Goal: Task Accomplishment & Management: Use online tool/utility

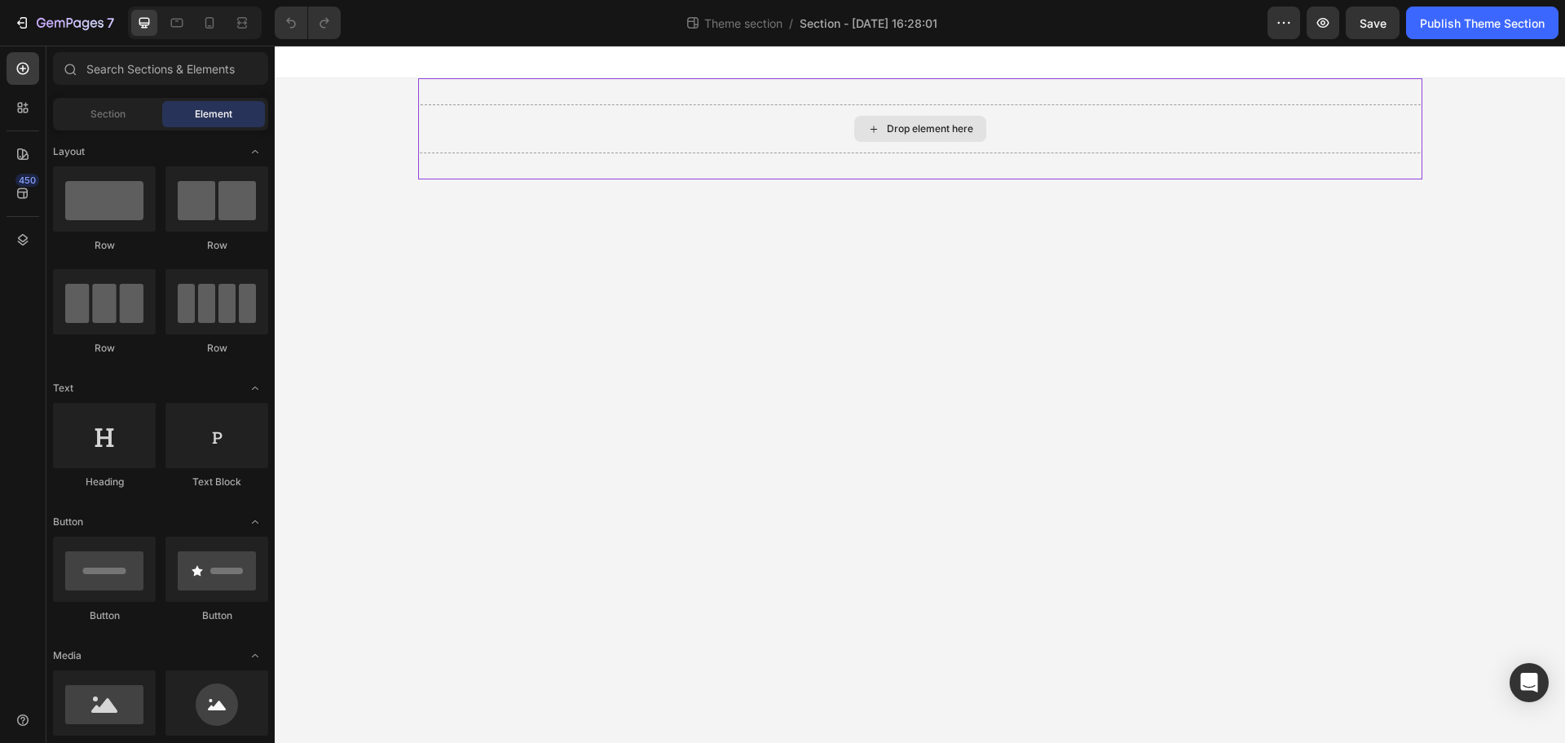
click at [857, 119] on div "Drop element here" at bounding box center [920, 129] width 132 height 26
click at [910, 126] on div "Drop element here" at bounding box center [930, 128] width 86 height 13
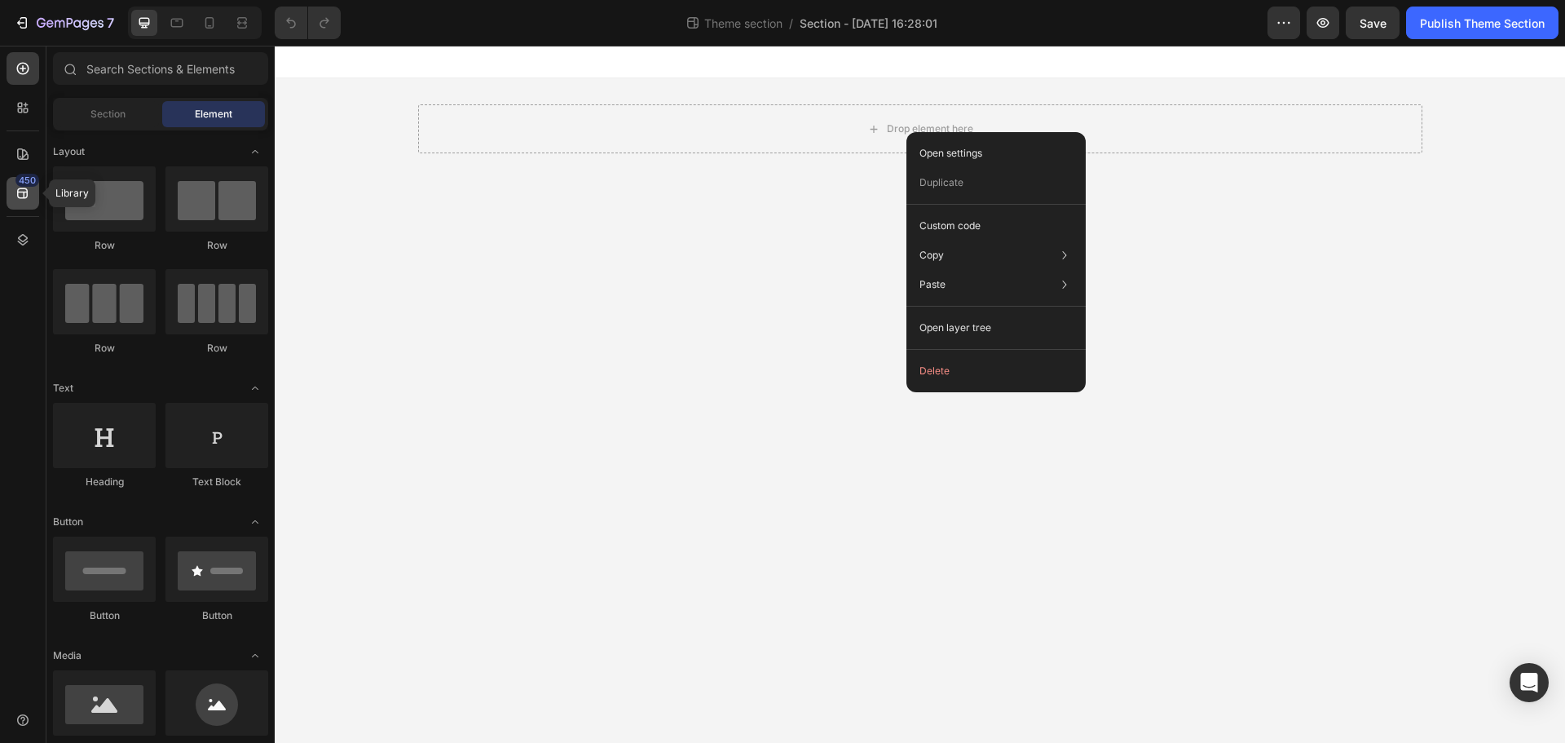
click at [15, 183] on div "450" at bounding box center [23, 193] width 33 height 33
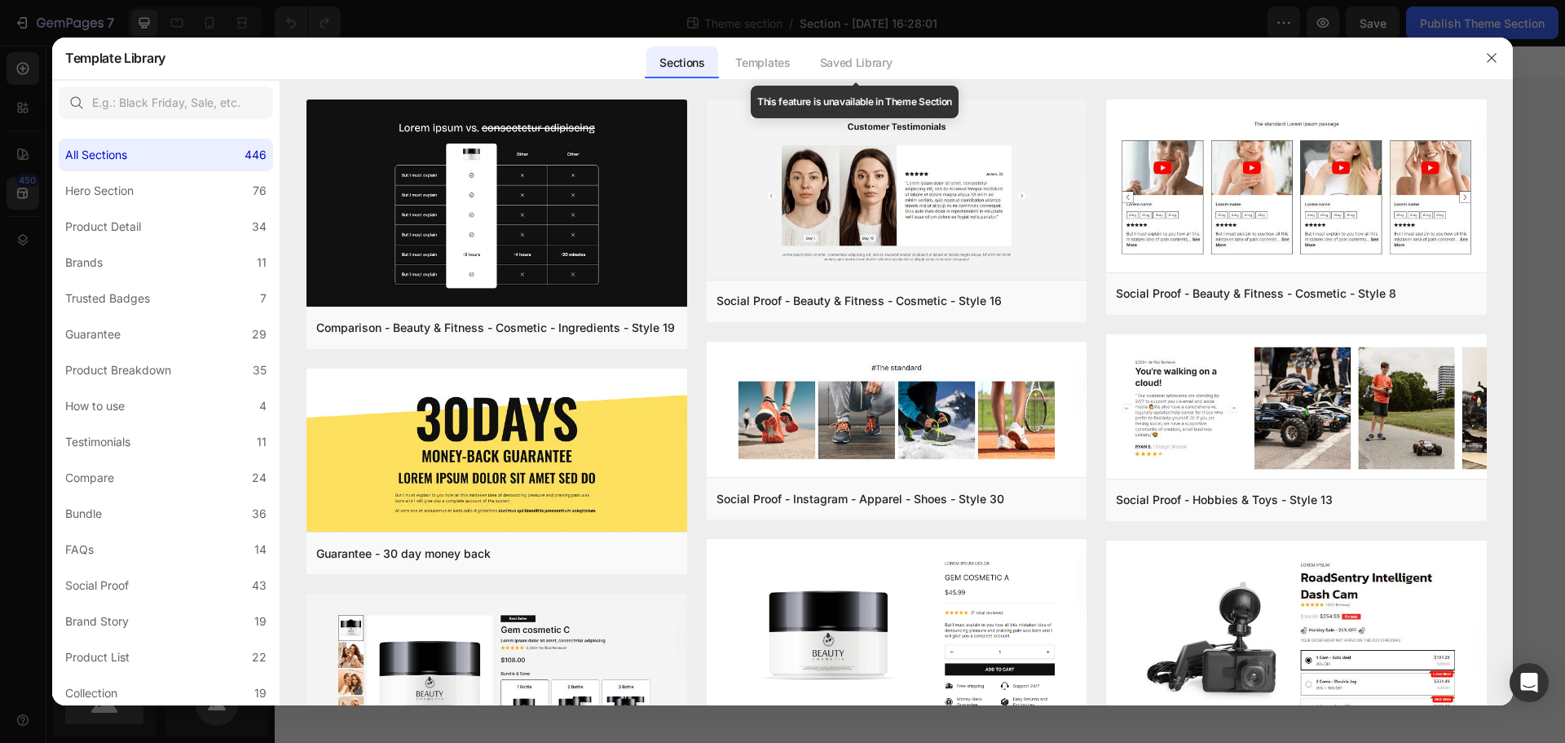
drag, startPoint x: 813, startPoint y: 68, endPoint x: 854, endPoint y: 67, distance: 40.8
click at [814, 68] on div "Saved Library" at bounding box center [856, 62] width 99 height 33
click at [786, 66] on div "Templates" at bounding box center [762, 62] width 81 height 33
click at [875, 59] on div "Saved Library" at bounding box center [856, 62] width 99 height 33
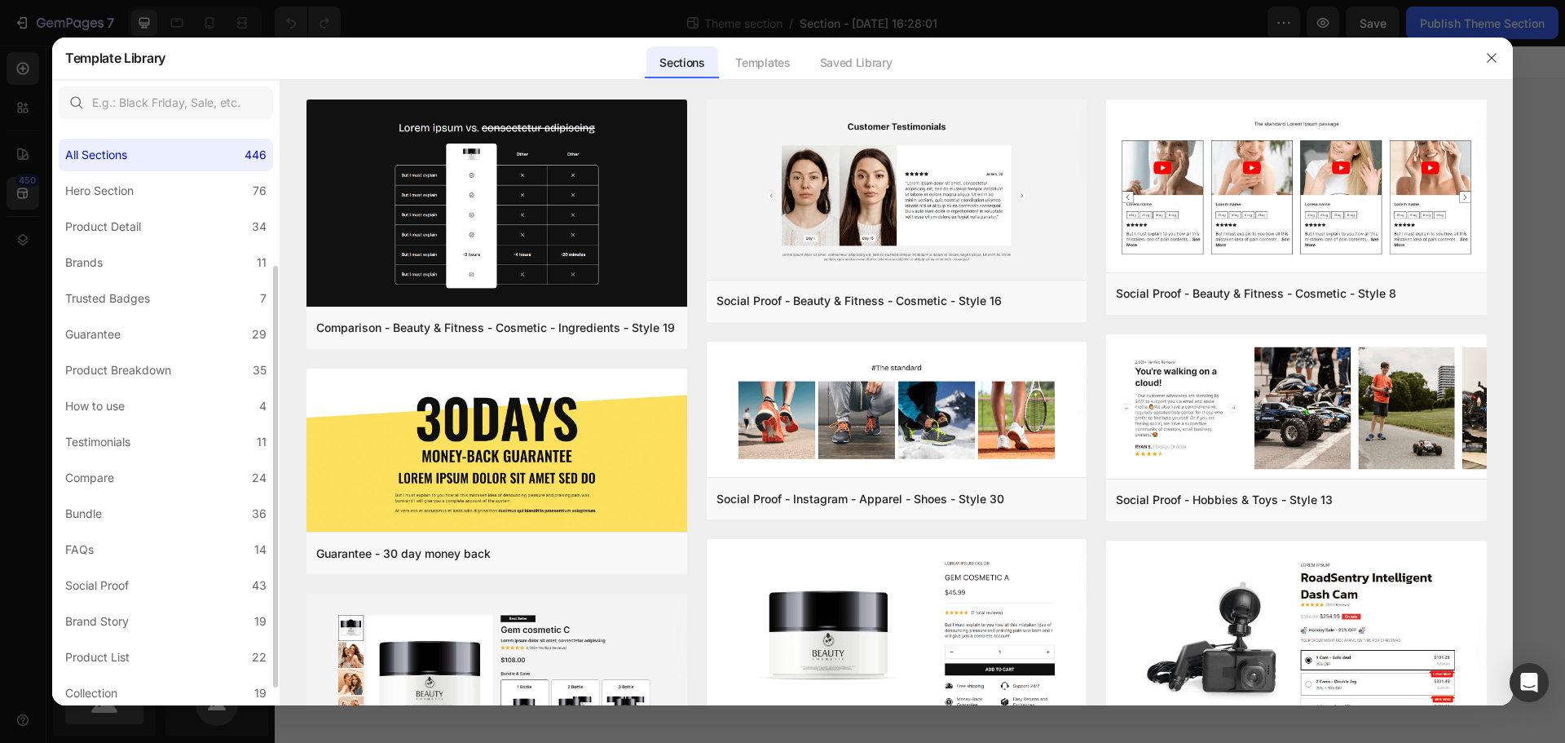
scroll to position [218, 0]
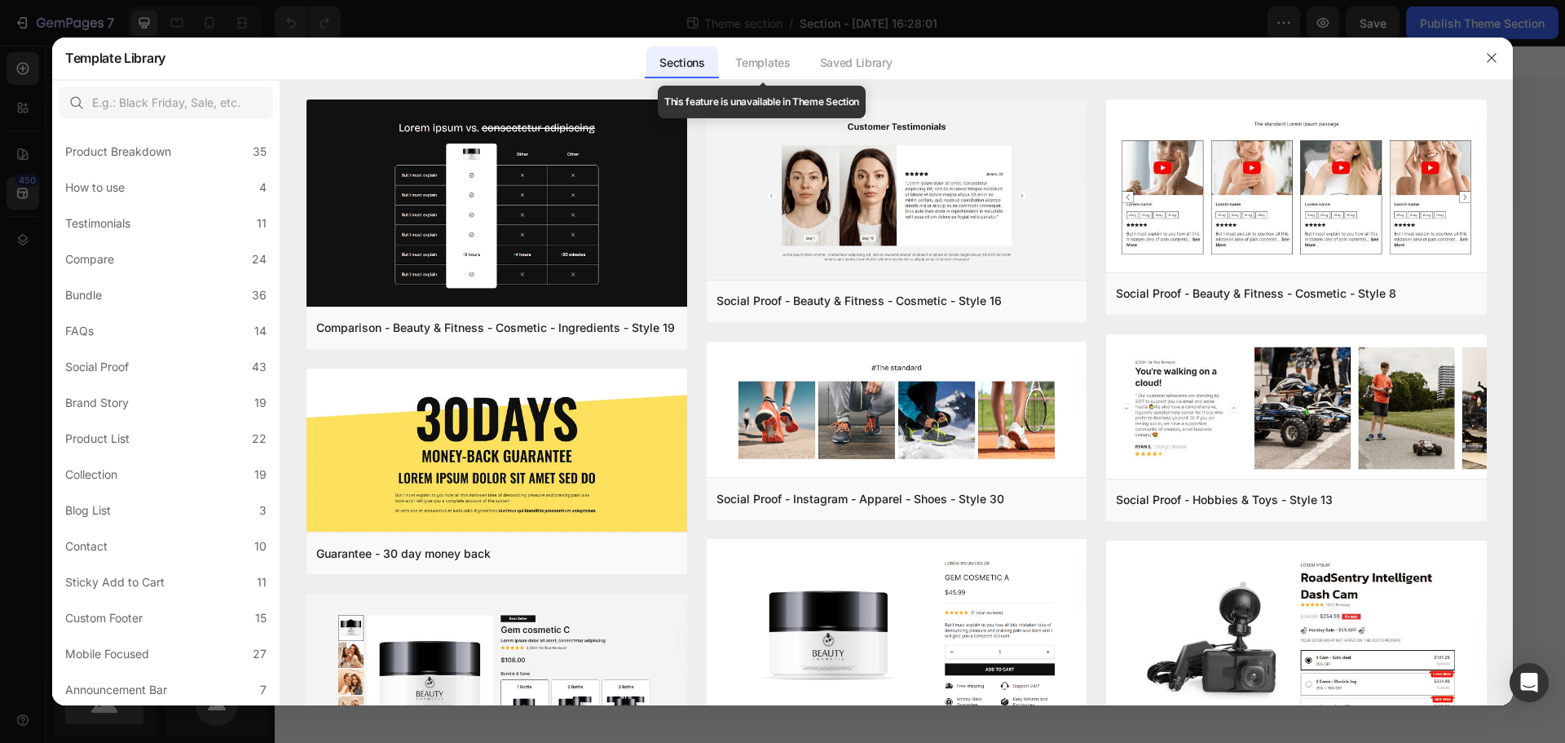
click at [769, 68] on div "Templates" at bounding box center [762, 62] width 81 height 33
click at [1491, 56] on icon "button" at bounding box center [1491, 57] width 13 height 13
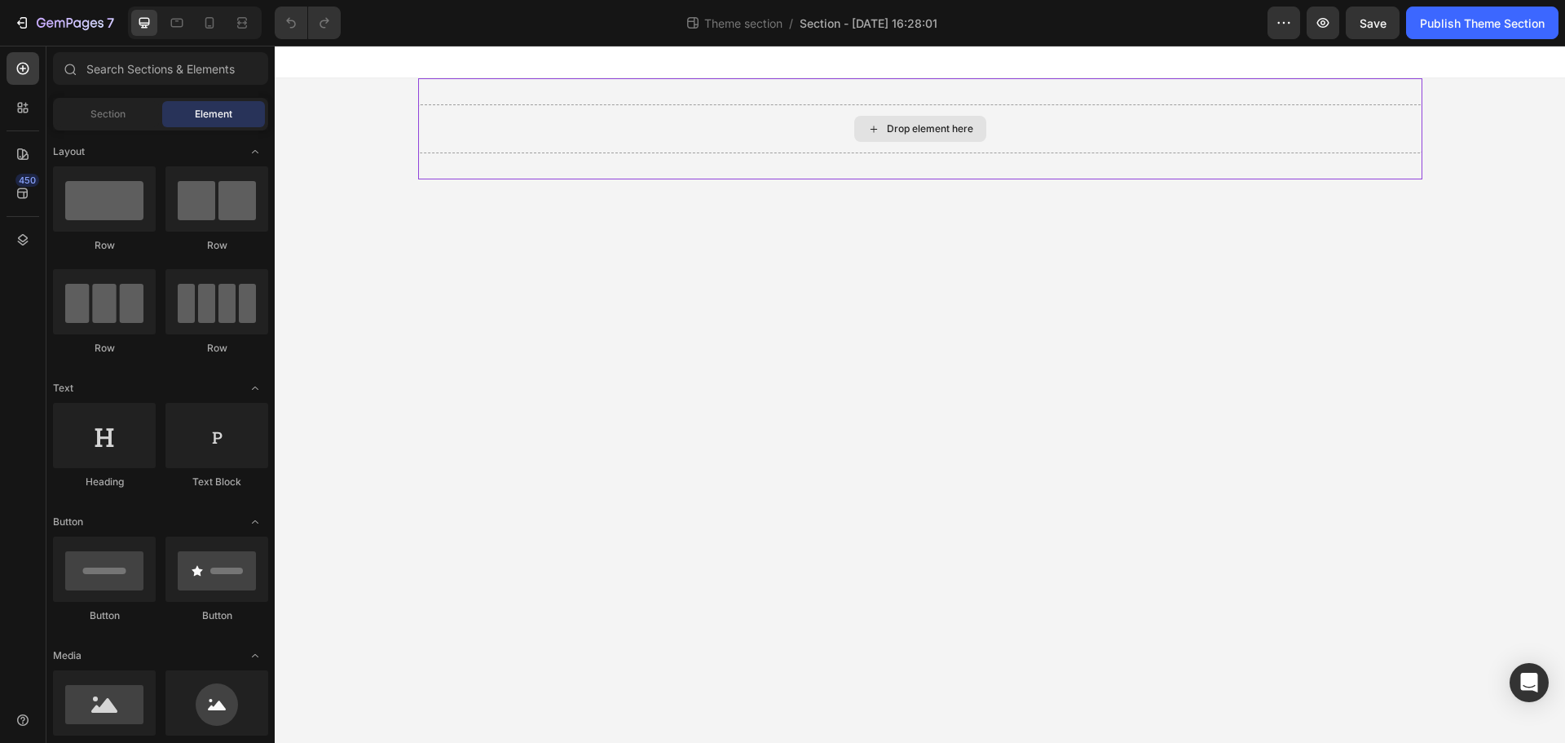
click at [864, 119] on div "Drop element here" at bounding box center [920, 129] width 132 height 26
click at [874, 125] on icon at bounding box center [873, 129] width 13 height 14
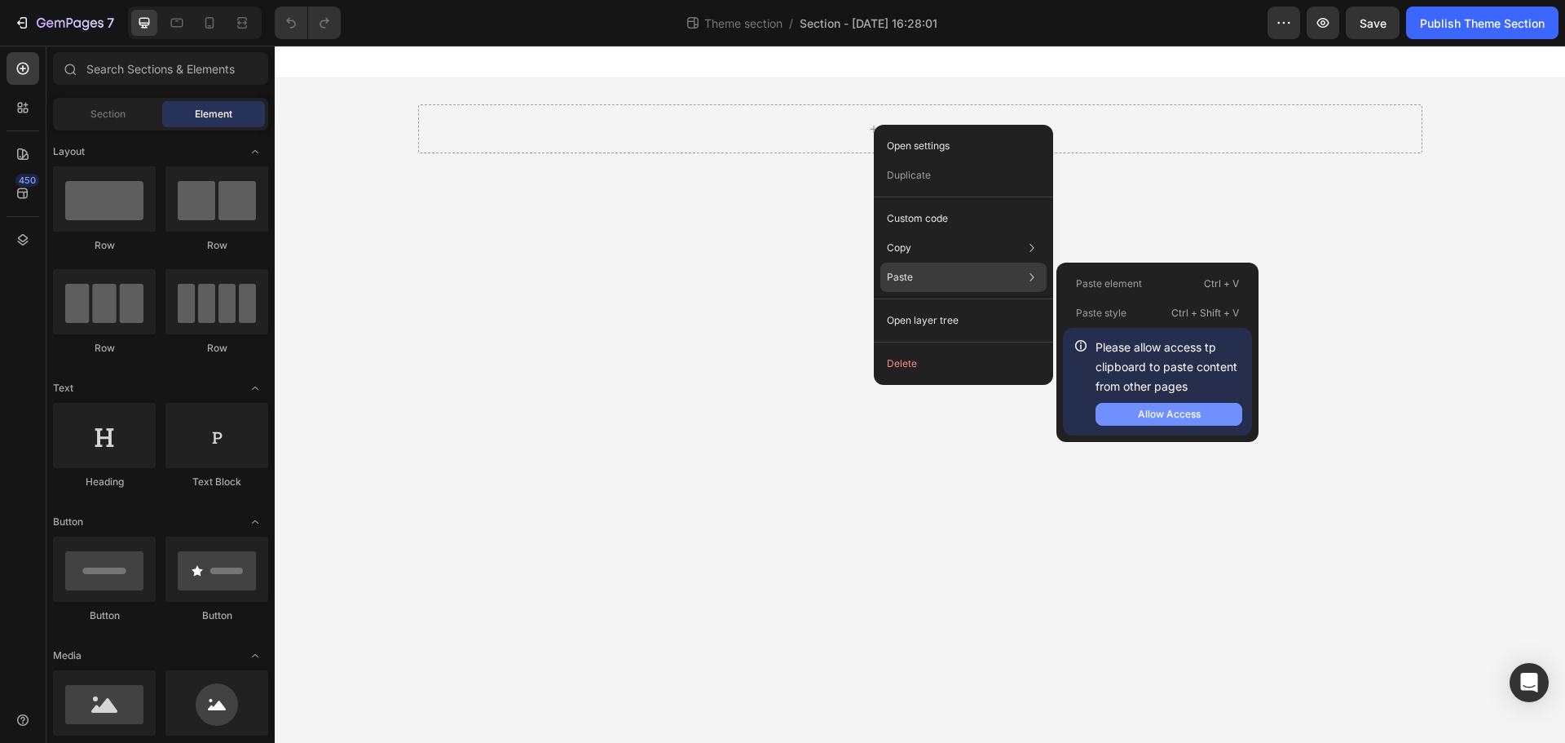
drag, startPoint x: 1166, startPoint y: 411, endPoint x: 892, endPoint y: 366, distance: 278.3
click at [1166, 412] on div "Allow Access" at bounding box center [1169, 414] width 63 height 15
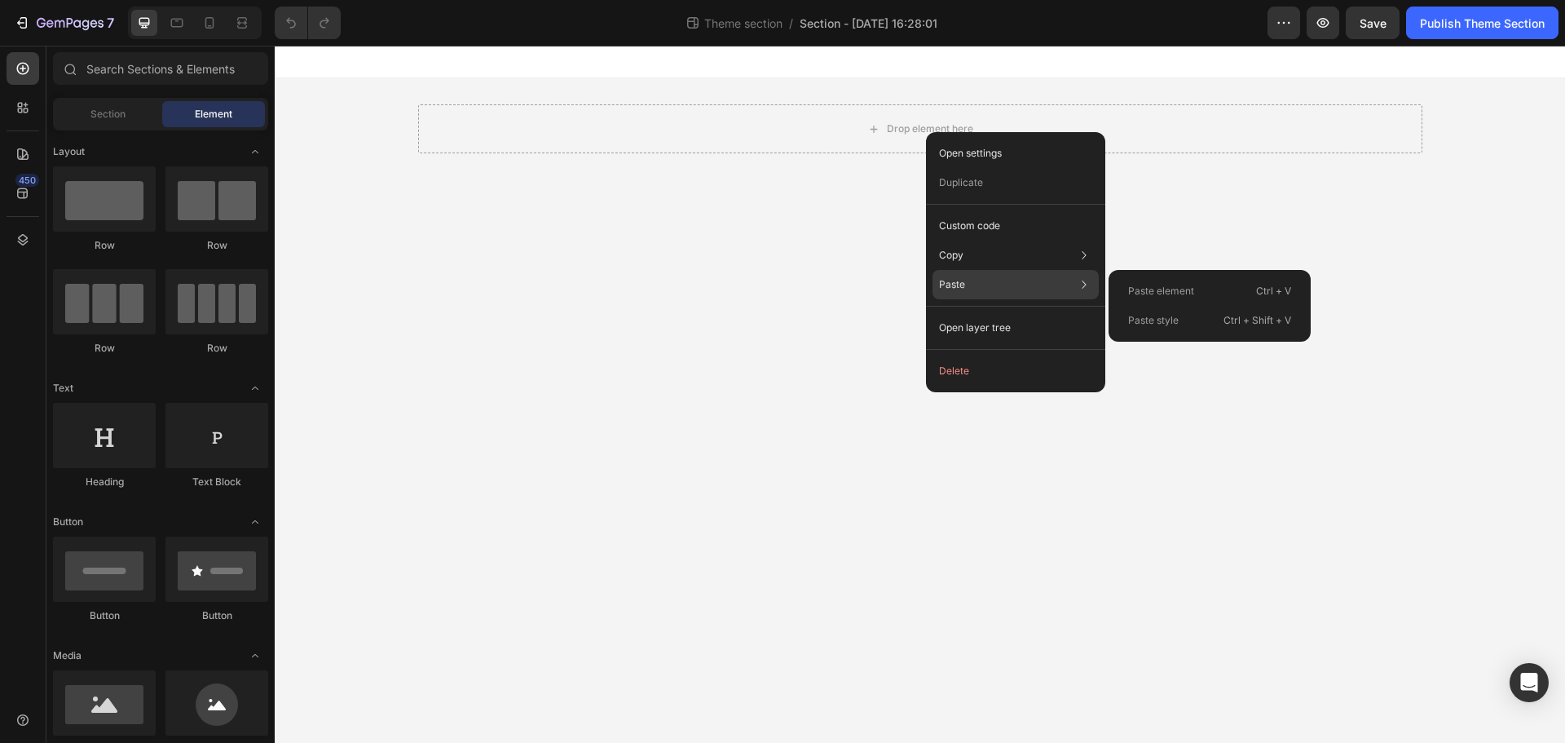
click at [1198, 327] on div "Paste style Ctrl + Shift + V" at bounding box center [1209, 320] width 189 height 29
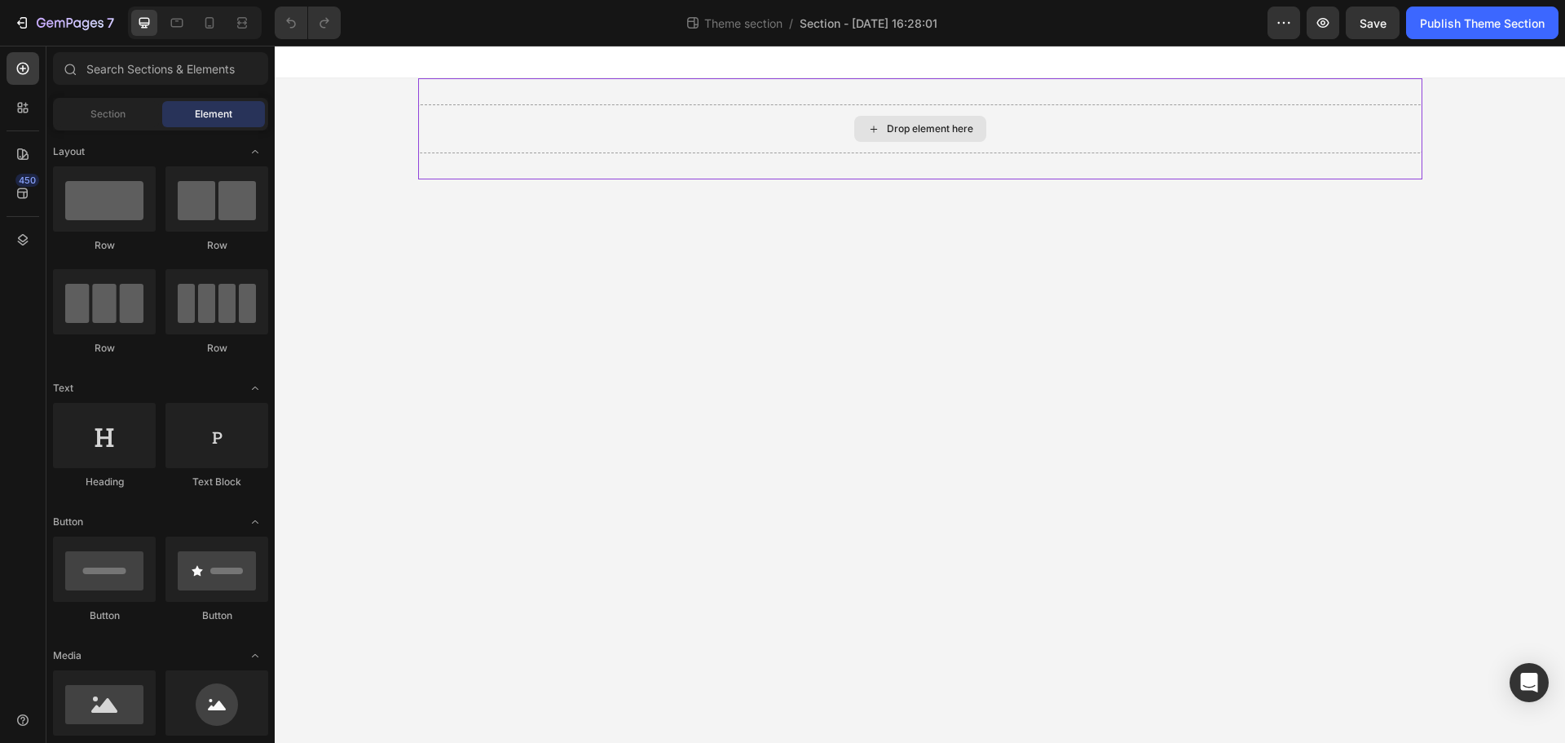
click at [863, 131] on div "Drop element here" at bounding box center [920, 129] width 132 height 26
click at [897, 137] on div "Drop element here" at bounding box center [920, 129] width 132 height 26
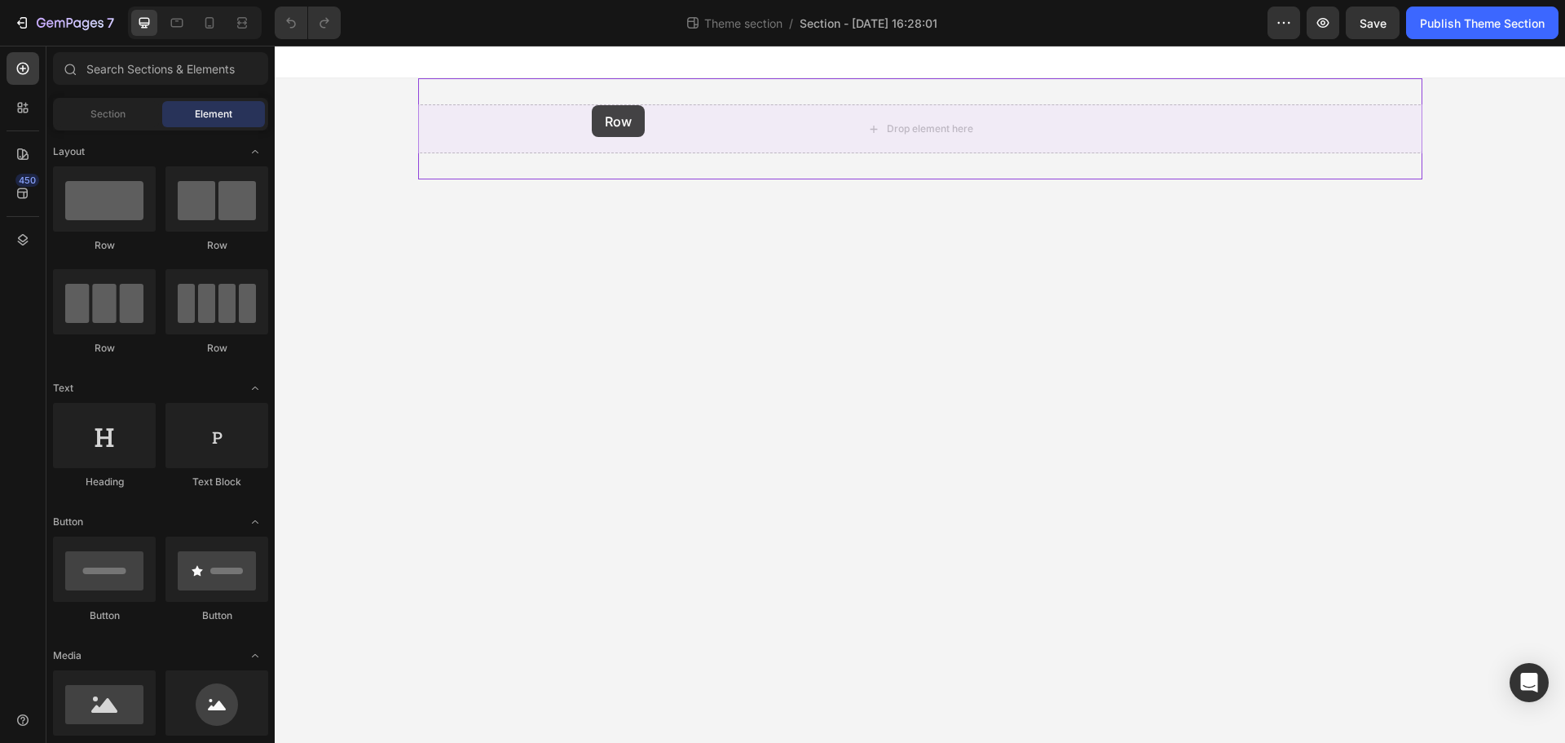
drag, startPoint x: 374, startPoint y: 252, endPoint x: 592, endPoint y: 105, distance: 262.5
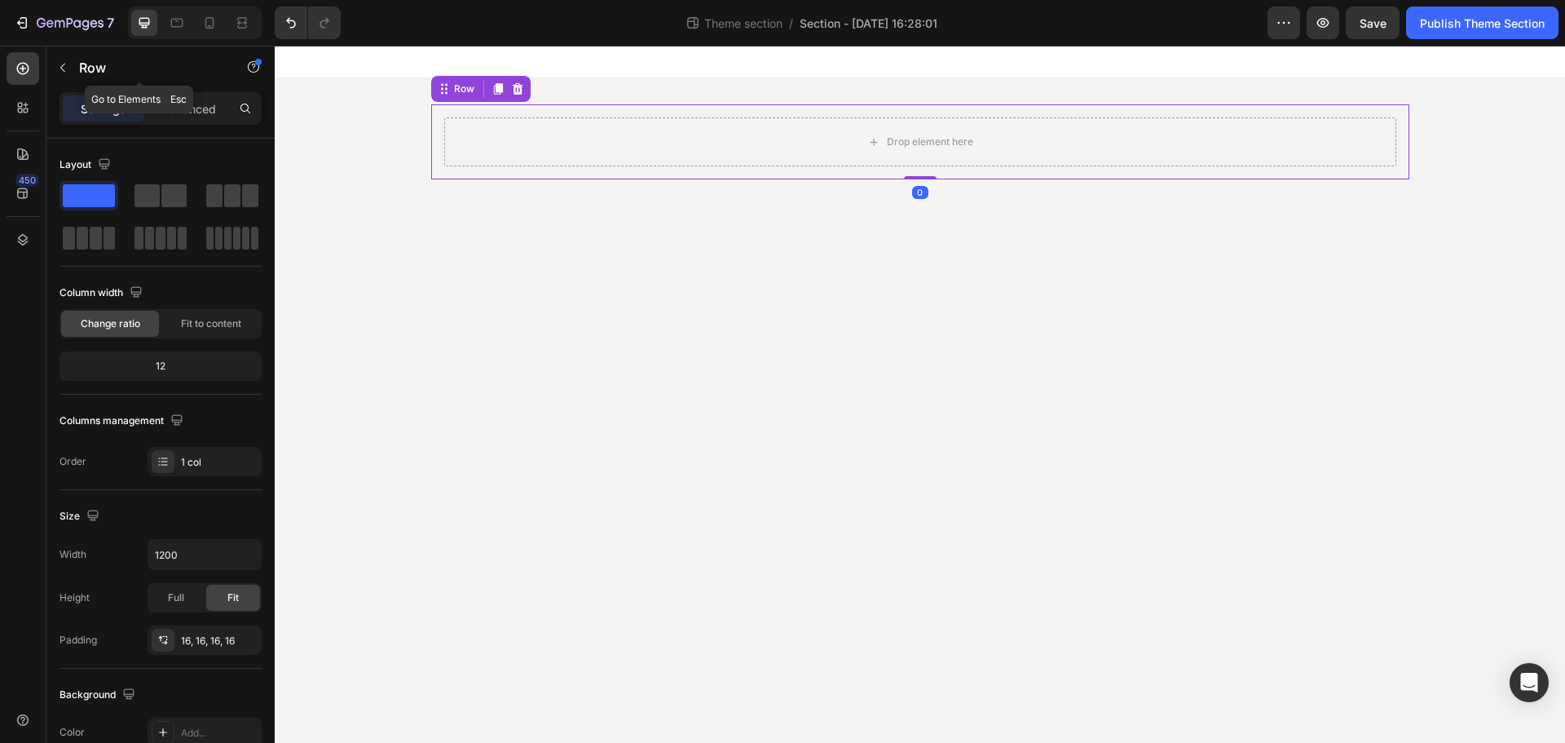
click at [58, 76] on button "button" at bounding box center [63, 68] width 26 height 26
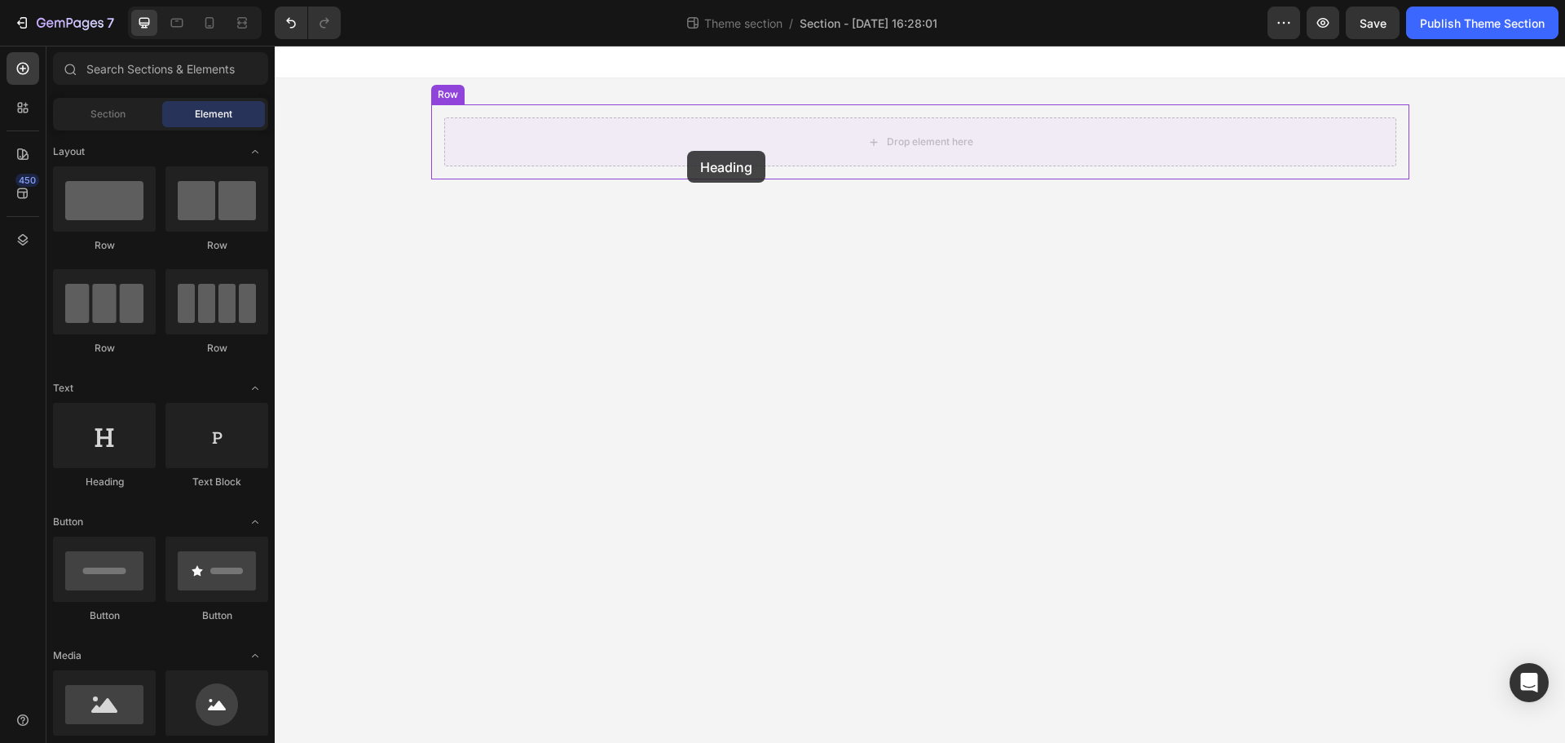
drag, startPoint x: 374, startPoint y: 483, endPoint x: 687, endPoint y: 151, distance: 456.7
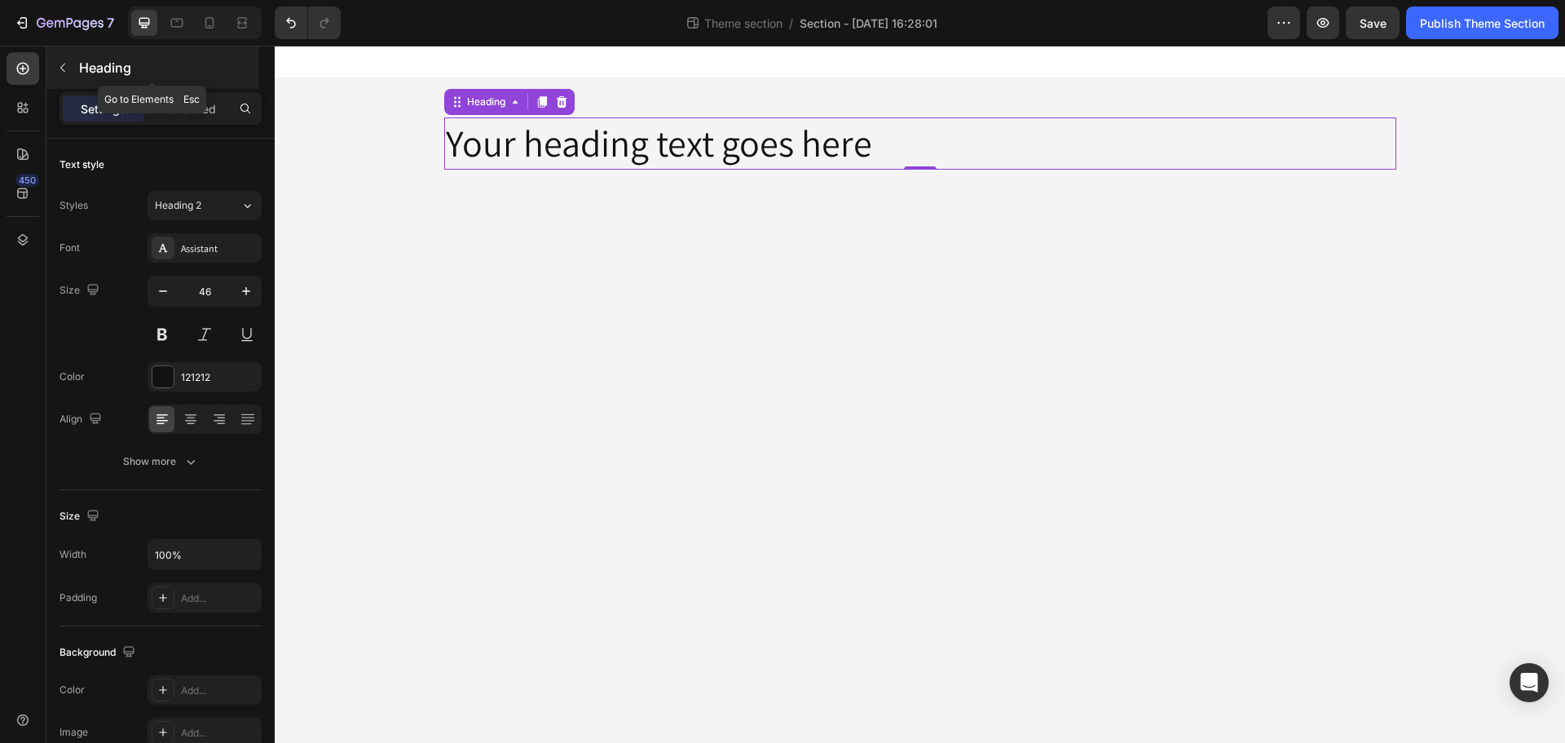
click at [72, 64] on button "button" at bounding box center [63, 68] width 26 height 26
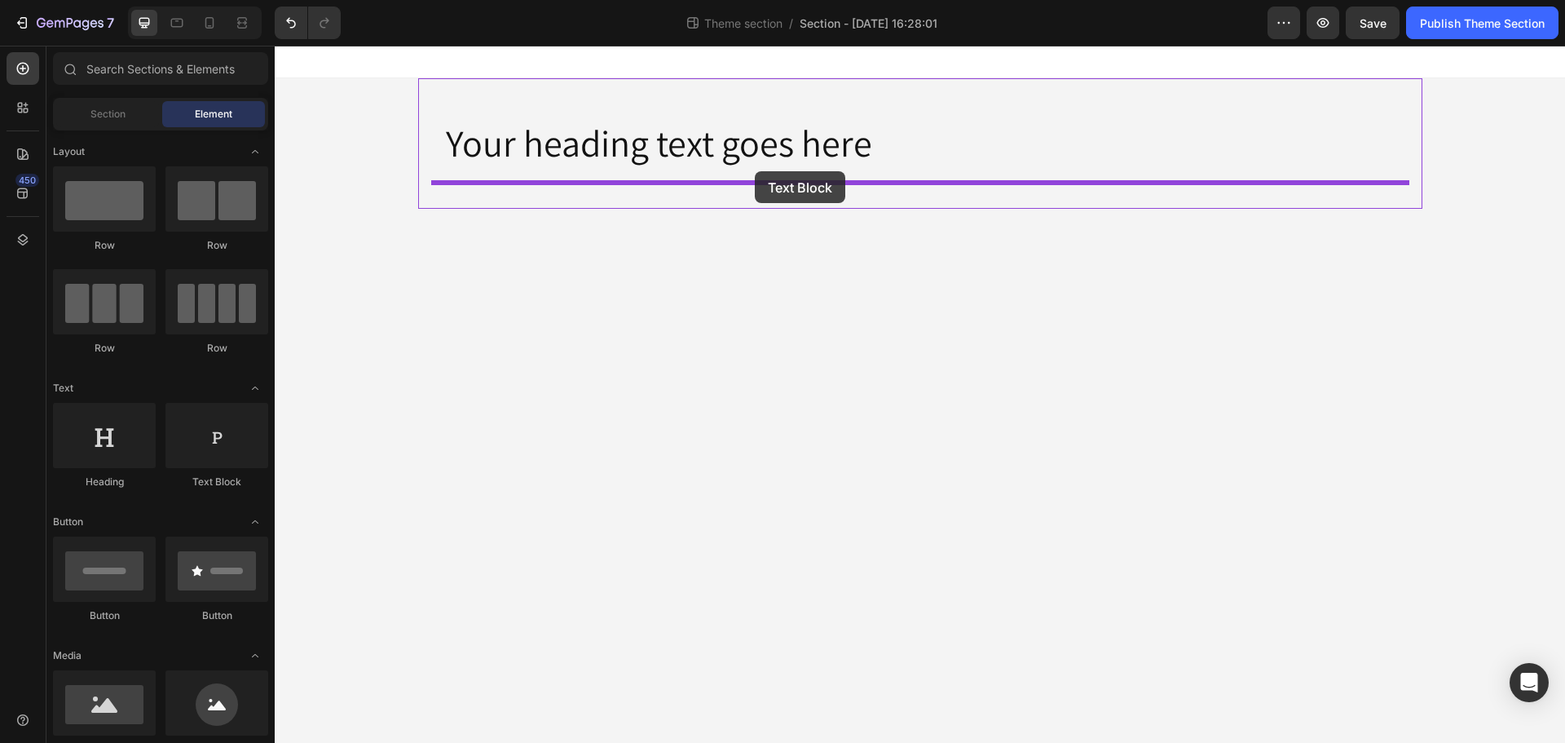
drag, startPoint x: 691, startPoint y: 303, endPoint x: 755, endPoint y: 171, distance: 146.5
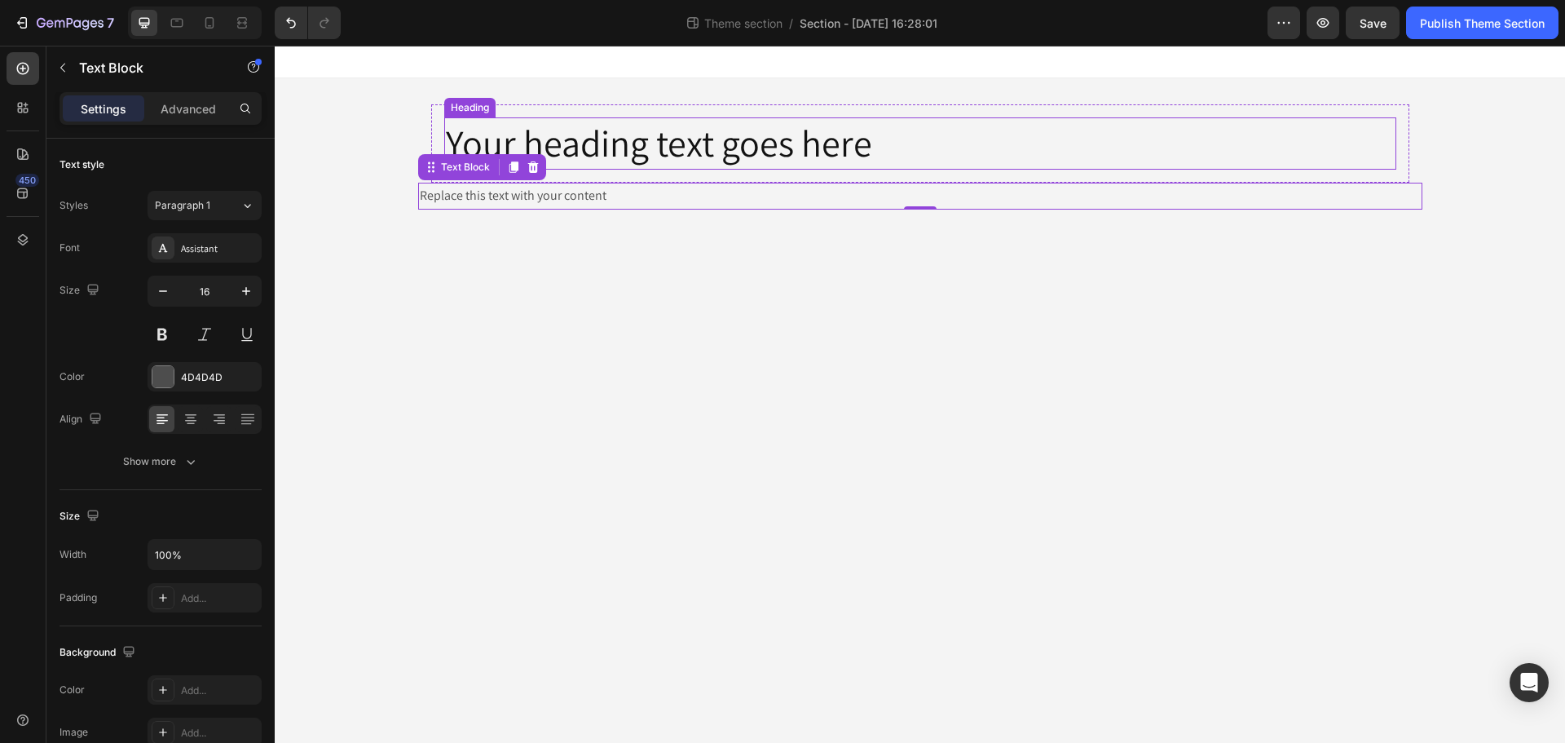
click at [778, 150] on h2 "Your heading text goes here" at bounding box center [920, 143] width 952 height 52
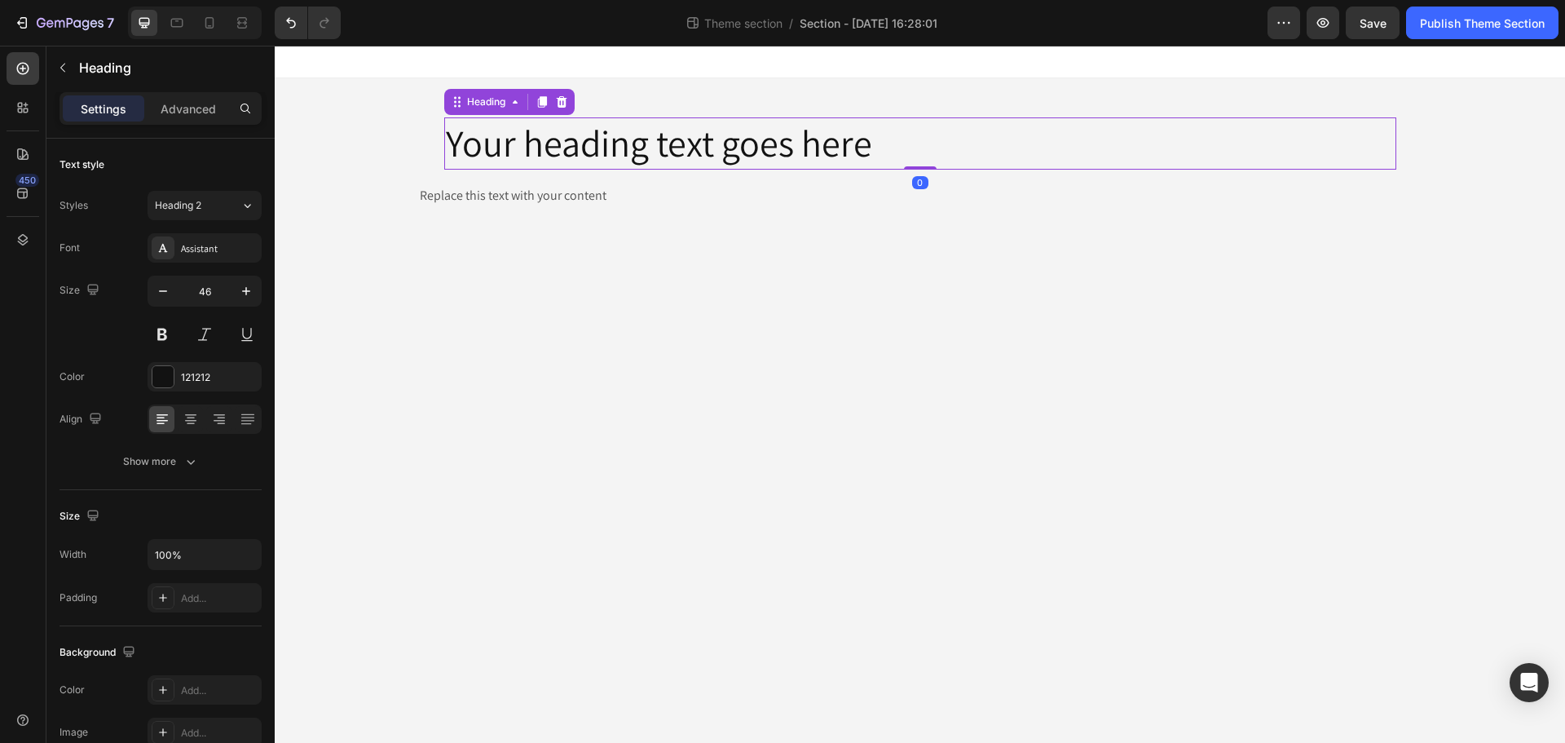
click at [778, 150] on h2 "Your heading text goes here" at bounding box center [920, 143] width 952 height 52
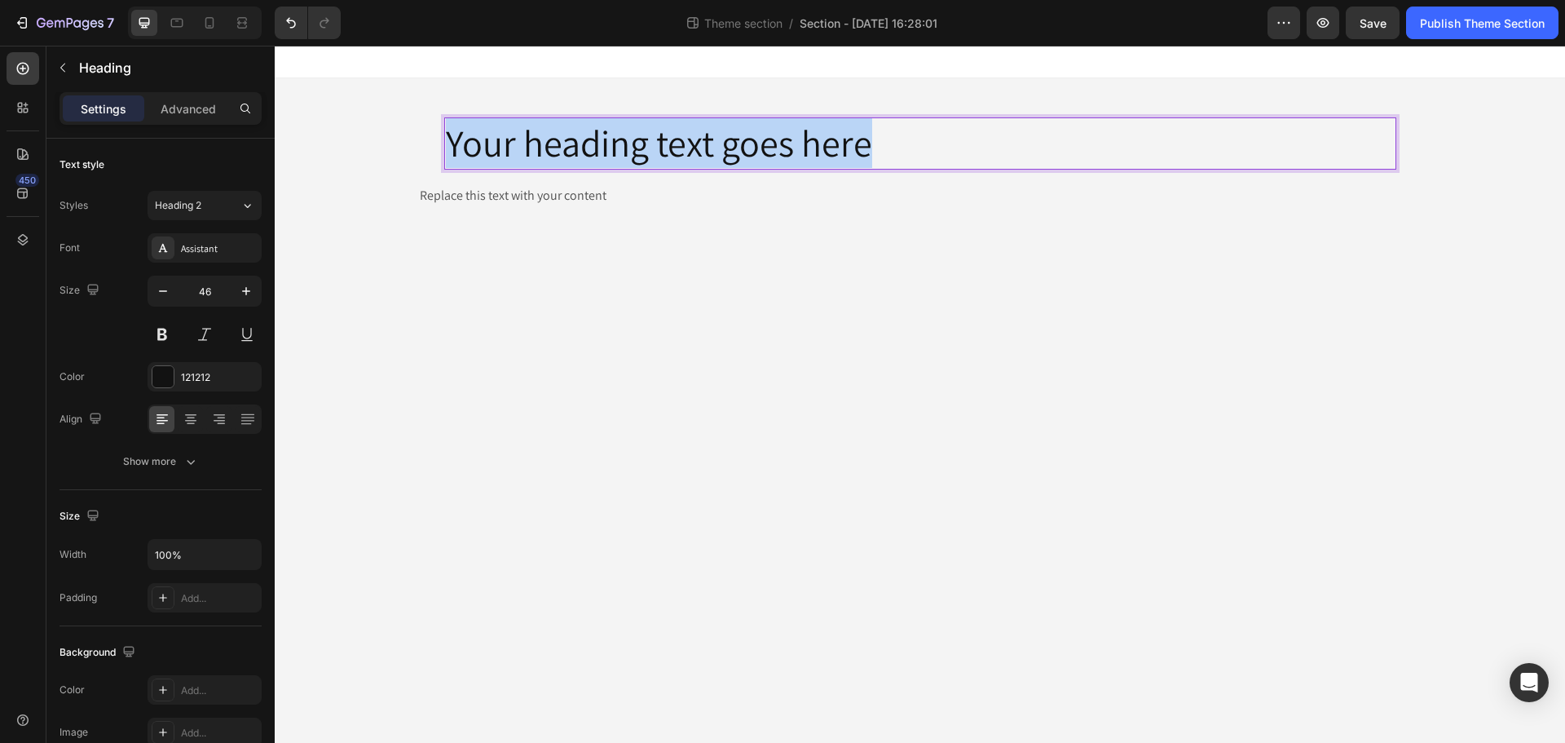
click at [778, 150] on p "Your heading text goes here" at bounding box center [920, 143] width 949 height 49
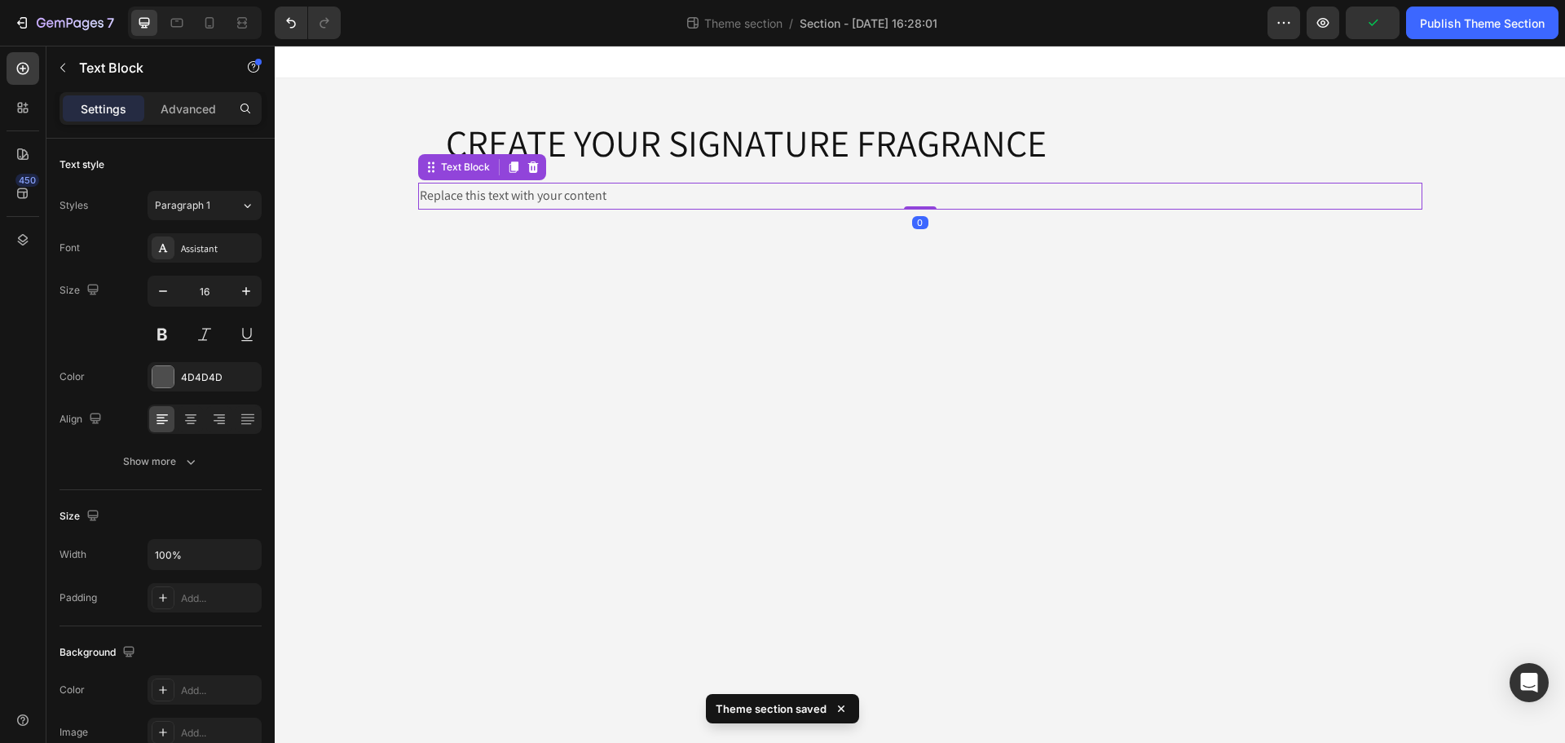
click at [648, 205] on div "Replace this text with your content" at bounding box center [920, 196] width 1004 height 27
click at [531, 196] on div "Replace this text with your content" at bounding box center [920, 196] width 1004 height 27
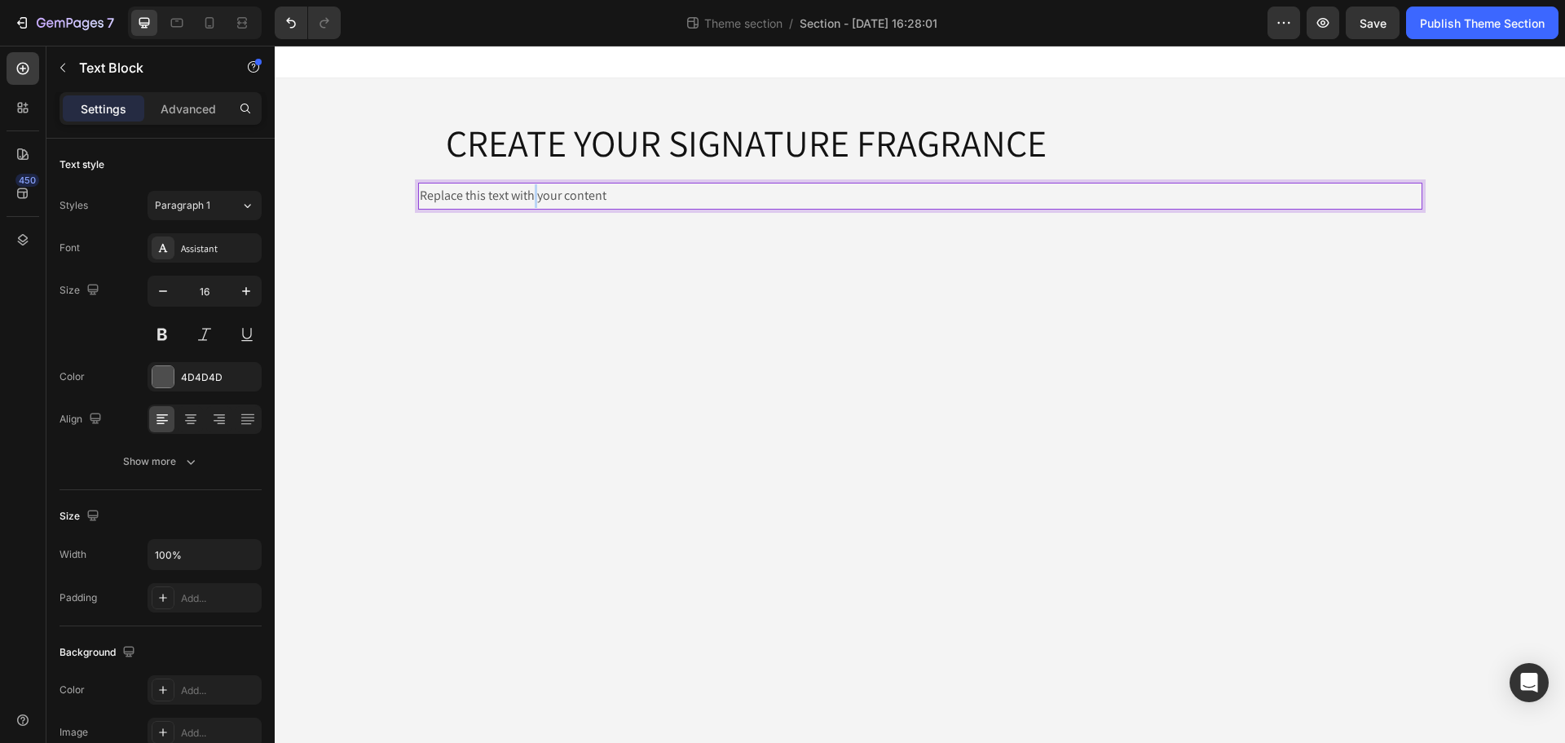
click at [531, 196] on p "Replace this text with your content" at bounding box center [920, 196] width 1001 height 24
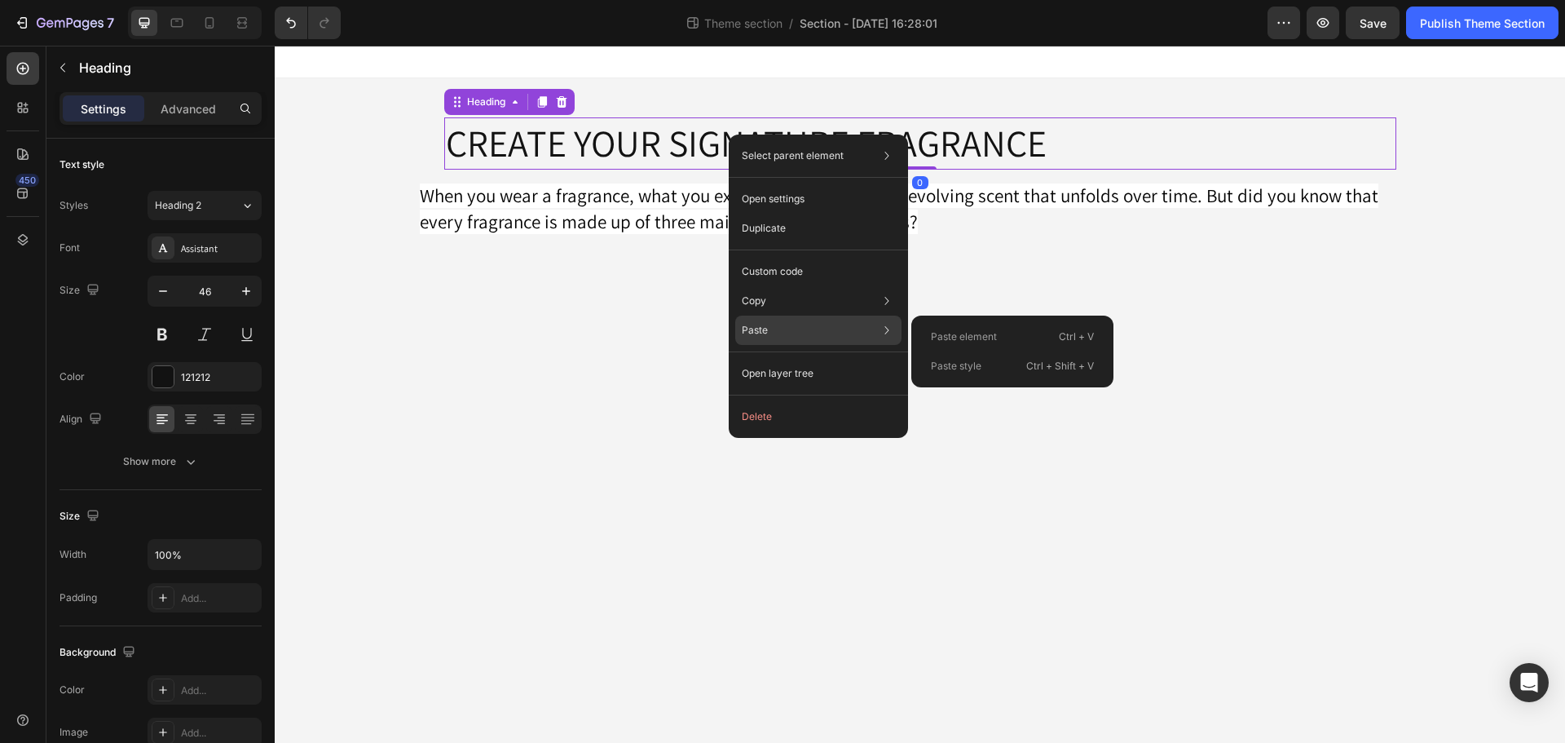
click at [960, 372] on p "Paste style" at bounding box center [956, 366] width 51 height 15
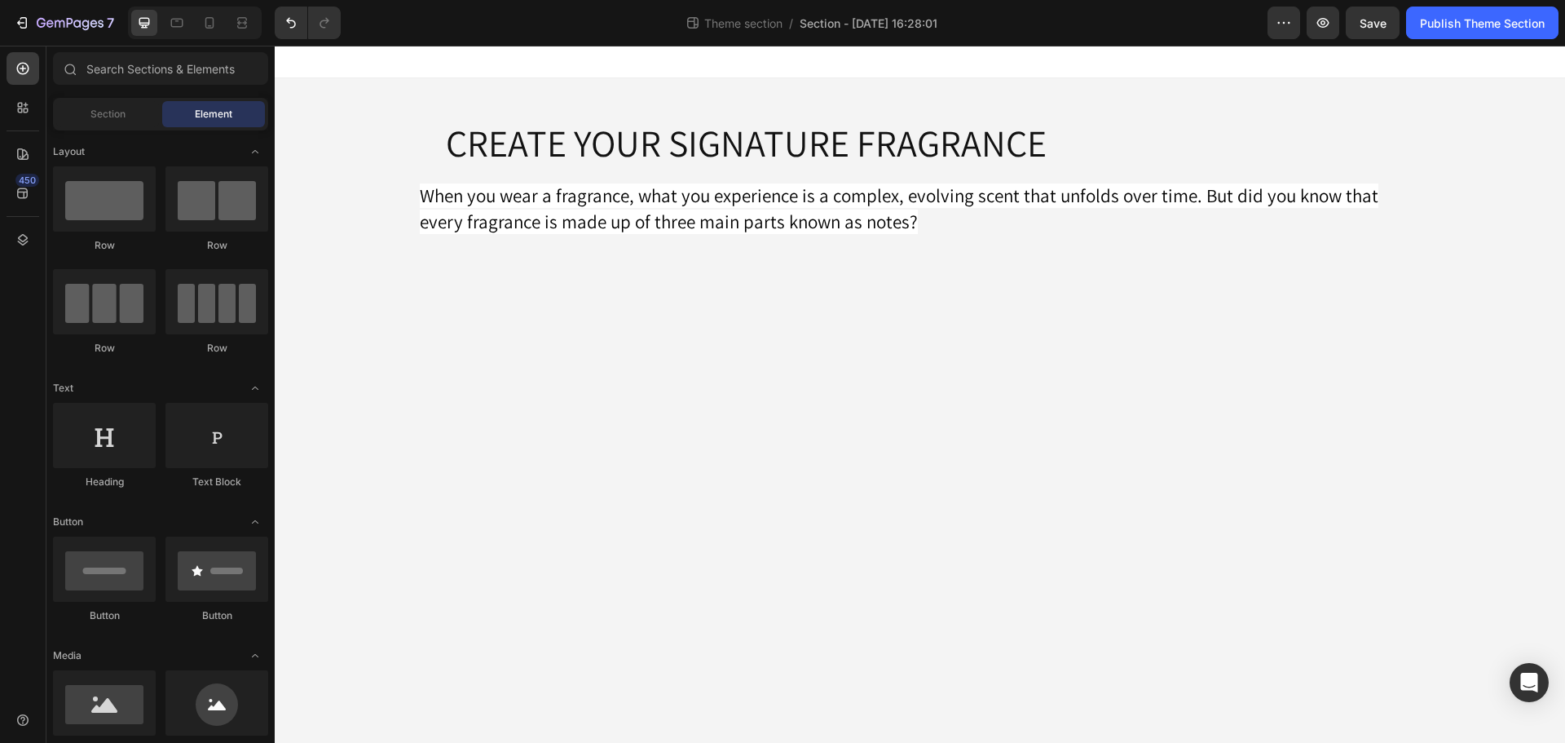
click at [960, 373] on body "CREATE YOUR SIGNATURE FRAGRANCE Heading Row When you wear a fragrance, what you…" at bounding box center [920, 394] width 1290 height 697
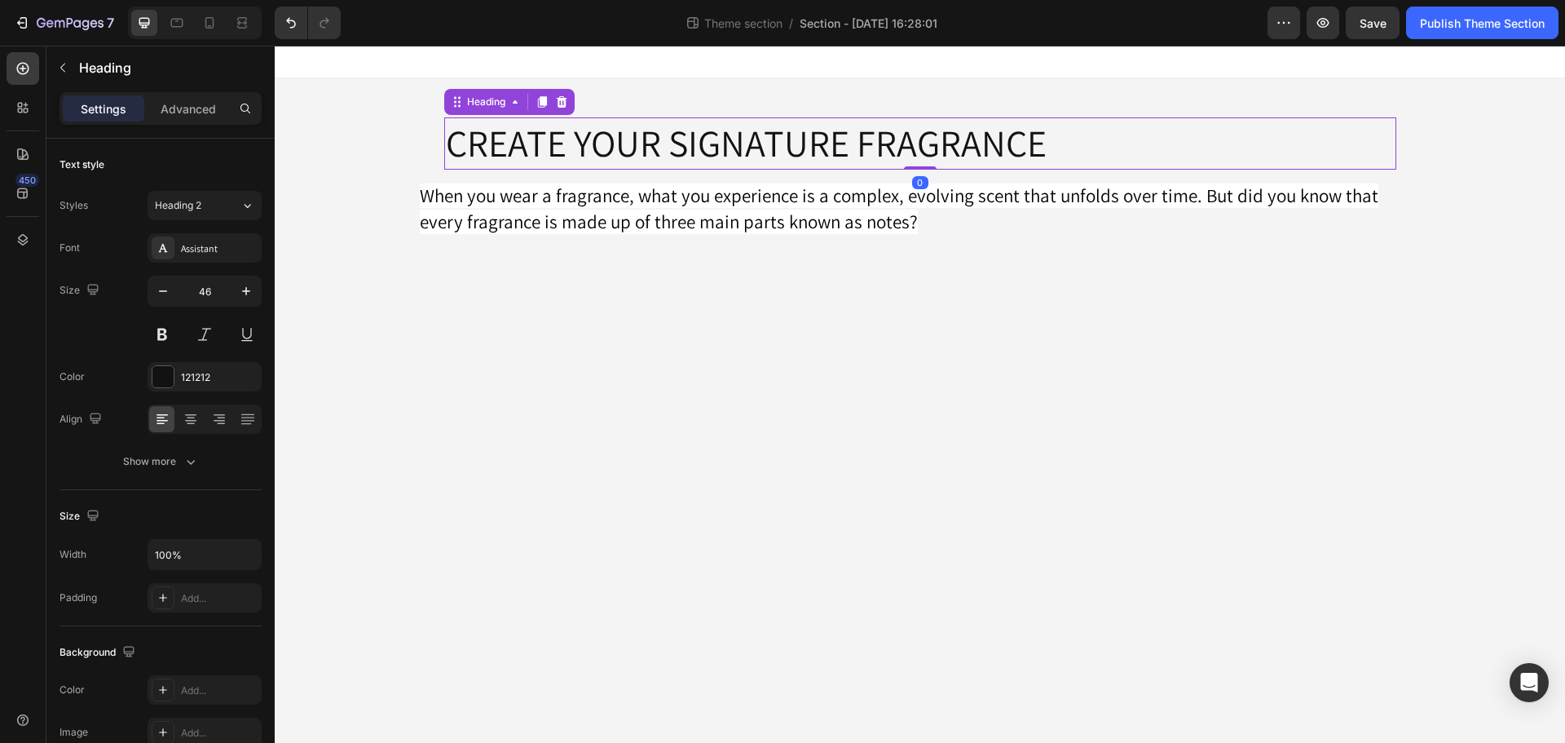
click at [859, 151] on p "CREATE YOUR SIGNATURE FRAGRANCE" at bounding box center [920, 143] width 949 height 49
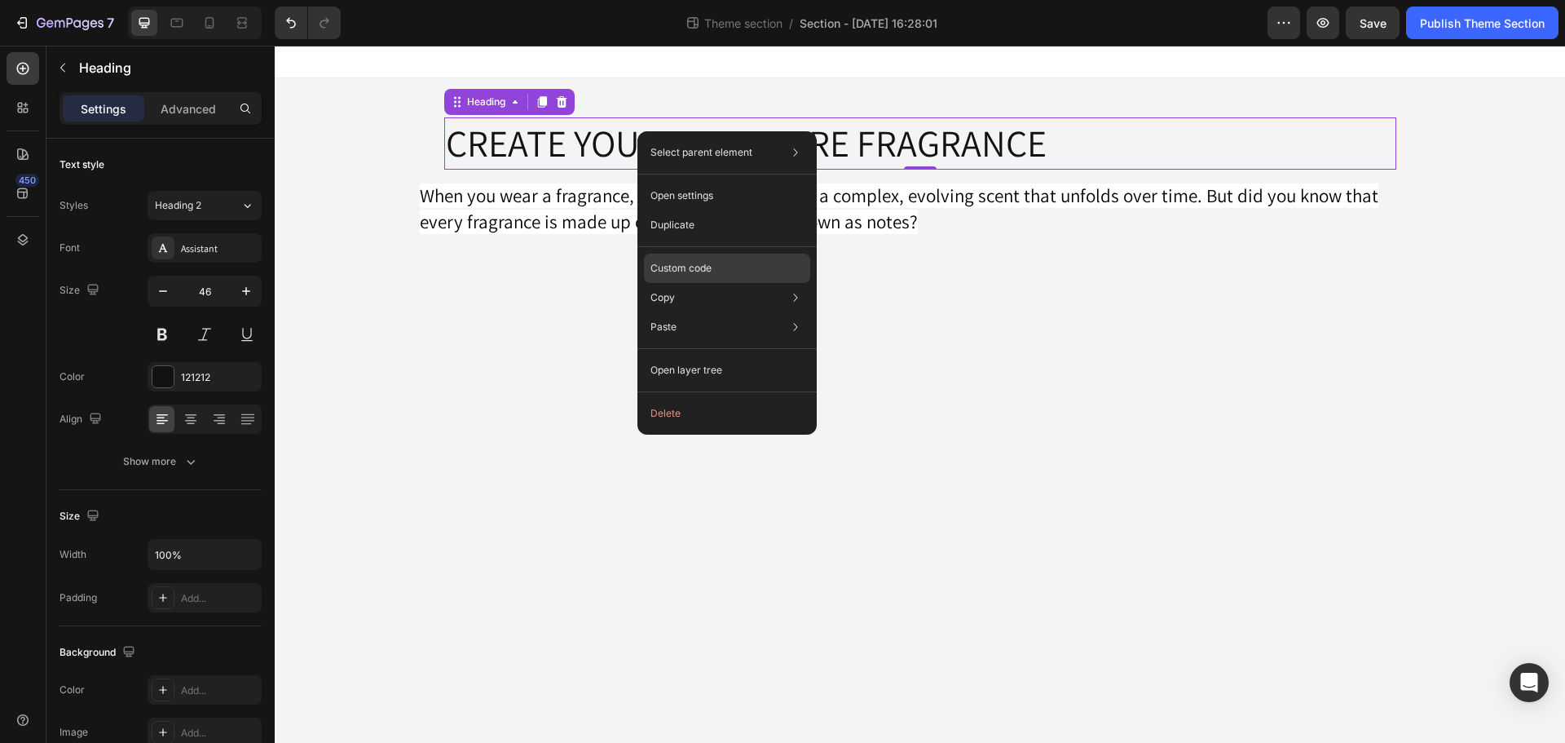
click at [702, 312] on div "Custom code" at bounding box center [727, 326] width 166 height 29
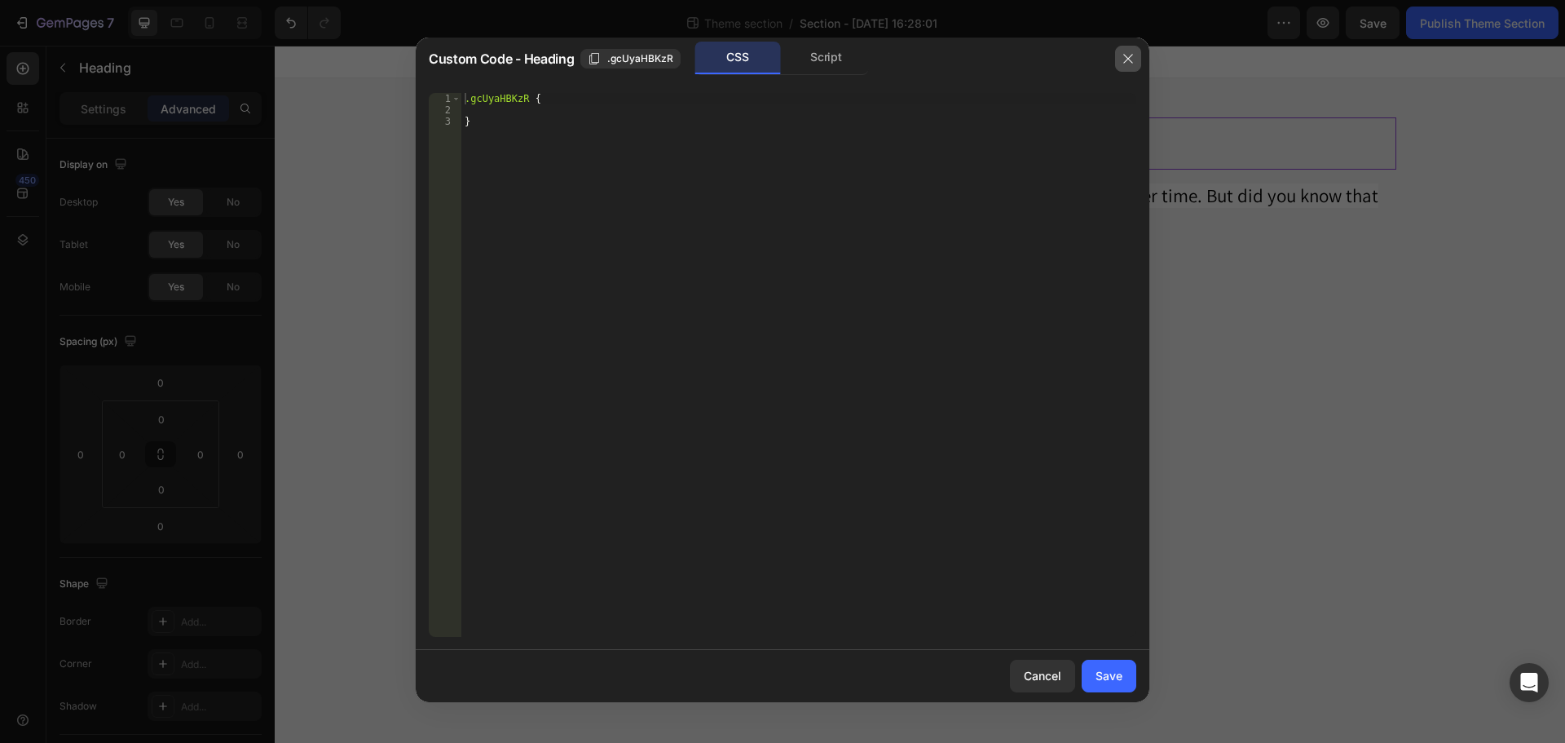
click at [1128, 55] on icon "button" at bounding box center [1128, 58] width 13 height 13
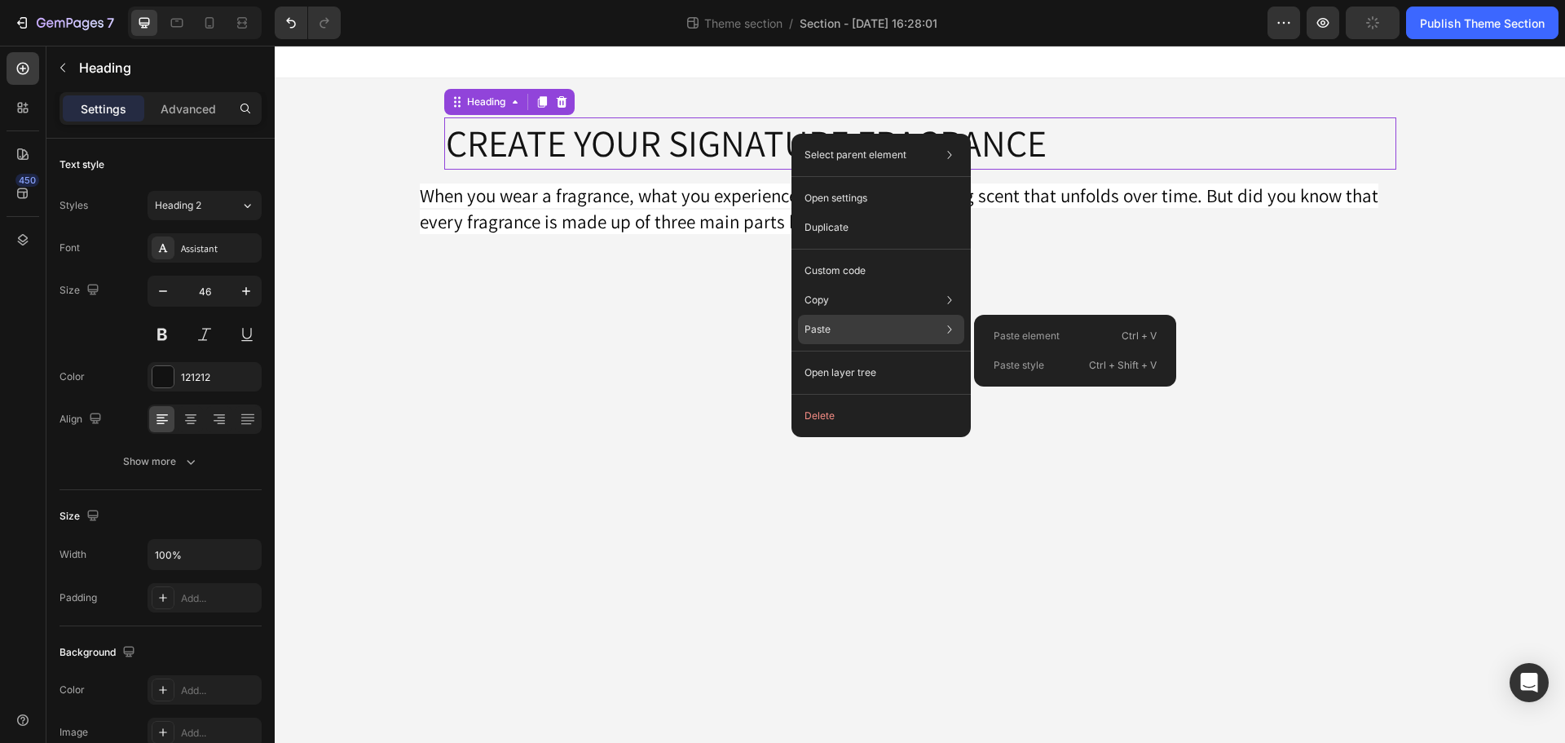
click at [1018, 372] on p "Paste style" at bounding box center [1019, 365] width 51 height 15
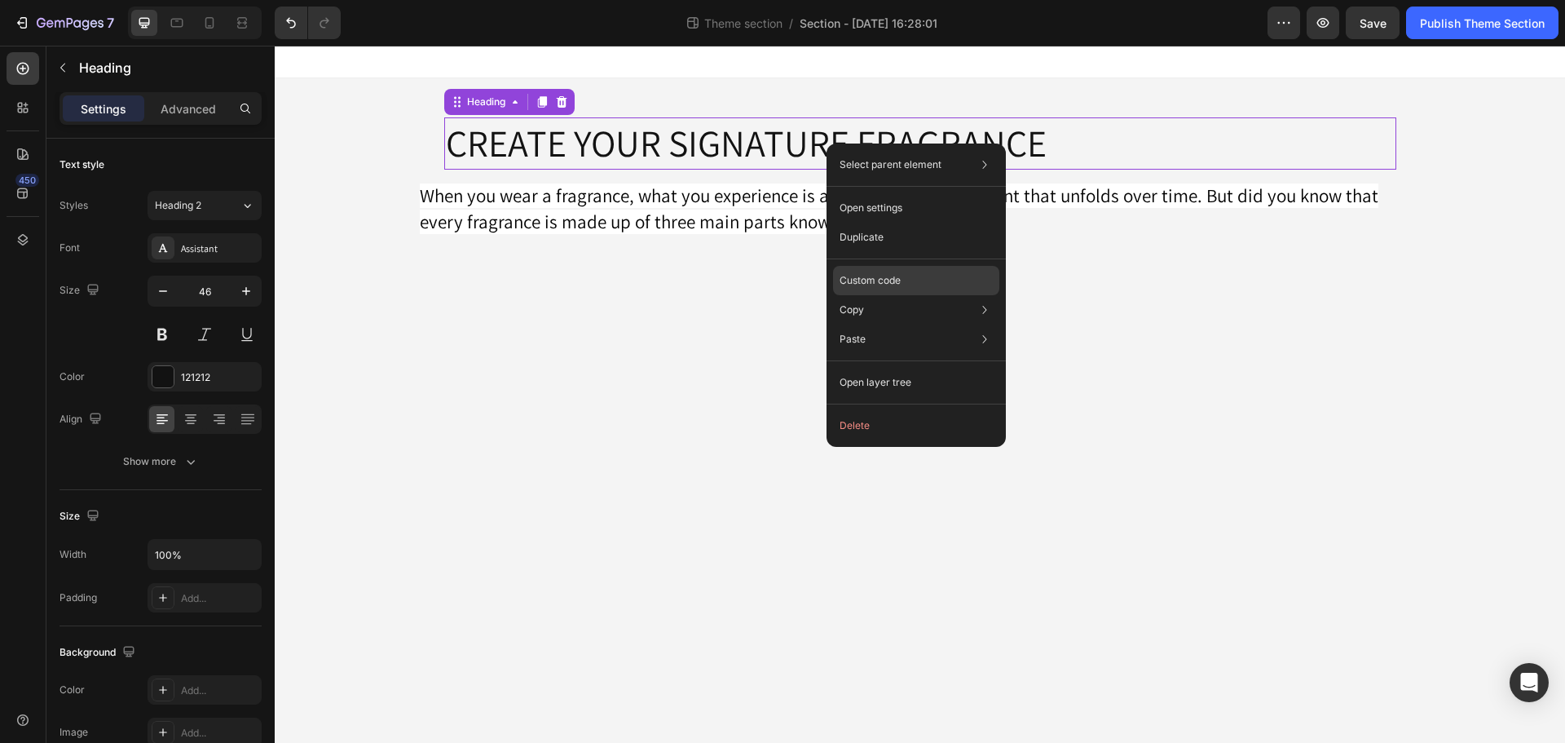
click at [911, 324] on div "Custom code" at bounding box center [916, 338] width 166 height 29
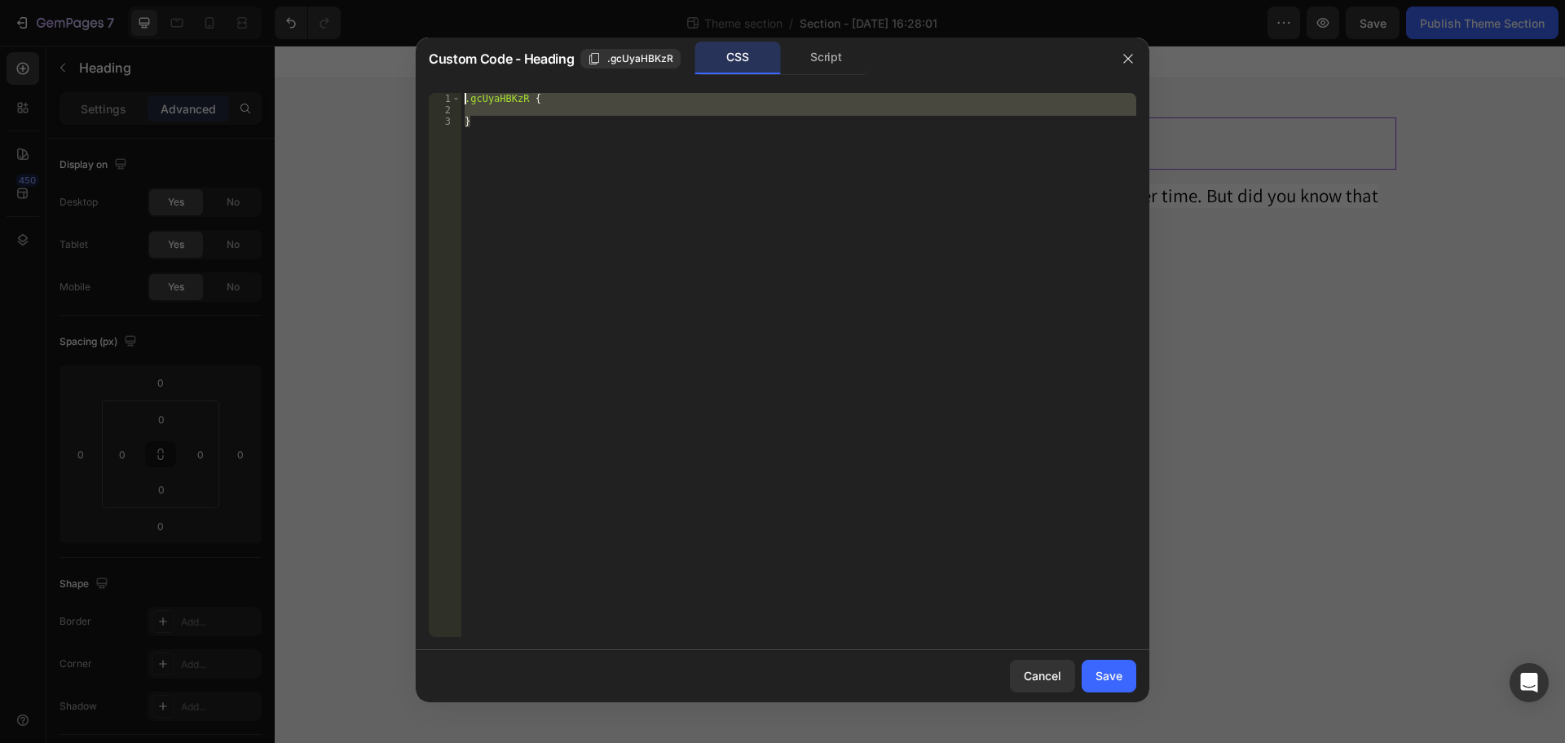
drag, startPoint x: 651, startPoint y: 149, endPoint x: 443, endPoint y: 70, distance: 222.4
click at [443, 70] on div "Custom Code - Heading .gcUyaHBKzR CSS Script } 1 2 3 .gcUyaHBKzR { } הההההההההה…" at bounding box center [783, 369] width 734 height 664
type textarea ".gcUyaHBKzR {"
paste textarea
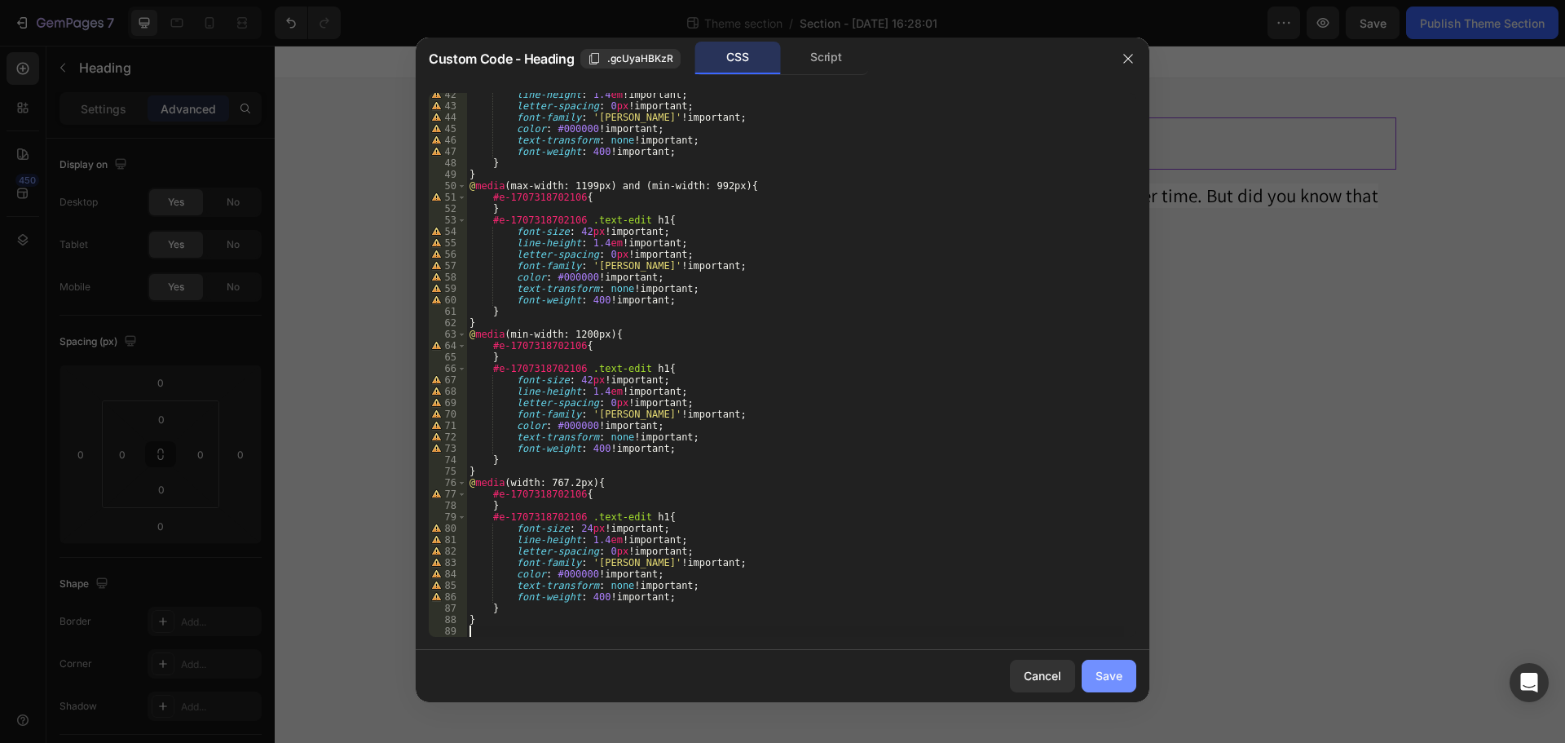
click at [1106, 674] on div "Save" at bounding box center [1108, 675] width 27 height 17
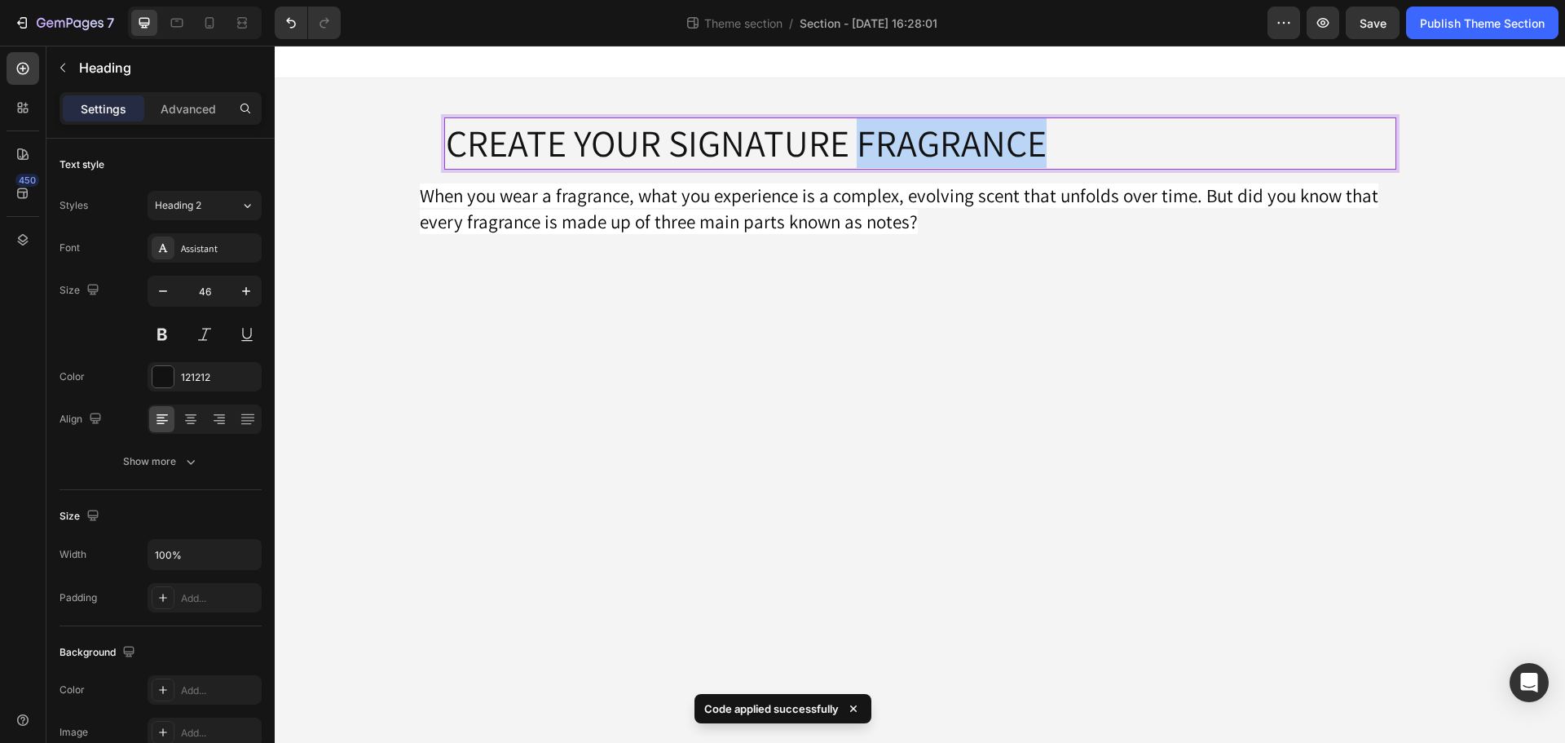
click at [884, 146] on p "CREATE YOUR SIGNATURE FRAGRANCE" at bounding box center [920, 143] width 949 height 49
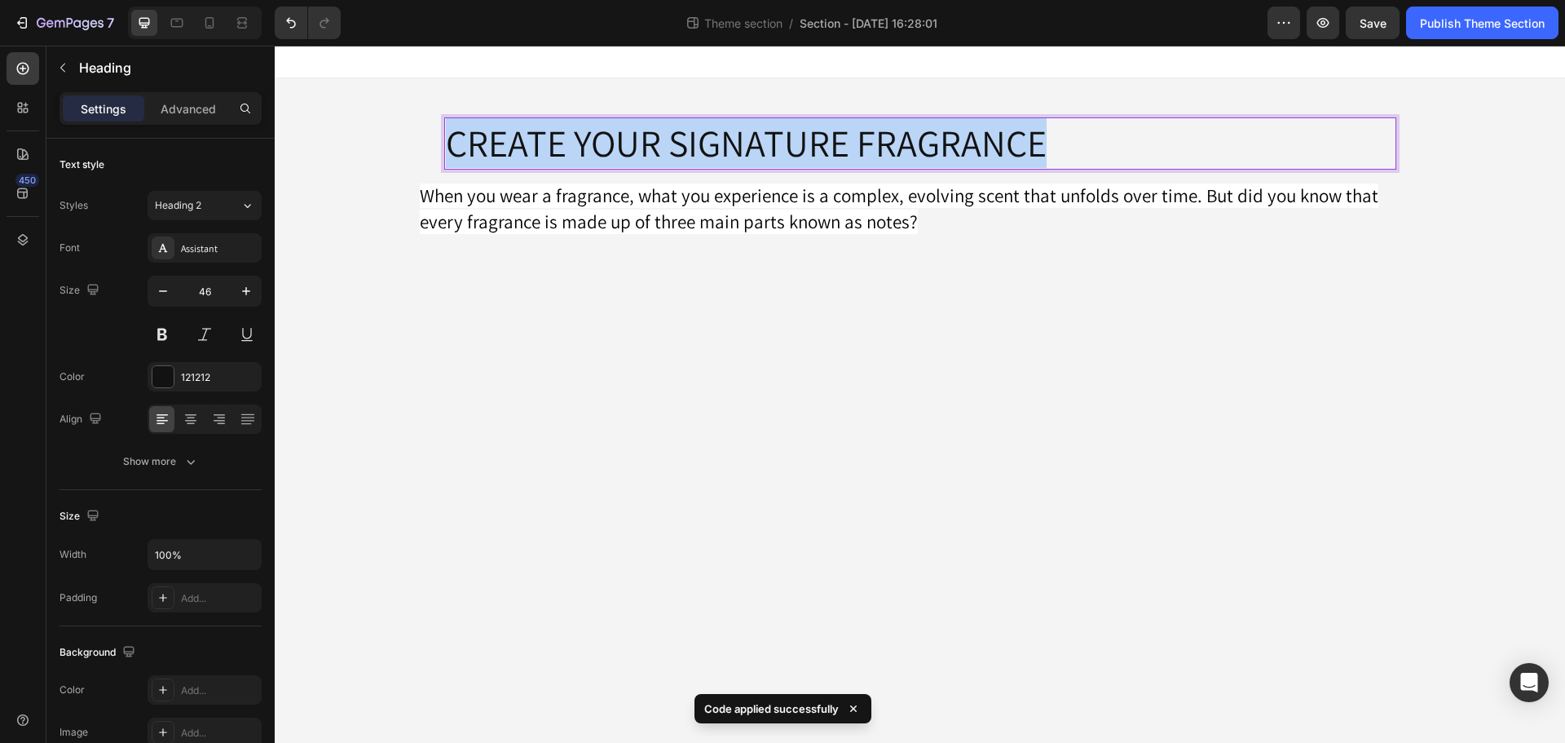
click at [884, 146] on p "CREATE YOUR SIGNATURE FRAGRANCE" at bounding box center [920, 143] width 949 height 49
click at [937, 202] on span "When you wear a fragrance, what you experience is a complex, evolving scent tha…" at bounding box center [899, 208] width 959 height 51
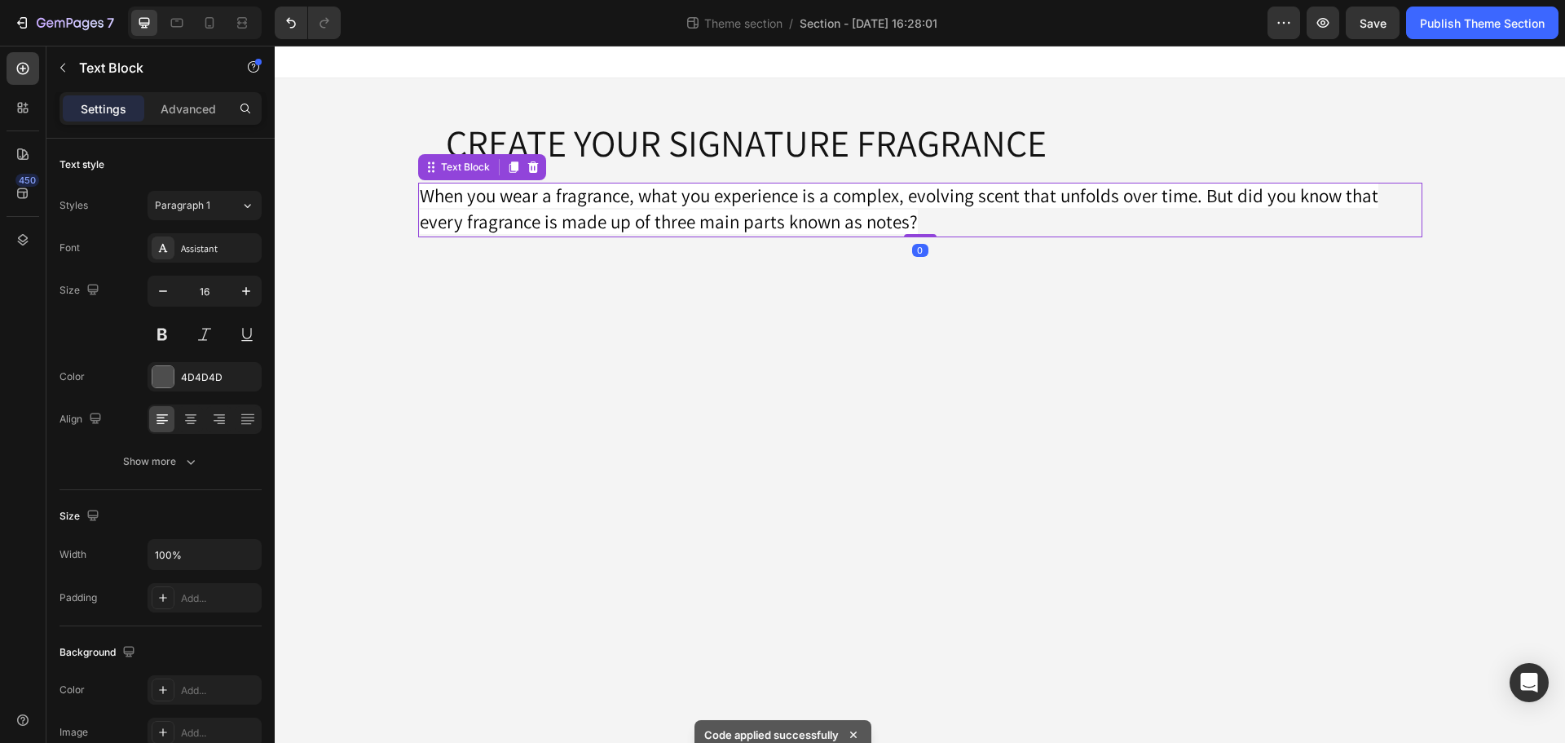
click at [889, 311] on body "CREATE YOUR SIGNATURE FRAGRANCE Heading Row When you wear a fragrance, what you…" at bounding box center [920, 394] width 1290 height 697
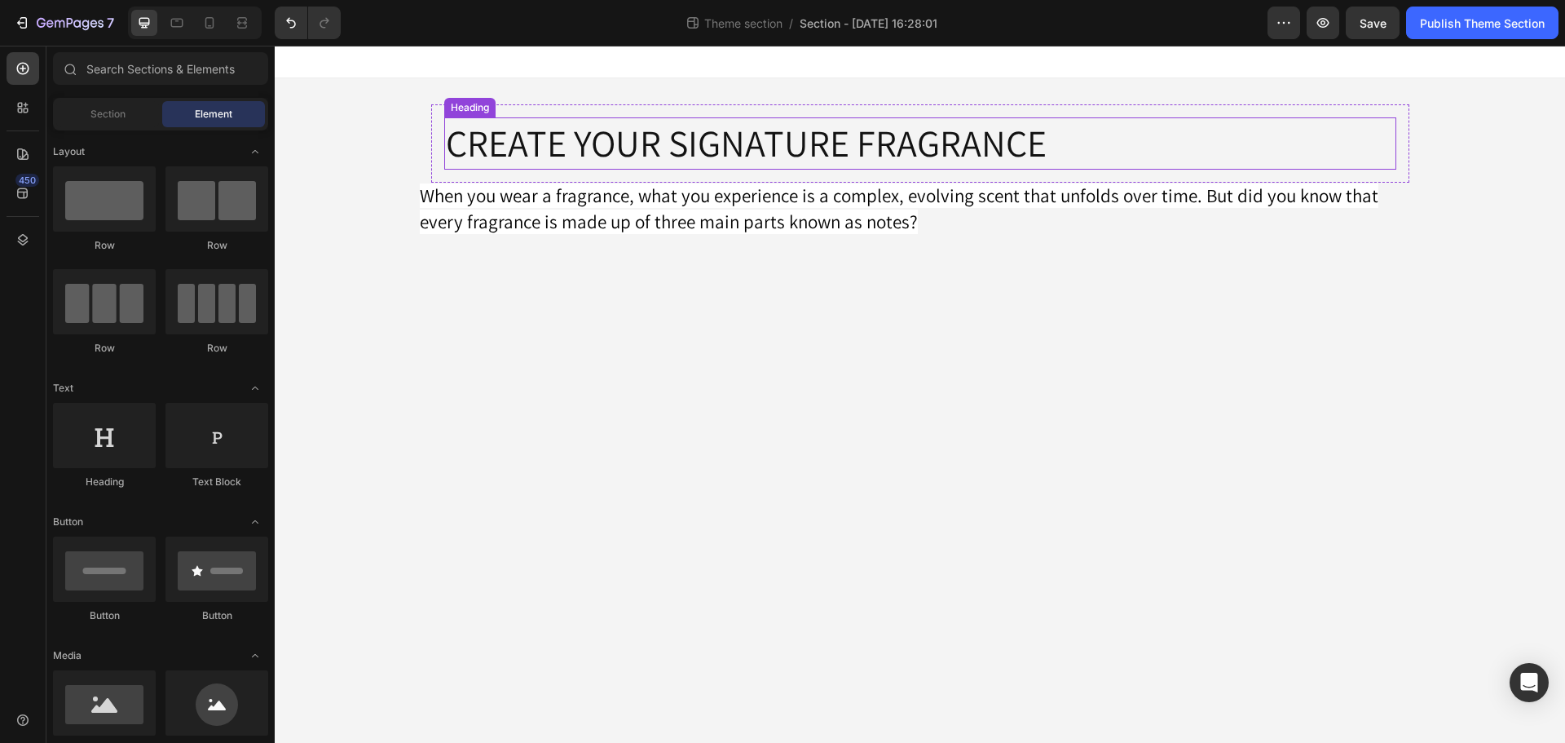
click at [879, 161] on p "CREATE YOUR SIGNATURE FRAGRANCE" at bounding box center [920, 143] width 949 height 49
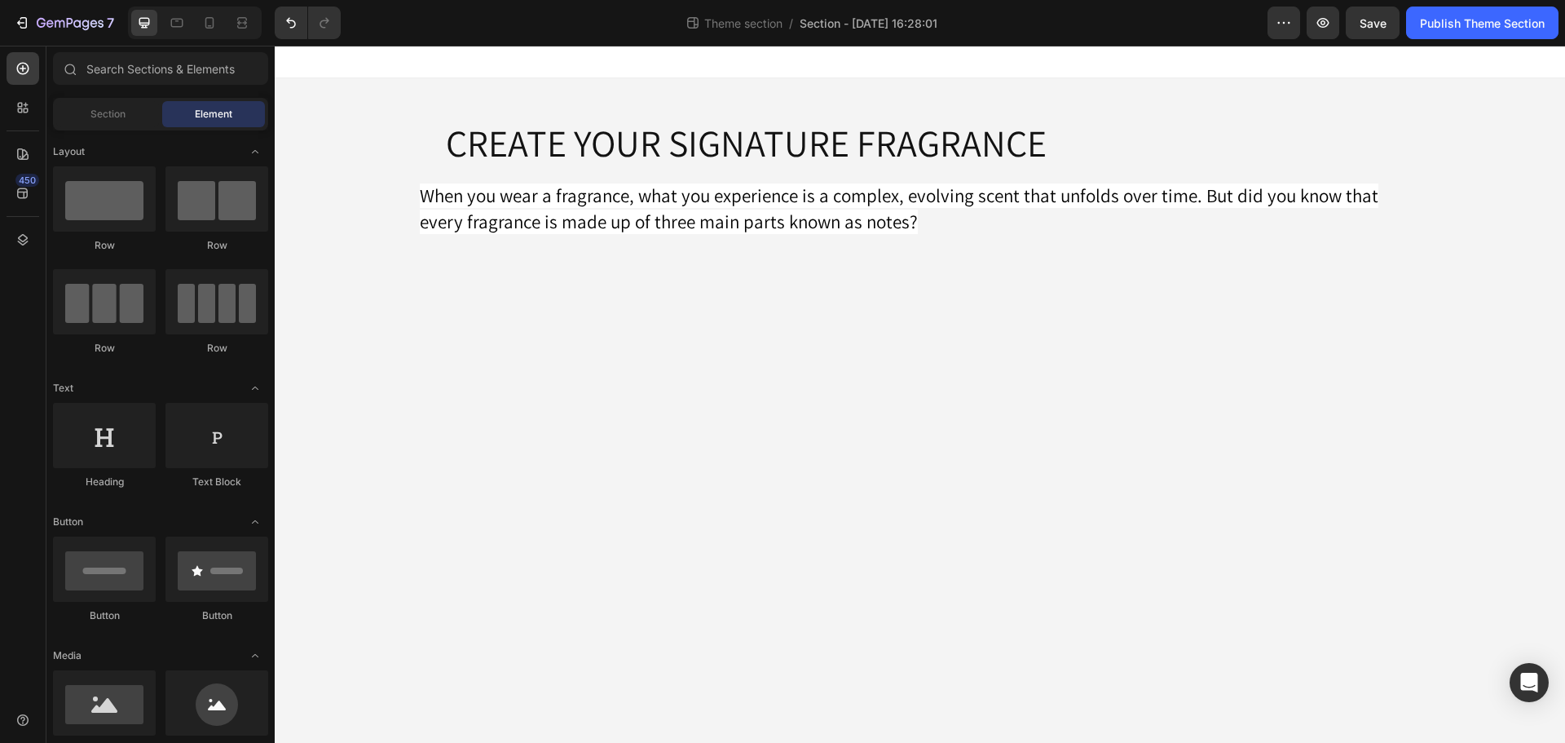
click at [329, 155] on div "CREATE YOUR SIGNATURE FRAGRANCE Heading Row When you wear a fragrance, what you…" at bounding box center [920, 170] width 1290 height 185
click at [487, 250] on div "CREATE YOUR SIGNATURE FRAGRANCE Heading Row When you wear a fragrance, what you…" at bounding box center [920, 170] width 1004 height 185
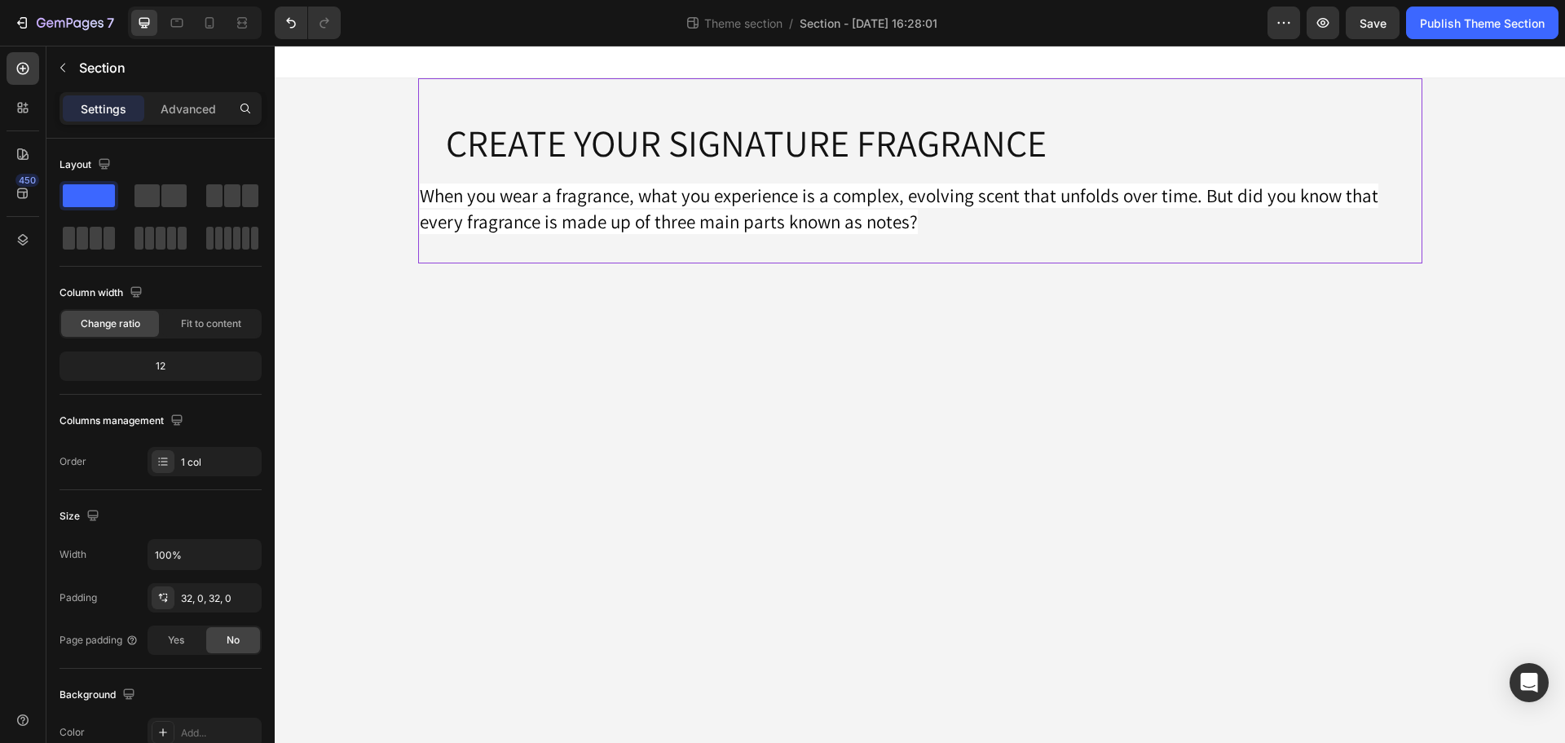
click at [440, 258] on div "CREATE YOUR SIGNATURE FRAGRANCE Heading Row When you wear a fragrance, what you…" at bounding box center [920, 170] width 1004 height 185
click at [494, 96] on div "CREATE YOUR SIGNATURE FRAGRANCE Heading Row When you wear a fragrance, what you…" at bounding box center [920, 170] width 1004 height 185
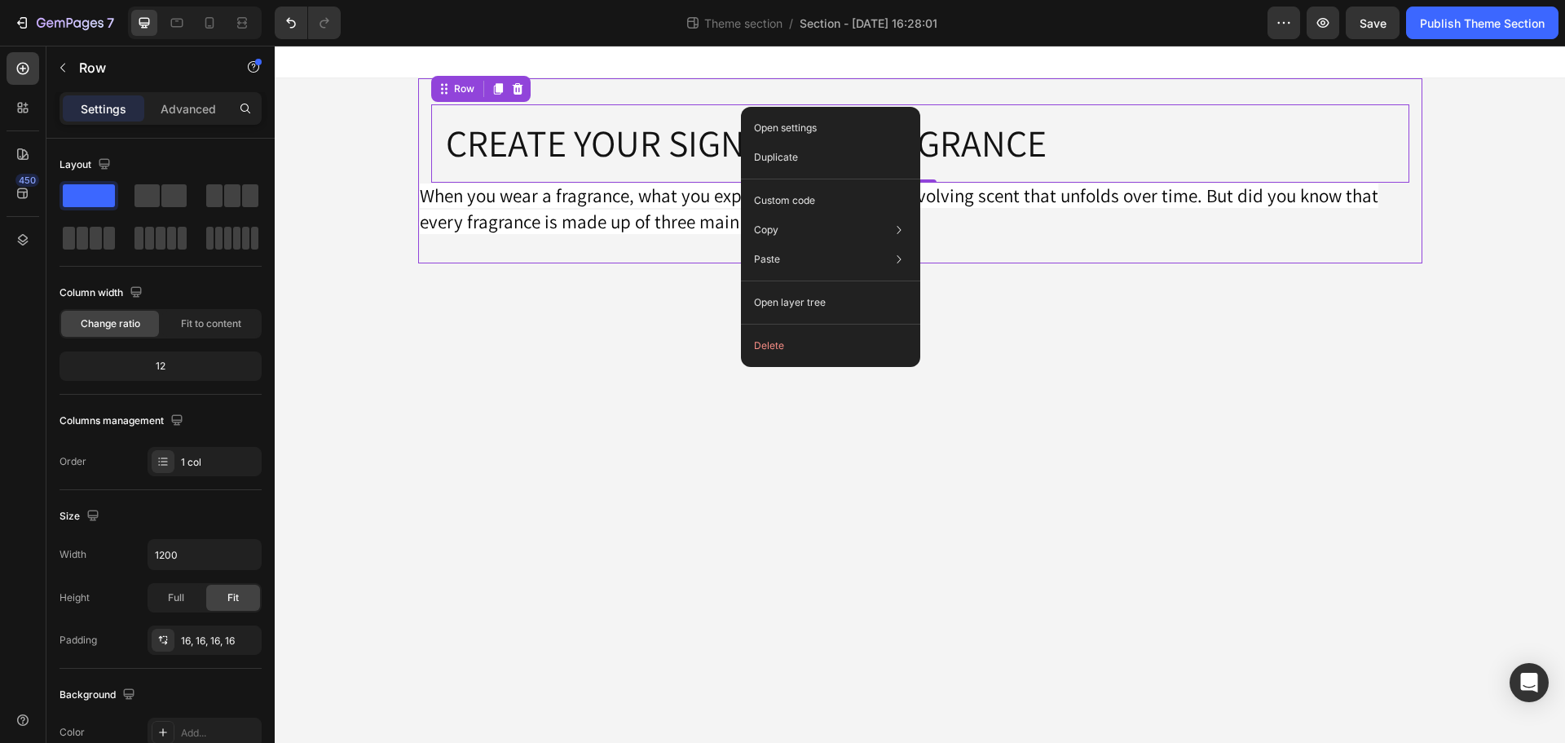
click at [425, 126] on div "CREATE YOUR SIGNATURE FRAGRANCE Heading Row 0 When you wear a fragrance, what y…" at bounding box center [920, 170] width 1004 height 133
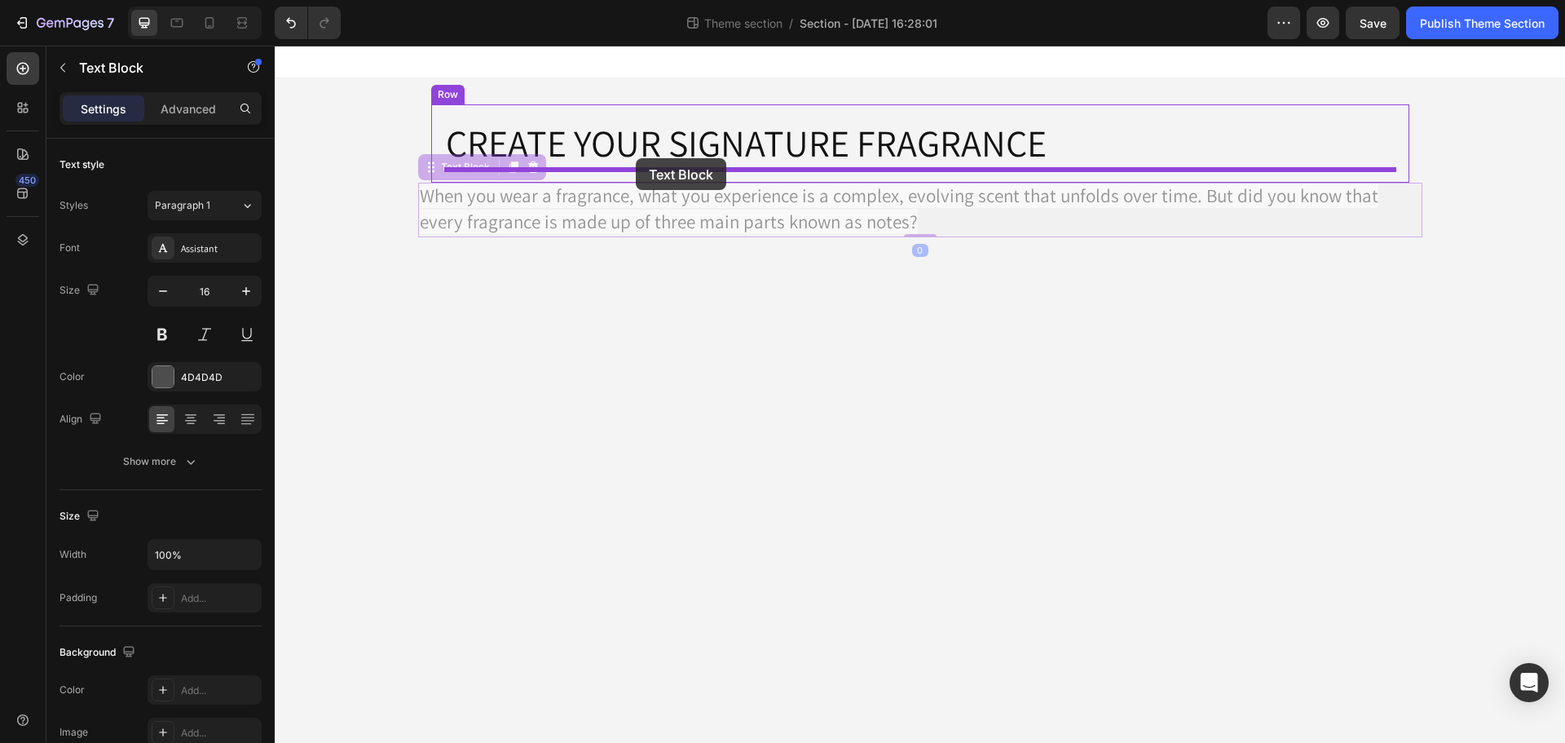
drag, startPoint x: 443, startPoint y: 177, endPoint x: 636, endPoint y: 158, distance: 194.1
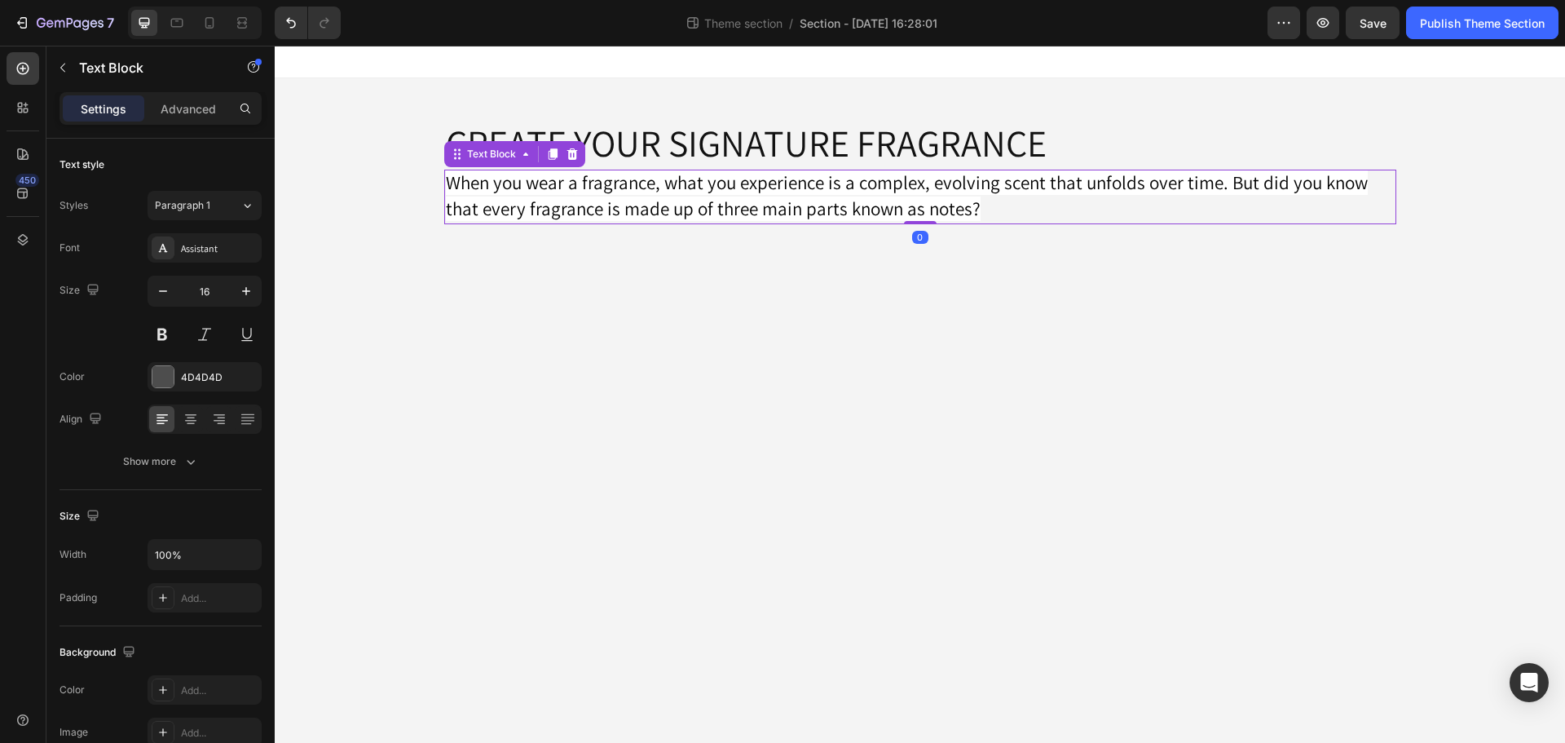
click at [644, 304] on body "CREATE YOUR SIGNATURE FRAGRANCE Heading When you wear a fragrance, what you exp…" at bounding box center [920, 394] width 1290 height 697
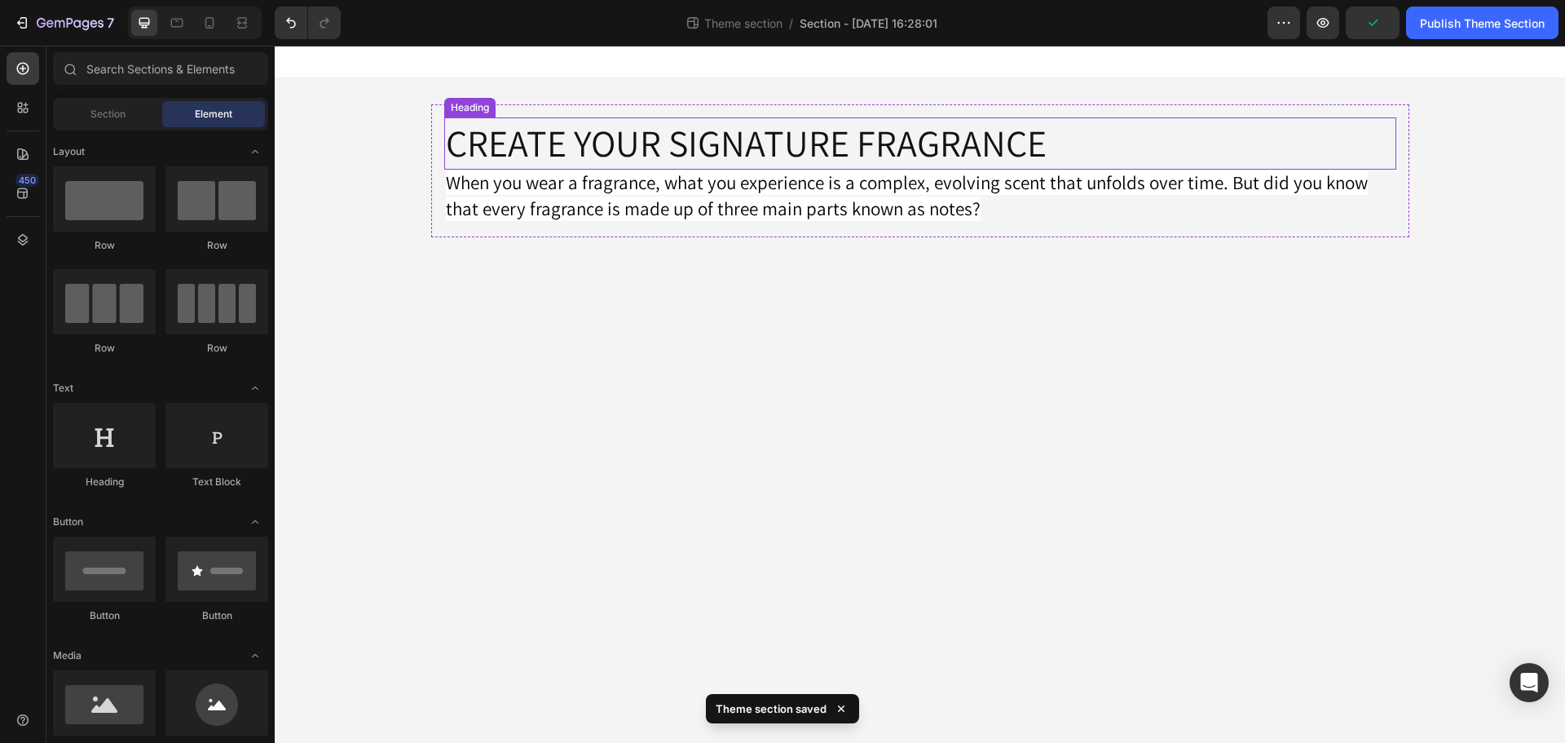
click at [540, 140] on p "CREATE YOUR SIGNATURE FRAGRANCE" at bounding box center [920, 143] width 949 height 49
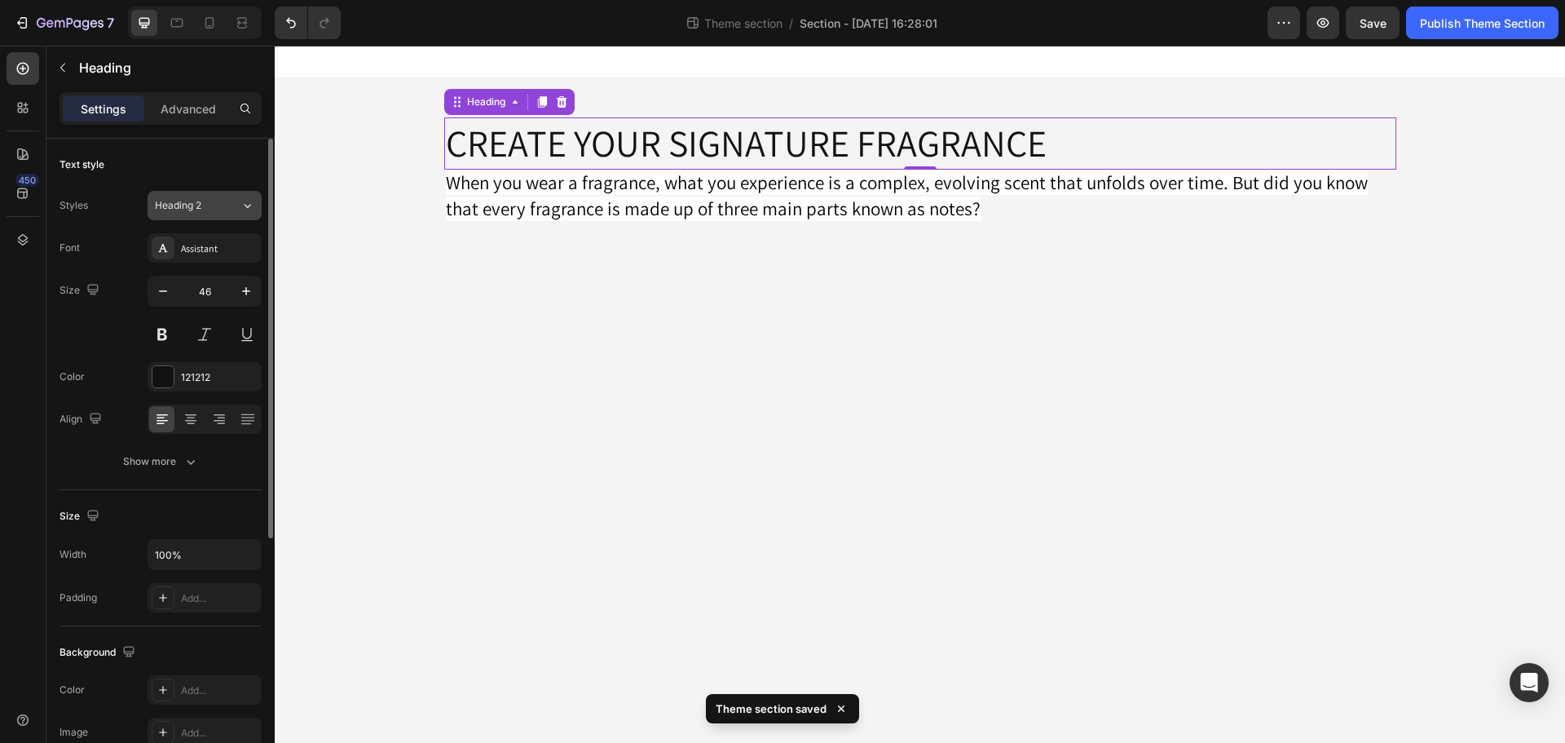
click at [200, 214] on button "Heading 2" at bounding box center [205, 205] width 114 height 29
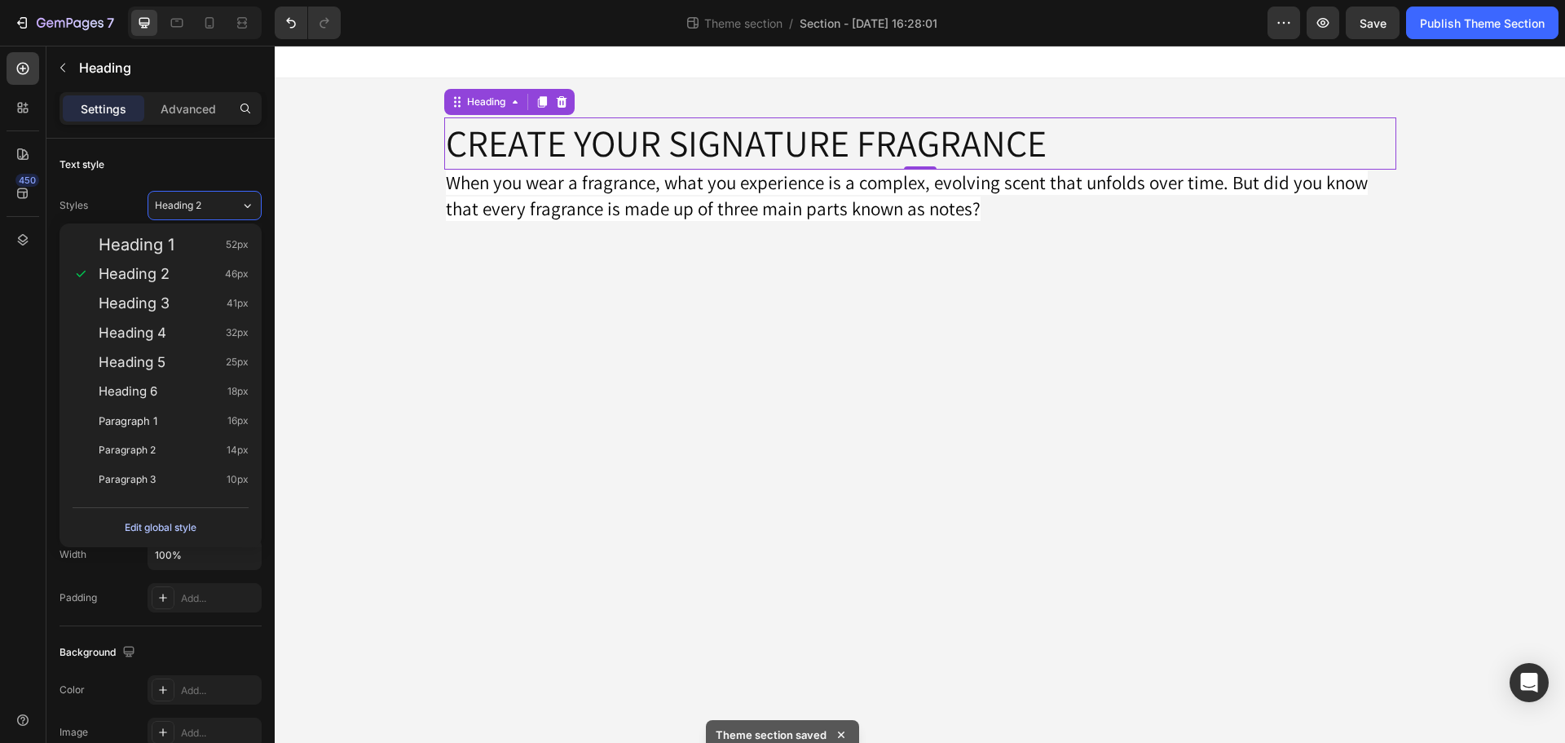
click at [164, 522] on div "Edit global style" at bounding box center [161, 528] width 72 height 20
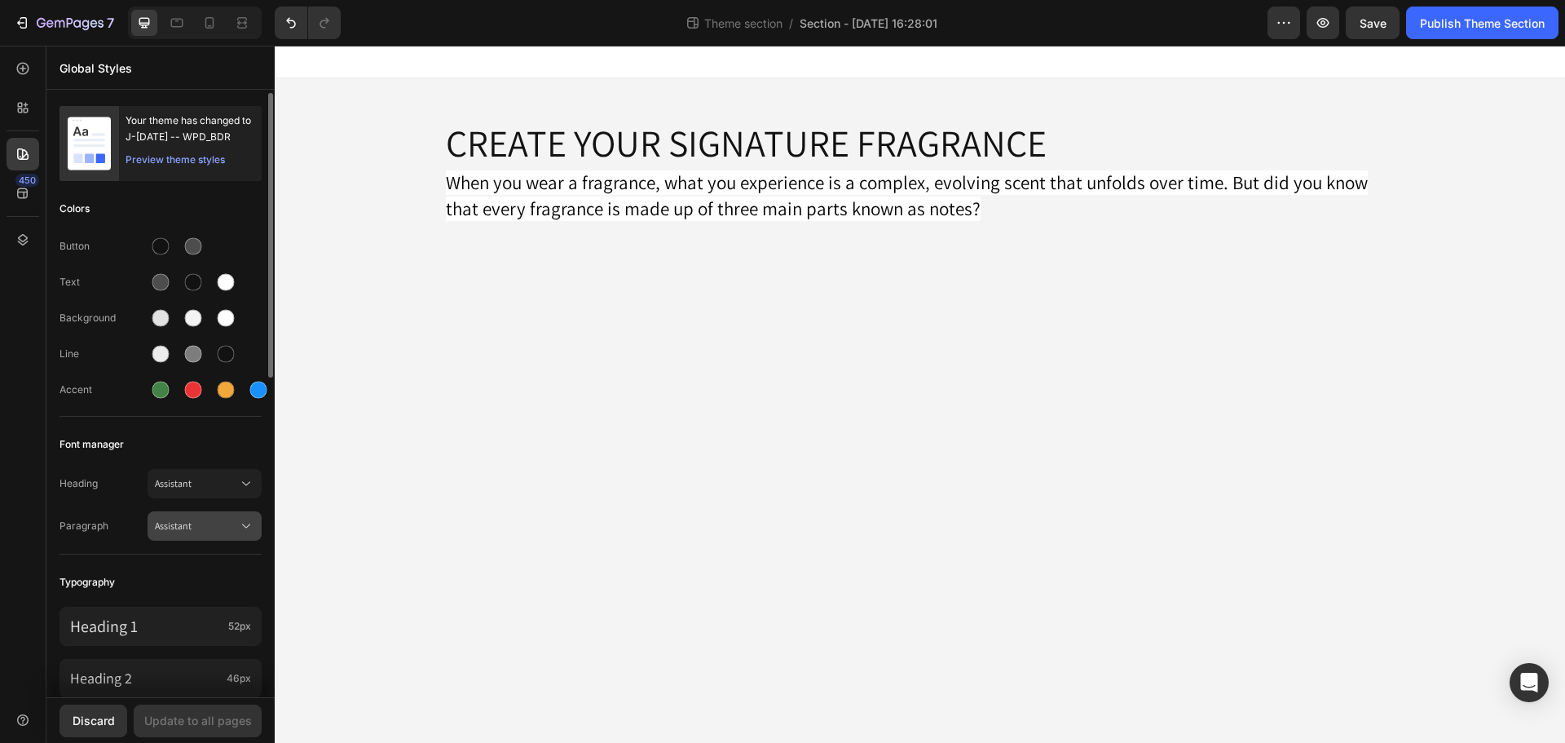
scroll to position [82, 0]
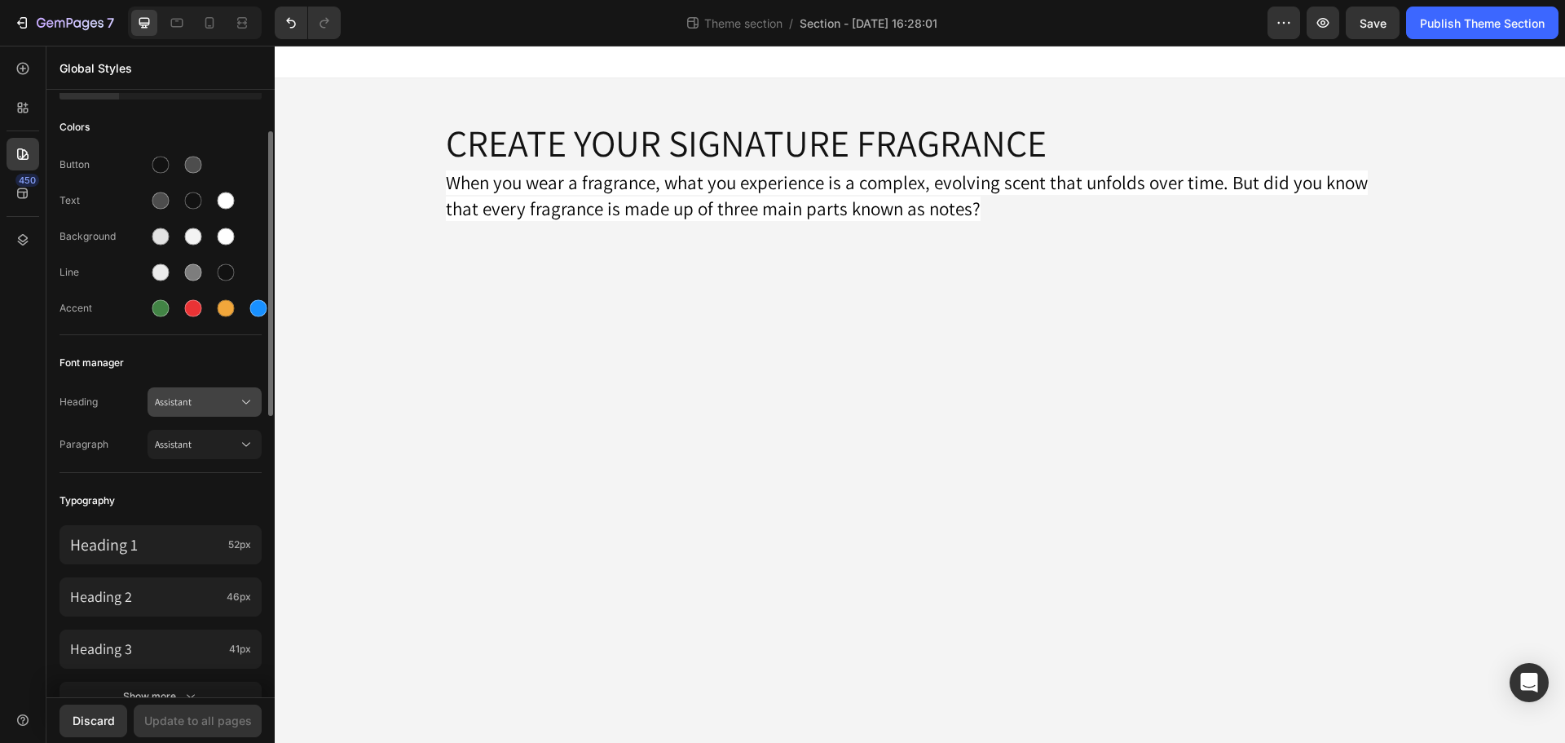
click at [202, 396] on span "Assistant" at bounding box center [196, 401] width 83 height 15
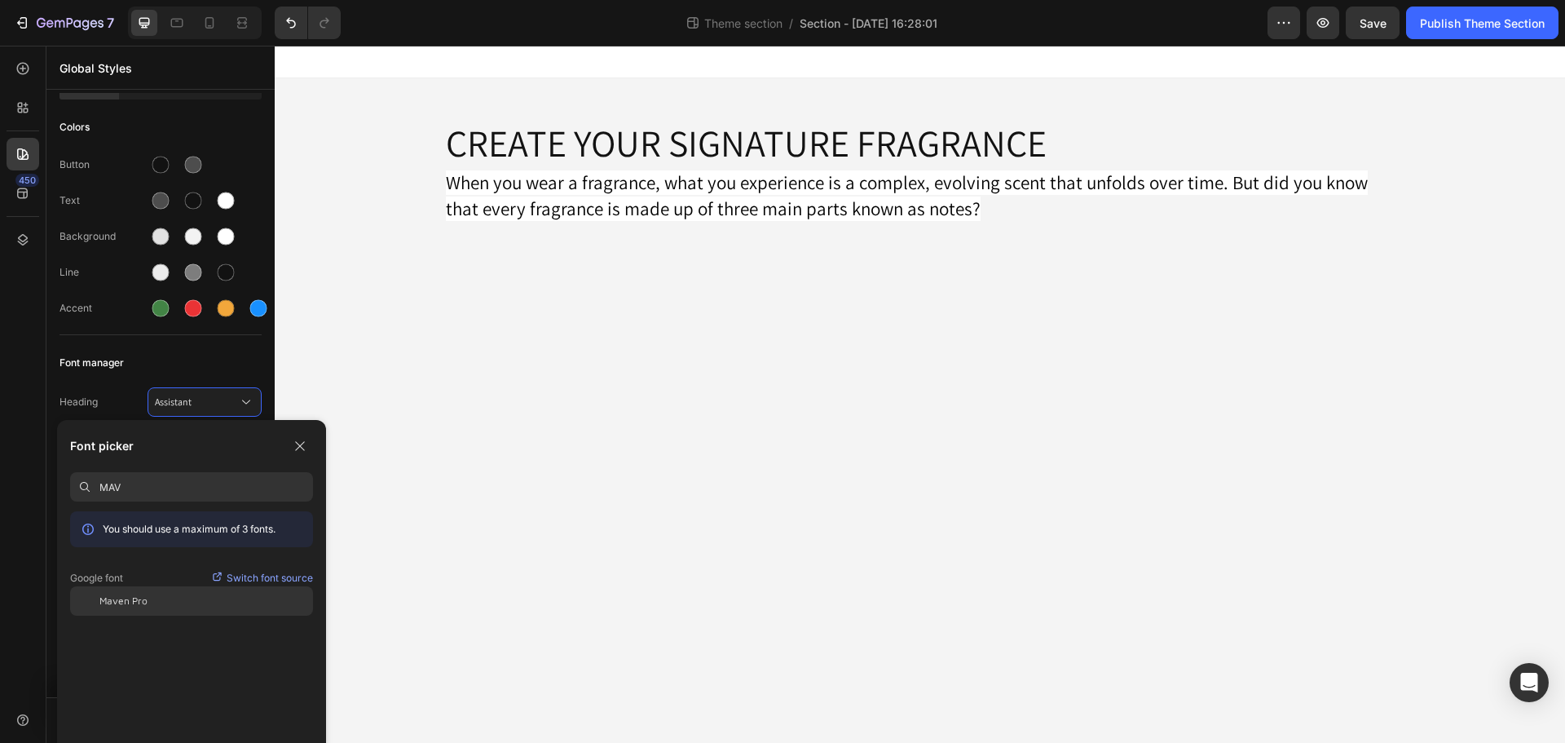
type input "MAV"
click at [174, 603] on div "Maven Pro" at bounding box center [206, 600] width 214 height 15
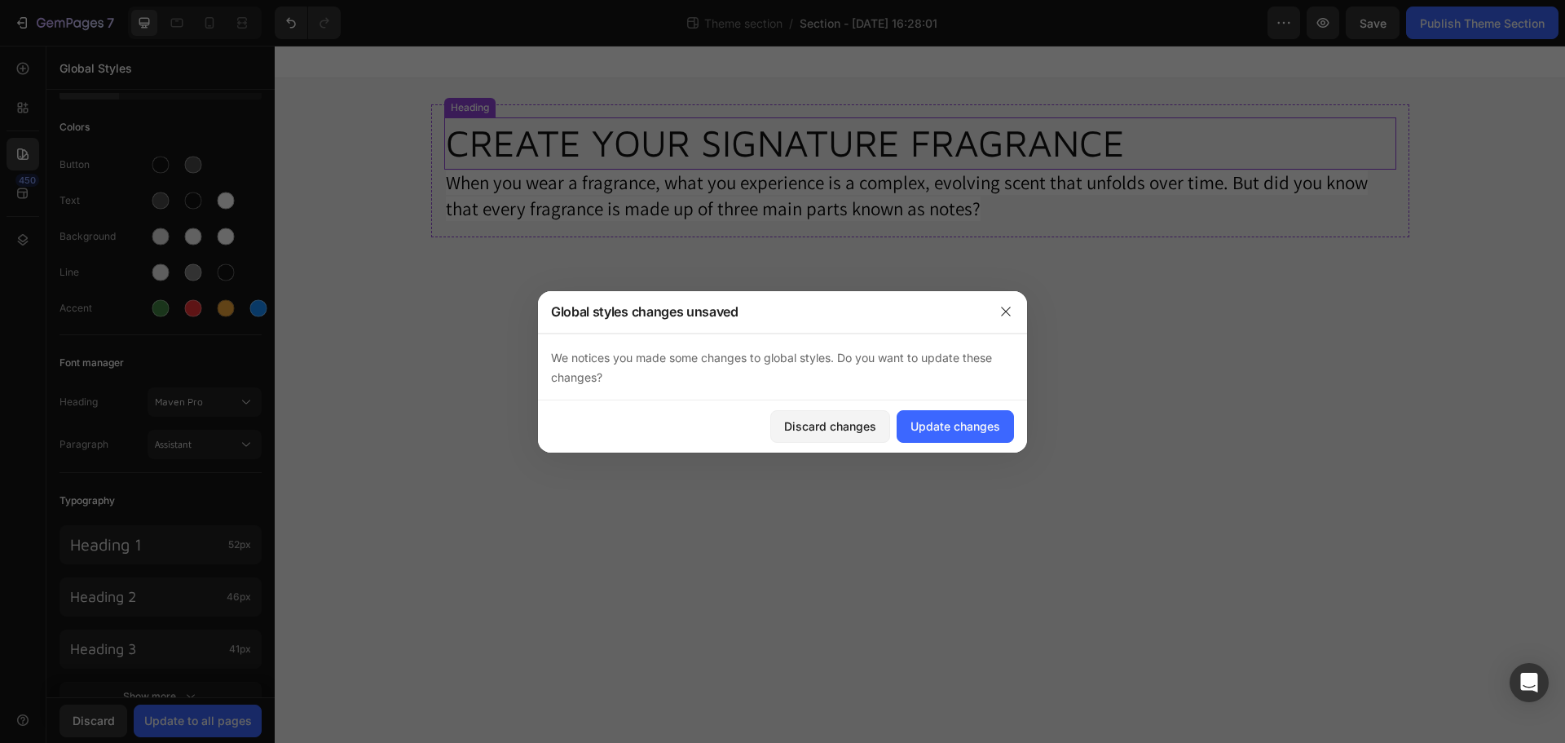
click at [673, 126] on p "CREATE YOUR SIGNATURE FRAGRANCE" at bounding box center [920, 143] width 949 height 49
click at [928, 425] on div "Update changes" at bounding box center [955, 425] width 90 height 17
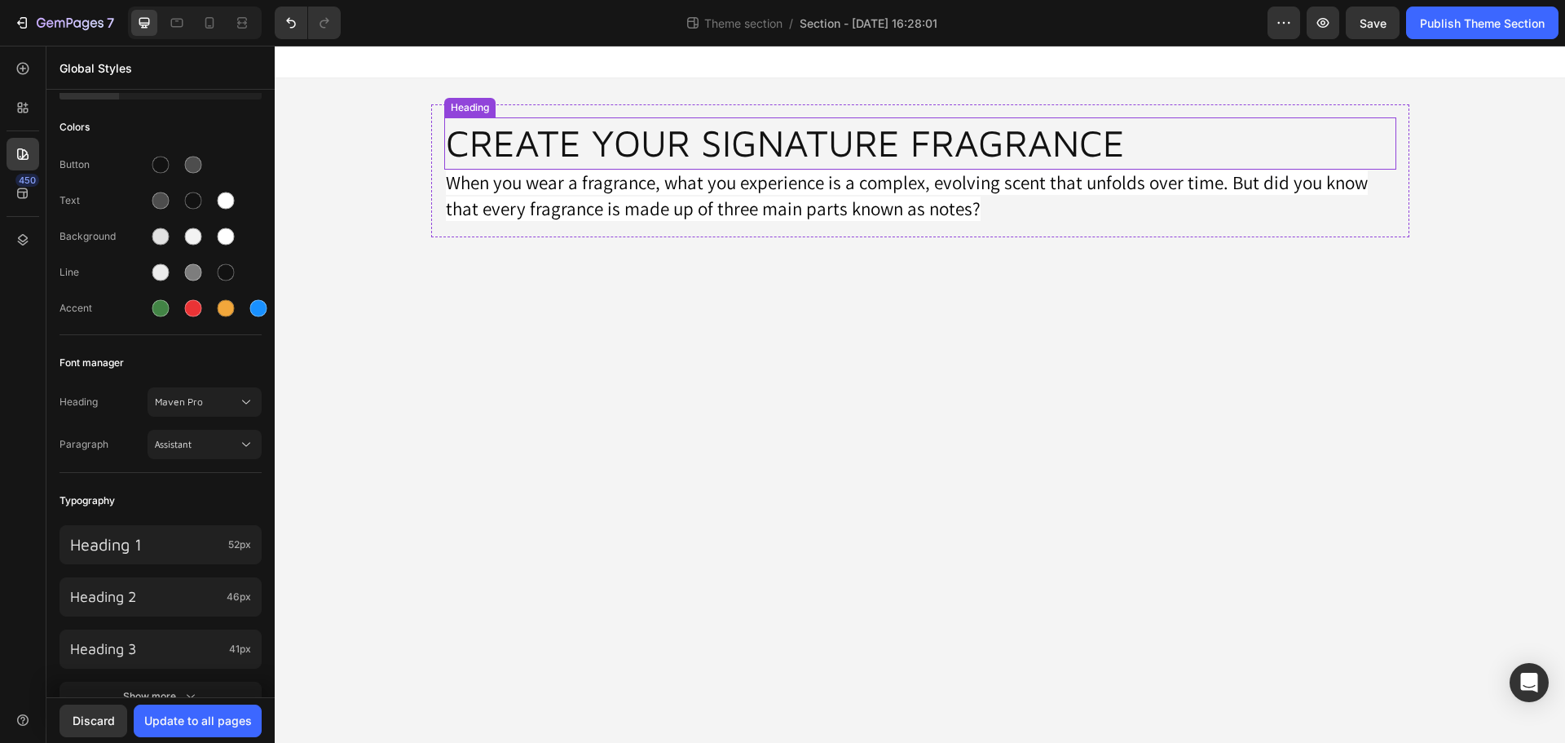
click at [1016, 128] on p "CREATE YOUR SIGNATURE FRAGRANCE" at bounding box center [920, 143] width 949 height 49
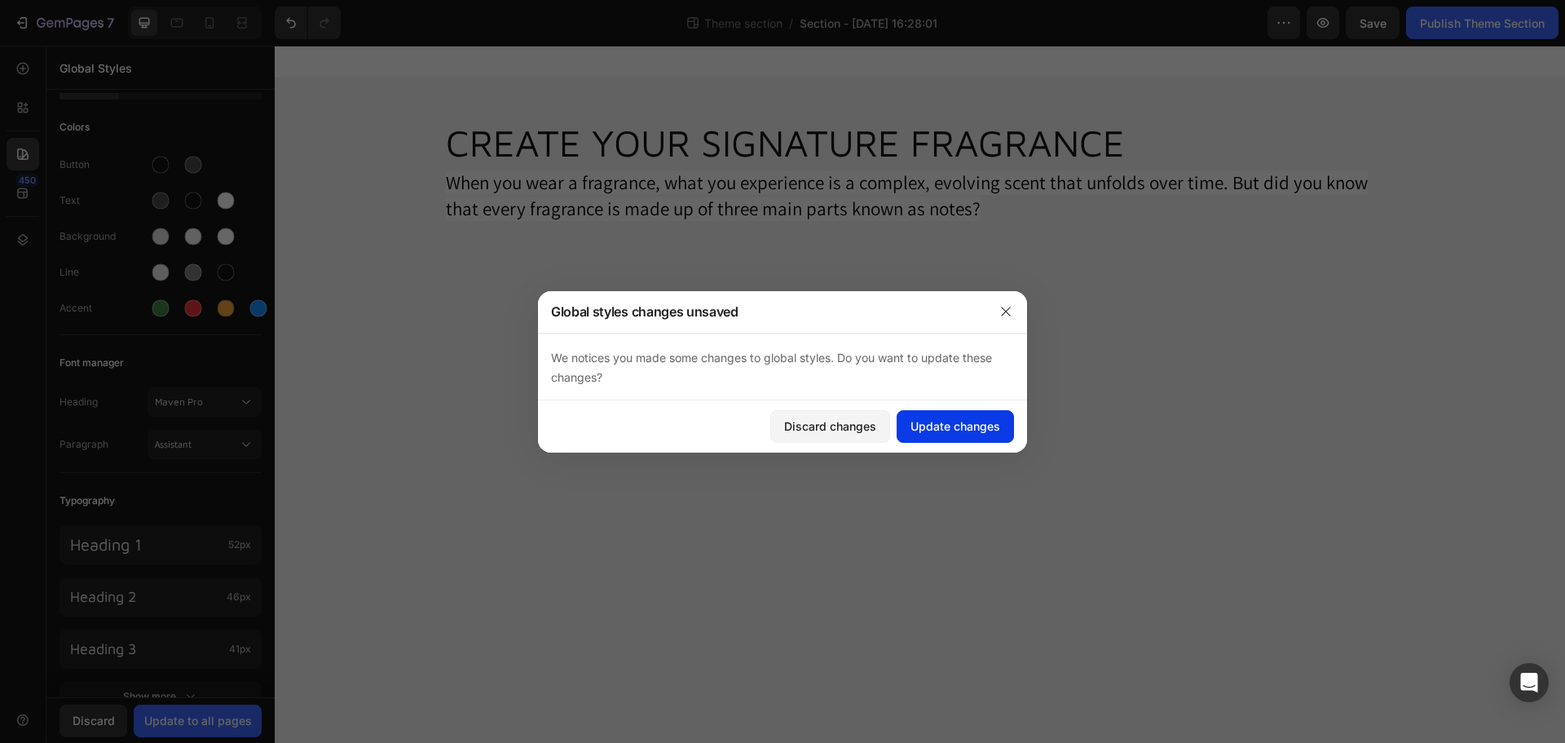
click at [932, 430] on div "Update changes" at bounding box center [955, 425] width 90 height 17
click at [507, 177] on span "When you wear a fragrance, what you experience is a complex, evolving scent tha…" at bounding box center [907, 195] width 922 height 51
click at [610, 131] on div at bounding box center [782, 371] width 1565 height 743
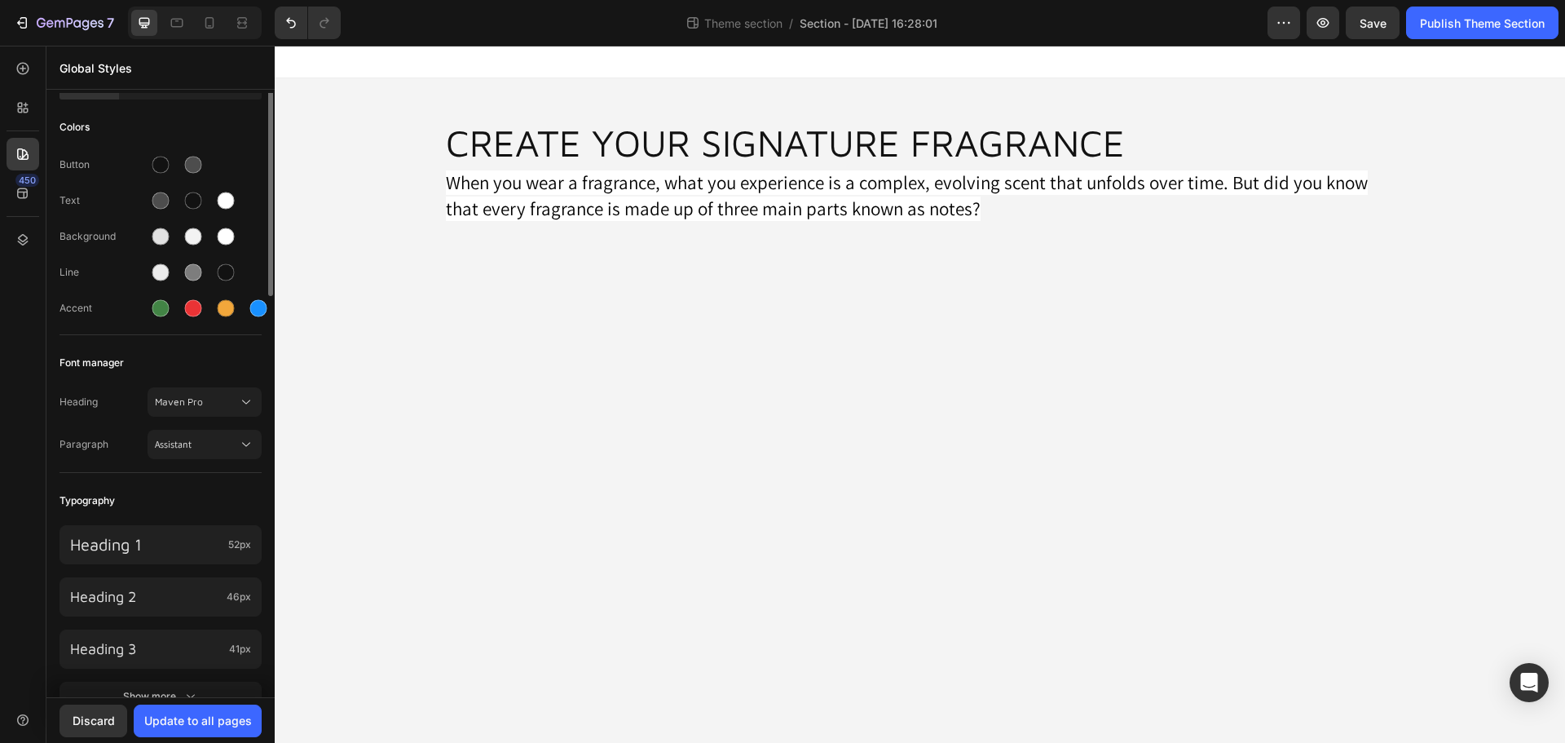
scroll to position [0, 0]
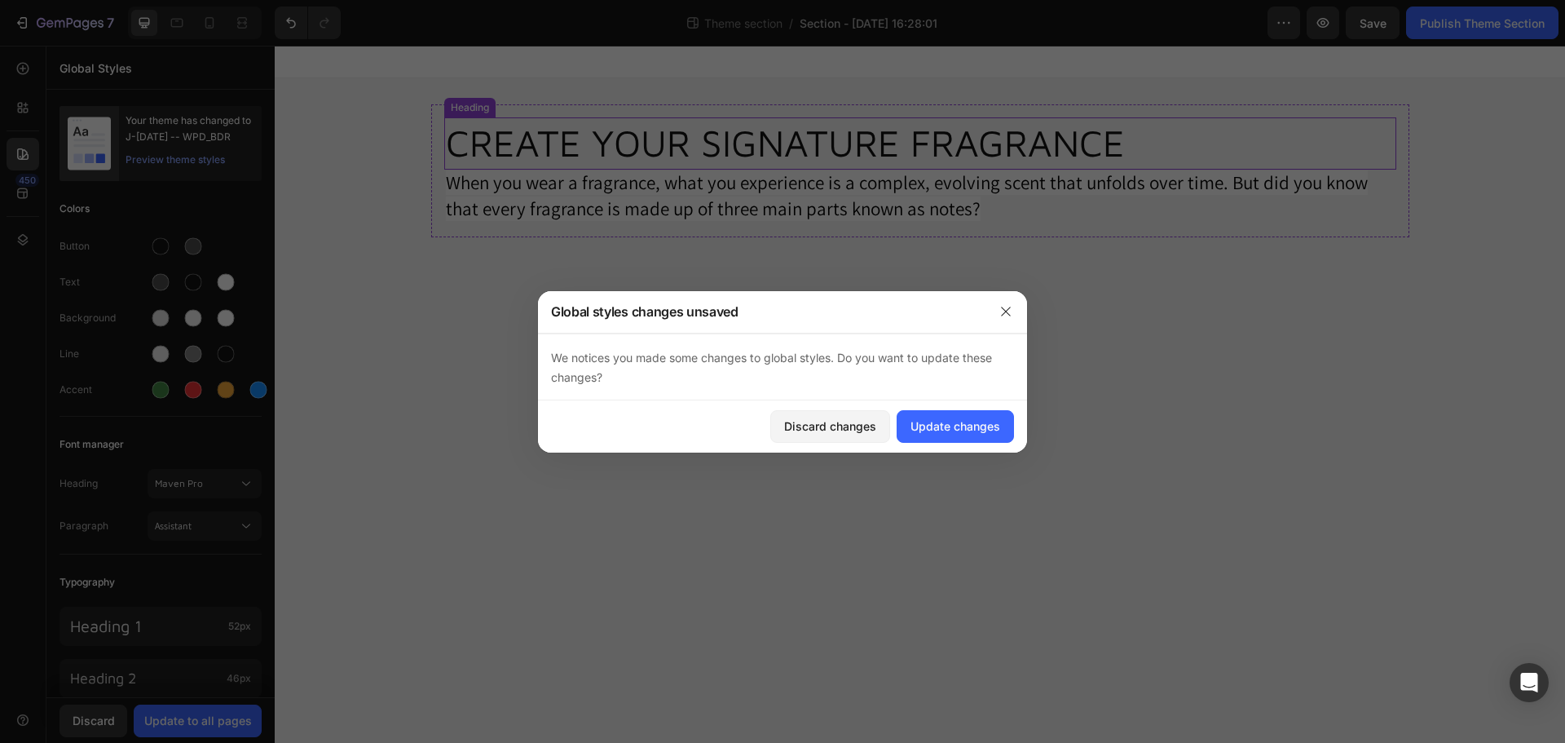
click at [651, 149] on p "CREATE YOUR SIGNATURE FRAGRANCE" at bounding box center [920, 143] width 949 height 49
click at [858, 420] on div "Discard changes" at bounding box center [830, 425] width 92 height 17
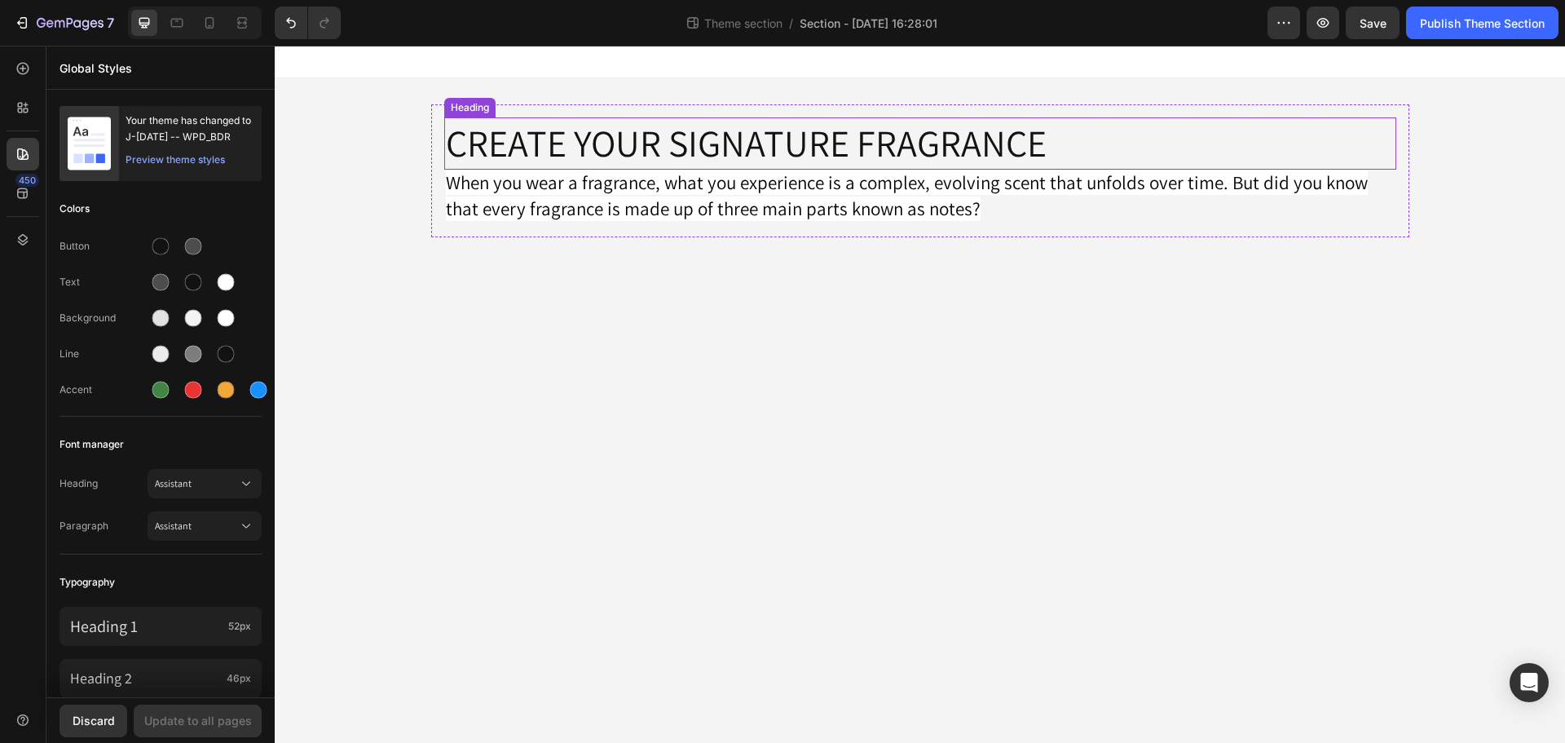
click at [849, 149] on p "CREATE YOUR SIGNATURE FRAGRANCE" at bounding box center [920, 143] width 949 height 49
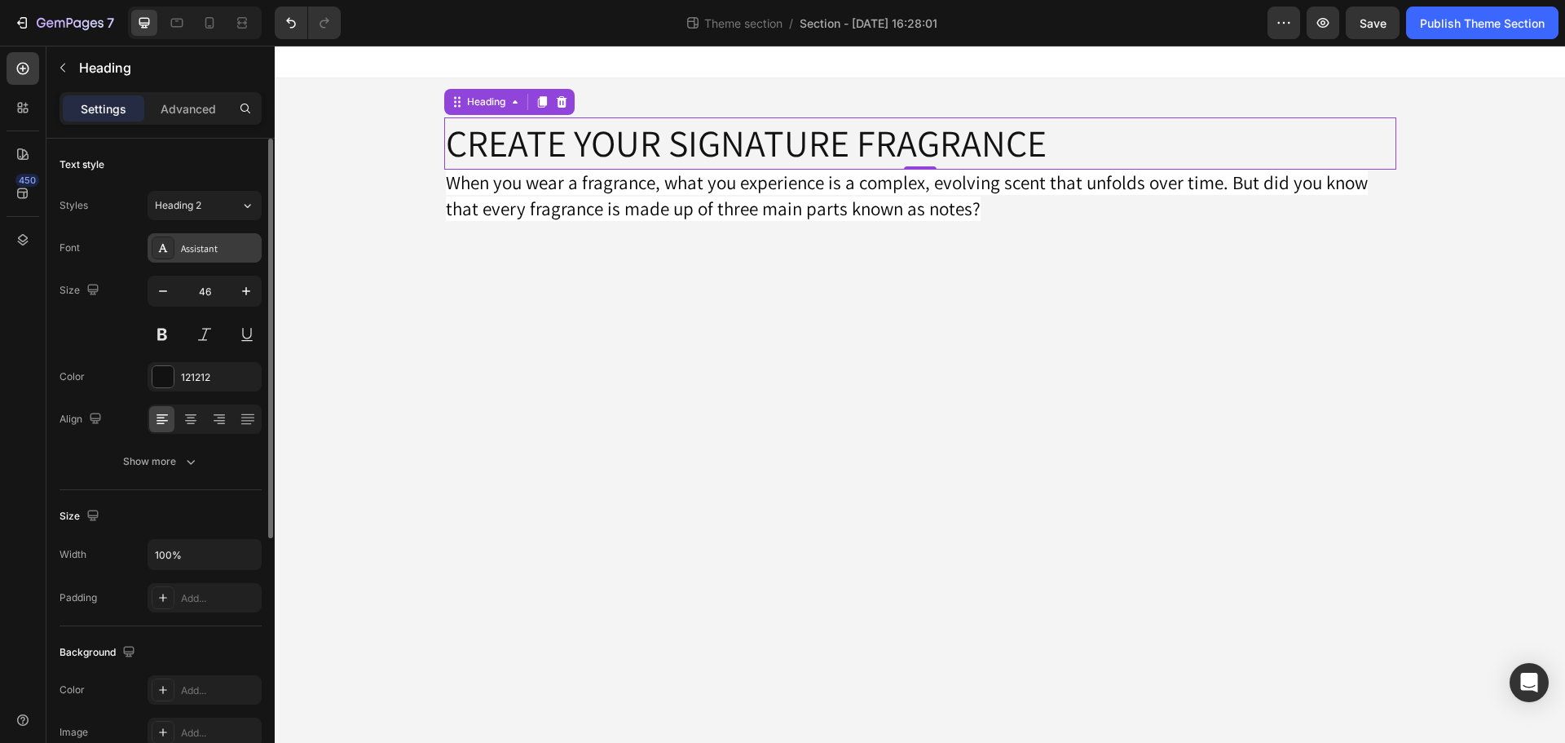
click at [192, 256] on div "Assistant" at bounding box center [205, 247] width 114 height 29
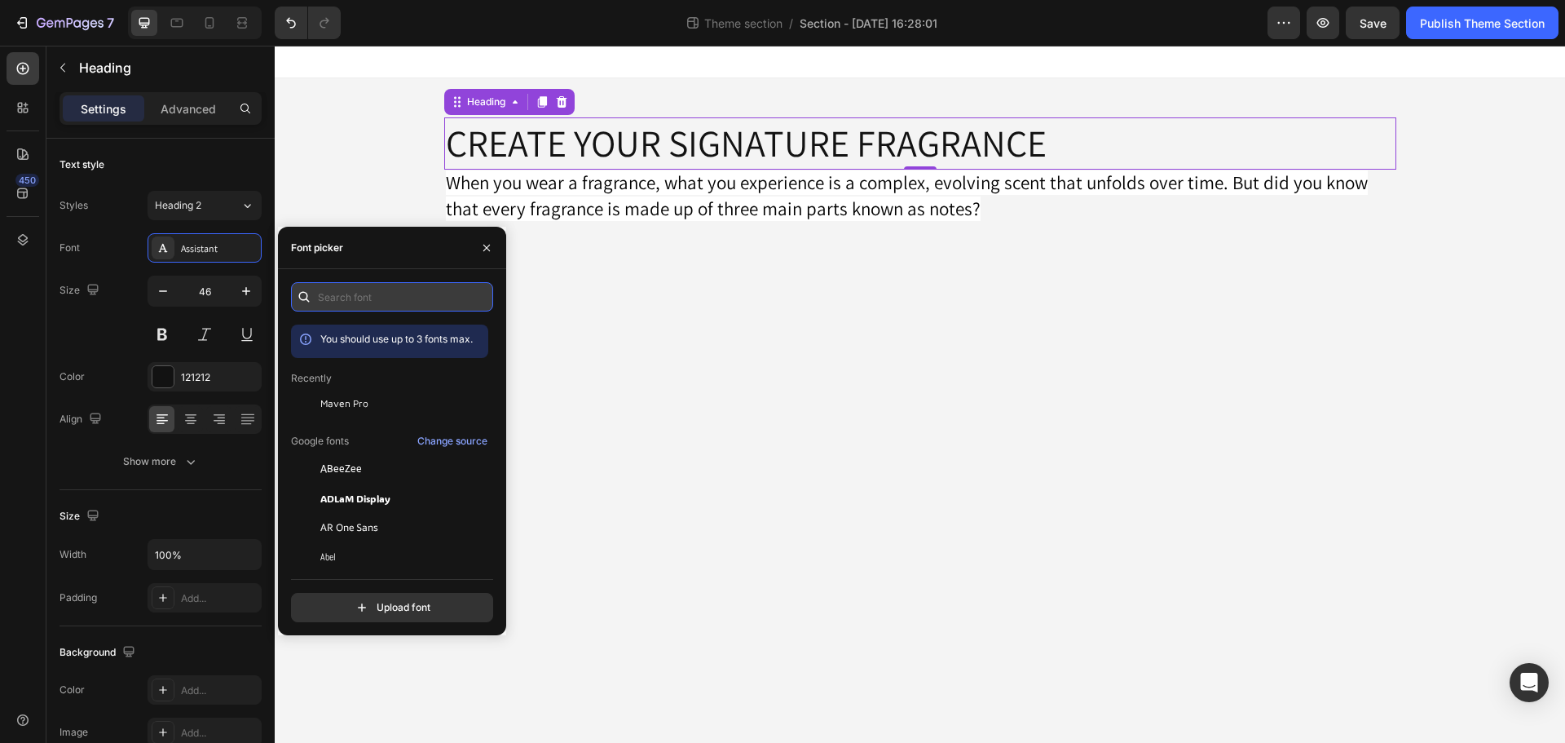
click at [405, 303] on input "text" at bounding box center [392, 296] width 202 height 29
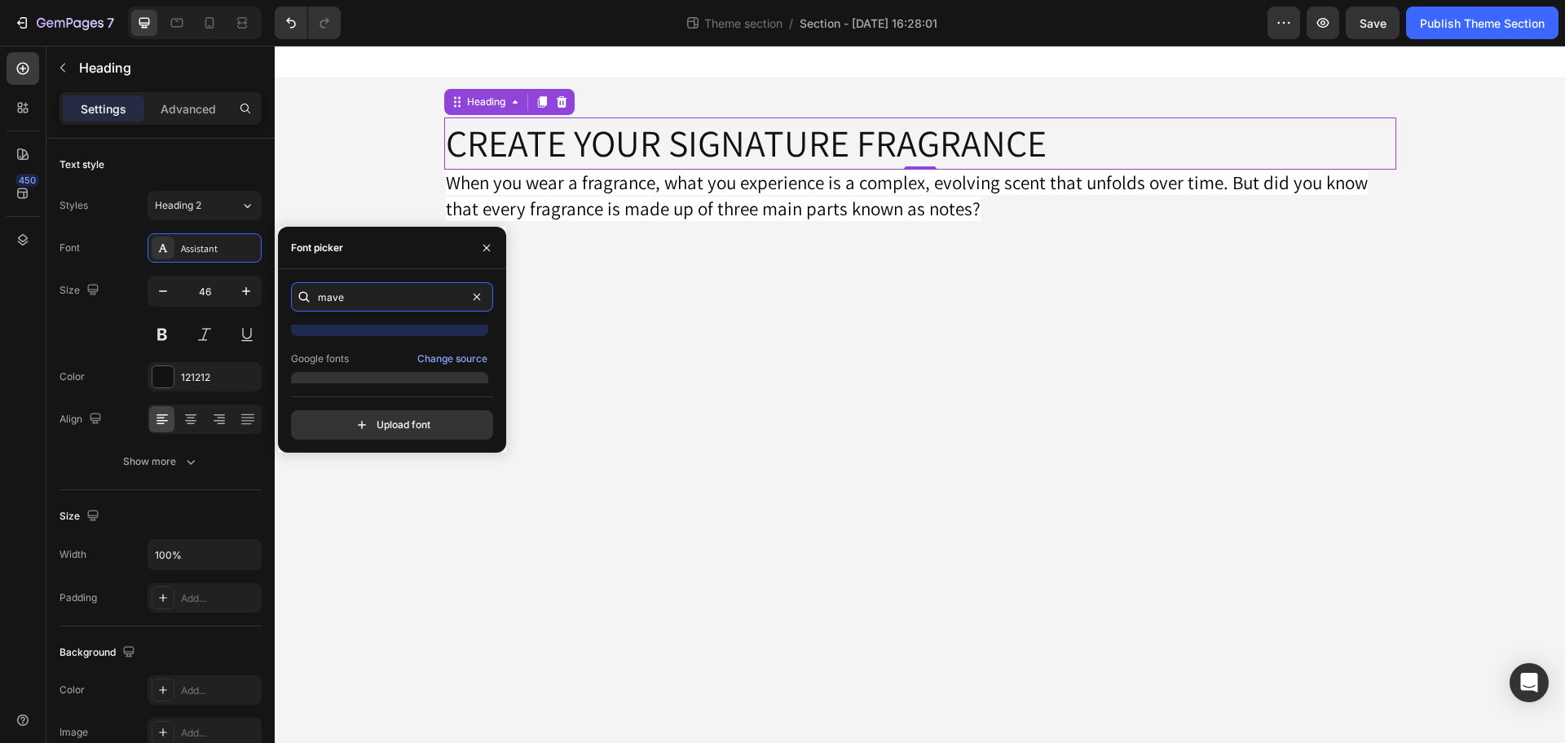
scroll to position [40, 0]
type input "mave"
click at [443, 359] on div "Maven Pro" at bounding box center [389, 368] width 197 height 29
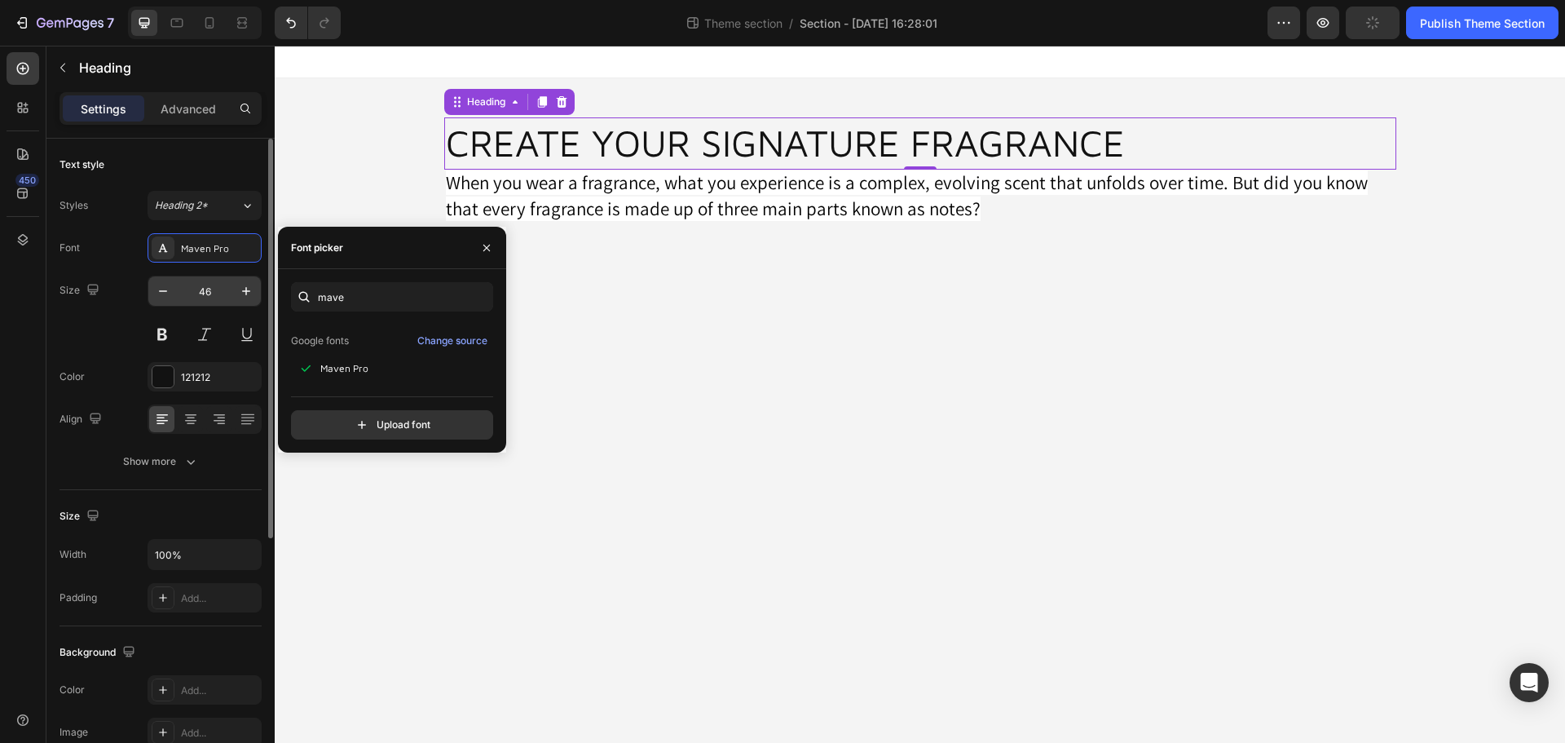
click at [219, 292] on input "46" at bounding box center [205, 290] width 54 height 29
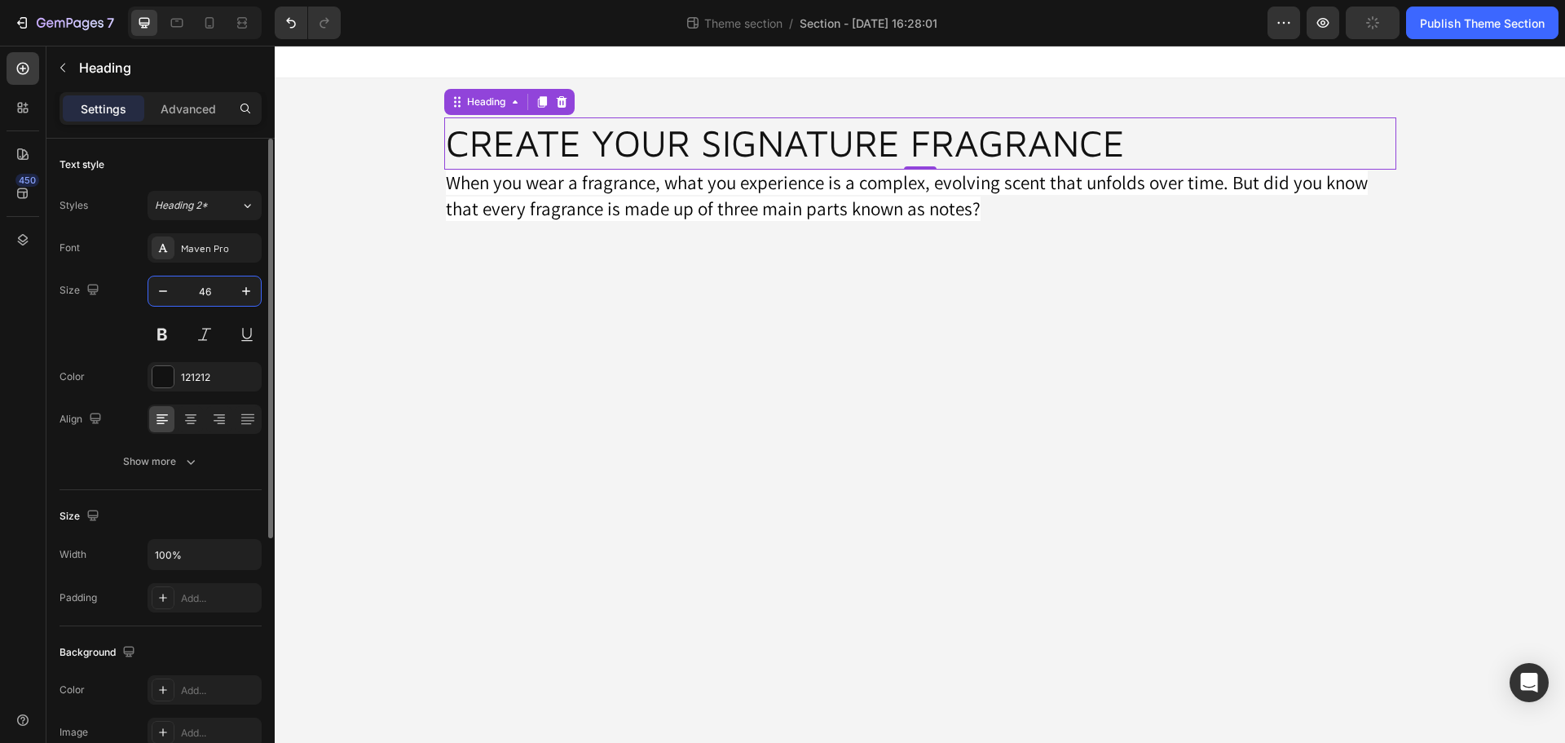
click at [219, 292] on input "46" at bounding box center [205, 290] width 54 height 29
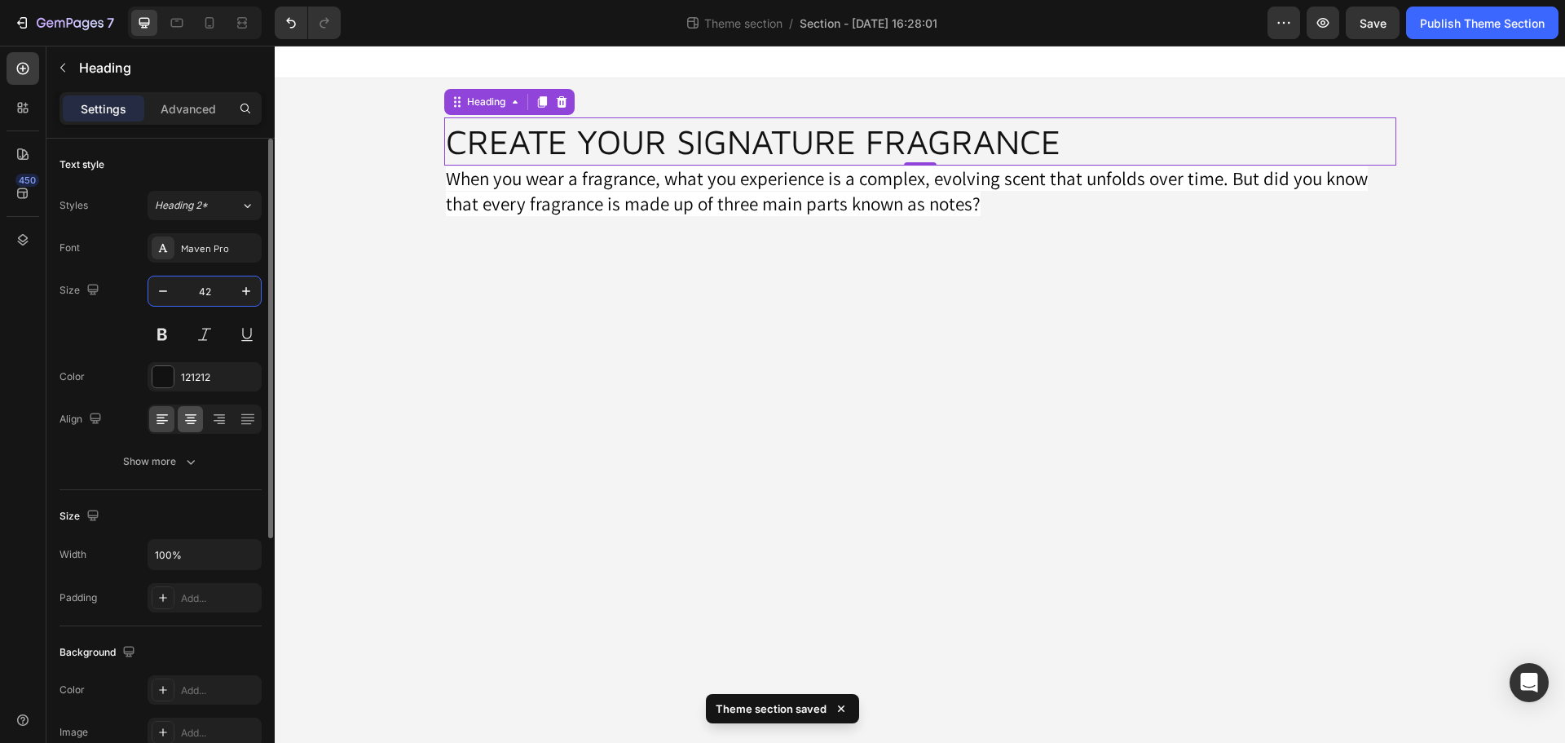
type input "42"
click at [191, 420] on icon at bounding box center [190, 421] width 11 height 2
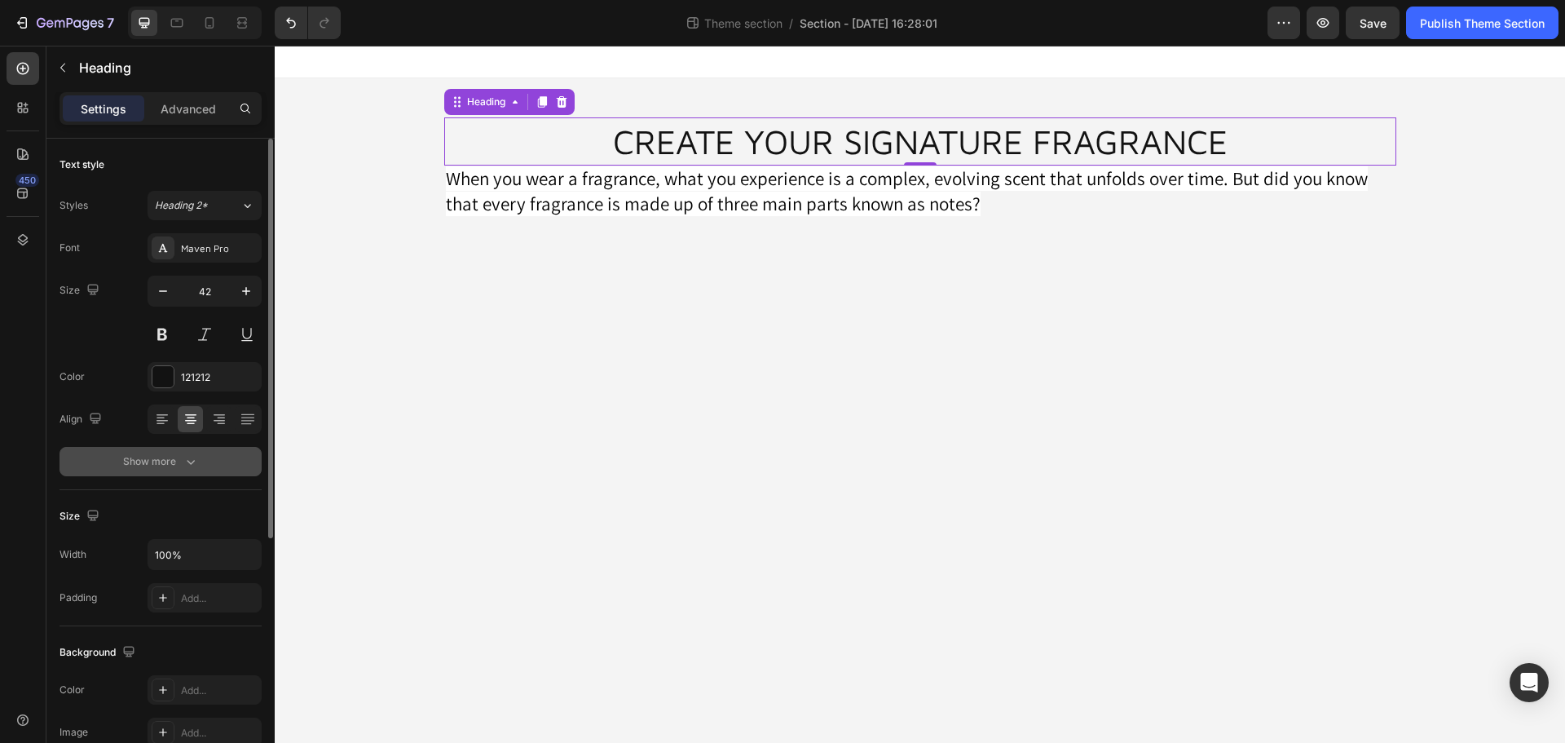
click at [170, 463] on div "Show more" at bounding box center [161, 461] width 76 height 16
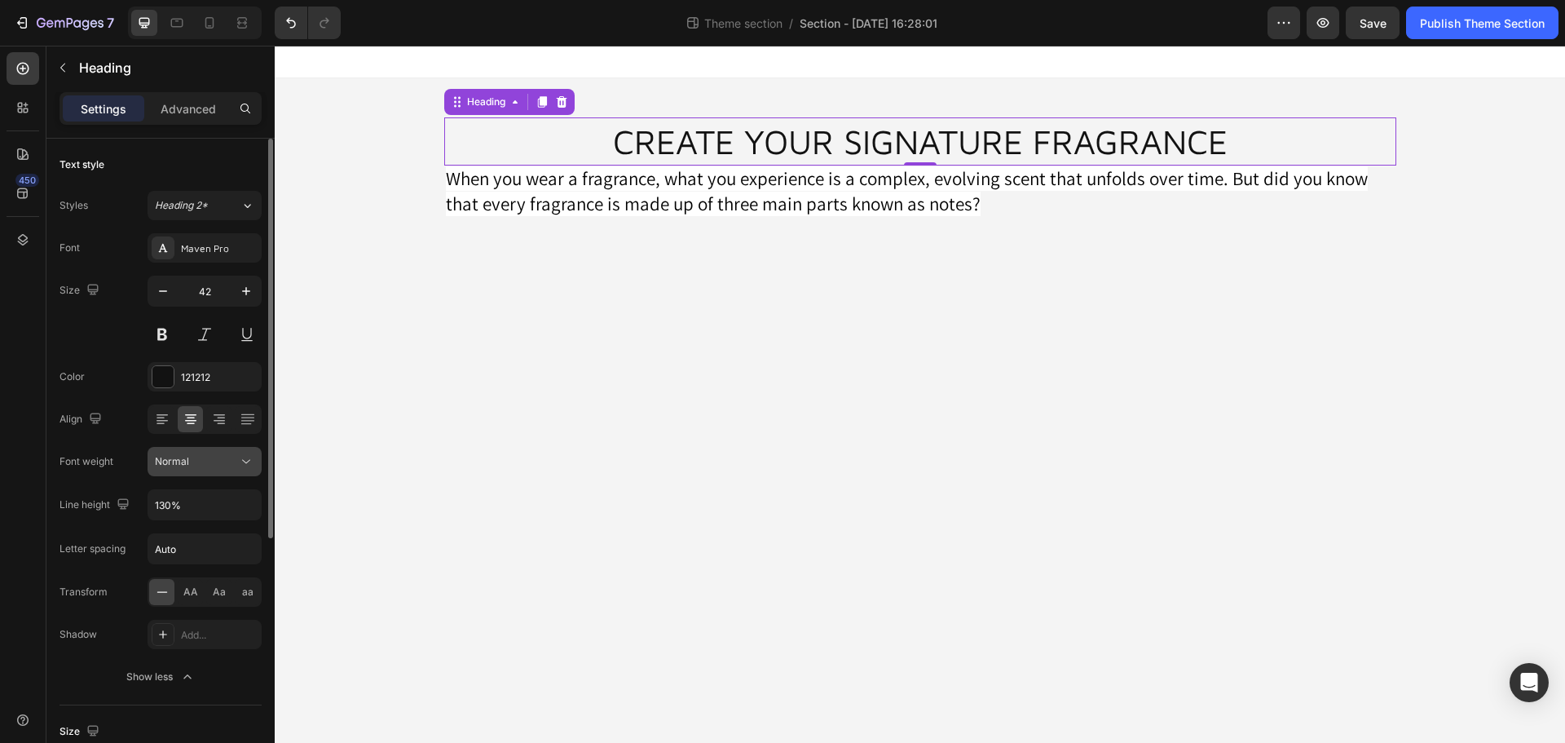
click at [209, 463] on div "Normal" at bounding box center [196, 461] width 83 height 15
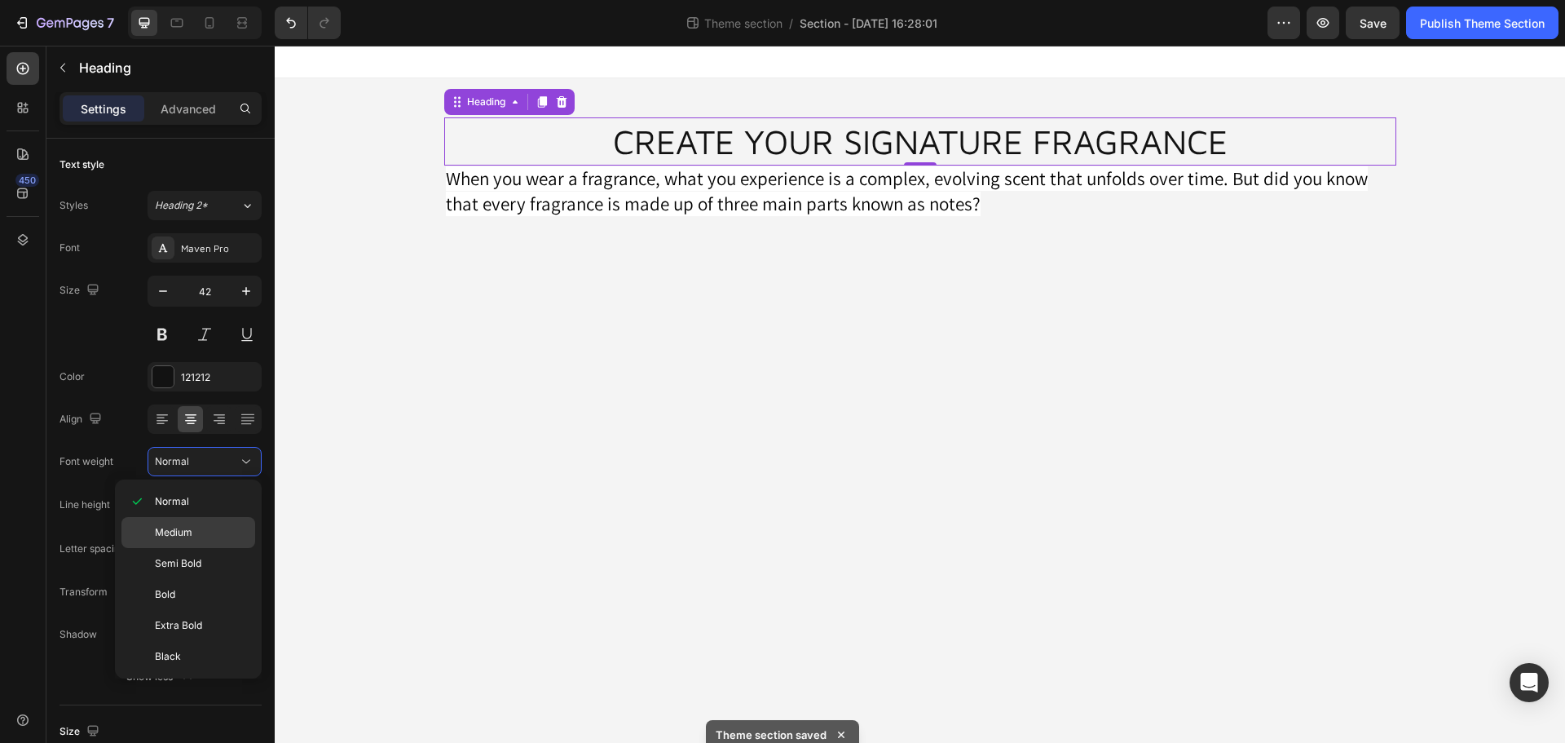
click at [203, 534] on p "Medium" at bounding box center [201, 532] width 93 height 15
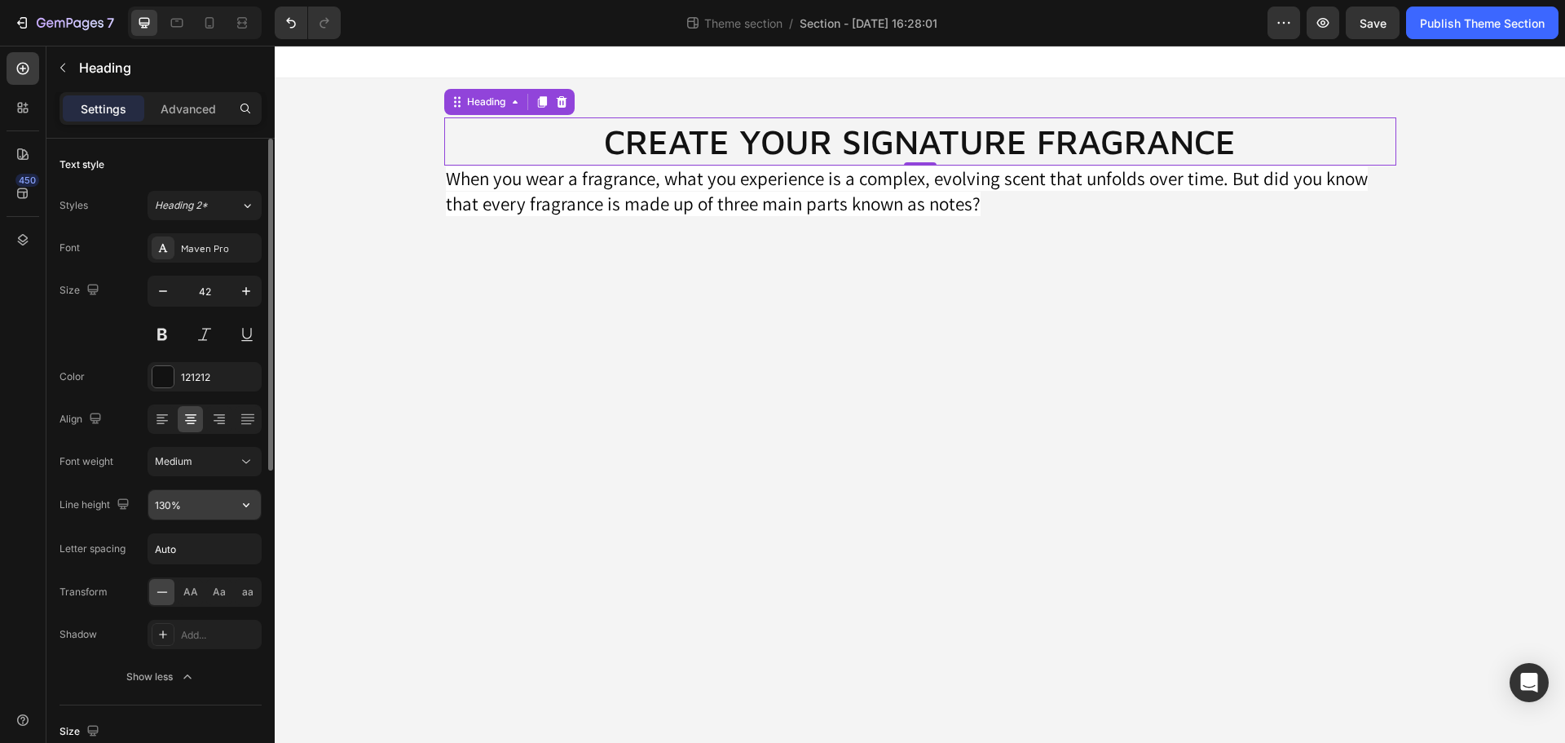
click at [206, 510] on input "130%" at bounding box center [204, 504] width 112 height 29
click at [237, 511] on button "button" at bounding box center [245, 504] width 29 height 29
click at [196, 591] on span "AA" at bounding box center [190, 591] width 15 height 15
click at [197, 118] on div "Advanced" at bounding box center [189, 108] width 82 height 26
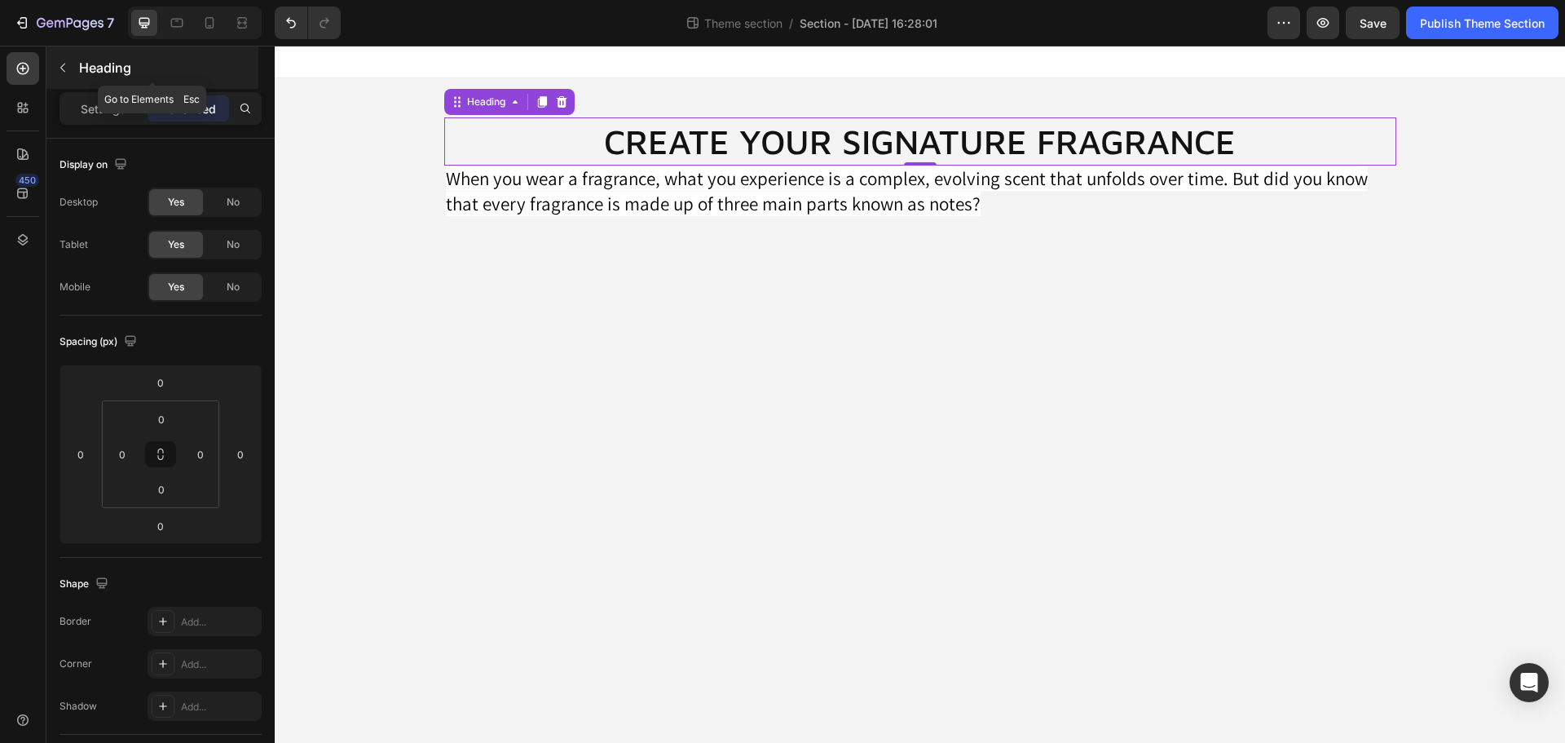
click at [64, 74] on button "button" at bounding box center [63, 68] width 26 height 26
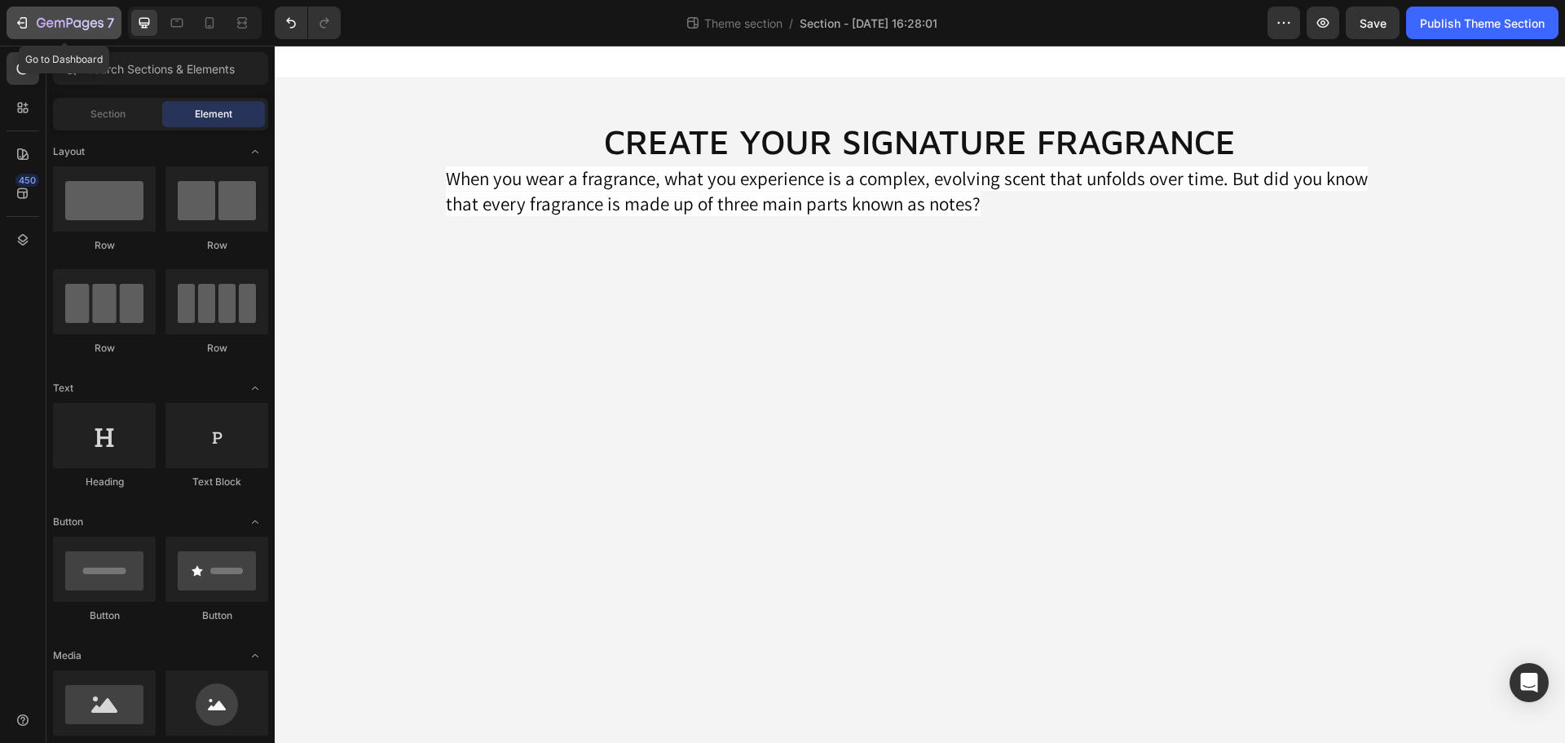
click at [36, 29] on div "7" at bounding box center [64, 23] width 100 height 20
click at [424, 140] on div "CREATE YOUR SIGNATURE FRAGRANCE Heading When you wear a fragrance, what you exp…" at bounding box center [920, 168] width 1004 height 129
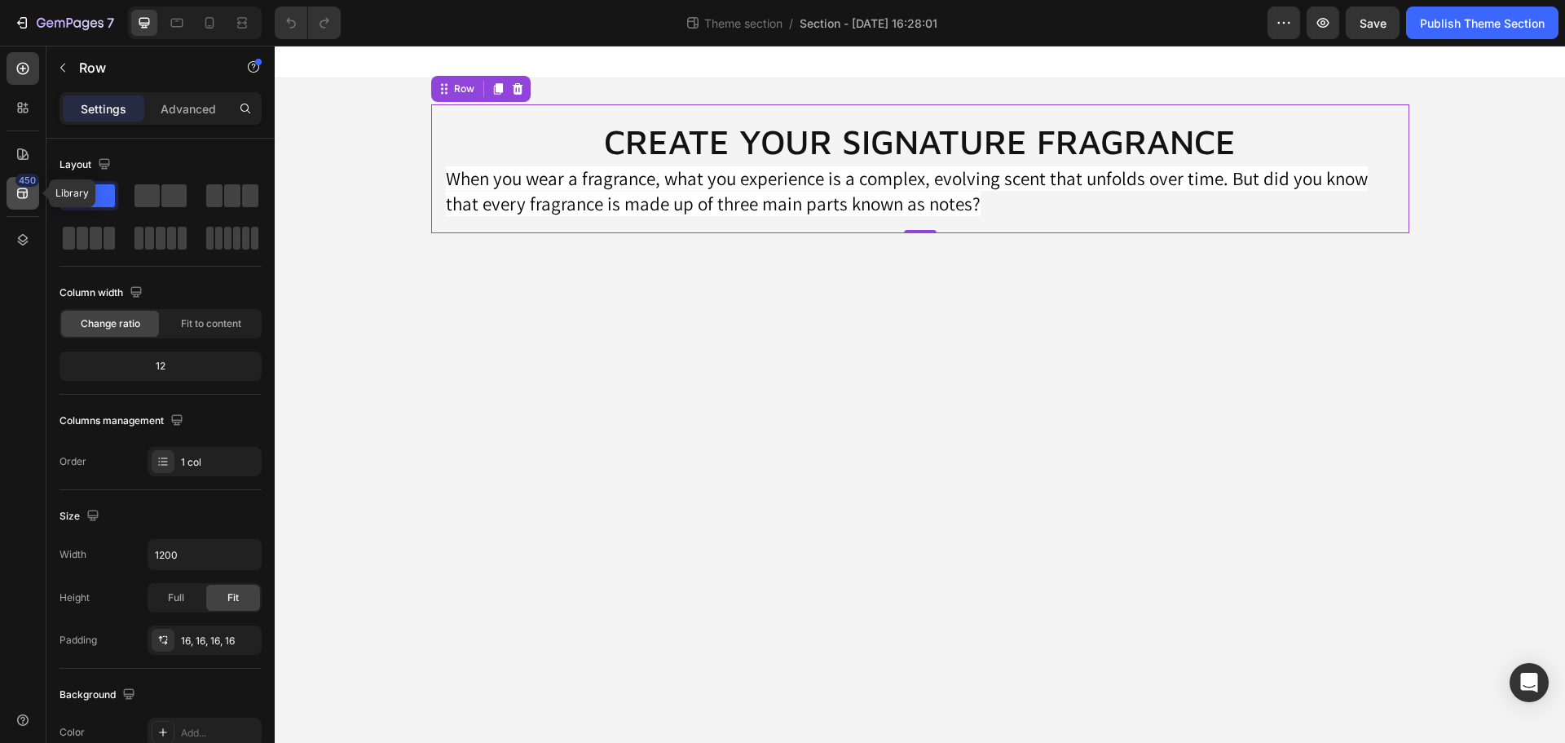
click at [24, 188] on icon at bounding box center [22, 193] width 11 height 11
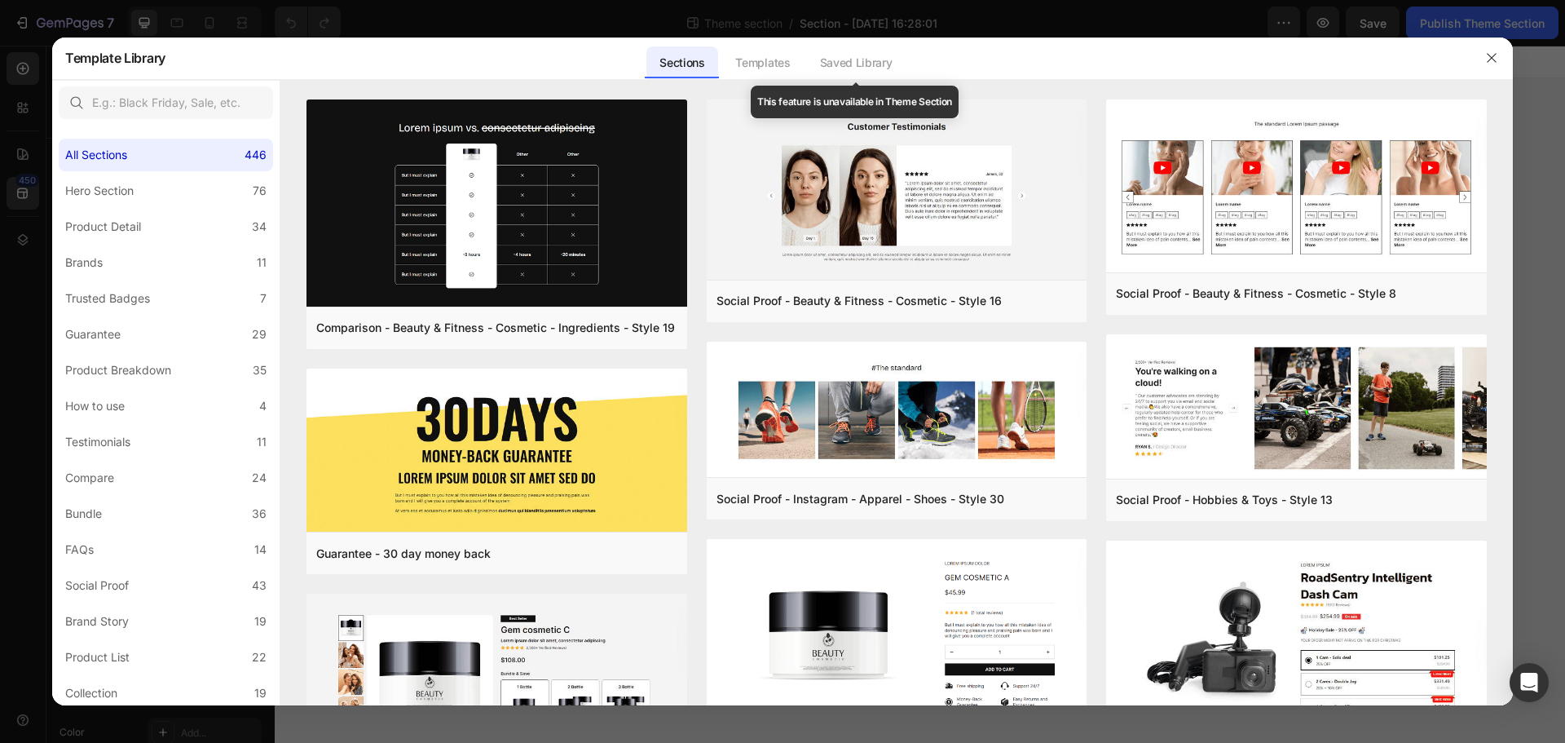
click at [855, 65] on div "Saved Library" at bounding box center [856, 62] width 99 height 33
click at [784, 67] on div "Templates" at bounding box center [762, 62] width 81 height 33
drag, startPoint x: 1491, startPoint y: 55, endPoint x: 271, endPoint y: 11, distance: 1220.9
click at [1491, 55] on icon "button" at bounding box center [1491, 57] width 13 height 13
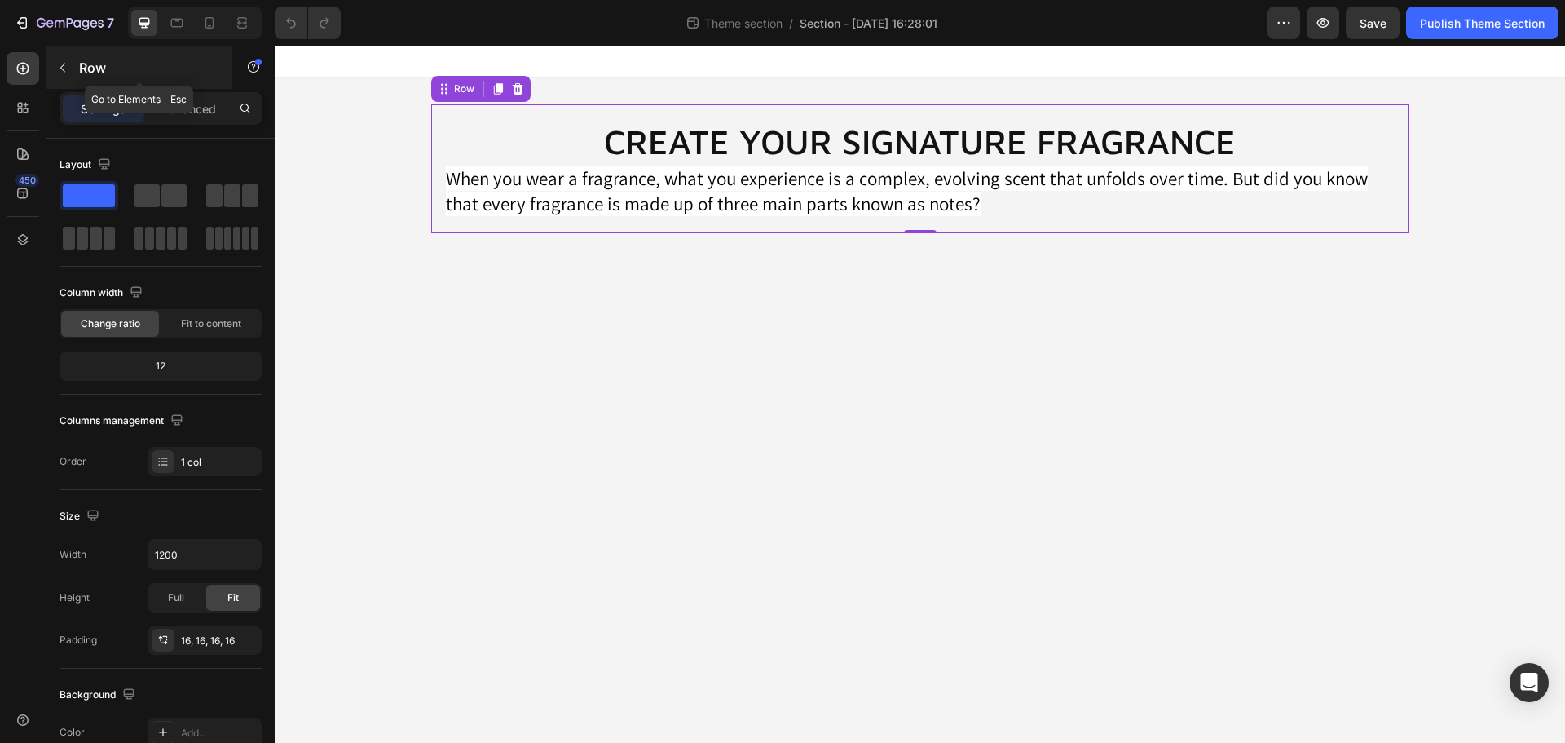
click at [57, 72] on icon "button" at bounding box center [62, 67] width 13 height 13
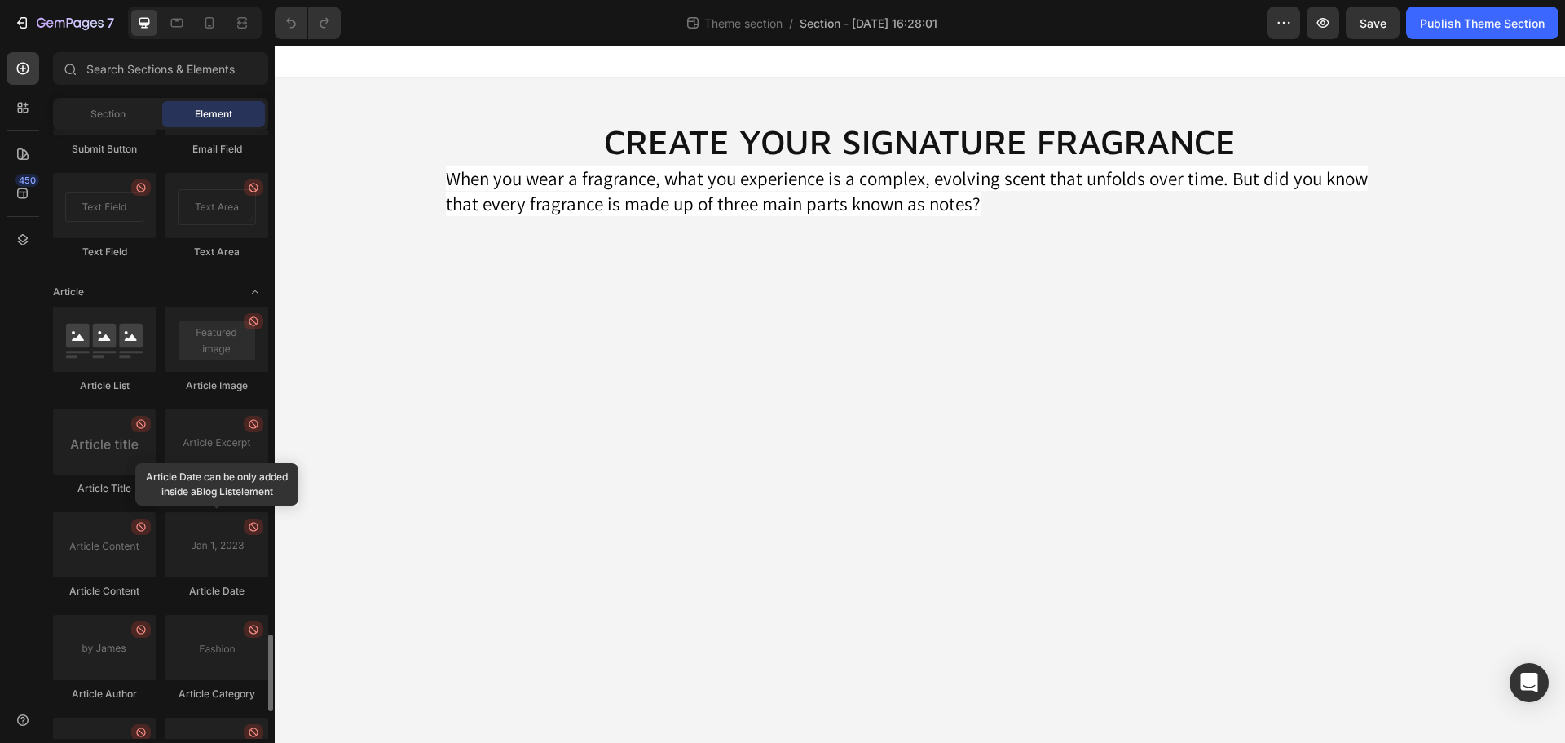
scroll to position [4207, 0]
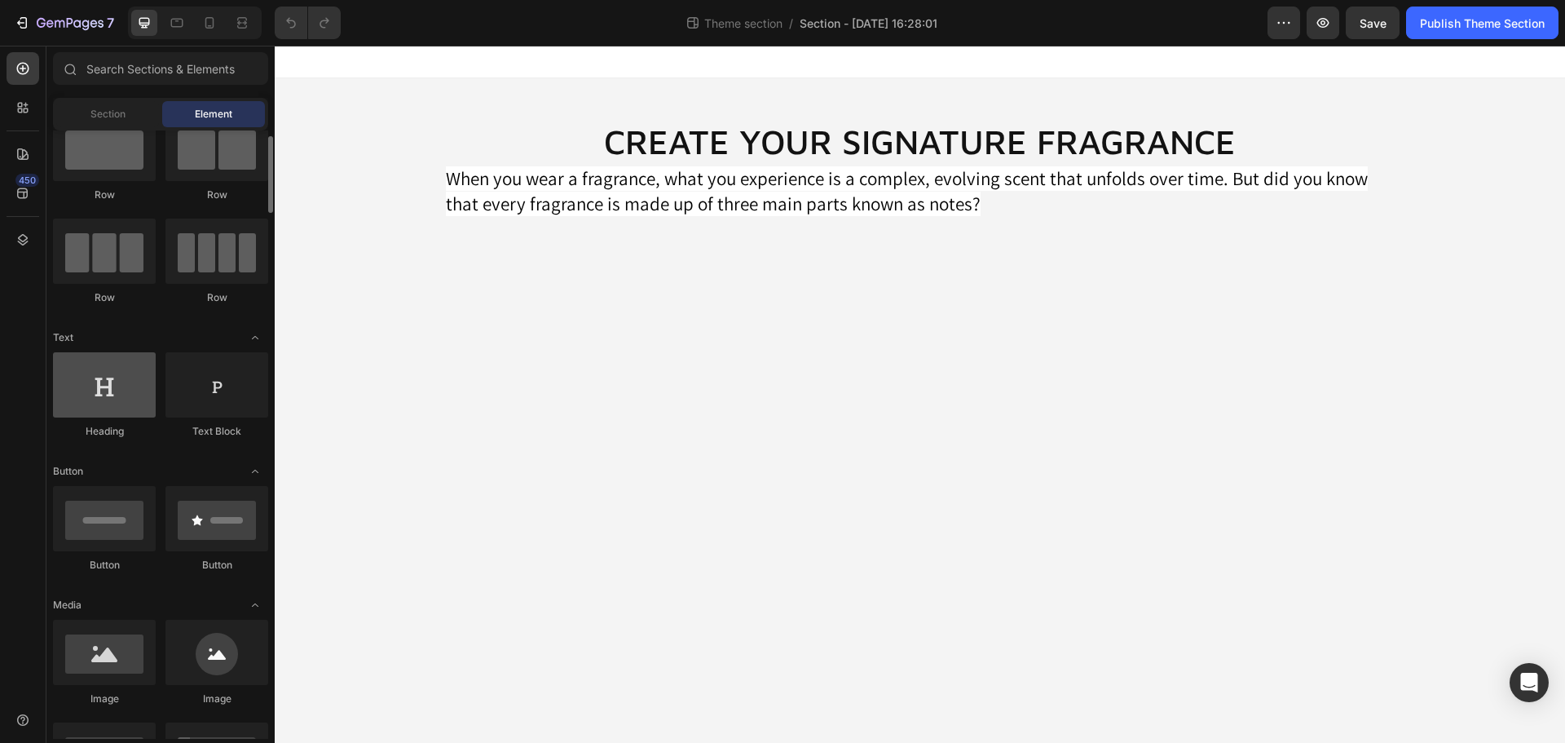
scroll to position [0, 0]
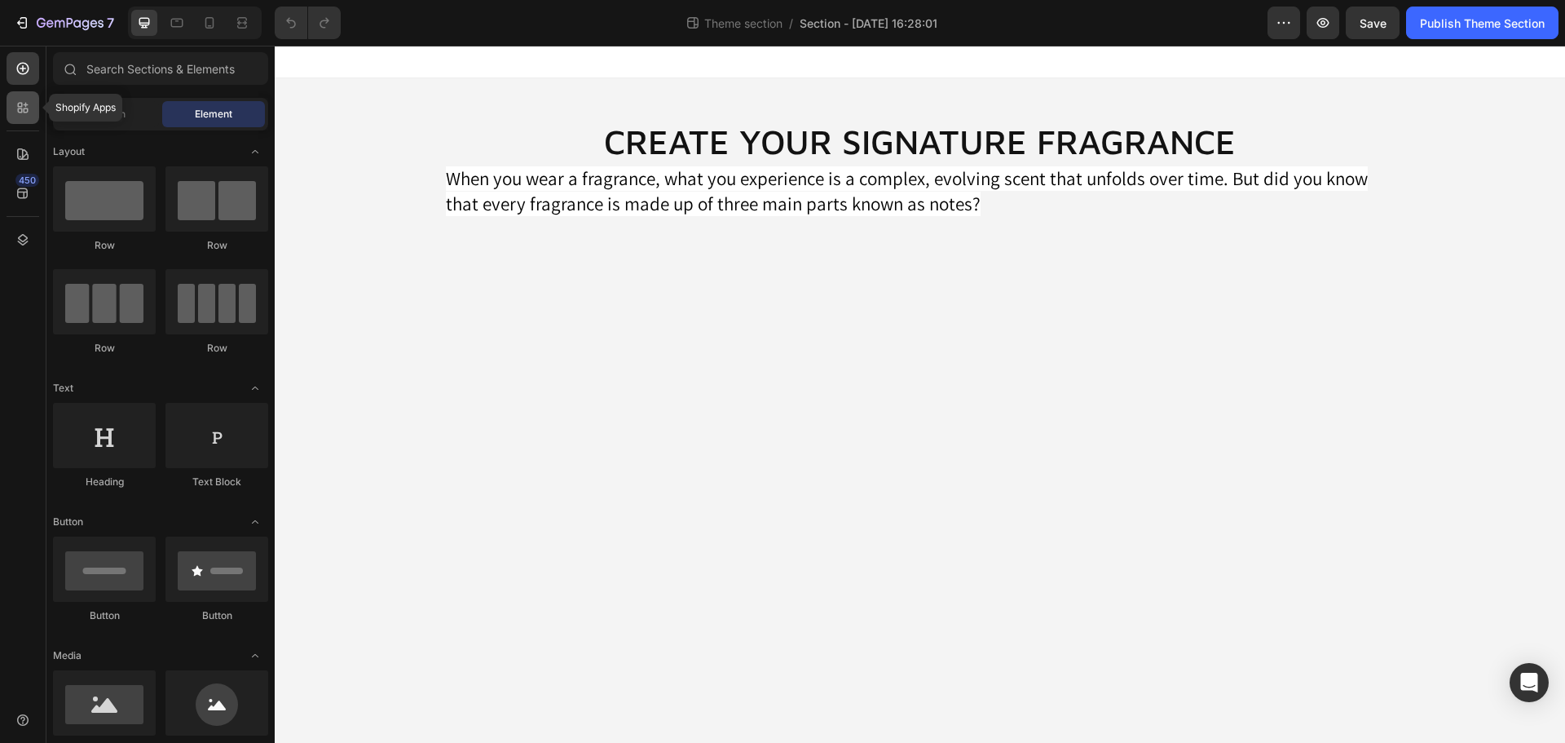
click at [24, 107] on icon at bounding box center [23, 107] width 16 height 16
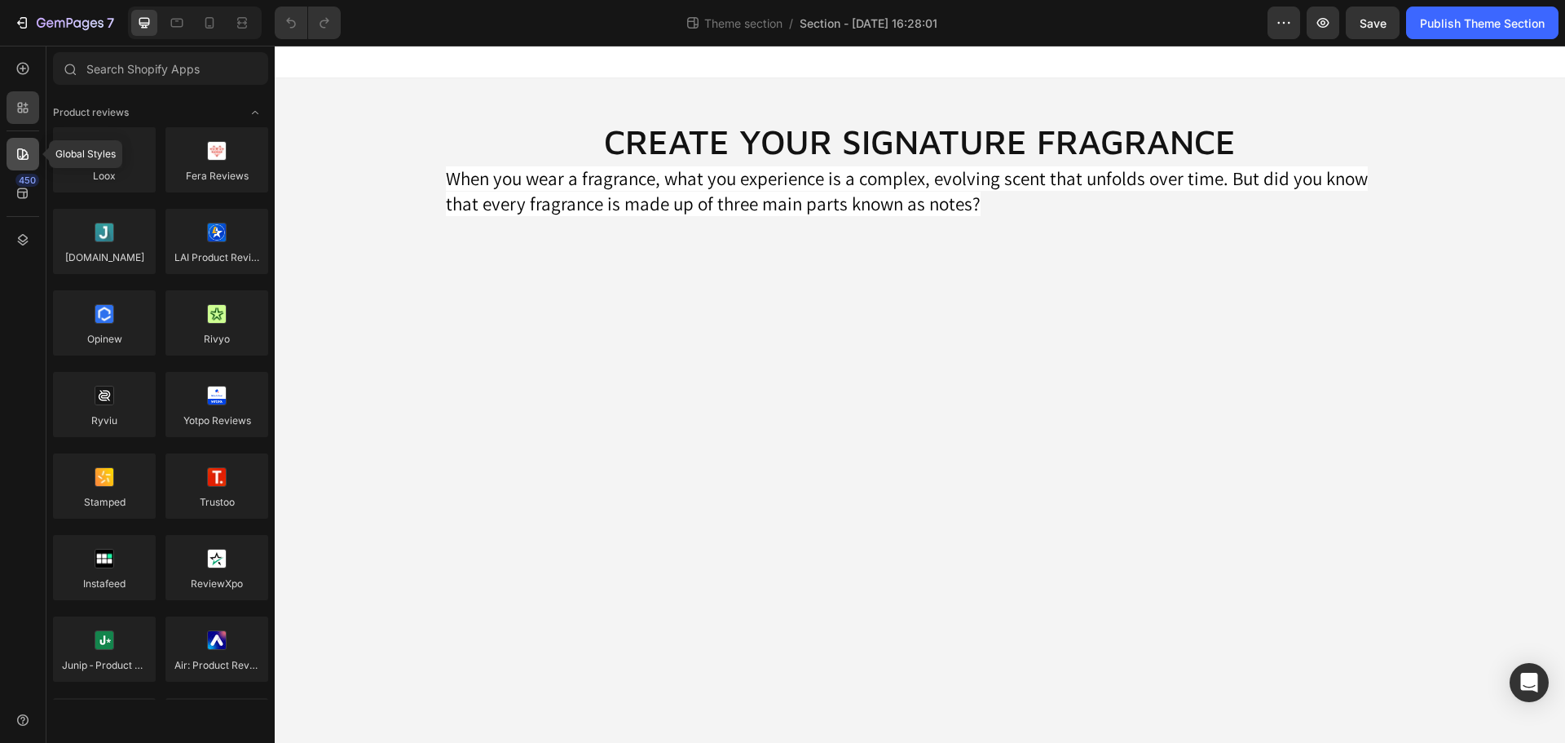
click at [18, 155] on icon at bounding box center [22, 153] width 11 height 11
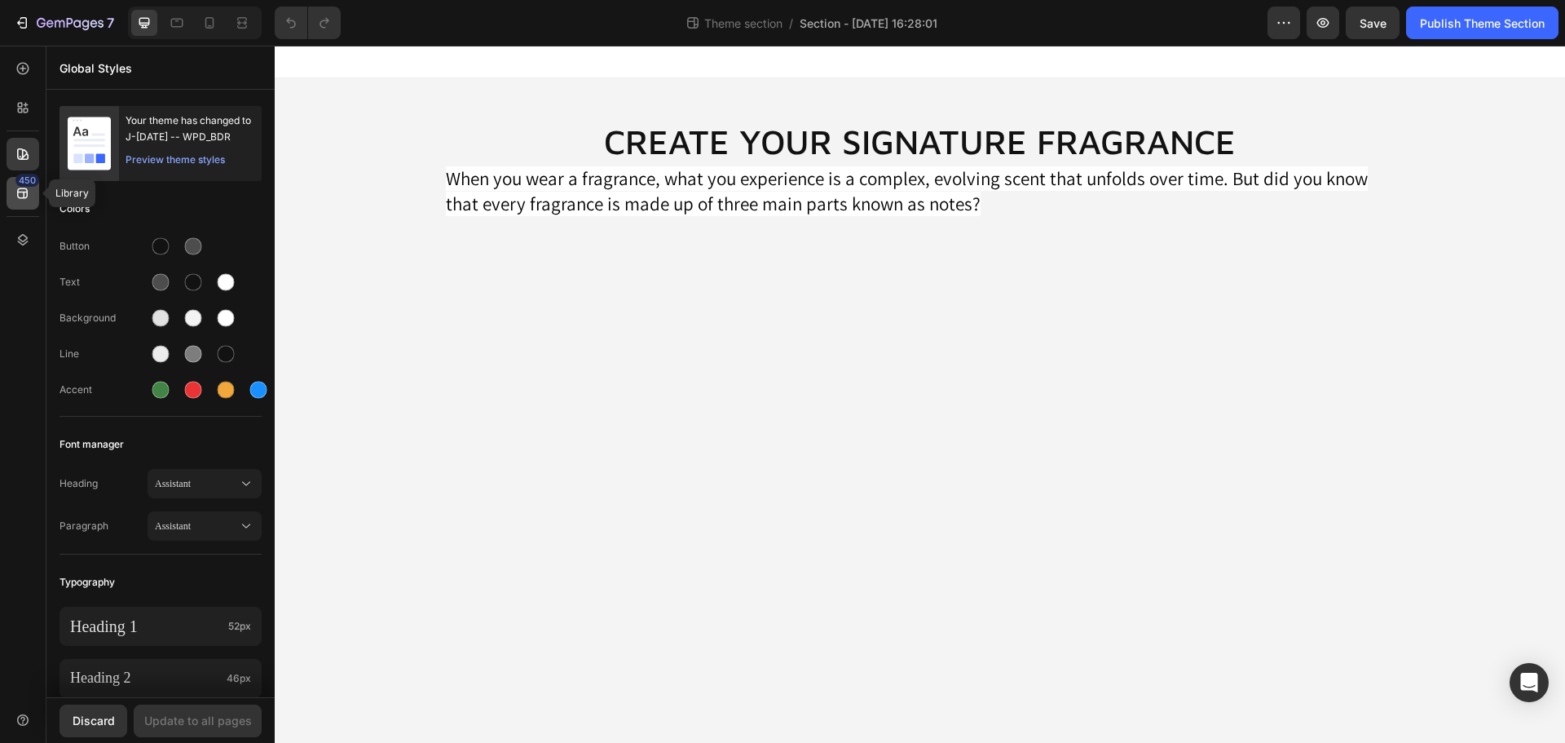
click at [31, 191] on div "450" at bounding box center [23, 193] width 33 height 33
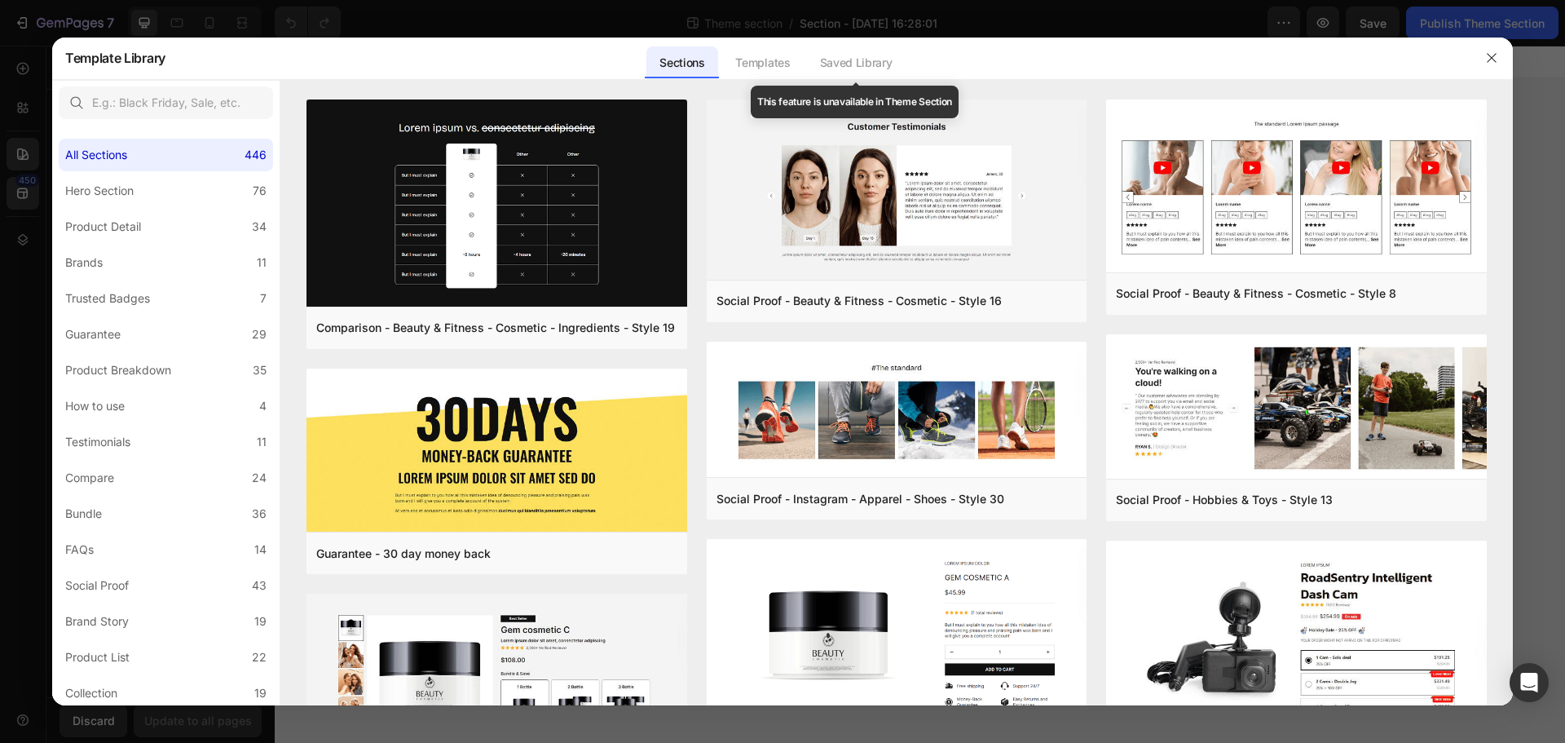
click at [874, 66] on div "Saved Library" at bounding box center [856, 62] width 99 height 33
click at [1488, 62] on icon "button" at bounding box center [1491, 57] width 13 height 13
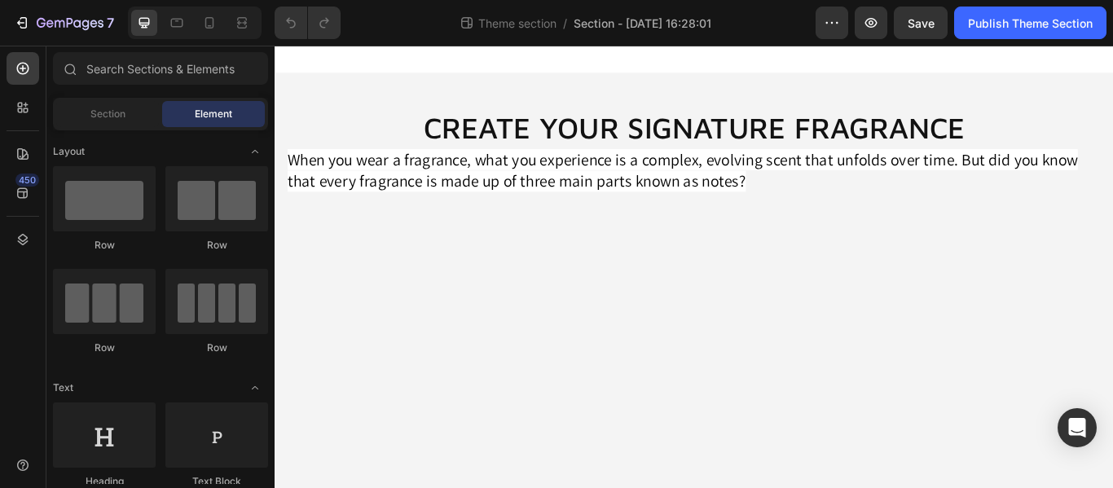
click at [644, 323] on body "CREATE YOUR SIGNATURE FRAGRANCE Heading When you wear a fragrance, what you exp…" at bounding box center [764, 304] width 978 height 516
click at [24, 188] on icon at bounding box center [22, 193] width 11 height 11
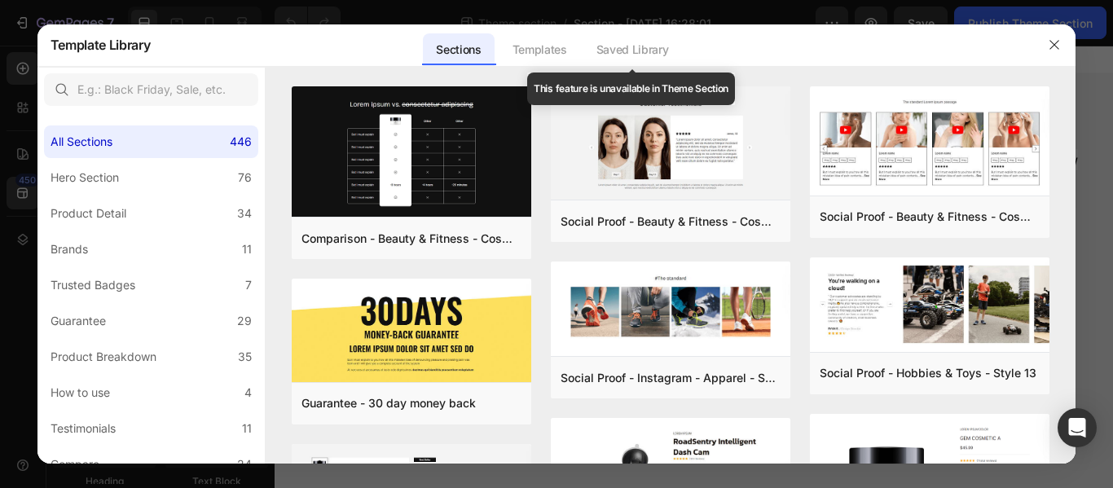
click at [624, 42] on div "Saved Library" at bounding box center [633, 49] width 99 height 33
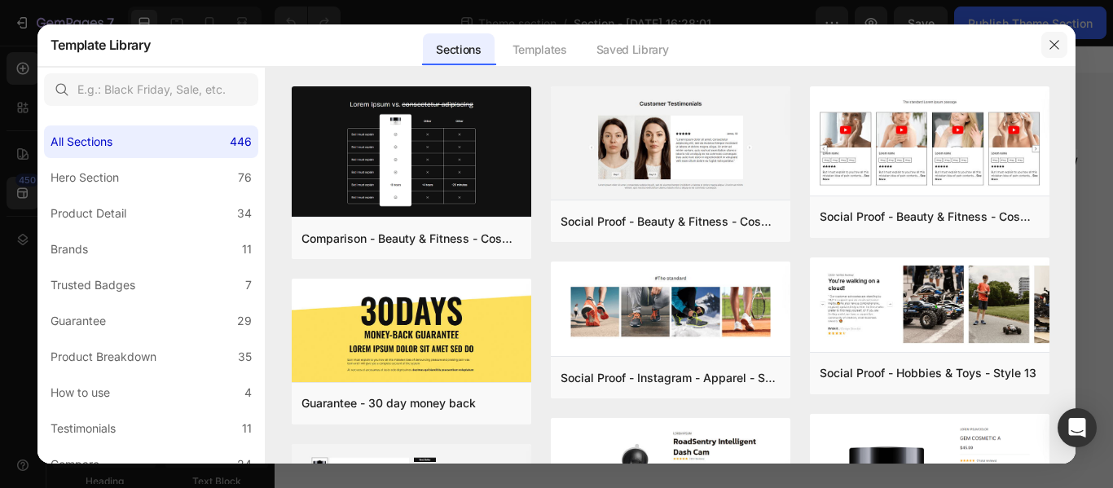
click at [1058, 51] on icon "button" at bounding box center [1054, 44] width 13 height 13
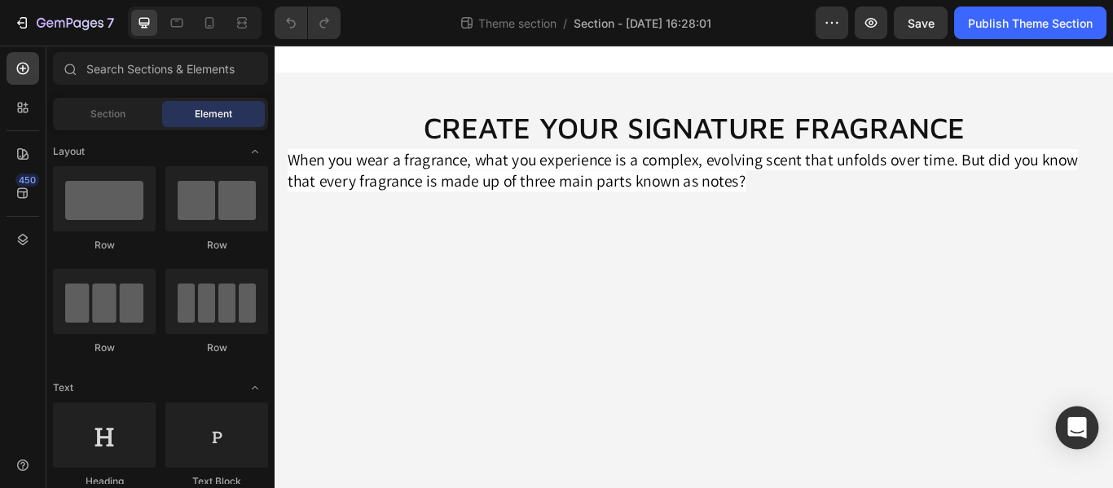
click at [1067, 434] on div "Open Intercom Messenger" at bounding box center [1077, 428] width 43 height 43
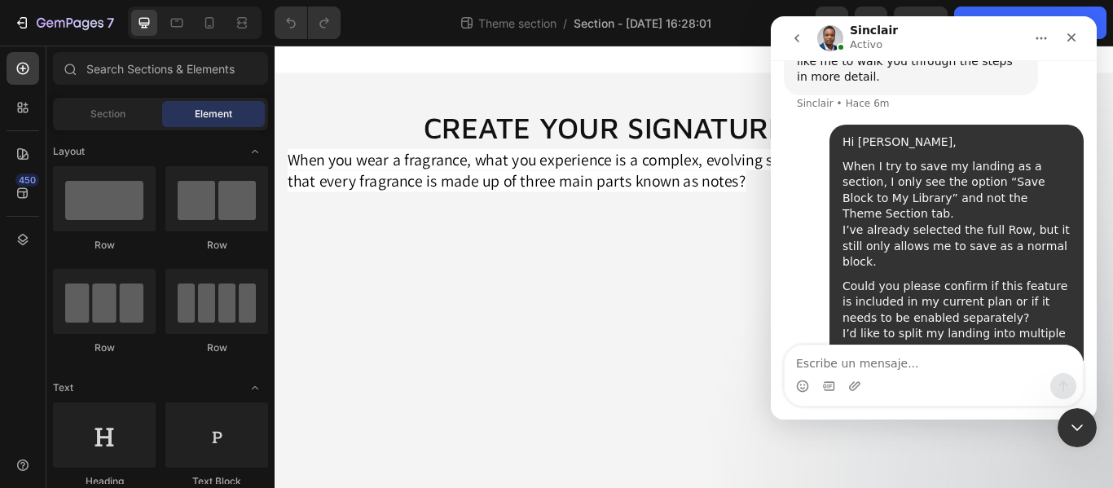
click at [882, 359] on textarea "Escribe un mensaje..." at bounding box center [934, 360] width 298 height 28
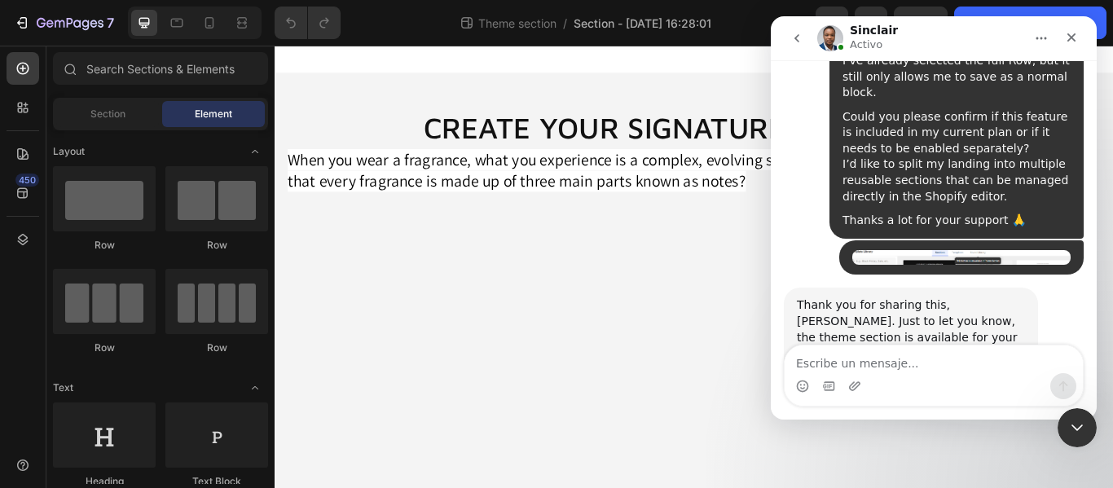
scroll to position [1111, 0]
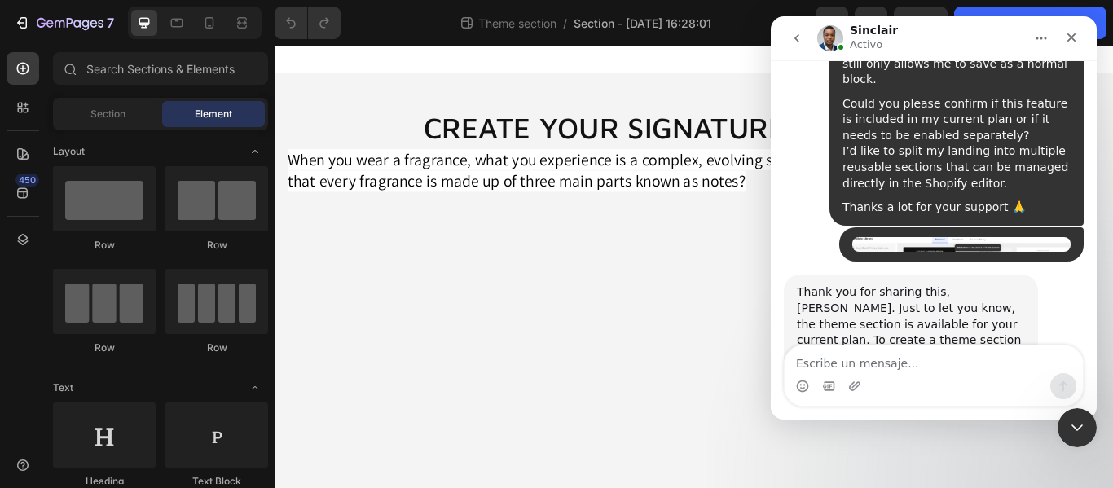
click at [885, 381] on link "[URL][DOMAIN_NAME]" at bounding box center [860, 387] width 127 height 13
click at [29, 37] on button "7" at bounding box center [64, 23] width 115 height 33
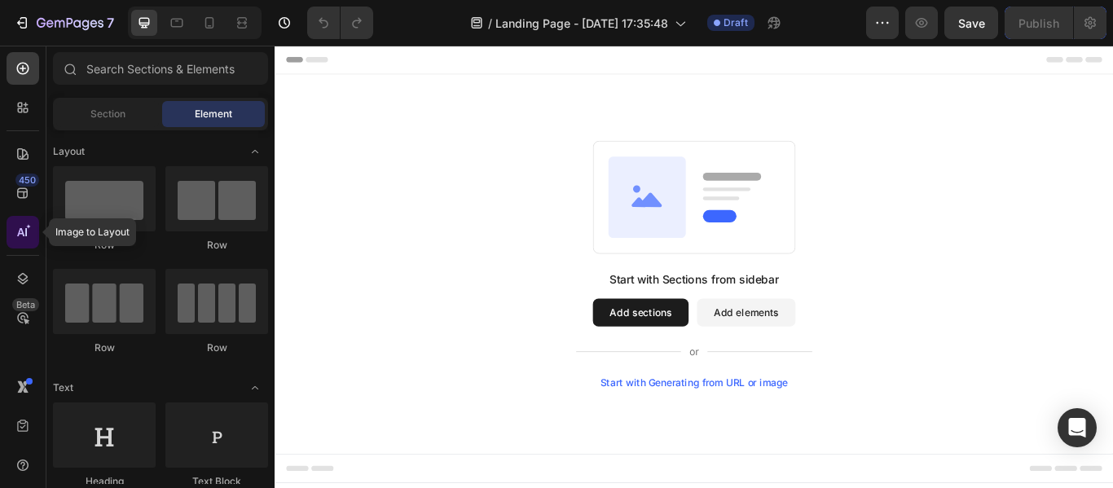
click at [24, 229] on icon at bounding box center [23, 232] width 16 height 16
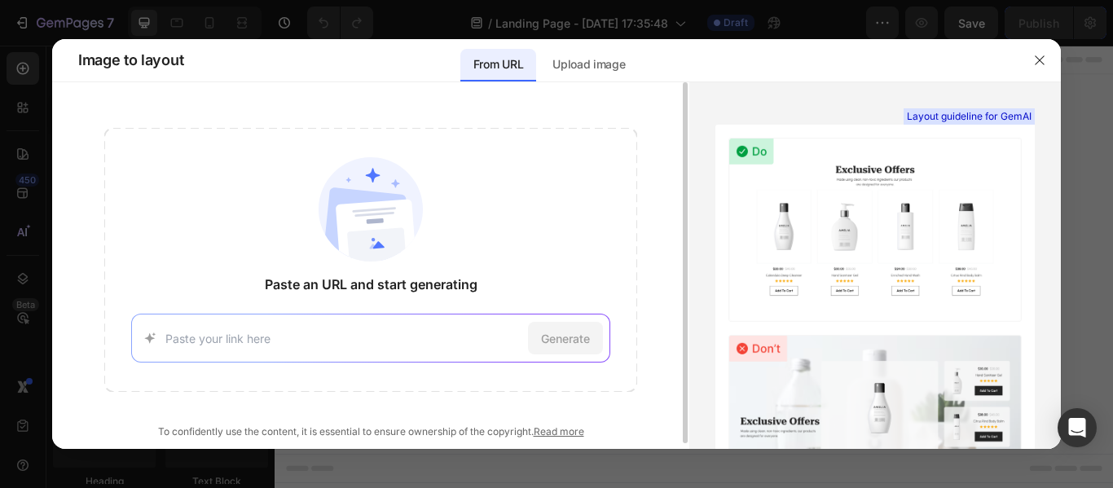
drag, startPoint x: 324, startPoint y: 348, endPoint x: 196, endPoint y: 341, distance: 127.4
paste input "[URL][DOMAIN_NAME]"
type input "[URL][DOMAIN_NAME]"
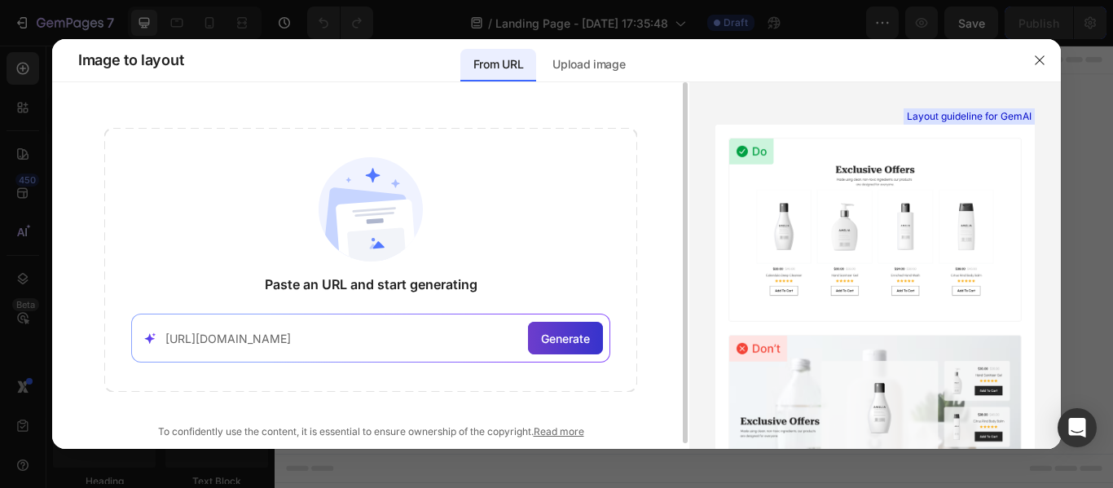
click at [549, 347] on div "Generate" at bounding box center [565, 338] width 75 height 33
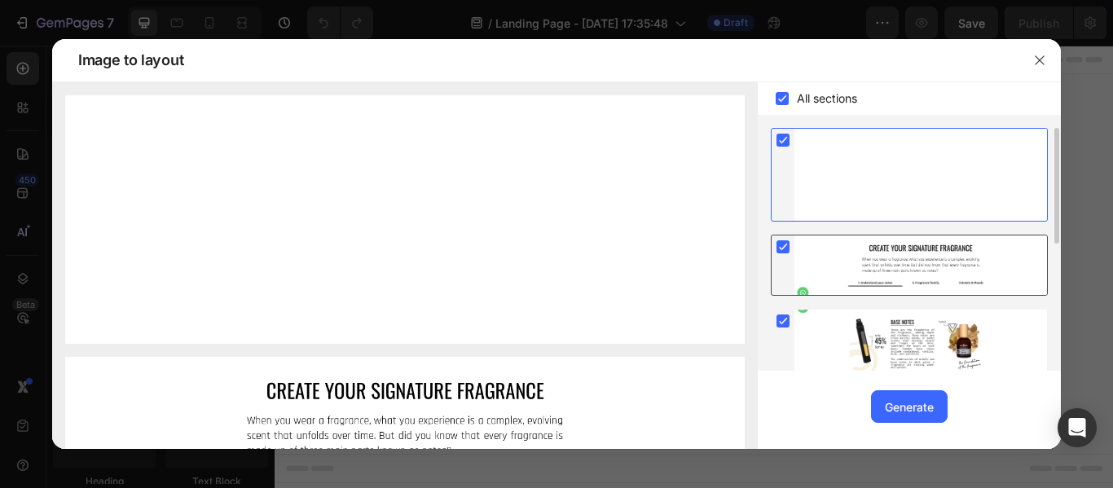
click at [792, 256] on div at bounding box center [783, 247] width 23 height 23
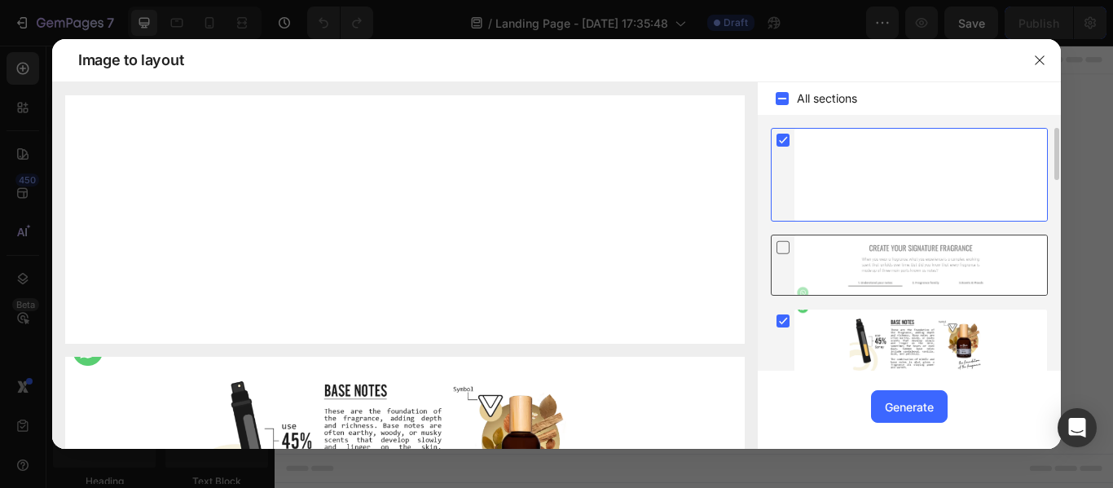
click at [796, 258] on div at bounding box center [921, 265] width 253 height 59
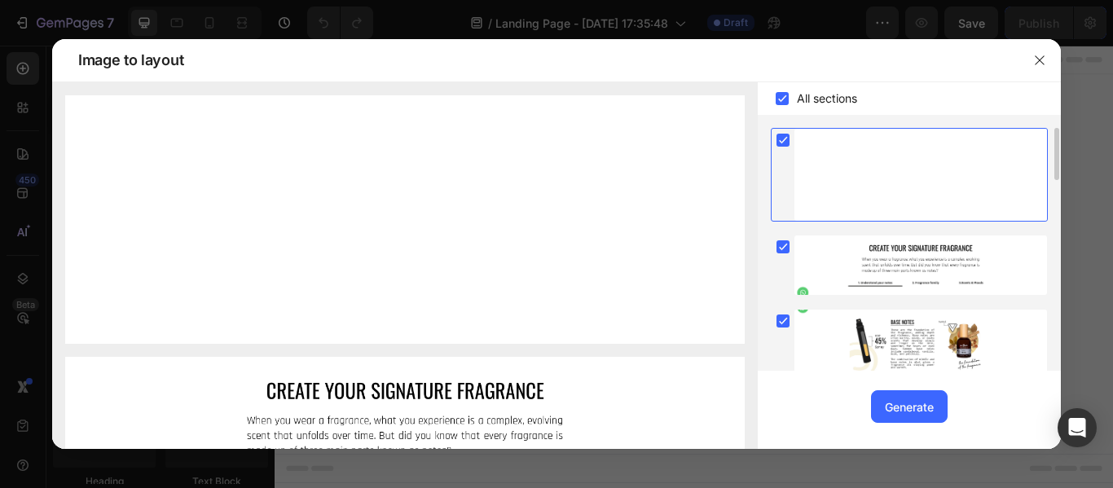
click at [784, 136] on rect at bounding box center [783, 140] width 13 height 13
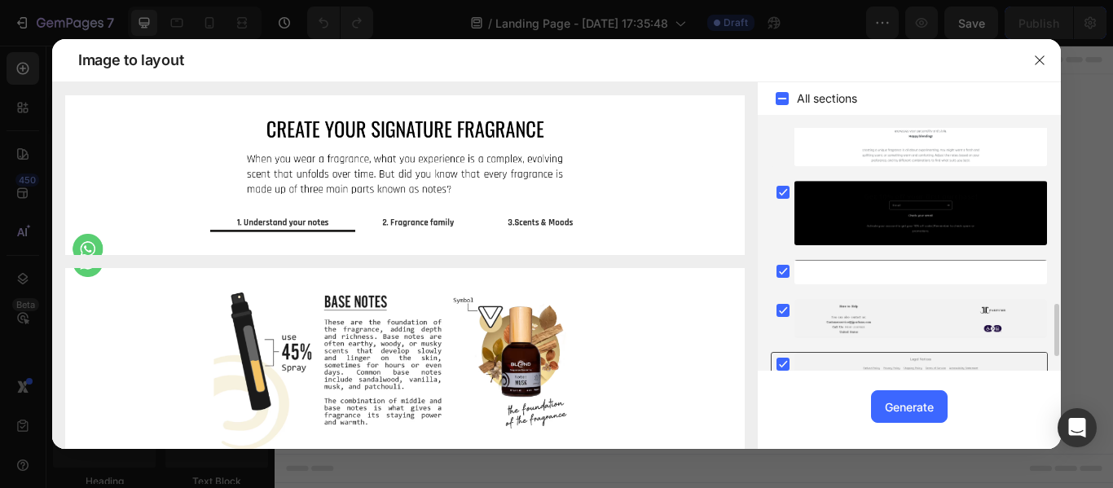
scroll to position [881, 0]
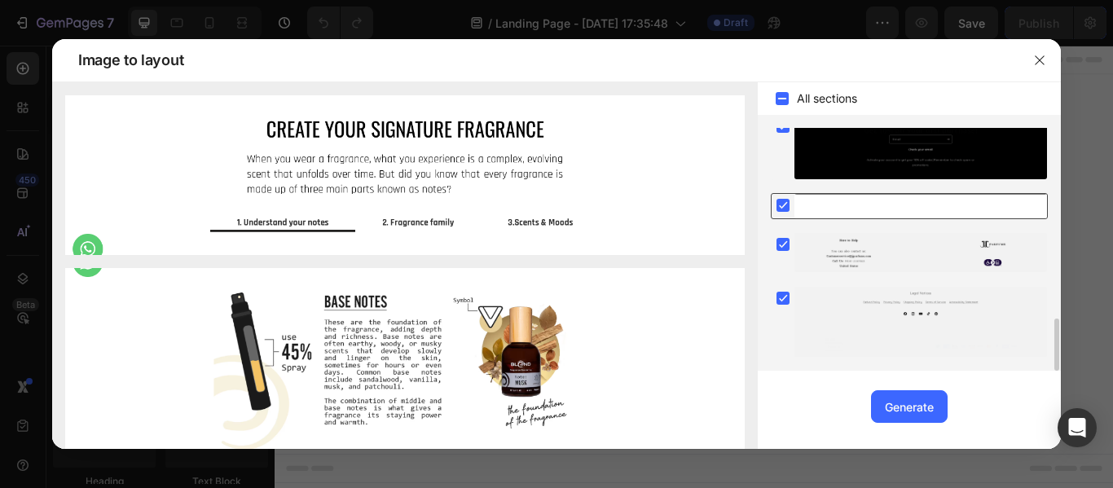
click at [784, 208] on rect at bounding box center [783, 205] width 13 height 13
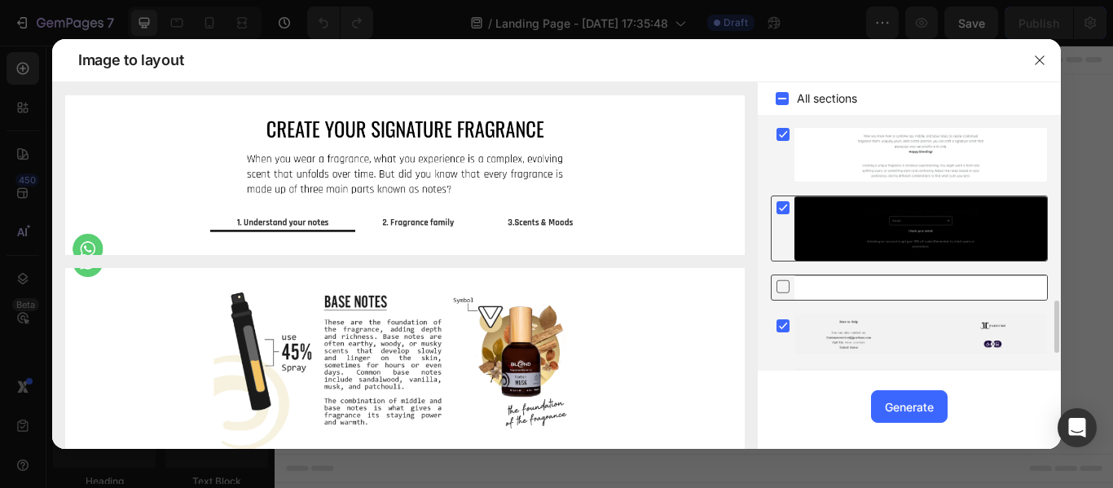
click at [781, 218] on div at bounding box center [783, 207] width 23 height 23
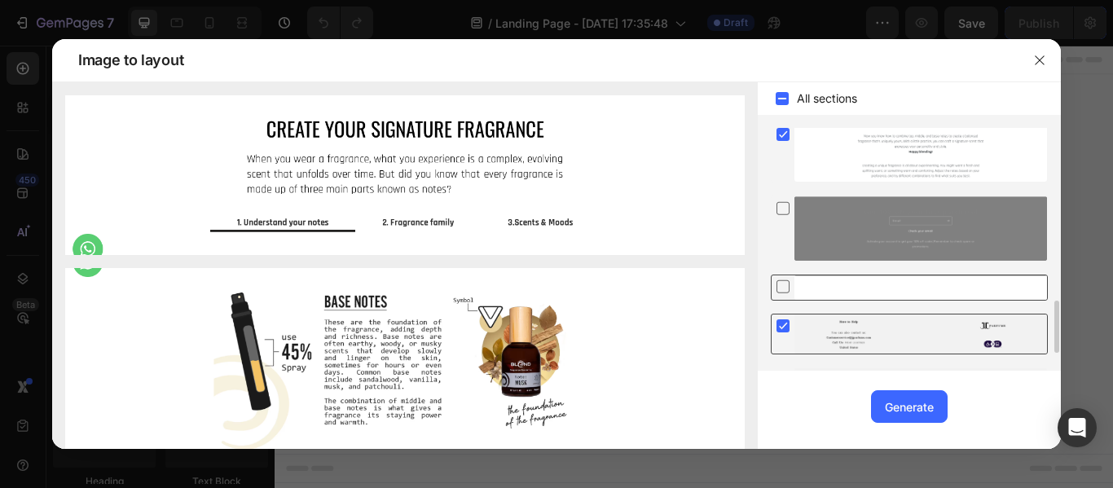
click at [782, 329] on rect at bounding box center [783, 326] width 13 height 13
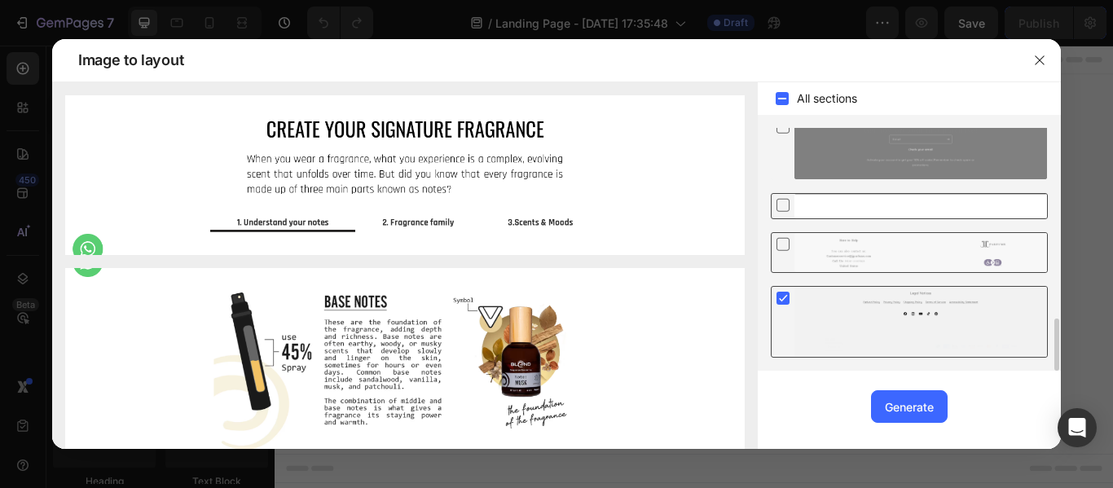
click at [787, 300] on rect at bounding box center [783, 298] width 13 height 13
click at [917, 405] on div "Generate" at bounding box center [909, 407] width 49 height 17
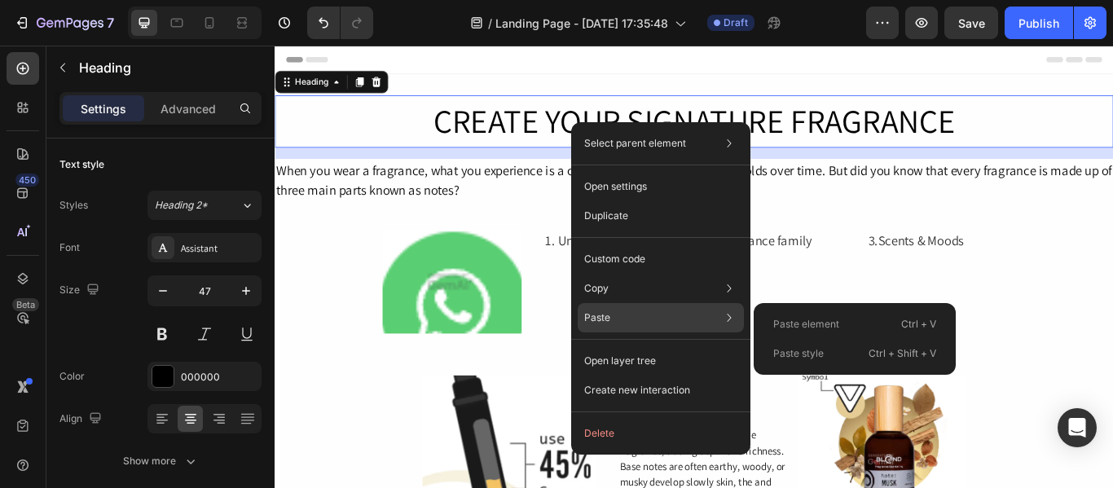
click at [829, 356] on div "Paste style Ctrl + Shift + V" at bounding box center [854, 353] width 189 height 29
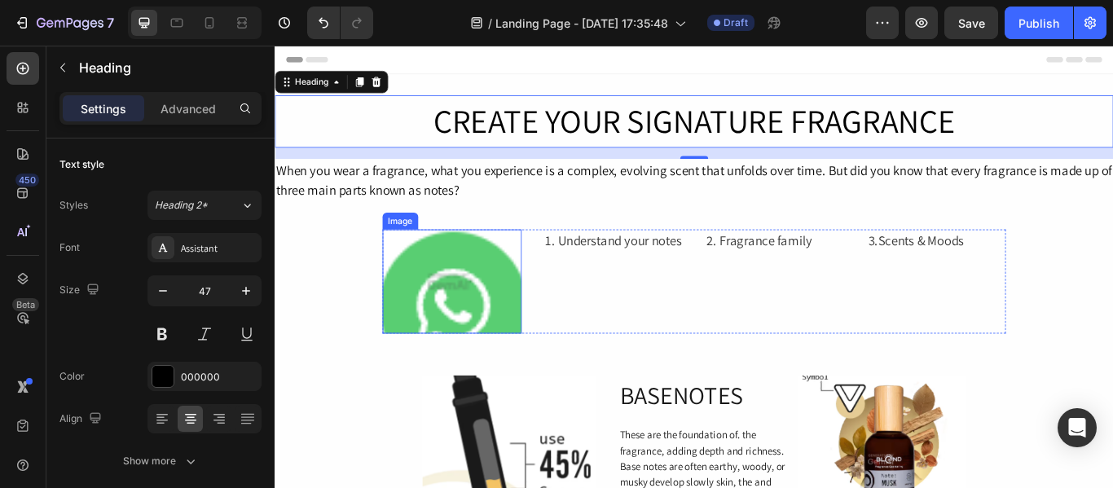
click at [493, 293] on img at bounding box center [481, 320] width 162 height 121
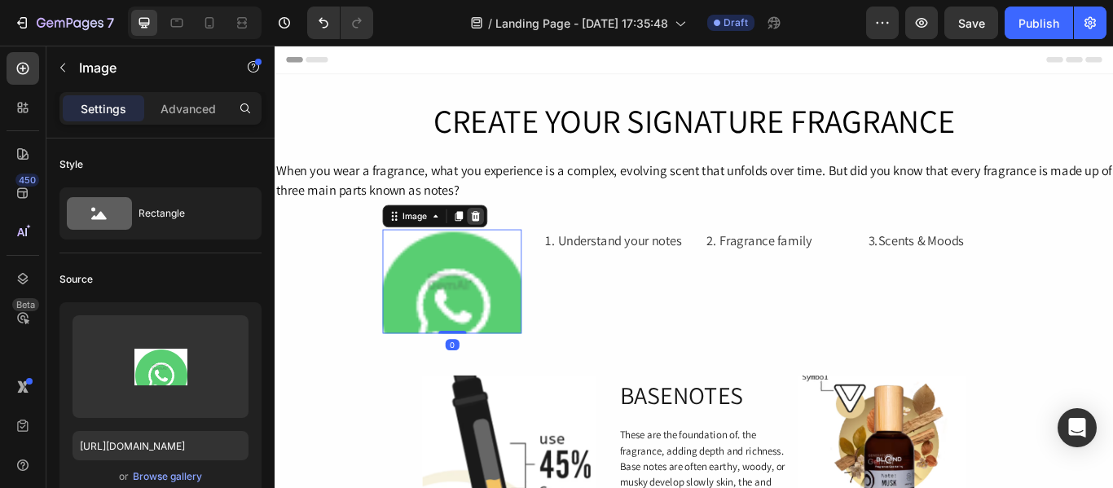
click at [504, 248] on icon at bounding box center [509, 243] width 11 height 11
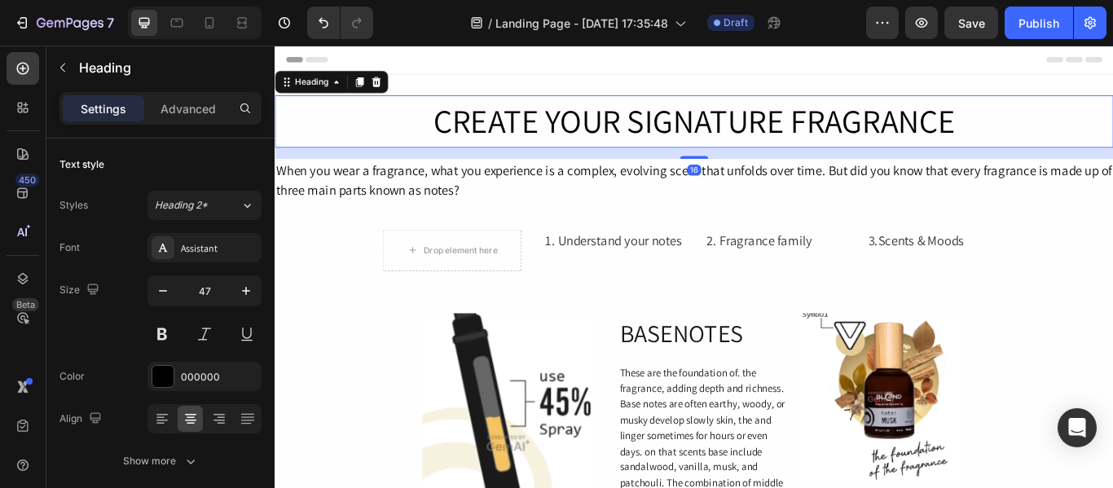
click at [693, 133] on h2 "CREATE YOUR SIGNATURE FRAGRANCE" at bounding box center [764, 134] width 978 height 61
click at [197, 250] on div "Assistant" at bounding box center [219, 248] width 77 height 15
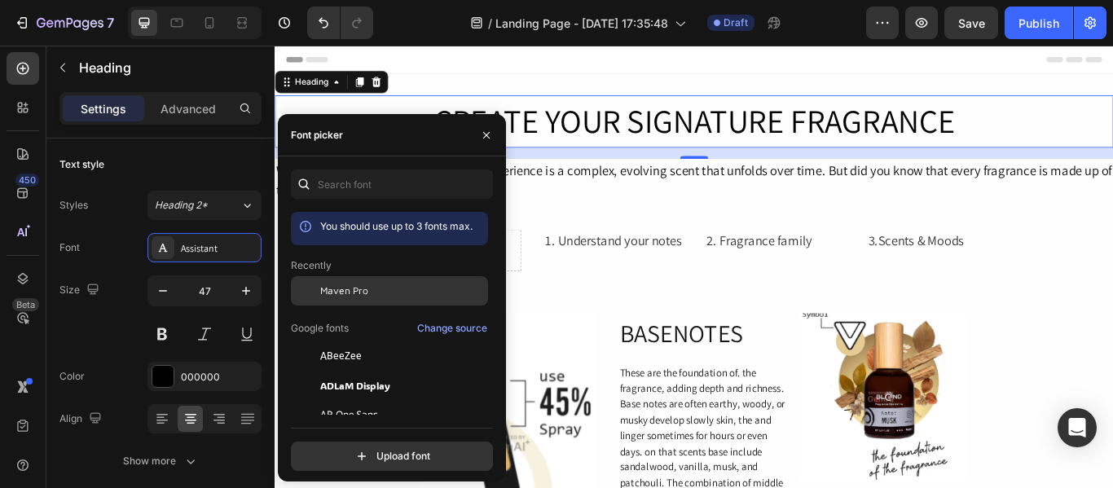
click at [361, 292] on span "Maven Pro" at bounding box center [344, 291] width 48 height 15
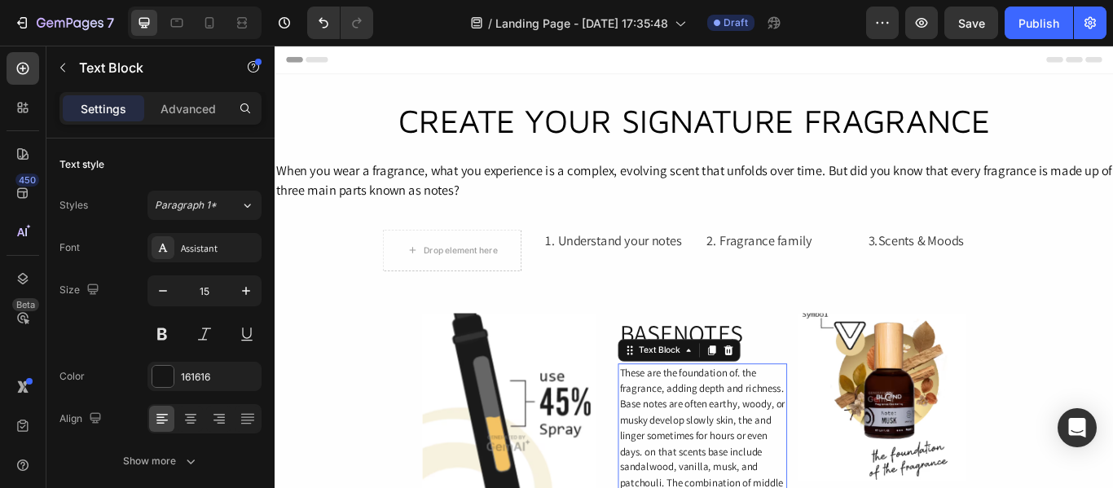
click at [976, 445] on img at bounding box center [983, 456] width 196 height 196
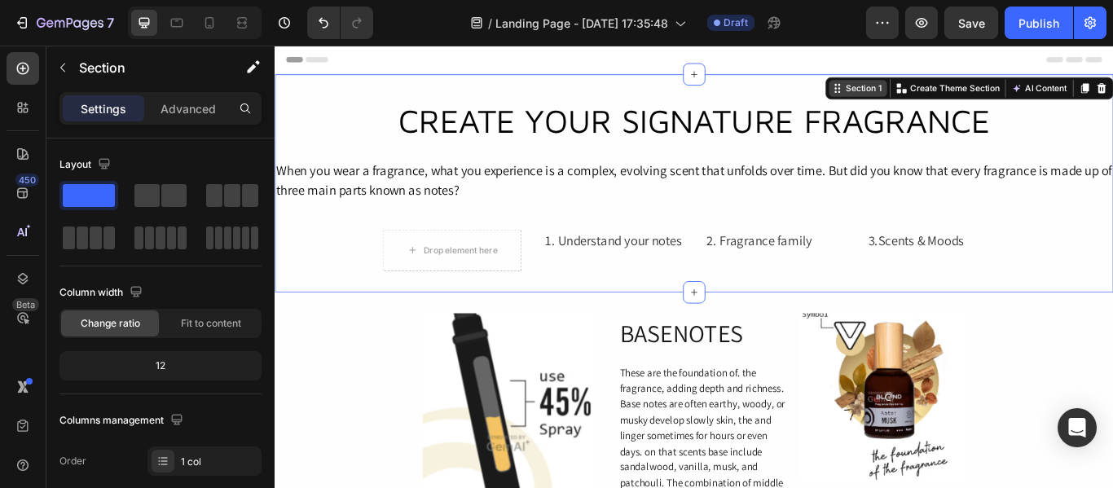
click at [1113, 98] on div "Section 1 You can create reusable sections Create Theme Section AI Content Writ…" at bounding box center [1085, 95] width 336 height 26
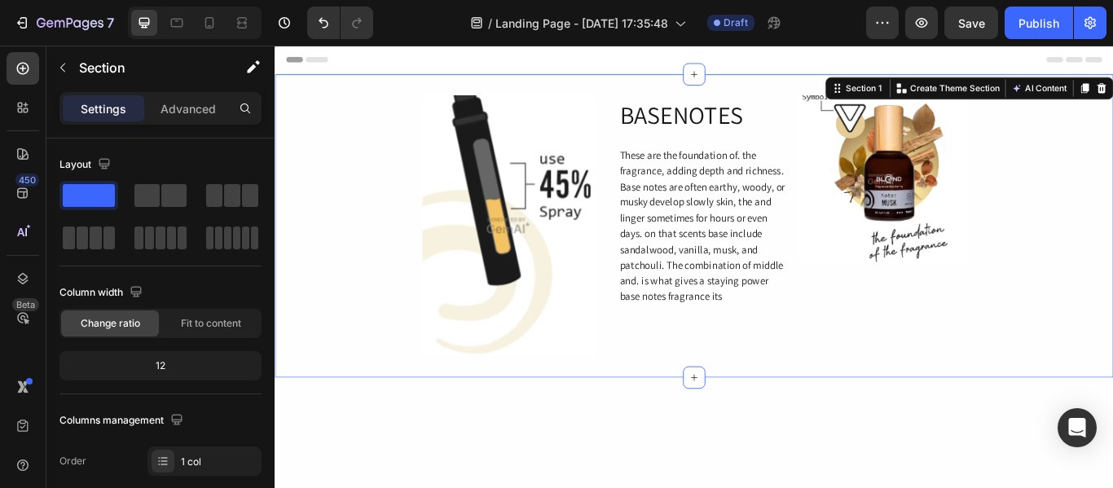
click at [1113, 111] on div "Image BASENOTES Heading These are the foundation of. the fragrance, adding dept…" at bounding box center [764, 256] width 978 height 305
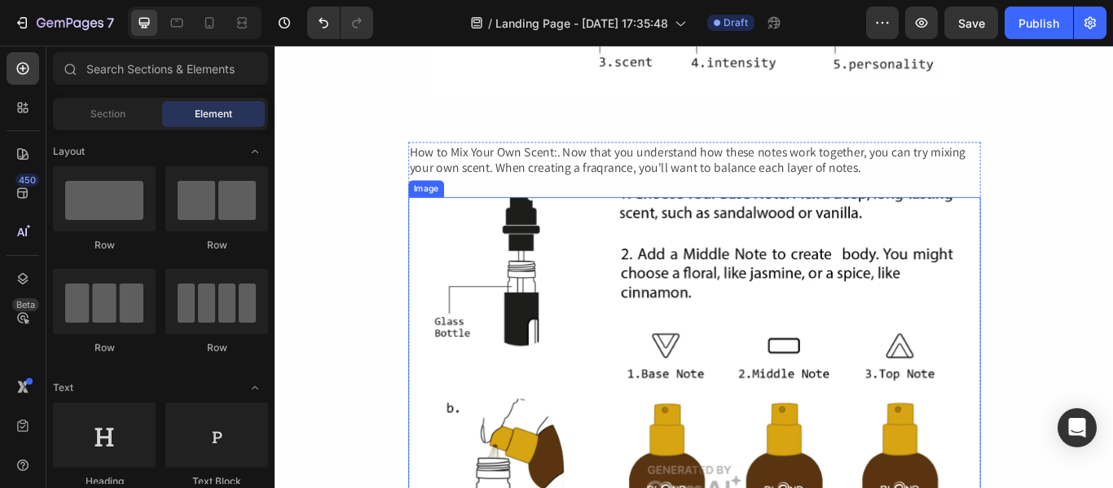
scroll to position [489, 0]
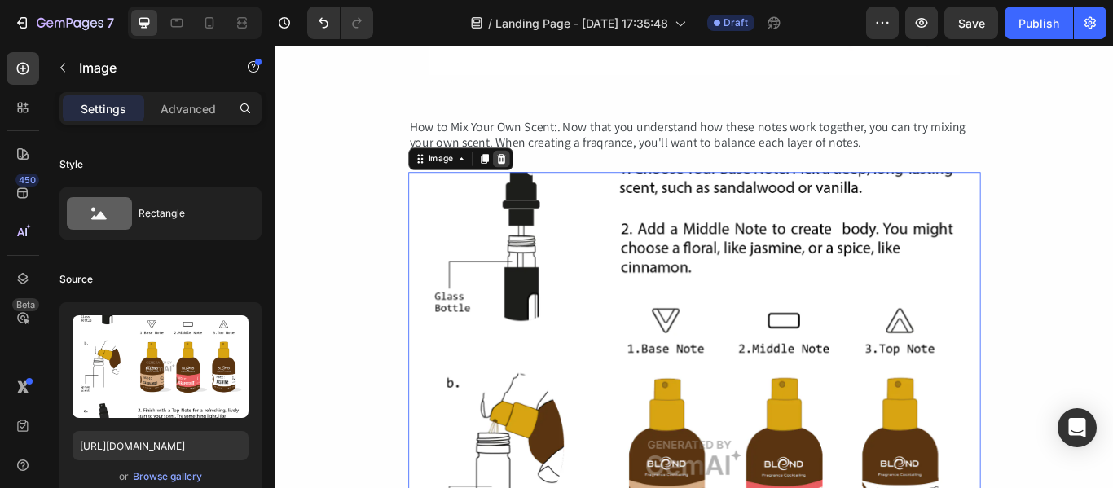
click at [534, 178] on icon at bounding box center [538, 177] width 13 height 13
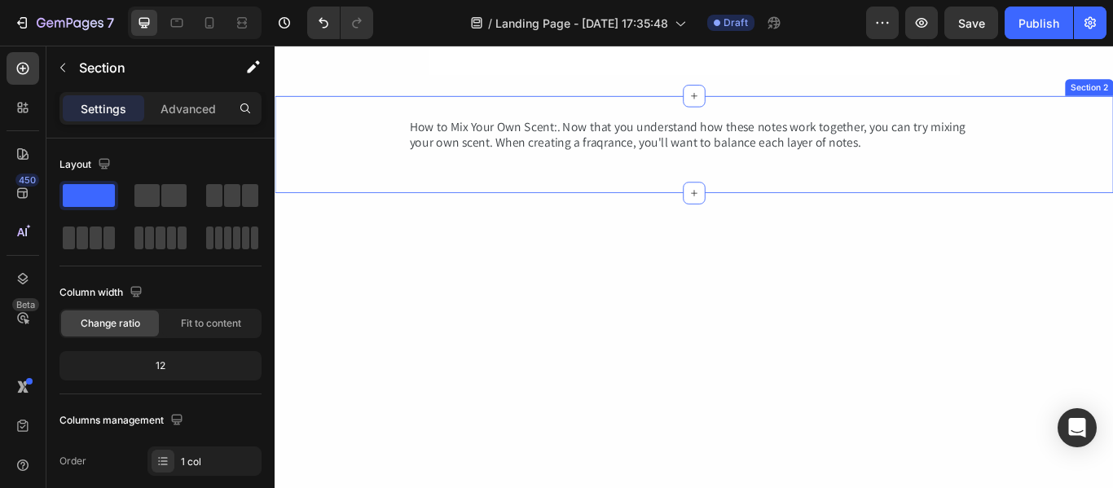
click at [345, 130] on div "How to Mix Your Own Scent:. Now that you understand how these notes work togeth…" at bounding box center [764, 161] width 978 height 64
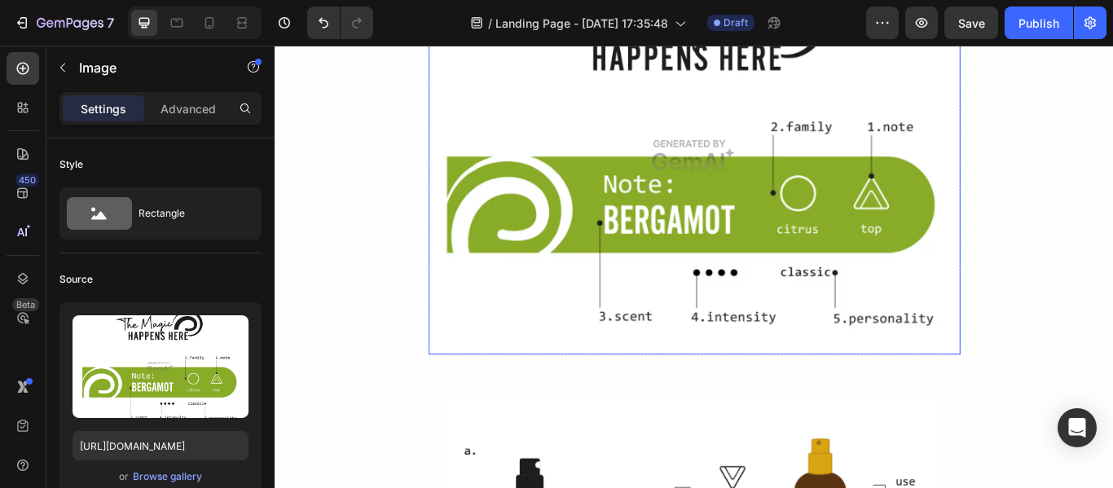
click at [879, 218] on img at bounding box center [764, 173] width 620 height 465
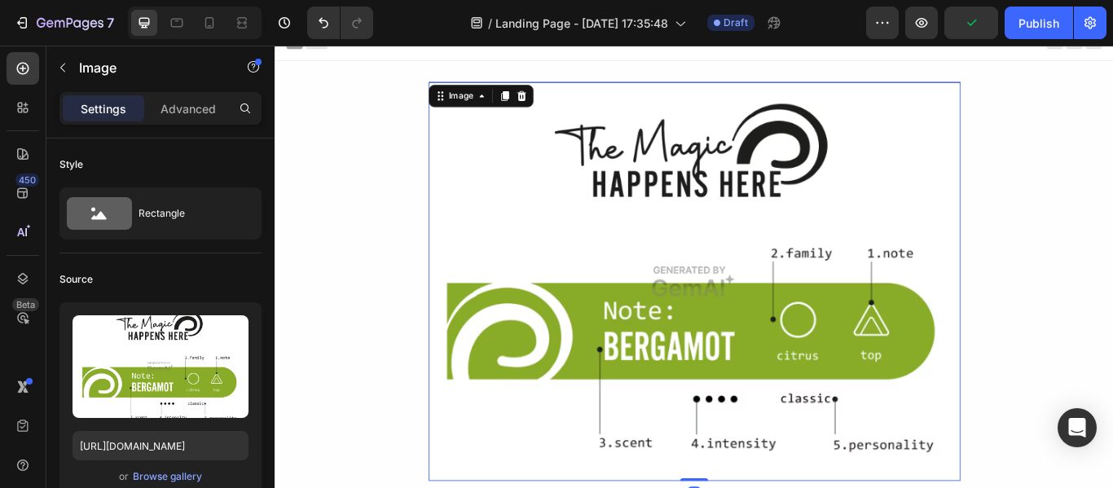
scroll to position [0, 0]
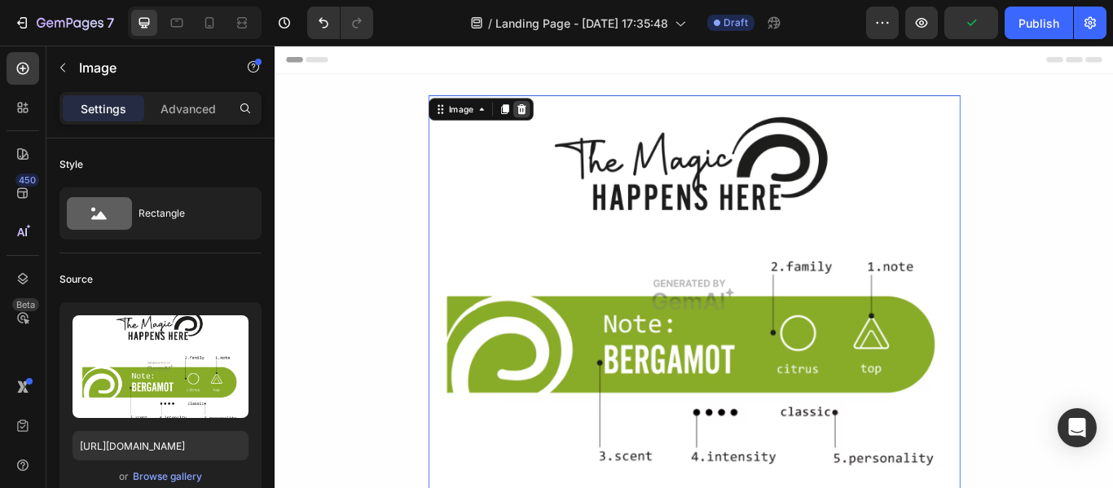
click at [558, 116] on icon at bounding box center [562, 119] width 11 height 11
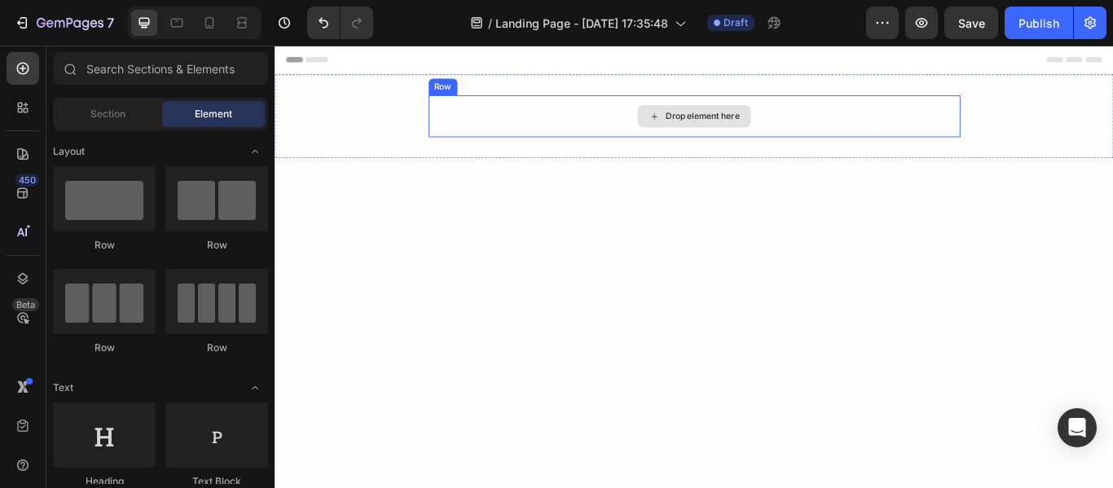
click at [632, 141] on div "Drop element here" at bounding box center [764, 128] width 620 height 49
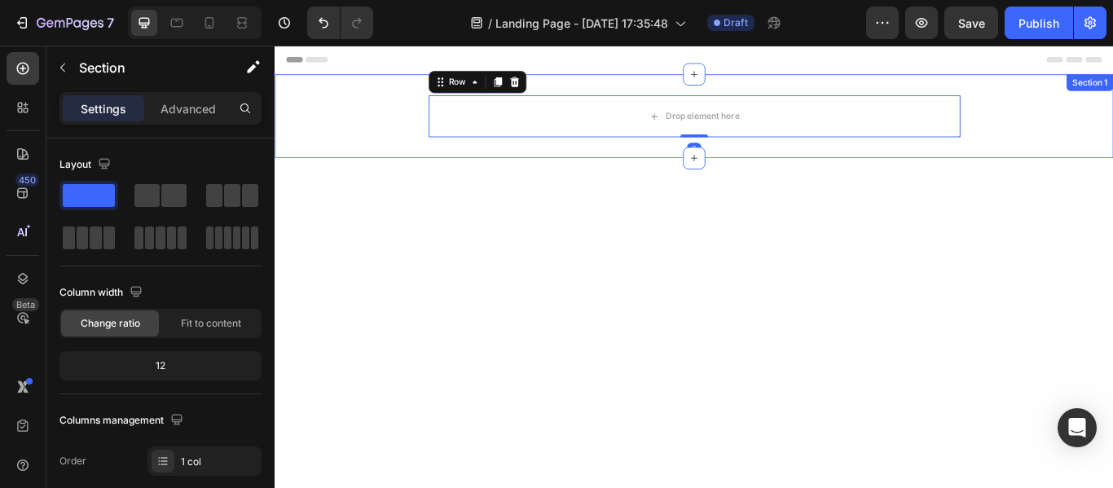
click at [411, 110] on div "Drop element here Row 0" at bounding box center [764, 128] width 978 height 49
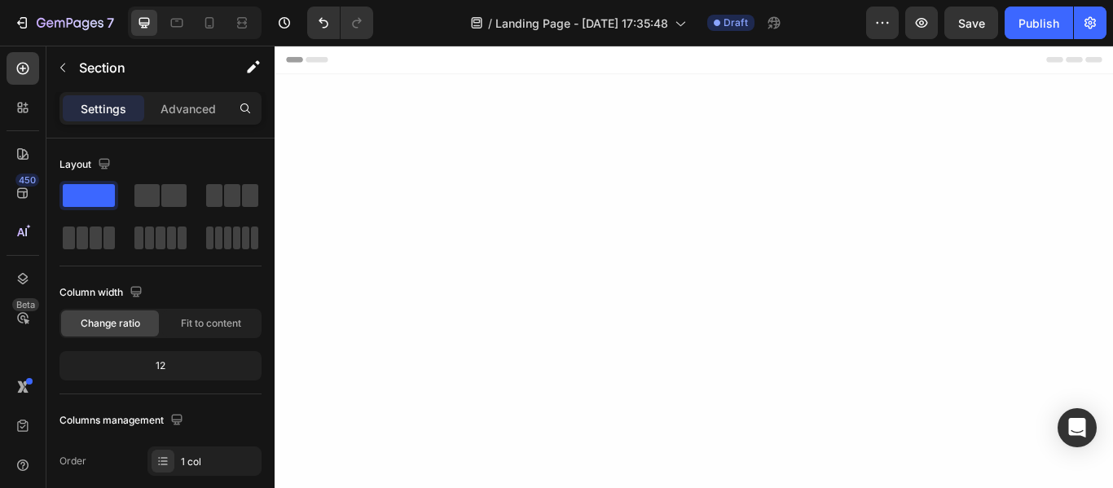
click at [868, 140] on div at bounding box center [764, 393] width 978 height 578
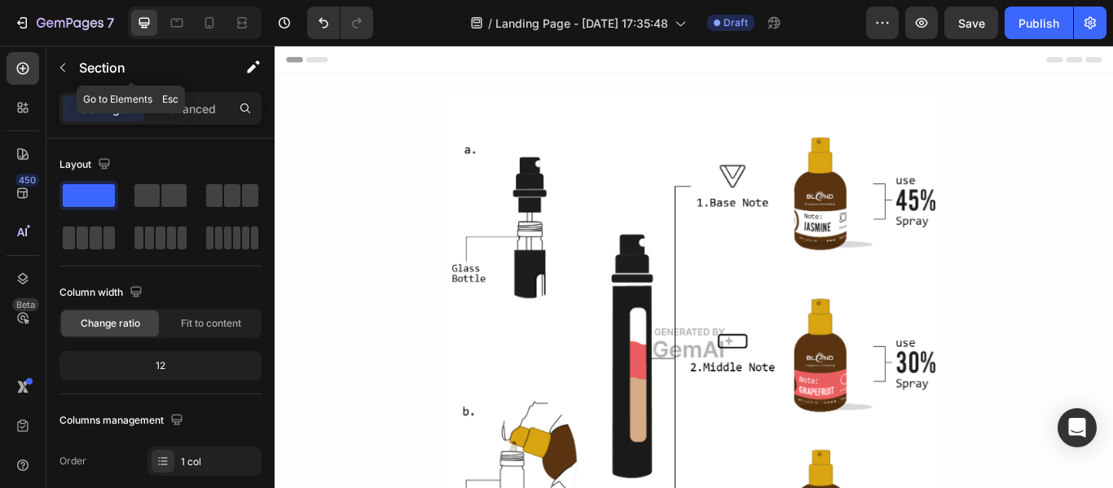
click at [67, 64] on icon "button" at bounding box center [62, 67] width 13 height 13
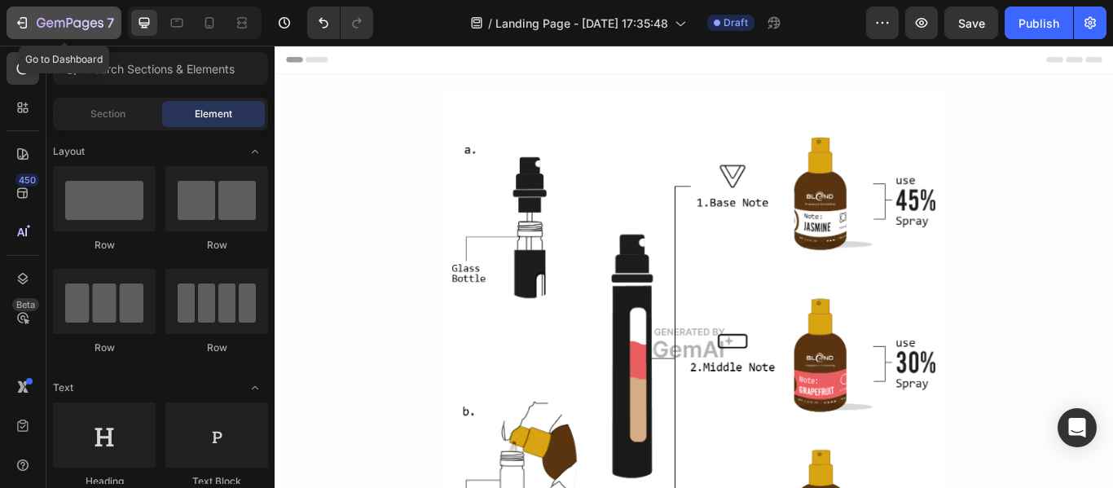
click at [25, 15] on icon "button" at bounding box center [22, 23] width 16 height 16
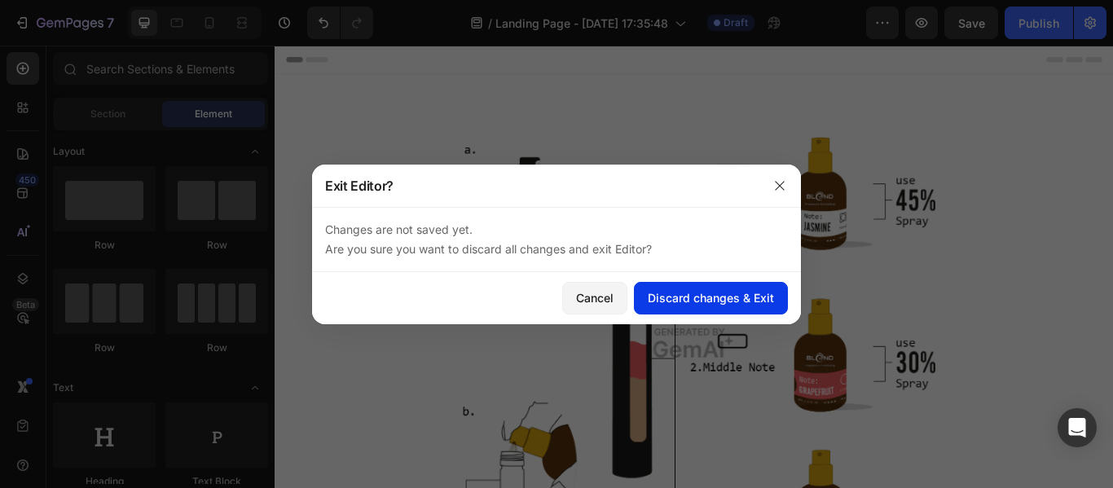
click at [720, 301] on div "Discard changes & Exit" at bounding box center [711, 297] width 126 height 17
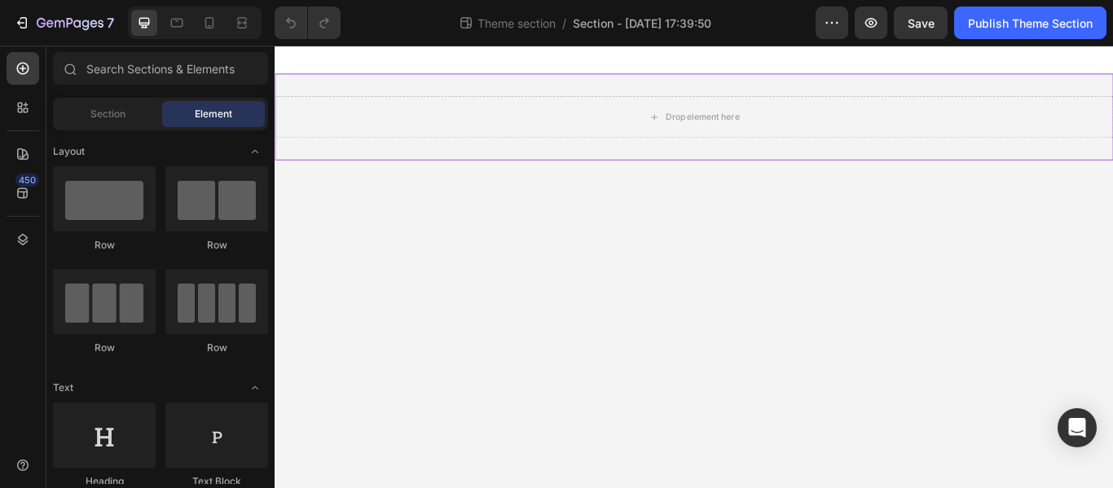
click at [597, 86] on div "Drop element here" at bounding box center [764, 128] width 978 height 101
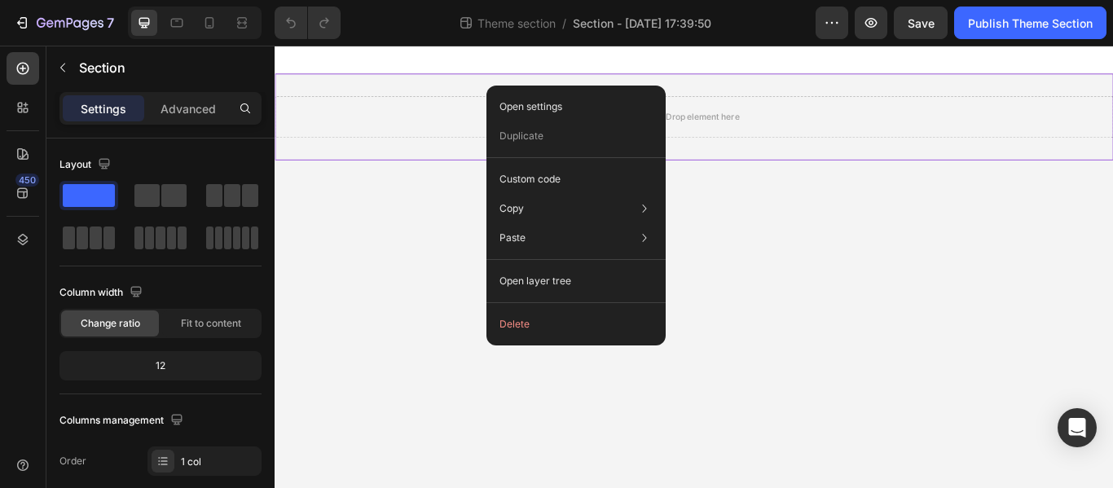
click at [514, 328] on button "Delete" at bounding box center [576, 324] width 166 height 29
drag, startPoint x: 518, startPoint y: 323, endPoint x: 140, endPoint y: 218, distance: 391.7
click at [518, 323] on button "Delete" at bounding box center [576, 324] width 166 height 29
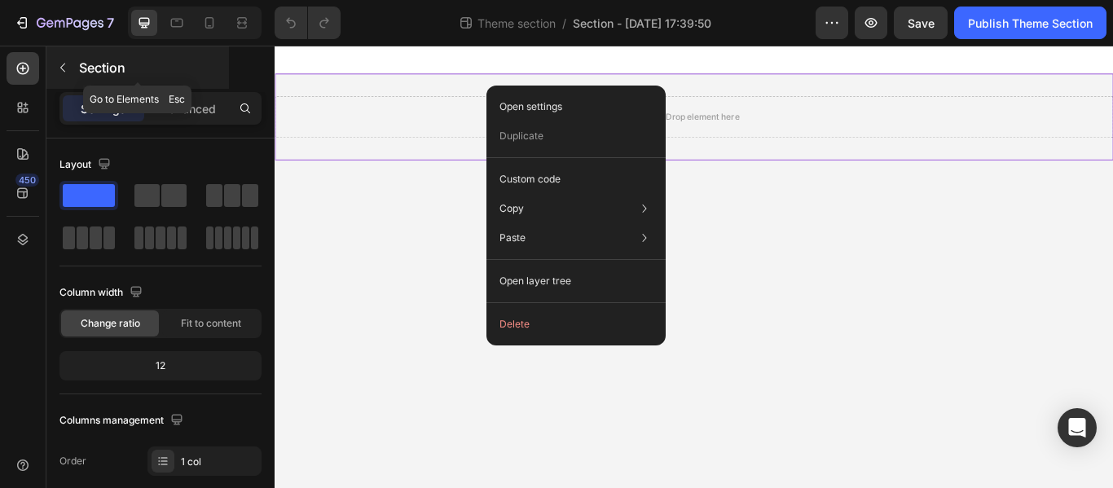
click at [51, 64] on button "button" at bounding box center [63, 68] width 26 height 26
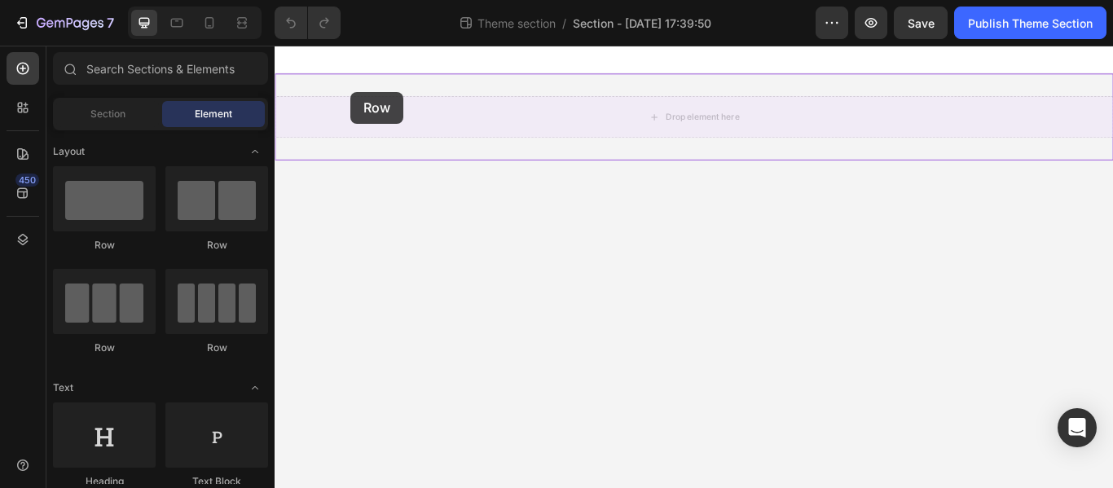
drag, startPoint x: 351, startPoint y: 264, endPoint x: 363, endPoint y: 99, distance: 165.0
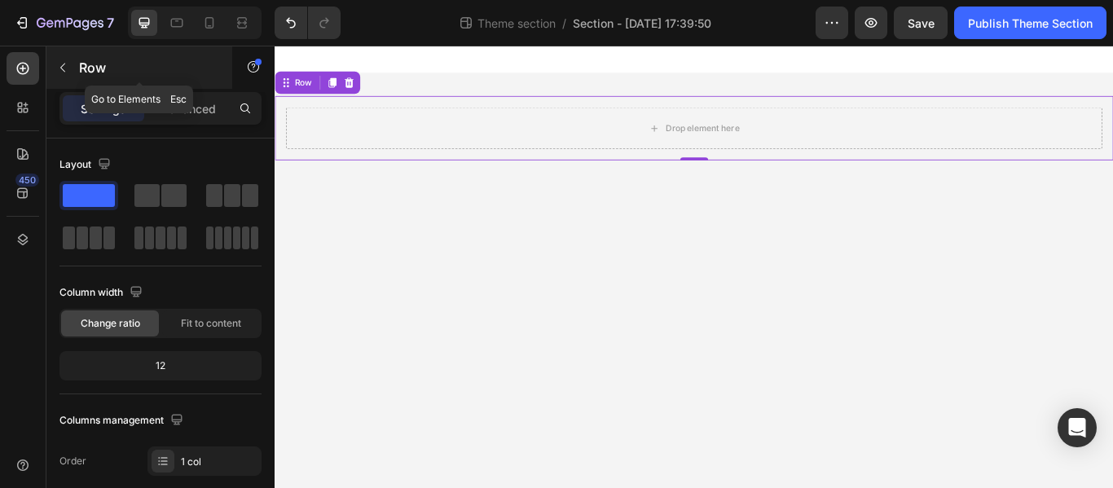
click at [69, 68] on button "button" at bounding box center [63, 68] width 26 height 26
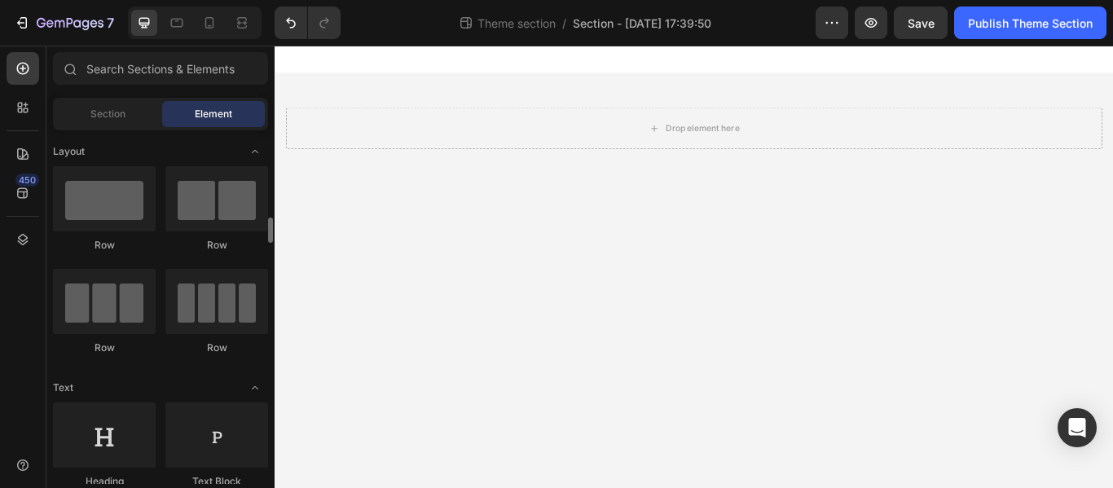
scroll to position [82, 0]
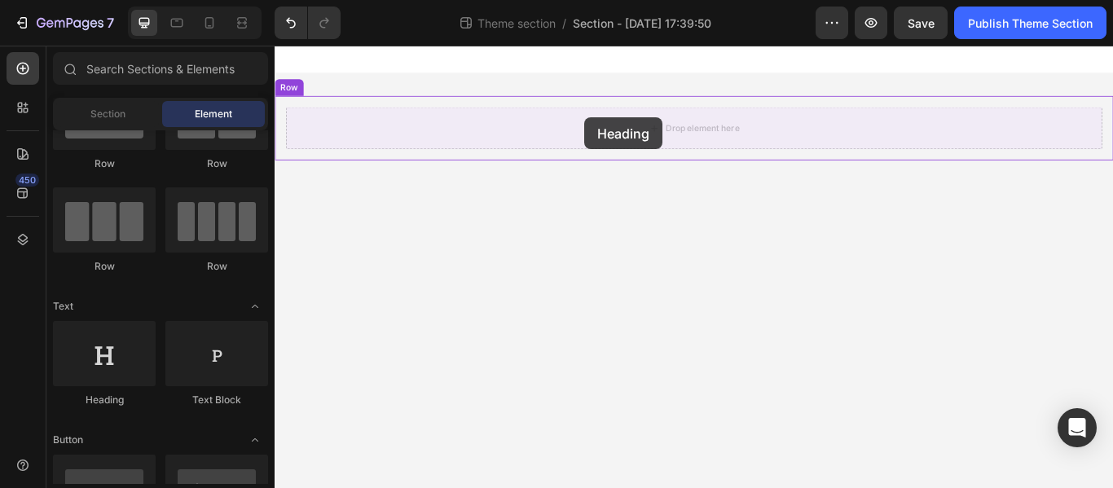
drag, startPoint x: 341, startPoint y: 406, endPoint x: 636, endPoint y: 130, distance: 404.2
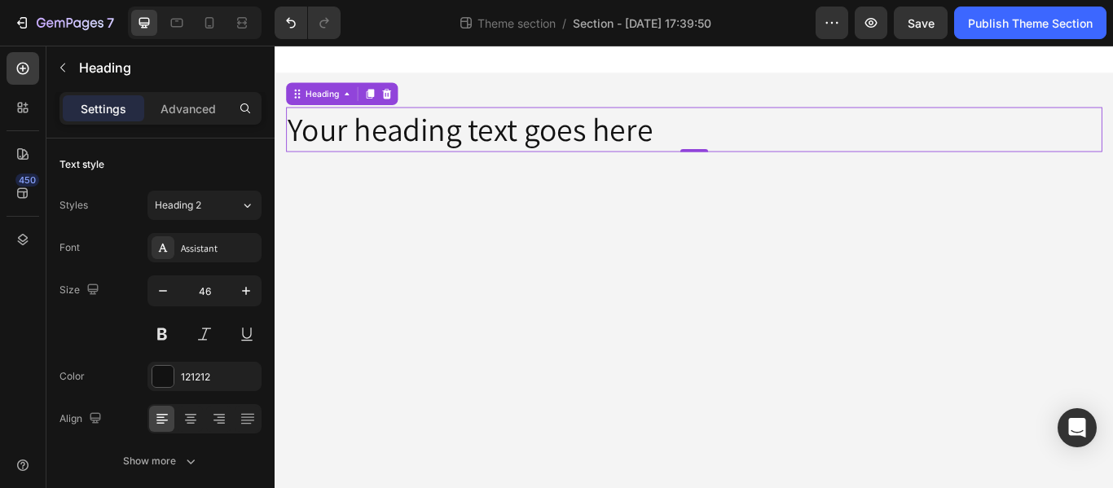
click at [604, 141] on h2 "Your heading text goes here" at bounding box center [764, 143] width 952 height 52
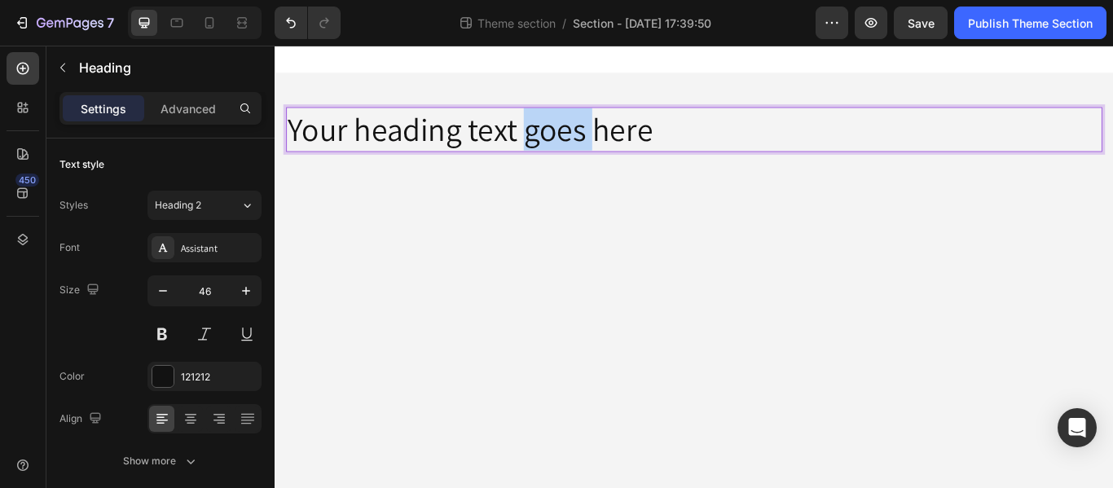
click at [604, 141] on p "Your heading text goes here" at bounding box center [763, 143] width 949 height 49
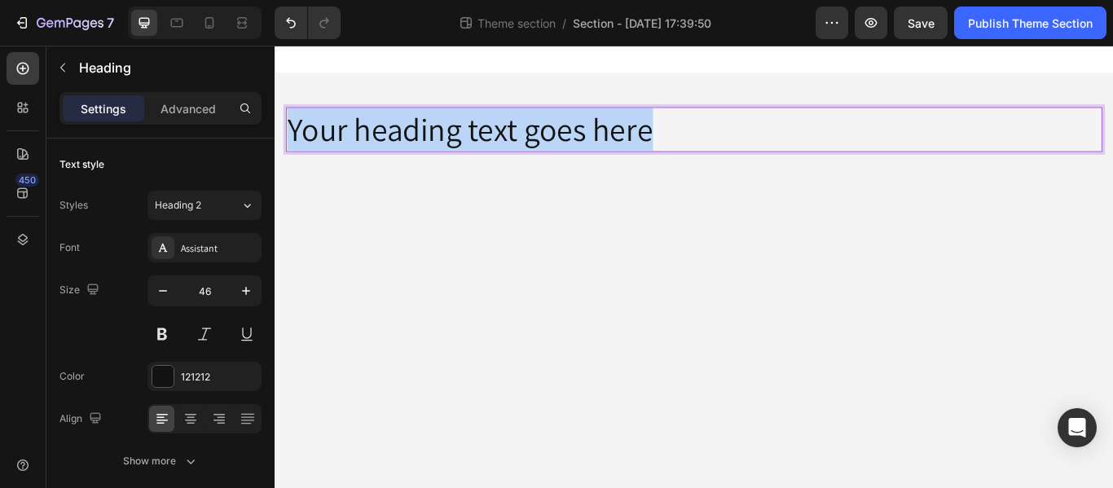
click at [604, 141] on p "Your heading text goes here" at bounding box center [763, 143] width 949 height 49
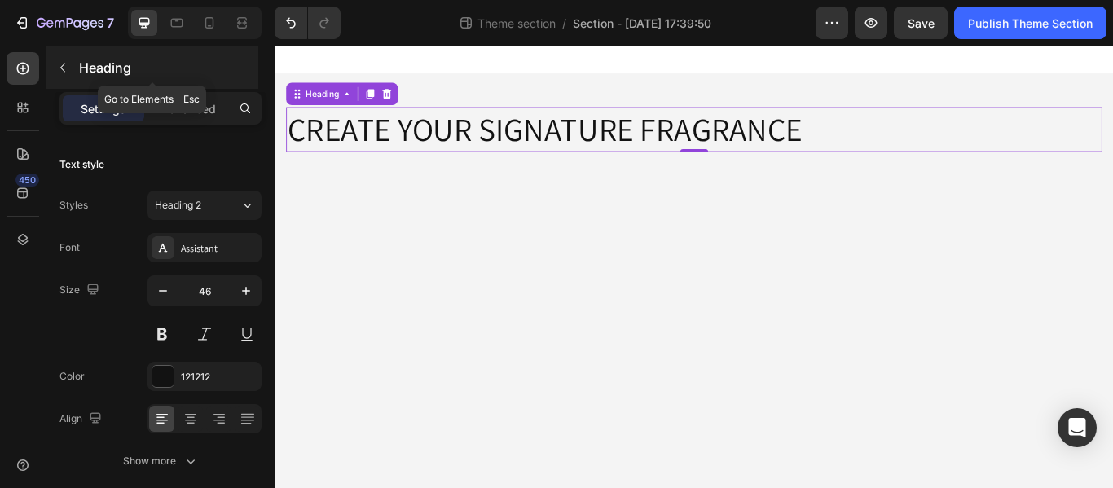
click at [64, 65] on icon "button" at bounding box center [62, 68] width 5 height 9
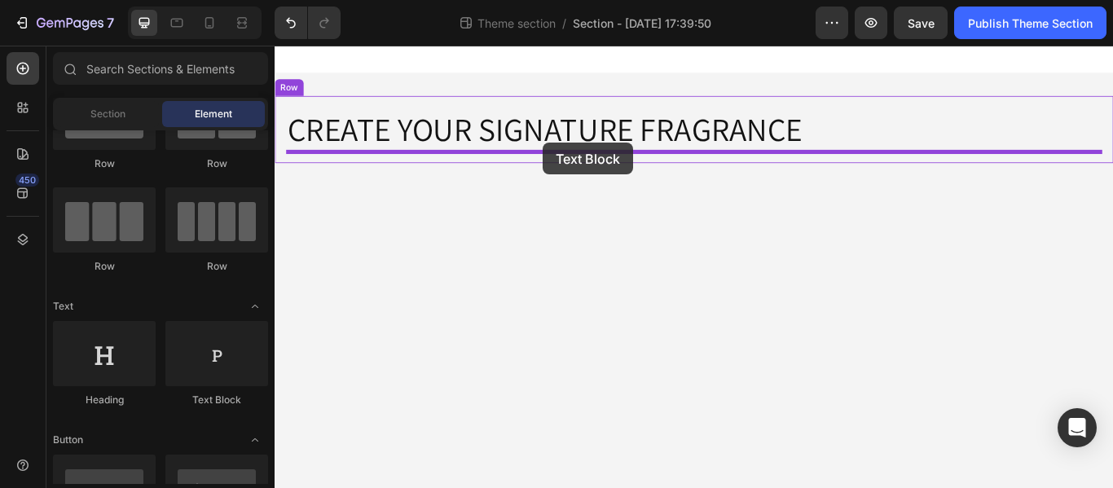
drag, startPoint x: 496, startPoint y: 416, endPoint x: 588, endPoint y: 159, distance: 272.5
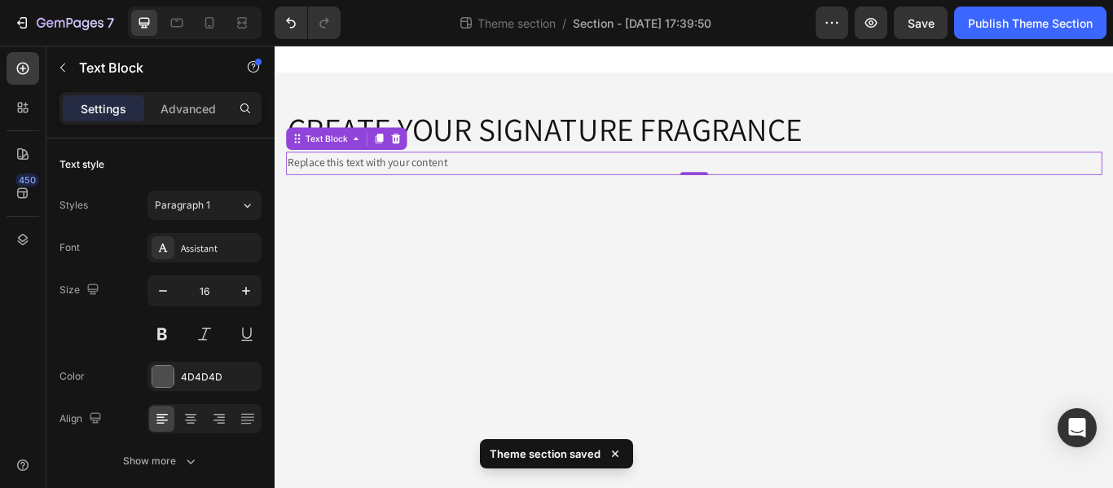
click at [530, 184] on div "Replace this text with your content" at bounding box center [764, 183] width 952 height 27
click at [528, 183] on p "Replace this text with your content" at bounding box center [763, 183] width 949 height 24
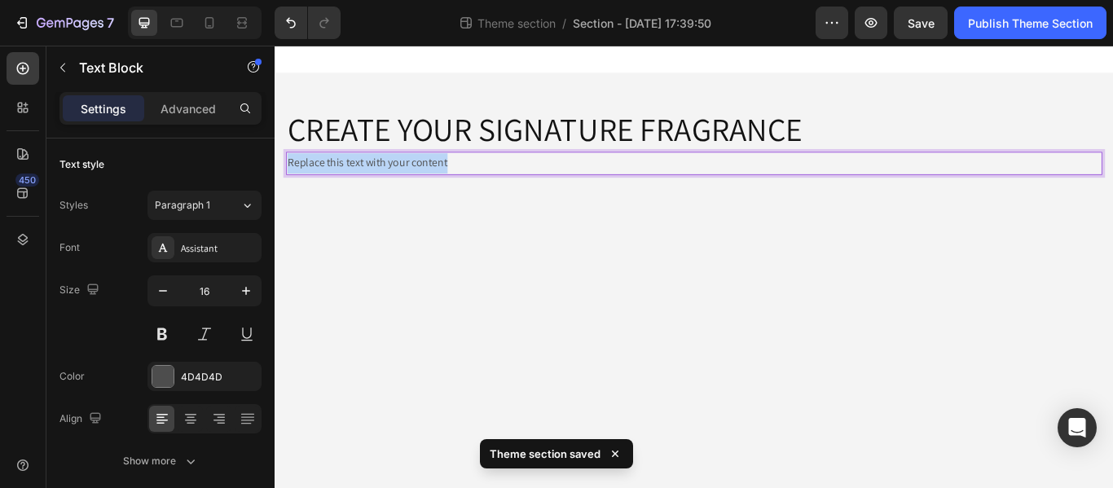
click at [528, 183] on p "Replace this text with your content" at bounding box center [763, 183] width 949 height 24
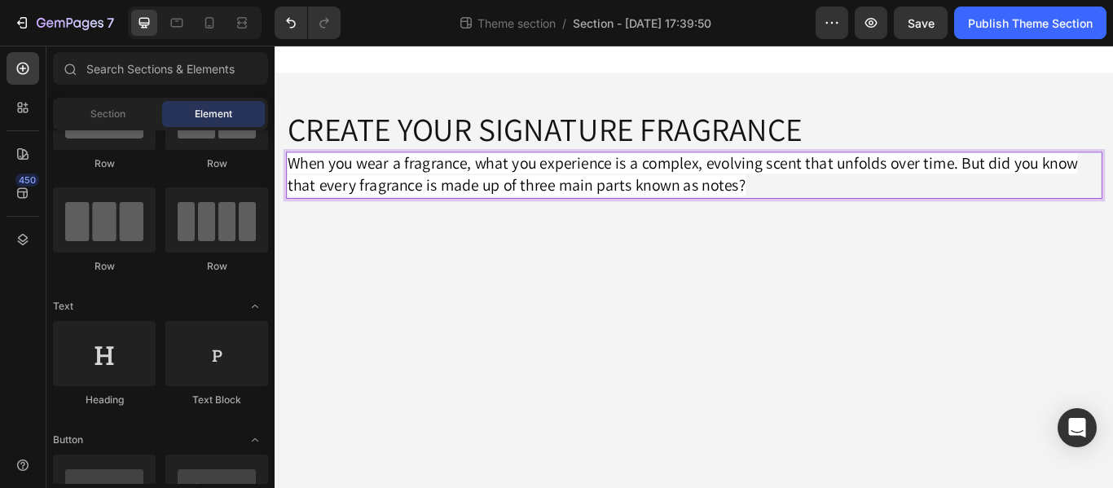
click at [801, 300] on body "CREATE YOUR SIGNATURE FRAGRANCE Heading When you wear a fragrance, what you exp…" at bounding box center [764, 304] width 978 height 516
click at [947, 151] on p "CREATE YOUR SIGNATURE FRAGRANCE" at bounding box center [763, 143] width 949 height 49
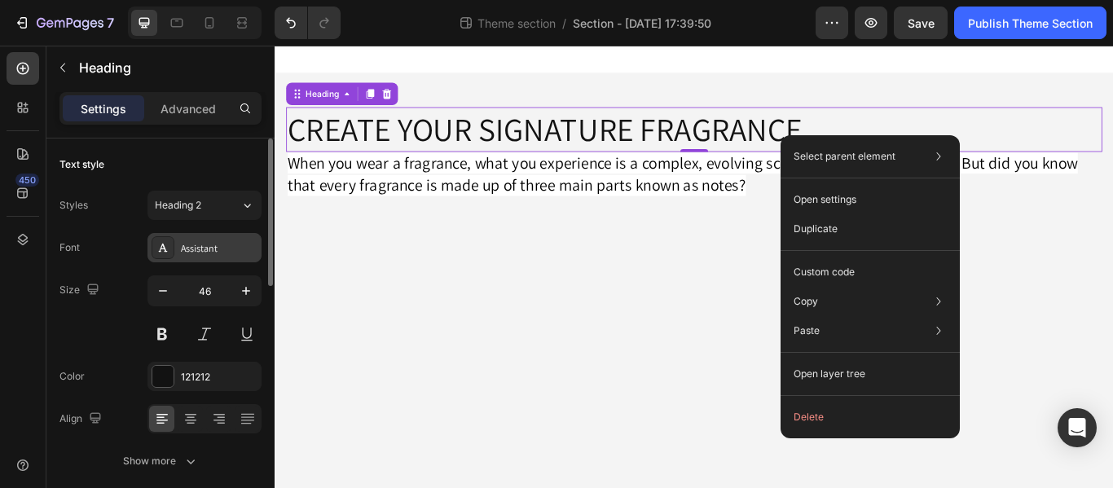
click at [200, 245] on div "Assistant" at bounding box center [219, 248] width 77 height 15
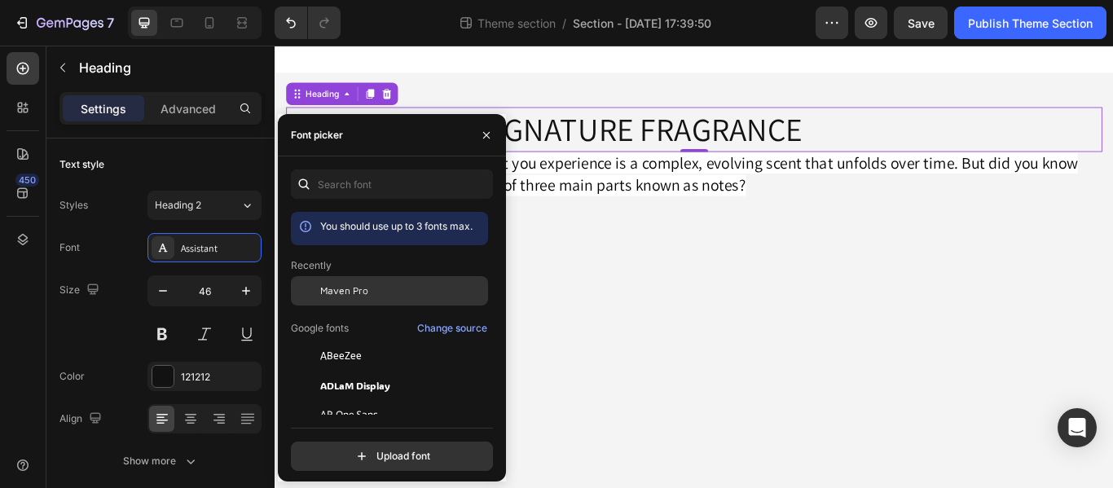
click at [376, 285] on div "Maven Pro" at bounding box center [402, 291] width 165 height 15
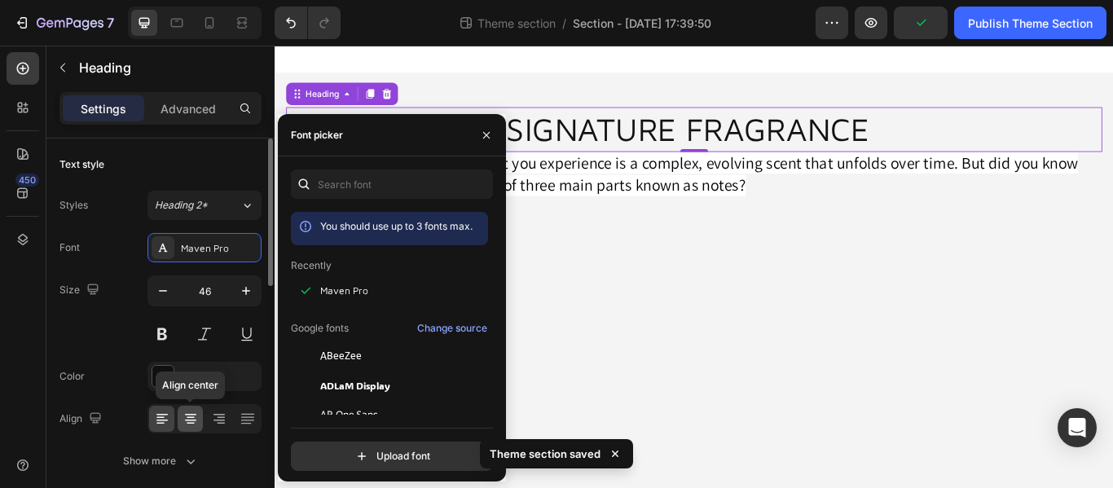
click at [186, 421] on icon at bounding box center [190, 421] width 11 height 2
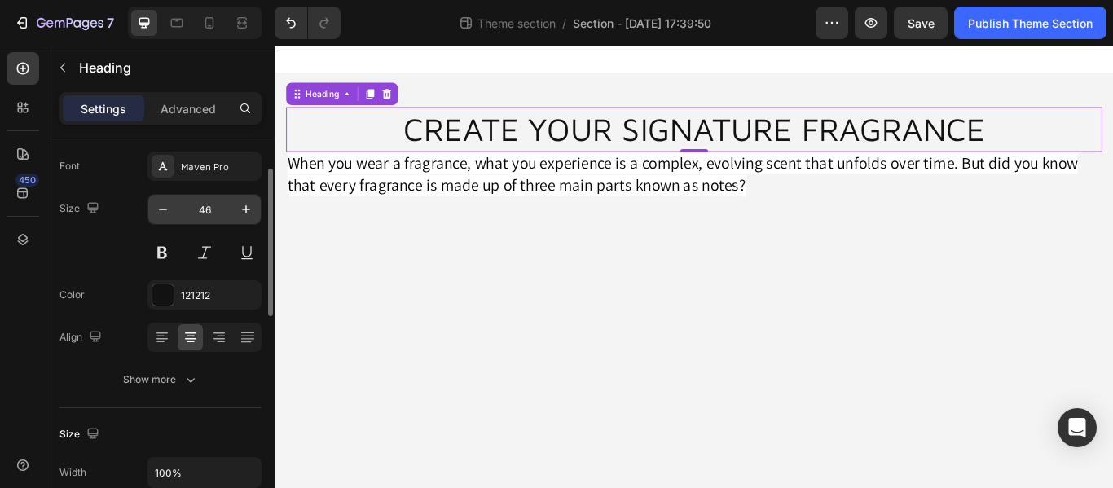
scroll to position [0, 0]
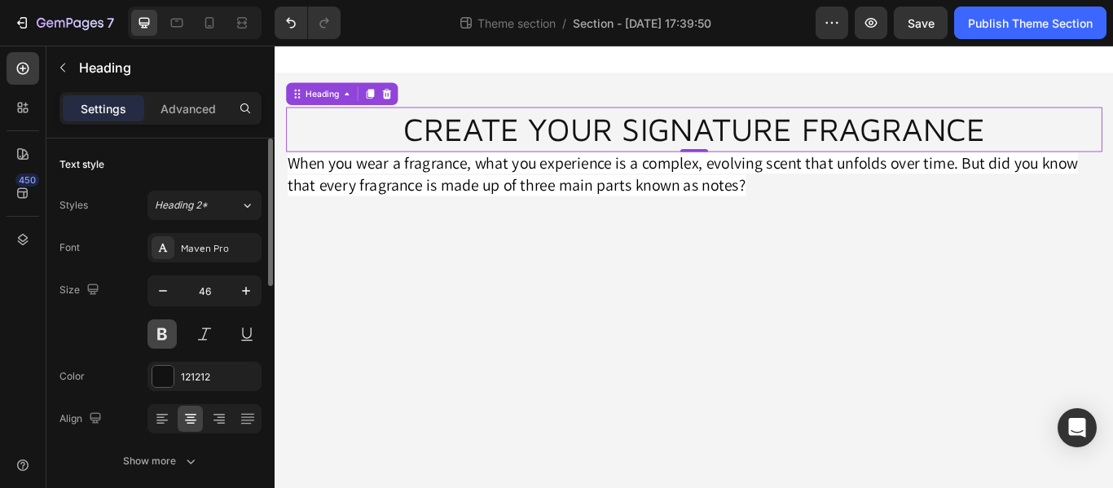
click at [166, 333] on button at bounding box center [162, 334] width 29 height 29
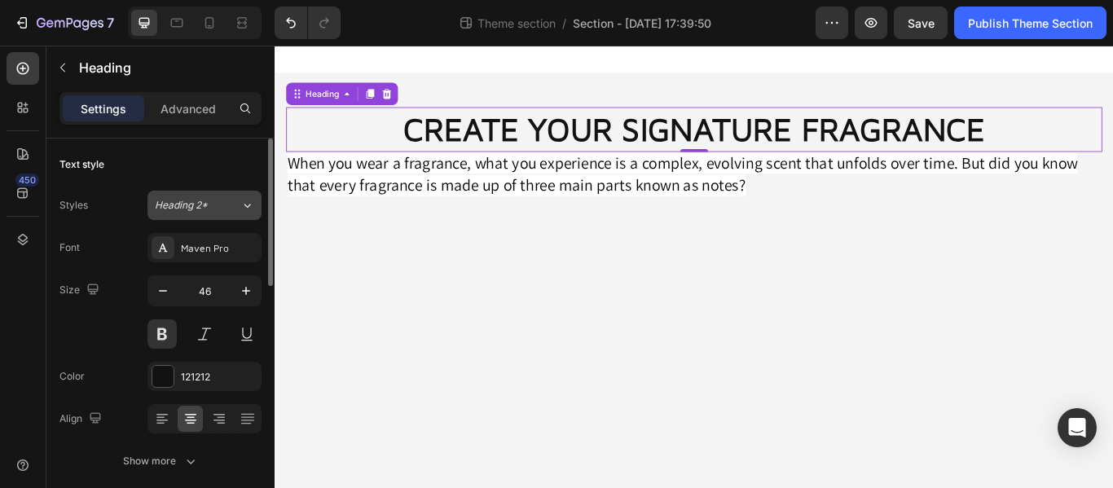
click at [205, 209] on span "Heading 2*" at bounding box center [181, 205] width 53 height 15
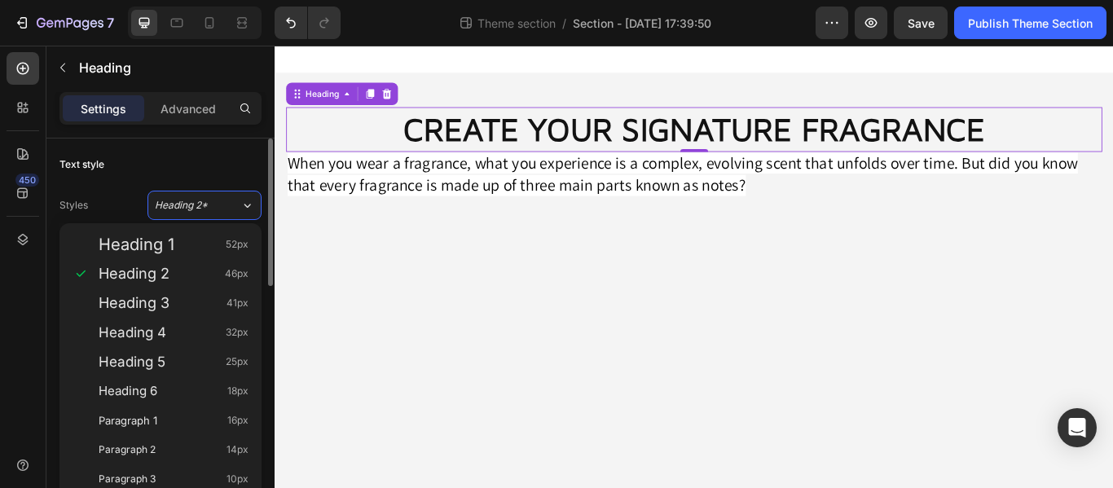
click at [126, 201] on div "Styles Heading 2*" at bounding box center [160, 205] width 202 height 29
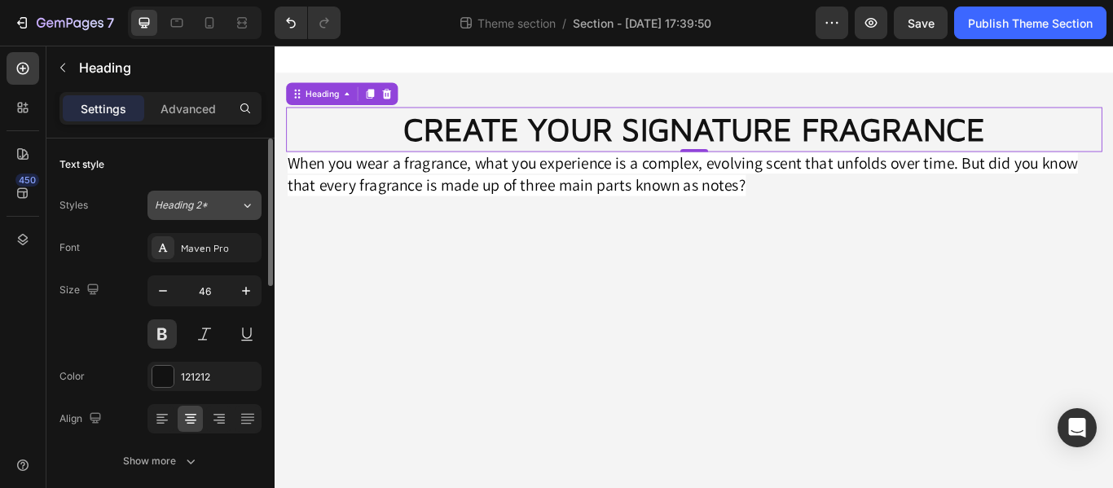
click at [186, 203] on span "Heading 2*" at bounding box center [181, 205] width 53 height 15
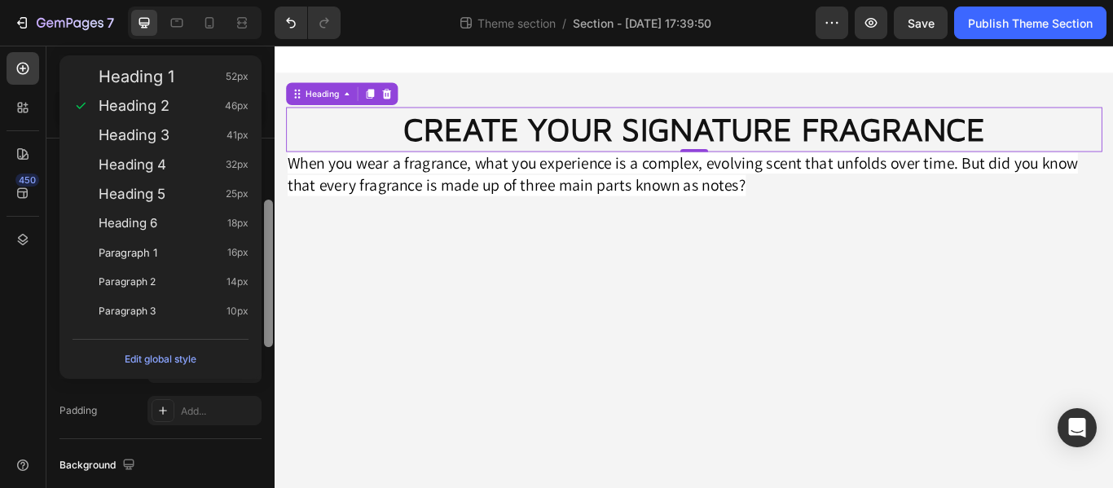
scroll to position [191, 0]
drag, startPoint x: 270, startPoint y: 231, endPoint x: 263, endPoint y: 303, distance: 72.0
click at [263, 303] on div at bounding box center [268, 337] width 12 height 396
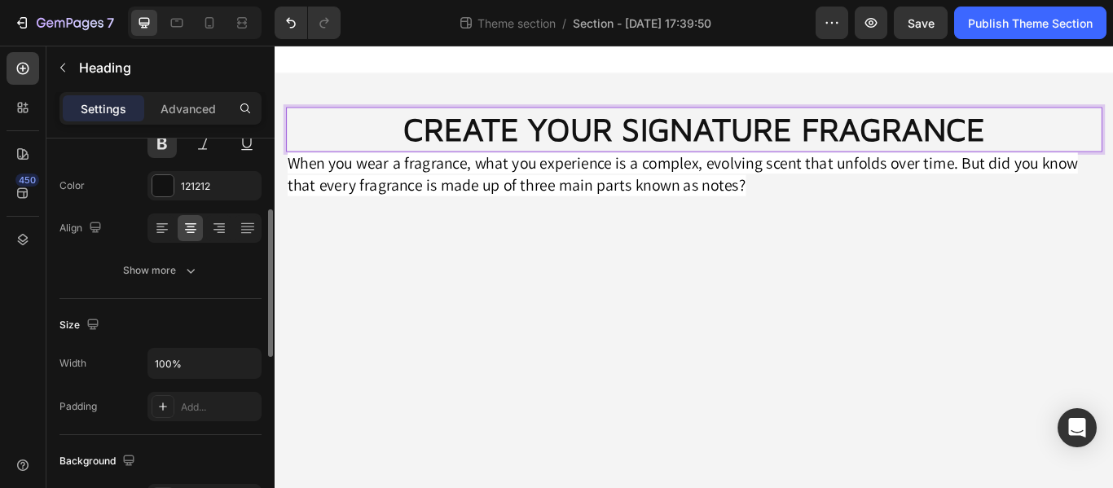
scroll to position [28, 0]
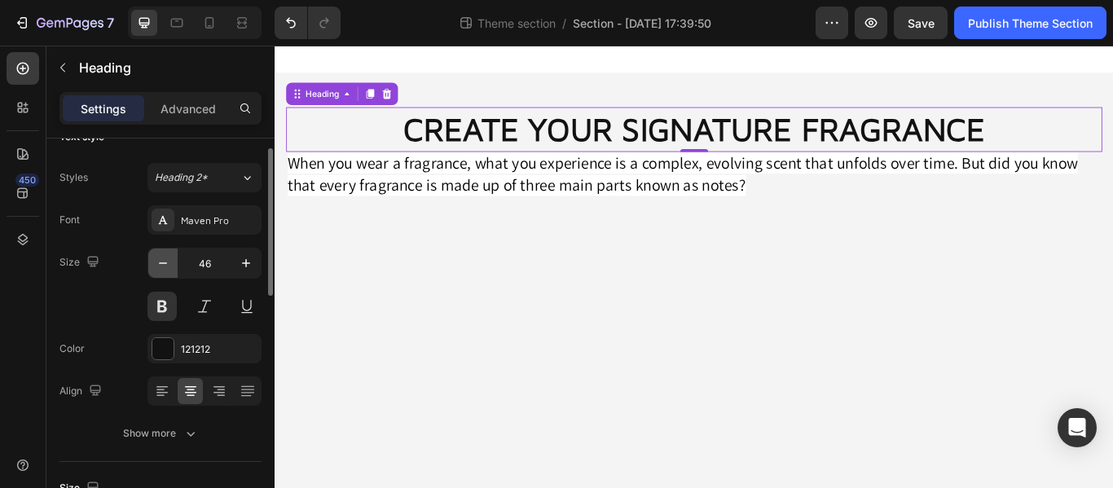
click at [162, 269] on icon "button" at bounding box center [163, 263] width 16 height 16
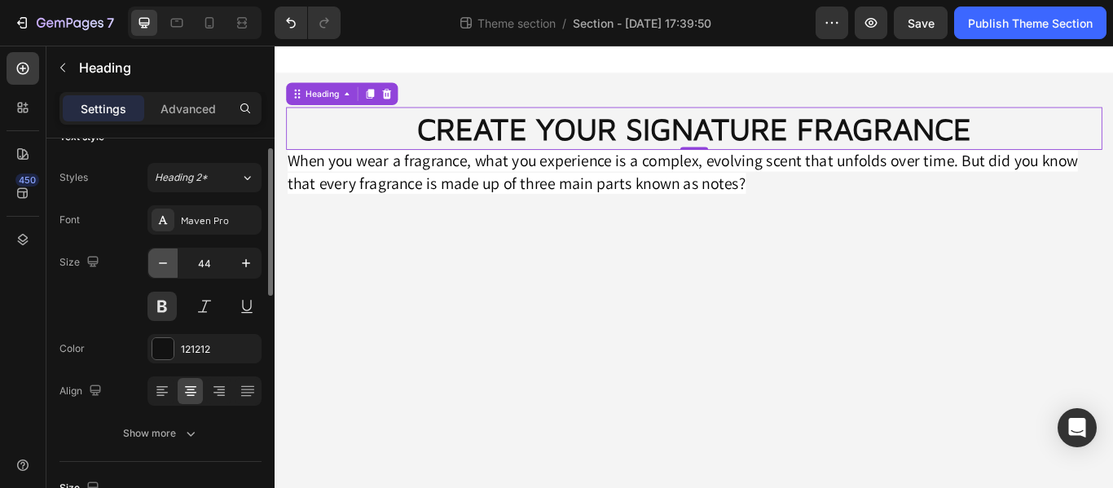
click at [162, 269] on icon "button" at bounding box center [163, 263] width 16 height 16
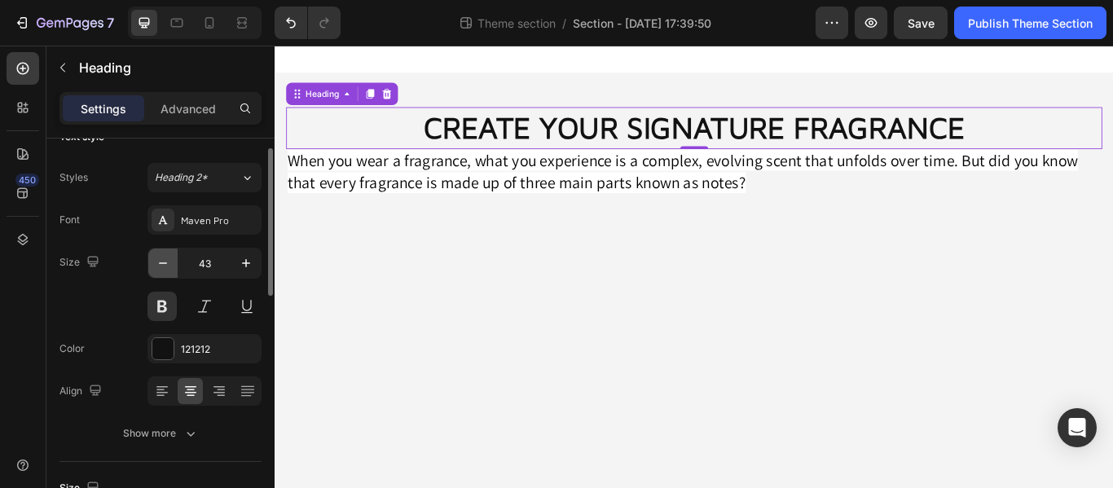
click at [162, 269] on icon "button" at bounding box center [163, 263] width 16 height 16
type input "42"
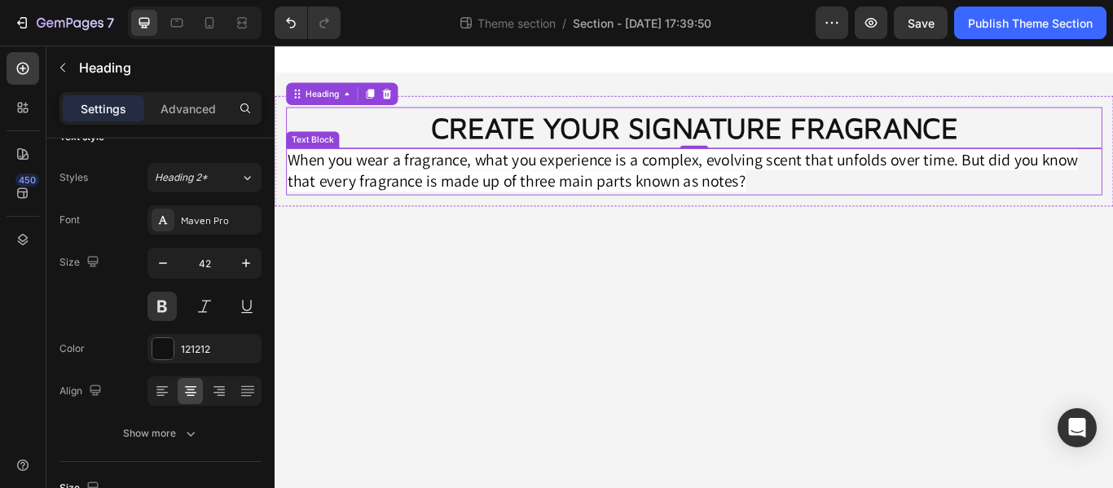
click at [756, 202] on span "When you wear a fragrance, what you experience is a complex, evolving scent tha…" at bounding box center [750, 191] width 922 height 51
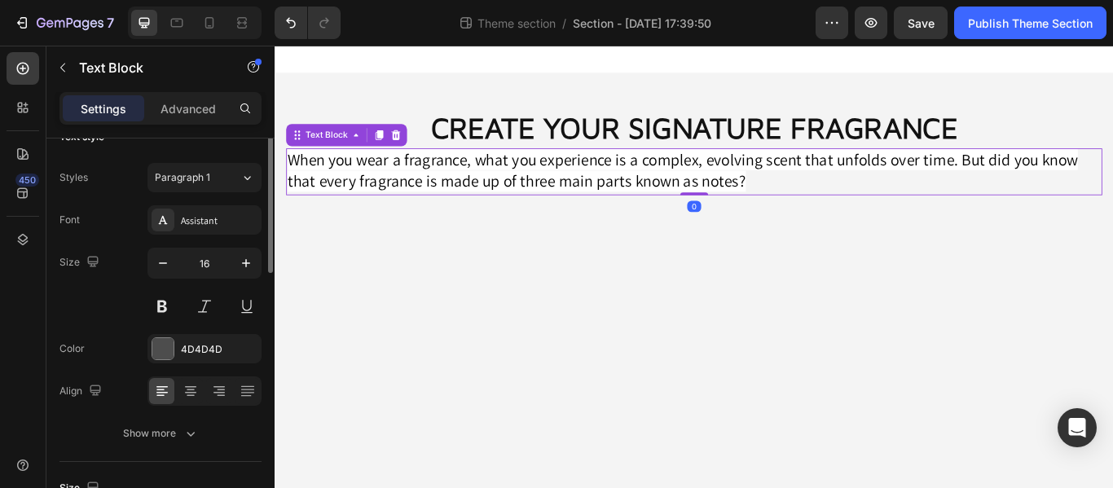
scroll to position [0, 0]
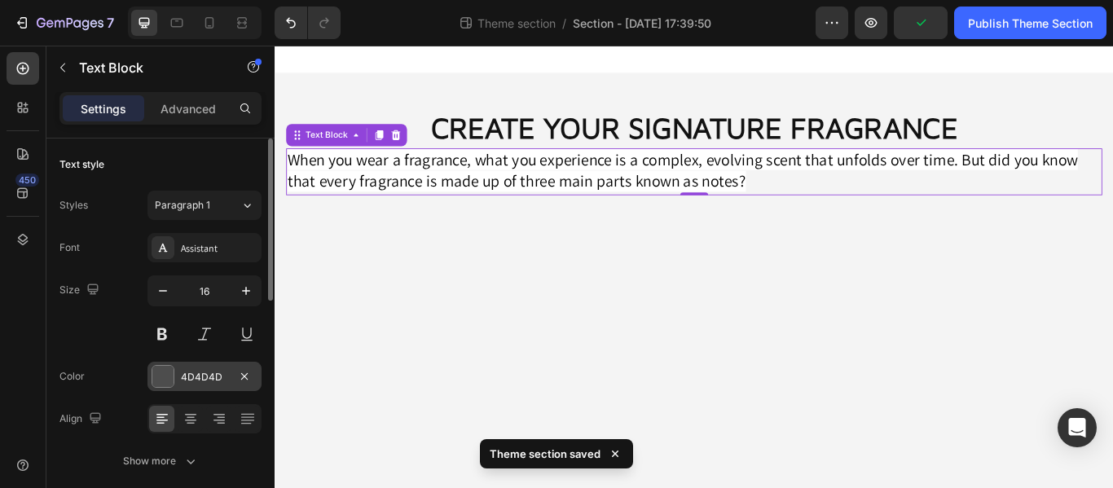
click at [165, 374] on div at bounding box center [162, 376] width 21 height 21
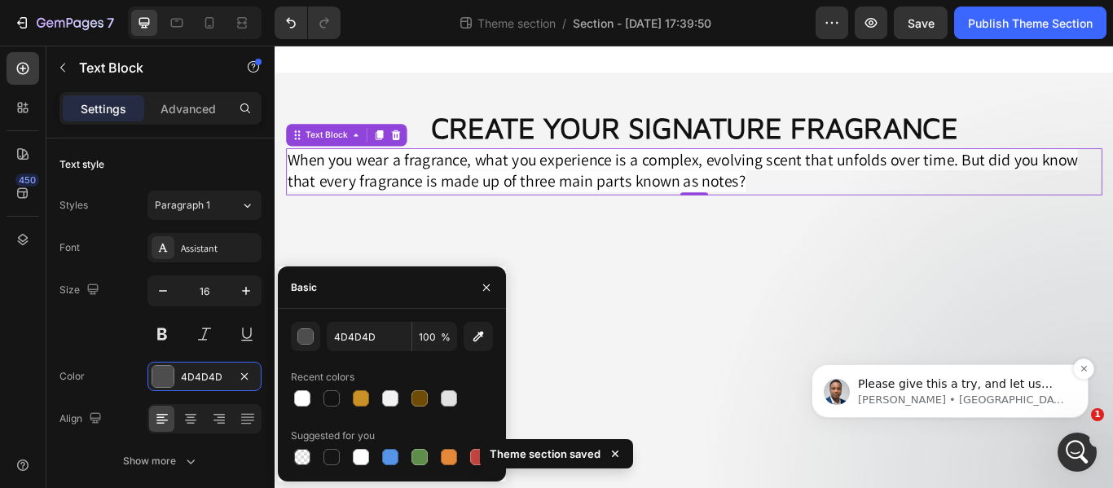
click at [923, 405] on p "Sinclair • Ahora" at bounding box center [963, 400] width 210 height 15
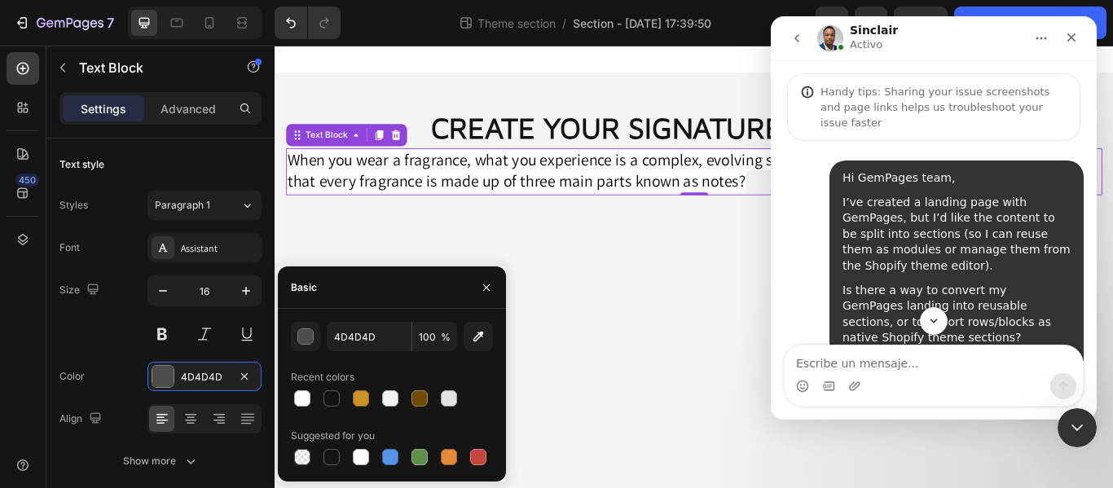
scroll to position [2, 0]
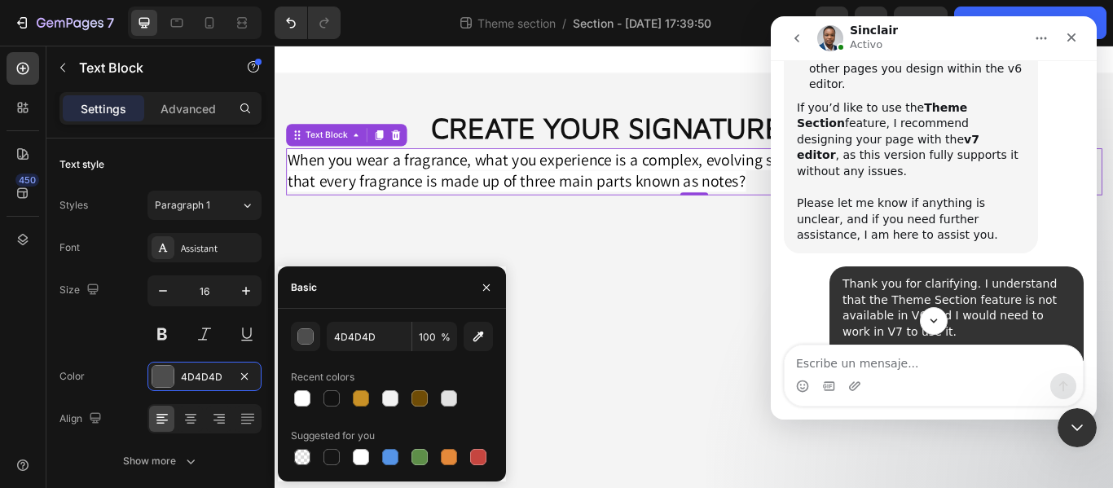
click at [904, 366] on textarea "Escribe un mensaje..." at bounding box center [934, 360] width 298 height 28
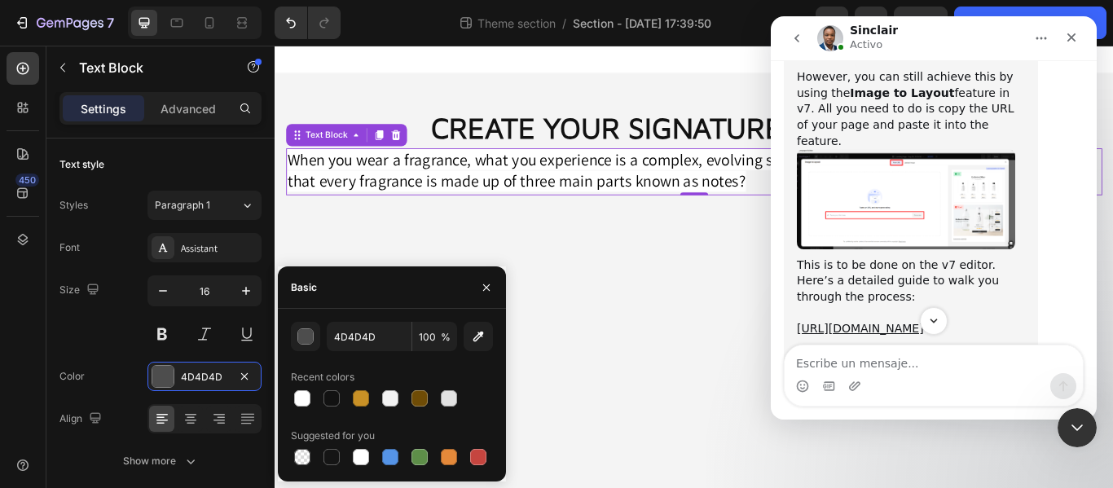
scroll to position [2392, 0]
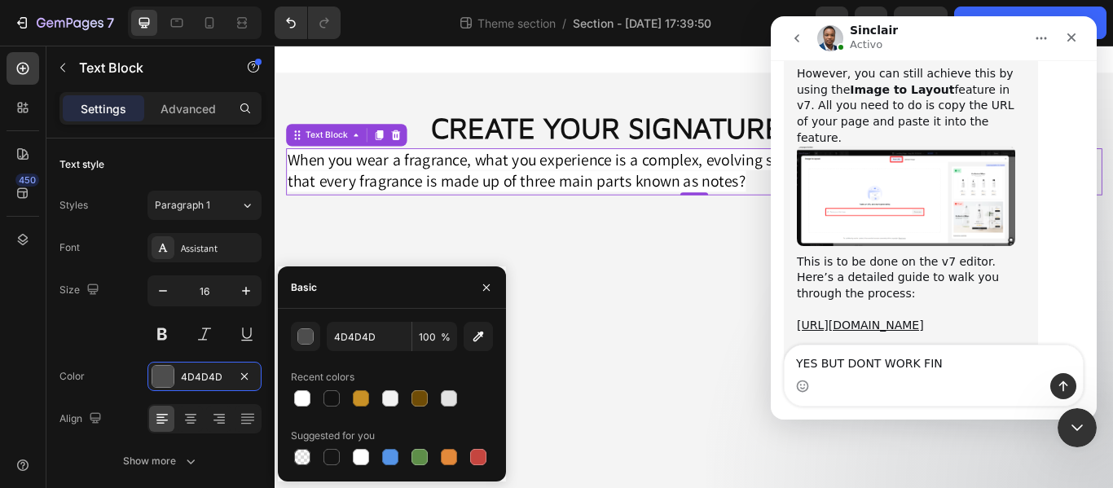
type textarea "YES BUT DONT WORK FINE"
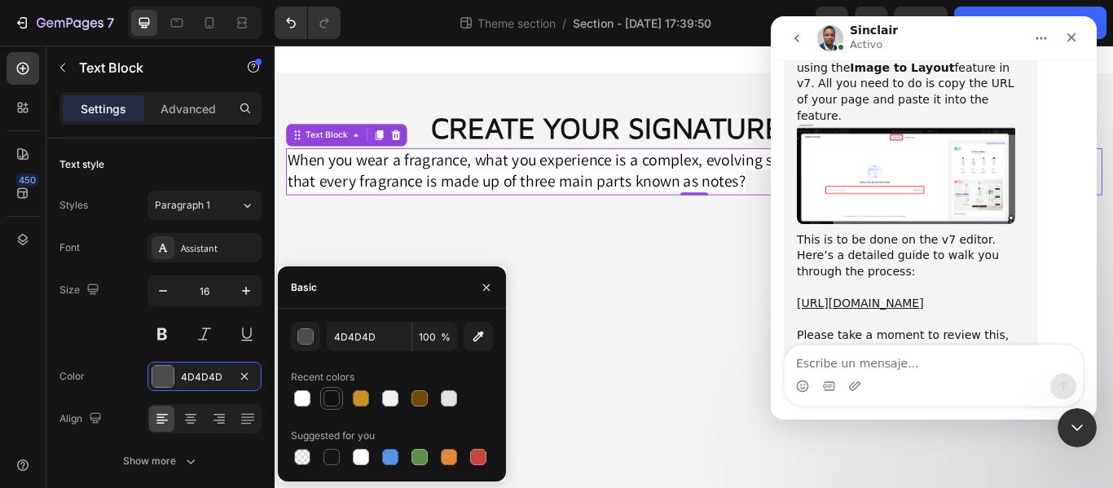
click at [336, 403] on div at bounding box center [332, 398] width 16 height 16
type input "121212"
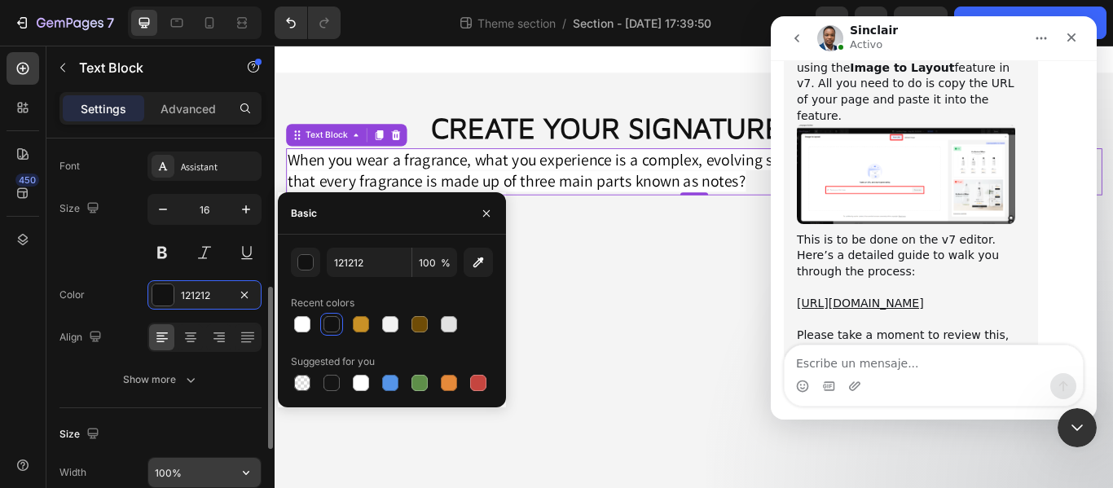
scroll to position [163, 0]
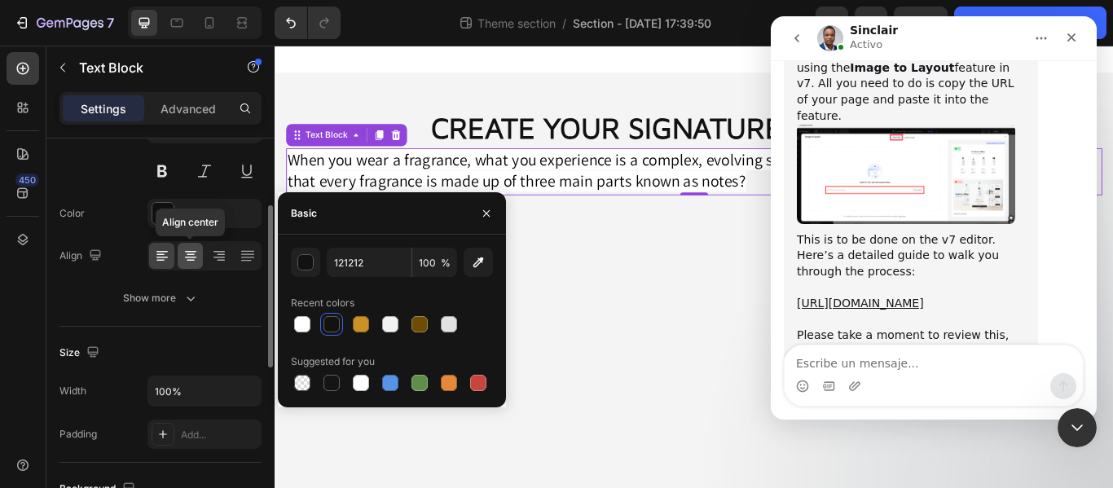
click at [184, 263] on icon at bounding box center [191, 256] width 16 height 16
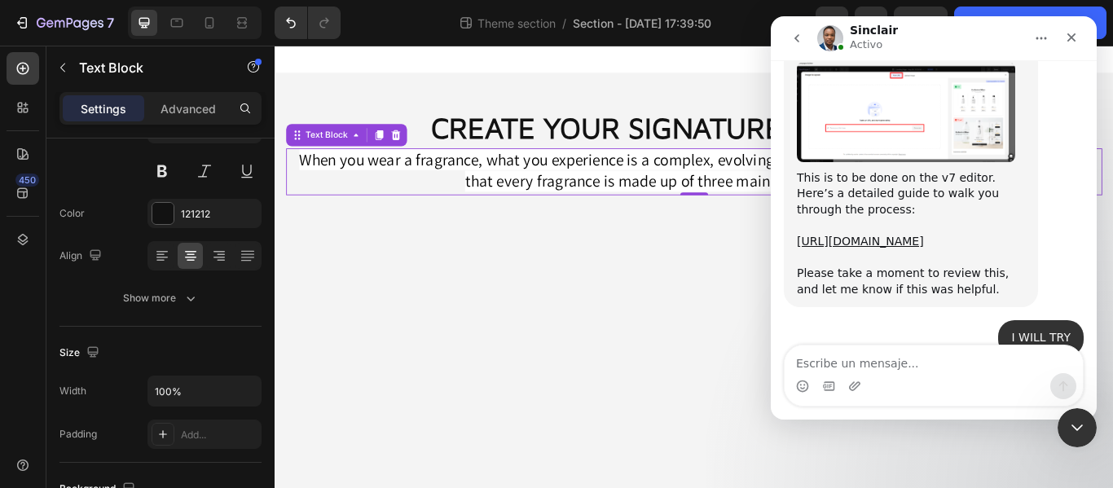
scroll to position [2477, 0]
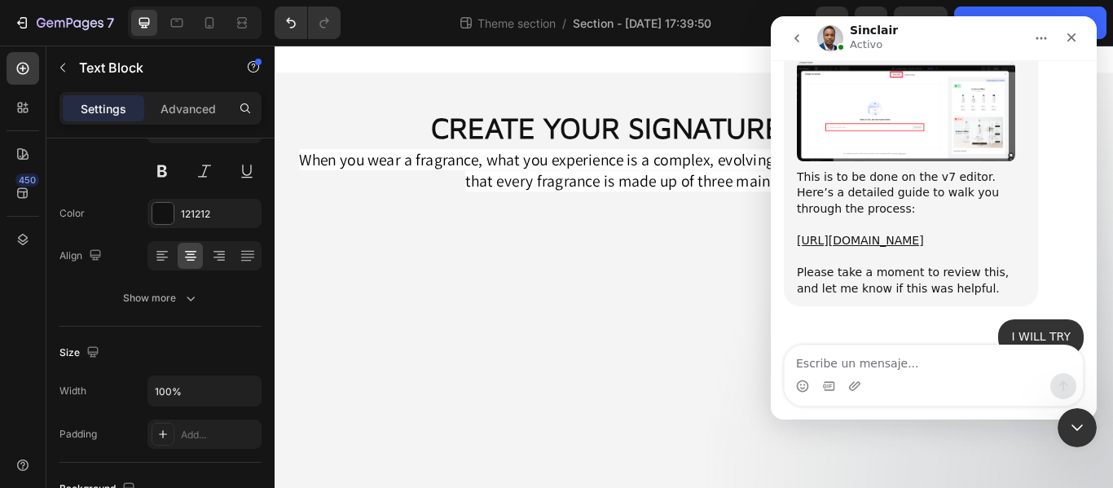
click at [553, 358] on body "CREATE YOUR SIGNATURE FRAGRANCE Heading When you wear a fragrance, what you exp…" at bounding box center [764, 304] width 978 height 516
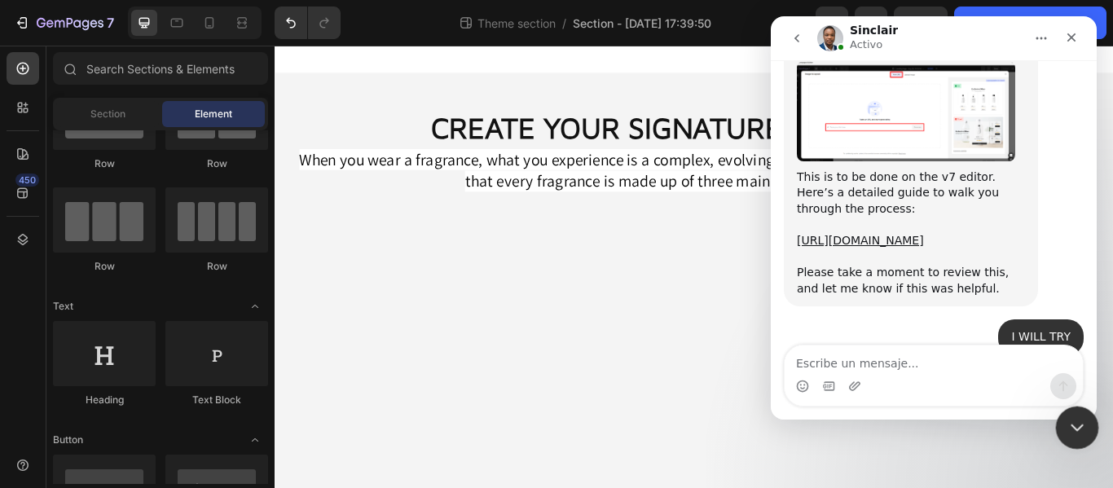
click at [1082, 434] on icon "Cerrar Intercom Messenger" at bounding box center [1075, 426] width 20 height 20
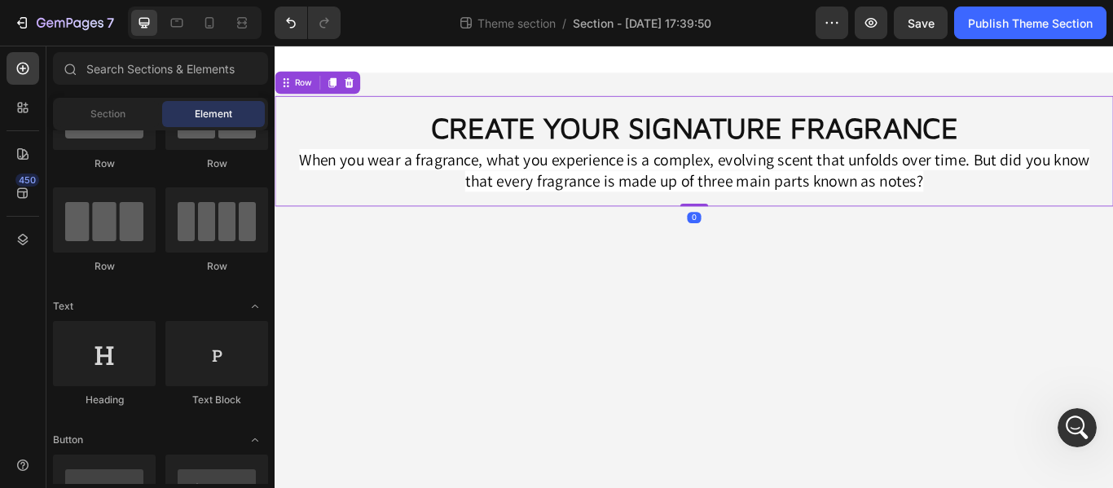
click at [788, 227] on div "CREATE YOUR SIGNATURE FRAGRANCE Heading When you wear a fragrance, what you exp…" at bounding box center [764, 168] width 978 height 129
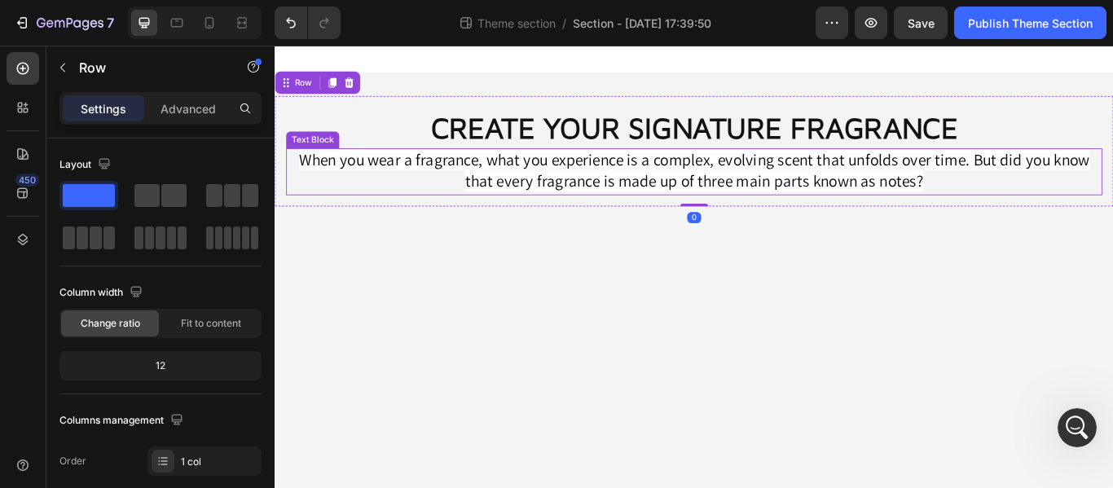
click at [782, 204] on span "When you wear a fragrance, what you experience is a complex, evolving scent tha…" at bounding box center [764, 191] width 922 height 51
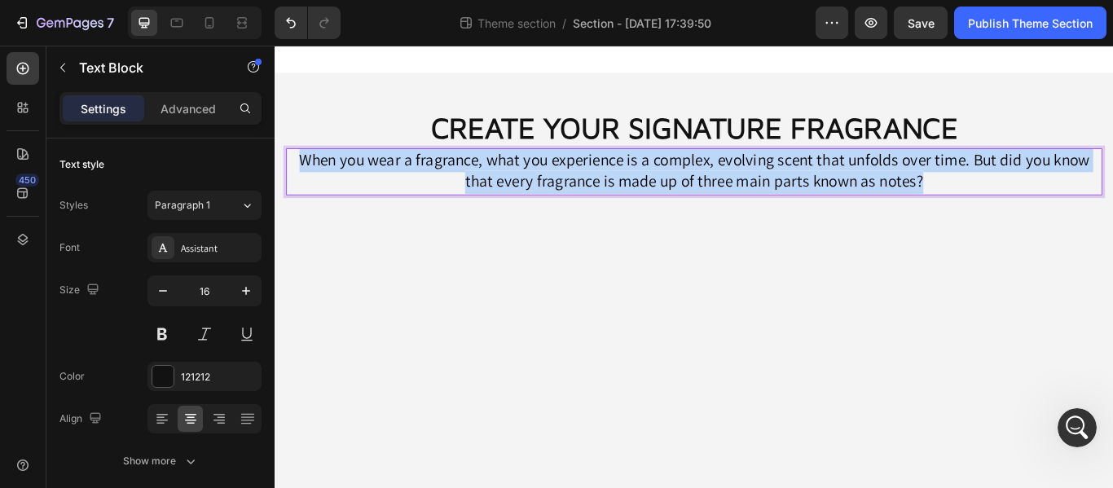
click at [782, 201] on span "When you wear a fragrance, what you experience is a complex, evolving scent tha…" at bounding box center [764, 191] width 922 height 51
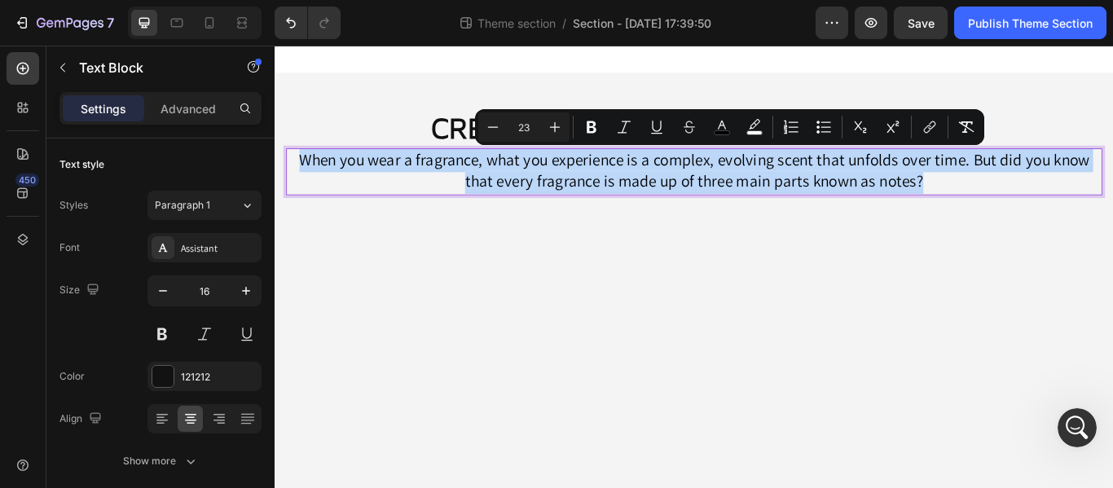
scroll to position [2414, 0]
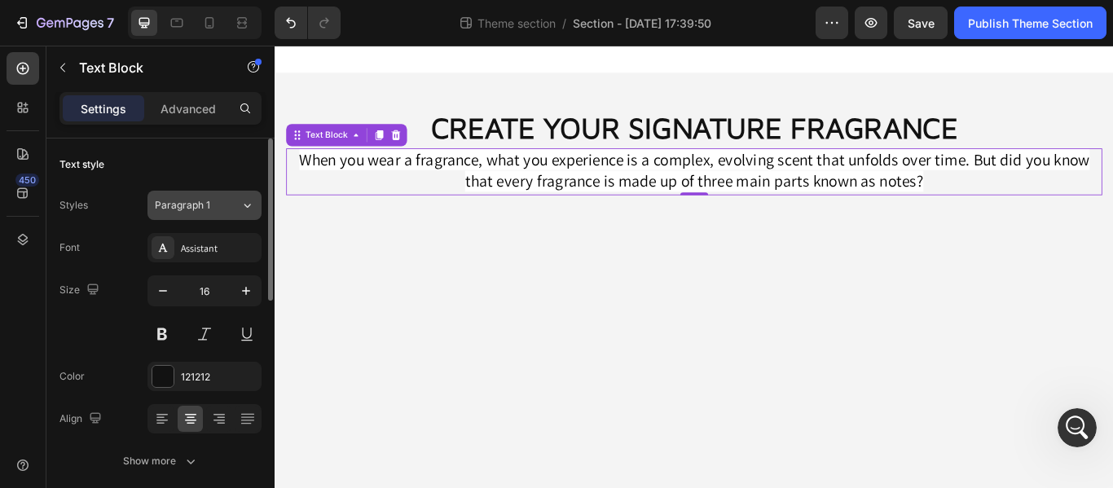
click at [214, 214] on button "Paragraph 1" at bounding box center [205, 205] width 114 height 29
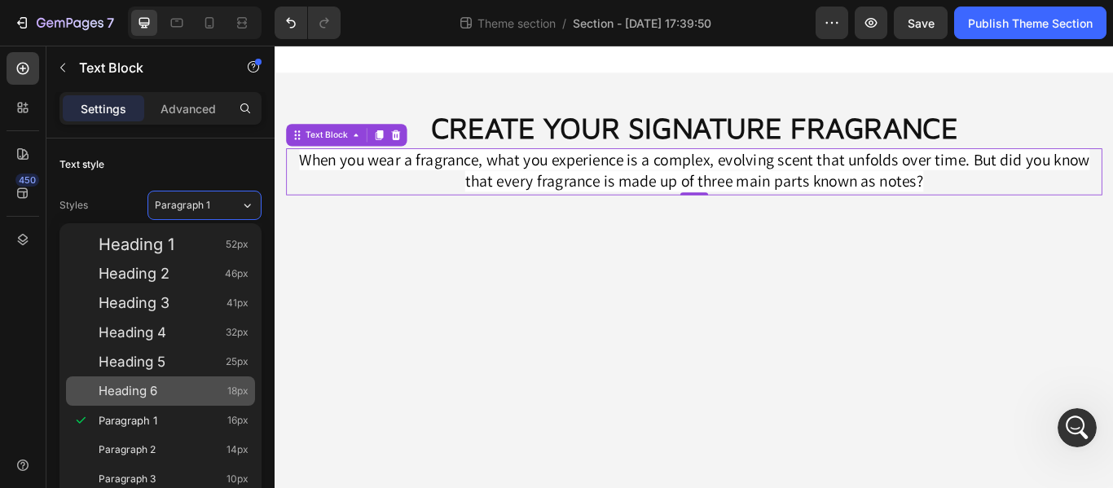
click at [167, 384] on div "Heading 6 18px" at bounding box center [174, 391] width 150 height 16
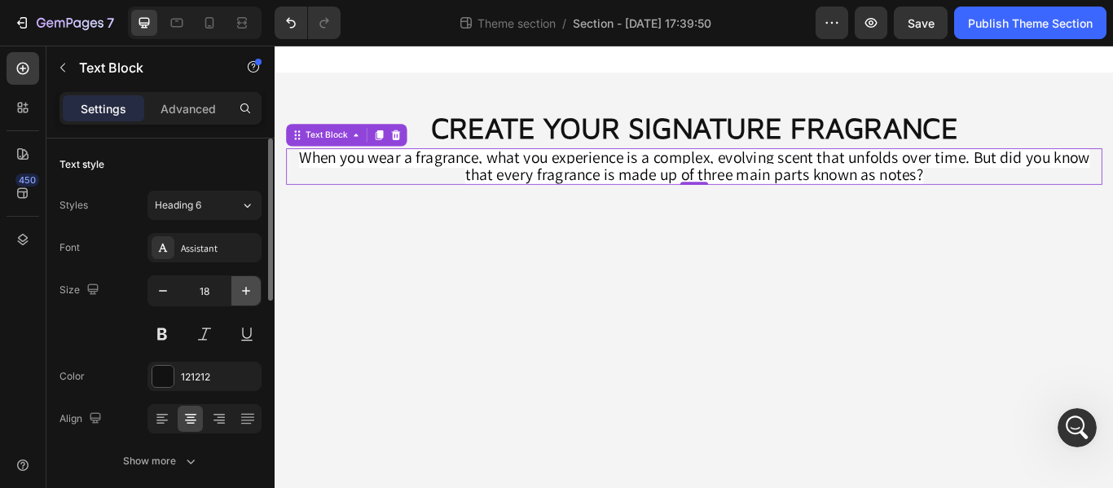
click at [248, 289] on icon "button" at bounding box center [246, 291] width 16 height 16
click at [246, 289] on icon "button" at bounding box center [246, 291] width 8 height 8
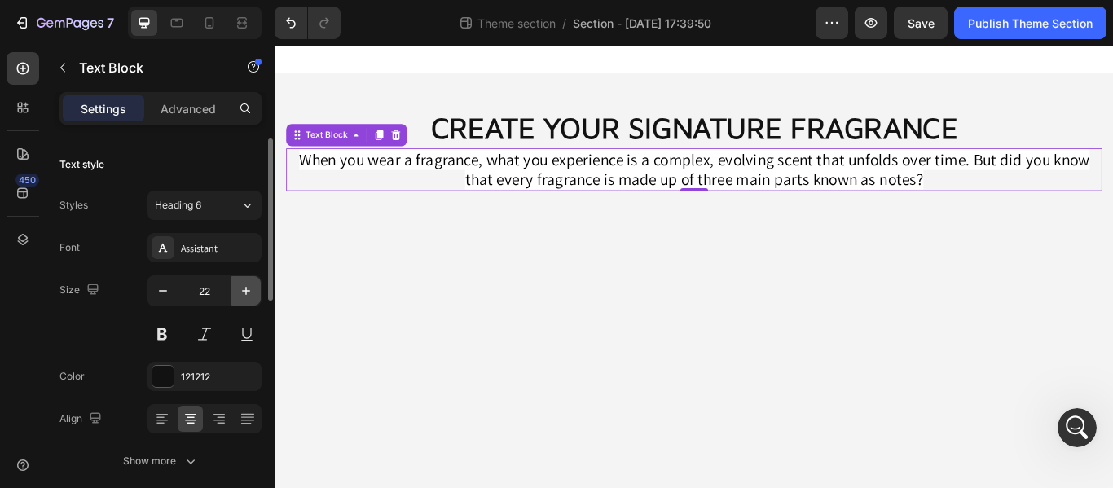
click at [238, 287] on icon "button" at bounding box center [246, 291] width 16 height 16
type input "23"
click at [168, 113] on p "Advanced" at bounding box center [188, 108] width 55 height 17
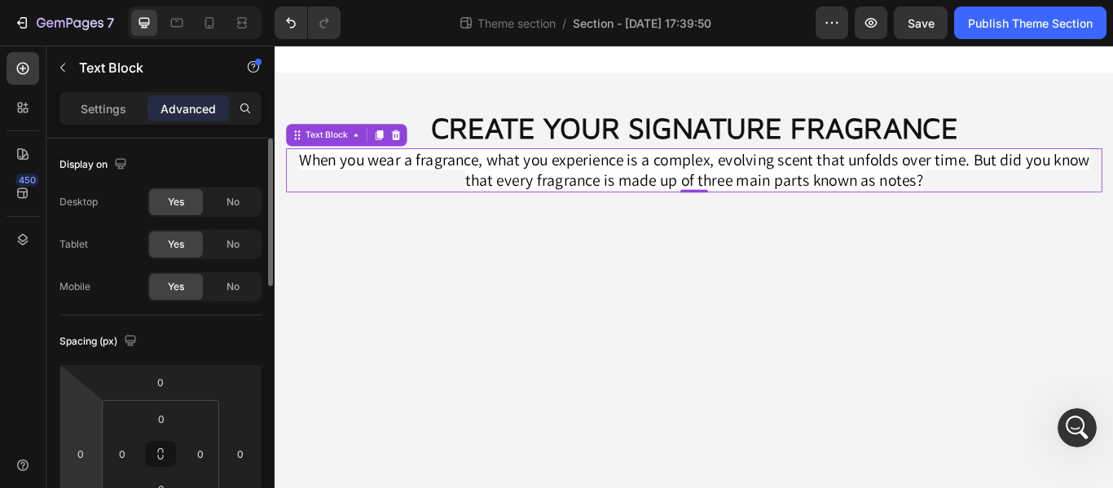
scroll to position [82, 0]
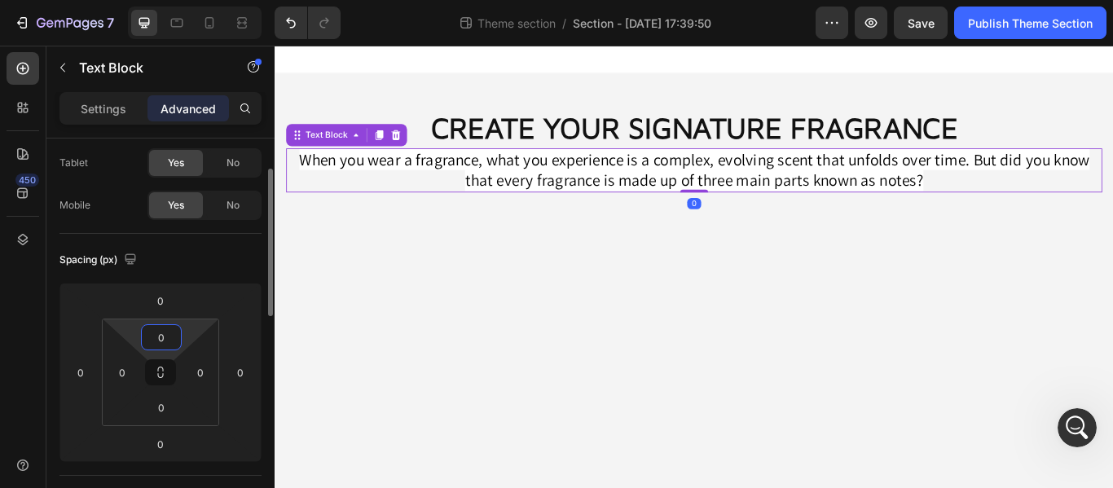
click at [166, 337] on input "0" at bounding box center [161, 337] width 33 height 24
click at [119, 374] on input "0" at bounding box center [122, 372] width 24 height 24
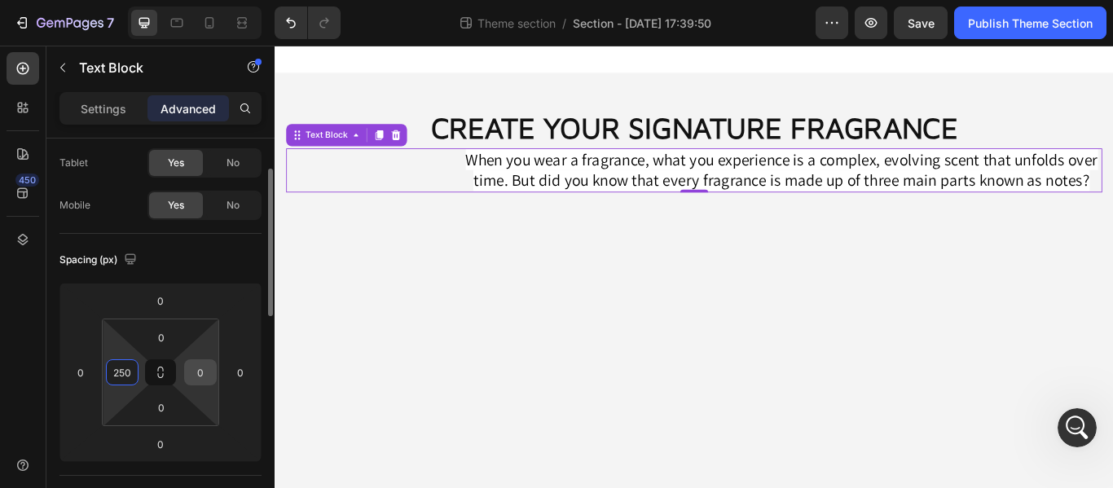
type input "250"
click at [206, 370] on input "0" at bounding box center [200, 372] width 24 height 24
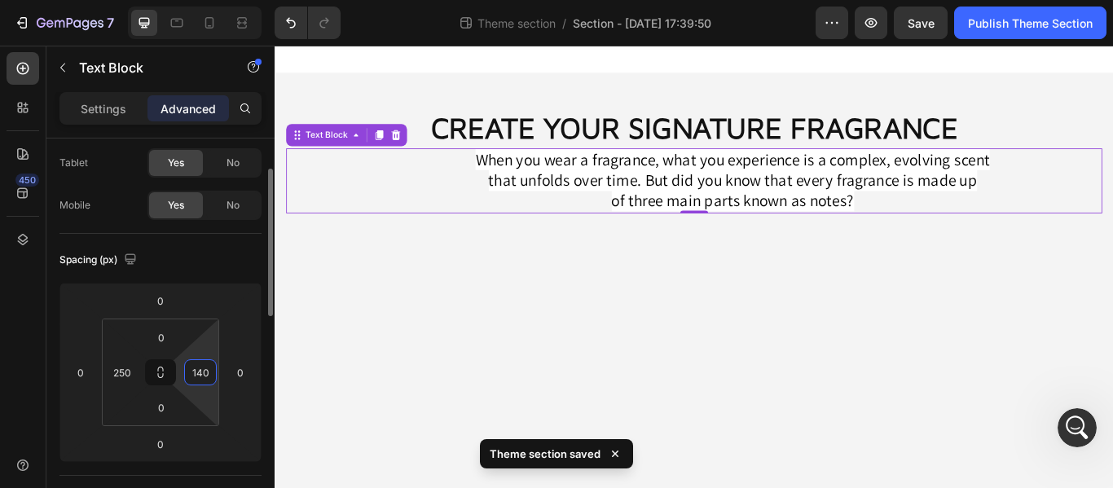
click at [205, 370] on input "140" at bounding box center [200, 372] width 24 height 24
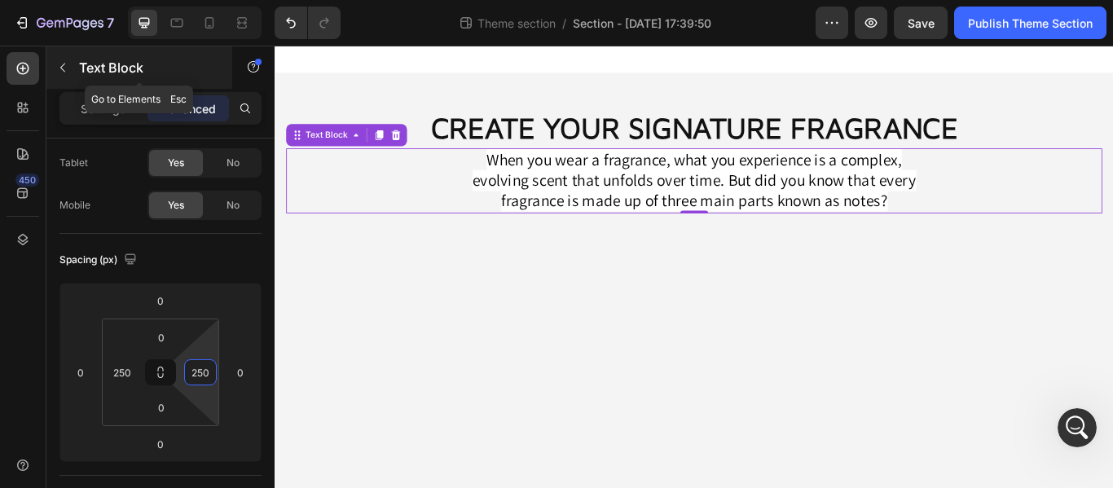
type input "250"
click at [72, 70] on button "button" at bounding box center [63, 68] width 26 height 26
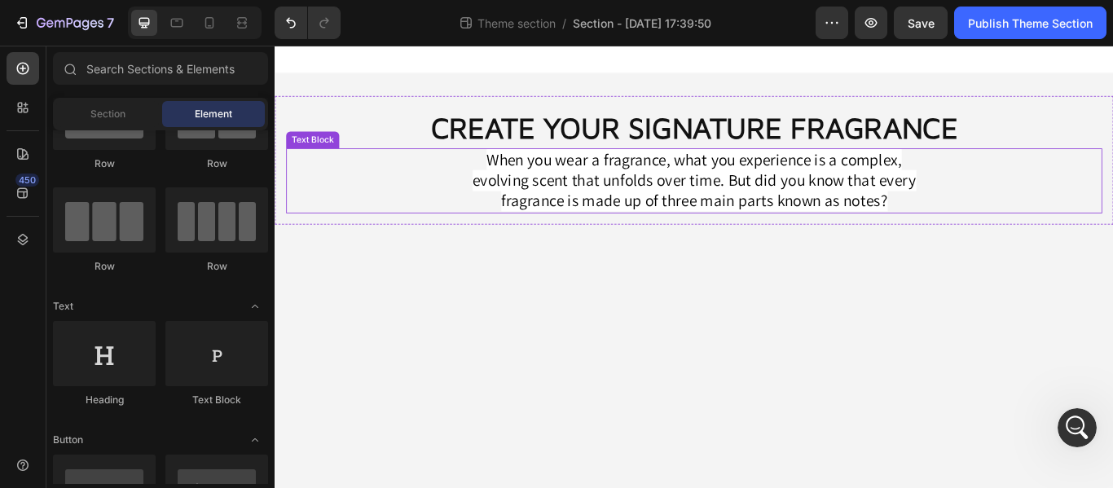
click at [634, 219] on span "When you wear a fragrance, what you experience is a complex, evolving scent tha…" at bounding box center [764, 202] width 518 height 73
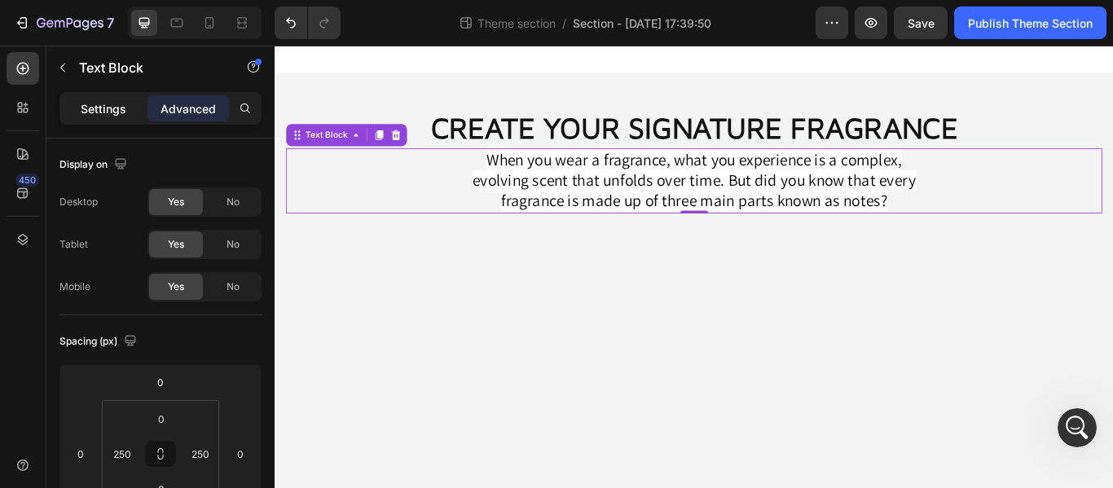
click at [82, 106] on p "Settings" at bounding box center [104, 108] width 46 height 17
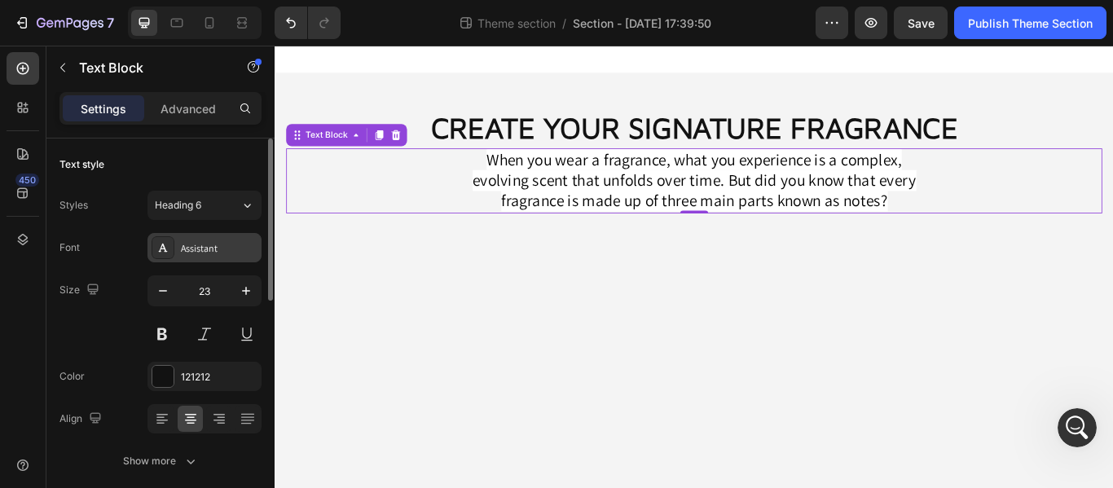
click at [183, 249] on div "Assistant" at bounding box center [219, 248] width 77 height 15
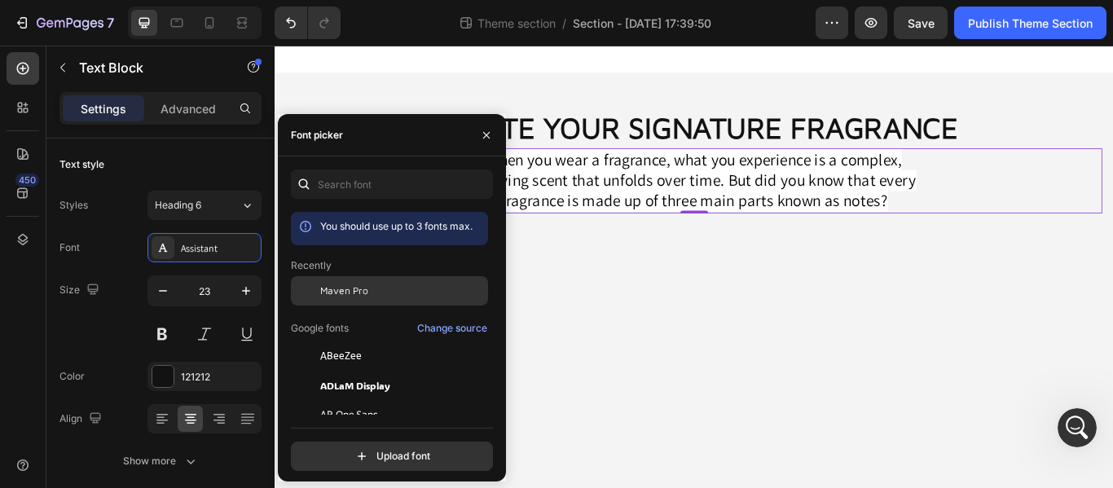
click at [399, 400] on div "Maven Pro" at bounding box center [389, 414] width 197 height 29
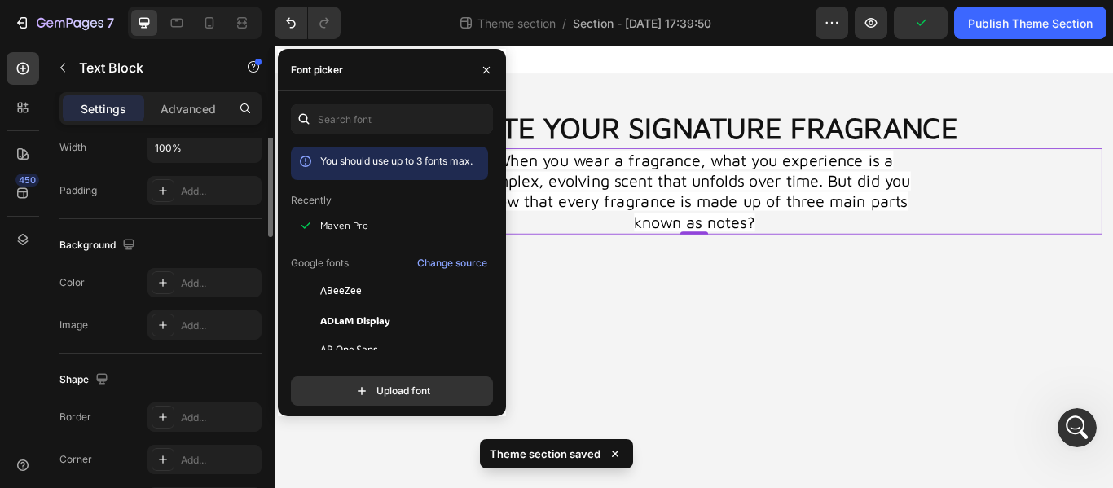
scroll to position [244, 0]
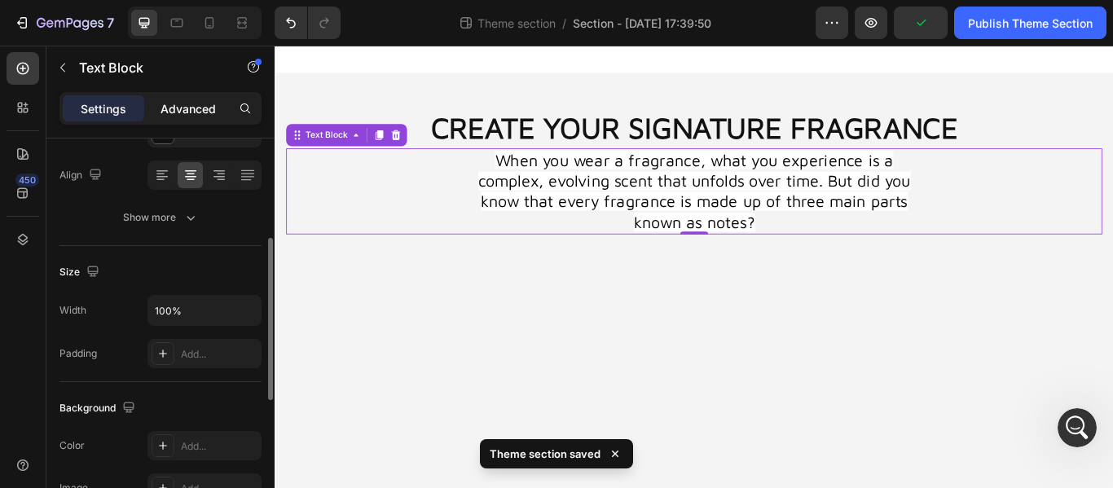
click at [197, 106] on p "Advanced" at bounding box center [188, 108] width 55 height 17
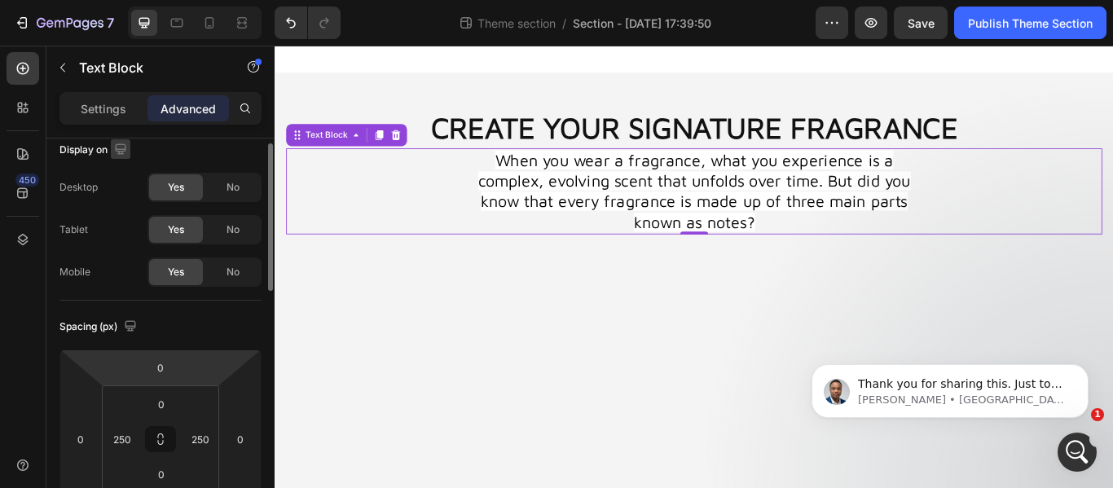
scroll to position [0, 0]
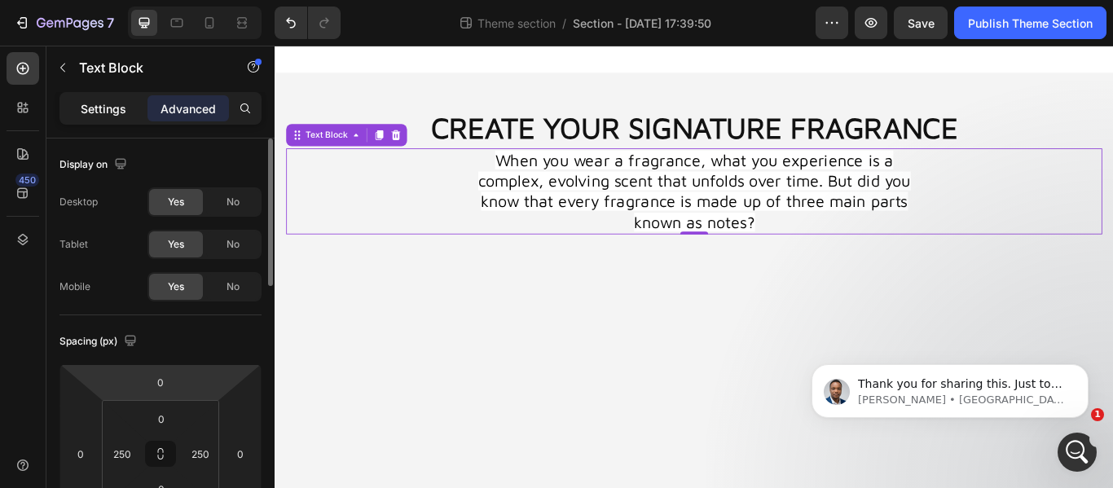
click at [83, 100] on p "Settings" at bounding box center [104, 108] width 46 height 17
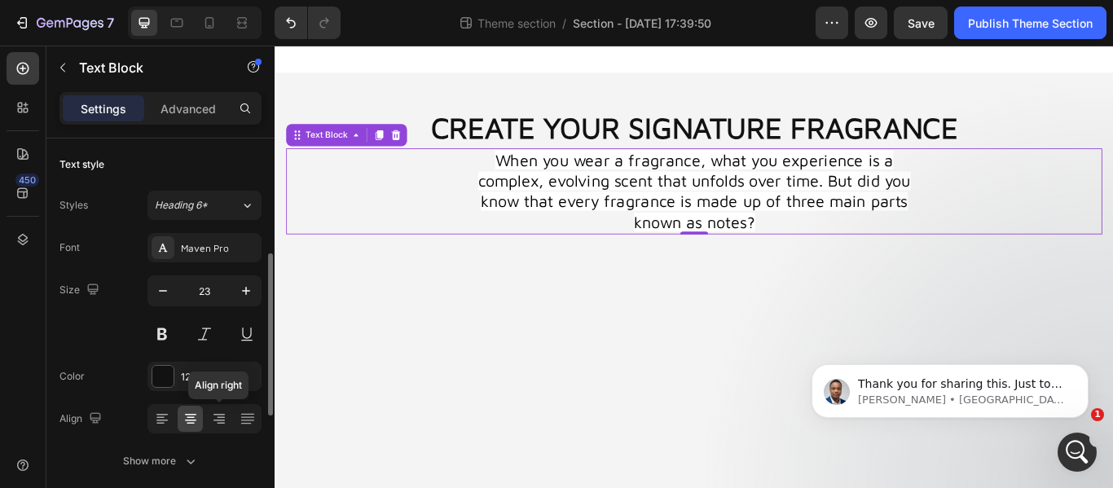
scroll to position [82, 0]
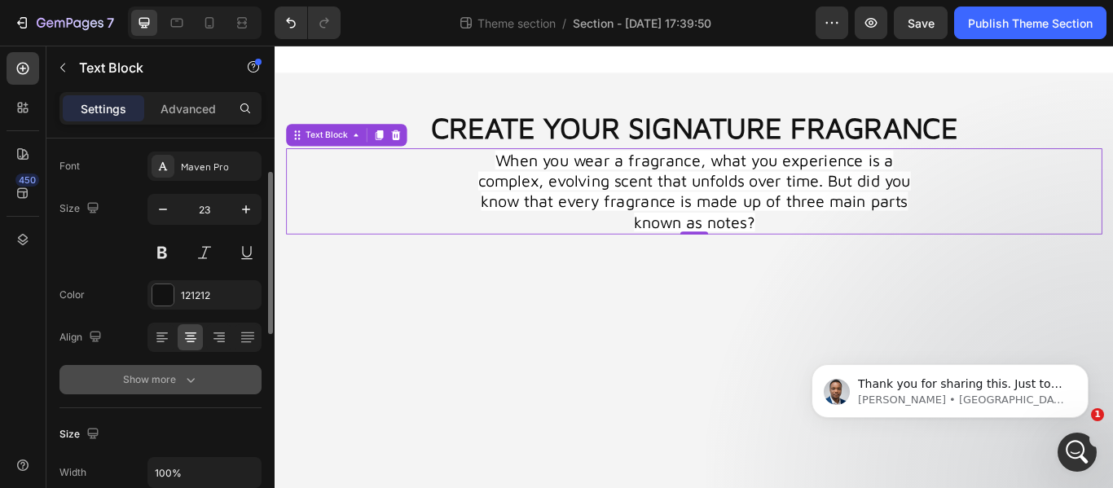
click at [192, 381] on icon "button" at bounding box center [191, 380] width 16 height 16
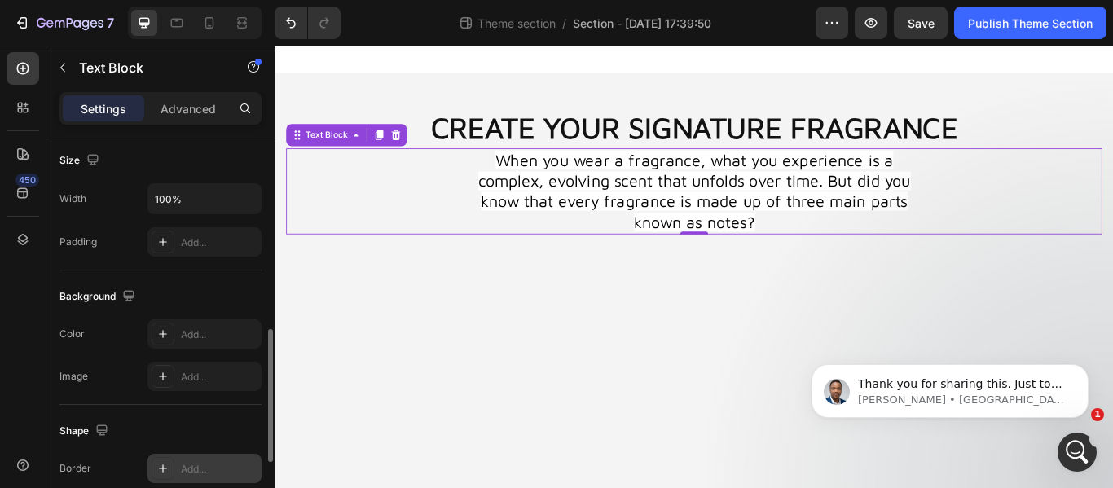
scroll to position [652, 0]
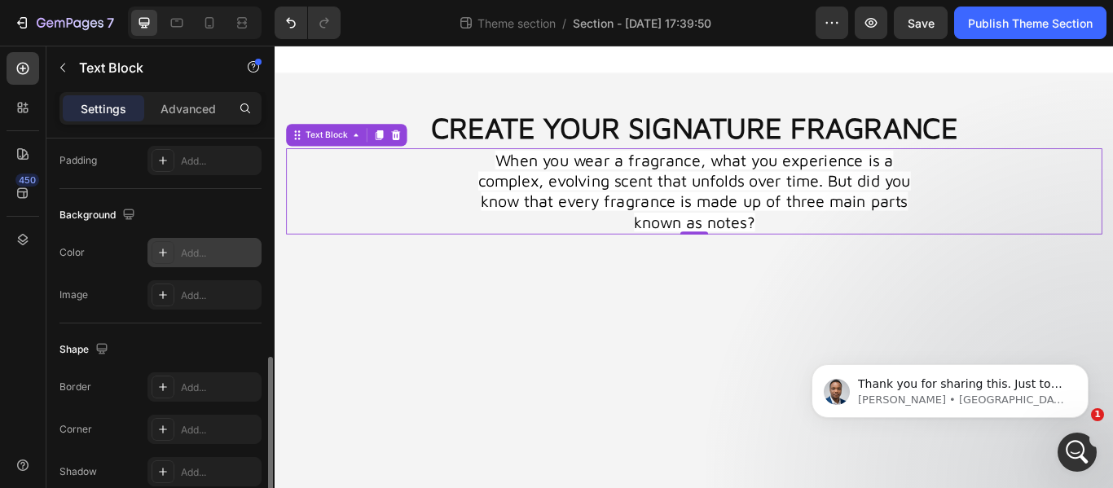
click at [149, 258] on div "Add..." at bounding box center [205, 252] width 114 height 29
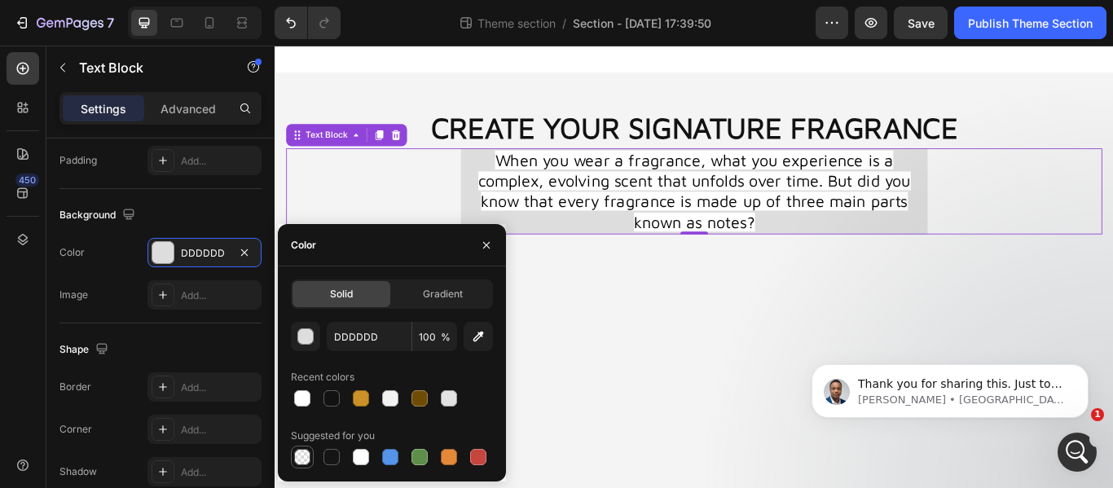
click at [306, 452] on div at bounding box center [302, 457] width 16 height 16
type input "000000"
type input "0"
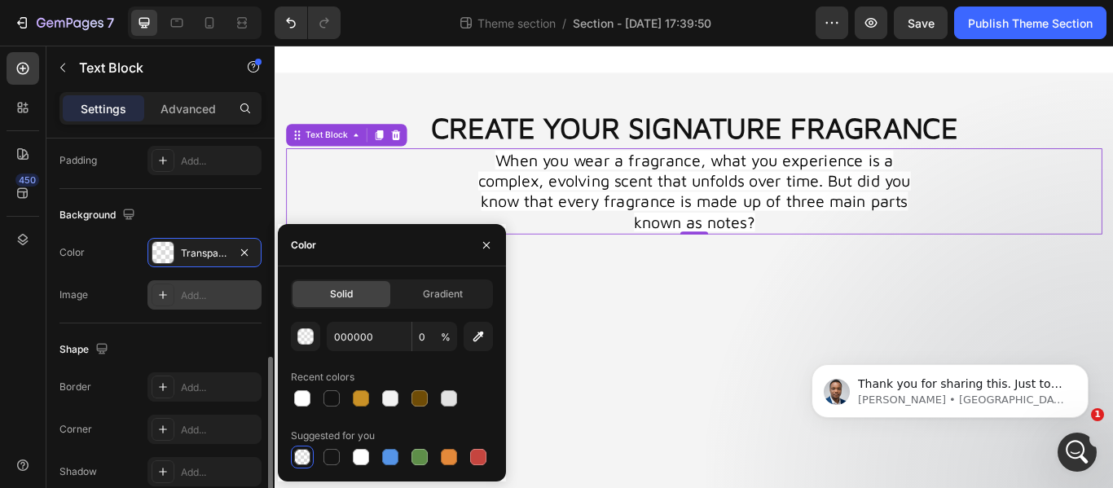
click at [158, 295] on icon at bounding box center [162, 295] width 13 height 13
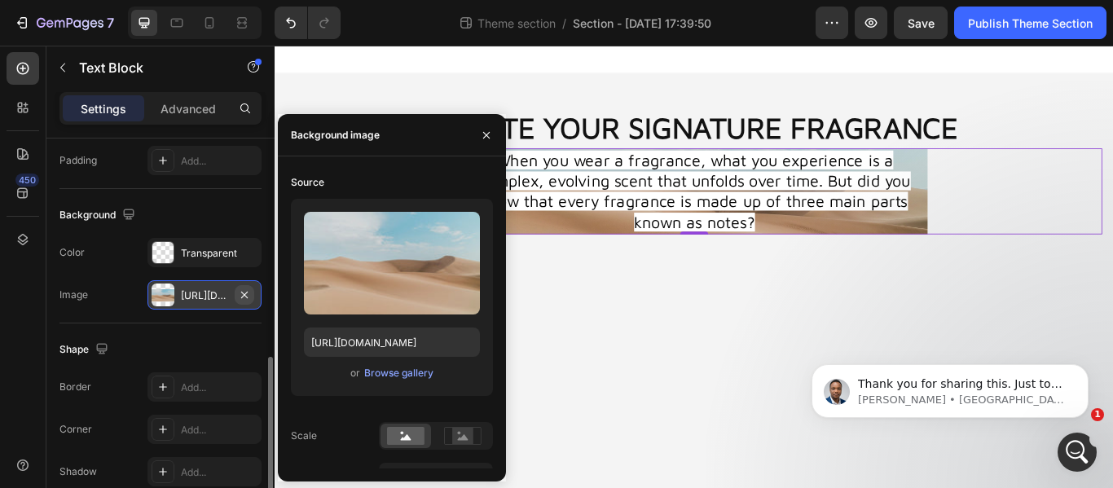
click at [240, 297] on icon "button" at bounding box center [244, 295] width 13 height 13
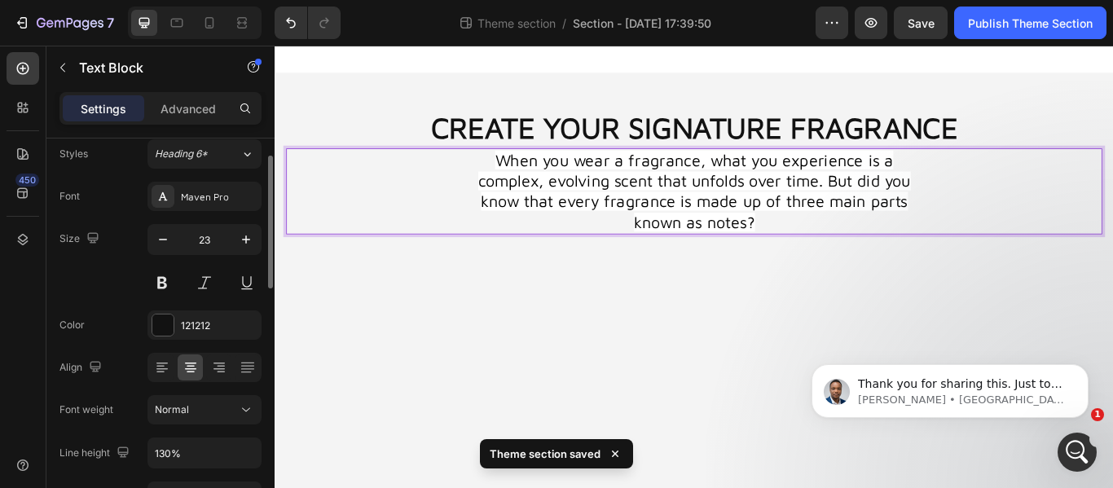
scroll to position [0, 0]
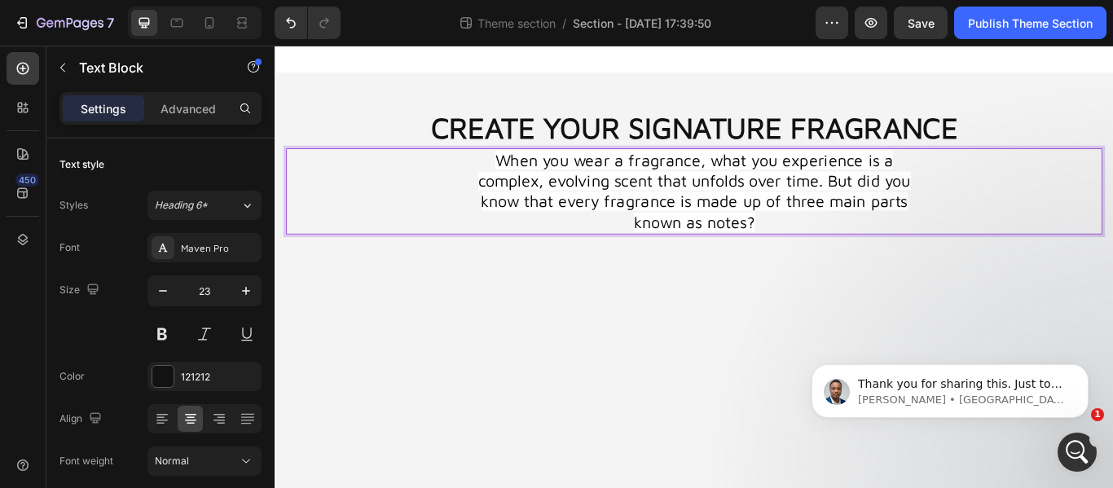
click at [827, 250] on span "When you wear a fragrance, what you experience is a complex, evolving scent tha…" at bounding box center [764, 215] width 505 height 95
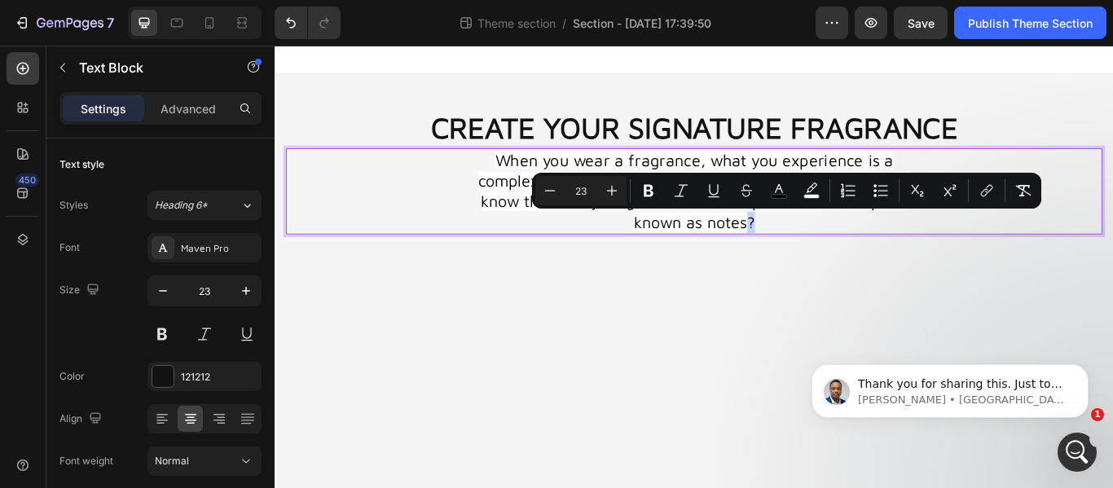
click at [856, 250] on p "When you wear a fragrance, what you experience is a complex, evolving scent tha…" at bounding box center [763, 216] width 541 height 98
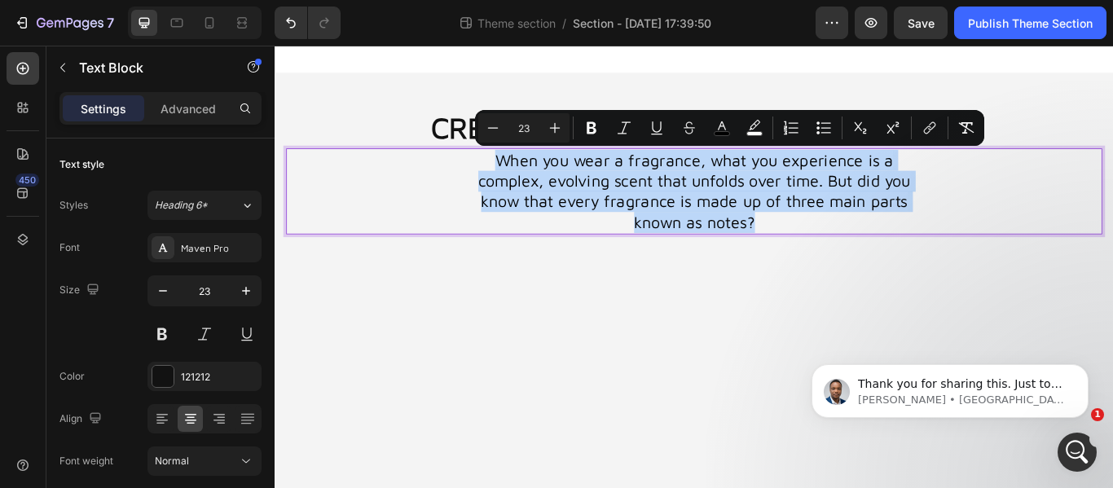
drag, startPoint x: 859, startPoint y: 253, endPoint x: 523, endPoint y: 185, distance: 342.7
click at [523, 185] on p "When you wear a fragrance, what you experience is a complex, evolving scent tha…" at bounding box center [763, 216] width 541 height 98
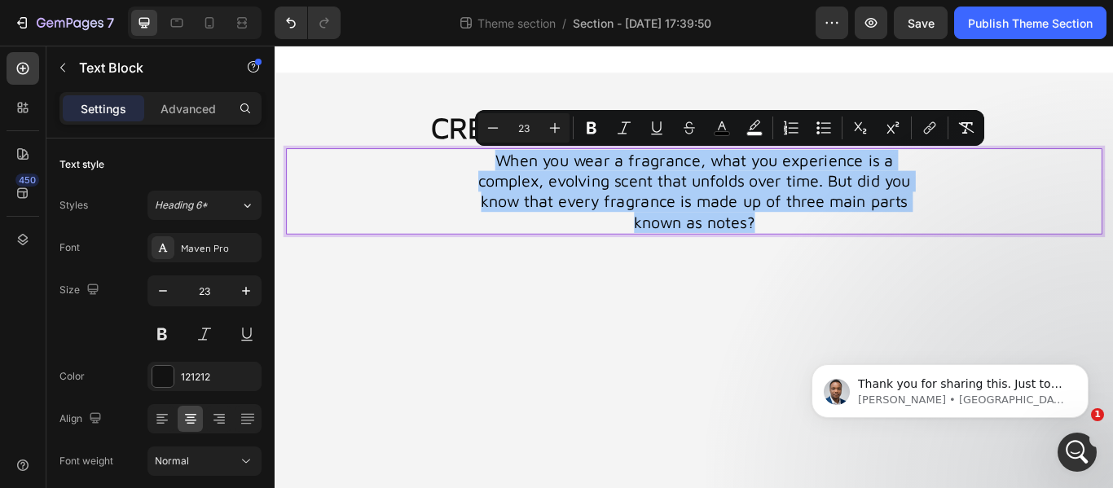
click at [185, 122] on div "Settings Advanced" at bounding box center [160, 108] width 202 height 33
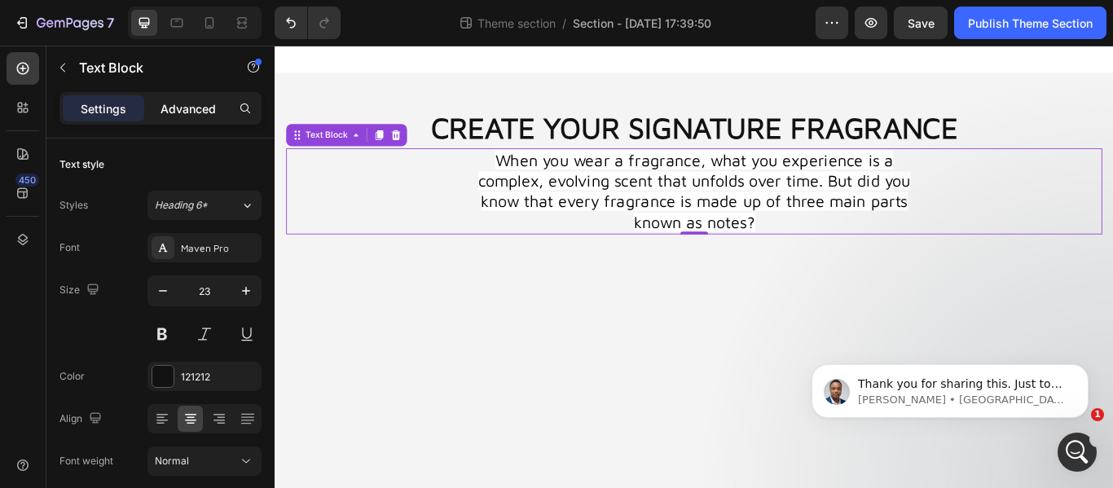
click at [181, 112] on p "Advanced" at bounding box center [188, 108] width 55 height 17
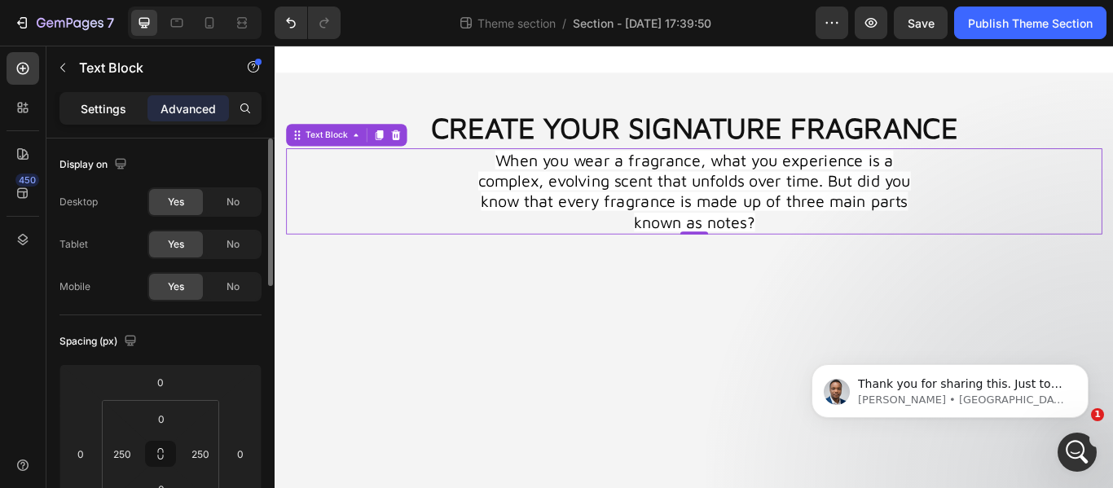
click at [104, 110] on p "Settings" at bounding box center [104, 108] width 46 height 17
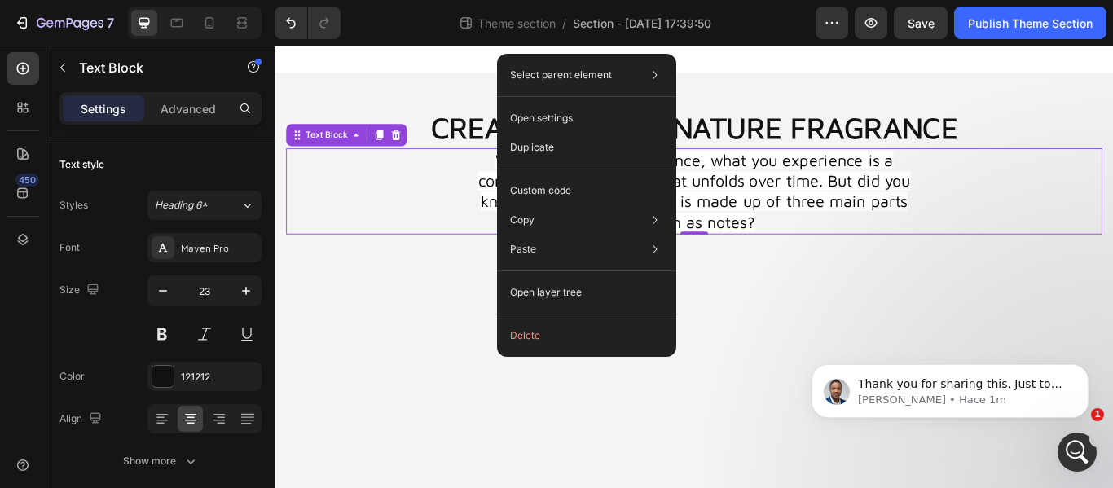
click at [568, 187] on p "Custom code" at bounding box center [540, 190] width 61 height 15
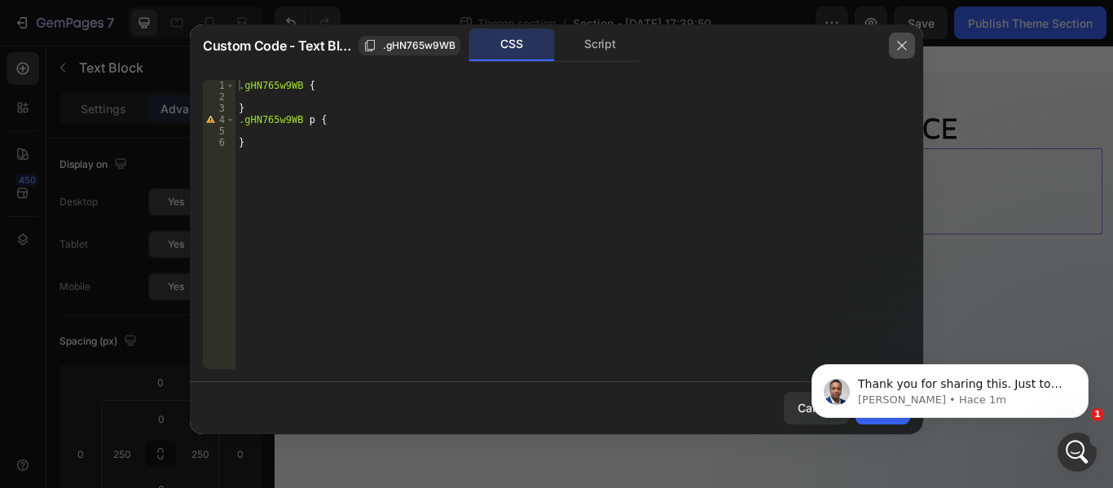
drag, startPoint x: 905, startPoint y: 45, endPoint x: 733, endPoint y: 15, distance: 174.6
click at [905, 45] on icon "button" at bounding box center [902, 45] width 13 height 13
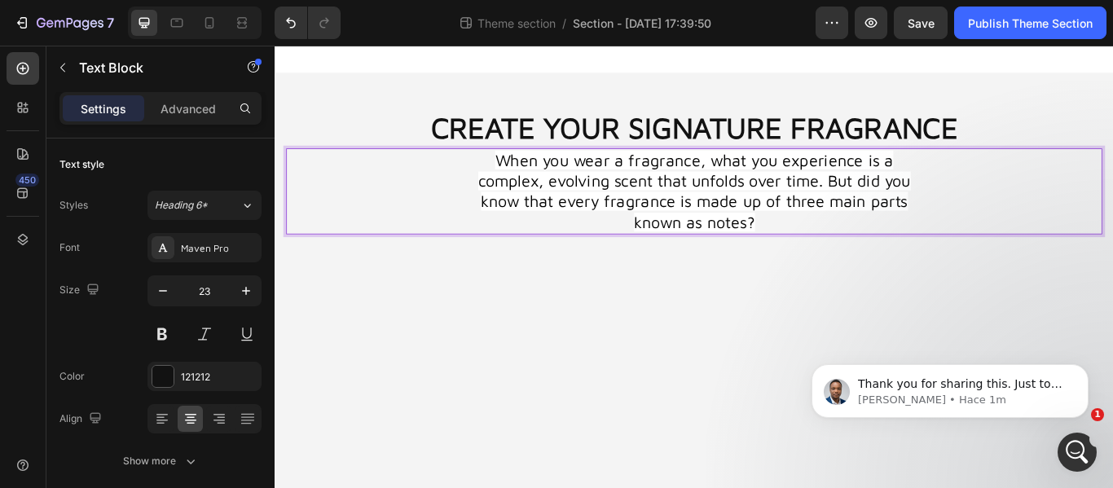
click at [864, 247] on p "When you wear a fragrance, what you experience is a complex, evolving scent tha…" at bounding box center [763, 216] width 541 height 98
click at [864, 248] on p "When you wear a fragrance, what you experience is a complex, evolving scent tha…" at bounding box center [763, 216] width 541 height 98
click at [861, 253] on p "When you wear a fragrance, what you experience is a complex, evolving scent tha…" at bounding box center [763, 216] width 541 height 98
click at [850, 245] on p "When you wear a fragrance, what you experience is a complex, evolving scent tha…" at bounding box center [763, 216] width 541 height 98
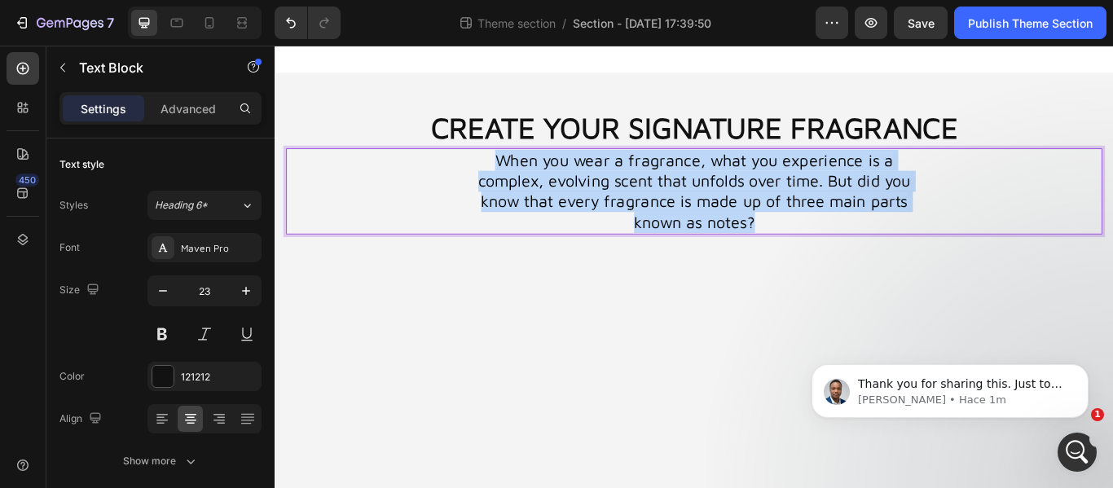
drag, startPoint x: 842, startPoint y: 249, endPoint x: 513, endPoint y: 182, distance: 335.4
click at [513, 182] on p "When you wear a fragrance, what you experience is a complex, evolving scent tha…" at bounding box center [763, 216] width 541 height 98
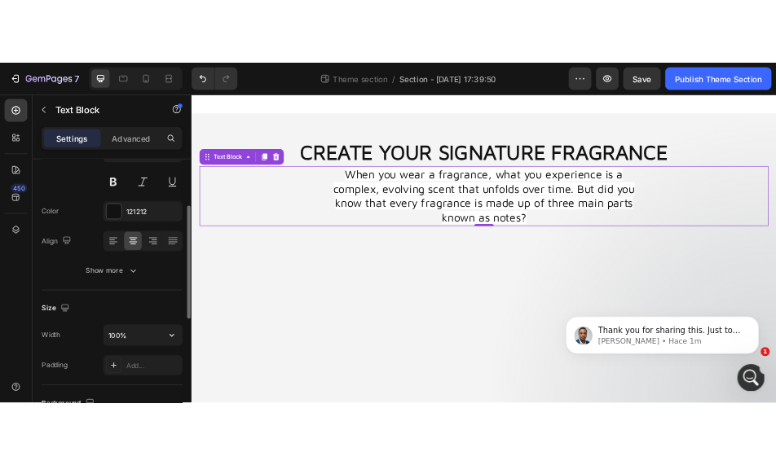
scroll to position [245, 0]
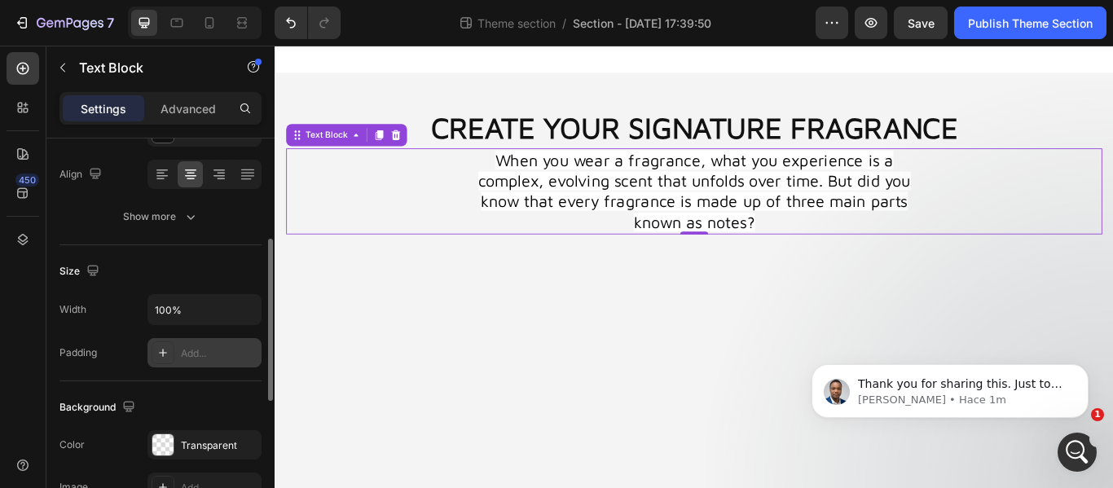
click at [168, 359] on icon at bounding box center [162, 352] width 13 height 13
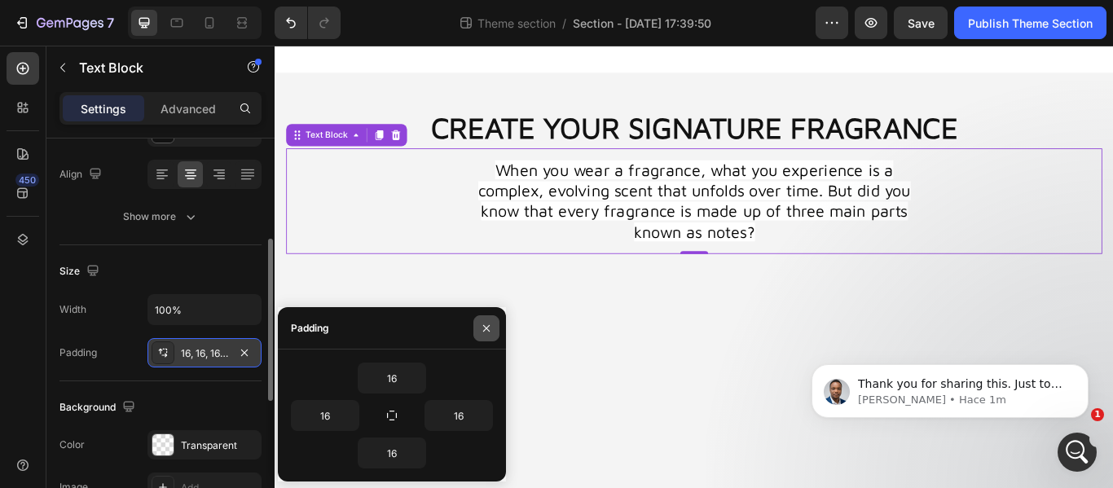
drag, startPoint x: 488, startPoint y: 333, endPoint x: 235, endPoint y: 339, distance: 253.6
click at [488, 333] on icon "button" at bounding box center [486, 328] width 13 height 13
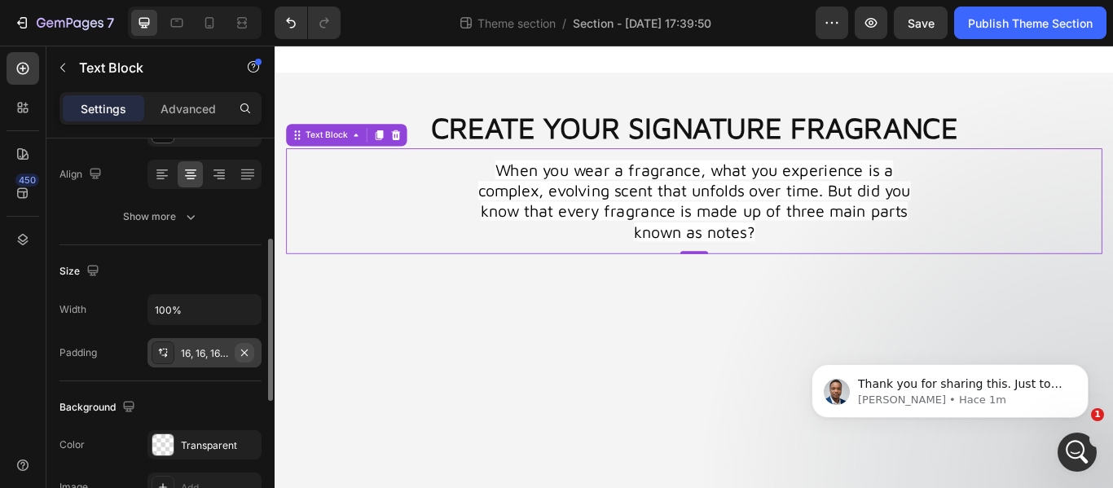
click at [248, 354] on icon "button" at bounding box center [244, 352] width 13 height 13
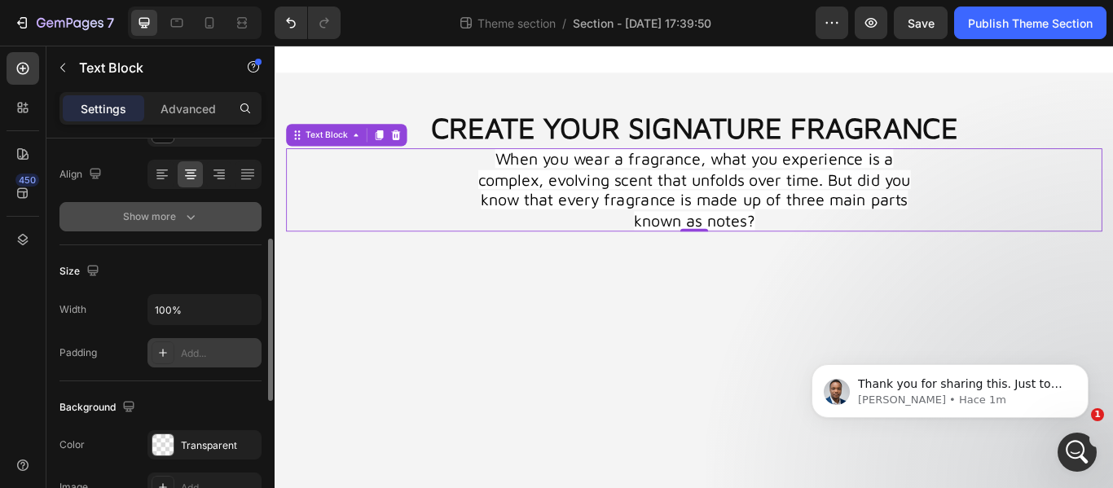
click at [134, 214] on div "Show more" at bounding box center [161, 217] width 76 height 16
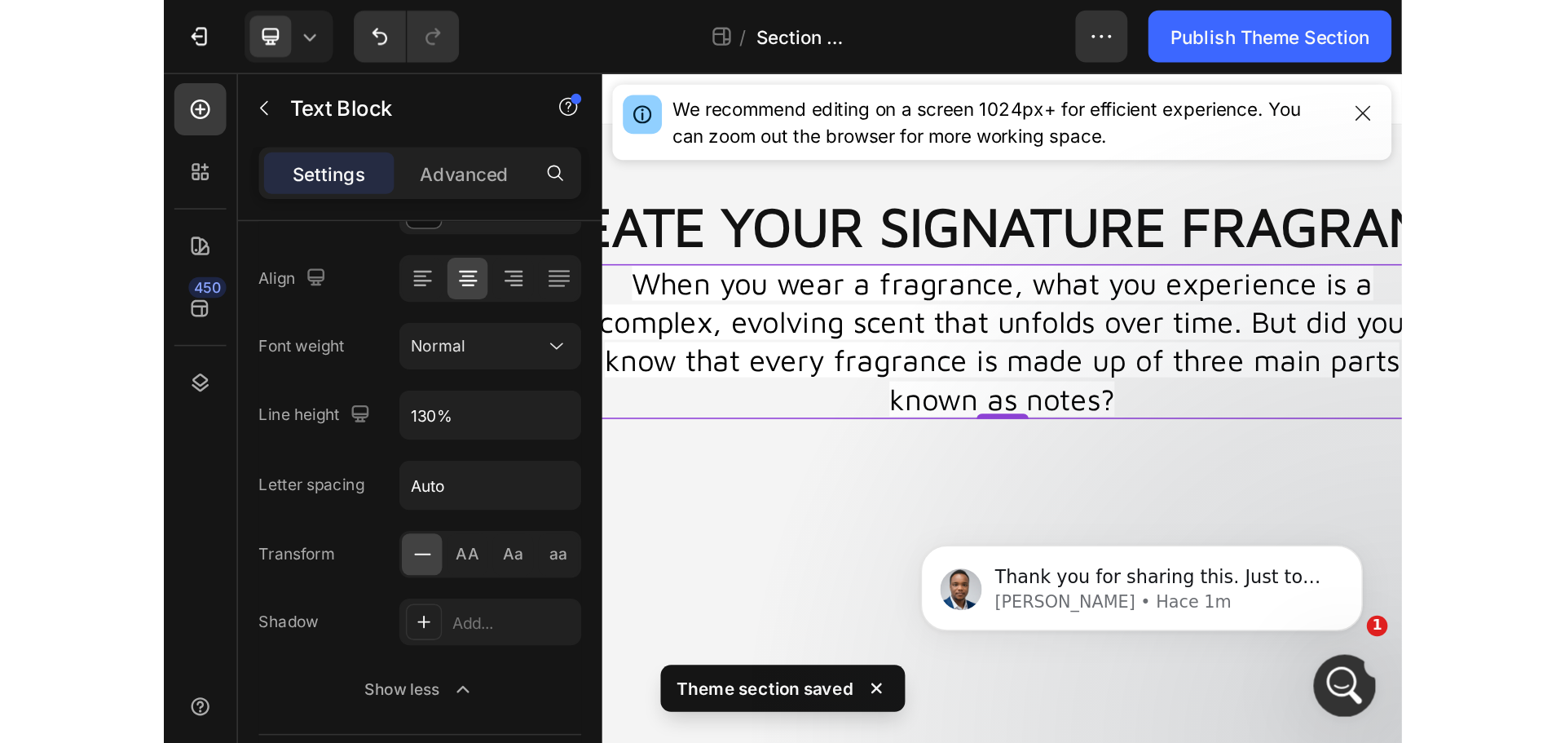
scroll to position [2436, 0]
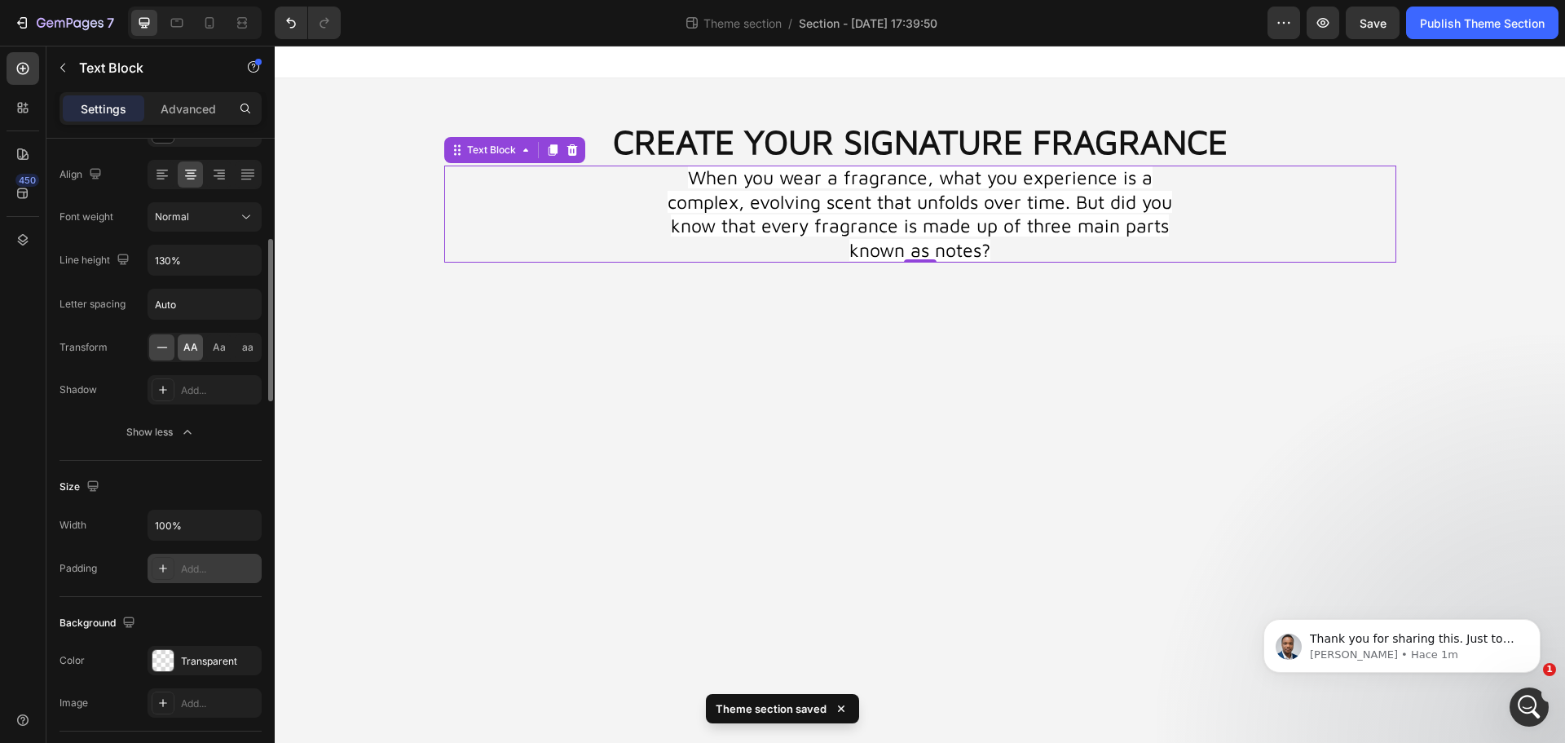
click at [187, 350] on span "AA" at bounding box center [190, 347] width 15 height 15
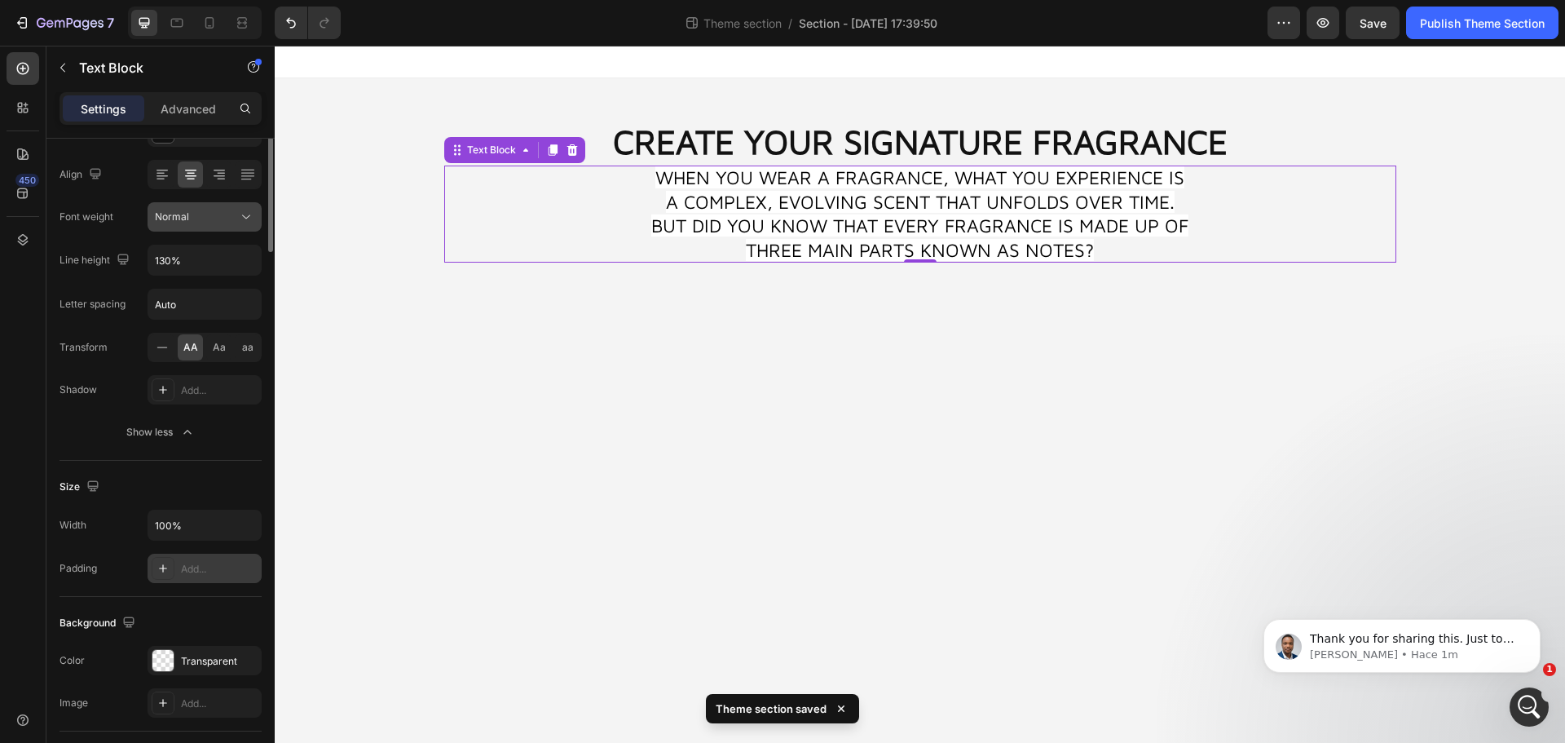
scroll to position [0, 0]
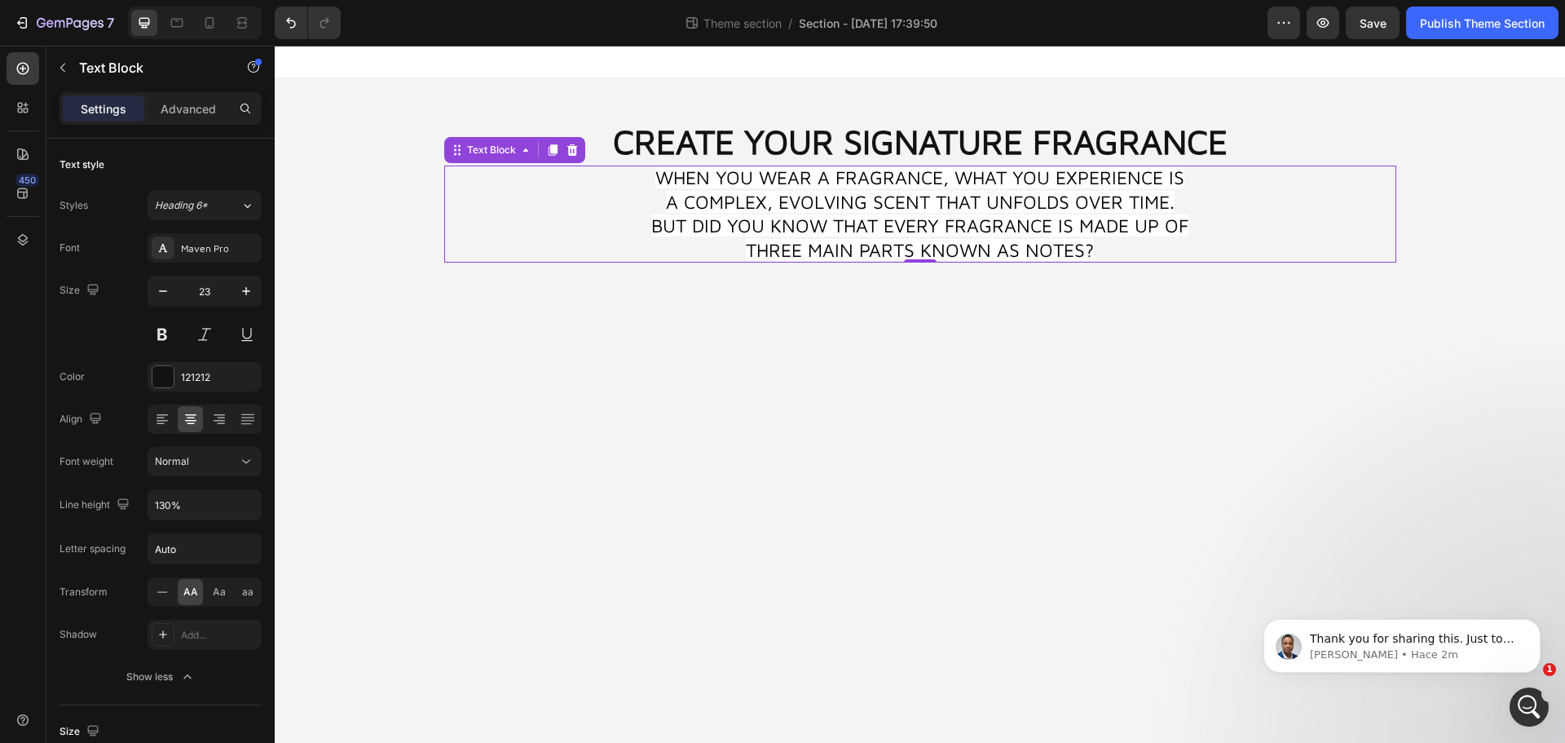
click at [188, 122] on div "Settings Advanced" at bounding box center [160, 108] width 202 height 33
click at [698, 255] on p "When you wear a fragrance, what you experience is a complex, evolving scent tha…" at bounding box center [920, 214] width 544 height 98
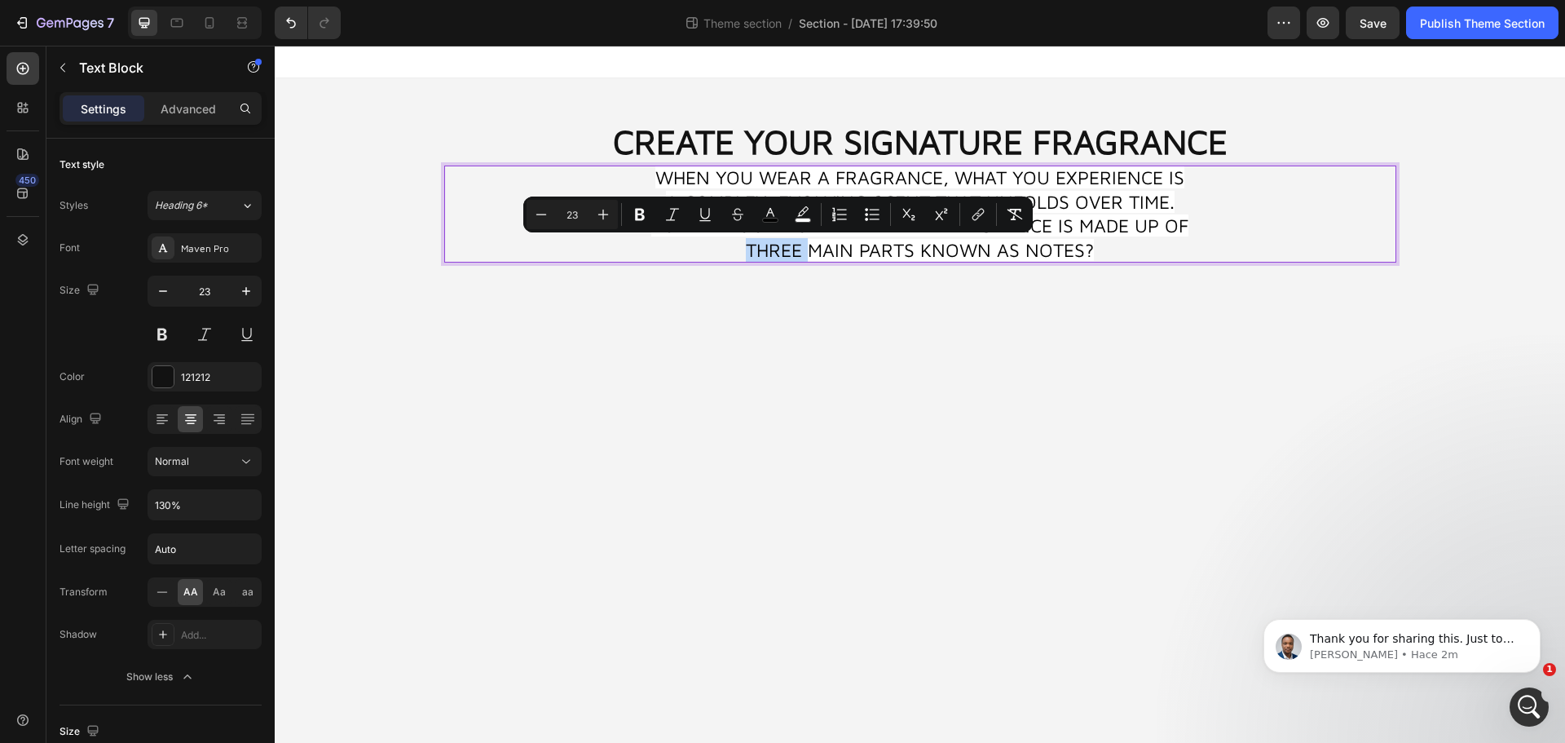
click at [695, 252] on p "When you wear a fragrance, what you experience is a complex, evolving scent tha…" at bounding box center [920, 214] width 544 height 98
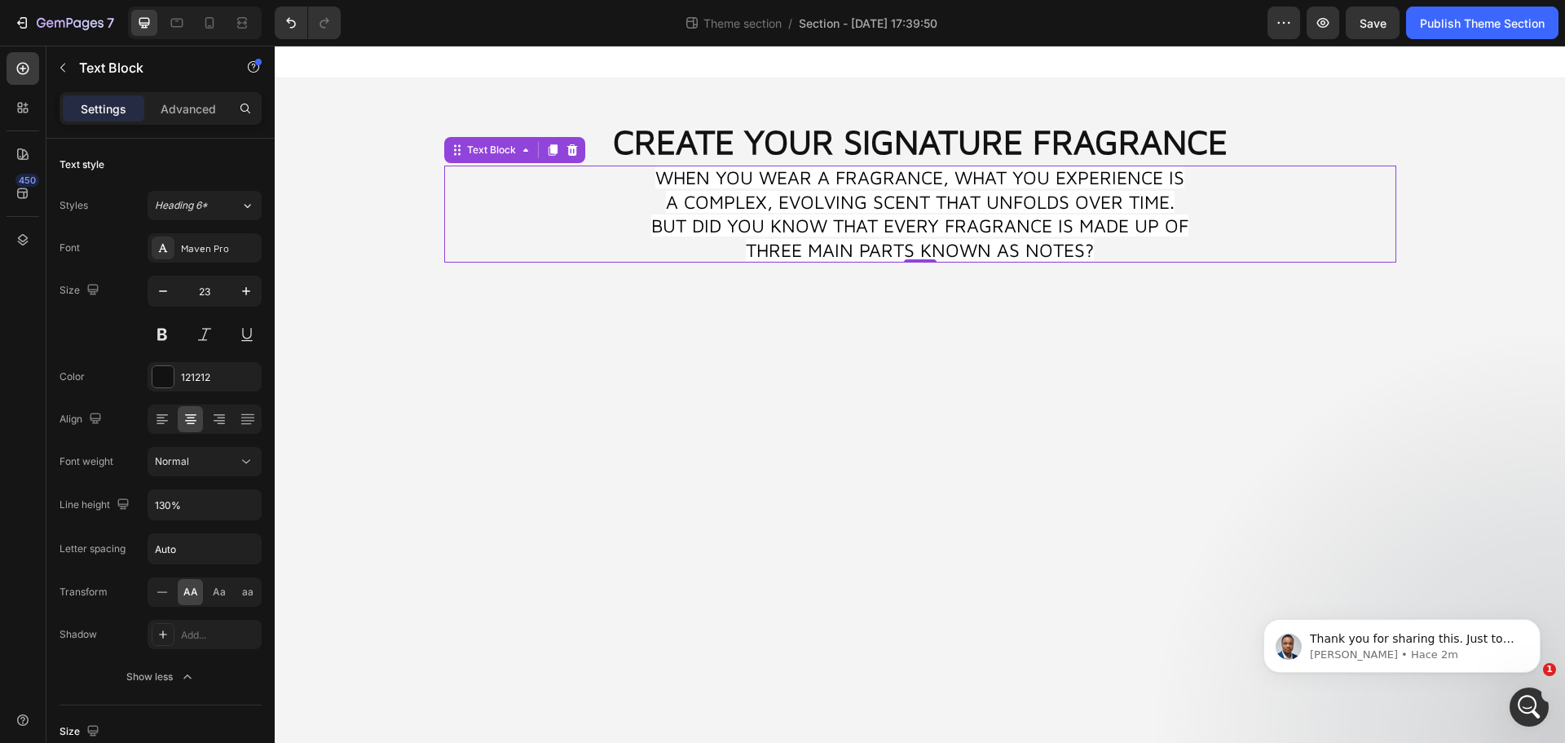
drag, startPoint x: 646, startPoint y: 183, endPoint x: 863, endPoint y: 201, distance: 218.4
click at [863, 201] on div "When you wear a fragrance, what you experience is a complex, evolving scent tha…" at bounding box center [920, 214] width 952 height 98
click at [856, 196] on span "When you wear a fragrance, what you experience is a complex, evolving scent tha…" at bounding box center [919, 213] width 537 height 95
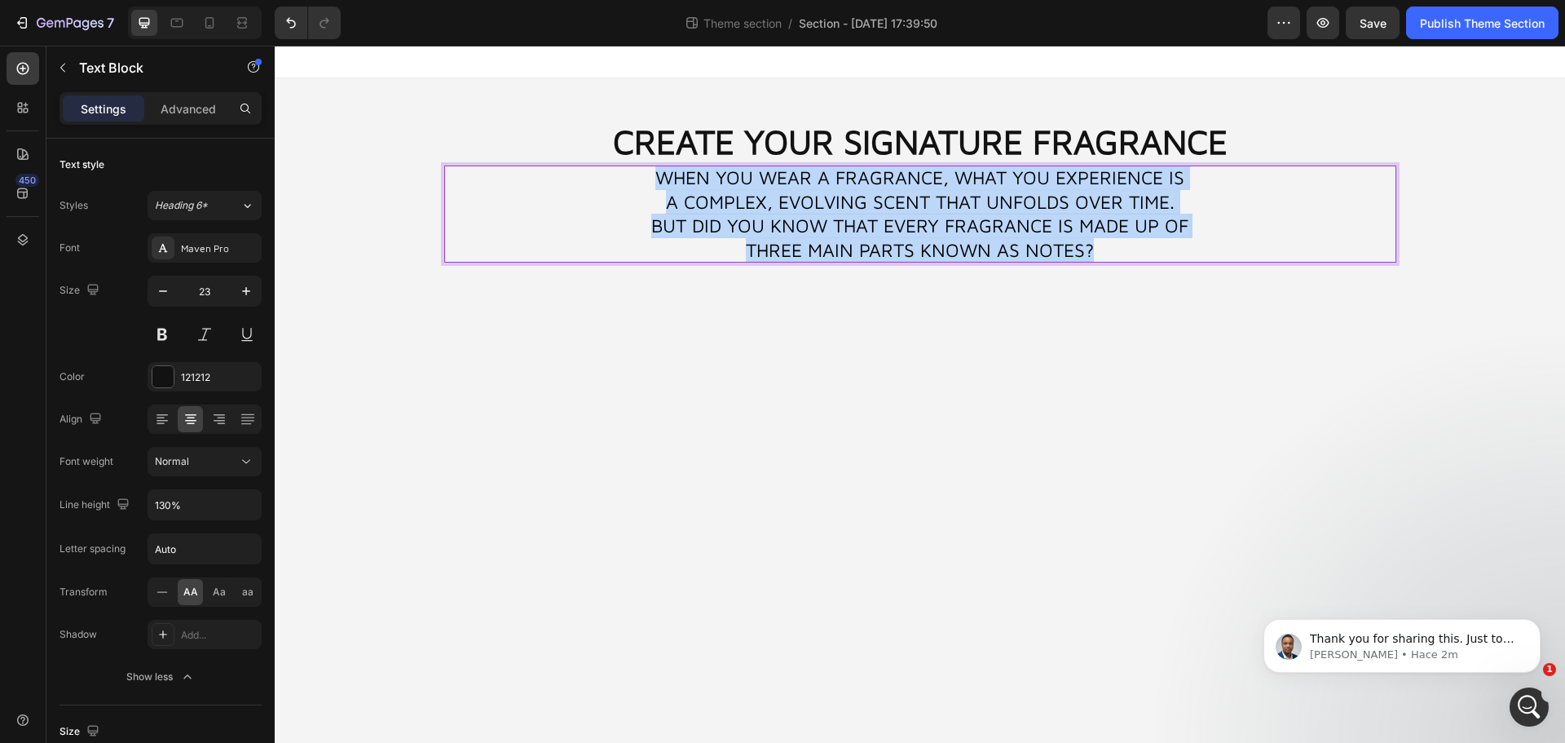
click at [856, 196] on span "When you wear a fragrance, what you experience is a complex, evolving scent tha…" at bounding box center [919, 213] width 537 height 95
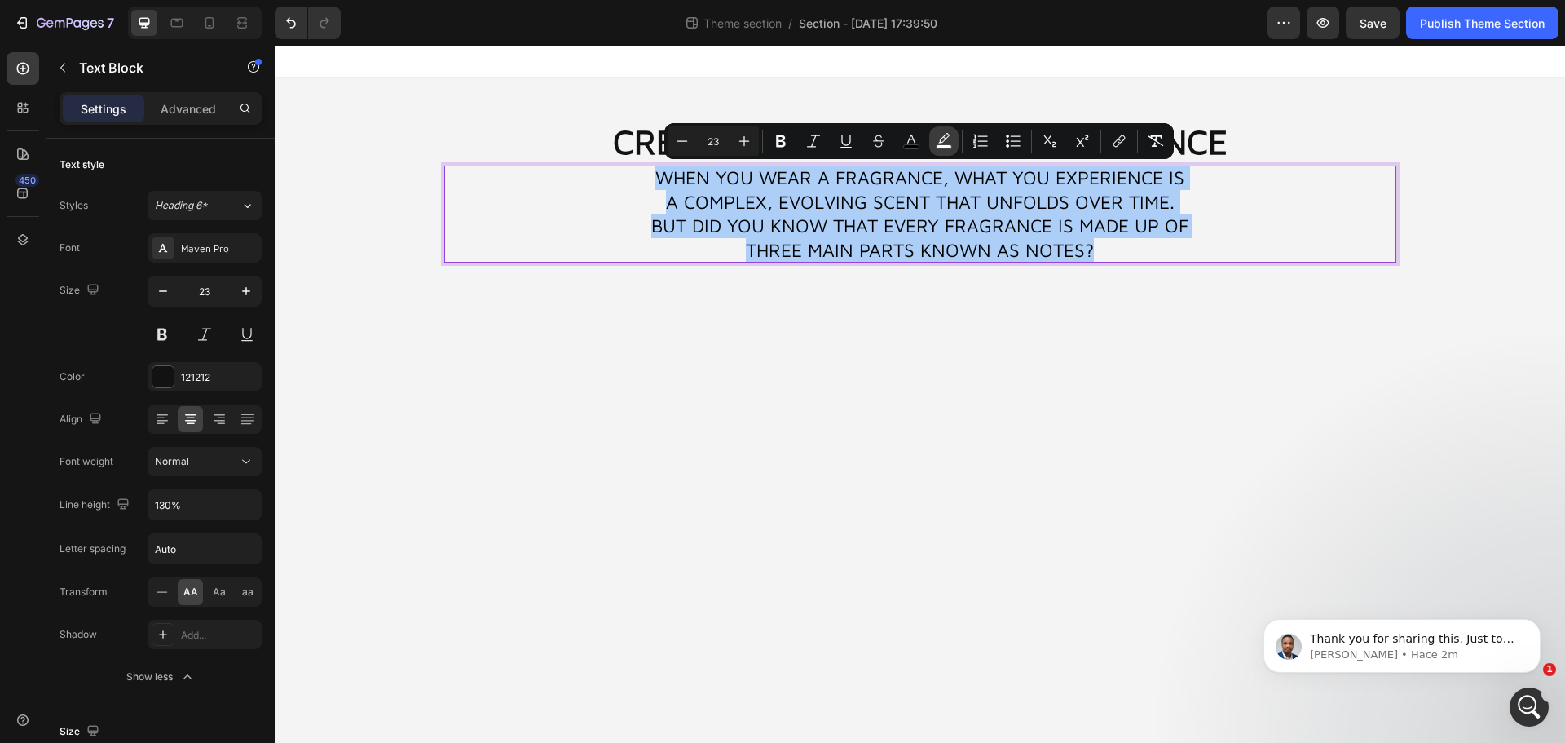
click at [938, 141] on icon "Editor contextual toolbar" at bounding box center [944, 141] width 16 height 16
type input "FFFFFF"
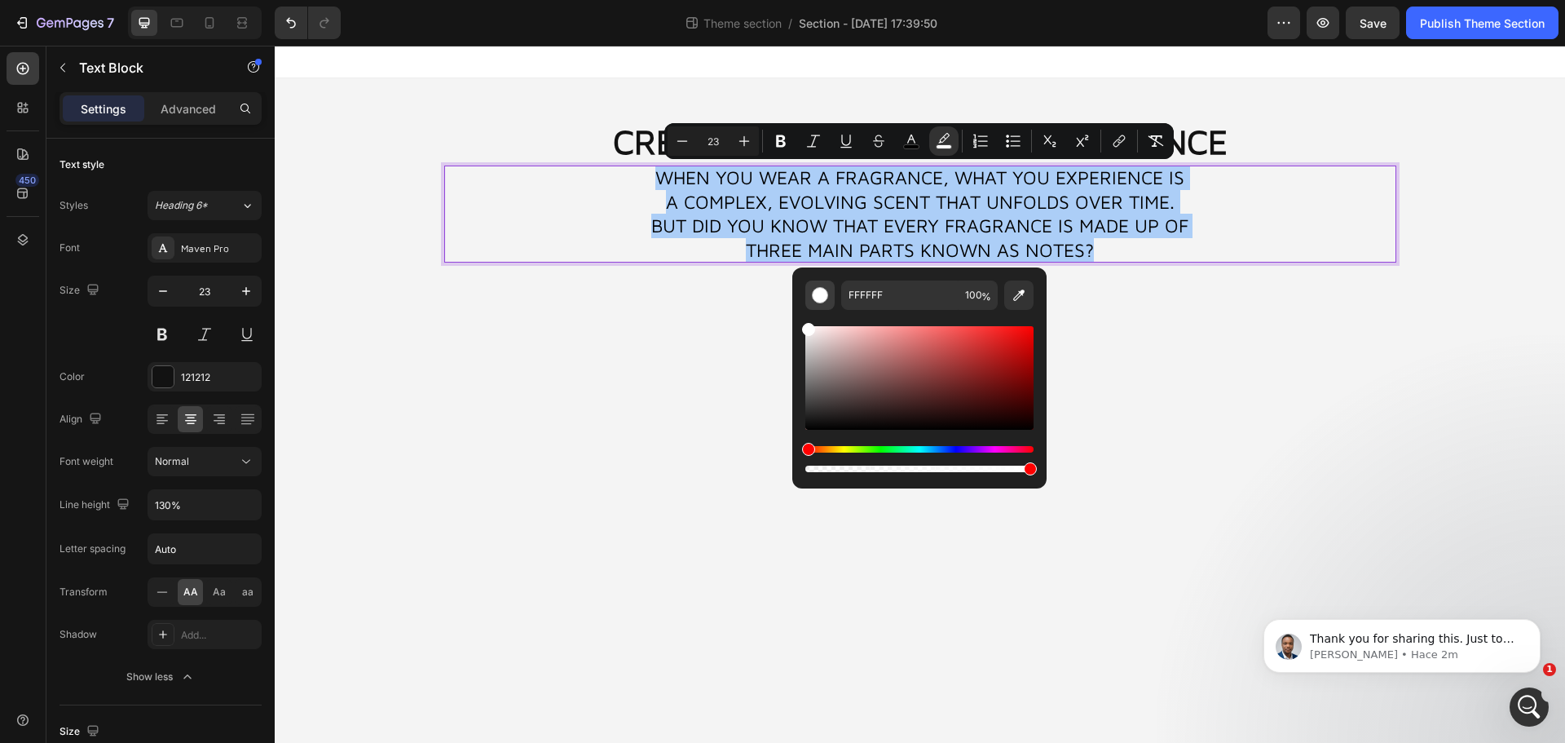
click at [818, 294] on div "Editor contextual toolbar" at bounding box center [820, 295] width 16 height 16
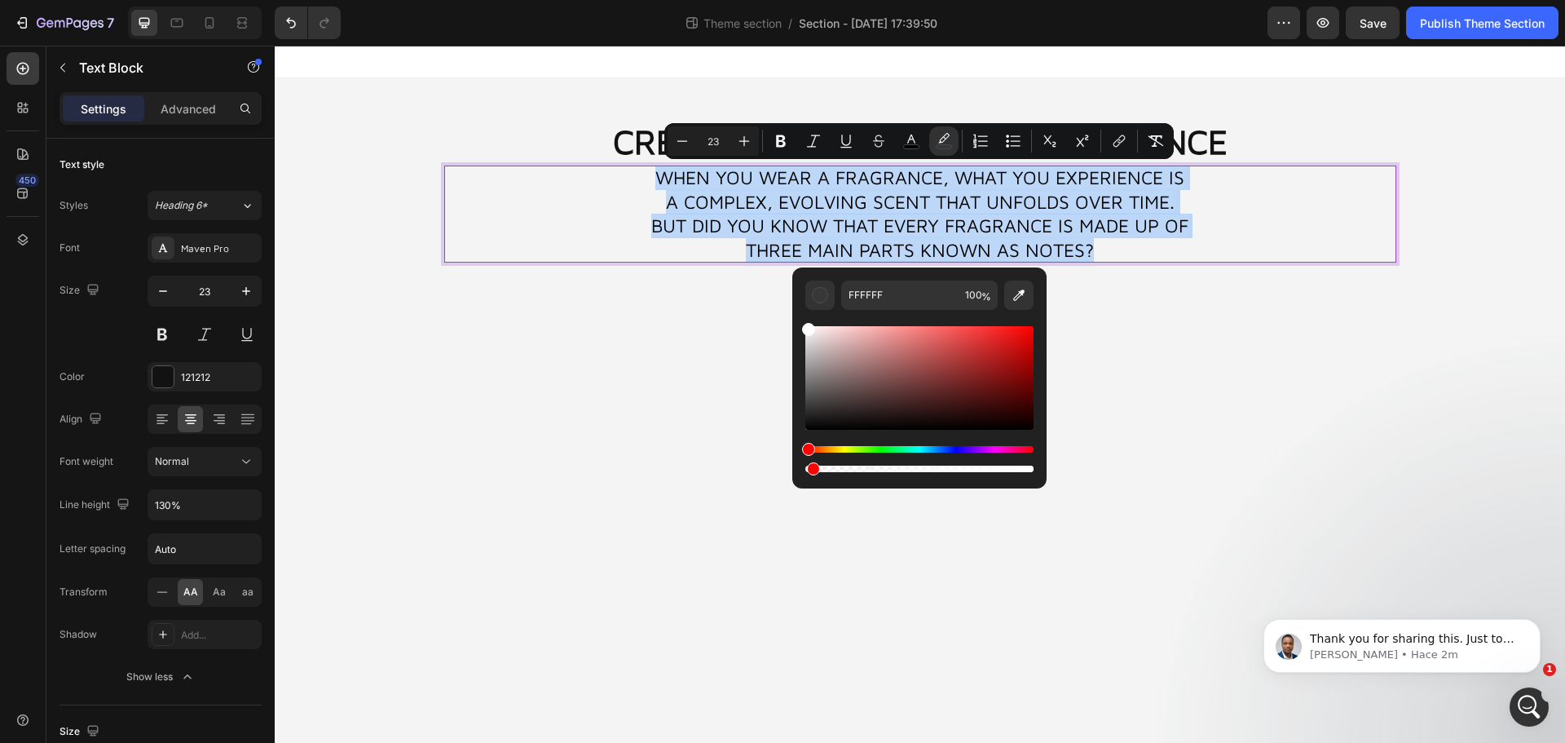
type input "2"
drag, startPoint x: 1253, startPoint y: 515, endPoint x: 773, endPoint y: 477, distance: 481.6
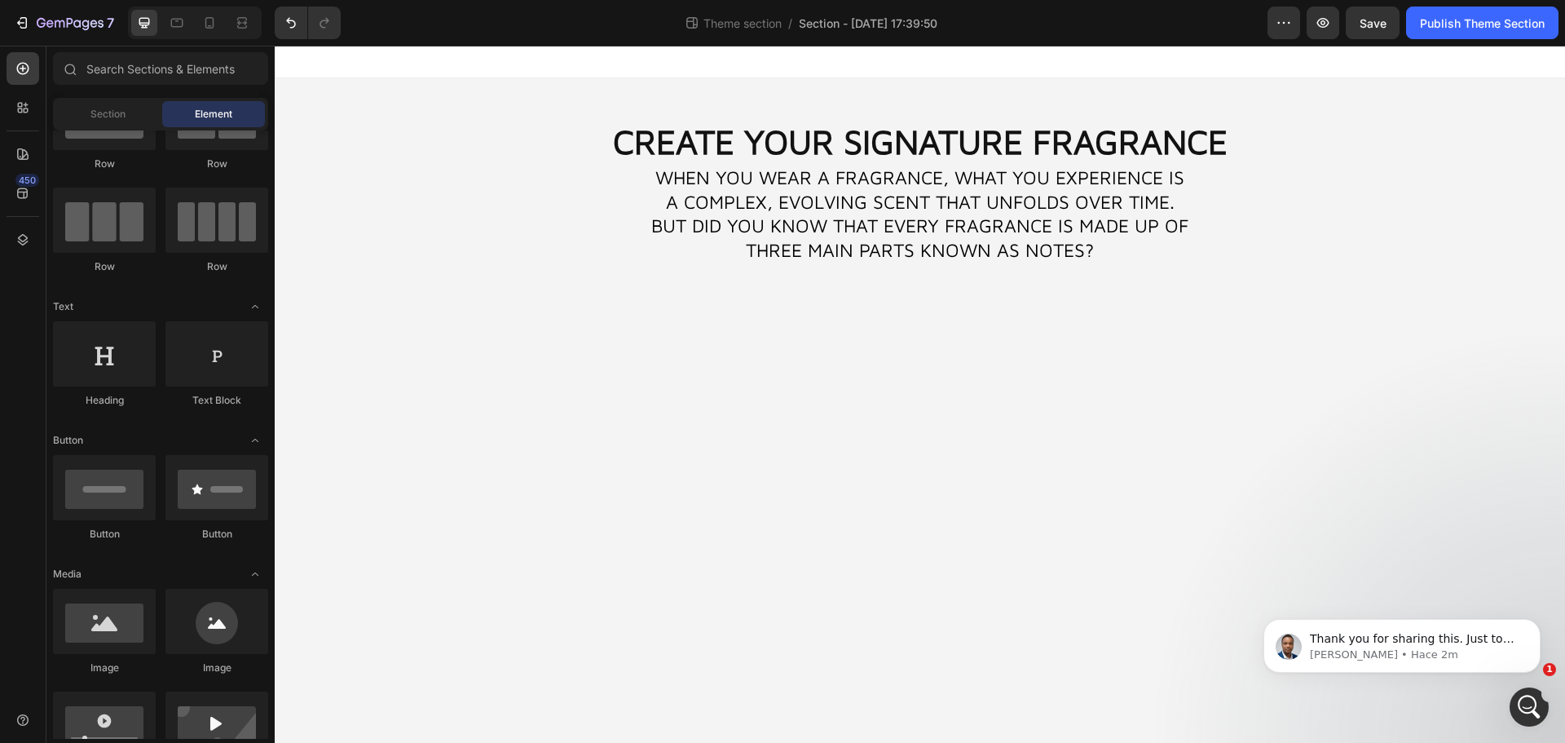
click at [703, 409] on body "CREATE YOUR SIGNATURE FRAGRANCE Heading When you wear a fragrance, what you exp…" at bounding box center [920, 394] width 1290 height 697
click at [1113, 206] on span "When you wear a fragrance, what you experience is a complex, evolving scent tha…" at bounding box center [919, 213] width 537 height 95
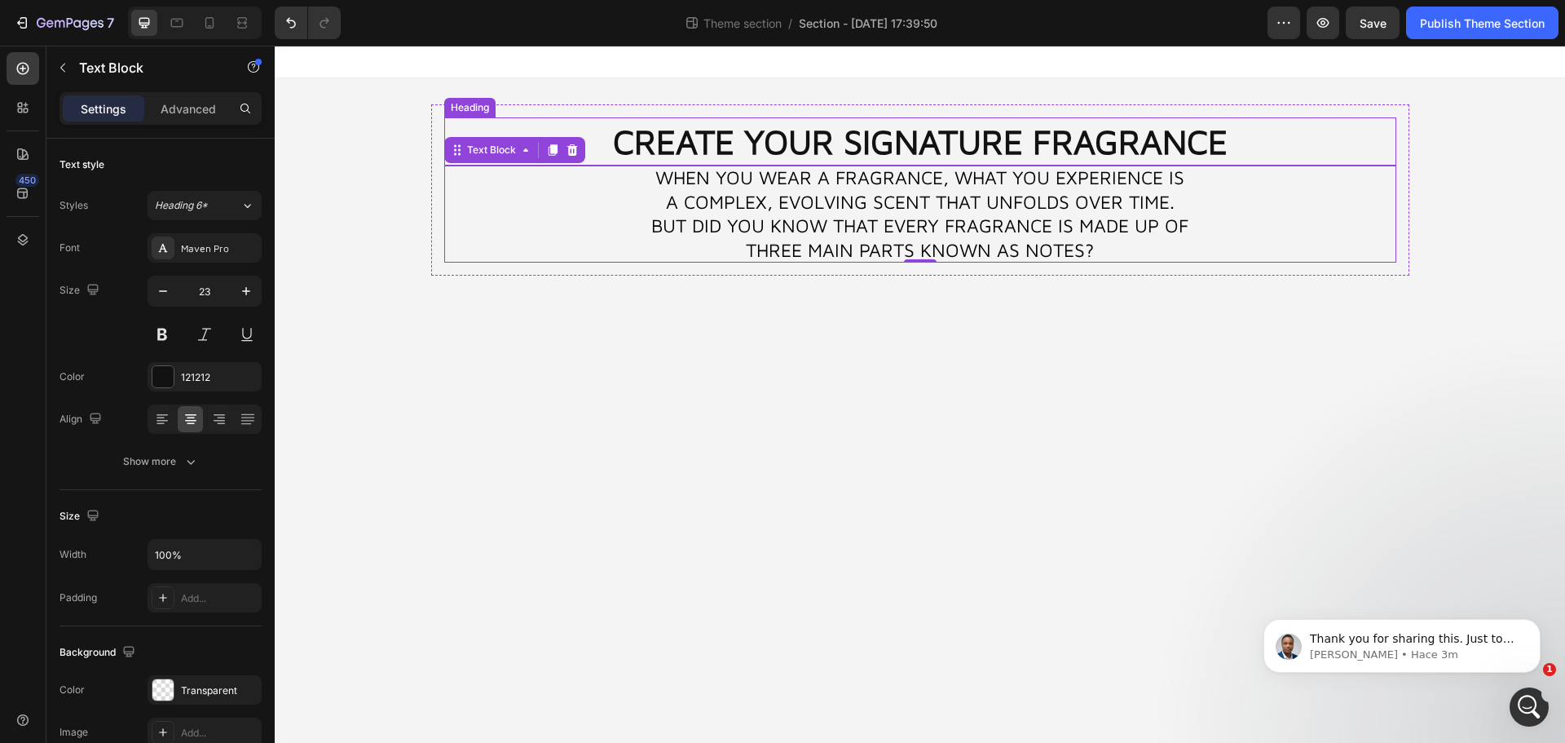
click at [1099, 152] on p "CREATE YOUR SIGNATURE FRAGRANCE" at bounding box center [920, 141] width 949 height 45
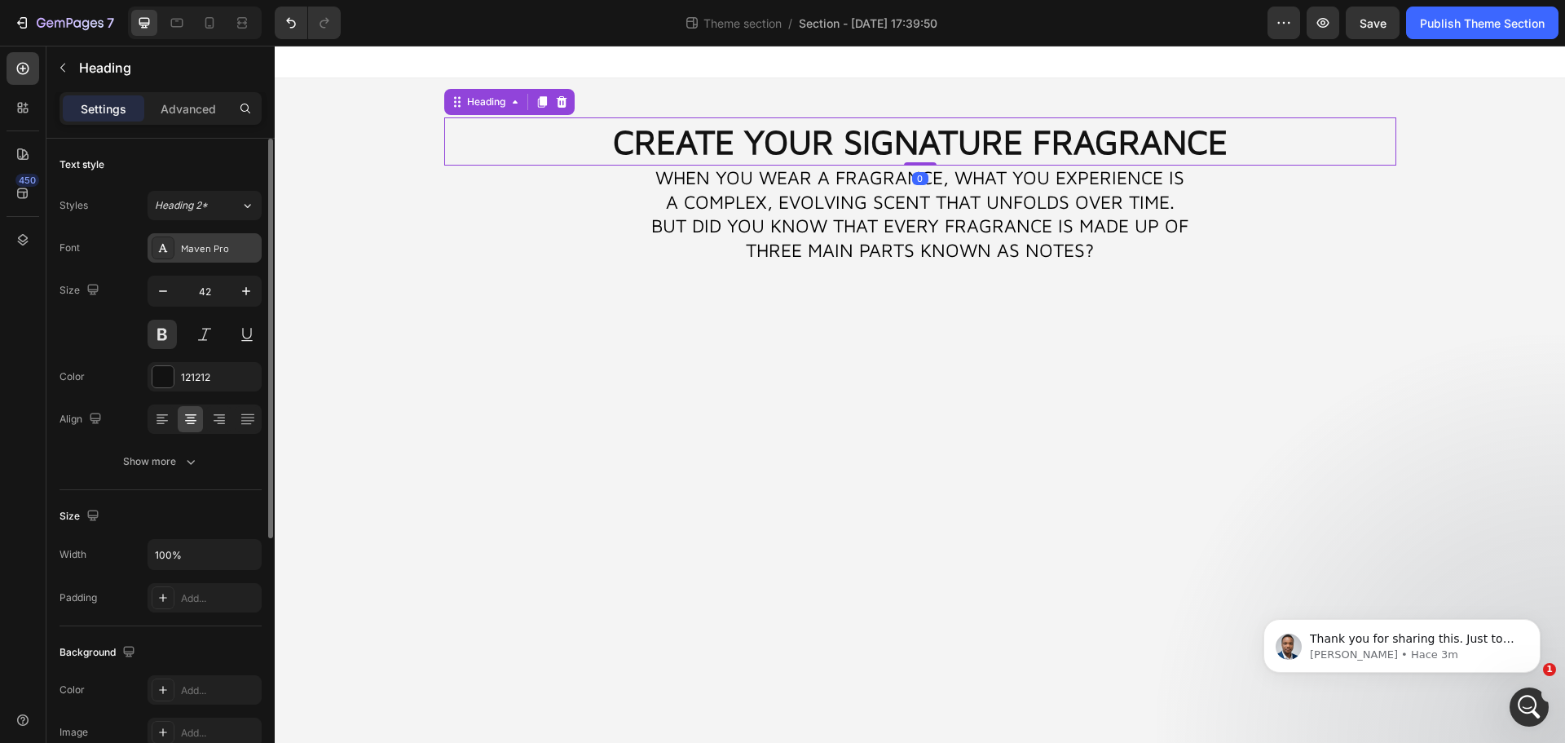
click at [209, 254] on div "Maven Pro" at bounding box center [219, 248] width 77 height 15
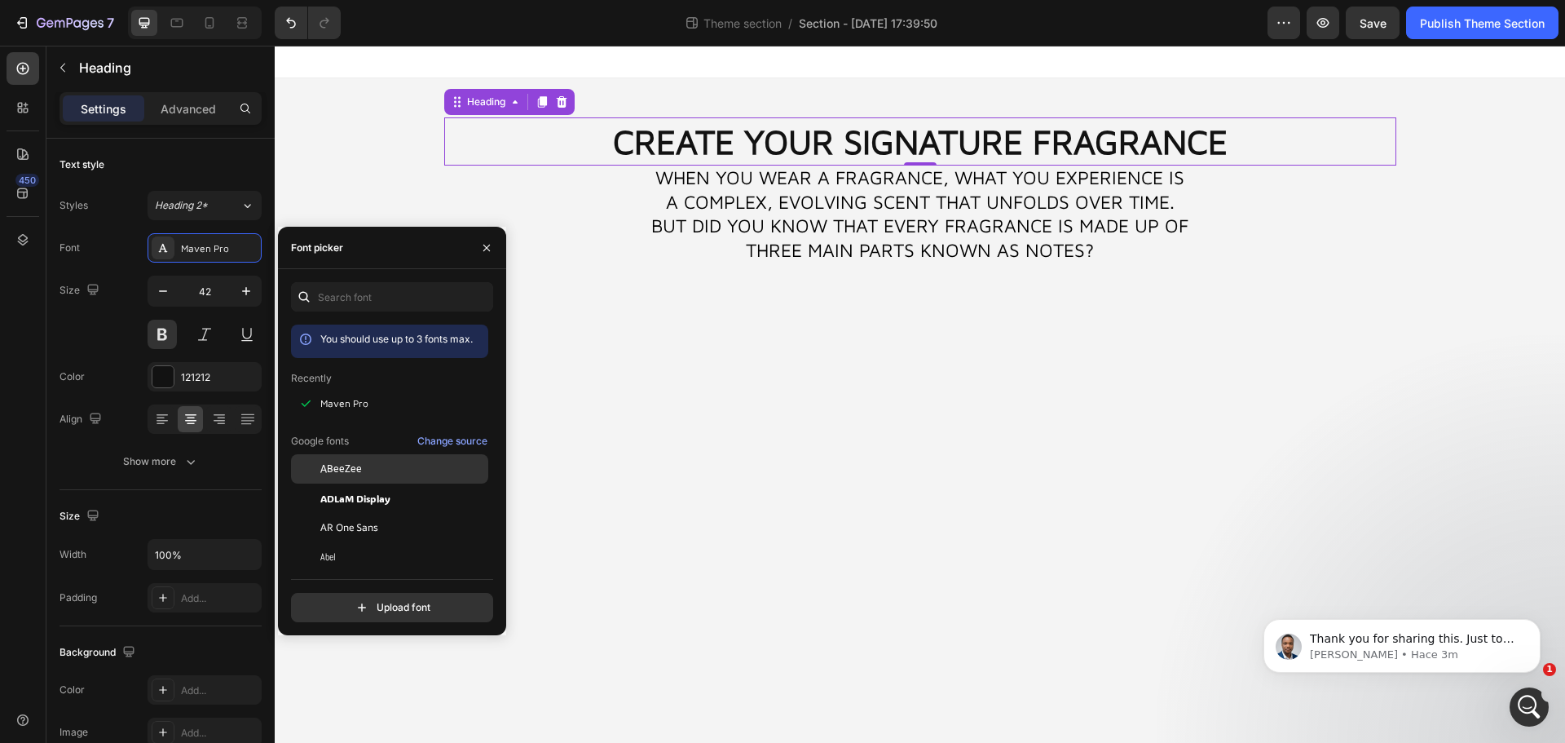
click at [392, 470] on div "ABeeZee" at bounding box center [402, 468] width 165 height 15
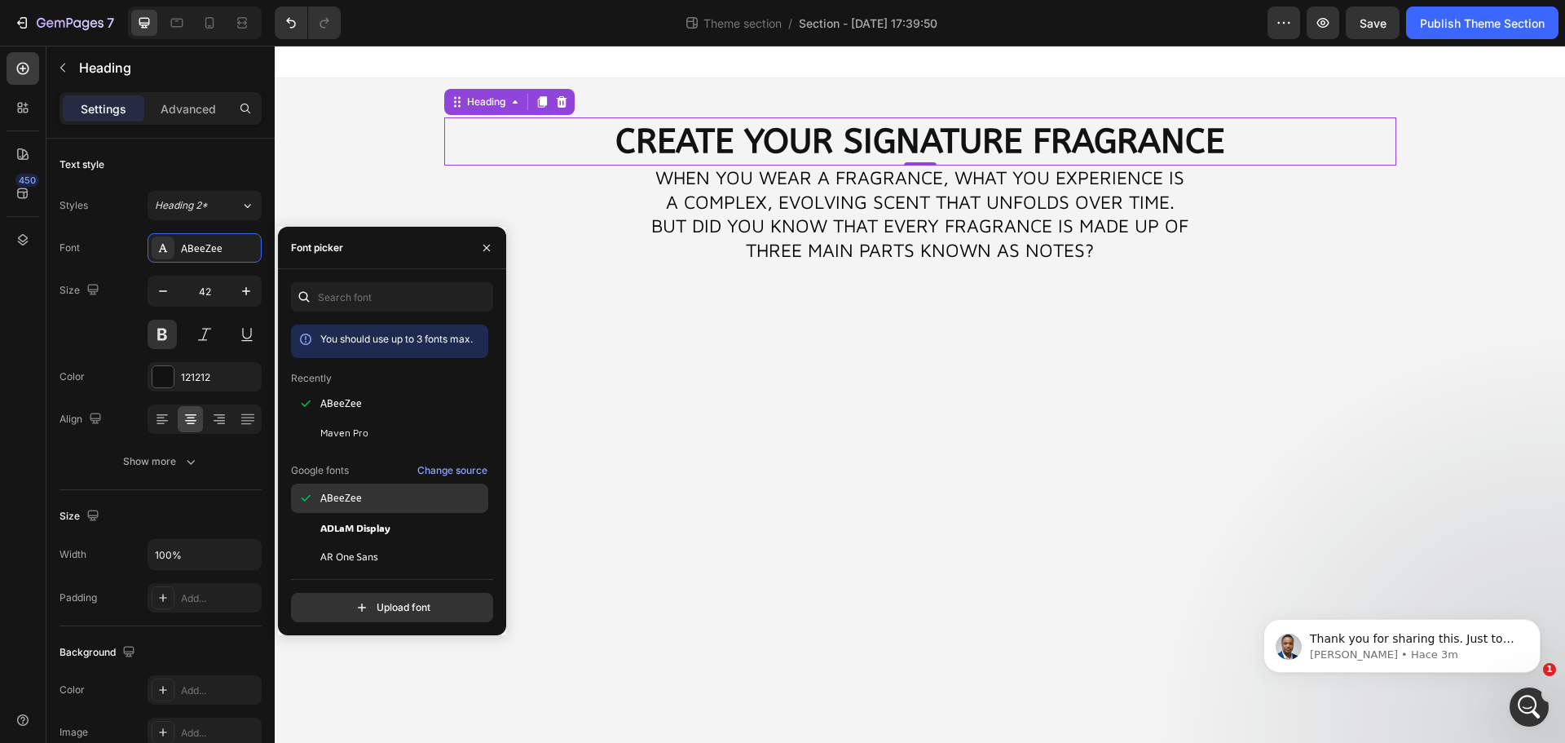
scroll to position [82, 0]
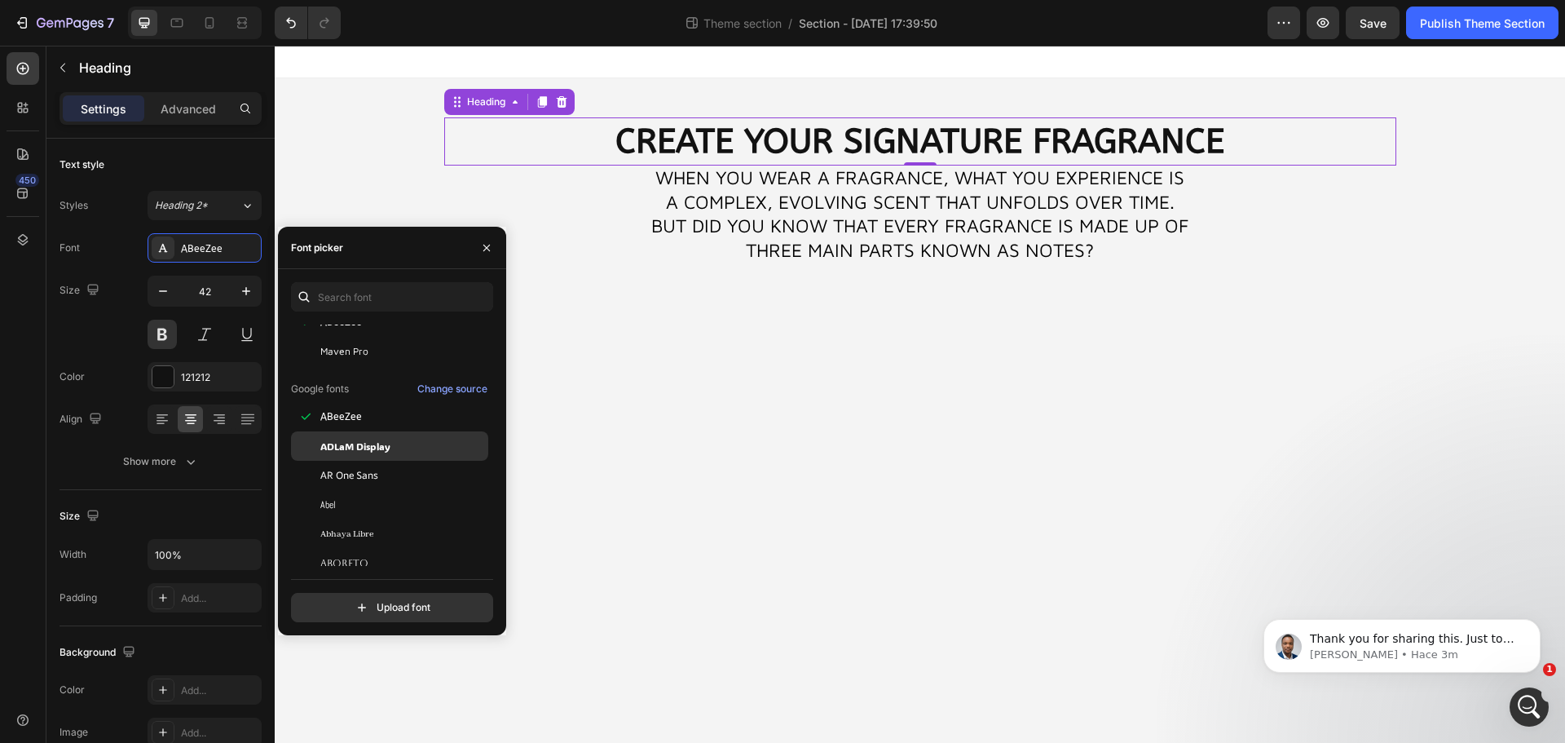
click at [372, 443] on span "ADLaM Display" at bounding box center [355, 446] width 70 height 15
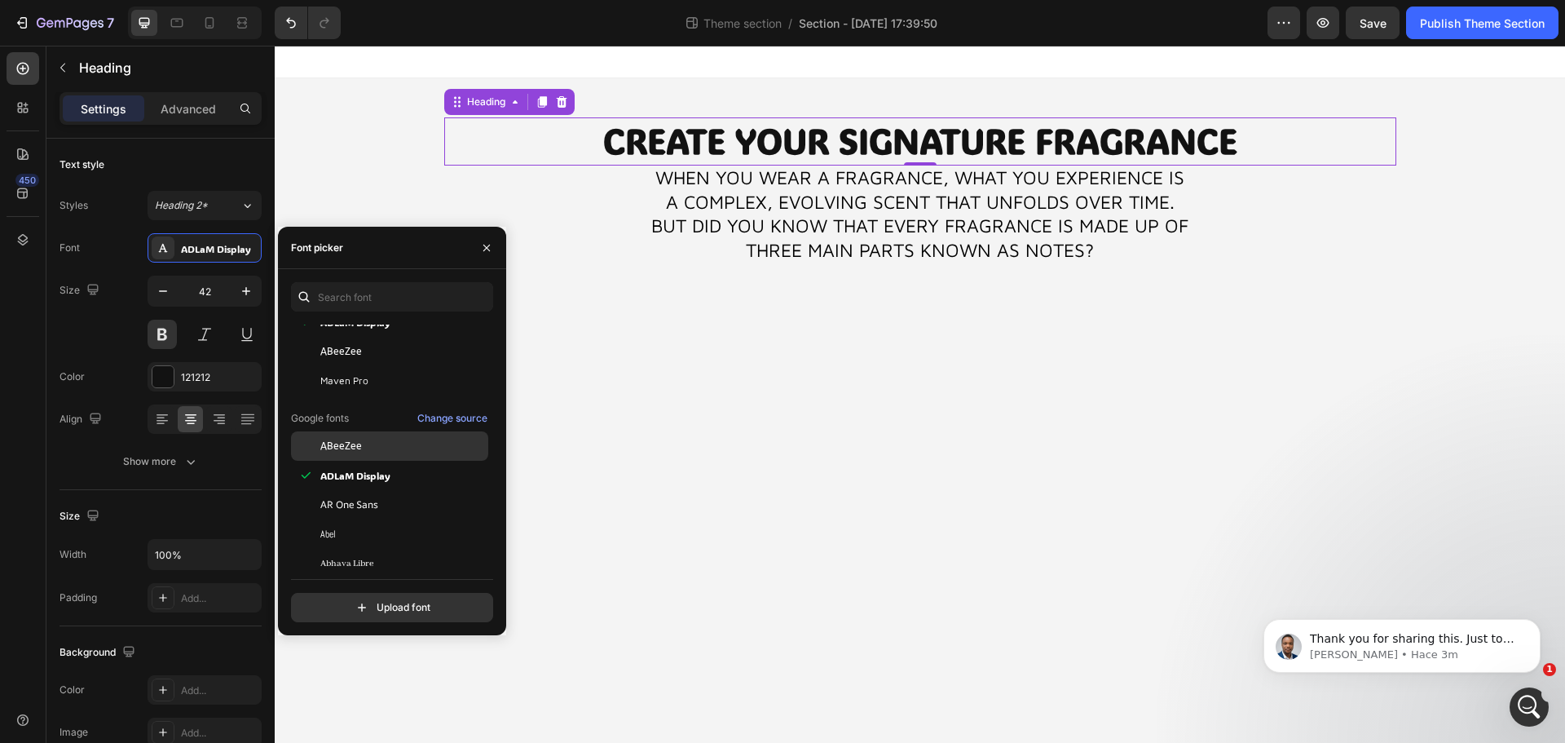
scroll to position [114, 0]
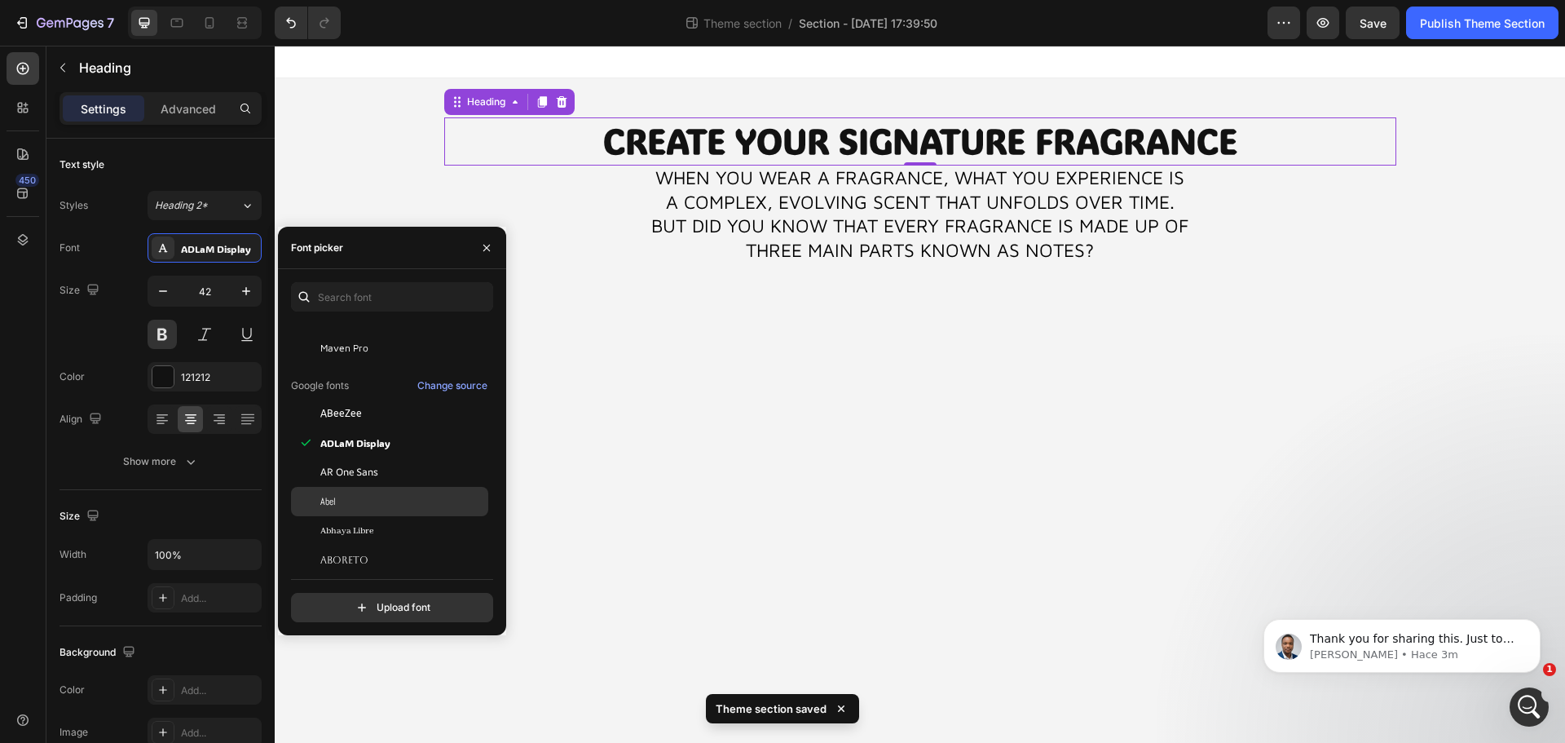
click at [386, 487] on div "Abel" at bounding box center [402, 501] width 165 height 15
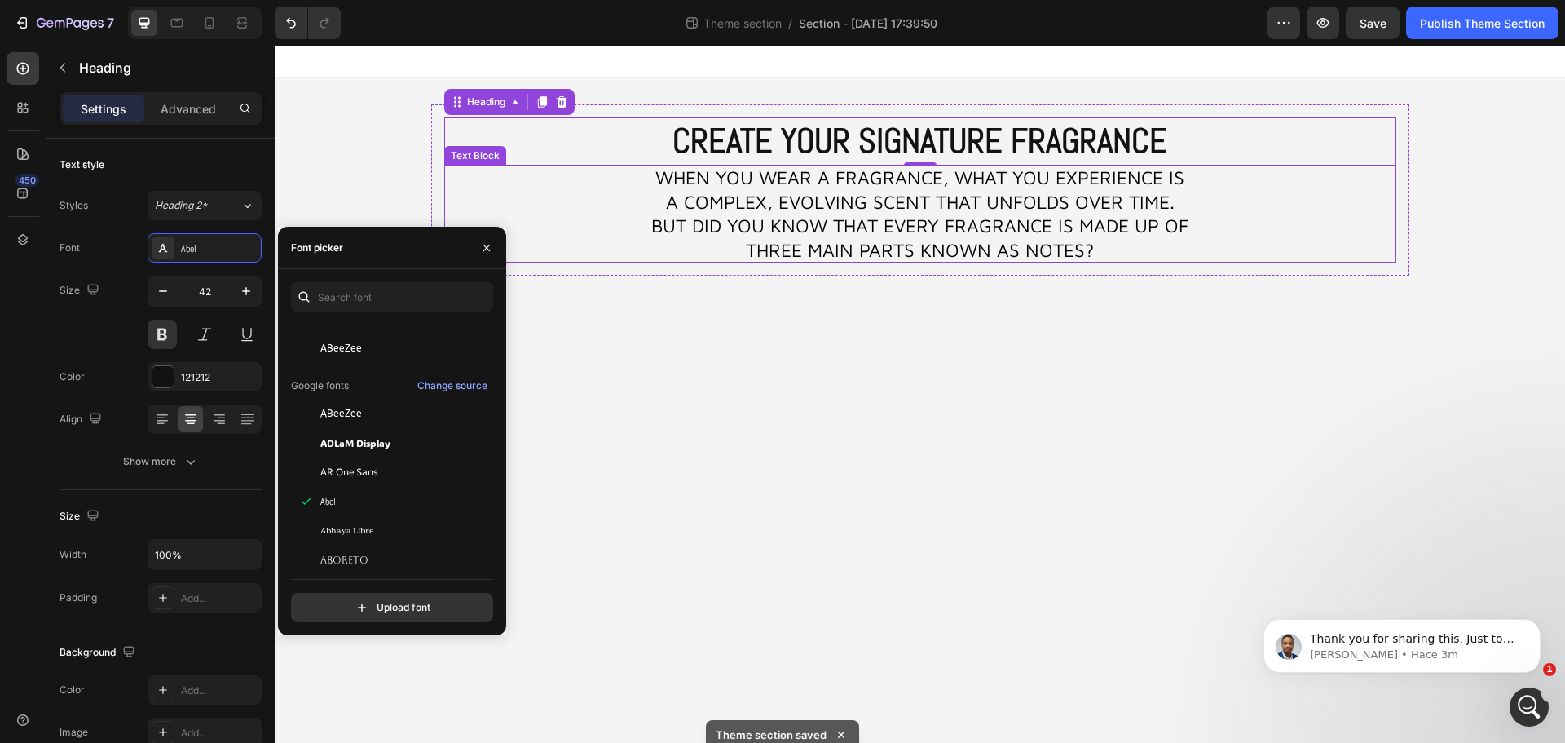
click at [1094, 201] on span "When you wear a fragrance, what you experience is a complex, evolving scent tha…" at bounding box center [919, 213] width 537 height 95
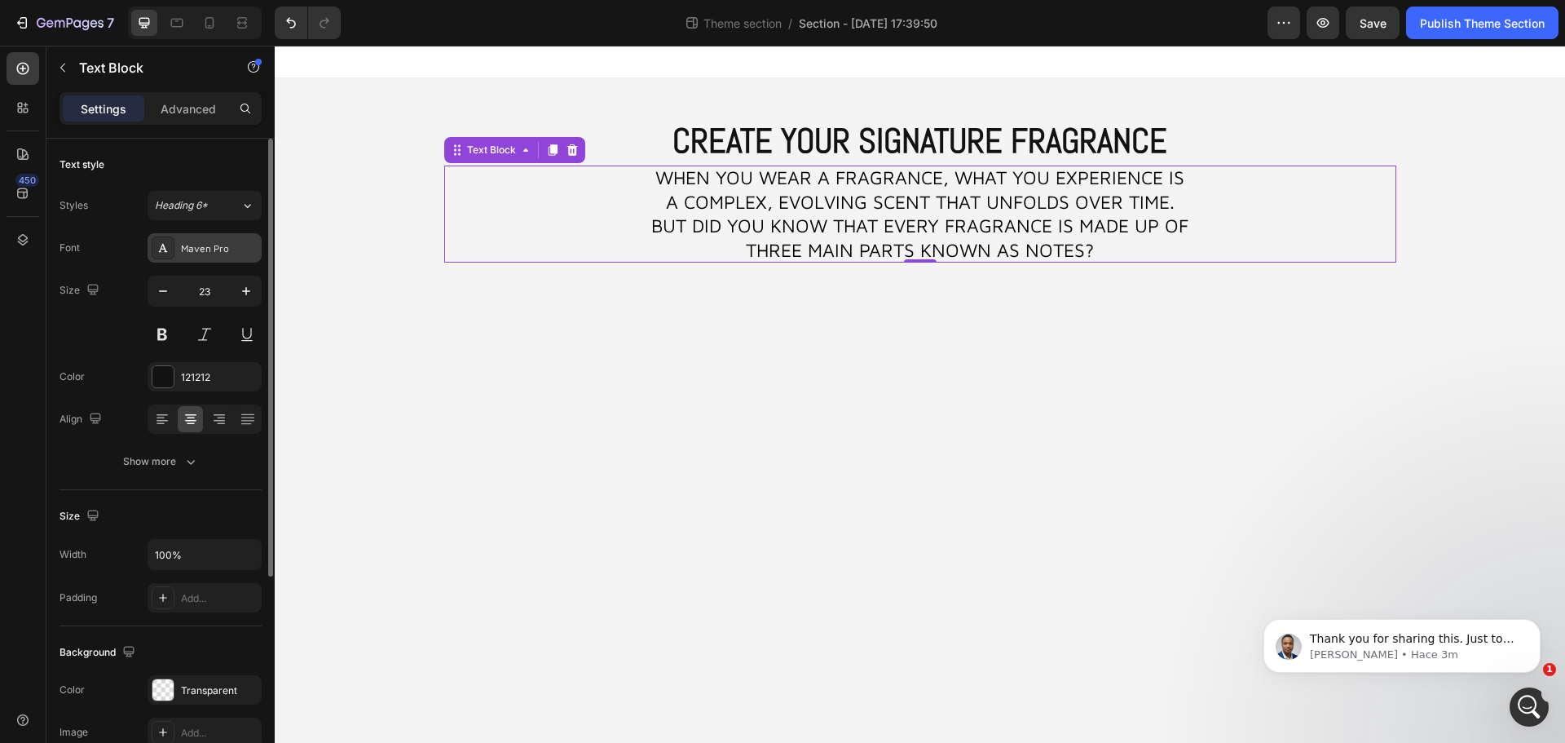
click at [208, 250] on div "Maven Pro" at bounding box center [219, 248] width 77 height 15
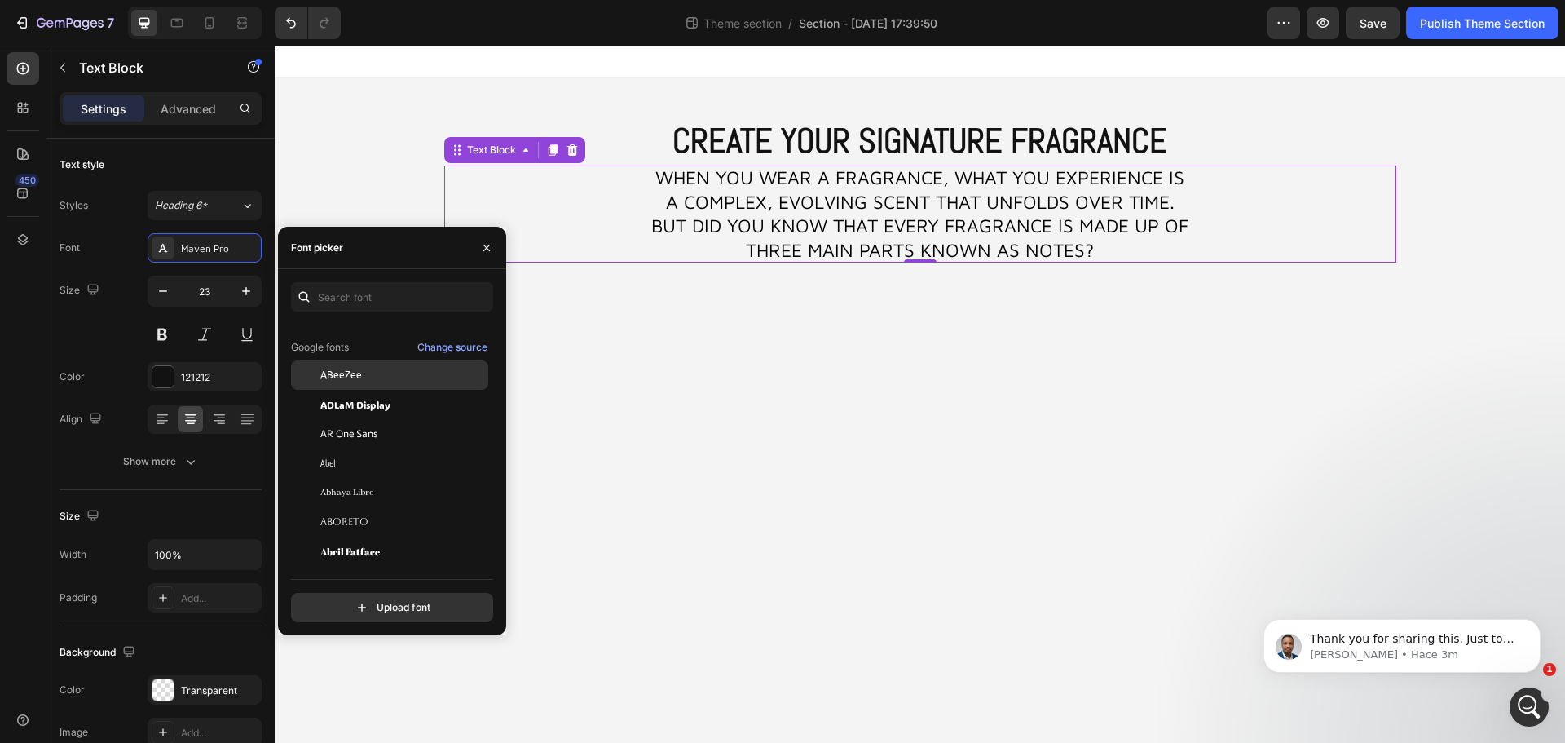
scroll to position [163, 0]
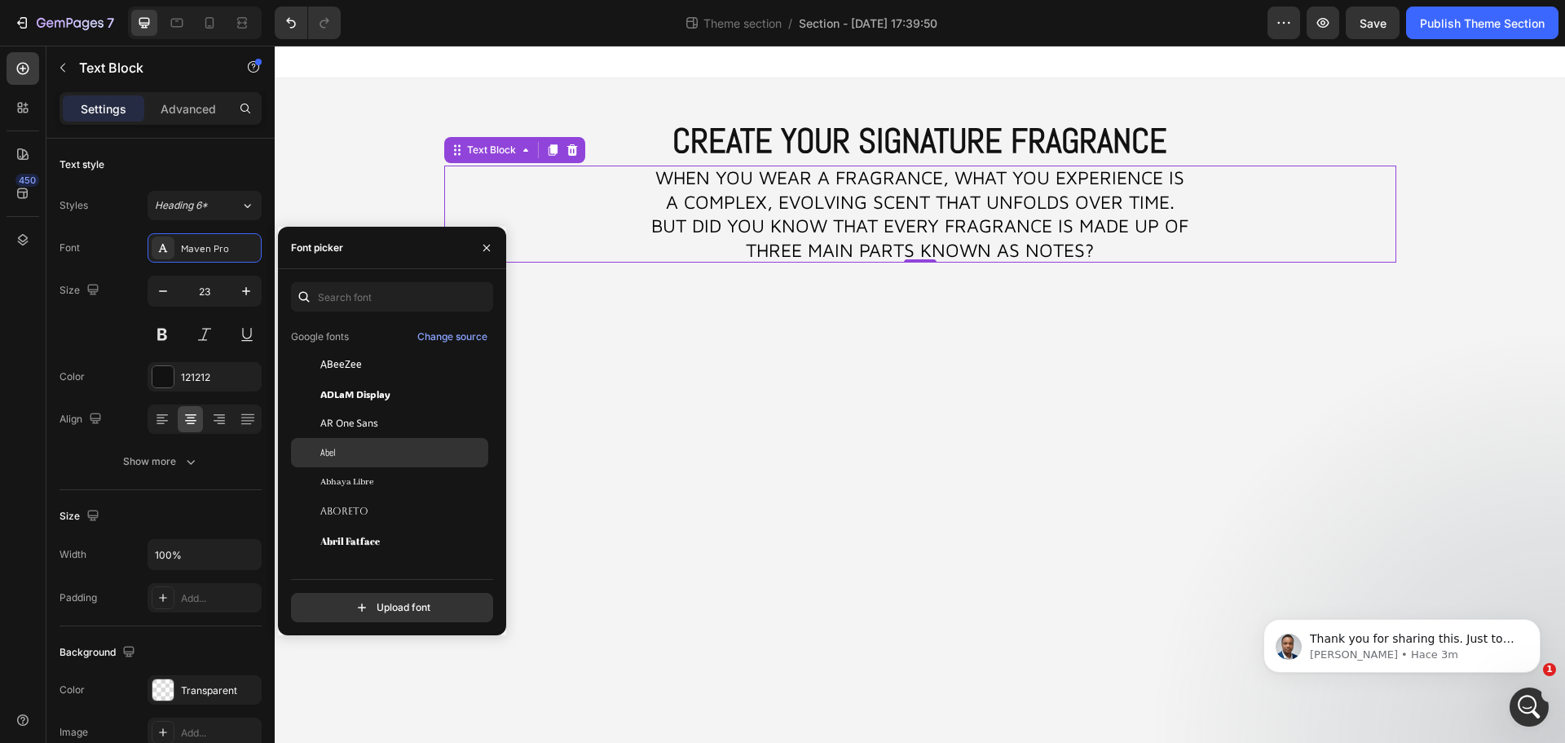
click at [348, 452] on div "Abel" at bounding box center [402, 452] width 165 height 15
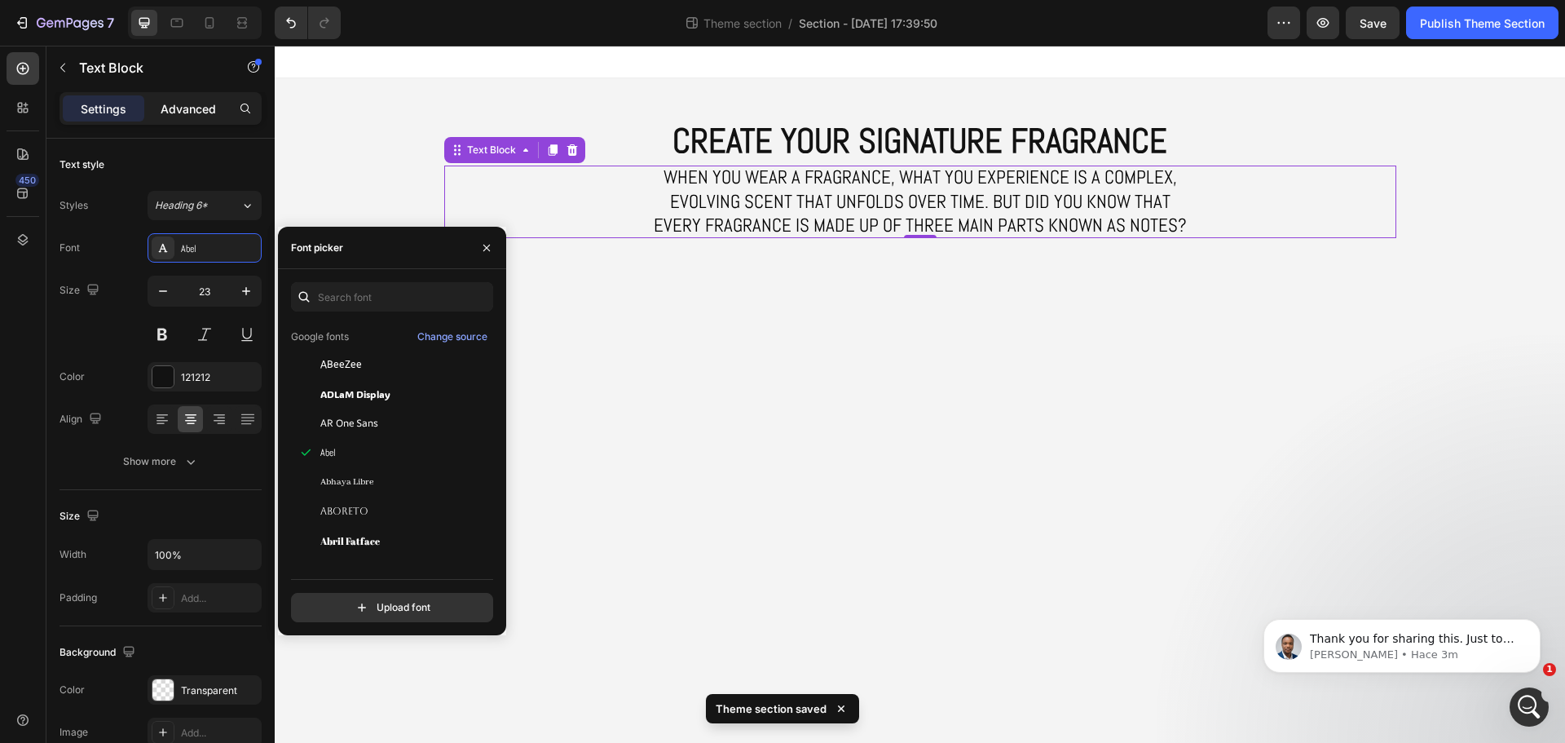
click at [178, 110] on p "Advanced" at bounding box center [188, 108] width 55 height 17
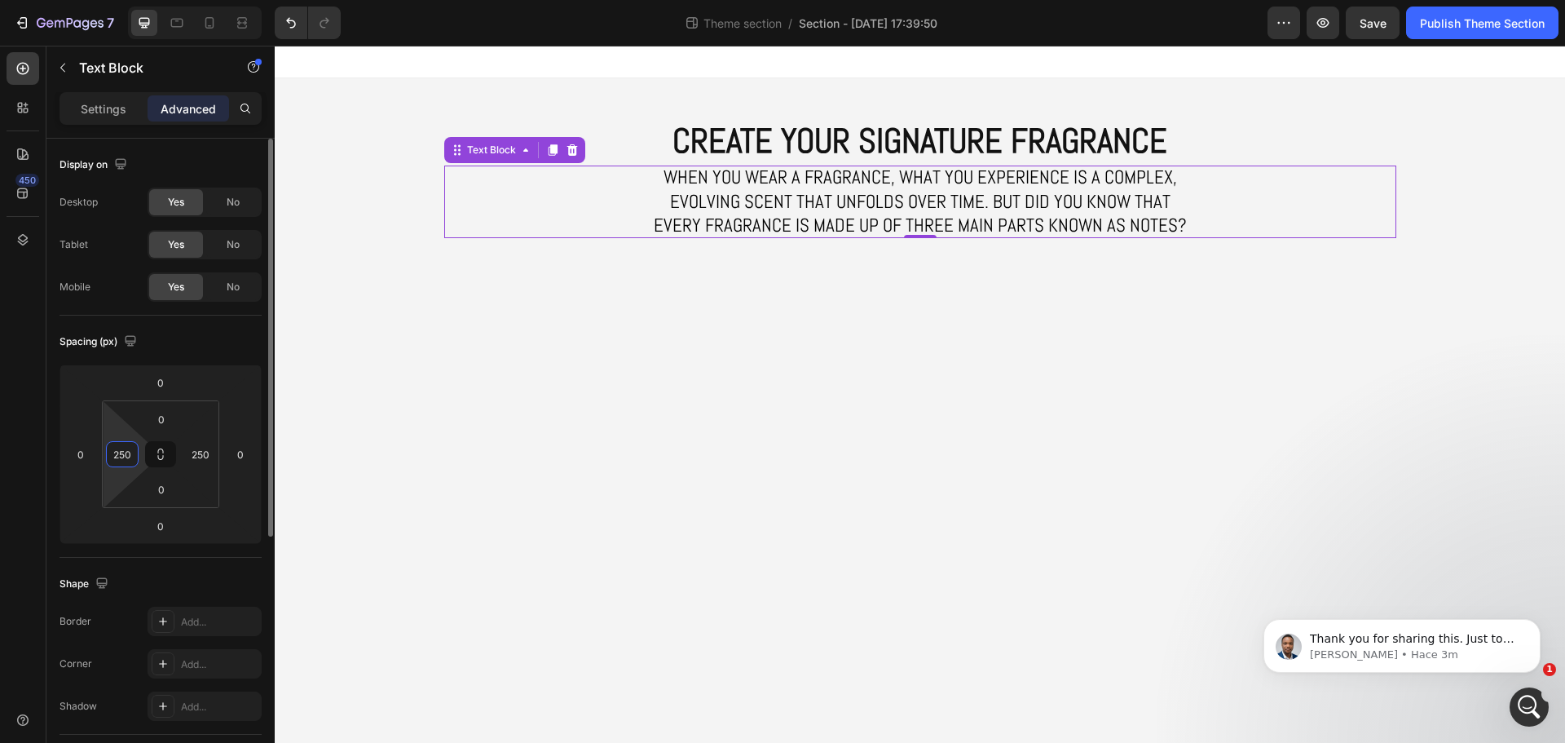
click at [126, 460] on input "250" at bounding box center [122, 454] width 24 height 24
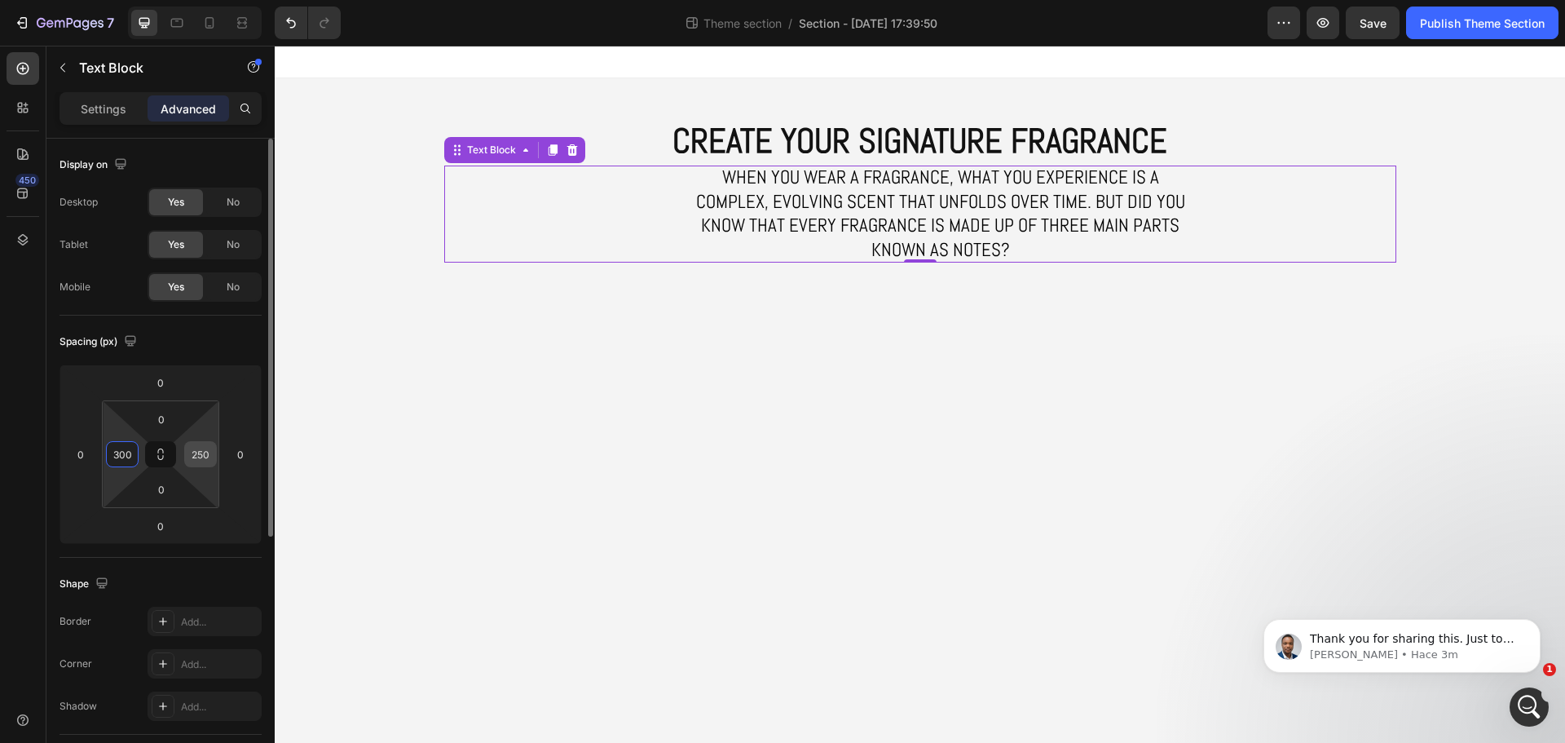
type input "300"
click at [199, 456] on input "250" at bounding box center [200, 454] width 24 height 24
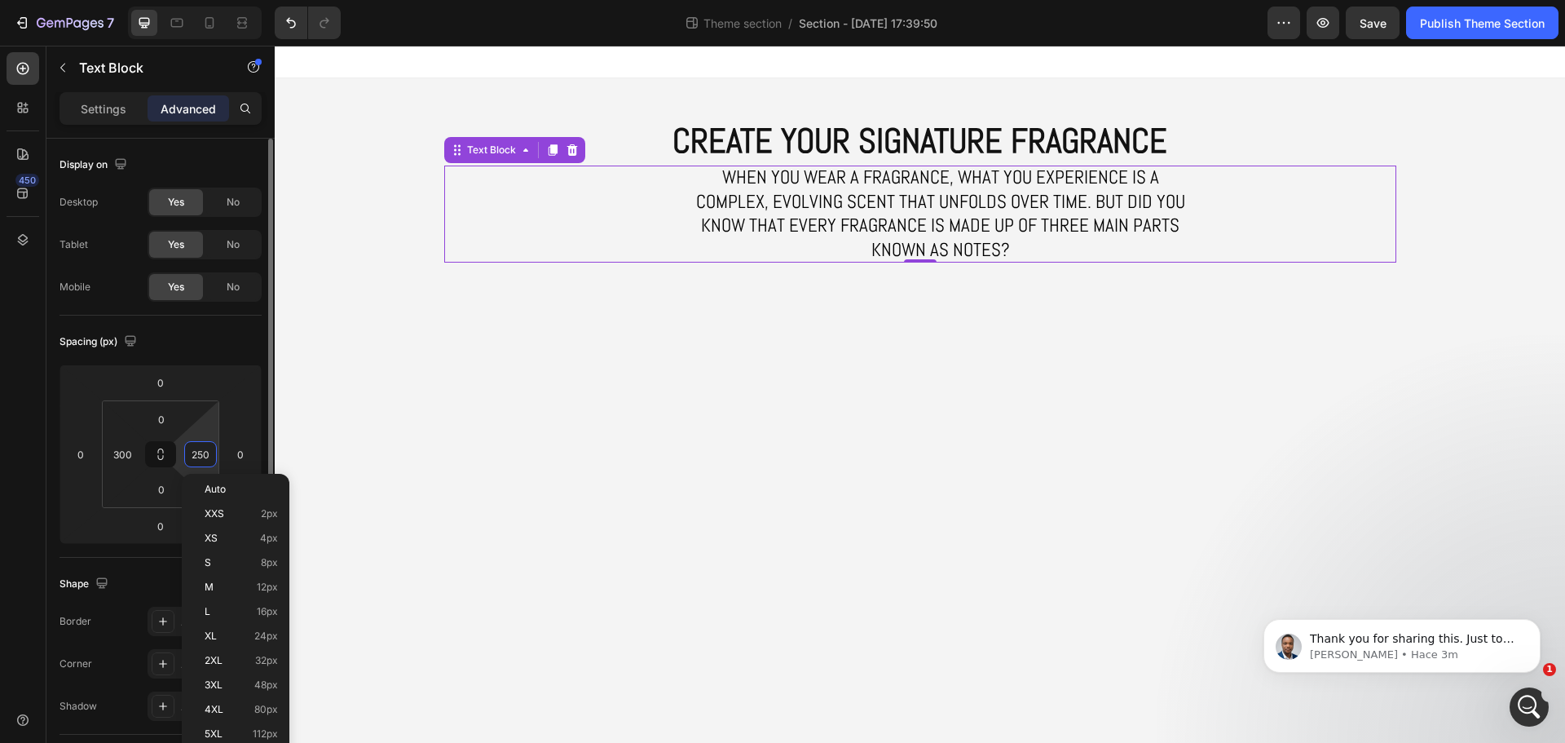
click at [199, 456] on input "250" at bounding box center [200, 454] width 24 height 24
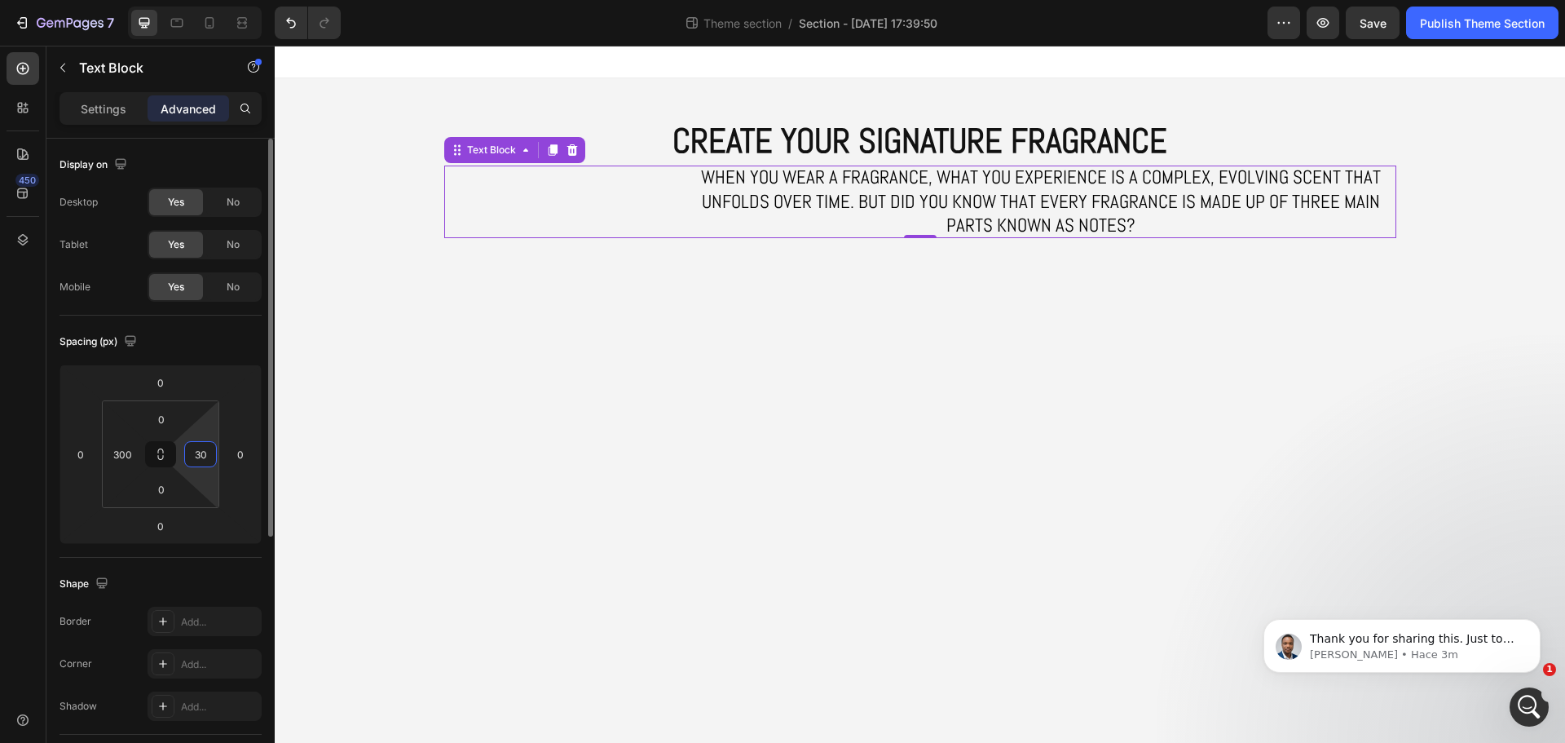
type input "300"
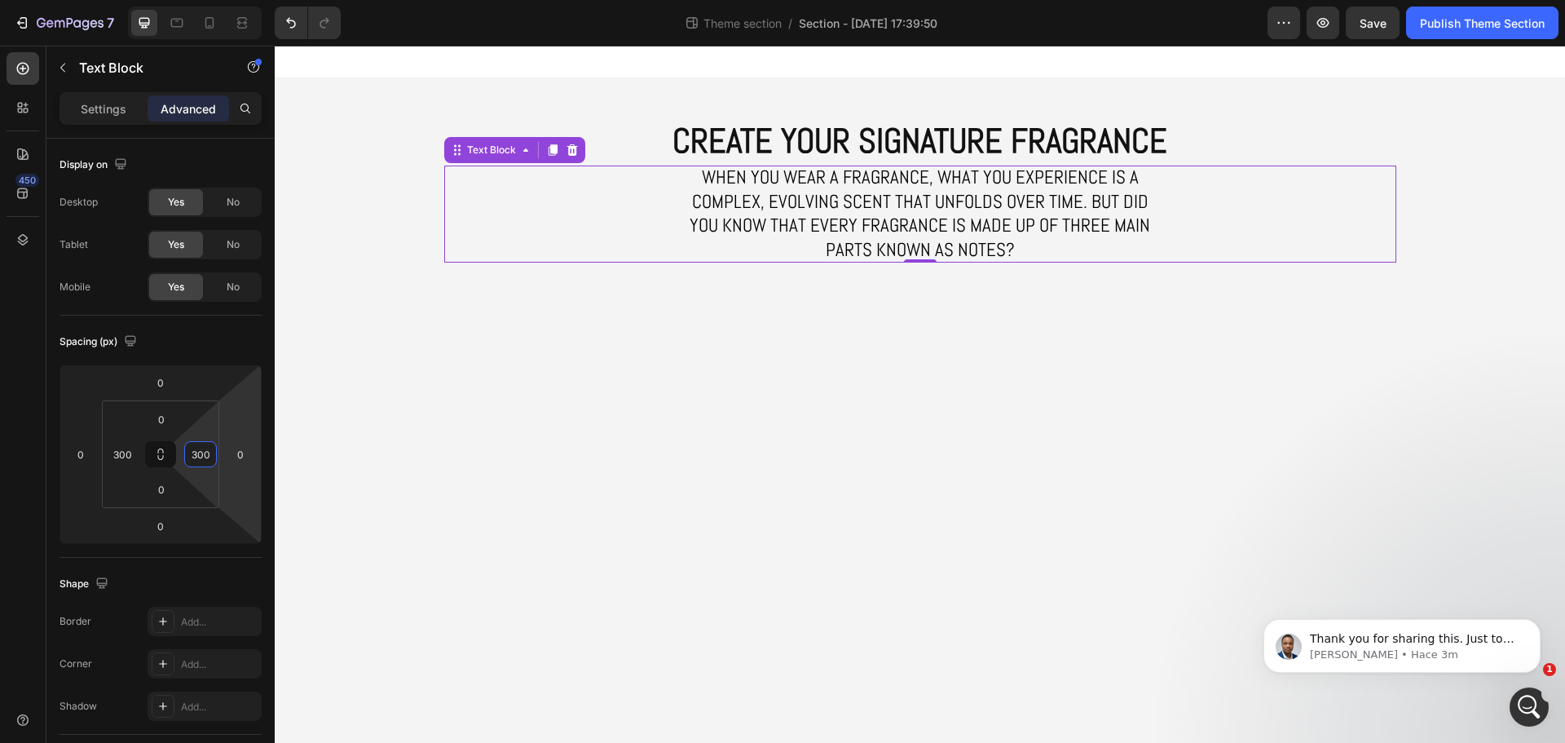
click at [1070, 148] on p "CREATE YOUR SIGNATURE FRAGRANCE" at bounding box center [920, 141] width 949 height 45
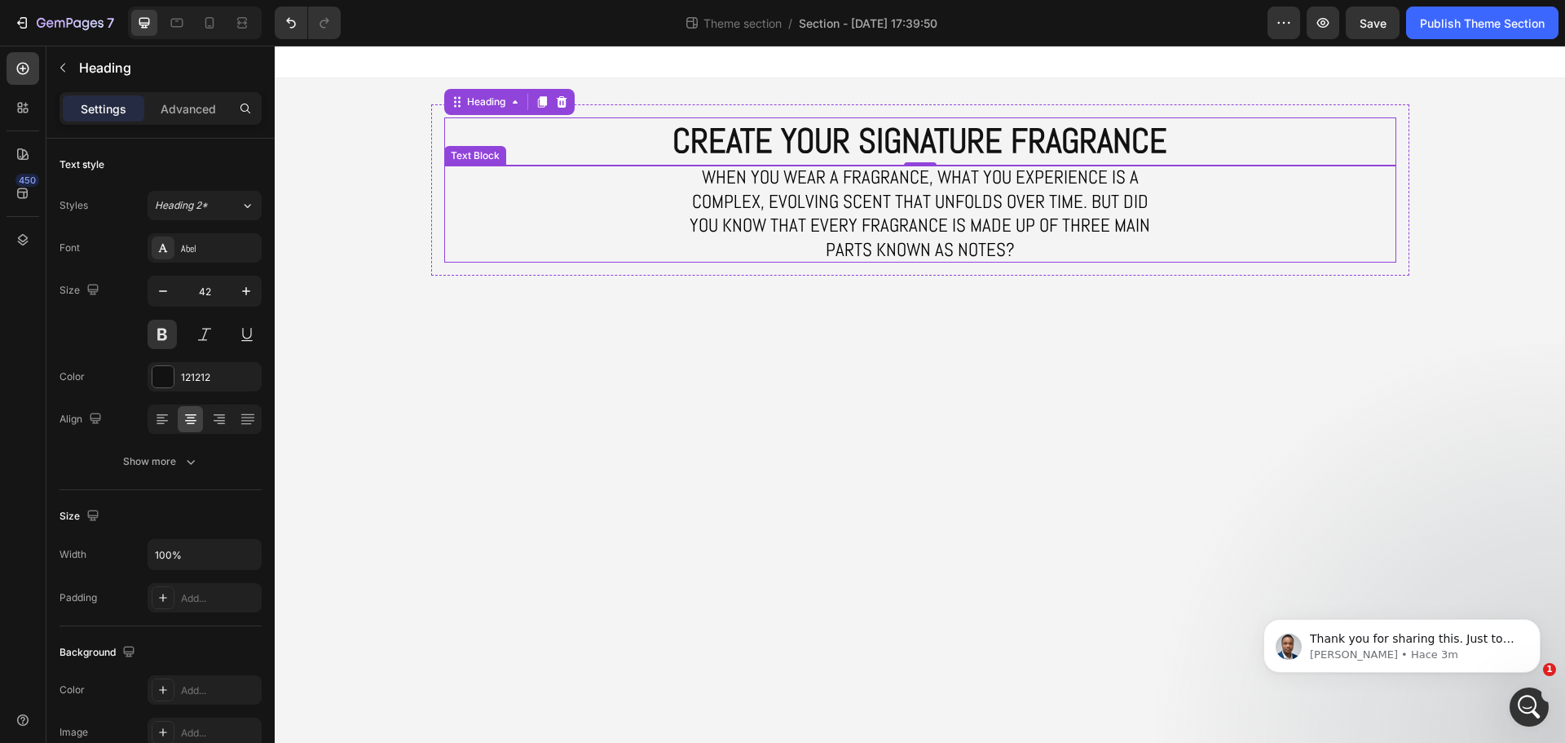
click at [939, 231] on span "When you wear a fragrance, what you experience is a complex, evolving scent tha…" at bounding box center [920, 214] width 461 height 98
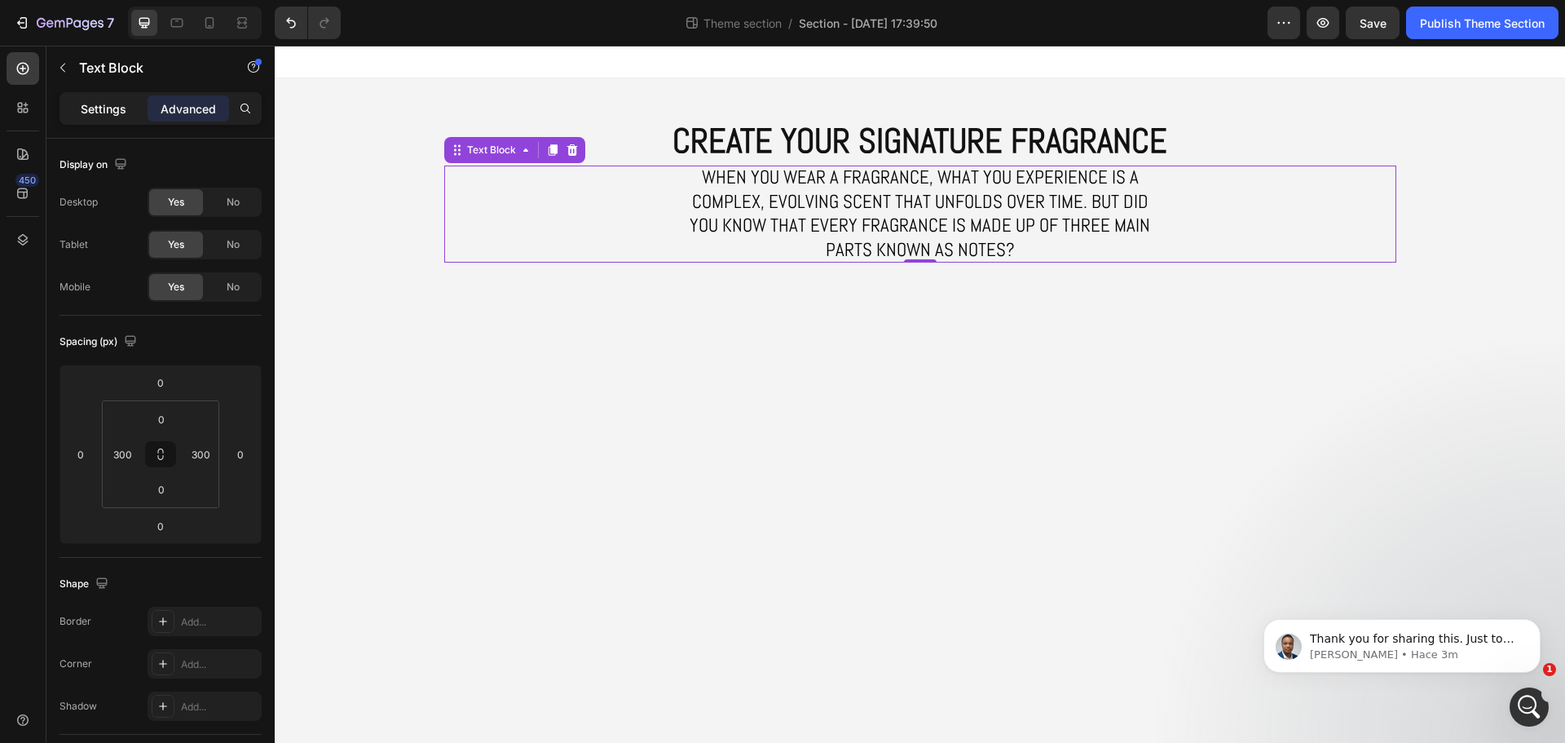
click at [117, 112] on p "Settings" at bounding box center [104, 108] width 46 height 17
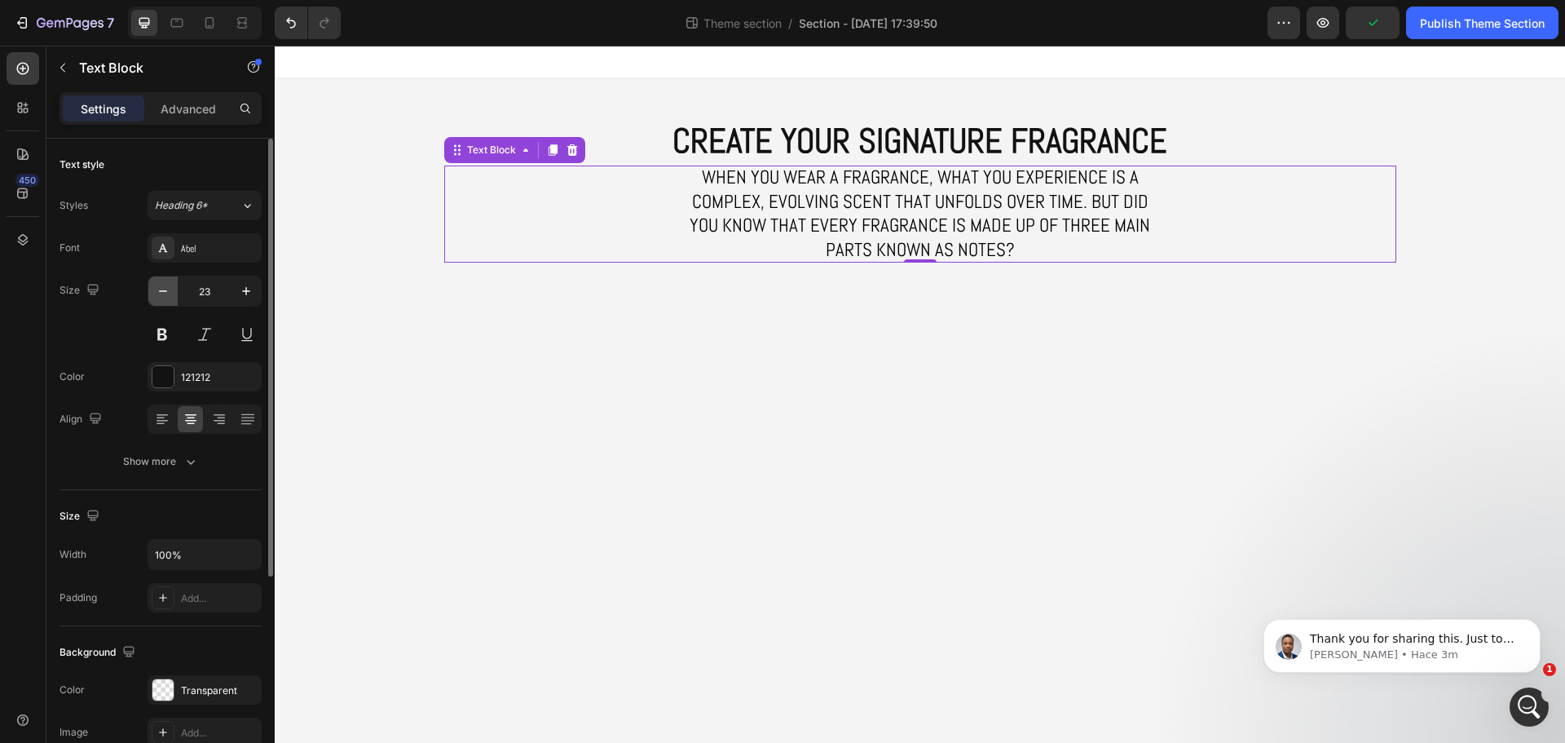
click at [162, 289] on icon "button" at bounding box center [163, 291] width 16 height 16
type input "20"
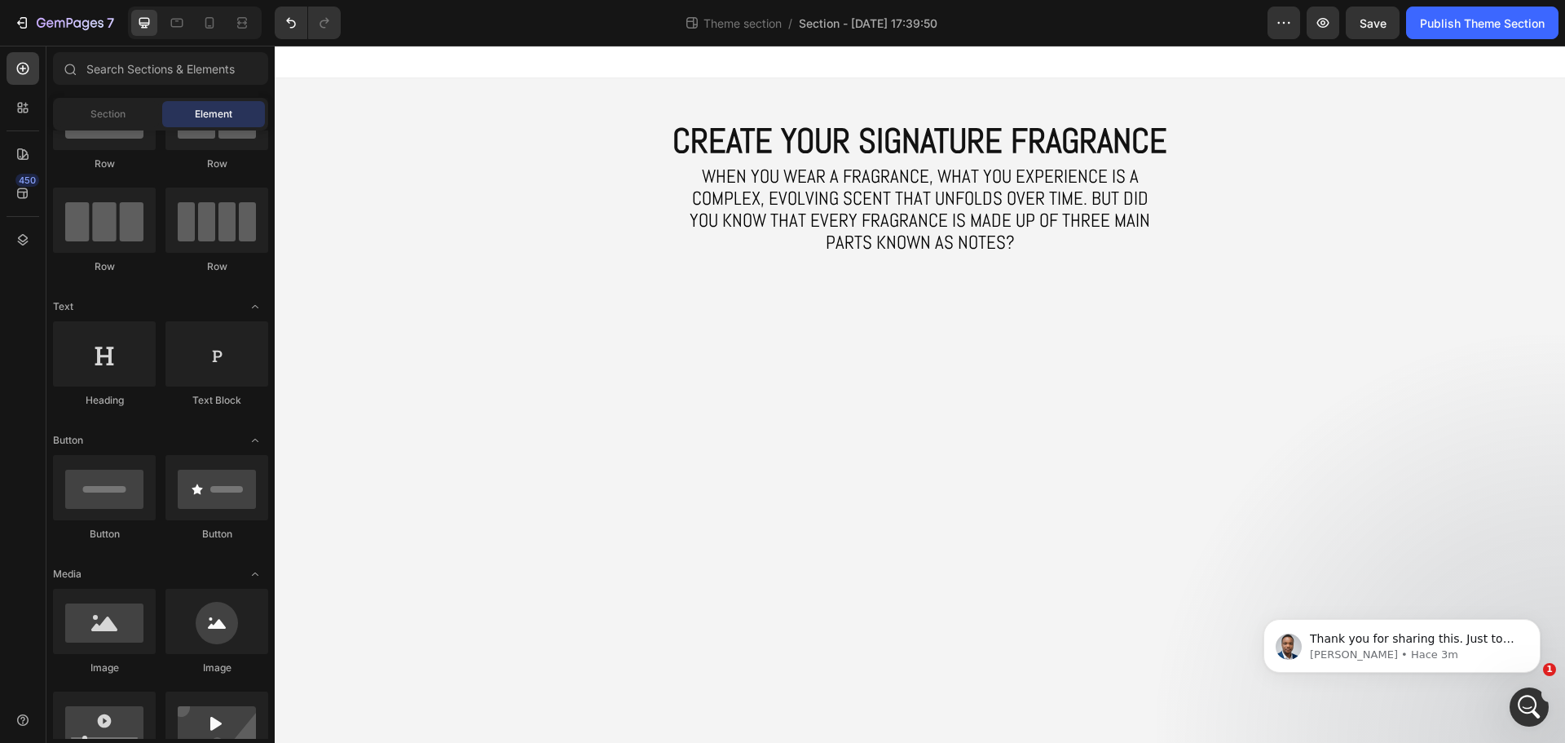
click at [1097, 368] on body "CREATE YOUR SIGNATURE FRAGRANCE Heading When you wear a fragrance, what you exp…" at bounding box center [920, 394] width 1290 height 697
click at [956, 220] on span "When you wear a fragrance, what you experience is a complex, evolving scent tha…" at bounding box center [920, 209] width 461 height 90
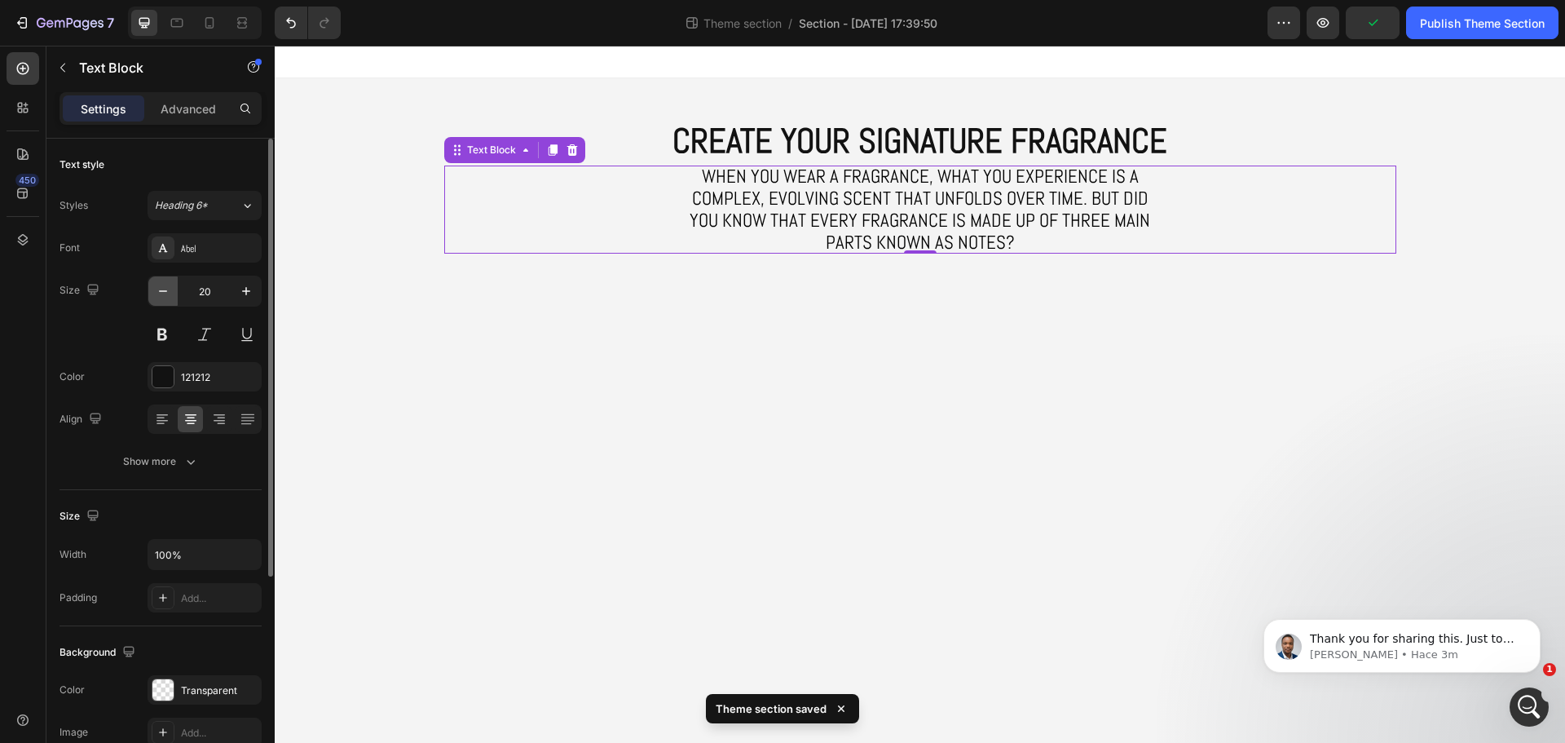
click at [167, 290] on icon "button" at bounding box center [163, 291] width 16 height 16
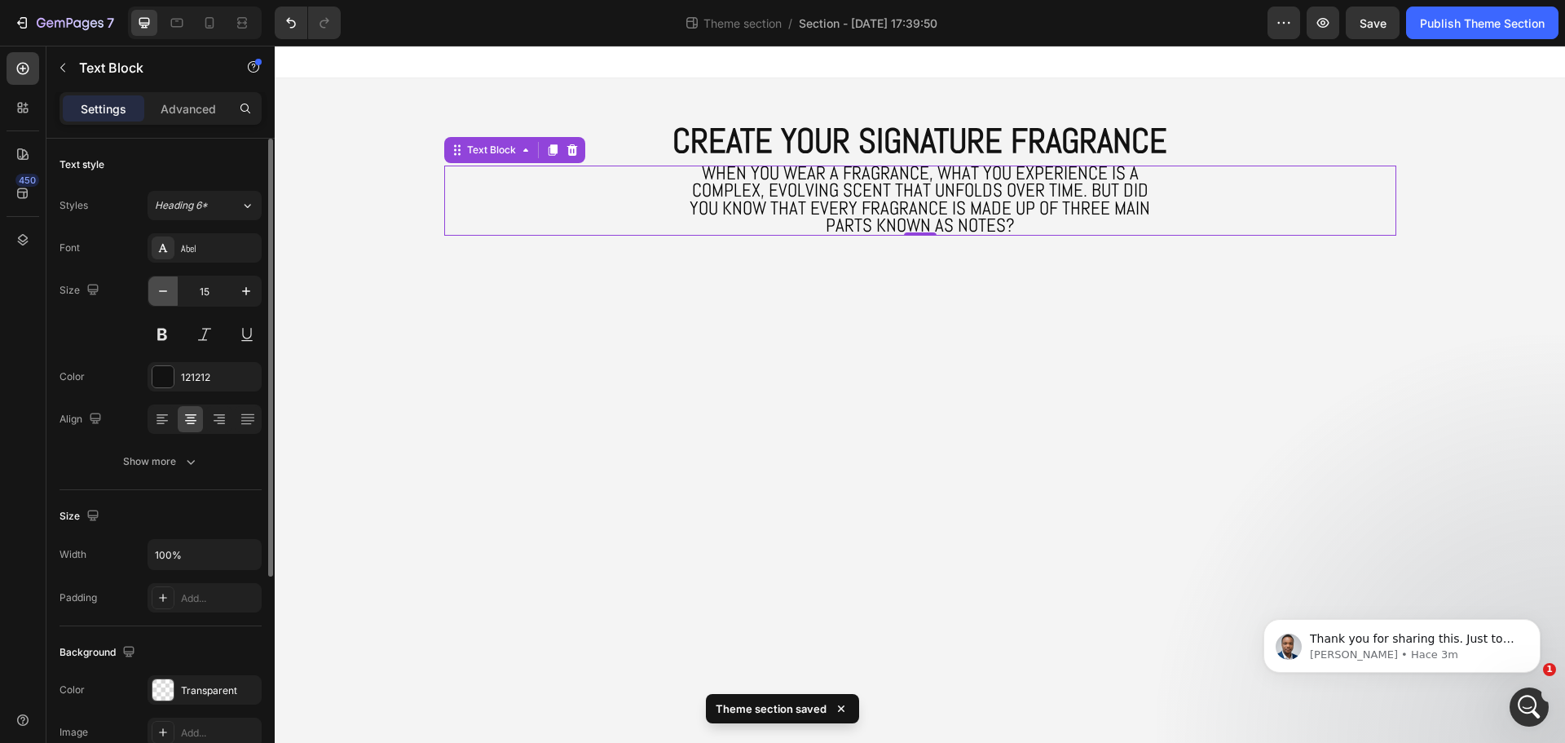
click at [167, 290] on icon "button" at bounding box center [163, 291] width 16 height 16
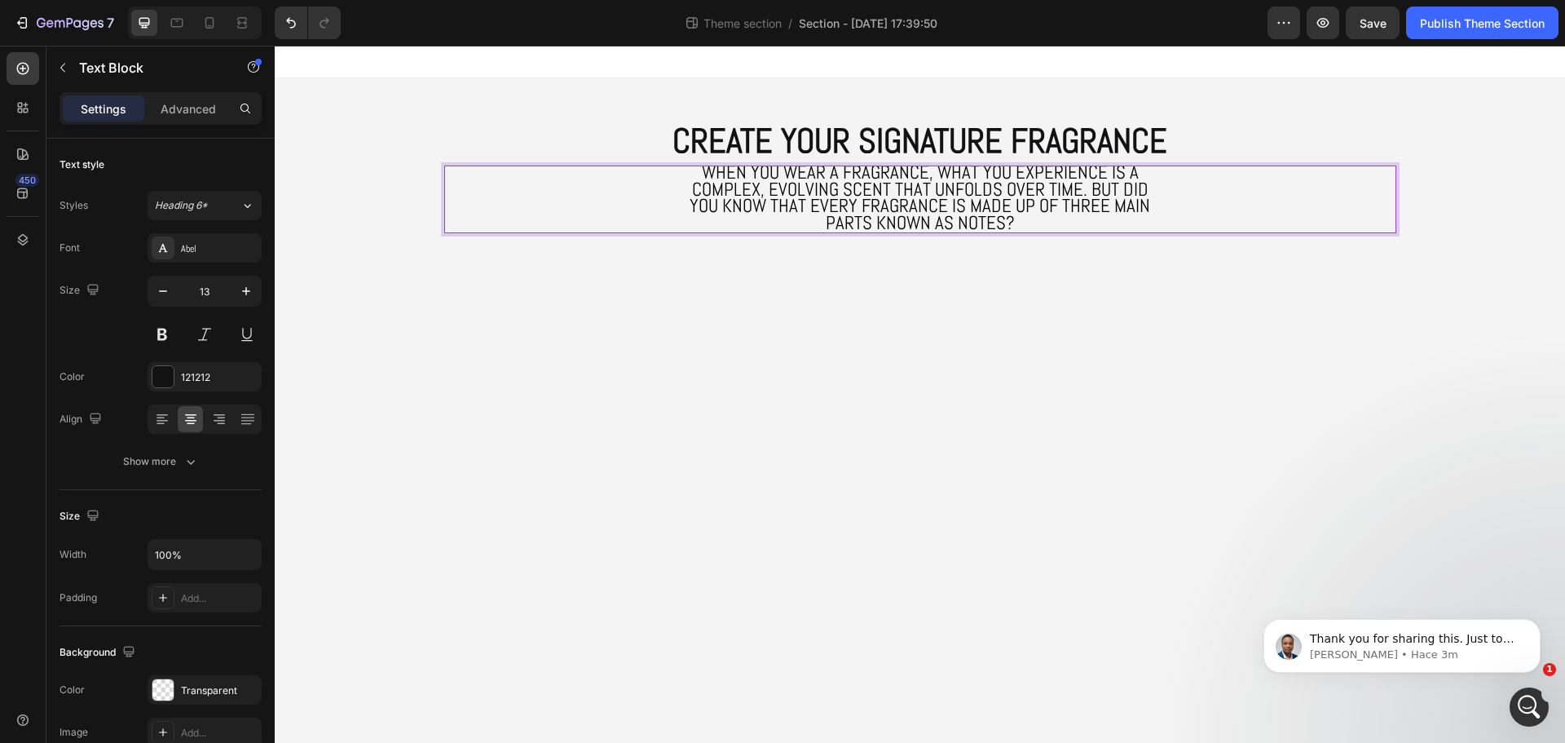
click at [1016, 225] on p "When you wear a fragrance, what you experience is a complex, evolving scent tha…" at bounding box center [920, 199] width 463 height 68
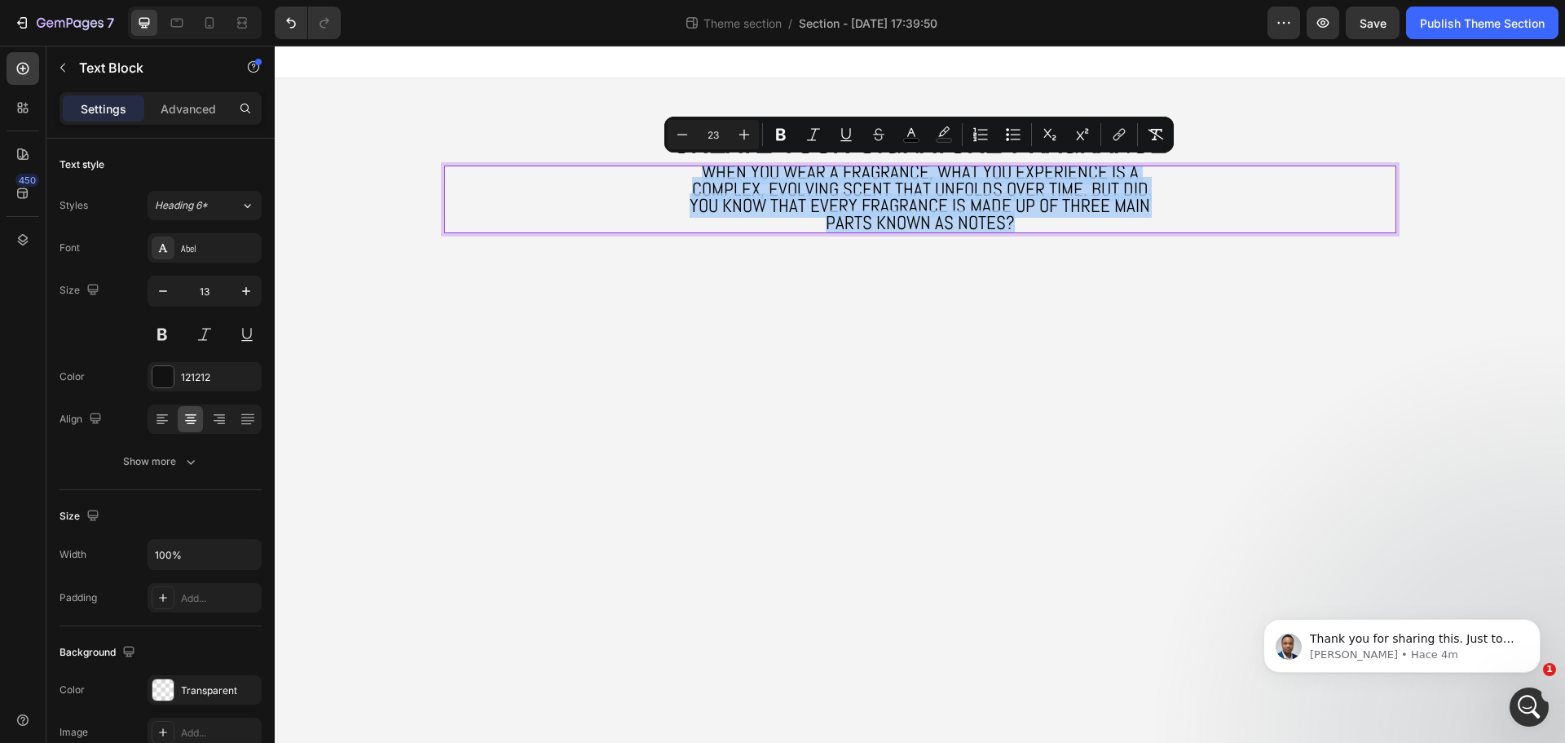
drag, startPoint x: 1014, startPoint y: 220, endPoint x: 703, endPoint y: 169, distance: 314.8
click at [703, 169] on p "When you wear a fragrance, what you experience is a complex, evolving scent tha…" at bounding box center [920, 199] width 463 height 68
click at [168, 300] on button "button" at bounding box center [162, 290] width 29 height 29
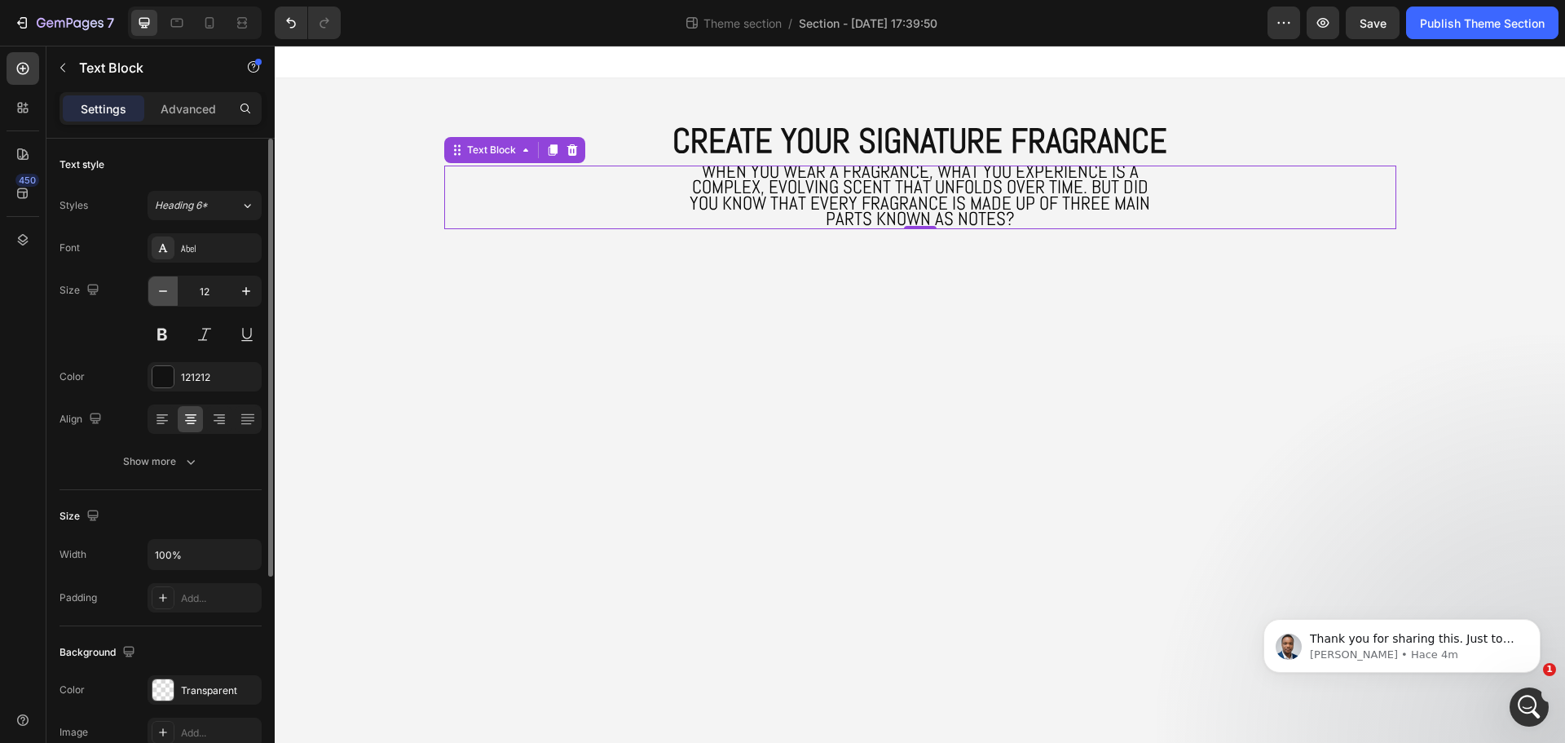
click at [168, 300] on button "button" at bounding box center [162, 290] width 29 height 29
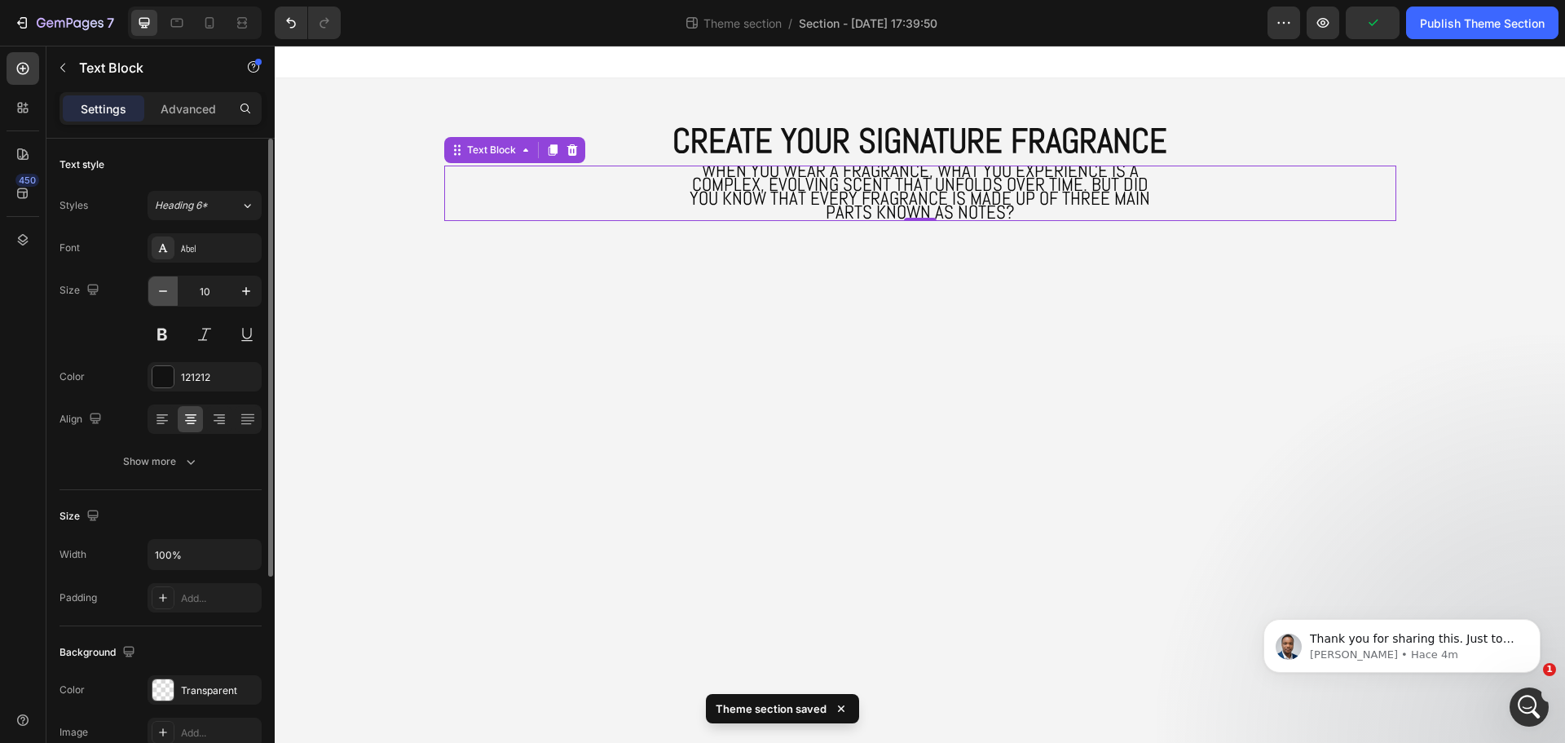
click at [168, 300] on button "button" at bounding box center [162, 290] width 29 height 29
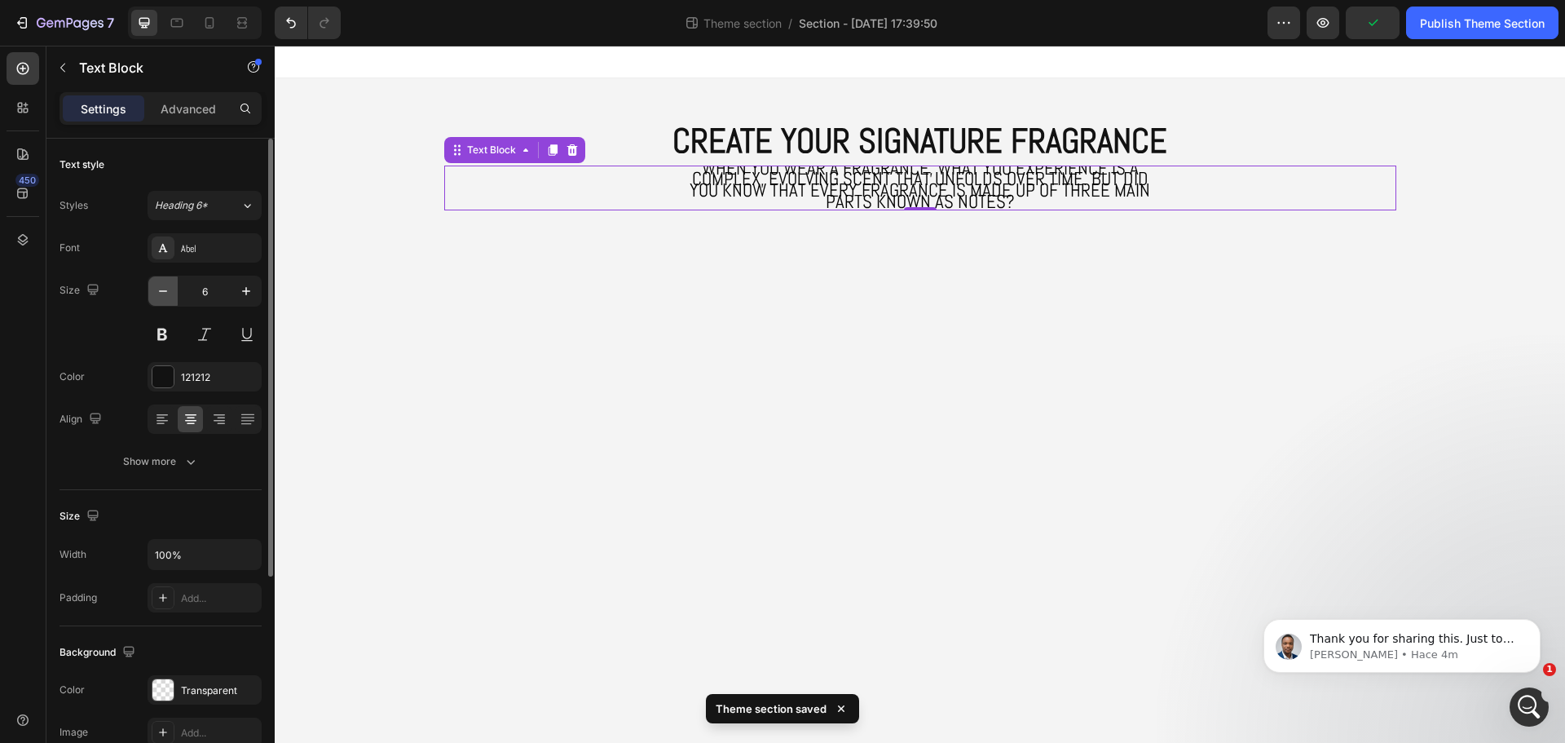
type input "5"
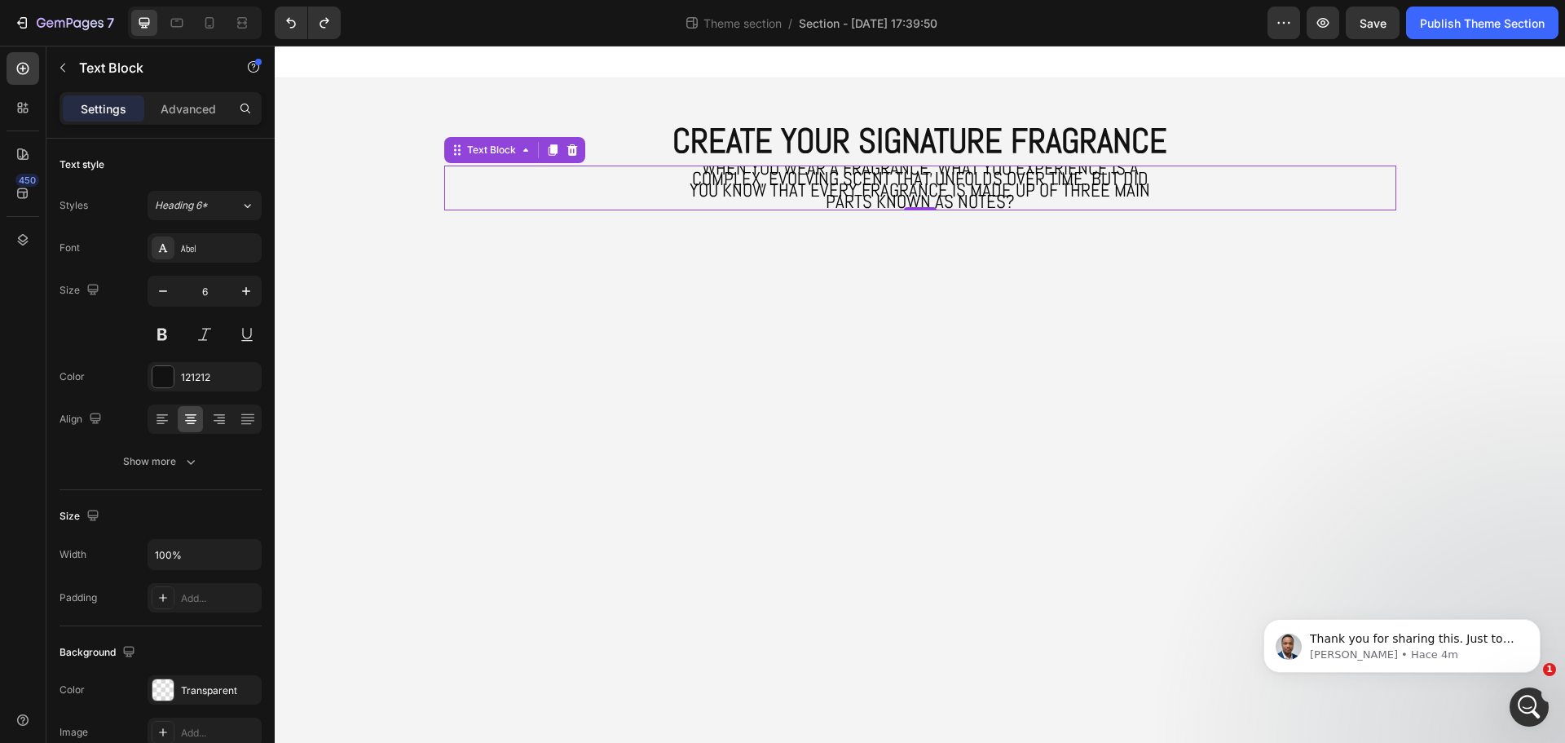
click at [1027, 202] on p "When you wear a fragrance, what you experience is a complex, evolving scent tha…" at bounding box center [920, 187] width 463 height 45
click at [1028, 201] on span "When you wear a fragrance, what you experience is a complex, evolving scent tha…" at bounding box center [920, 185] width 461 height 58
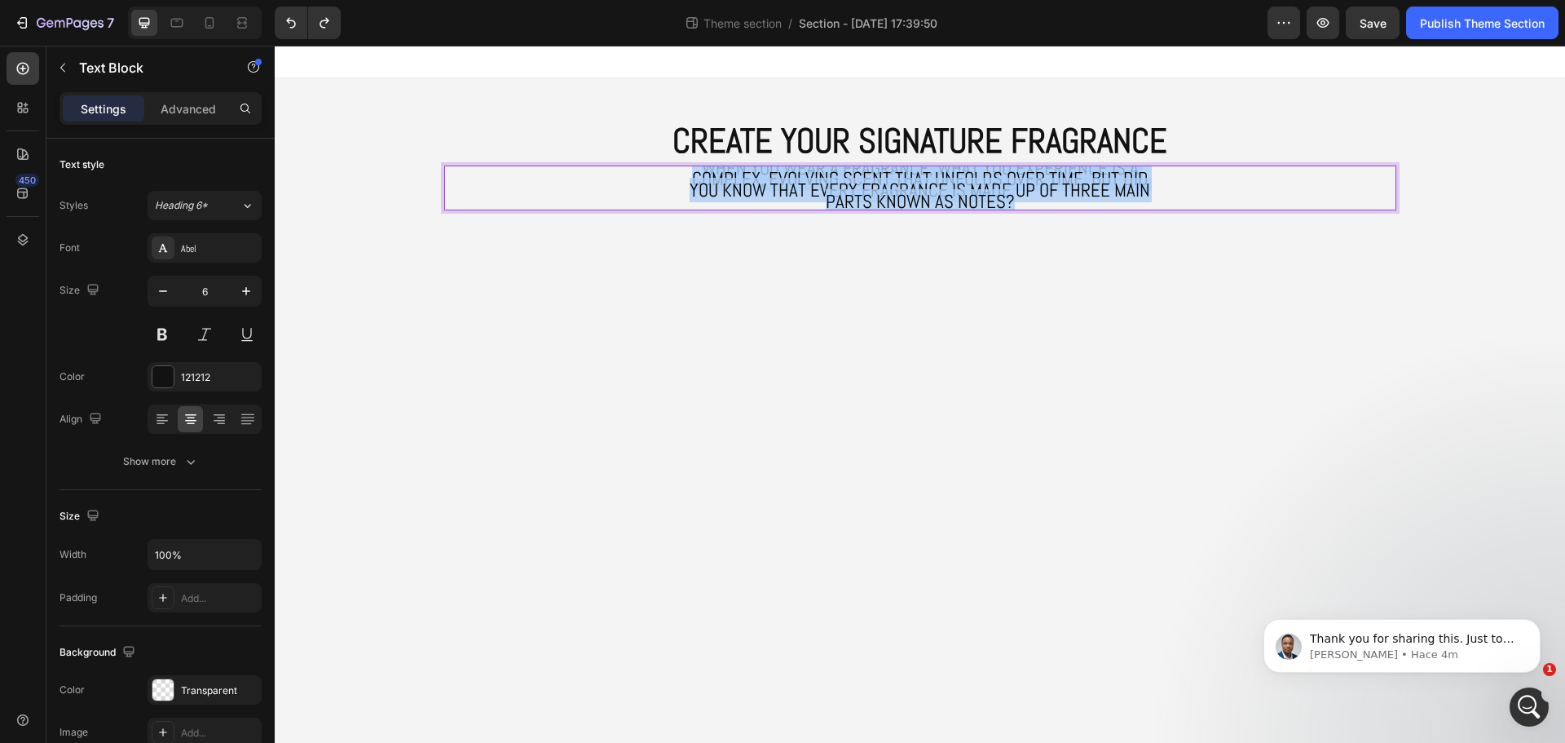
click at [1028, 201] on span "When you wear a fragrance, what you experience is a complex, evolving scent tha…" at bounding box center [920, 185] width 461 height 58
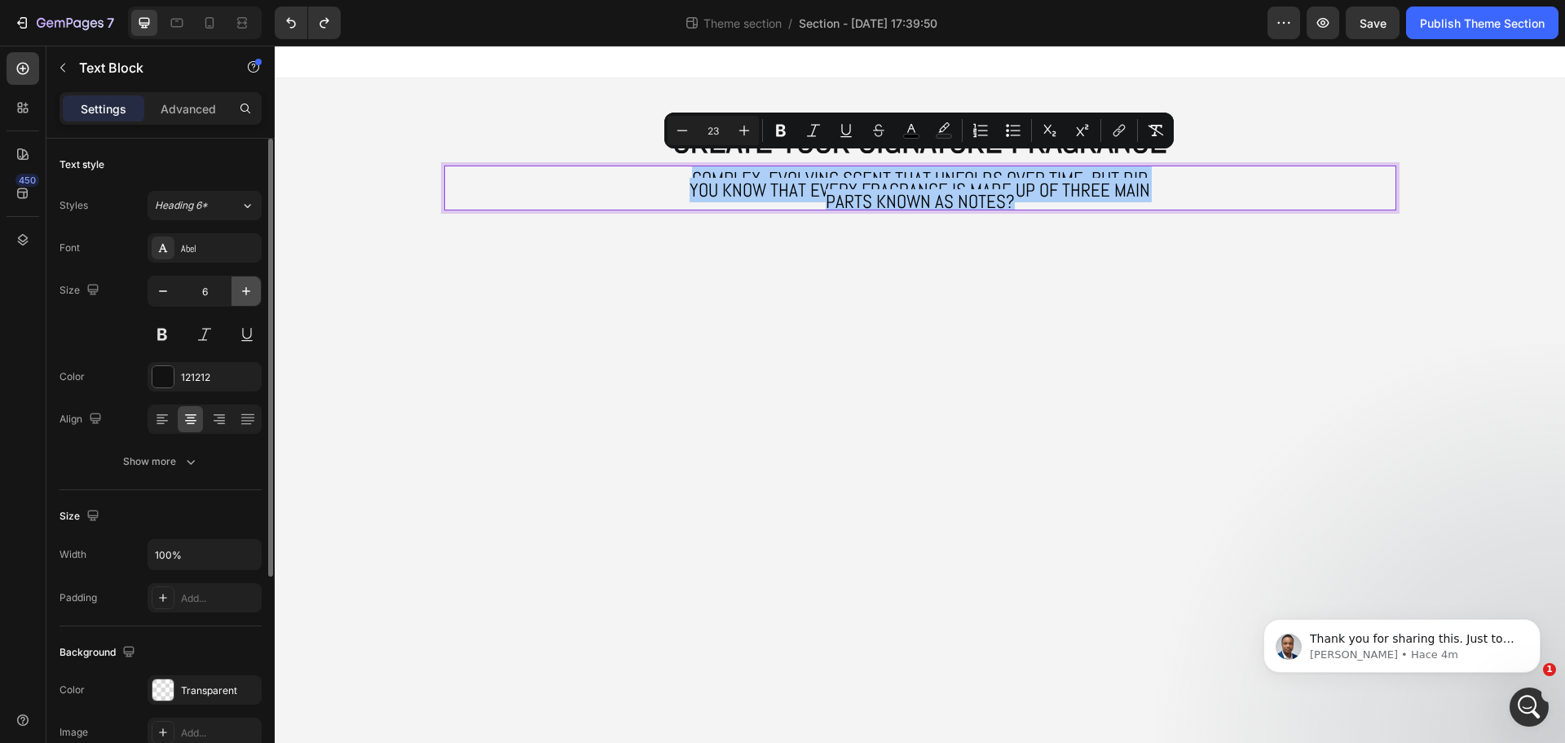
click at [243, 289] on icon "button" at bounding box center [246, 291] width 16 height 16
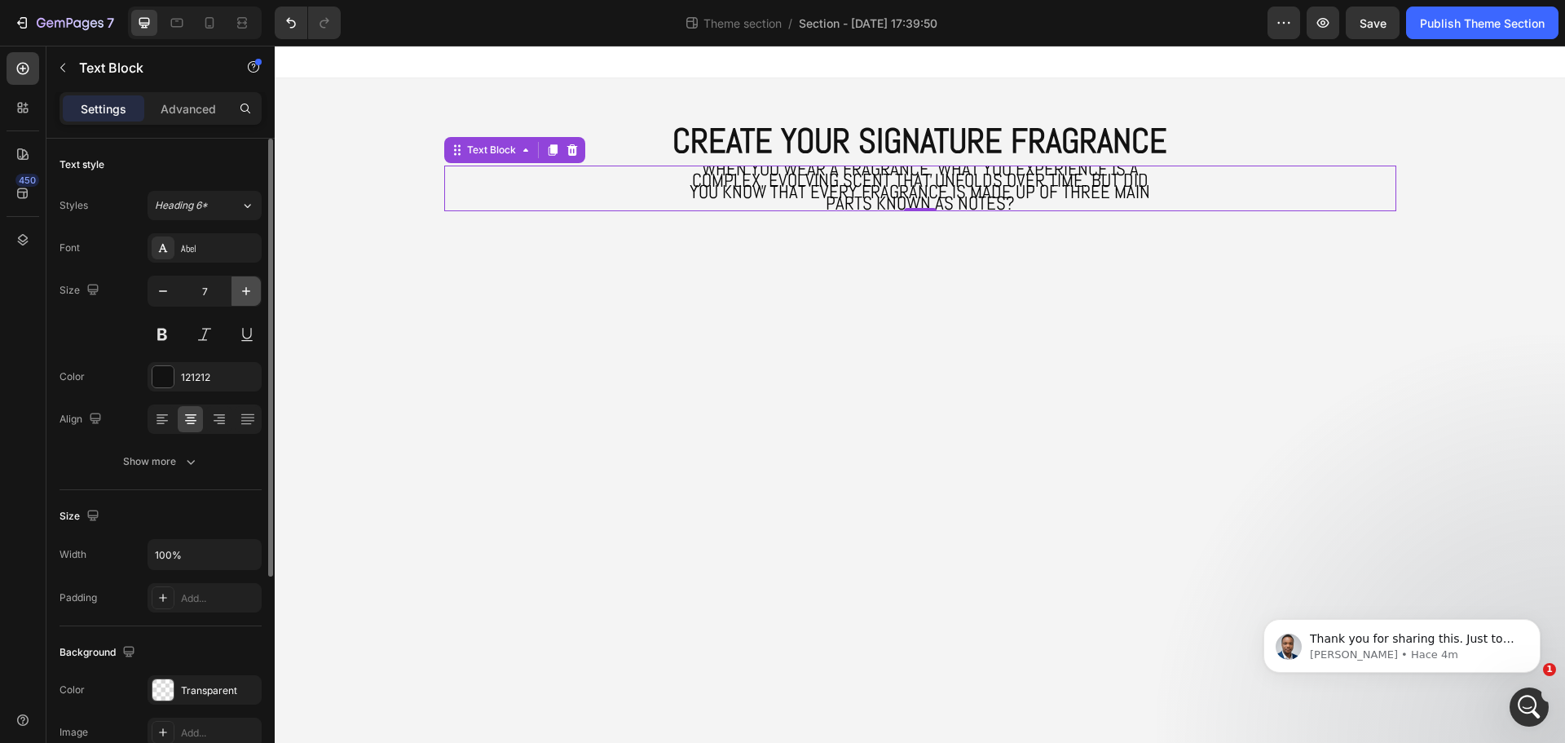
click at [243, 289] on icon "button" at bounding box center [246, 291] width 16 height 16
click at [242, 289] on icon "button" at bounding box center [246, 291] width 16 height 16
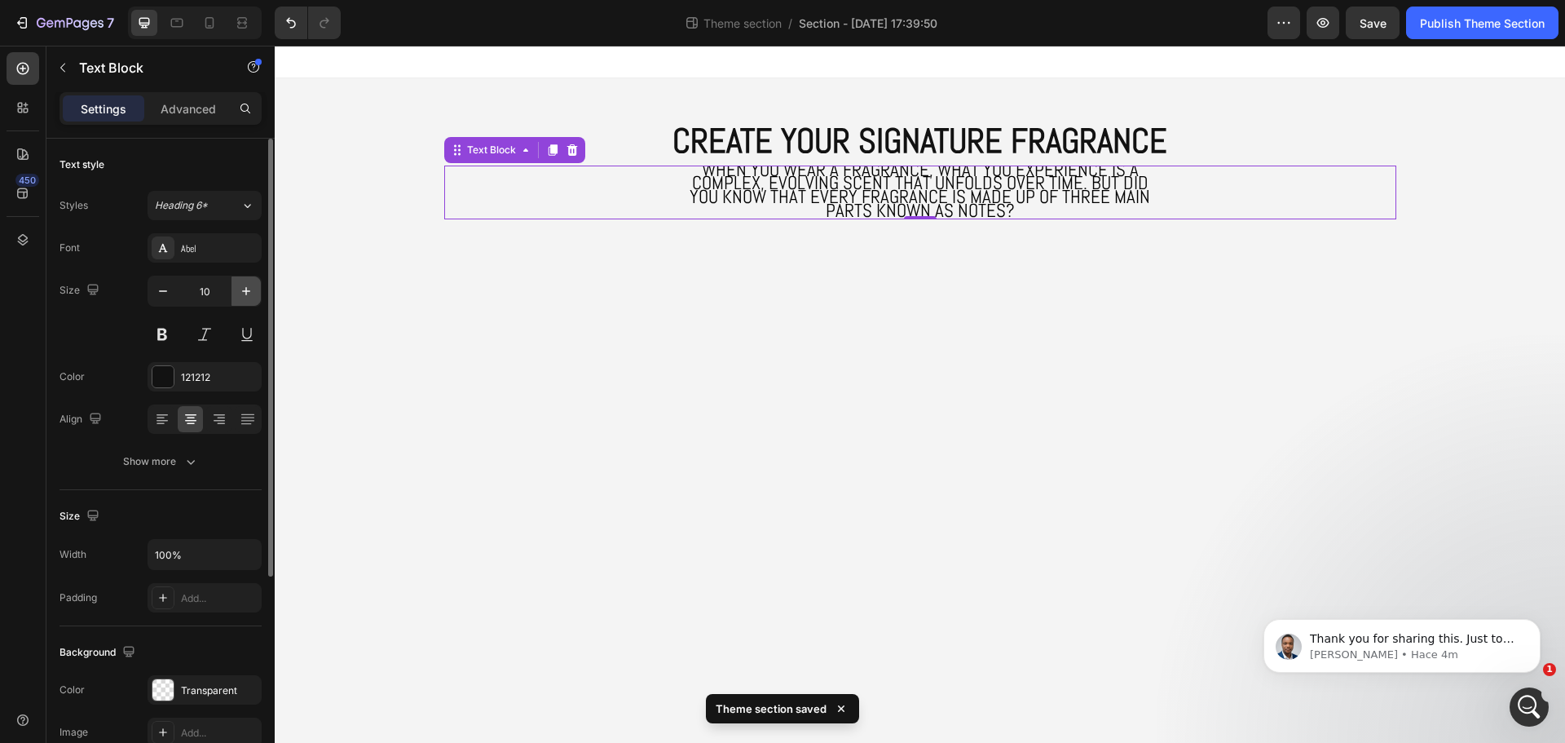
click at [242, 289] on icon "button" at bounding box center [246, 291] width 16 height 16
click at [241, 289] on icon "button" at bounding box center [246, 291] width 16 height 16
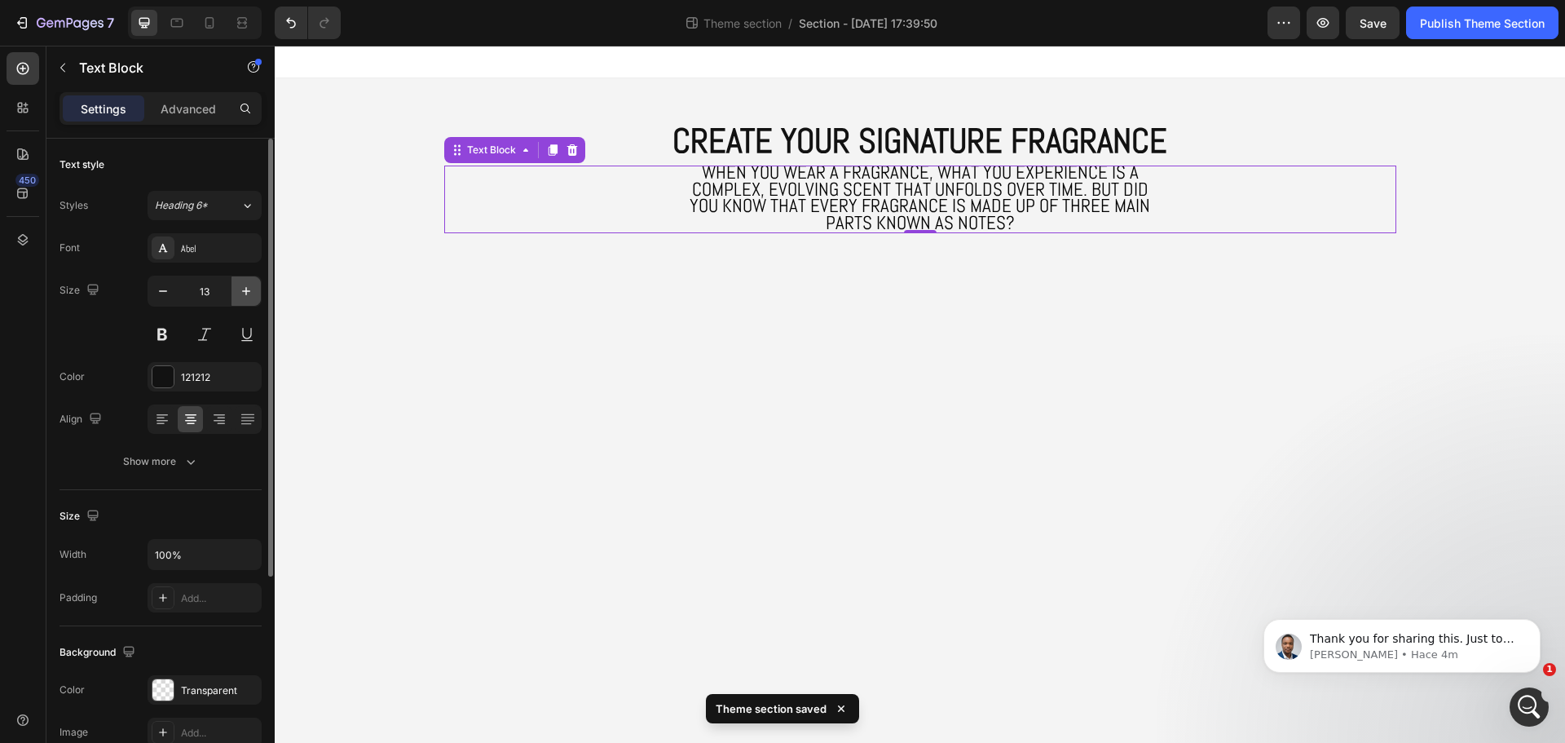
click at [241, 289] on icon "button" at bounding box center [246, 291] width 16 height 16
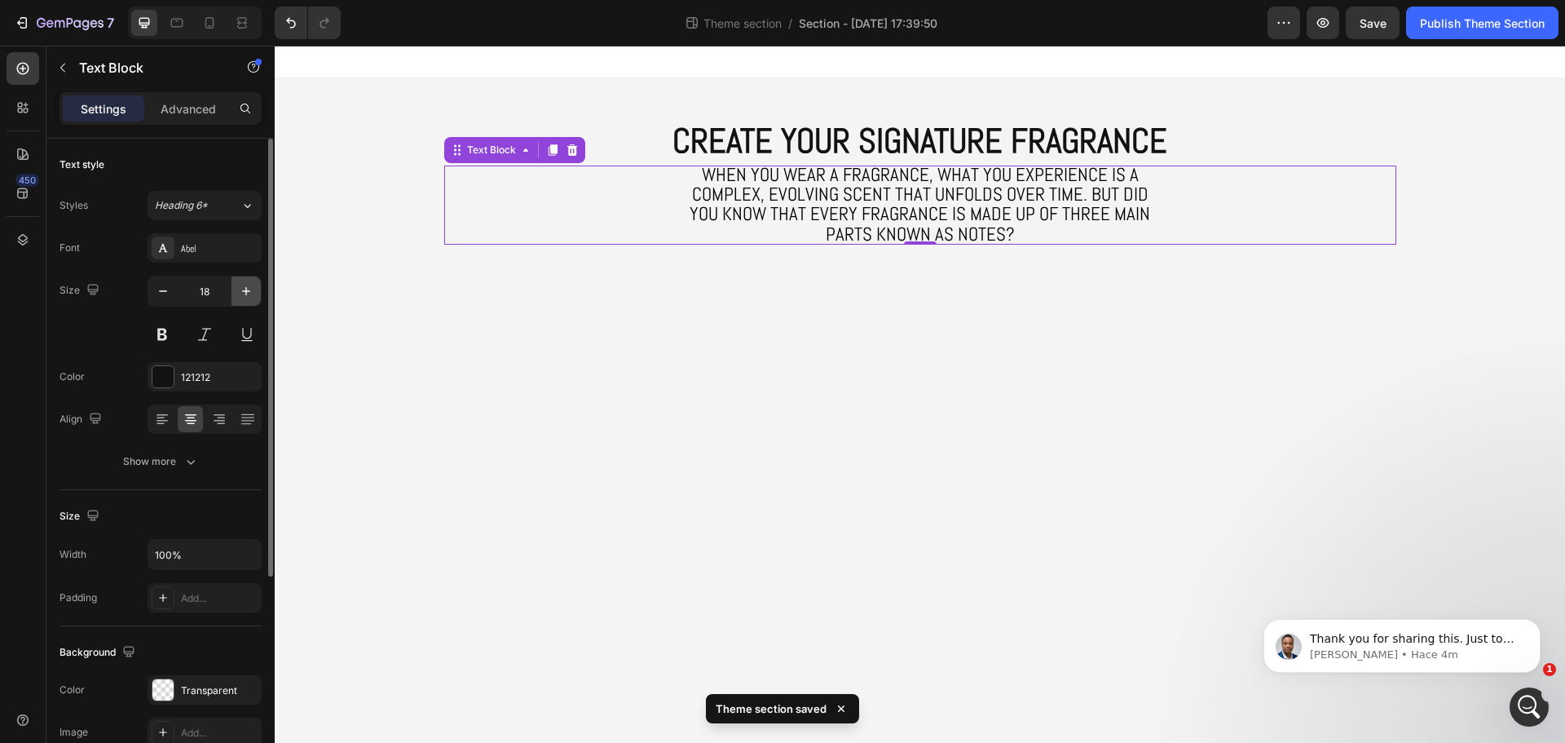
click at [241, 289] on icon "button" at bounding box center [246, 291] width 16 height 16
type input "20"
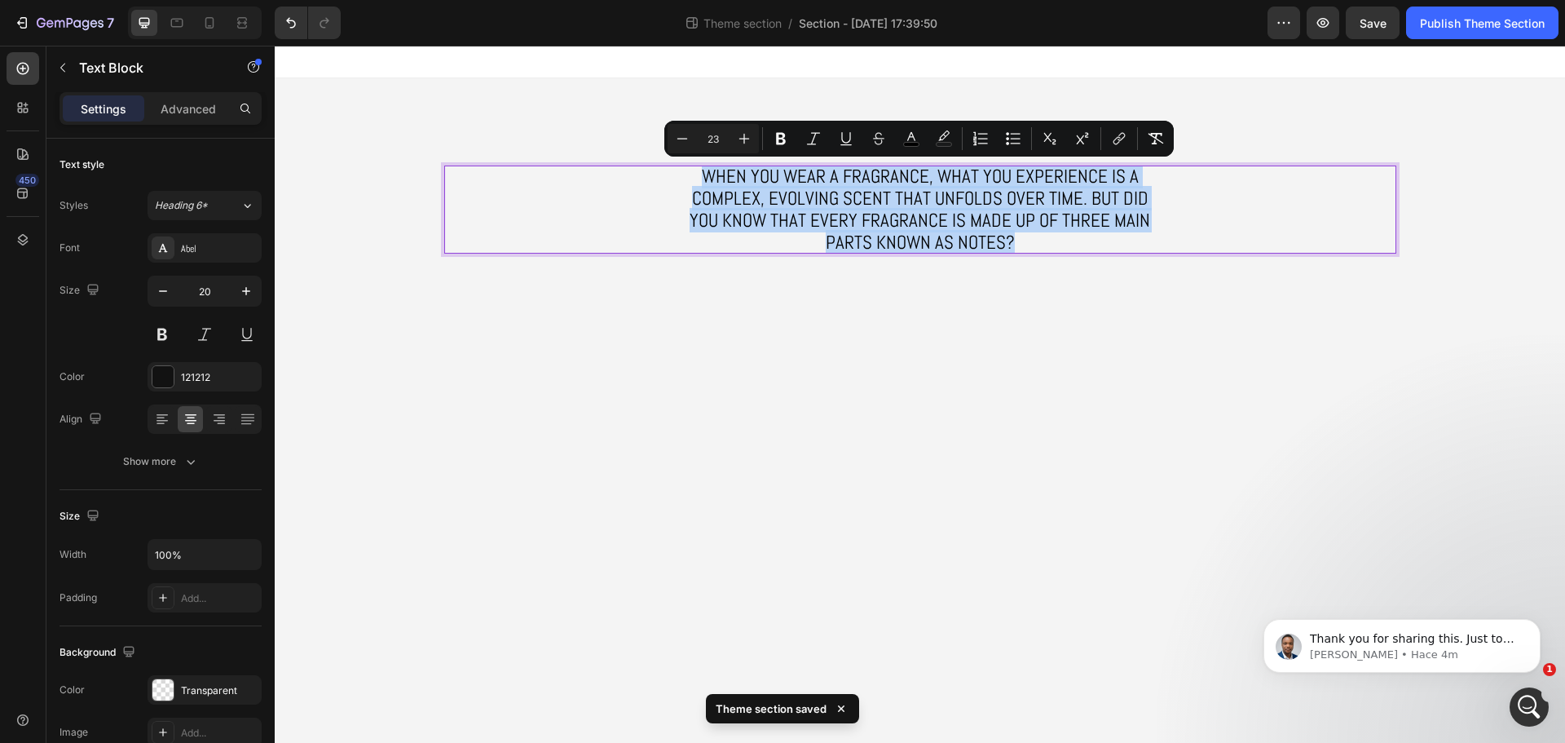
drag, startPoint x: 1020, startPoint y: 238, endPoint x: 680, endPoint y: 177, distance: 346.1
click at [680, 177] on div "When you wear a fragrance, what you experience is a complex, evolving scent tha…" at bounding box center [920, 209] width 952 height 88
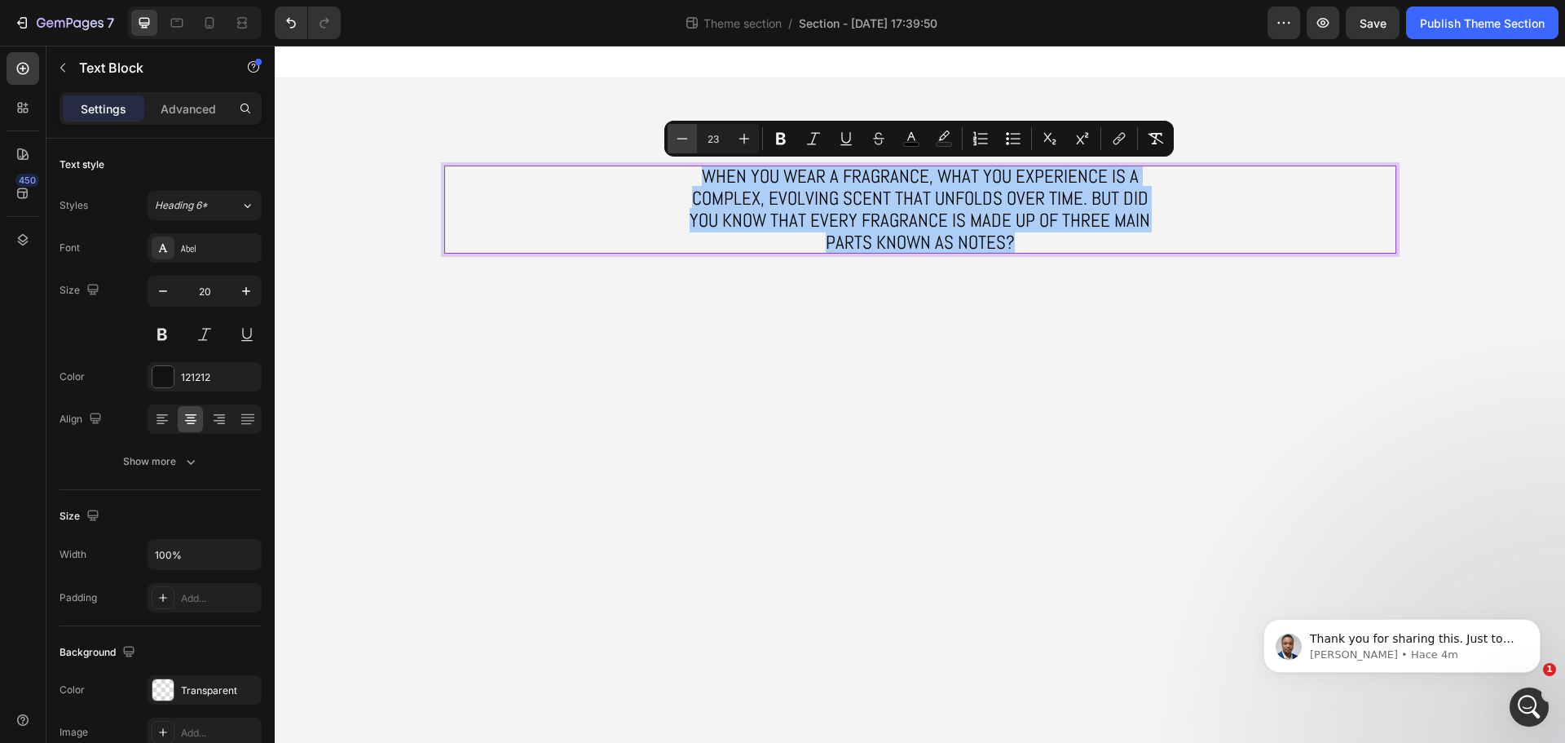
click at [688, 139] on icon "Editor contextual toolbar" at bounding box center [682, 138] width 16 height 16
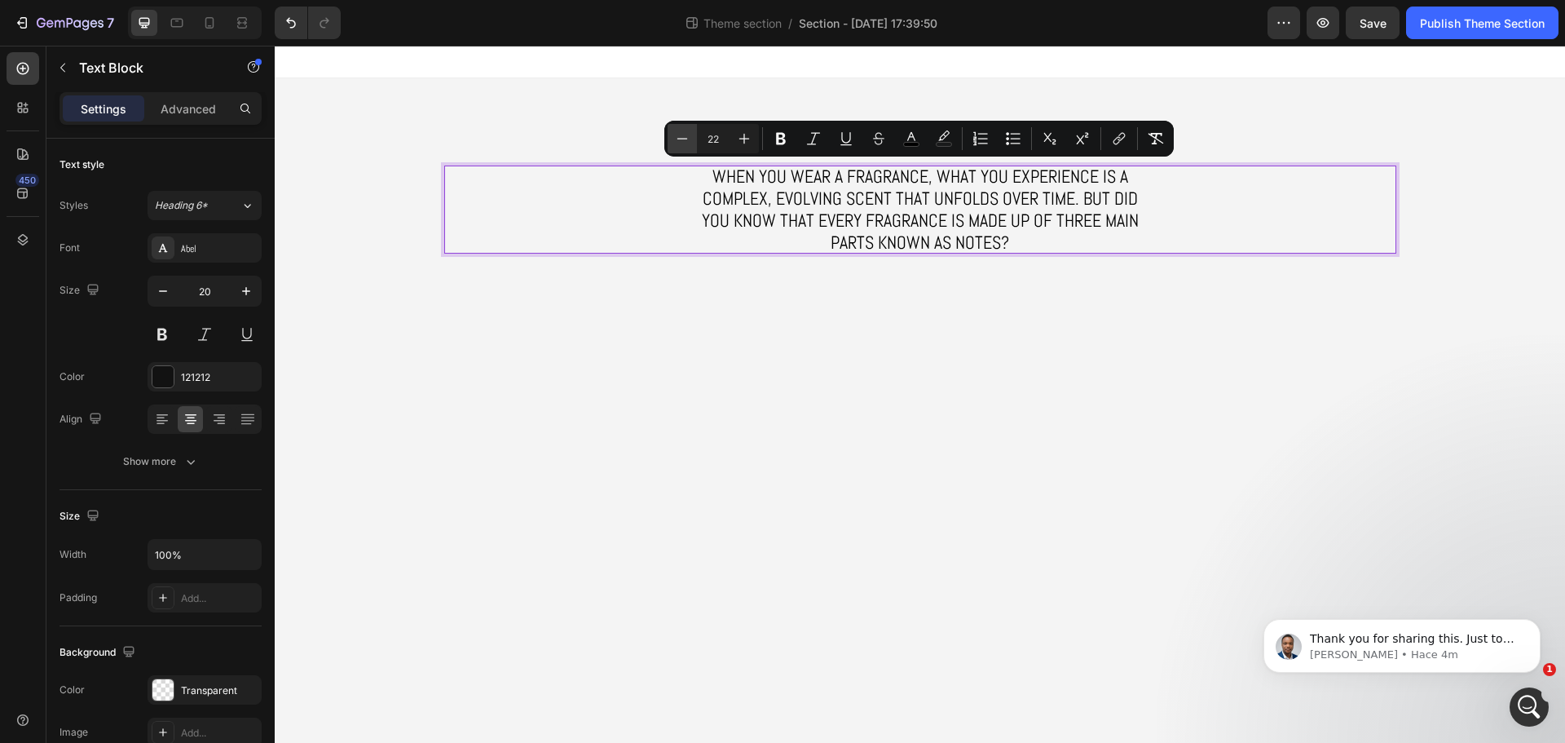
click at [684, 138] on icon "Editor contextual toolbar" at bounding box center [682, 138] width 16 height 16
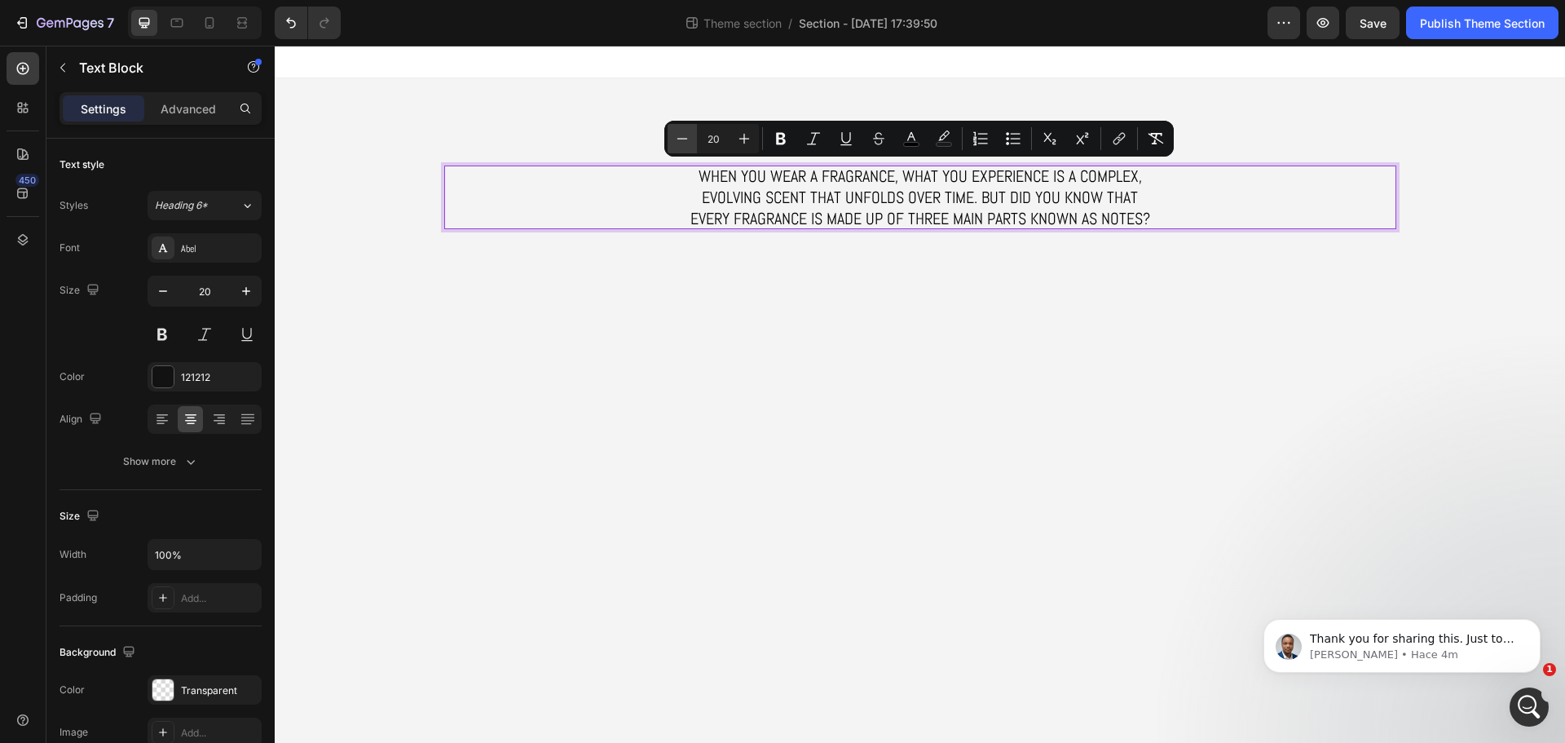
click at [684, 138] on icon "Editor contextual toolbar" at bounding box center [682, 138] width 16 height 16
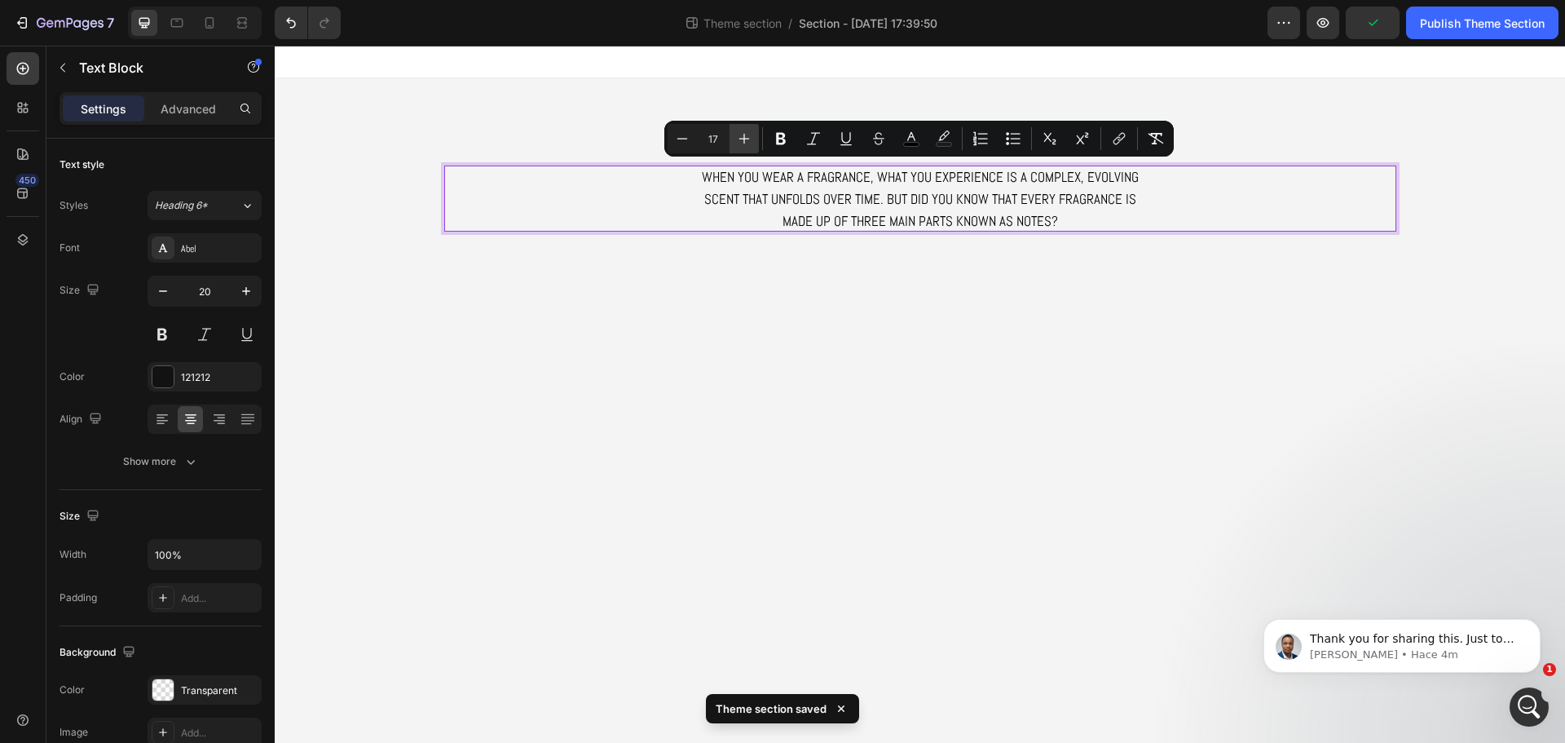
click at [737, 137] on icon "Editor contextual toolbar" at bounding box center [744, 138] width 16 height 16
type input "18"
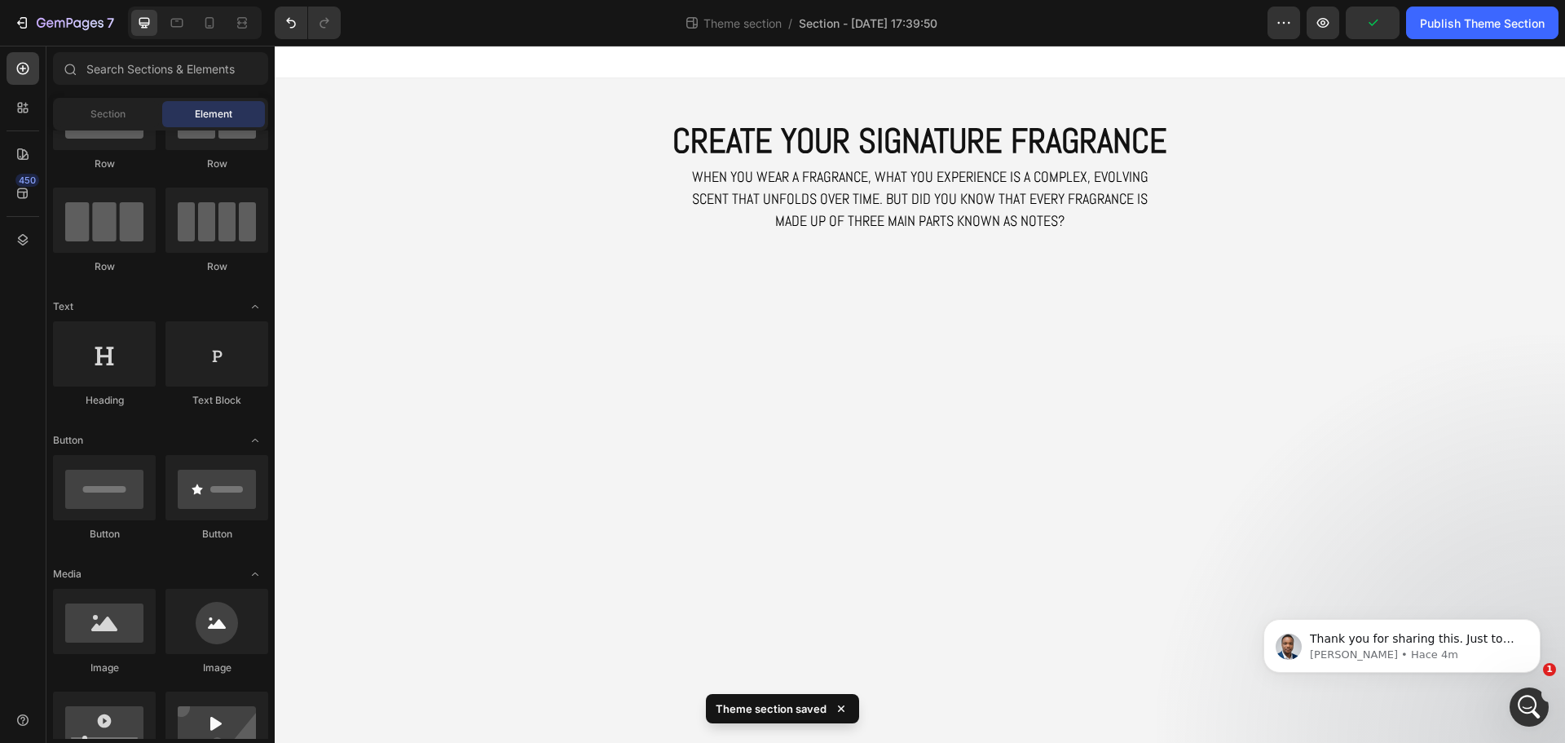
click at [962, 293] on body "CREATE YOUR SIGNATURE FRAGRANCE Heading When you wear a fragrance, what you exp…" at bounding box center [920, 394] width 1290 height 697
click at [210, 28] on icon at bounding box center [209, 22] width 9 height 11
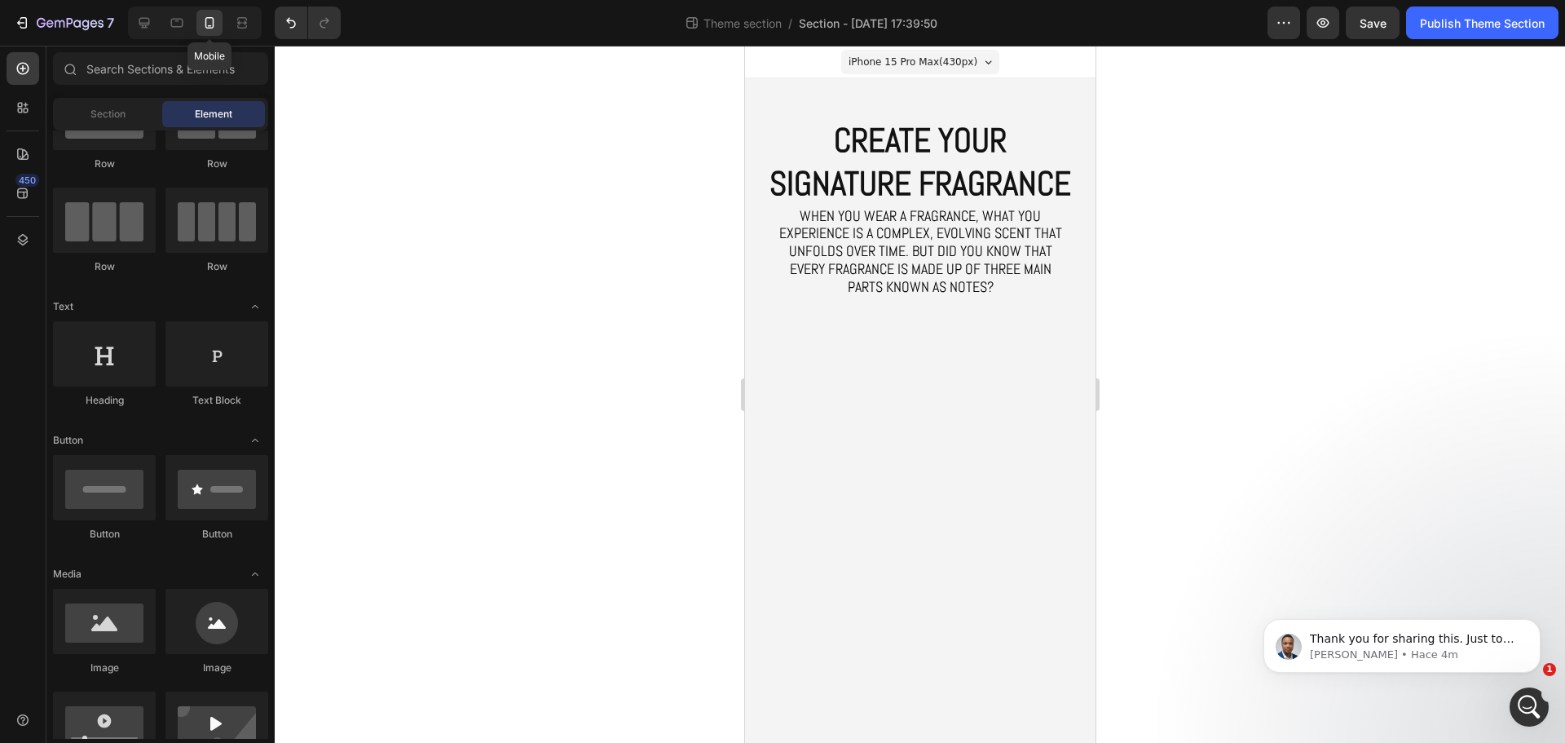
click at [210, 28] on icon at bounding box center [209, 22] width 9 height 11
click at [149, 25] on icon at bounding box center [144, 23] width 16 height 16
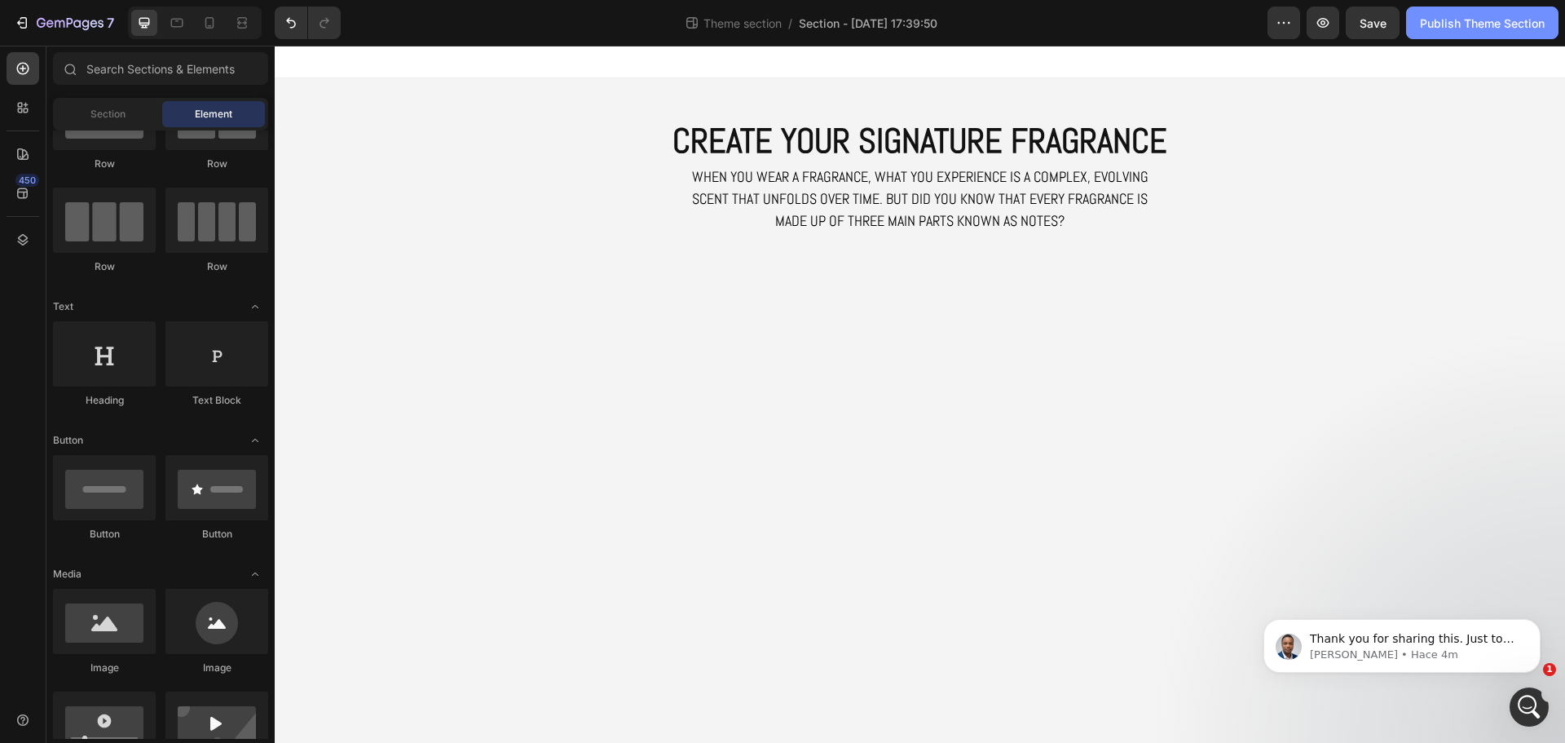
click at [1113, 22] on div "Publish Theme Section" at bounding box center [1482, 23] width 125 height 17
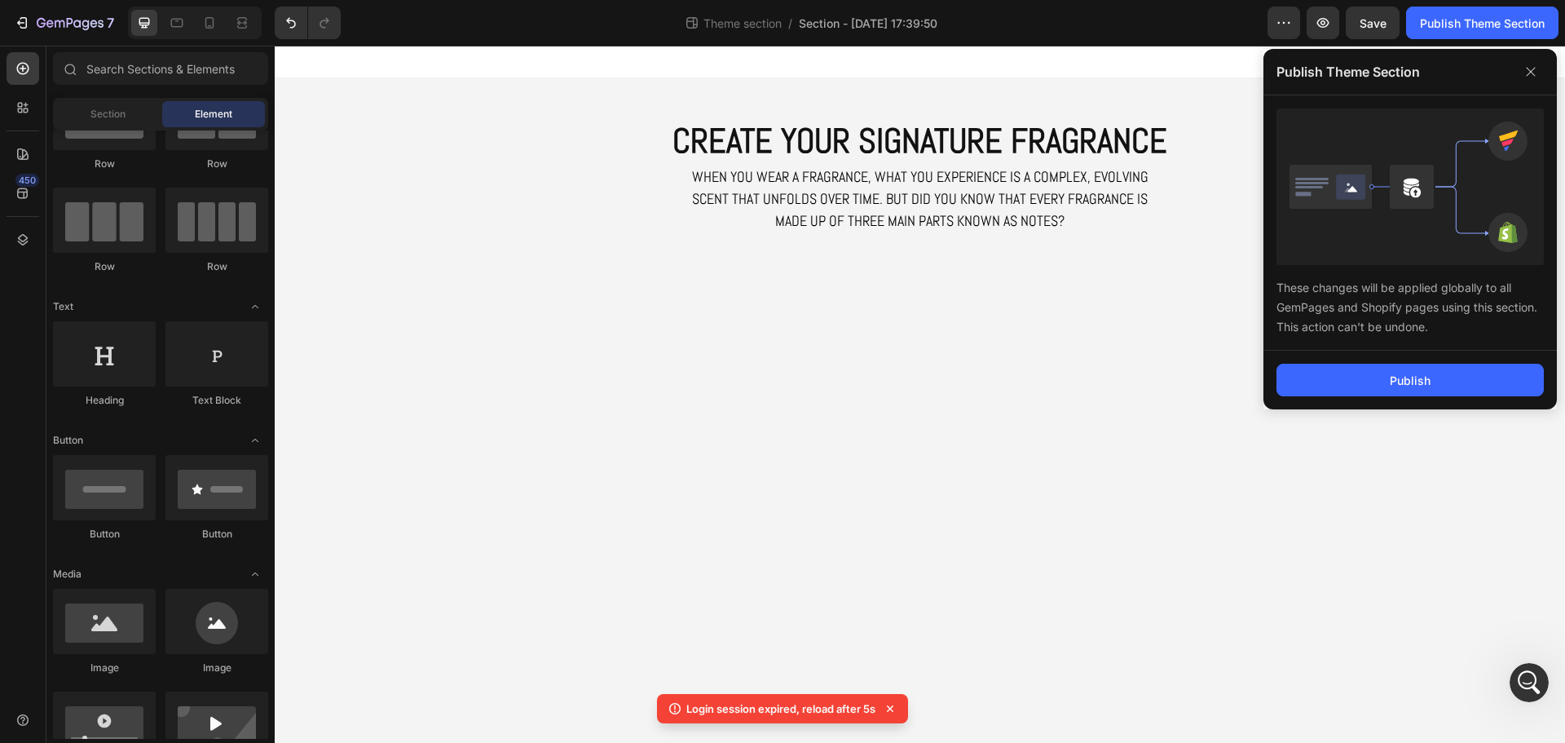
scroll to position [2674, 0]
click at [1531, 63] on icon at bounding box center [1531, 72] width 26 height 26
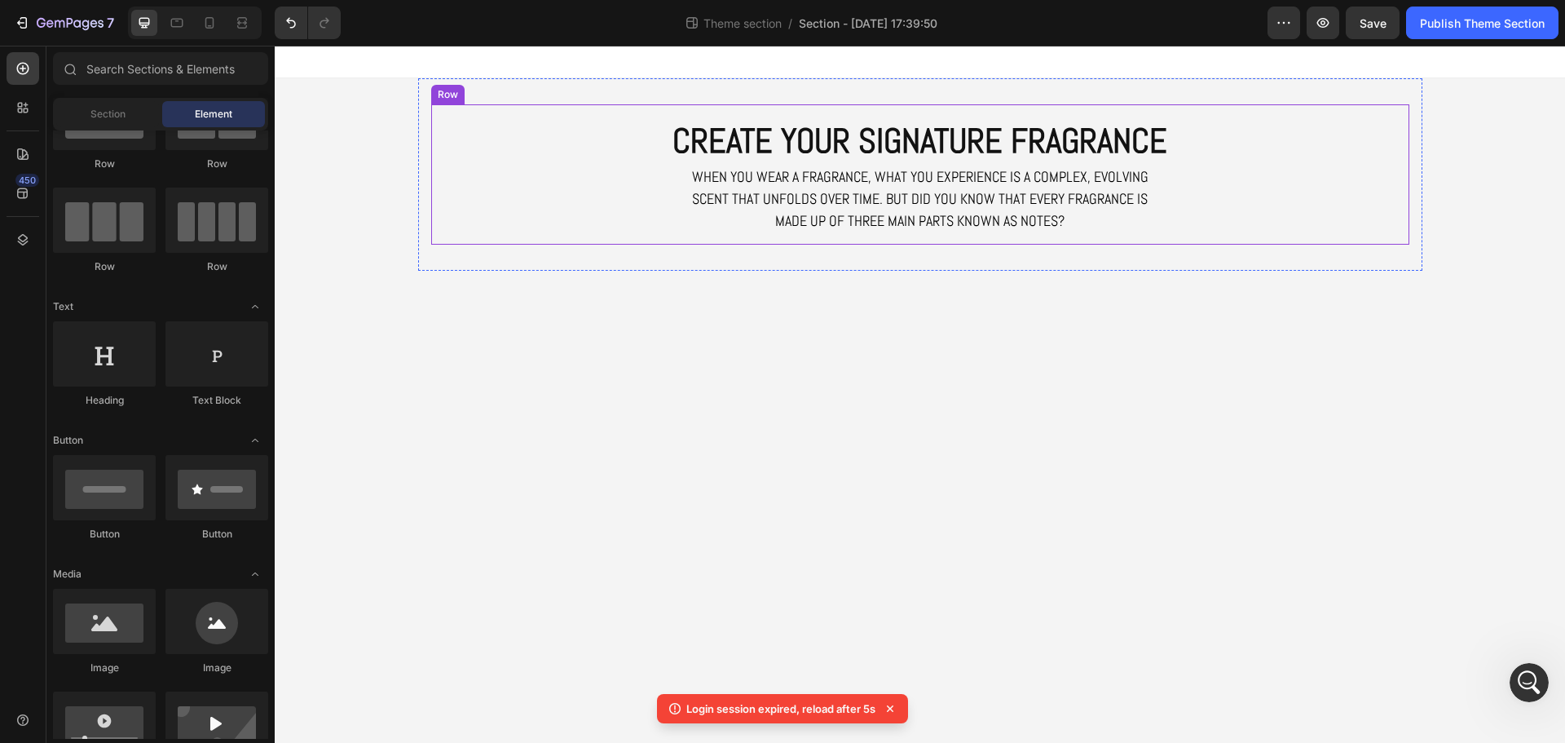
click at [738, 104] on div "CREATE YOUR SIGNATURE FRAGRANCE Heading When you wear a fragrance, what you exp…" at bounding box center [920, 174] width 1004 height 192
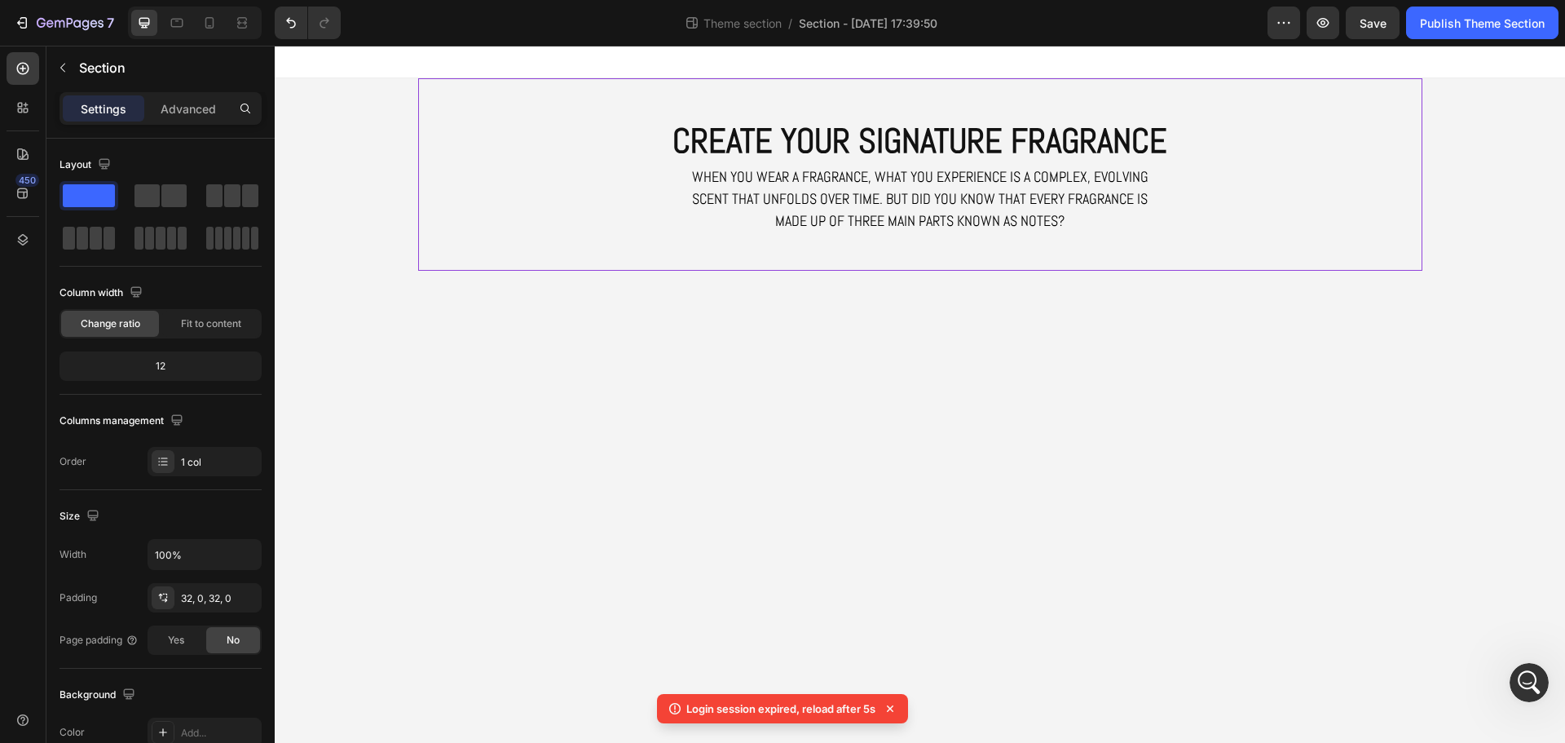
click at [431, 83] on div "CREATE YOUR SIGNATURE FRAGRANCE Heading When you wear a fragrance, what you exp…" at bounding box center [920, 174] width 1004 height 192
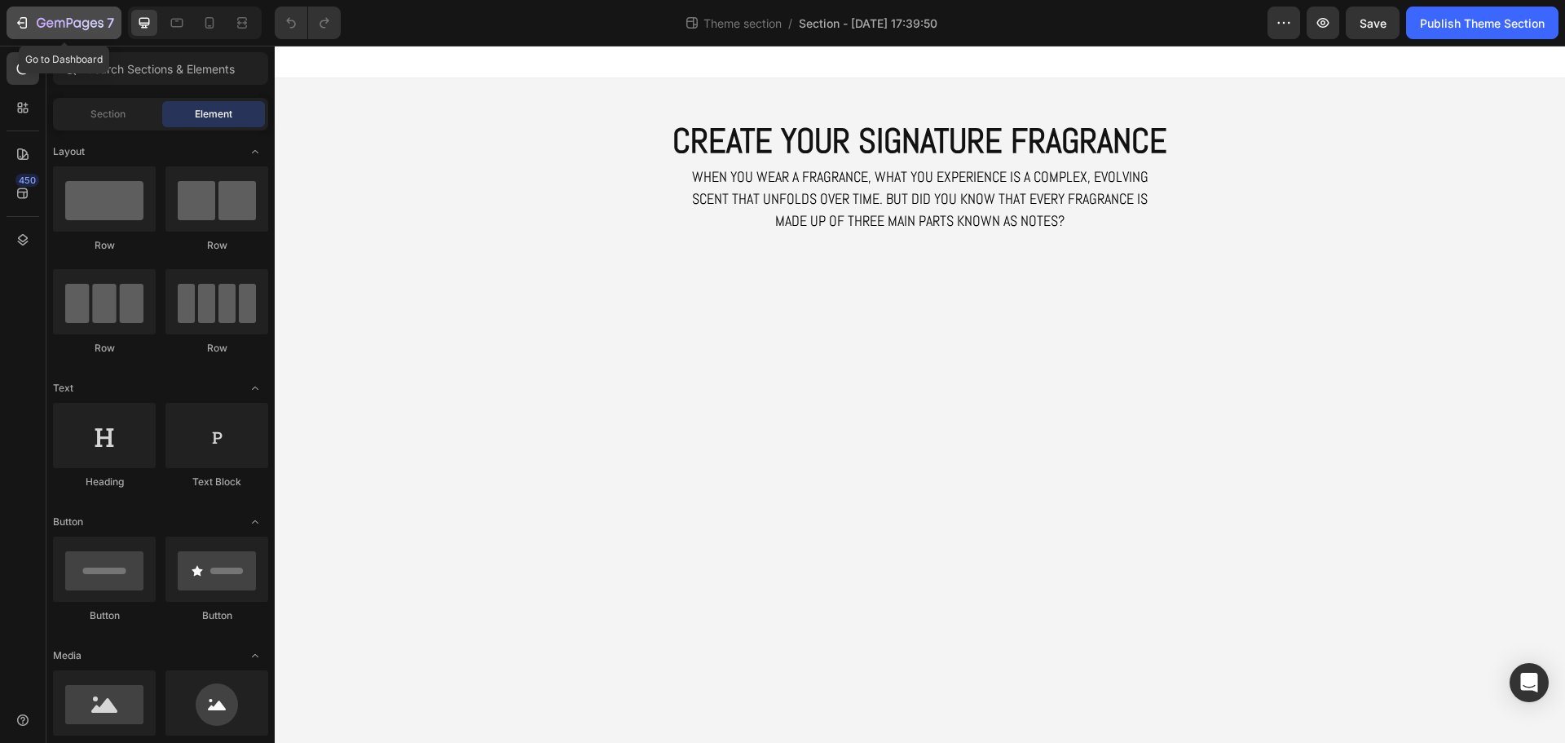
click at [49, 25] on icon "button" at bounding box center [70, 24] width 67 height 14
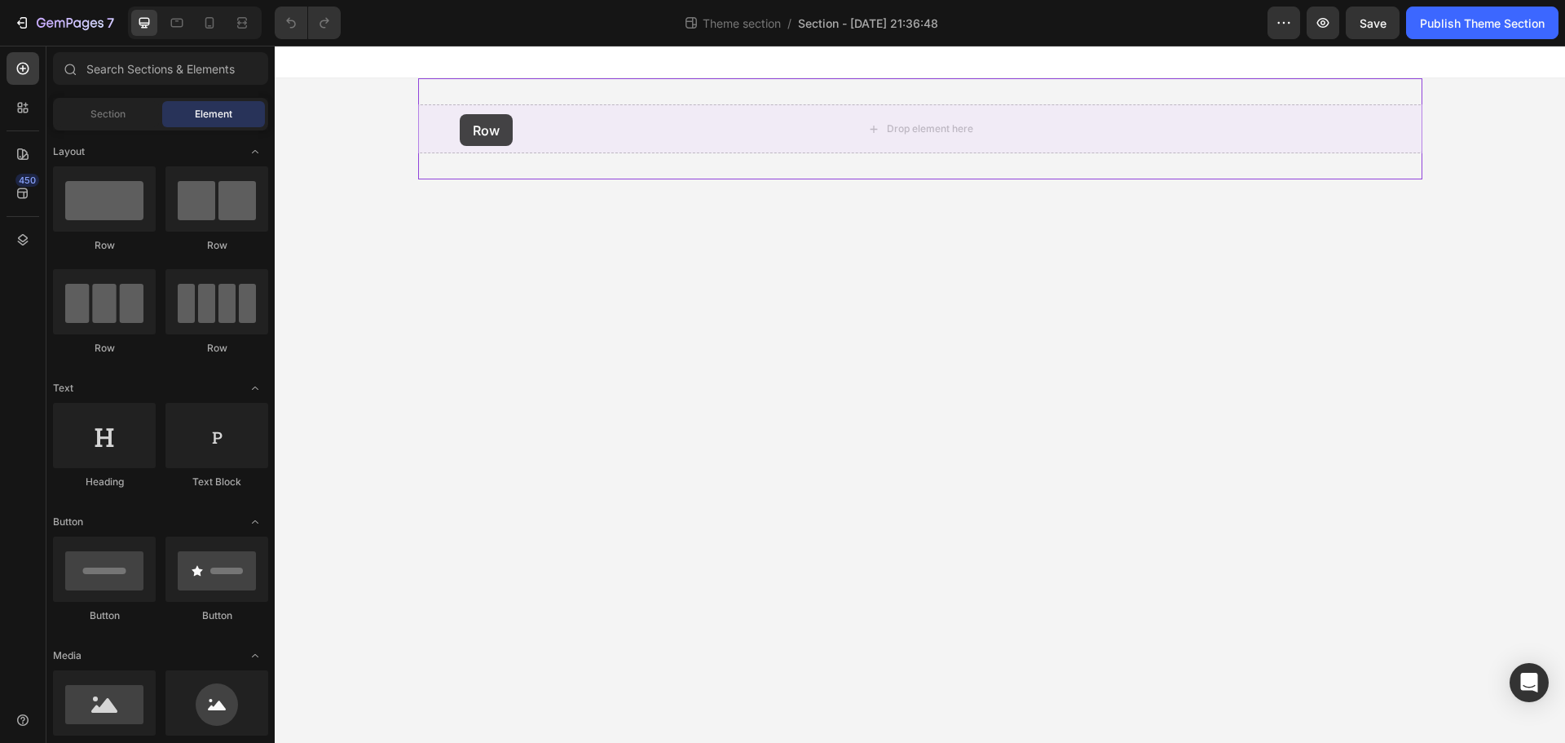
drag, startPoint x: 396, startPoint y: 248, endPoint x: 460, endPoint y: 114, distance: 148.0
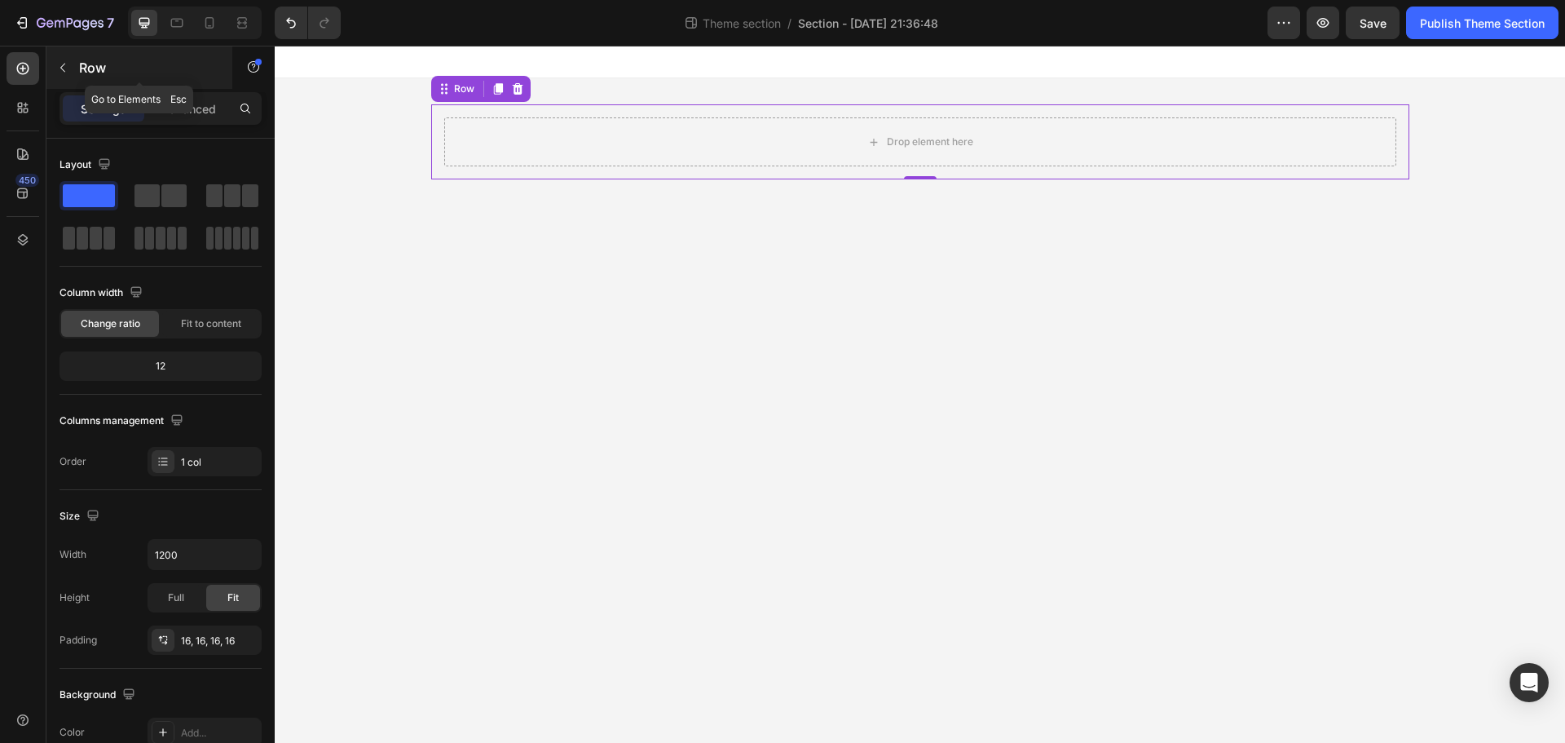
click at [66, 76] on button "button" at bounding box center [63, 68] width 26 height 26
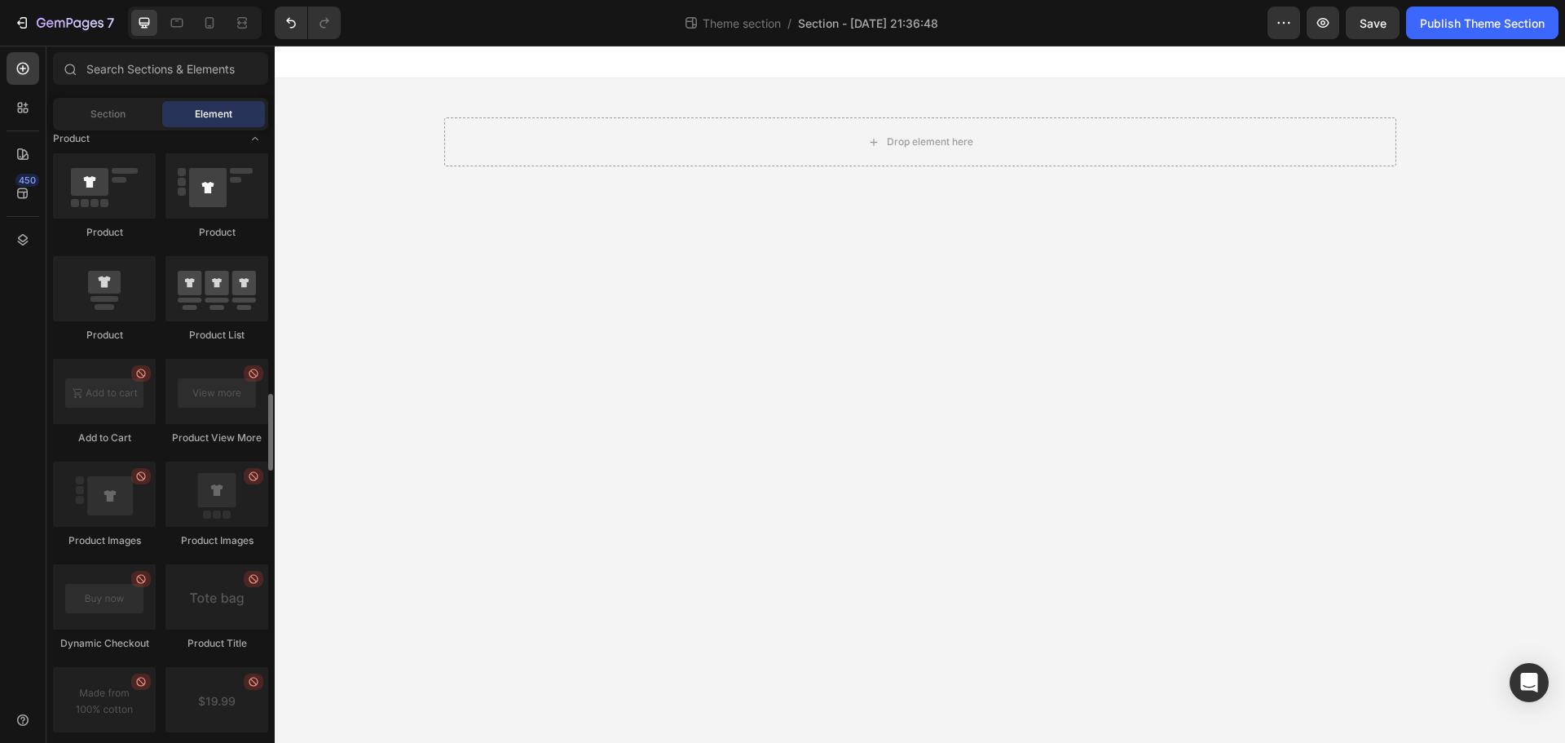
scroll to position [1681, 0]
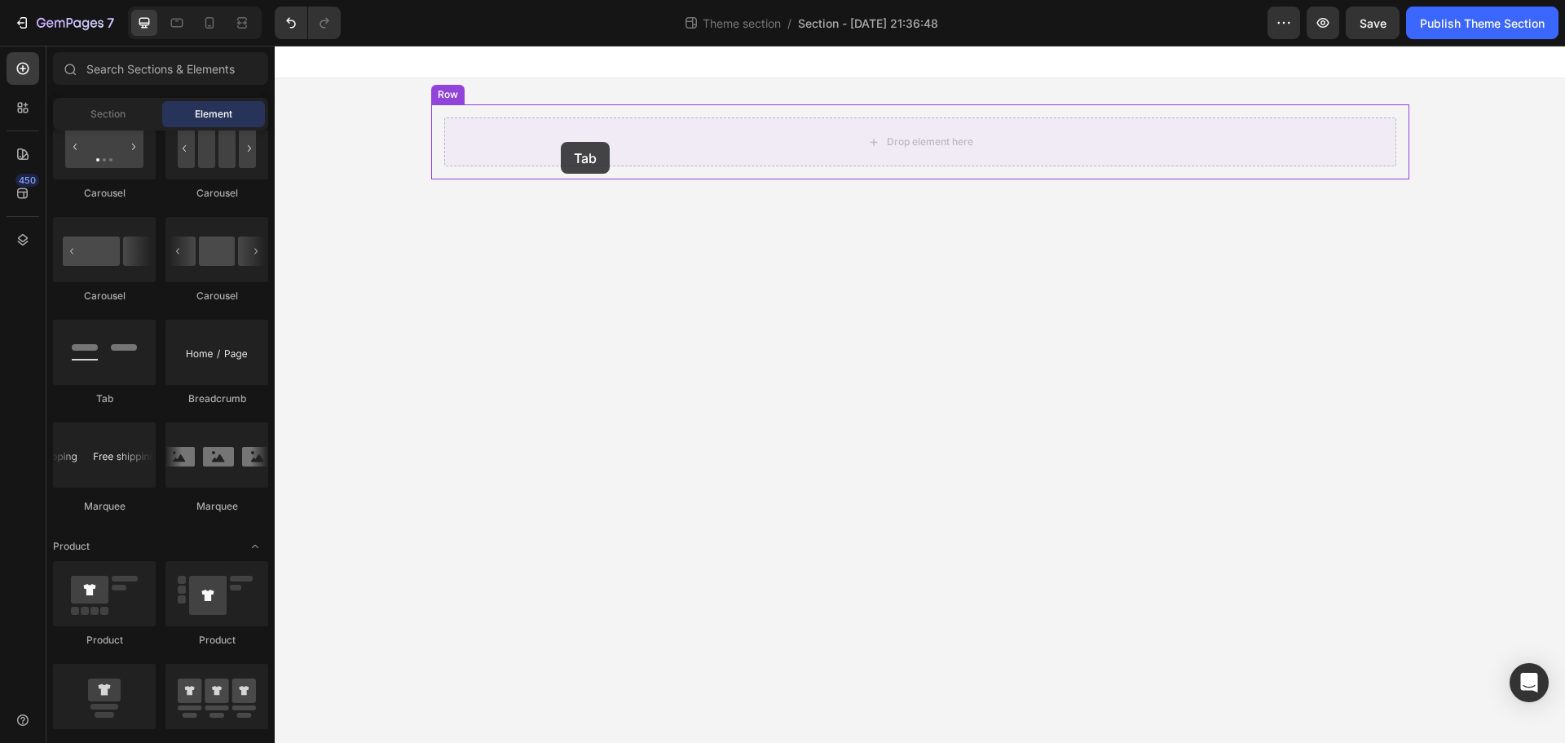
drag, startPoint x: 386, startPoint y: 414, endPoint x: 561, endPoint y: 142, distance: 323.8
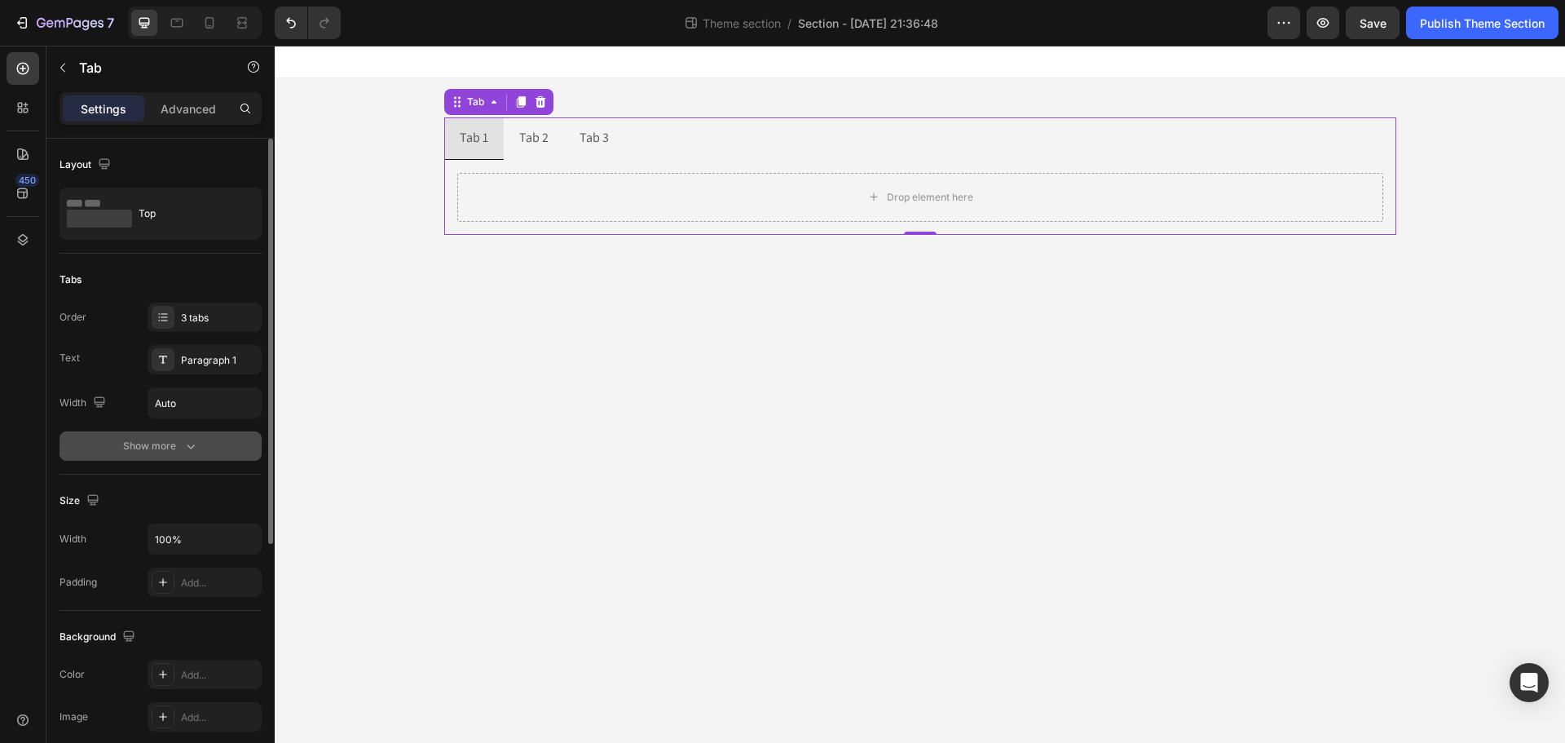
click at [177, 445] on div "Show more" at bounding box center [161, 446] width 76 height 16
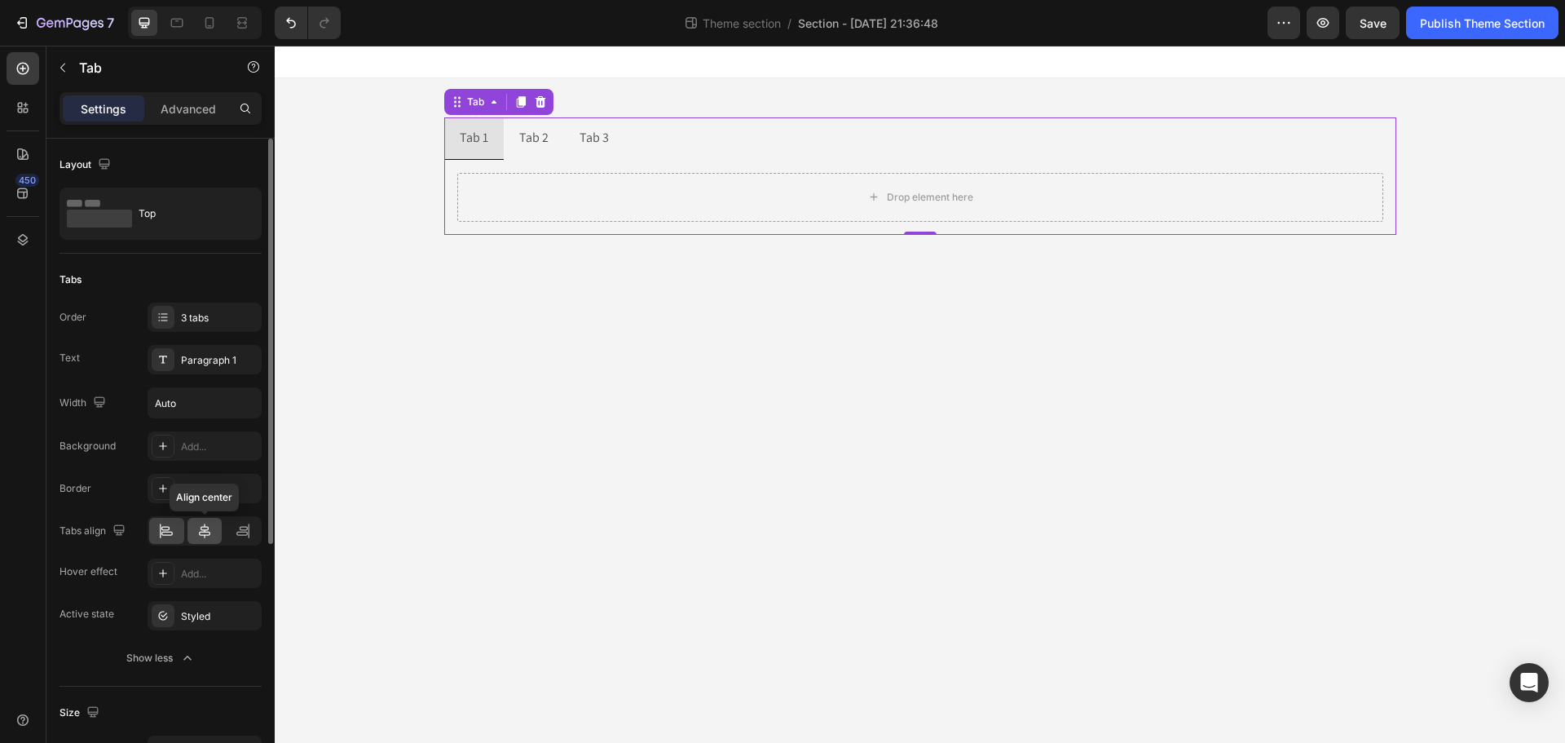
click at [207, 534] on icon at bounding box center [204, 530] width 16 height 16
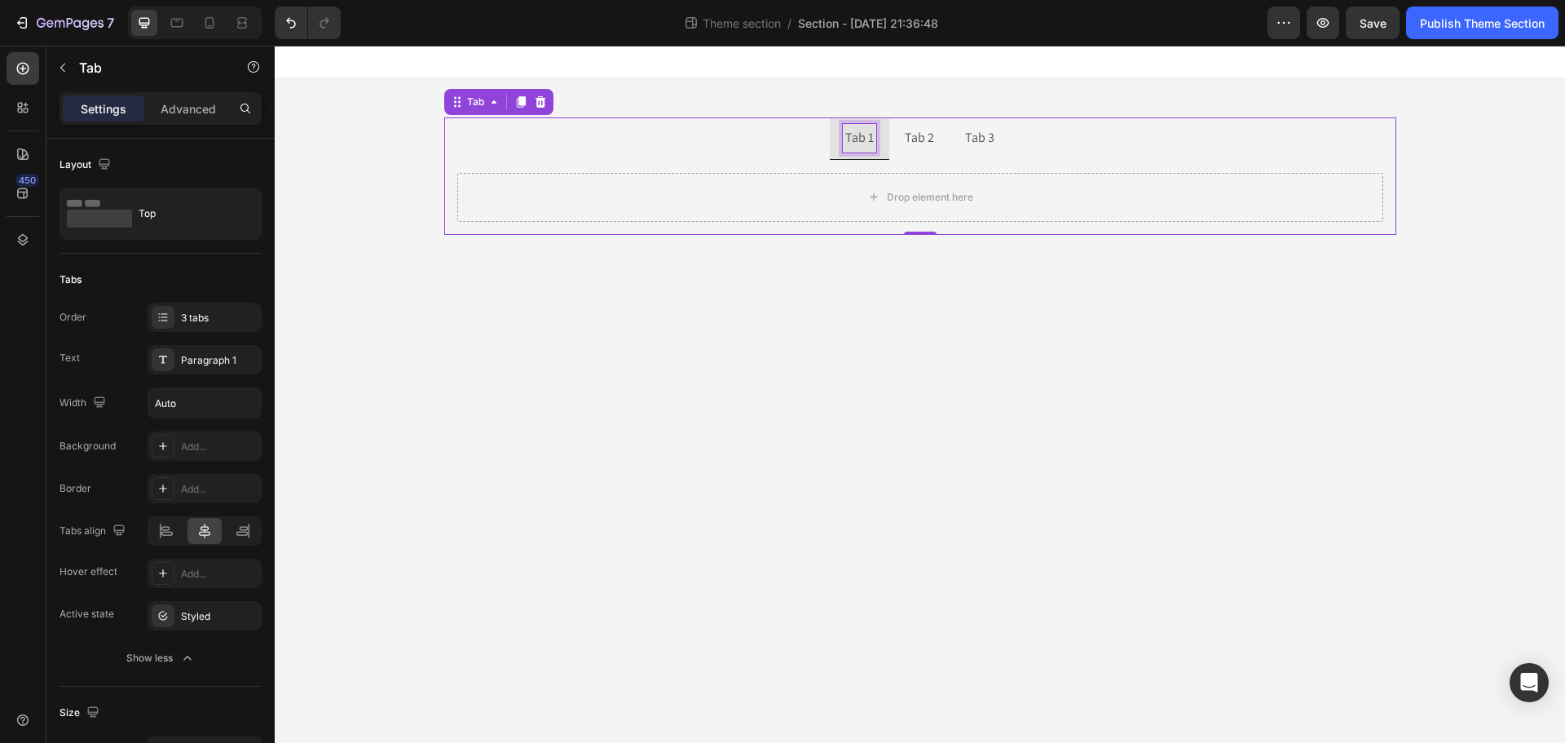
click at [863, 136] on div "Tab 1" at bounding box center [859, 138] width 33 height 29
click at [863, 136] on p "Tab 1" at bounding box center [859, 138] width 29 height 24
click at [867, 130] on p "Tab 1" at bounding box center [859, 138] width 29 height 24
click at [868, 130] on p "Tab 1" at bounding box center [859, 138] width 29 height 24
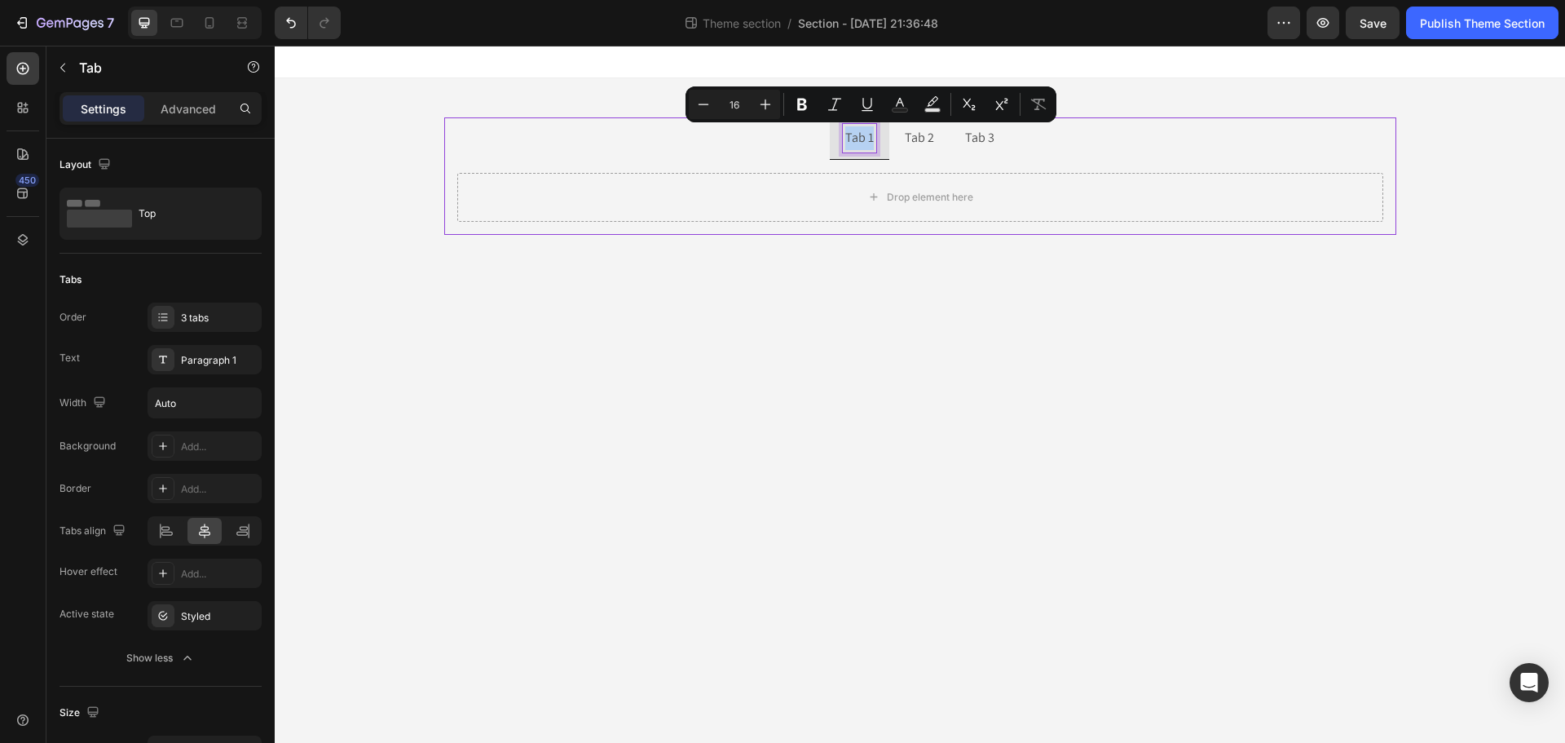
click at [868, 130] on p "Tab 1" at bounding box center [859, 138] width 29 height 24
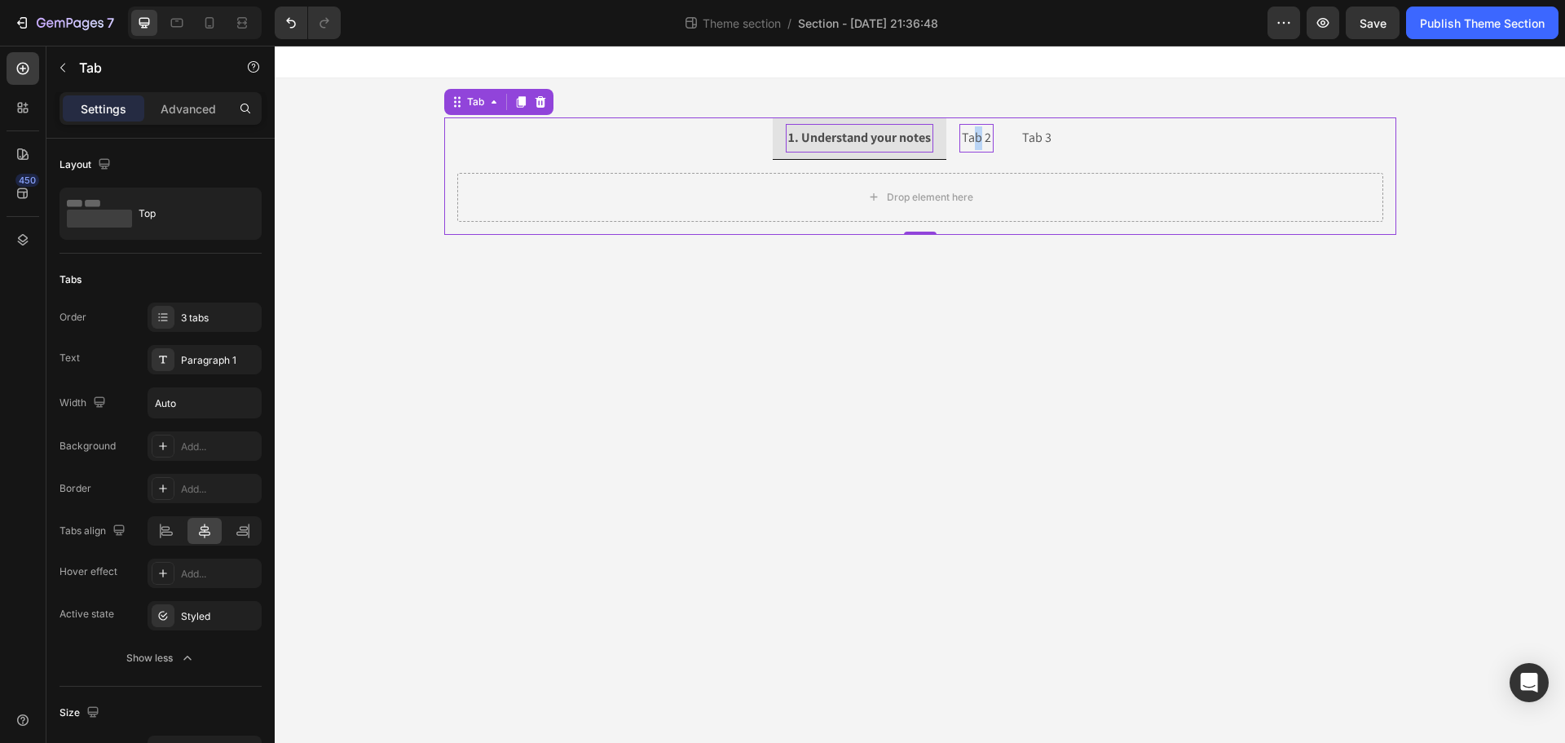
click at [978, 133] on p "Tab 2" at bounding box center [976, 138] width 29 height 24
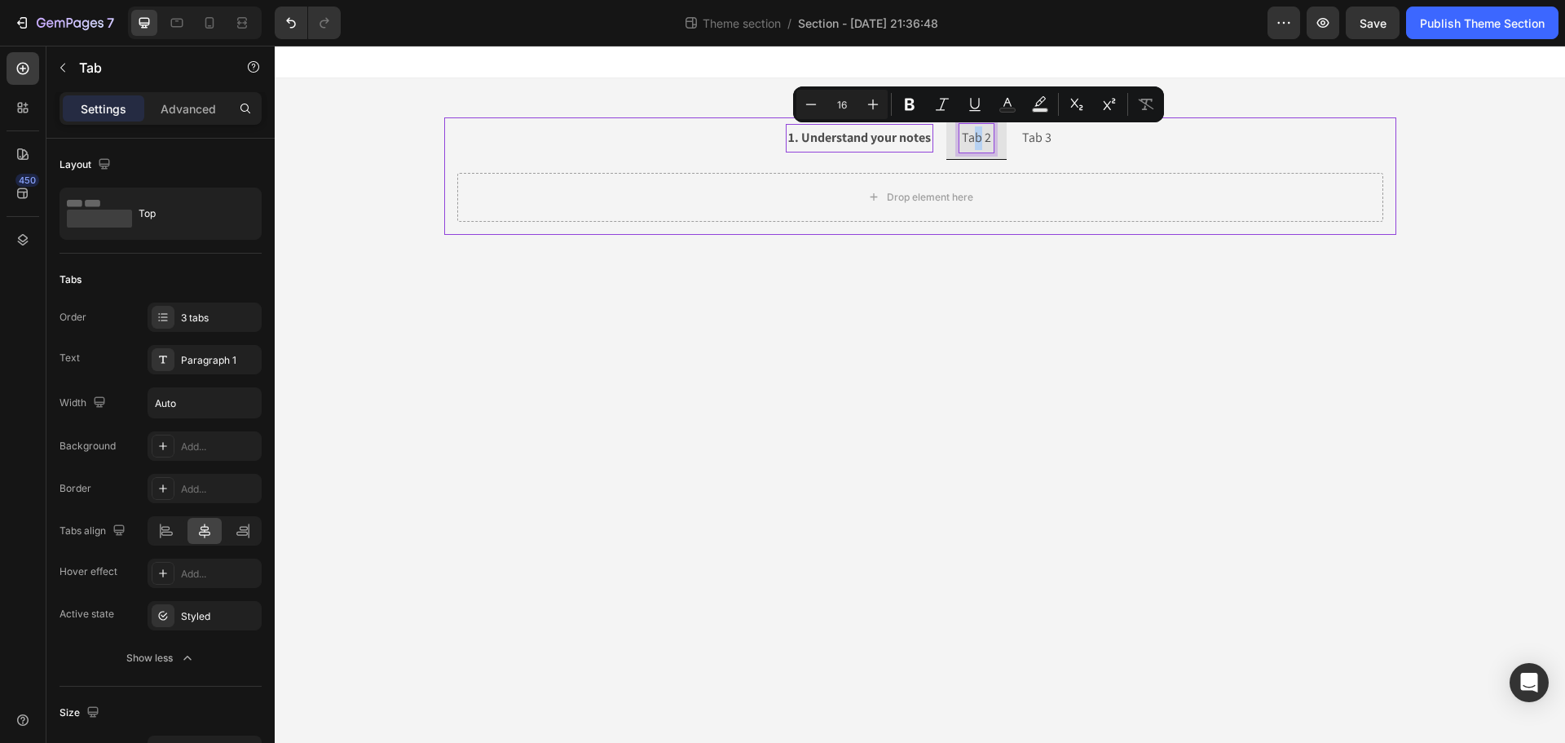
click at [978, 133] on p "Tab 2" at bounding box center [976, 138] width 29 height 24
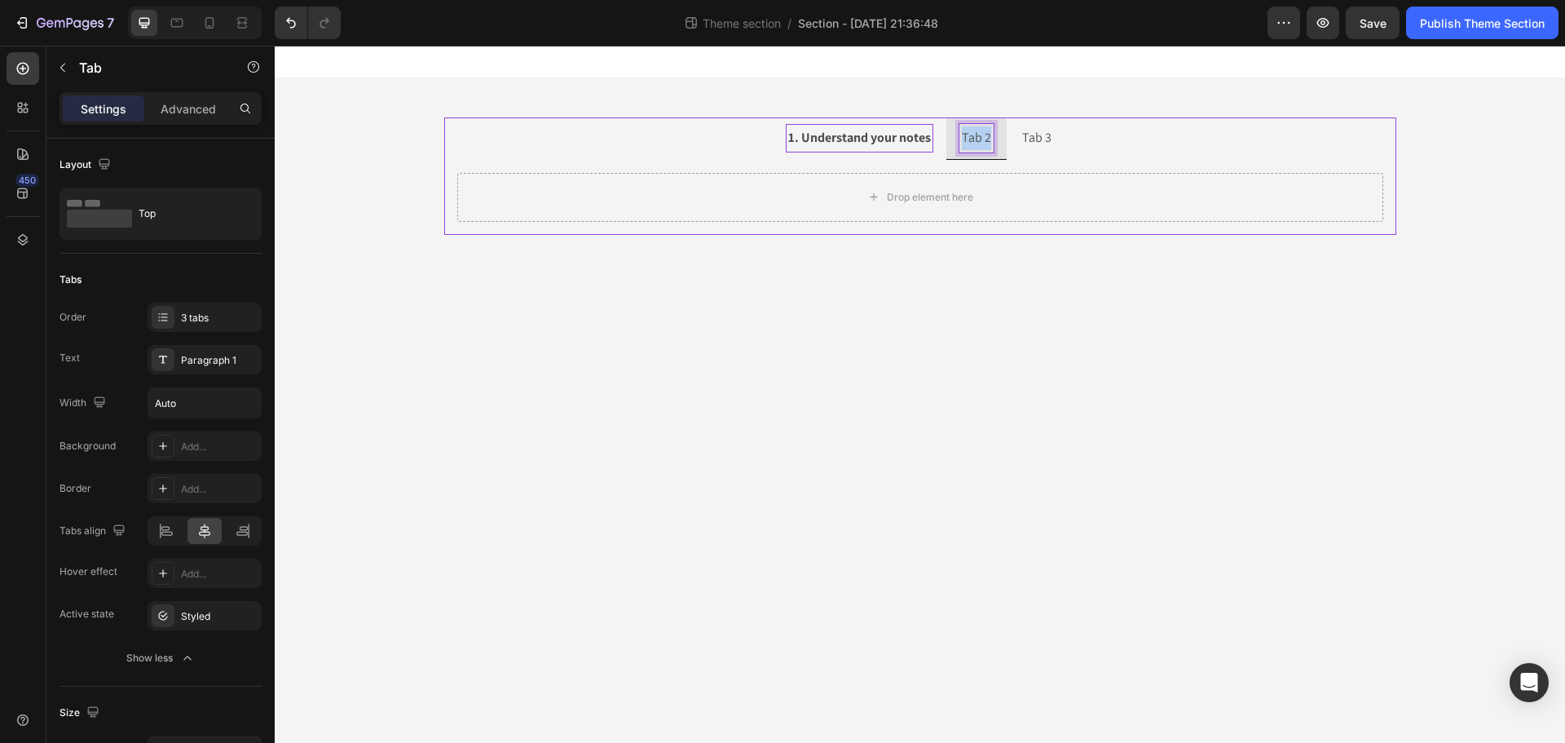
click at [978, 134] on p "Tab 2" at bounding box center [976, 138] width 29 height 24
click at [1081, 138] on p "Tab 3" at bounding box center [1075, 138] width 29 height 24
click at [1081, 139] on p "Tab 3" at bounding box center [1075, 138] width 29 height 24
click at [1043, 138] on strong "3.Scents & Moods" at bounding box center [1082, 137] width 99 height 17
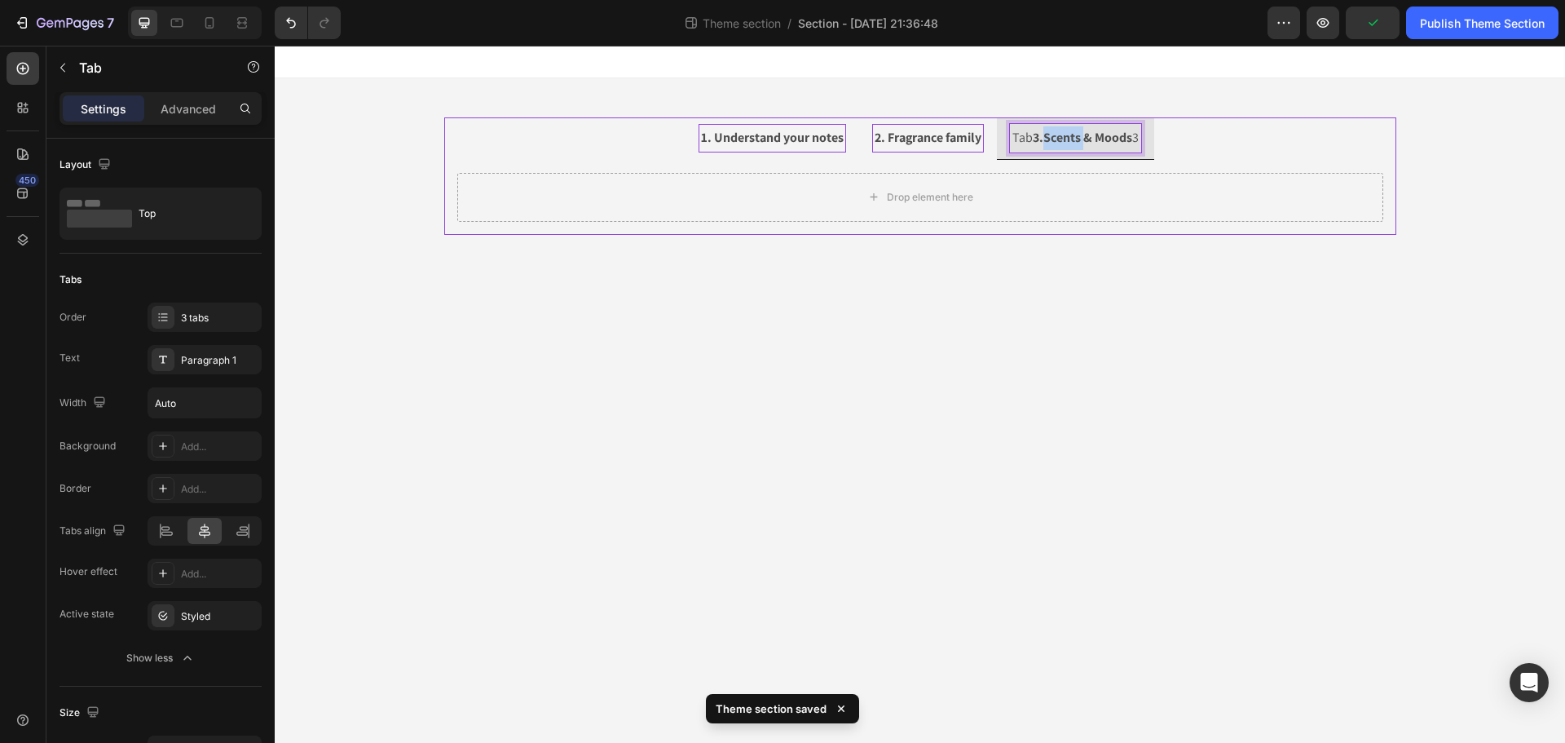
click at [1043, 138] on strong "3.Scents & Moods" at bounding box center [1082, 137] width 99 height 17
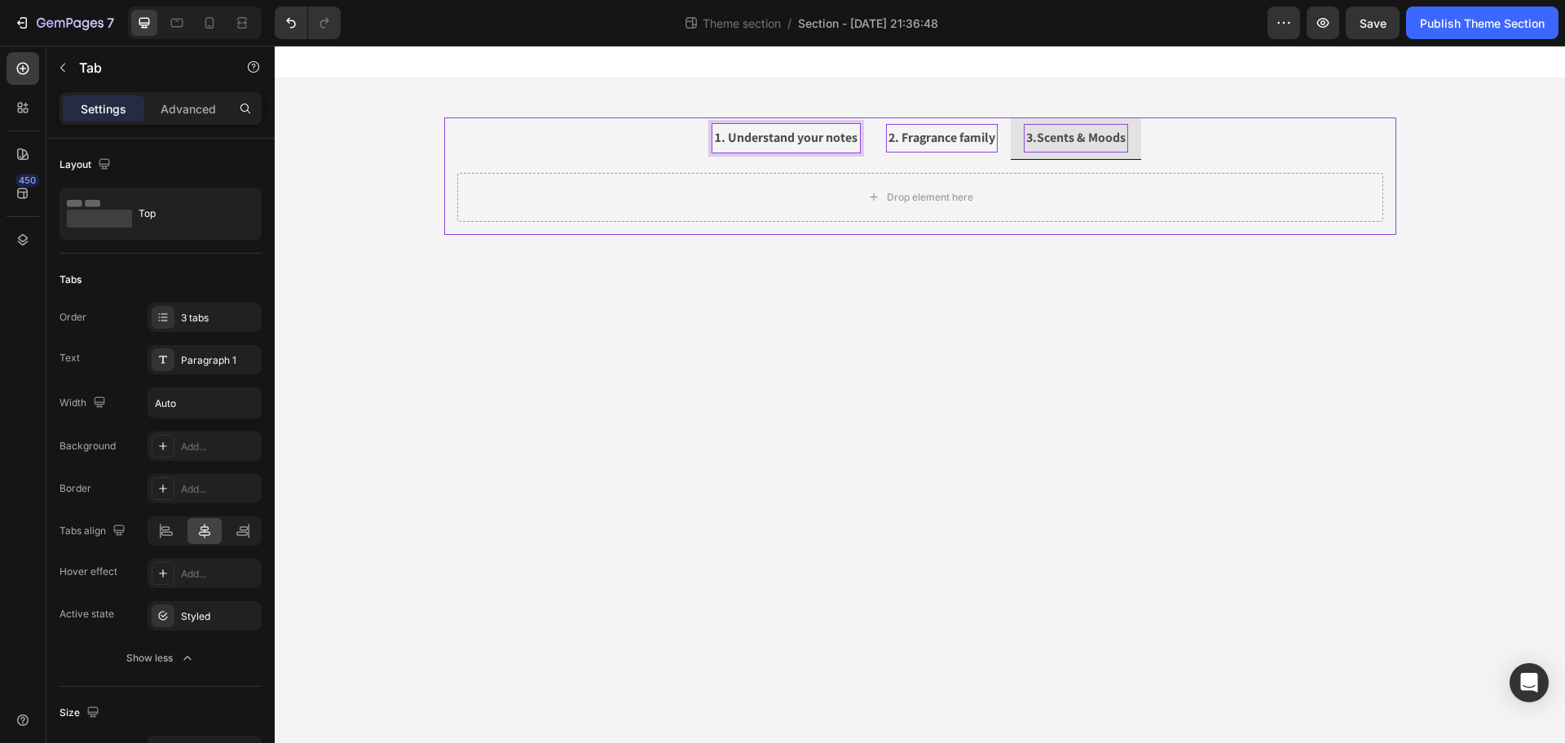
click at [793, 143] on strong "1. Understand your notes" at bounding box center [786, 137] width 143 height 17
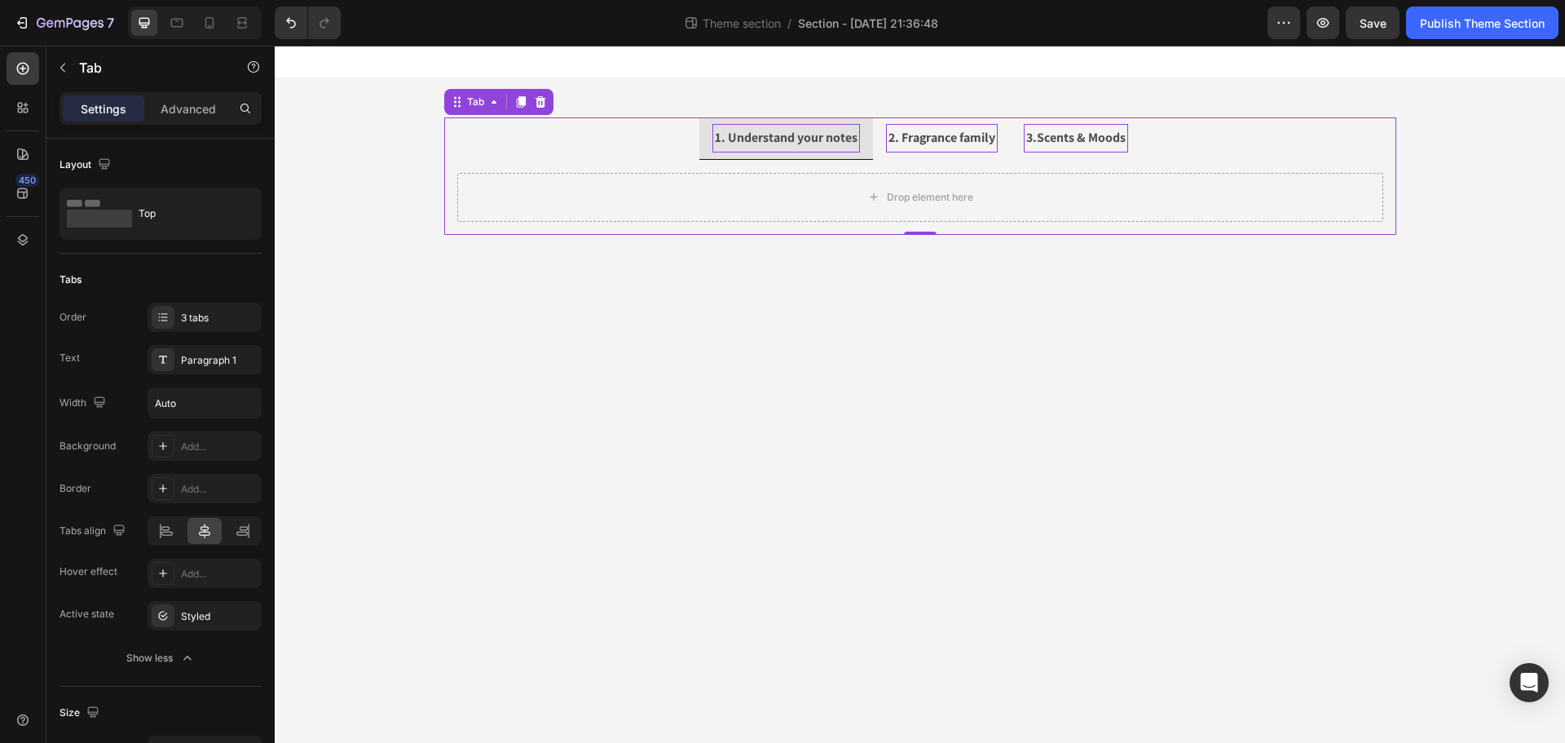
click at [792, 139] on strong "1. Understand your notes" at bounding box center [786, 137] width 143 height 17
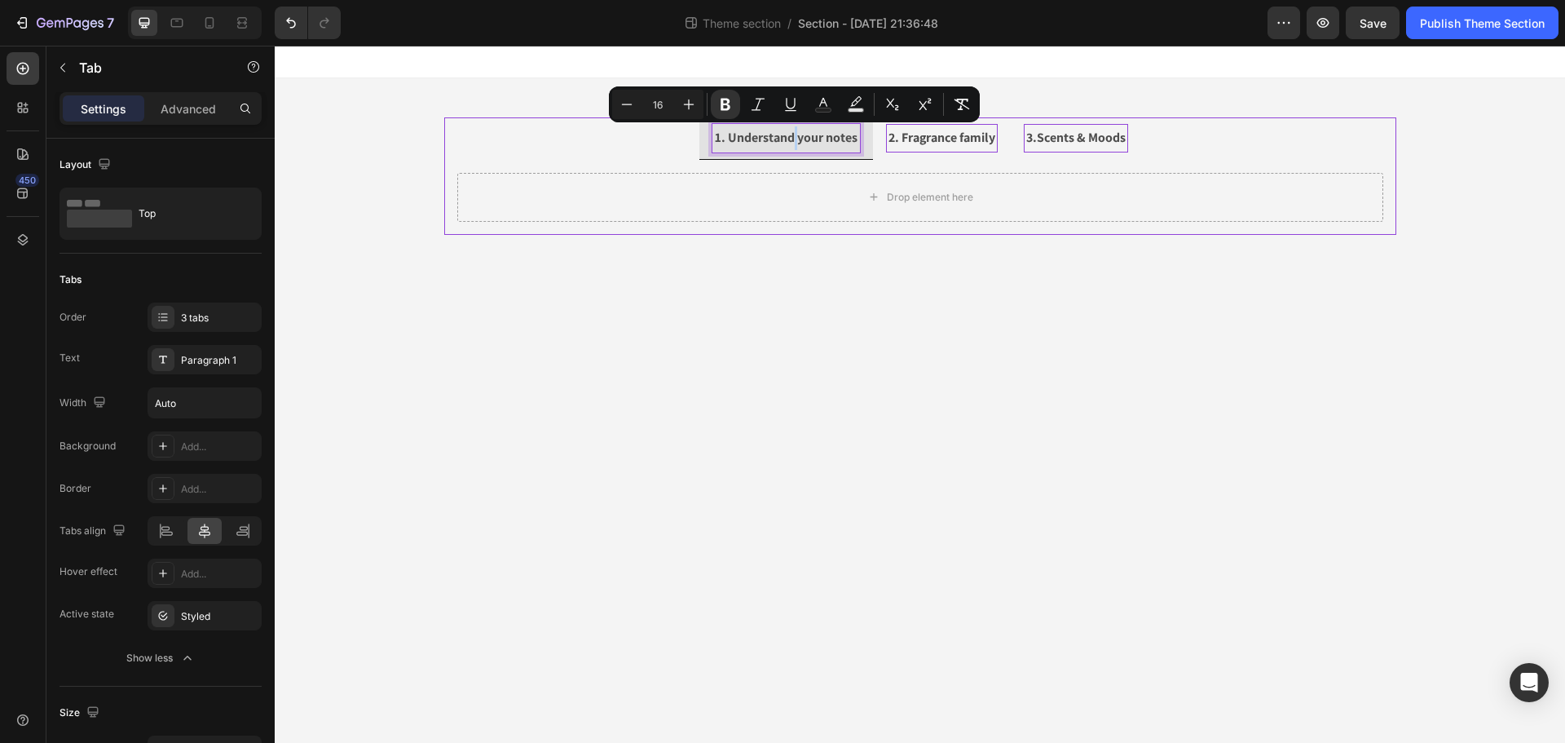
click at [792, 139] on strong "1. Understand your notes" at bounding box center [786, 137] width 143 height 17
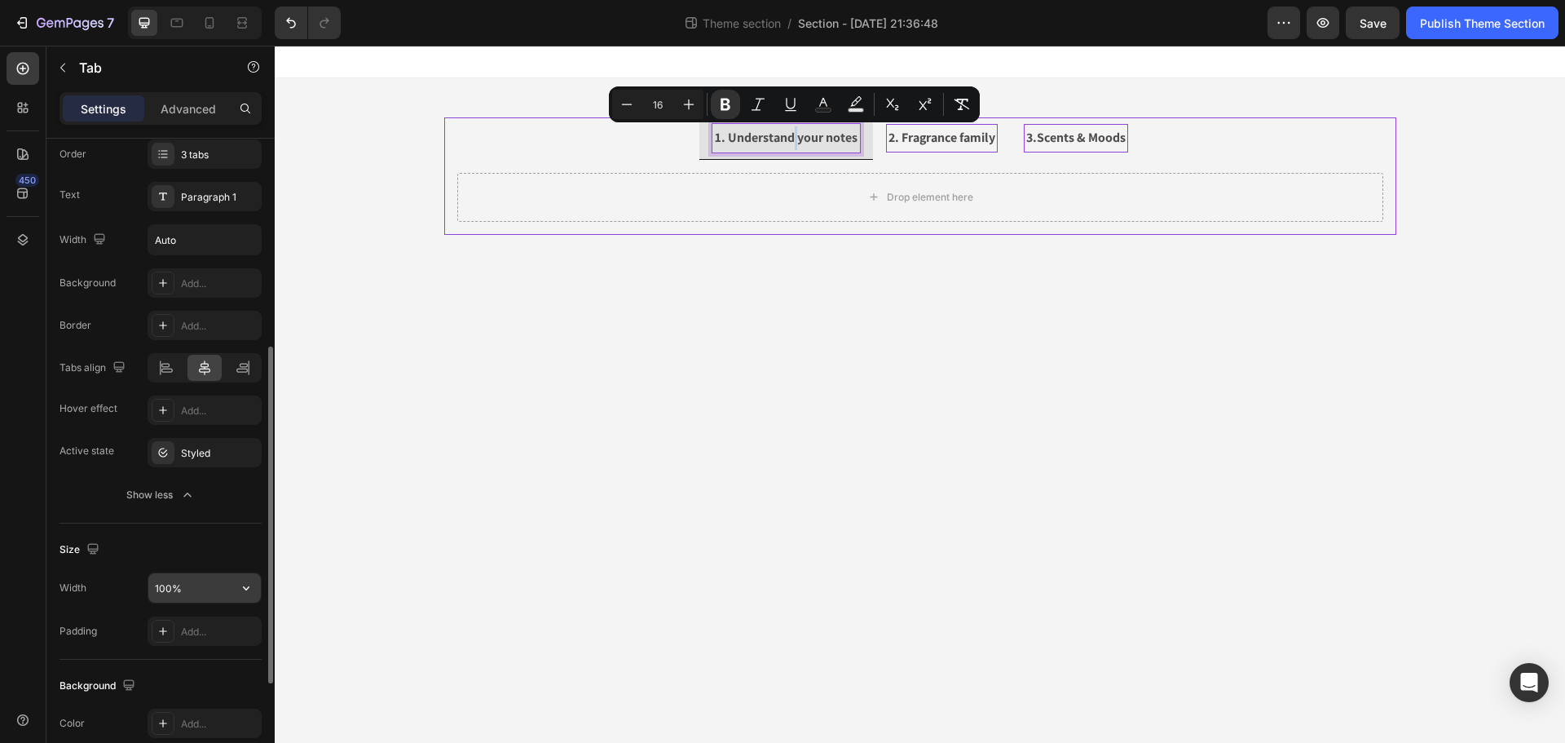
scroll to position [245, 0]
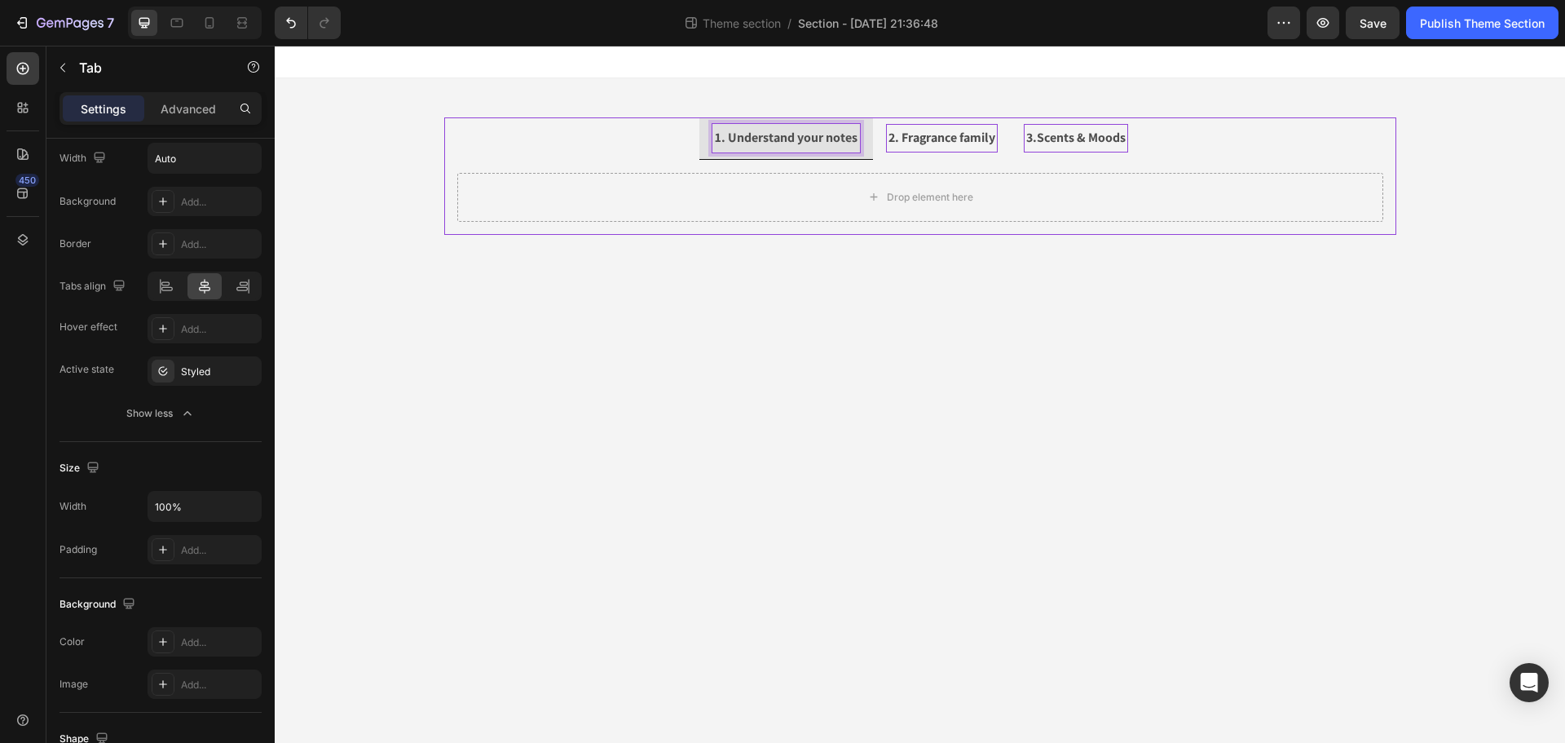
click at [818, 135] on strong "1. Understand your notes" at bounding box center [786, 137] width 143 height 17
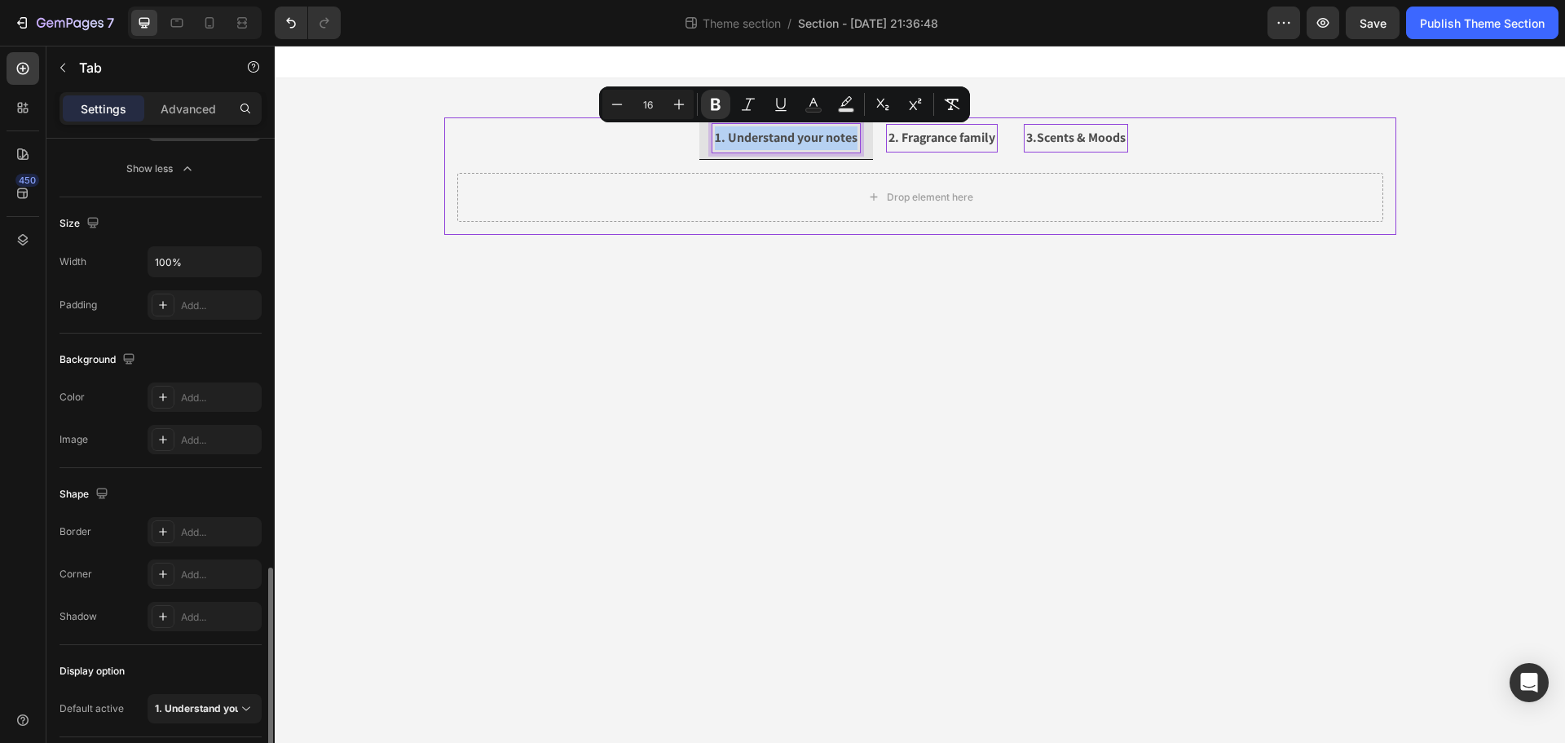
scroll to position [604, 0]
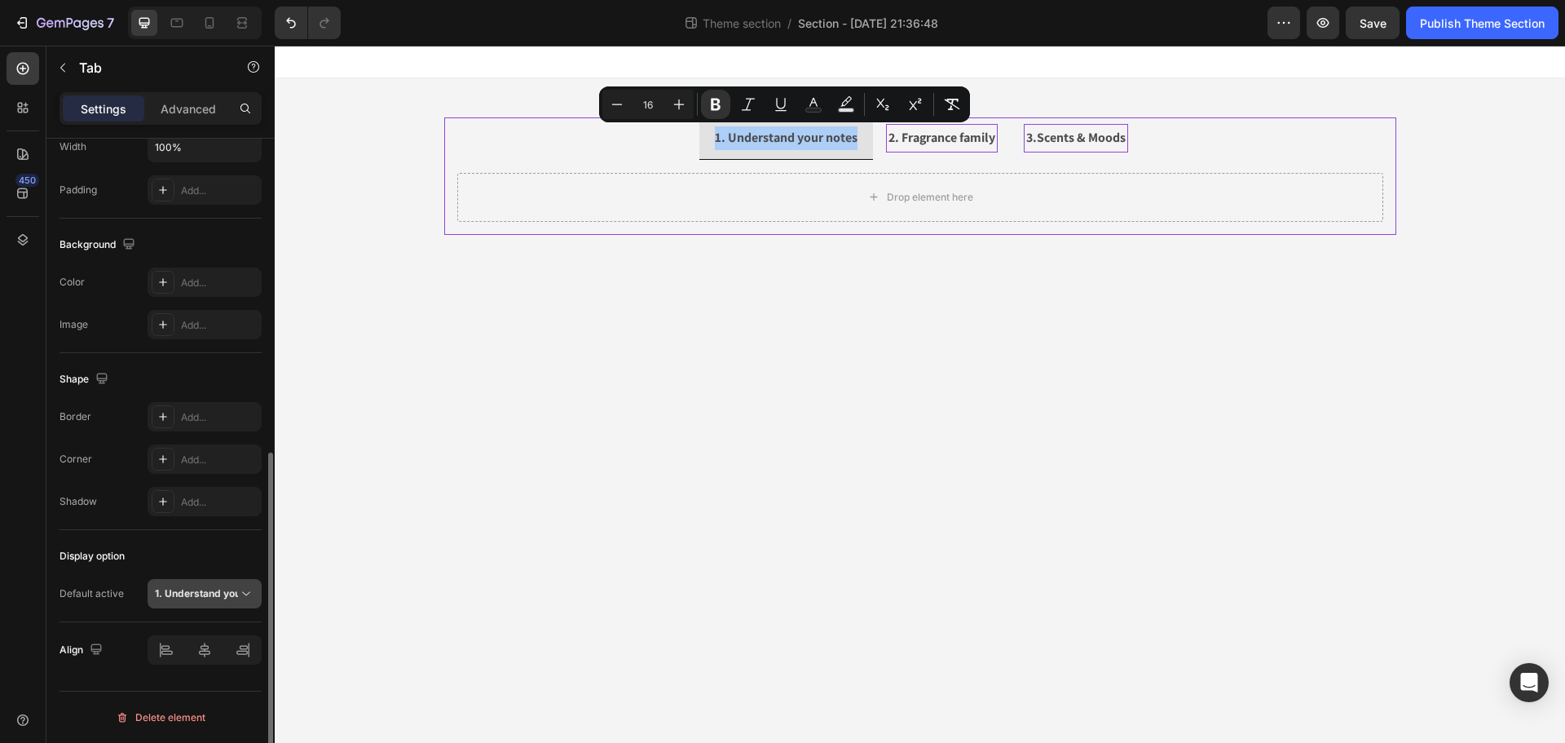
click at [191, 591] on strong "1. Understand your notes" at bounding box center [214, 593] width 118 height 12
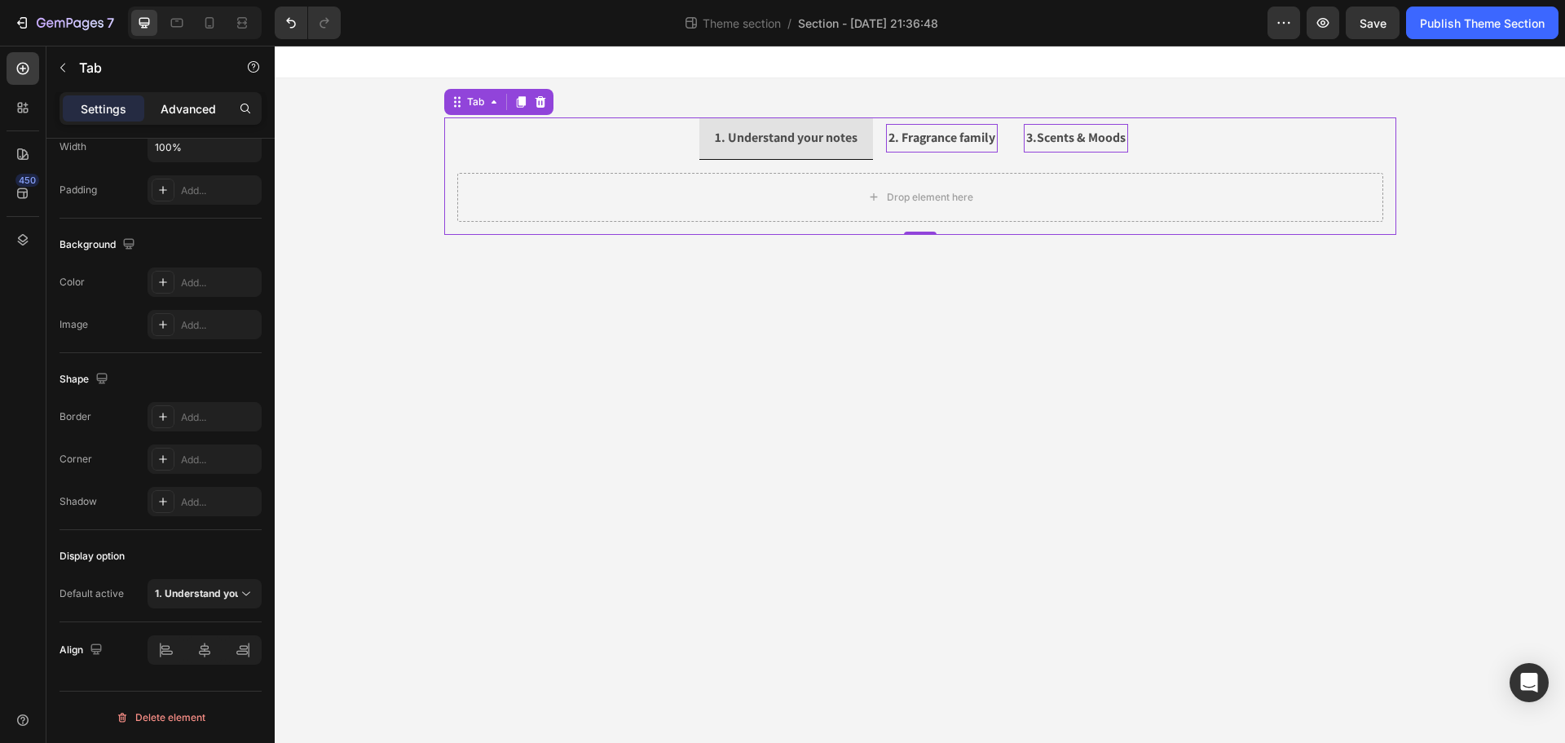
click at [183, 116] on p "Advanced" at bounding box center [188, 108] width 55 height 17
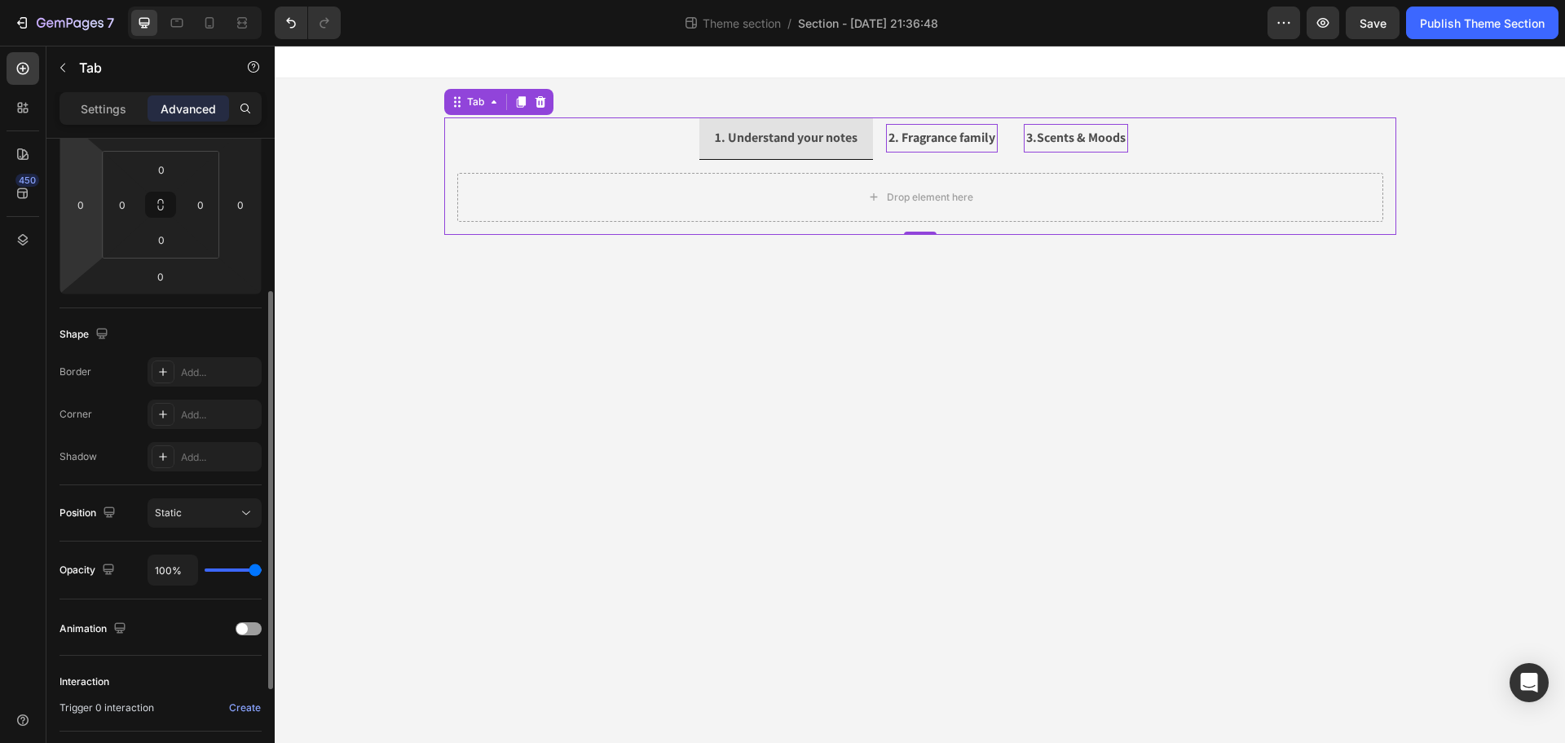
scroll to position [168, 0]
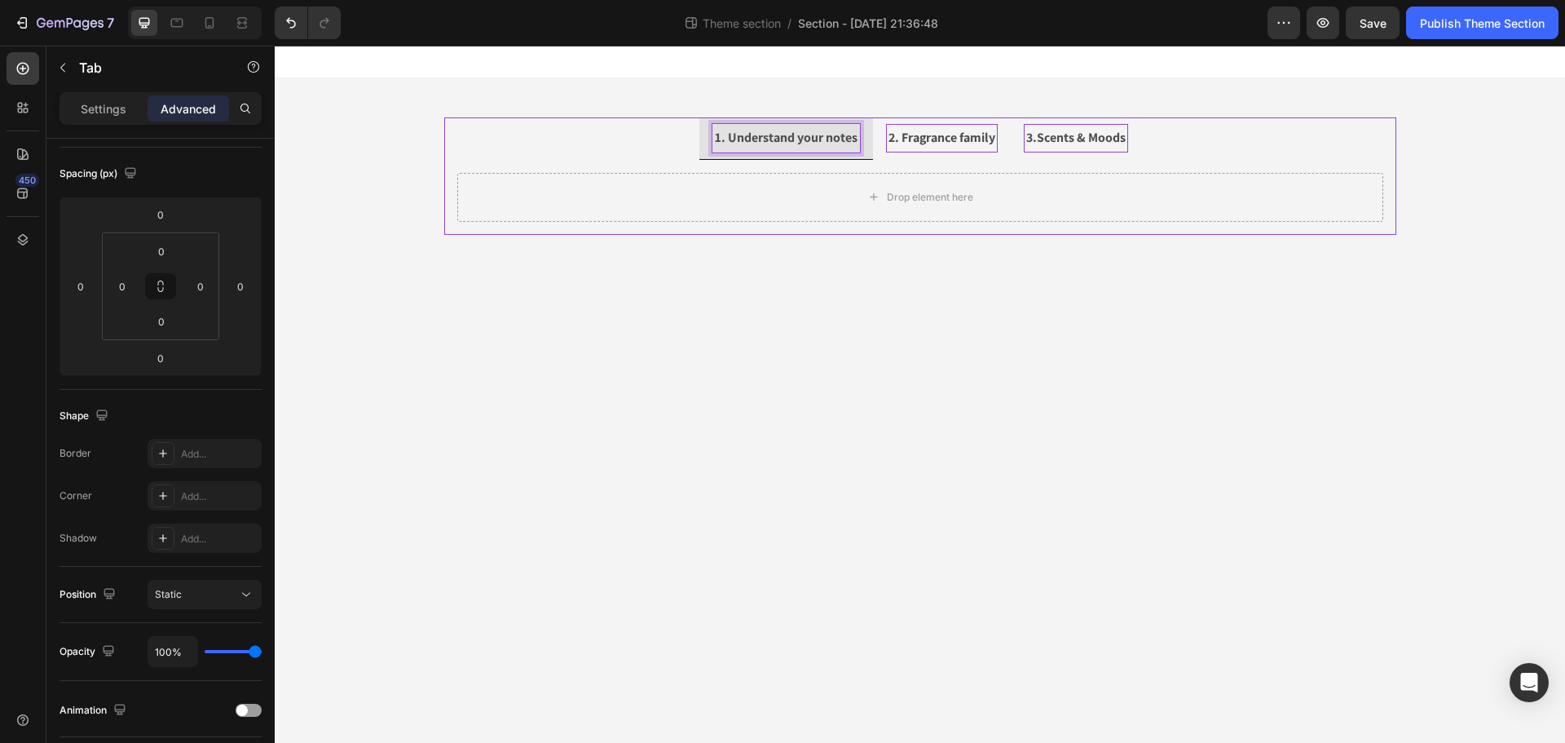
click at [789, 143] on strong "1. Understand your notes" at bounding box center [786, 137] width 143 height 17
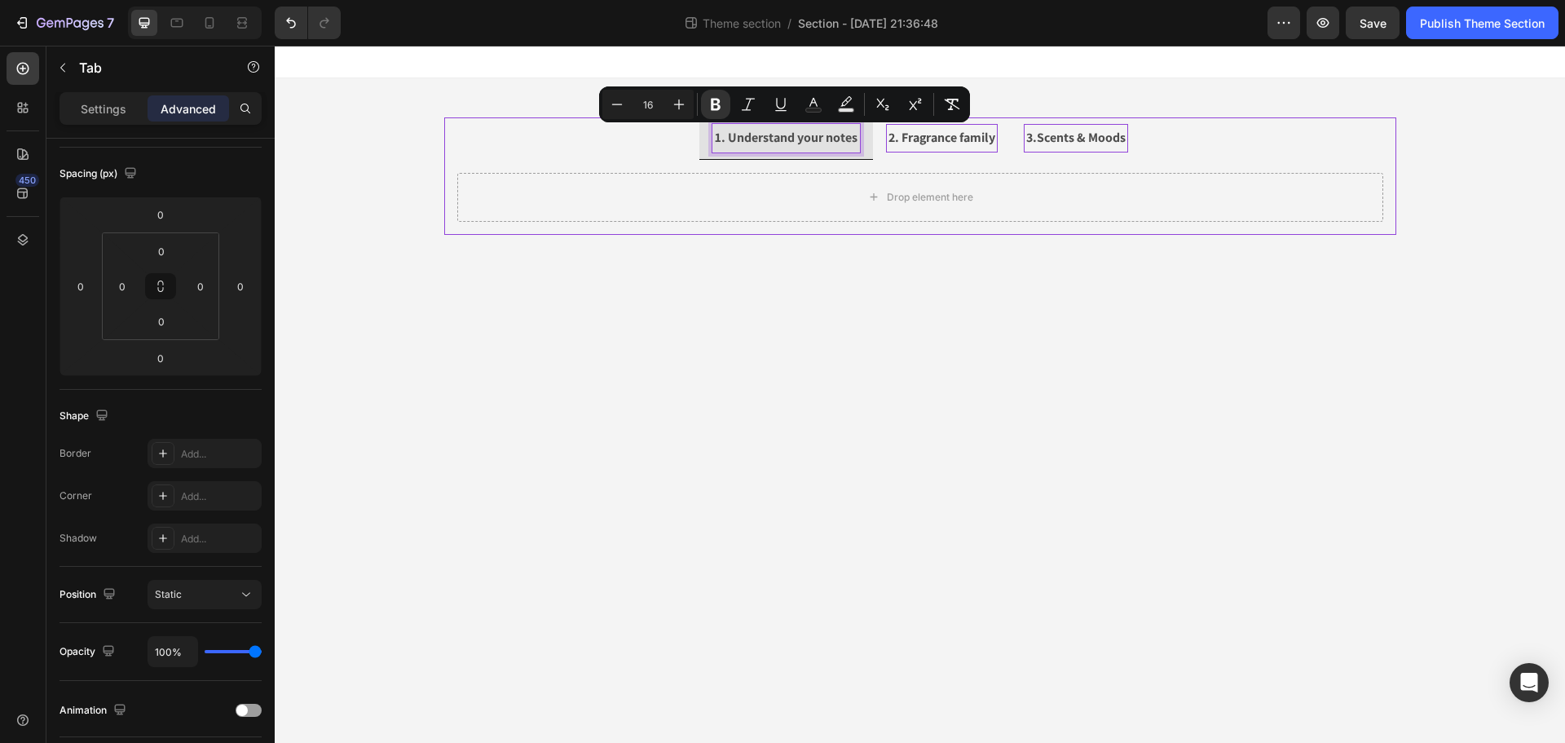
click at [787, 137] on strong "1. Understand your notes" at bounding box center [786, 137] width 143 height 17
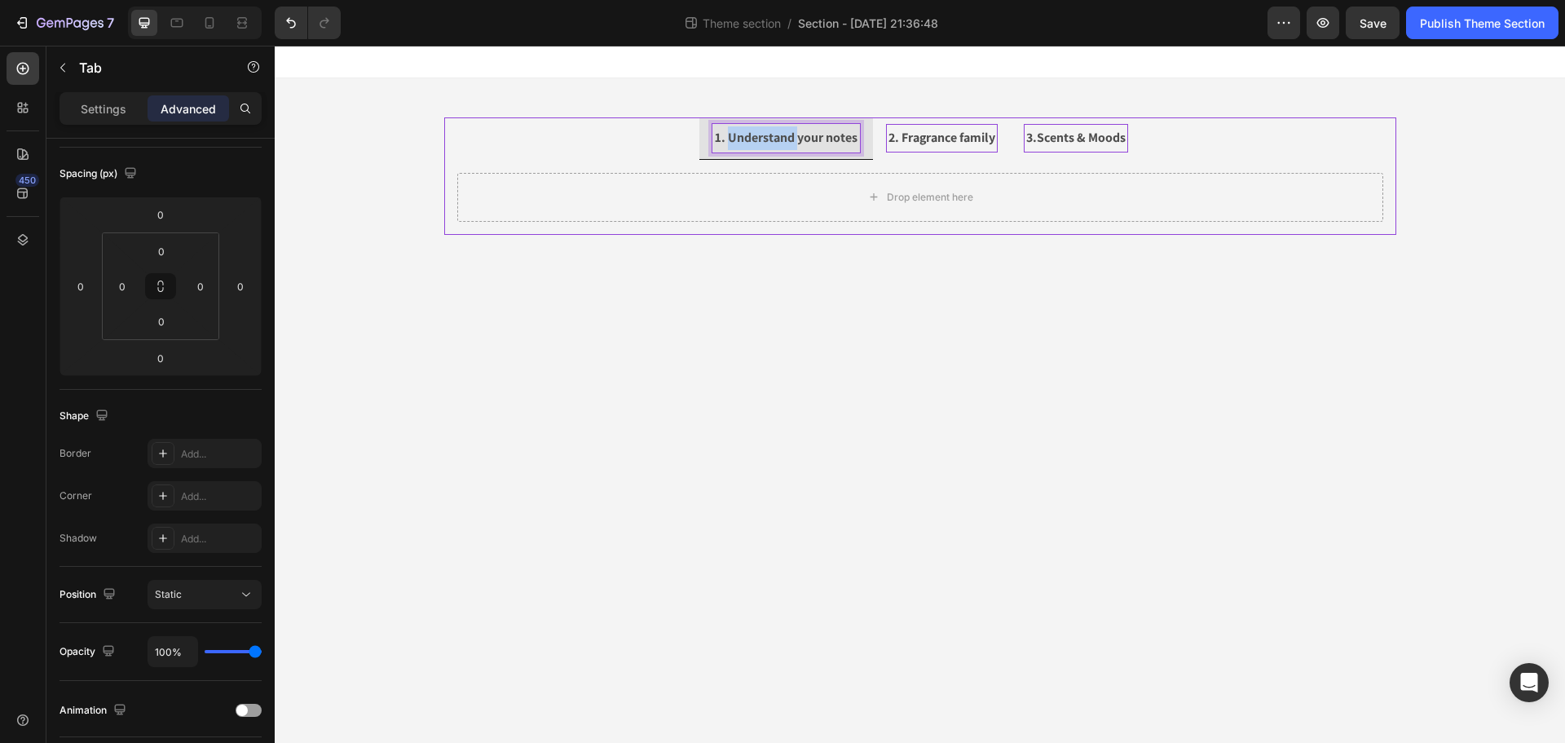
click at [787, 137] on strong "1. Understand your notes" at bounding box center [786, 137] width 143 height 17
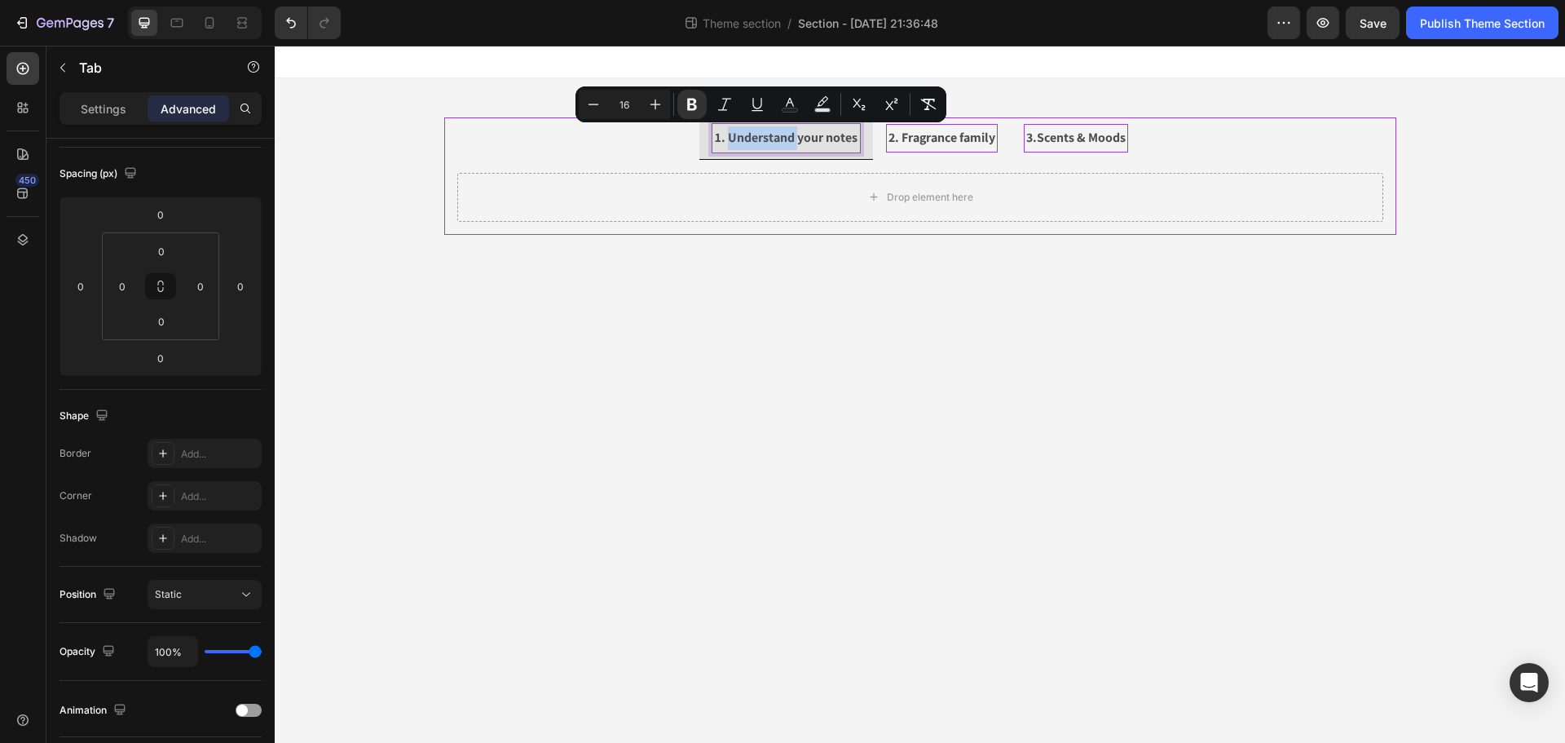
click at [787, 138] on strong "1. Understand your notes" at bounding box center [786, 137] width 143 height 17
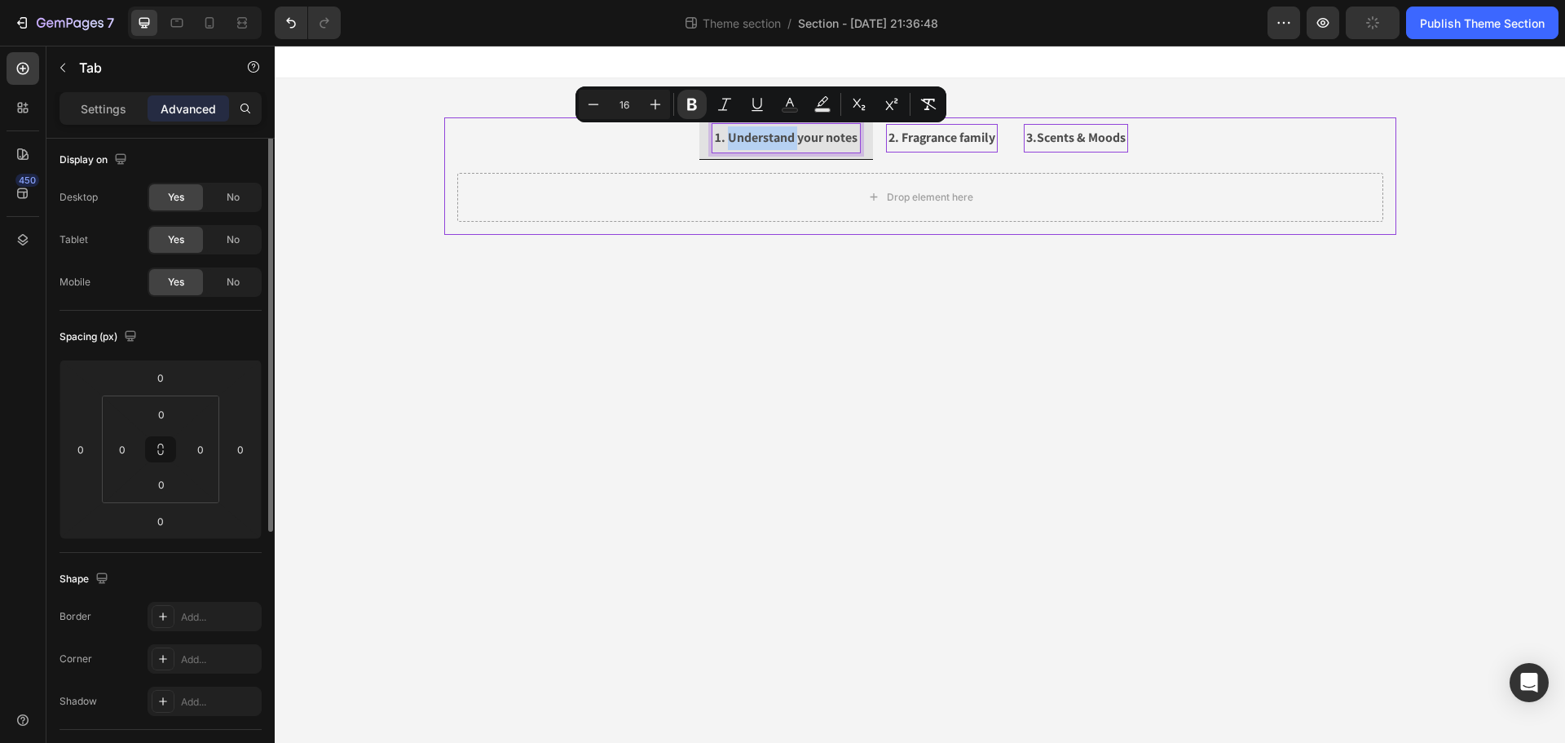
scroll to position [0, 0]
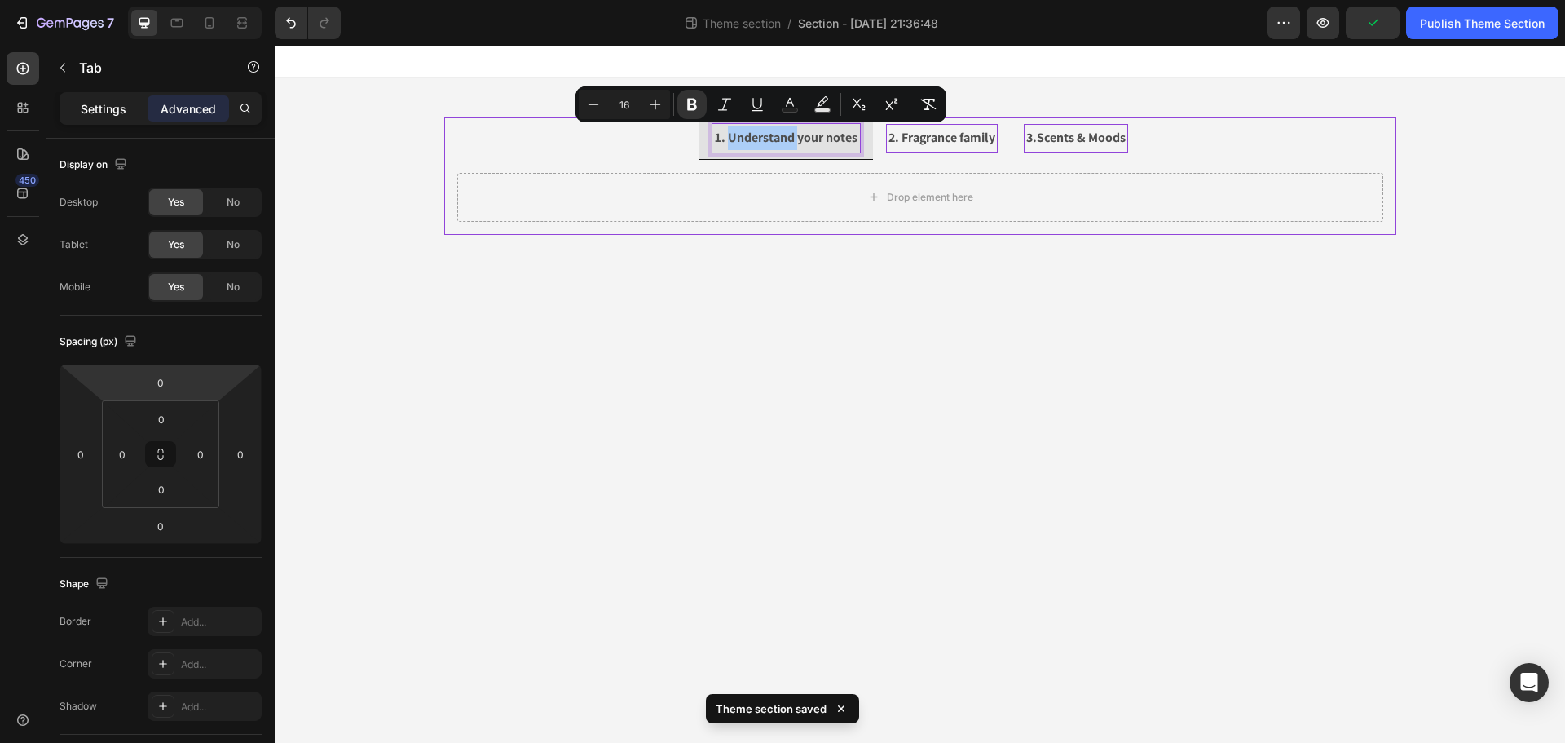
click at [129, 108] on div "Settings" at bounding box center [104, 108] width 82 height 26
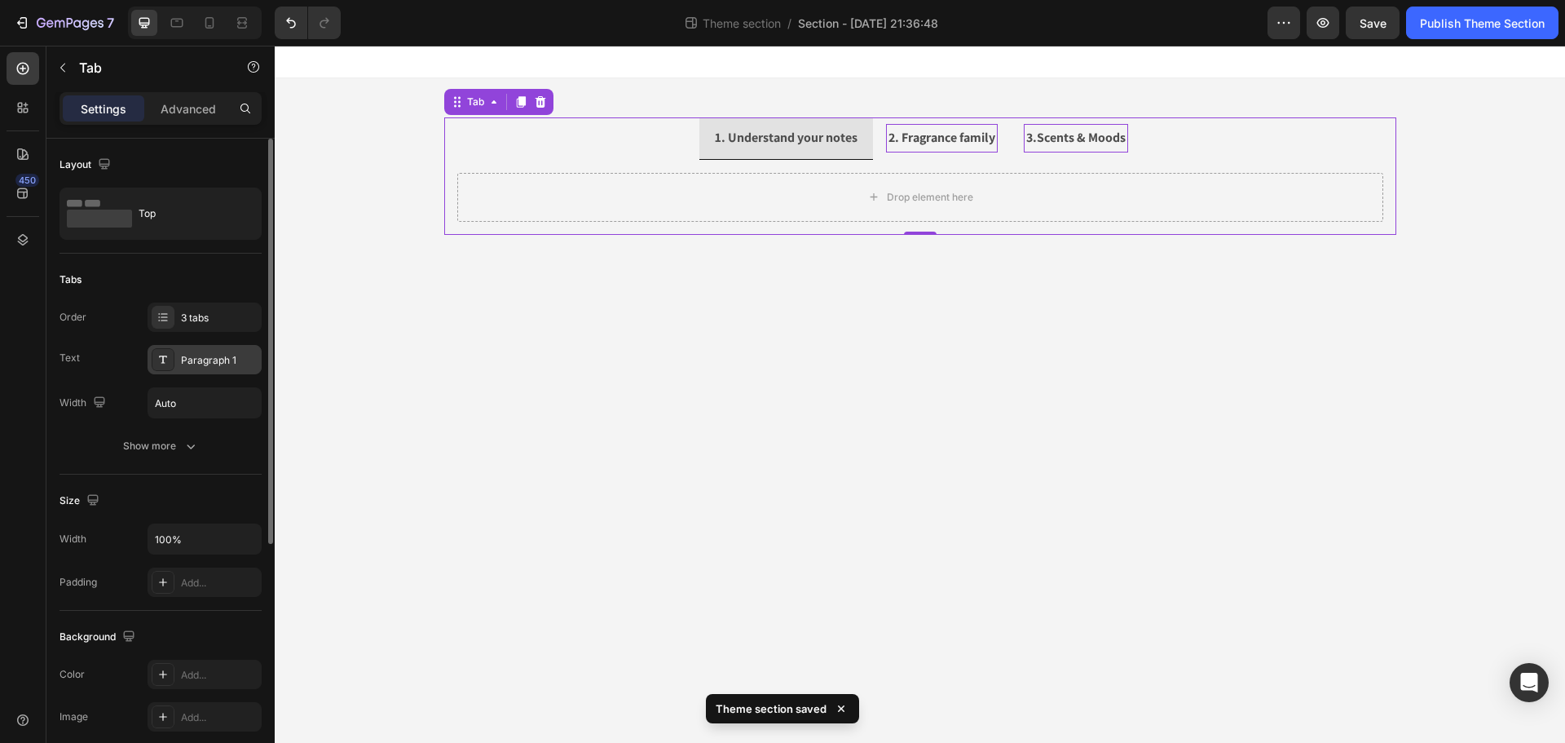
click at [179, 361] on div "Paragraph 1" at bounding box center [205, 359] width 114 height 29
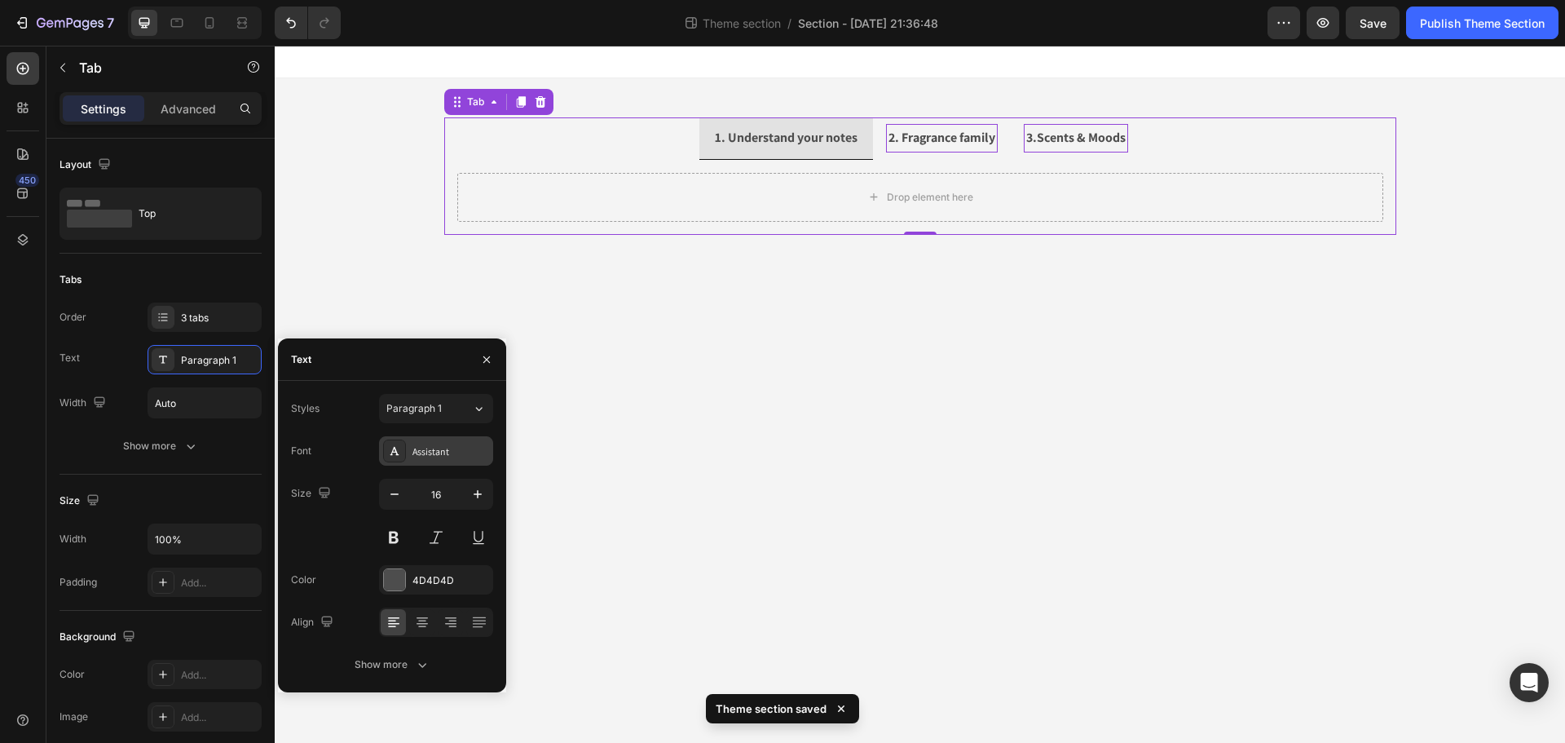
click at [461, 452] on div "Assistant" at bounding box center [450, 451] width 77 height 15
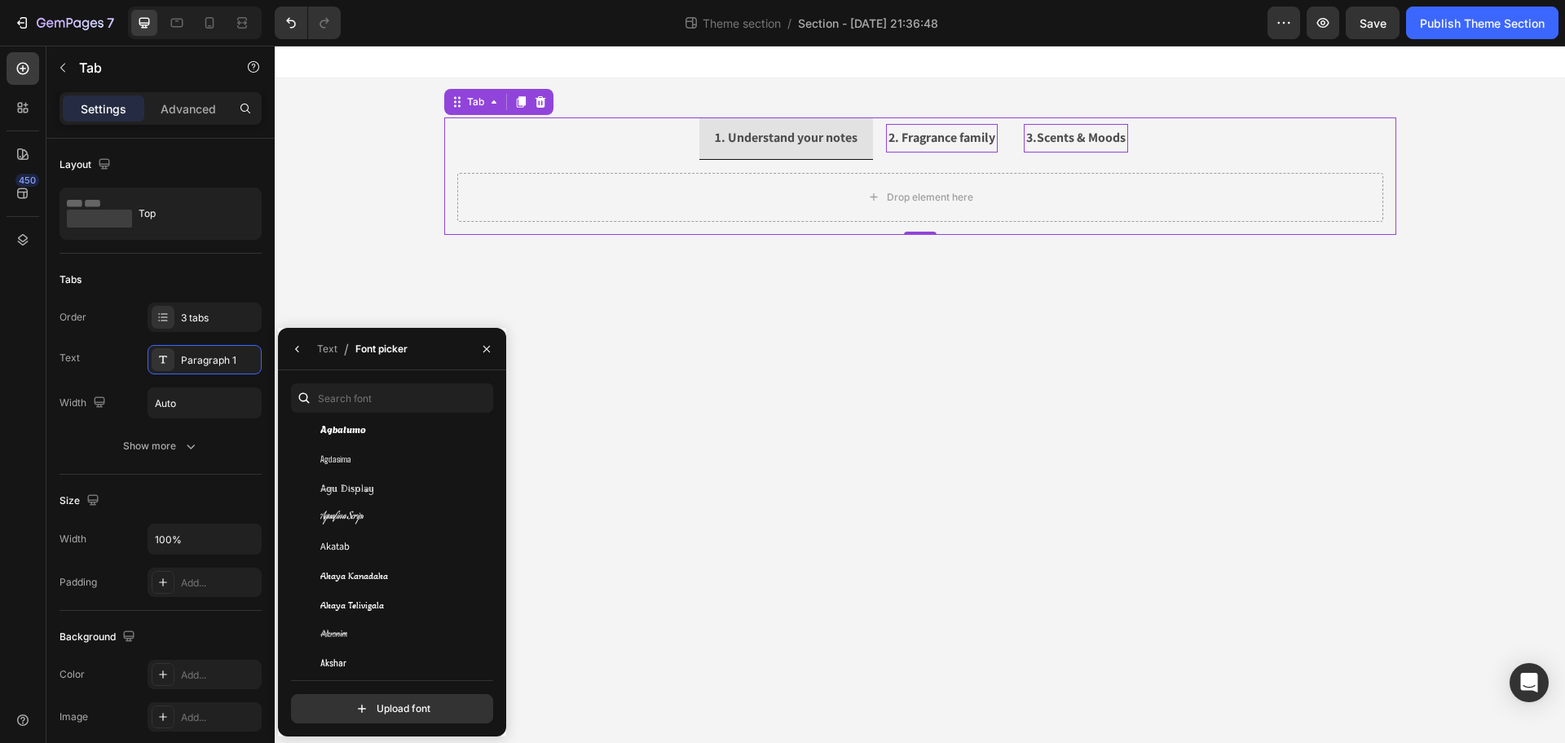
scroll to position [734, 0]
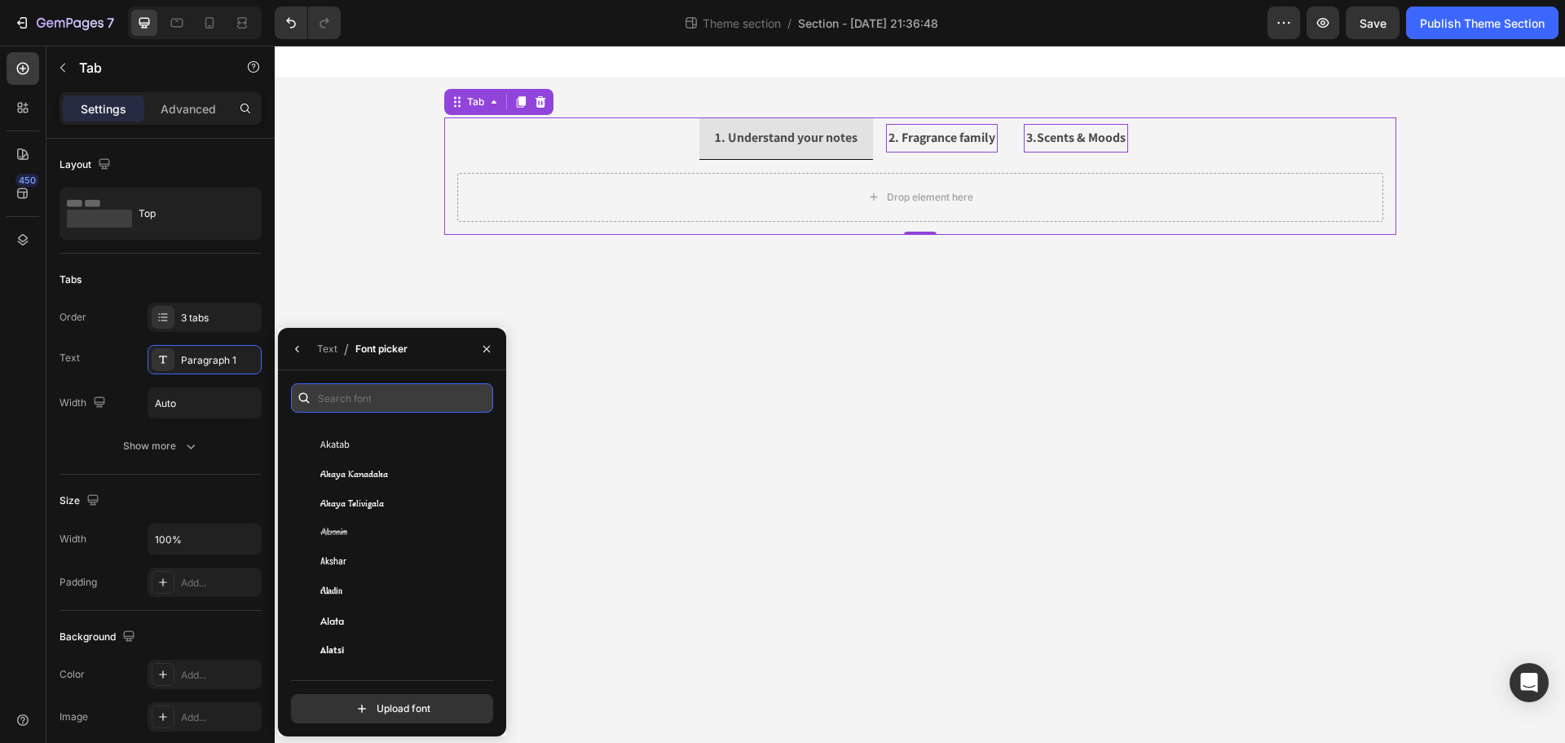
click at [368, 403] on input "text" at bounding box center [392, 397] width 202 height 29
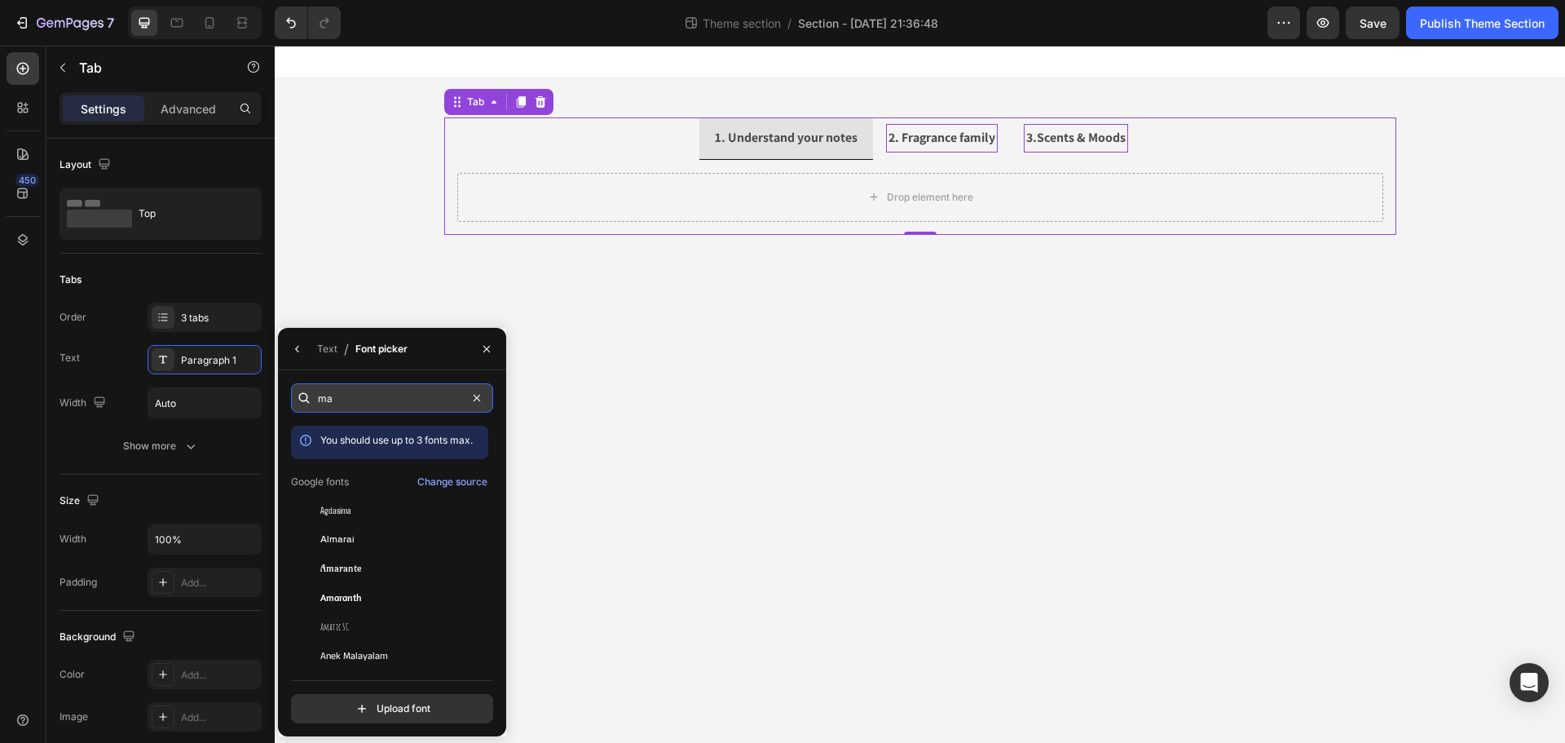
click at [345, 404] on input "ma" at bounding box center [392, 397] width 202 height 29
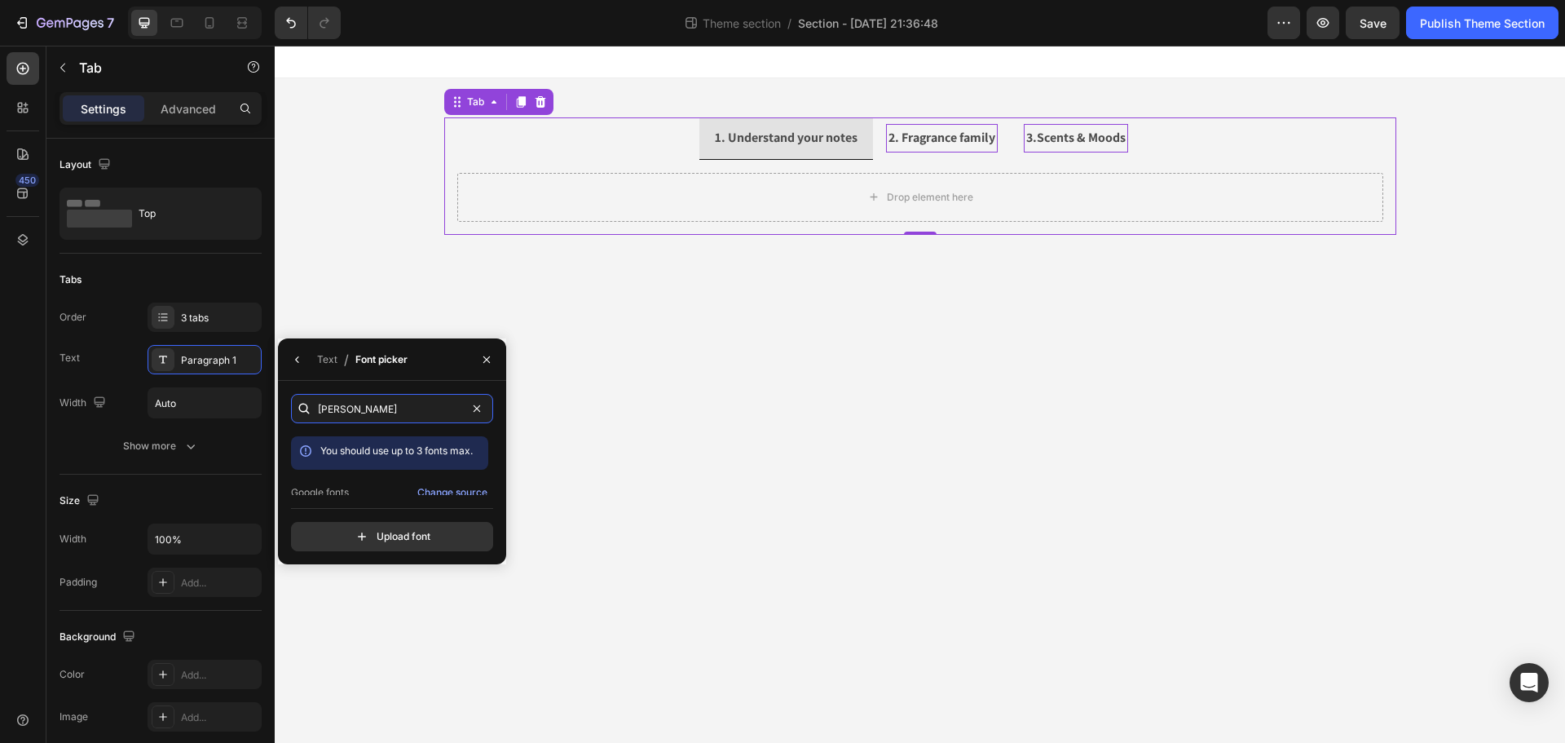
scroll to position [40, 0]
type input "oswa"
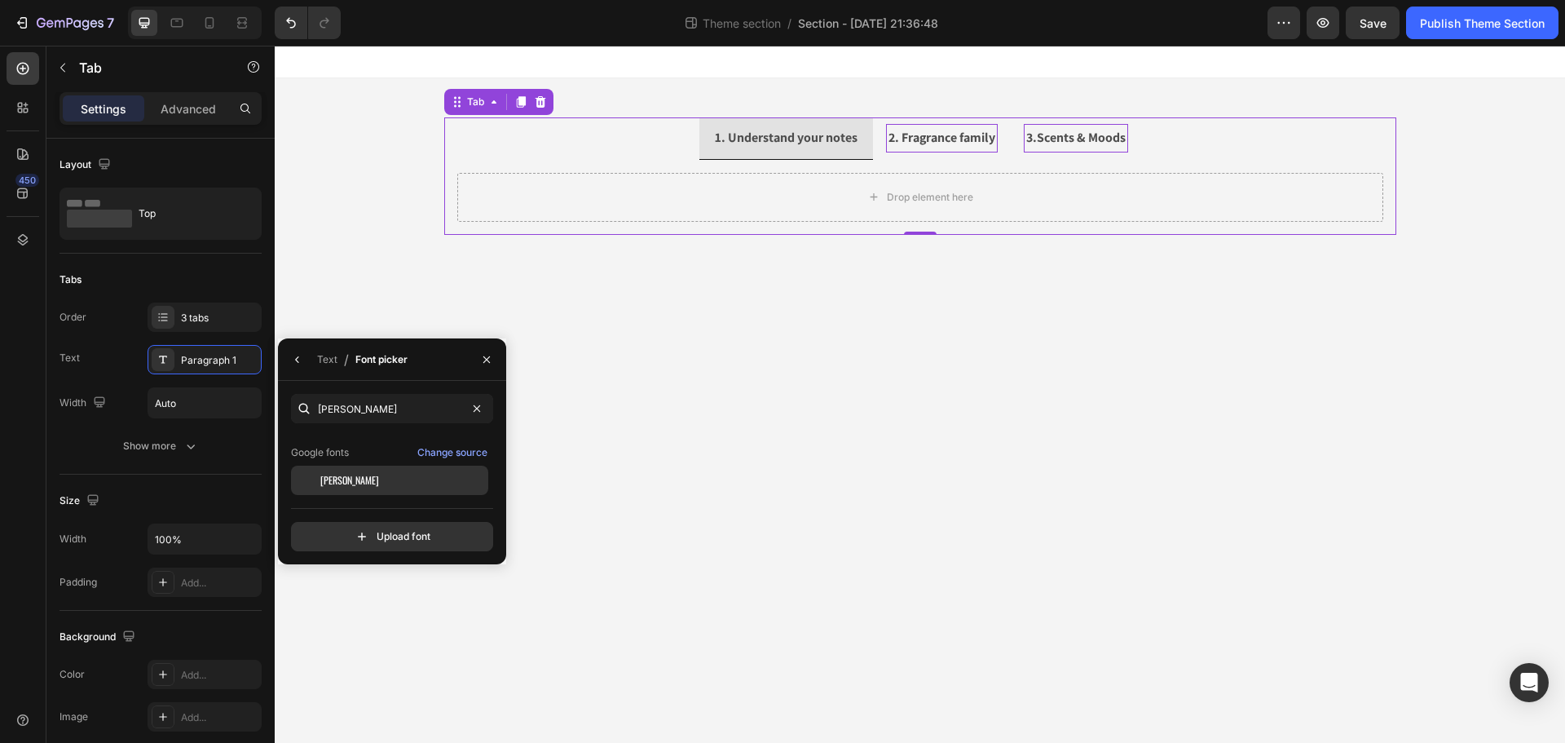
click at [342, 475] on span "Oswald" at bounding box center [349, 480] width 59 height 15
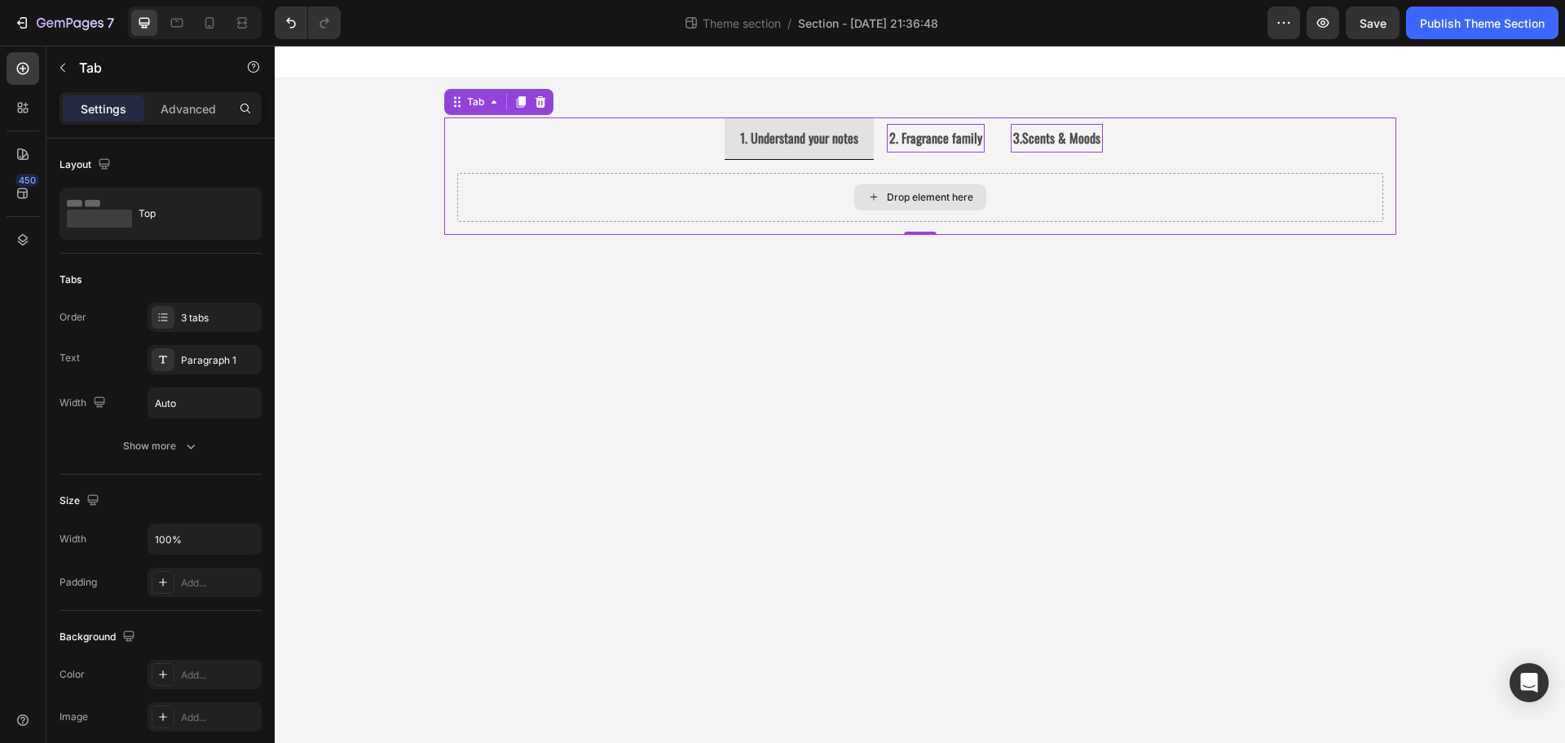
click at [697, 179] on div "Drop element here" at bounding box center [920, 197] width 926 height 49
click at [75, 72] on button "button" at bounding box center [63, 68] width 26 height 26
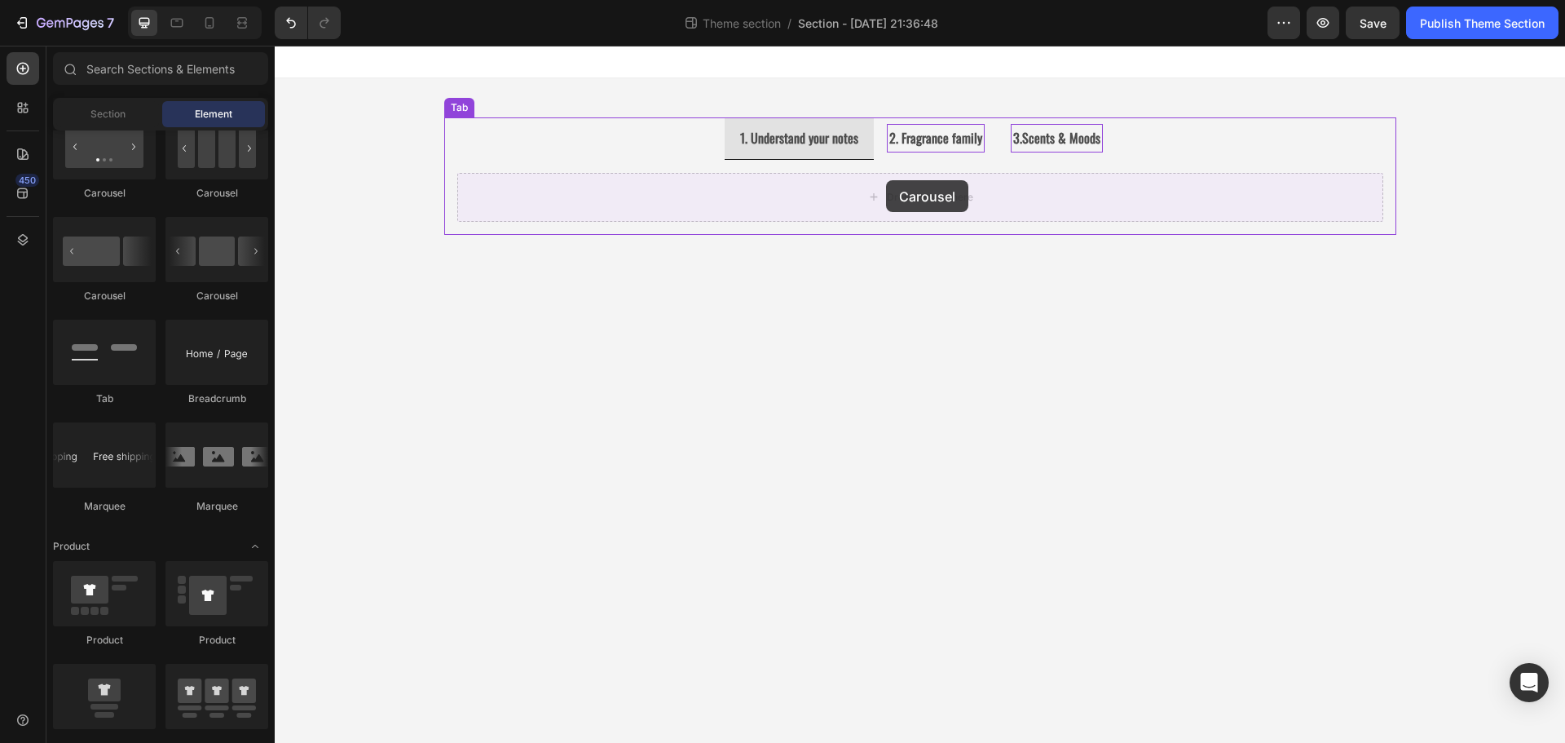
drag, startPoint x: 383, startPoint y: 289, endPoint x: 886, endPoint y: 180, distance: 514.4
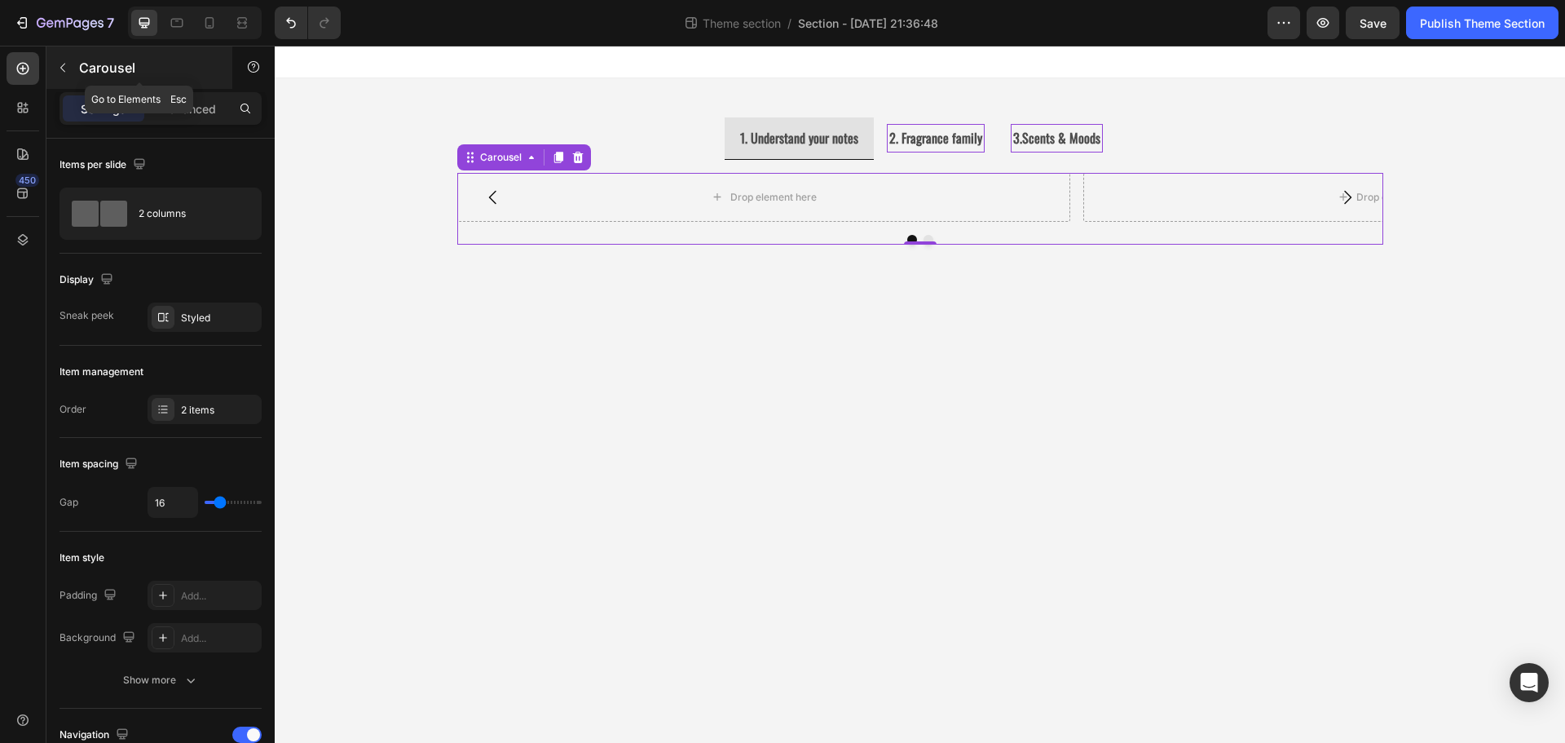
click at [66, 76] on button "button" at bounding box center [63, 68] width 26 height 26
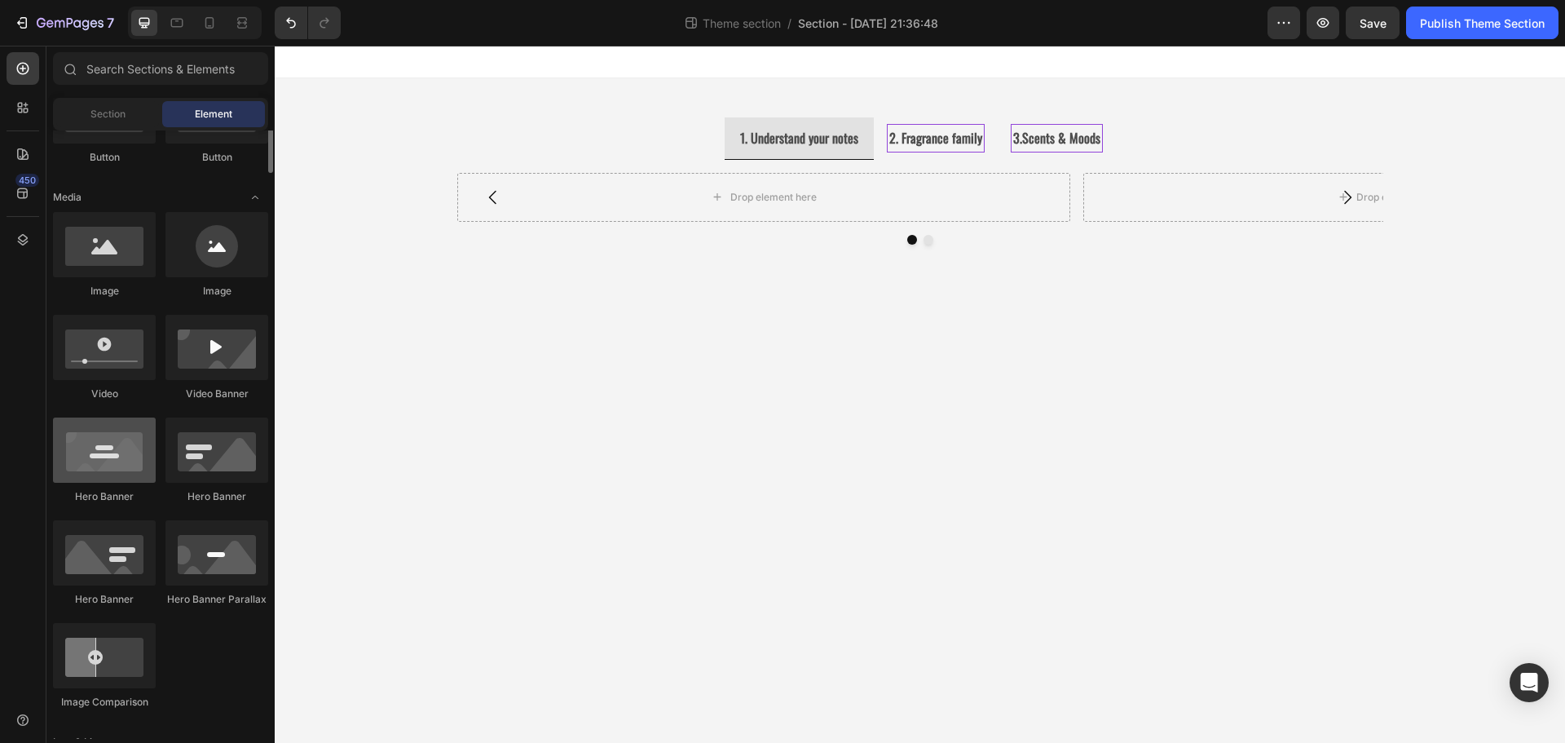
scroll to position [377, 0]
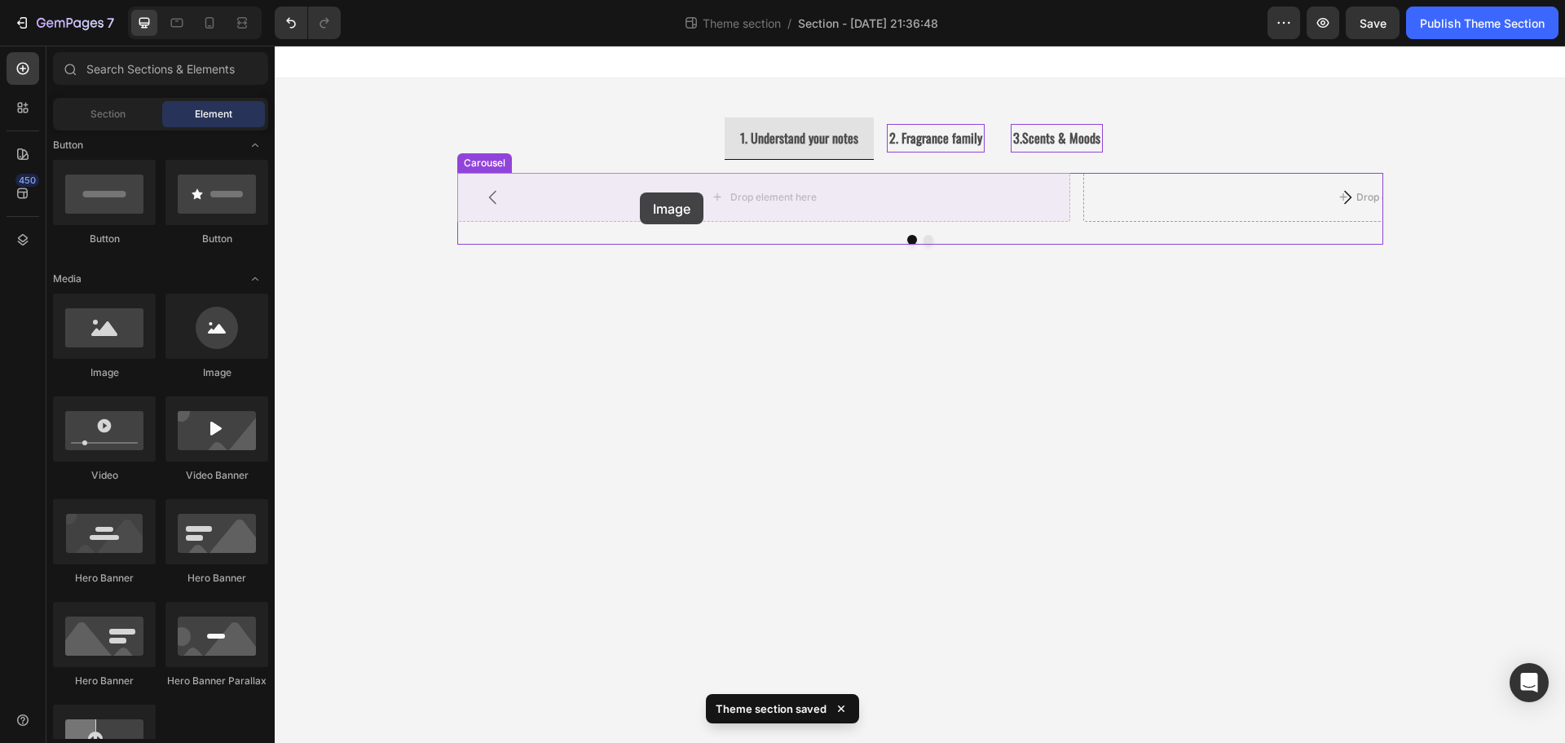
drag, startPoint x: 381, startPoint y: 387, endPoint x: 640, endPoint y: 192, distance: 324.2
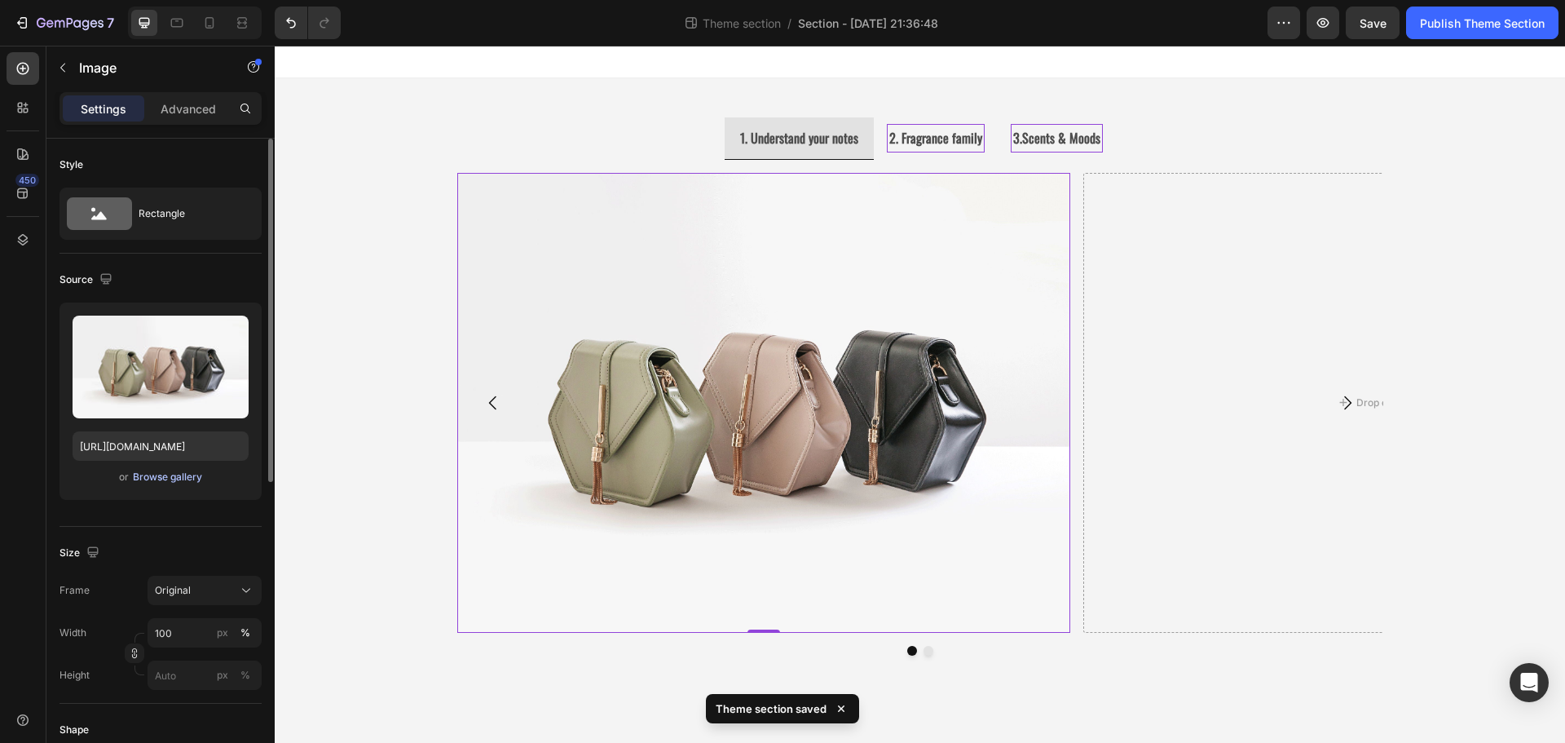
click at [170, 478] on div "Browse gallery" at bounding box center [167, 476] width 69 height 15
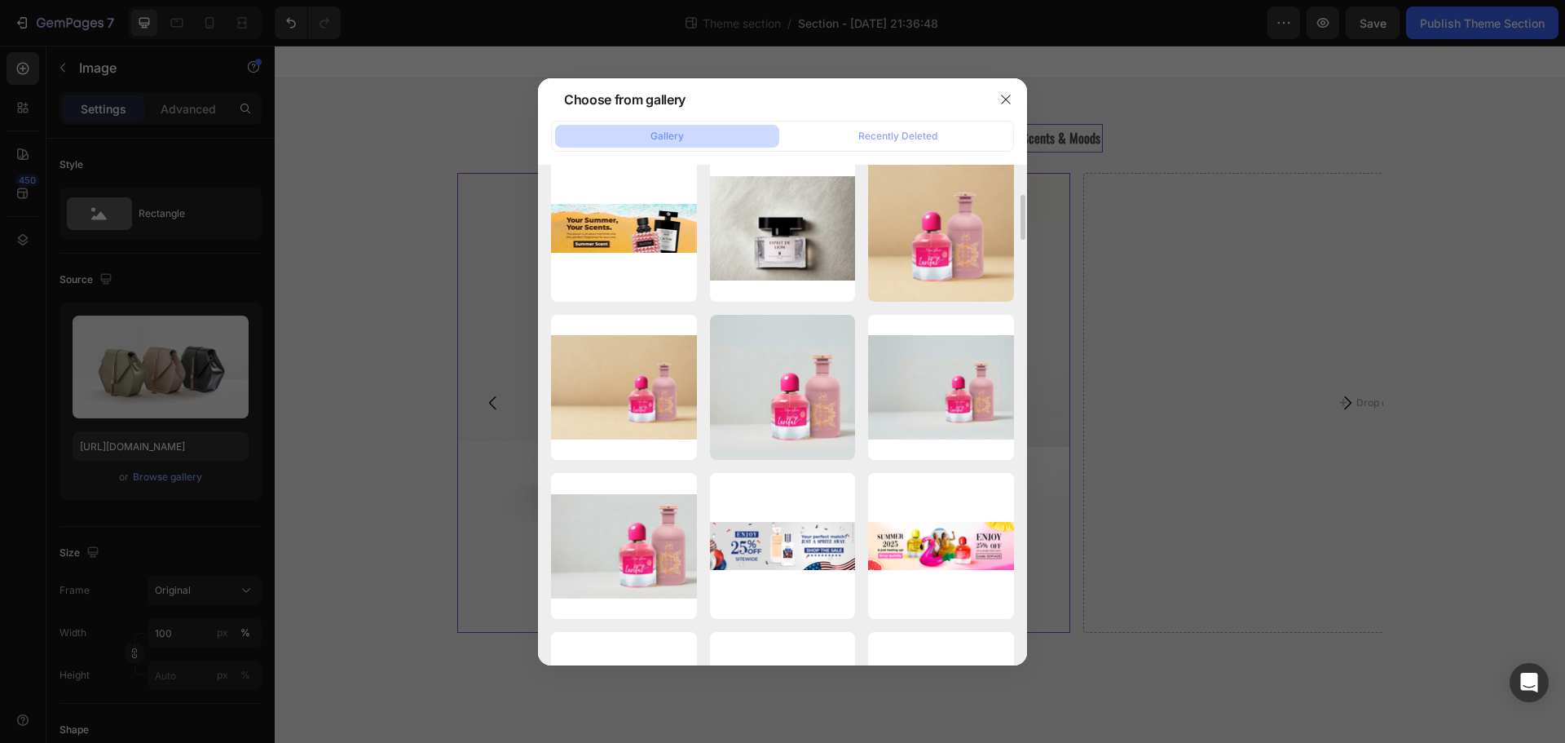
scroll to position [0, 0]
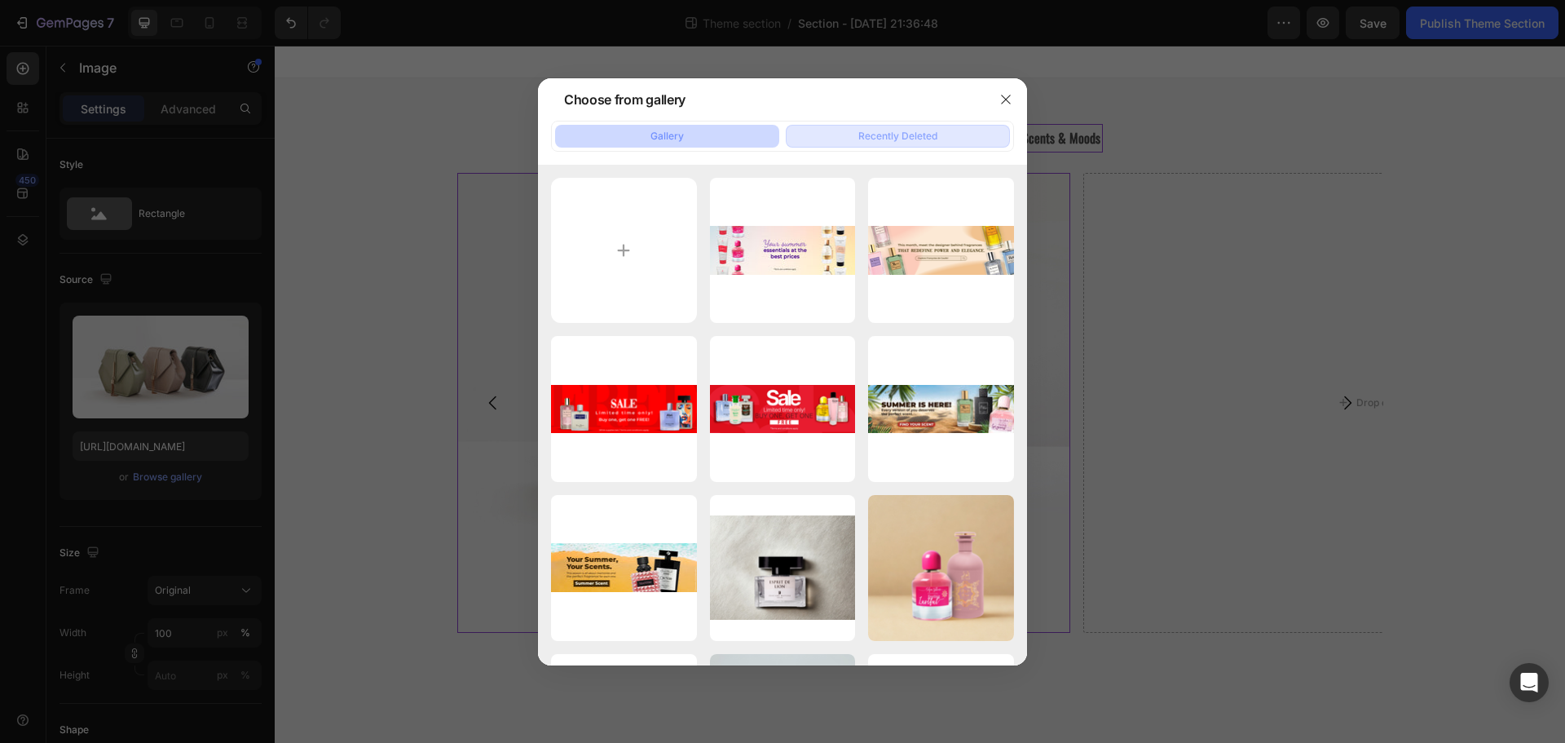
click at [892, 134] on div "Recently Deleted" at bounding box center [897, 136] width 79 height 15
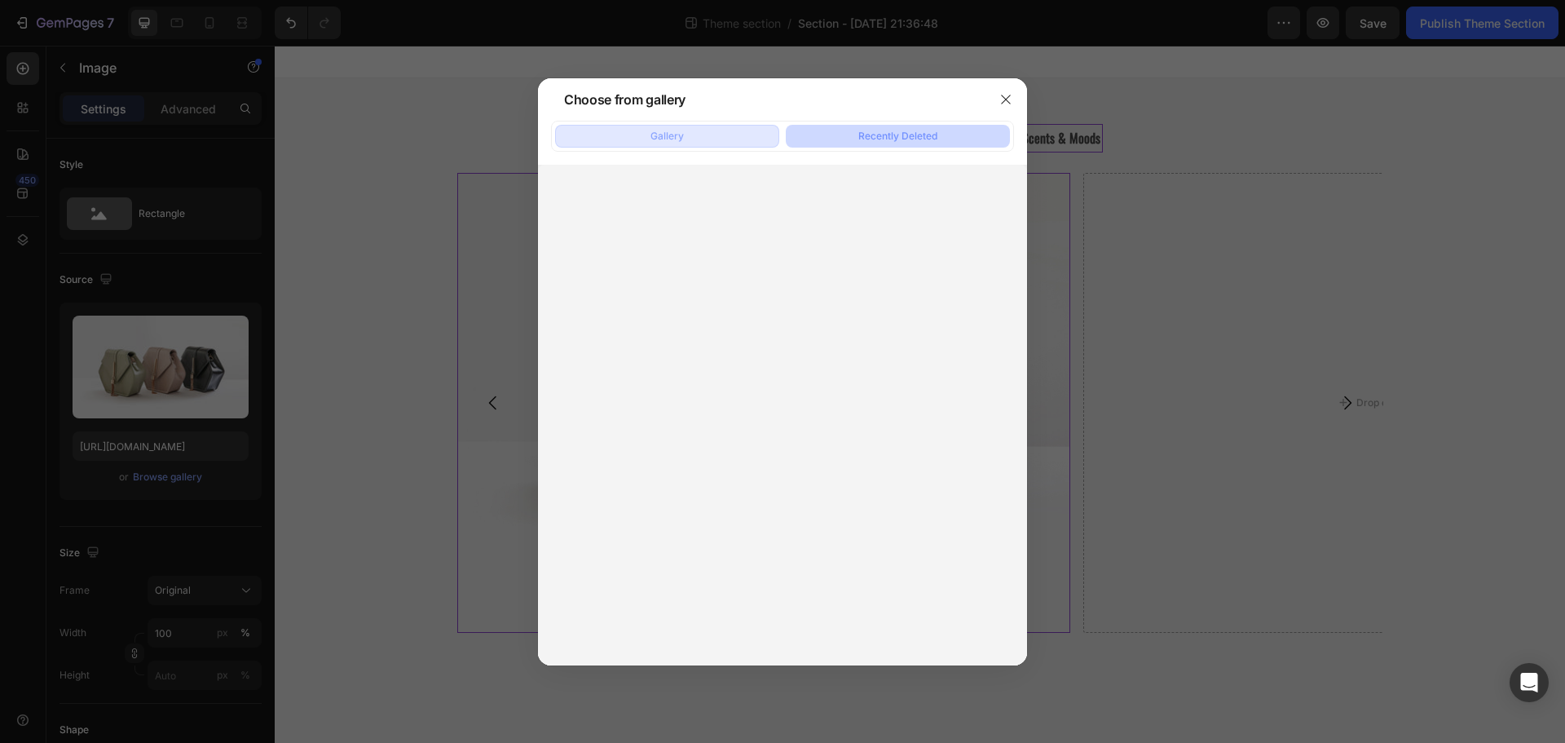
click at [664, 139] on div "Gallery" at bounding box center [666, 136] width 33 height 15
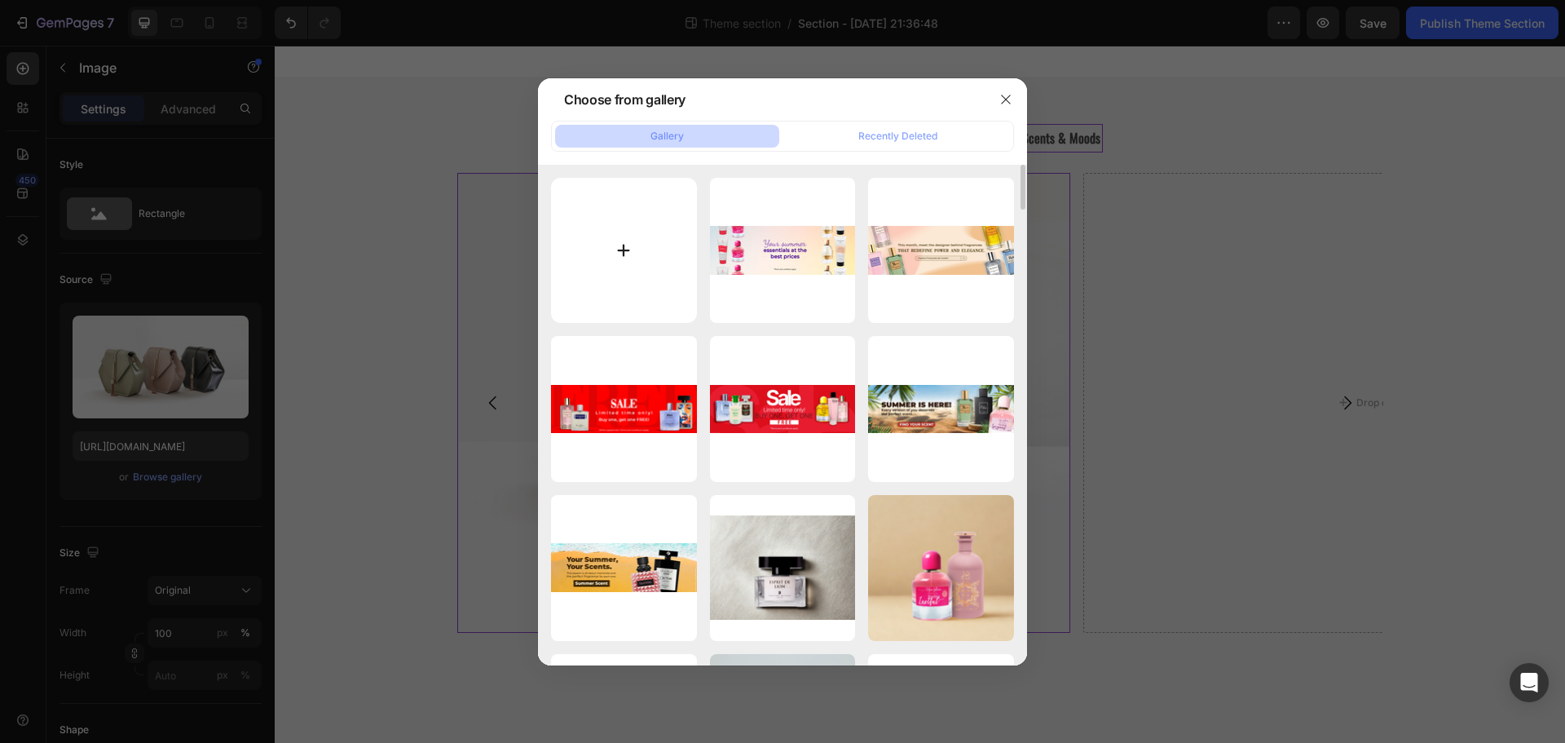
click at [646, 267] on input "file" at bounding box center [624, 251] width 146 height 146
click at [1005, 97] on icon "button" at bounding box center [1005, 99] width 13 height 13
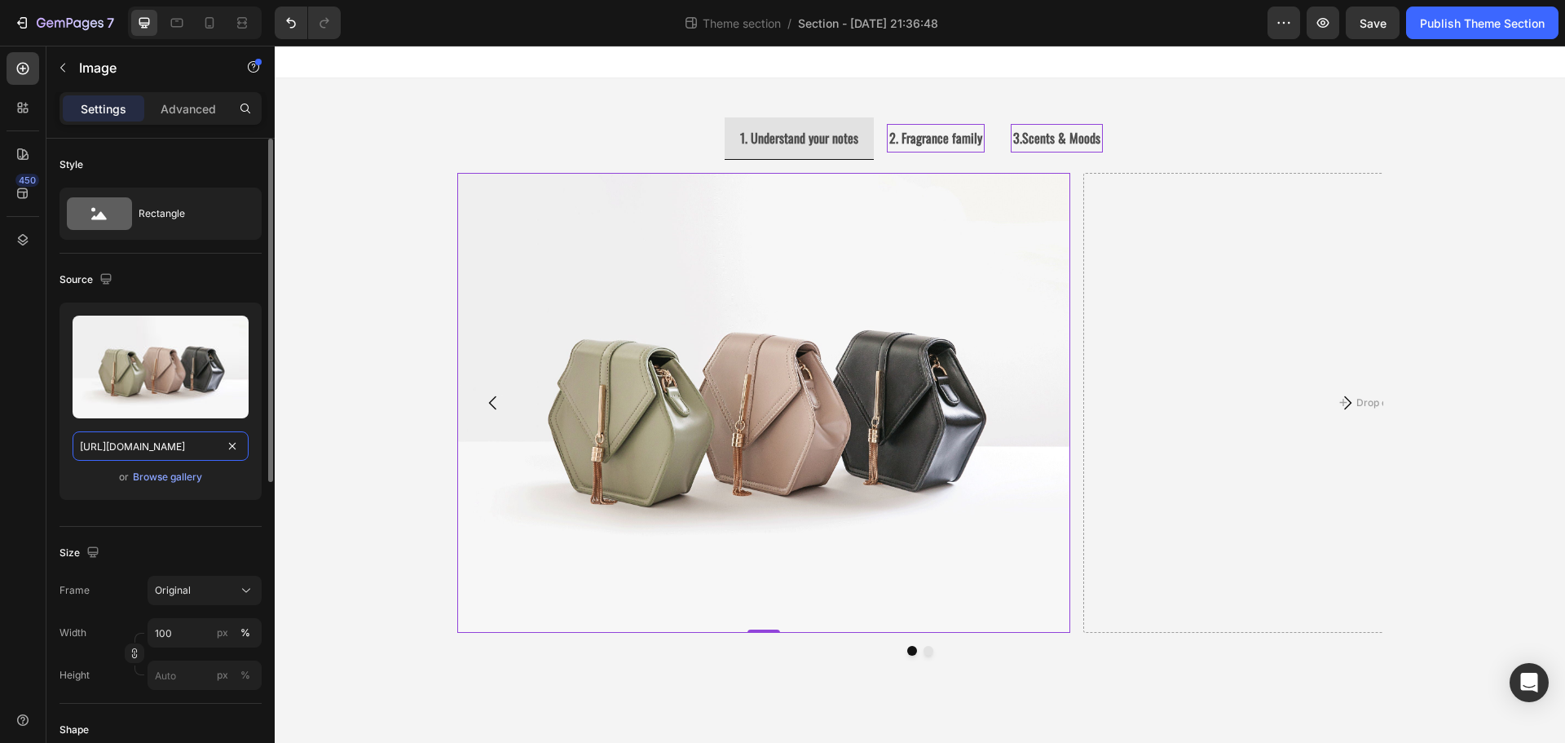
click at [130, 438] on input "https://cdn.shopify.com/s/files/1/2005/9307/files/image_demo.jpg" at bounding box center [161, 445] width 176 height 29
paste input "ucarecdn.com/5c21148b-e0ab-4659-a684-833ed06e51ae/-/format/auto/-/preview/3000x…"
type input "https://ucarecdn.com/5c21148b-e0ab-4659-a684-833ed06e51ae/-/format/auto/-/previ…"
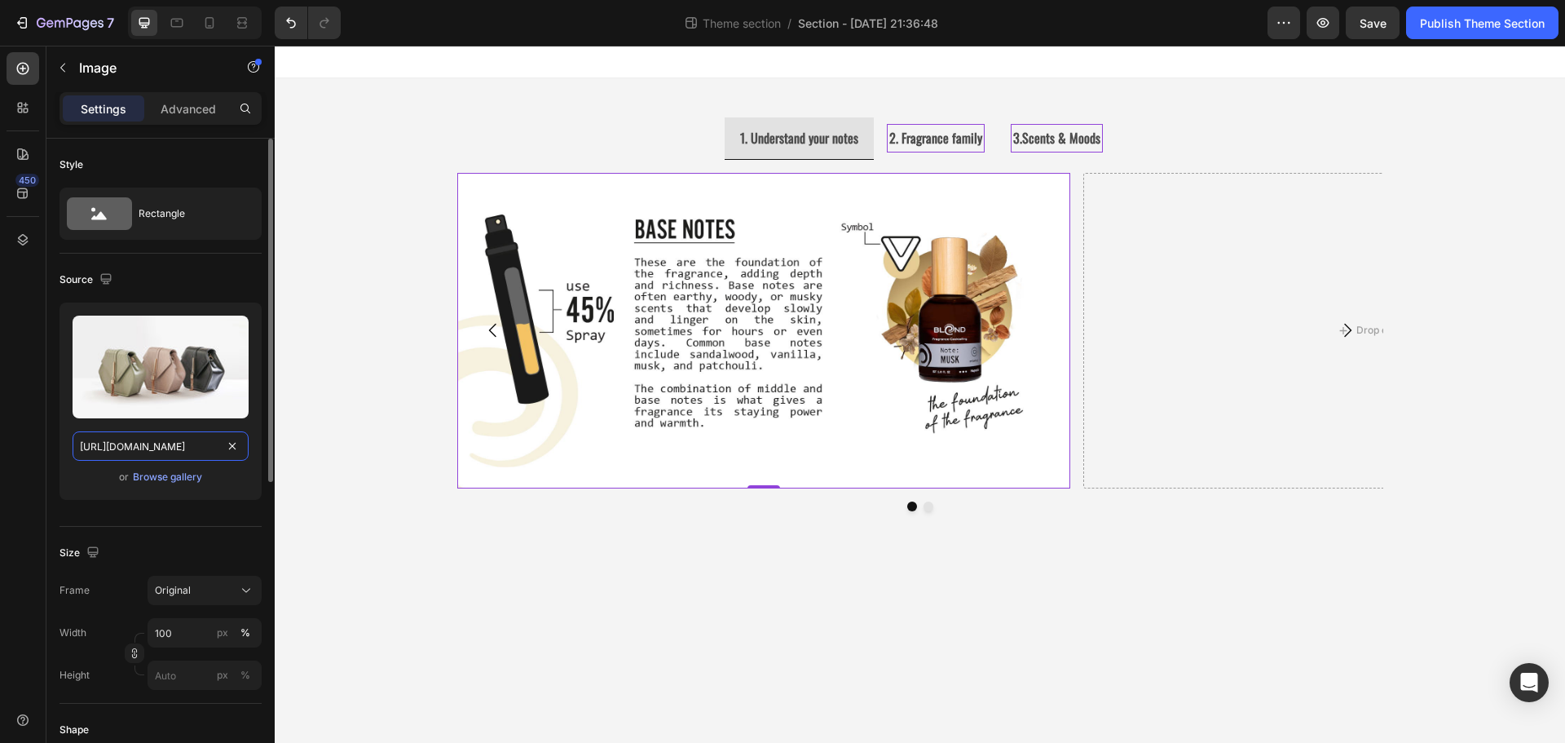
scroll to position [0, 525]
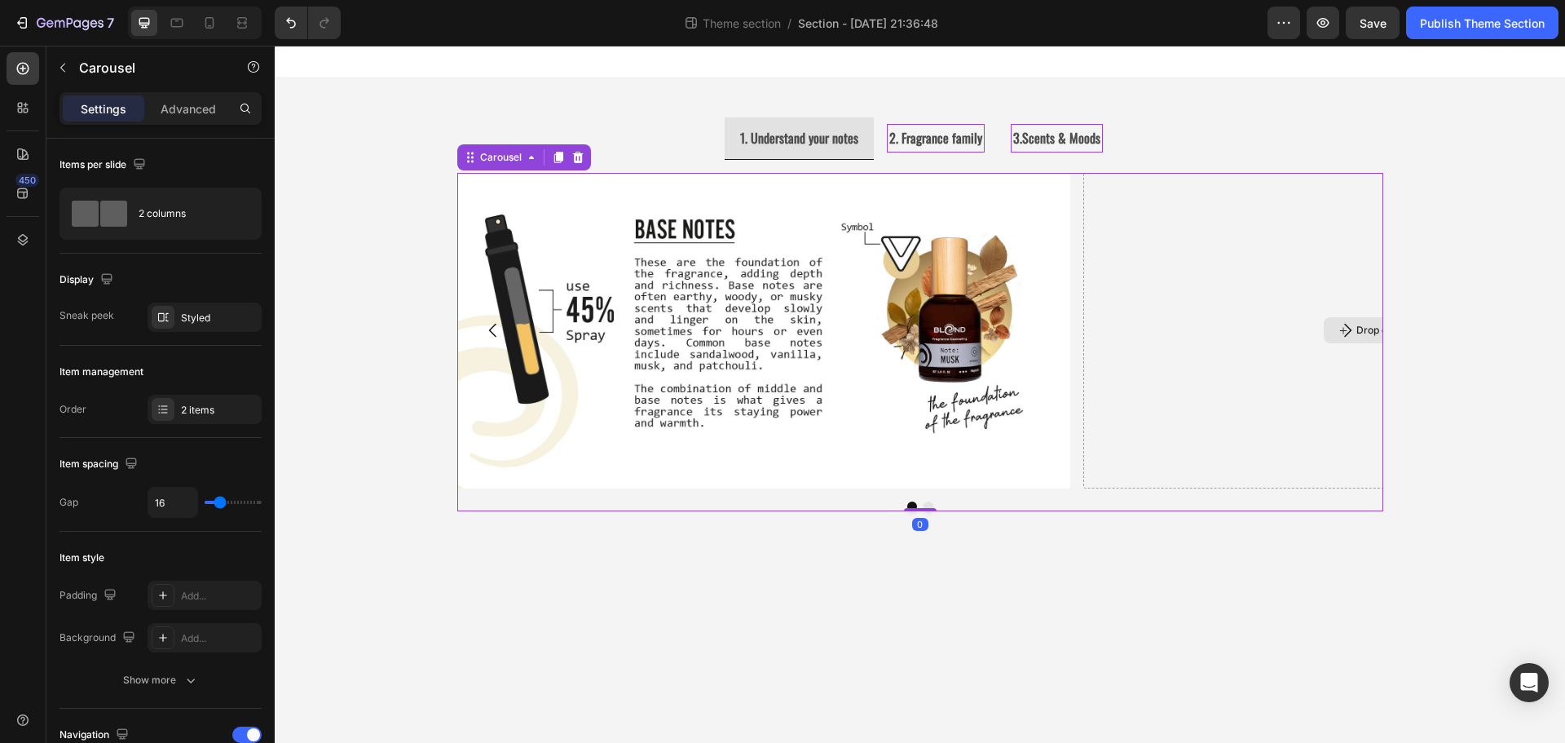
click at [1187, 374] on div "Drop element here" at bounding box center [1389, 330] width 613 height 315
click at [59, 68] on icon "button" at bounding box center [62, 67] width 13 height 13
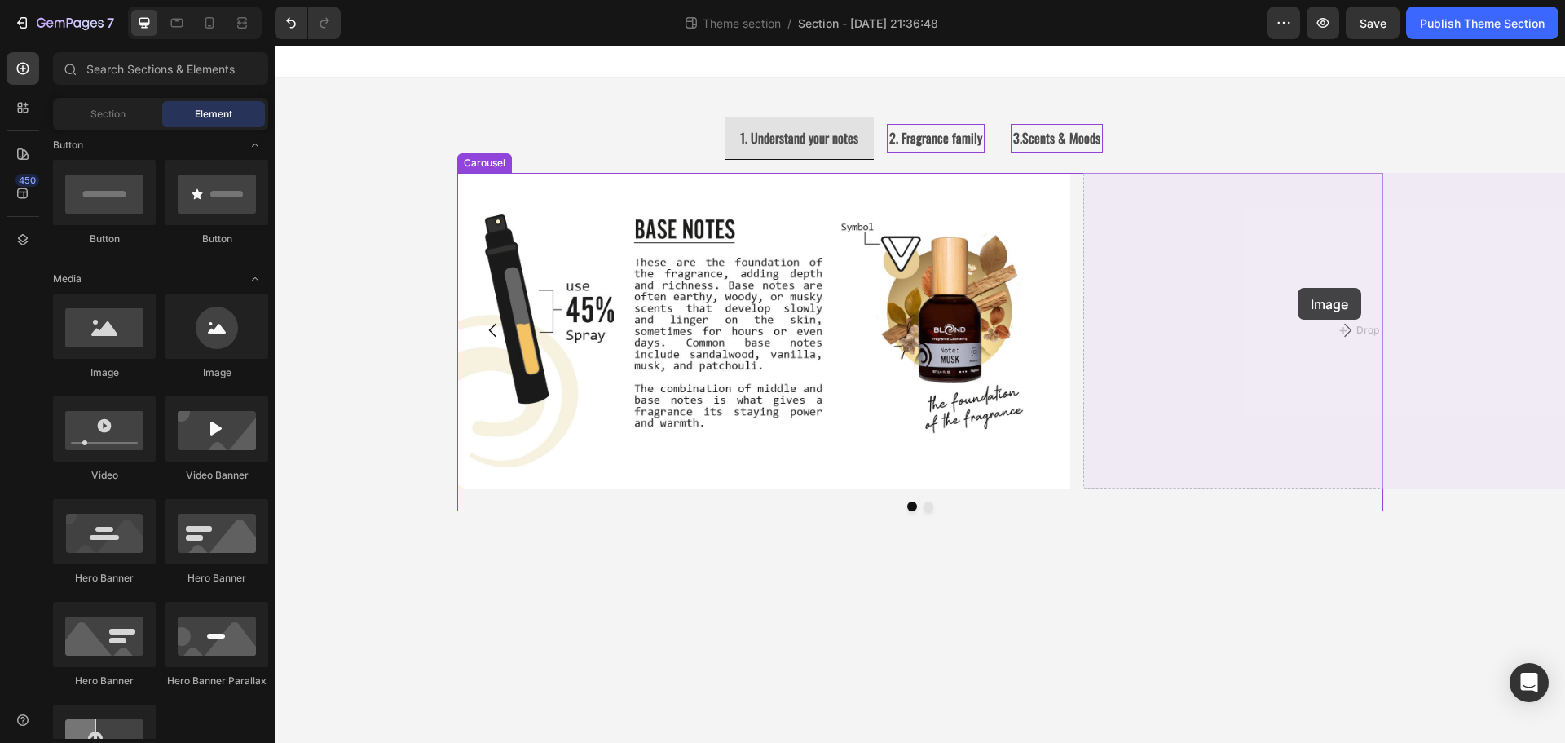
drag, startPoint x: 400, startPoint y: 377, endPoint x: 1298, endPoint y: 288, distance: 901.8
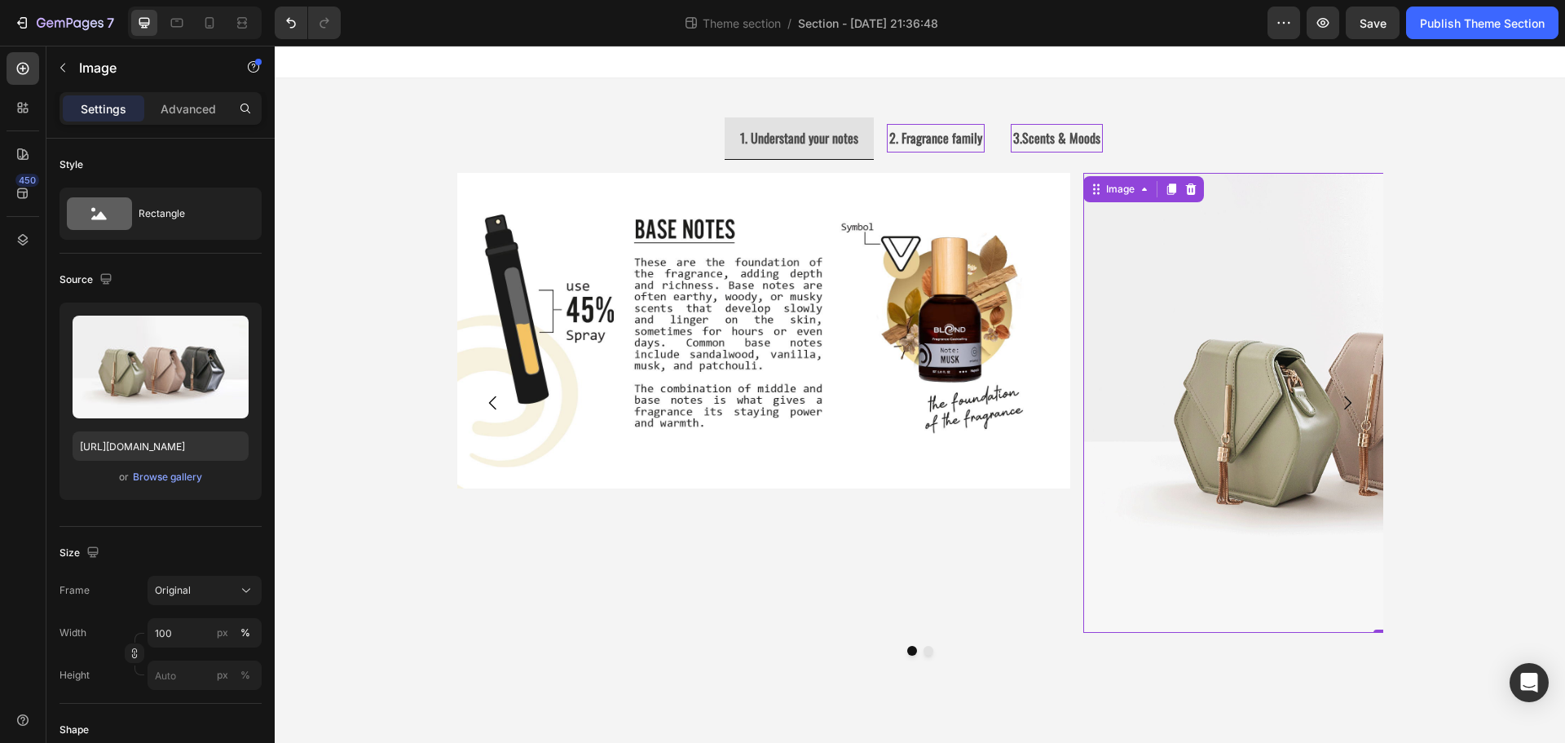
click at [1148, 369] on img at bounding box center [1389, 403] width 613 height 460
click at [162, 441] on input "https://cdn.shopify.com/s/files/1/2005/9307/files/image_demo.jpg" at bounding box center [161, 445] width 176 height 29
click at [163, 442] on input "https://cdn.shopify.com/s/files/1/2005/9307/files/image_demo.jpg" at bounding box center [161, 445] width 176 height 29
paste input "ucarecdn.com/ab5d32d8-5dec-4cd7-becc-7bf175797a68/-/format/auto/-/preview/3000x…"
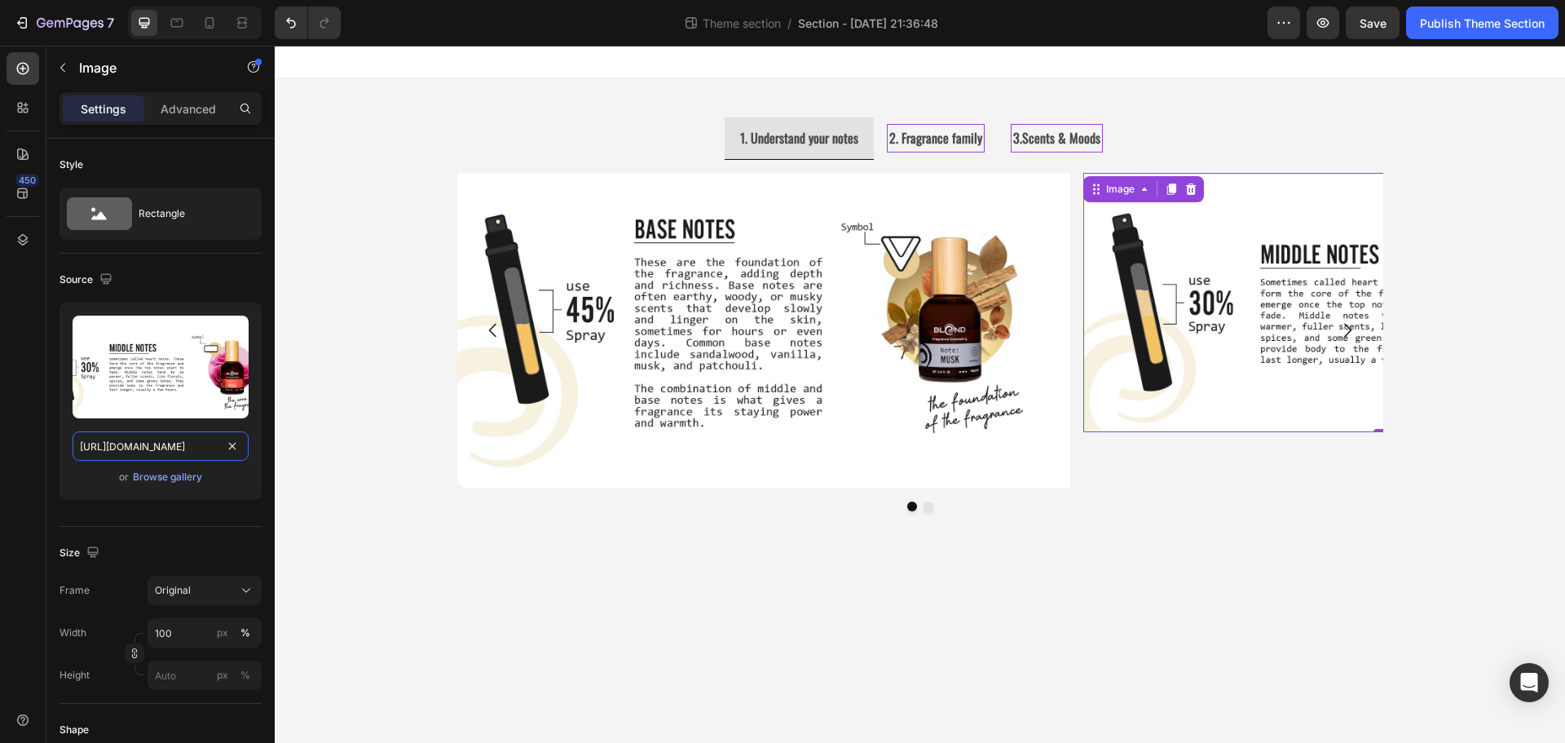
type input "https://ucarecdn.com/ab5d32d8-5dec-4cd7-becc-7bf175797a68/-/format/auto/-/previ…"
click at [1185, 373] on img at bounding box center [1389, 302] width 613 height 259
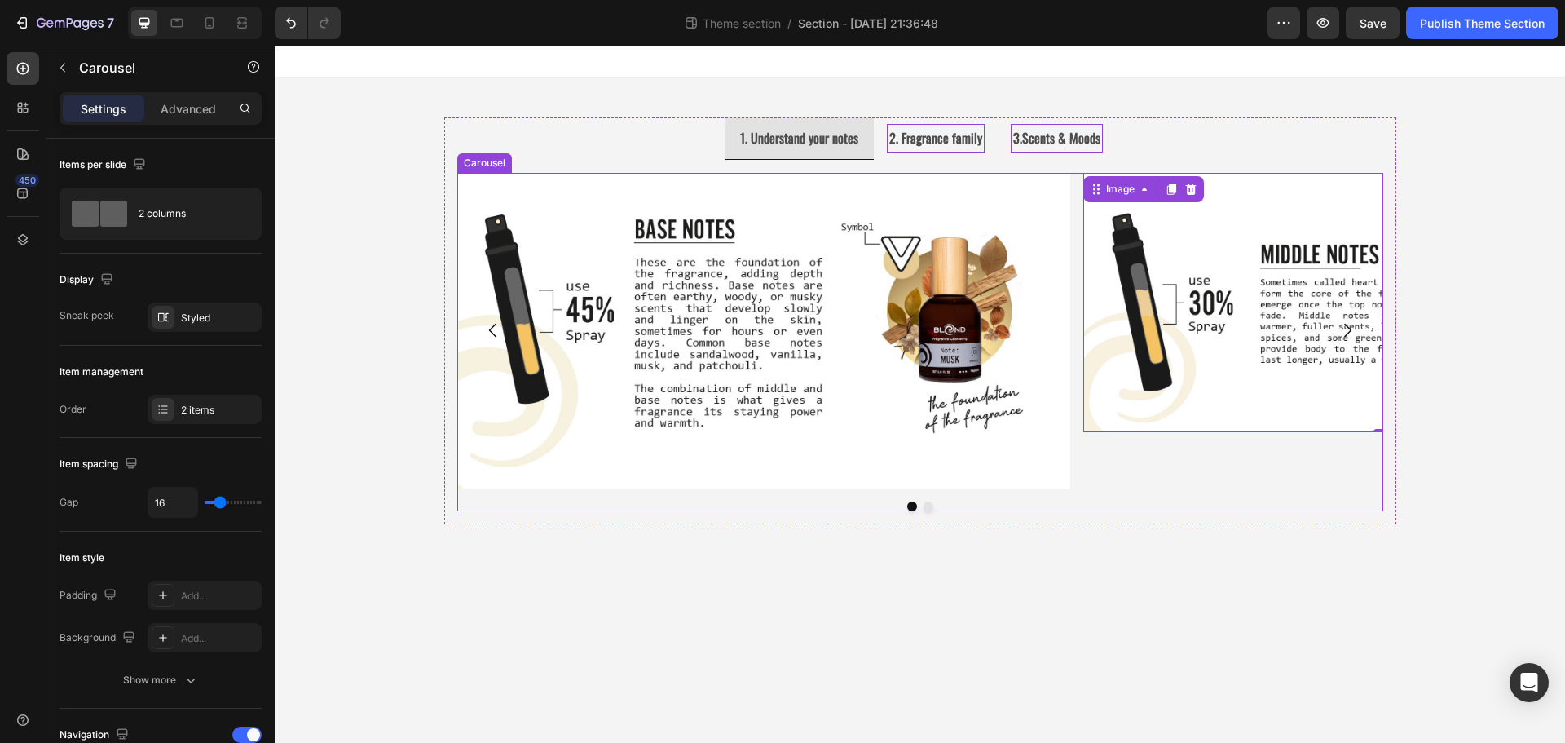
click at [1342, 334] on icon "Carousel Next Arrow" at bounding box center [1348, 330] width 20 height 20
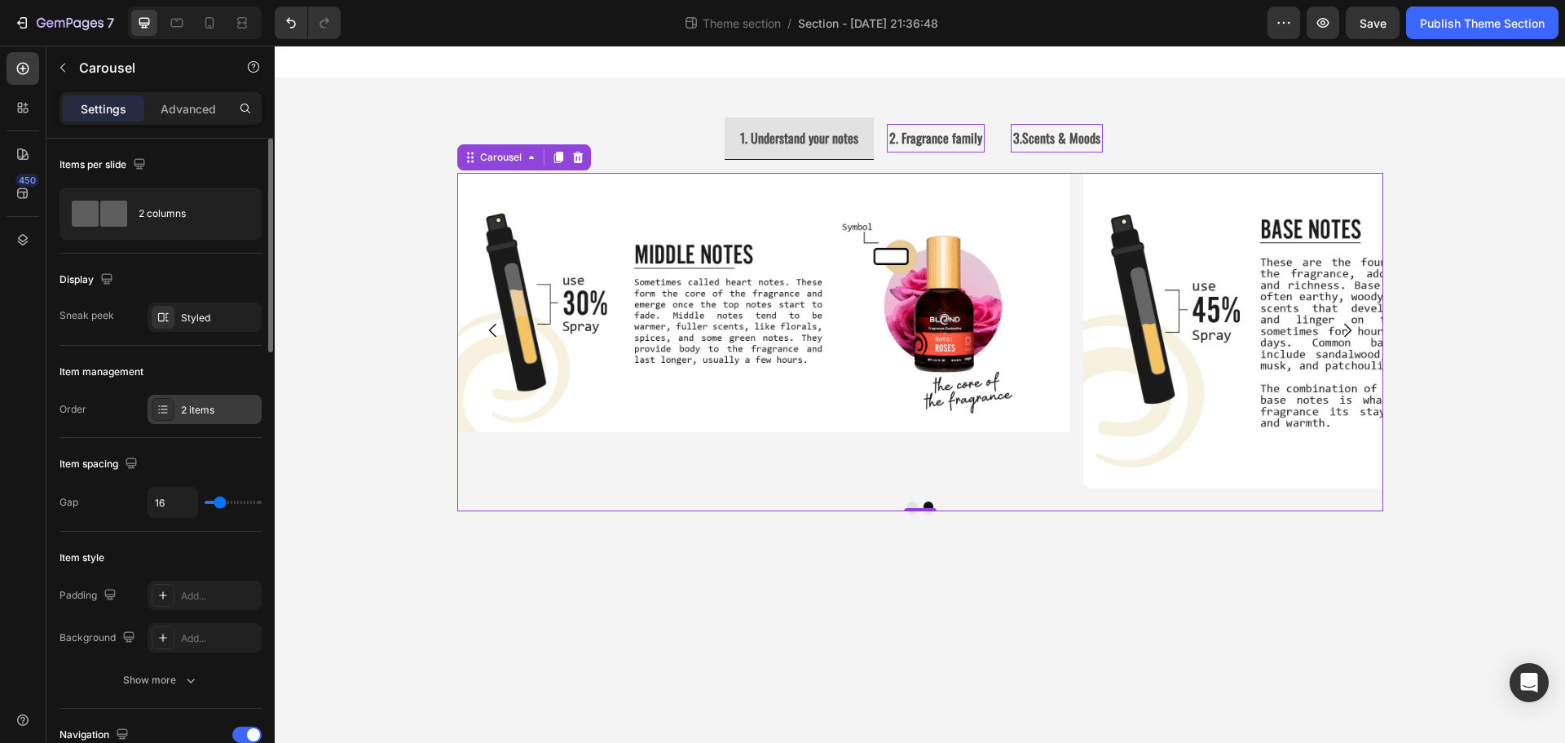
click at [158, 417] on div at bounding box center [163, 409] width 23 height 23
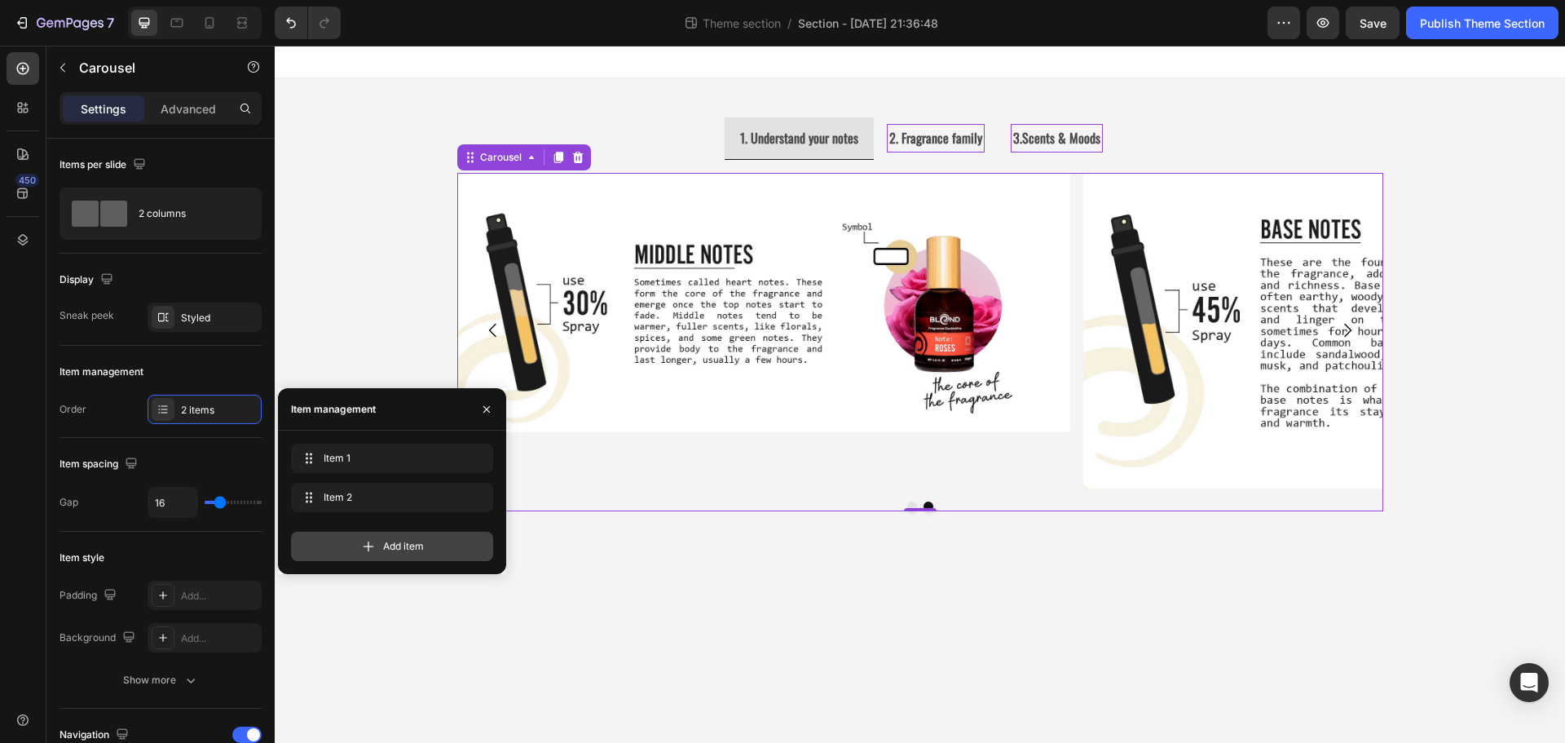
click at [386, 549] on span "Add item" at bounding box center [403, 546] width 41 height 15
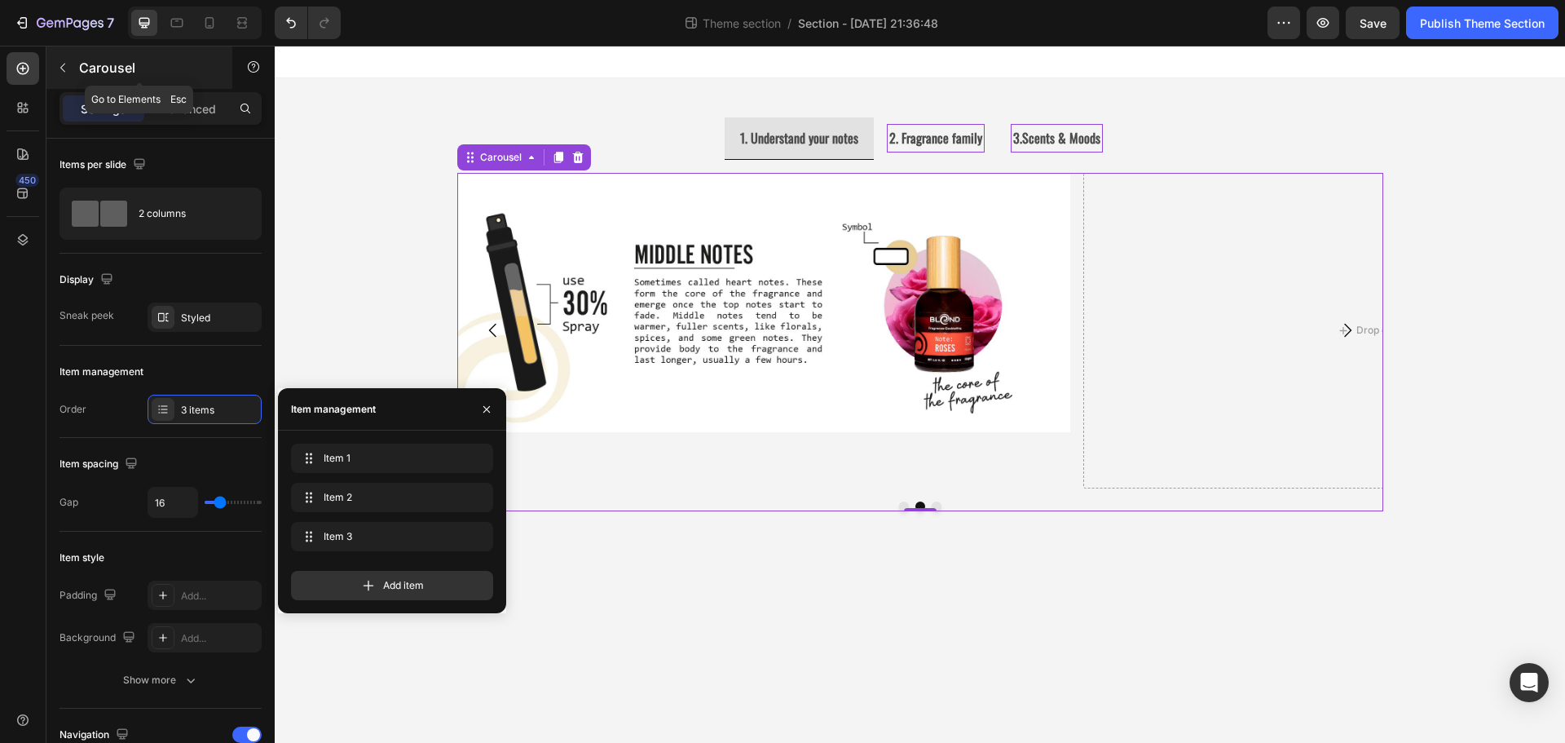
click at [61, 69] on icon "button" at bounding box center [62, 67] width 13 height 13
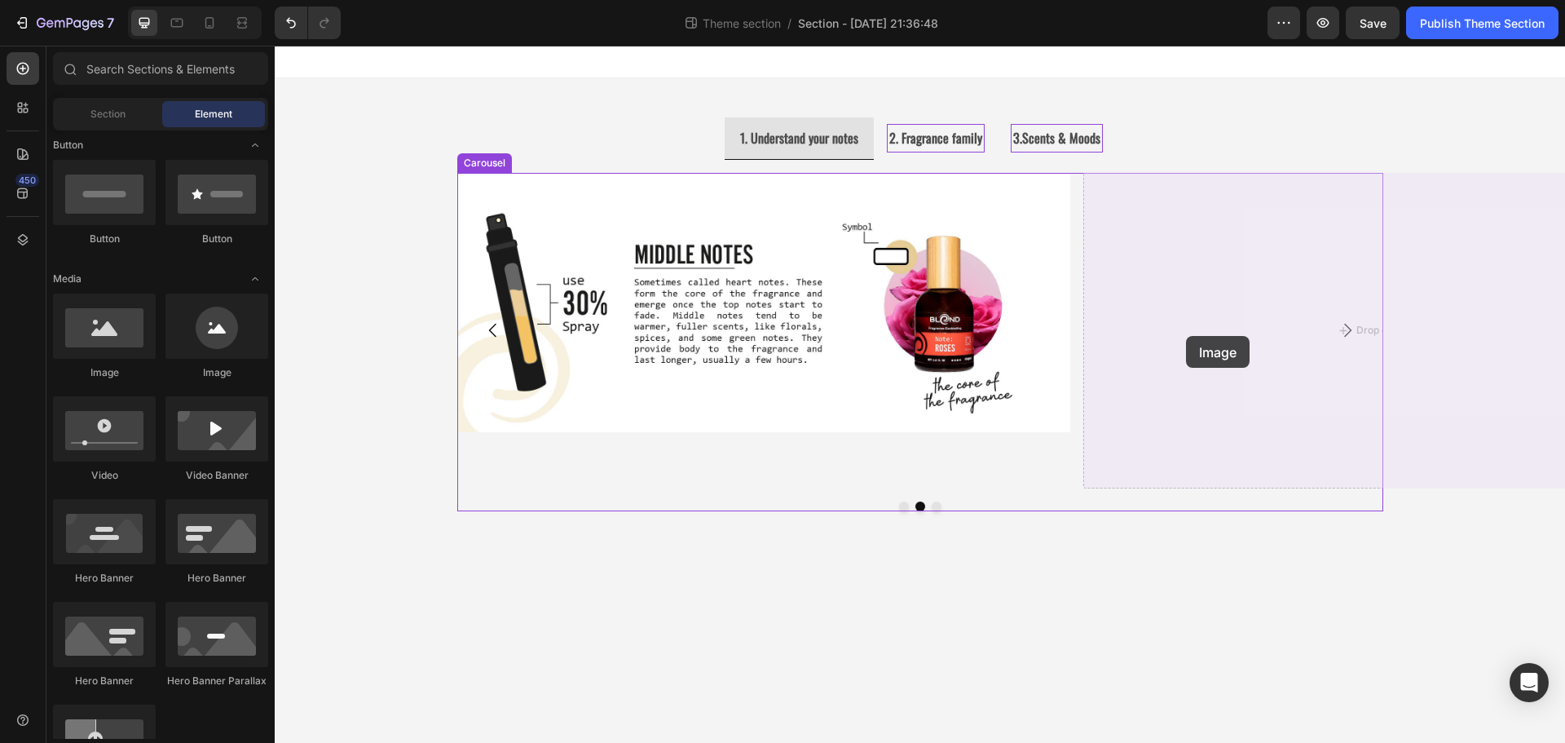
drag, startPoint x: 404, startPoint y: 377, endPoint x: 1186, endPoint y: 336, distance: 782.7
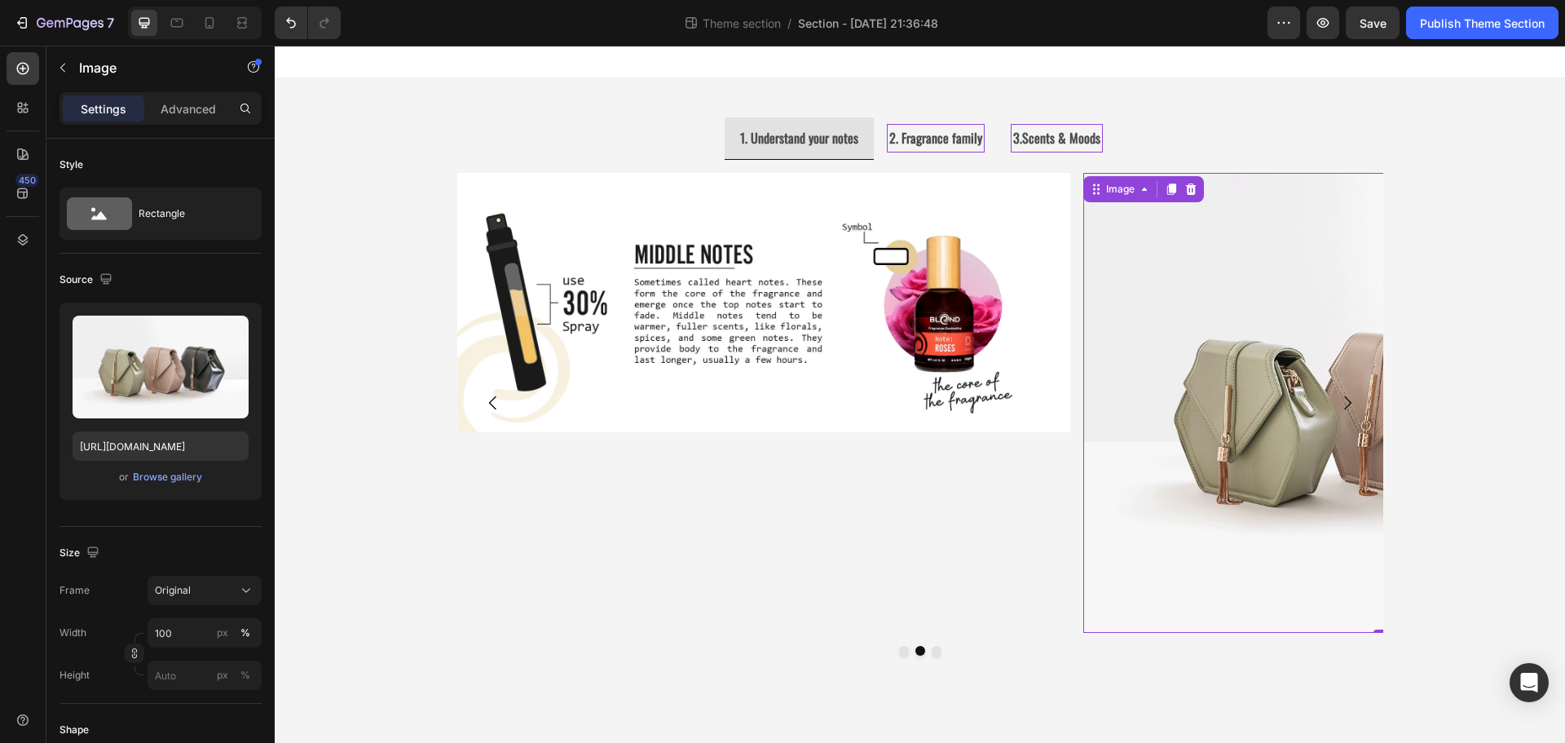
click at [1135, 377] on img at bounding box center [1389, 403] width 613 height 460
click at [153, 445] on input "https://cdn.shopify.com/s/files/1/2005/9307/files/image_demo.jpg" at bounding box center [161, 445] width 176 height 29
paste input "ucarecdn.com/5c21148b-e0ab-4659-a684-833ed06e51ae/-/format/auto/-/preview/3000x…"
type input "https://ucarecdn.com/5c21148b-e0ab-4659-a684-833ed06e51ae/-/format/auto/-/previ…"
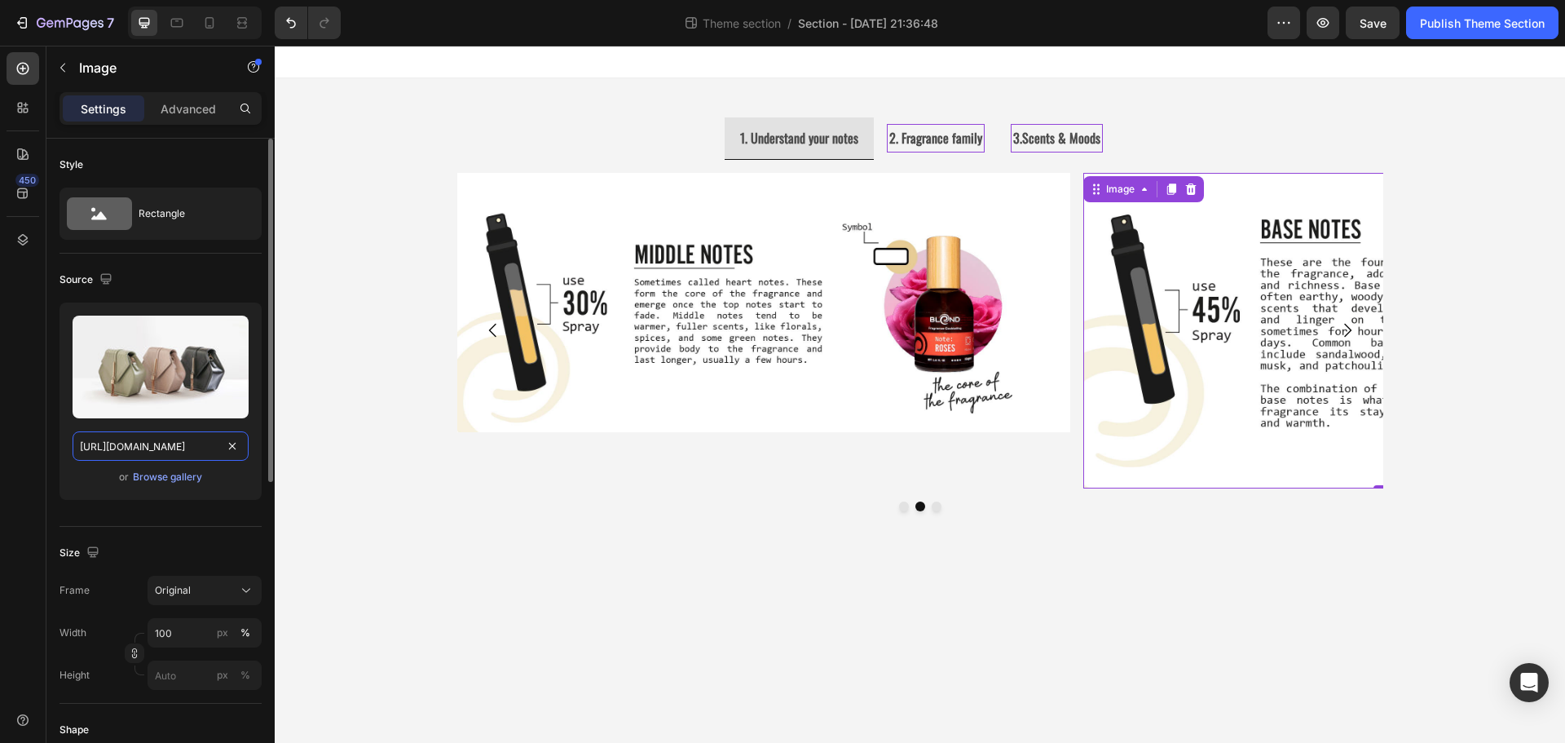
scroll to position [0, 525]
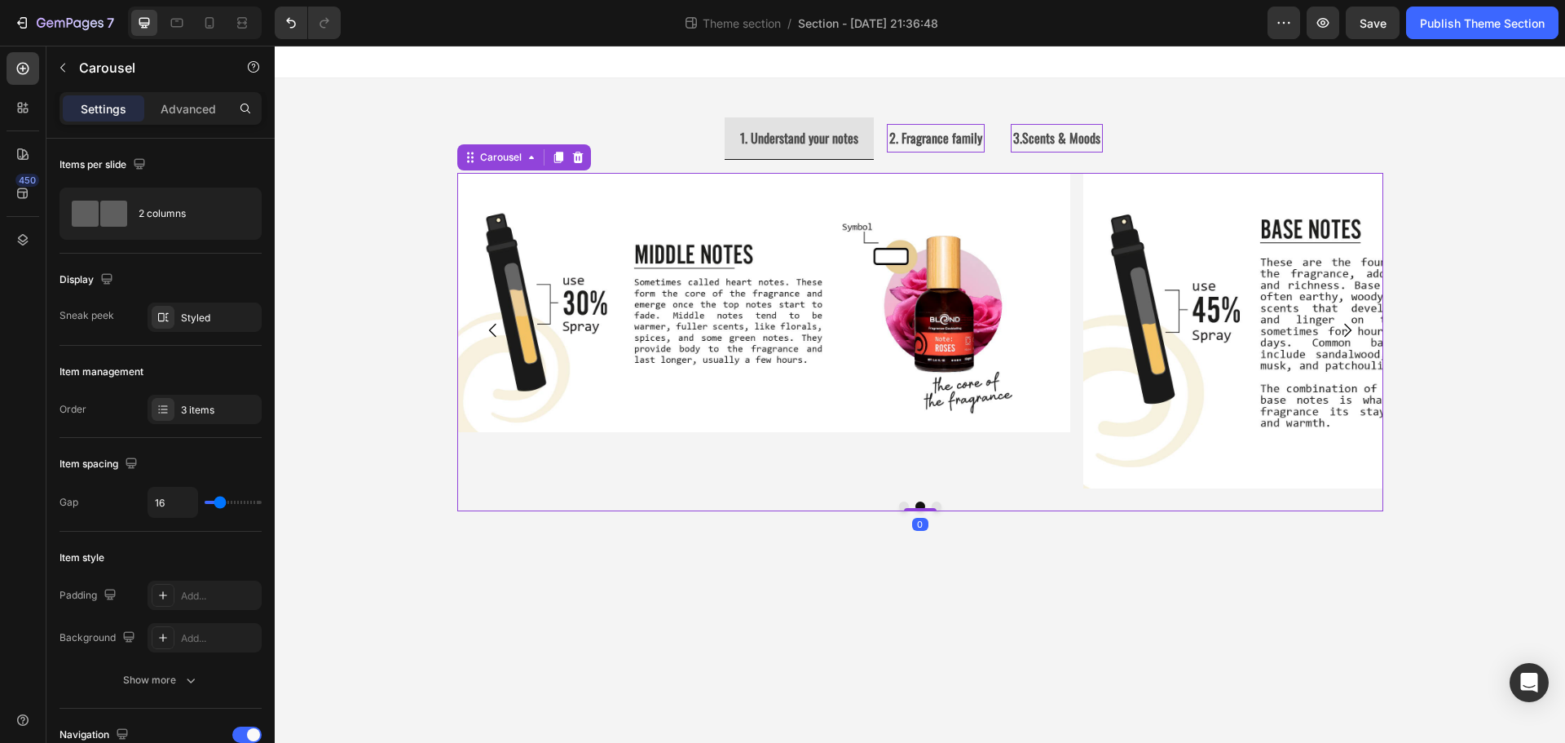
click at [491, 338] on icon "Carousel Back Arrow" at bounding box center [493, 330] width 20 height 20
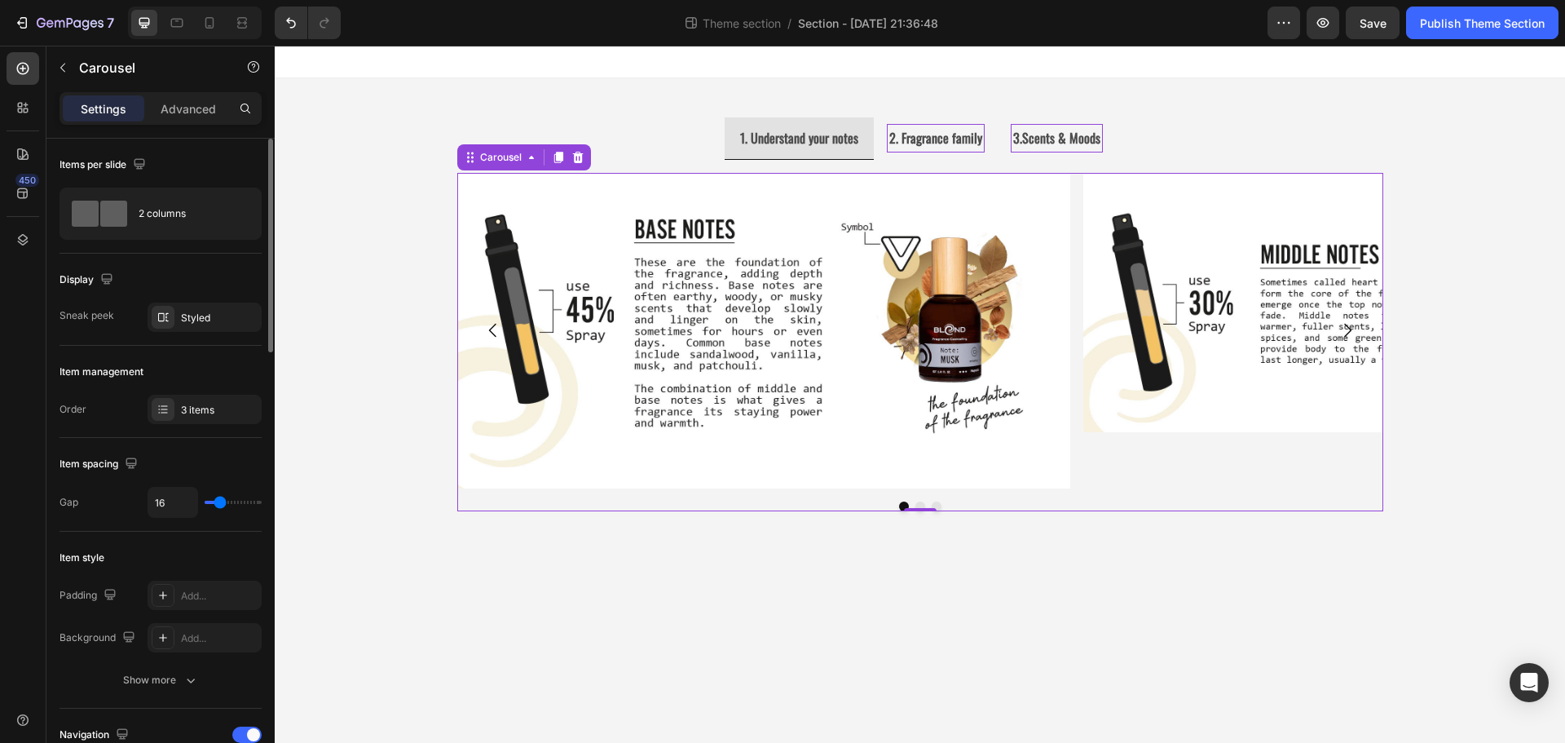
type input "18"
type input "13"
type input "12"
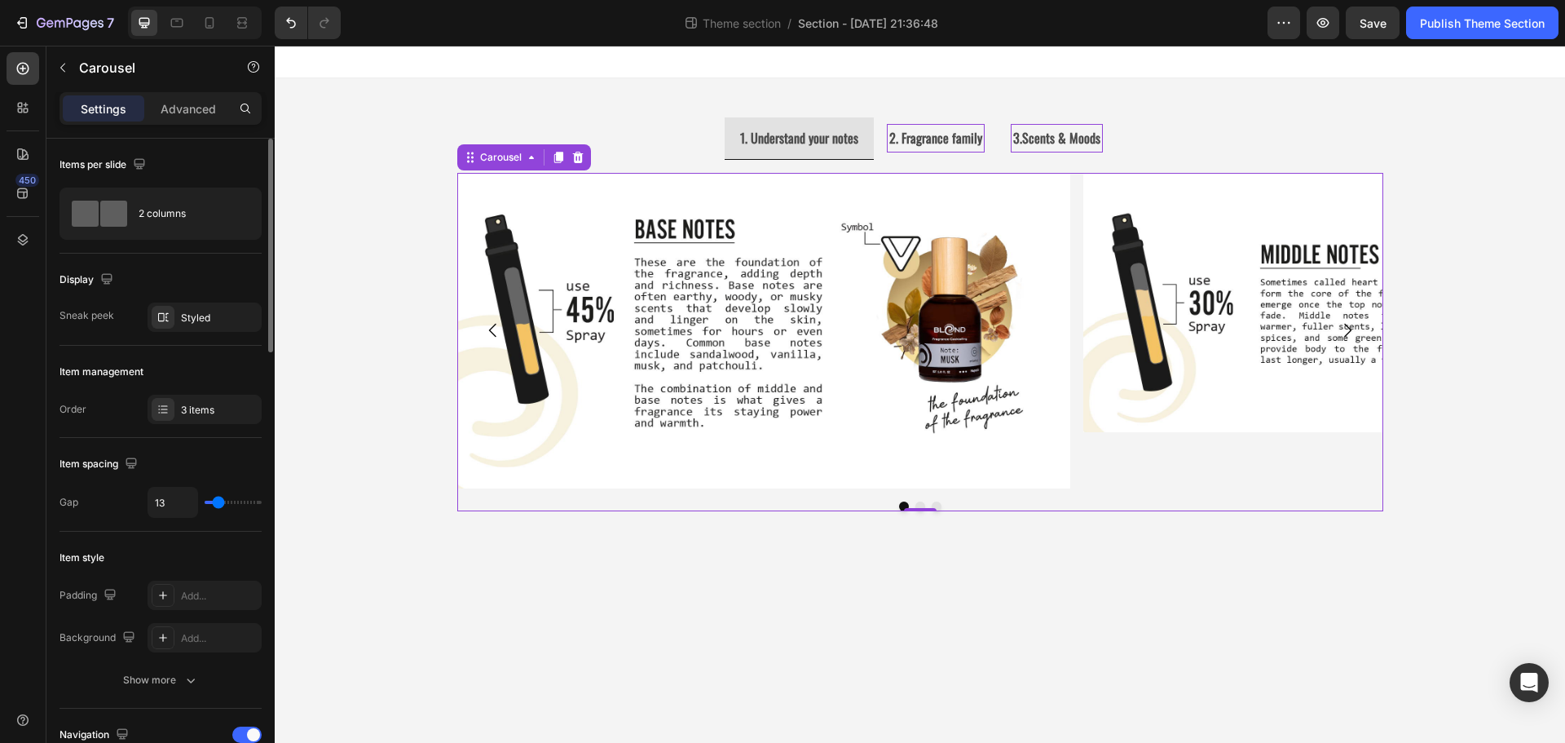
type input "12"
type input "10"
type input "9"
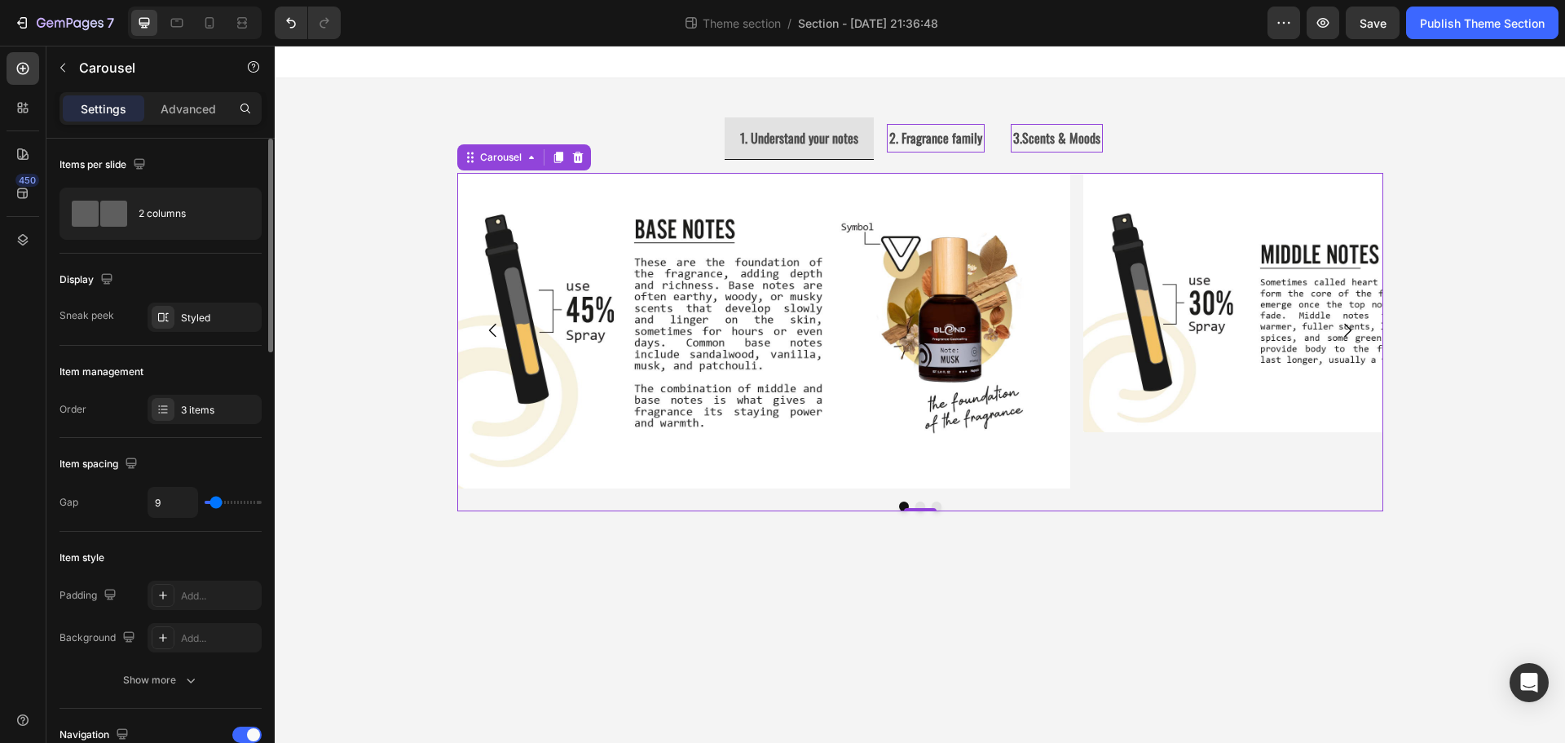
type input "7"
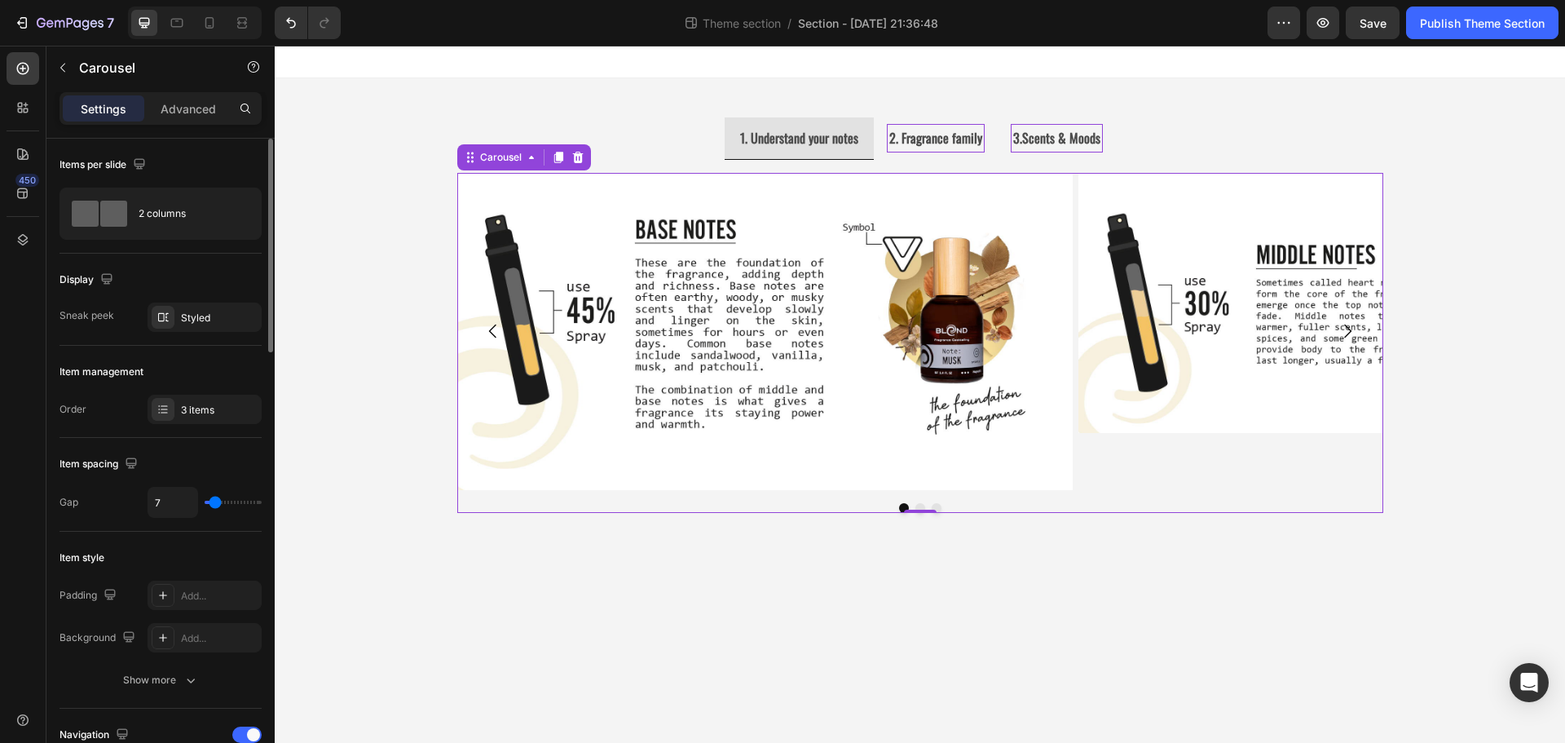
type input "4"
type input "1"
type input "0"
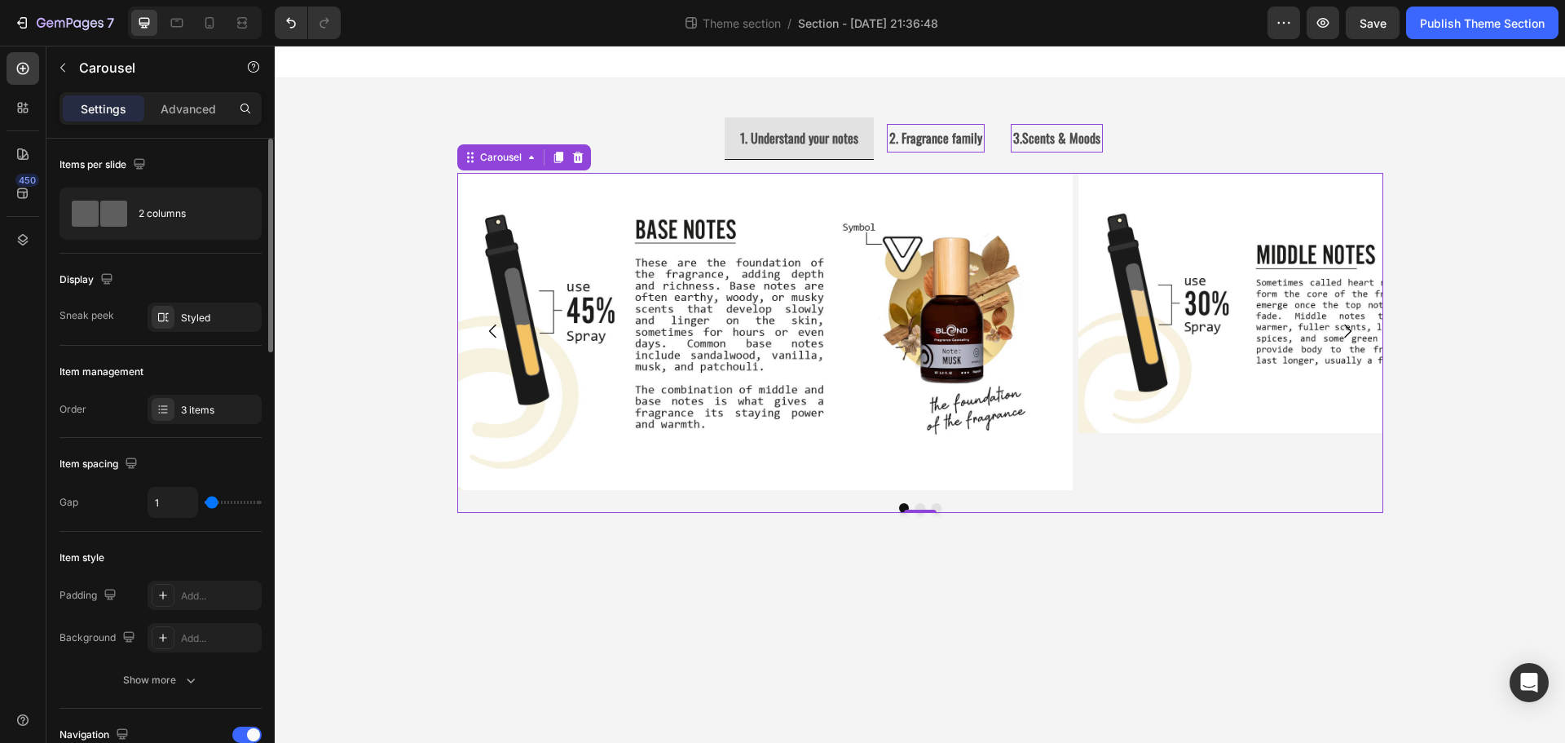
type input "0"
type input "1"
type input "3"
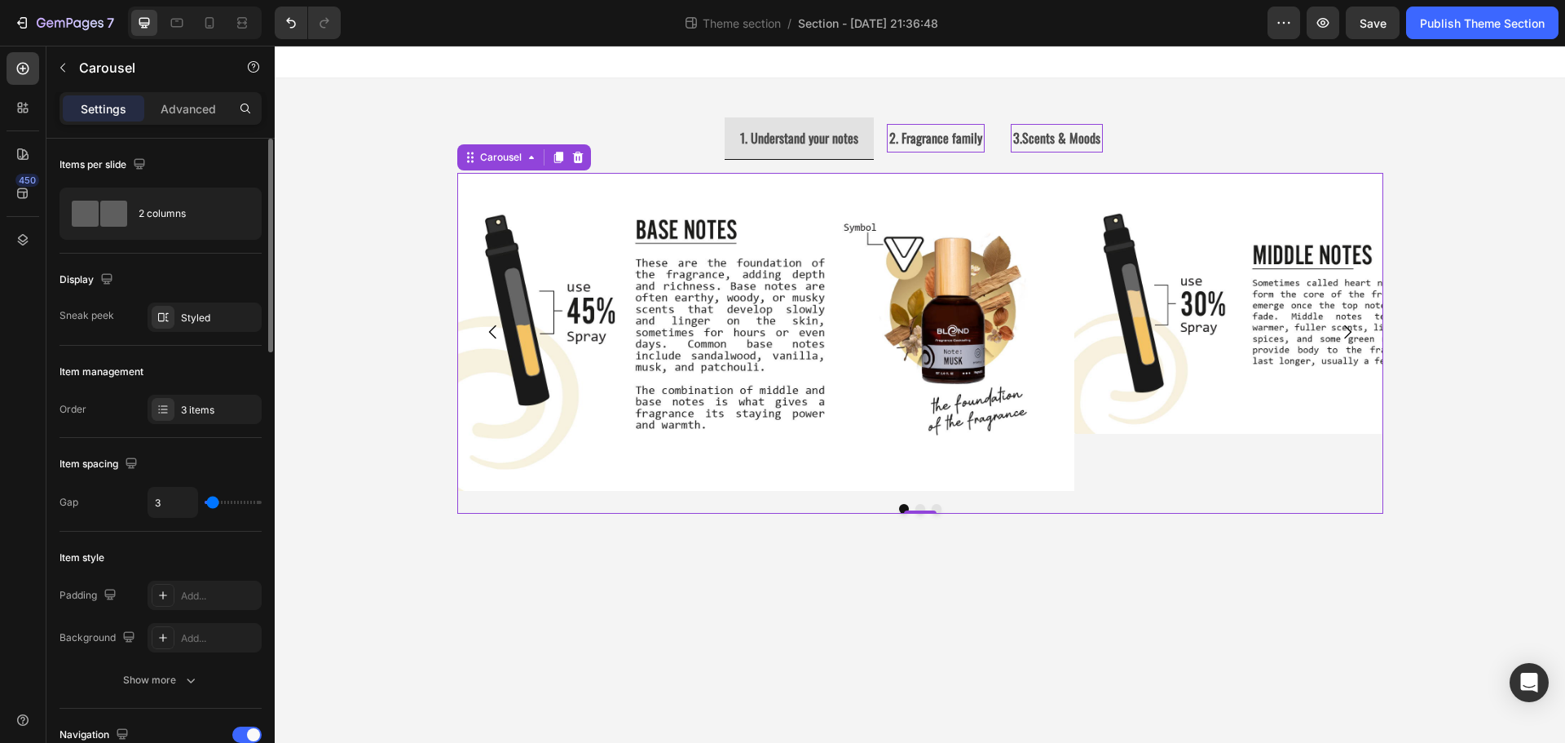
type input "4"
type input "6"
type input "9"
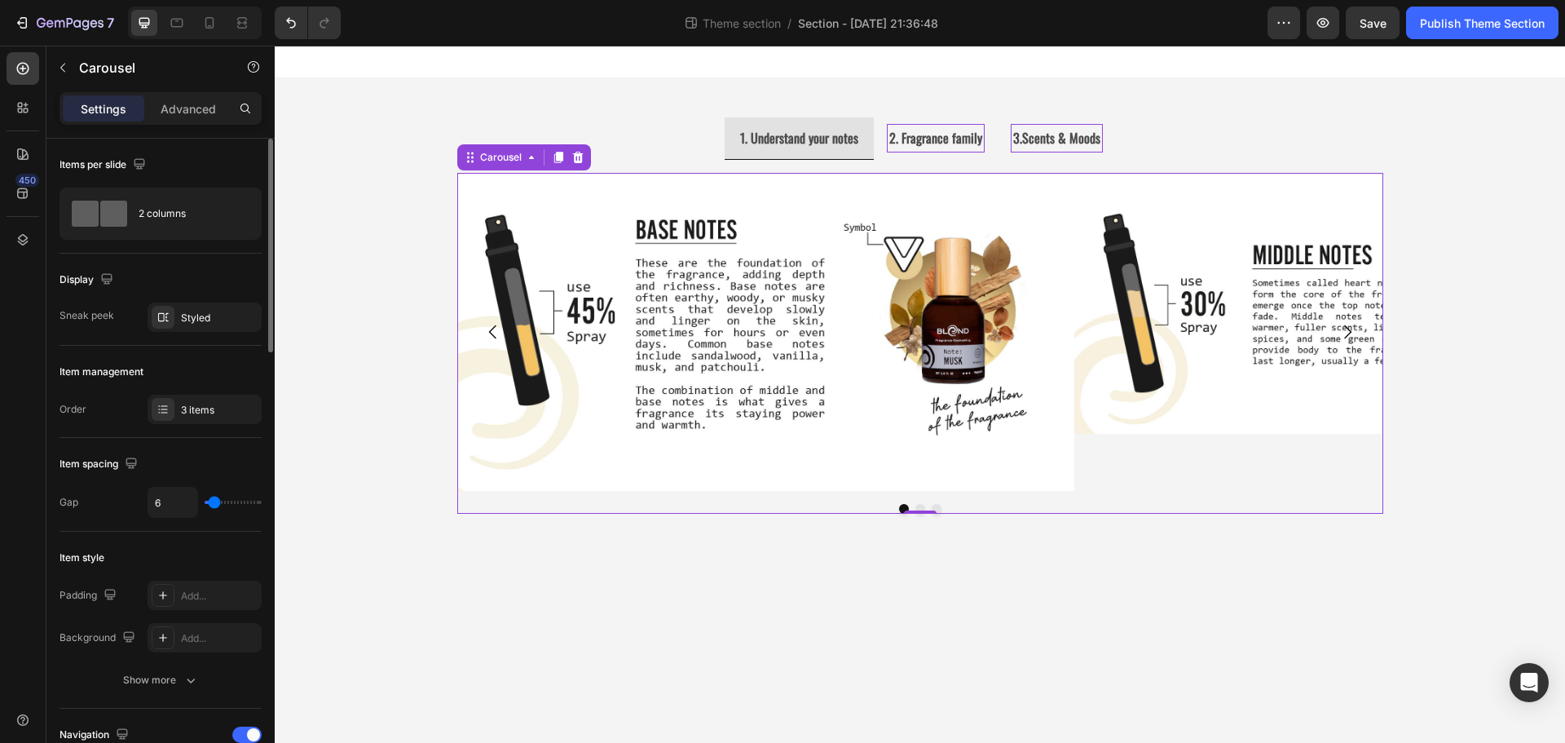
type input "9"
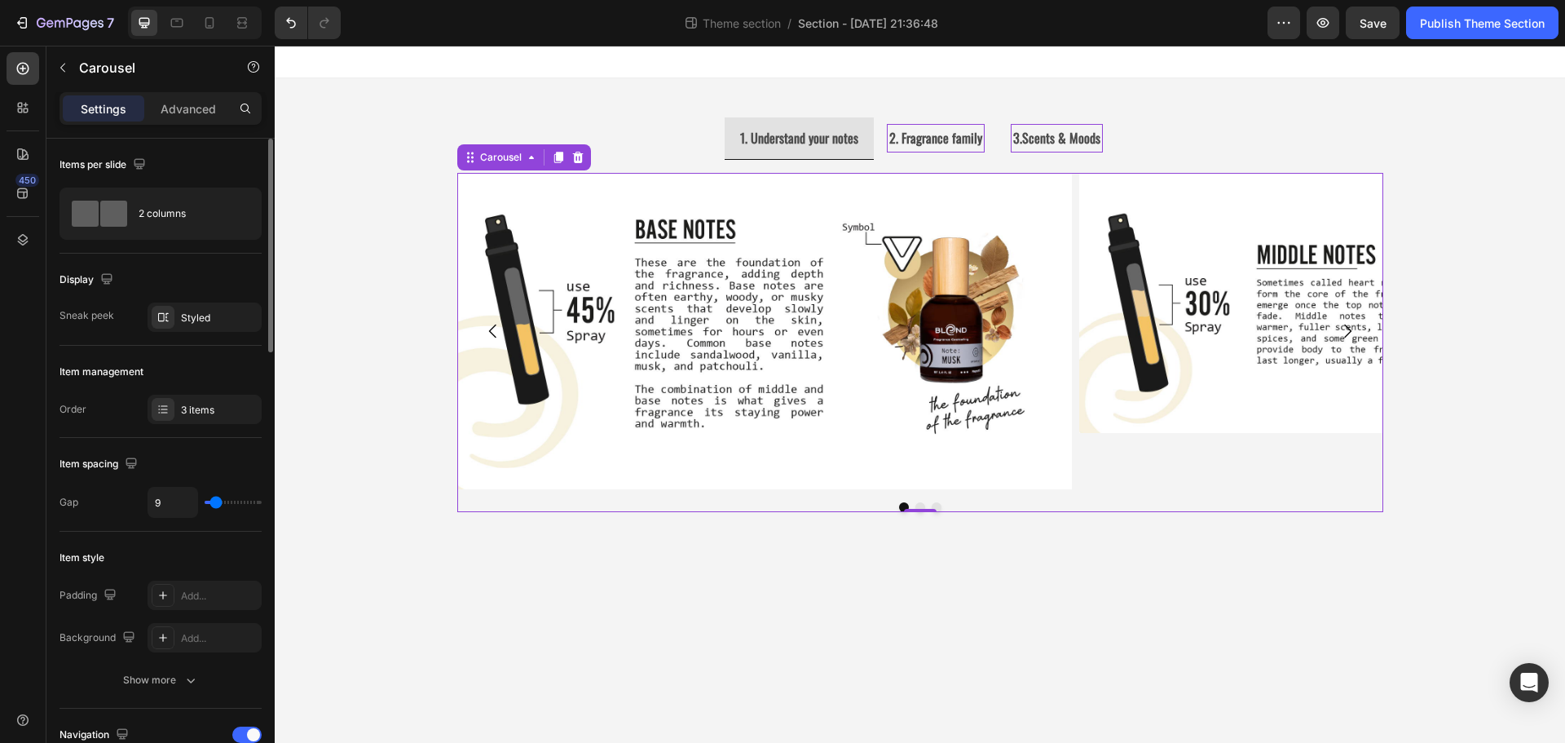
type input "10"
type input "12"
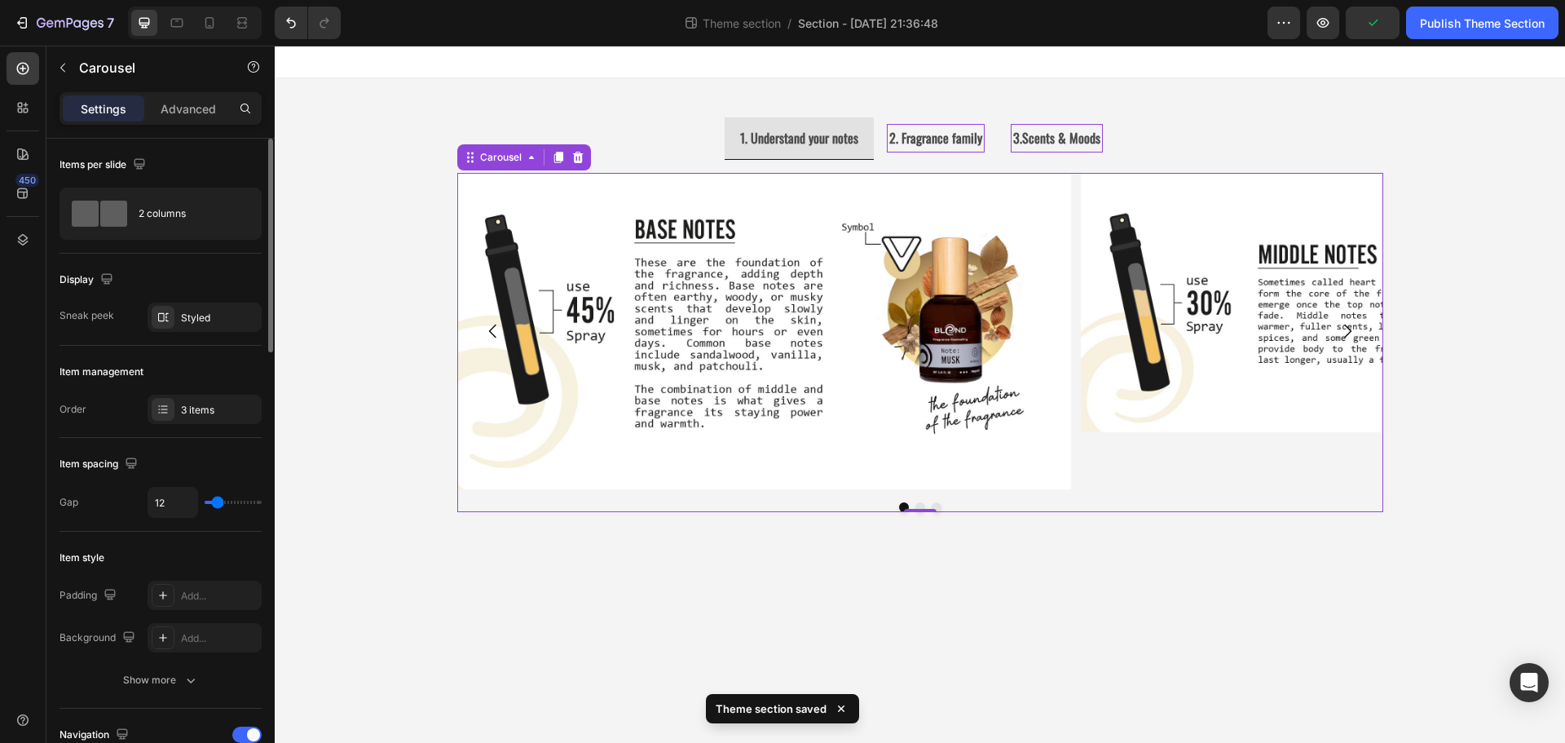
type input "15"
click at [219, 500] on input "range" at bounding box center [233, 501] width 57 height 3
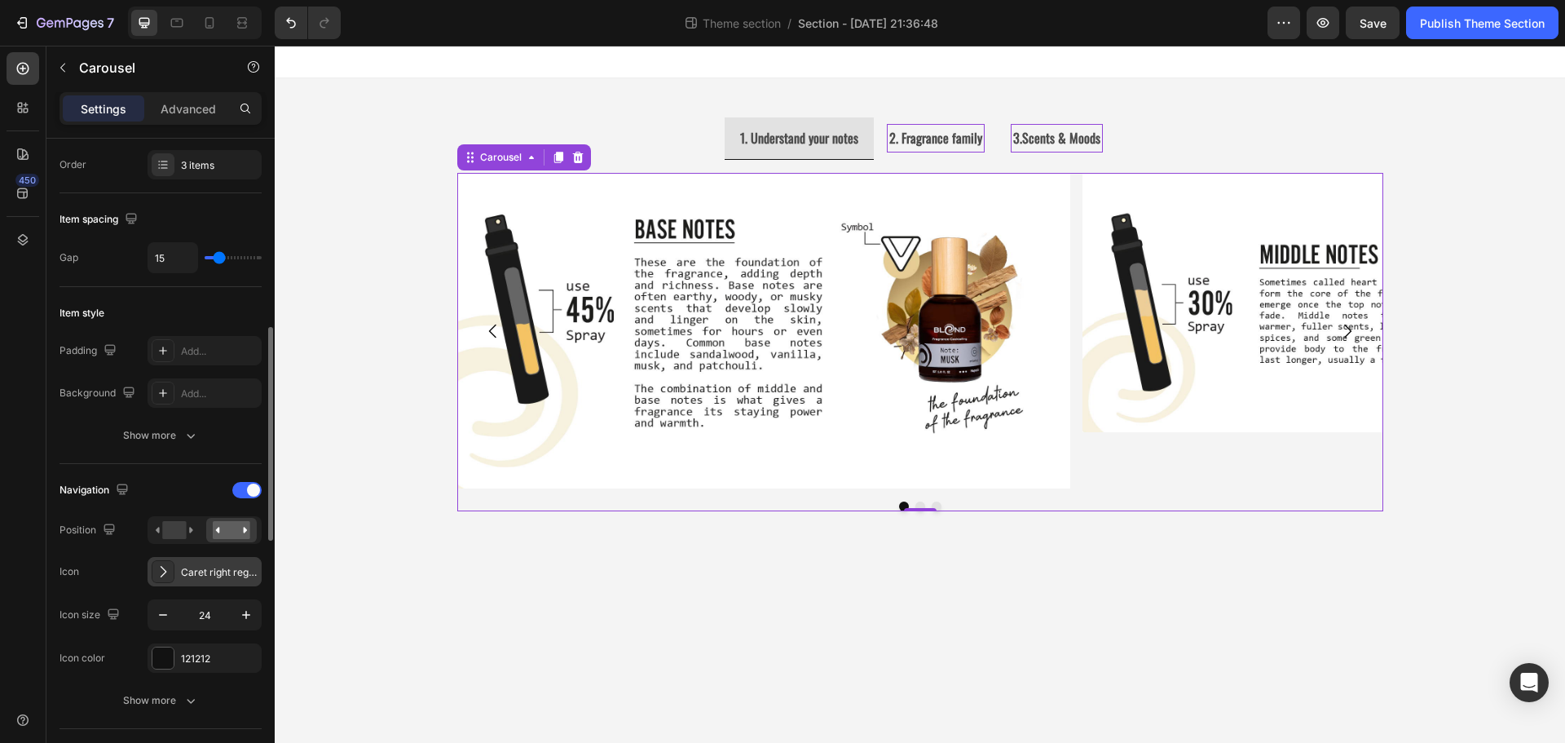
scroll to position [326, 0]
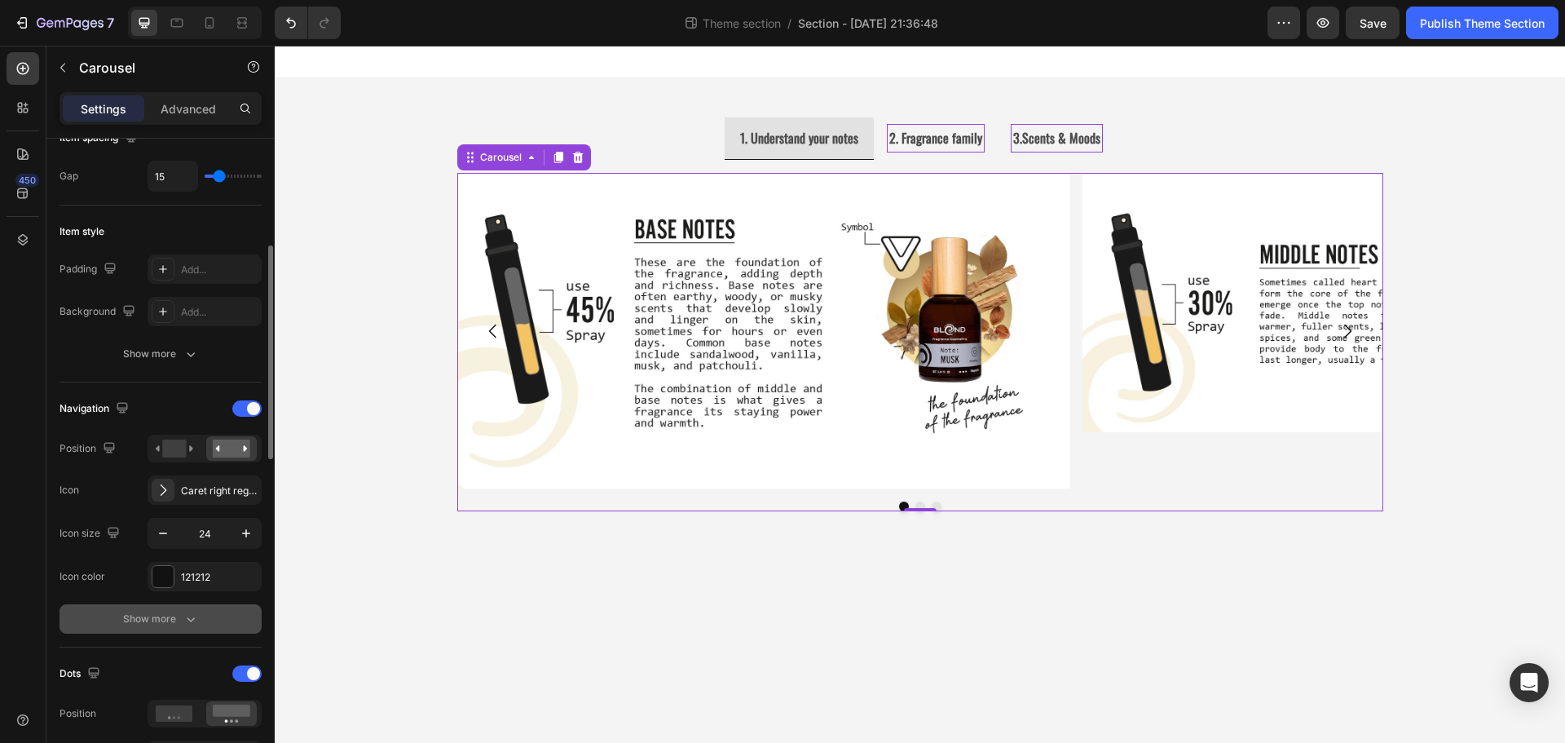
click at [192, 612] on icon "button" at bounding box center [191, 618] width 16 height 16
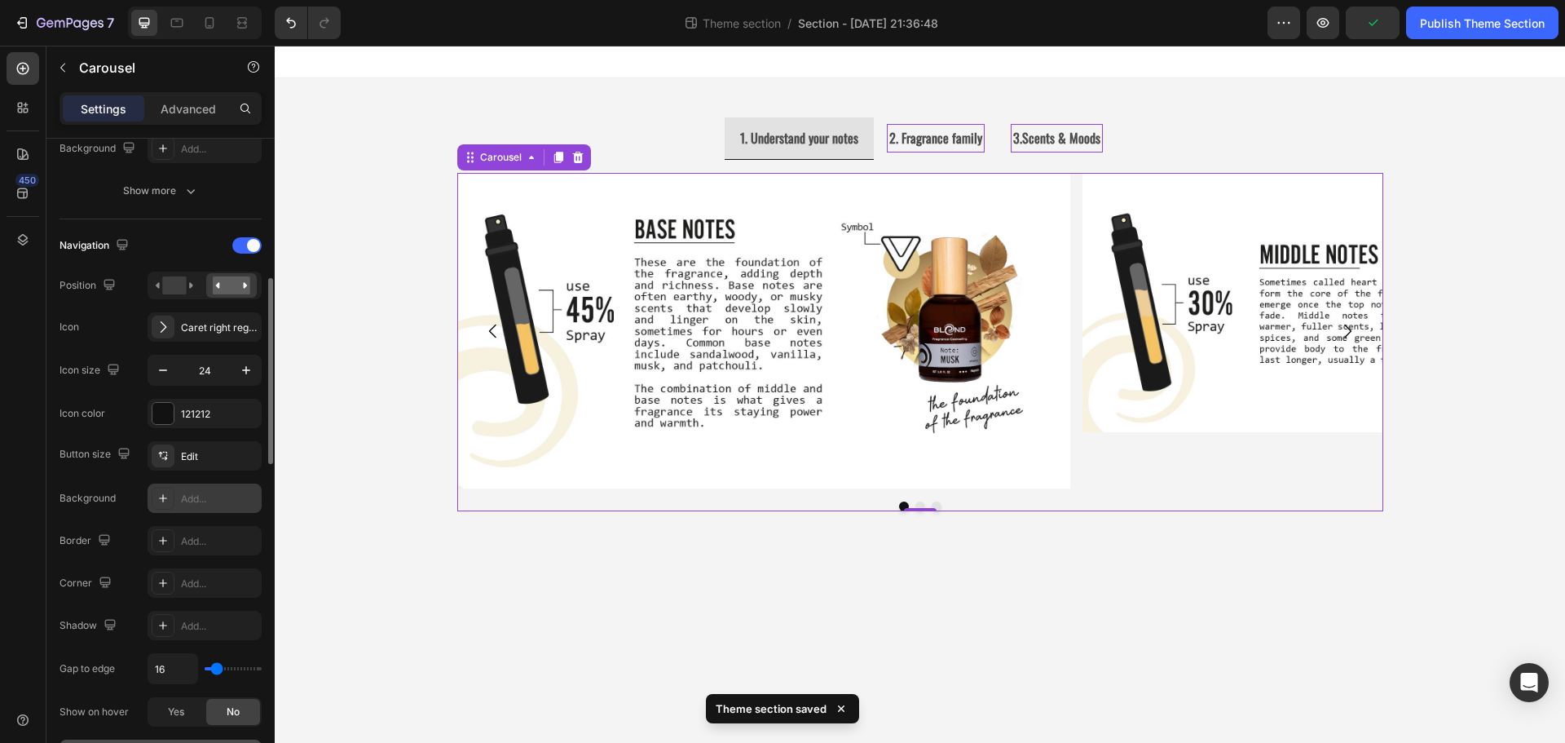
scroll to position [571, 0]
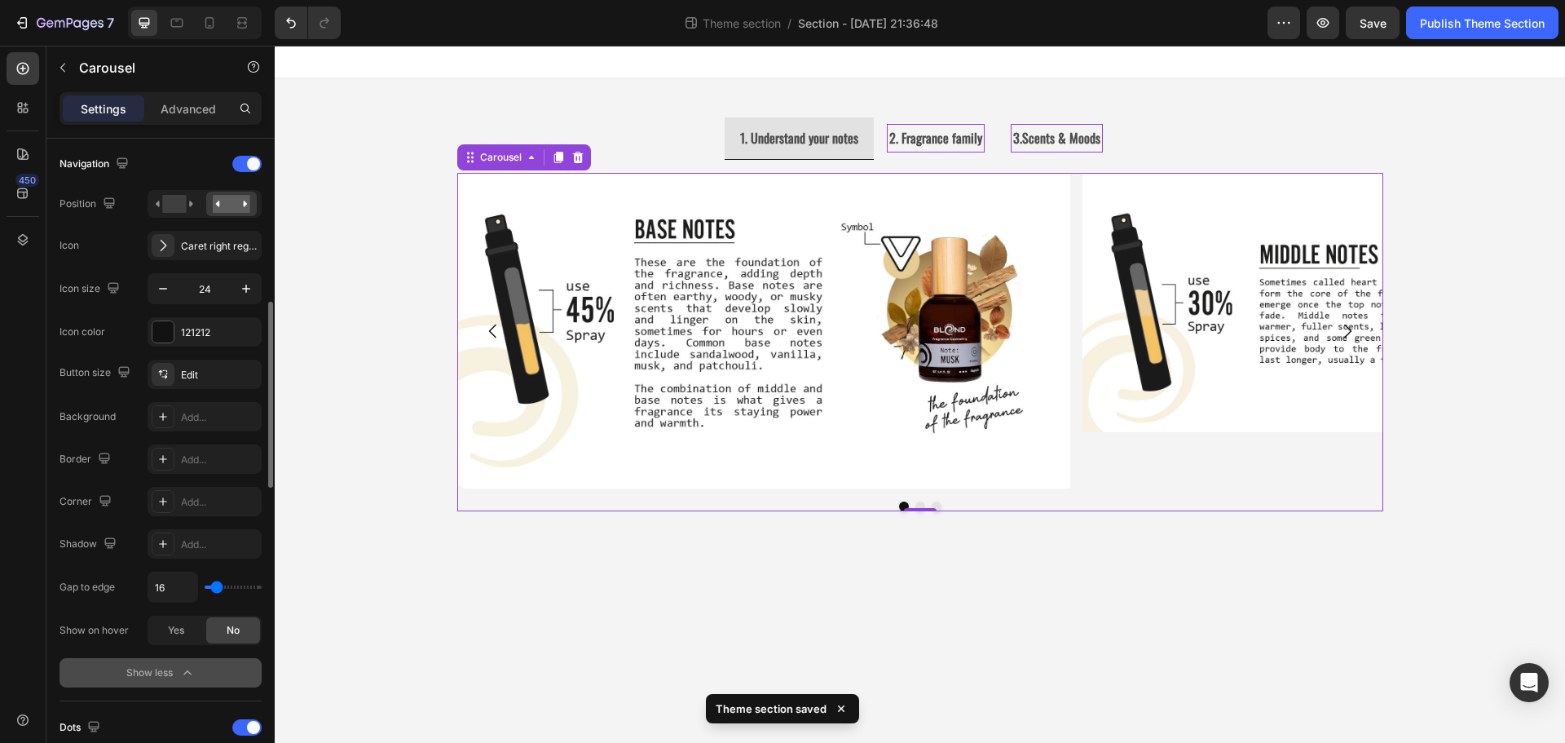
type input "9"
type input "4"
type input "2"
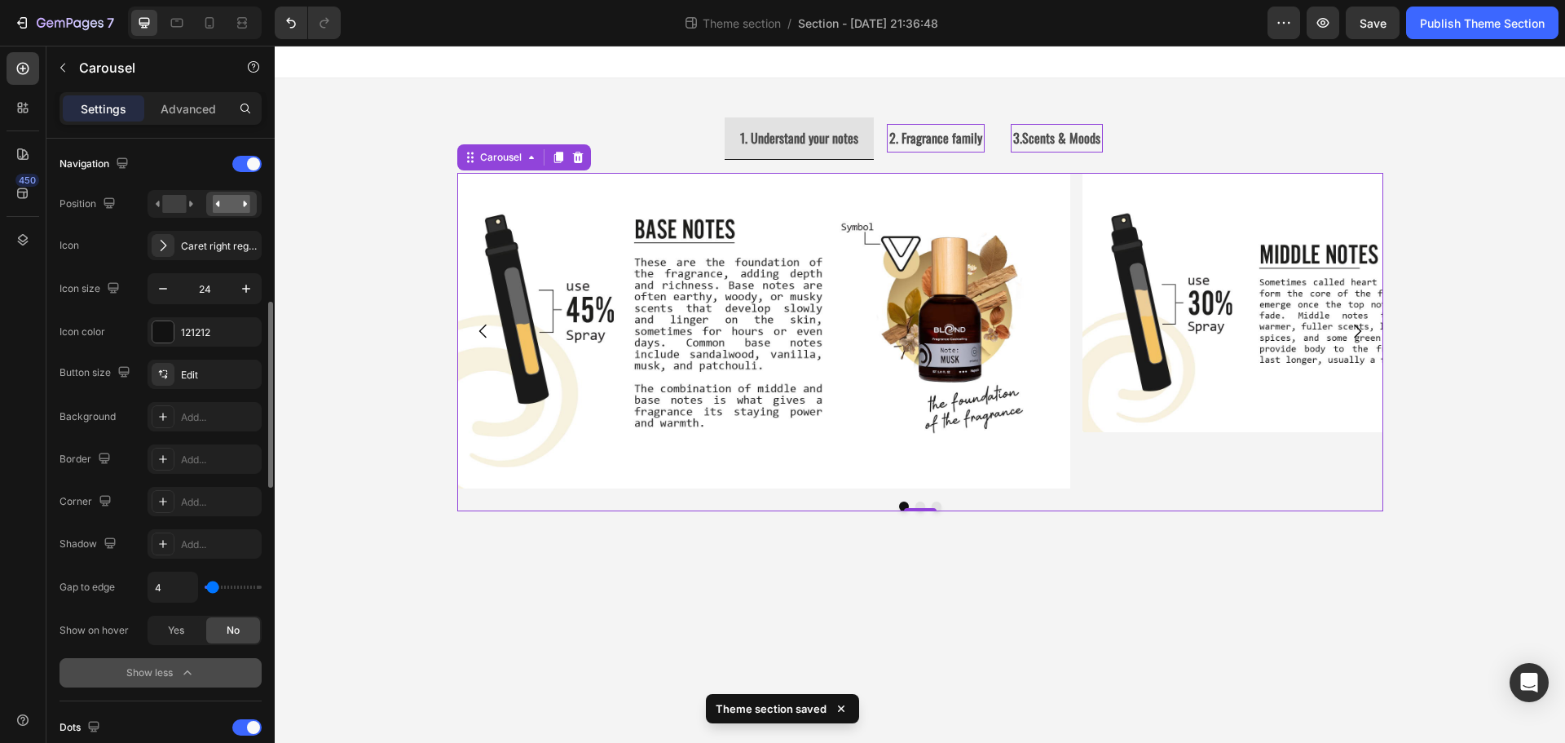
type input "2"
type input "0"
type input "2"
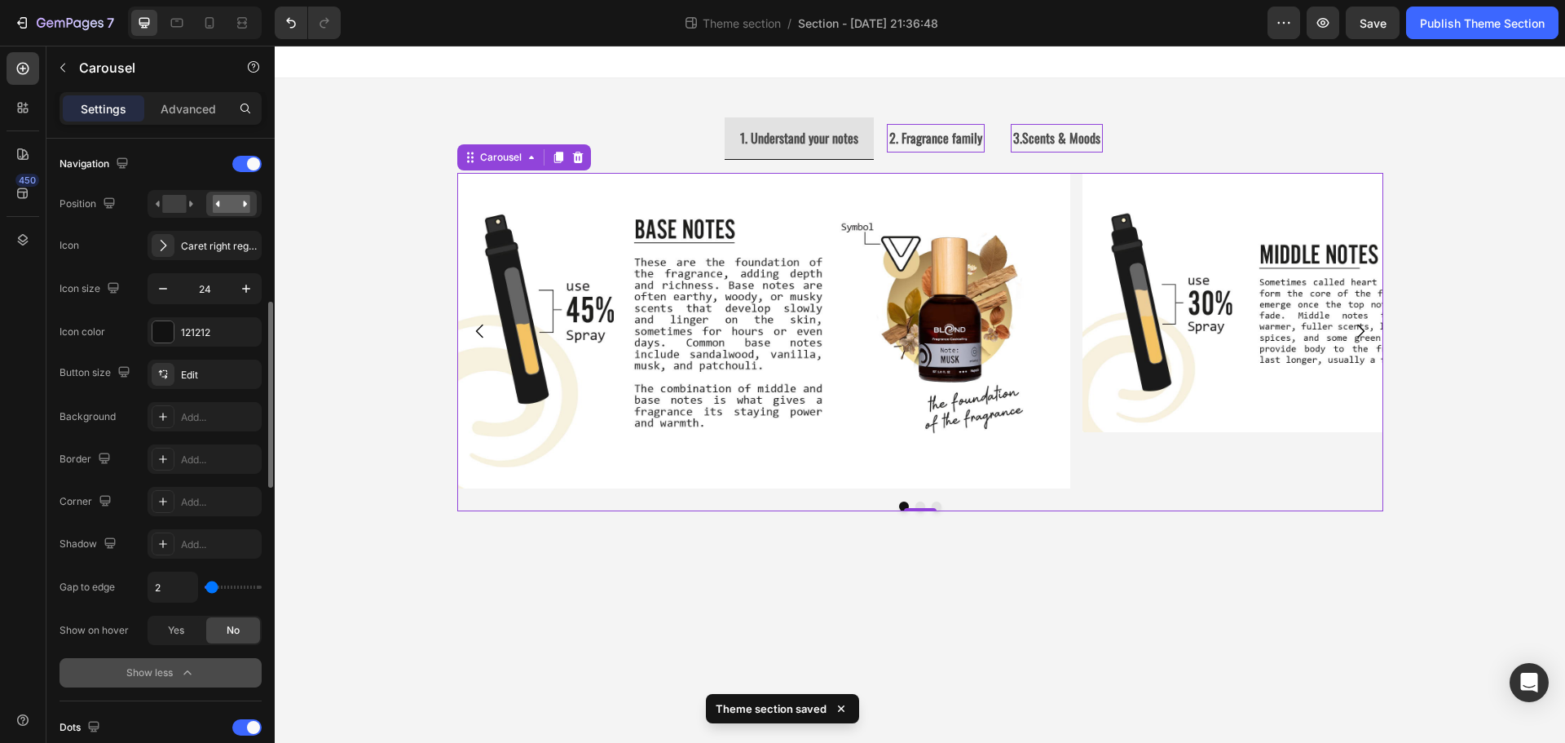
type input "4"
type input "9"
type input "11"
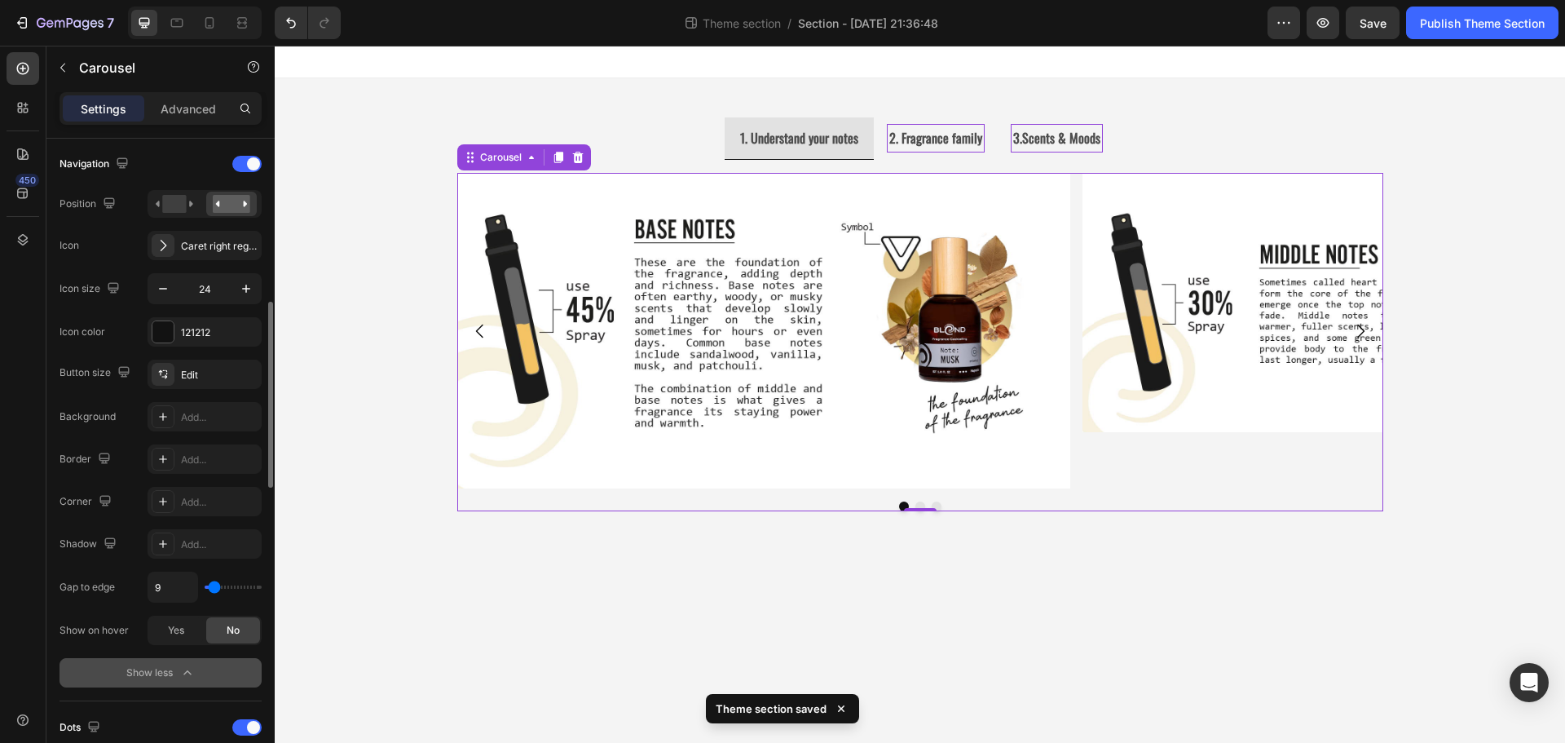
type input "11"
type input "13"
type input "18"
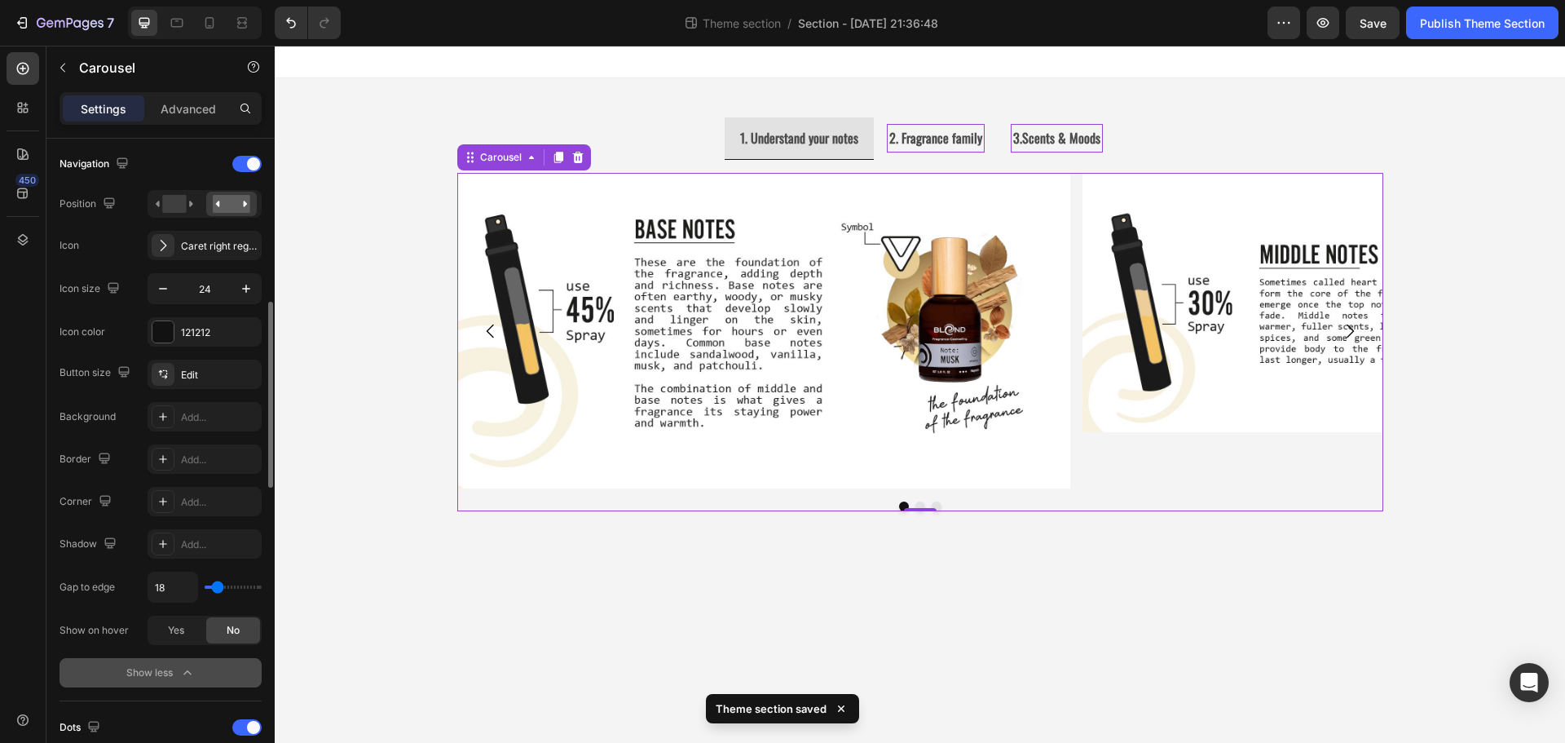
type input "22"
type input "24"
type input "27"
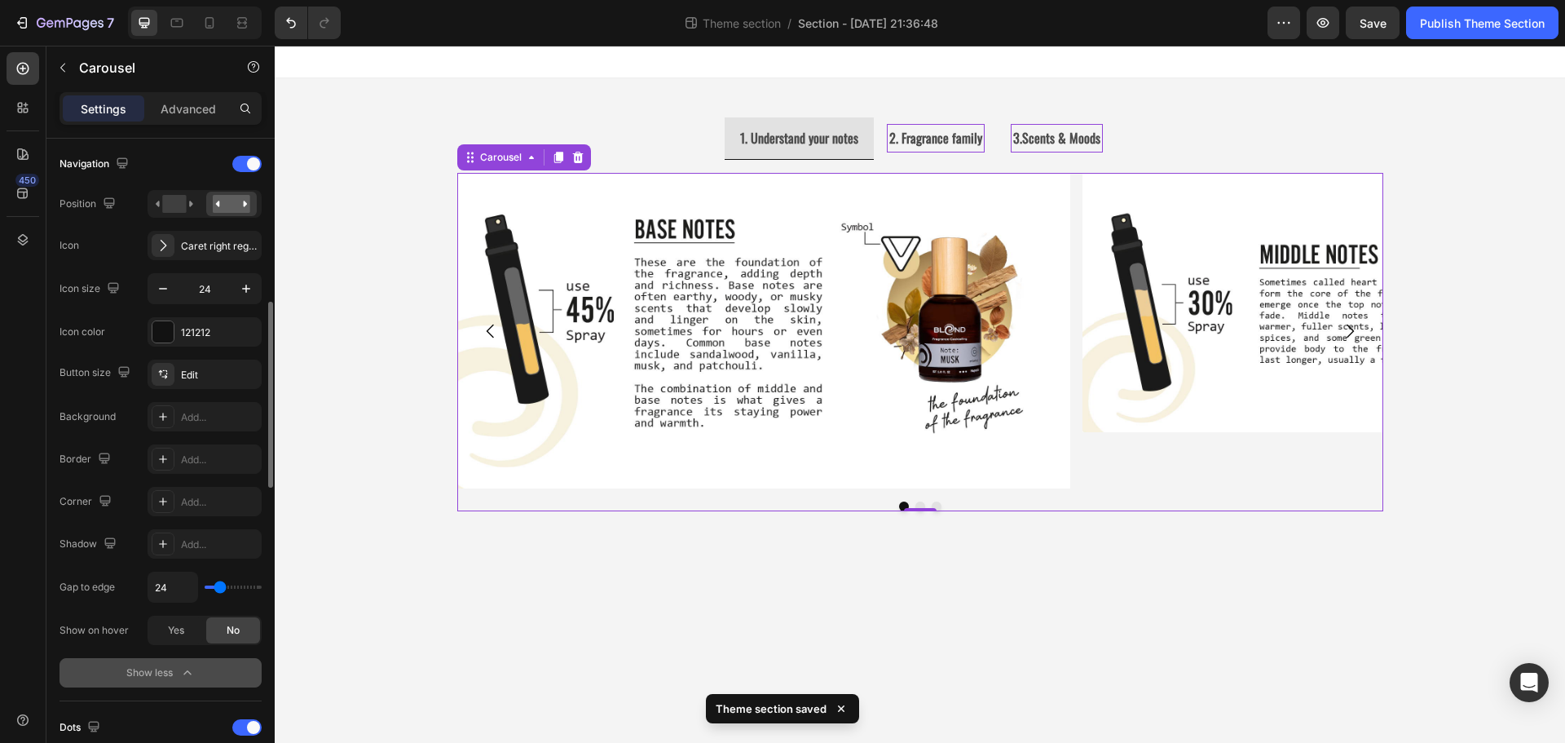
type input "27"
type input "29"
type input "31"
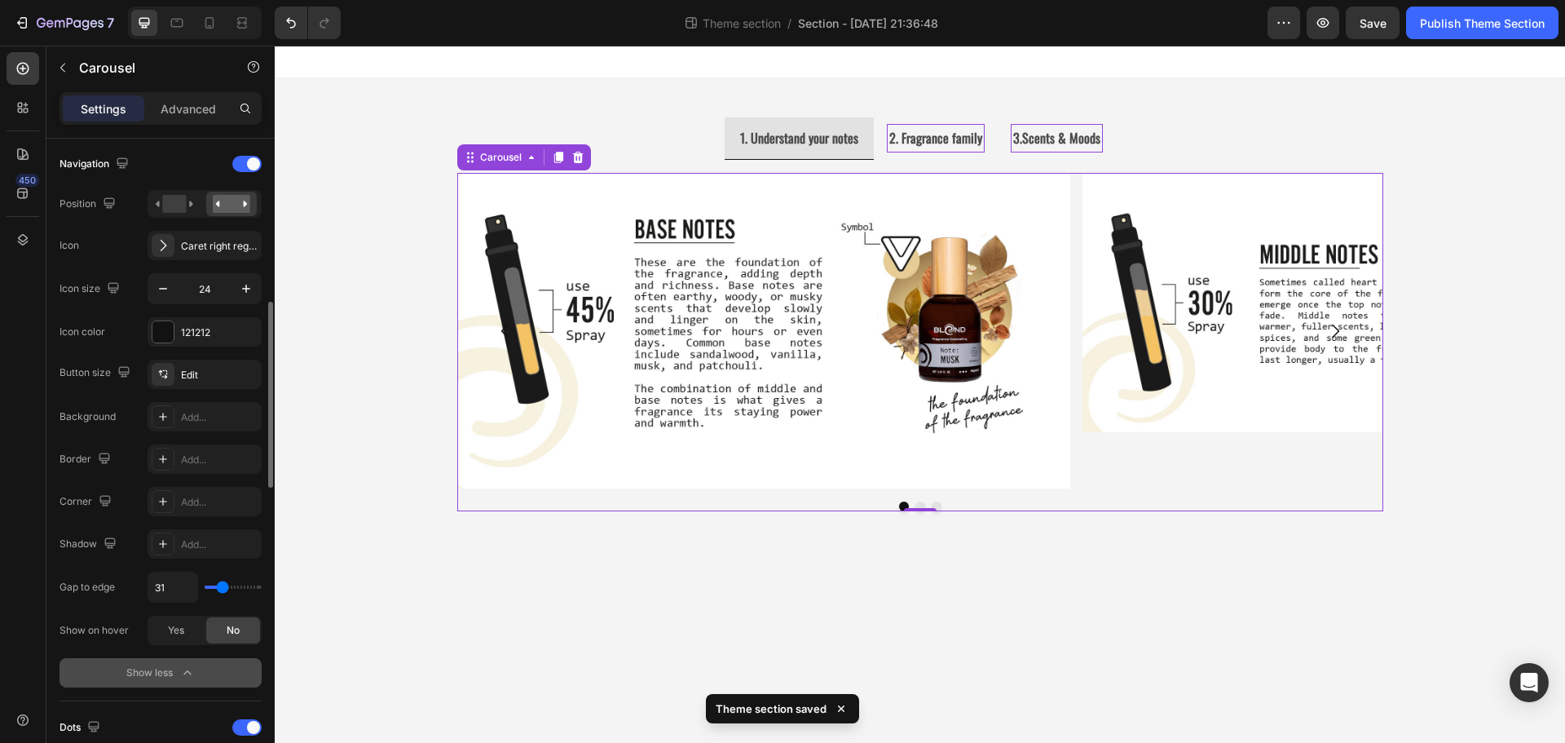
type input "33"
type input "31"
type input "29"
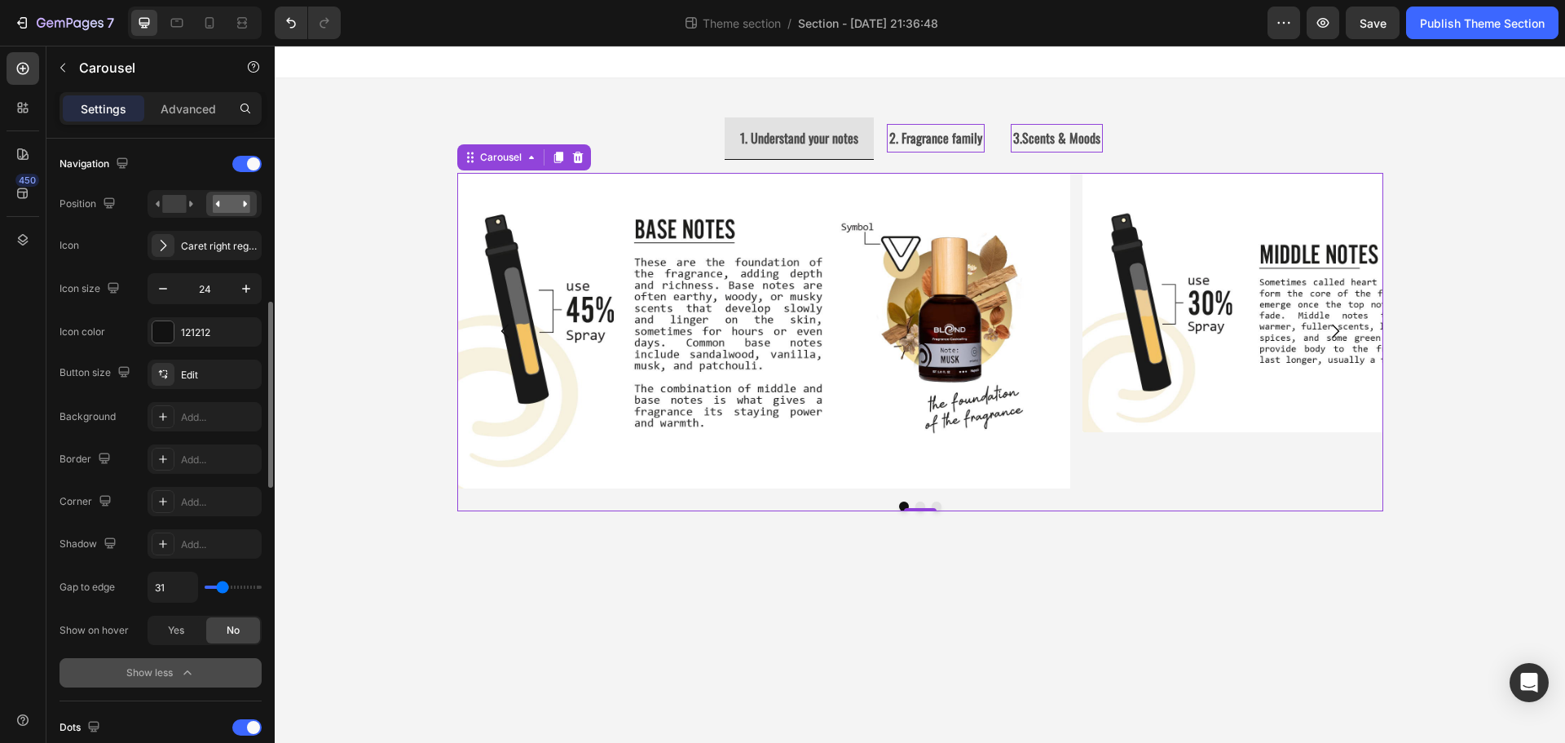
type input "29"
type input "27"
click at [221, 586] on input "range" at bounding box center [233, 586] width 57 height 3
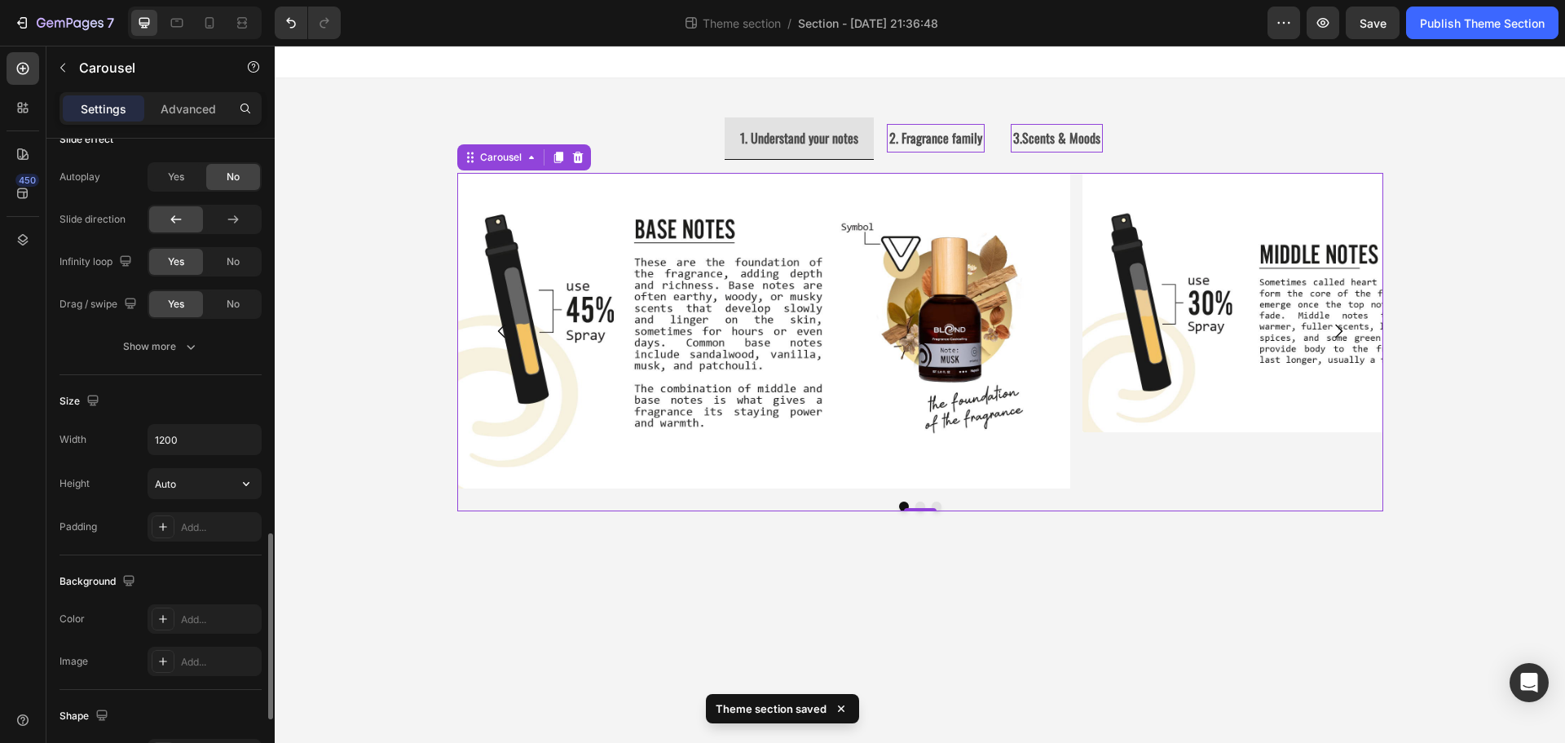
scroll to position [1298, 0]
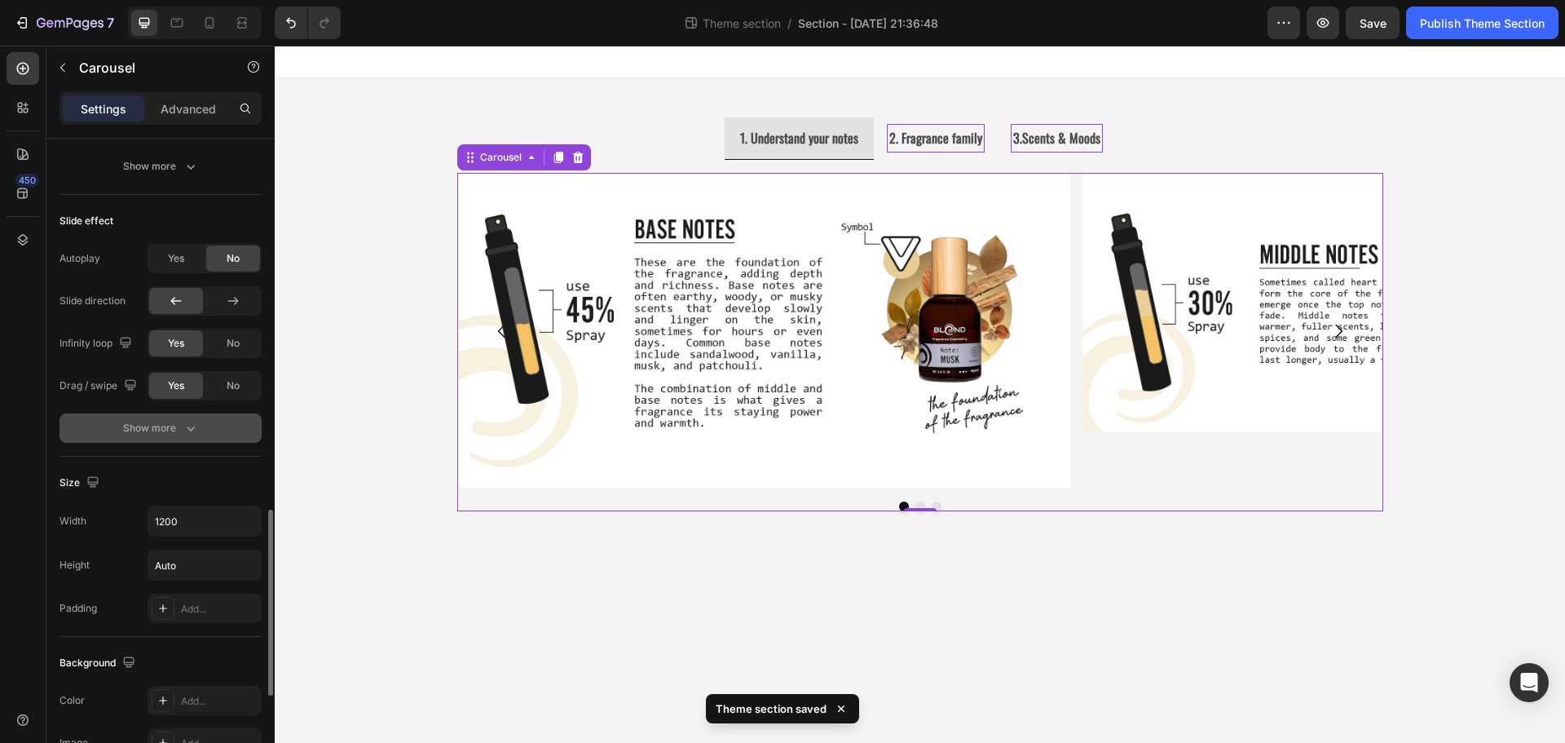
click at [165, 434] on div "Show more" at bounding box center [161, 428] width 76 height 16
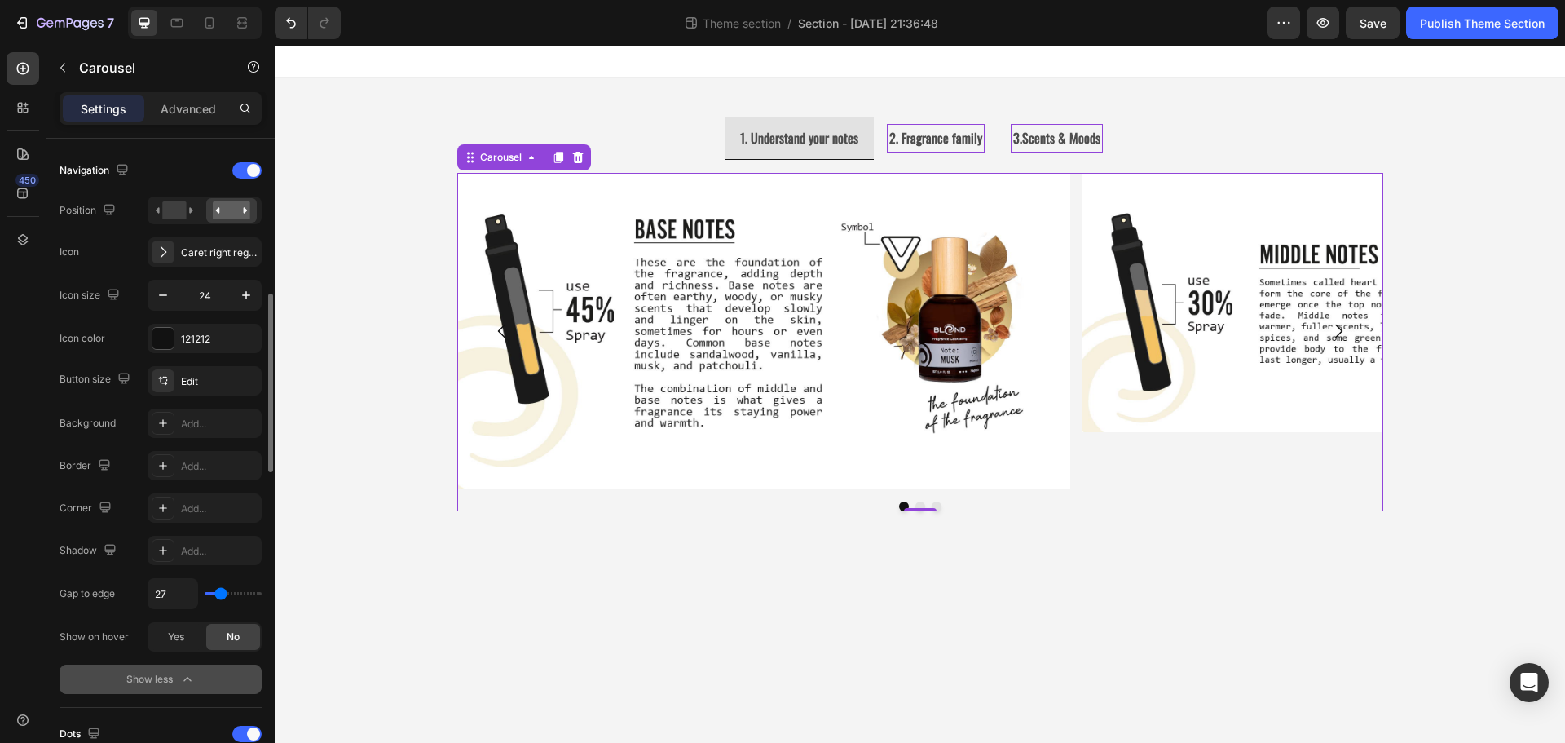
scroll to position [483, 0]
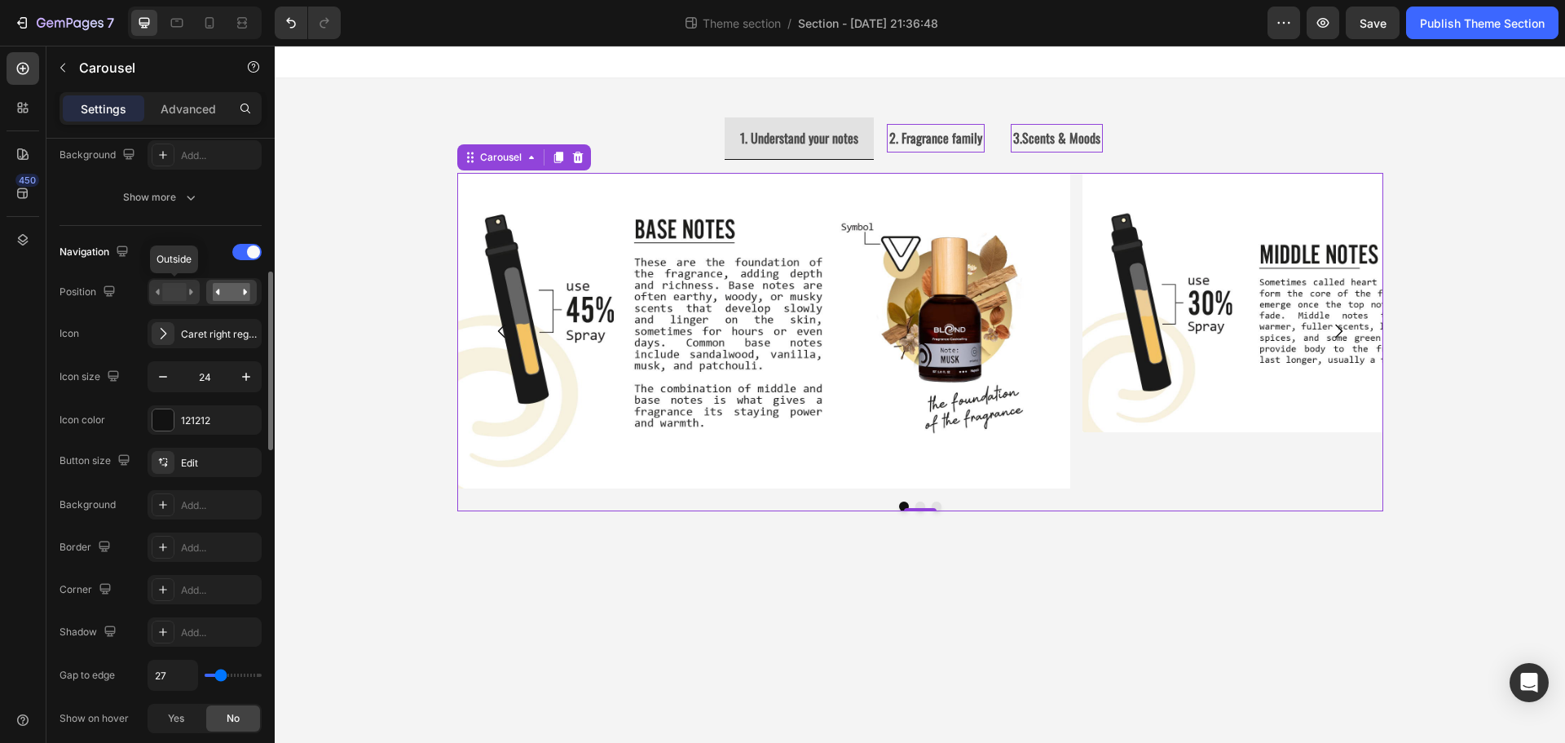
click at [165, 287] on rect at bounding box center [174, 292] width 24 height 18
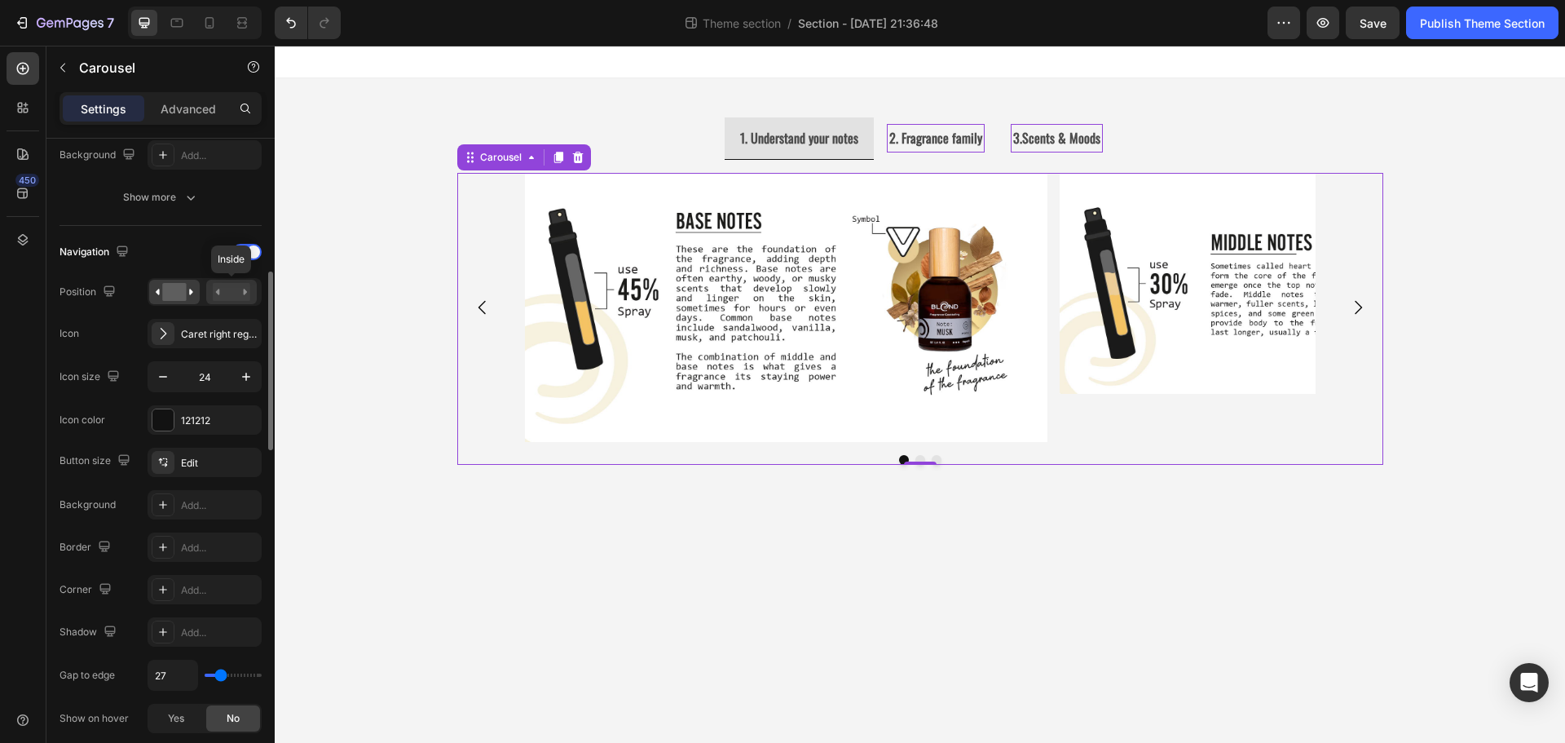
click at [233, 289] on rect at bounding box center [231, 292] width 37 height 18
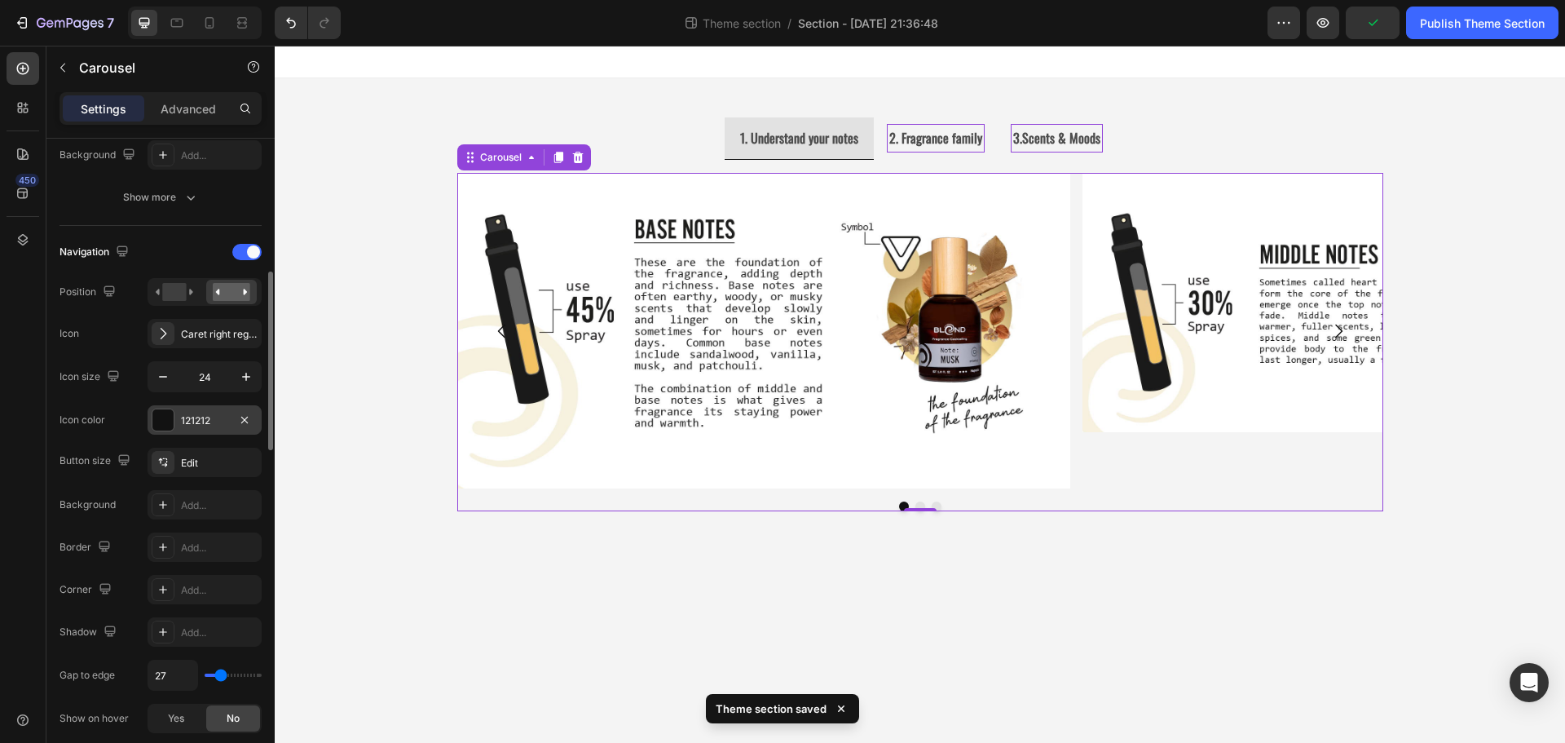
click at [163, 418] on div at bounding box center [162, 419] width 21 height 21
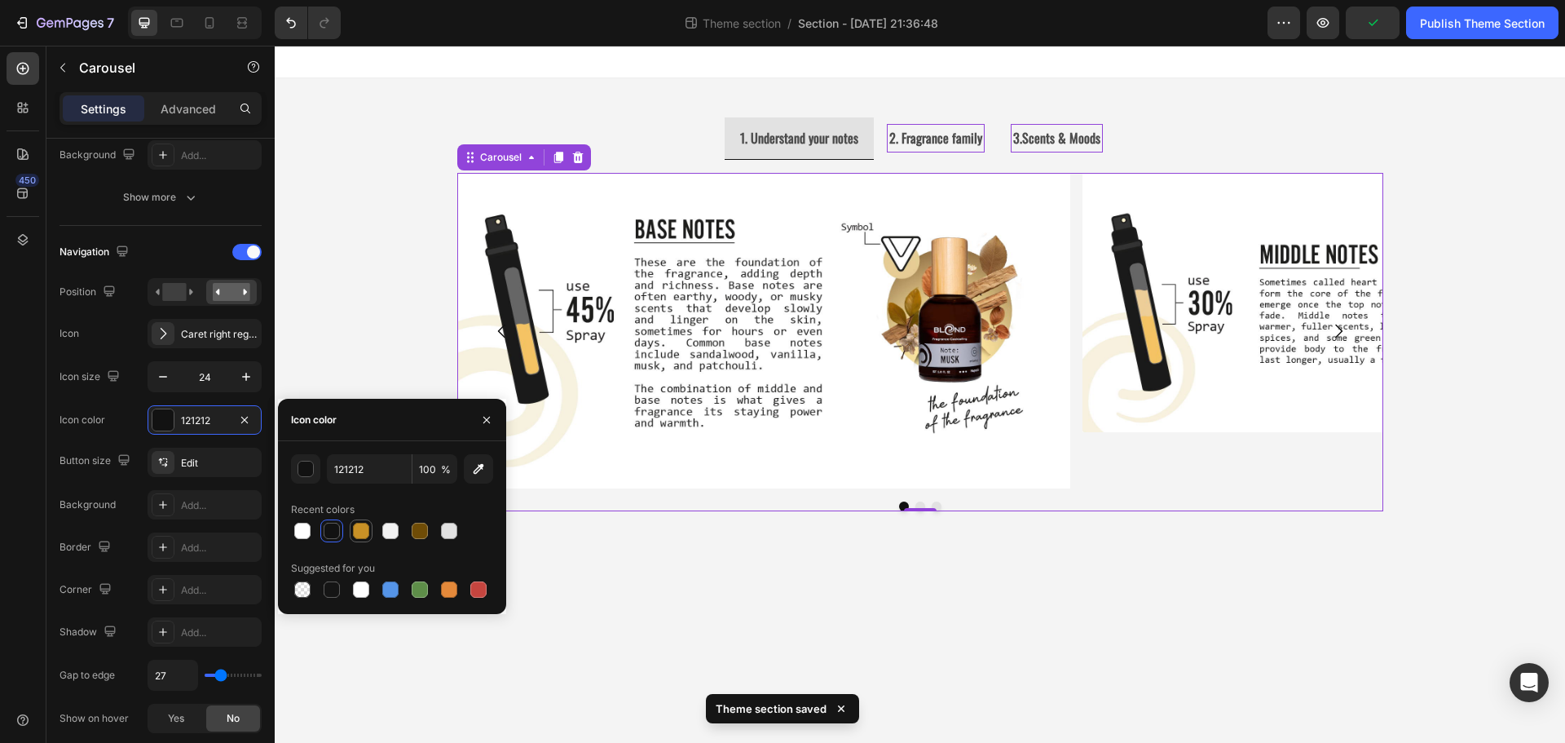
click at [362, 533] on div at bounding box center [361, 530] width 16 height 16
type input "C99126"
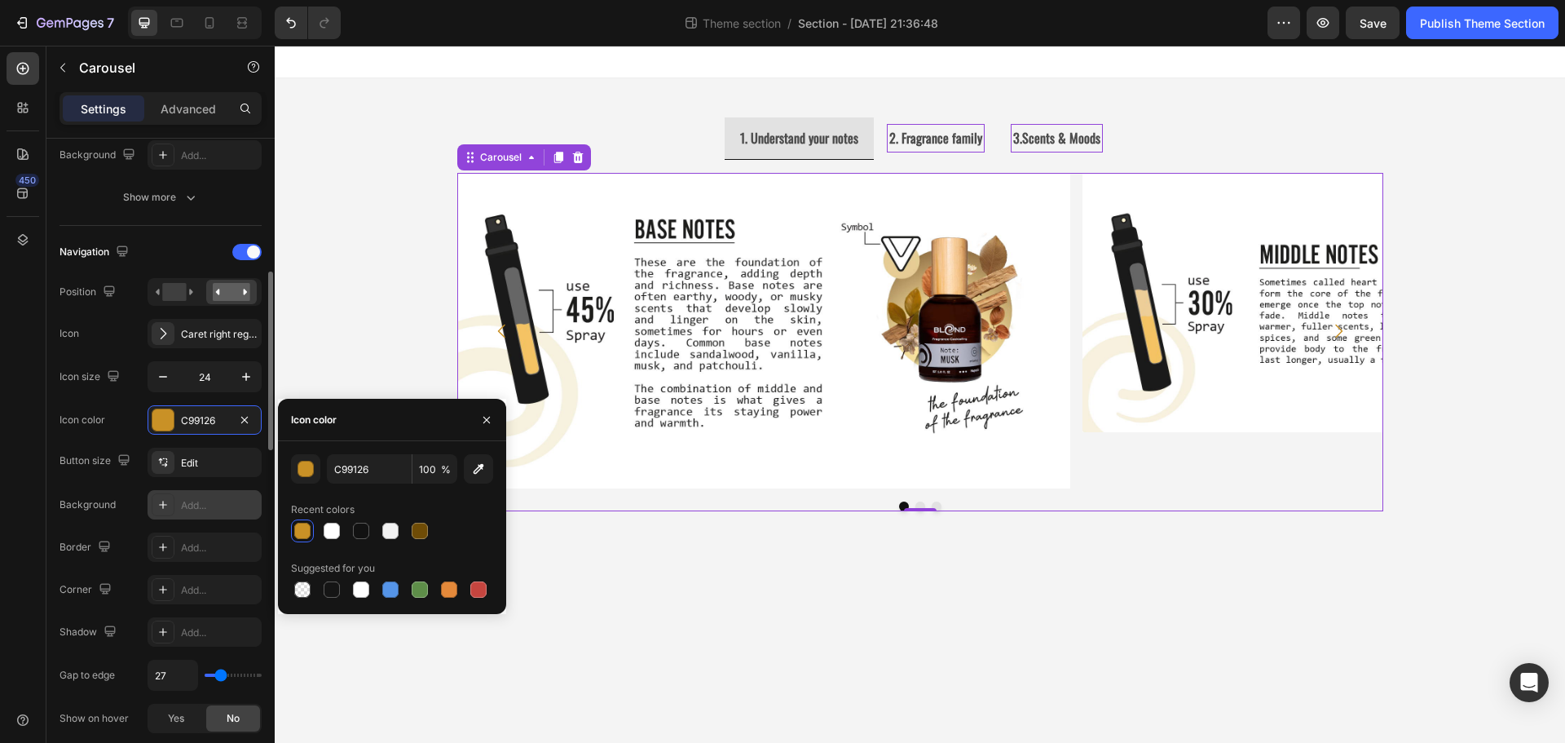
click at [156, 508] on div at bounding box center [163, 504] width 23 height 23
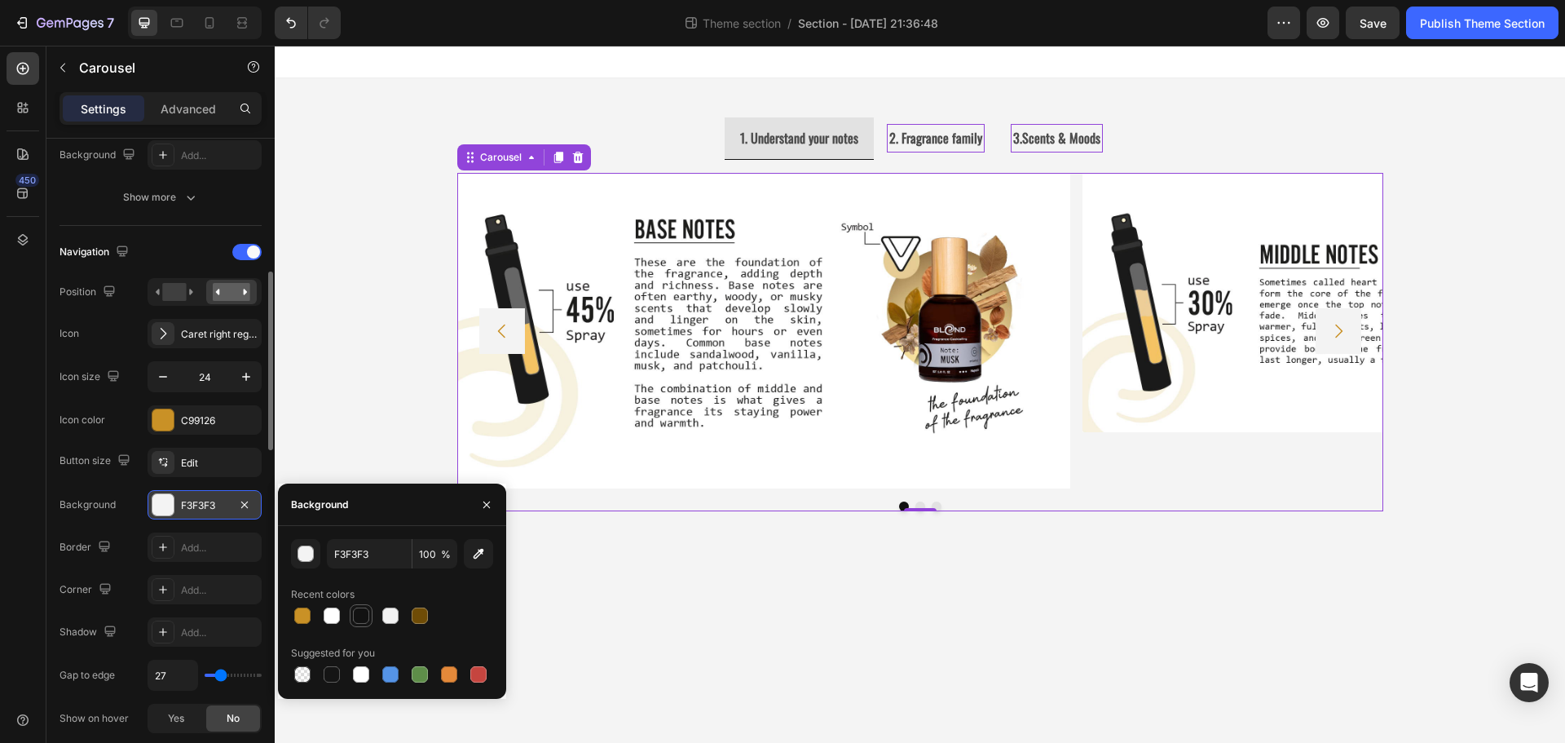
click at [354, 615] on div at bounding box center [361, 615] width 16 height 16
type input "121212"
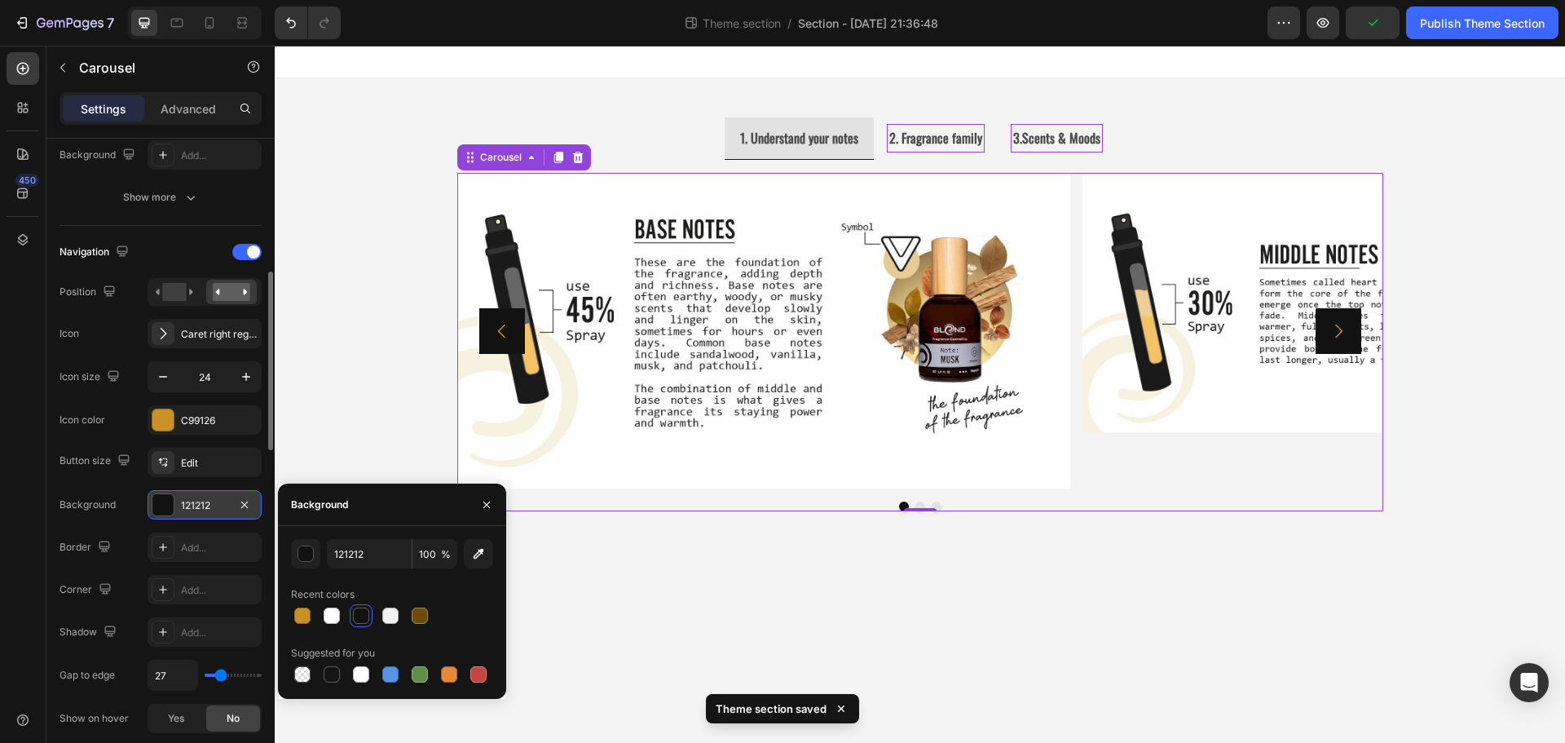
click at [1335, 327] on icon "Carousel Next Arrow" at bounding box center [1339, 331] width 20 height 20
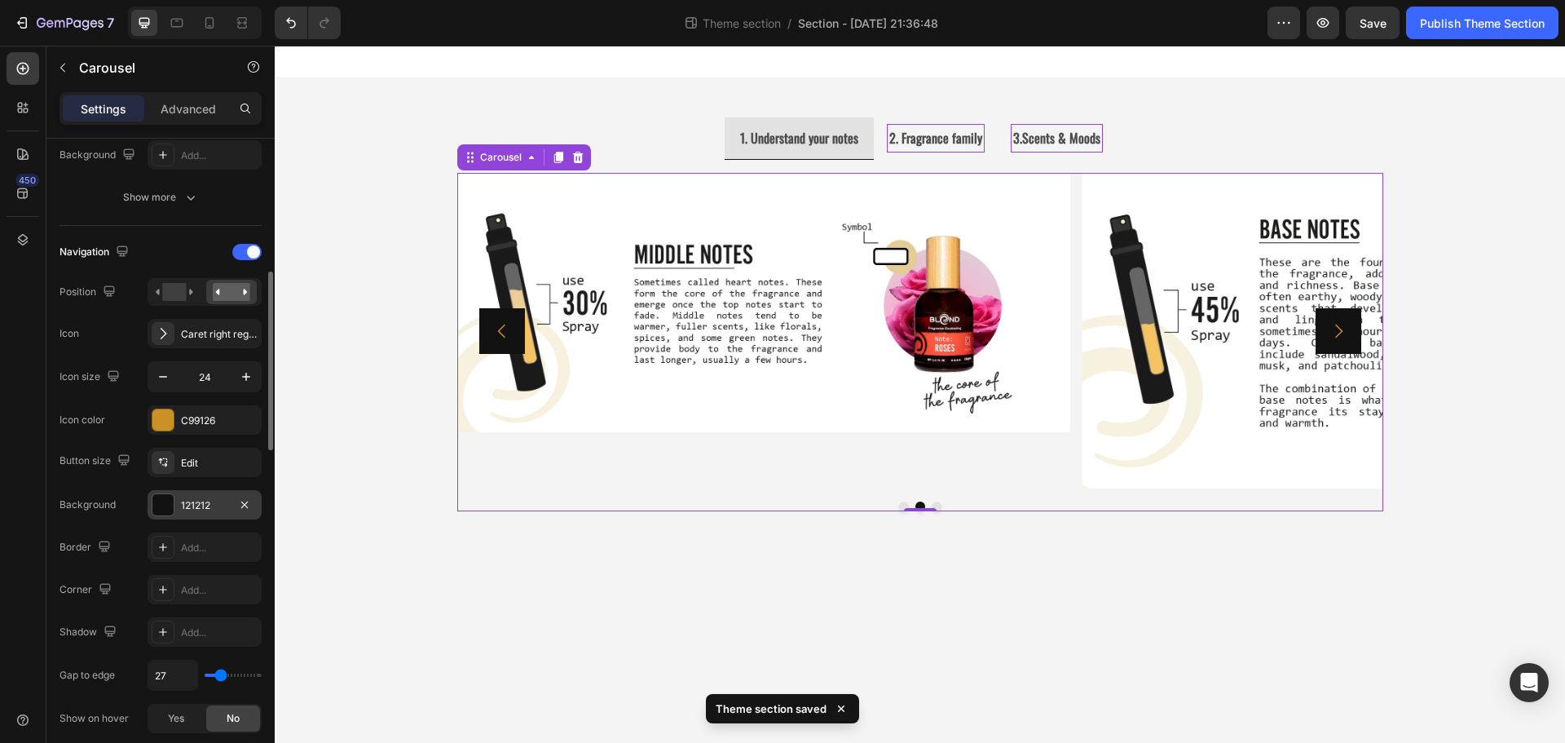
click at [1337, 326] on icon "Carousel Next Arrow" at bounding box center [1338, 331] width 7 height 14
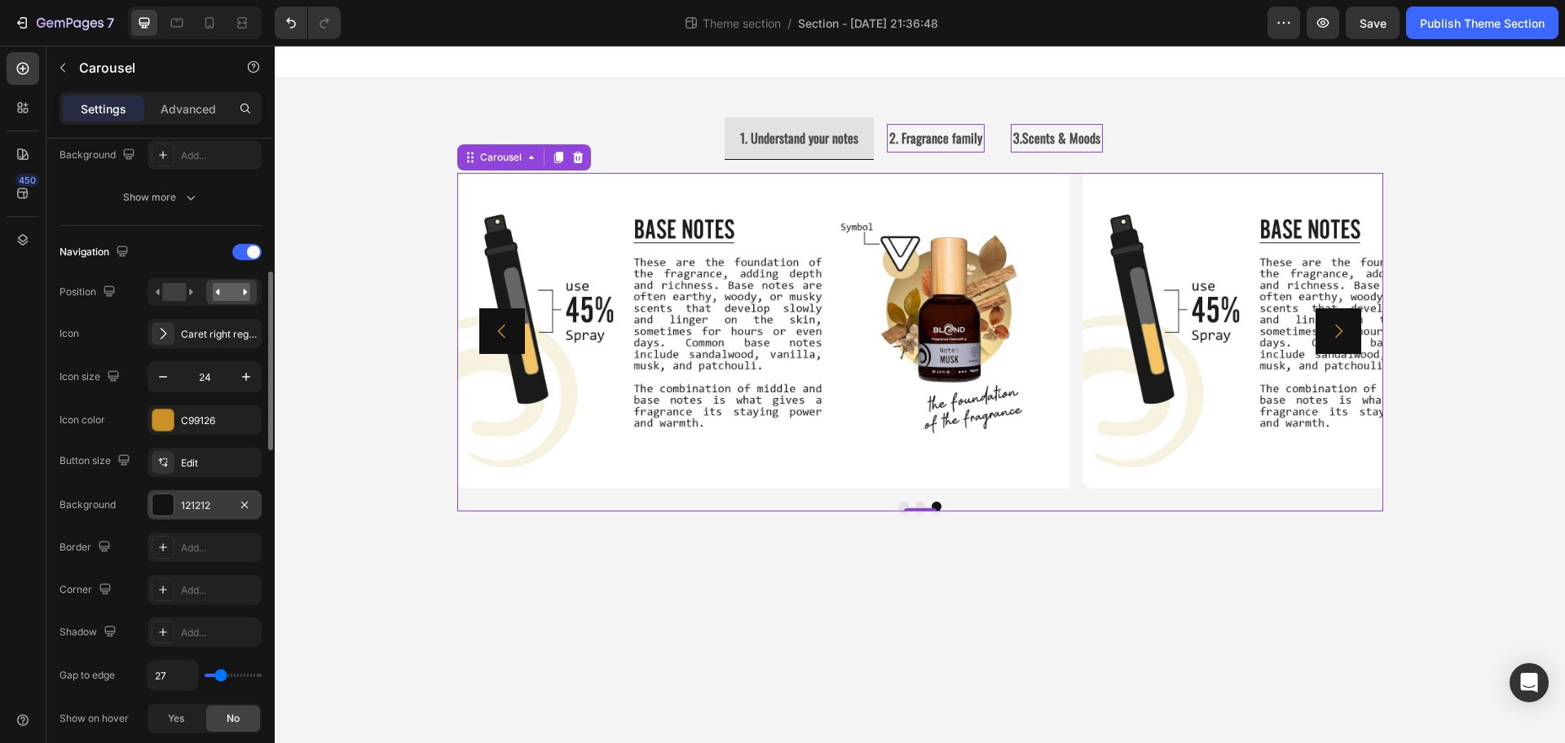
click at [1339, 328] on icon "Carousel Next Arrow" at bounding box center [1338, 331] width 7 height 14
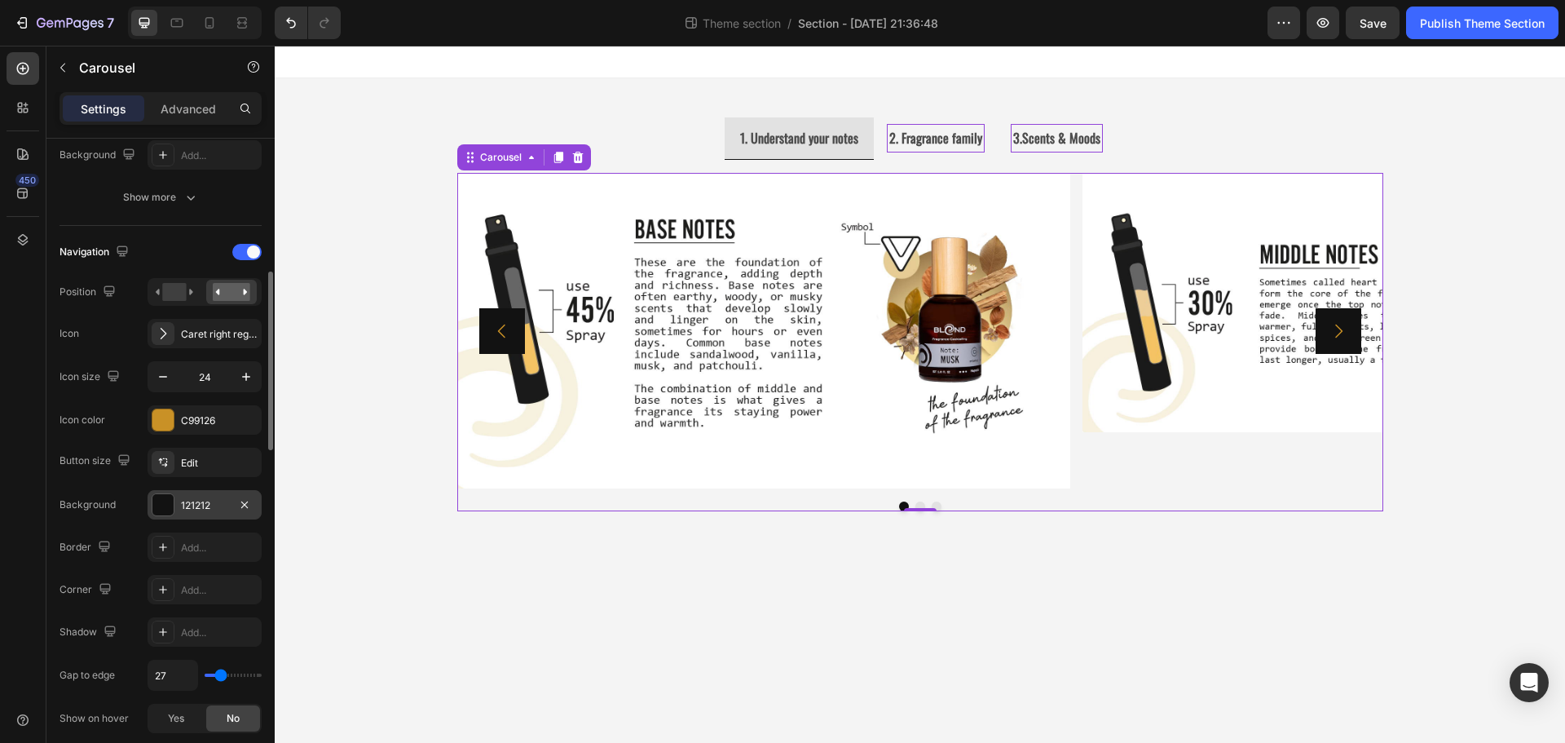
click at [485, 336] on button "Carousel Back Arrow" at bounding box center [502, 331] width 46 height 46
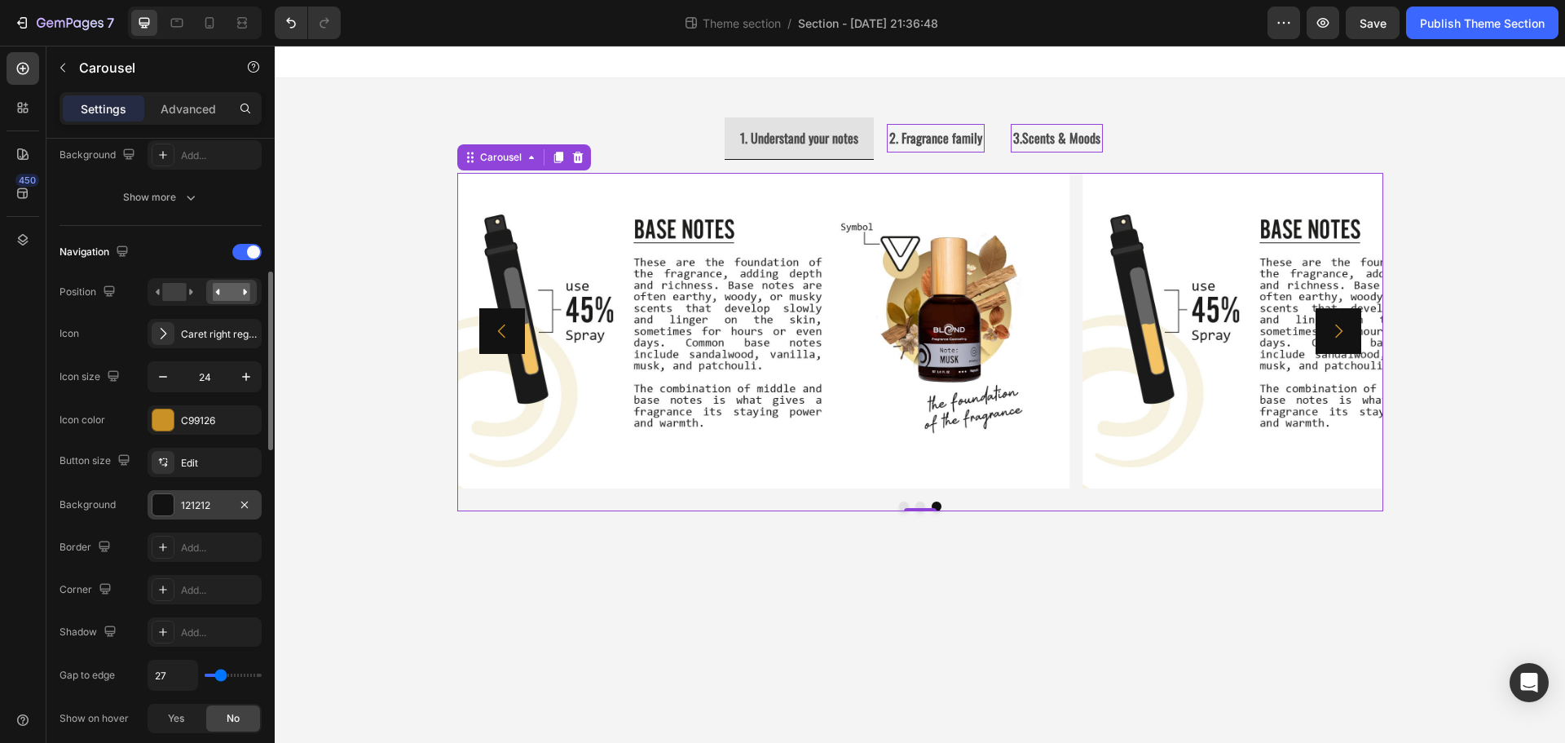
click at [485, 336] on button "Carousel Back Arrow" at bounding box center [502, 331] width 46 height 46
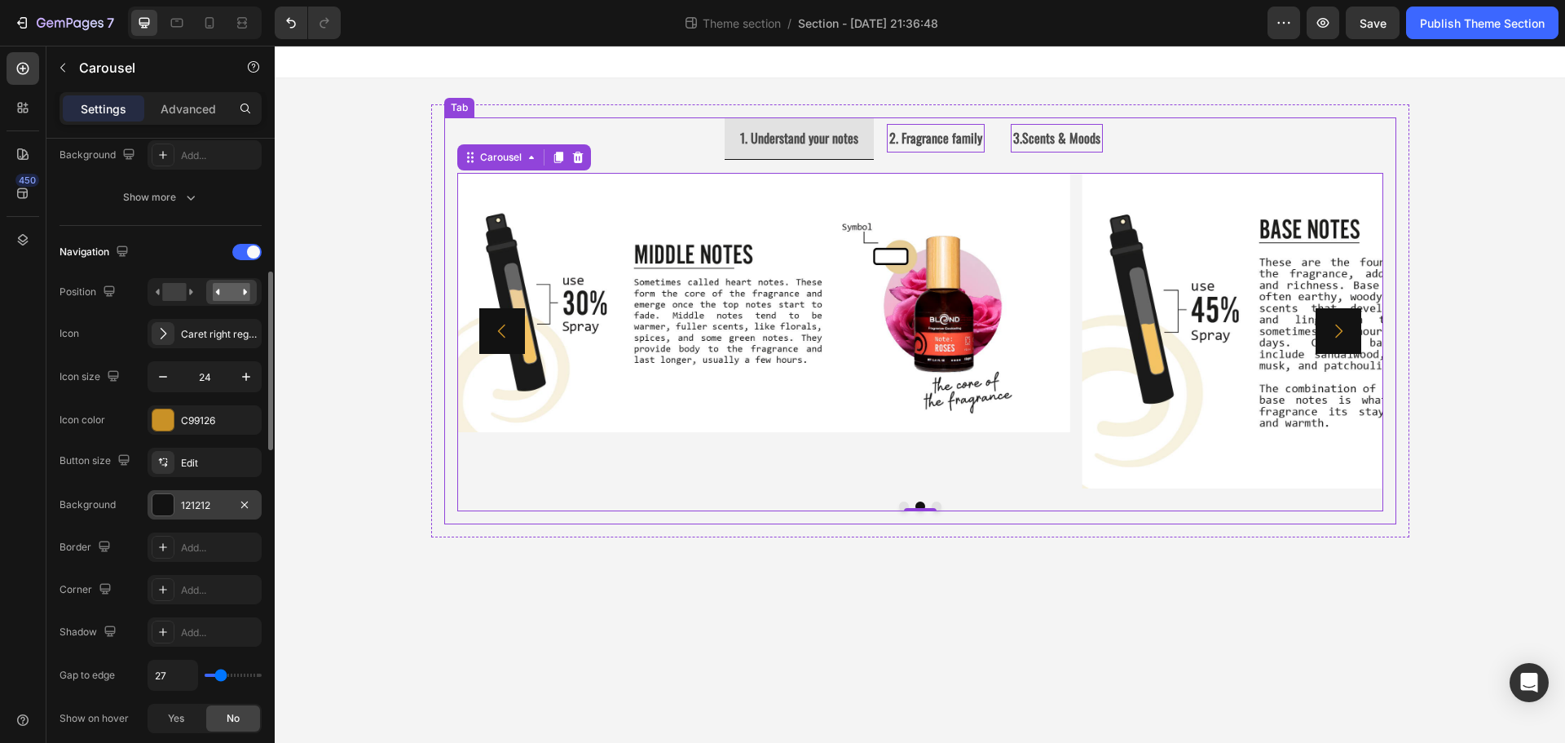
click at [918, 137] on strong "2. Fragrance family" at bounding box center [935, 138] width 93 height 20
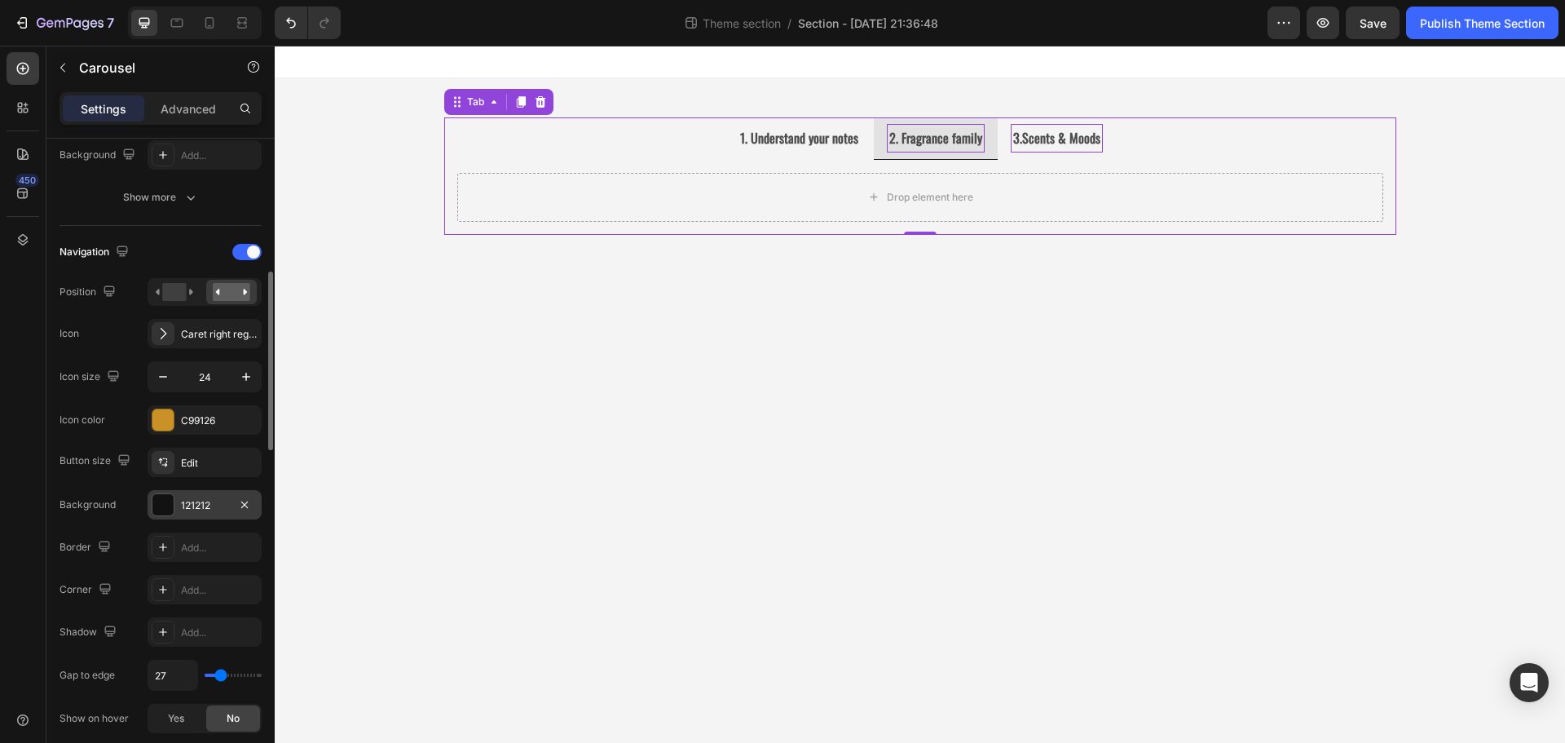
scroll to position [0, 0]
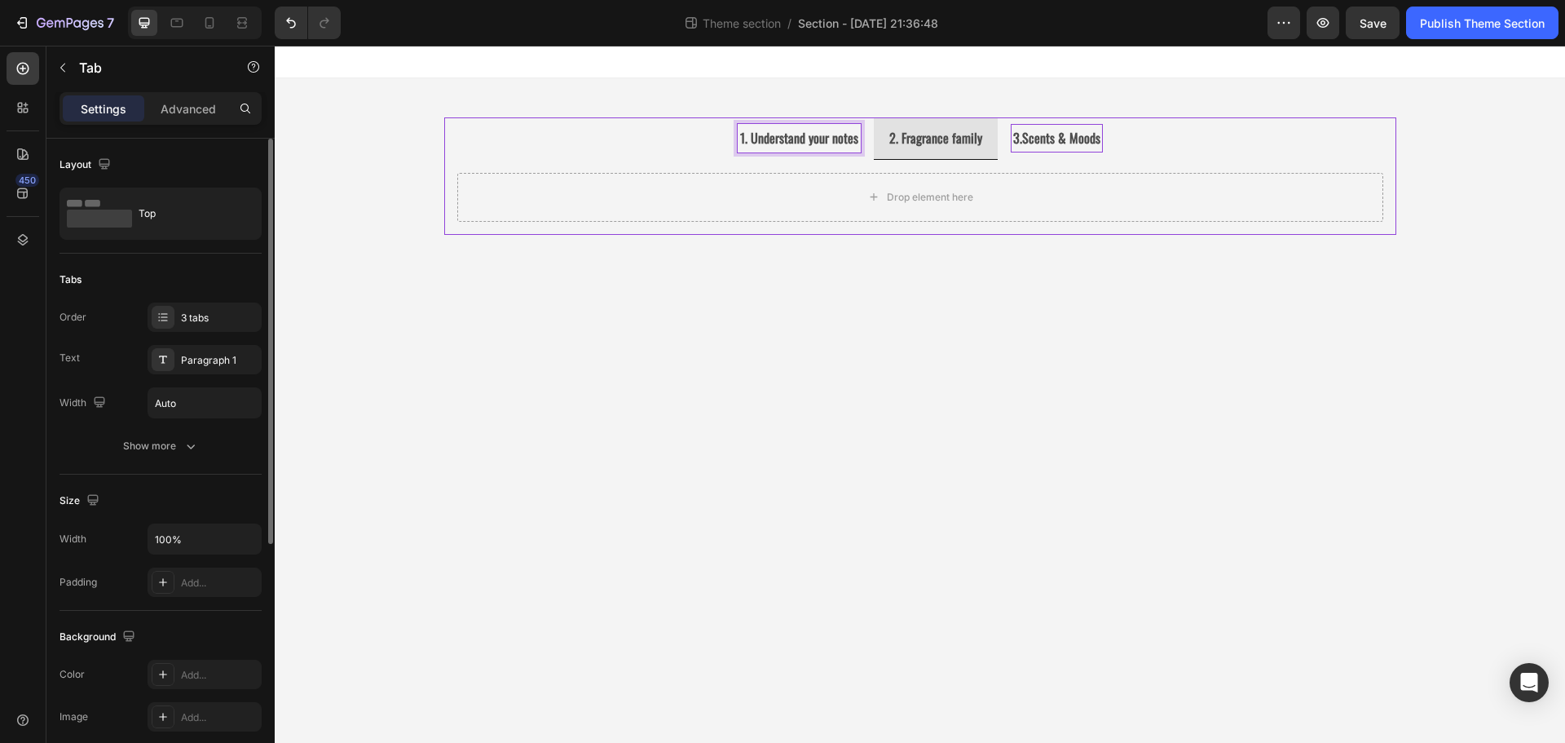
click at [760, 153] on li "1. Understand your notes" at bounding box center [799, 138] width 149 height 42
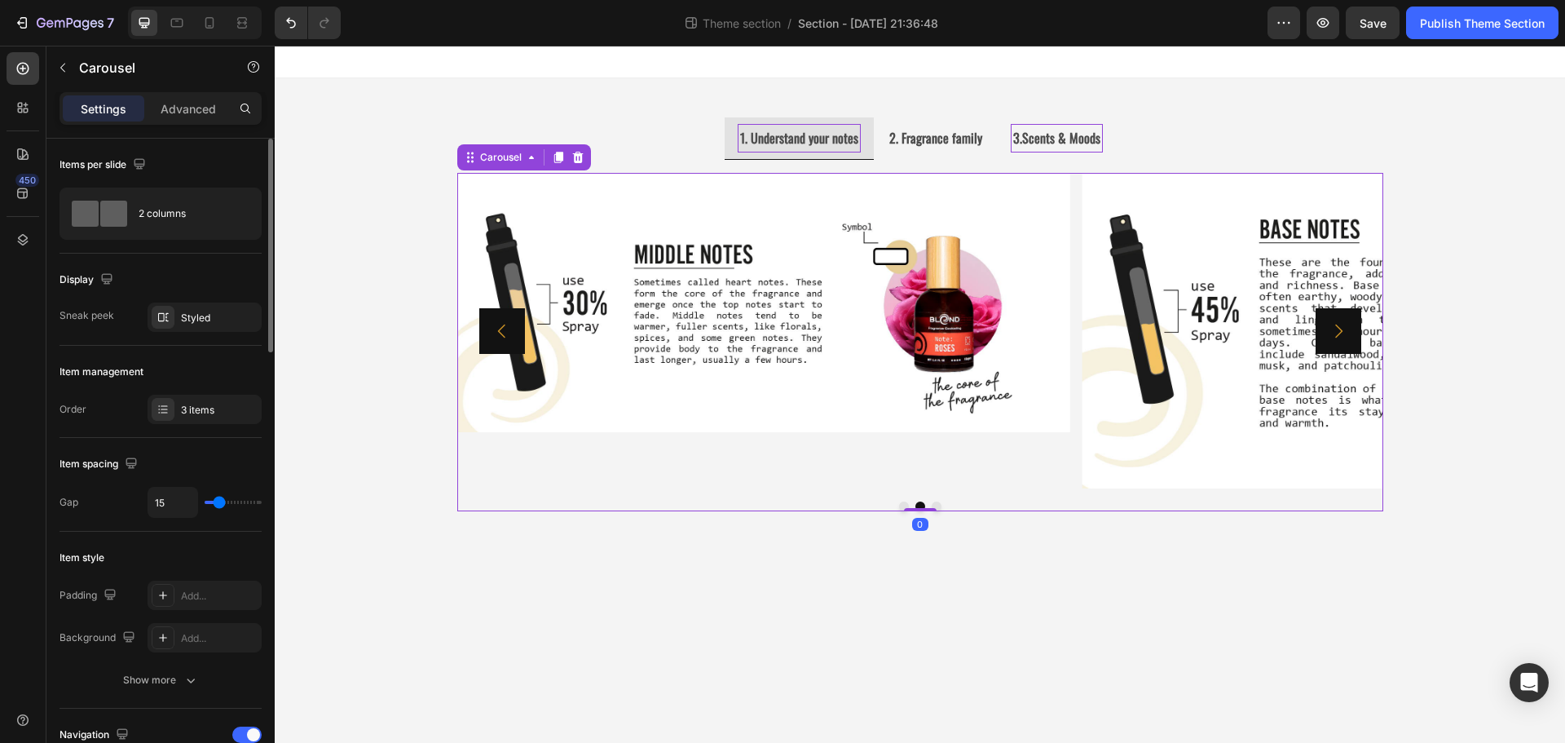
click at [494, 333] on icon "Carousel Back Arrow" at bounding box center [502, 331] width 20 height 20
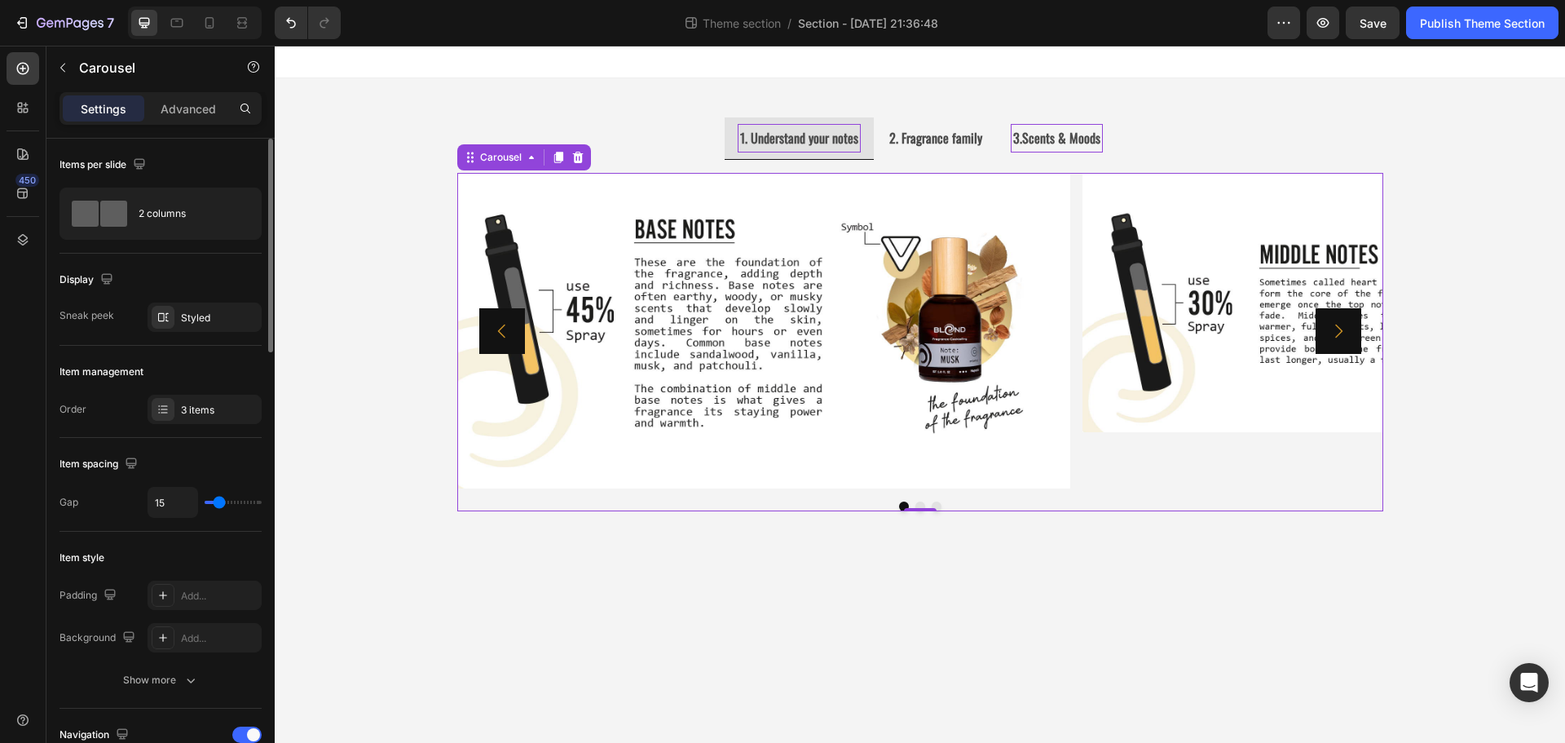
click at [1345, 327] on icon "Carousel Next Arrow" at bounding box center [1339, 331] width 20 height 20
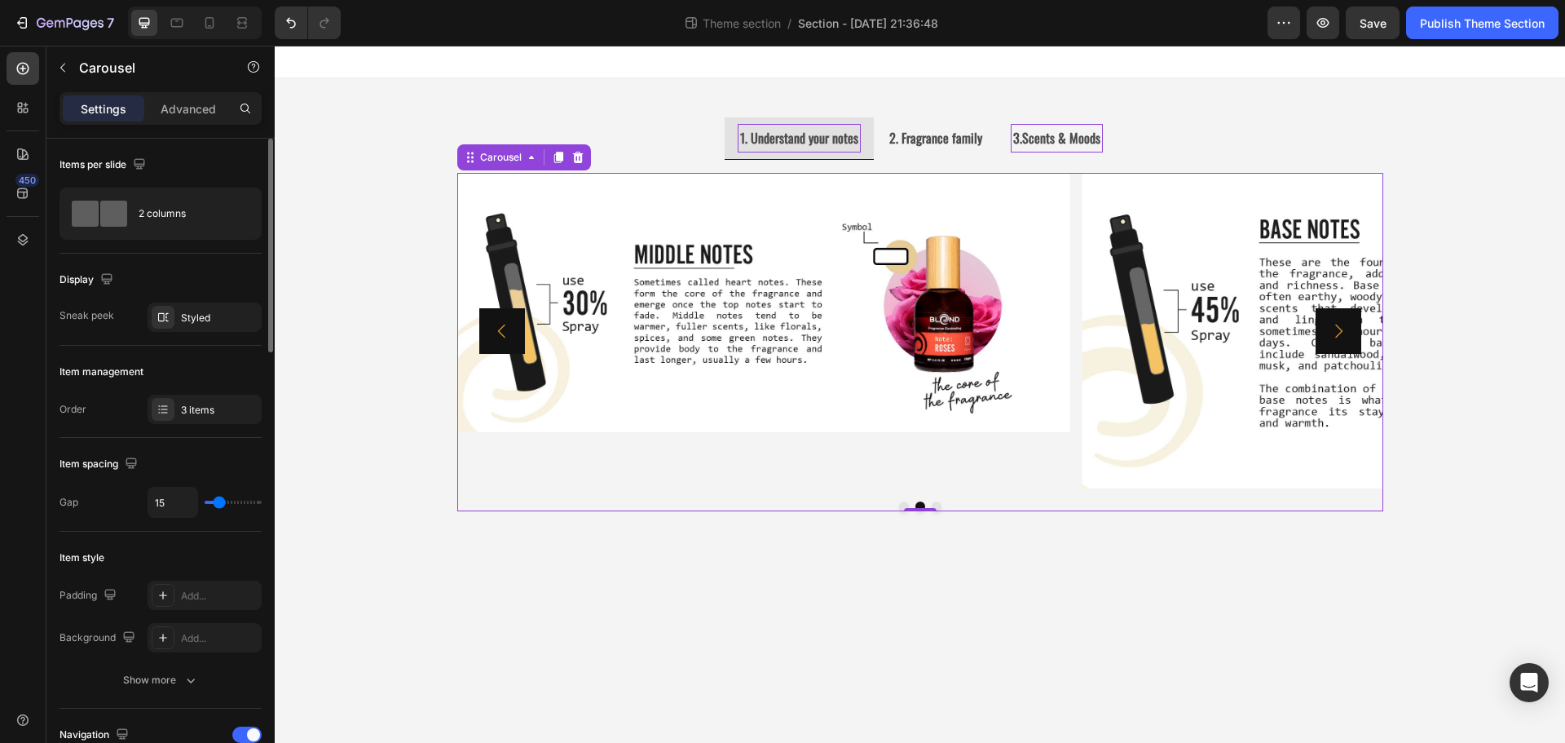
click at [1345, 327] on icon "Carousel Next Arrow" at bounding box center [1339, 331] width 20 height 20
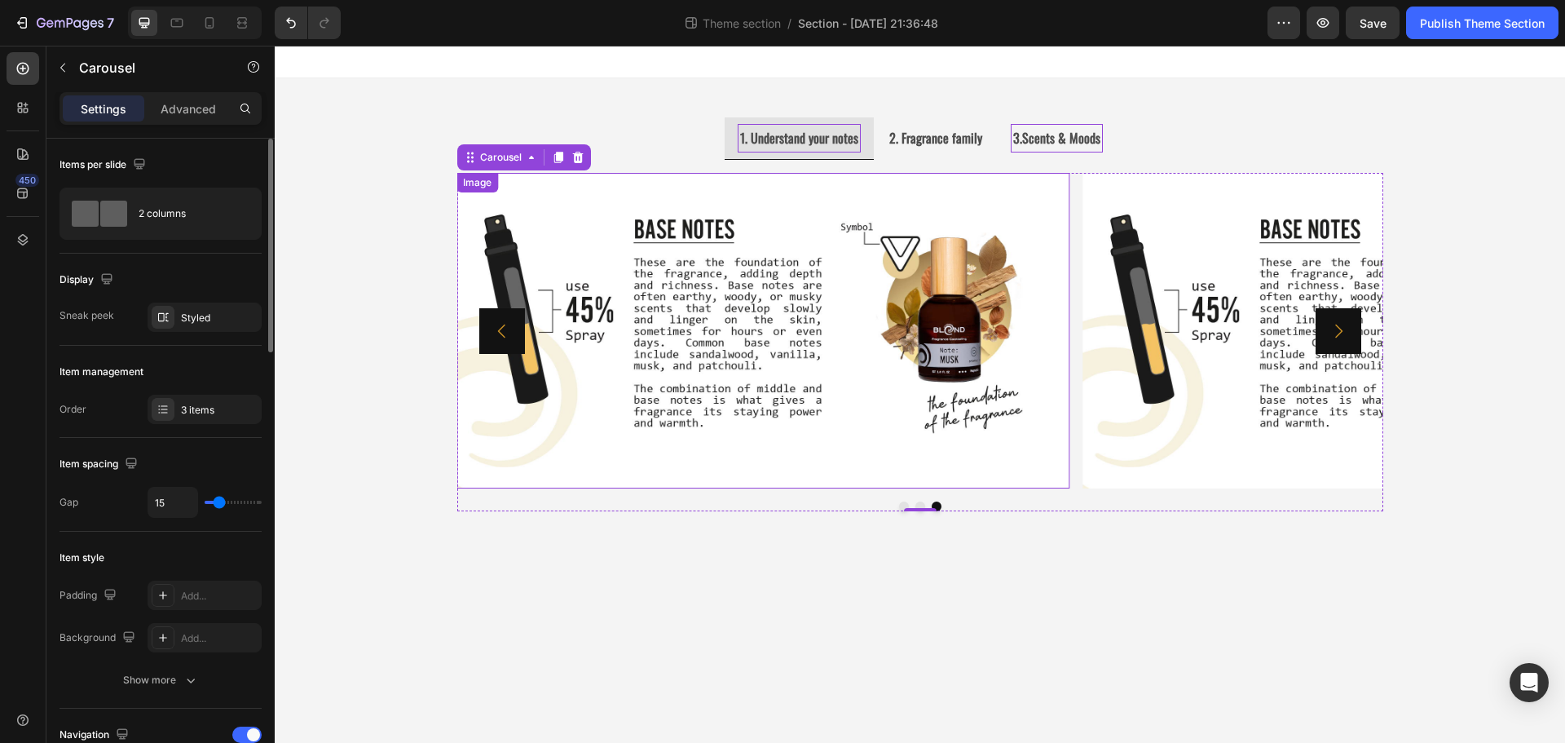
click at [876, 346] on img at bounding box center [762, 330] width 613 height 315
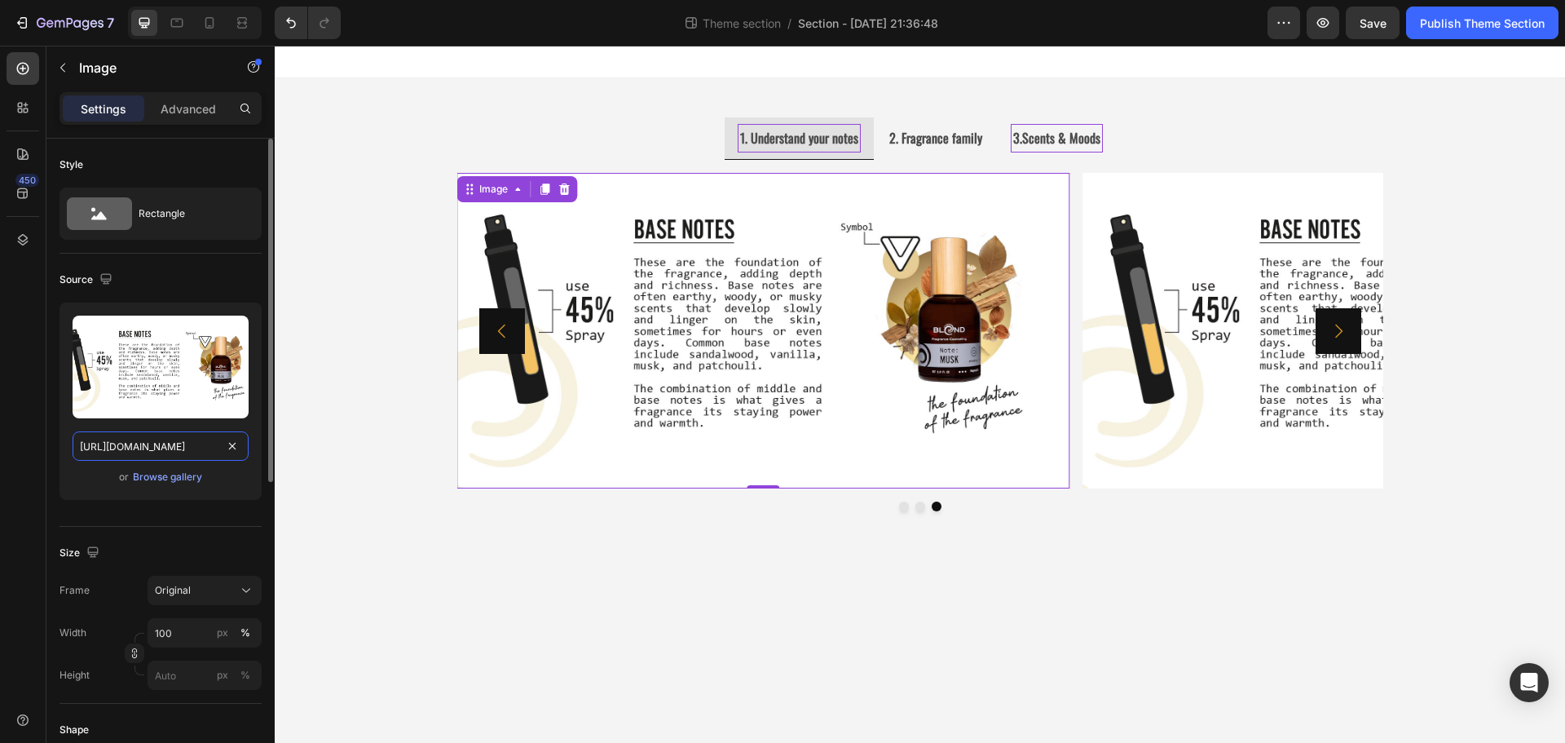
click at [165, 444] on input "https://ucarecdn.com/5c21148b-e0ab-4659-a684-833ed06e51ae/-/format/auto/-/previ…" at bounding box center [161, 445] width 176 height 29
click at [248, 502] on div "Upload Image https://ucarecdn.com/5c21148b-e0ab-4659-a684-833ed06e51ae/-/format…" at bounding box center [160, 407] width 202 height 210
click at [163, 446] on input "https://ucarecdn.com/5c21148b-e0ab-4659-a684-833ed06e51ae/-/format/auto/-/previ…" at bounding box center [161, 445] width 176 height 29
click at [163, 447] on input "https://ucarecdn.com/5c21148b-e0ab-4659-a684-833ed06e51ae/-/format/auto/-/previ…" at bounding box center [161, 445] width 176 height 29
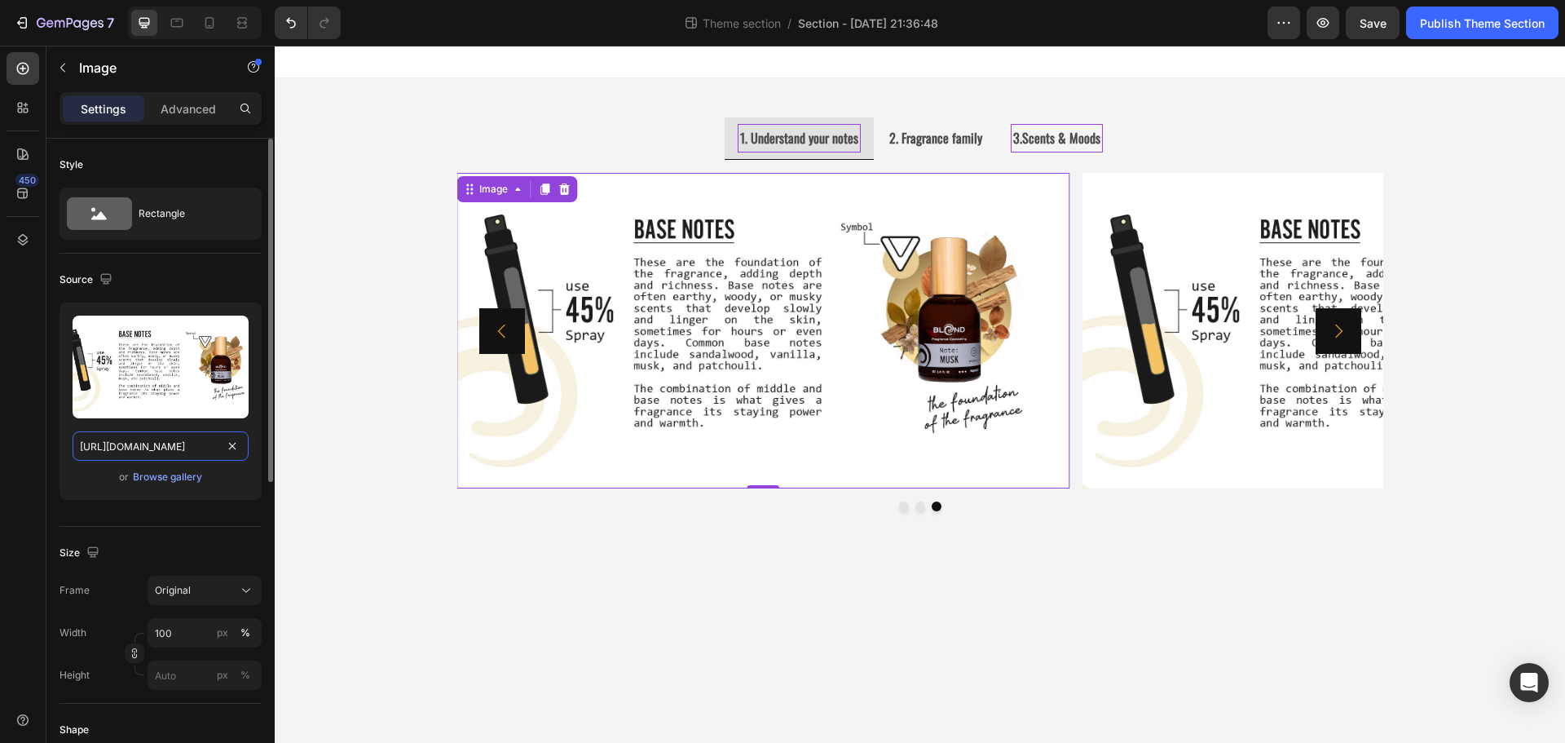
click at [163, 447] on input "https://ucarecdn.com/5c21148b-e0ab-4659-a684-833ed06e51ae/-/format/auto/-/previ…" at bounding box center [161, 445] width 176 height 29
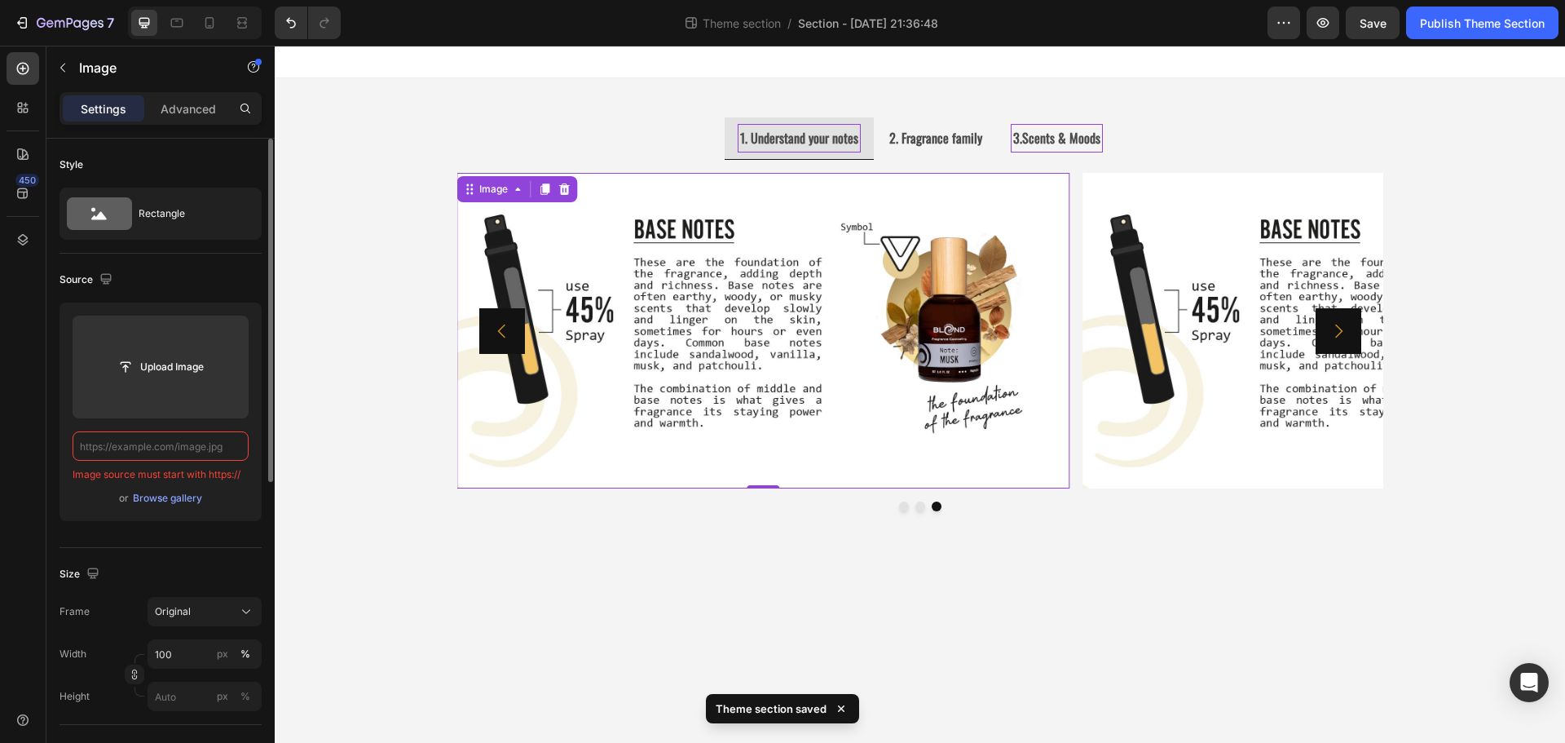
paste input "https://ucarecdn.com/f679069f-98c8-43af-8d30-11a3d817987c/-/format/auto/-/previ…"
type input "https://ucarecdn.com/f679069f-98c8-43af-8d30-11a3d817987c/-/format/auto/-/previ…"
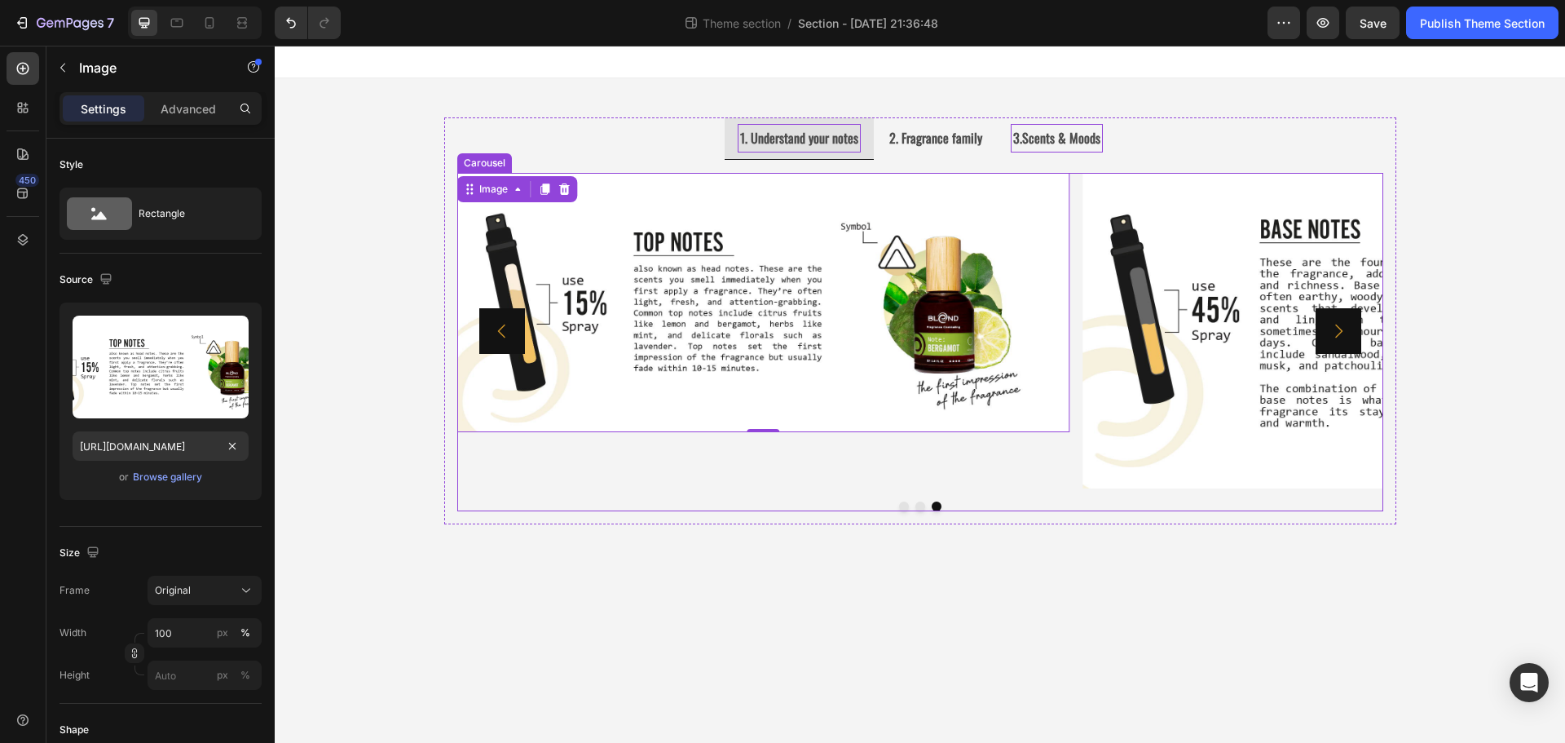
click at [1329, 330] on icon "Carousel Next Arrow" at bounding box center [1339, 331] width 20 height 20
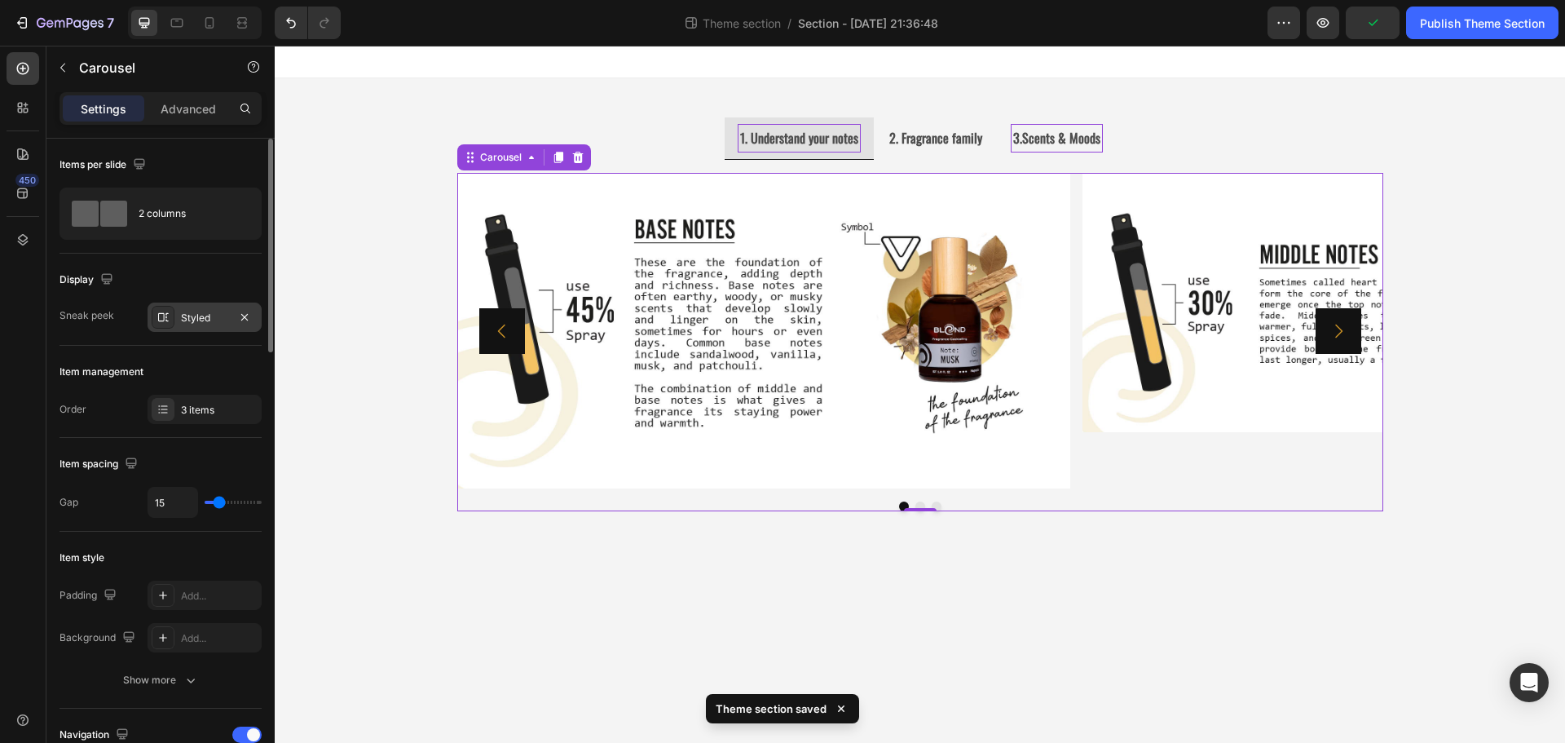
click at [167, 321] on icon at bounding box center [163, 317] width 11 height 8
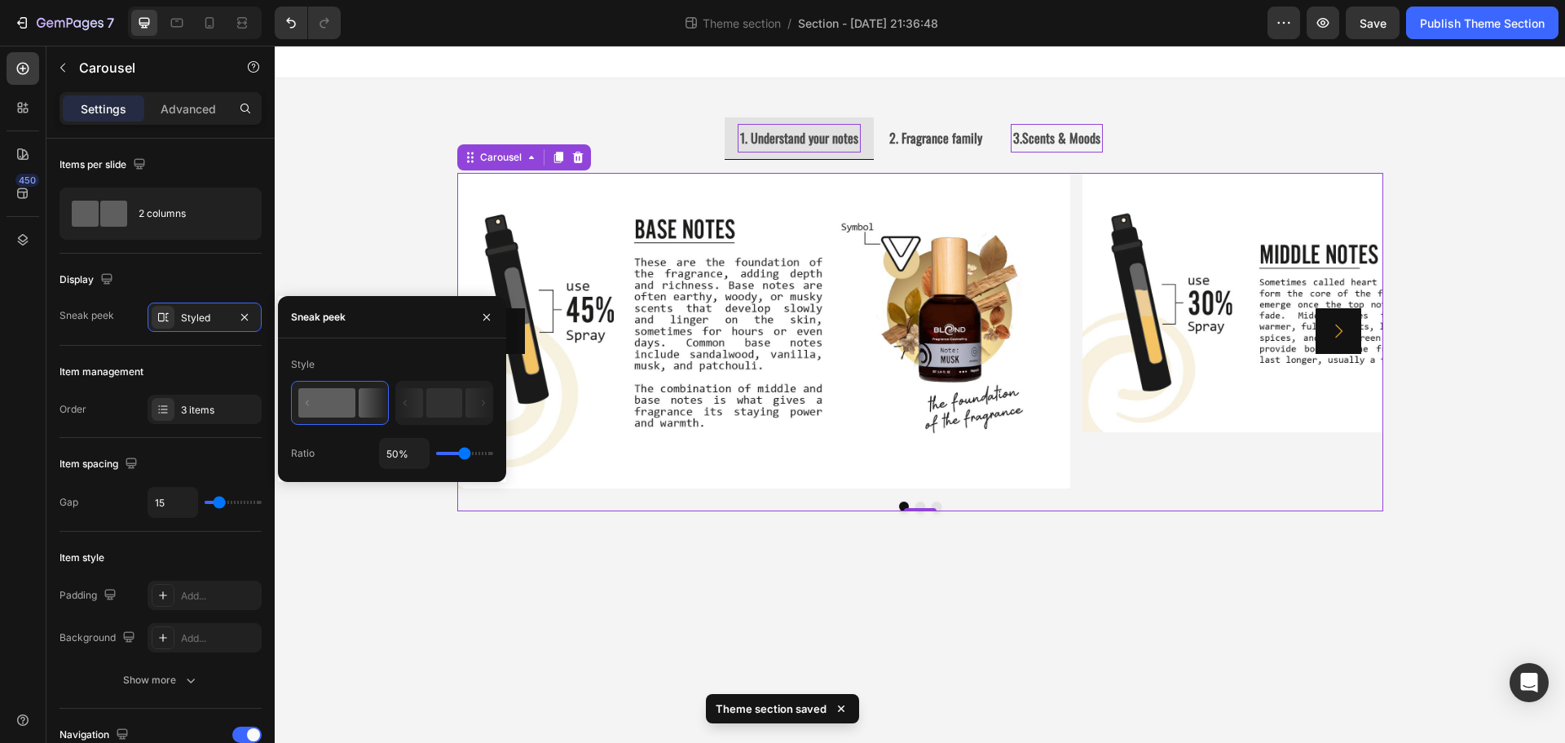
type input "36%"
type input "36"
type input "34%"
type input "34"
type input "32%"
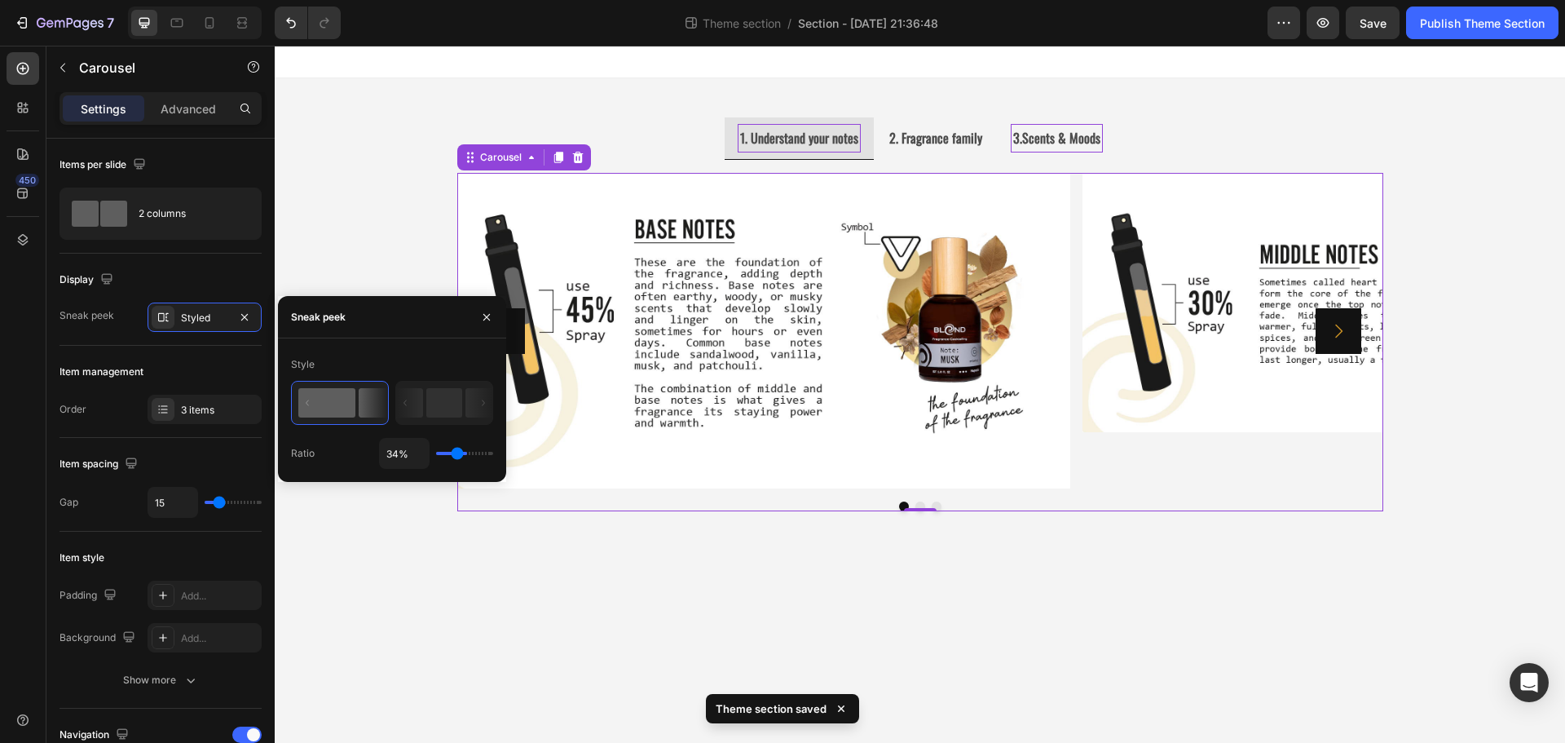
type input "32"
type input "30%"
type input "30"
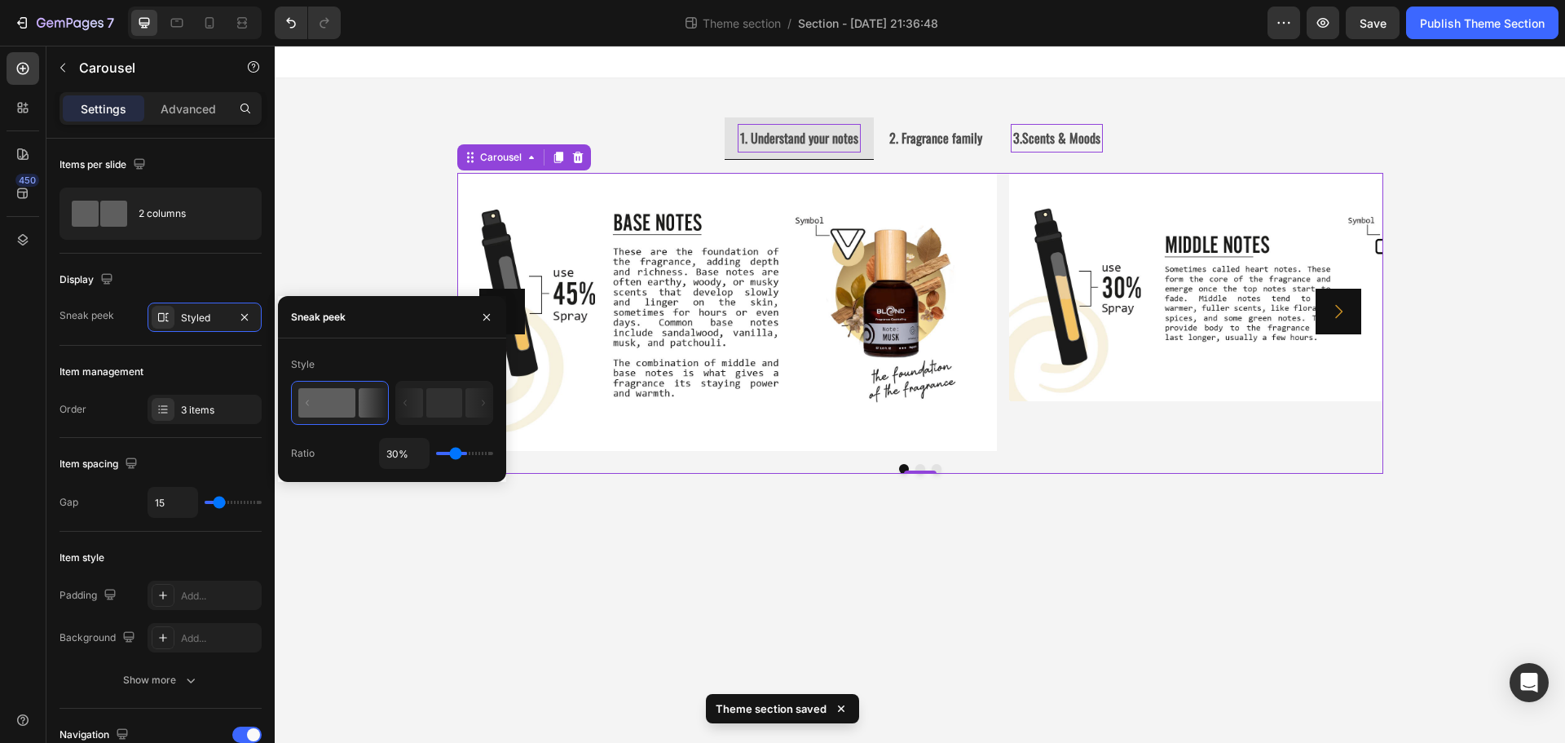
type input "29%"
type input "29"
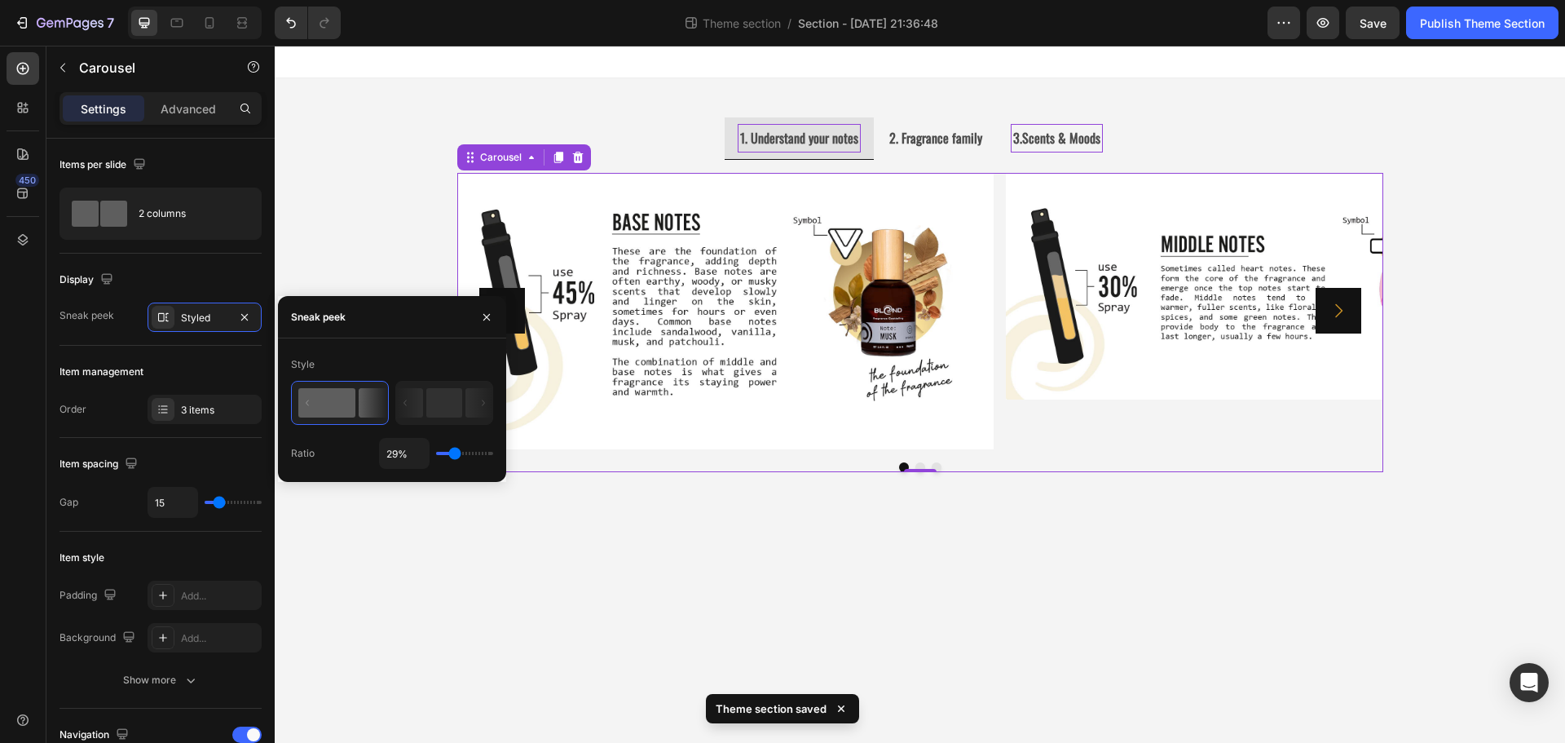
type input "27%"
type input "27"
type input "25%"
type input "25"
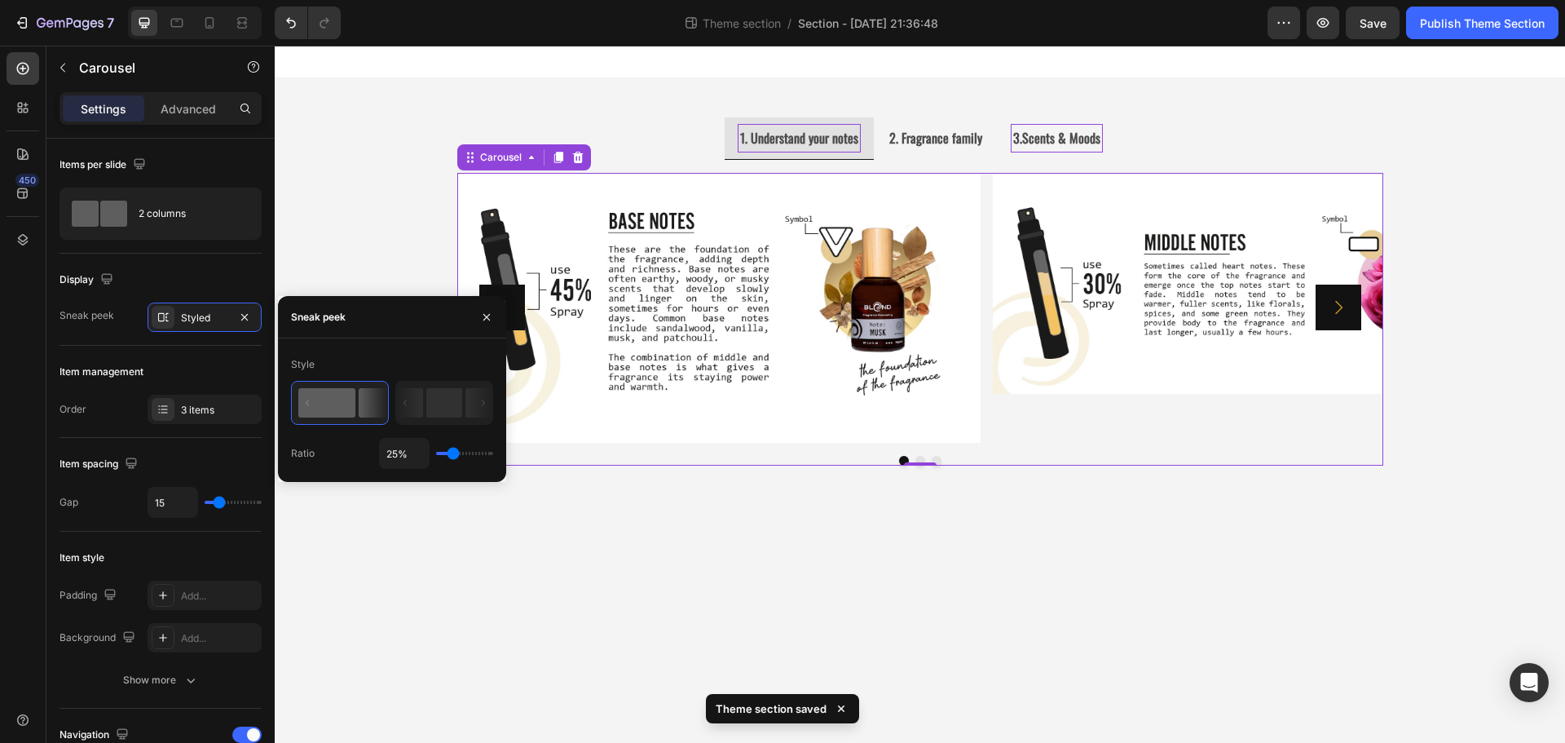
type input "19%"
type input "19"
type input "17%"
type input "17"
type input "16%"
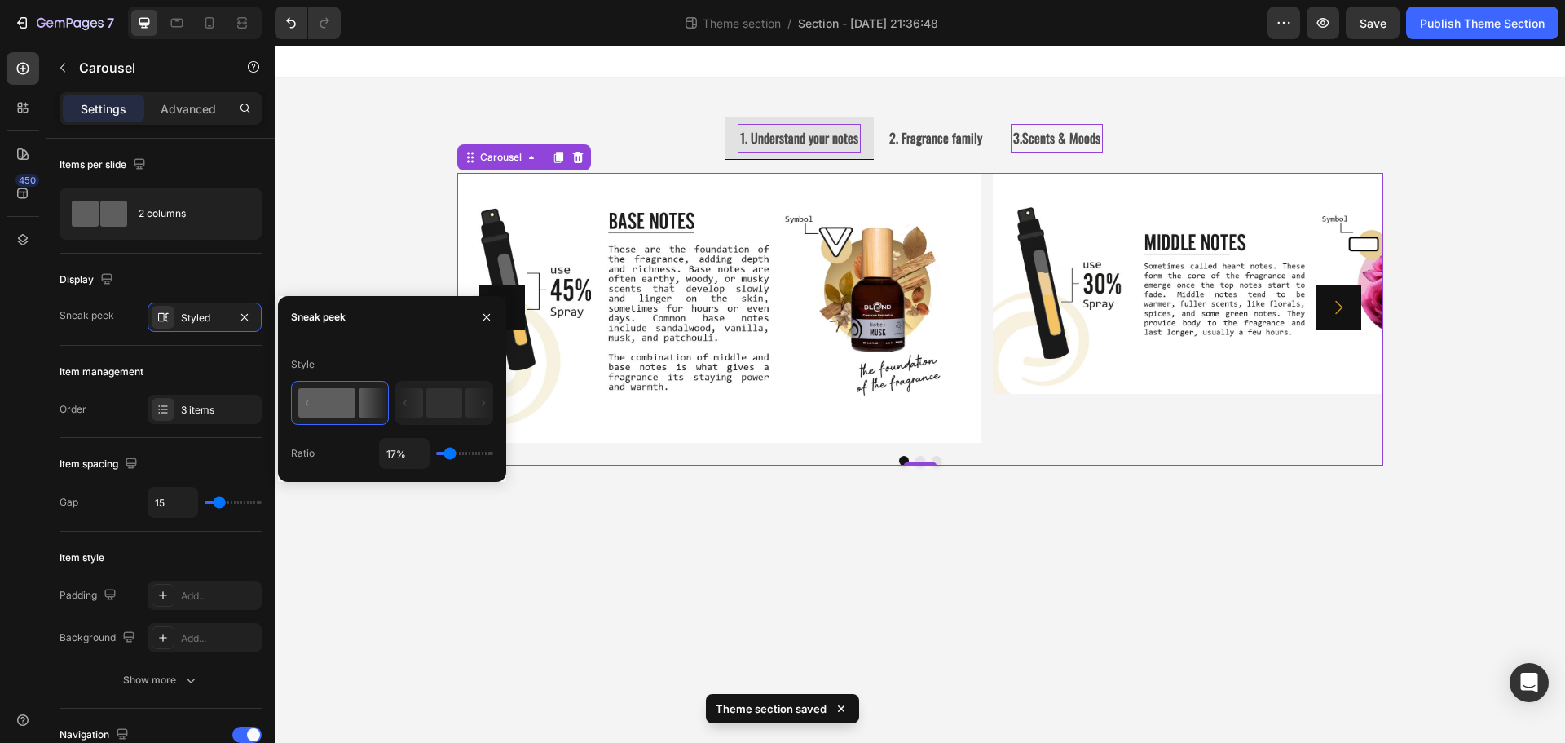
type input "16"
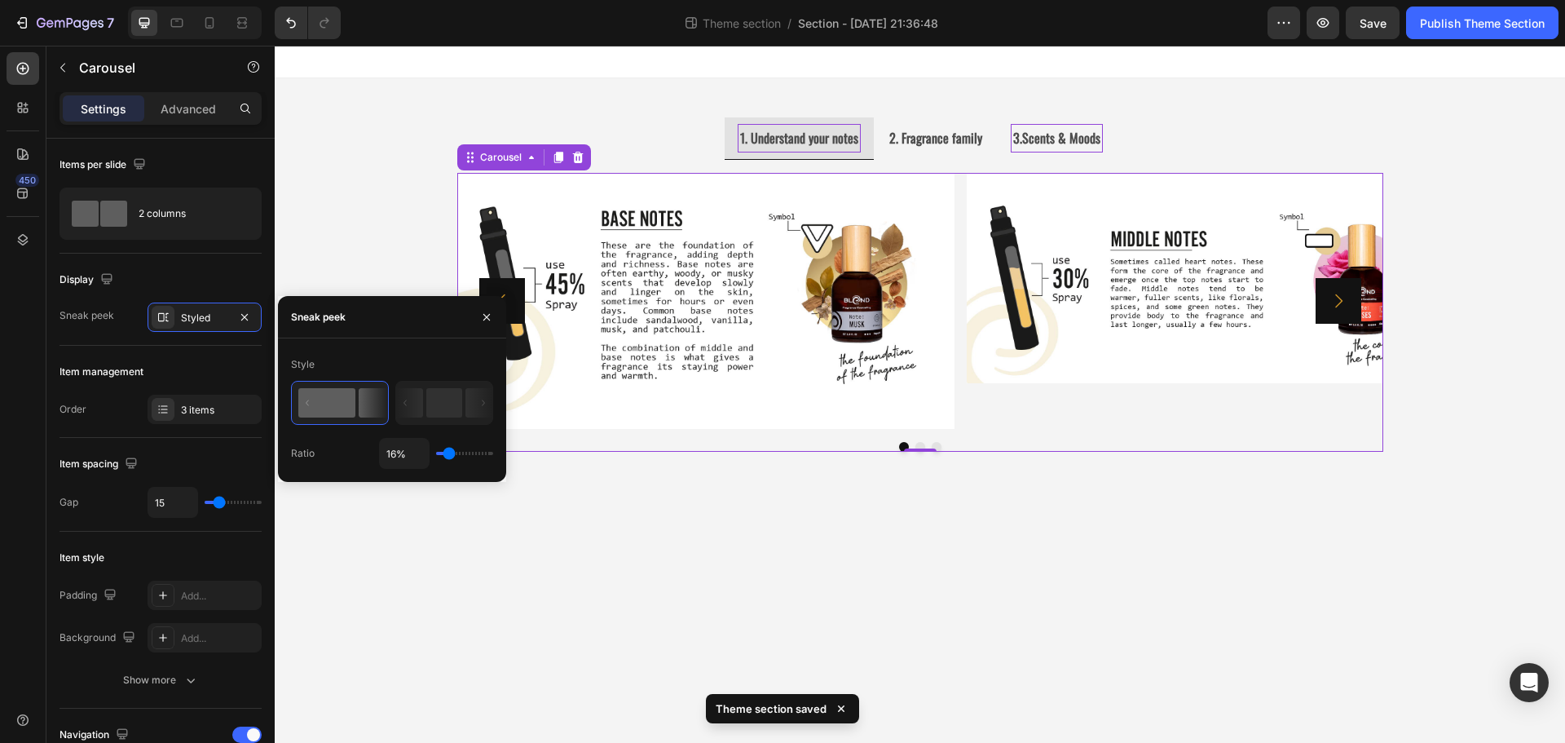
type input "19%"
type input "19"
type input "21%"
type input "21"
type input "25%"
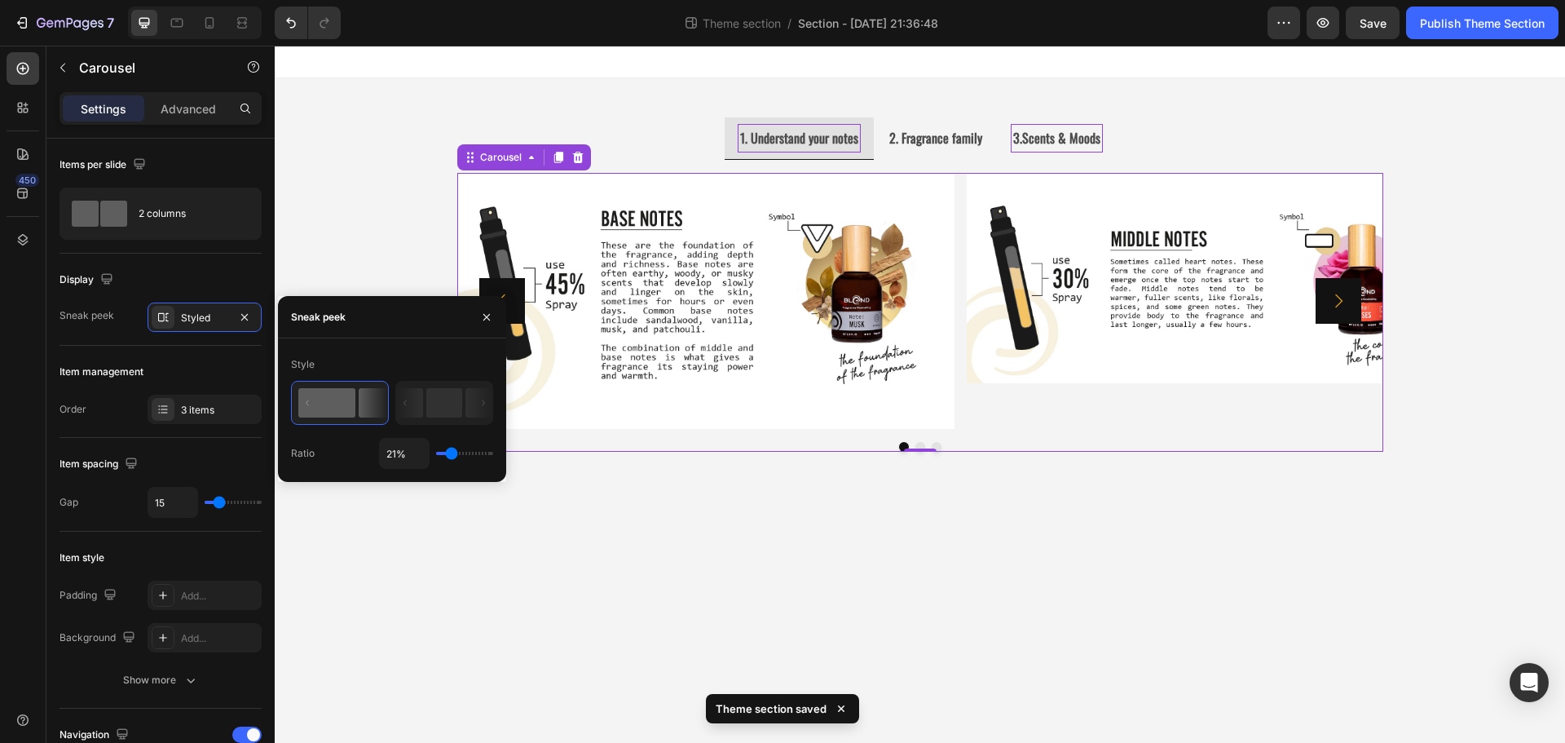
type input "25"
type input "27%"
type input "27"
type input "29%"
type input "29"
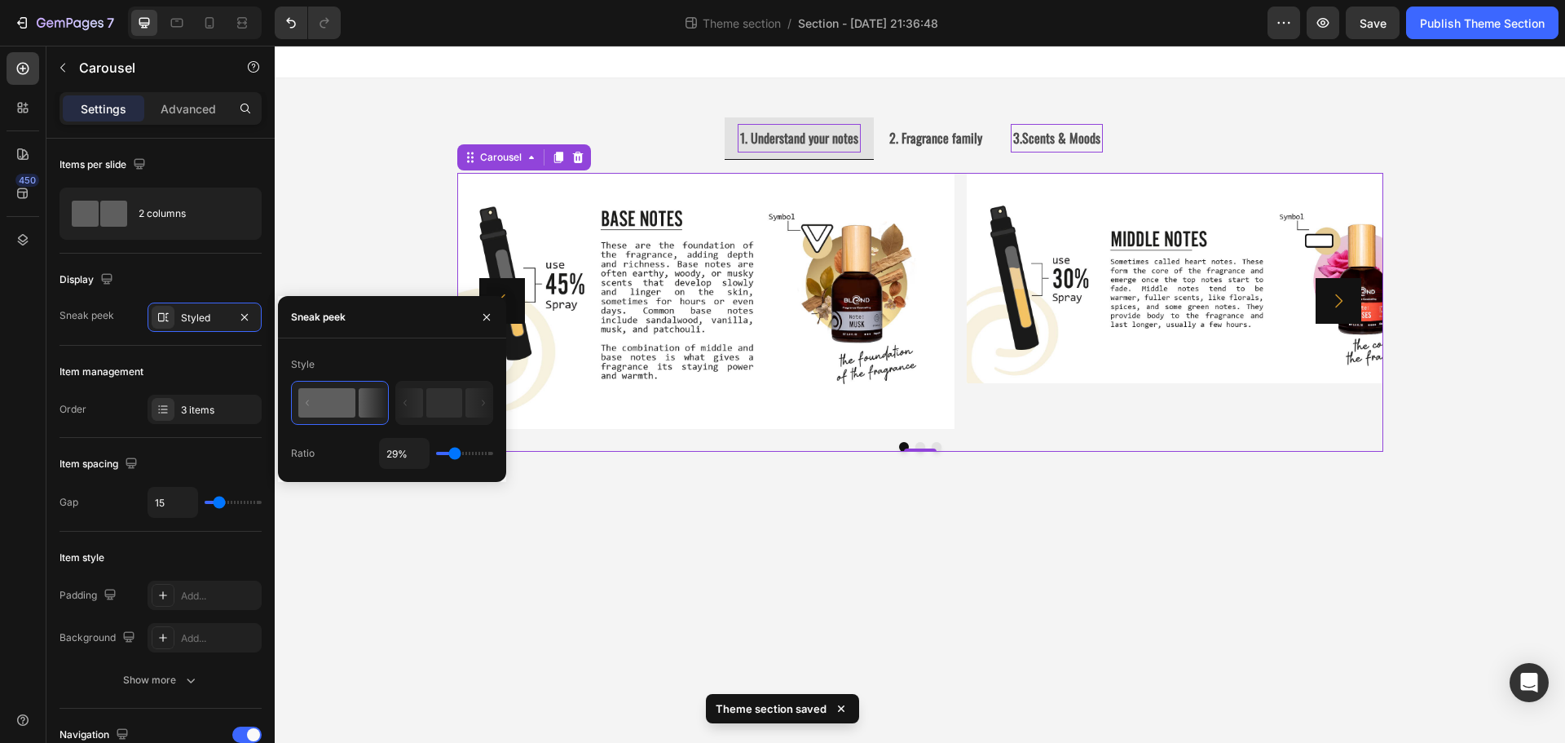
type input "30%"
type input "30"
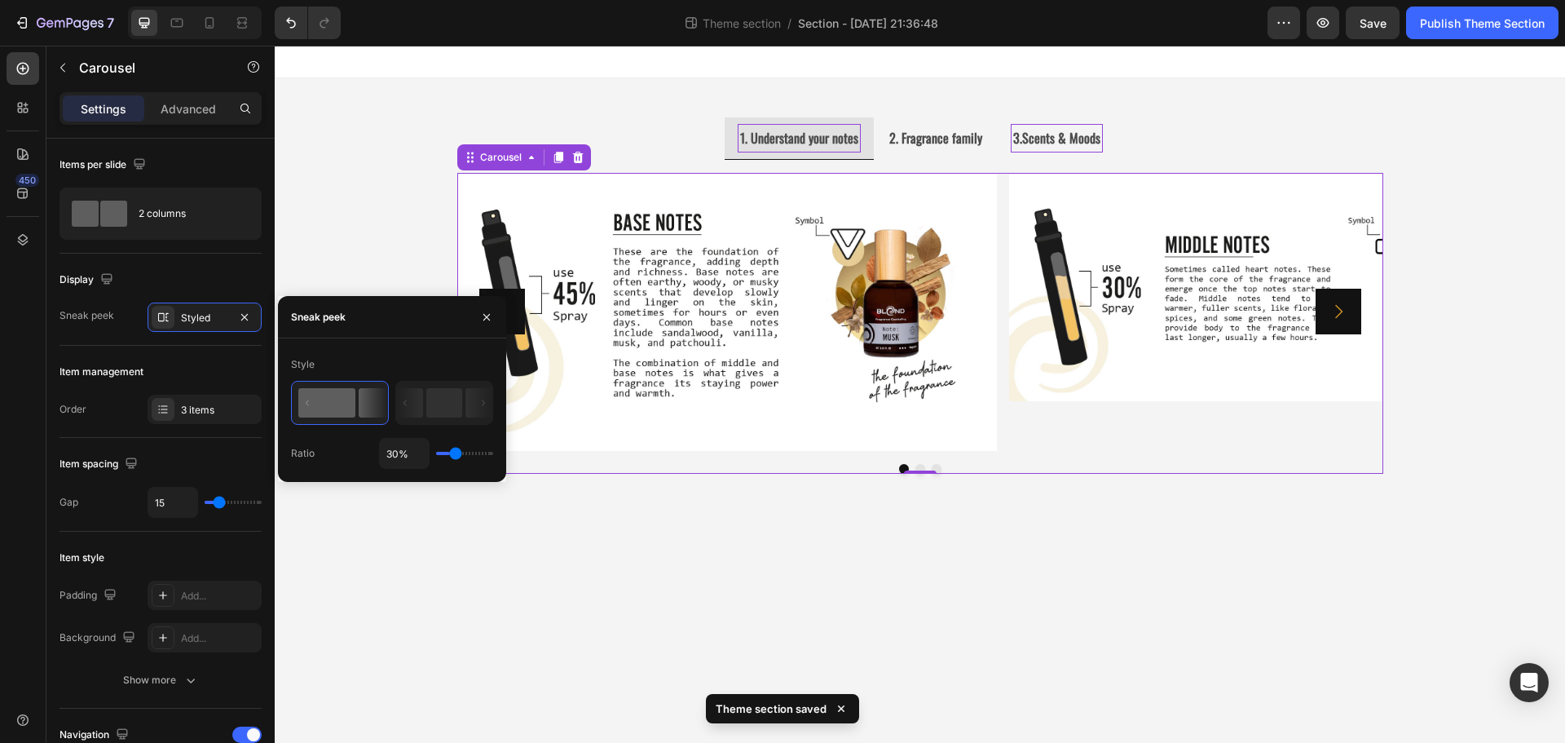
type input "32%"
type input "32"
type input "34%"
type input "34"
type input "38%"
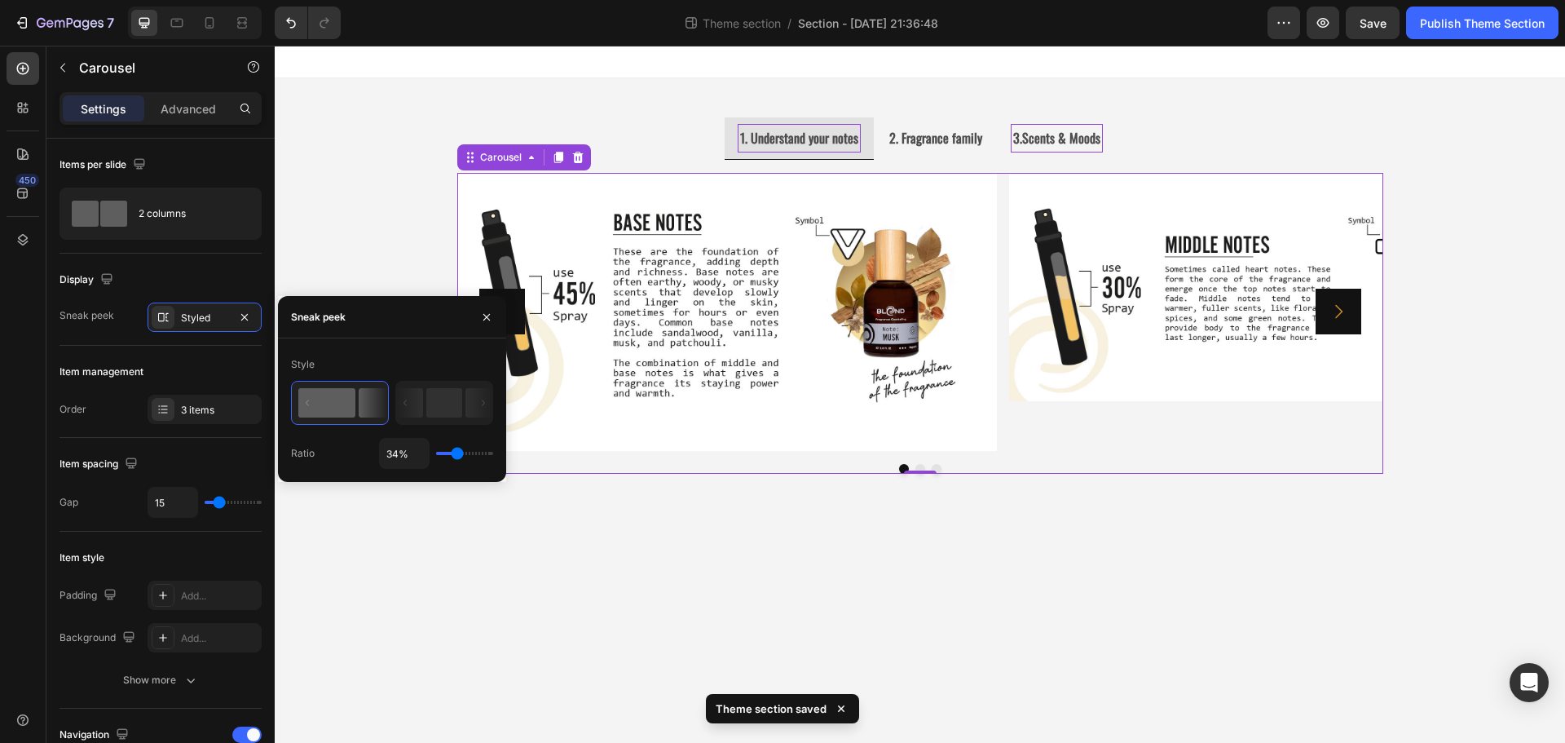
type input "38"
type input "40%"
type input "40"
type input "41%"
type input "41"
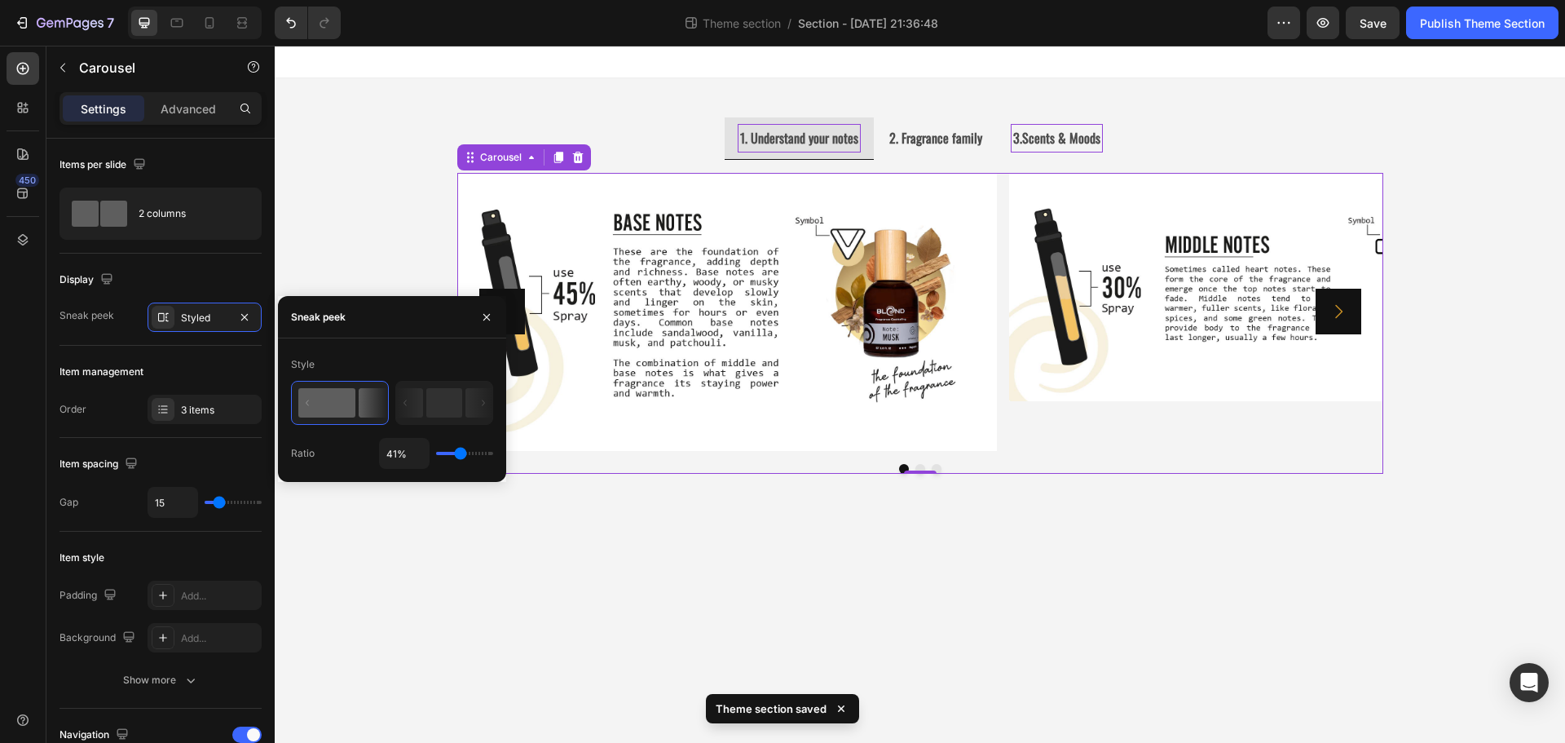
type input "43%"
type input "43"
type input "45%"
type input "45"
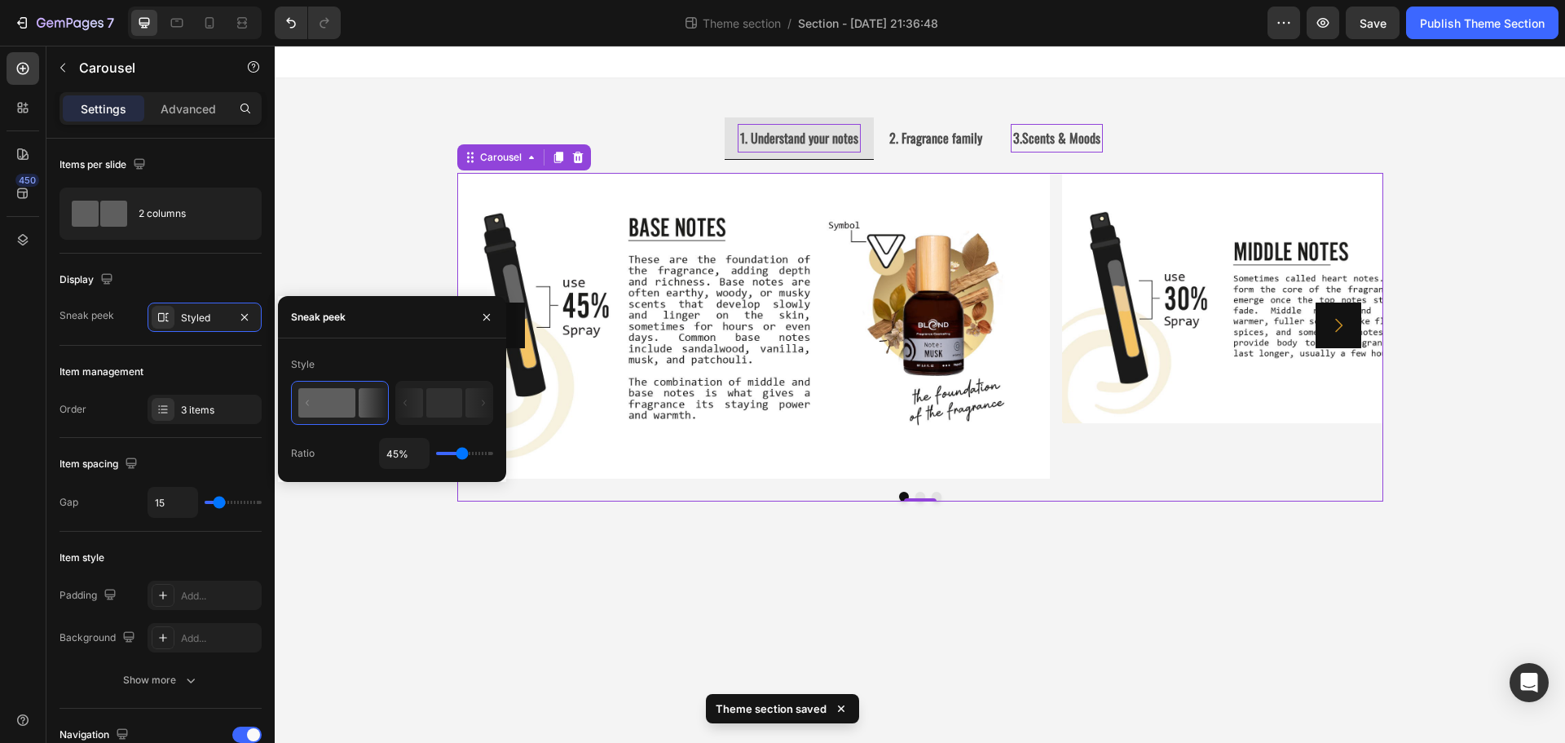
type input "47%"
type input "47"
type input "49%"
type input "49"
type input "51%"
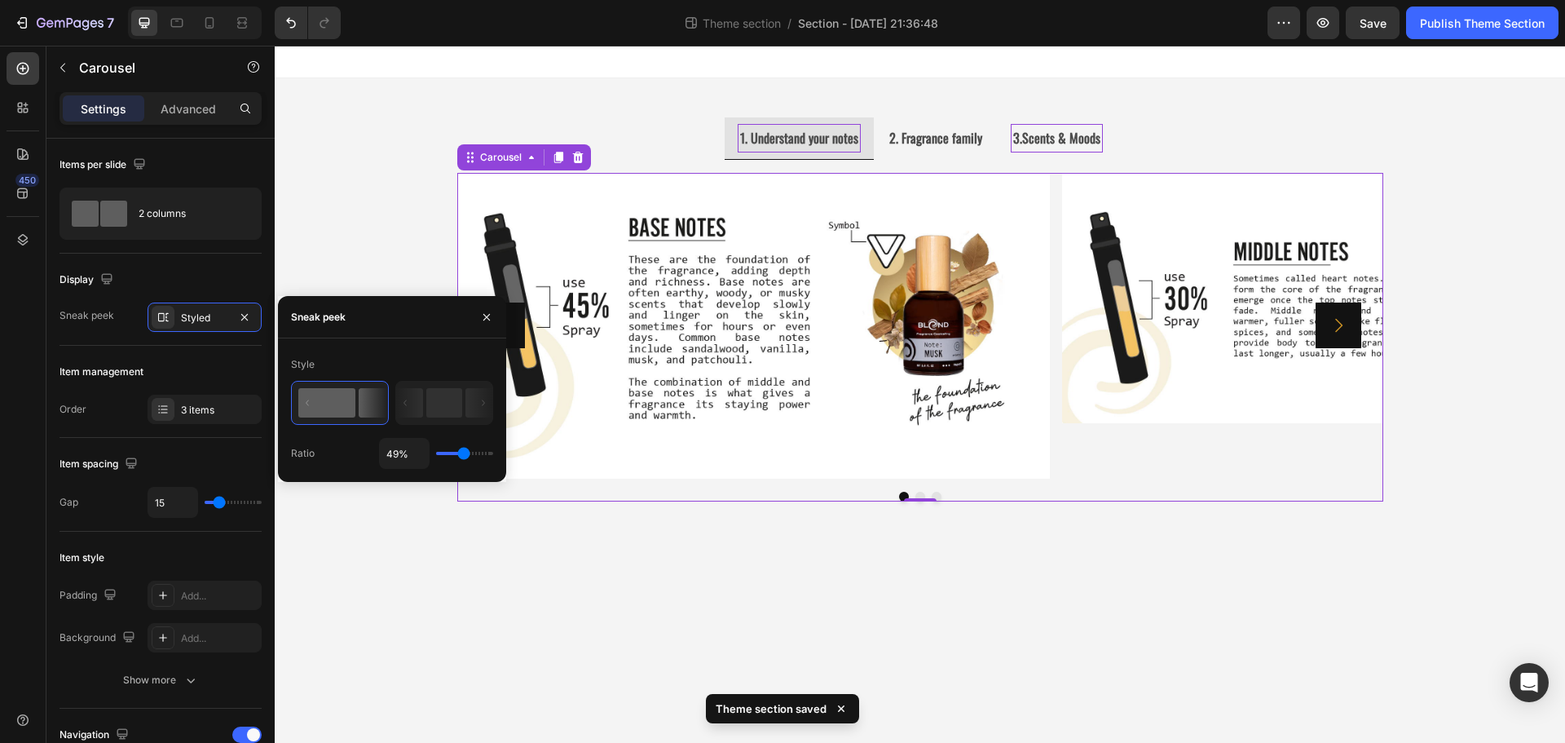
type input "51"
type input "52%"
type input "52"
type input "54%"
type input "54"
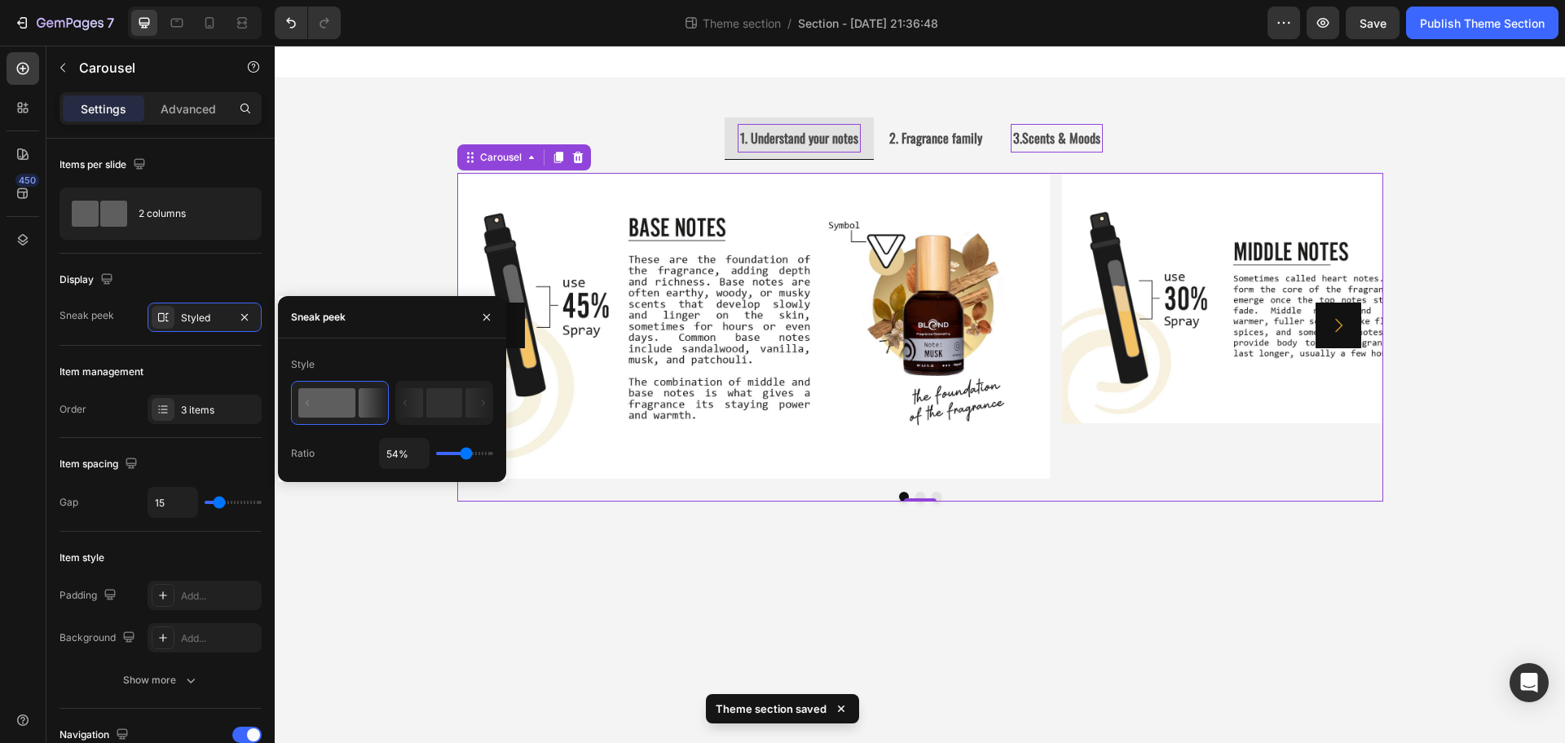
type input "56%"
type input "56"
type input "58%"
type input "58"
type input "60%"
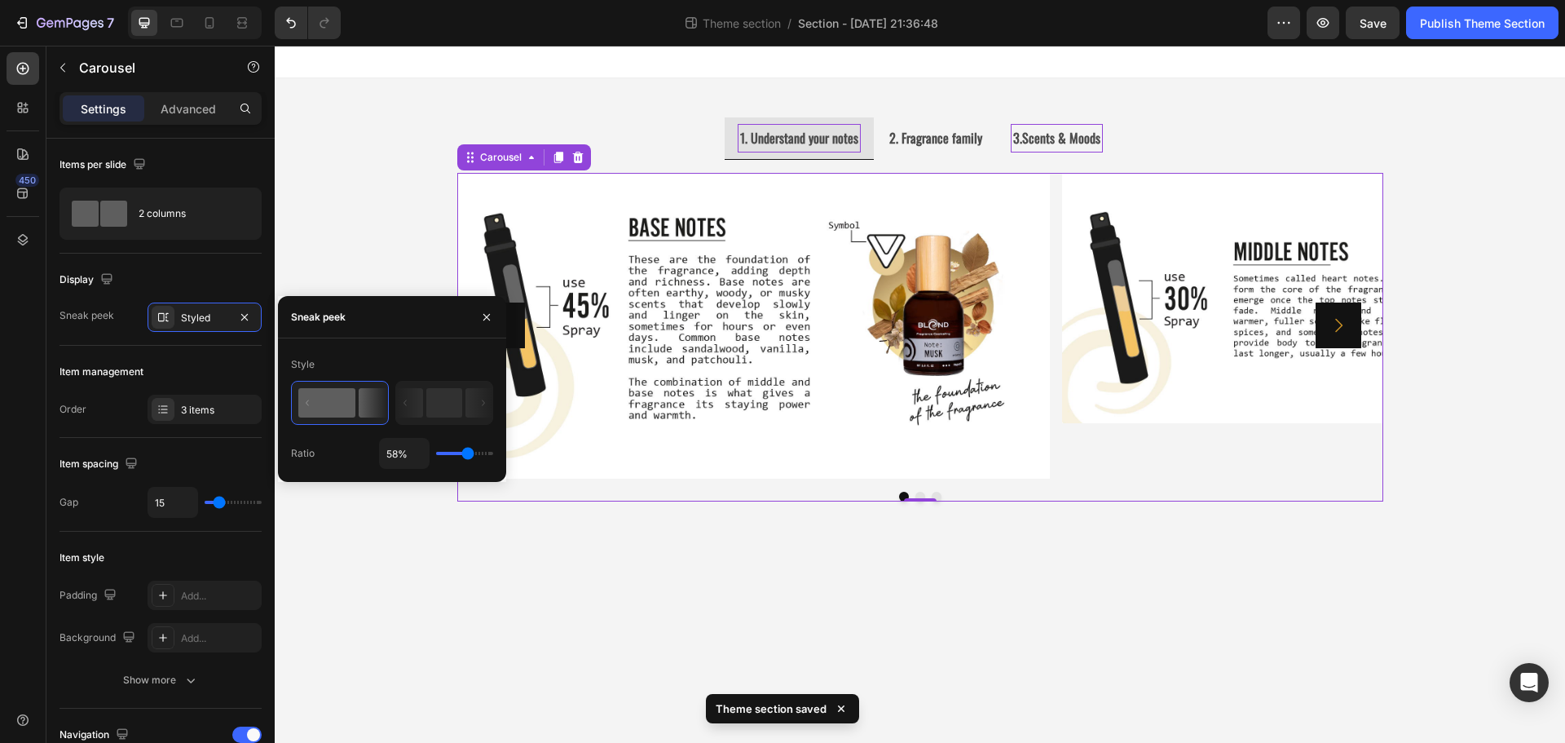
type input "60"
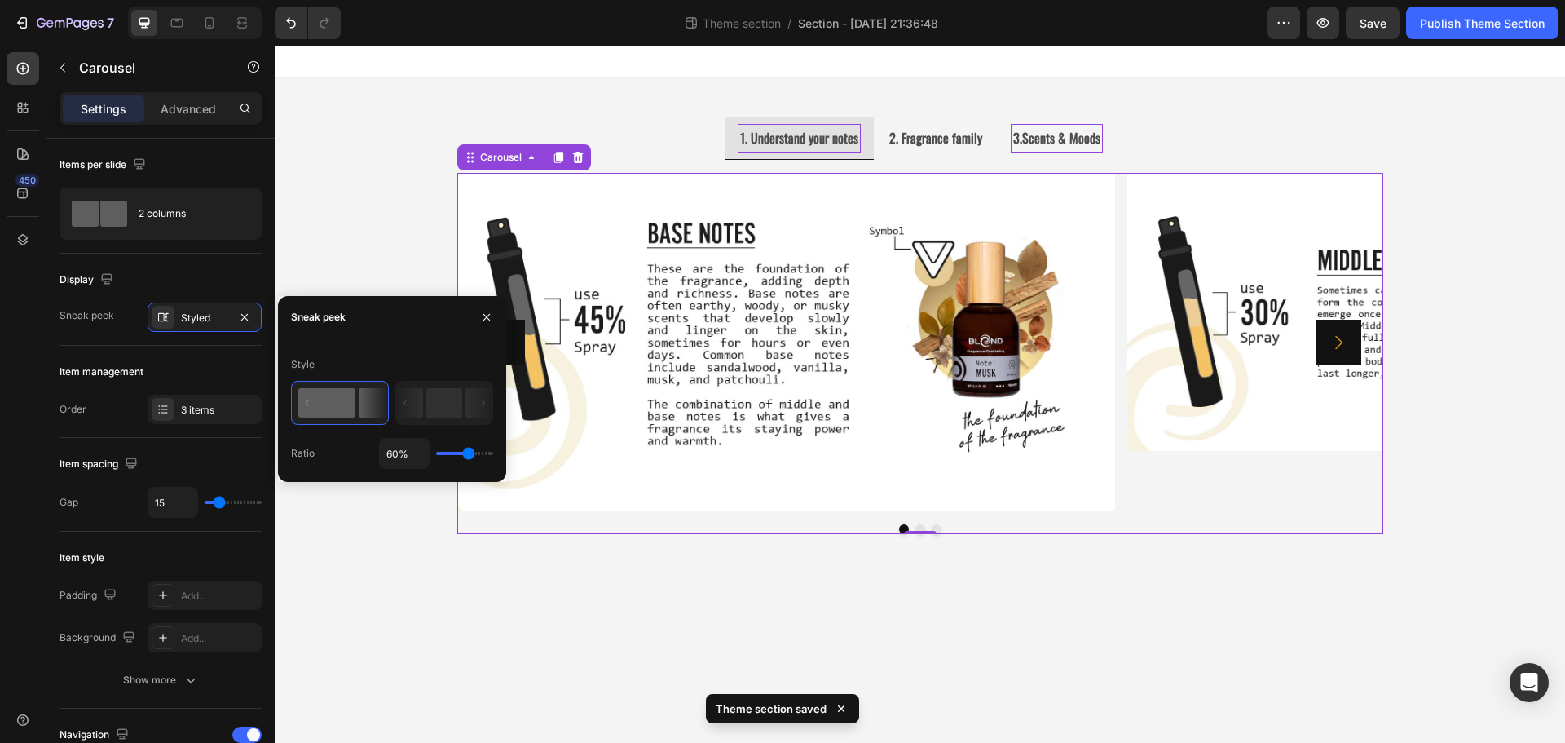
type input "62%"
type input "62"
type input "63%"
type input "63"
type input "67%"
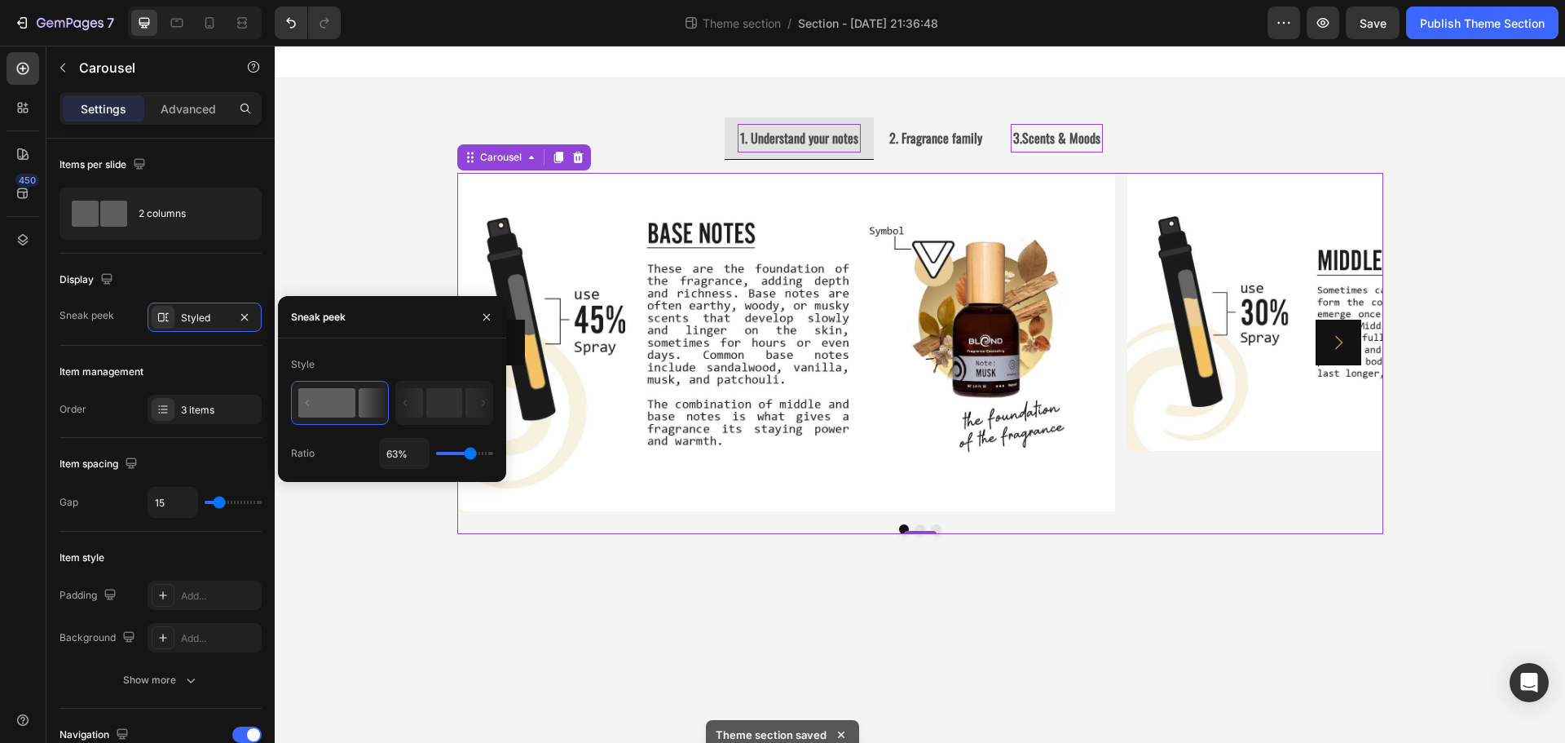
type input "67"
type input "69%"
type input "69"
type input "71%"
type input "71"
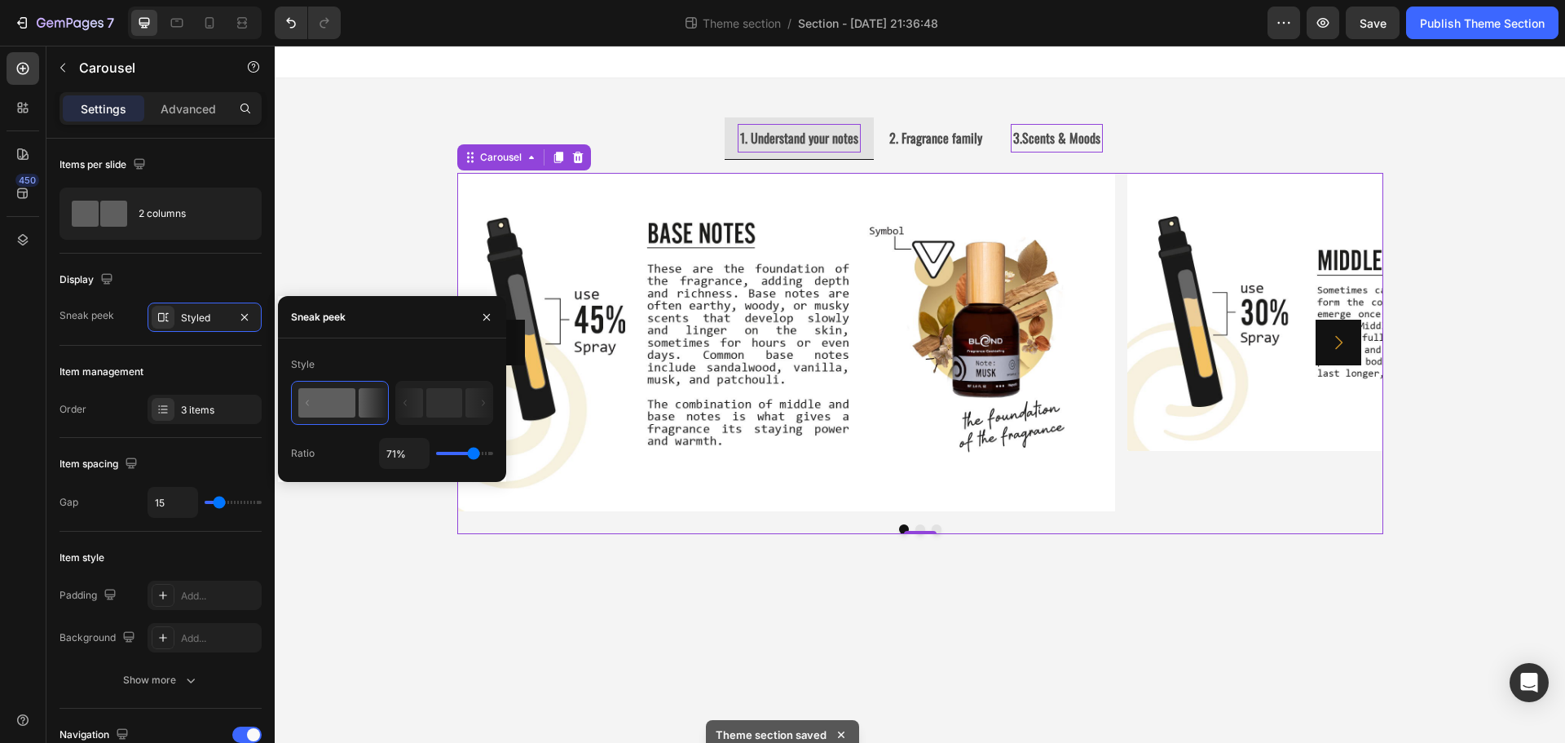
type input "72%"
type input "72"
type input "76%"
type input "76"
type input "82%"
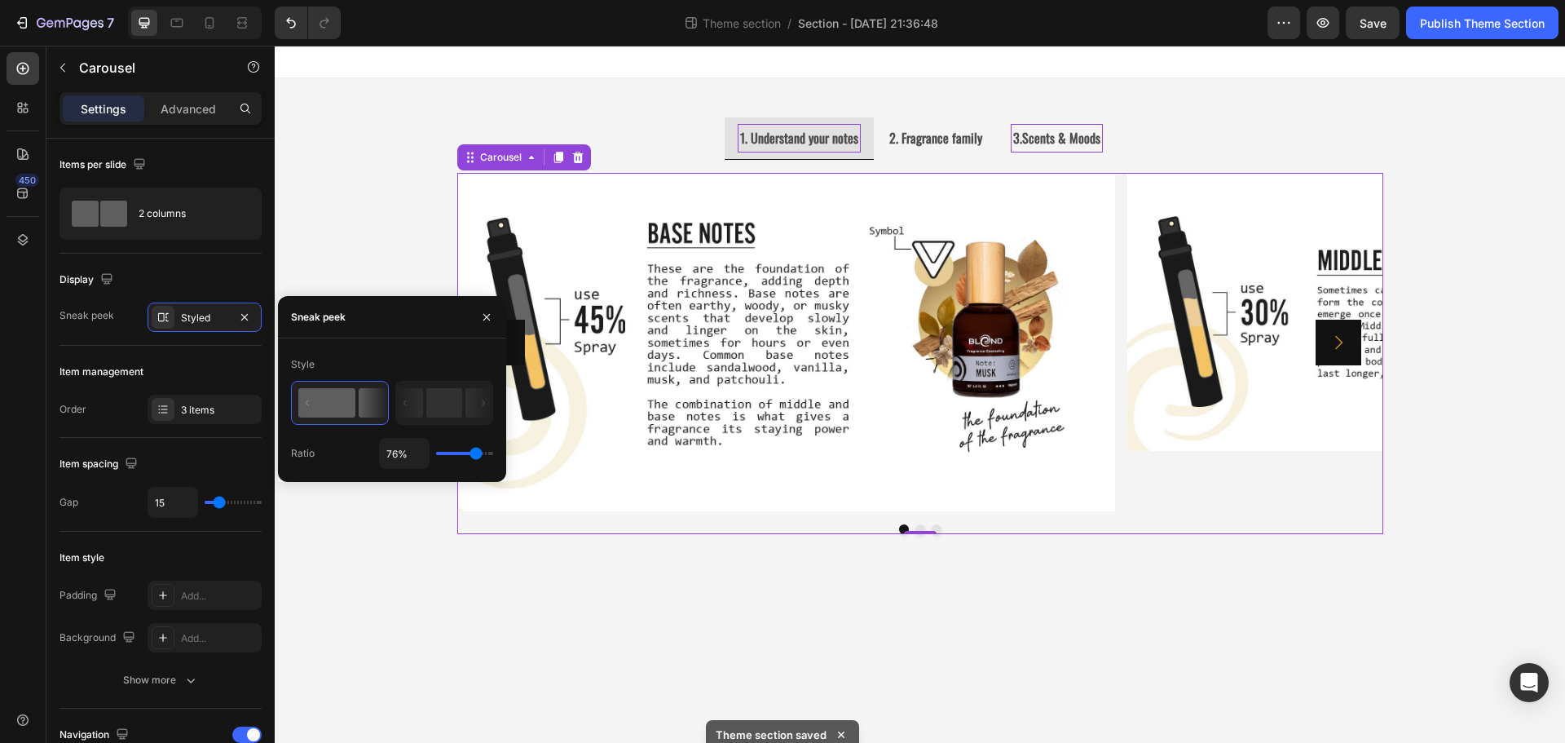
type input "82"
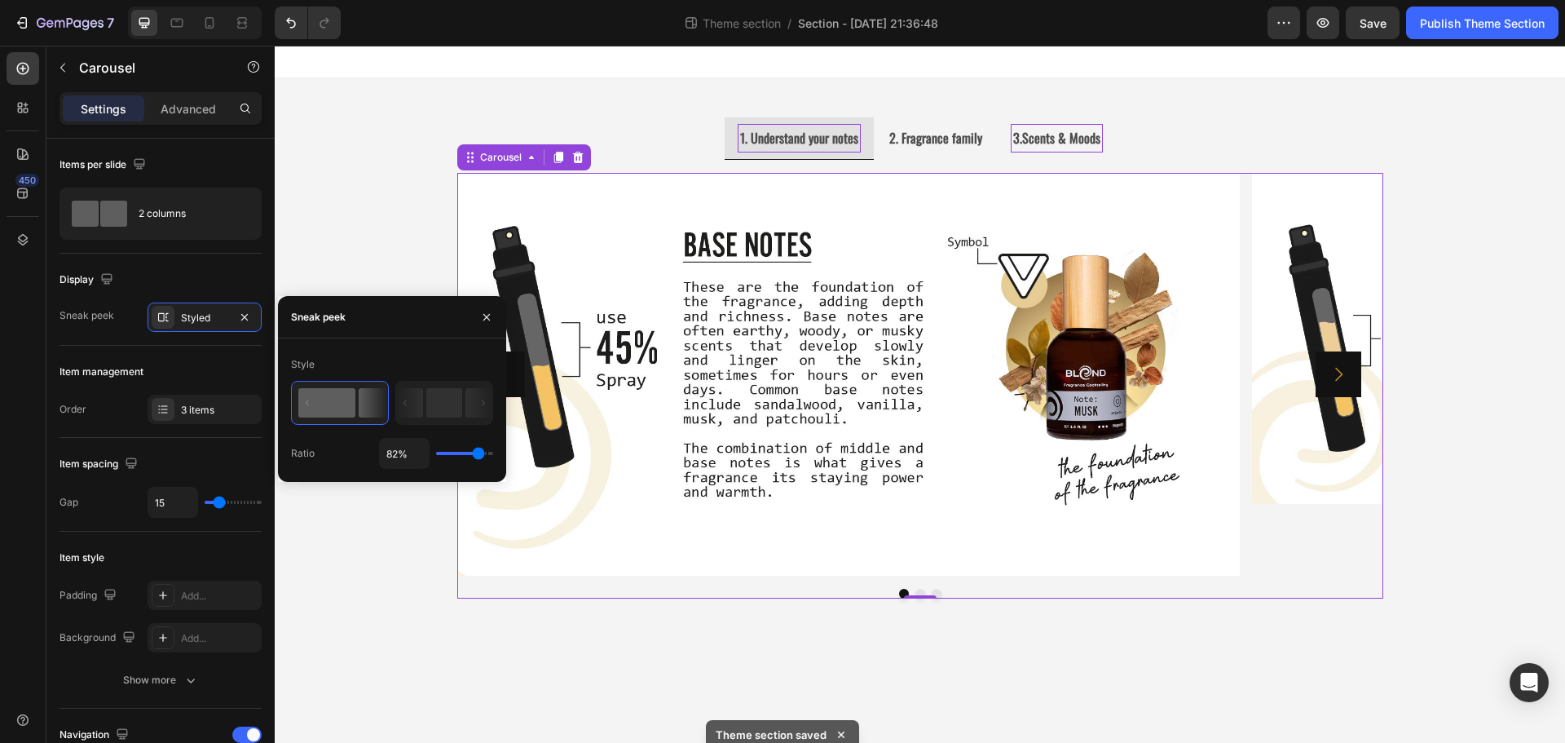
type input "87%"
type input "87"
type input "94%"
type input "94"
type input "96%"
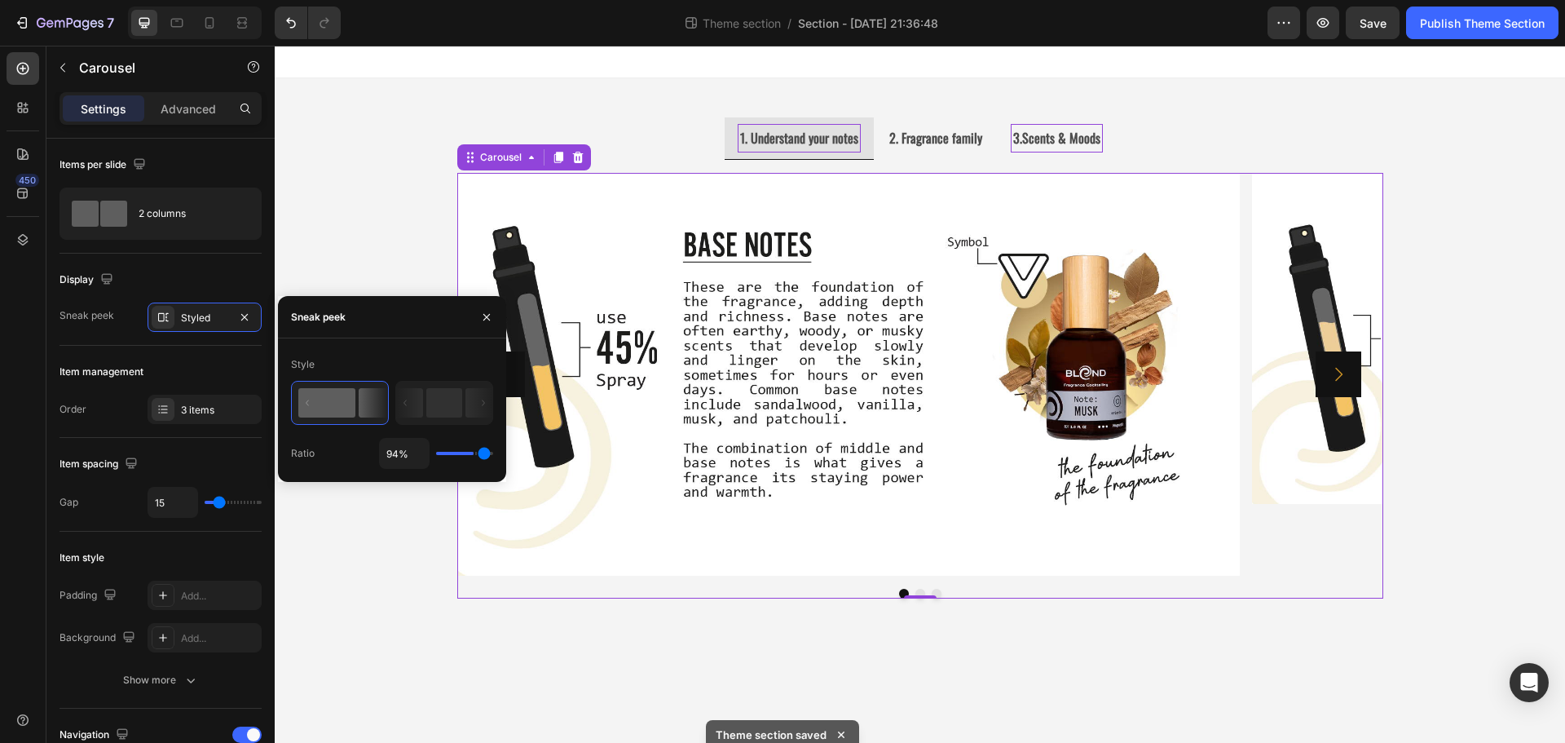
type input "96"
type input "100%"
type input "100"
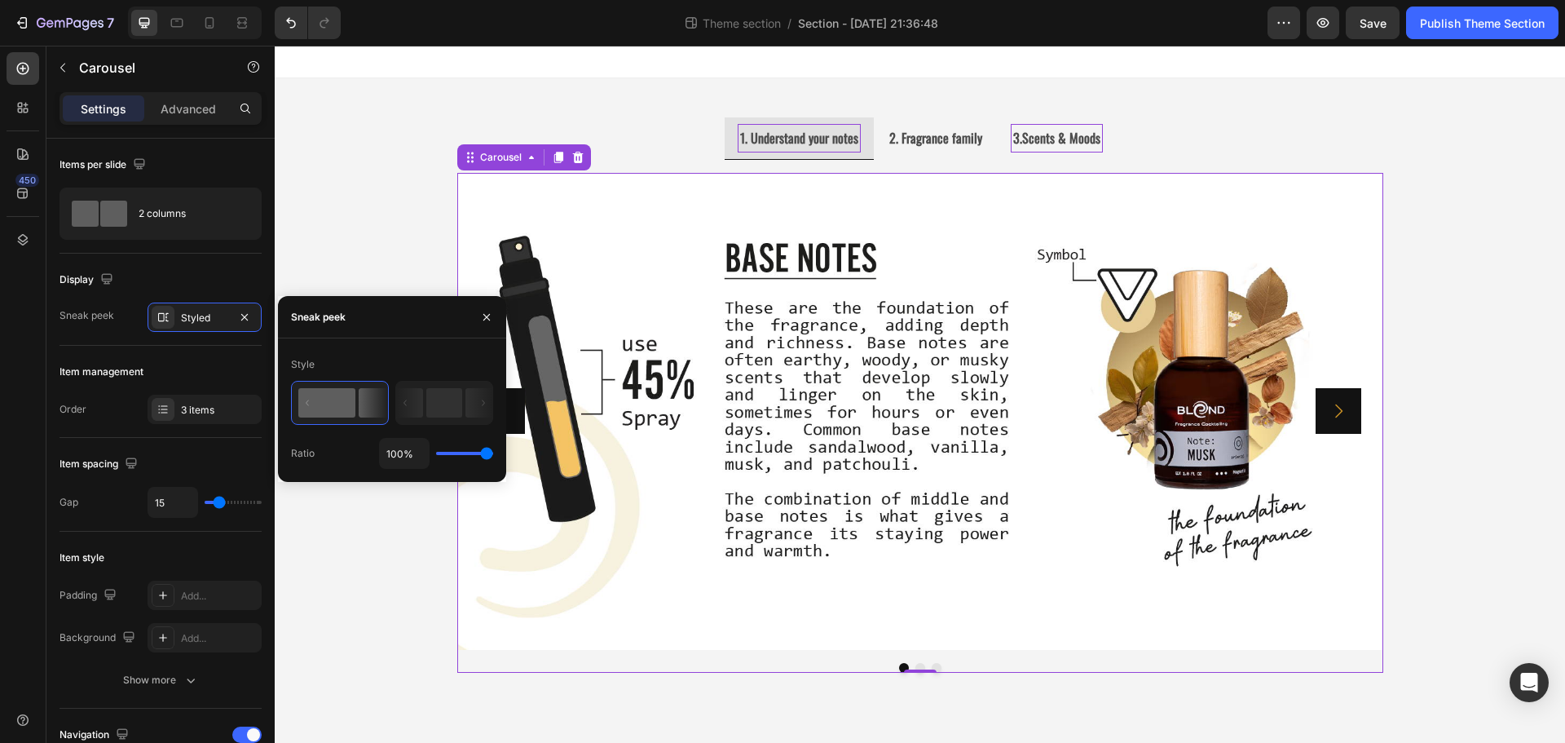
type input "98%"
type input "98"
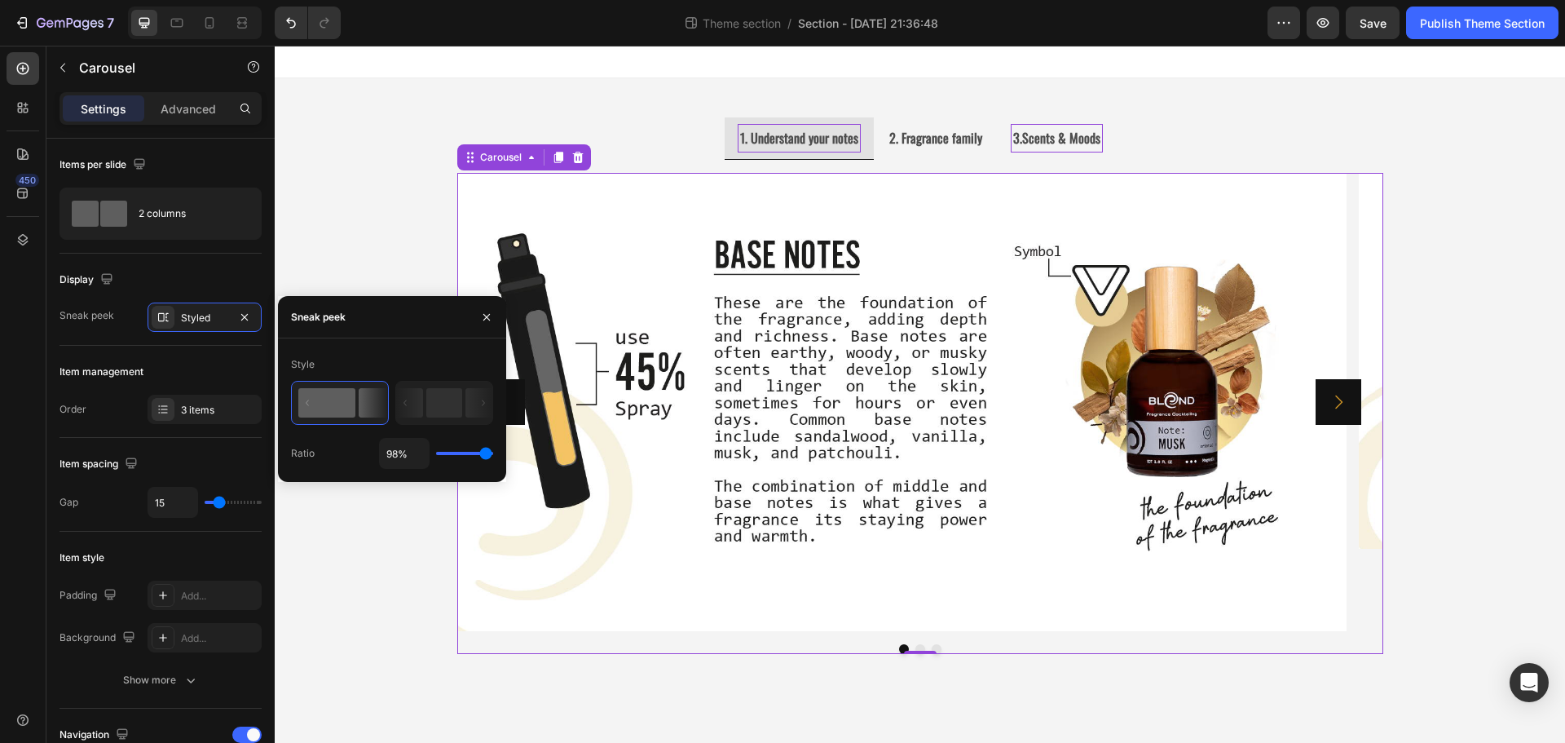
type input "96%"
type input "96"
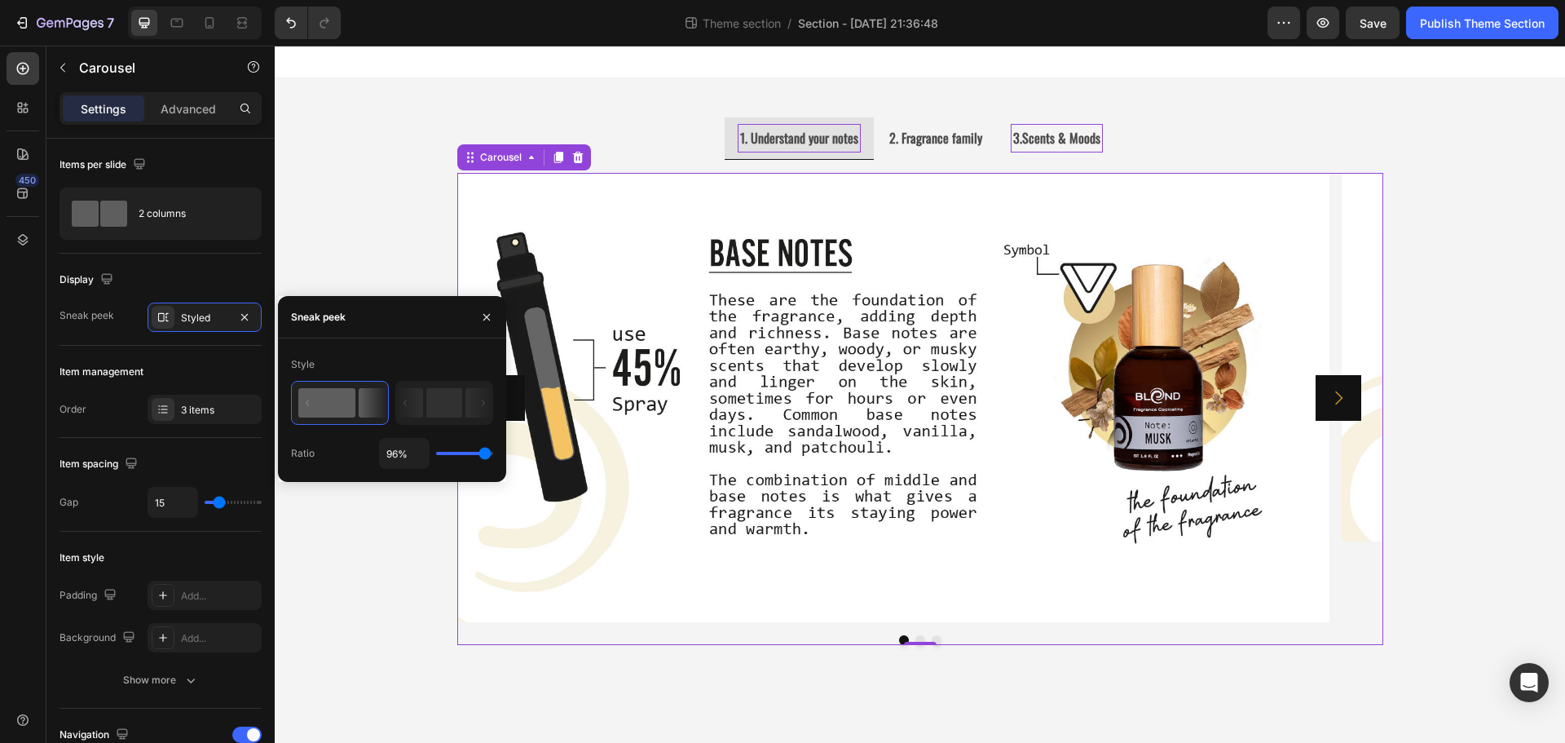
type input "91%"
type input "91"
type input "89%"
type input "89"
type input "87%"
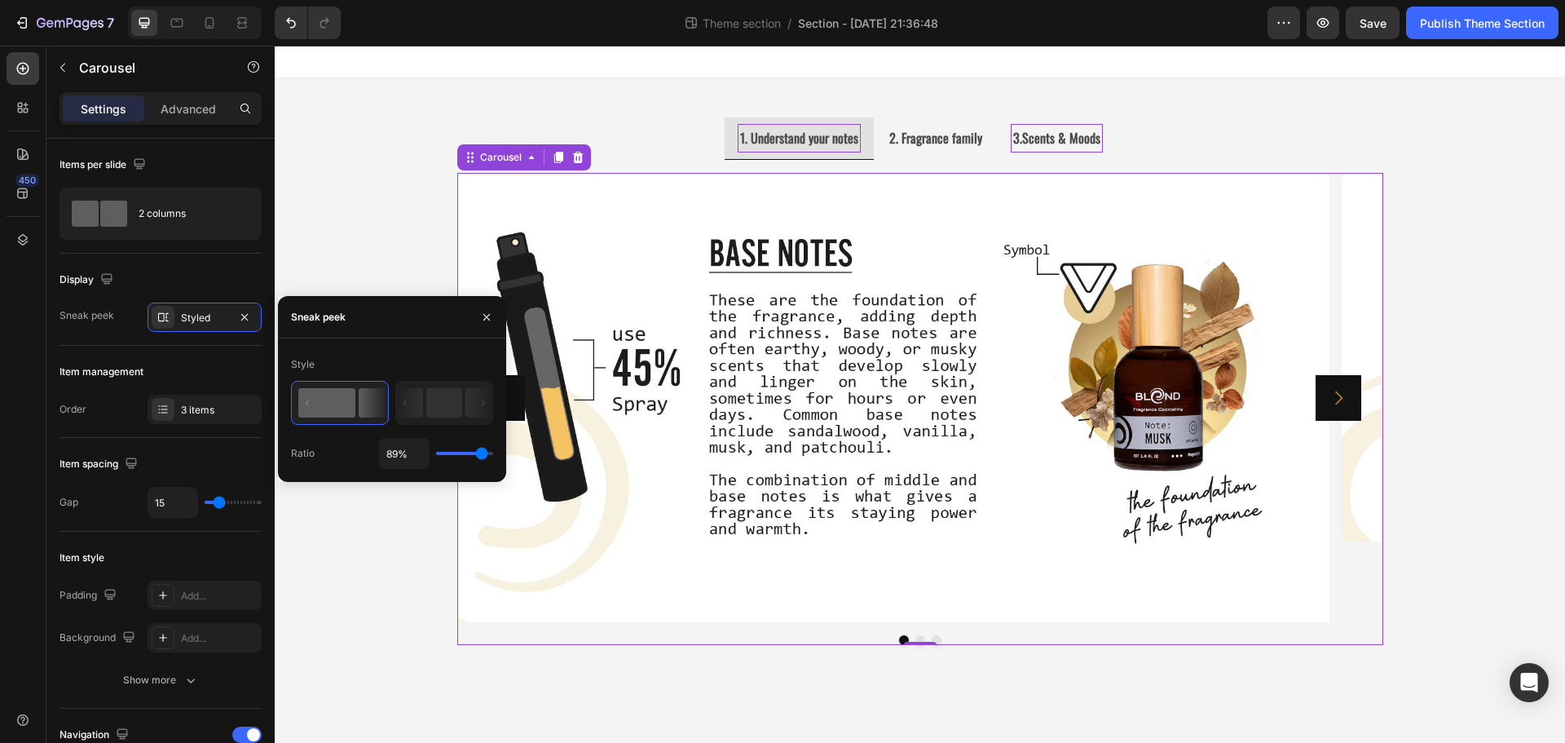
type input "87"
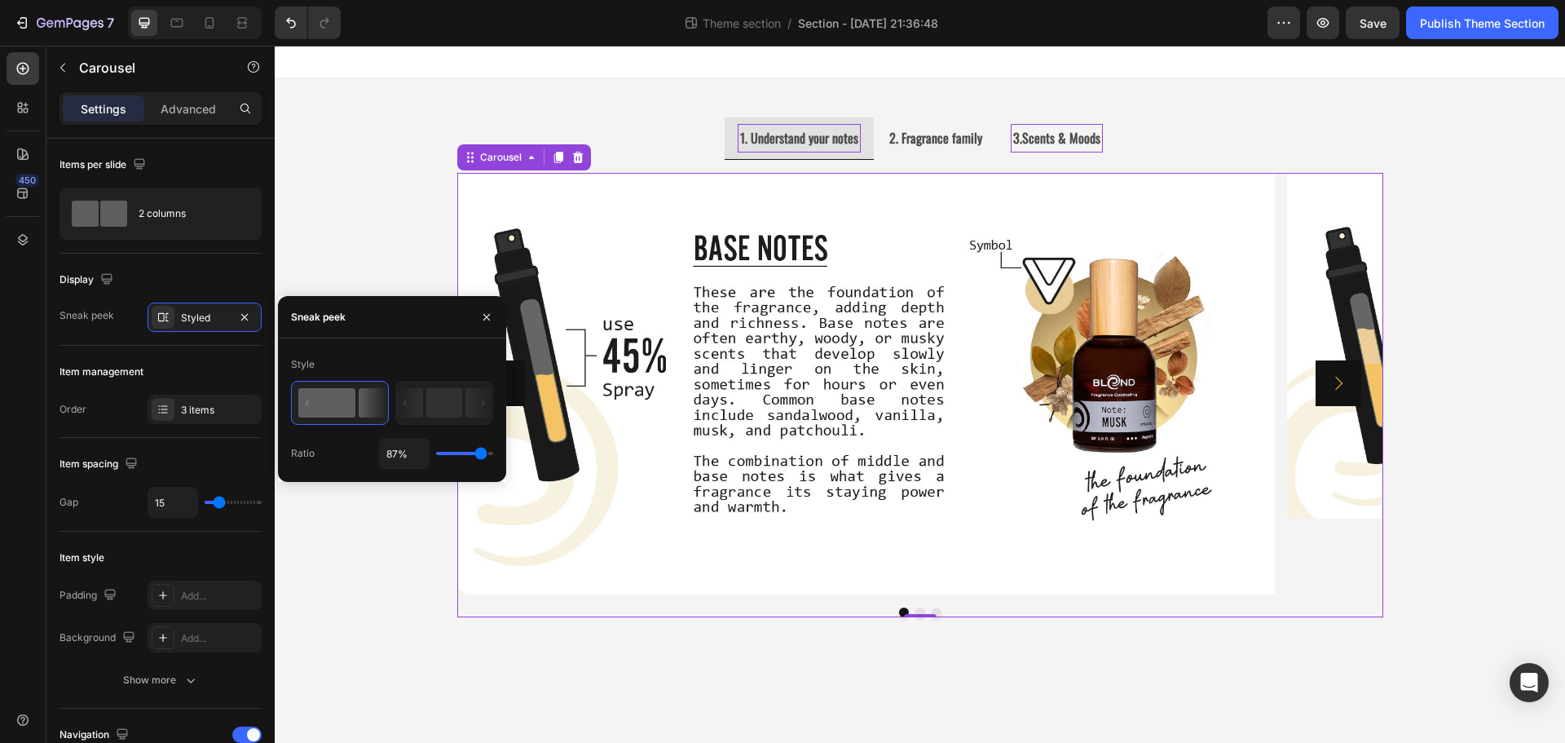
type input "85%"
type input "85"
type input "82%"
type input "82"
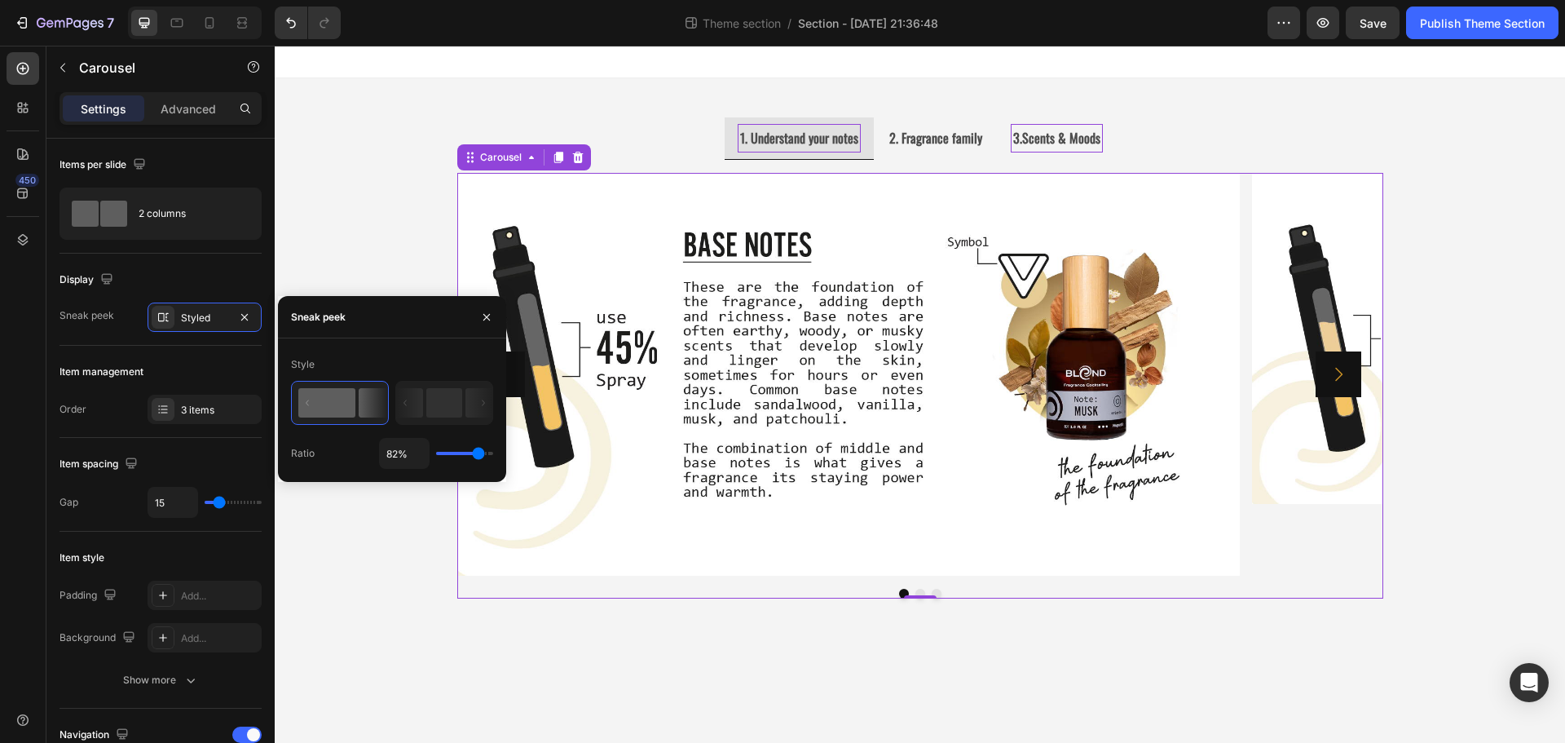
type input "84%"
type input "84"
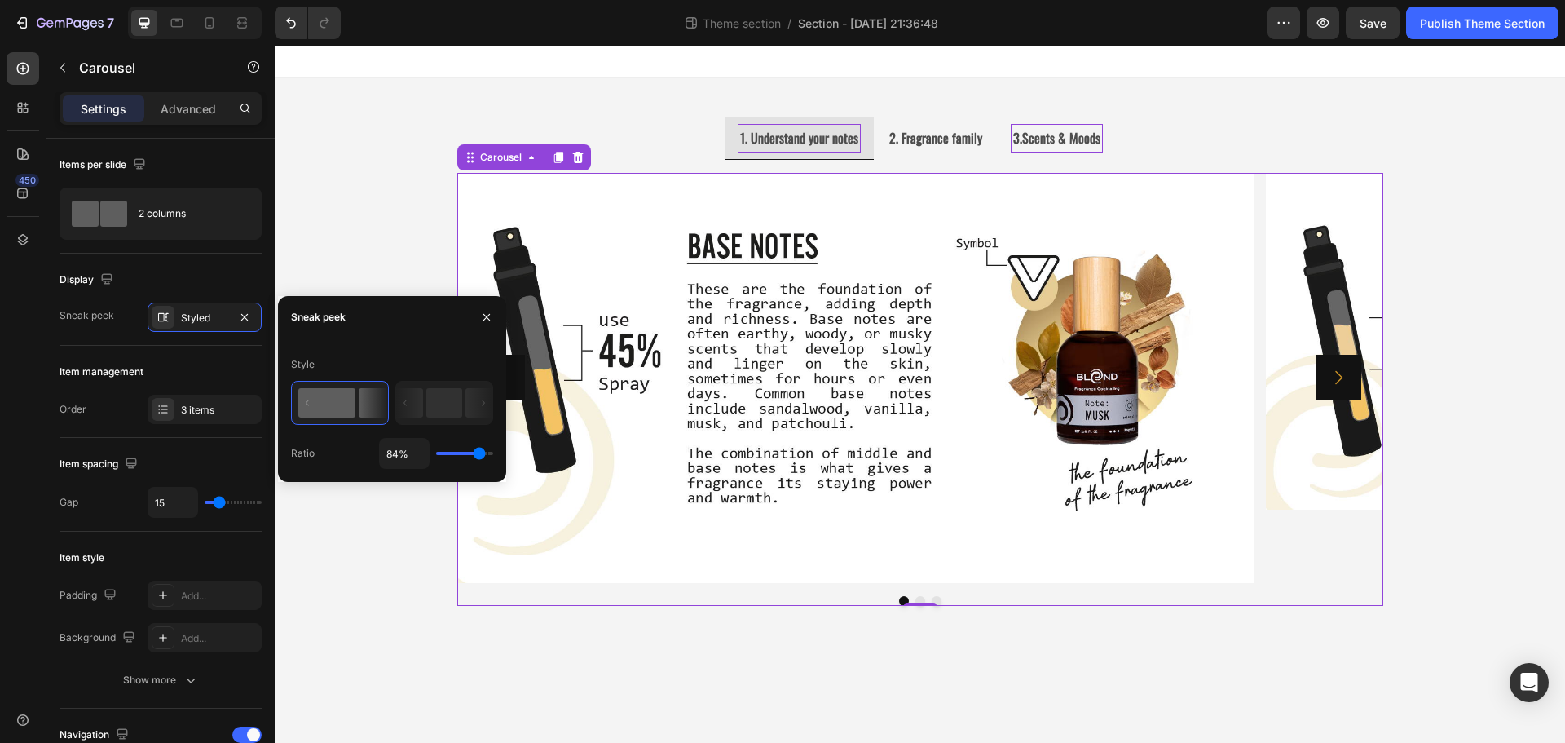
type input "87%"
type input "87"
type input "89%"
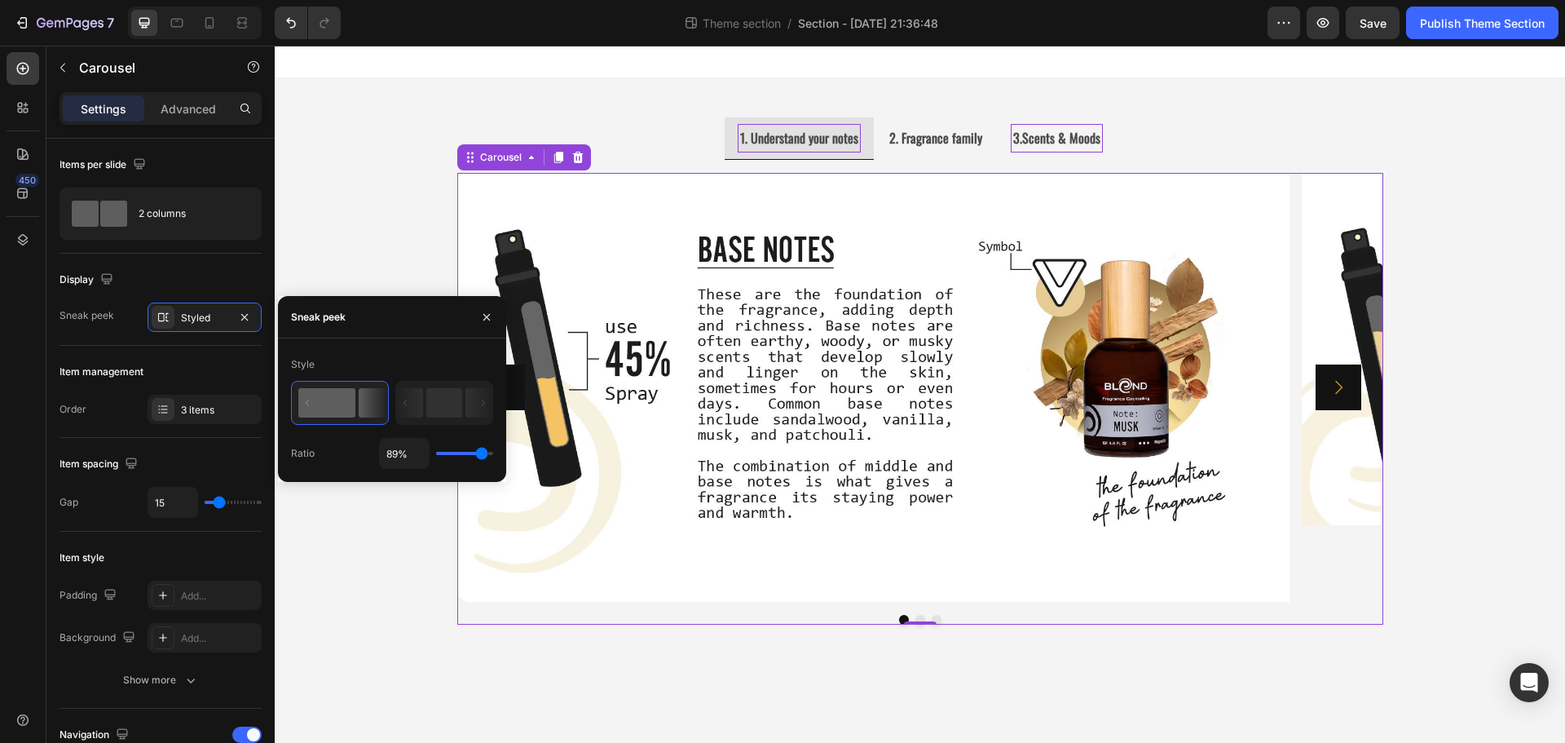
drag, startPoint x: 459, startPoint y: 452, endPoint x: 482, endPoint y: 453, distance: 22.8
type input "89"
click at [482, 453] on input "range" at bounding box center [464, 453] width 57 height 3
click at [407, 405] on icon at bounding box center [404, 402] width 3 height 6
click at [423, 417] on icon at bounding box center [409, 402] width 27 height 29
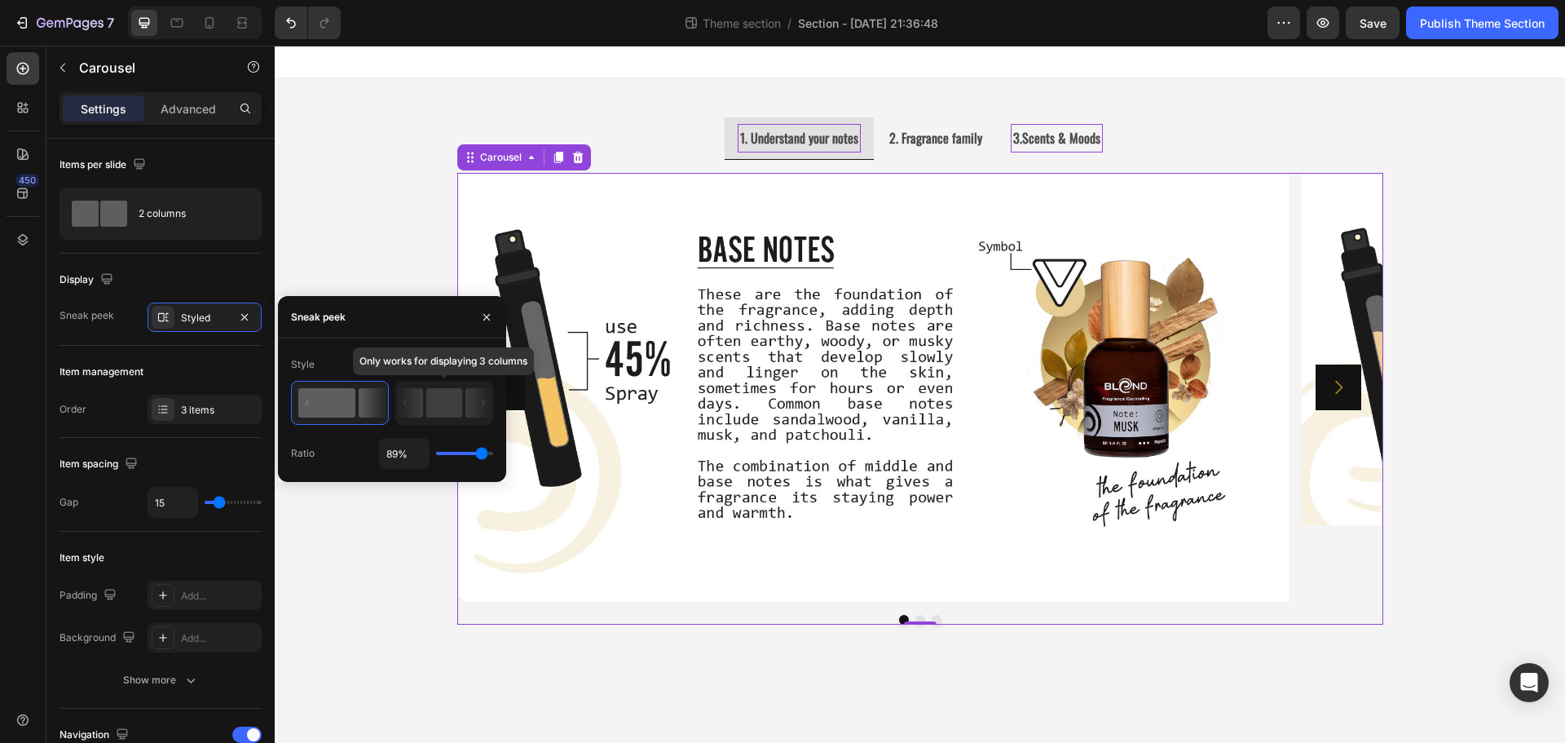
click at [444, 409] on rect at bounding box center [444, 402] width 36 height 29
type input "78%"
type input "78"
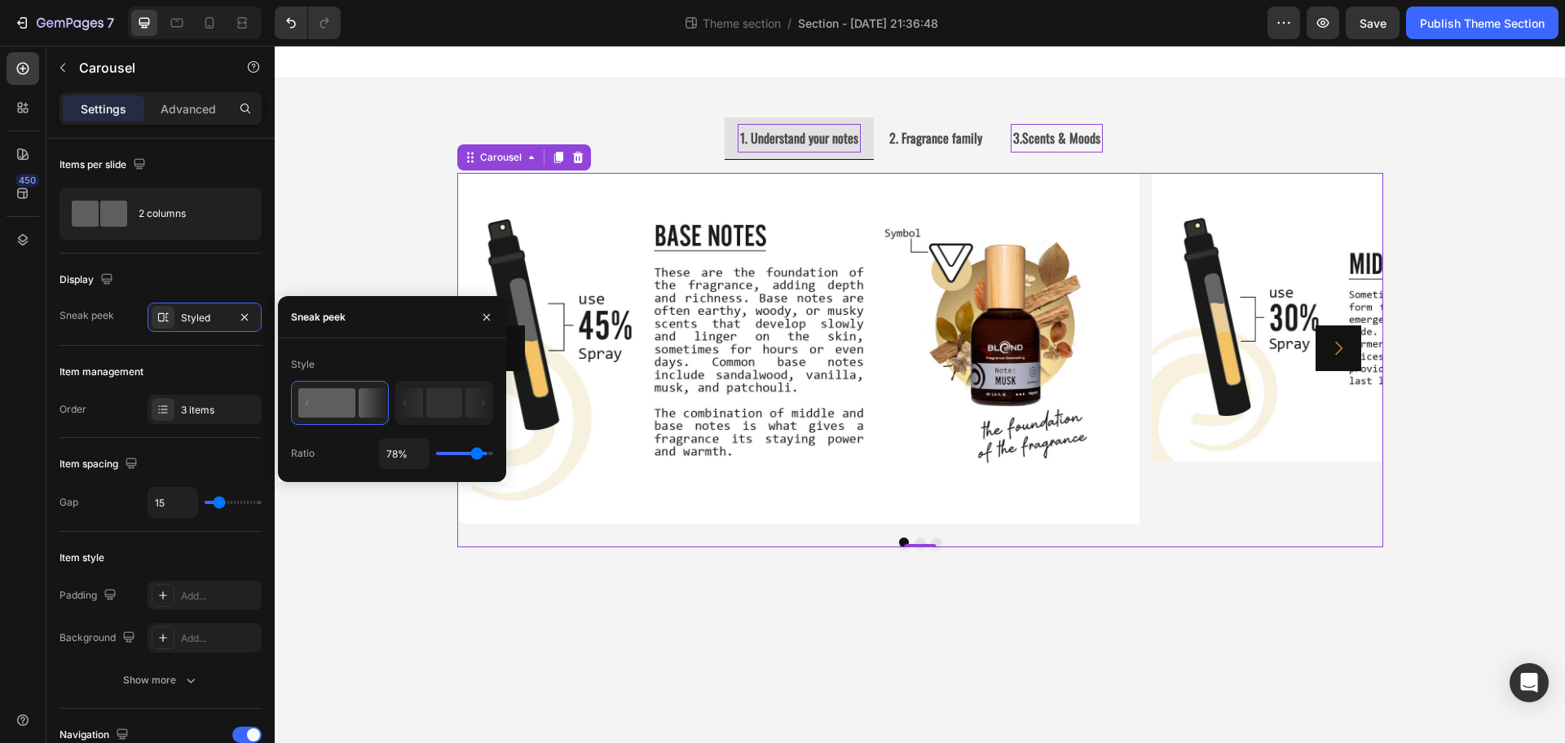
type input "65%"
type input "65"
type input "63%"
type input "63"
type input "62%"
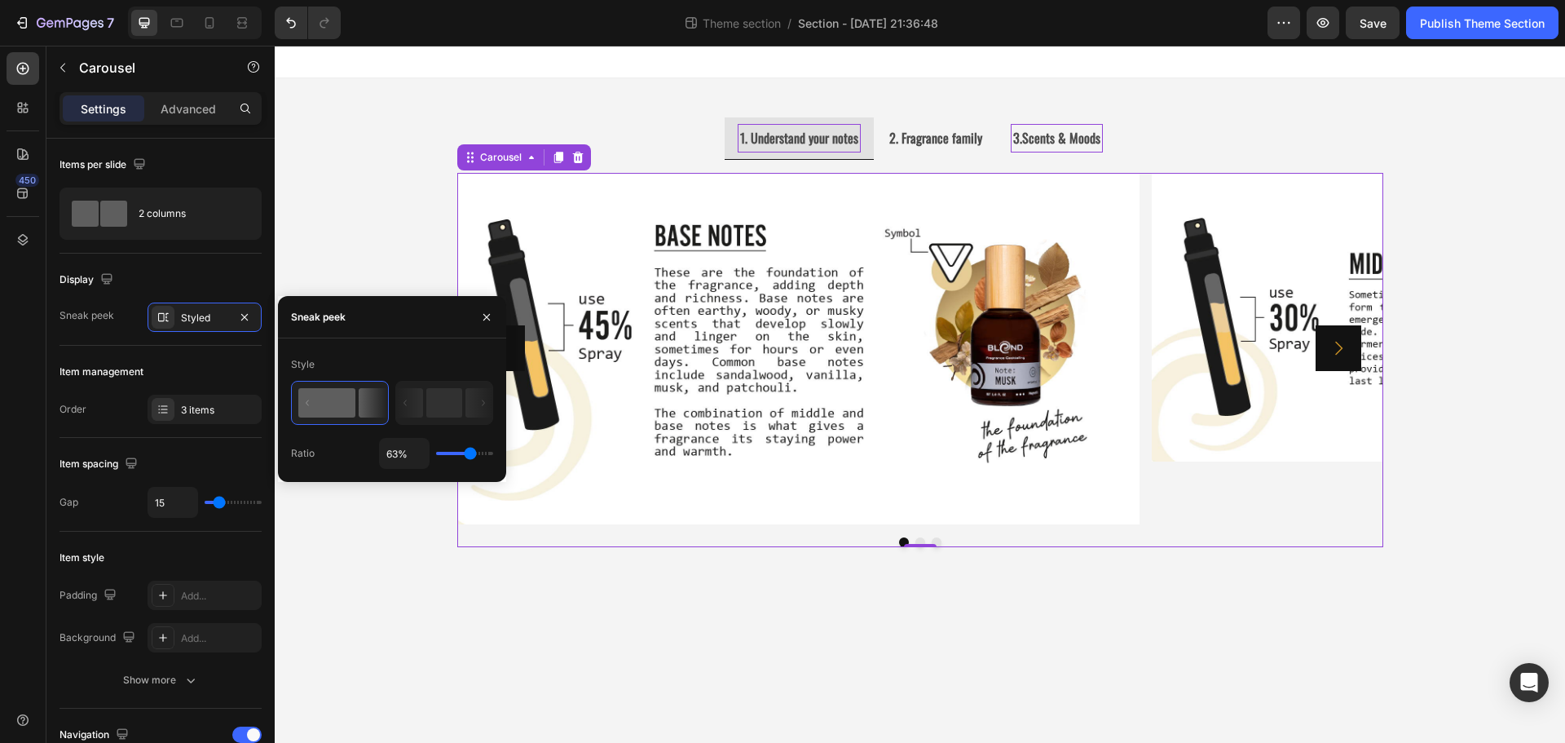
type input "62"
type input "58%"
type input "58"
type input "54%"
type input "54"
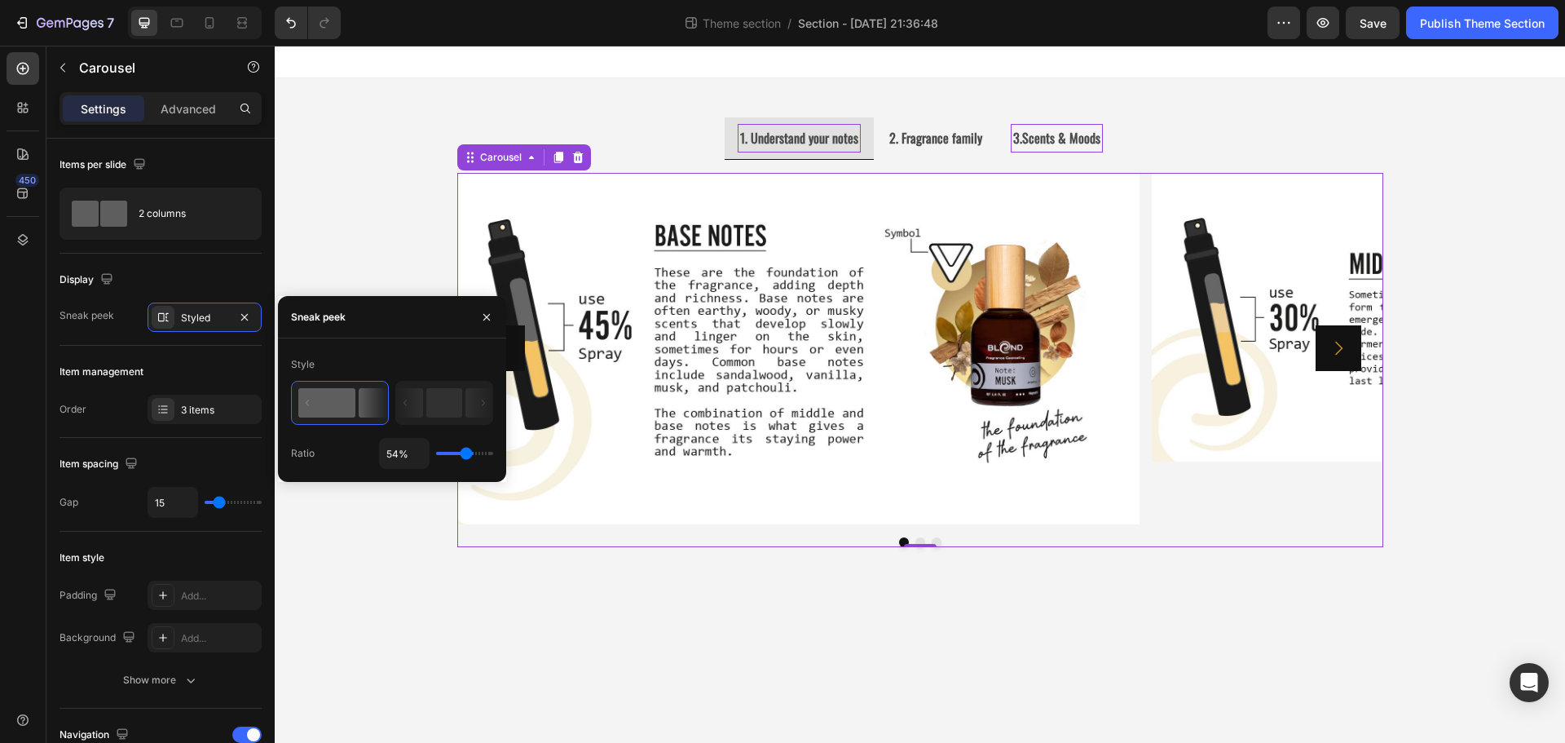
type input "52%"
type input "52"
type input "51%"
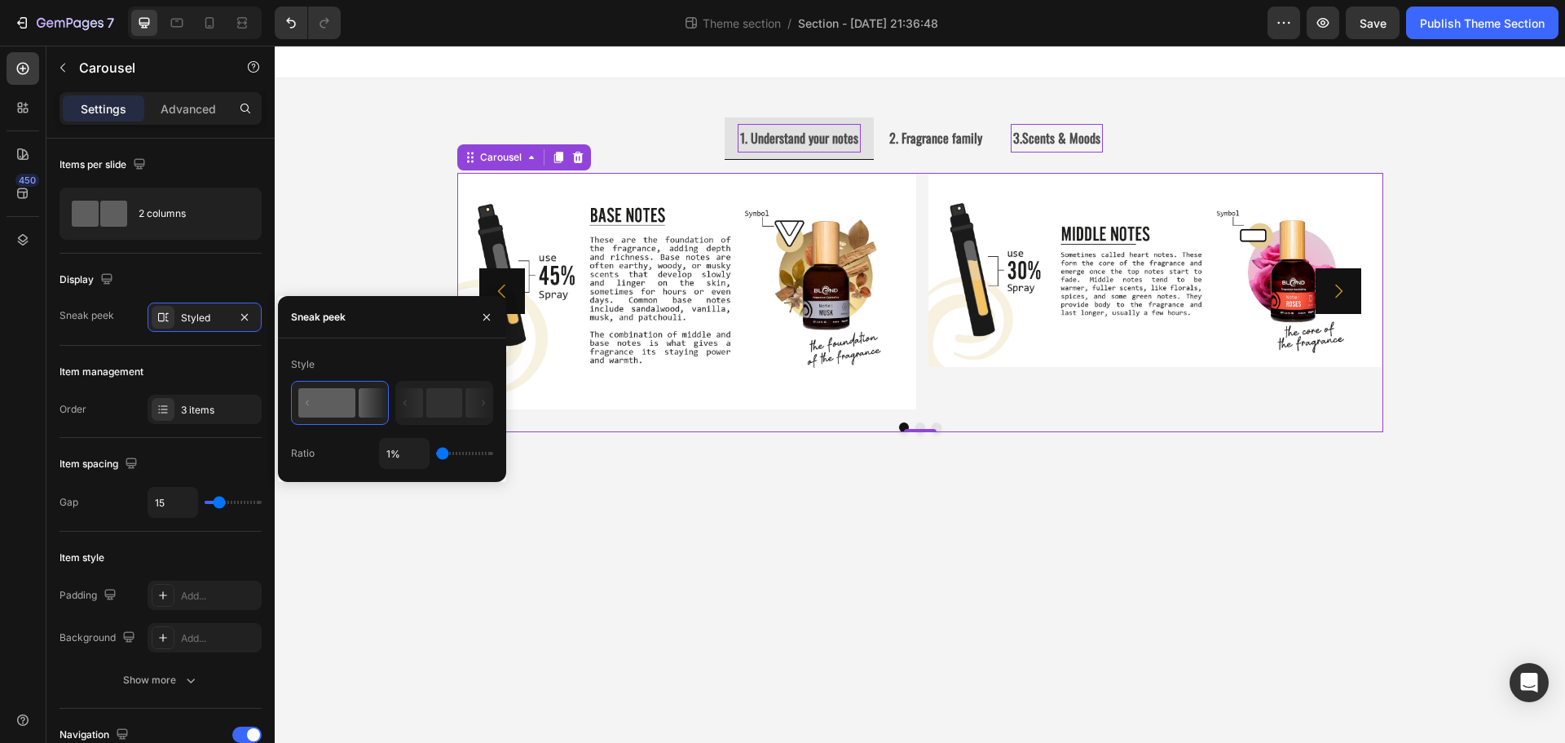
drag, startPoint x: 477, startPoint y: 457, endPoint x: 421, endPoint y: 454, distance: 56.3
click at [436, 454] on input "range" at bounding box center [464, 453] width 57 height 3
click at [431, 414] on rect at bounding box center [444, 402] width 36 height 29
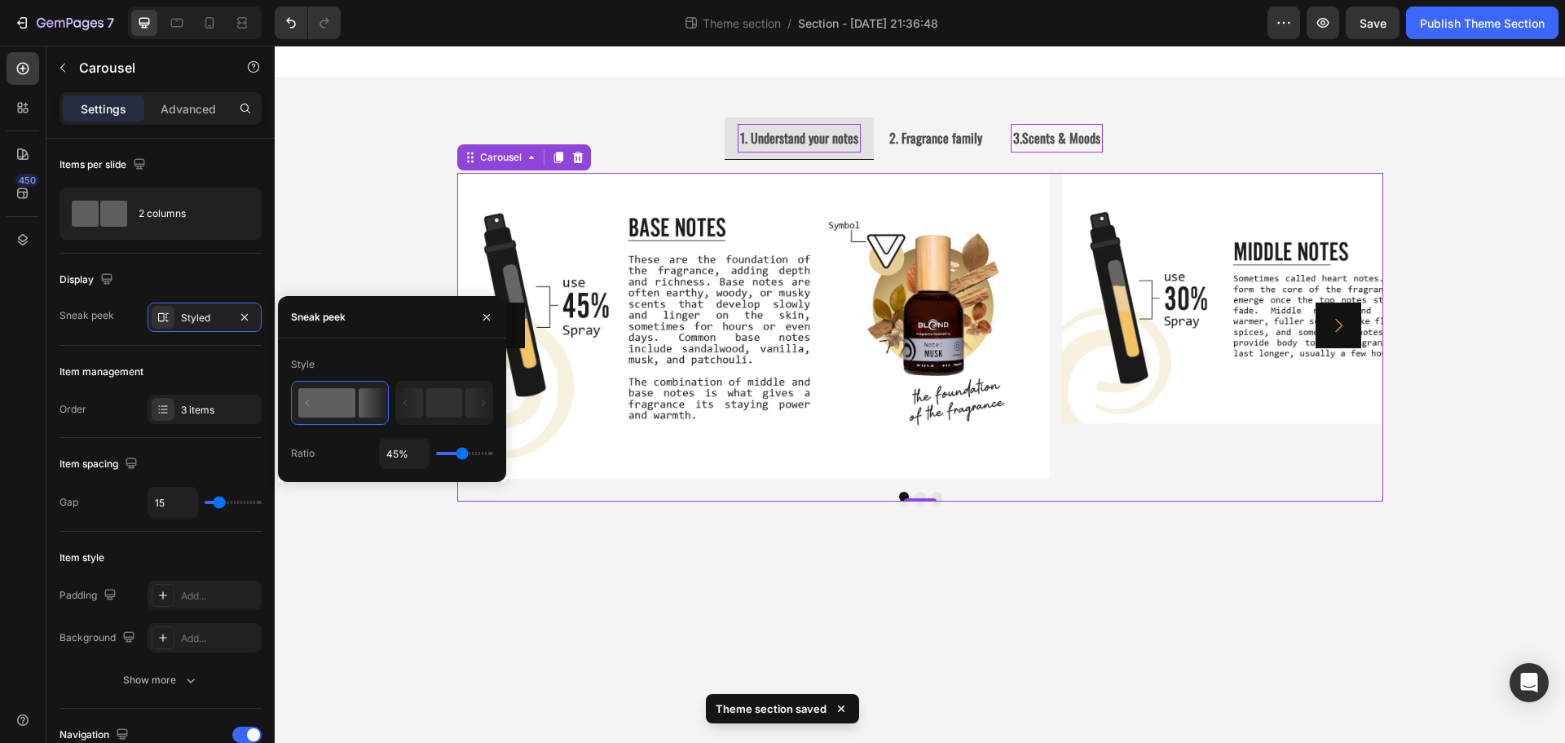
drag, startPoint x: 446, startPoint y: 455, endPoint x: 462, endPoint y: 456, distance: 16.4
click at [462, 455] on input "range" at bounding box center [464, 453] width 57 height 3
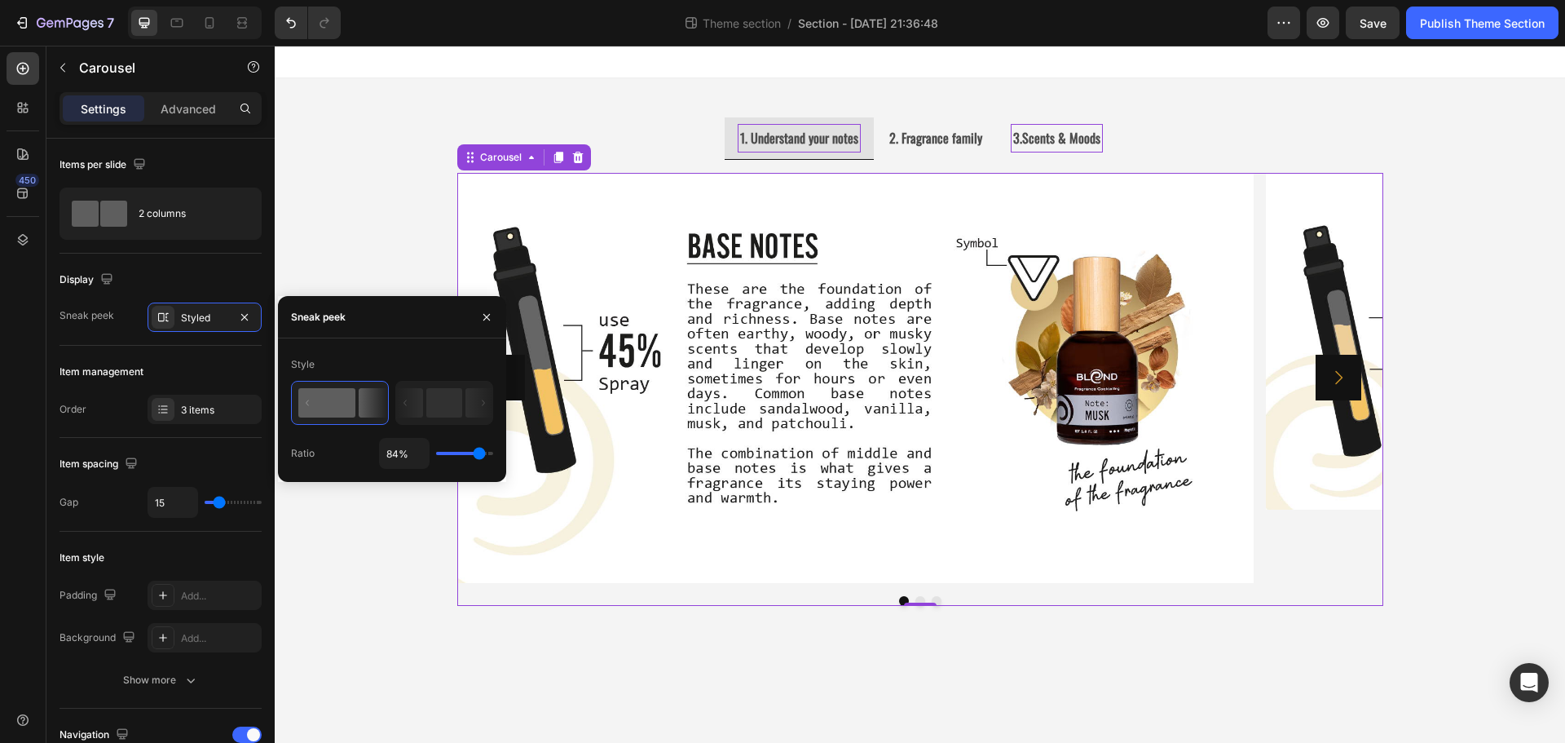
drag, startPoint x: 460, startPoint y: 457, endPoint x: 479, endPoint y: 456, distance: 19.6
click at [479, 455] on input "range" at bounding box center [464, 453] width 57 height 3
click at [1333, 386] on icon "Carousel Next Arrow" at bounding box center [1339, 378] width 20 height 20
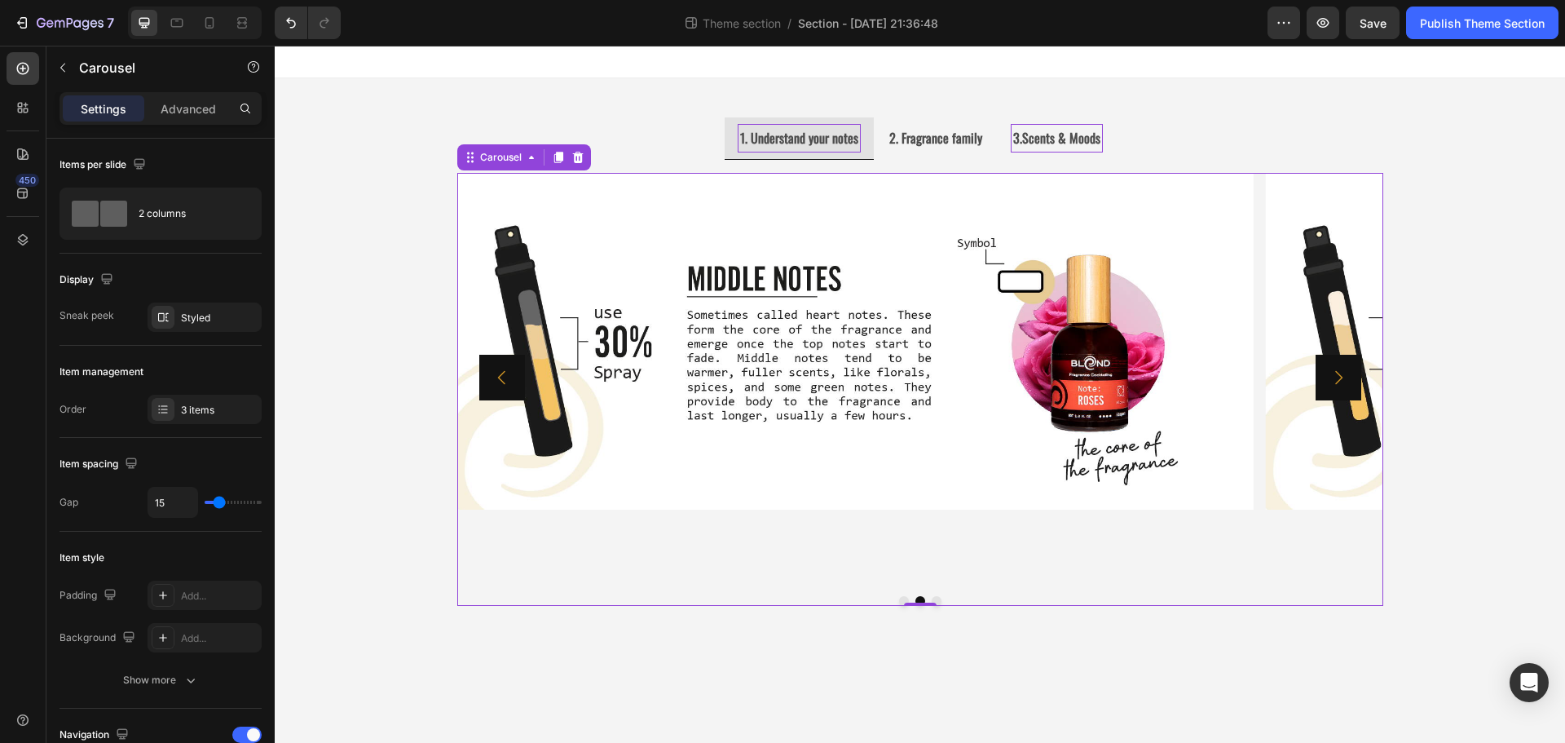
click at [1333, 386] on icon "Carousel Next Arrow" at bounding box center [1339, 378] width 20 height 20
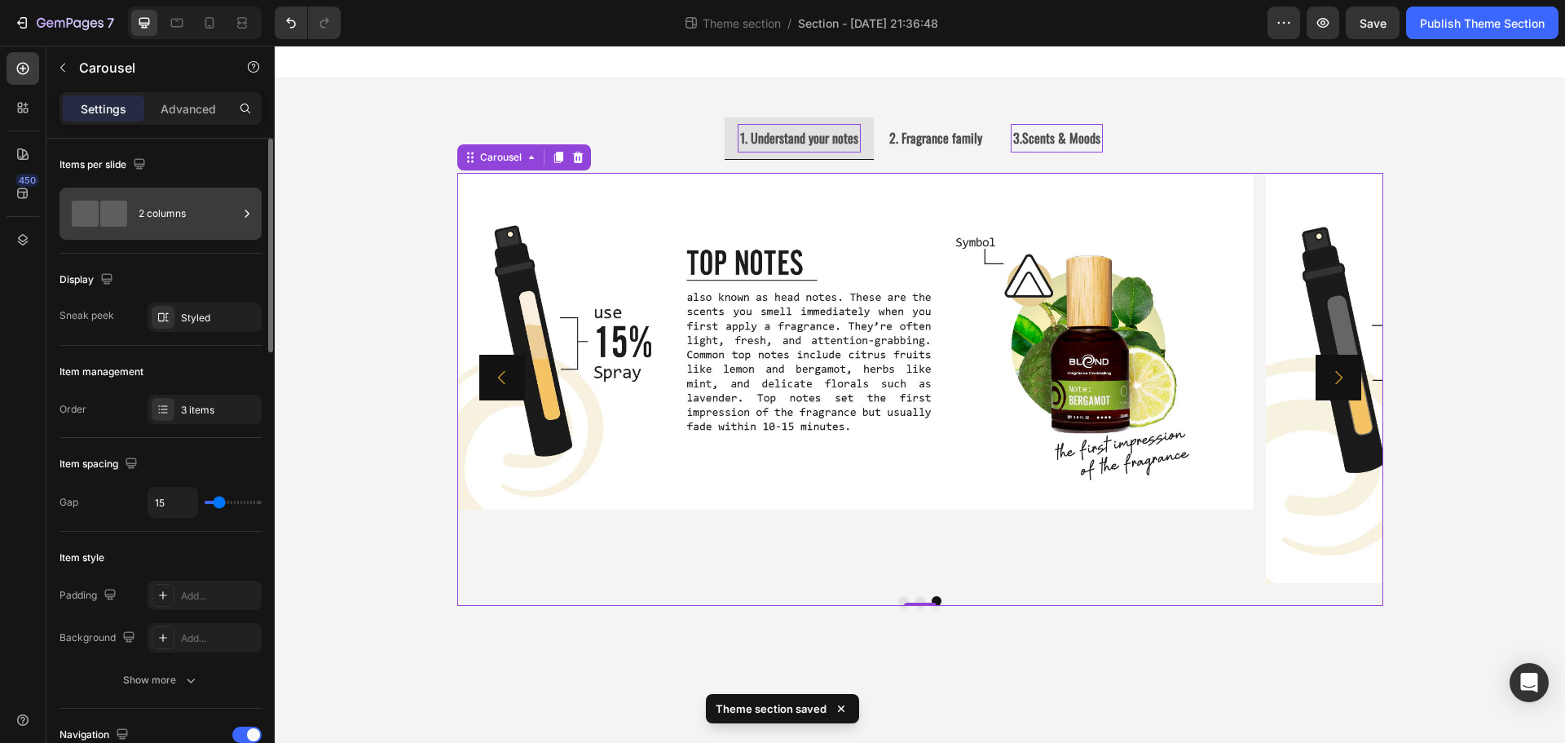
click at [227, 206] on div "2 columns" at bounding box center [188, 213] width 99 height 37
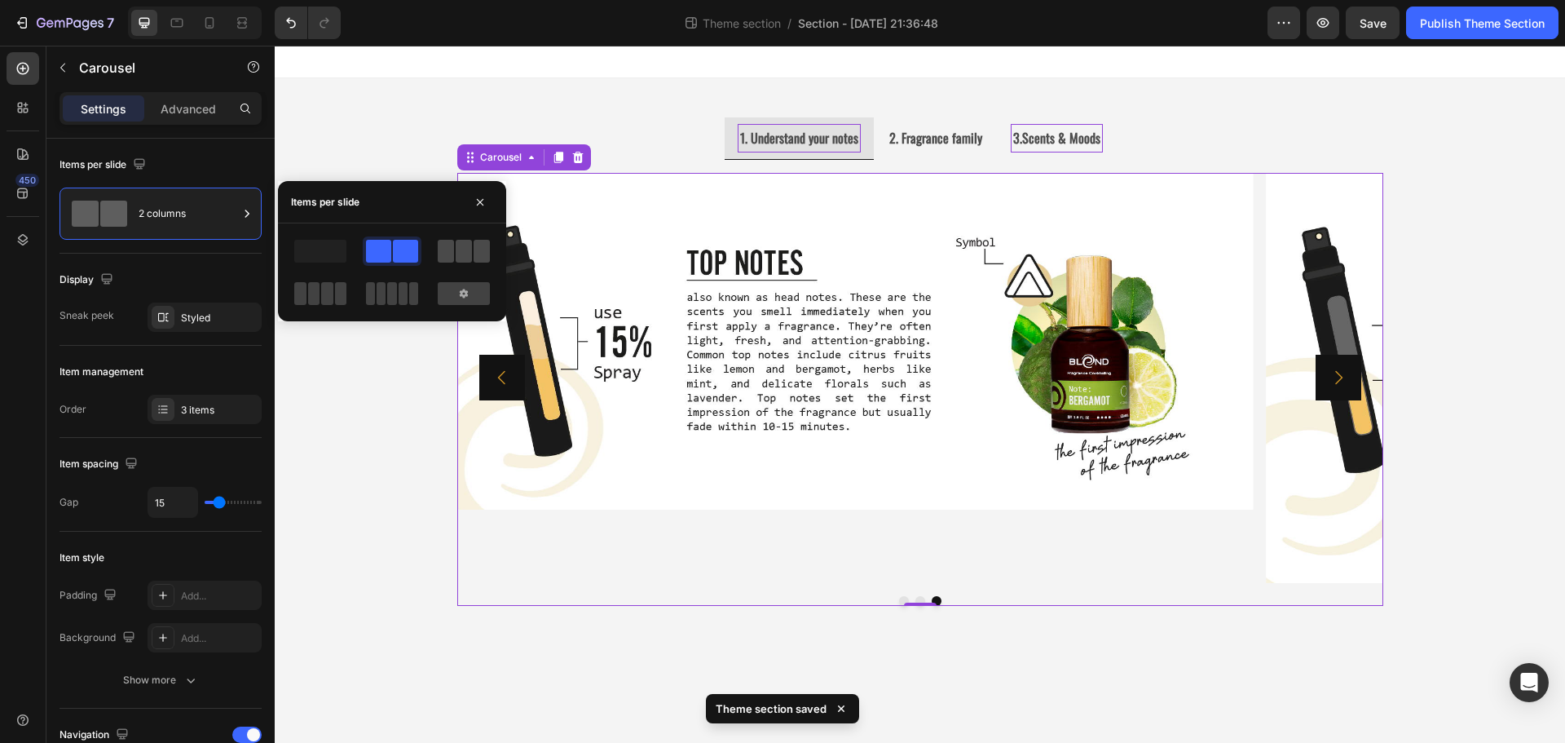
click at [467, 253] on span at bounding box center [464, 251] width 16 height 23
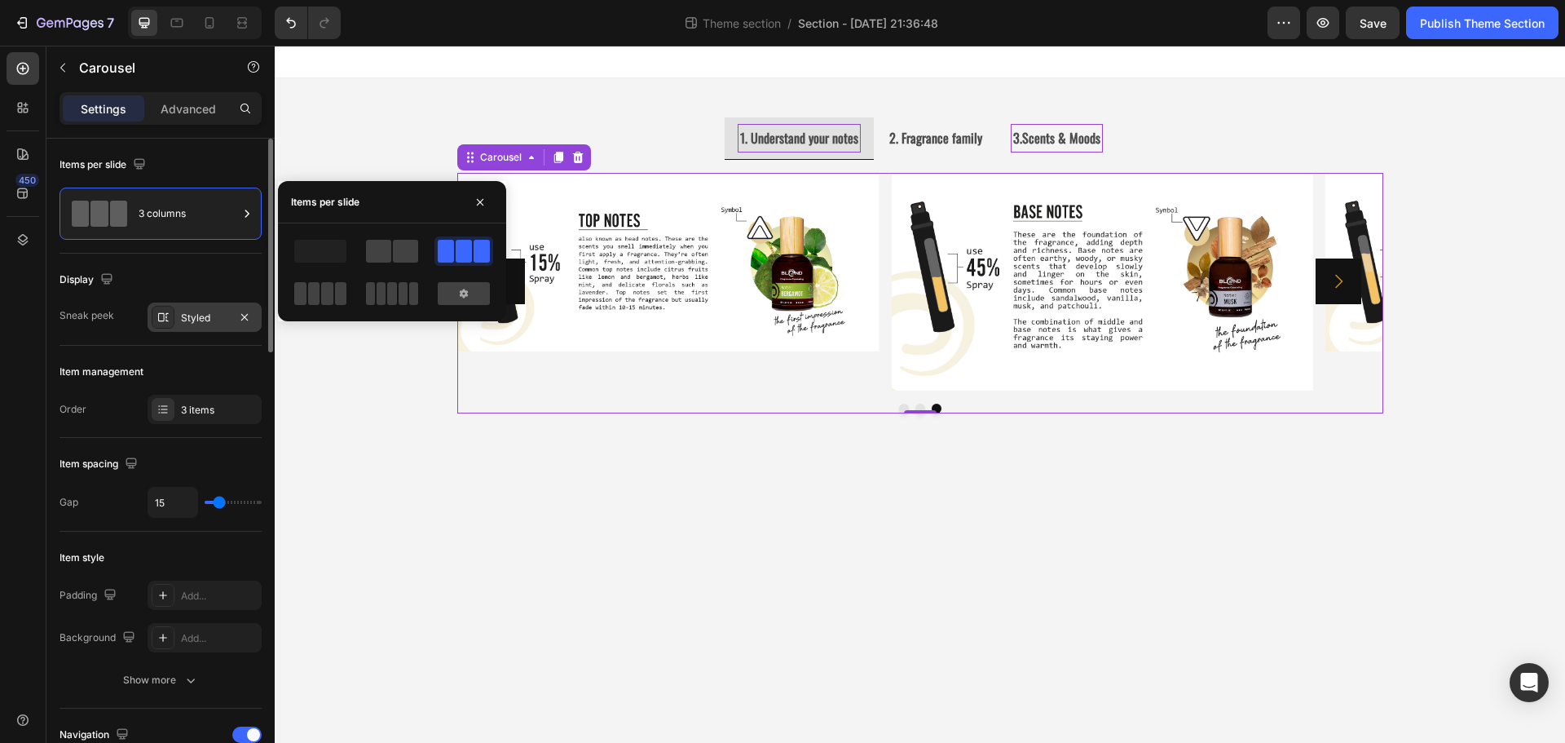
click at [187, 315] on div "Styled" at bounding box center [204, 318] width 47 height 15
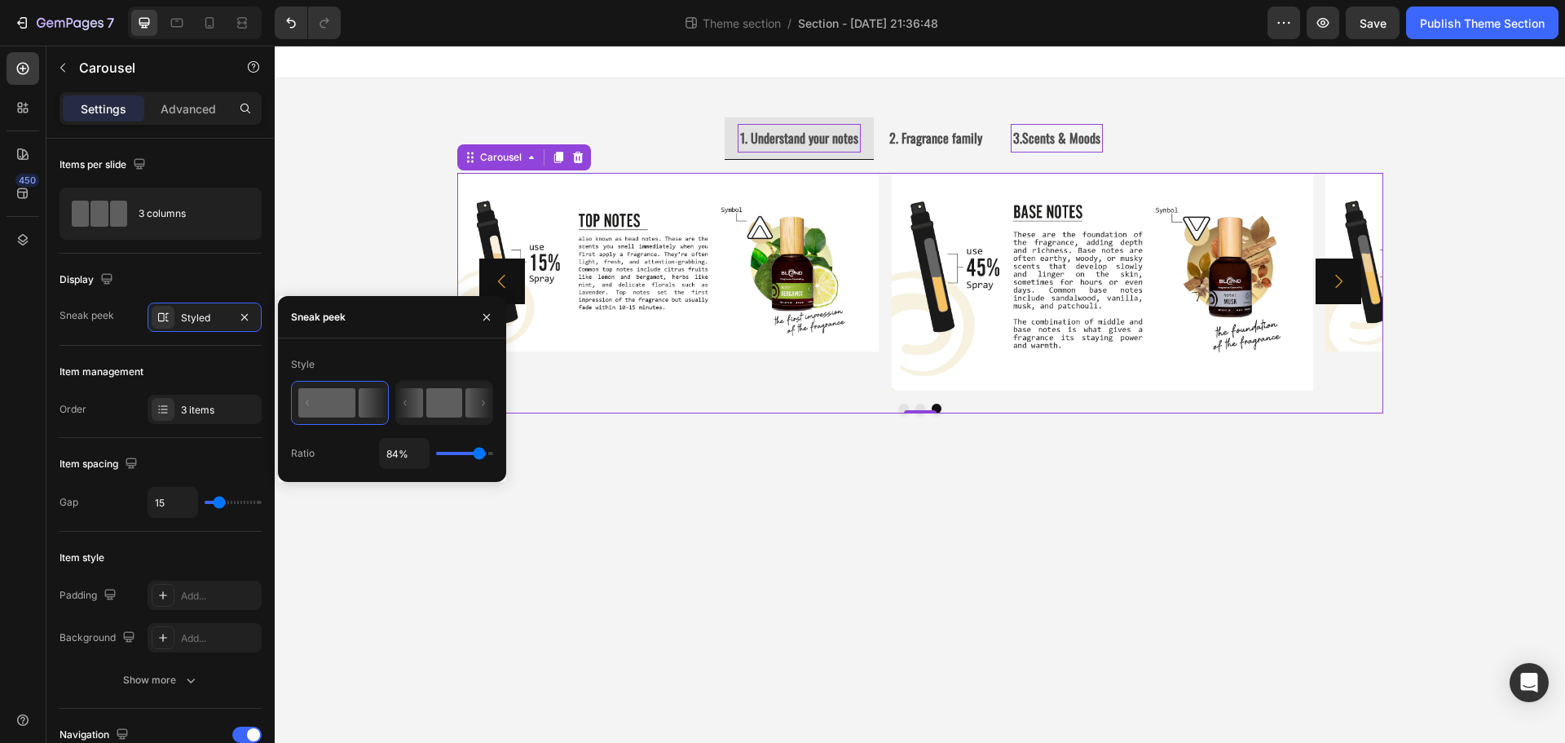
click at [461, 403] on rect at bounding box center [444, 402] width 36 height 29
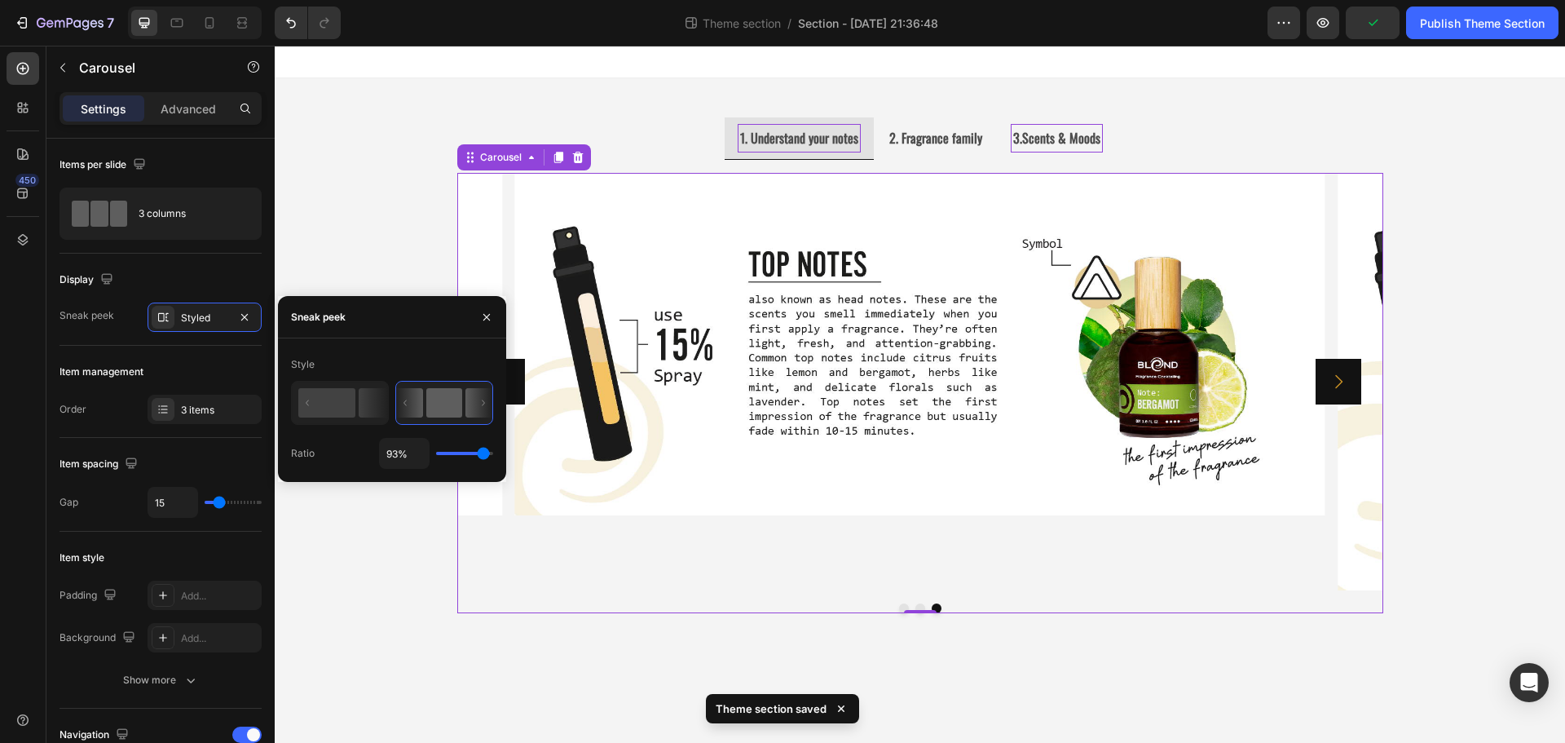
drag, startPoint x: 465, startPoint y: 456, endPoint x: 483, endPoint y: 454, distance: 18.8
click at [483, 454] on input "range" at bounding box center [464, 453] width 57 height 3
click at [1331, 373] on icon "Carousel Next Arrow" at bounding box center [1339, 382] width 20 height 20
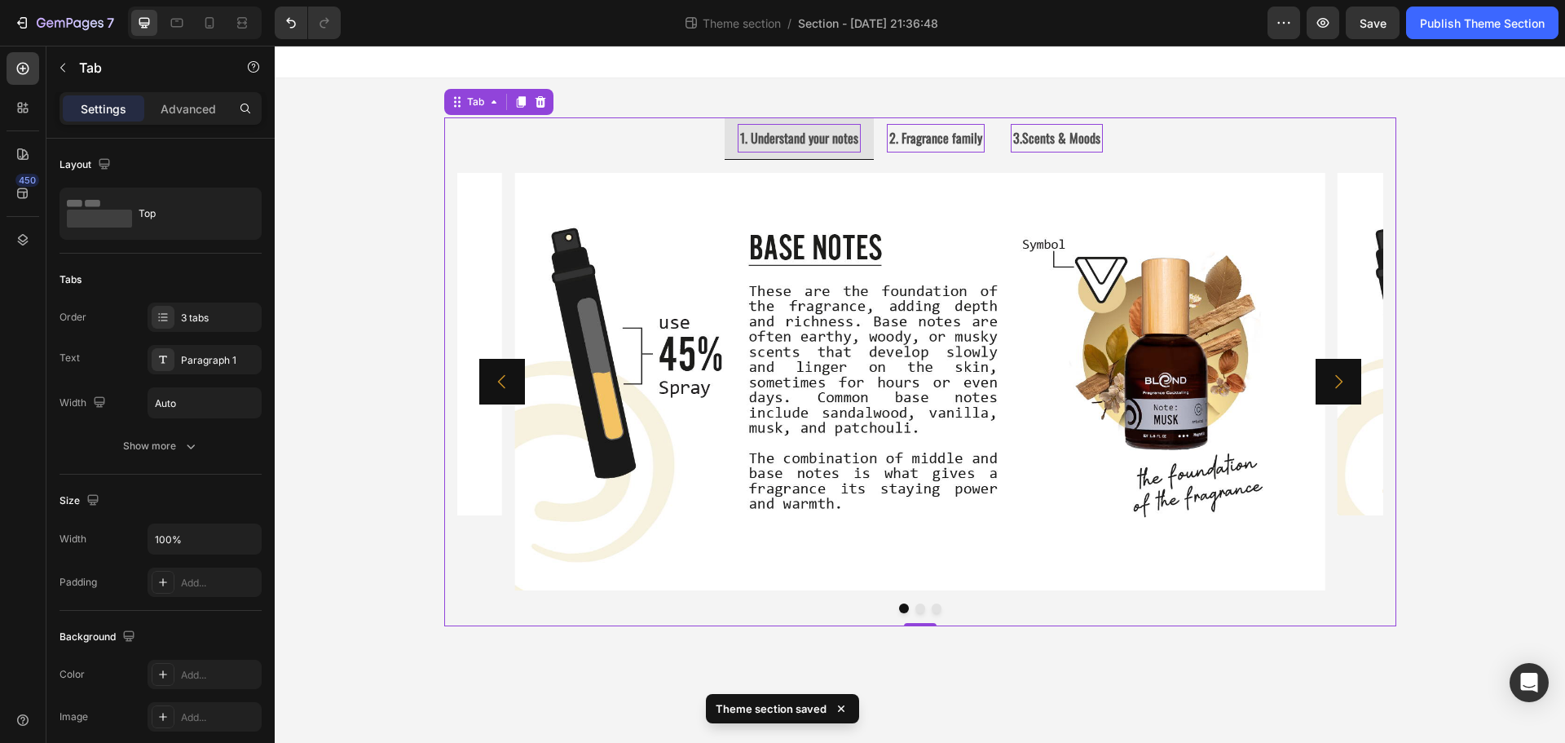
click at [943, 141] on strong "2. Fragrance family" at bounding box center [935, 138] width 93 height 20
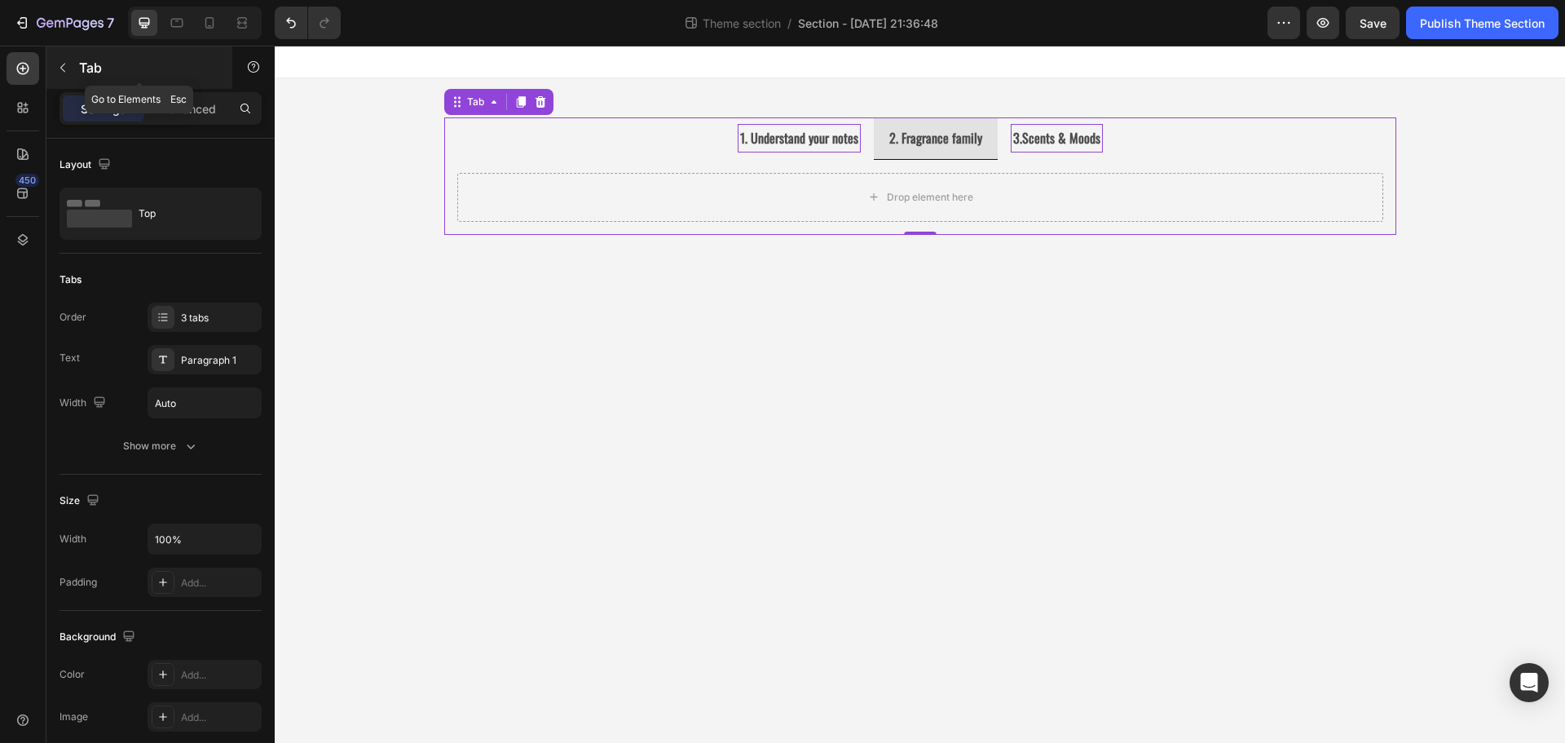
click at [64, 60] on button "button" at bounding box center [63, 68] width 26 height 26
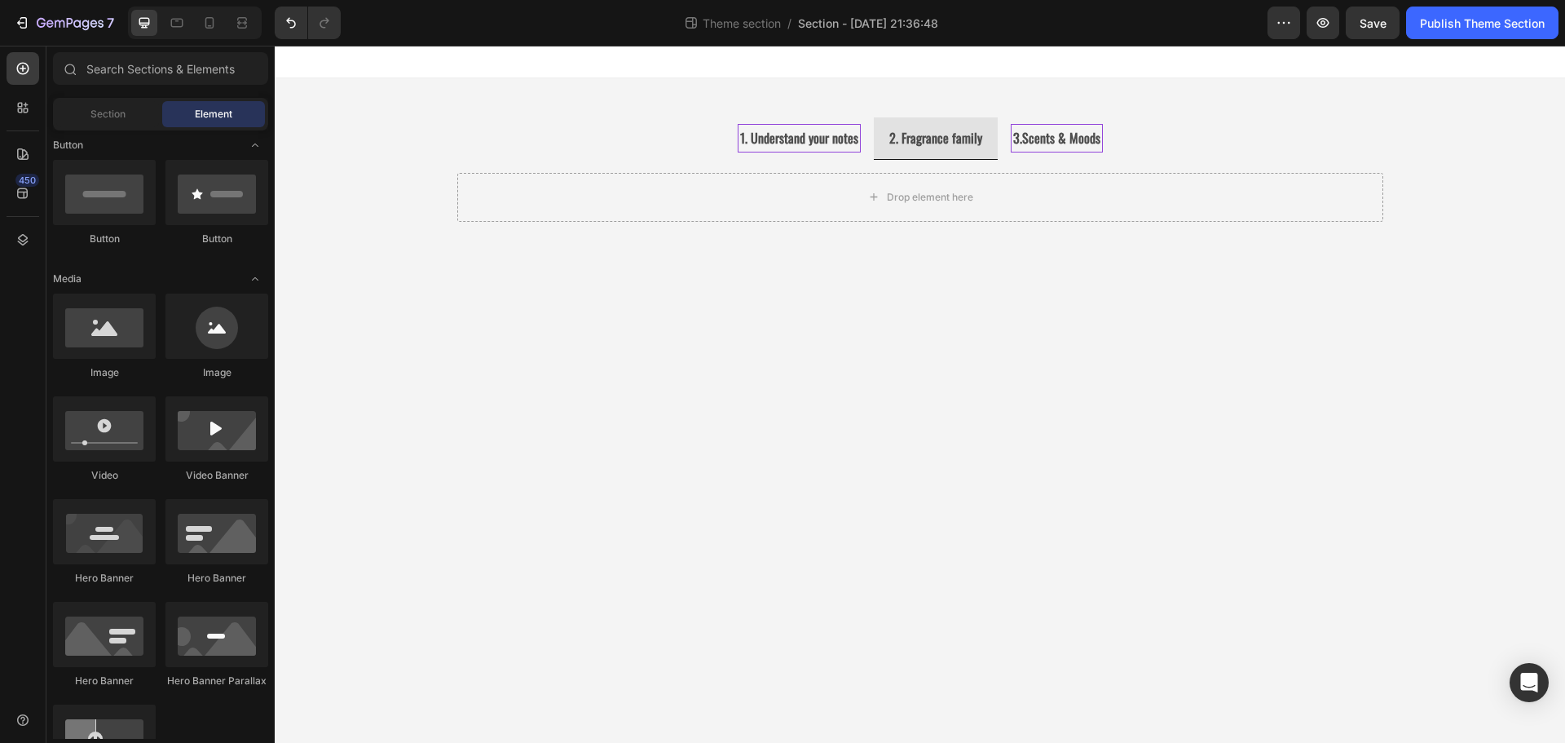
scroll to position [0, 0]
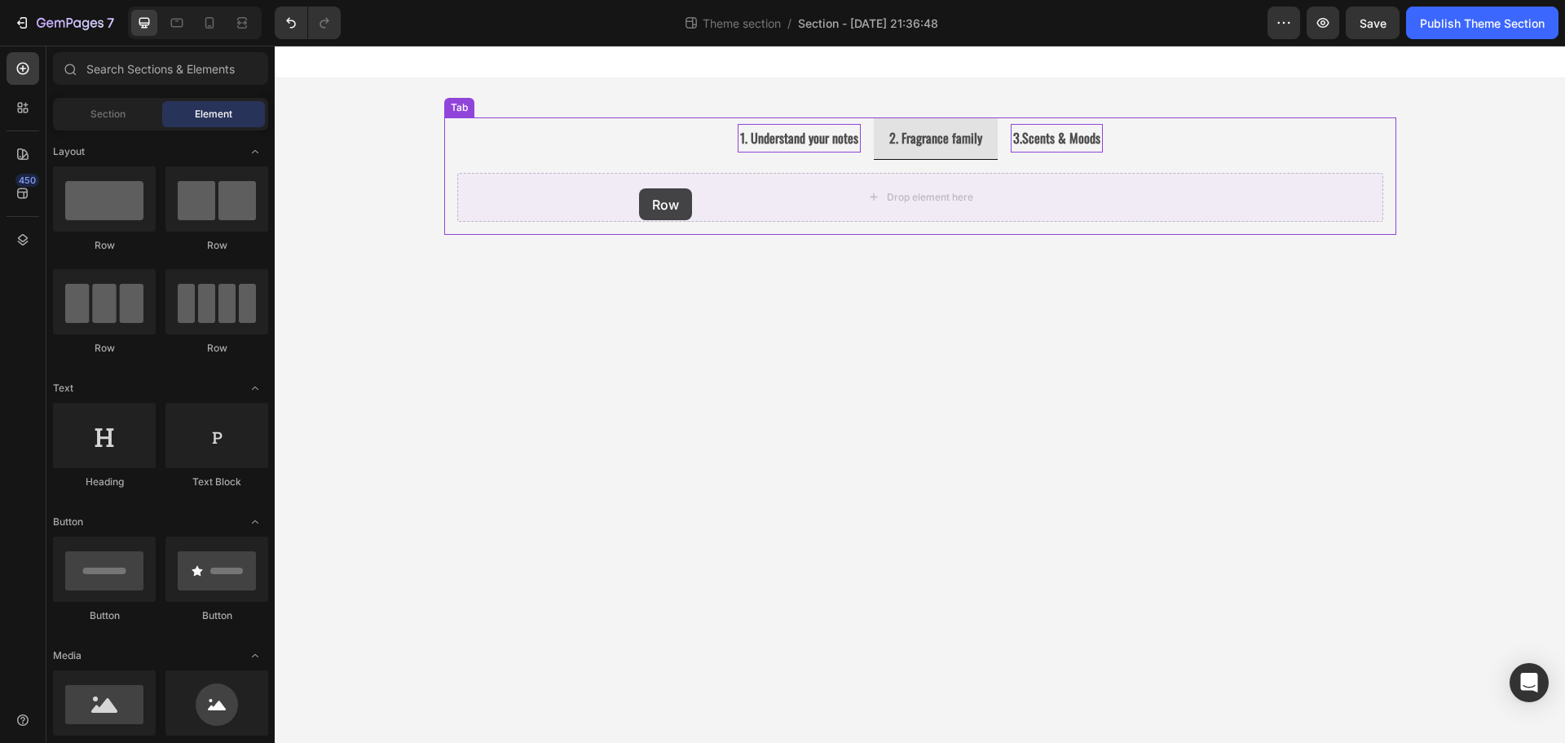
drag, startPoint x: 386, startPoint y: 254, endPoint x: 639, endPoint y: 188, distance: 261.9
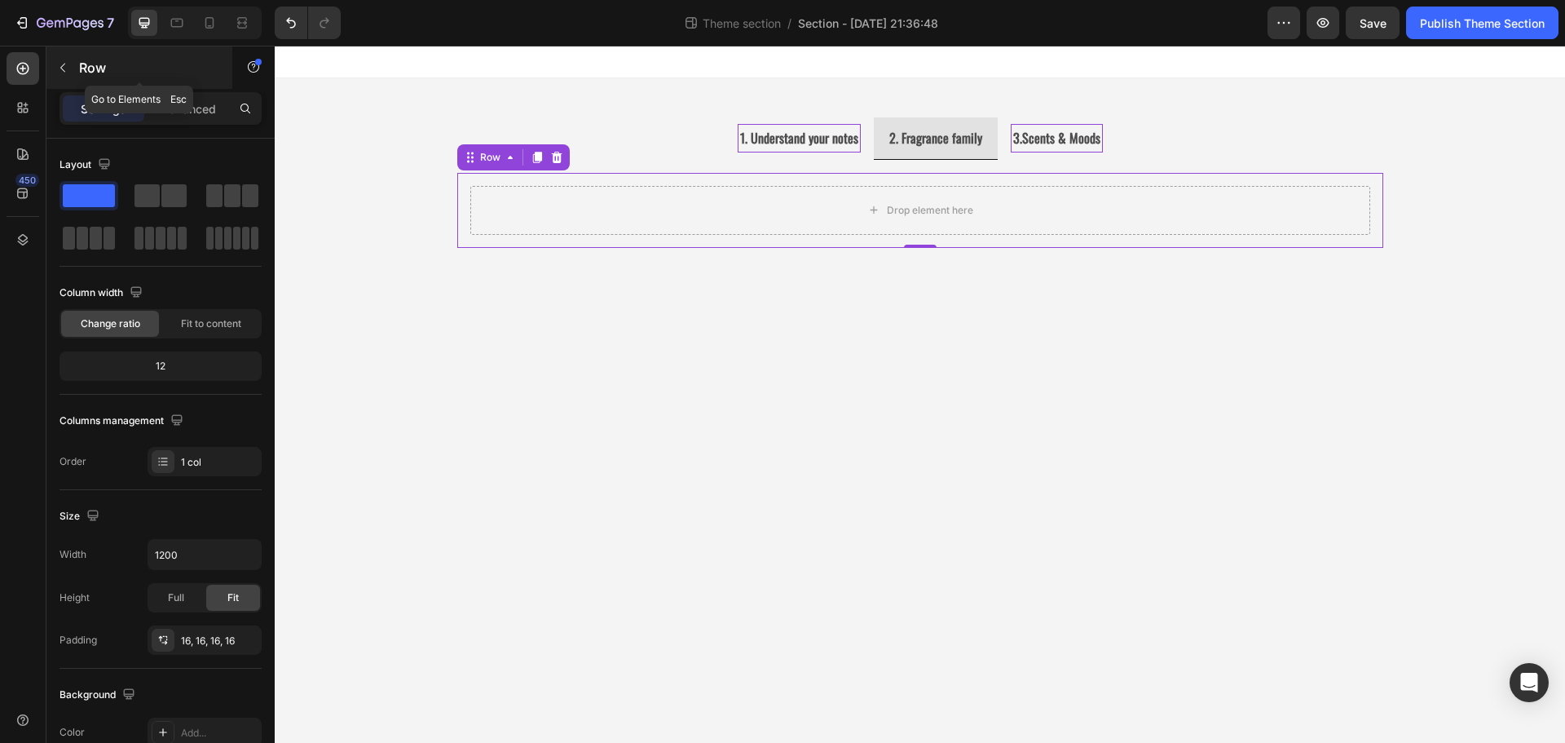
click at [59, 70] on icon "button" at bounding box center [62, 67] width 13 height 13
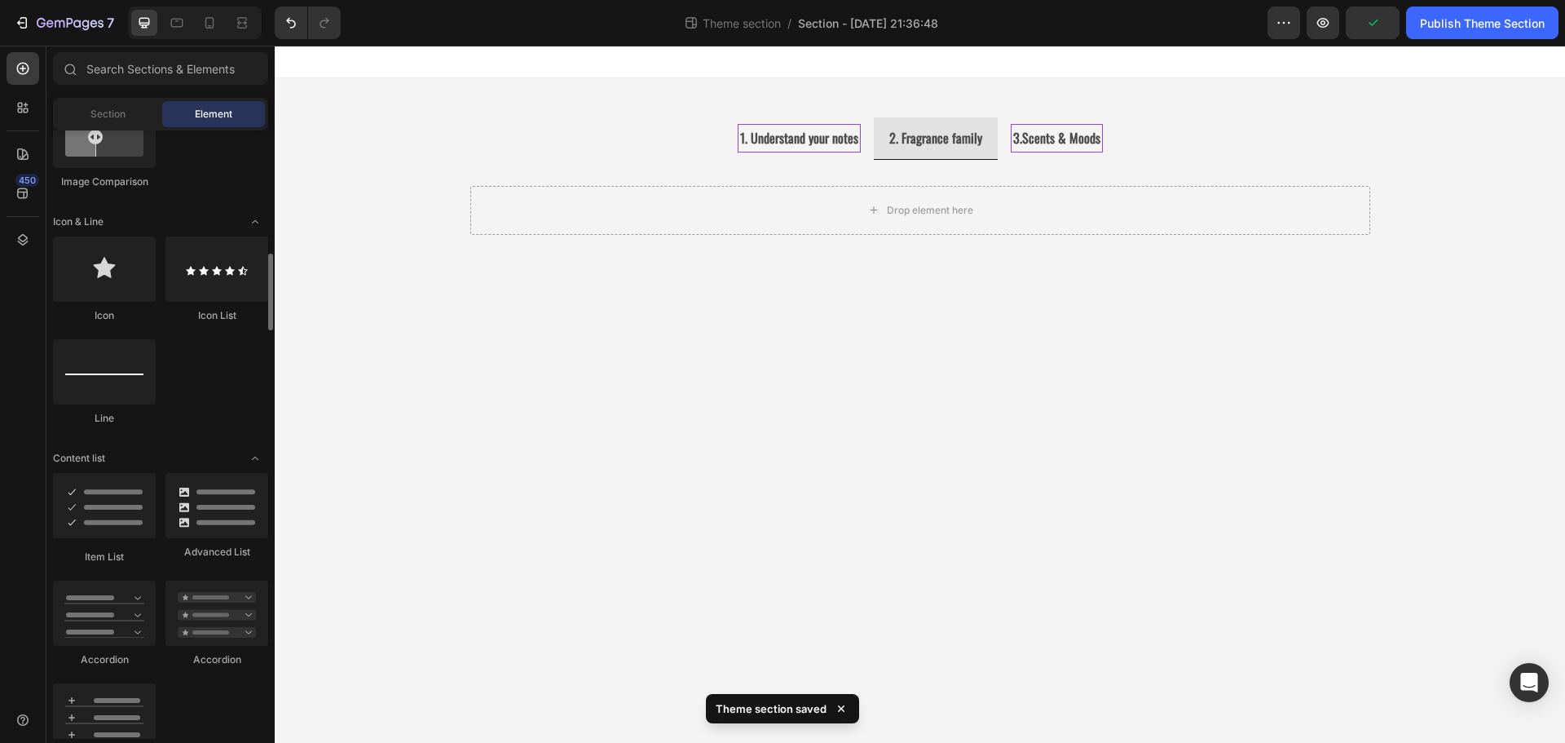
scroll to position [1223, 0]
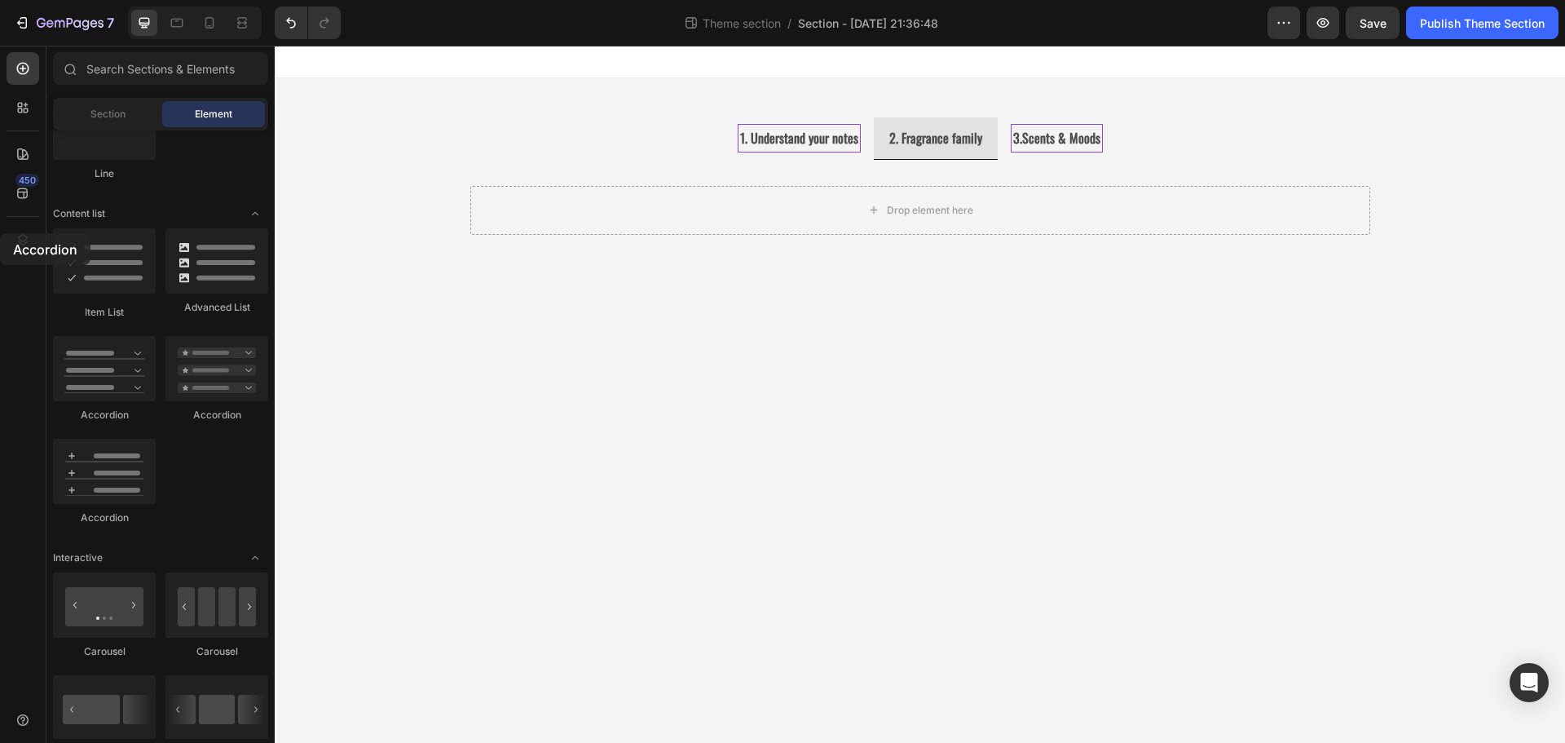
drag, startPoint x: 105, startPoint y: 375, endPoint x: -635, endPoint y: 228, distance: 754.5
click at [0, 0] on html "7 Theme section / Section - Aug 26 21:36:48 Preview Save Publish Theme Section …" at bounding box center [782, 0] width 1565 height 0
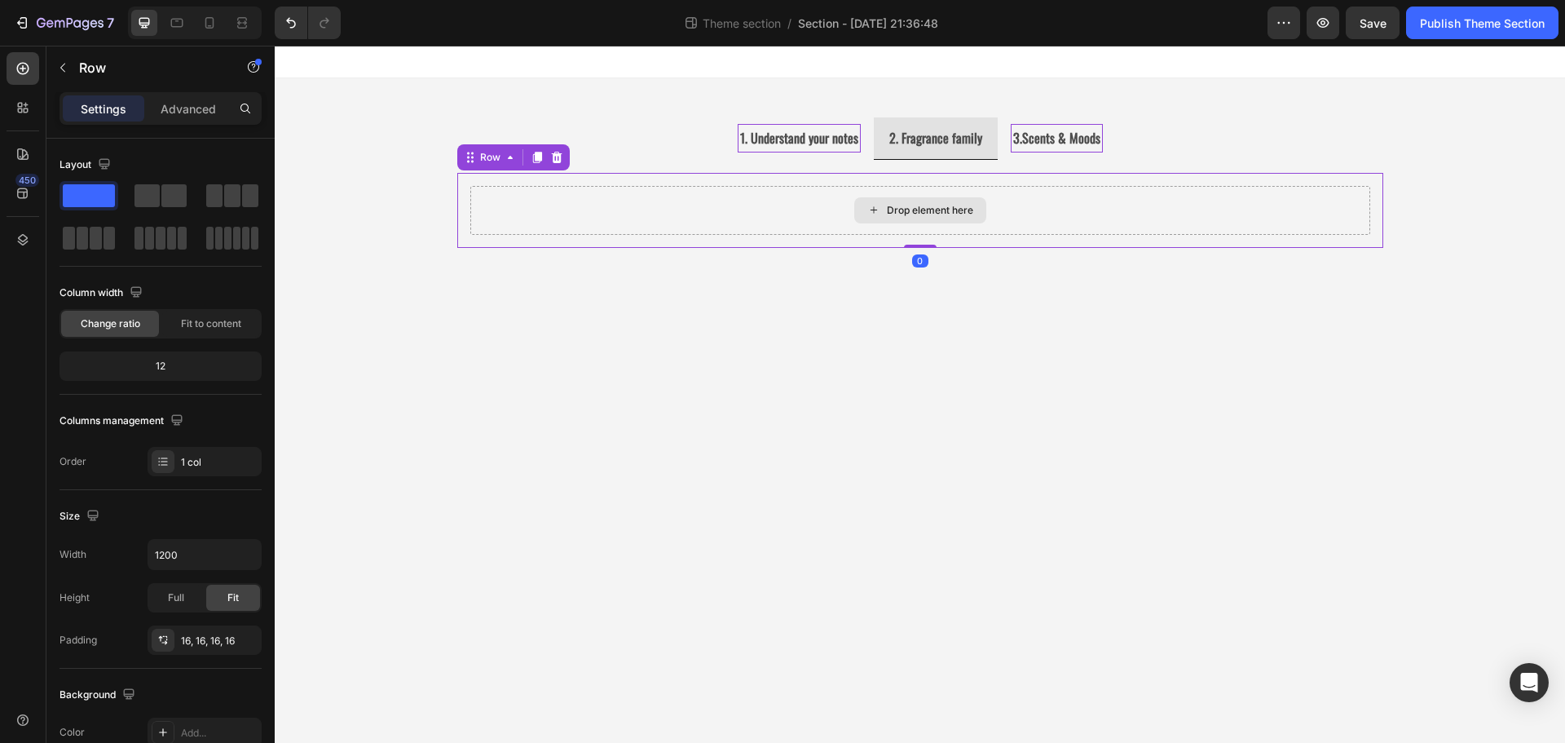
click at [588, 209] on div "Drop element here" at bounding box center [920, 210] width 900 height 49
click at [233, 194] on span at bounding box center [232, 195] width 16 height 23
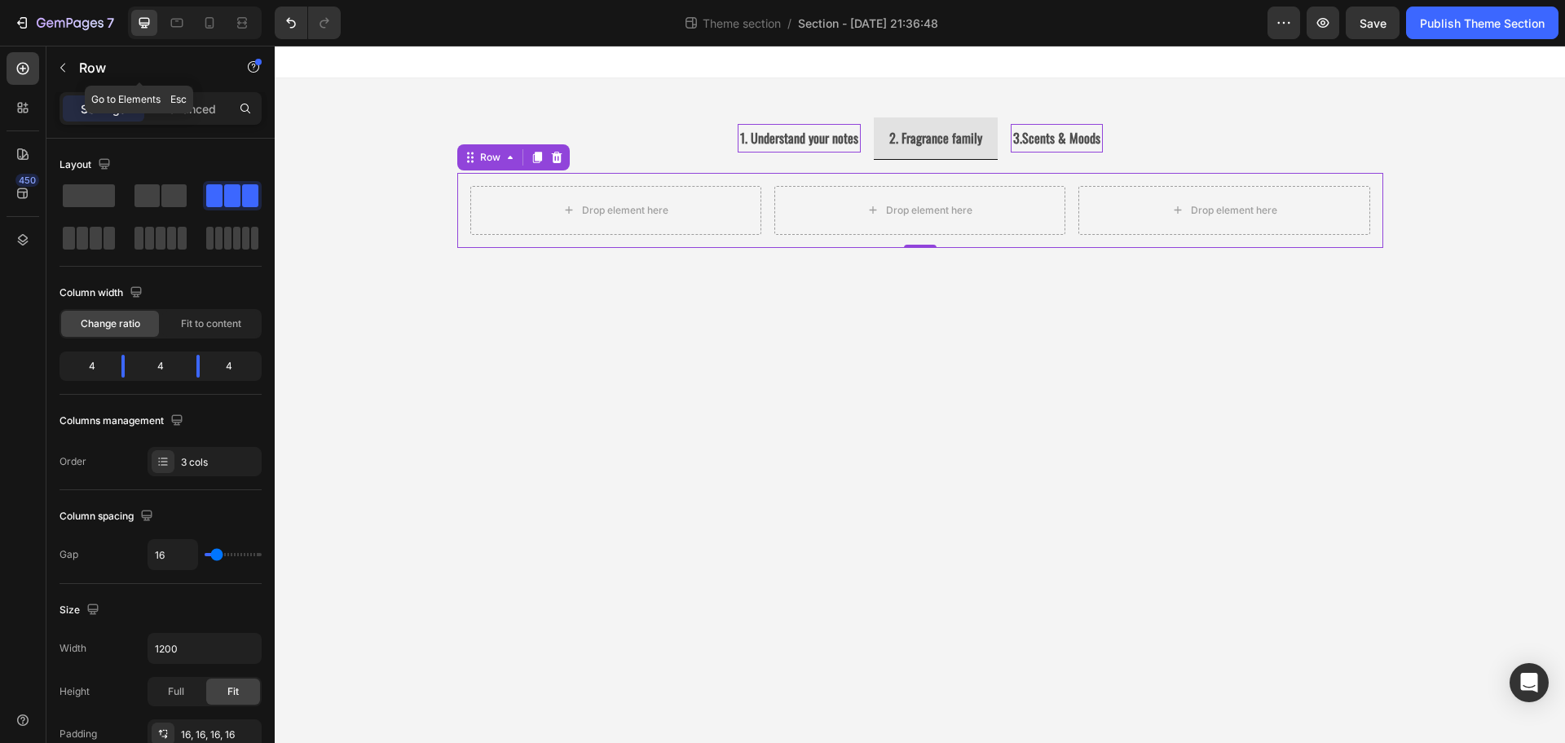
click at [59, 66] on icon "button" at bounding box center [62, 67] width 13 height 13
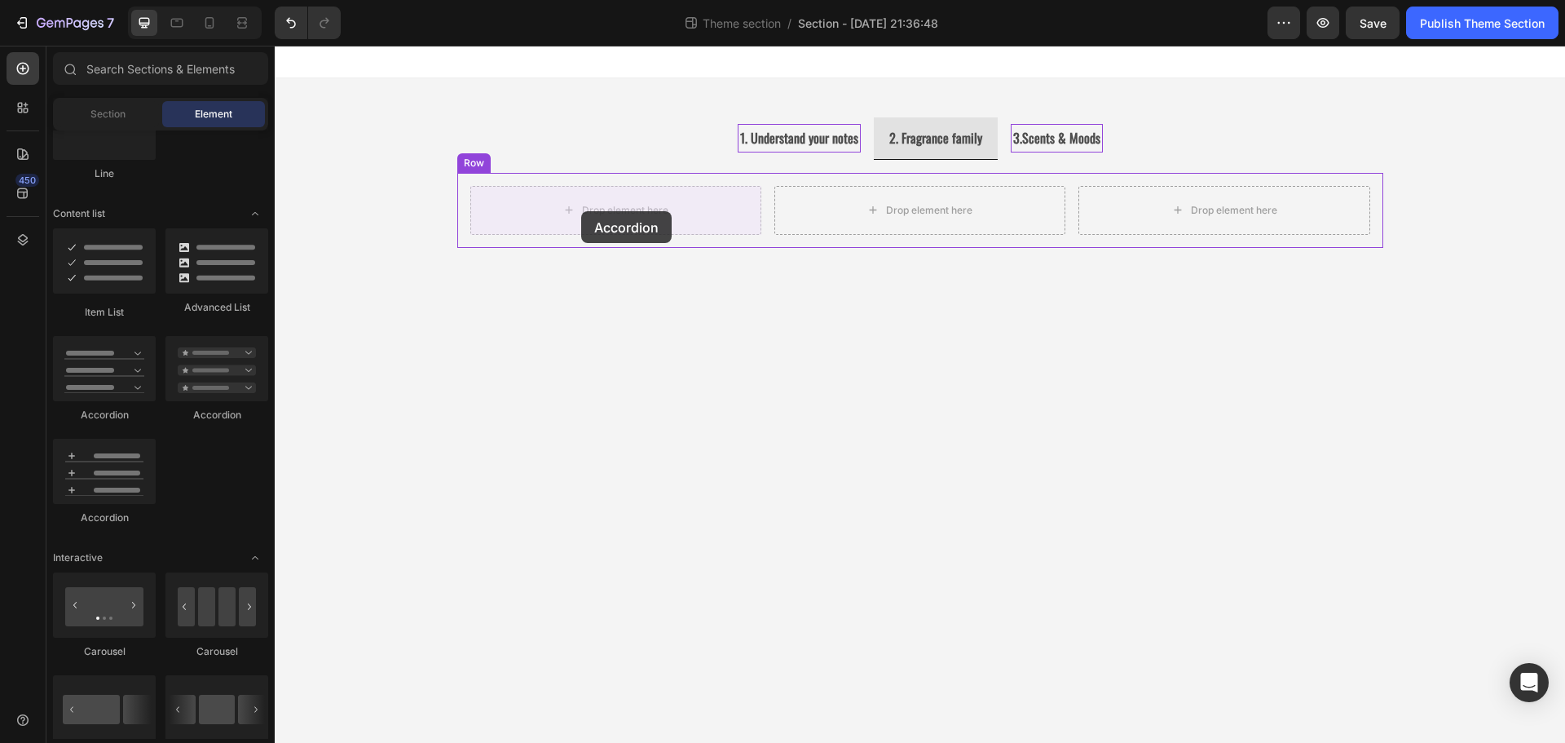
drag, startPoint x: 388, startPoint y: 425, endPoint x: 581, endPoint y: 211, distance: 288.6
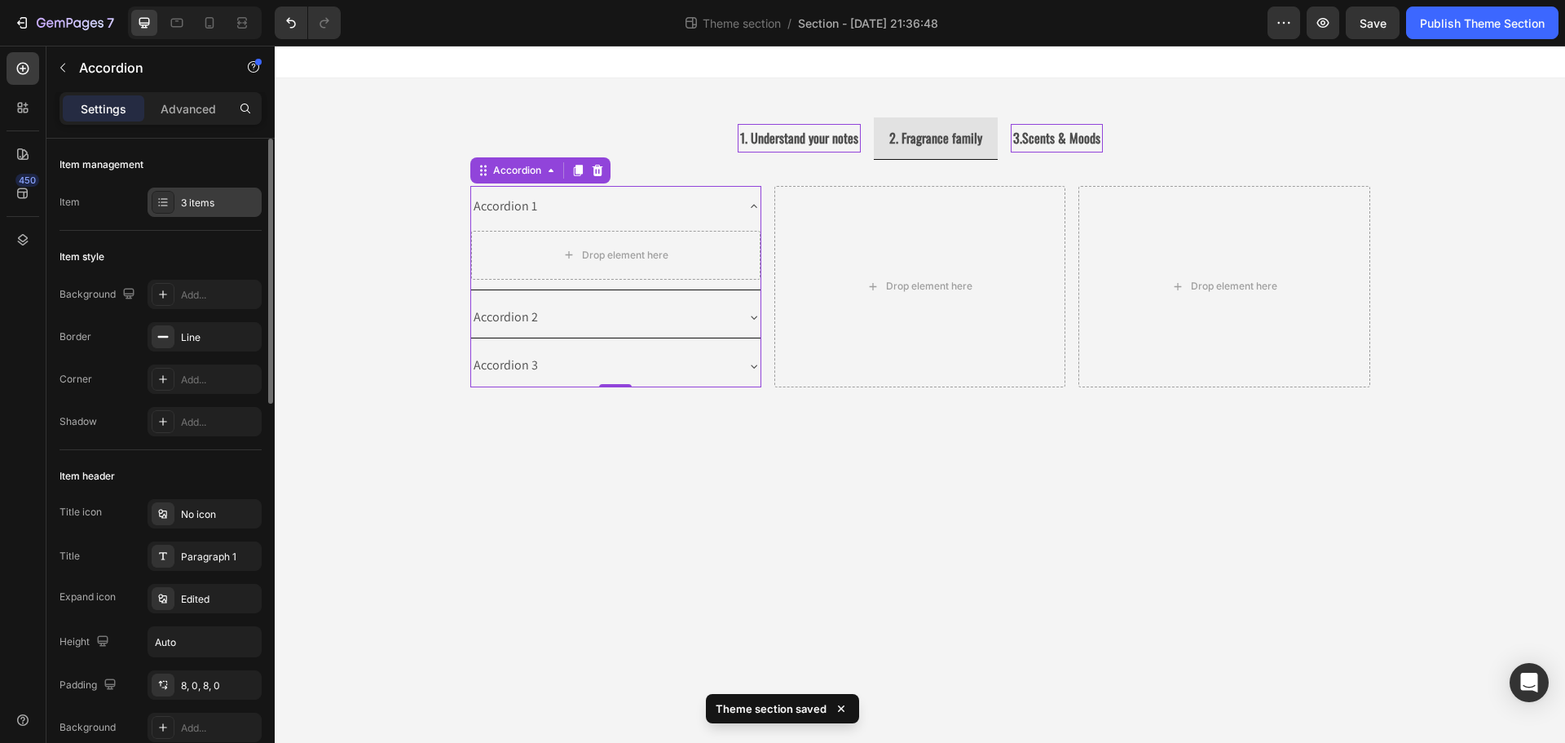
click at [203, 201] on div "3 items" at bounding box center [219, 203] width 77 height 15
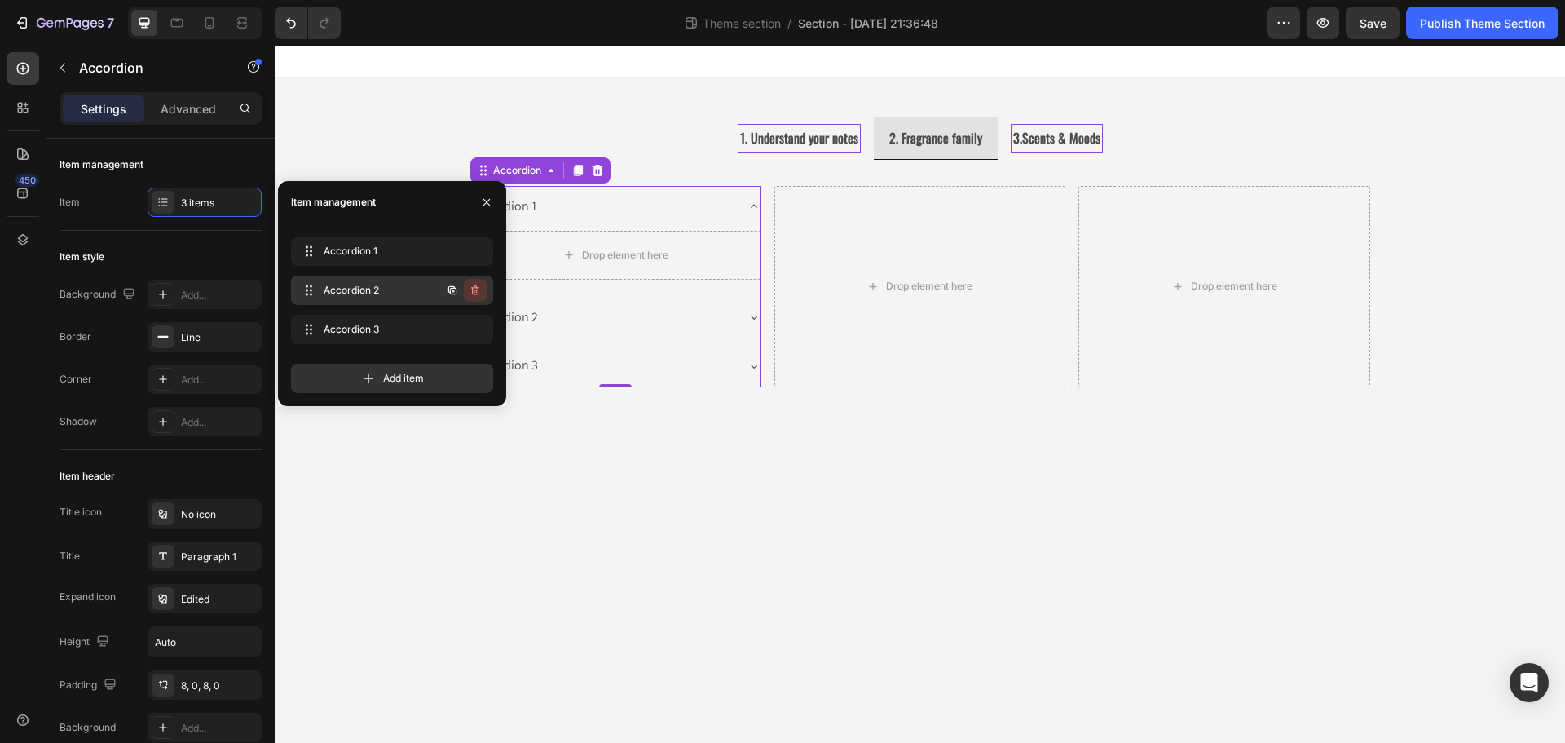
click at [478, 290] on icon "button" at bounding box center [475, 290] width 8 height 10
click at [467, 295] on div "Delete" at bounding box center [464, 290] width 30 height 15
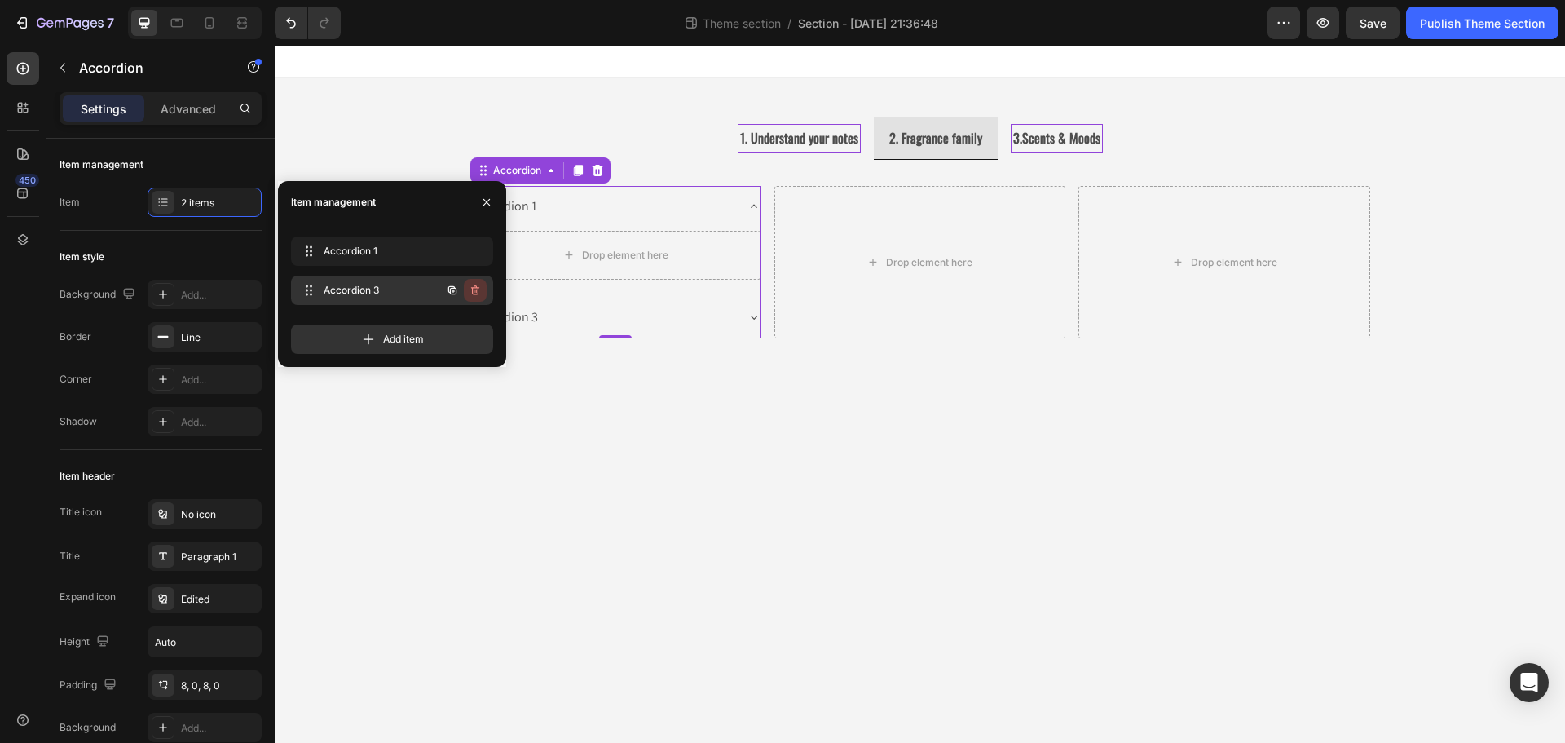
click at [476, 289] on icon "button" at bounding box center [475, 290] width 13 height 13
click at [473, 287] on div "Delete" at bounding box center [464, 290] width 30 height 15
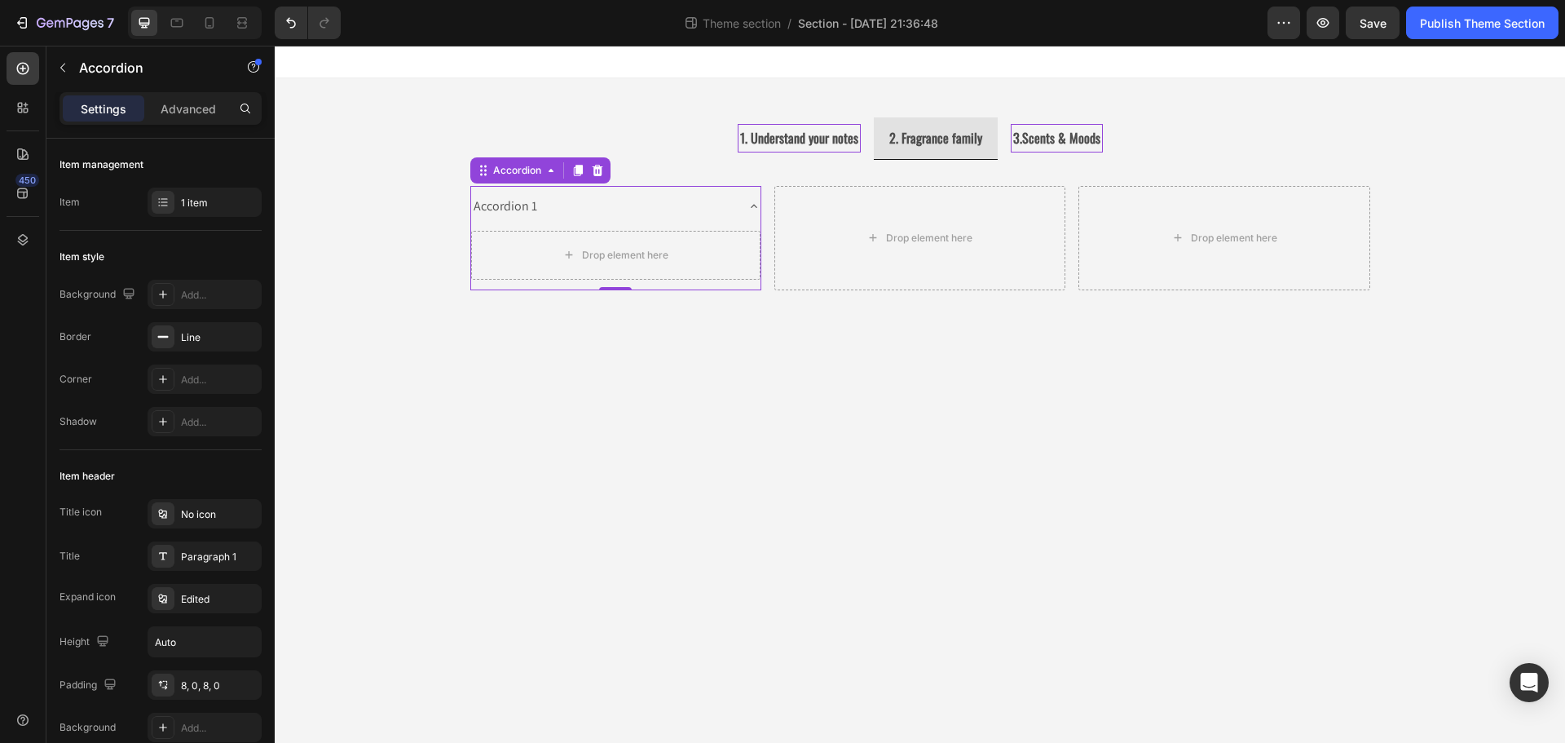
click at [633, 227] on div "Drop element here" at bounding box center [615, 258] width 289 height 62
click at [519, 214] on div "Accordion 1" at bounding box center [505, 206] width 68 height 29
click at [589, 220] on div "Accordion 1" at bounding box center [602, 206] width 263 height 29
click at [574, 218] on div "Accordion 1" at bounding box center [602, 206] width 263 height 29
click at [603, 177] on div at bounding box center [598, 171] width 20 height 20
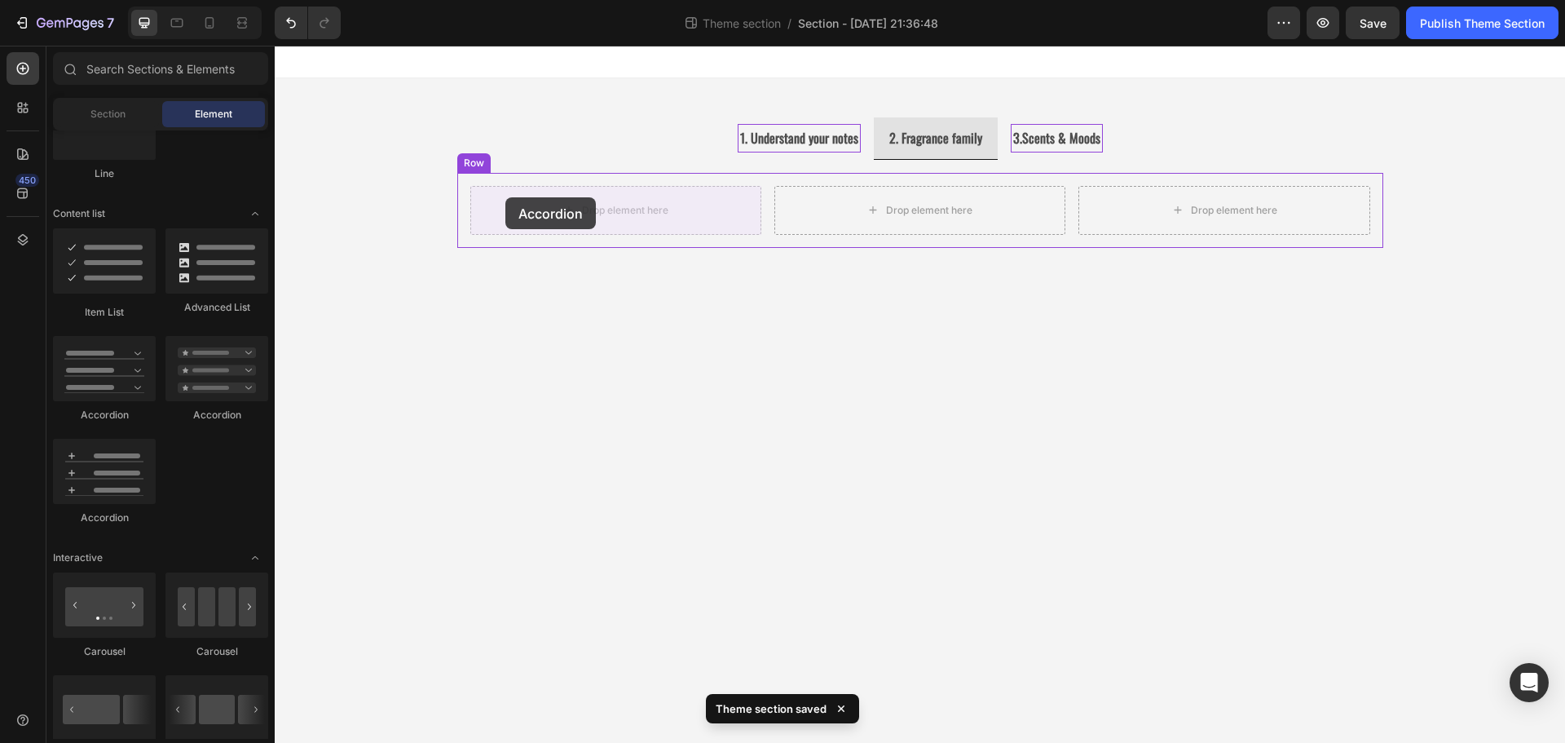
drag, startPoint x: 472, startPoint y: 423, endPoint x: 505, endPoint y: 197, distance: 228.2
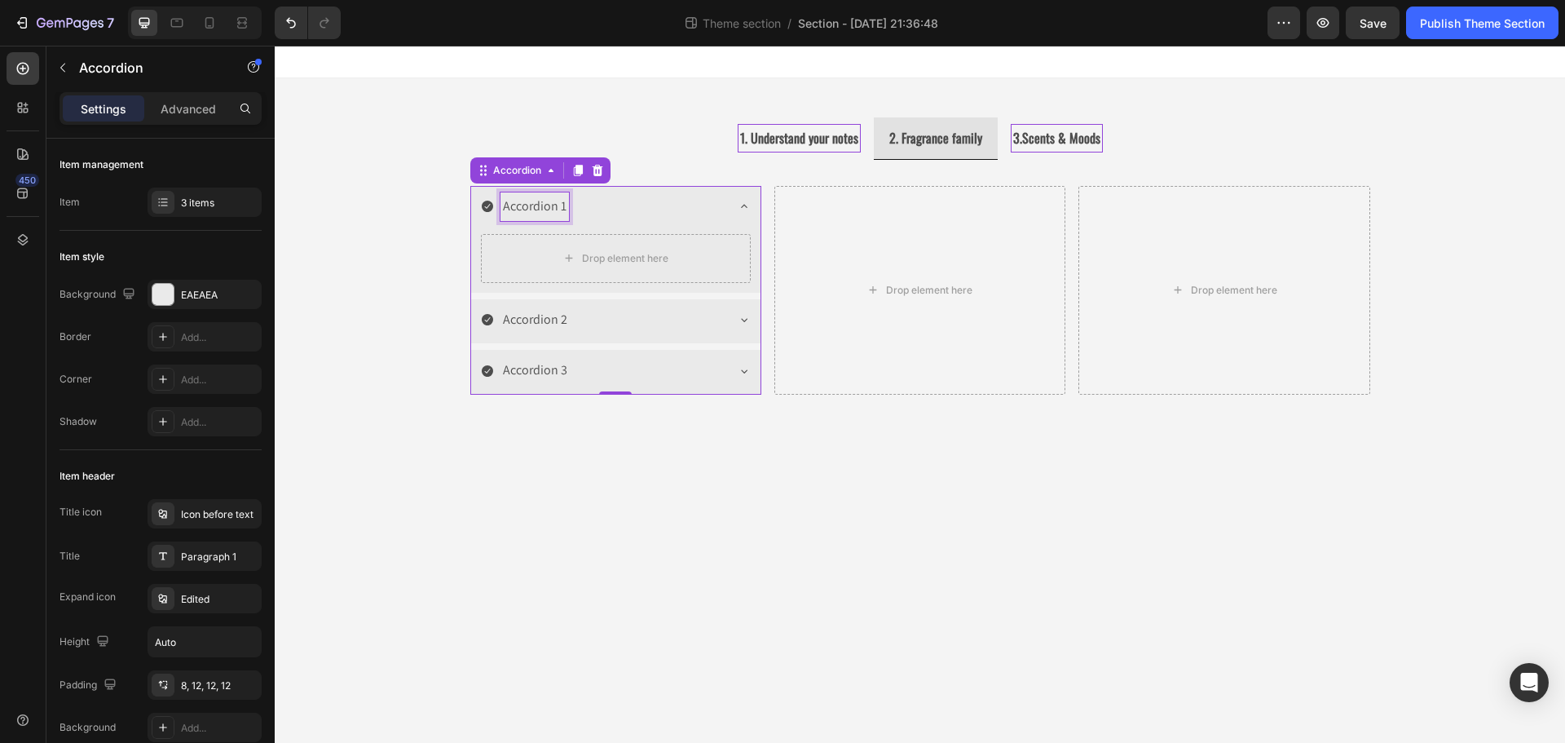
click at [527, 205] on div "Accordion 1" at bounding box center [534, 206] width 68 height 29
click at [694, 315] on div "Accordion 2" at bounding box center [603, 320] width 244 height 29
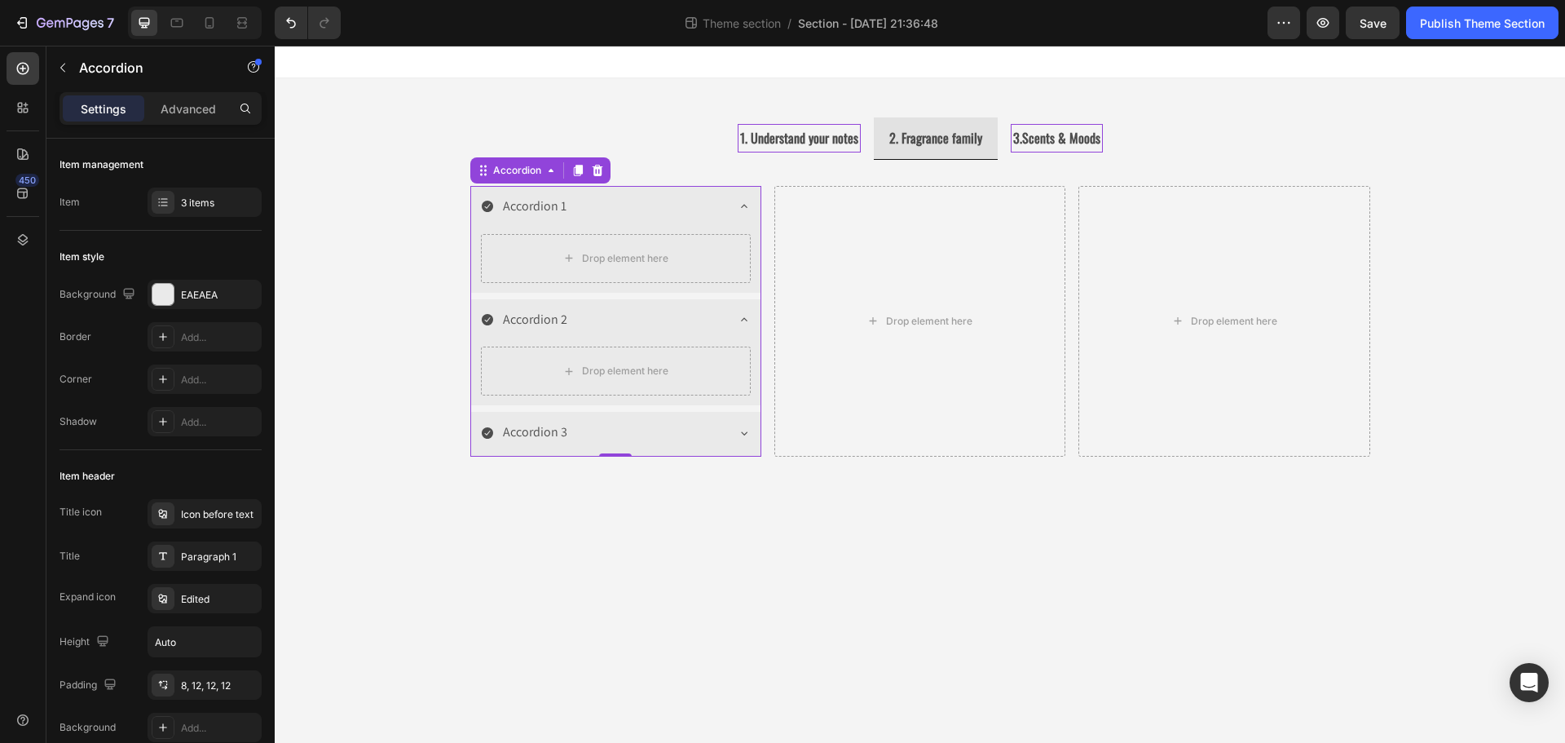
click at [731, 306] on div "Accordion 2" at bounding box center [615, 321] width 289 height 45
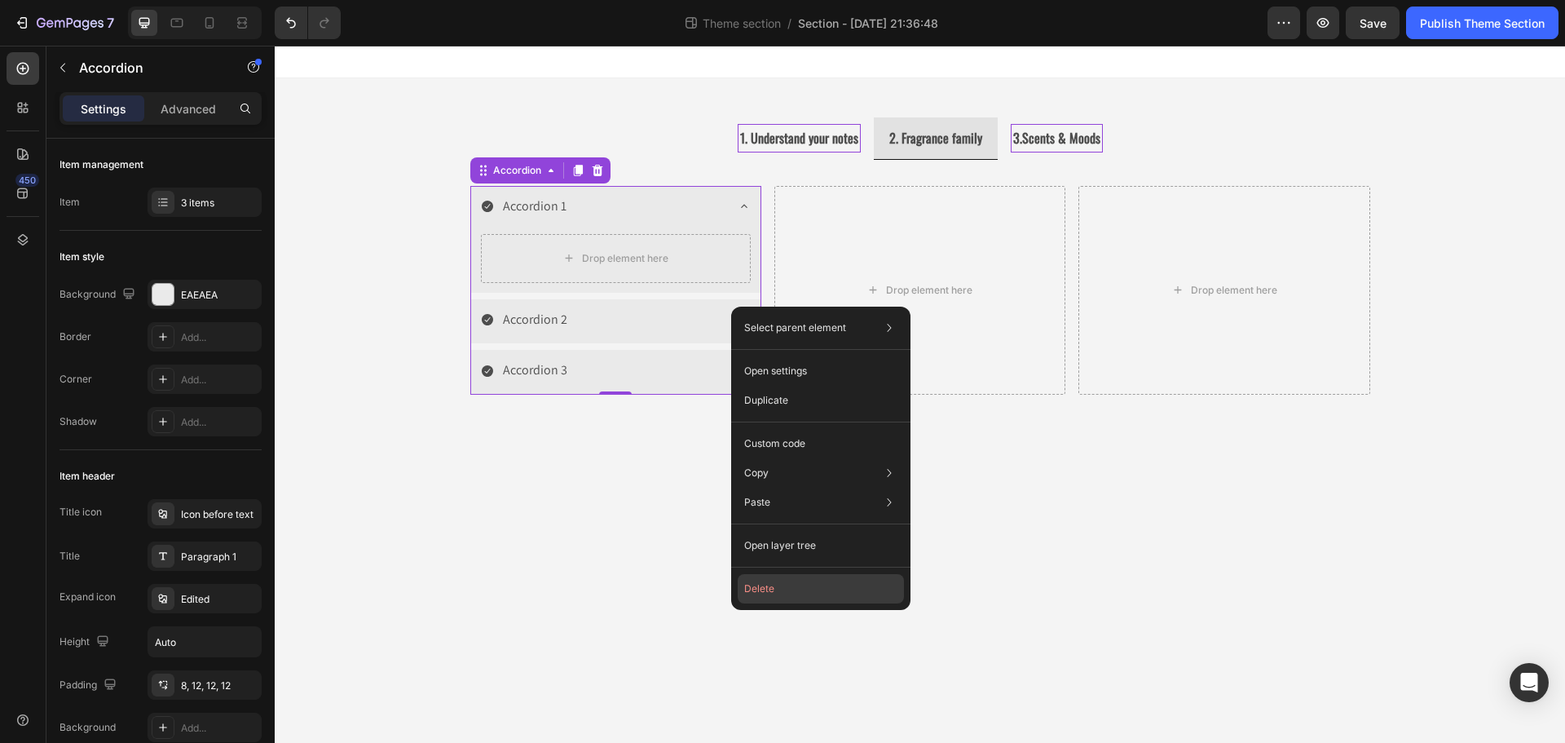
drag, startPoint x: 512, startPoint y: 538, endPoint x: 787, endPoint y: 584, distance: 278.4
click at [787, 584] on button "Delete" at bounding box center [821, 588] width 166 height 29
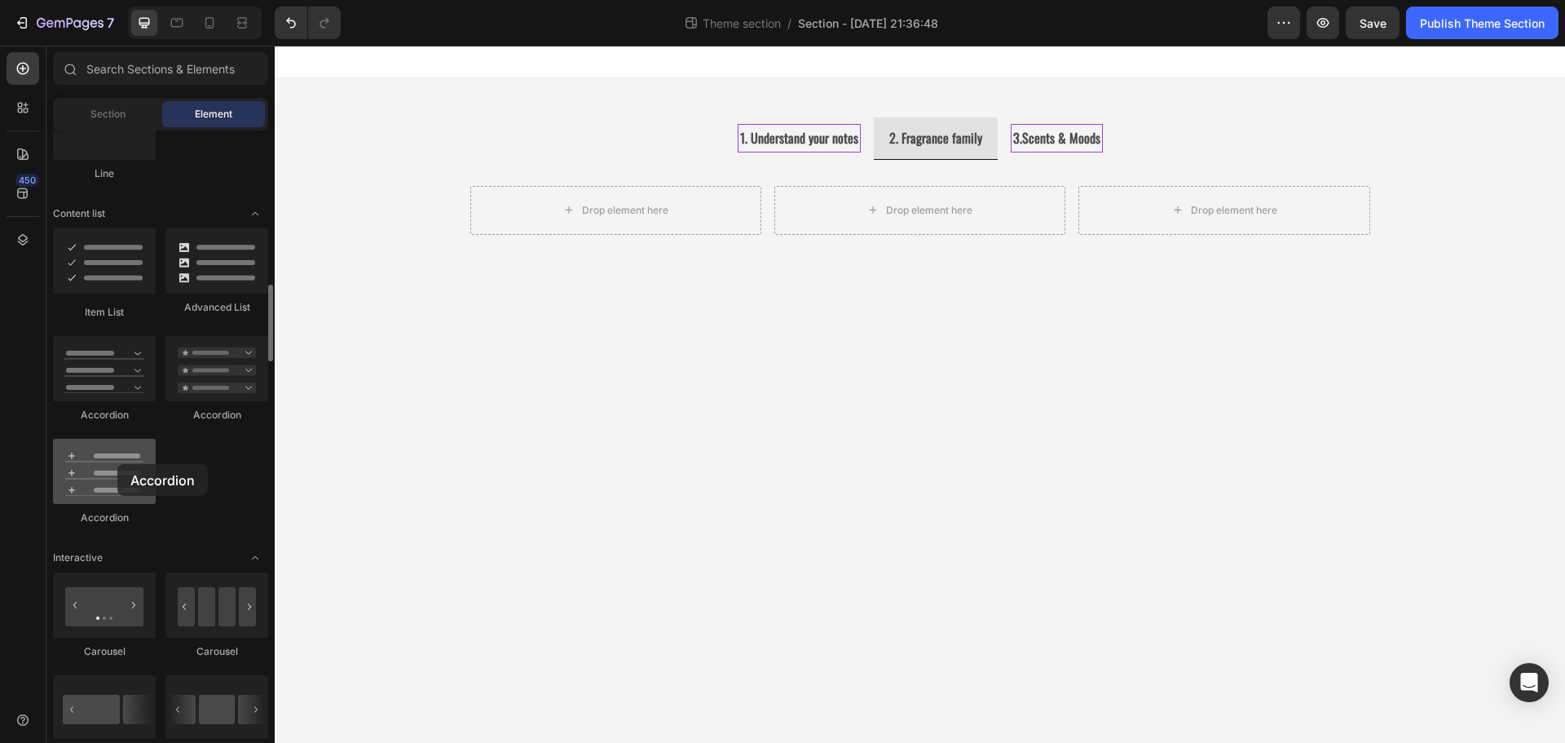
click at [117, 464] on div at bounding box center [104, 471] width 103 height 65
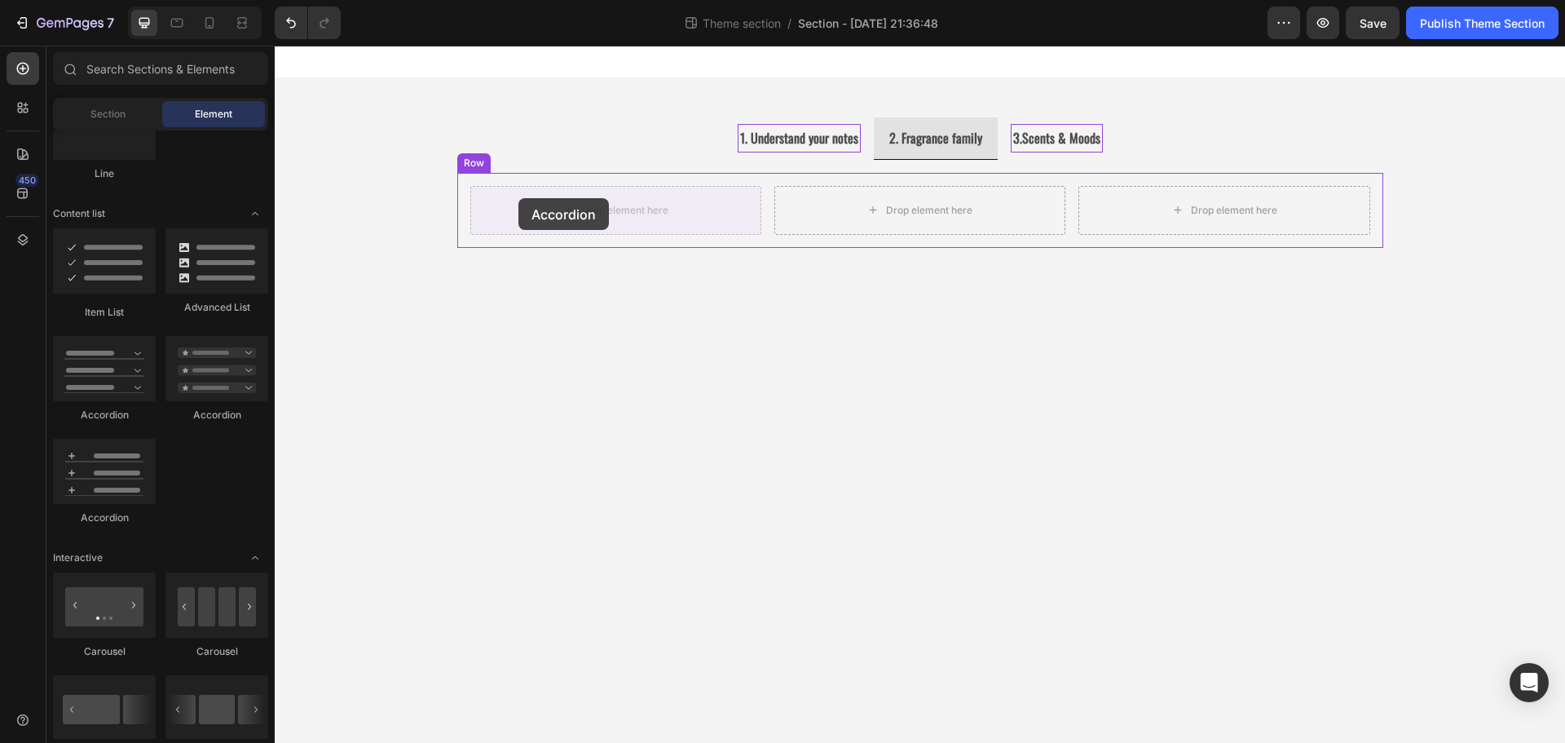
drag, startPoint x: 385, startPoint y: 439, endPoint x: 518, endPoint y: 198, distance: 275.1
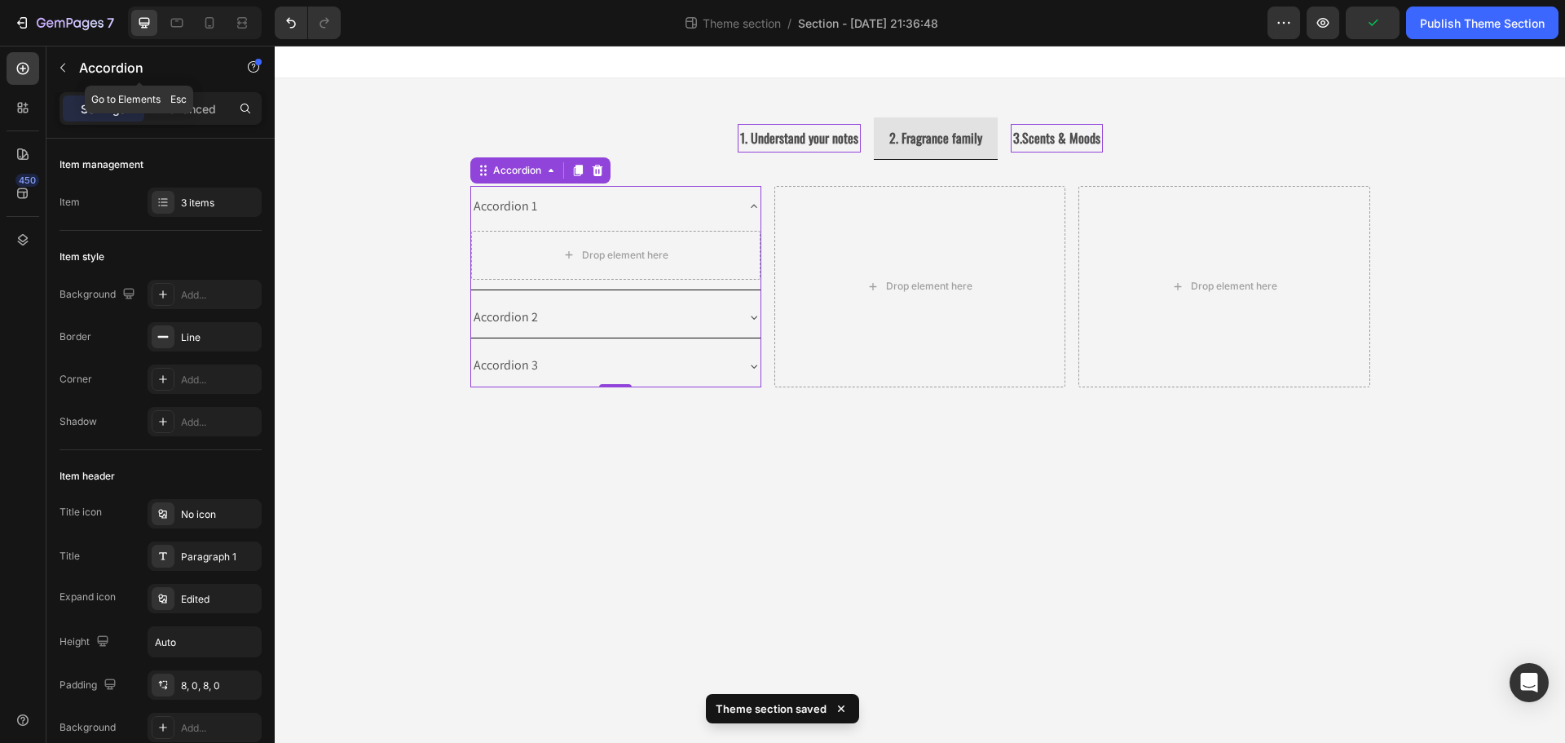
click at [53, 64] on button "button" at bounding box center [63, 68] width 26 height 26
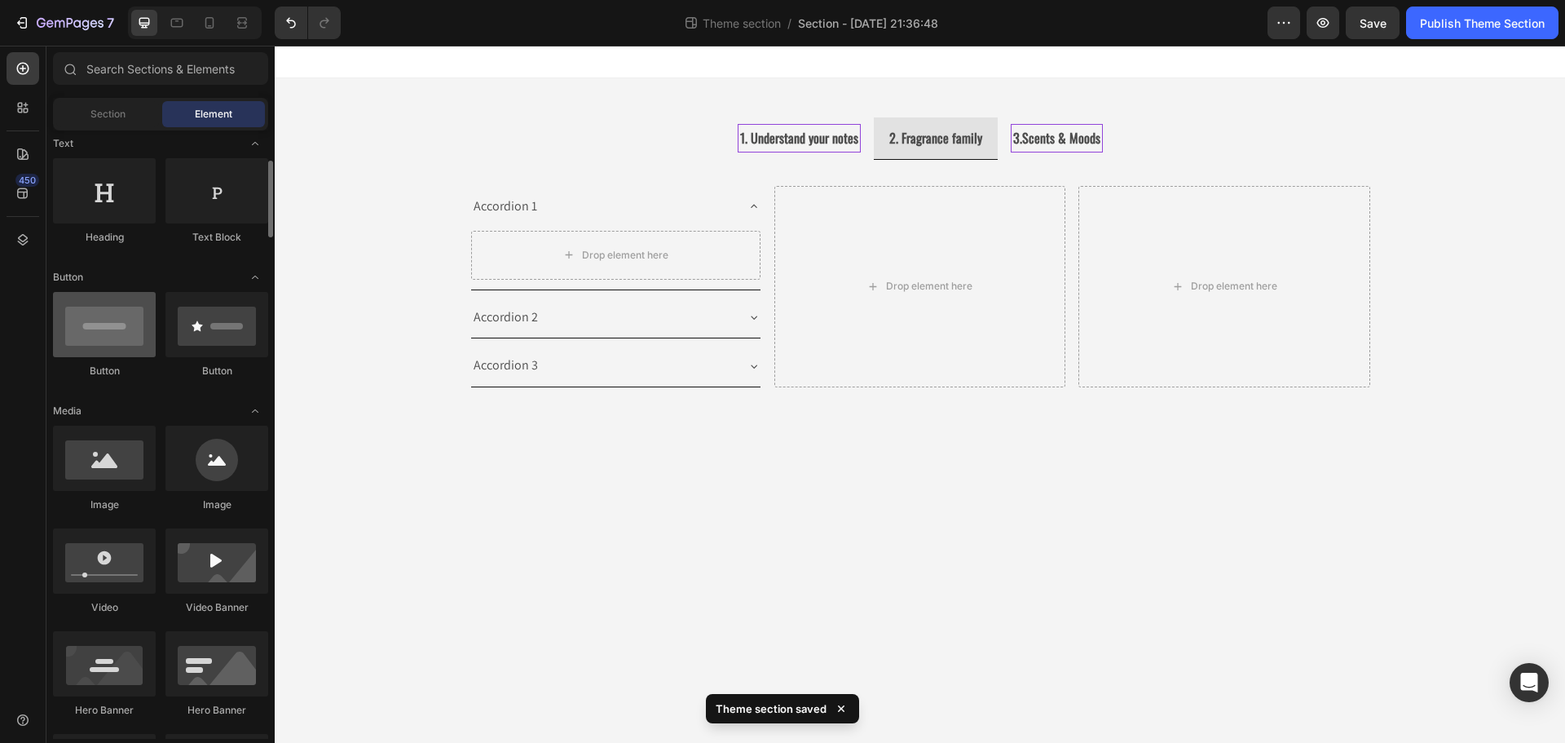
scroll to position [82, 0]
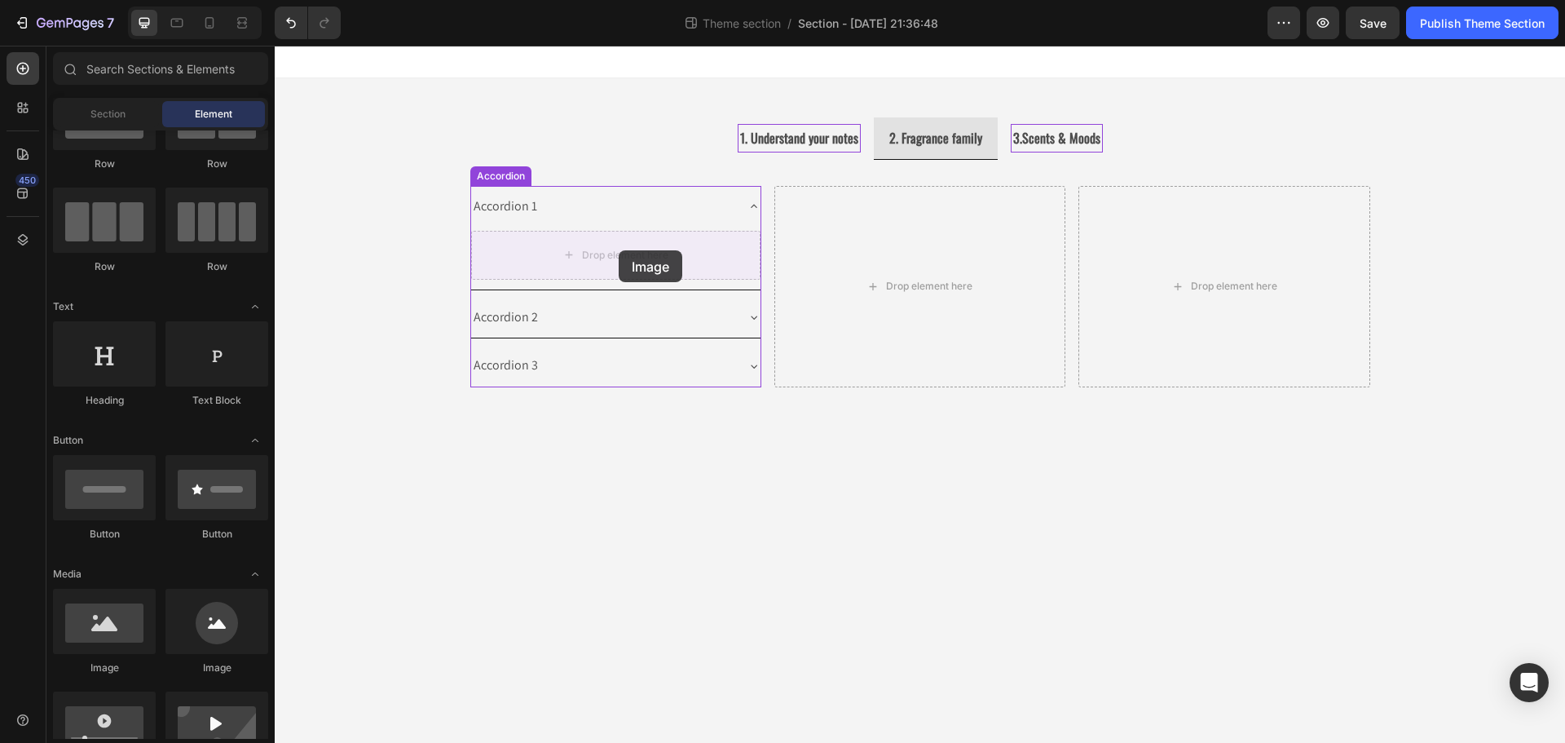
drag, startPoint x: 407, startPoint y: 666, endPoint x: 619, endPoint y: 250, distance: 466.6
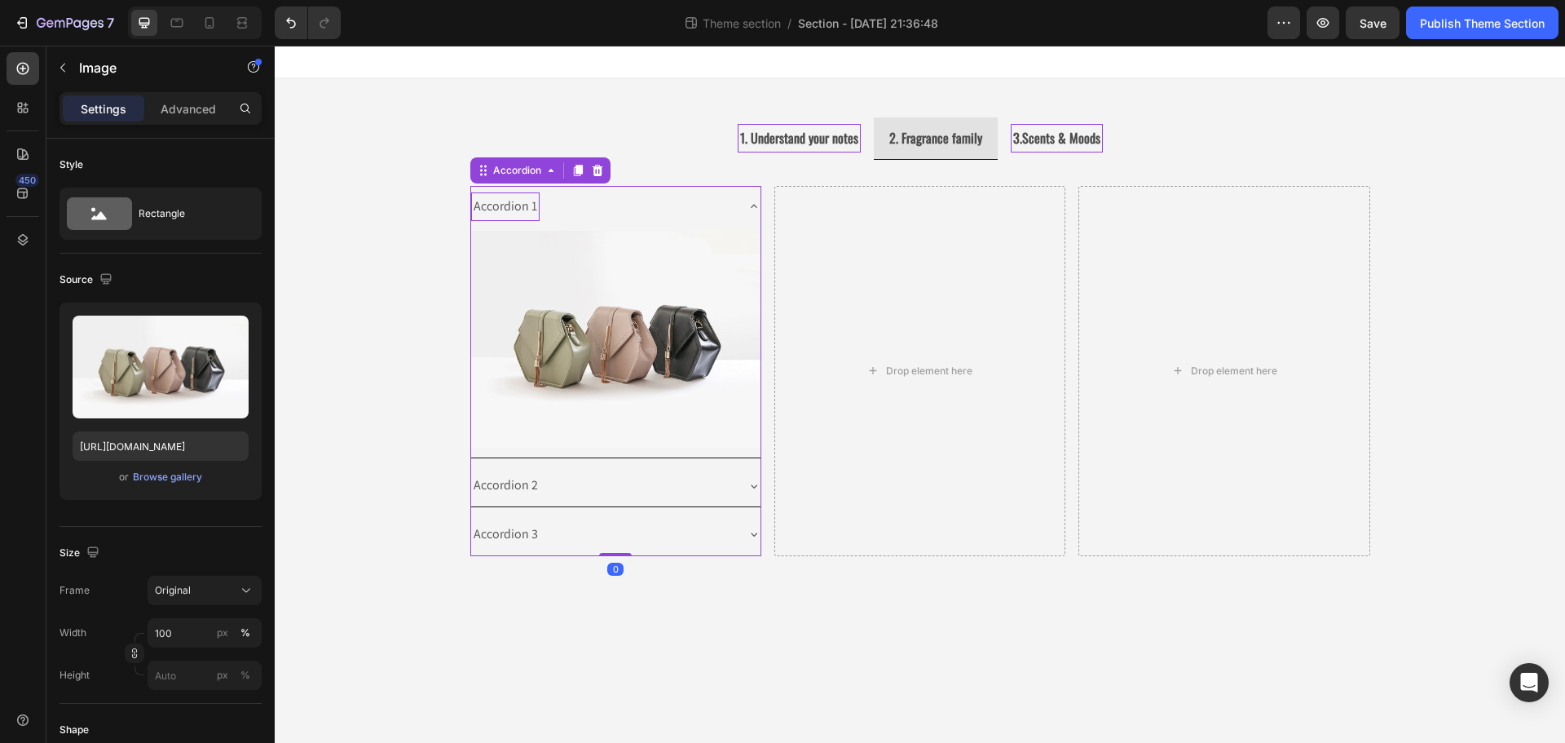
click at [503, 199] on div "Accordion 1" at bounding box center [505, 206] width 68 height 29
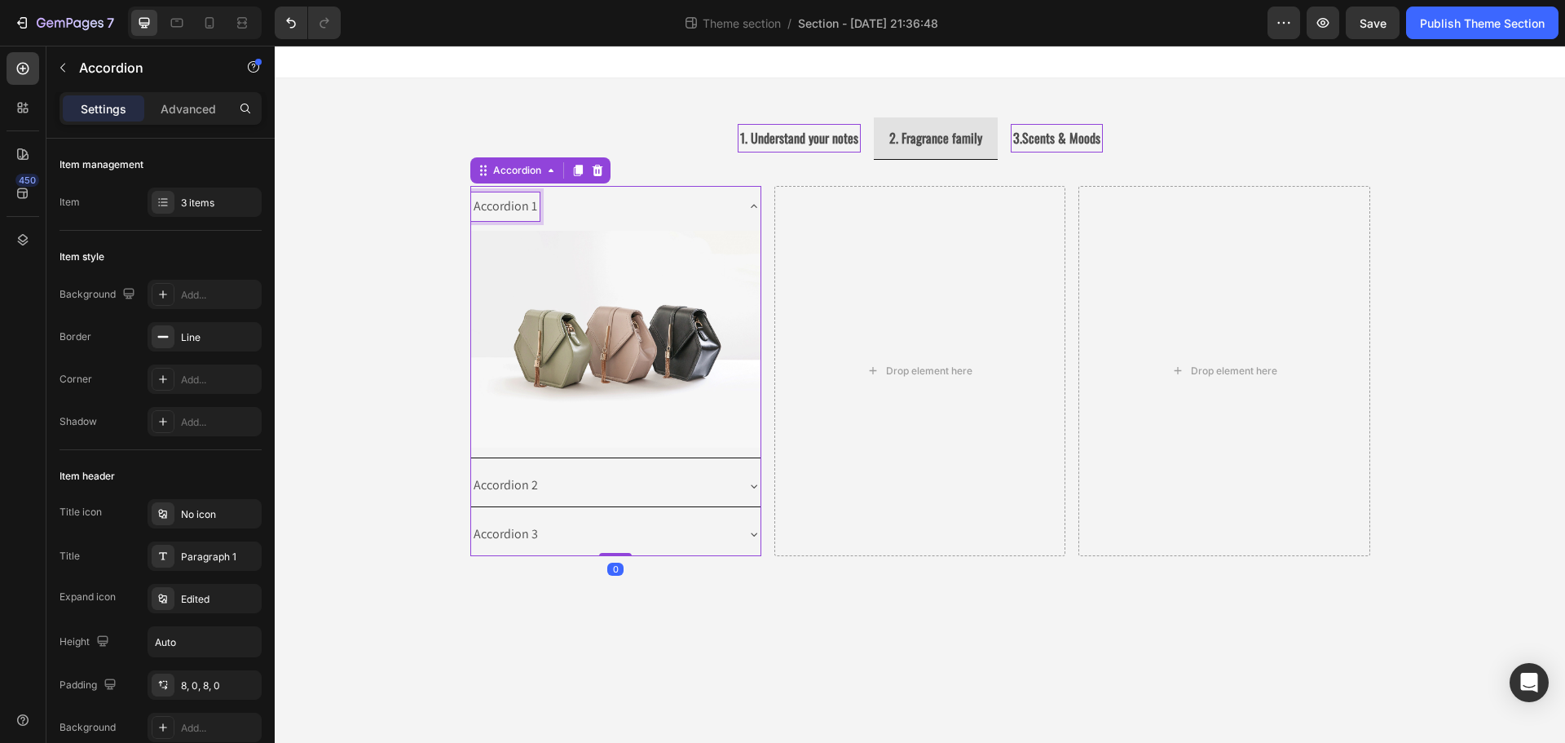
click at [530, 207] on div "Accordion 1" at bounding box center [505, 206] width 68 height 29
click at [523, 210] on p "Accordion 1" at bounding box center [506, 207] width 64 height 24
drag, startPoint x: 523, startPoint y: 210, endPoint x: 543, endPoint y: 195, distance: 24.9
click at [543, 195] on div "Accordion 1" at bounding box center [602, 206] width 263 height 29
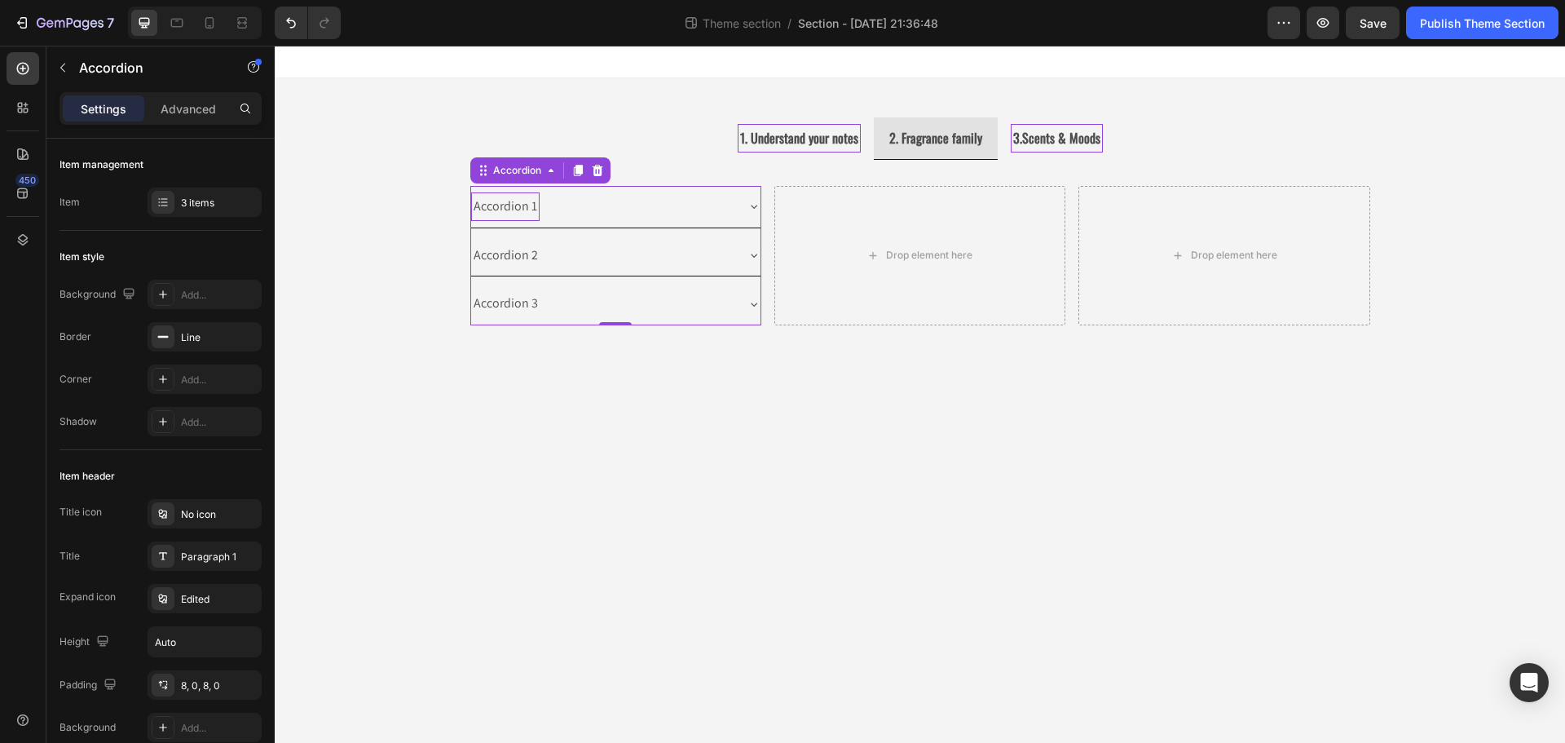
click at [526, 207] on p "Accordion 1" at bounding box center [506, 207] width 64 height 24
click at [663, 213] on div "Accordion 1" at bounding box center [602, 206] width 263 height 29
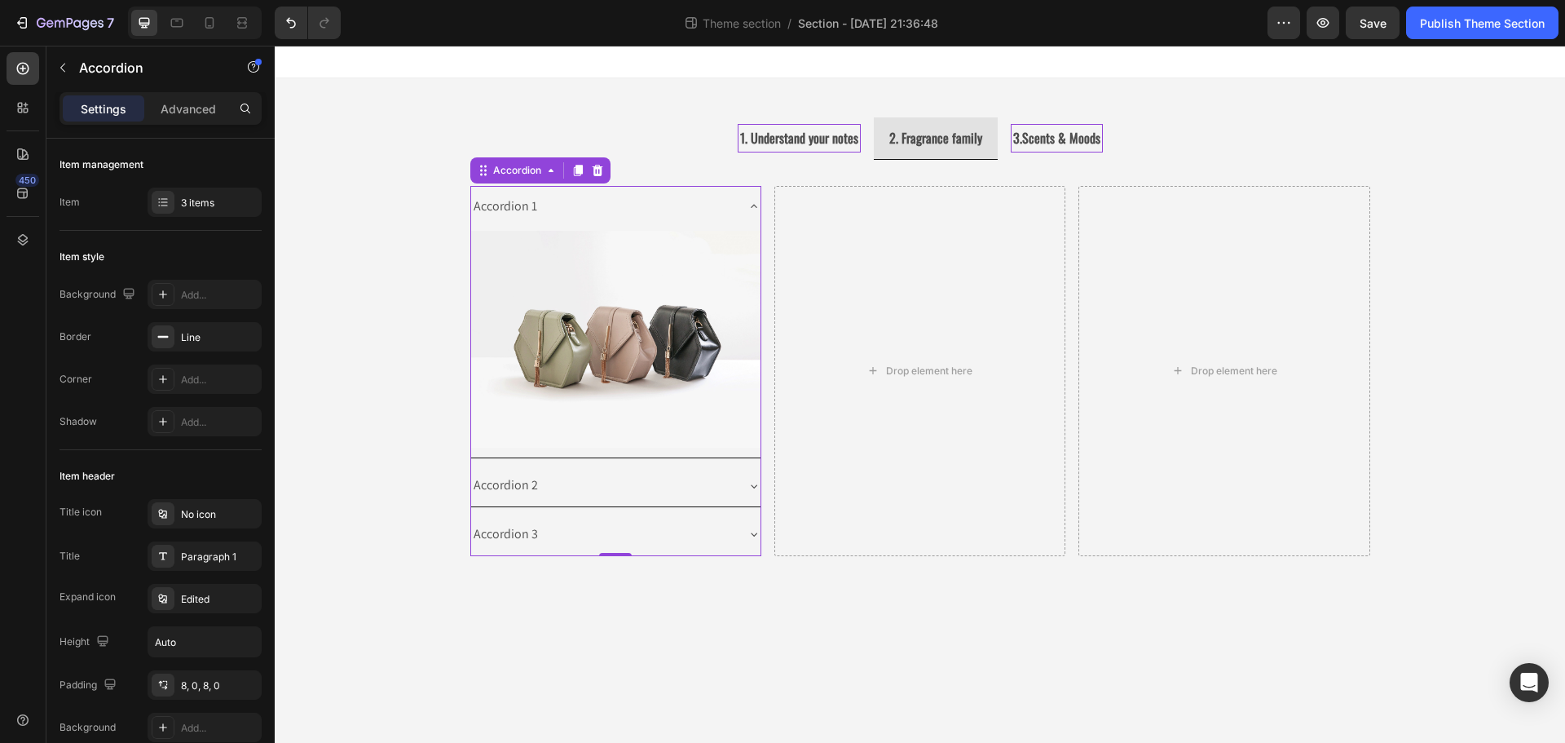
click at [637, 212] on div "Accordion 1" at bounding box center [602, 206] width 263 height 29
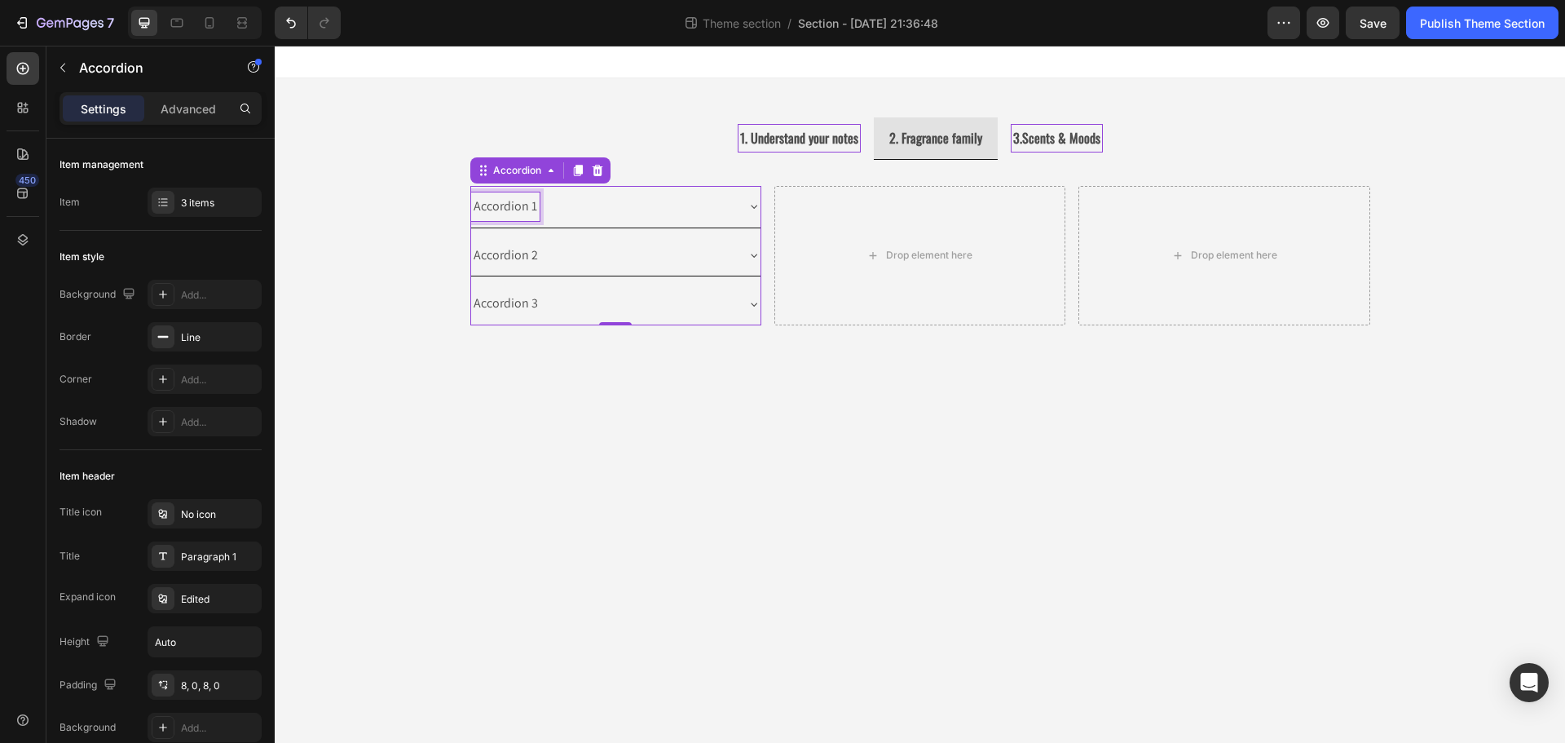
click at [529, 204] on p "Accordion 1" at bounding box center [506, 207] width 64 height 24
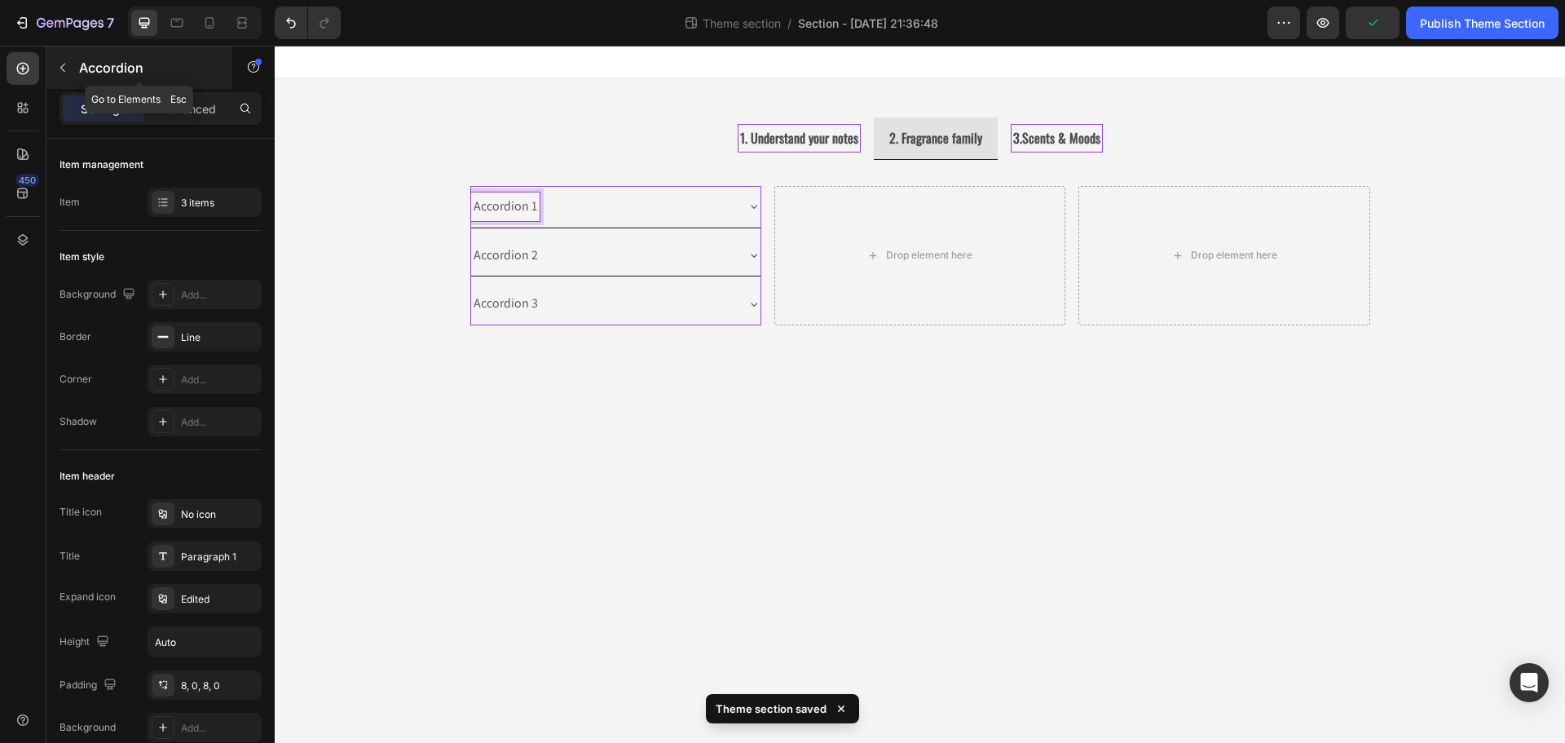
click at [66, 69] on icon "button" at bounding box center [62, 67] width 13 height 13
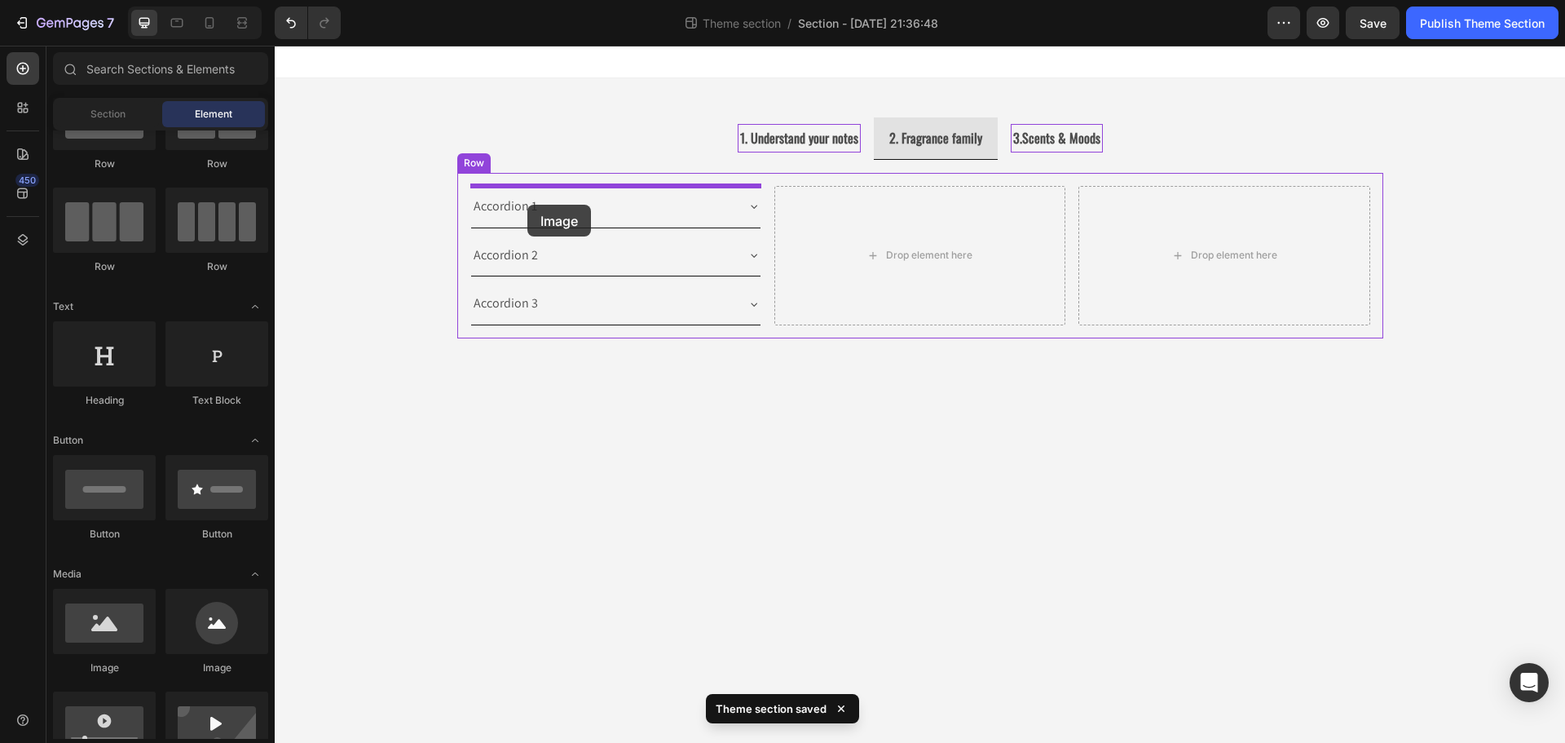
drag, startPoint x: 385, startPoint y: 666, endPoint x: 527, endPoint y: 205, distance: 482.9
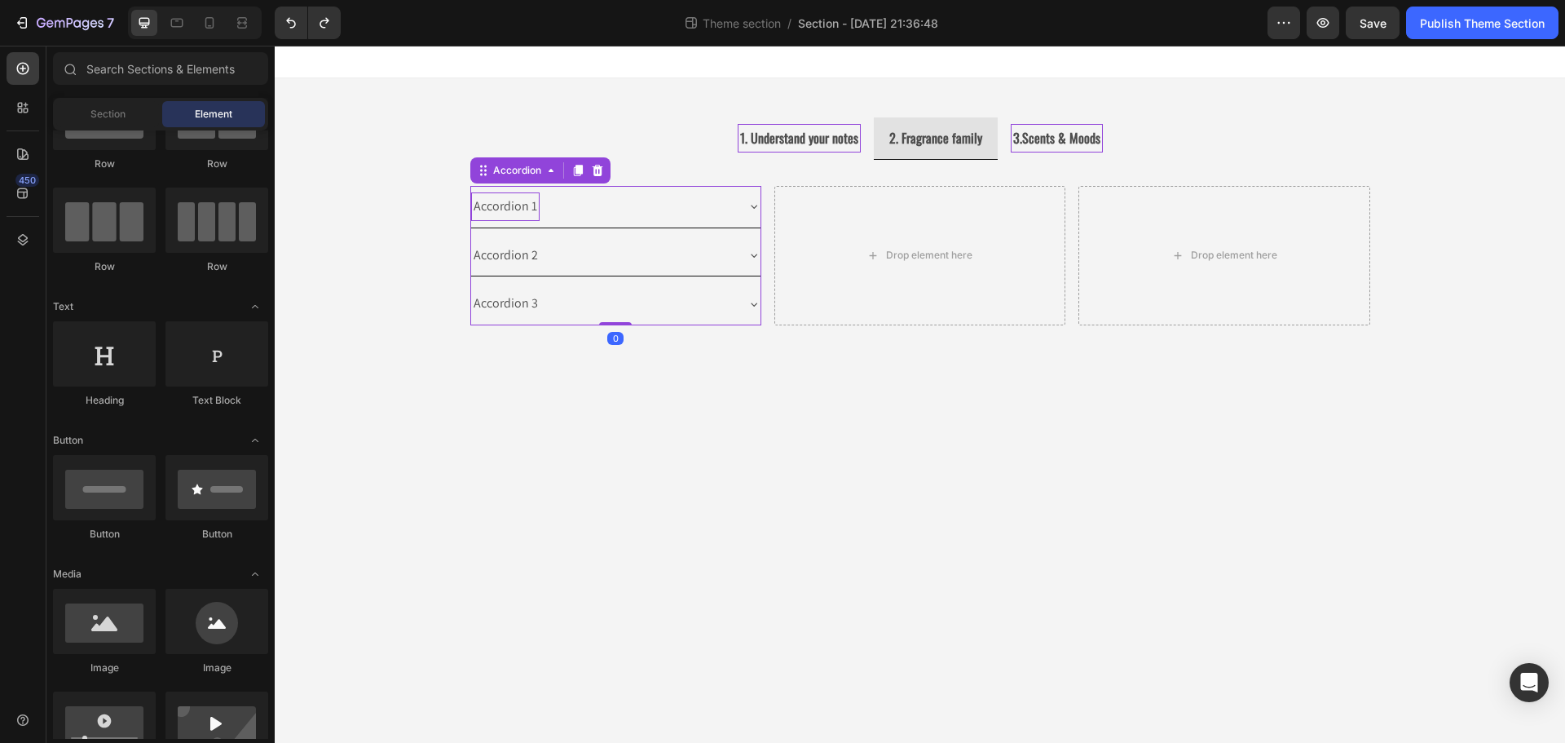
click at [525, 201] on p "Accordion 1" at bounding box center [506, 207] width 64 height 24
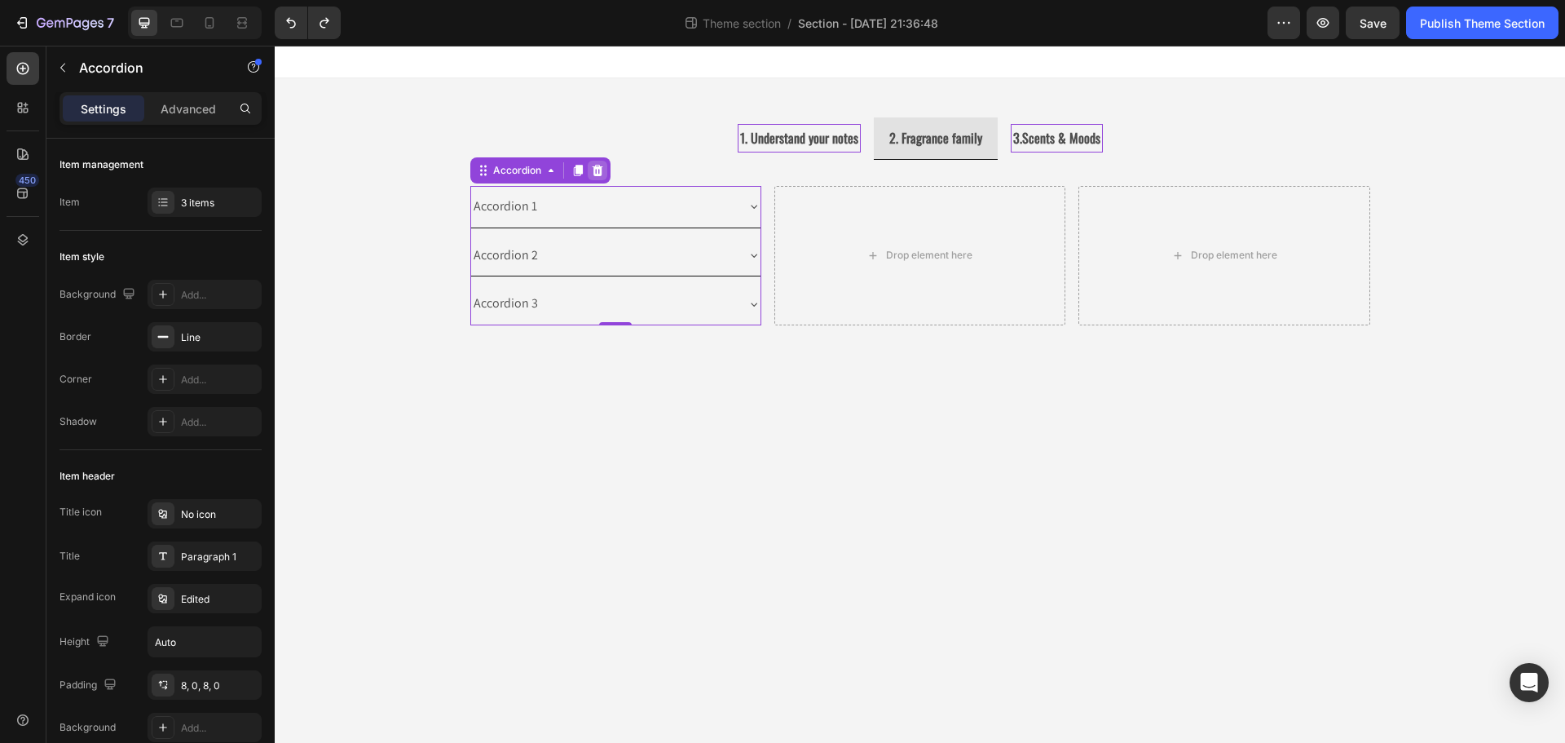
click at [597, 167] on icon at bounding box center [597, 170] width 11 height 11
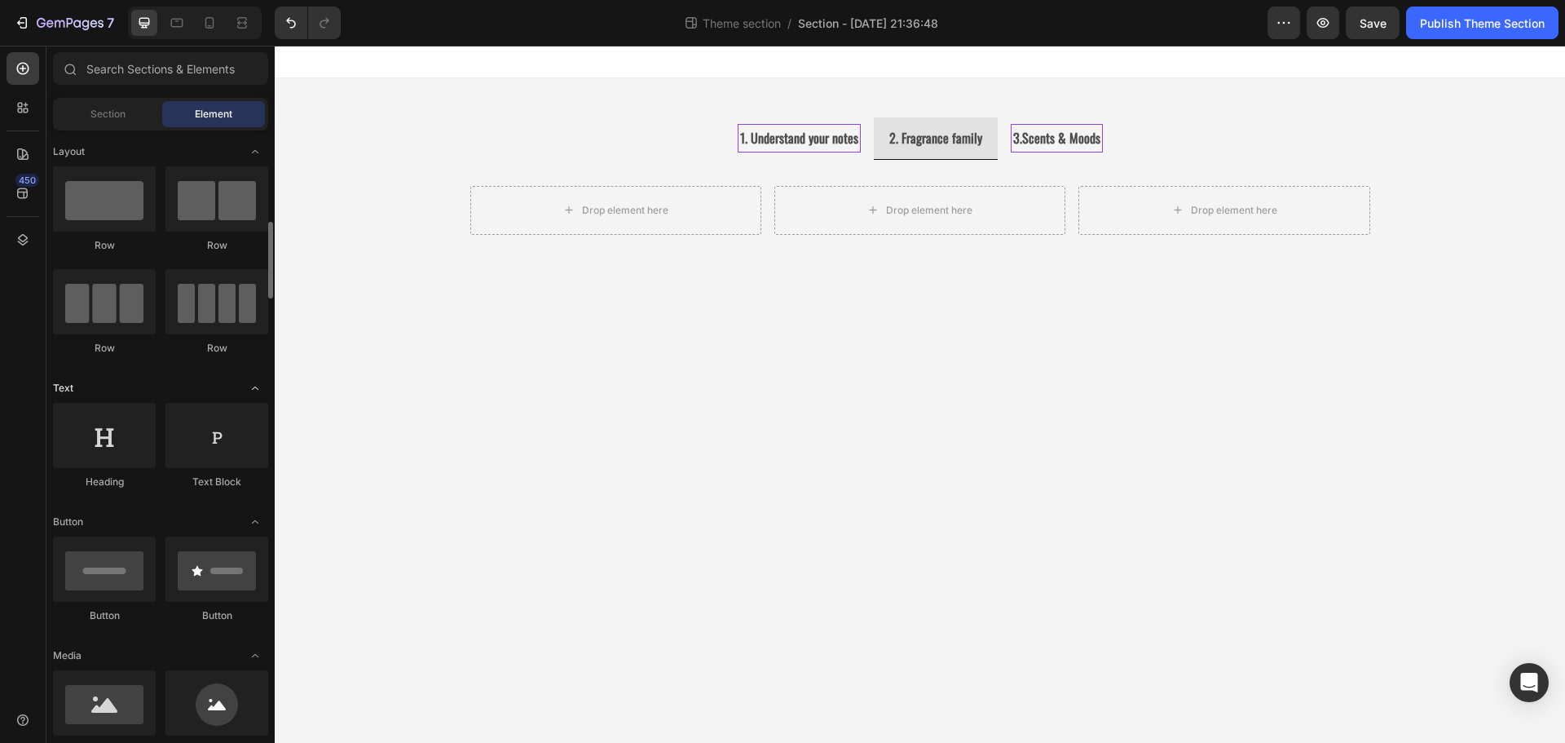
scroll to position [245, 0]
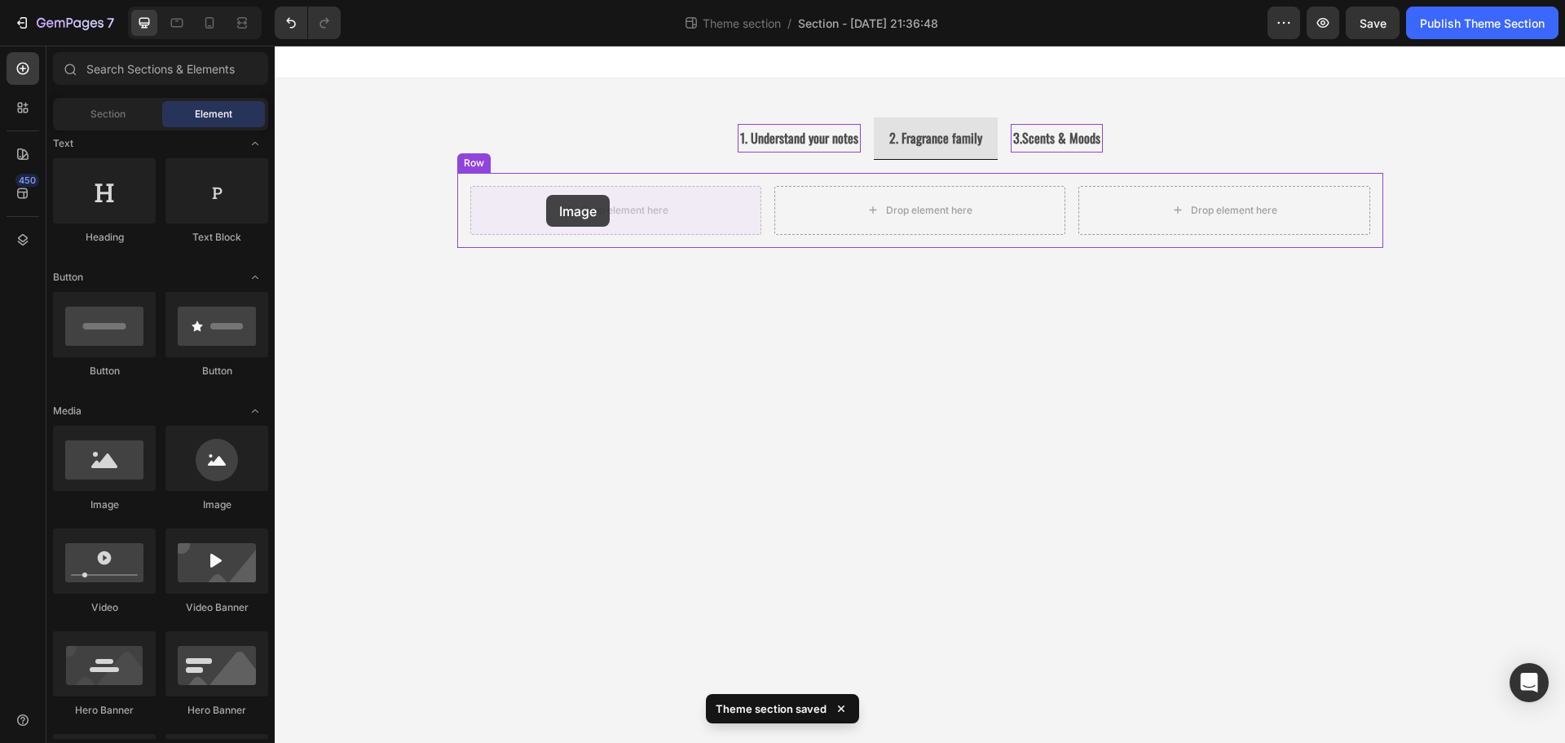
drag, startPoint x: 487, startPoint y: 531, endPoint x: 547, endPoint y: 195, distance: 341.8
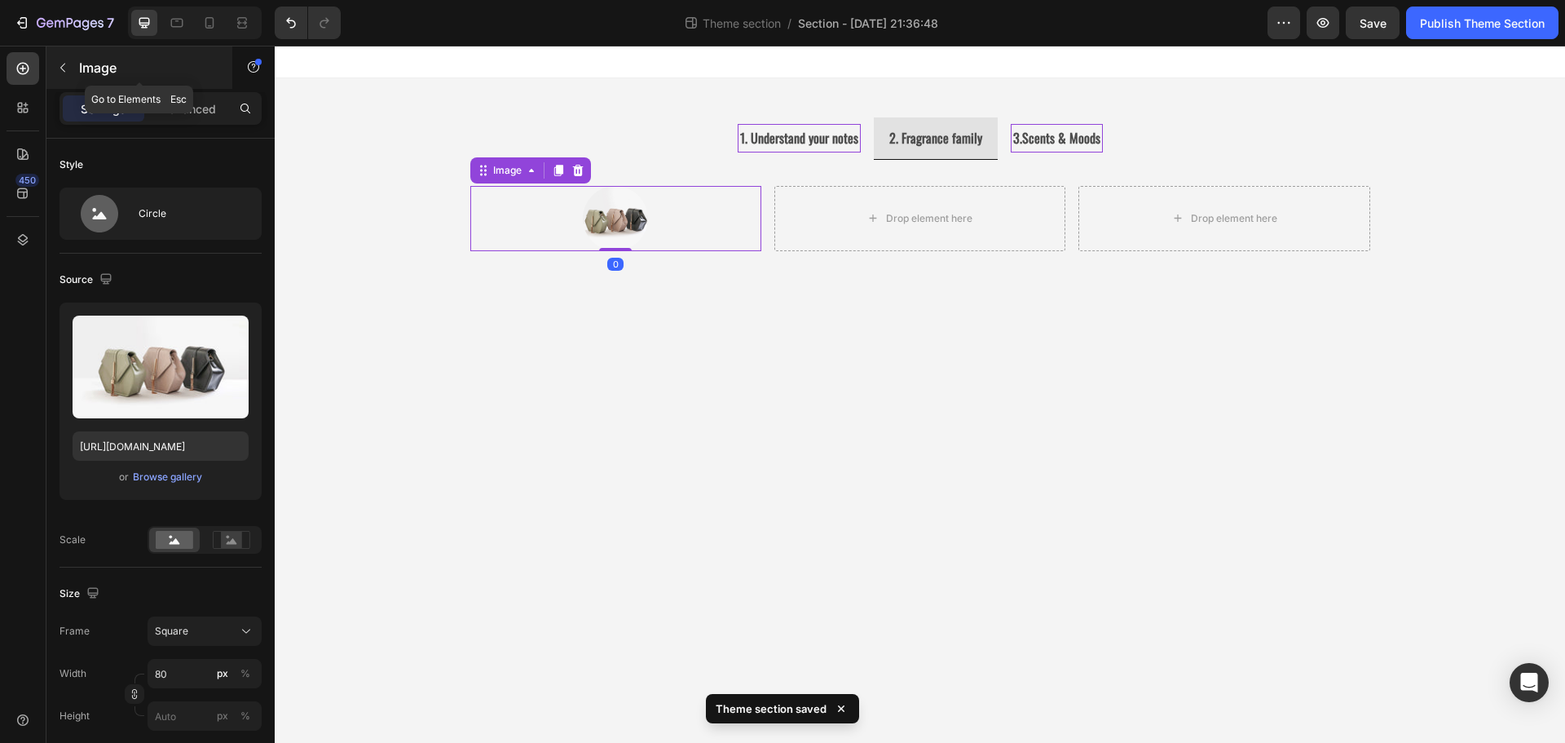
click at [73, 69] on button "button" at bounding box center [63, 68] width 26 height 26
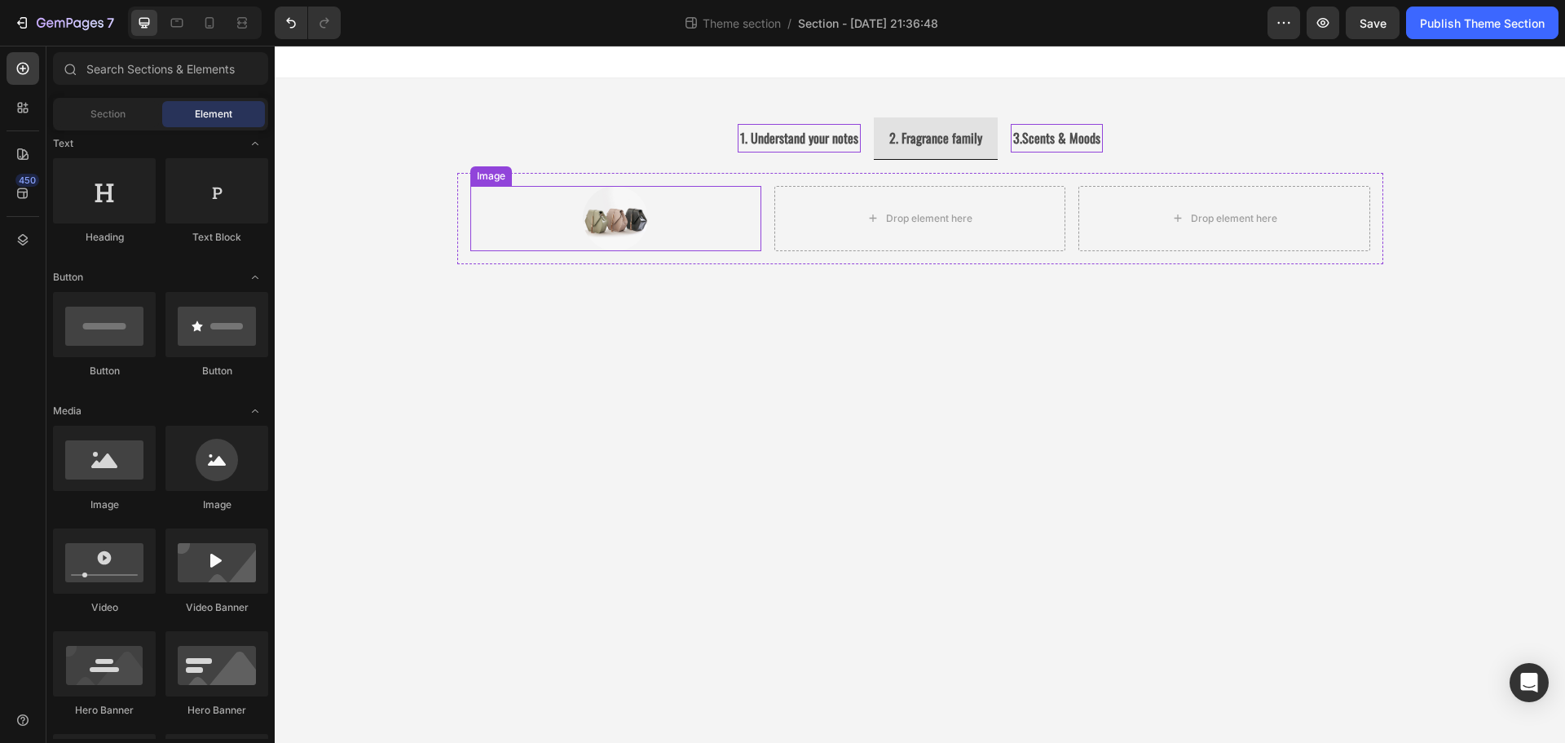
click at [641, 220] on img at bounding box center [615, 218] width 65 height 65
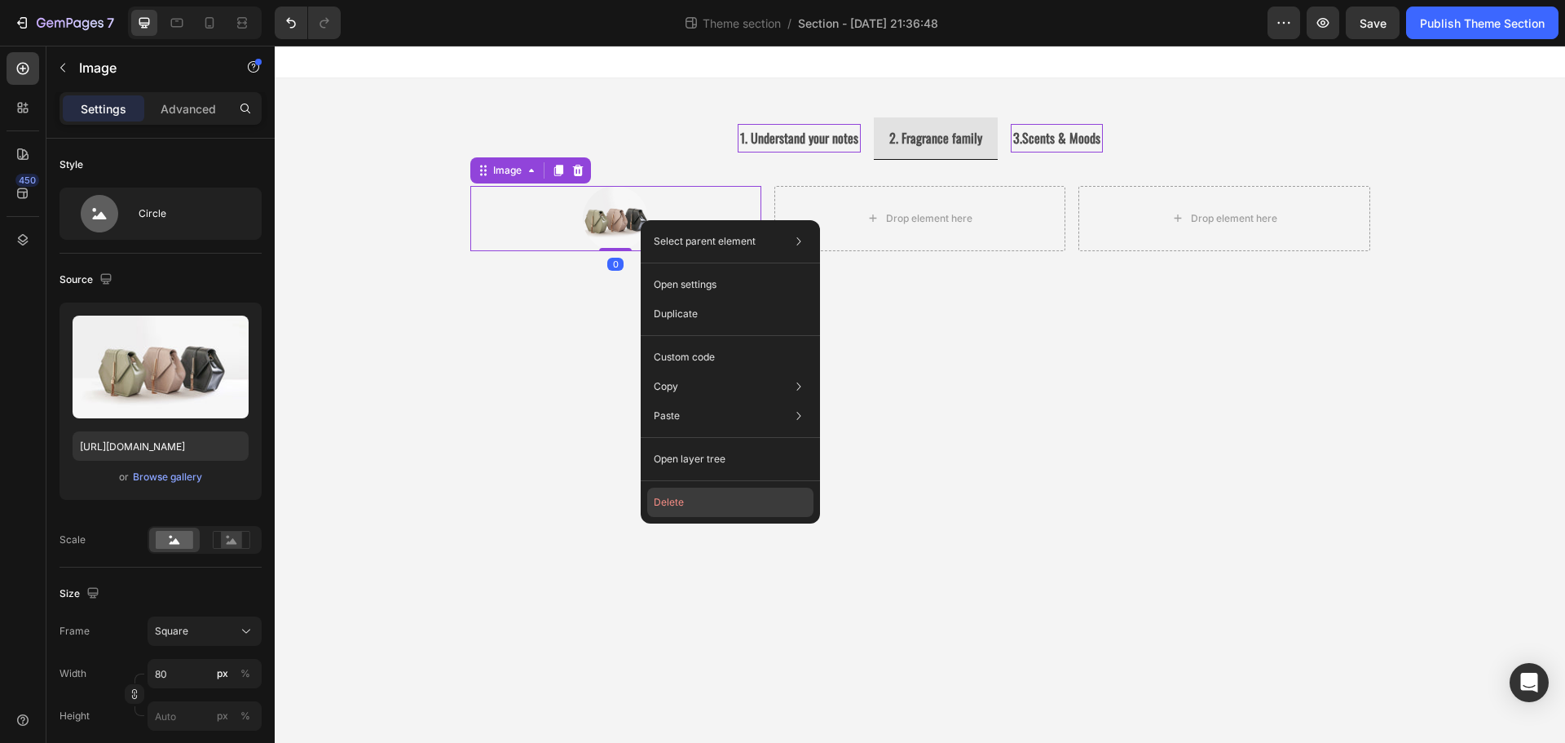
click at [702, 502] on button "Delete" at bounding box center [730, 501] width 166 height 29
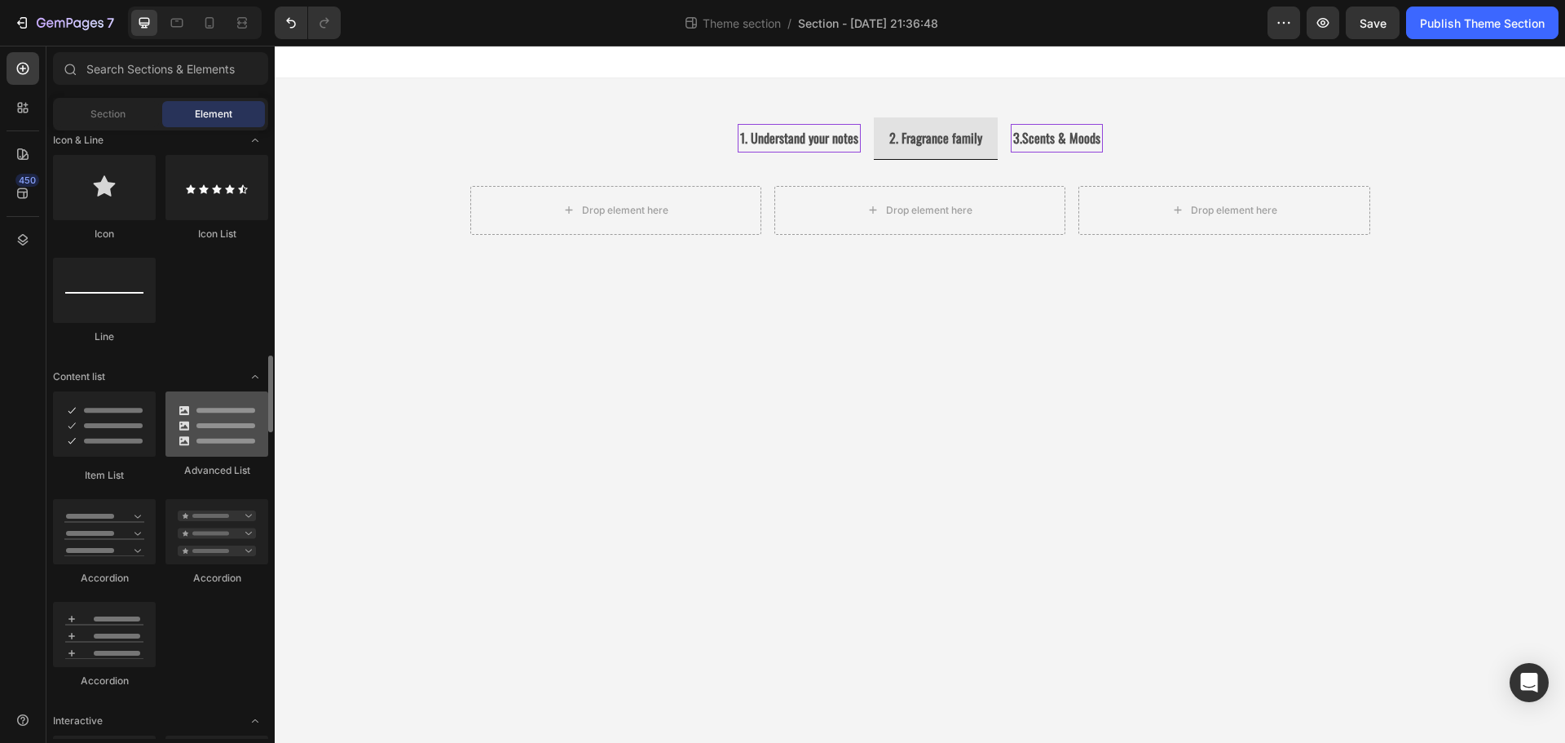
scroll to position [1141, 0]
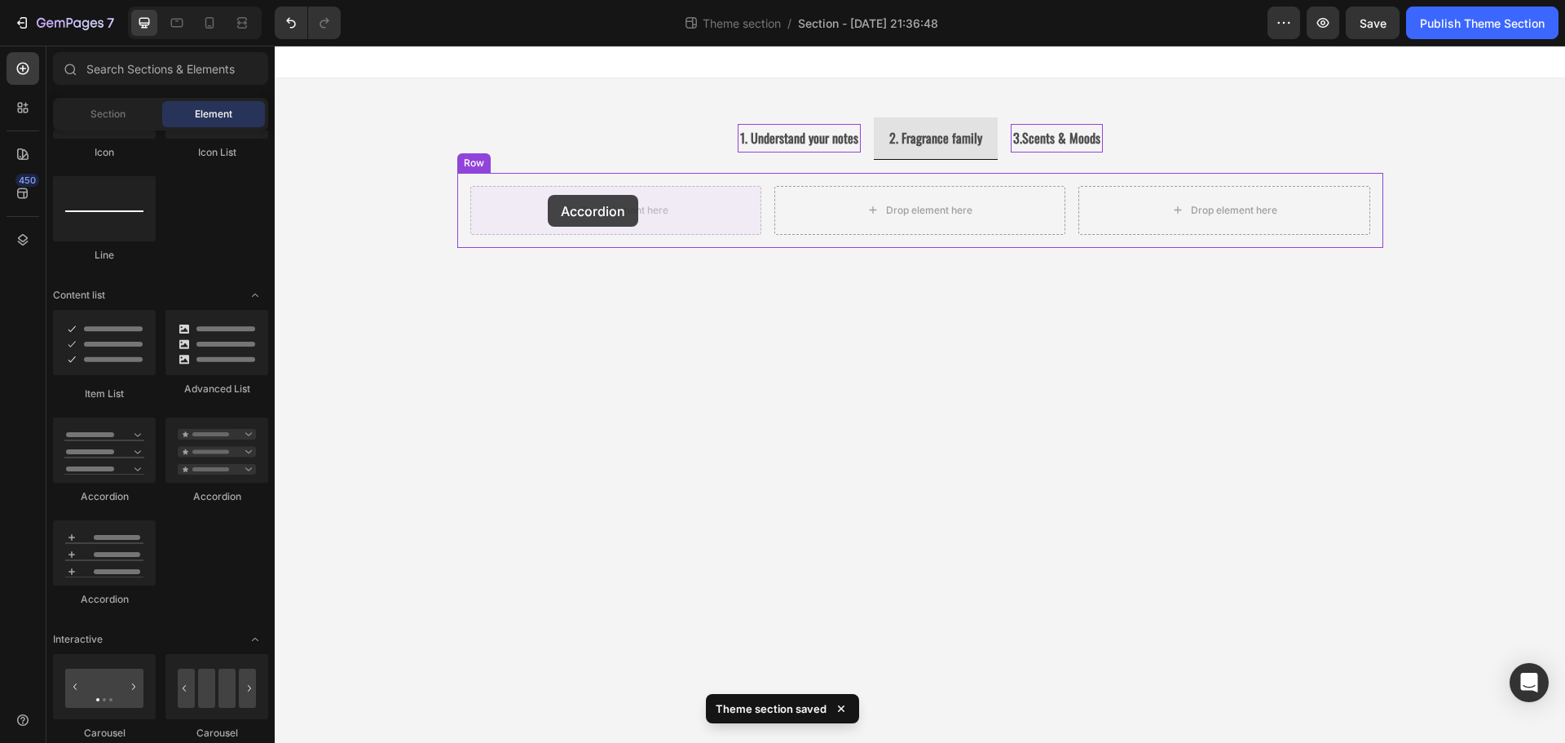
drag, startPoint x: 478, startPoint y: 506, endPoint x: 548, endPoint y: 195, distance: 319.0
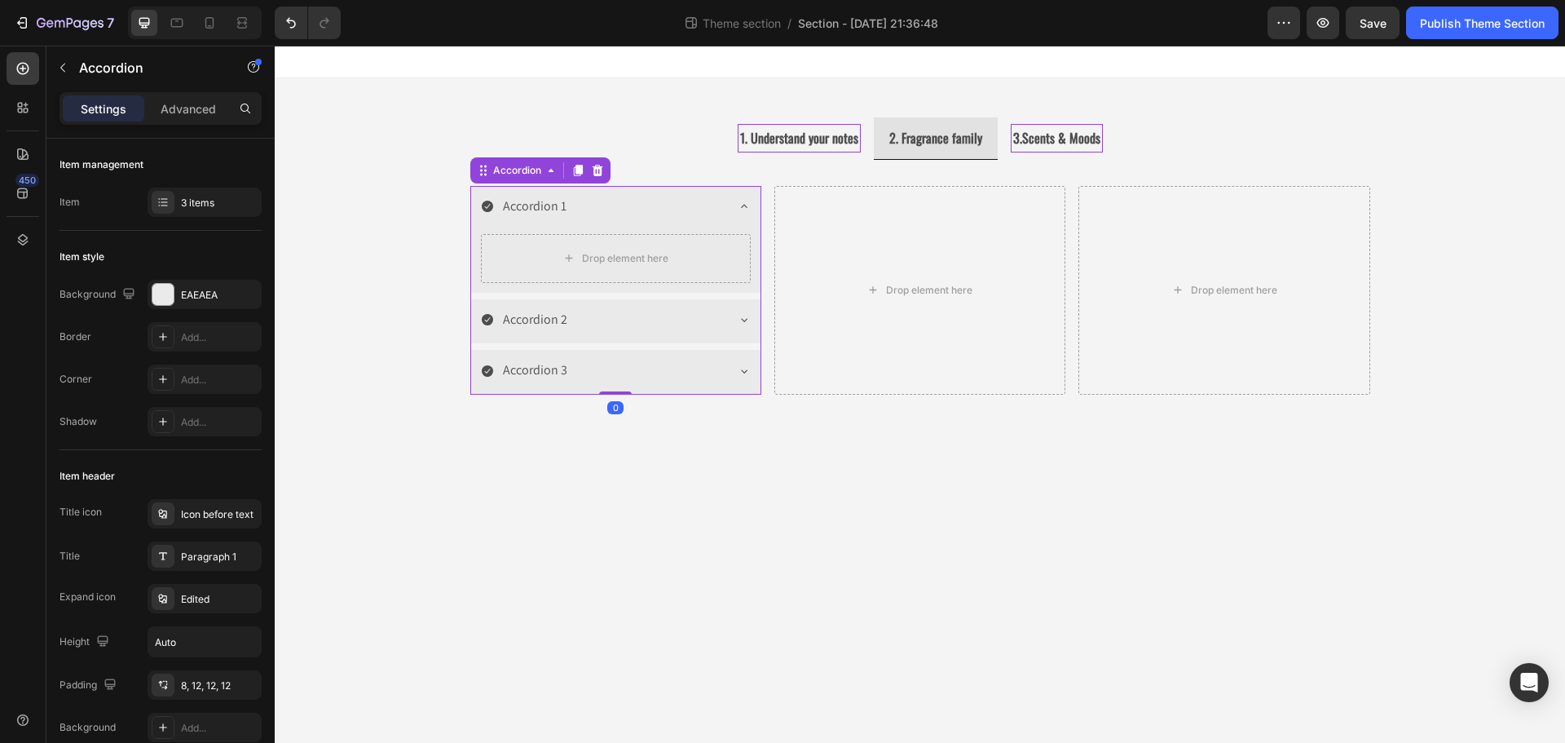
click at [494, 209] on div "Accordion 1" at bounding box center [603, 206] width 244 height 29
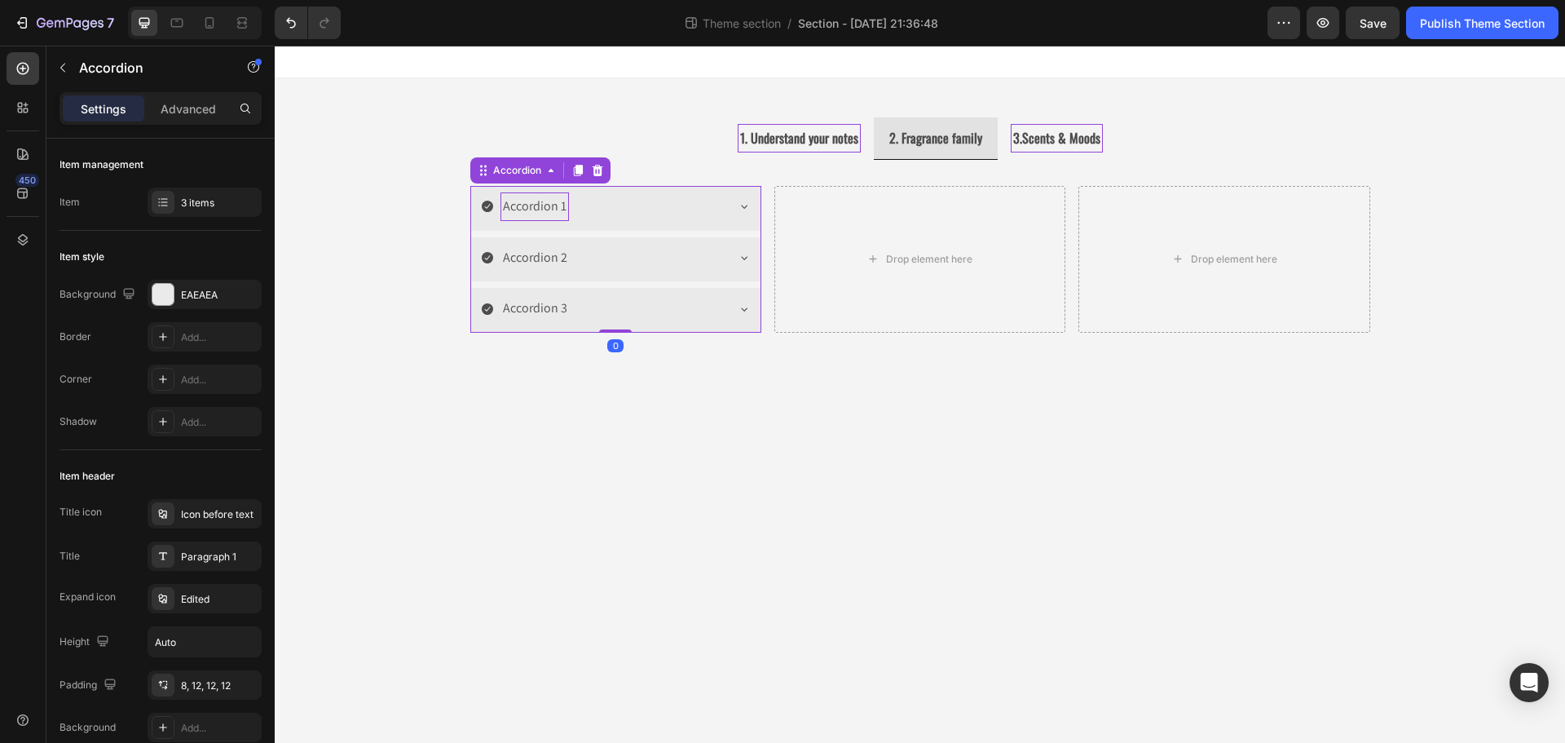
click at [554, 205] on div "Accordion 1" at bounding box center [534, 206] width 68 height 29
click at [485, 209] on icon at bounding box center [487, 206] width 13 height 13
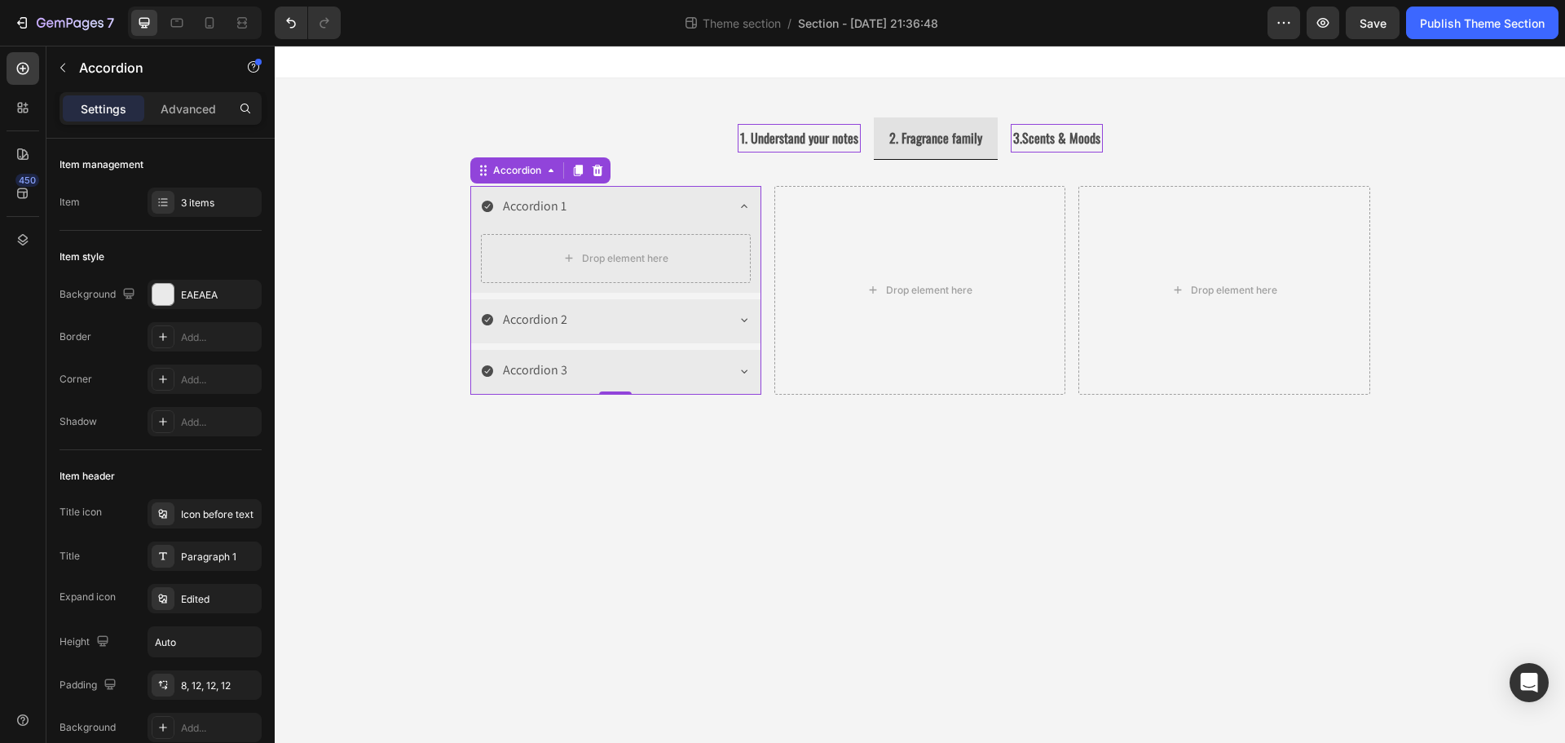
click at [486, 209] on icon at bounding box center [487, 206] width 11 height 11
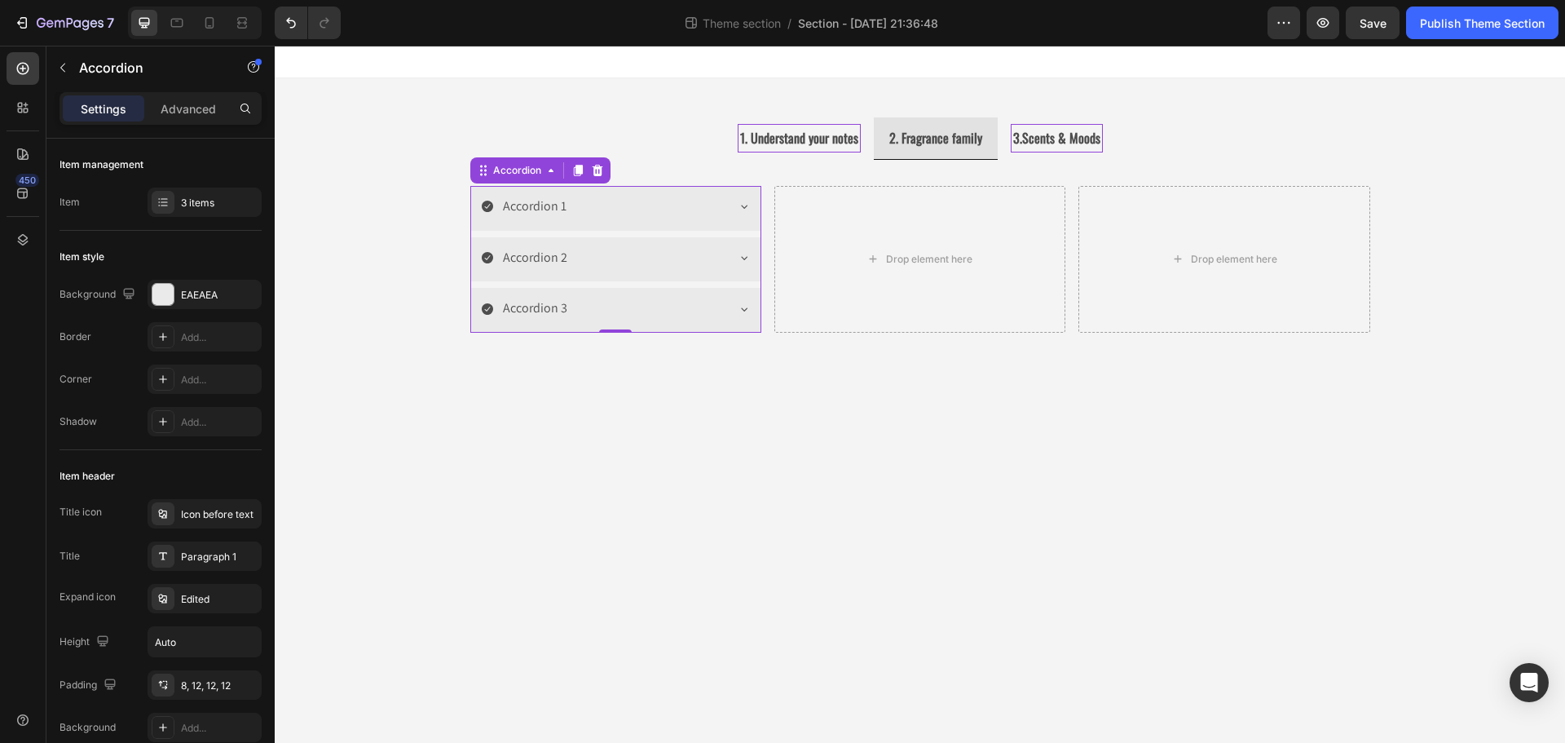
click at [486, 209] on icon at bounding box center [487, 206] width 11 height 11
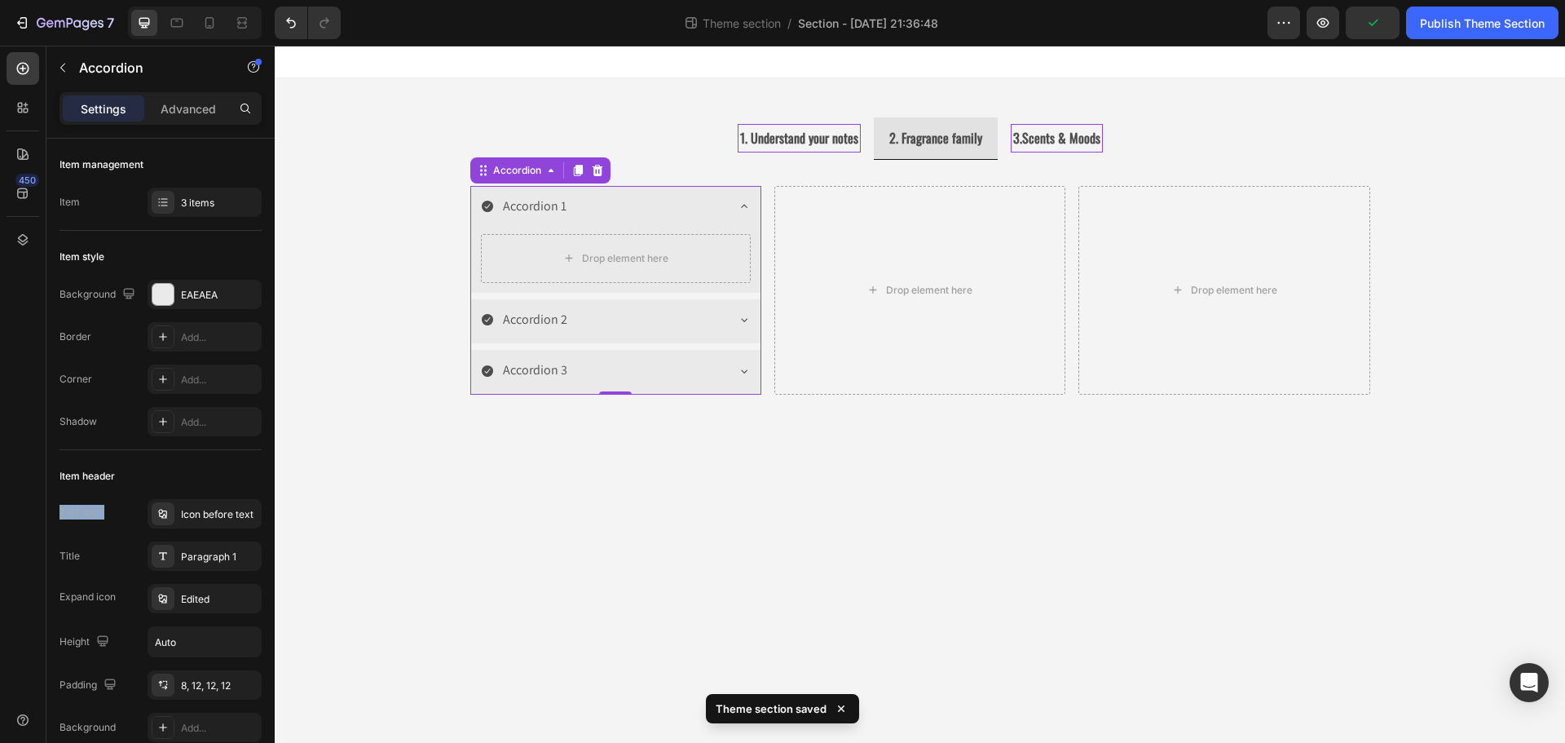
drag, startPoint x: 453, startPoint y: 562, endPoint x: 588, endPoint y: 240, distance: 349.2
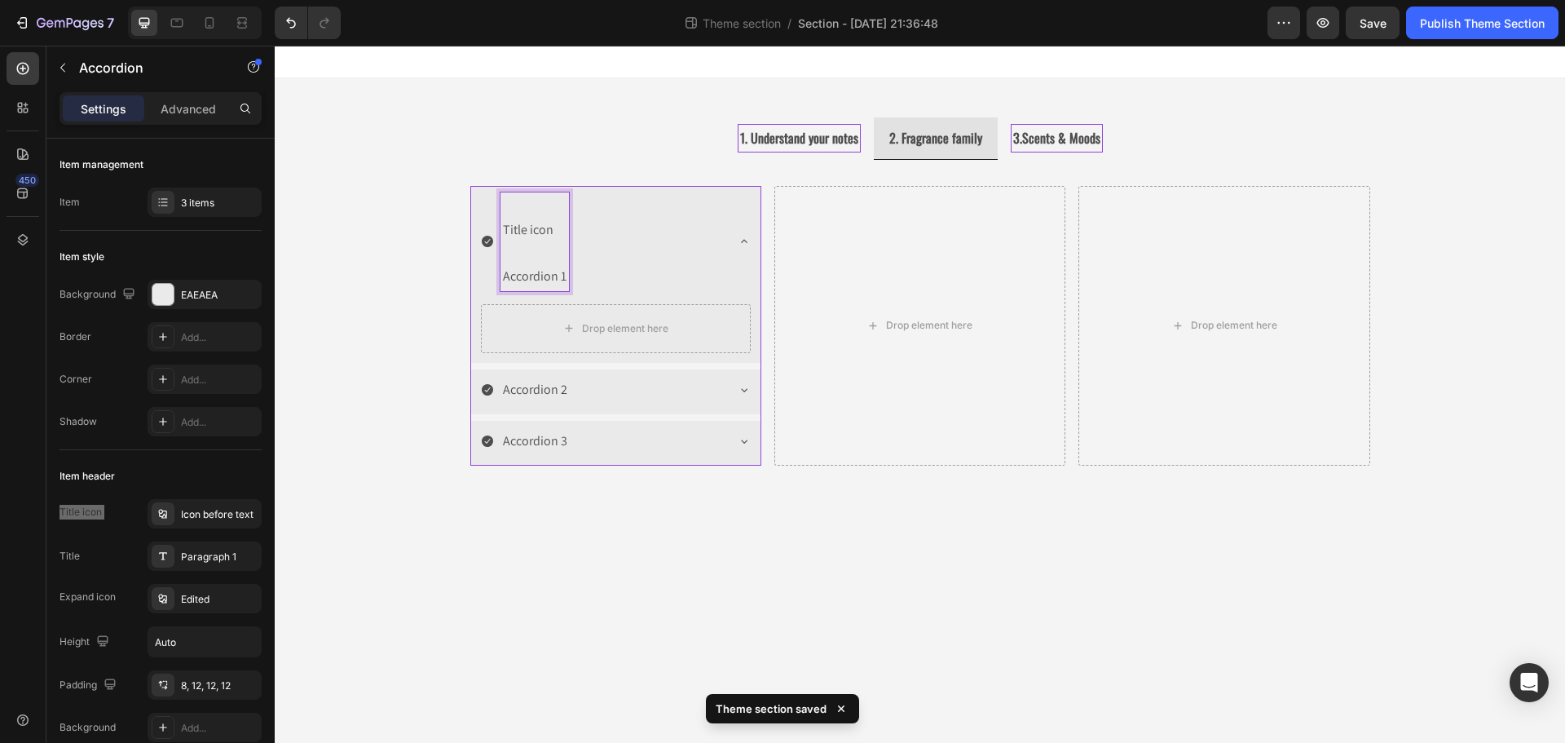
click at [559, 262] on p "Rich Text Editor. Editing area: main" at bounding box center [535, 253] width 64 height 24
click at [555, 274] on p "Accordion 1" at bounding box center [535, 277] width 64 height 24
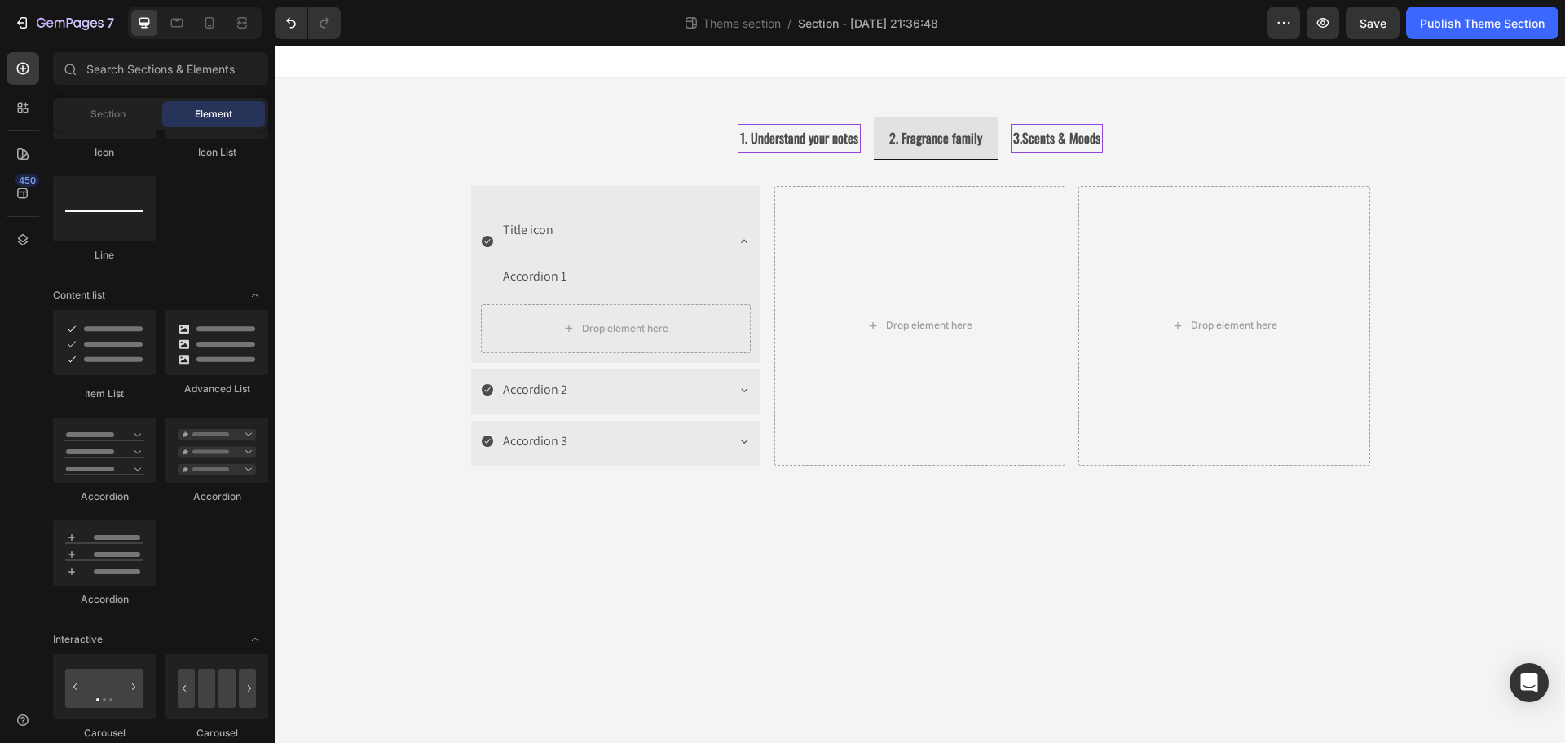
click at [389, 412] on div "1. Understand your notes 2. Fragrance family 3.Scents & Moods Image Image Image…" at bounding box center [920, 304] width 1290 height 452
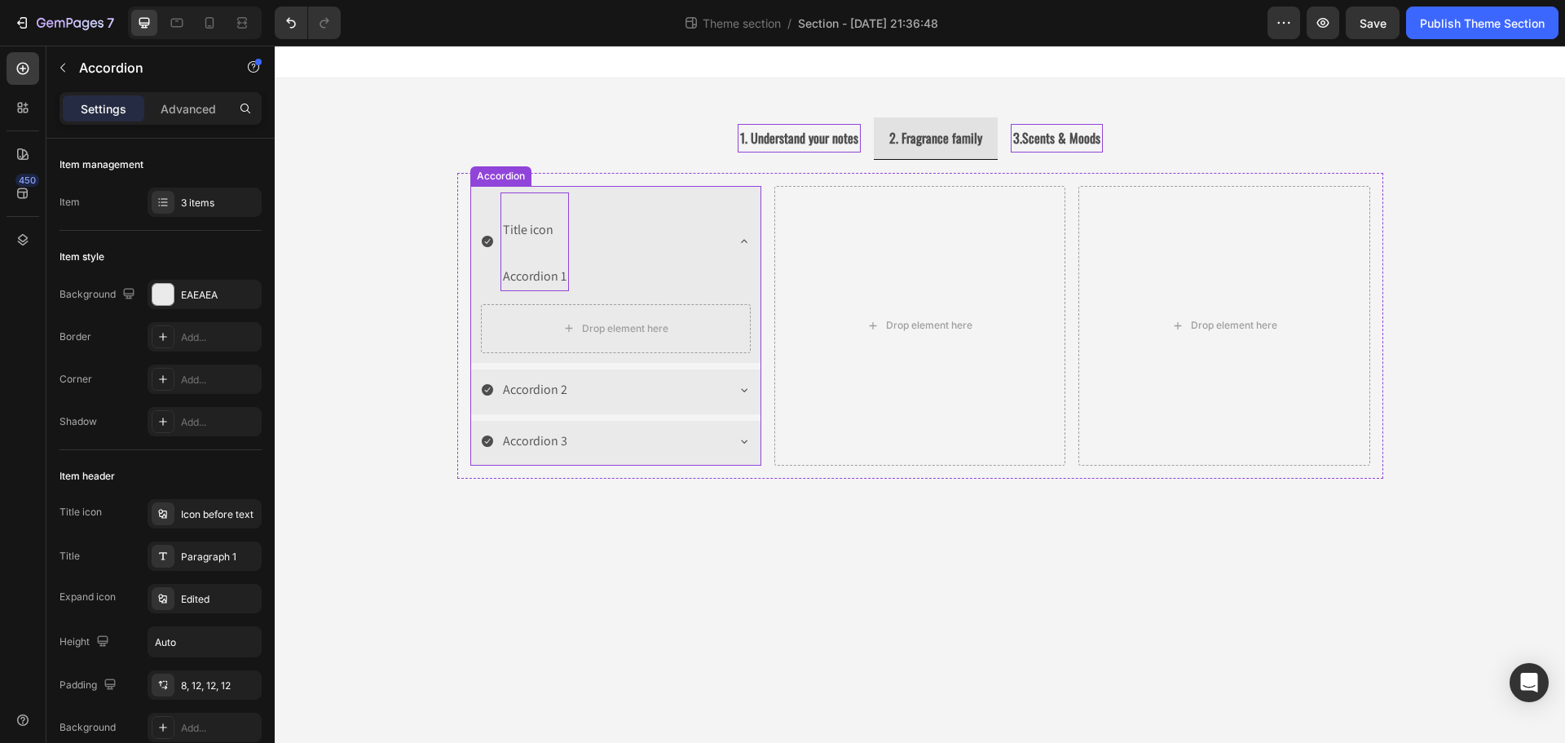
click at [531, 277] on p "Accordion 1" at bounding box center [535, 277] width 64 height 24
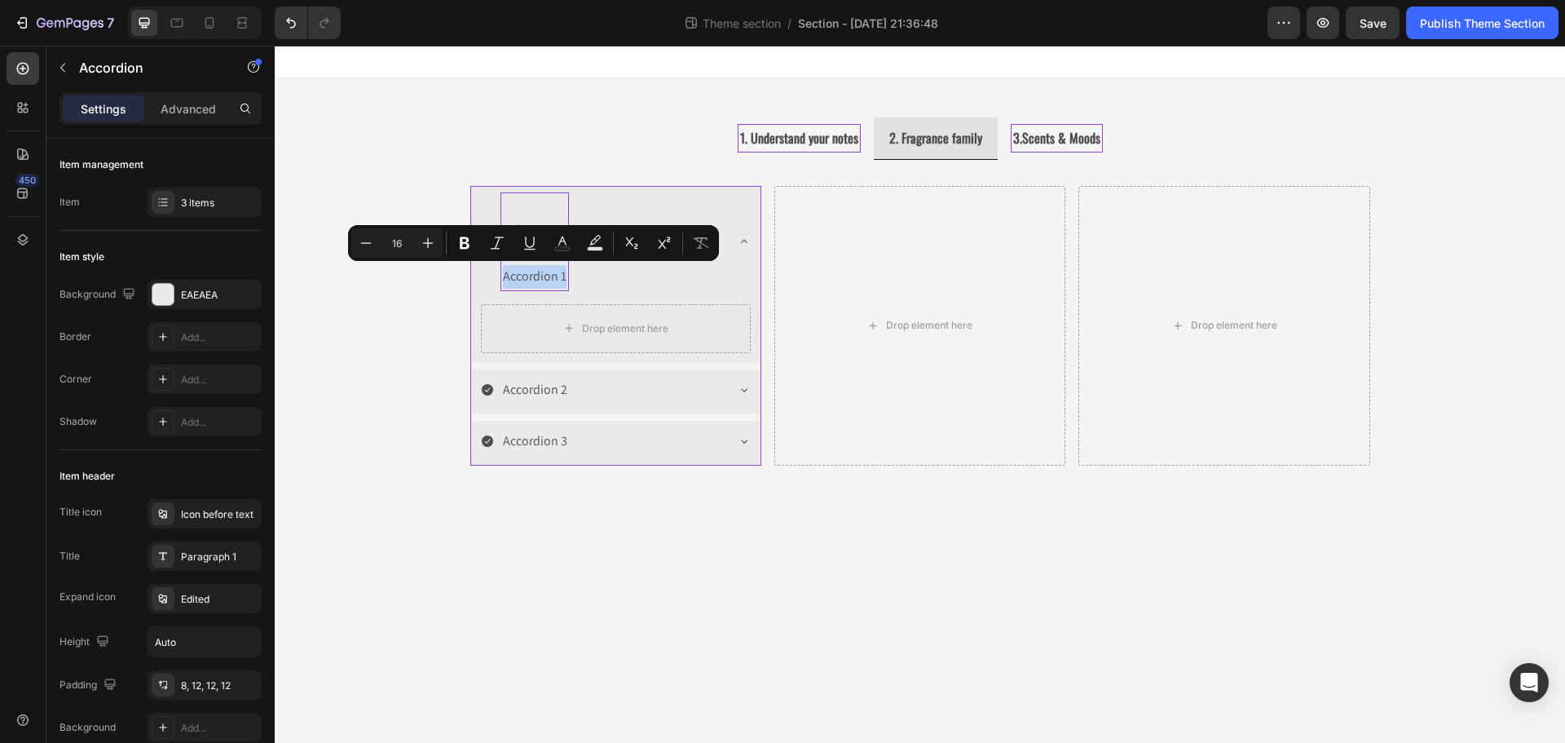
click at [487, 275] on div "Title icon Accordion 1" at bounding box center [603, 241] width 244 height 99
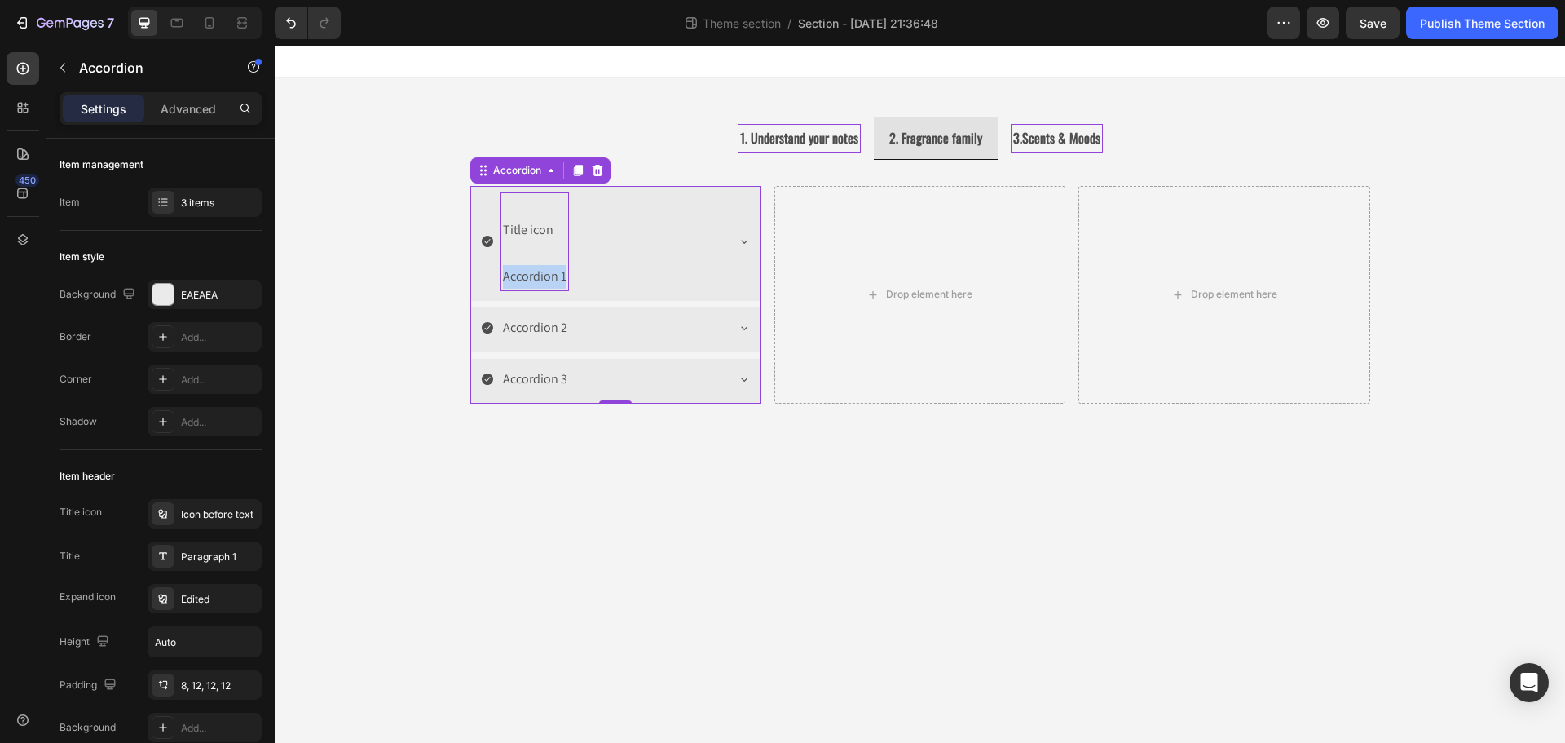
click at [735, 241] on div "Title icon Accordion 1" at bounding box center [615, 243] width 289 height 115
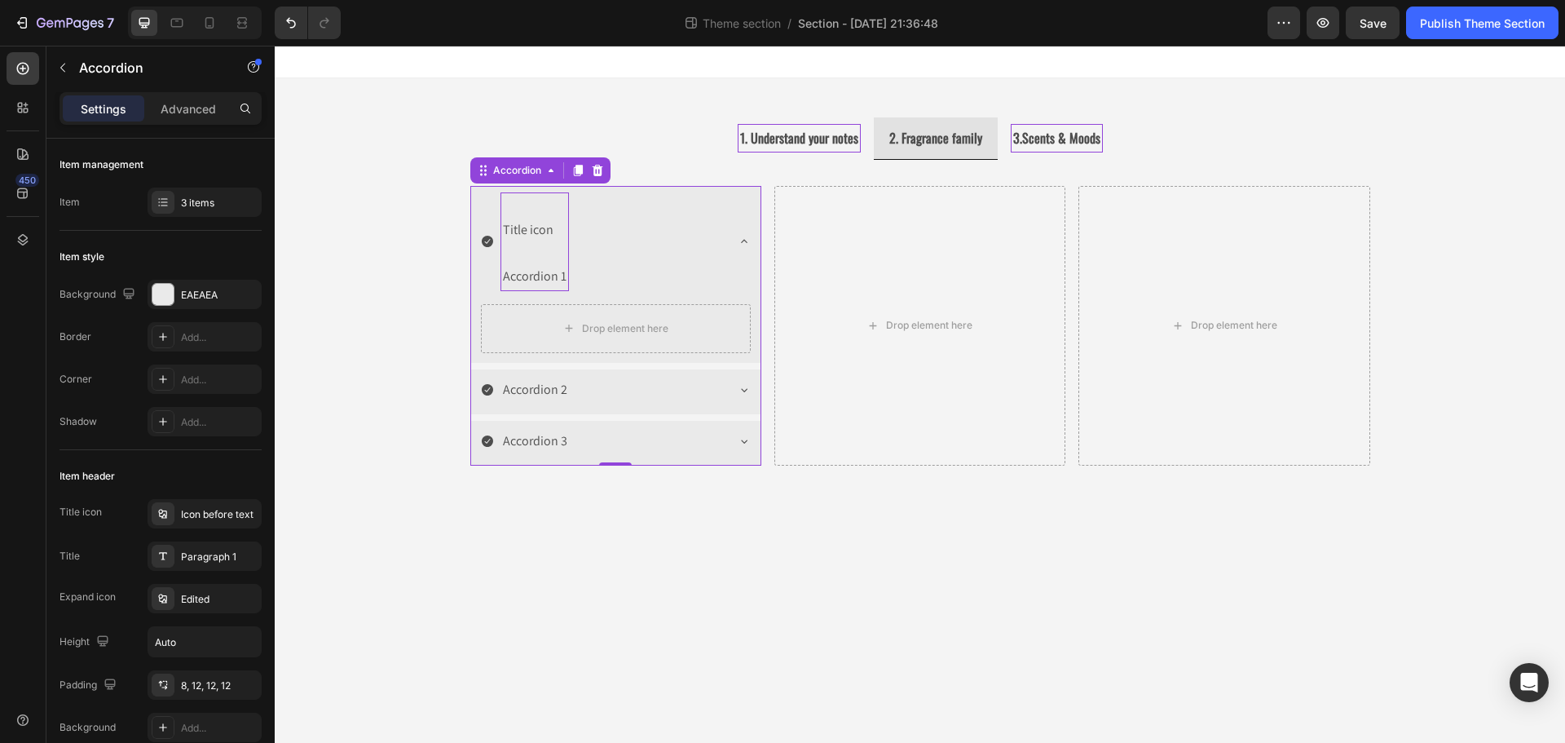
click at [557, 239] on p "Title icon" at bounding box center [535, 218] width 64 height 47
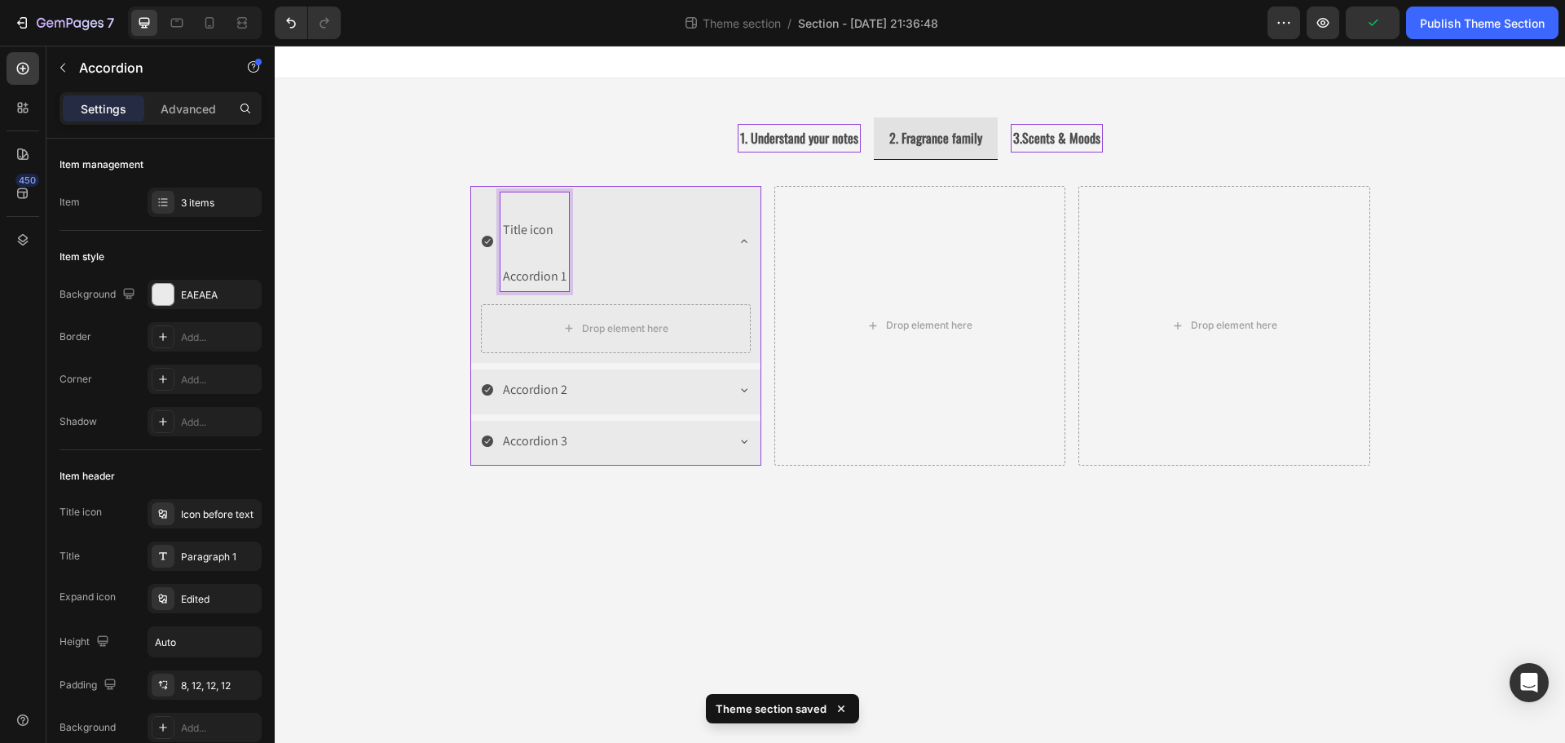
drag, startPoint x: 557, startPoint y: 239, endPoint x: 544, endPoint y: 248, distance: 15.8
click at [544, 248] on p "Rich Text Editor. Editing area: main" at bounding box center [535, 253] width 64 height 24
drag, startPoint x: 562, startPoint y: 275, endPoint x: 478, endPoint y: 195, distance: 115.9
click at [478, 195] on div "Title icon Accordion 1" at bounding box center [615, 243] width 289 height 115
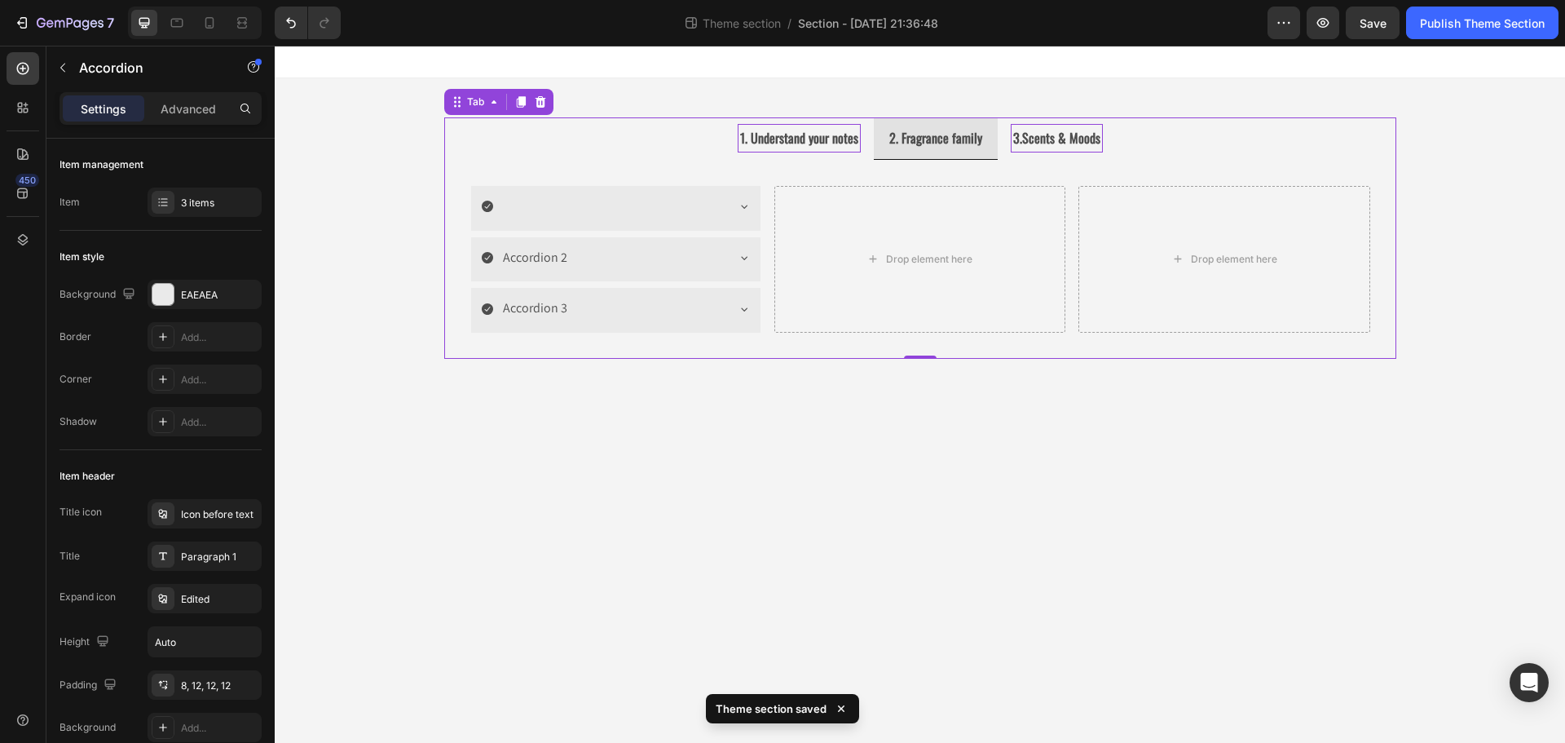
click at [623, 126] on ul "1. Understand your notes 2. Fragrance family 3.Scents & Moods" at bounding box center [920, 138] width 952 height 42
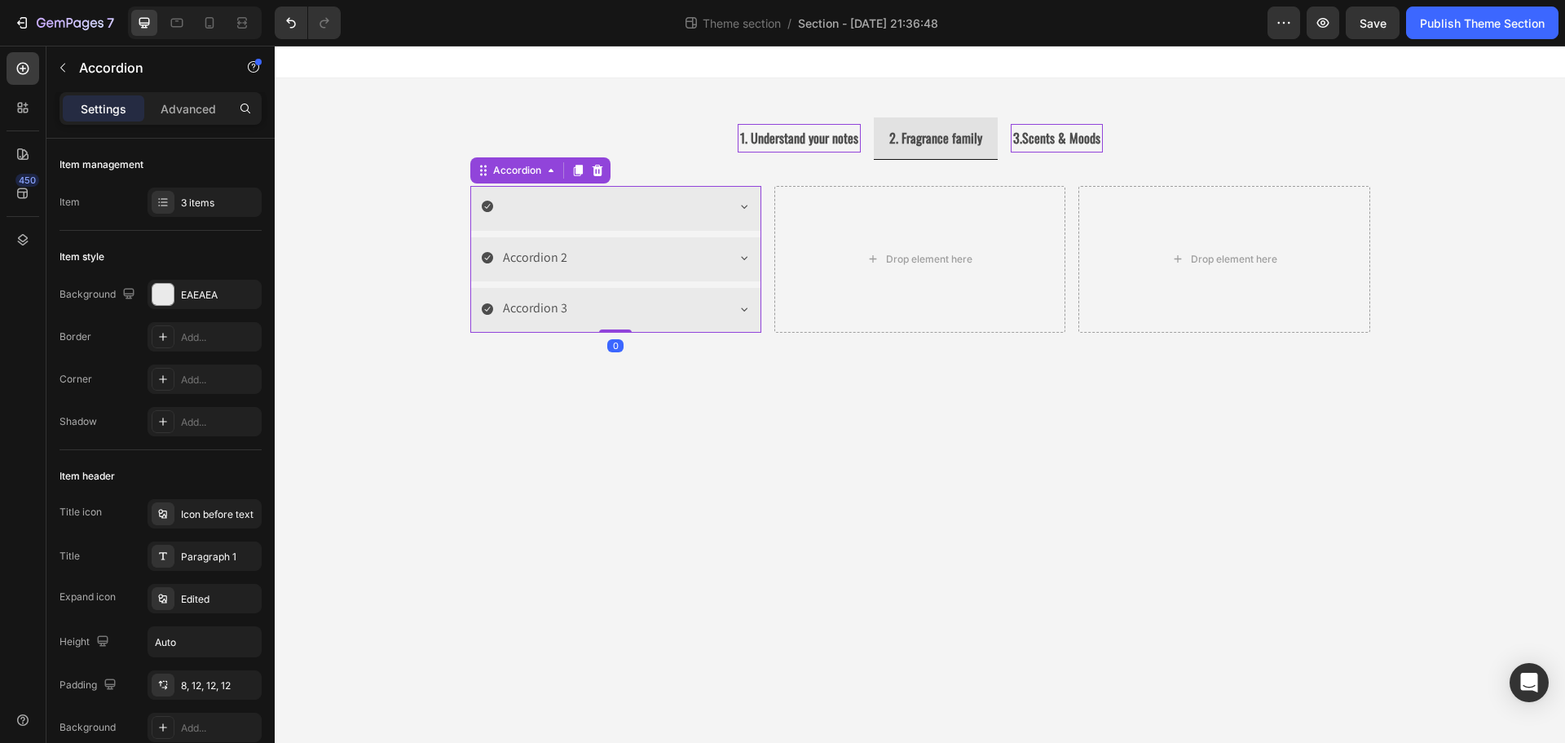
click at [490, 211] on icon at bounding box center [487, 206] width 11 height 11
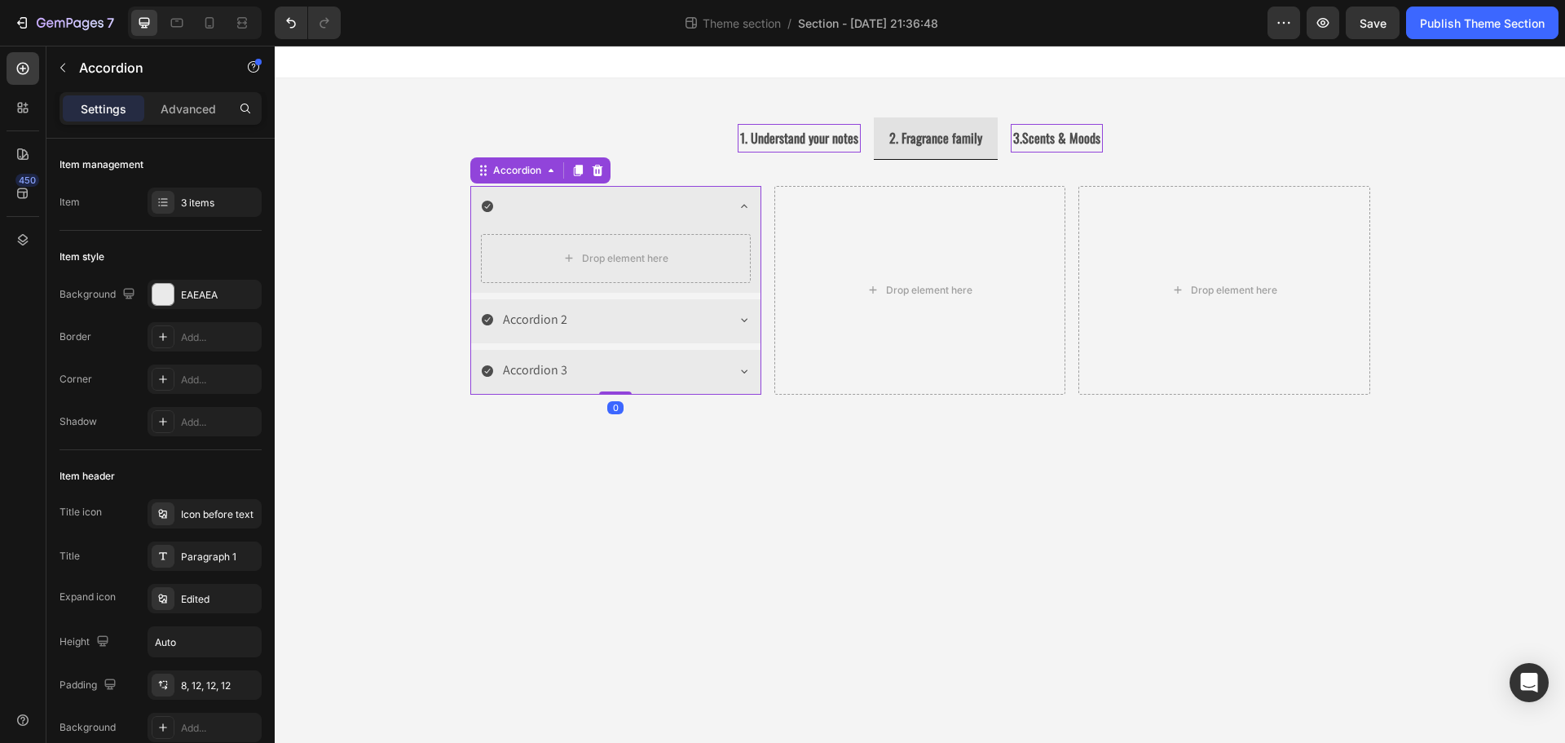
click at [487, 210] on icon at bounding box center [487, 206] width 11 height 11
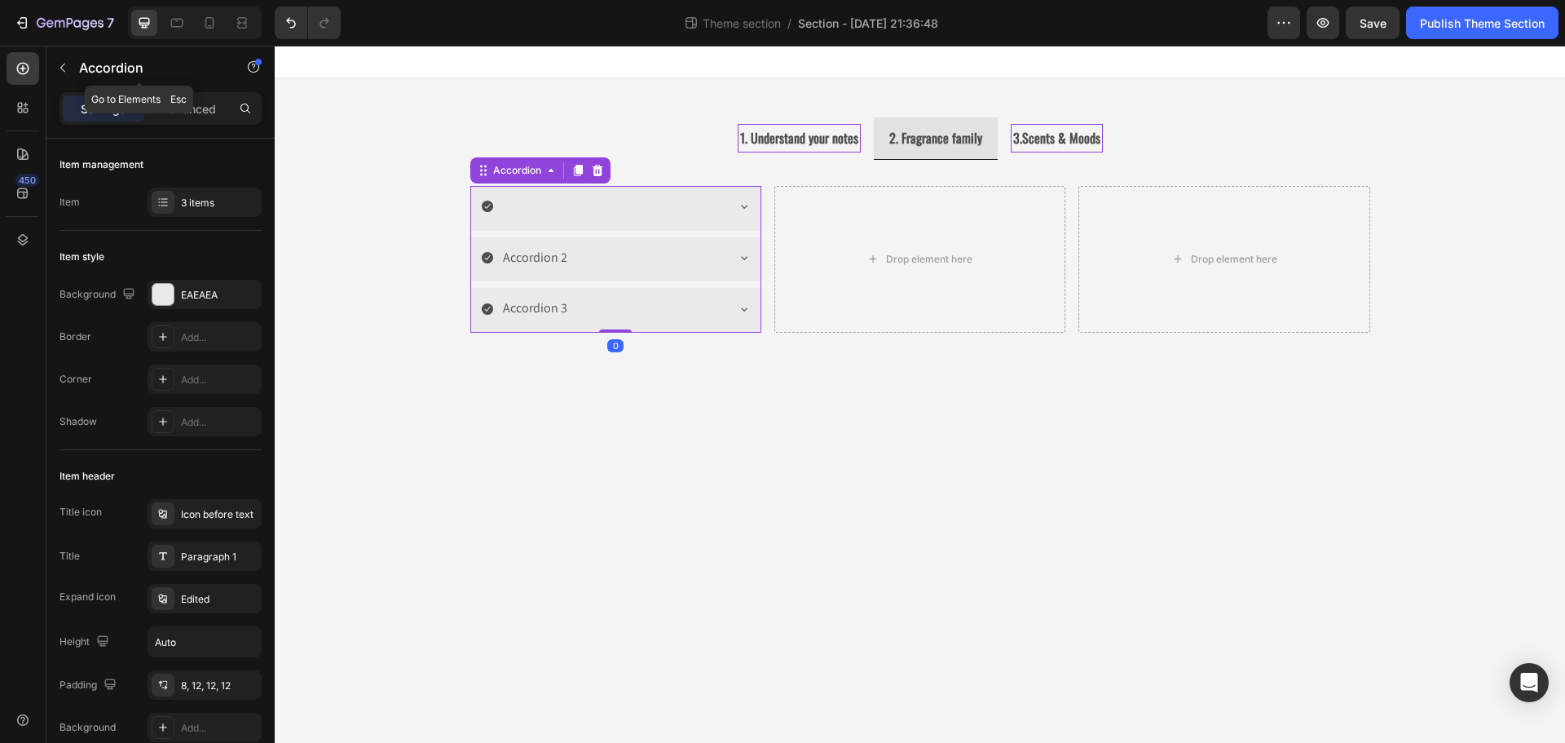
click at [59, 69] on icon "button" at bounding box center [62, 67] width 13 height 13
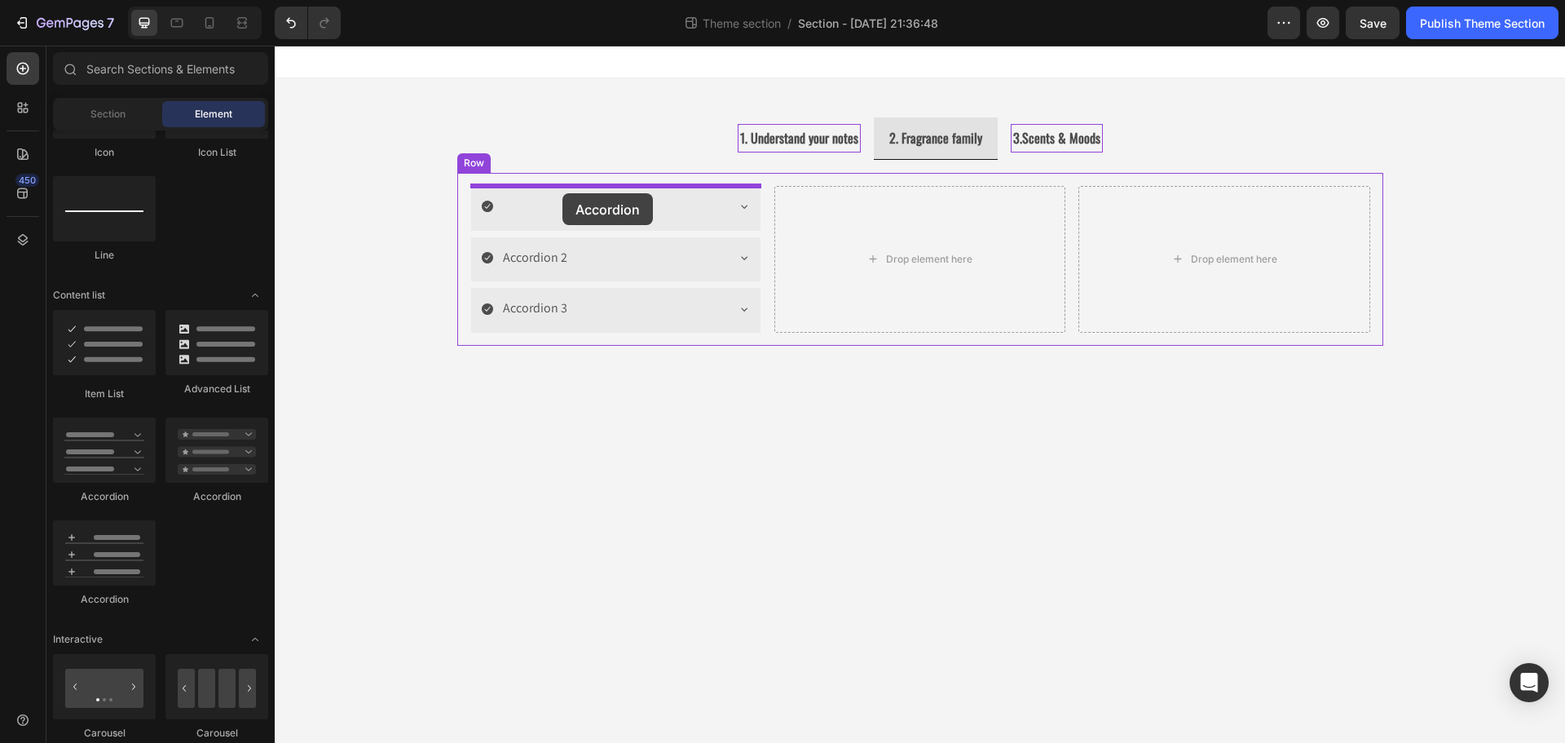
drag, startPoint x: 368, startPoint y: 505, endPoint x: 562, endPoint y: 193, distance: 367.3
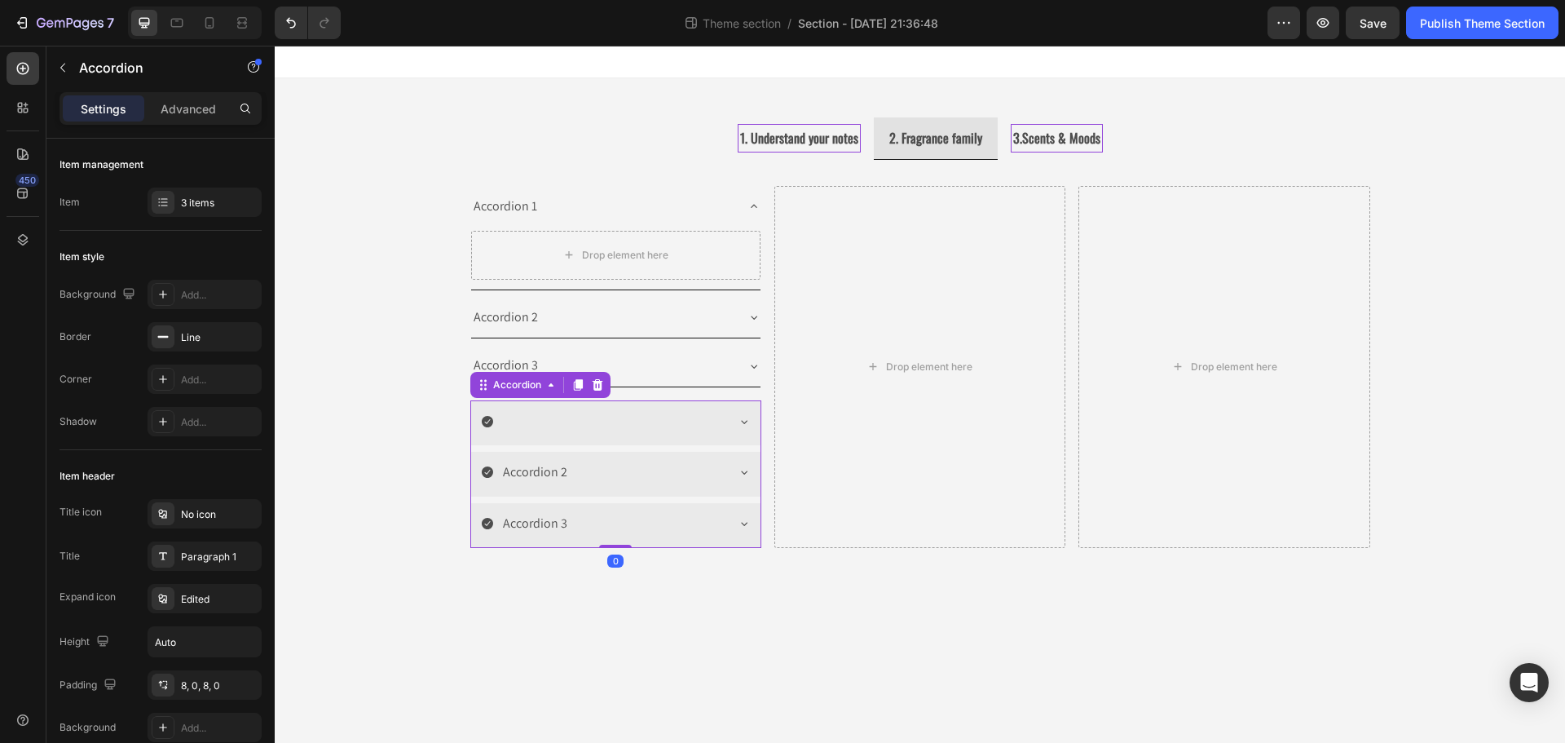
click at [629, 415] on div at bounding box center [603, 421] width 244 height 29
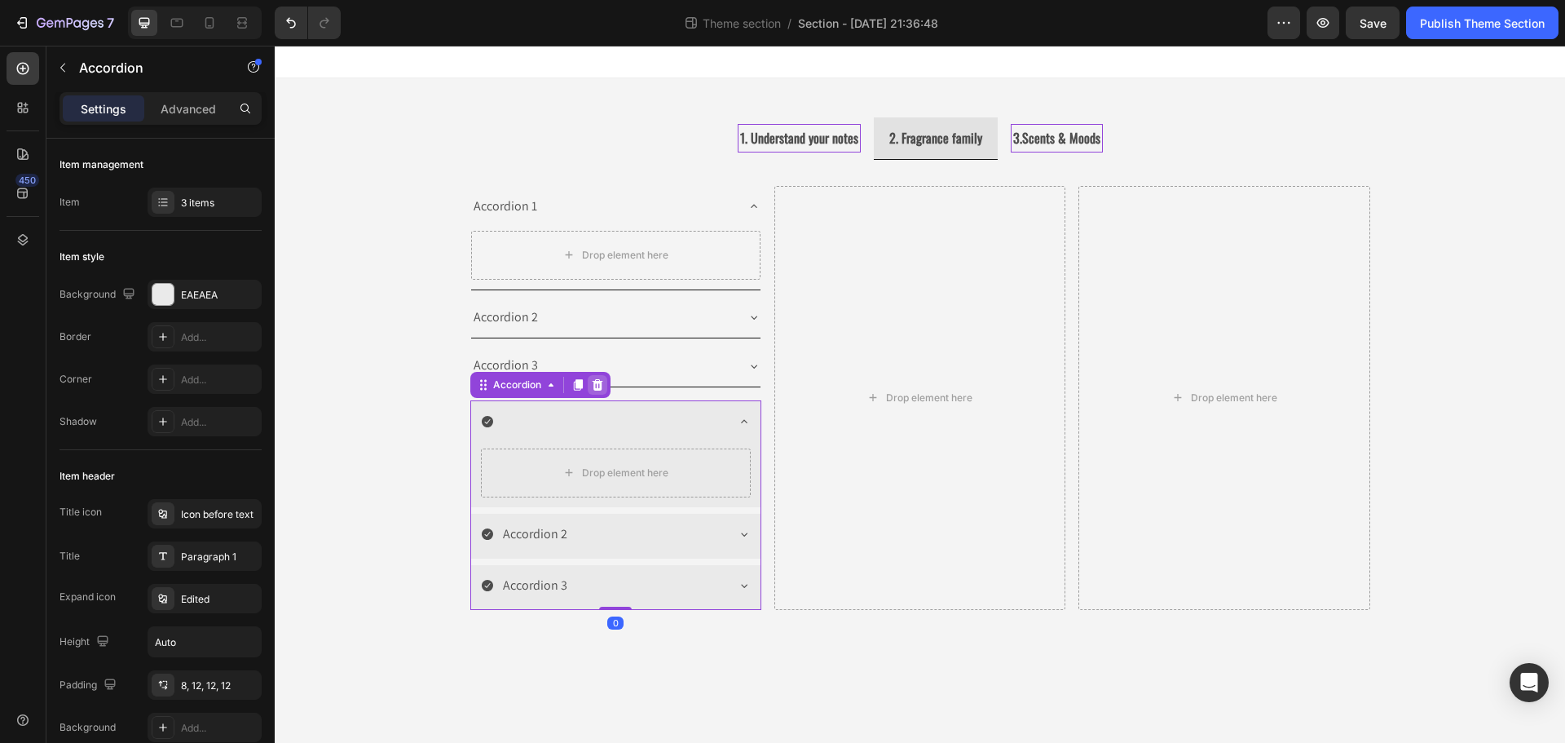
click at [601, 386] on icon at bounding box center [597, 384] width 11 height 11
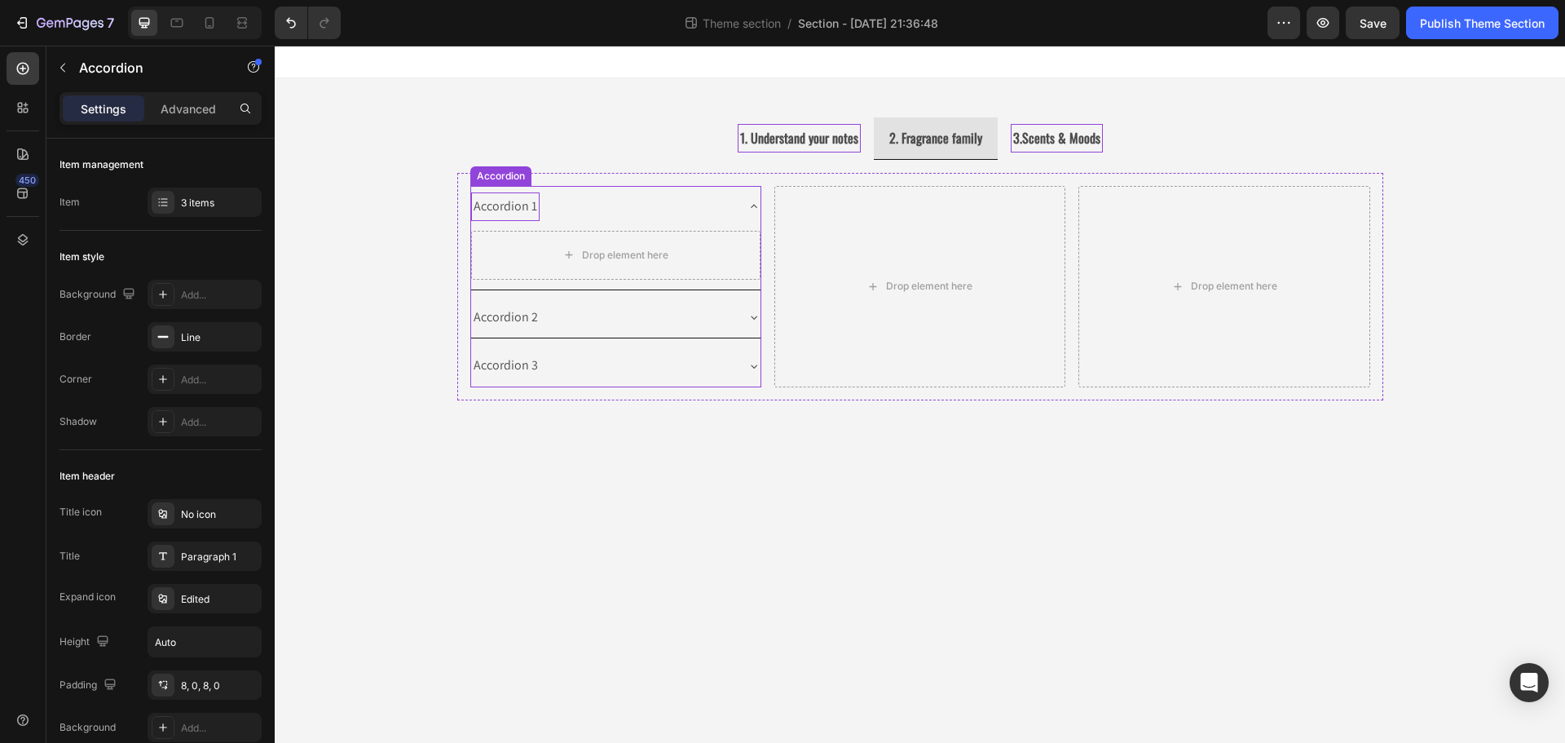
click at [505, 205] on div "Accordion 1" at bounding box center [505, 206] width 68 height 29
click at [735, 208] on div "Accordion 1" at bounding box center [615, 207] width 289 height 42
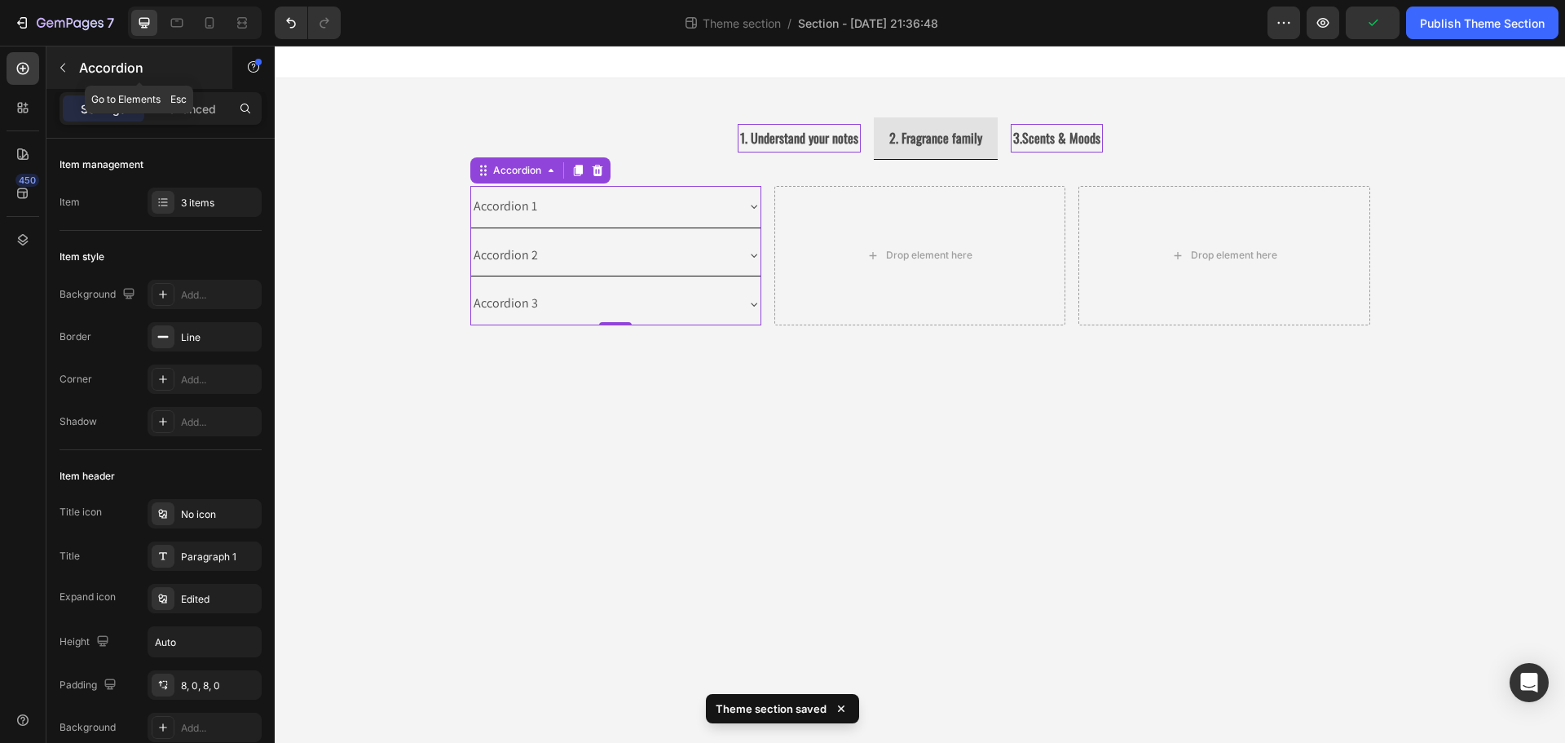
click at [56, 68] on icon "button" at bounding box center [62, 67] width 13 height 13
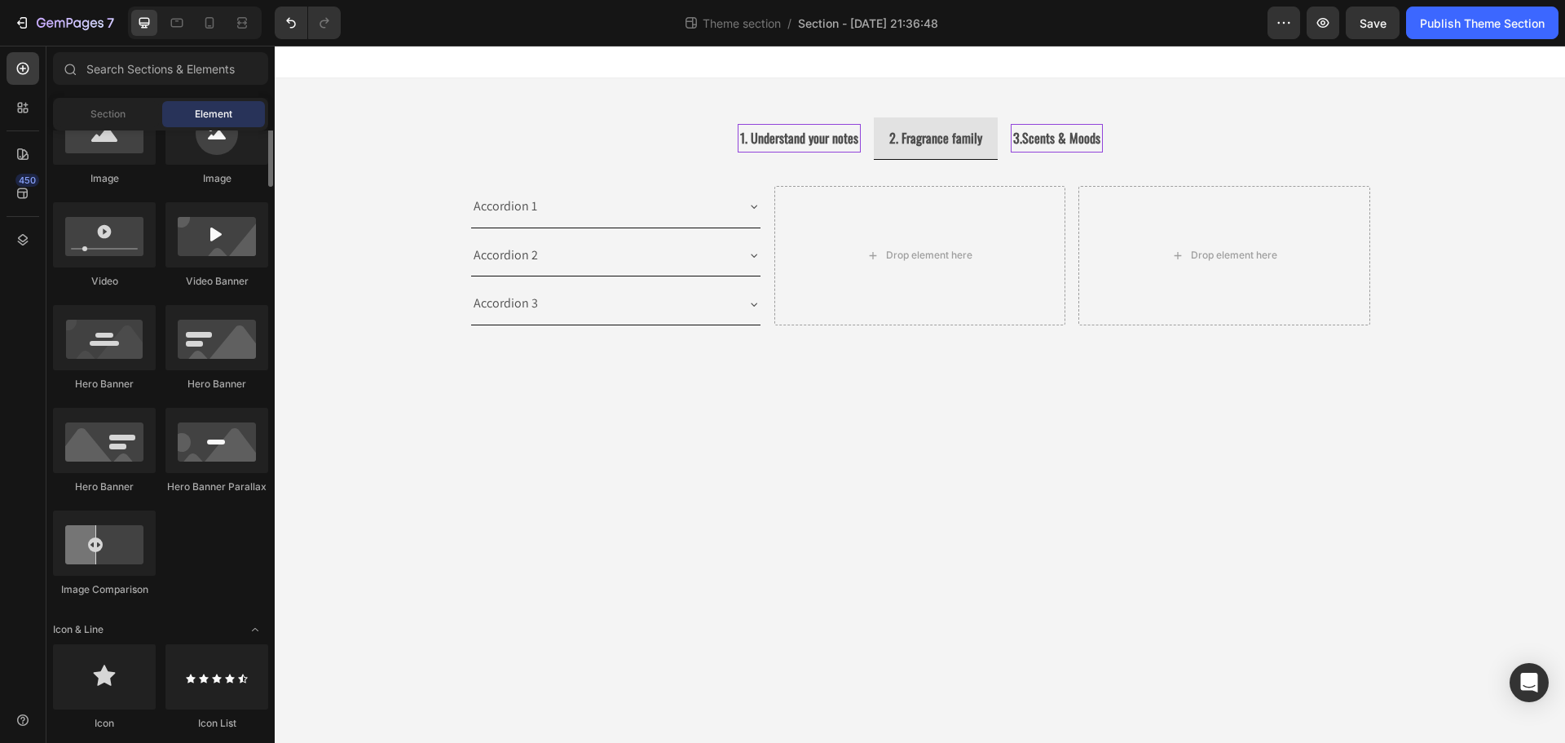
scroll to position [408, 0]
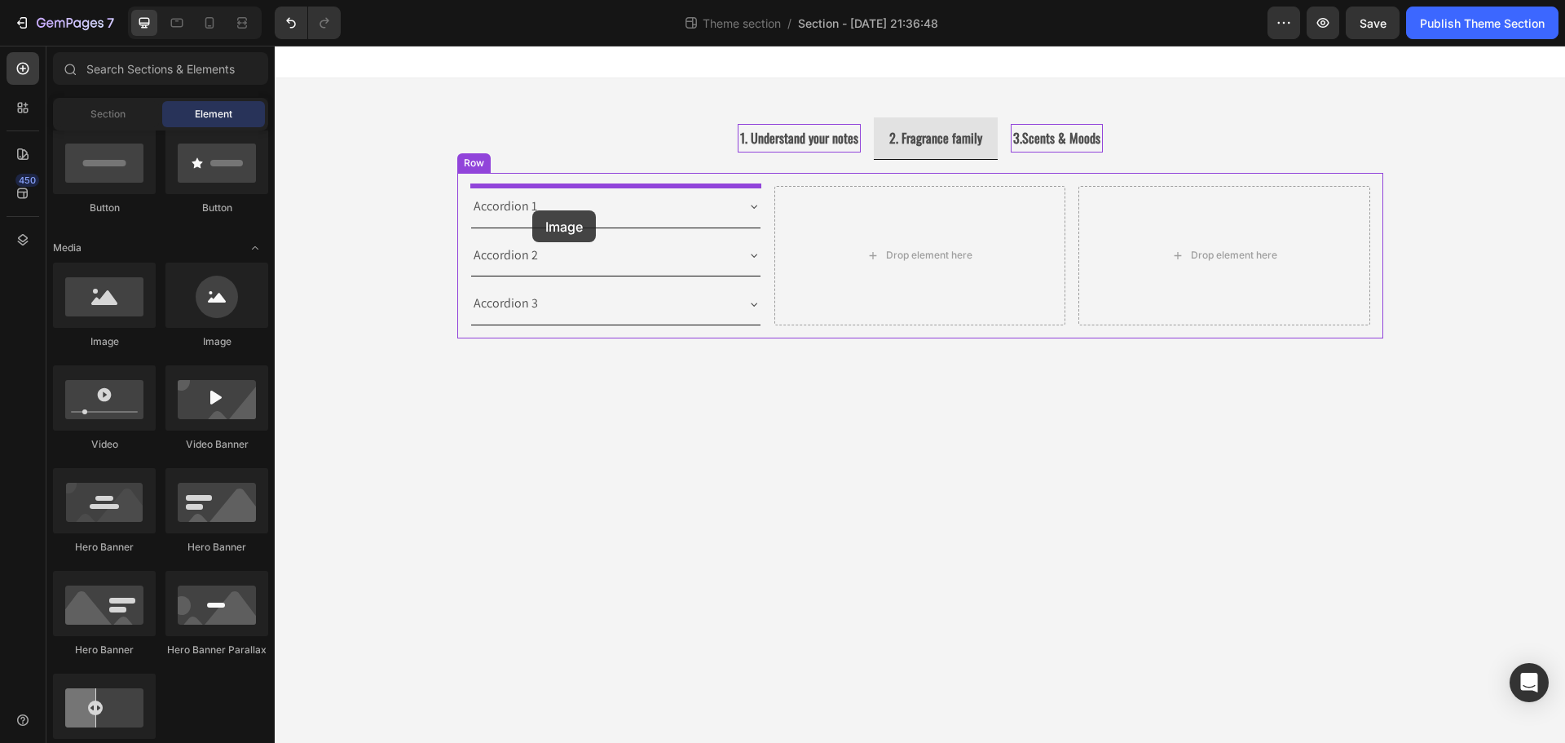
drag, startPoint x: 410, startPoint y: 354, endPoint x: 532, endPoint y: 210, distance: 188.5
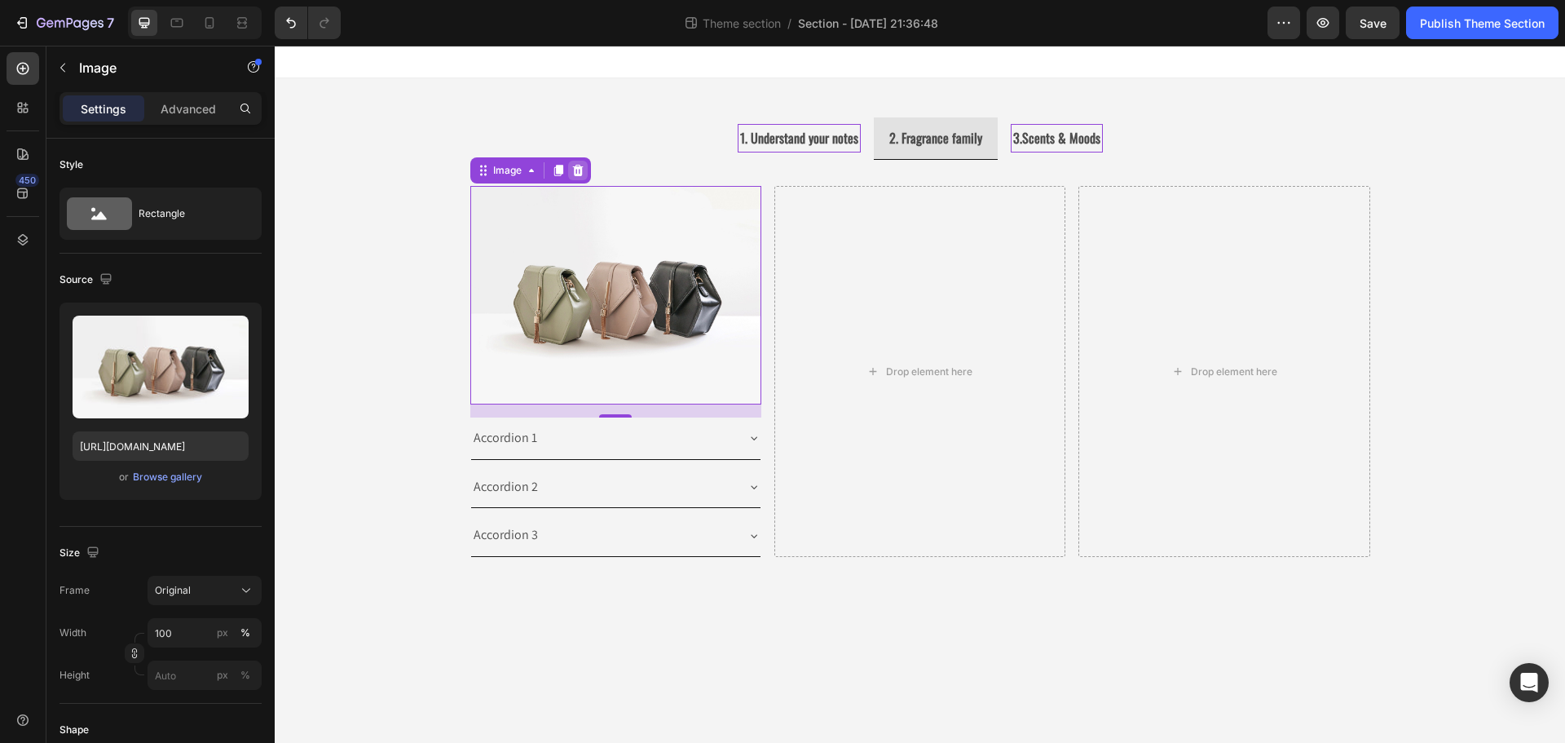
click at [581, 170] on icon at bounding box center [577, 170] width 11 height 11
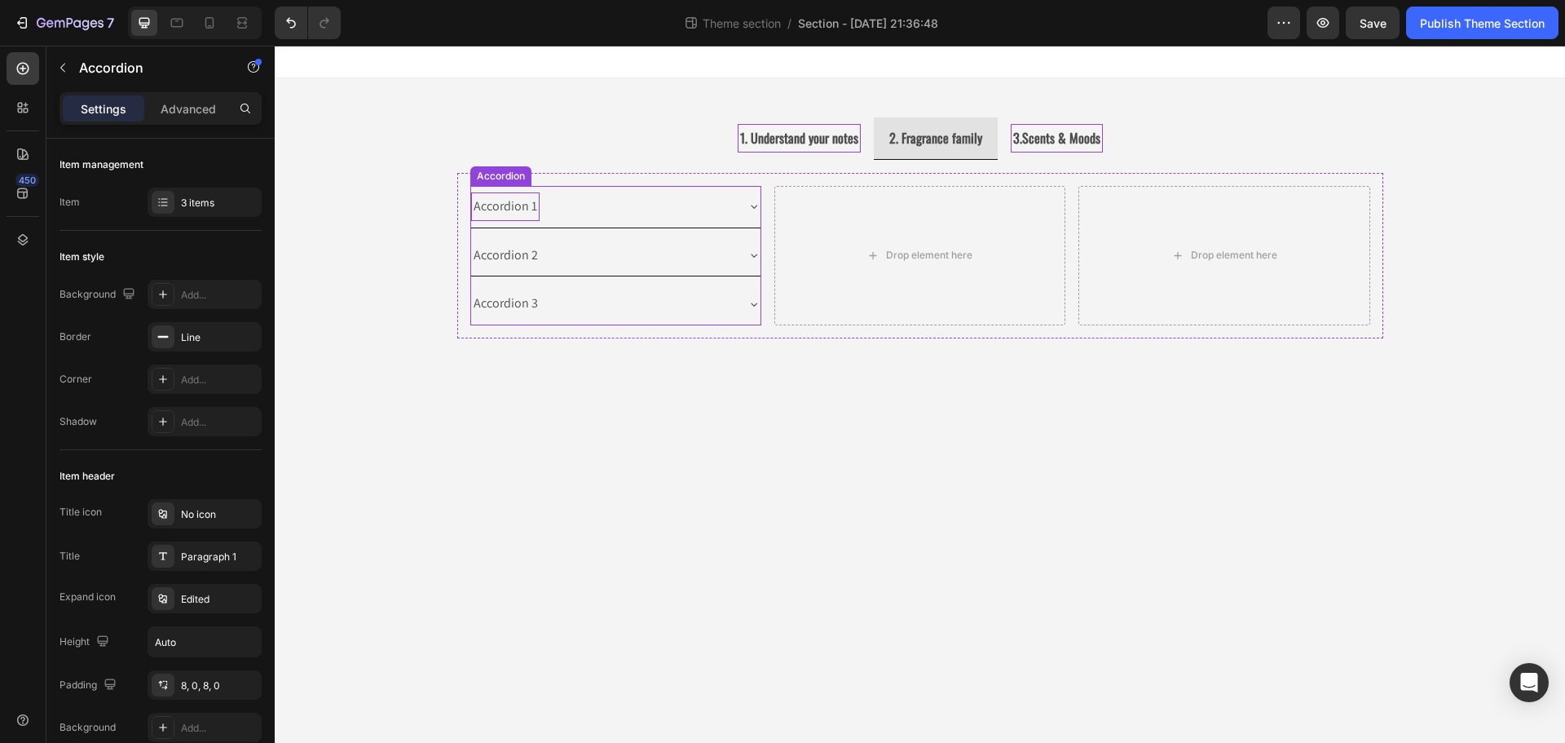
click at [527, 204] on div "Accordion 1" at bounding box center [505, 206] width 68 height 29
click at [536, 170] on div "Accordion" at bounding box center [517, 170] width 55 height 15
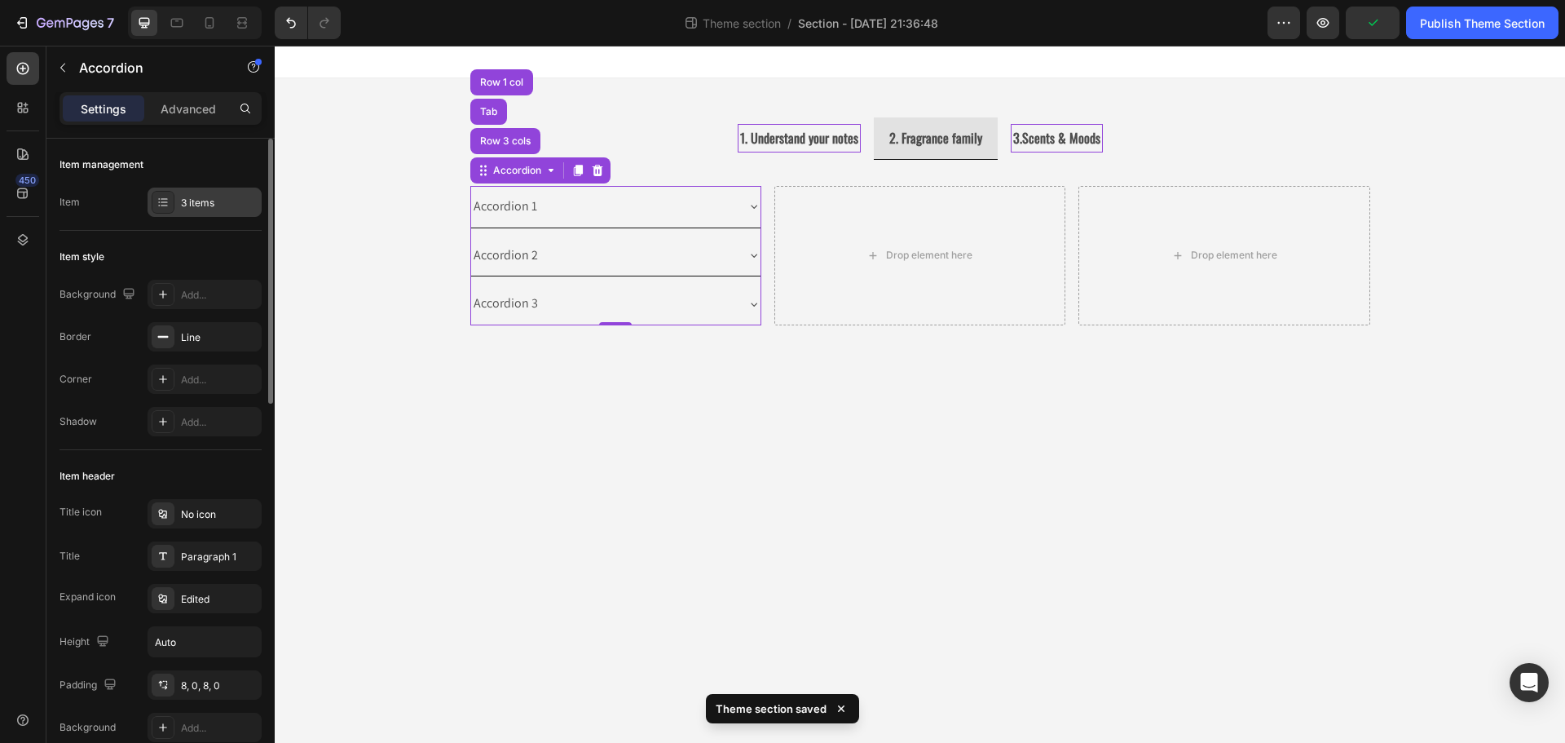
click at [185, 196] on div "3 items" at bounding box center [219, 203] width 77 height 15
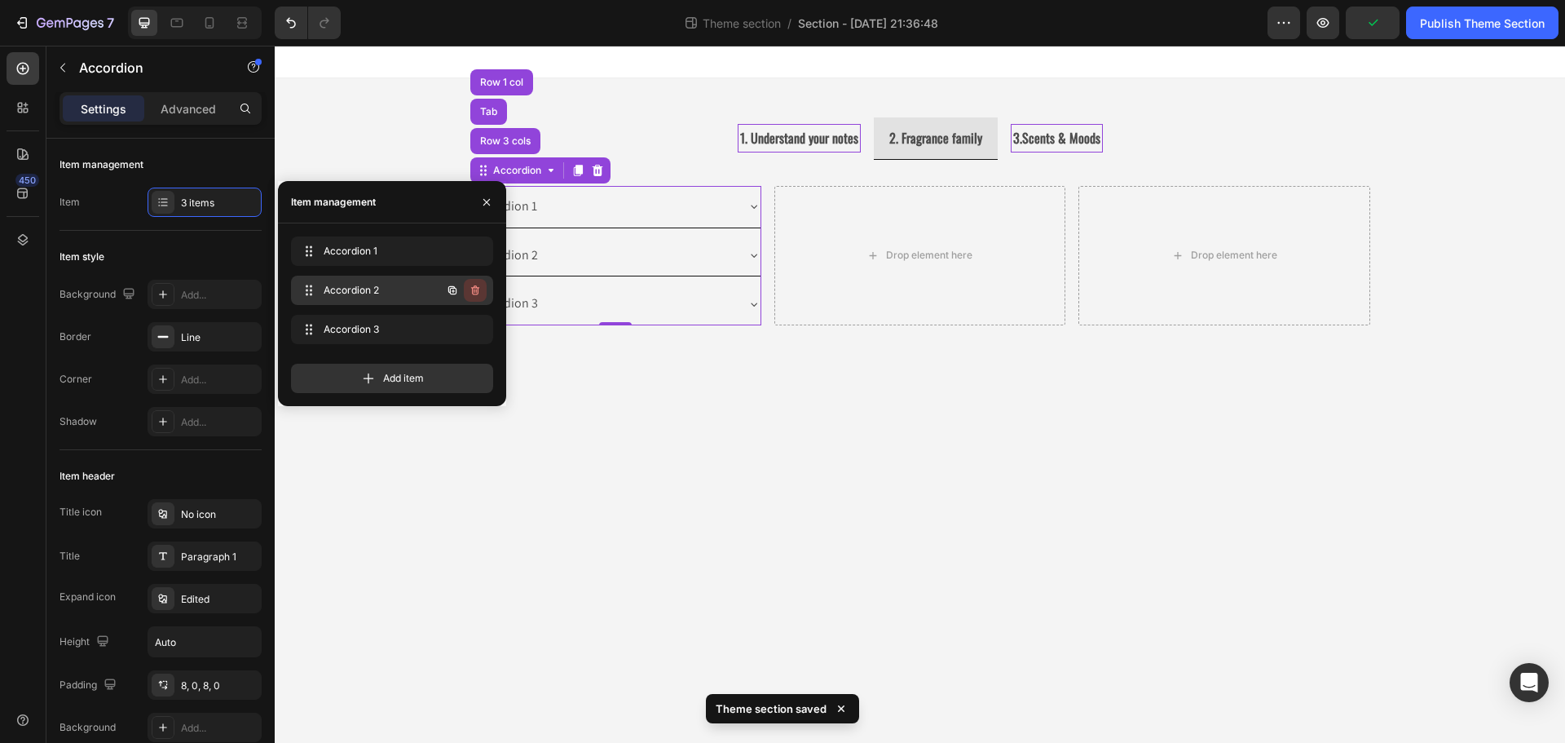
click at [477, 291] on icon "button" at bounding box center [475, 290] width 13 height 13
click at [477, 291] on div "Delete" at bounding box center [464, 290] width 30 height 15
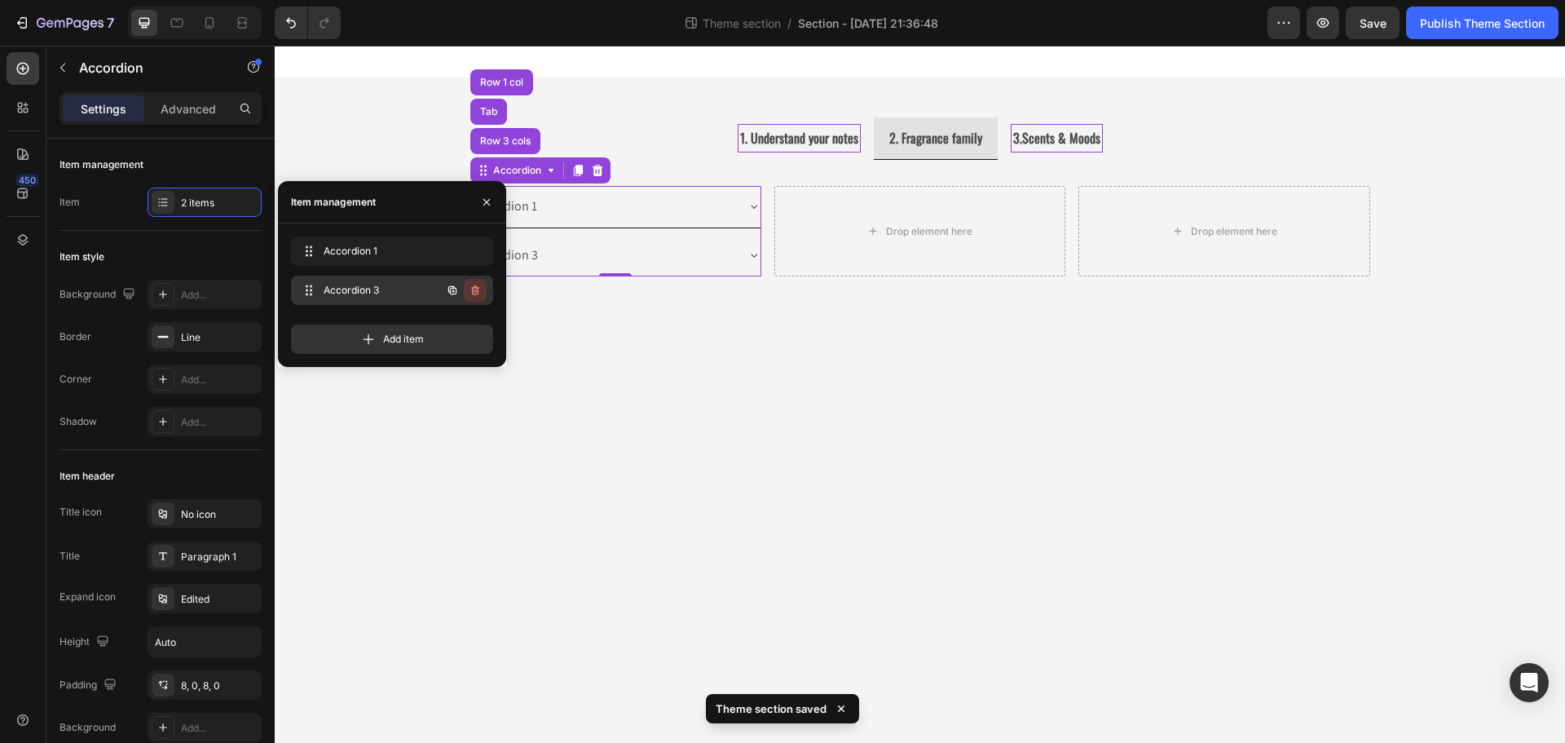
click at [478, 294] on icon "button" at bounding box center [475, 290] width 8 height 10
click at [478, 294] on div "Delete" at bounding box center [464, 290] width 30 height 15
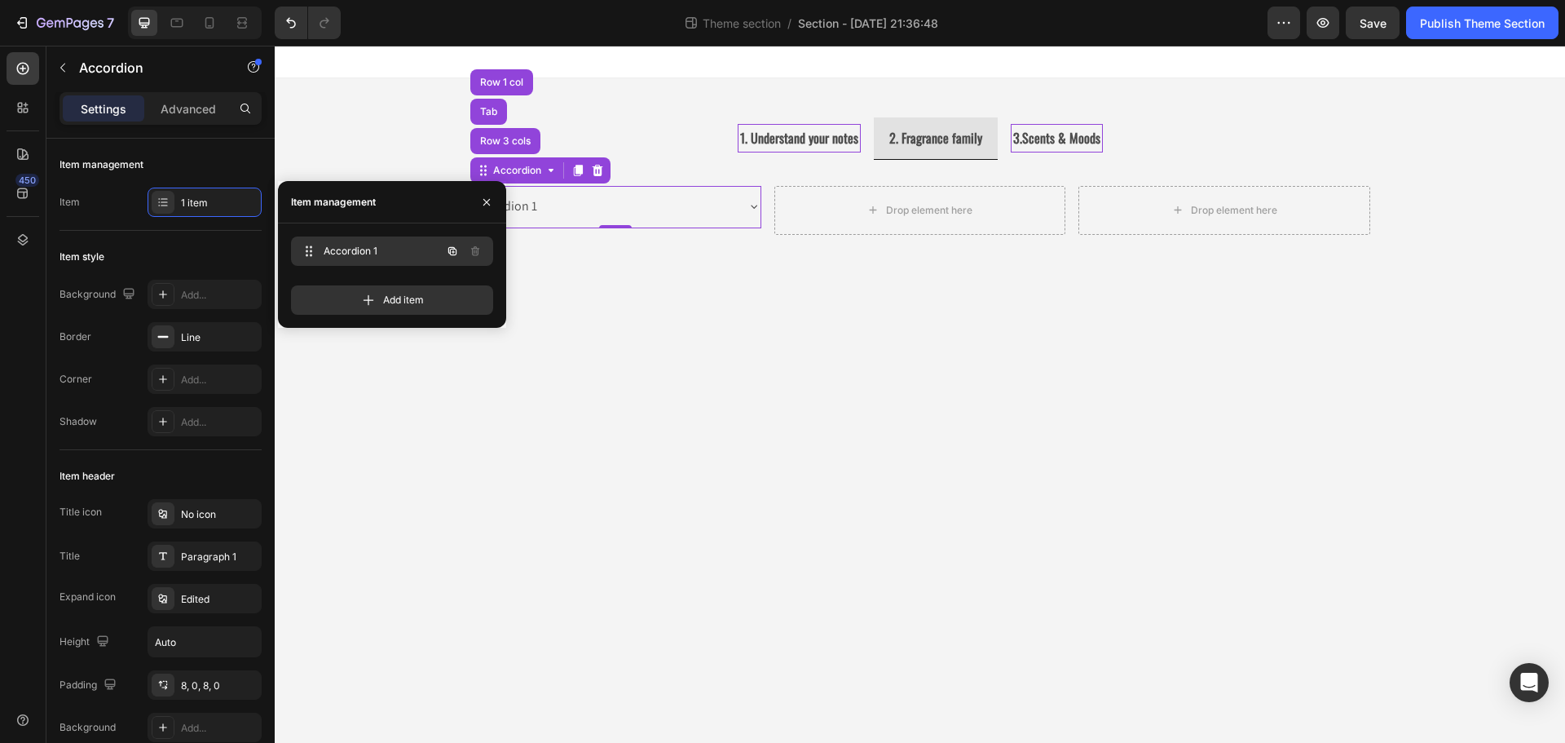
click at [349, 249] on span "Accordion 1" at bounding box center [370, 251] width 92 height 15
click at [349, 249] on span "Accordion 1" at bounding box center [380, 251] width 121 height 15
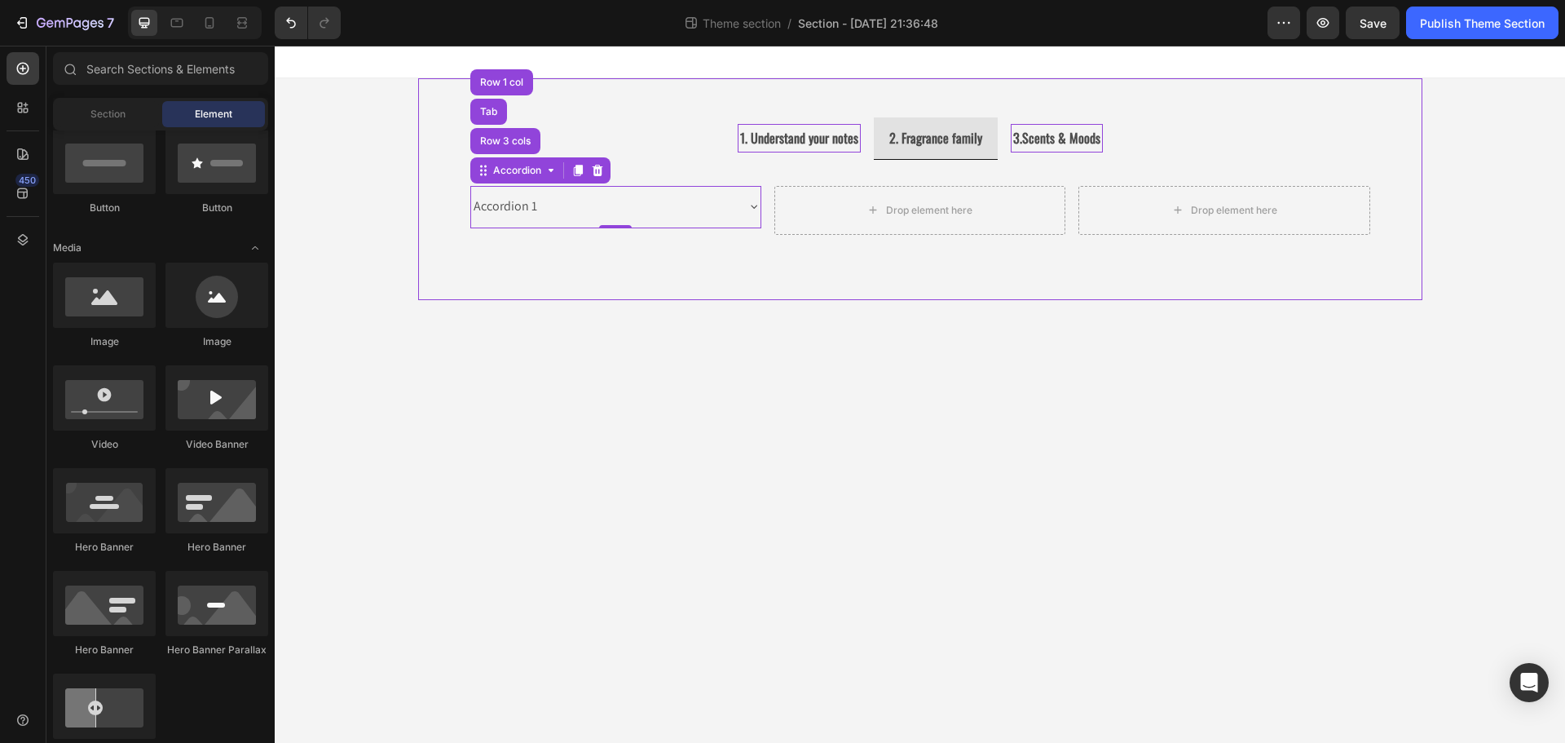
click at [632, 313] on body "1. Understand your notes 2. Fragrance family 3.Scents & Moods Image Image Image…" at bounding box center [920, 394] width 1290 height 697
click at [514, 210] on div "Accordion 1" at bounding box center [505, 206] width 68 height 29
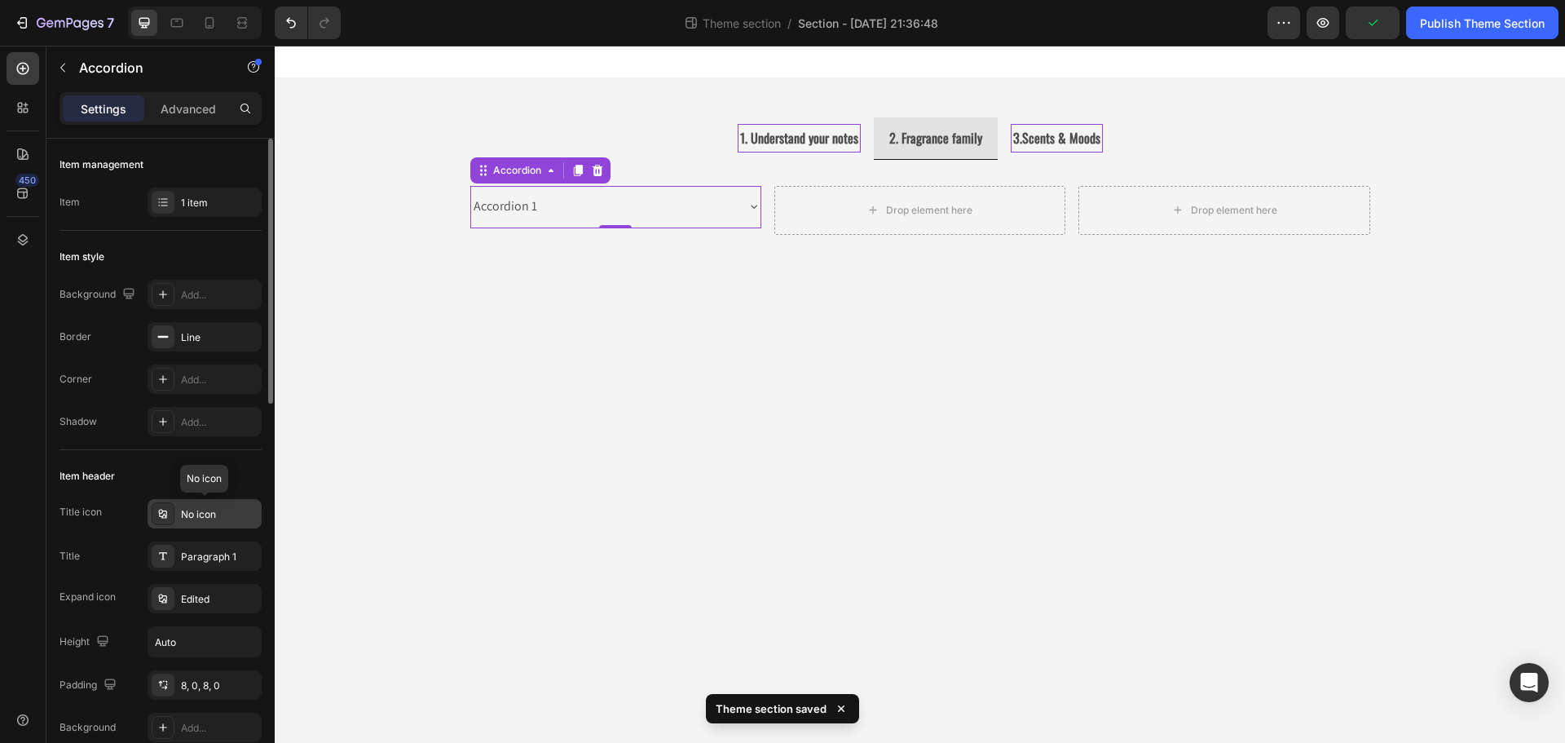
click at [205, 522] on div "No icon" at bounding box center [205, 513] width 114 height 29
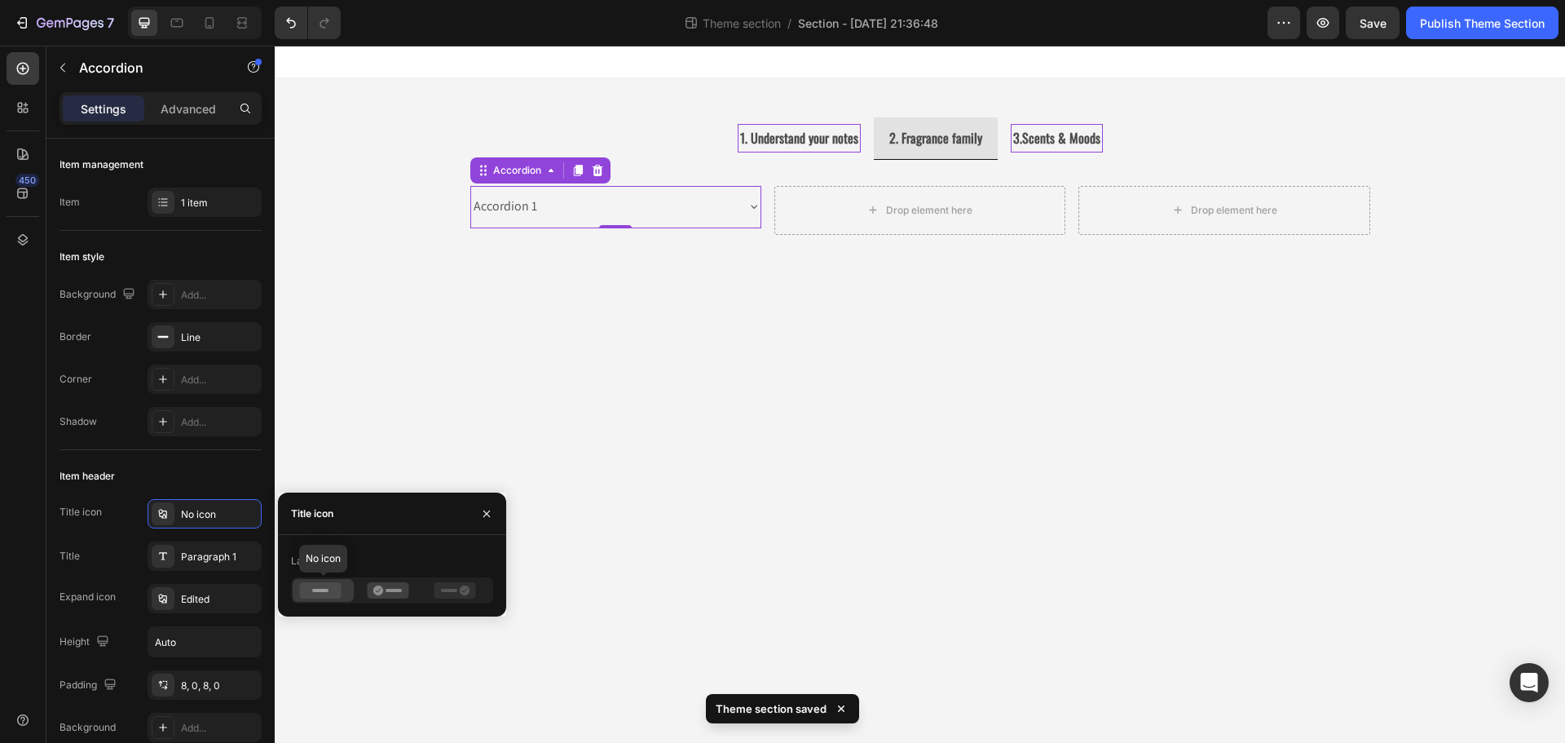
click at [330, 591] on icon at bounding box center [321, 590] width 42 height 16
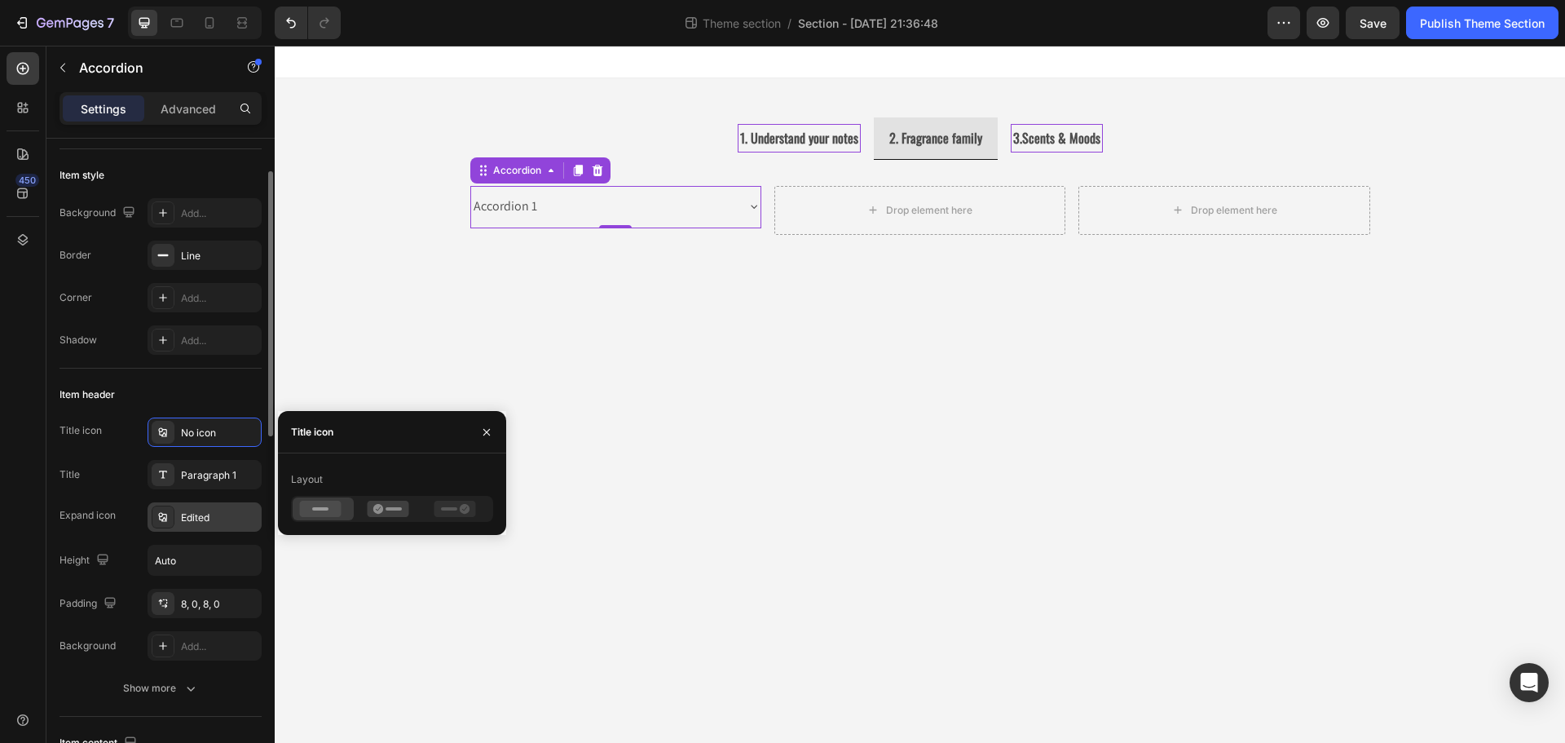
click at [195, 521] on div "Edited" at bounding box center [219, 517] width 77 height 15
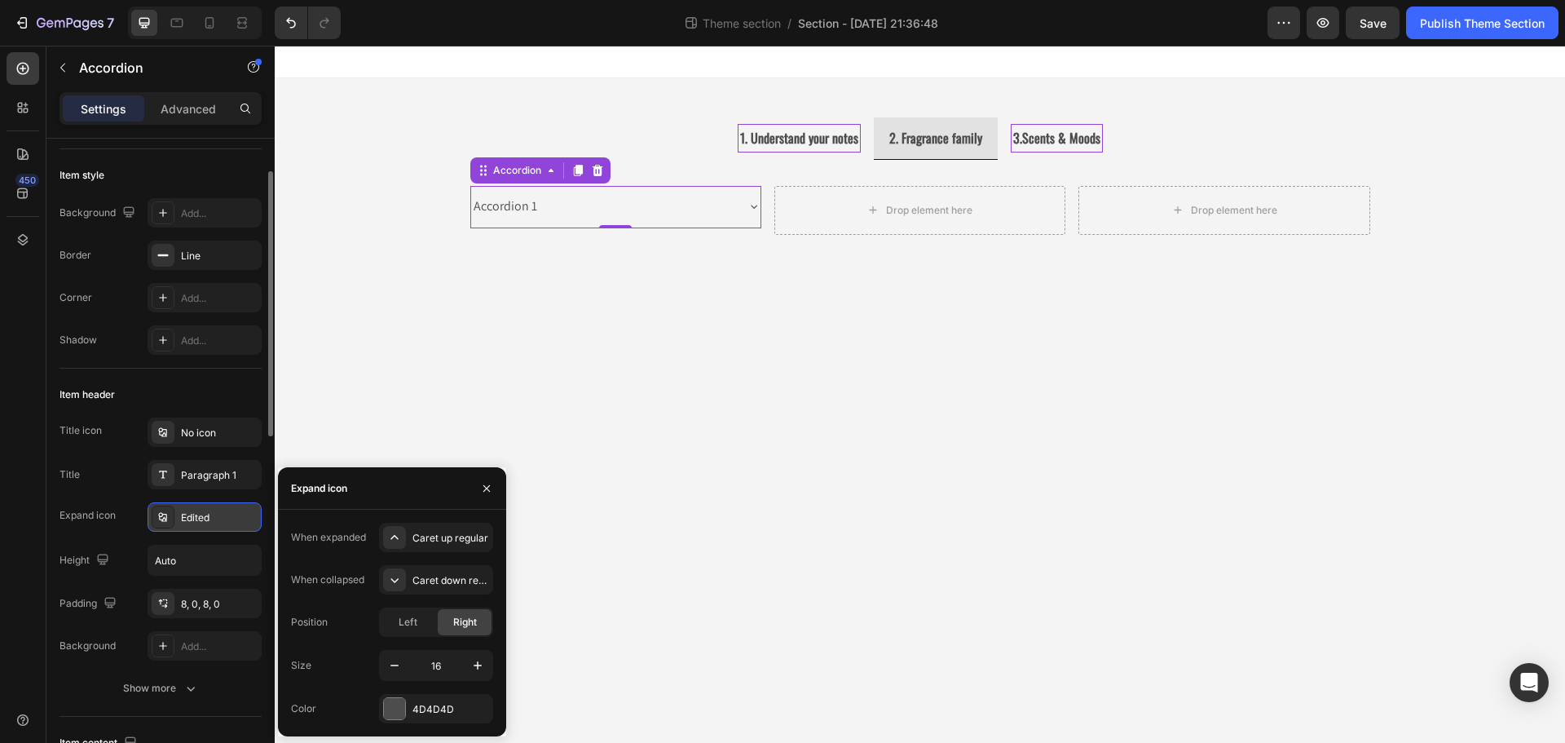
click at [210, 527] on div "Edited" at bounding box center [205, 516] width 114 height 29
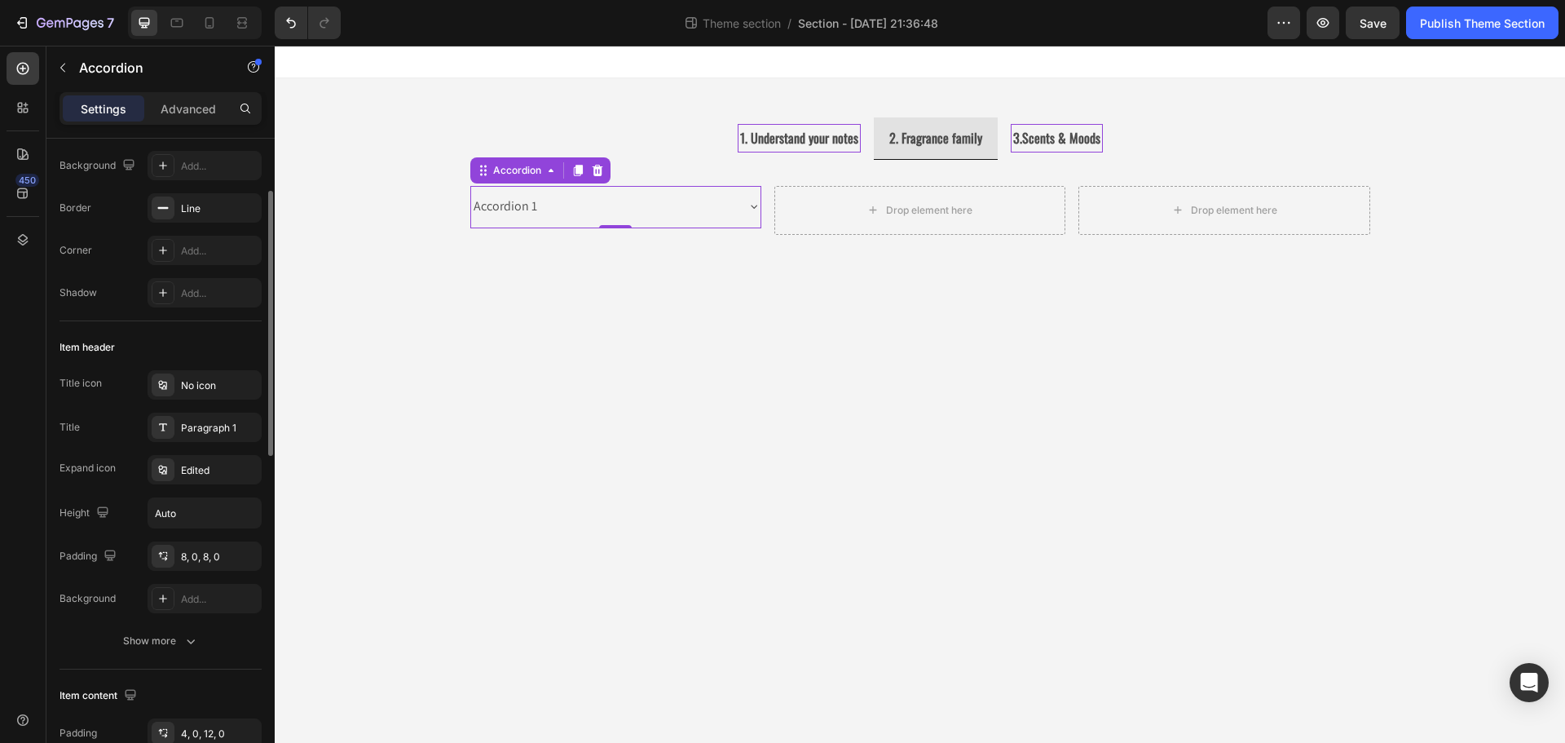
scroll to position [0, 0]
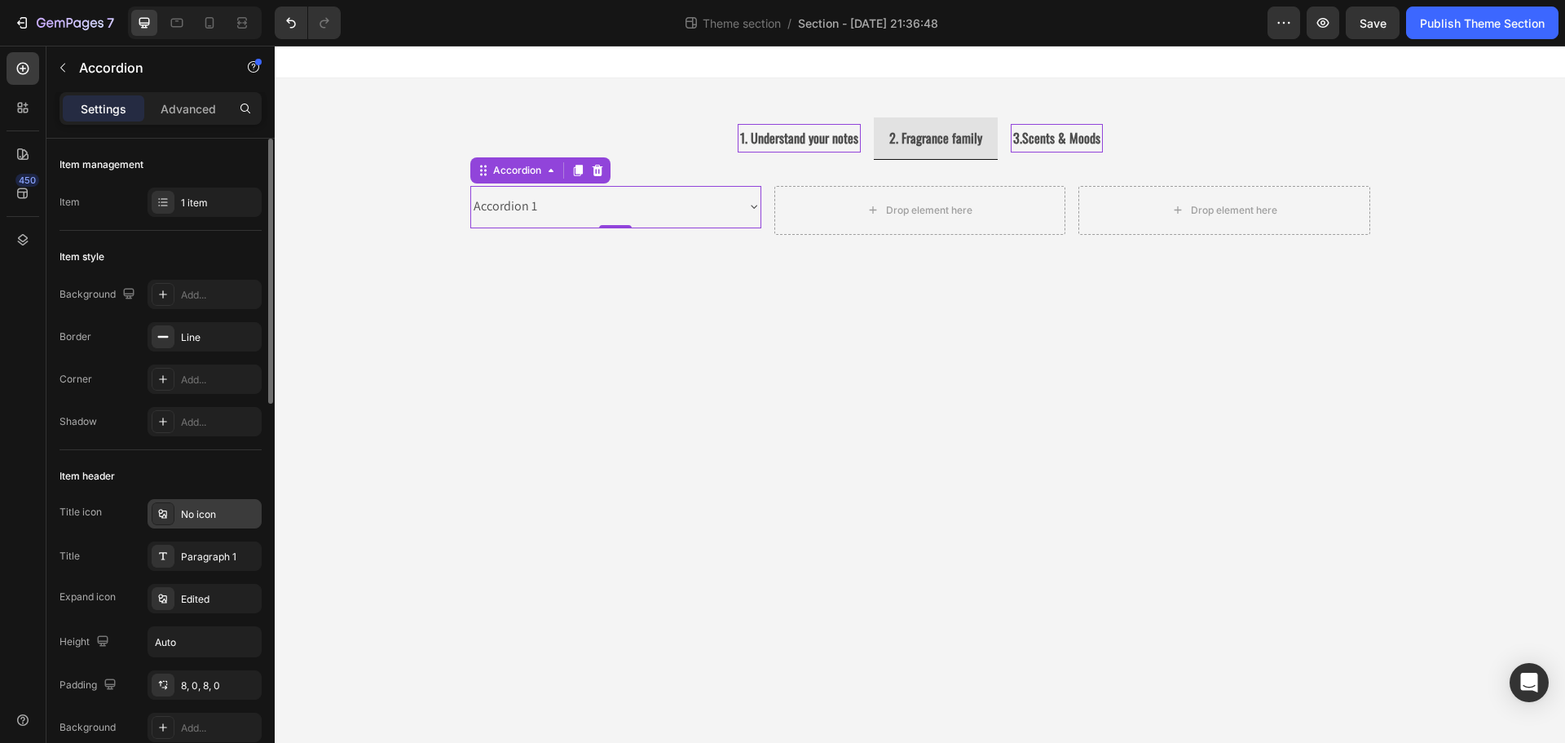
click at [215, 518] on div "No icon" at bounding box center [219, 514] width 77 height 15
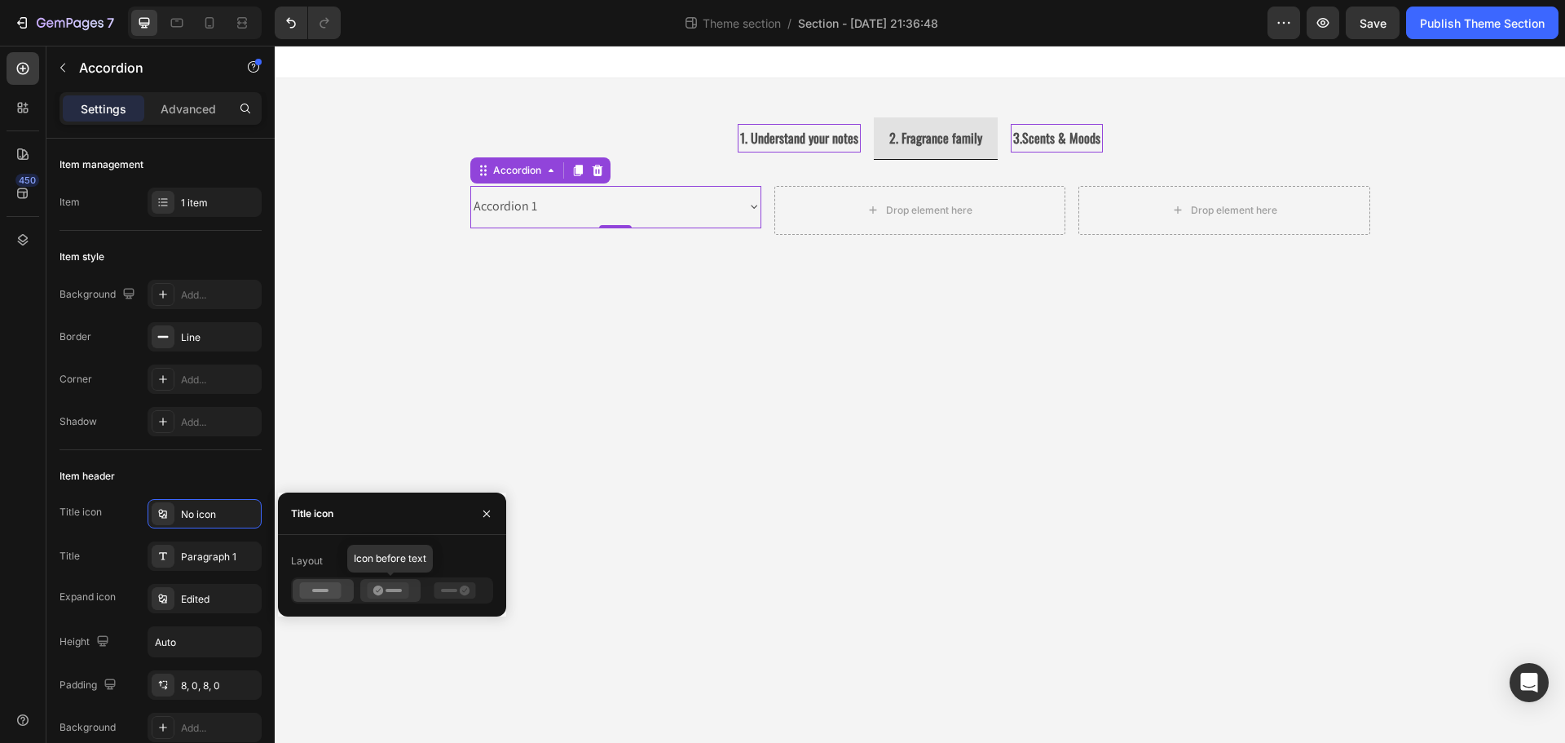
click at [387, 587] on icon at bounding box center [388, 590] width 42 height 16
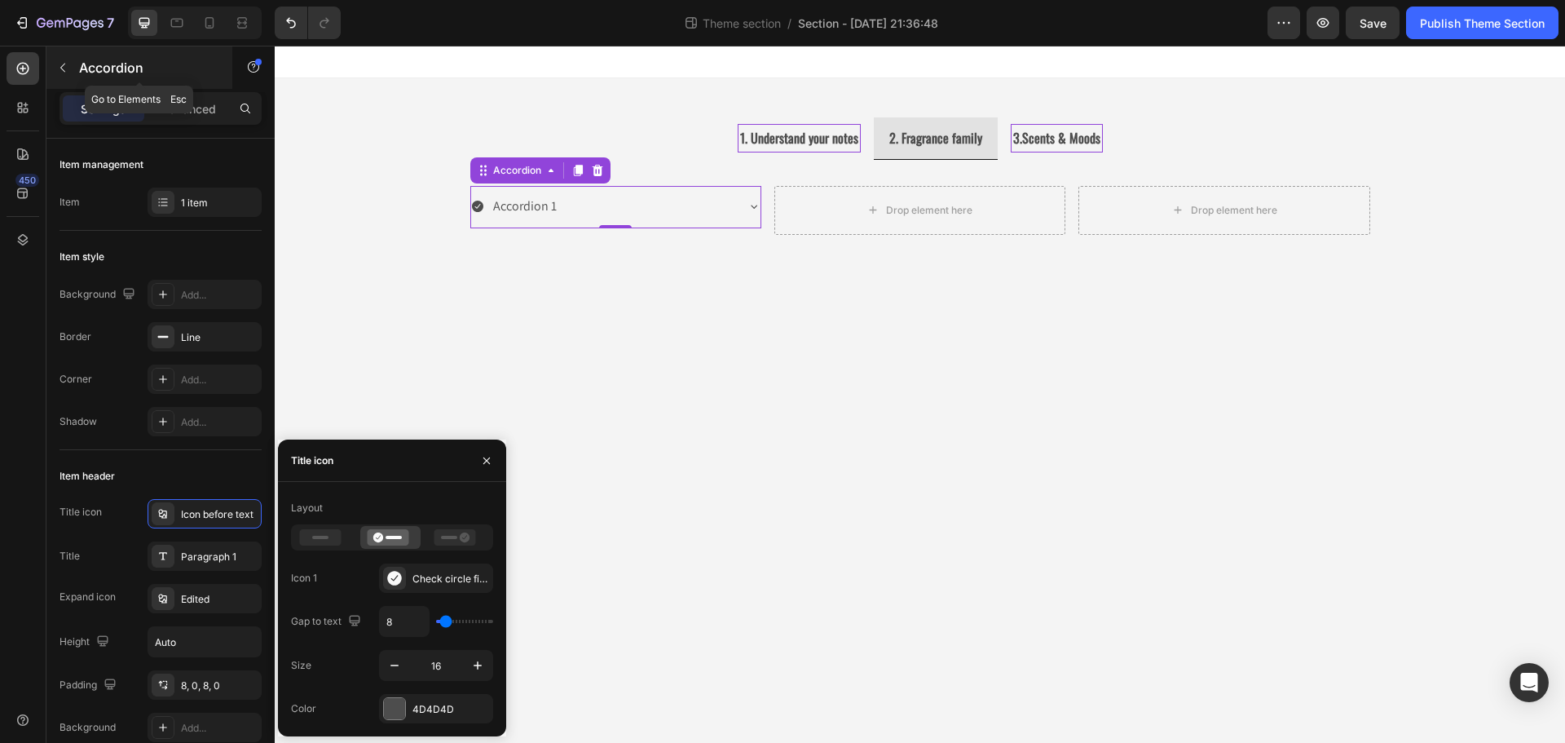
click at [73, 71] on button "button" at bounding box center [63, 68] width 26 height 26
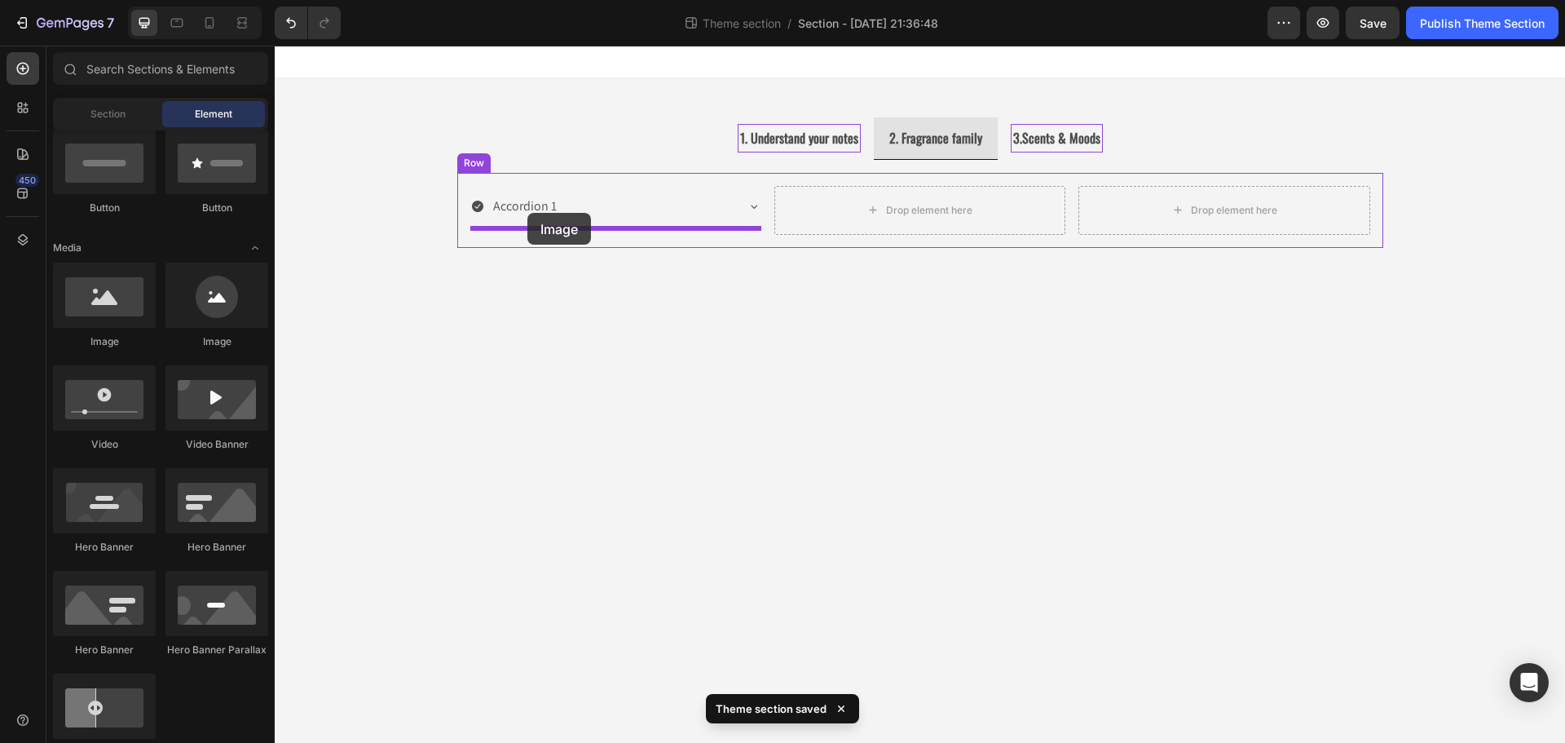
drag, startPoint x: 486, startPoint y: 346, endPoint x: 527, endPoint y: 213, distance: 140.0
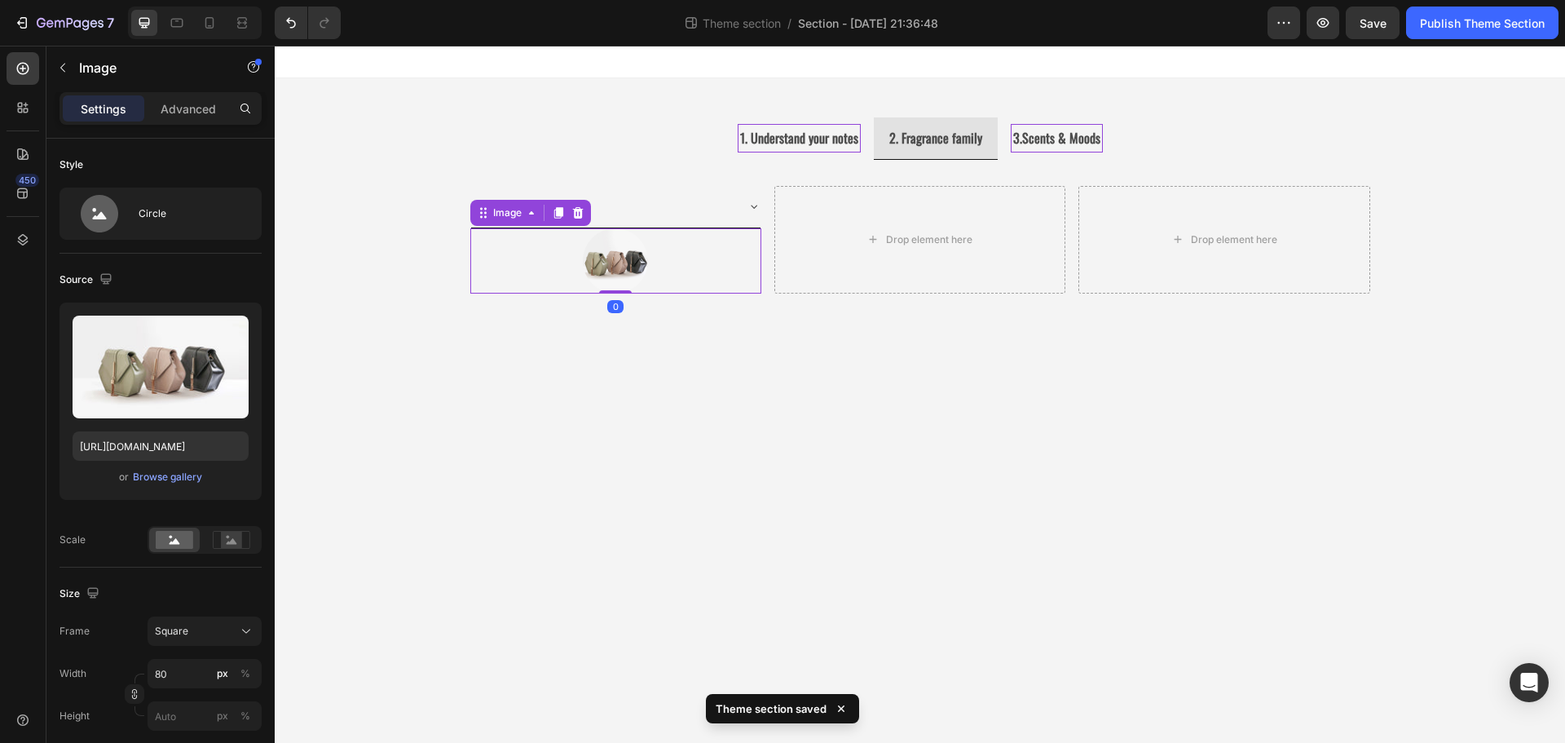
click at [717, 245] on div at bounding box center [615, 260] width 291 height 65
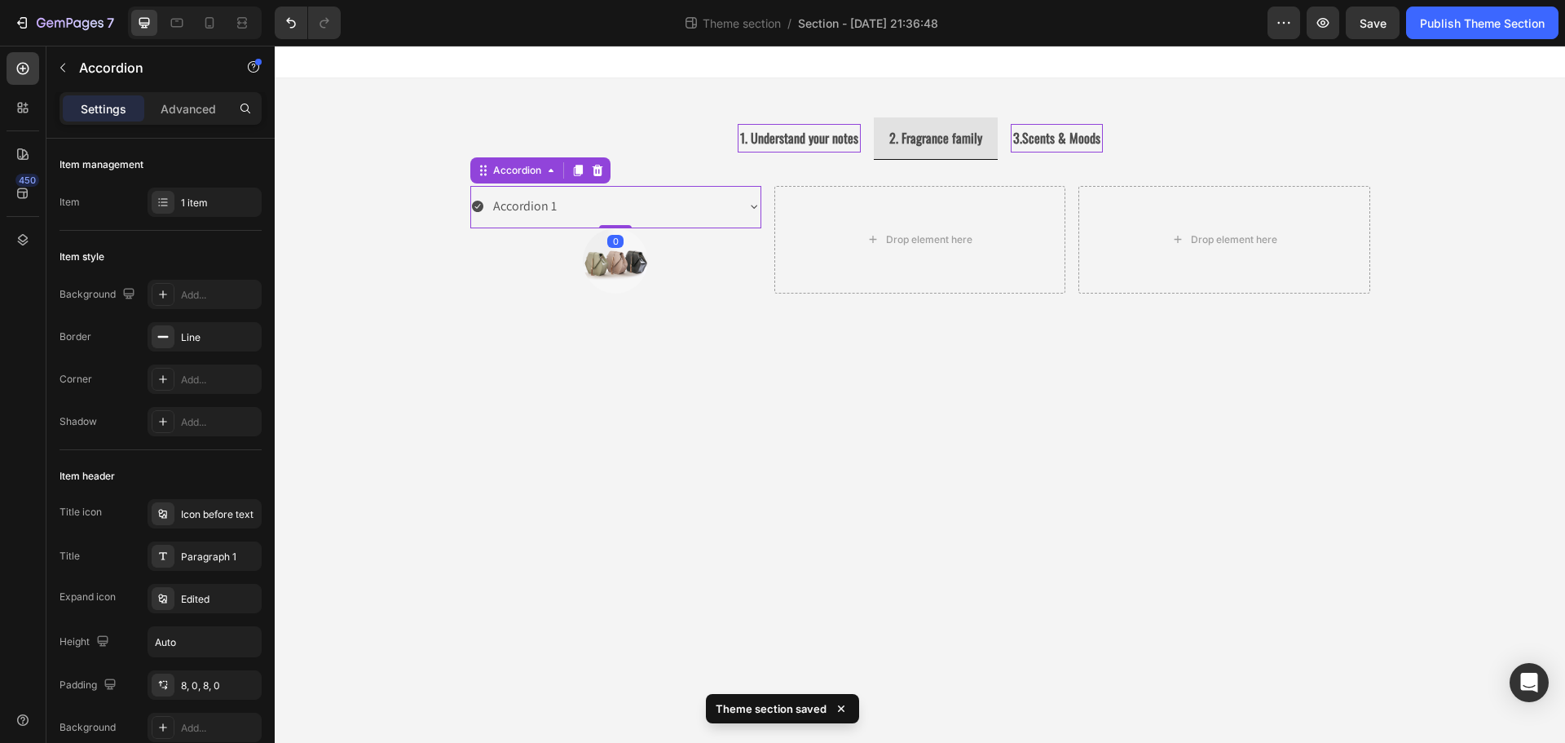
click at [755, 208] on icon at bounding box center [754, 206] width 7 height 3
click at [755, 208] on icon at bounding box center [753, 206] width 13 height 13
click at [755, 208] on icon at bounding box center [754, 206] width 7 height 3
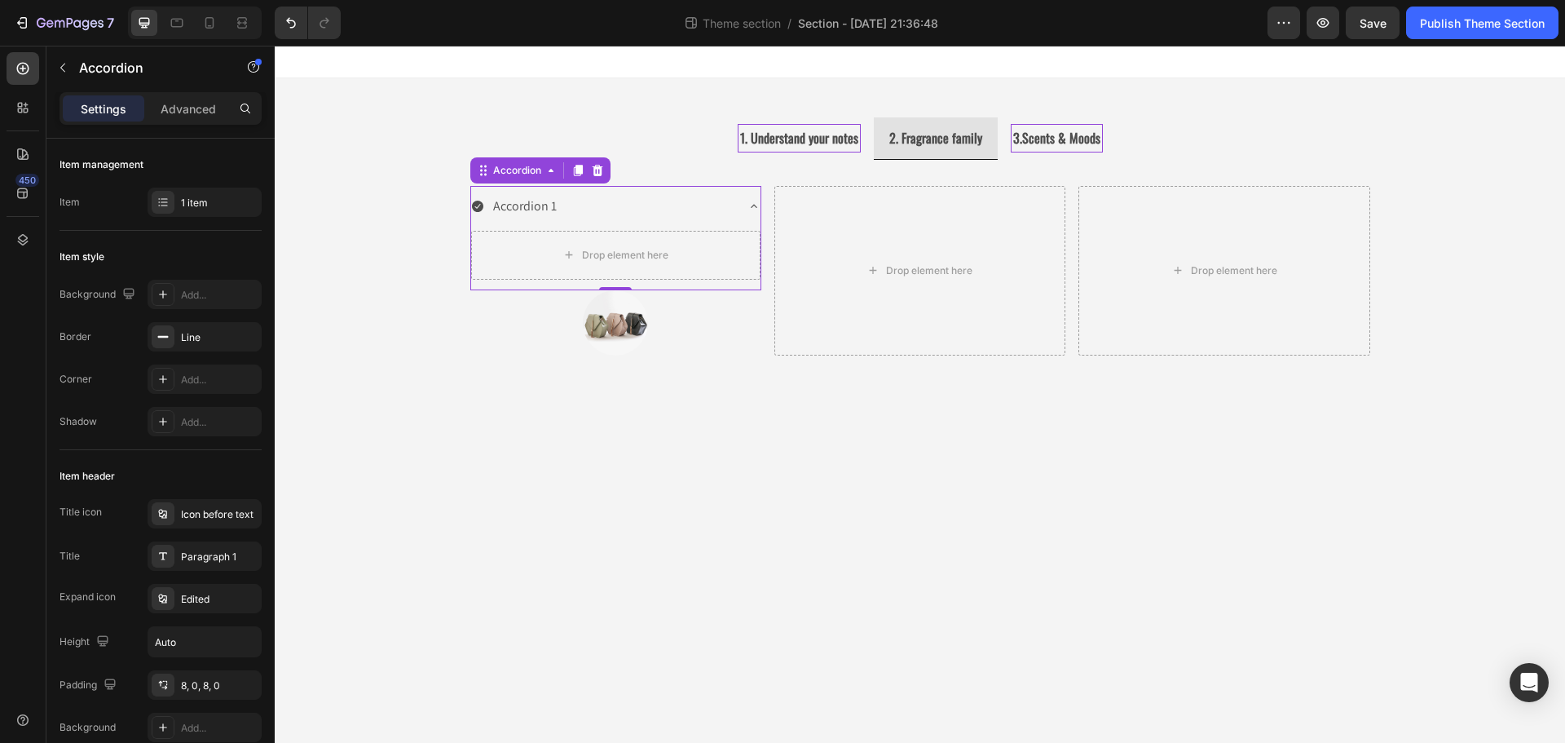
click at [755, 208] on icon at bounding box center [753, 206] width 13 height 13
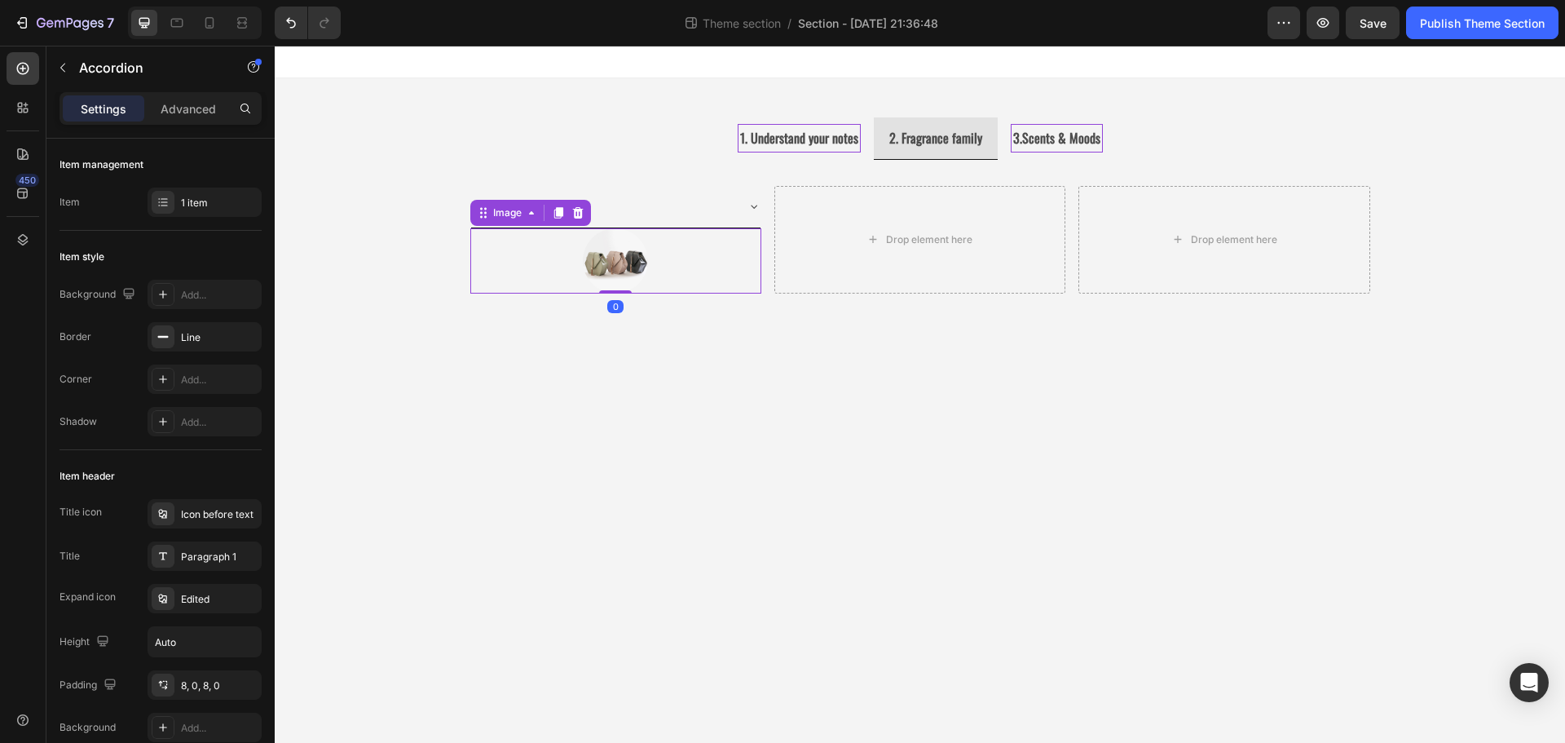
click at [694, 279] on div at bounding box center [615, 260] width 291 height 65
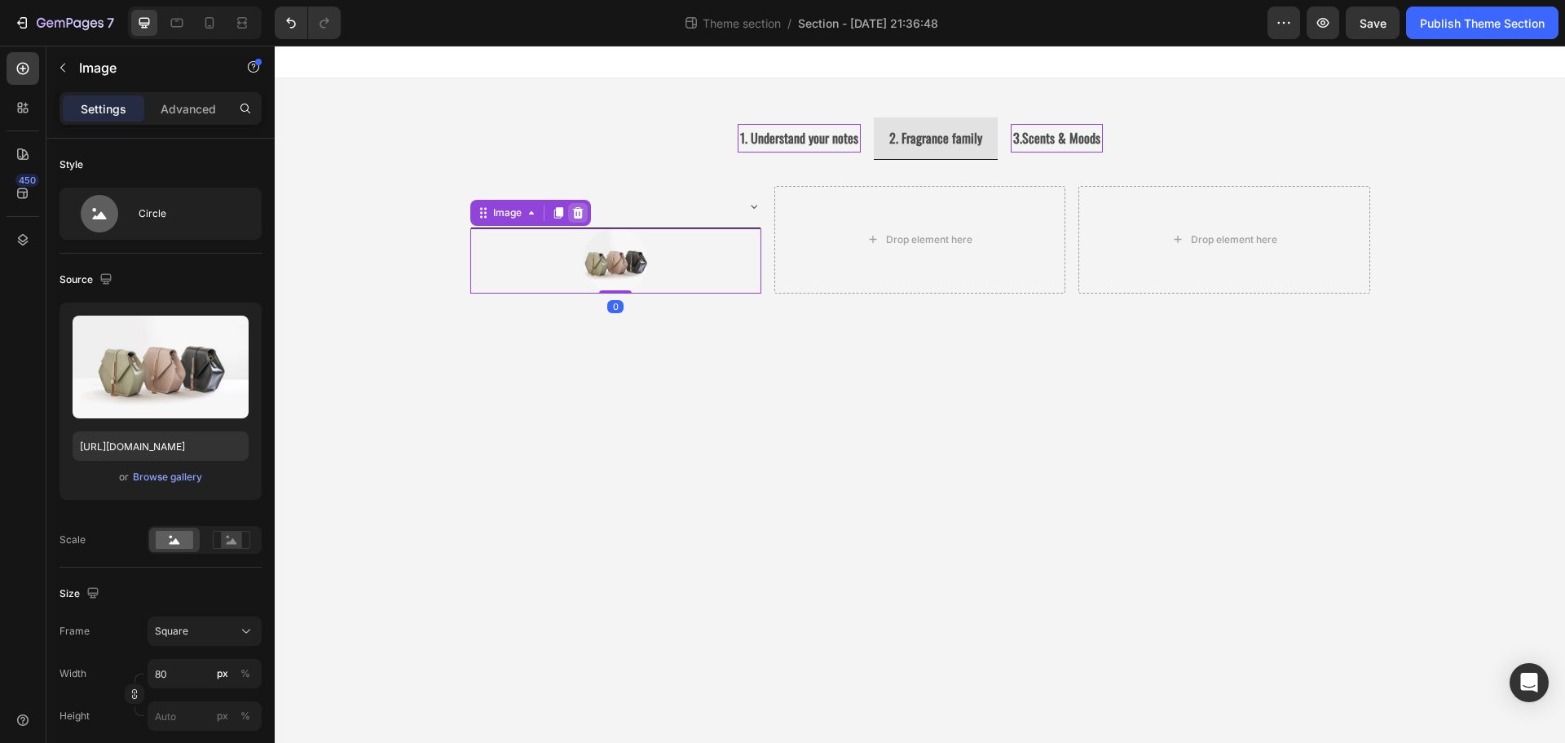
click at [581, 213] on icon at bounding box center [577, 211] width 11 height 11
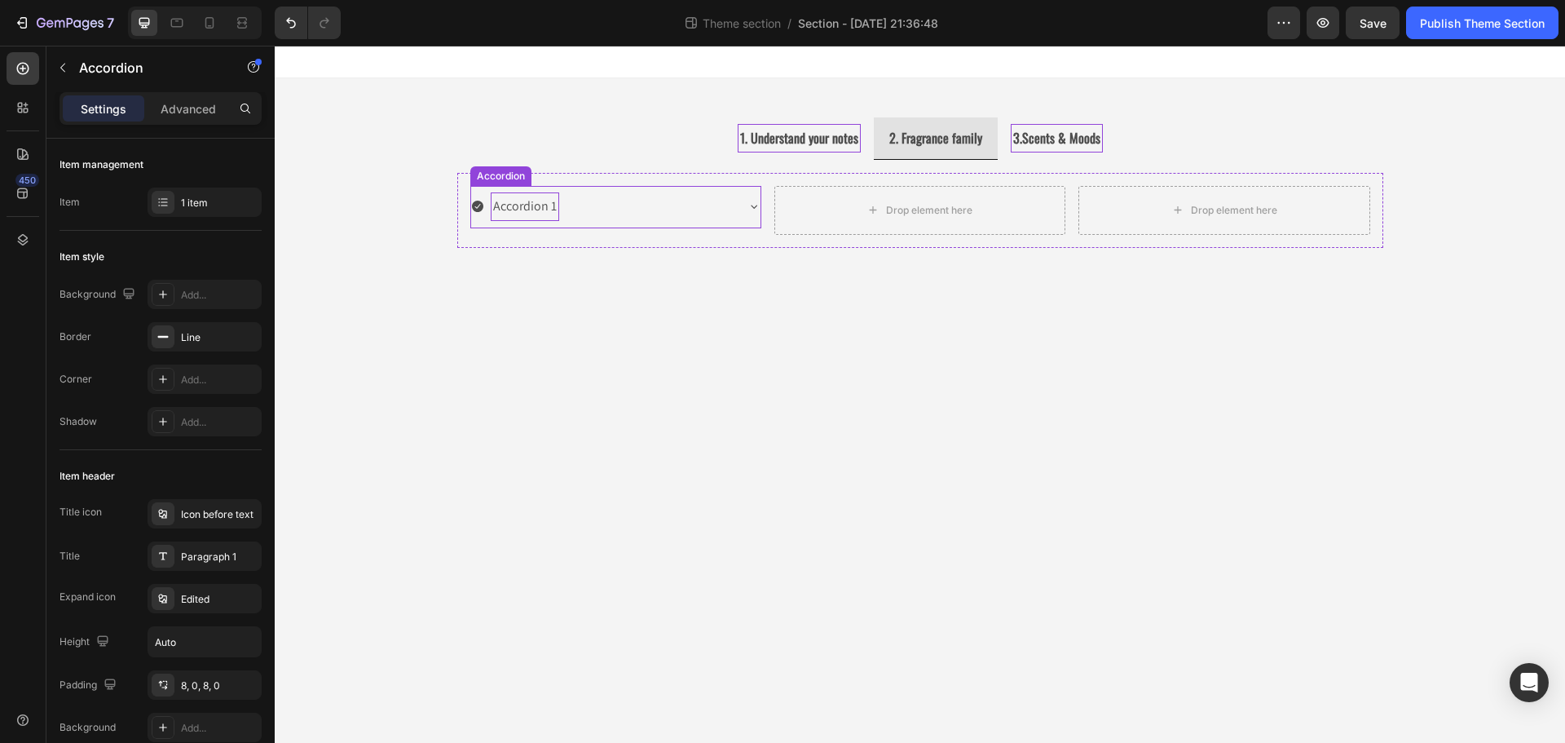
click at [504, 199] on div "Accordion 1" at bounding box center [525, 206] width 68 height 29
click at [519, 167] on div "Accordion" at bounding box center [517, 170] width 55 height 15
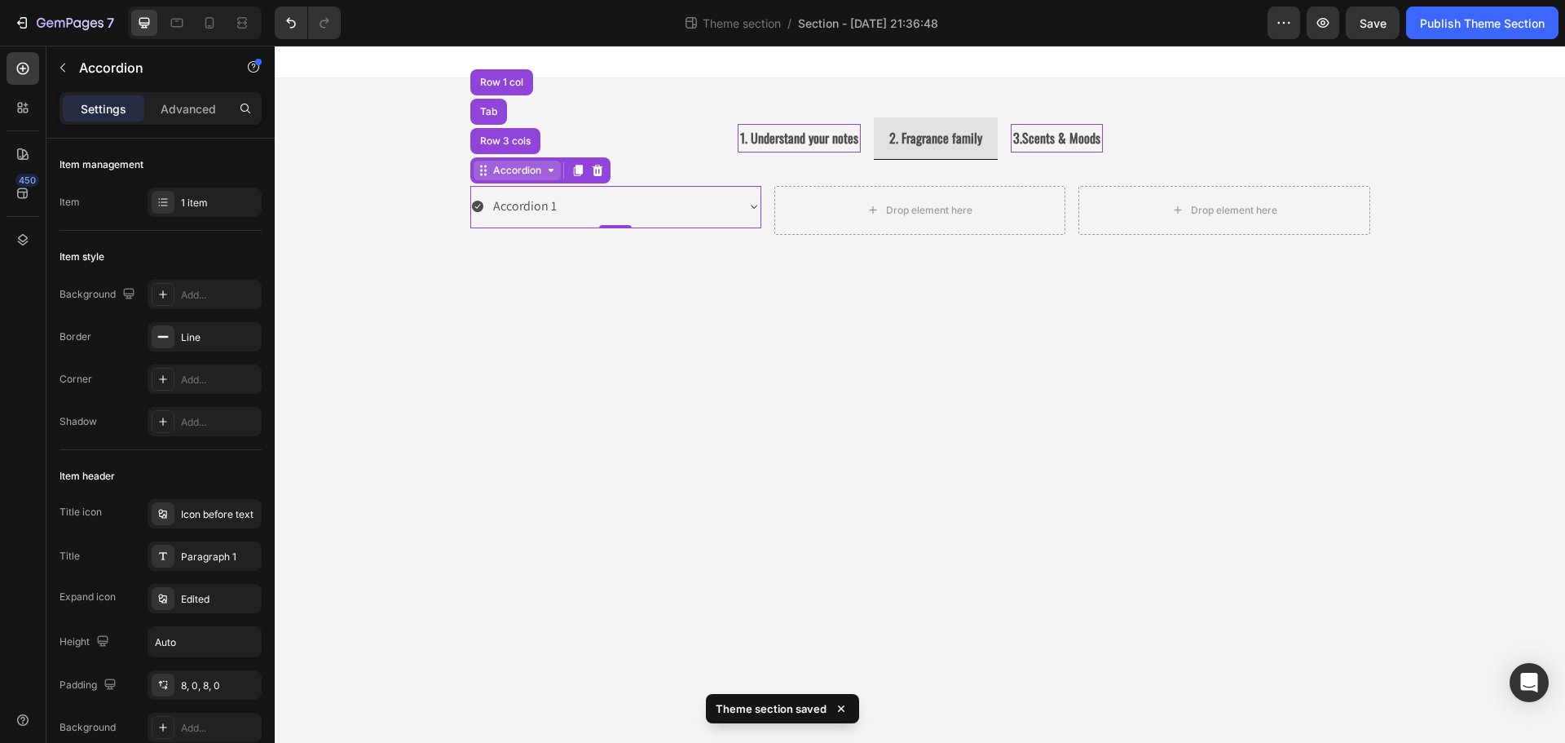
click at [514, 174] on div "Accordion" at bounding box center [517, 170] width 55 height 15
click at [539, 221] on div "Accordion 1" at bounding box center [615, 207] width 289 height 42
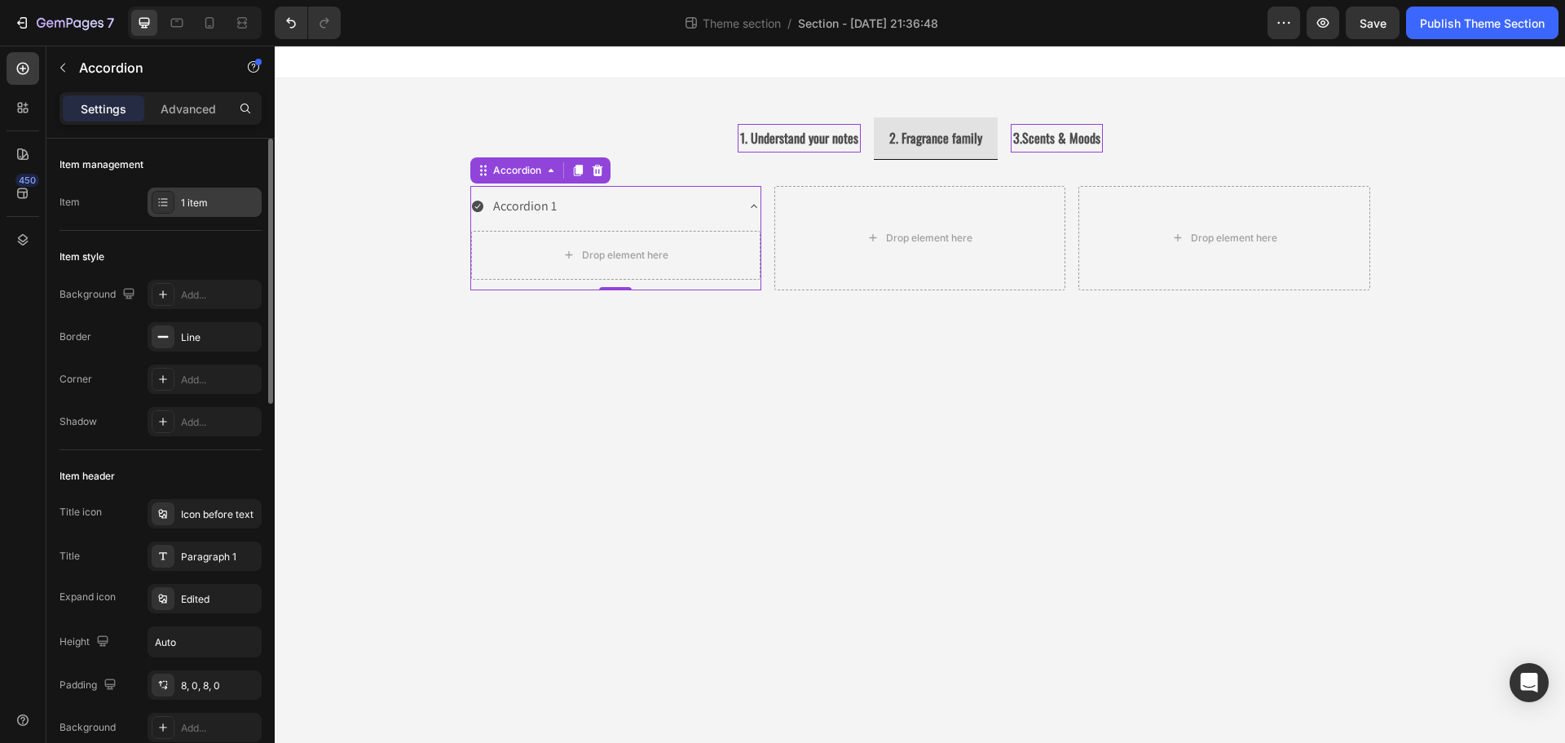
click at [168, 208] on icon at bounding box center [162, 202] width 13 height 13
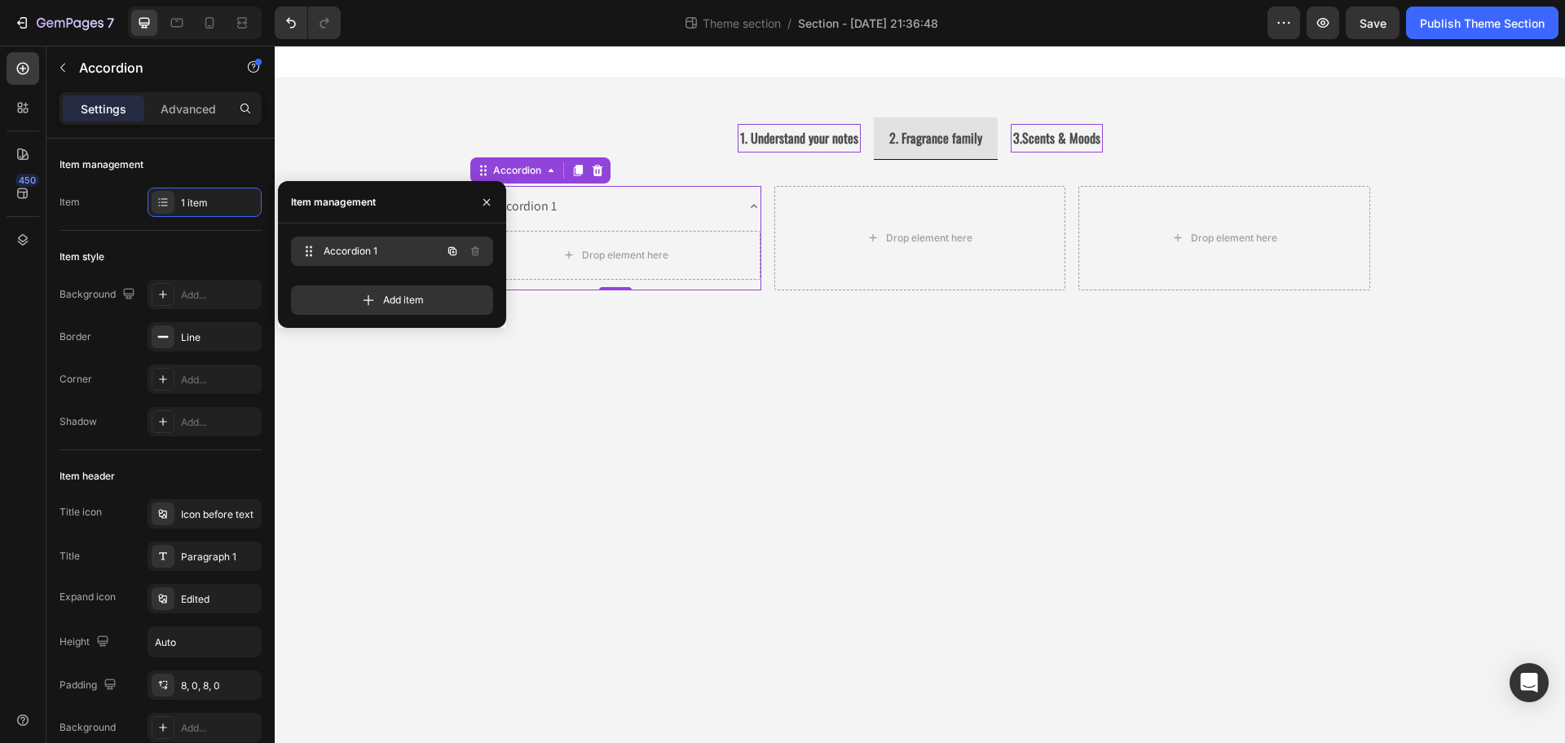
click at [341, 245] on span "Accordion 1" at bounding box center [370, 251] width 92 height 15
click at [346, 247] on span "Accordion 1" at bounding box center [380, 251] width 121 height 15
click at [346, 247] on span "Accordion 1" at bounding box center [370, 251] width 92 height 15
click at [70, 68] on button "button" at bounding box center [63, 68] width 26 height 26
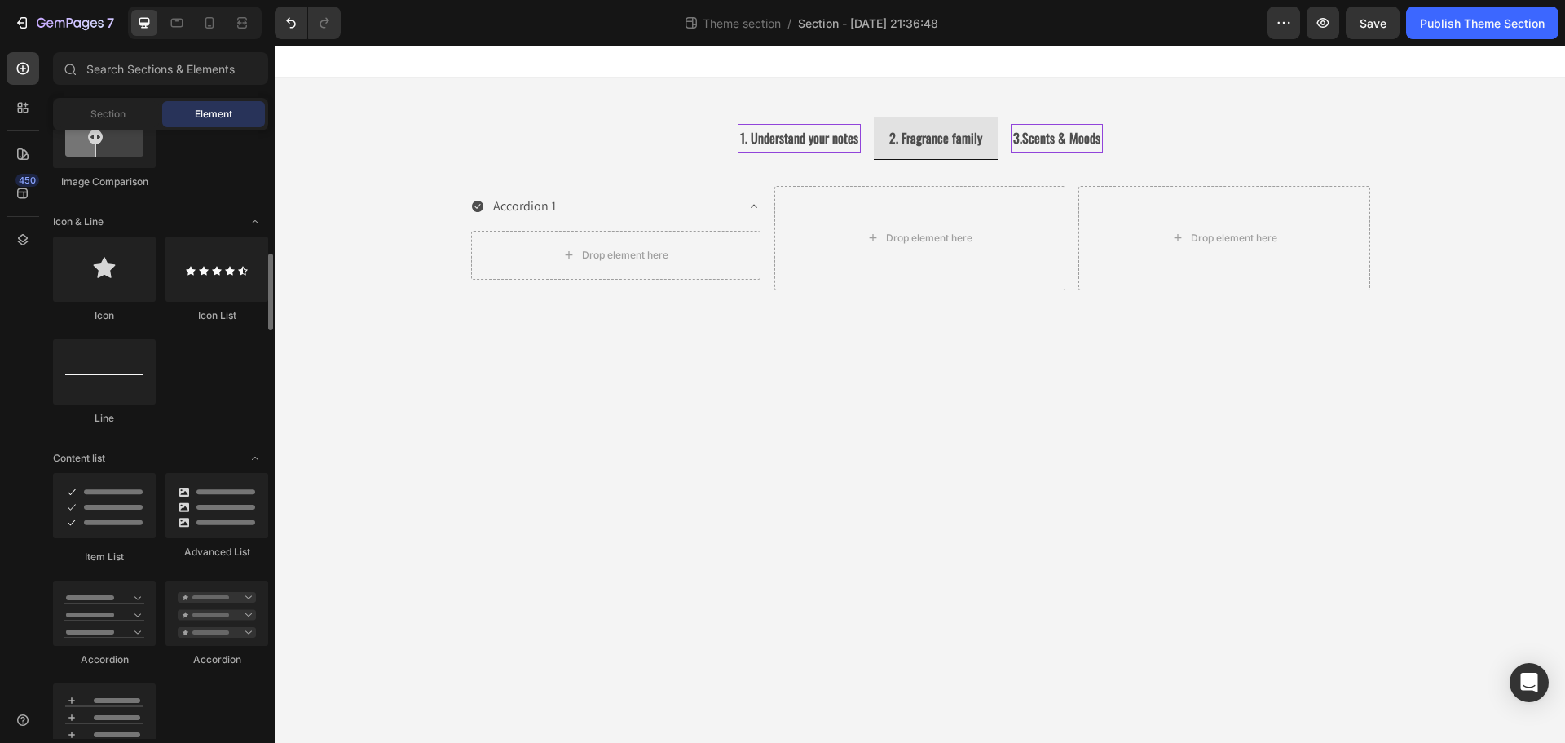
scroll to position [1060, 0]
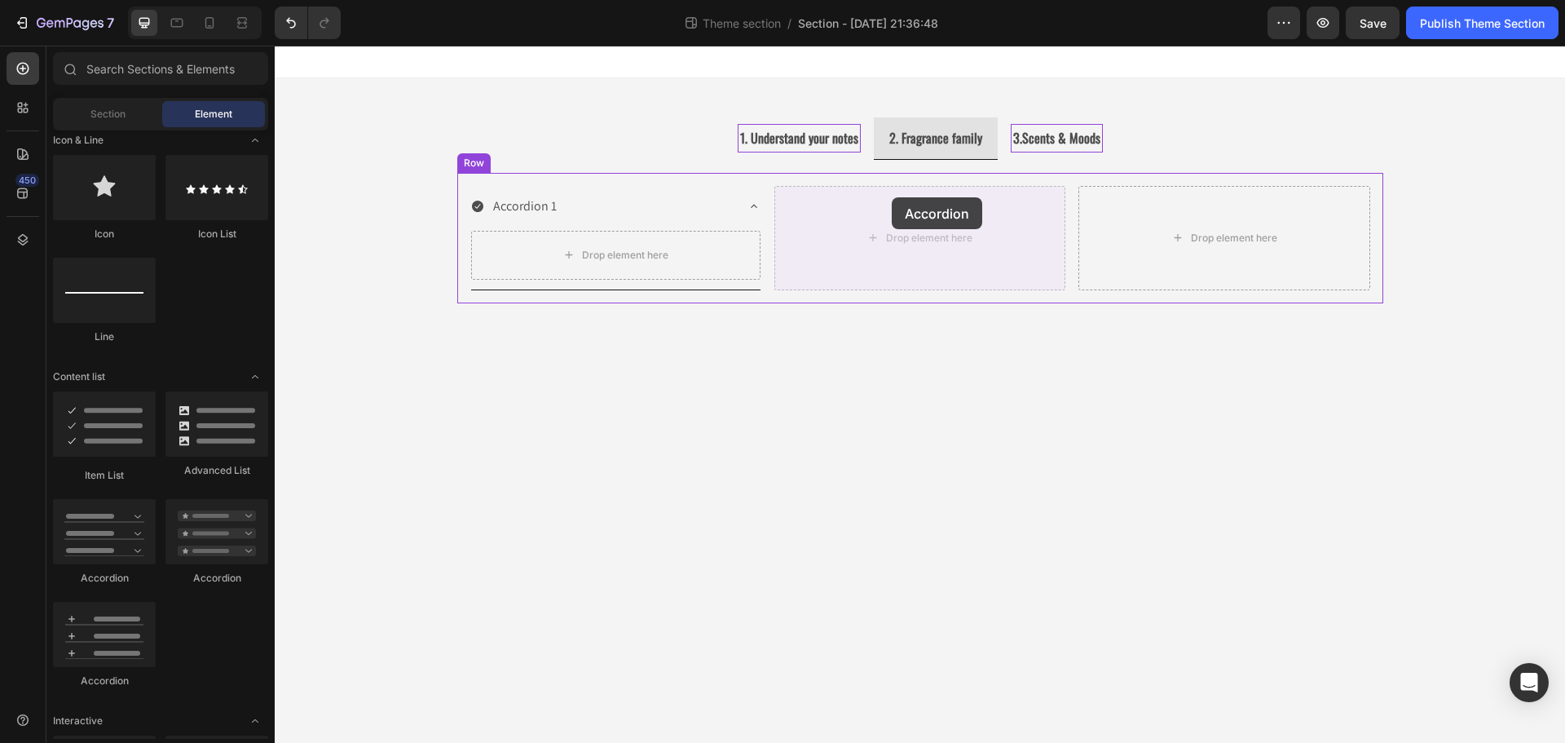
drag, startPoint x: 360, startPoint y: 689, endPoint x: 891, endPoint y: 198, distance: 722.7
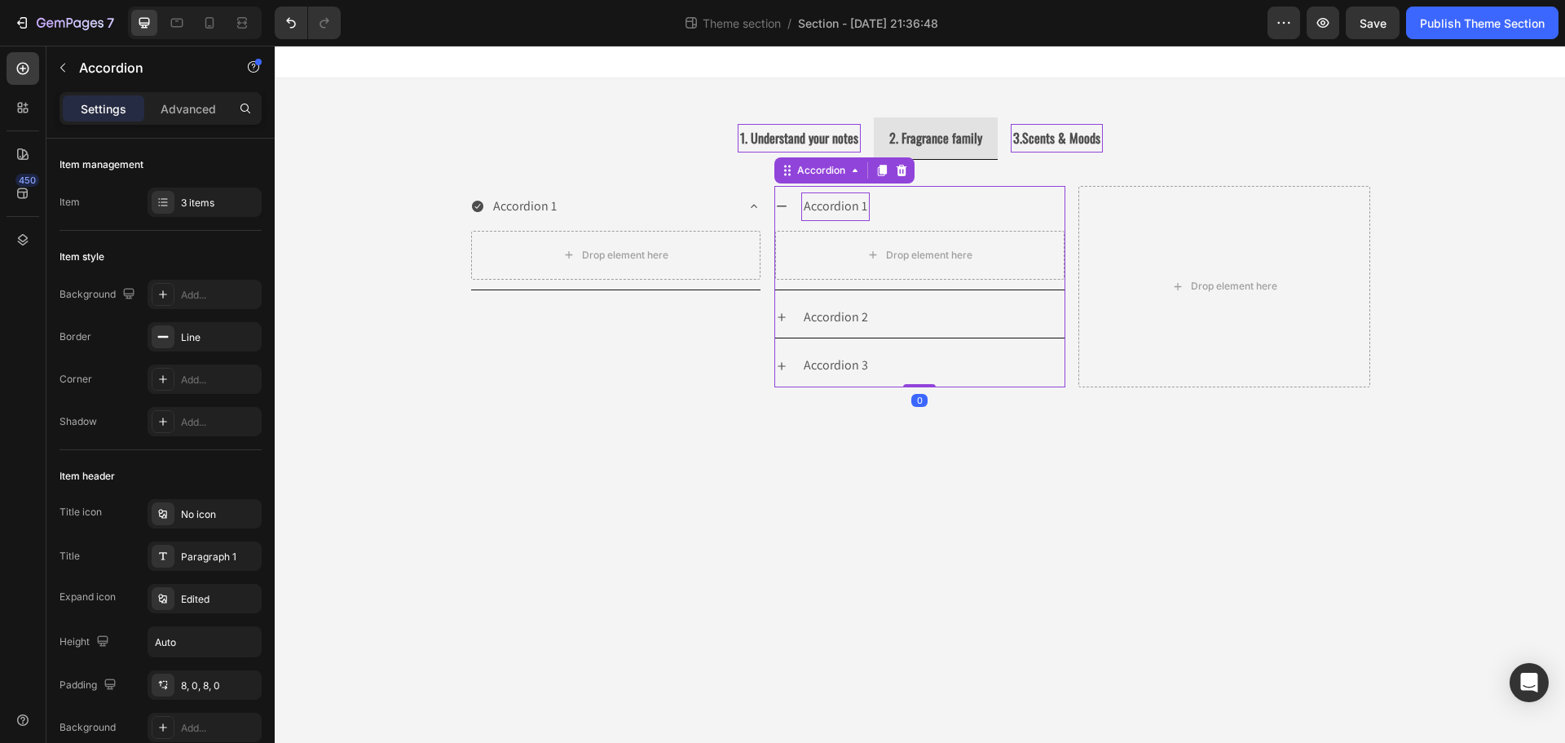
click at [842, 209] on div "Accordion 1" at bounding box center [835, 206] width 68 height 29
click at [793, 205] on div "Accordion 1" at bounding box center [919, 207] width 289 height 42
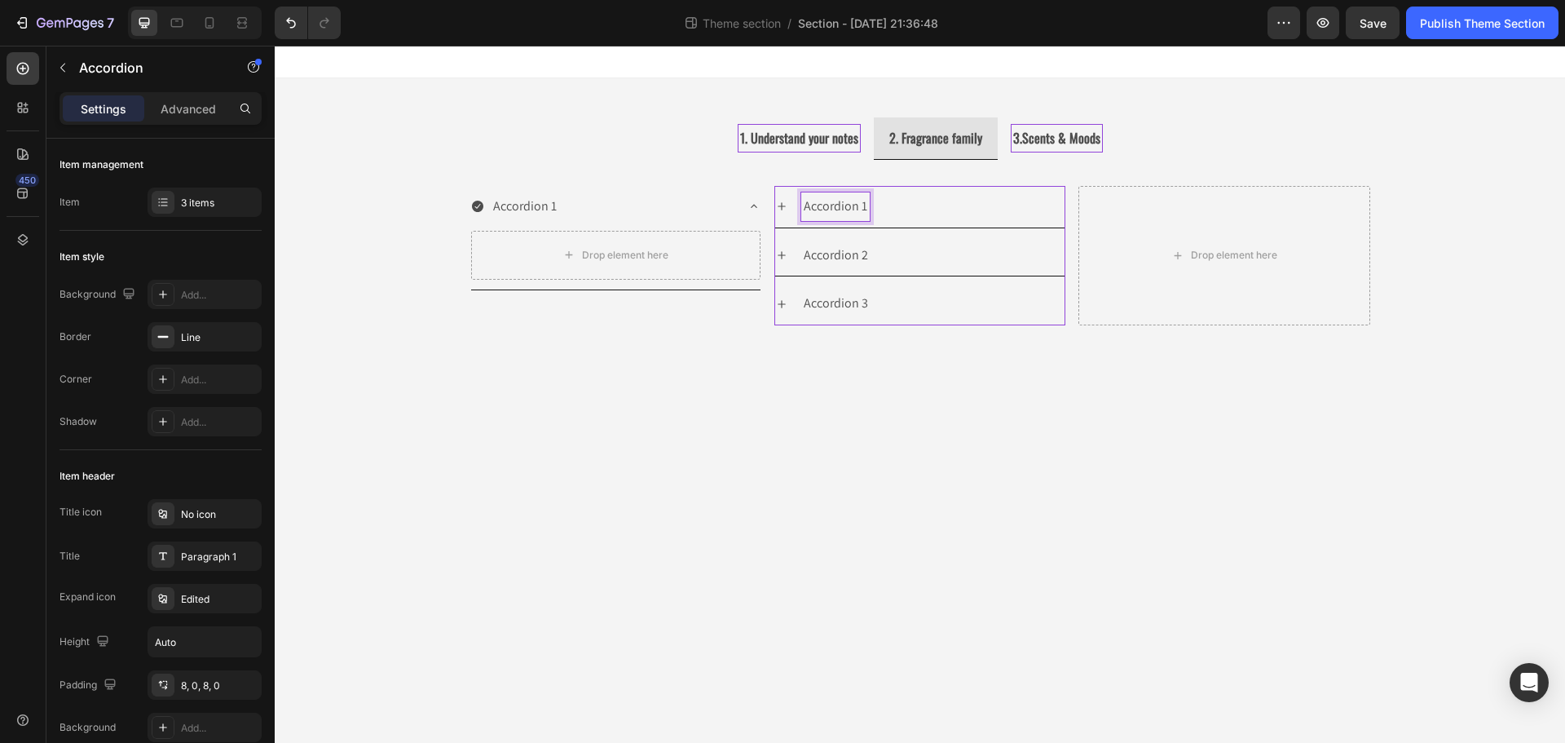
click at [809, 206] on p "Accordion 1" at bounding box center [836, 207] width 64 height 24
click at [72, 77] on button "button" at bounding box center [63, 68] width 26 height 26
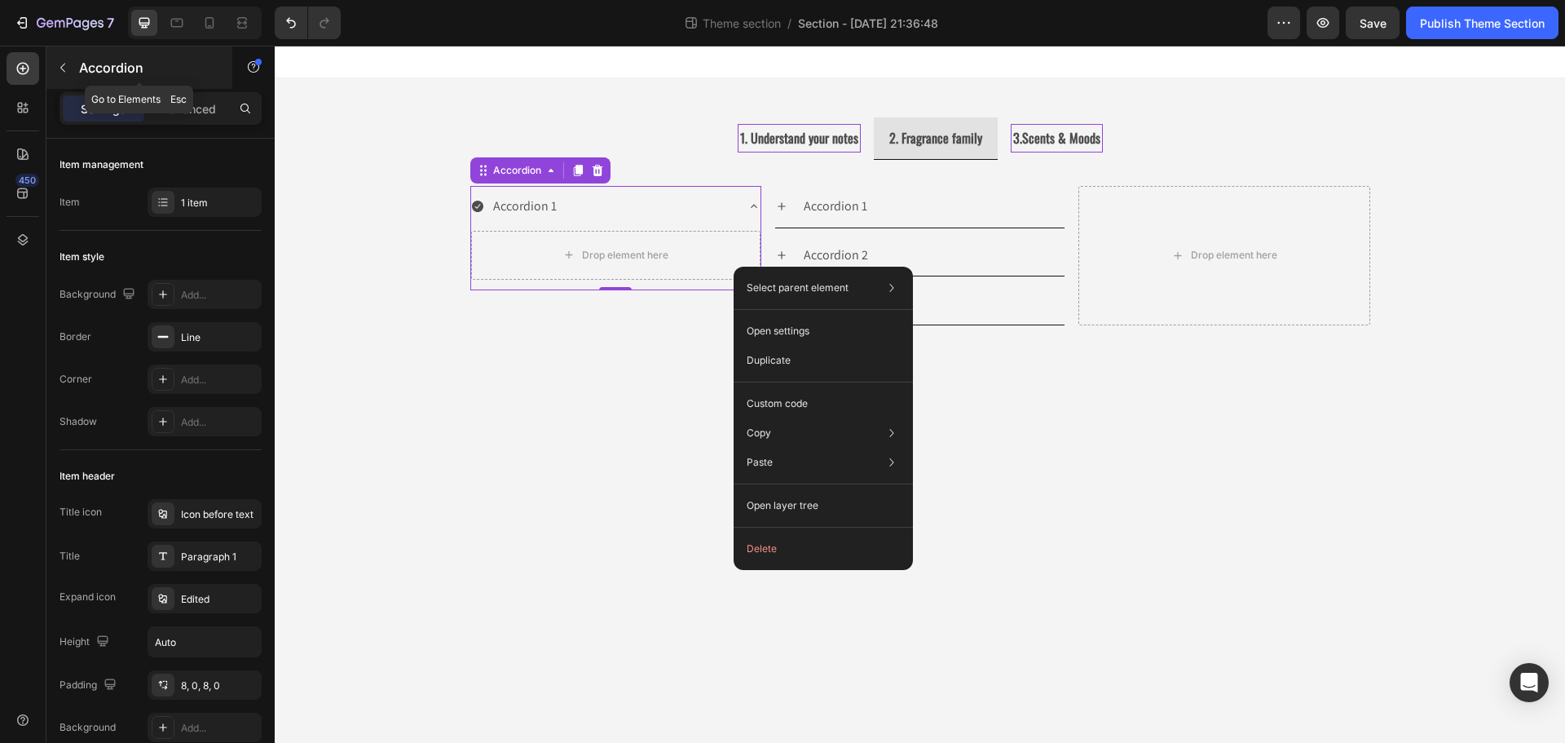
click at [72, 67] on button "button" at bounding box center [63, 68] width 26 height 26
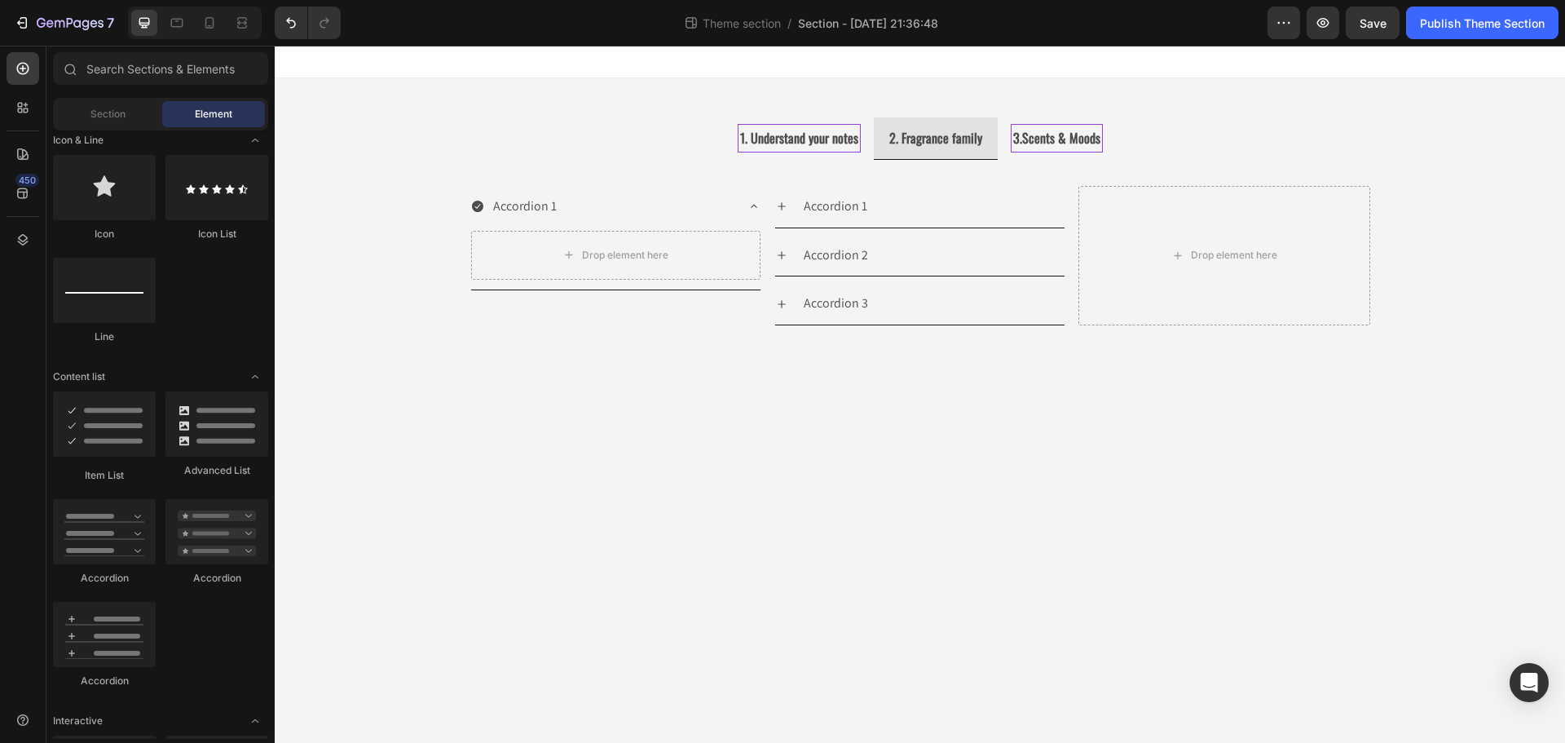
scroll to position [978, 0]
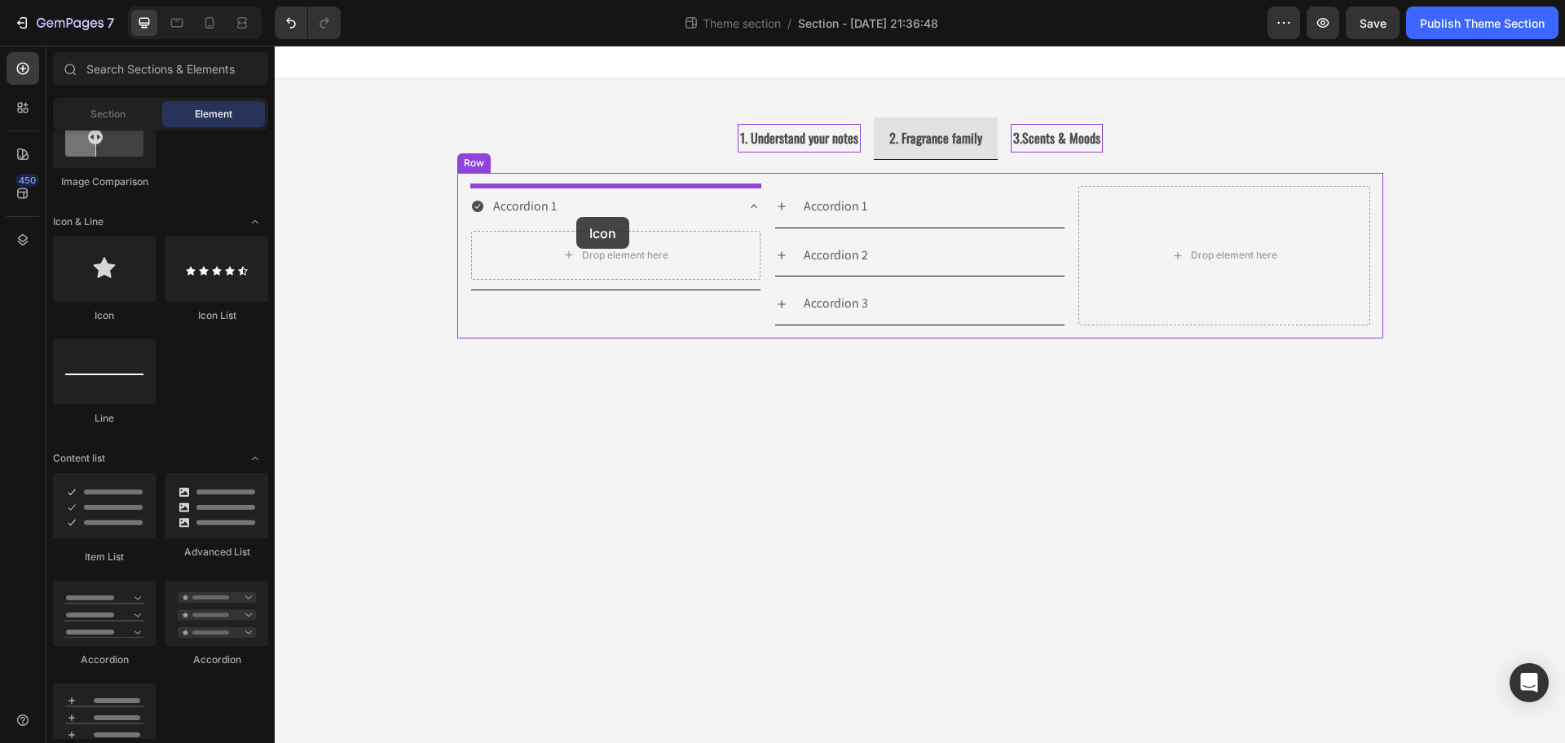
drag, startPoint x: 369, startPoint y: 324, endPoint x: 576, endPoint y: 217, distance: 232.9
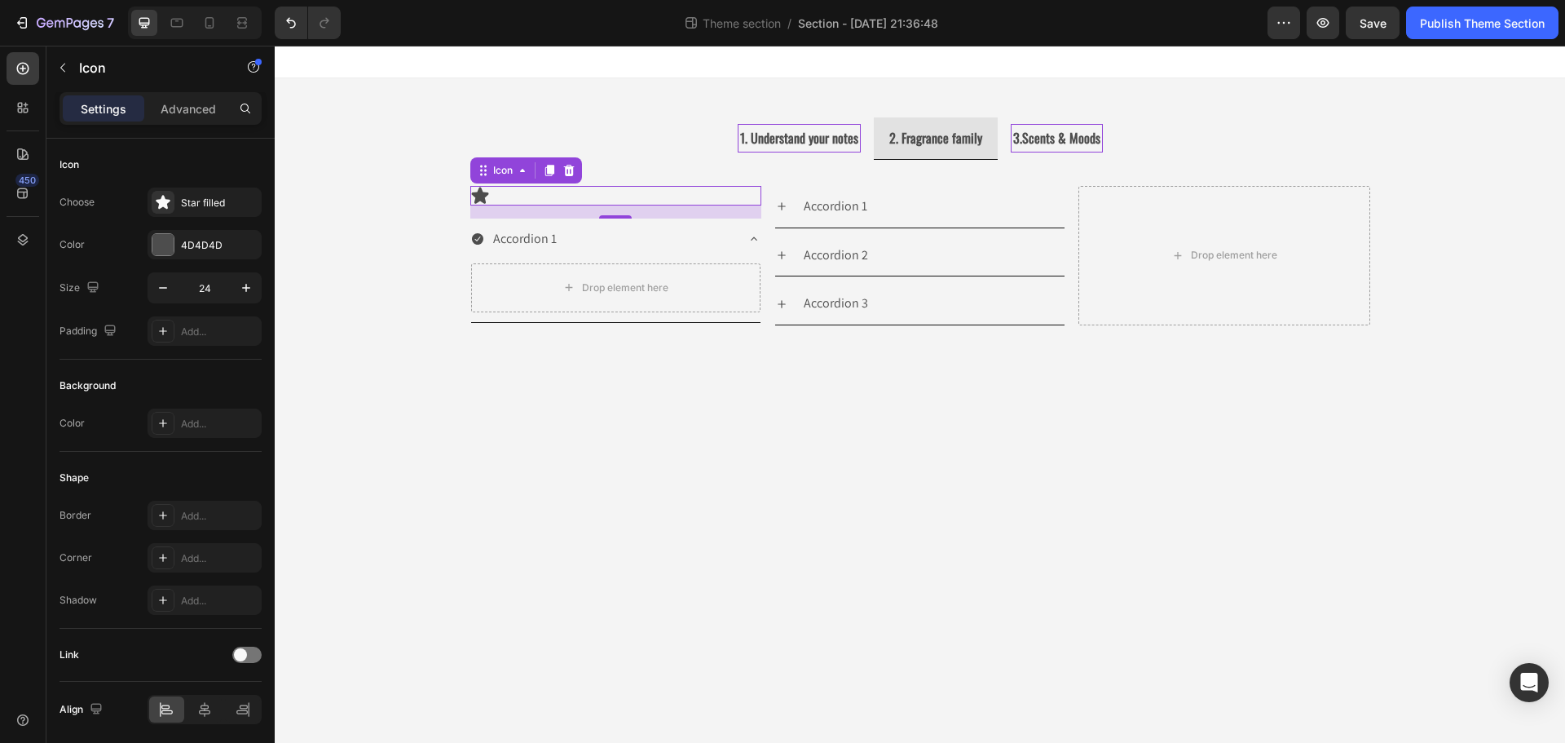
click at [566, 171] on icon at bounding box center [568, 170] width 11 height 11
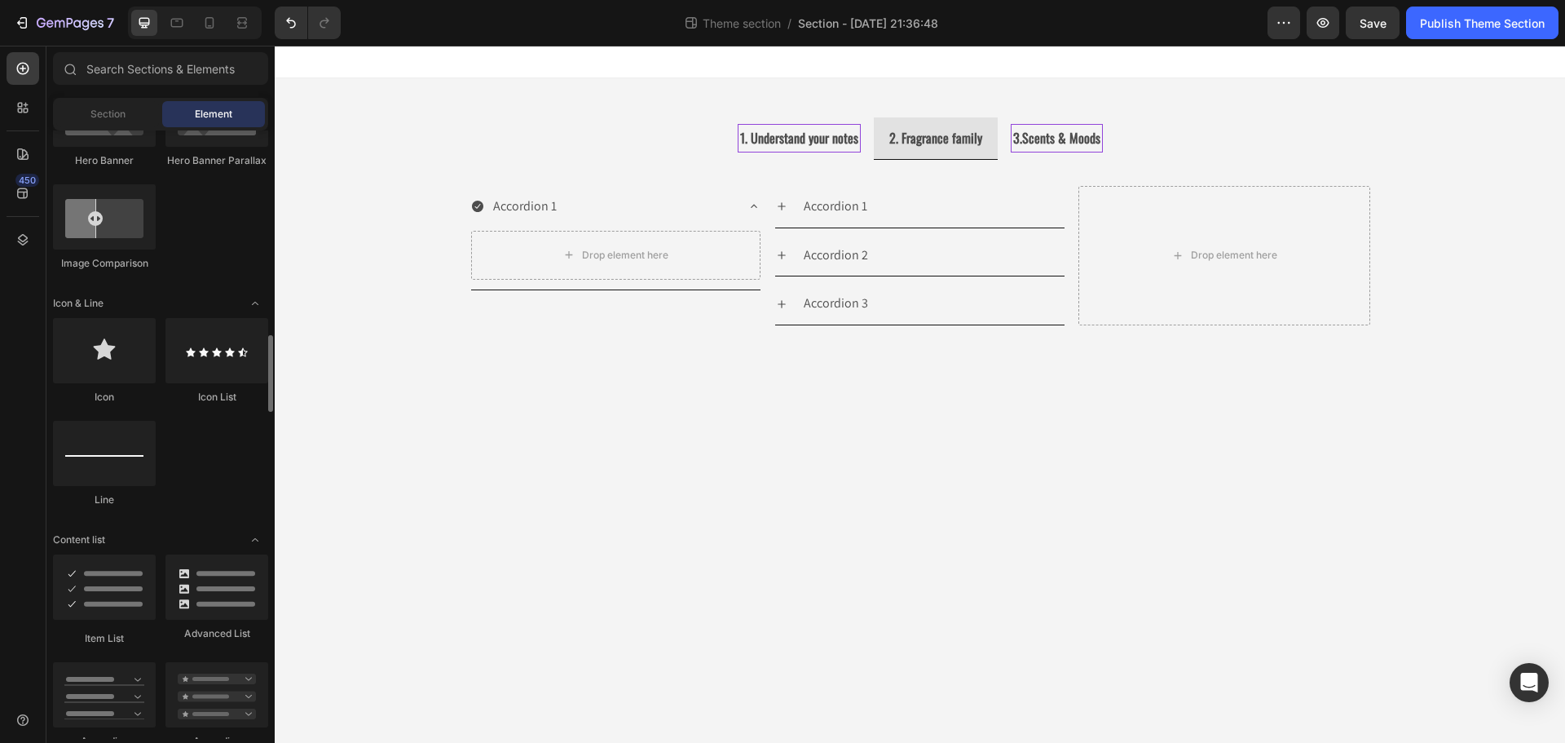
scroll to position [1060, 0]
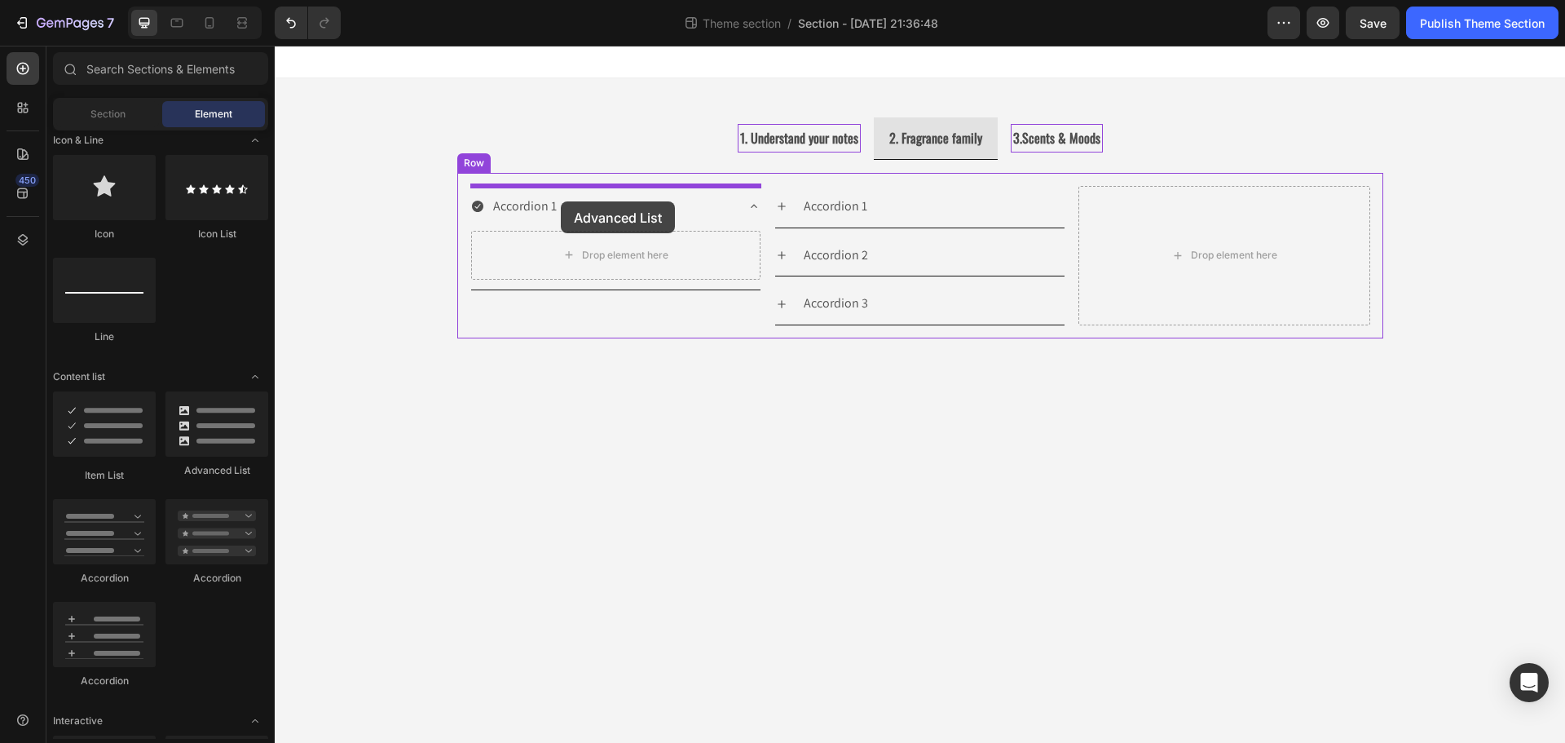
drag, startPoint x: 493, startPoint y: 481, endPoint x: 561, endPoint y: 201, distance: 287.6
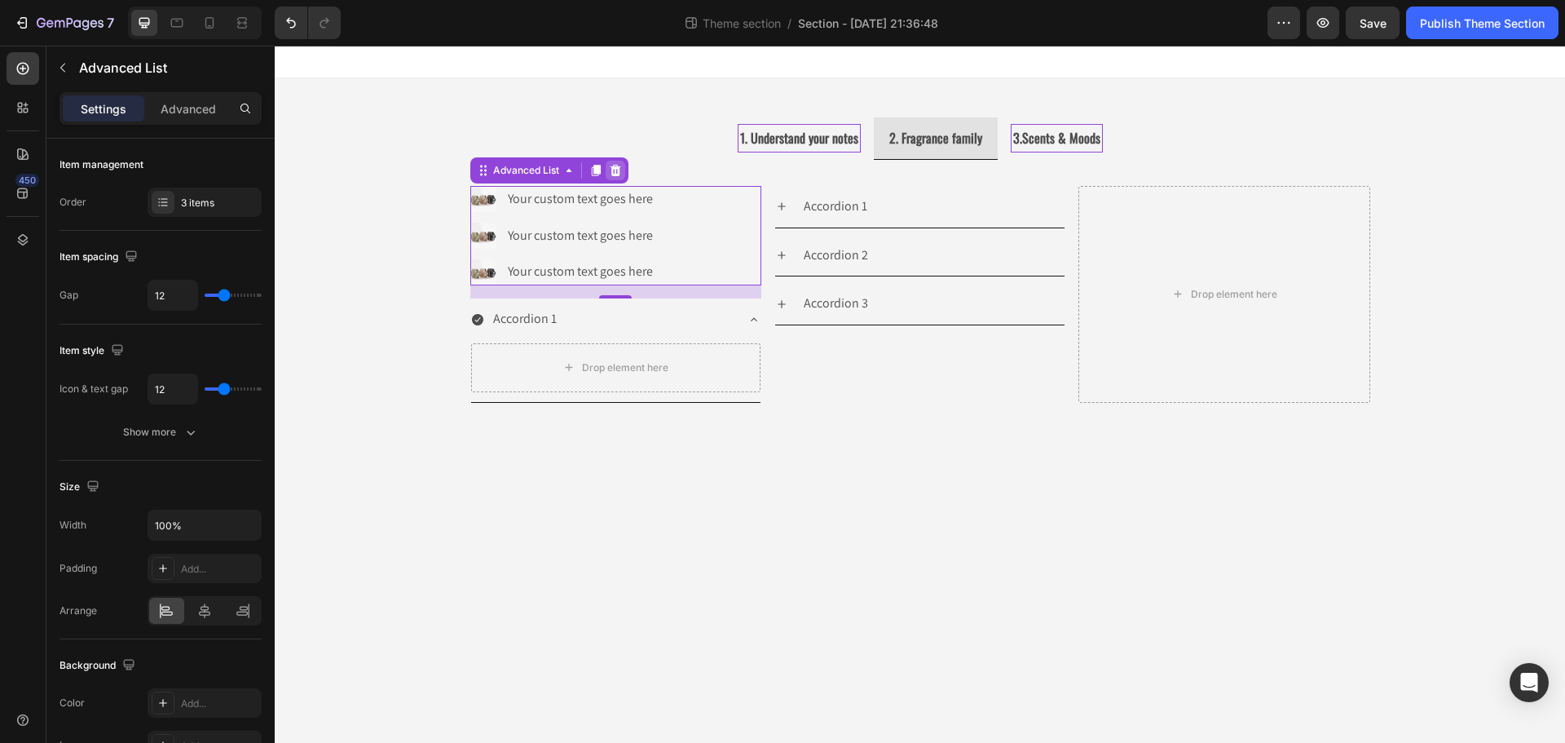
click at [615, 170] on icon at bounding box center [615, 170] width 13 height 13
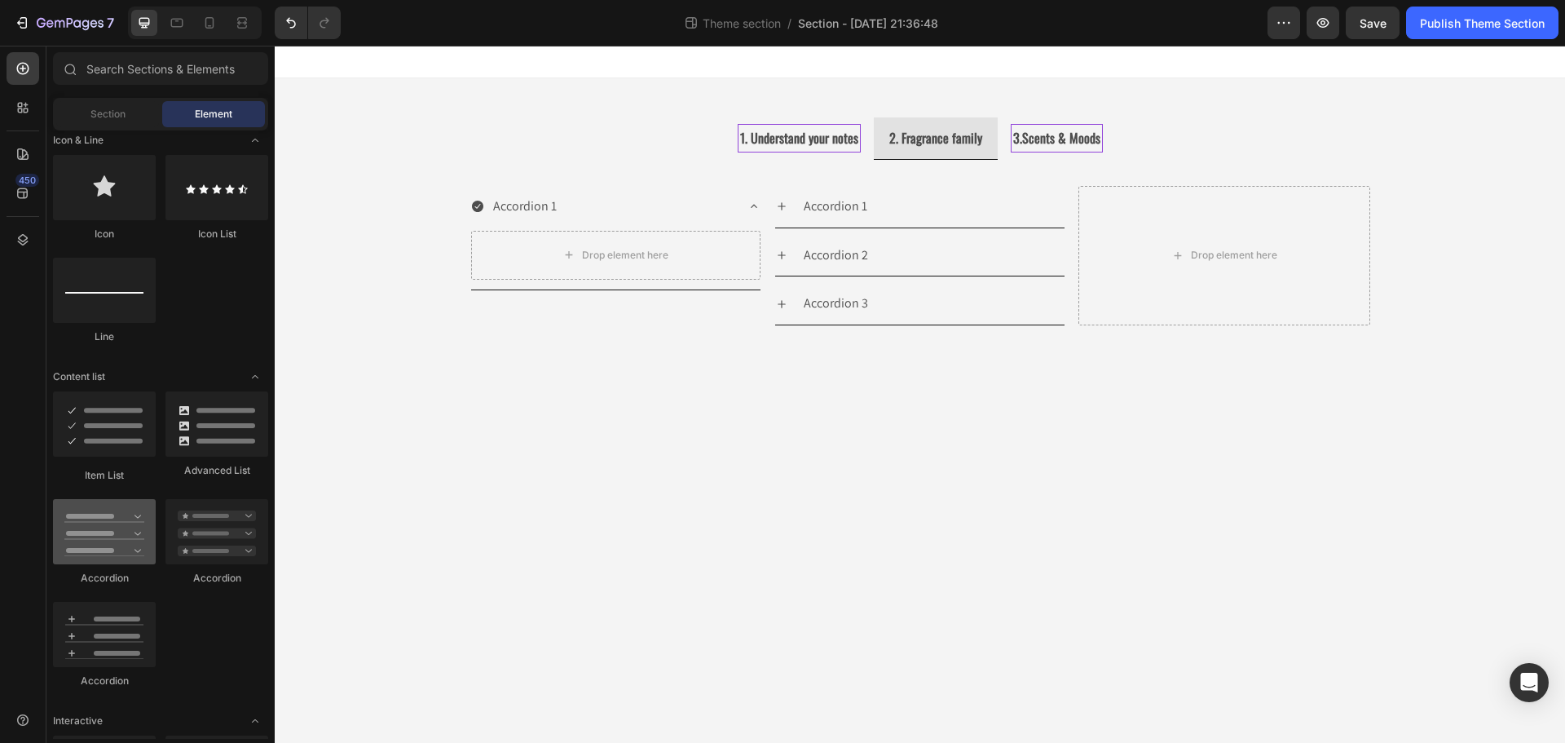
click at [90, 540] on div at bounding box center [104, 531] width 103 height 65
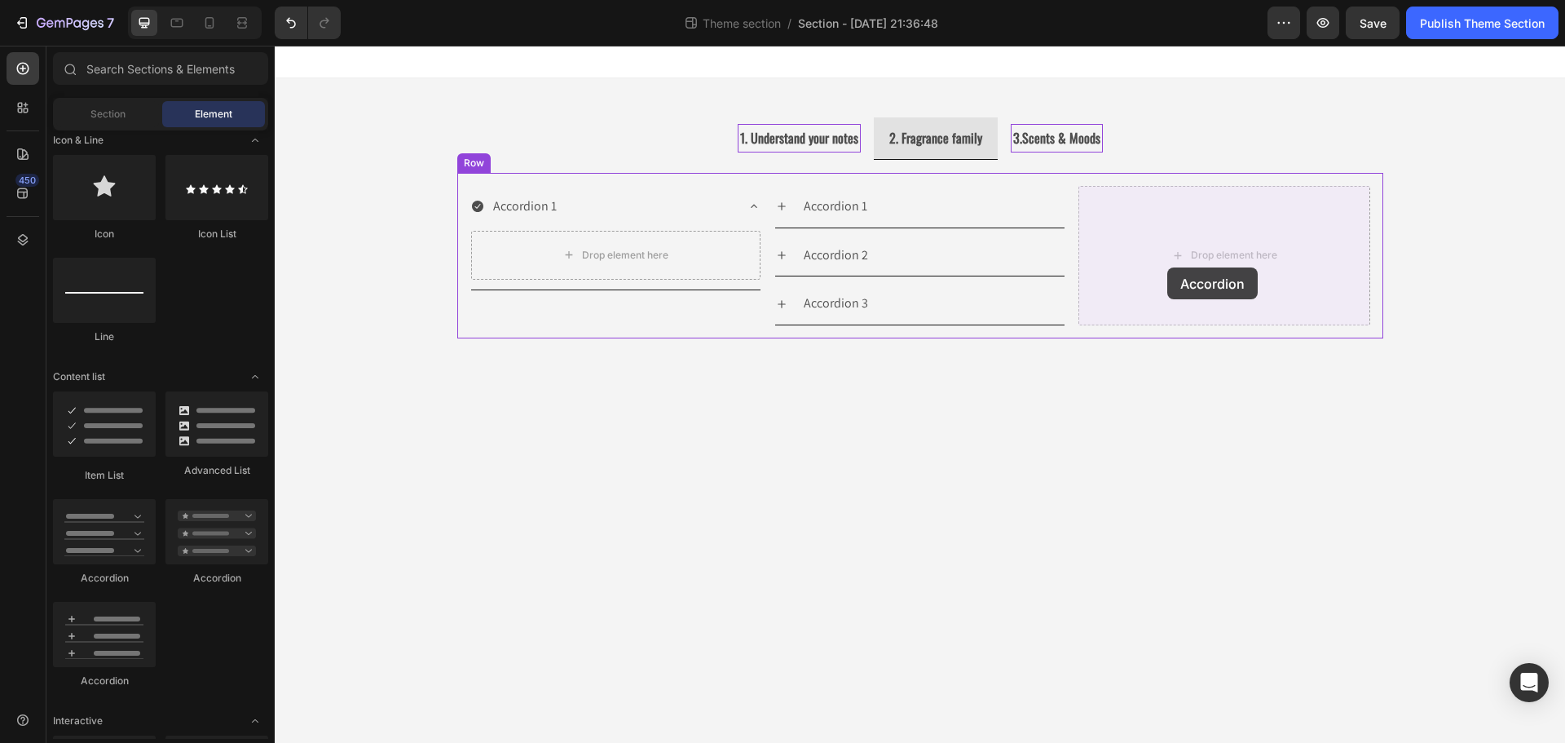
drag, startPoint x: 389, startPoint y: 580, endPoint x: 1168, endPoint y: 256, distance: 843.7
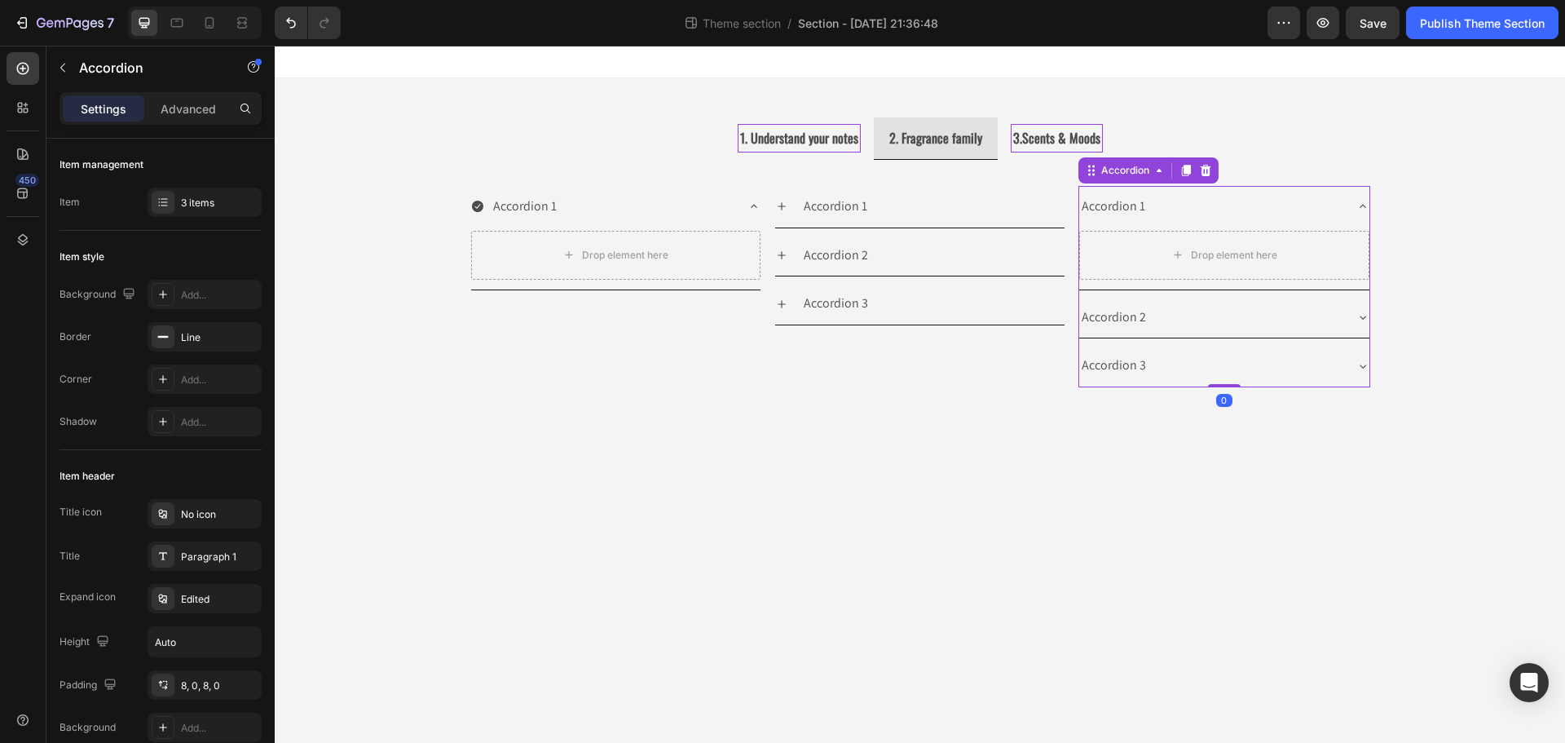
click at [1163, 201] on div "Accordion 1" at bounding box center [1210, 206] width 263 height 29
click at [1148, 207] on div "Accordion 1" at bounding box center [1210, 206] width 263 height 29
click at [1138, 205] on div "Accordion 1" at bounding box center [1113, 206] width 68 height 29
click at [1138, 205] on p "Accordion 1" at bounding box center [1114, 207] width 64 height 24
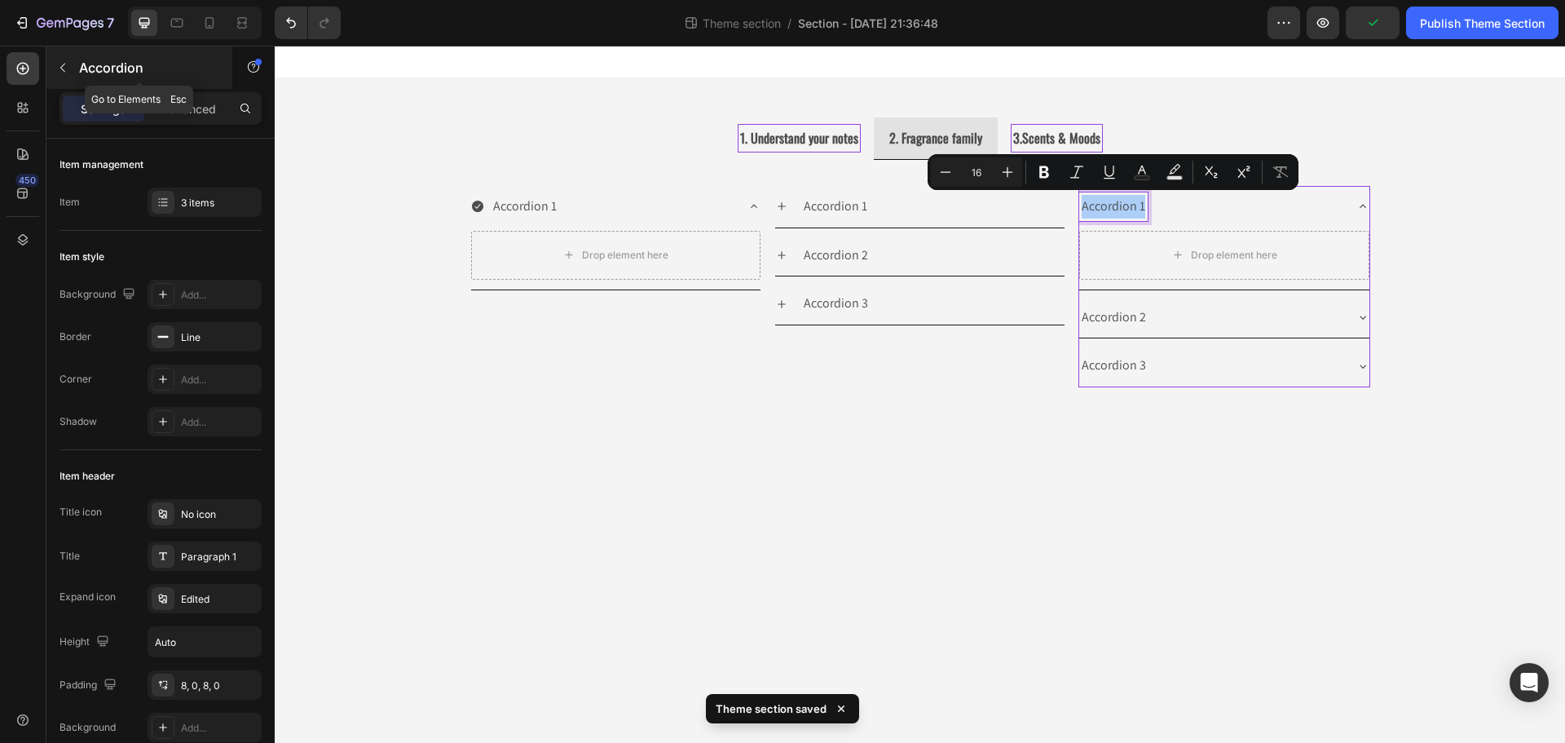
click at [63, 67] on icon "button" at bounding box center [62, 67] width 13 height 13
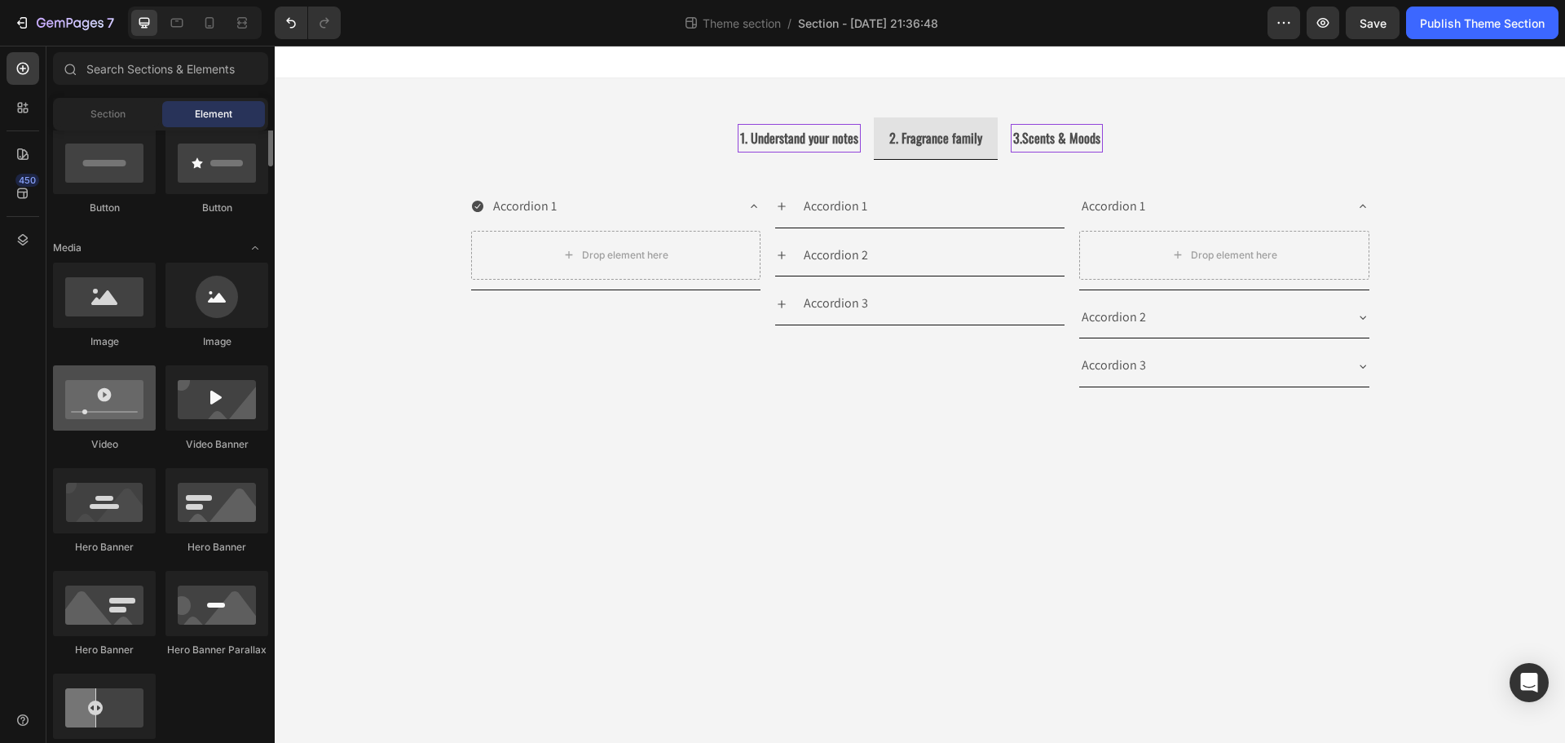
scroll to position [326, 0]
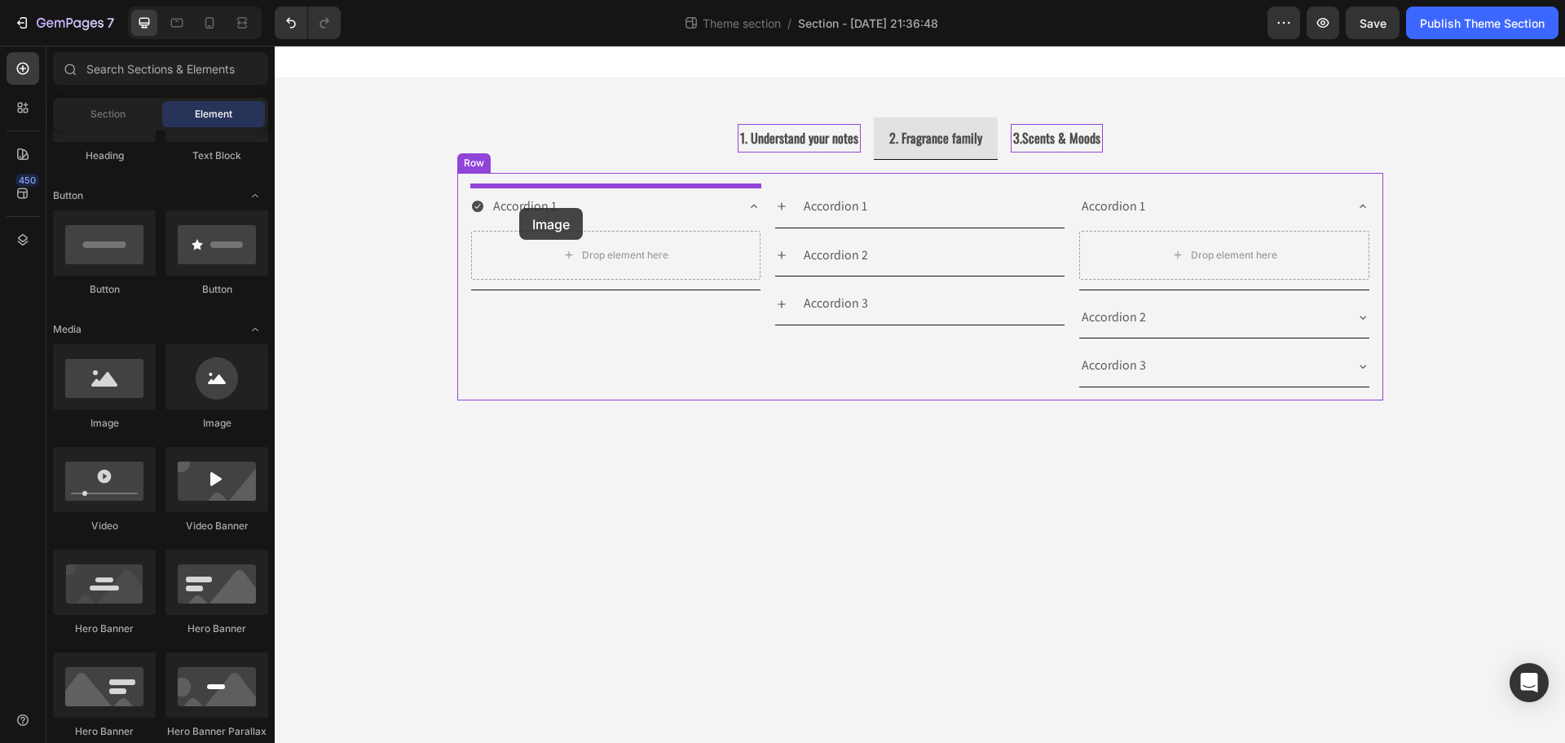
drag, startPoint x: 371, startPoint y: 421, endPoint x: 519, endPoint y: 208, distance: 259.3
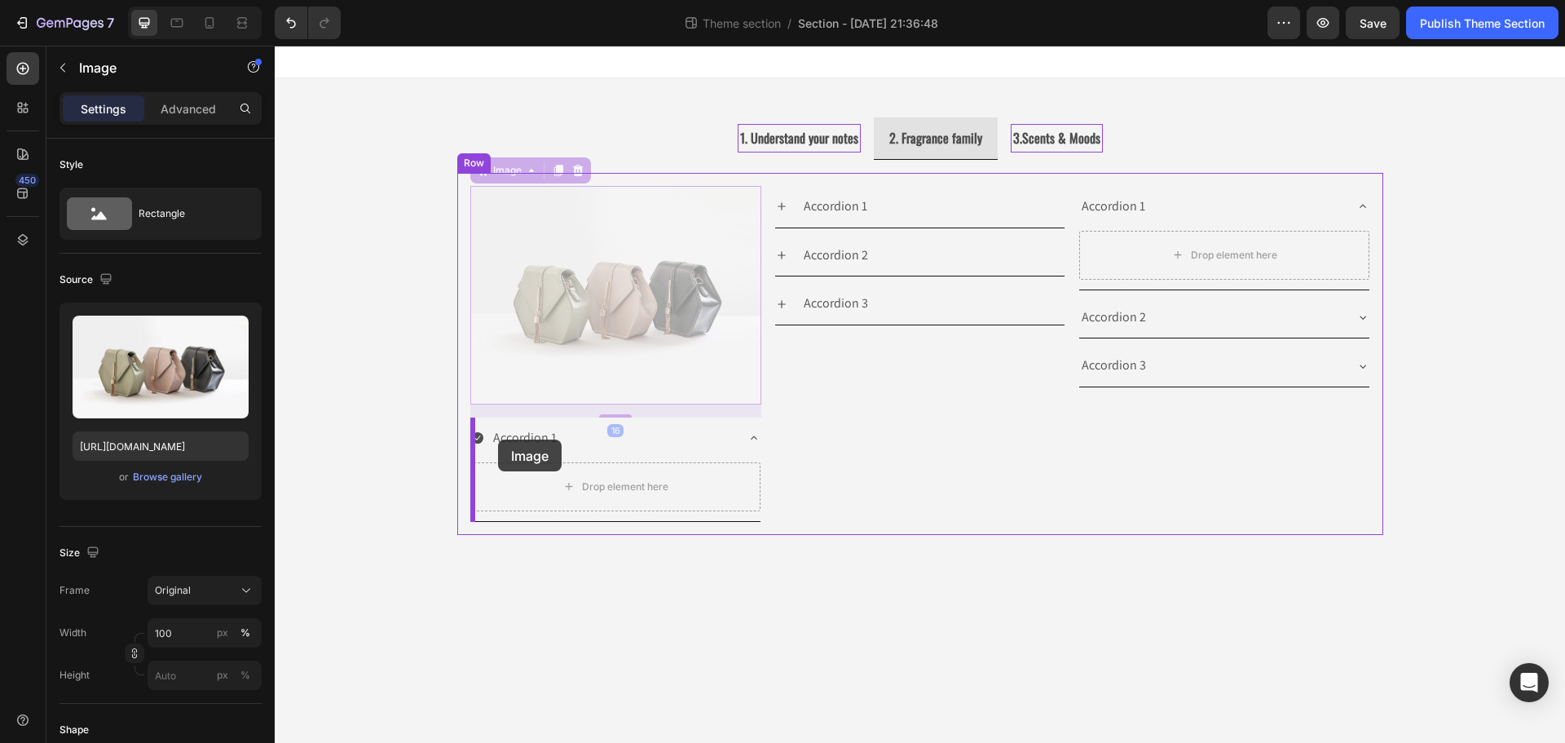
drag, startPoint x: 618, startPoint y: 369, endPoint x: 498, endPoint y: 439, distance: 138.8
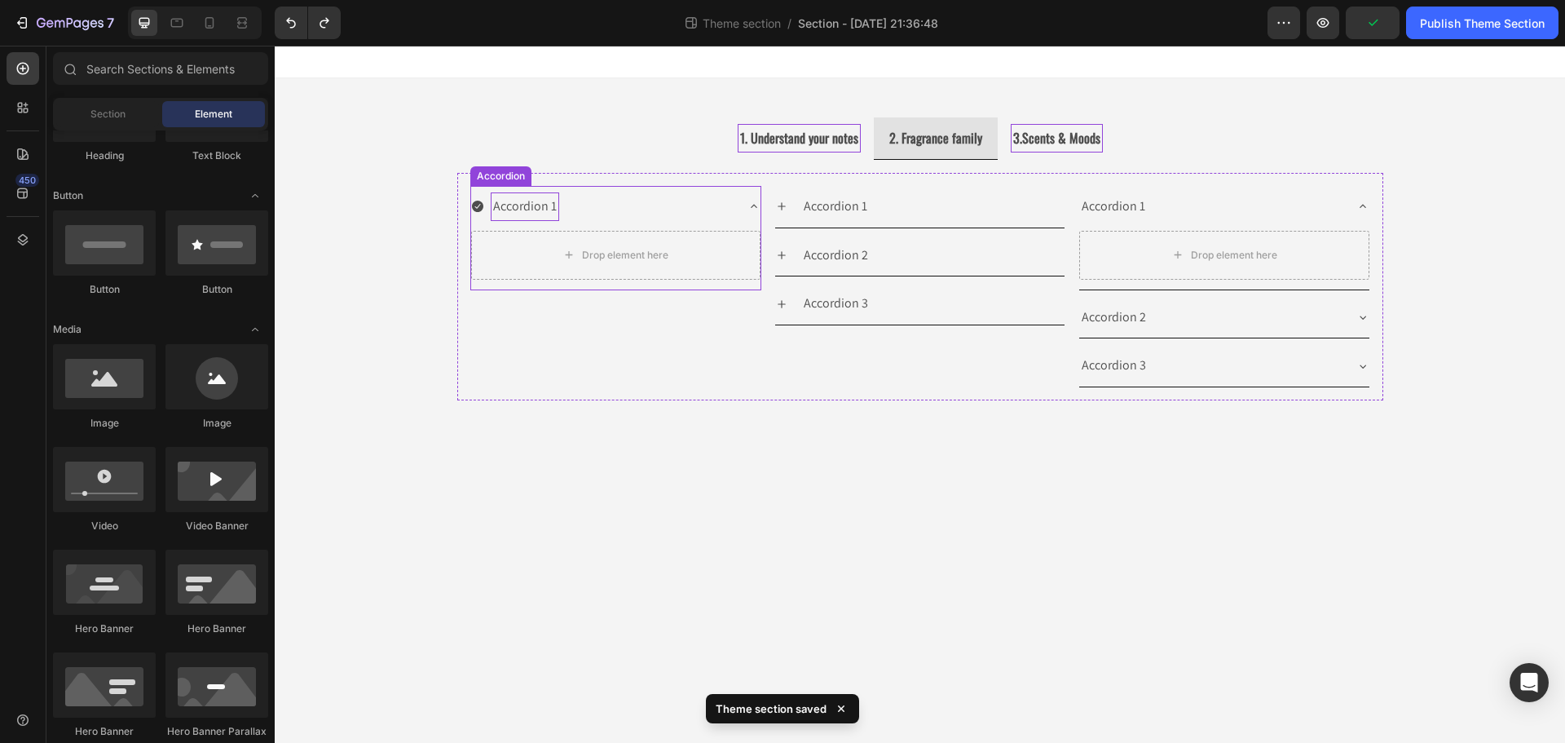
click at [497, 210] on p "Accordion 1" at bounding box center [525, 207] width 64 height 24
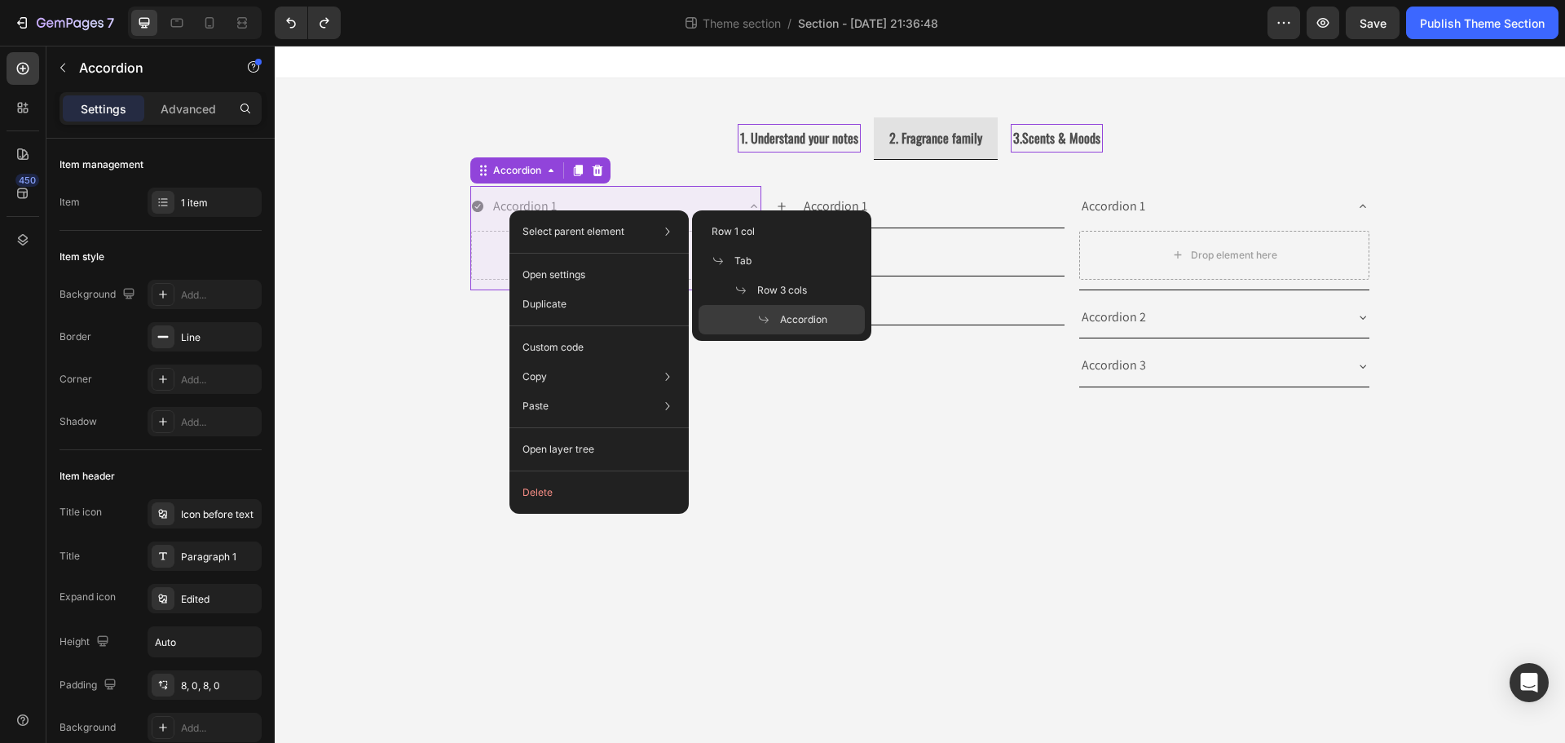
click at [802, 319] on span "Accordion" at bounding box center [803, 319] width 47 height 15
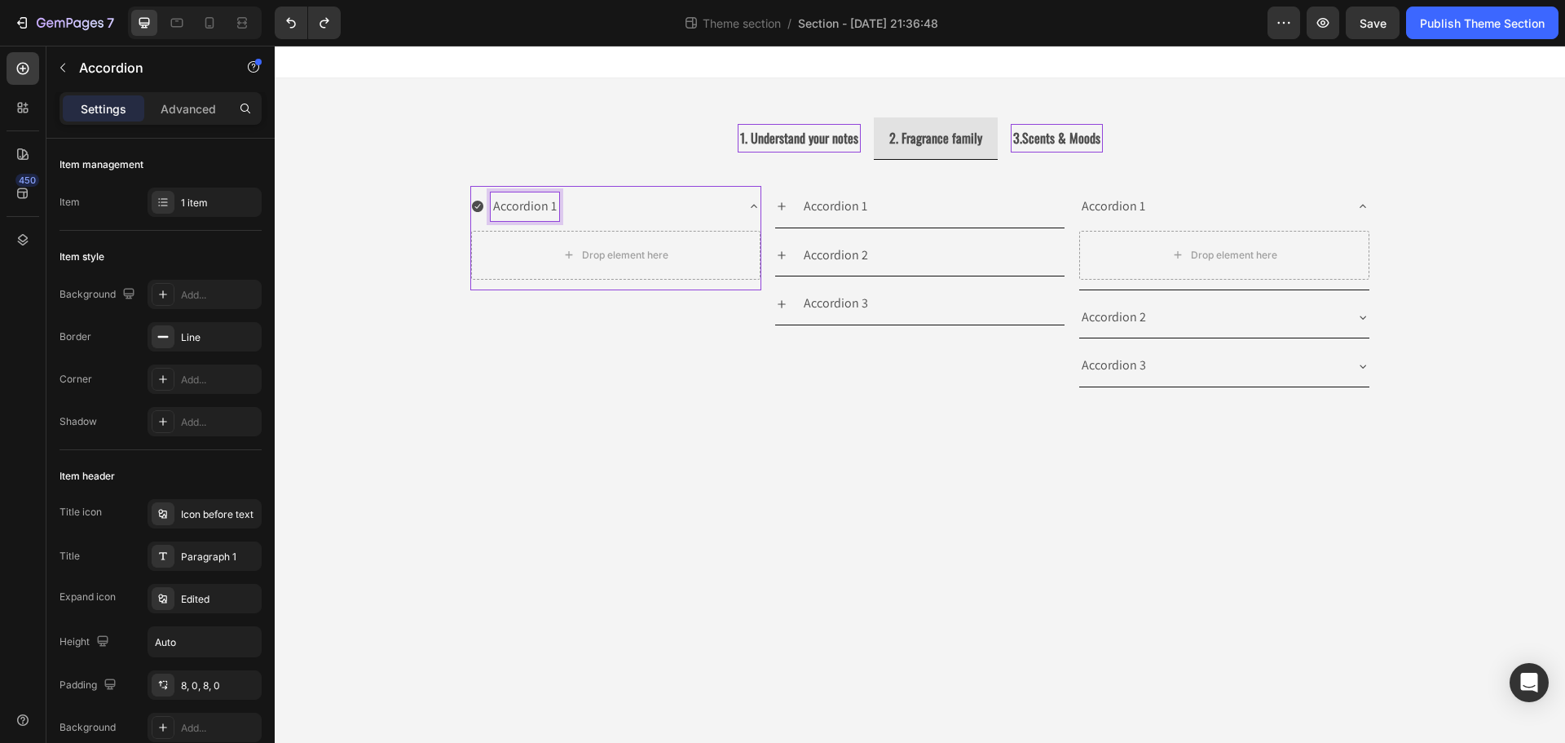
click at [668, 211] on div "Accordion 1" at bounding box center [602, 206] width 263 height 29
click at [473, 210] on icon at bounding box center [477, 206] width 13 height 13
click at [1135, 212] on p "Accordion 1" at bounding box center [1114, 207] width 64 height 24
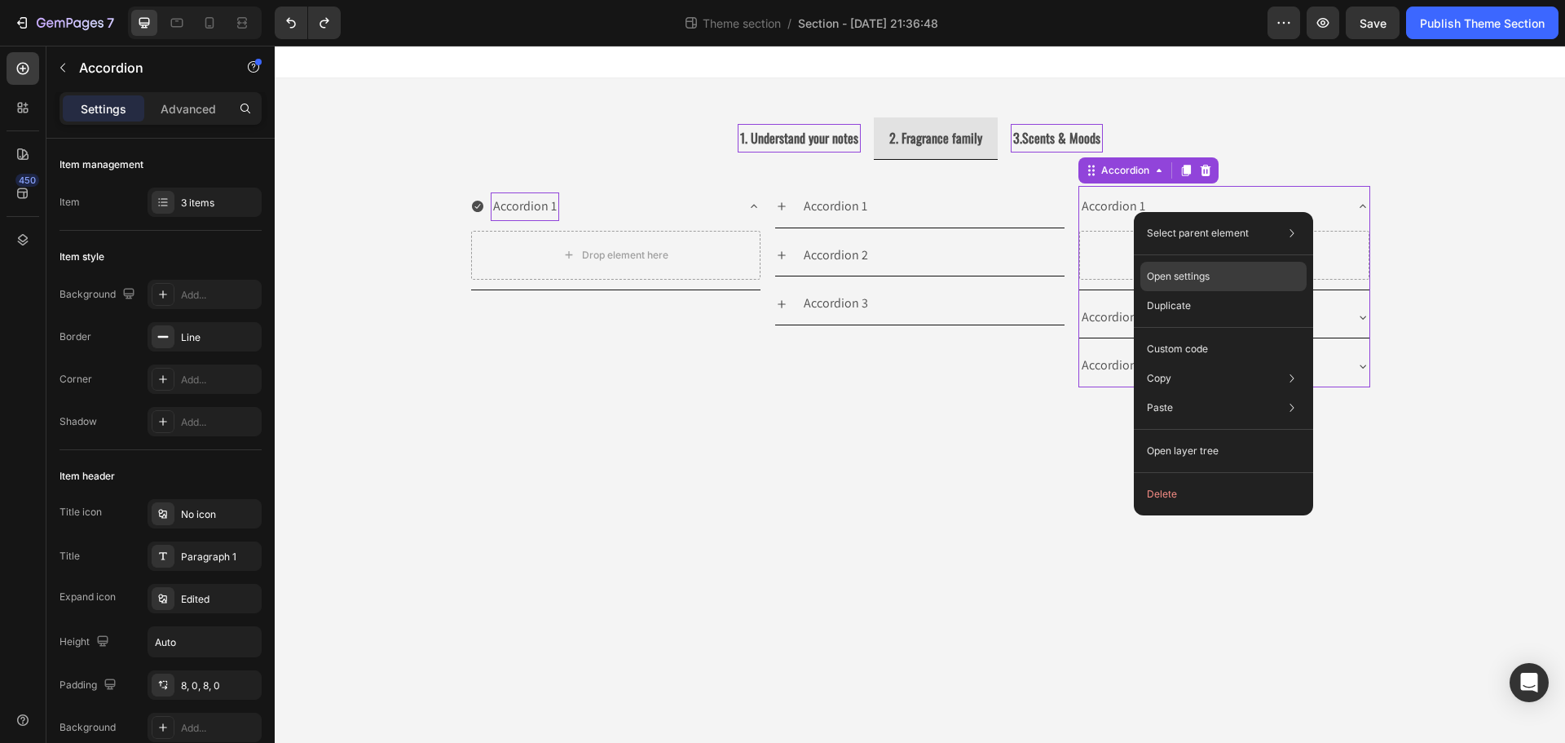
click at [1176, 289] on div "Open settings" at bounding box center [1223, 276] width 166 height 29
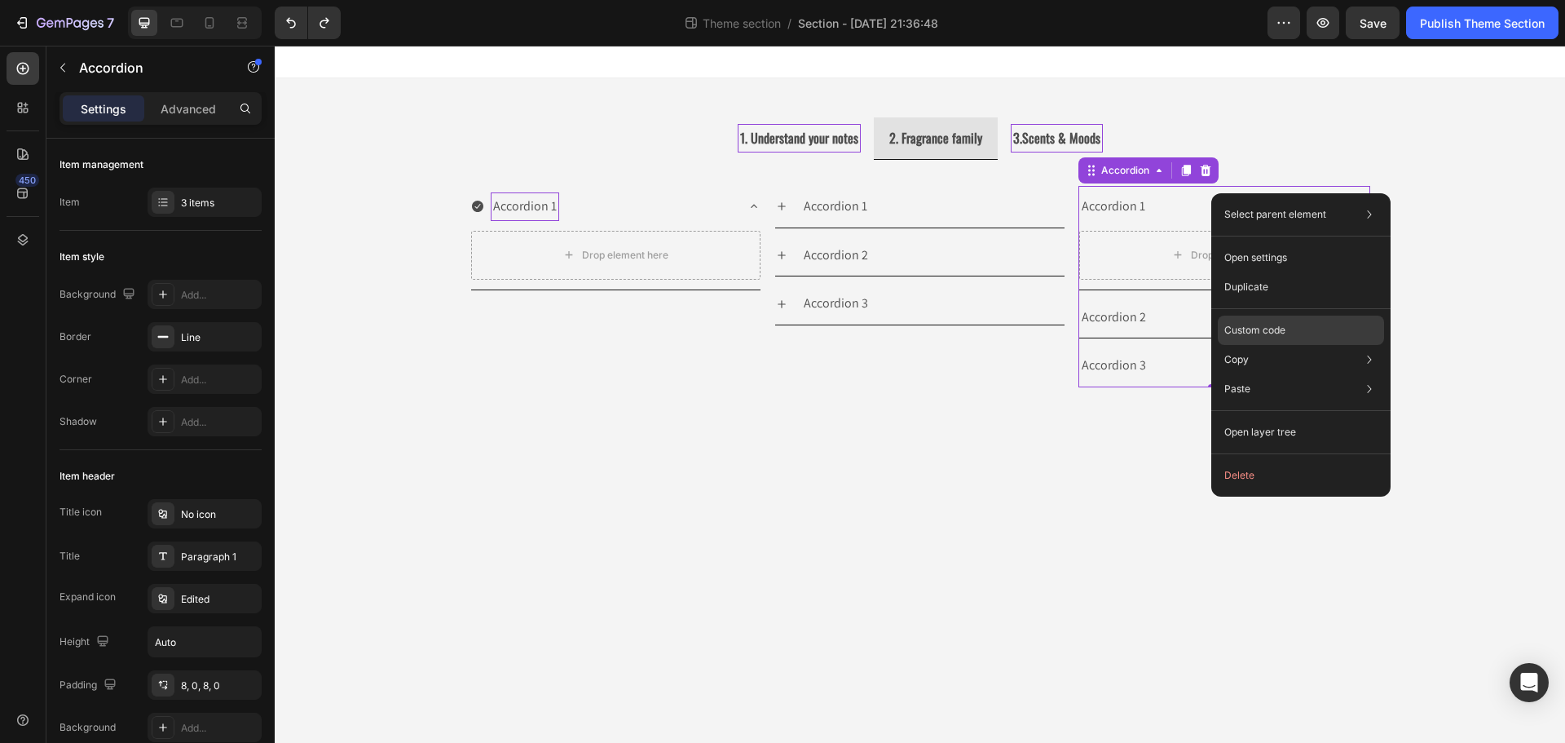
click at [1297, 374] on div "Custom code" at bounding box center [1301, 388] width 166 height 29
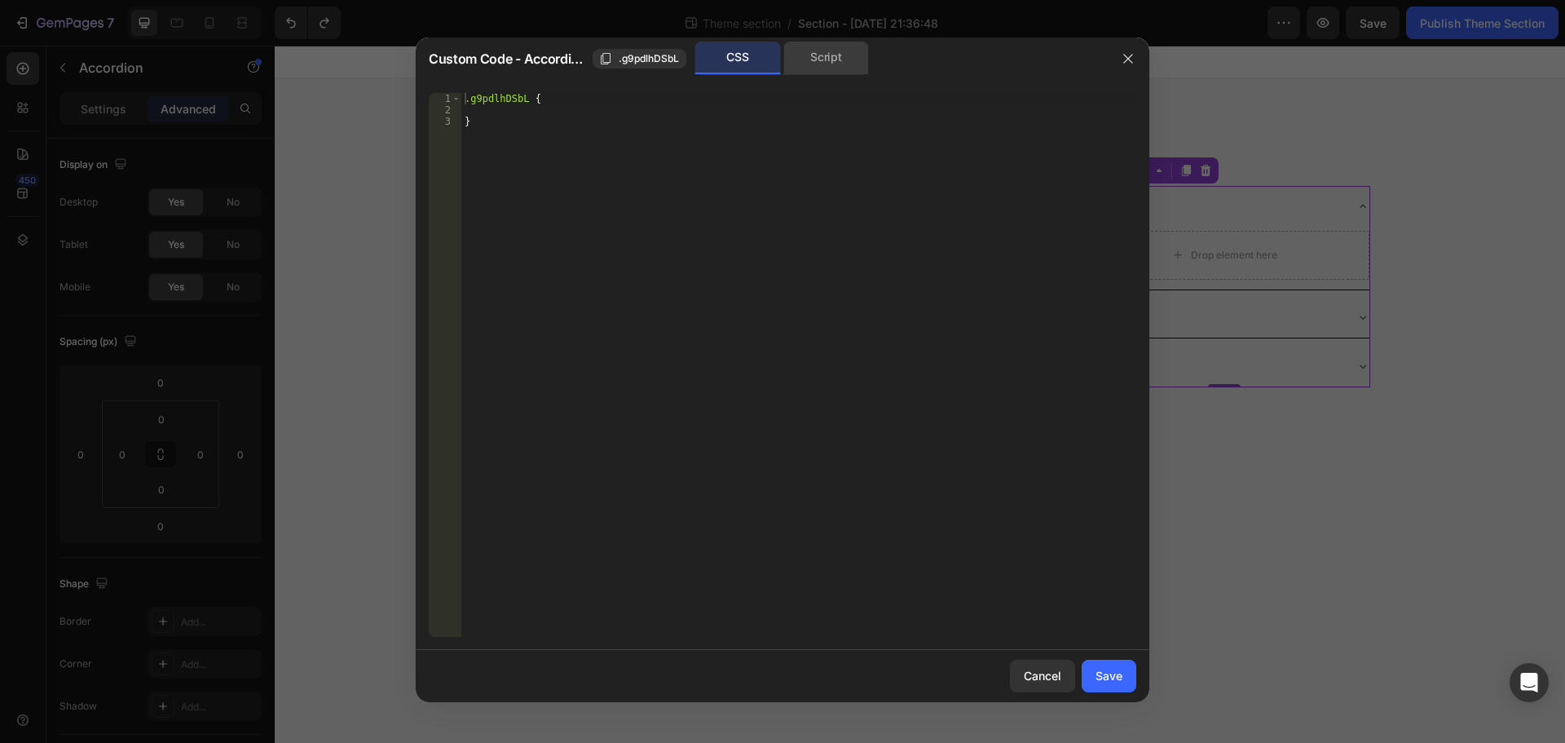
click at [829, 58] on div "Script" at bounding box center [826, 58] width 86 height 33
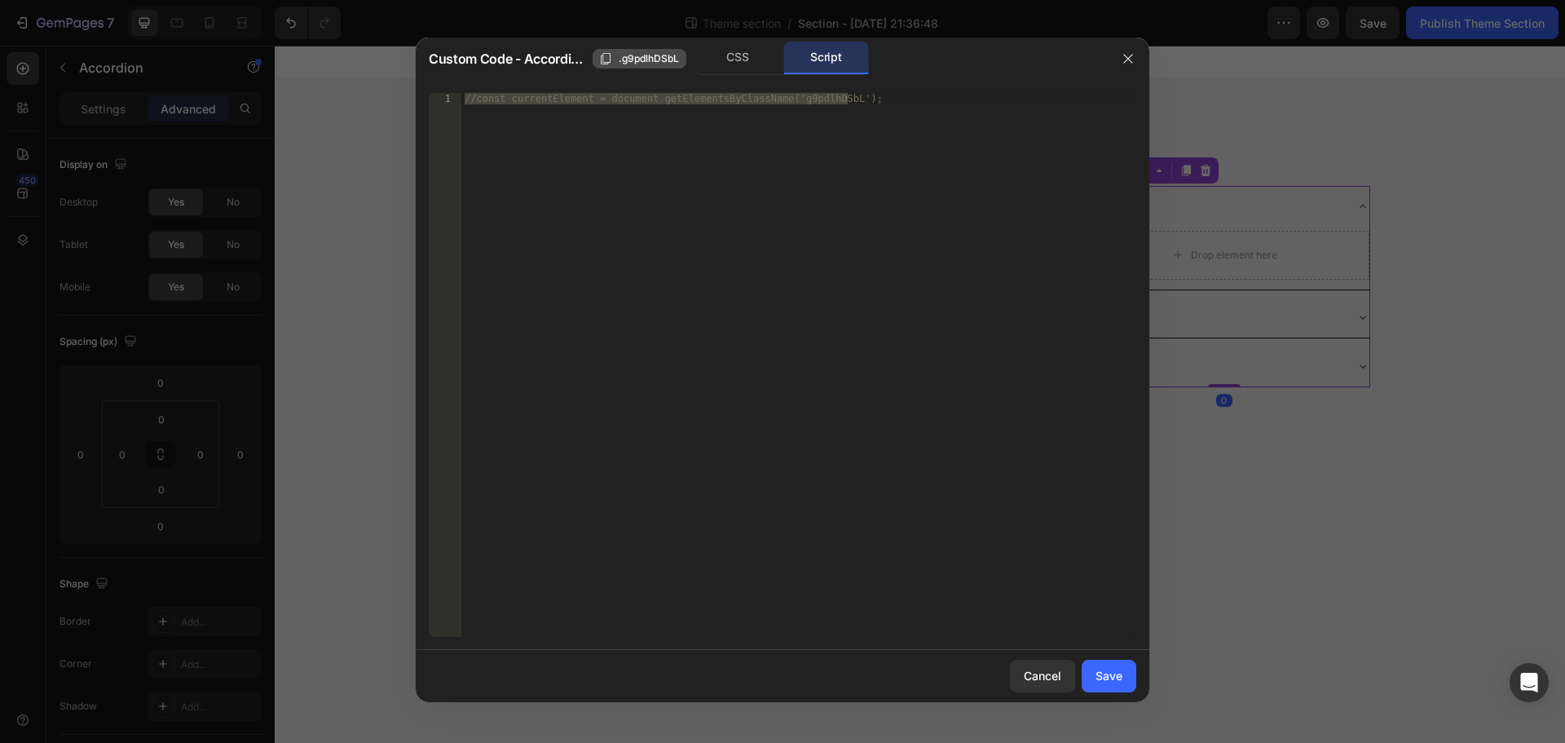
click at [639, 54] on span ".g9pdlhDSbL" at bounding box center [649, 58] width 60 height 15
click at [1130, 59] on icon "button" at bounding box center [1128, 58] width 13 height 13
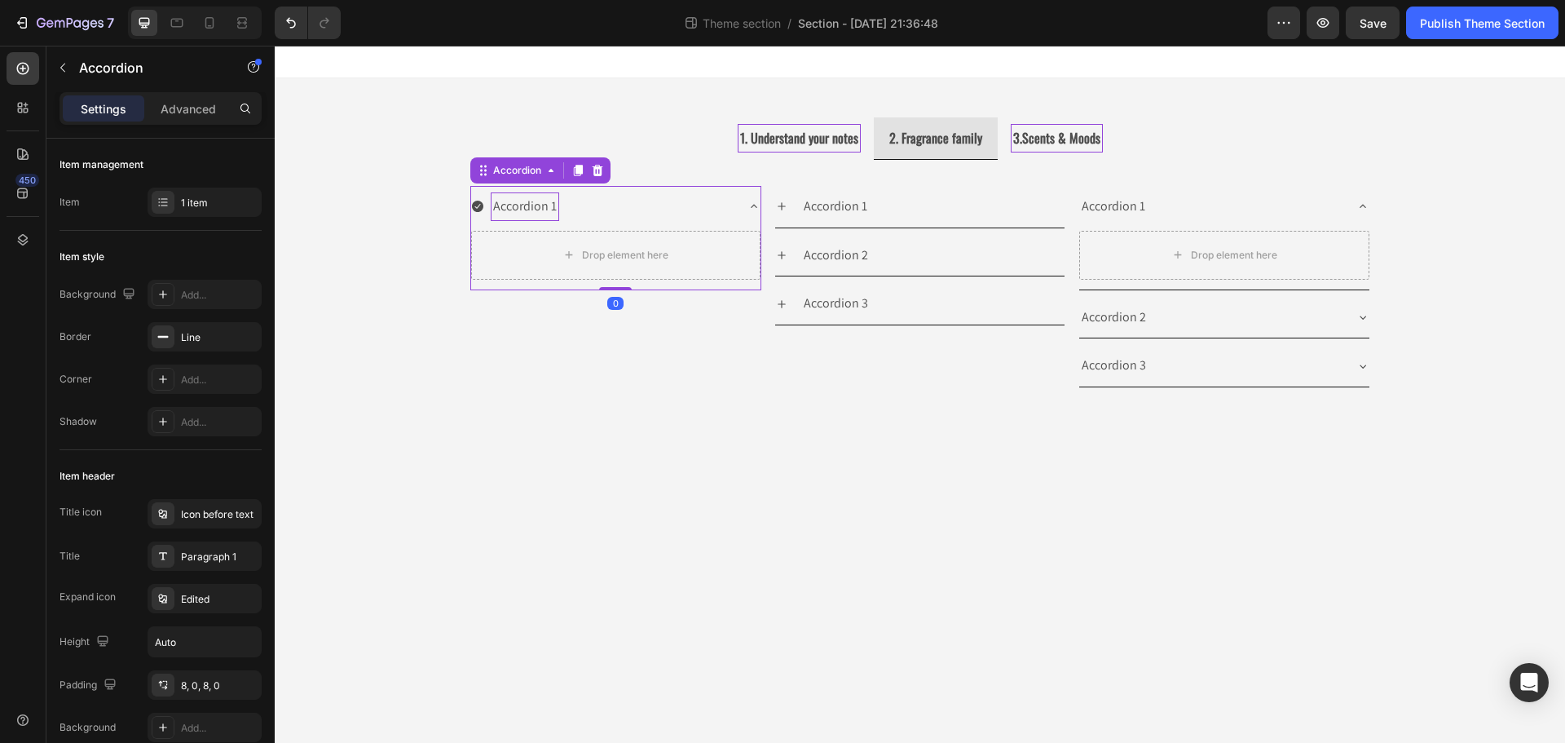
click at [546, 210] on p "Accordion 1" at bounding box center [525, 207] width 64 height 24
click at [480, 209] on icon at bounding box center [477, 206] width 11 height 11
click at [67, 71] on icon "button" at bounding box center [62, 67] width 13 height 13
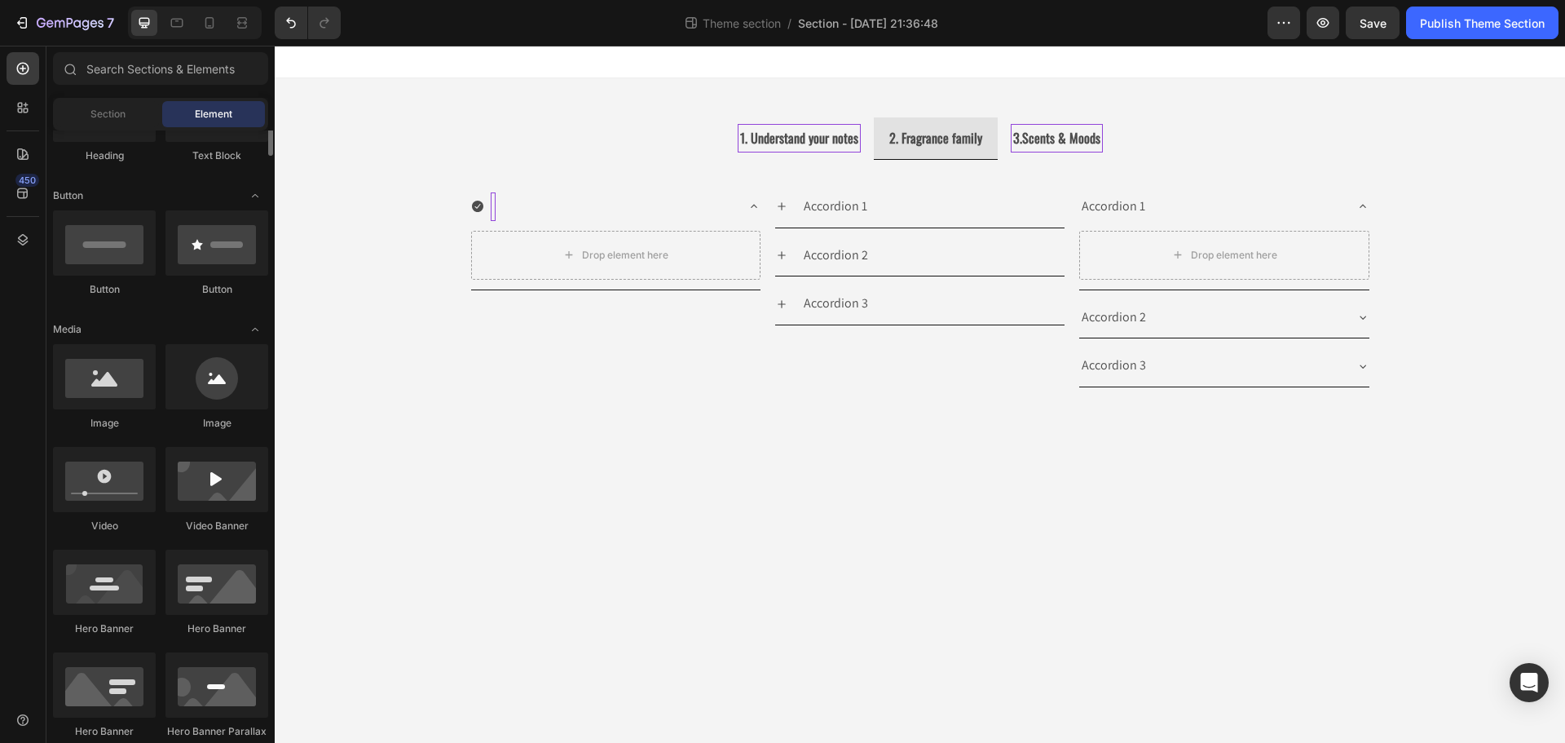
scroll to position [163, 0]
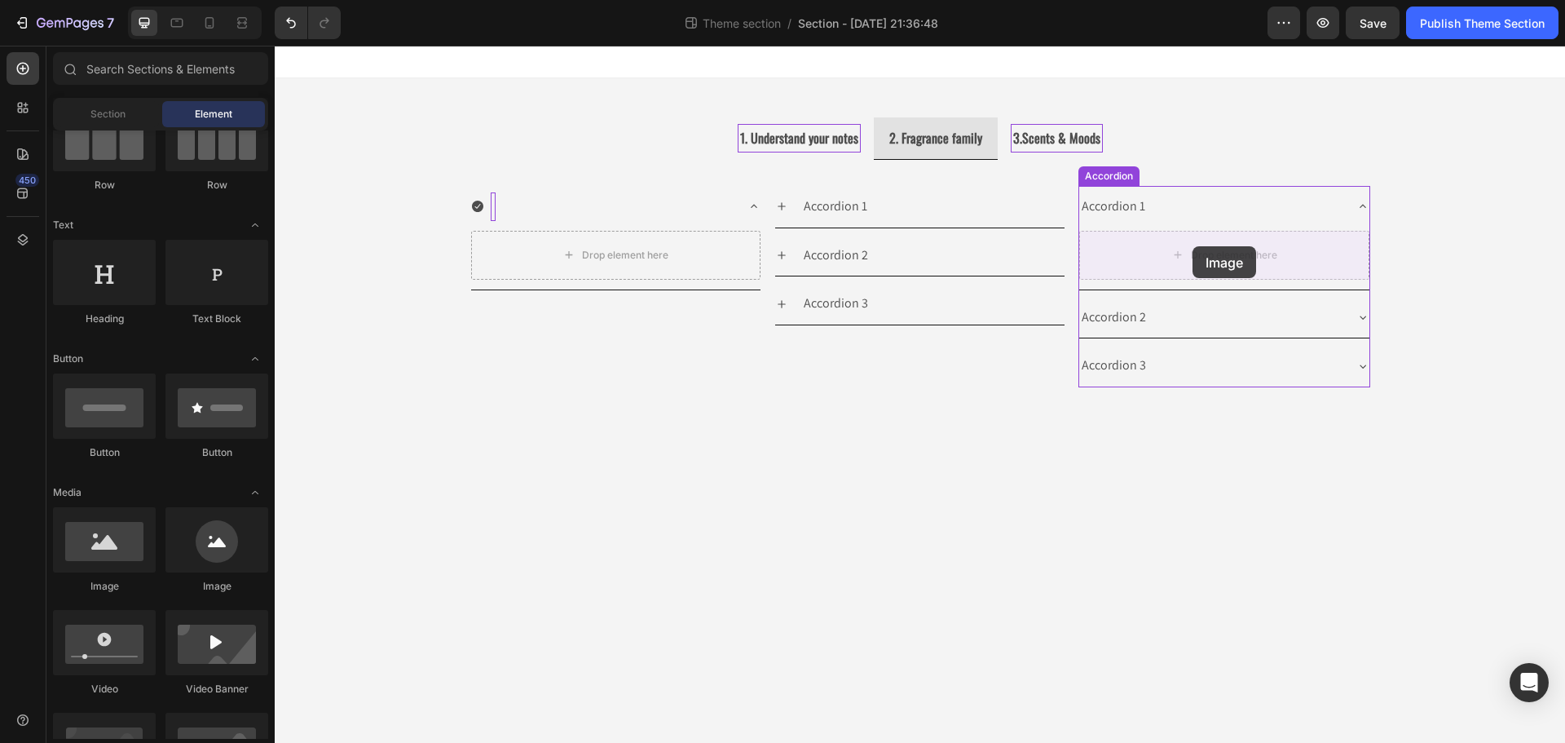
drag, startPoint x: 346, startPoint y: 603, endPoint x: 1192, endPoint y: 246, distance: 918.3
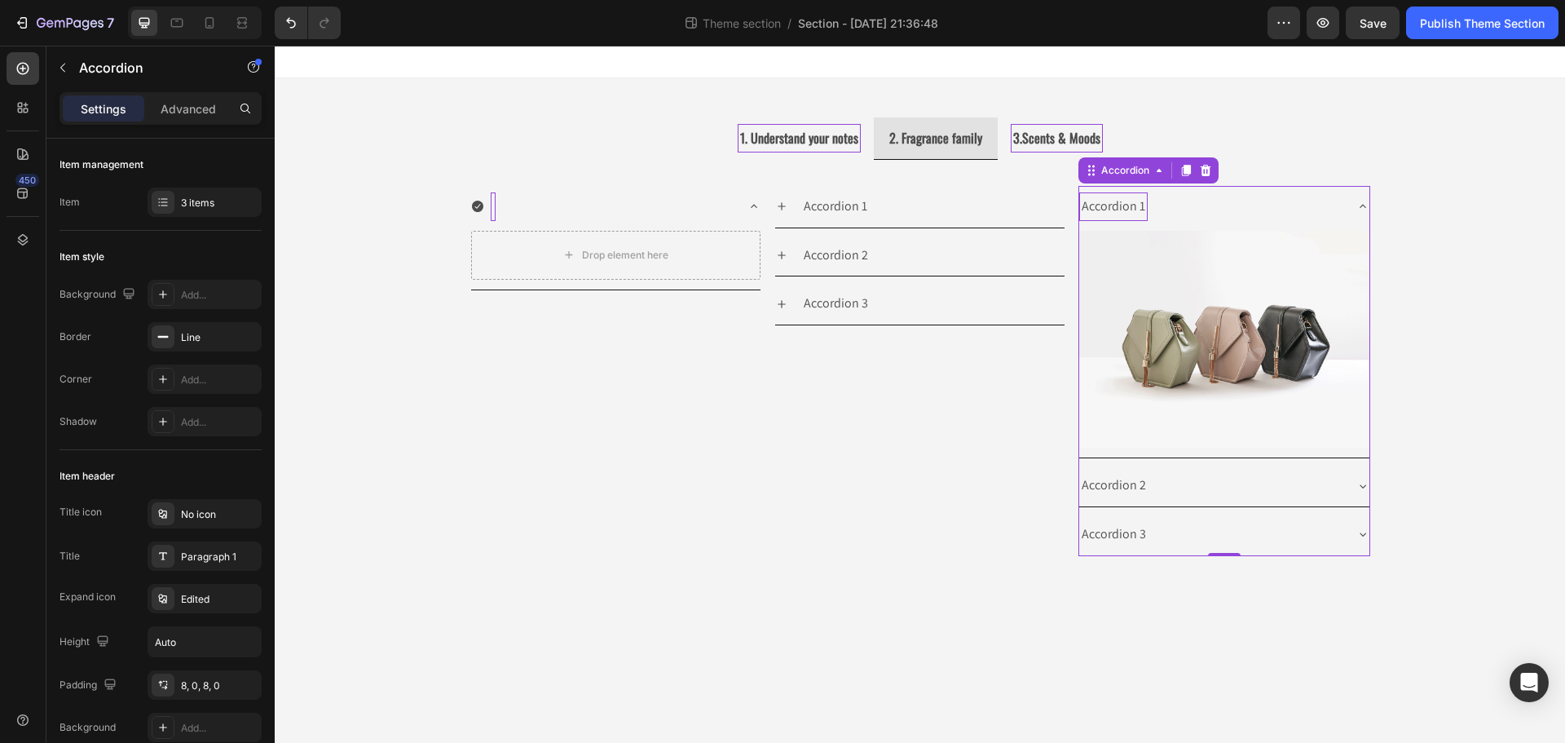
click at [1143, 207] on p "Accordion 1" at bounding box center [1114, 207] width 64 height 24
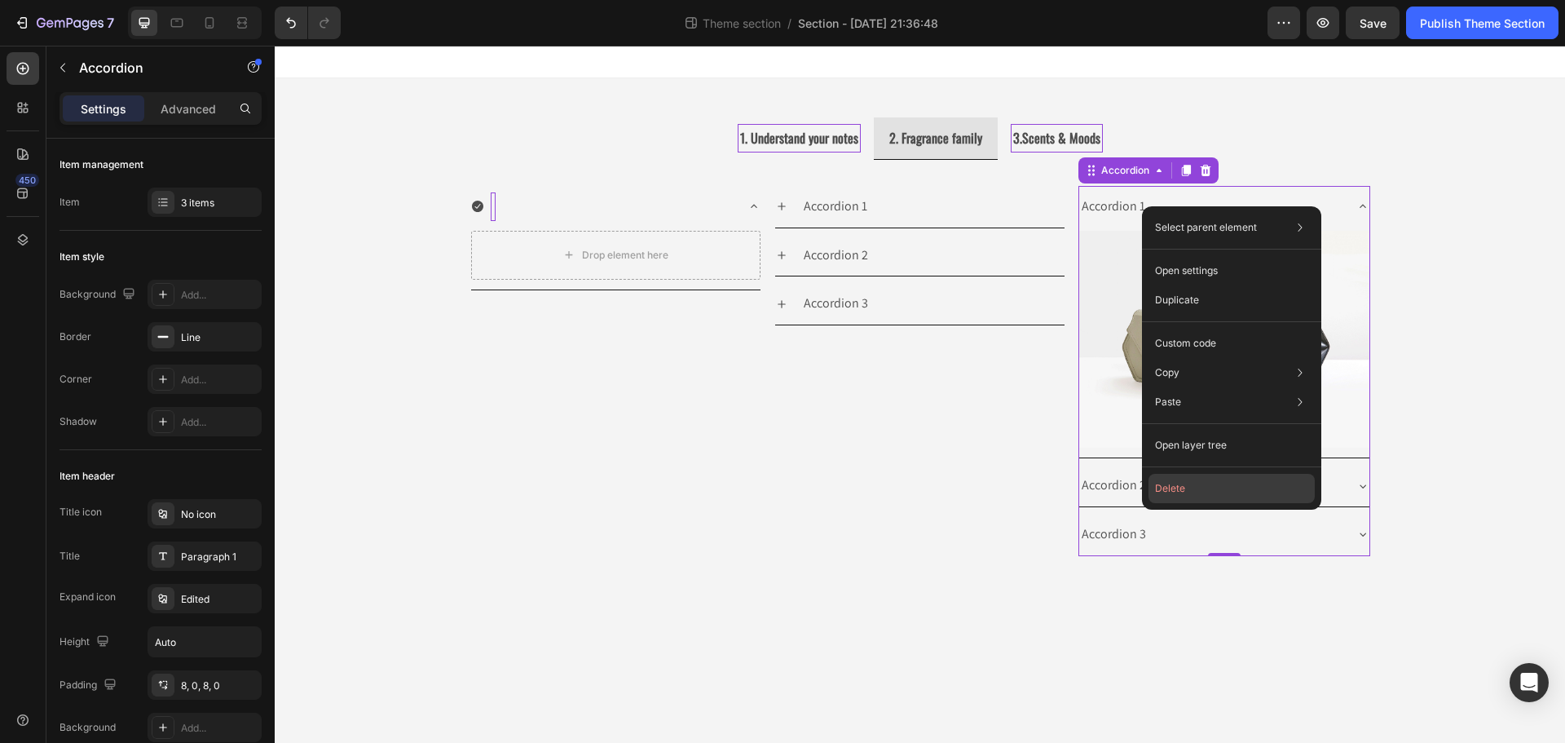
drag, startPoint x: 1179, startPoint y: 482, endPoint x: 905, endPoint y: 434, distance: 277.9
click at [1179, 482] on button "Delete" at bounding box center [1231, 488] width 166 height 29
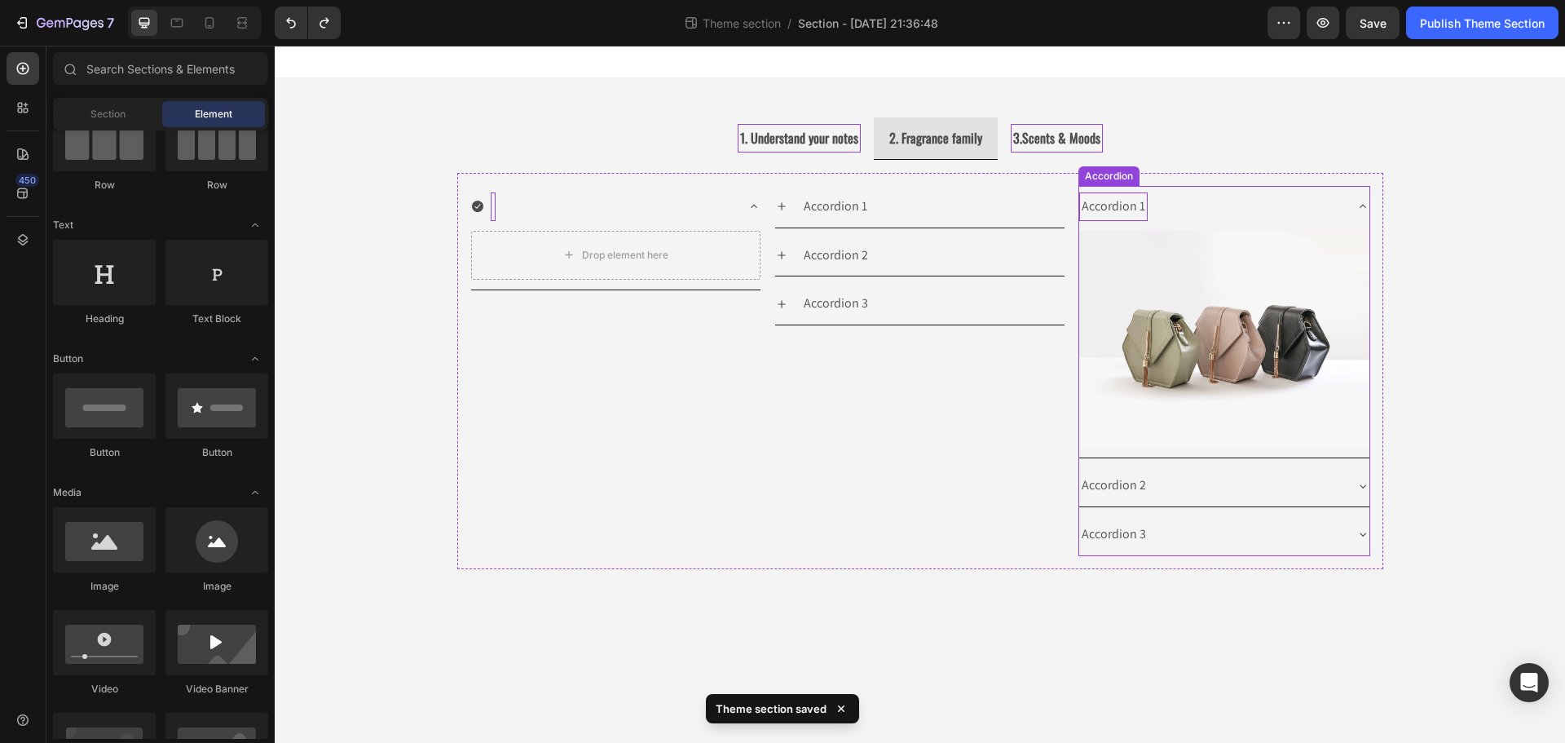
click at [1121, 209] on div "Accordion 1" at bounding box center [1113, 206] width 68 height 29
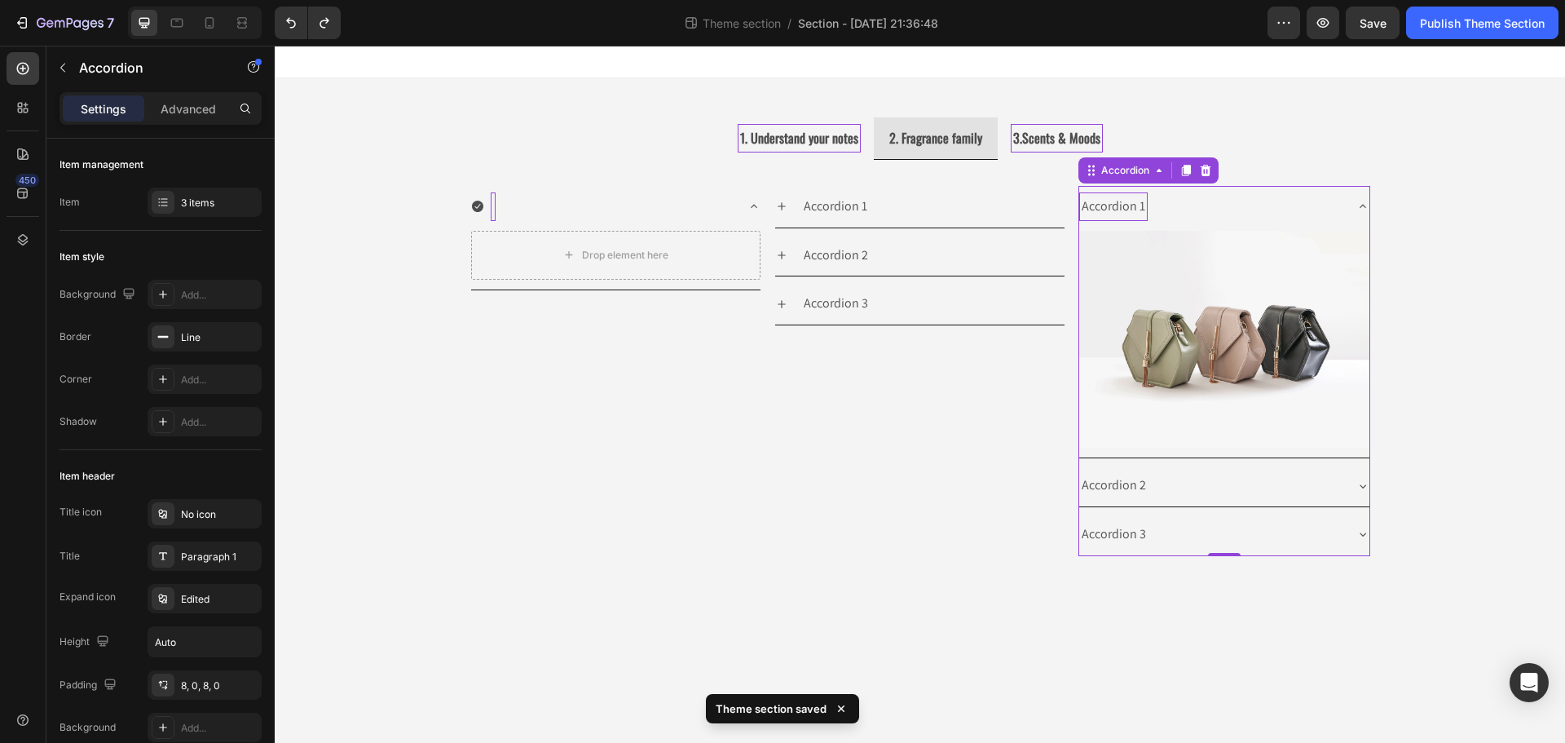
click at [1121, 209] on div "Accordion 1" at bounding box center [1113, 206] width 68 height 29
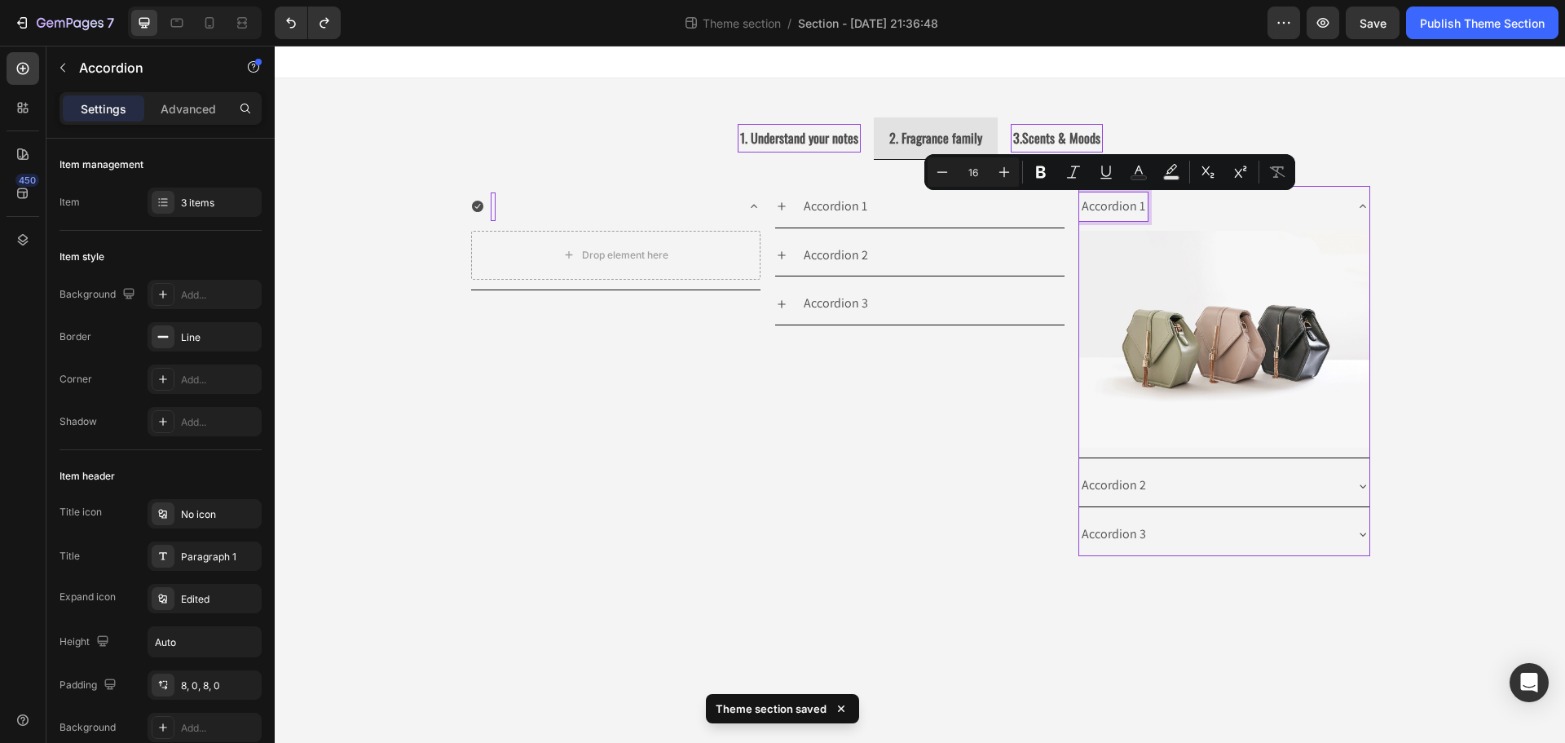
click at [1146, 209] on div "Accordion 1" at bounding box center [1113, 206] width 68 height 29
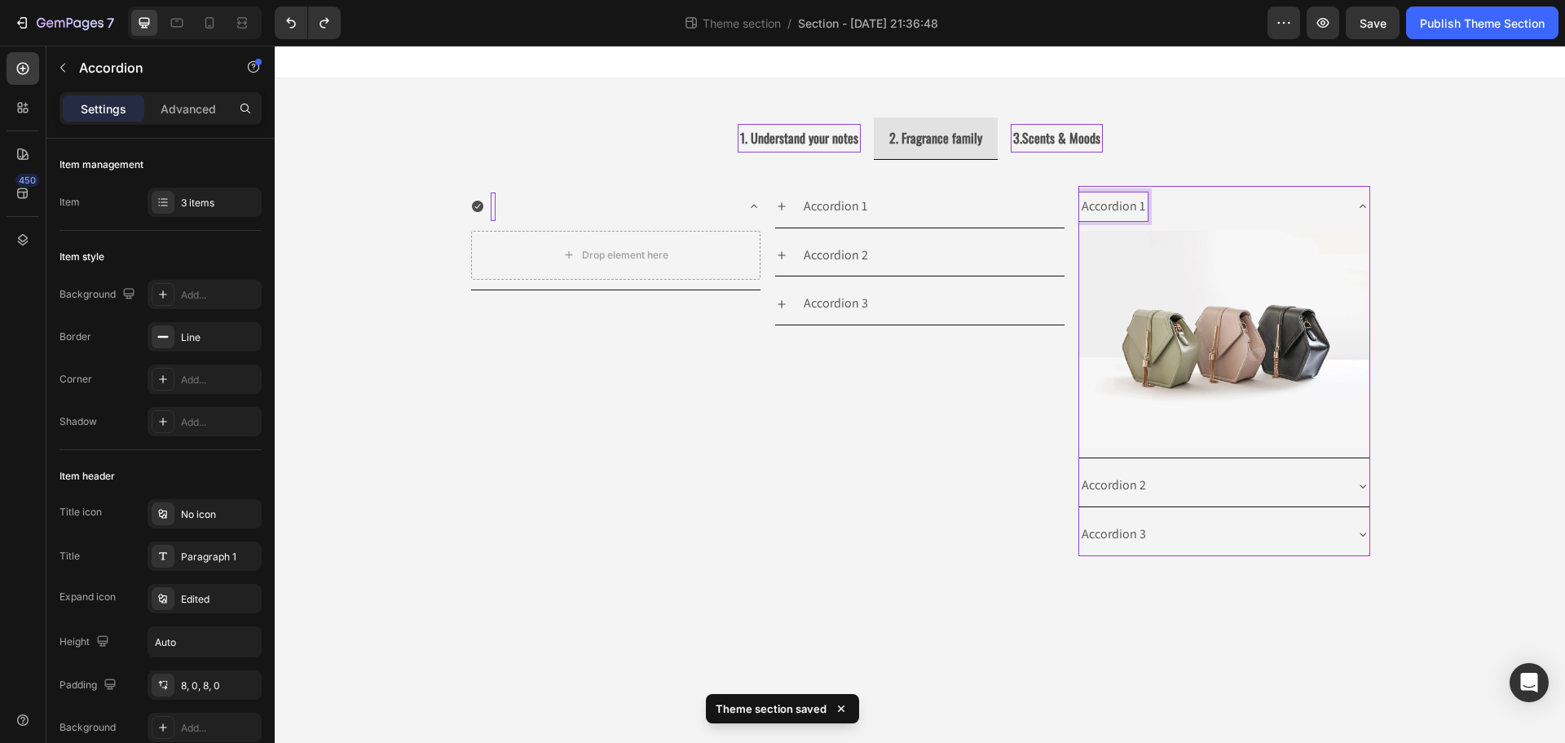
click at [1144, 209] on p "Accordion 1" at bounding box center [1114, 207] width 64 height 24
click at [1368, 203] on icon at bounding box center [1362, 206] width 13 height 13
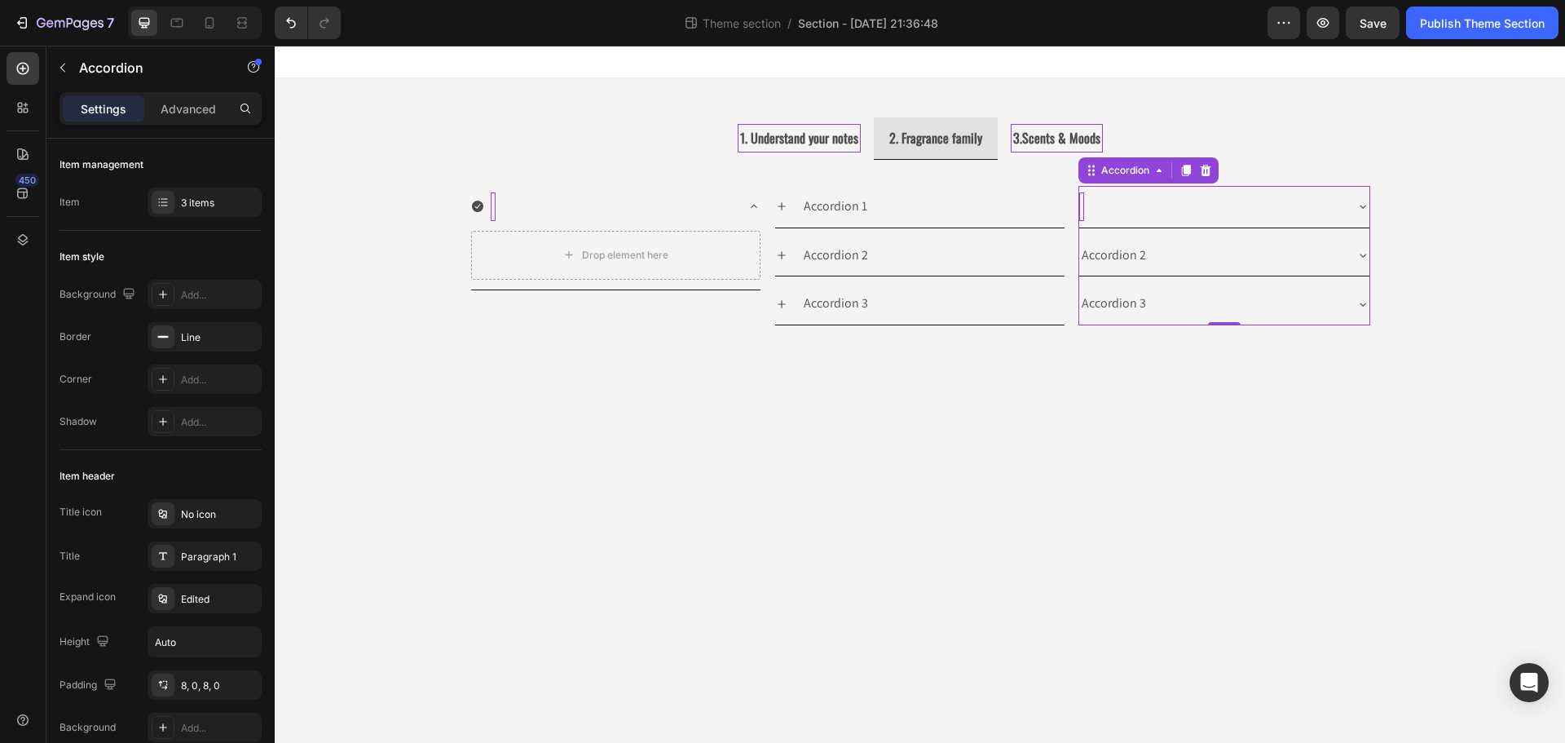
click at [1368, 204] on icon at bounding box center [1362, 206] width 13 height 13
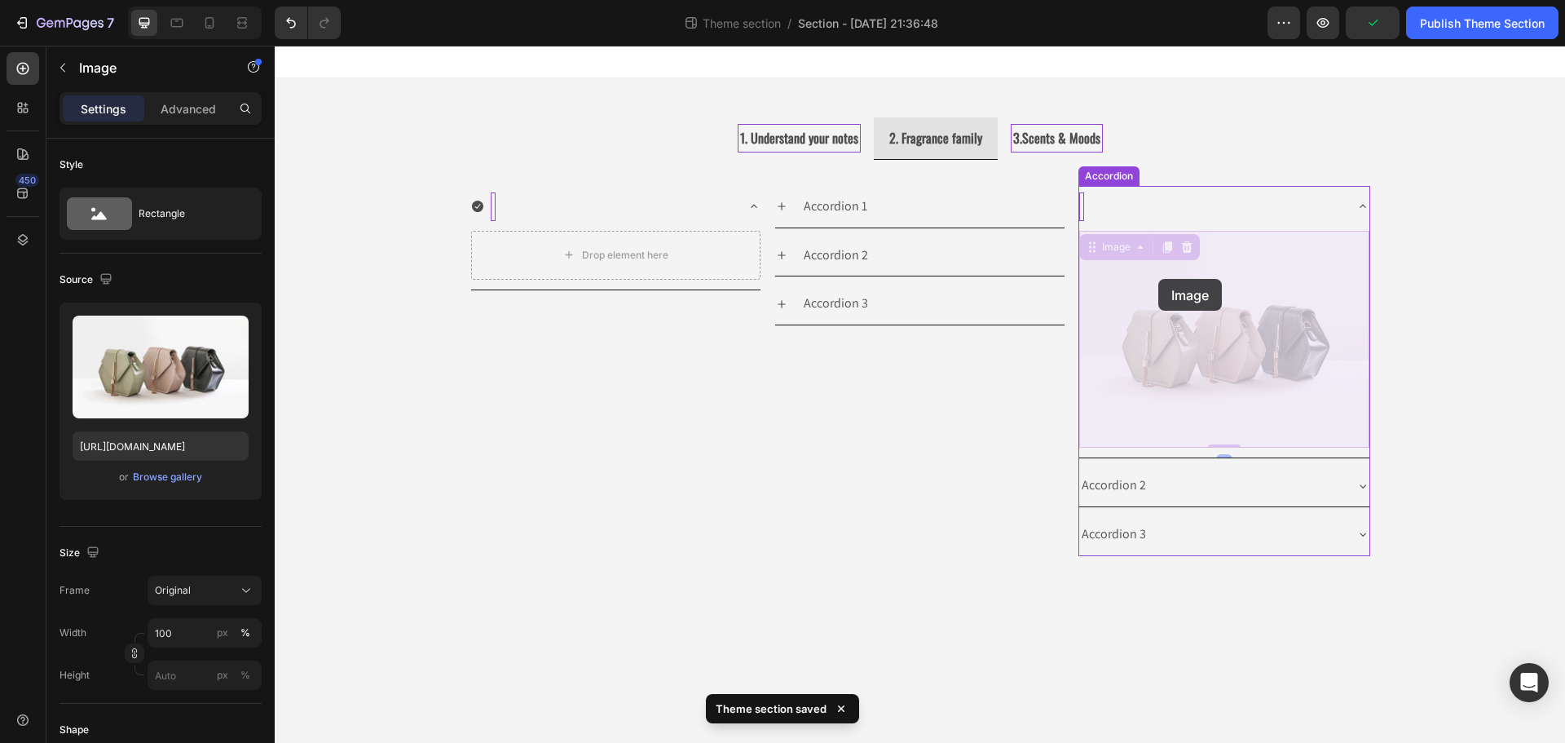
drag, startPoint x: 1244, startPoint y: 297, endPoint x: 1158, endPoint y: 279, distance: 87.6
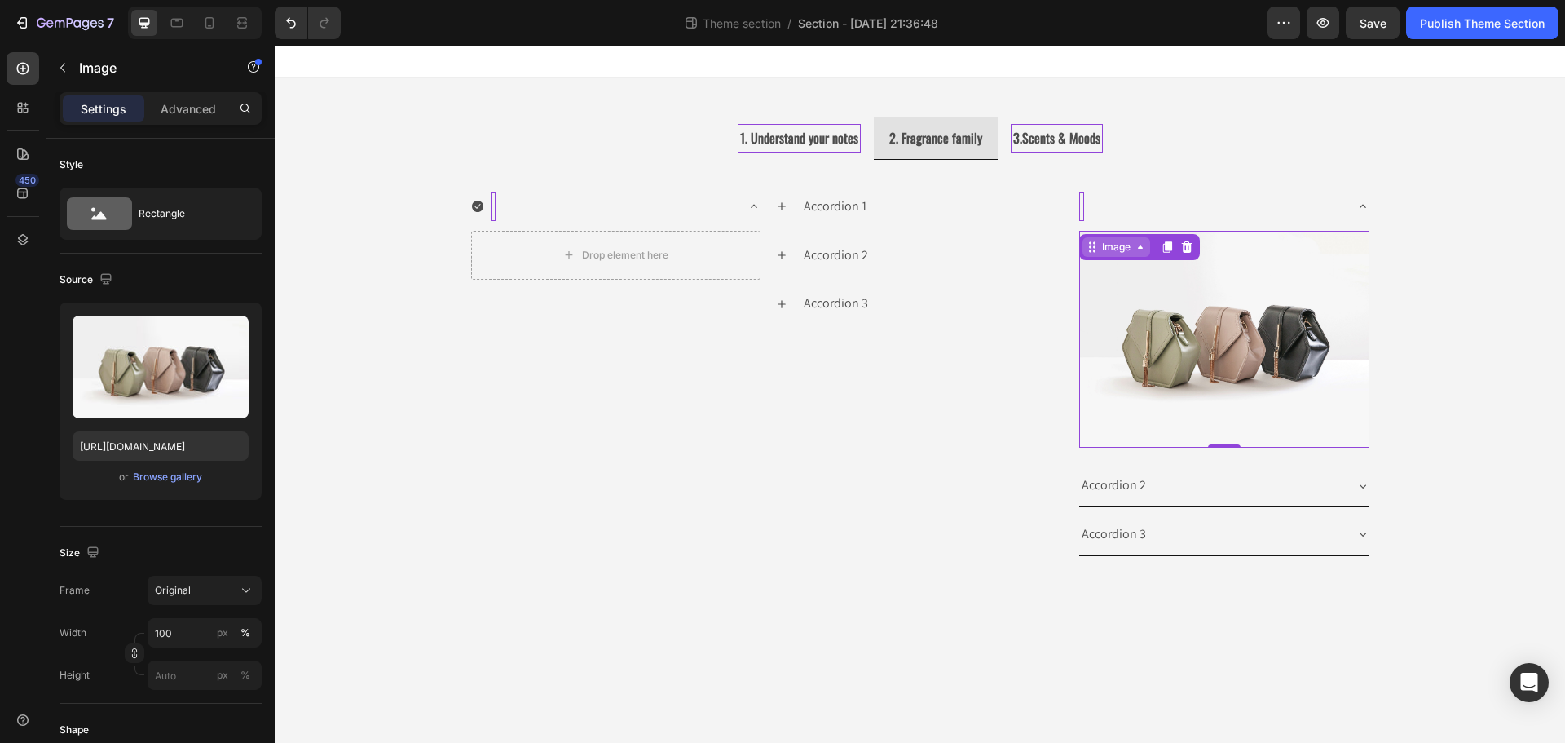
click at [1113, 241] on div "Image" at bounding box center [1116, 247] width 35 height 15
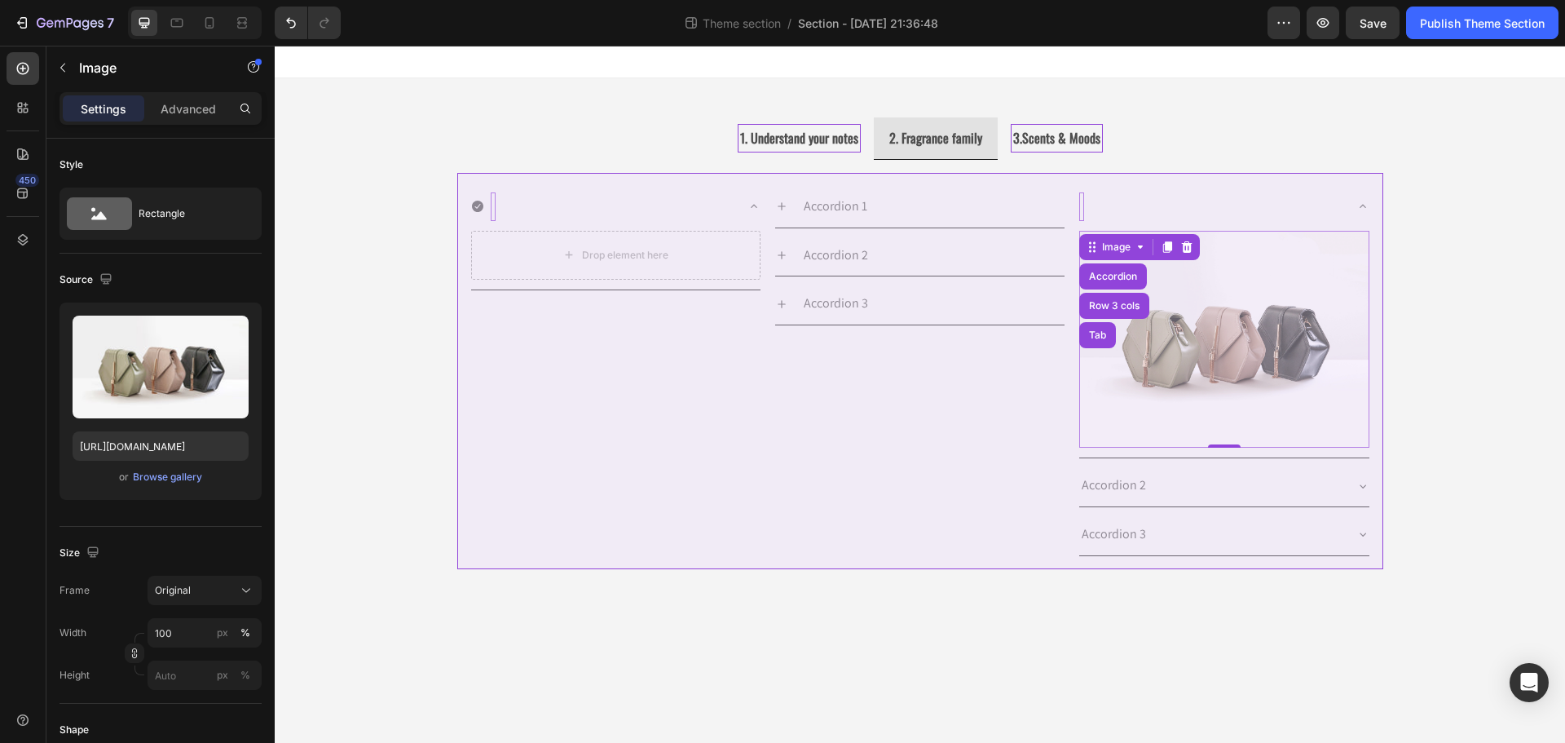
click at [1278, 321] on img at bounding box center [1223, 340] width 289 height 218
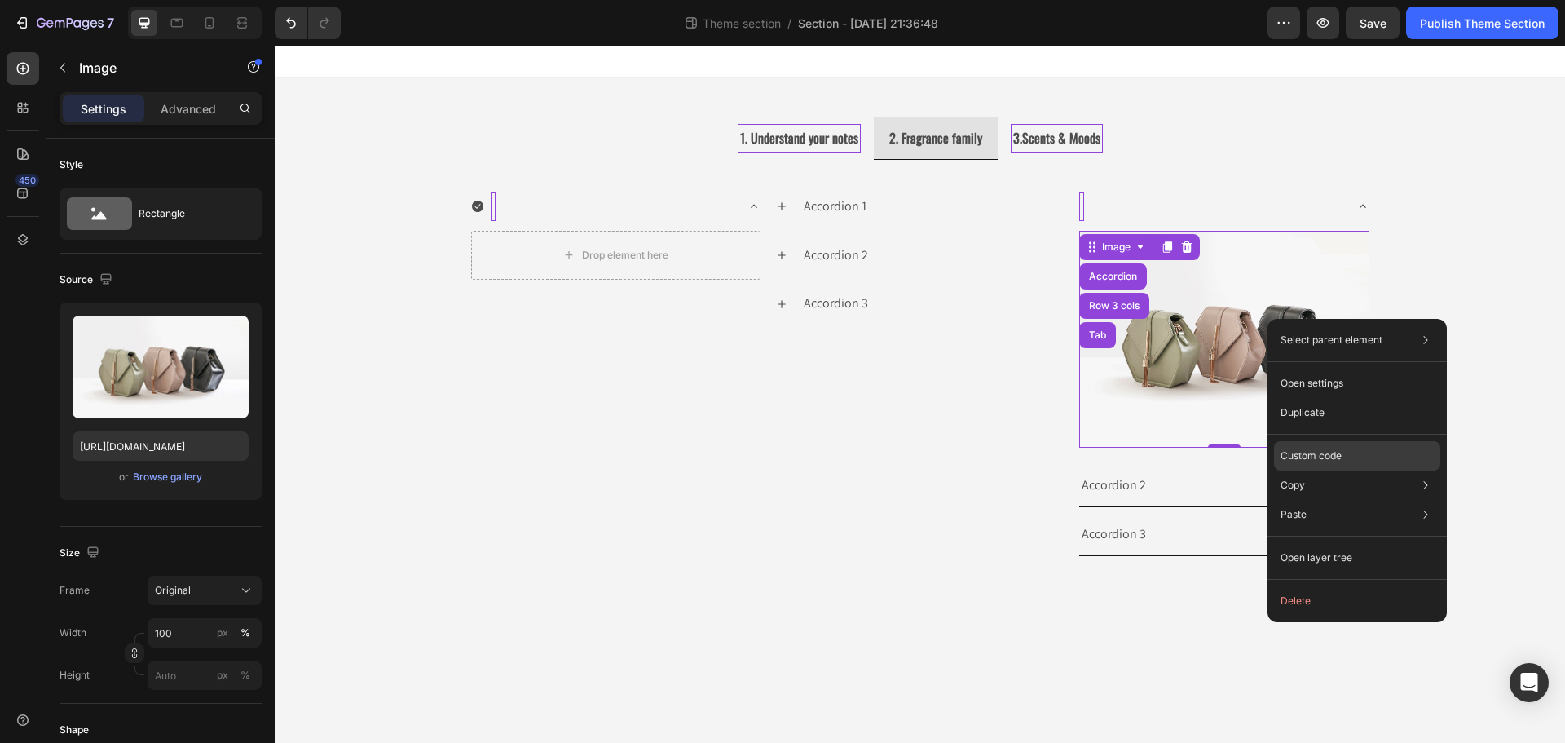
click at [1355, 500] on div "Custom code" at bounding box center [1357, 514] width 166 height 29
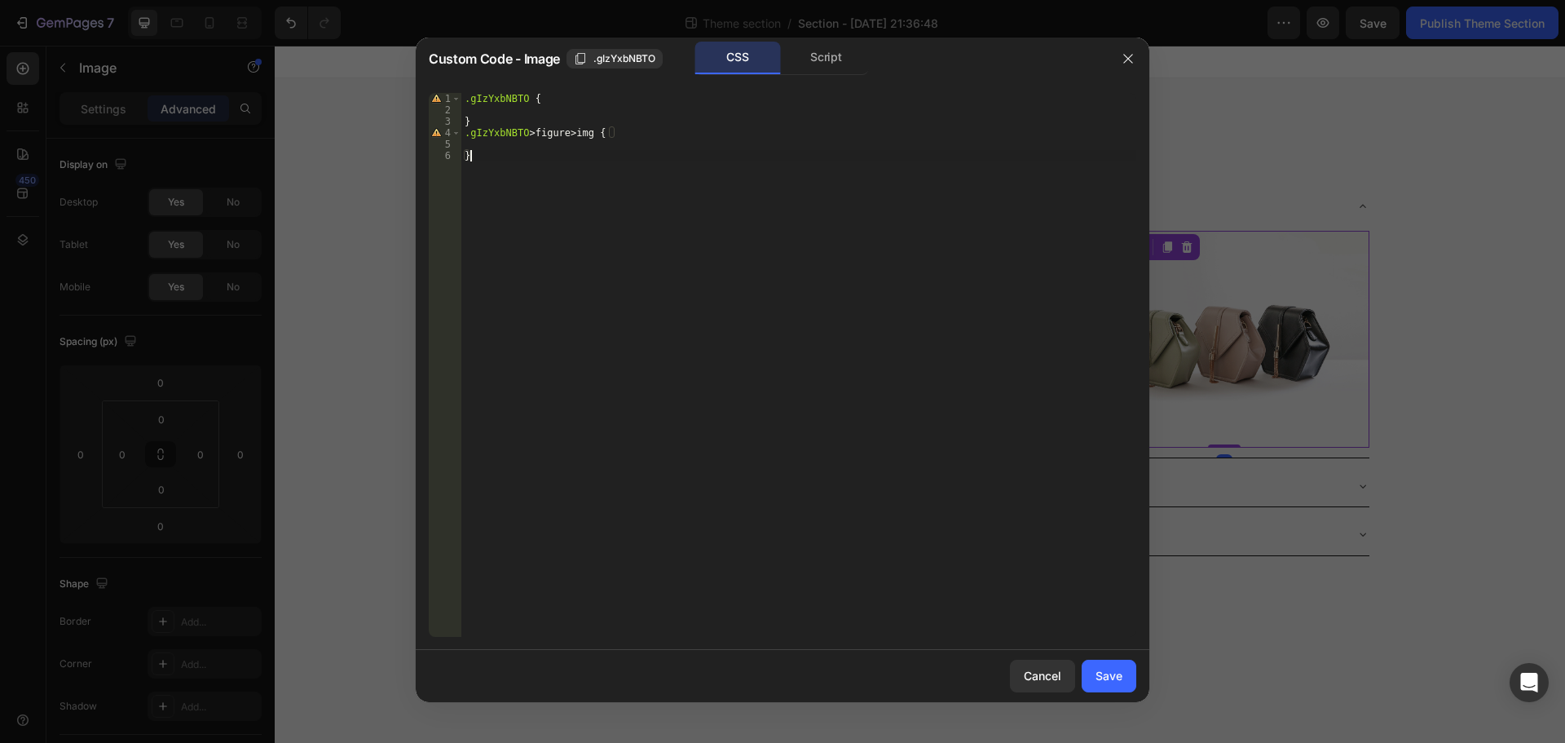
paste textarea
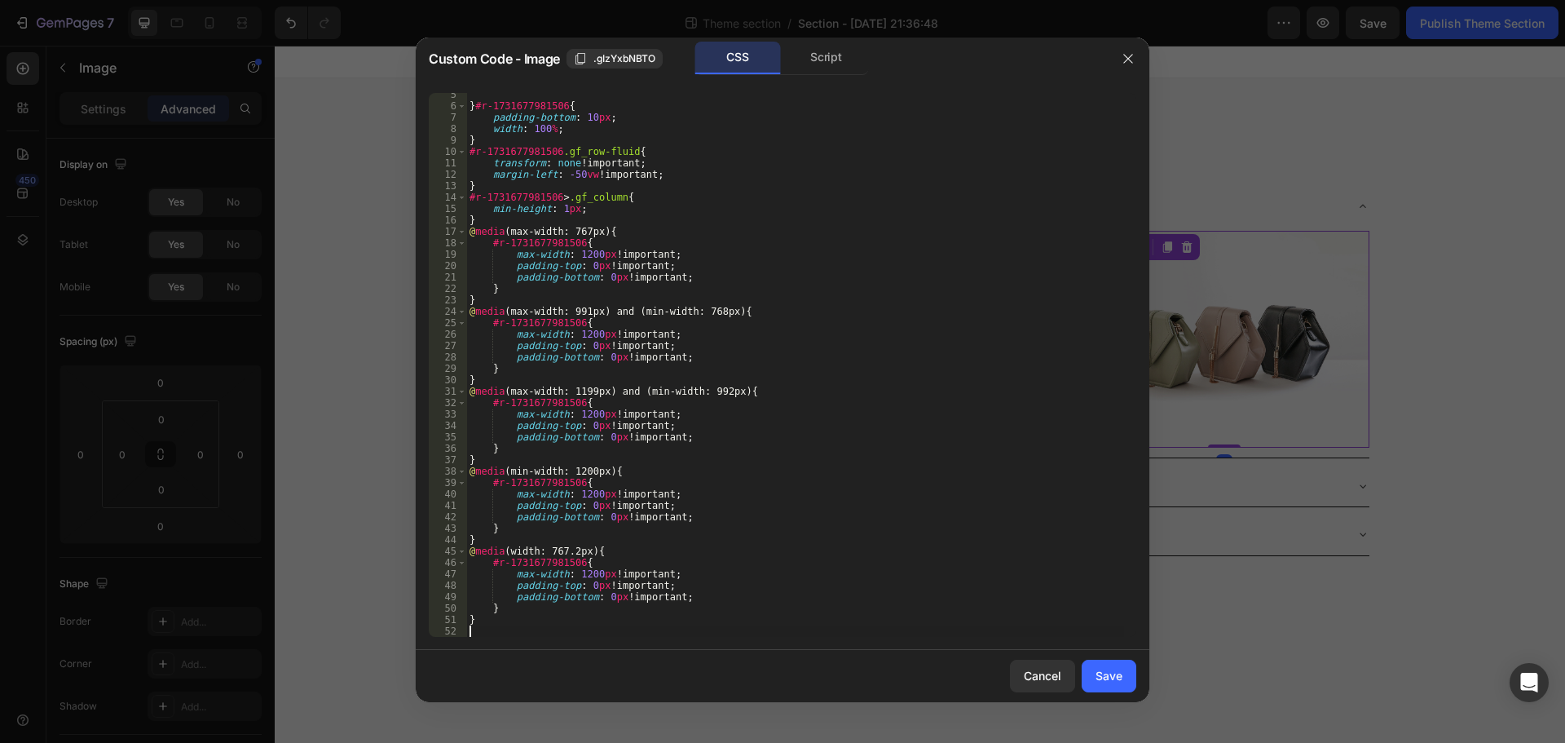
scroll to position [50, 0]
drag, startPoint x: 1120, startPoint y: 675, endPoint x: 844, endPoint y: 629, distance: 279.2
click at [1120, 675] on div "Save" at bounding box center [1108, 675] width 27 height 17
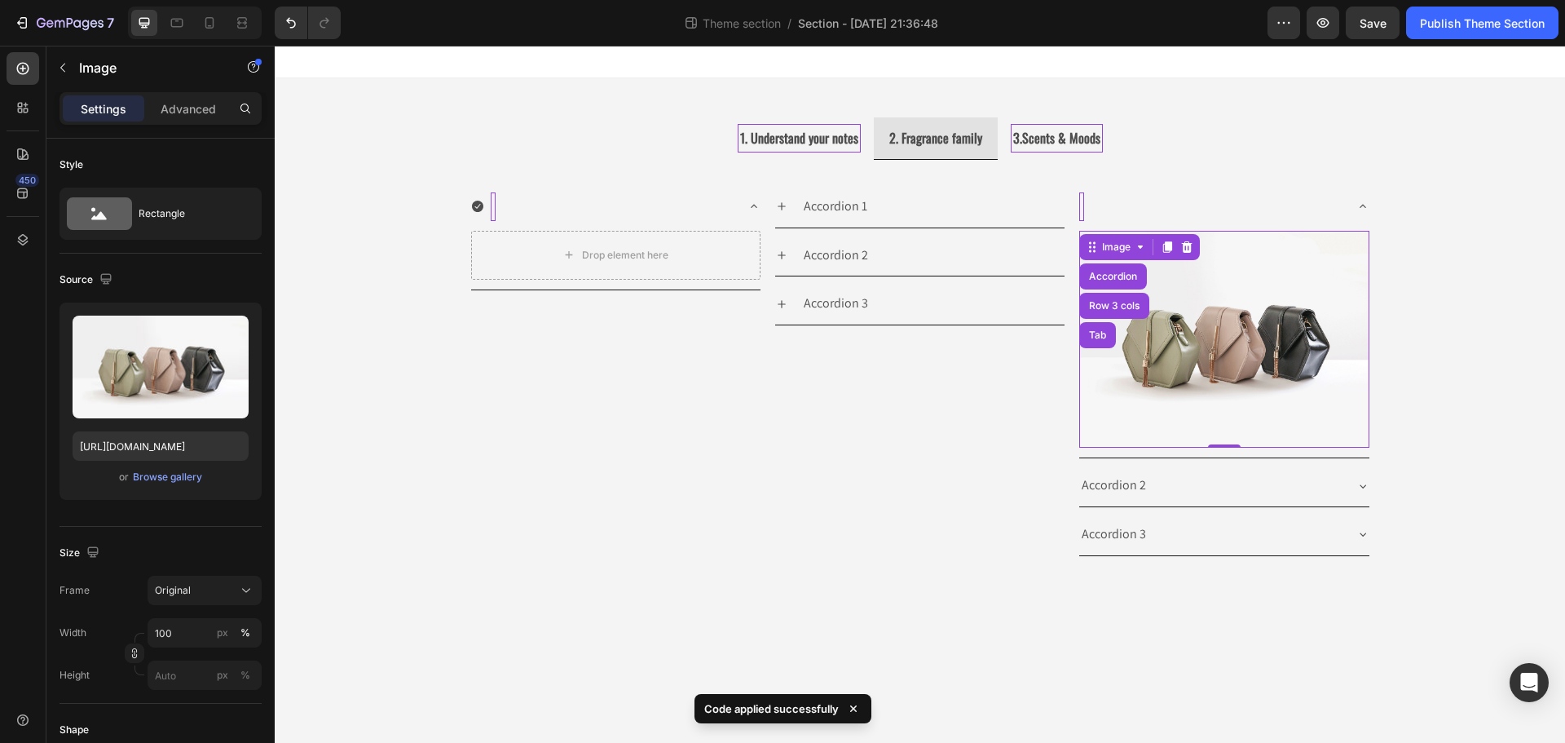
click at [1191, 338] on img at bounding box center [1223, 340] width 289 height 218
click at [66, 68] on icon "button" at bounding box center [62, 67] width 13 height 13
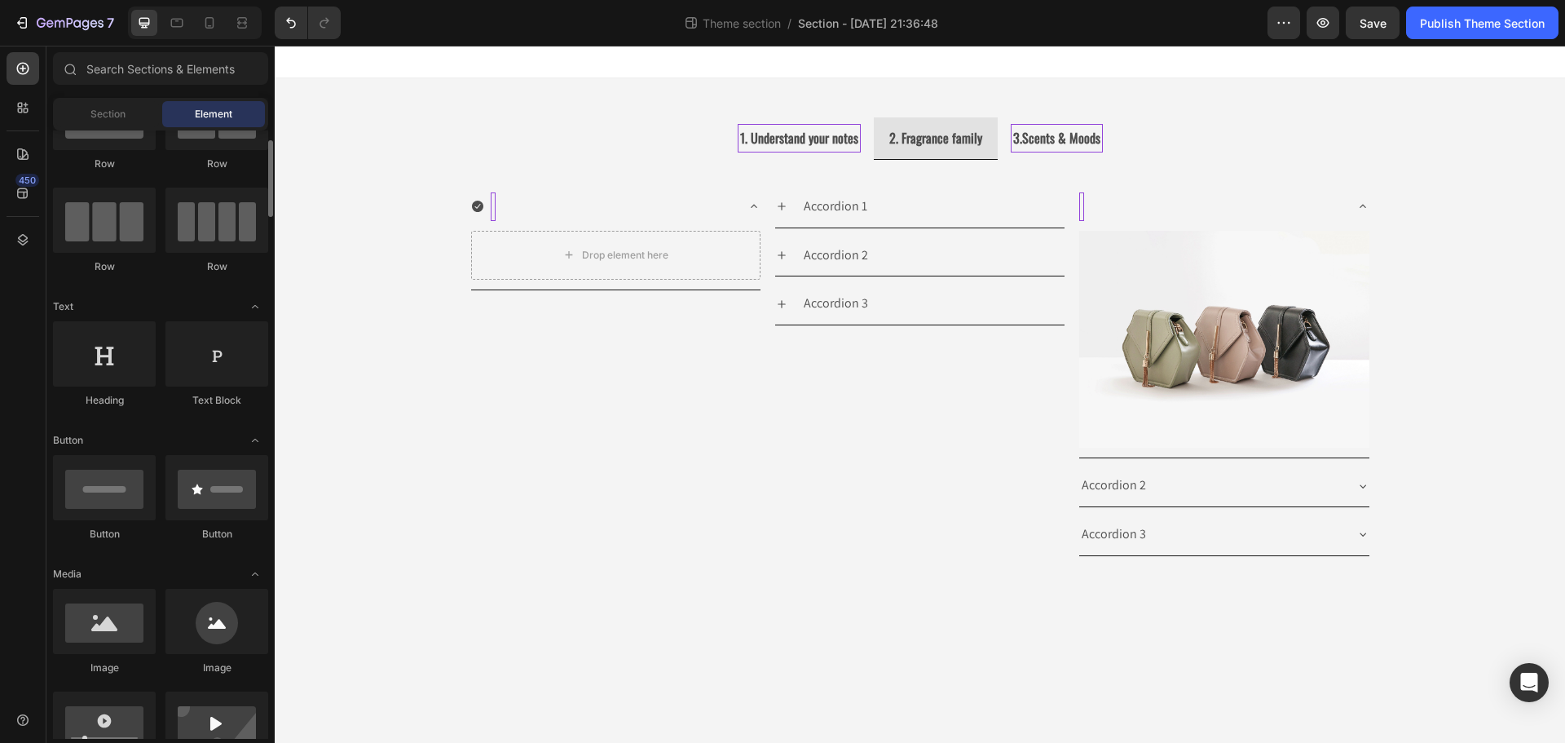
scroll to position [0, 0]
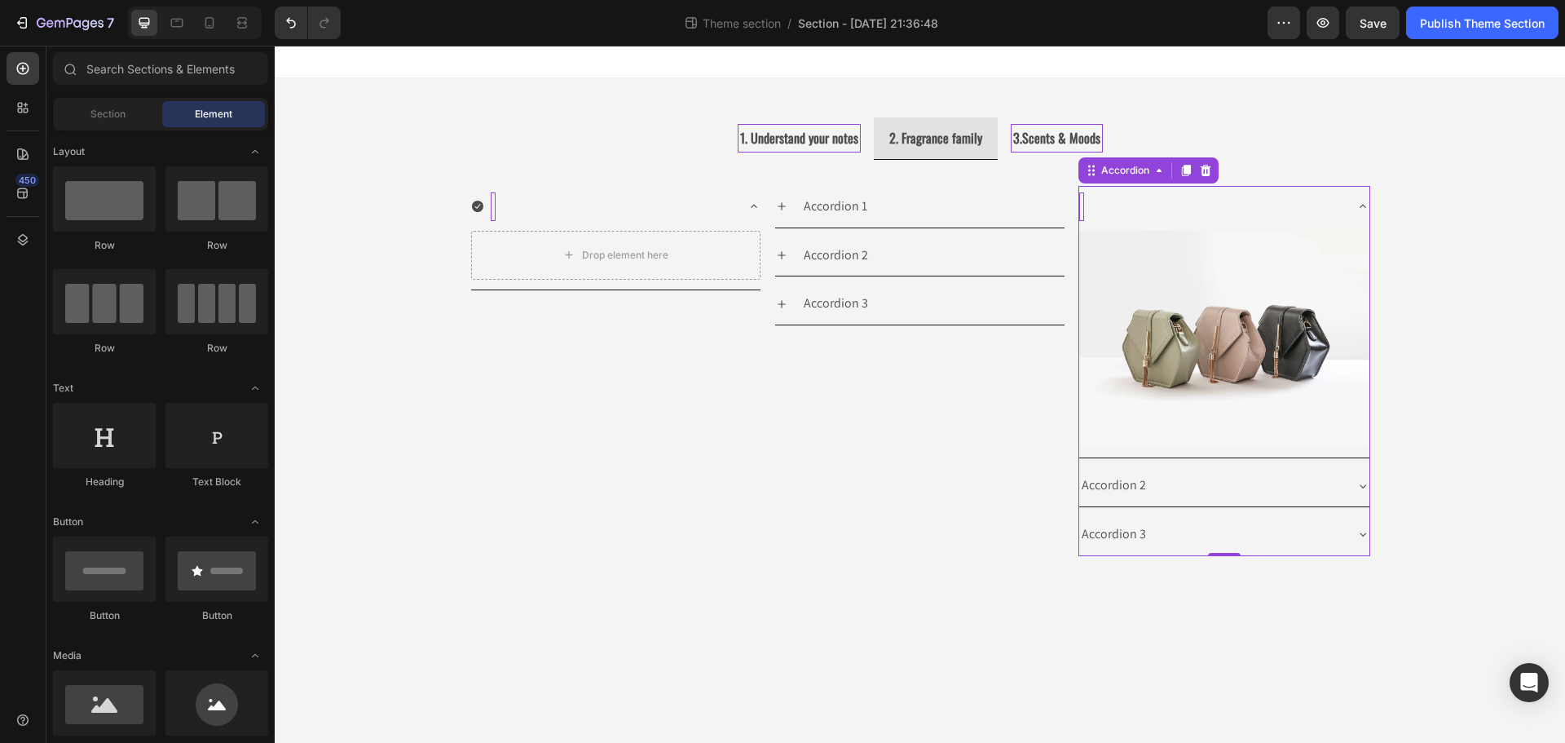
click at [1105, 205] on div at bounding box center [1210, 206] width 263 height 29
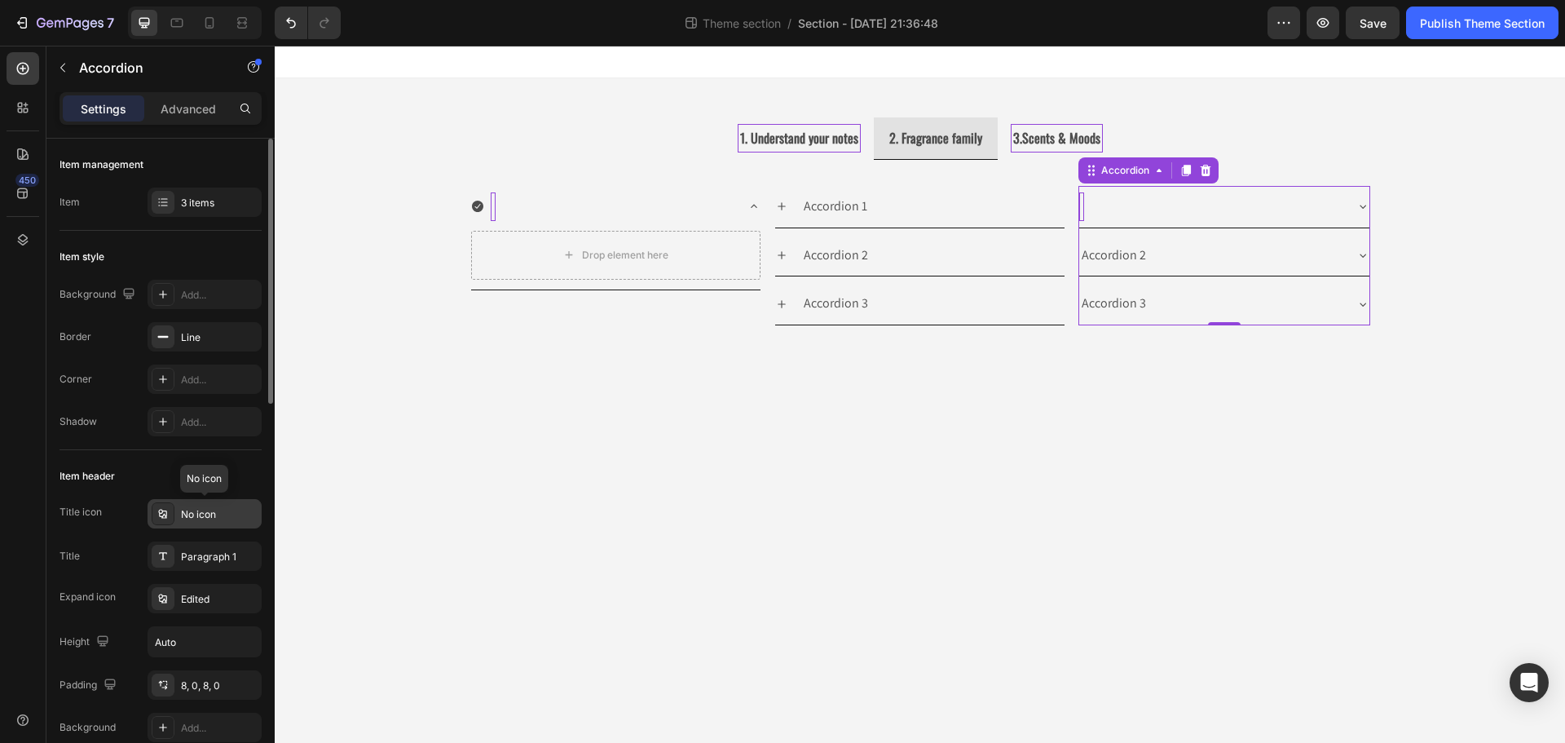
click at [184, 516] on div "No icon" at bounding box center [219, 514] width 77 height 15
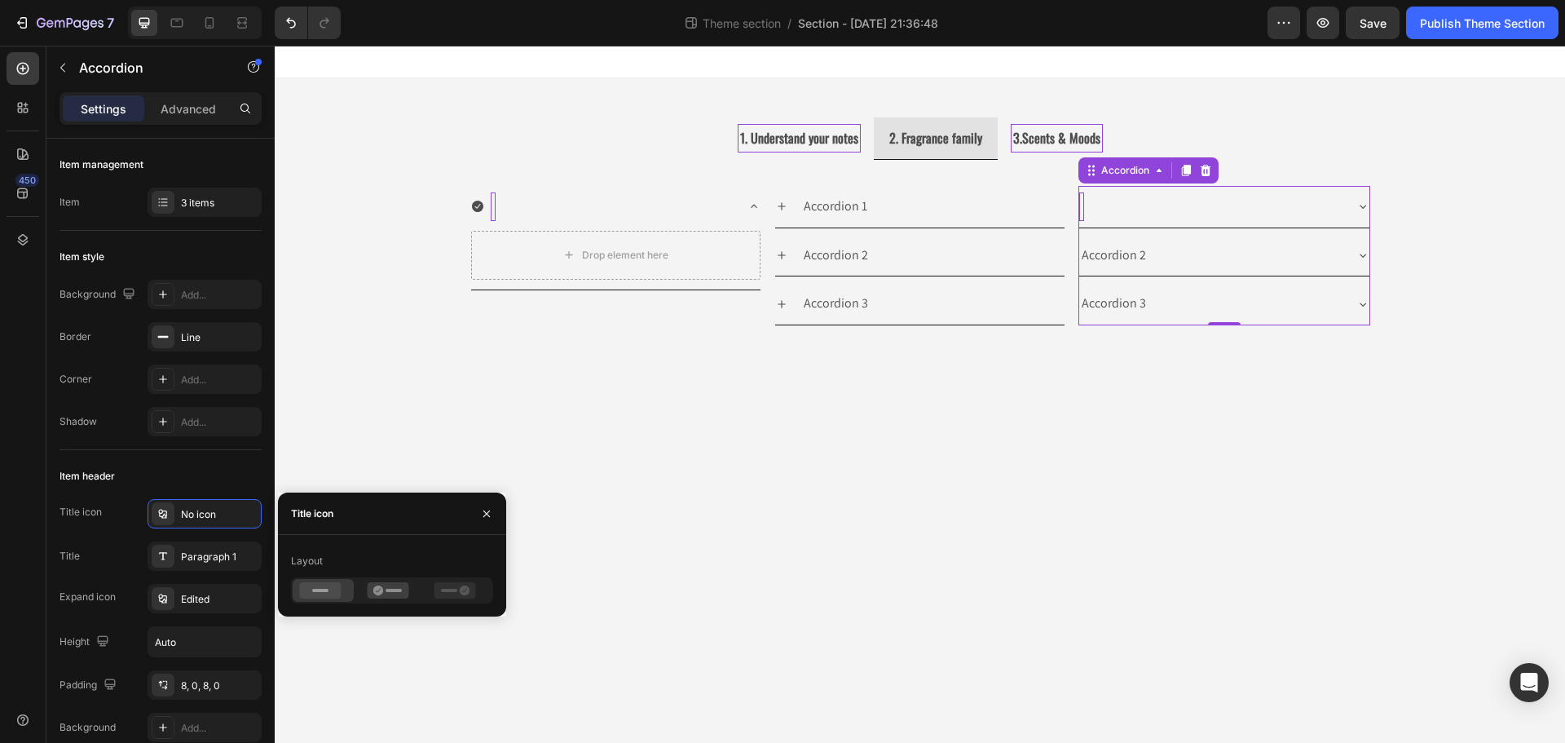
click at [307, 517] on div "Title icon" at bounding box center [312, 513] width 42 height 15
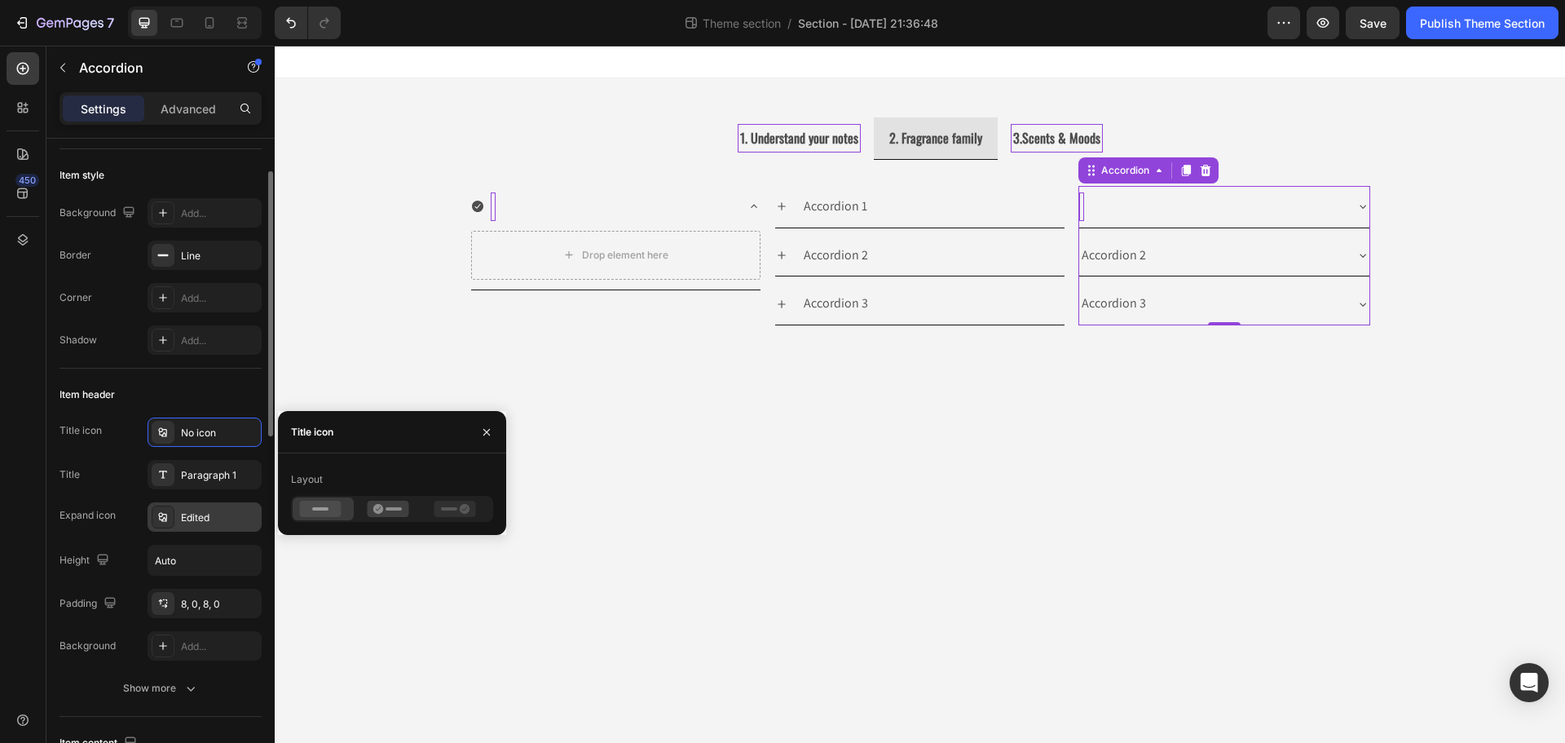
click at [197, 519] on div "Edited" at bounding box center [219, 517] width 77 height 15
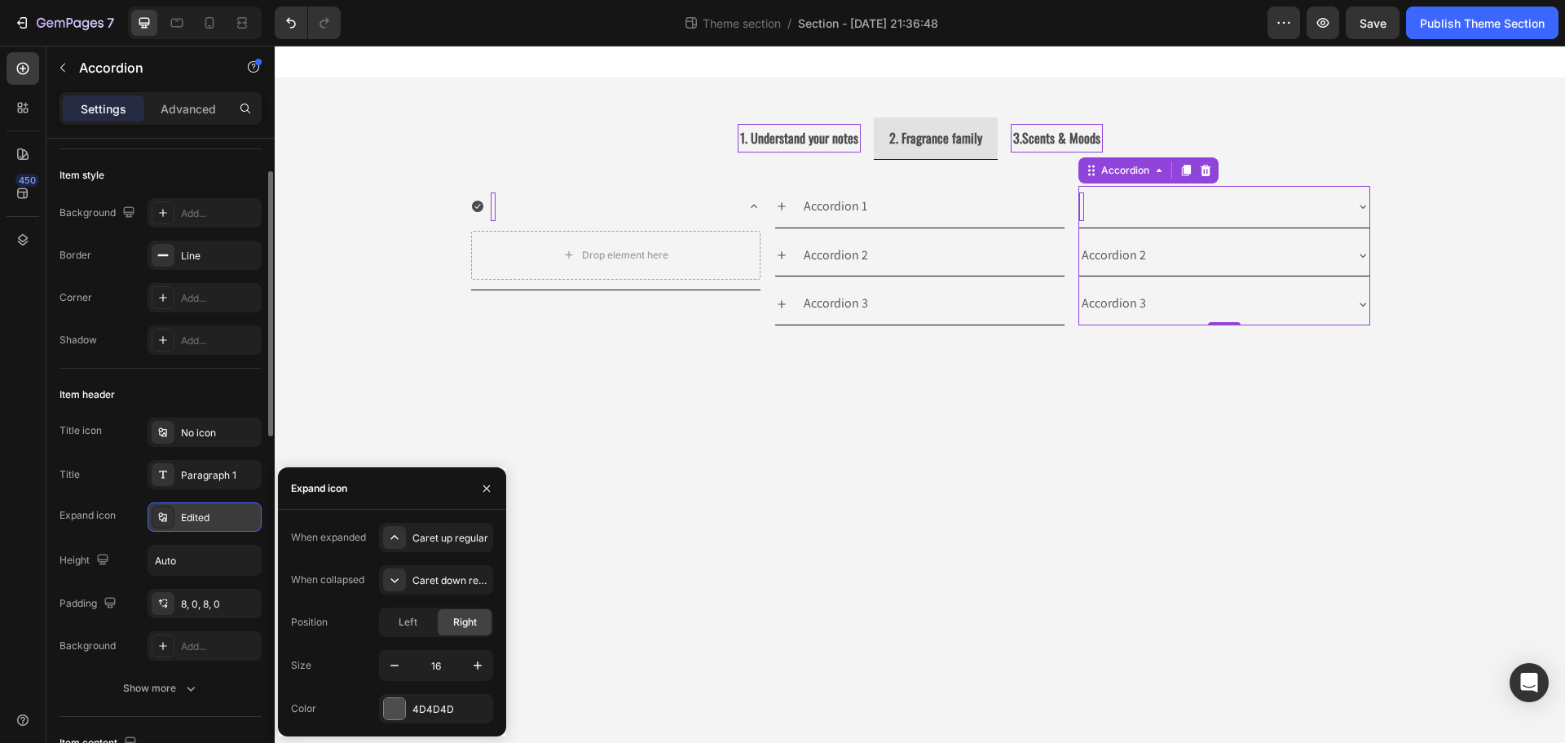
click at [174, 517] on div at bounding box center [163, 516] width 23 height 23
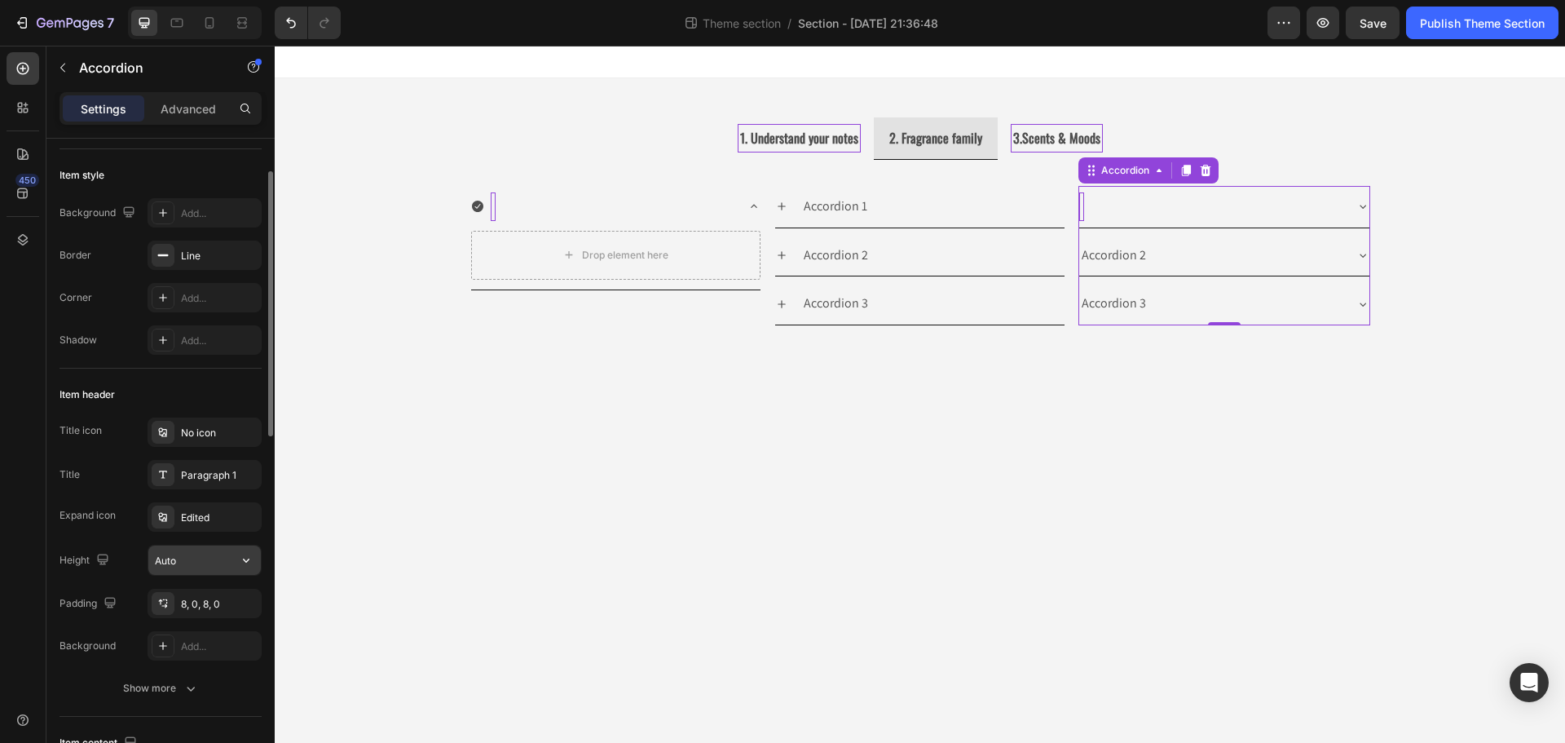
scroll to position [163, 0]
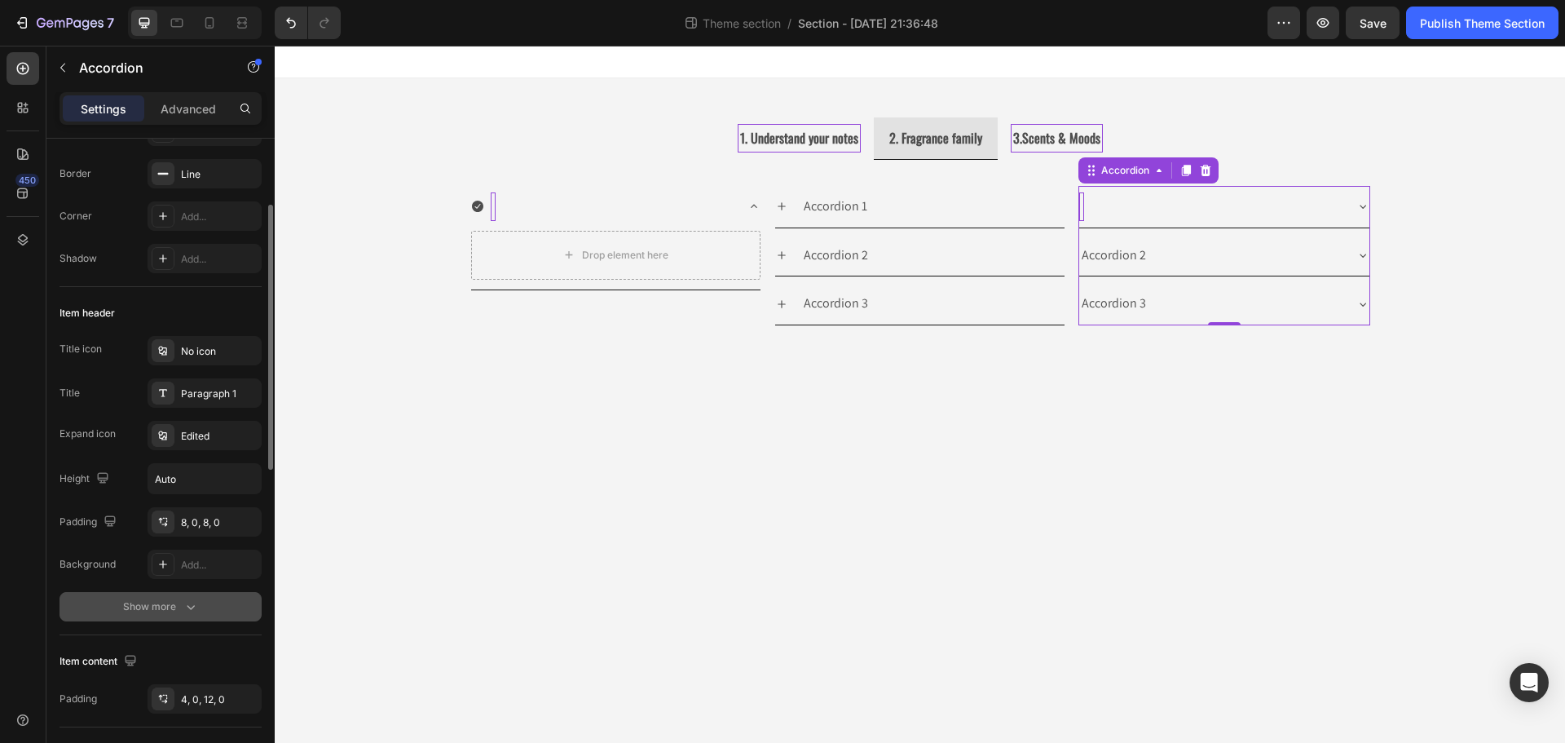
click at [177, 602] on div "Show more" at bounding box center [161, 606] width 76 height 16
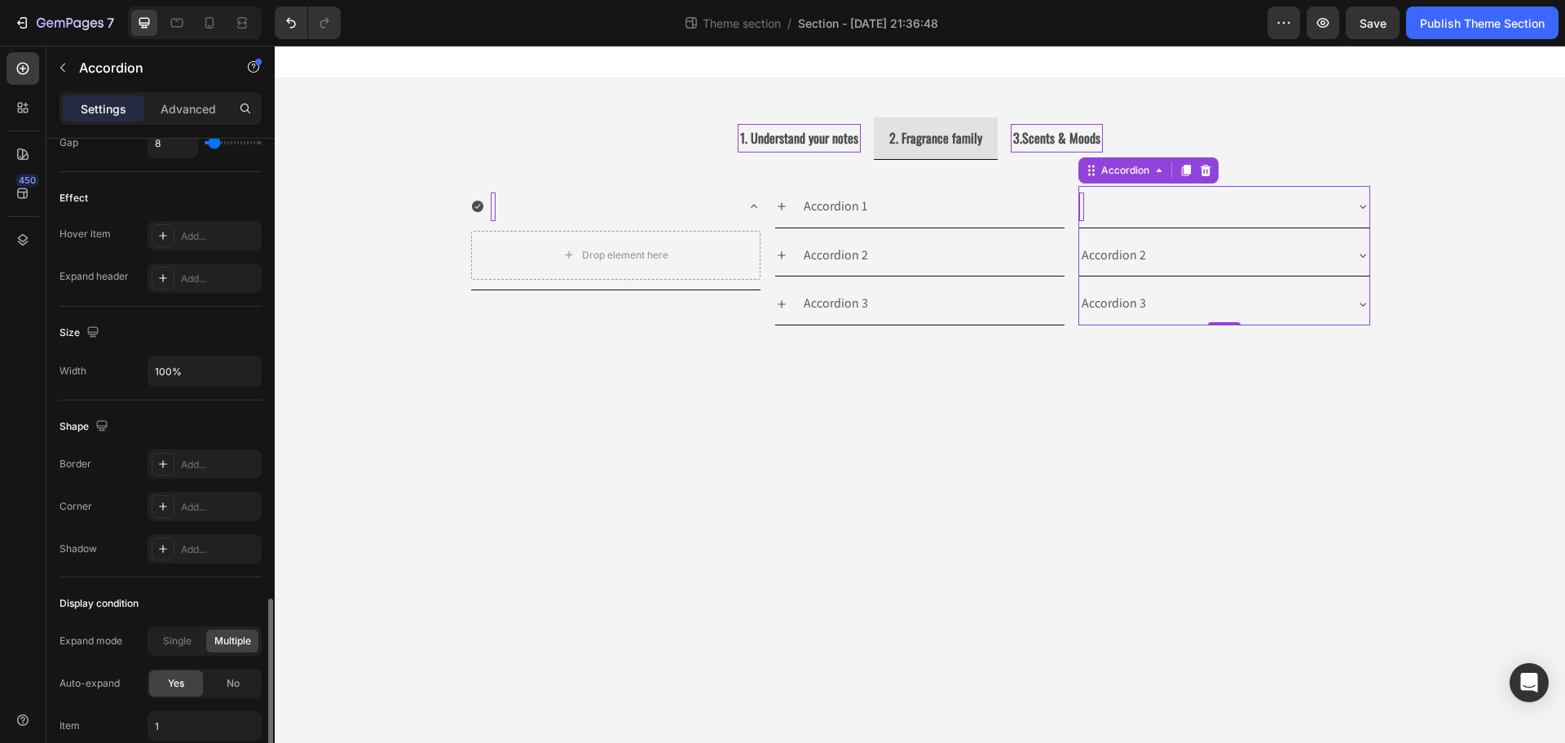
scroll to position [978, 0]
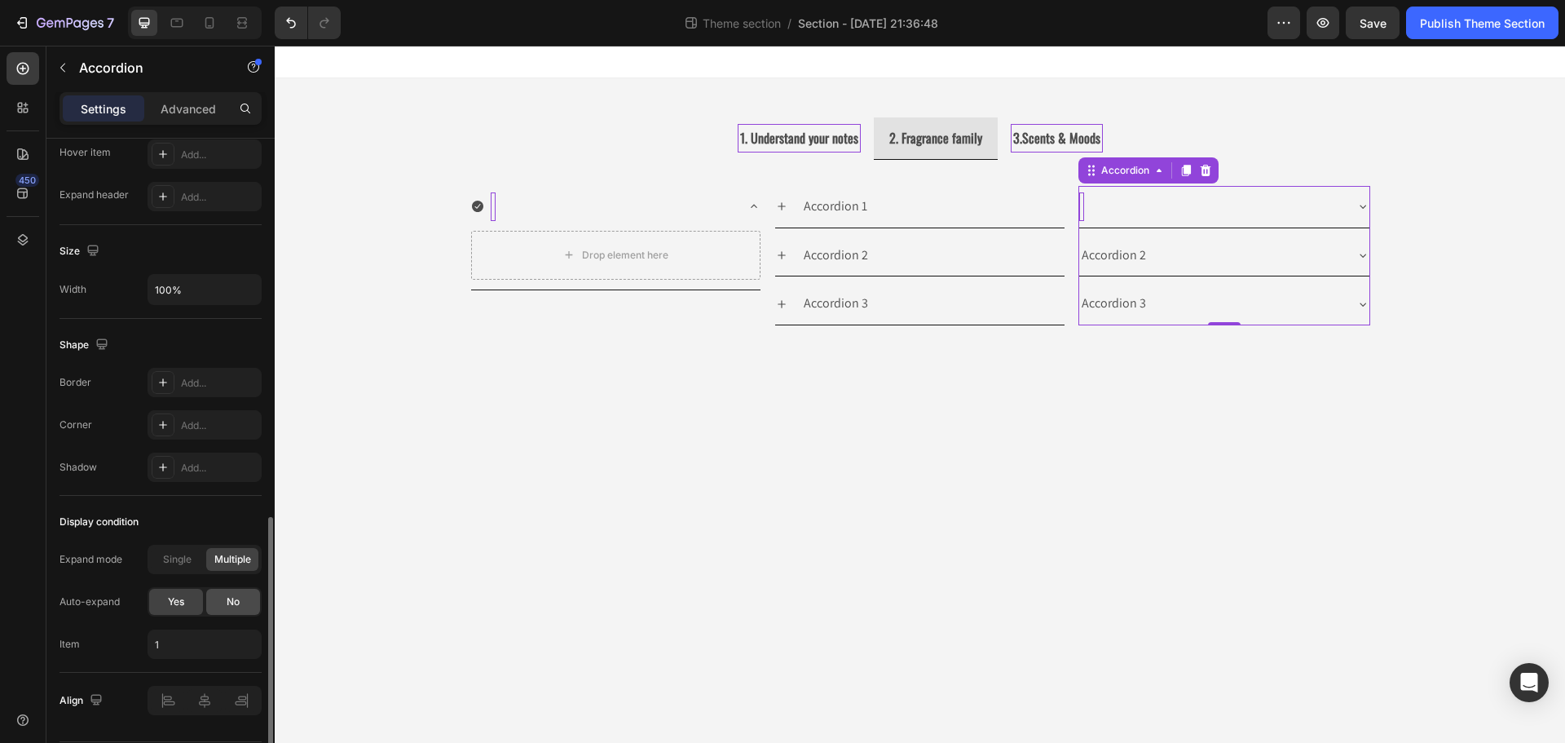
click at [220, 602] on div "No" at bounding box center [233, 601] width 54 height 26
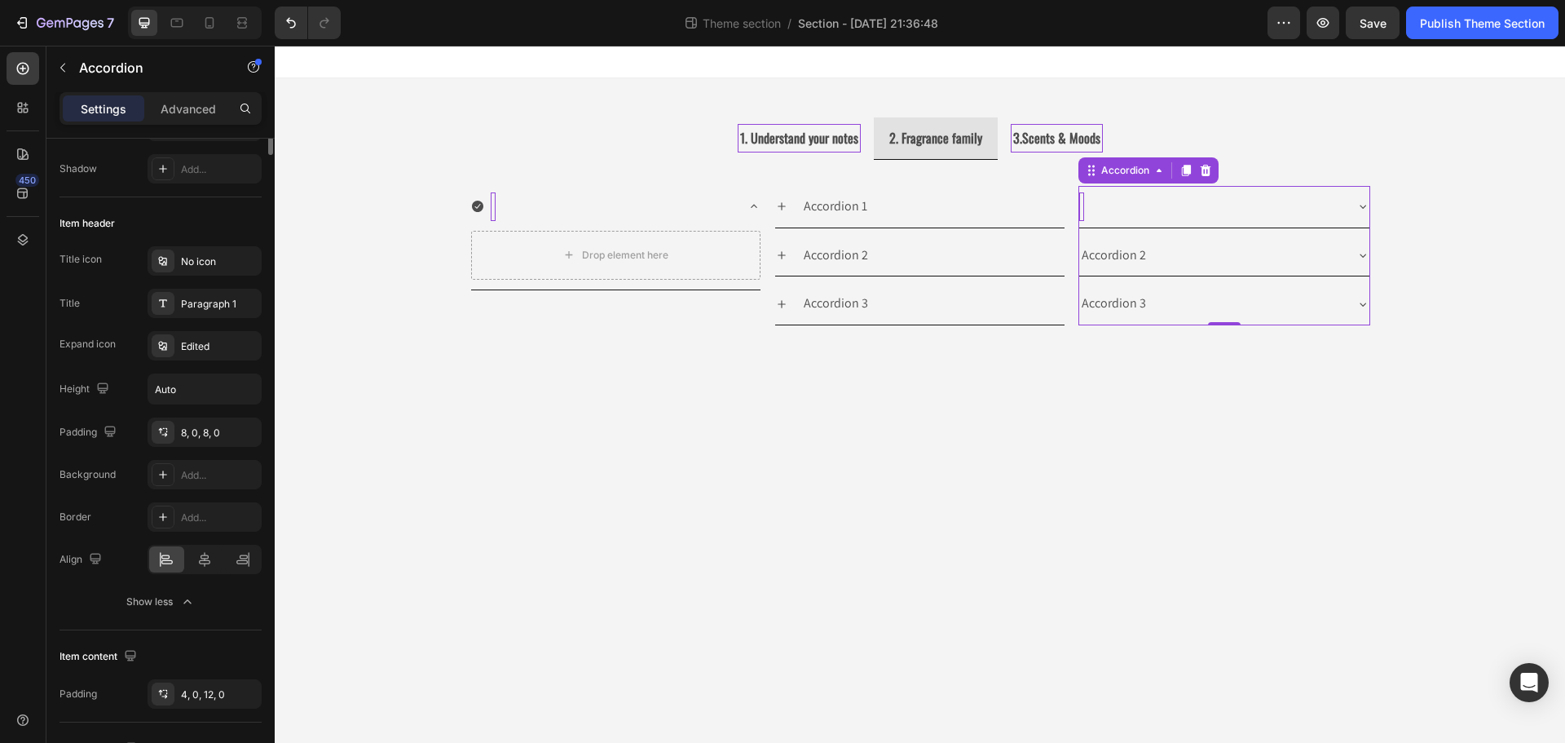
scroll to position [0, 0]
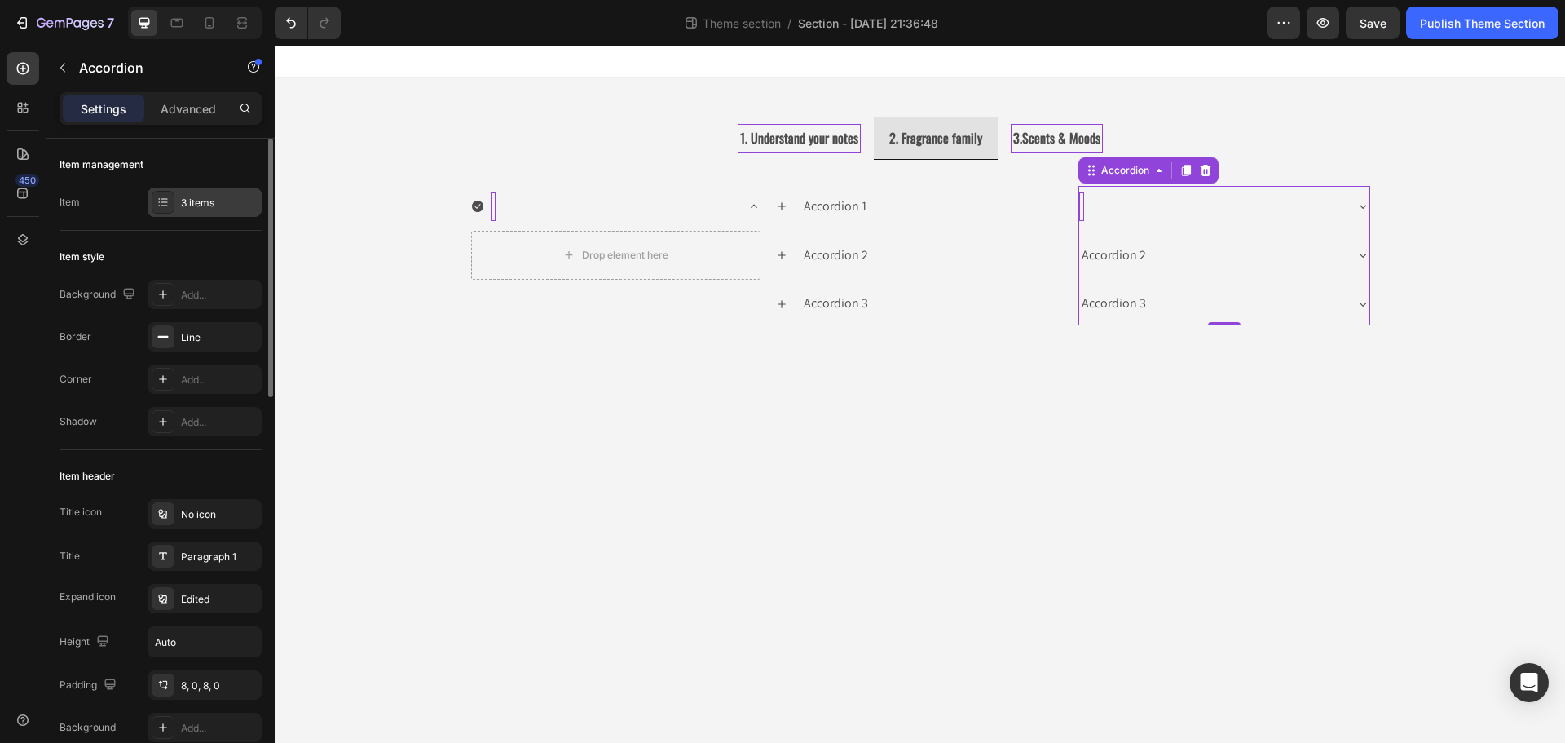
click at [176, 200] on div "3 items" at bounding box center [205, 201] width 114 height 29
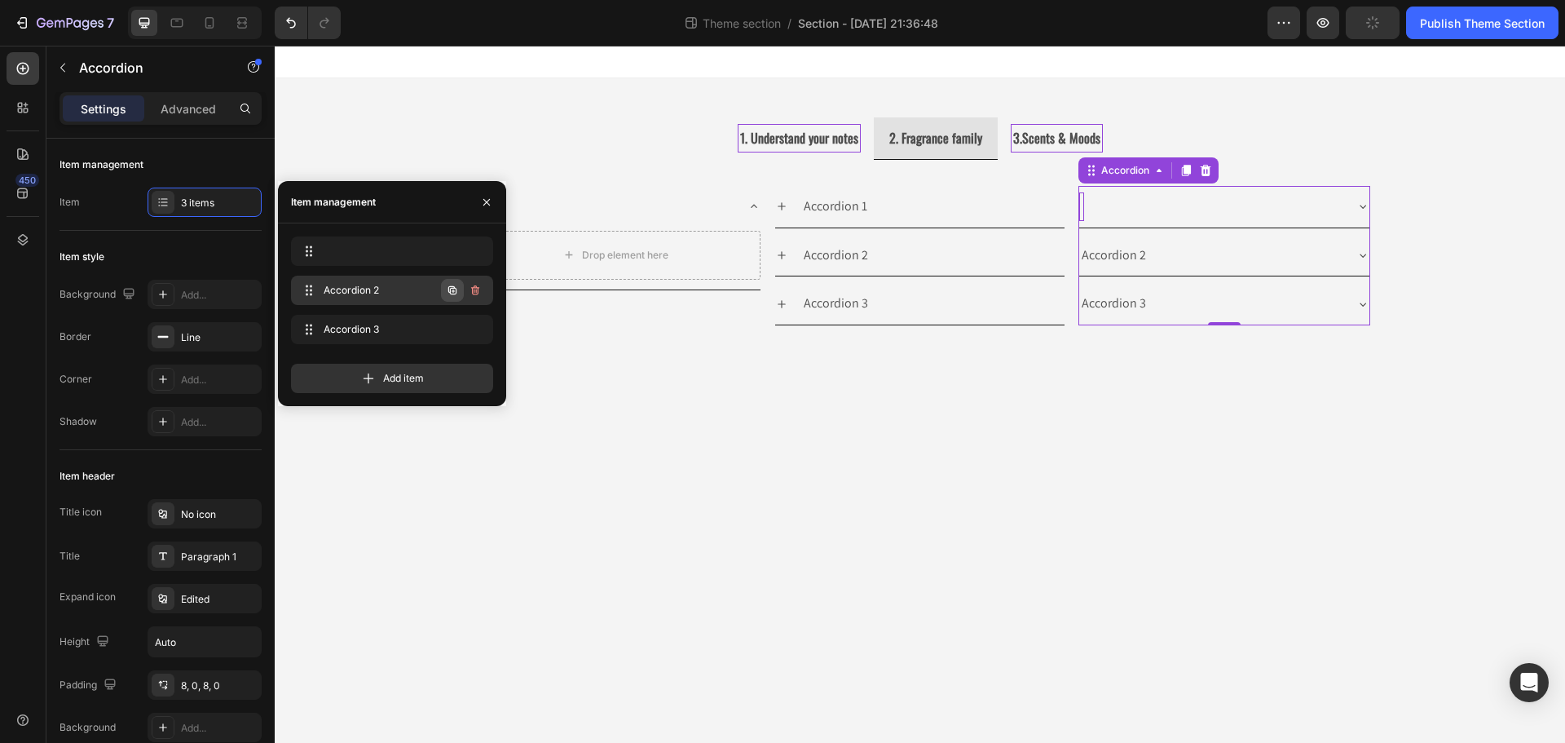
click at [471, 291] on div at bounding box center [464, 289] width 46 height 29
click at [472, 291] on icon "button" at bounding box center [475, 290] width 13 height 13
click at [469, 293] on div "Delete" at bounding box center [464, 290] width 30 height 15
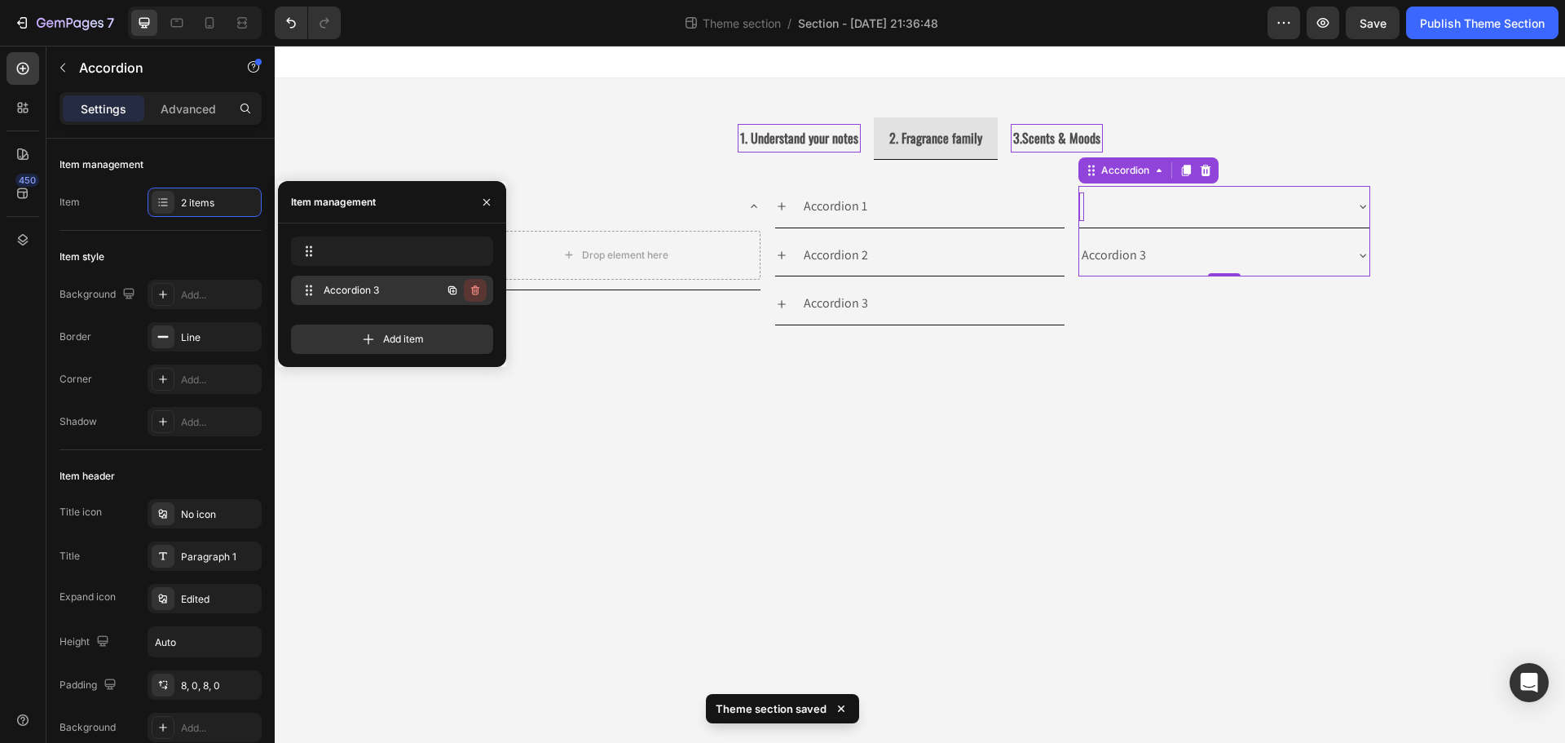
click at [474, 291] on icon "button" at bounding box center [475, 290] width 13 height 13
click at [472, 289] on div "Delete" at bounding box center [464, 290] width 30 height 15
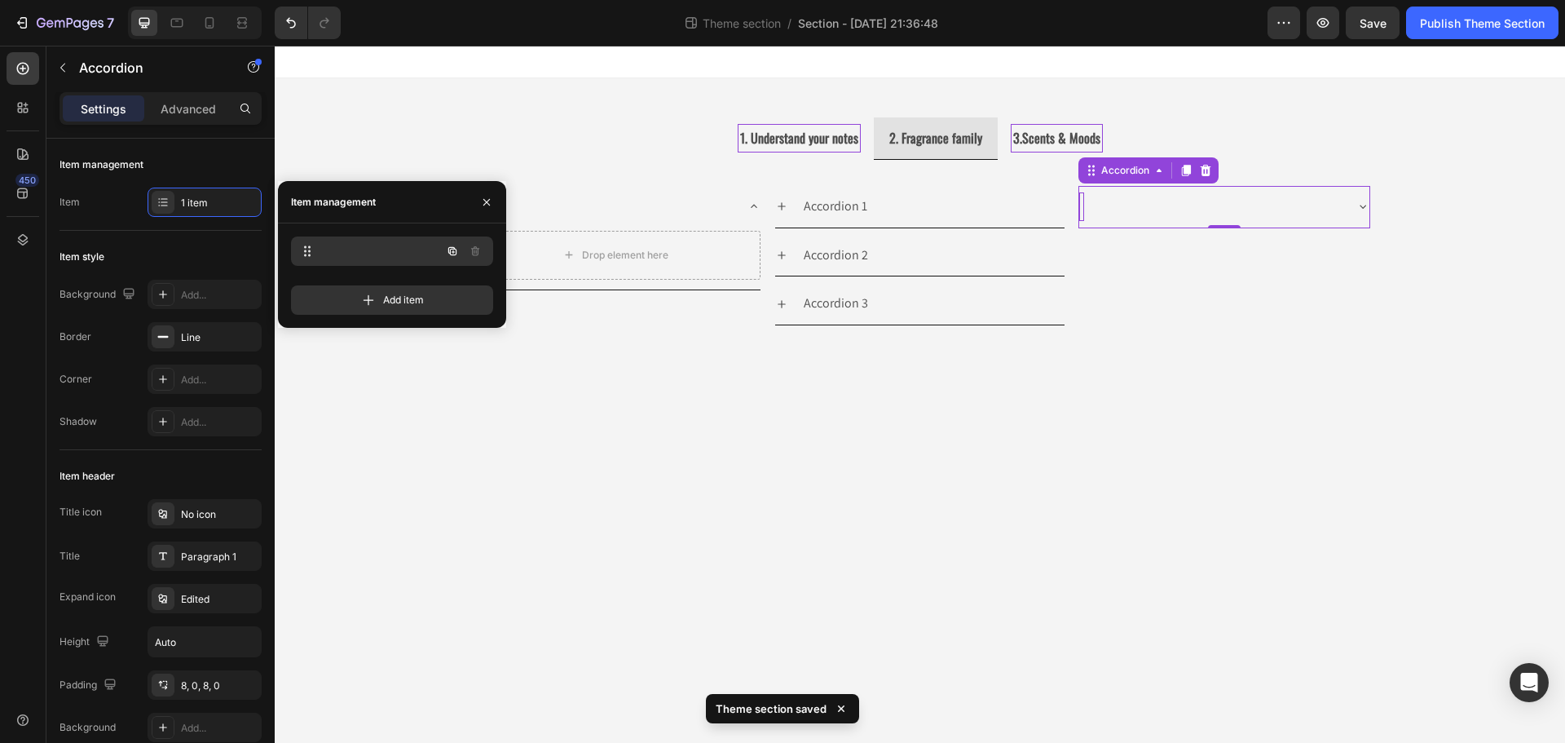
click at [418, 256] on div at bounding box center [368, 251] width 143 height 23
click at [416, 256] on div at bounding box center [368, 251] width 143 height 23
click at [198, 107] on p "Advanced" at bounding box center [188, 108] width 55 height 17
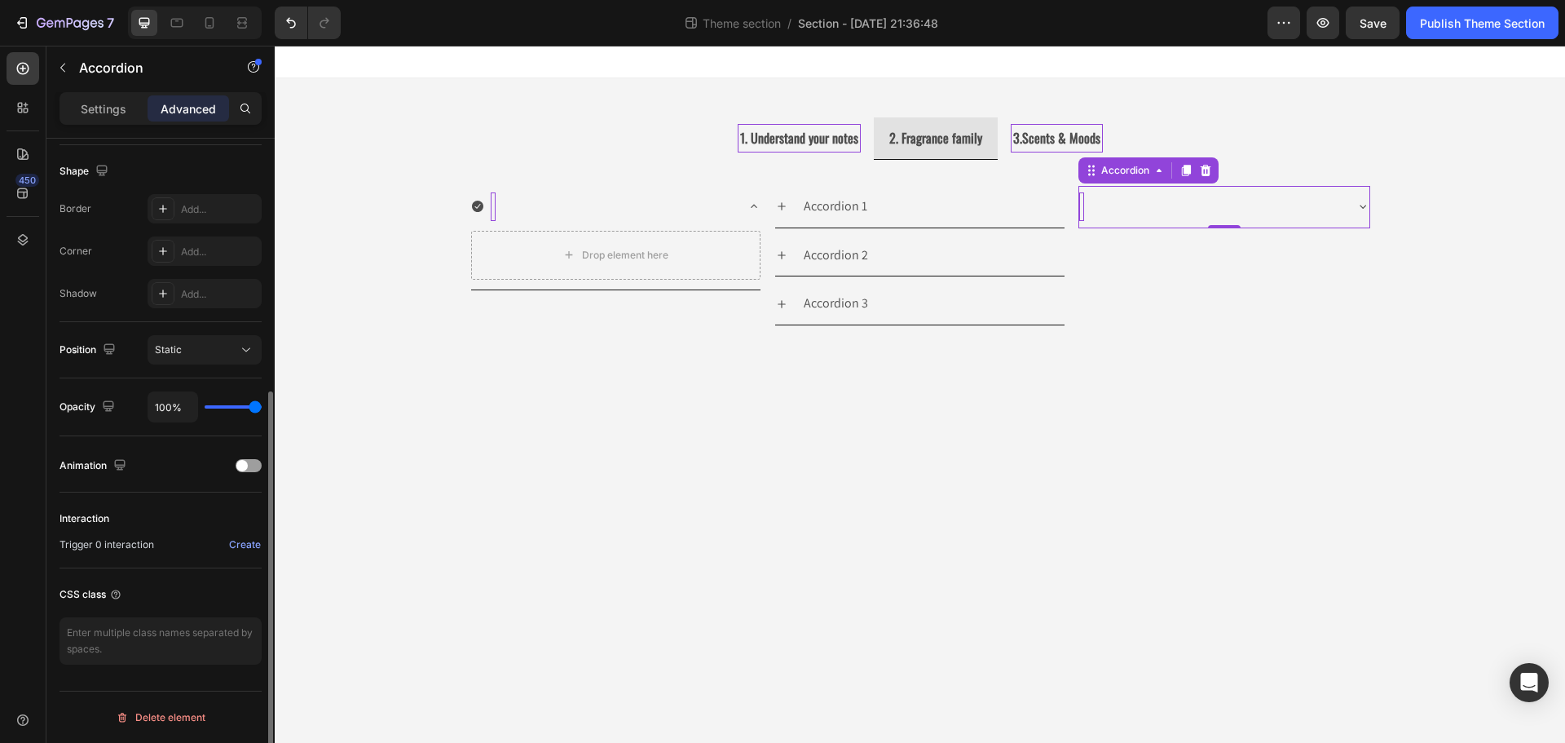
scroll to position [86, 0]
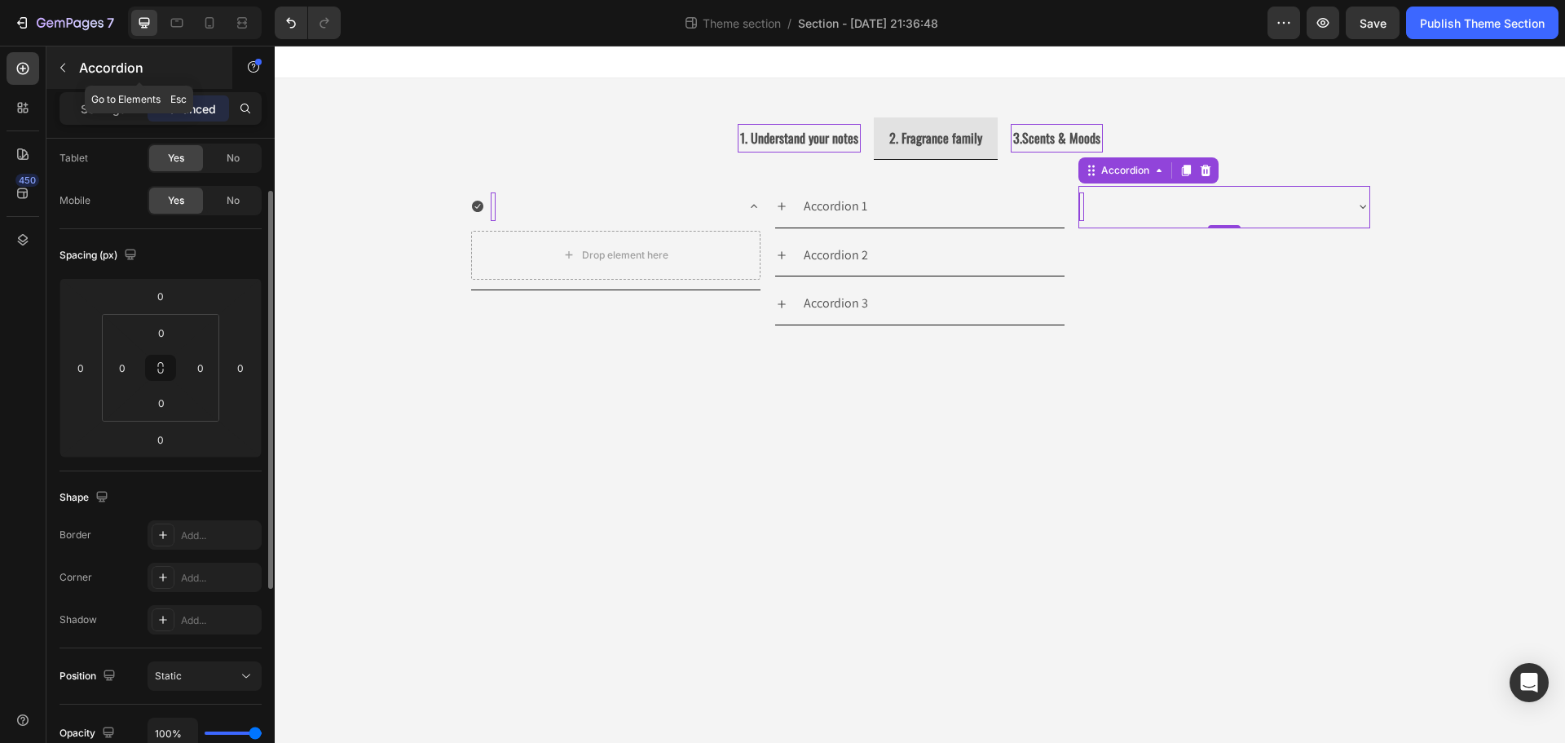
click at [70, 68] on button "button" at bounding box center [63, 68] width 26 height 26
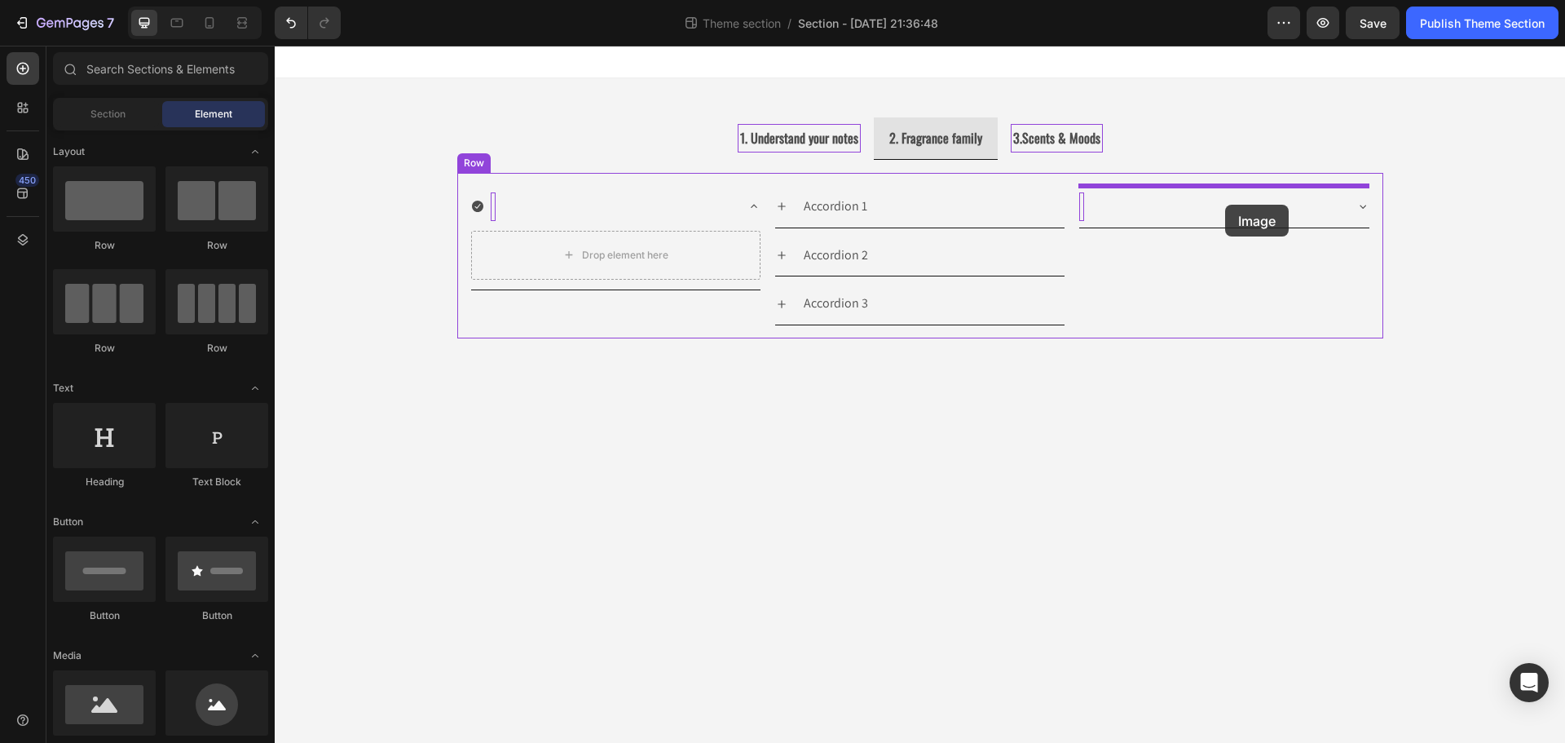
drag, startPoint x: 373, startPoint y: 750, endPoint x: 1225, endPoint y: 205, distance: 1011.3
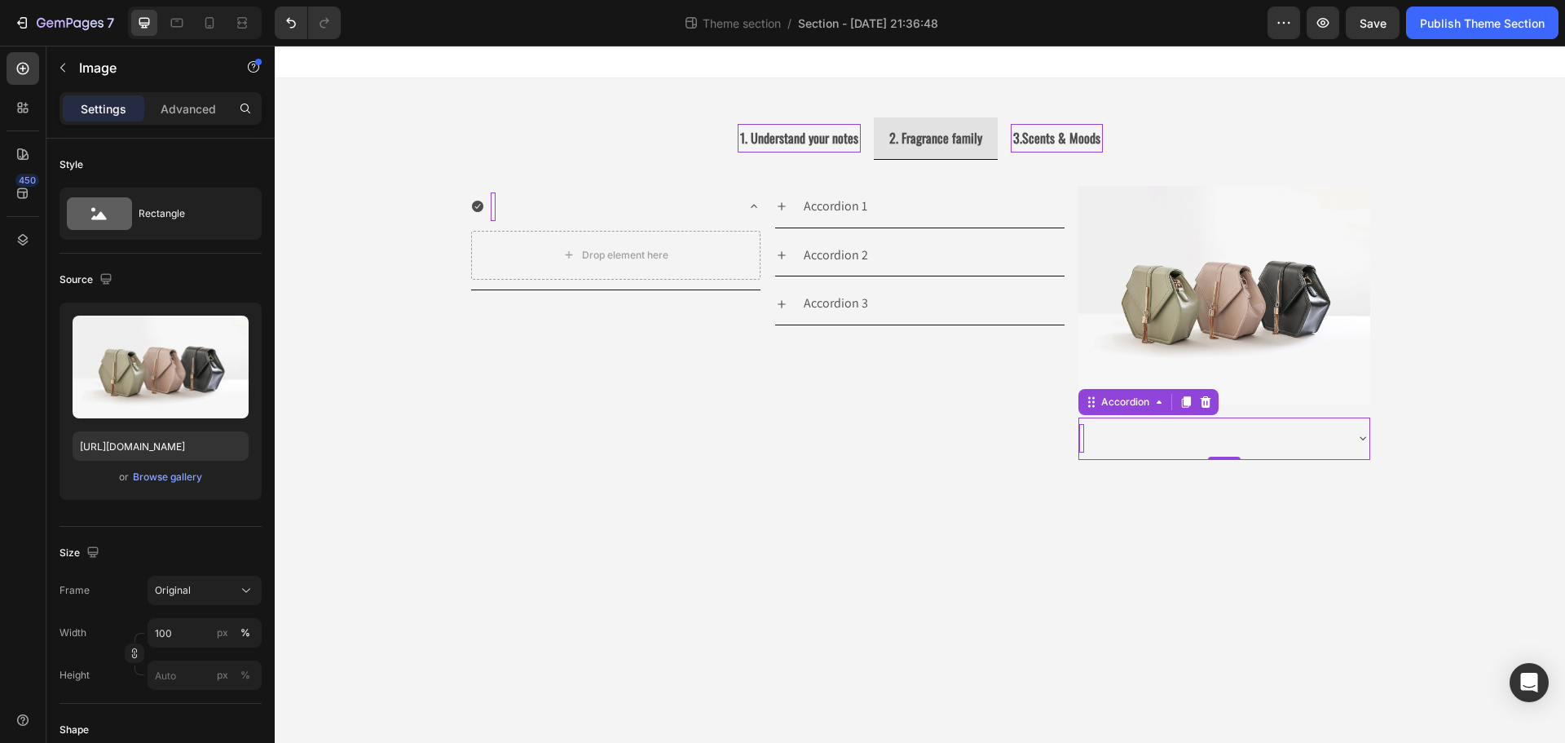
click at [1356, 443] on icon at bounding box center [1362, 437] width 13 height 13
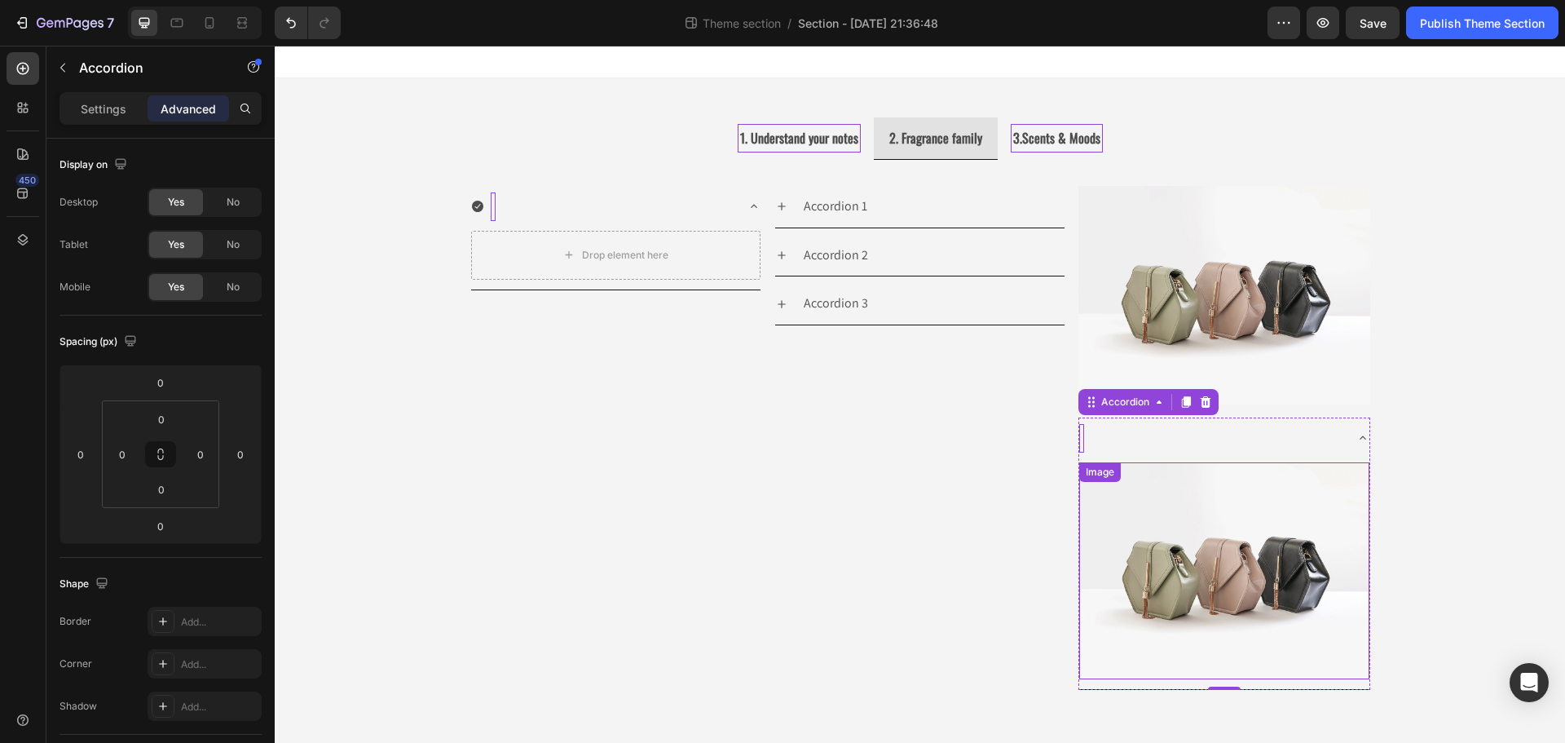
click at [1227, 509] on img at bounding box center [1223, 571] width 289 height 218
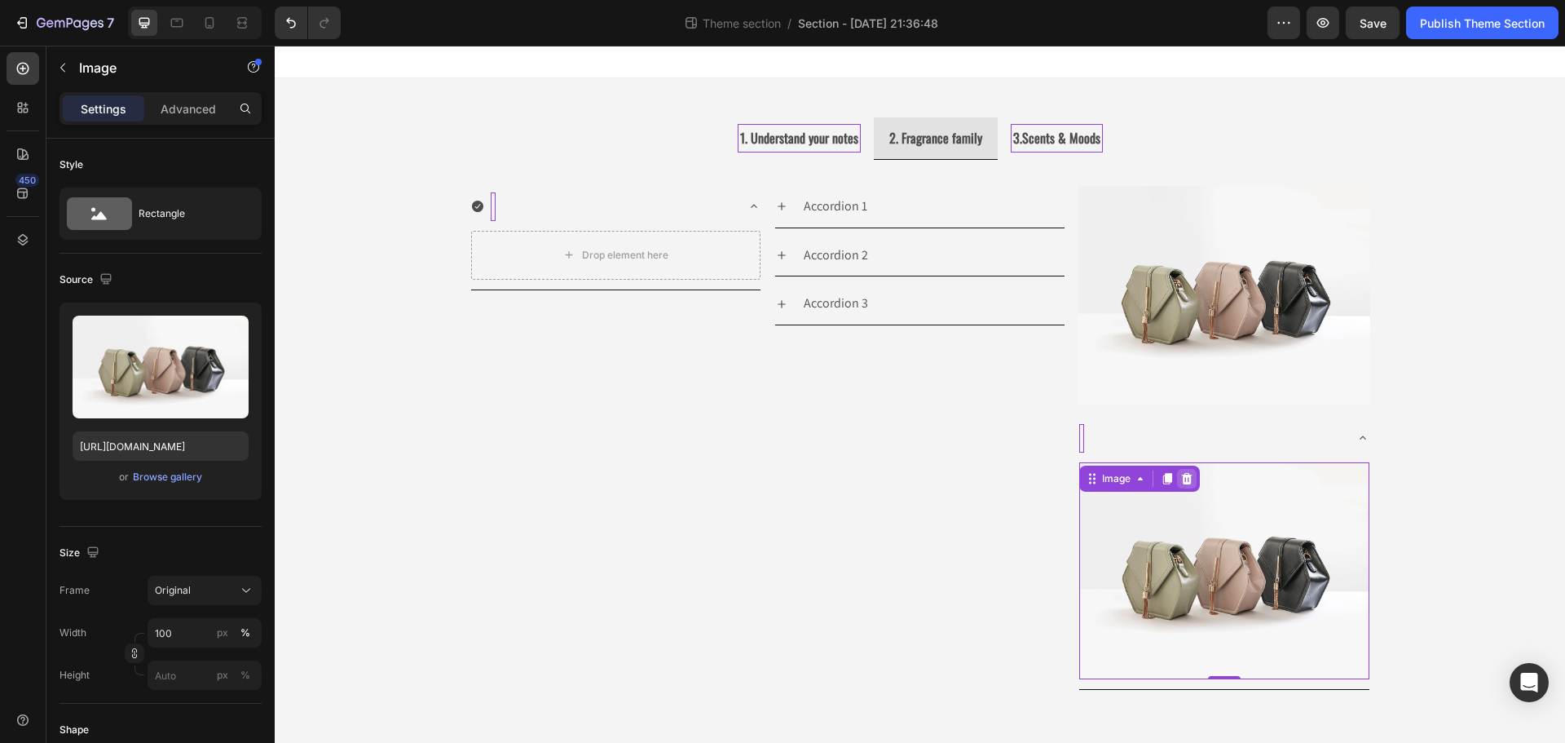
click at [1180, 481] on icon at bounding box center [1186, 478] width 13 height 13
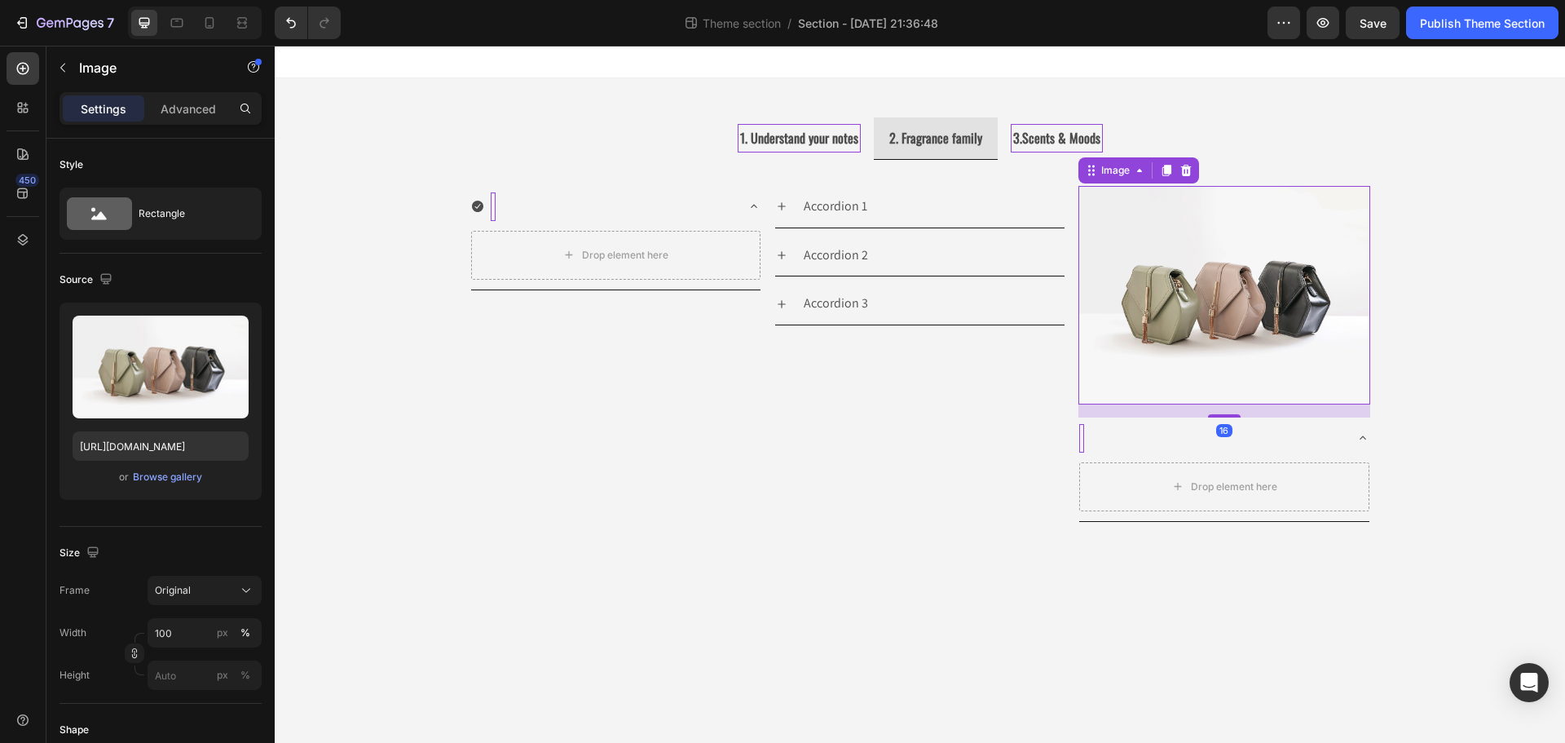
click at [1296, 301] on img at bounding box center [1223, 295] width 291 height 218
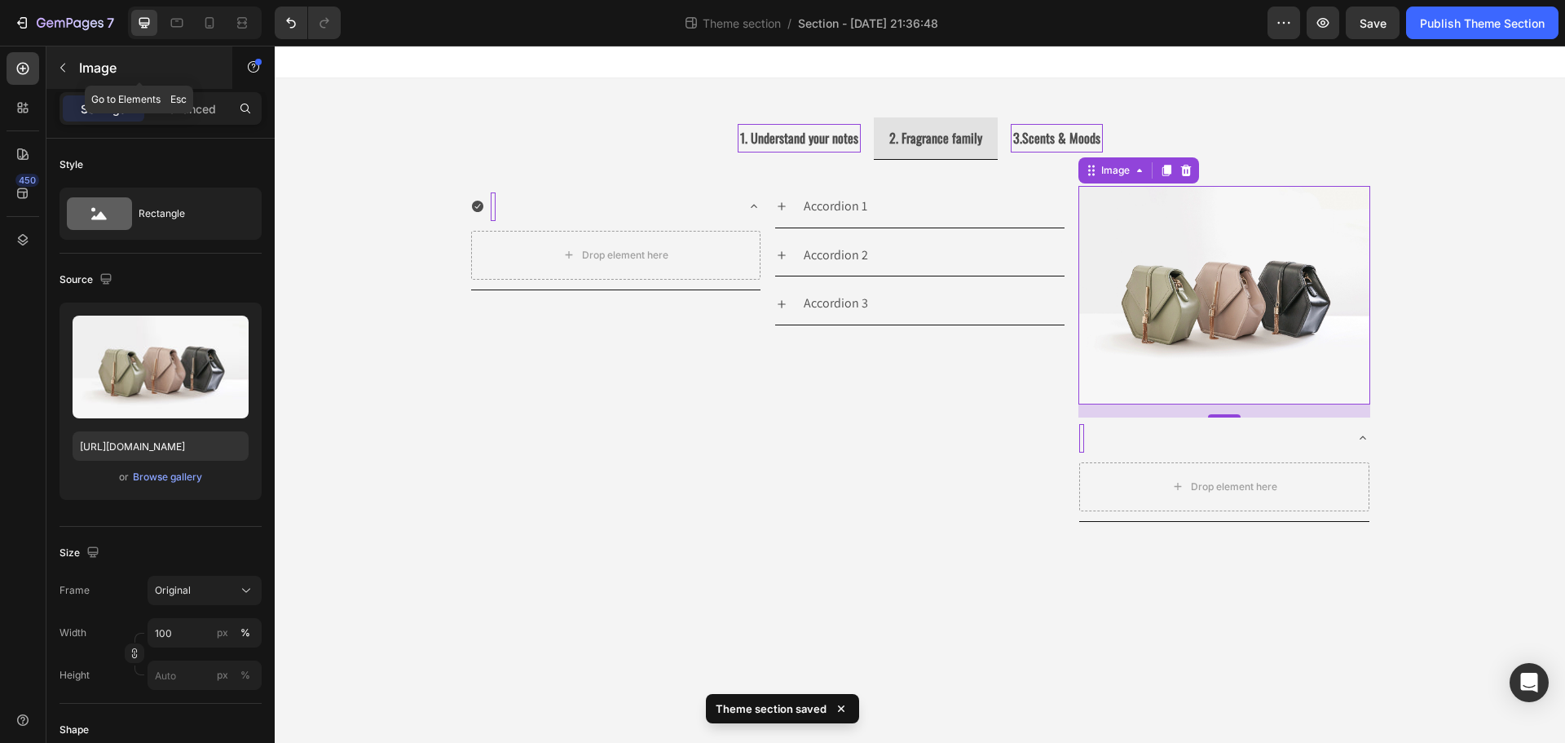
click at [70, 77] on button "button" at bounding box center [63, 68] width 26 height 26
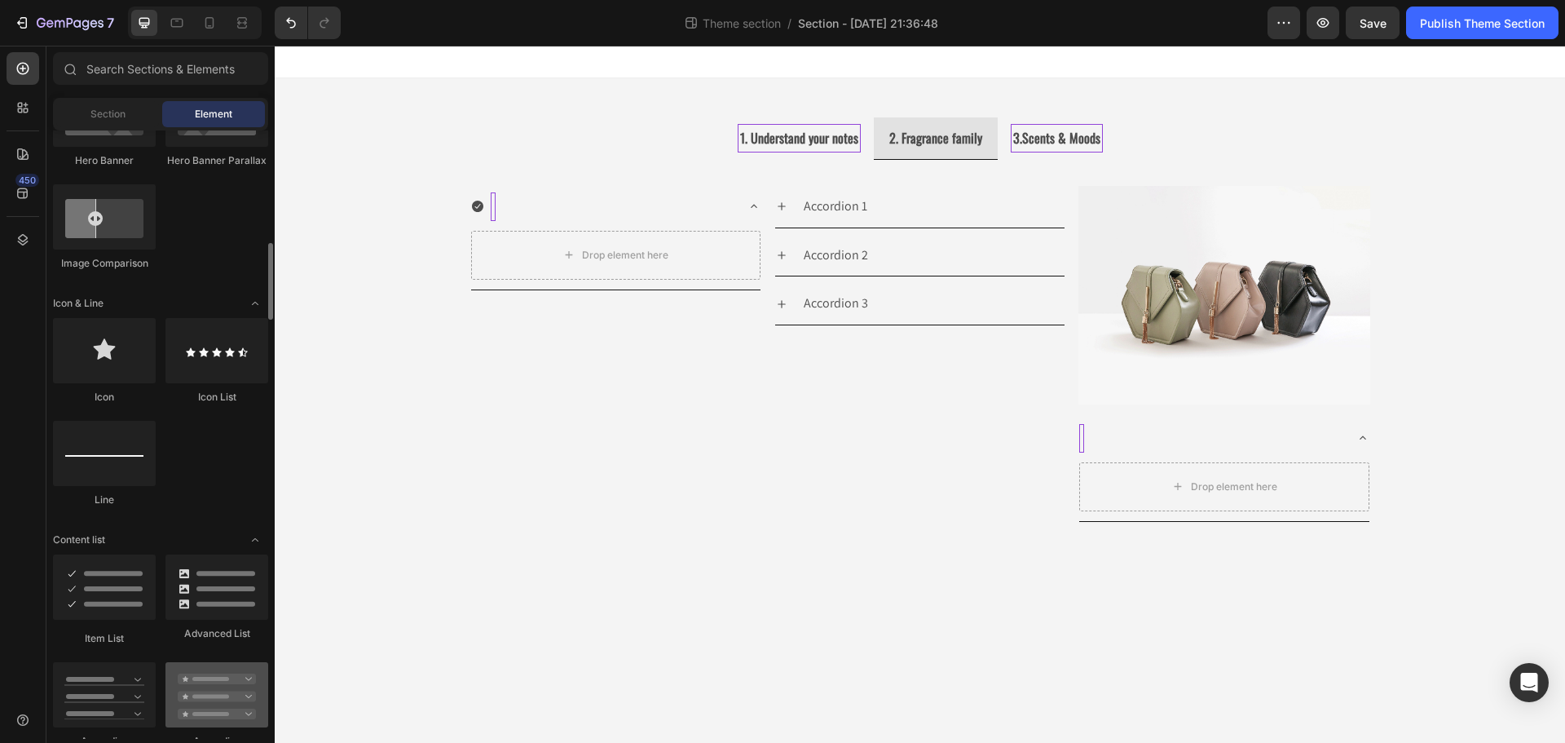
scroll to position [978, 0]
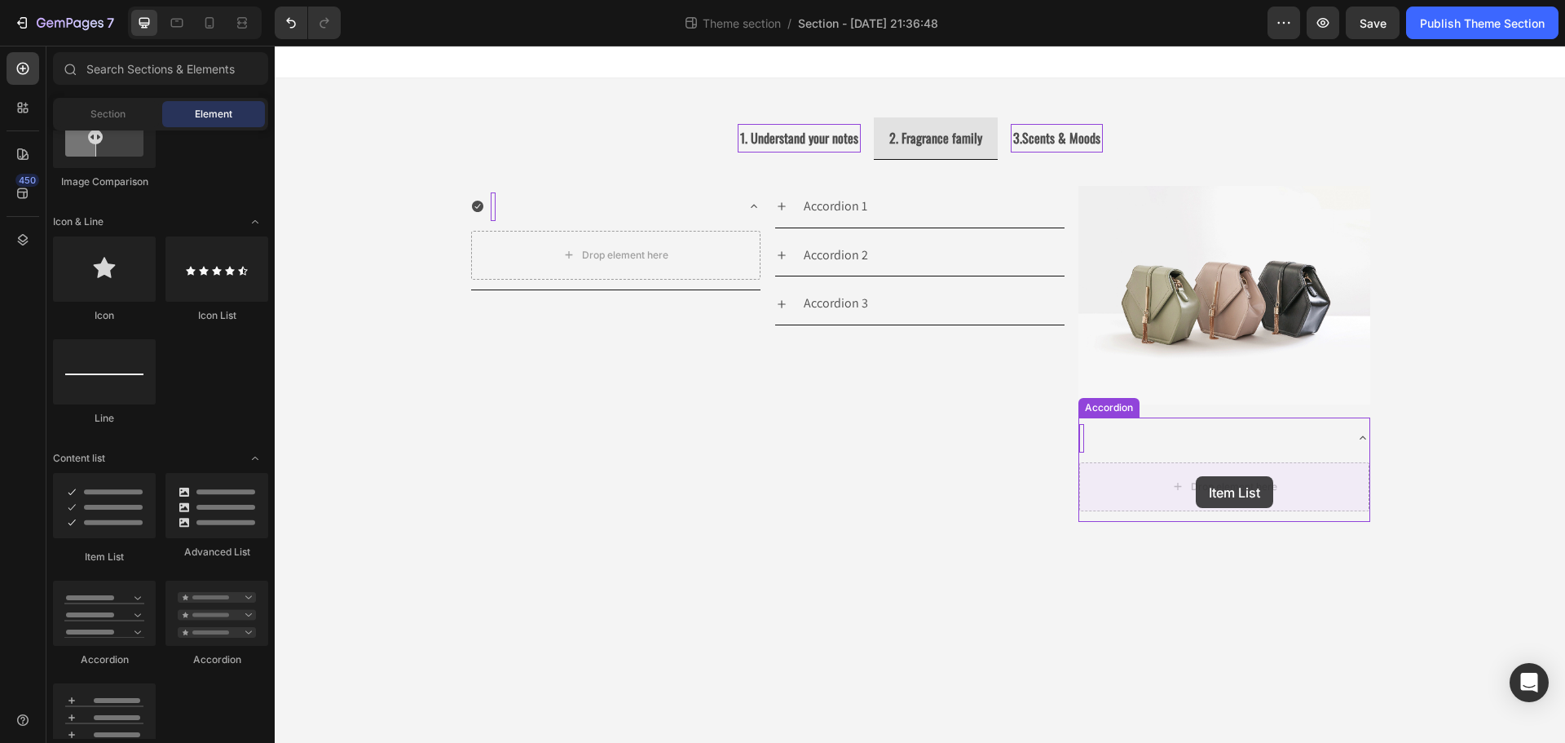
drag, startPoint x: 392, startPoint y: 564, endPoint x: 1196, endPoint y: 476, distance: 808.5
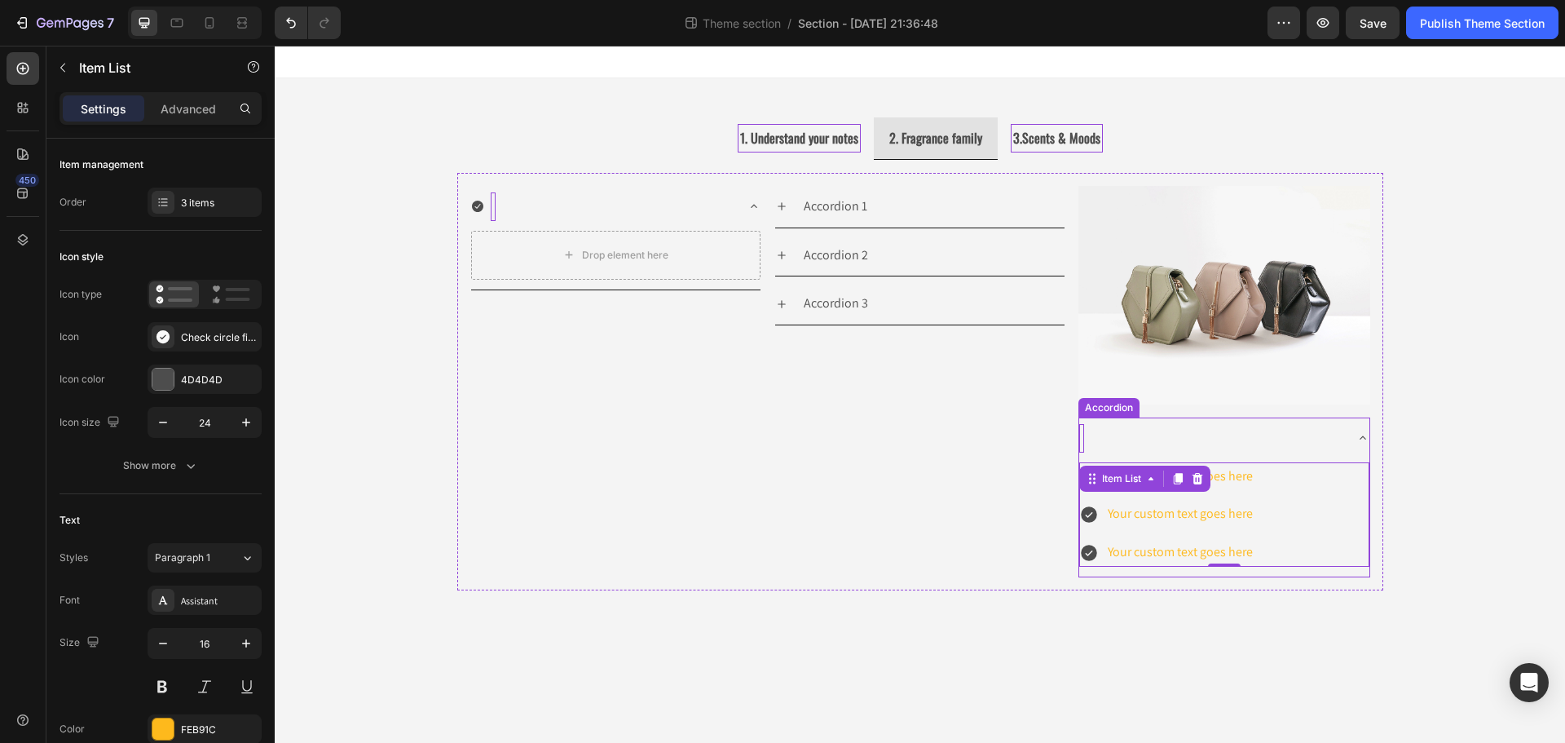
click at [1347, 439] on div at bounding box center [1223, 438] width 289 height 42
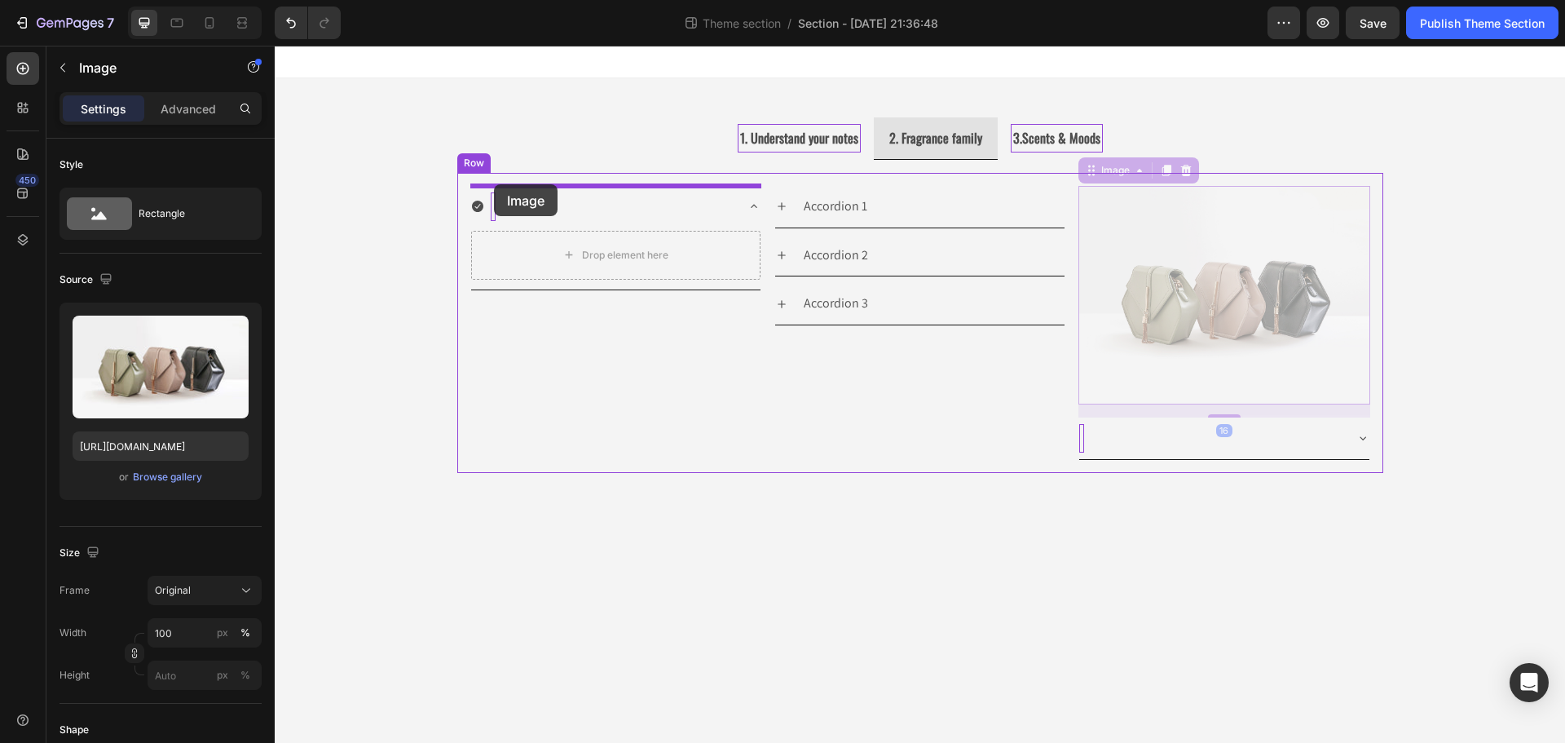
drag, startPoint x: 1091, startPoint y: 178, endPoint x: 494, endPoint y: 184, distance: 597.5
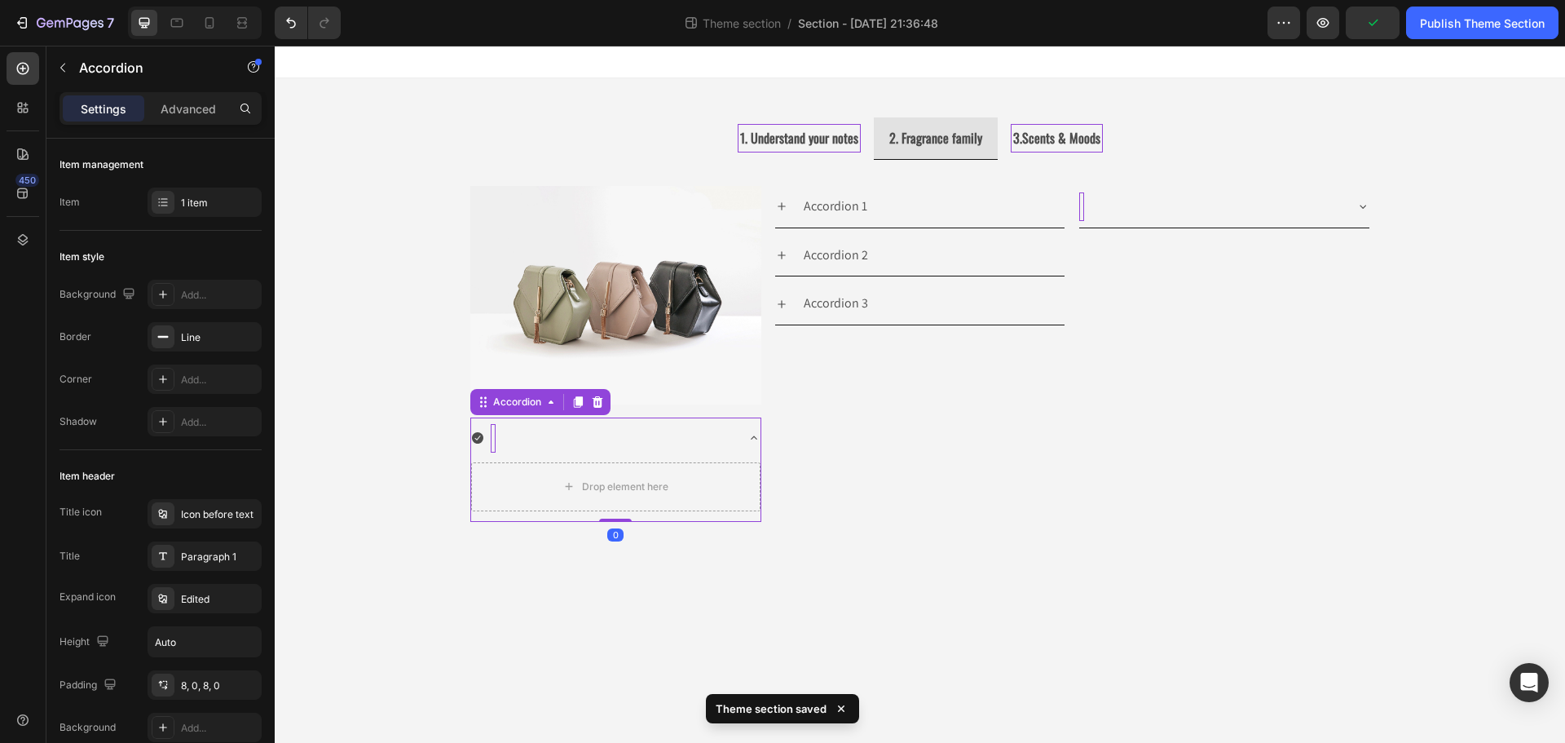
click at [738, 438] on div at bounding box center [615, 438] width 289 height 42
click at [602, 399] on icon at bounding box center [597, 401] width 13 height 13
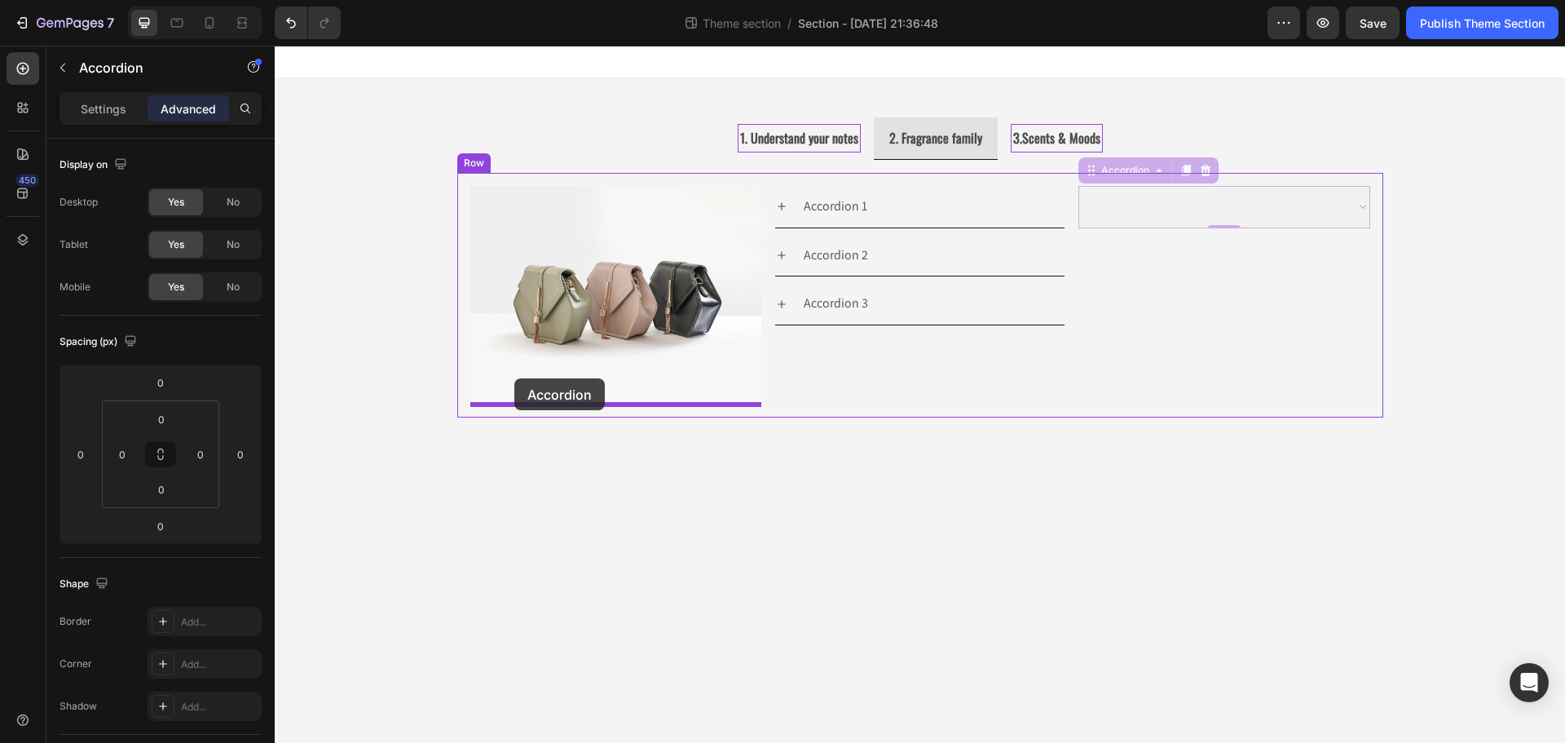
drag, startPoint x: 1113, startPoint y: 178, endPoint x: 514, endPoint y: 378, distance: 631.5
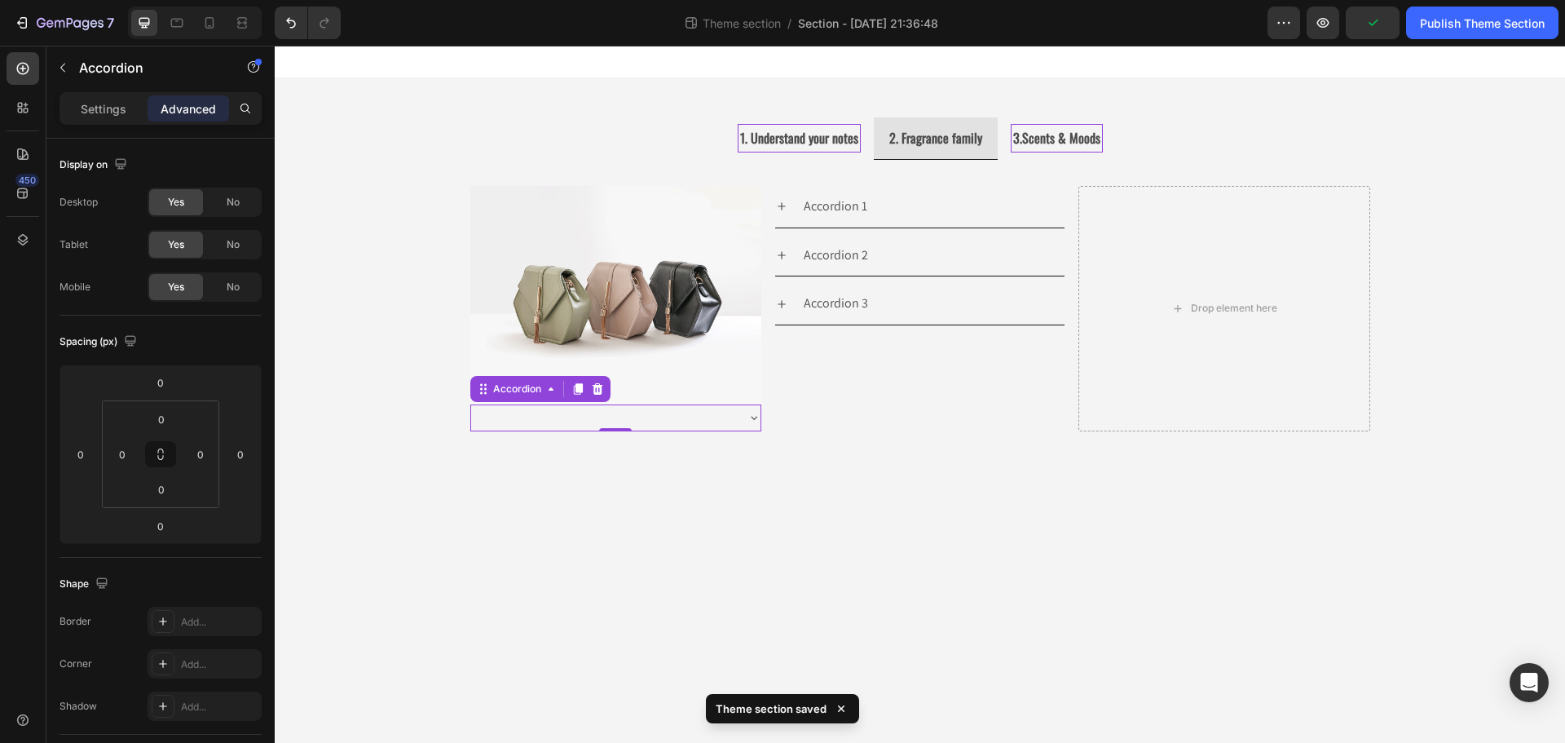
click at [756, 417] on icon at bounding box center [754, 417] width 7 height 3
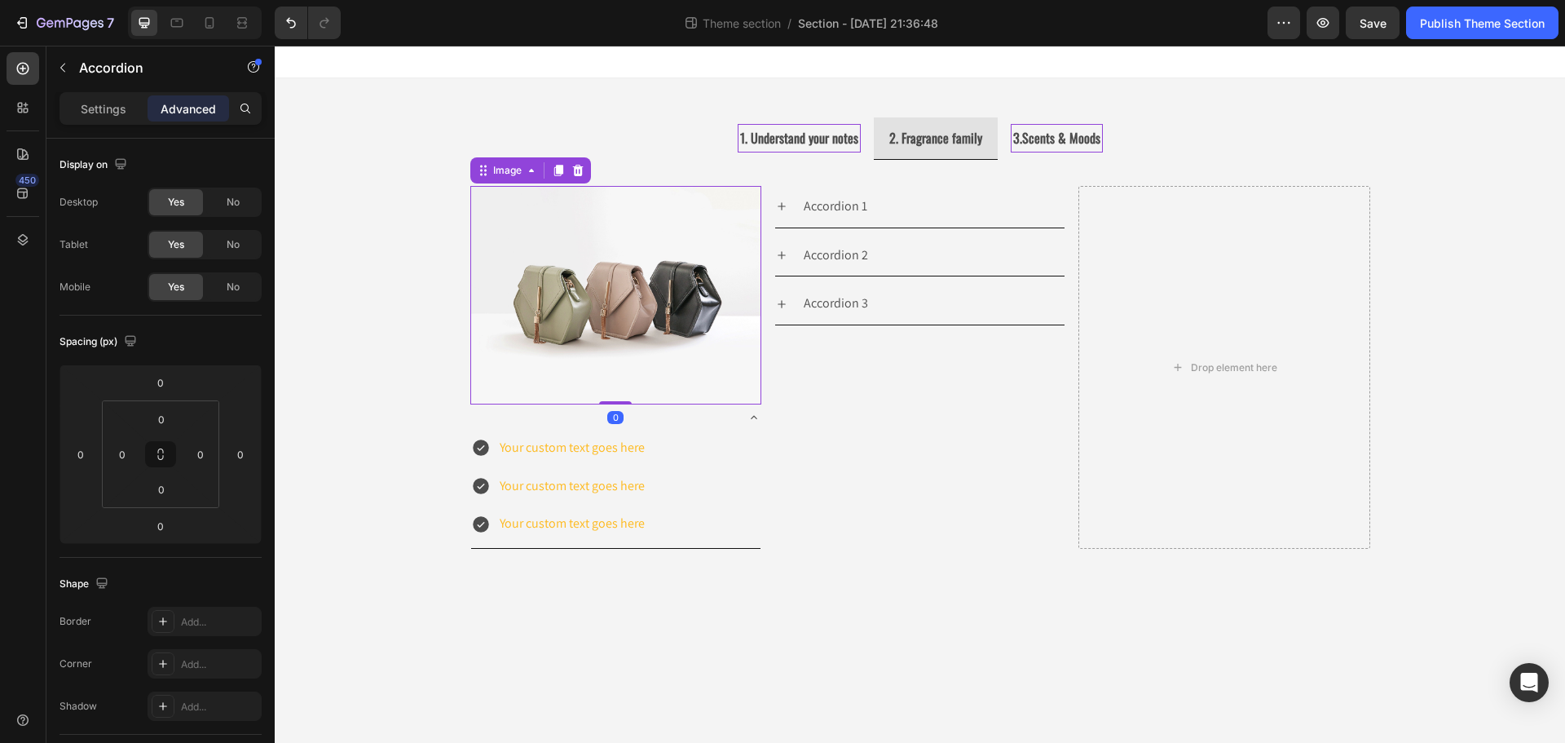
click at [595, 302] on img at bounding box center [615, 295] width 291 height 218
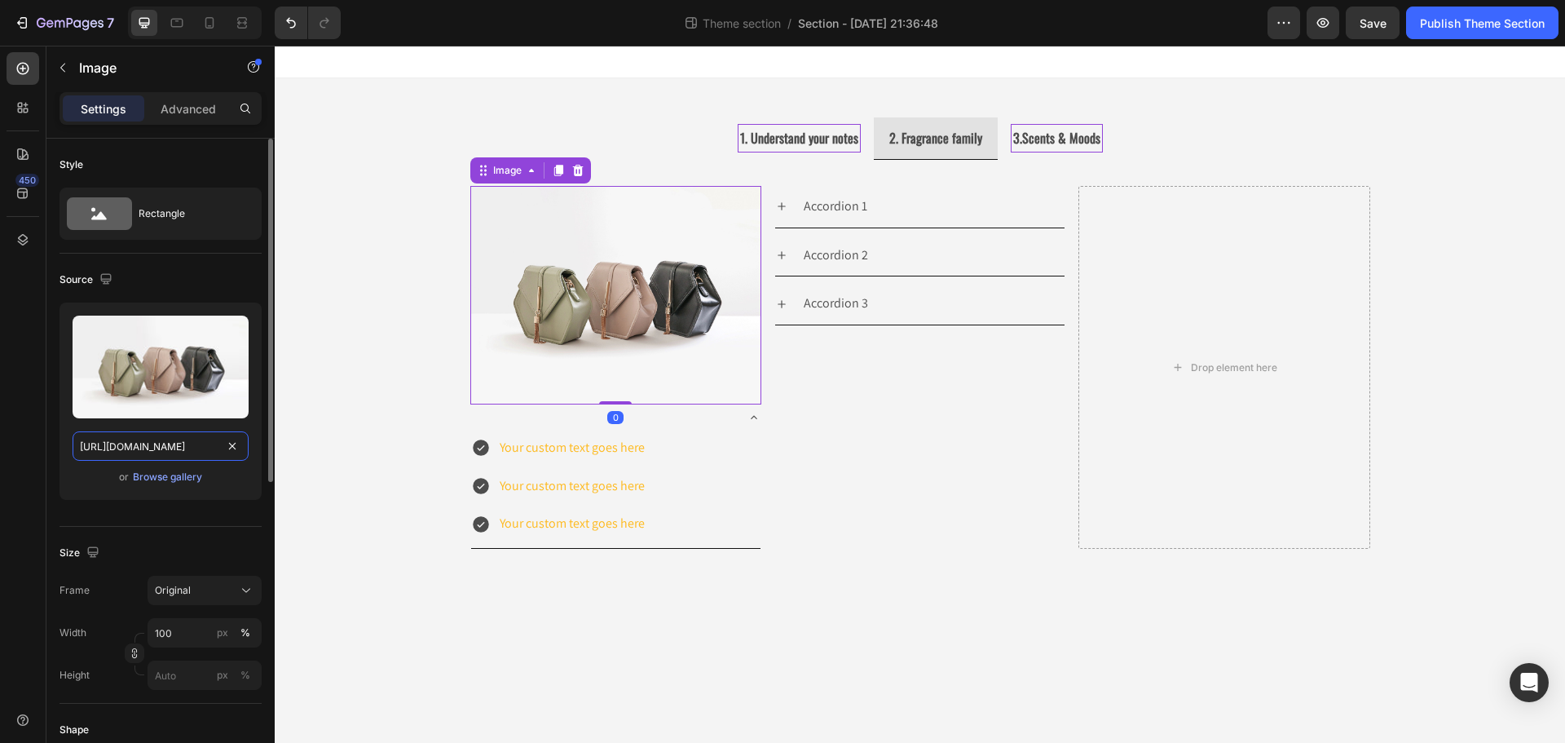
click at [151, 438] on input "https://cdn.shopify.com/s/files/1/2005/9307/files/image_demo.jpg" at bounding box center [161, 445] width 176 height 29
paste input "ucarecdn.com/a0ec1f5e-1284-44d9-98f4-48e653d70e9b/-/format/auto/-/preview/3000x…"
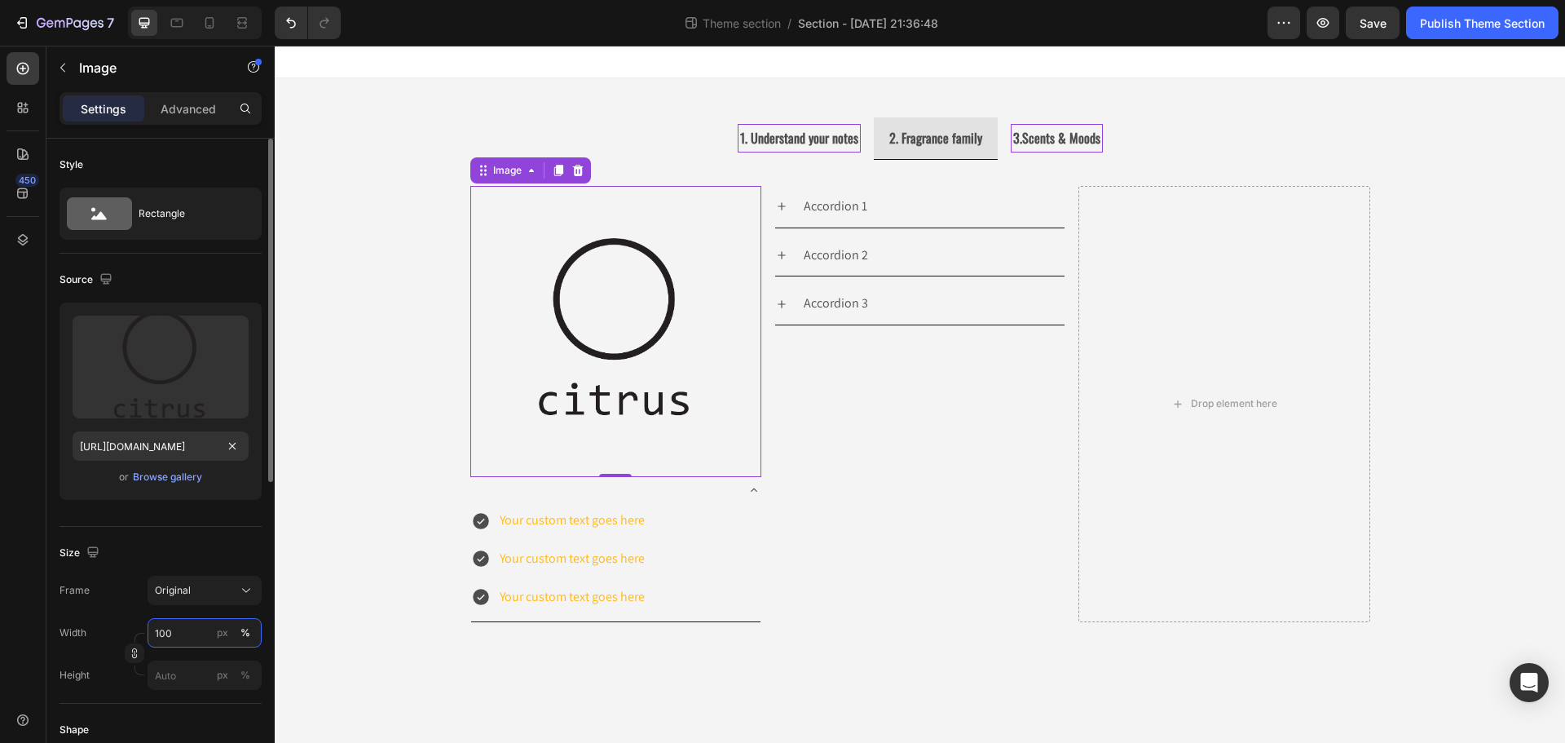
click at [189, 639] on input "100" at bounding box center [205, 632] width 114 height 29
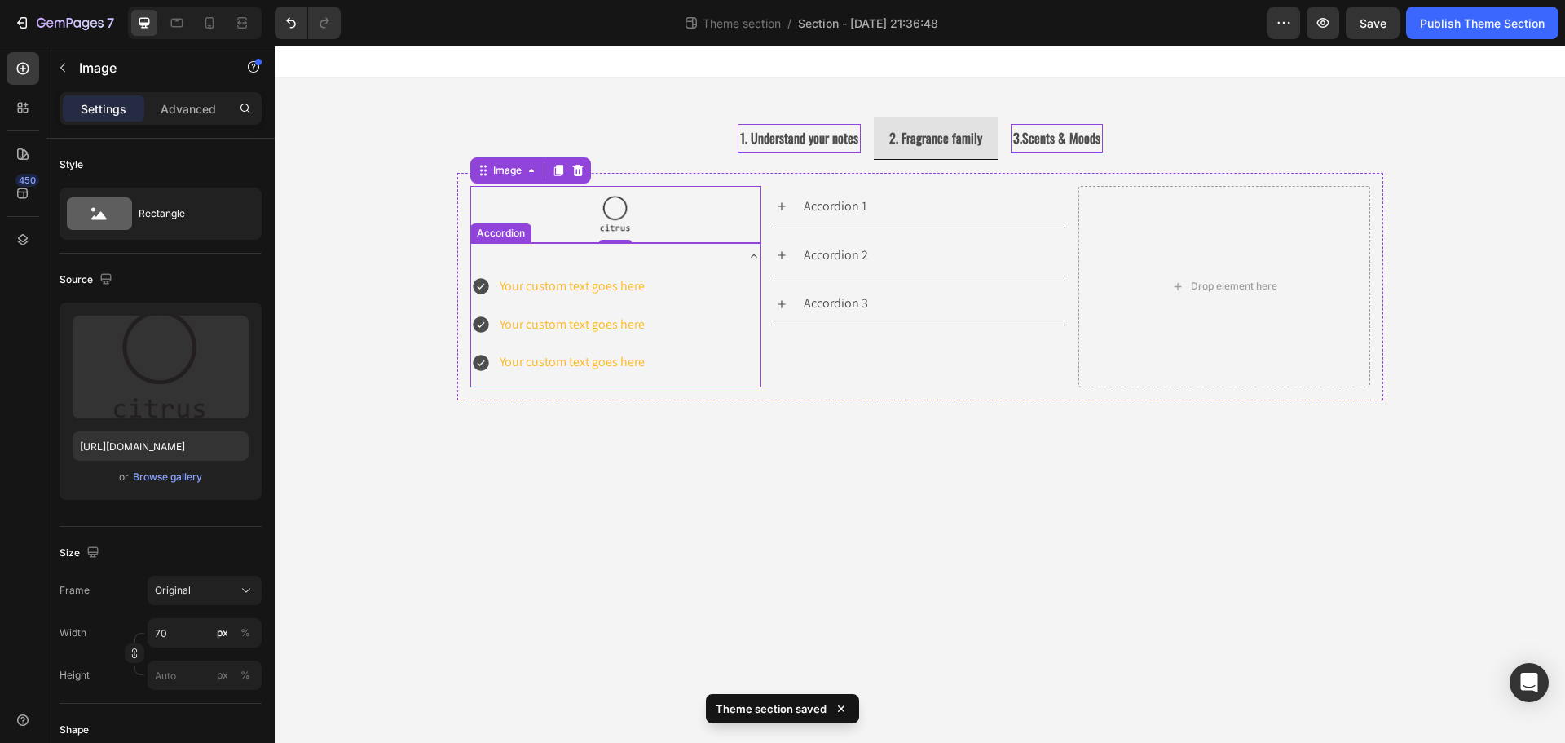
click at [755, 254] on icon at bounding box center [753, 255] width 13 height 13
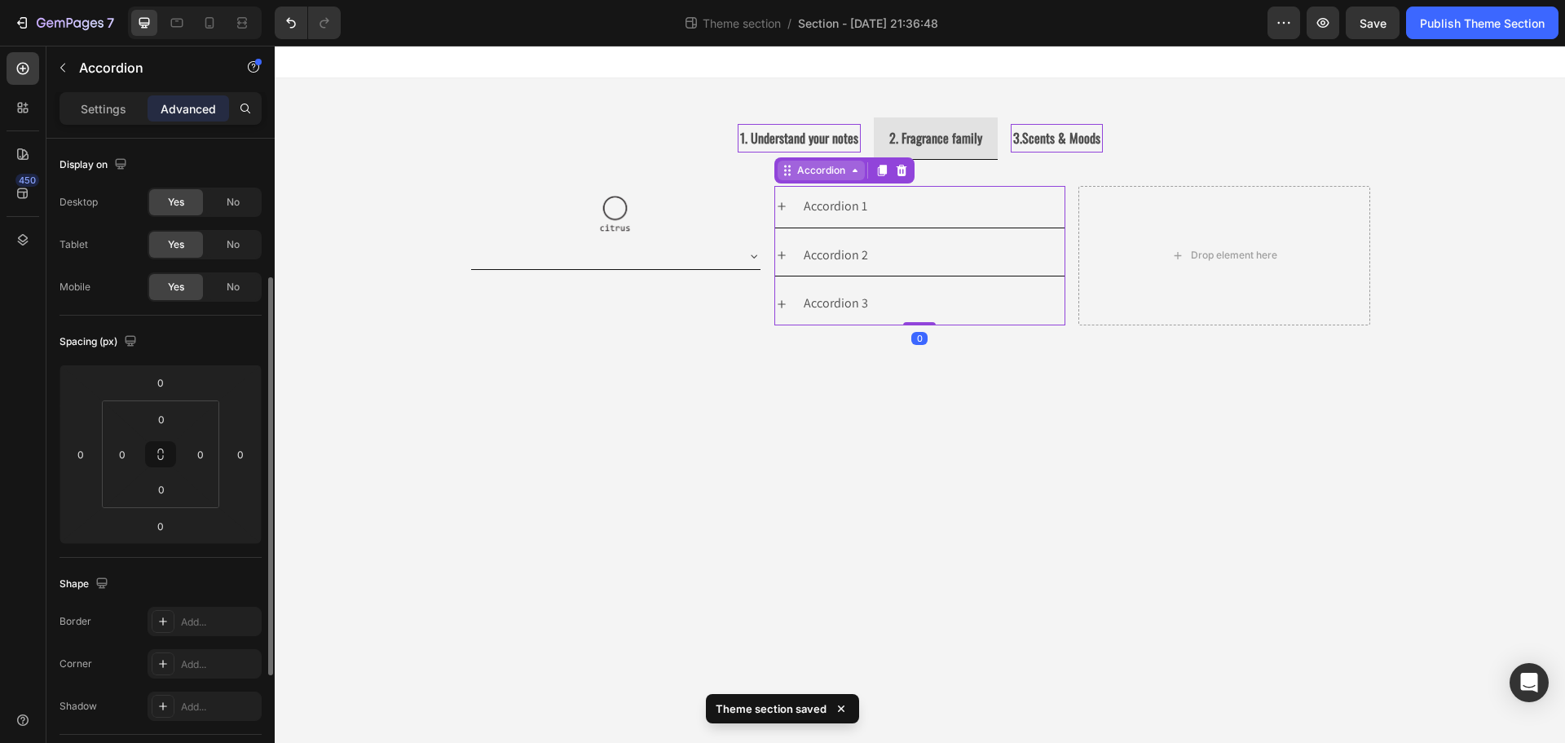
scroll to position [86, 0]
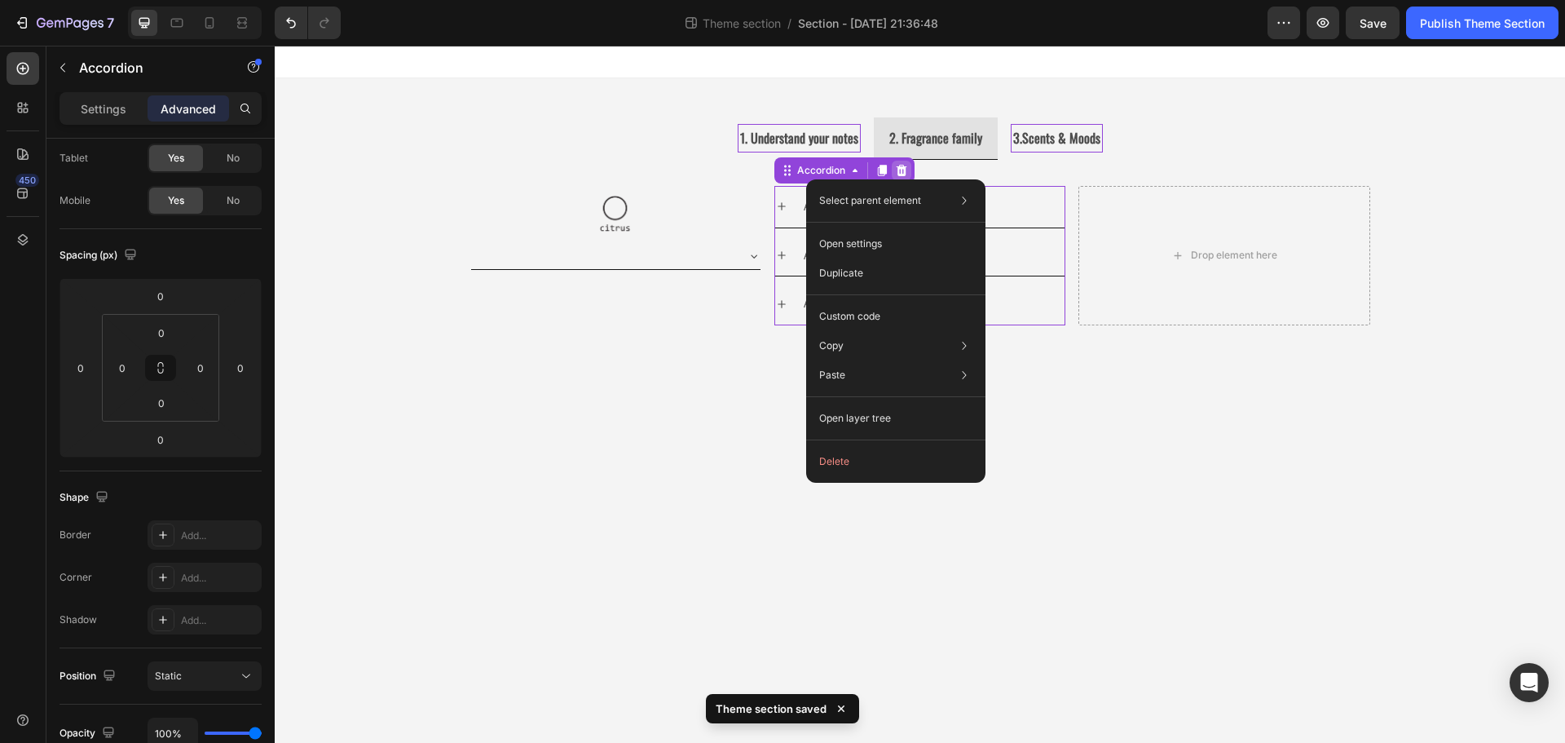
click at [902, 168] on icon at bounding box center [901, 170] width 11 height 11
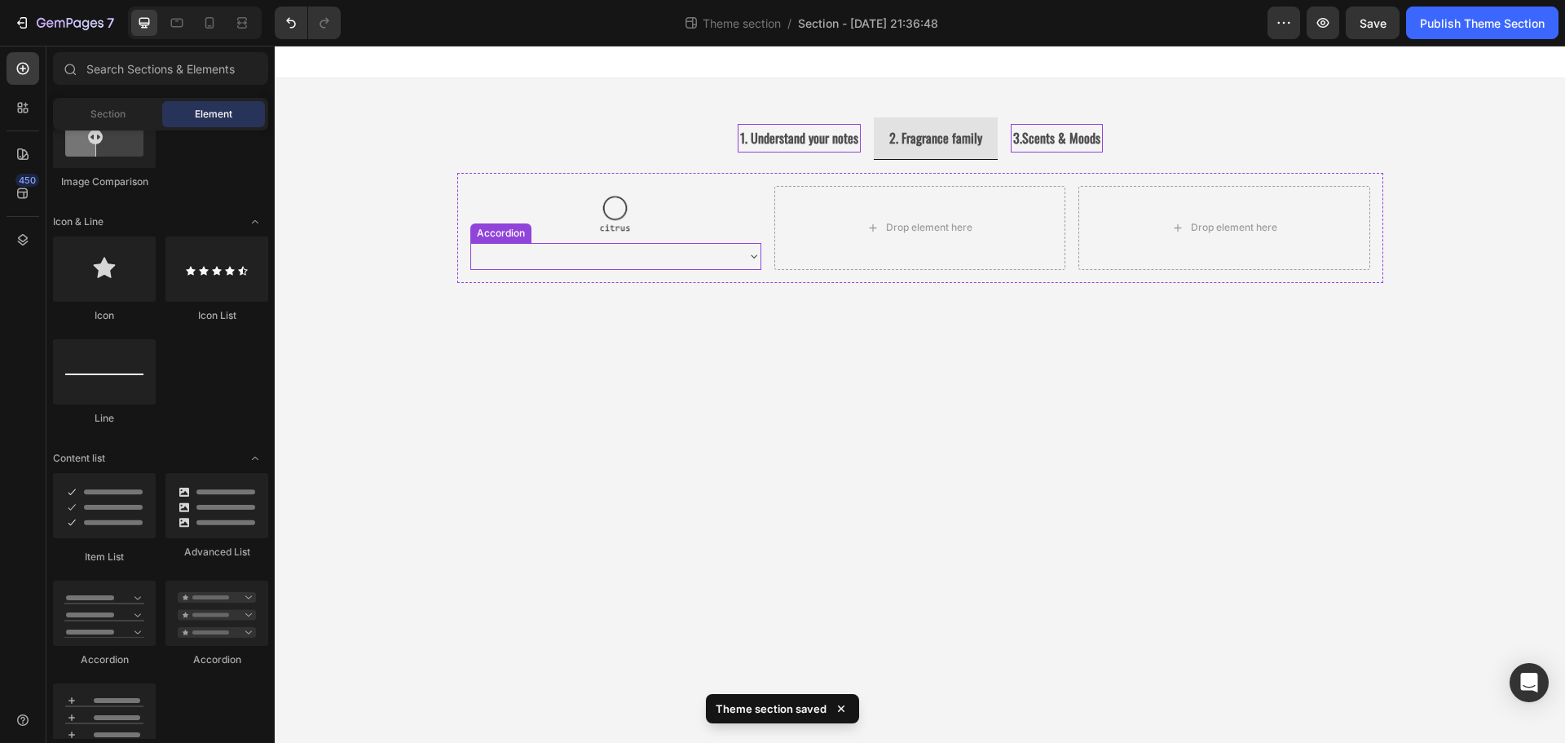
click at [742, 250] on div at bounding box center [615, 256] width 289 height 26
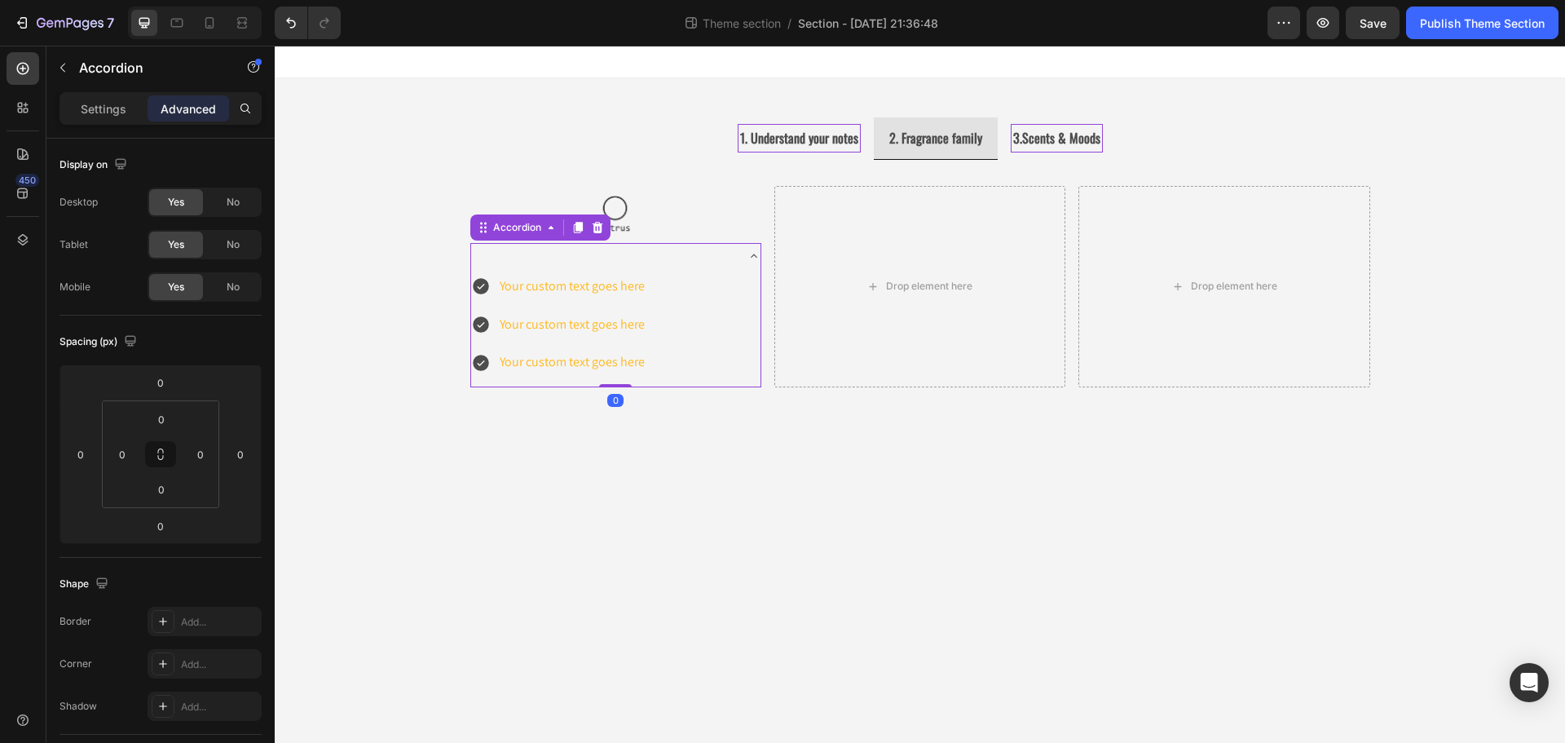
click at [720, 254] on div at bounding box center [602, 255] width 263 height 5
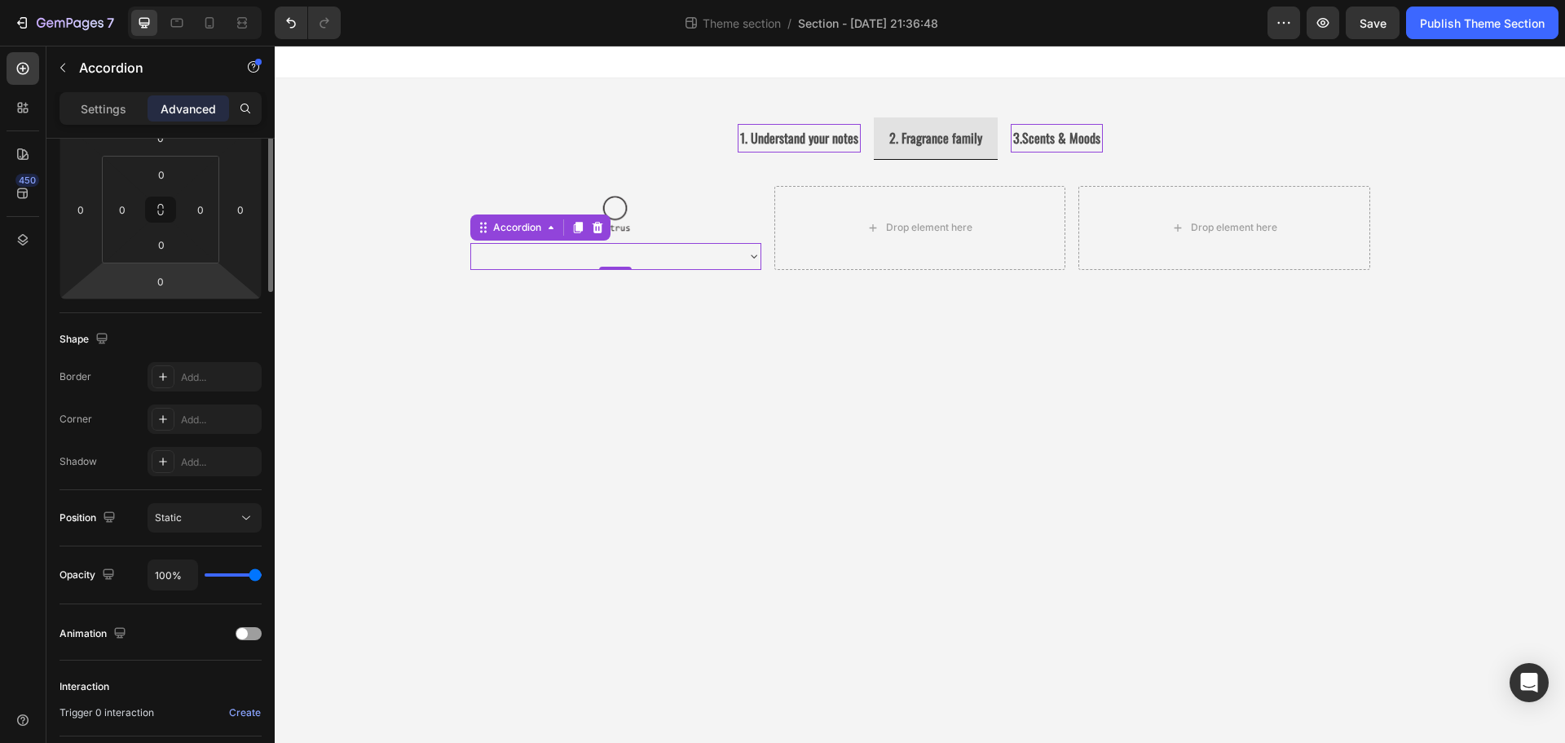
scroll to position [0, 0]
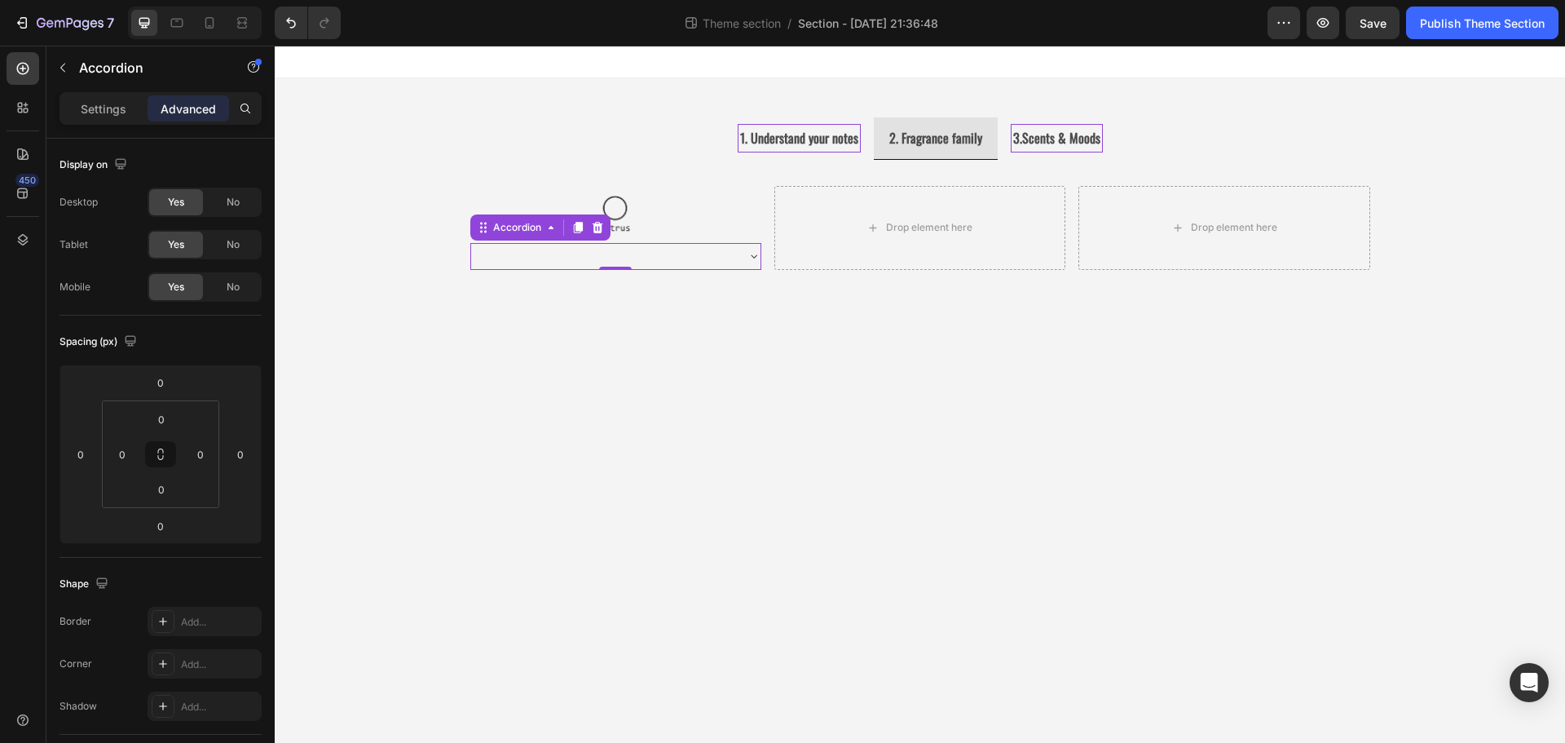
click at [109, 89] on div "Accordion" at bounding box center [139, 69] width 186 height 46
click at [72, 108] on div "Settings" at bounding box center [104, 108] width 82 height 26
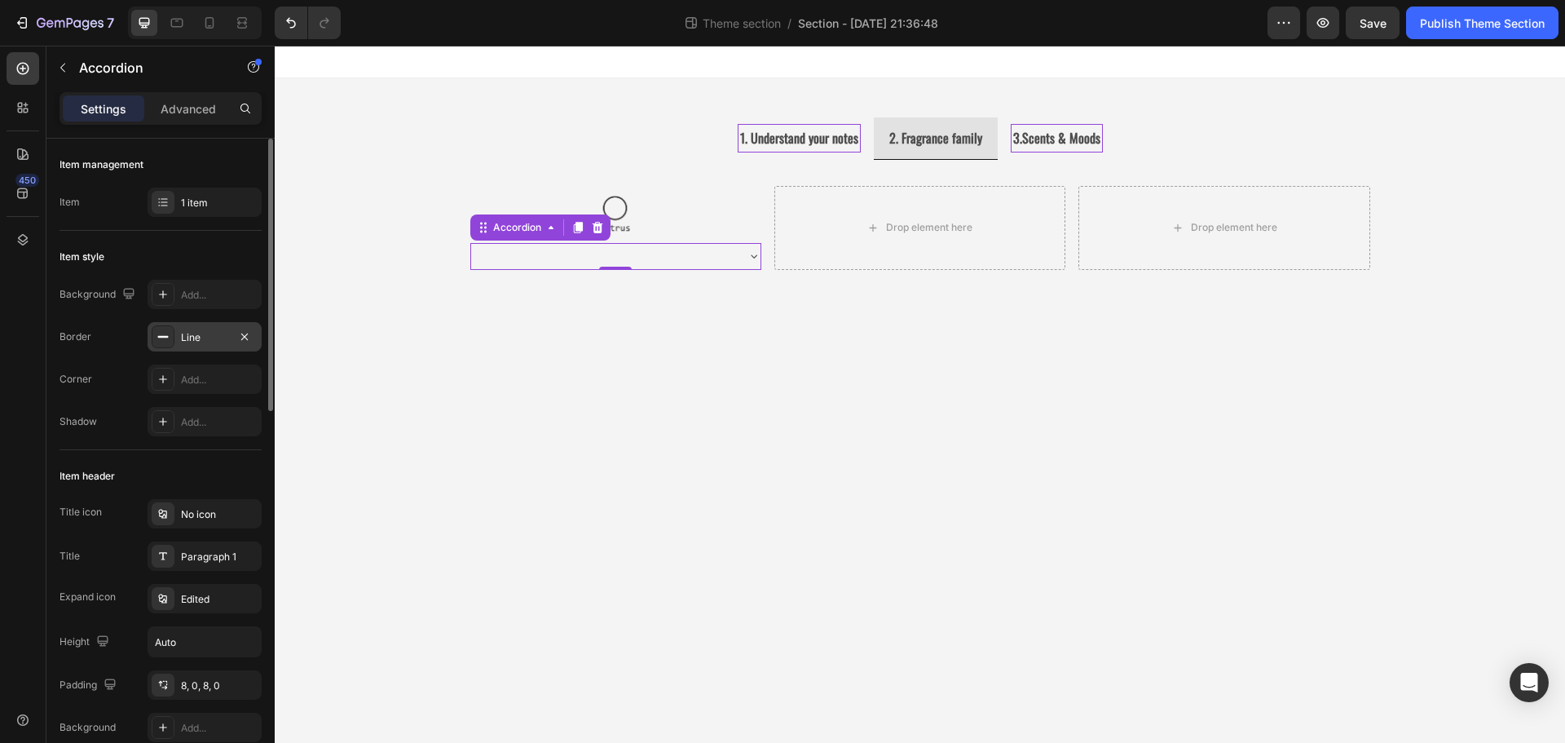
click at [188, 342] on div "Line" at bounding box center [204, 337] width 47 height 15
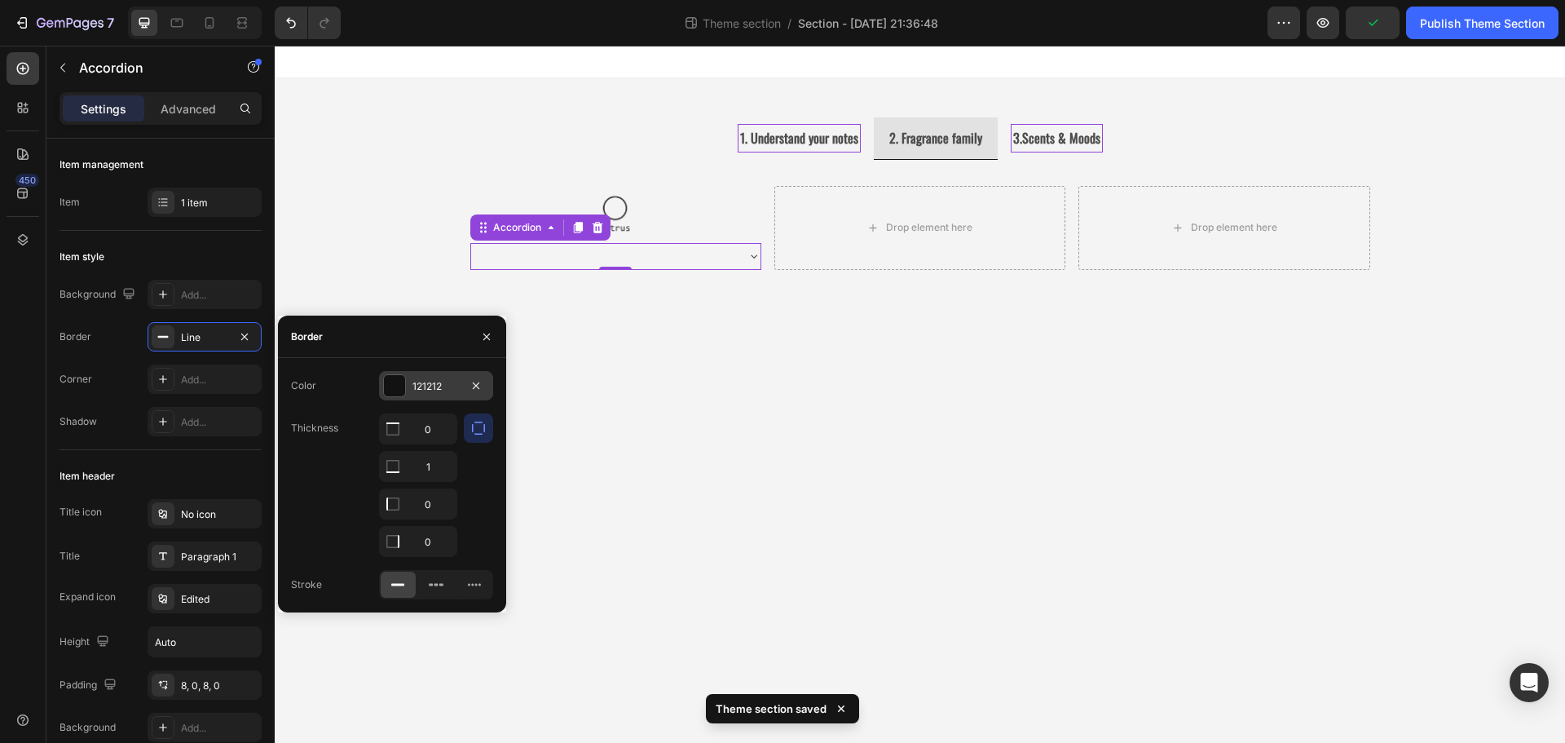
click at [397, 388] on div at bounding box center [394, 385] width 21 height 21
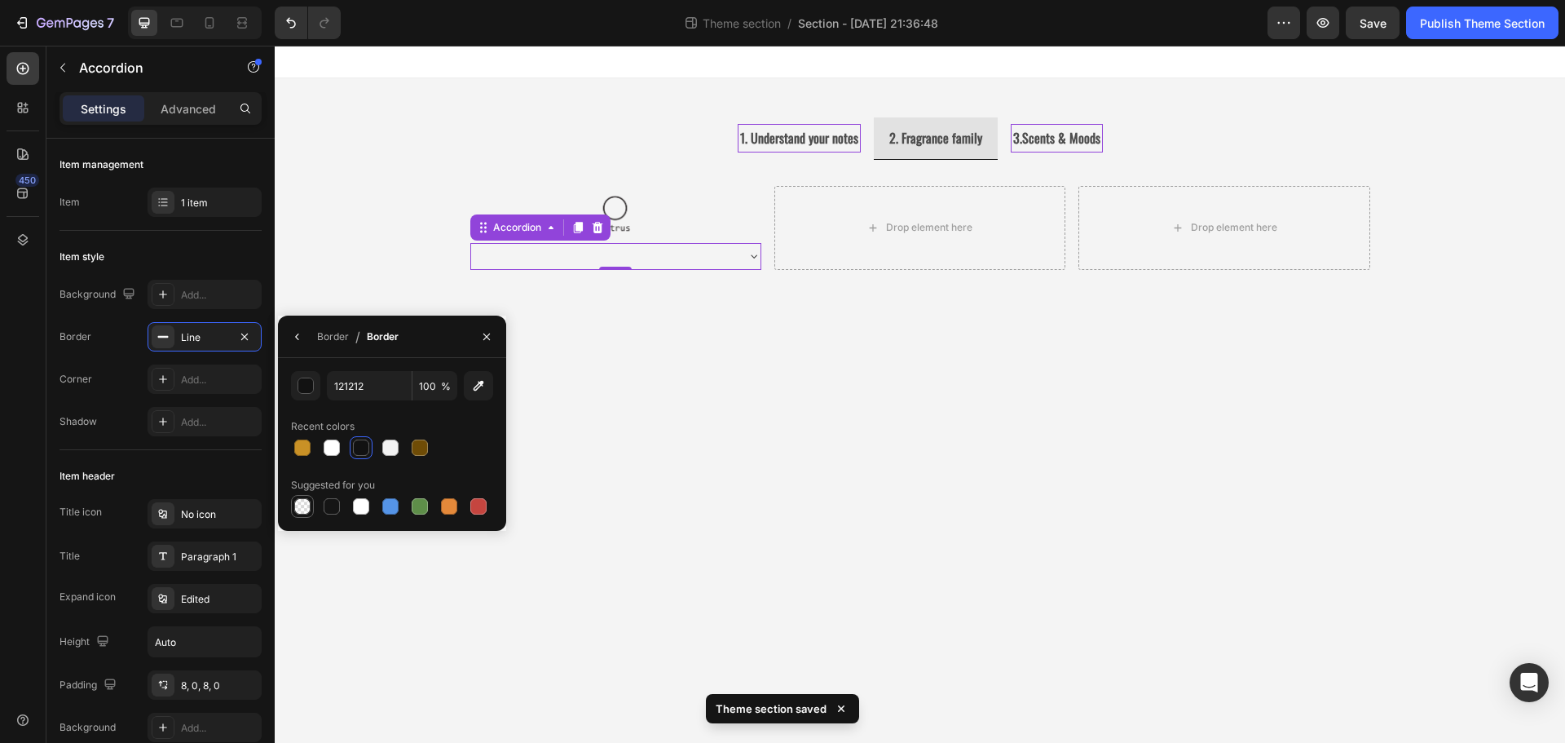
click at [300, 503] on div at bounding box center [302, 506] width 16 height 16
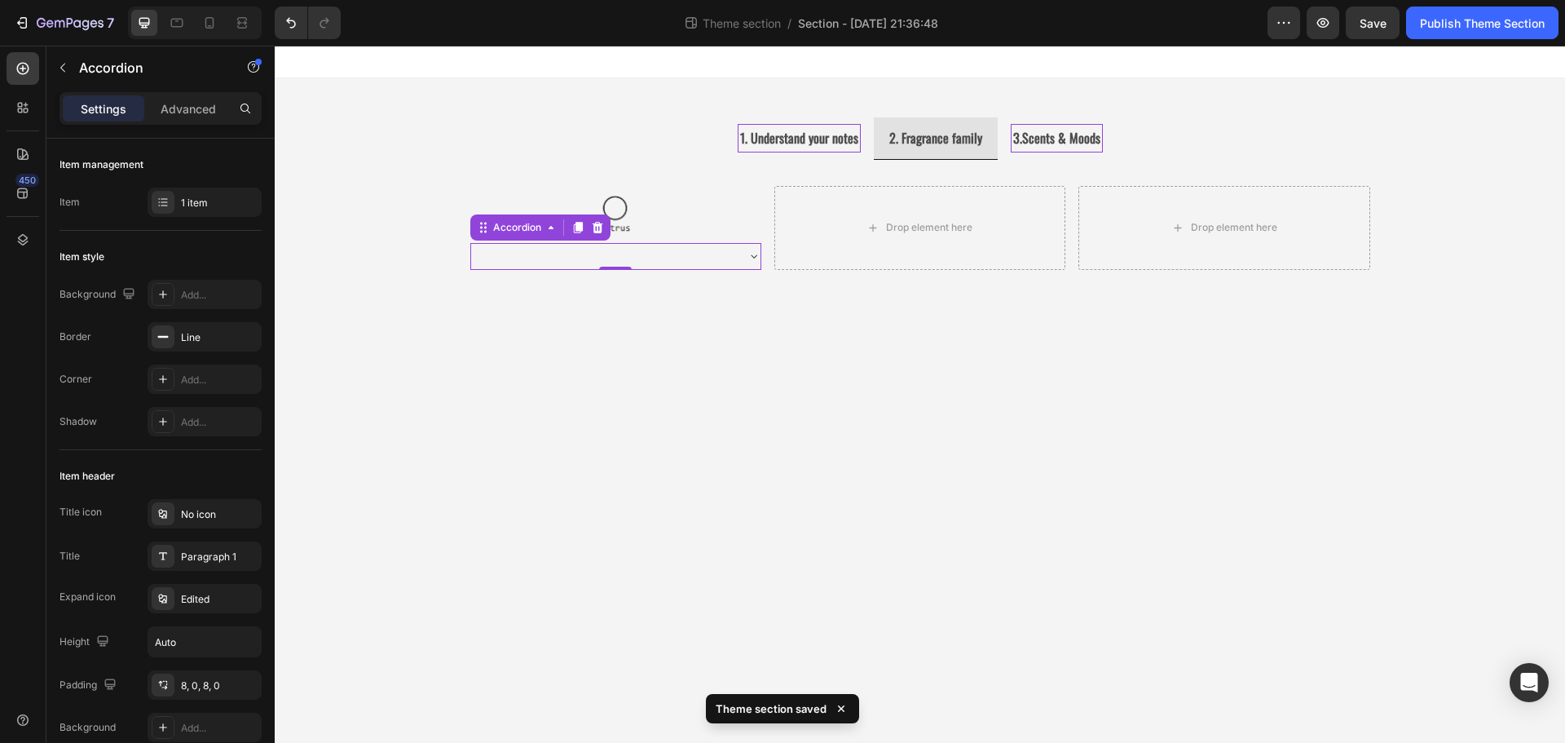
click at [739, 262] on div at bounding box center [615, 256] width 289 height 26
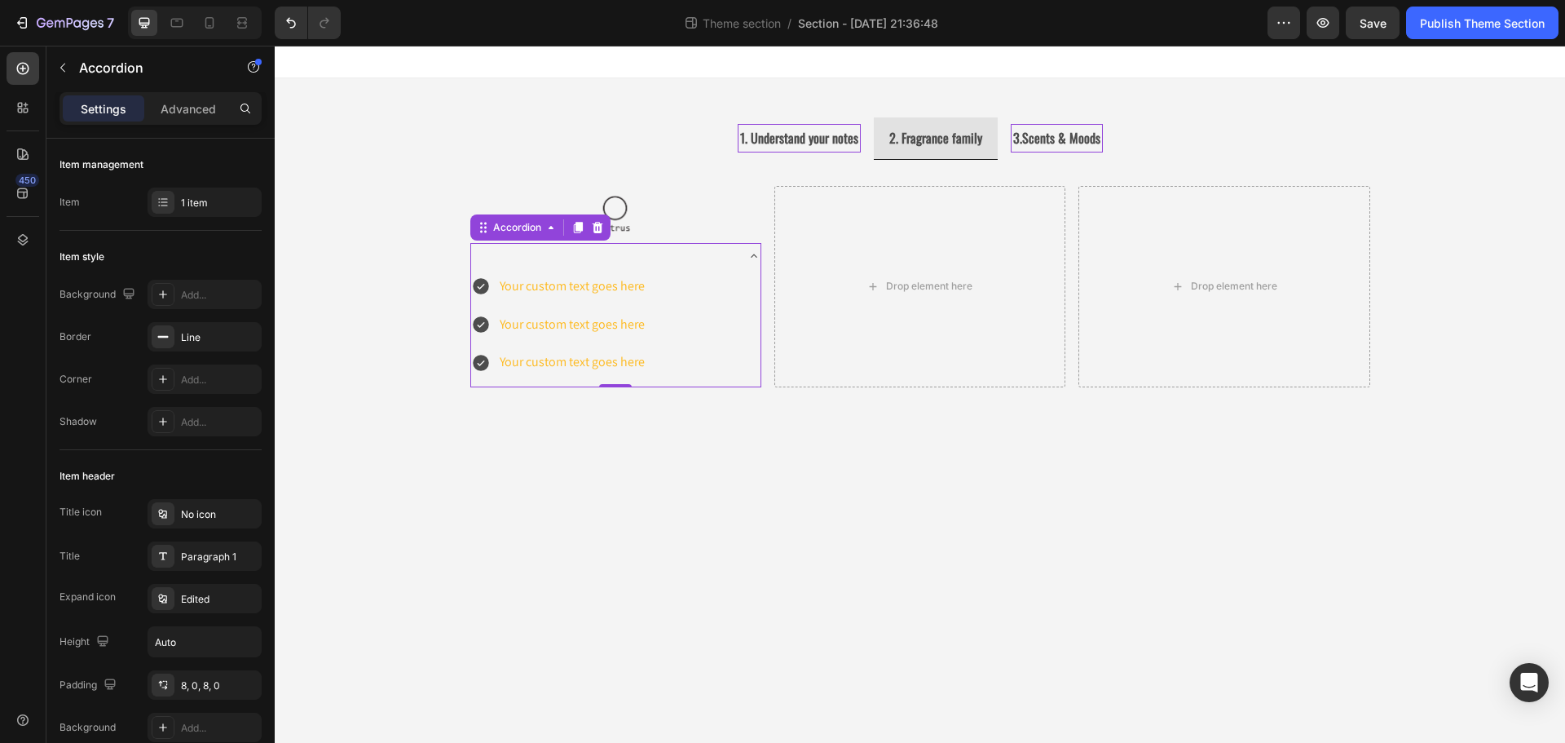
click at [745, 257] on div at bounding box center [615, 256] width 289 height 26
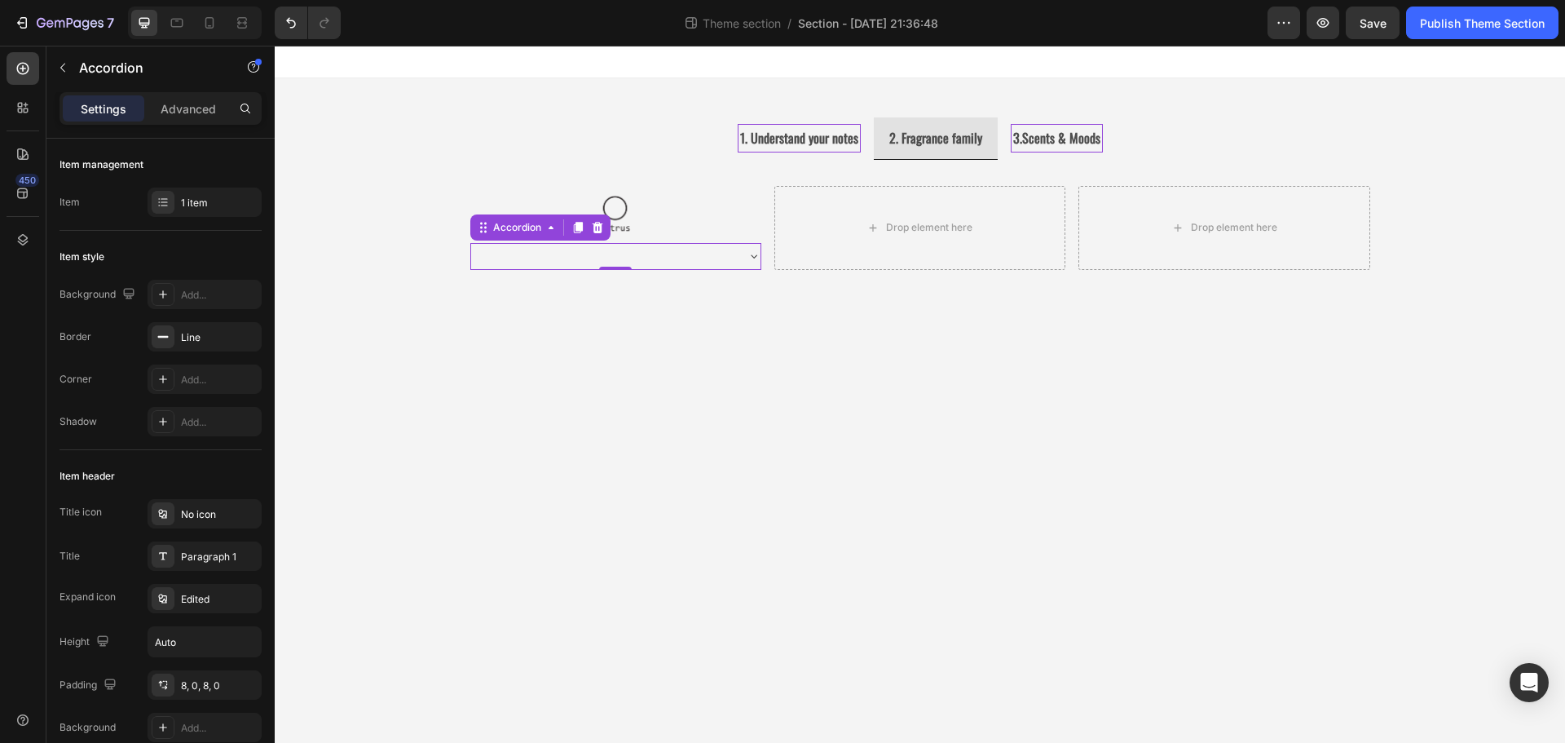
click at [598, 257] on div at bounding box center [602, 255] width 263 height 5
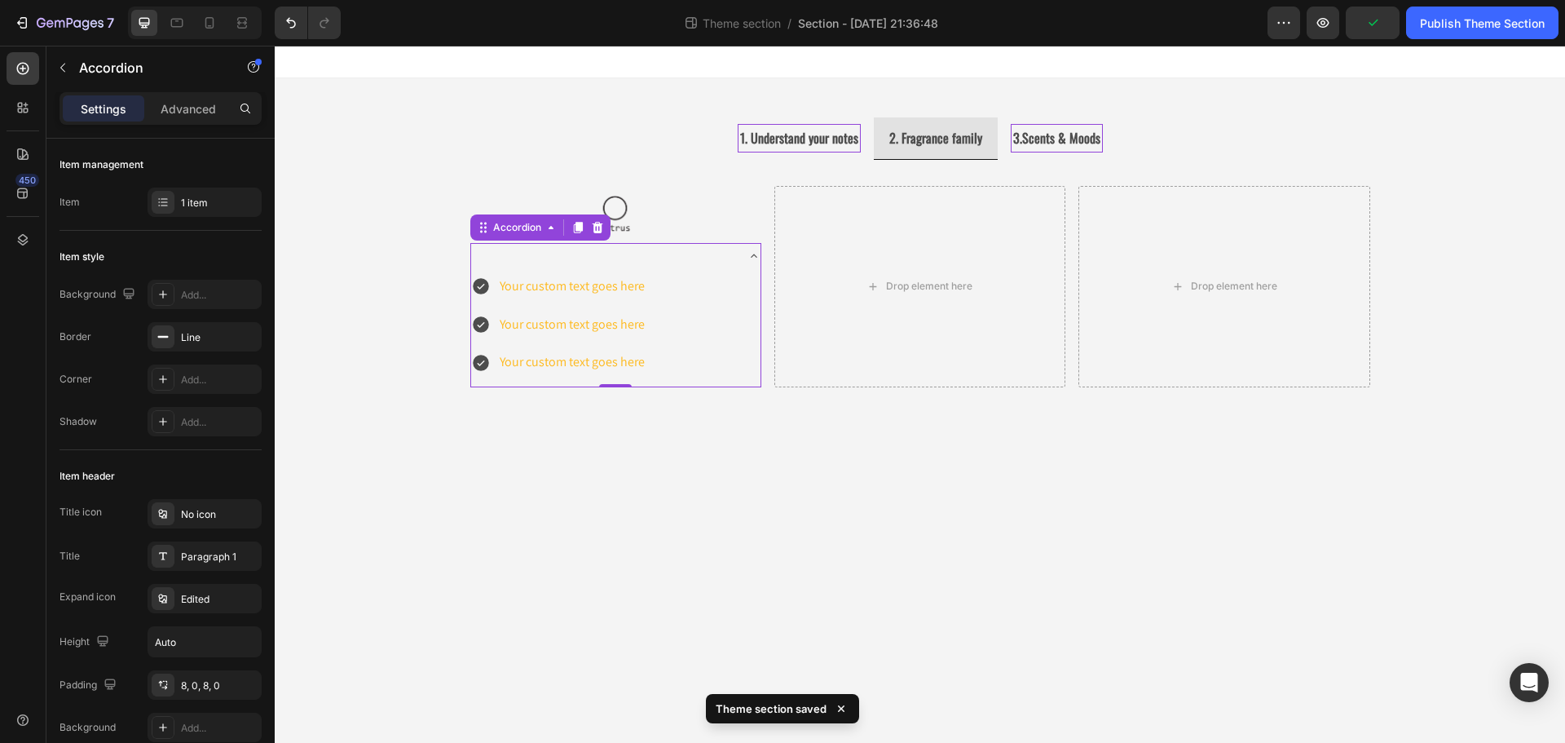
click at [566, 256] on div at bounding box center [602, 255] width 263 height 5
click at [498, 253] on div at bounding box center [602, 255] width 263 height 5
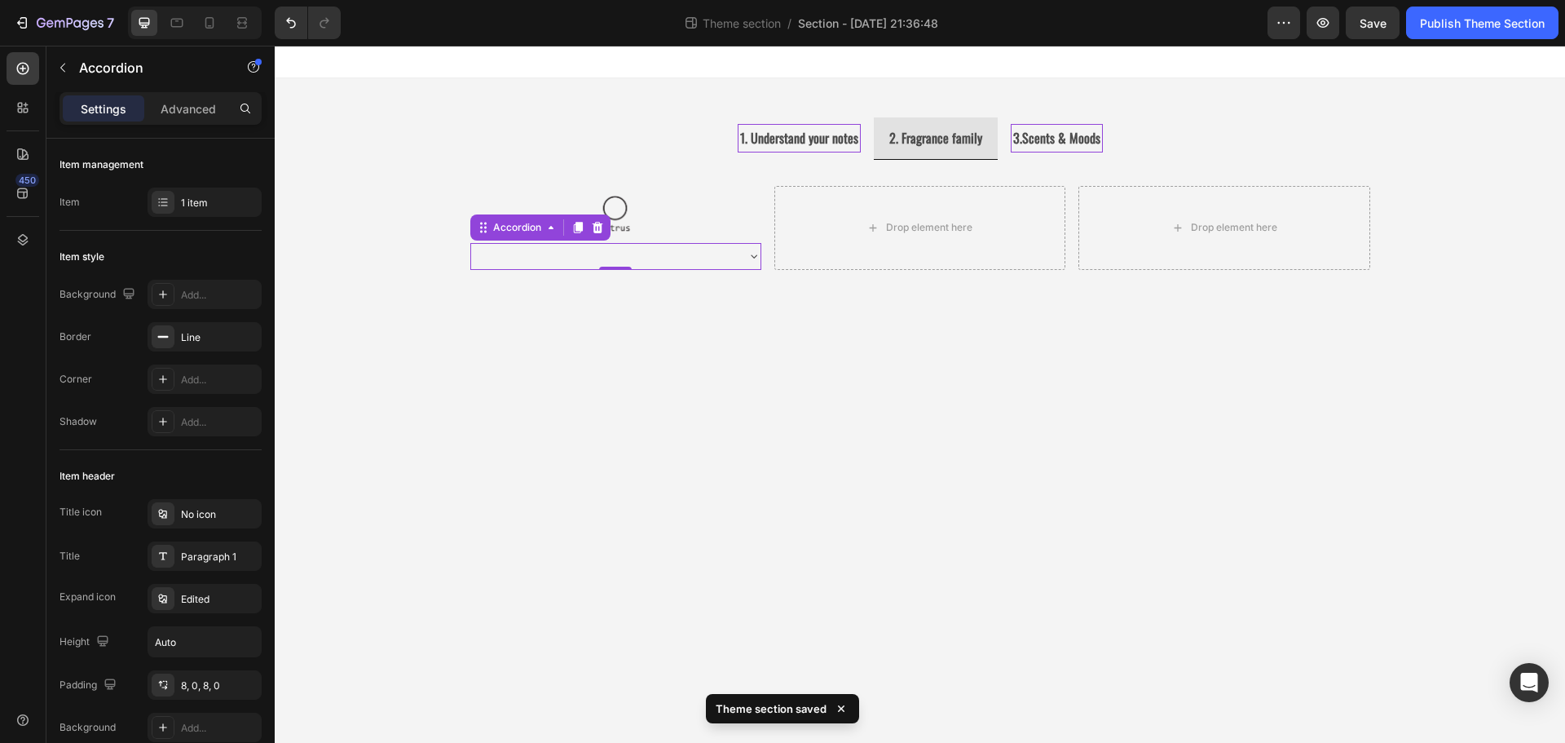
click at [497, 253] on div at bounding box center [602, 255] width 263 height 5
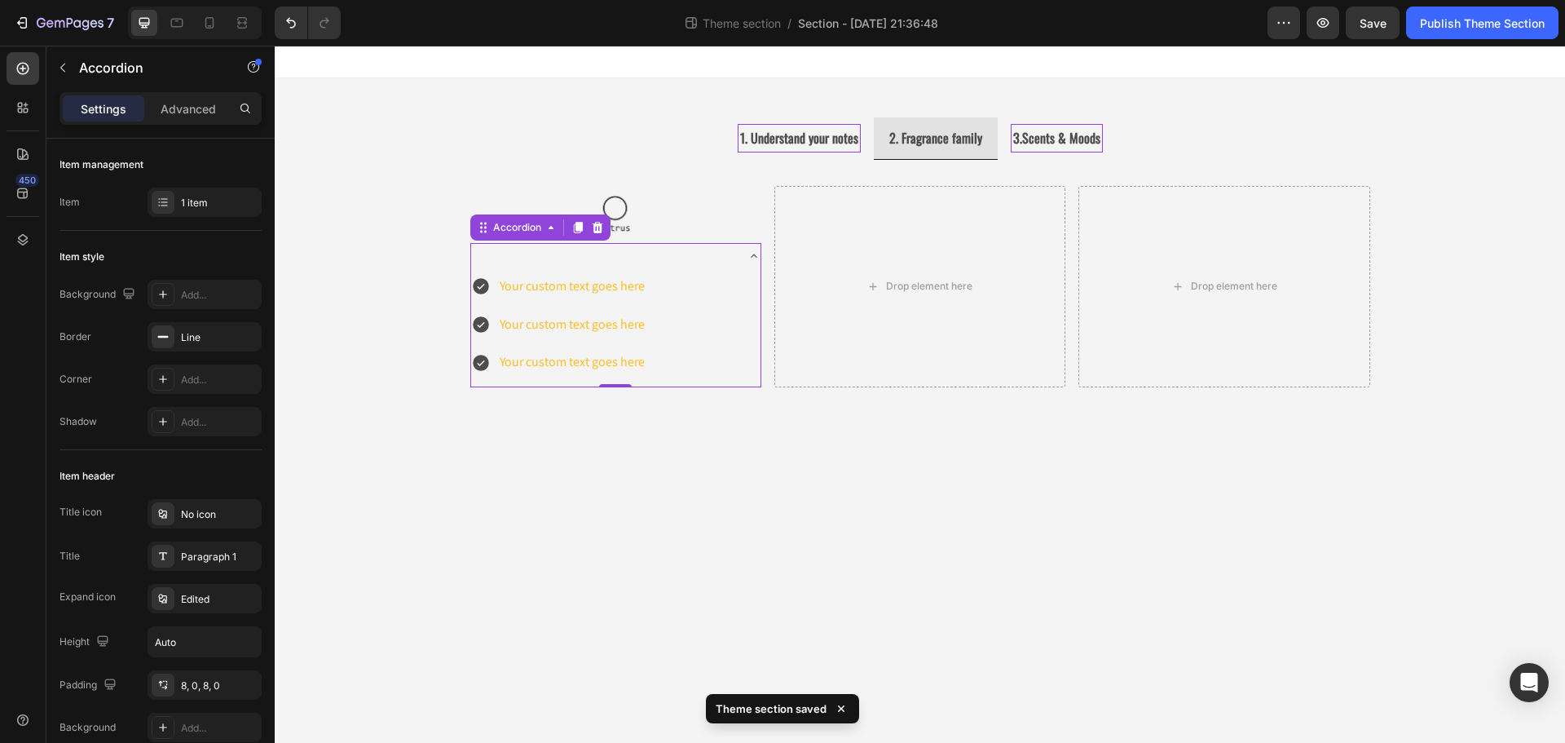
click at [497, 253] on div at bounding box center [602, 255] width 263 height 5
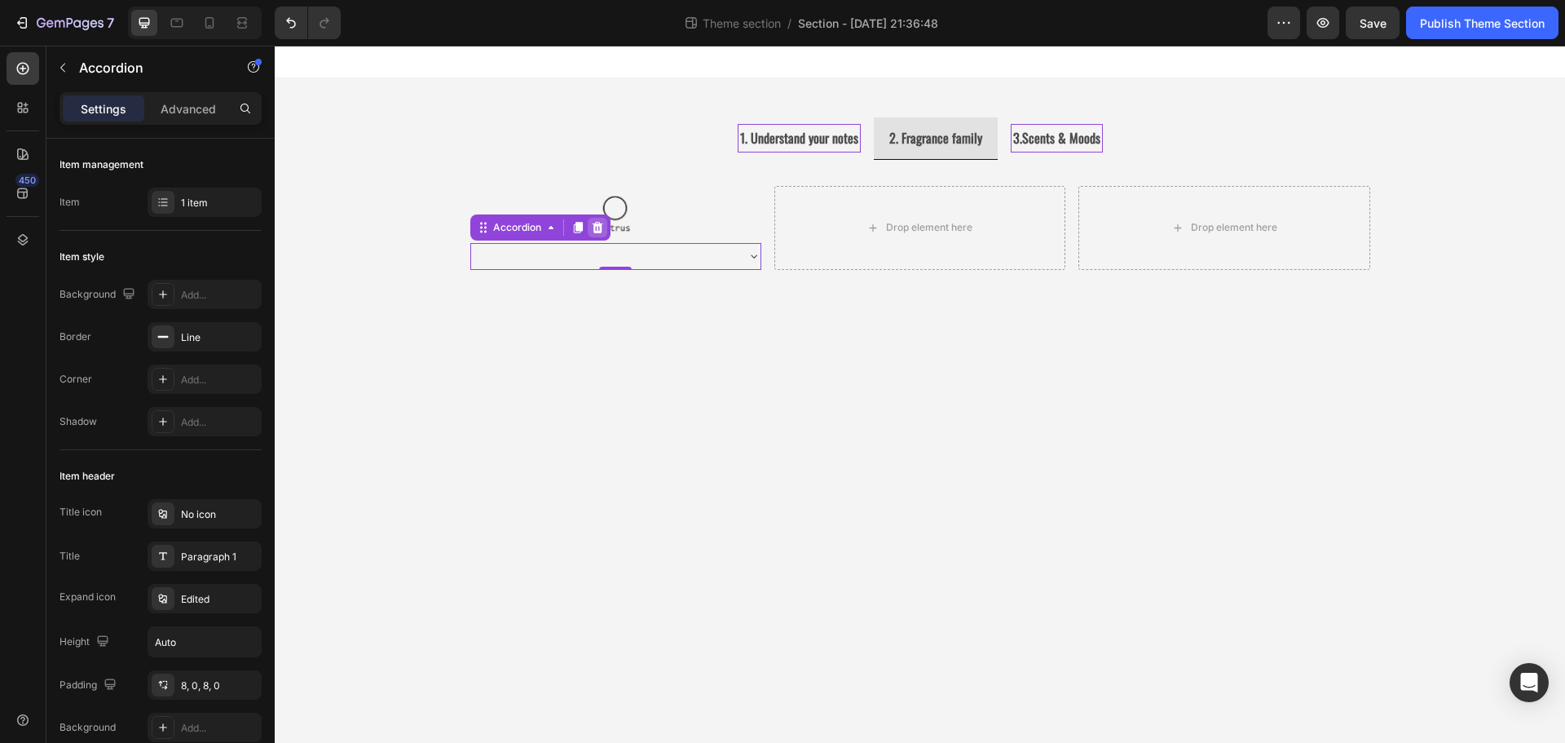
click at [595, 228] on icon at bounding box center [597, 227] width 13 height 13
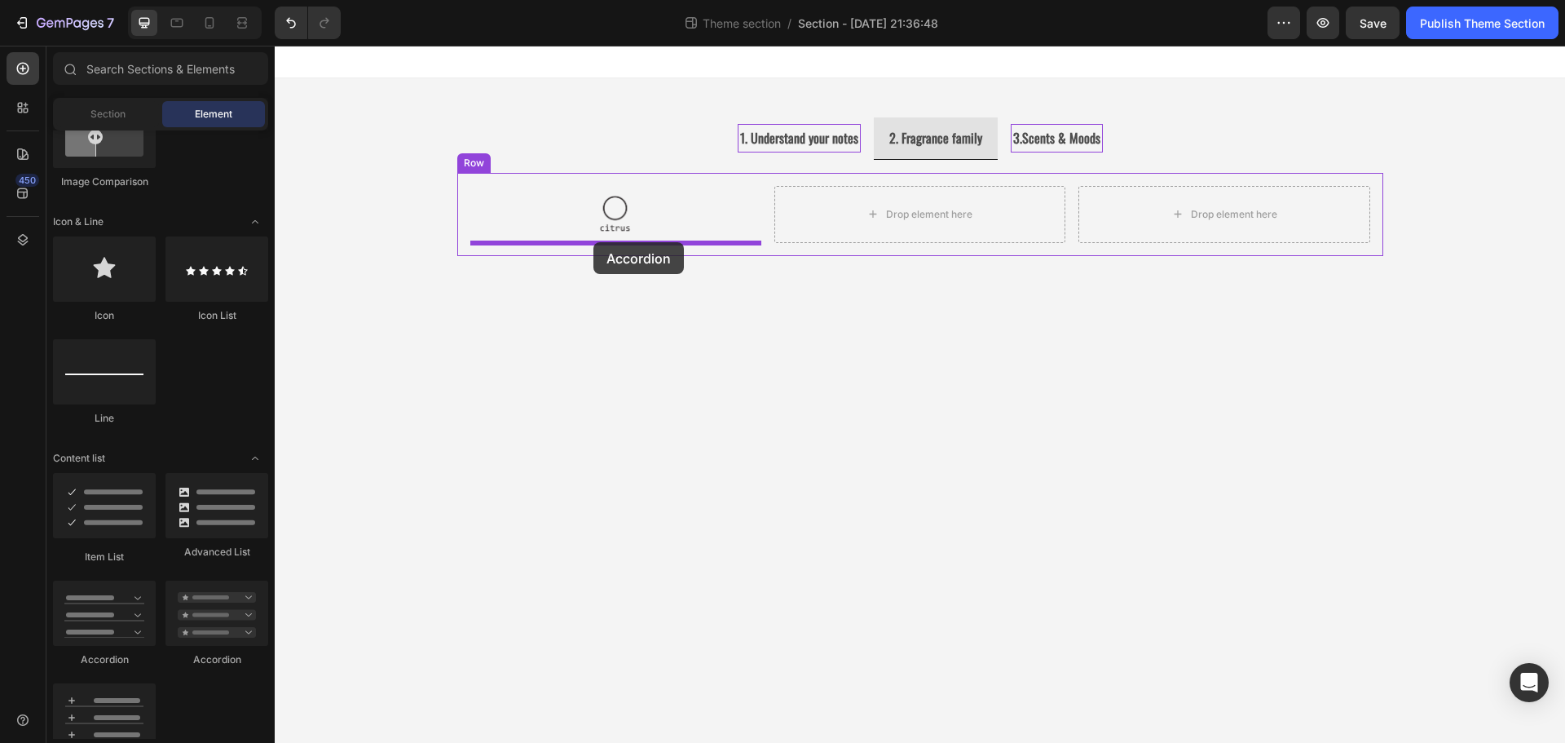
drag, startPoint x: 376, startPoint y: 678, endPoint x: 593, endPoint y: 242, distance: 487.3
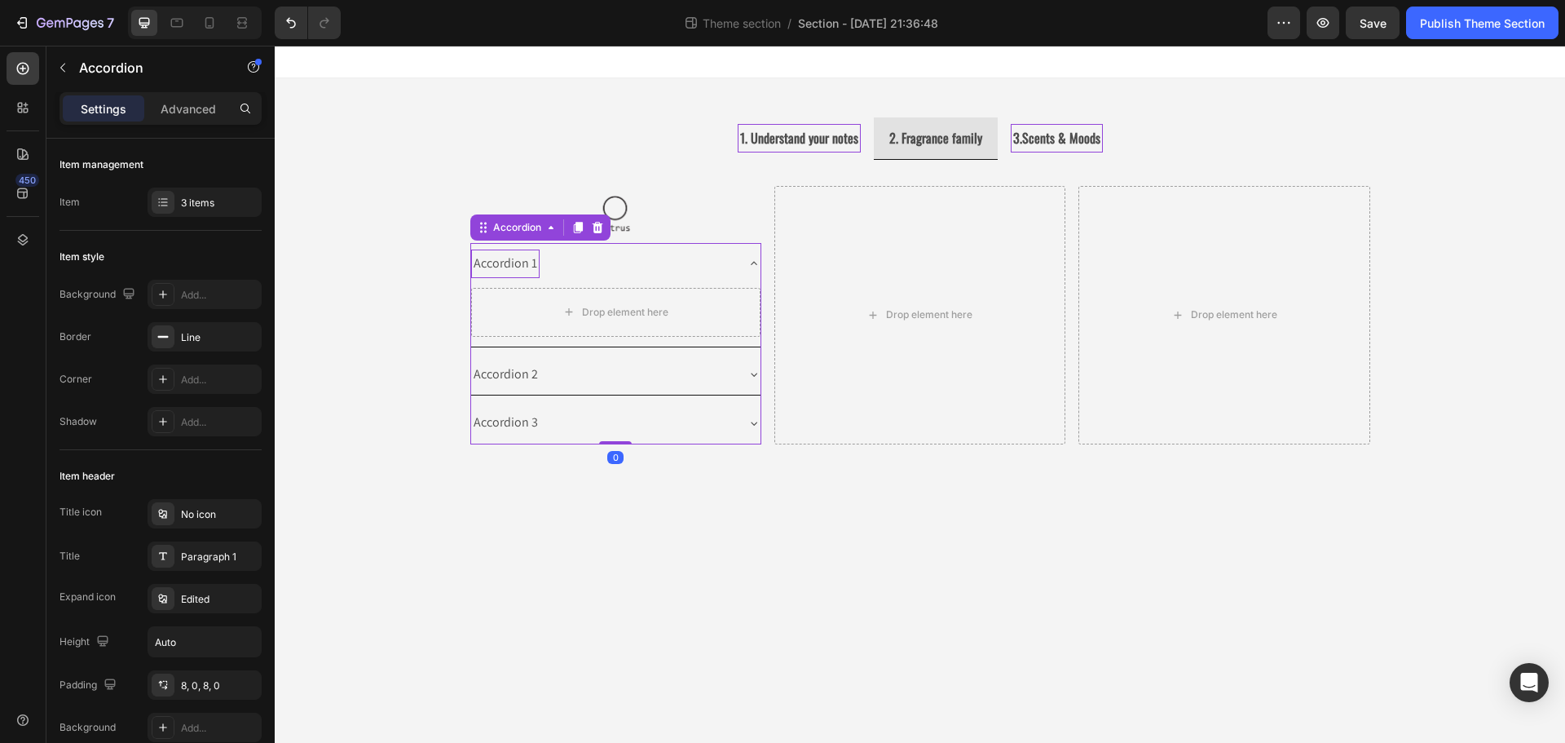
click at [509, 258] on div "Accordion 1" at bounding box center [505, 263] width 68 height 29
click at [509, 258] on p "Accordion 1" at bounding box center [506, 264] width 64 height 24
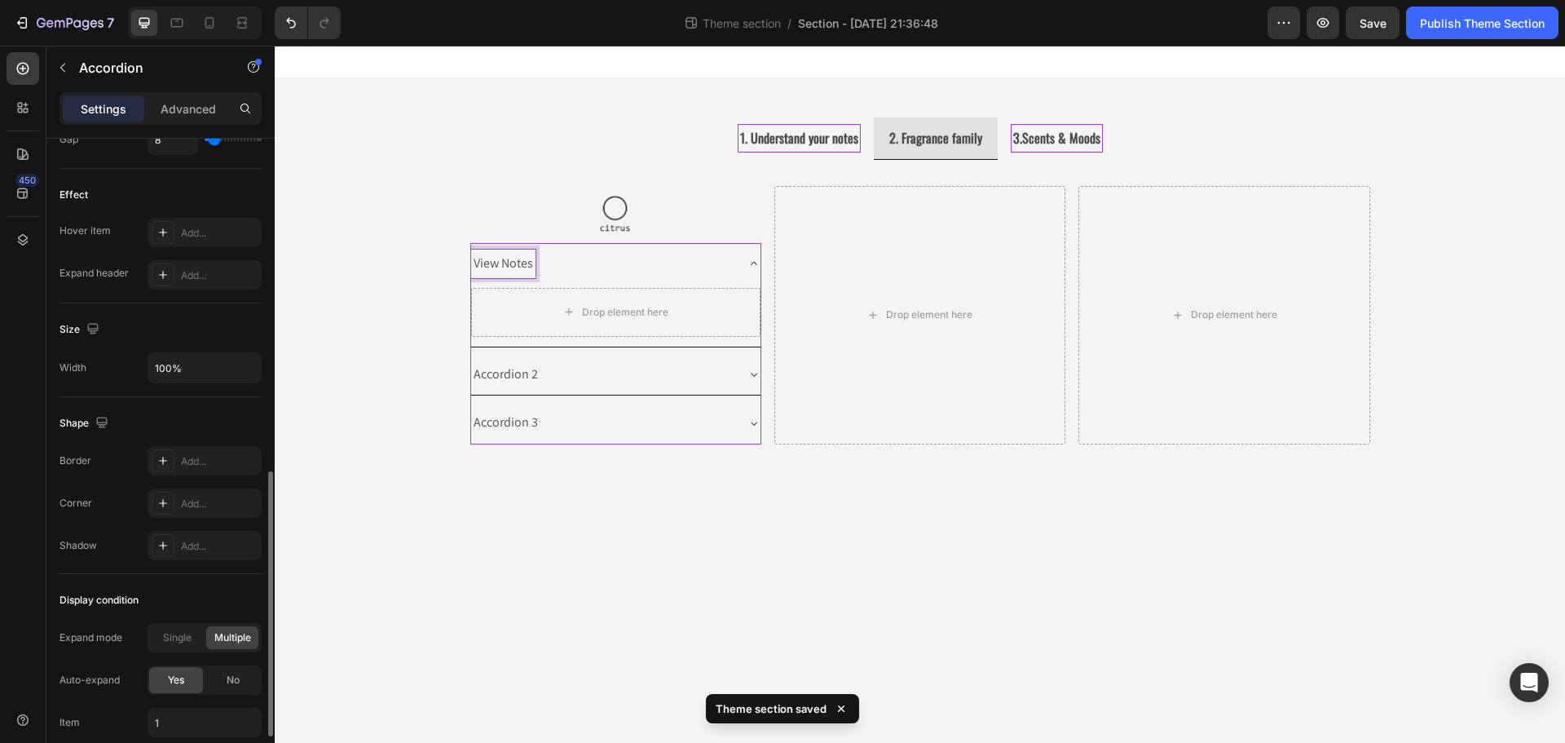
scroll to position [944, 0]
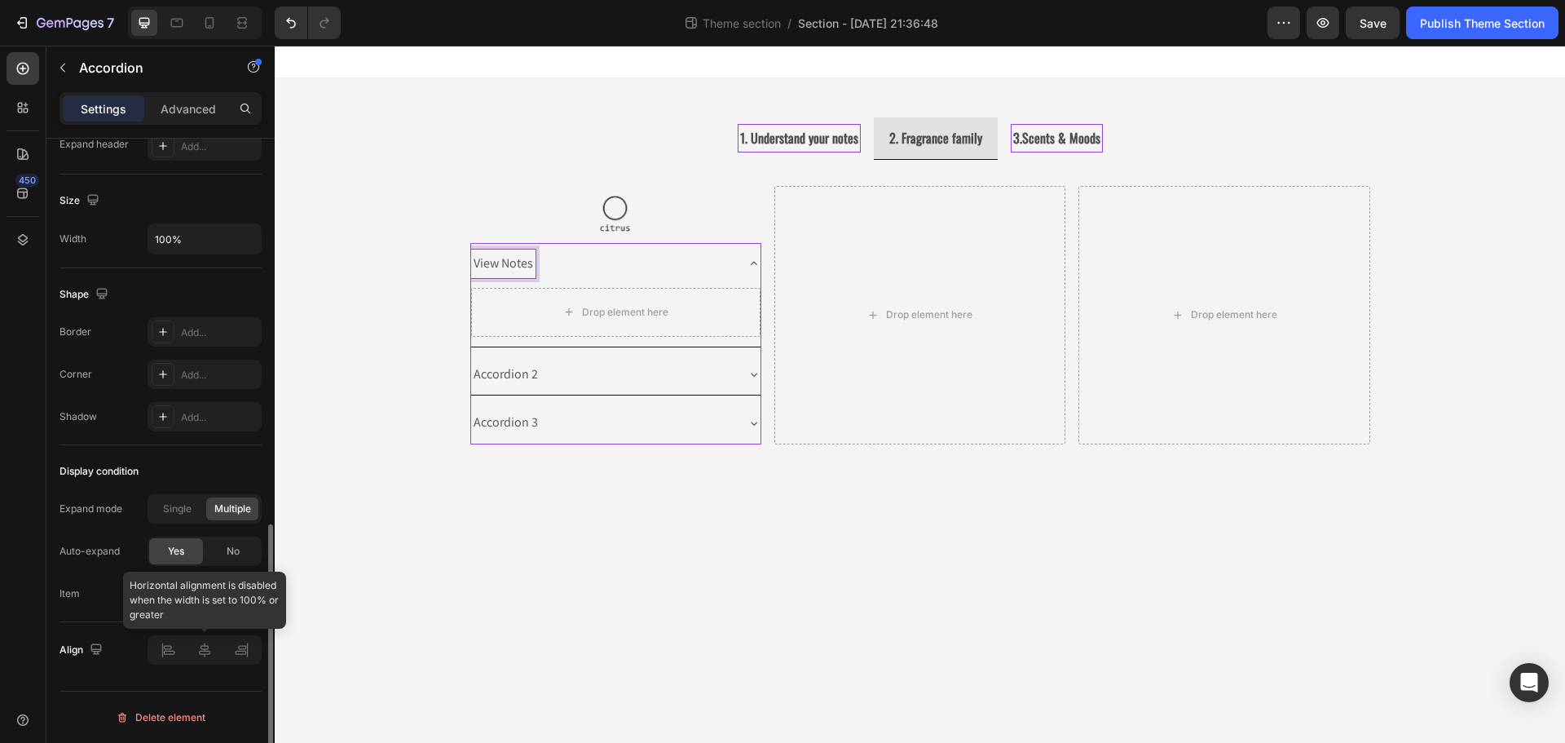
click at [210, 654] on div at bounding box center [205, 649] width 114 height 29
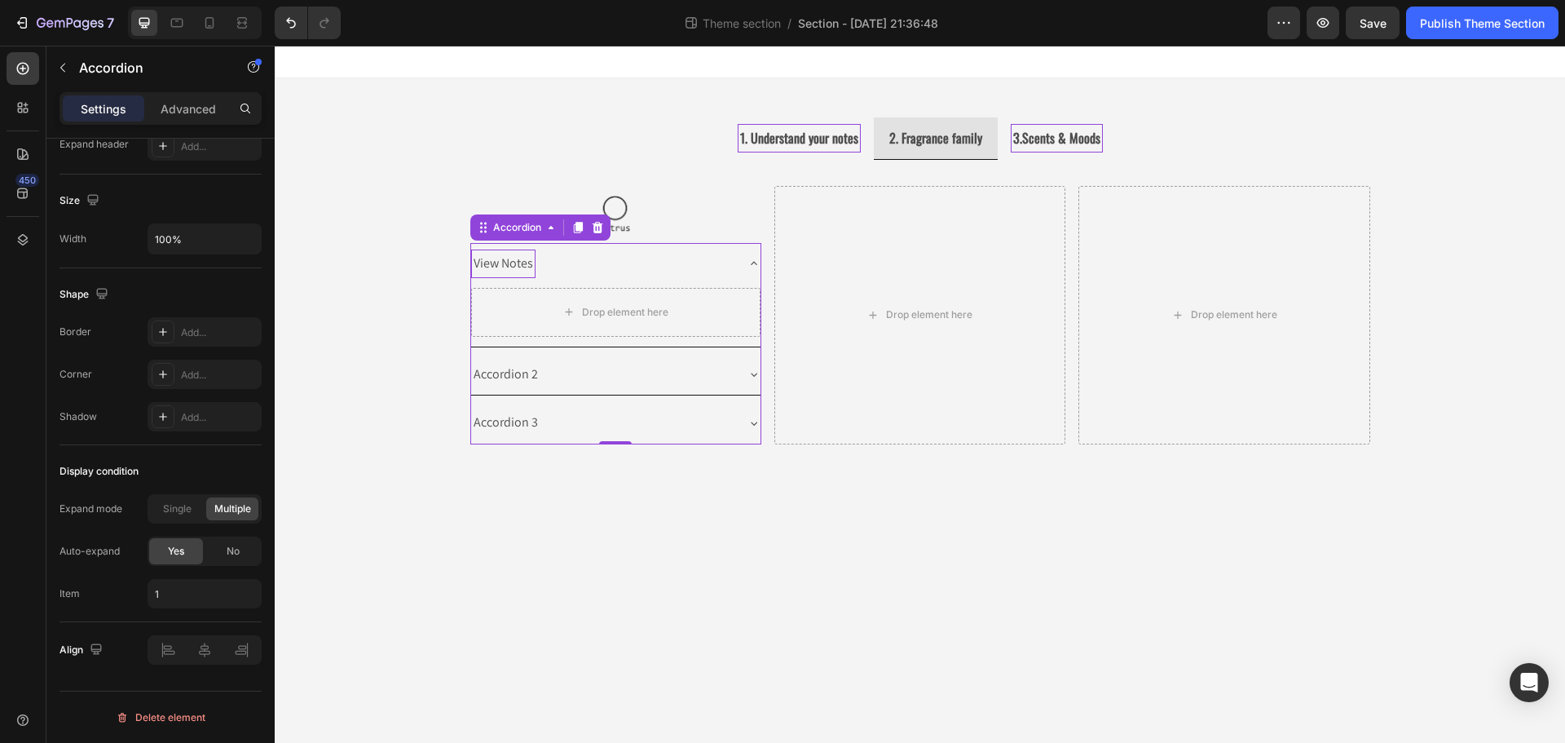
click at [534, 265] on div "View Notes" at bounding box center [503, 263] width 64 height 29
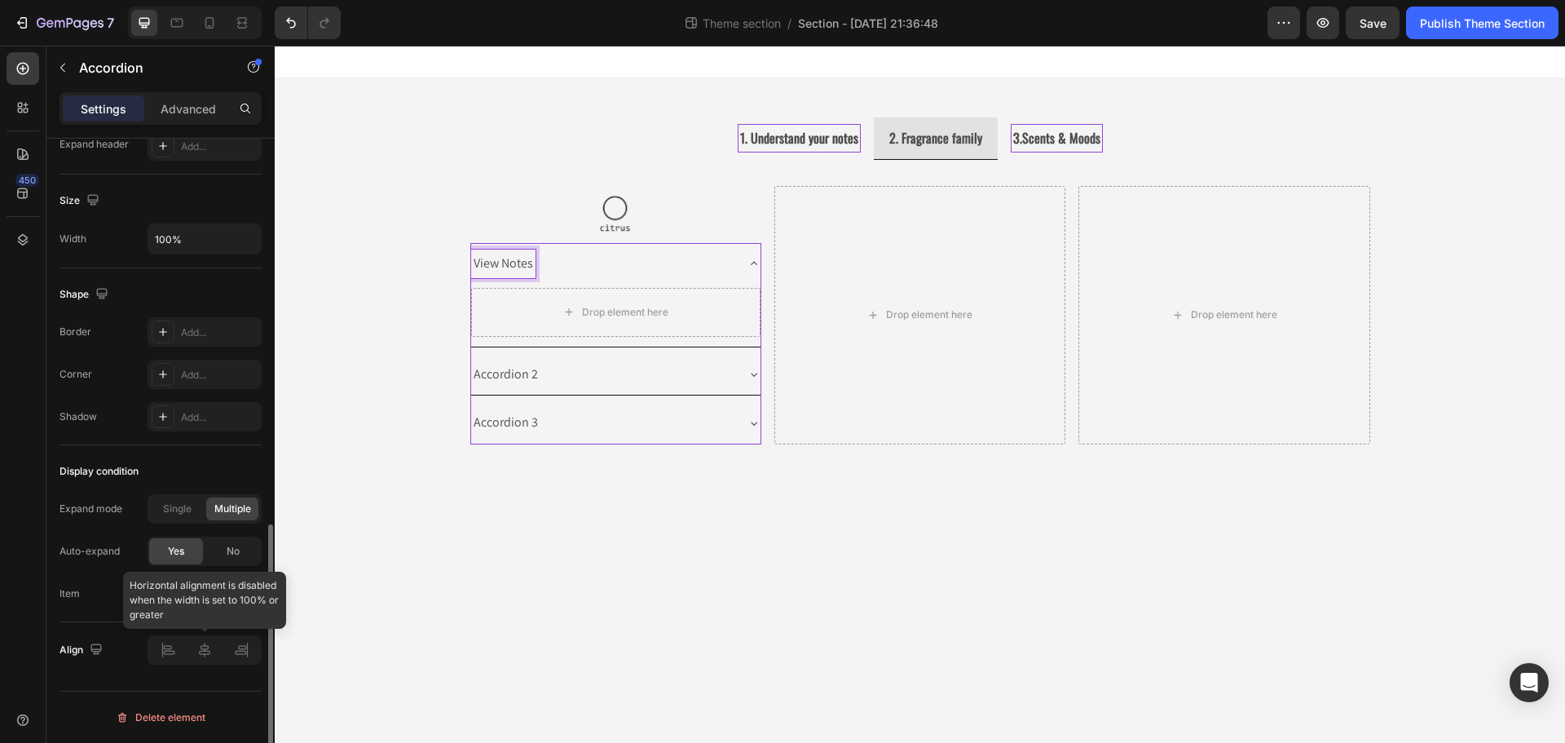
click at [211, 662] on div at bounding box center [205, 649] width 114 height 29
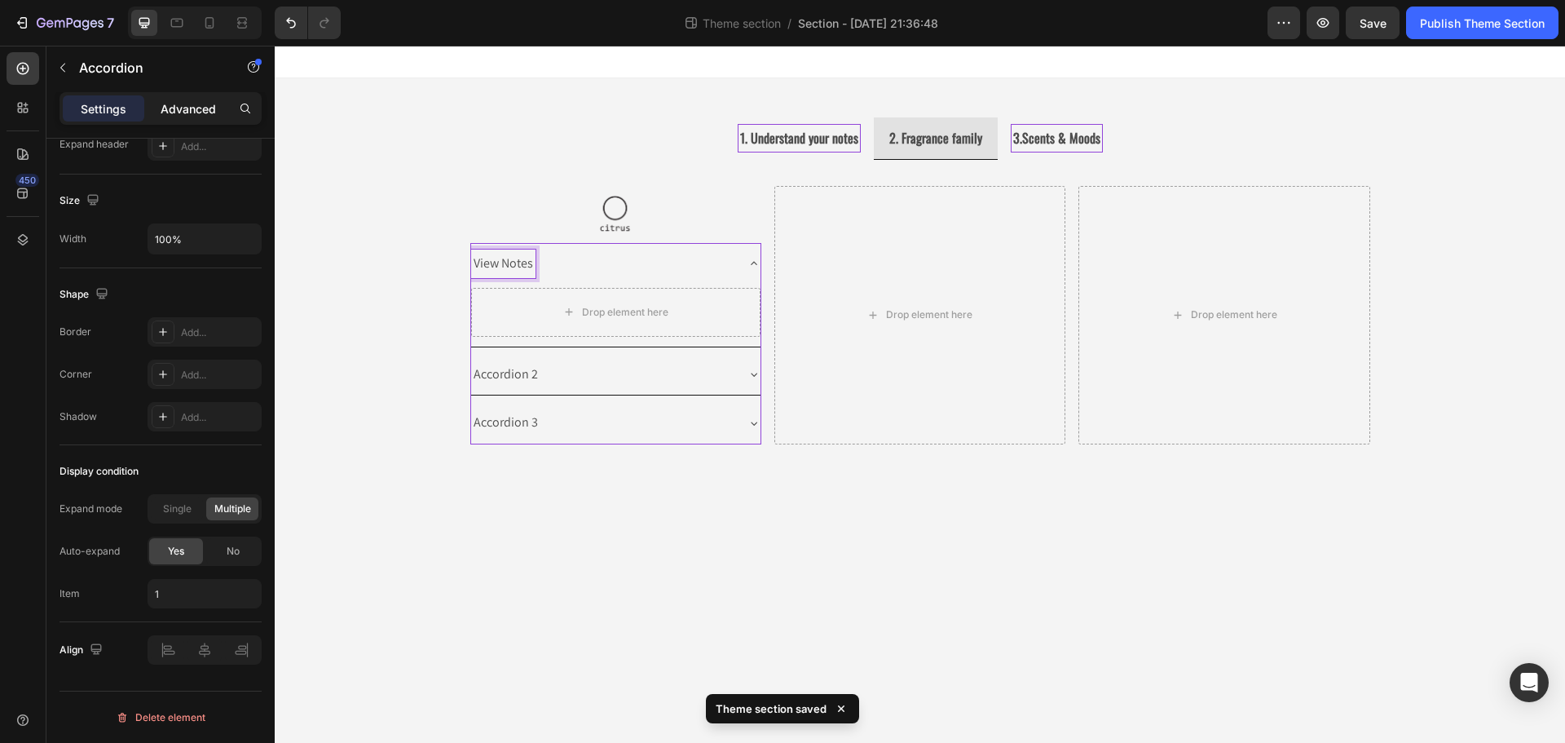
drag, startPoint x: 205, startPoint y: 212, endPoint x: 170, endPoint y: 114, distance: 103.9
click at [170, 114] on p "Advanced" at bounding box center [188, 108] width 55 height 17
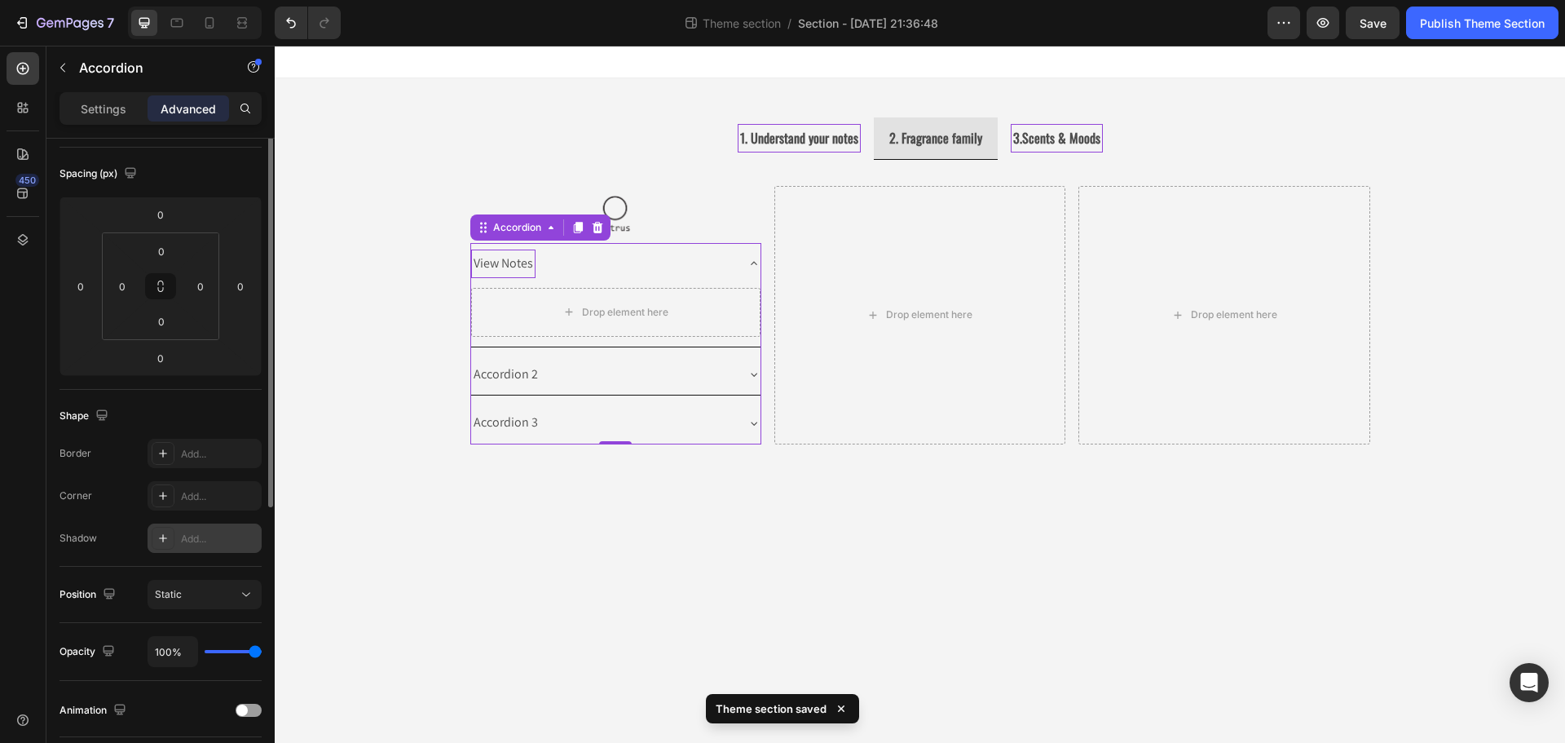
scroll to position [0, 0]
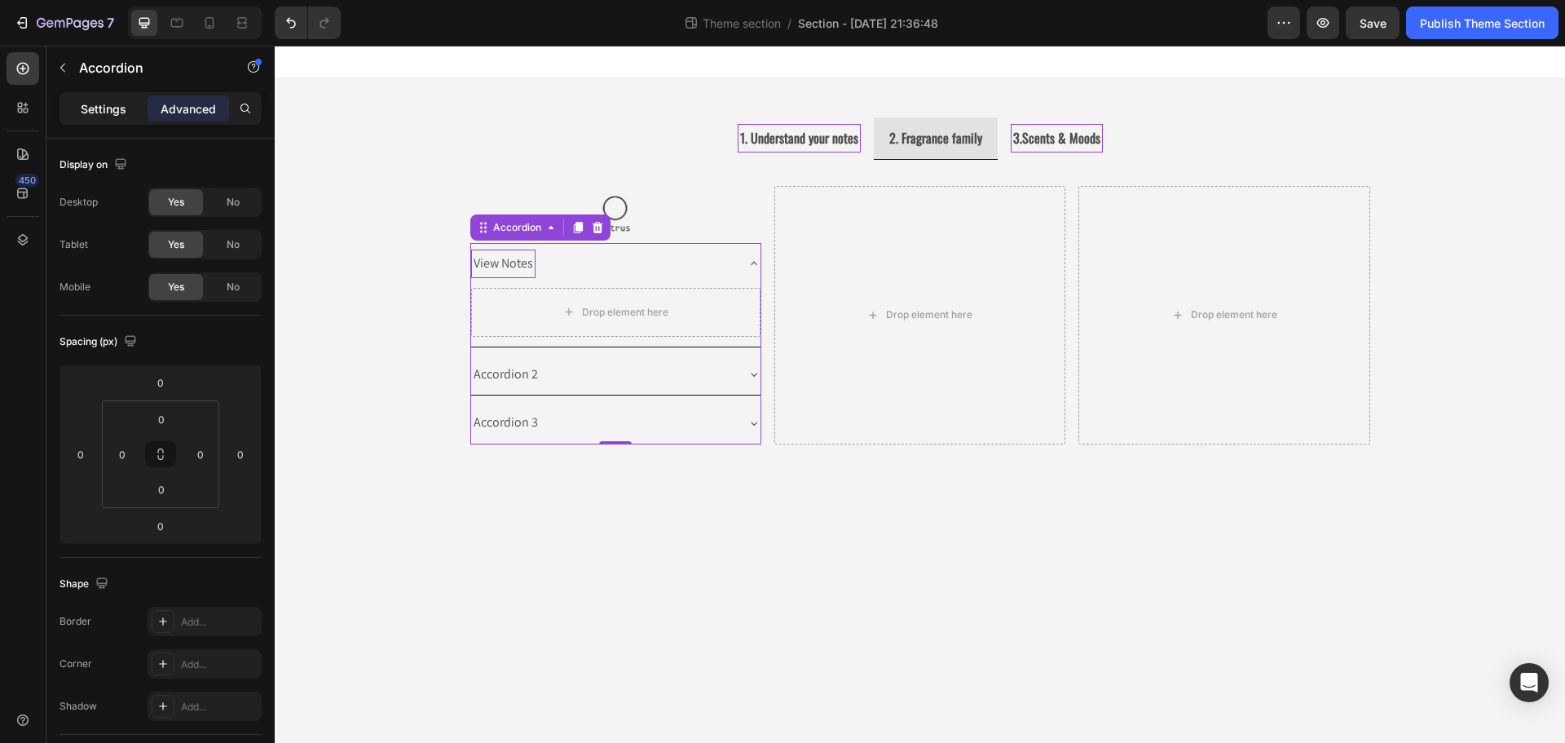
click at [113, 111] on p "Settings" at bounding box center [104, 108] width 46 height 17
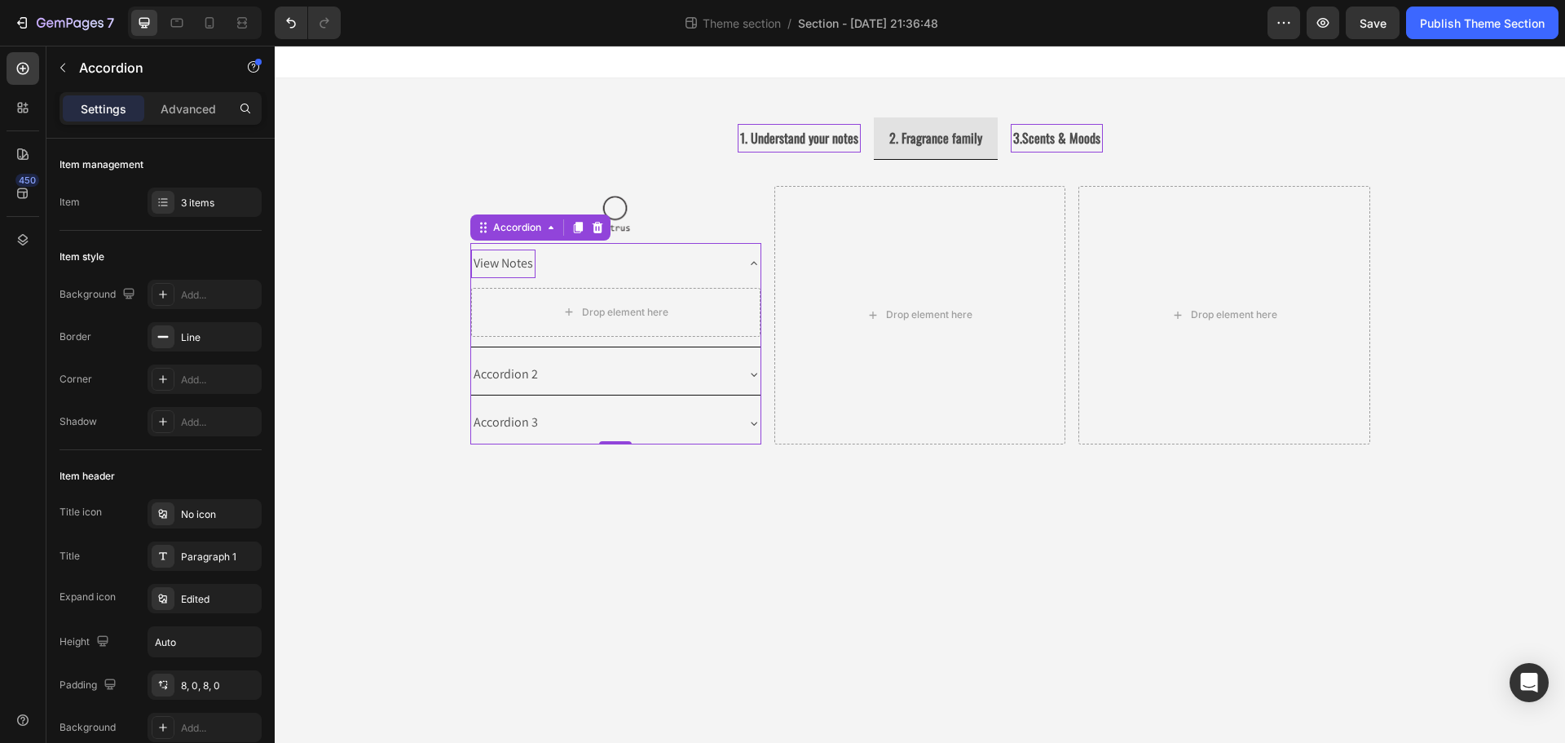
click at [710, 365] on div "Accordion 2" at bounding box center [602, 374] width 263 height 29
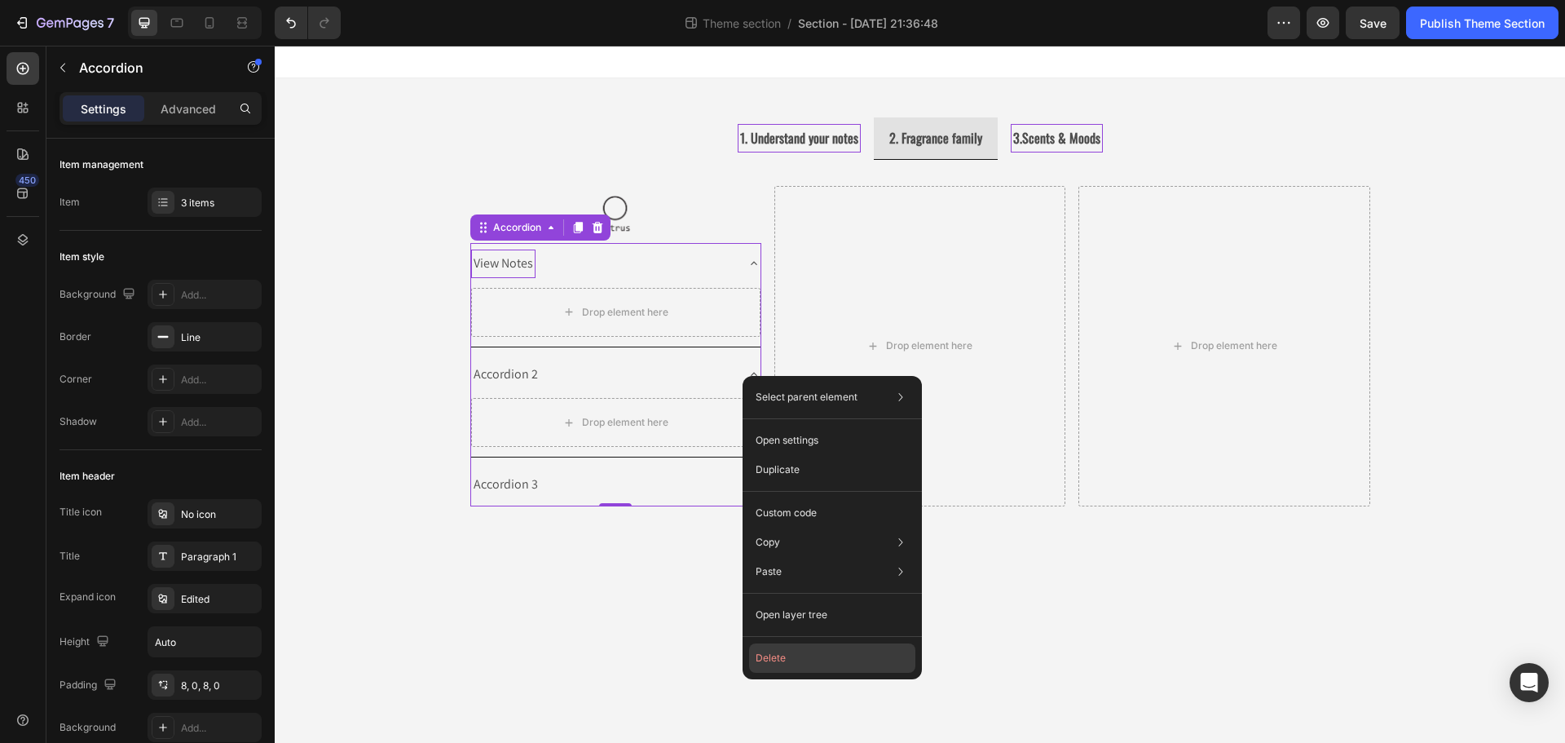
click at [773, 652] on button "Delete" at bounding box center [832, 657] width 166 height 29
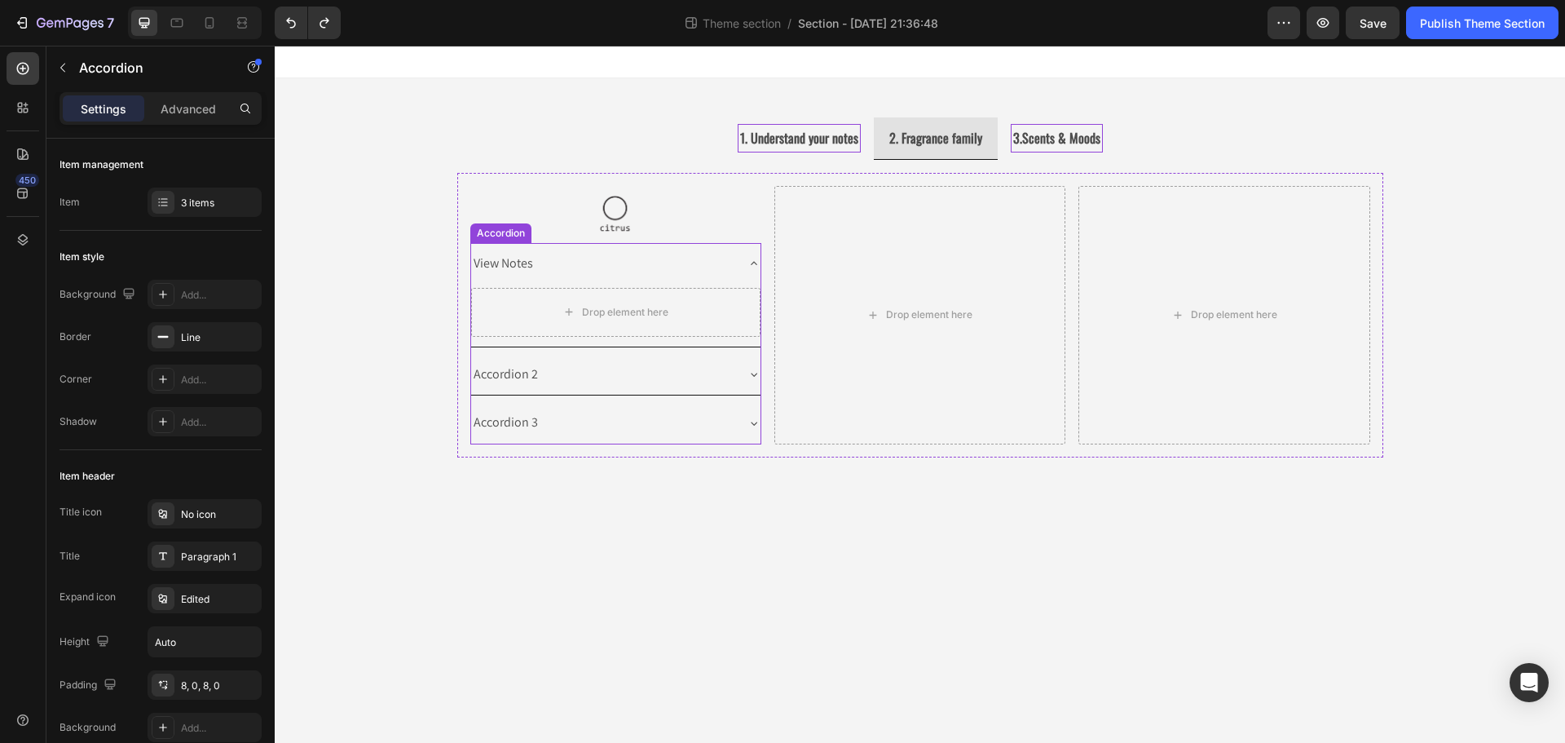
click at [587, 382] on div "Accordion 2" at bounding box center [602, 374] width 263 height 29
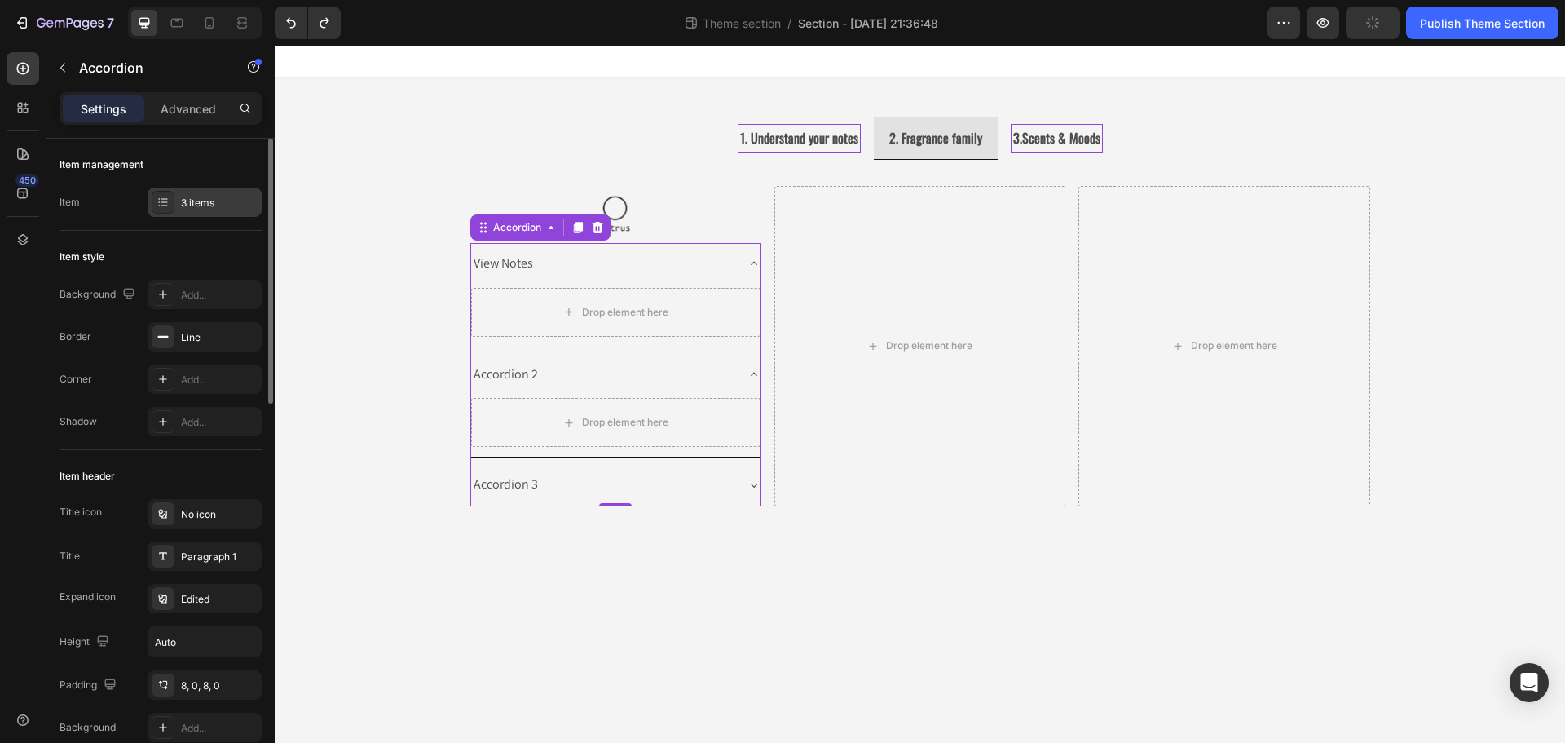
click at [192, 198] on div "3 items" at bounding box center [219, 203] width 77 height 15
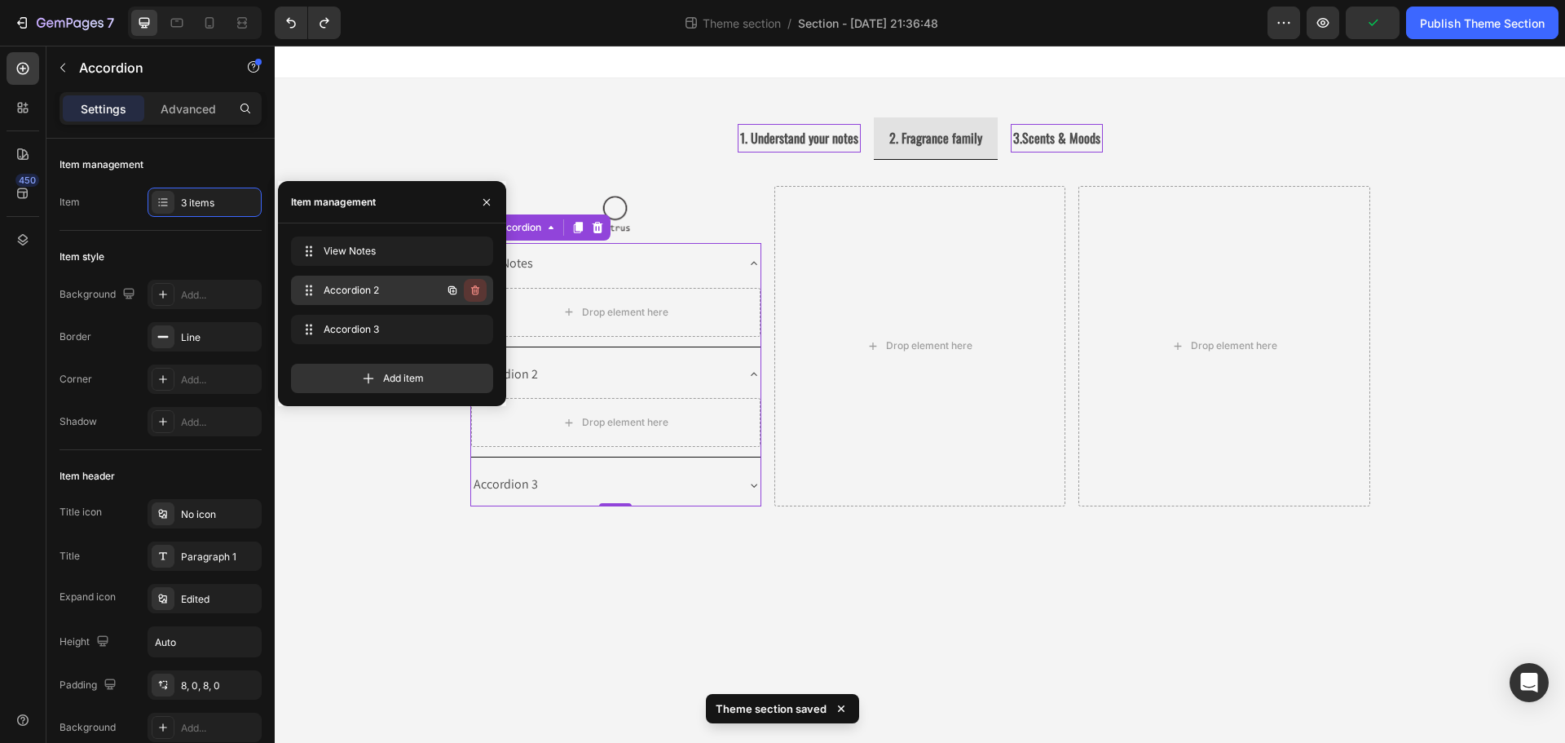
click at [479, 294] on icon "button" at bounding box center [475, 290] width 13 height 13
click at [461, 290] on div "Delete" at bounding box center [464, 290] width 30 height 15
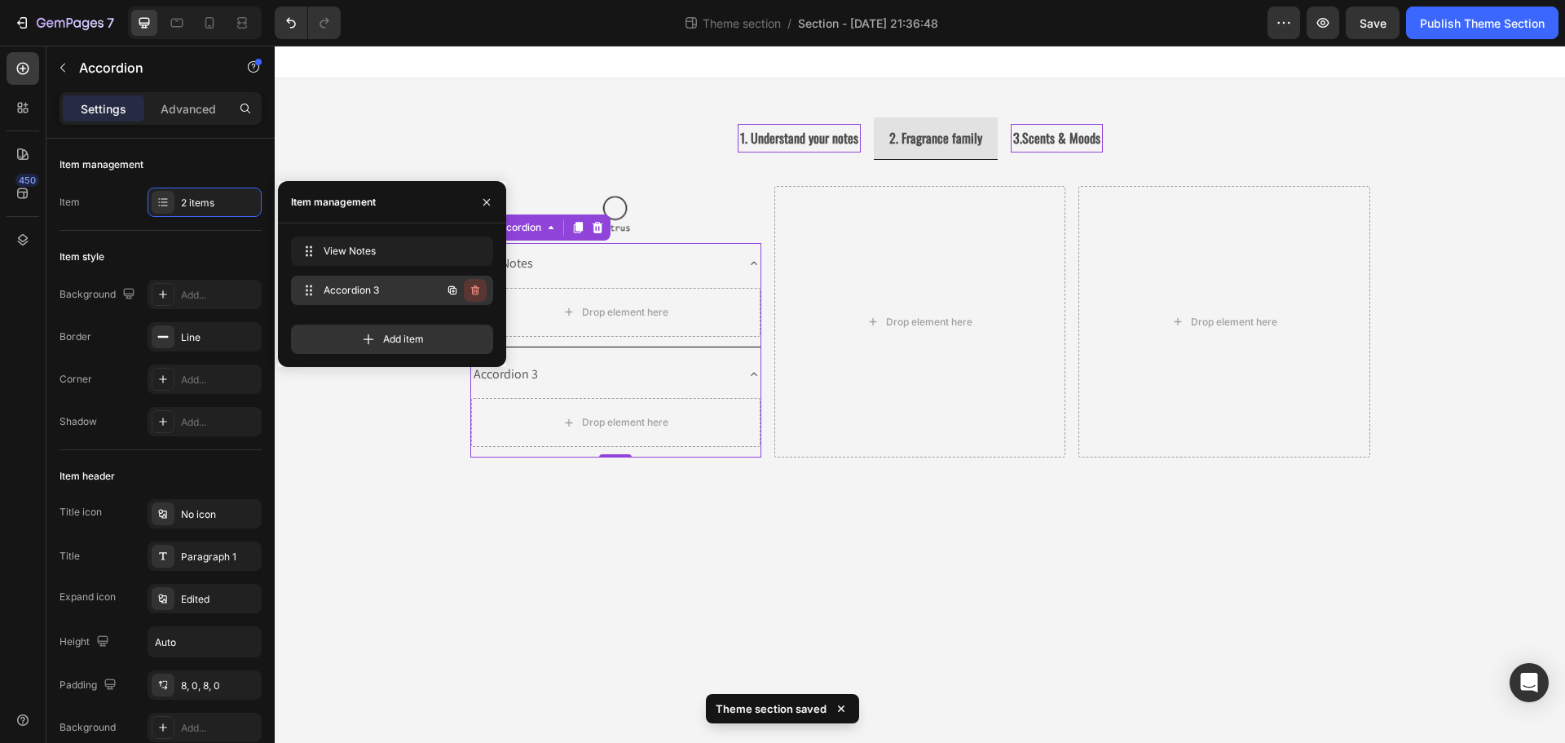
click at [484, 293] on button "button" at bounding box center [475, 290] width 23 height 23
click at [477, 297] on button "Delete" at bounding box center [464, 290] width 45 height 23
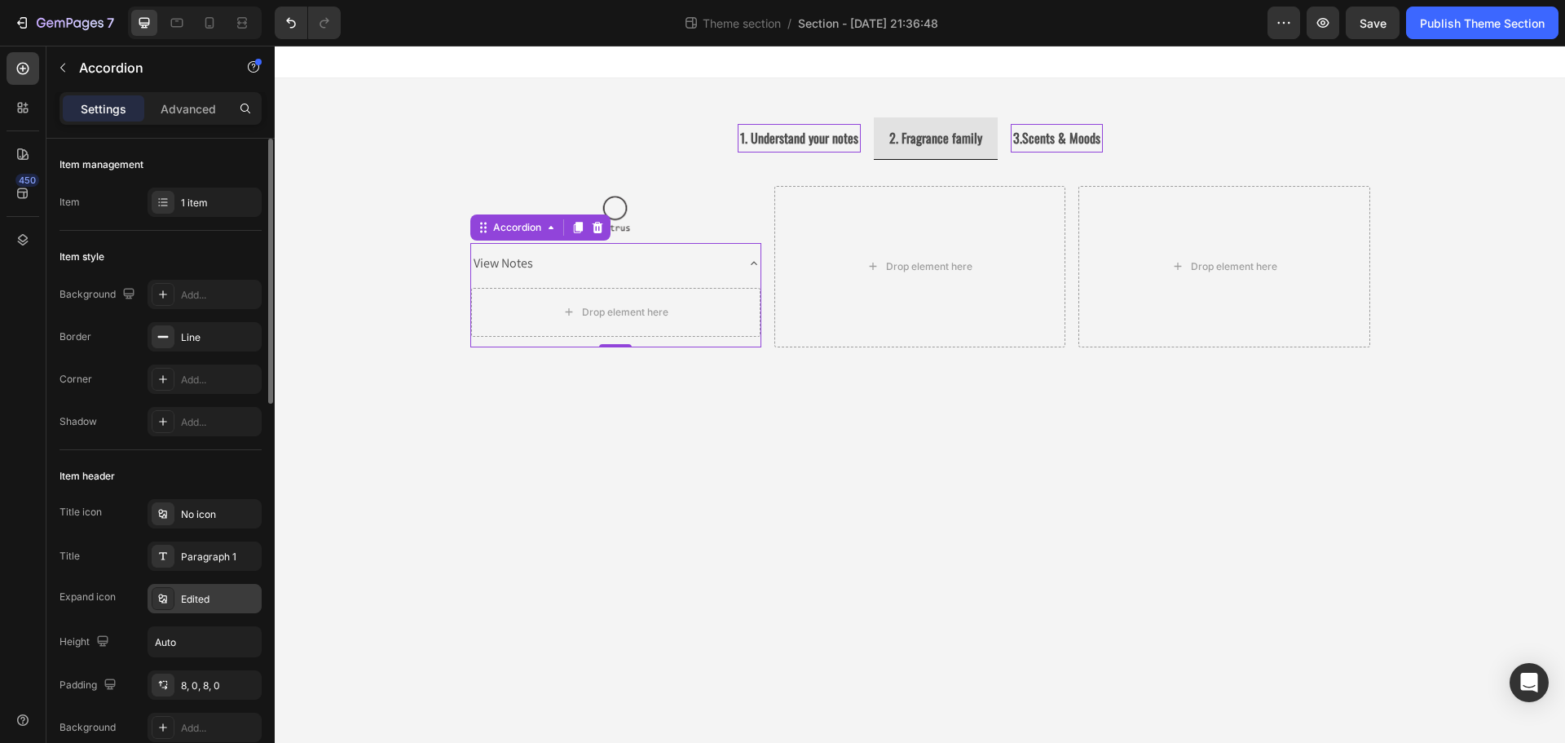
click at [214, 597] on div "Edited" at bounding box center [219, 599] width 77 height 15
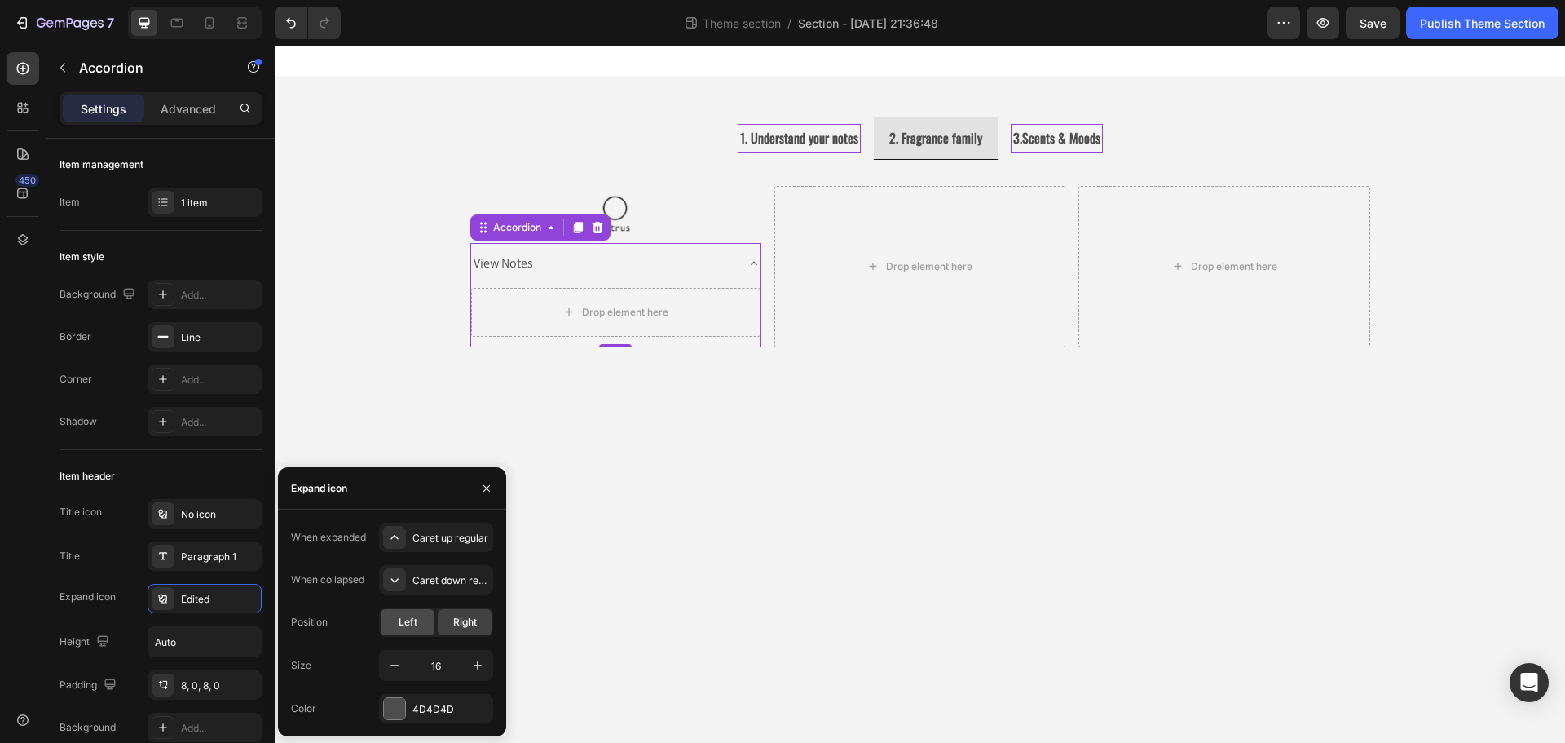
click at [415, 615] on span "Left" at bounding box center [408, 622] width 19 height 15
click at [394, 667] on icon "button" at bounding box center [394, 665] width 16 height 16
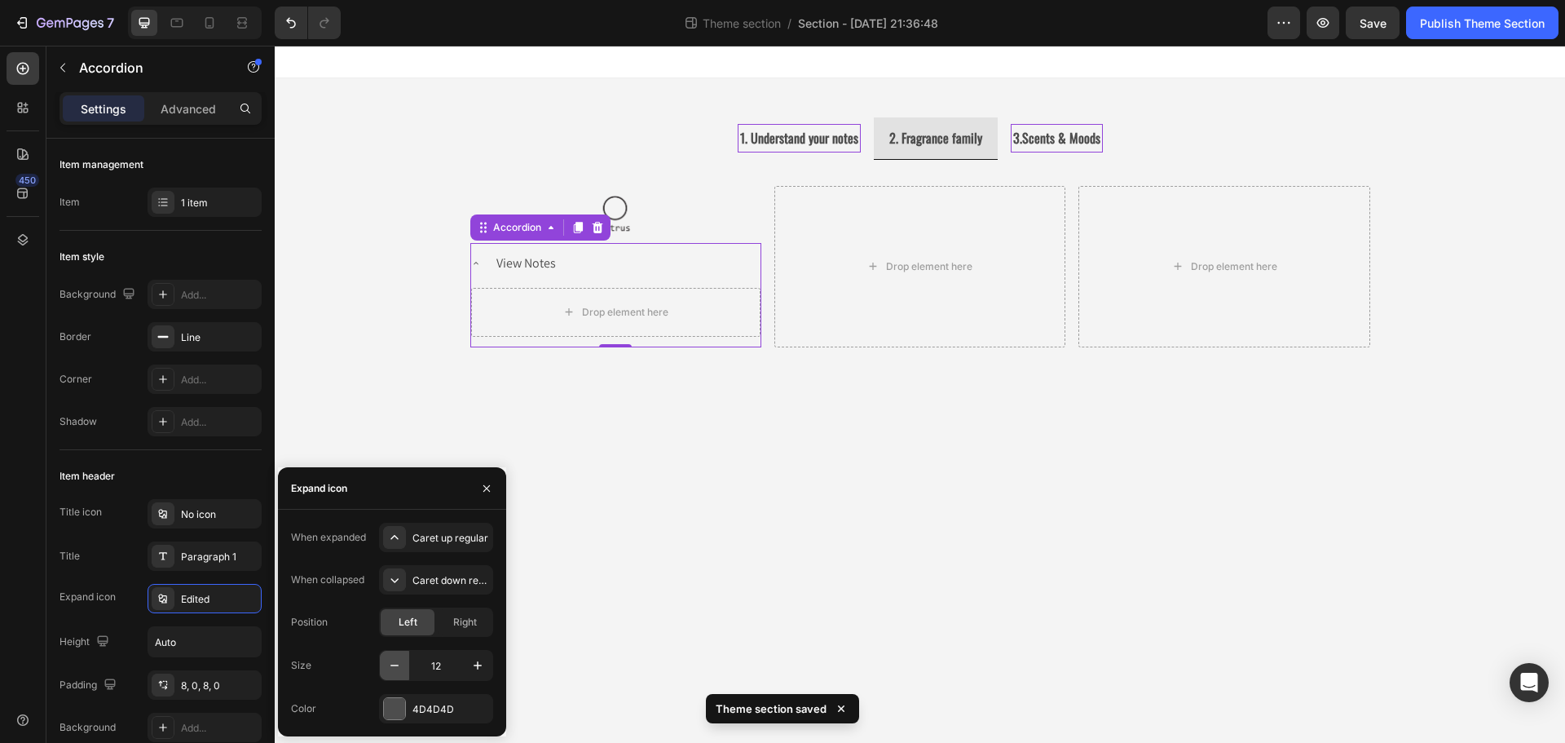
click at [394, 667] on icon "button" at bounding box center [394, 665] width 16 height 16
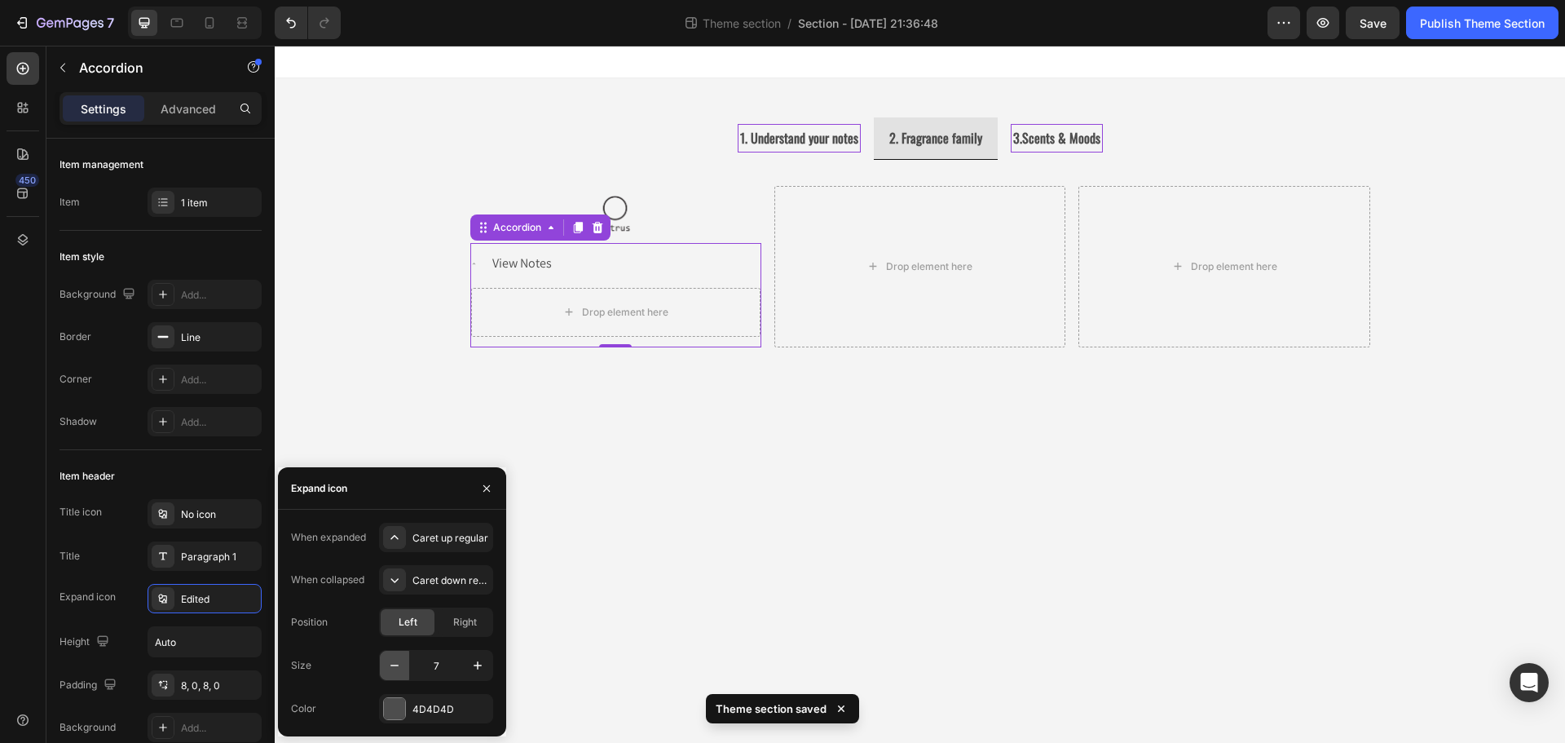
click at [394, 667] on icon "button" at bounding box center [394, 665] width 16 height 16
click at [461, 622] on span "Right" at bounding box center [465, 622] width 24 height 15
click at [423, 623] on div "Left" at bounding box center [408, 622] width 54 height 26
click at [477, 669] on icon "button" at bounding box center [477, 665] width 16 height 16
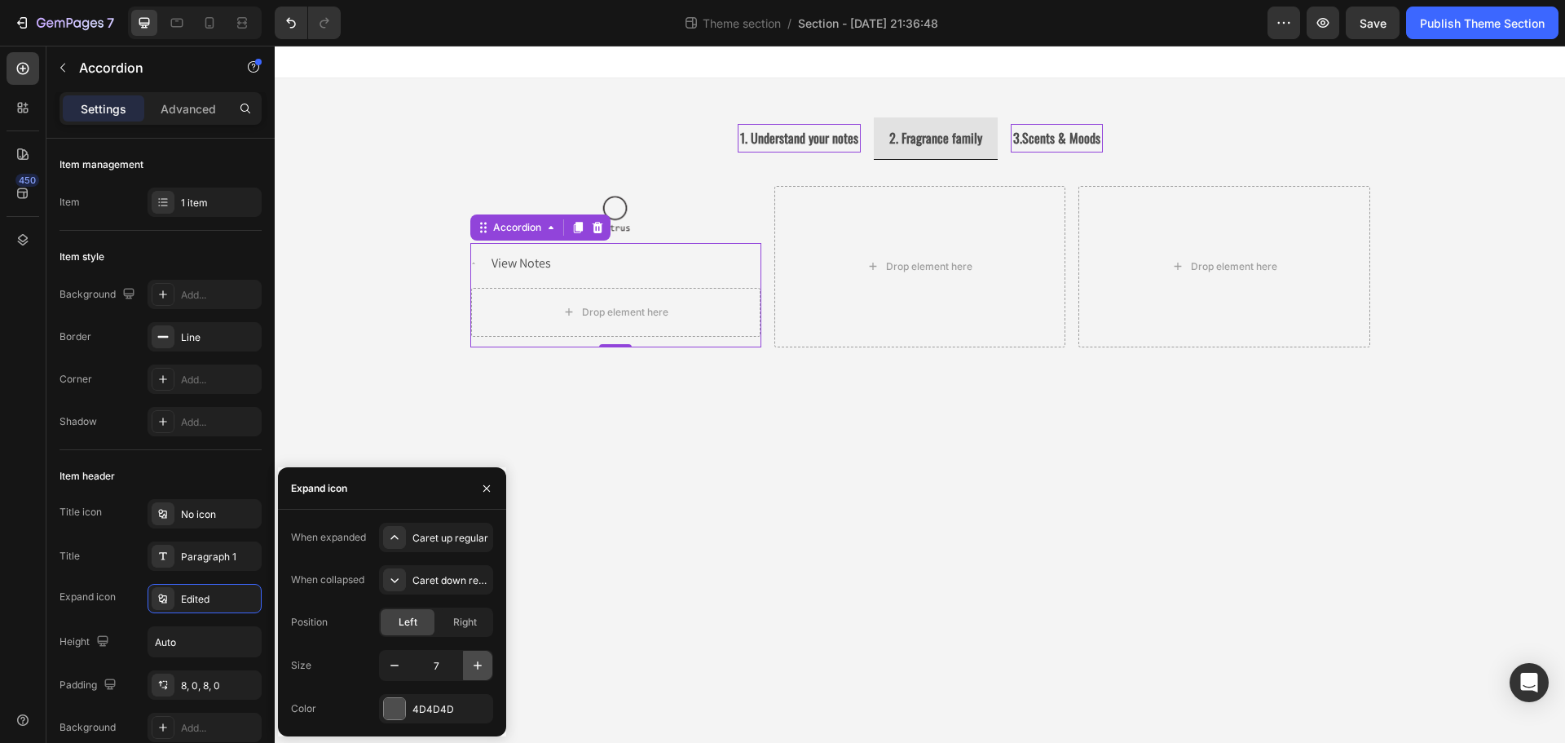
click at [477, 669] on icon "button" at bounding box center [477, 665] width 16 height 16
click at [475, 669] on icon "button" at bounding box center [477, 665] width 16 height 16
click at [527, 263] on p "View Notes" at bounding box center [524, 264] width 59 height 24
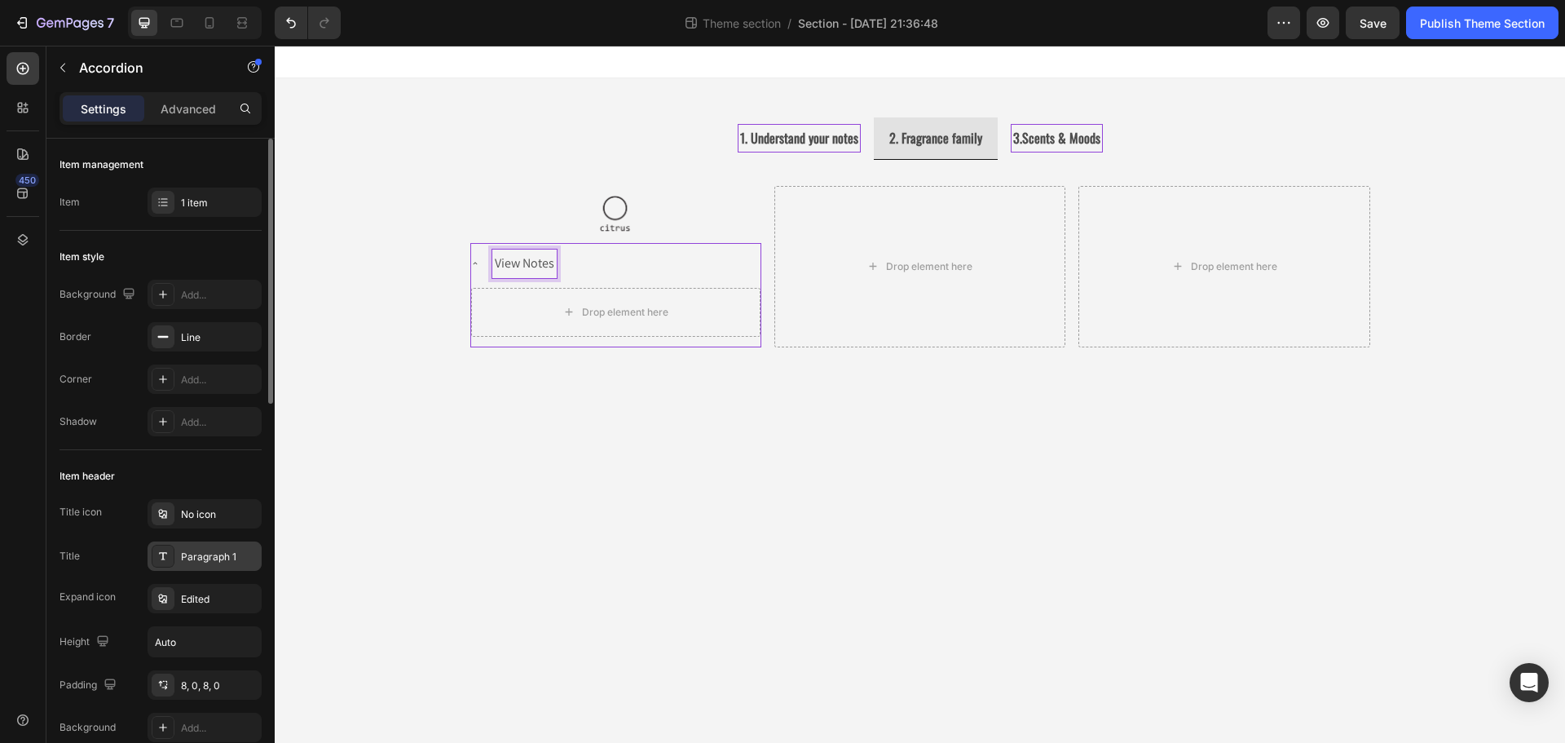
click at [174, 559] on div "Paragraph 1" at bounding box center [205, 555] width 114 height 29
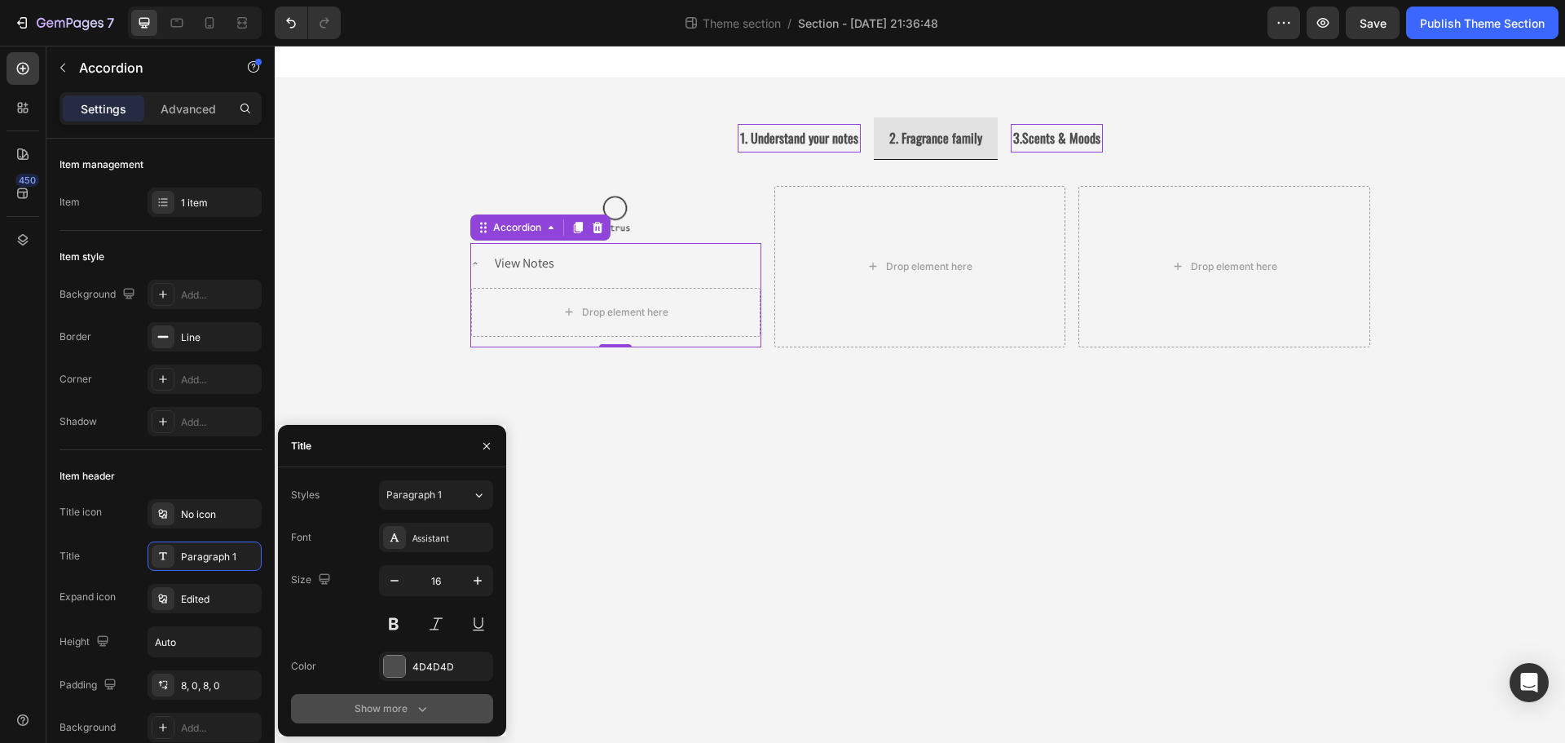
click at [408, 705] on div "Show more" at bounding box center [393, 708] width 76 height 16
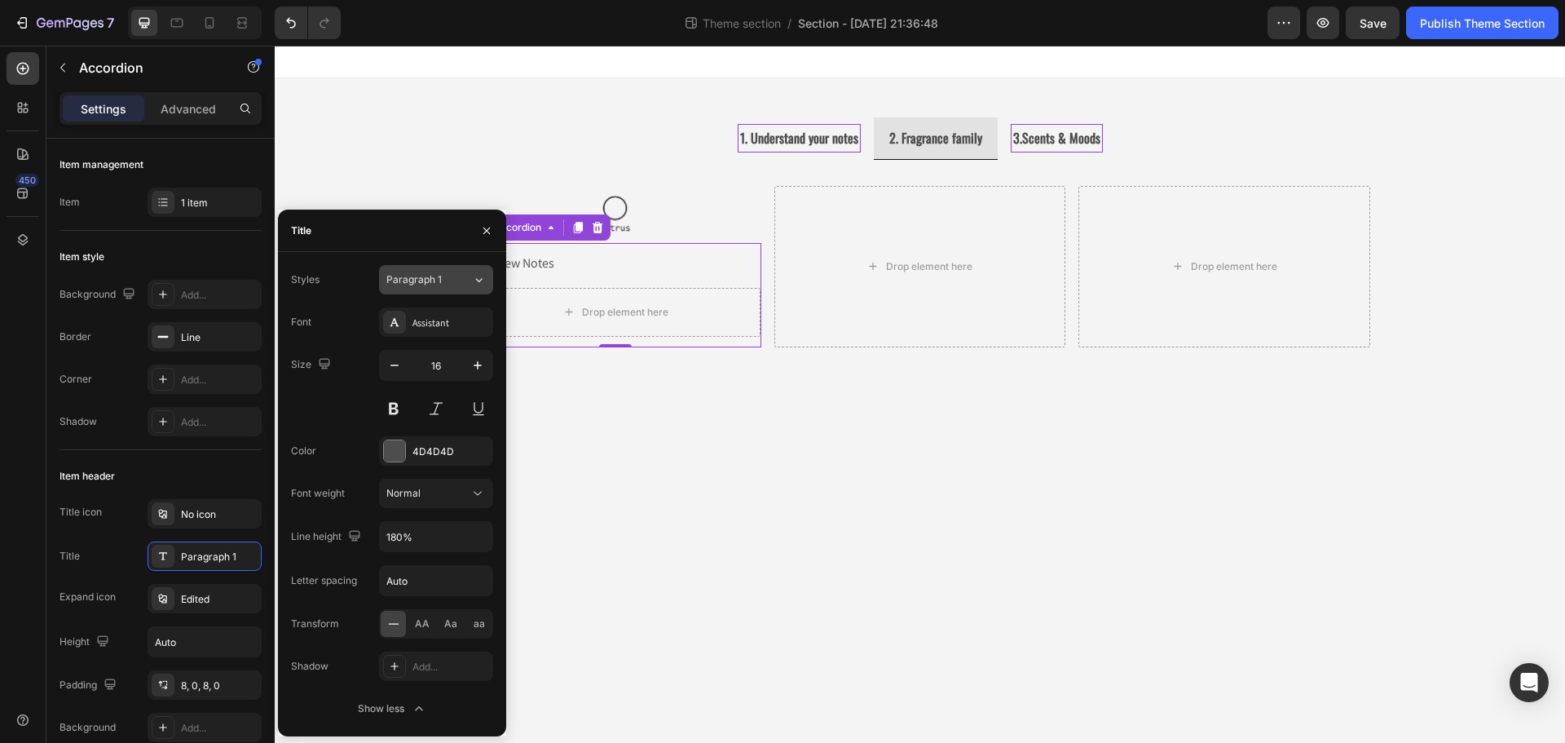
click at [430, 273] on span "Paragraph 1" at bounding box center [413, 279] width 55 height 15
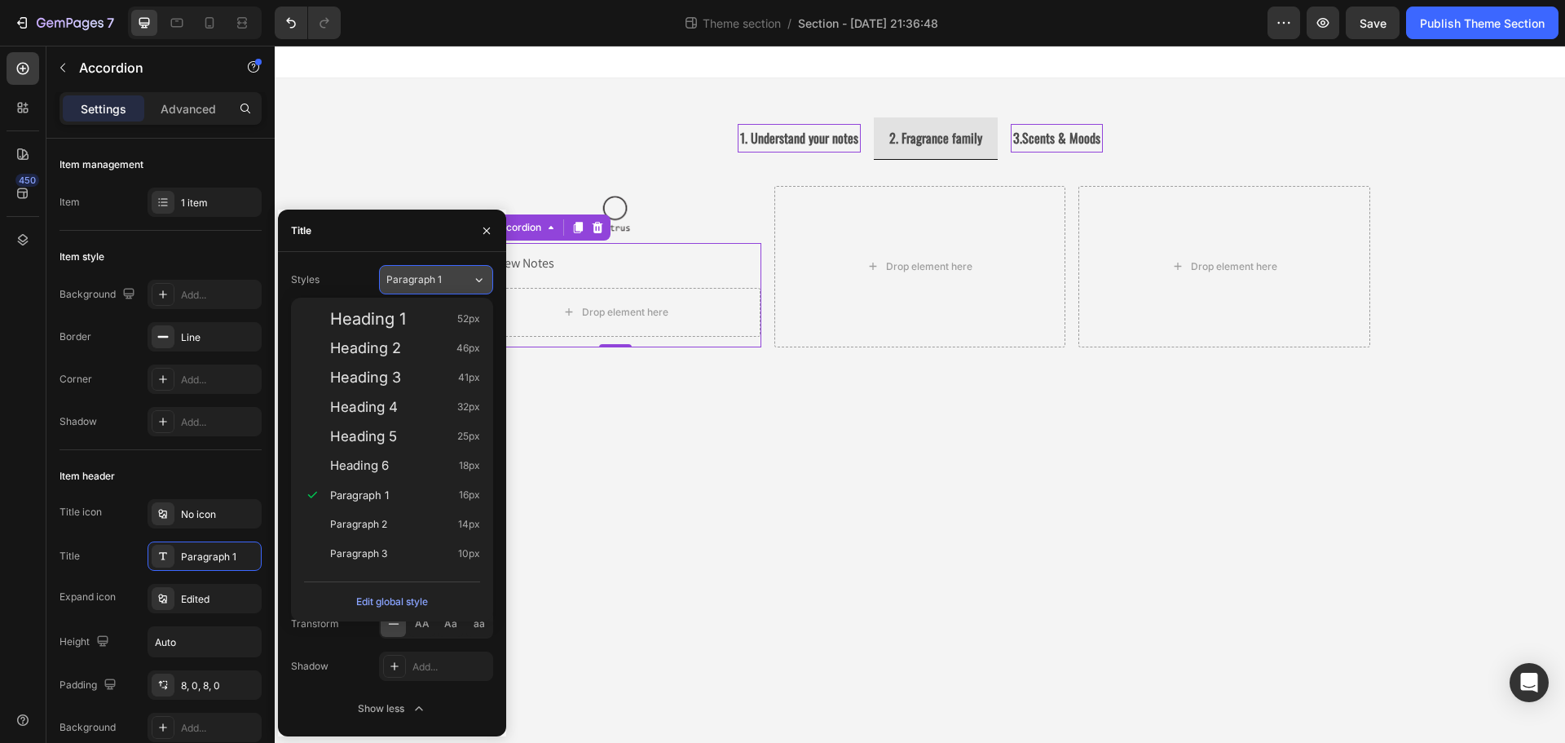
click at [430, 273] on span "Paragraph 1" at bounding box center [413, 279] width 55 height 15
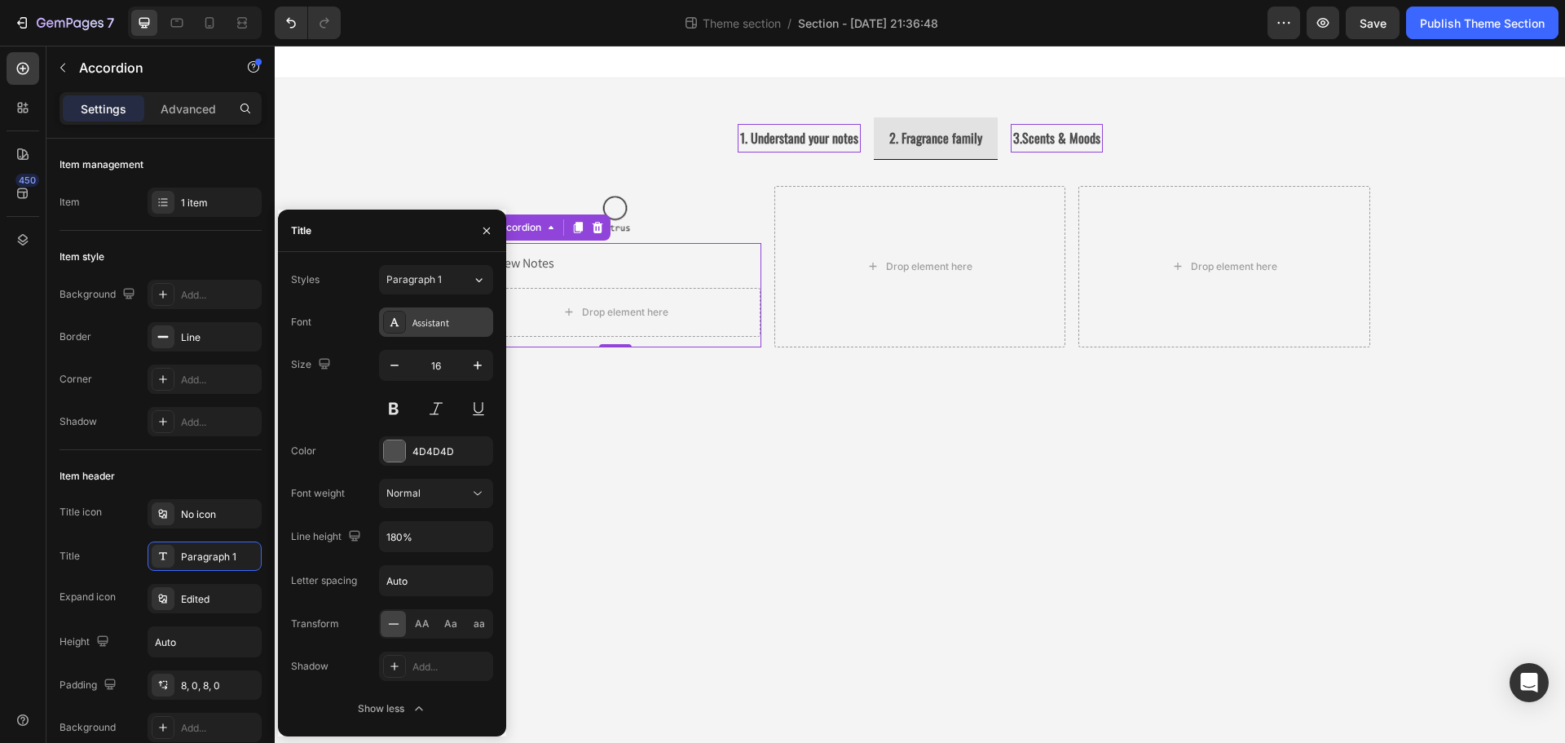
click at [444, 324] on div "Assistant" at bounding box center [450, 322] width 77 height 15
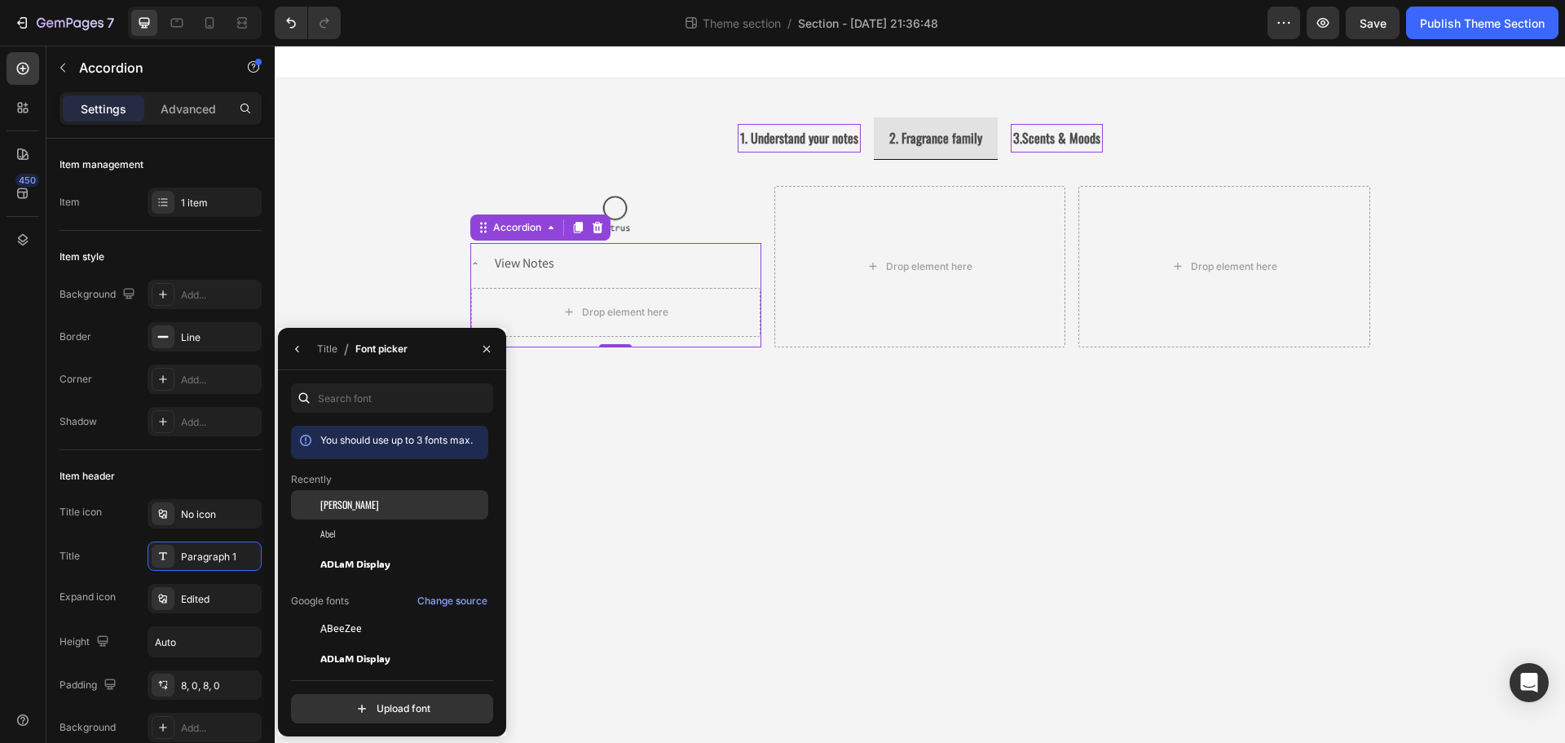
click at [345, 510] on span "Oswald" at bounding box center [349, 504] width 59 height 15
click at [231, 555] on div "Paragraph 1*" at bounding box center [219, 556] width 77 height 15
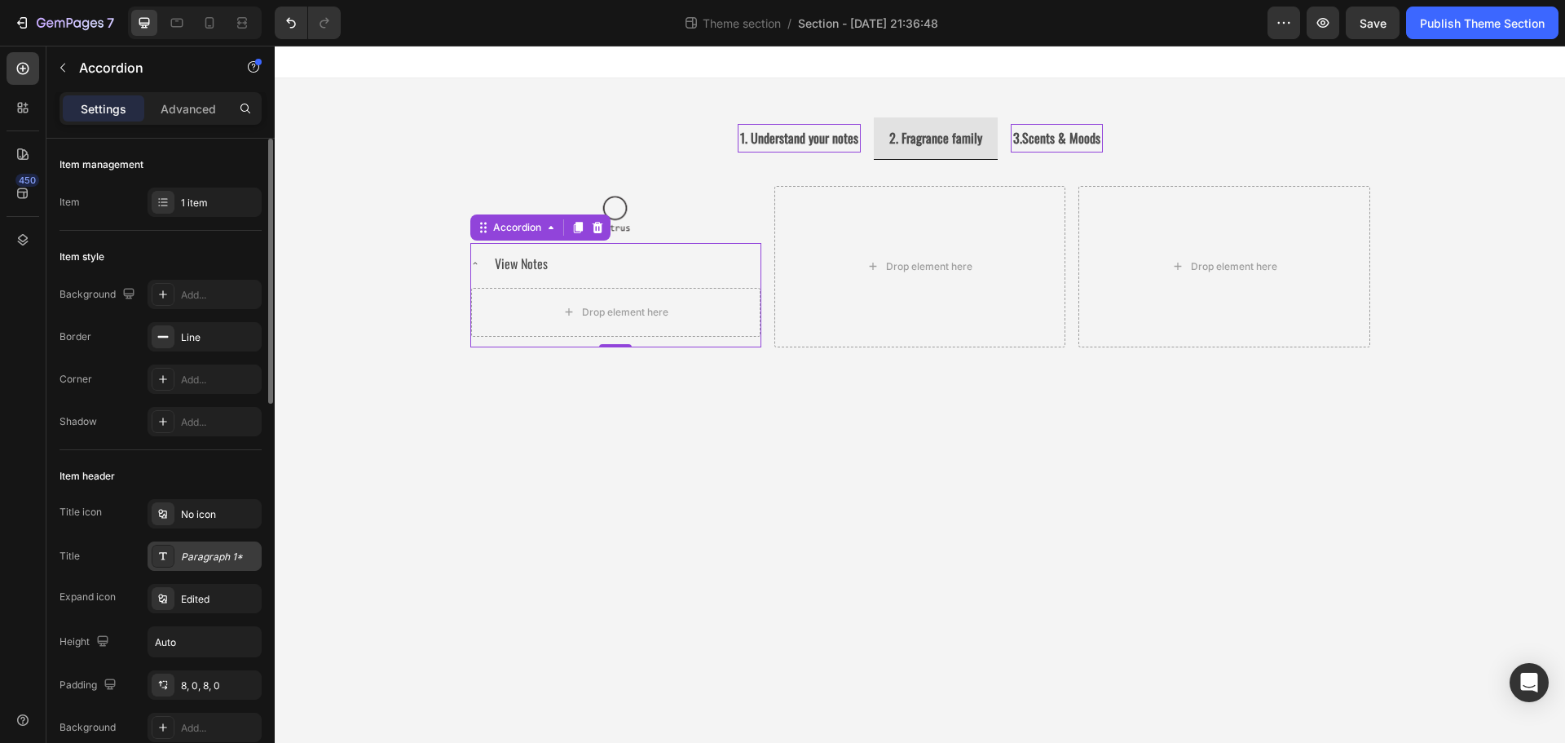
click at [231, 555] on div "Paragraph 1*" at bounding box center [219, 556] width 77 height 15
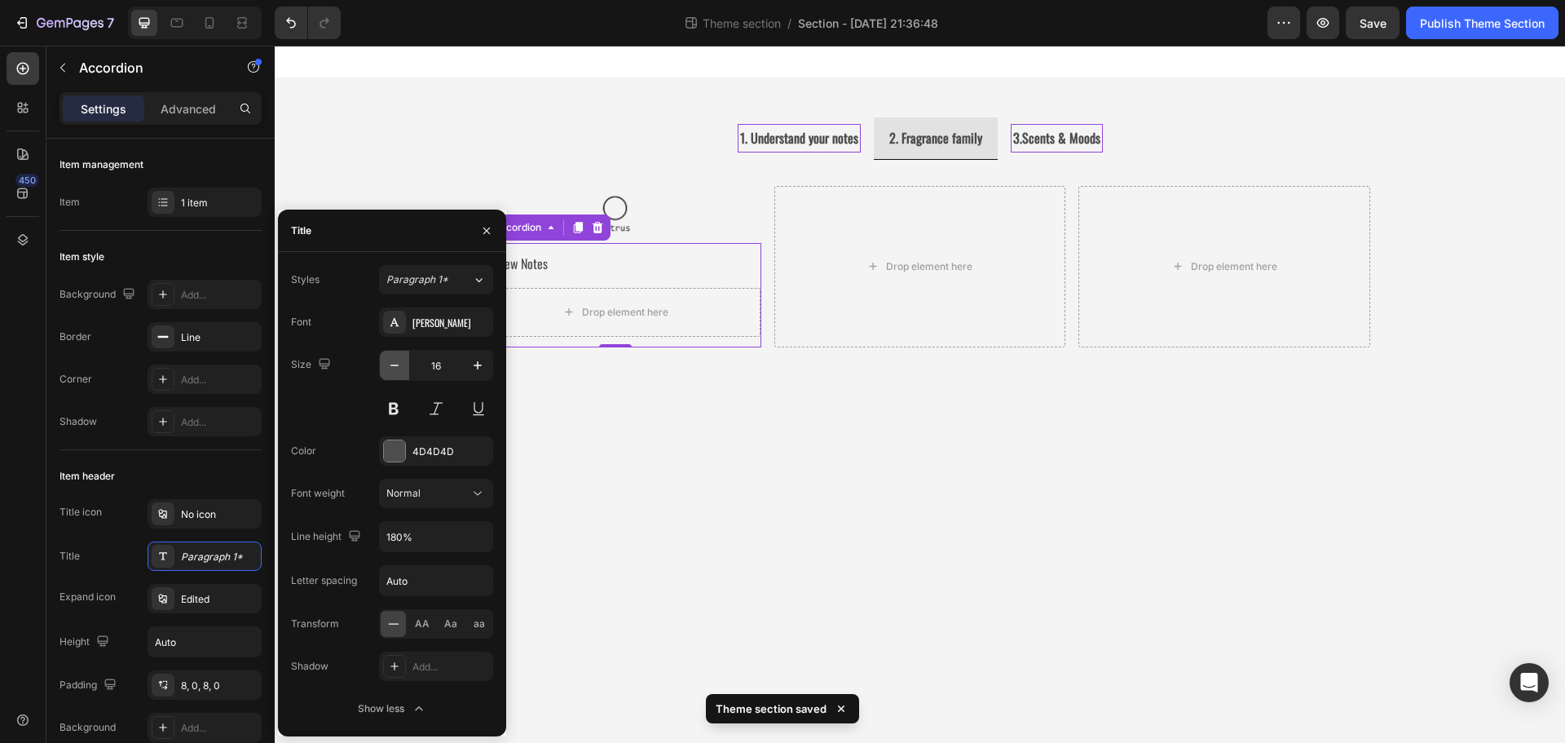
click at [395, 367] on icon "button" at bounding box center [394, 365] width 16 height 16
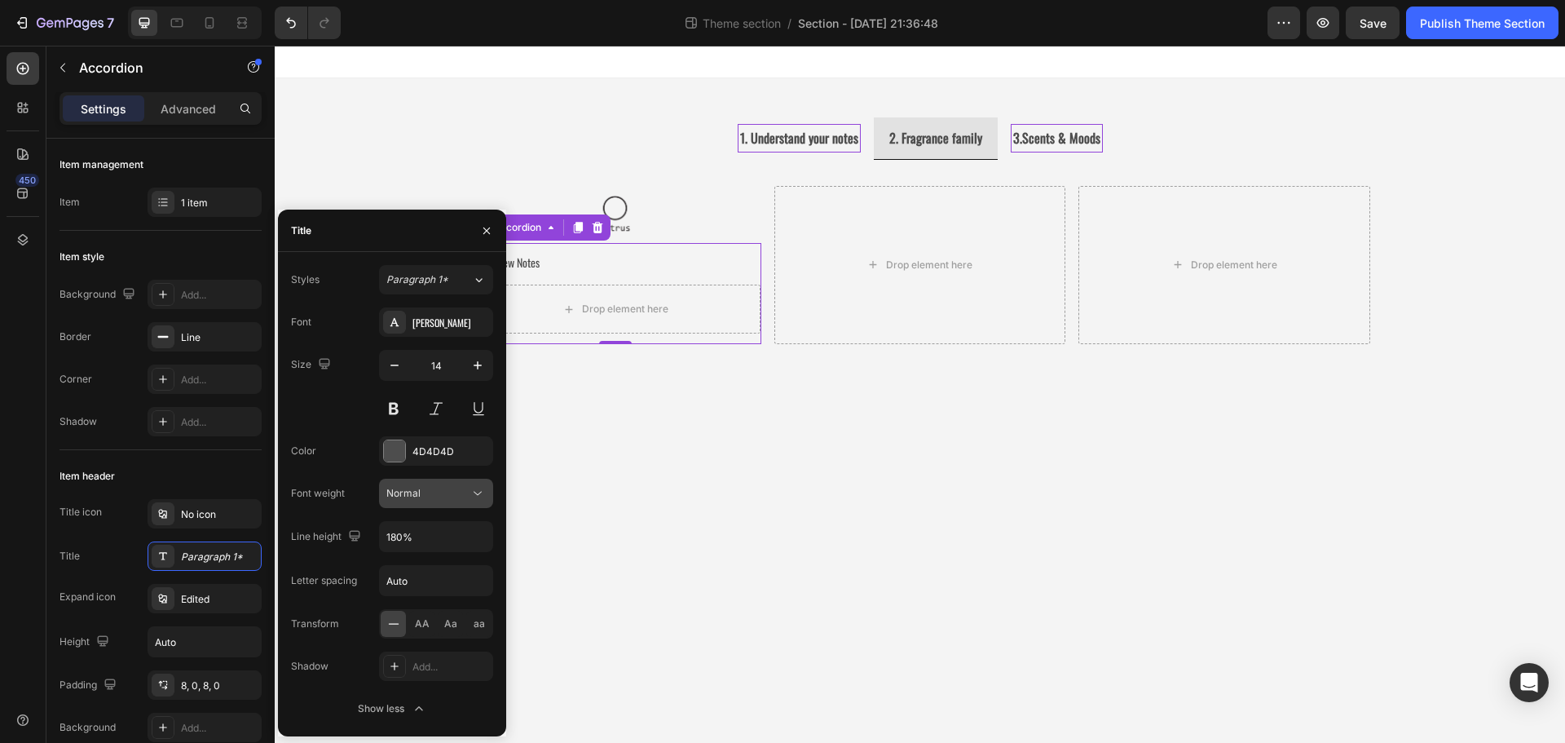
click at [419, 497] on span "Normal" at bounding box center [403, 493] width 34 height 12
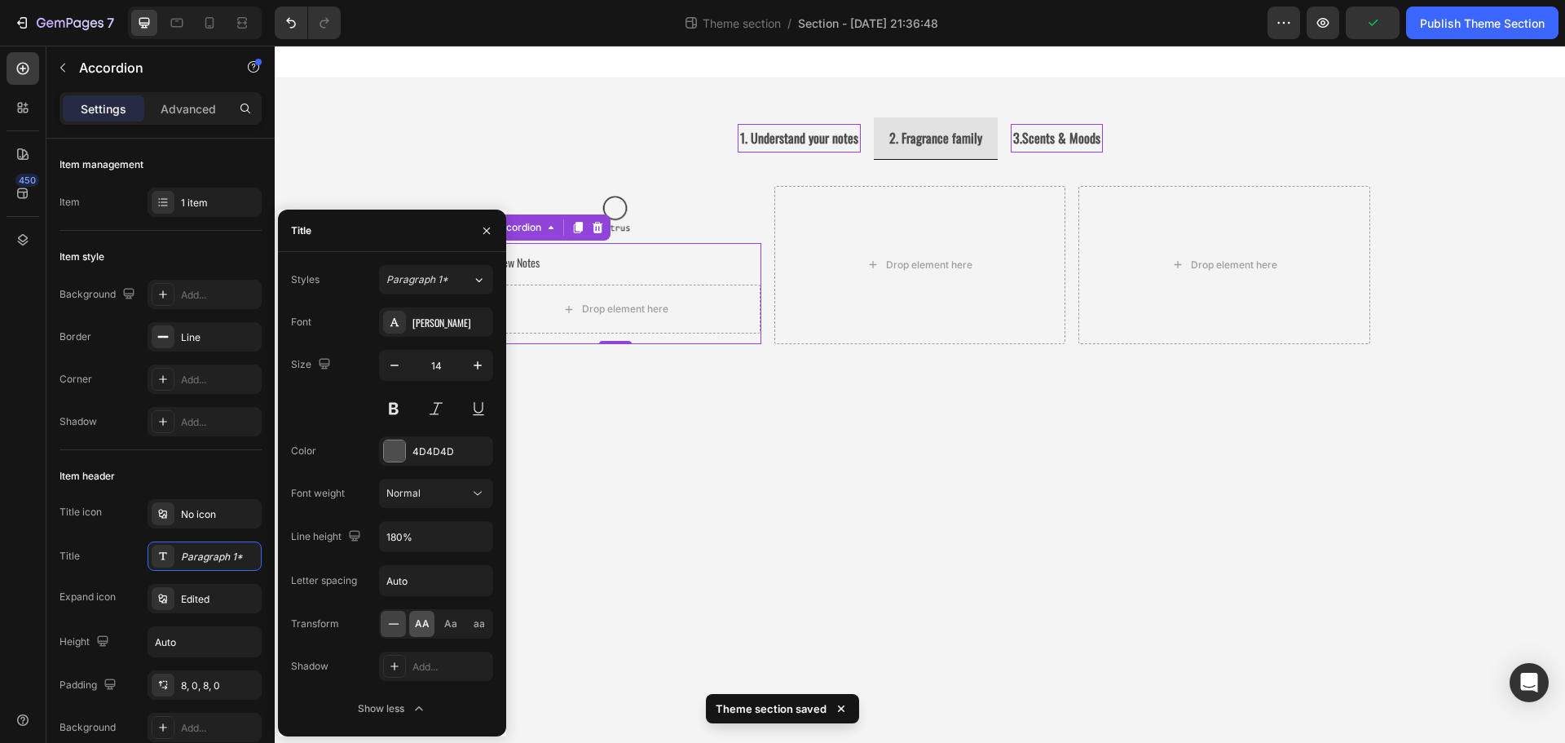
click at [421, 622] on span "AA" at bounding box center [422, 623] width 15 height 15
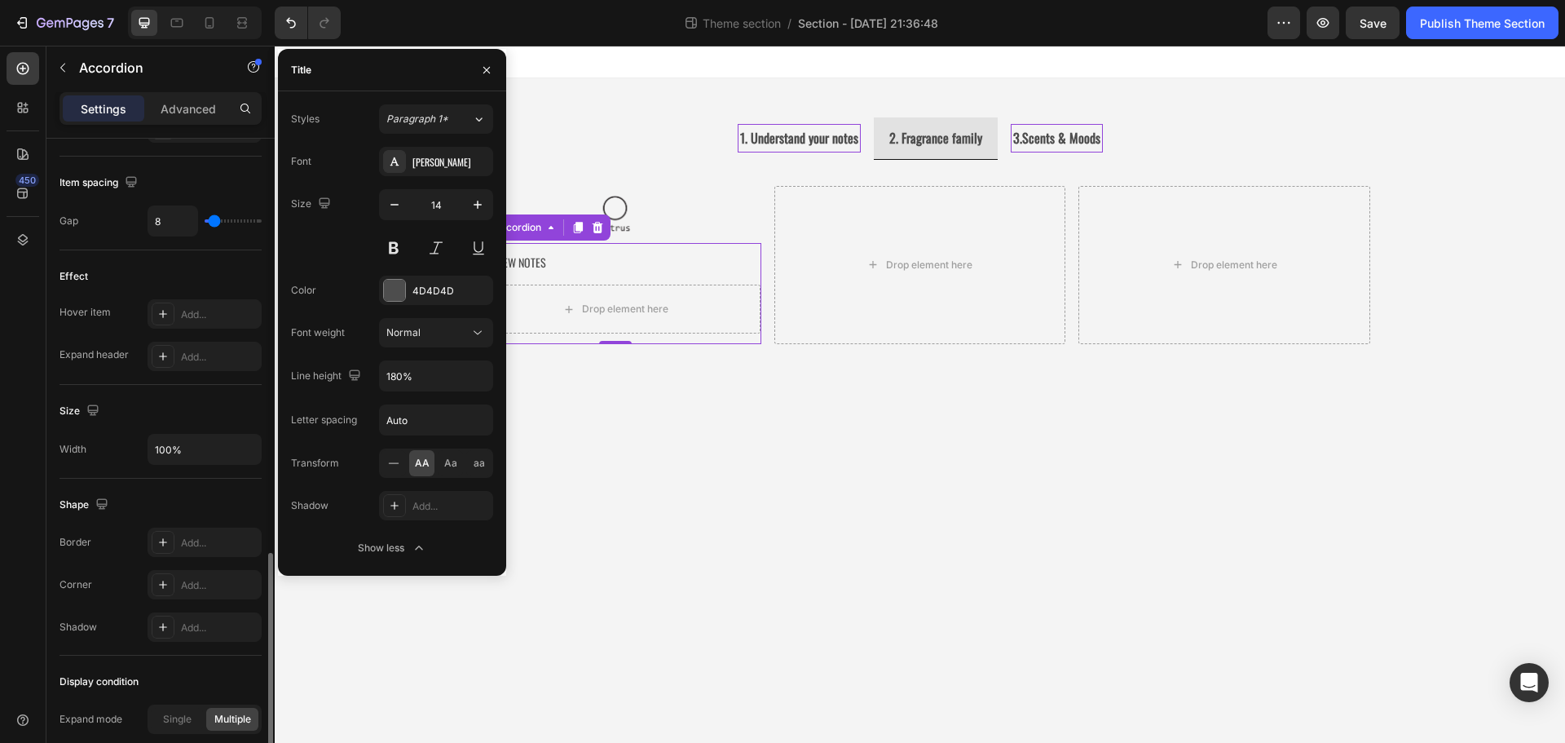
scroll to position [897, 0]
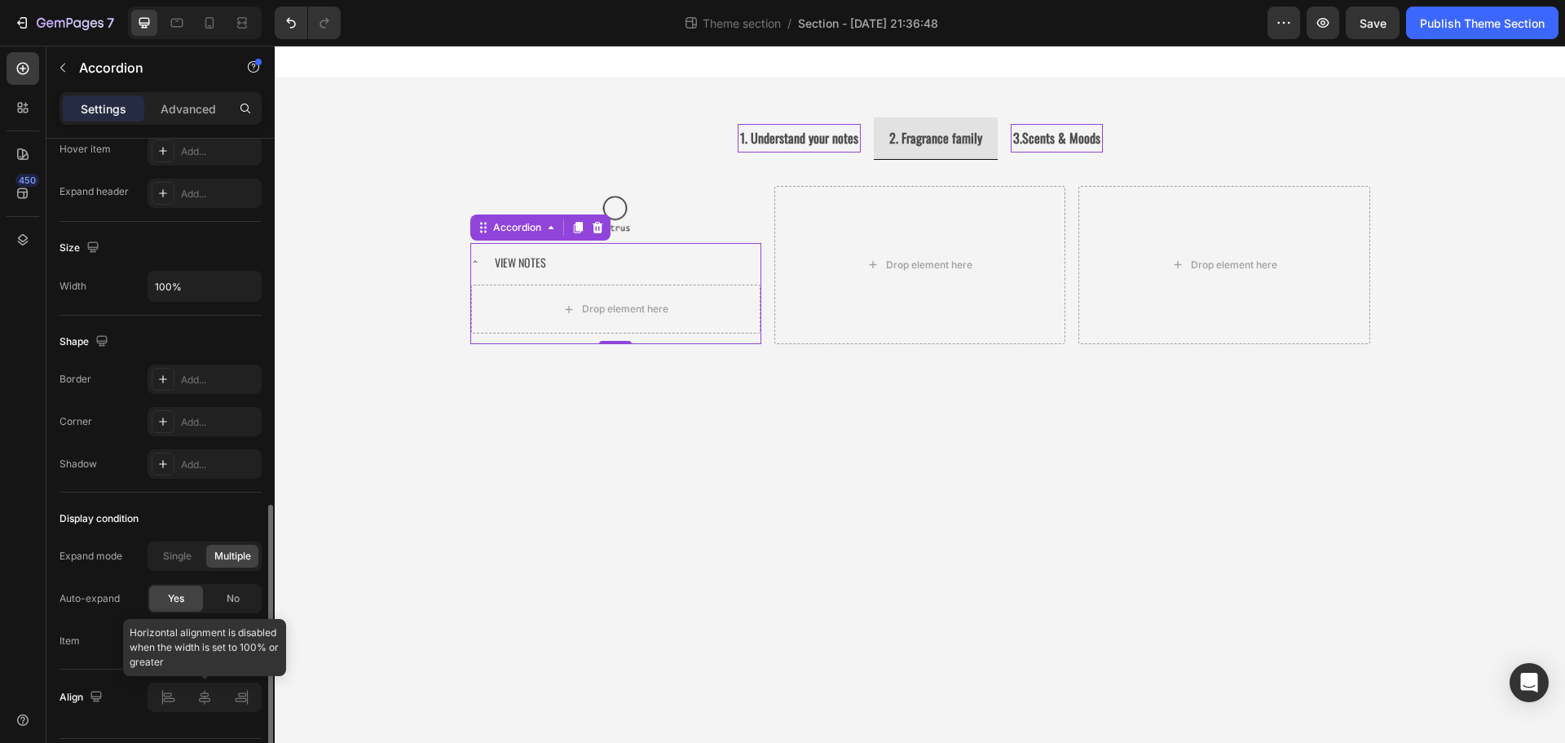
click at [208, 701] on div at bounding box center [205, 696] width 114 height 29
click at [527, 228] on div "Accordion" at bounding box center [517, 227] width 55 height 15
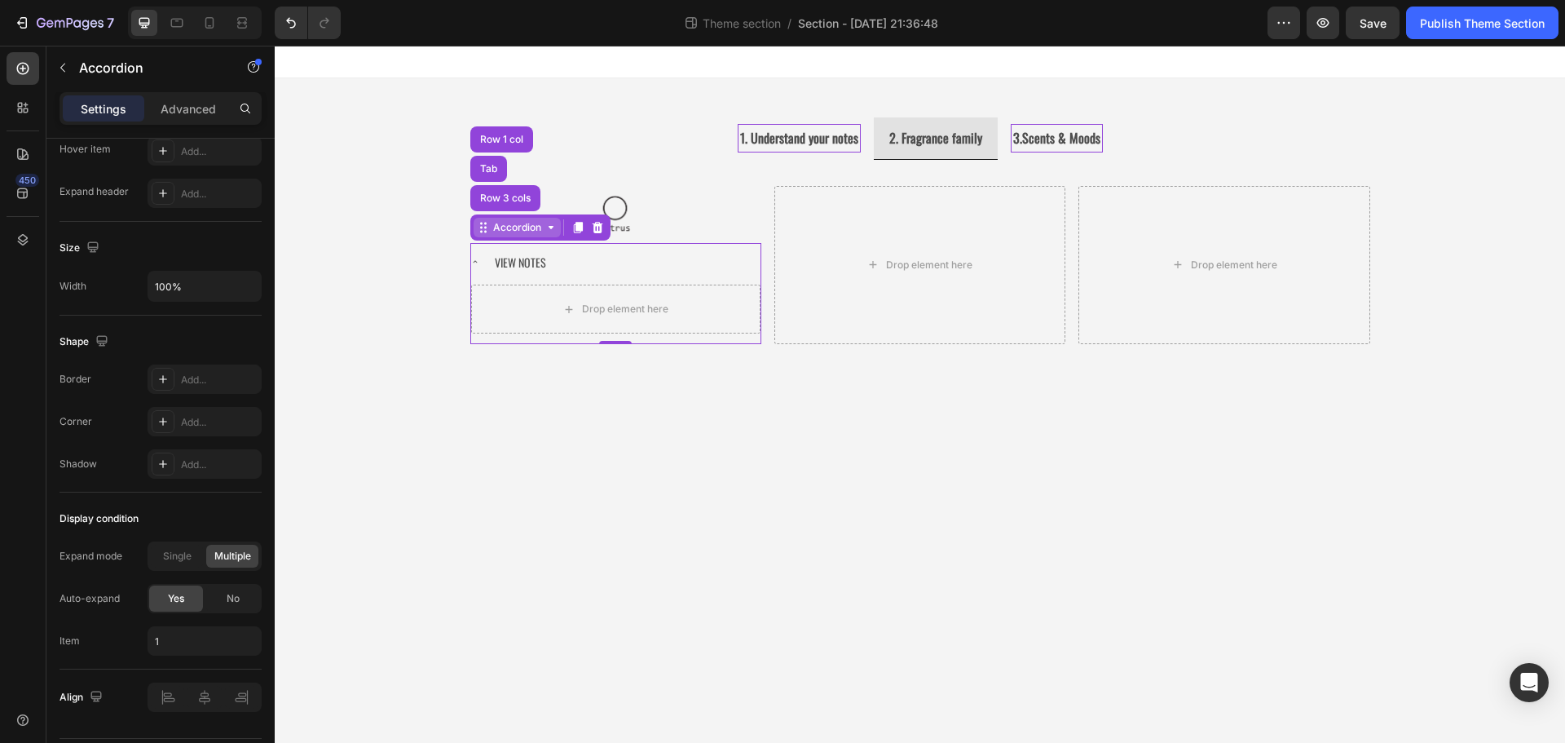
click at [527, 228] on div "Accordion" at bounding box center [517, 227] width 55 height 15
click at [593, 253] on div "View Notes" at bounding box center [626, 261] width 268 height 25
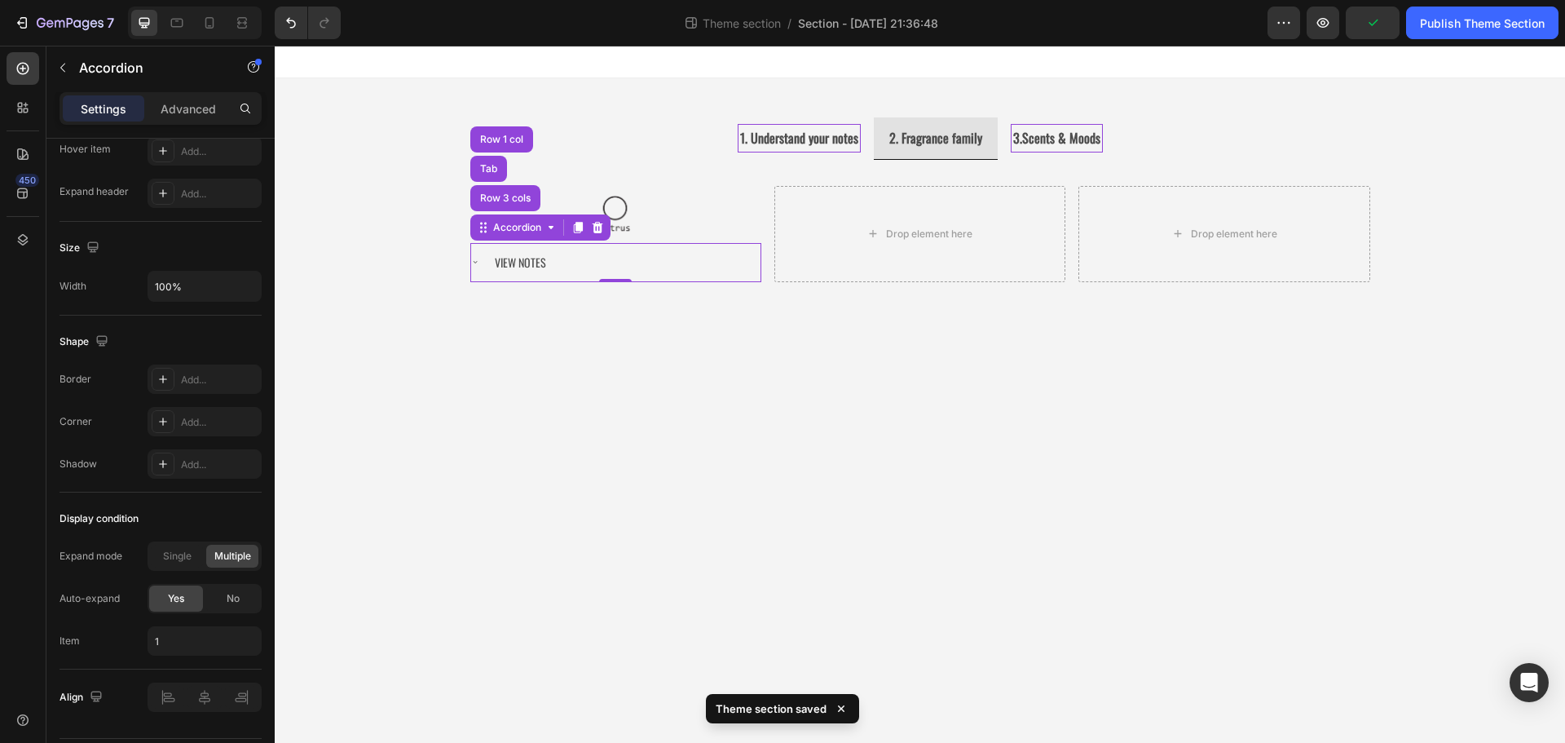
click at [565, 259] on div "View Notes" at bounding box center [626, 261] width 268 height 25
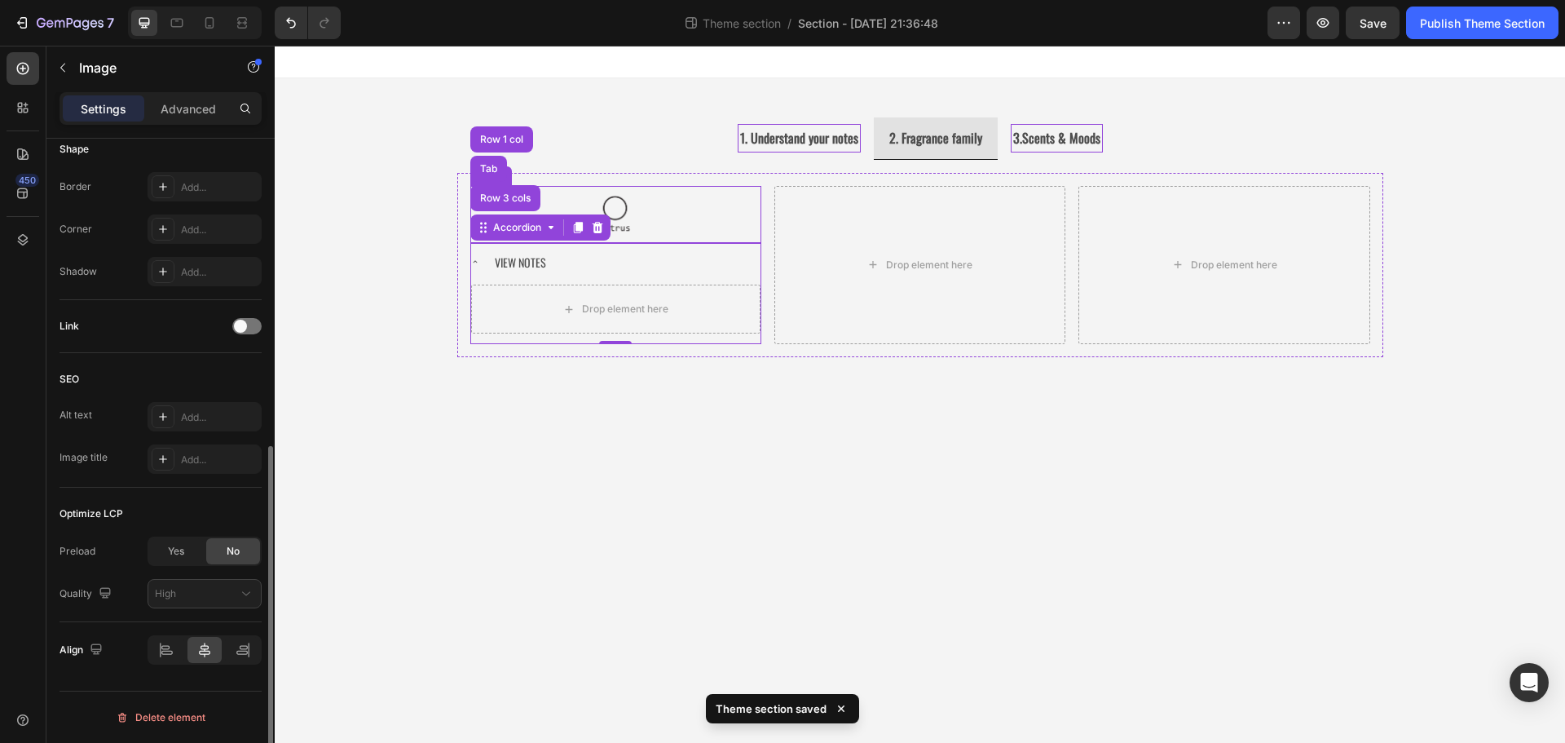
scroll to position [0, 0]
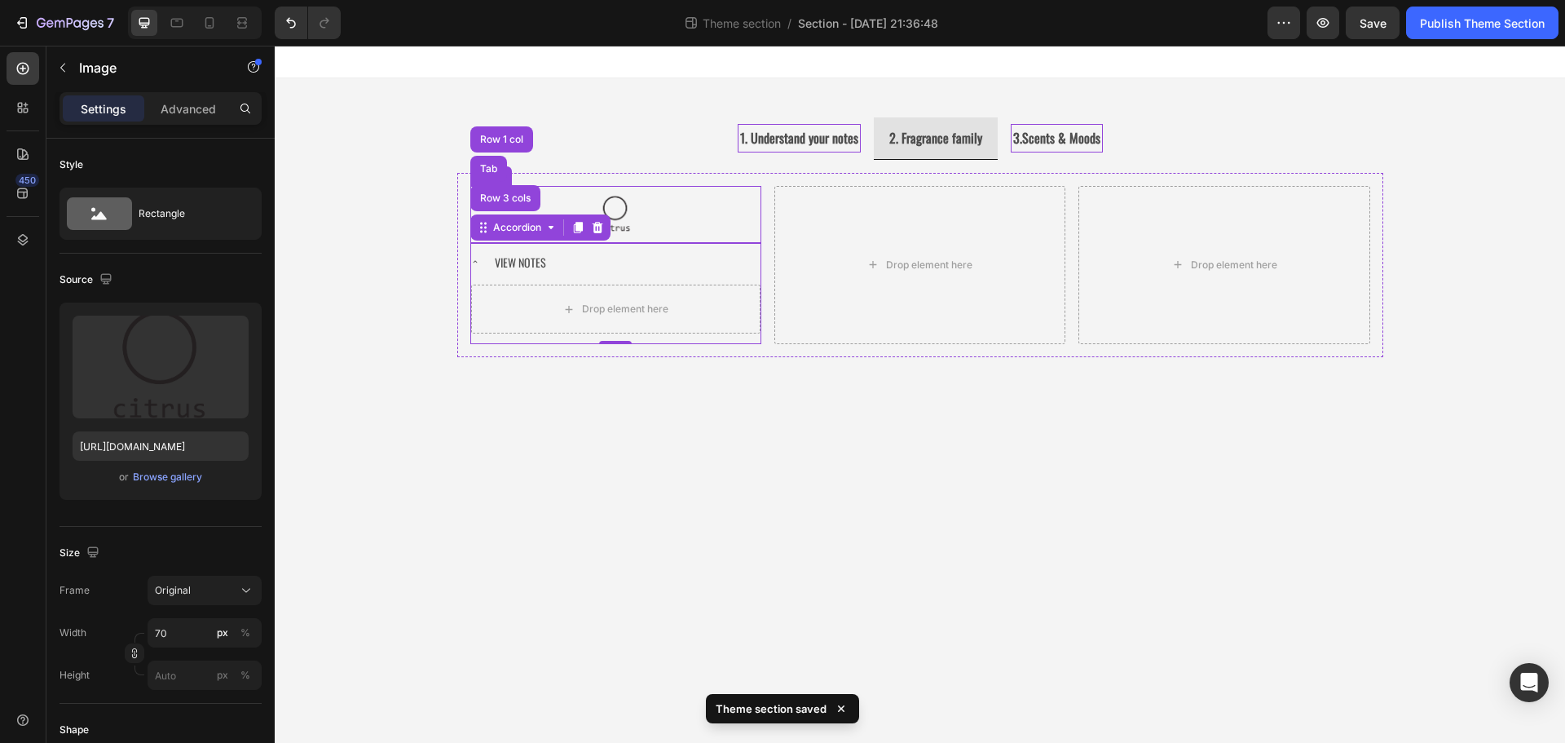
click at [626, 214] on img at bounding box center [615, 214] width 57 height 57
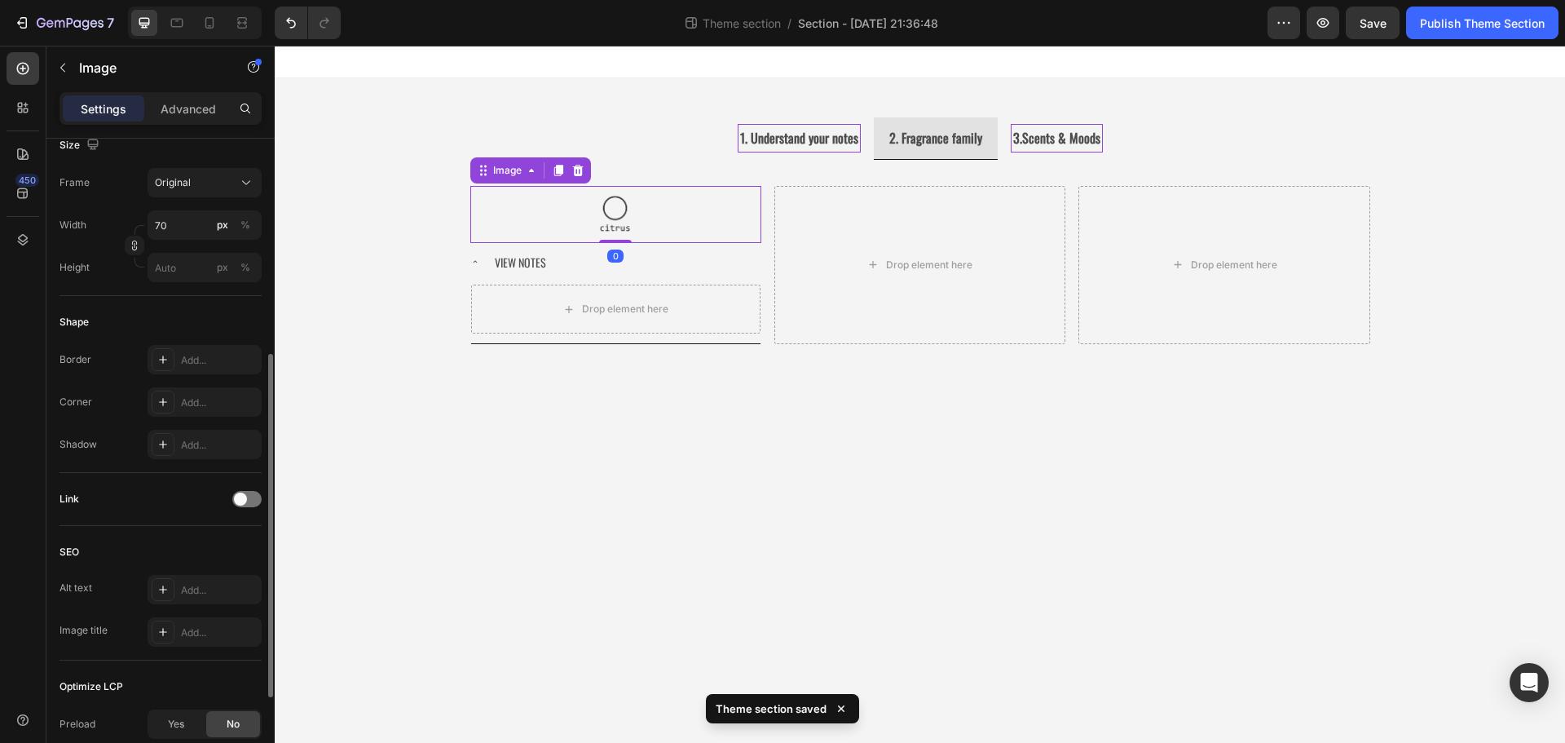
scroll to position [580, 0]
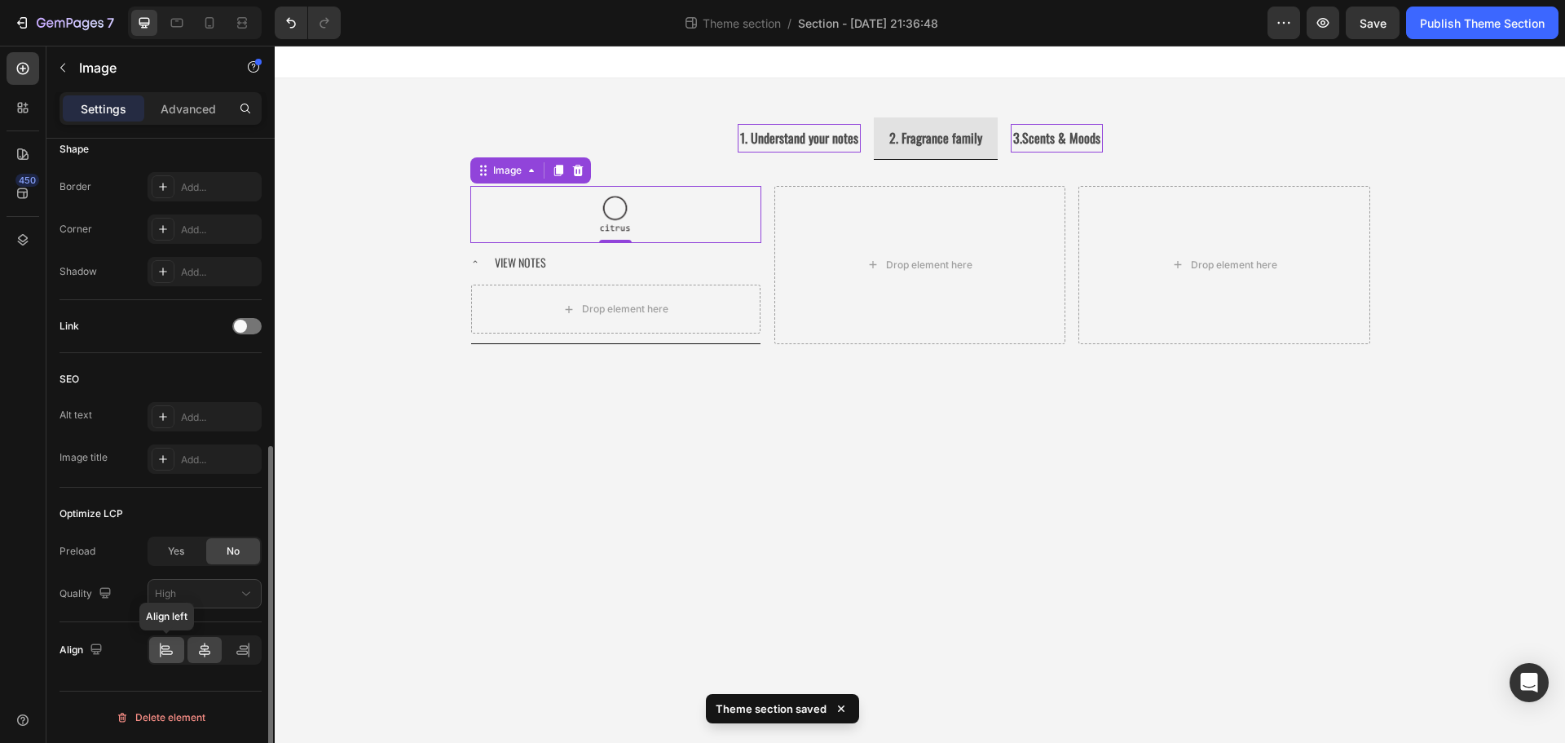
click at [169, 647] on icon at bounding box center [166, 649] width 16 height 16
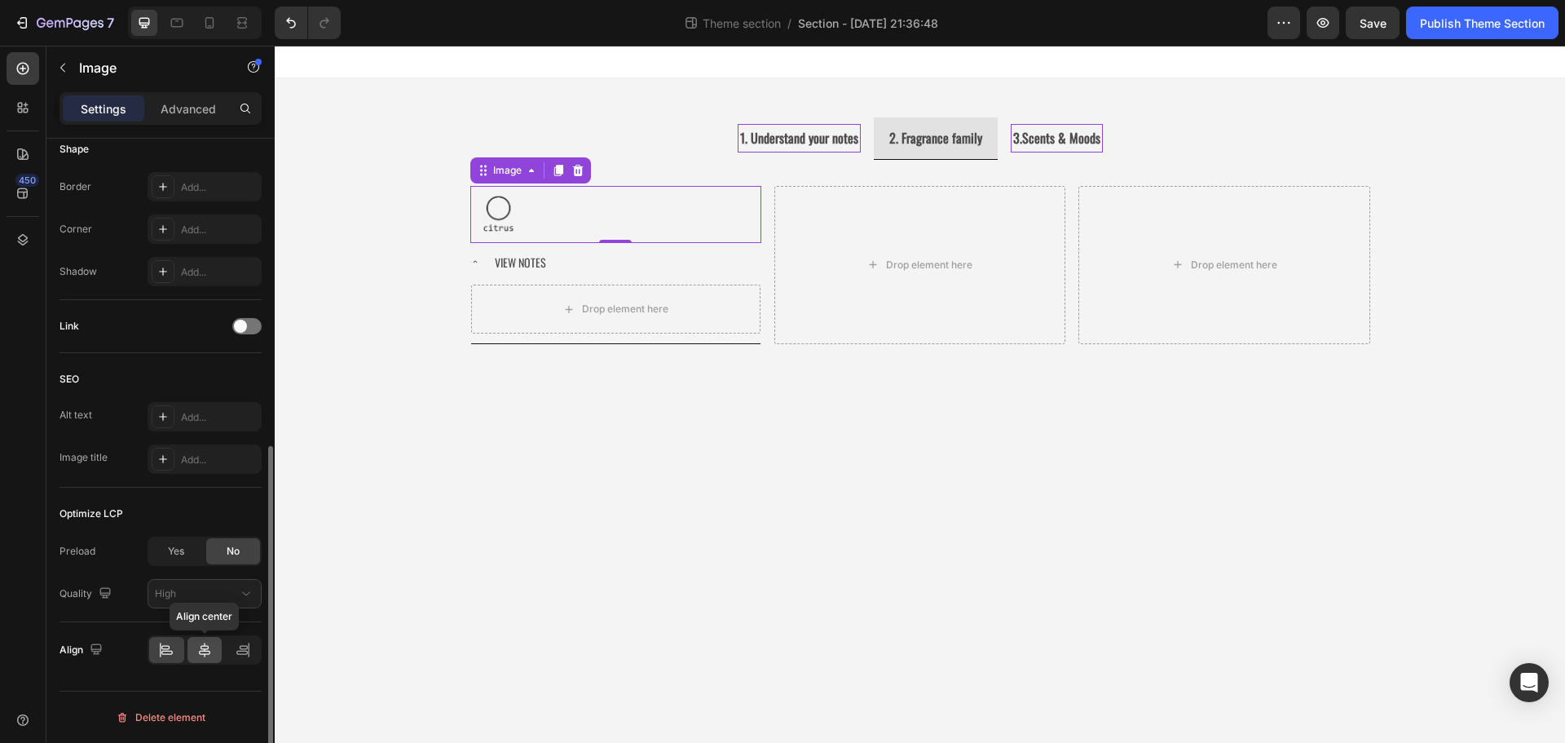
click at [200, 654] on icon at bounding box center [204, 649] width 11 height 15
click at [624, 262] on div "View Notes" at bounding box center [626, 261] width 268 height 25
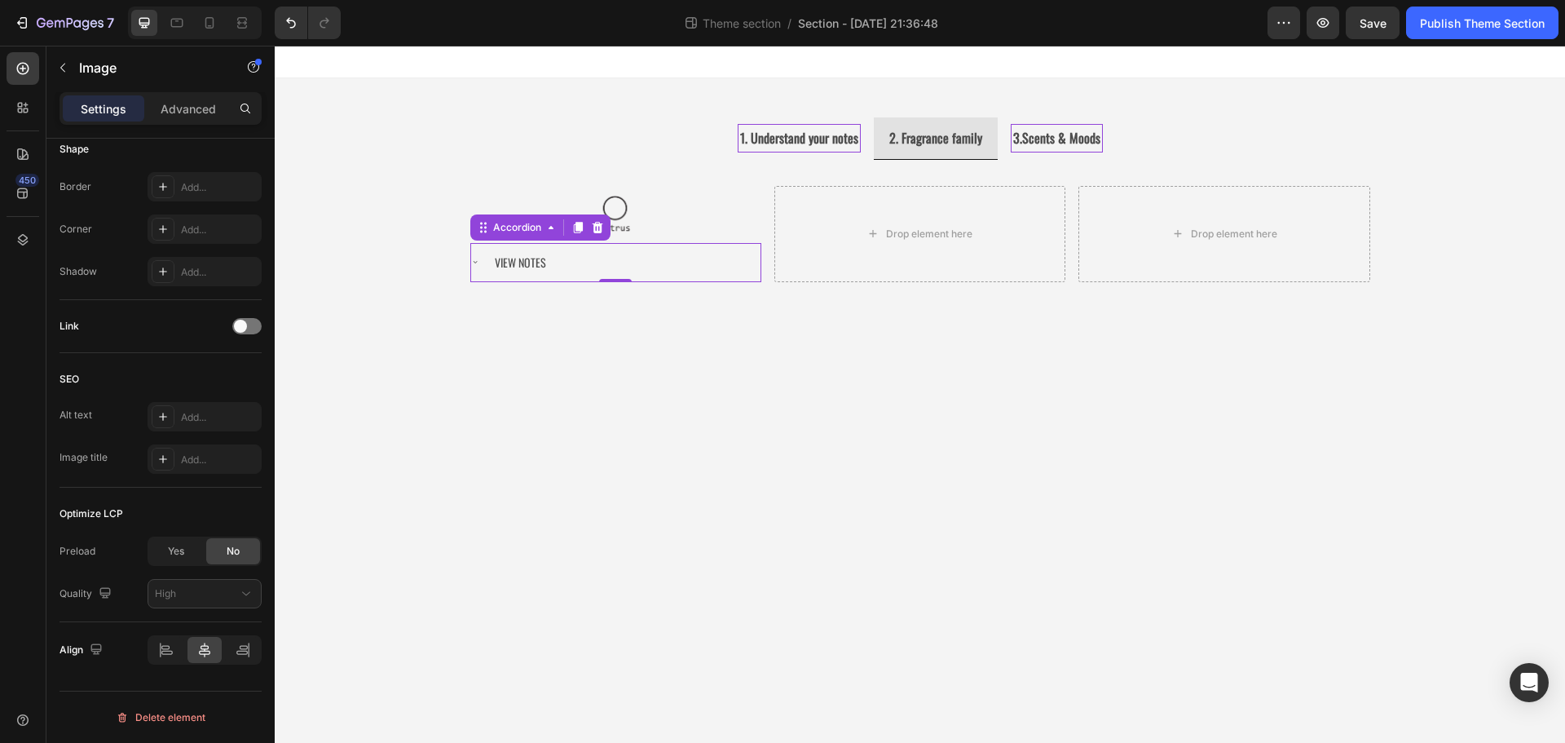
scroll to position [0, 0]
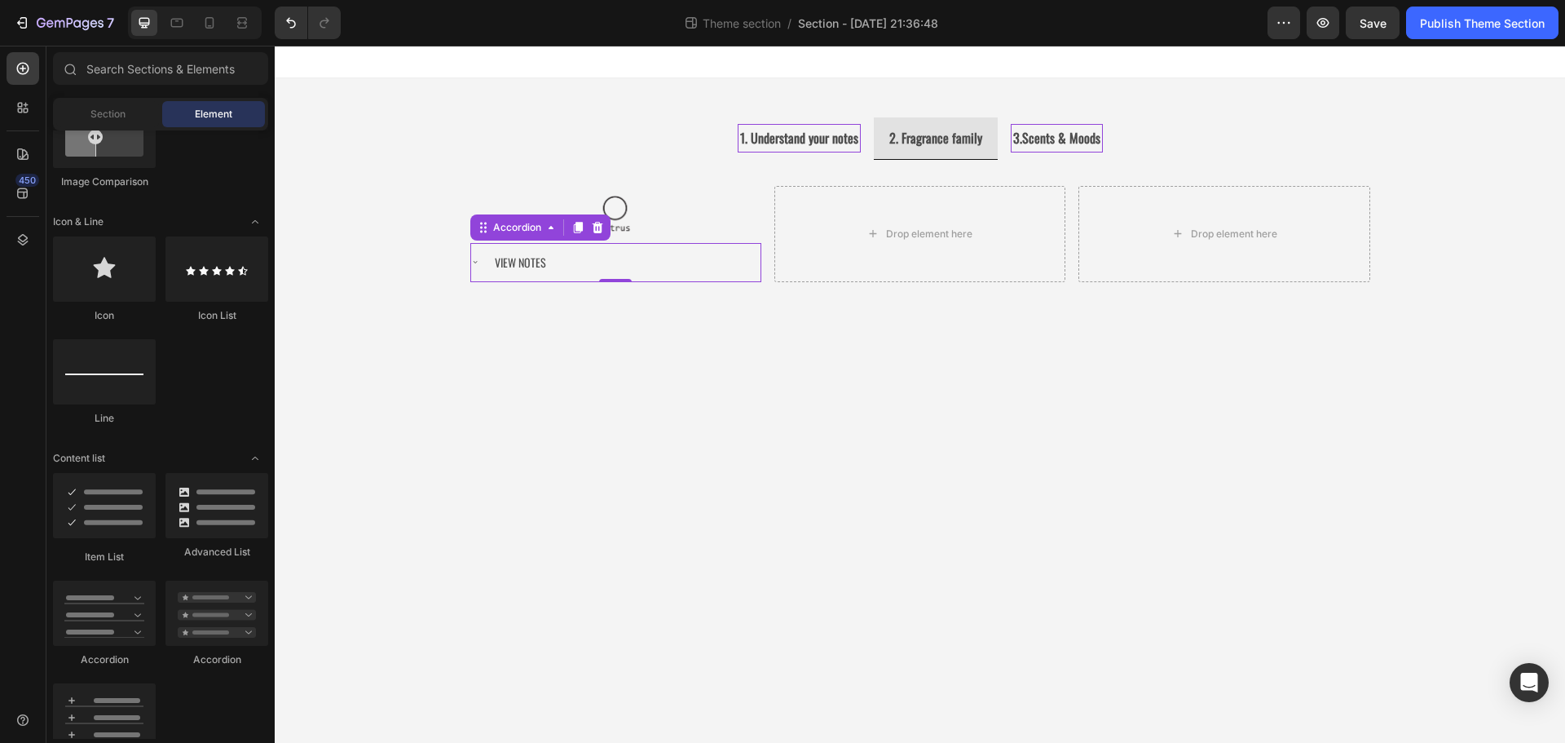
click at [702, 405] on body "1. Understand your notes 2. Fragrance family 3.Scents & Moods Image Image Image…" at bounding box center [920, 394] width 1290 height 697
click at [641, 255] on div "View Notes" at bounding box center [626, 261] width 268 height 25
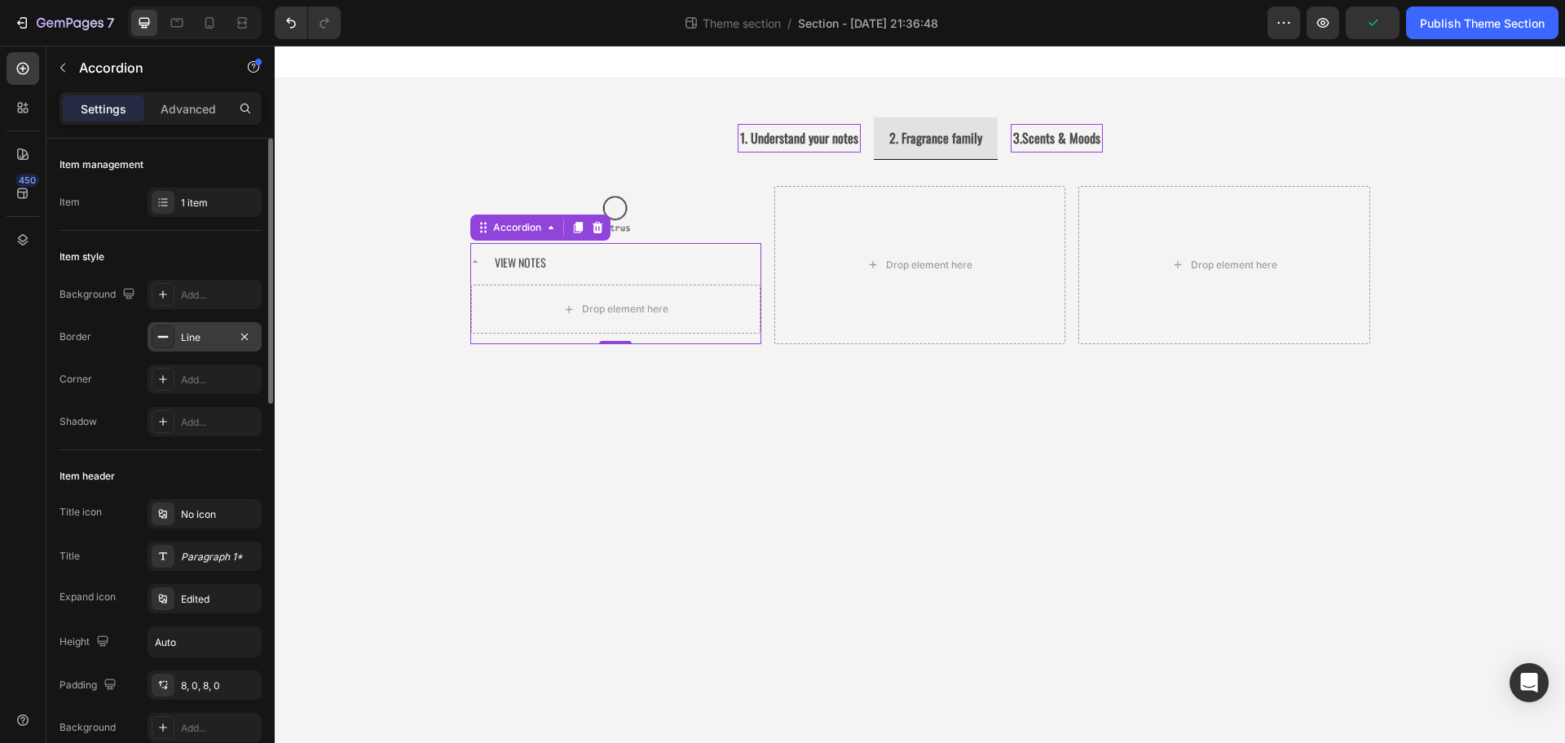
click at [185, 342] on div "Line" at bounding box center [204, 337] width 47 height 15
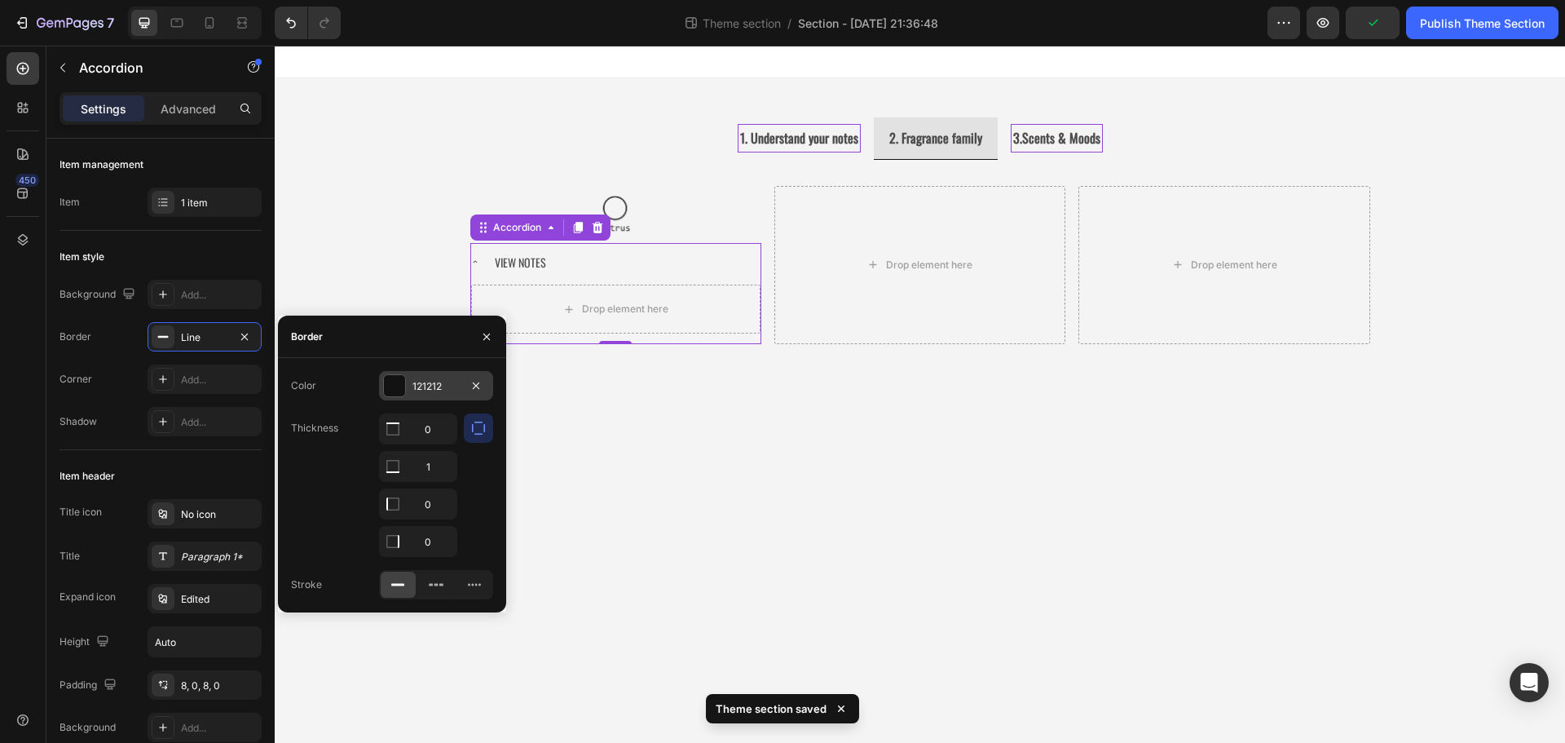
click at [394, 384] on div at bounding box center [394, 385] width 21 height 21
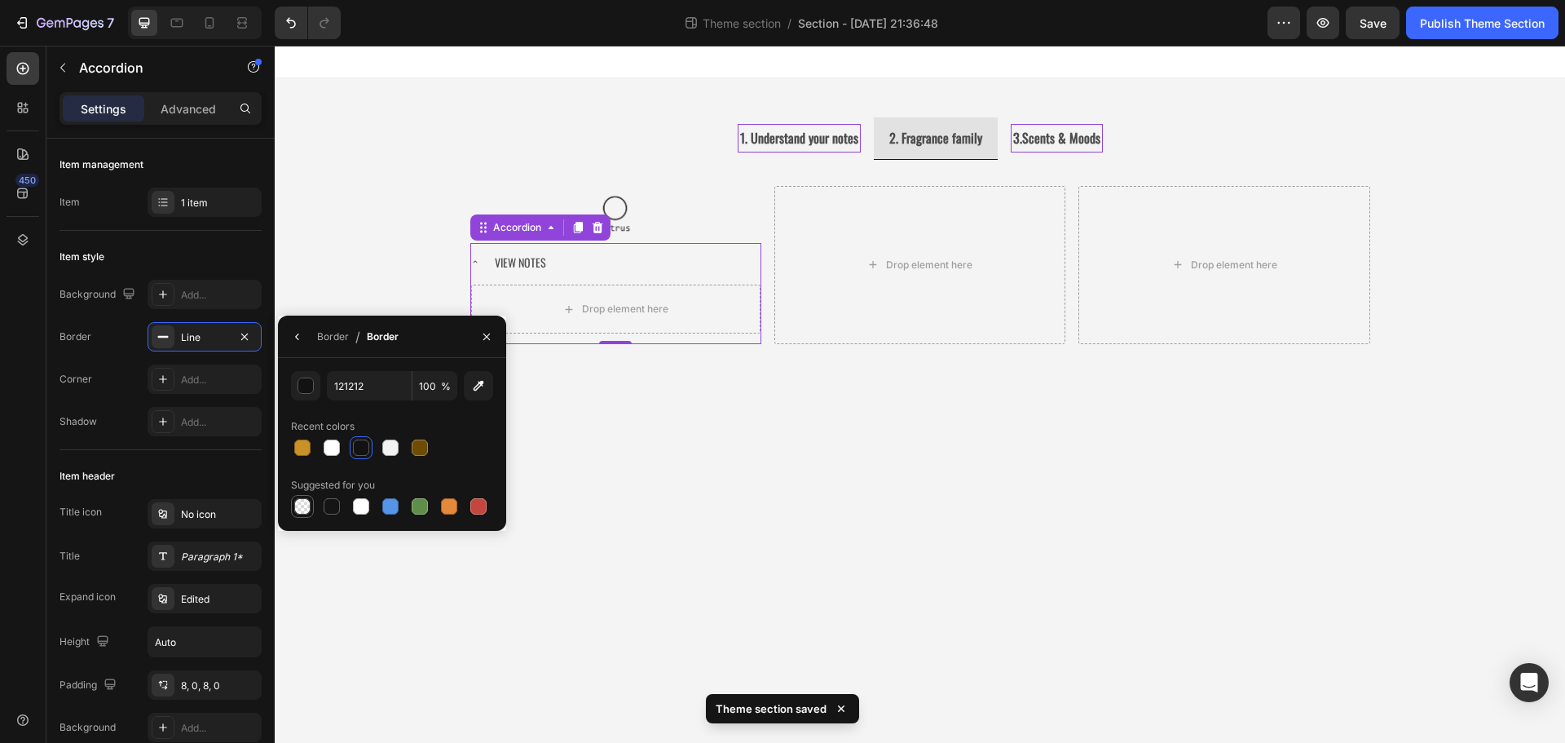
click at [304, 503] on div at bounding box center [302, 506] width 16 height 16
click at [624, 267] on div "View Notes" at bounding box center [626, 261] width 268 height 25
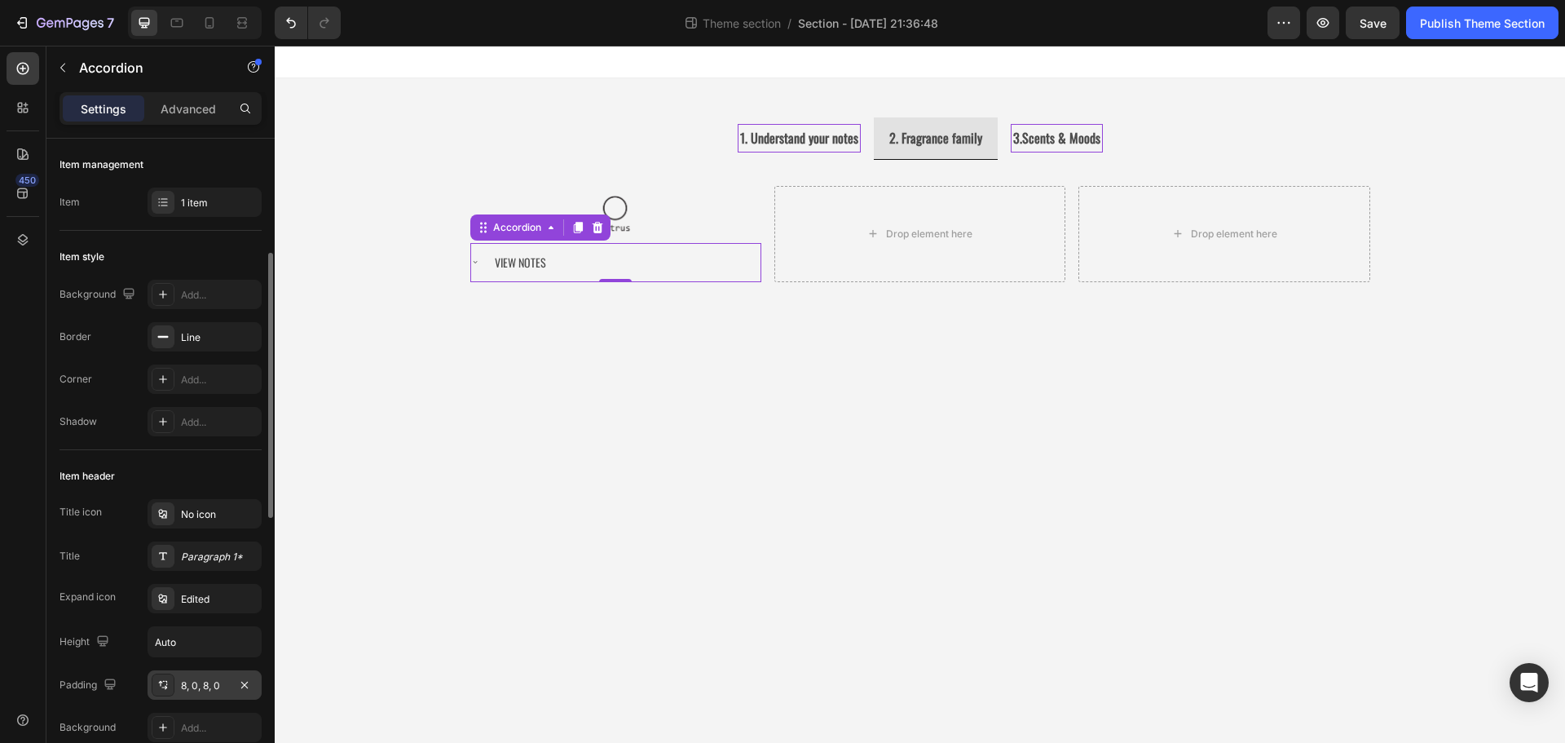
scroll to position [82, 0]
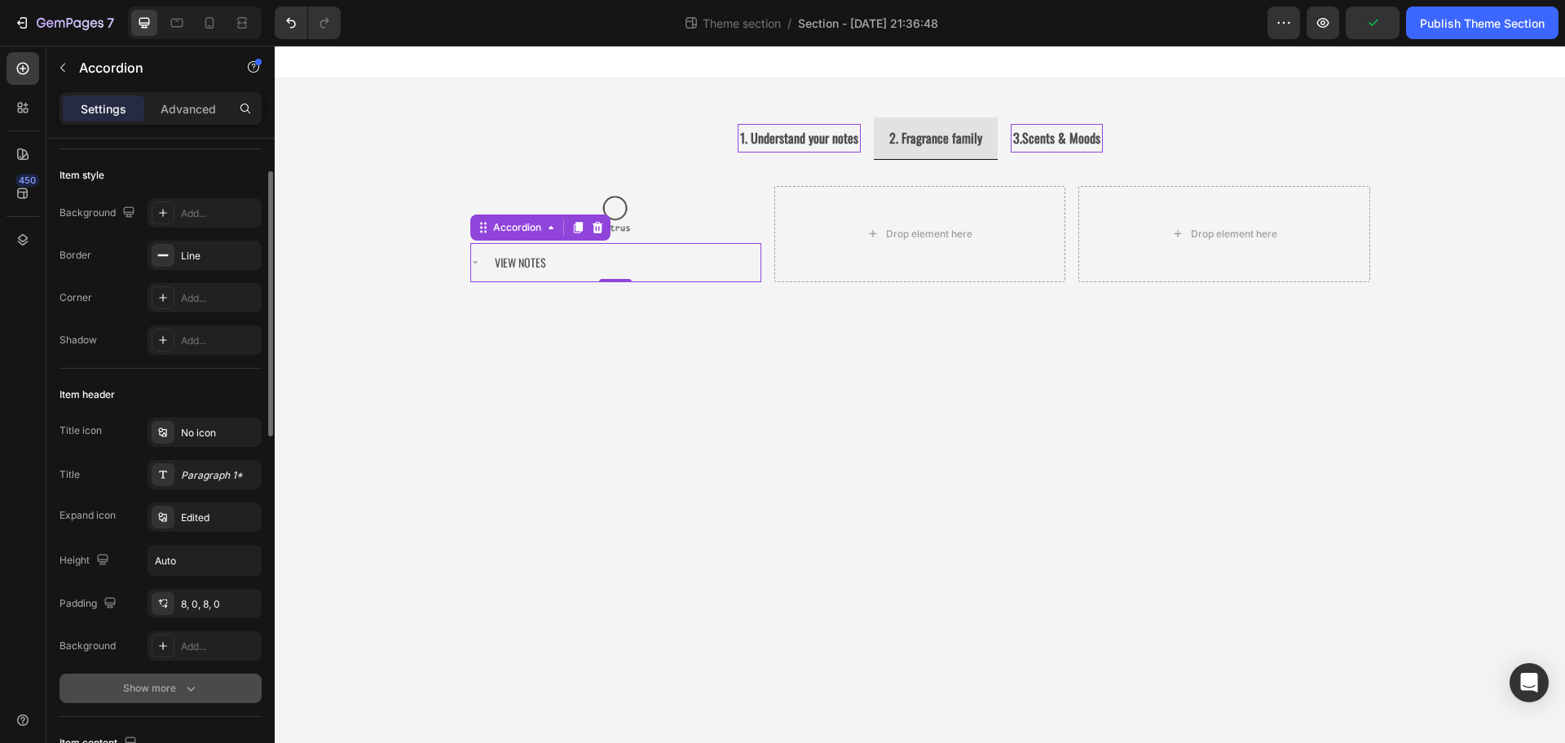
click at [161, 693] on div "Show more" at bounding box center [161, 688] width 76 height 16
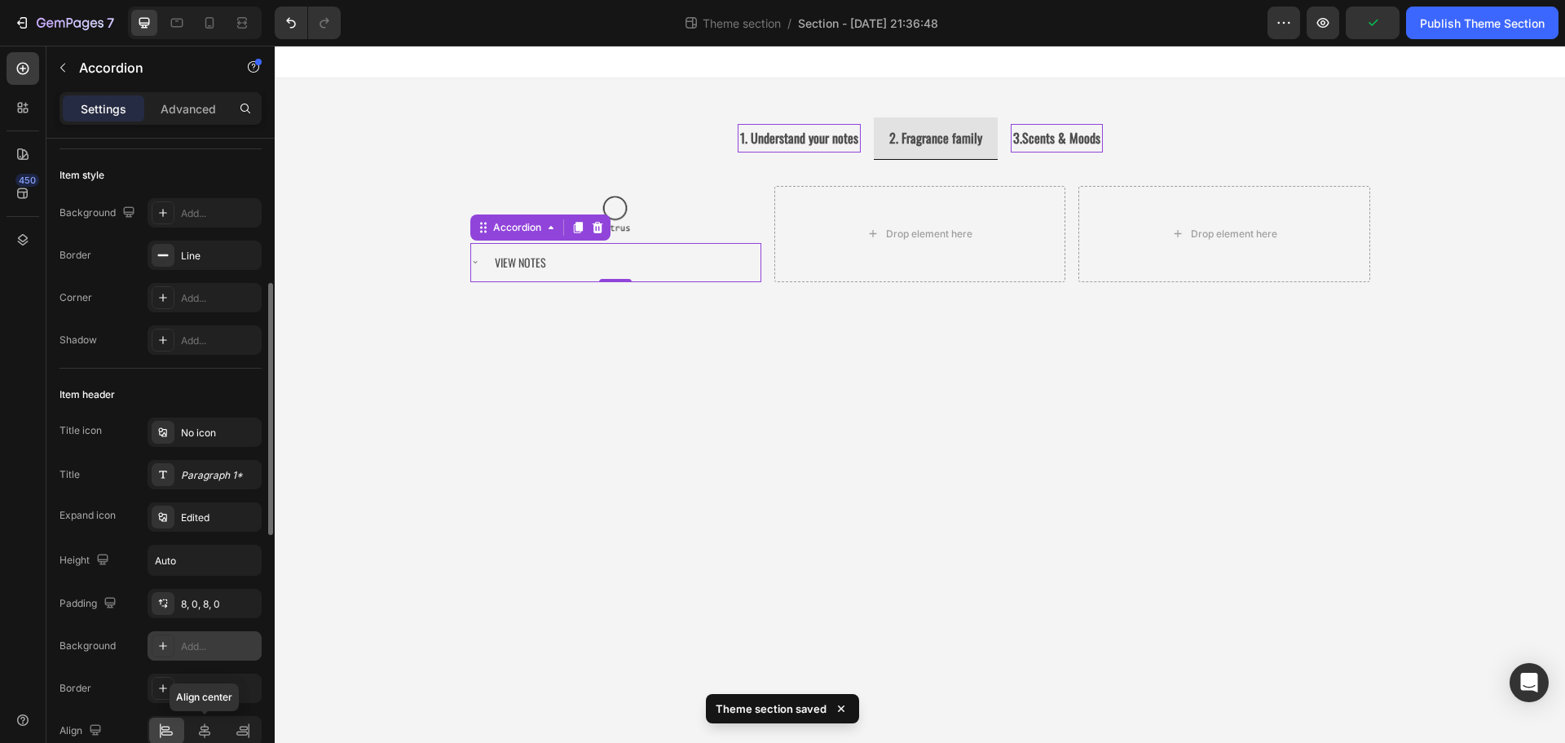
scroll to position [245, 0]
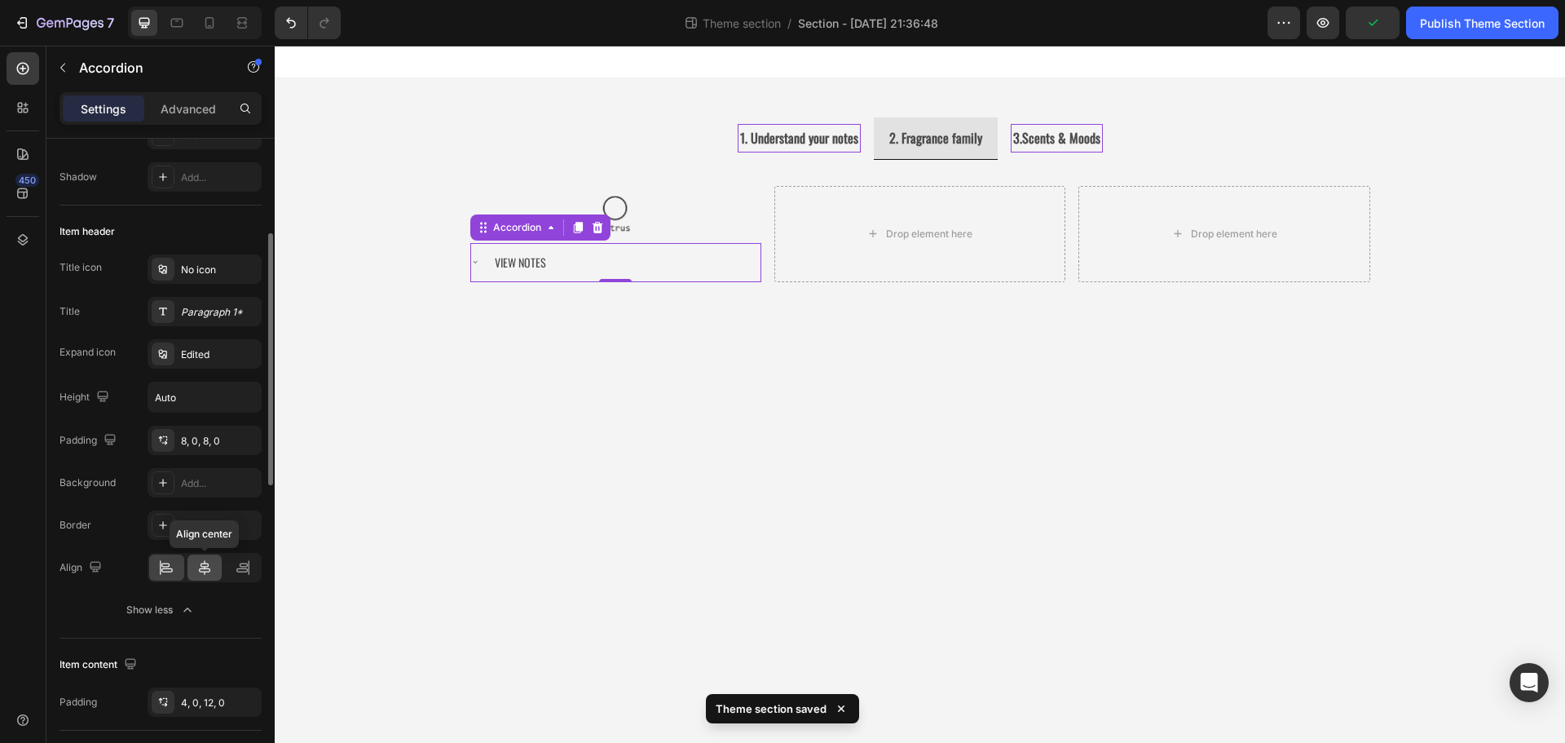
click at [206, 562] on icon at bounding box center [204, 567] width 16 height 16
click at [690, 330] on div "1. Understand your notes 2. Fragrance family 3.Scents & Moods Image Image Image…" at bounding box center [920, 212] width 1004 height 269
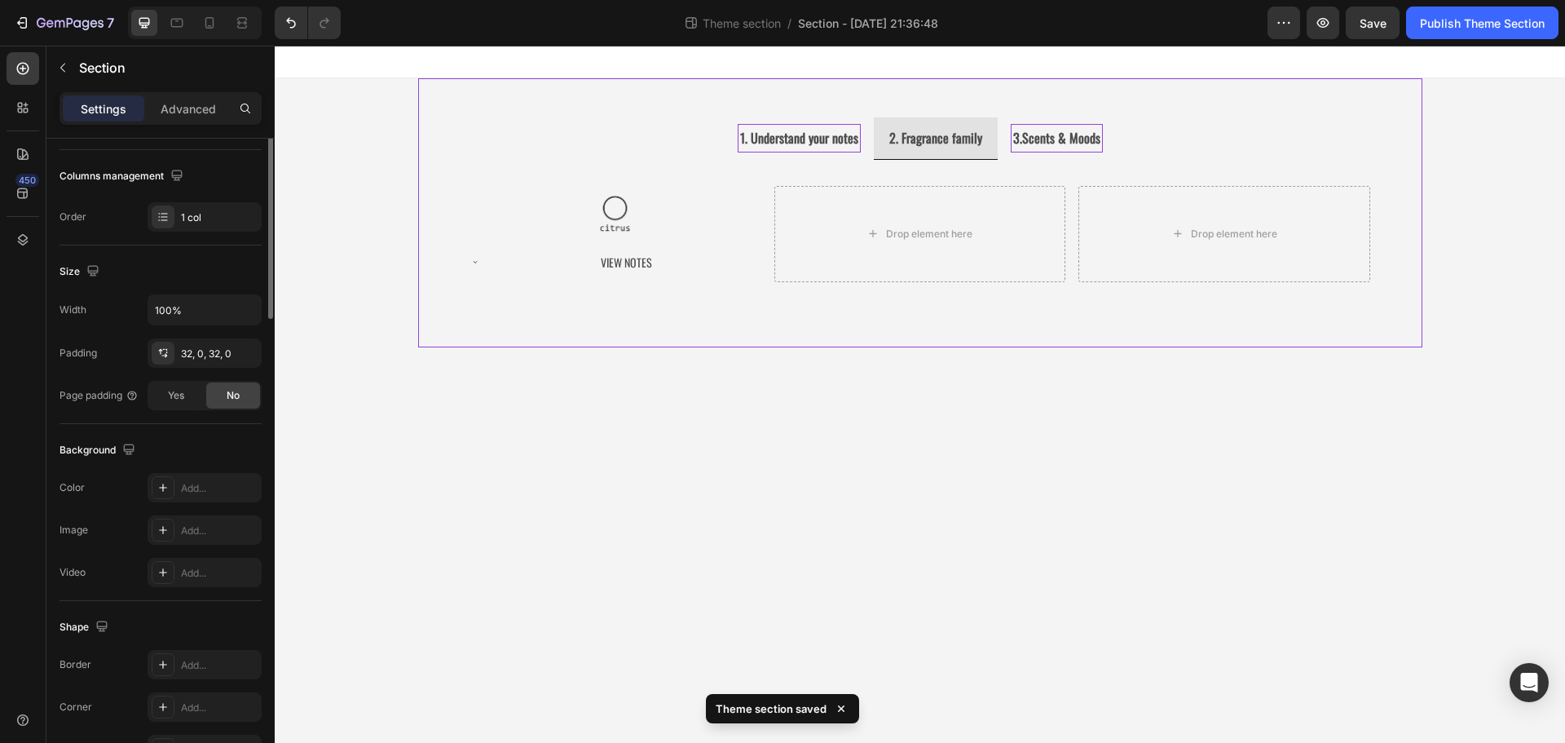
scroll to position [0, 0]
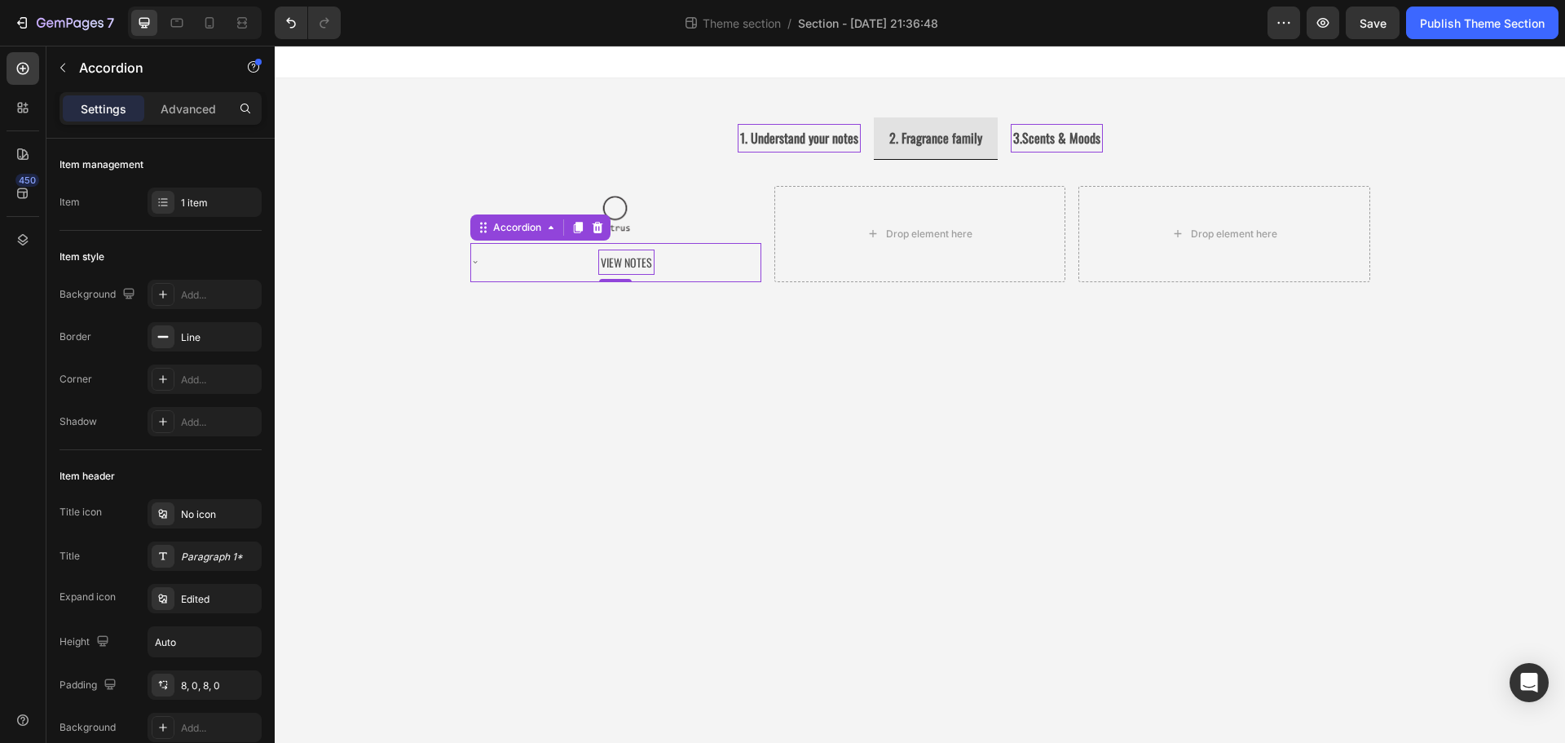
click at [612, 262] on p "View Notes" at bounding box center [626, 262] width 51 height 20
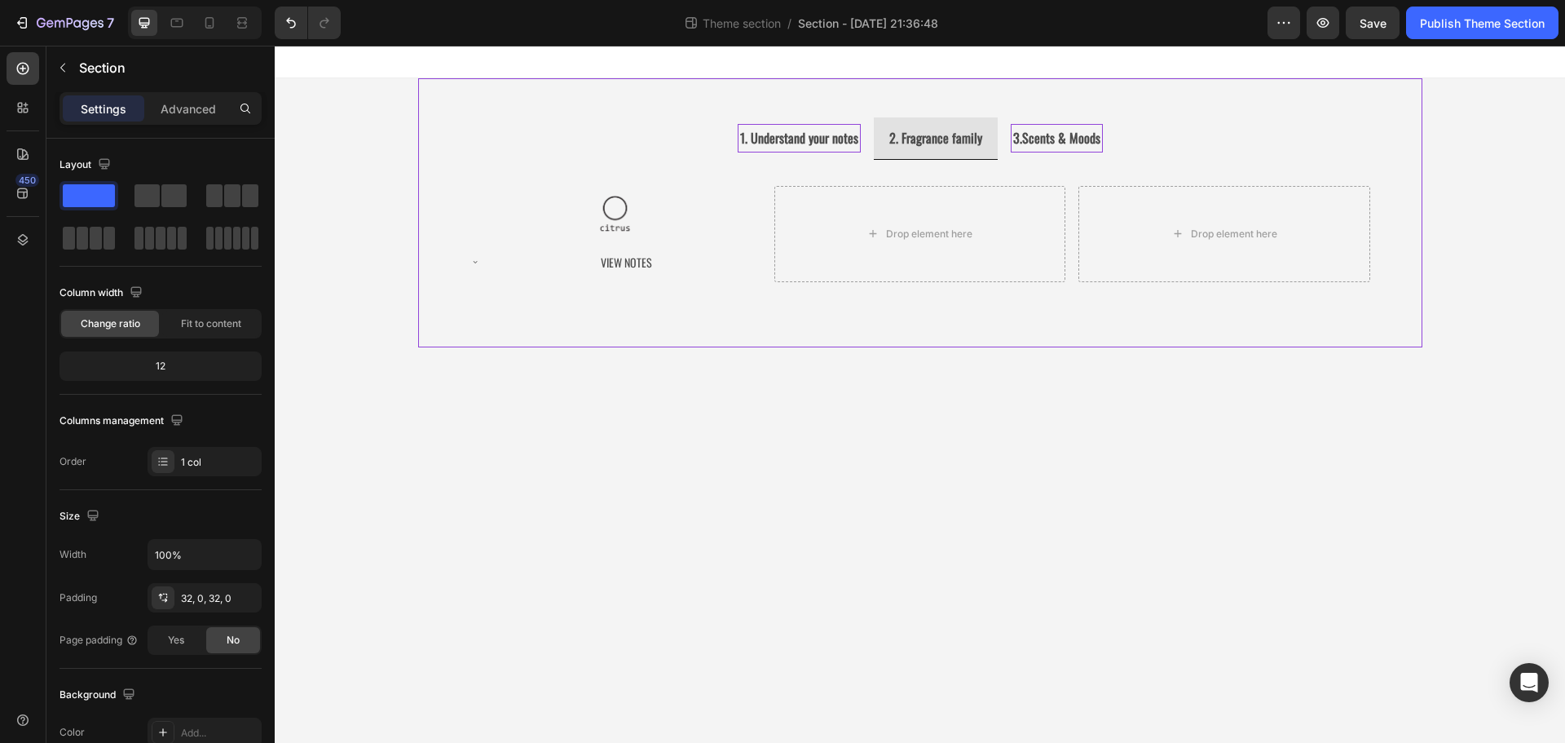
click at [709, 323] on div "1. Understand your notes 2. Fragrance family 3.Scents & Moods Image Image Image…" at bounding box center [920, 212] width 1004 height 269
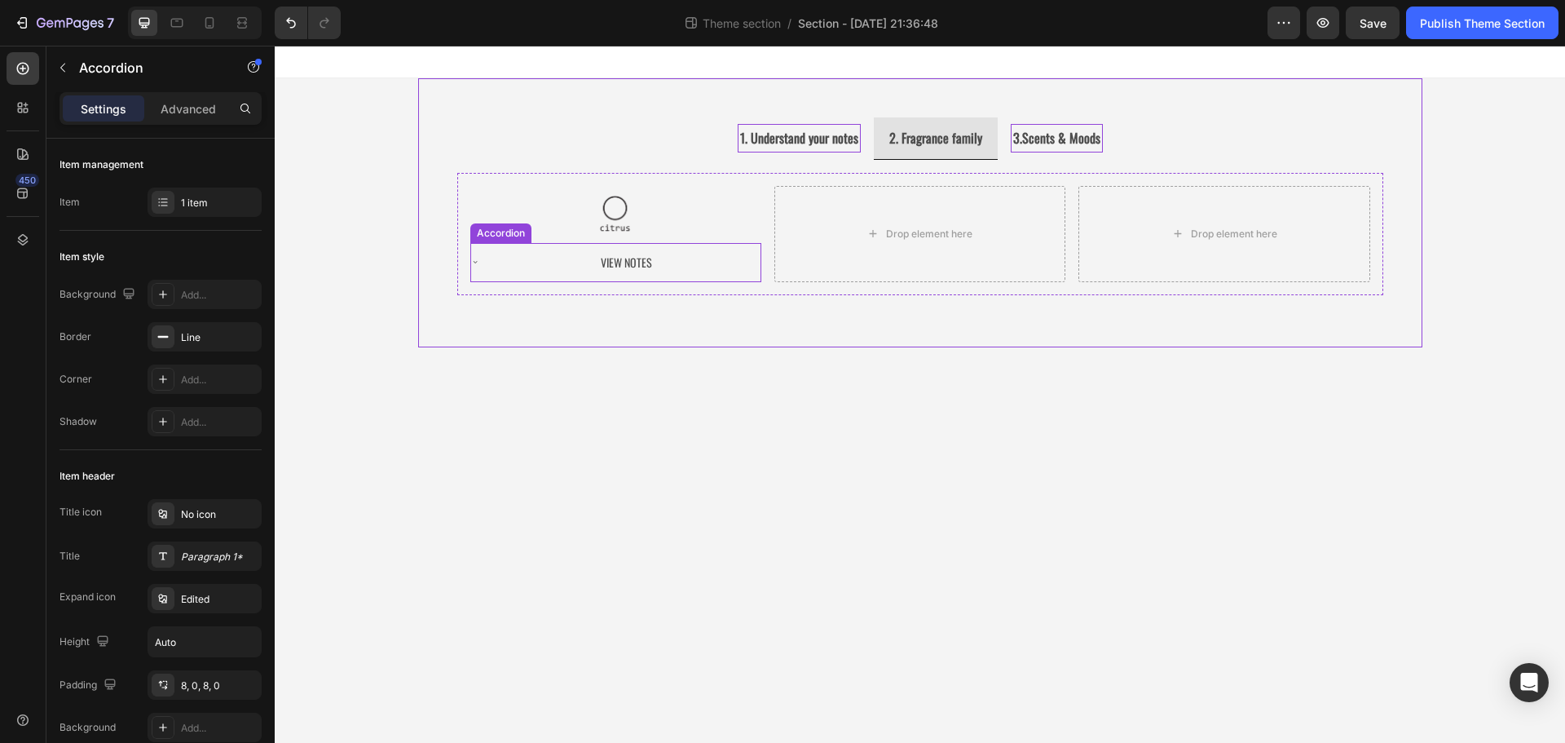
click at [656, 263] on div "View Notes" at bounding box center [626, 261] width 268 height 25
drag, startPoint x: 64, startPoint y: 73, endPoint x: 71, endPoint y: 80, distance: 9.2
click at [64, 73] on icon "button" at bounding box center [62, 67] width 13 height 13
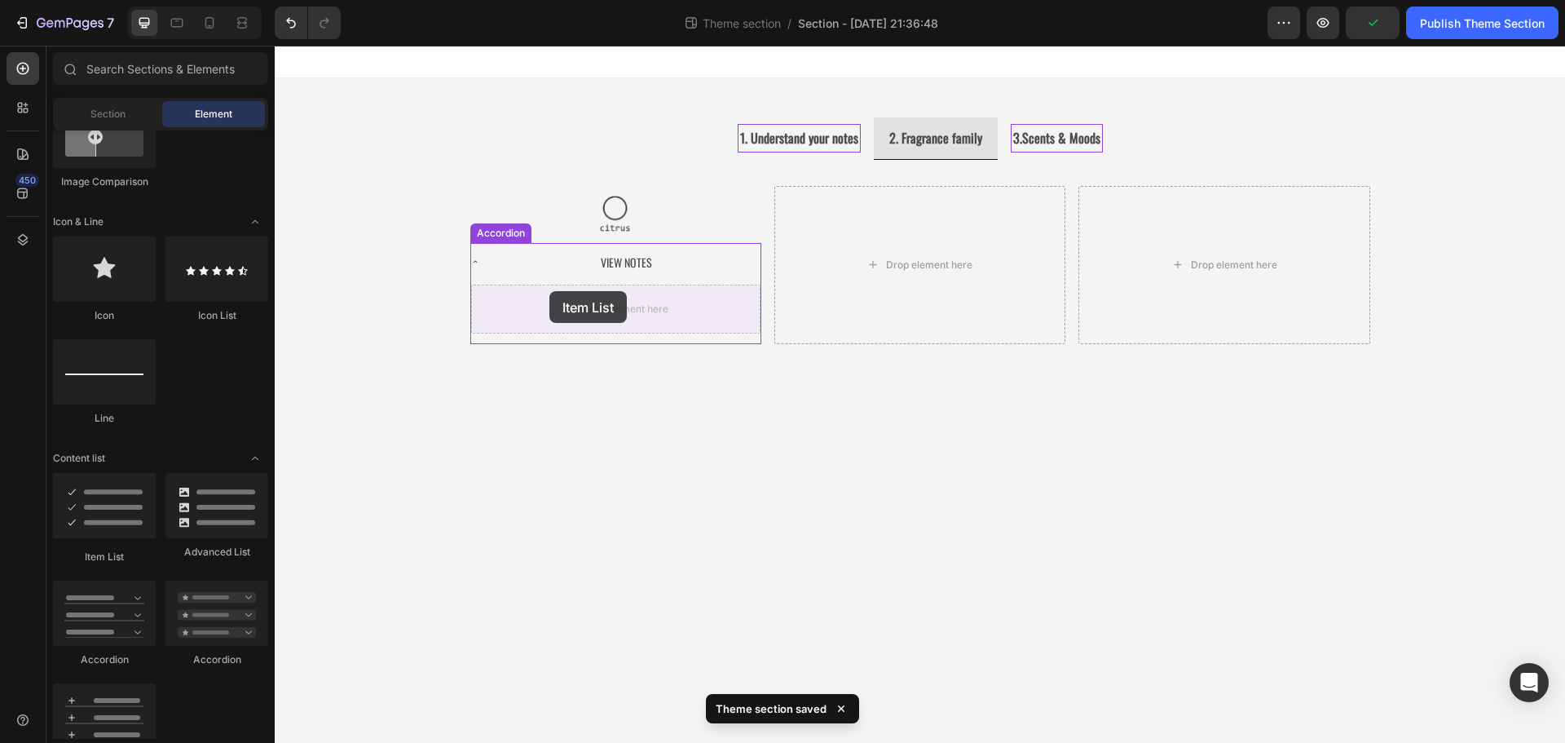
drag, startPoint x: 384, startPoint y: 571, endPoint x: 549, endPoint y: 291, distance: 325.6
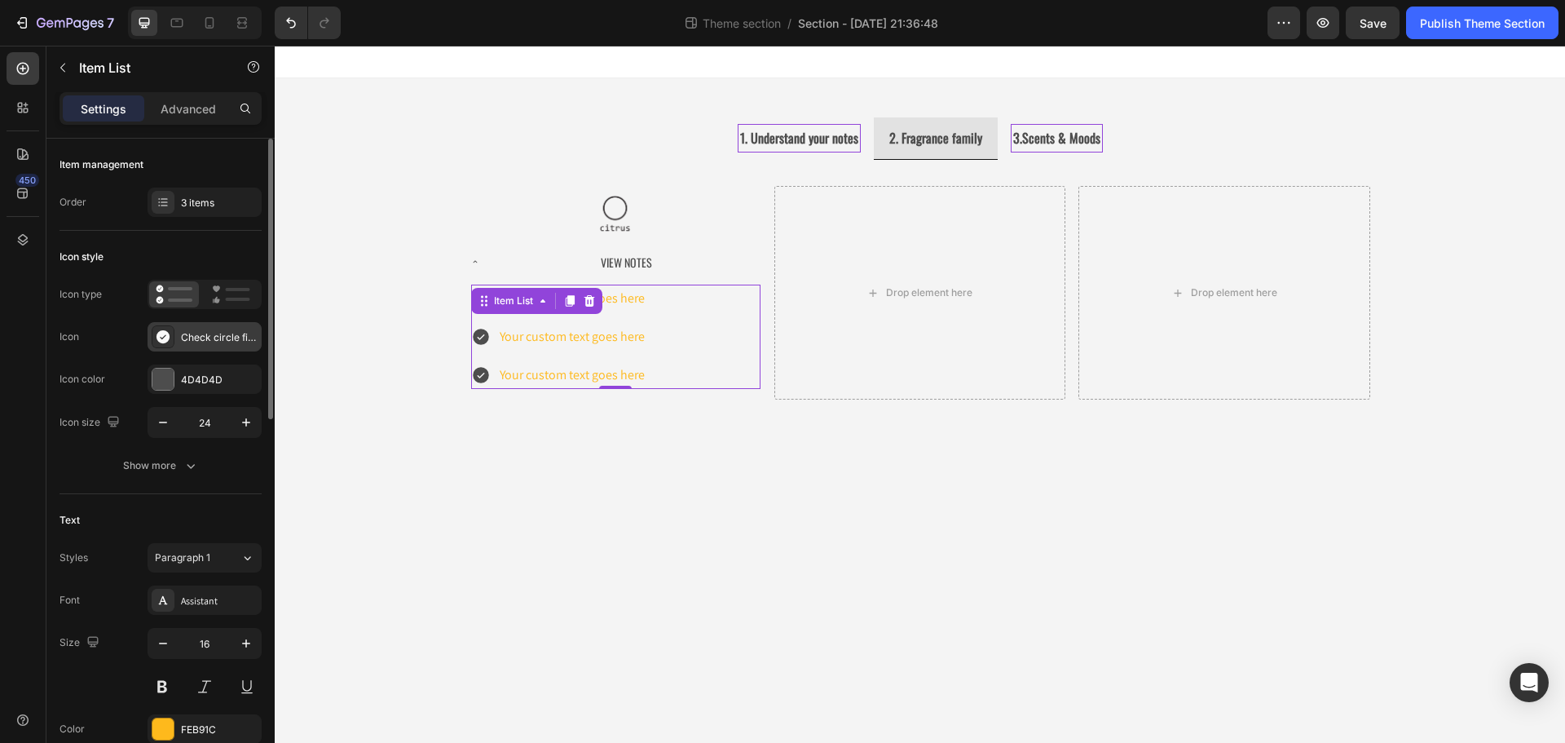
click at [209, 337] on div "Check circle filled" at bounding box center [219, 337] width 77 height 15
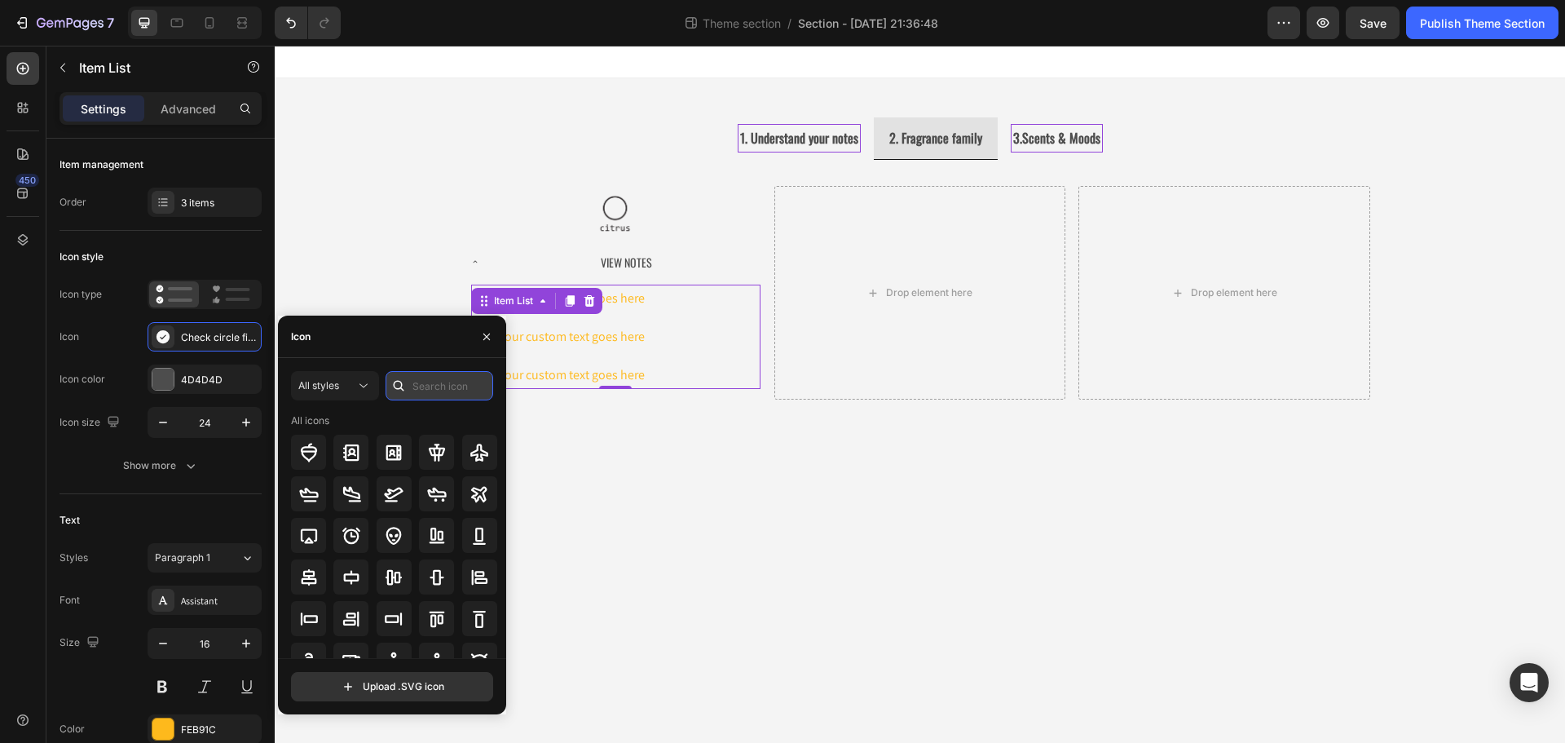
click at [425, 385] on input "text" at bounding box center [440, 385] width 108 height 29
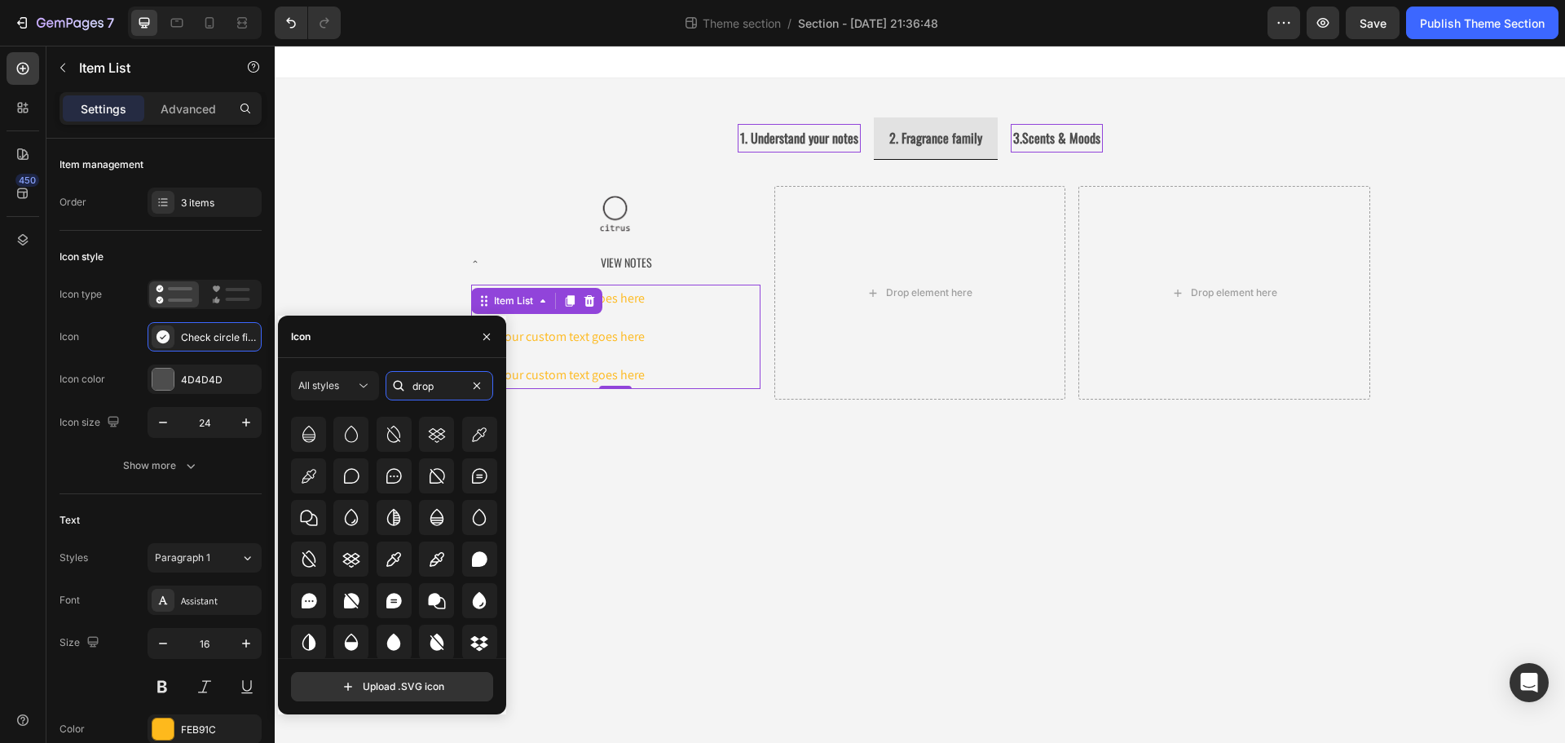
scroll to position [179, 0]
click at [349, 518] on icon at bounding box center [352, 516] width 20 height 20
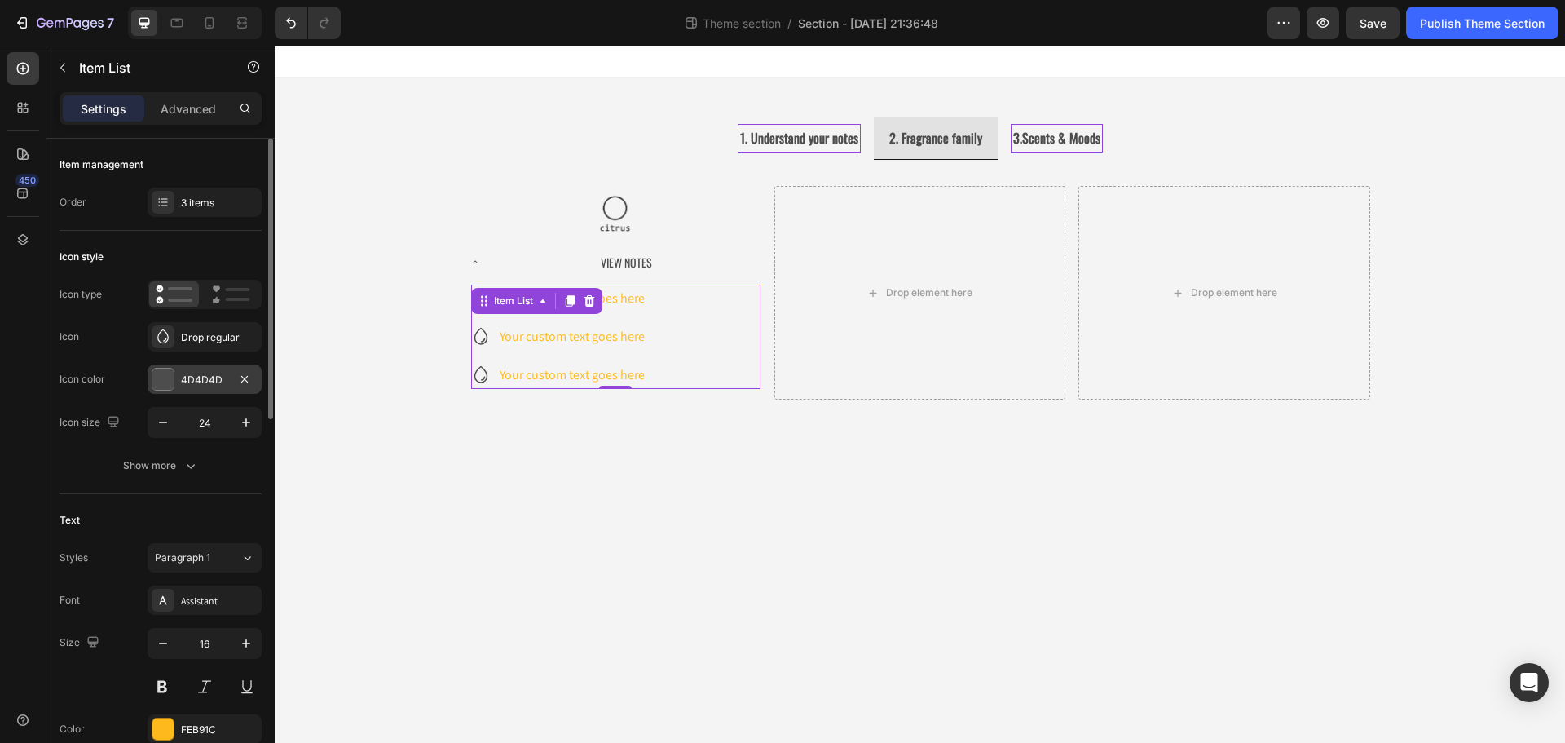
click at [169, 386] on div at bounding box center [162, 378] width 21 height 21
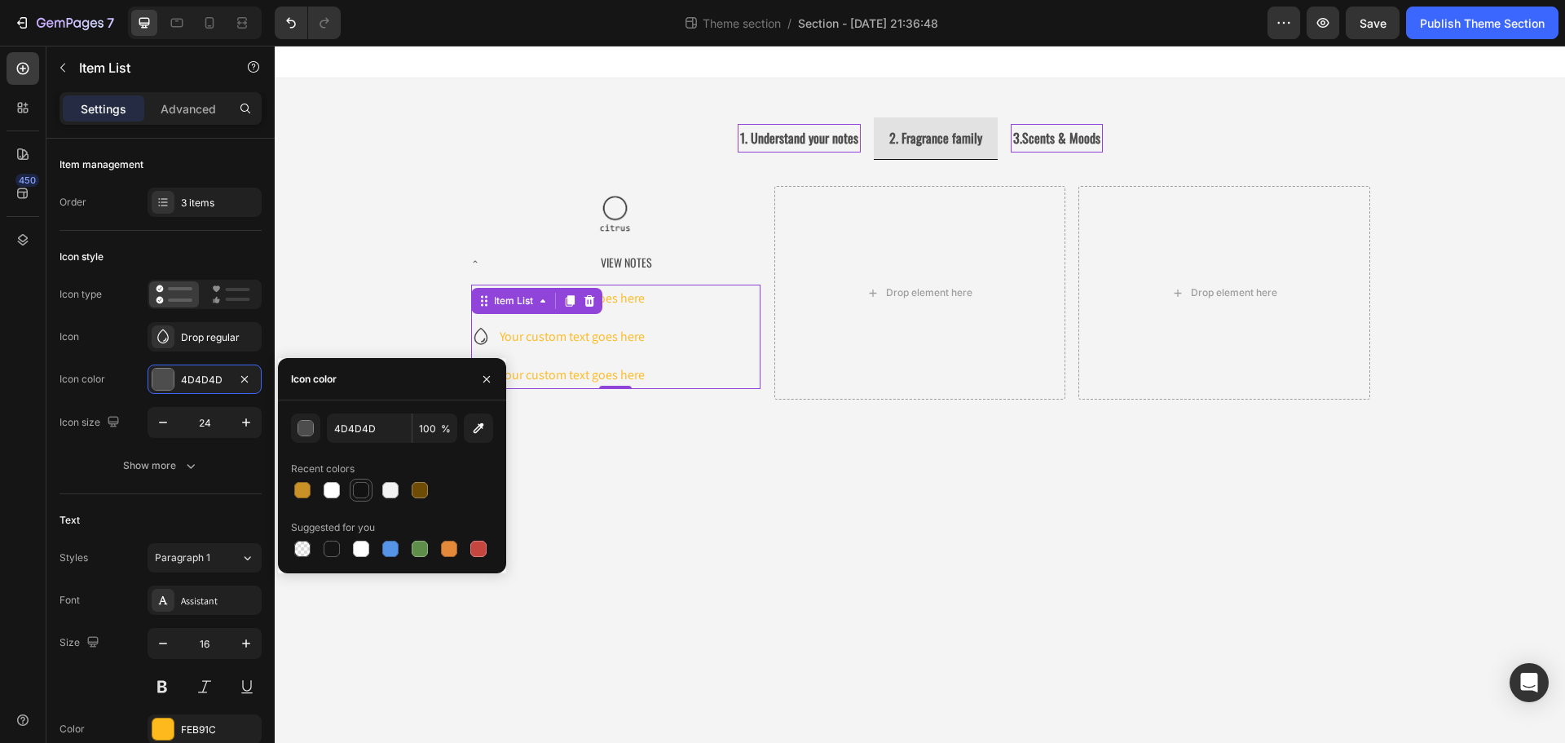
click at [365, 491] on div at bounding box center [361, 490] width 16 height 16
click at [172, 463] on div "Show more" at bounding box center [161, 465] width 76 height 16
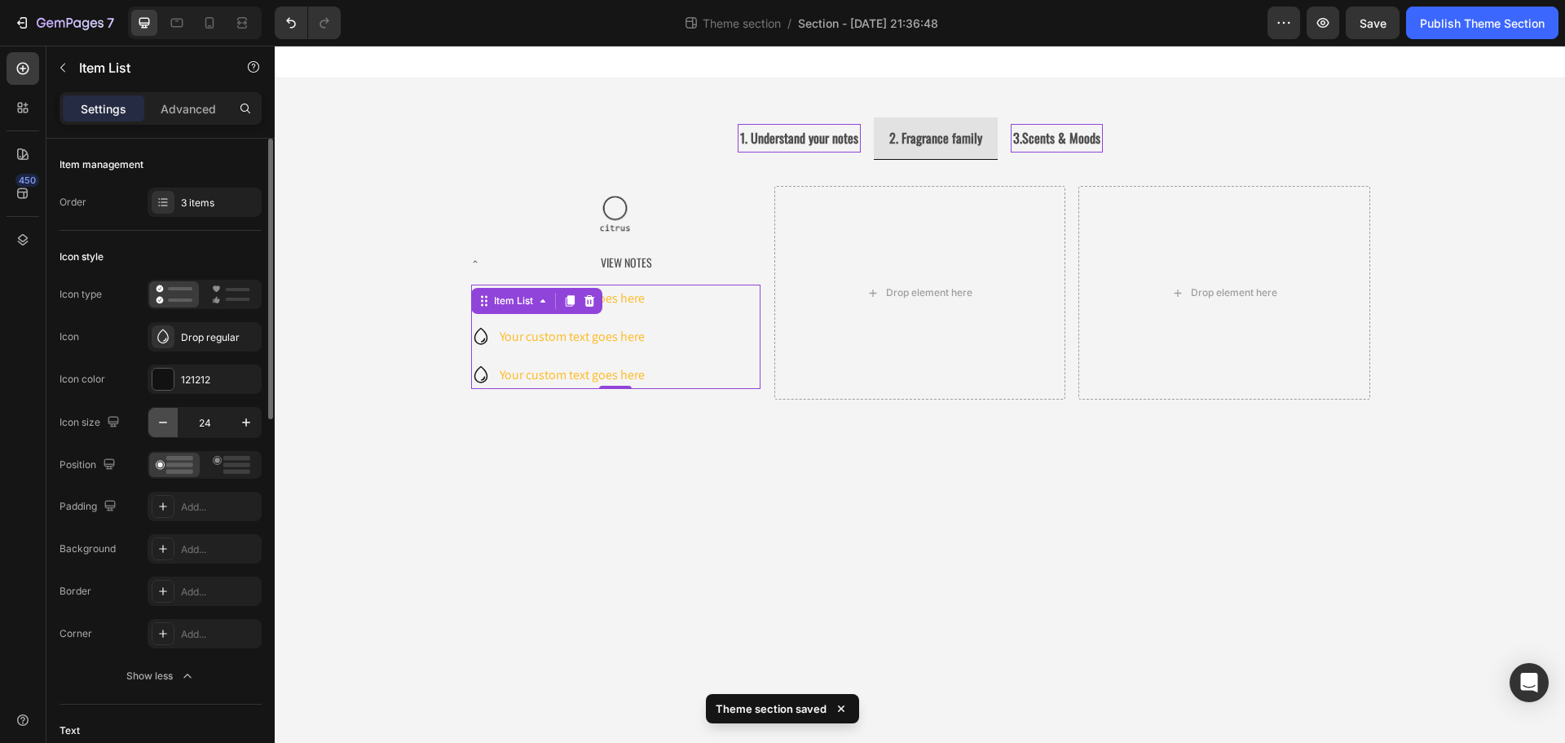
click at [172, 416] on button "button" at bounding box center [162, 422] width 29 height 29
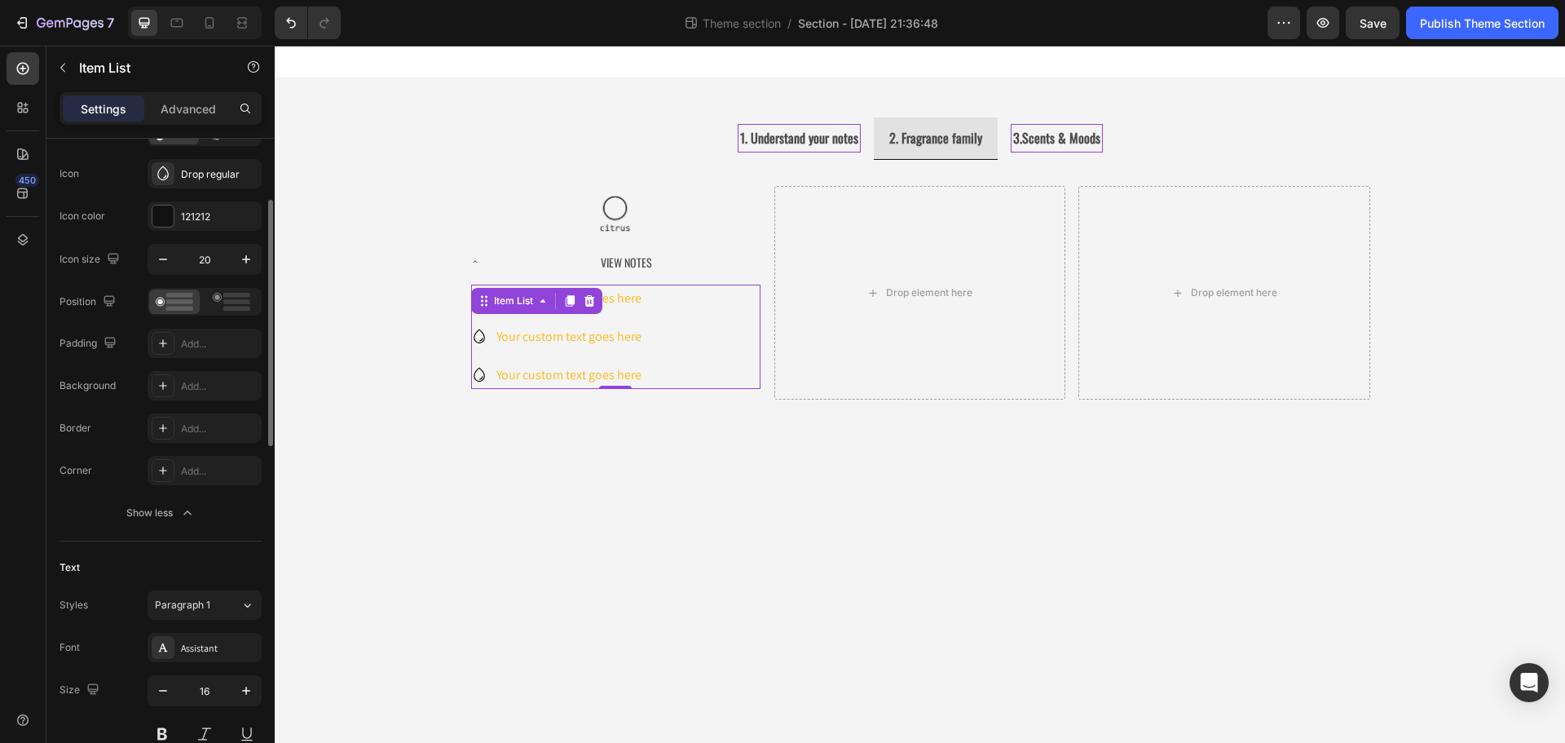
scroll to position [326, 0]
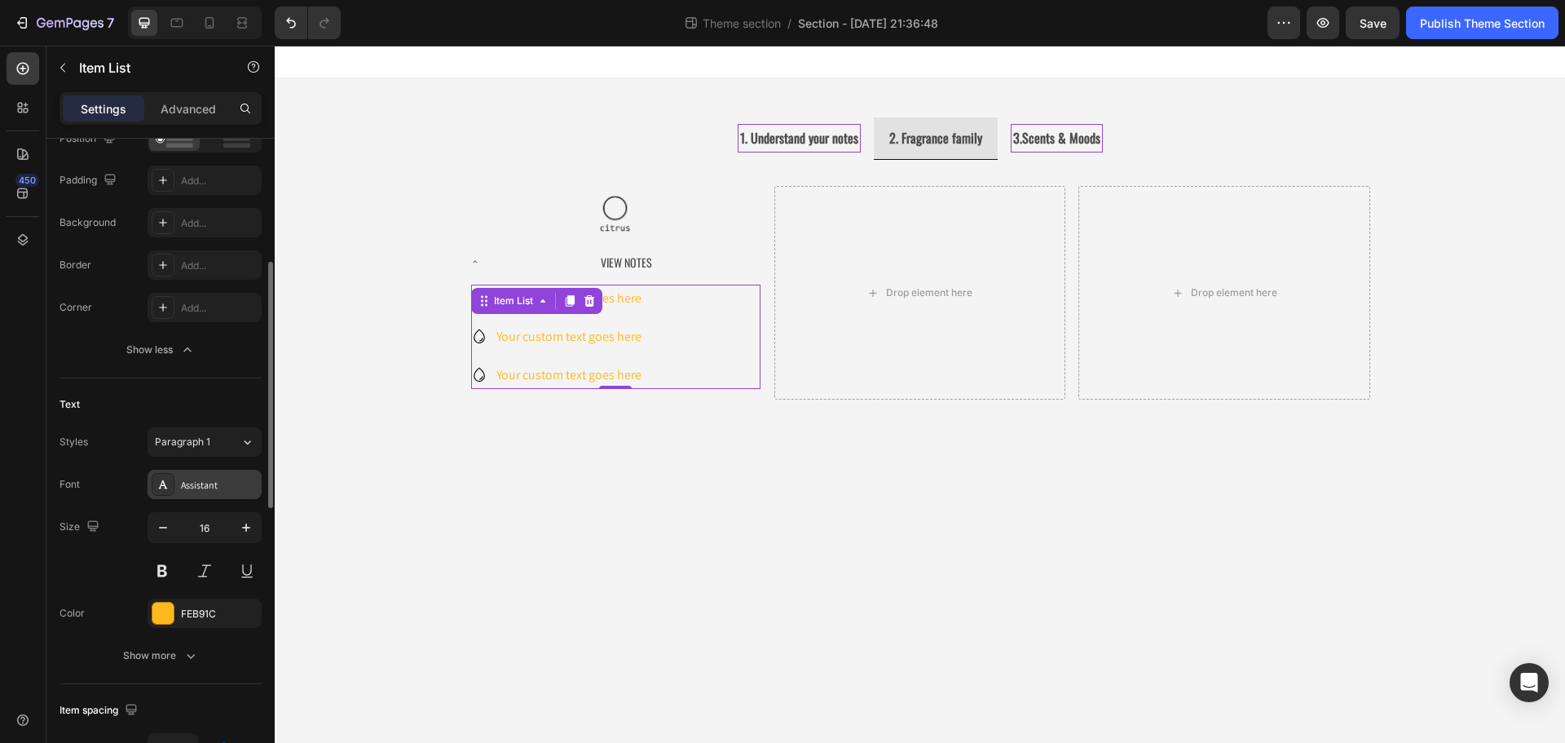
click at [191, 485] on div "Assistant" at bounding box center [219, 485] width 77 height 15
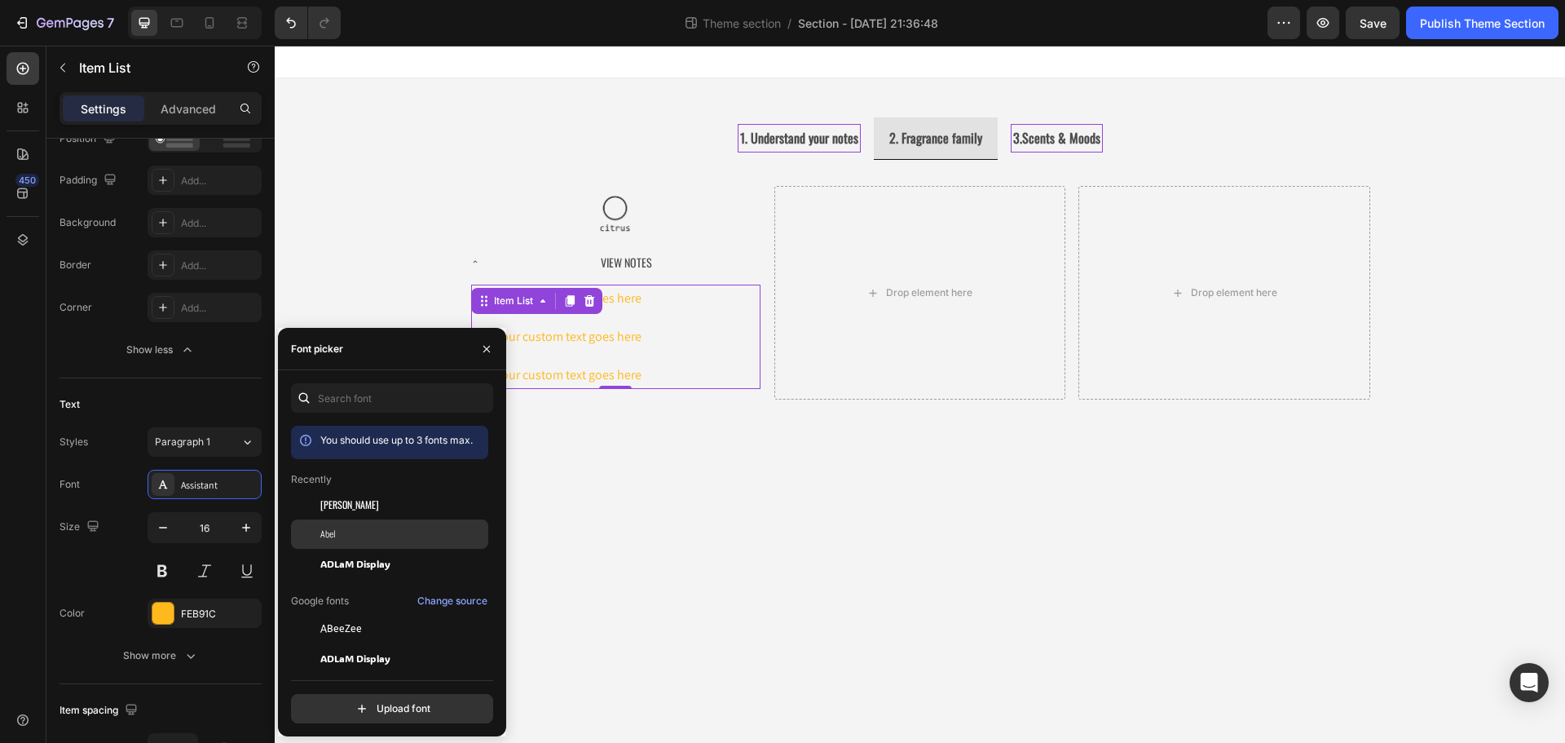
click at [360, 540] on div "Abel" at bounding box center [402, 534] width 165 height 15
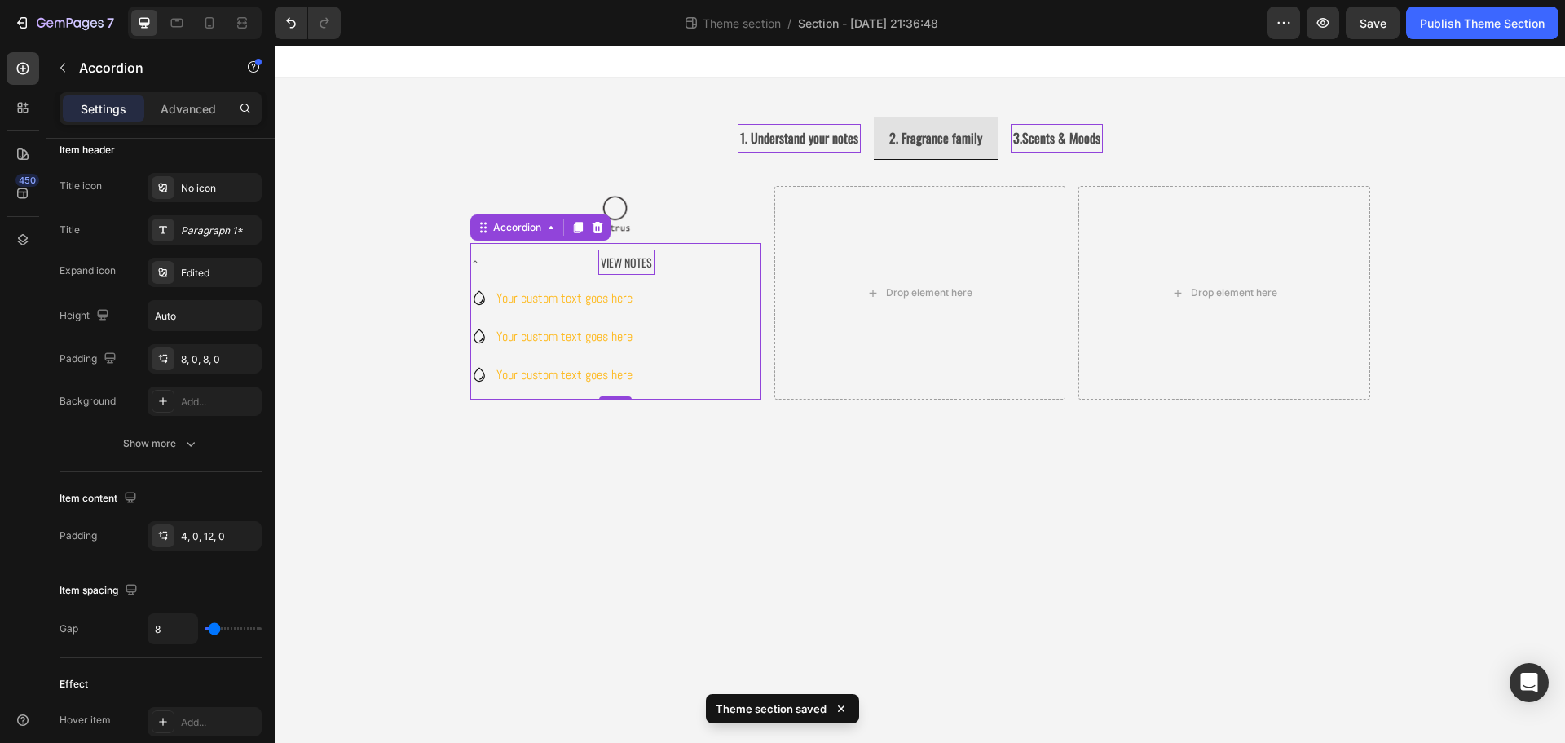
click at [611, 263] on p "View Notes" at bounding box center [626, 262] width 51 height 20
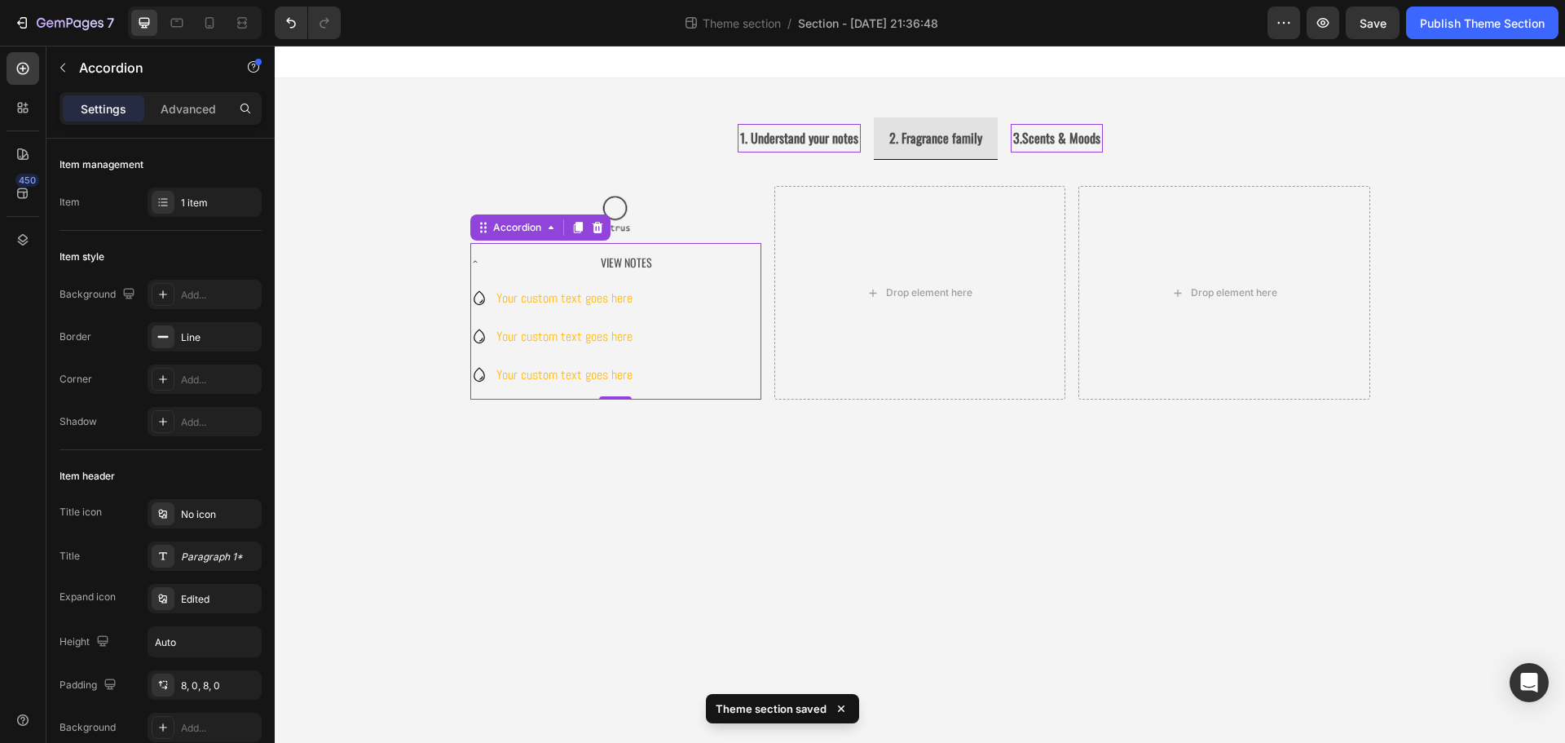
click at [506, 260] on div "View Notes" at bounding box center [626, 261] width 268 height 25
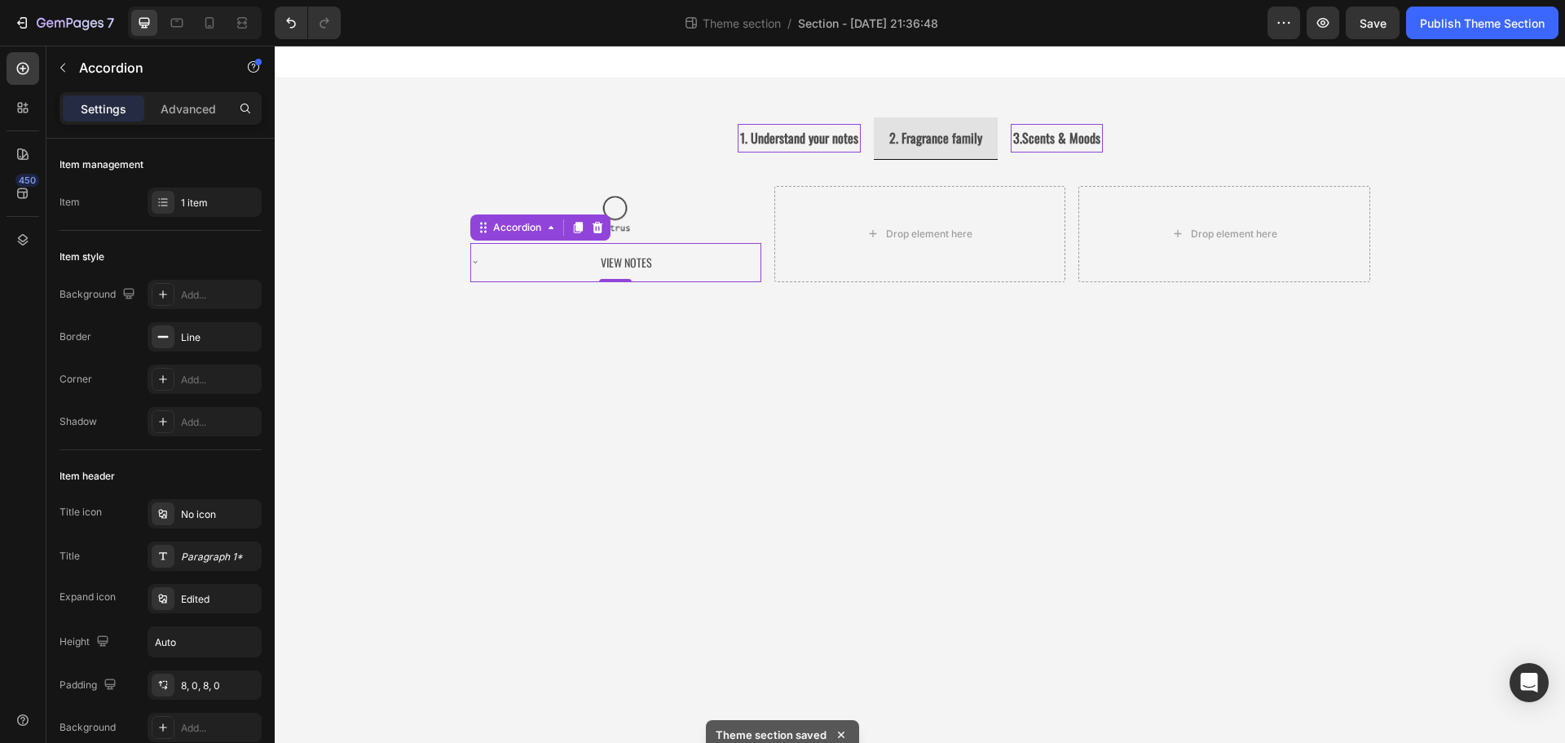
click at [506, 260] on div "View Notes" at bounding box center [626, 261] width 268 height 25
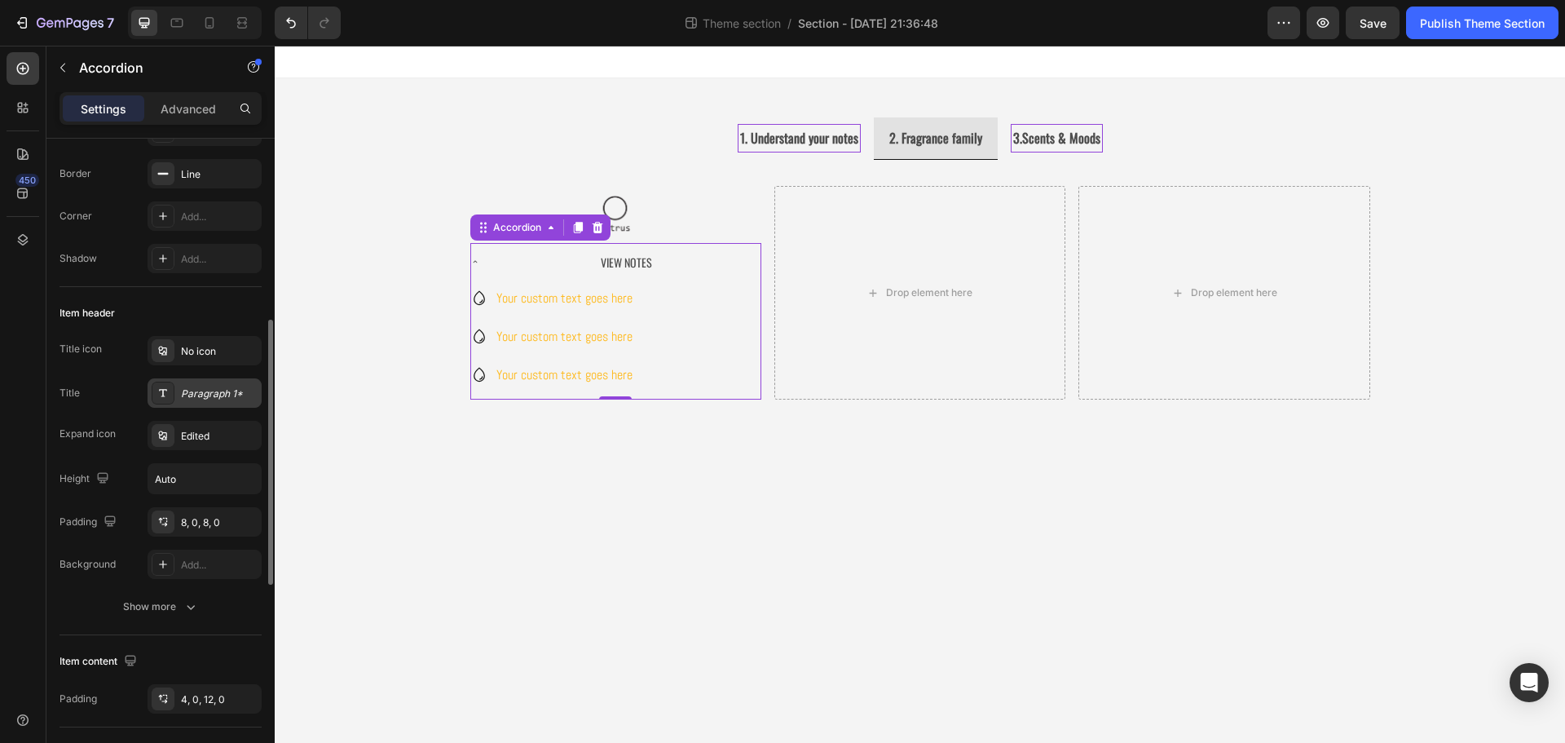
scroll to position [245, 0]
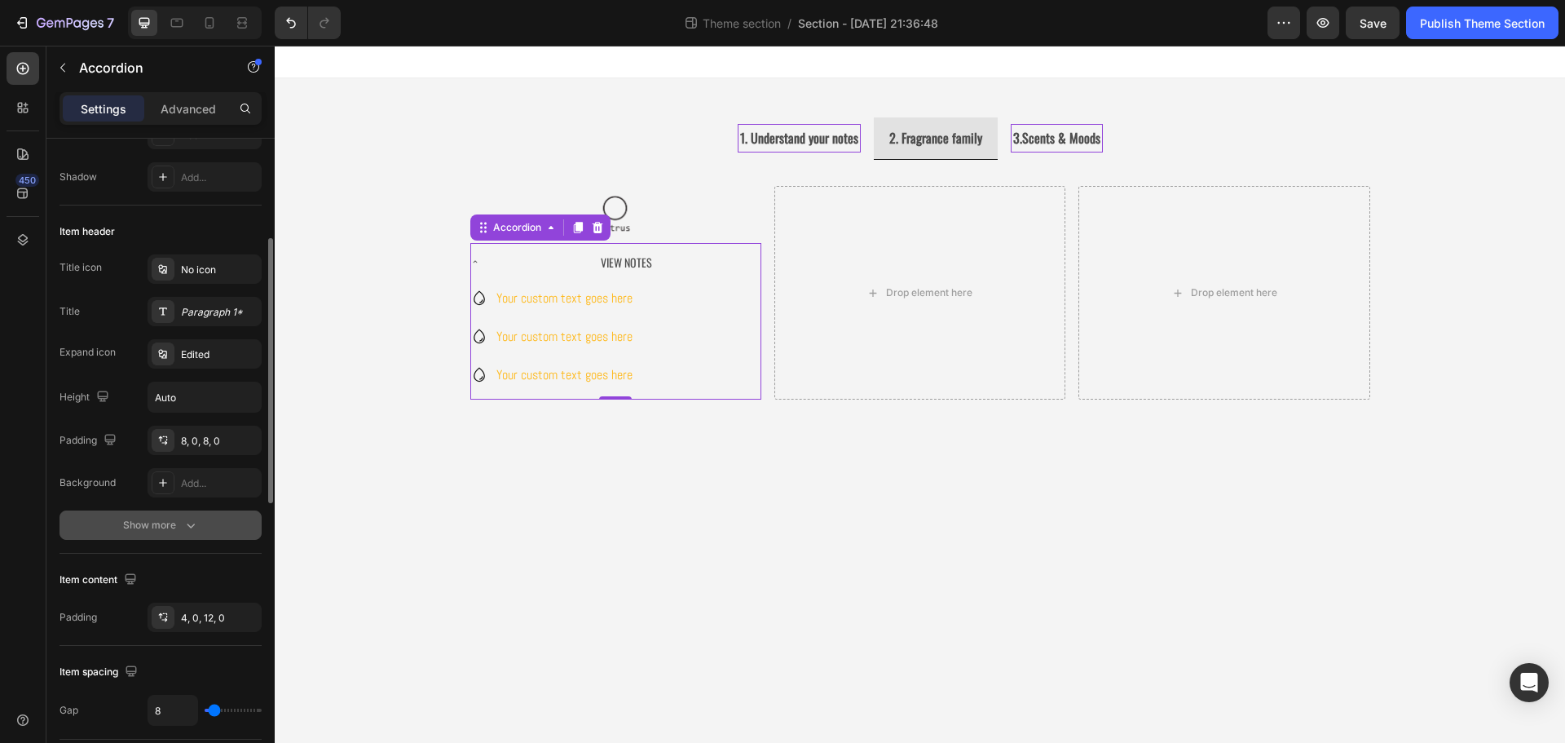
click at [187, 520] on icon "button" at bounding box center [191, 525] width 16 height 16
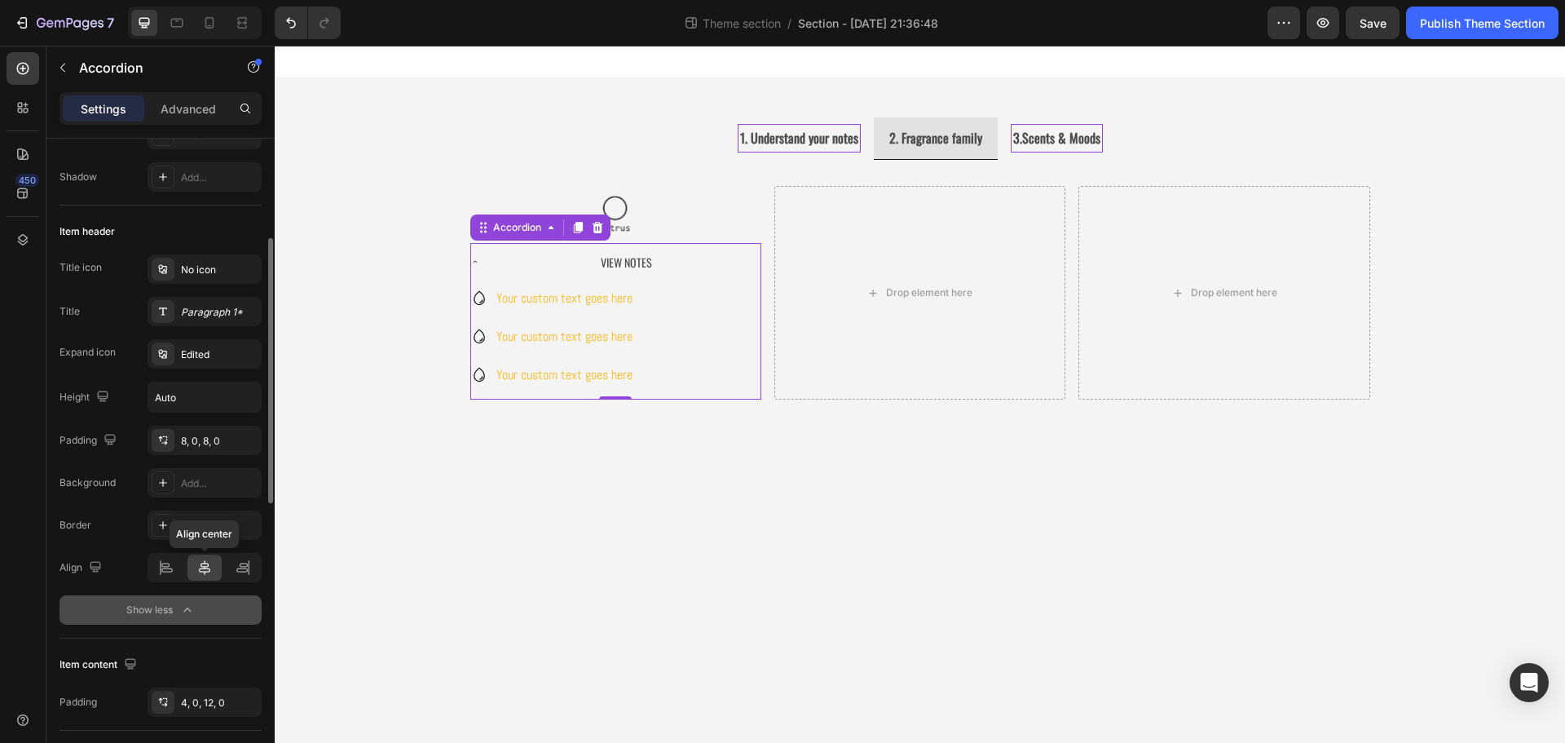
click at [200, 570] on icon at bounding box center [204, 567] width 11 height 15
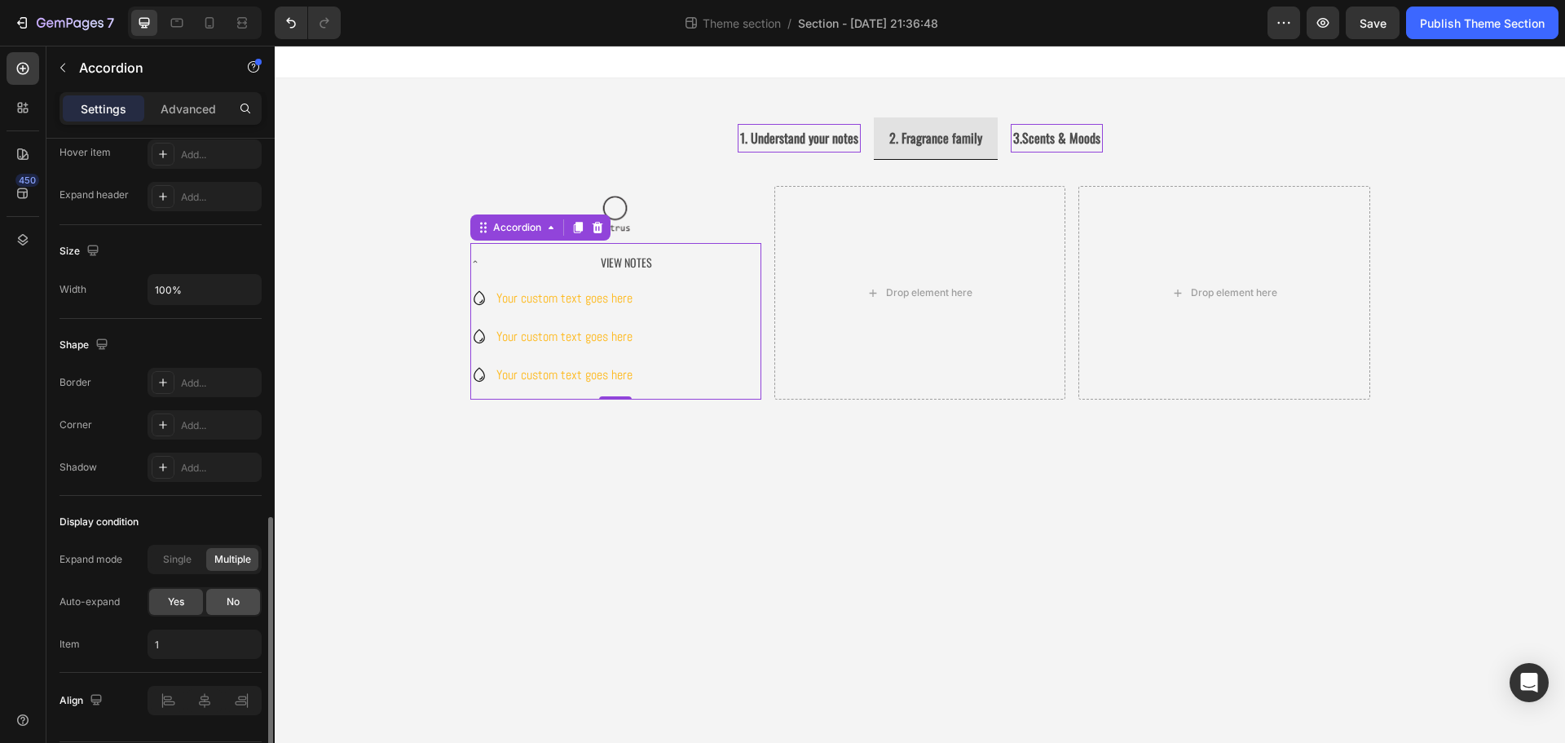
scroll to position [1029, 0]
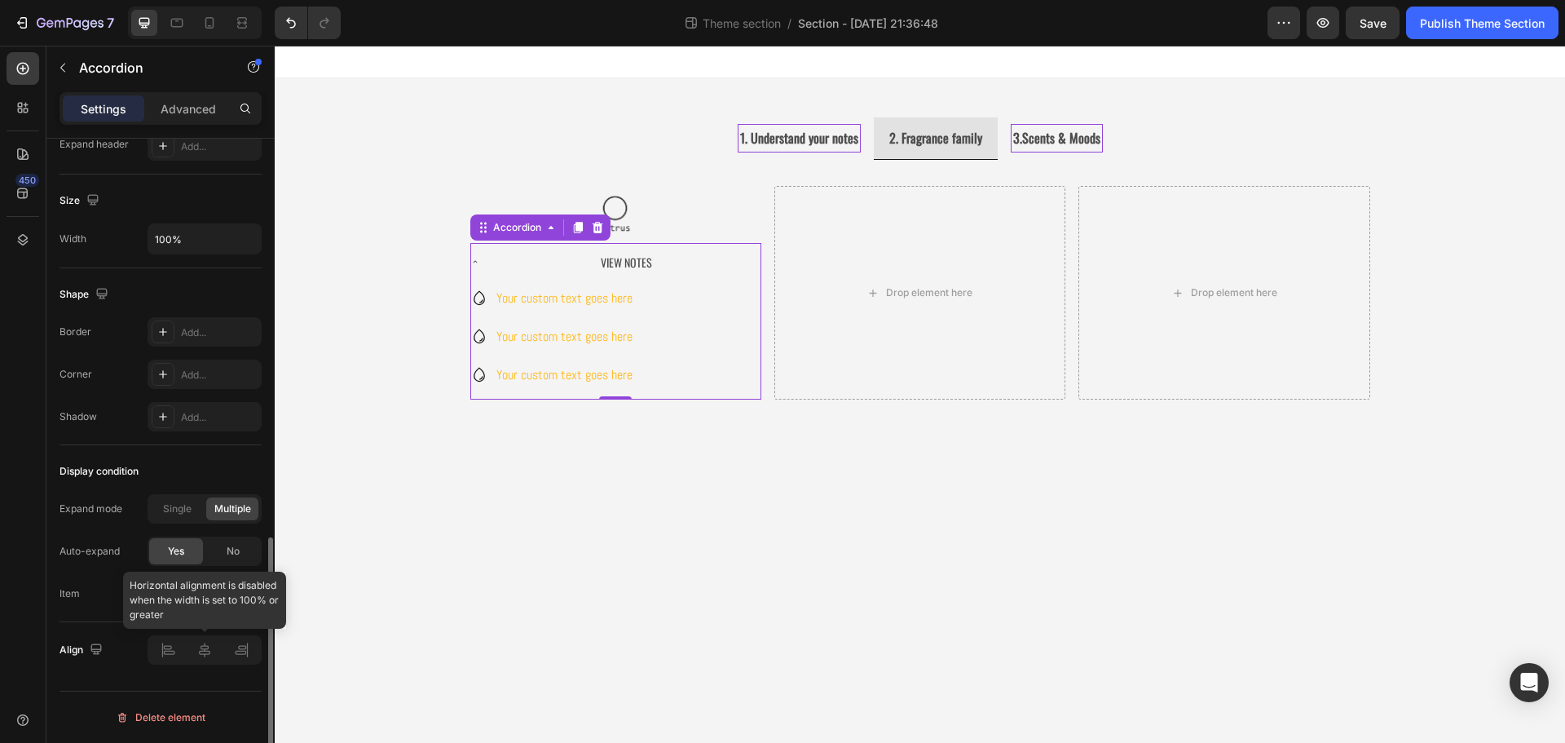
click at [213, 650] on div at bounding box center [205, 649] width 114 height 29
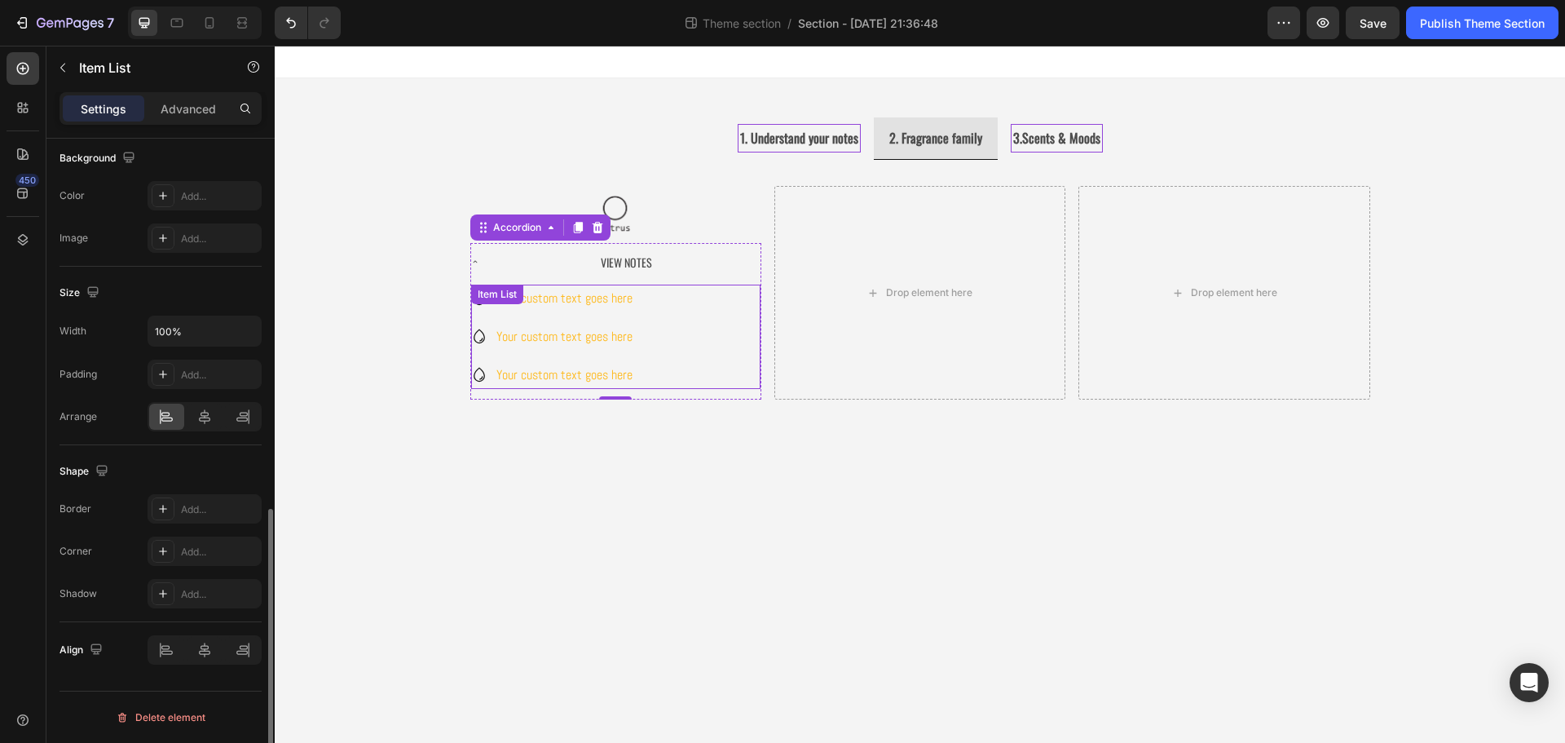
click at [642, 301] on div "Your custom text goes here Your custom text goes here Your custom text goes here" at bounding box center [615, 336] width 289 height 104
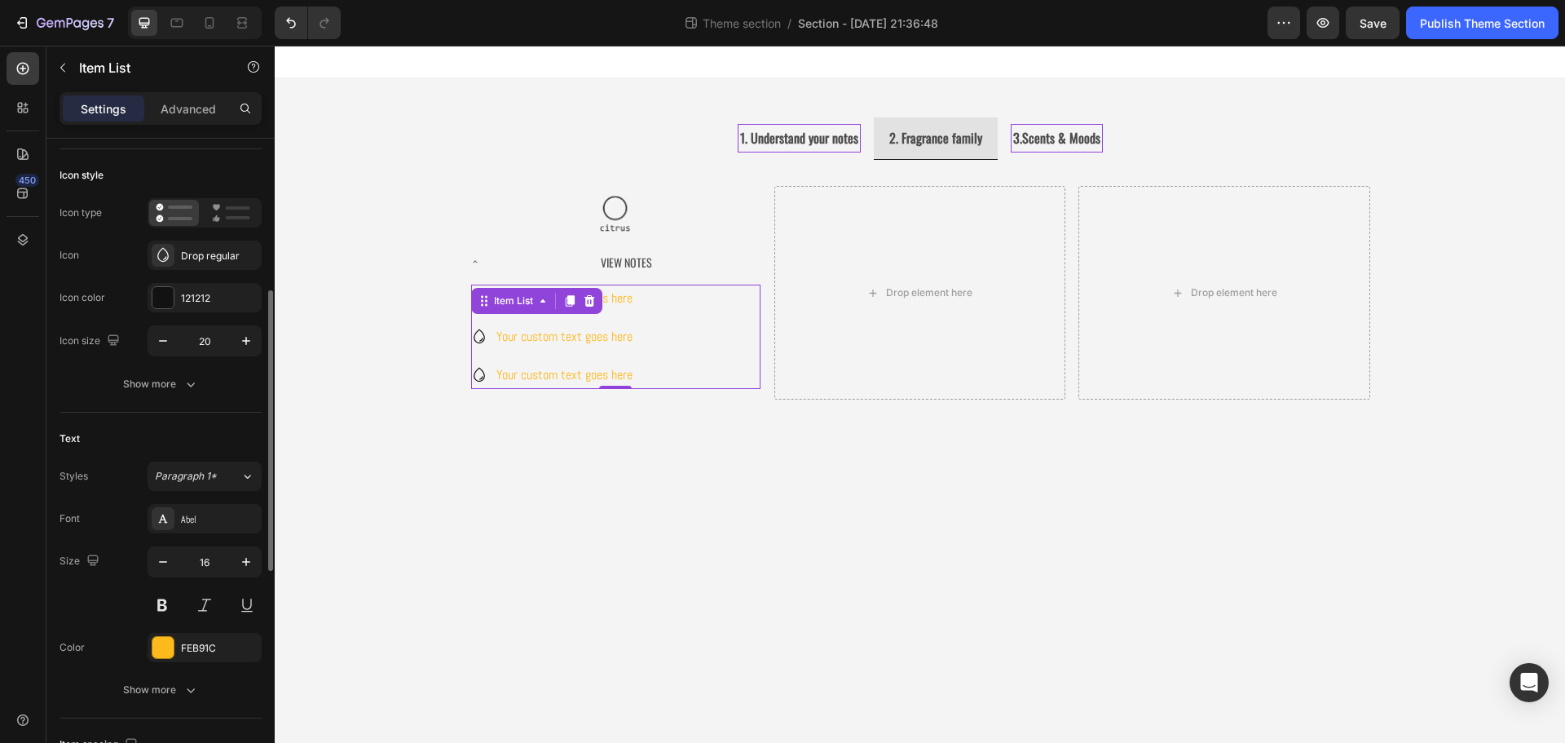
scroll to position [163, 0]
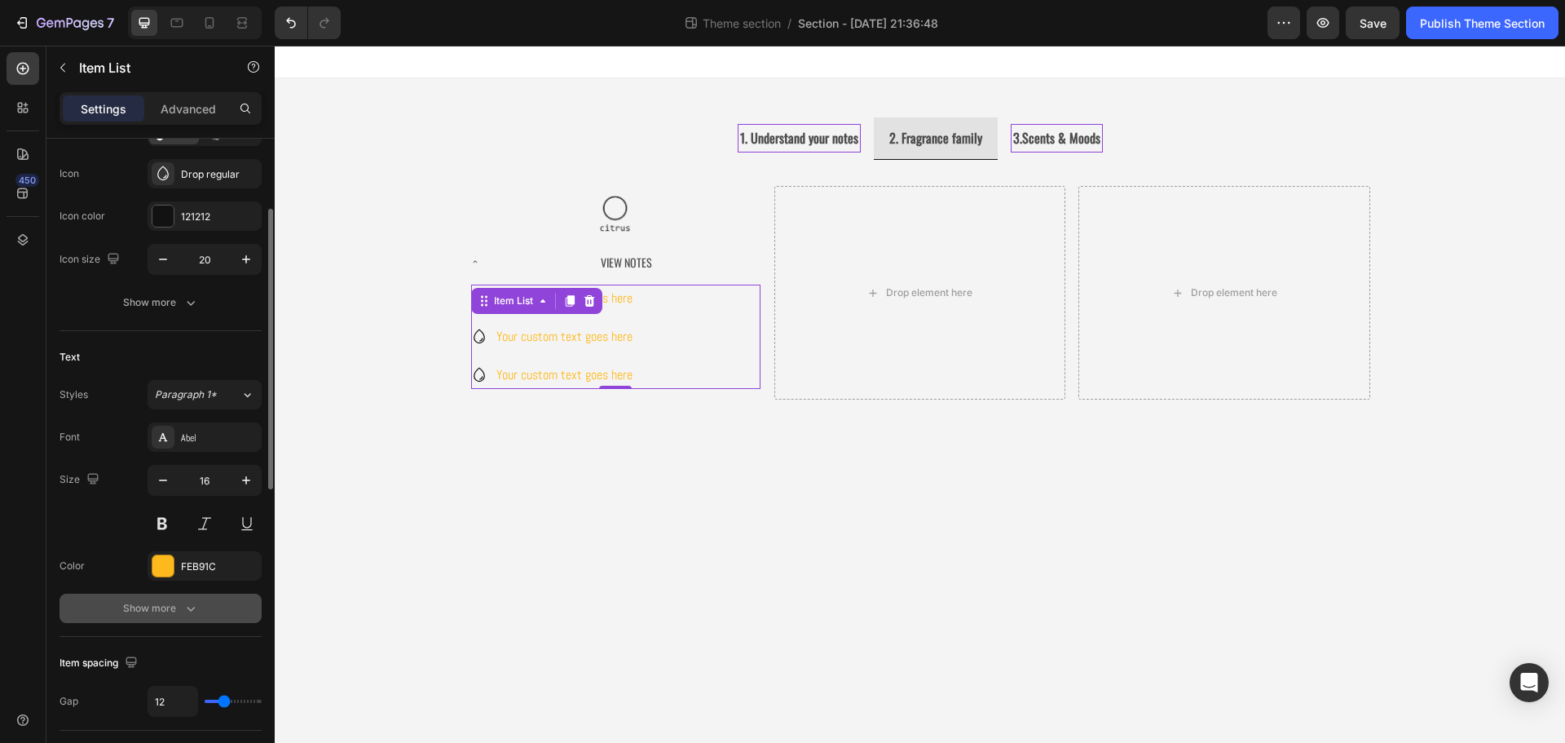
click at [181, 619] on button "Show more" at bounding box center [160, 607] width 202 height 29
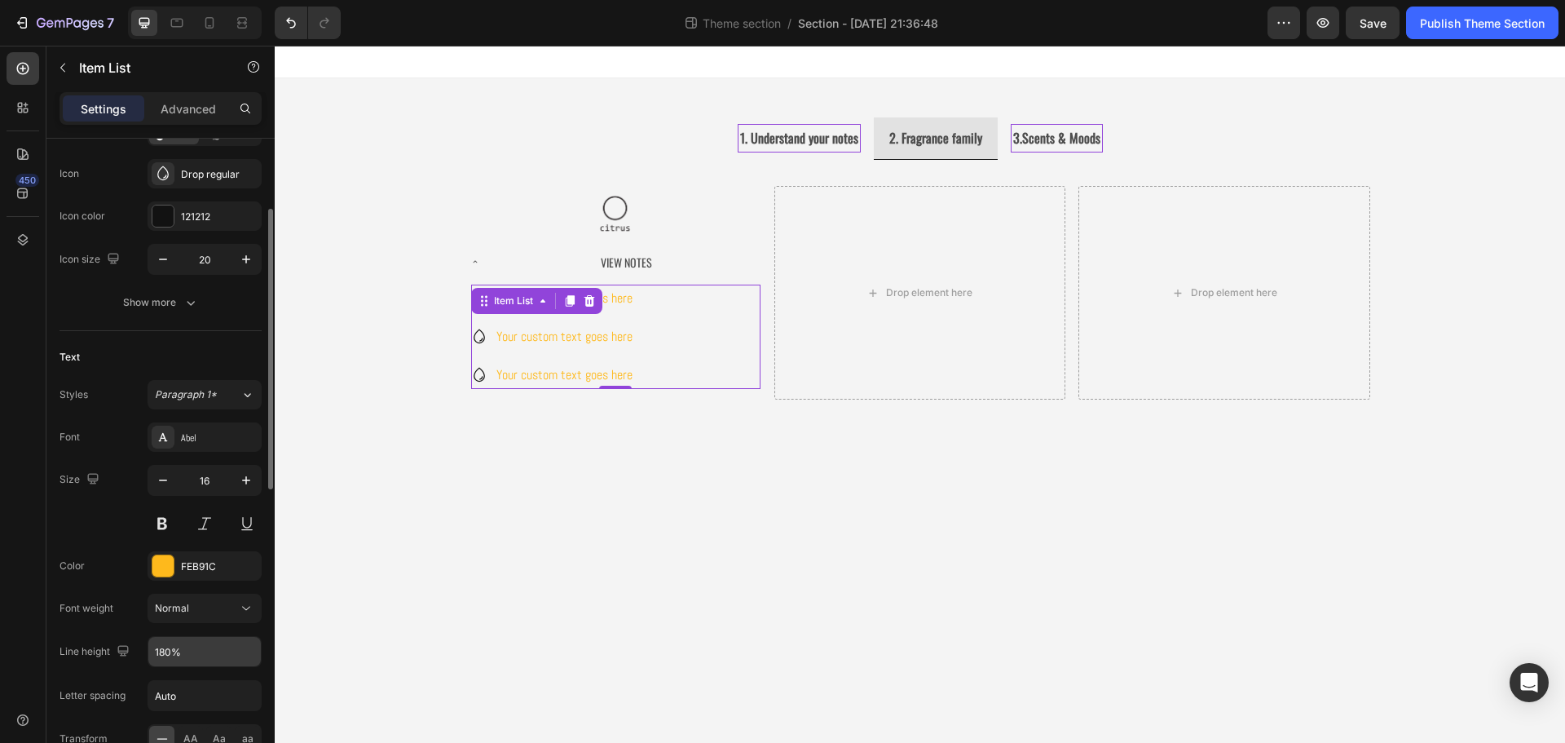
scroll to position [245, 0]
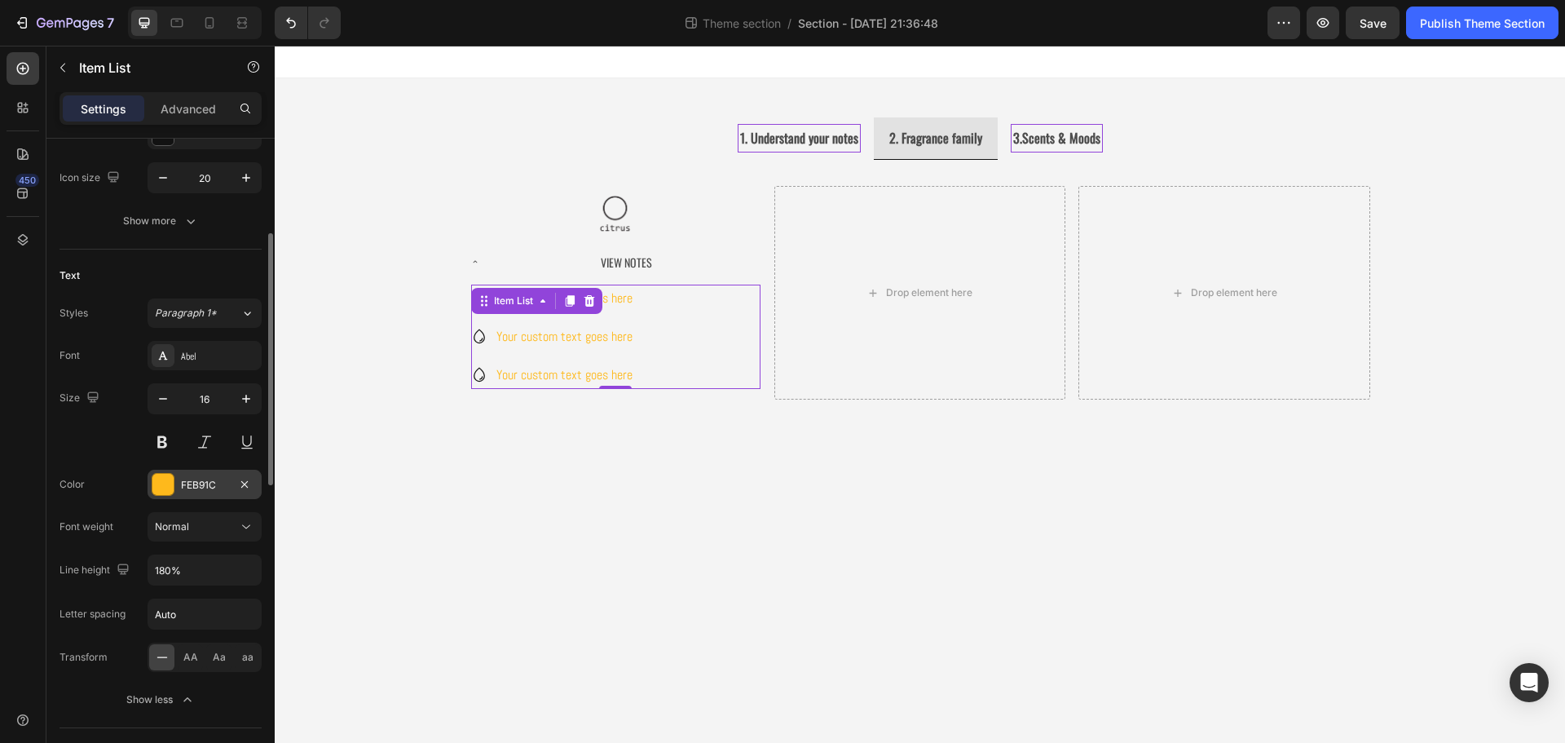
click at [199, 482] on div "FEB91C" at bounding box center [204, 485] width 47 height 15
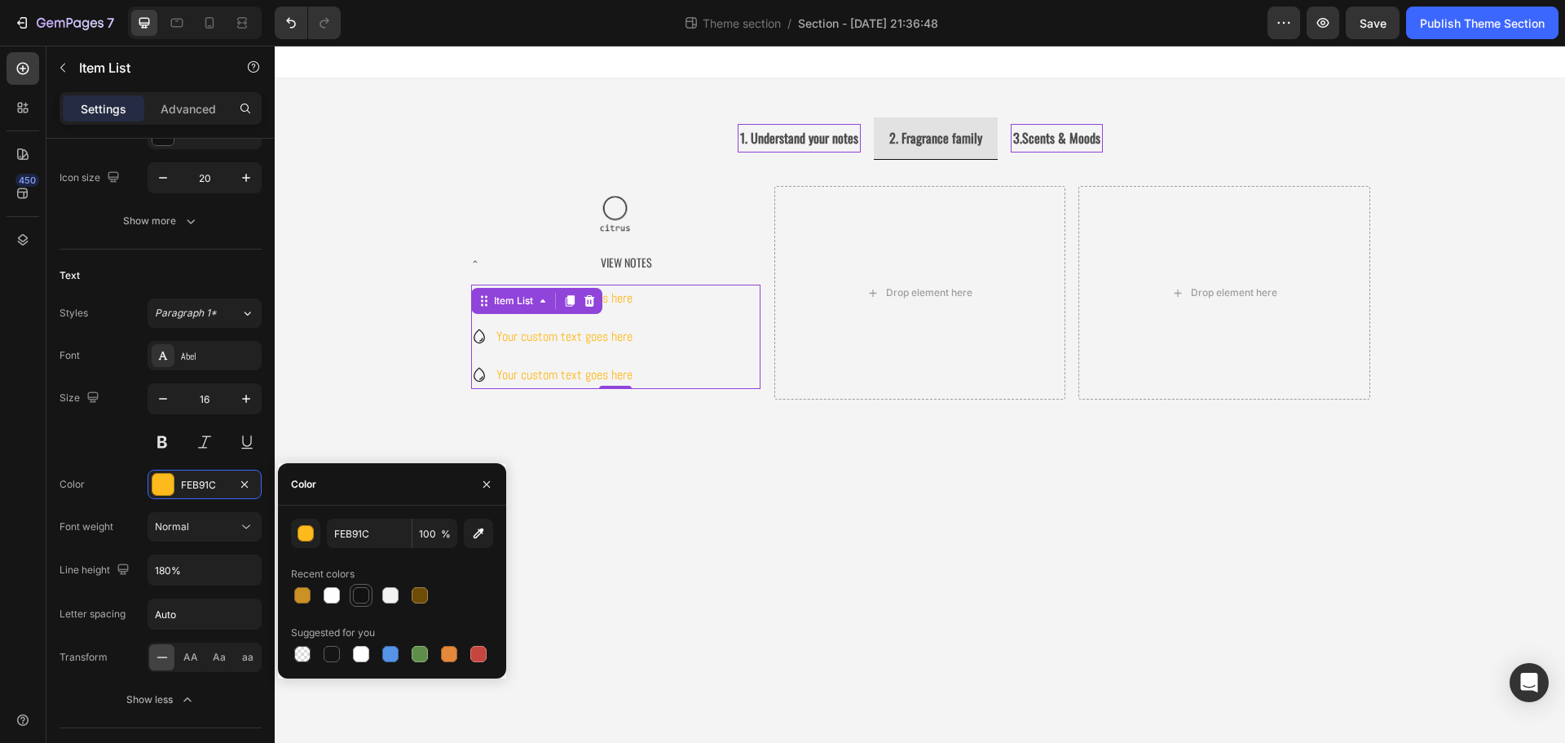
click at [360, 599] on div at bounding box center [361, 595] width 16 height 16
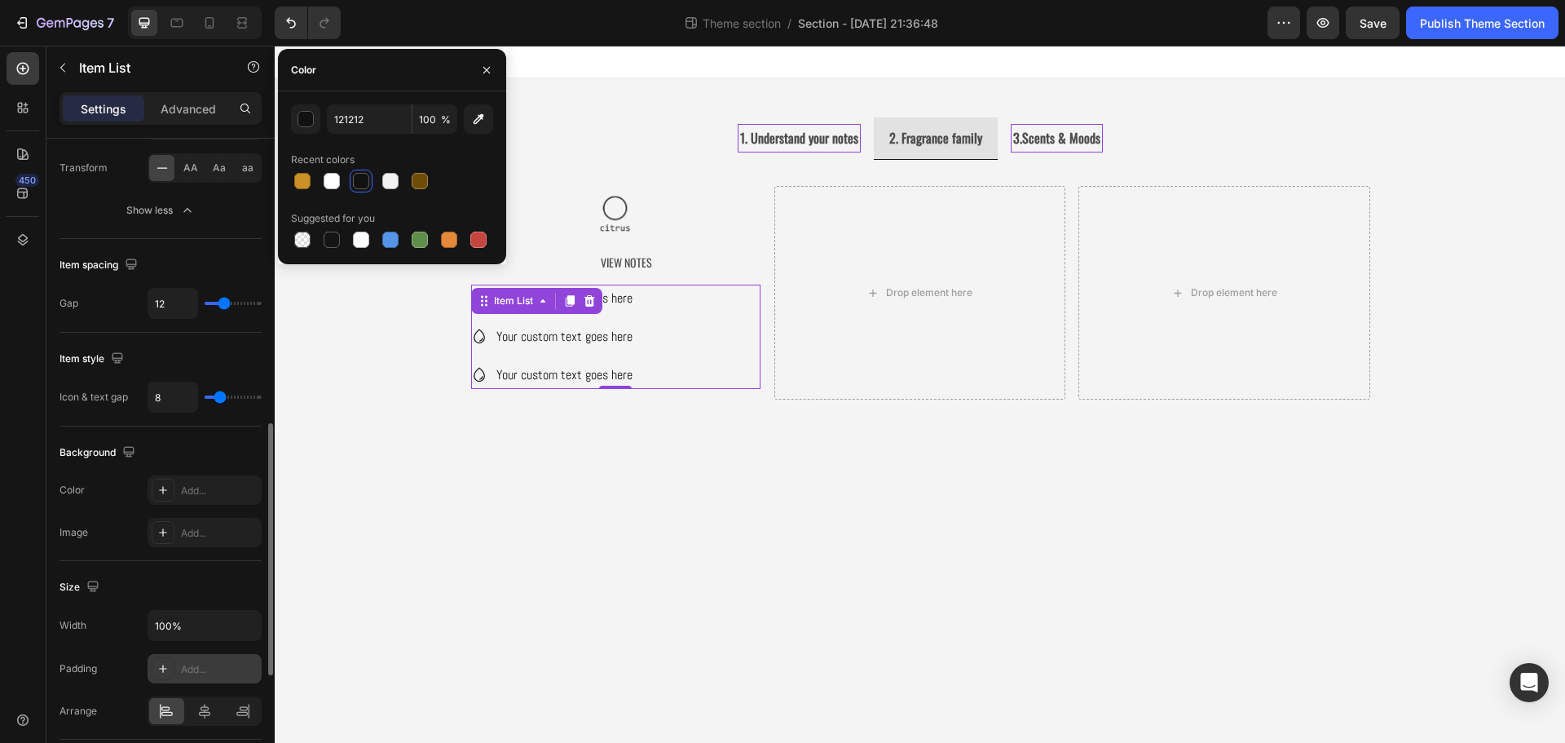
scroll to position [815, 0]
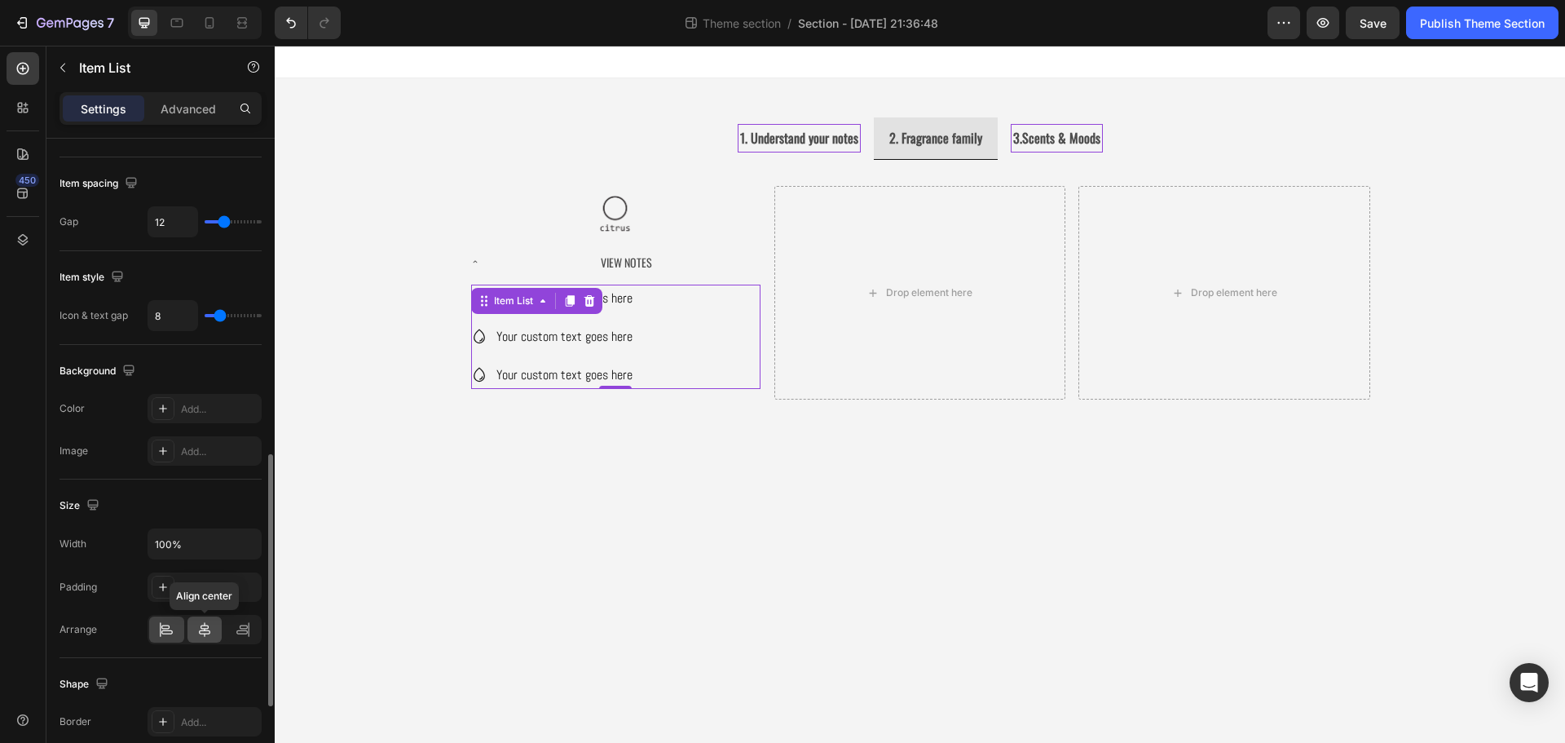
click at [206, 625] on icon at bounding box center [204, 629] width 11 height 15
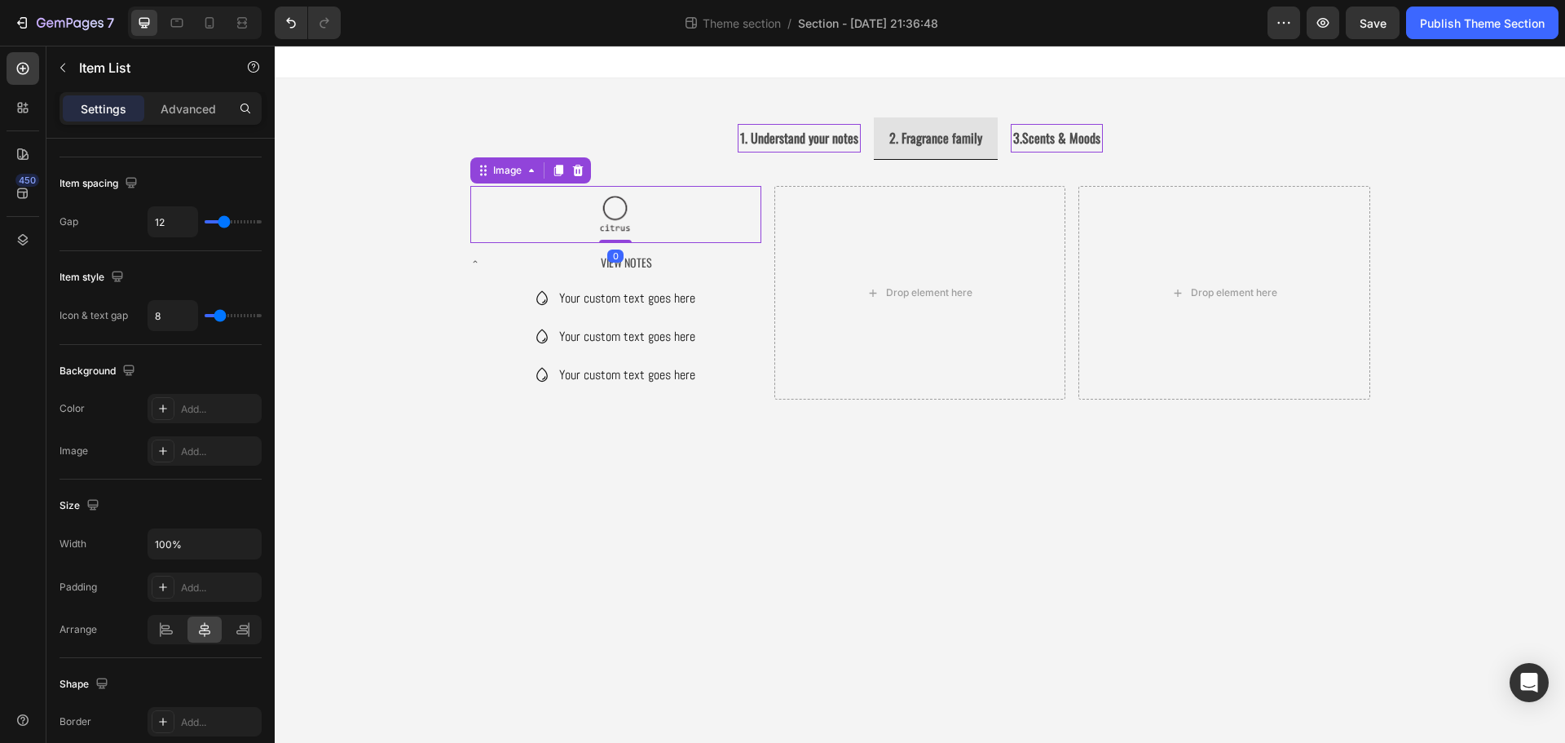
click at [619, 214] on img at bounding box center [615, 214] width 57 height 57
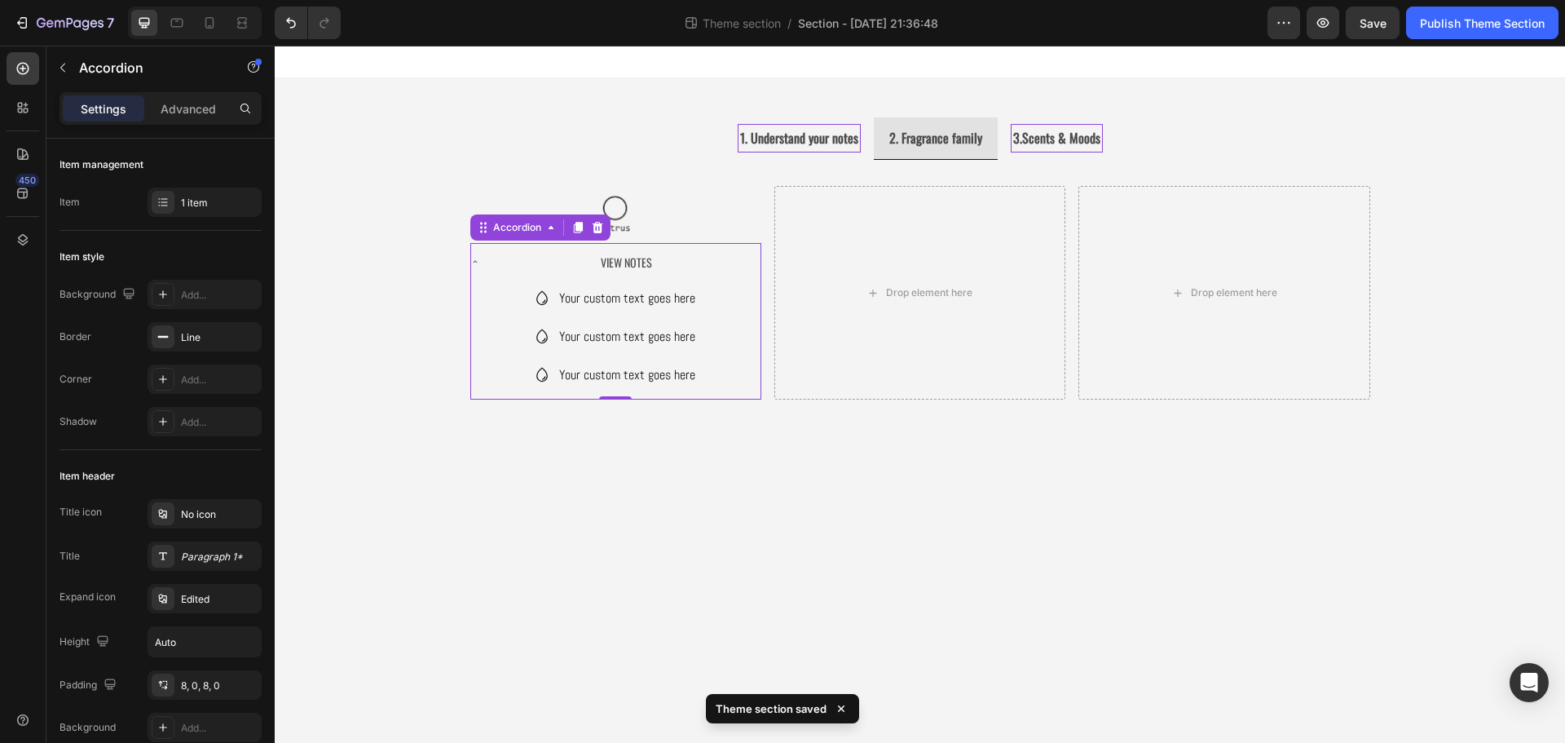
click at [546, 263] on div "View Notes" at bounding box center [626, 261] width 268 height 25
click at [541, 261] on div "View Notes" at bounding box center [626, 261] width 268 height 25
click at [662, 302] on div "Your custom text goes here" at bounding box center [627, 298] width 141 height 29
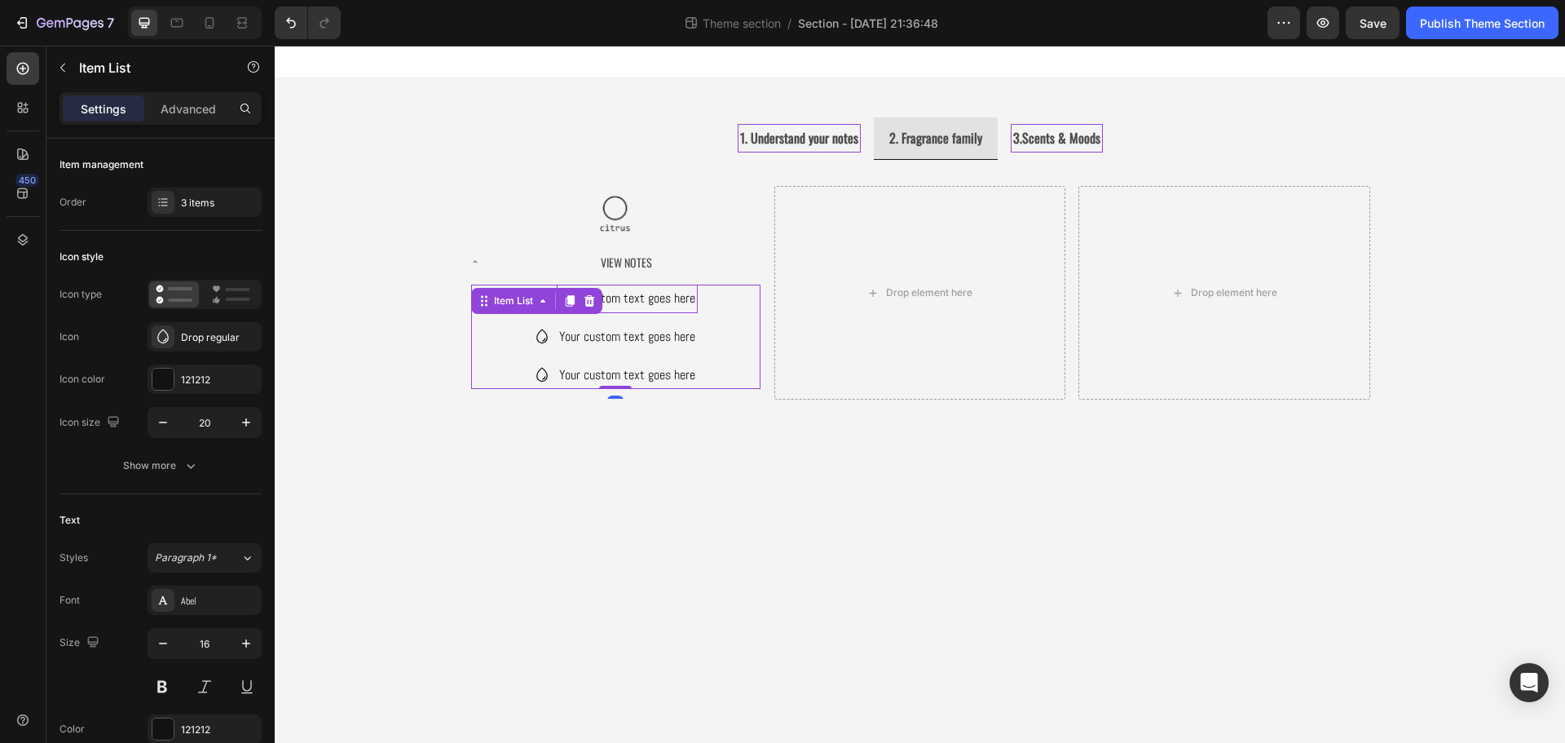
click at [662, 302] on div "Your custom text goes here" at bounding box center [627, 298] width 141 height 29
click at [661, 302] on p "Your custom text goes here" at bounding box center [627, 299] width 136 height 24
click at [668, 331] on p "Your custom text goes here" at bounding box center [627, 337] width 136 height 24
click at [667, 331] on p "Your custom text goes here" at bounding box center [627, 337] width 136 height 24
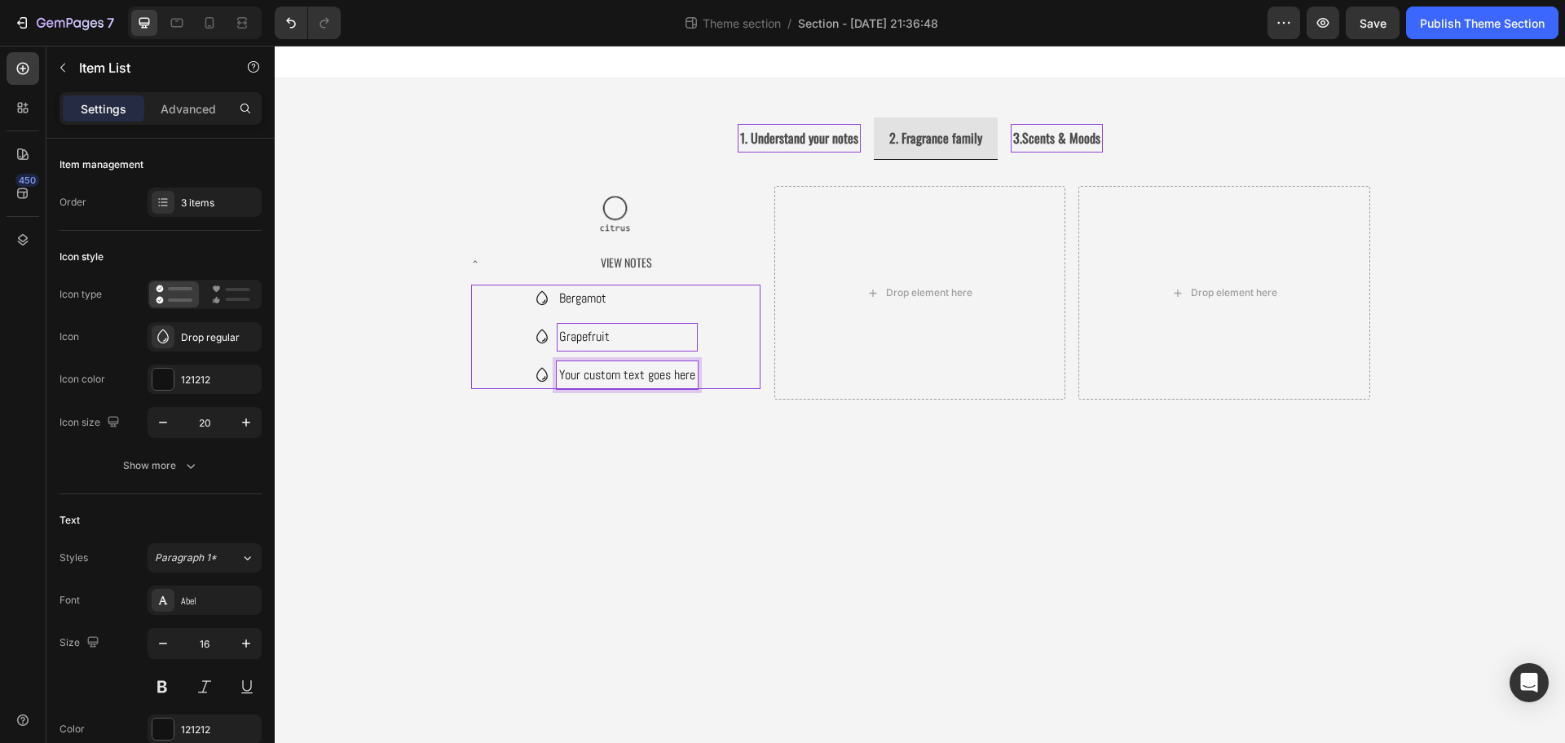
click at [641, 380] on p "Your custom text goes here" at bounding box center [627, 376] width 136 height 24
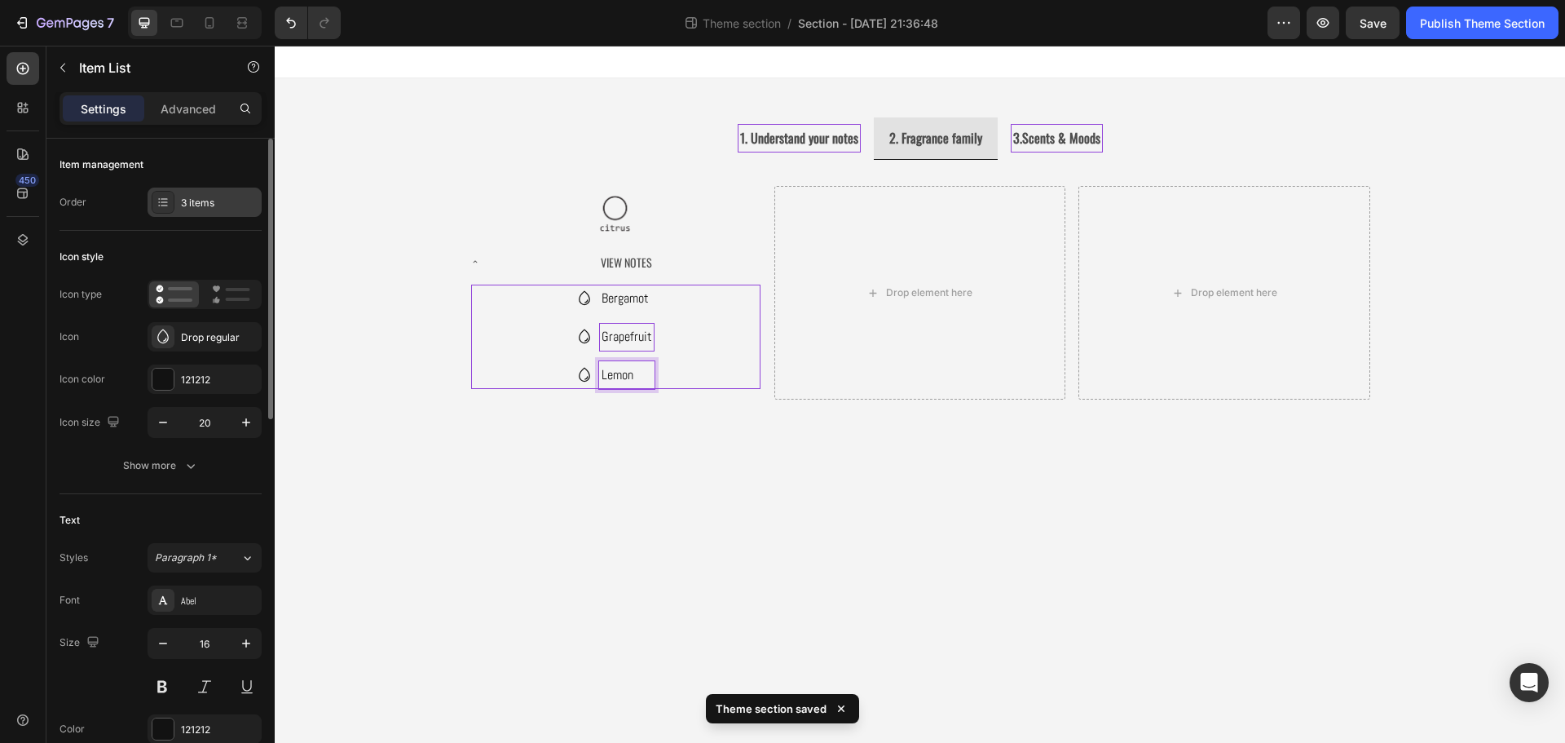
click at [188, 204] on div "3 items" at bounding box center [219, 203] width 77 height 15
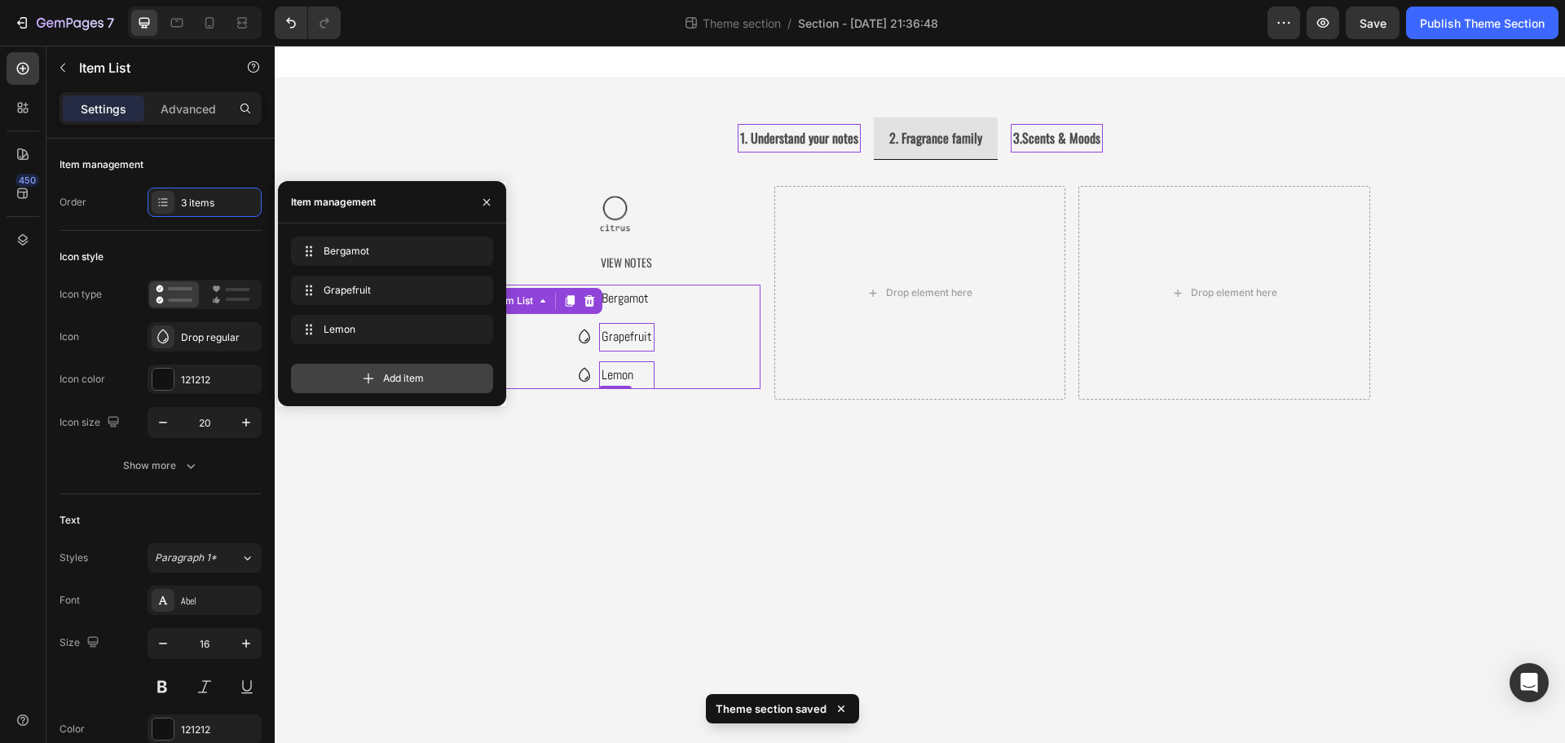
click at [343, 381] on div "Add item" at bounding box center [392, 378] width 202 height 29
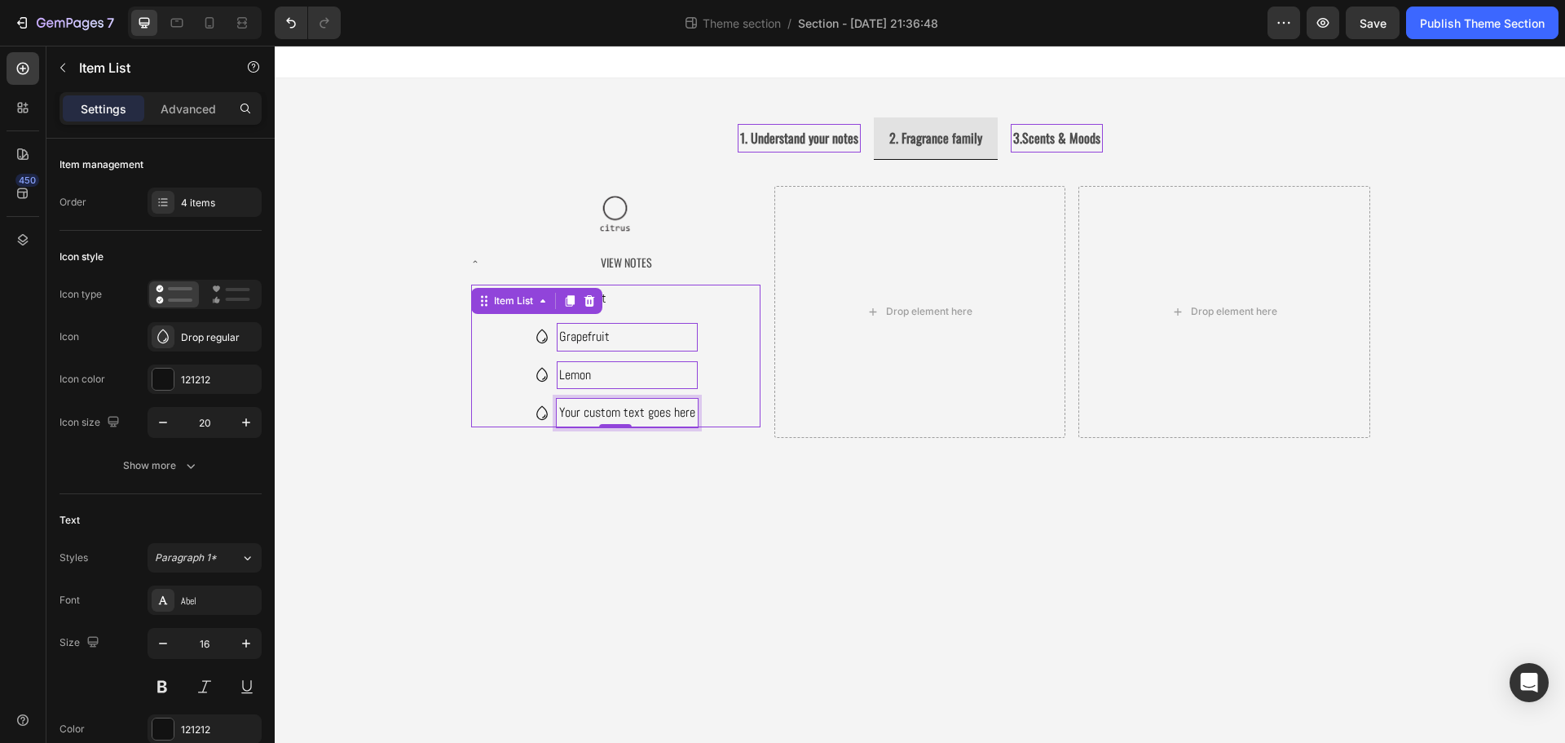
click at [597, 414] on div "Your custom text goes here" at bounding box center [627, 413] width 141 height 29
click at [597, 414] on p "Your custom text goes here" at bounding box center [627, 413] width 136 height 24
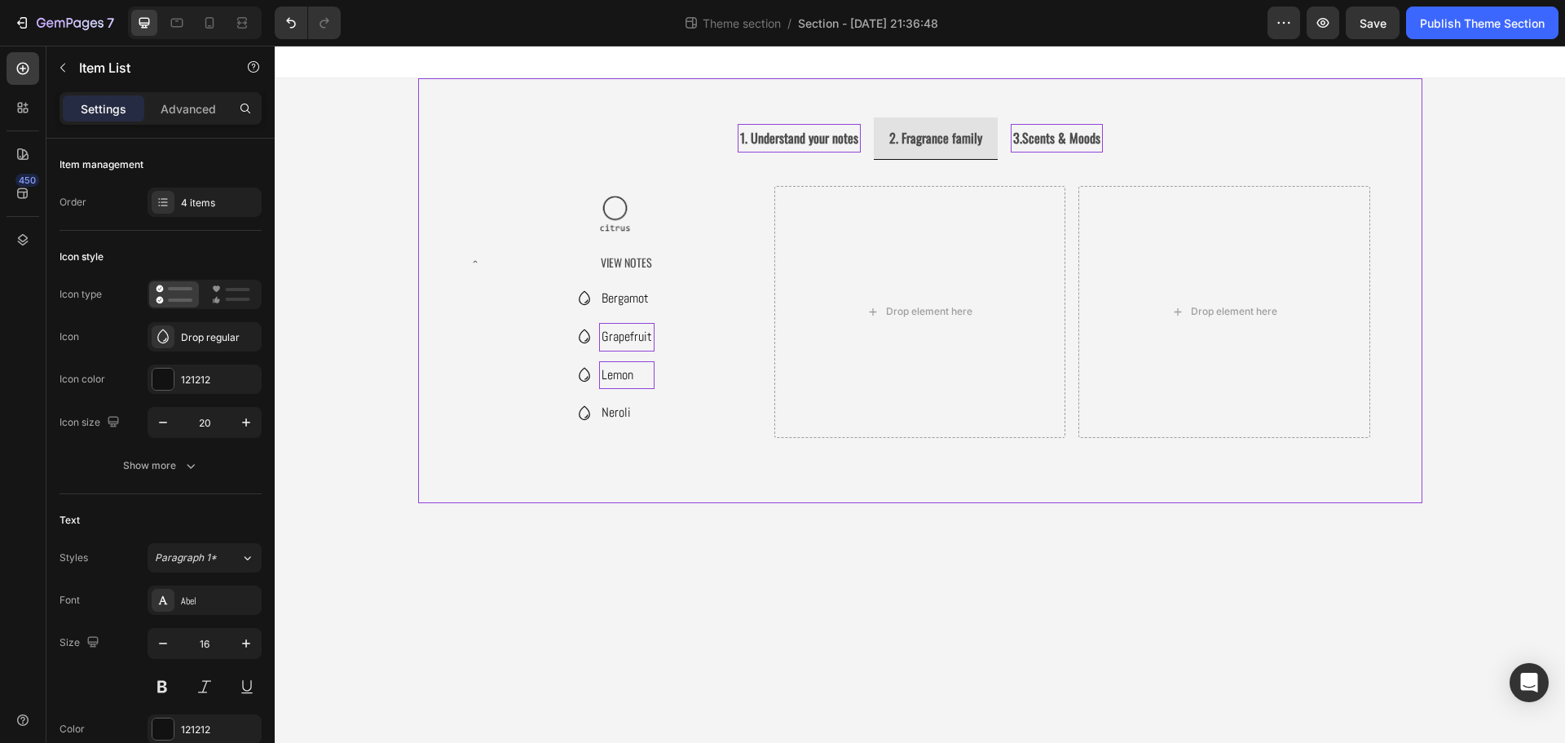
click at [667, 498] on div "1. Understand your notes 2. Fragrance family 3.Scents & Moods Image Image Image…" at bounding box center [920, 290] width 1004 height 425
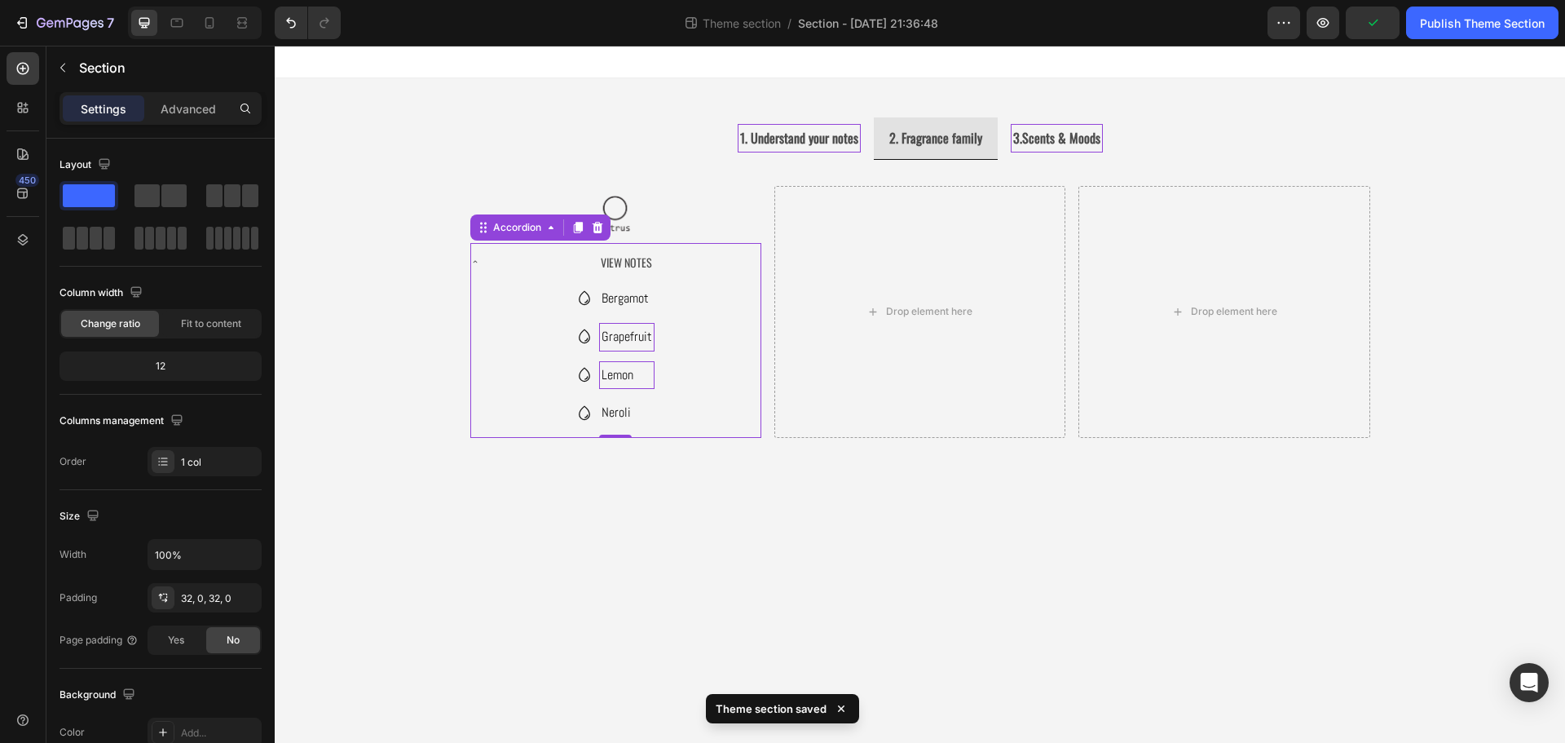
click at [502, 261] on div "View Notes" at bounding box center [626, 261] width 268 height 25
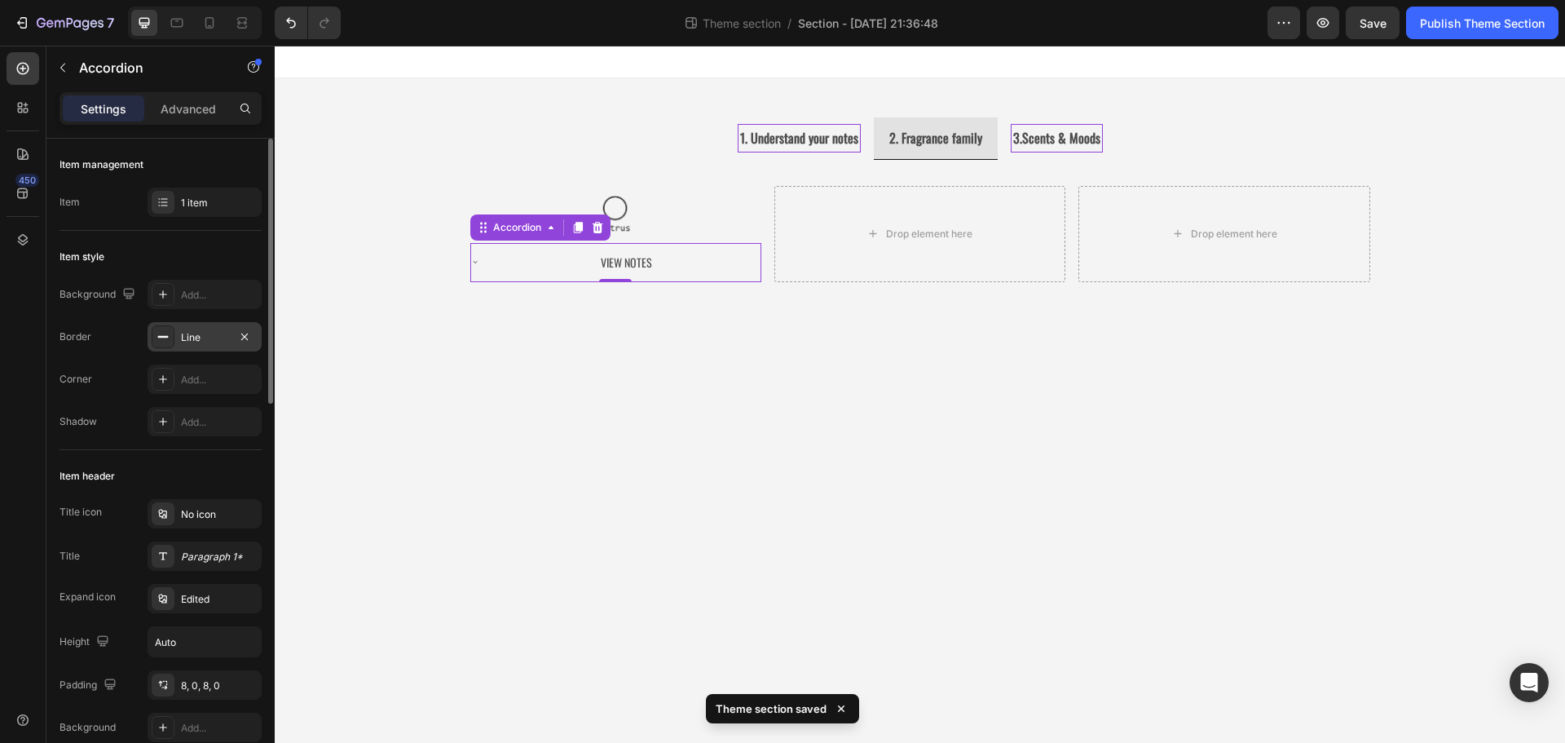
click at [212, 328] on div "Line" at bounding box center [205, 336] width 114 height 29
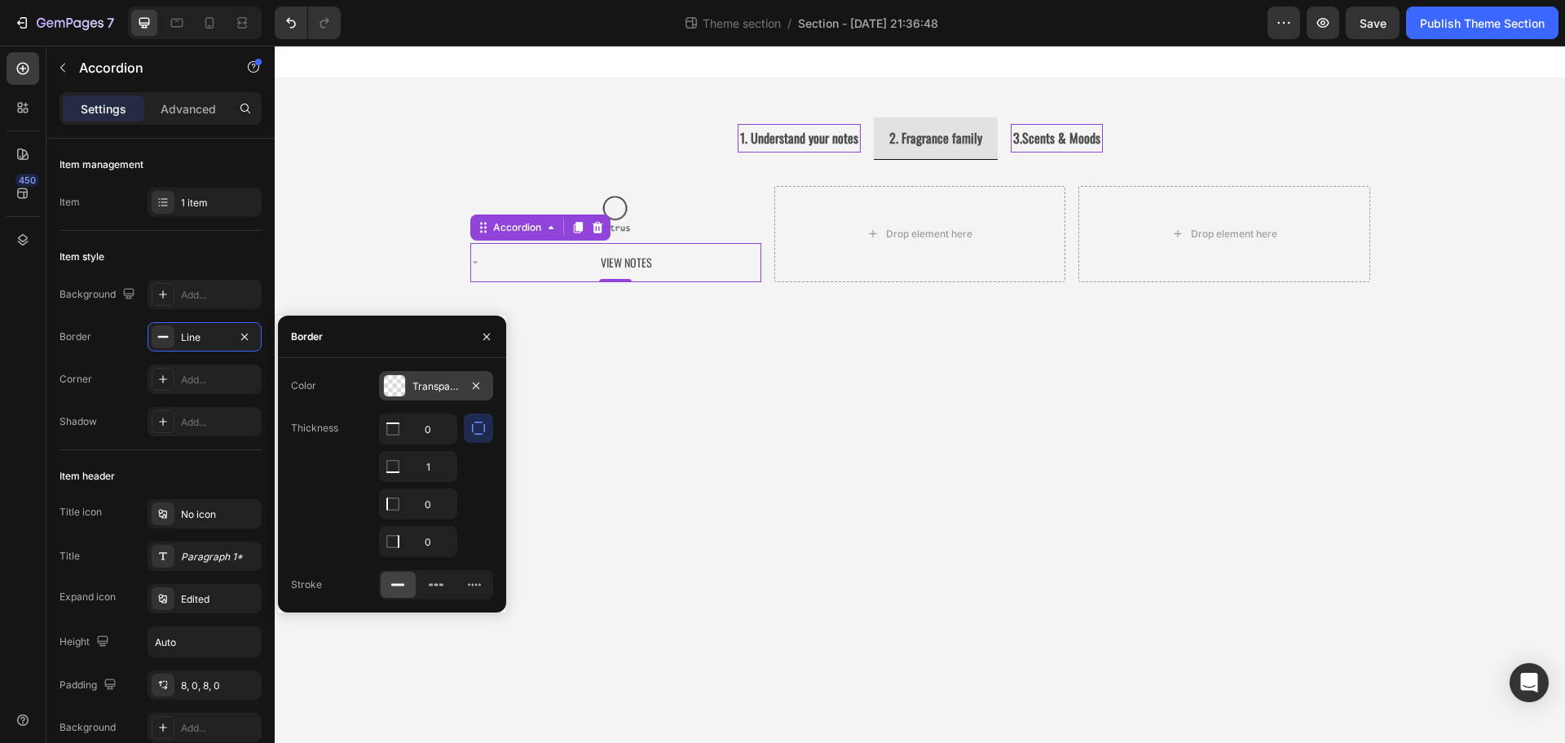
click at [417, 392] on div "Transparent" at bounding box center [435, 386] width 47 height 15
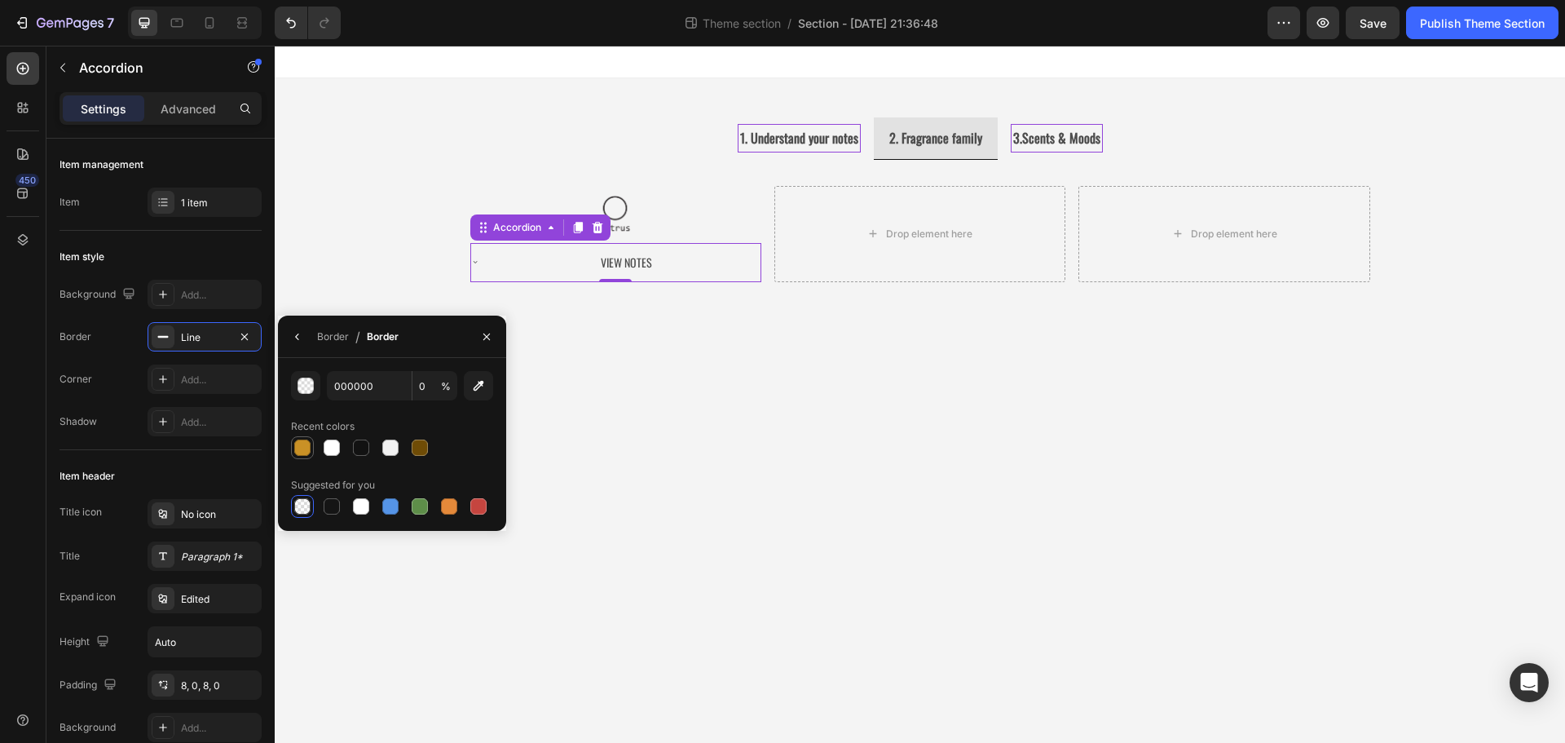
click at [301, 447] on div at bounding box center [302, 447] width 16 height 16
click at [756, 336] on div "1. Understand your notes 2. Fragrance family 3.Scents & Moods Image Image Image…" at bounding box center [920, 212] width 1004 height 269
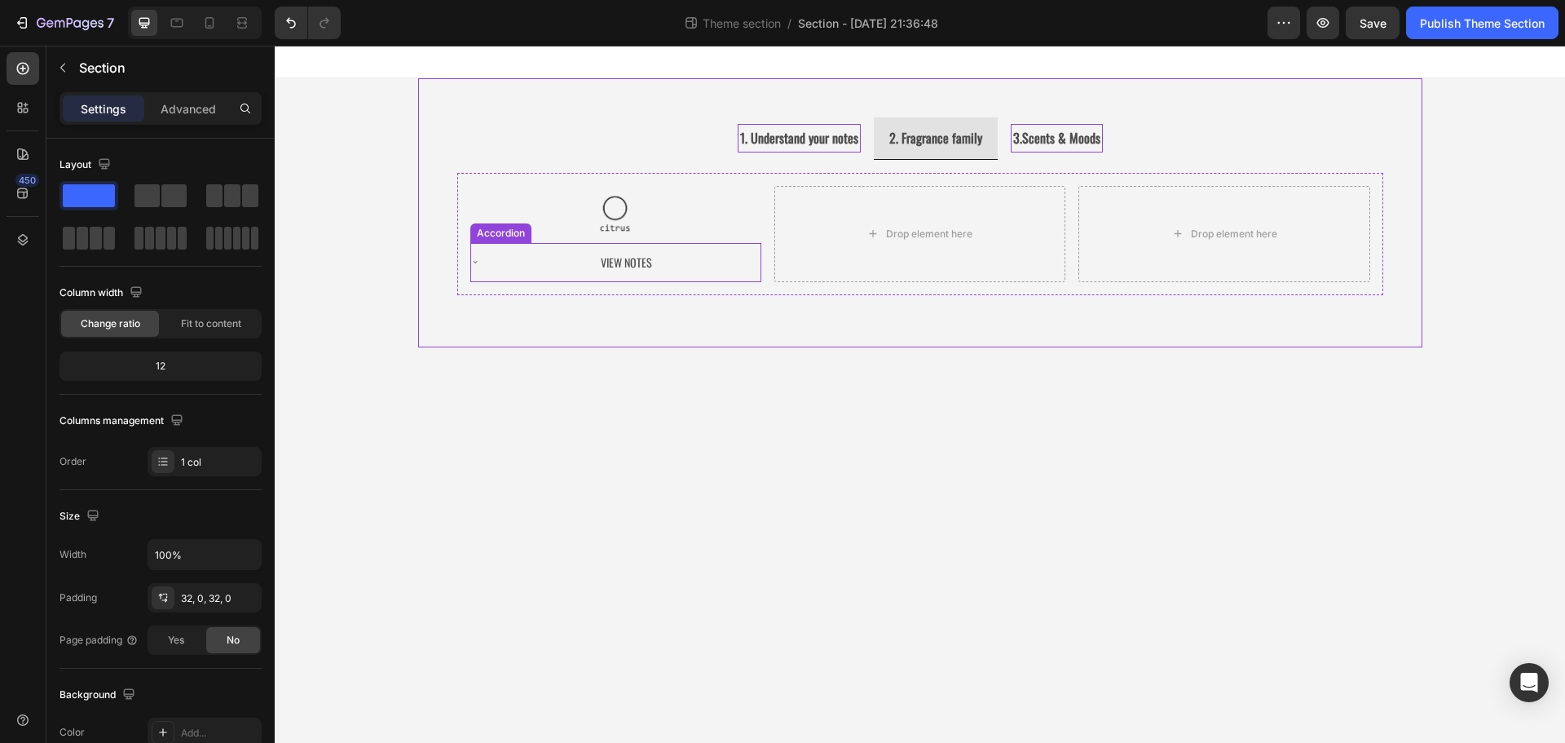
click at [710, 256] on div "View Notes" at bounding box center [626, 261] width 268 height 25
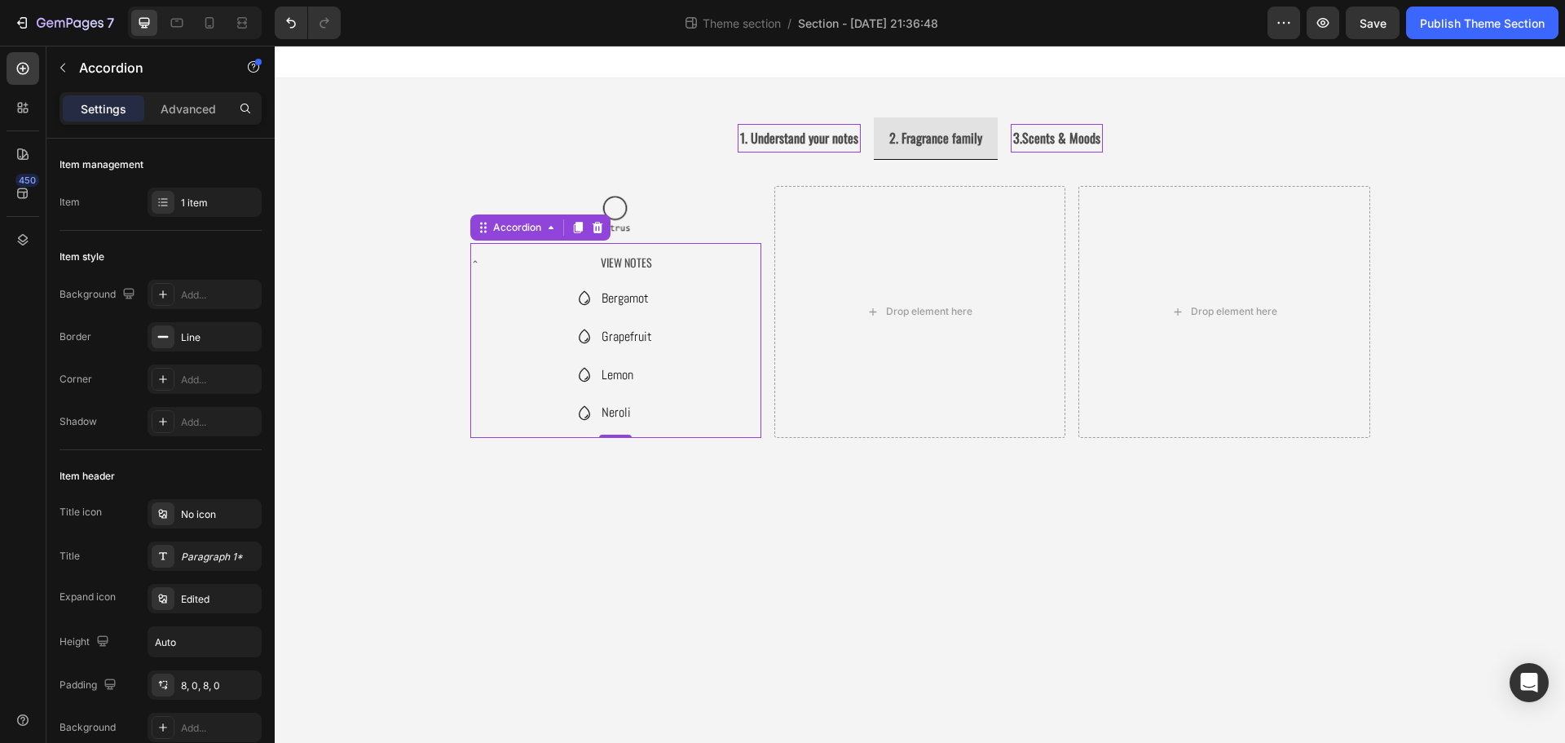
click at [711, 256] on div "View Notes" at bounding box center [626, 261] width 268 height 25
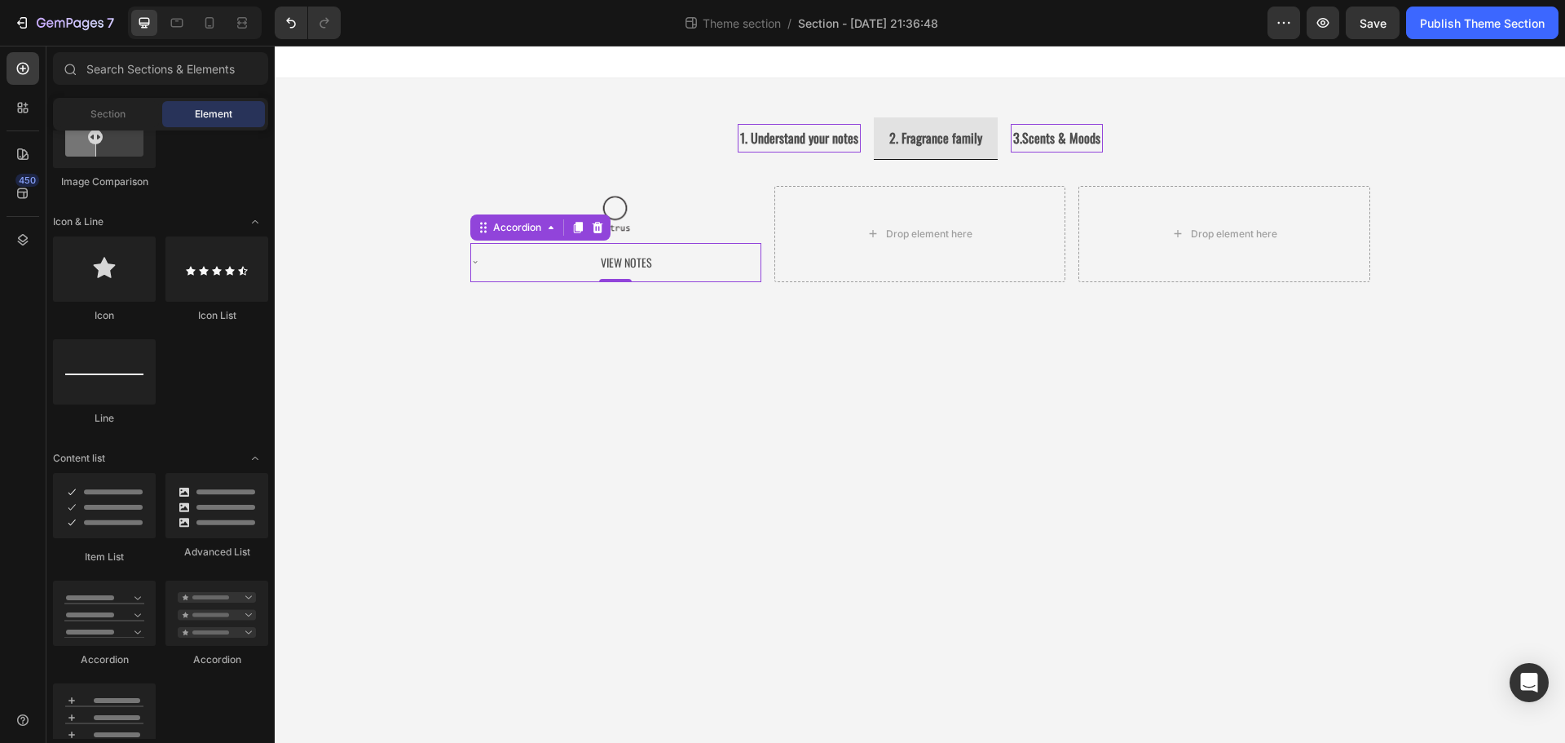
click at [726, 352] on body "1. Understand your notes 2. Fragrance family 3.Scents & Moods Image Image Image…" at bounding box center [920, 394] width 1290 height 697
click at [618, 264] on p "View Notes" at bounding box center [626, 262] width 51 height 20
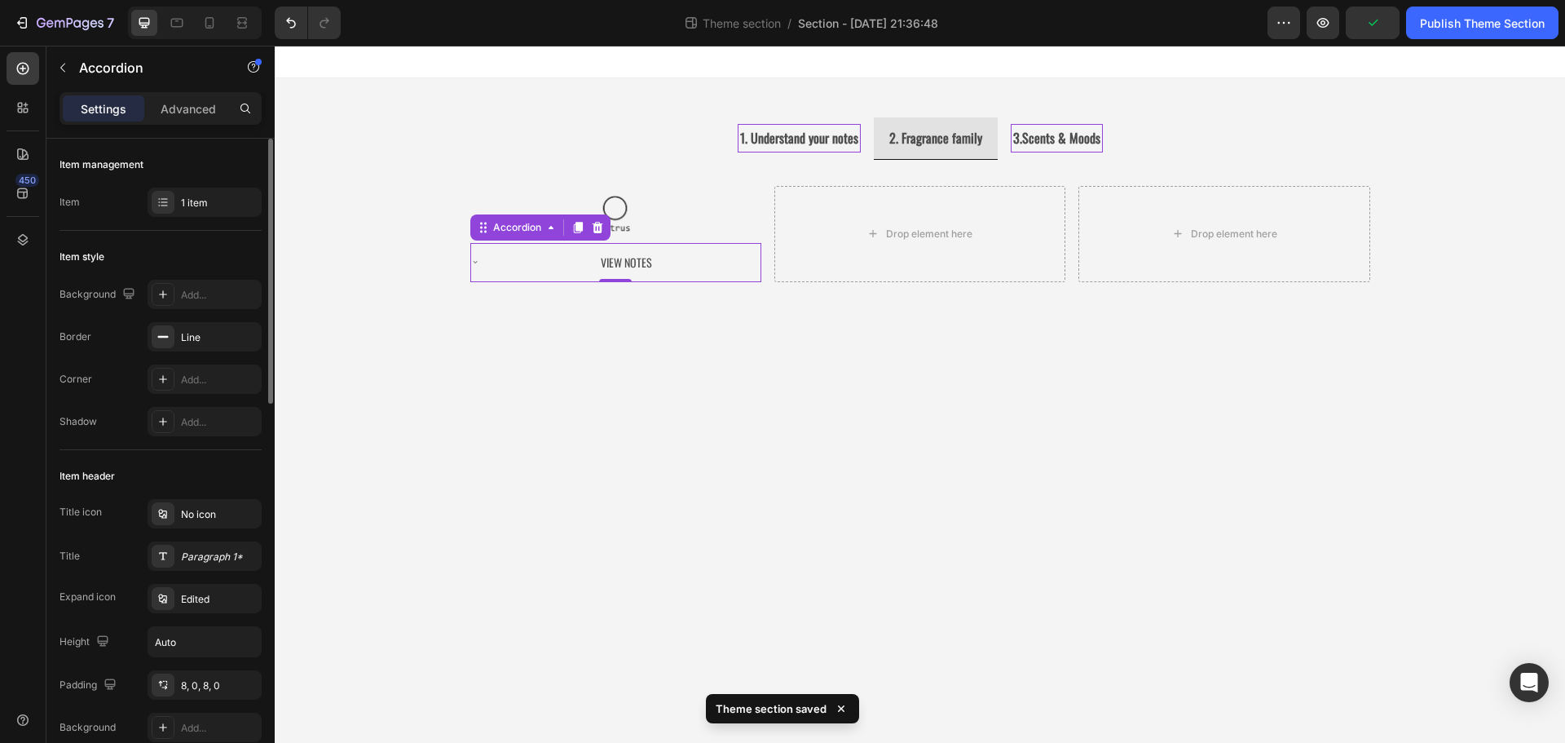
scroll to position [82, 0]
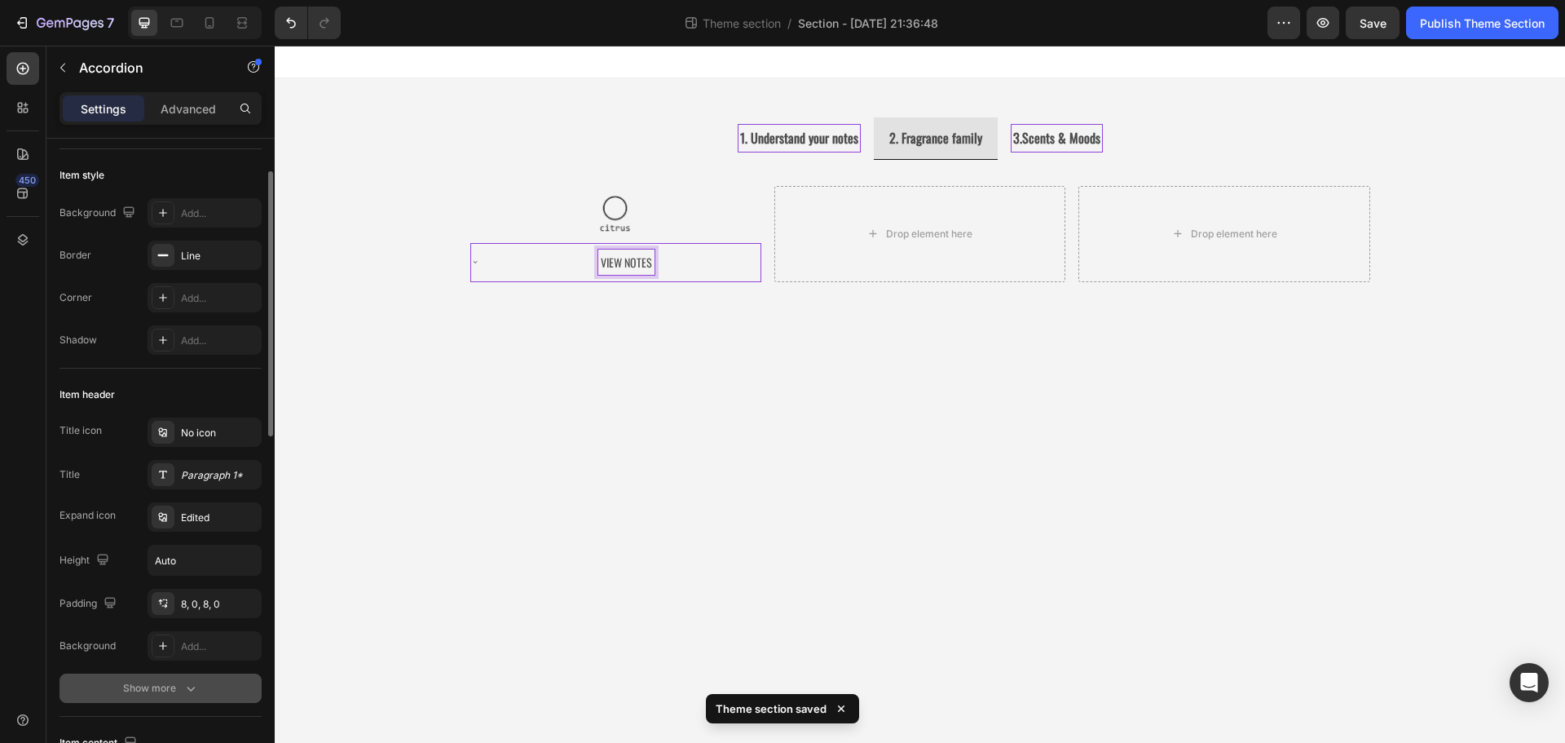
click at [178, 694] on div "Show more" at bounding box center [161, 688] width 76 height 16
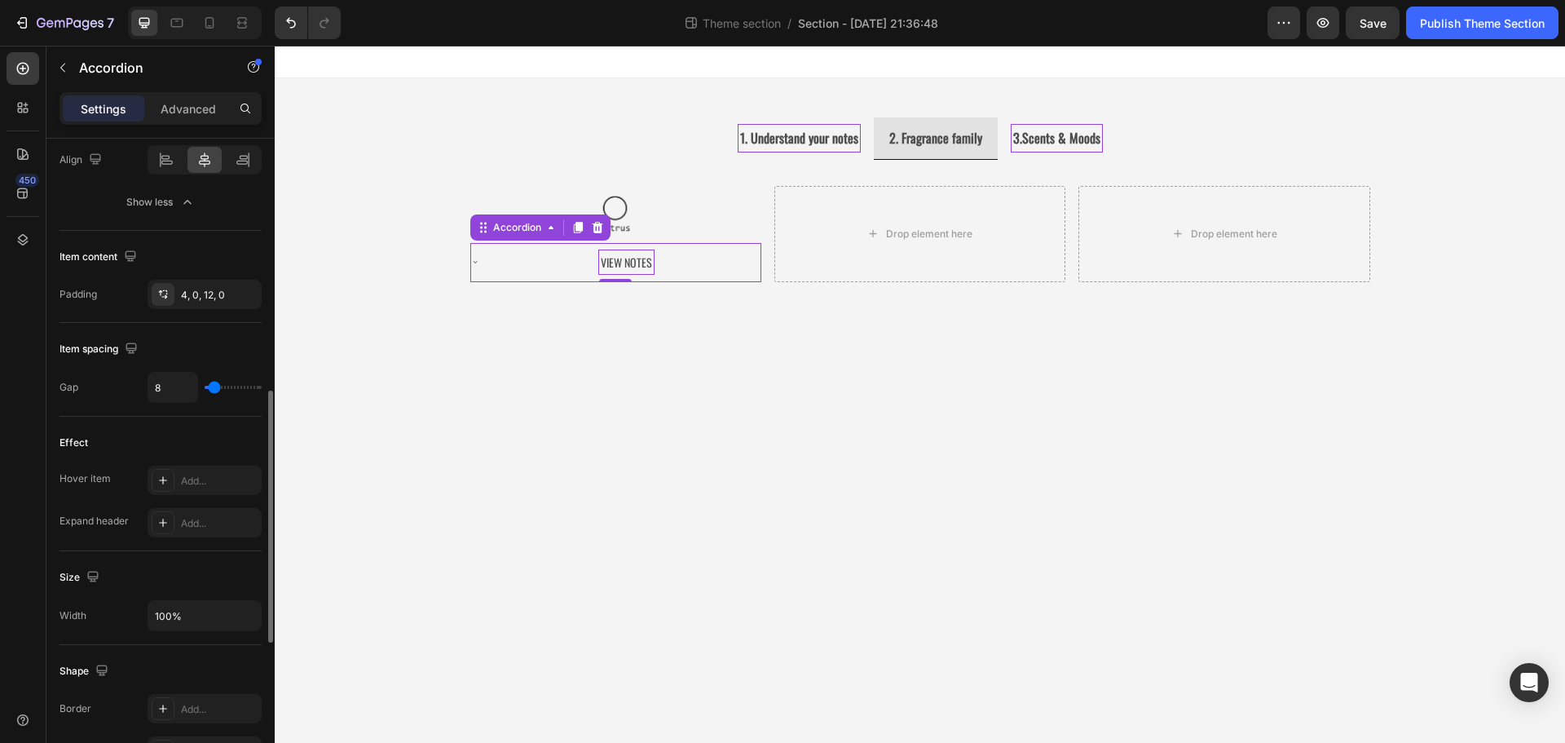
scroll to position [326, 0]
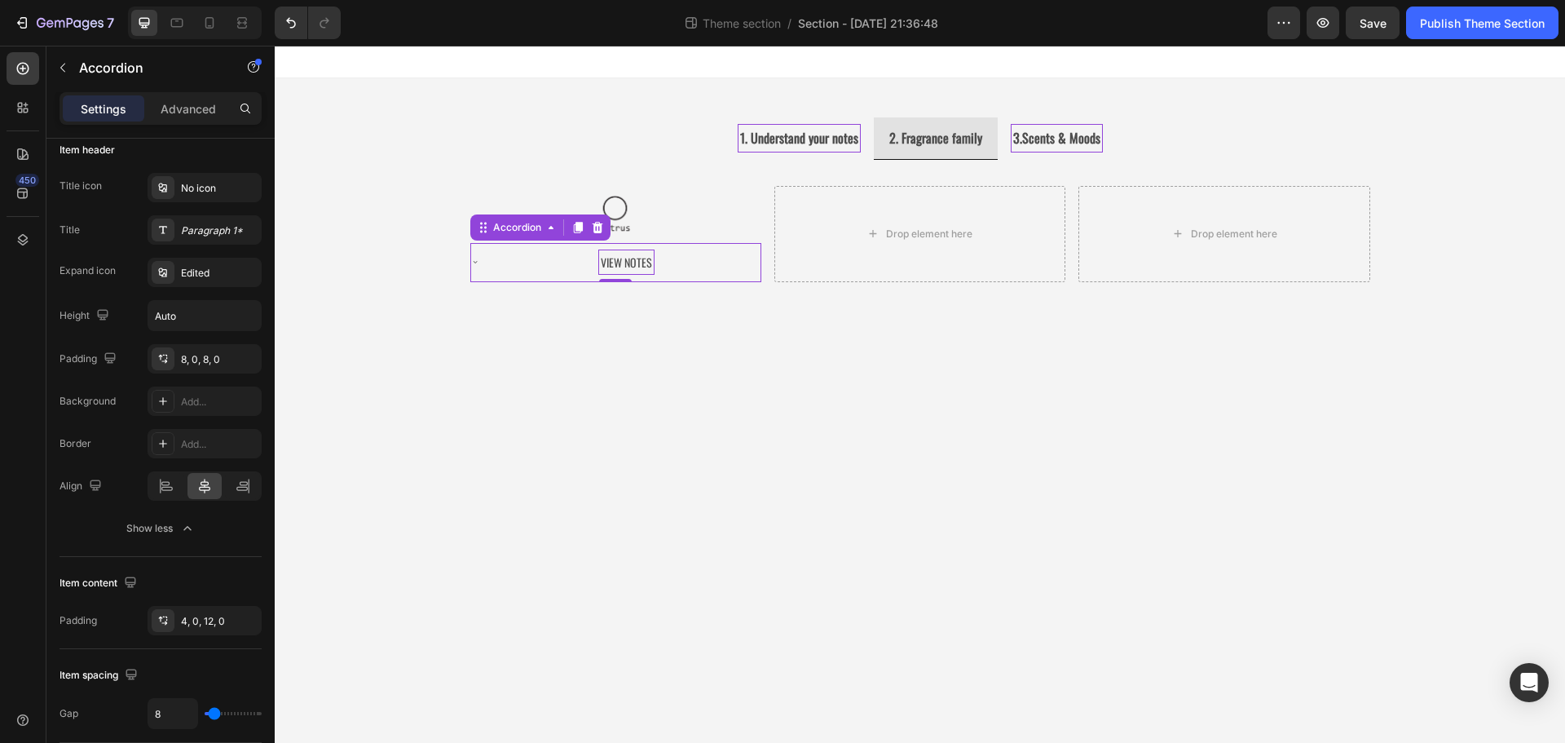
click at [487, 266] on div "View Notes" at bounding box center [615, 262] width 289 height 38
click at [213, 227] on div "Paragraph 1*" at bounding box center [219, 230] width 77 height 15
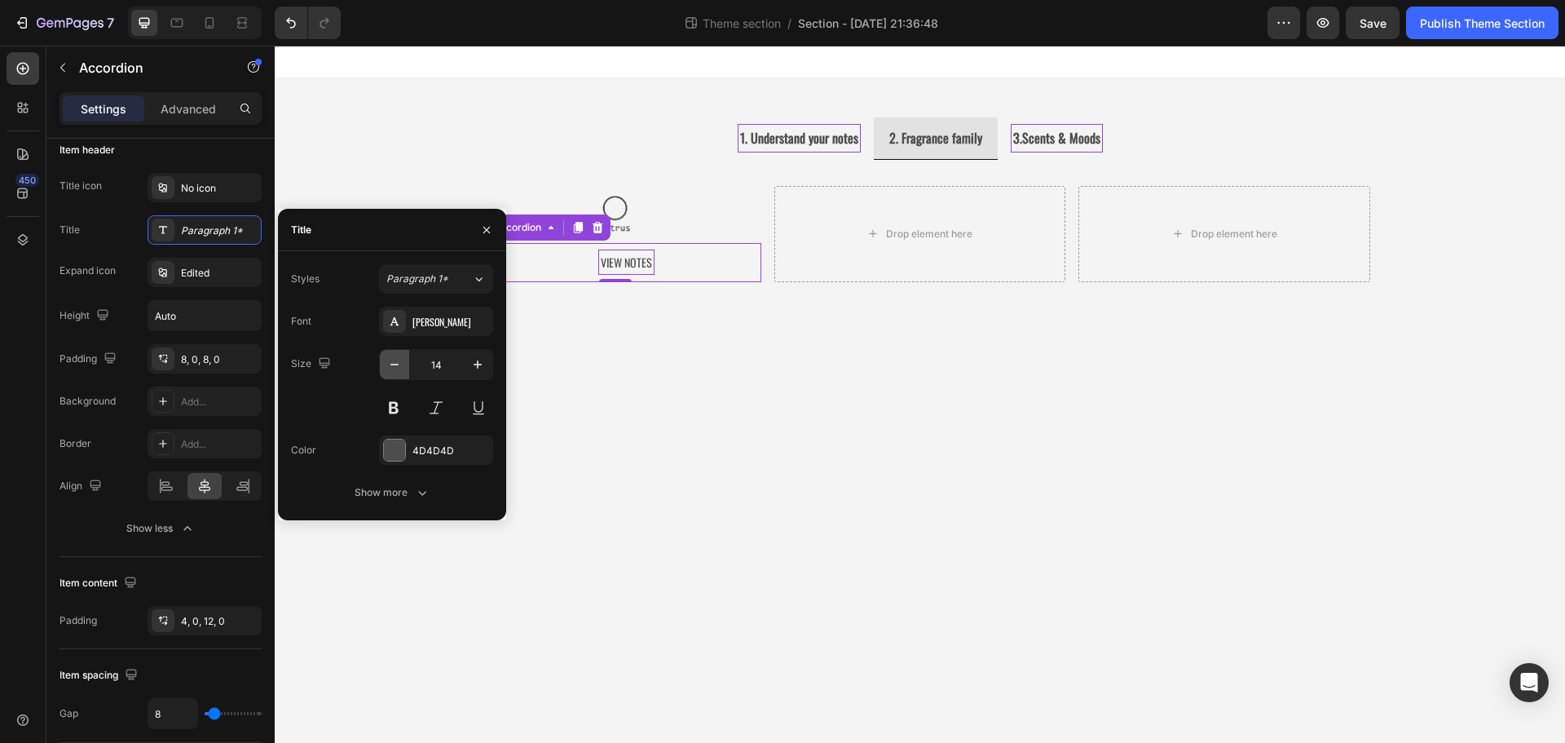
click at [402, 362] on icon "button" at bounding box center [394, 364] width 16 height 16
click at [416, 489] on icon "button" at bounding box center [422, 492] width 16 height 16
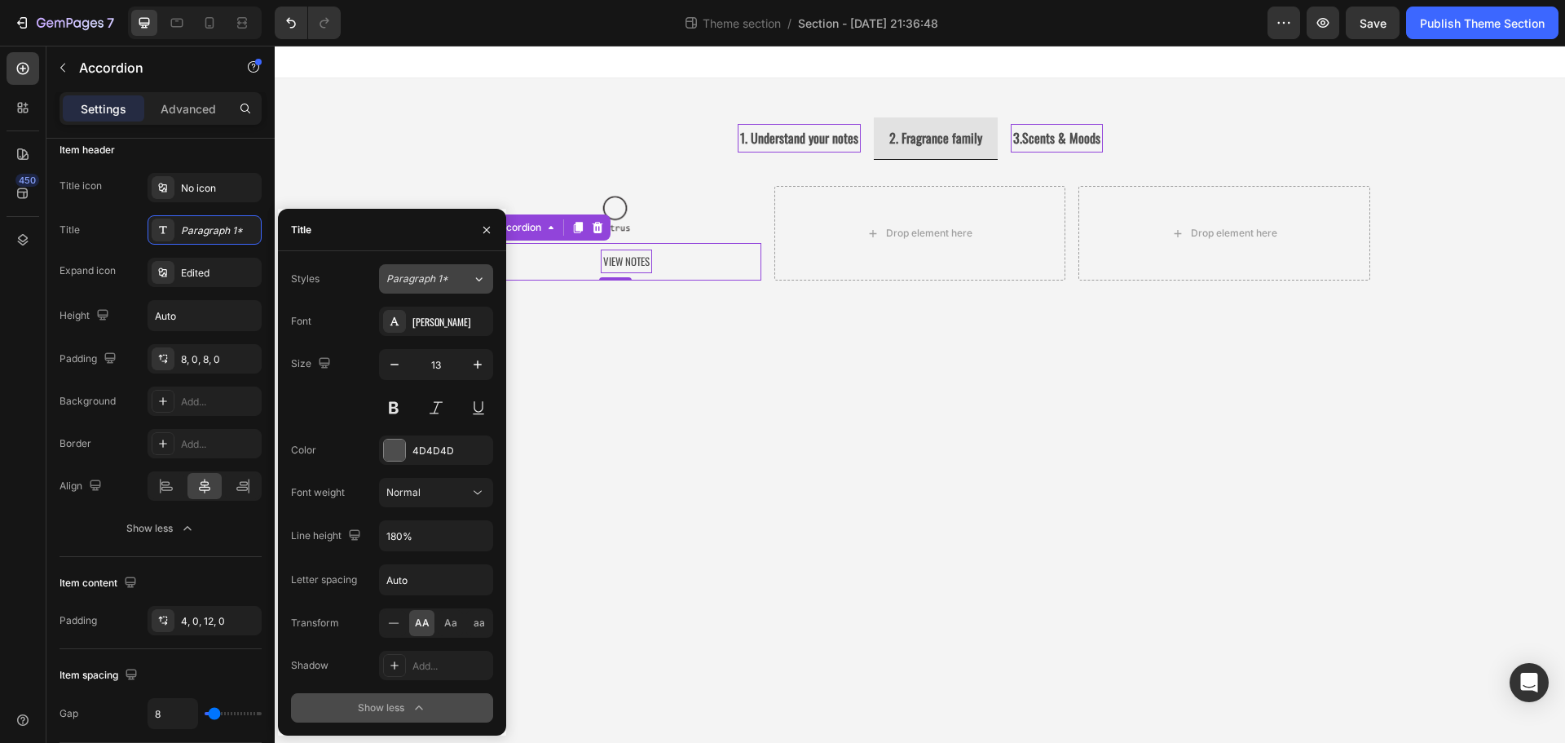
click at [454, 282] on div "Paragraph 1*" at bounding box center [429, 278] width 86 height 15
click at [364, 242] on div "Title" at bounding box center [392, 230] width 228 height 42
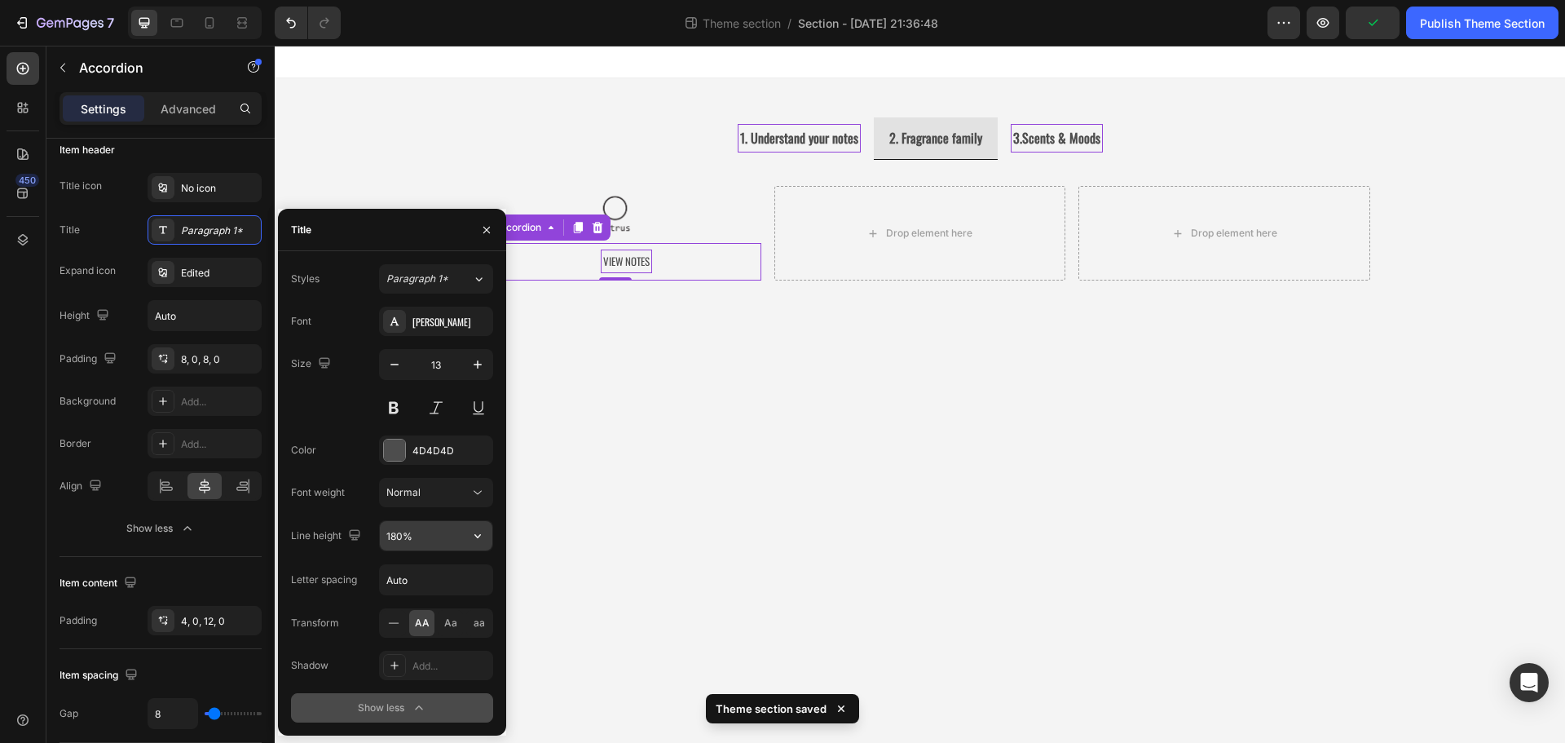
click at [418, 539] on input "180%" at bounding box center [436, 535] width 112 height 29
click at [413, 708] on icon "button" at bounding box center [419, 707] width 16 height 16
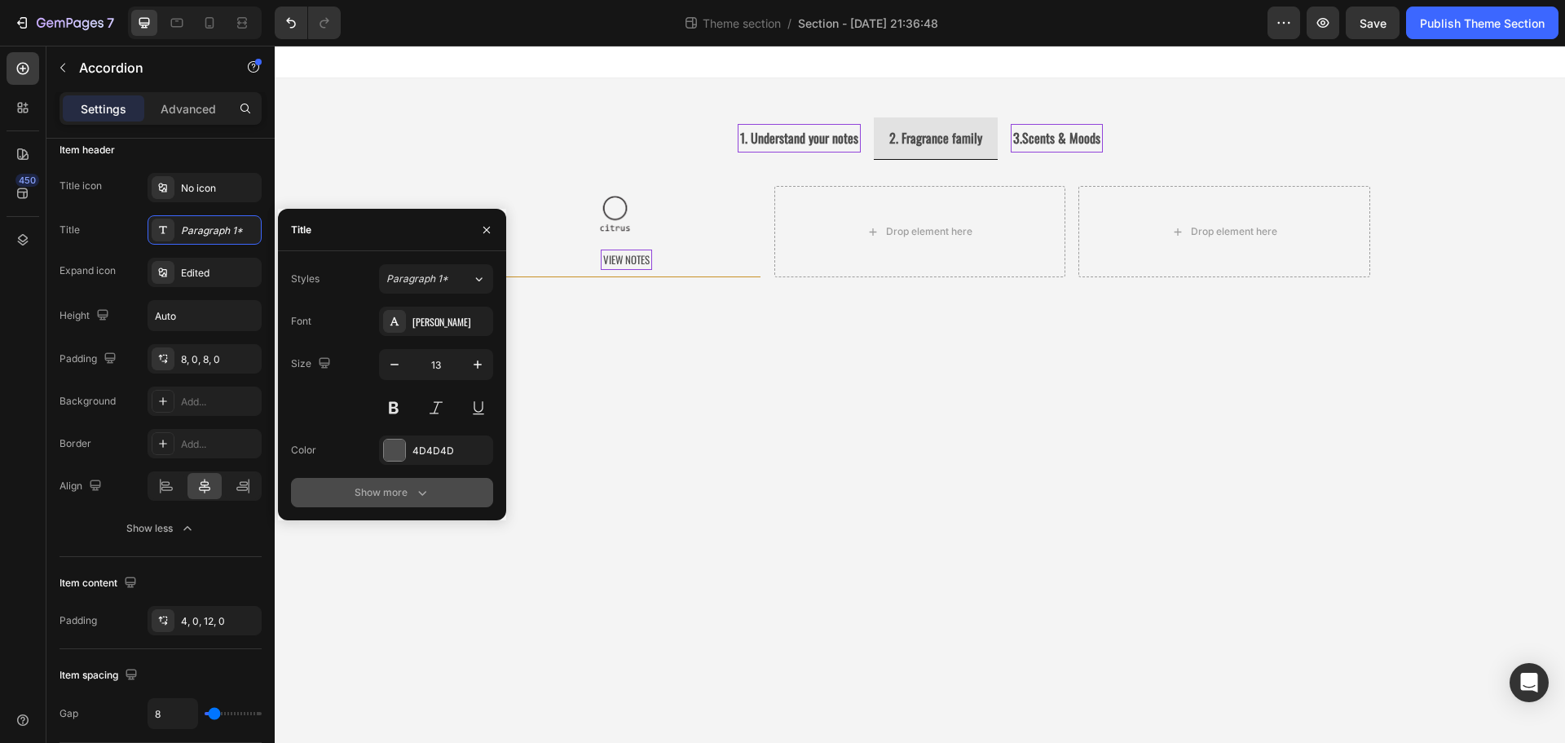
click at [779, 399] on body "1. Understand your notes 2. Fragrance family 3.Scents & Moods Image Image Image…" at bounding box center [920, 394] width 1290 height 697
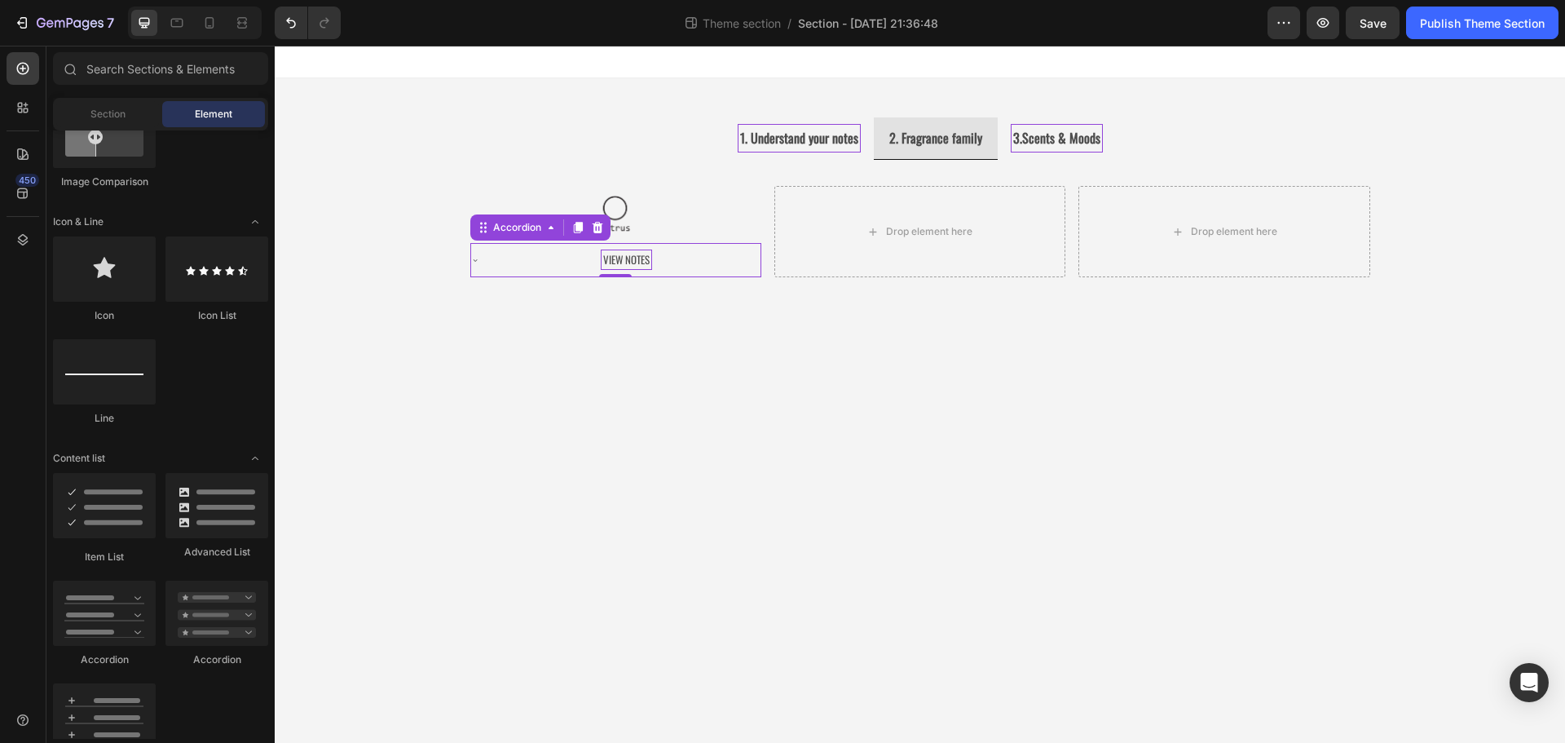
click at [616, 263] on p "View Notes" at bounding box center [626, 260] width 46 height 16
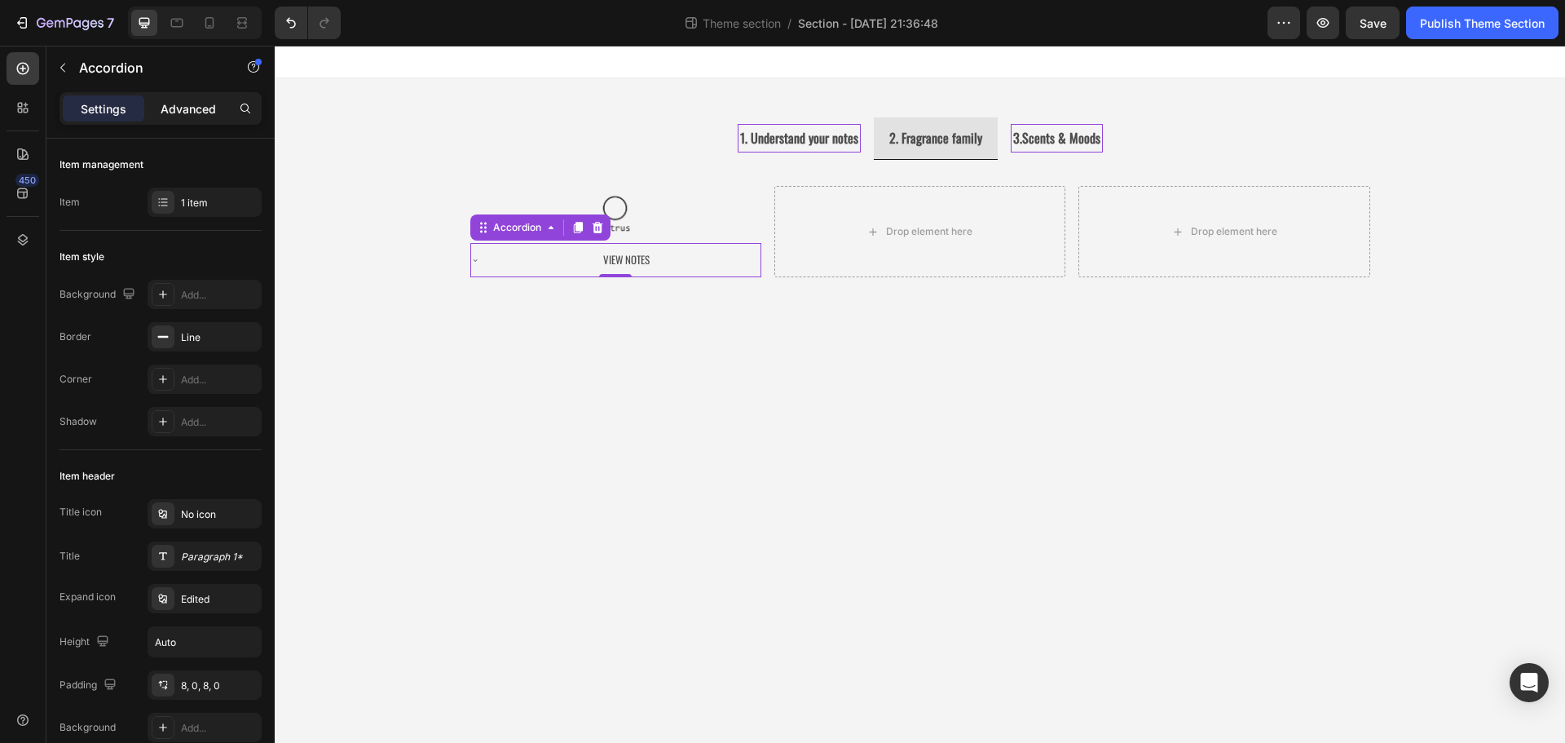
click at [196, 115] on p "Advanced" at bounding box center [188, 108] width 55 height 17
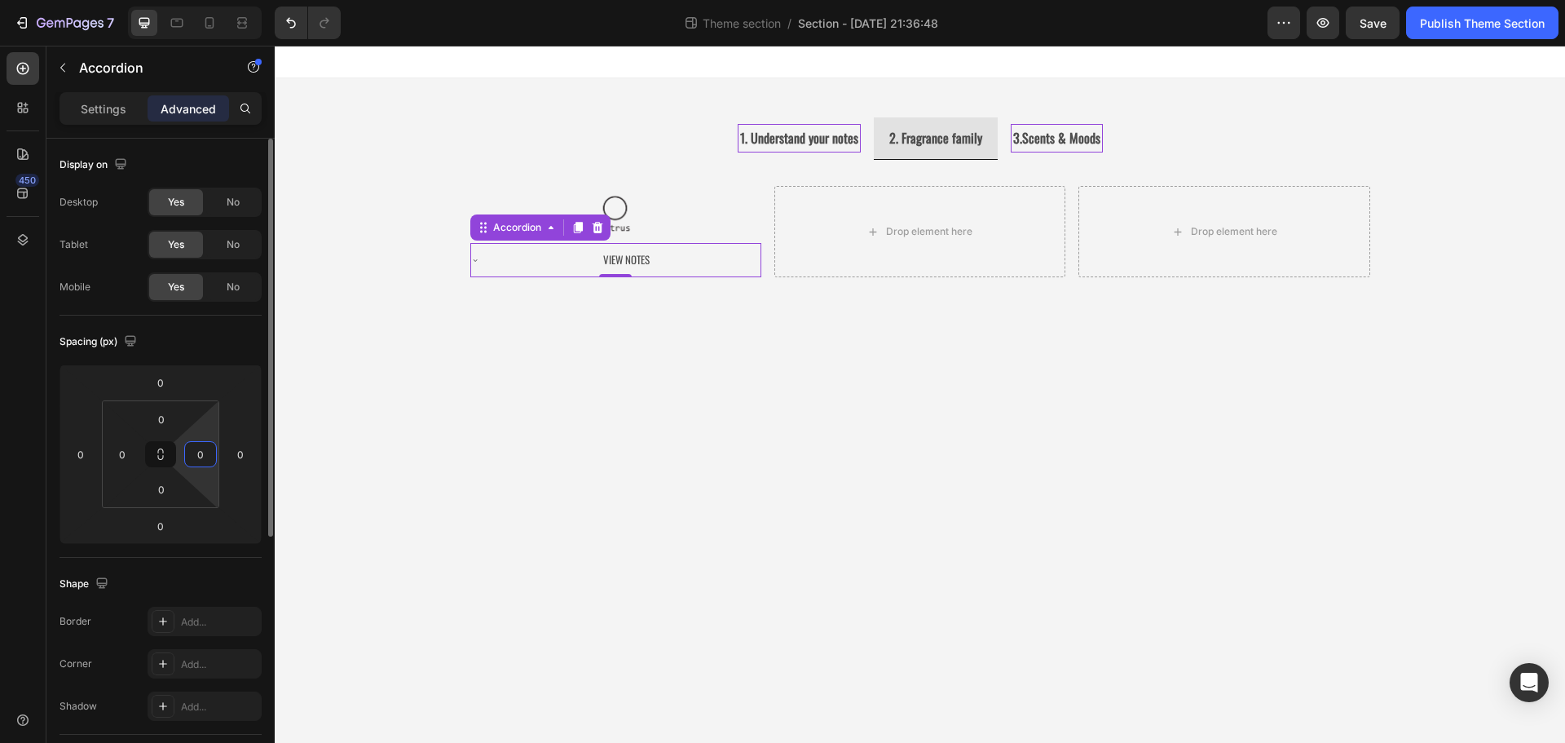
click at [201, 449] on input "0" at bounding box center [200, 454] width 24 height 24
click at [210, 23] on icon at bounding box center [209, 23] width 16 height 16
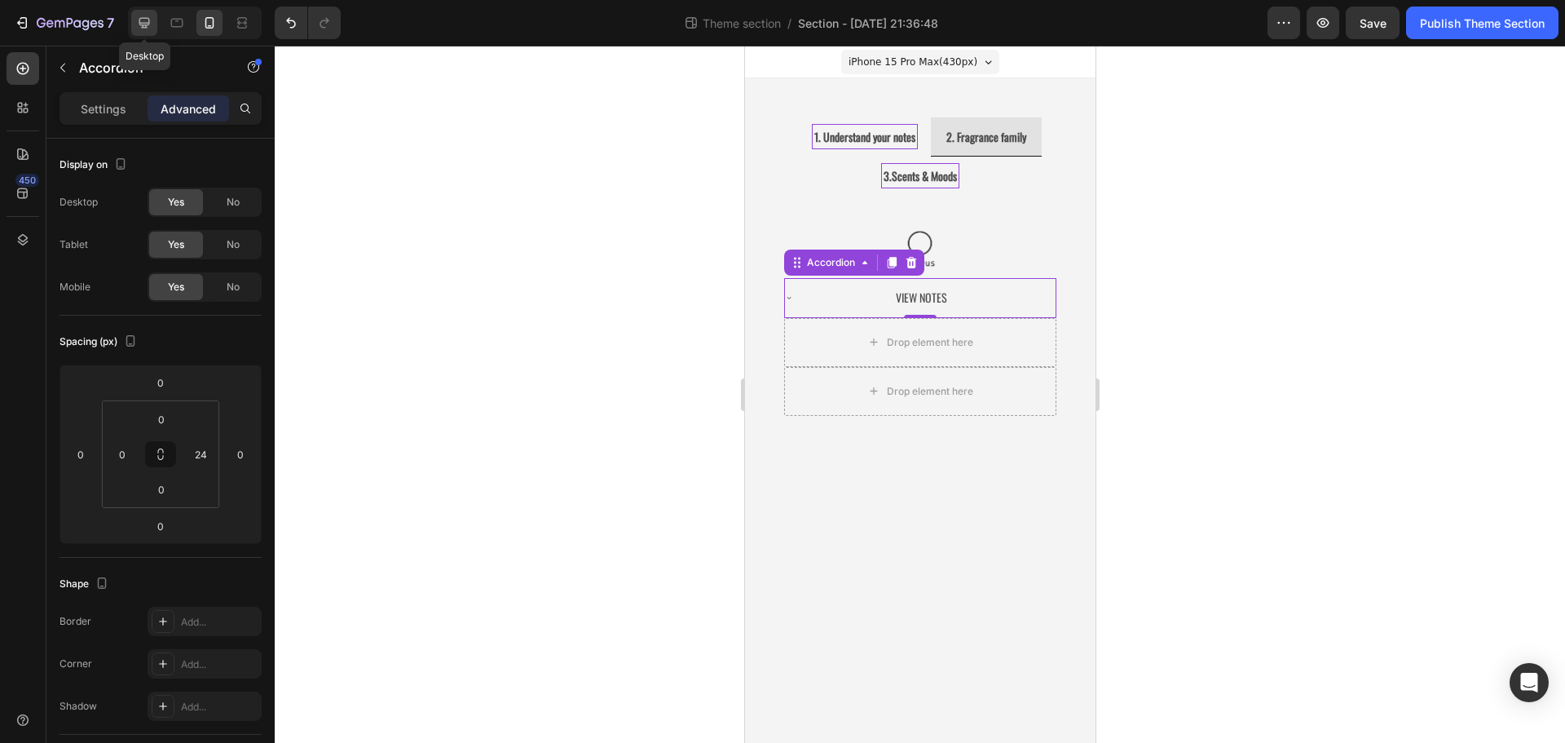
click at [146, 18] on icon at bounding box center [144, 23] width 11 height 11
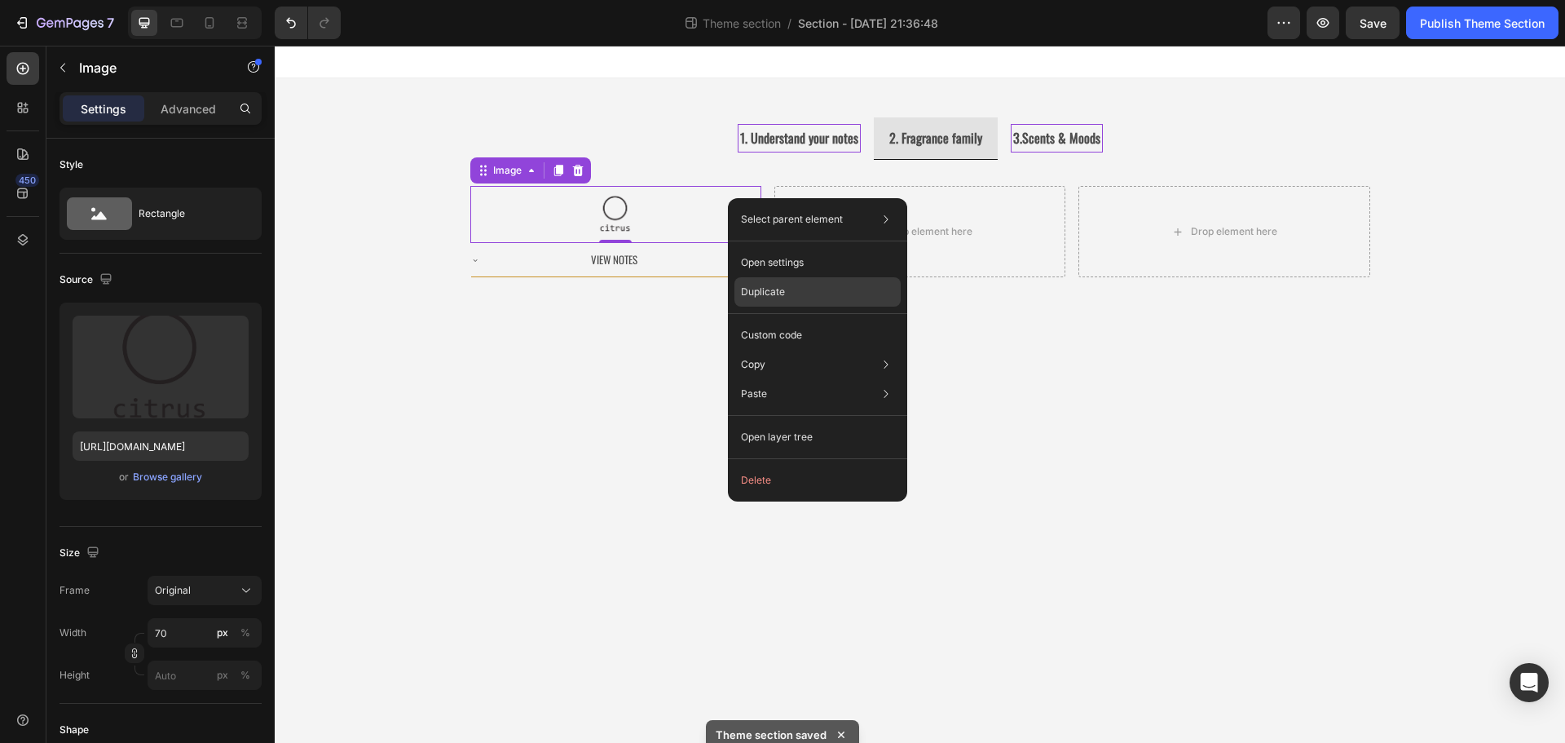
click at [788, 320] on div "Duplicate" at bounding box center [817, 334] width 166 height 29
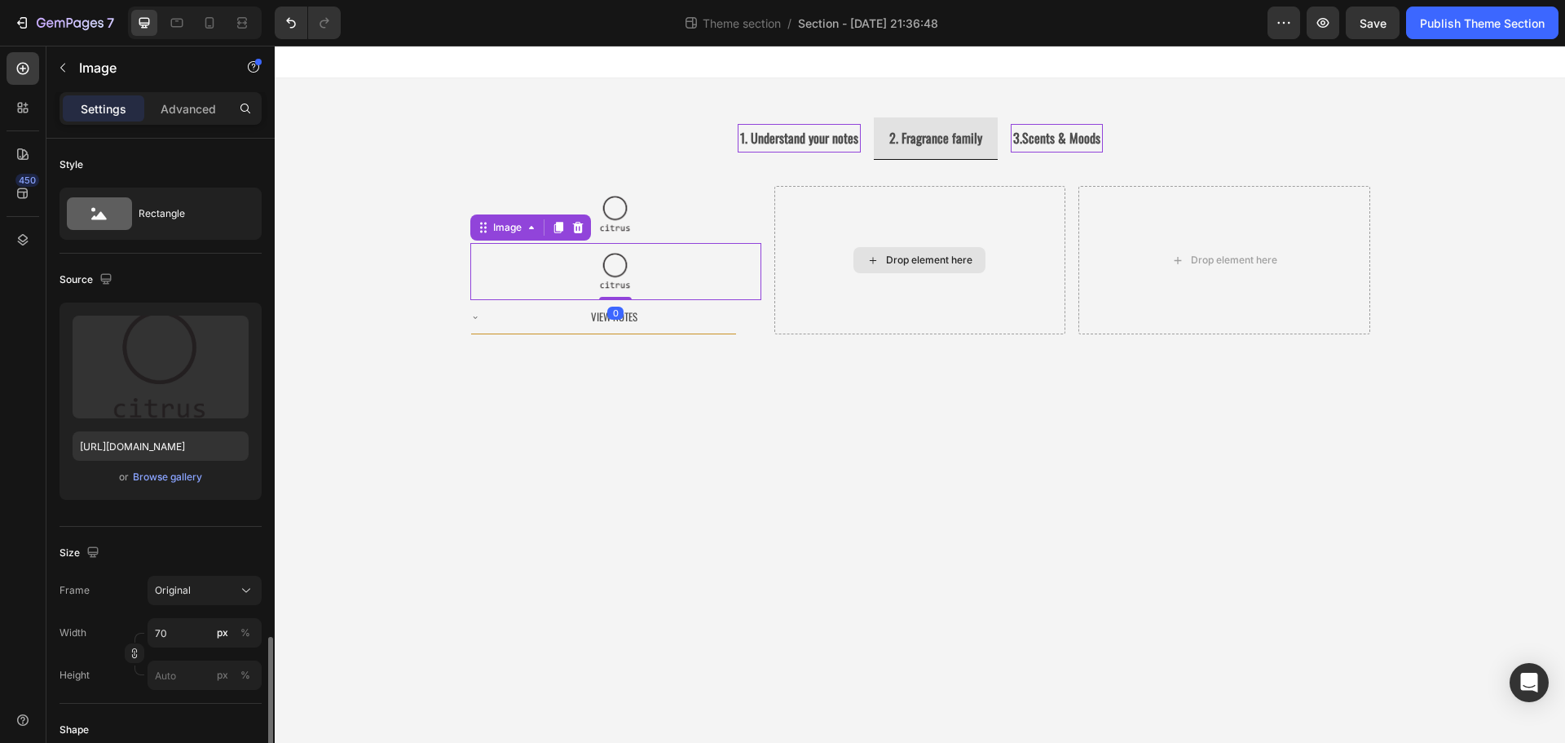
scroll to position [326, 0]
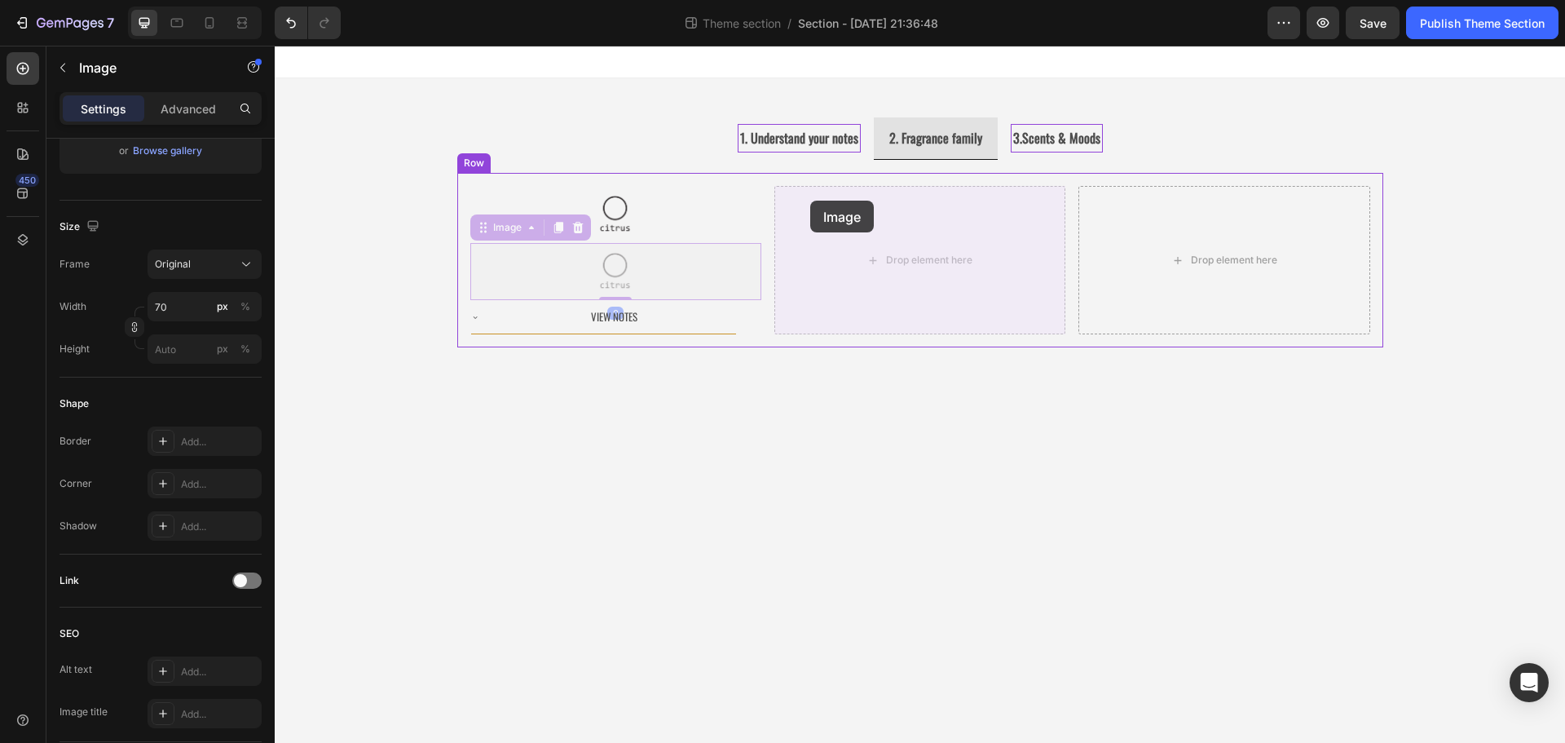
drag, startPoint x: 481, startPoint y: 224, endPoint x: 810, endPoint y: 201, distance: 330.1
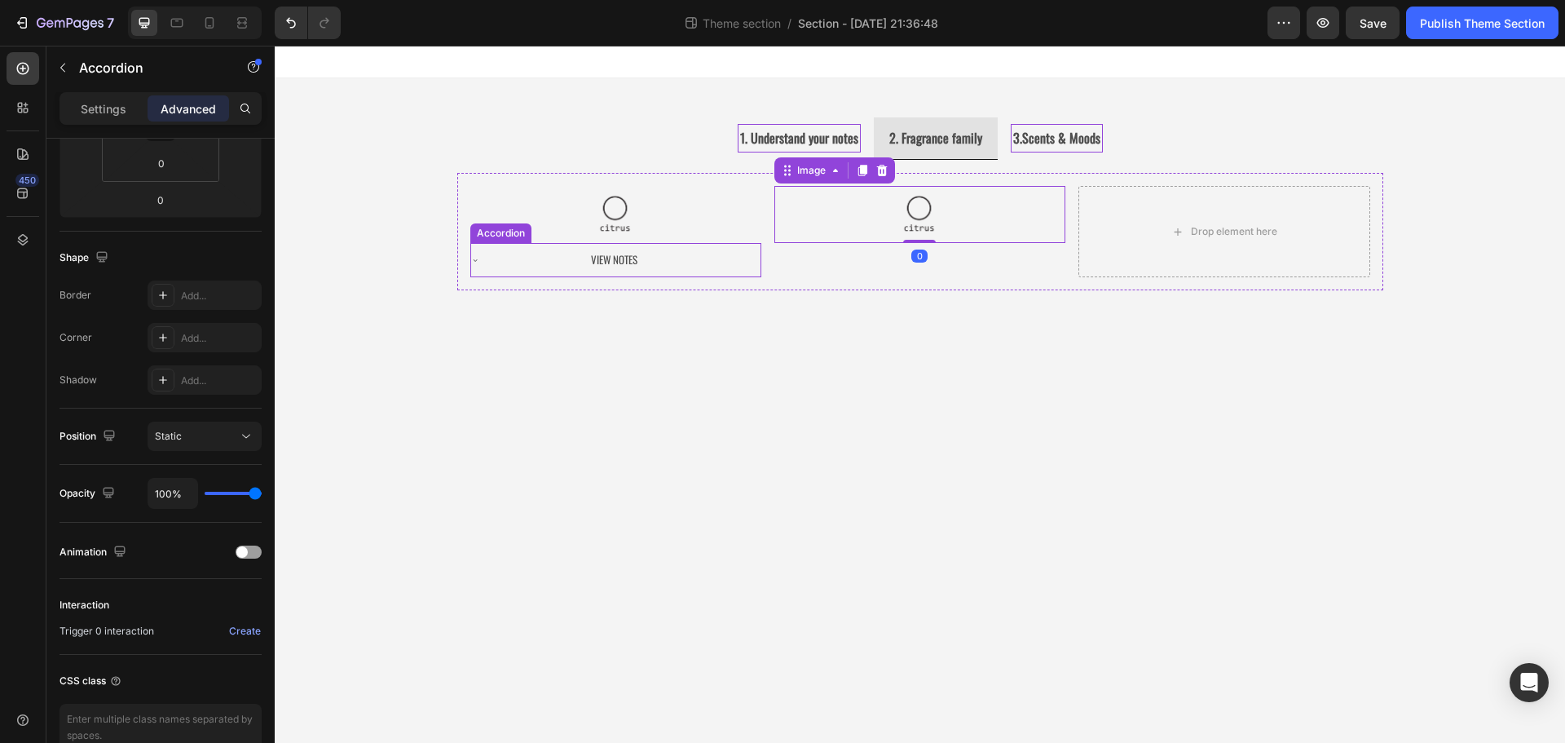
scroll to position [0, 0]
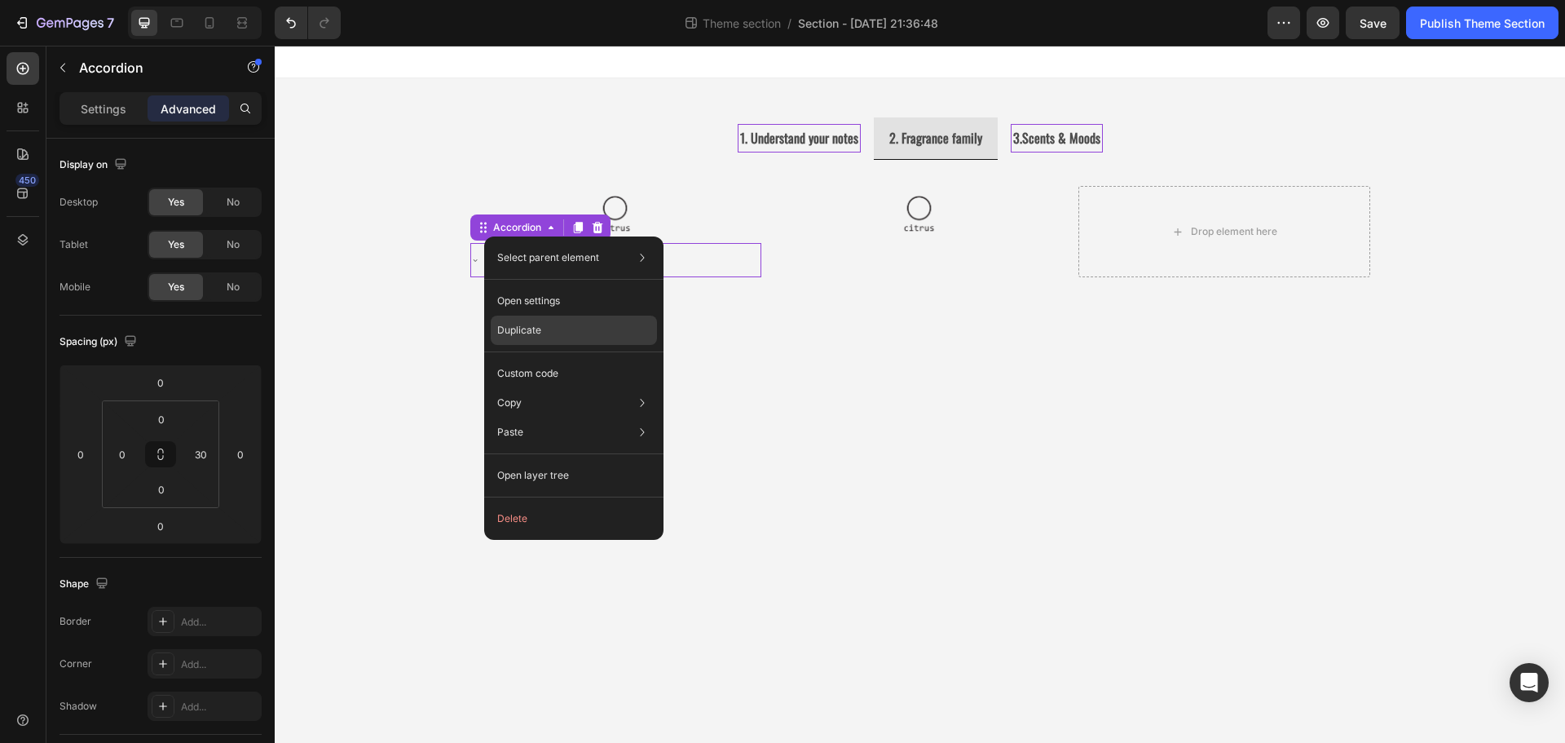
click at [538, 330] on p "Duplicate" at bounding box center [519, 330] width 44 height 15
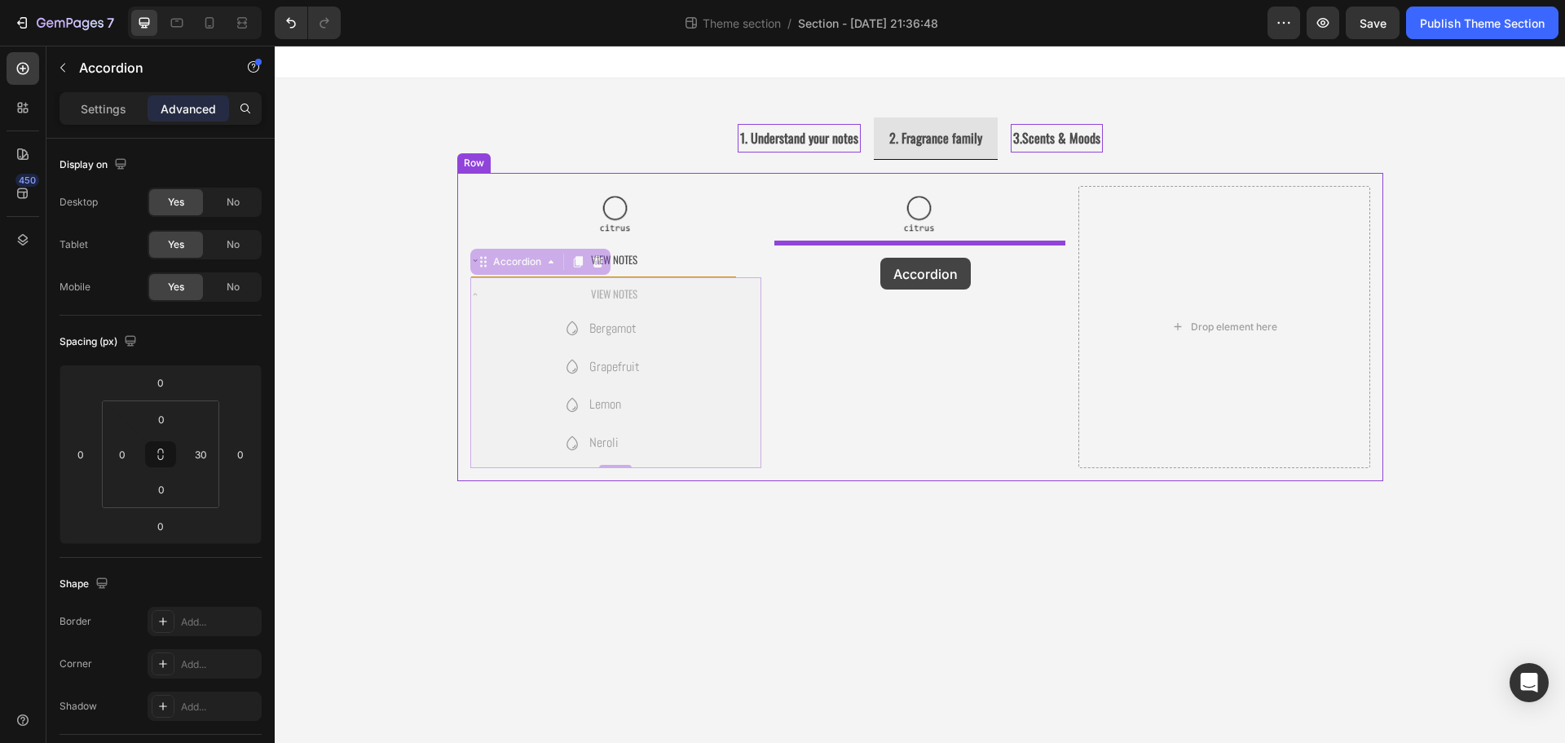
drag, startPoint x: 501, startPoint y: 260, endPoint x: 880, endPoint y: 258, distance: 379.0
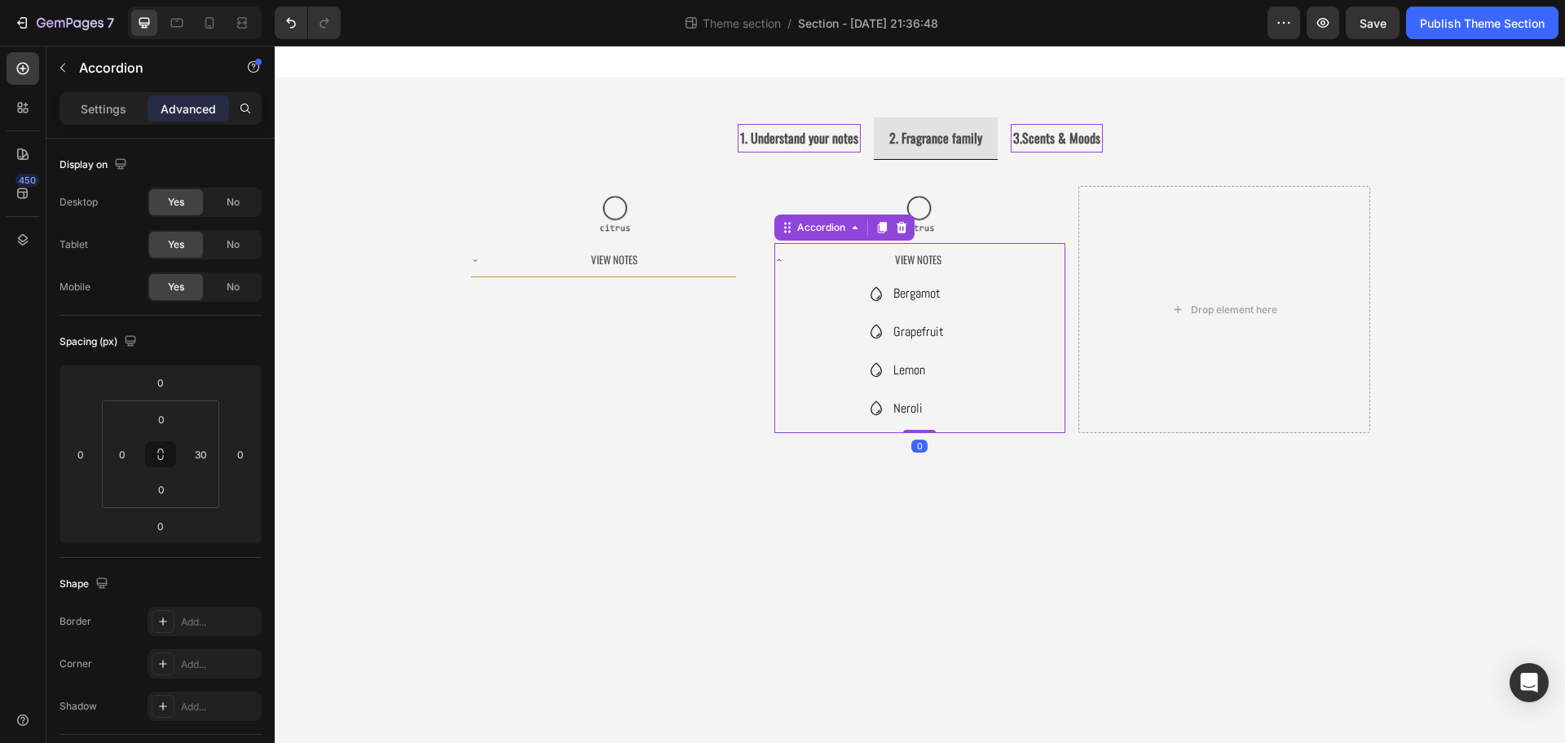
click at [779, 253] on div "View Notes" at bounding box center [907, 260] width 265 height 34
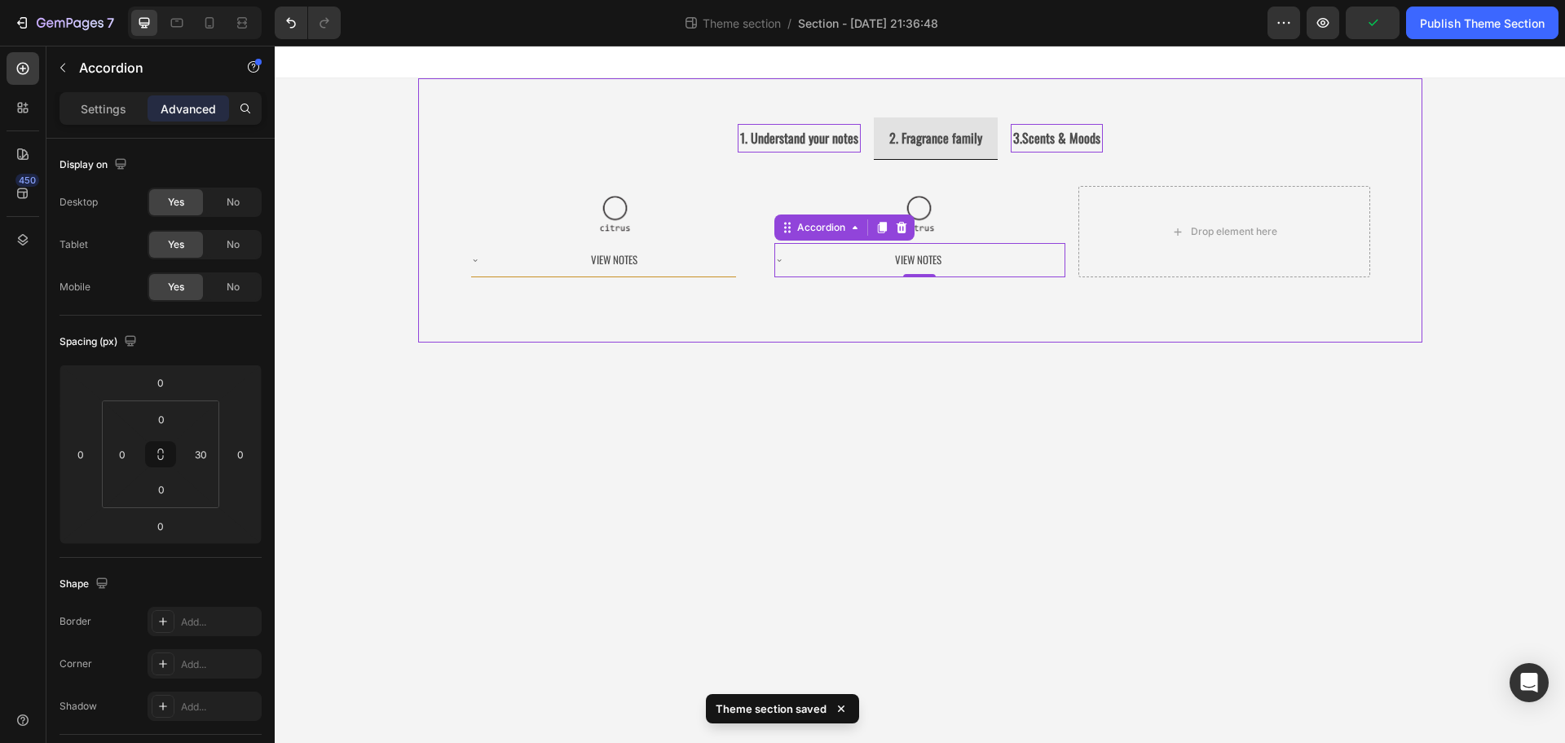
click at [1183, 343] on body "1. Understand your notes 2. Fragrance family 3.Scents & Moods Image Image Image…" at bounding box center [920, 394] width 1290 height 697
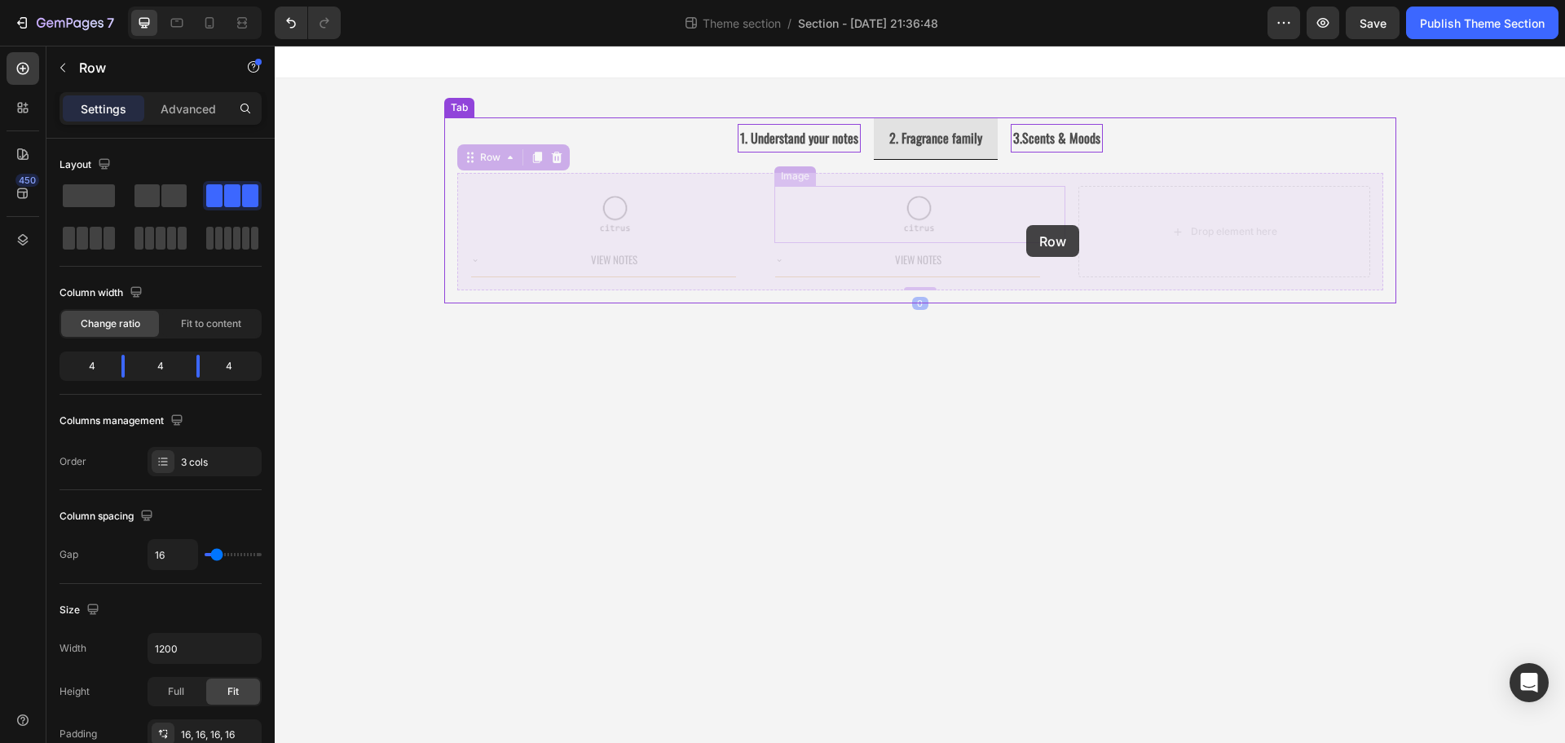
drag, startPoint x: 1068, startPoint y: 192, endPoint x: 1027, endPoint y: 223, distance: 51.7
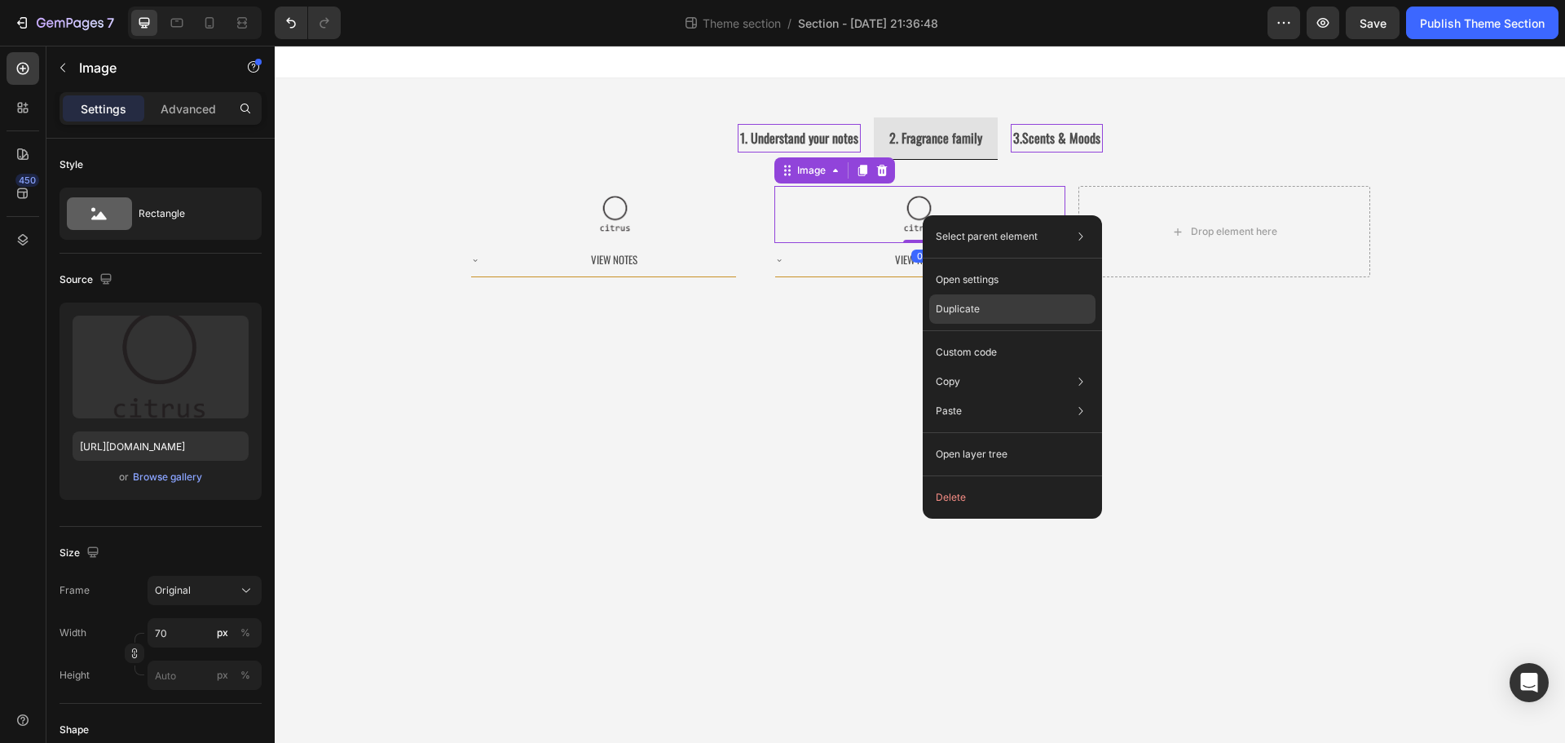
click at [990, 337] on div "Duplicate" at bounding box center [1012, 351] width 166 height 29
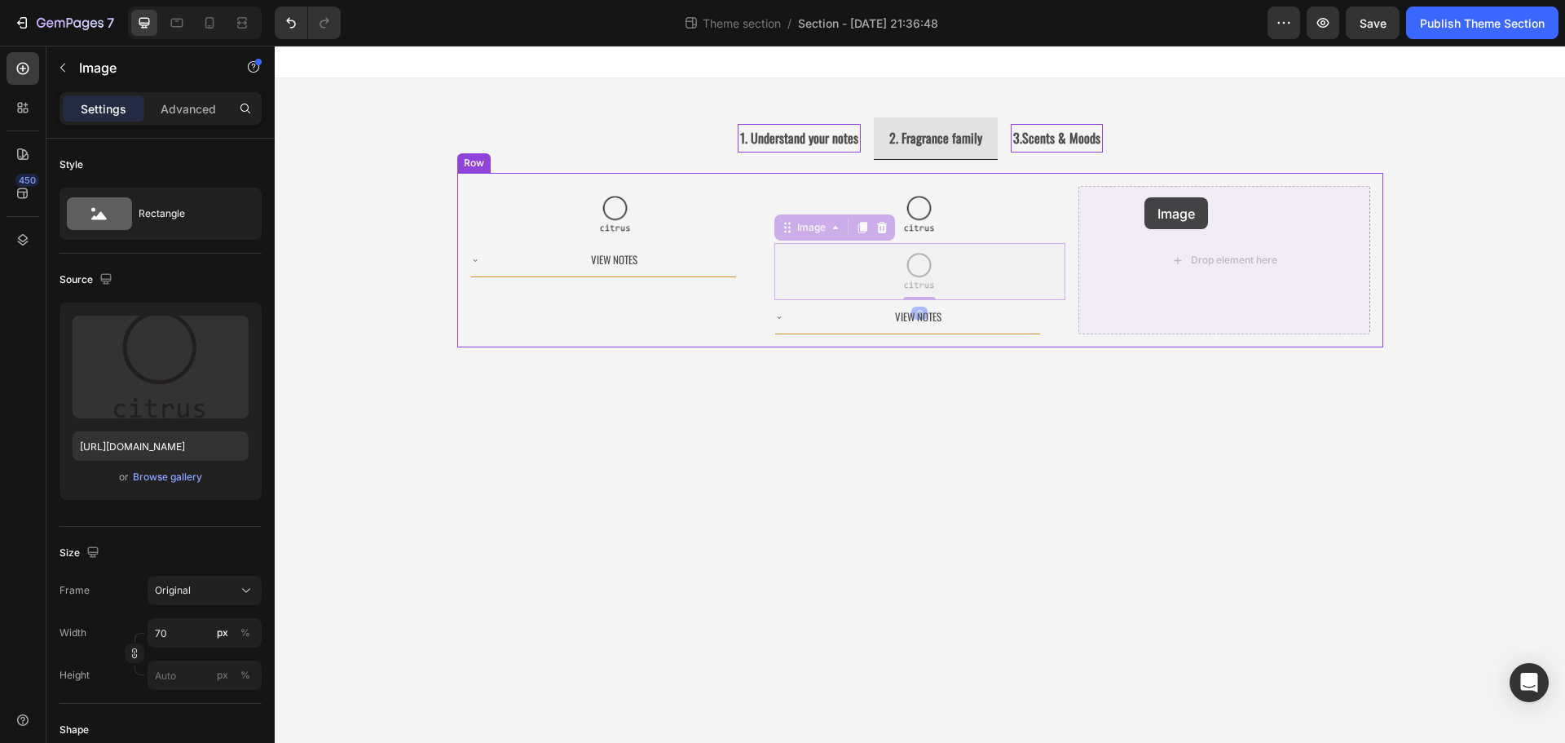
drag, startPoint x: 792, startPoint y: 231, endPoint x: 1135, endPoint y: 202, distance: 344.4
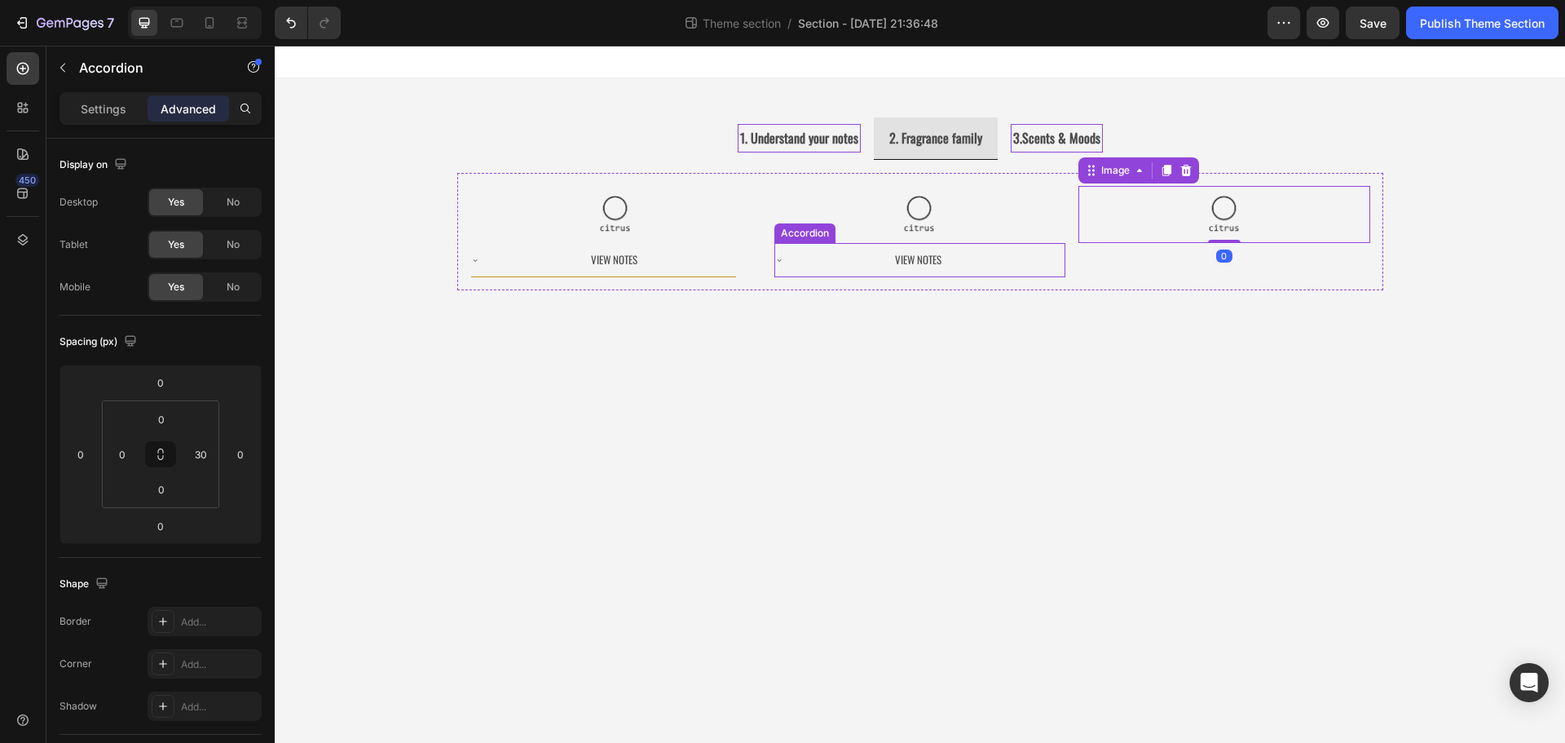
click at [823, 251] on div "View Notes" at bounding box center [918, 259] width 244 height 21
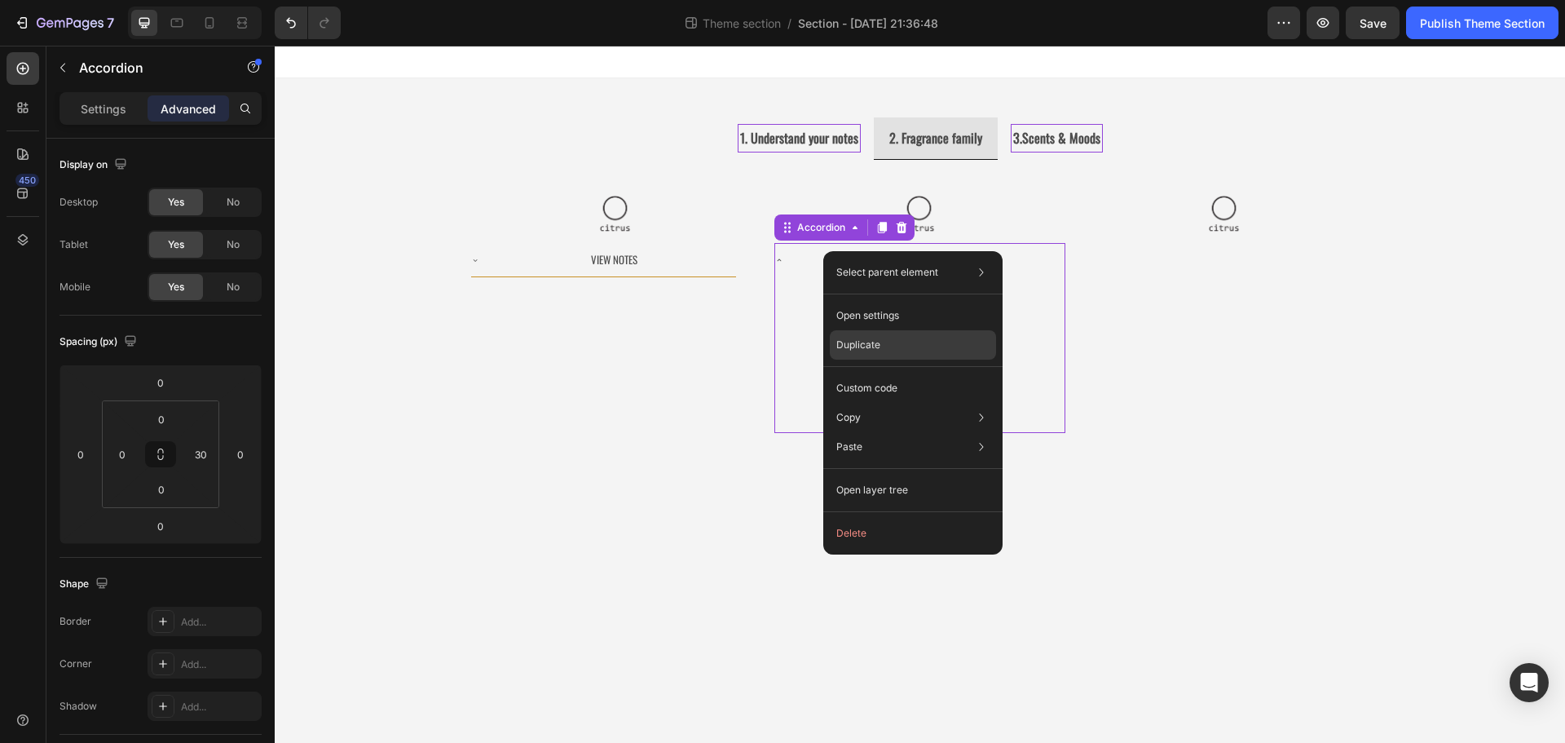
drag, startPoint x: 870, startPoint y: 338, endPoint x: 584, endPoint y: 273, distance: 293.4
click at [870, 338] on p "Duplicate" at bounding box center [858, 344] width 44 height 15
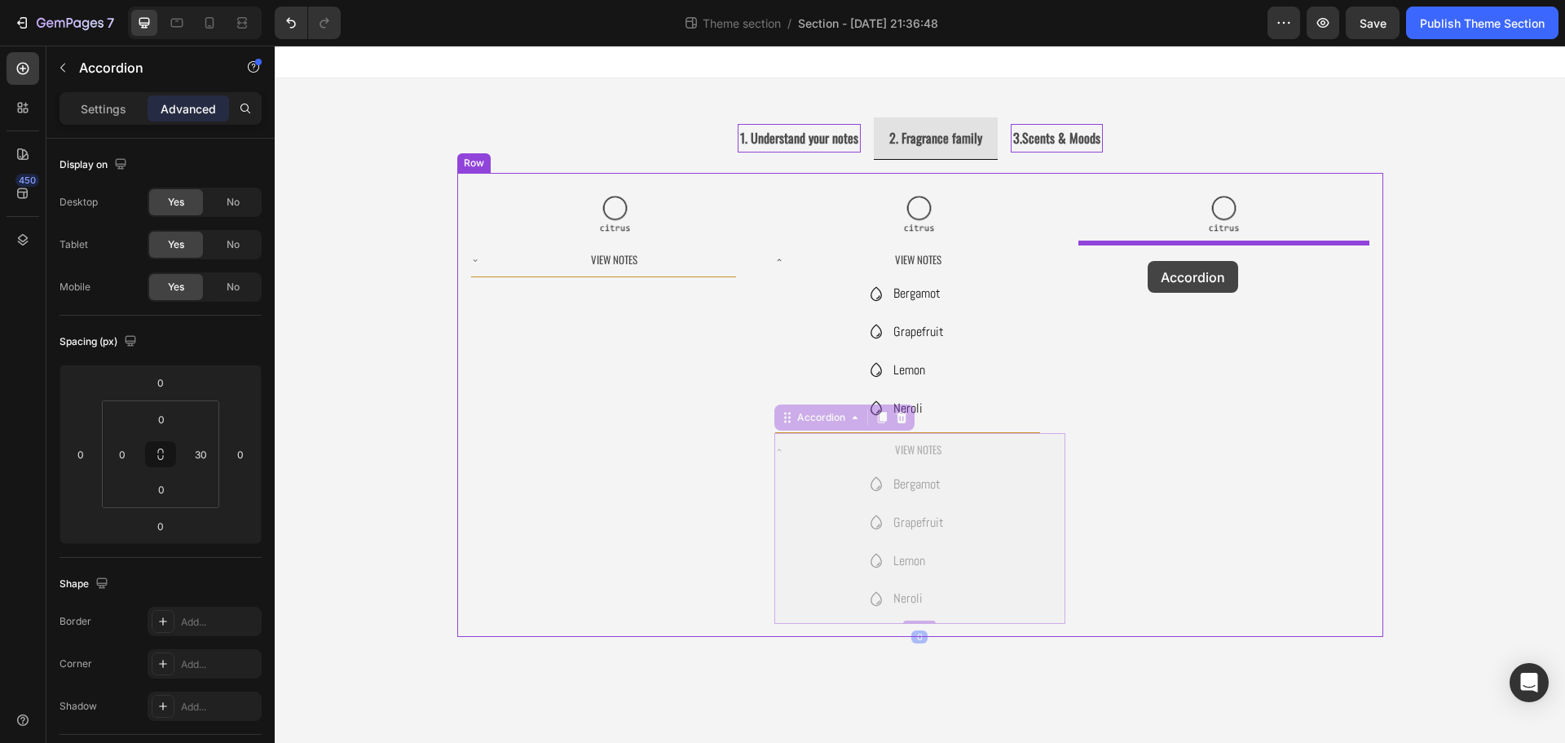
drag, startPoint x: 803, startPoint y: 418, endPoint x: 1148, endPoint y: 259, distance: 380.4
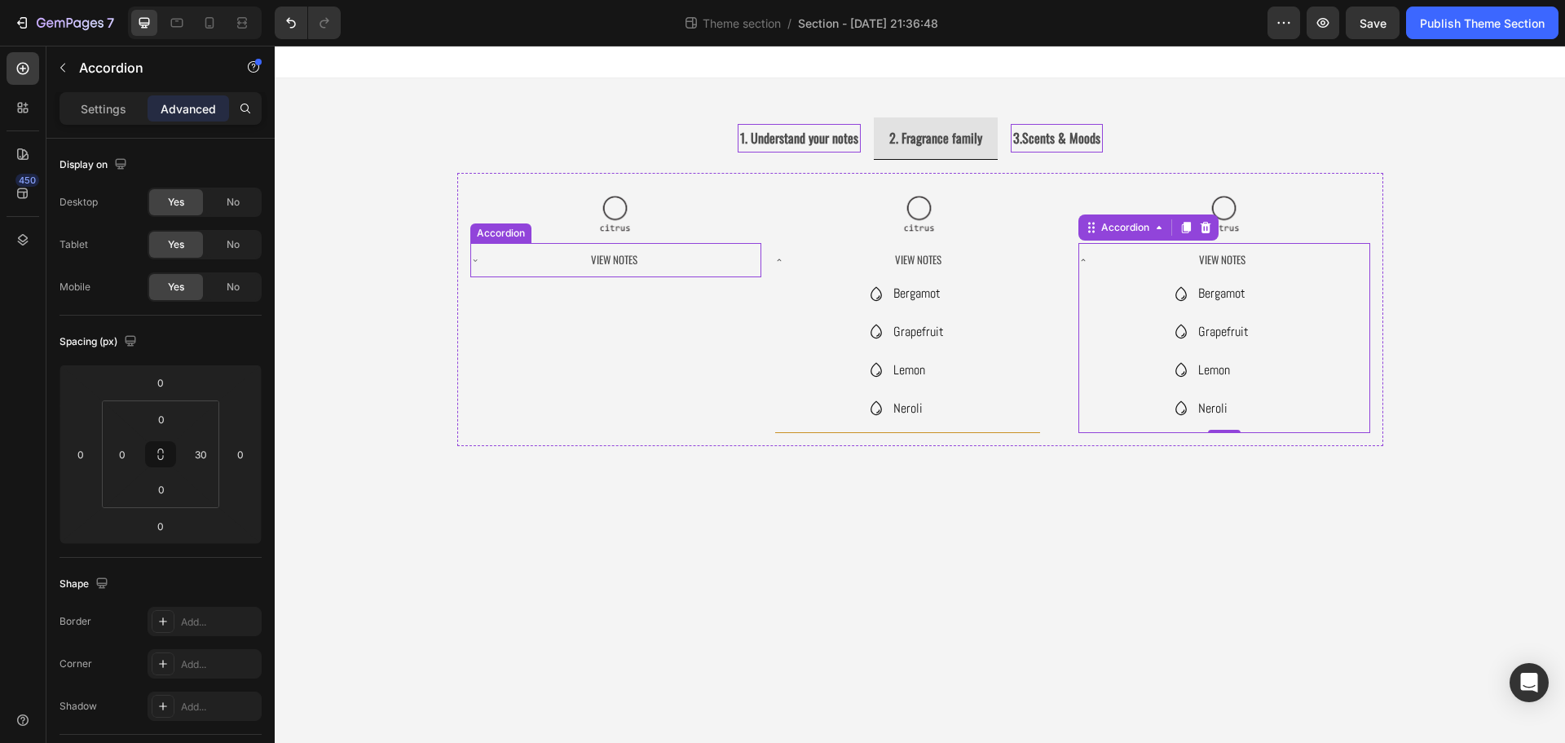
click at [483, 258] on div "View Notes" at bounding box center [603, 260] width 265 height 34
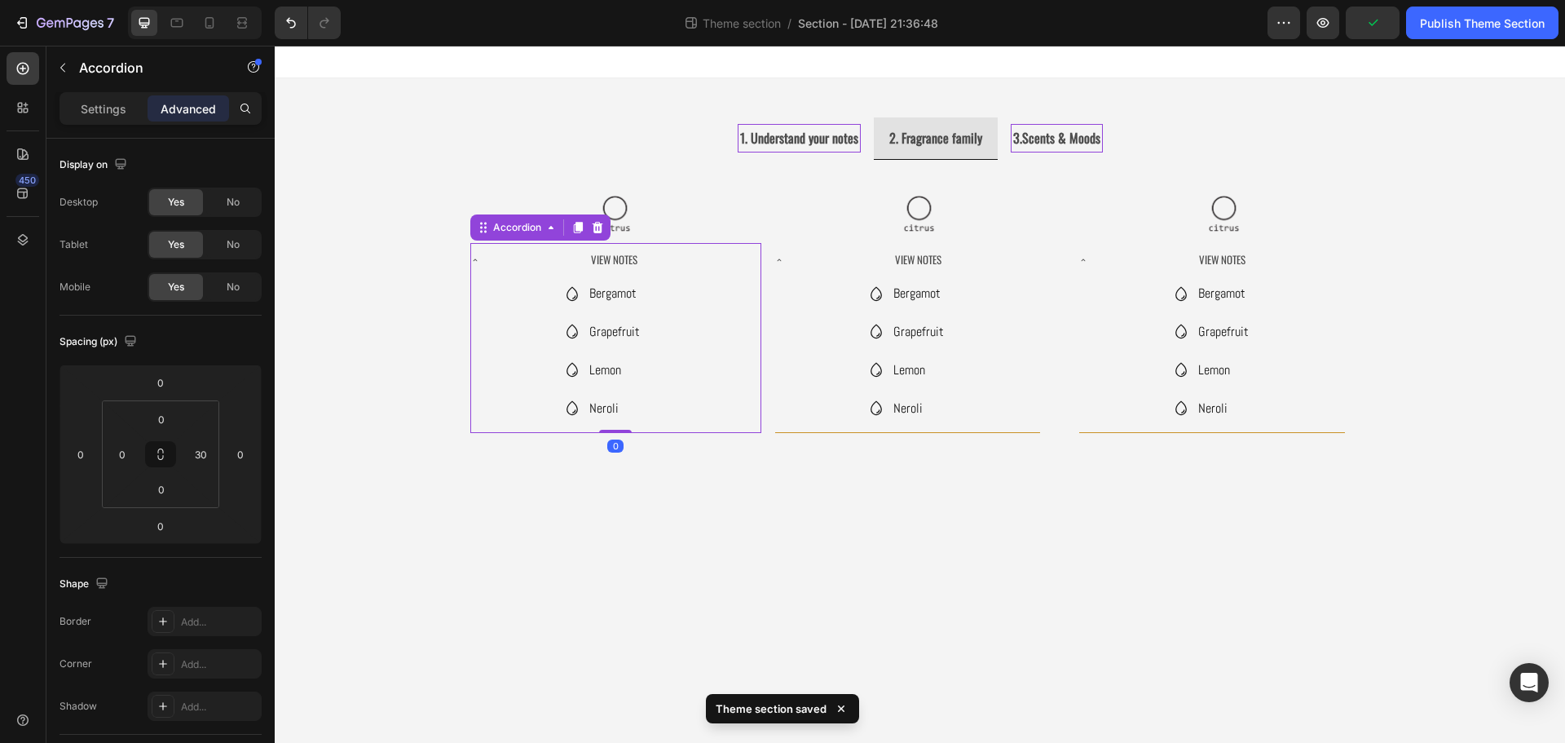
click at [1078, 525] on body "1. Understand your notes 2. Fragrance family 3.Scents & Moods Image Image Image…" at bounding box center [920, 394] width 1290 height 697
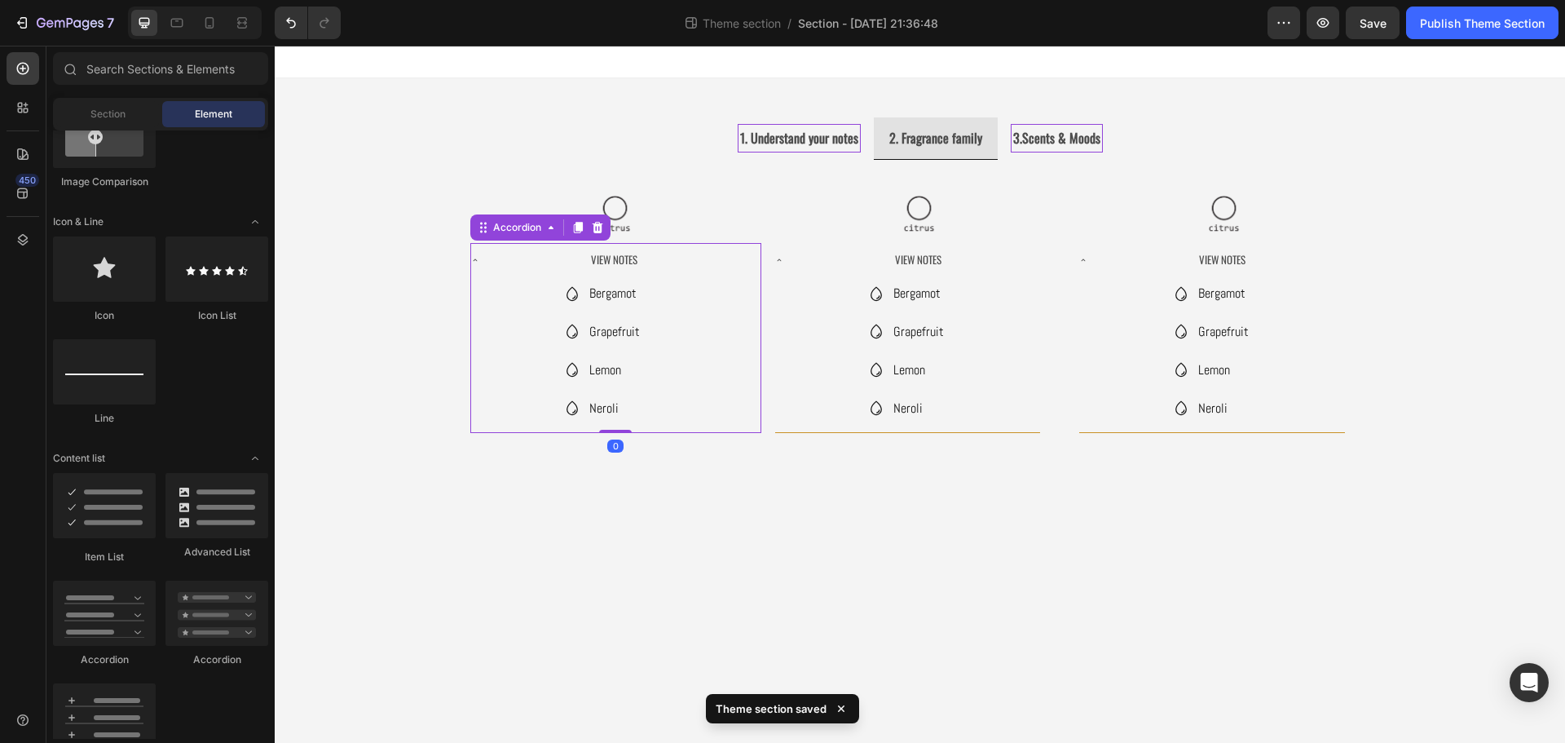
click at [476, 260] on icon at bounding box center [475, 259] width 4 height 2
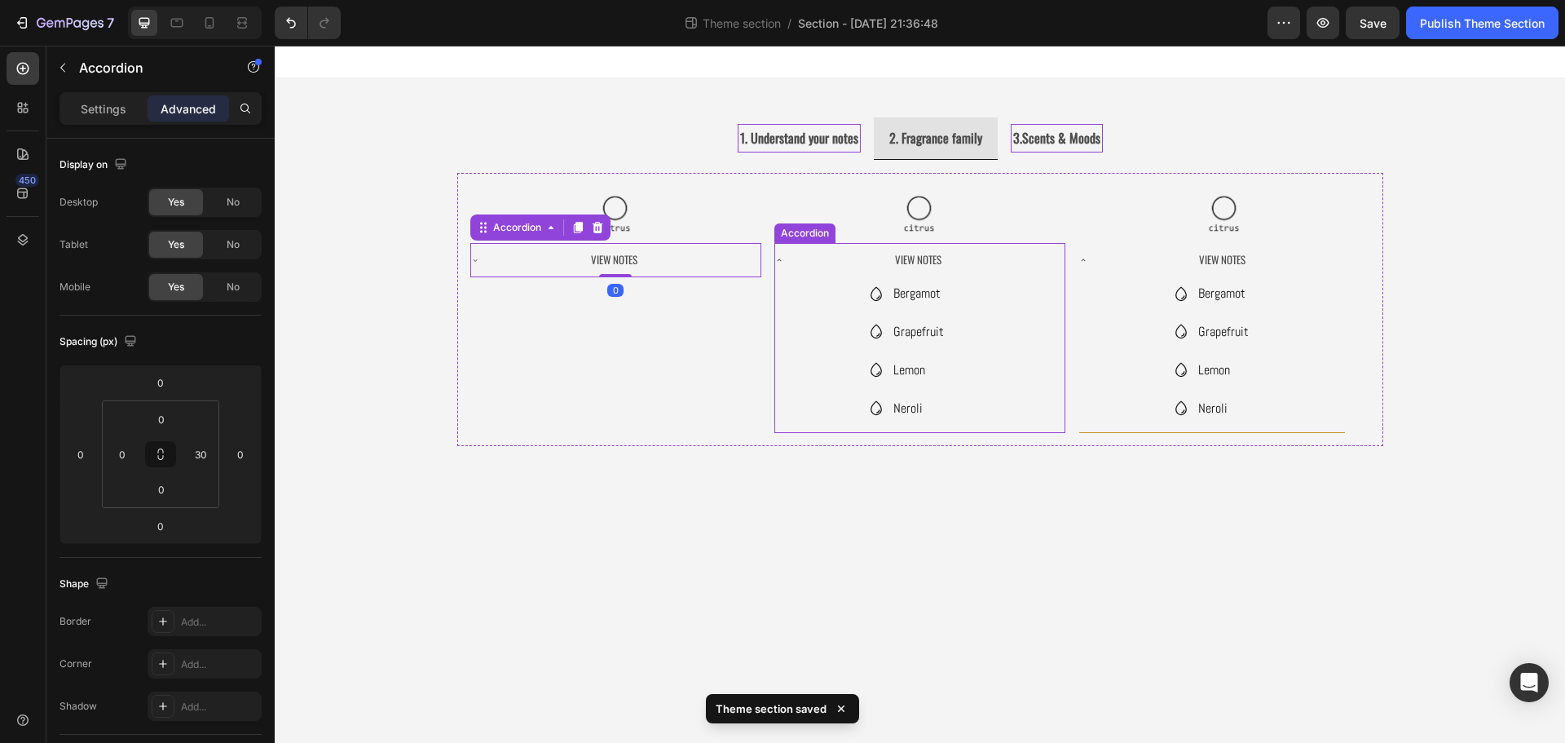
click at [856, 258] on div "View Notes" at bounding box center [918, 259] width 244 height 21
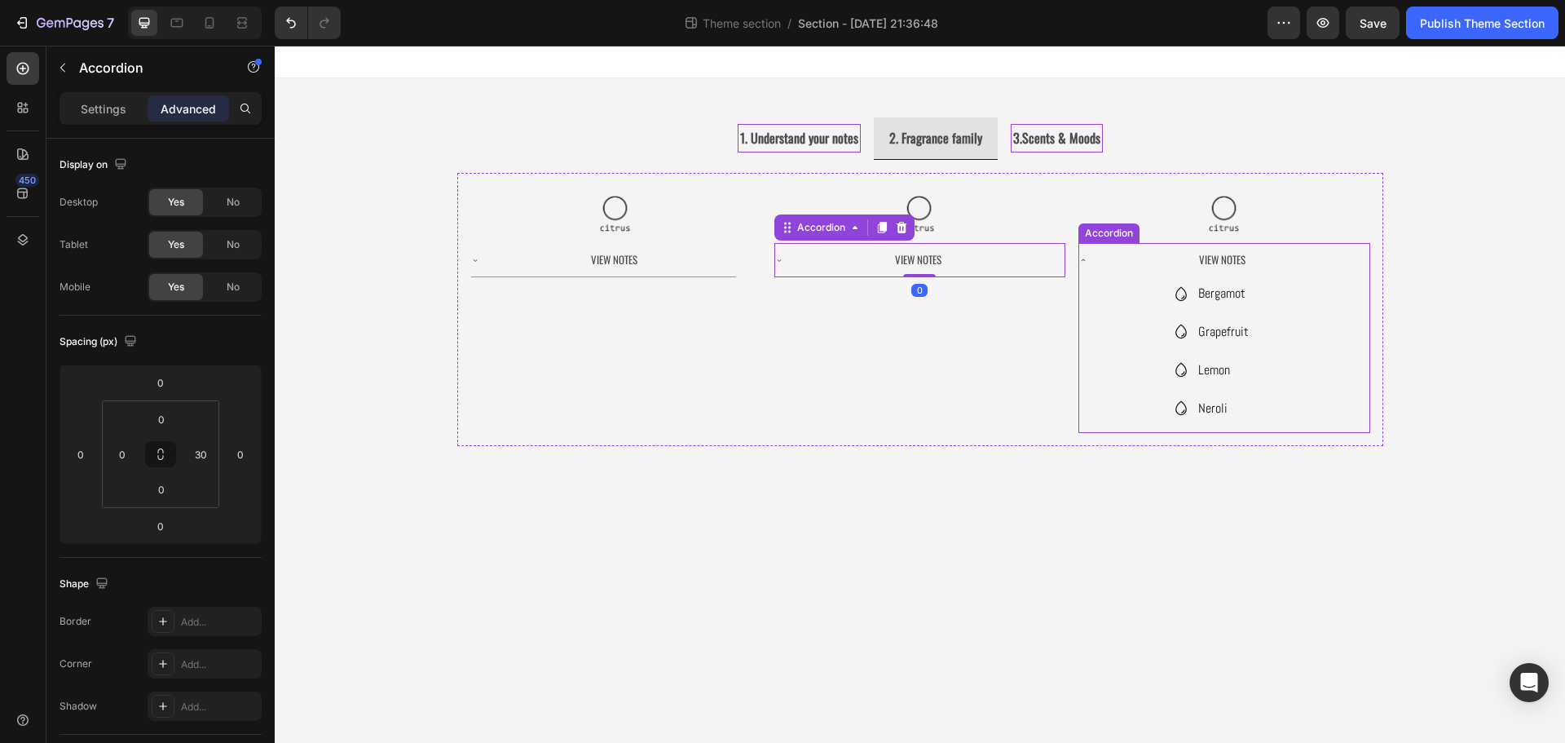
click at [1135, 253] on div "View Notes" at bounding box center [1222, 259] width 244 height 21
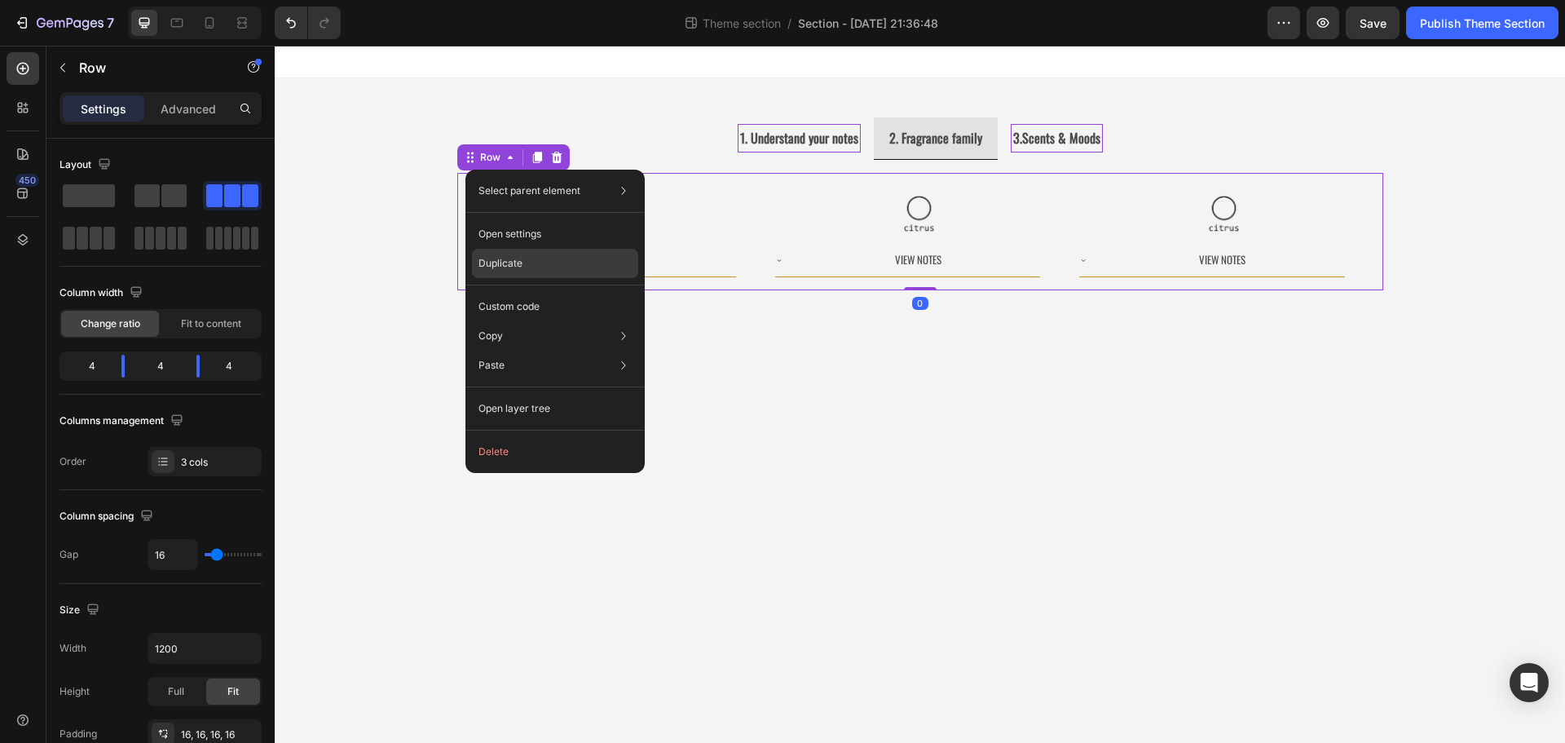
click at [513, 267] on p "Duplicate" at bounding box center [500, 263] width 44 height 15
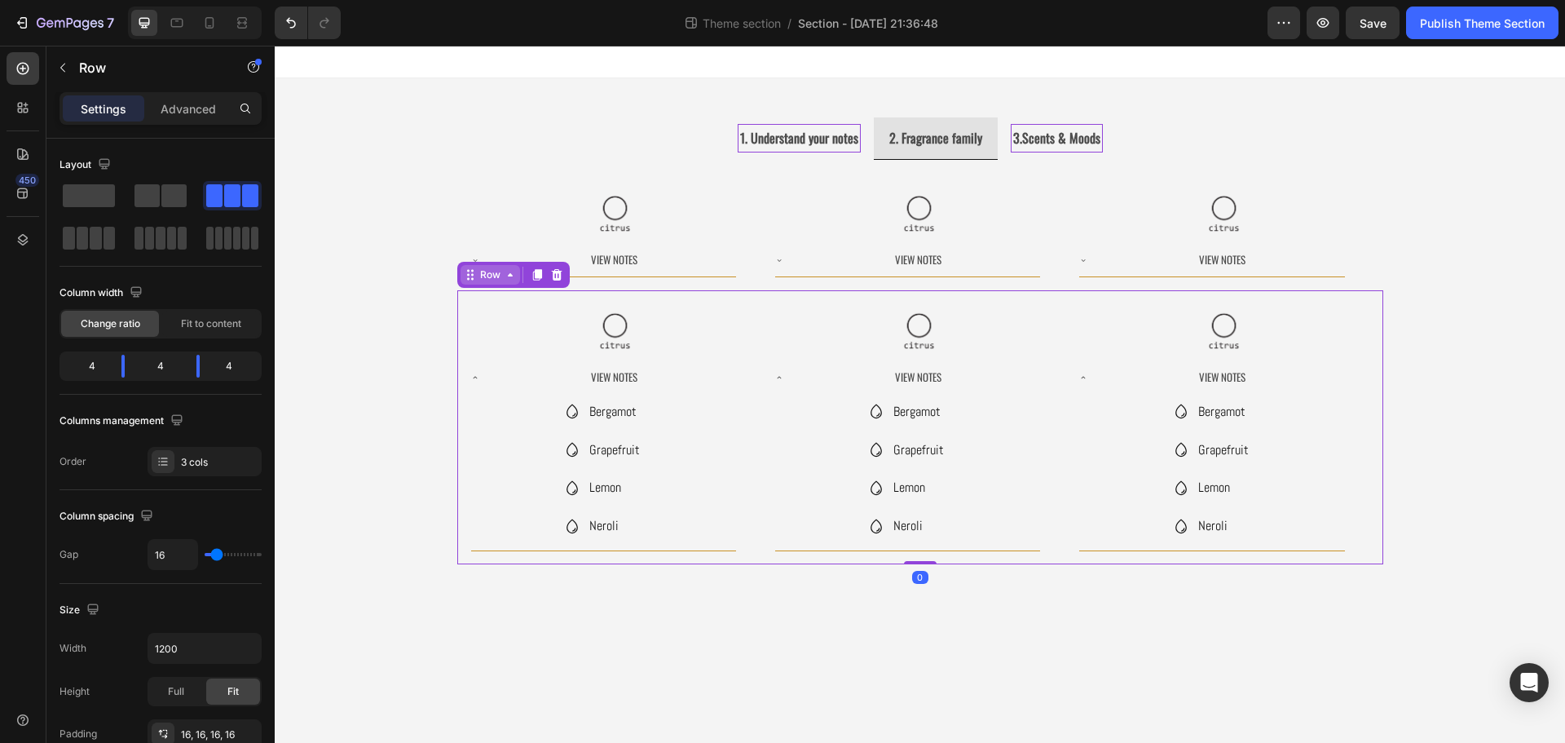
click at [487, 274] on div "Row" at bounding box center [490, 274] width 27 height 15
click at [500, 280] on div "Row" at bounding box center [490, 274] width 27 height 15
click at [509, 281] on icon at bounding box center [510, 274] width 13 height 13
click at [1533, 422] on div "1. Understand your notes 2. Fragrance family 3.Scents & Moods Image Image Image…" at bounding box center [920, 347] width 1290 height 538
click at [464, 302] on div "Image View Notes Bergamot Grapefruit Lemon Neroli Item List Accordion Image Vie…" at bounding box center [920, 427] width 926 height 274
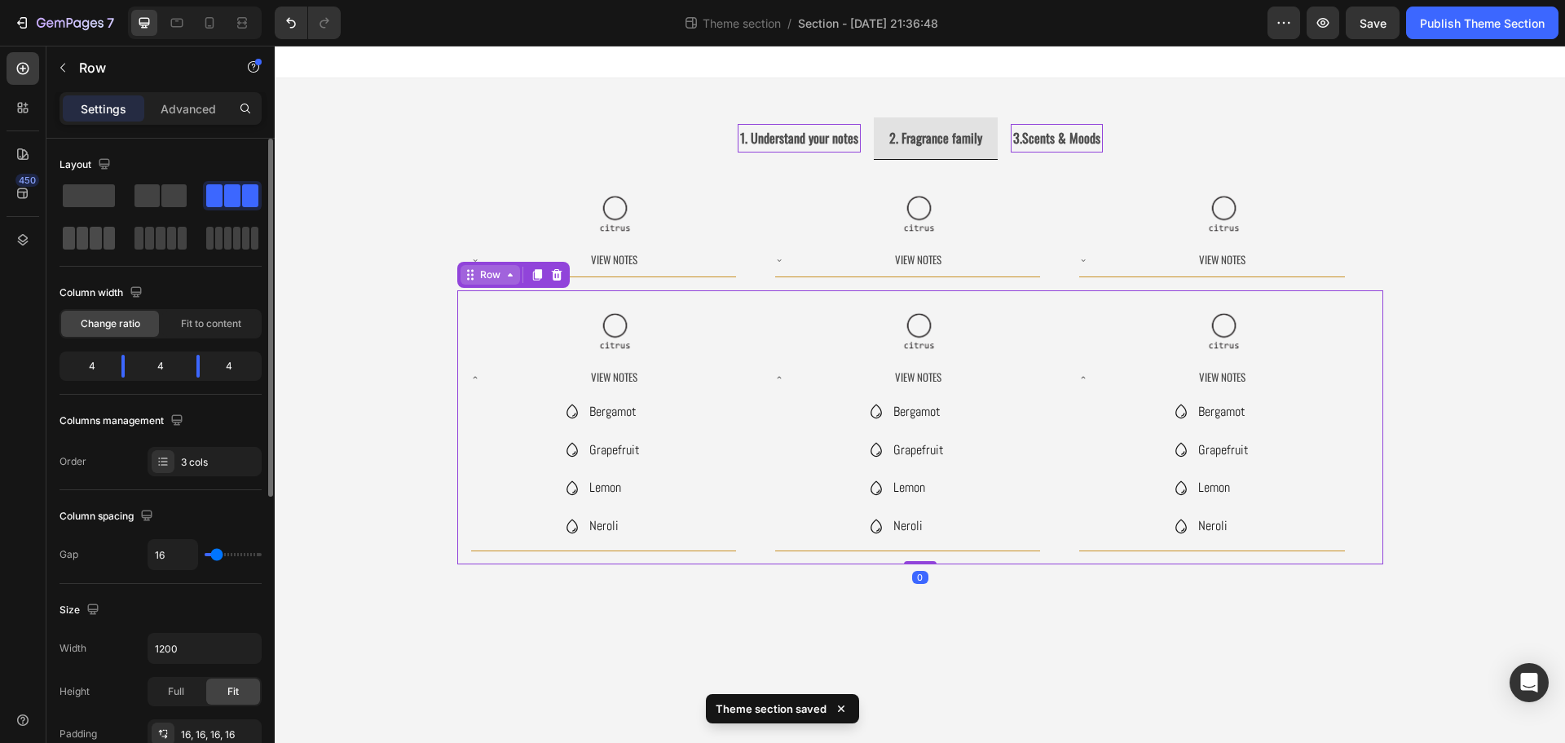
click at [77, 238] on span at bounding box center [83, 238] width 12 height 23
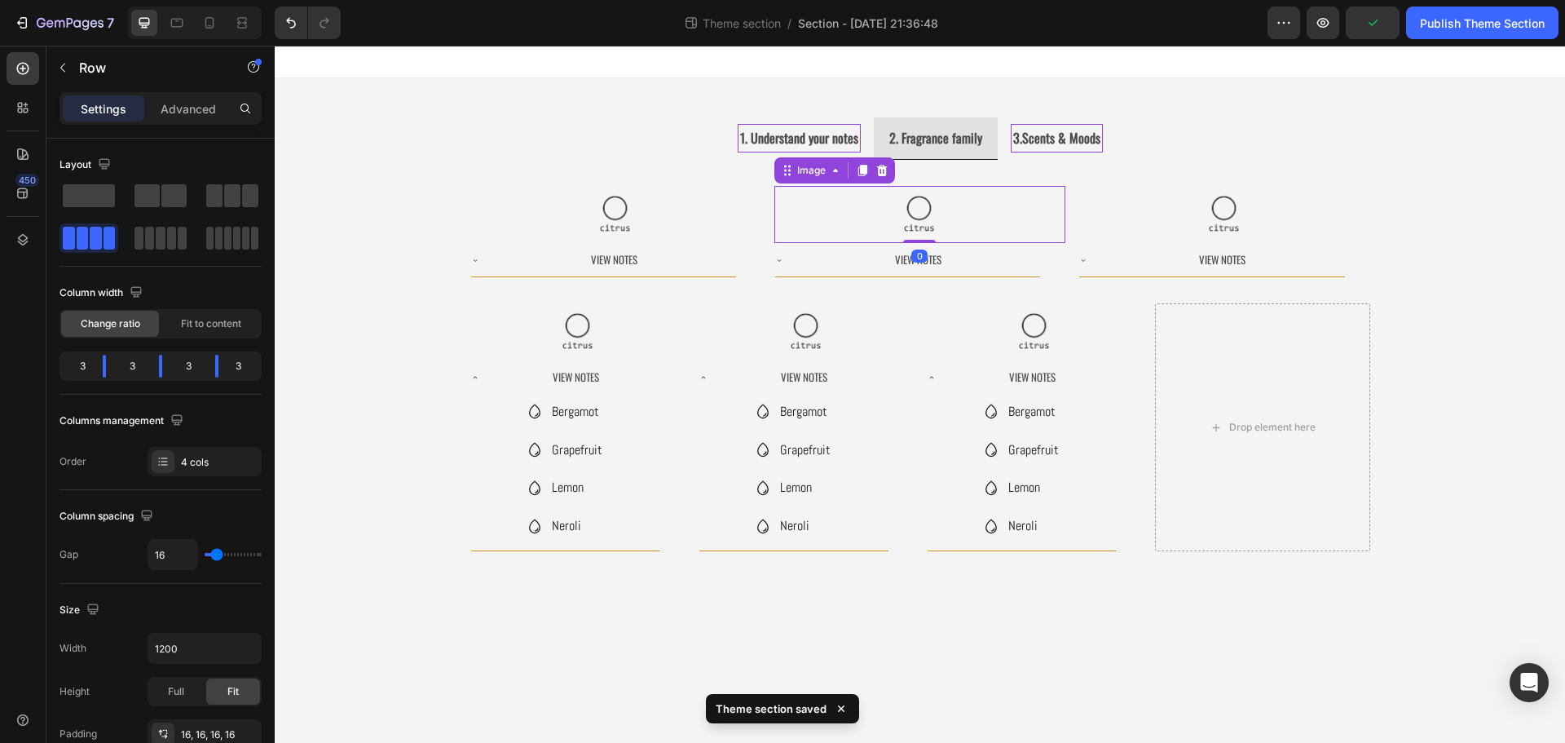
click at [909, 216] on img at bounding box center [919, 214] width 57 height 57
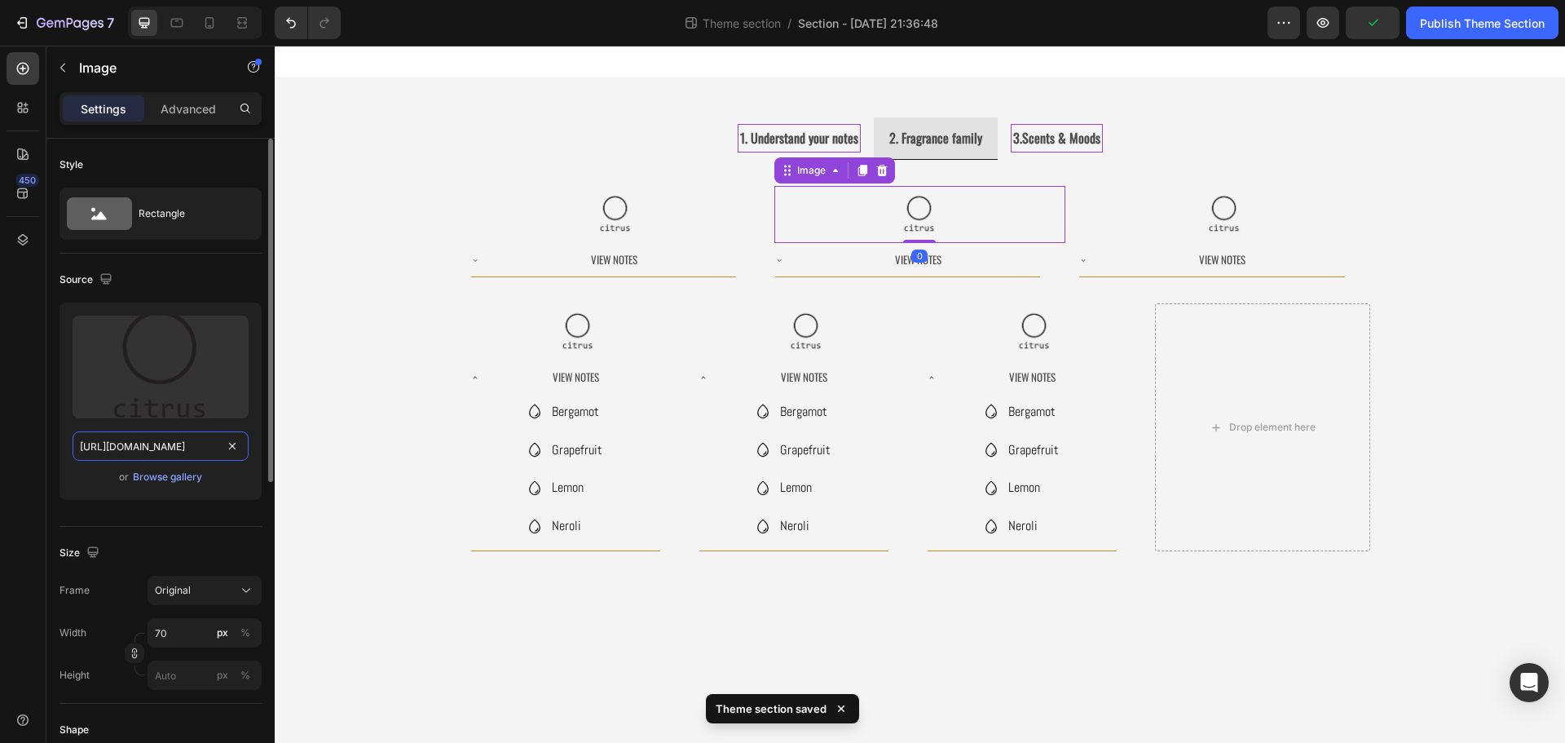
click at [189, 443] on input "[URL][DOMAIN_NAME]" at bounding box center [161, 445] width 176 height 29
paste input "1129bd3-e075-46e7-91bd-f3895ee439e4/-/format/auto/-/preview/3000x3000/-/quality…"
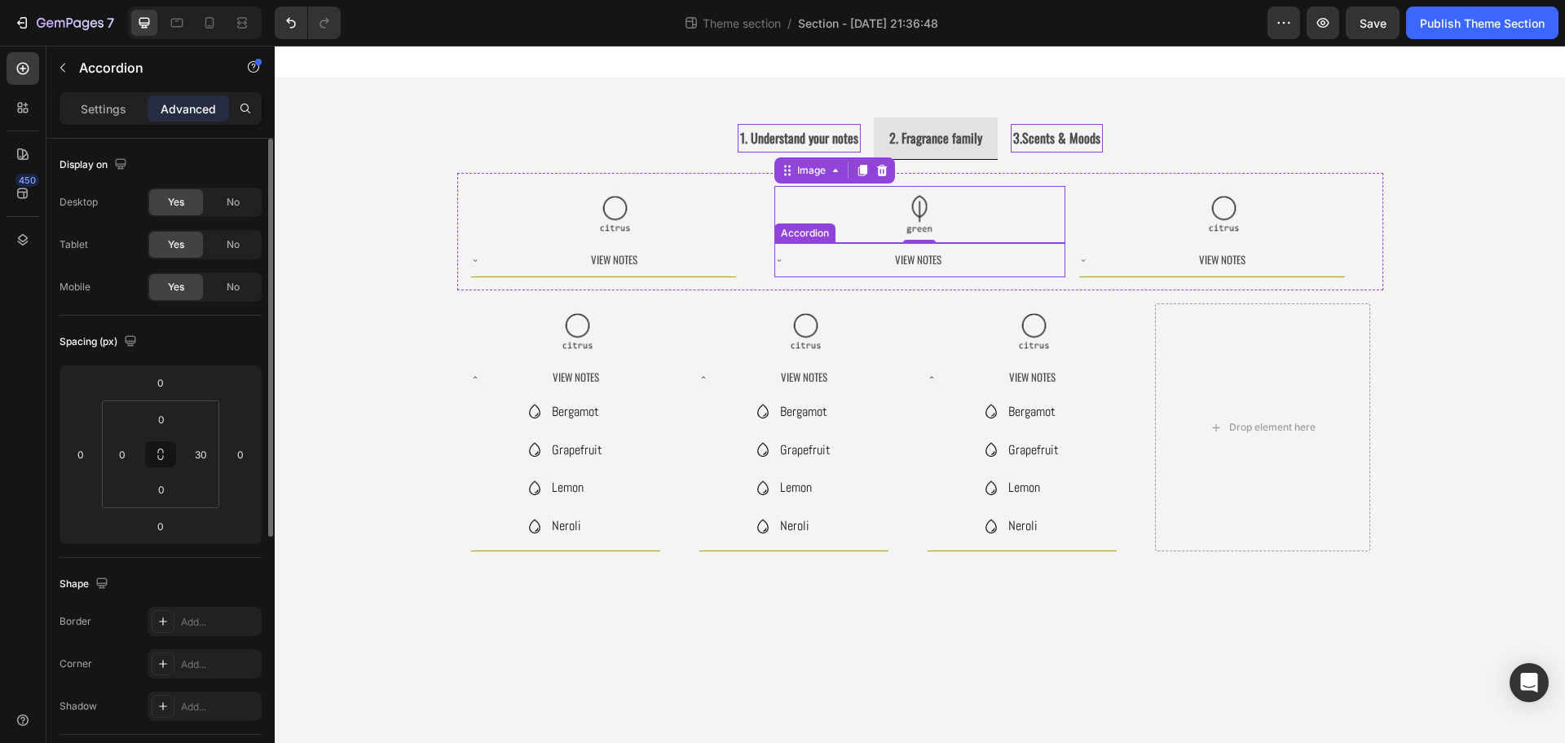
click at [995, 258] on div "View Notes" at bounding box center [918, 259] width 244 height 21
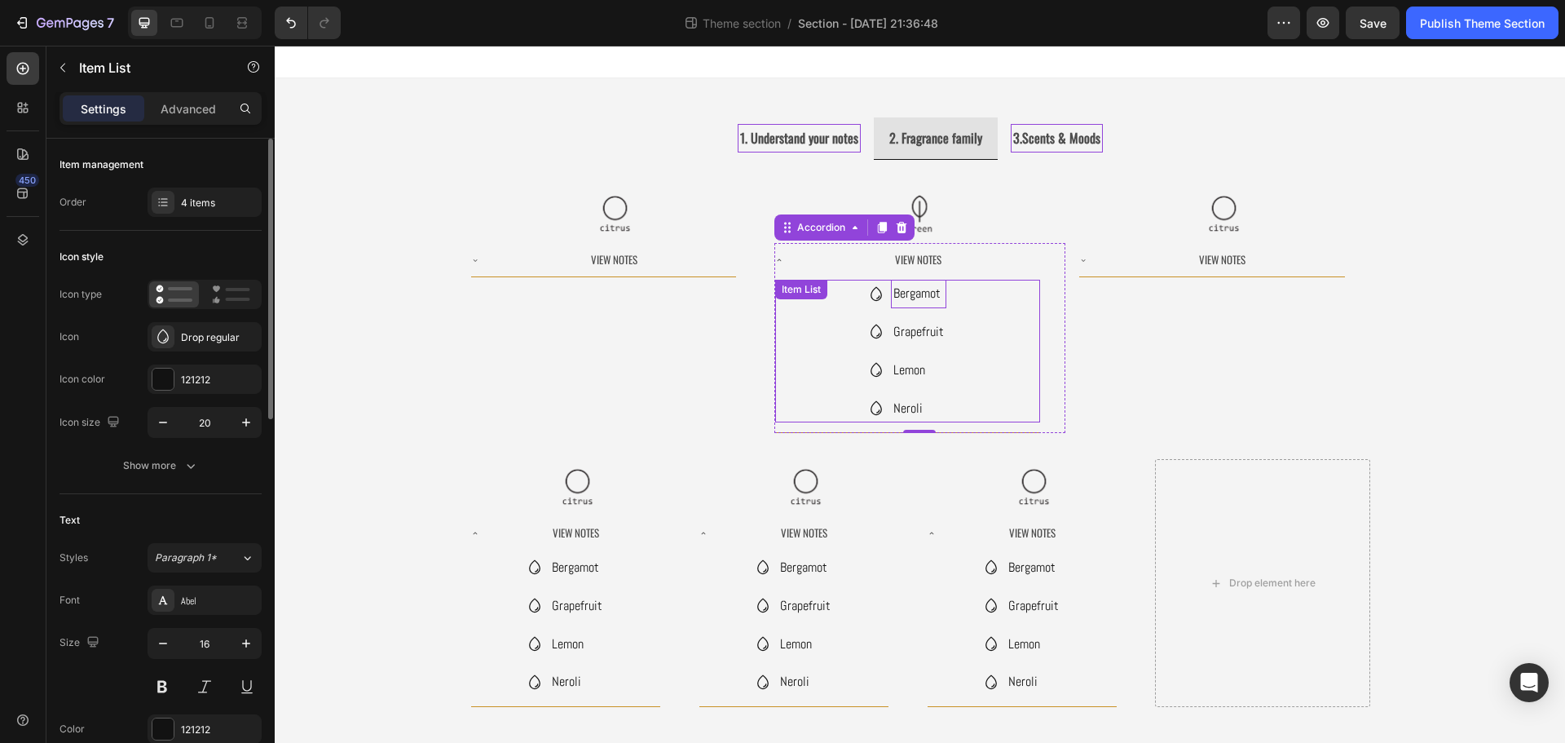
click at [897, 295] on div "Bergamot Grapefruit Lemon Neroli Item List" at bounding box center [907, 351] width 265 height 143
click at [898, 295] on div "Item List" at bounding box center [840, 296] width 131 height 26
click at [915, 298] on p "Bergamot" at bounding box center [918, 294] width 51 height 24
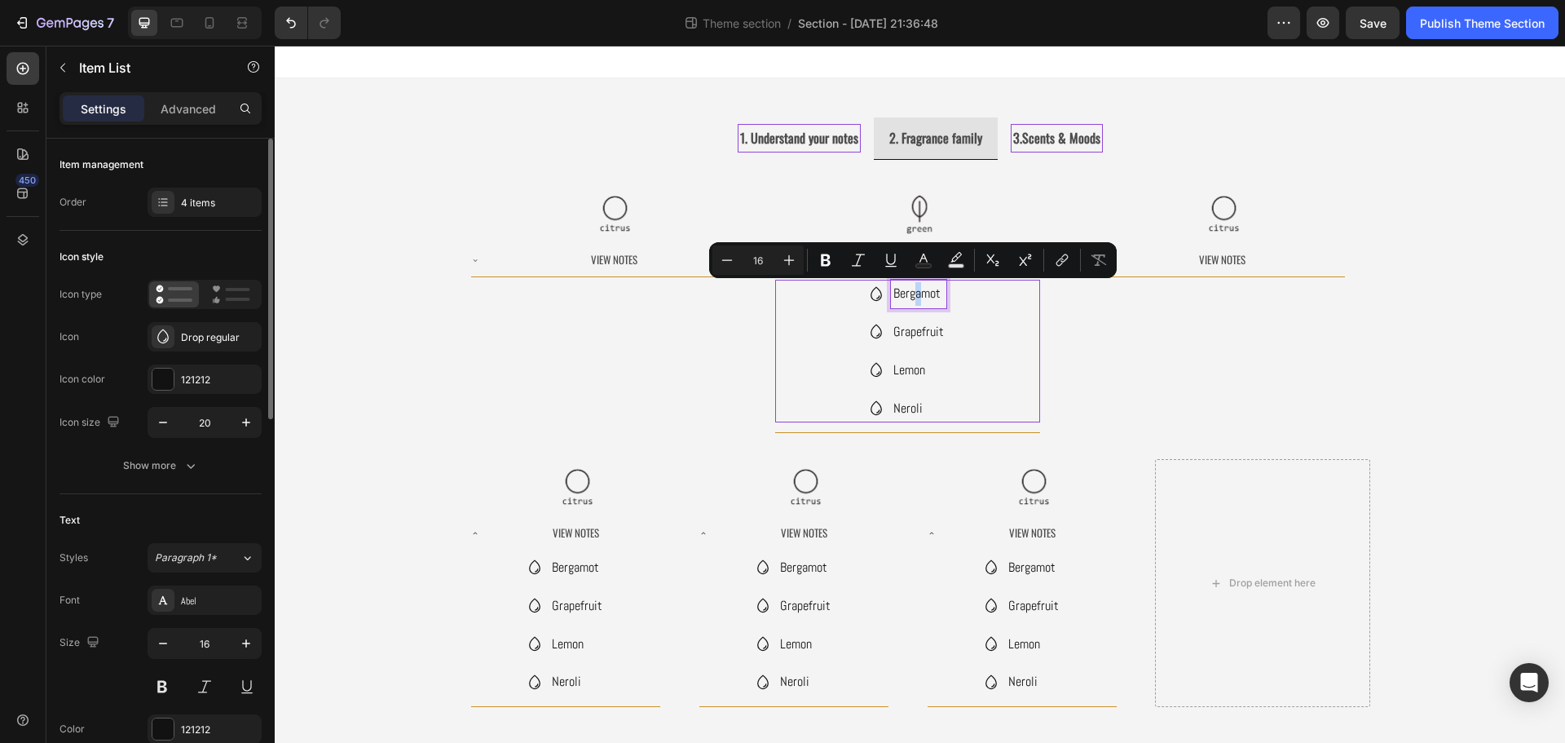
click at [915, 298] on p "Bergamot" at bounding box center [918, 294] width 51 height 24
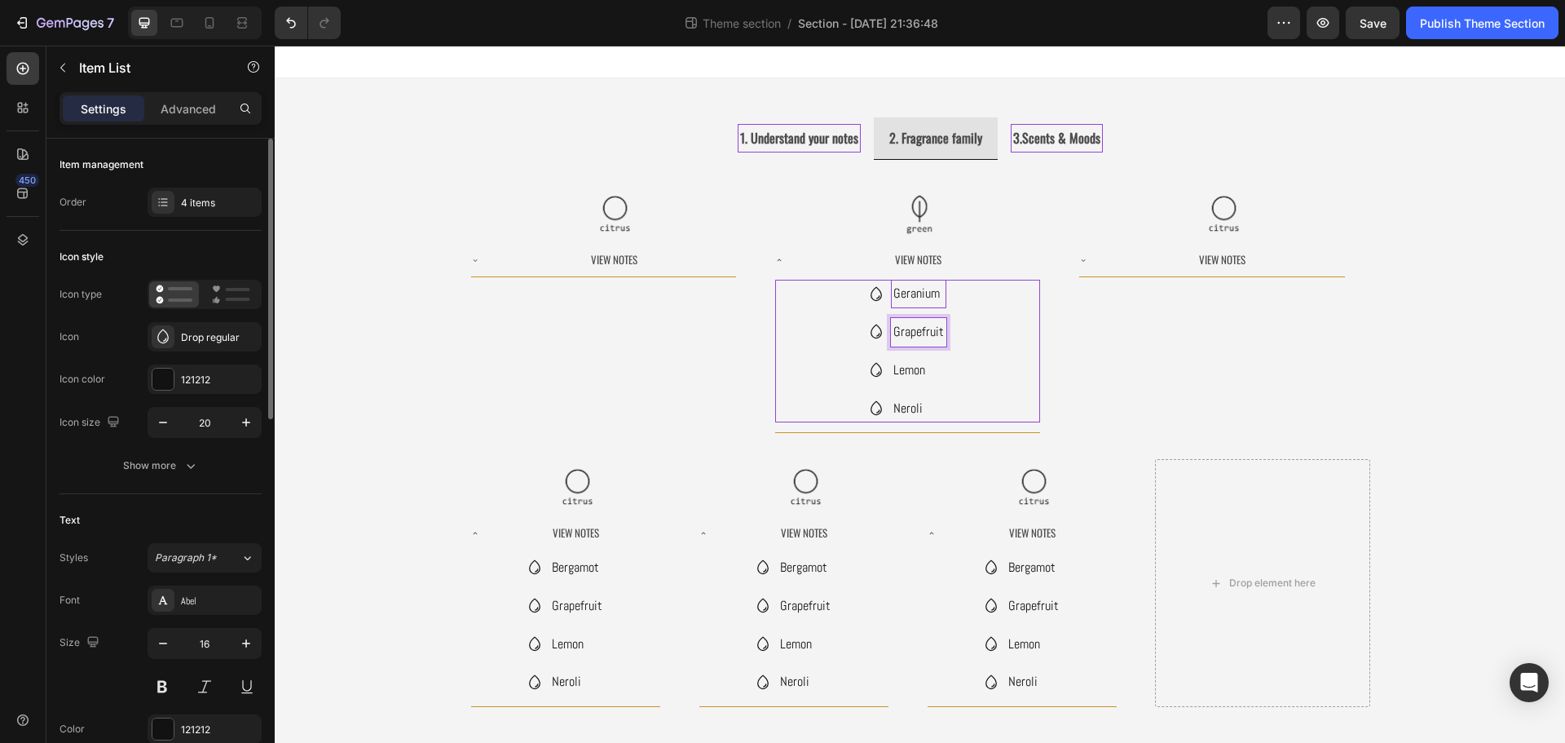
click at [910, 336] on p "Grapefruit" at bounding box center [918, 332] width 51 height 24
click at [919, 377] on p "Lemon" at bounding box center [919, 371] width 46 height 24
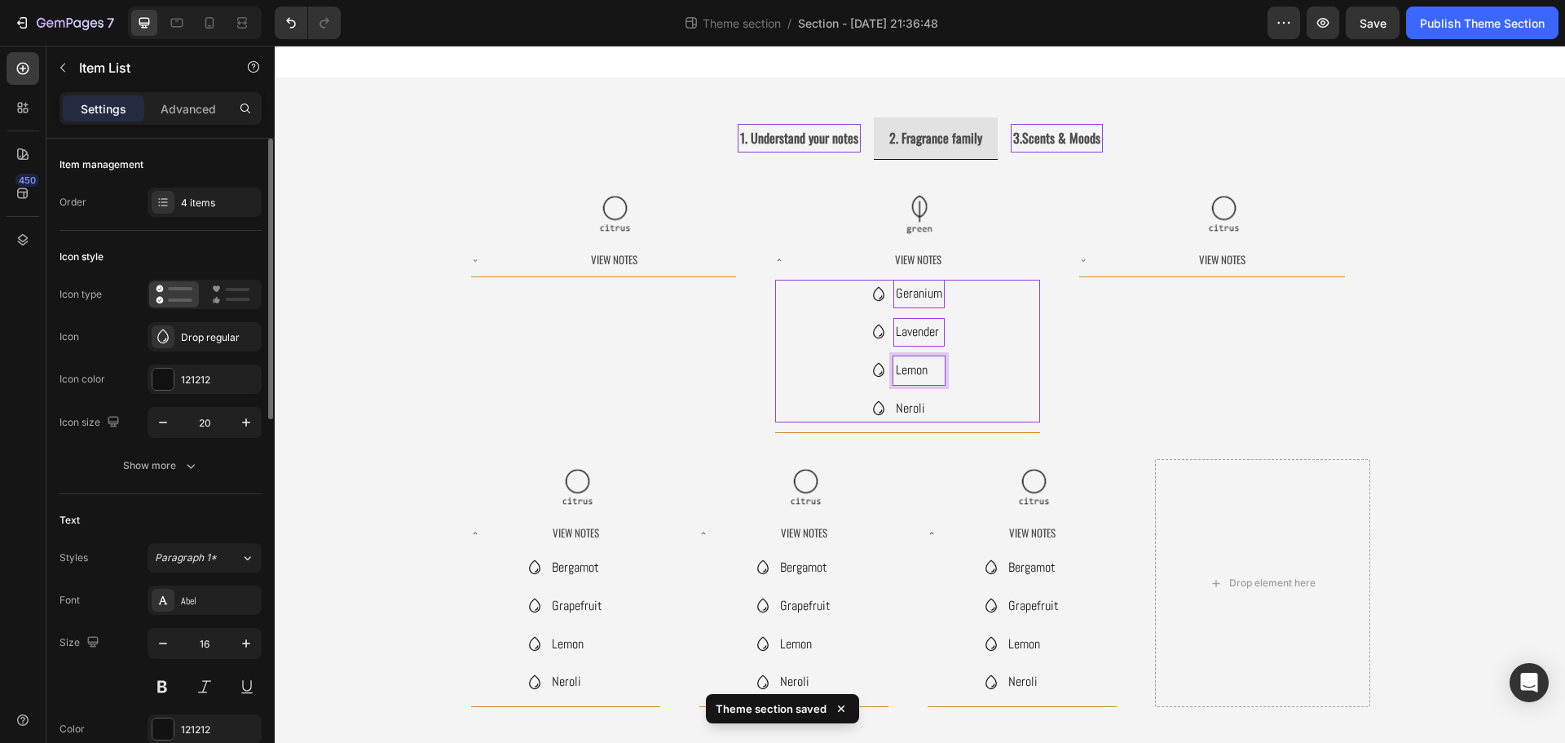
click at [919, 377] on p "Lemon" at bounding box center [919, 371] width 46 height 24
click at [910, 372] on p "Lemon" at bounding box center [919, 371] width 46 height 24
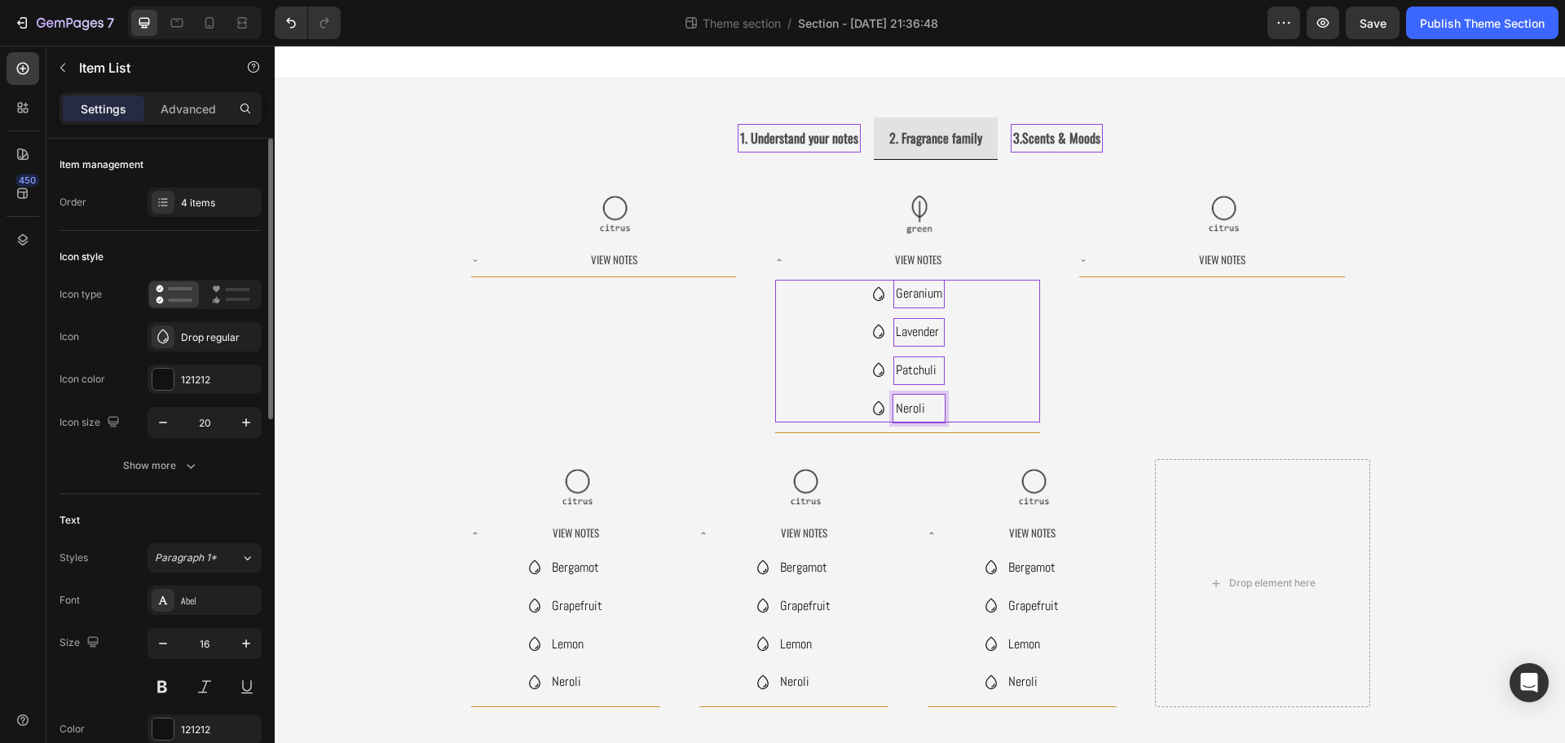
click at [898, 408] on p "Neroli" at bounding box center [919, 409] width 46 height 24
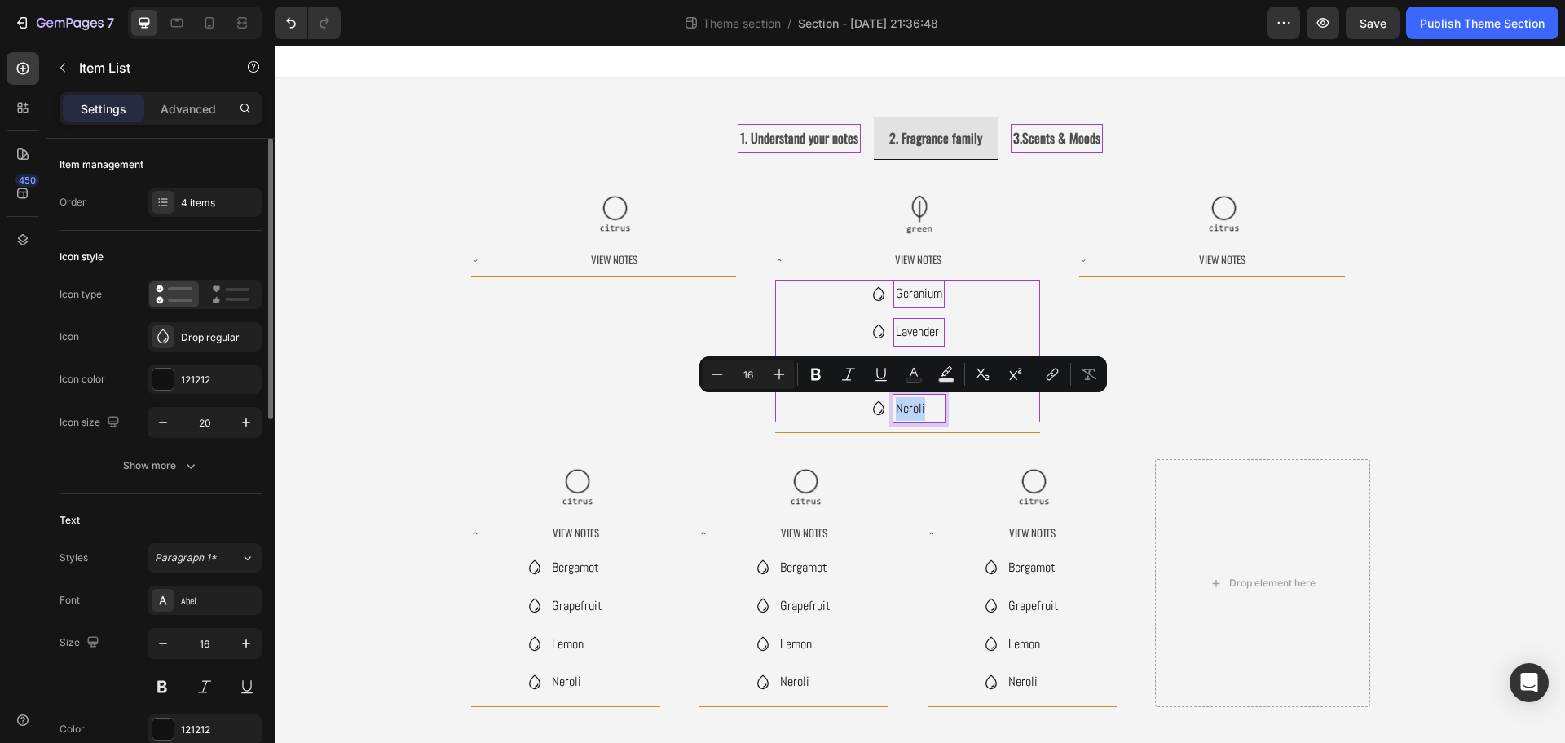
click at [898, 408] on p "Neroli" at bounding box center [919, 409] width 46 height 24
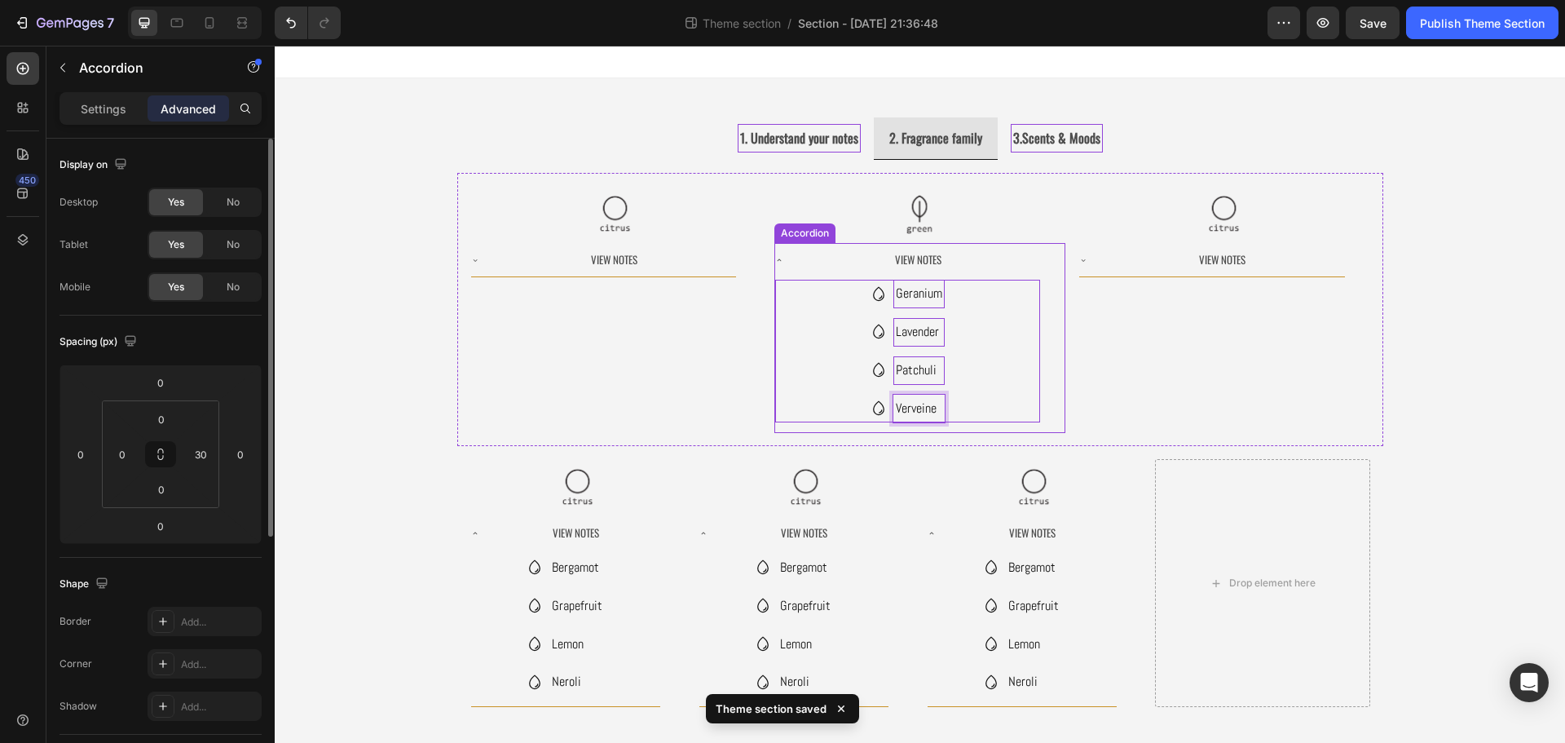
click at [1020, 266] on div "View Notes" at bounding box center [918, 259] width 244 height 21
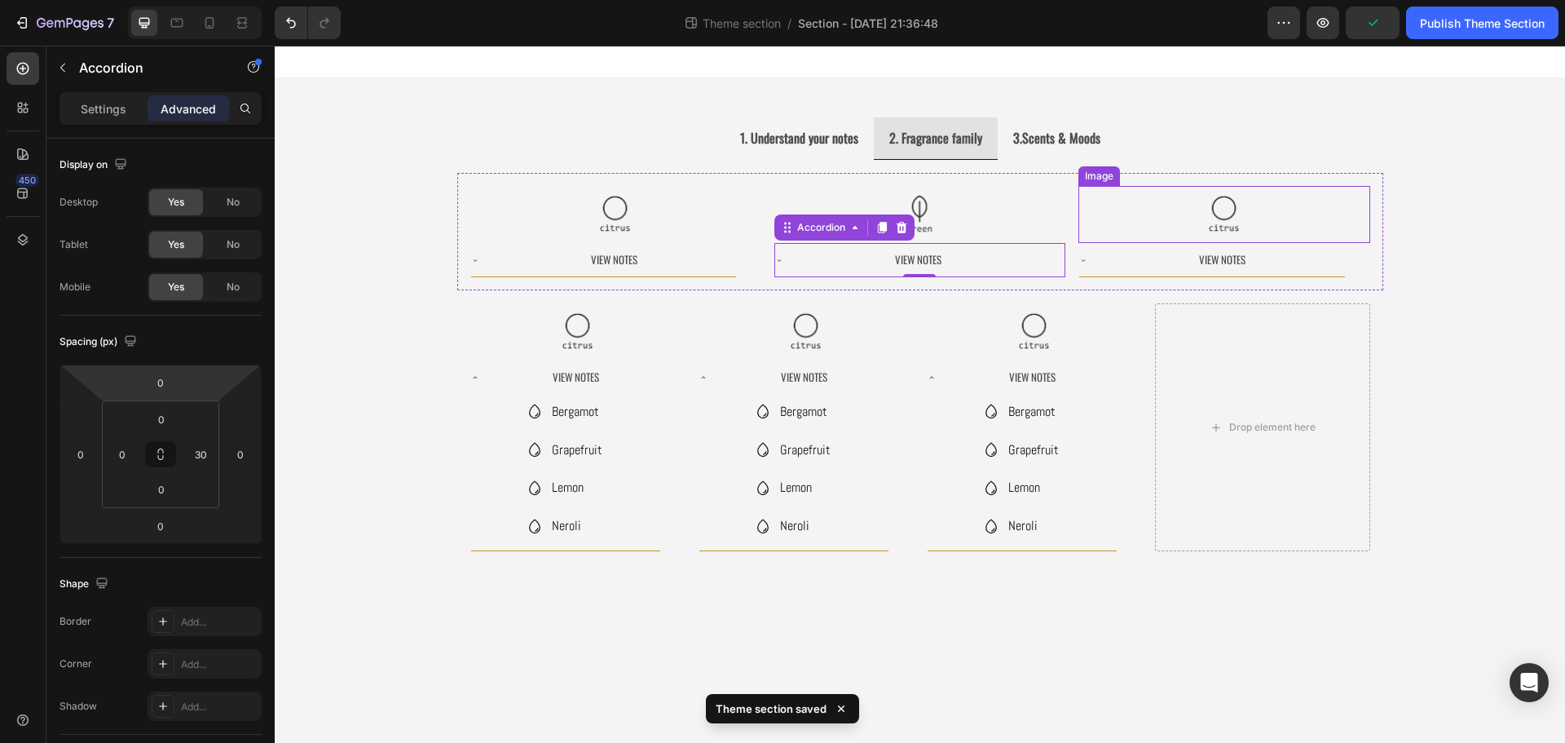
click at [1234, 216] on img at bounding box center [1224, 214] width 57 height 57
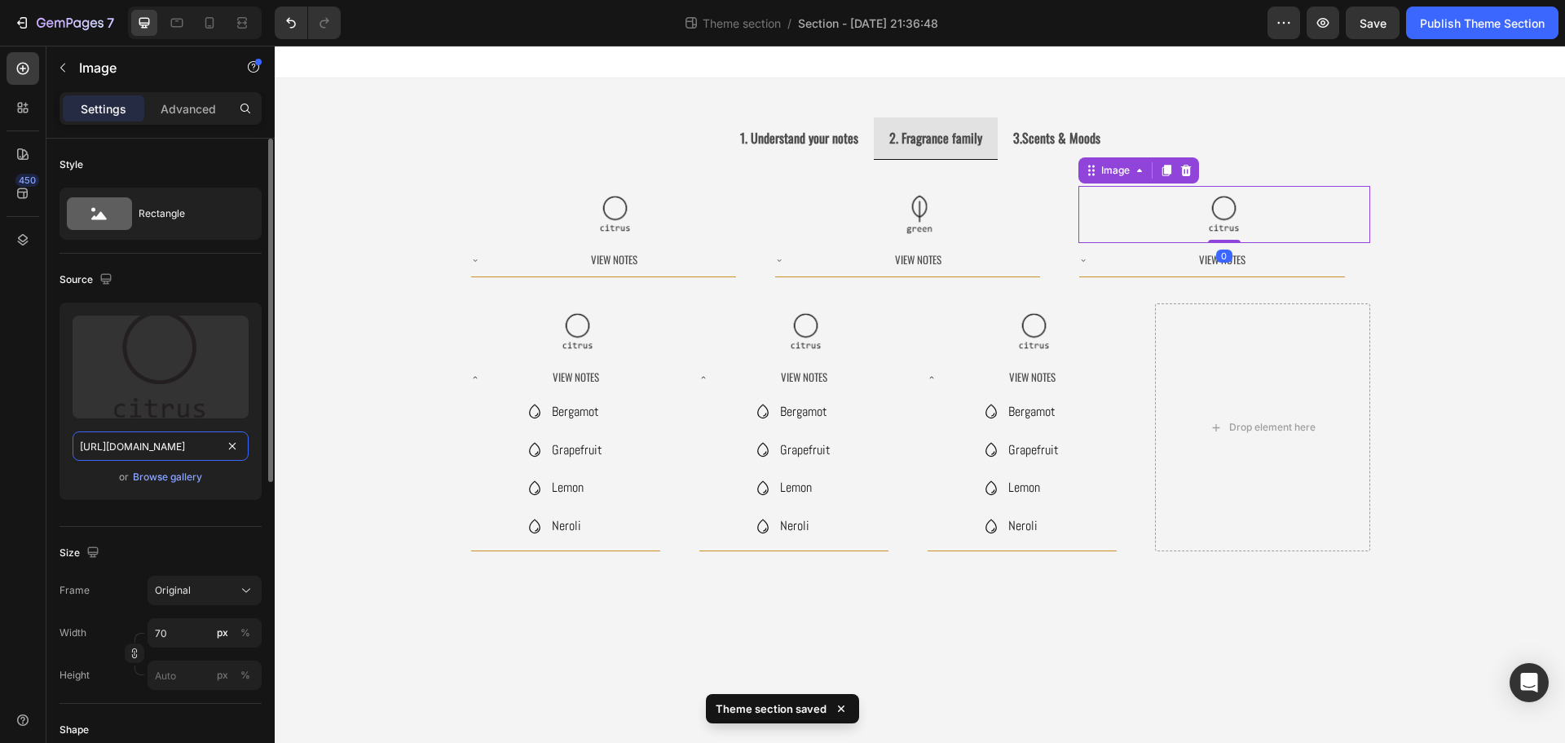
click at [140, 453] on input "[URL][DOMAIN_NAME]" at bounding box center [161, 445] width 176 height 29
paste input "75a82c0a-d4f9-48e3-90cd-51948b7bc4fa/-/format/auto/-/preview/3000x3000/-/qualit…"
type input "[URL][DOMAIN_NAME]"
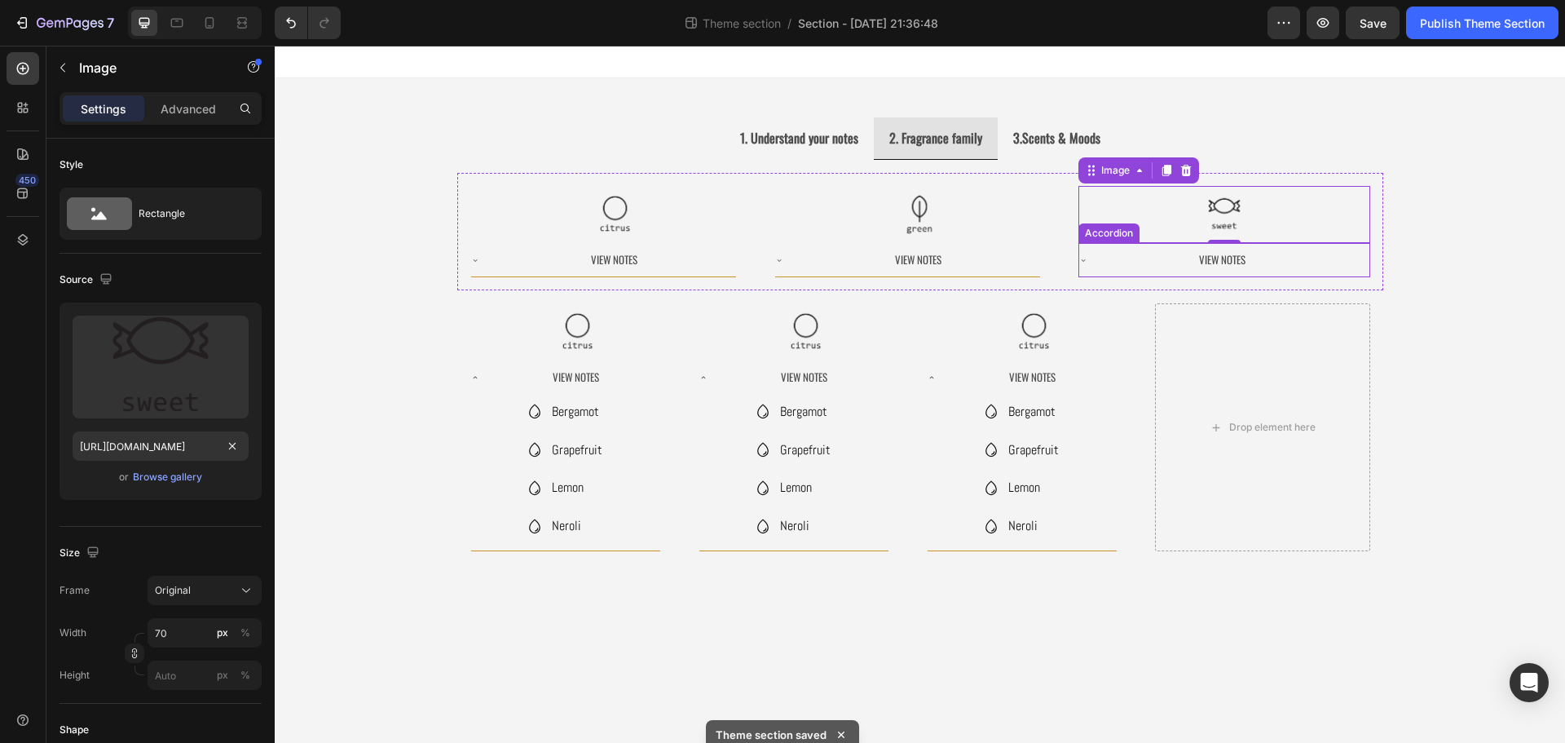
click at [1280, 259] on div "View Notes" at bounding box center [1222, 259] width 244 height 21
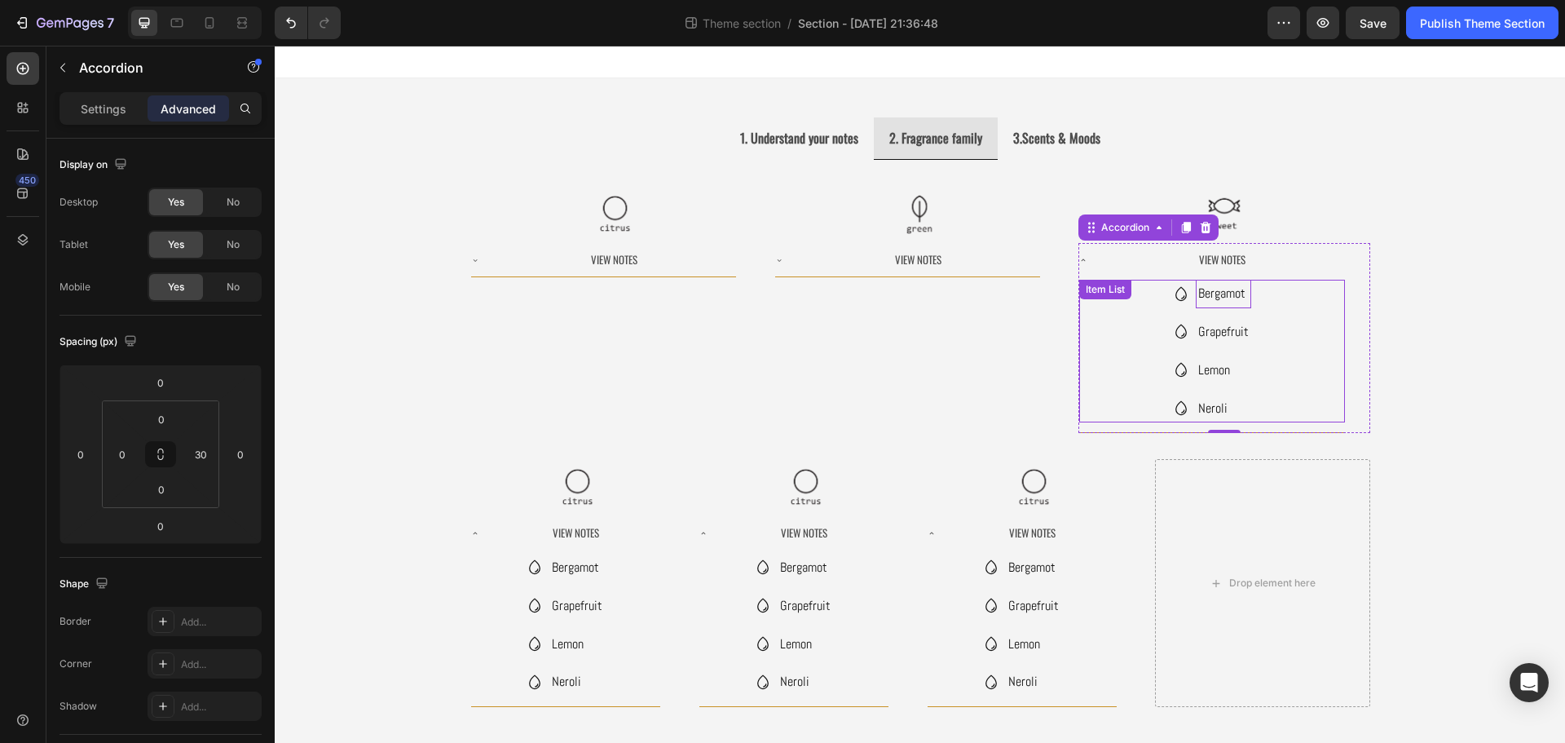
click at [1238, 301] on p "Bergamot" at bounding box center [1223, 294] width 51 height 24
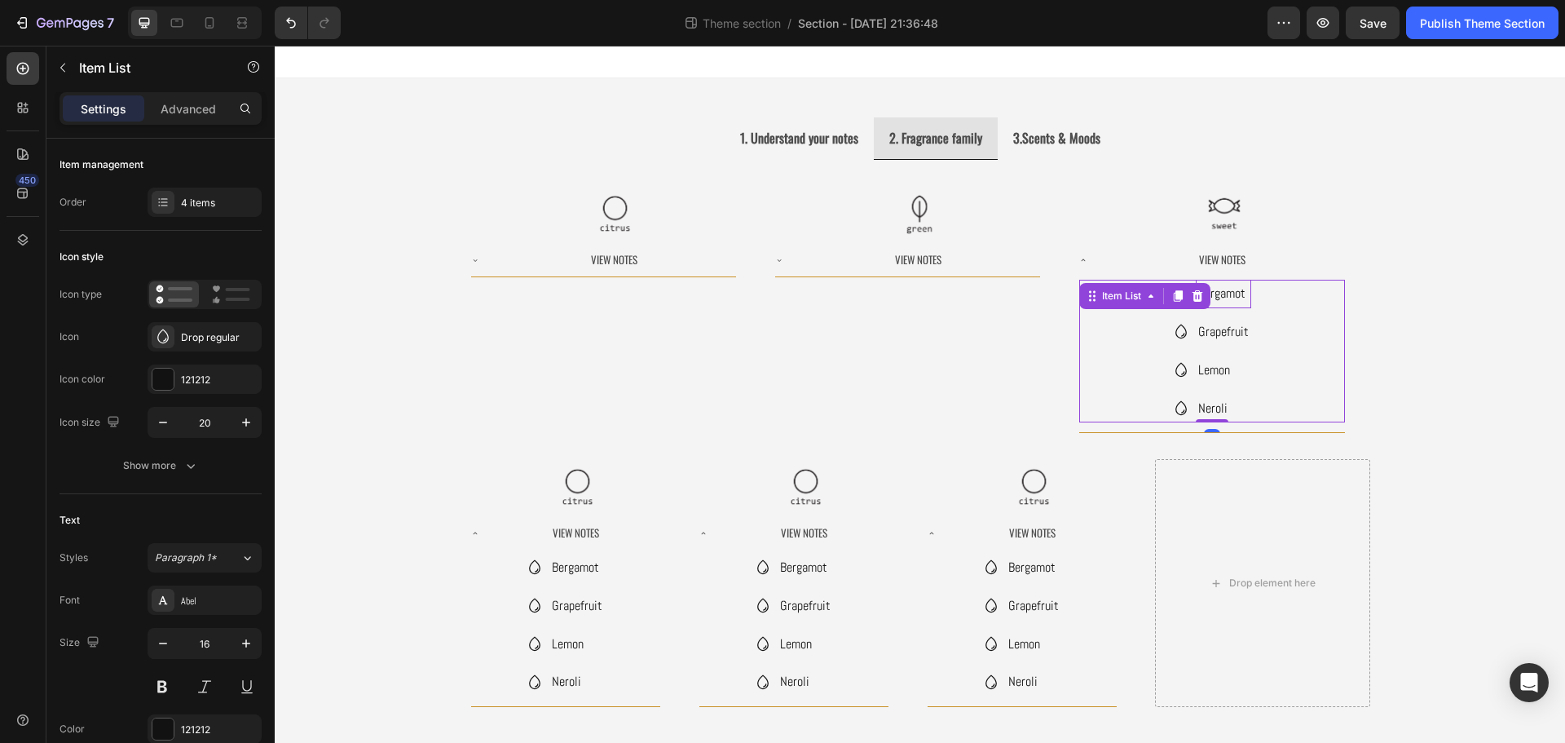
click at [1238, 301] on p "Bergamot" at bounding box center [1223, 294] width 51 height 24
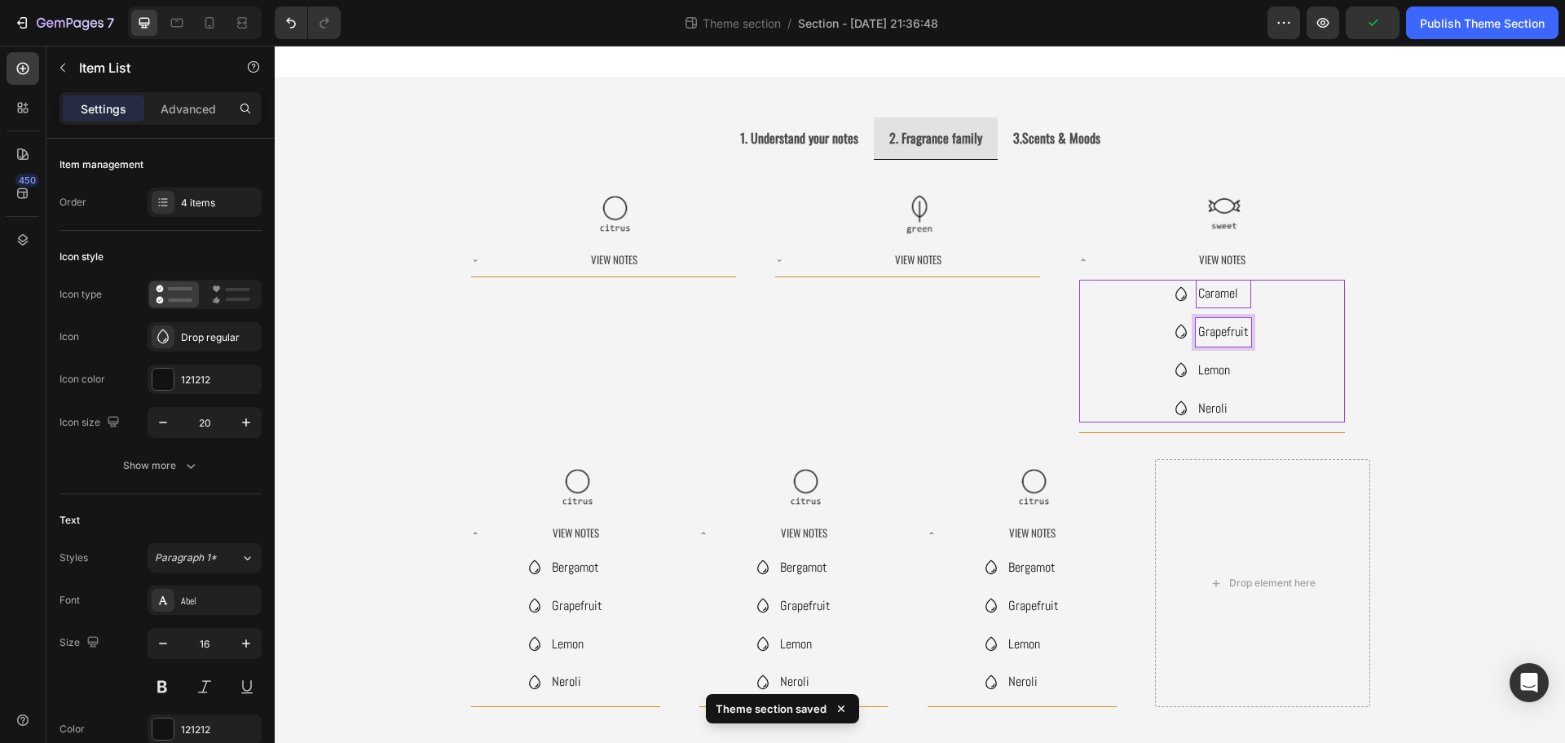
click at [1215, 333] on p "Grapefruit" at bounding box center [1223, 332] width 51 height 24
click at [1247, 371] on div "Caramel Chocolate Lemon Neroli" at bounding box center [1211, 351] width 265 height 143
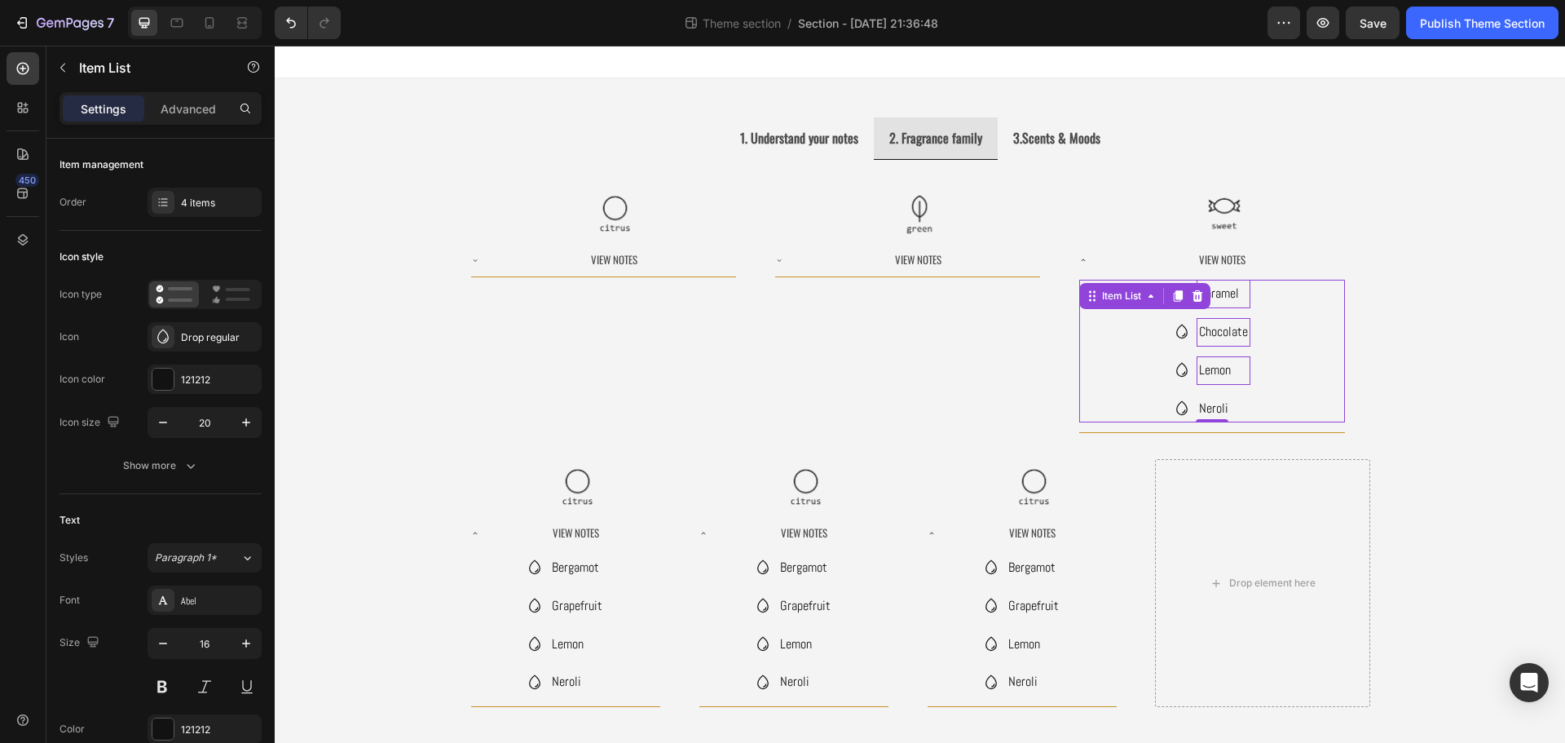
click at [1229, 377] on p "Lemon" at bounding box center [1223, 371] width 49 height 24
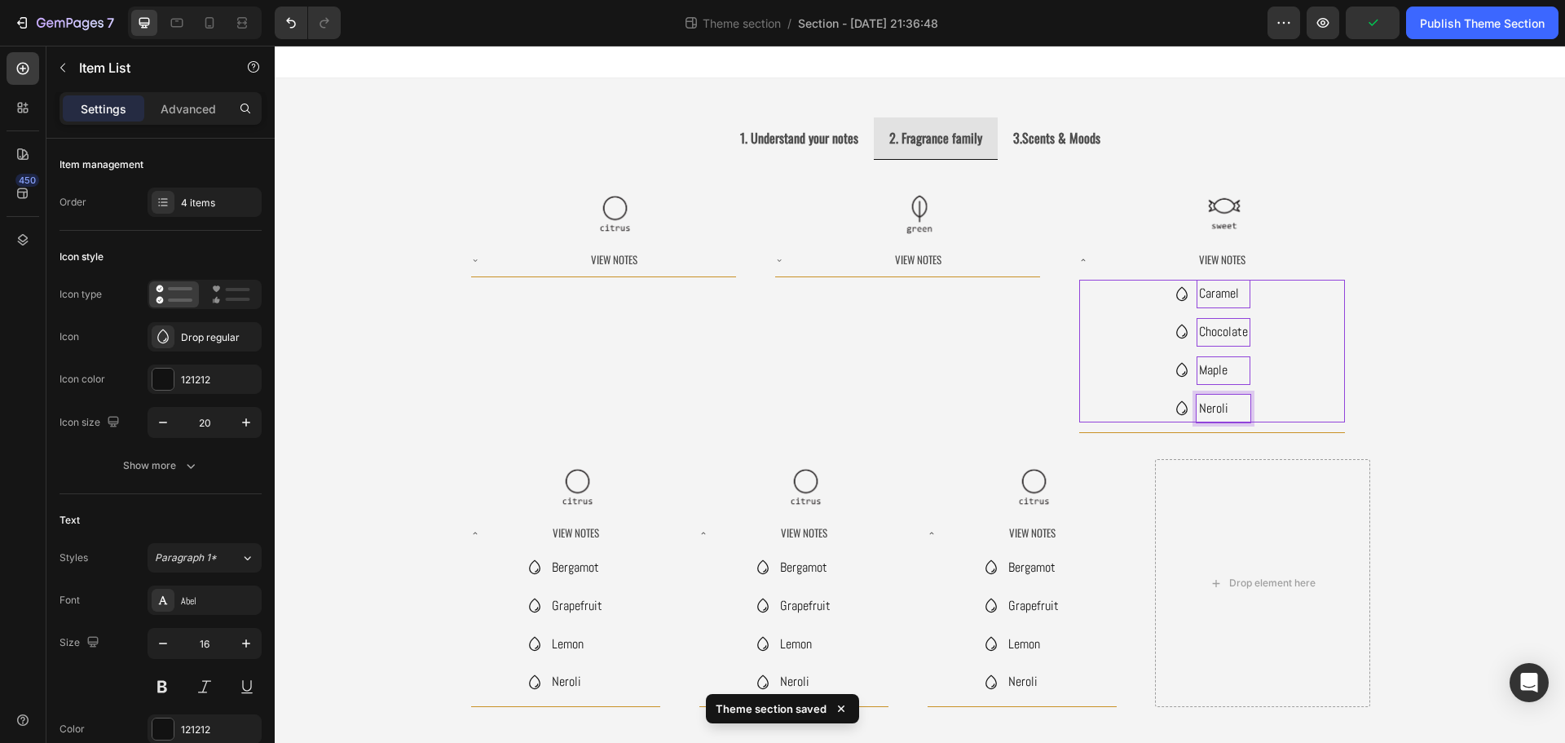
click at [1211, 412] on p "Neroli" at bounding box center [1223, 409] width 49 height 24
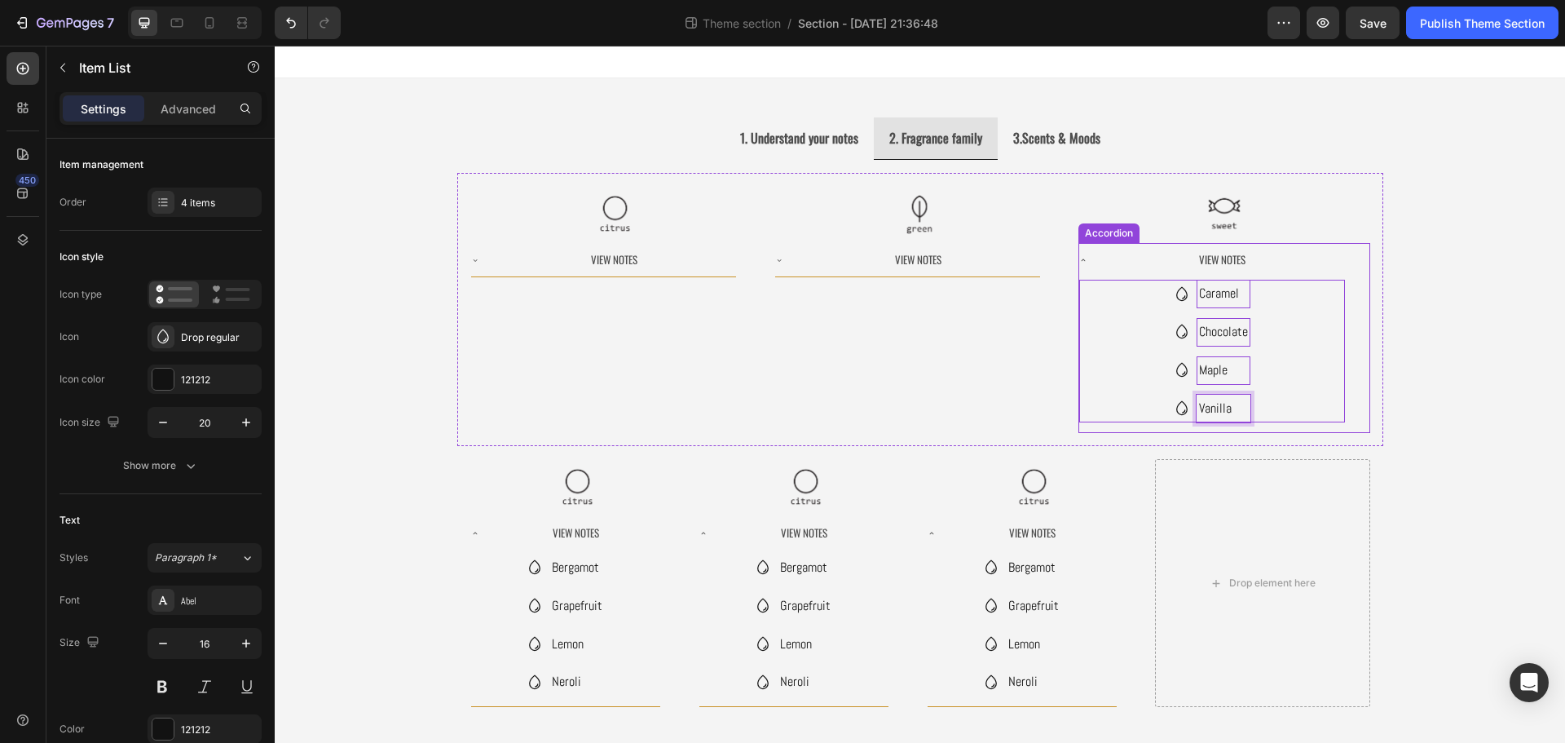
click at [1298, 259] on div "View Notes" at bounding box center [1222, 259] width 244 height 21
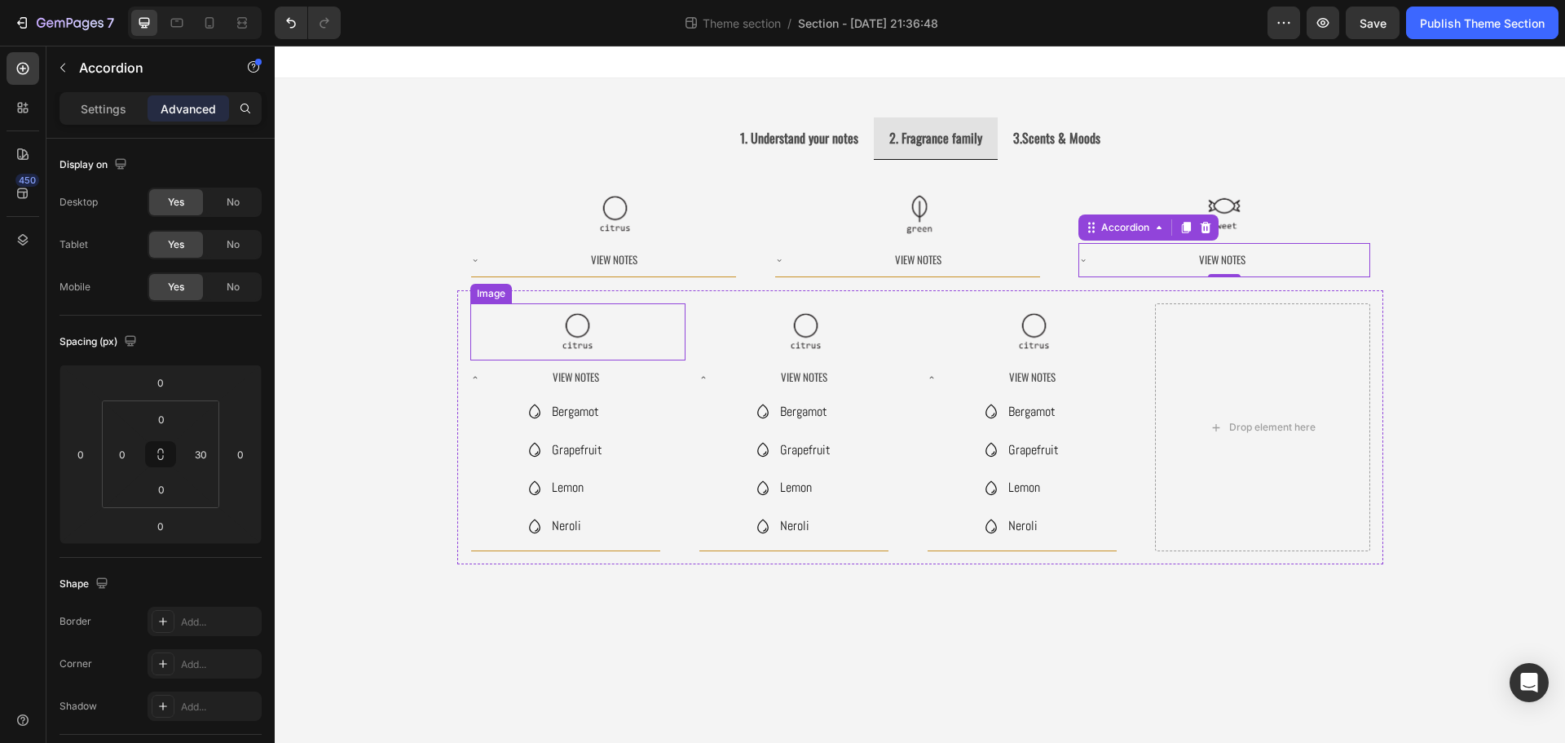
click at [595, 341] on img at bounding box center [577, 331] width 57 height 57
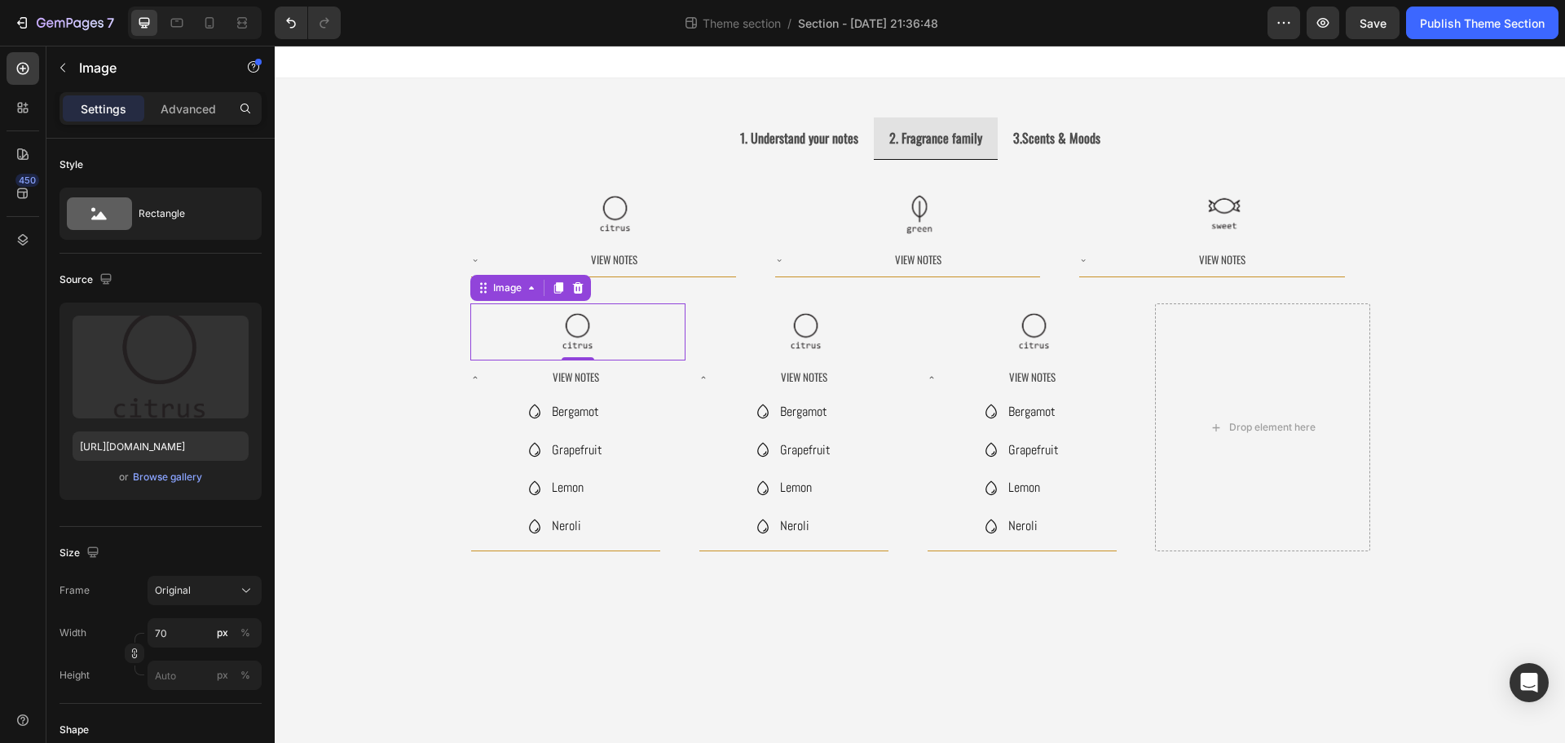
click at [584, 342] on img at bounding box center [577, 331] width 57 height 57
click at [208, 440] on input "https://ucarecdn.com/a0ec1f5e-1284-44d9-98f4-48e653d70e9b/-/format/auto/-/previ…" at bounding box center [161, 445] width 176 height 29
paste input "144545a2-427e-4cef-b22d-efac79f6dfaf/-/format/auto/-/preview/3000x3000/-/qualit…"
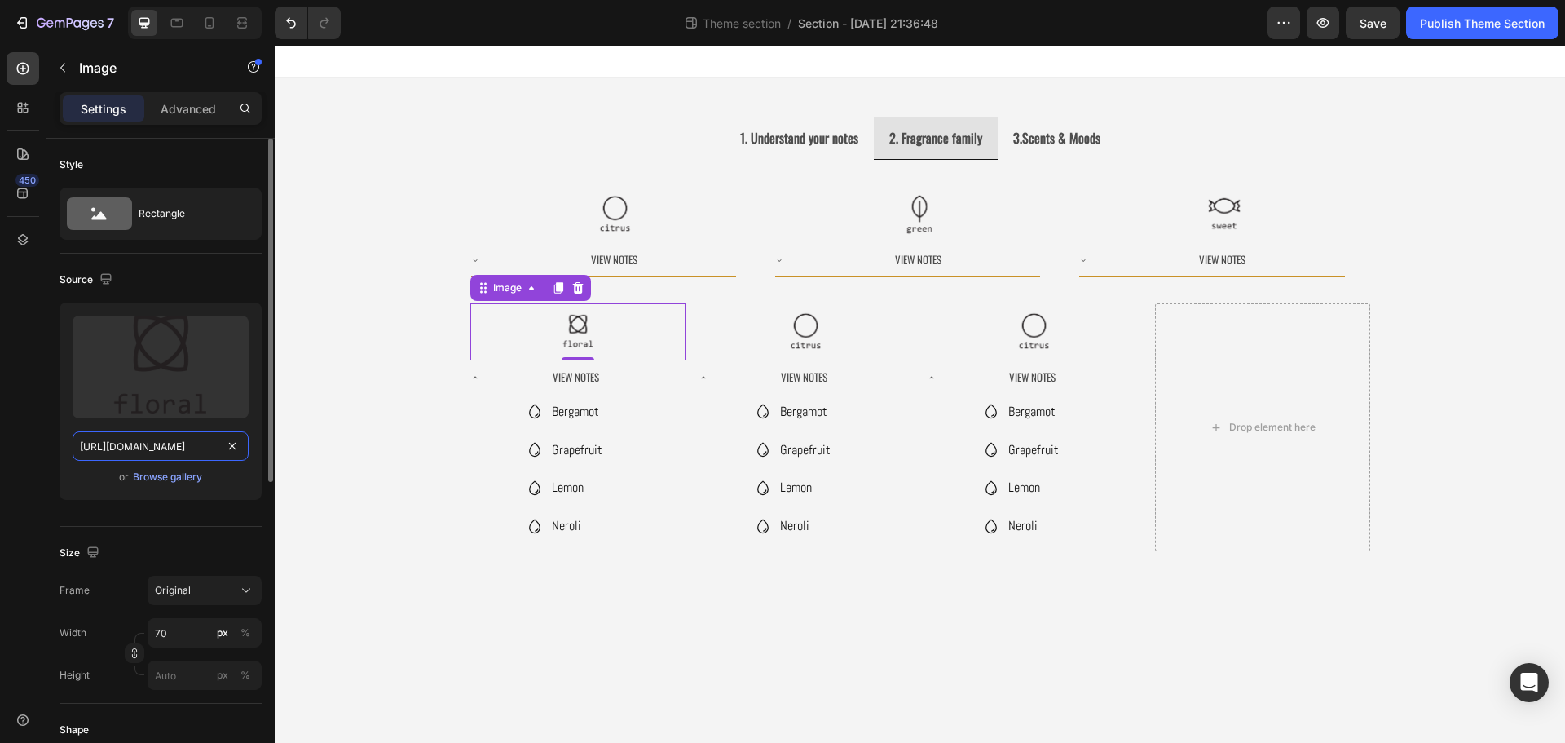
scroll to position [0, 453]
type input "https://ucarecdn.com/144545a2-427e-4cef-b22d-efac79f6dfaf/-/format/auto/-/previ…"
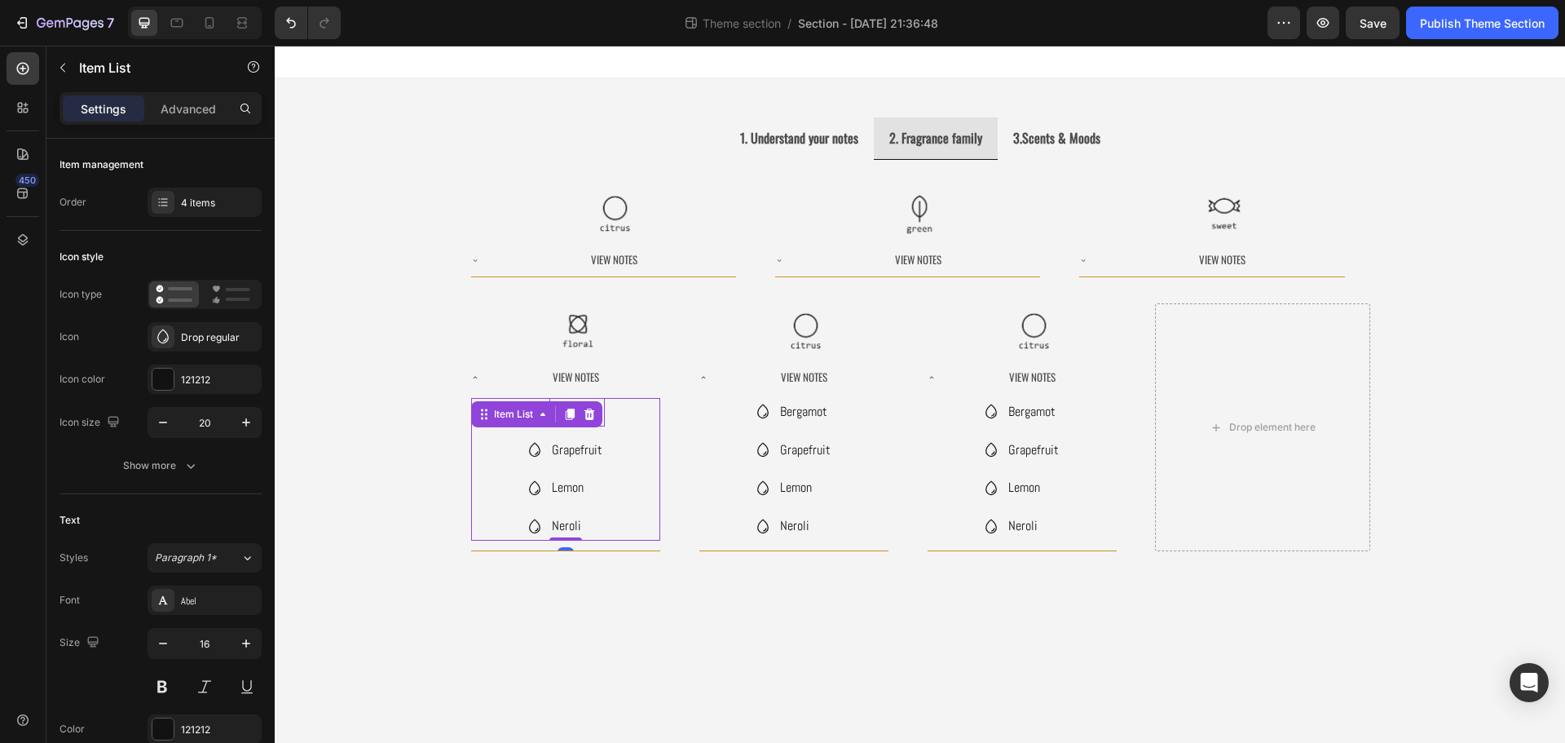
click at [585, 411] on div "Bergamot Grapefruit Lemon Neroli Item List 0" at bounding box center [565, 469] width 189 height 143
click at [585, 411] on icon at bounding box center [589, 414] width 13 height 13
click at [593, 414] on div "Bergamot Grapefruit Lemon Neroli Item List 0" at bounding box center [565, 469] width 189 height 143
click at [593, 414] on icon at bounding box center [589, 413] width 11 height 11
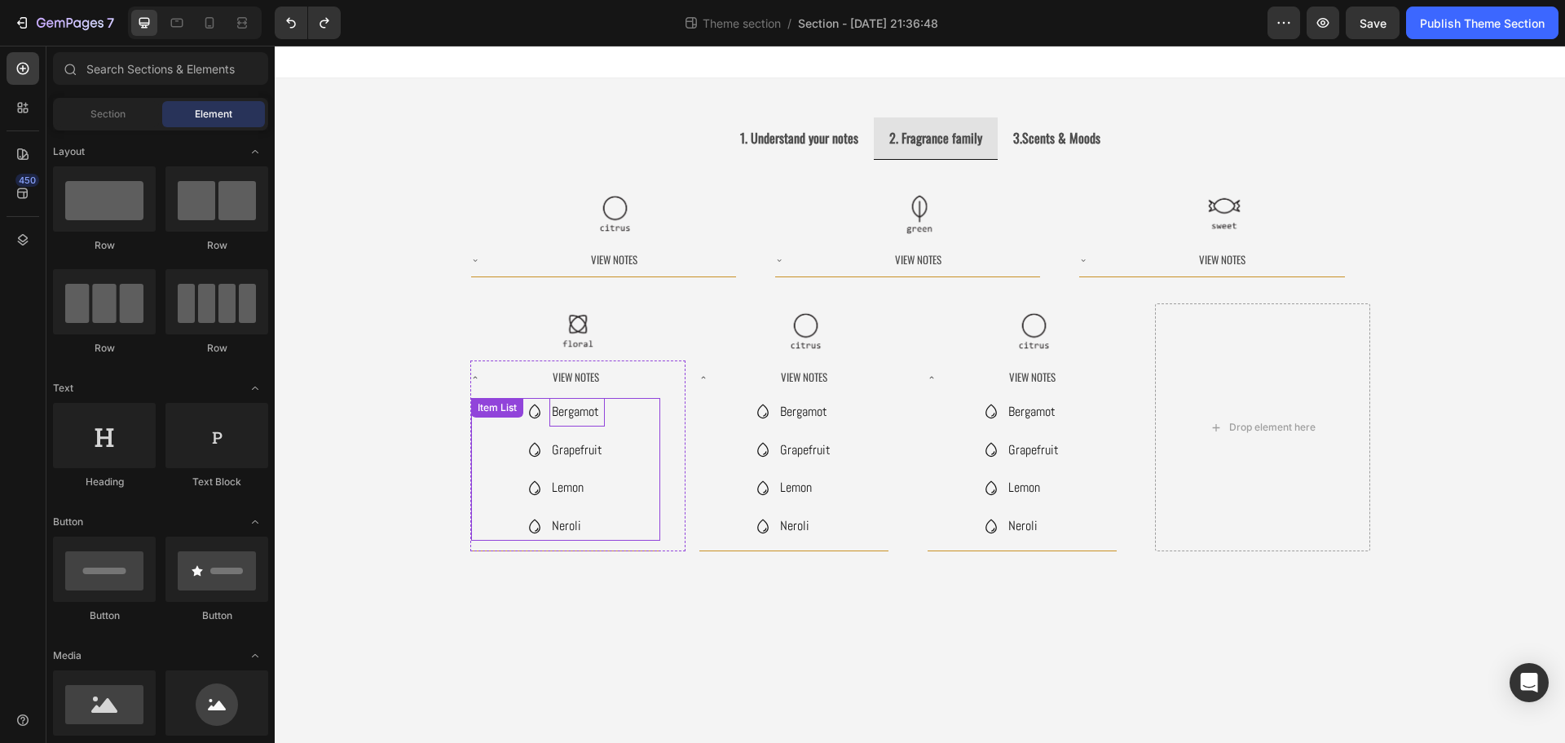
click at [580, 413] on p "Bergamot" at bounding box center [577, 412] width 51 height 24
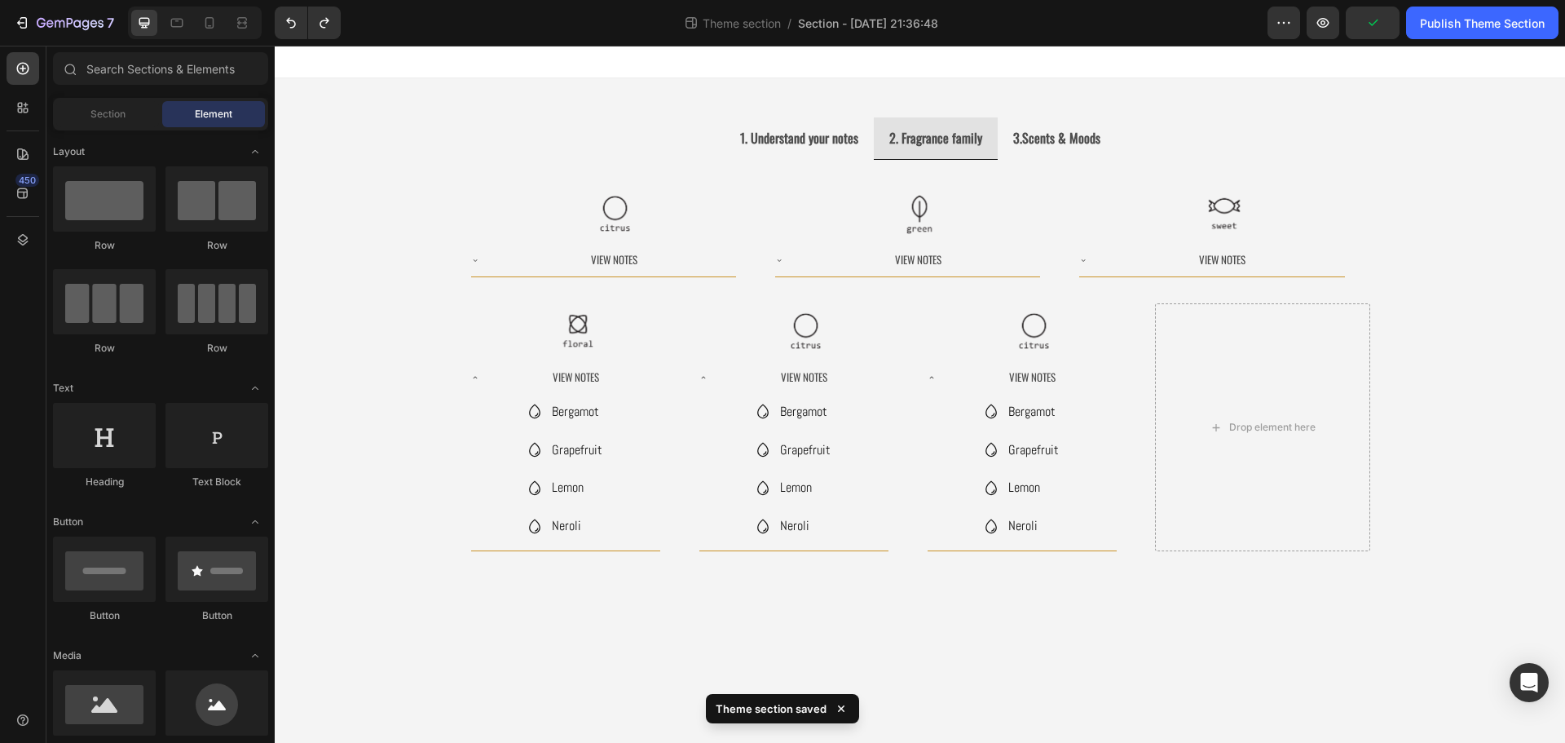
click at [340, 407] on div "1. Understand your notes 2. Fragrance family 3.Scents & Moods Image Image Image…" at bounding box center [920, 347] width 1290 height 538
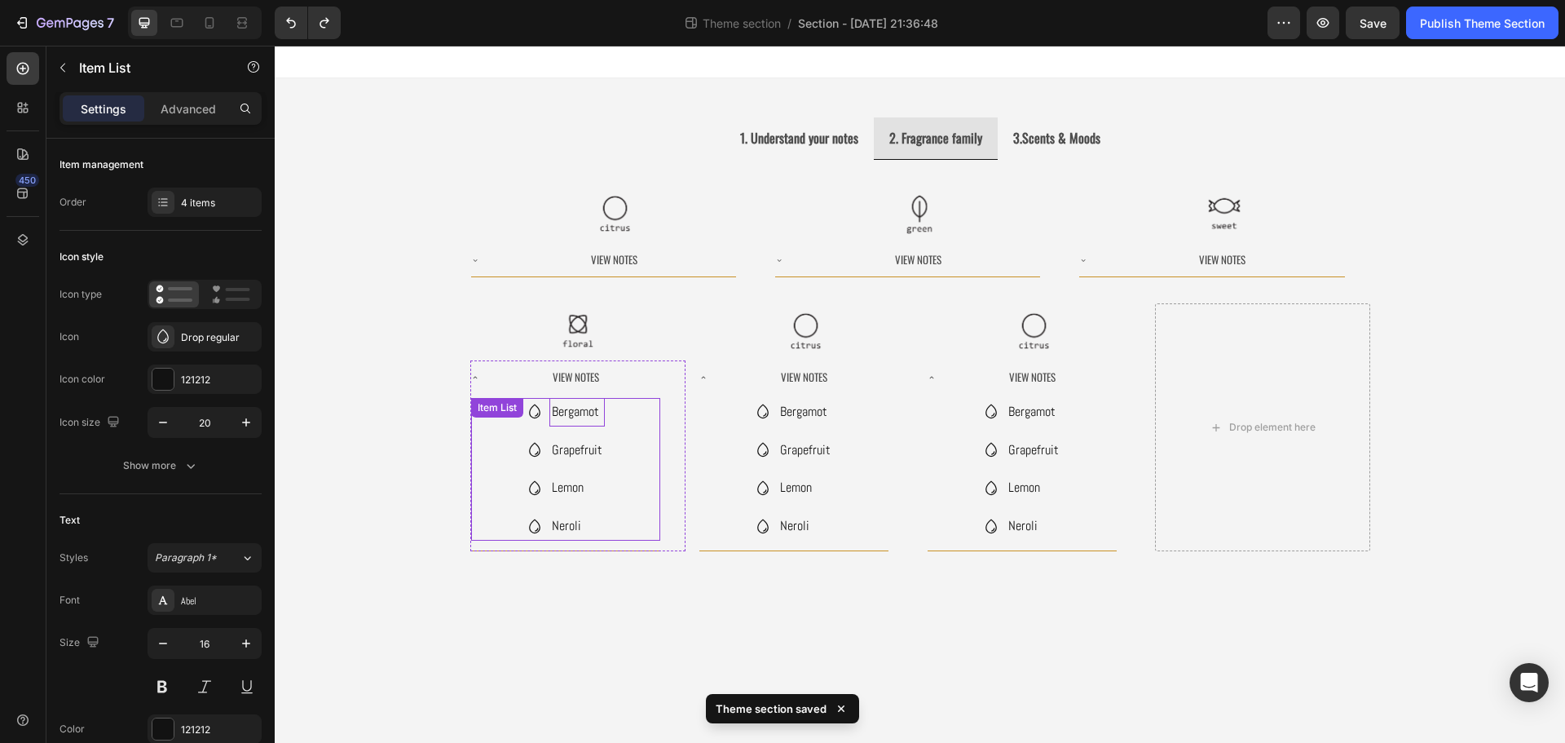
click at [583, 419] on div "Bergamot Grapefruit Lemon Neroli Item List" at bounding box center [565, 469] width 189 height 143
click at [583, 419] on icon at bounding box center [589, 414] width 13 height 13
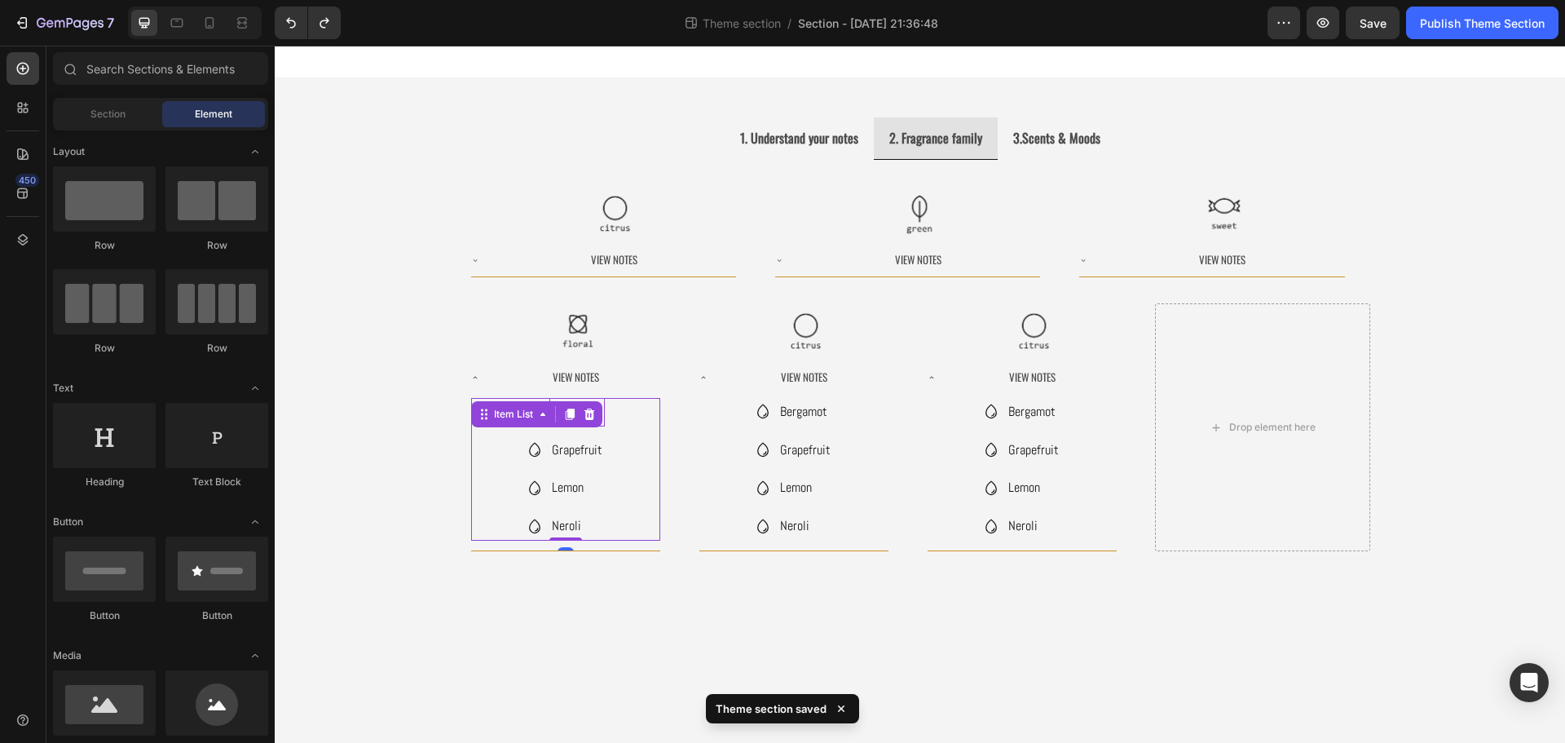
click at [584, 417] on div "Bergamot Grapefruit Lemon Neroli Item List 0" at bounding box center [565, 469] width 189 height 143
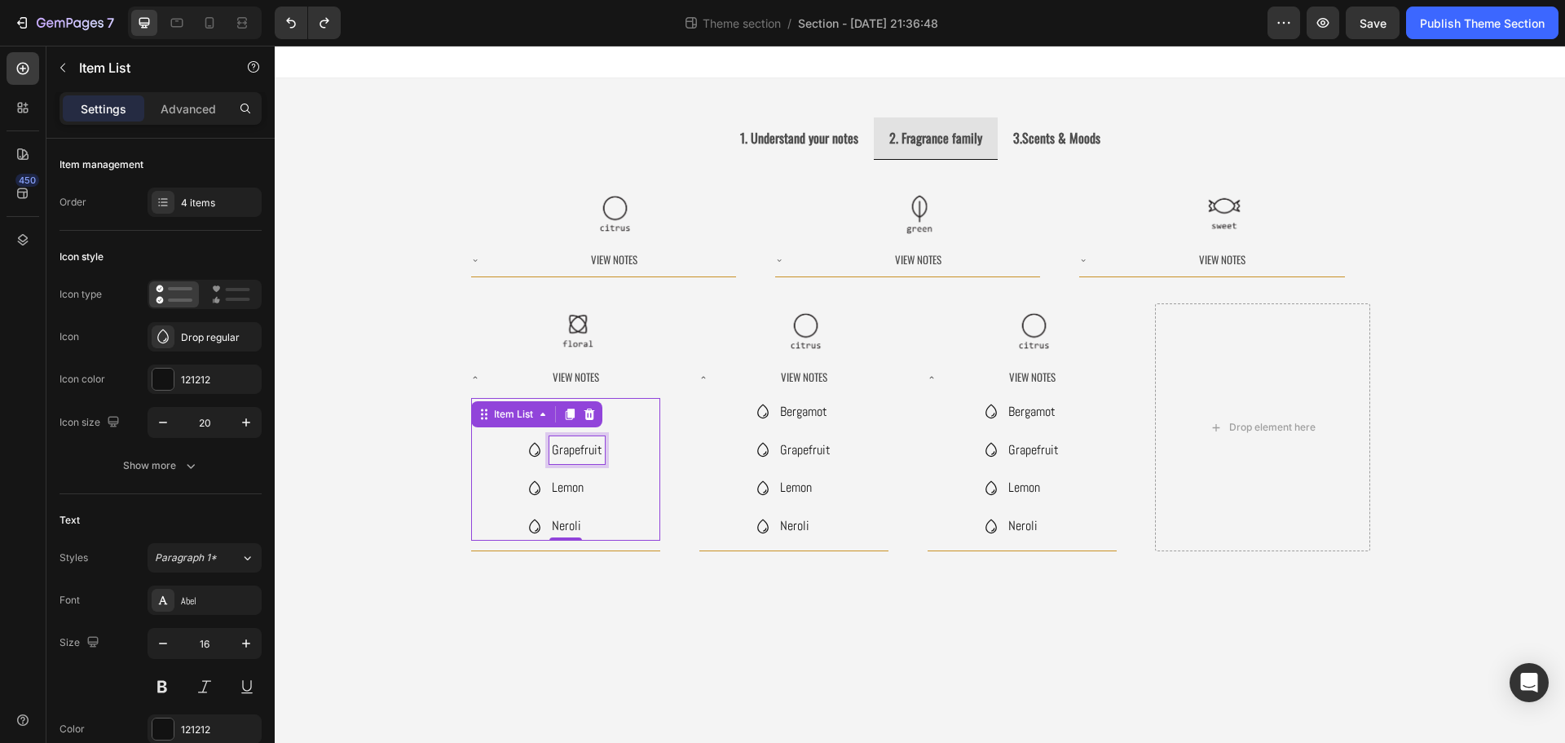
click at [588, 454] on p "Grapefruit" at bounding box center [577, 451] width 51 height 24
click at [581, 448] on p "Grapefruit" at bounding box center [577, 451] width 51 height 24
click at [561, 412] on p "Bergamot" at bounding box center [577, 412] width 84 height 24
click at [579, 483] on p "Lemon" at bounding box center [577, 488] width 84 height 24
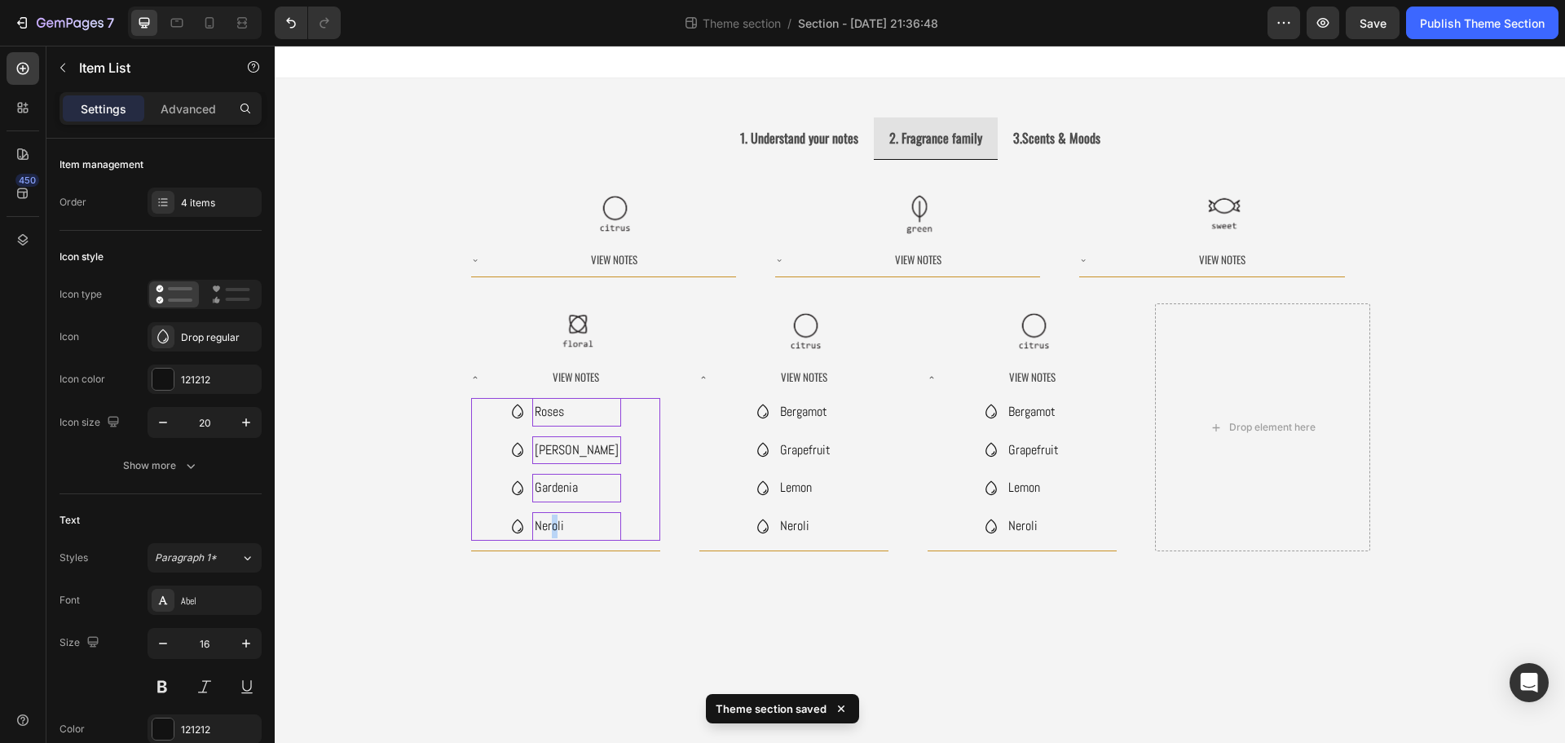
click at [575, 531] on p "Neroli" at bounding box center [577, 526] width 84 height 24
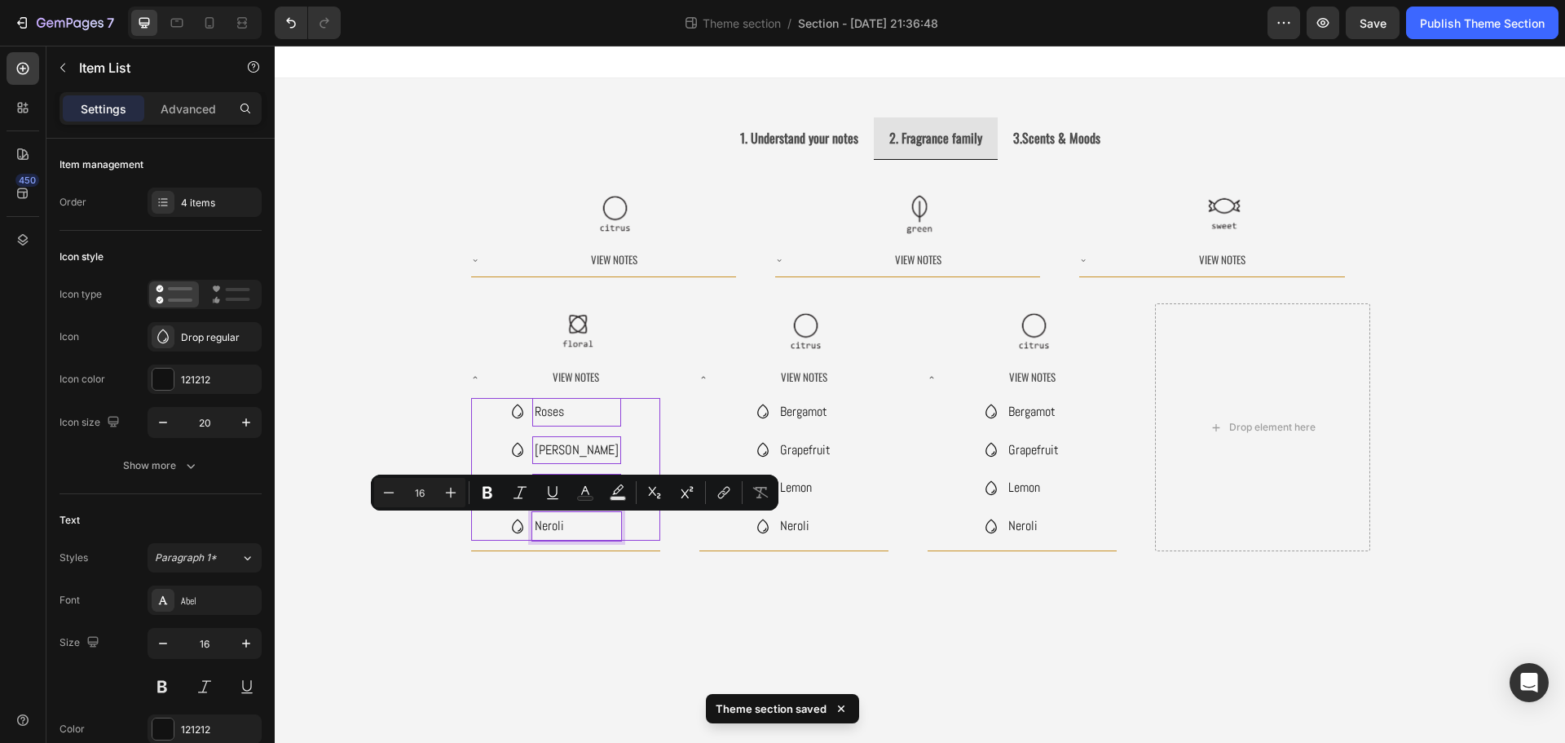
click at [593, 529] on p "Neroli" at bounding box center [577, 526] width 84 height 24
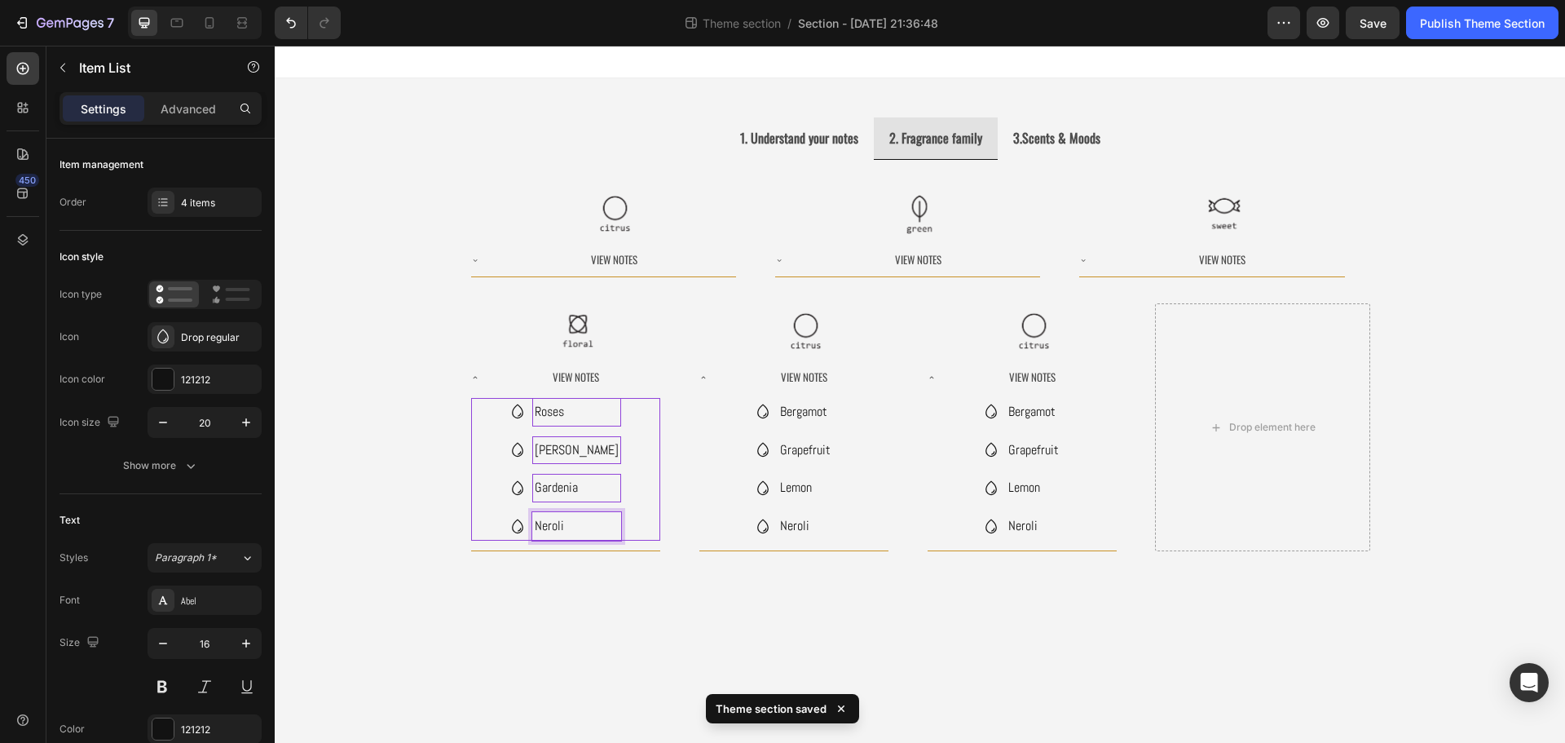
click at [593, 529] on p "Neroli" at bounding box center [577, 526] width 84 height 24
click at [526, 528] on icon at bounding box center [517, 526] width 16 height 16
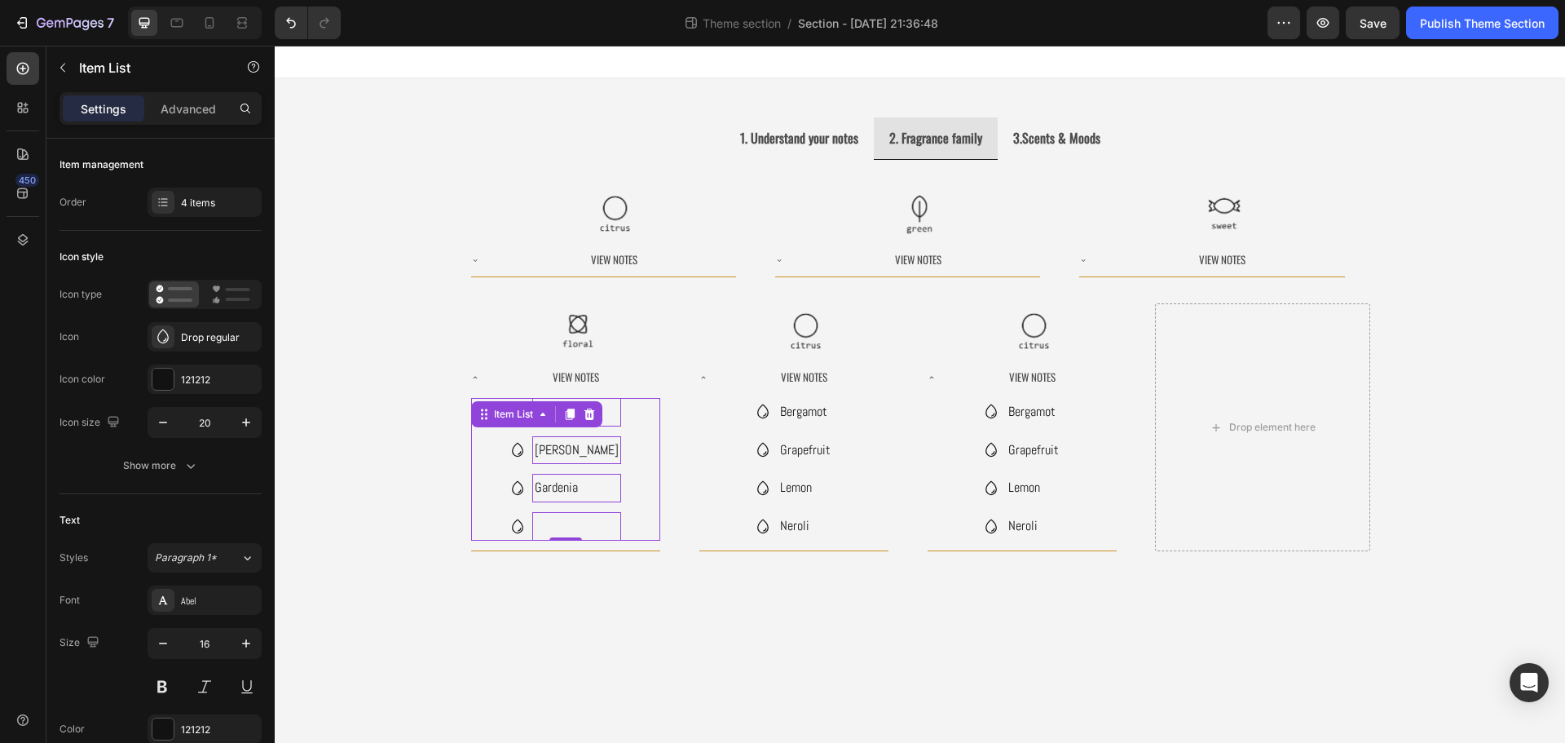
click at [526, 525] on icon at bounding box center [517, 526] width 16 height 16
click at [570, 529] on p "Rich Text Editor. Editing area: main" at bounding box center [577, 526] width 84 height 24
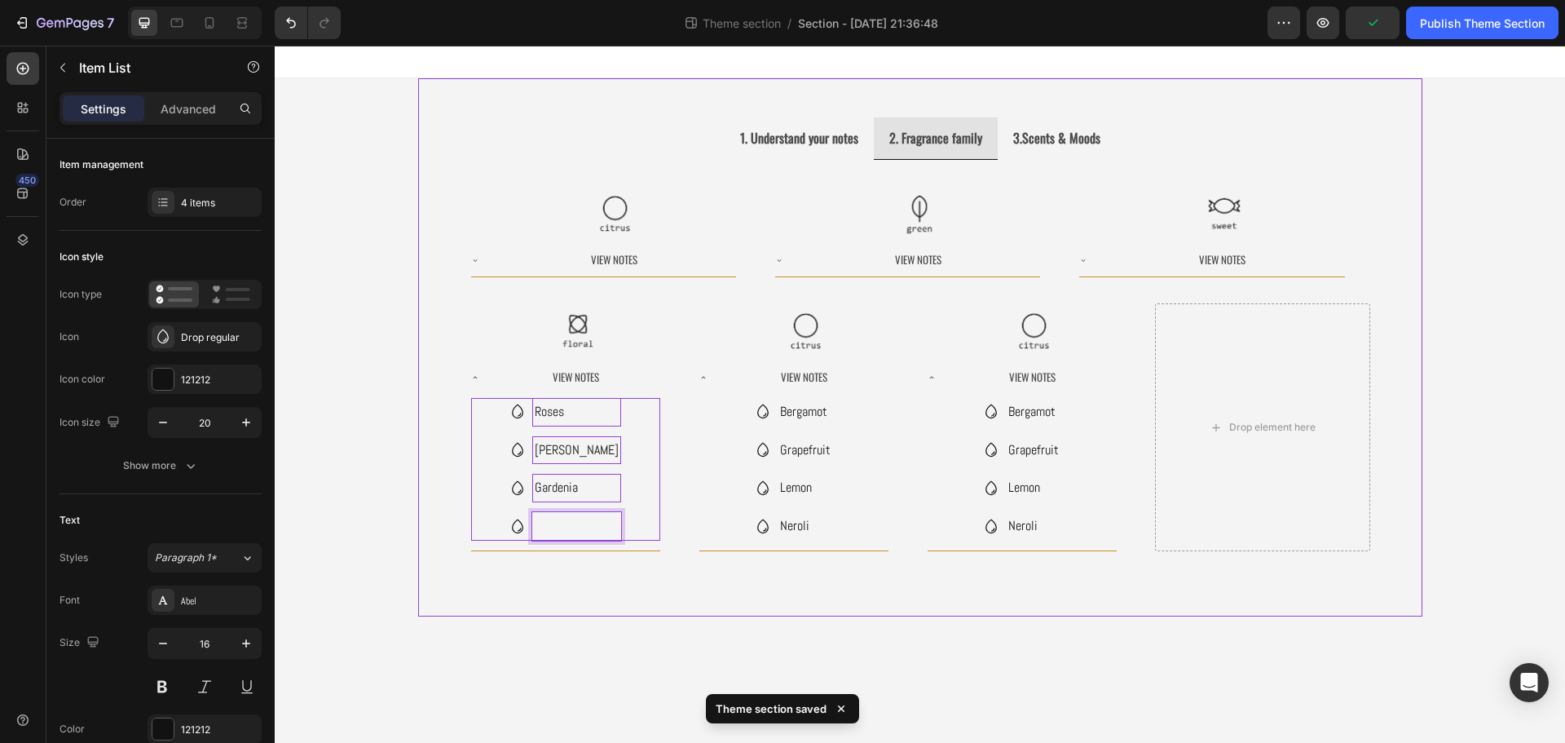
click at [644, 602] on div "1. Understand your notes 2. Fragrance family 3.Scents & Moods Image Image Image…" at bounding box center [920, 347] width 1004 height 538
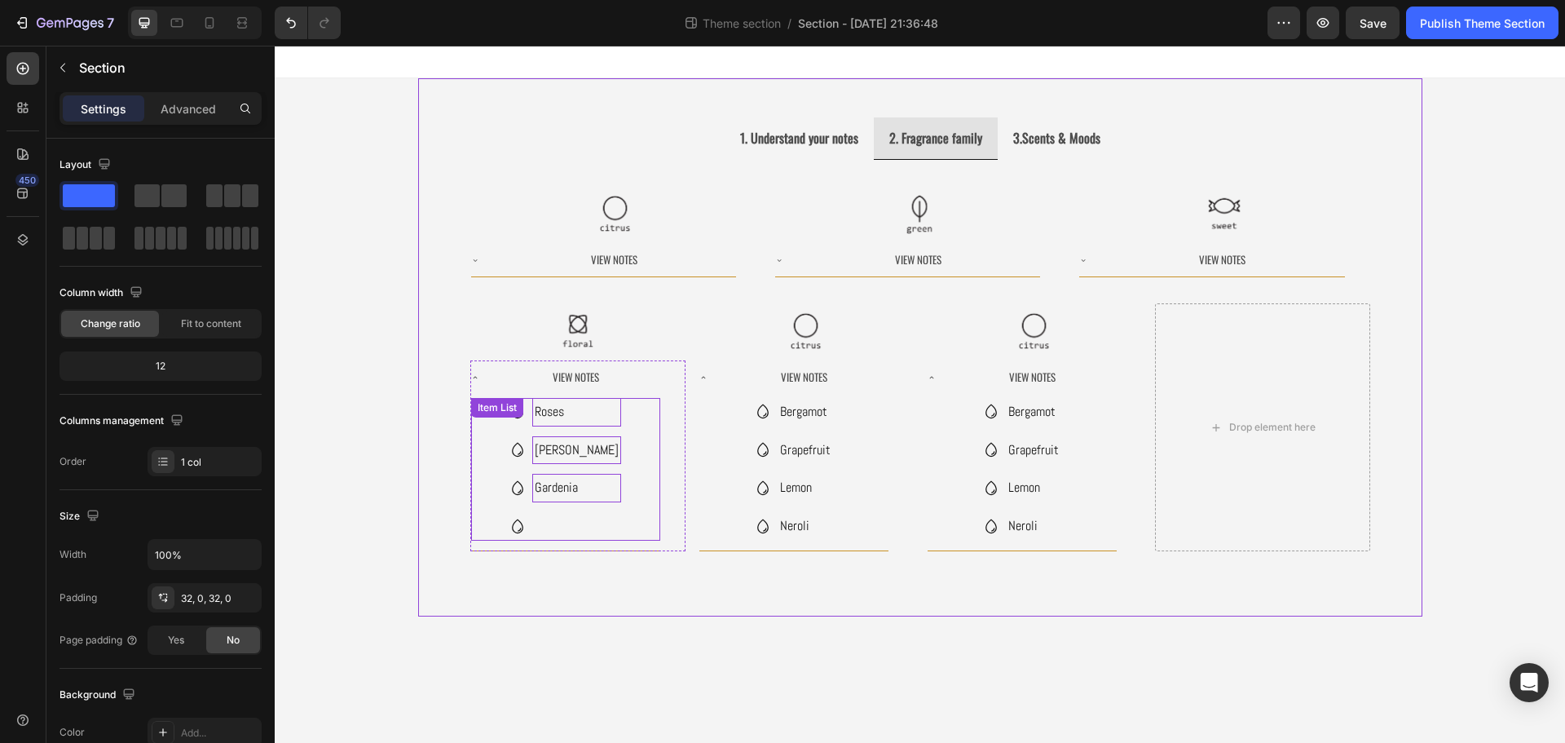
click at [619, 494] on div "Roses Jasmine Gardenia" at bounding box center [565, 469] width 189 height 143
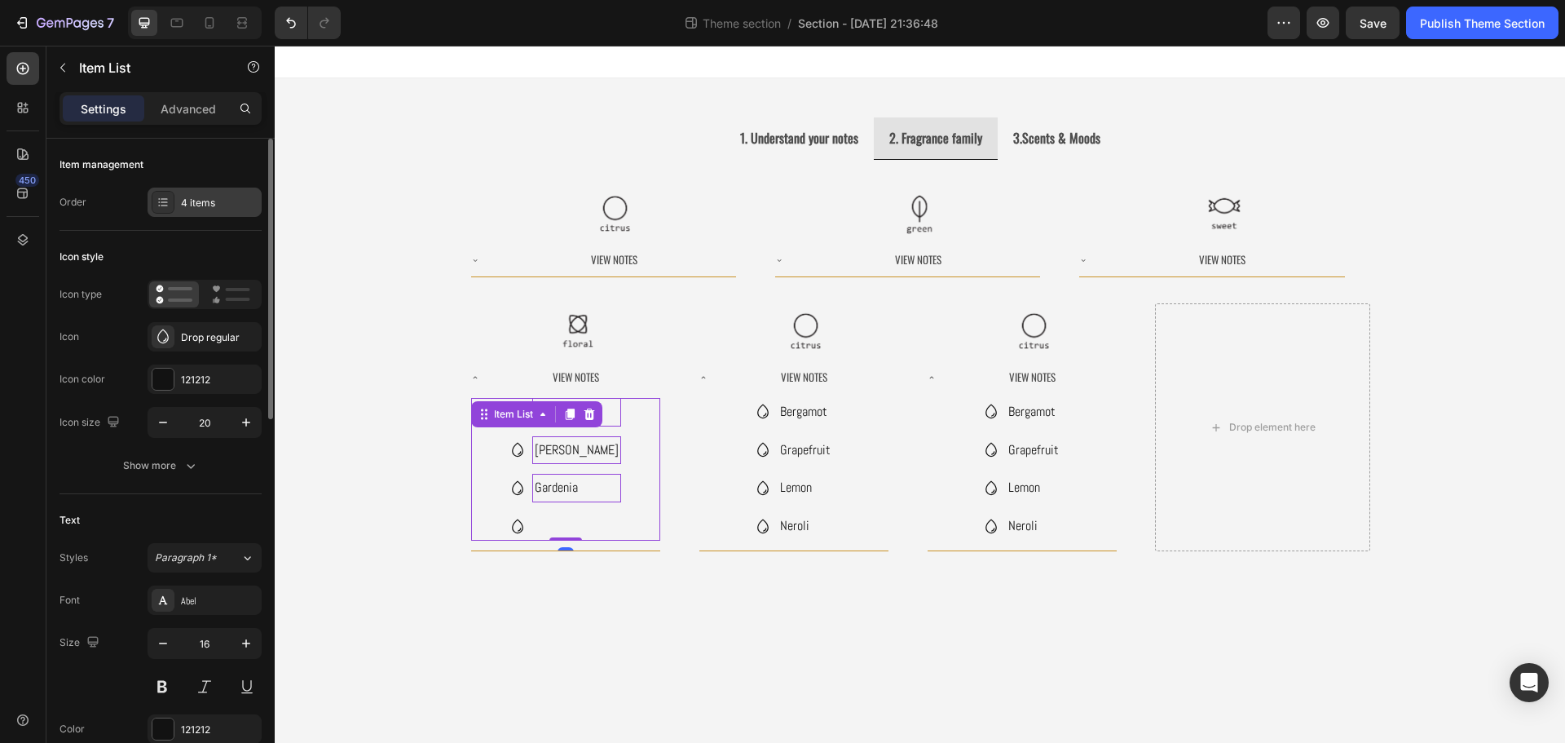
click at [173, 209] on div at bounding box center [163, 202] width 23 height 23
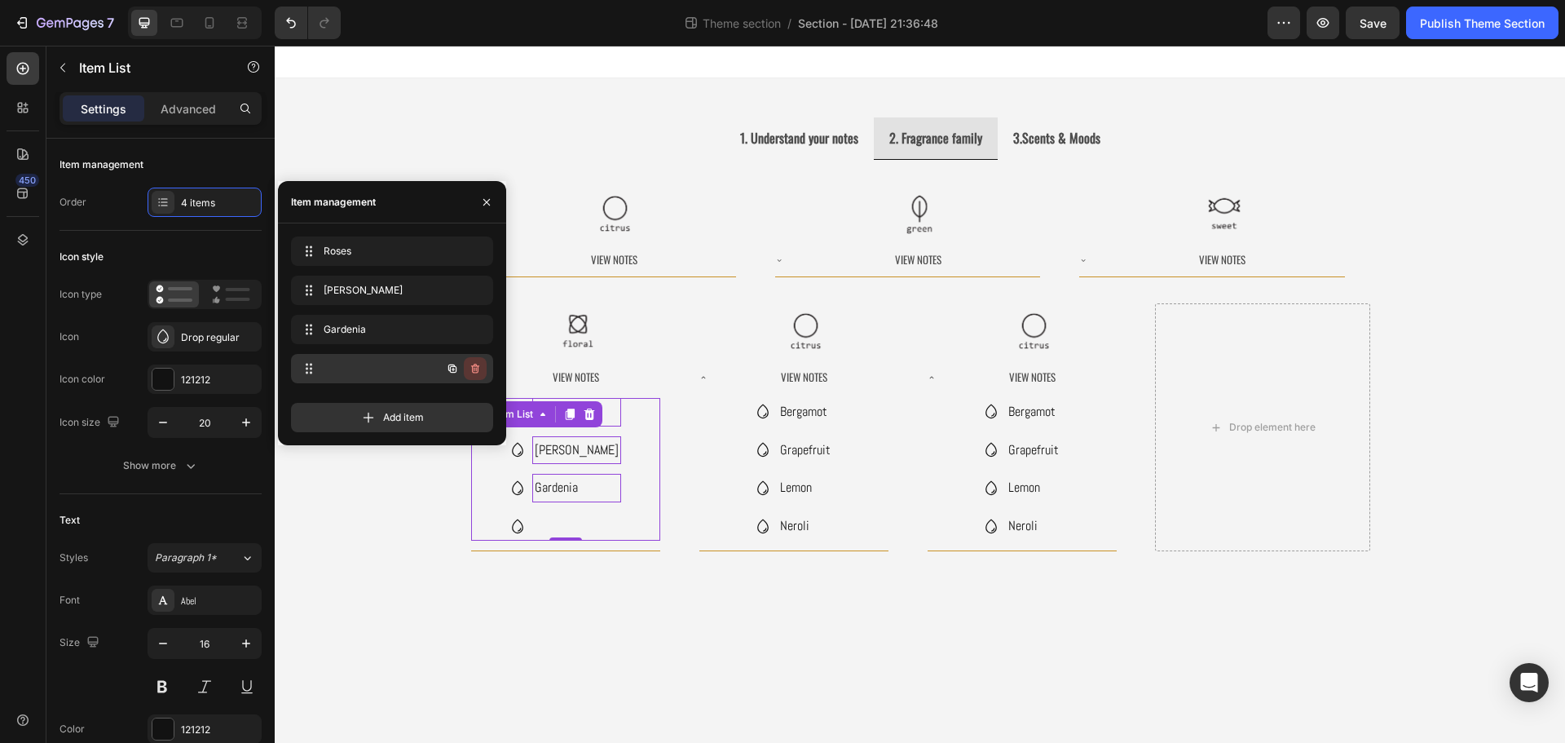
click at [476, 368] on icon "button" at bounding box center [476, 370] width 1 height 4
click at [470, 369] on div "Delete" at bounding box center [464, 368] width 30 height 15
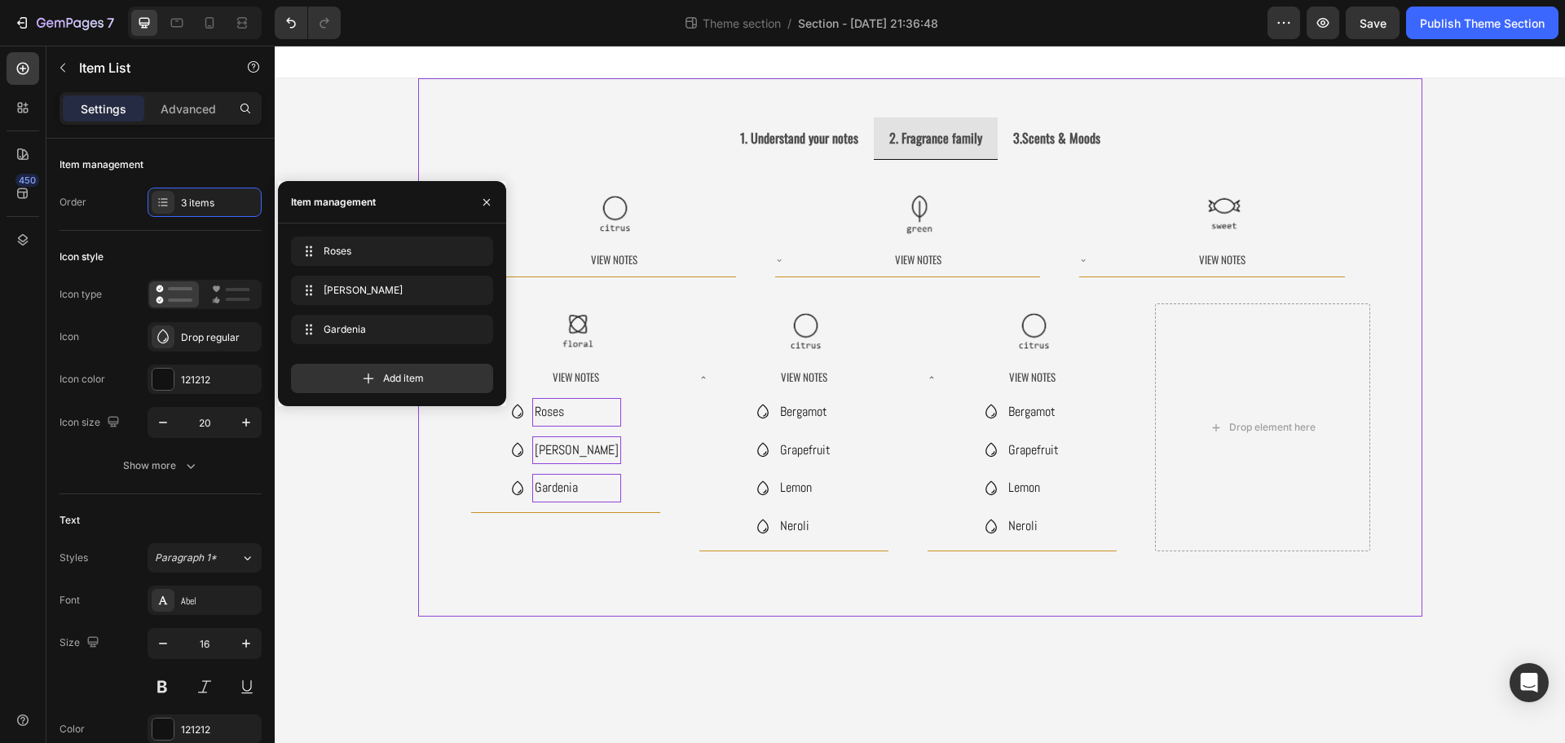
click at [597, 593] on div "1. Understand your notes 2. Fragrance family 3.Scents & Moods Image Image Image…" at bounding box center [920, 347] width 1004 height 538
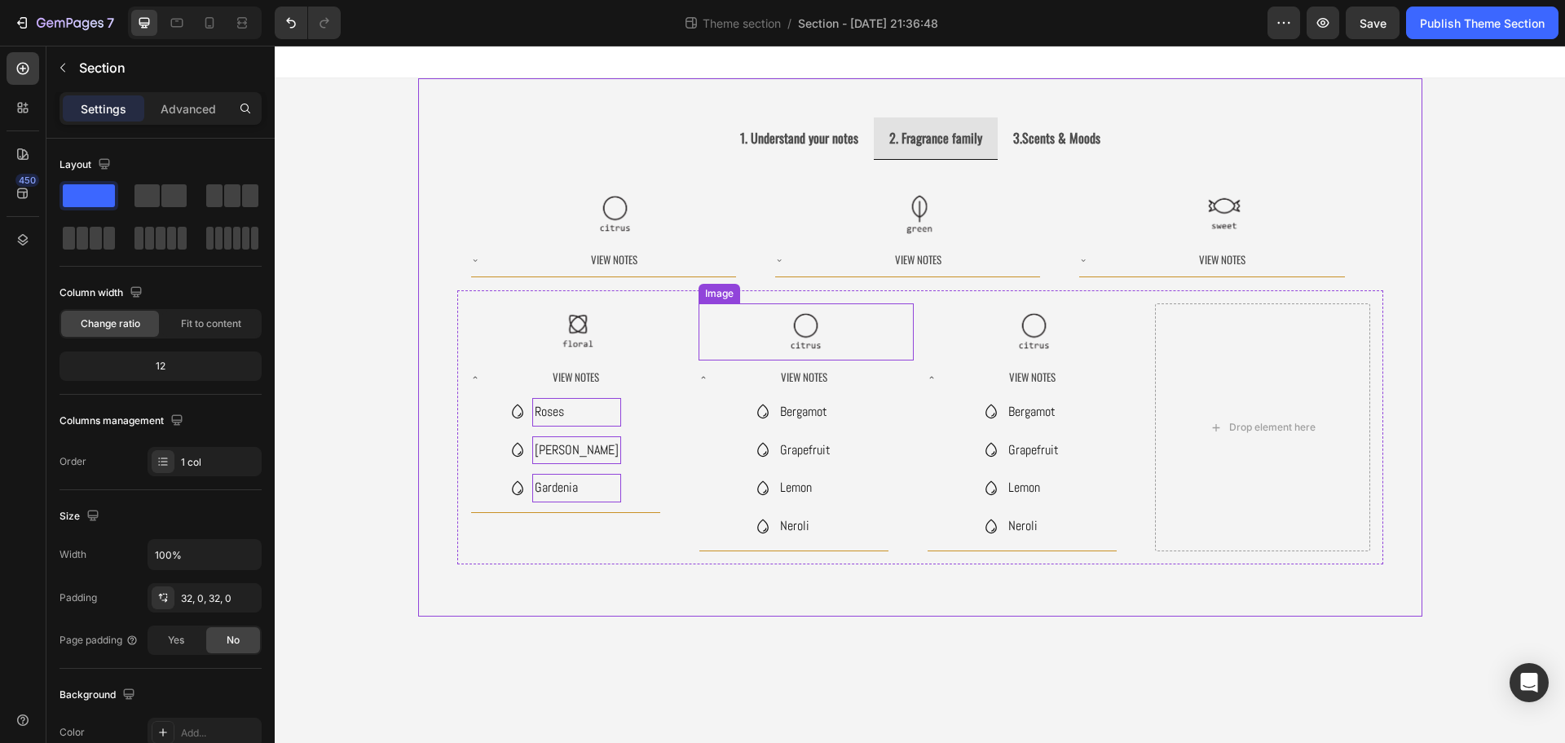
click at [810, 346] on img at bounding box center [806, 331] width 57 height 57
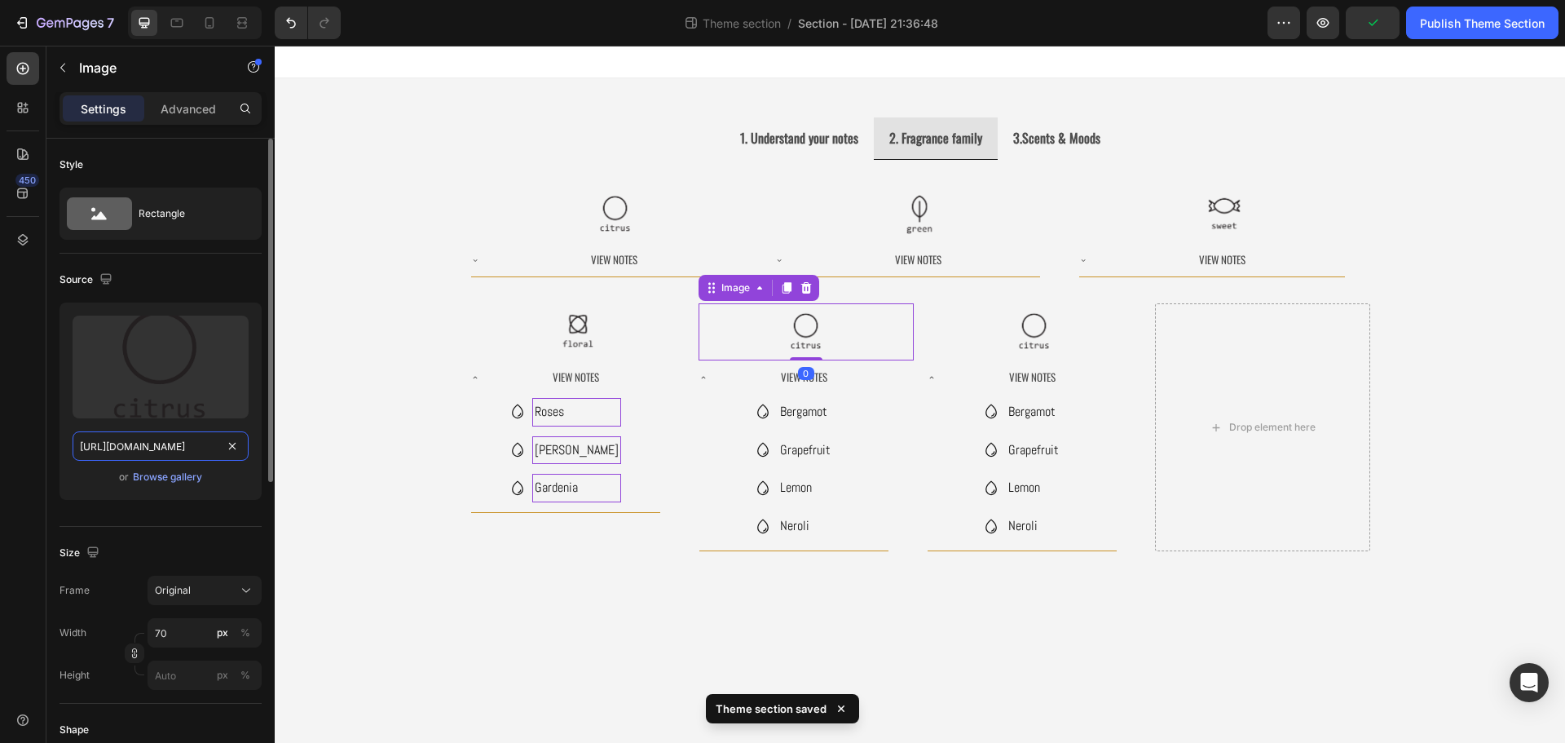
click at [149, 453] on input "[URL][DOMAIN_NAME]" at bounding box center [161, 445] width 176 height 29
paste input "deccf108-928a-4530-8118-9dc7caf2b099/-/format/auto/-/preview/3000x3000/-/qualit…"
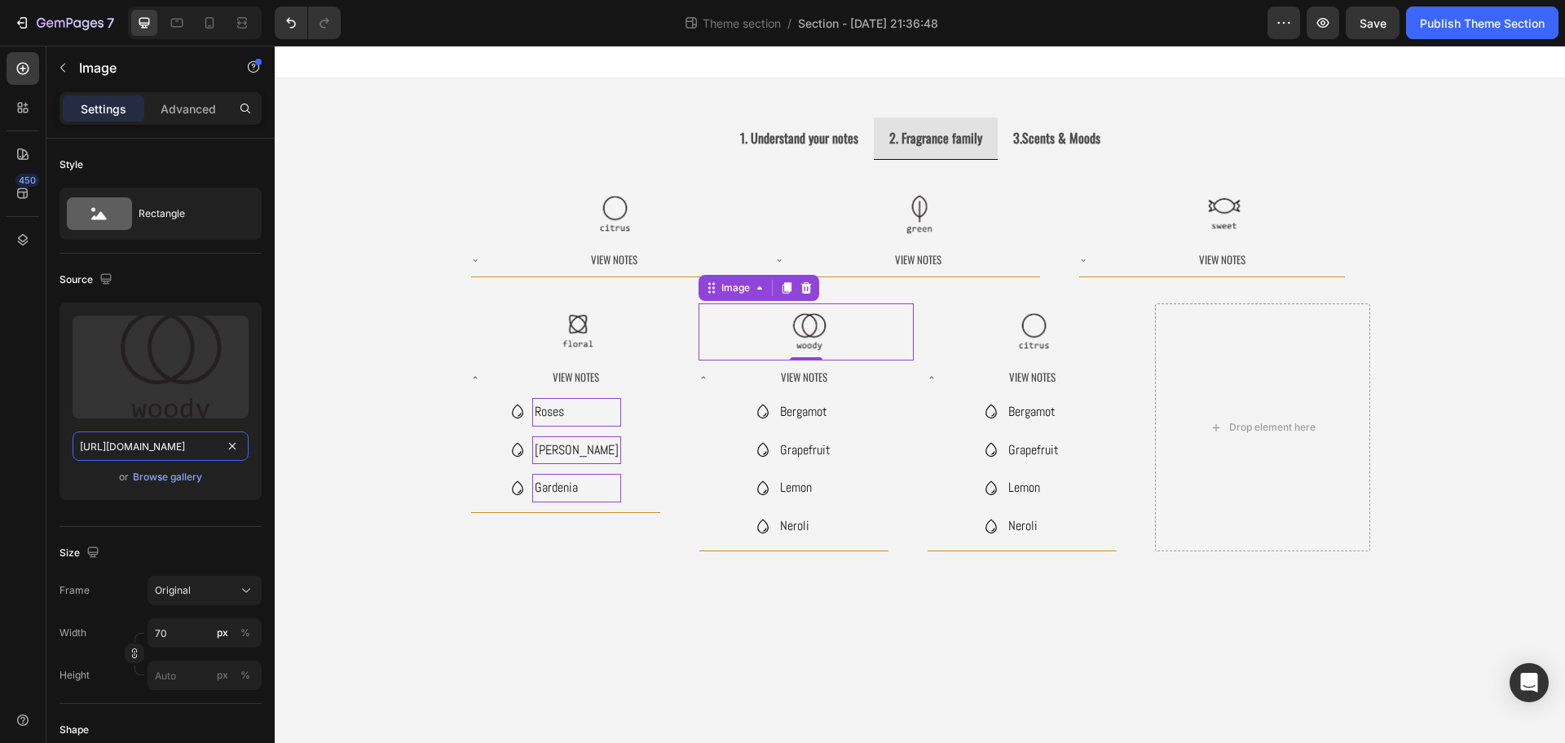
type input "https://ucarecdn.com/deccf108-928a-4530-8118-9dc7caf2b099/-/format/auto/-/previ…"
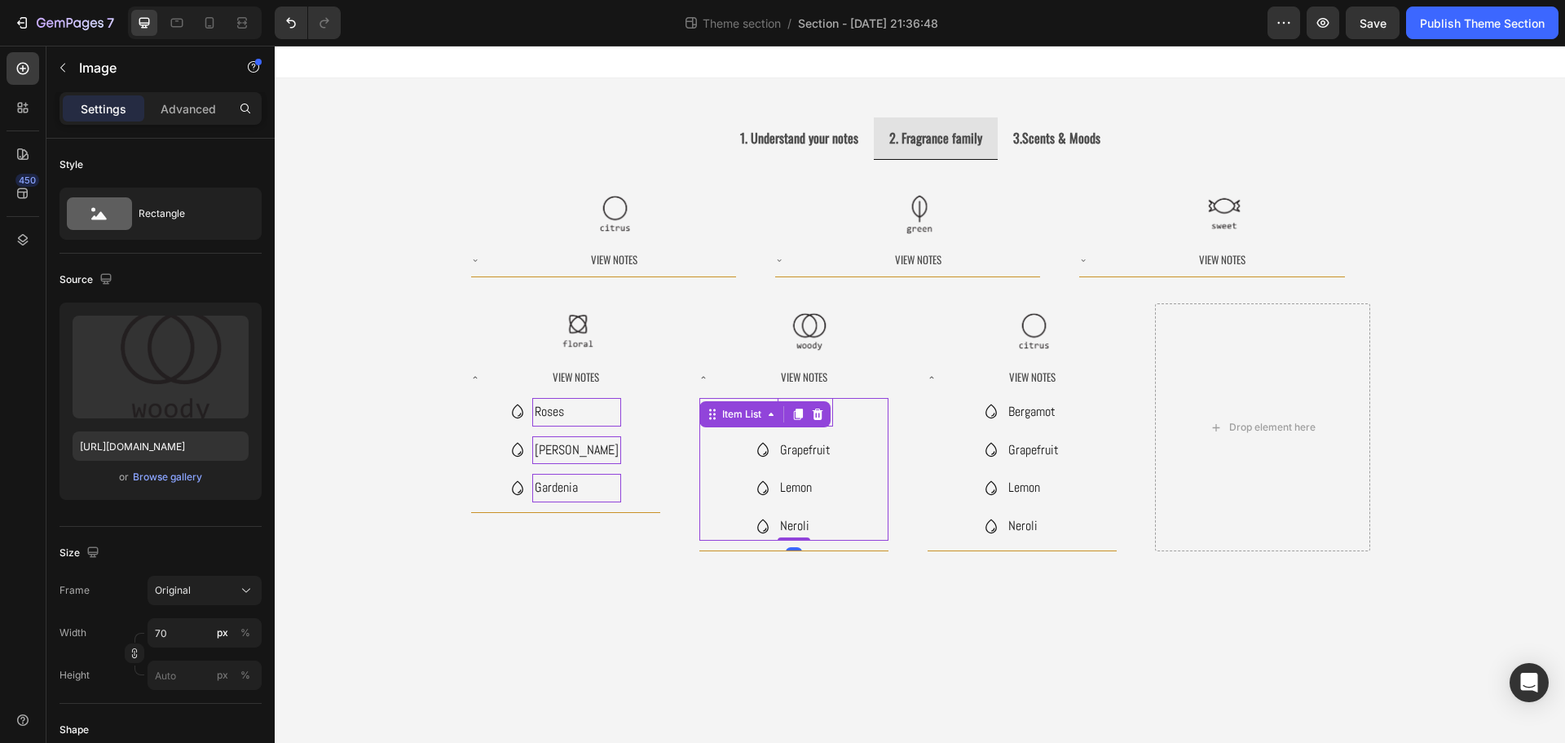
click at [788, 415] on div "Bergamot Grapefruit Lemon Neroli Item List 0" at bounding box center [793, 469] width 189 height 143
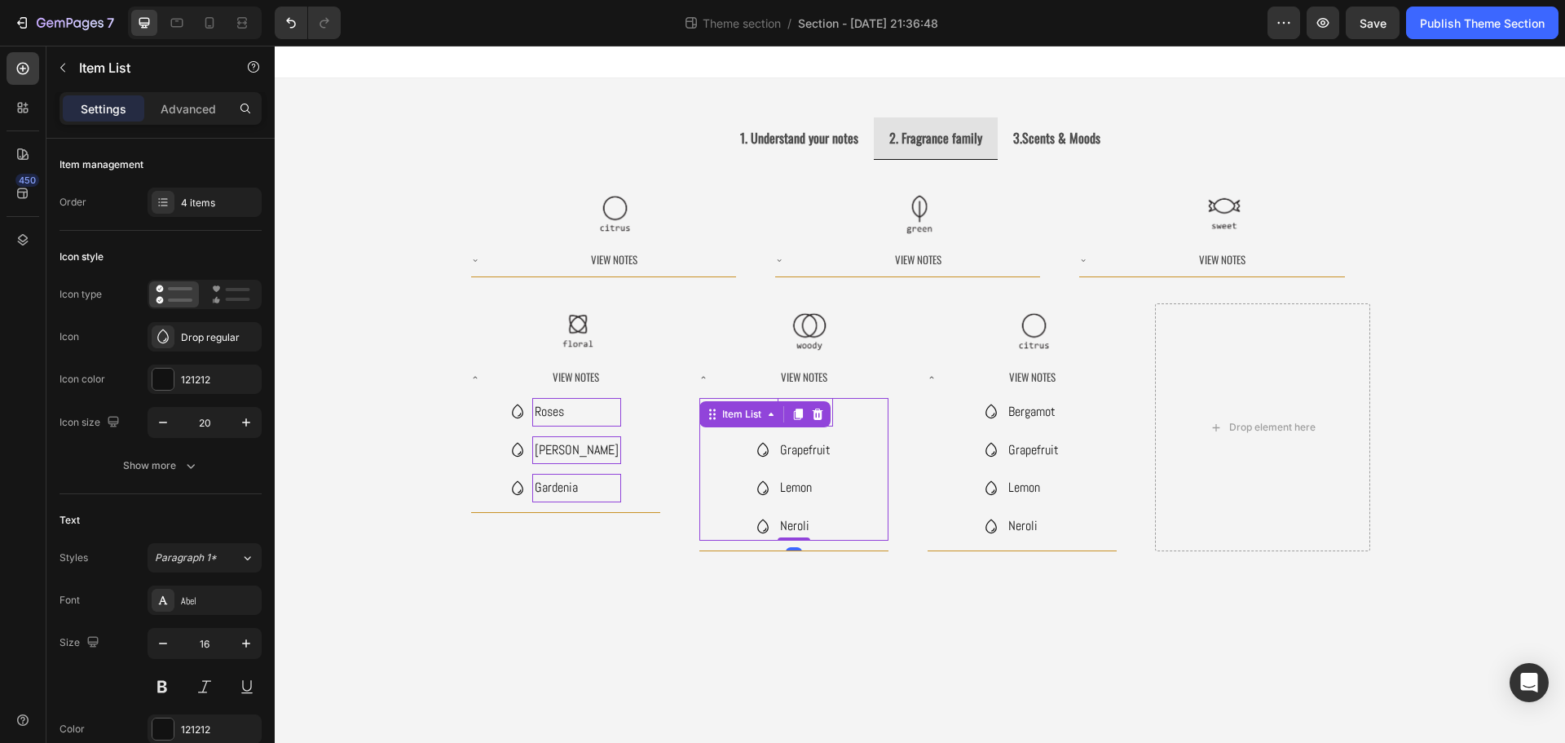
click at [788, 415] on div at bounding box center [798, 414] width 20 height 20
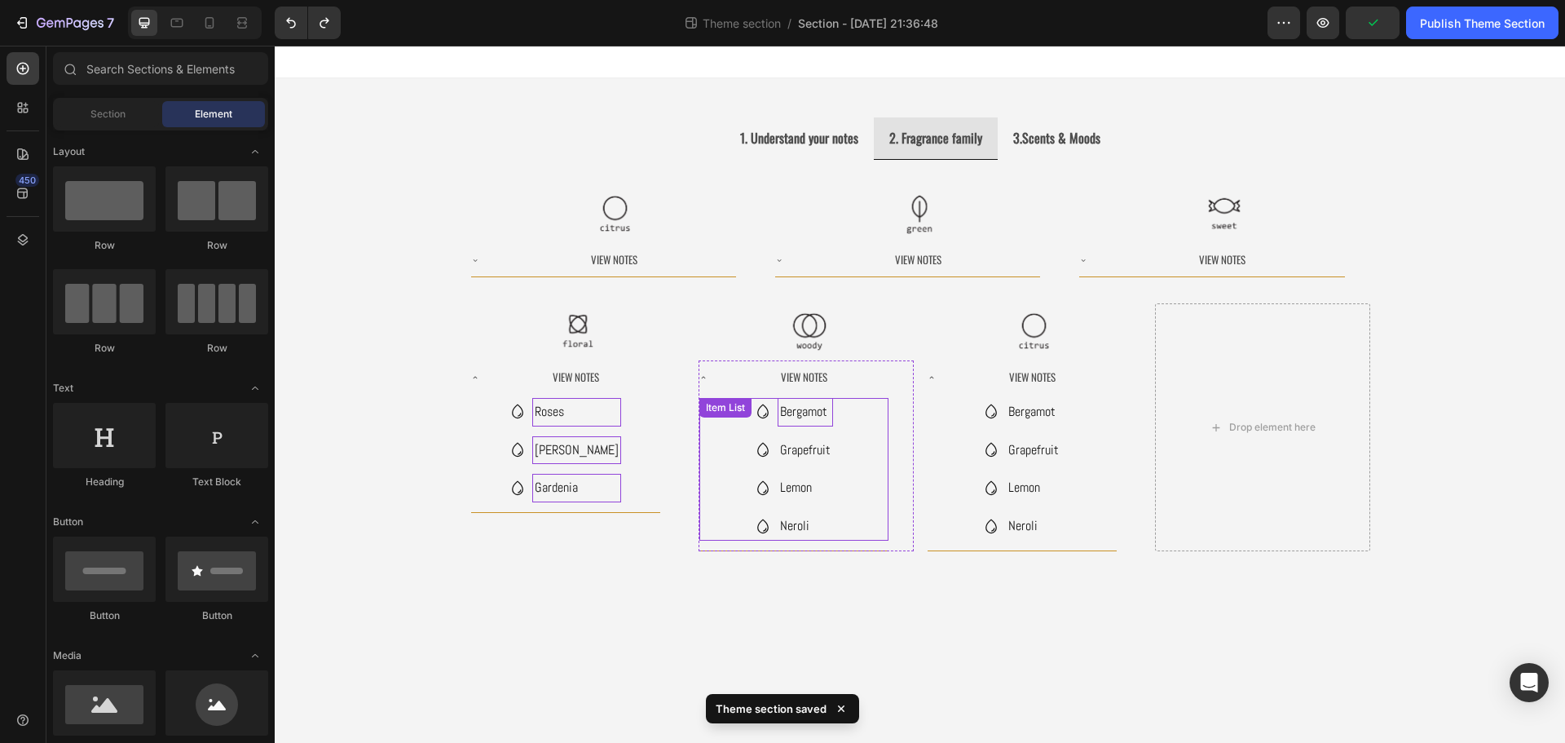
click at [813, 421] on div "Bergamot Grapefruit Lemon Neroli Item List" at bounding box center [793, 469] width 189 height 143
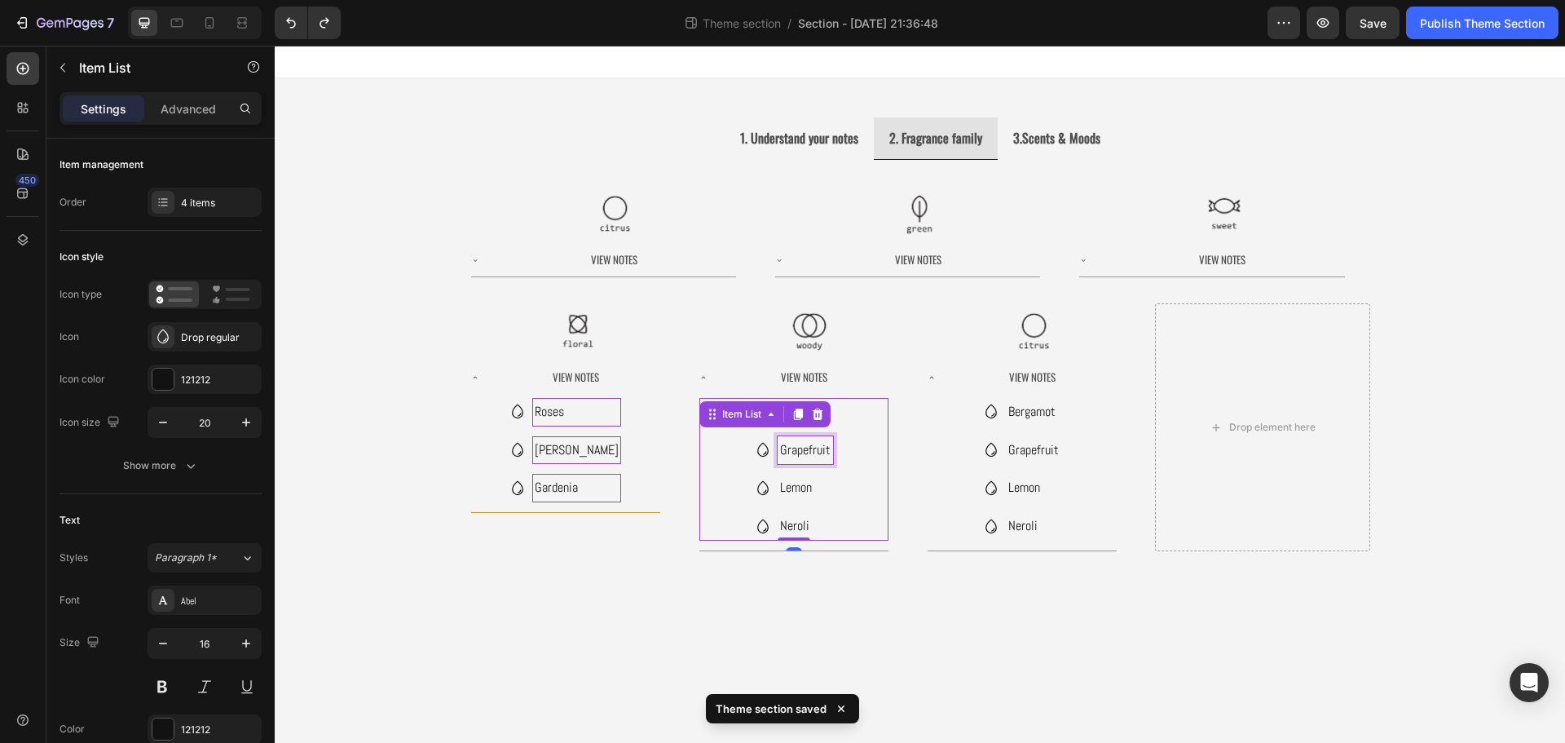
click at [820, 449] on p "Grapefruit" at bounding box center [805, 451] width 51 height 24
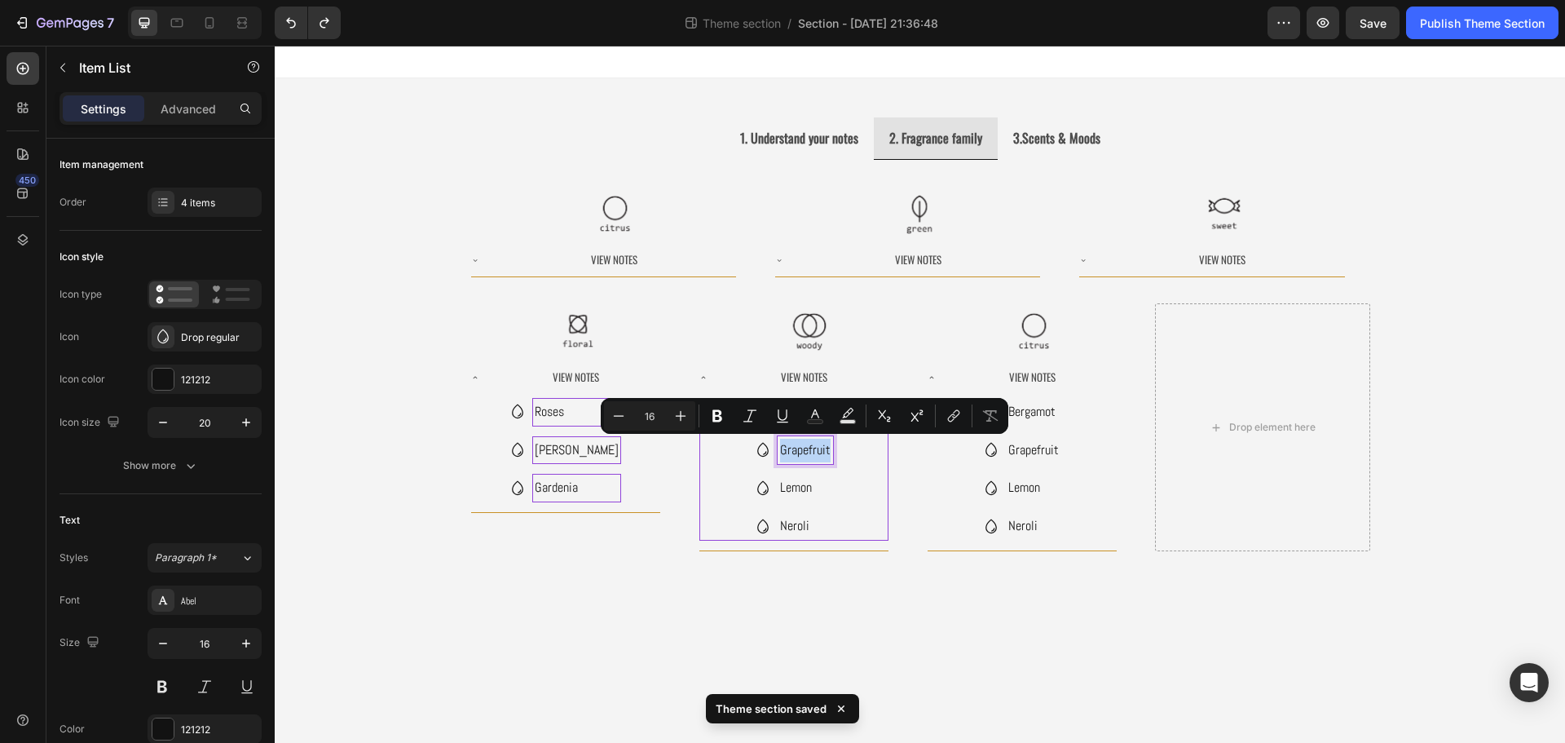
click at [820, 449] on p "Grapefruit" at bounding box center [805, 451] width 51 height 24
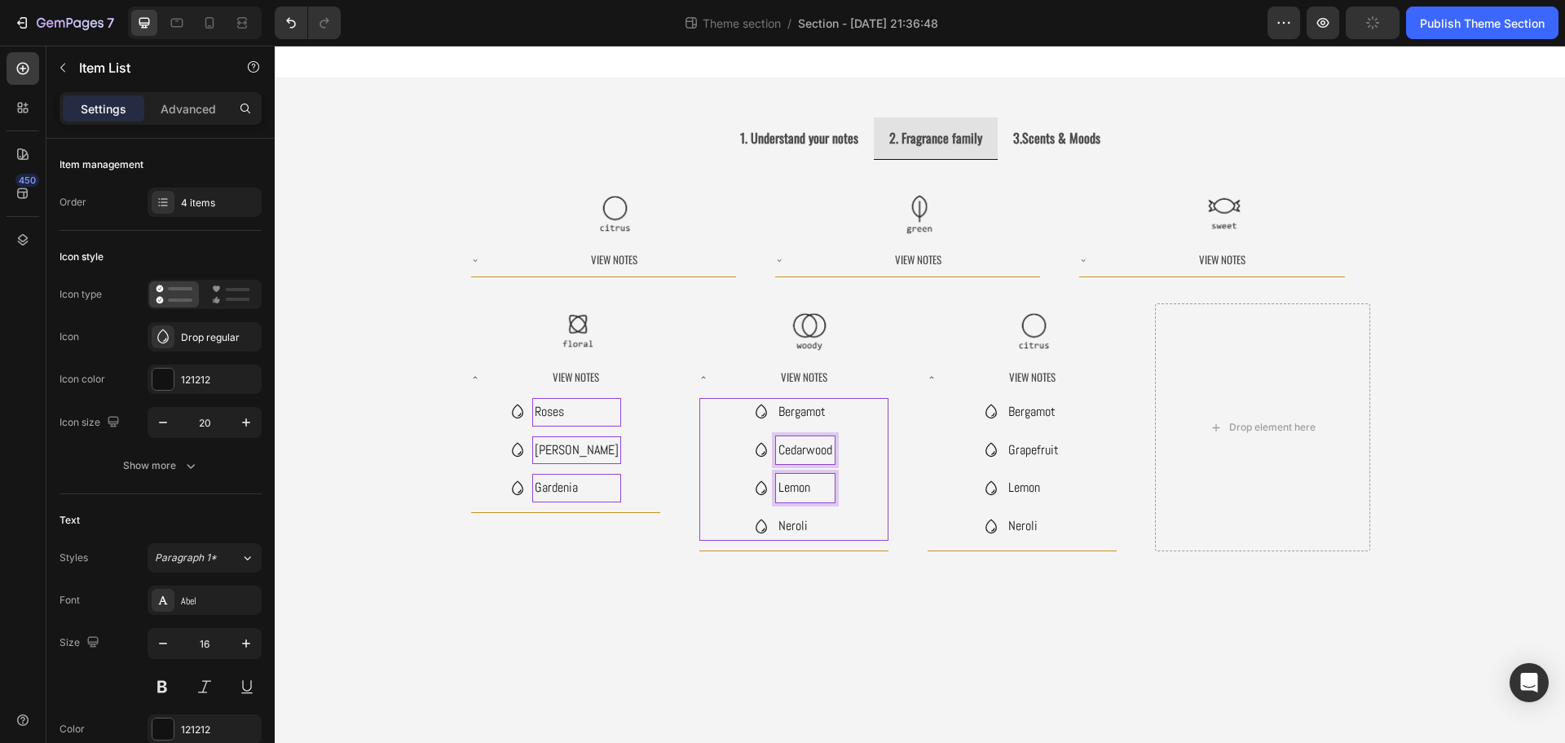
click at [804, 476] on p "Lemon" at bounding box center [805, 488] width 54 height 24
click at [805, 485] on p "Lemon" at bounding box center [805, 488] width 54 height 24
click at [803, 528] on p "Neroli" at bounding box center [805, 526] width 54 height 24
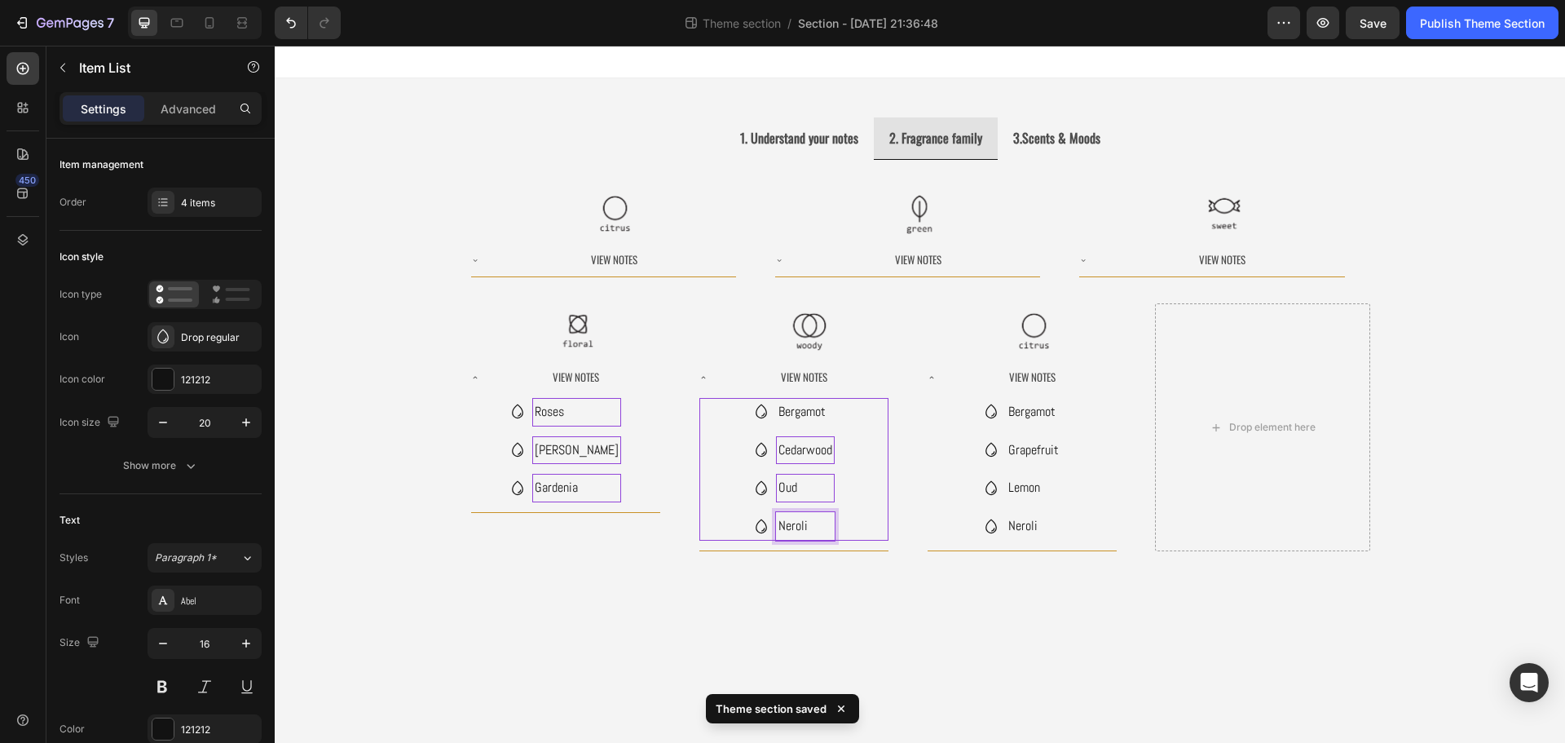
click at [803, 528] on p "Neroli" at bounding box center [805, 526] width 54 height 24
click at [803, 529] on p "Neroli" at bounding box center [805, 526] width 54 height 24
click at [793, 418] on p "Bergamot" at bounding box center [805, 412] width 59 height 24
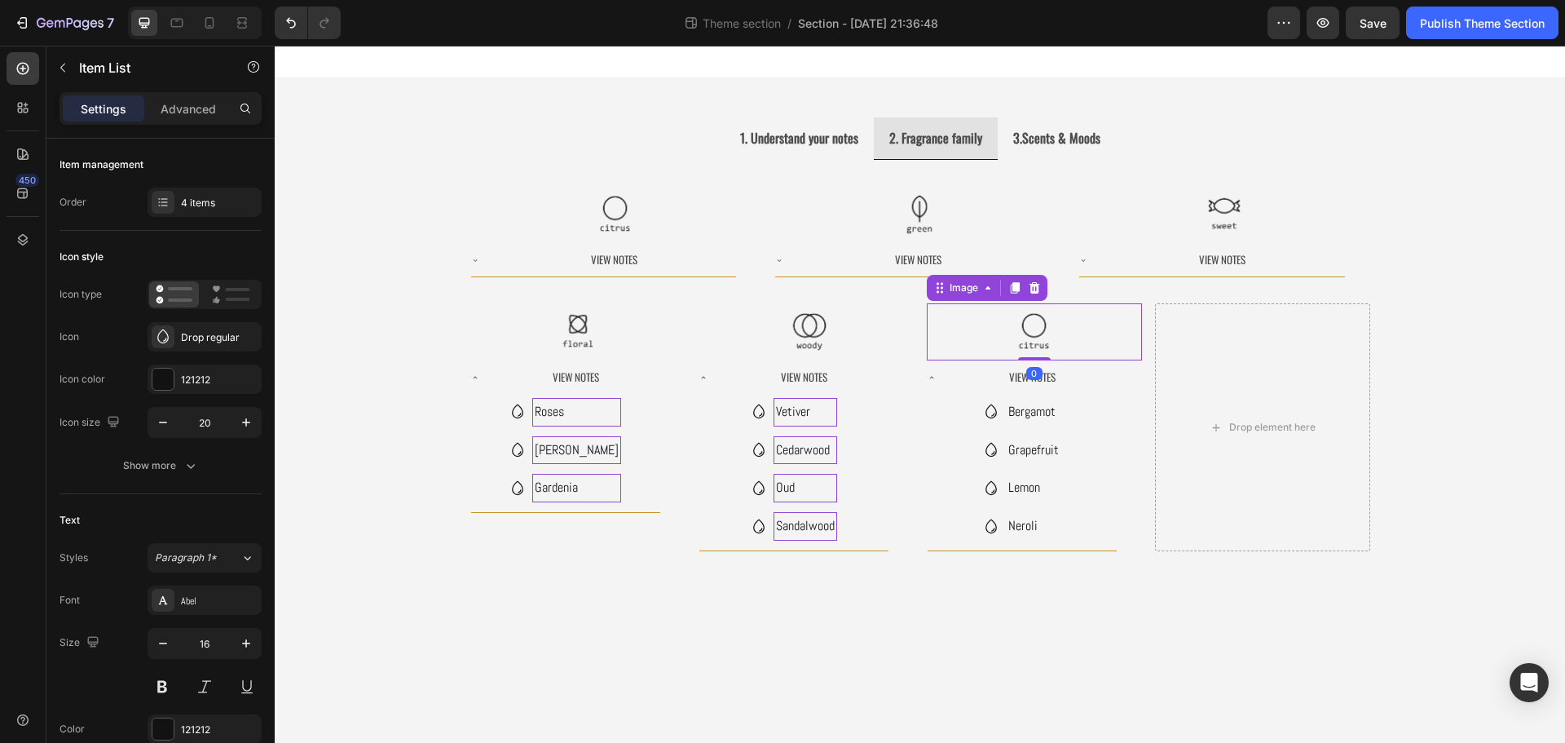
click at [1054, 333] on img at bounding box center [1034, 331] width 57 height 57
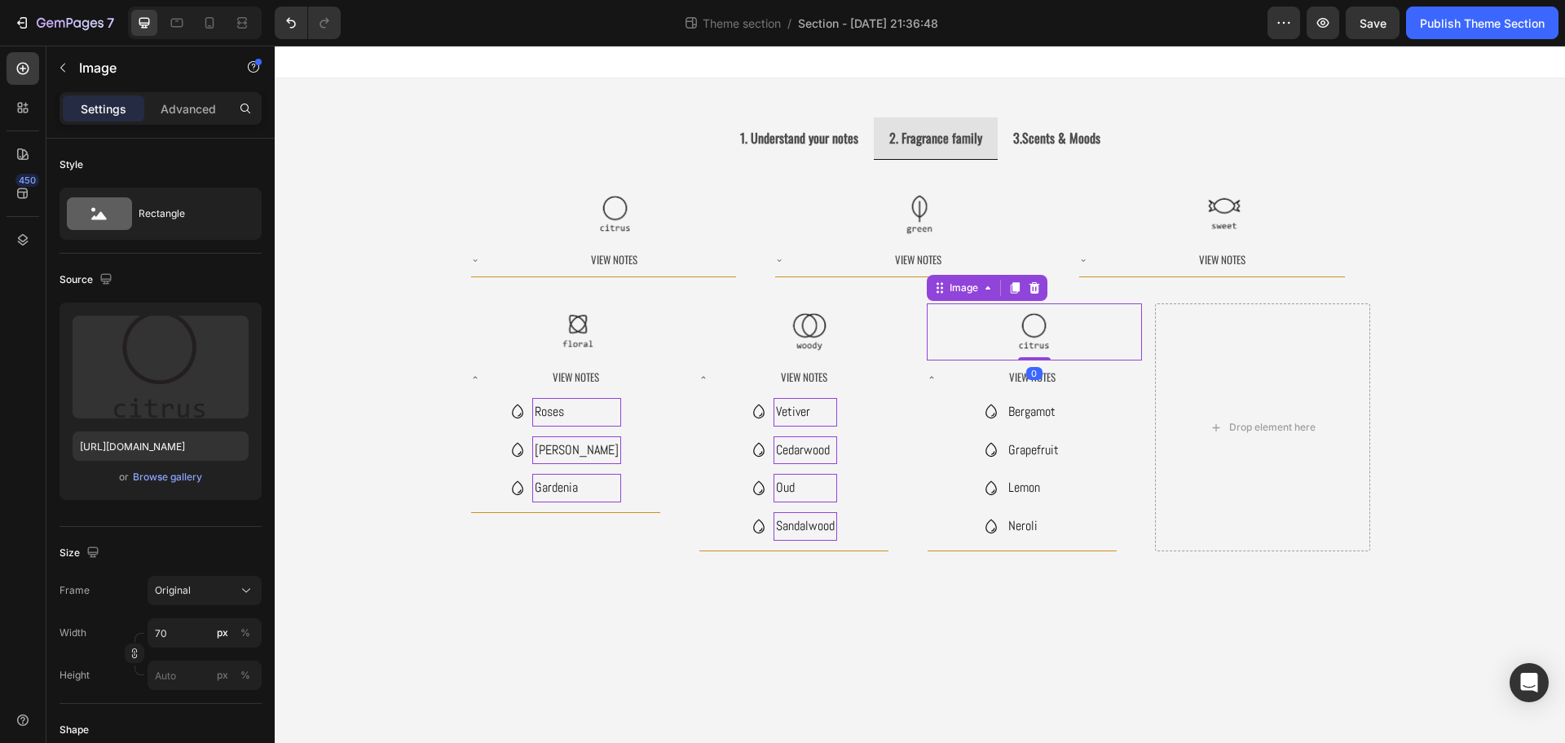
click at [1042, 331] on img at bounding box center [1034, 331] width 57 height 57
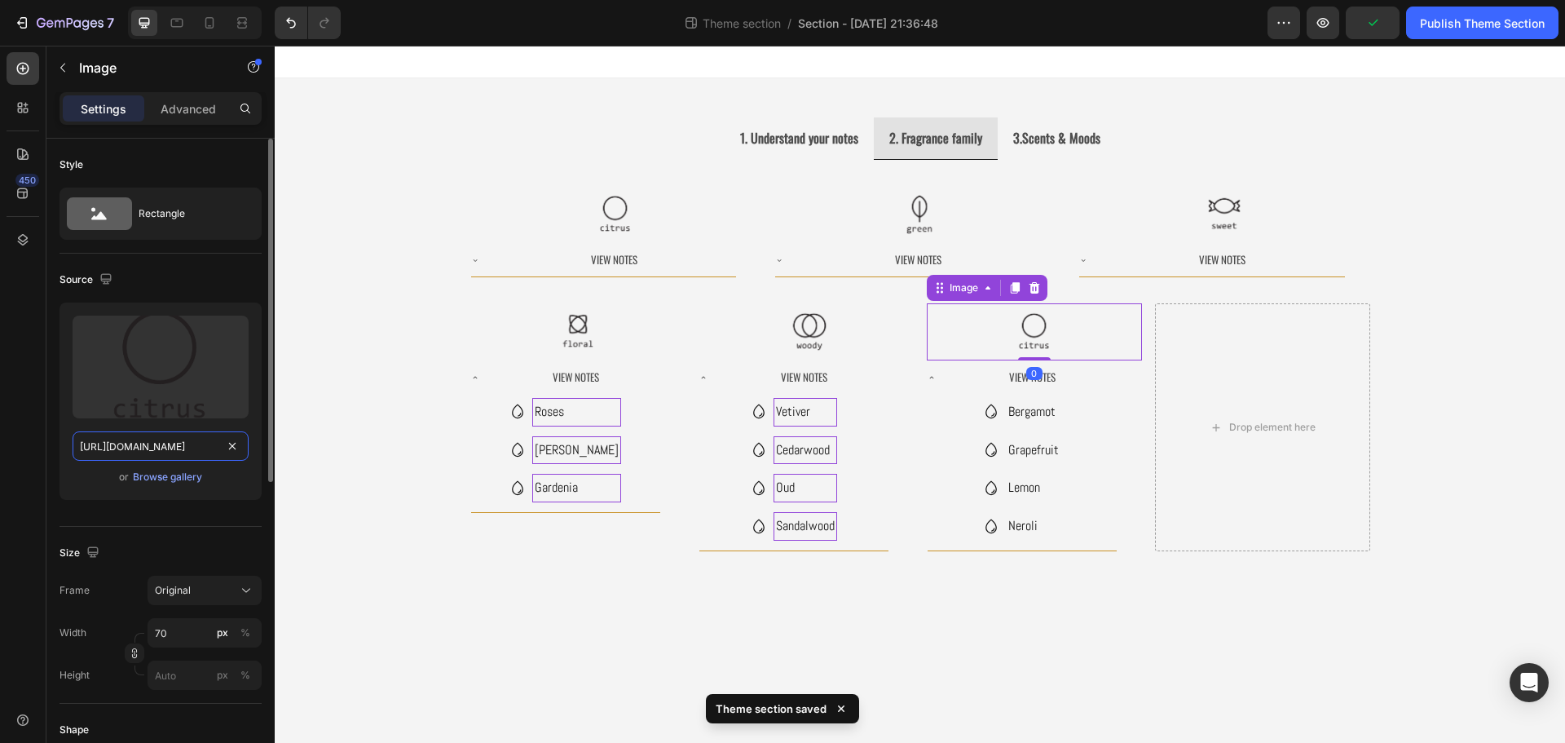
click at [149, 447] on input "[URL][DOMAIN_NAME]" at bounding box center [161, 445] width 176 height 29
paste input "cc02b8c3-b47d-46cf-b2ab-e055cea8faca/-/format/auto/-/preview/3000x3000/-/qualit…"
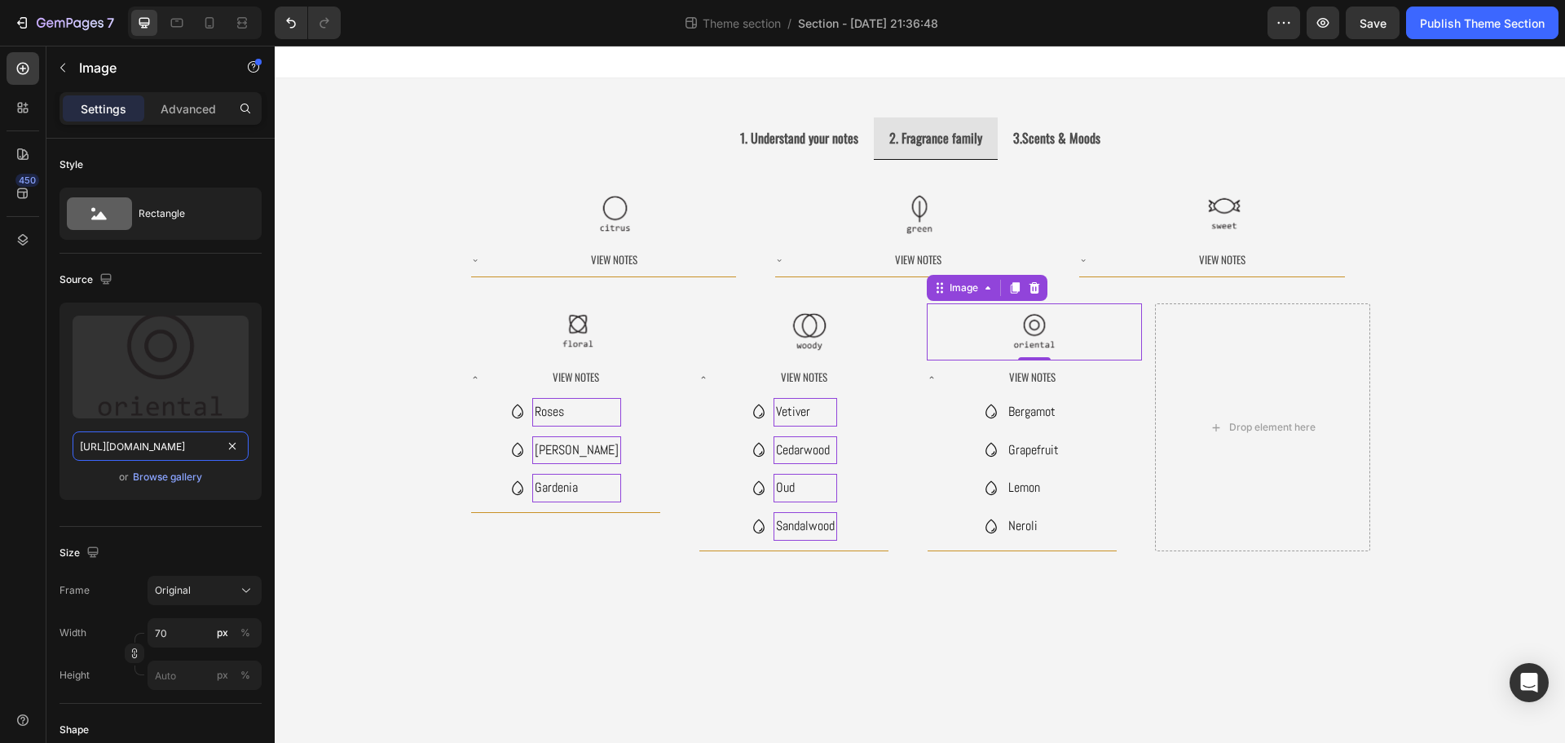
type input "https://ucarecdn.com/cc02b8c3-b47d-46cf-b2ab-e055cea8faca/-/format/auto/-/previ…"
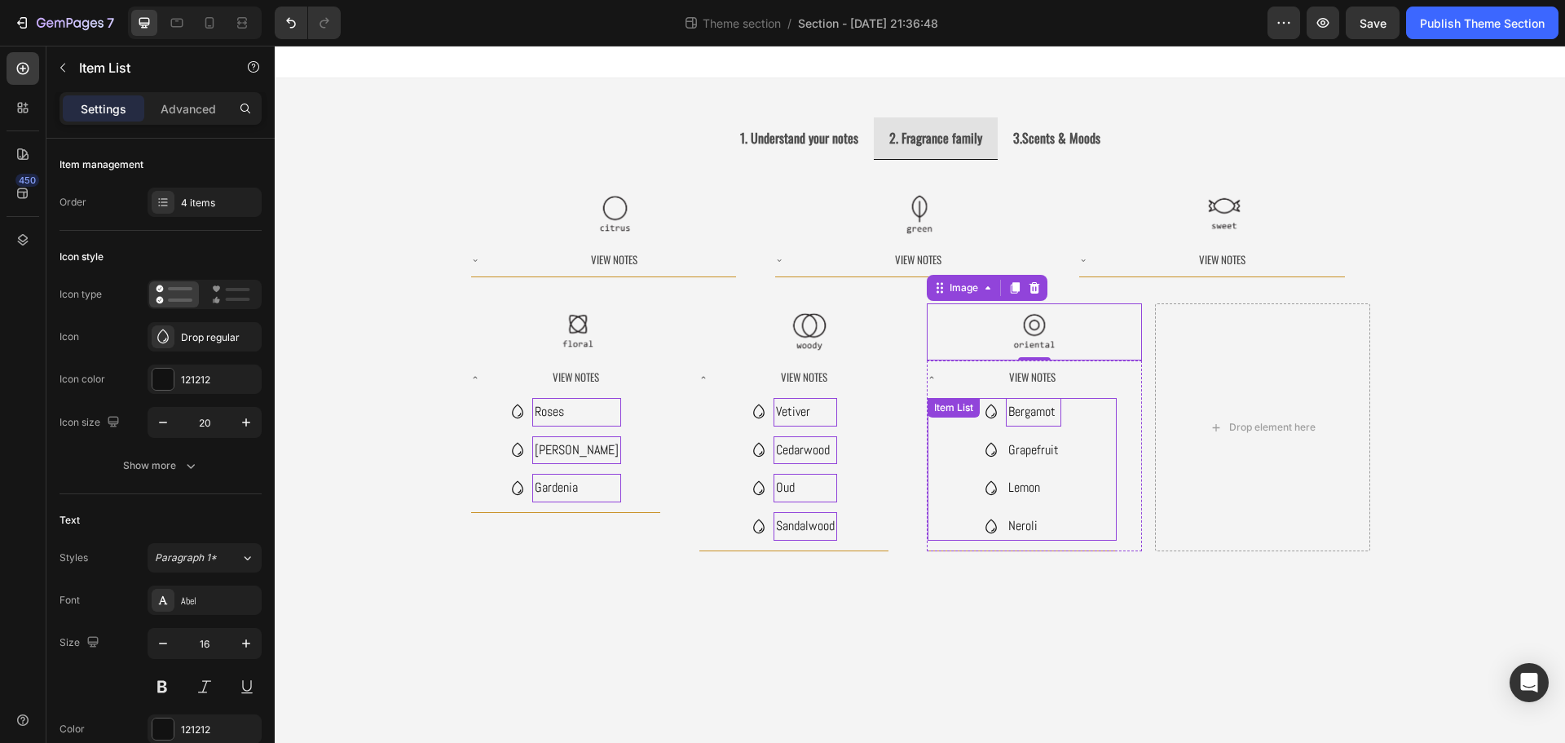
click at [1047, 412] on div "Bergamot Grapefruit Lemon Neroli Item List" at bounding box center [1022, 469] width 189 height 143
click at [1047, 413] on icon at bounding box center [1045, 414] width 13 height 13
click at [1044, 419] on div "Bergamot Grapefruit Lemon Neroli Item List 0" at bounding box center [1022, 469] width 189 height 143
click at [1045, 456] on p "Grapefruit" at bounding box center [1033, 451] width 51 height 24
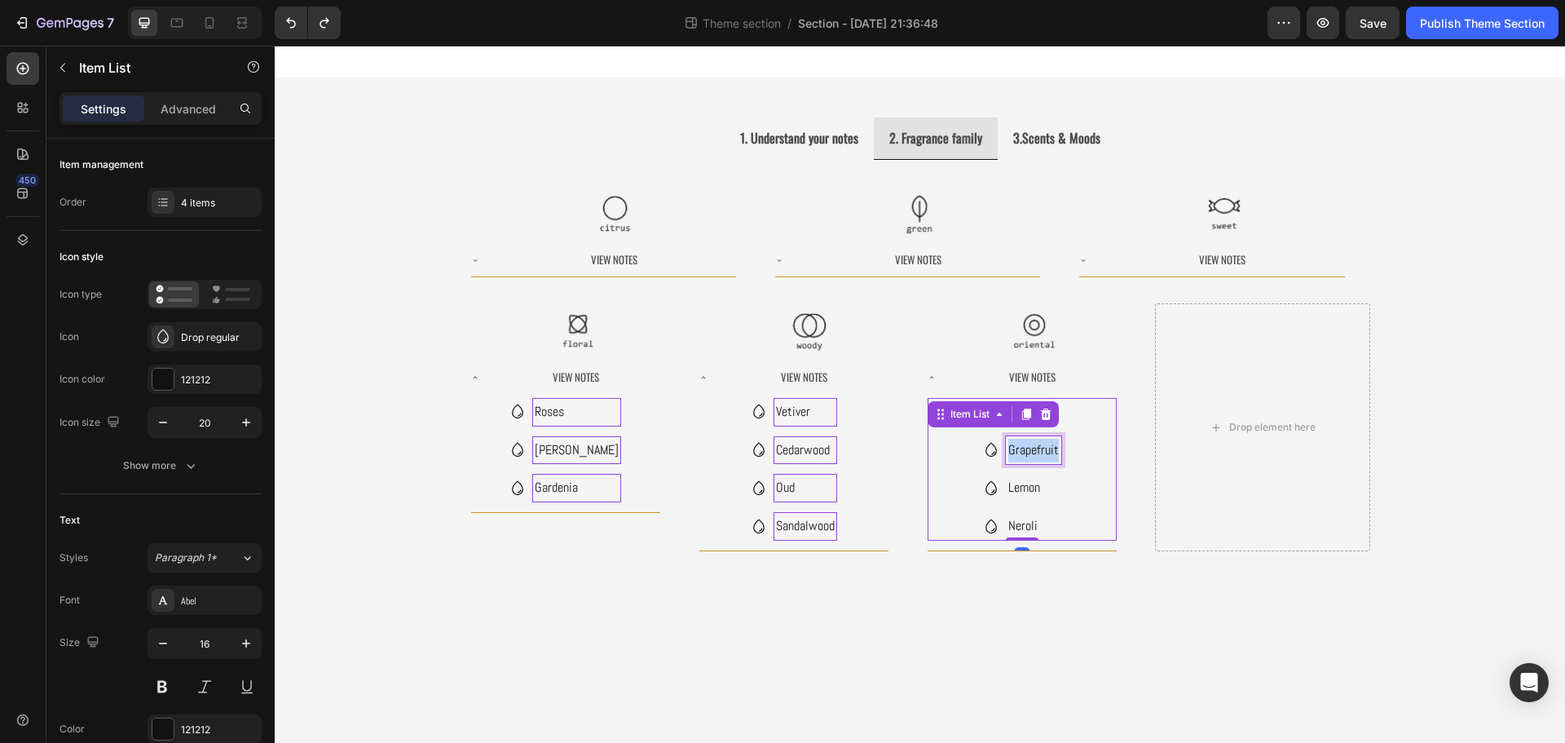
click at [1045, 456] on p "Grapefruit" at bounding box center [1033, 451] width 51 height 24
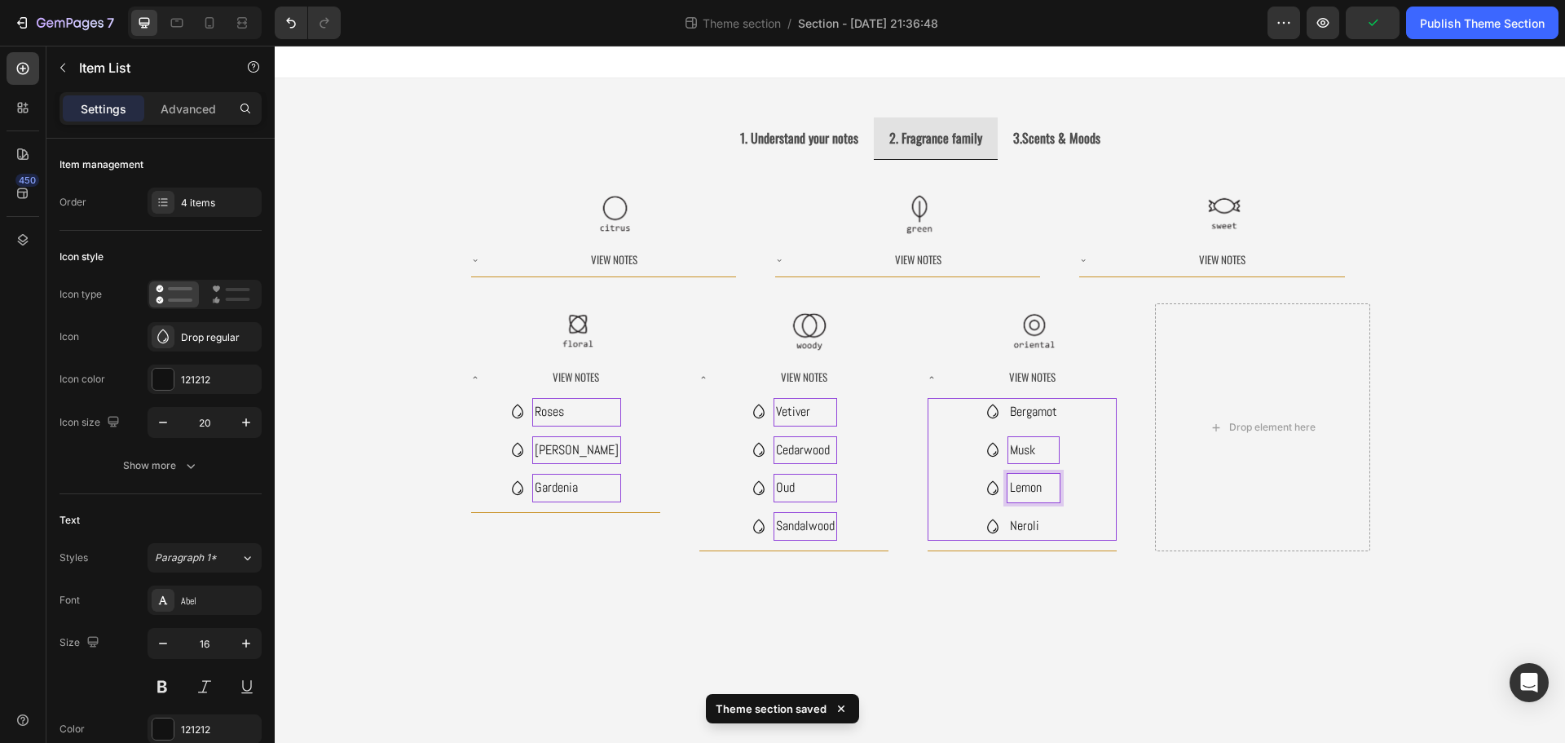
click at [1018, 491] on p "Lemon" at bounding box center [1033, 488] width 47 height 24
click at [1032, 527] on p "Neroli" at bounding box center [1033, 526] width 47 height 24
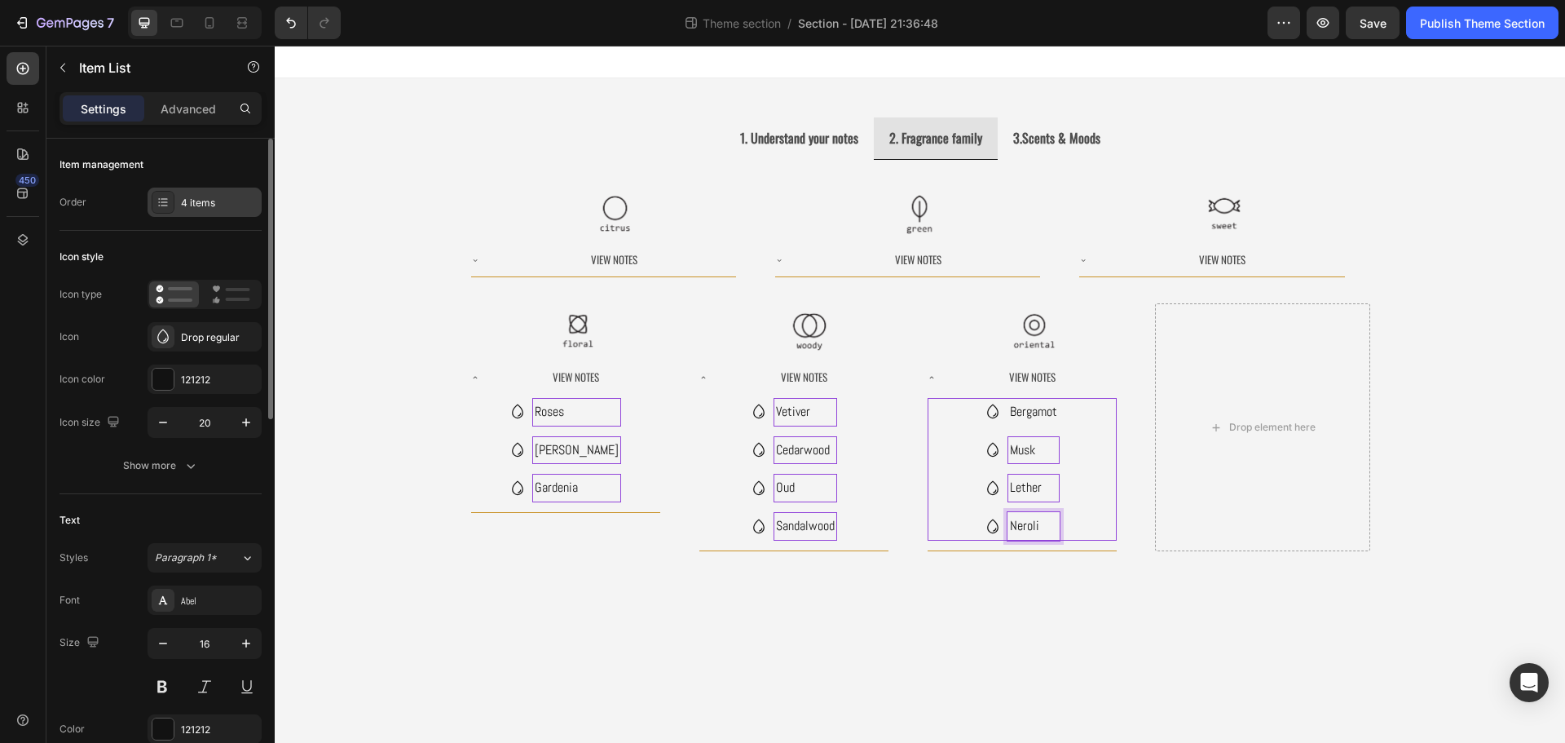
click at [177, 210] on div "4 items" at bounding box center [205, 201] width 114 height 29
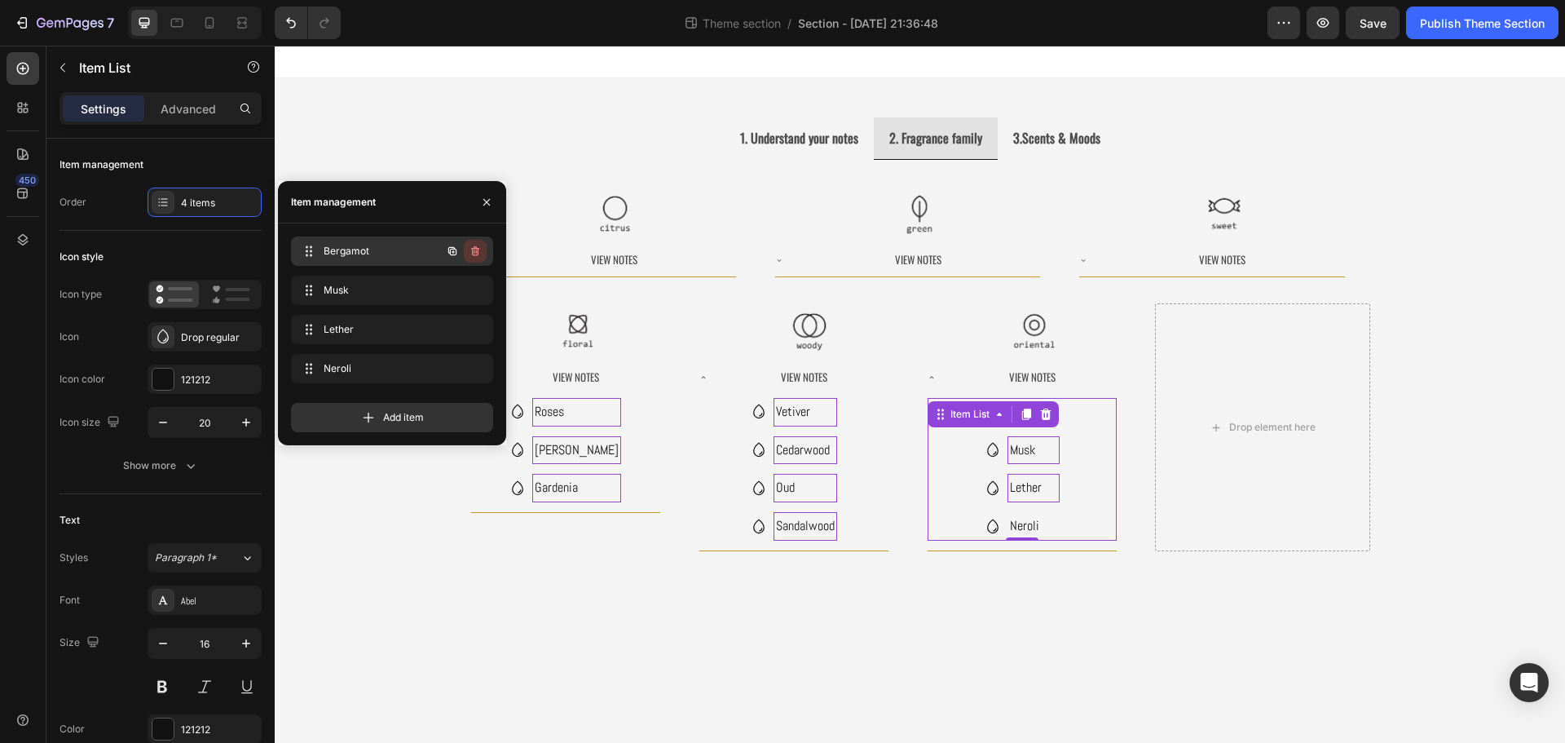
click at [474, 253] on icon "button" at bounding box center [475, 251] width 13 height 13
click at [471, 259] on button "Delete" at bounding box center [464, 251] width 45 height 23
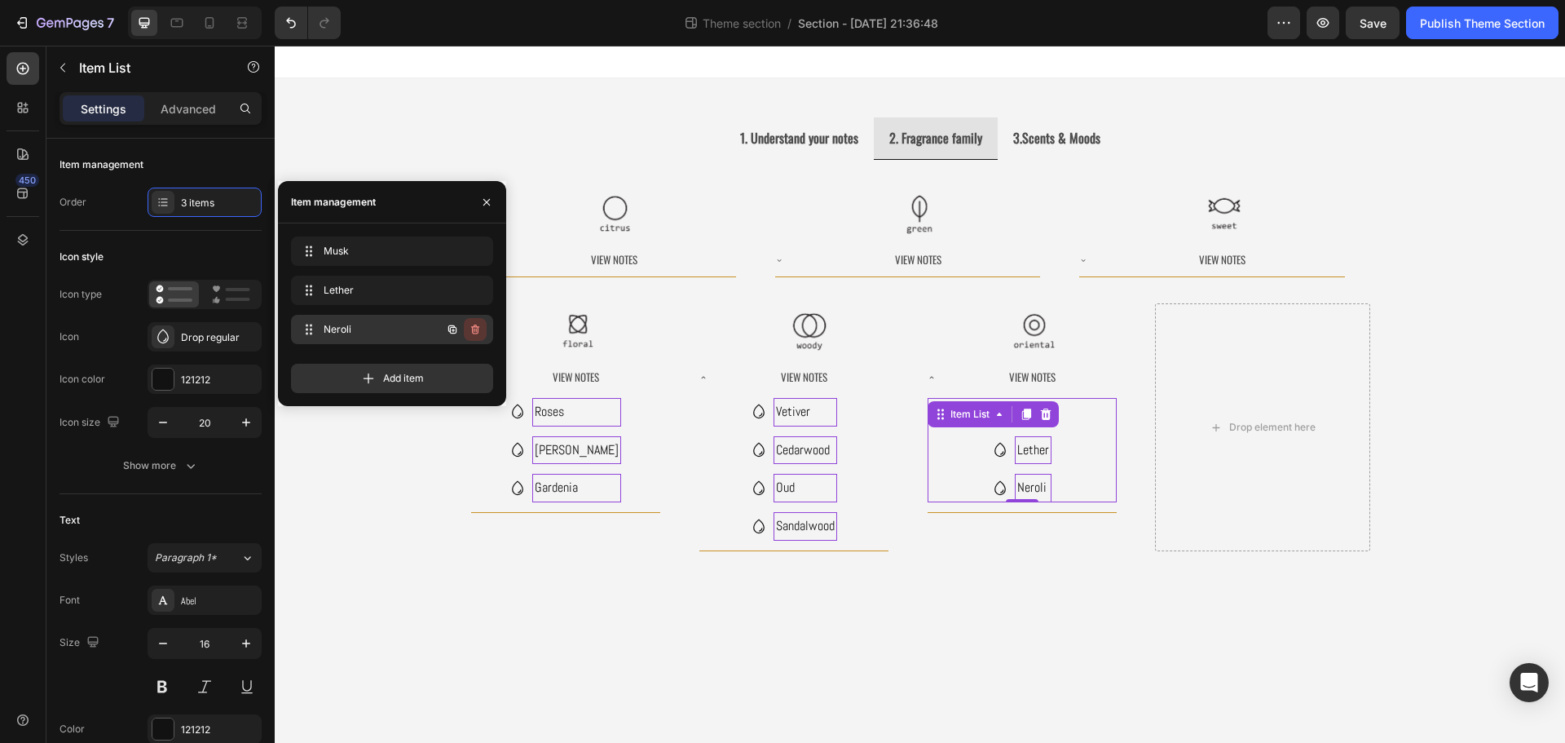
click at [470, 328] on icon "button" at bounding box center [475, 329] width 13 height 13
click at [469, 330] on div "Delete" at bounding box center [464, 329] width 30 height 15
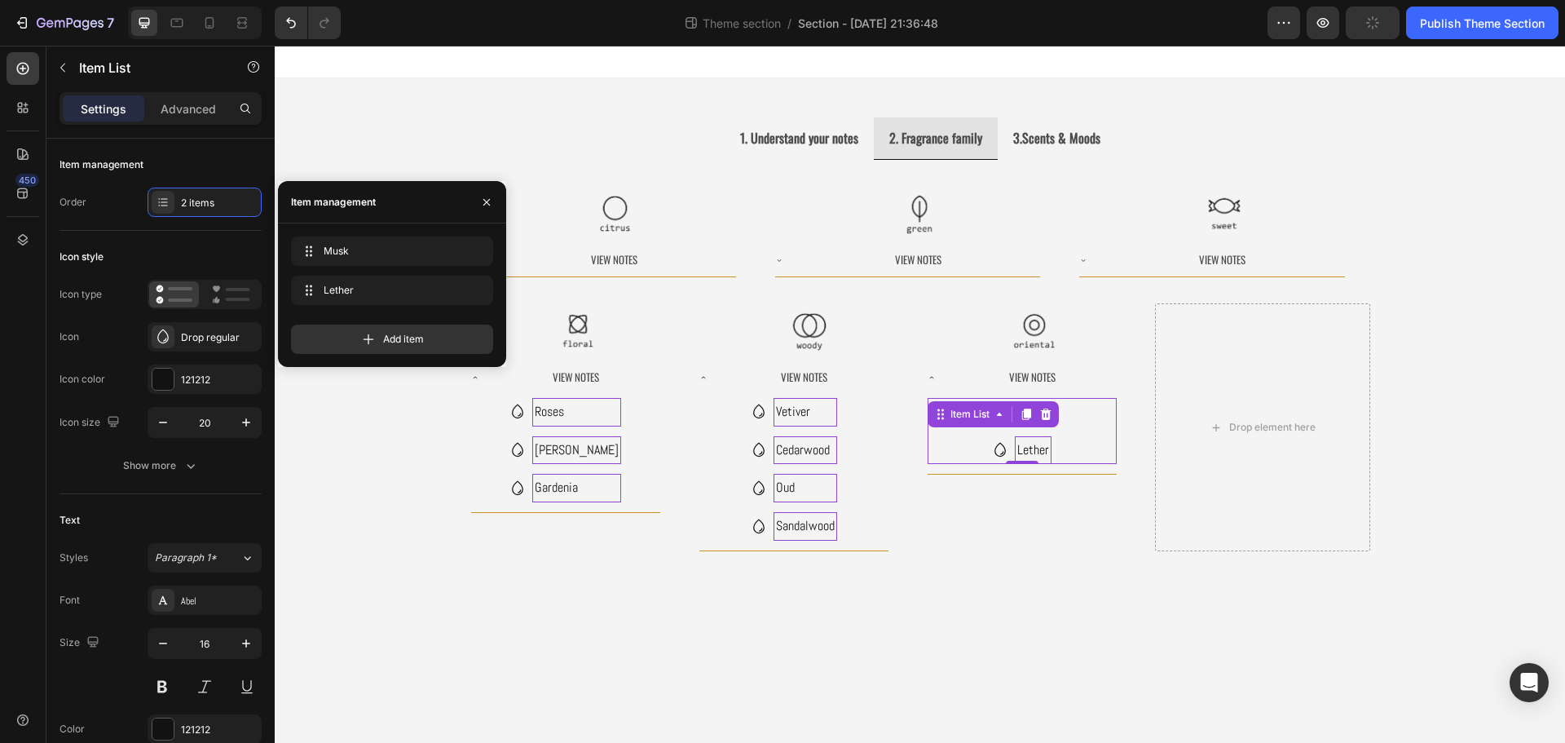
click at [1108, 618] on body "1. Understand your notes 2. Fragrance family 3.Scents & Moods Image Image Image…" at bounding box center [920, 394] width 1290 height 697
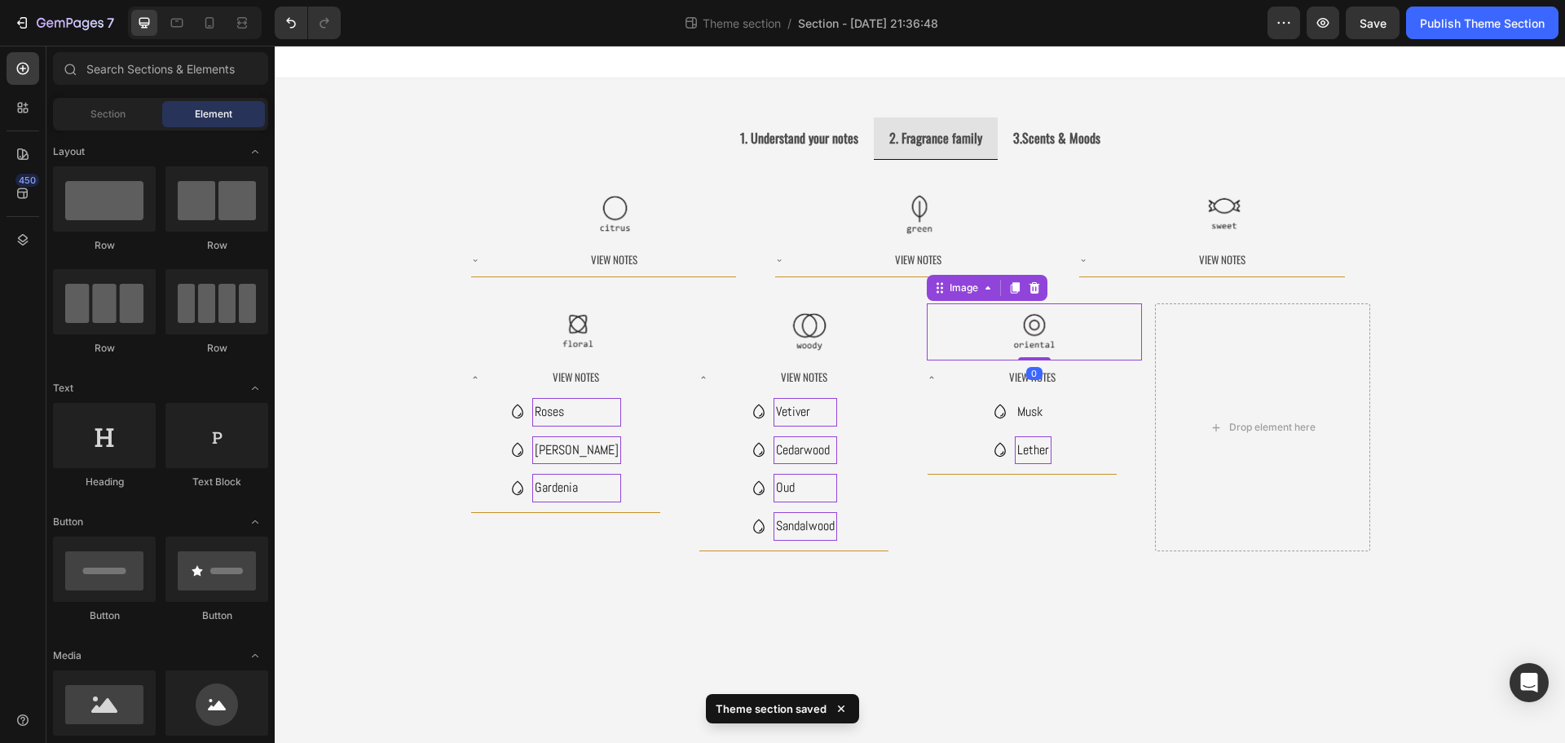
click at [949, 319] on div at bounding box center [1034, 331] width 215 height 57
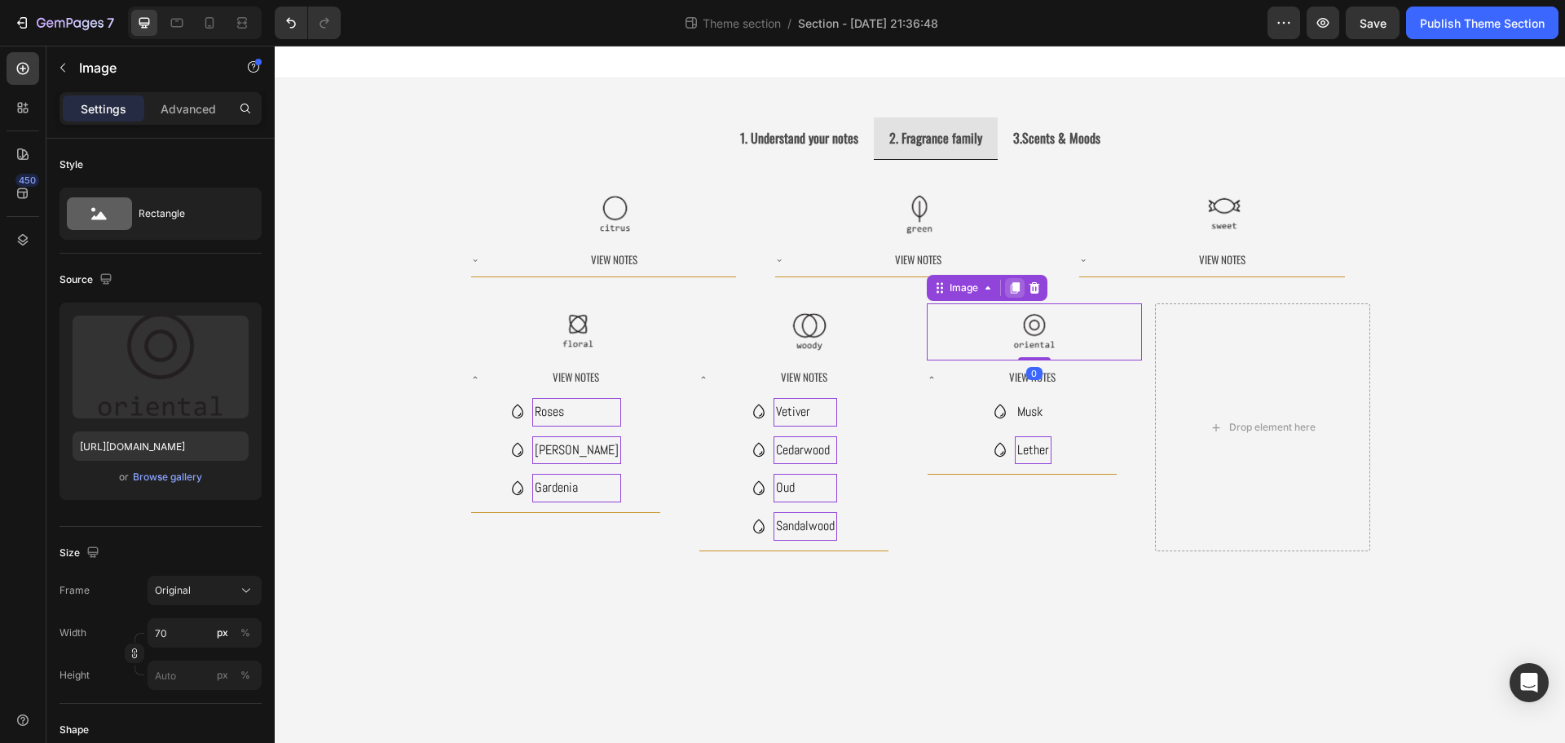
click at [1014, 292] on icon at bounding box center [1014, 287] width 13 height 13
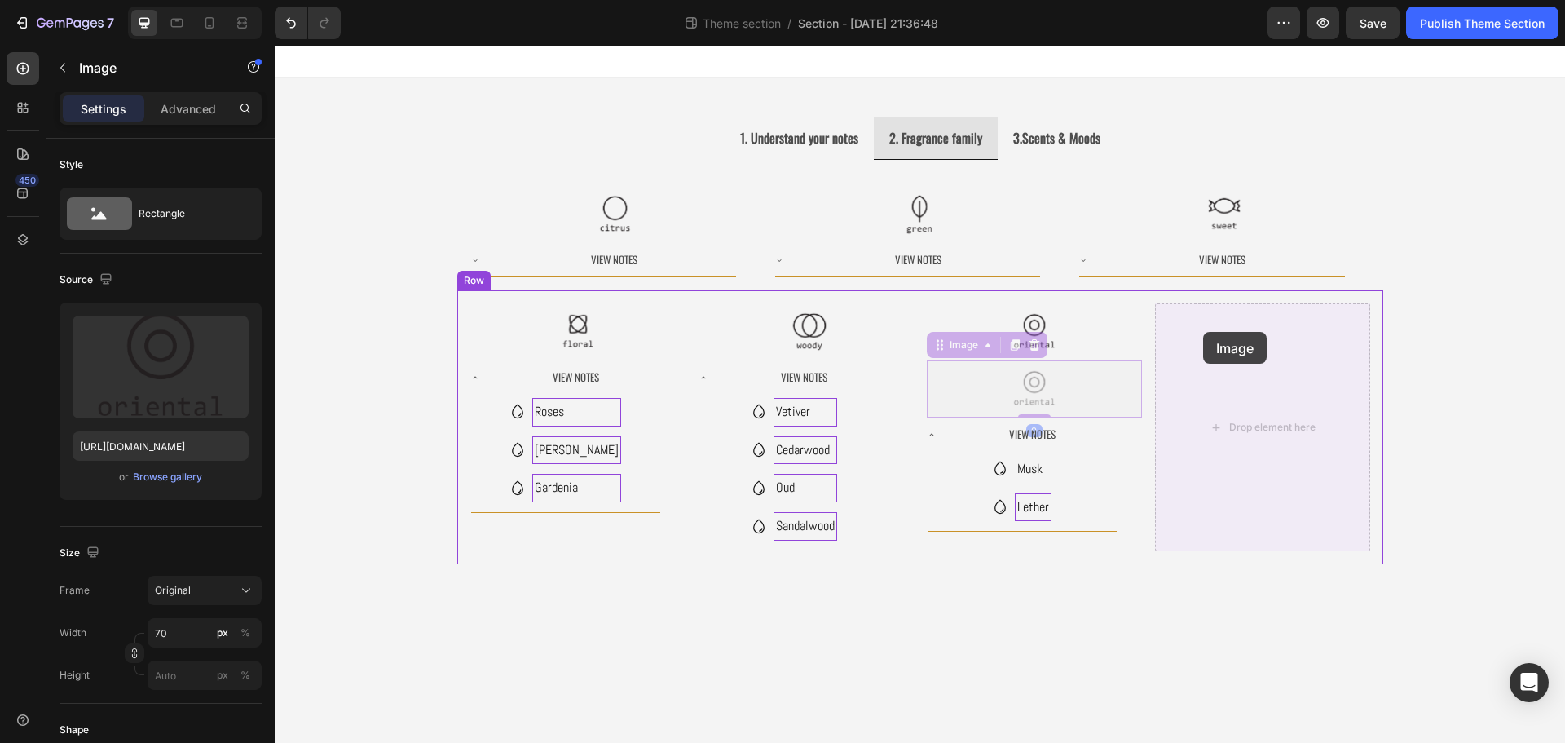
drag, startPoint x: 941, startPoint y: 349, endPoint x: 1203, endPoint y: 332, distance: 263.0
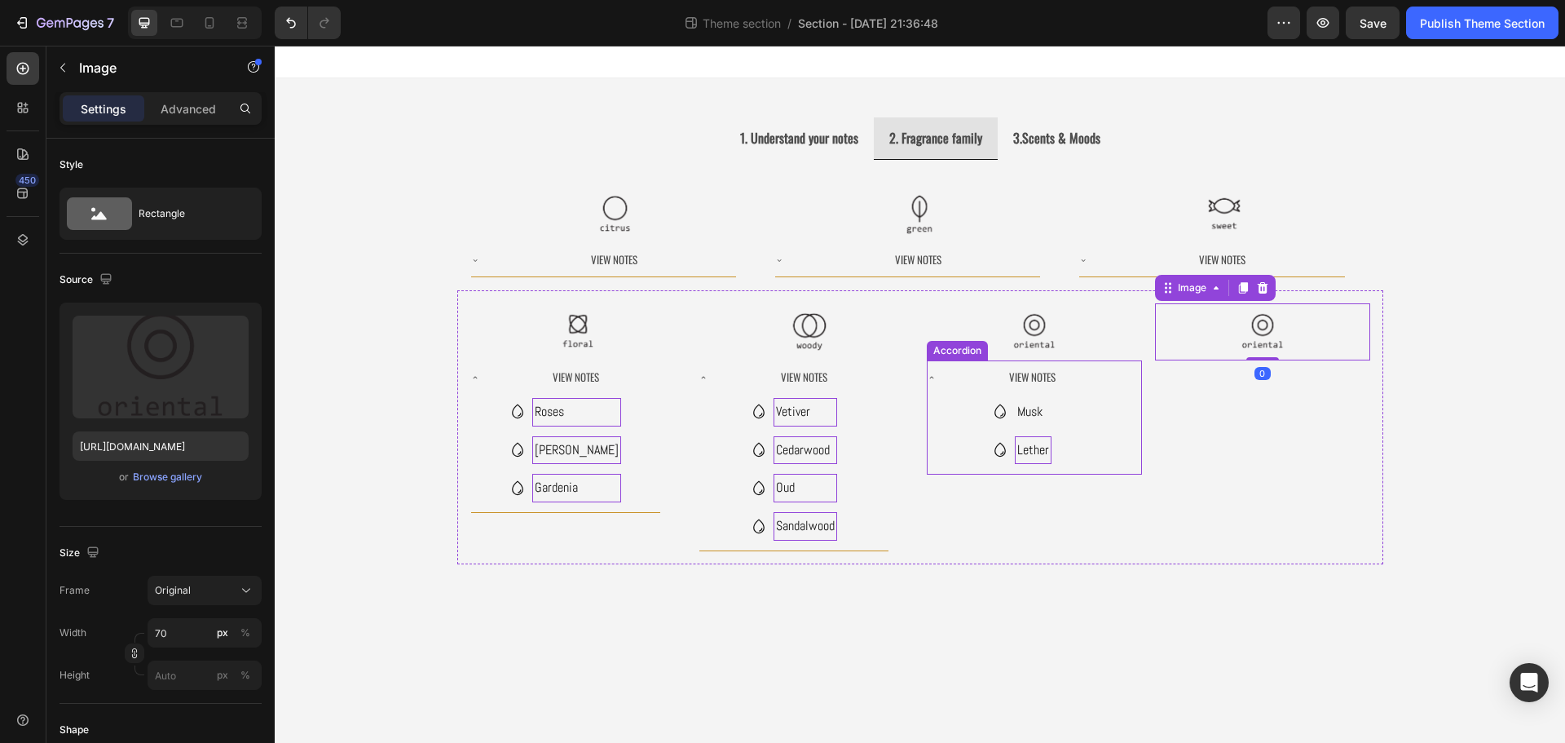
click at [958, 354] on div "Accordion" at bounding box center [957, 350] width 55 height 15
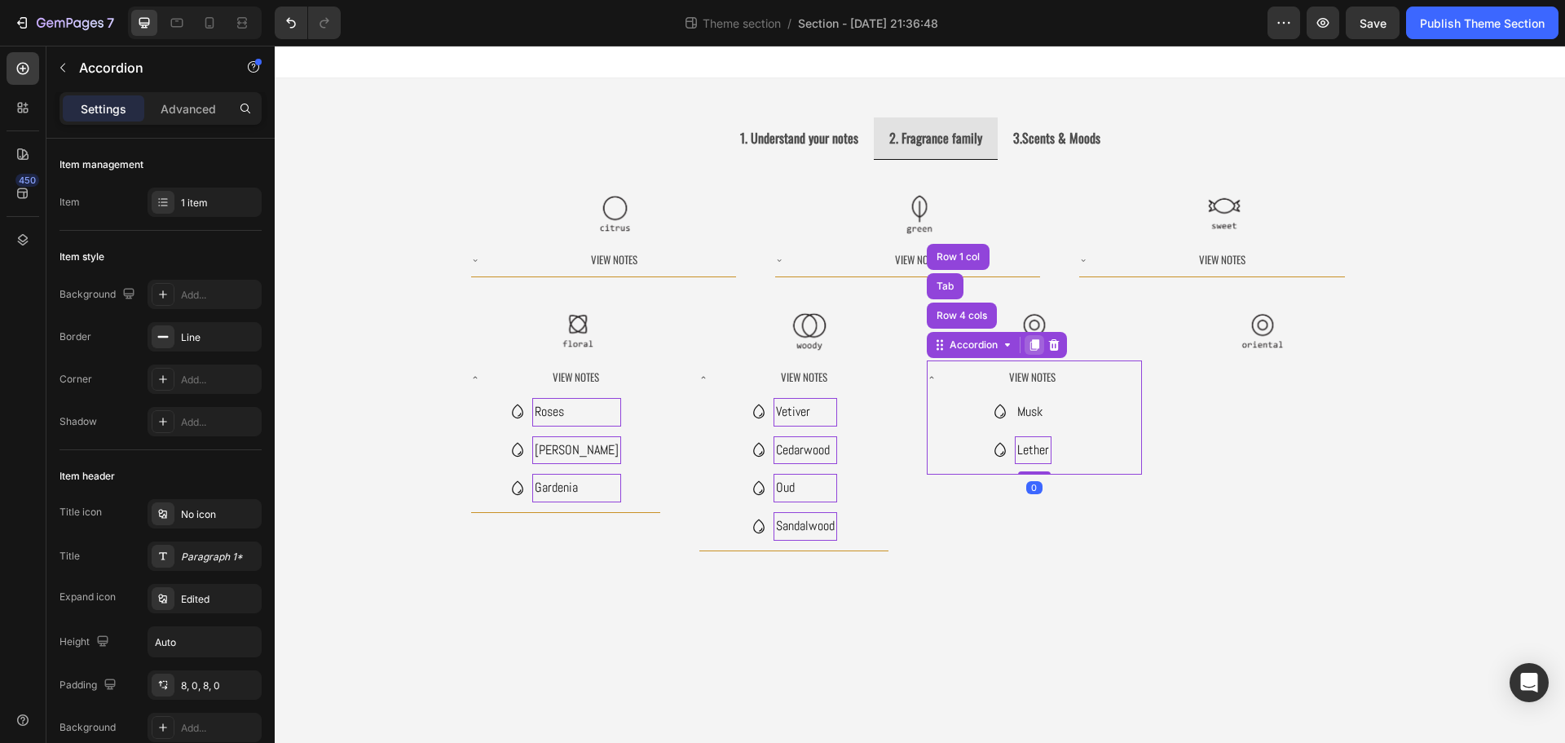
click at [1034, 348] on icon at bounding box center [1033, 345] width 9 height 11
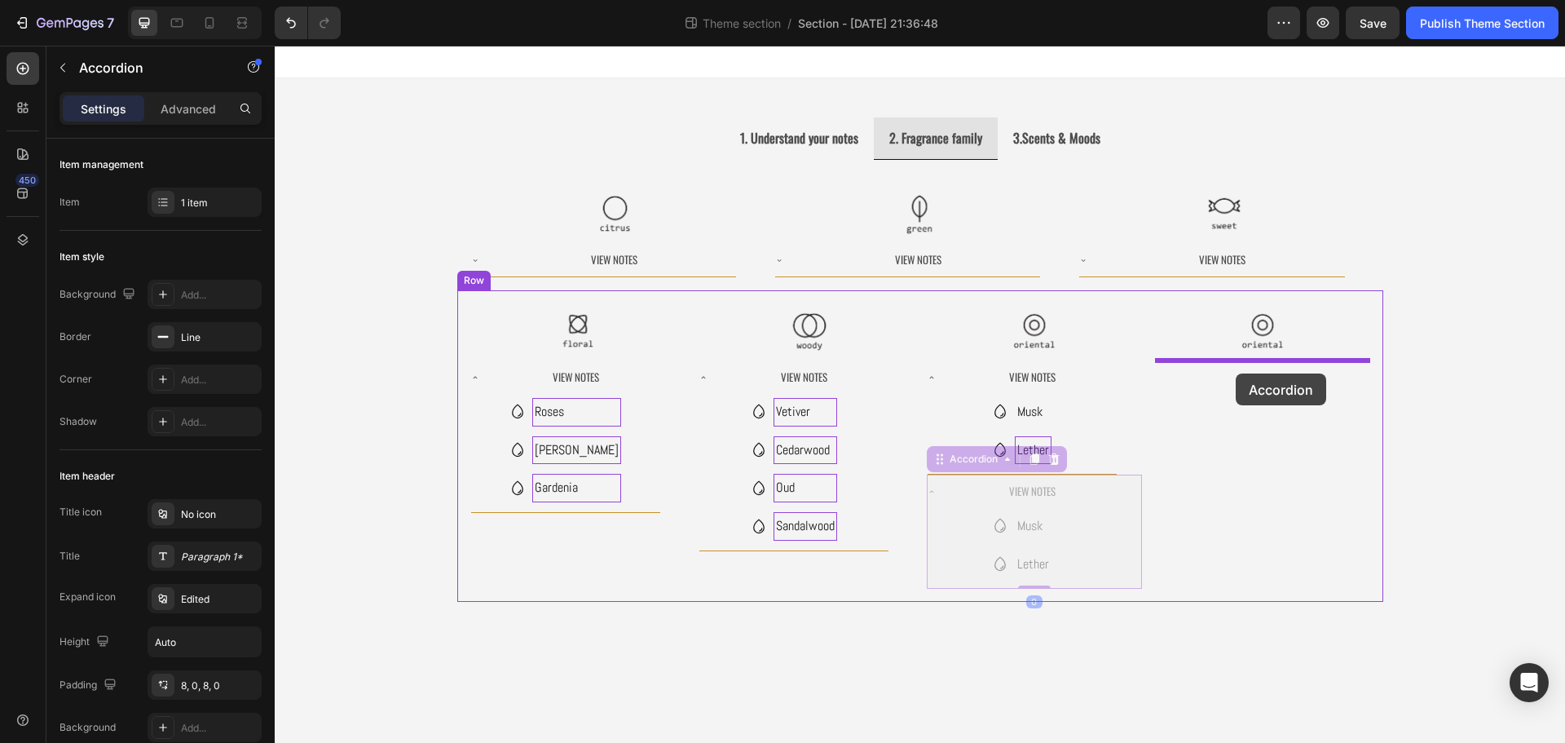
drag, startPoint x: 938, startPoint y: 487, endPoint x: 1236, endPoint y: 373, distance: 318.6
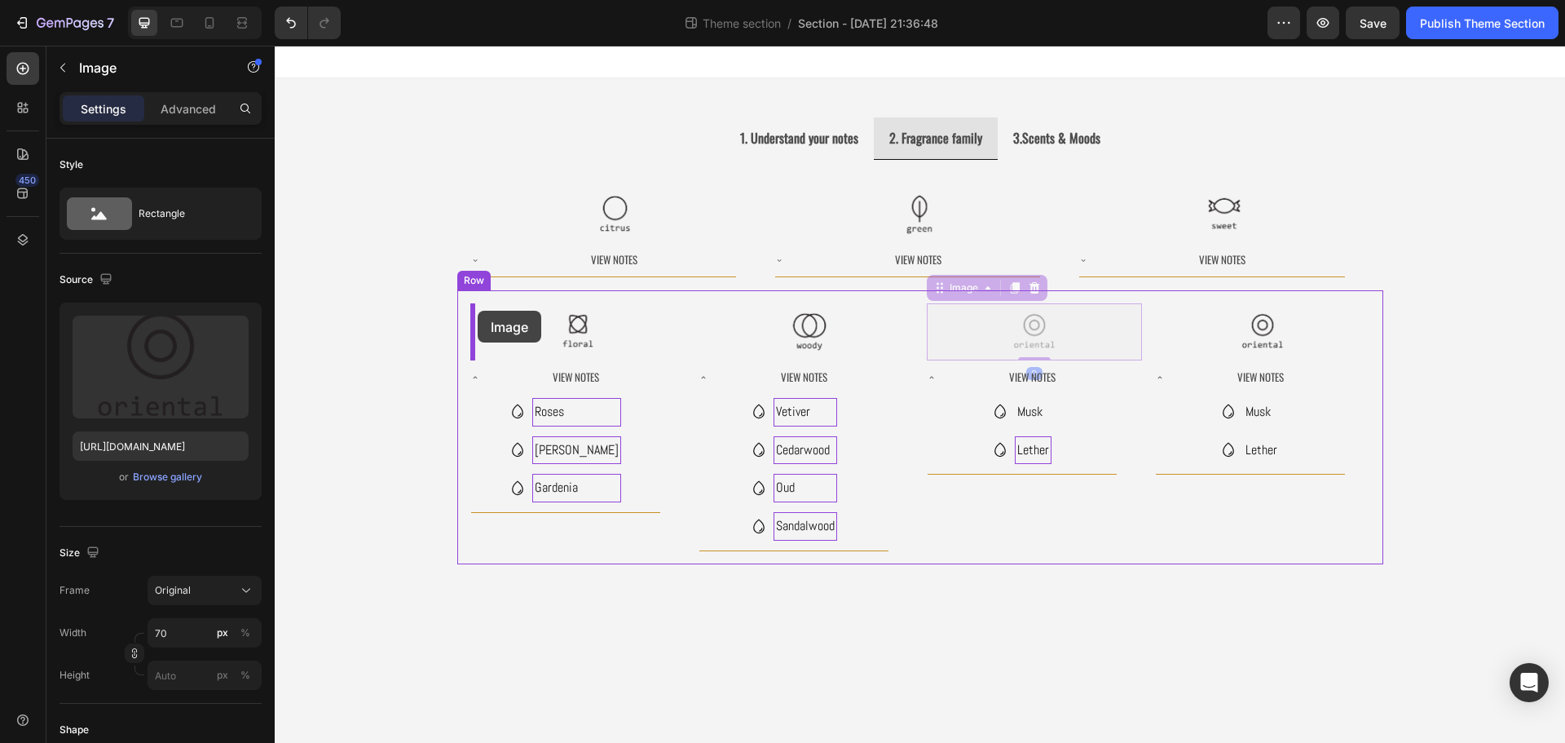
drag, startPoint x: 945, startPoint y: 298, endPoint x: 478, endPoint y: 311, distance: 467.2
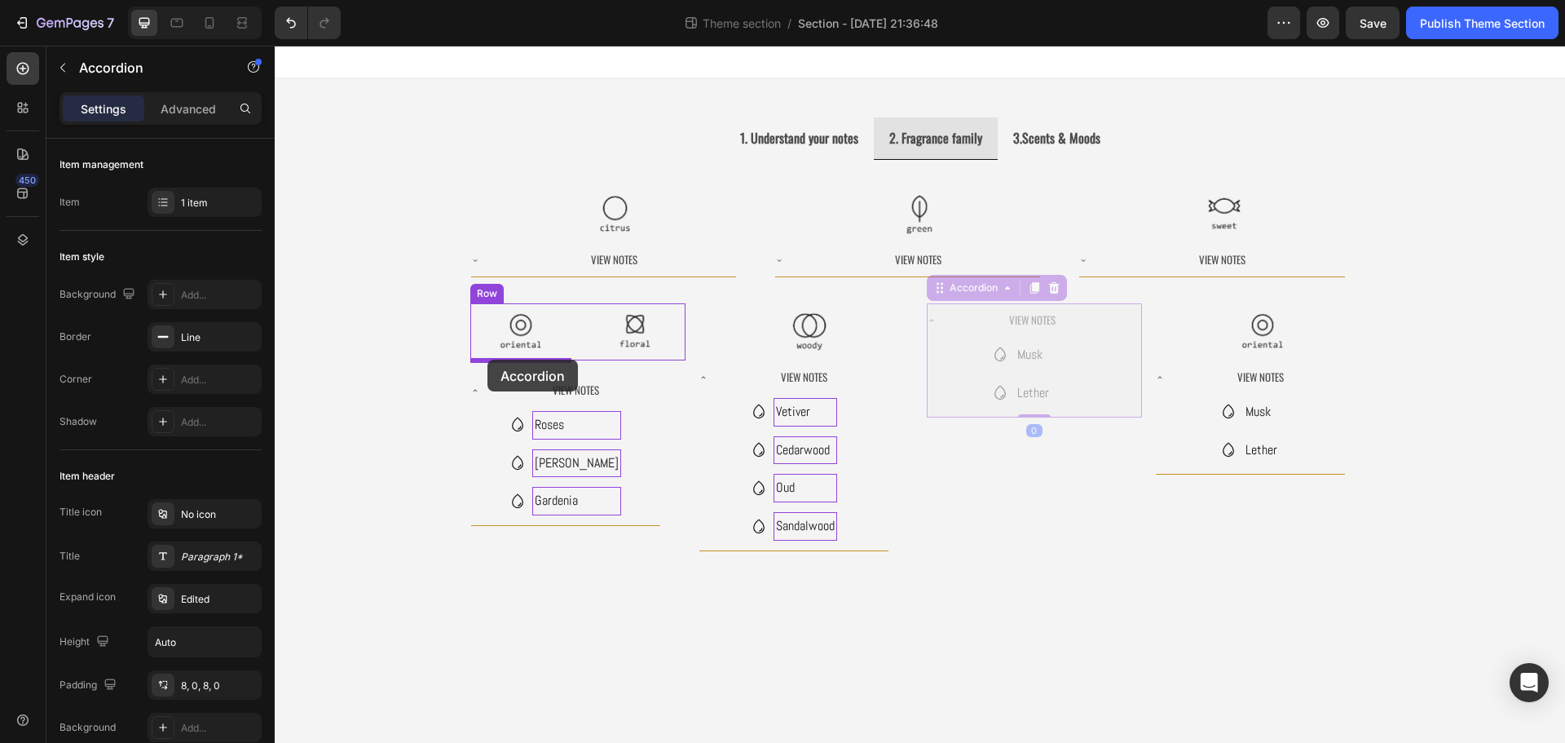
drag, startPoint x: 944, startPoint y: 293, endPoint x: 487, endPoint y: 359, distance: 461.2
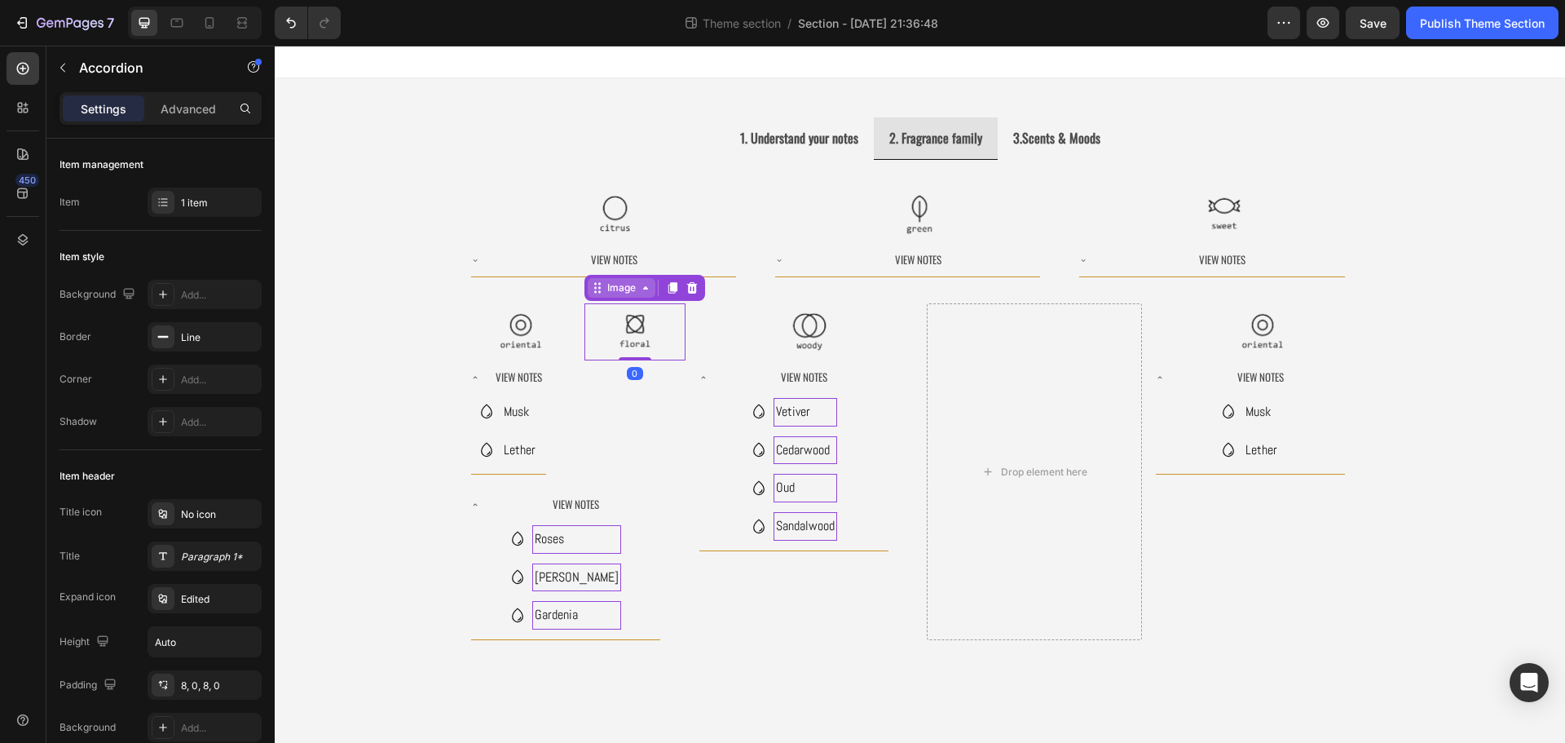
click at [595, 296] on div "Image" at bounding box center [622, 288] width 68 height 20
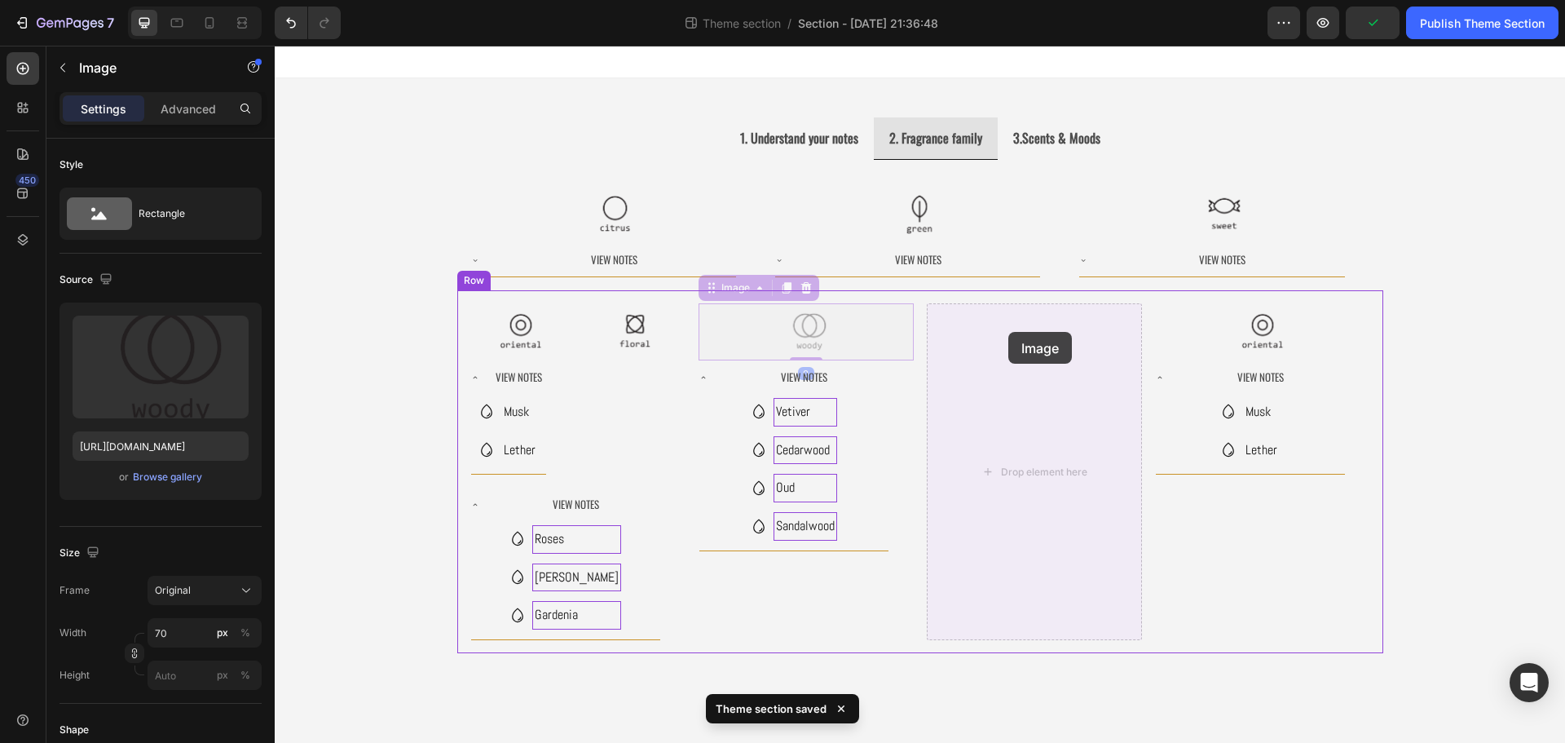
drag, startPoint x: 716, startPoint y: 297, endPoint x: 1008, endPoint y: 332, distance: 293.8
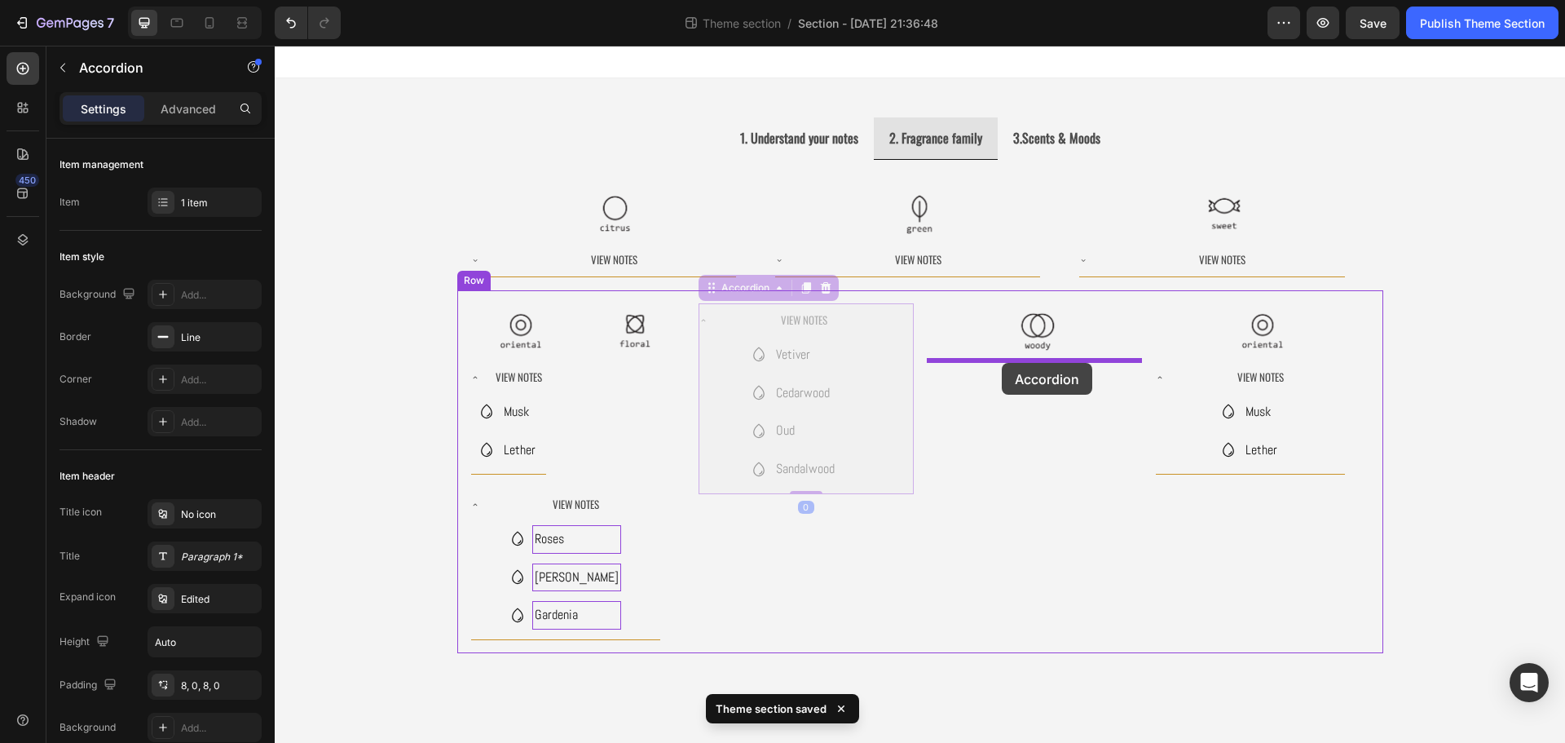
drag, startPoint x: 712, startPoint y: 302, endPoint x: 1002, endPoint y: 363, distance: 296.5
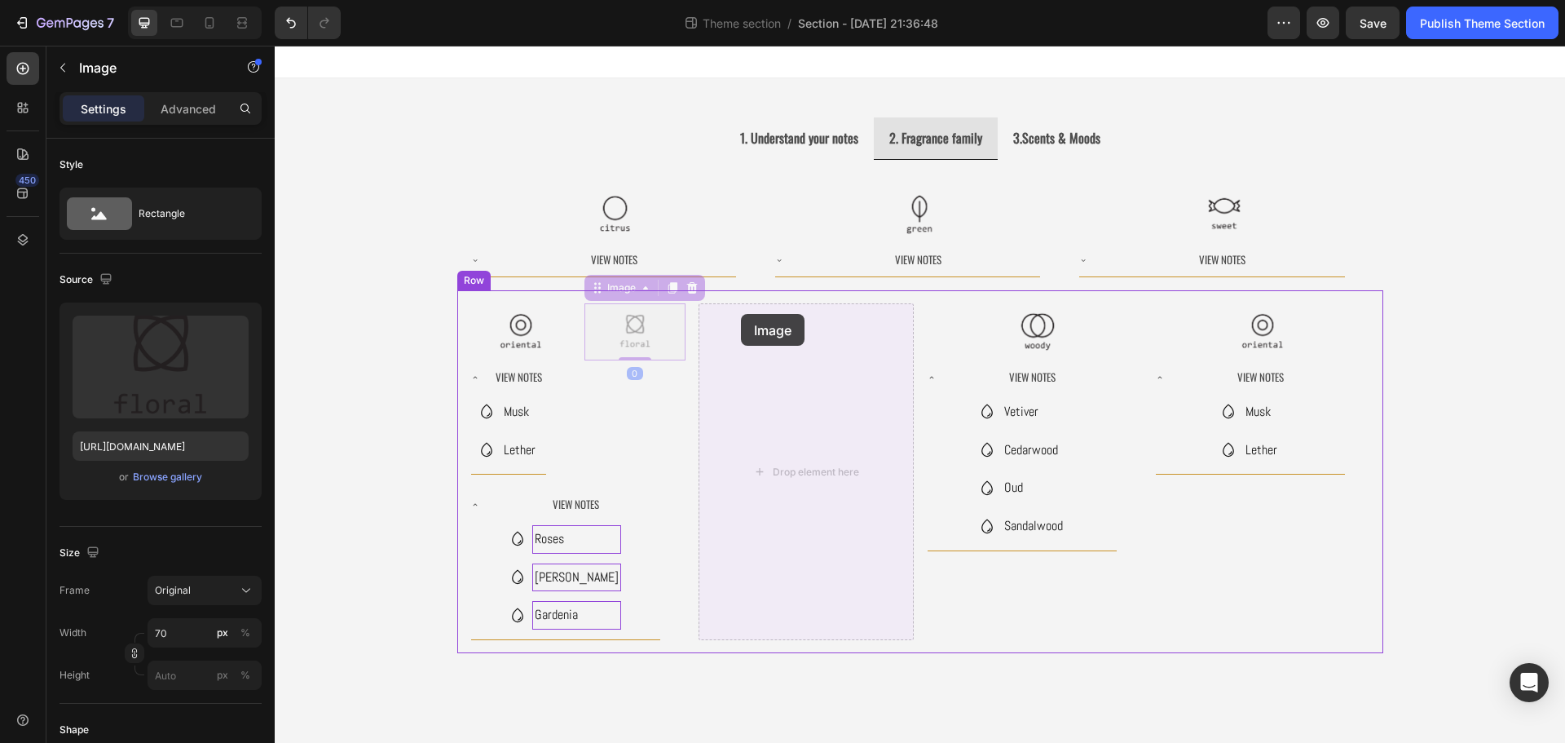
drag, startPoint x: 595, startPoint y: 295, endPoint x: 743, endPoint y: 314, distance: 148.7
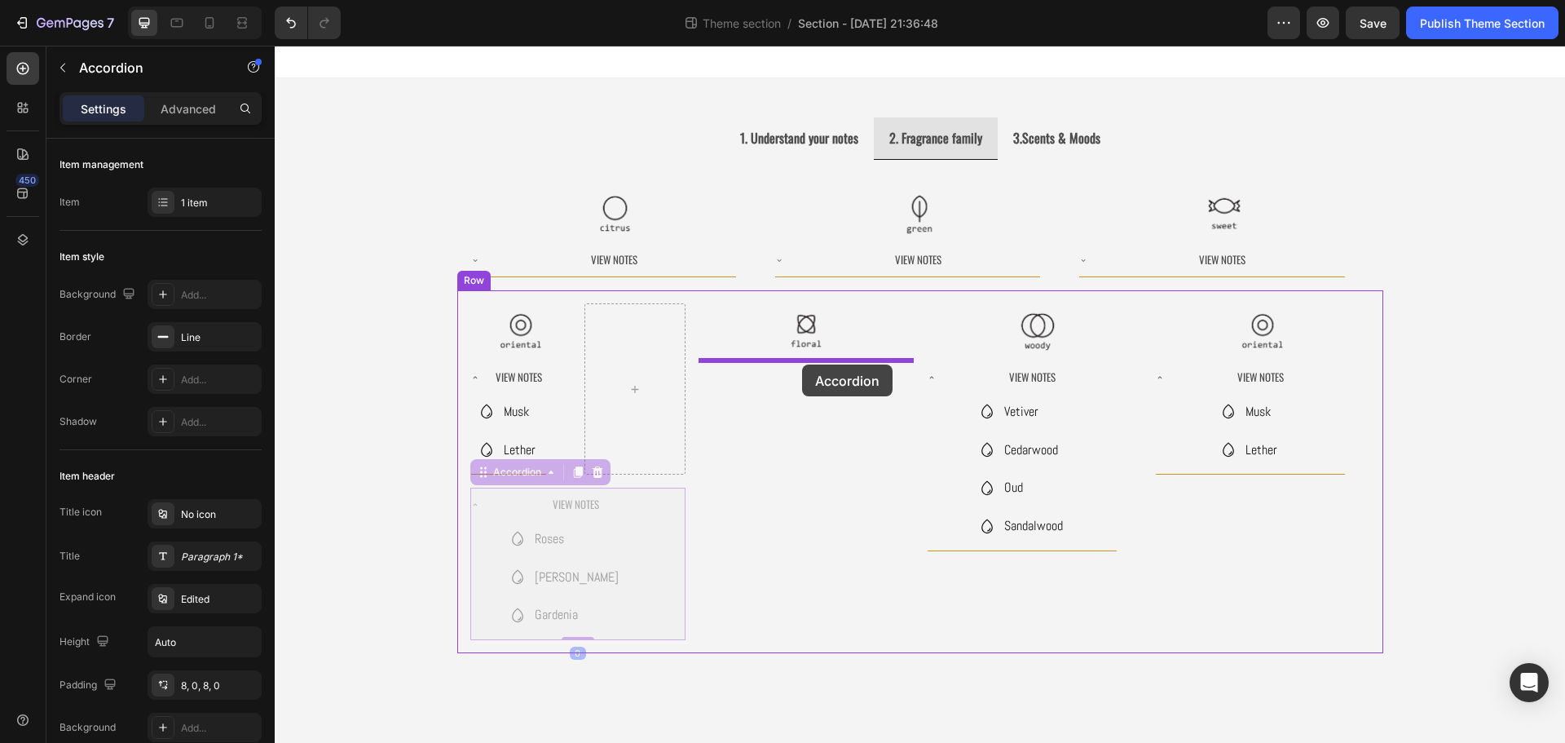
drag, startPoint x: 486, startPoint y: 478, endPoint x: 802, endPoint y: 364, distance: 336.2
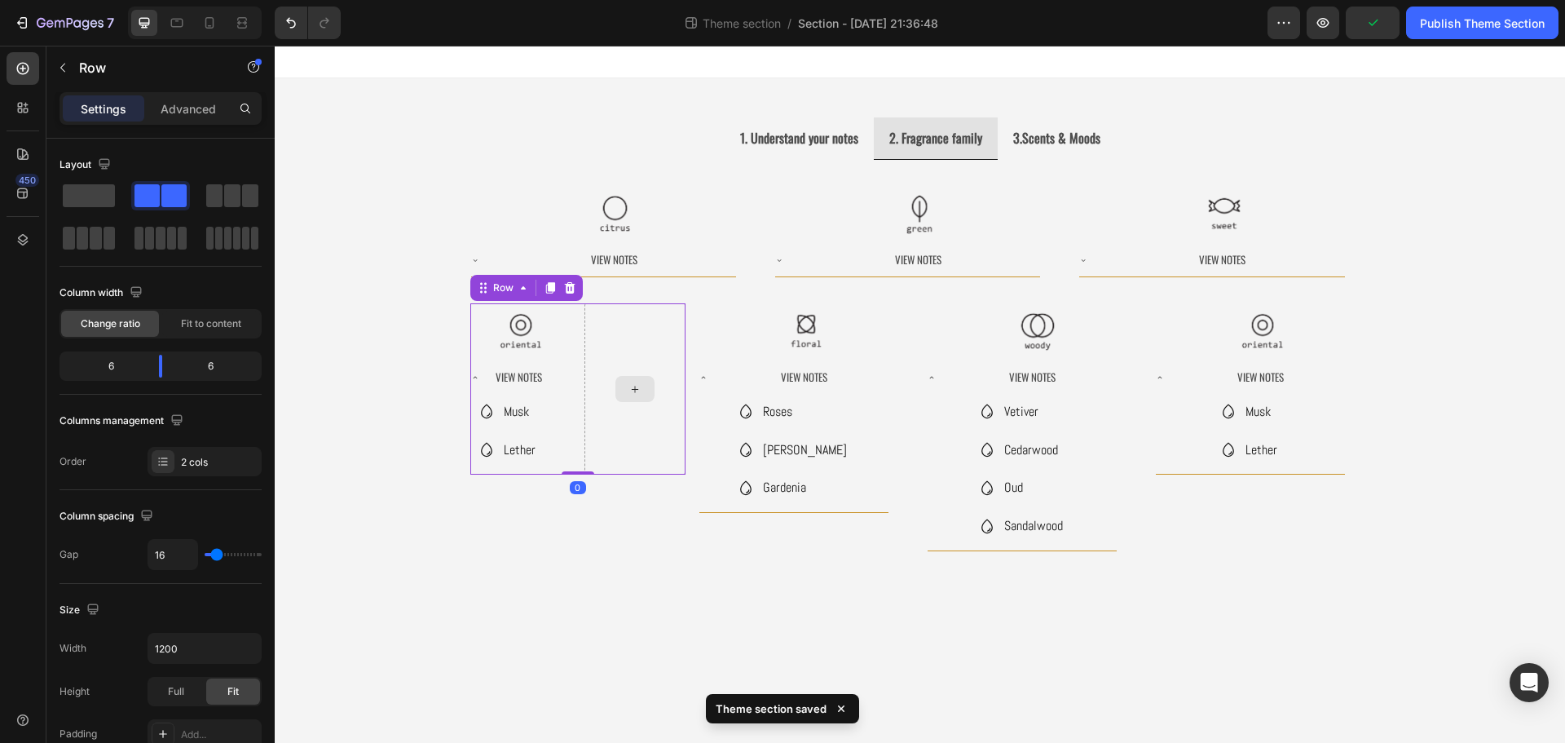
click at [654, 370] on div at bounding box center [634, 388] width 101 height 171
click at [612, 345] on div at bounding box center [634, 388] width 101 height 171
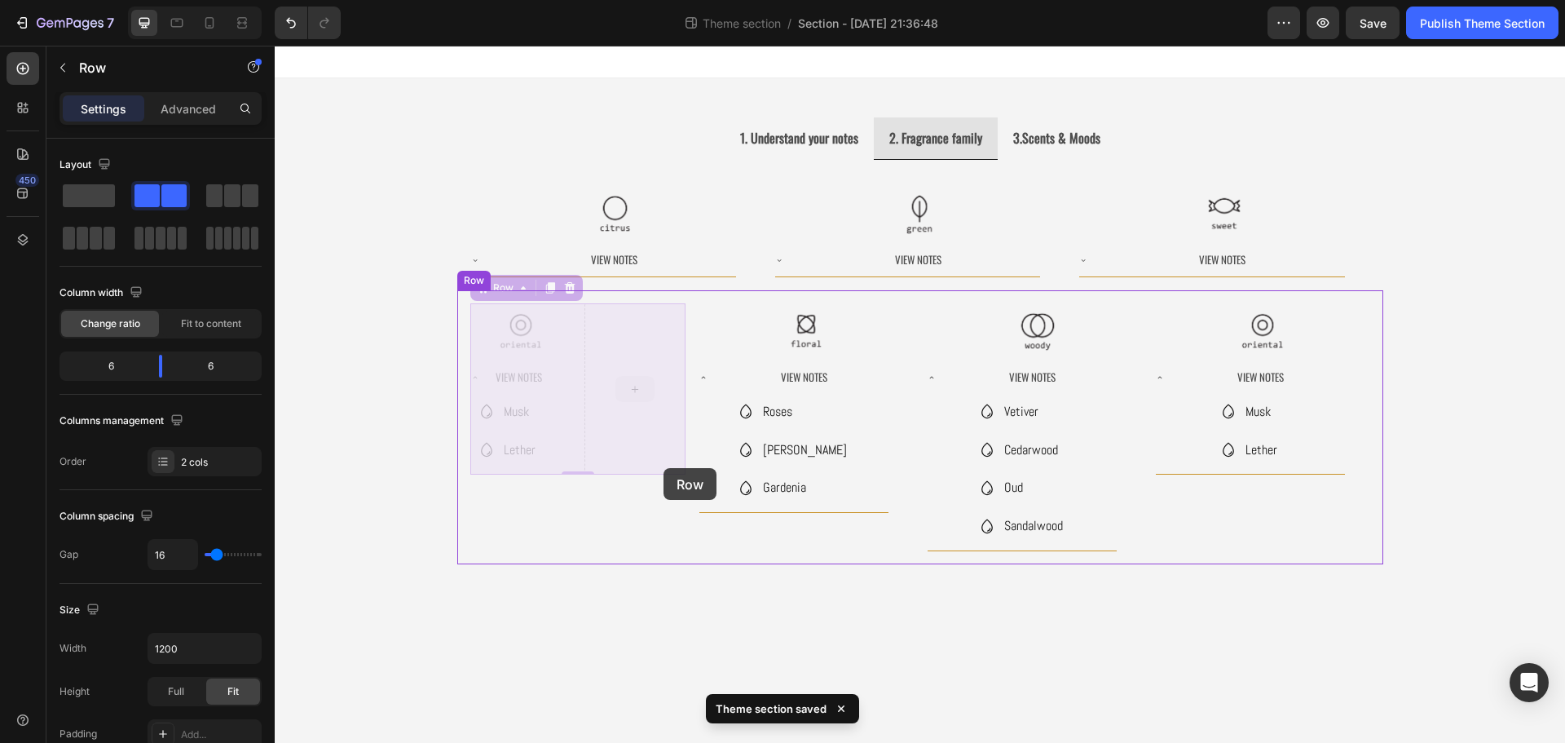
drag, startPoint x: 607, startPoint y: 334, endPoint x: 663, endPoint y: 476, distance: 152.6
click at [663, 476] on div "1. Understand your notes 2. Fragrance family 3.Scents & Moods Image Image Image…" at bounding box center [920, 331] width 1290 height 571
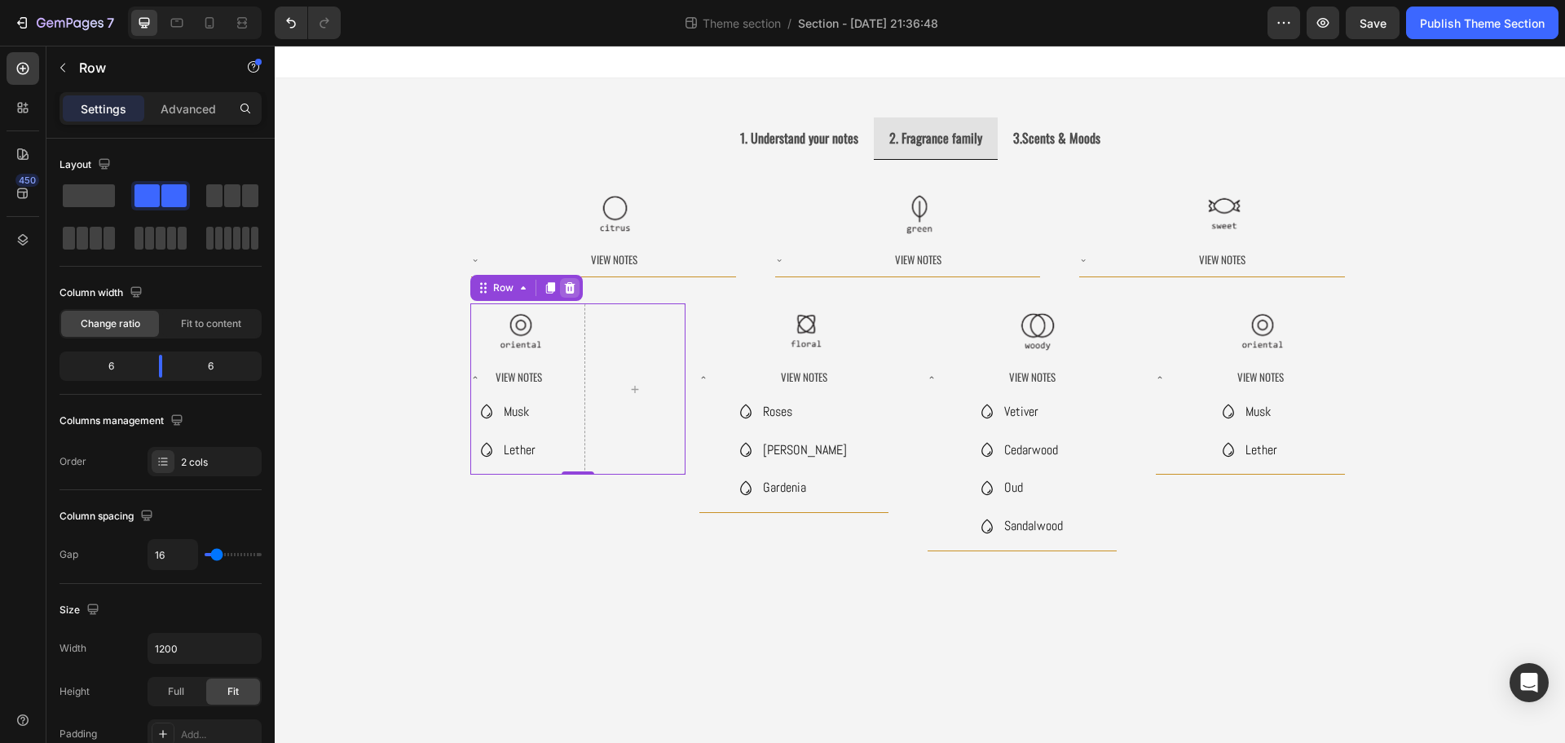
click at [569, 291] on icon at bounding box center [569, 287] width 11 height 11
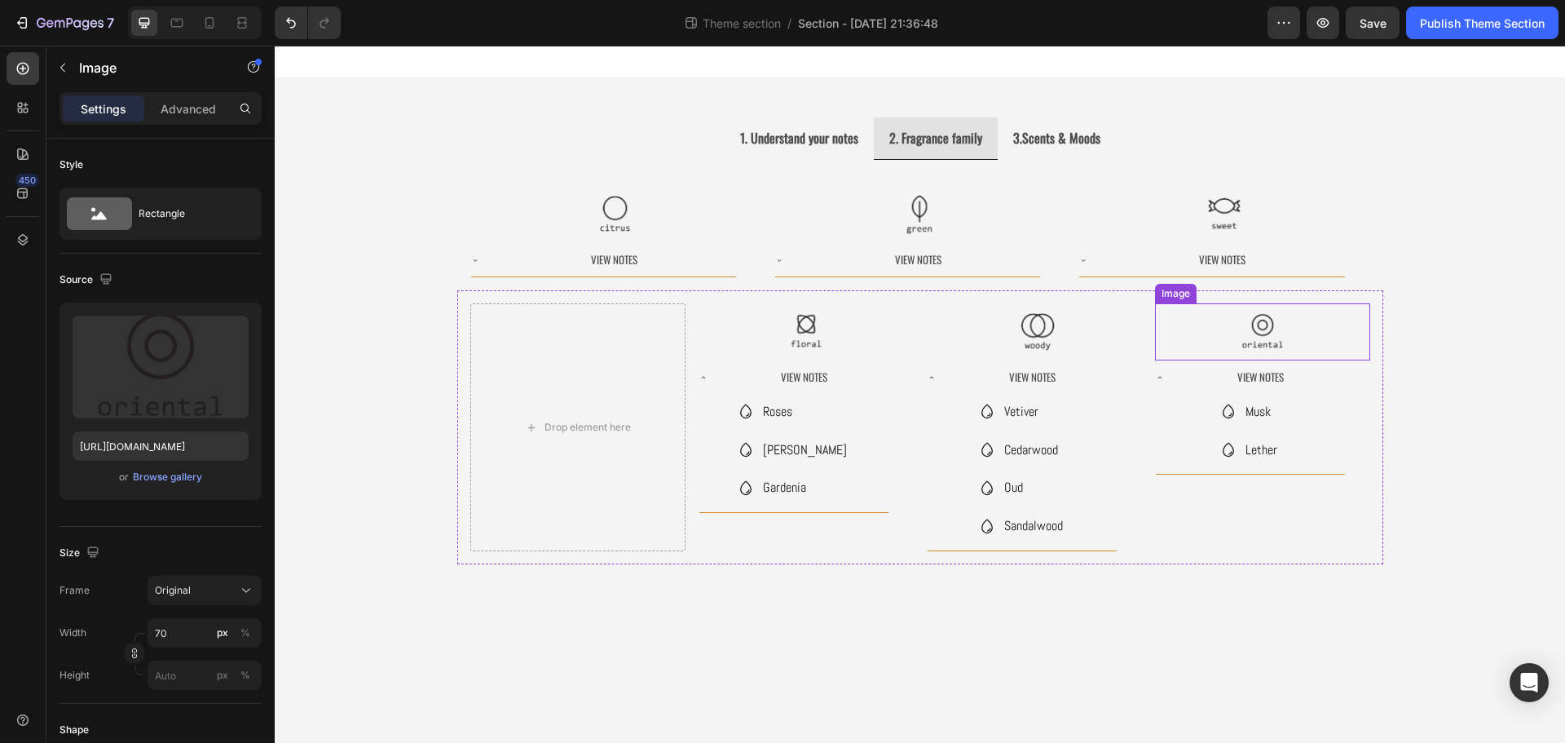
click at [1268, 340] on img at bounding box center [1262, 331] width 57 height 57
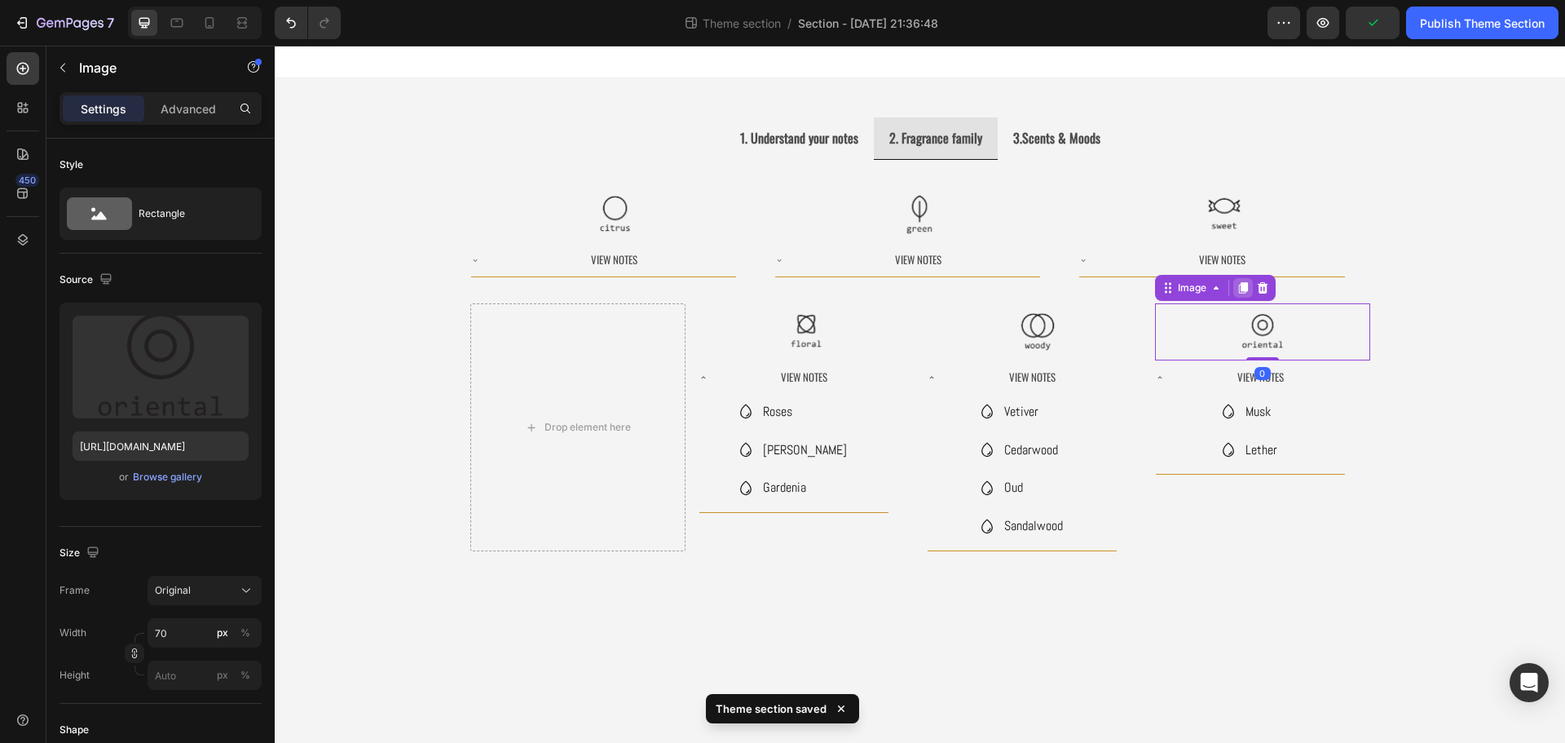
click at [1239, 293] on icon at bounding box center [1242, 288] width 9 height 11
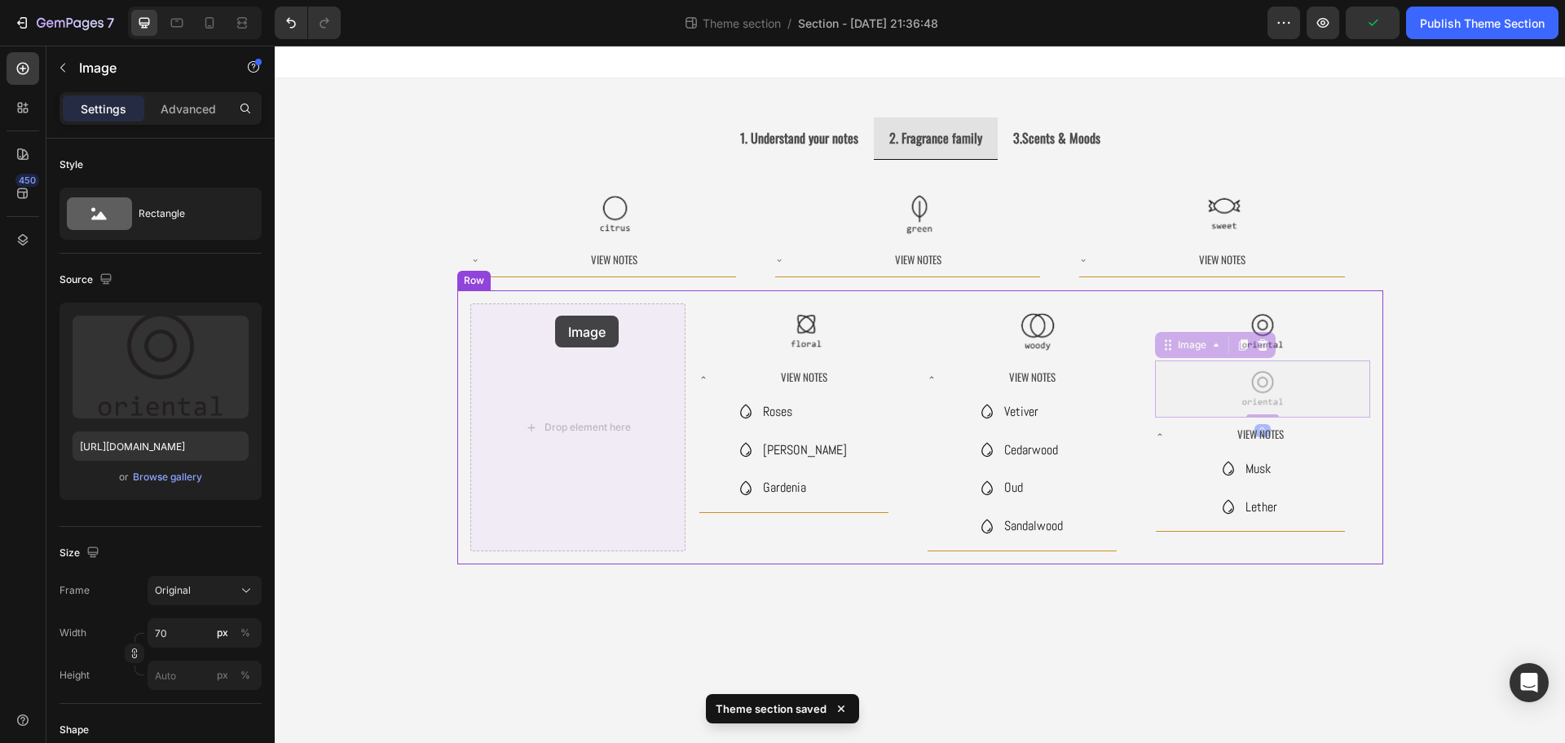
drag, startPoint x: 1182, startPoint y: 350, endPoint x: 555, endPoint y: 315, distance: 627.7
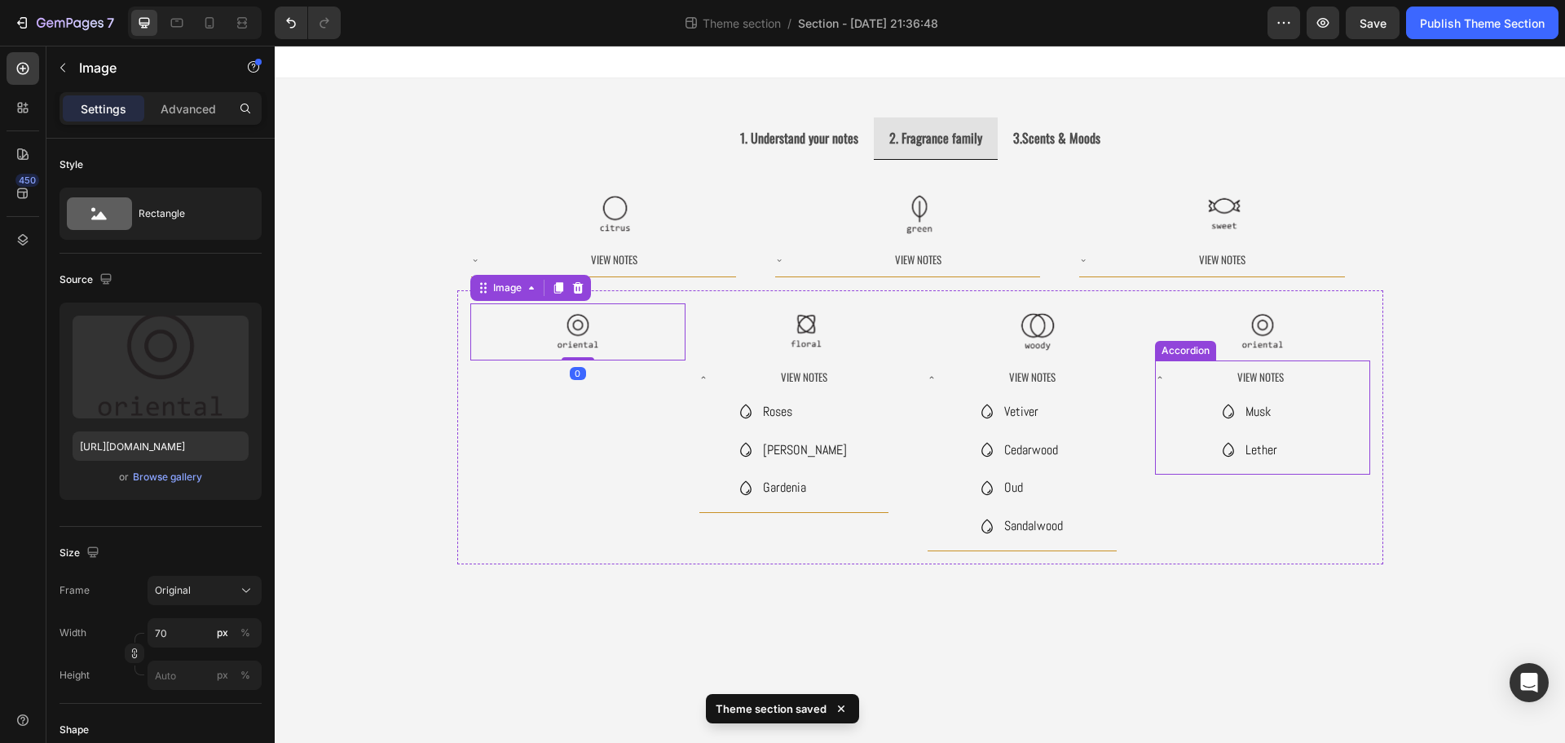
click at [1188, 365] on div "View Notes" at bounding box center [1250, 377] width 189 height 34
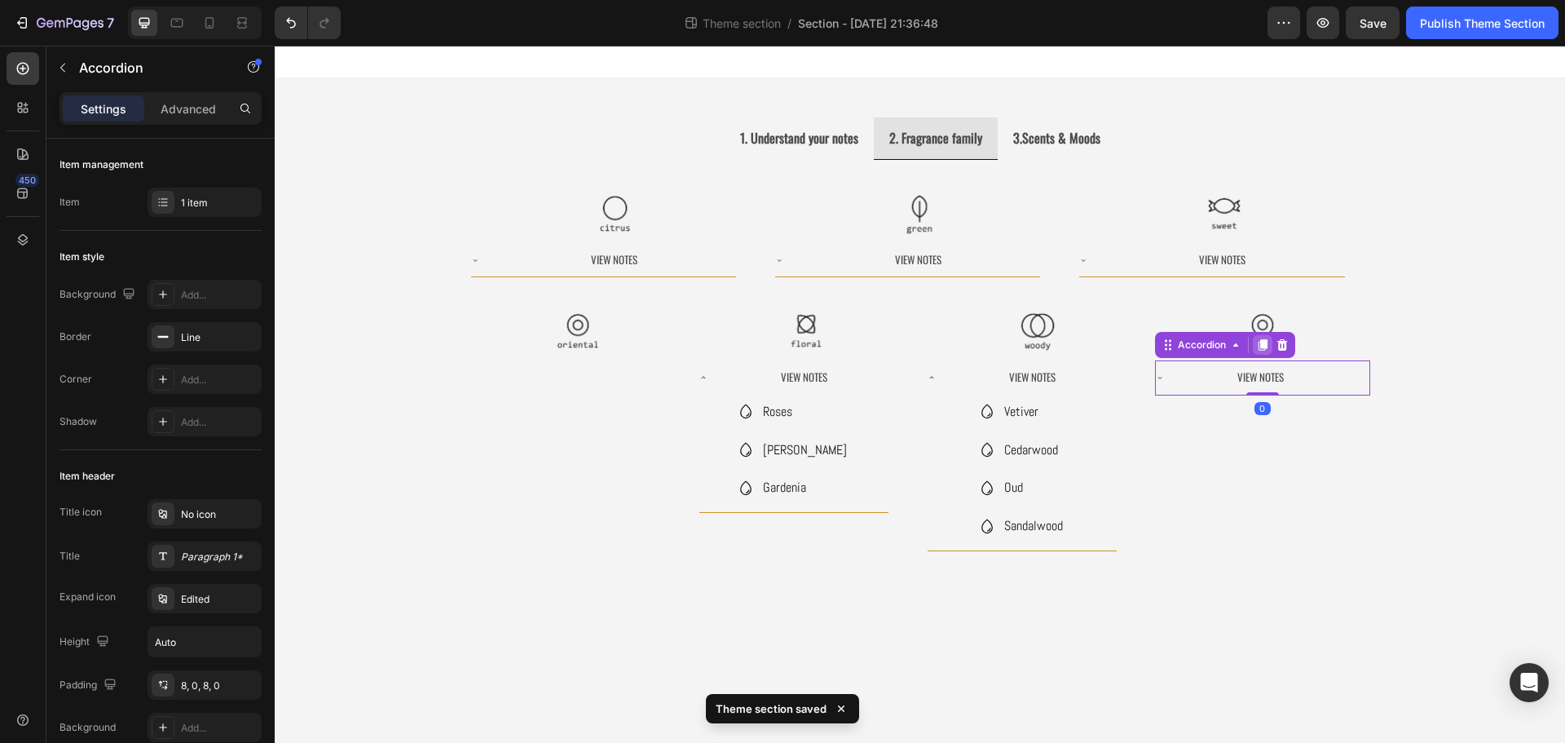
click at [1263, 350] on icon at bounding box center [1262, 344] width 13 height 13
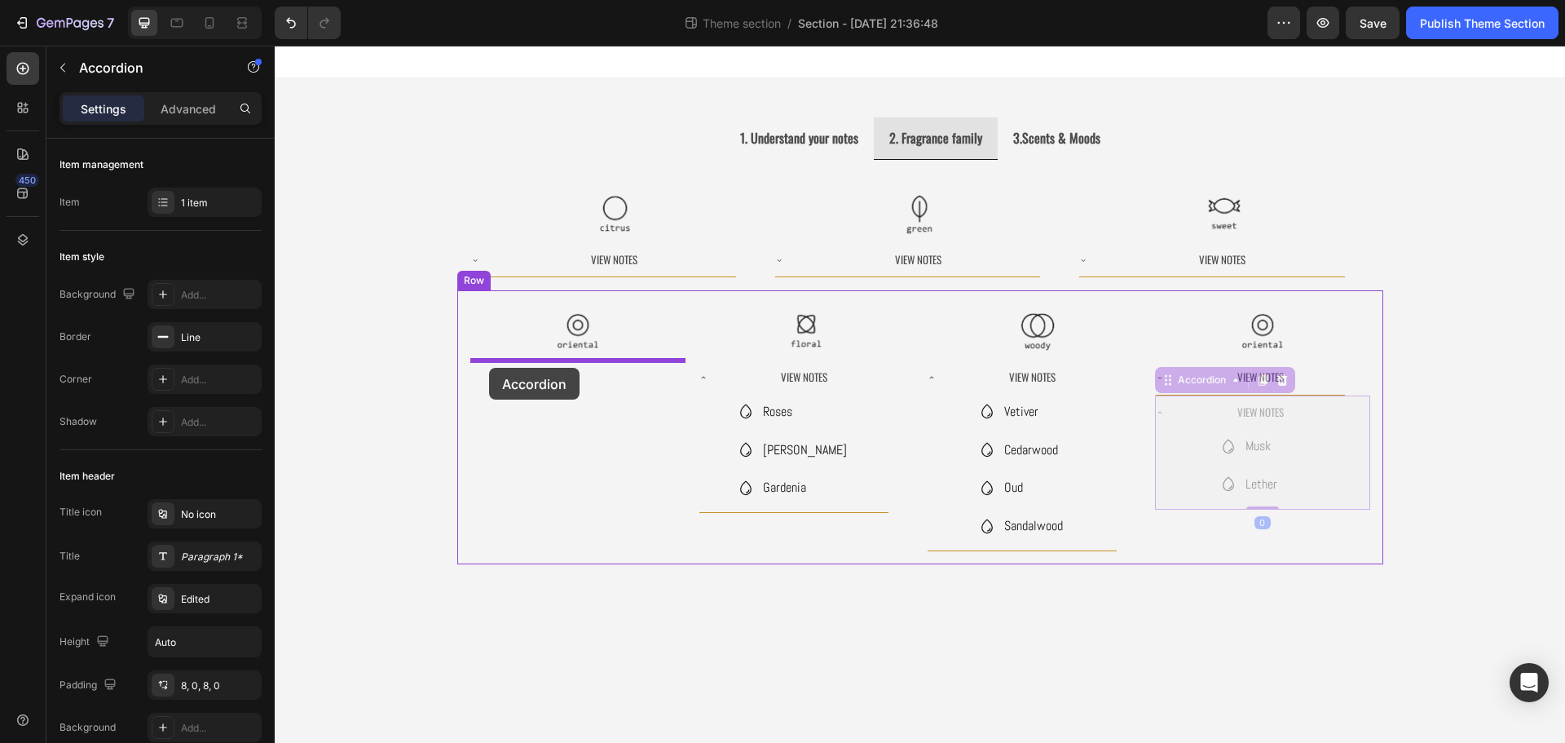
drag, startPoint x: 1194, startPoint y: 389, endPoint x: 489, endPoint y: 368, distance: 705.4
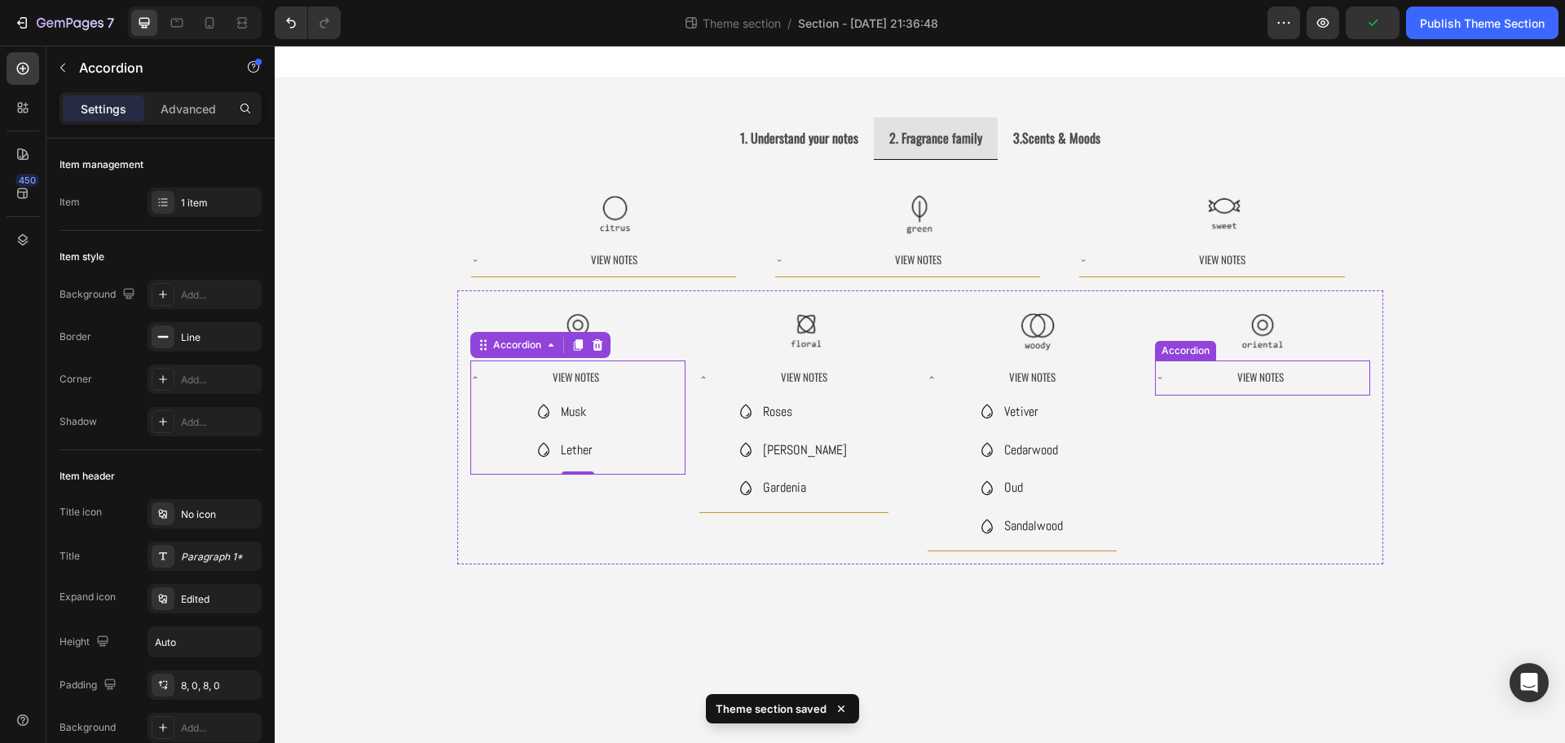
click at [1164, 381] on div "View Notes" at bounding box center [1250, 377] width 189 height 34
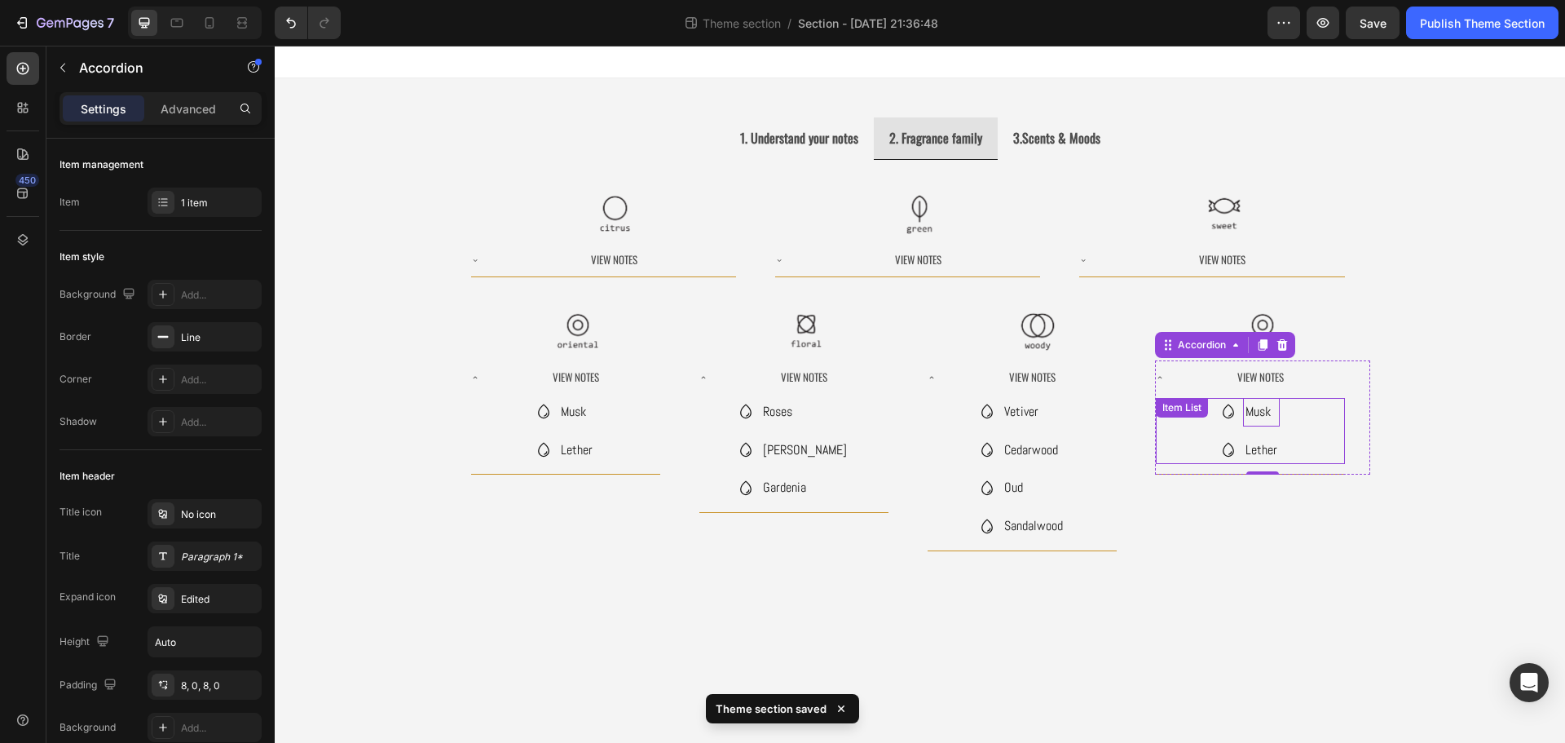
click at [1257, 410] on div "Musk Lether Item List" at bounding box center [1250, 431] width 189 height 67
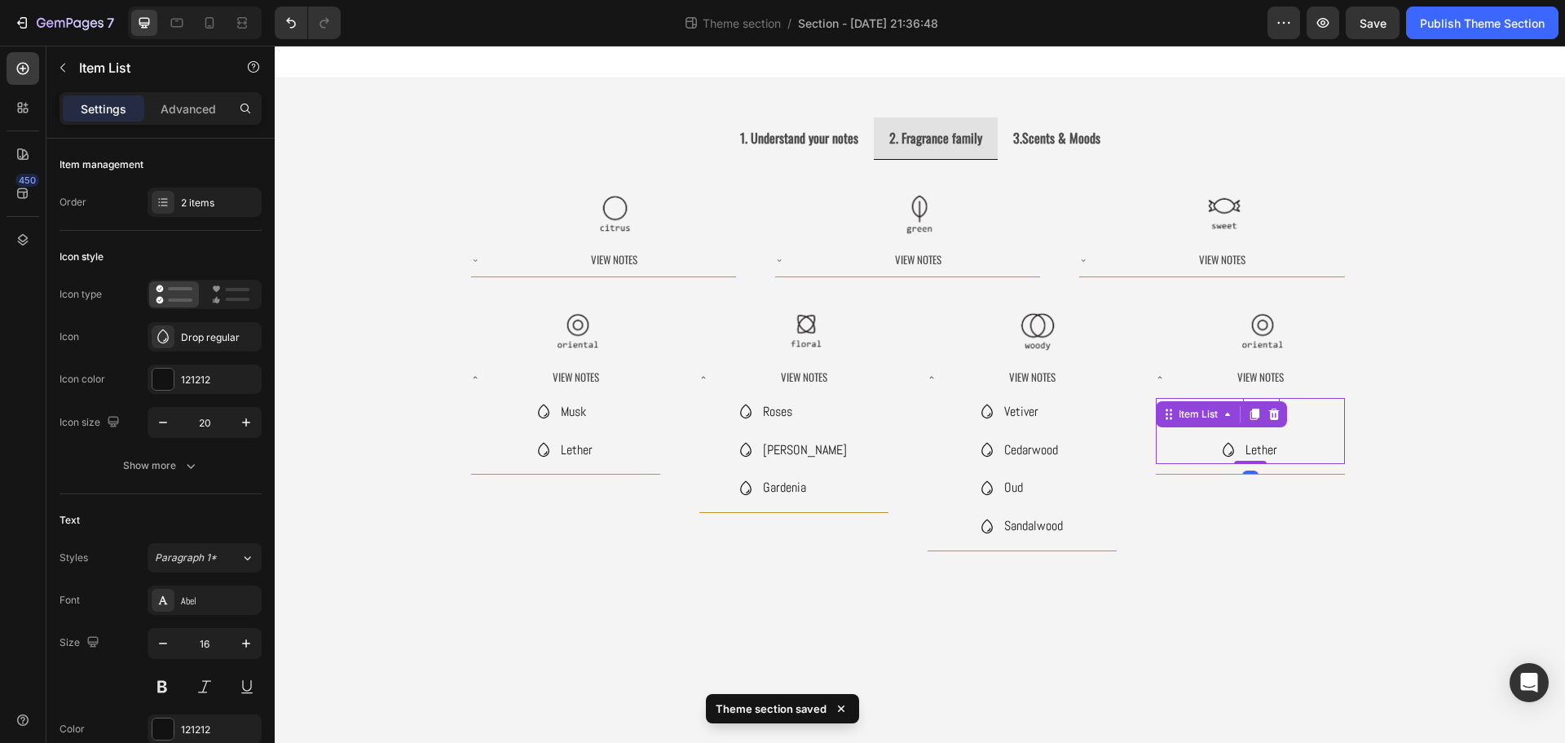
click at [1257, 410] on icon at bounding box center [1253, 413] width 9 height 11
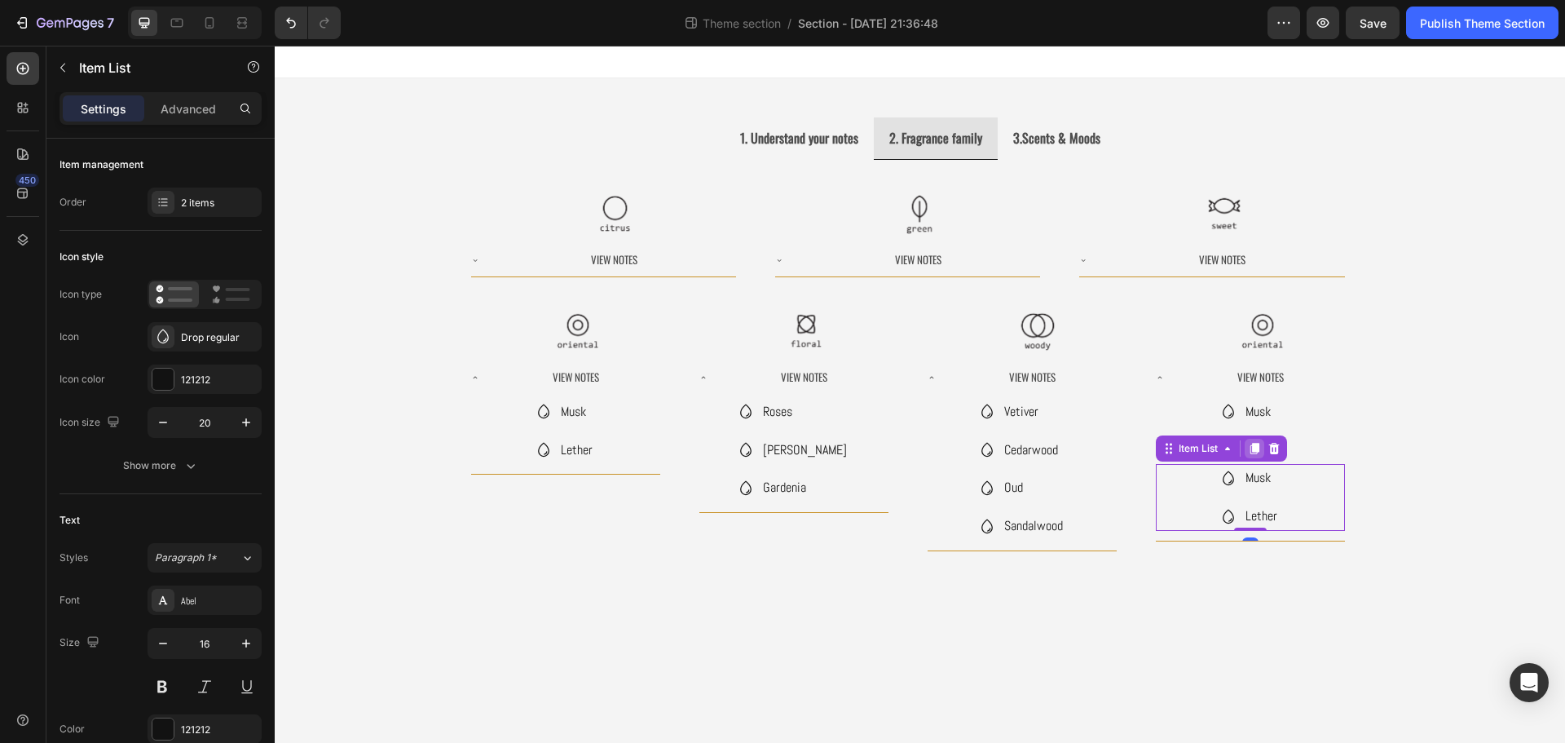
click at [1258, 448] on icon at bounding box center [1253, 448] width 9 height 11
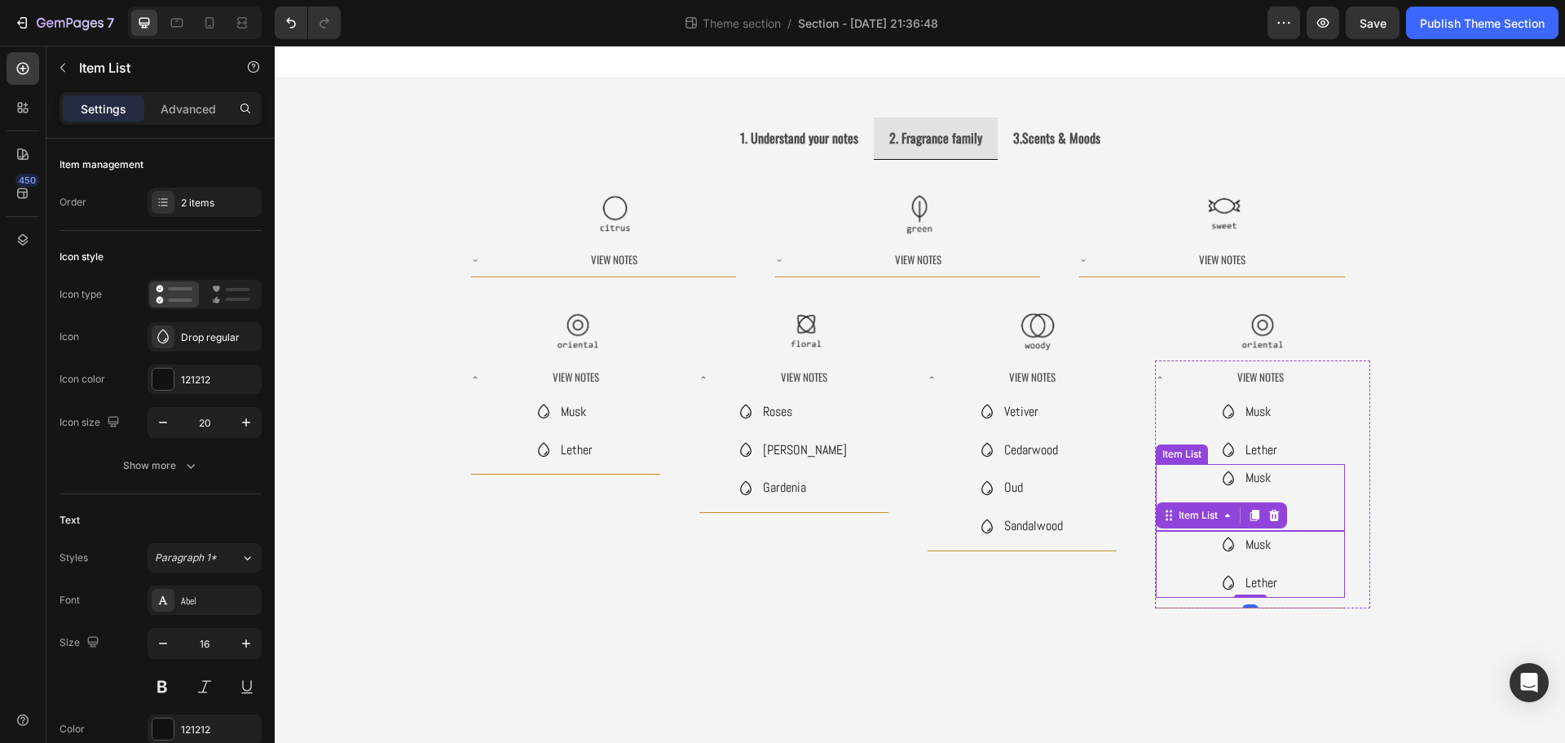
click at [1334, 465] on div "Musk Lether" at bounding box center [1250, 497] width 189 height 67
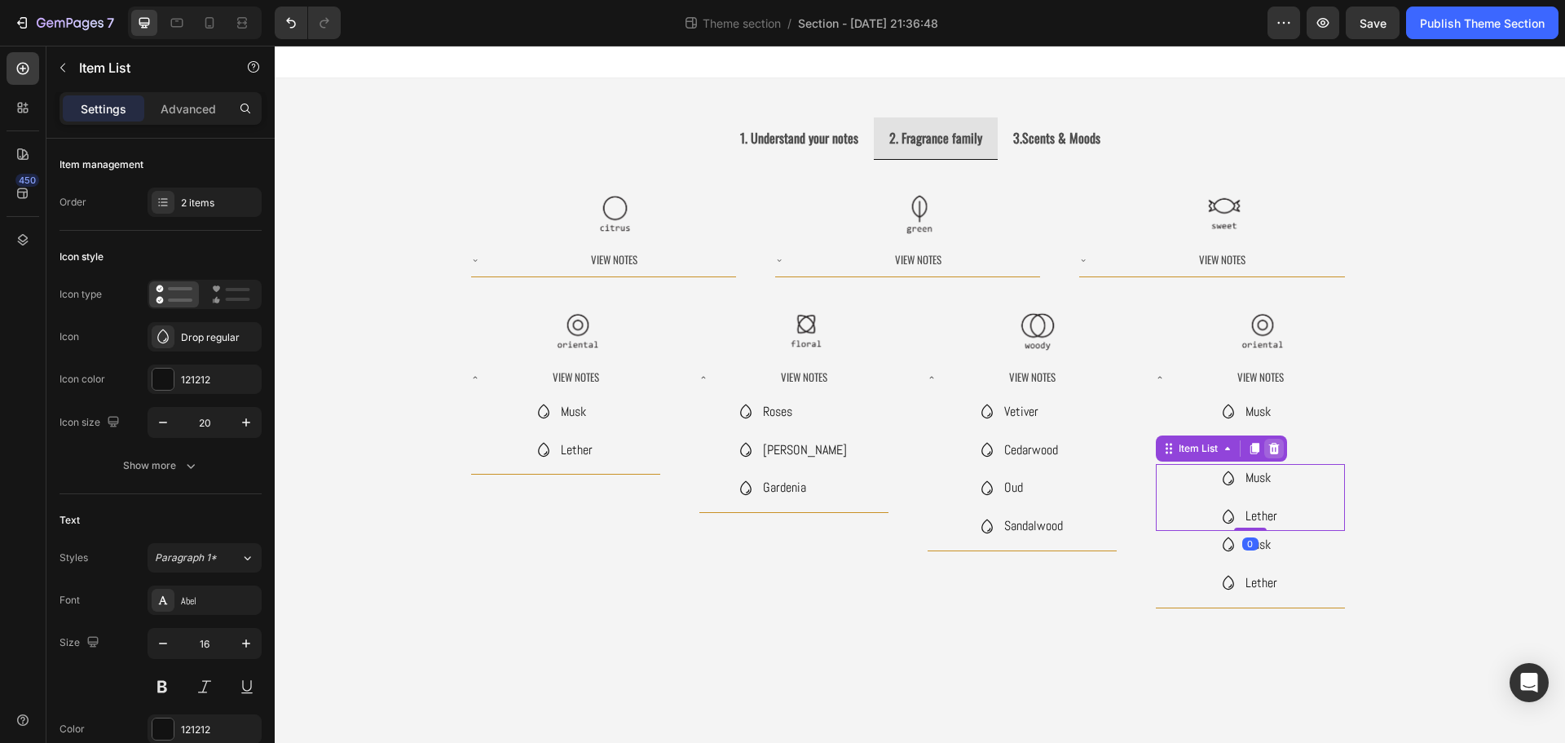
click at [1274, 451] on icon at bounding box center [1273, 448] width 11 height 11
click at [1298, 483] on div "Musk Lether" at bounding box center [1250, 497] width 189 height 67
click at [1274, 457] on div at bounding box center [1274, 449] width 20 height 20
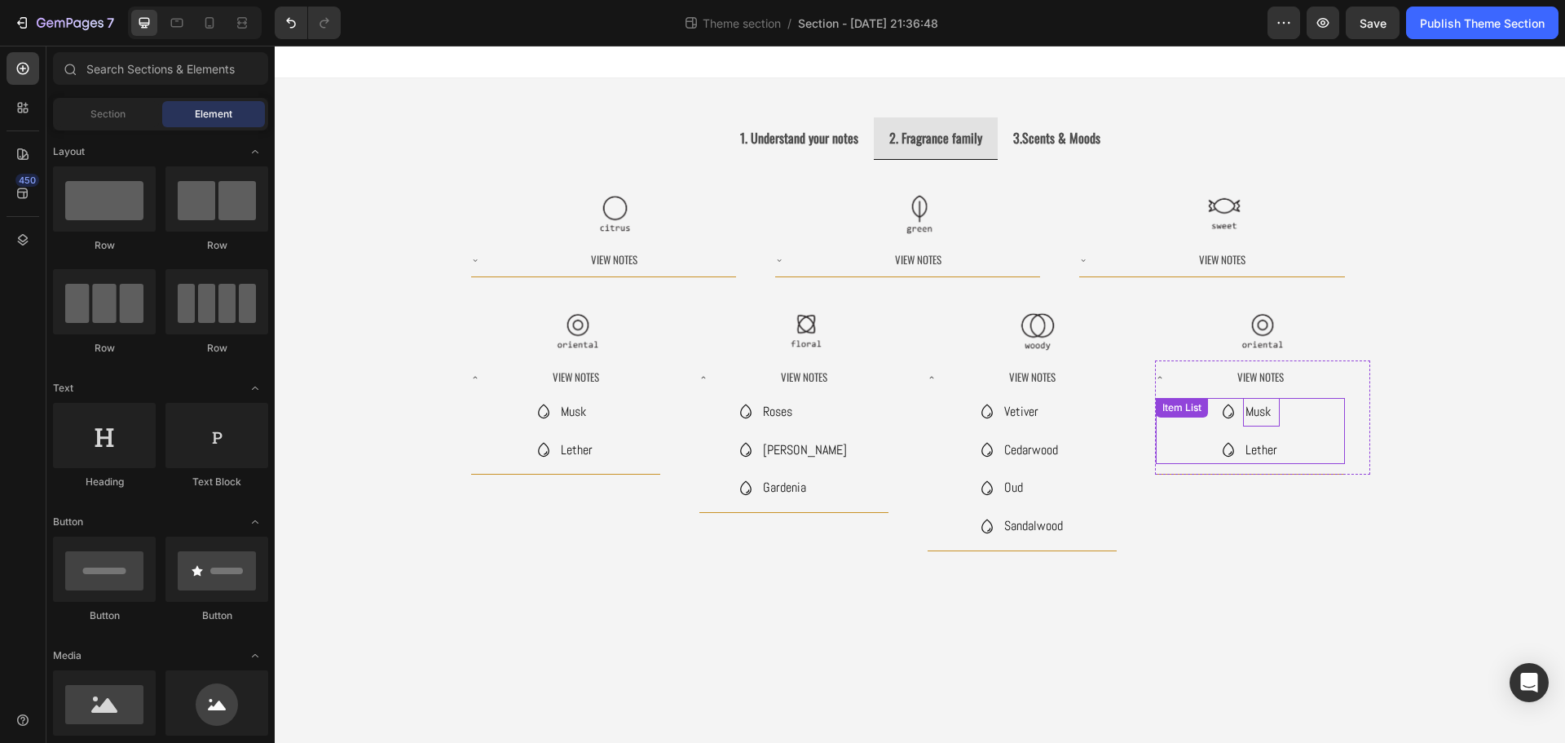
click at [1260, 416] on p "Musk" at bounding box center [1261, 412] width 32 height 24
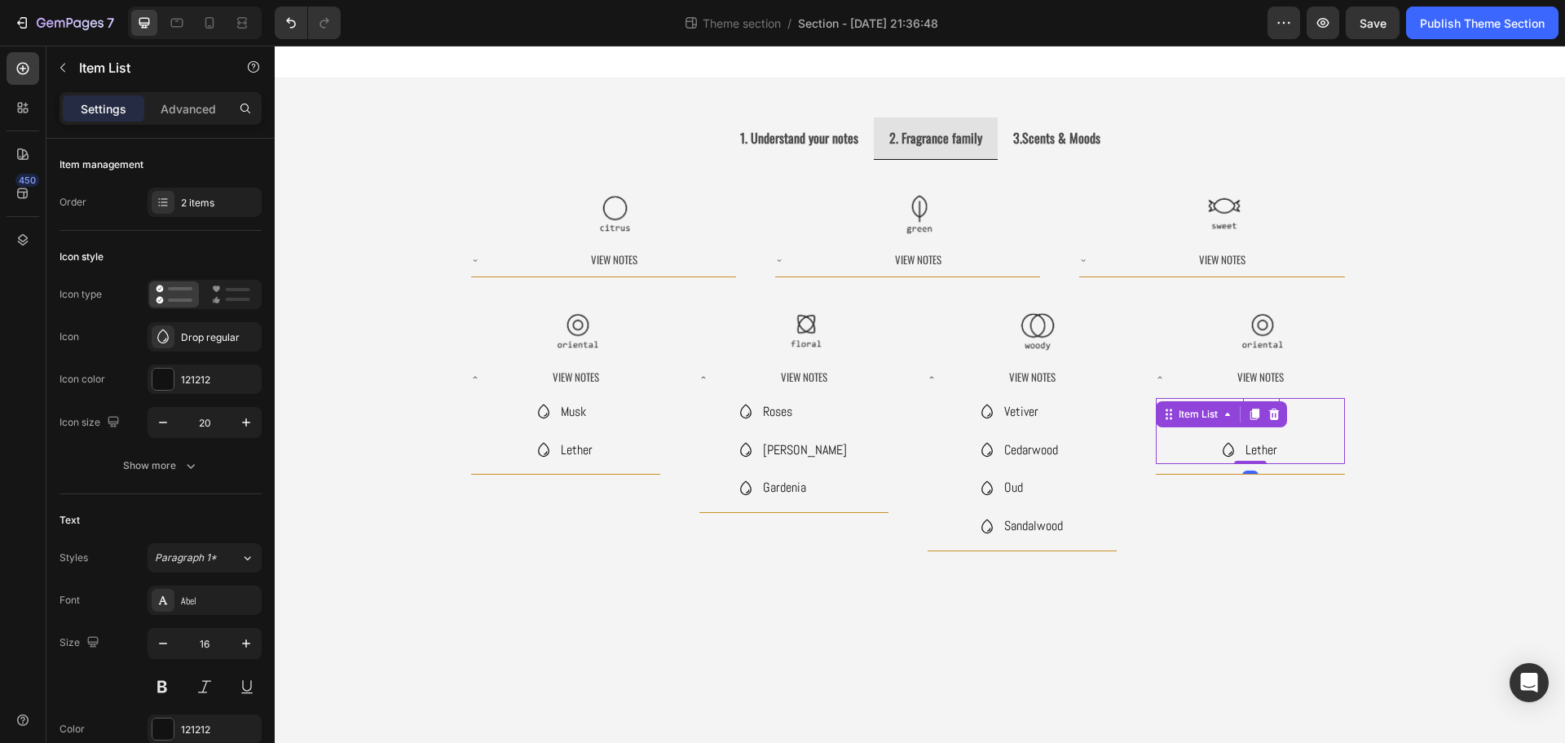
click at [1260, 416] on icon at bounding box center [1254, 414] width 13 height 13
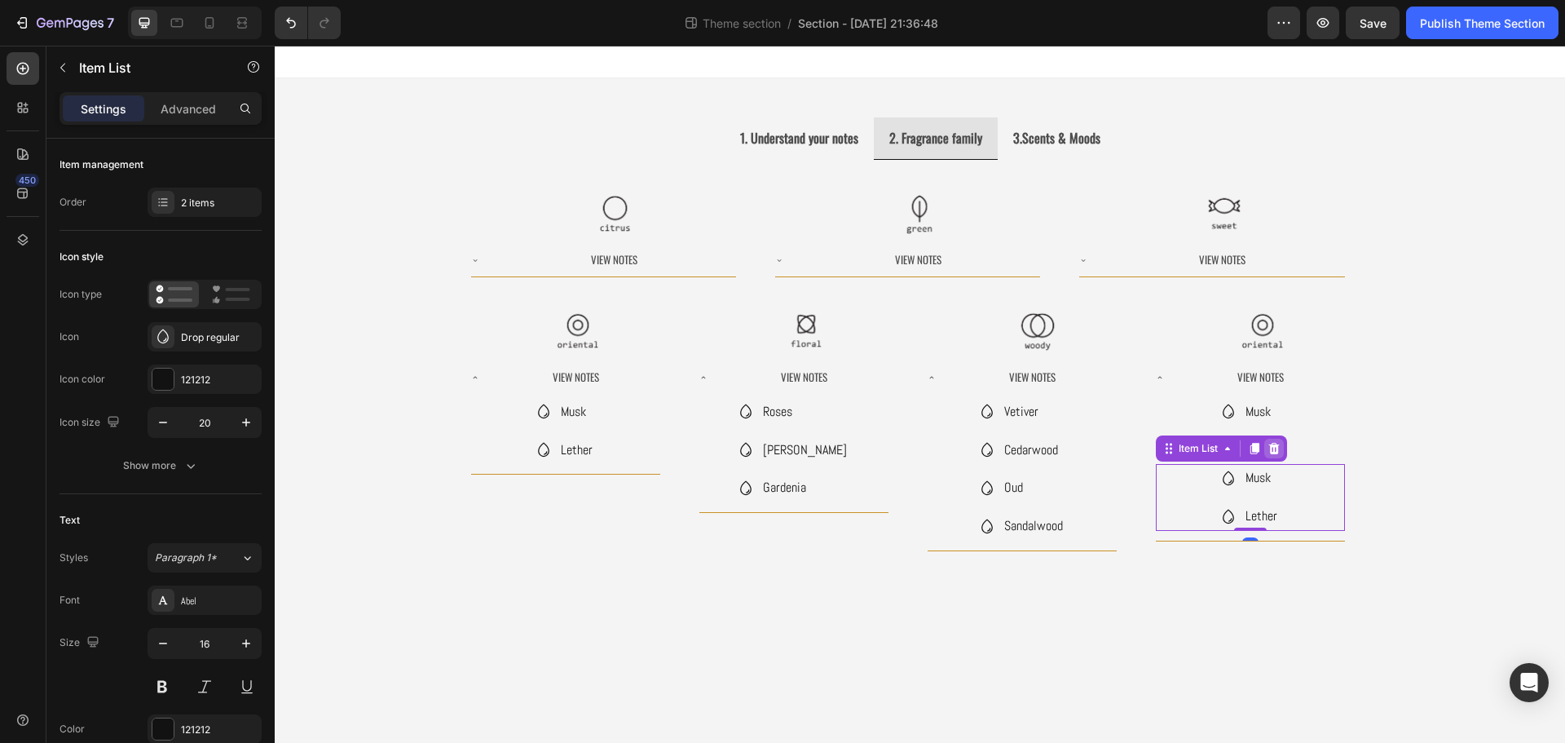
click at [1275, 452] on icon at bounding box center [1273, 448] width 11 height 11
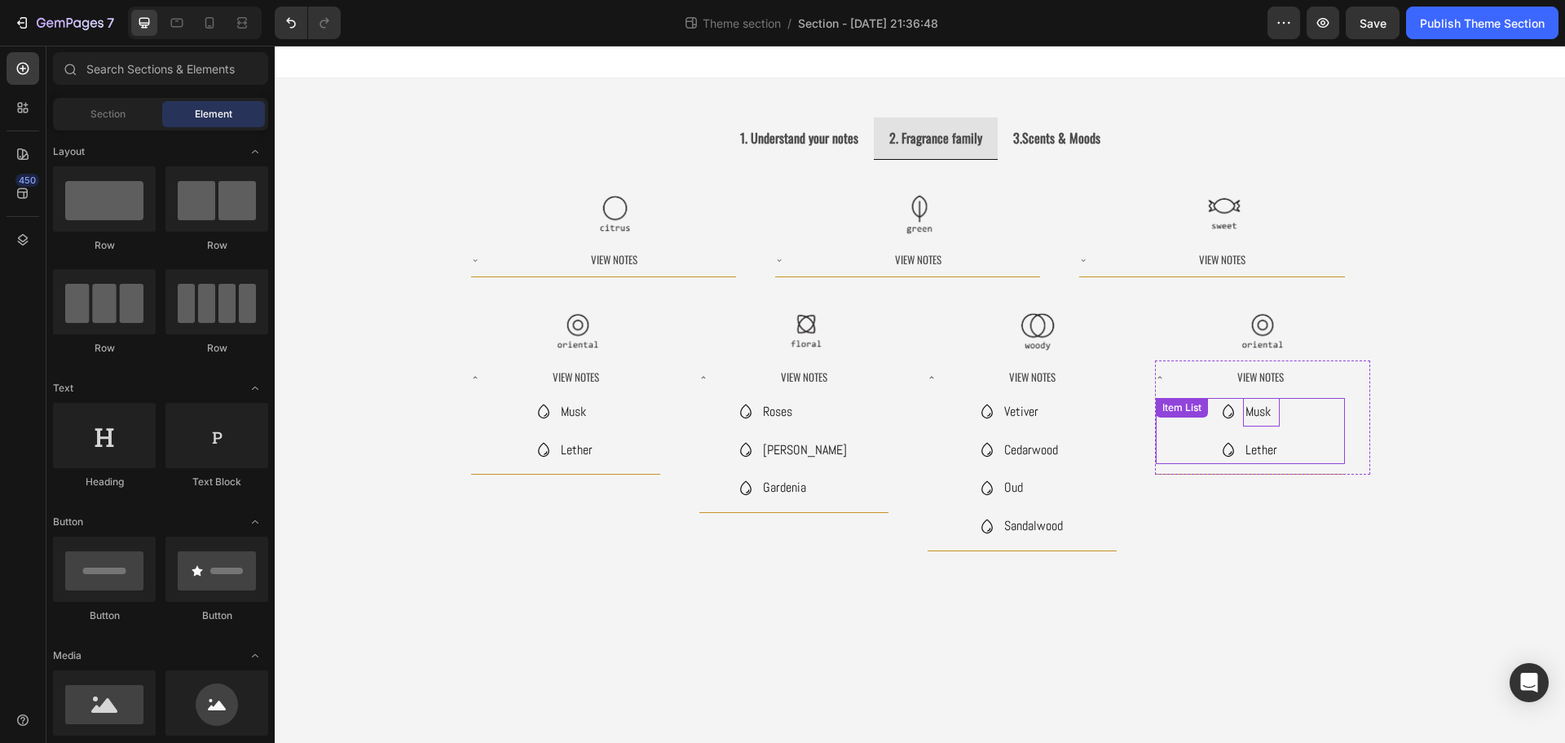
click at [1258, 419] on div "Musk Lether Item List" at bounding box center [1250, 431] width 189 height 67
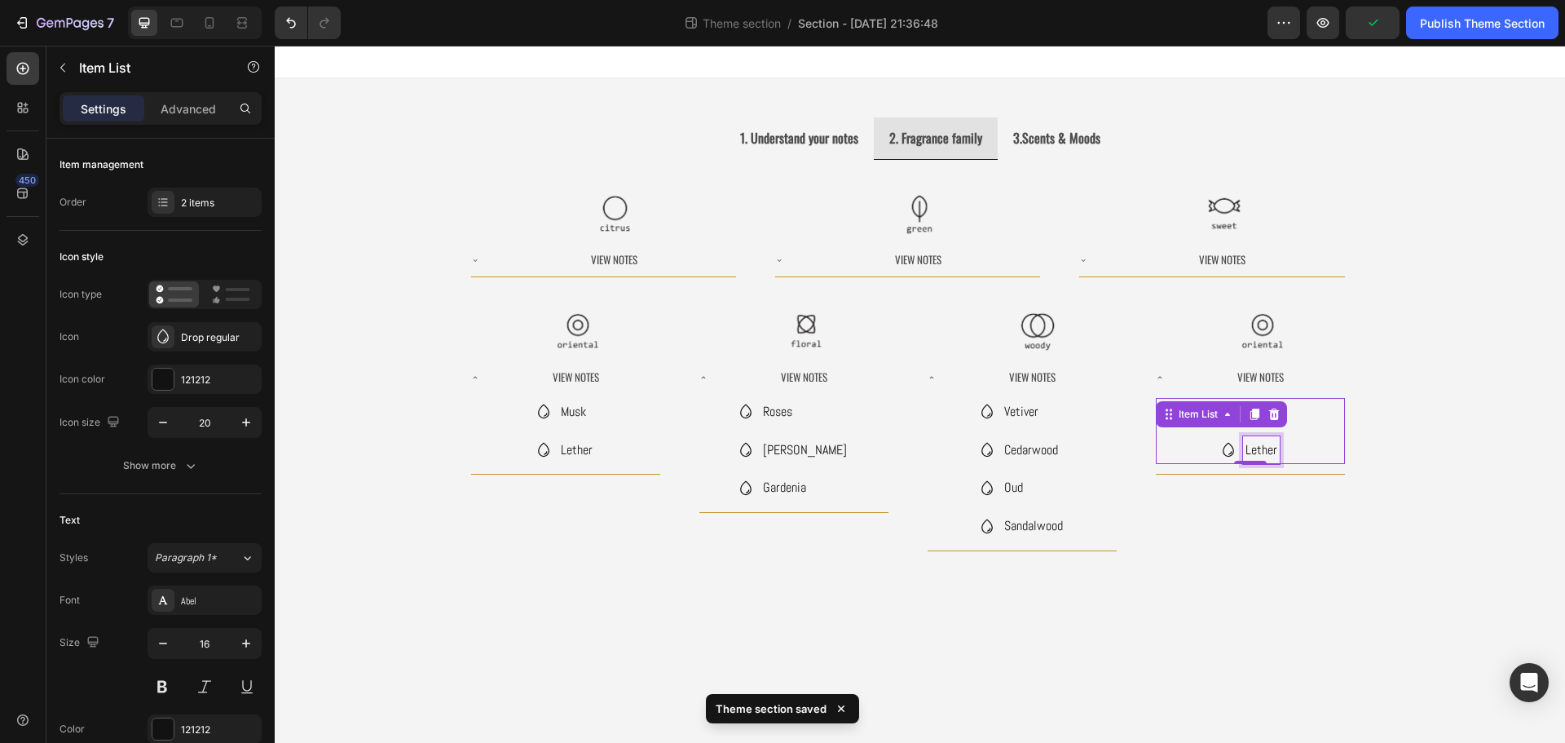
click at [1273, 450] on p "Lether" at bounding box center [1261, 451] width 32 height 24
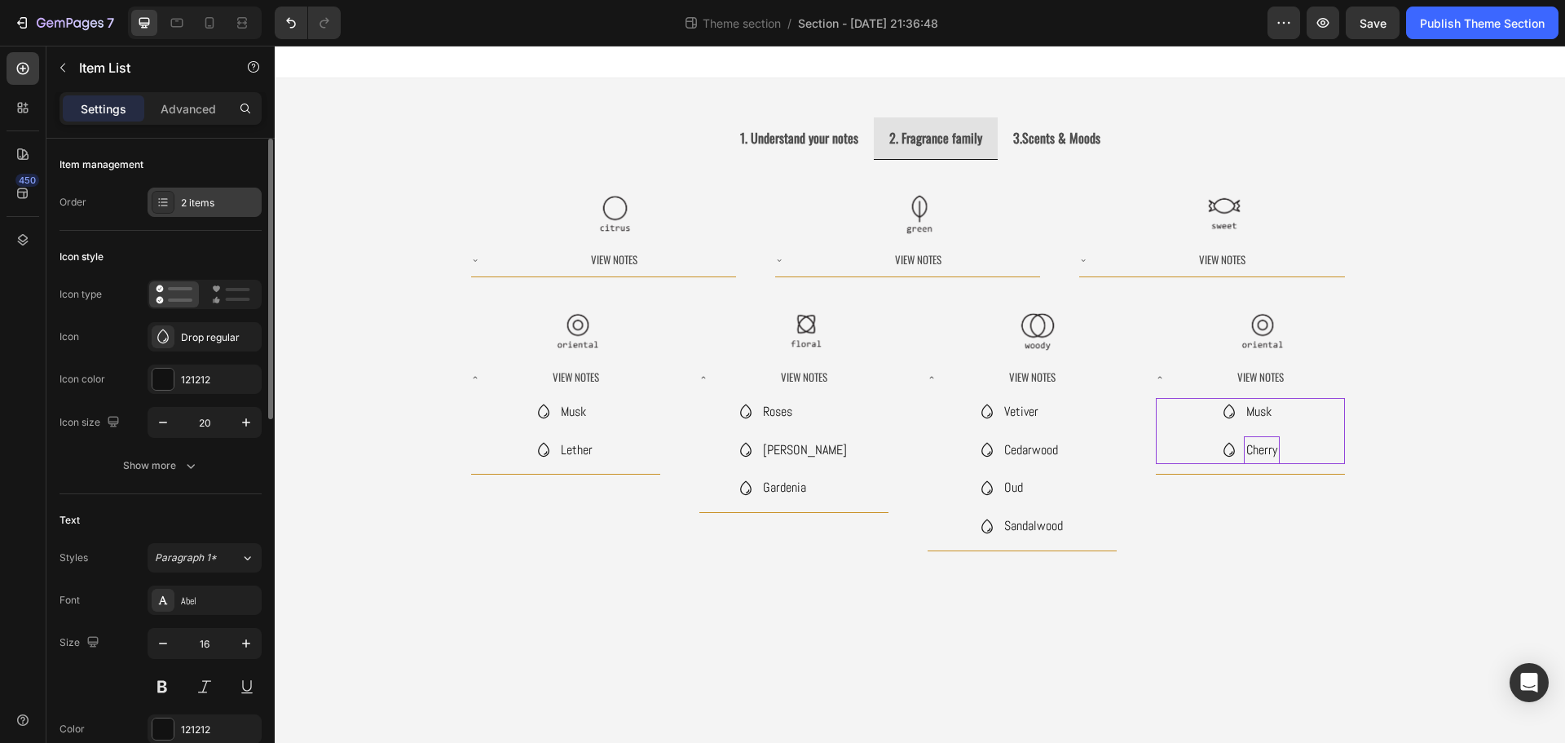
click at [190, 206] on div "2 items" at bounding box center [219, 203] width 77 height 15
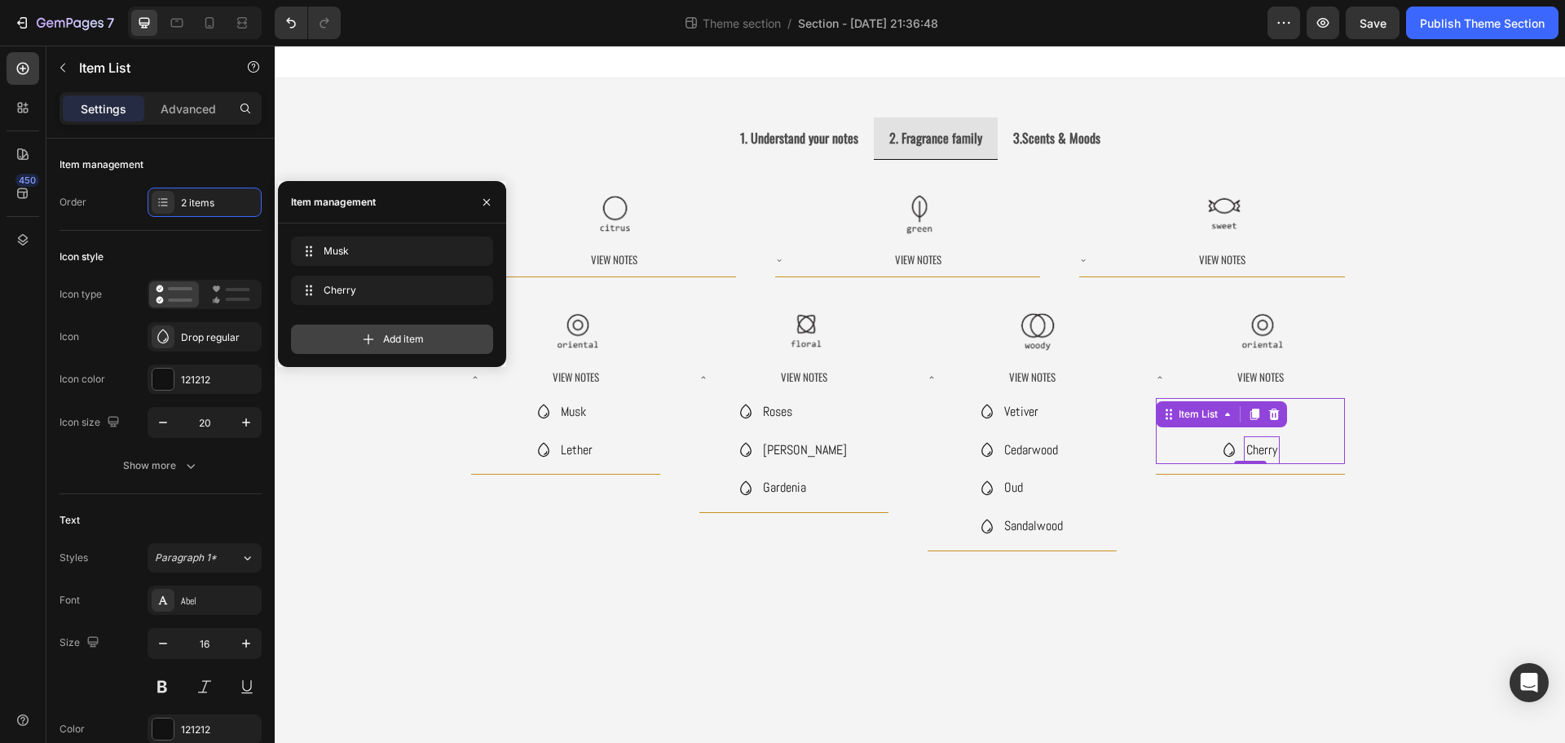
click at [373, 343] on icon at bounding box center [368, 339] width 16 height 16
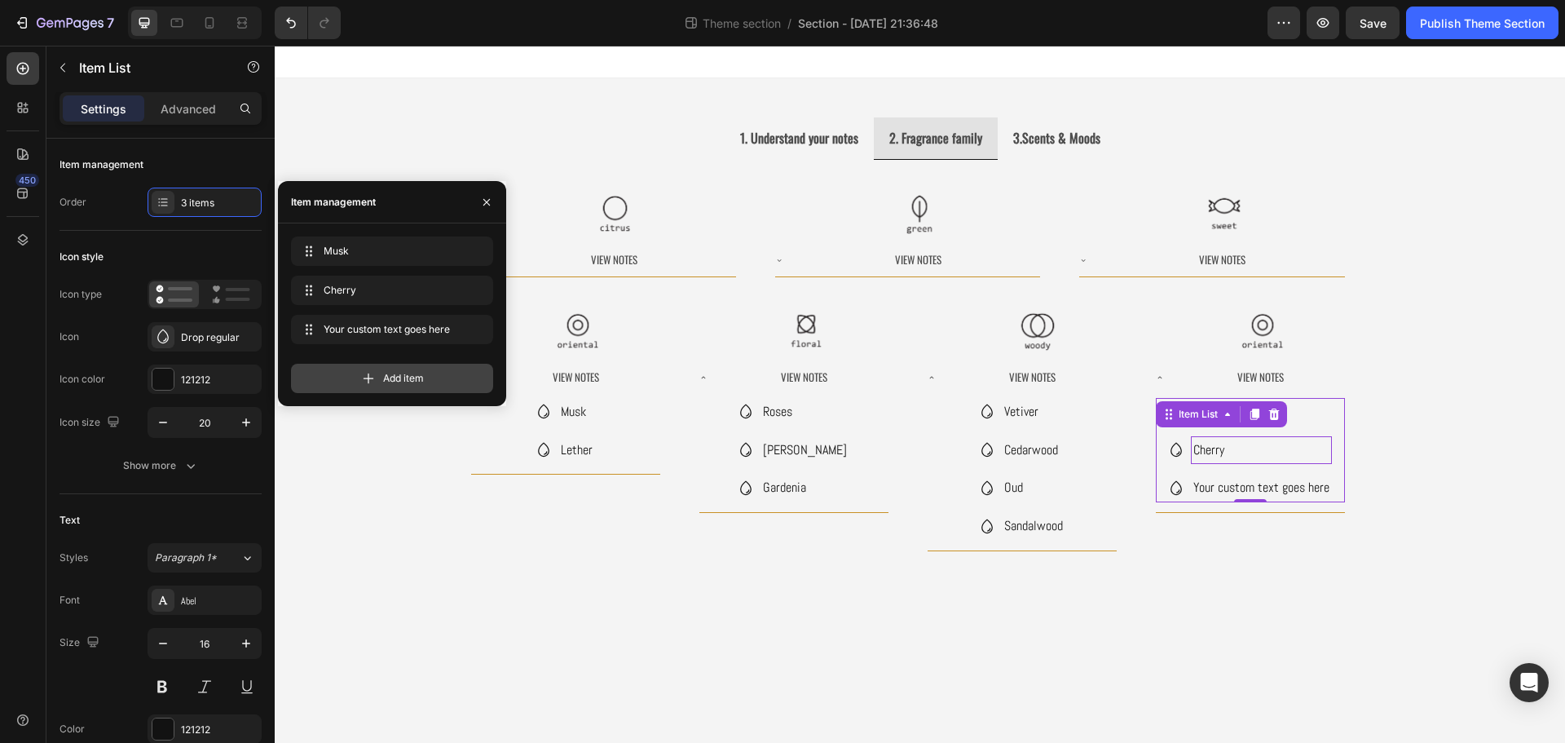
click at [385, 377] on span "Add item" at bounding box center [403, 378] width 41 height 15
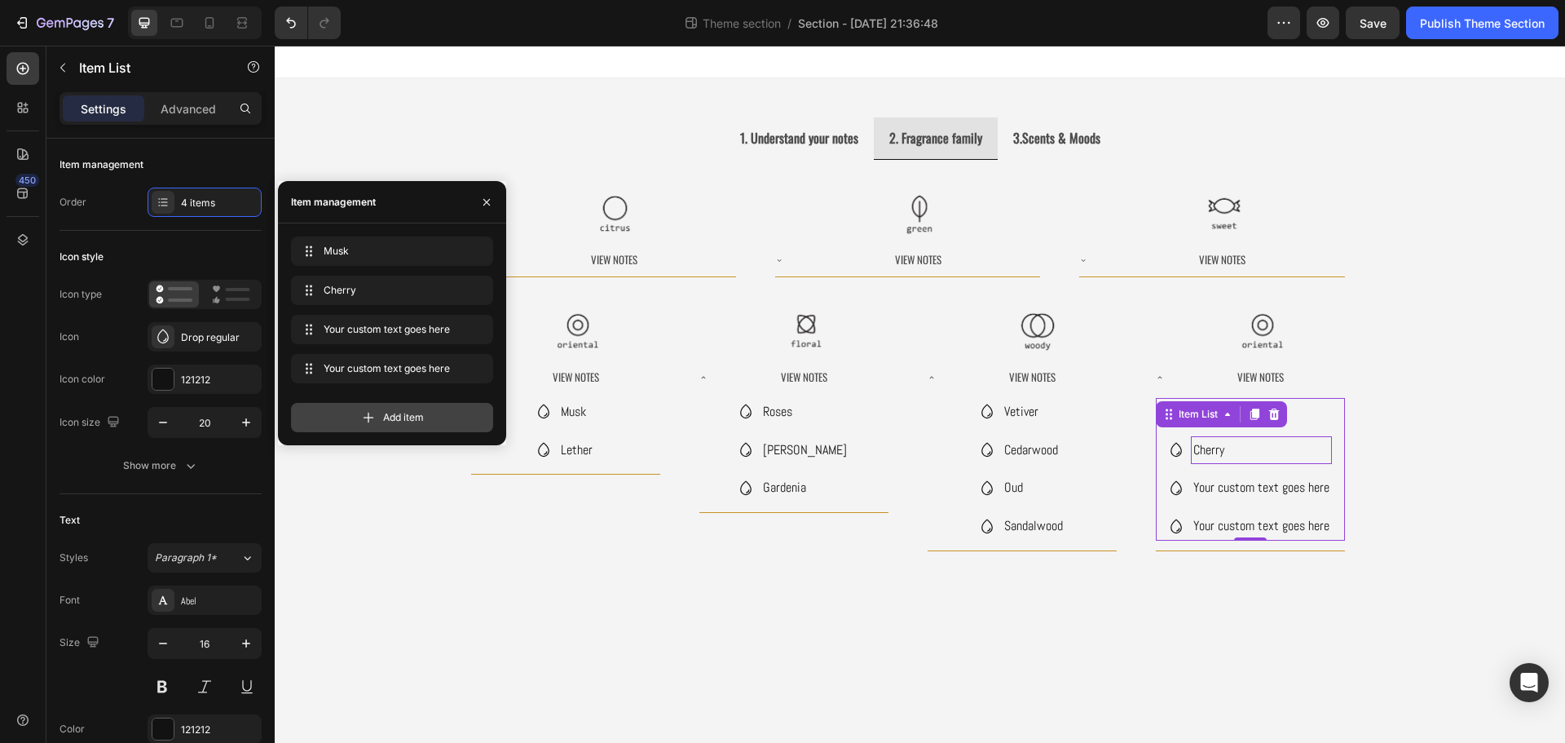
click at [389, 424] on div "Add item" at bounding box center [392, 417] width 202 height 29
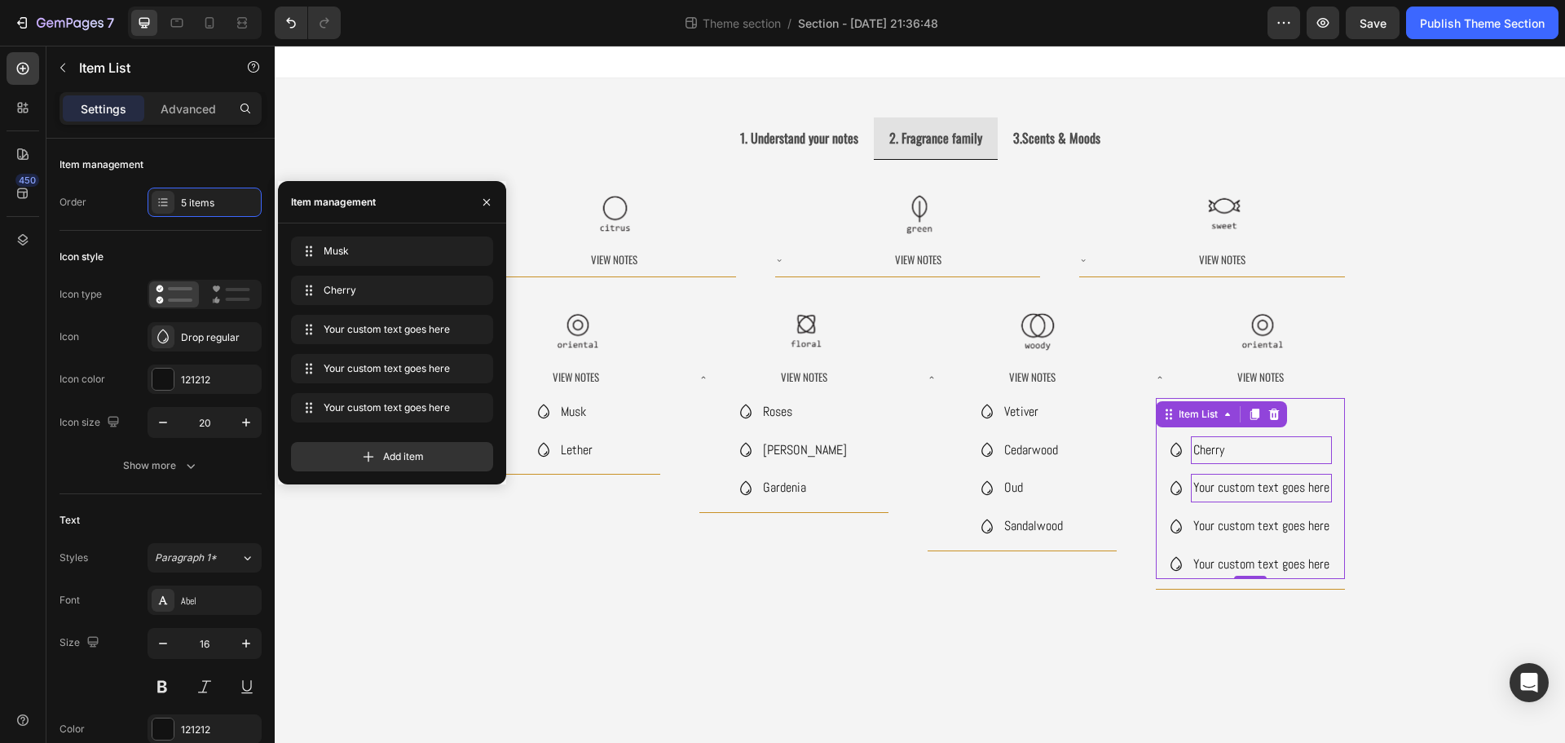
click at [1214, 489] on div "Your custom text goes here" at bounding box center [1261, 488] width 141 height 29
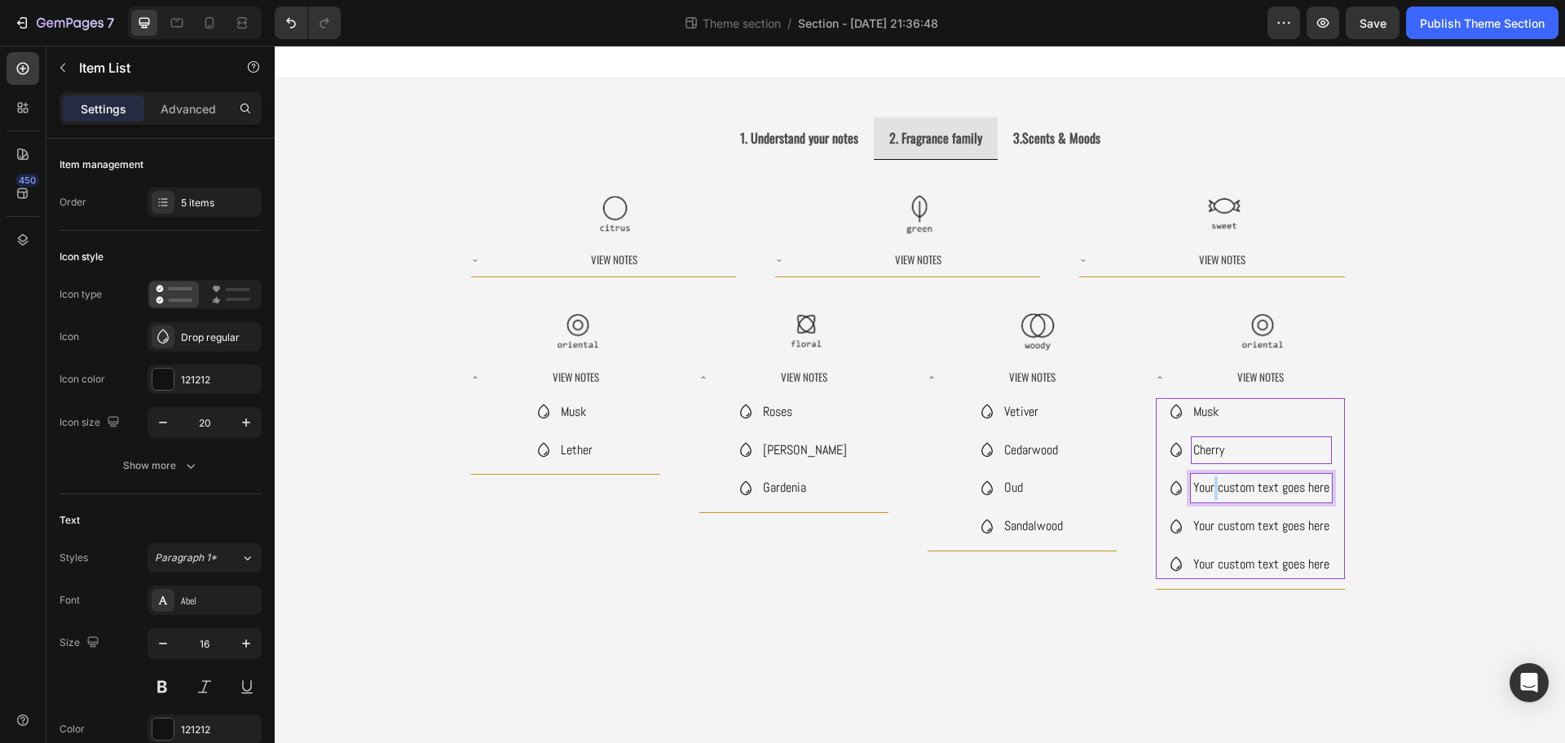
click at [1214, 489] on p "Your custom text goes here" at bounding box center [1261, 488] width 136 height 24
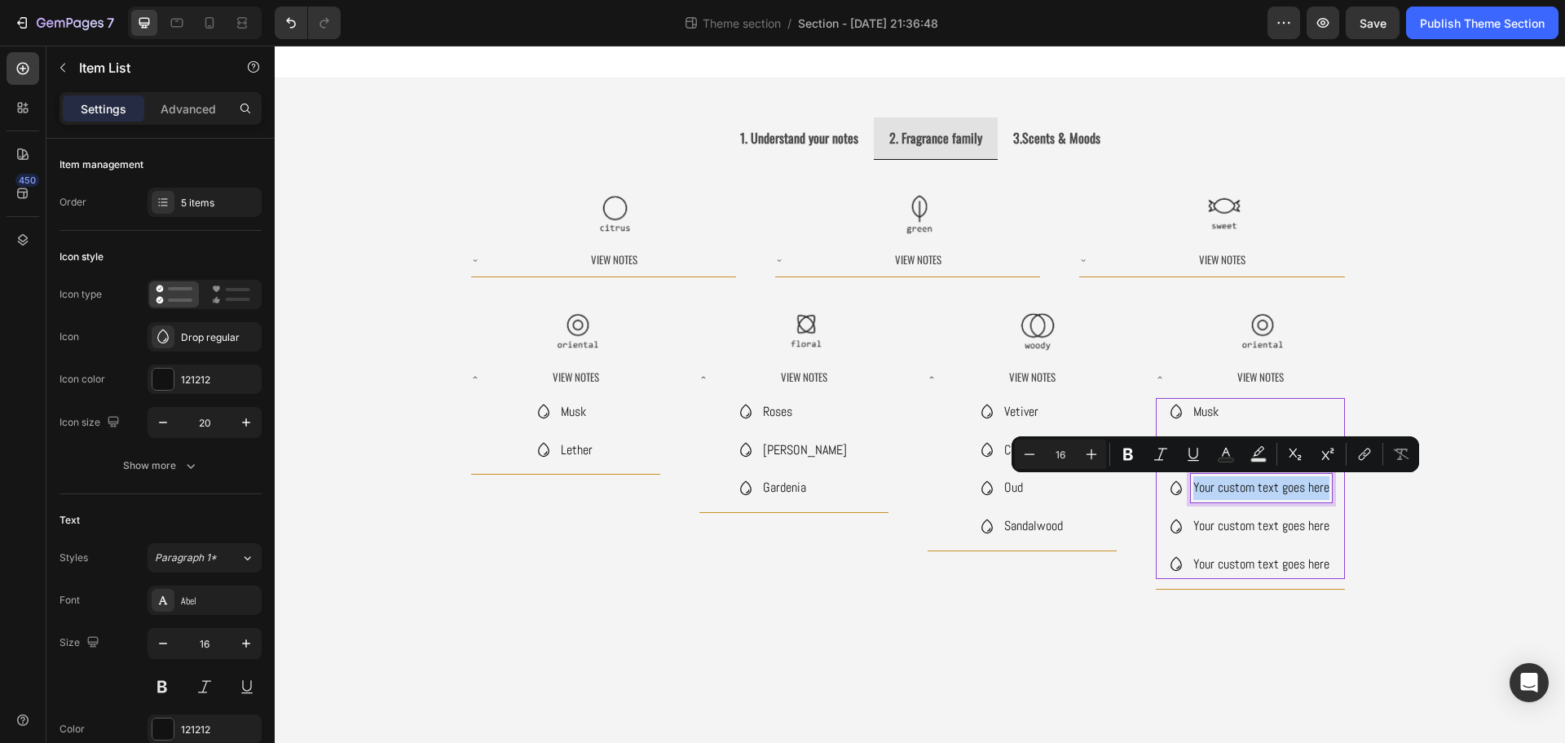
click at [1214, 489] on p "Your custom text goes here" at bounding box center [1261, 488] width 136 height 24
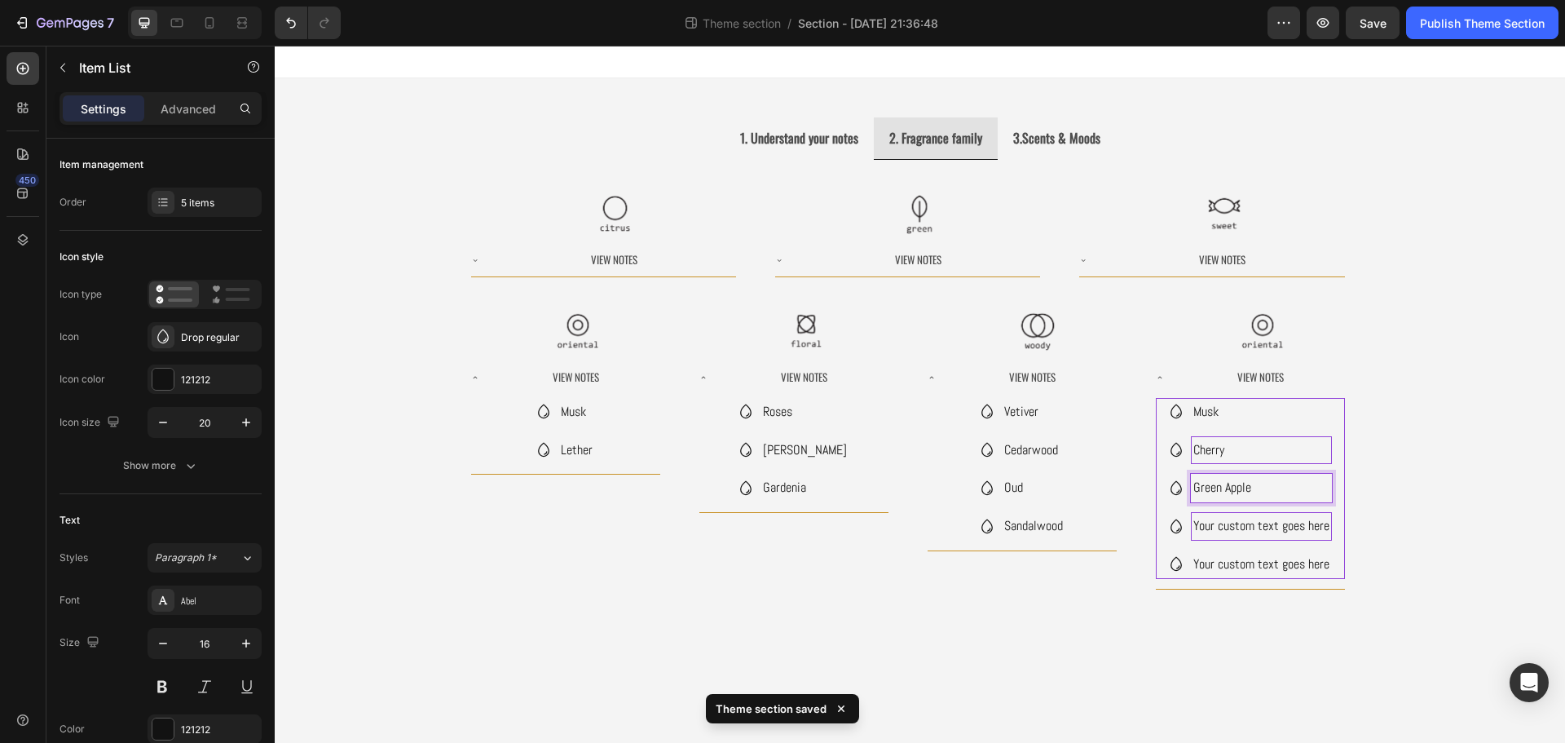
click at [1258, 527] on p "Your custom text goes here" at bounding box center [1261, 526] width 136 height 24
click at [1258, 528] on p "Your custom text goes here" at bounding box center [1261, 526] width 136 height 24
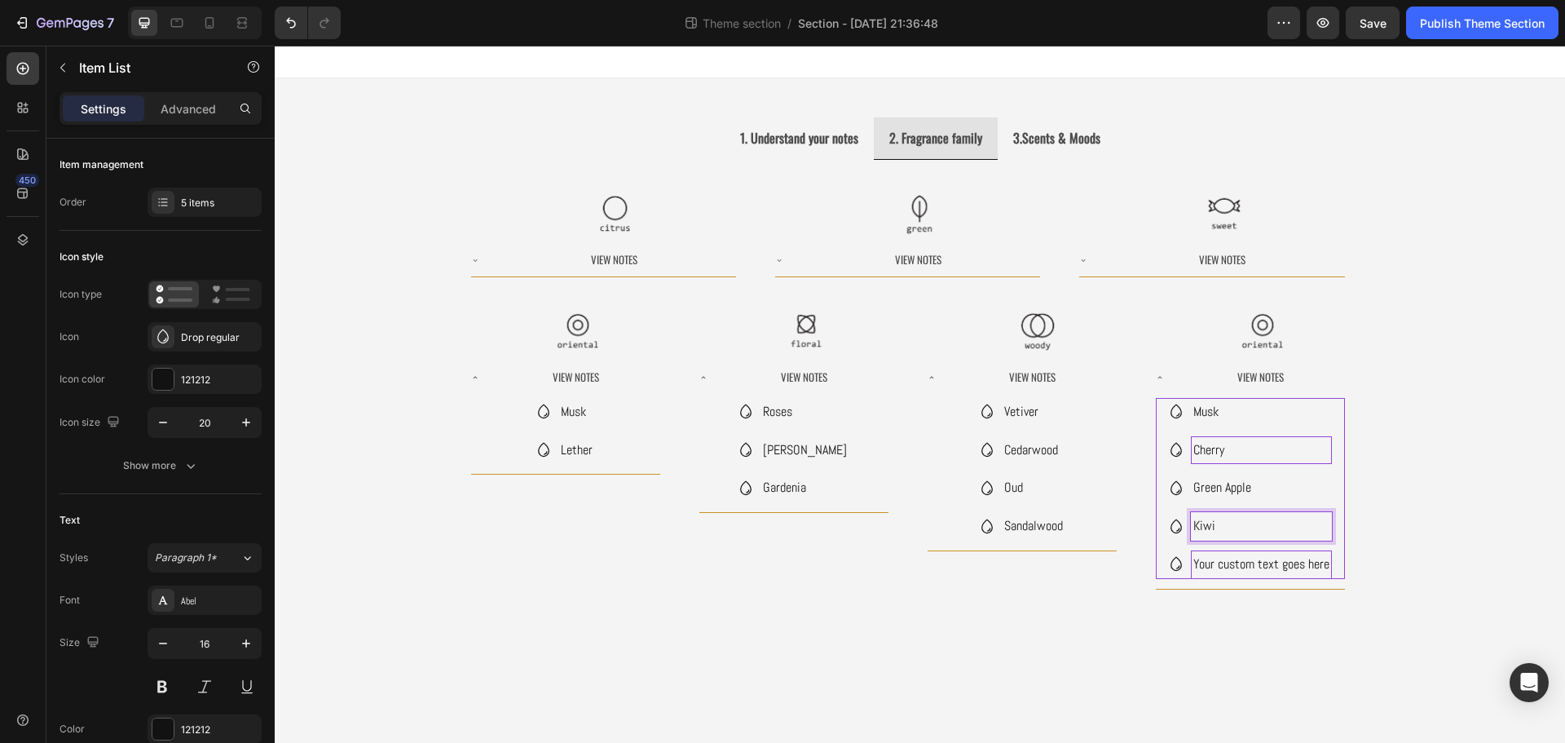
click at [1289, 557] on p "Your custom text goes here" at bounding box center [1261, 565] width 136 height 24
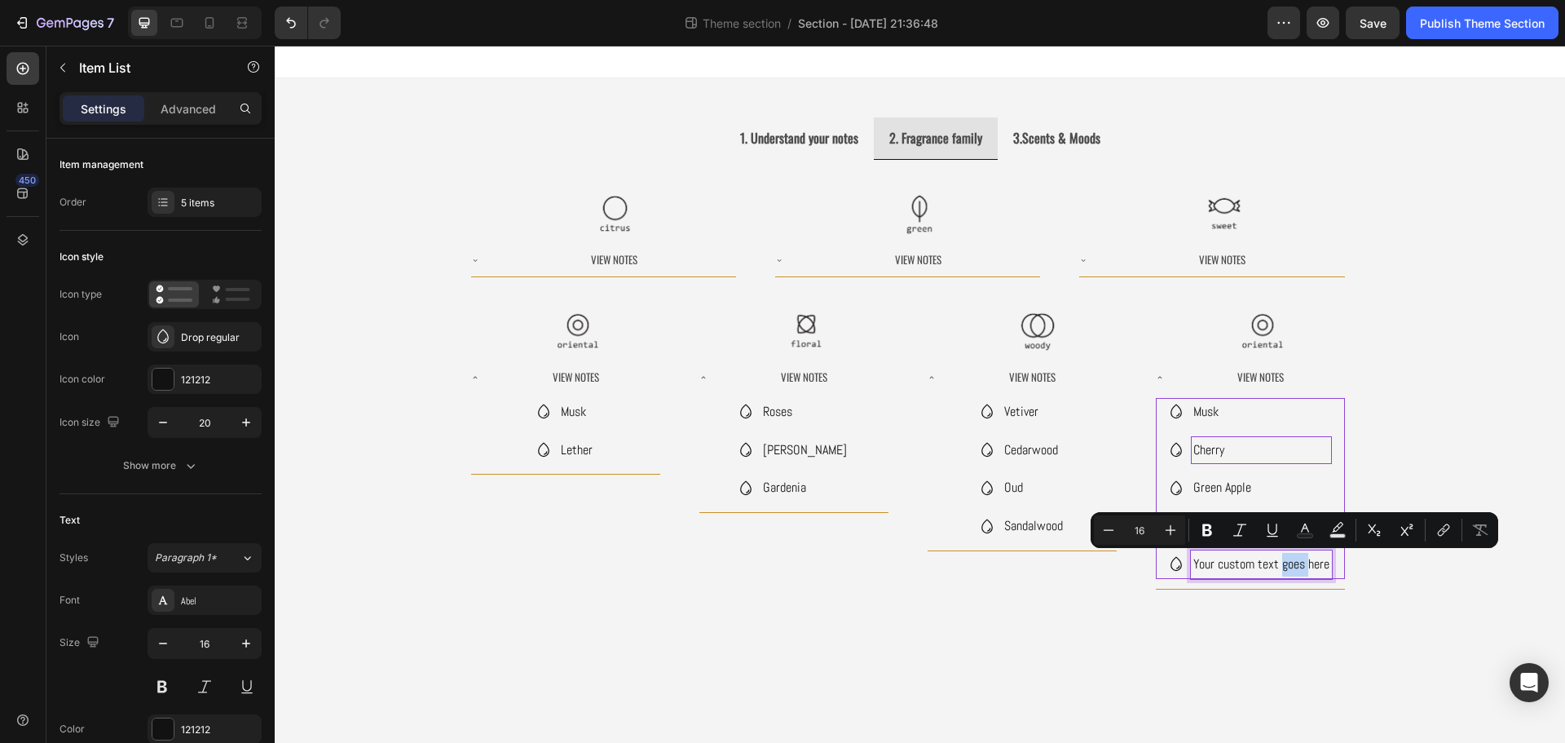
click at [1300, 560] on p "Your custom text goes here" at bounding box center [1261, 565] width 136 height 24
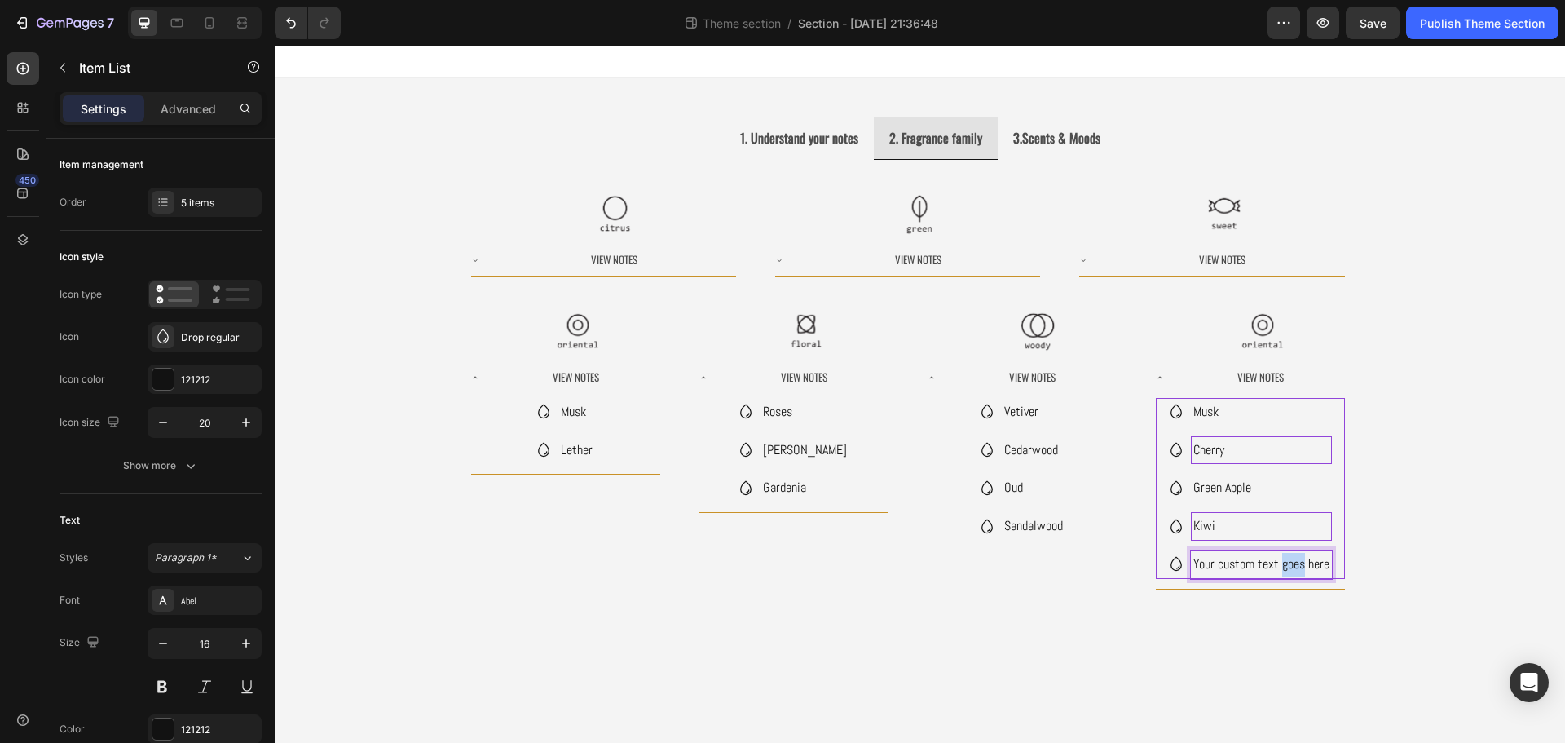
click at [1300, 561] on p "Your custom text goes here" at bounding box center [1261, 565] width 136 height 24
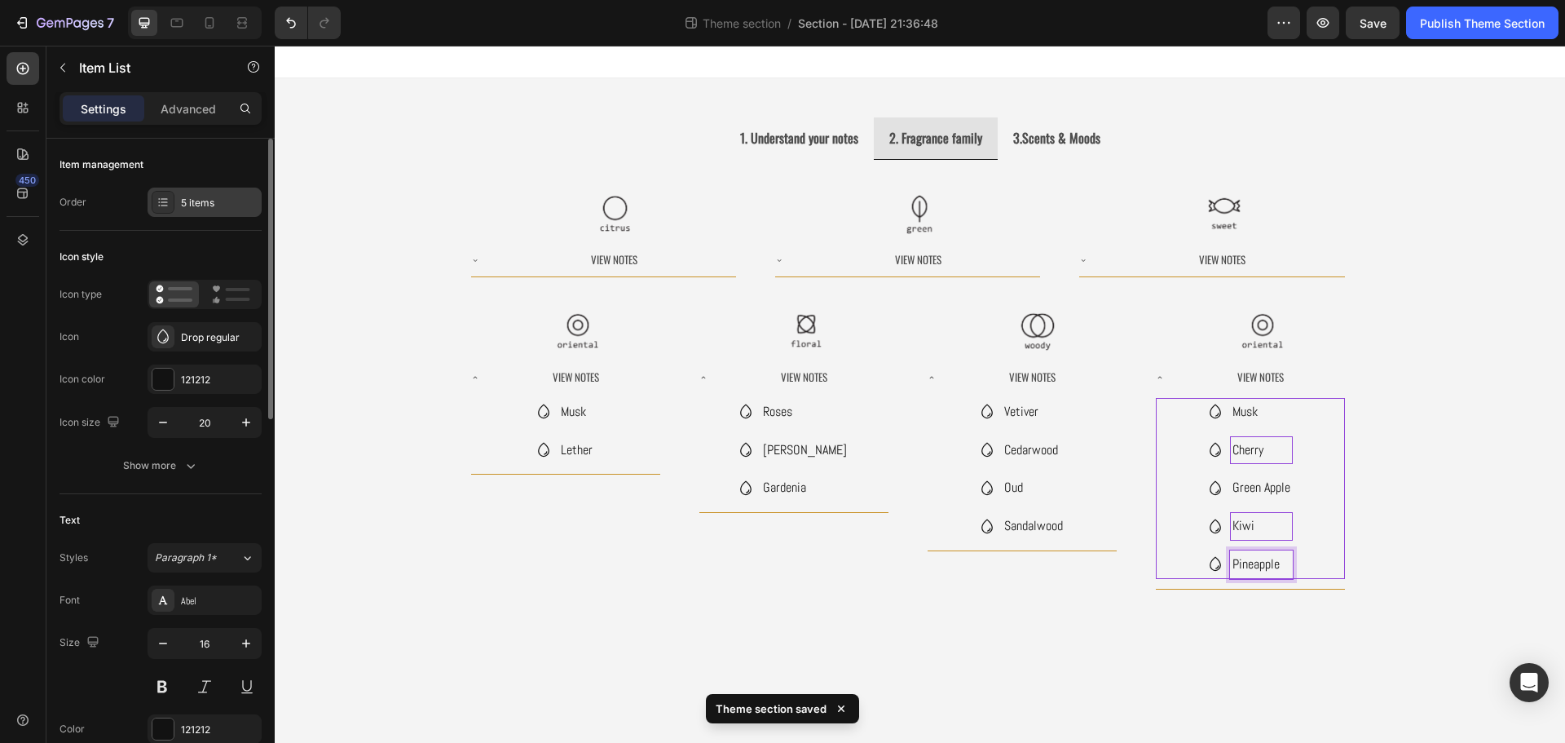
click at [174, 203] on div at bounding box center [163, 202] width 23 height 23
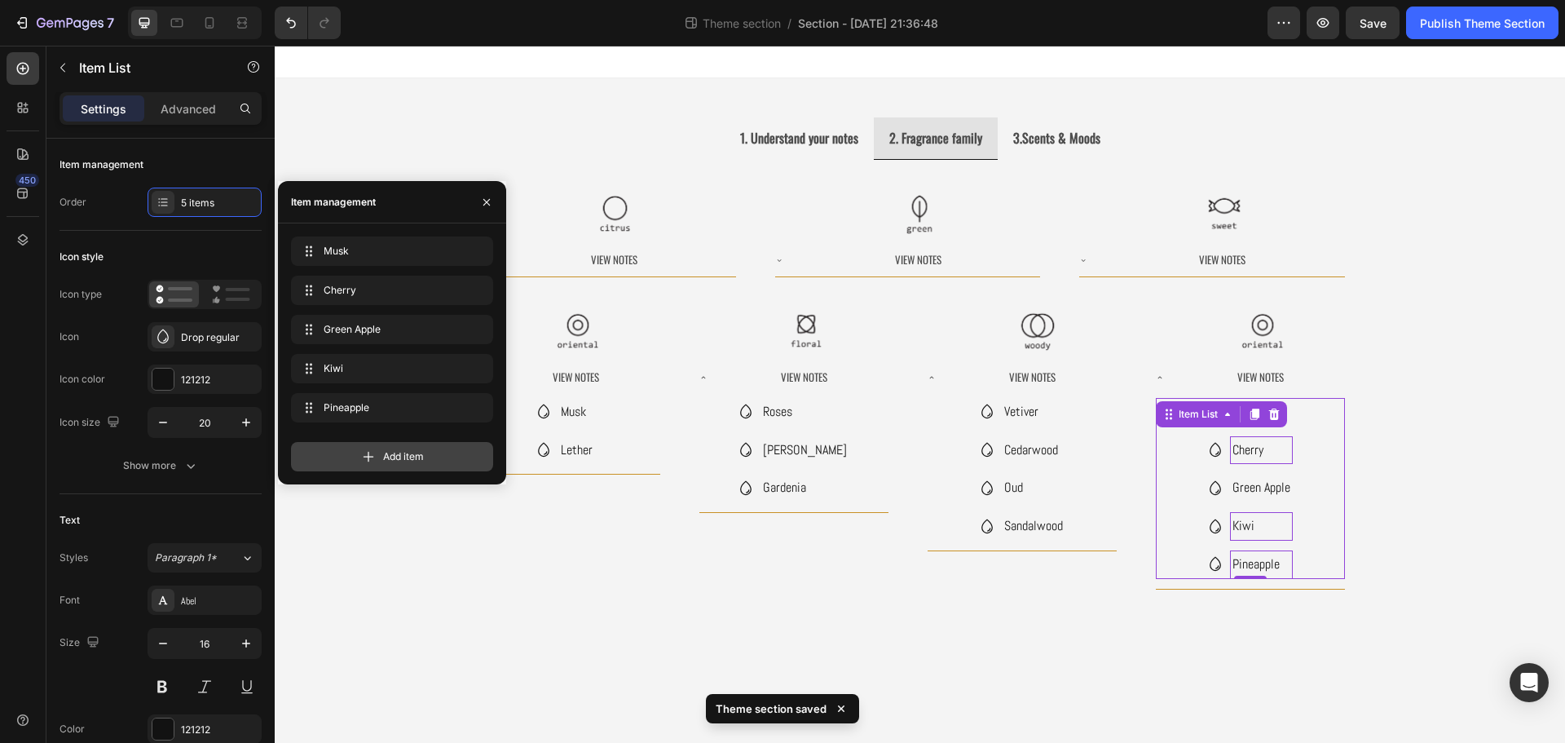
click at [381, 462] on div "Add item" at bounding box center [392, 456] width 202 height 29
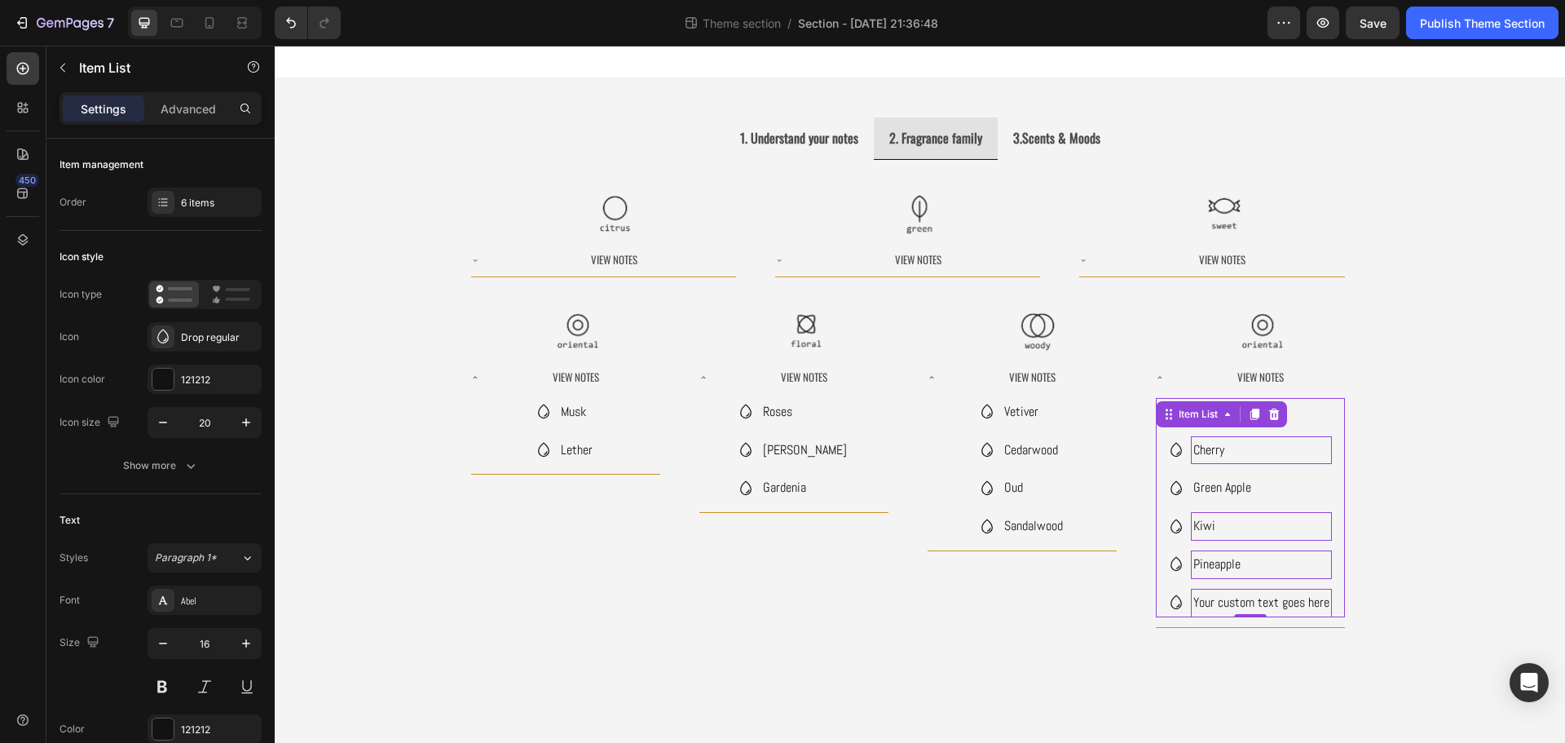
click at [1270, 611] on div "Your custom text goes here" at bounding box center [1261, 602] width 141 height 29
click at [1270, 610] on p "Your custom text goes here" at bounding box center [1261, 603] width 136 height 24
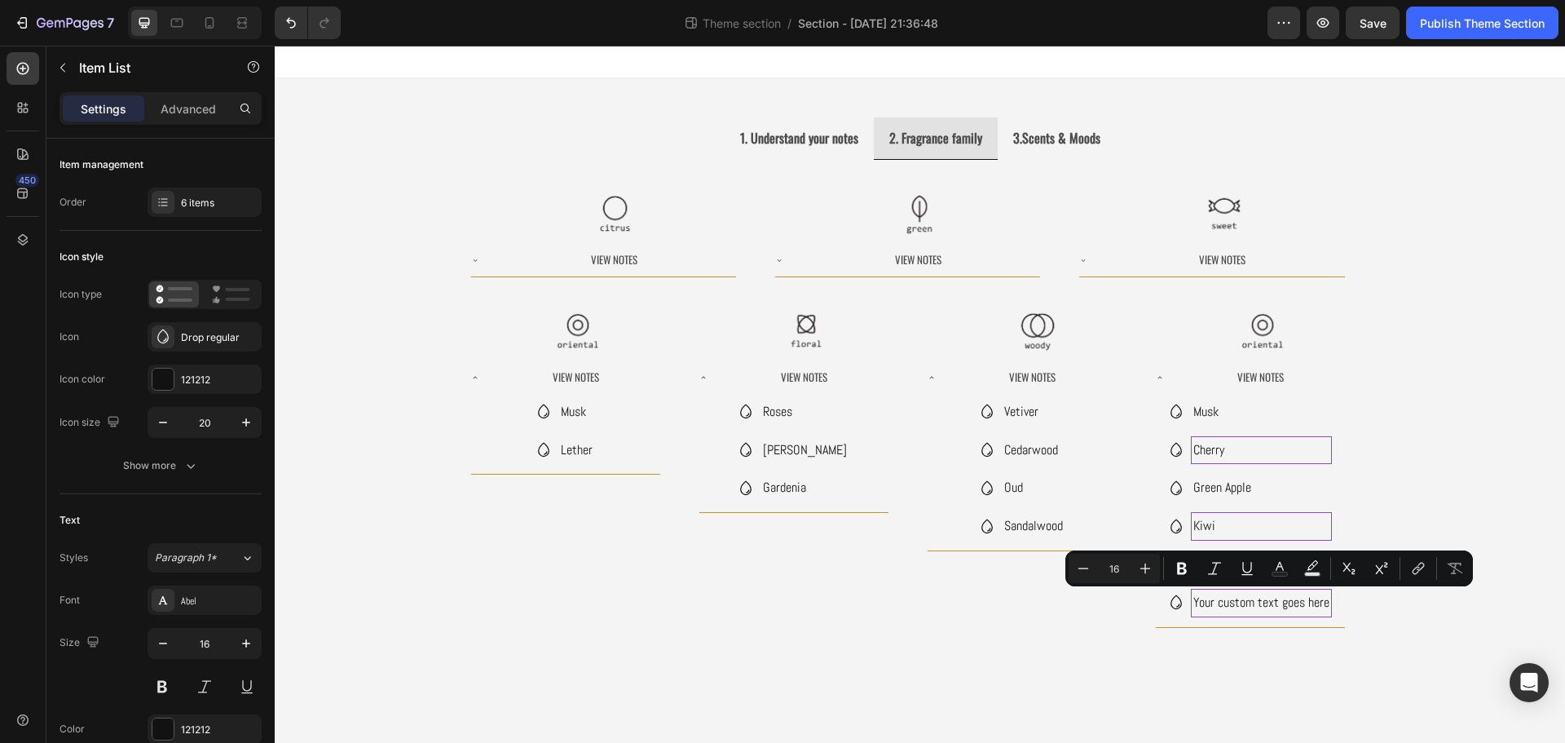
click at [1259, 611] on div at bounding box center [1259, 611] width 0 height 0
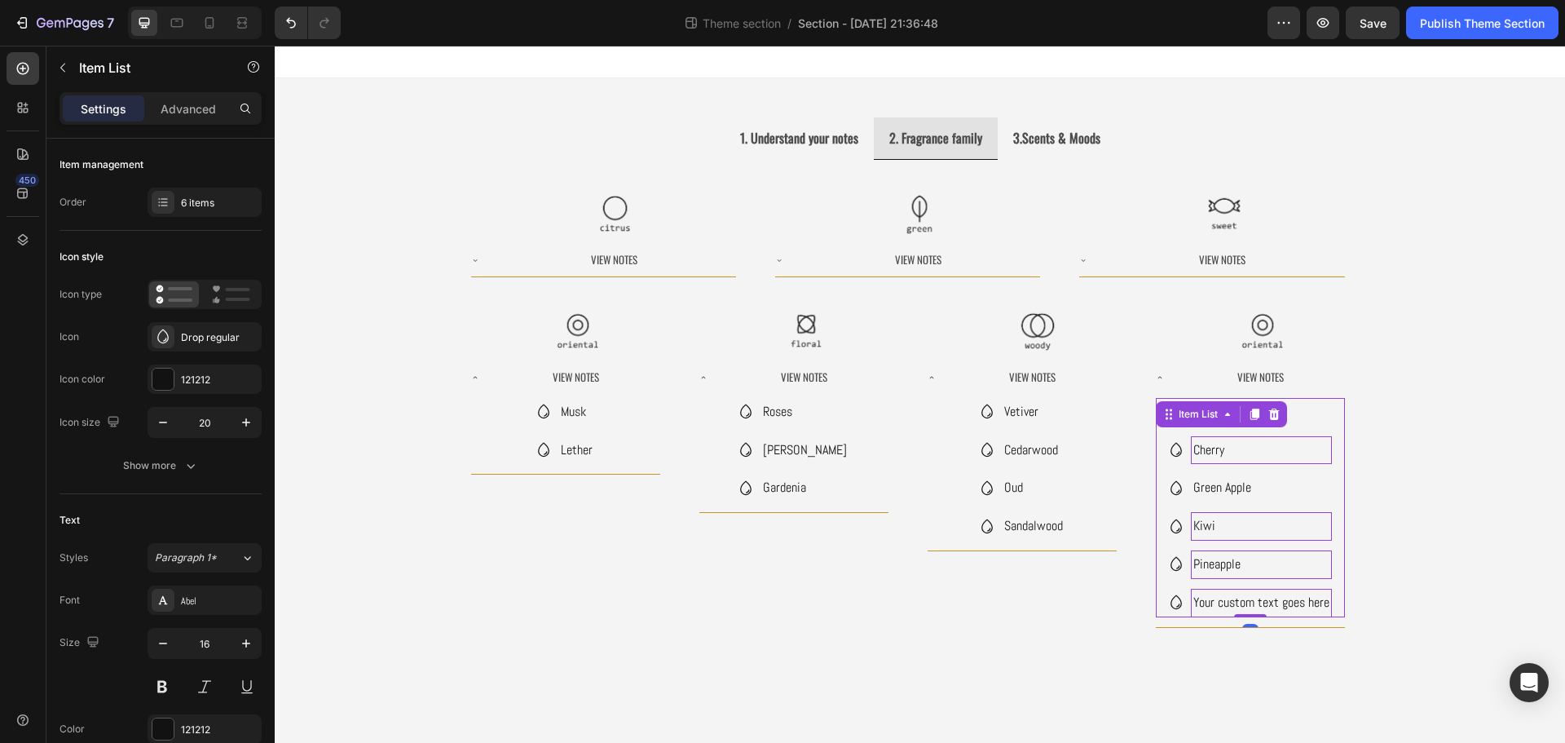
click at [1274, 607] on p "Your custom text goes here" at bounding box center [1261, 603] width 136 height 24
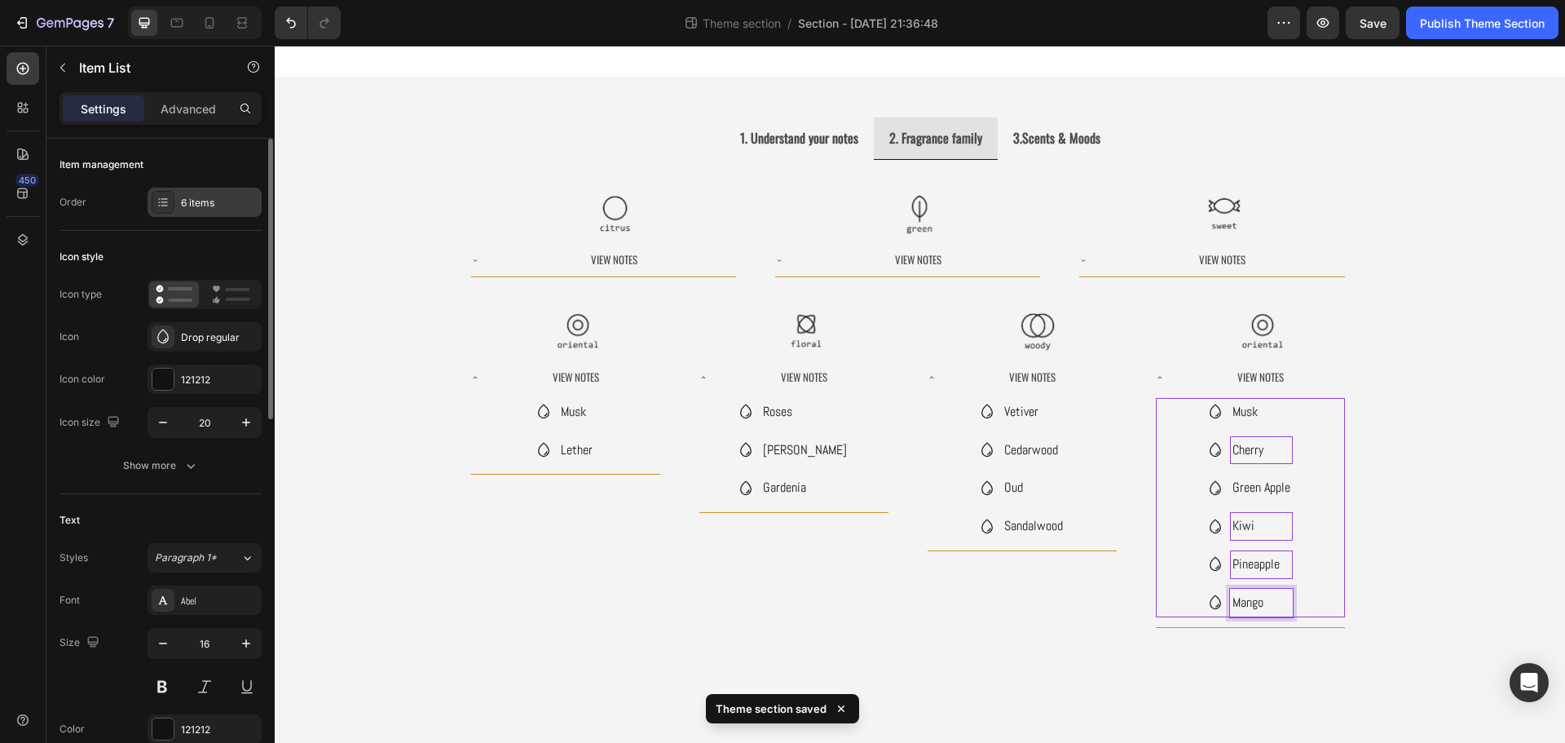
click at [186, 202] on div "6 items" at bounding box center [219, 203] width 77 height 15
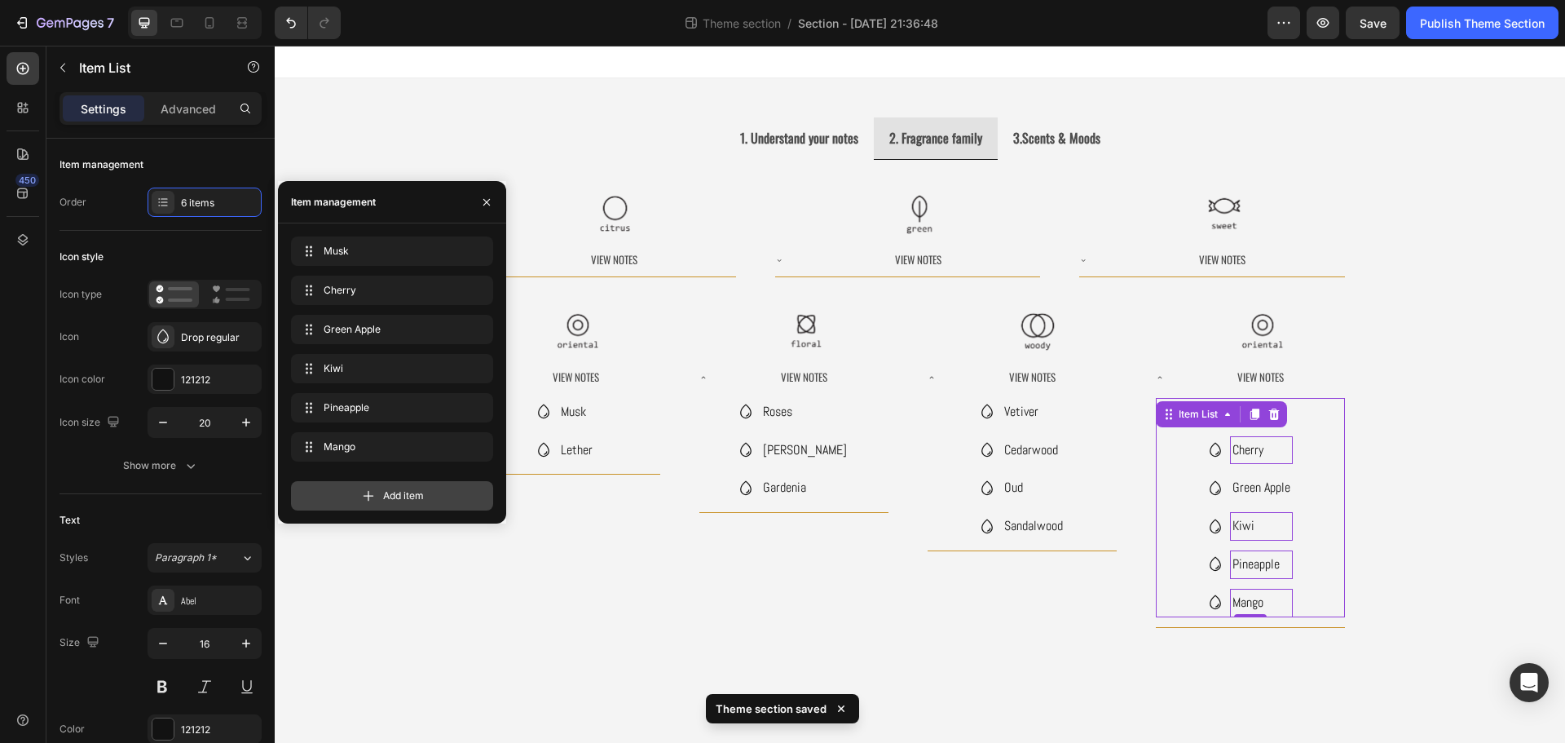
click at [337, 496] on div "Add item" at bounding box center [392, 495] width 202 height 29
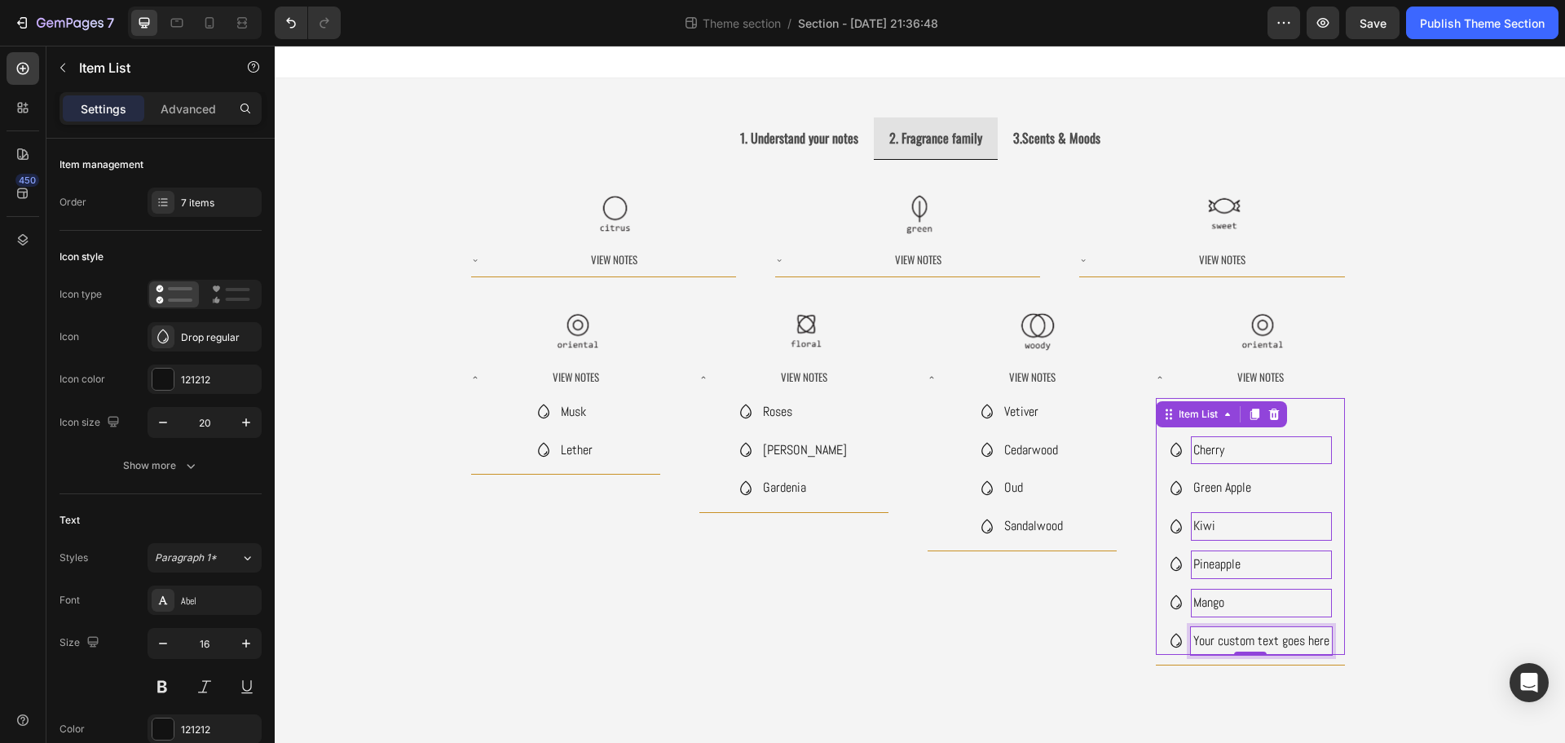
click at [1282, 646] on div "Your custom text goes here" at bounding box center [1261, 641] width 141 height 29
click at [1280, 644] on p "Your custom text goes here" at bounding box center [1261, 641] width 136 height 24
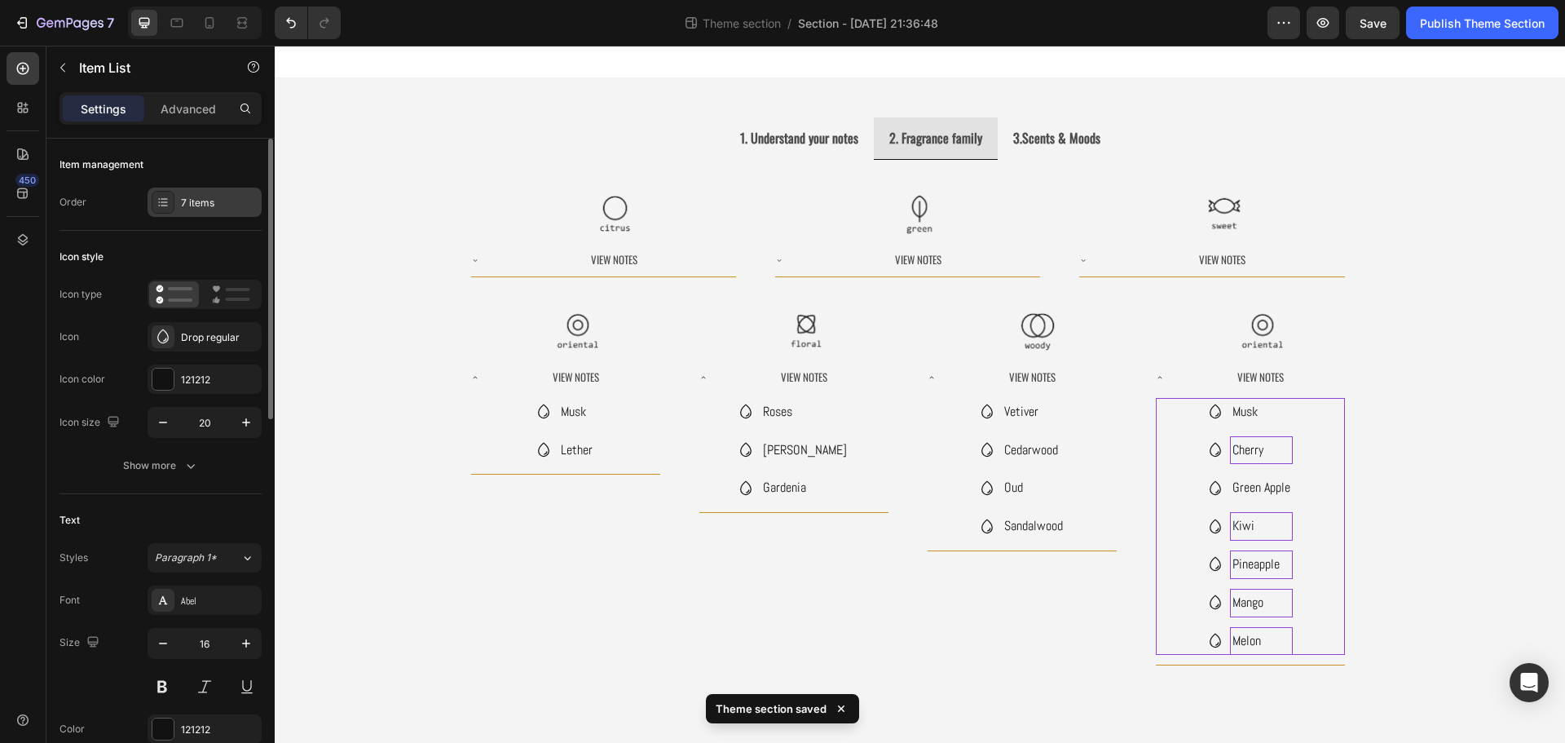
click at [194, 193] on div "7 items" at bounding box center [205, 201] width 114 height 29
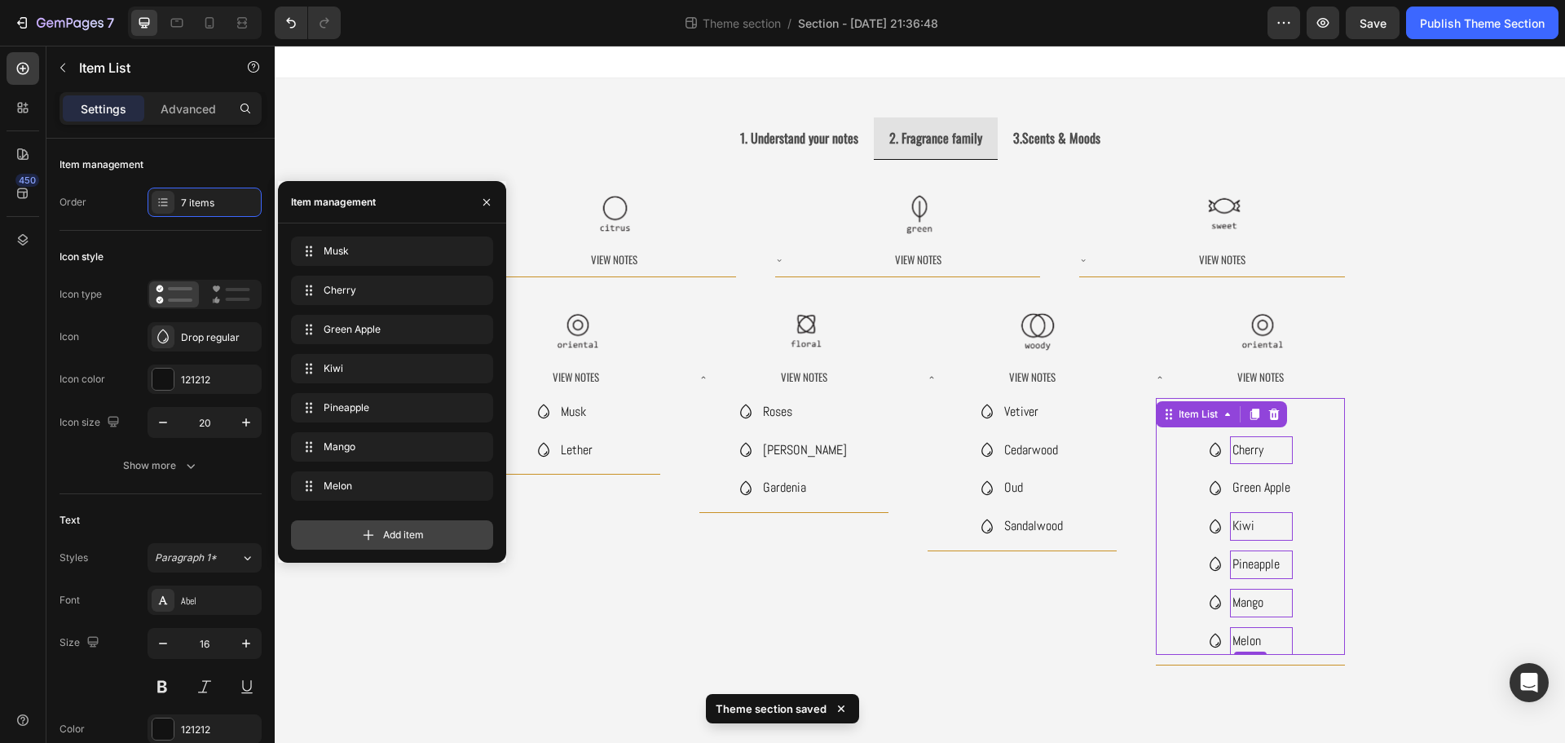
click at [354, 525] on div "Add item" at bounding box center [392, 534] width 202 height 29
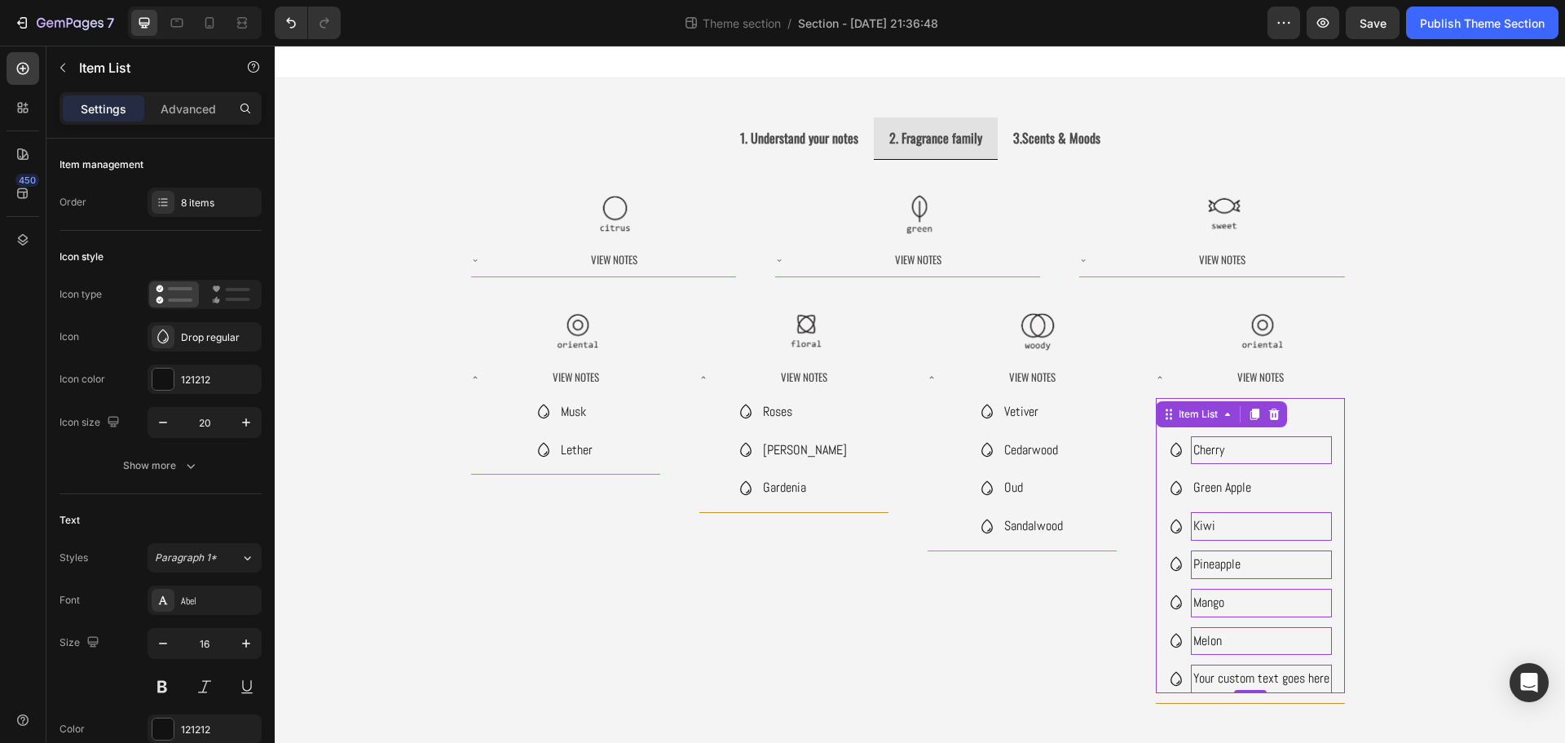
click at [1227, 677] on div "Your custom text goes here" at bounding box center [1261, 678] width 141 height 29
click at [1227, 677] on p "Your custom text goes here" at bounding box center [1261, 679] width 136 height 24
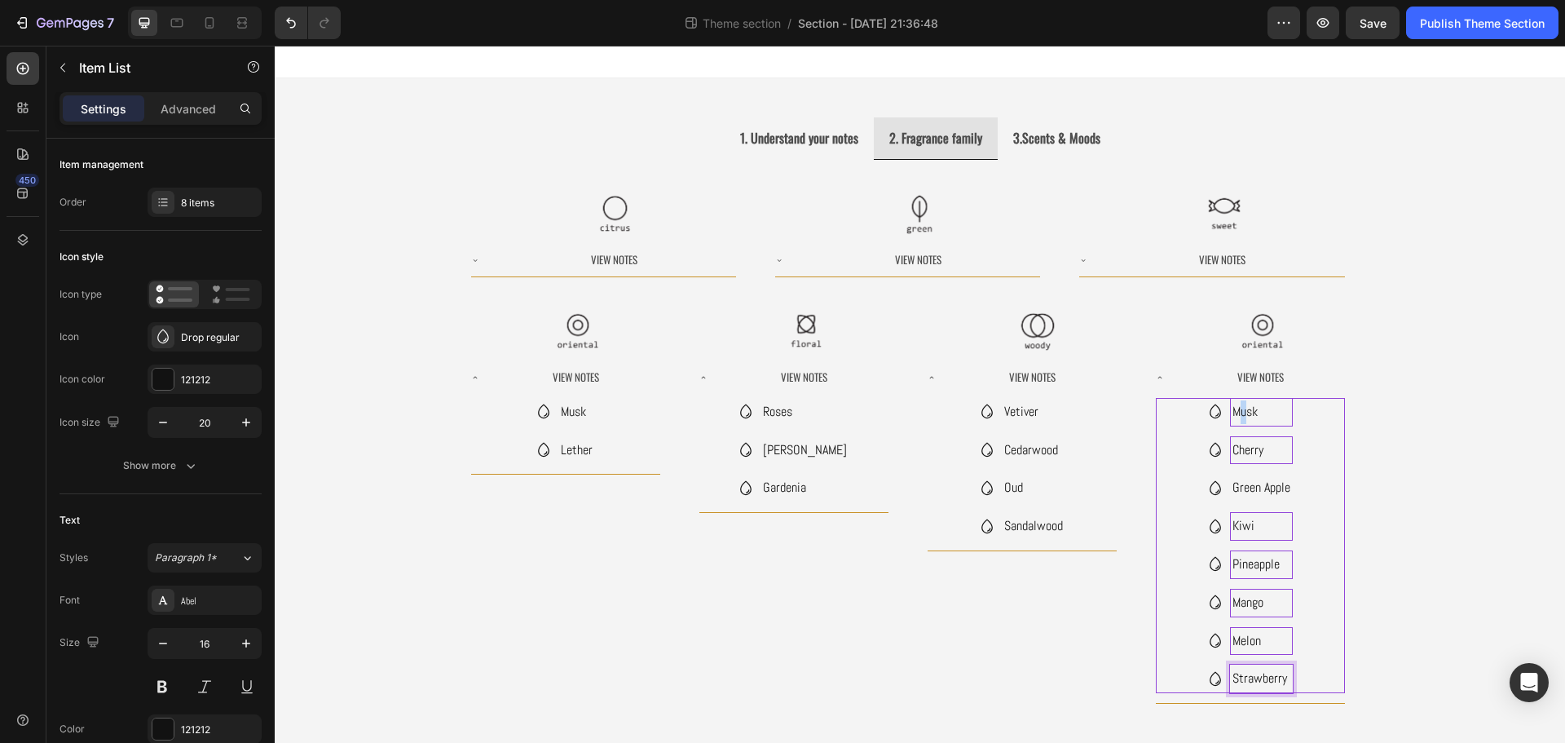
click at [1240, 410] on p "Musk" at bounding box center [1261, 412] width 58 height 24
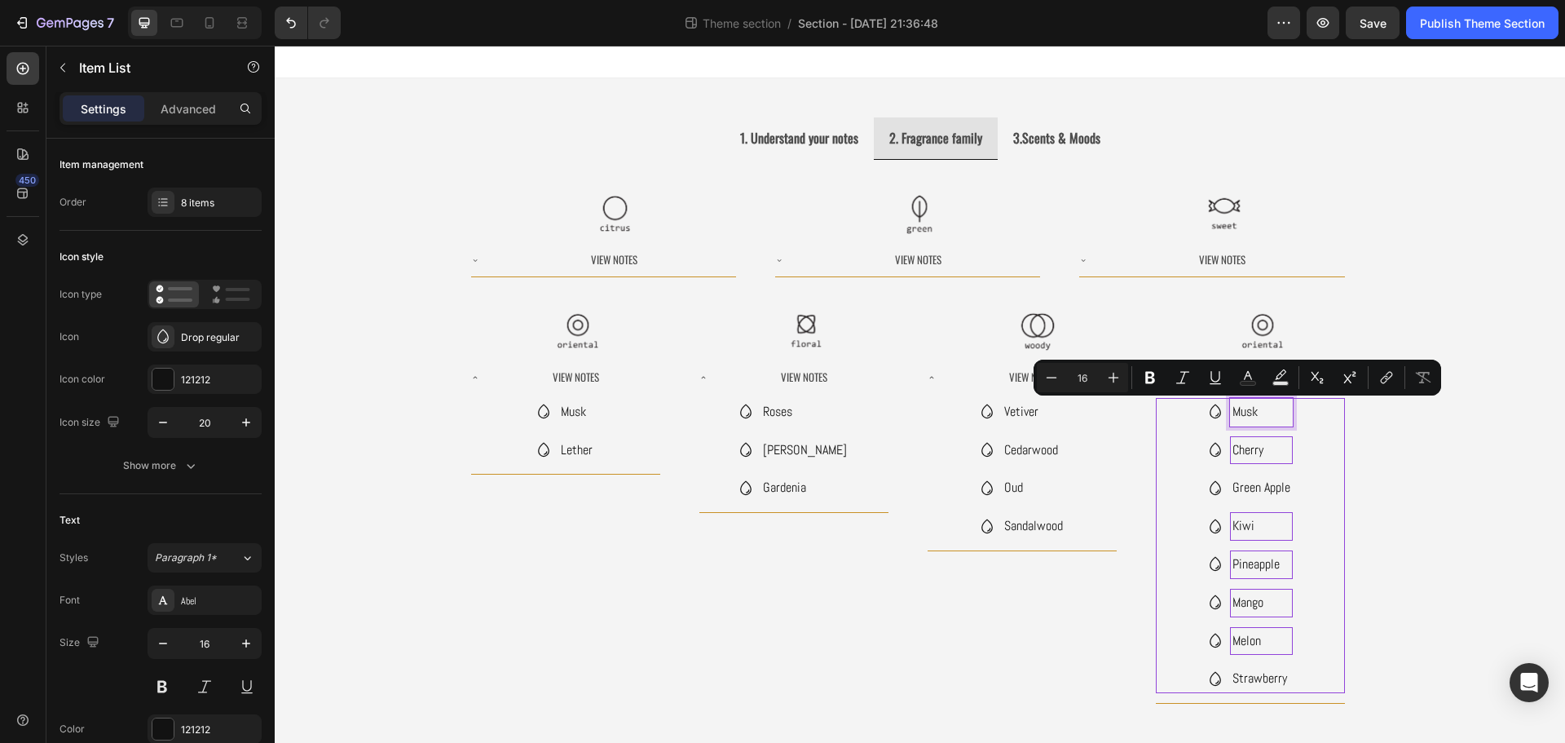
click at [1261, 417] on p "Musk" at bounding box center [1261, 412] width 58 height 24
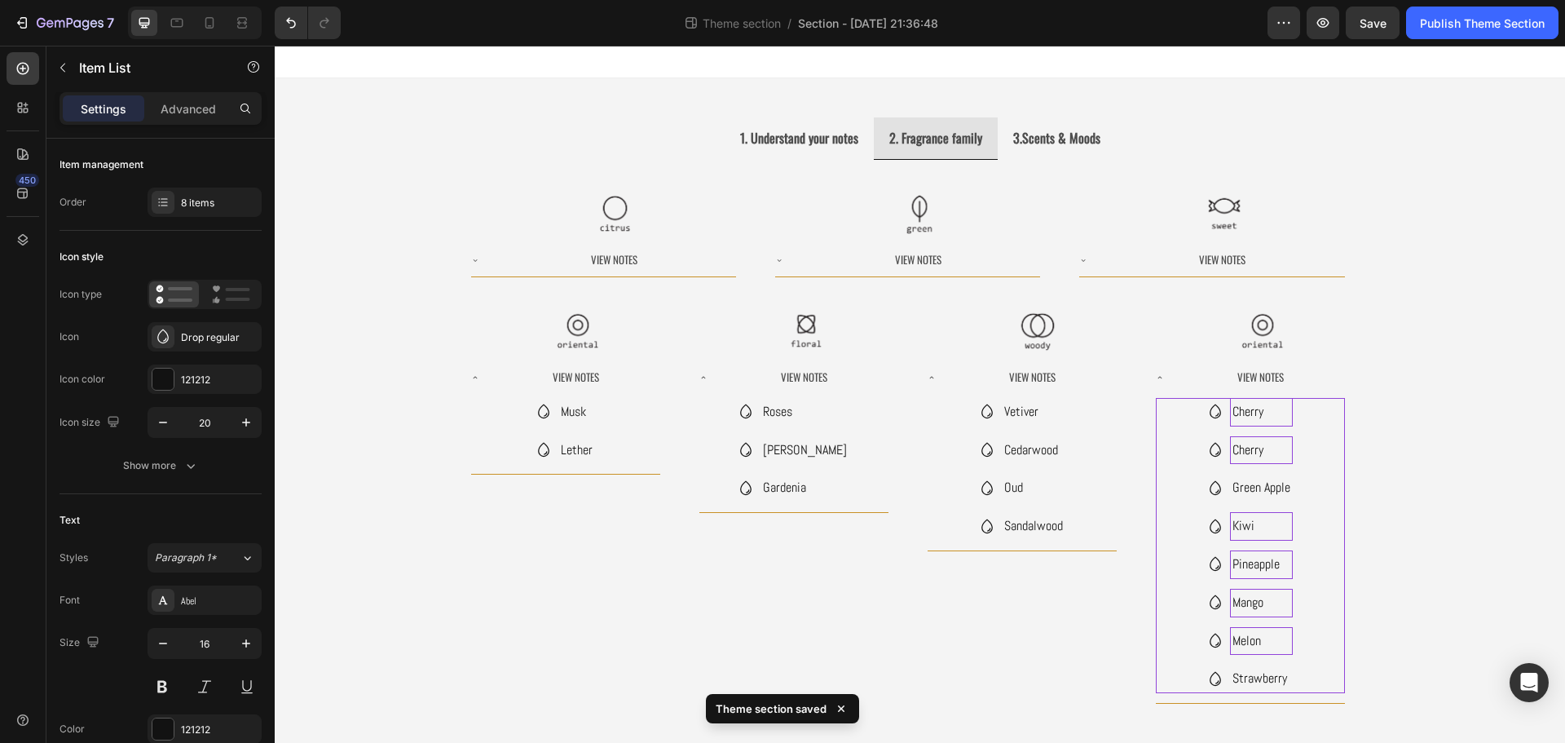
click at [1469, 445] on div "1. Understand your notes 2. Fragrance family 3.Scents & Moods Image Image Image…" at bounding box center [920, 423] width 1290 height 690
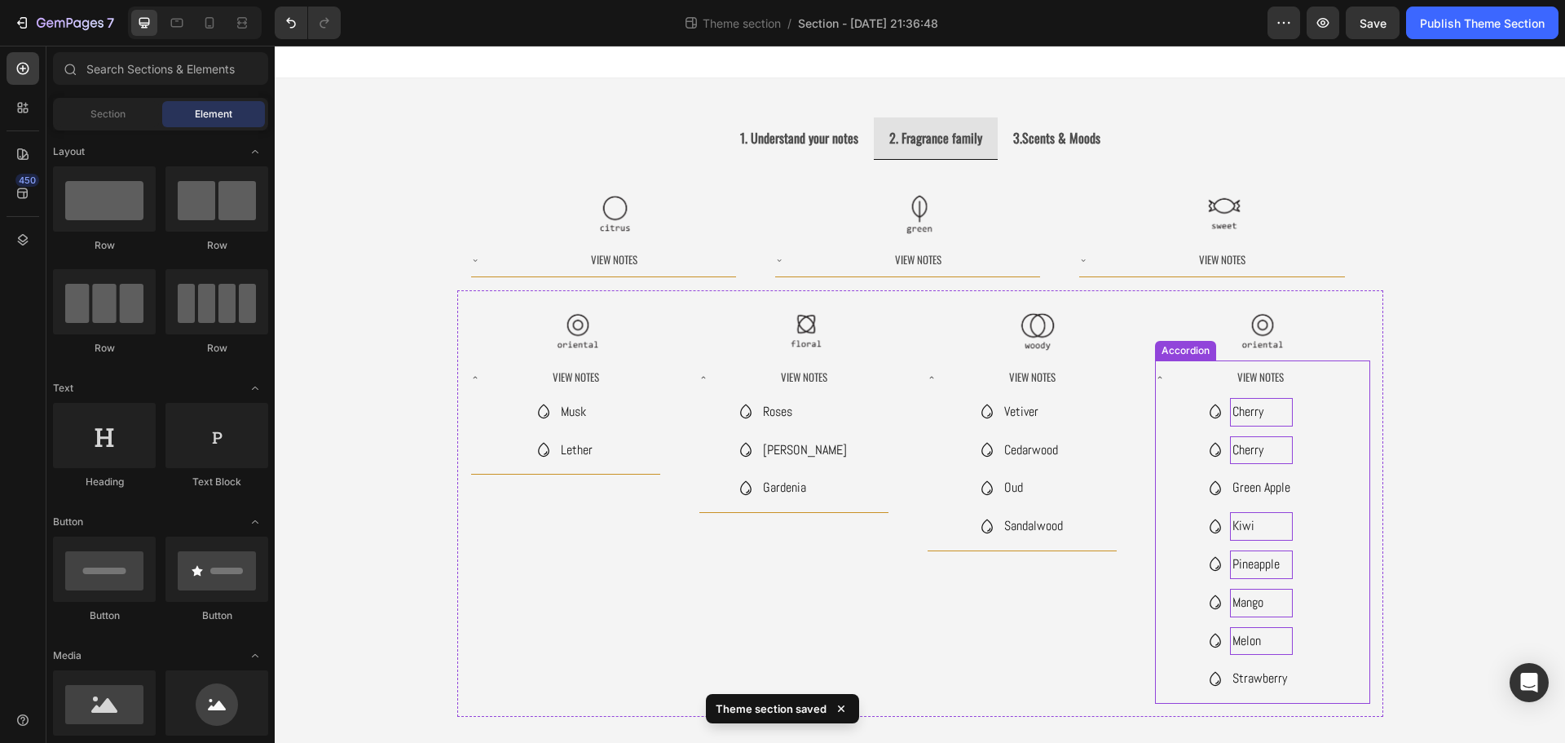
click at [1177, 372] on div "View Notes" at bounding box center [1261, 377] width 168 height 21
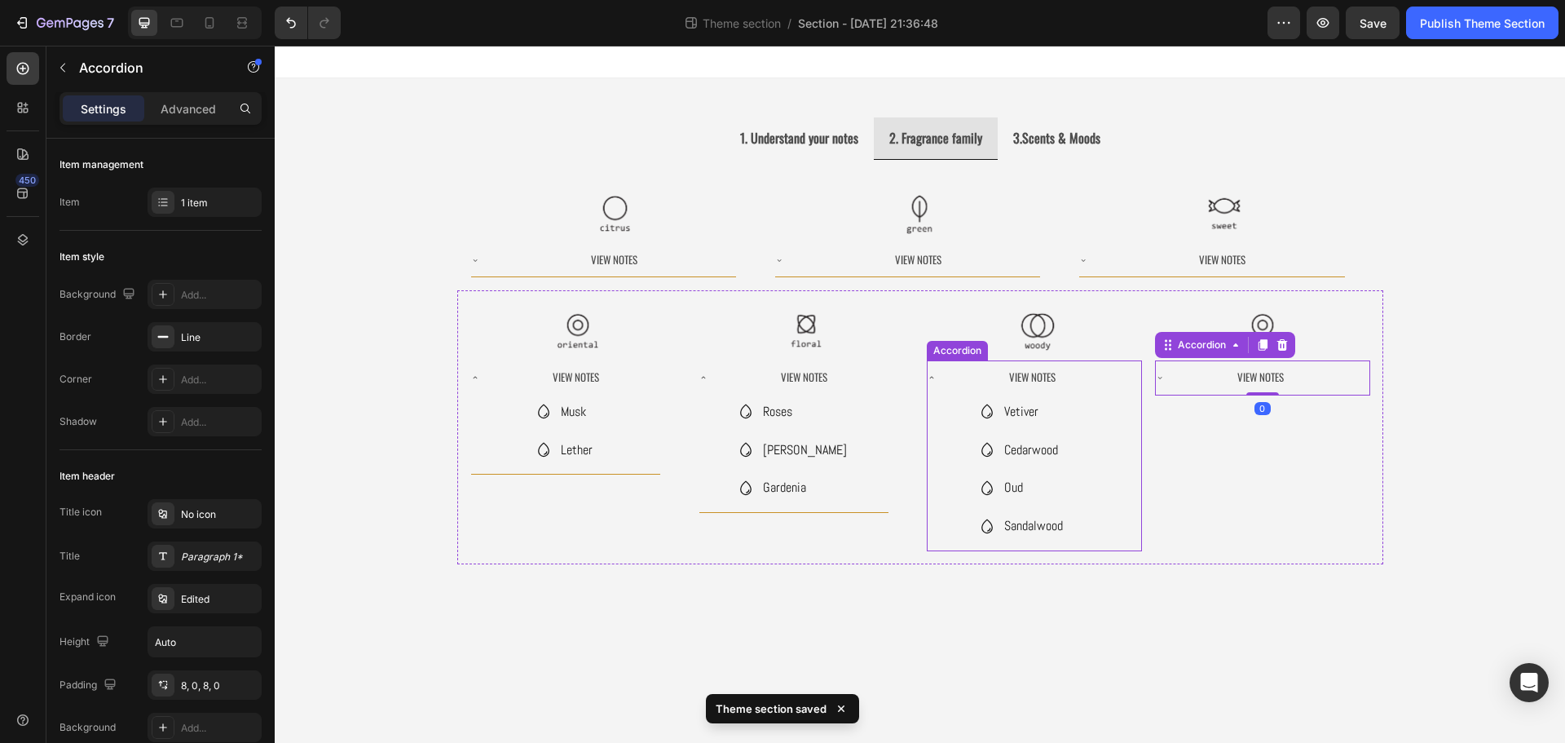
click at [954, 368] on div "View Notes" at bounding box center [1033, 377] width 168 height 21
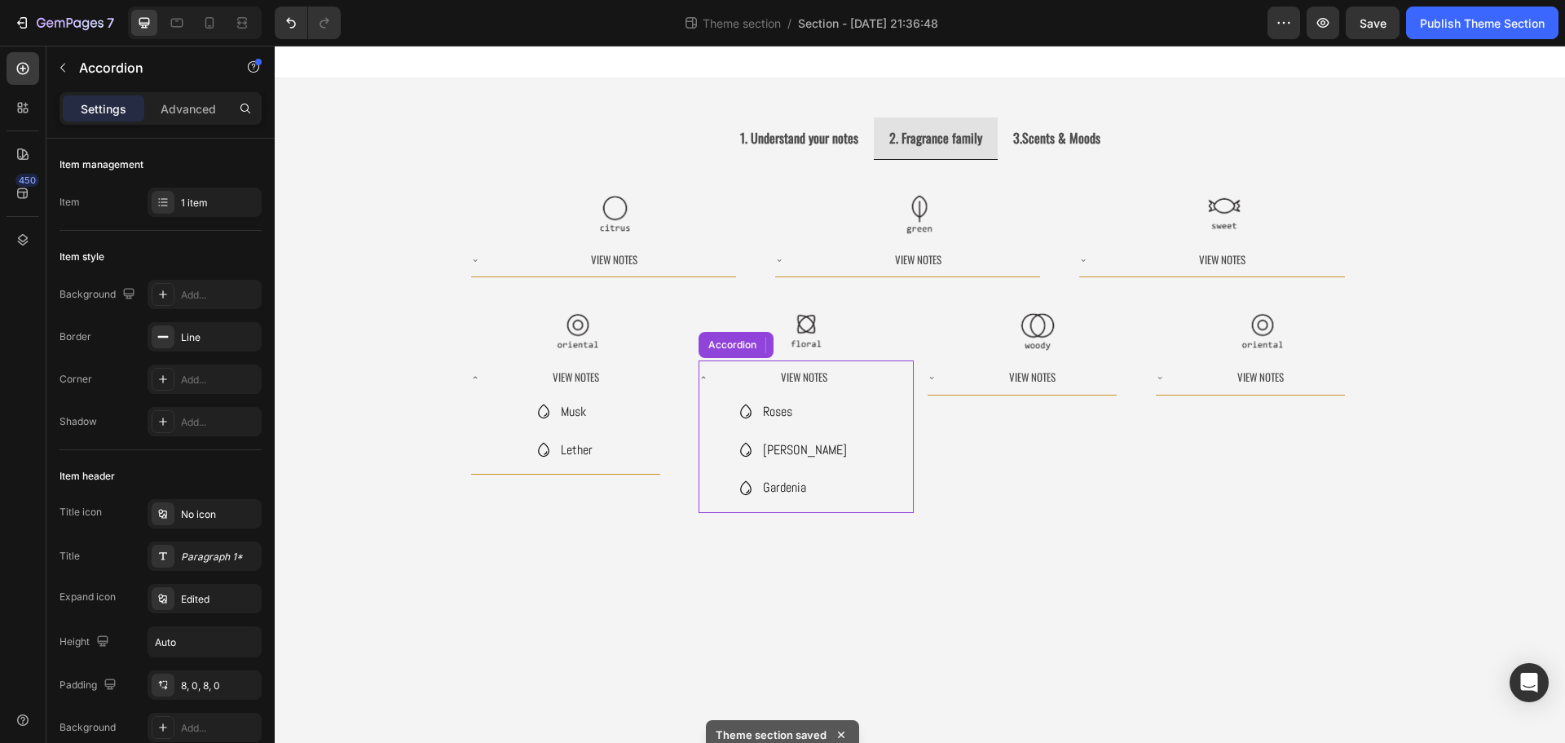
click at [708, 373] on div "View Notes" at bounding box center [793, 377] width 189 height 34
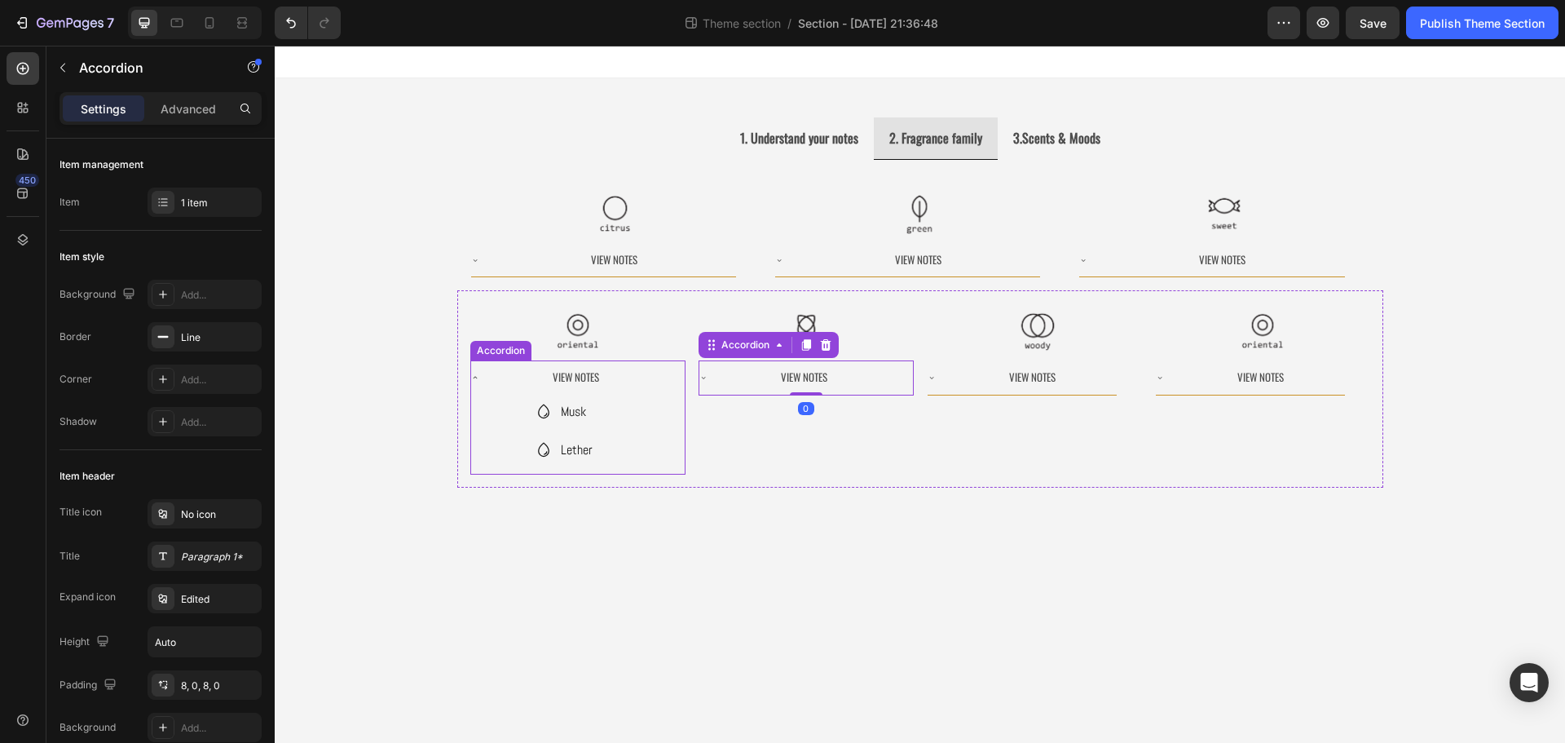
click at [479, 371] on div "View Notes" at bounding box center [565, 377] width 189 height 34
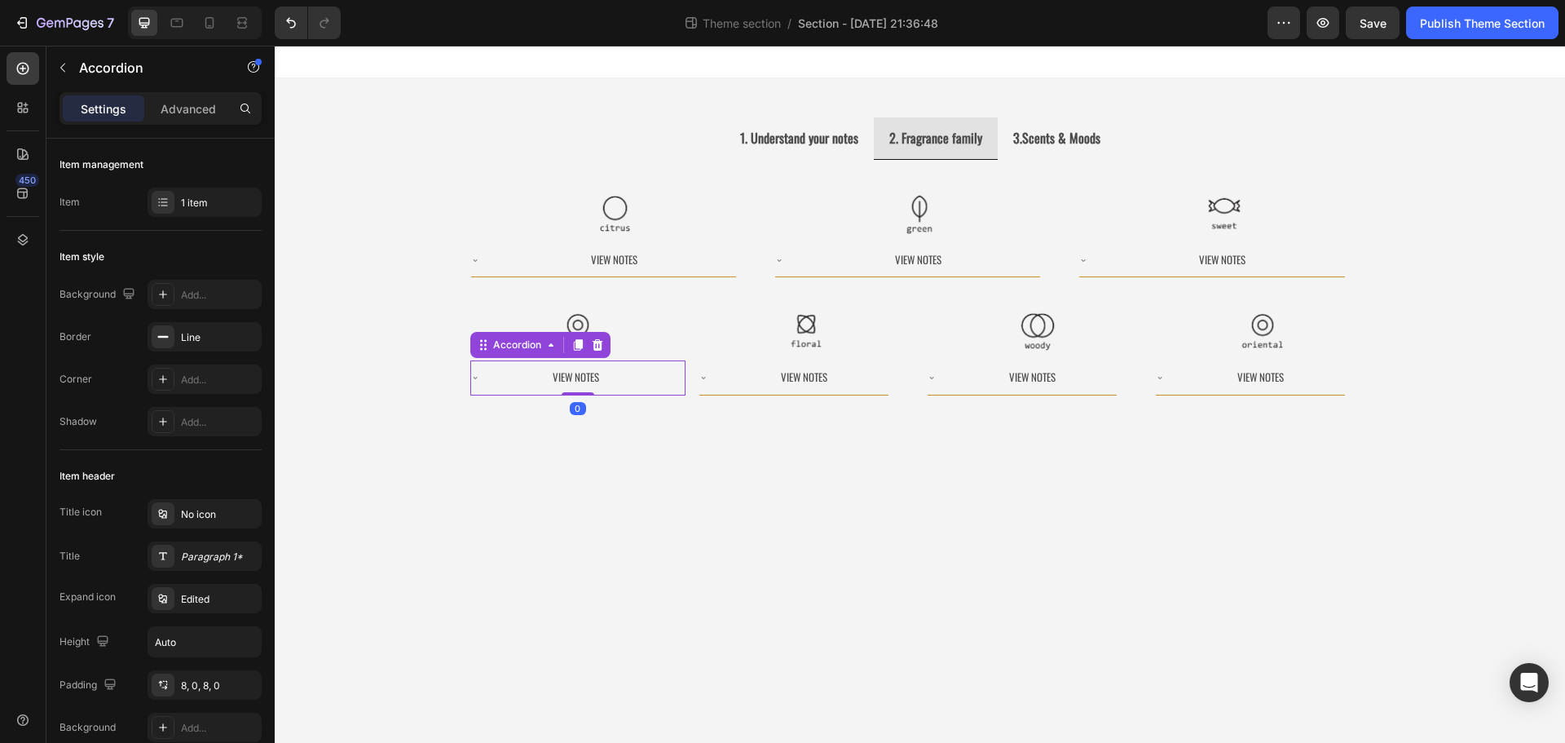
click at [1004, 483] on body "1. Understand your notes 2. Fragrance family 3.Scents & Moods Image Image Image…" at bounding box center [920, 394] width 1290 height 697
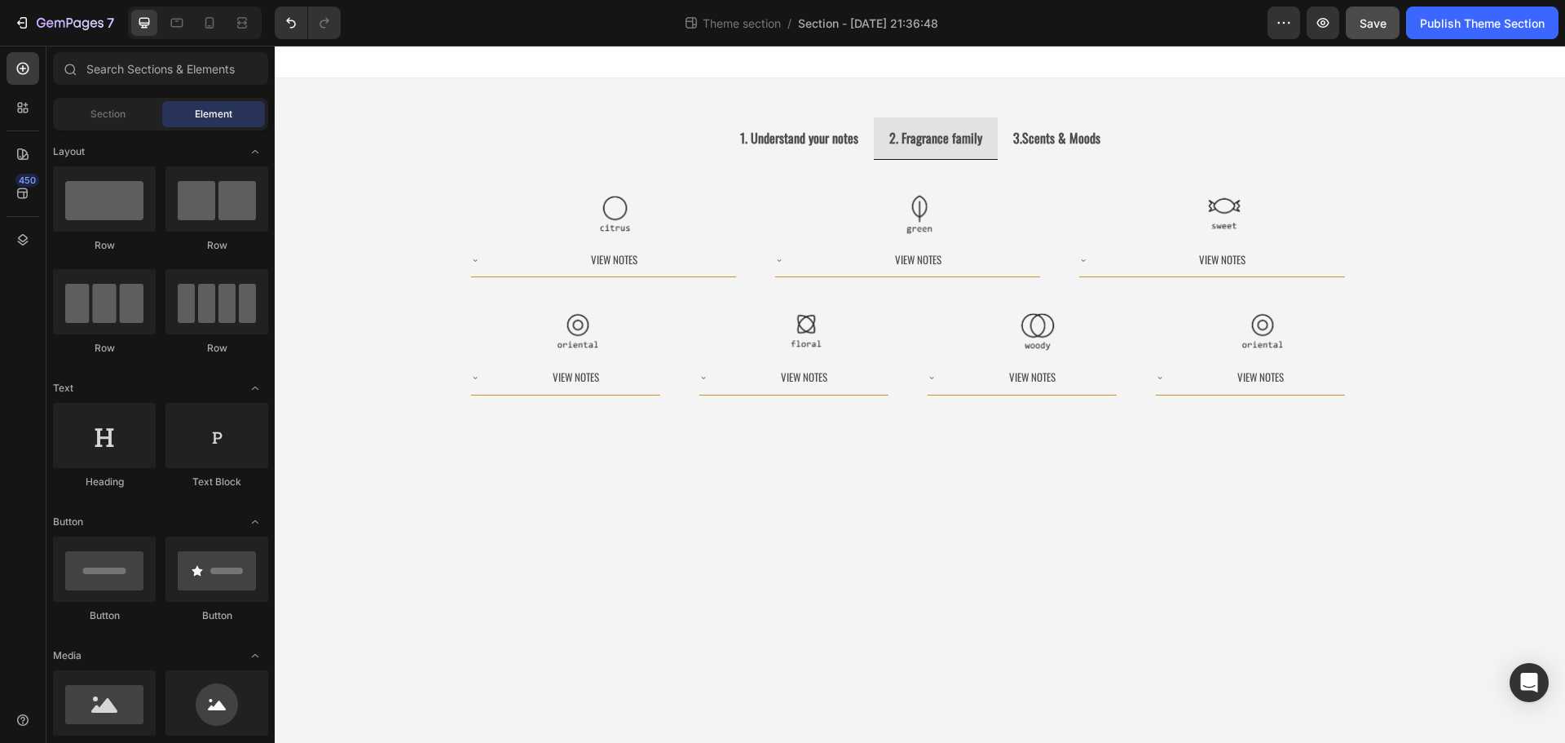
click at [1382, 32] on button "Save" at bounding box center [1373, 23] width 54 height 33
click at [1121, 569] on body "1. Understand your notes 2. Fragrance family 3.Scents & Moods Image Image Image…" at bounding box center [920, 394] width 1290 height 697
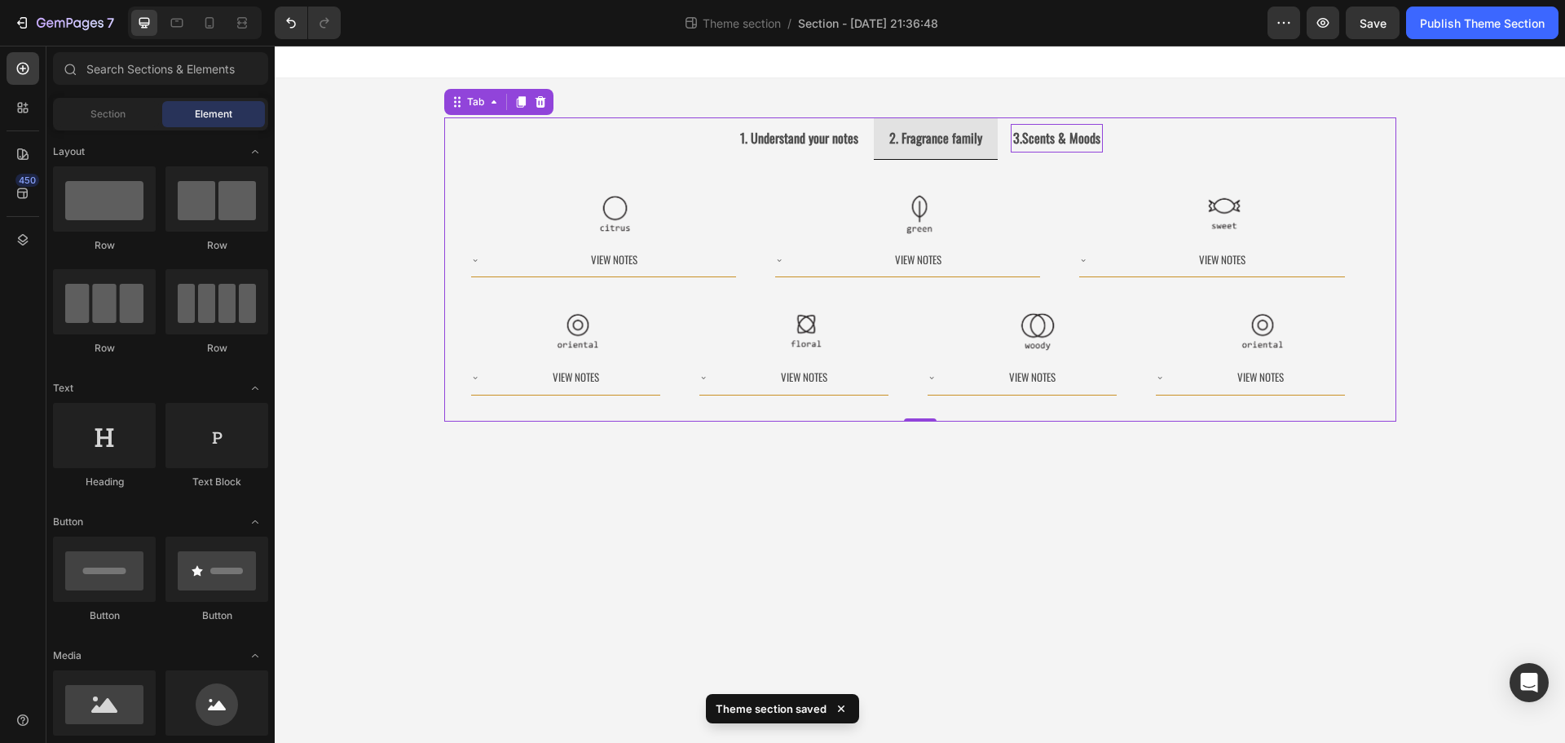
click at [1026, 141] on strong "3.Scents & Moods" at bounding box center [1056, 138] width 87 height 20
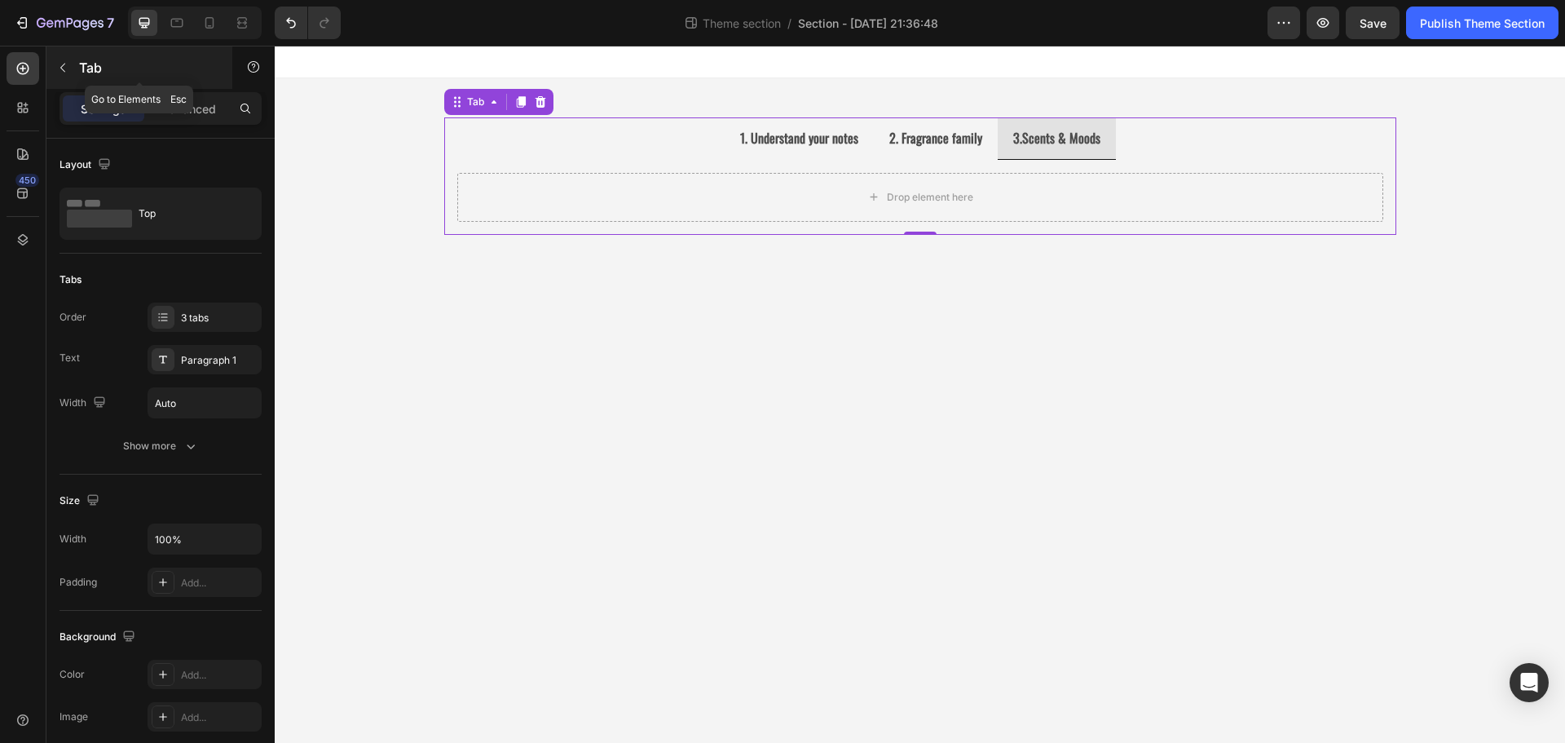
click at [82, 66] on p "Tab" at bounding box center [148, 68] width 139 height 20
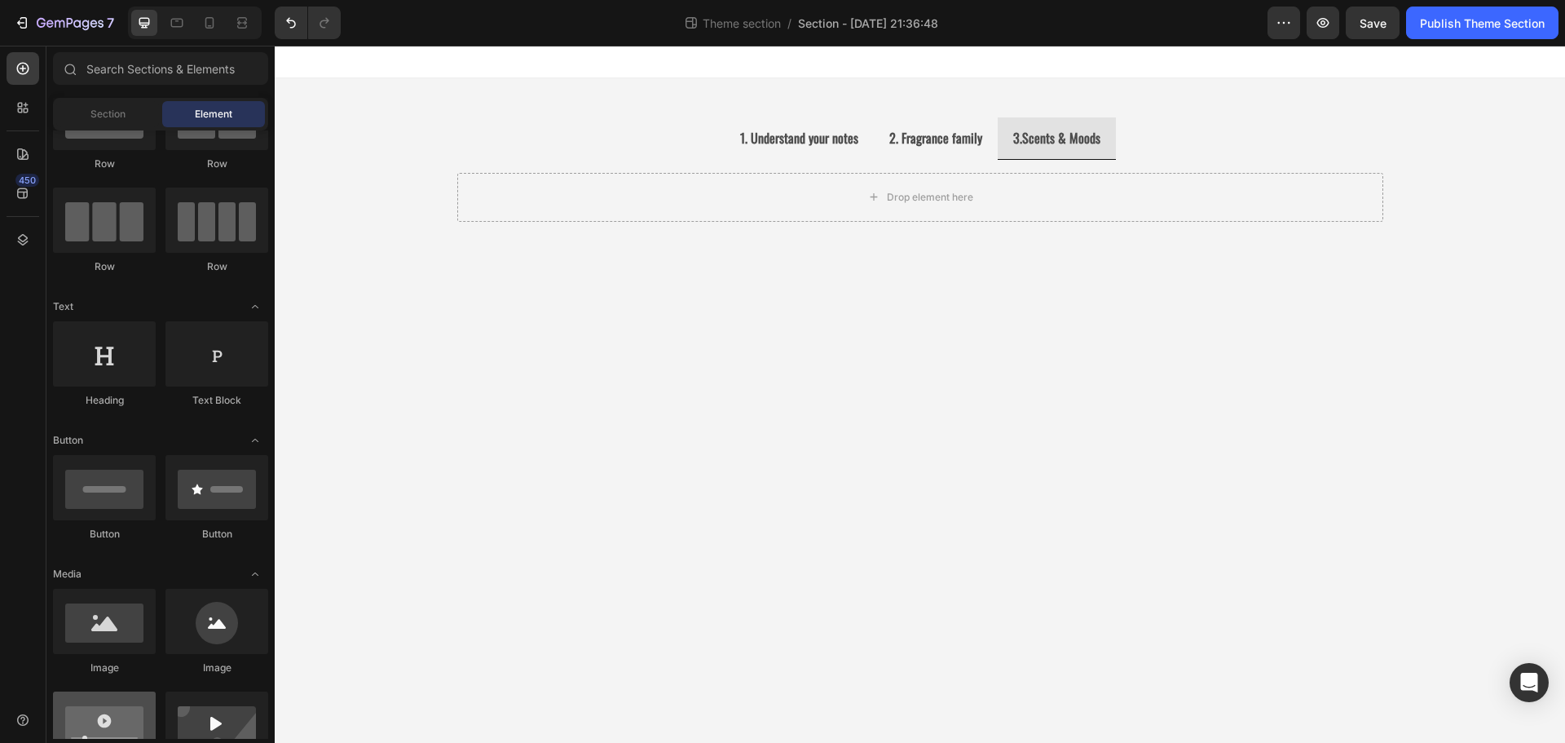
scroll to position [0, 0]
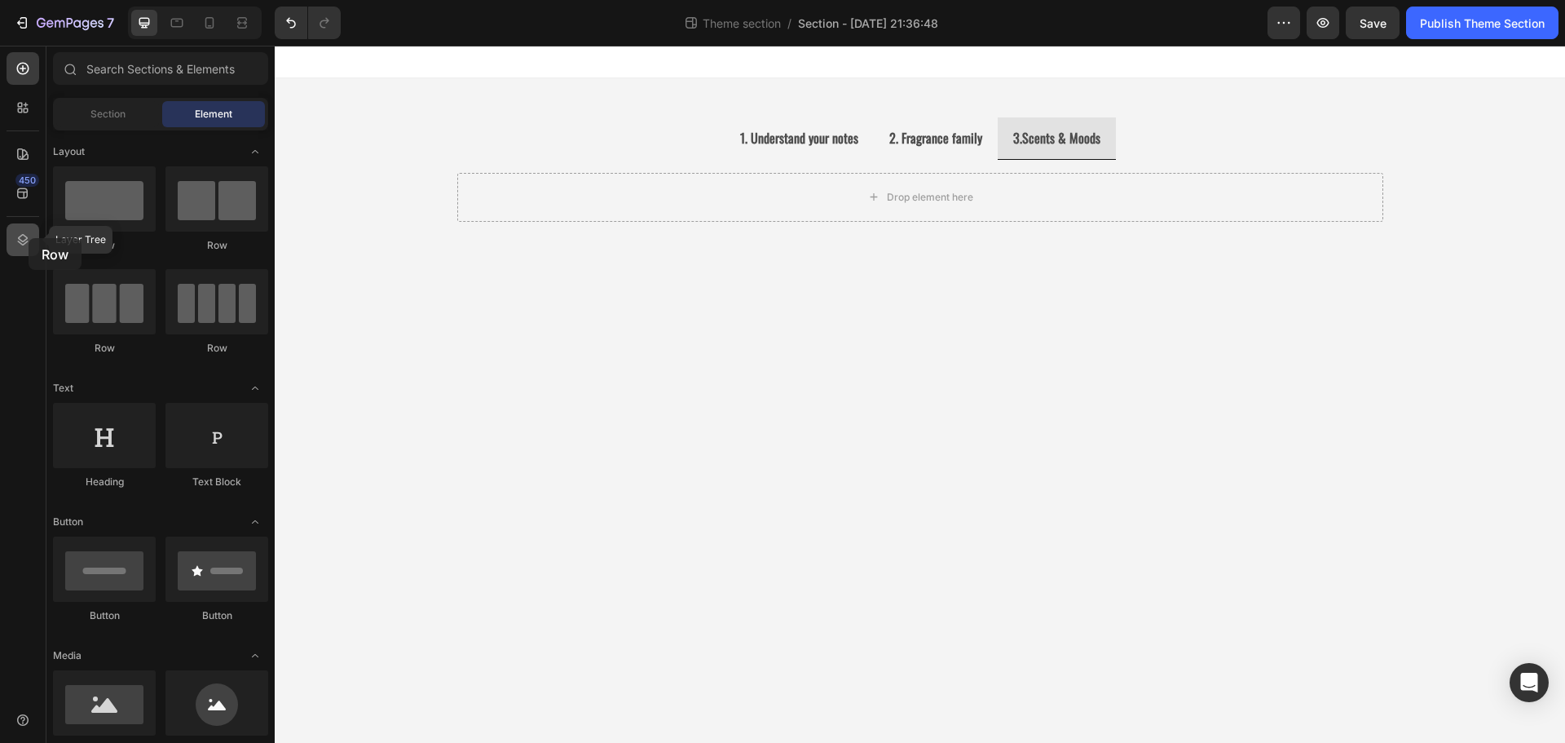
drag, startPoint x: 111, startPoint y: 234, endPoint x: 29, endPoint y: 238, distance: 82.4
click at [29, 238] on div "450 Layer Tree Sections(18) Elements(81) Section Element Hero Section Product D…" at bounding box center [137, 394] width 275 height 697
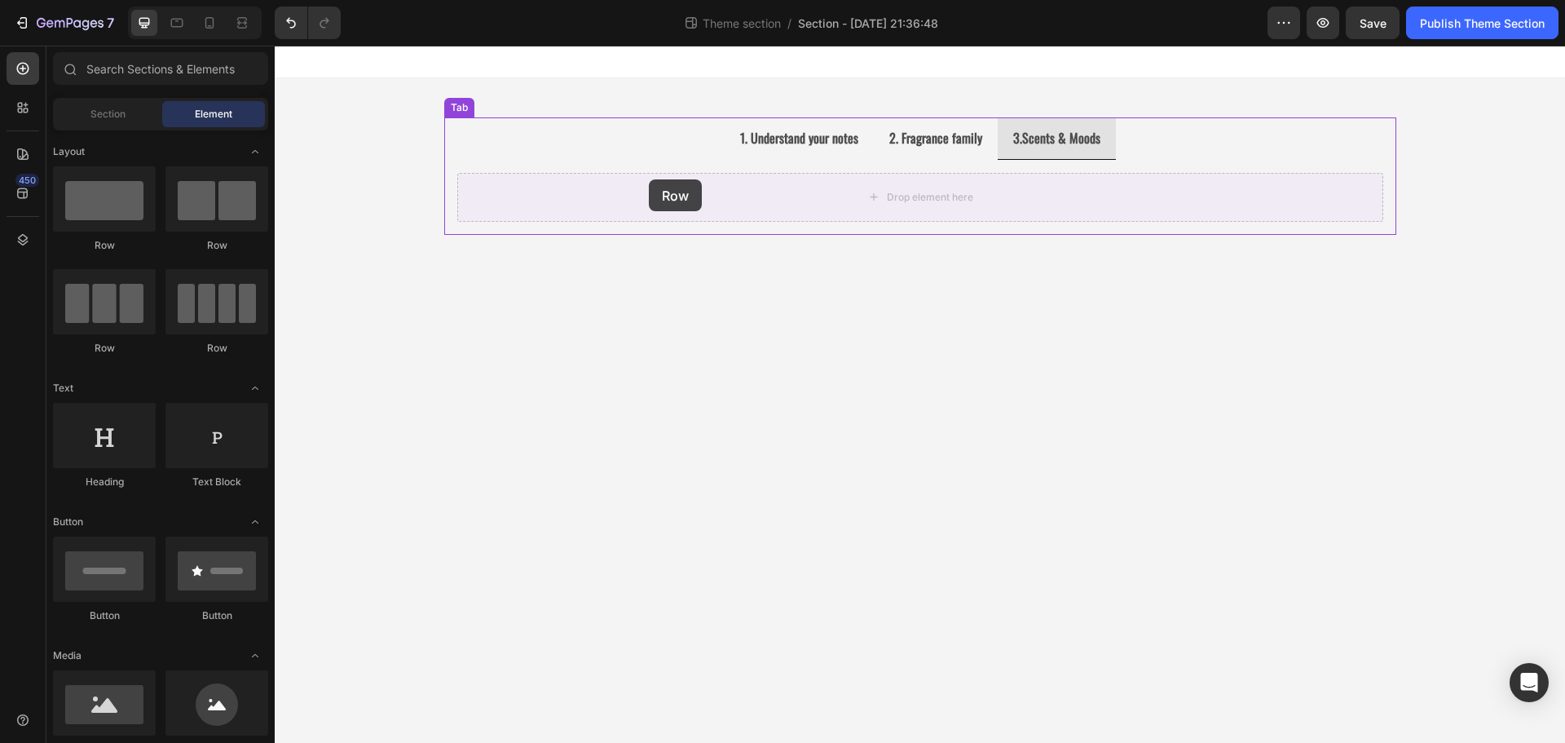
drag, startPoint x: 379, startPoint y: 339, endPoint x: 649, endPoint y: 179, distance: 313.5
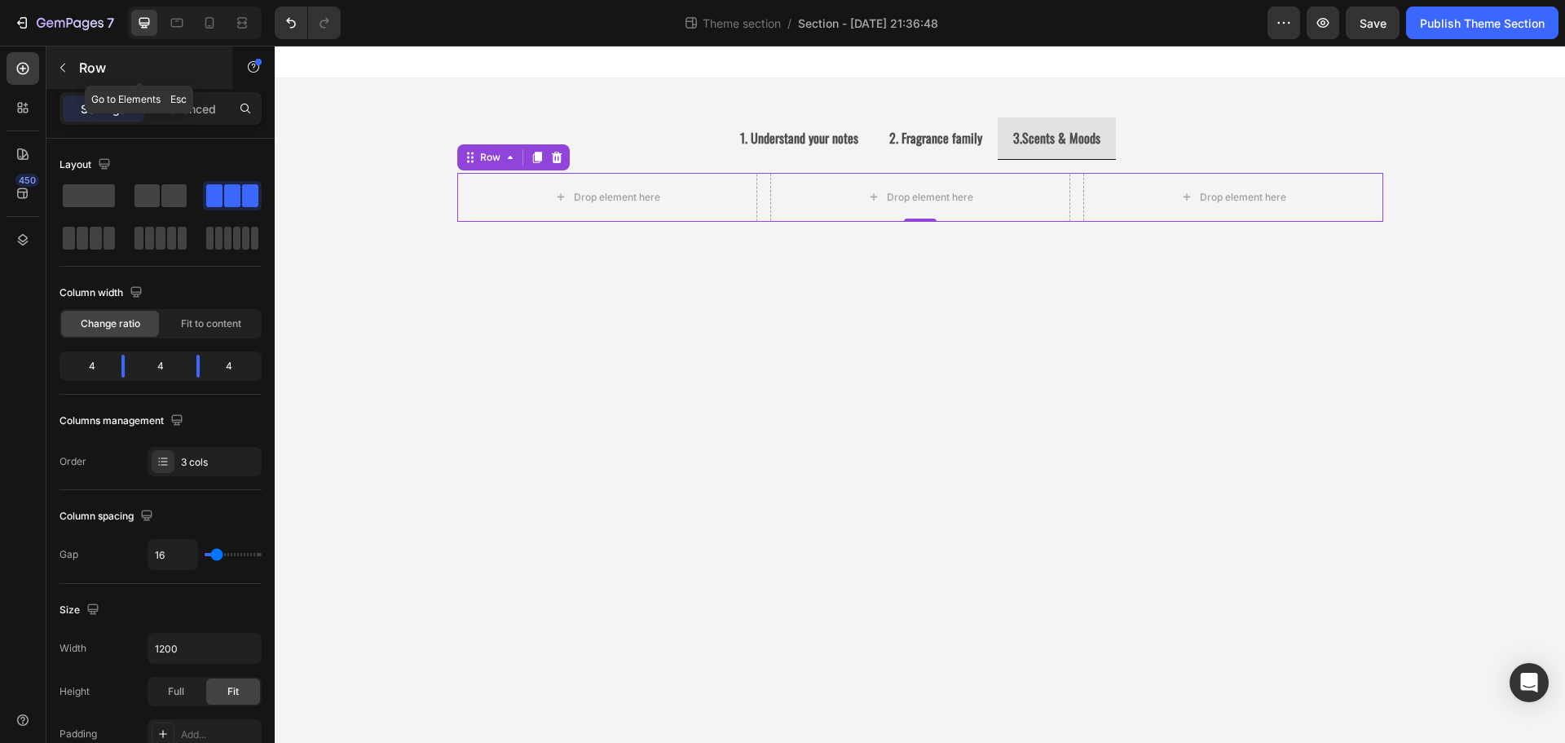
click at [56, 71] on icon "button" at bounding box center [62, 67] width 13 height 13
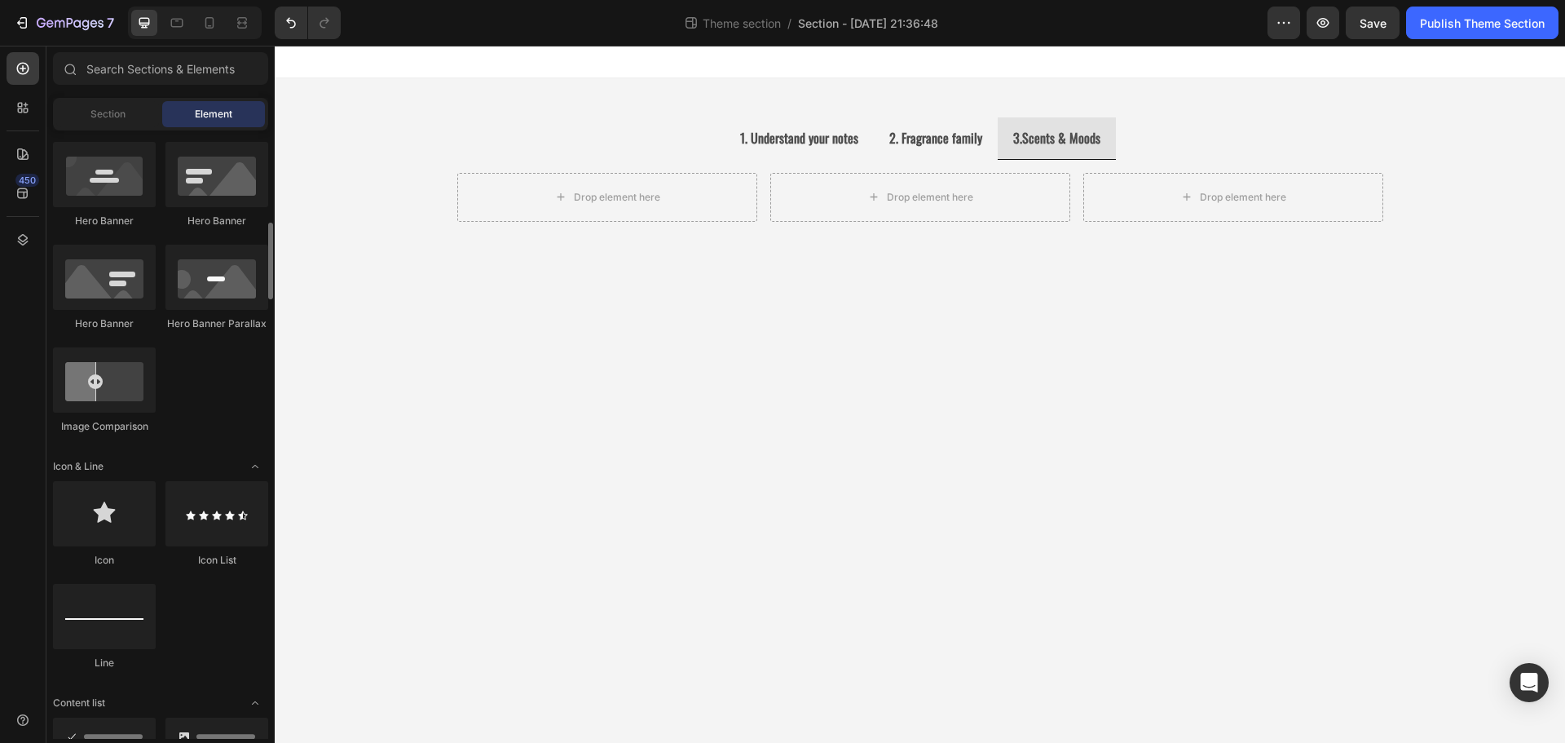
scroll to position [1060, 0]
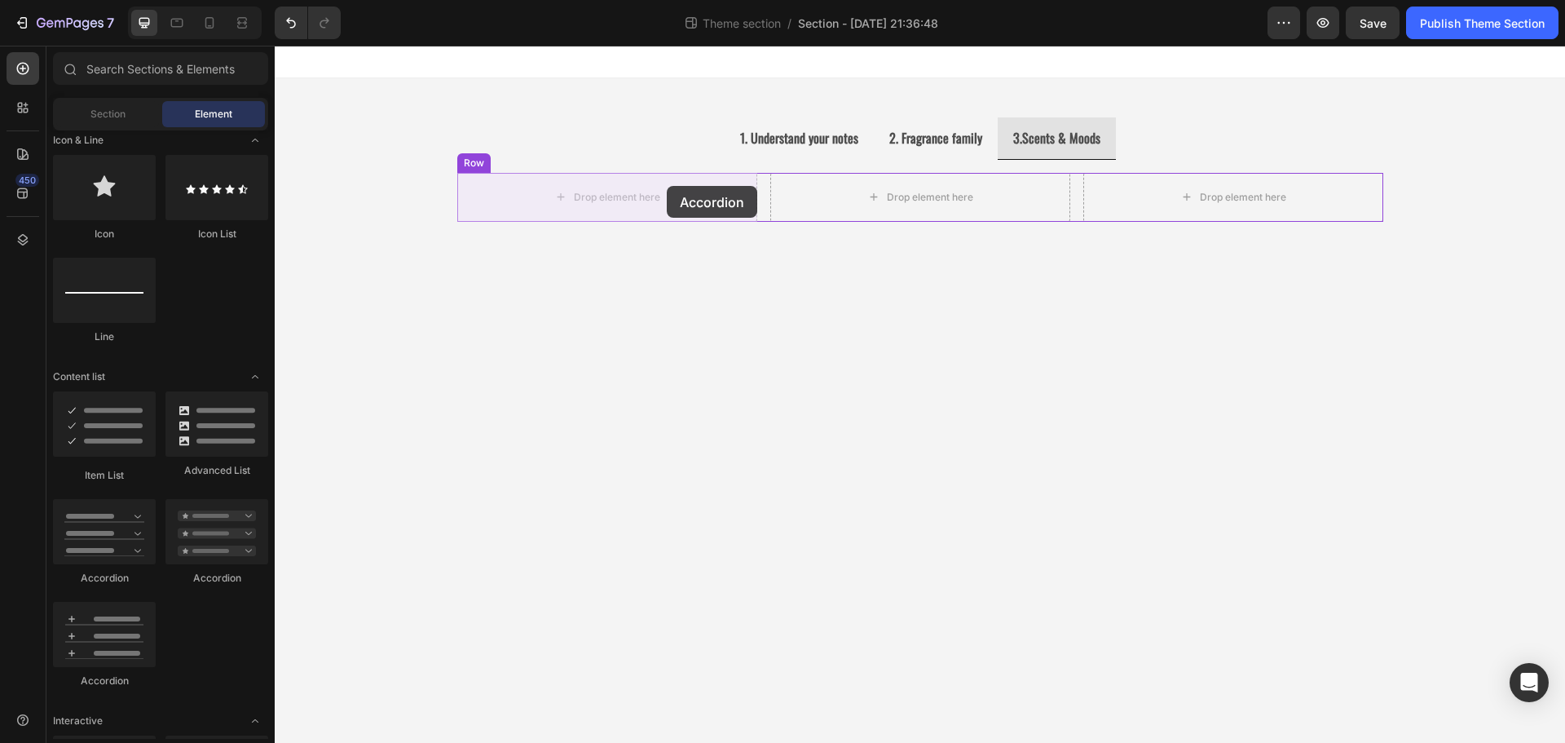
drag, startPoint x: 382, startPoint y: 660, endPoint x: 667, endPoint y: 186, distance: 553.1
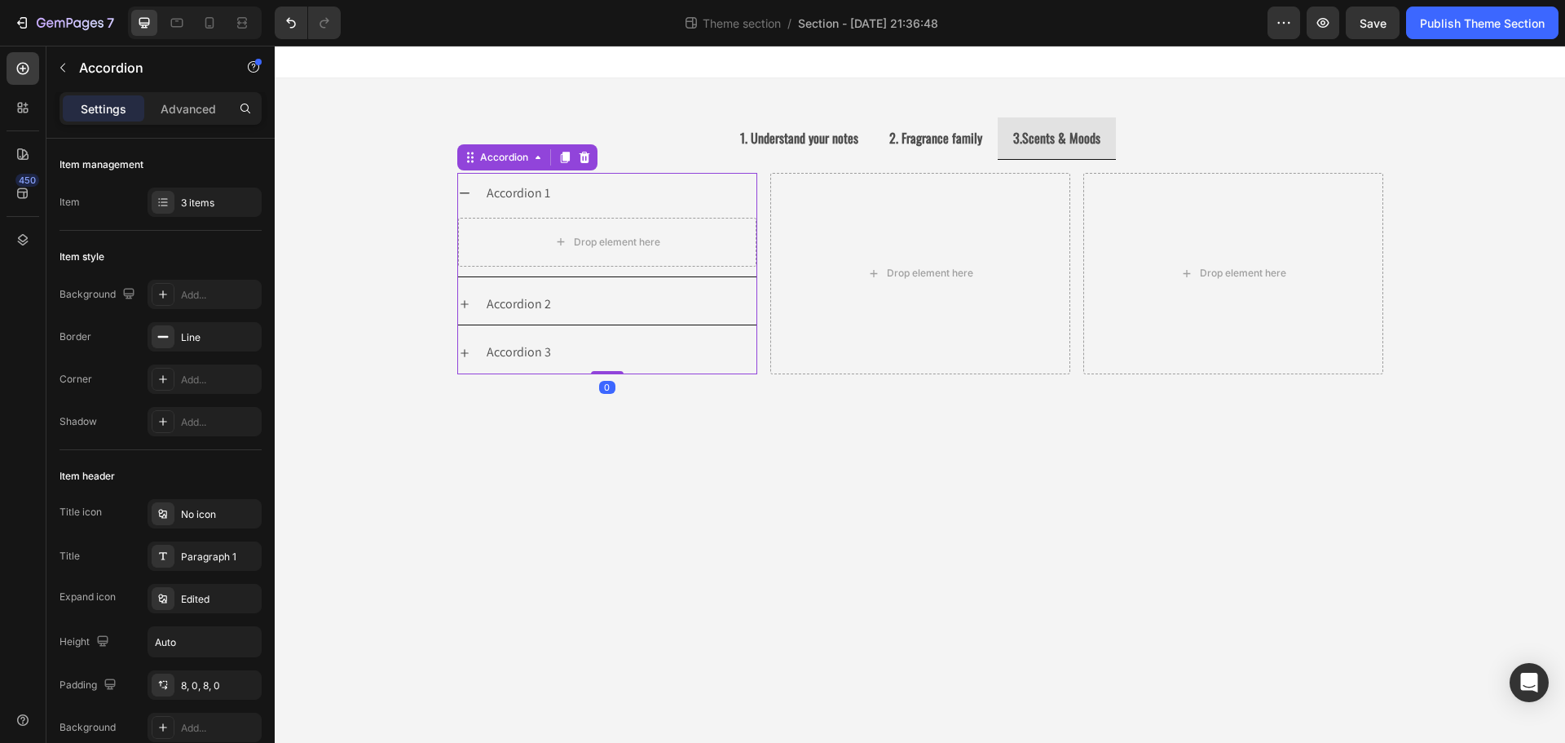
click at [667, 186] on div "Accordion 1" at bounding box center [620, 193] width 272 height 29
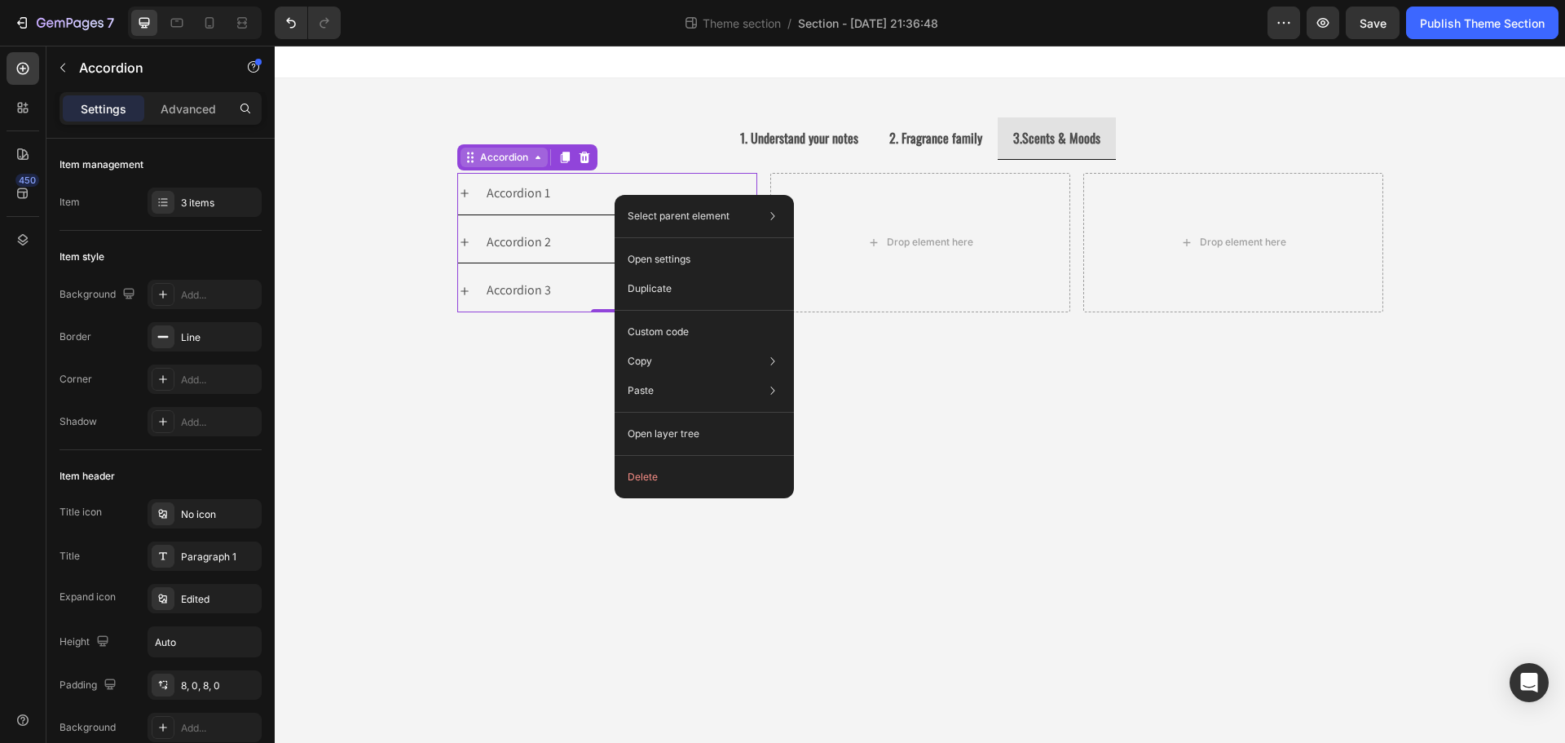
click at [507, 161] on div "Accordion" at bounding box center [504, 157] width 55 height 15
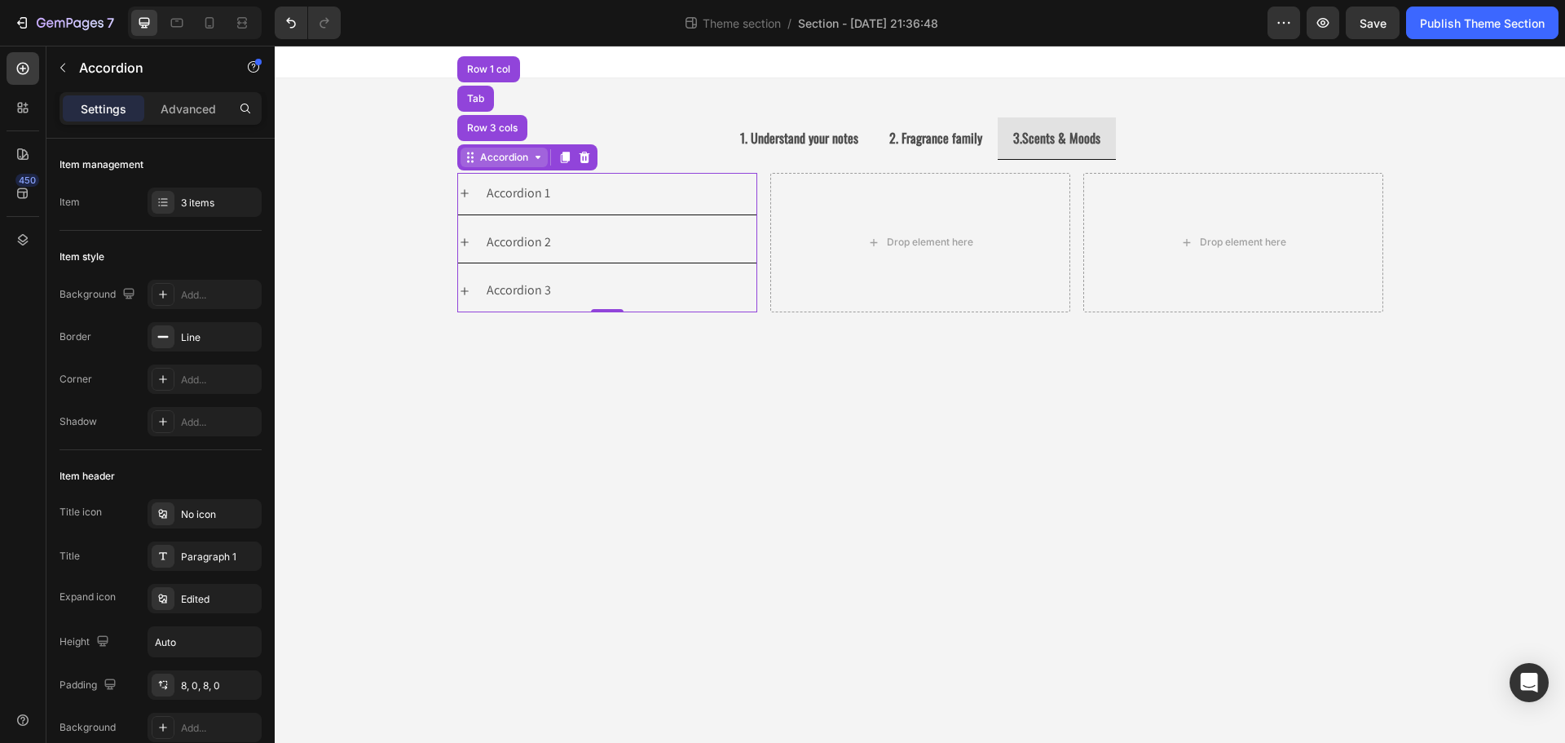
click at [507, 161] on div "Accordion" at bounding box center [504, 157] width 55 height 15
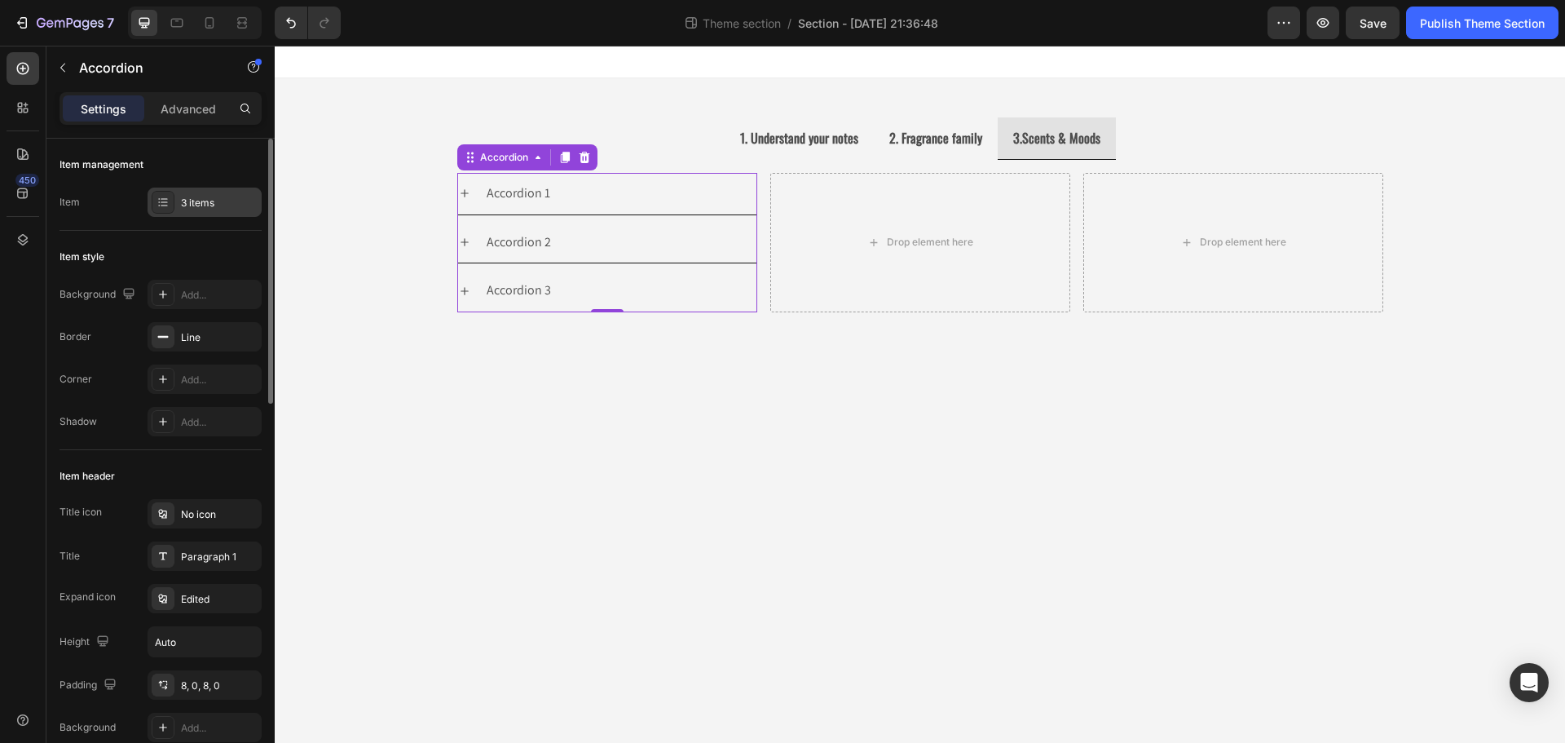
click at [156, 206] on div at bounding box center [163, 202] width 23 height 23
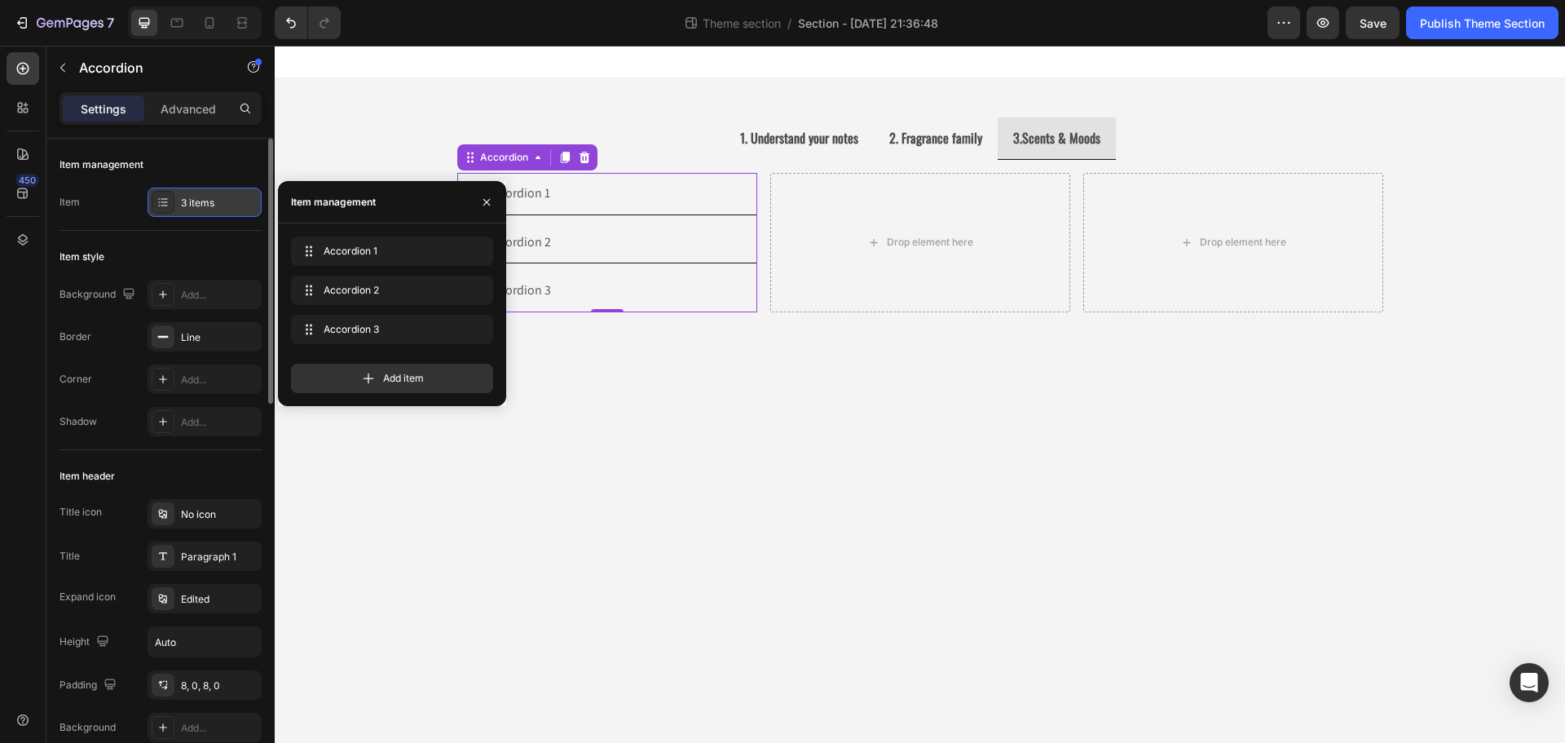
click at [156, 206] on div at bounding box center [163, 202] width 23 height 23
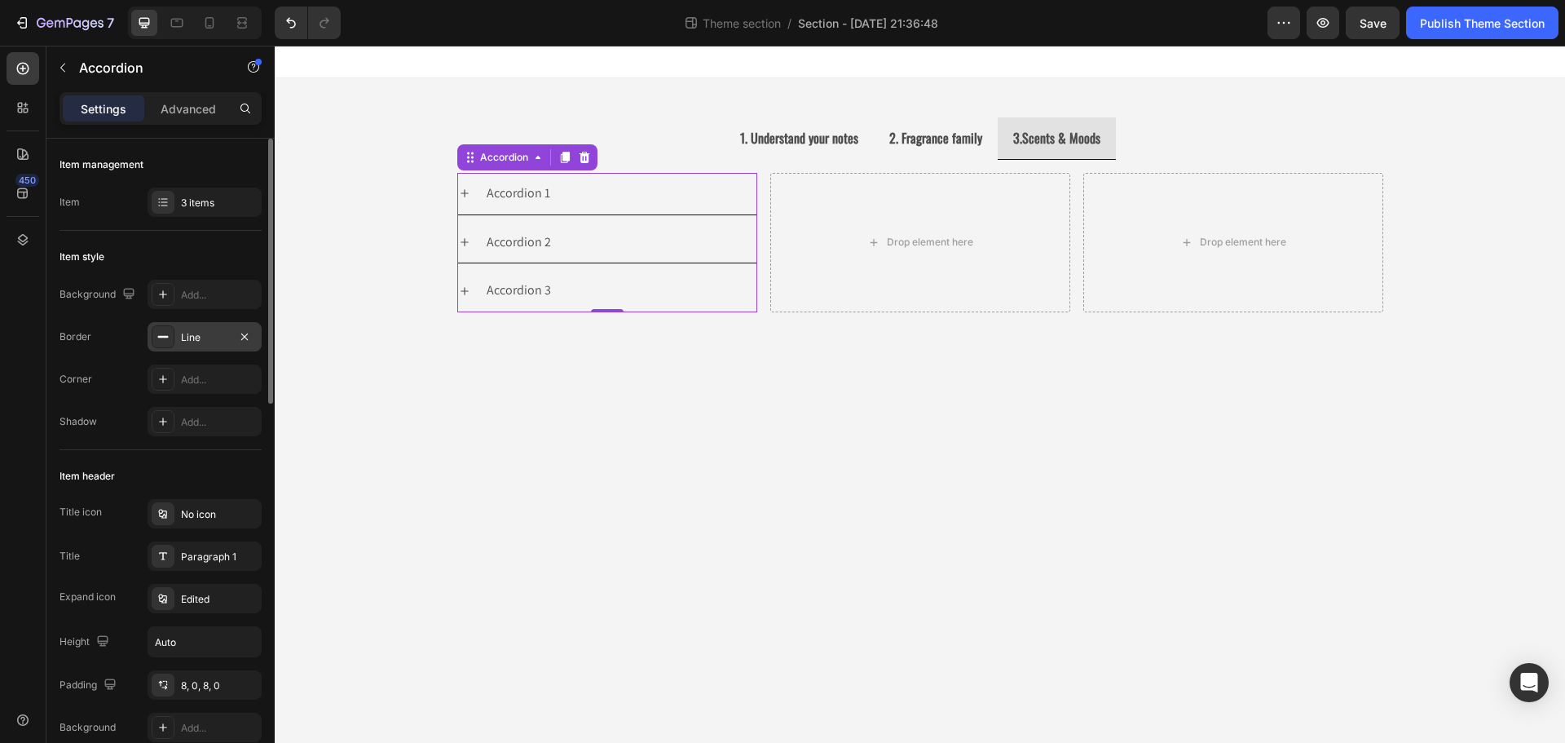
click at [173, 331] on div at bounding box center [163, 336] width 23 height 23
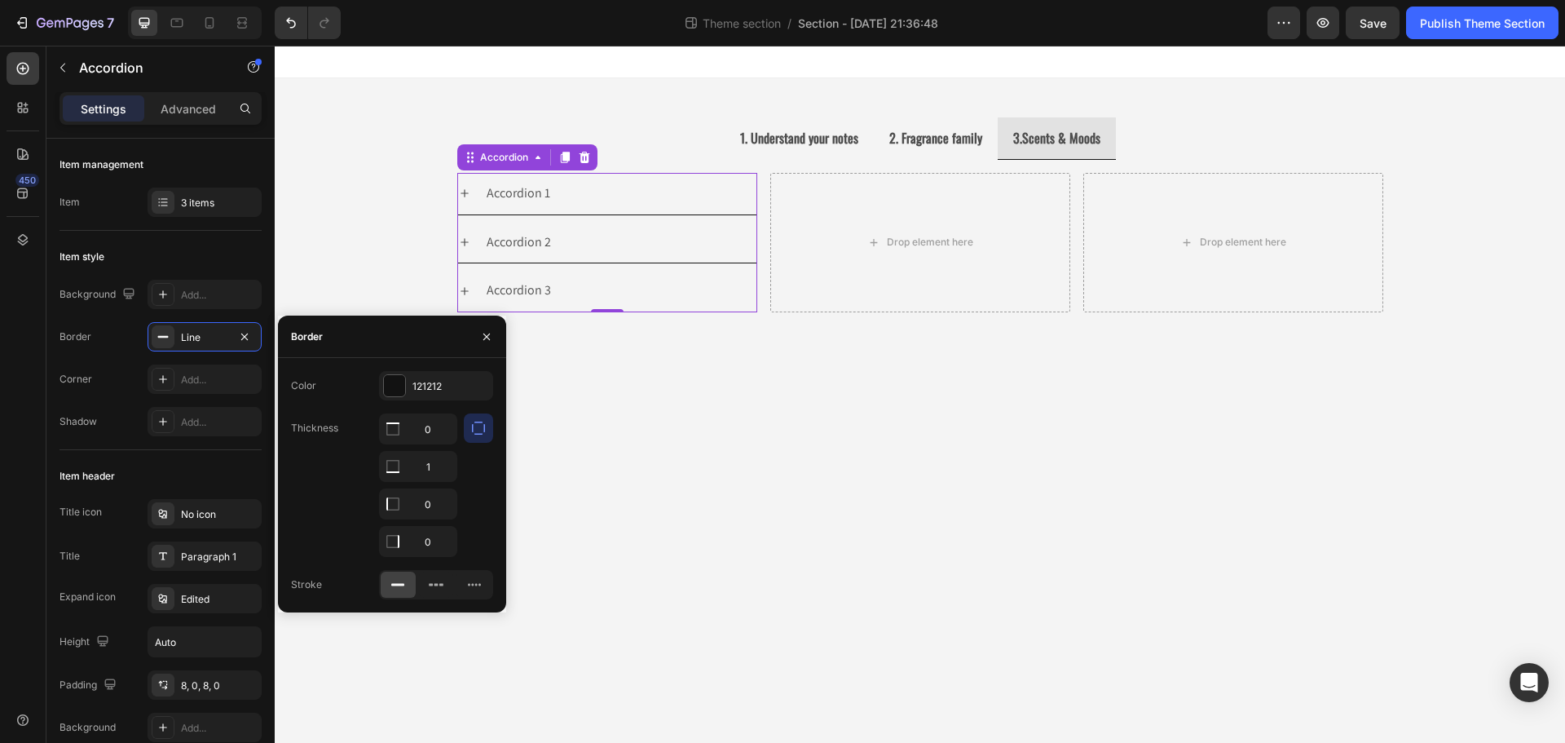
click at [481, 433] on icon "button" at bounding box center [478, 428] width 16 height 16
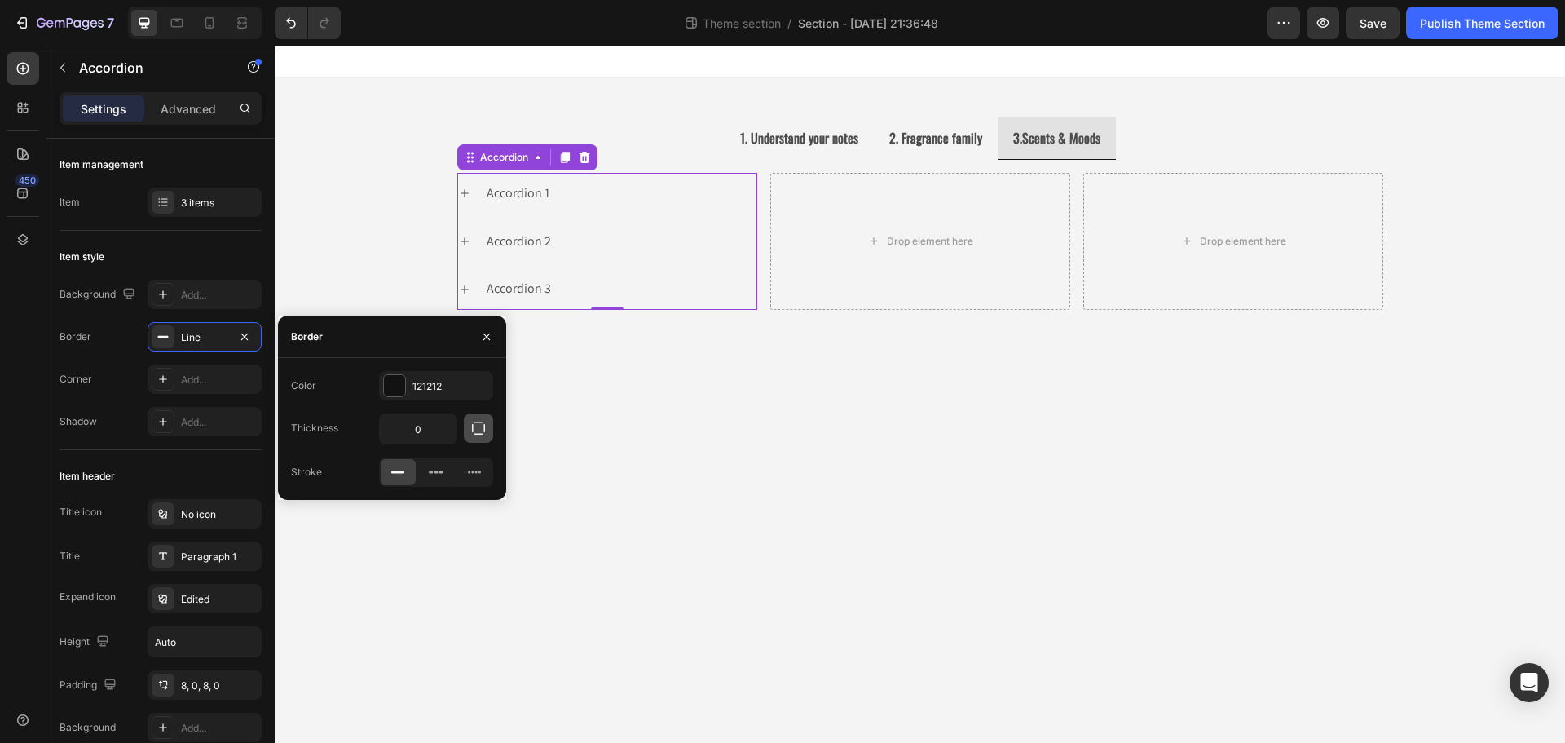
click at [481, 433] on icon "button" at bounding box center [478, 428] width 16 height 16
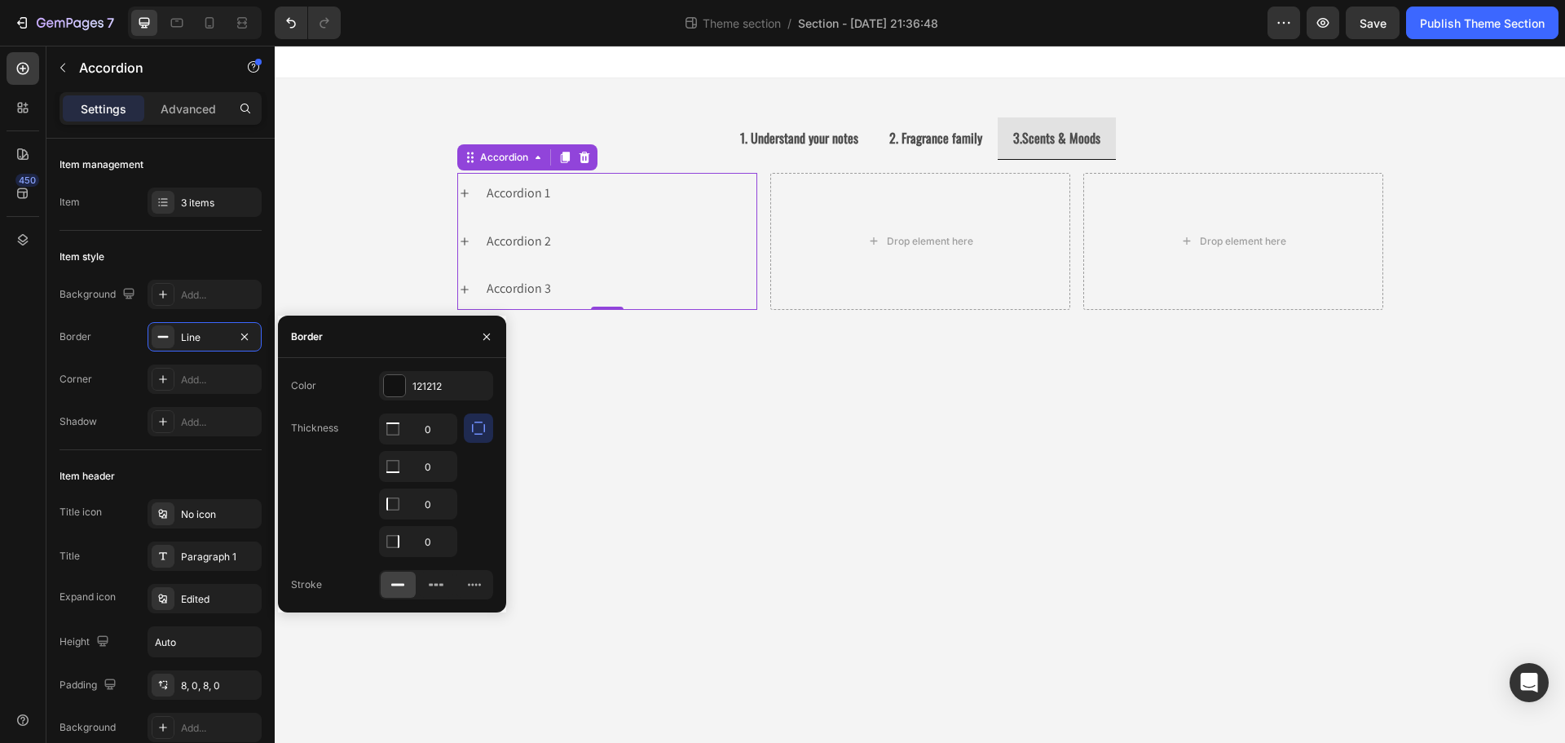
click at [481, 433] on icon "button" at bounding box center [478, 428] width 16 height 16
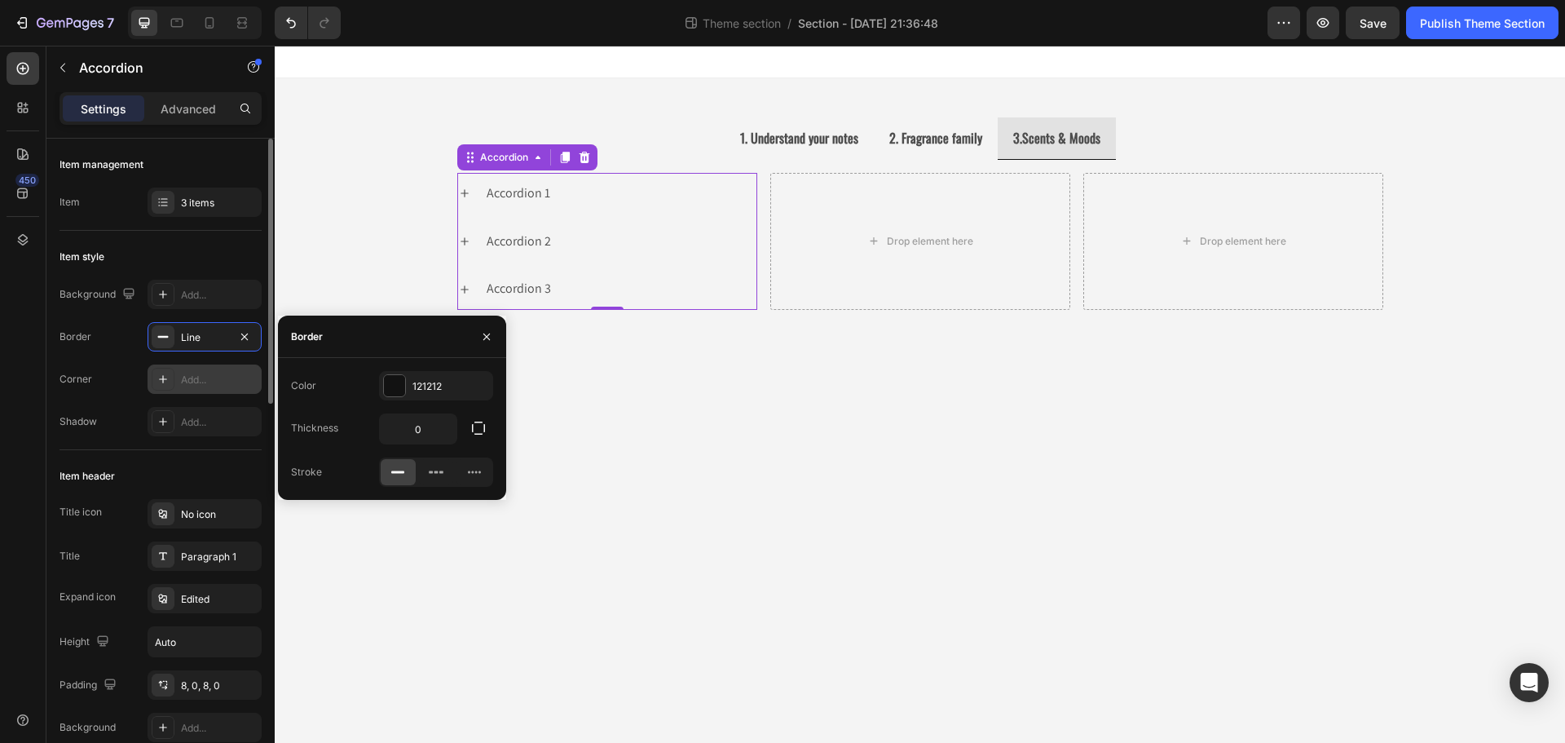
click at [188, 381] on div "Add..." at bounding box center [219, 379] width 77 height 15
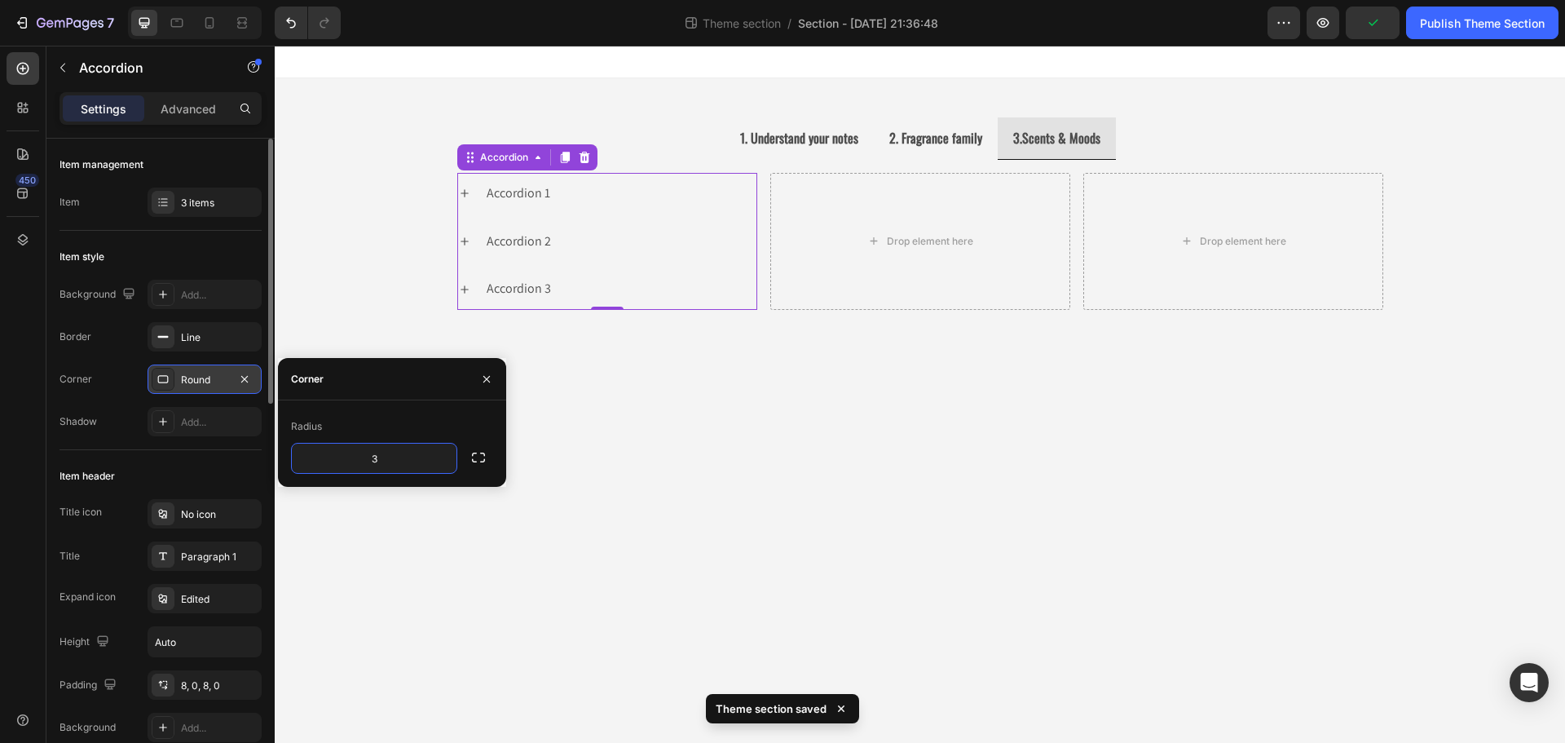
type input "30"
click at [181, 338] on div "Line" at bounding box center [204, 337] width 47 height 15
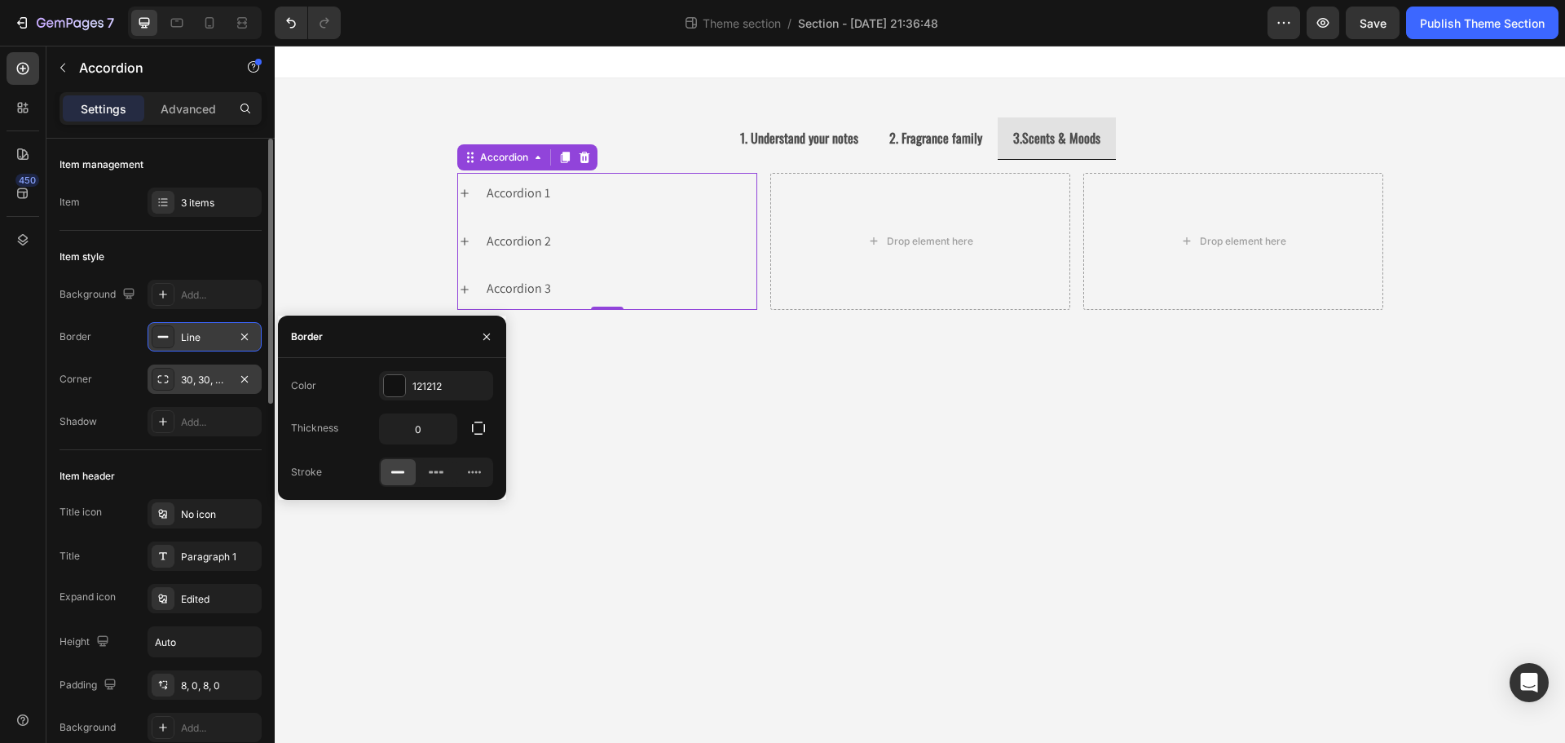
click at [166, 337] on rect at bounding box center [163, 337] width 11 height 2
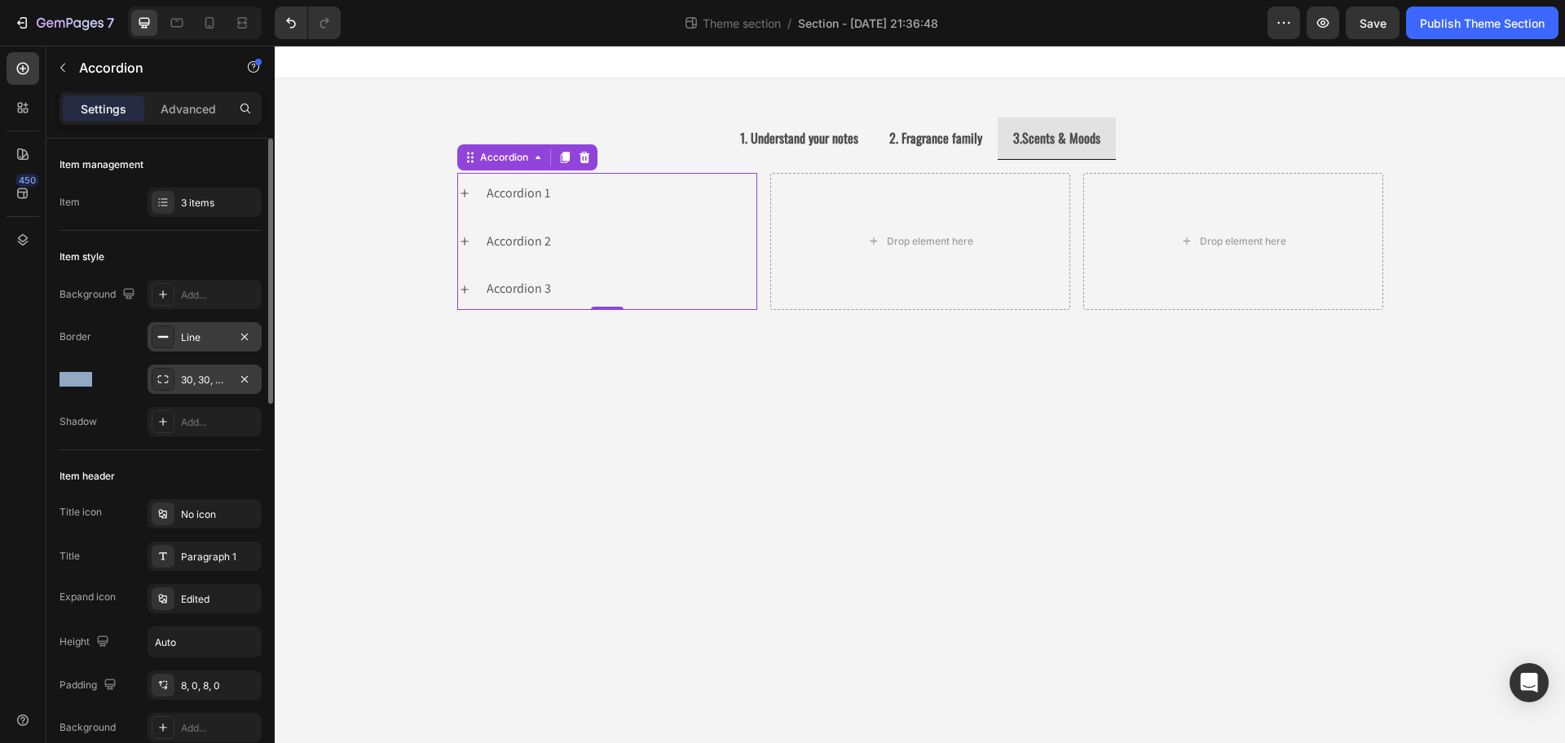
click at [166, 337] on rect at bounding box center [163, 337] width 11 height 2
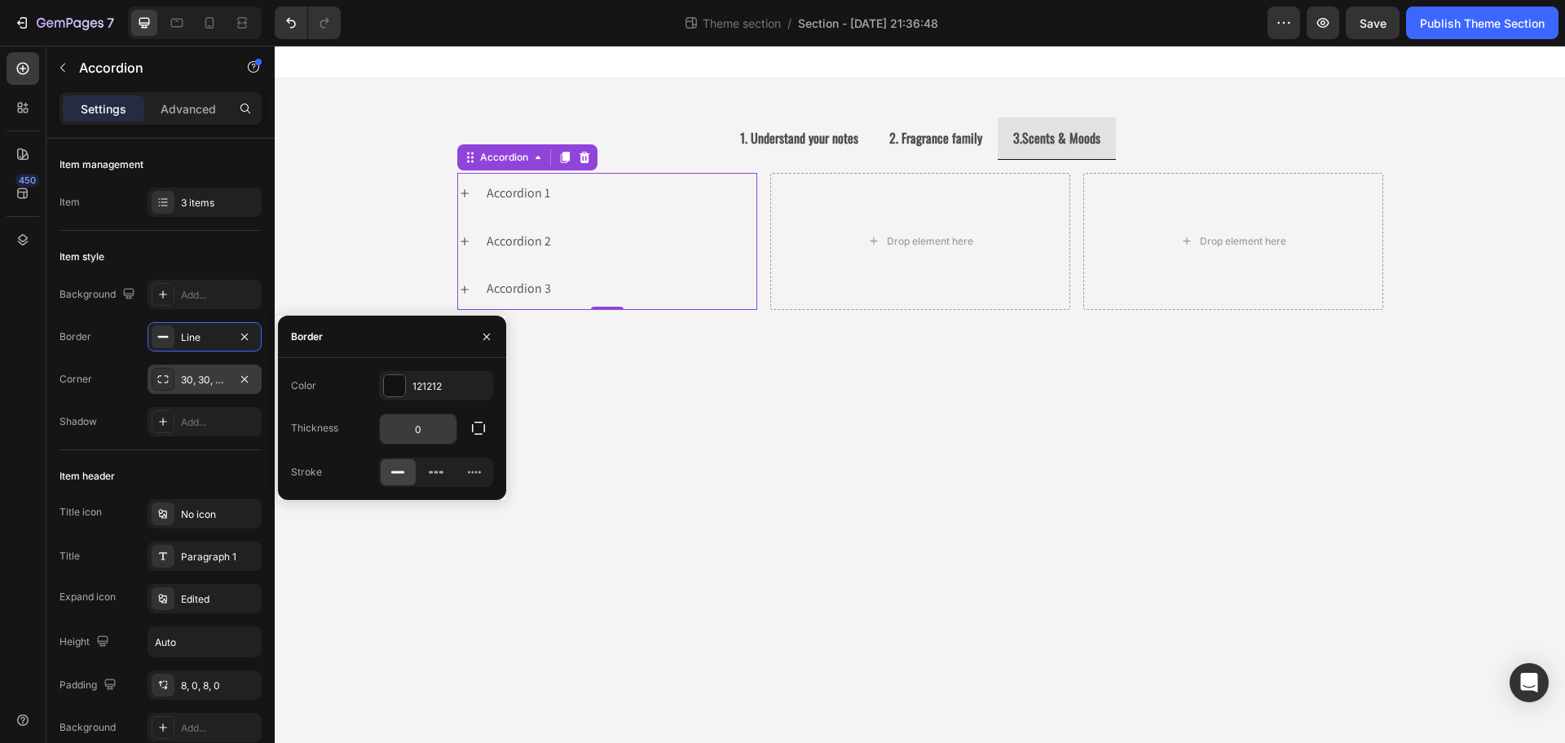
click at [428, 435] on input "0" at bounding box center [418, 428] width 77 height 29
type input "1"
type input "2"
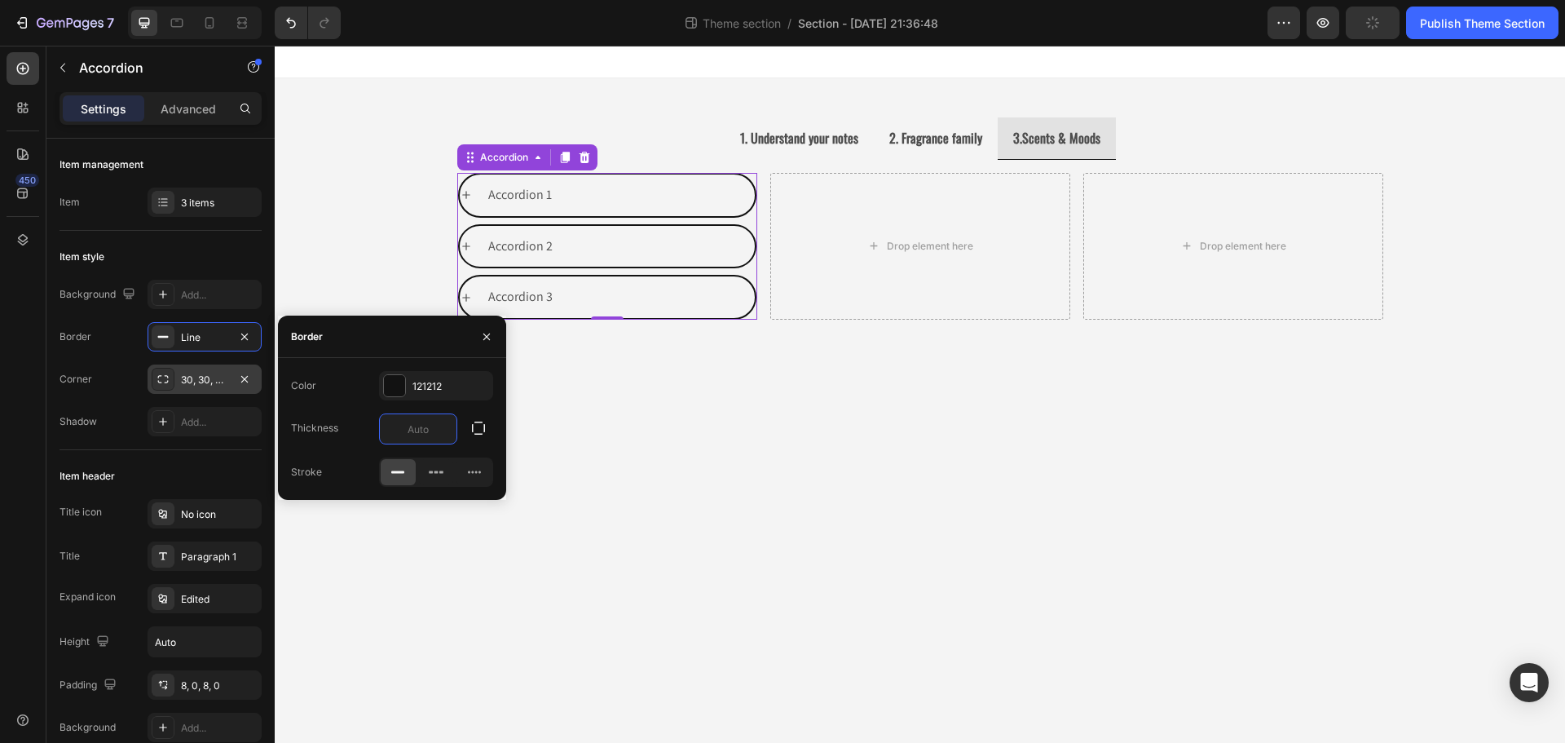
type input "1"
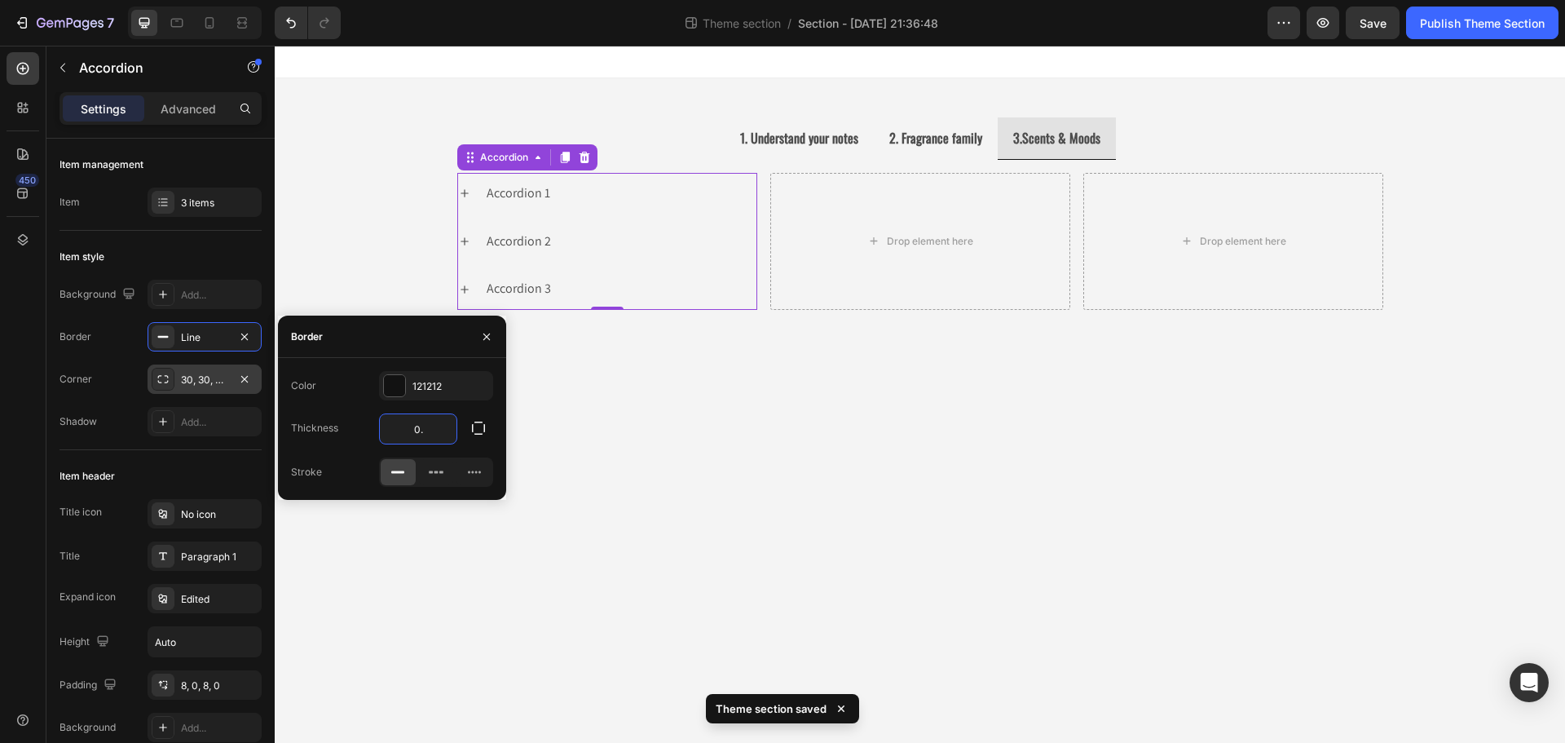
type input "0.5"
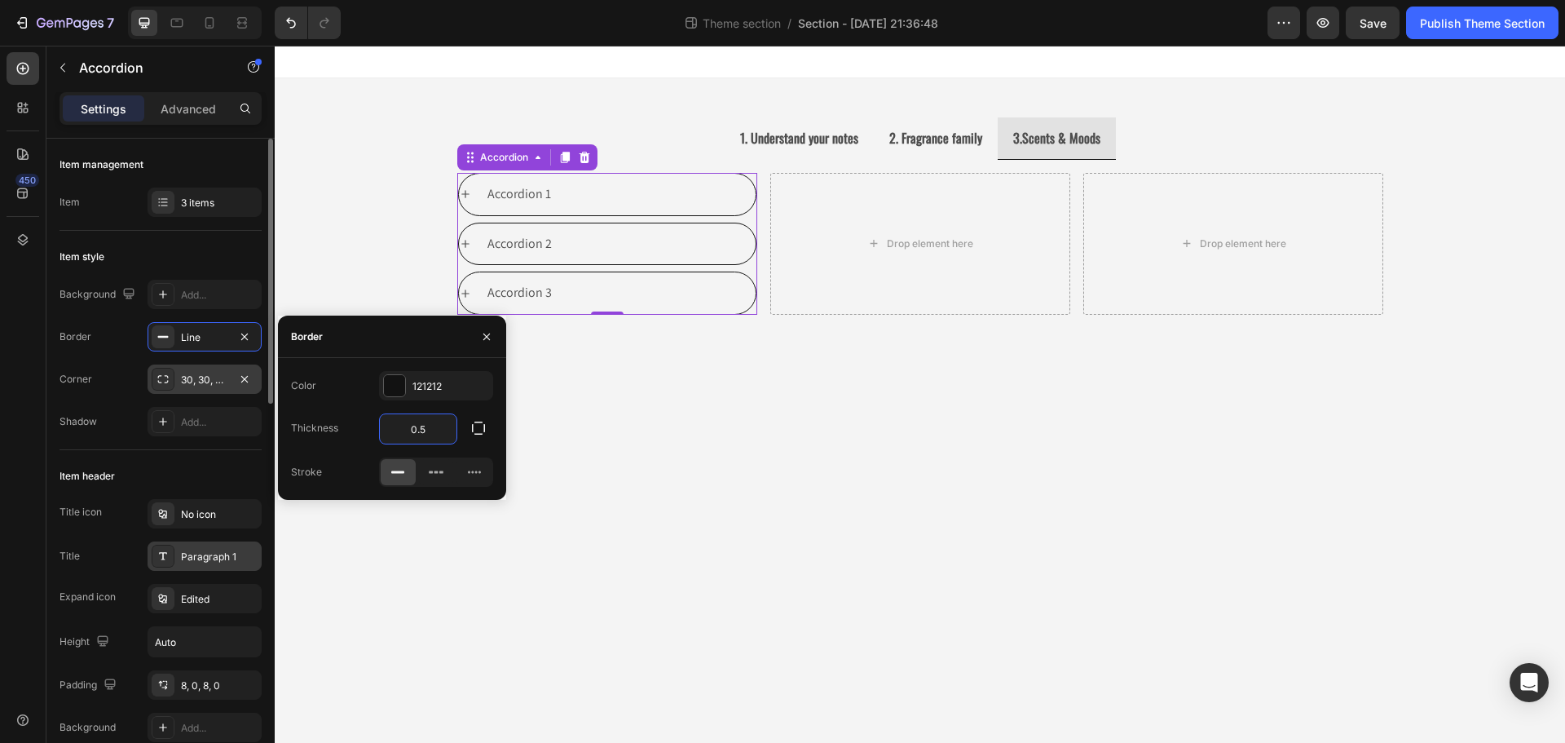
click at [201, 559] on div "Paragraph 1" at bounding box center [219, 556] width 77 height 15
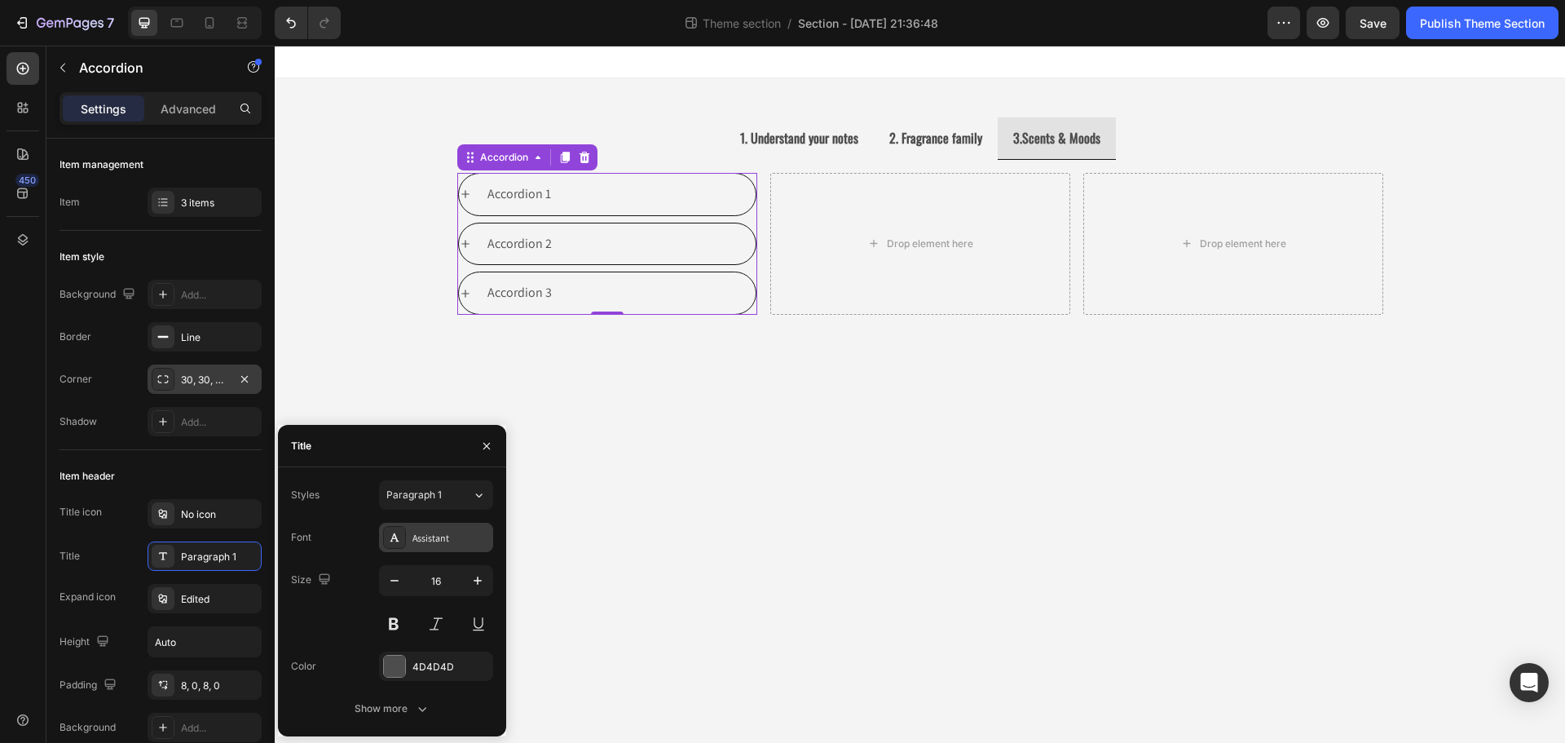
click at [451, 534] on div "Assistant" at bounding box center [450, 538] width 77 height 15
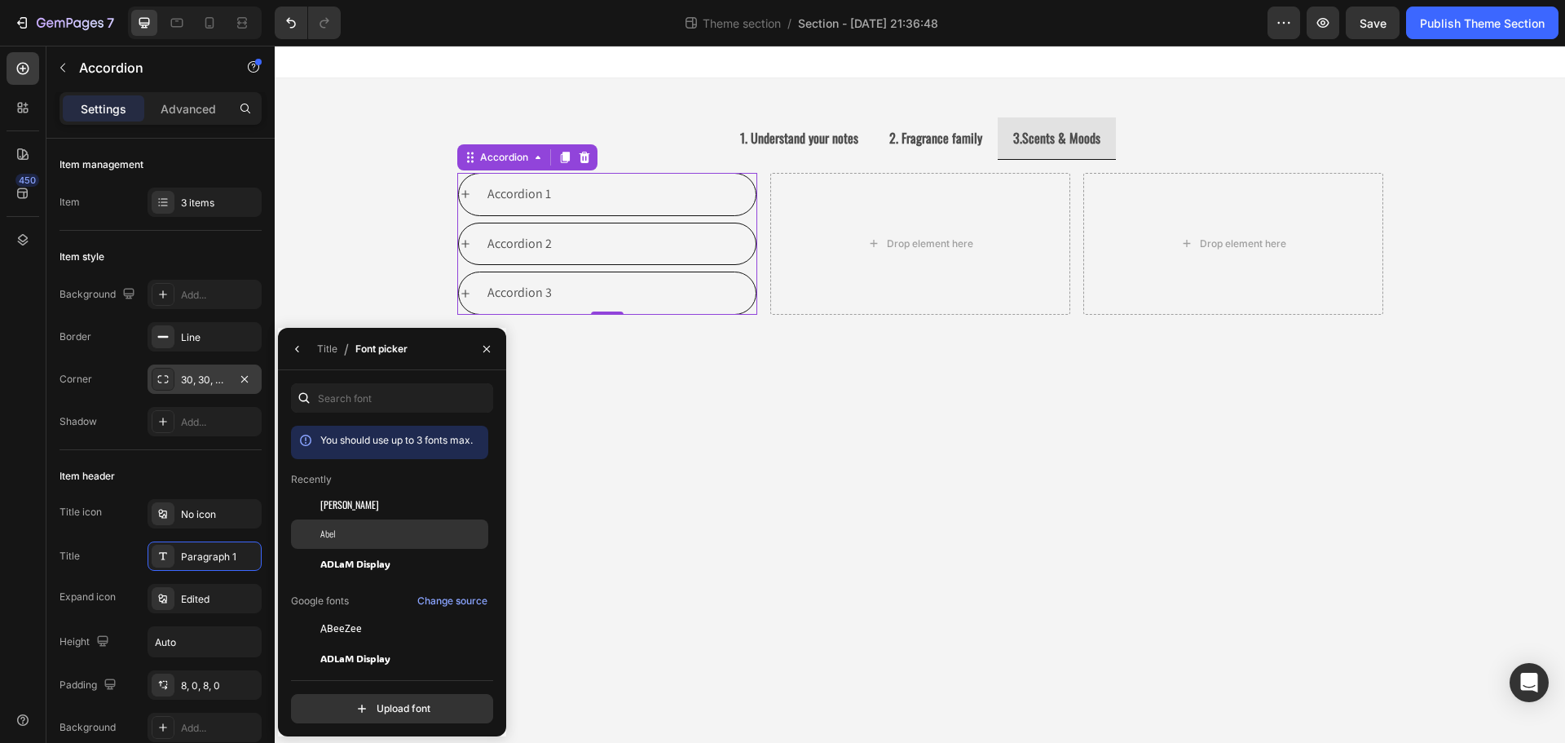
click at [434, 533] on div "Abel" at bounding box center [402, 534] width 165 height 15
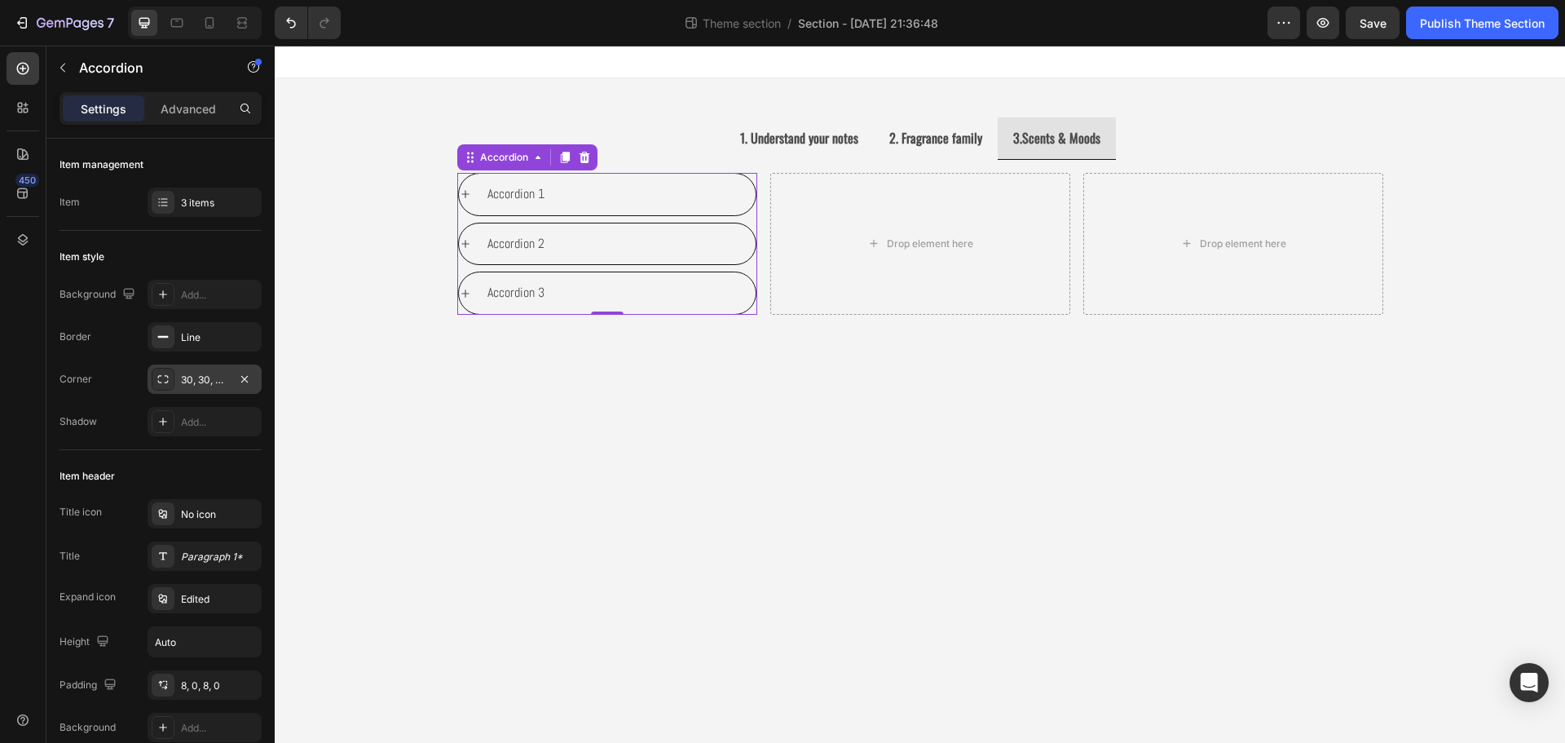
click at [624, 189] on div "Accordion 1" at bounding box center [620, 194] width 271 height 29
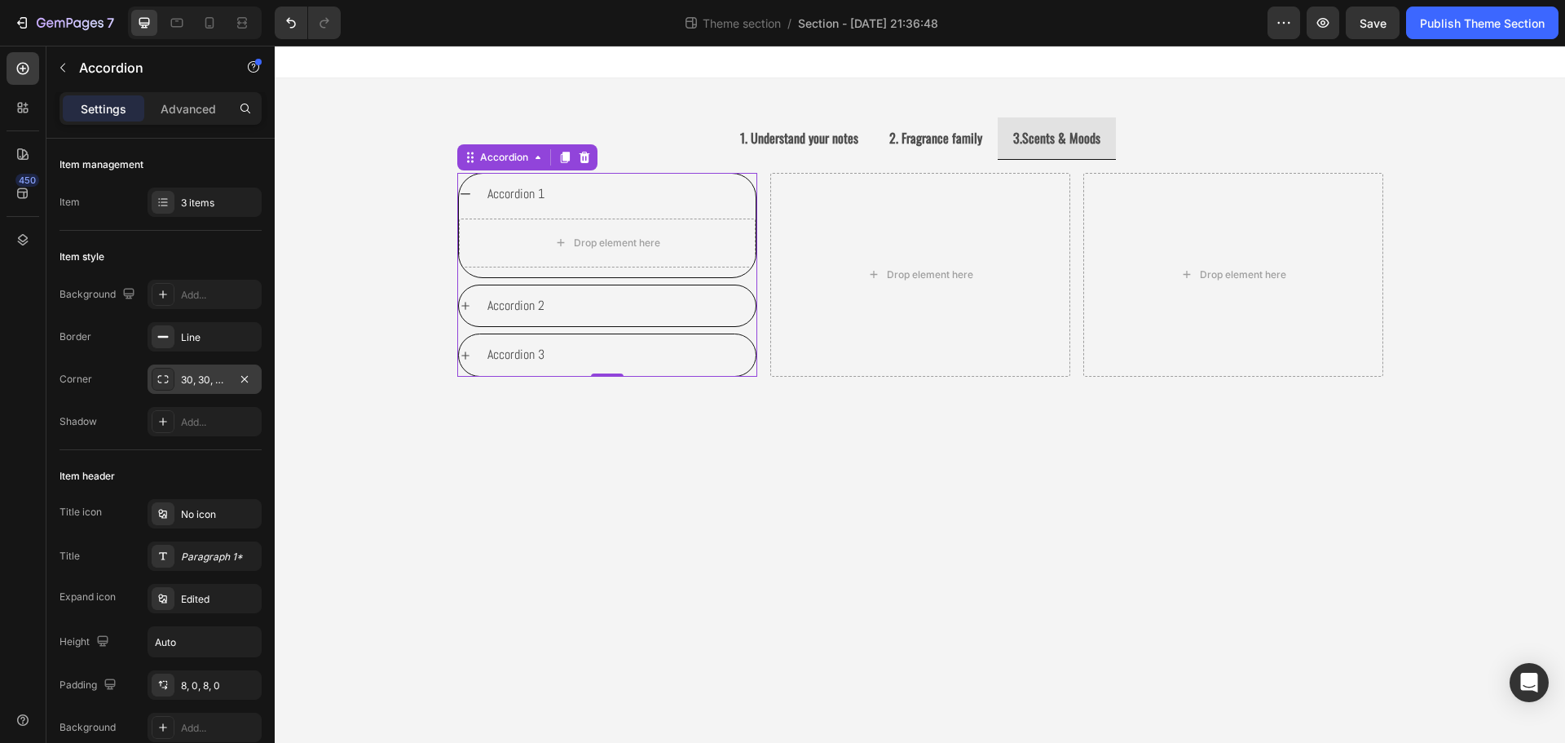
click at [624, 189] on div "Accordion 1" at bounding box center [620, 194] width 271 height 29
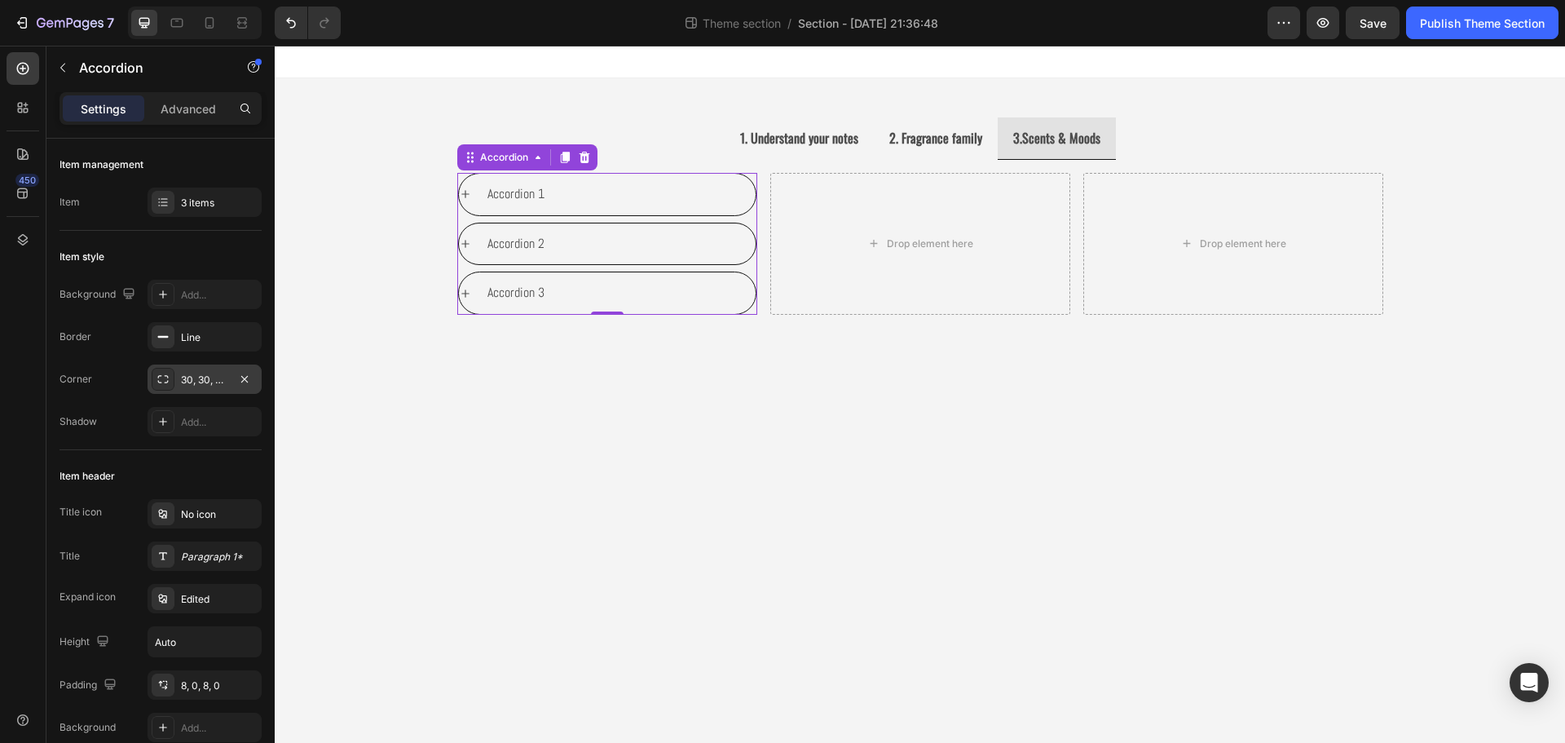
click at [198, 381] on div "30, 30, 30, 30" at bounding box center [204, 379] width 47 height 15
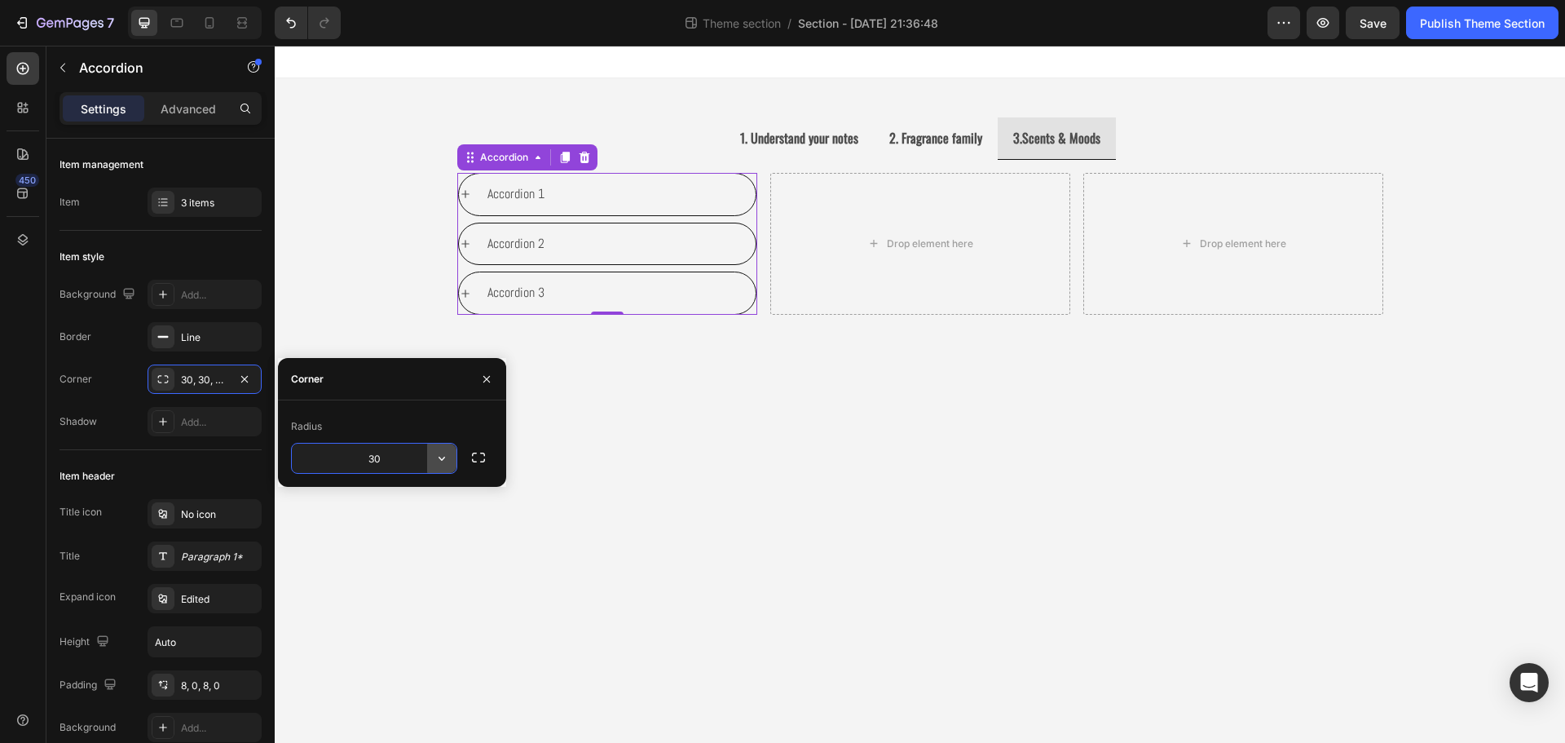
type input "7"
type input "15"
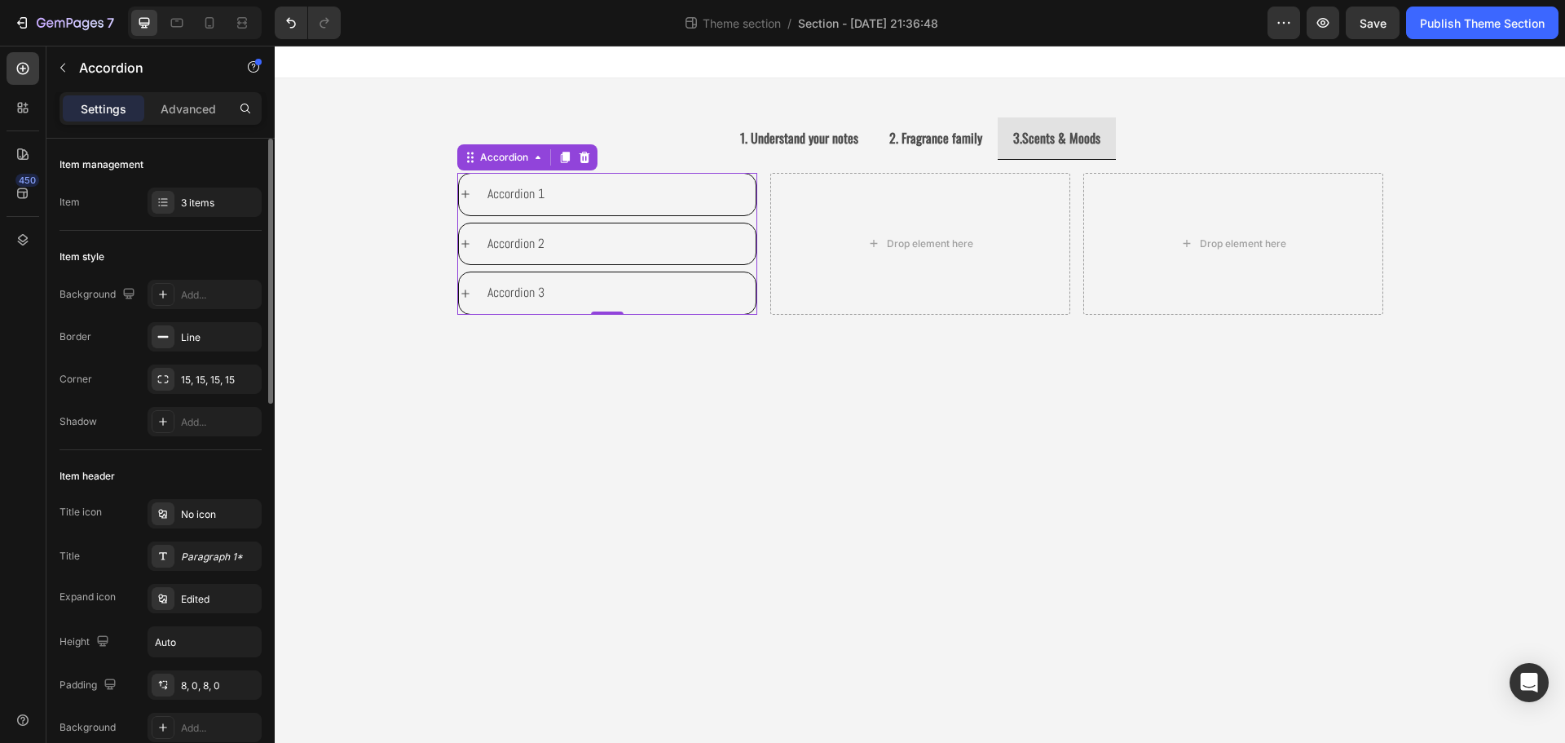
click at [190, 468] on div "Item header" at bounding box center [160, 476] width 202 height 26
click at [220, 557] on div "Paragraph 1*" at bounding box center [219, 556] width 77 height 15
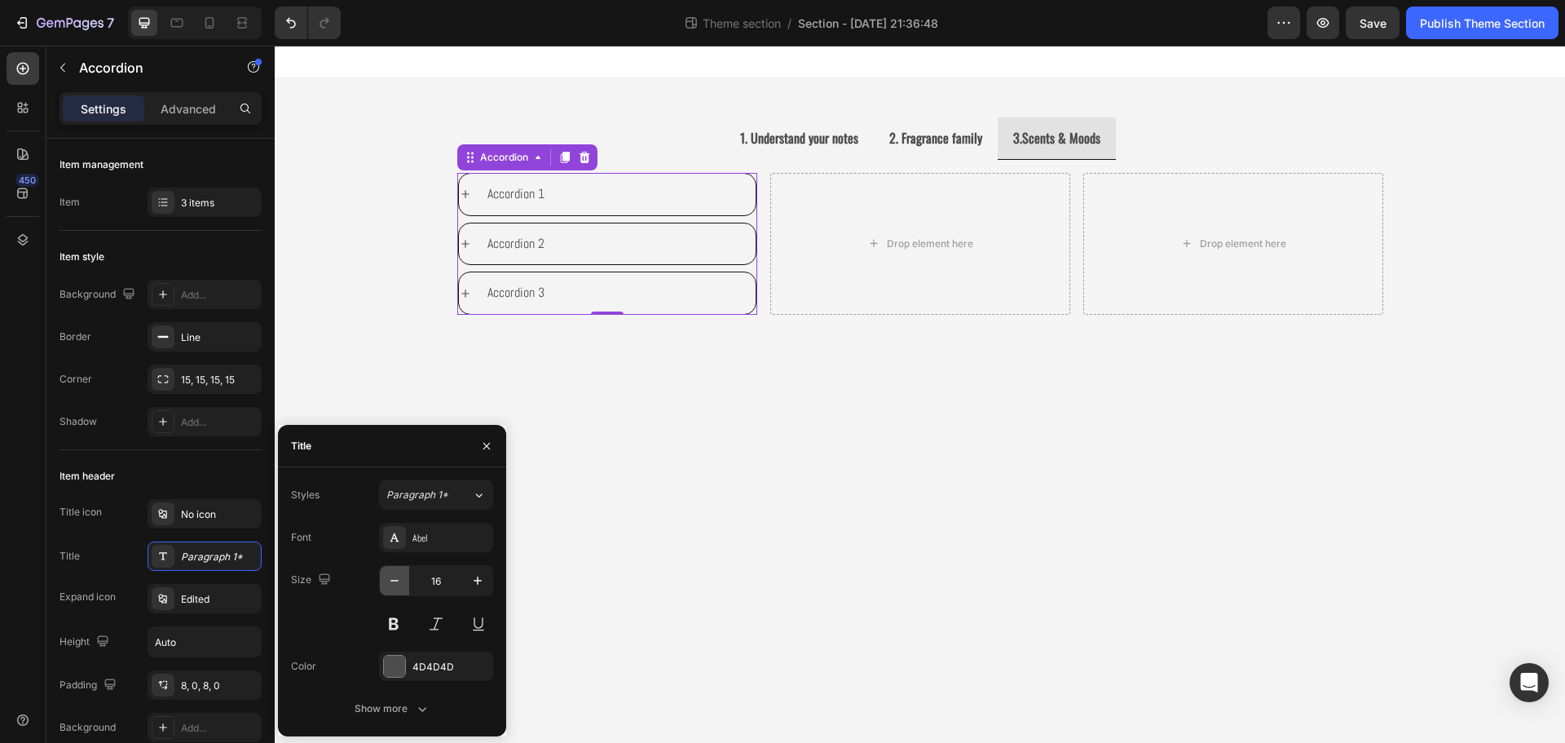
click at [398, 583] on icon "button" at bounding box center [394, 580] width 16 height 16
type input "15"
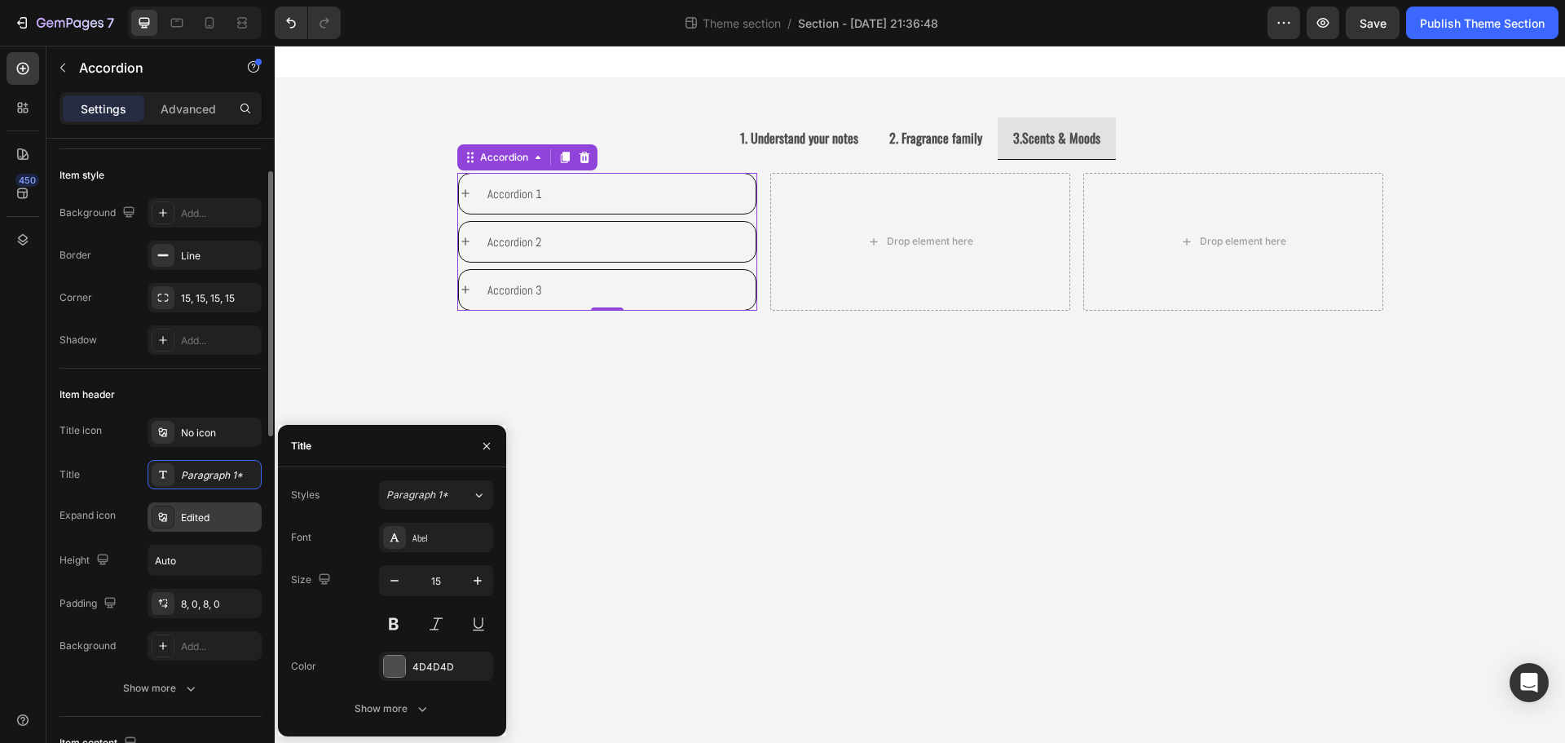
click at [185, 519] on div "Edited" at bounding box center [219, 517] width 77 height 15
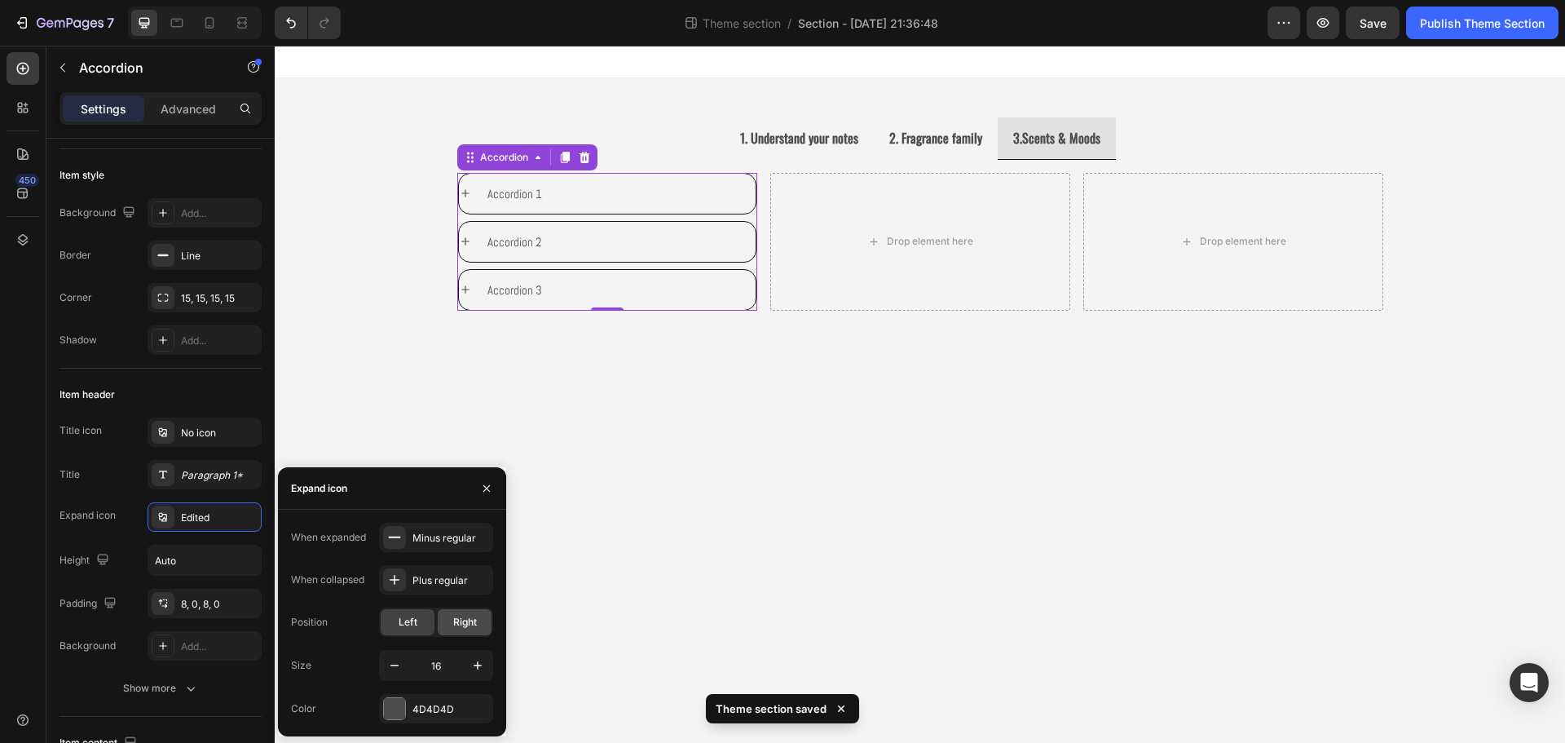
click at [452, 619] on div "Right" at bounding box center [465, 622] width 54 height 26
click at [394, 668] on icon "button" at bounding box center [394, 665] width 16 height 16
type input "15"
click at [389, 706] on div at bounding box center [394, 708] width 21 height 21
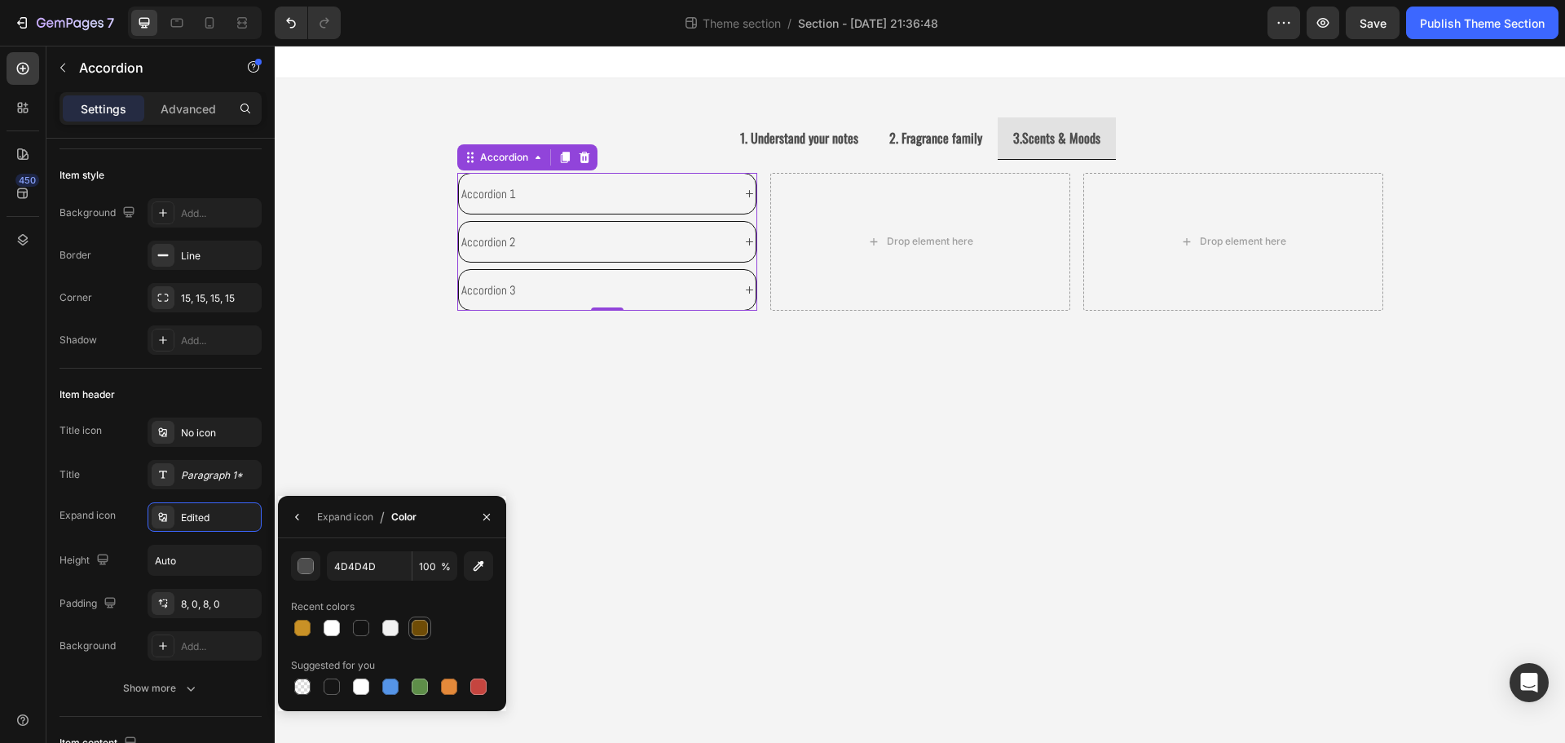
click at [419, 633] on div at bounding box center [420, 627] width 16 height 16
click at [367, 633] on div at bounding box center [361, 627] width 16 height 16
type input "121212"
click at [342, 593] on div "Recent colors" at bounding box center [392, 606] width 202 height 26
click at [305, 509] on button "button" at bounding box center [297, 517] width 26 height 26
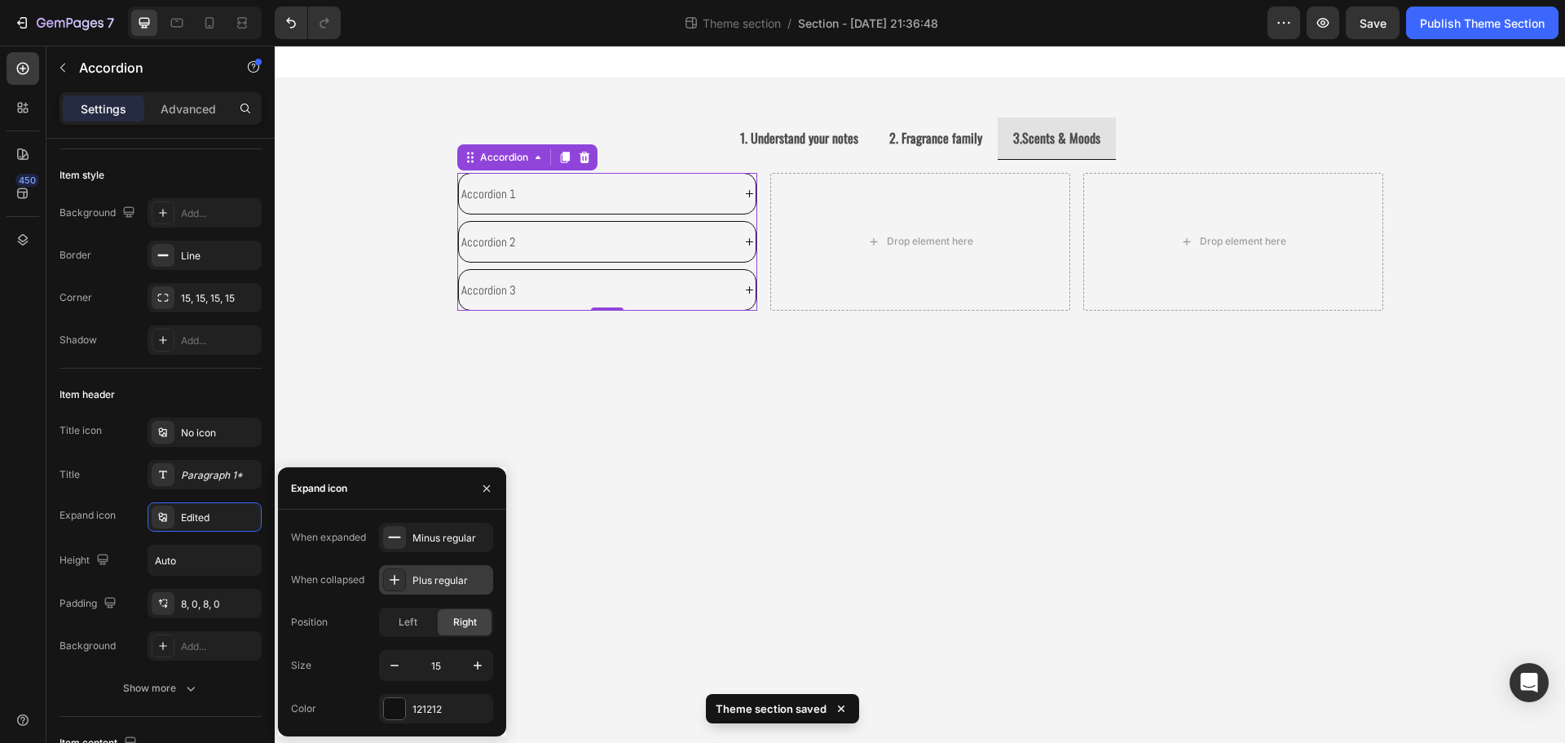
click at [431, 586] on div "Plus regular" at bounding box center [450, 580] width 77 height 15
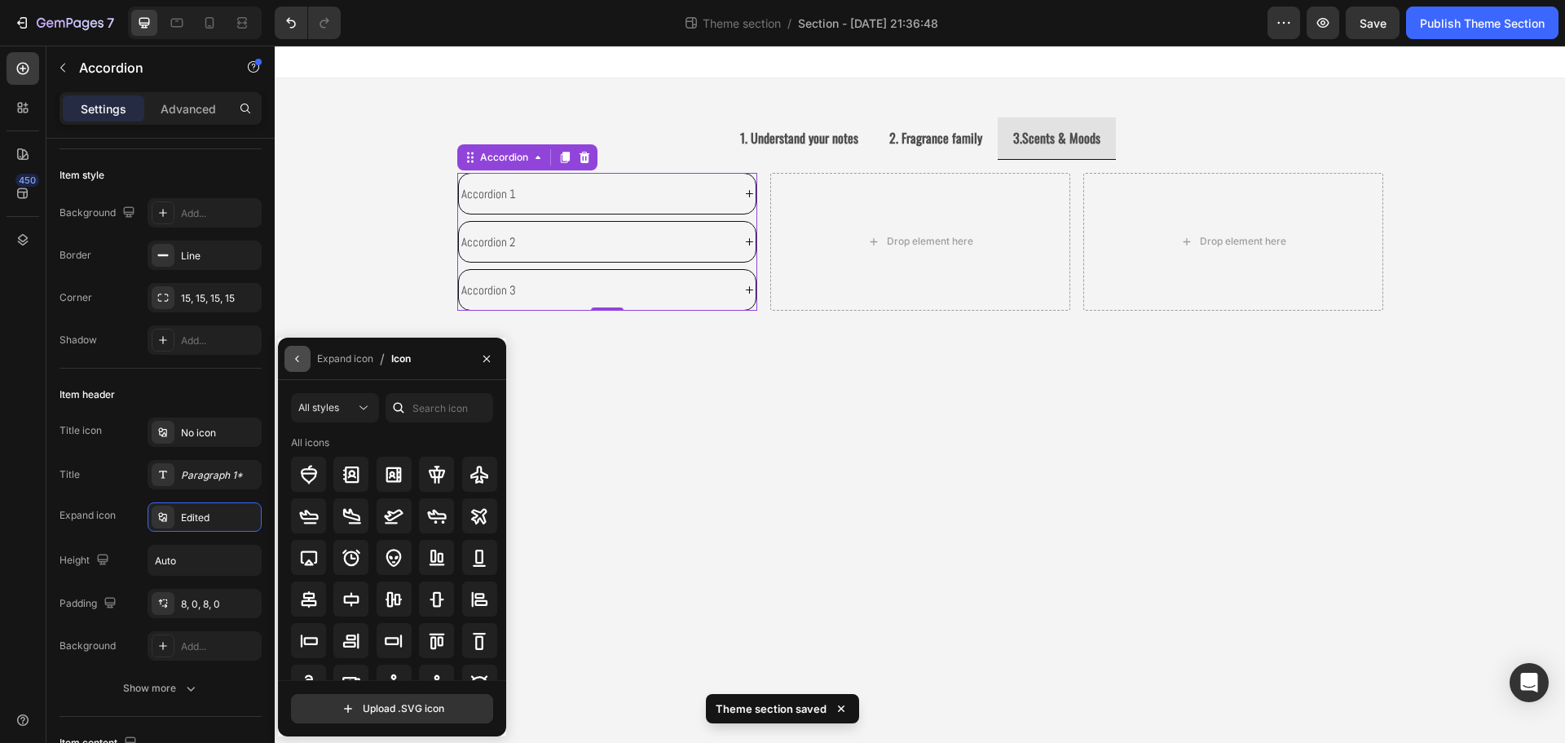
click at [302, 359] on icon "button" at bounding box center [297, 358] width 13 height 13
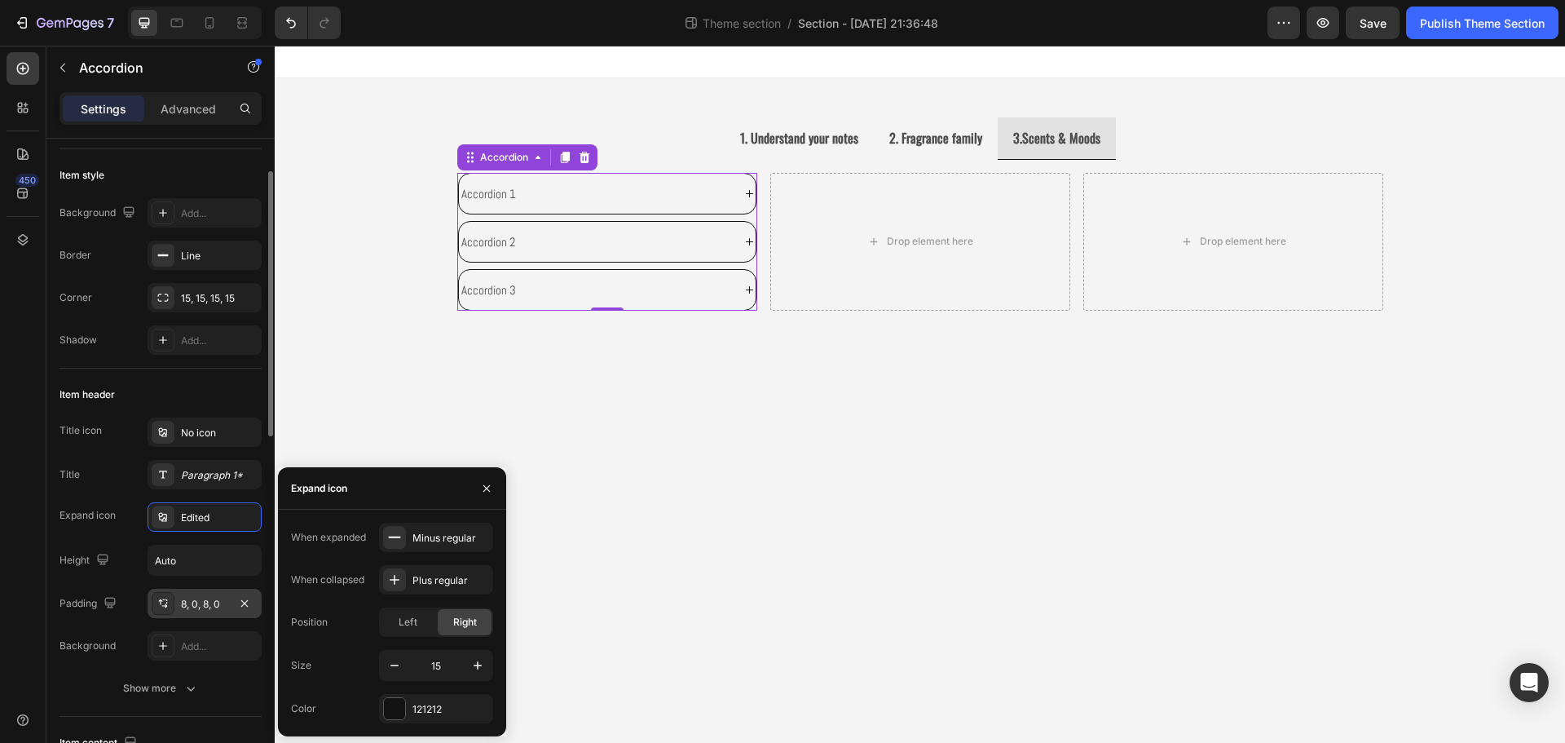
click at [202, 608] on div "8, 0, 8, 0" at bounding box center [204, 604] width 47 height 15
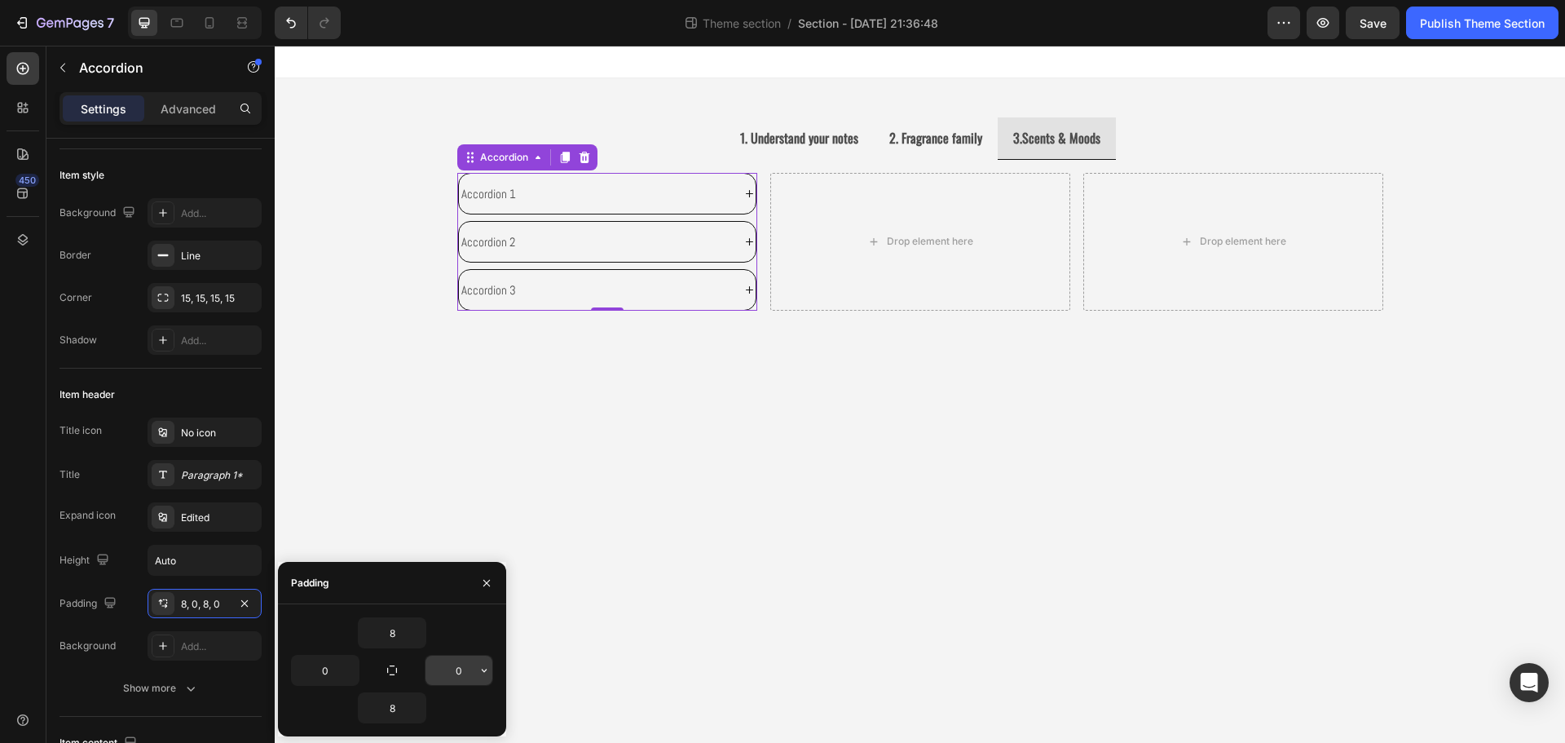
click at [452, 673] on input "0" at bounding box center [458, 669] width 67 height 29
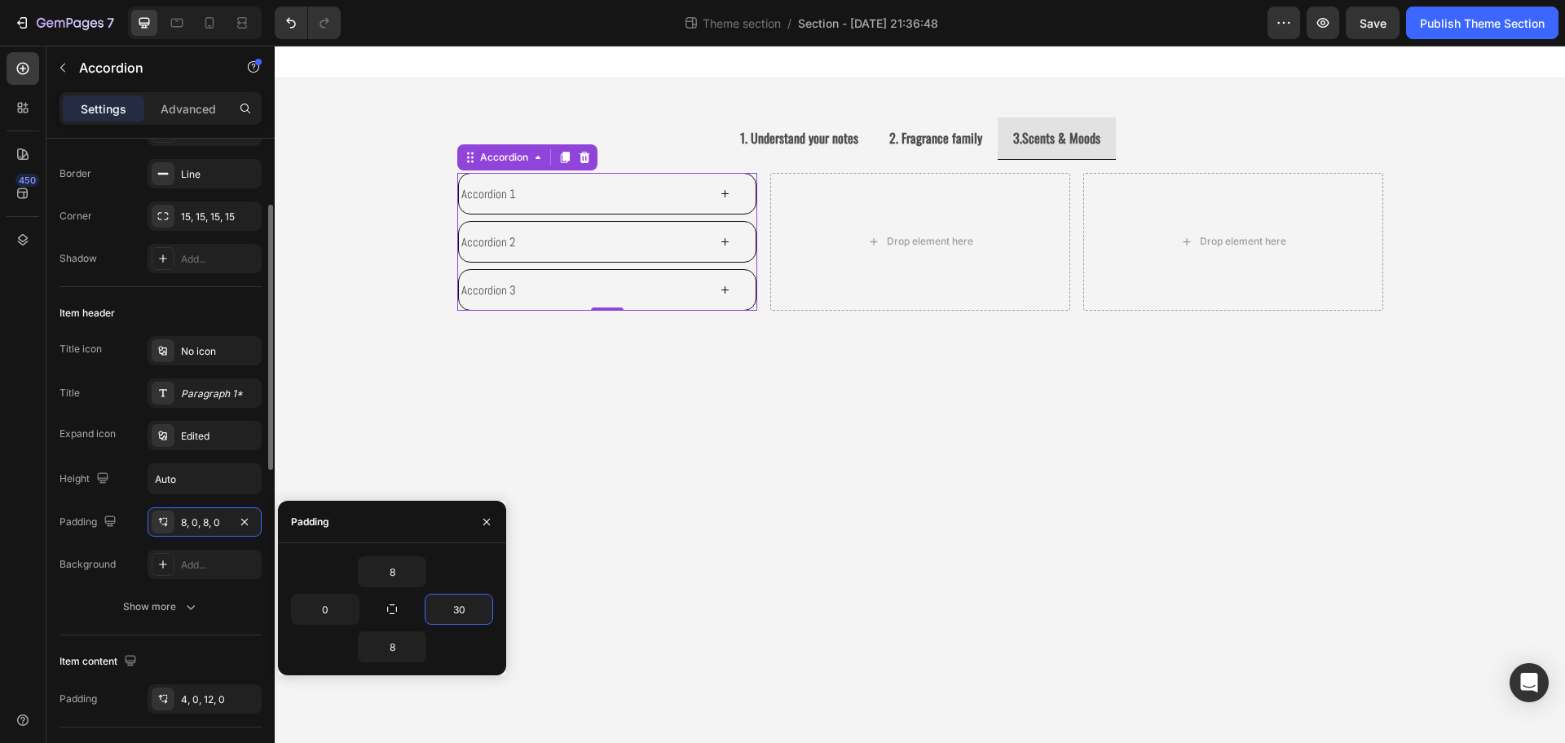
scroll to position [245, 0]
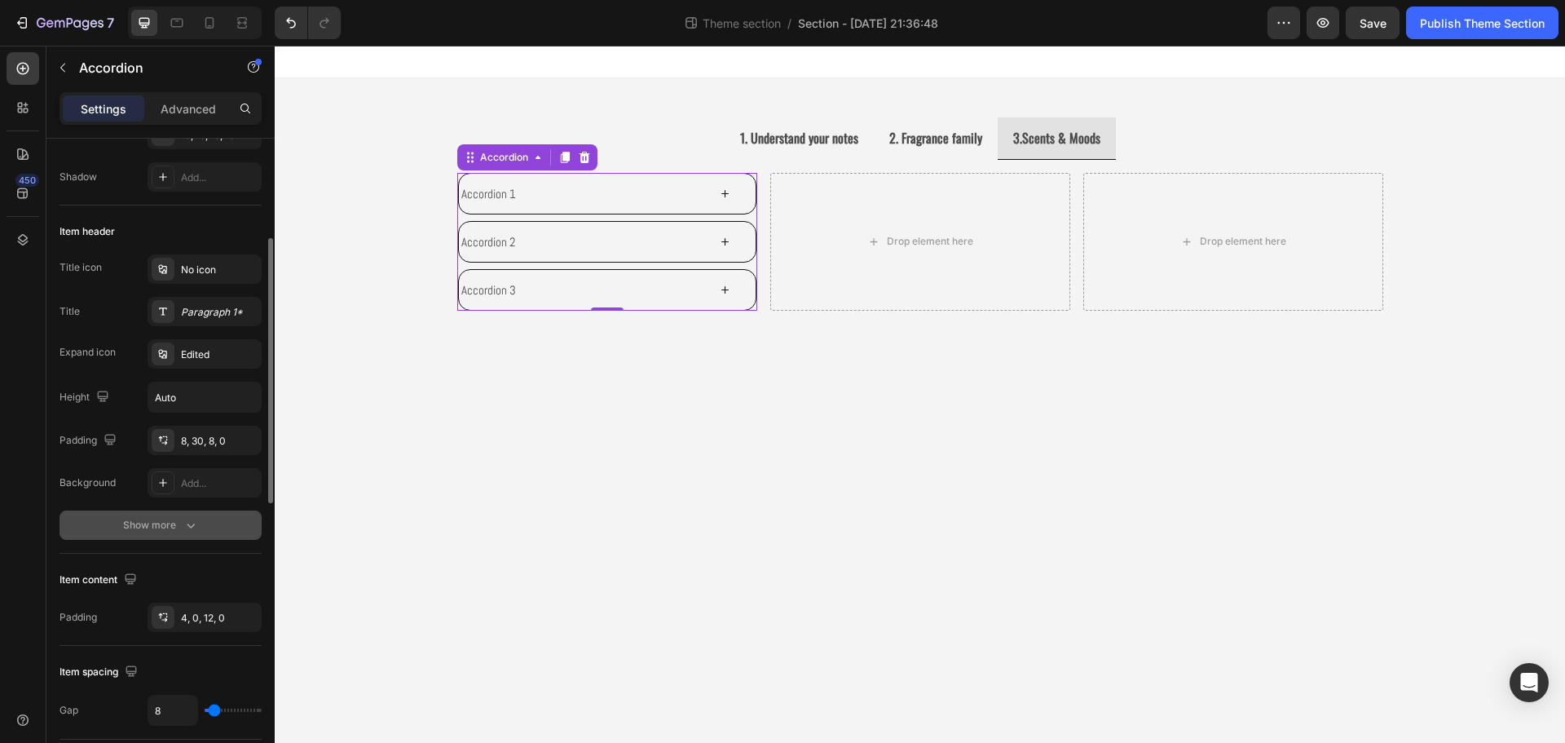
click at [156, 527] on div "Show more" at bounding box center [161, 525] width 76 height 16
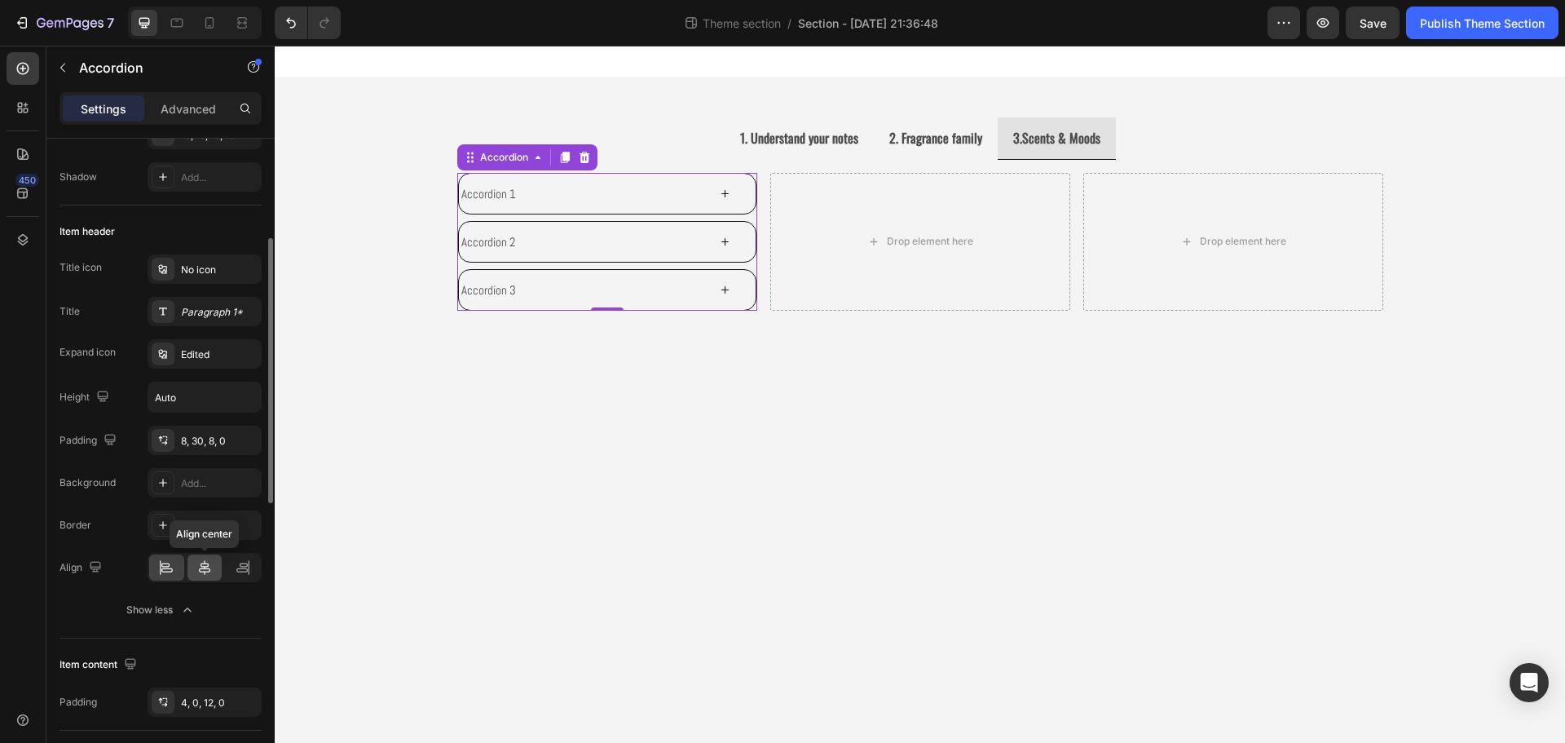
click at [213, 568] on div at bounding box center [204, 567] width 35 height 26
click at [214, 439] on div "8, 30, 8, 0" at bounding box center [204, 441] width 47 height 15
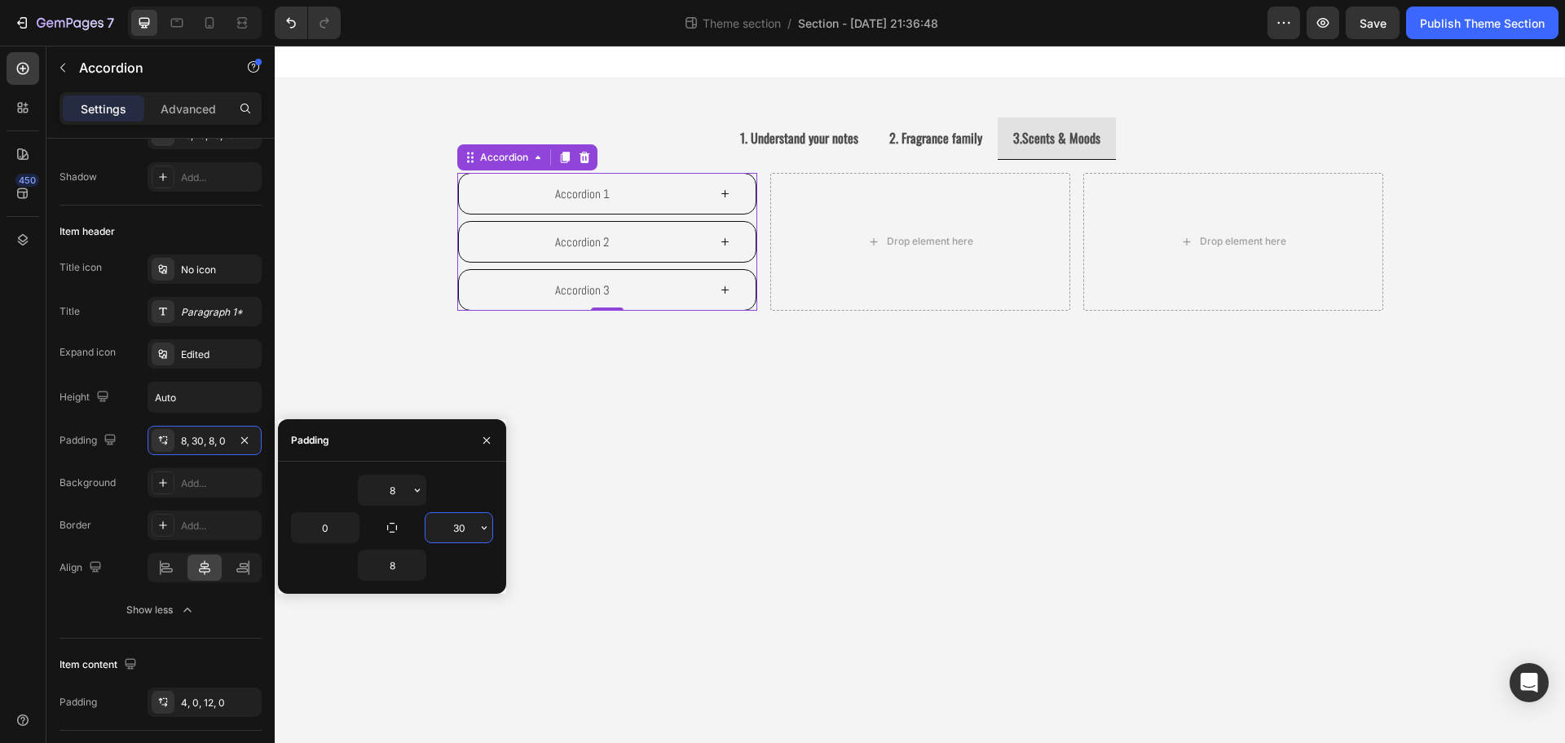
click at [449, 525] on input "30" at bounding box center [458, 527] width 67 height 29
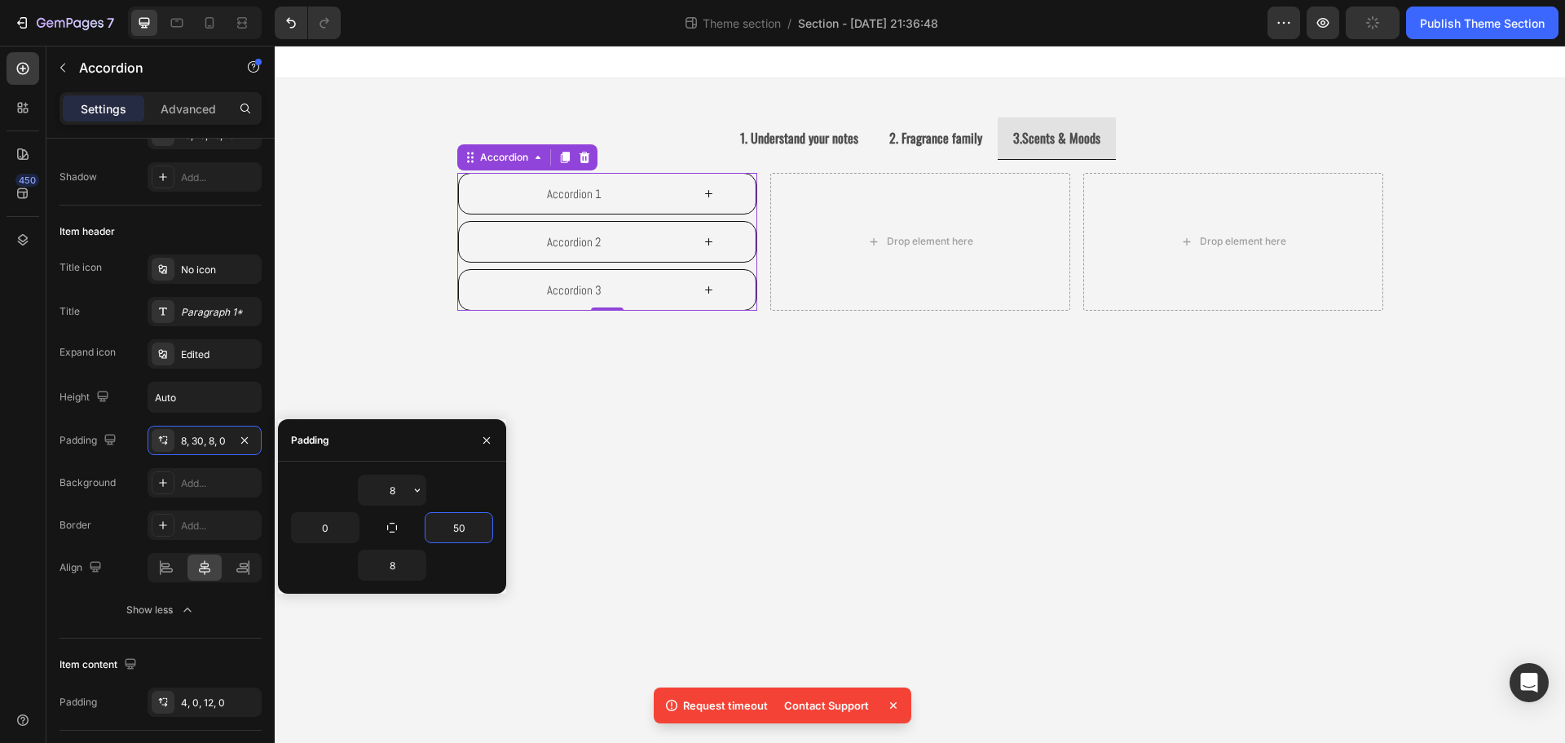
type input "5"
click at [474, 530] on input "90" at bounding box center [458, 527] width 67 height 29
type input "50"
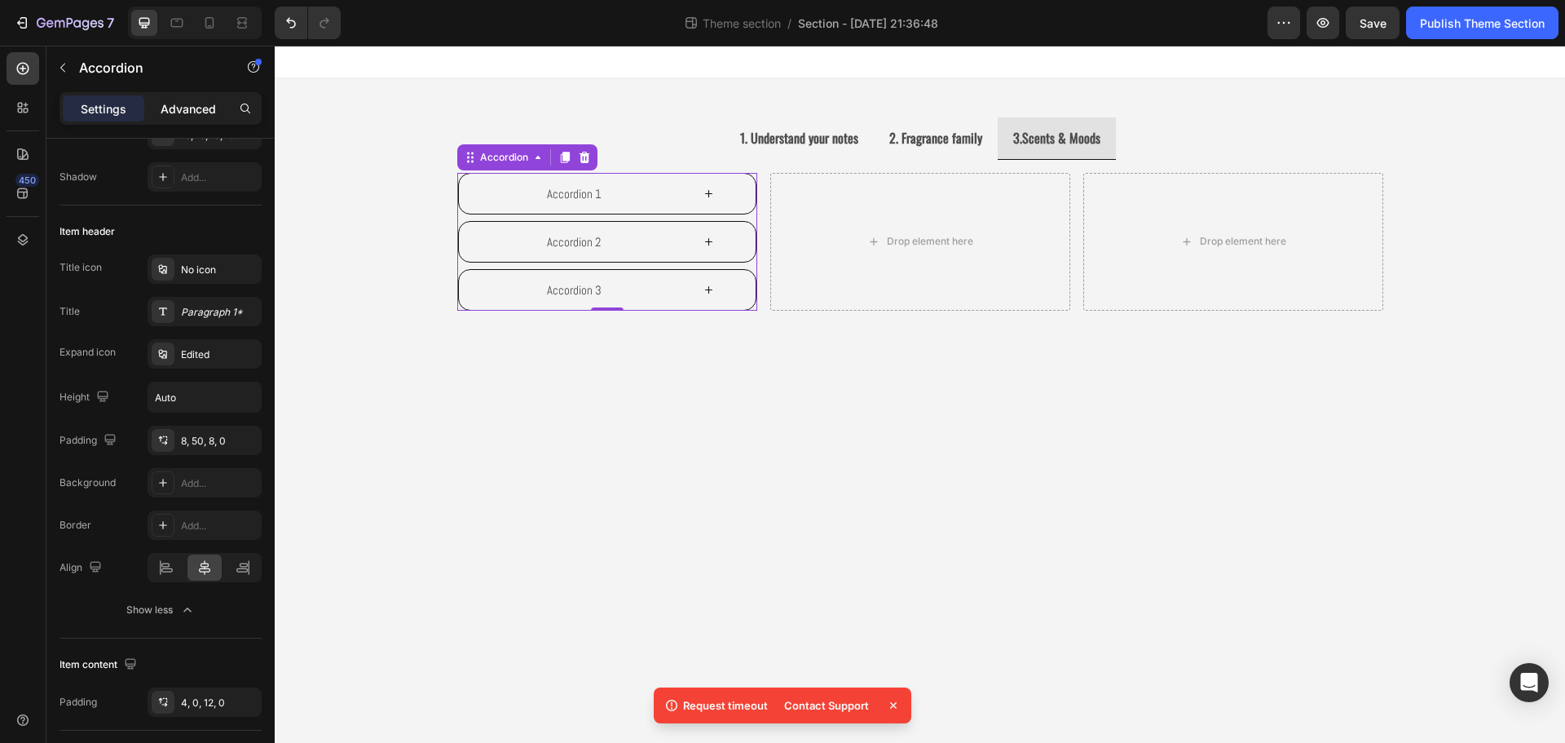
click at [200, 118] on div "Advanced" at bounding box center [189, 108] width 82 height 26
type input "100%"
type input "100"
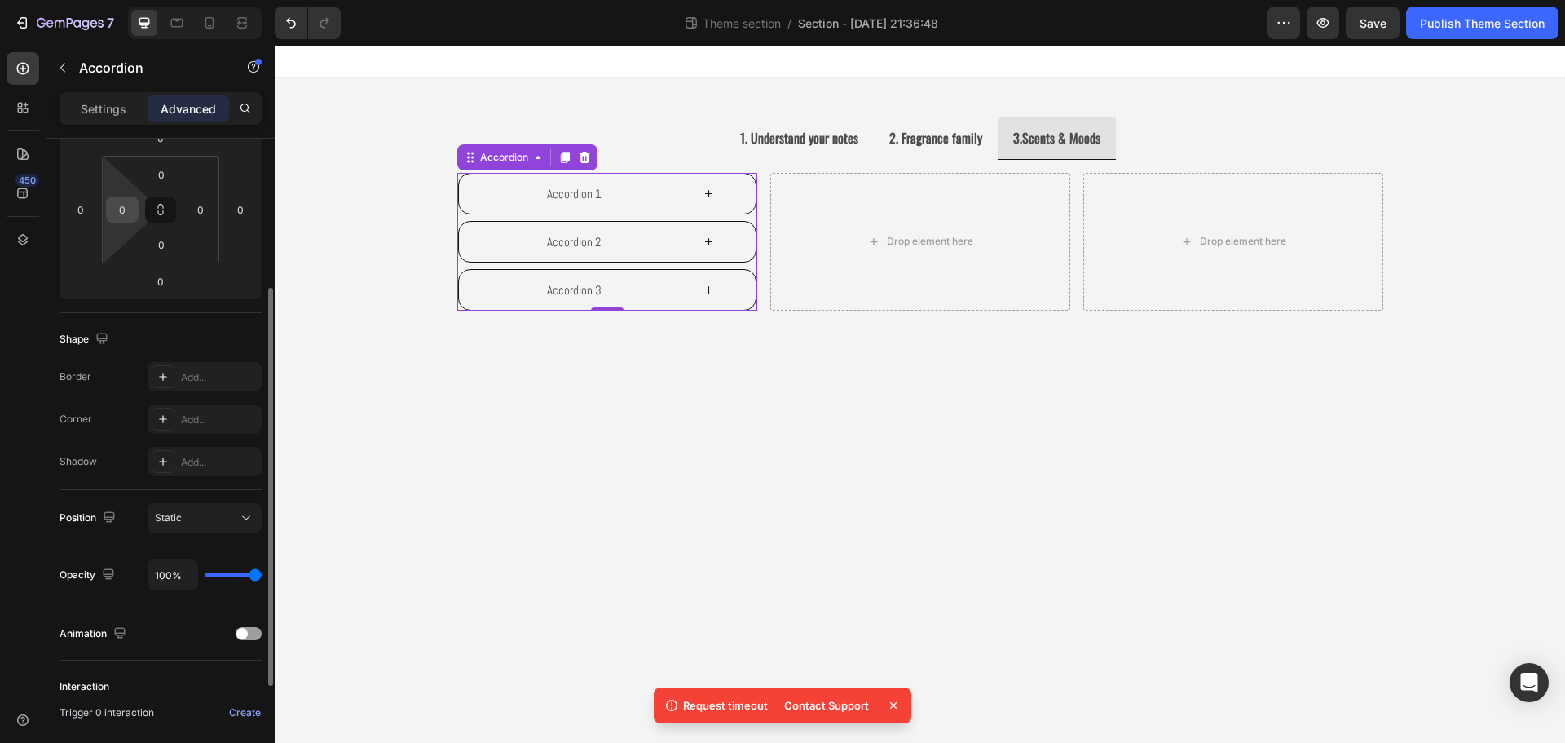
click at [124, 214] on input "0" at bounding box center [122, 209] width 24 height 24
type input "2"
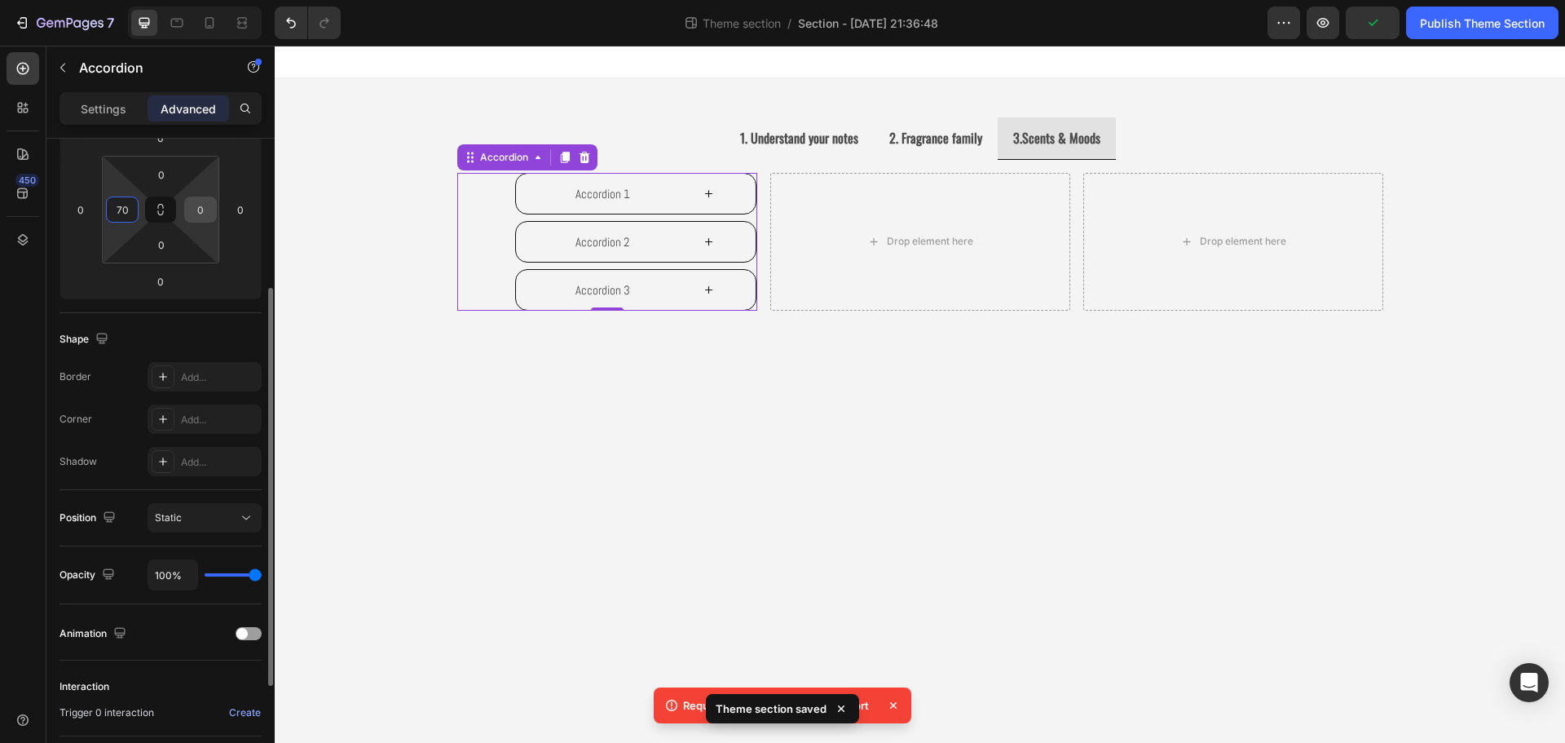
type input "70"
click at [205, 211] on input "0" at bounding box center [200, 209] width 24 height 24
type input "70"
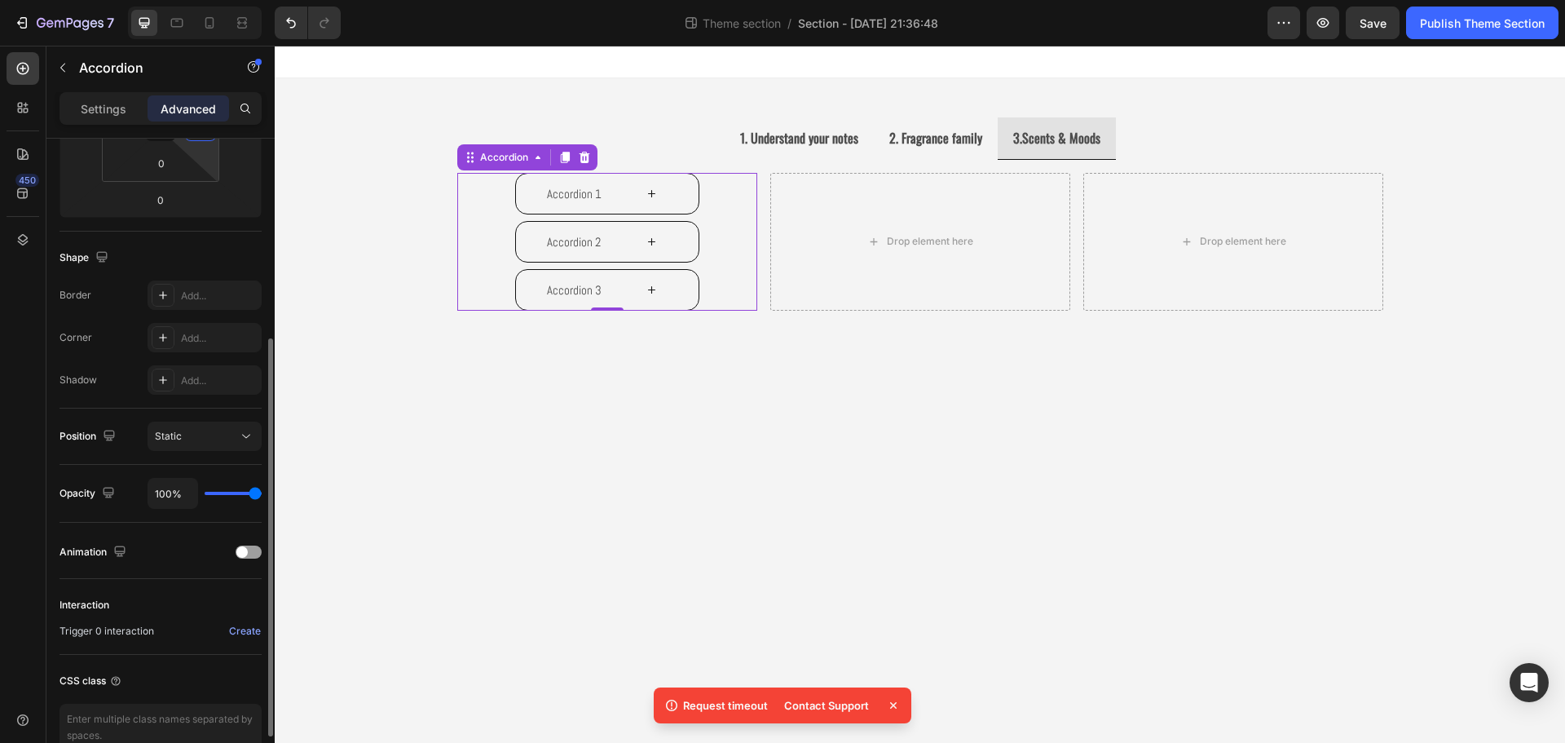
scroll to position [412, 0]
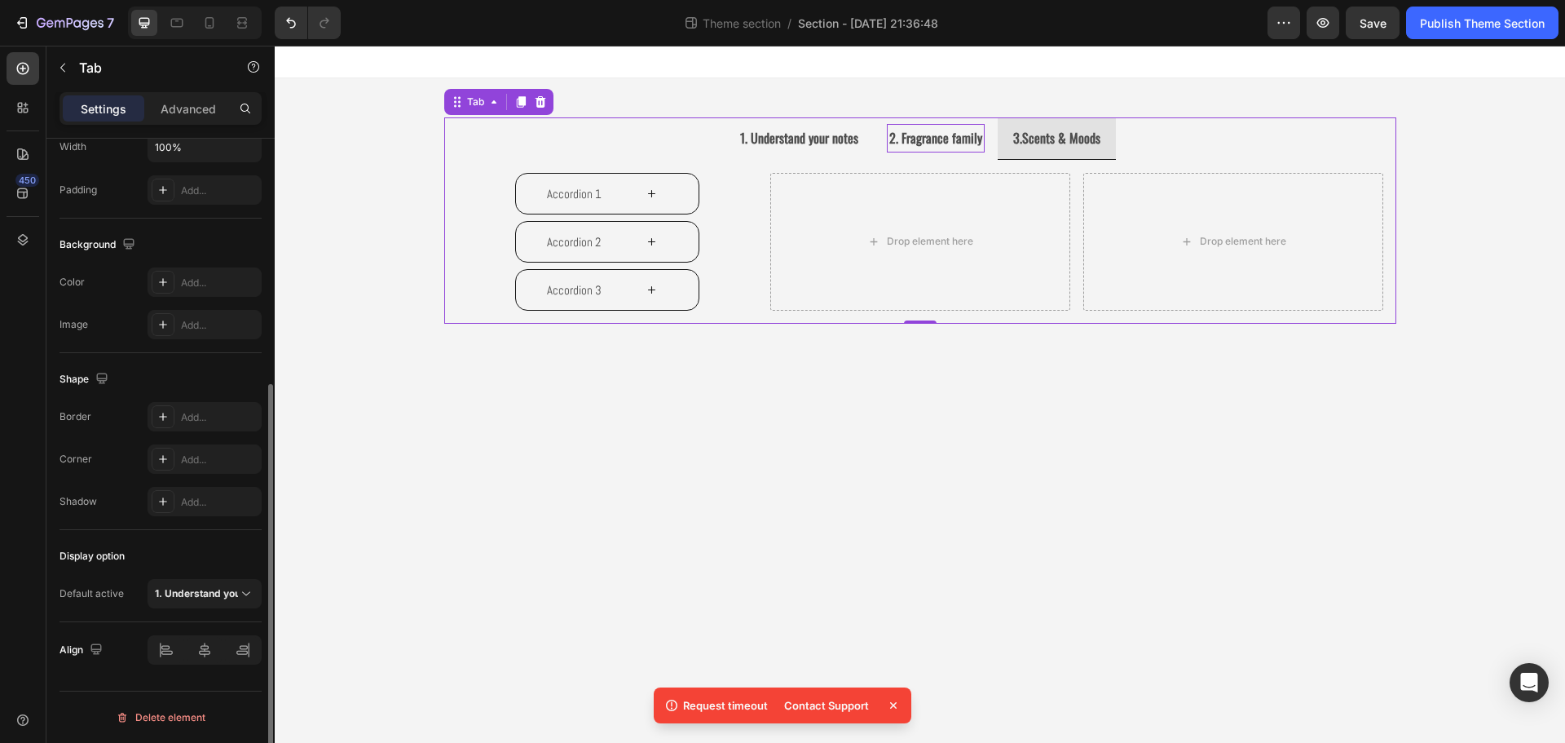
click at [942, 139] on strong "2. Fragrance family" at bounding box center [935, 138] width 93 height 20
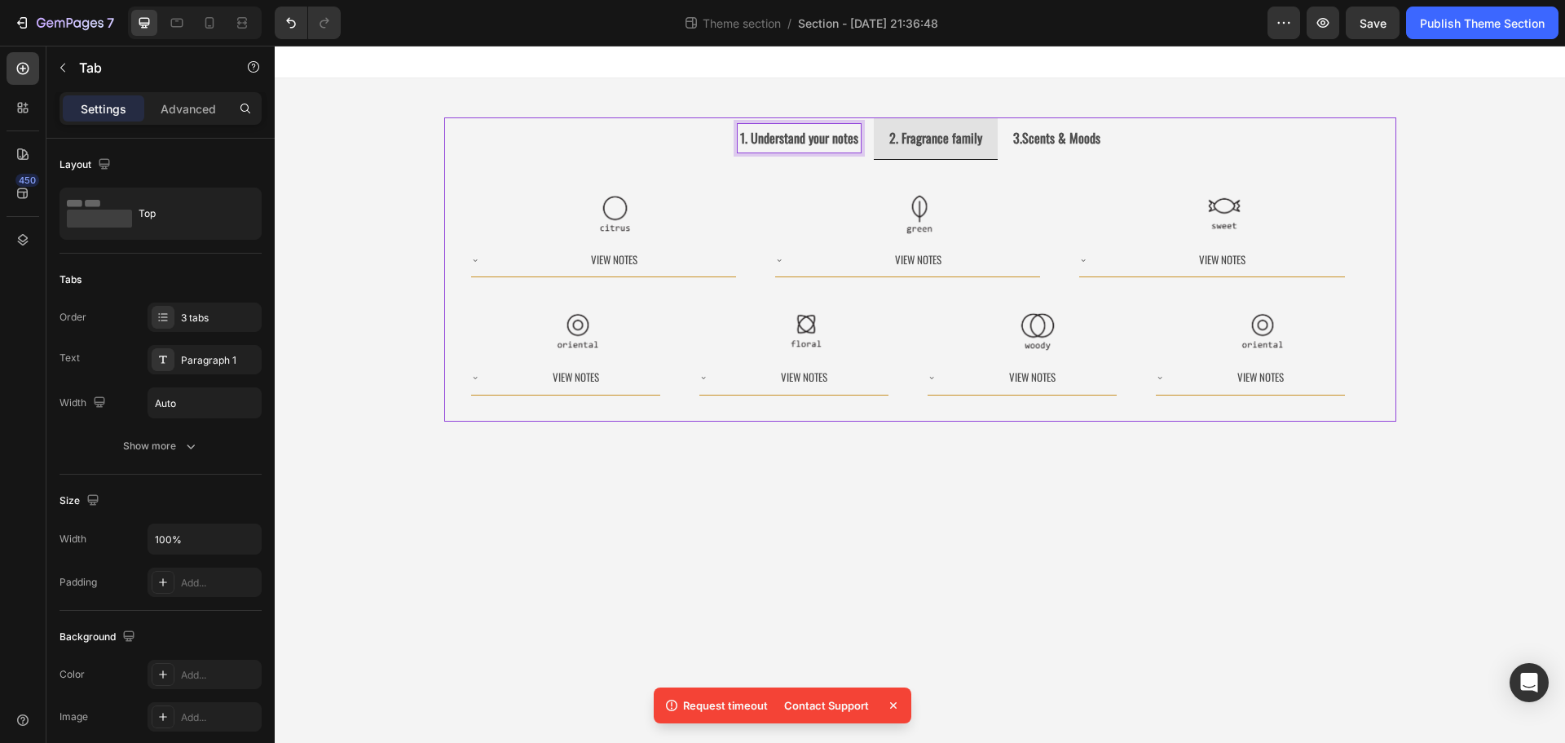
click at [807, 138] on strong "1. Understand your notes" at bounding box center [799, 138] width 118 height 20
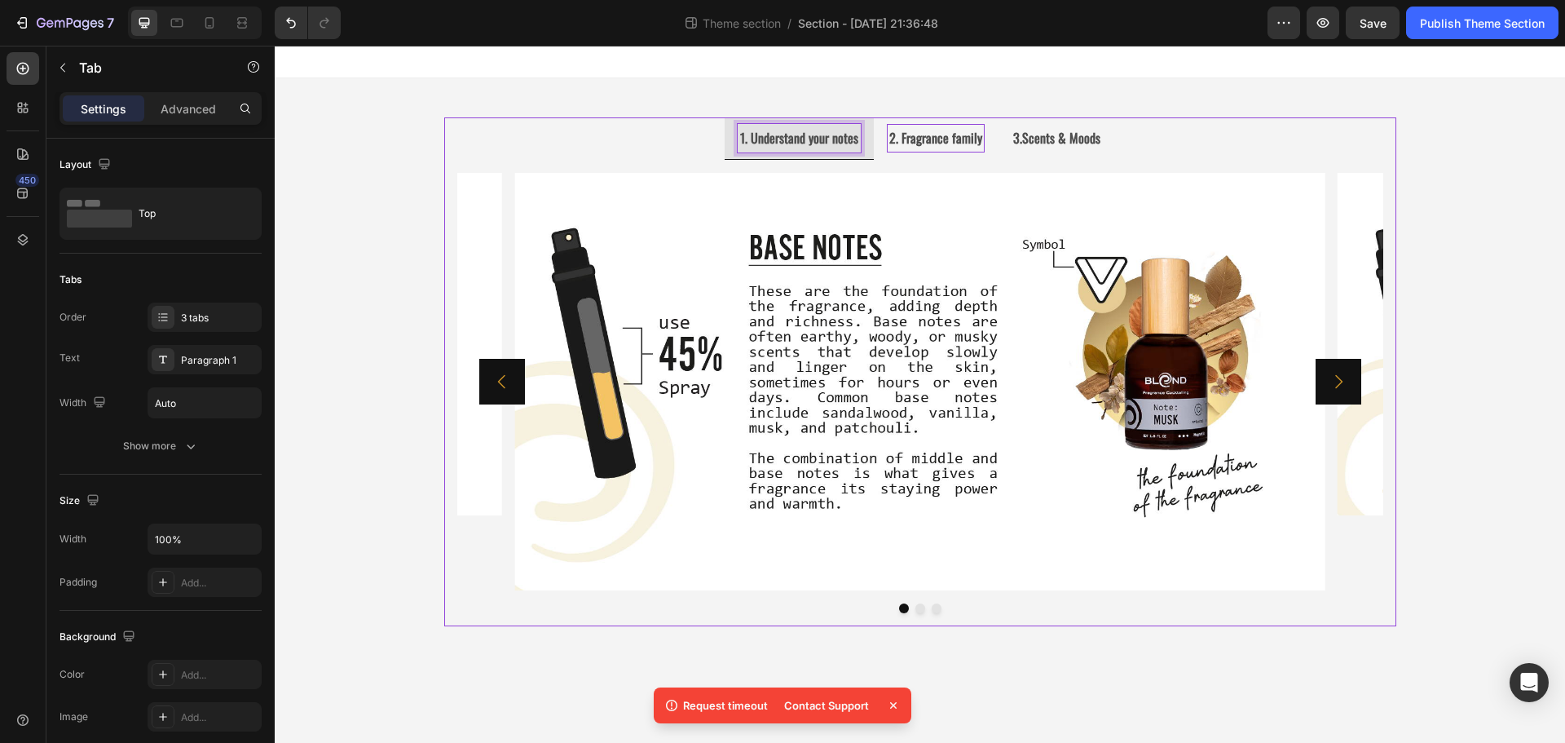
click at [963, 143] on strong "2. Fragrance family" at bounding box center [935, 138] width 93 height 20
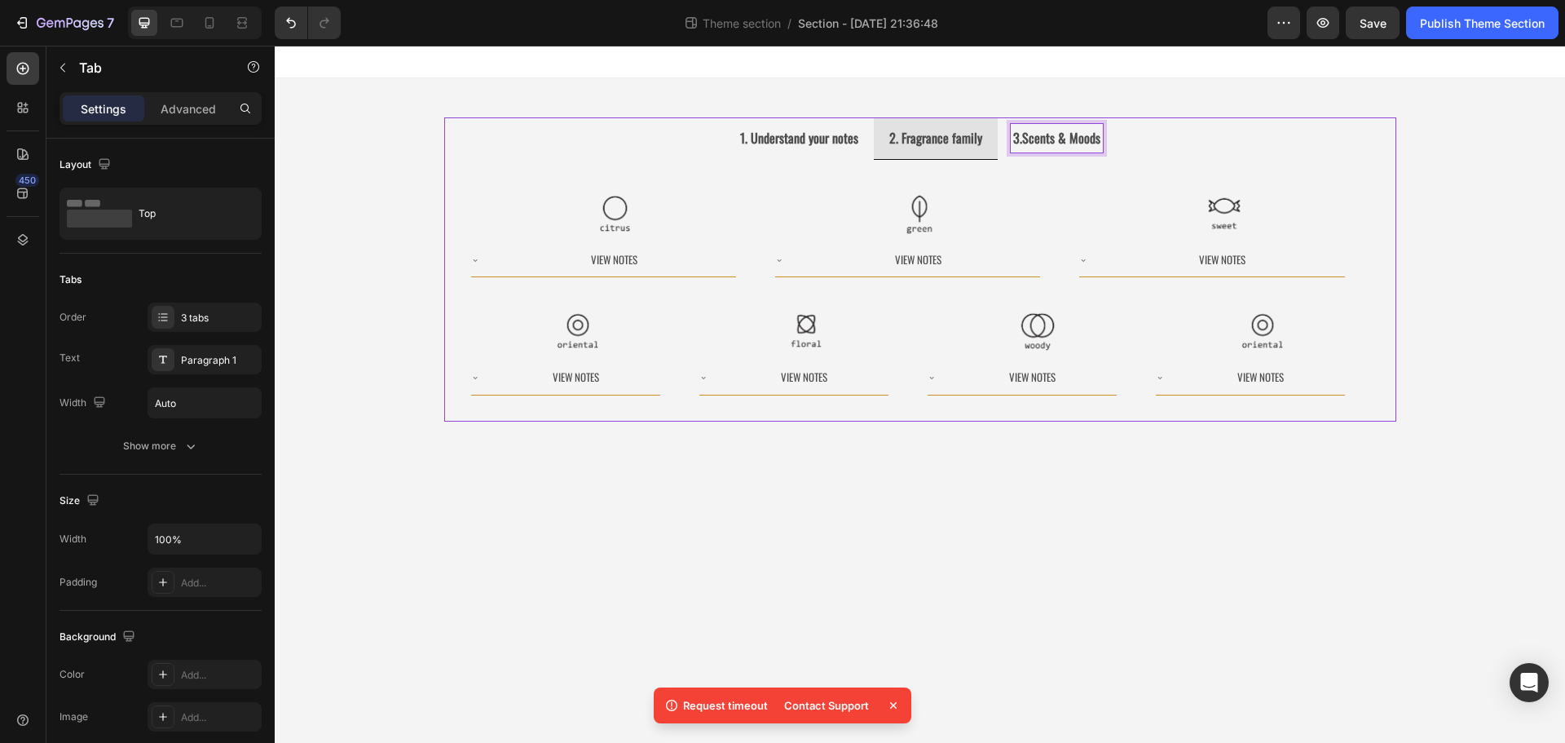
click at [1065, 146] on strong "3.Scents & Moods" at bounding box center [1056, 138] width 87 height 20
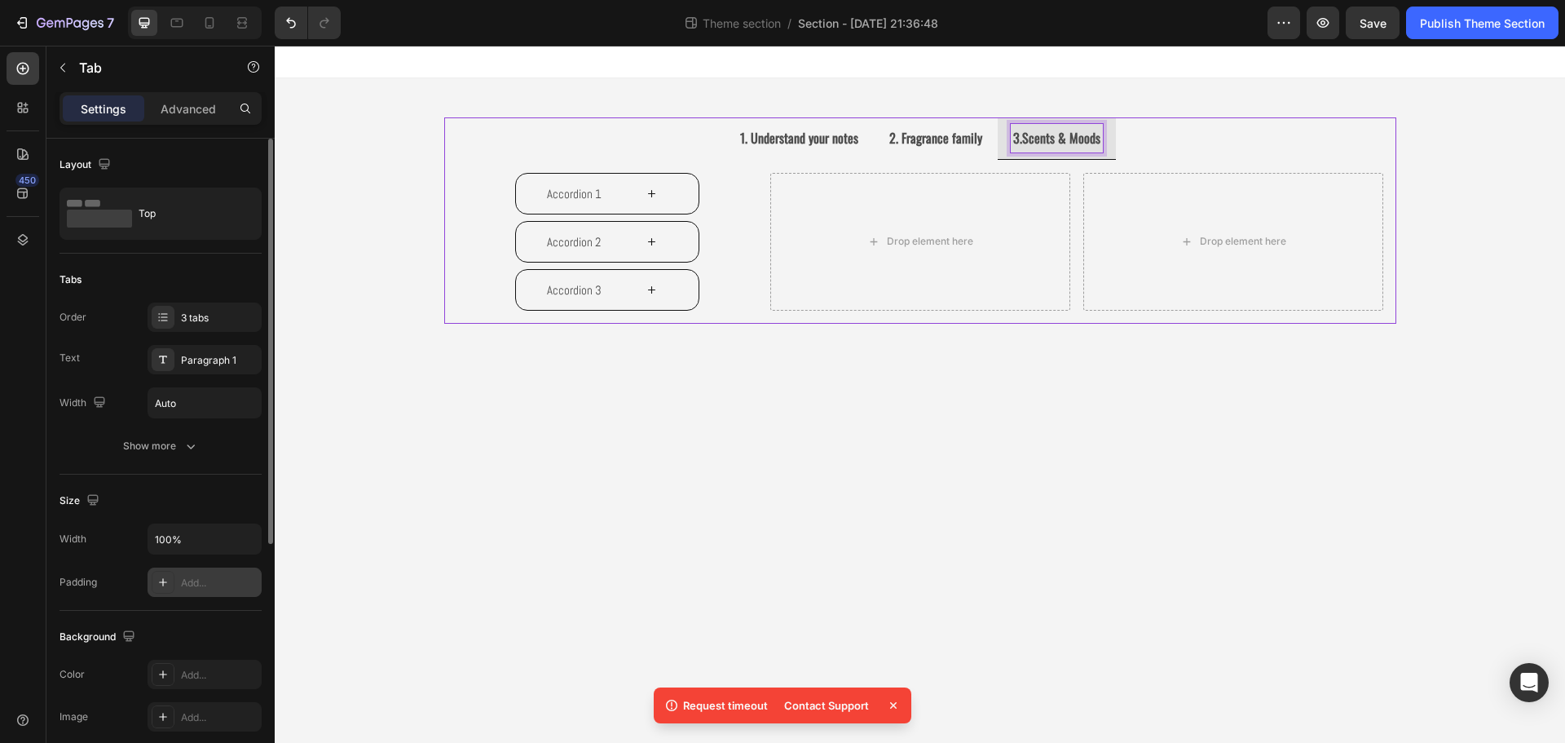
scroll to position [82, 0]
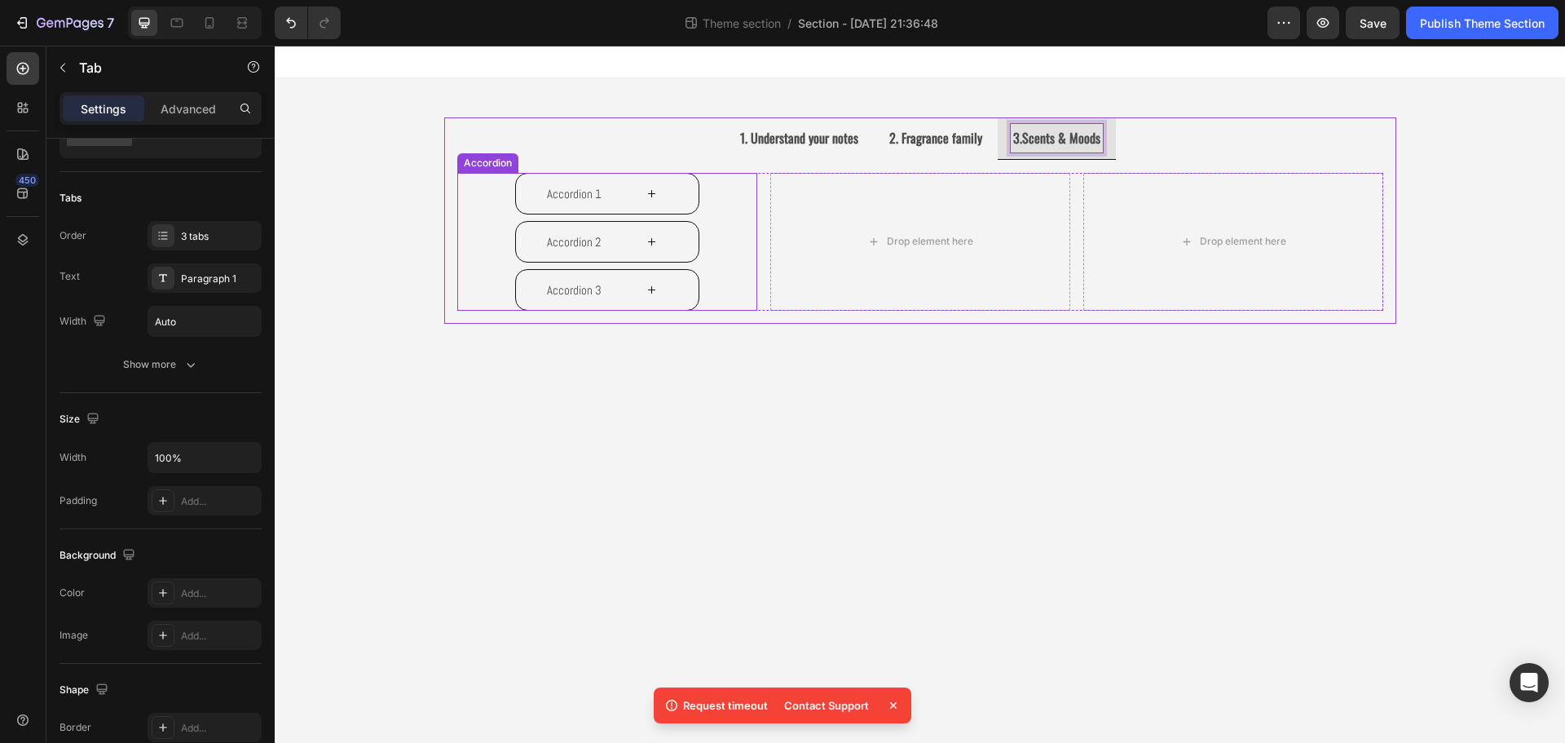
click at [629, 197] on div "Accordion 1" at bounding box center [574, 193] width 117 height 27
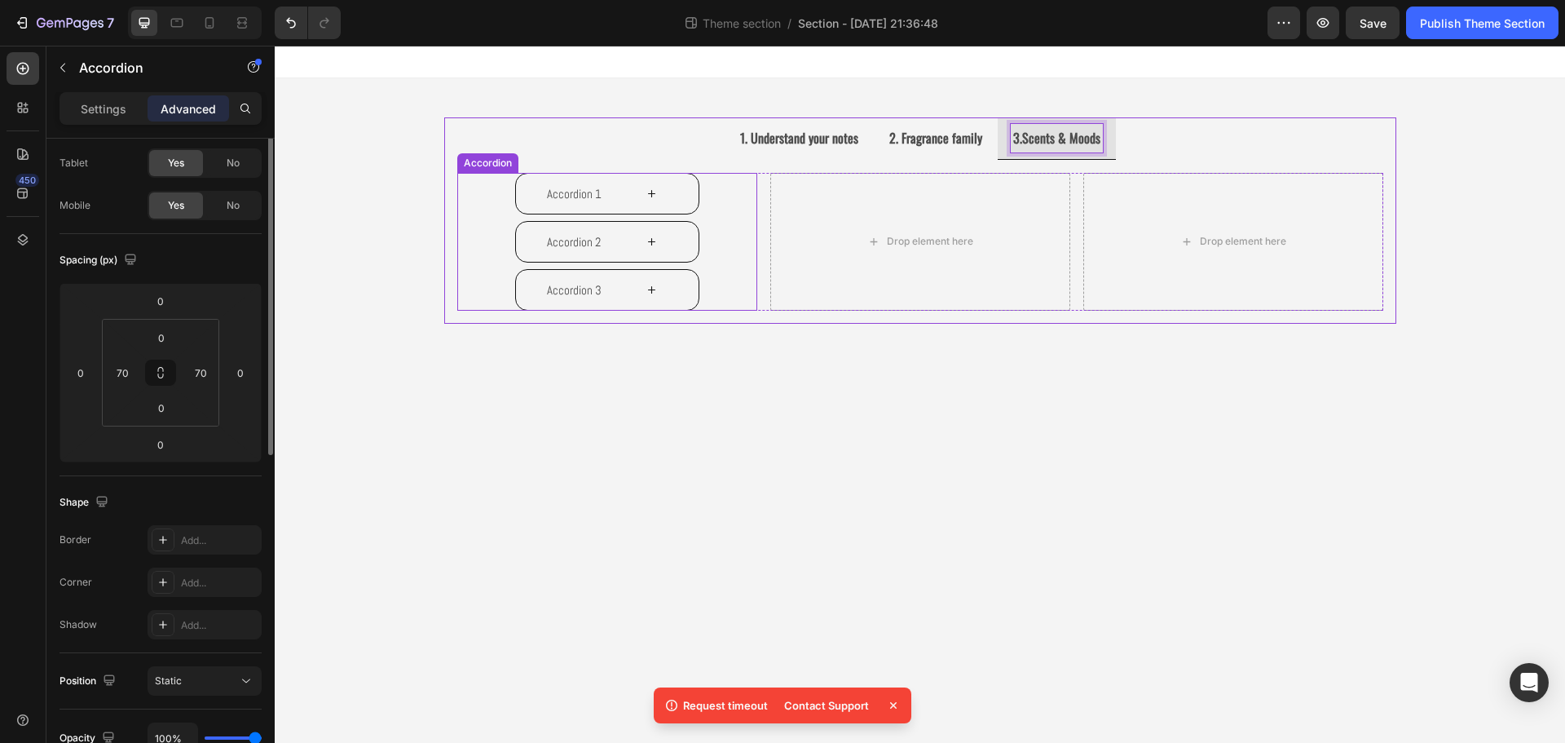
scroll to position [0, 0]
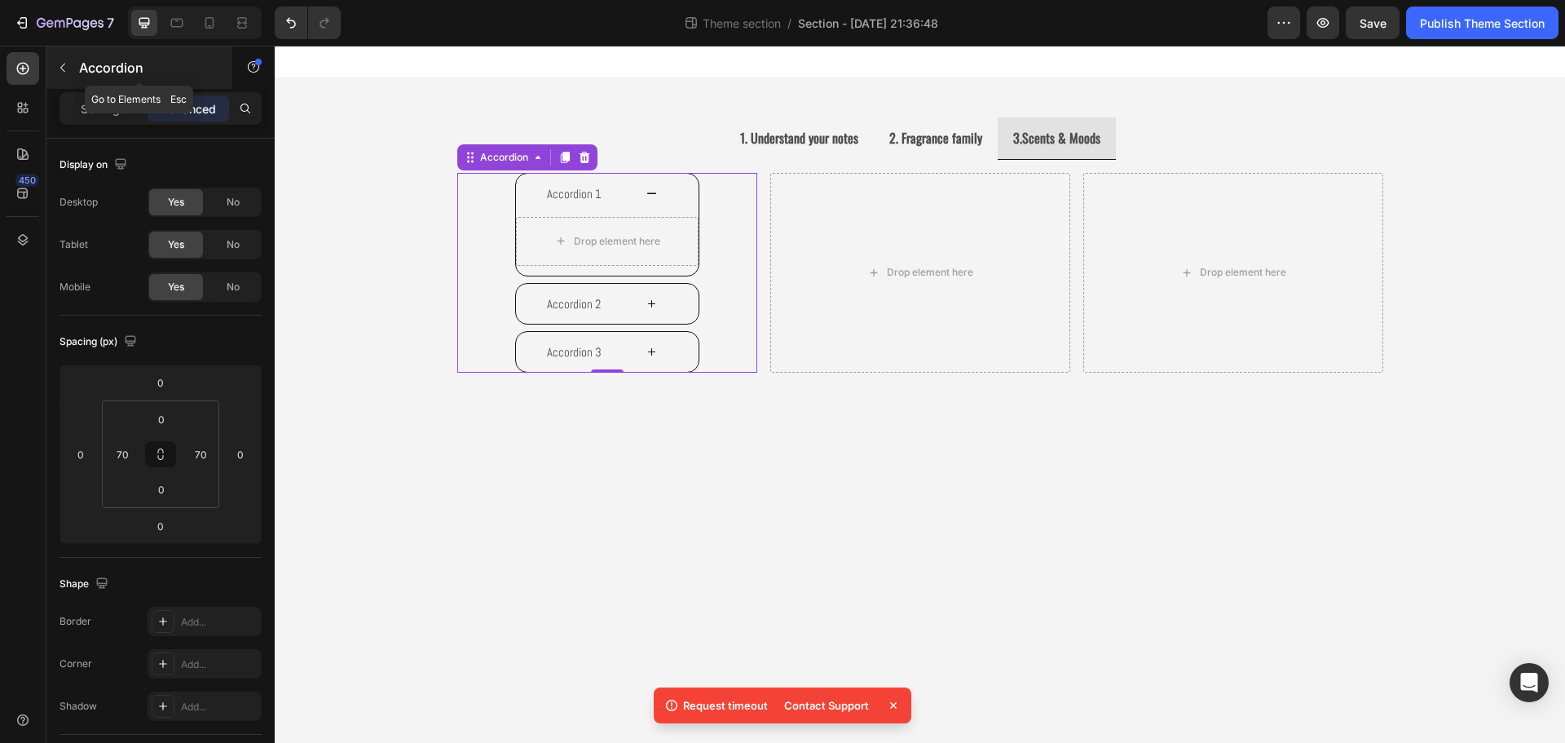
click at [60, 61] on icon "button" at bounding box center [62, 67] width 13 height 13
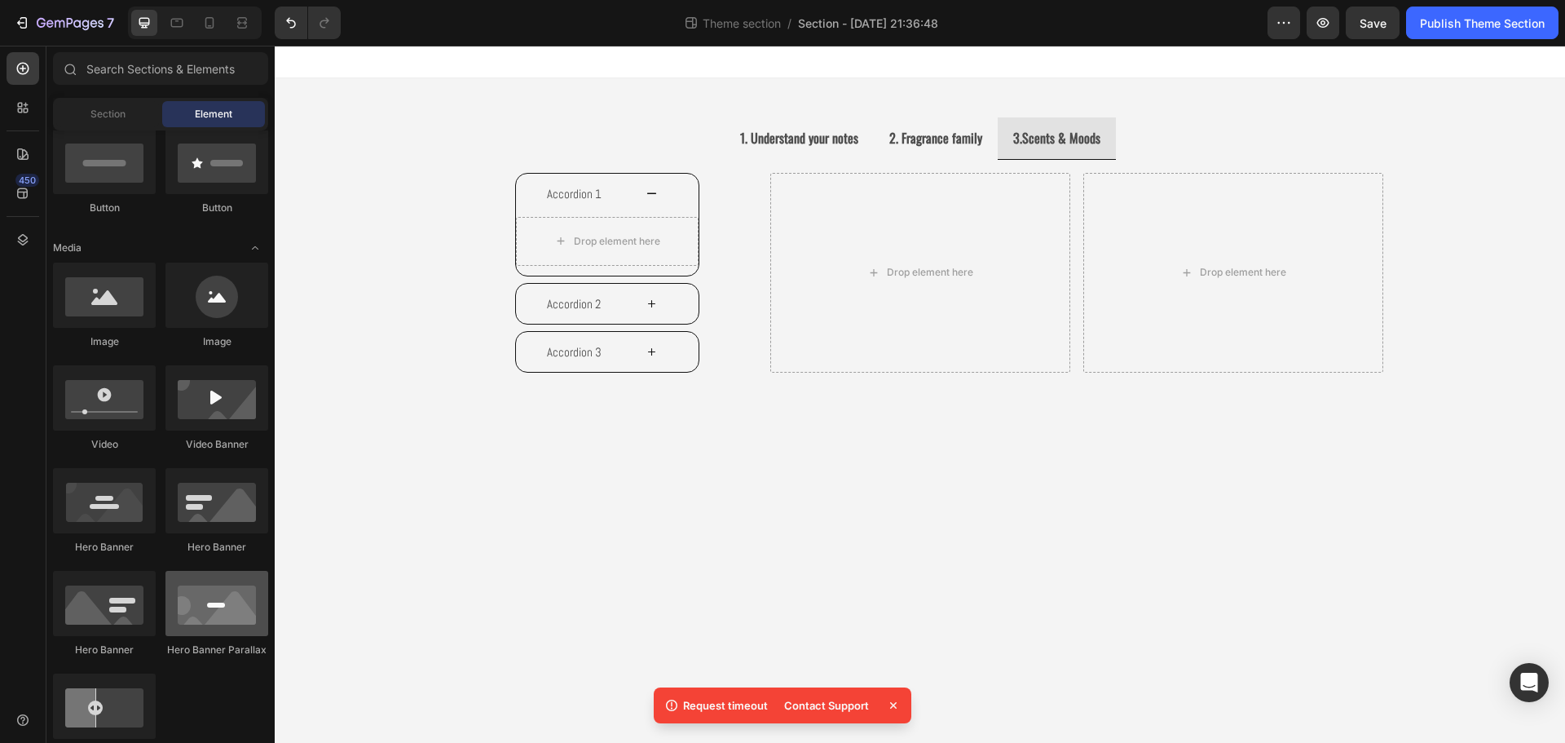
scroll to position [82, 0]
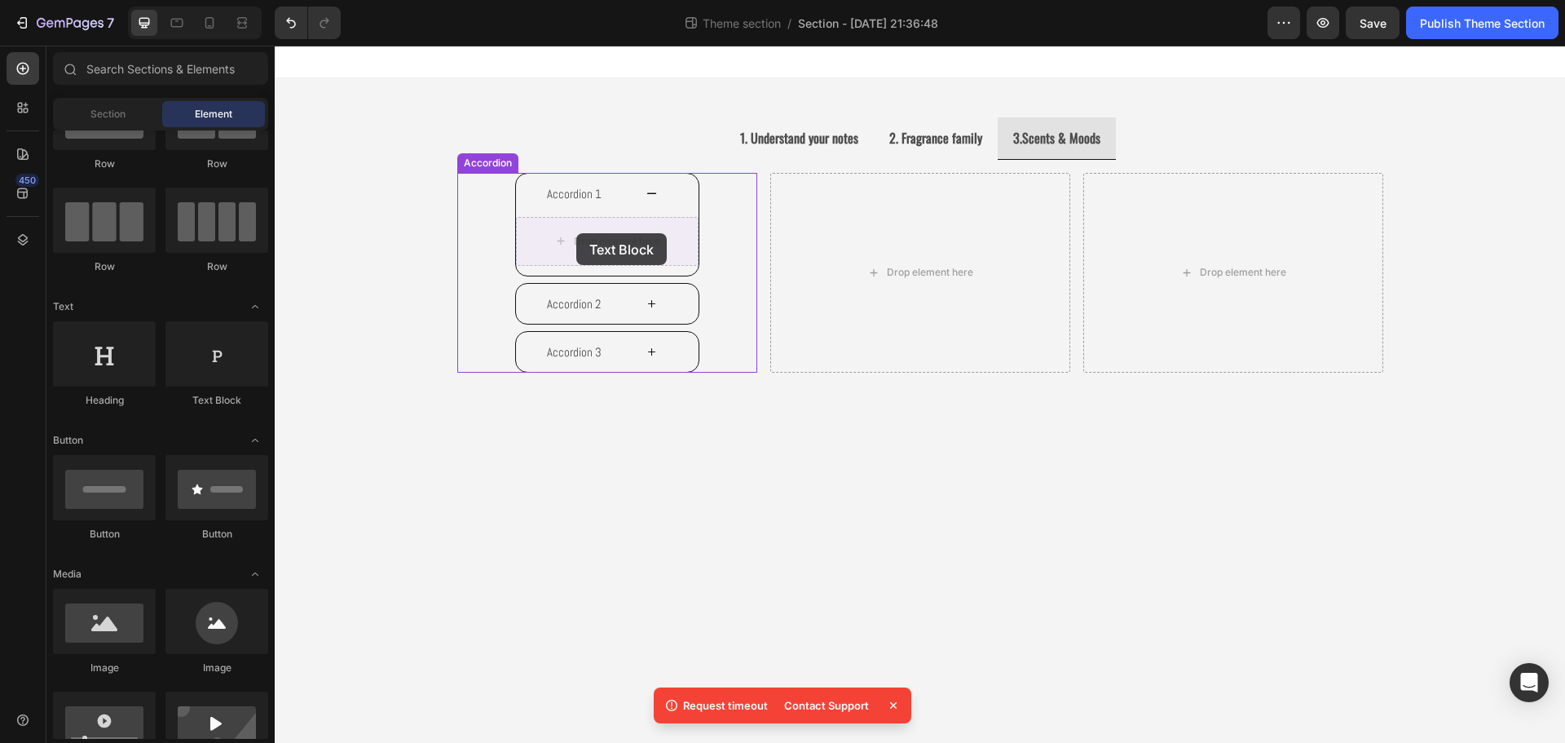
drag, startPoint x: 469, startPoint y: 410, endPoint x: 576, endPoint y: 233, distance: 206.6
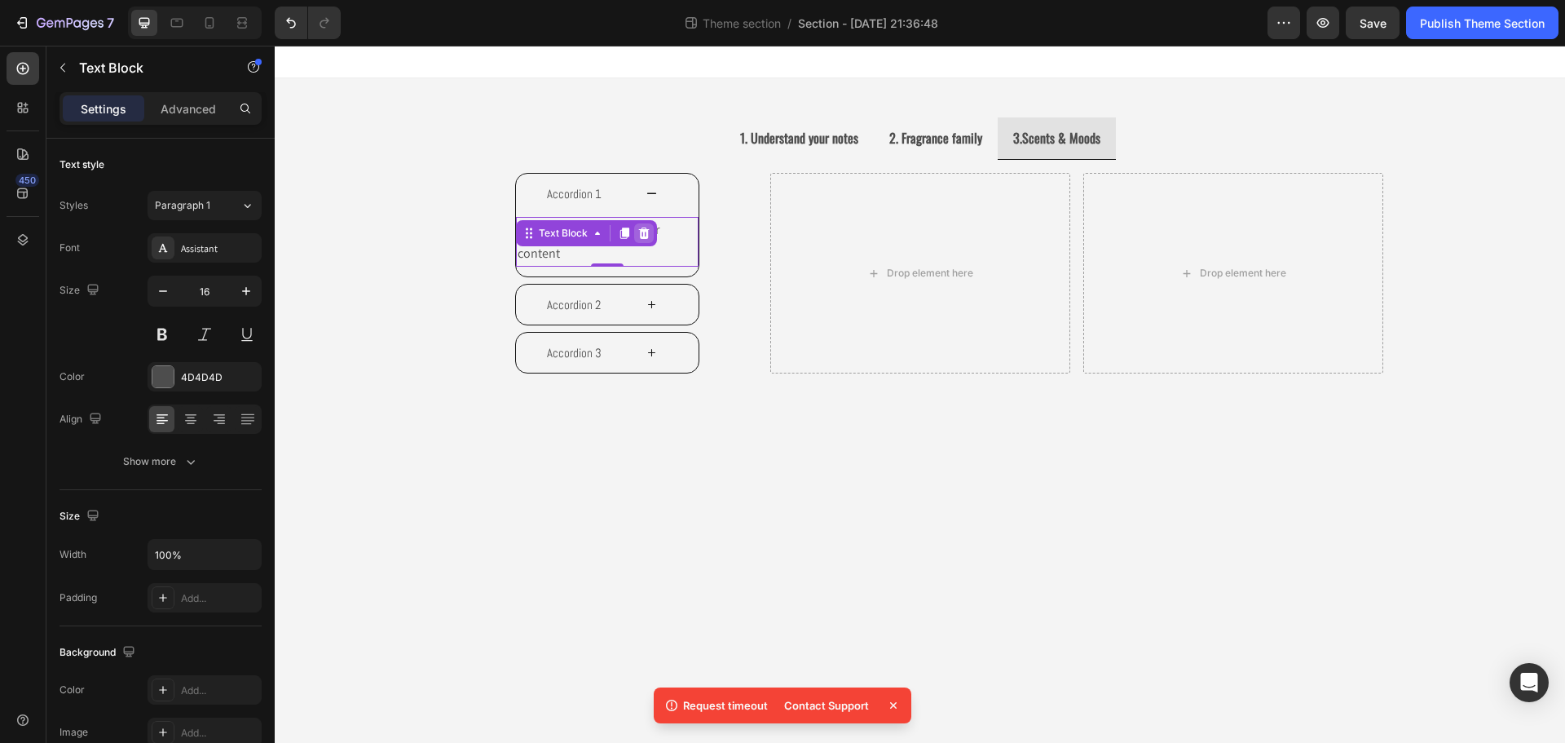
click at [643, 240] on div at bounding box center [644, 233] width 20 height 20
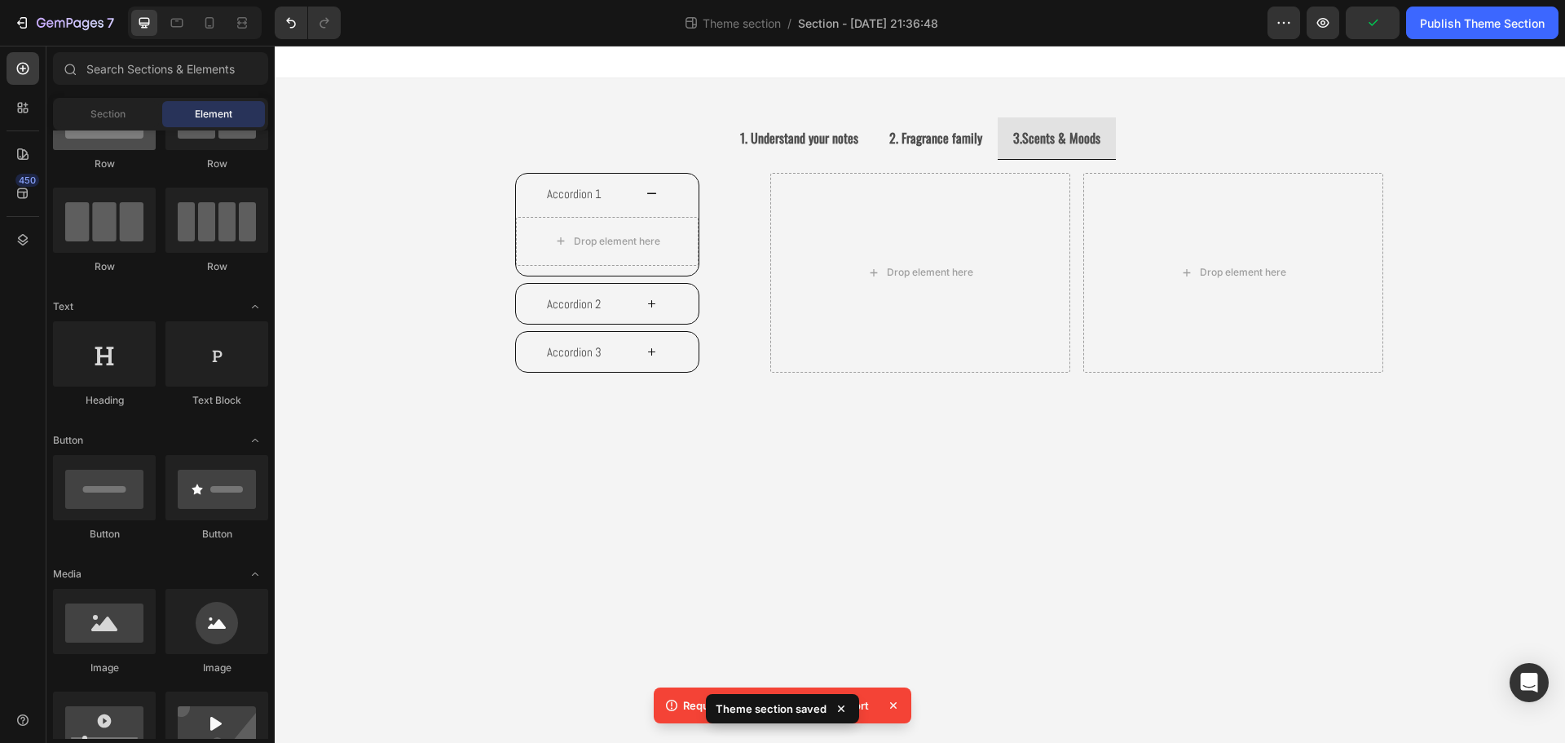
scroll to position [0, 0]
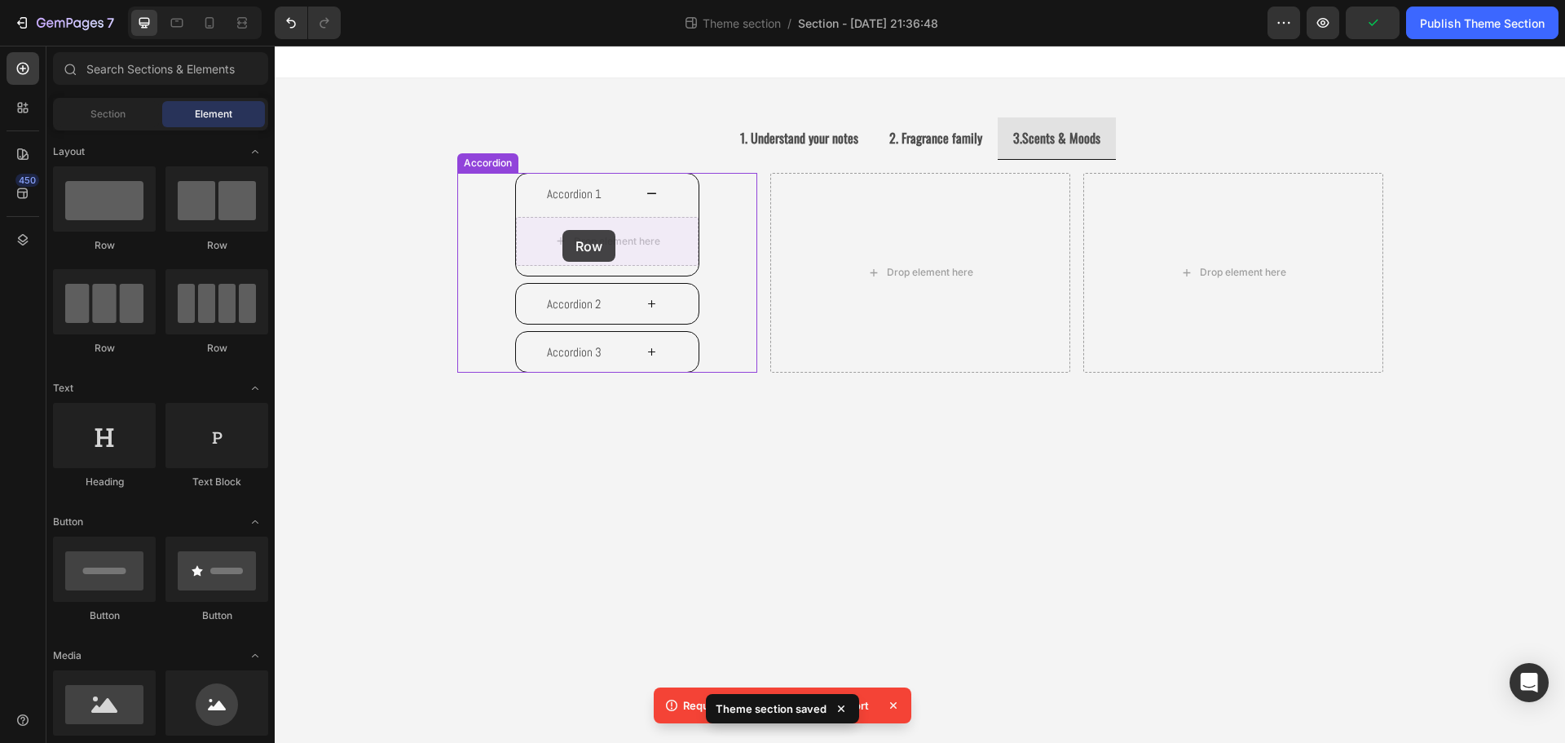
drag, startPoint x: 509, startPoint y: 269, endPoint x: 562, endPoint y: 230, distance: 65.9
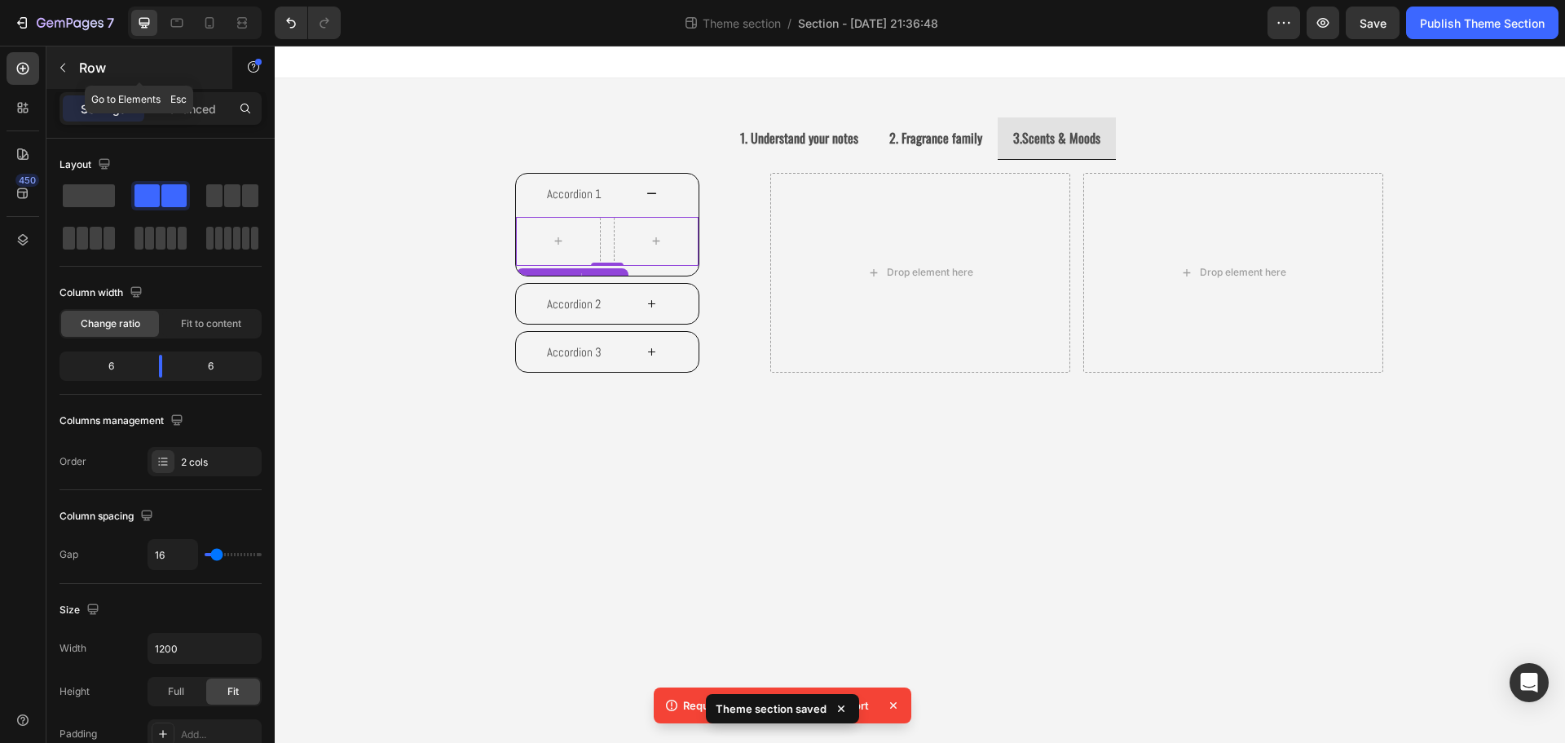
click at [64, 68] on icon "button" at bounding box center [62, 67] width 13 height 13
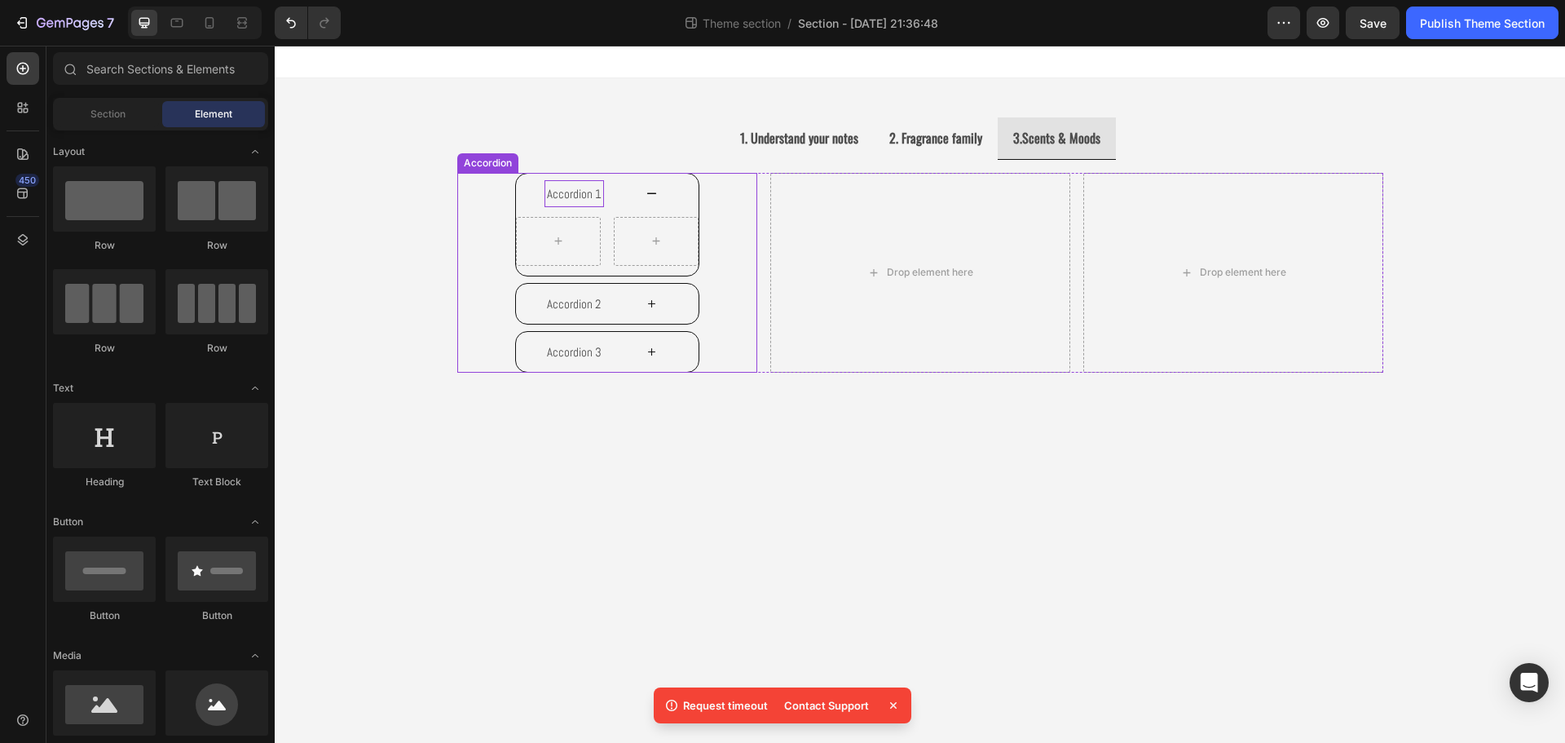
click at [586, 189] on p "Accordion 1" at bounding box center [574, 194] width 55 height 22
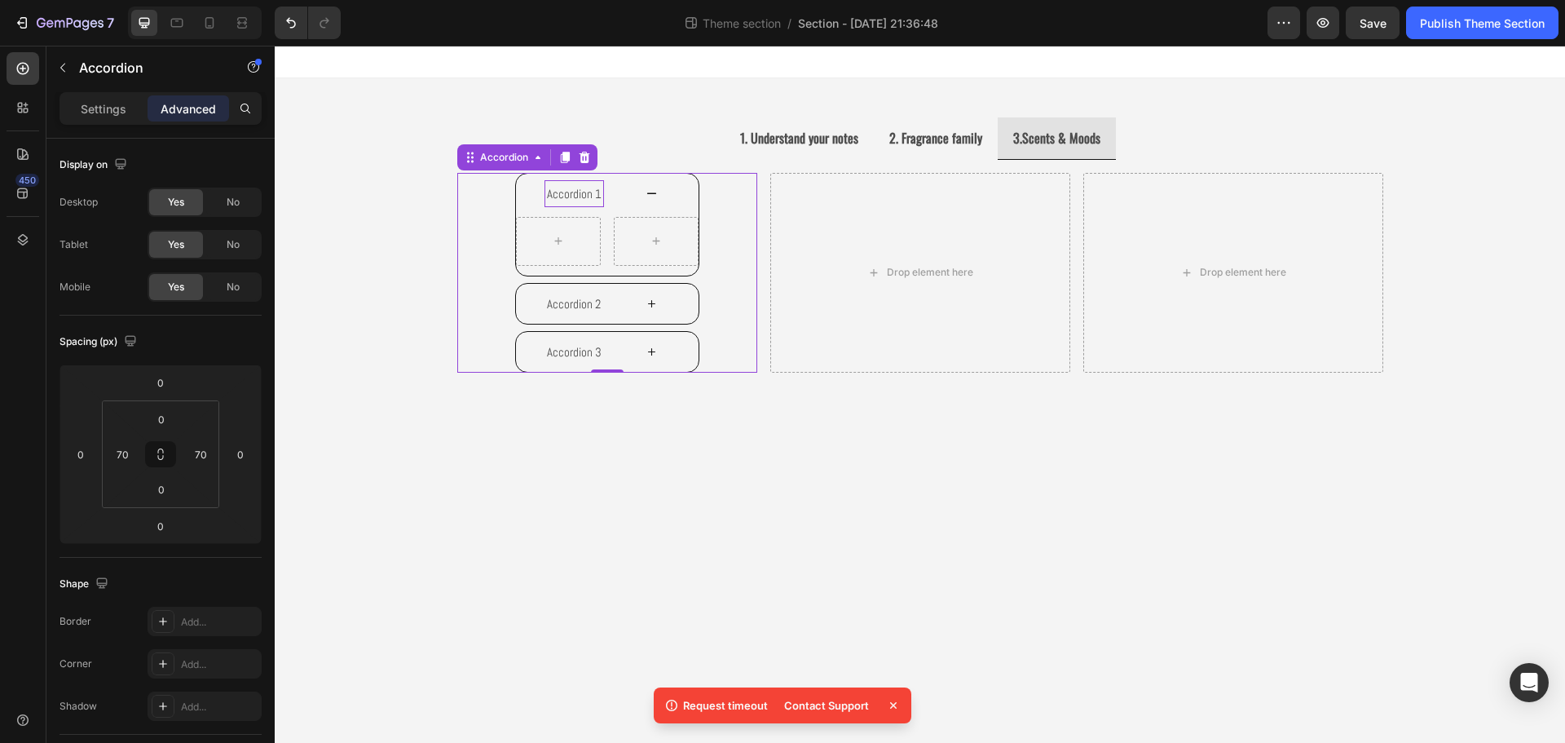
click at [491, 197] on div "Accordion 1 Row Accordion 2 Accordion 3 Accordion 0" at bounding box center [607, 273] width 300 height 200
click at [69, 64] on button "button" at bounding box center [63, 68] width 26 height 26
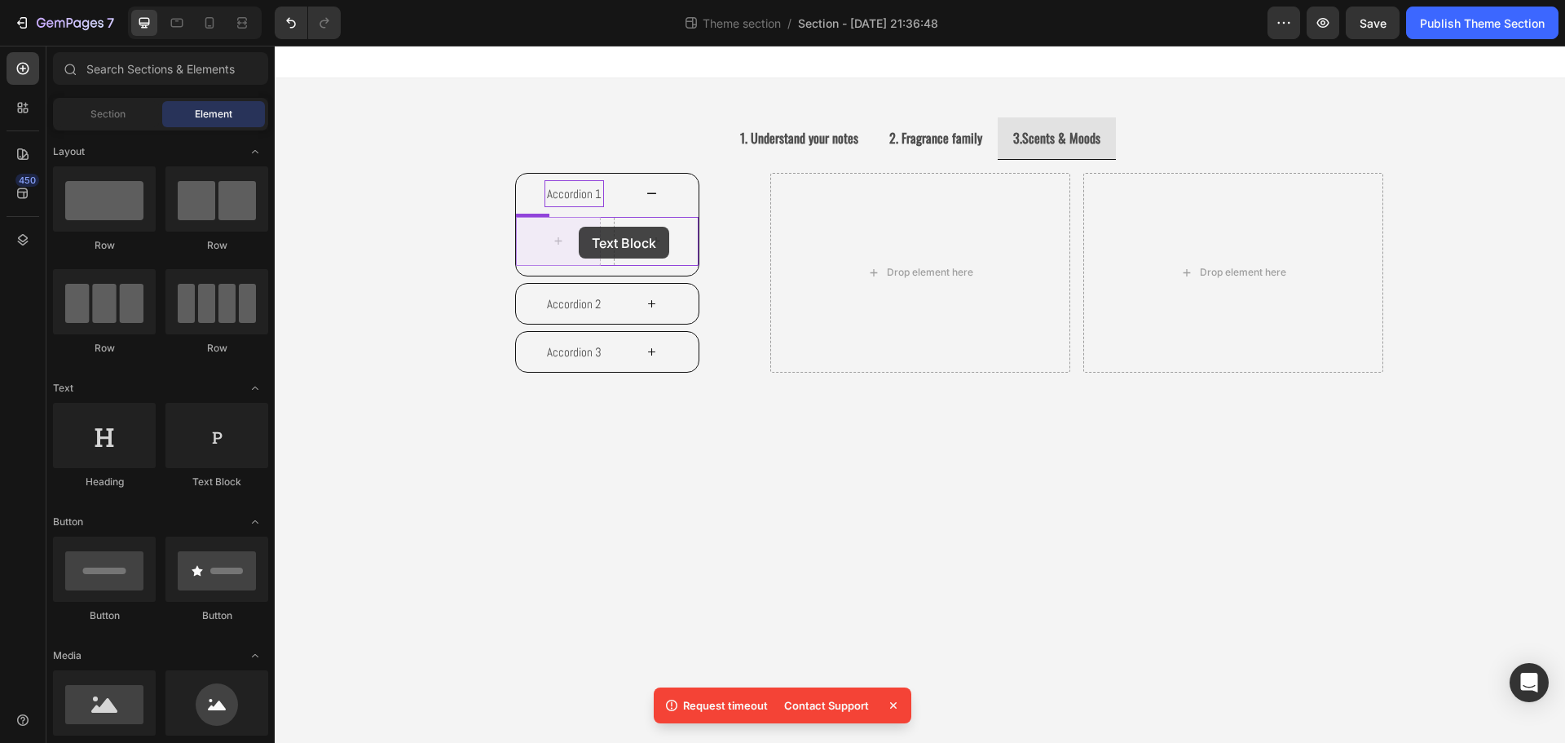
drag, startPoint x: 486, startPoint y: 496, endPoint x: 579, endPoint y: 227, distance: 285.3
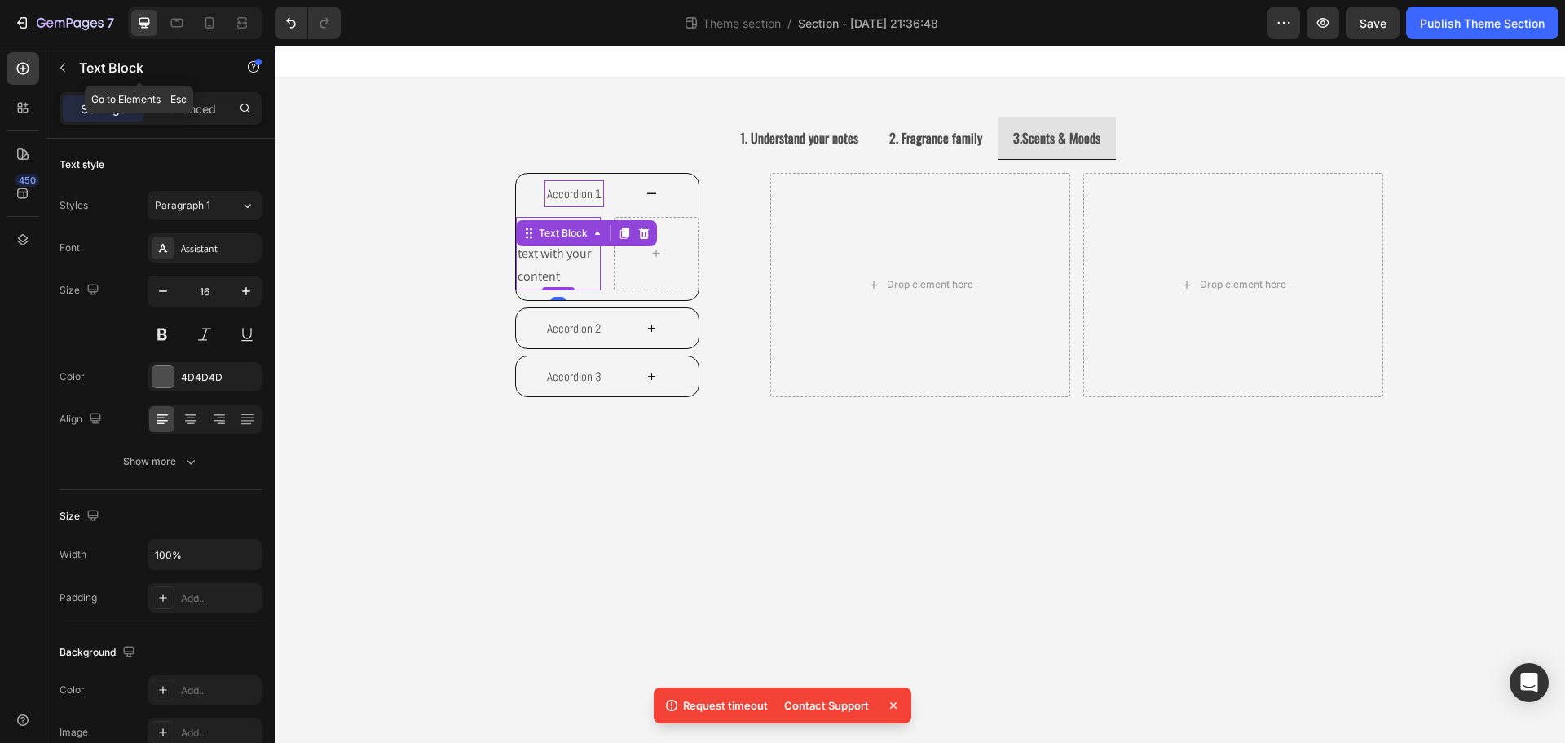
click at [73, 71] on button "button" at bounding box center [63, 68] width 26 height 26
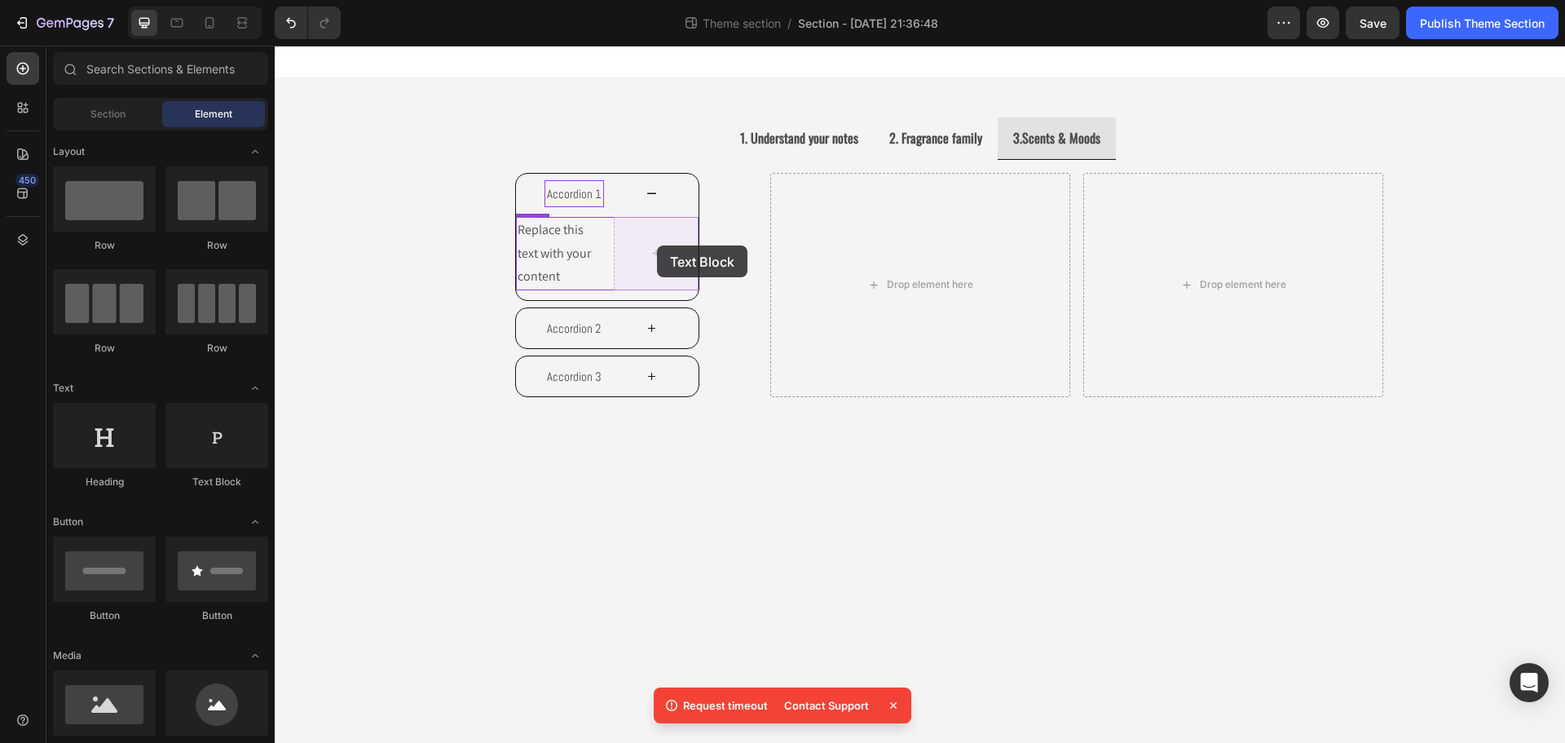
drag, startPoint x: 497, startPoint y: 495, endPoint x: 657, endPoint y: 245, distance: 296.2
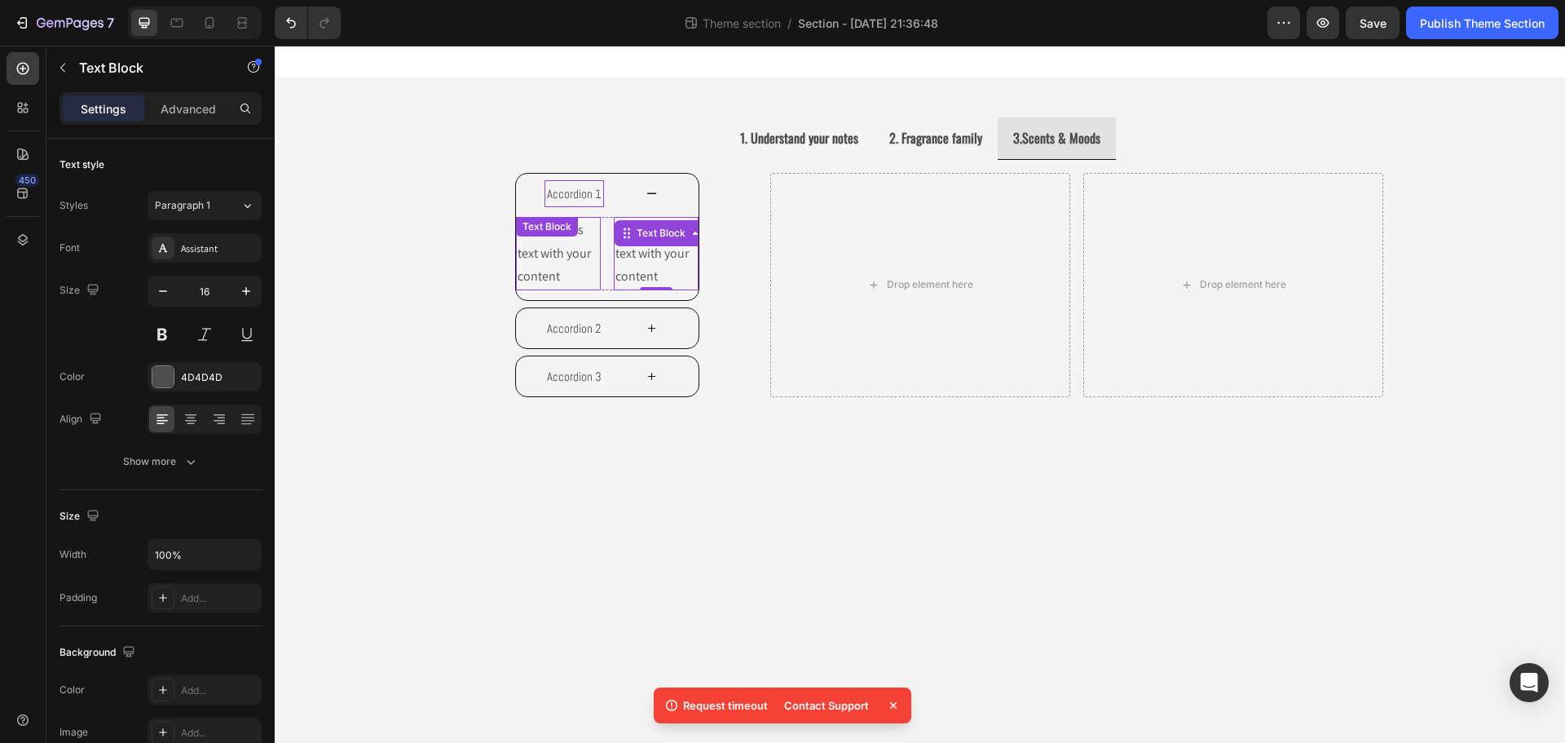
click at [586, 238] on div "Replace this text with your content Text Block" at bounding box center [558, 253] width 85 height 73
click at [586, 238] on div "Text Block" at bounding box center [562, 233] width 55 height 15
click at [587, 280] on div "Replace this text with your content" at bounding box center [558, 253] width 85 height 73
click at [588, 280] on p "Replace this text with your content" at bounding box center [559, 253] width 82 height 70
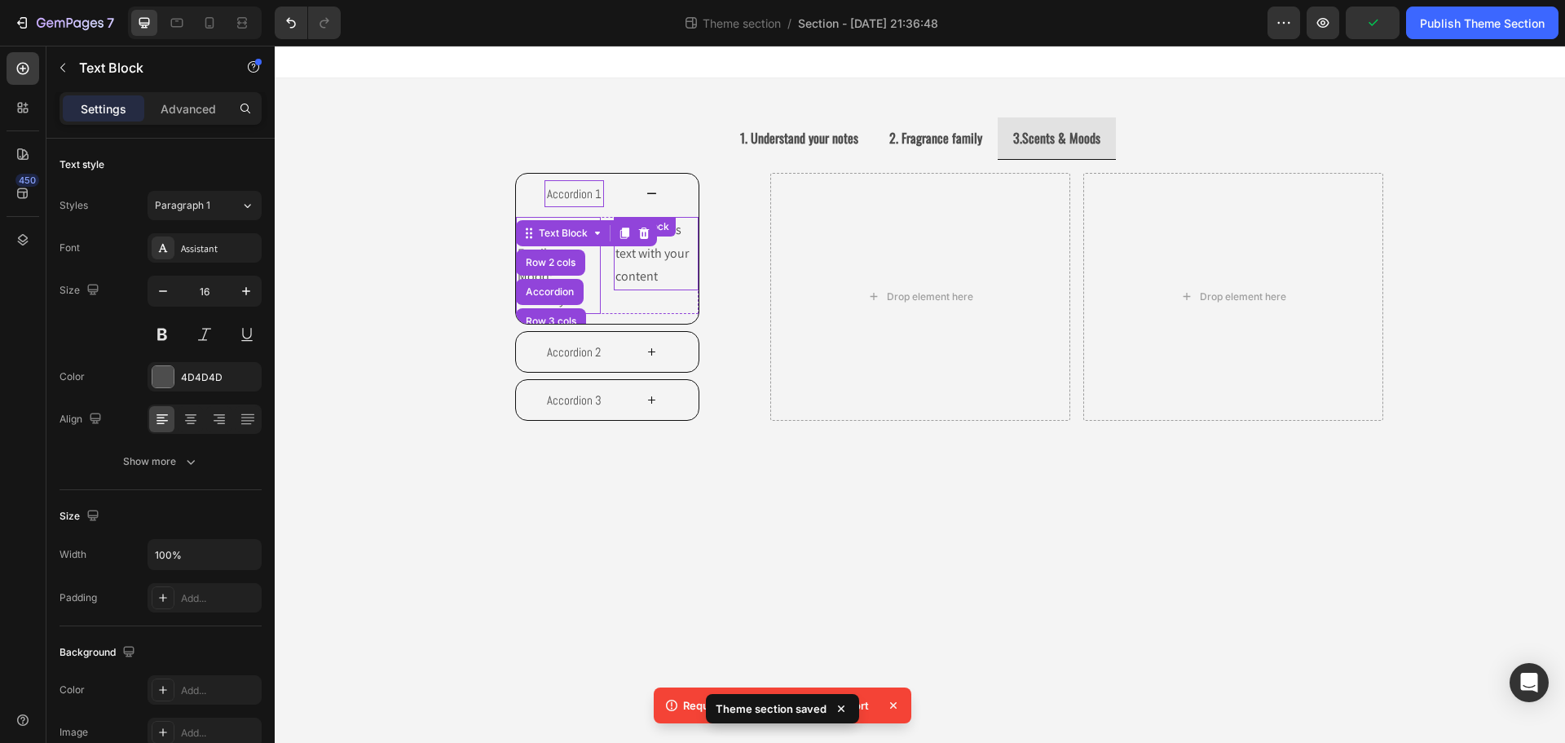
click at [624, 260] on div "Replace this text with your content" at bounding box center [656, 253] width 85 height 73
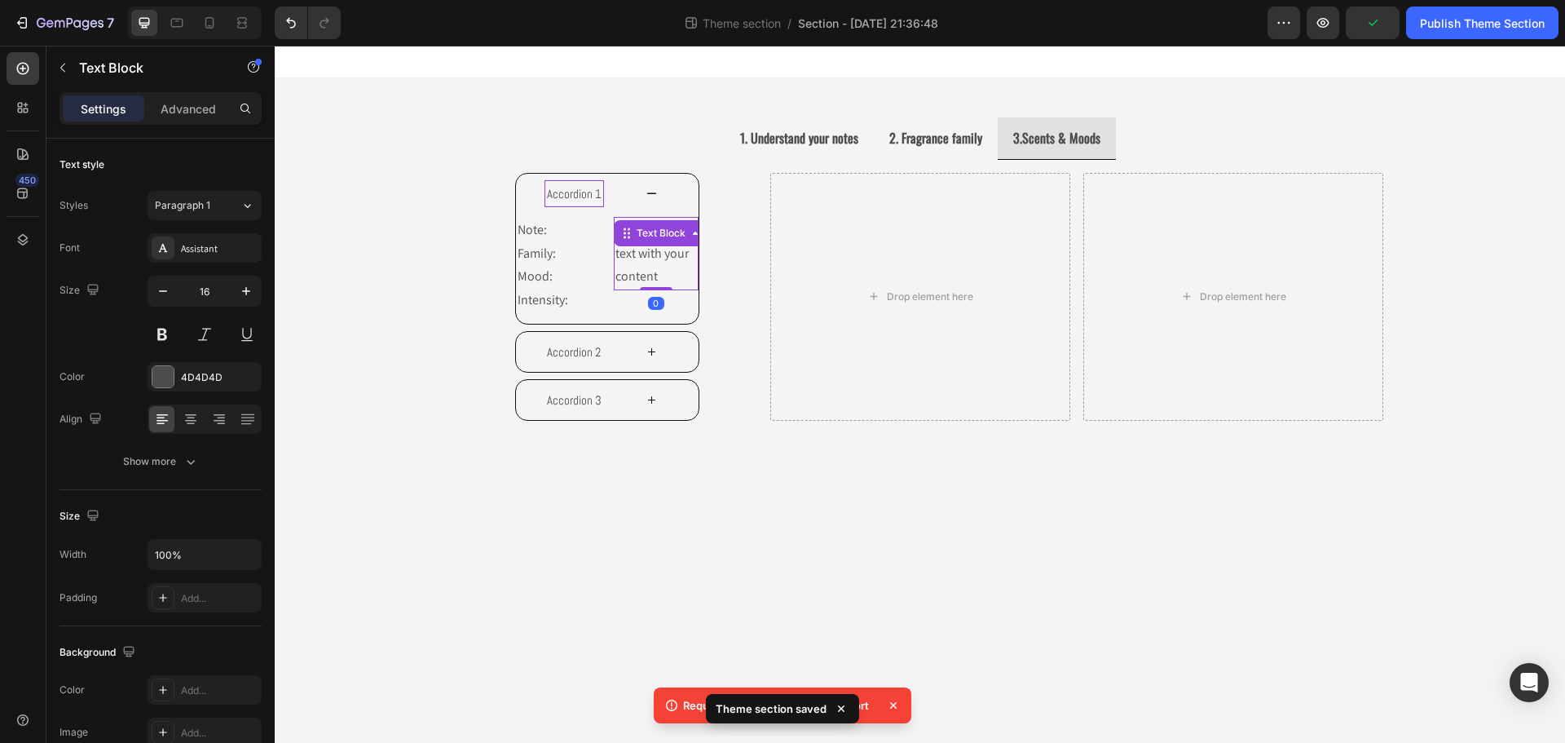
click at [626, 261] on div "Replace this text with your content" at bounding box center [656, 253] width 85 height 73
click at [626, 261] on p "Replace this text with your content" at bounding box center [656, 253] width 82 height 70
click at [669, 280] on p "Replace this text with your content" at bounding box center [656, 253] width 82 height 70
drag, startPoint x: 667, startPoint y: 278, endPoint x: 609, endPoint y: 235, distance: 72.2
click at [609, 235] on div "Note: Family: Mood: Intensity: Text Block Replace this text with your content T…" at bounding box center [607, 265] width 183 height 97
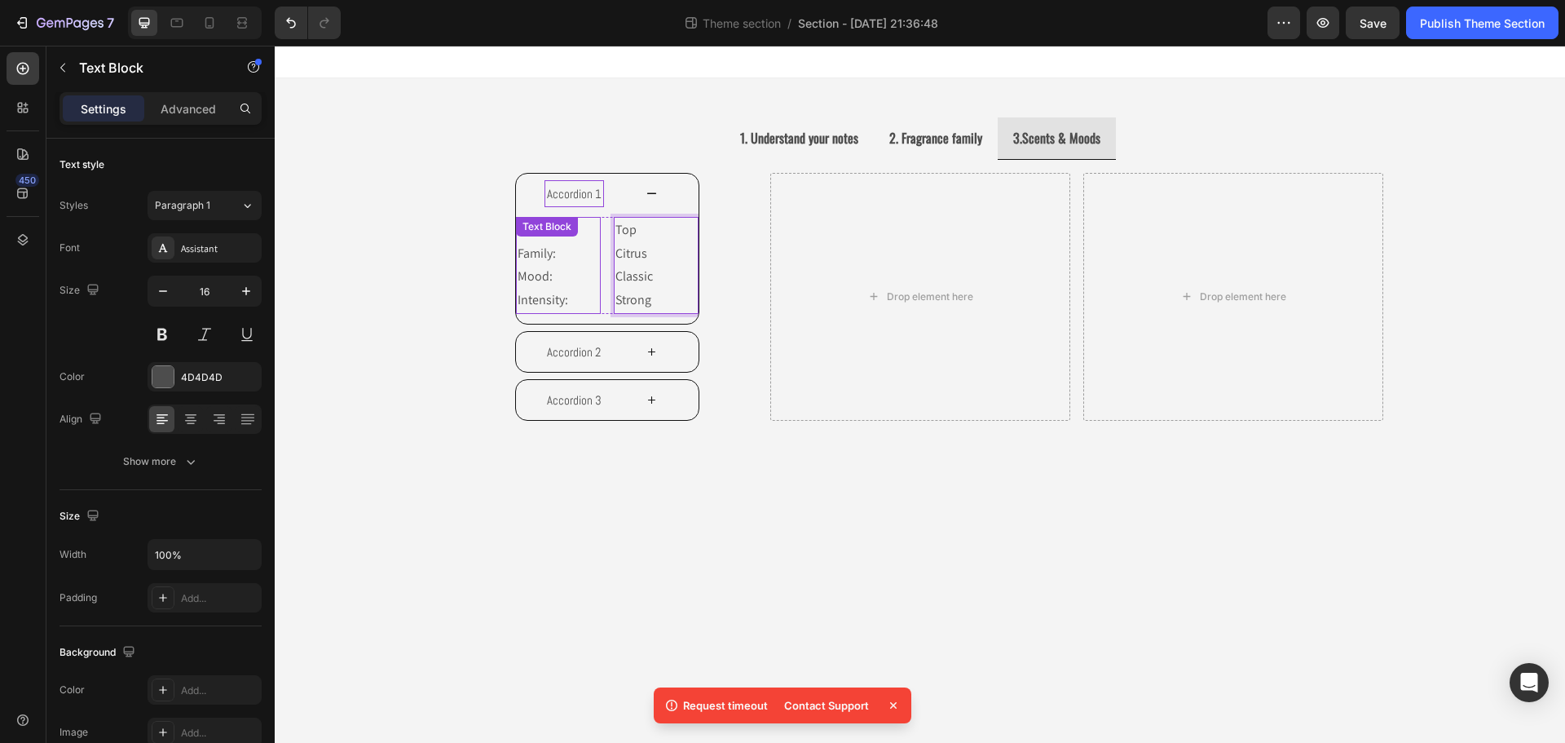
click at [566, 282] on p "Note: Family: Mood:" at bounding box center [559, 253] width 82 height 70
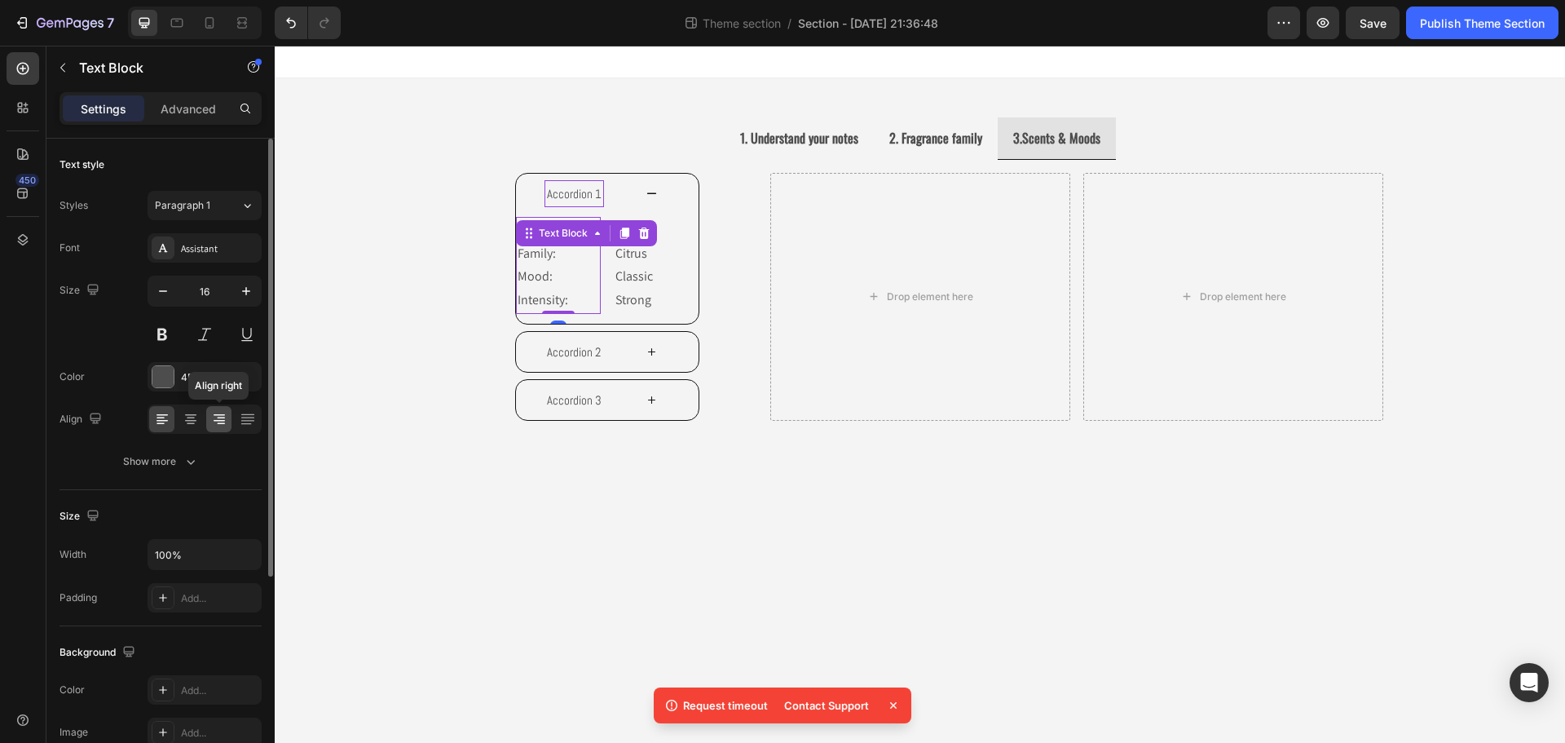
click at [218, 416] on icon at bounding box center [219, 419] width 16 height 16
click at [645, 277] on p "Top Citrus Classic" at bounding box center [656, 253] width 82 height 70
click at [669, 486] on body "1. Understand your notes 2. Fragrance family 3.Scents & Moods Image Image Image…" at bounding box center [920, 394] width 1290 height 697
click at [587, 267] on p "Note: Family: Mood:" at bounding box center [559, 253] width 82 height 70
click at [196, 249] on div "Assistant" at bounding box center [219, 248] width 77 height 15
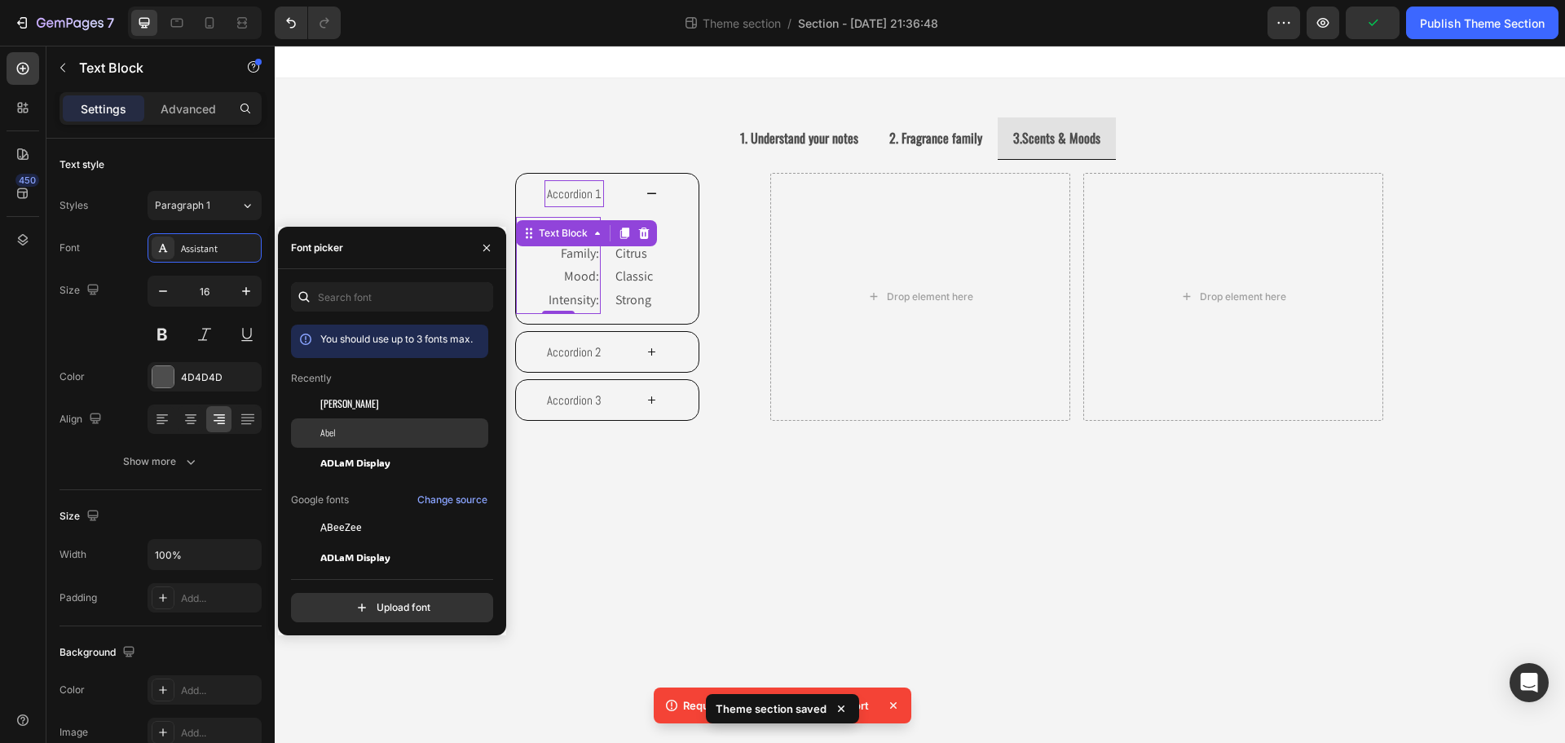
click at [328, 434] on span "Abel" at bounding box center [327, 432] width 15 height 15
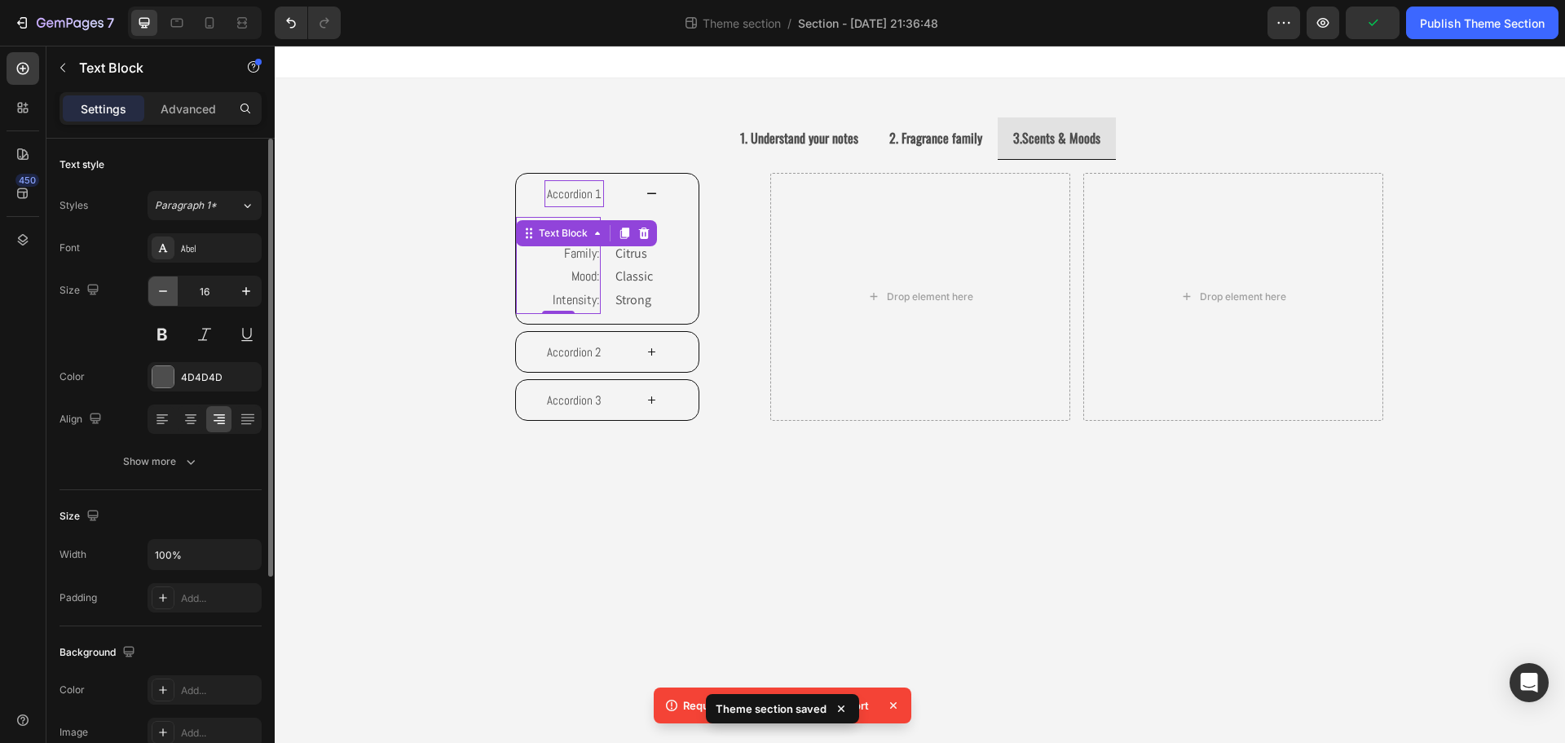
click at [170, 293] on icon "button" at bounding box center [163, 291] width 16 height 16
click at [168, 293] on icon "button" at bounding box center [163, 291] width 16 height 16
type input "14"
click at [645, 290] on p "Strong" at bounding box center [656, 301] width 82 height 24
click at [167, 288] on icon "button" at bounding box center [163, 291] width 16 height 16
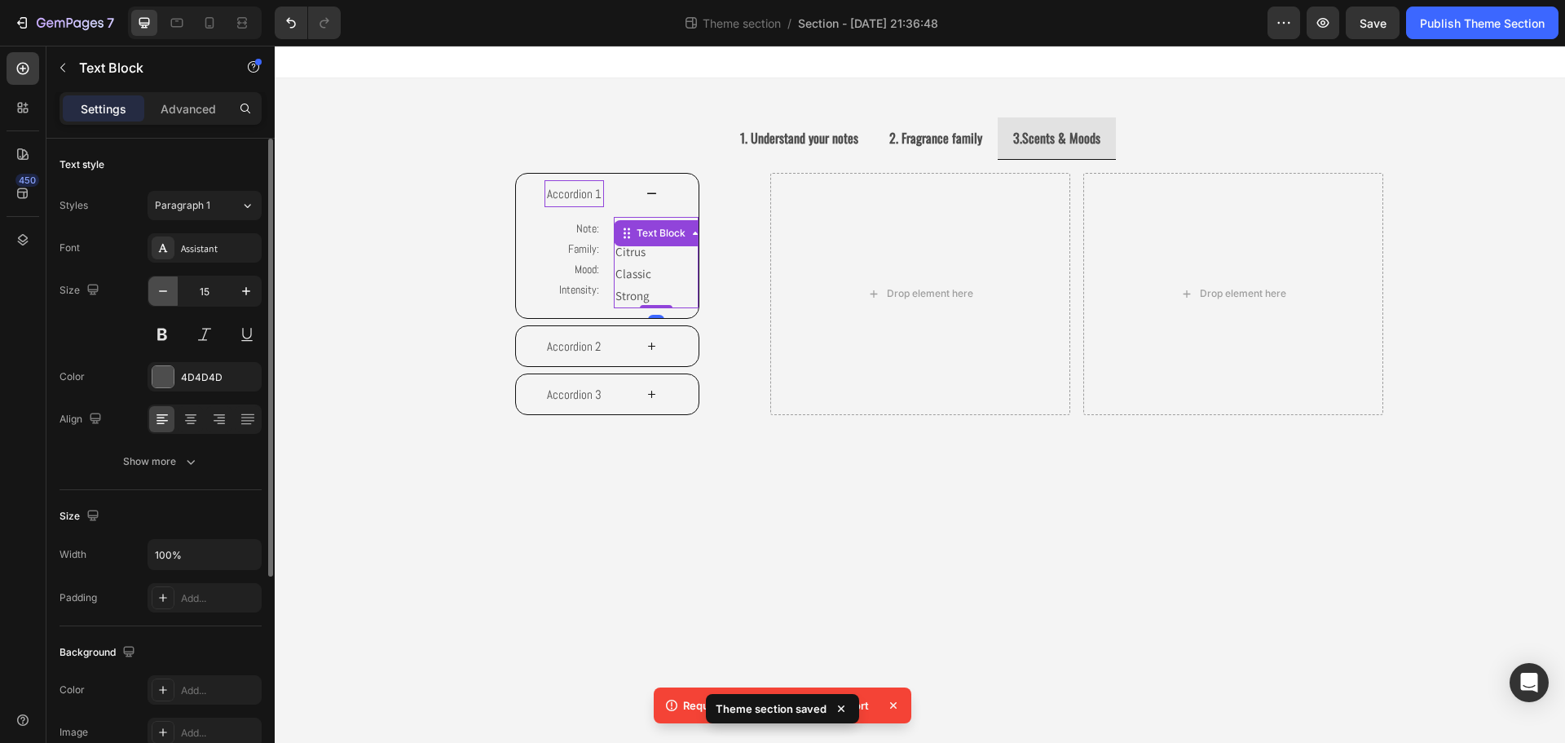
click at [167, 289] on icon "button" at bounding box center [163, 291] width 16 height 16
type input "14"
click at [185, 260] on div "Assistant" at bounding box center [205, 247] width 114 height 29
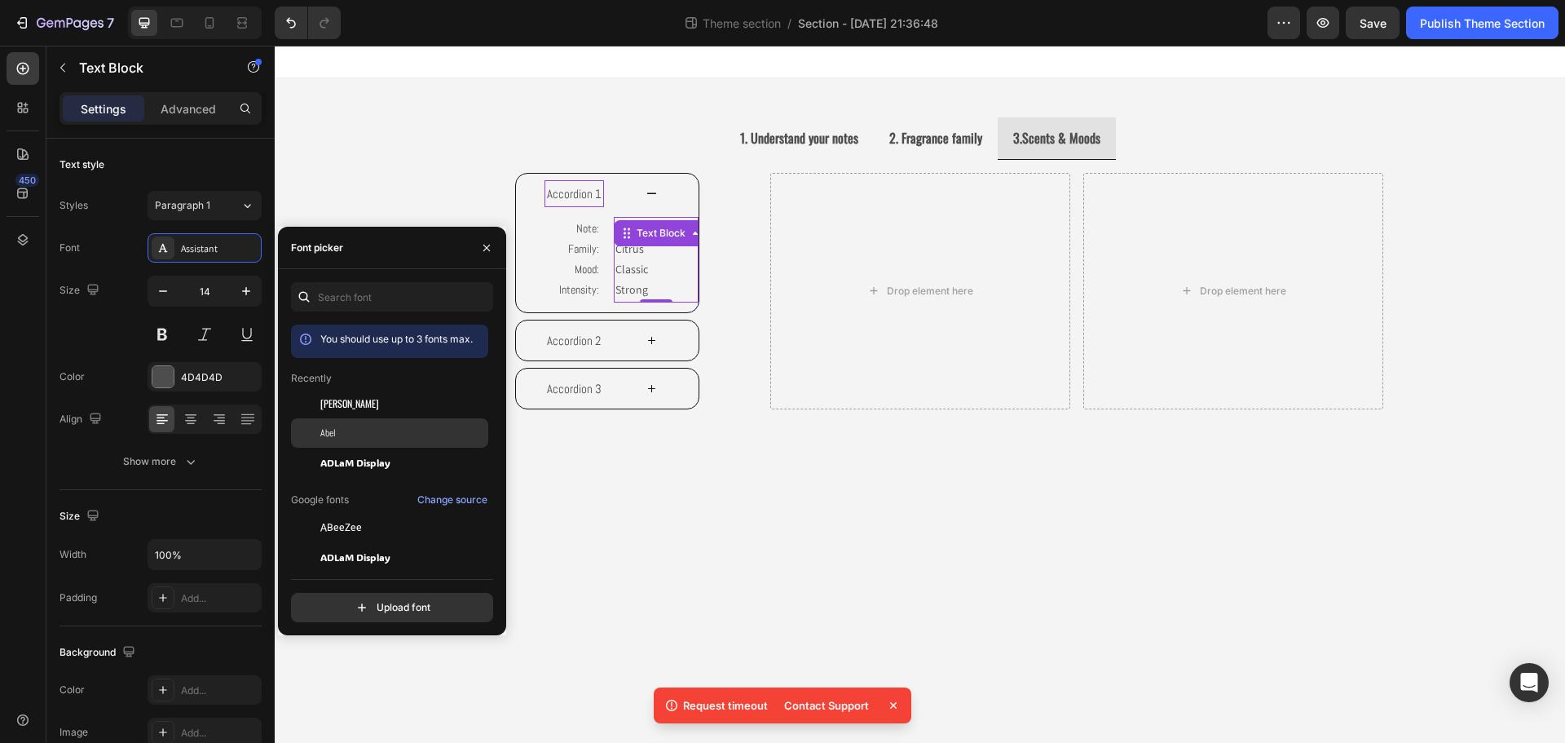
click at [317, 428] on div at bounding box center [305, 432] width 29 height 29
click at [700, 444] on div "1. Understand your notes 2. Fragrance family 3.Scents & Moods Image Image Image…" at bounding box center [920, 269] width 1004 height 383
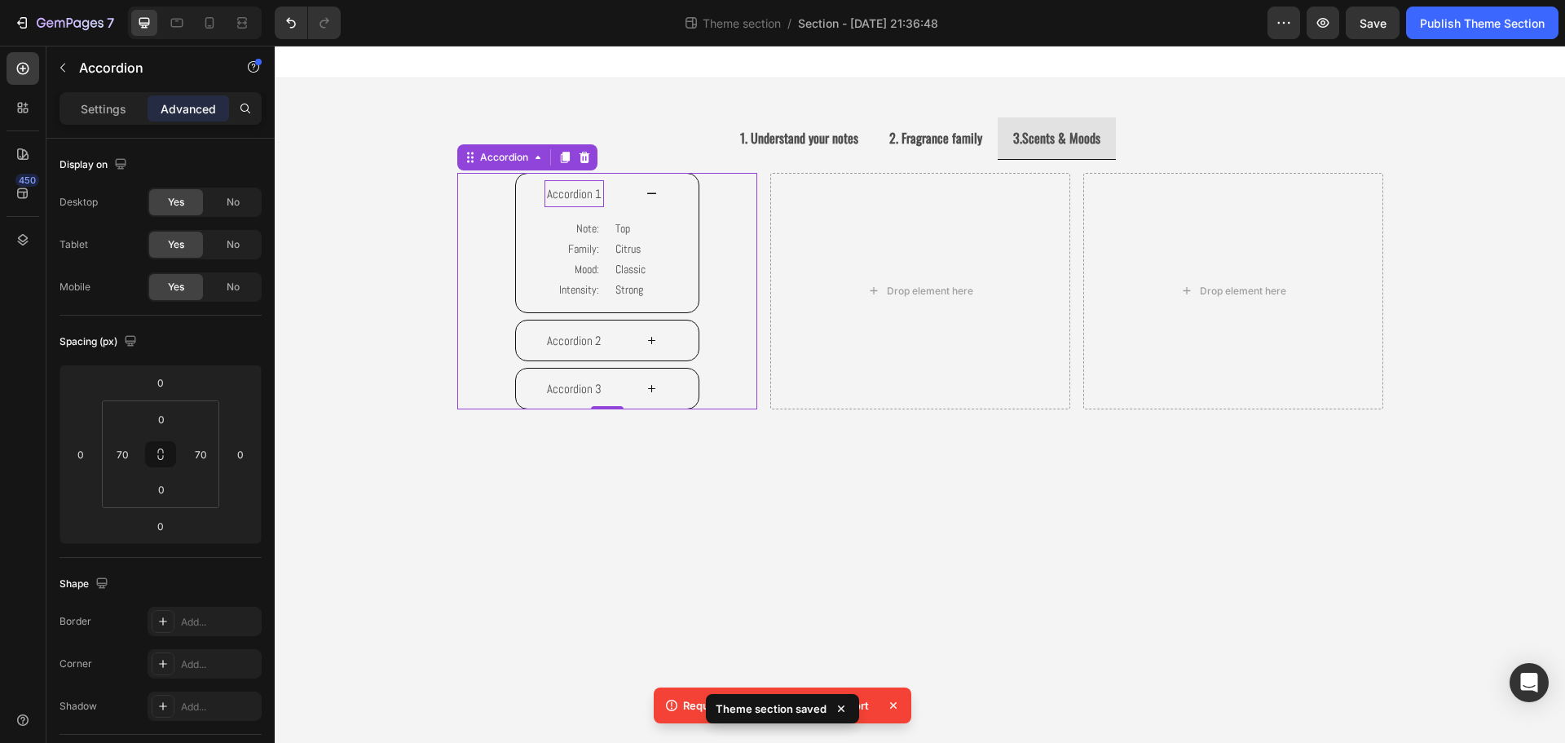
click at [569, 191] on p "Accordion 1" at bounding box center [574, 194] width 55 height 22
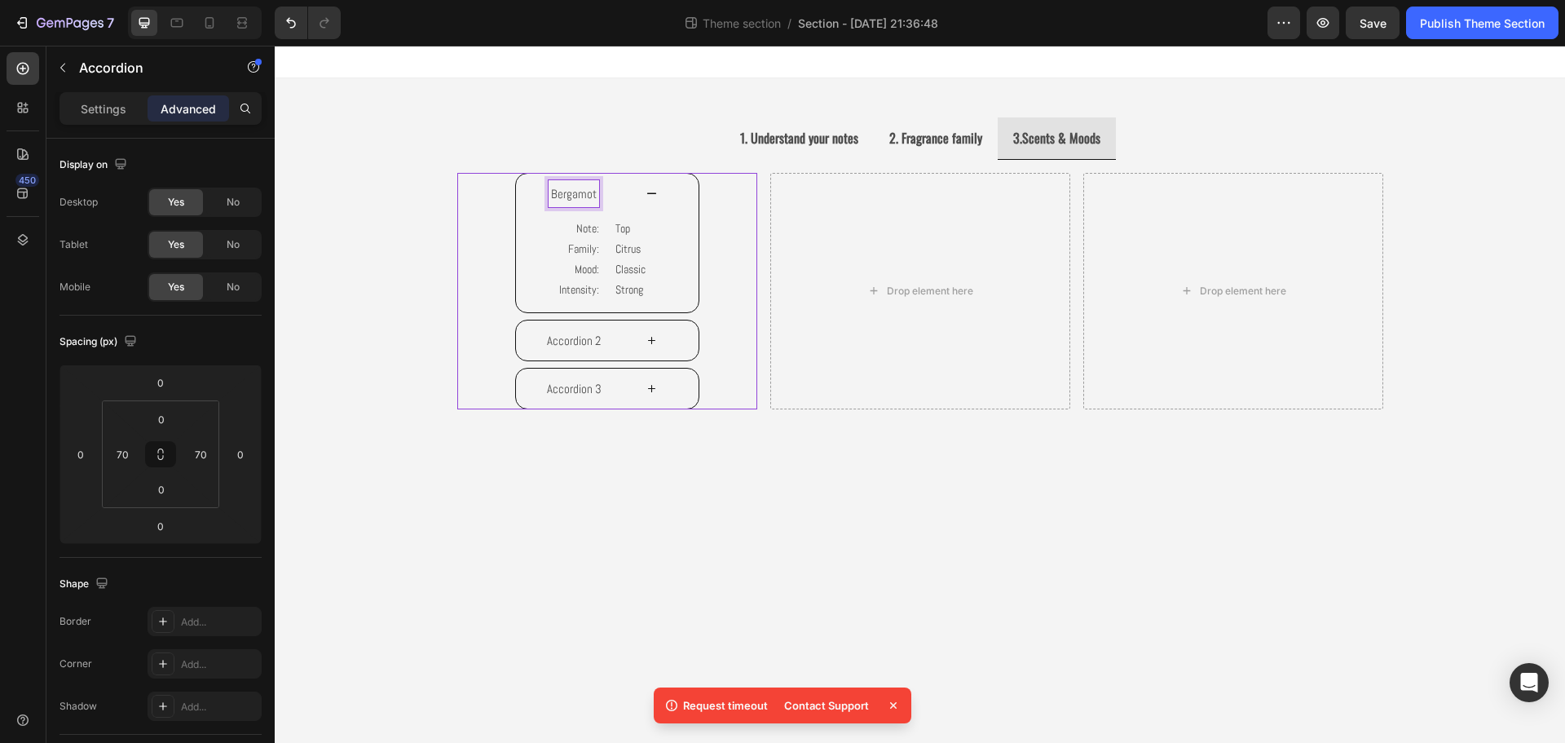
click at [678, 565] on body "1. Understand your notes 2. Fragrance family 3.Scents & Moods Image Image Image…" at bounding box center [920, 394] width 1290 height 697
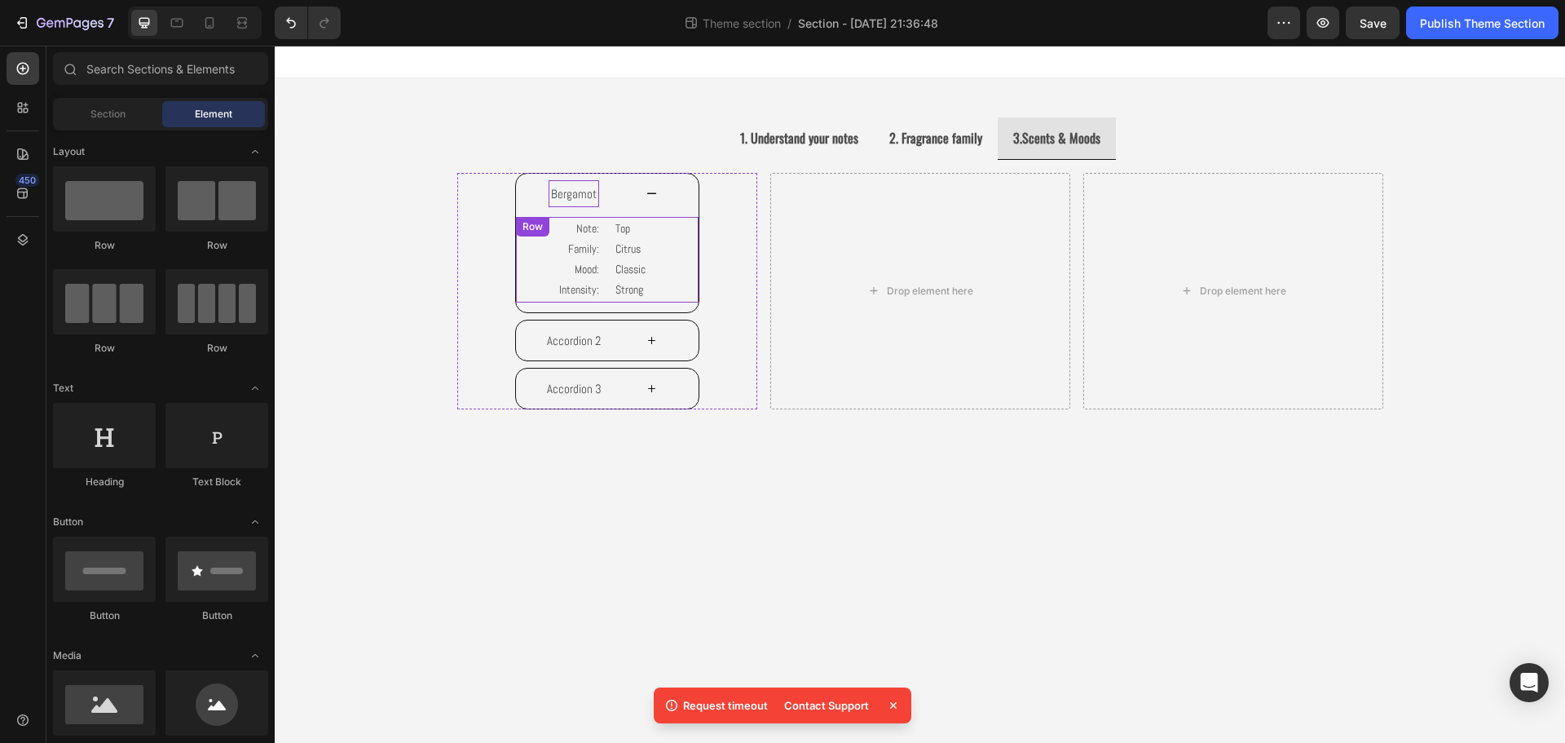
click at [607, 235] on div "Note: Family: Mood: Intensity: Text Block Top Citrus Classic Strong Text Block …" at bounding box center [607, 260] width 183 height 86
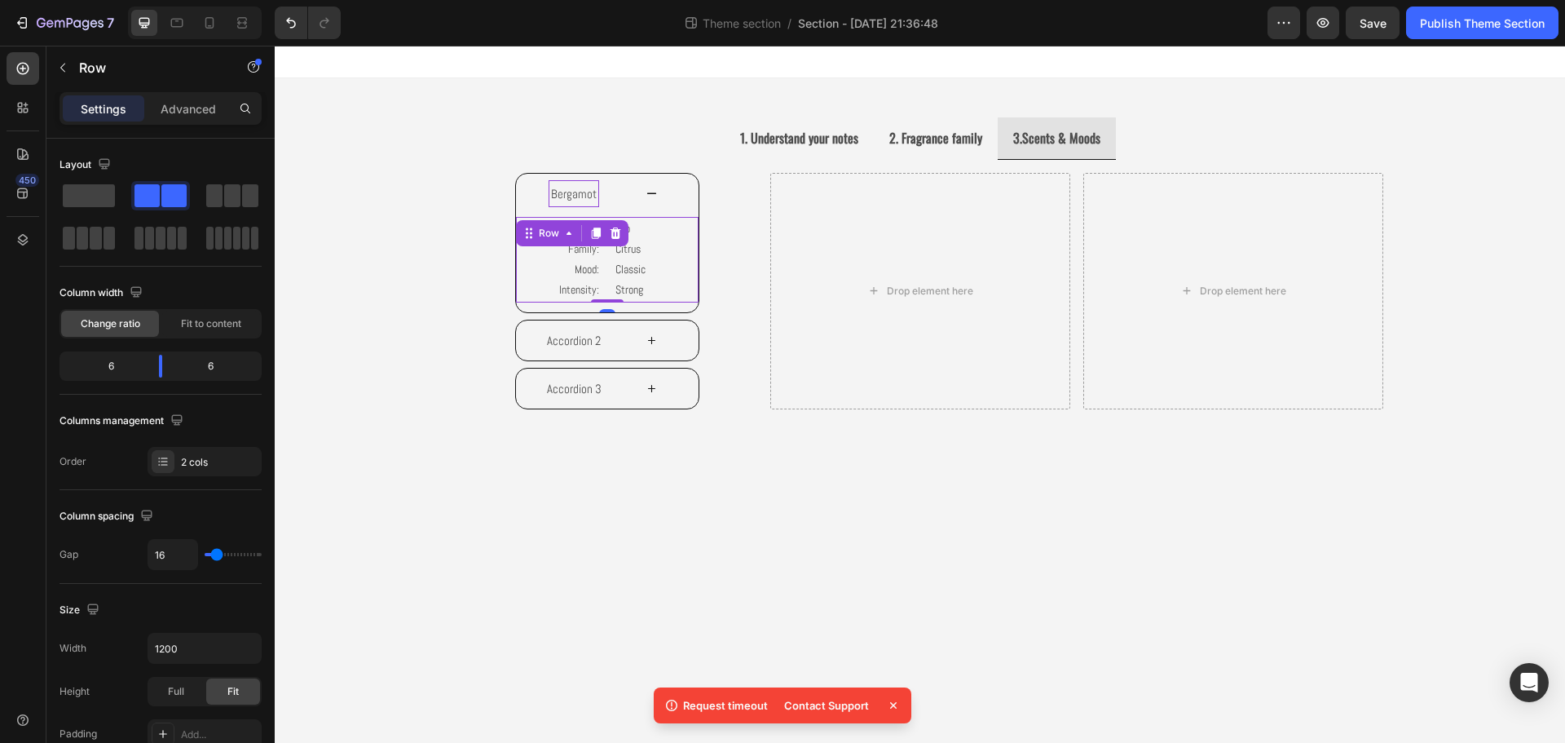
click at [597, 231] on icon at bounding box center [595, 232] width 9 height 11
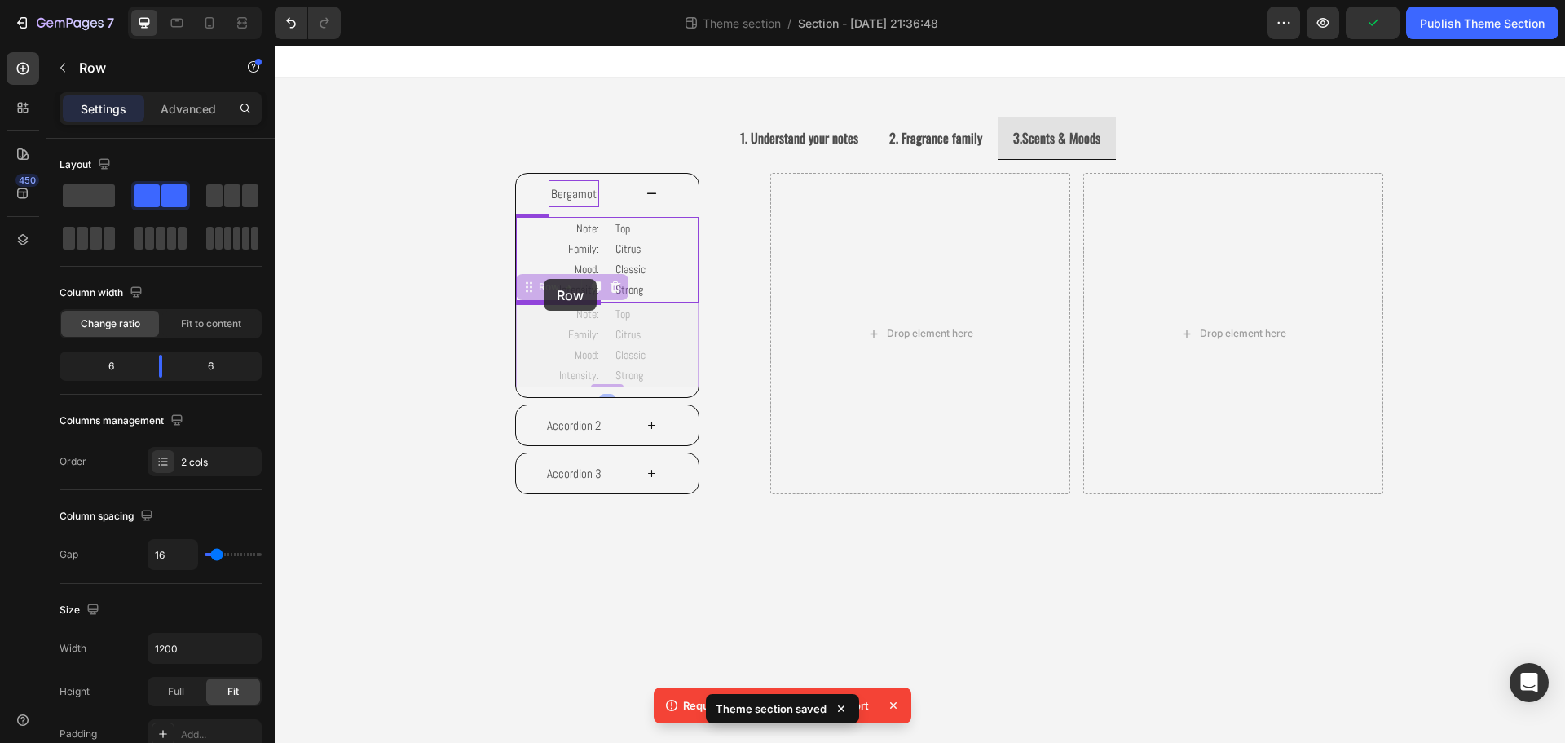
drag, startPoint x: 540, startPoint y: 289, endPoint x: 544, endPoint y: 279, distance: 10.3
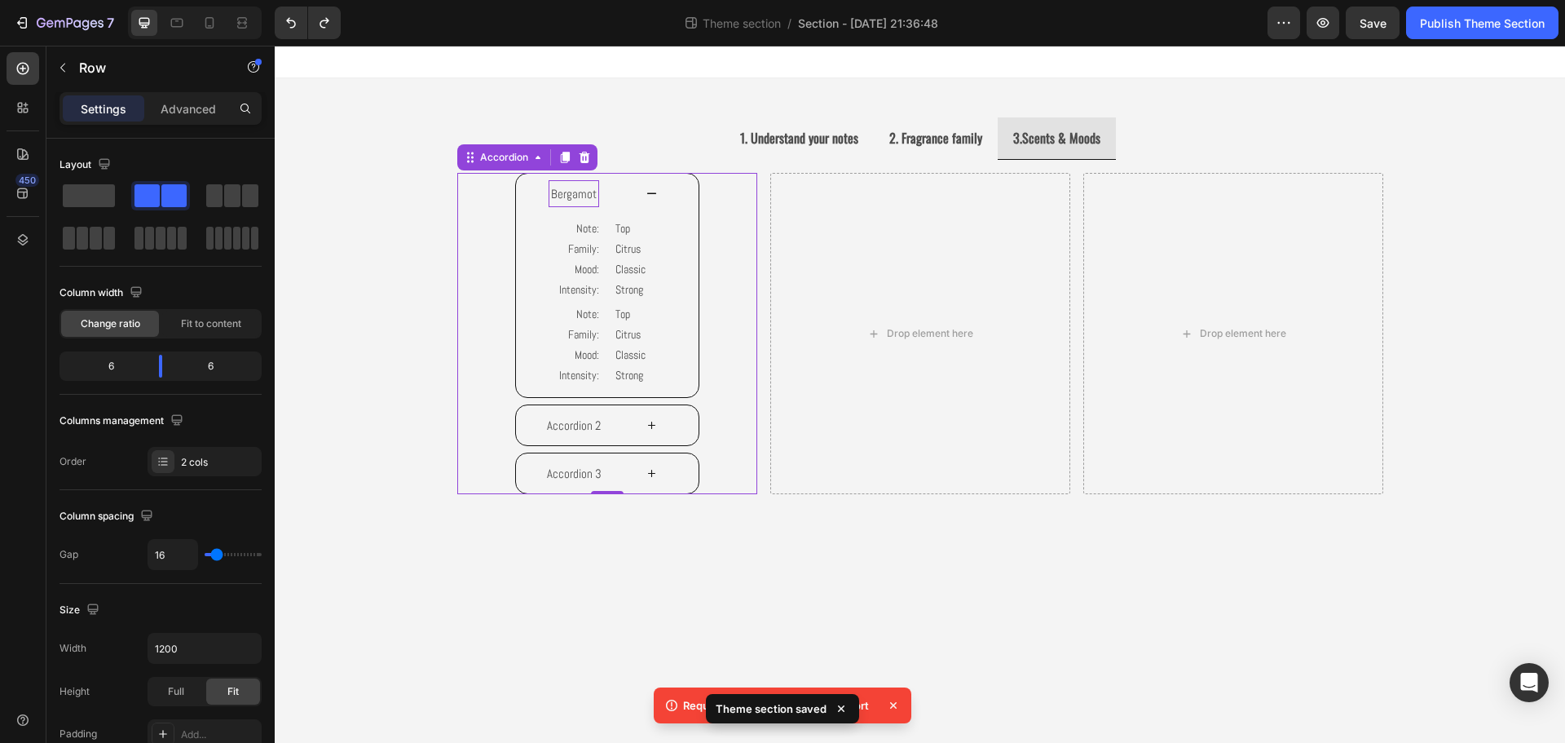
click at [655, 428] on icon at bounding box center [652, 425] width 12 height 12
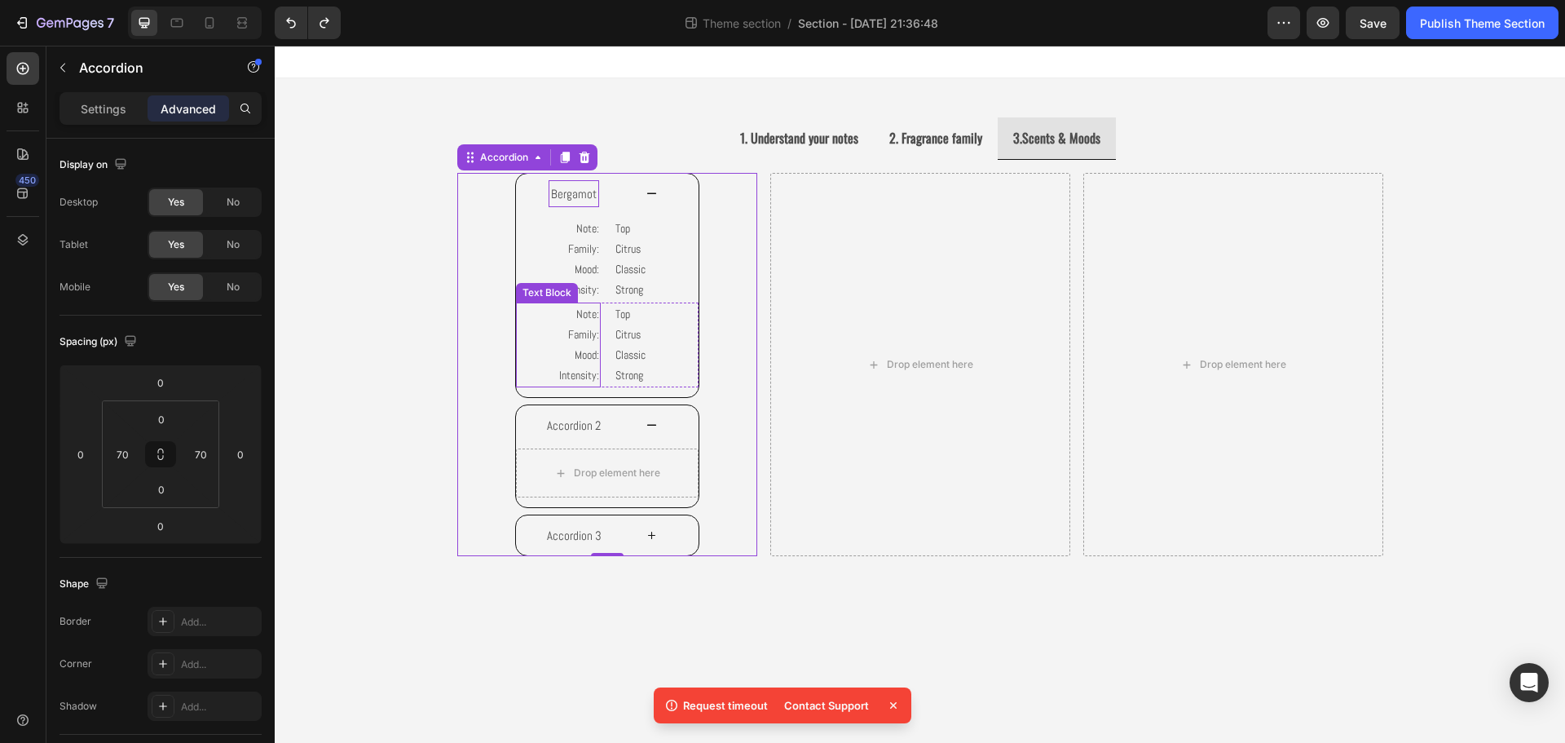
click at [552, 343] on p "Note: Family: Mood:" at bounding box center [559, 335] width 82 height 62
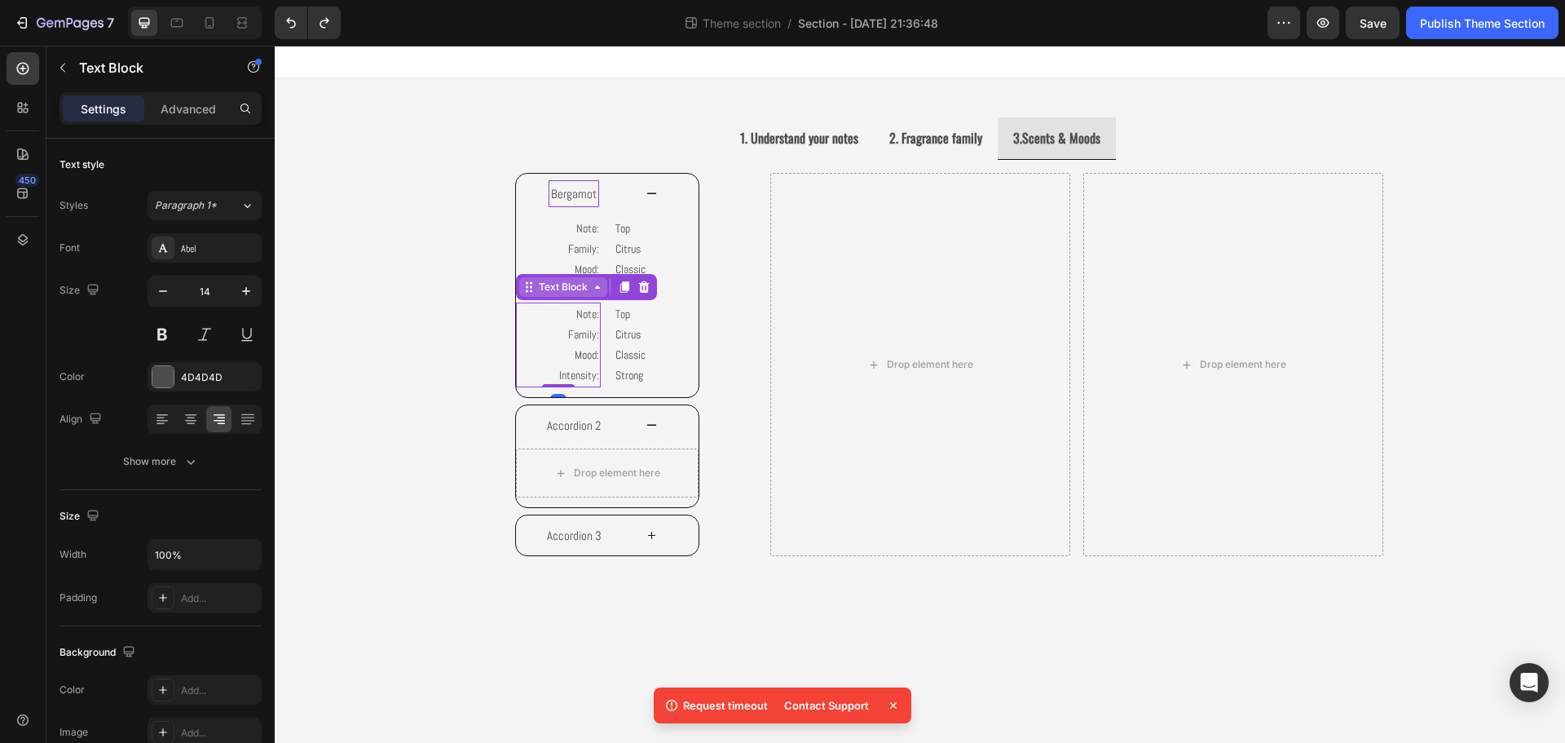
click at [581, 288] on div "Text Block" at bounding box center [562, 287] width 55 height 15
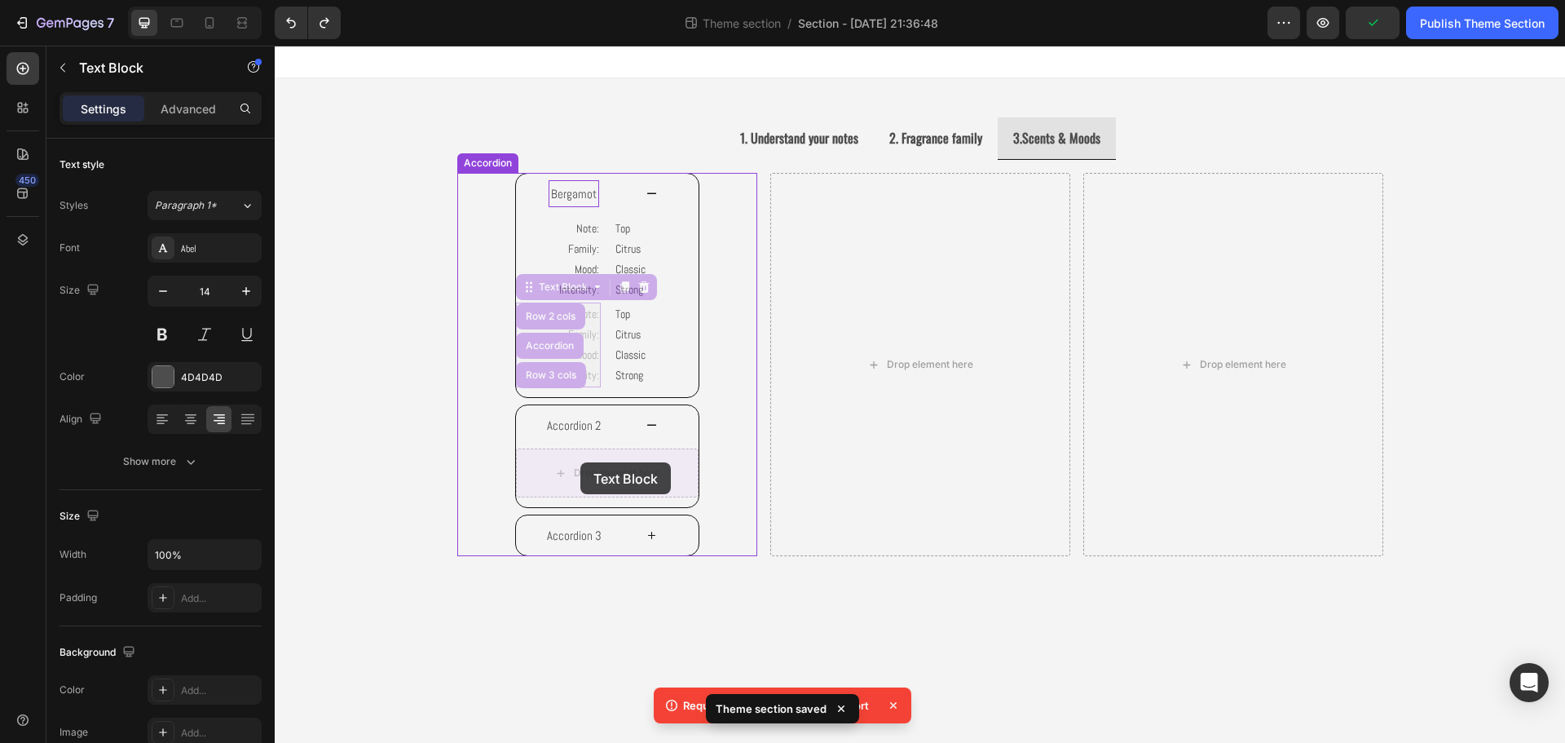
drag, startPoint x: 555, startPoint y: 313, endPoint x: 580, endPoint y: 462, distance: 151.3
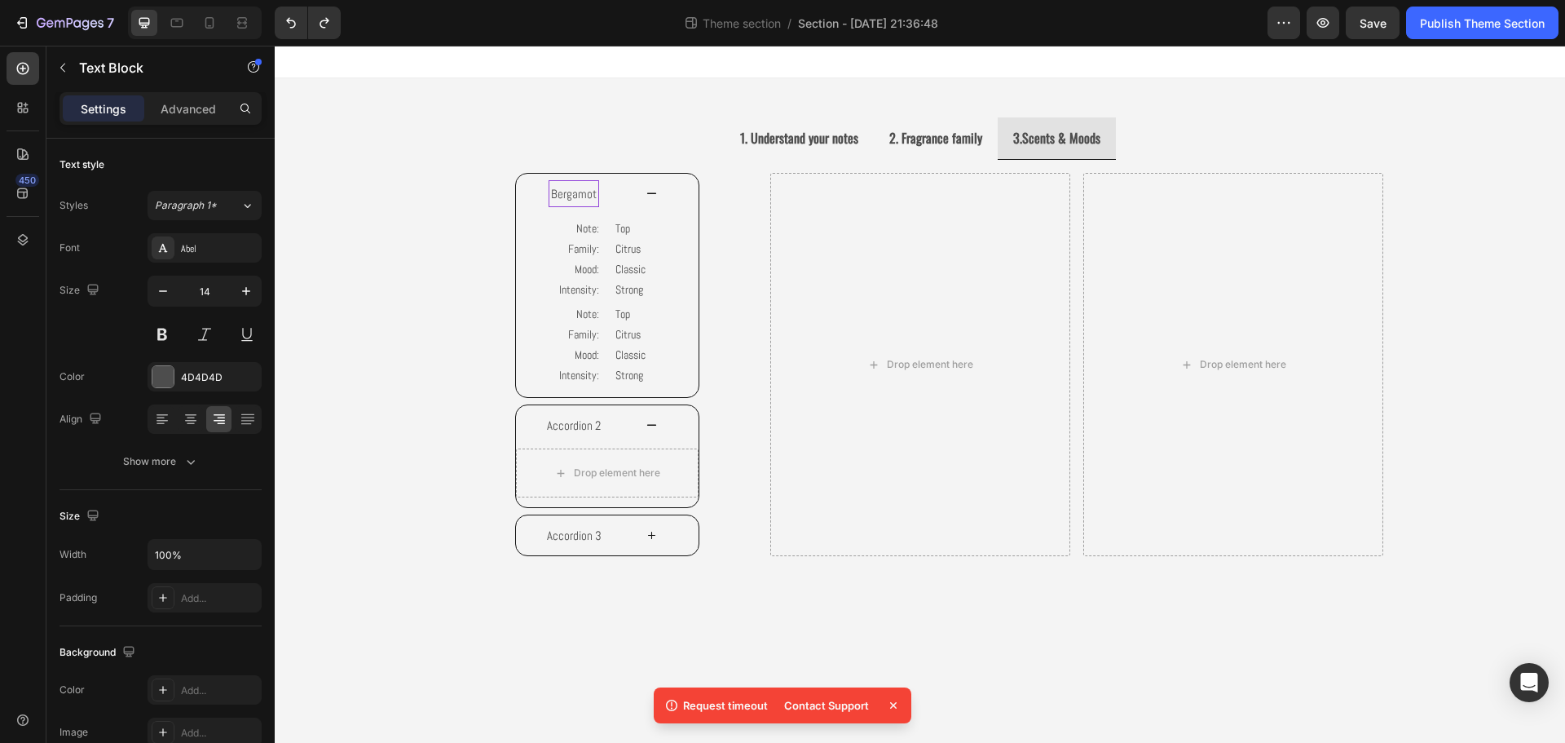
click at [538, 357] on p "Note: Family: Mood:" at bounding box center [559, 335] width 82 height 62
click at [677, 328] on p "Top Citrus Classic" at bounding box center [656, 335] width 82 height 62
click at [574, 326] on p "Note: Family: Mood:" at bounding box center [559, 335] width 82 height 62
click at [539, 293] on div "Text Block" at bounding box center [562, 287] width 55 height 15
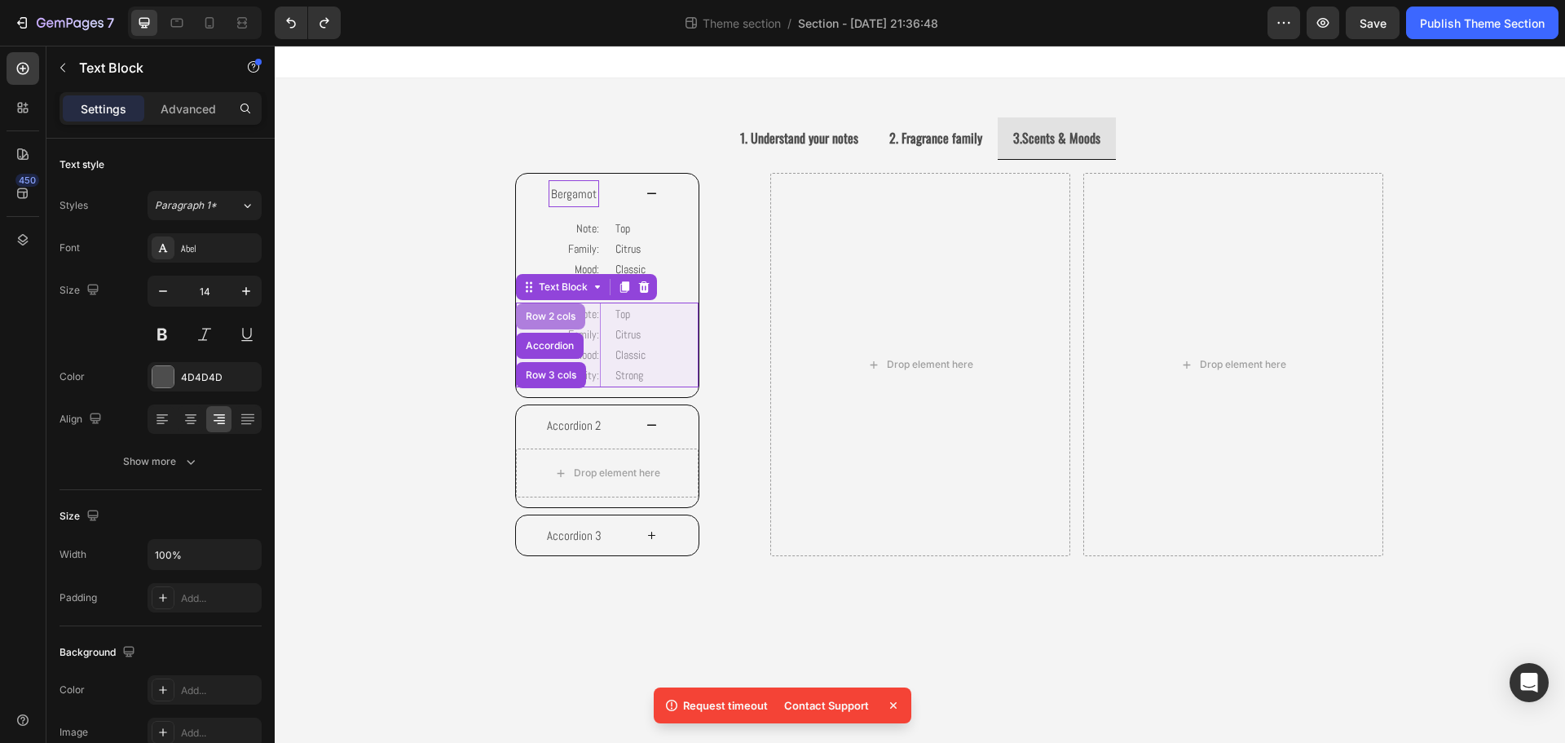
click at [560, 320] on div "Row 2 cols" at bounding box center [550, 316] width 56 height 10
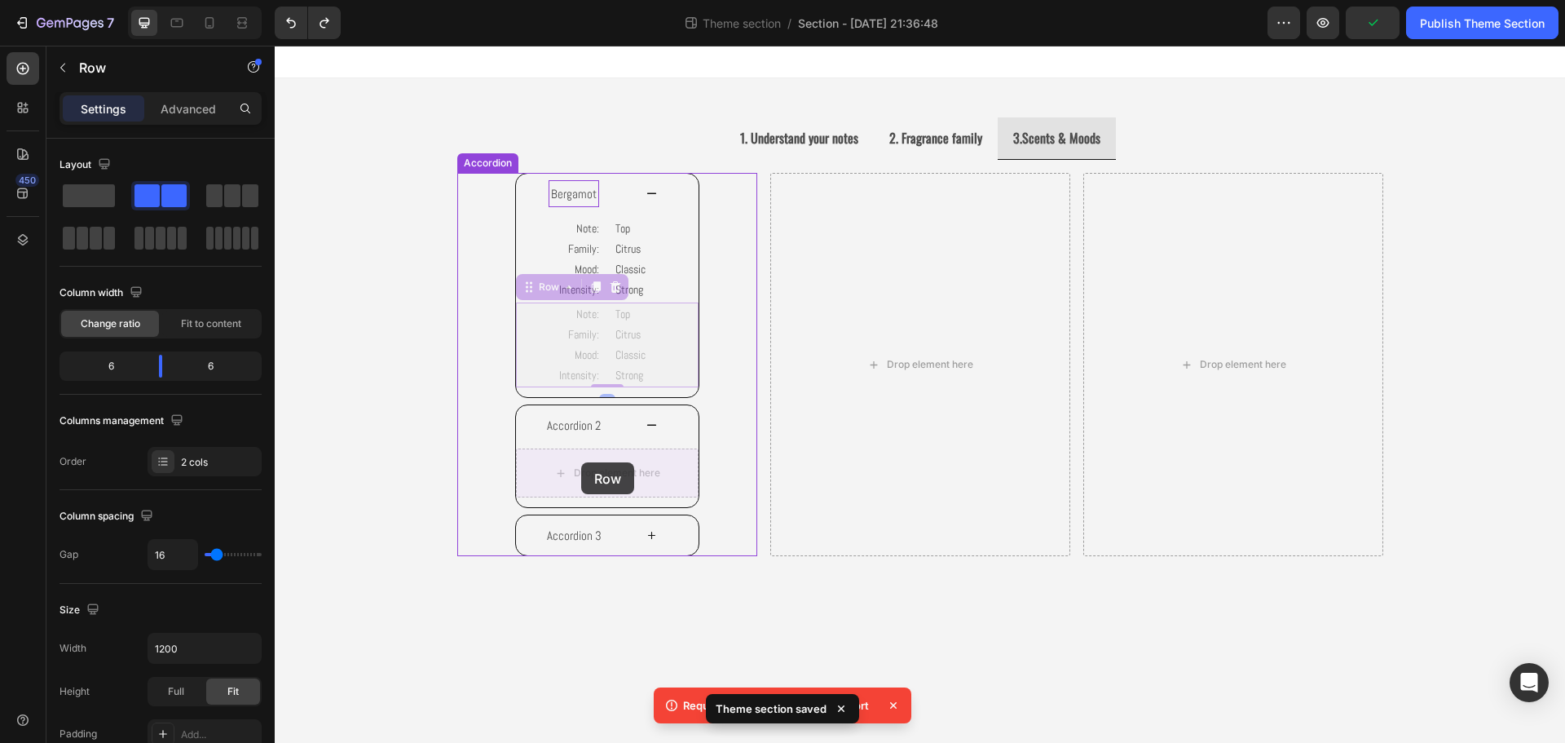
drag, startPoint x: 555, startPoint y: 284, endPoint x: 581, endPoint y: 462, distance: 179.6
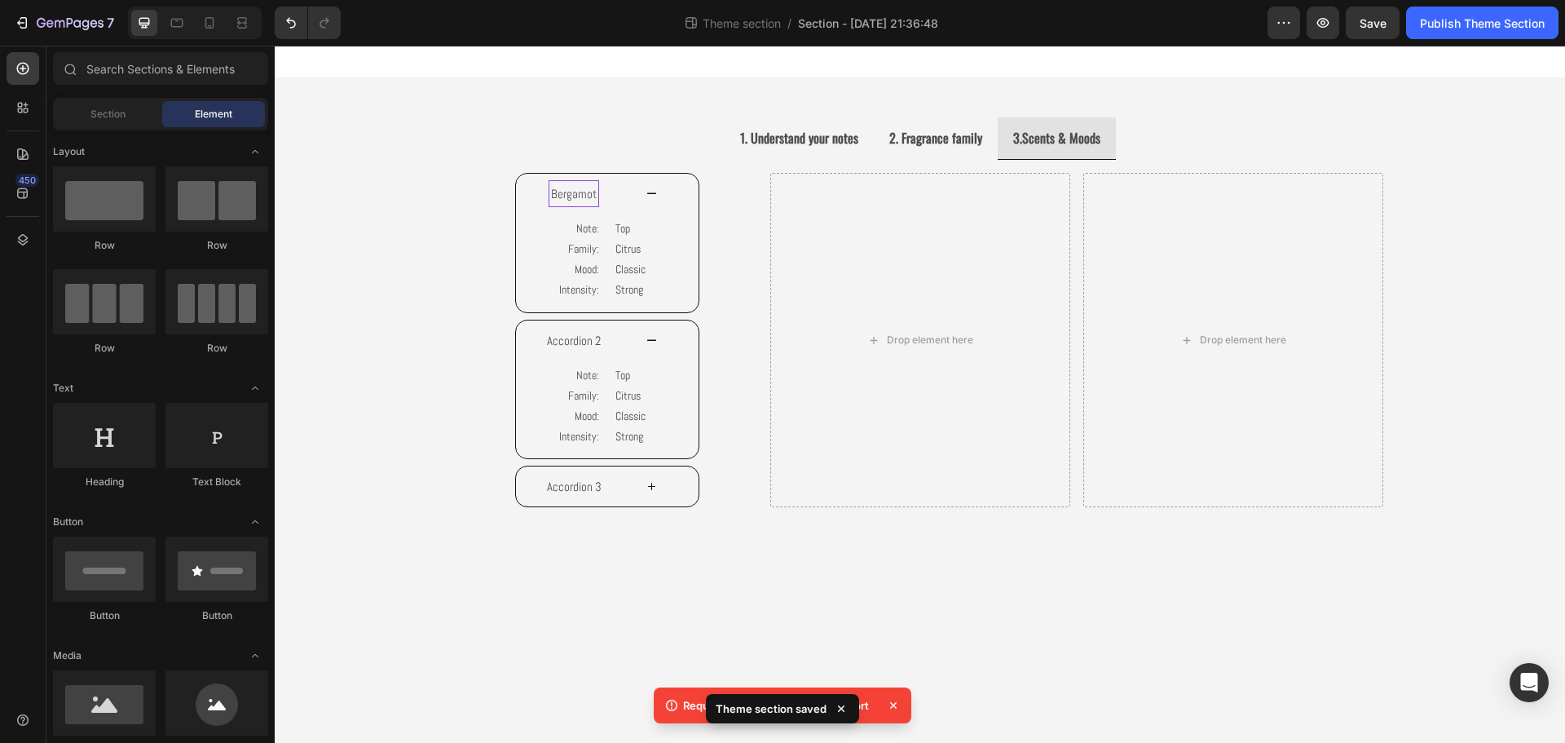
click at [619, 578] on body "1. Understand your notes 2. Fragrance family 3.Scents & Moods Image Image Image…" at bounding box center [920, 394] width 1290 height 697
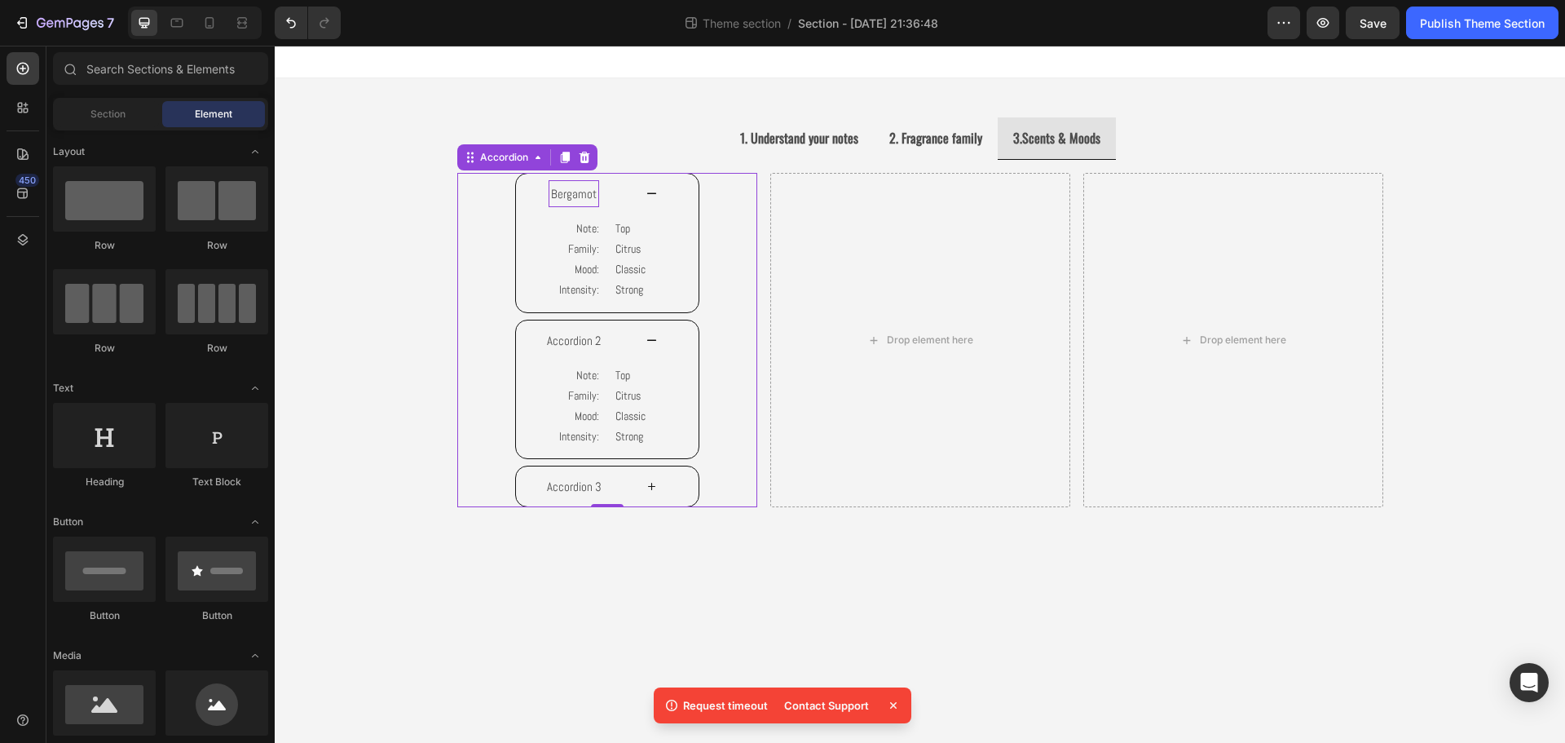
click at [637, 488] on div "Accordion 3" at bounding box center [607, 486] width 183 height 40
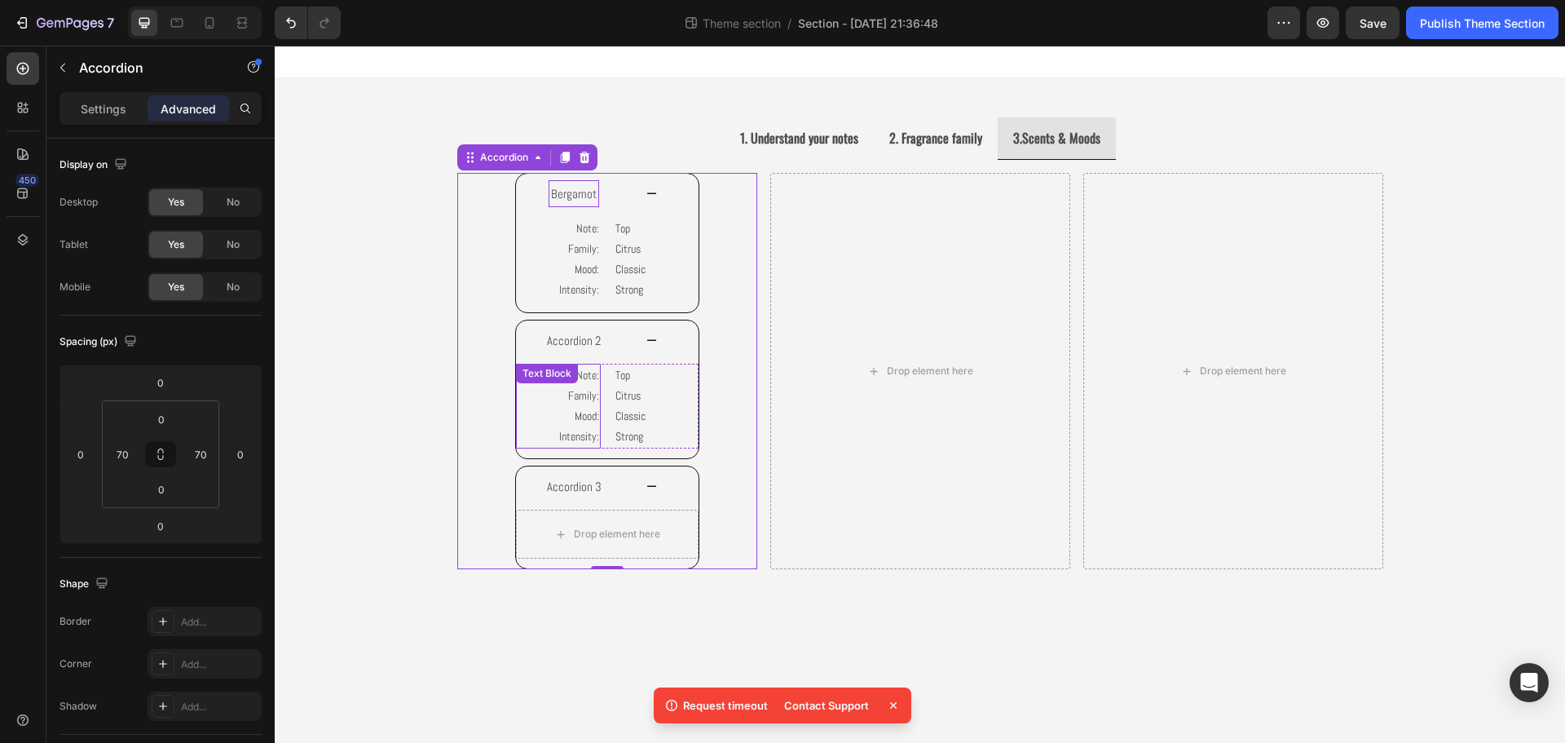
click at [561, 374] on div "Text Block" at bounding box center [546, 373] width 55 height 15
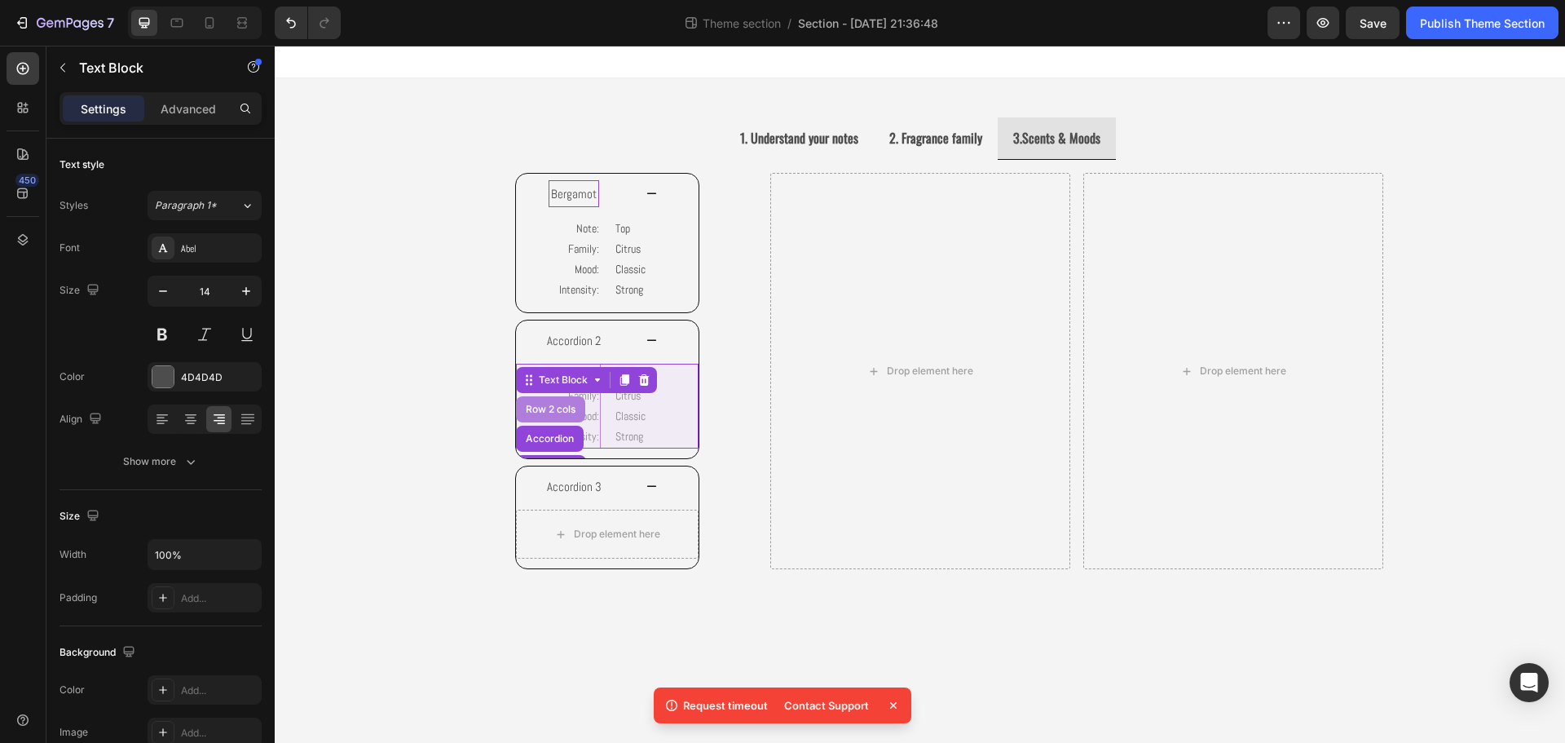
click at [556, 410] on div "Row 2 cols" at bounding box center [550, 409] width 56 height 10
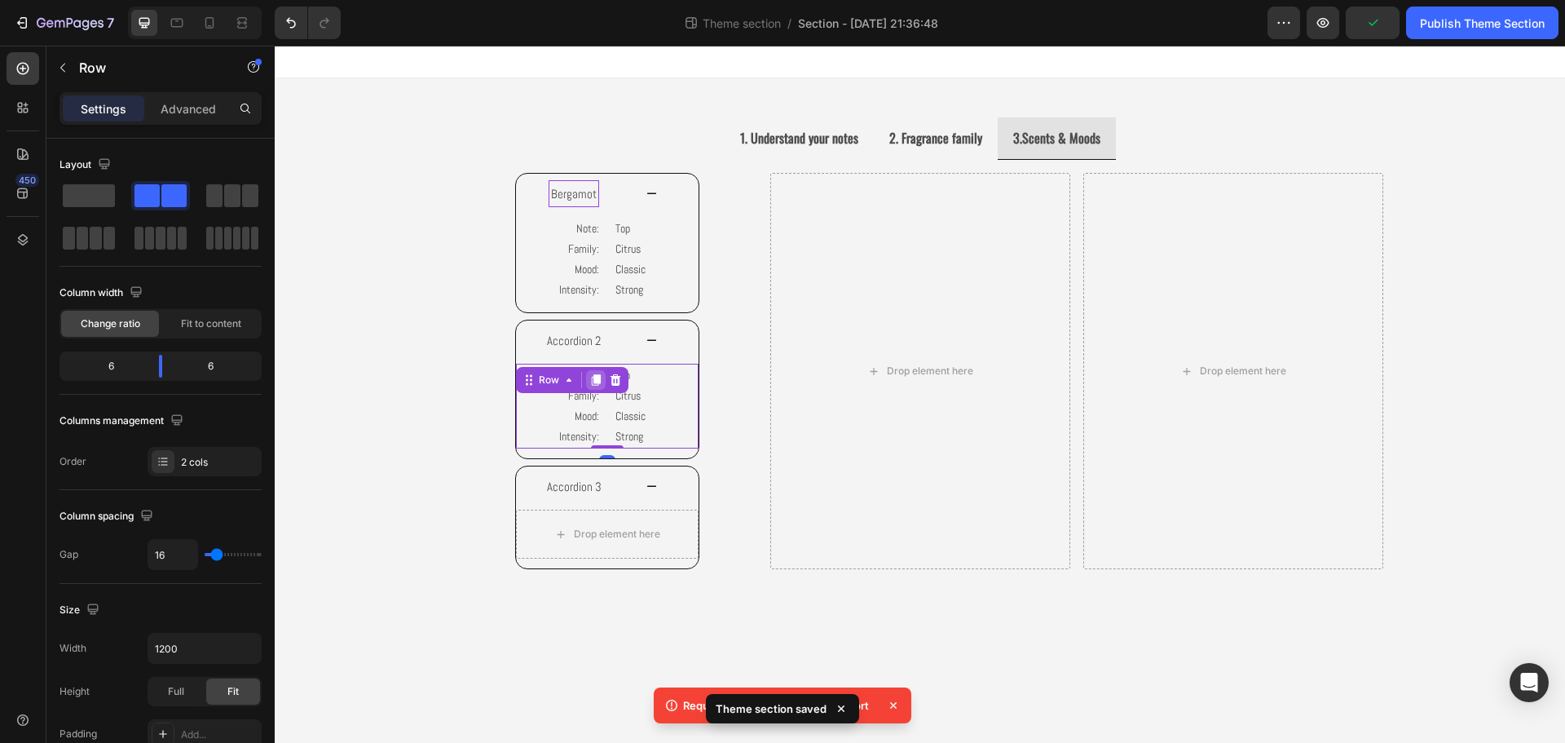
click at [599, 383] on icon at bounding box center [595, 379] width 9 height 11
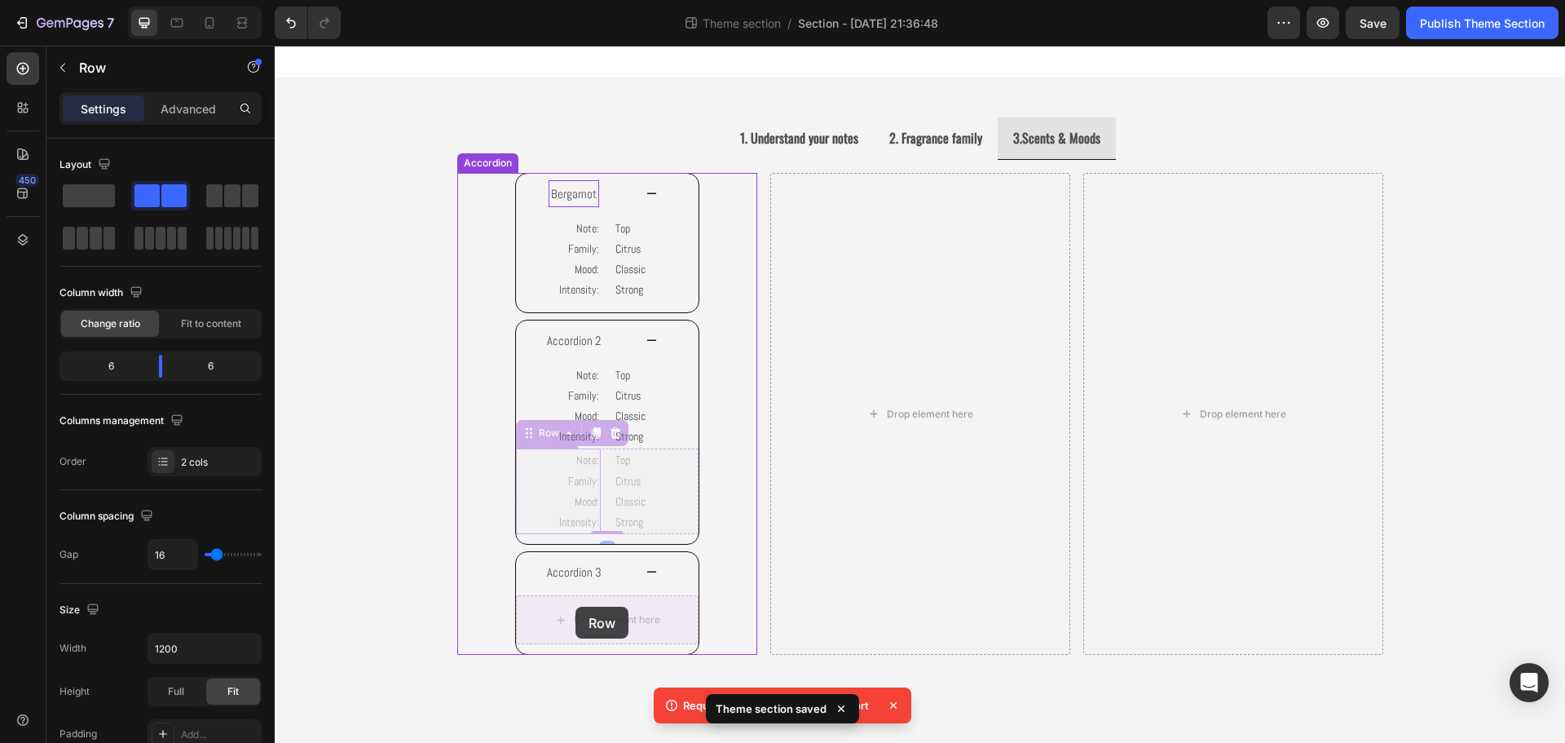
drag, startPoint x: 558, startPoint y: 433, endPoint x: 575, endPoint y: 606, distance: 174.5
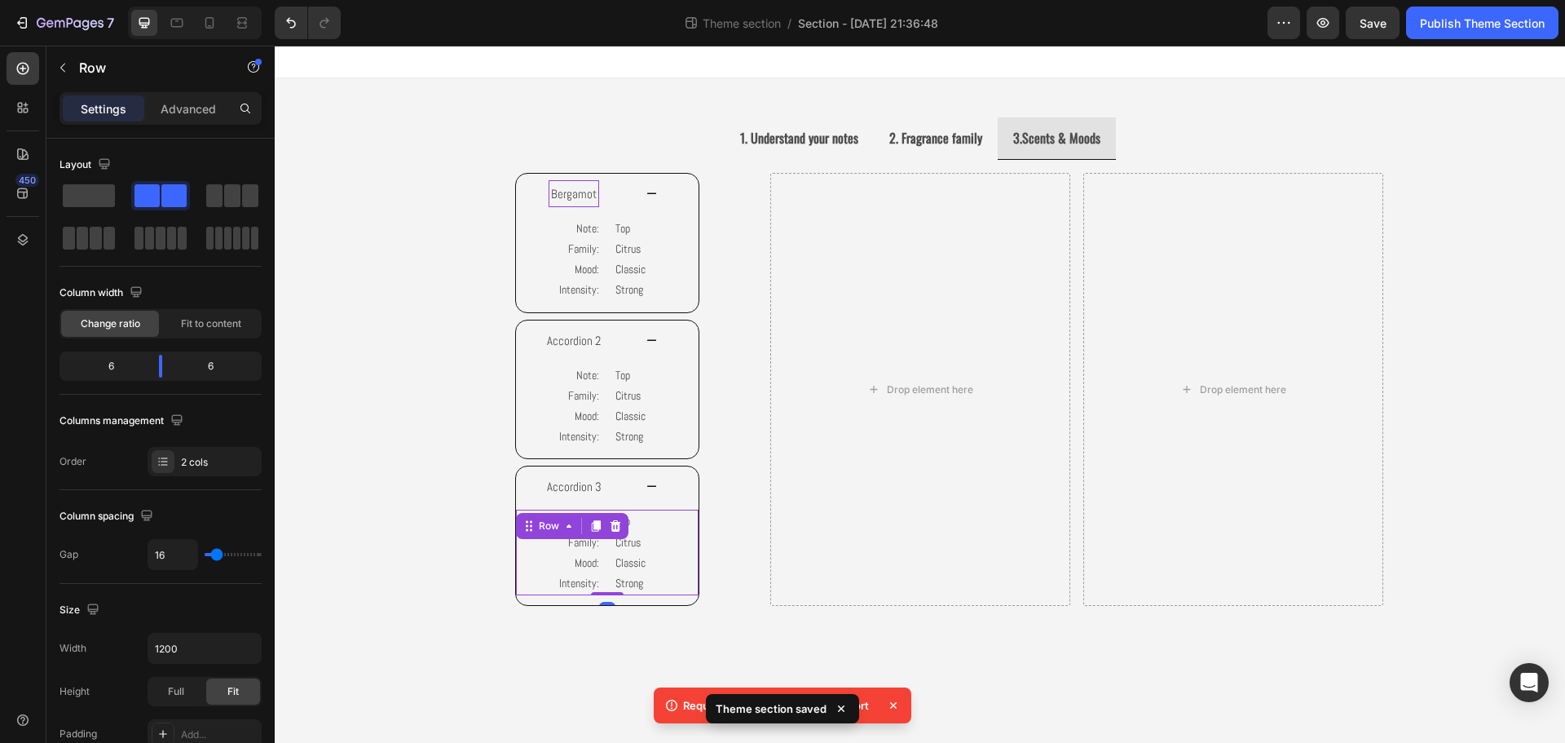
click at [619, 673] on body "1. Understand your notes 2. Fragrance family 3.Scents & Moods Image Image Image…" at bounding box center [920, 394] width 1290 height 697
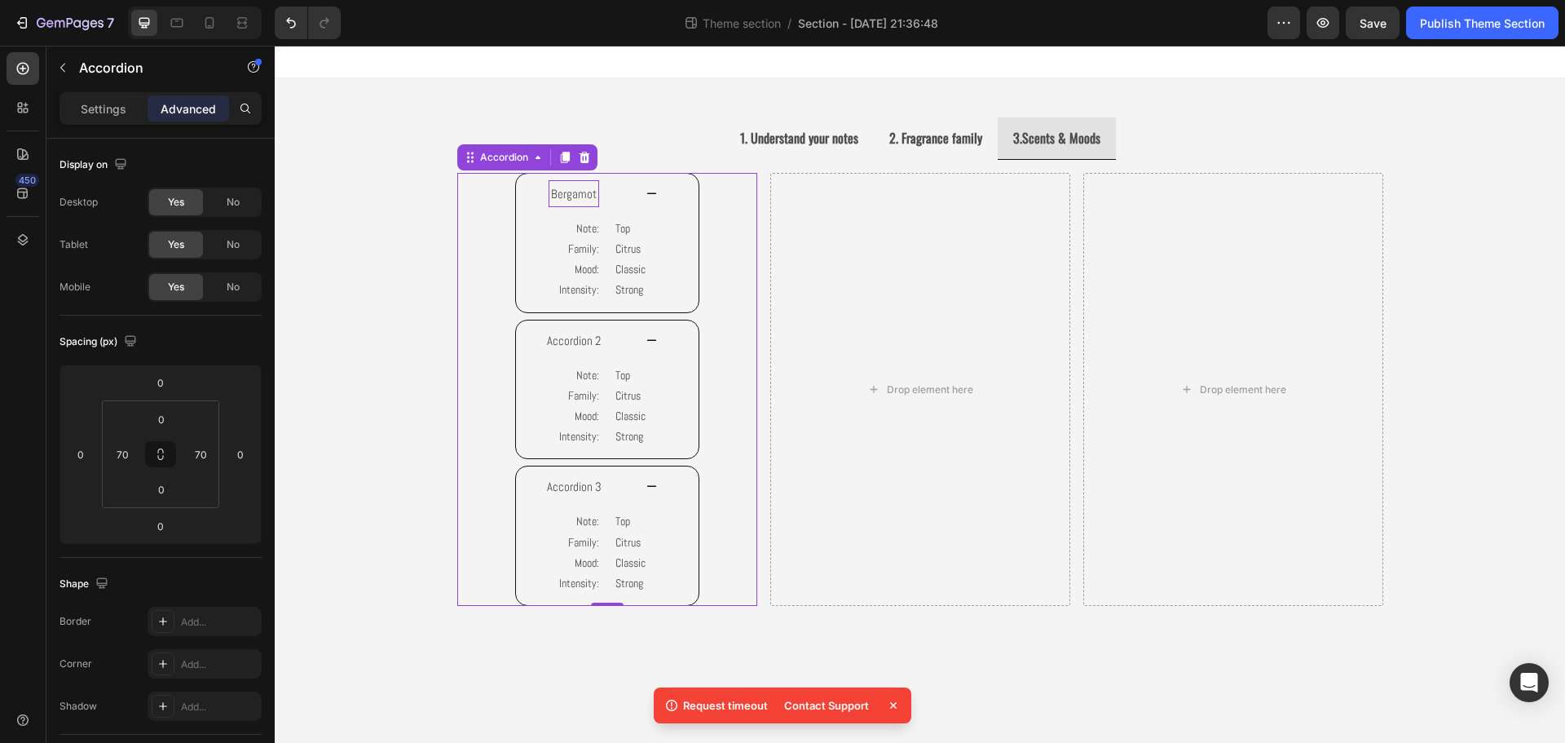
click at [668, 478] on div "Accordion 3" at bounding box center [607, 486] width 183 height 40
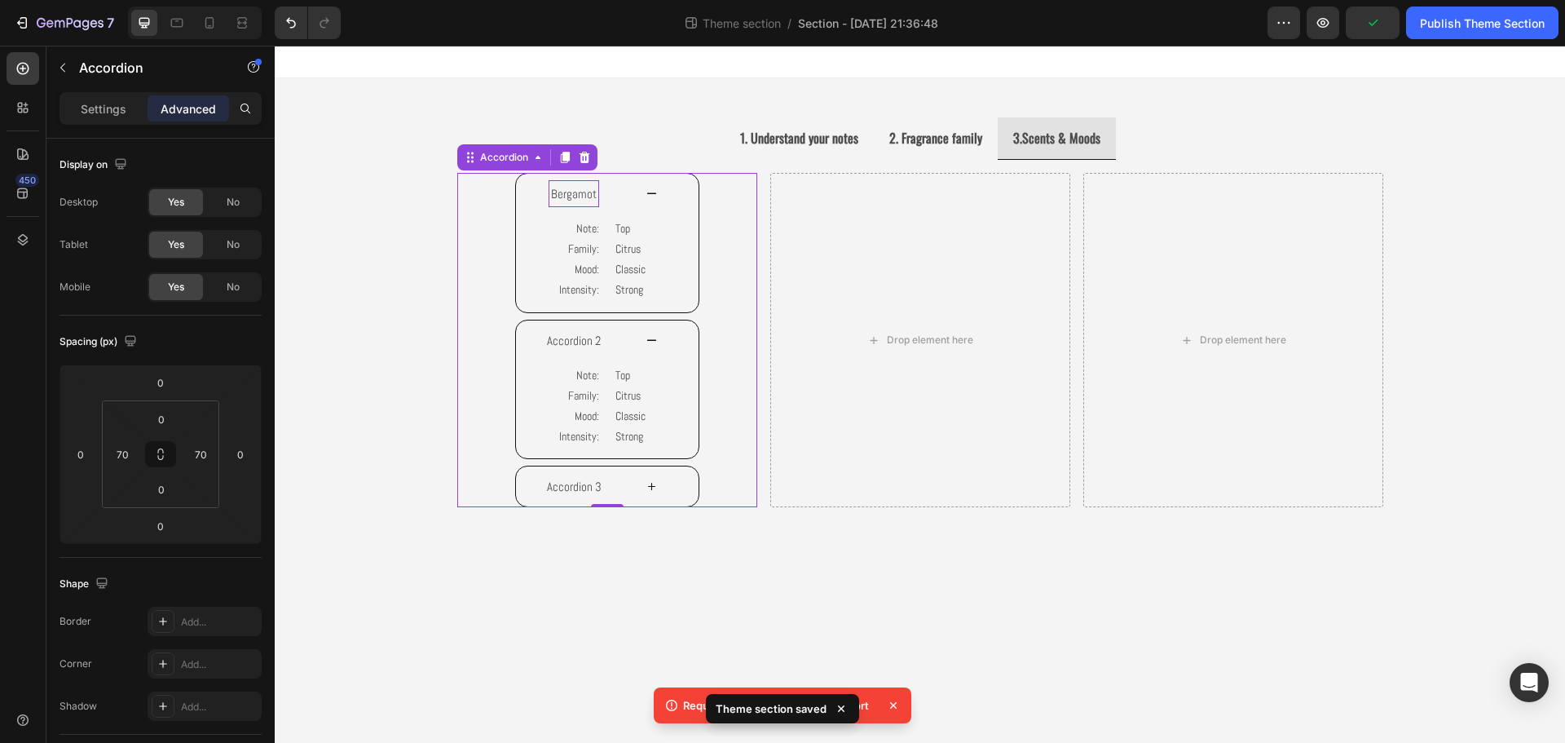
click at [682, 477] on div "Accordion 3" at bounding box center [607, 486] width 183 height 40
click at [644, 477] on div "Accordion 3" at bounding box center [607, 486] width 183 height 40
click at [668, 342] on div "Accordion 2" at bounding box center [607, 340] width 183 height 40
click at [654, 190] on icon at bounding box center [652, 193] width 12 height 12
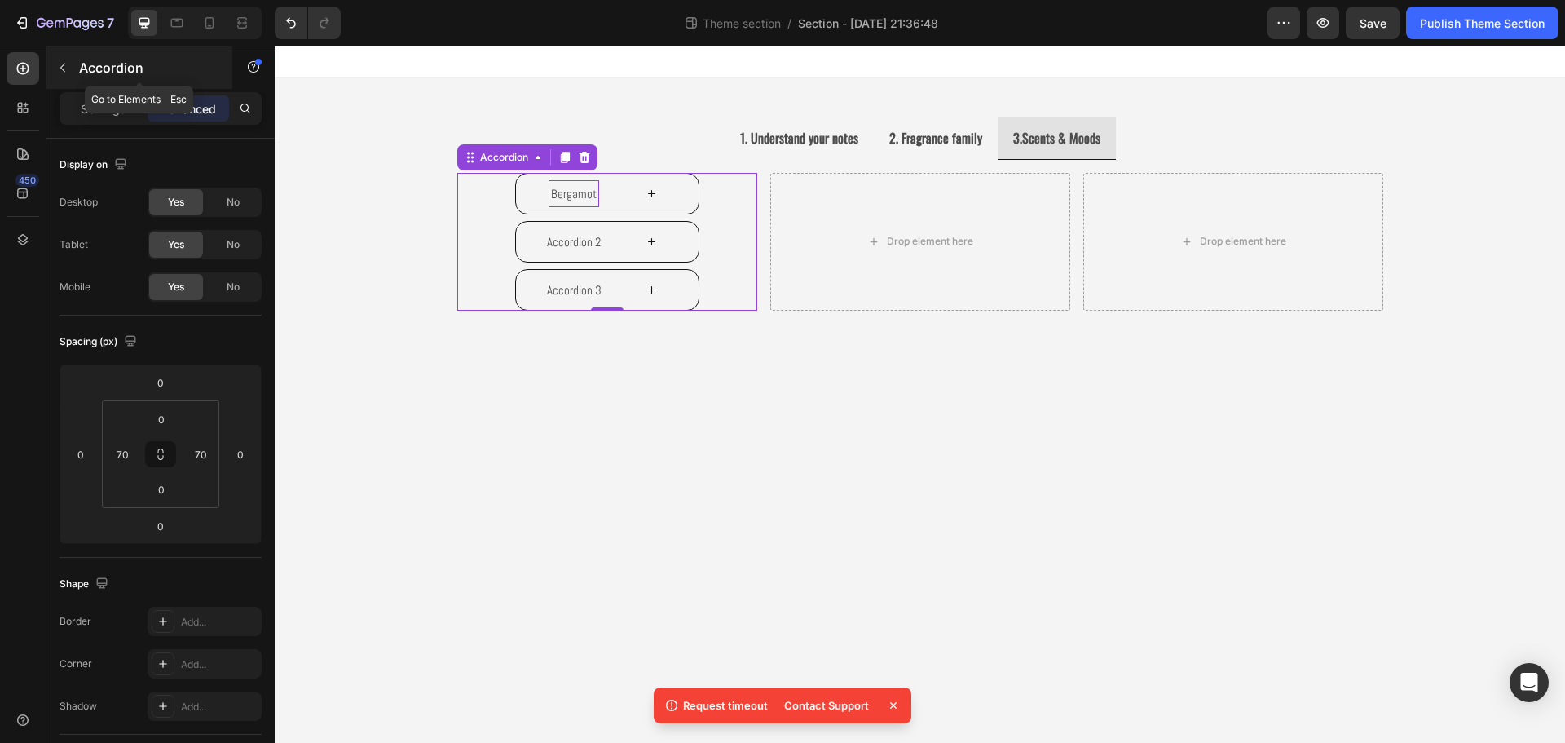
click at [65, 69] on icon "button" at bounding box center [62, 67] width 13 height 13
click at [506, 179] on div "Bergamot Accordion 2 Accordion 3 Accordion 0" at bounding box center [607, 242] width 300 height 138
click at [79, 104] on div "Settings" at bounding box center [104, 108] width 82 height 26
type input "8"
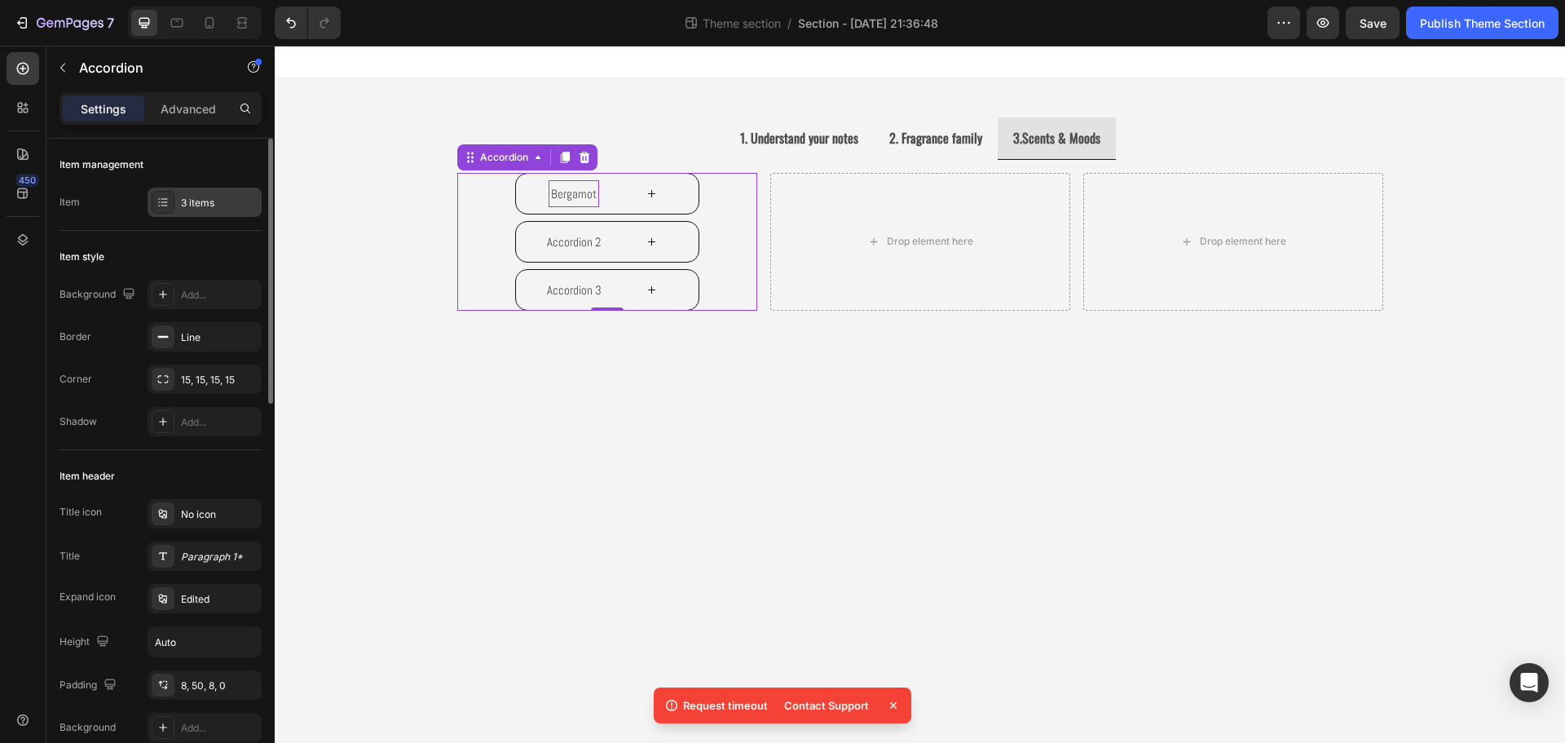
click at [212, 203] on div "3 items" at bounding box center [219, 203] width 77 height 15
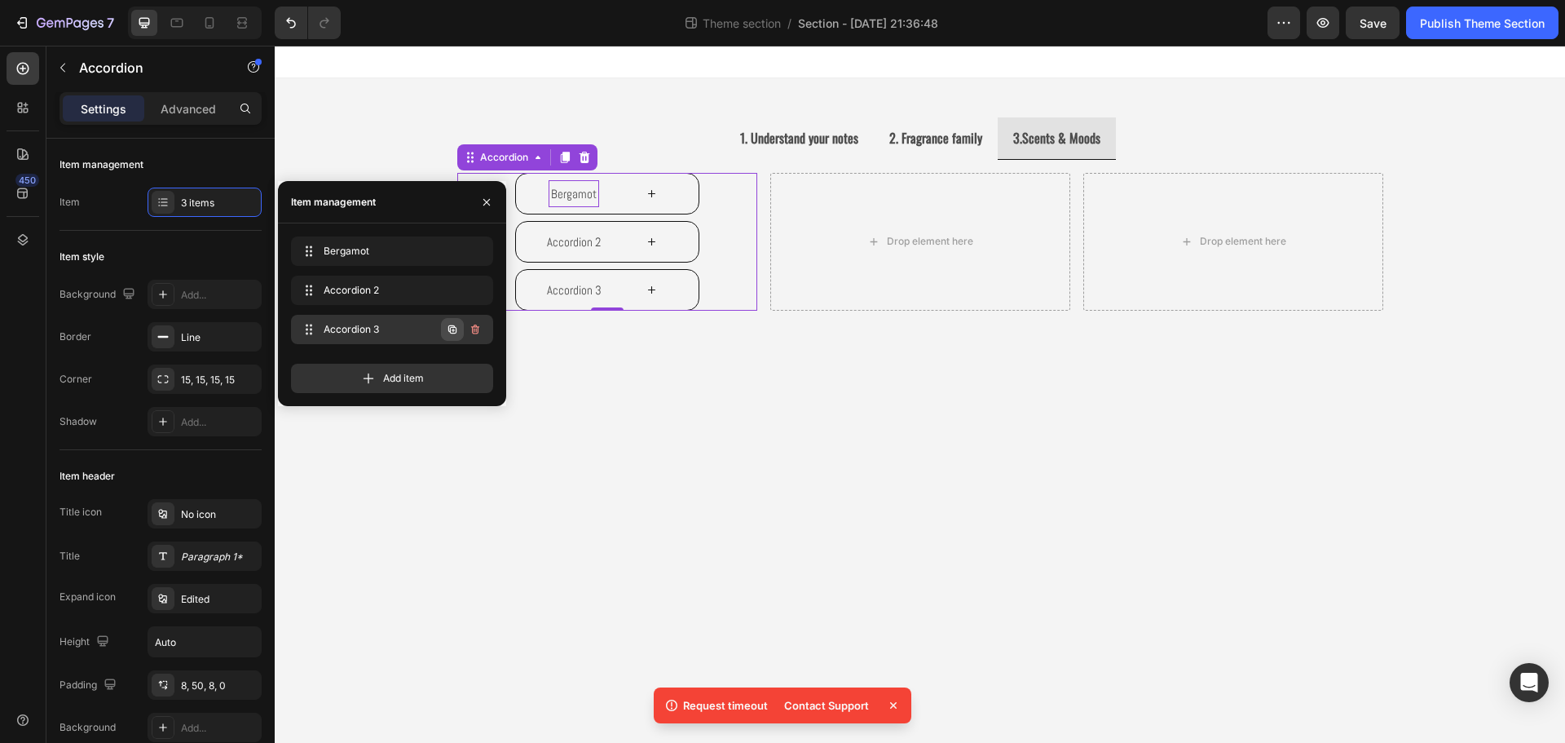
click at [452, 333] on icon "button" at bounding box center [452, 329] width 8 height 8
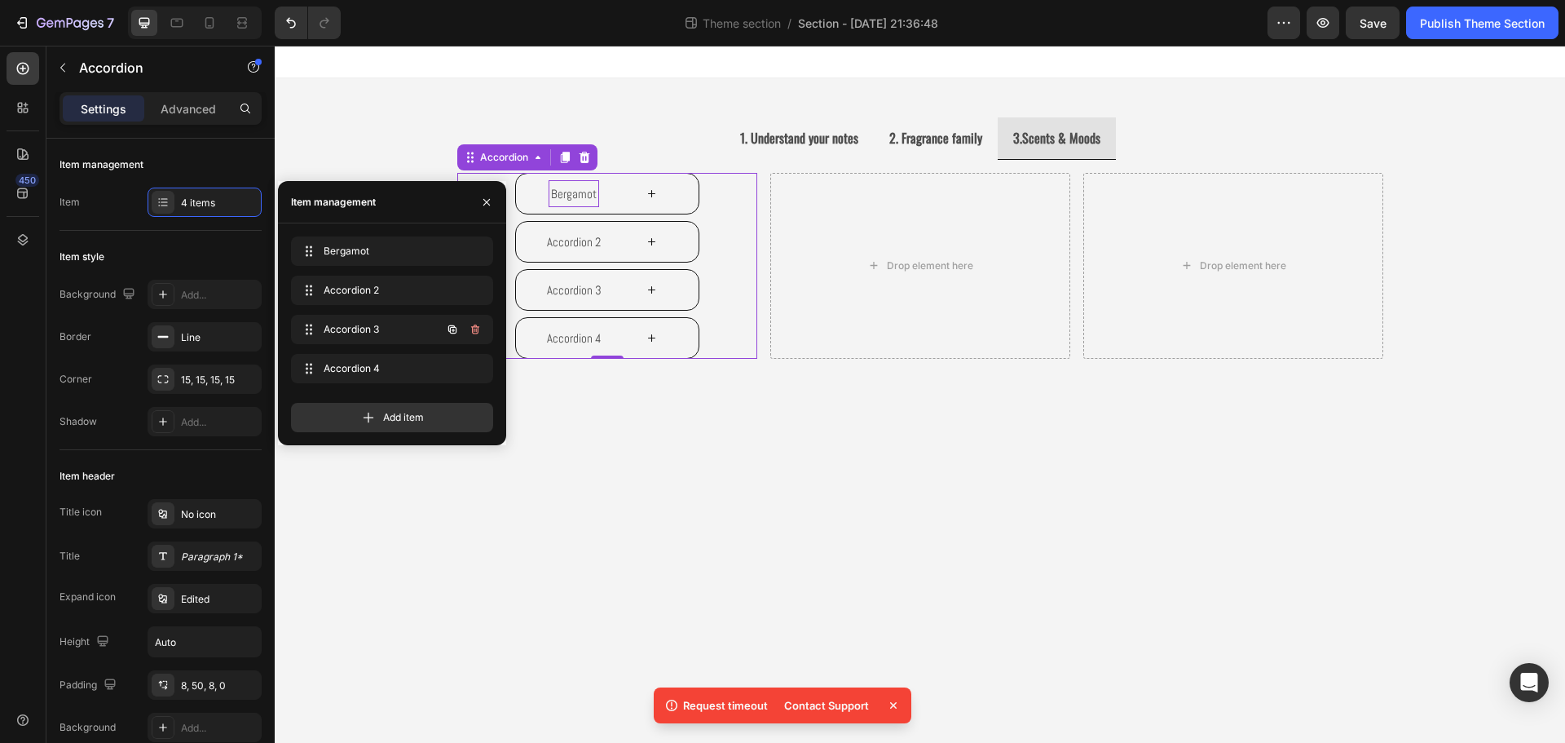
click at [452, 333] on icon "button" at bounding box center [452, 329] width 8 height 8
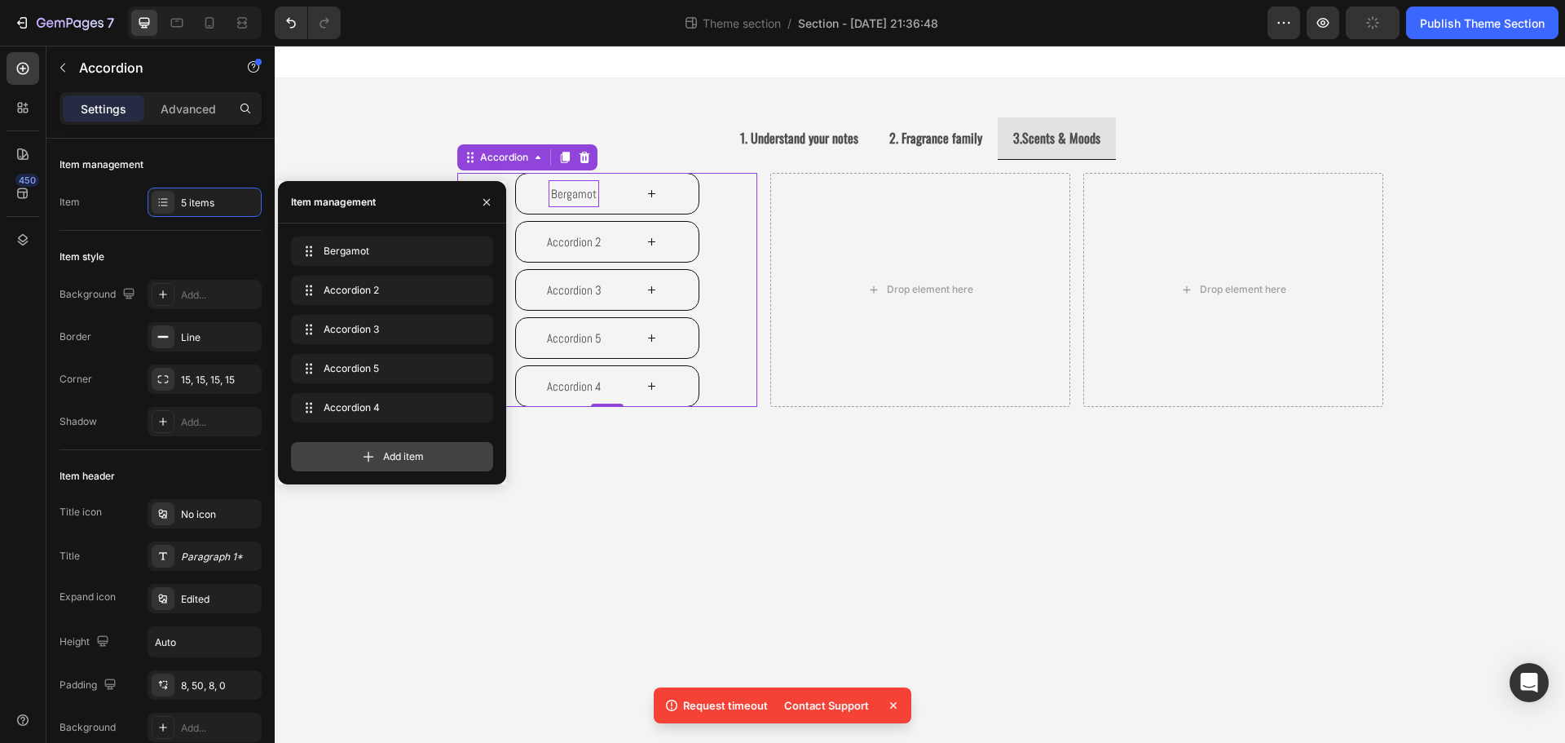
click at [390, 449] on div "Add item" at bounding box center [392, 456] width 202 height 29
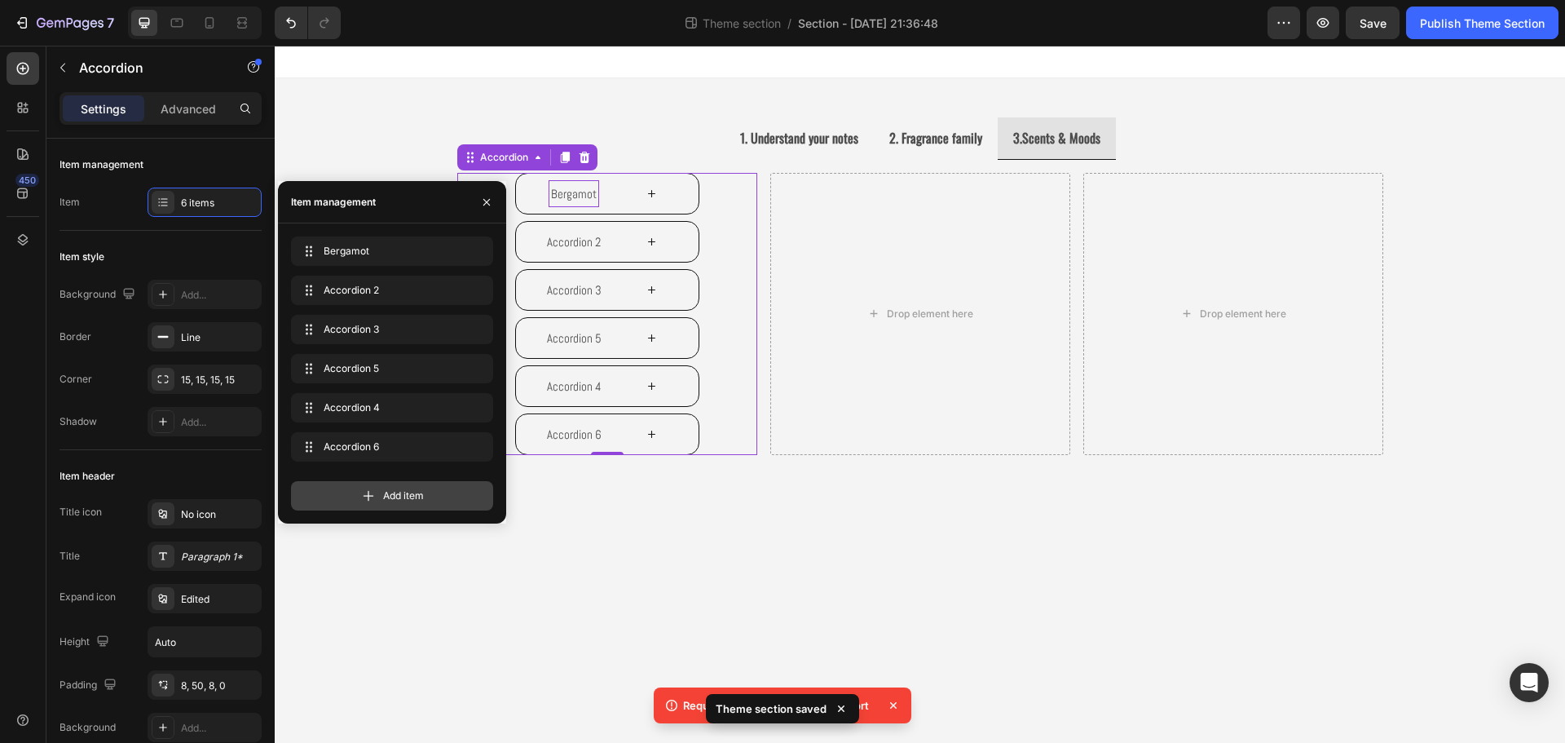
click at [375, 489] on icon at bounding box center [368, 495] width 16 height 16
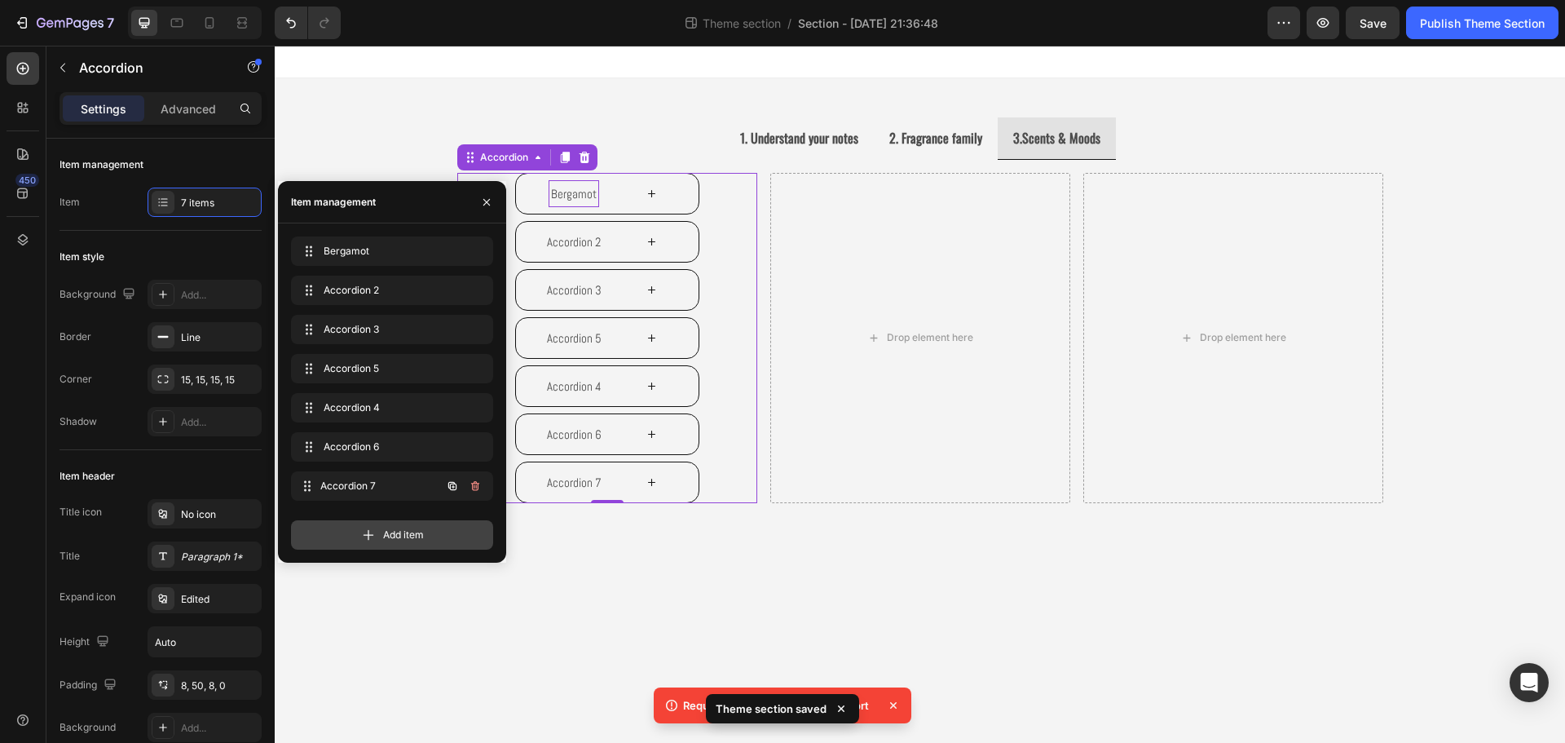
click at [380, 498] on div "Accordion 7 Accordion 7" at bounding box center [392, 485] width 202 height 29
click at [383, 525] on div "Add item" at bounding box center [392, 534] width 202 height 29
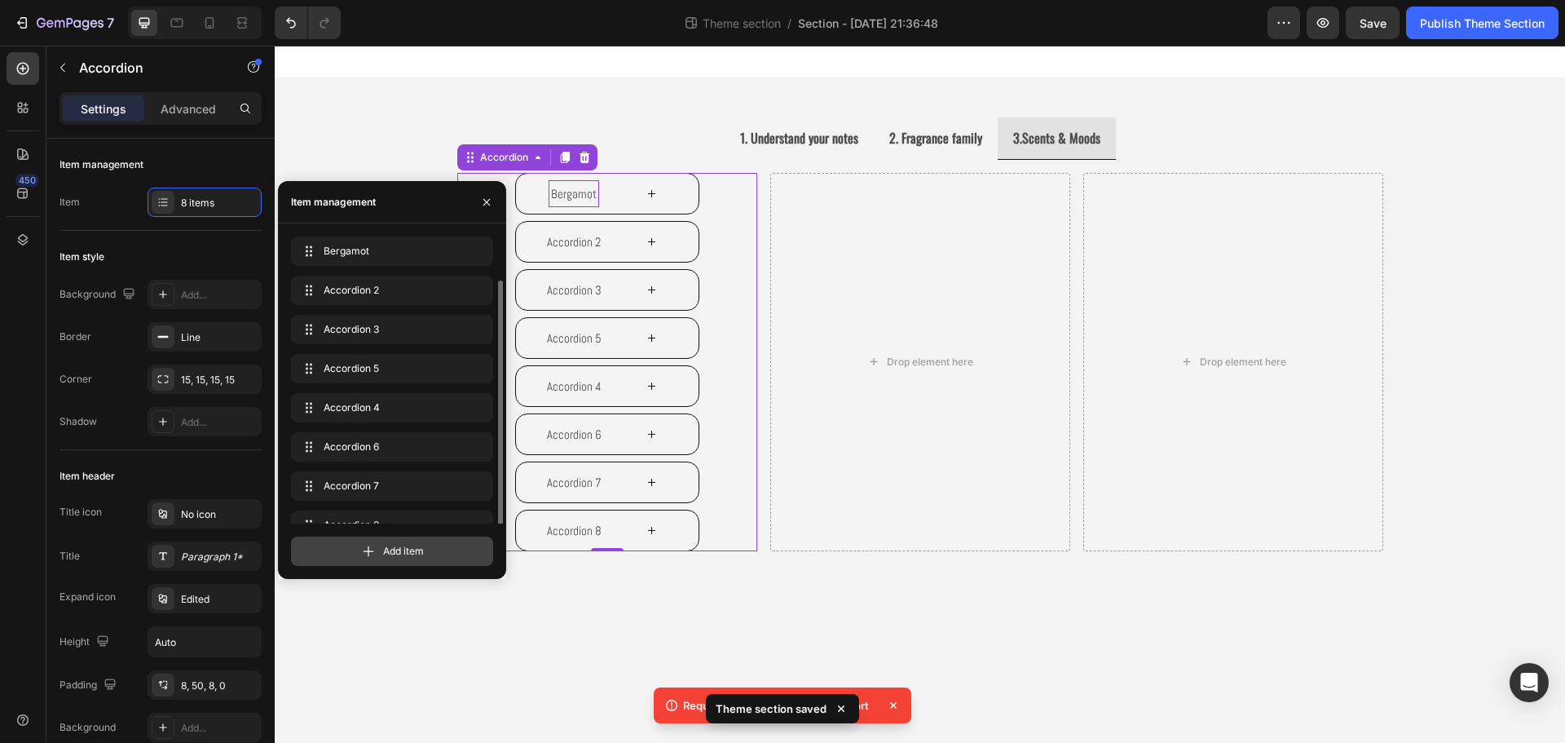
scroll to position [23, 0]
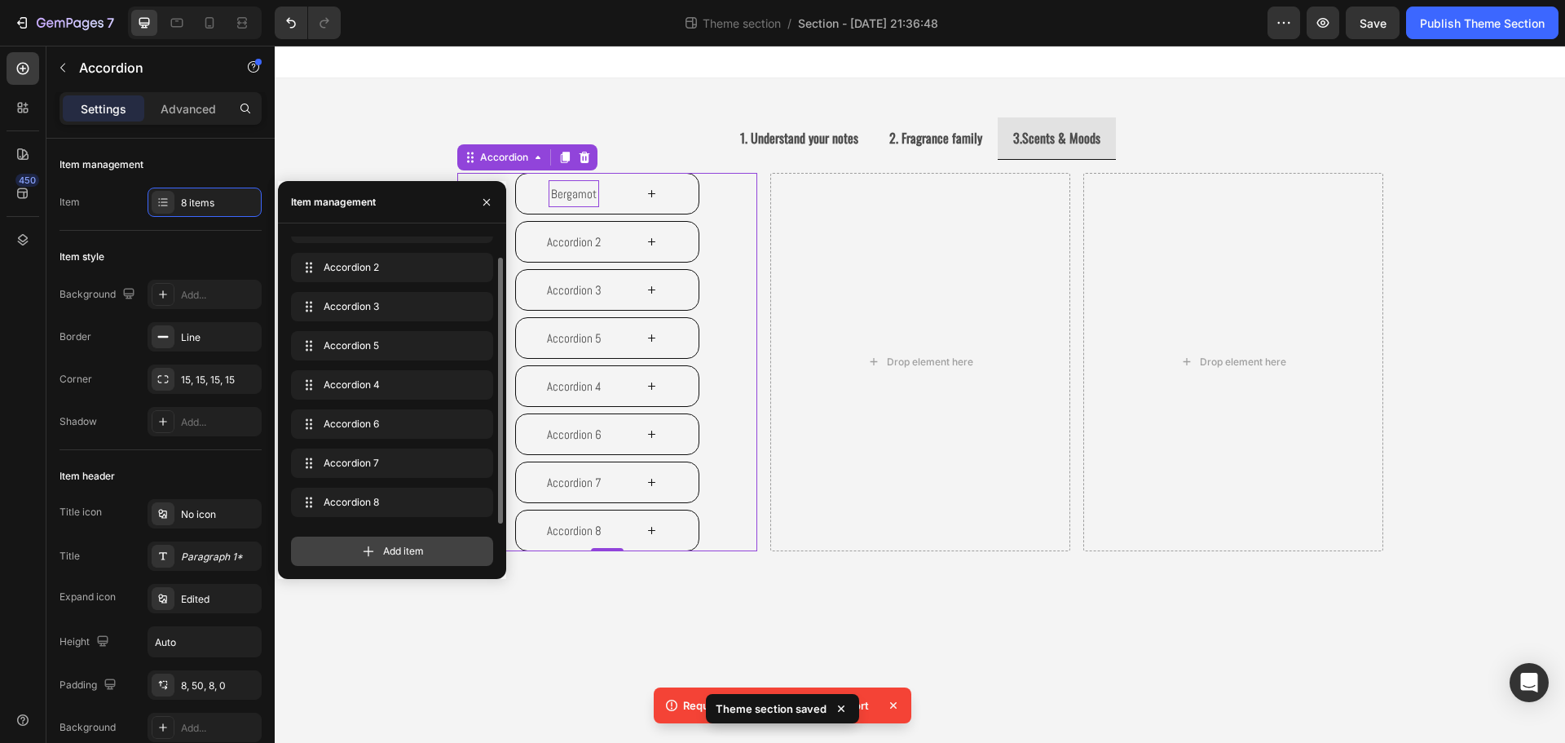
click at [378, 549] on div "Add item" at bounding box center [392, 550] width 202 height 29
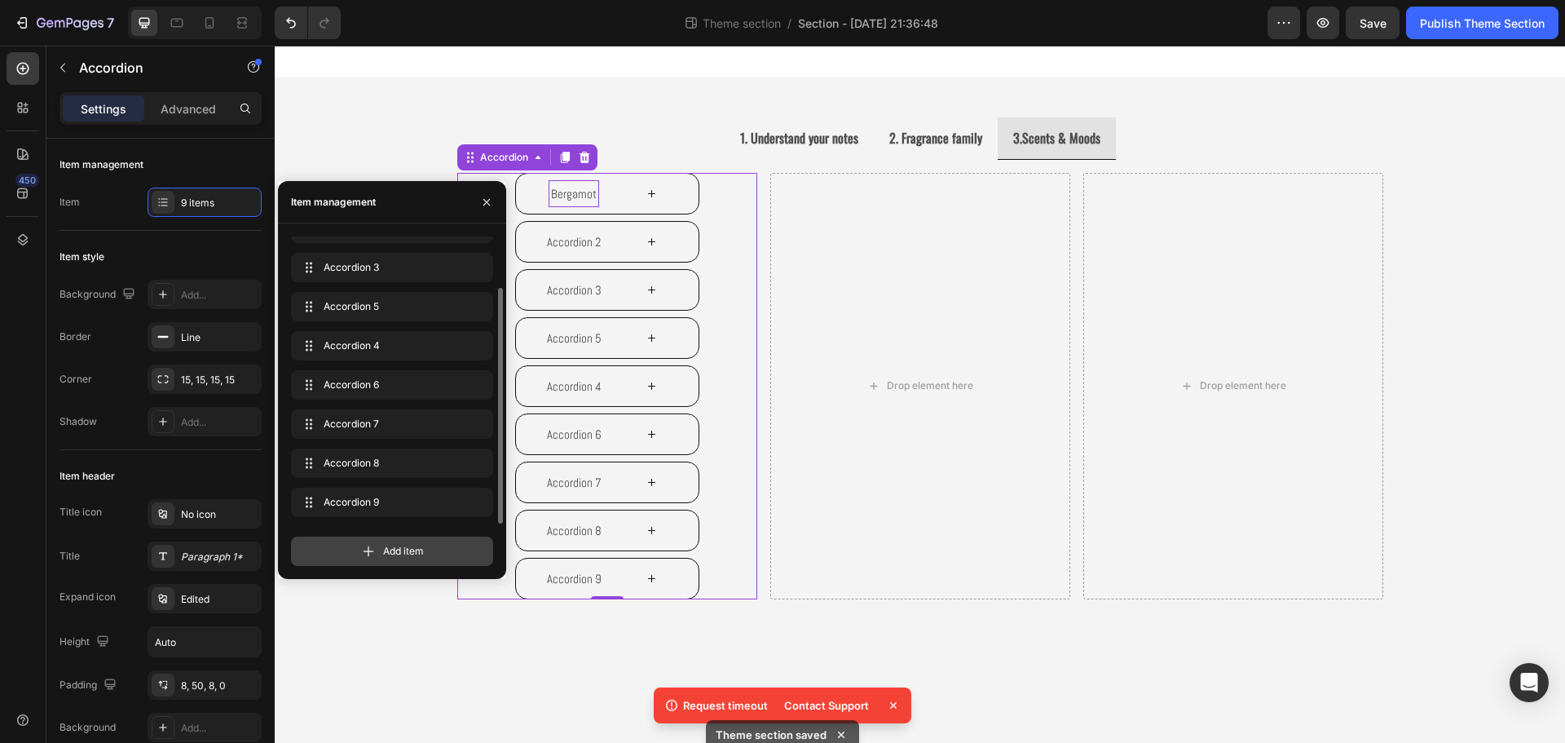
click at [378, 549] on div "Add item" at bounding box center [392, 550] width 202 height 29
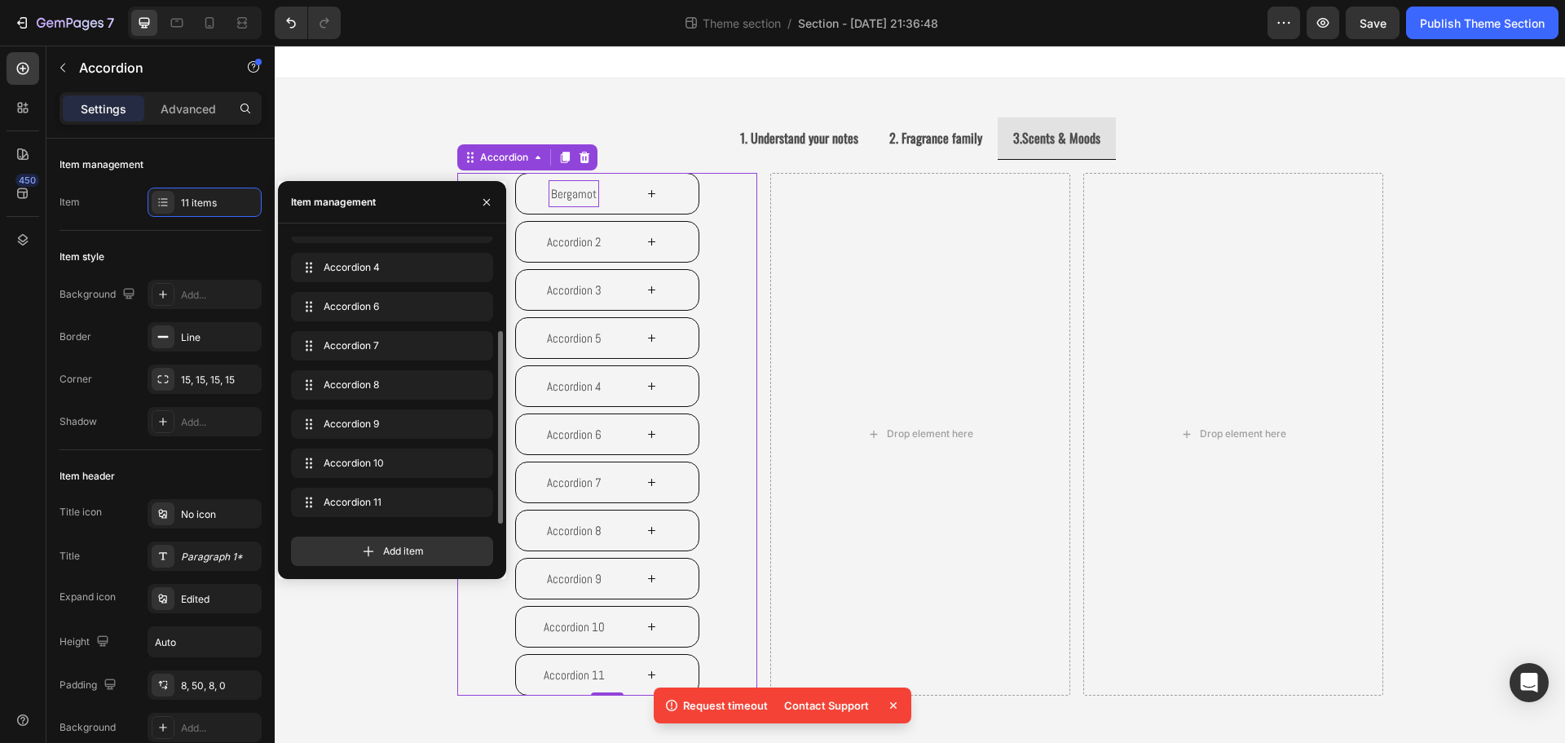
scroll to position [5, 0]
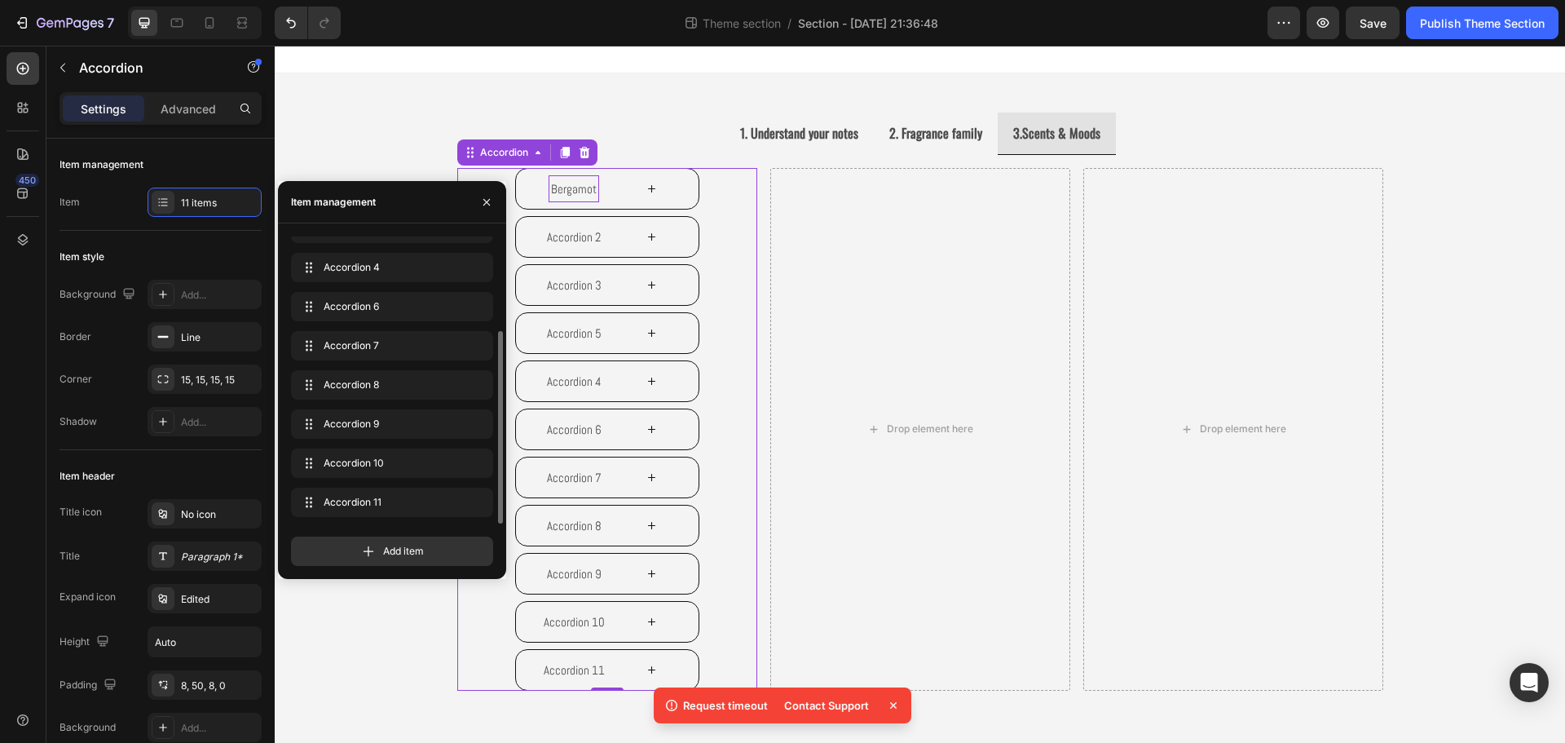
click at [646, 670] on icon at bounding box center [652, 669] width 12 height 12
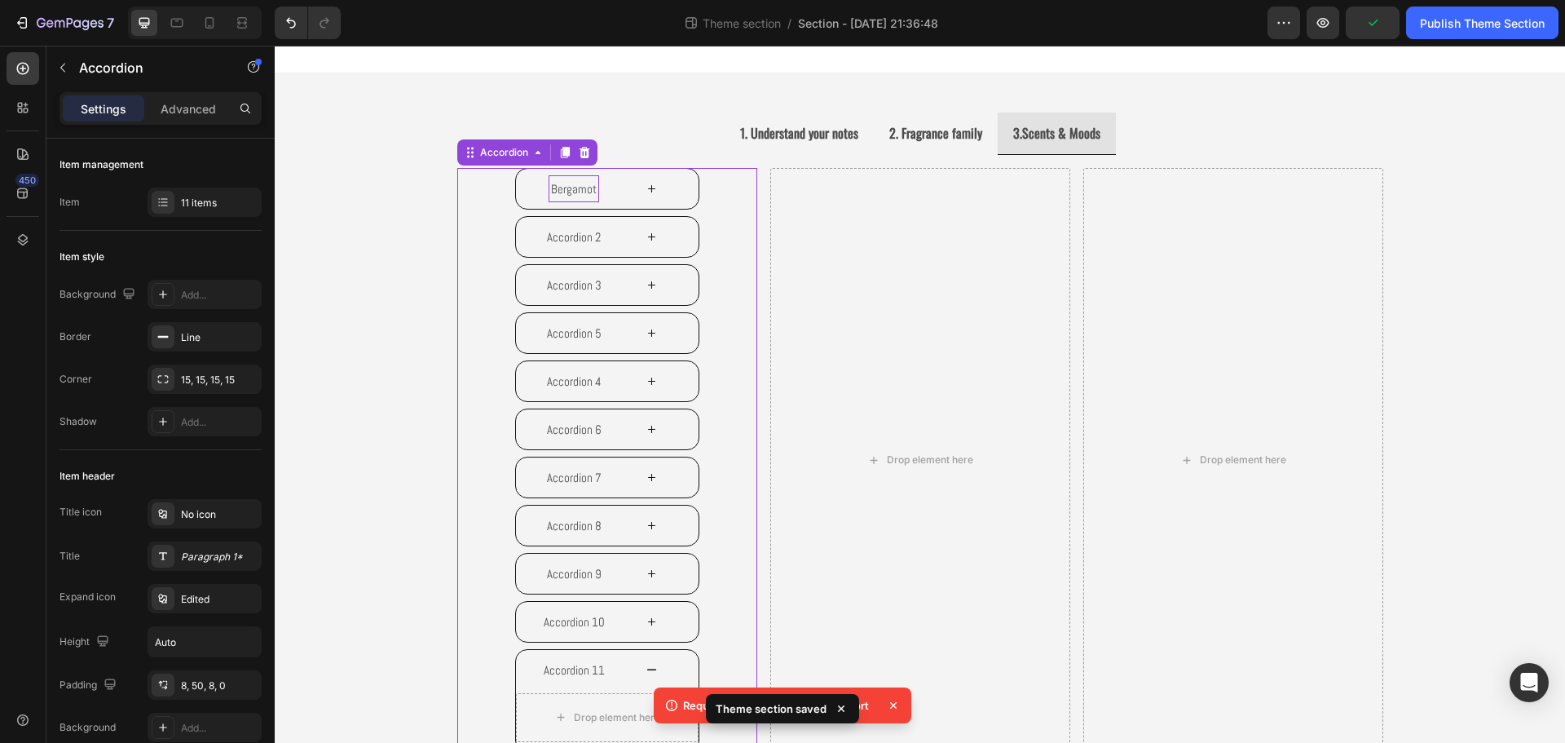
click at [646, 670] on icon at bounding box center [652, 669] width 12 height 12
click at [646, 283] on icon at bounding box center [652, 285] width 12 height 12
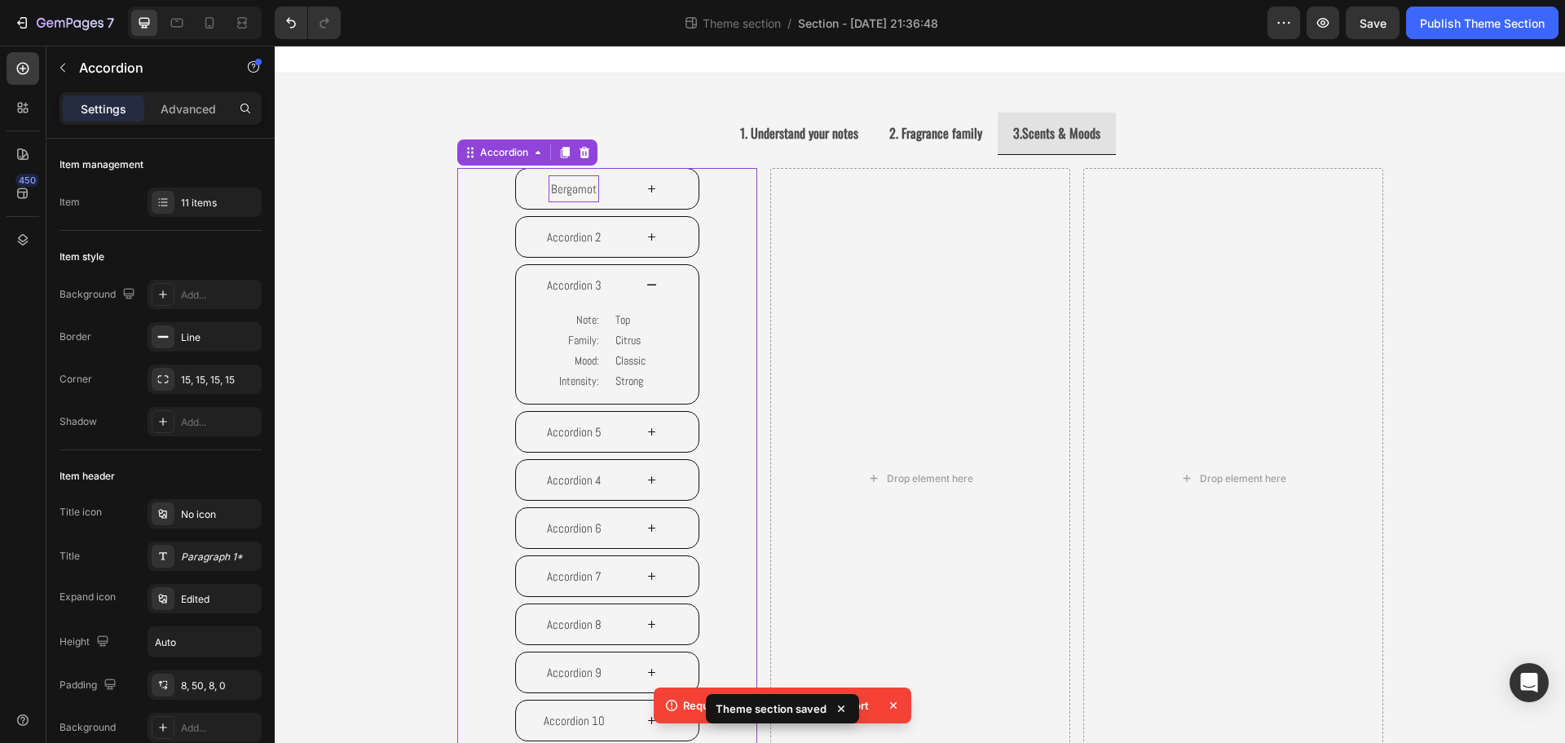
click at [647, 431] on icon at bounding box center [650, 431] width 7 height 7
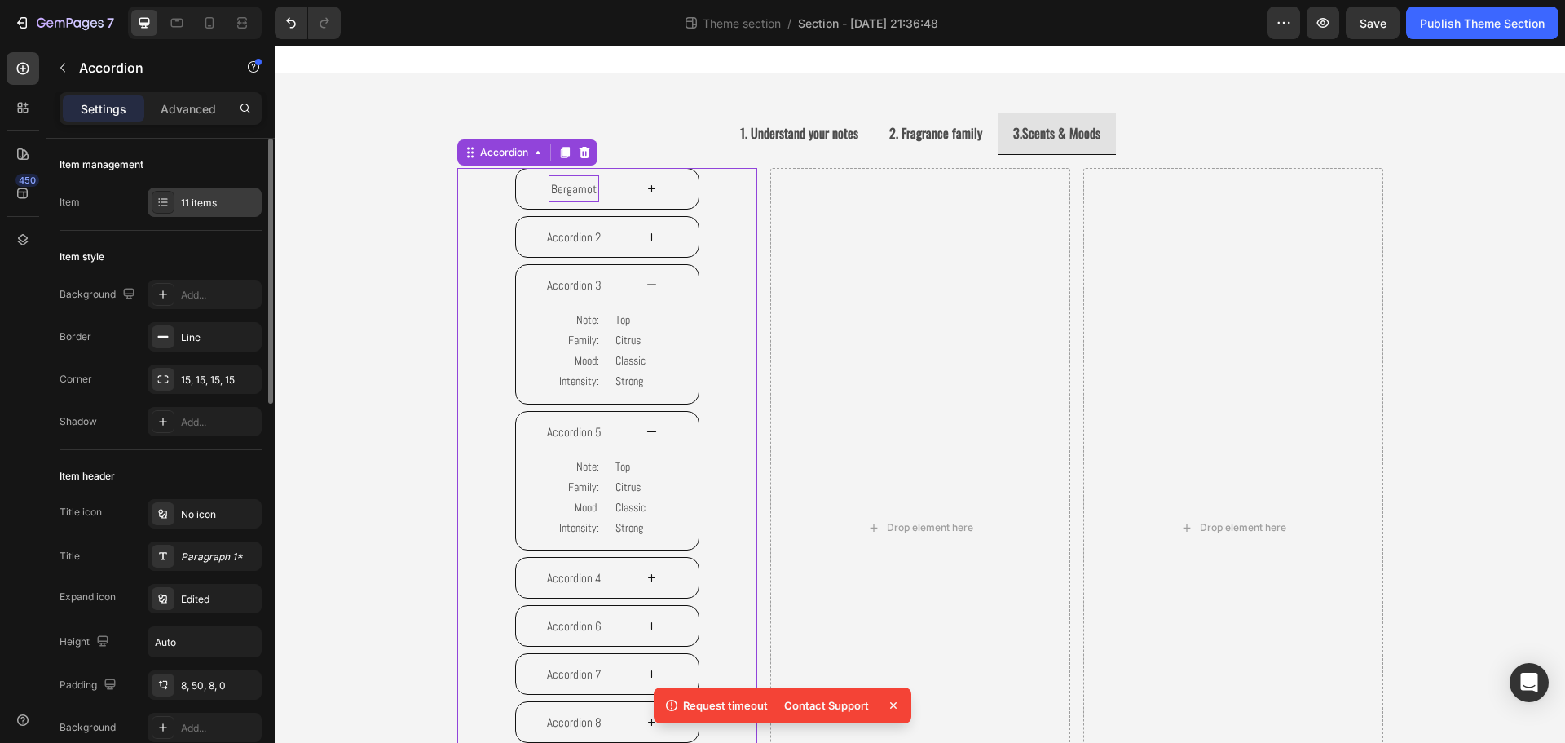
click at [192, 196] on div "11 items" at bounding box center [219, 203] width 77 height 15
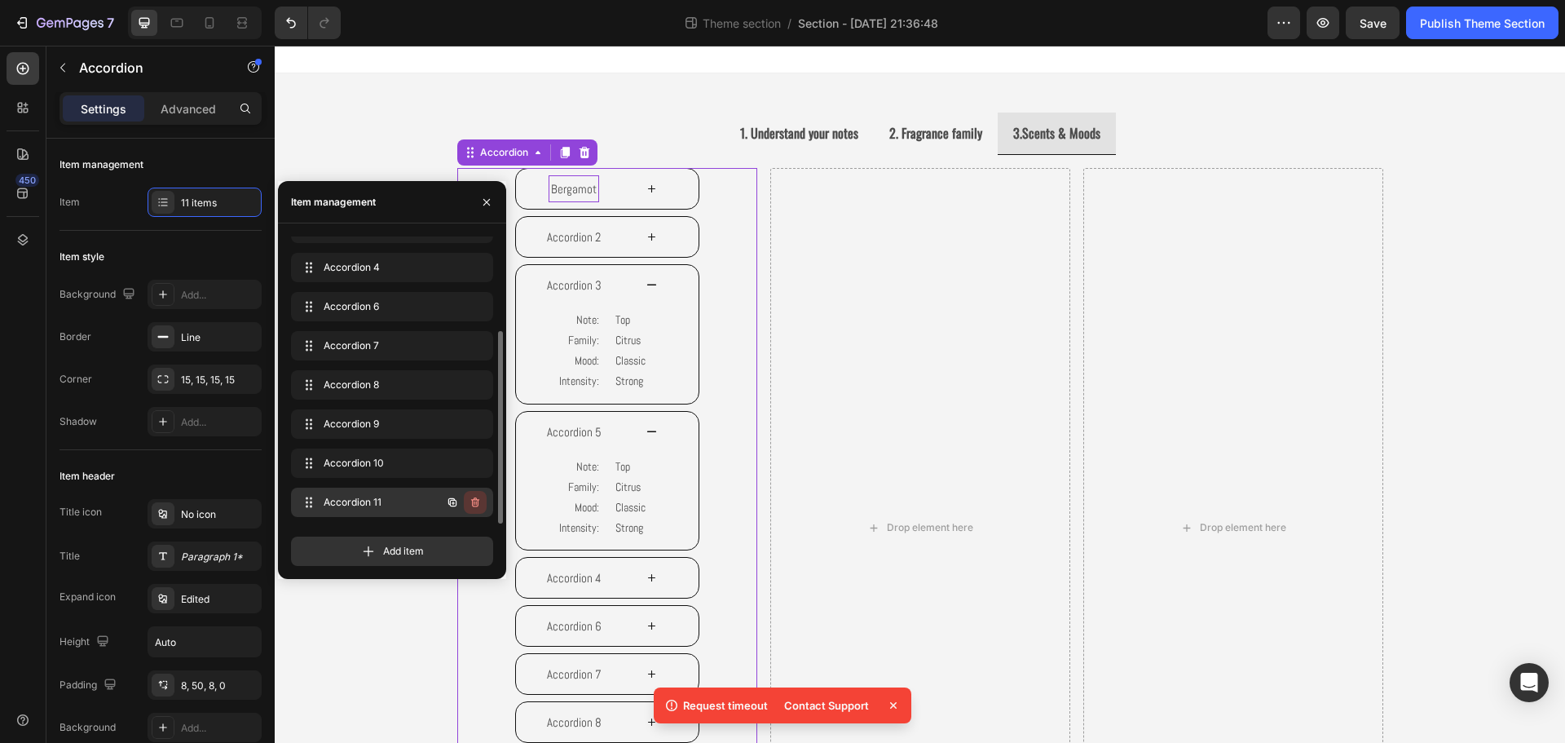
click at [473, 502] on icon "button" at bounding box center [475, 502] width 13 height 13
click at [466, 503] on div "Delete" at bounding box center [464, 502] width 30 height 15
click at [471, 463] on icon "button" at bounding box center [475, 462] width 13 height 13
click at [475, 467] on div "Delete" at bounding box center [464, 463] width 30 height 15
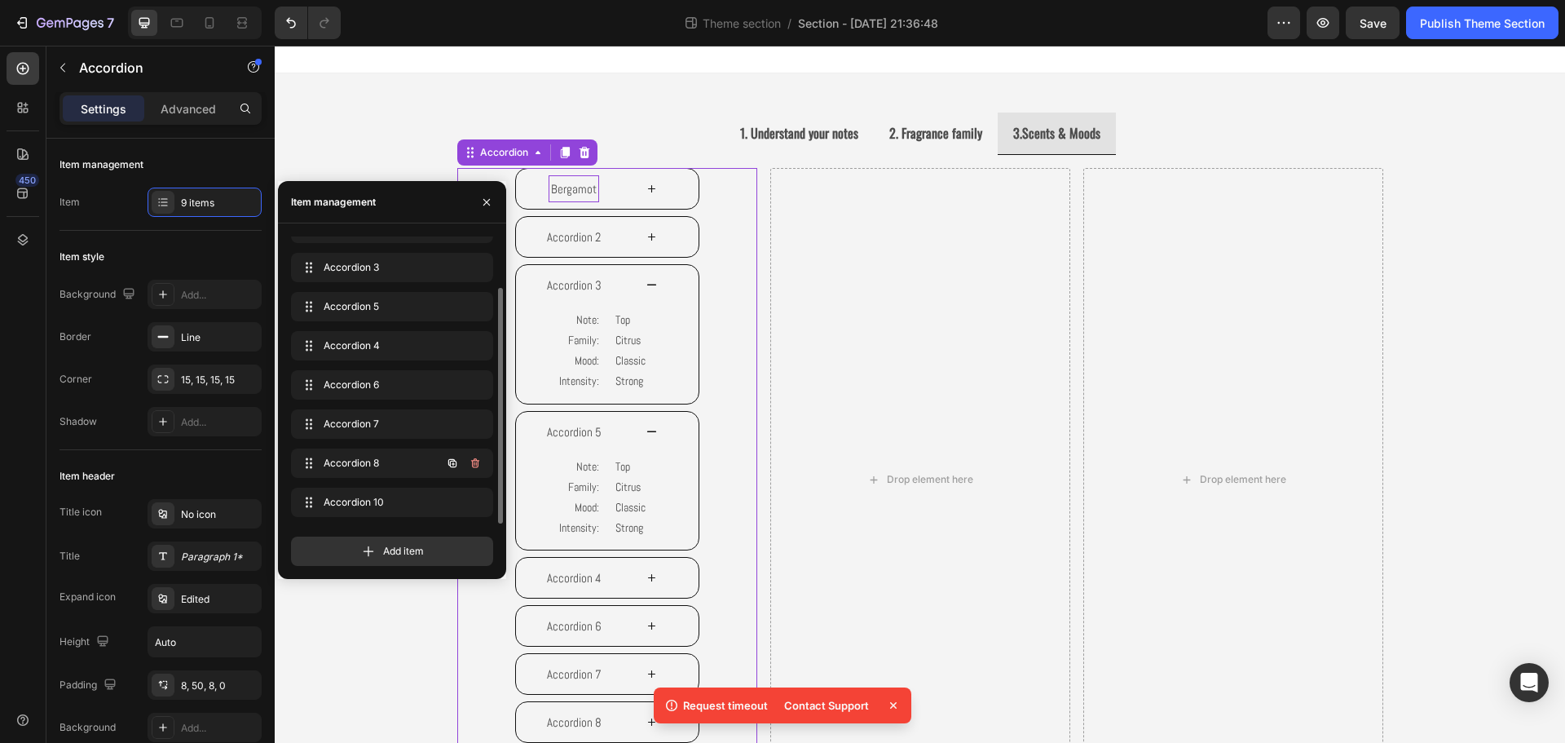
scroll to position [62, 0]
click at [471, 466] on icon "button" at bounding box center [475, 462] width 13 height 13
click at [471, 466] on div "Delete" at bounding box center [464, 463] width 30 height 15
click at [474, 467] on icon "button" at bounding box center [475, 463] width 8 height 10
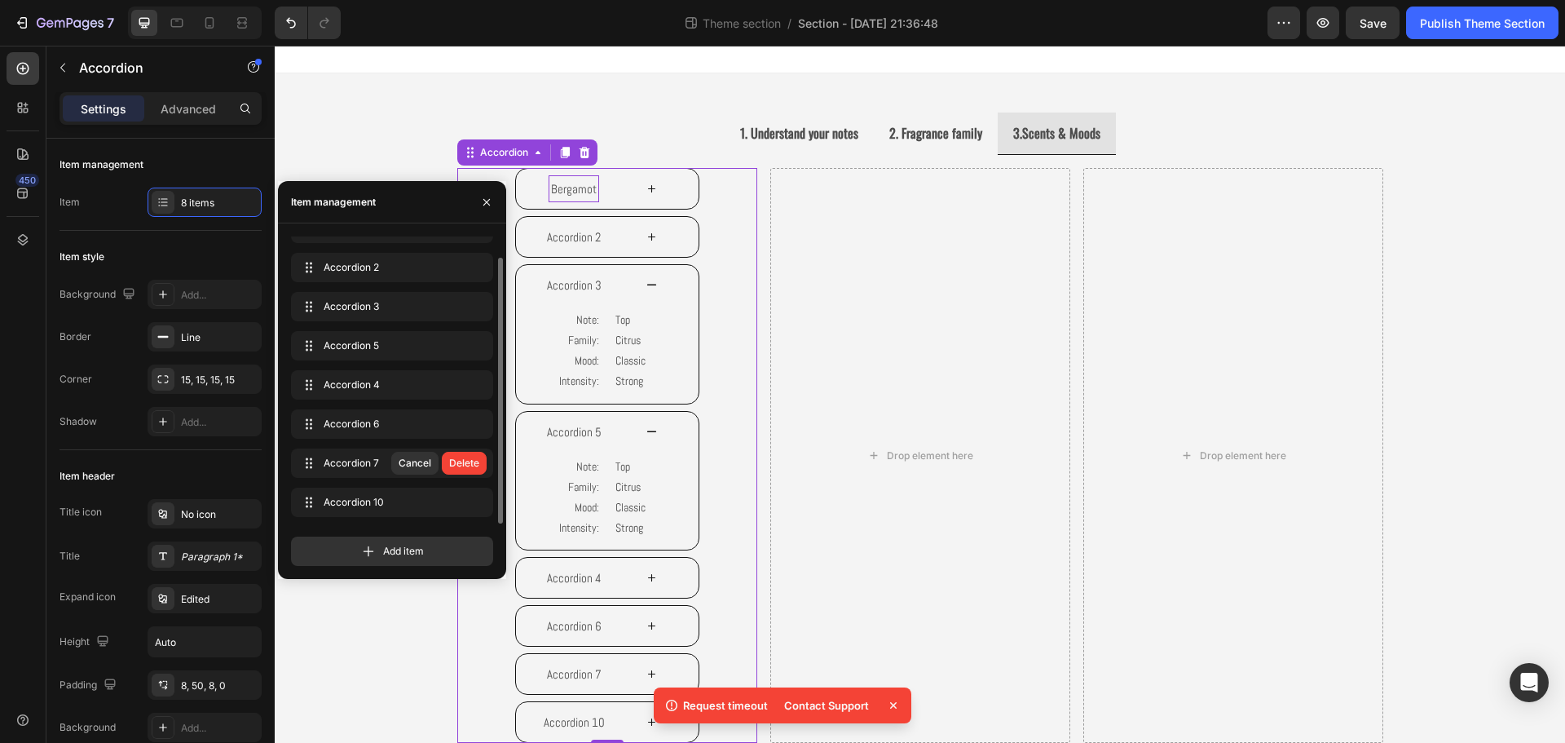
click at [474, 467] on div "Delete" at bounding box center [464, 463] width 30 height 15
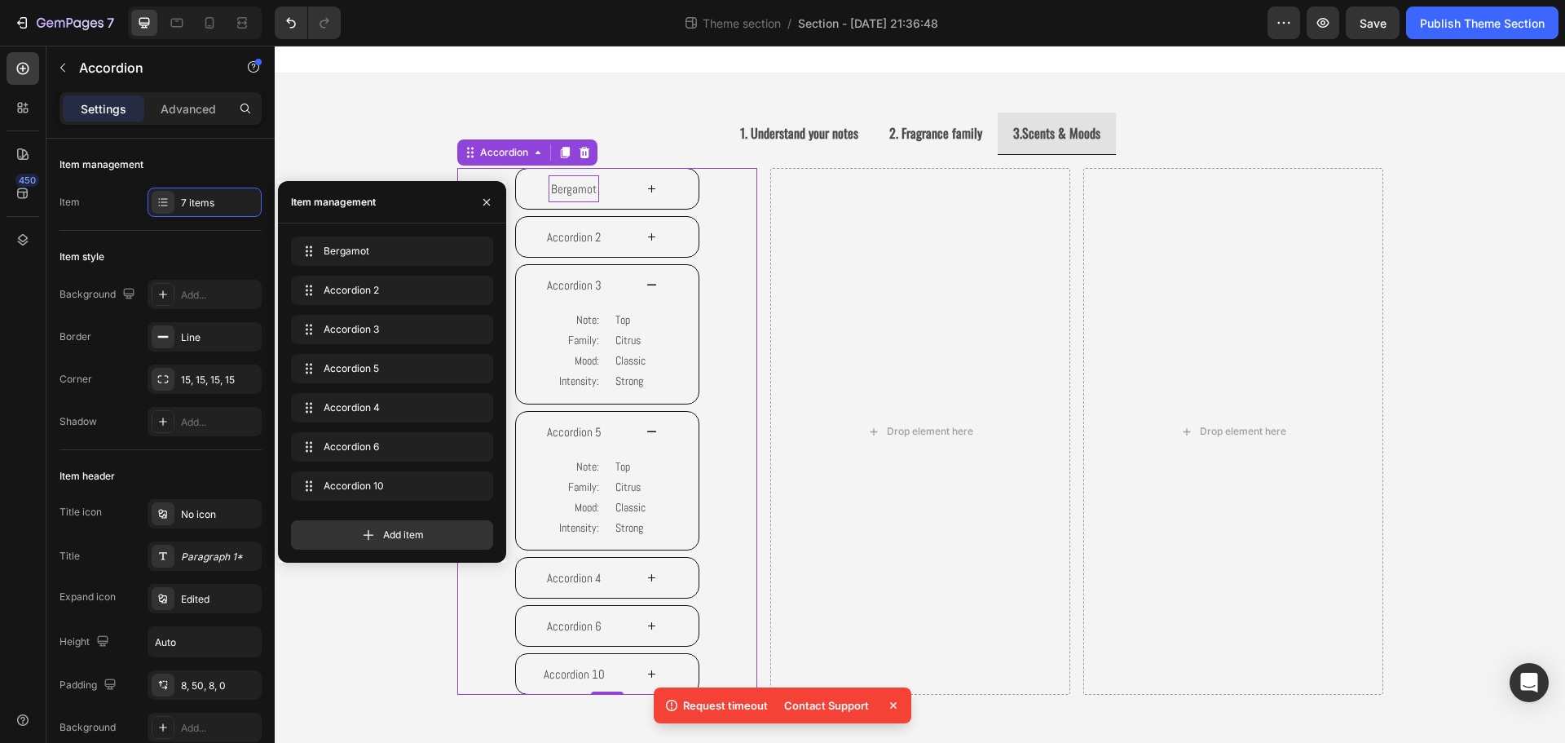
scroll to position [0, 0]
click at [481, 486] on icon "button" at bounding box center [475, 485] width 13 height 13
click at [474, 490] on div "Delete" at bounding box center [464, 485] width 30 height 15
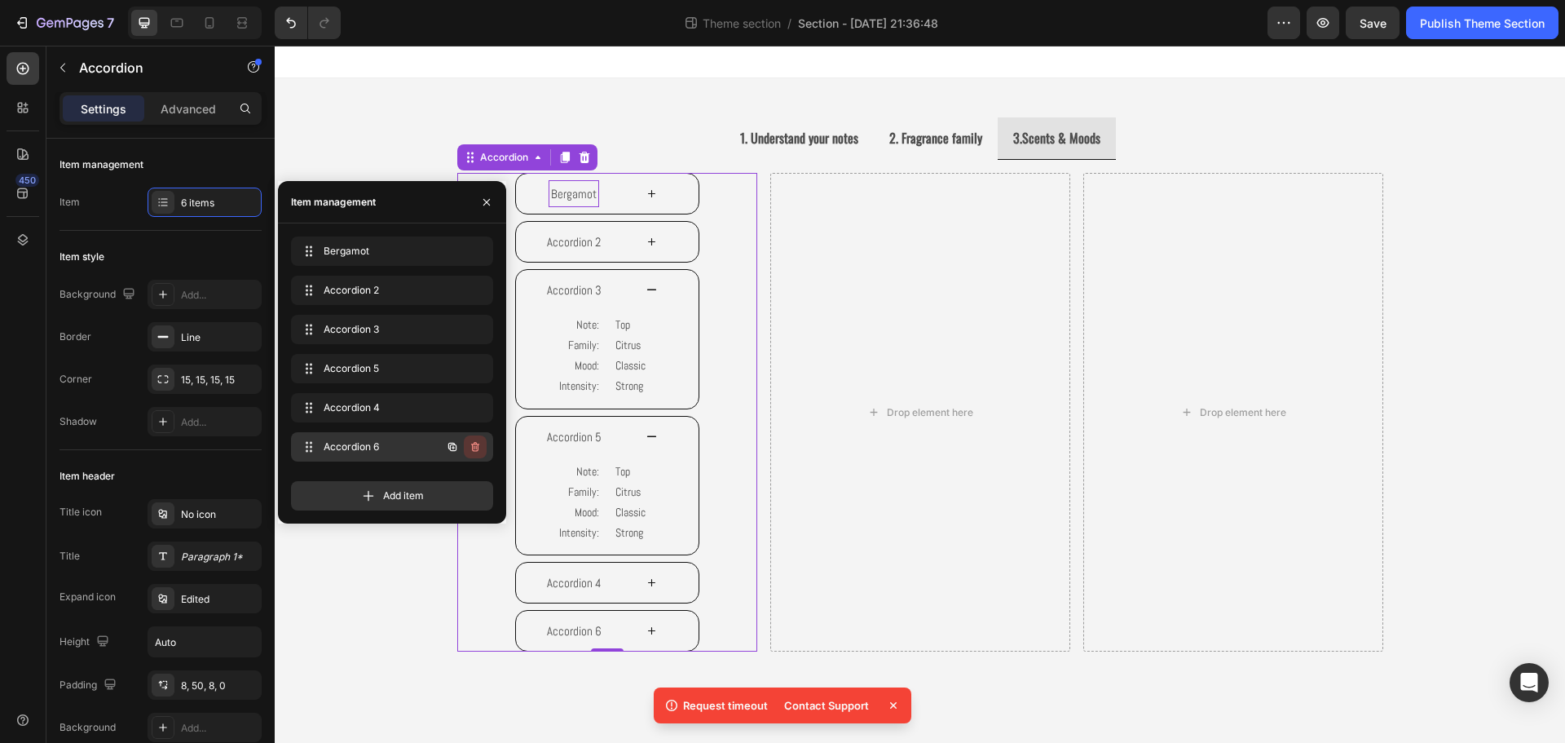
click at [467, 451] on button "button" at bounding box center [475, 446] width 23 height 23
click at [461, 447] on div "Delete" at bounding box center [464, 446] width 30 height 15
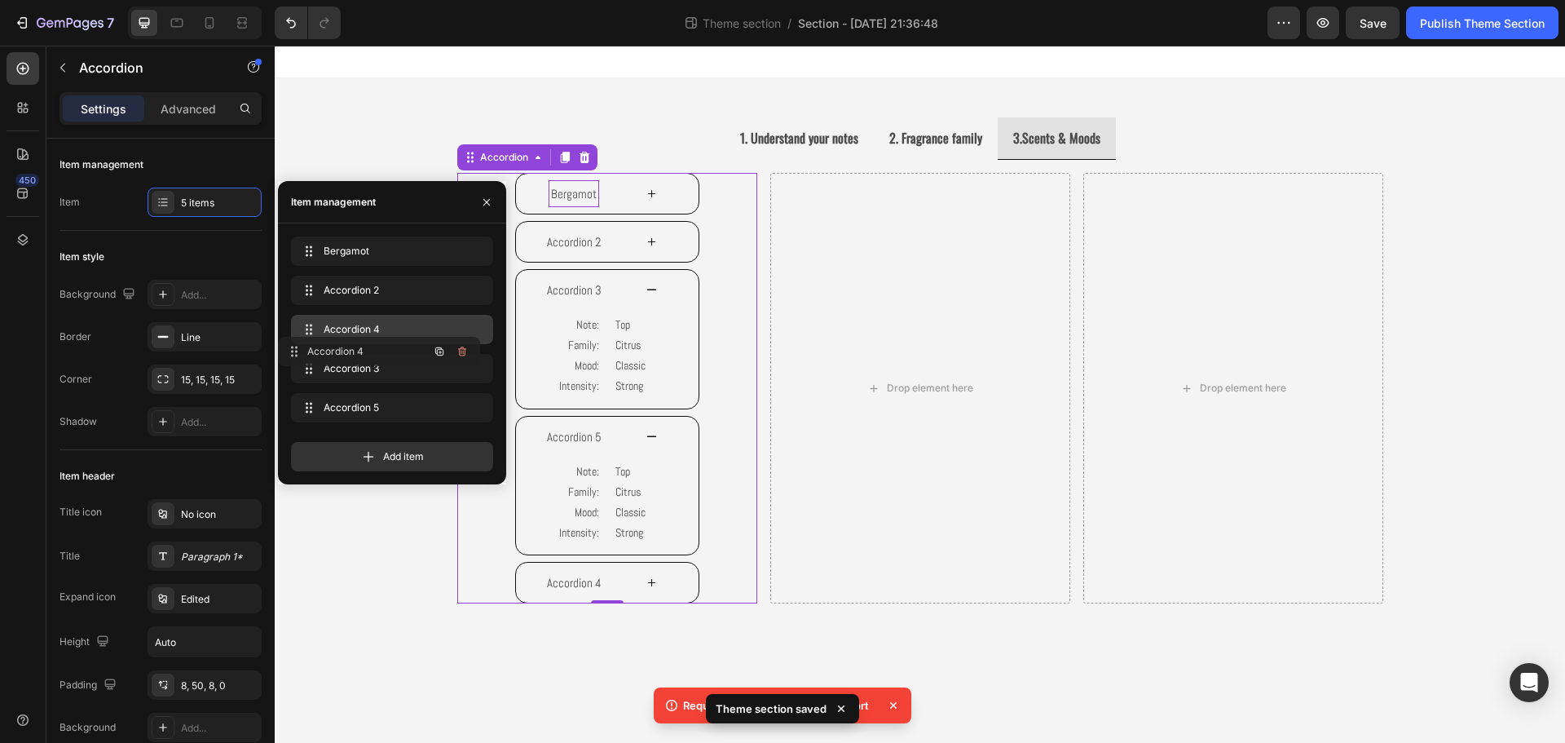
drag, startPoint x: 306, startPoint y: 402, endPoint x: 293, endPoint y: 346, distance: 57.7
drag, startPoint x: 306, startPoint y: 333, endPoint x: 310, endPoint y: 381, distance: 48.3
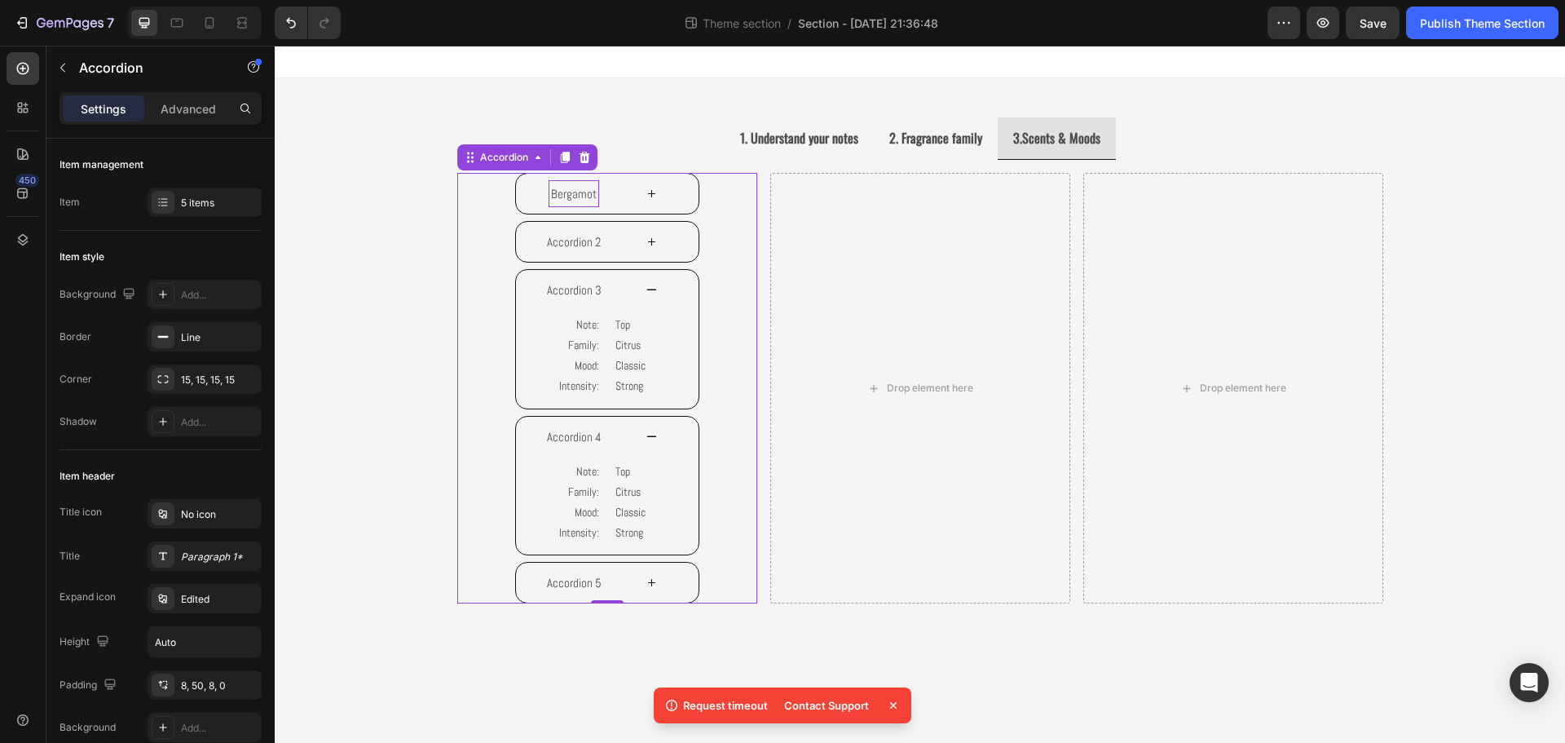
click at [650, 586] on icon at bounding box center [652, 582] width 12 height 12
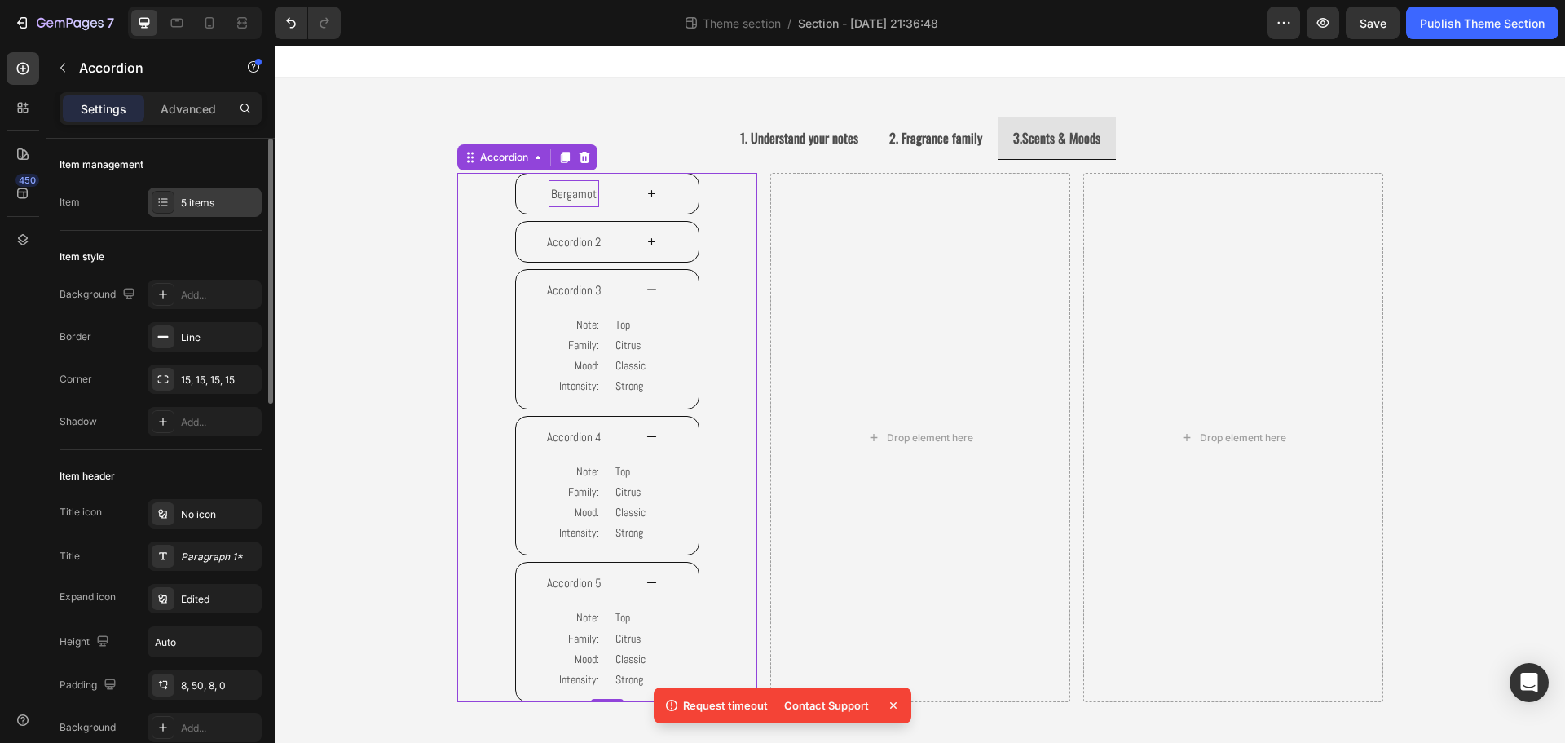
click at [187, 205] on div "5 items" at bounding box center [219, 203] width 77 height 15
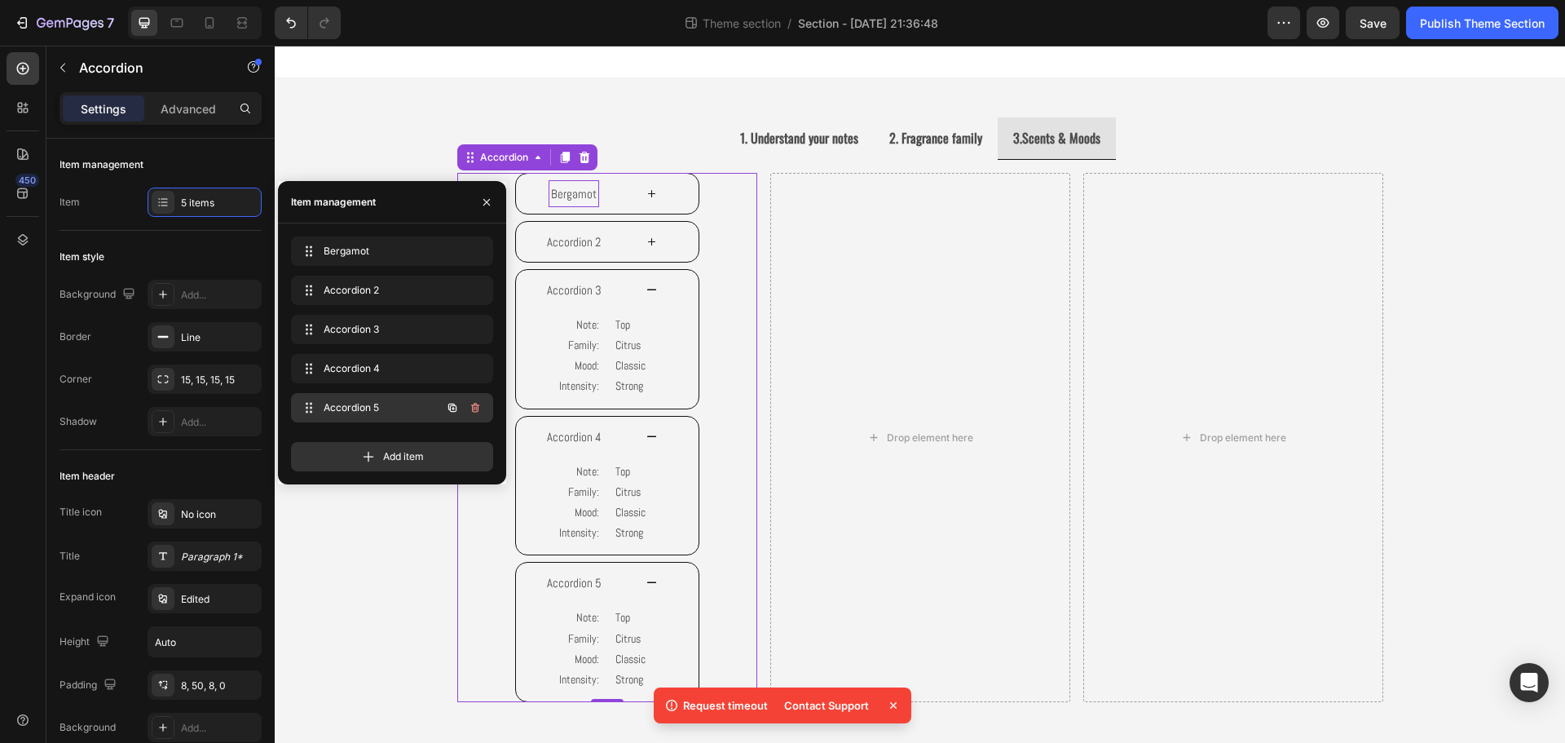
click at [452, 403] on icon "button" at bounding box center [452, 407] width 8 height 8
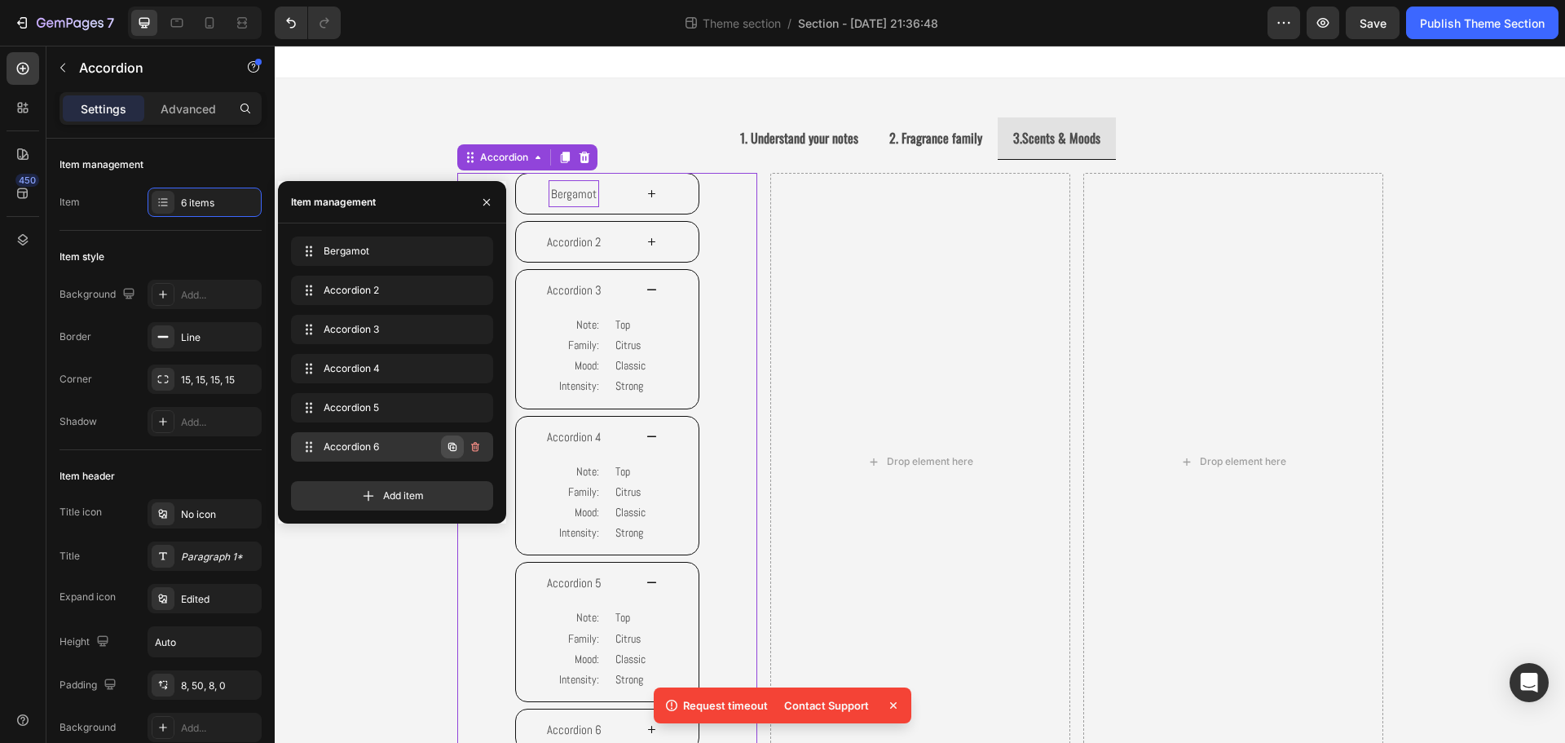
click at [448, 443] on icon "button" at bounding box center [452, 446] width 13 height 13
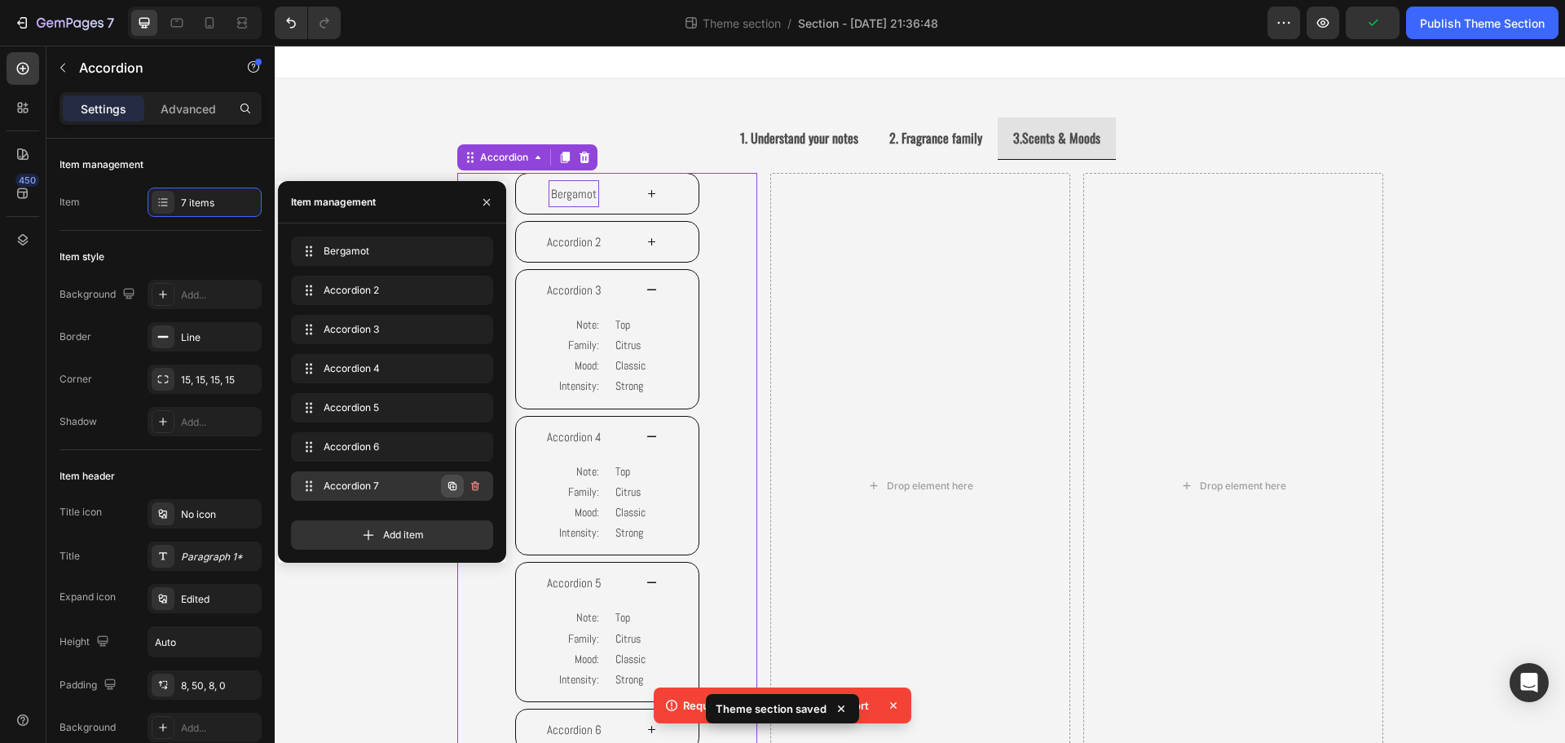
click at [447, 490] on icon "button" at bounding box center [452, 485] width 13 height 13
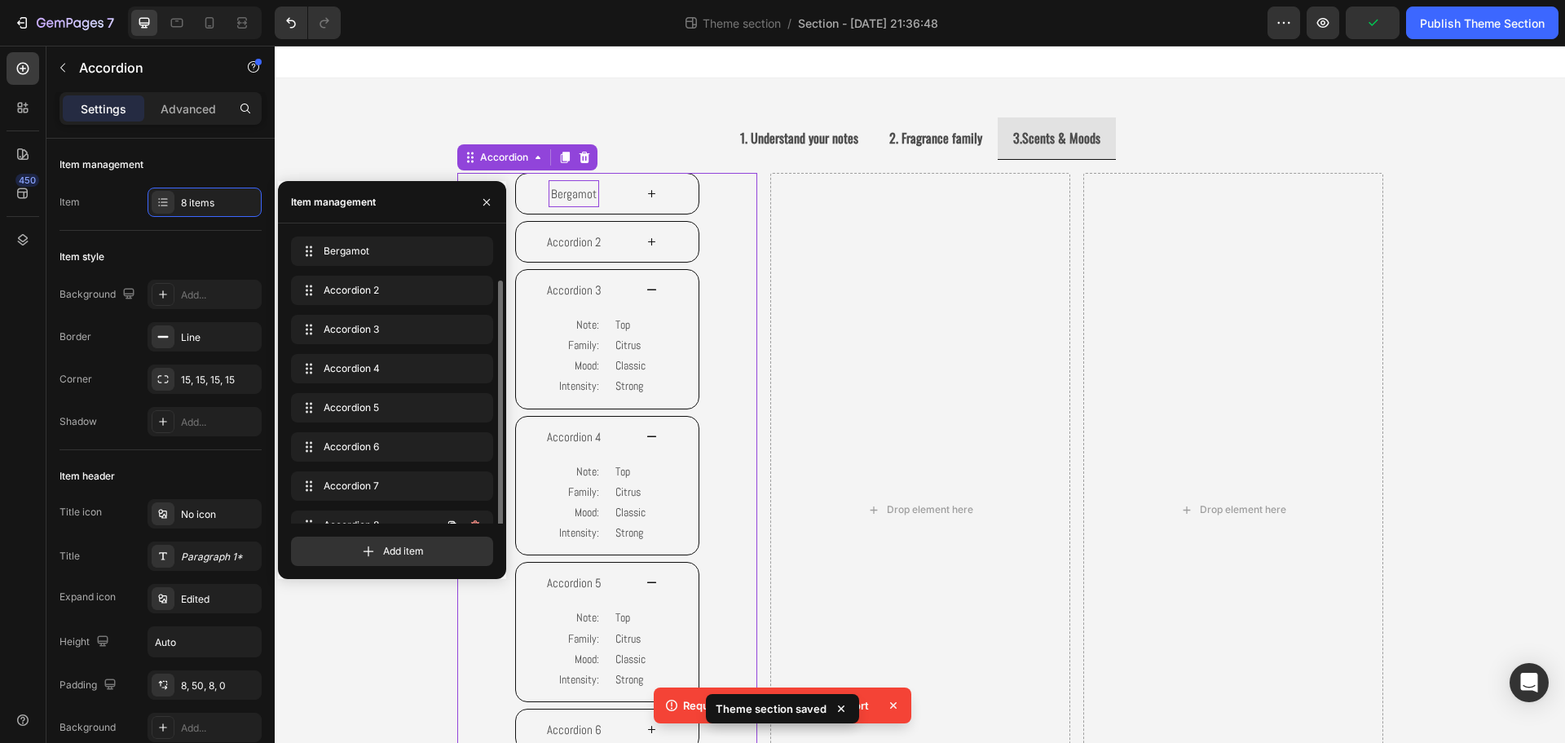
scroll to position [23, 0]
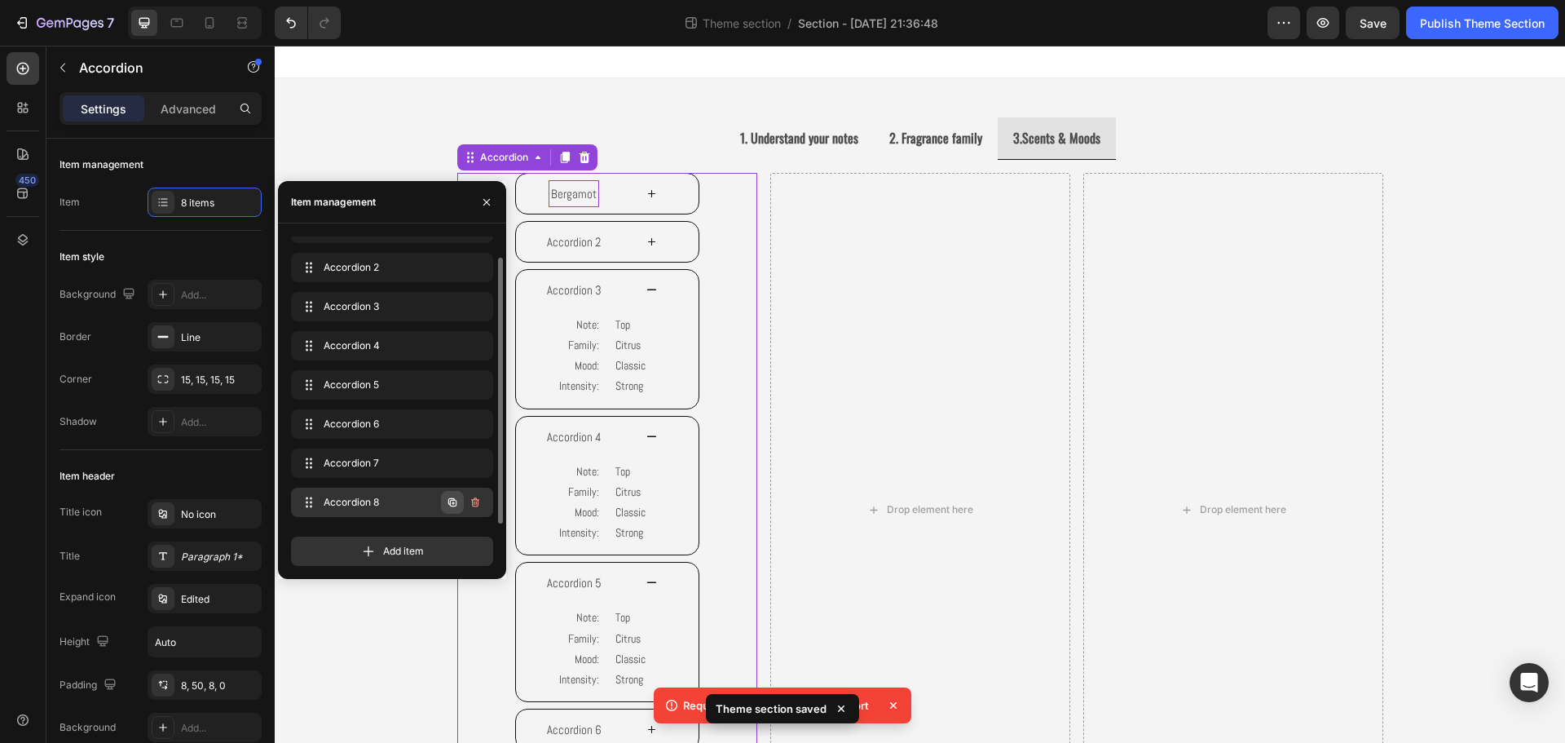
click at [447, 505] on icon "button" at bounding box center [452, 502] width 13 height 13
click at [447, 508] on icon "button" at bounding box center [452, 502] width 13 height 13
click at [451, 504] on icon "button" at bounding box center [452, 502] width 8 height 8
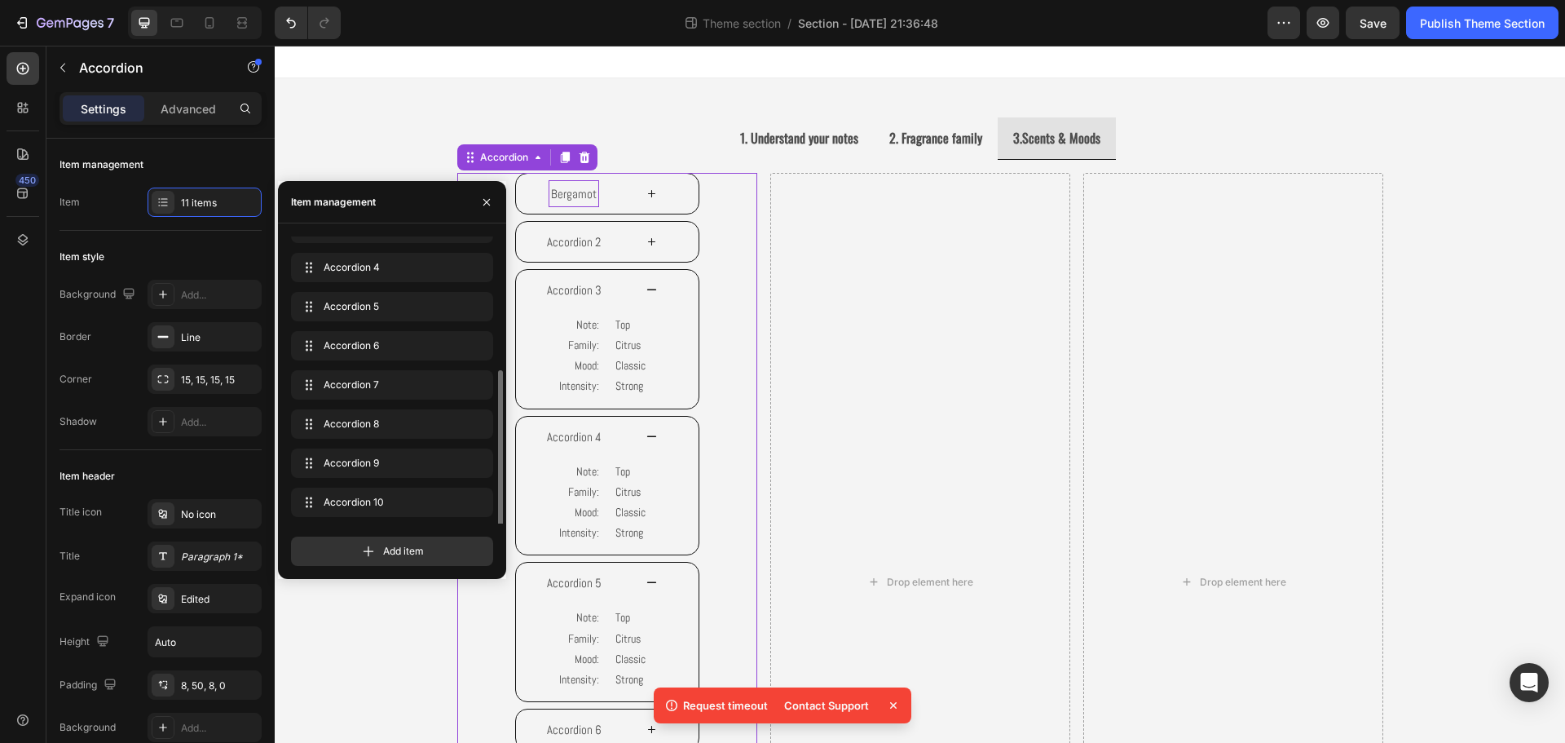
scroll to position [140, 0]
click at [519, 160] on div "Accordion" at bounding box center [504, 157] width 55 height 15
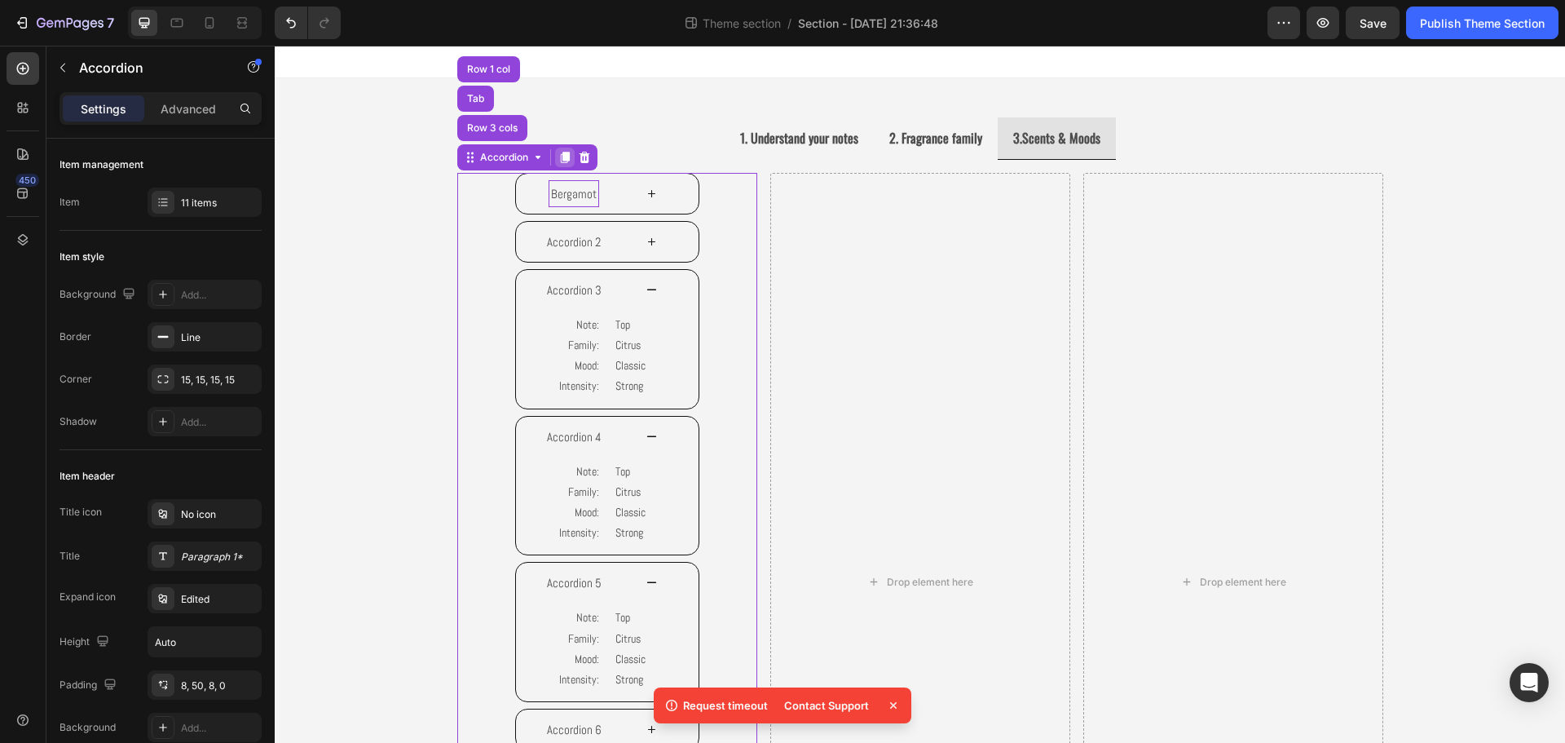
click at [561, 161] on icon at bounding box center [564, 157] width 9 height 11
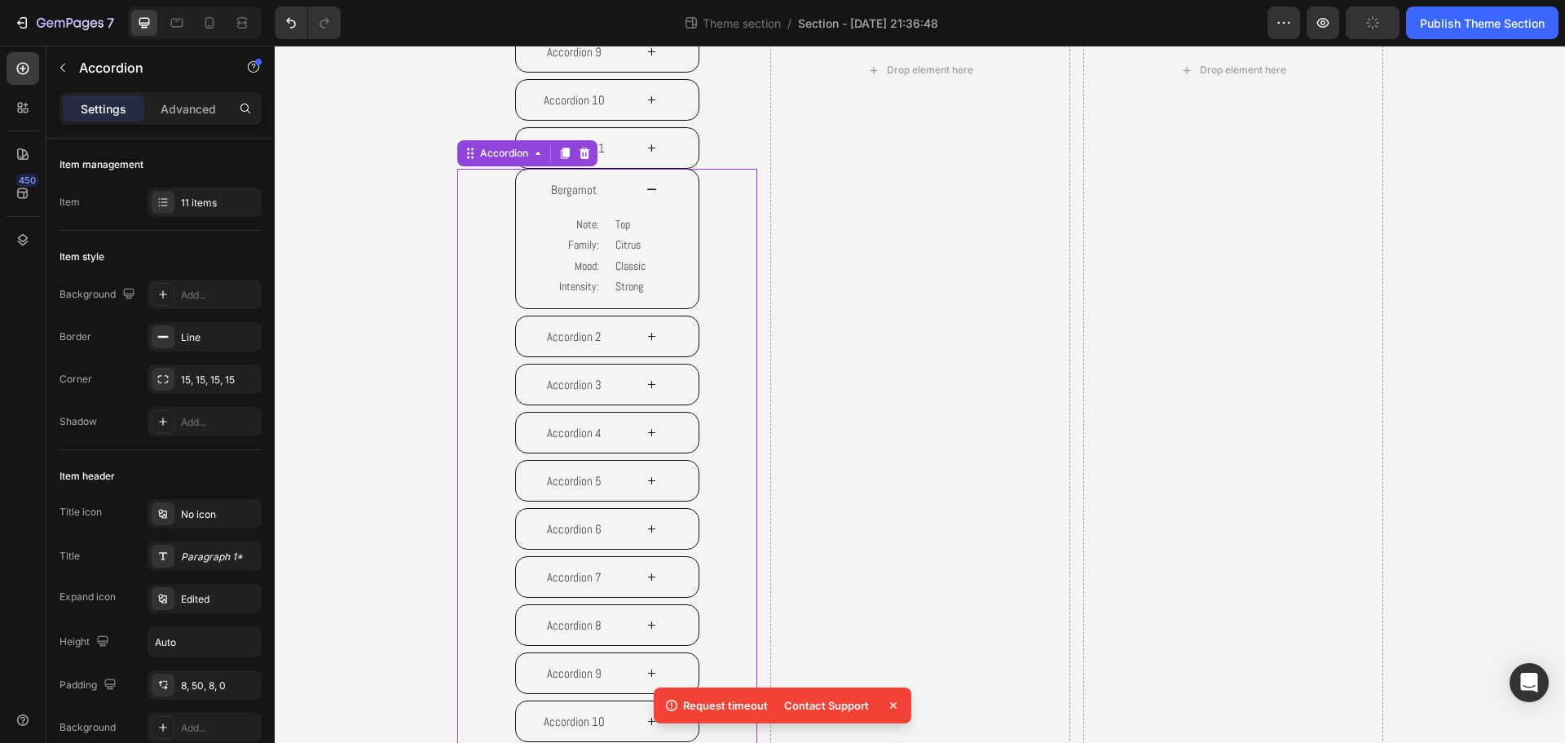
scroll to position [822, 0]
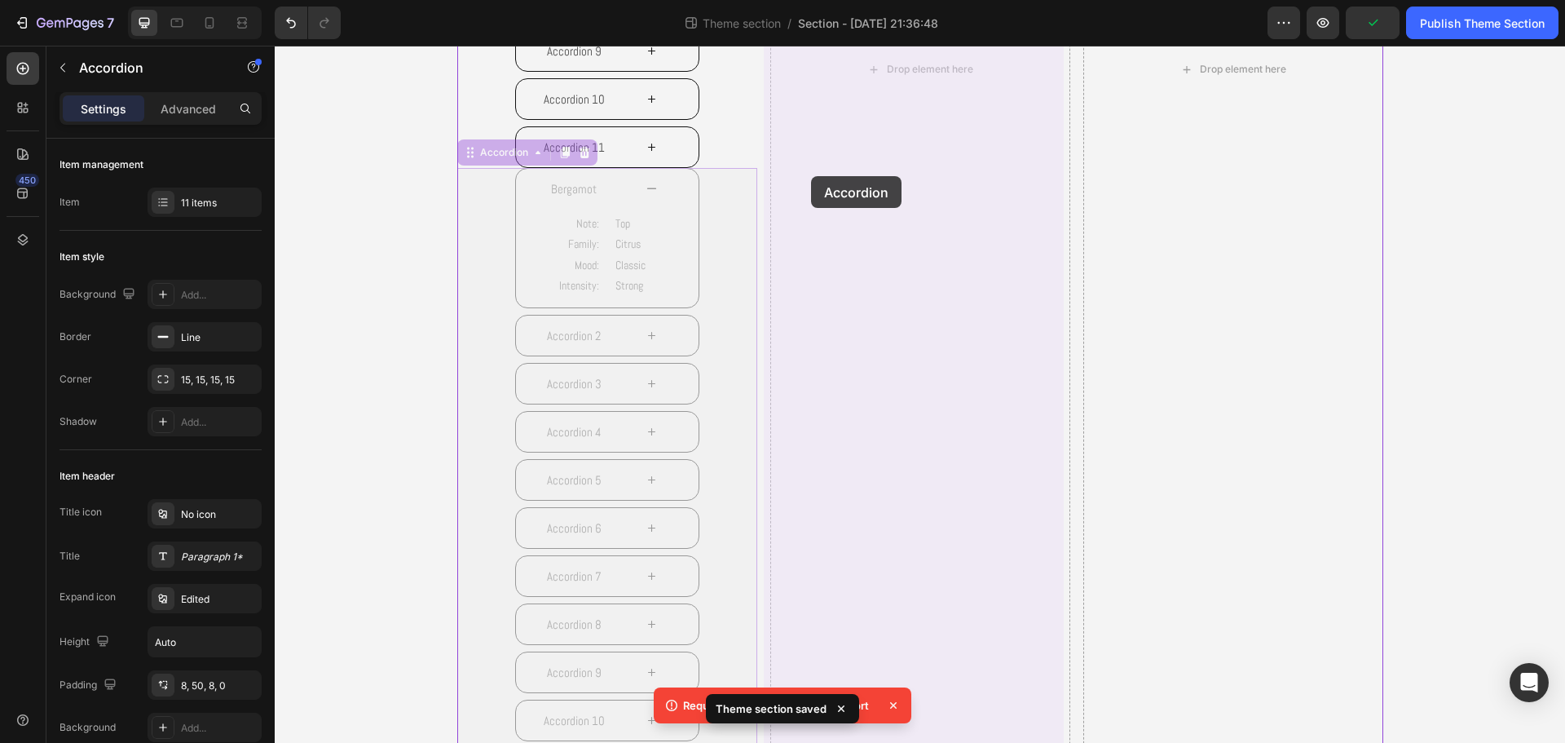
drag, startPoint x: 466, startPoint y: 153, endPoint x: 811, endPoint y: 176, distance: 345.5
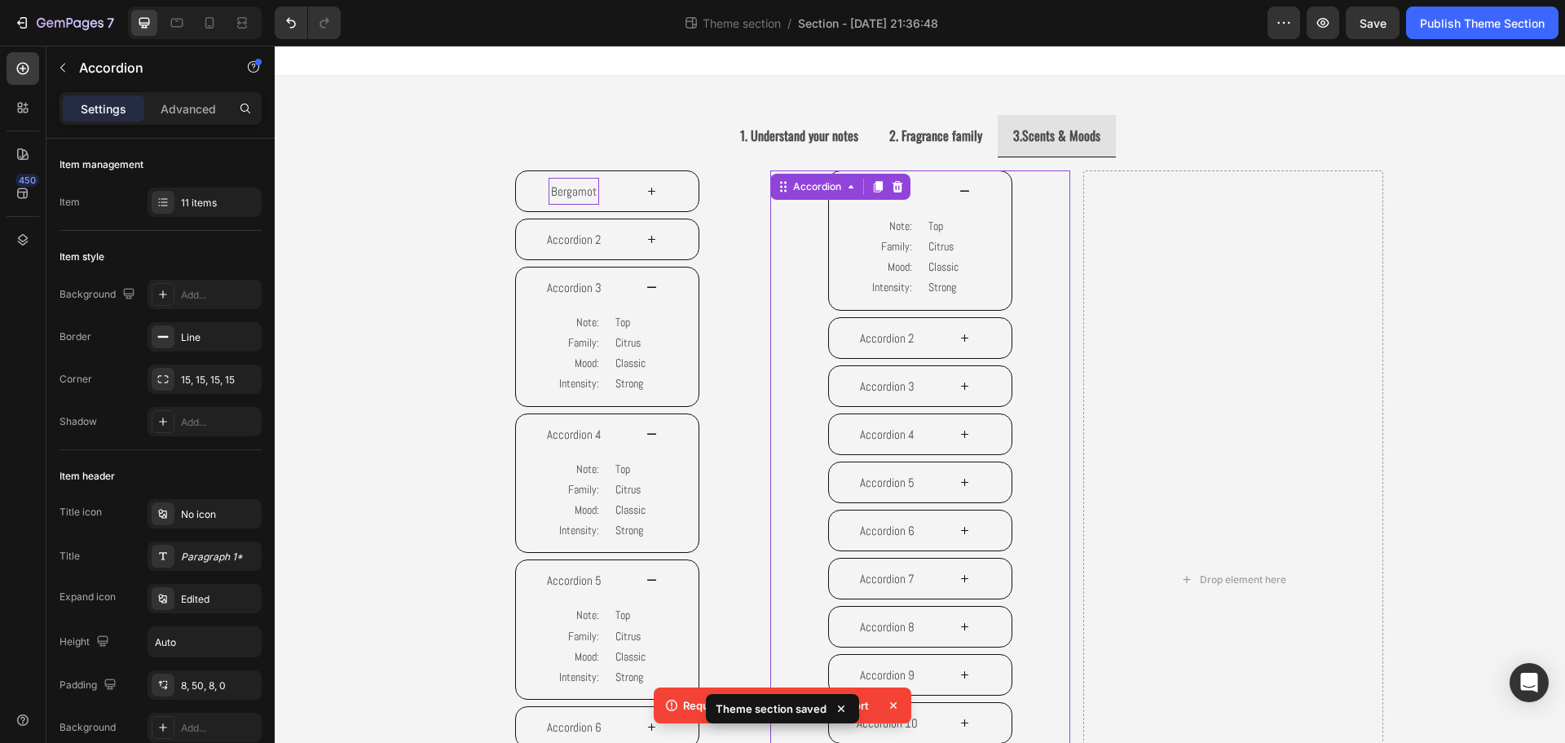
scroll to position [0, 0]
click at [871, 188] on icon at bounding box center [877, 189] width 13 height 13
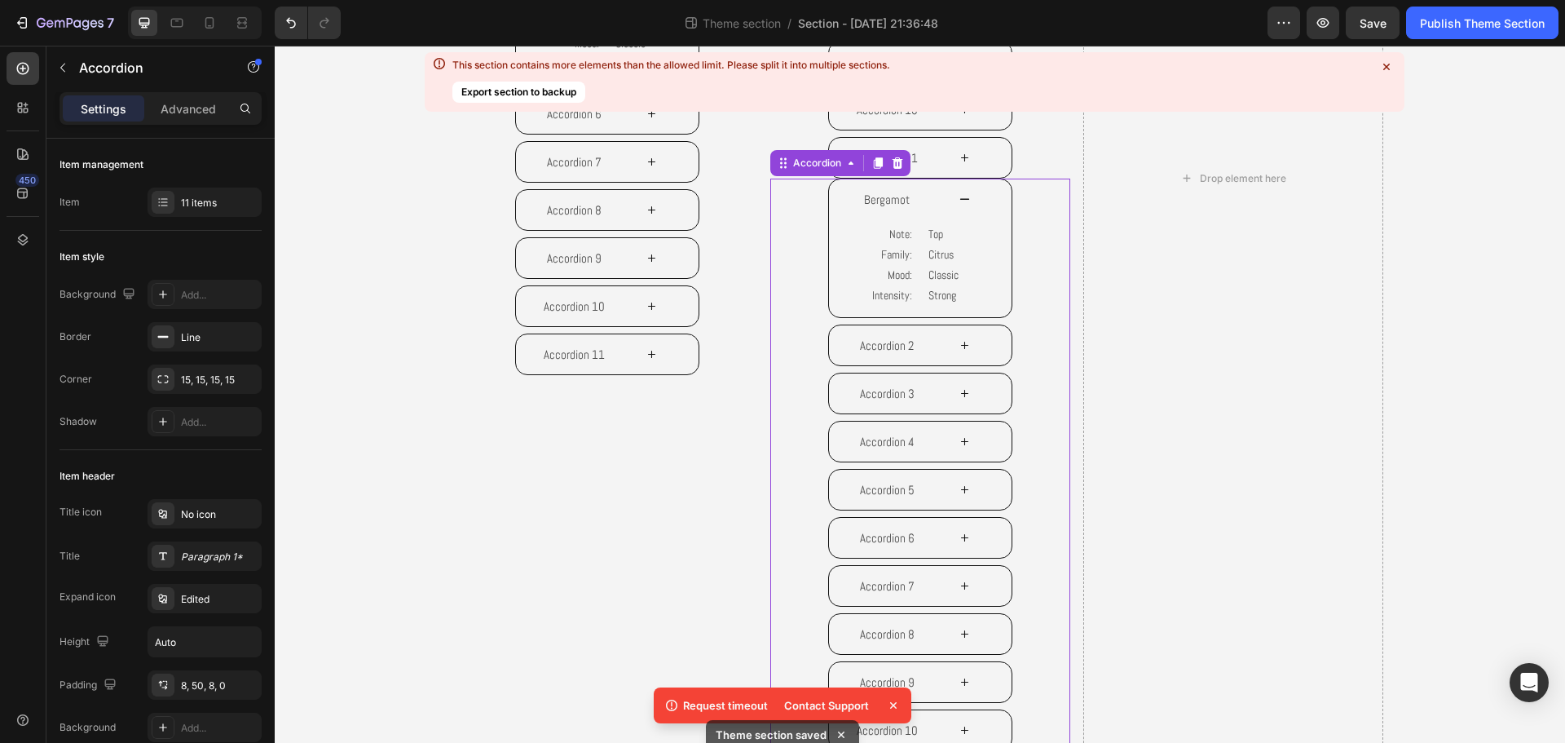
scroll to position [626, 0]
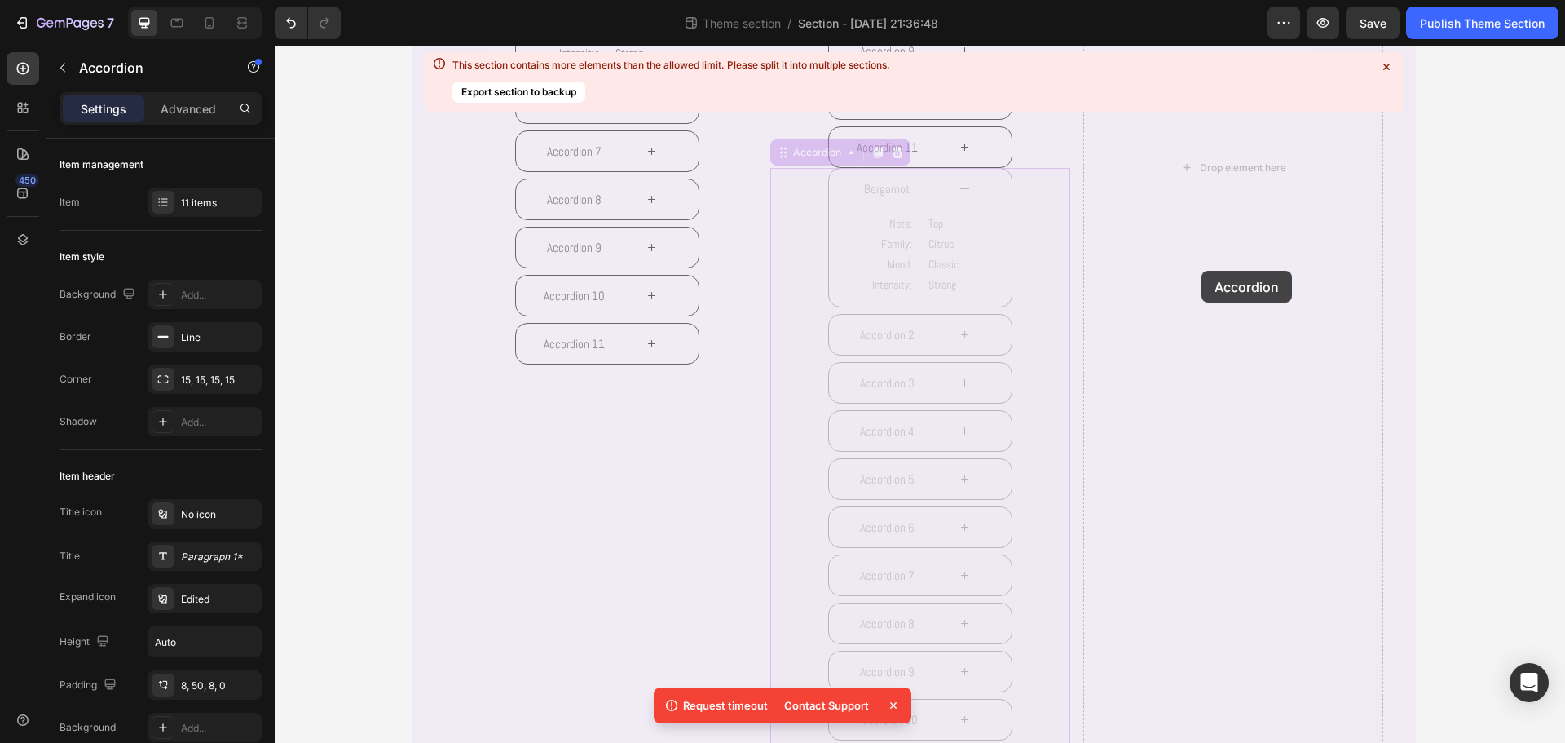
drag, startPoint x: 796, startPoint y: 151, endPoint x: 1201, endPoint y: 271, distance: 422.7
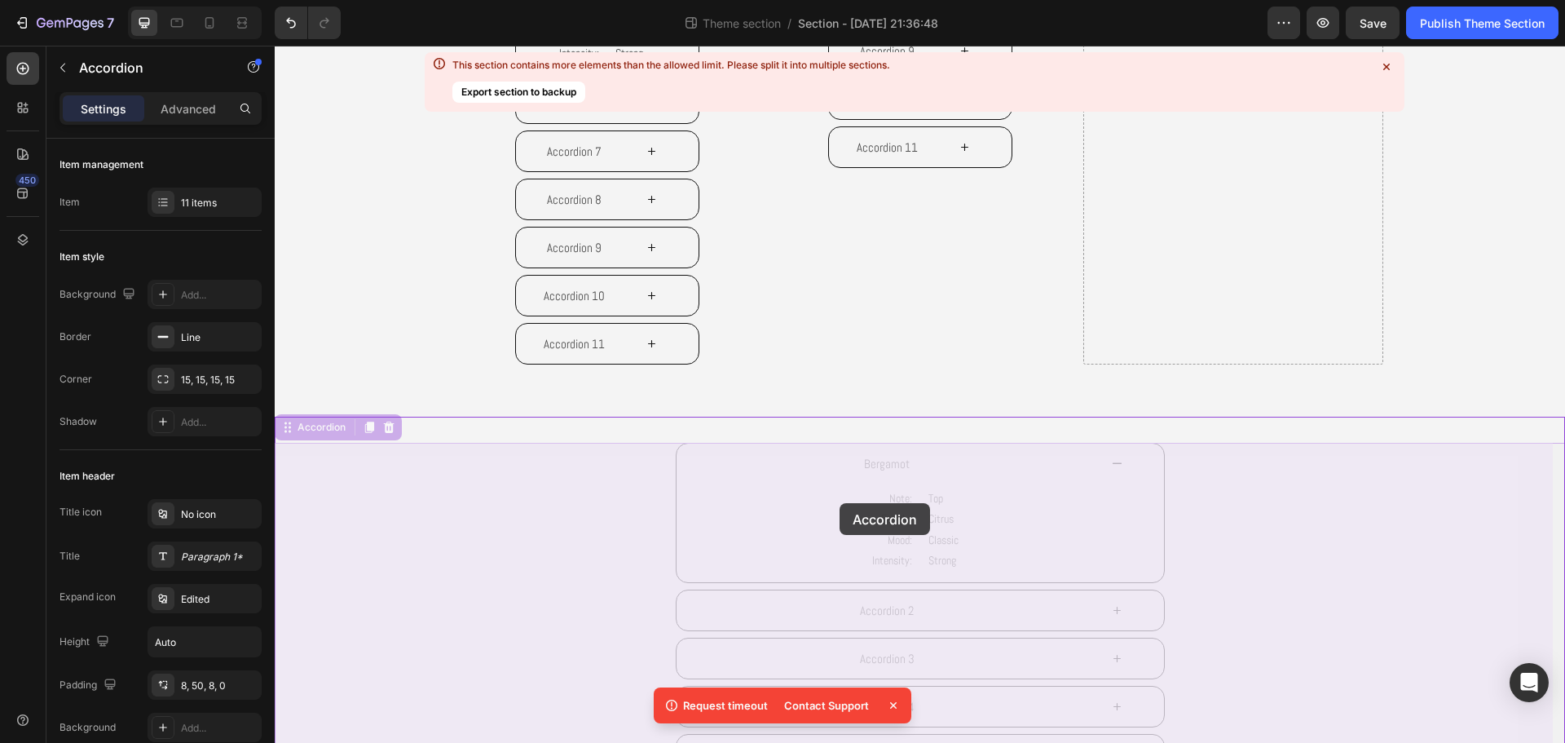
drag, startPoint x: 304, startPoint y: 428, endPoint x: 789, endPoint y: 533, distance: 496.2
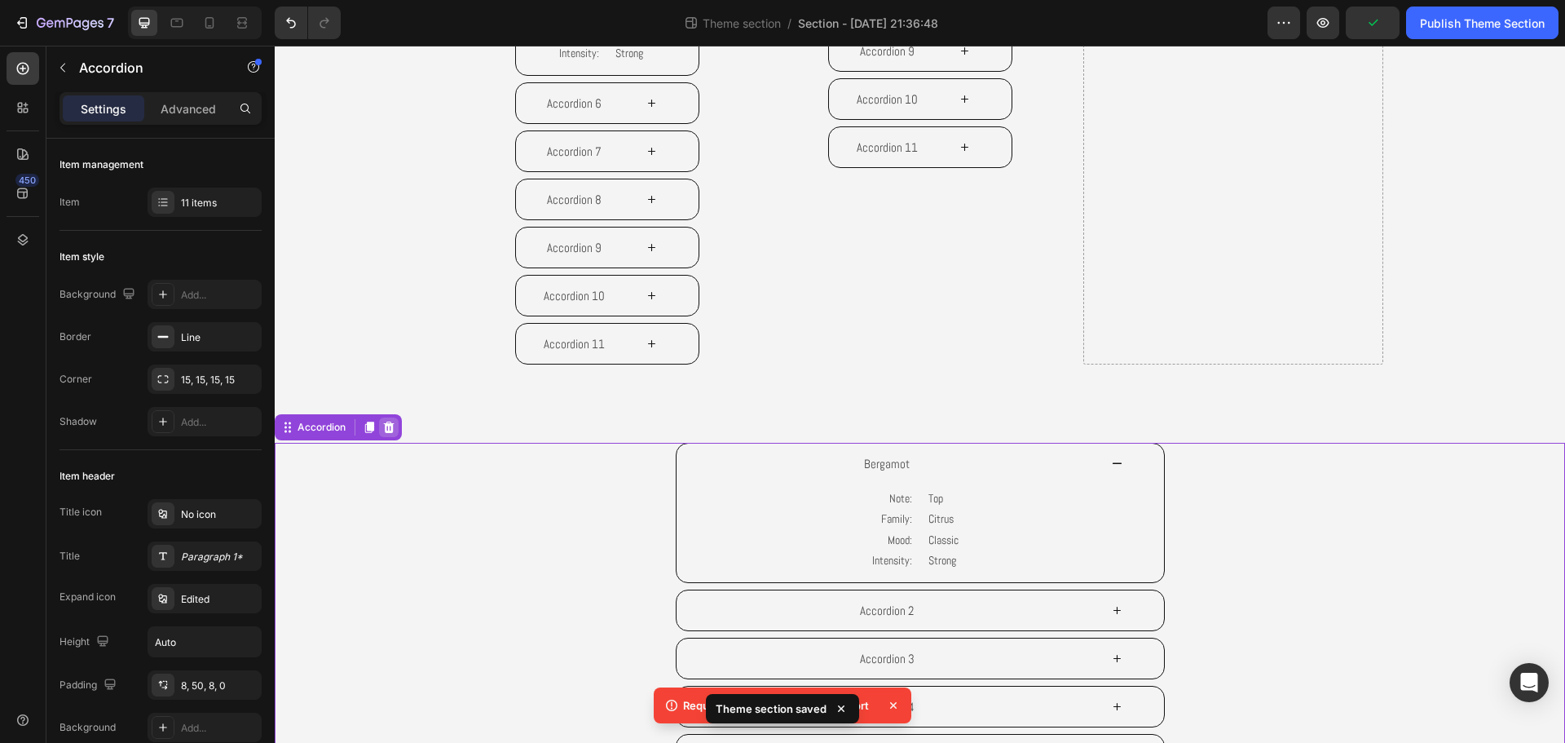
click at [383, 427] on icon at bounding box center [388, 427] width 13 height 13
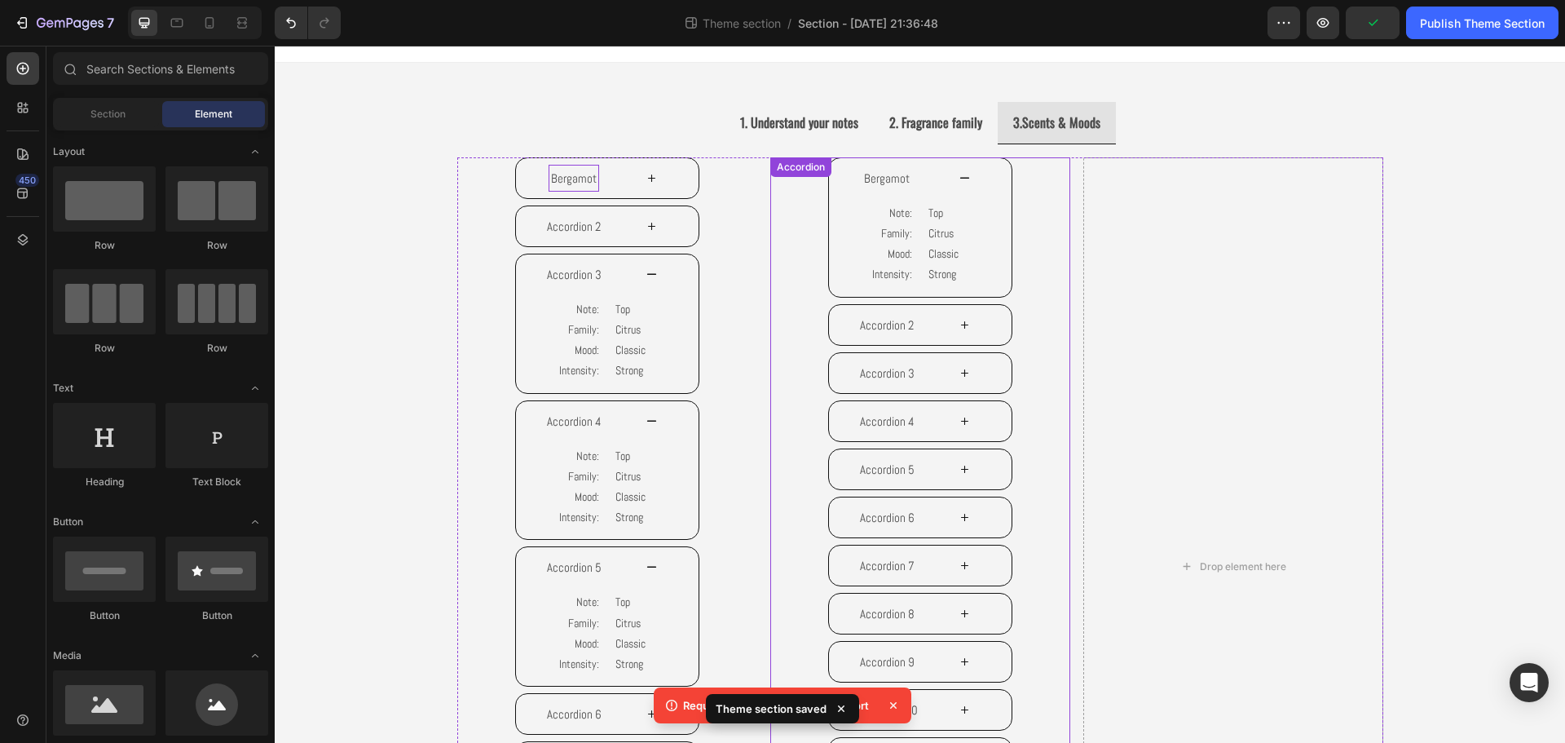
scroll to position [0, 0]
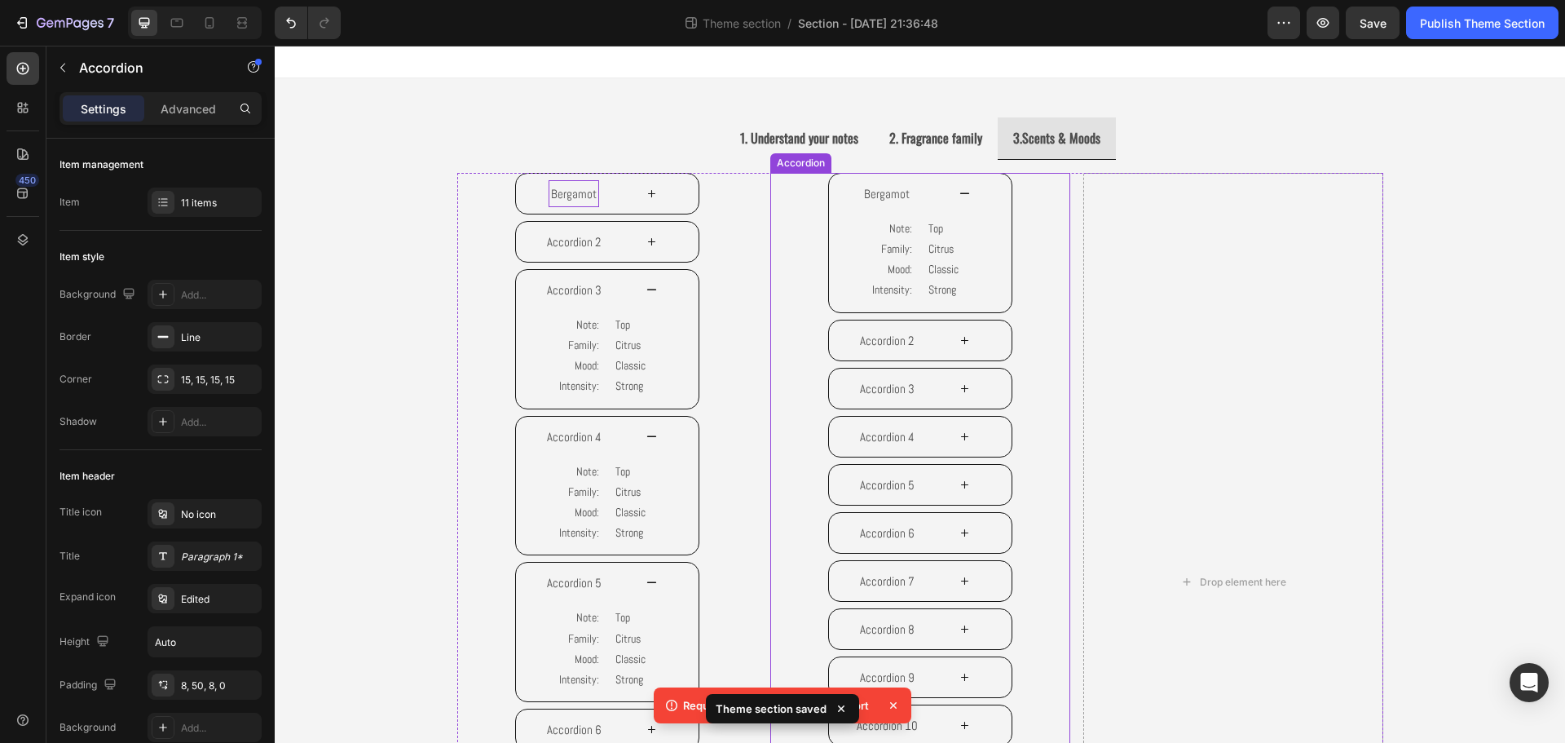
click at [800, 188] on div "Bergamot Note: Family: Mood: Intensity: Text Block Top Citrus Classic Strong Te…" at bounding box center [920, 483] width 300 height 621
click at [871, 156] on icon at bounding box center [877, 157] width 13 height 13
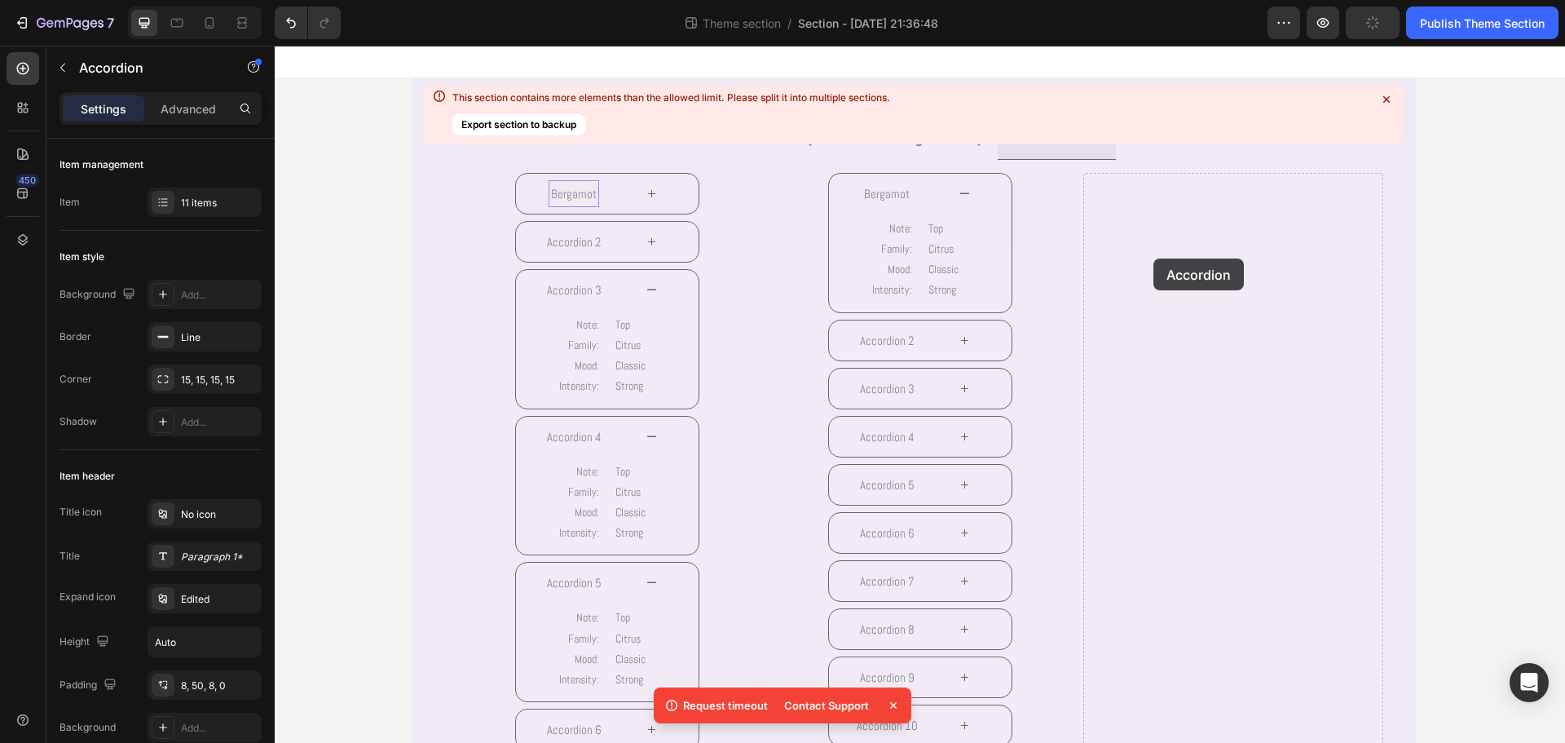
drag, startPoint x: 815, startPoint y: 421, endPoint x: 1140, endPoint y: 227, distance: 378.7
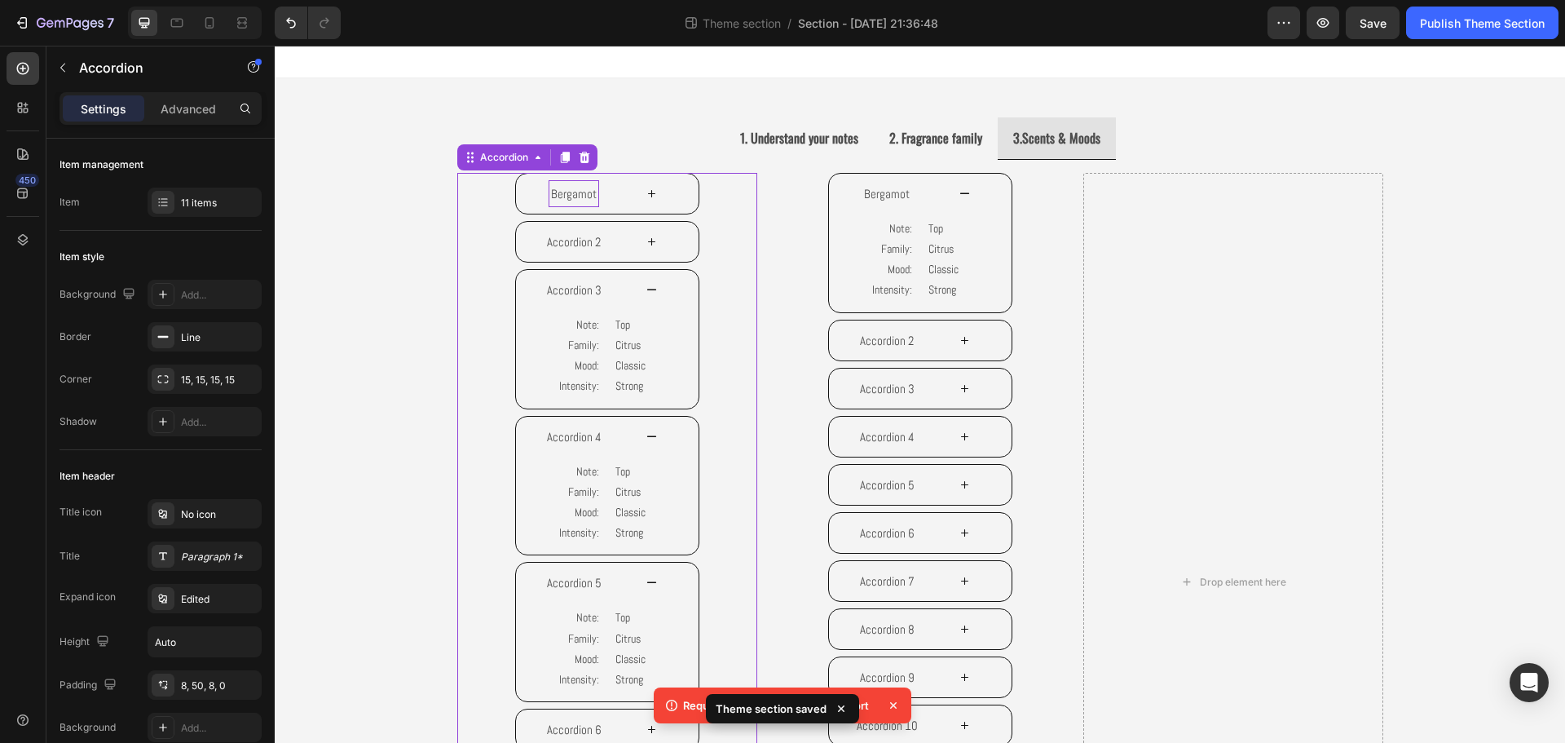
click at [646, 284] on icon at bounding box center [652, 290] width 12 height 12
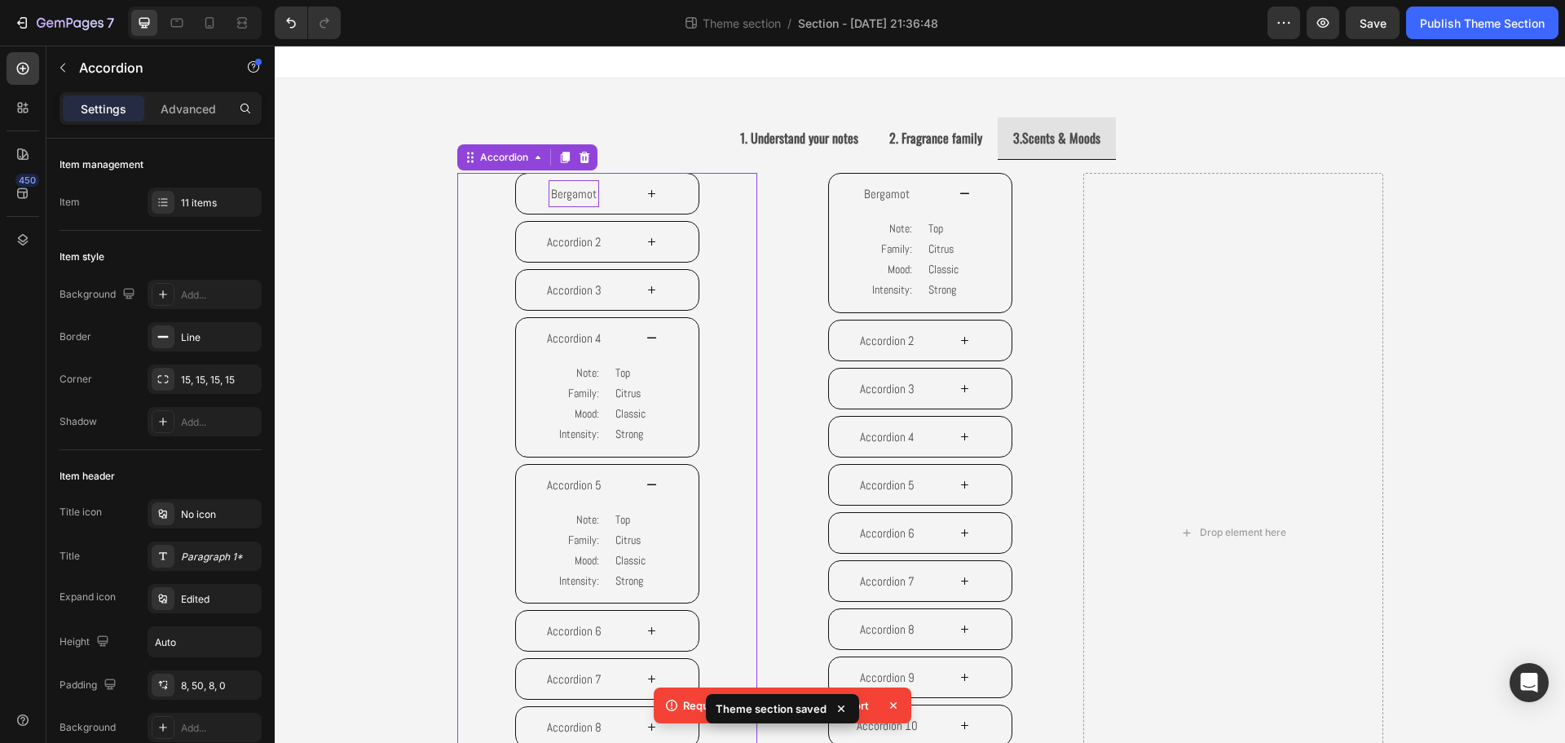
click at [648, 339] on icon at bounding box center [652, 338] width 12 height 12
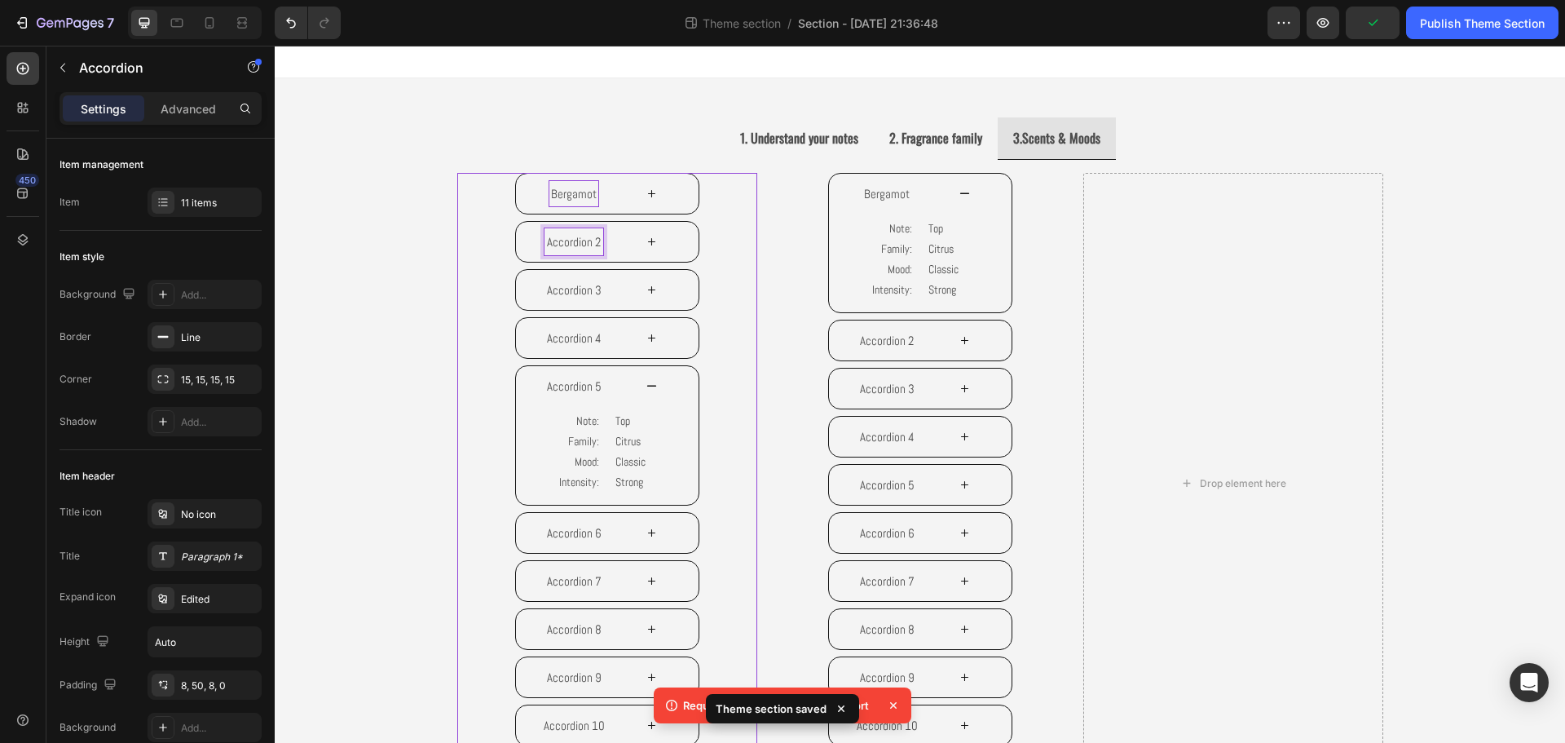
click at [646, 241] on icon at bounding box center [652, 242] width 12 height 12
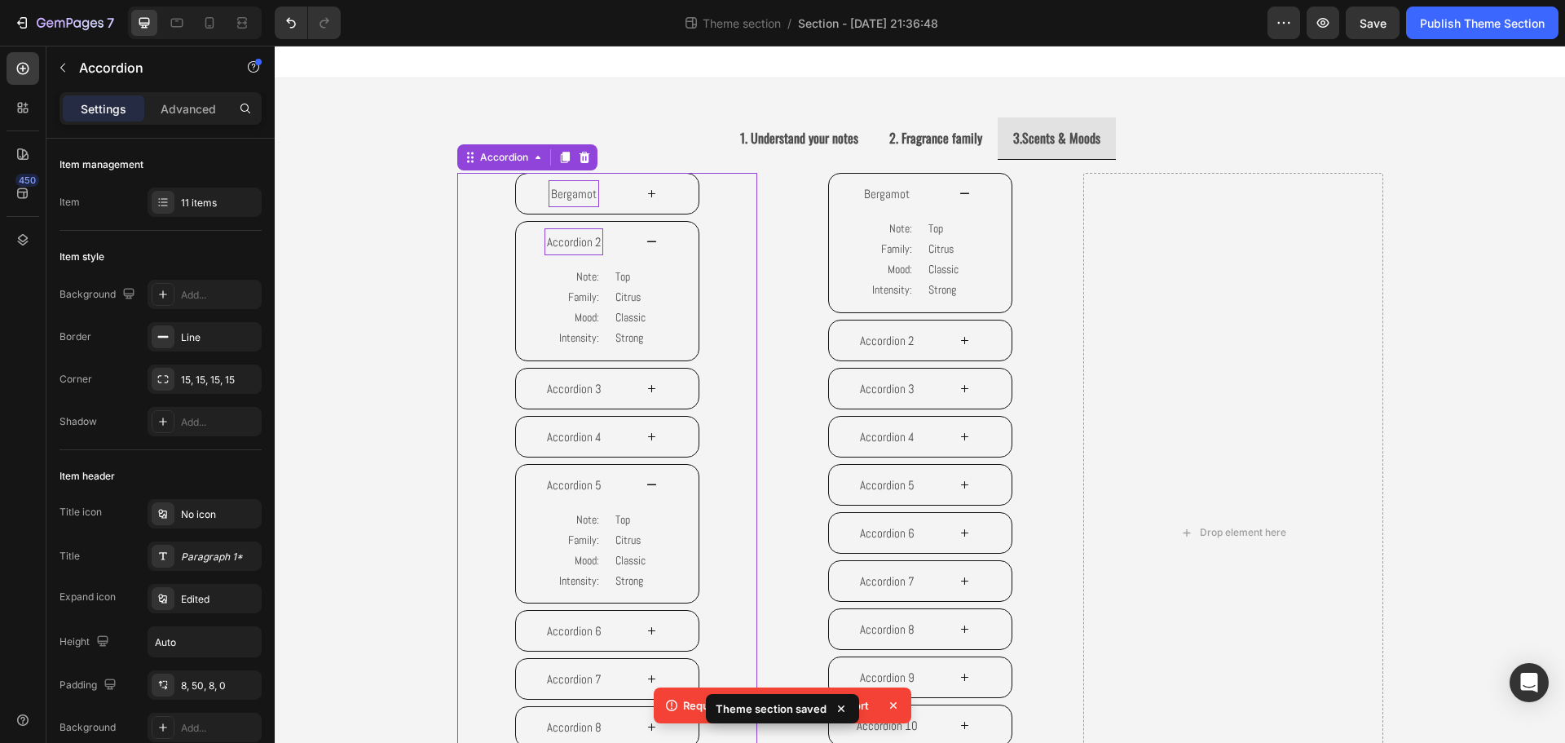
click at [646, 246] on icon at bounding box center [652, 242] width 12 height 12
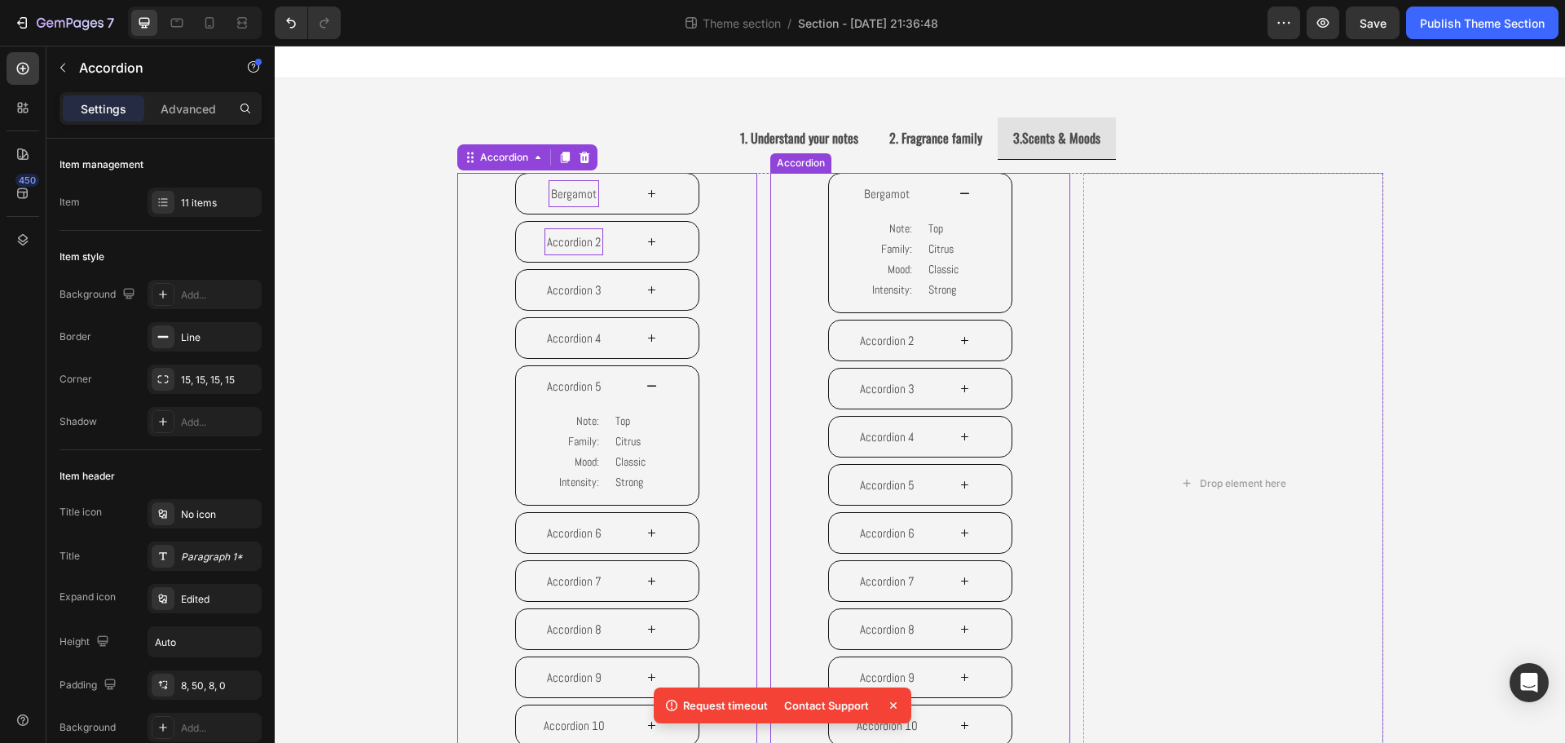
click at [782, 182] on div "Bergamot Note: Family: Mood: Intensity: Text Block Top Citrus Classic Strong Te…" at bounding box center [920, 483] width 300 height 621
click at [874, 159] on icon at bounding box center [877, 157] width 9 height 11
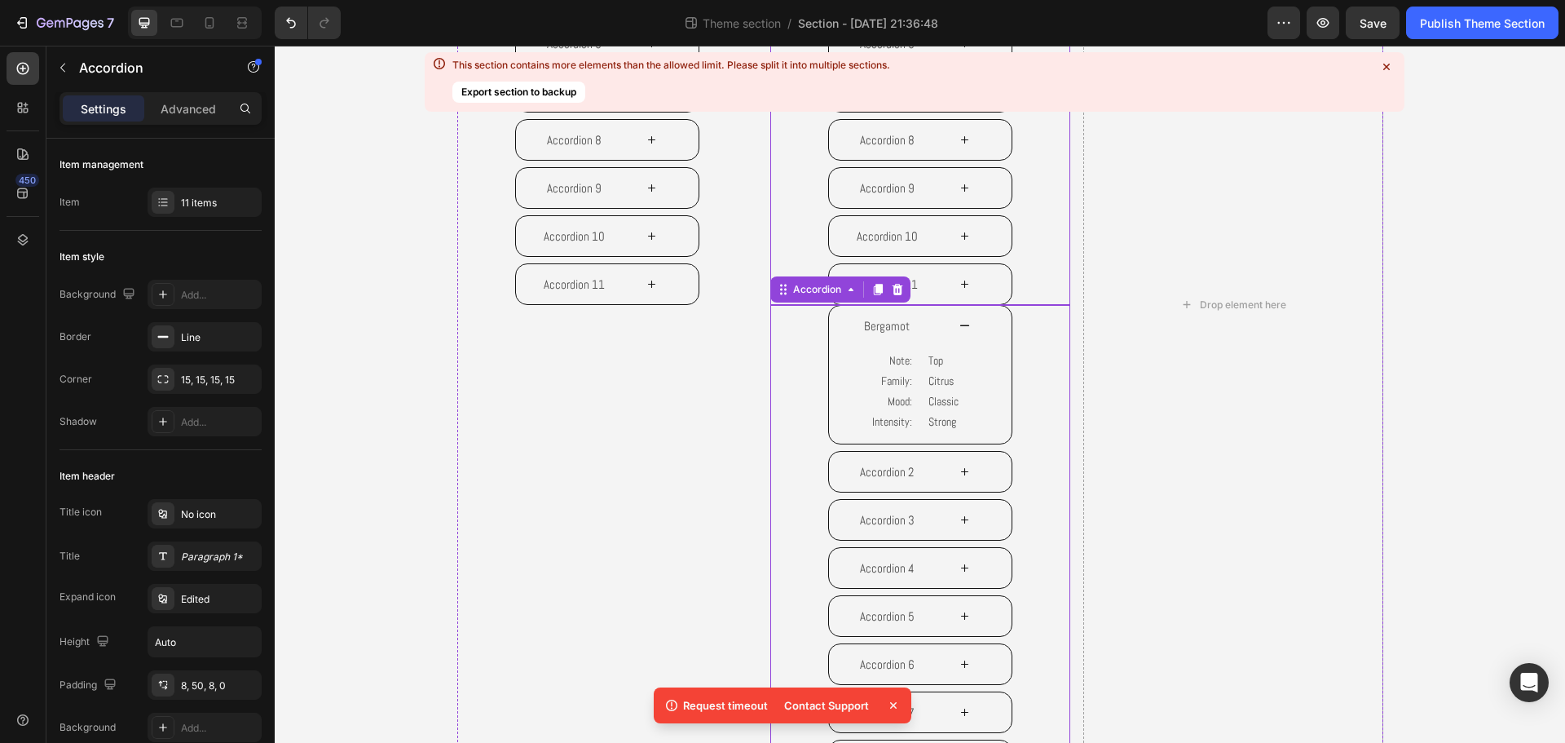
scroll to position [447, 0]
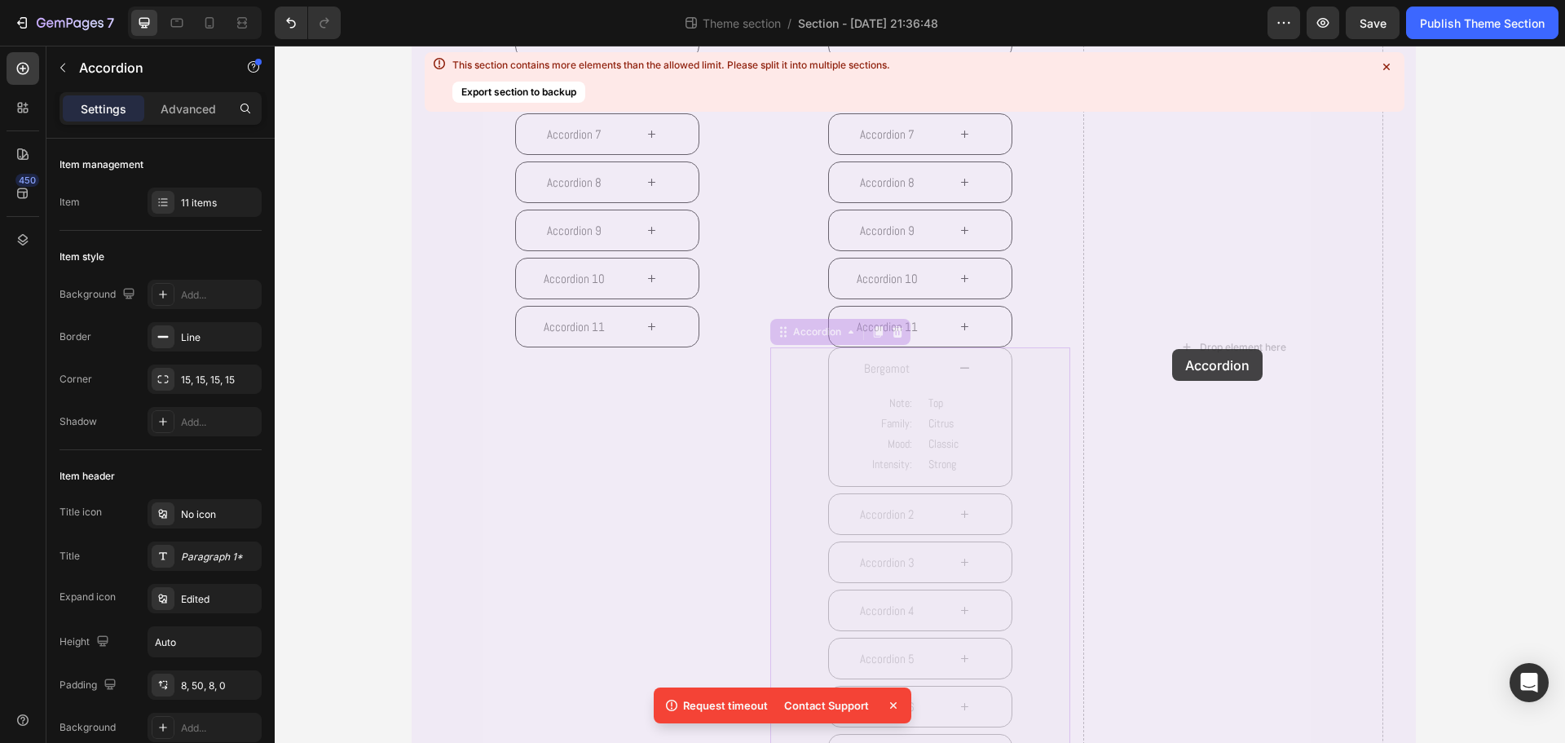
drag, startPoint x: 796, startPoint y: 337, endPoint x: 1161, endPoint y: 346, distance: 365.3
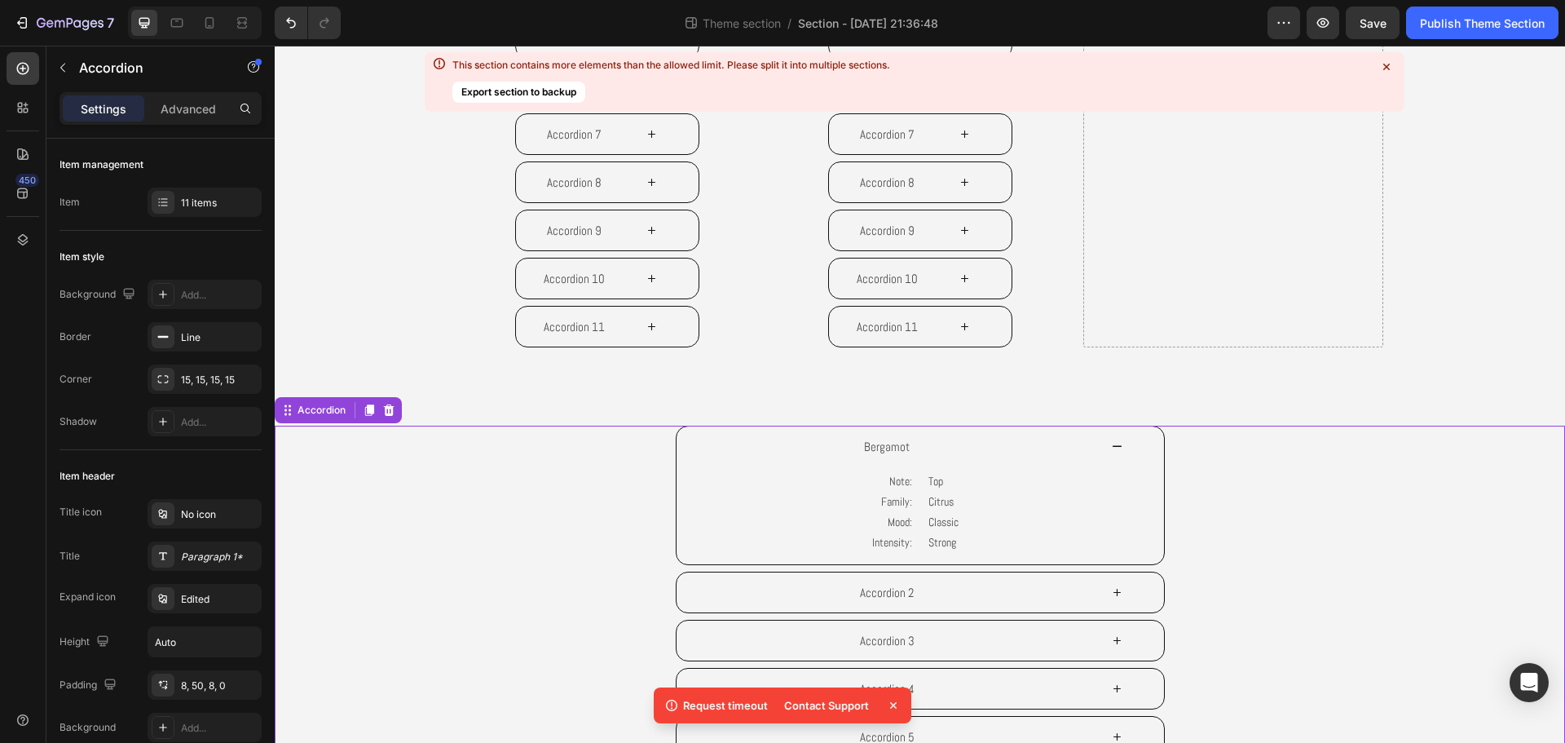
click at [390, 415] on icon at bounding box center [389, 408] width 11 height 11
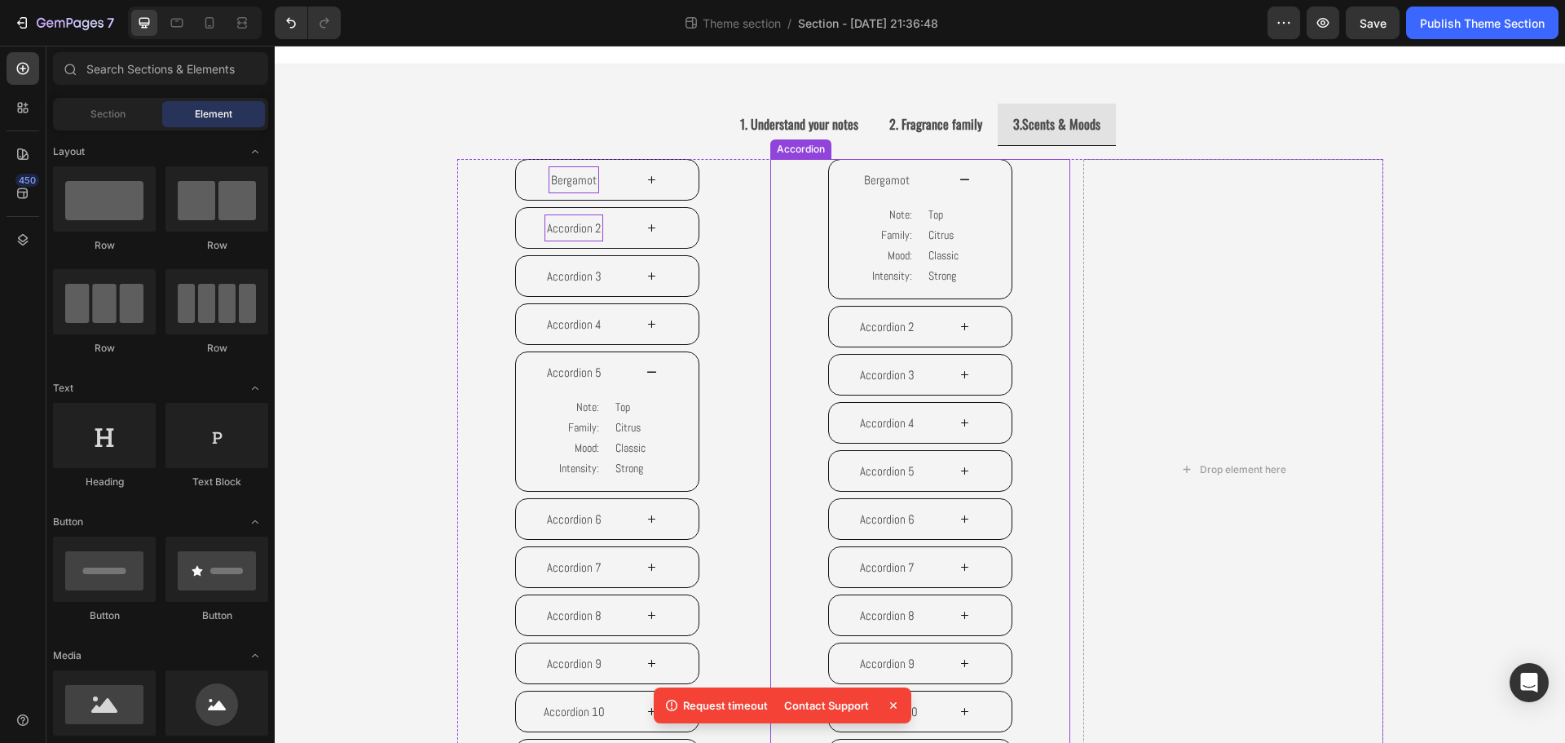
scroll to position [0, 0]
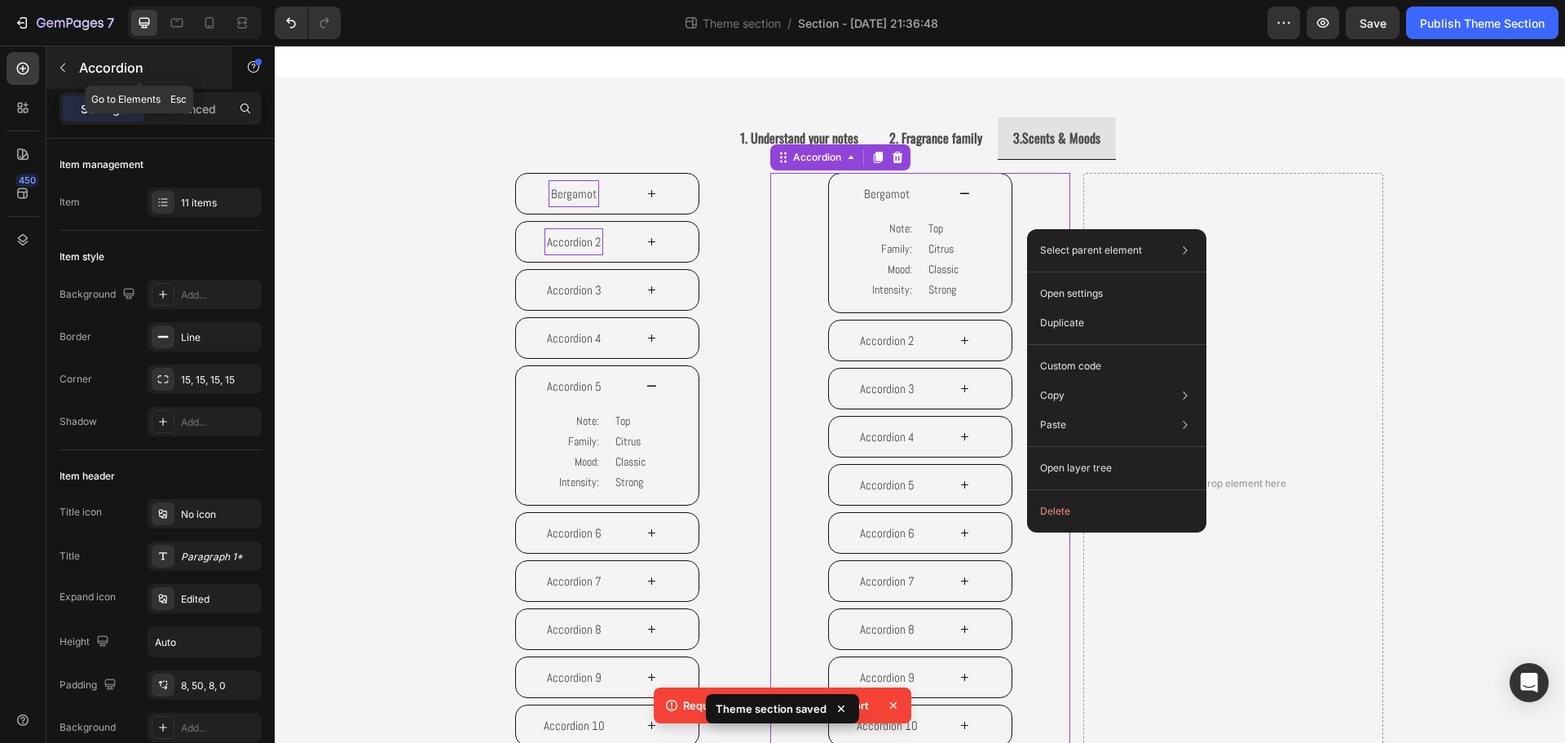
click at [77, 73] on div "Accordion" at bounding box center [139, 67] width 186 height 42
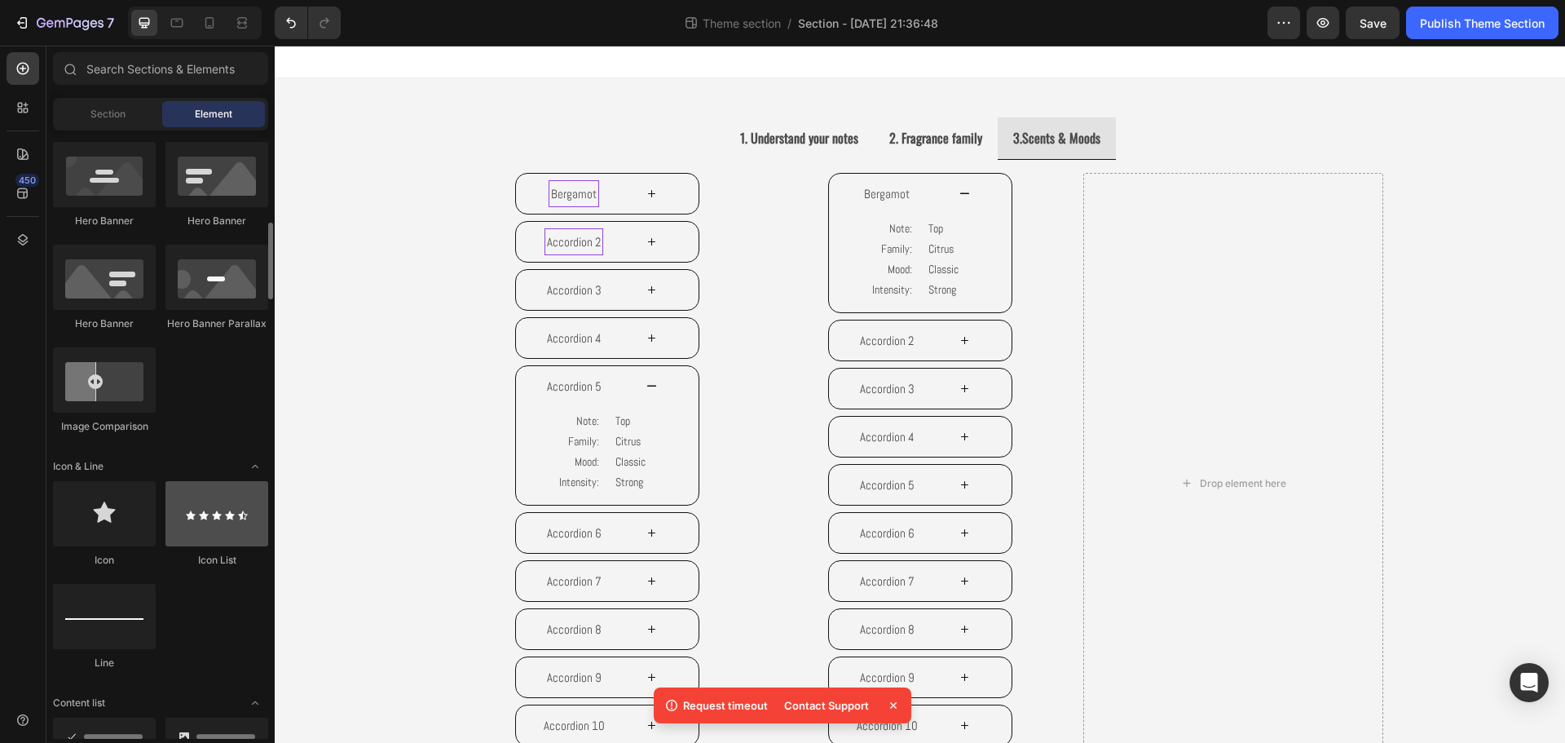
scroll to position [978, 0]
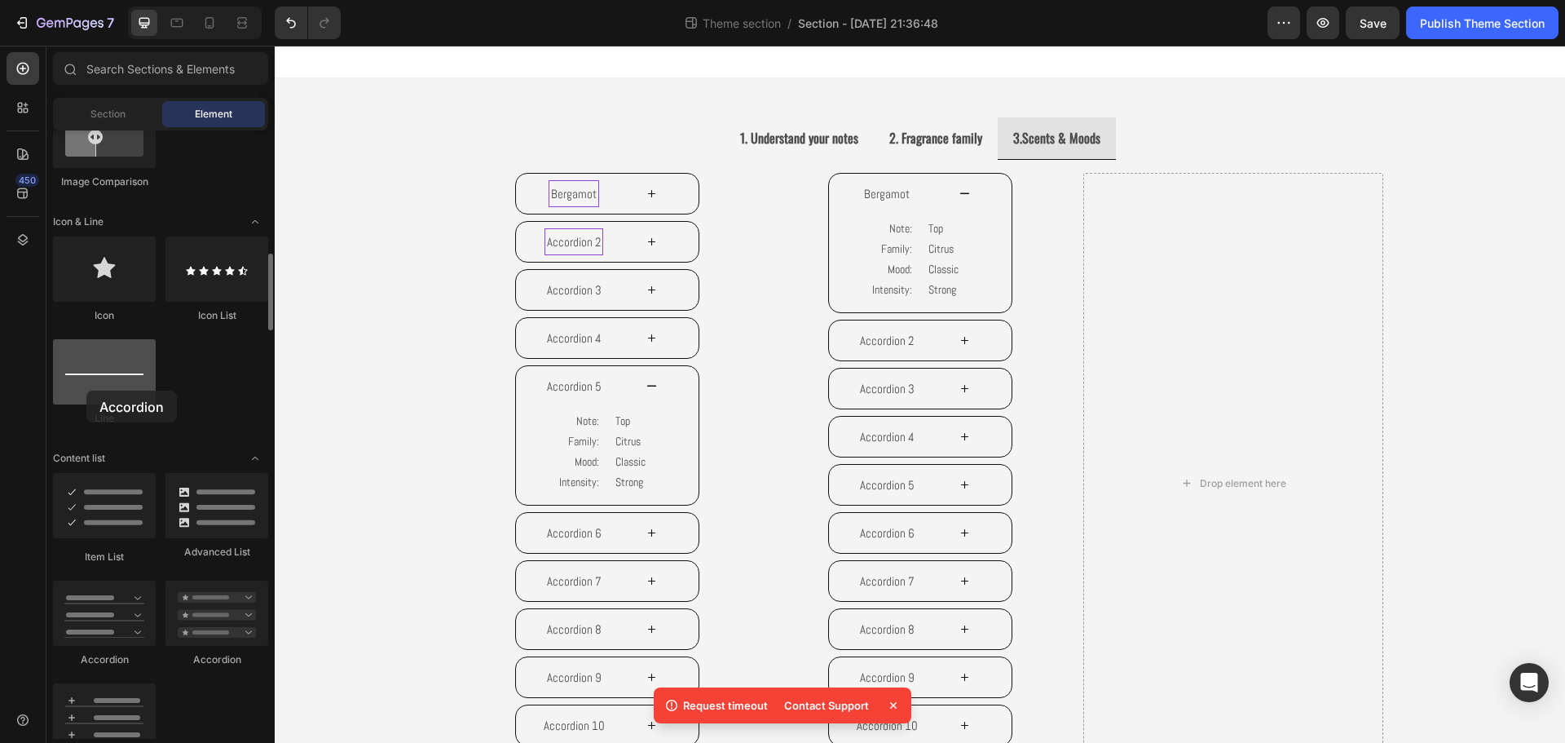
drag, startPoint x: 77, startPoint y: 718, endPoint x: 86, endPoint y: 390, distance: 327.8
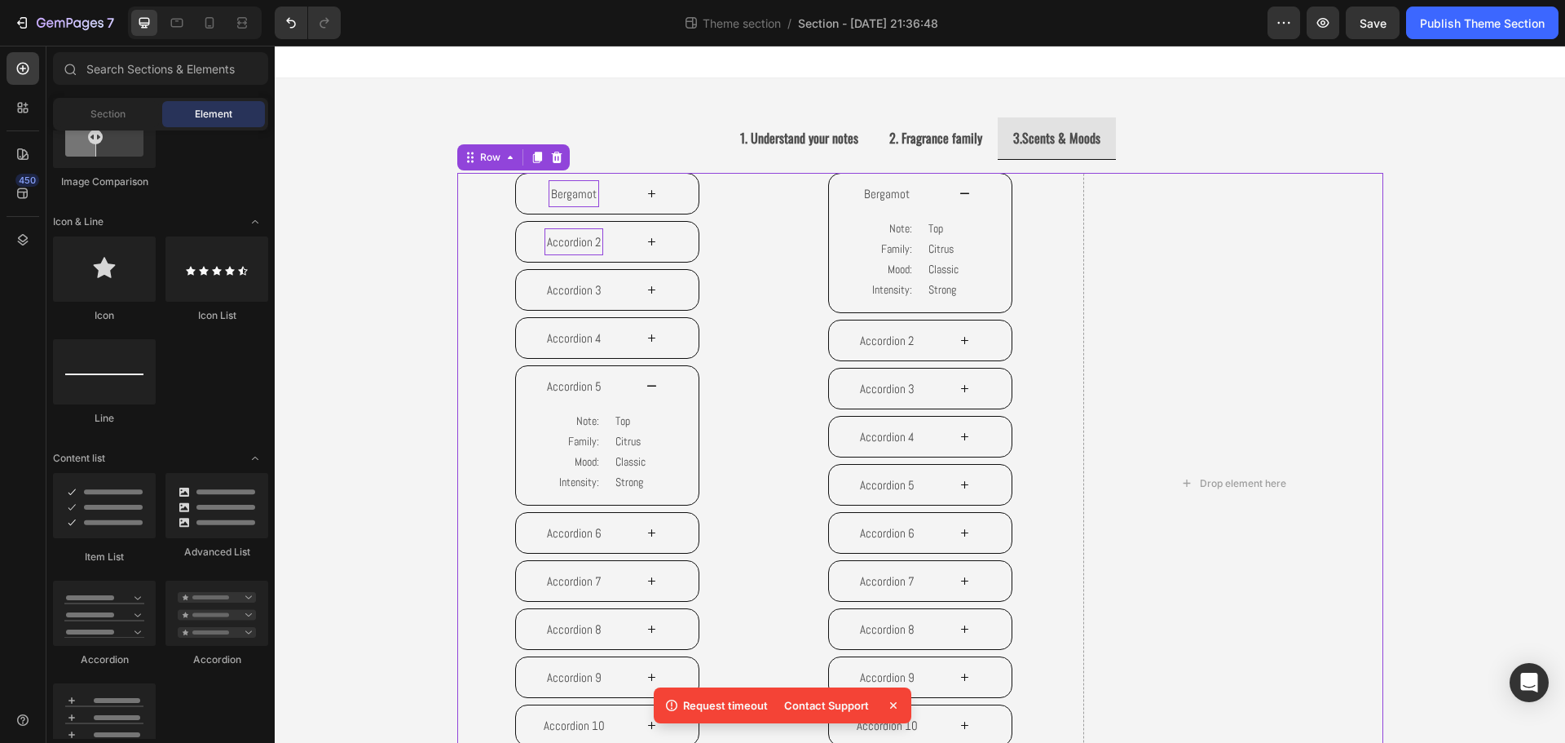
click at [1068, 259] on div "Bergamot Accordion 2 Accordion 3 Accordion 4 Accordion 5 Note: Family: Mood: In…" at bounding box center [920, 483] width 926 height 621
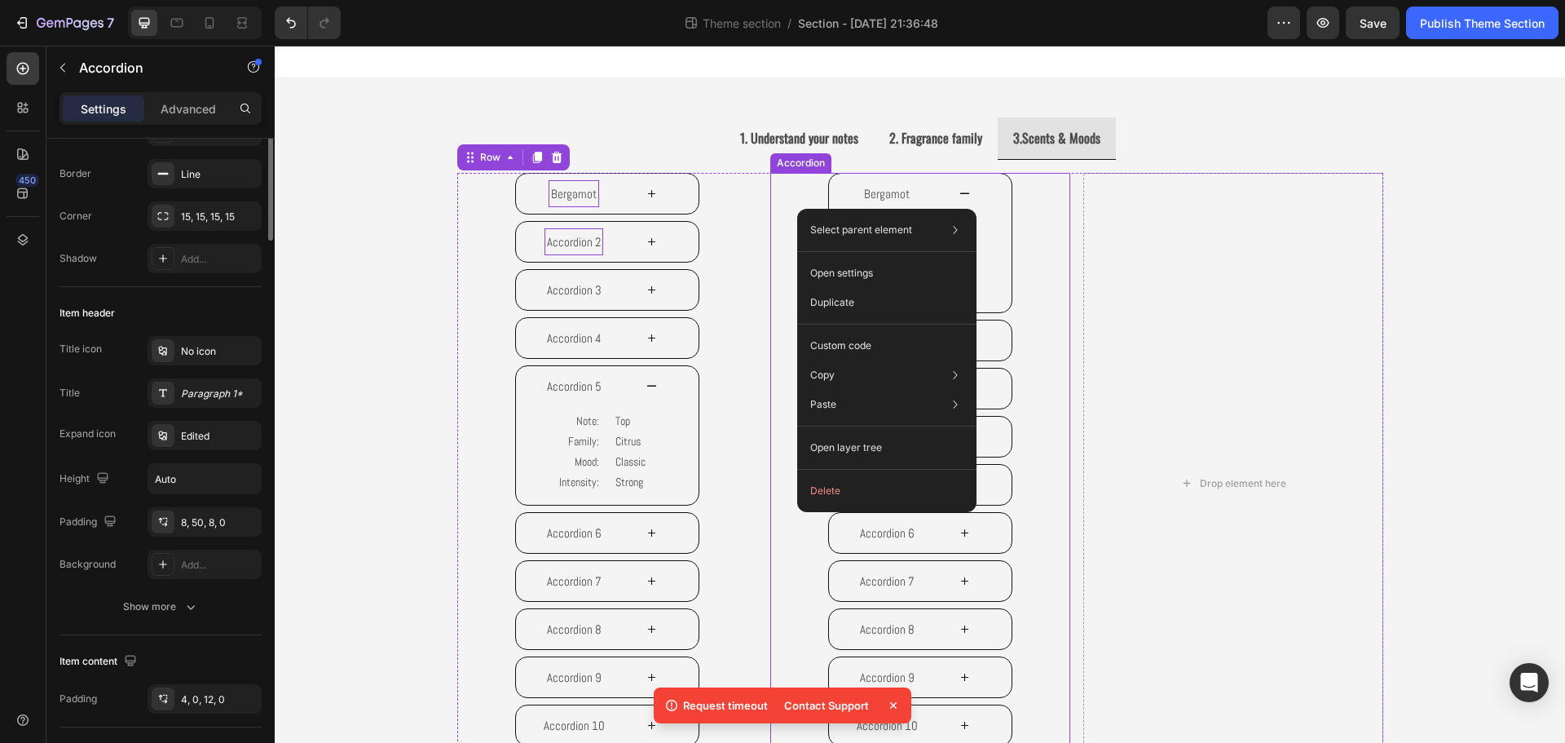
scroll to position [0, 0]
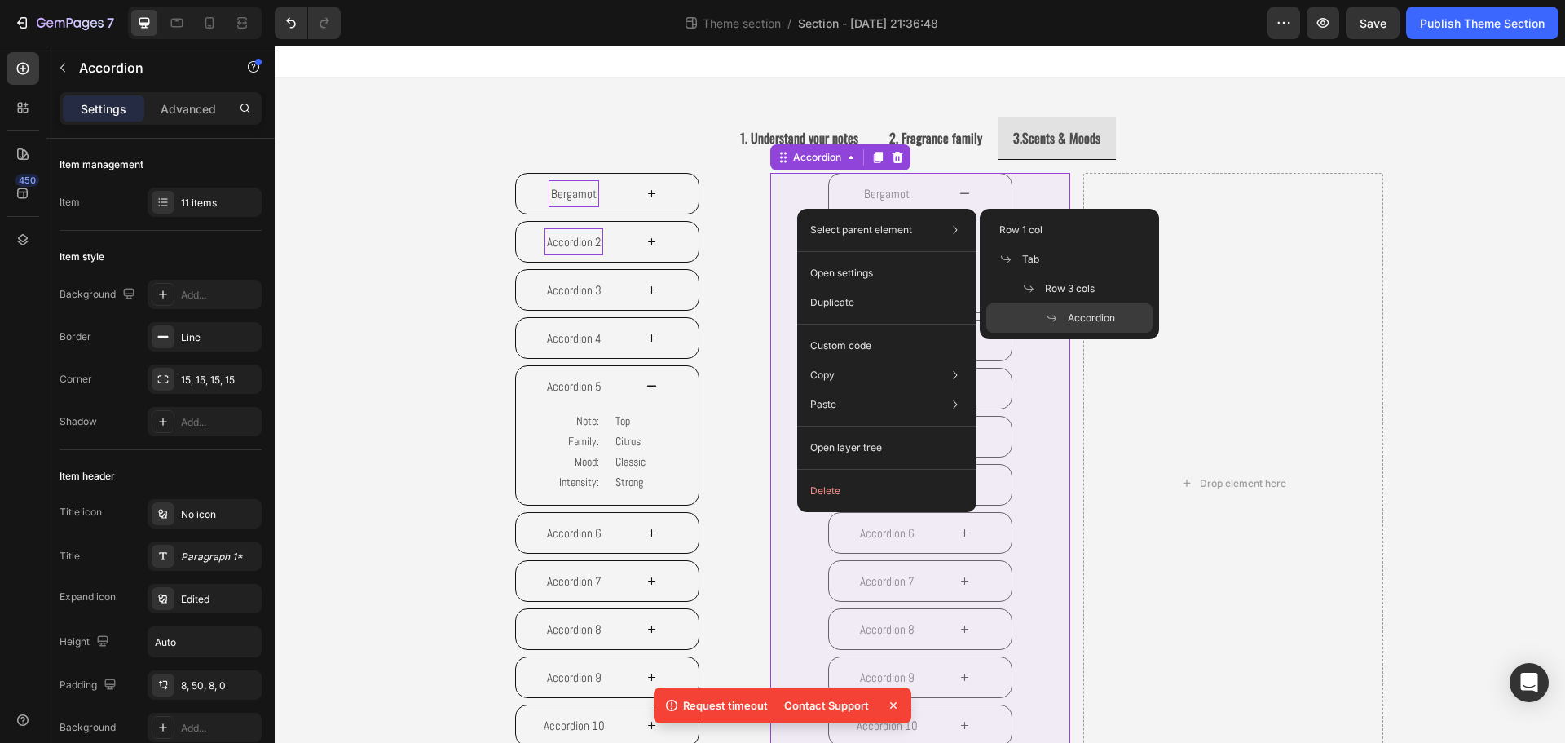
click at [1057, 315] on icon at bounding box center [1051, 317] width 13 height 13
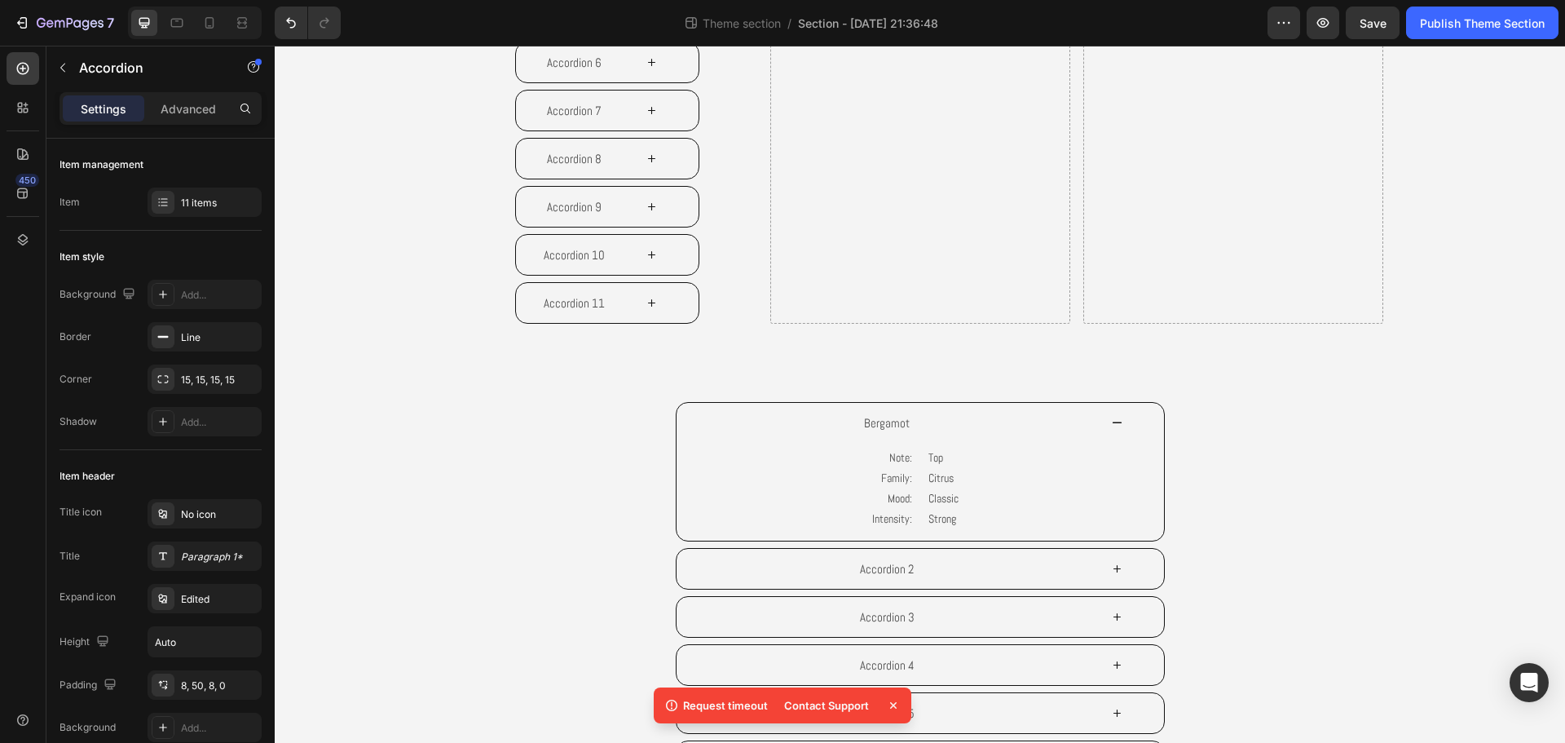
scroll to position [489, 0]
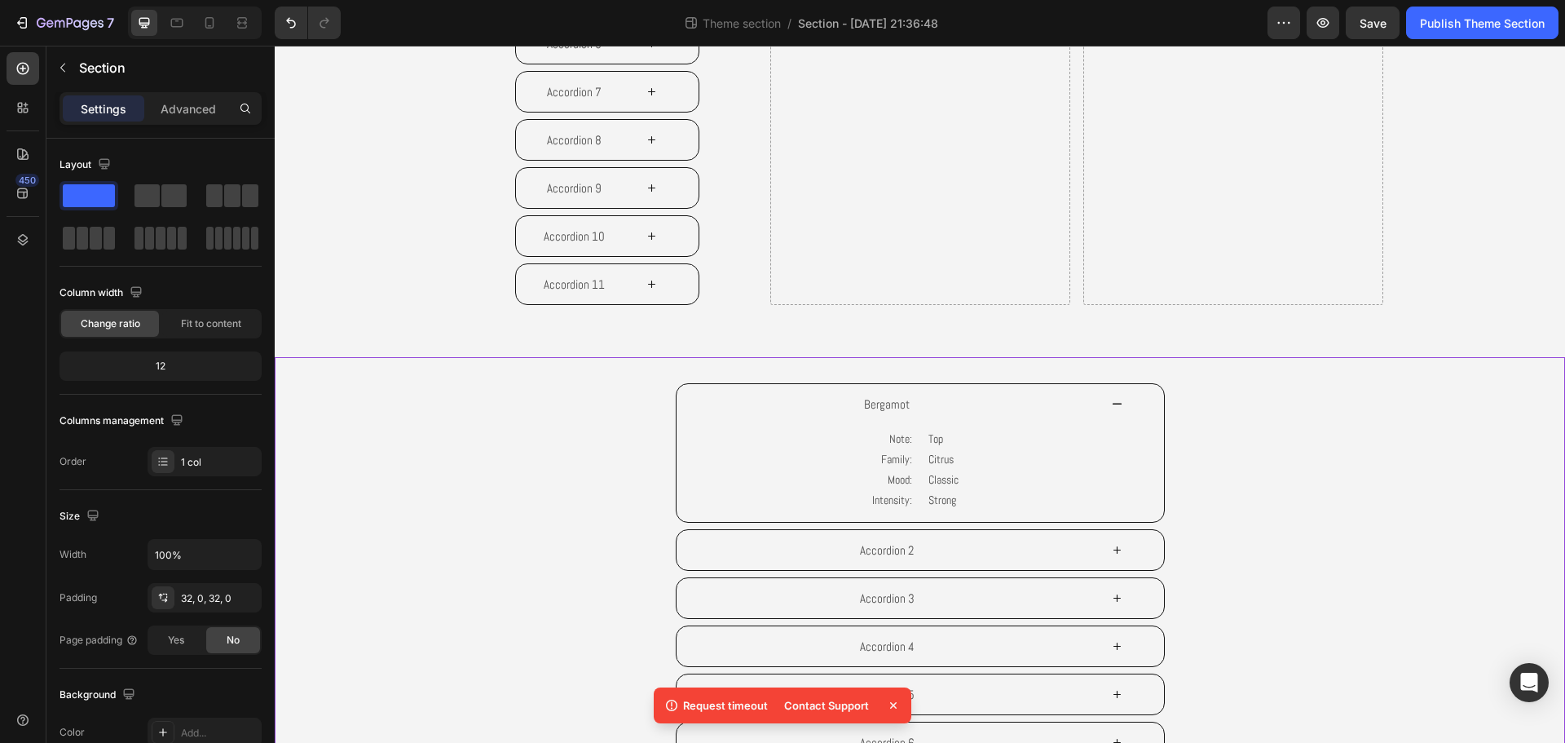
click at [703, 361] on div "Bergamot Note: Family: Mood: Intensity: Text Block Top Citrus Classic Strong Te…" at bounding box center [920, 693] width 1290 height 673
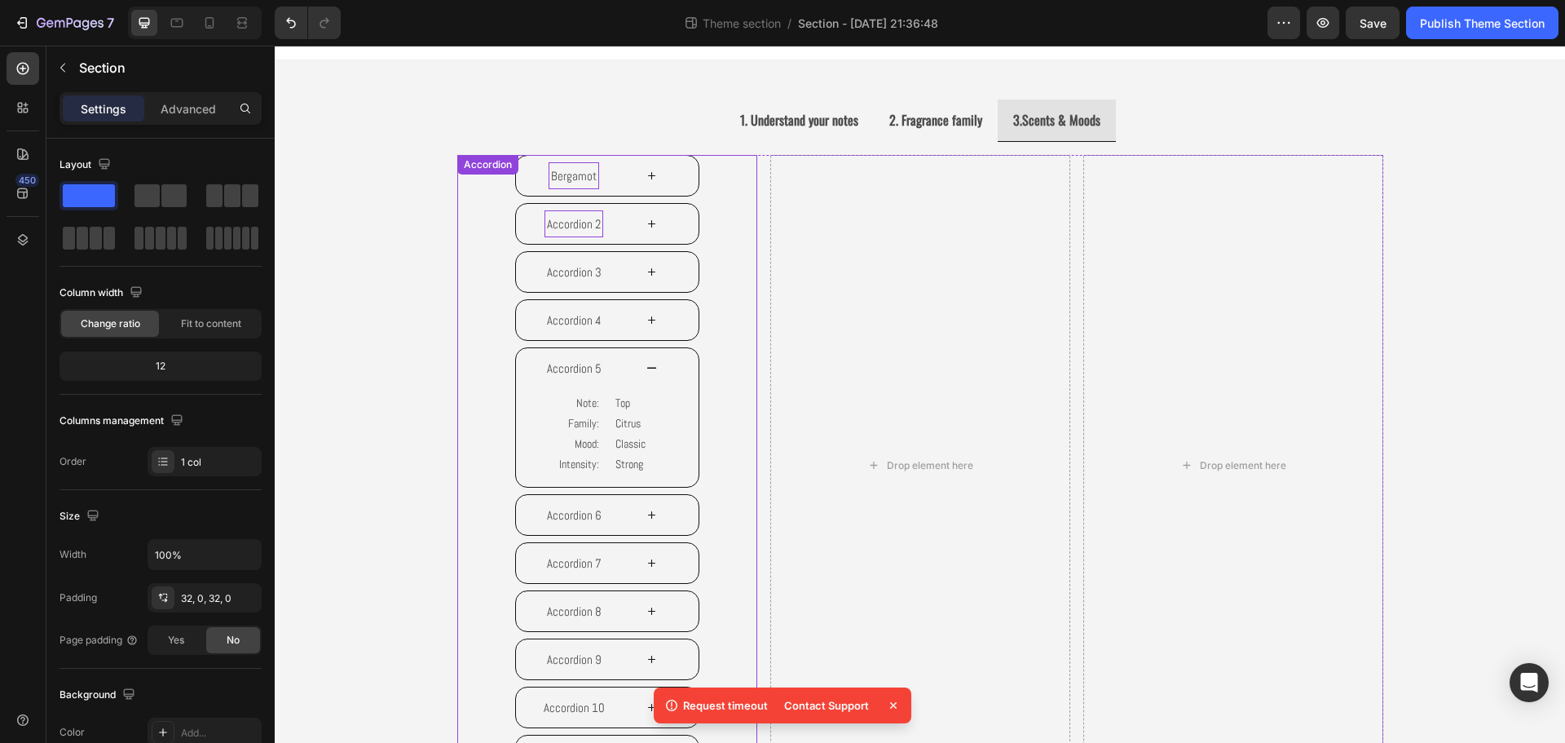
scroll to position [0, 0]
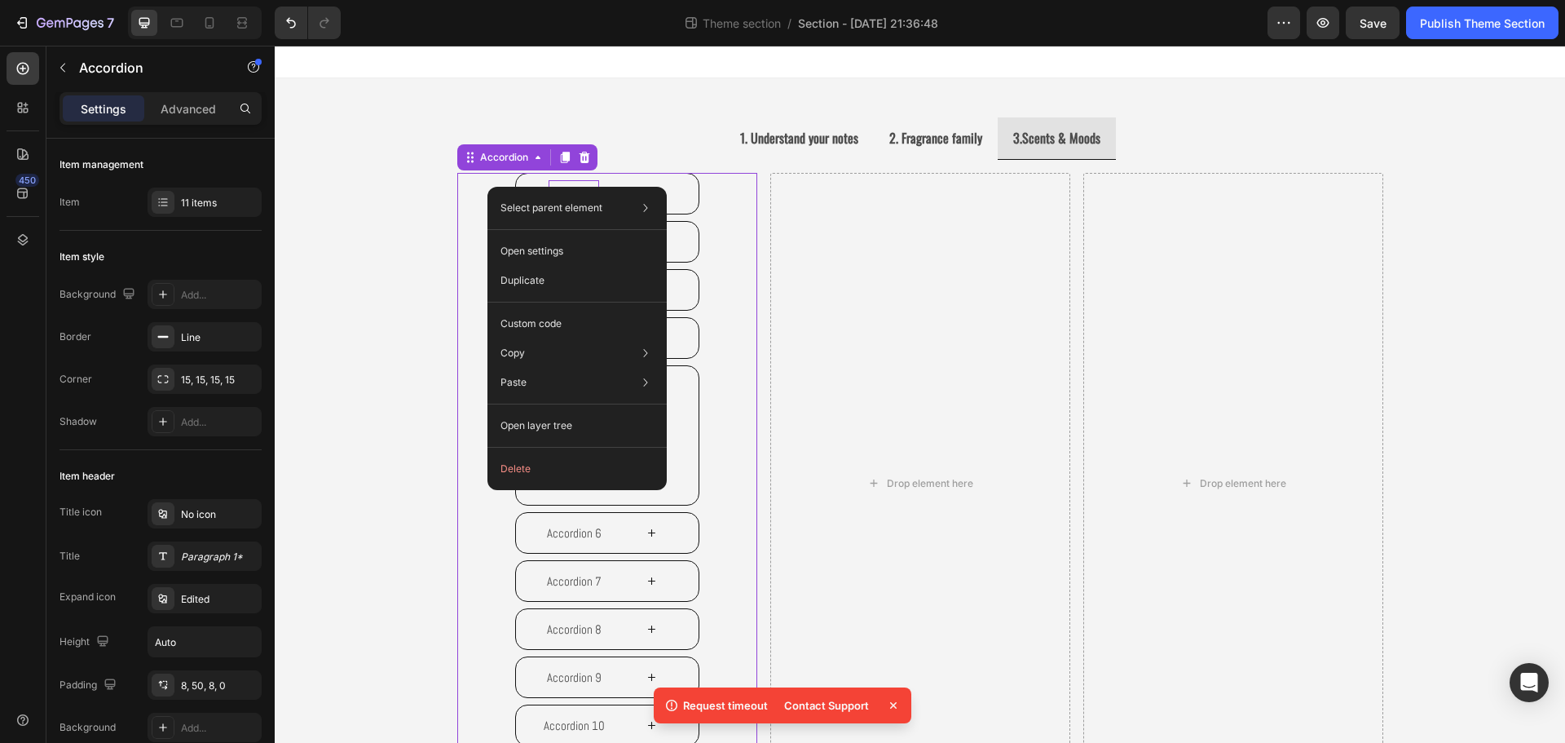
click at [565, 161] on div at bounding box center [565, 158] width 20 height 20
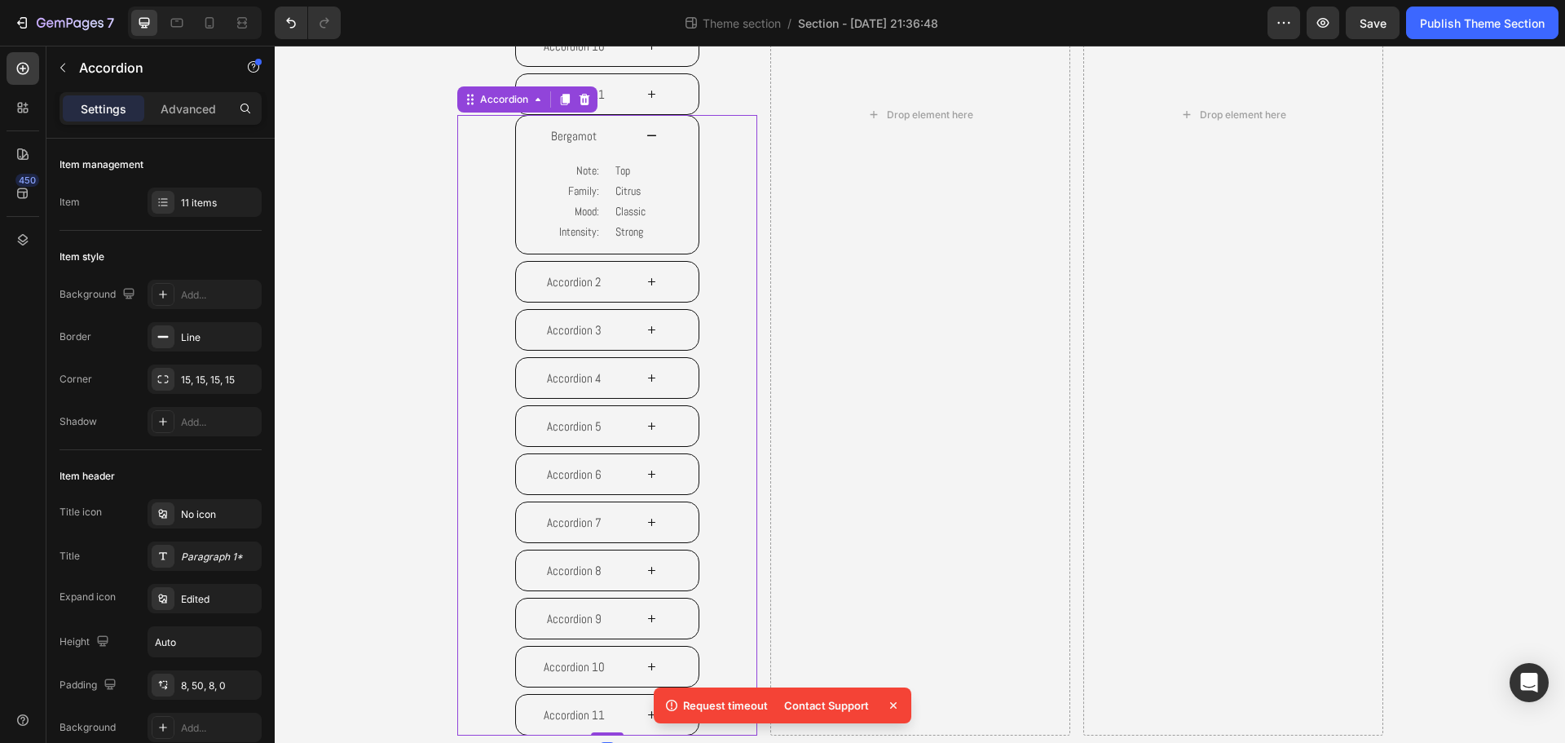
scroll to position [691, 0]
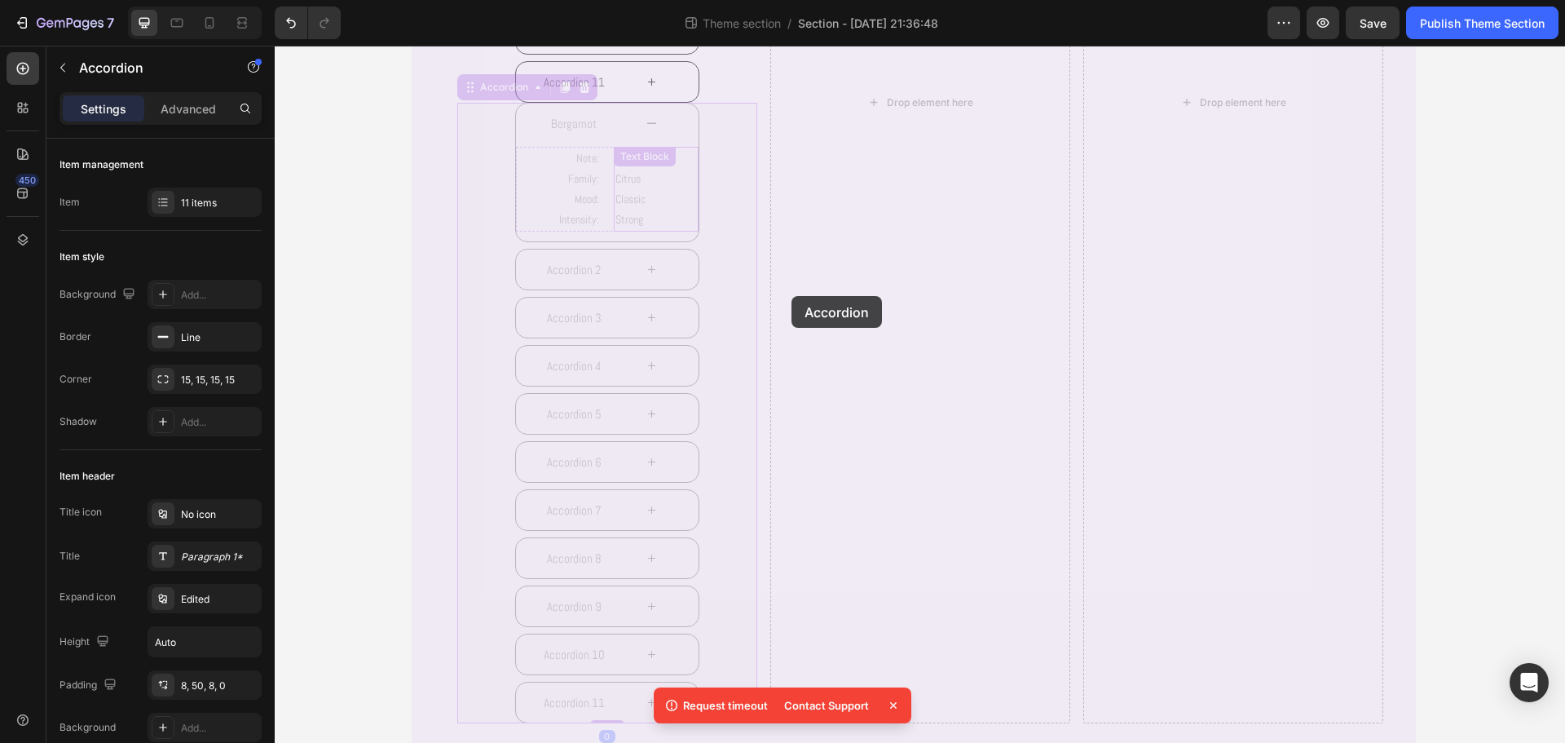
drag, startPoint x: 481, startPoint y: 92, endPoint x: 783, endPoint y: 324, distance: 381.3
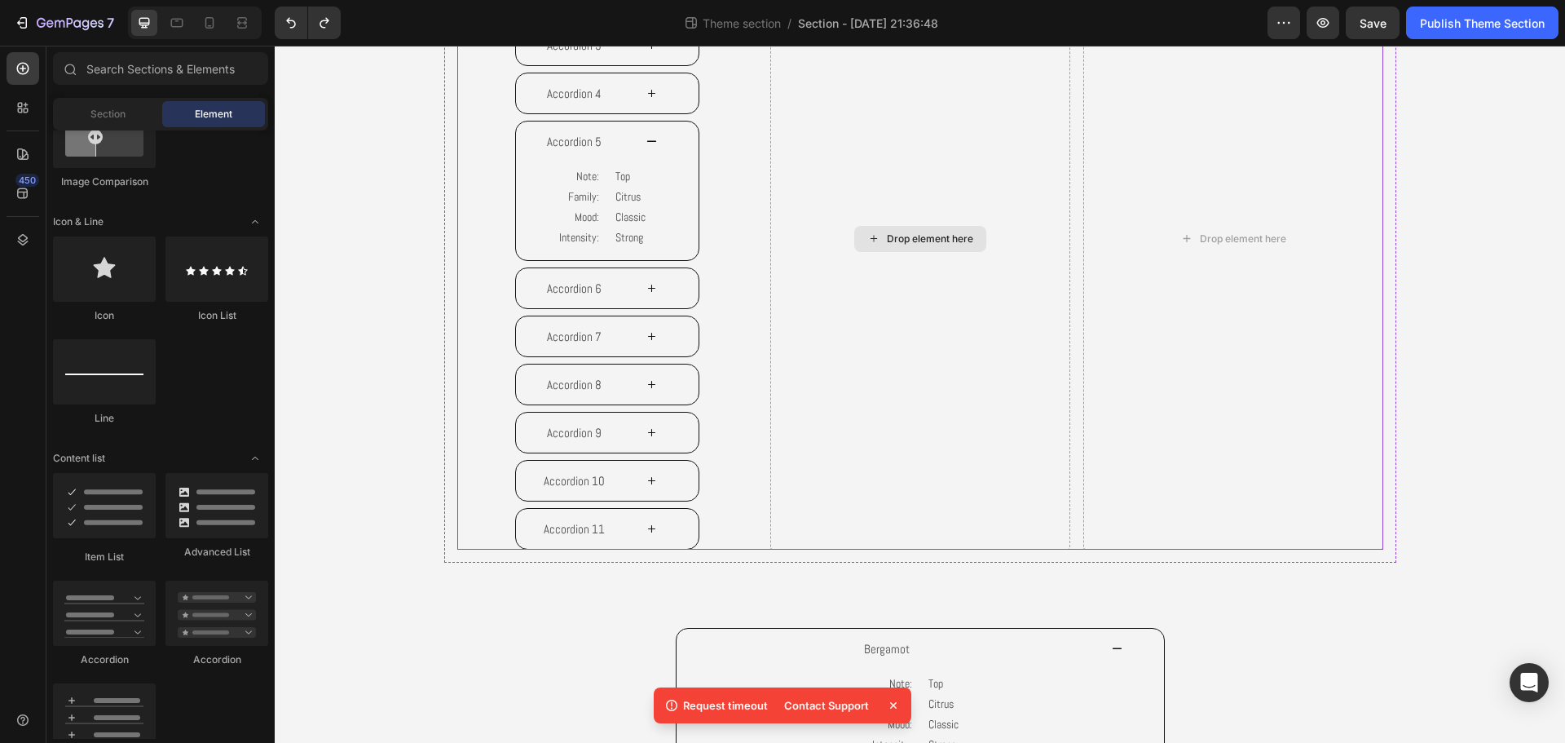
scroll to position [447, 0]
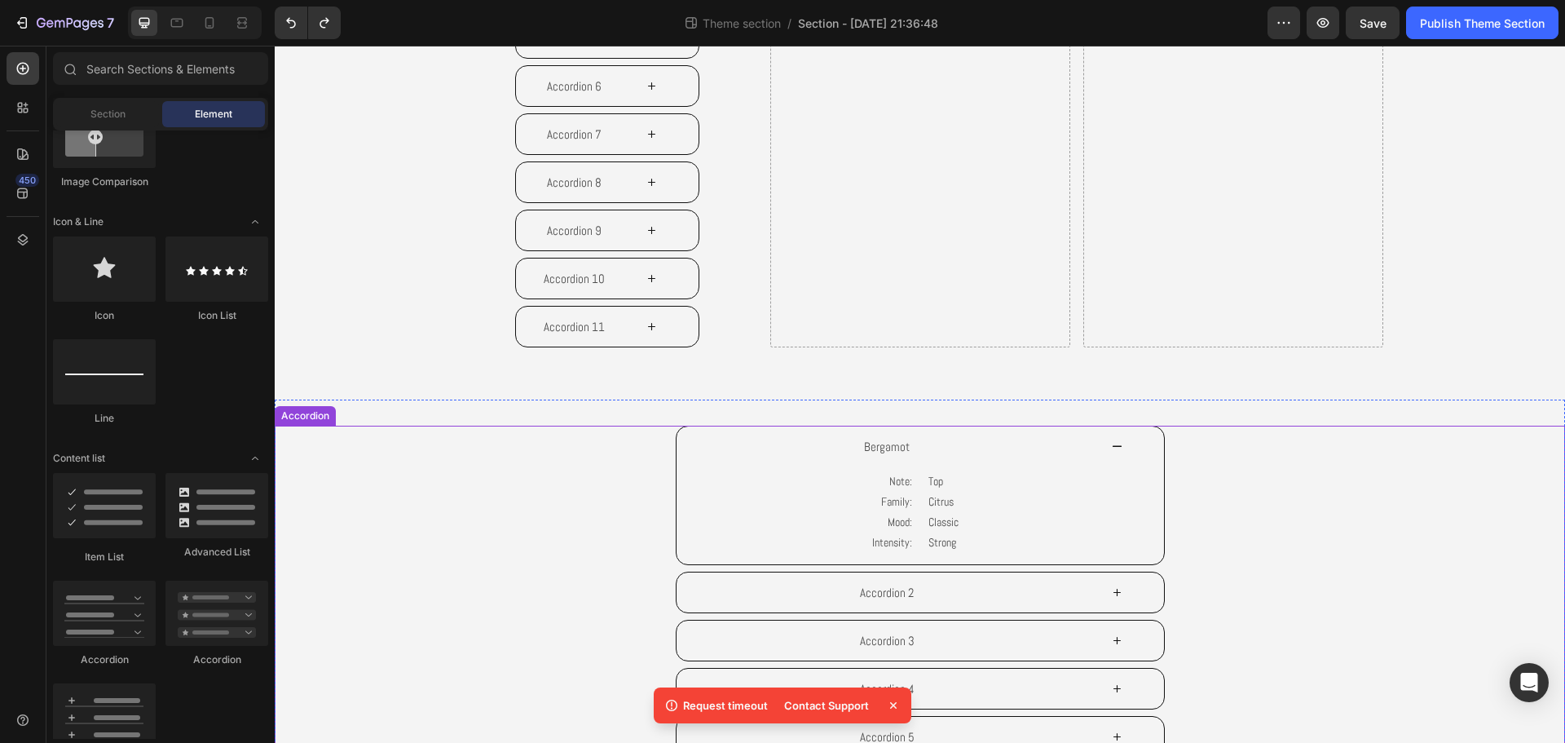
click at [382, 454] on div "Bergamot Note: Family: Mood: Intensity: Text Block Top Citrus Classic Strong Te…" at bounding box center [920, 495] width 1175 height 140
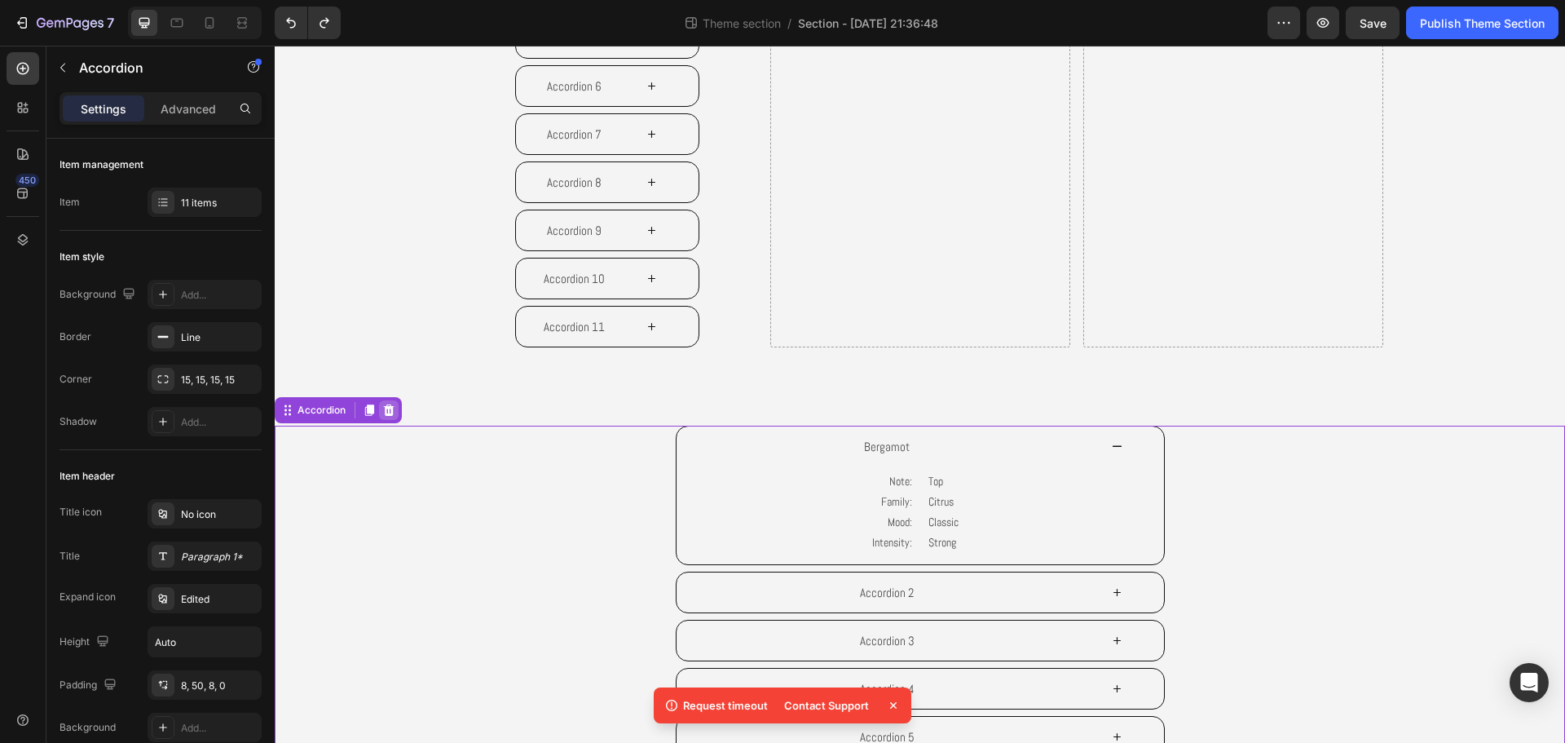
click at [389, 411] on icon at bounding box center [389, 408] width 11 height 11
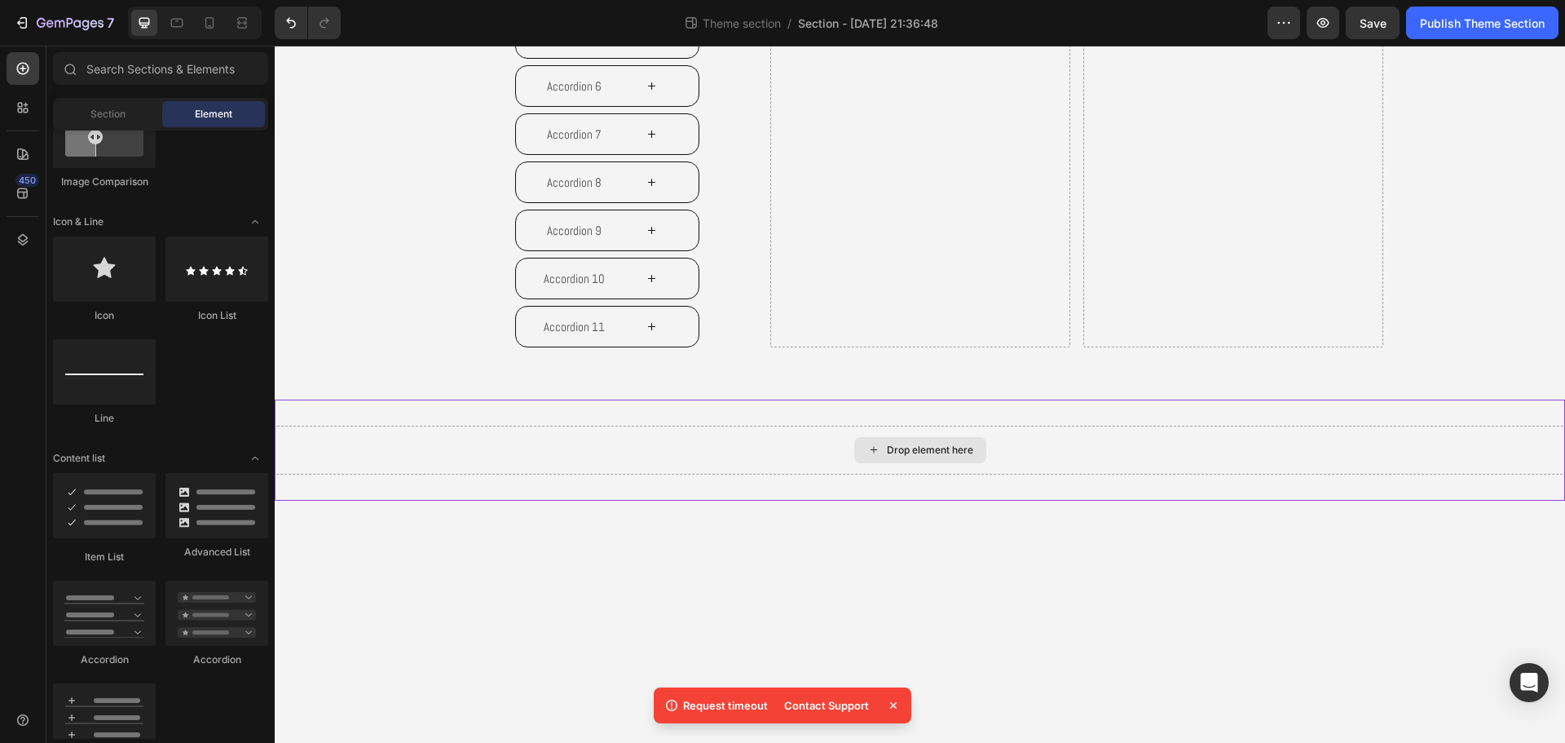
click at [613, 455] on div "Drop element here" at bounding box center [920, 449] width 1290 height 49
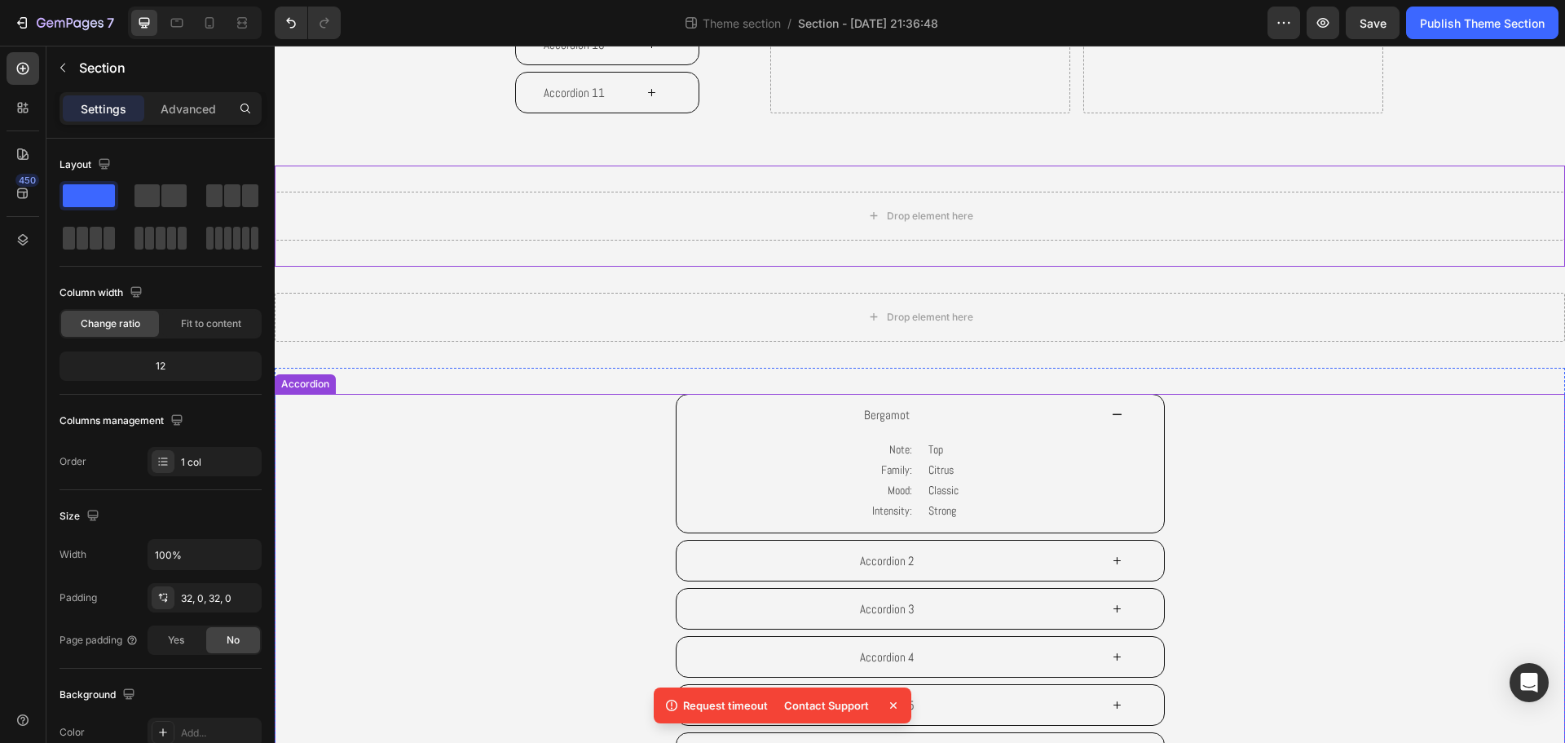
scroll to position [691, 0]
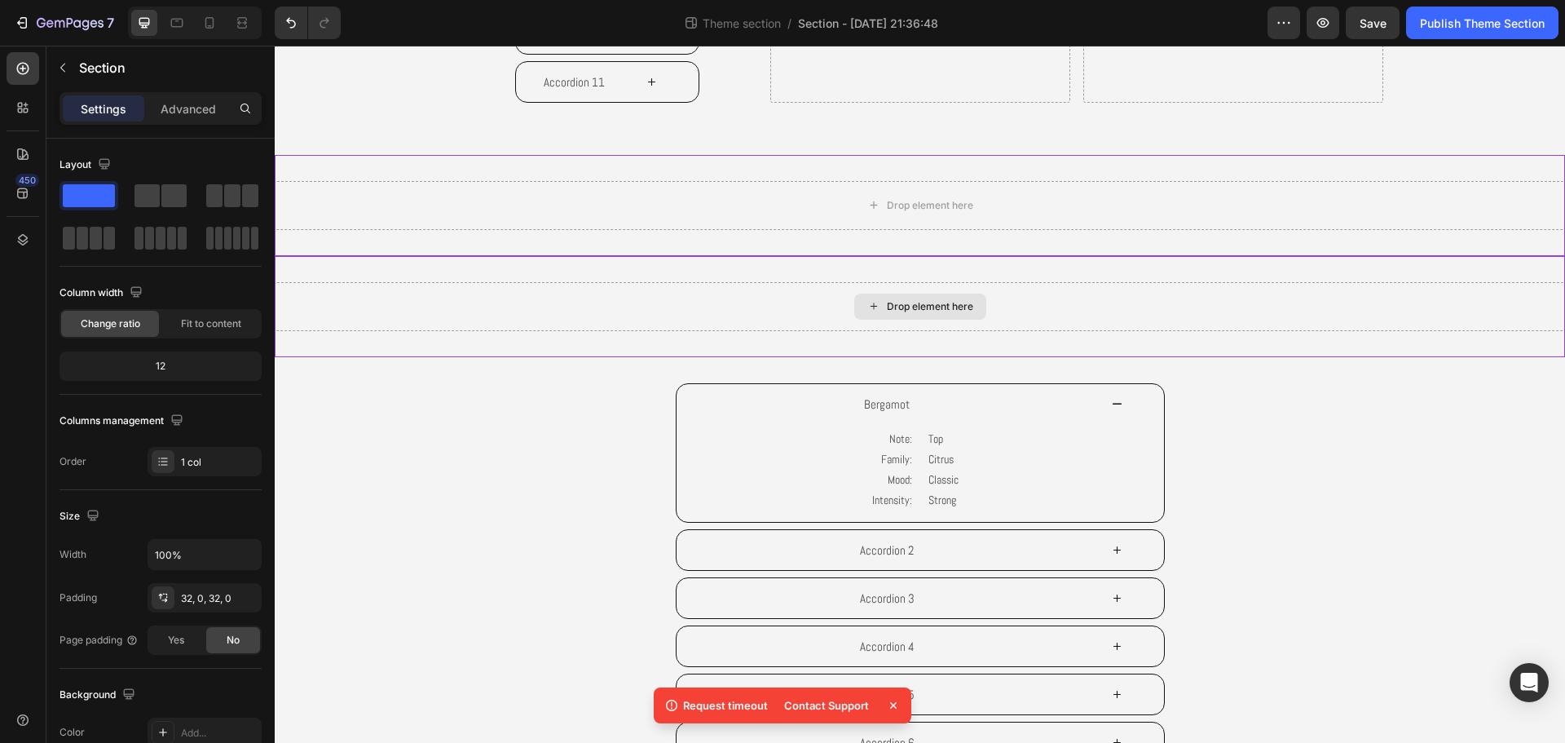
click at [1037, 320] on div "Drop element here" at bounding box center [920, 306] width 1290 height 49
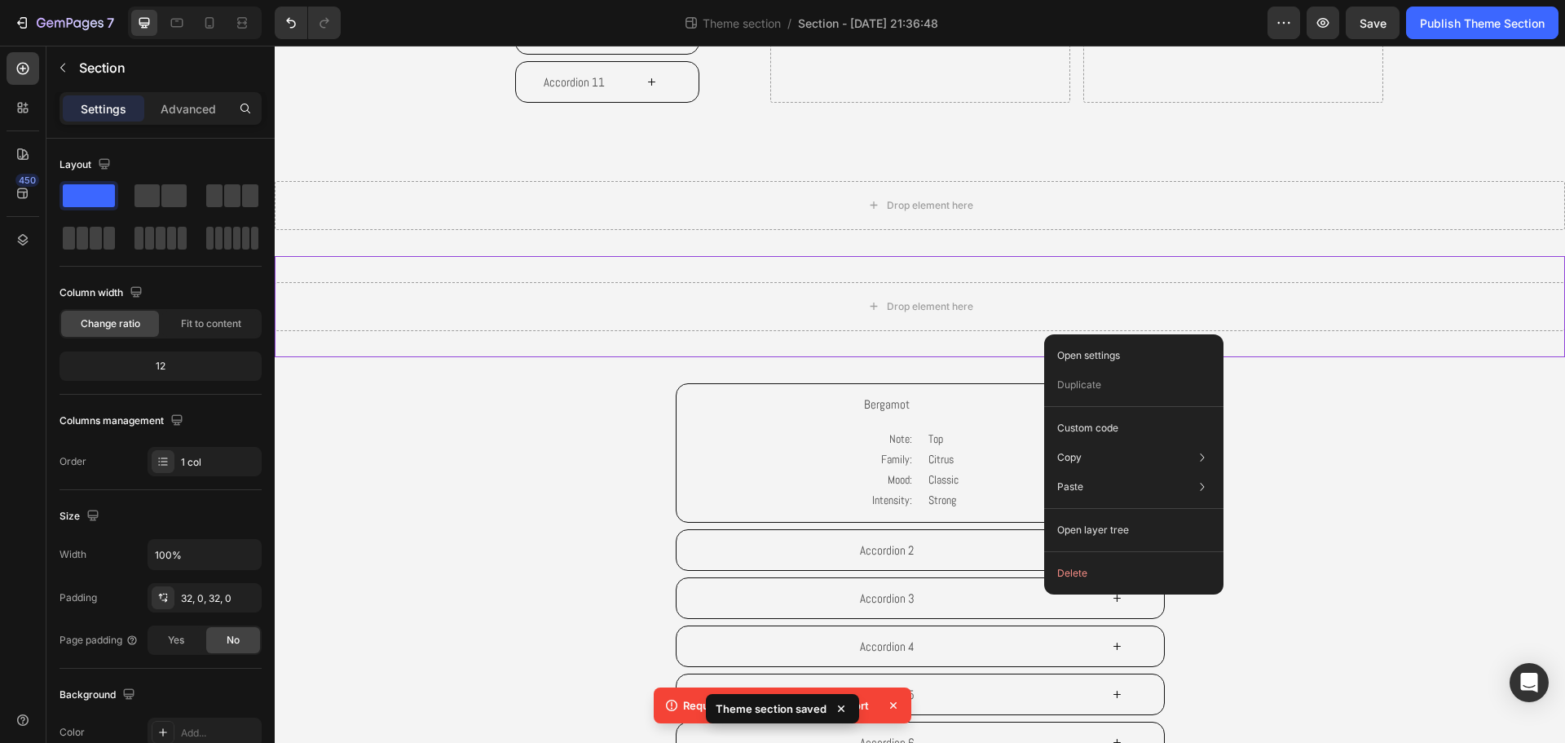
click at [1102, 584] on button "Delete" at bounding box center [1134, 572] width 166 height 29
click at [1068, 579] on button "Delete" at bounding box center [1134, 572] width 166 height 29
click at [859, 161] on div "Drop element here" at bounding box center [920, 205] width 1290 height 101
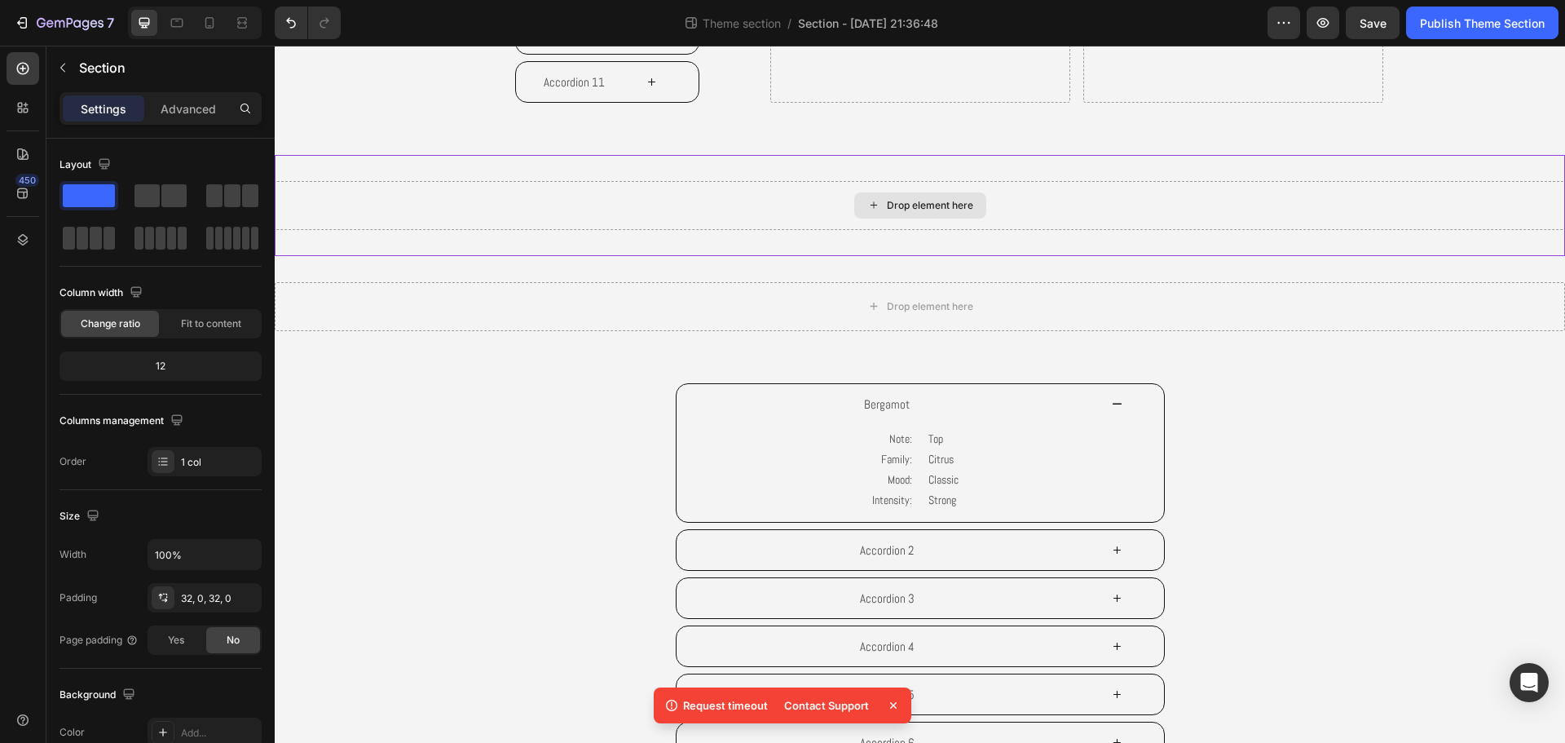
drag, startPoint x: 857, startPoint y: 165, endPoint x: 862, endPoint y: 198, distance: 33.0
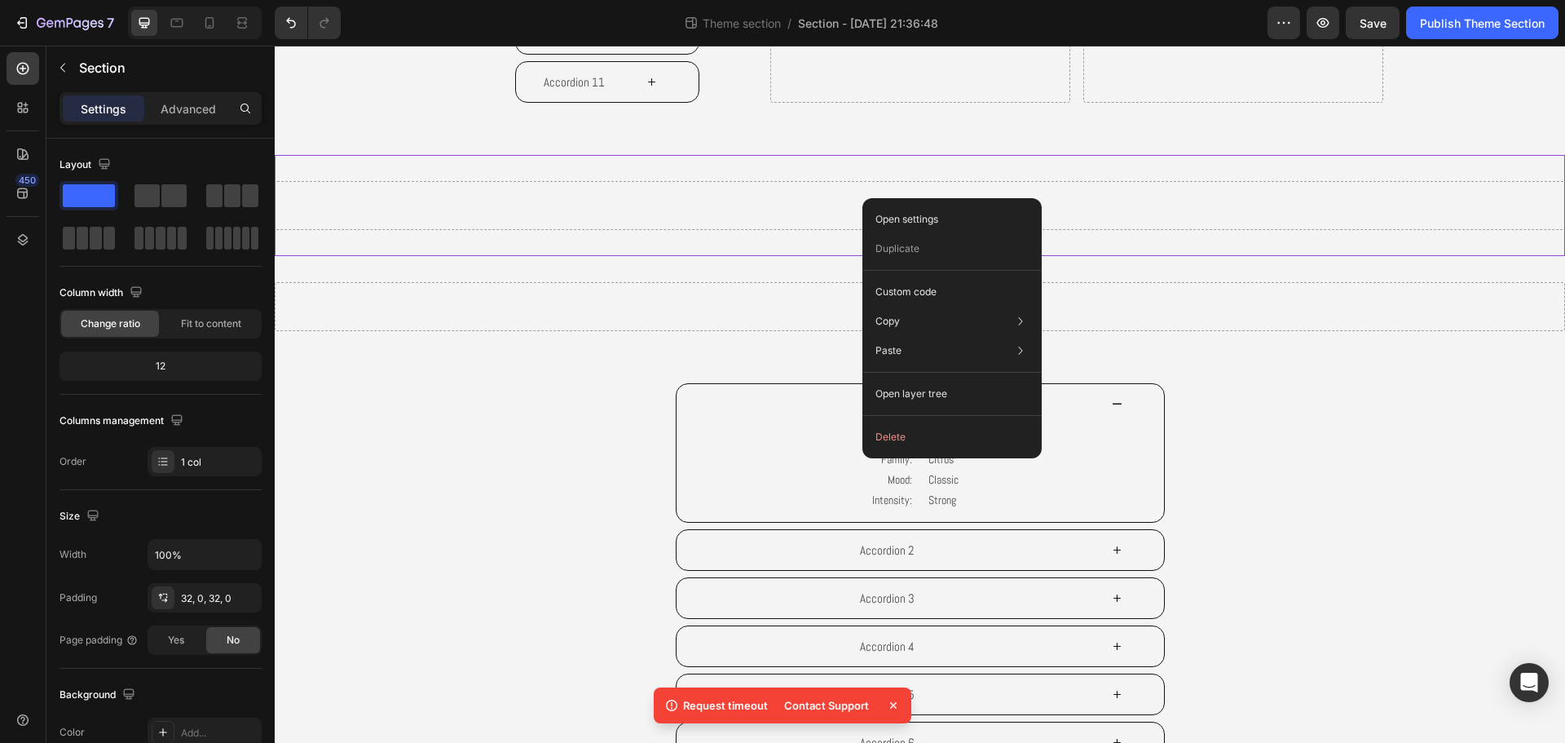
click at [883, 440] on button "Delete" at bounding box center [952, 436] width 166 height 29
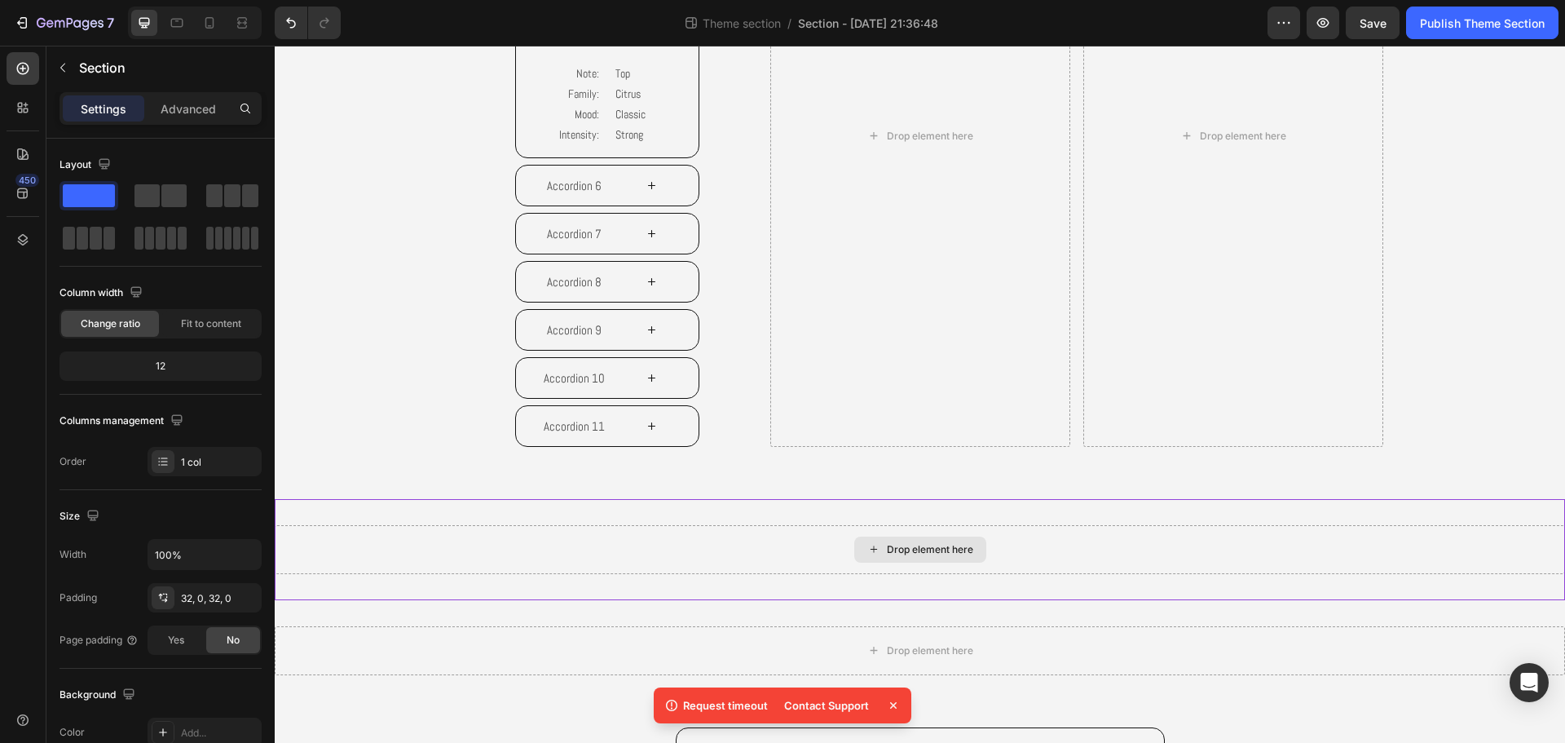
scroll to position [284, 0]
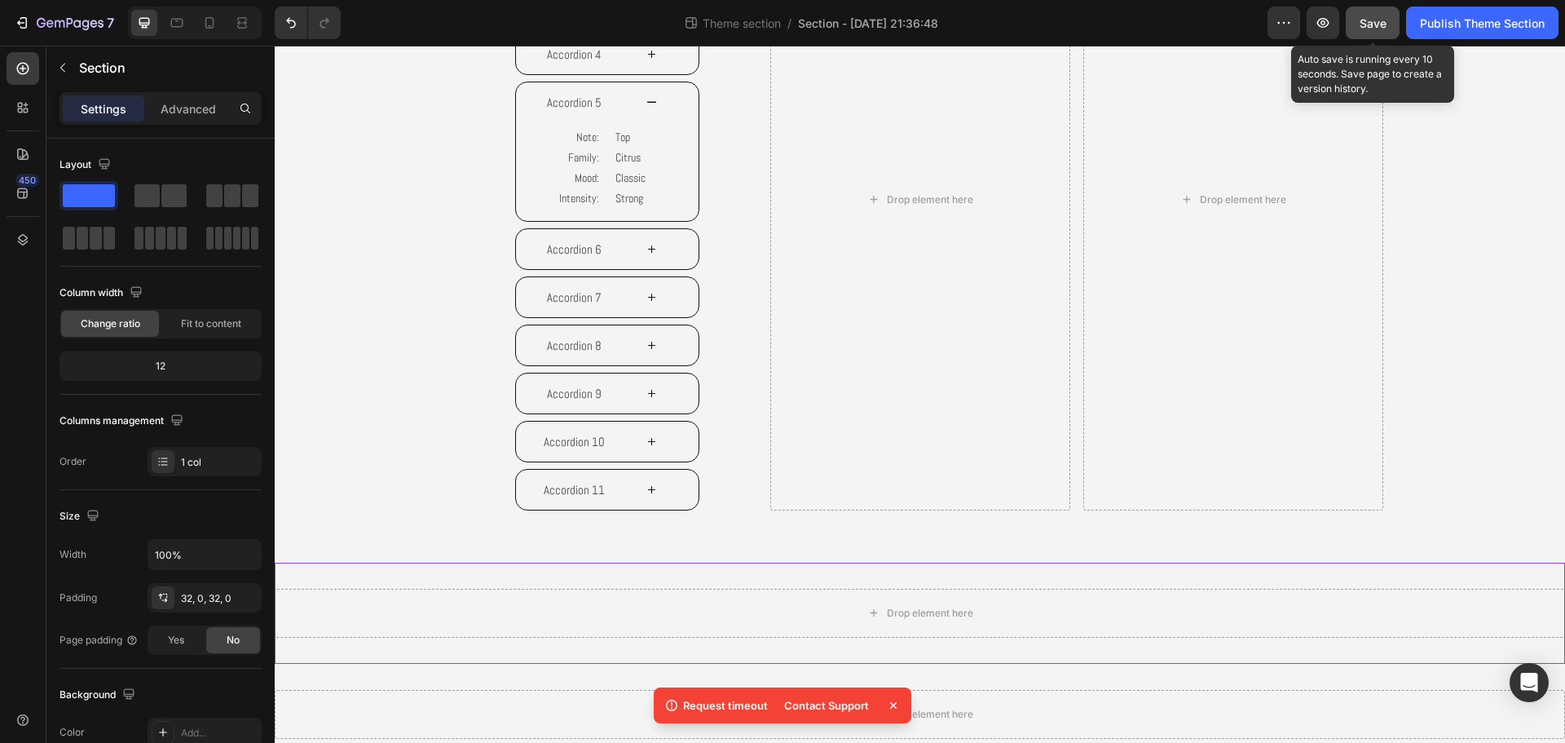
click at [1356, 32] on button "Save" at bounding box center [1373, 23] width 54 height 33
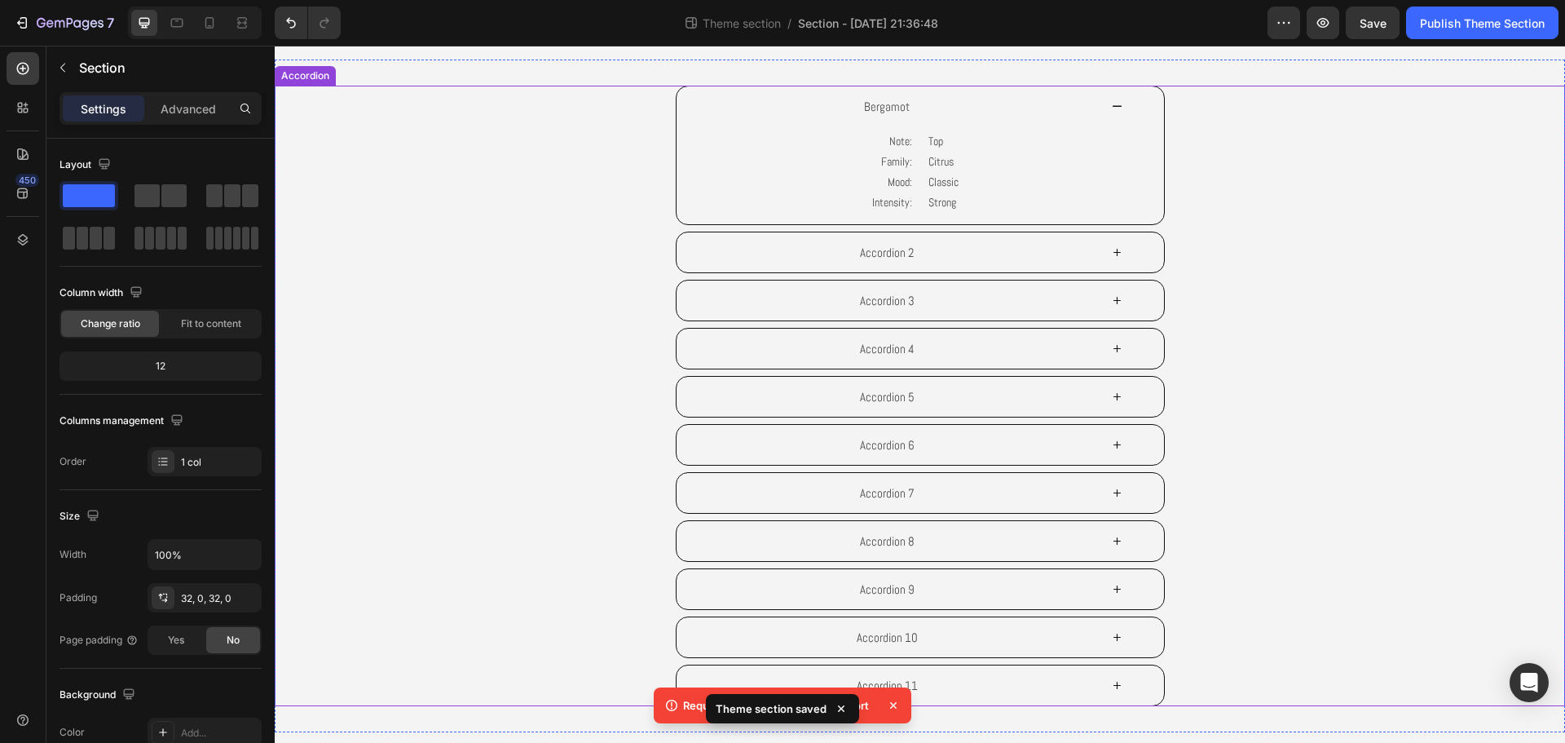
scroll to position [1079, 0]
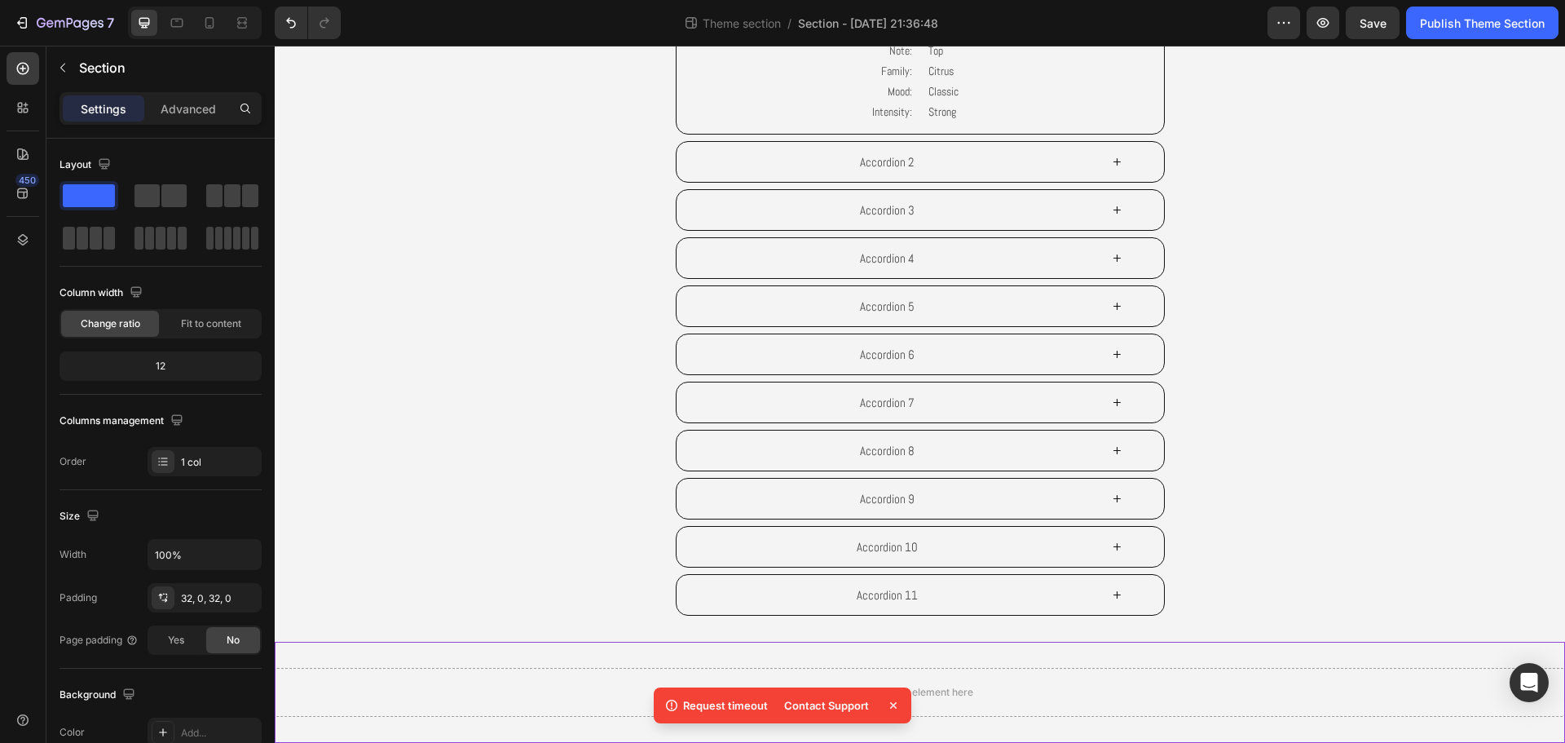
click at [1198, 665] on div "Drop element here" at bounding box center [920, 691] width 1290 height 101
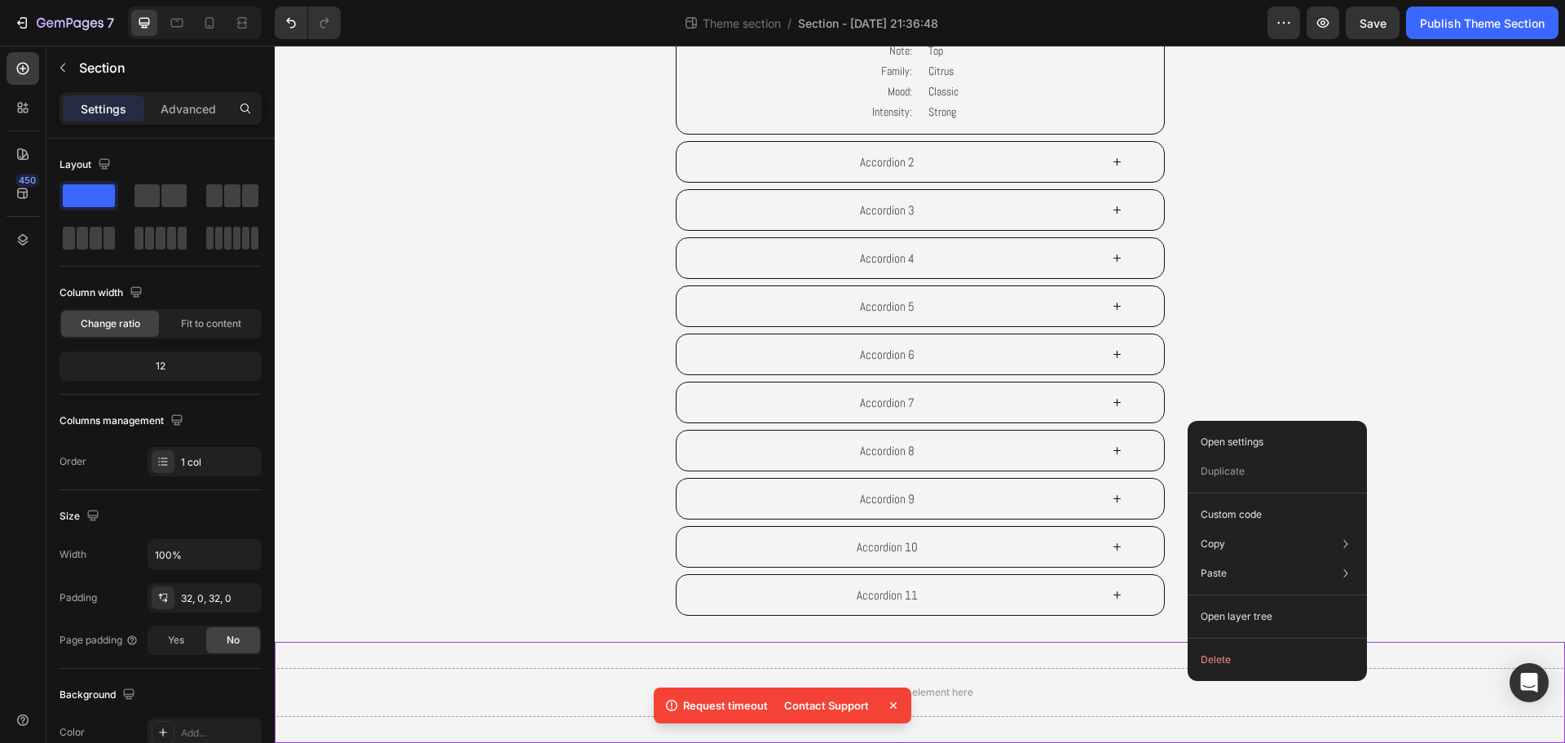
click at [1208, 664] on button "Delete" at bounding box center [1277, 659] width 166 height 29
click at [1208, 663] on button "Delete" at bounding box center [1277, 659] width 166 height 29
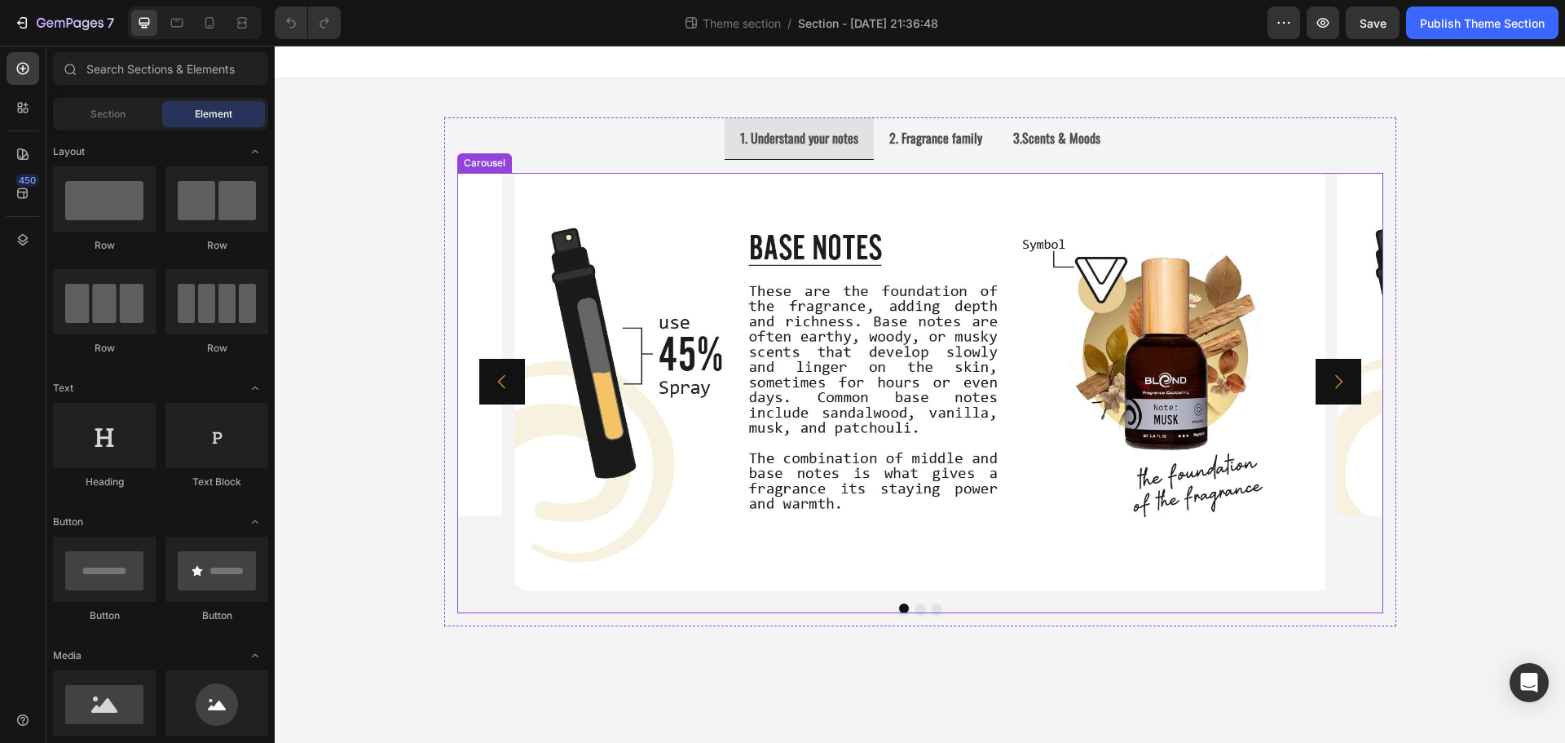
click at [1335, 394] on button "Carousel Next Arrow" at bounding box center [1339, 382] width 46 height 46
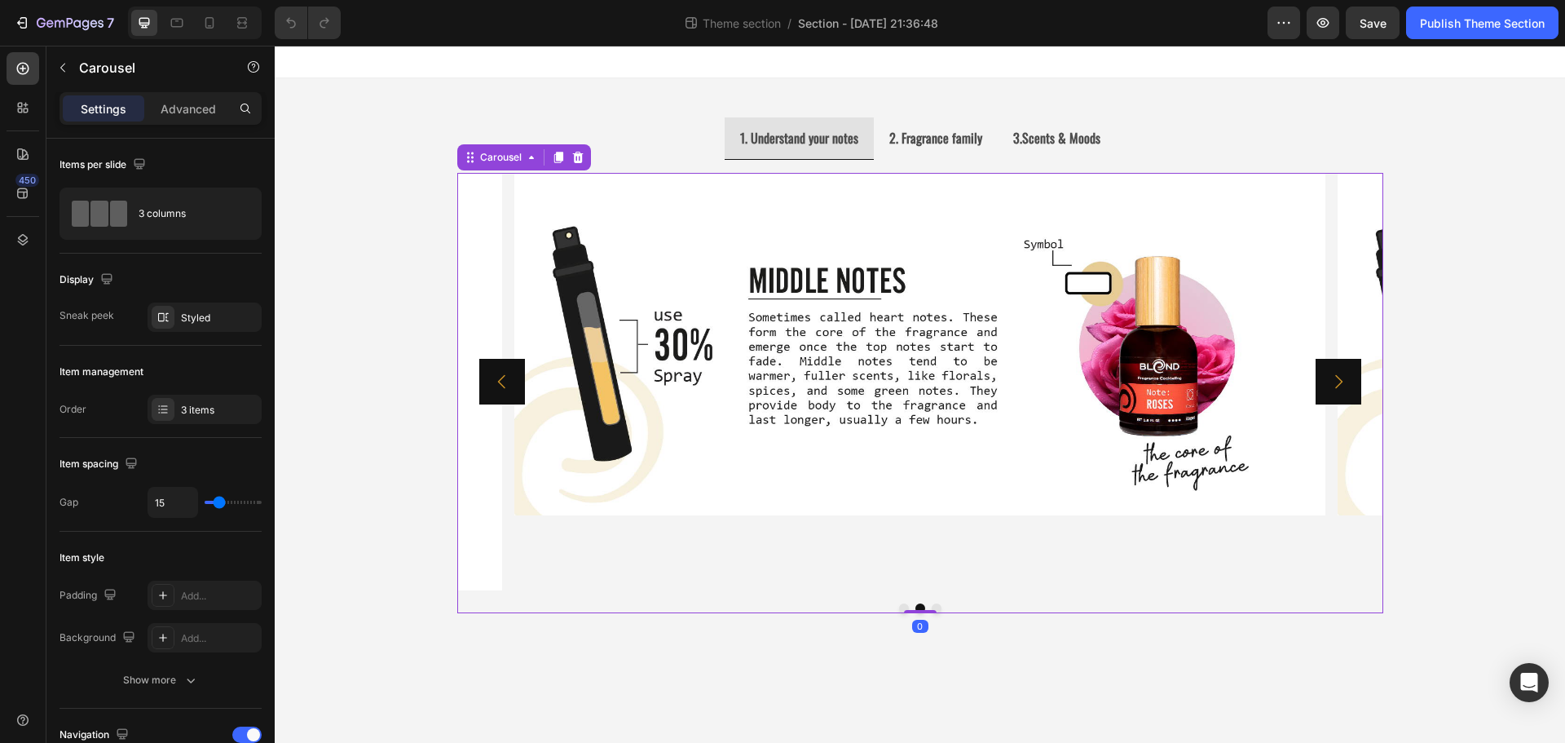
click at [1335, 394] on button "Carousel Next Arrow" at bounding box center [1339, 382] width 46 height 46
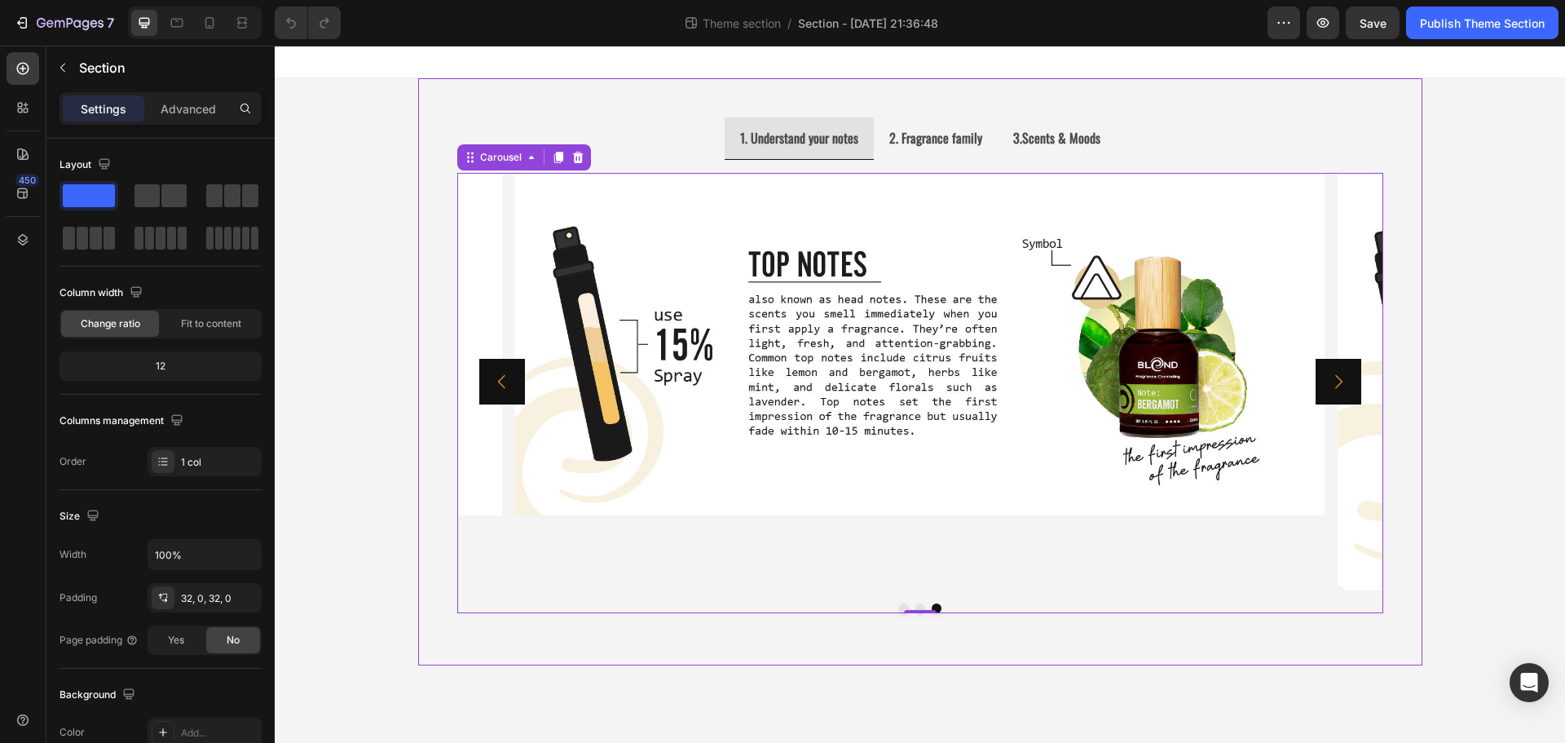
click at [1302, 645] on div "1. Understand your notes 2. Fragrance family 3.Scents & Moods Image Image Image…" at bounding box center [920, 371] width 1004 height 587
click at [934, 141] on strong "2. Fragrance family" at bounding box center [935, 138] width 93 height 20
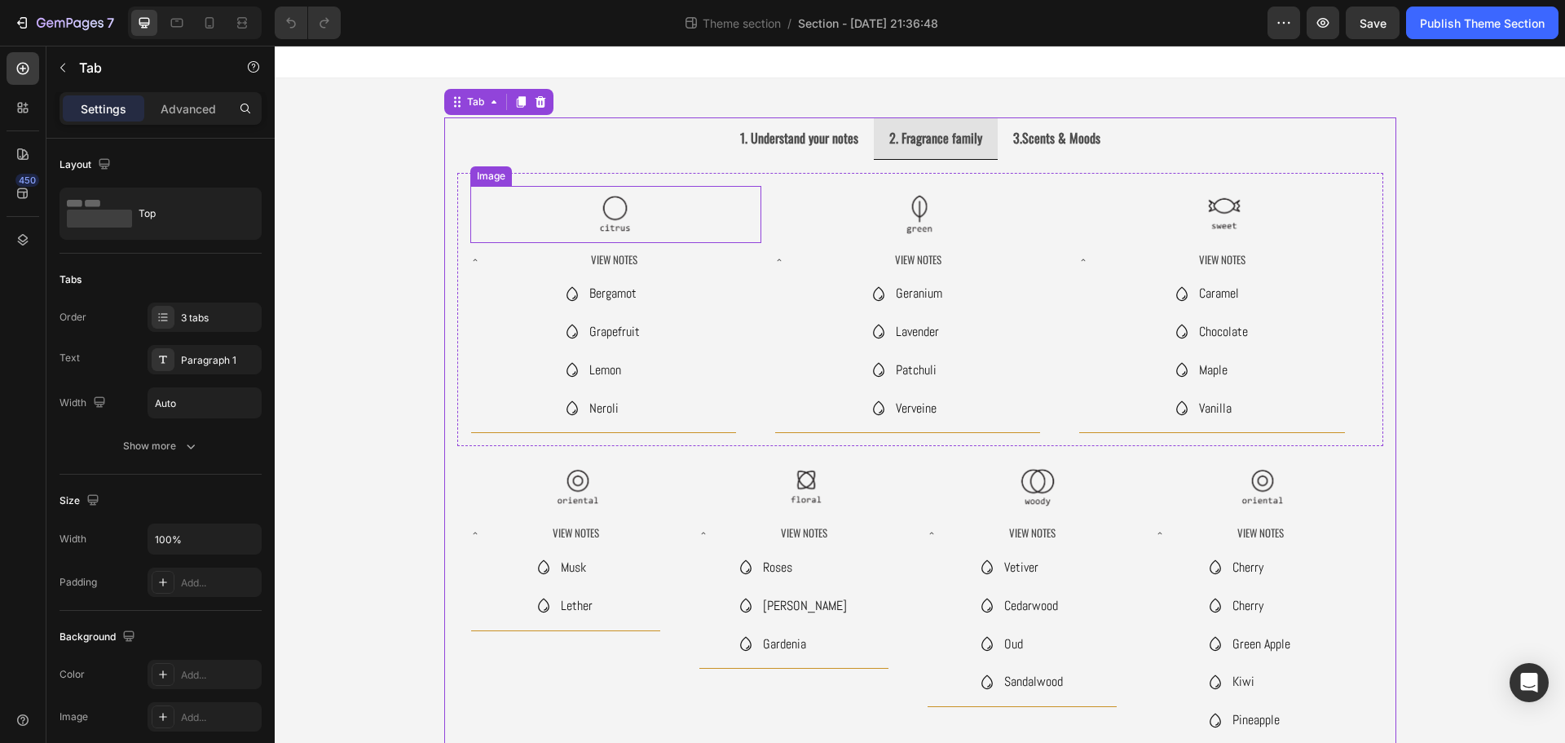
click at [659, 210] on div at bounding box center [615, 214] width 291 height 57
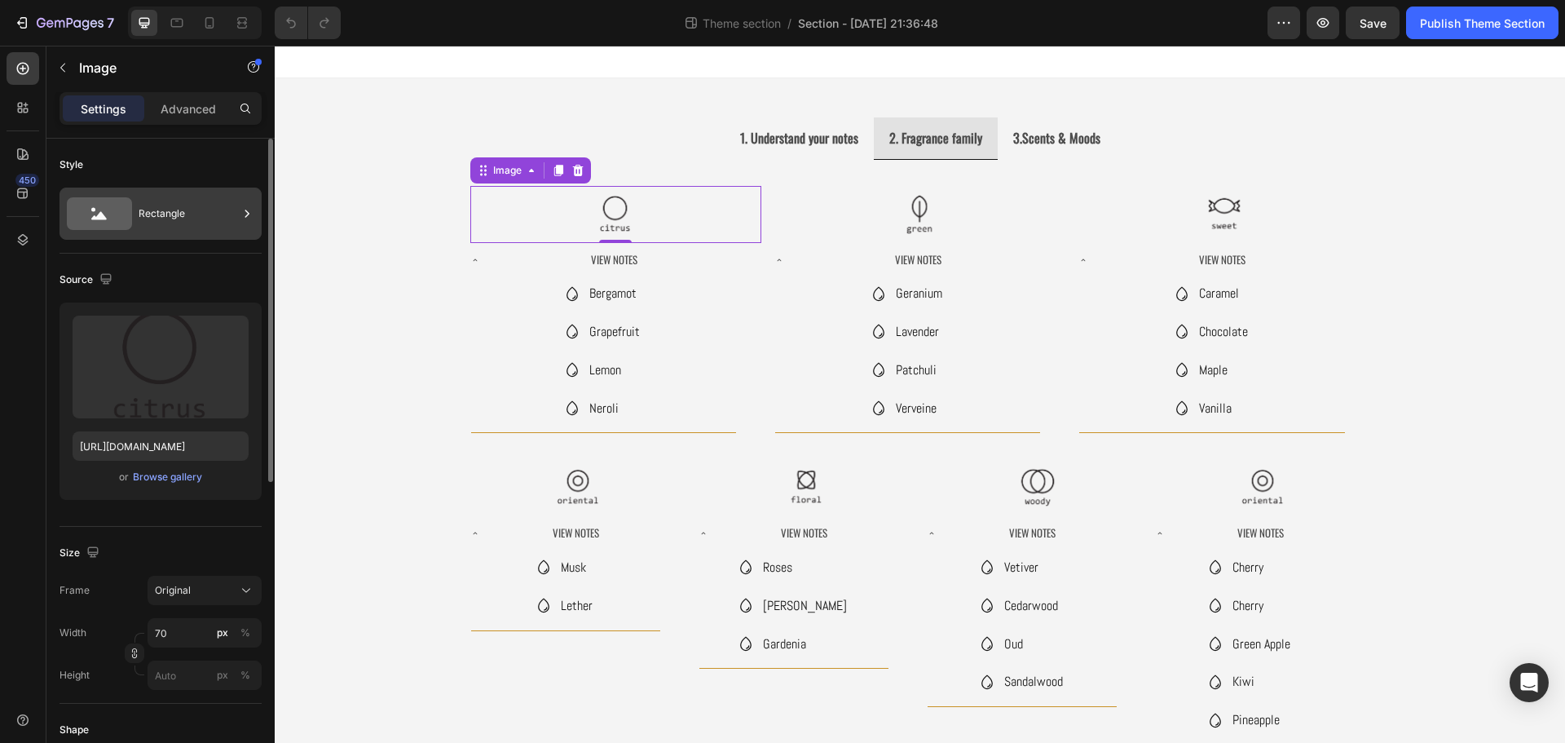
click at [176, 205] on div "Rectangle" at bounding box center [188, 213] width 99 height 37
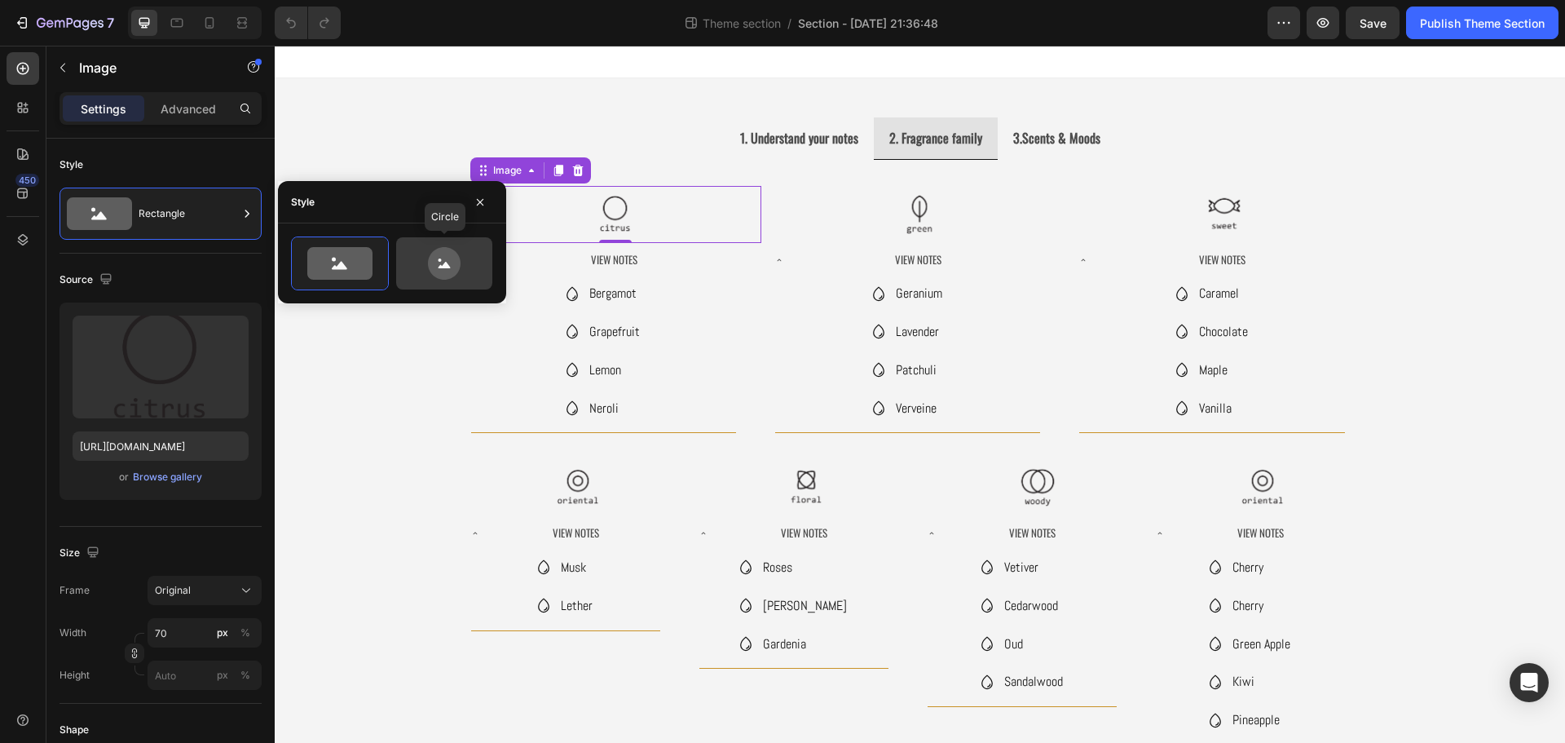
click at [411, 254] on icon at bounding box center [444, 263] width 77 height 33
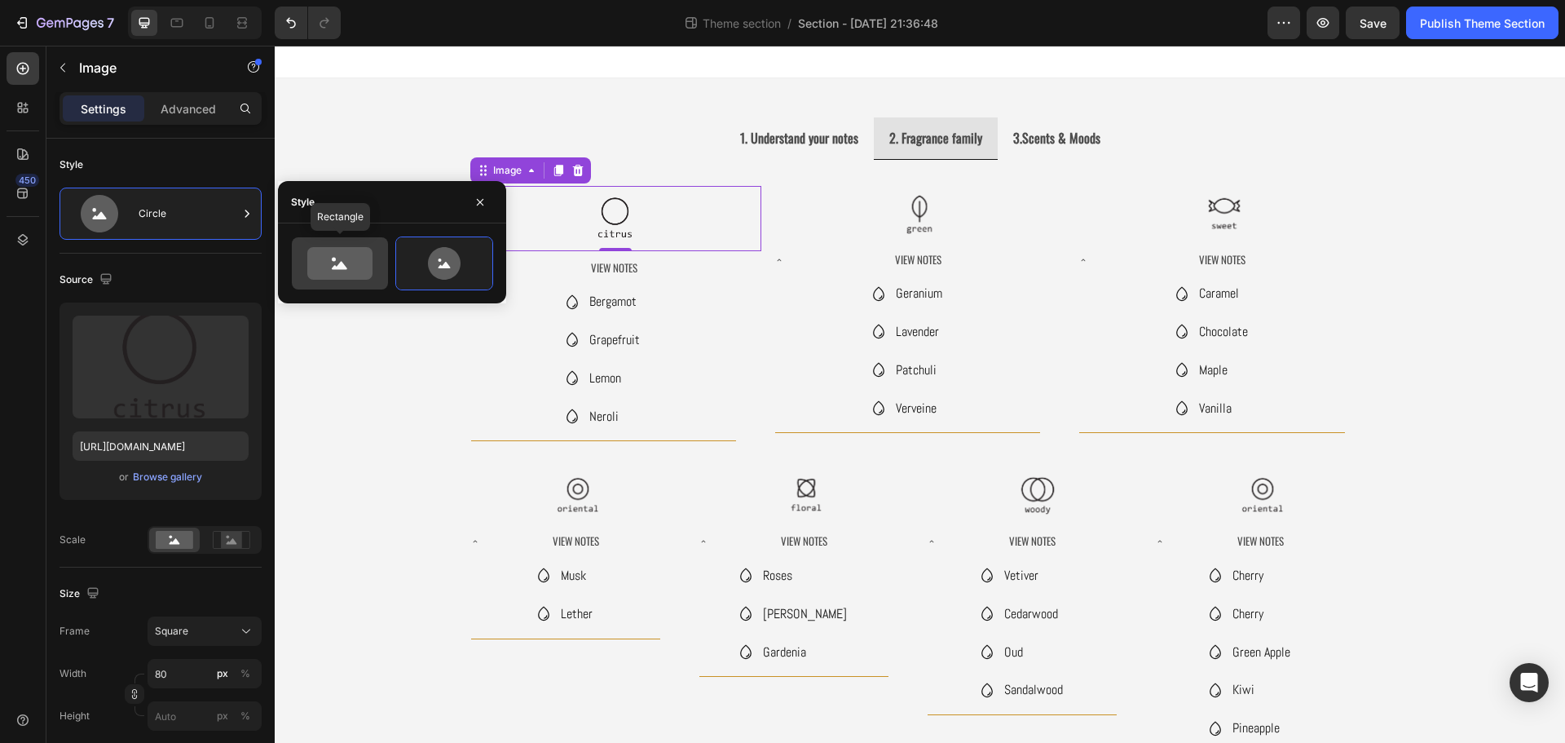
click at [371, 265] on icon at bounding box center [339, 263] width 65 height 33
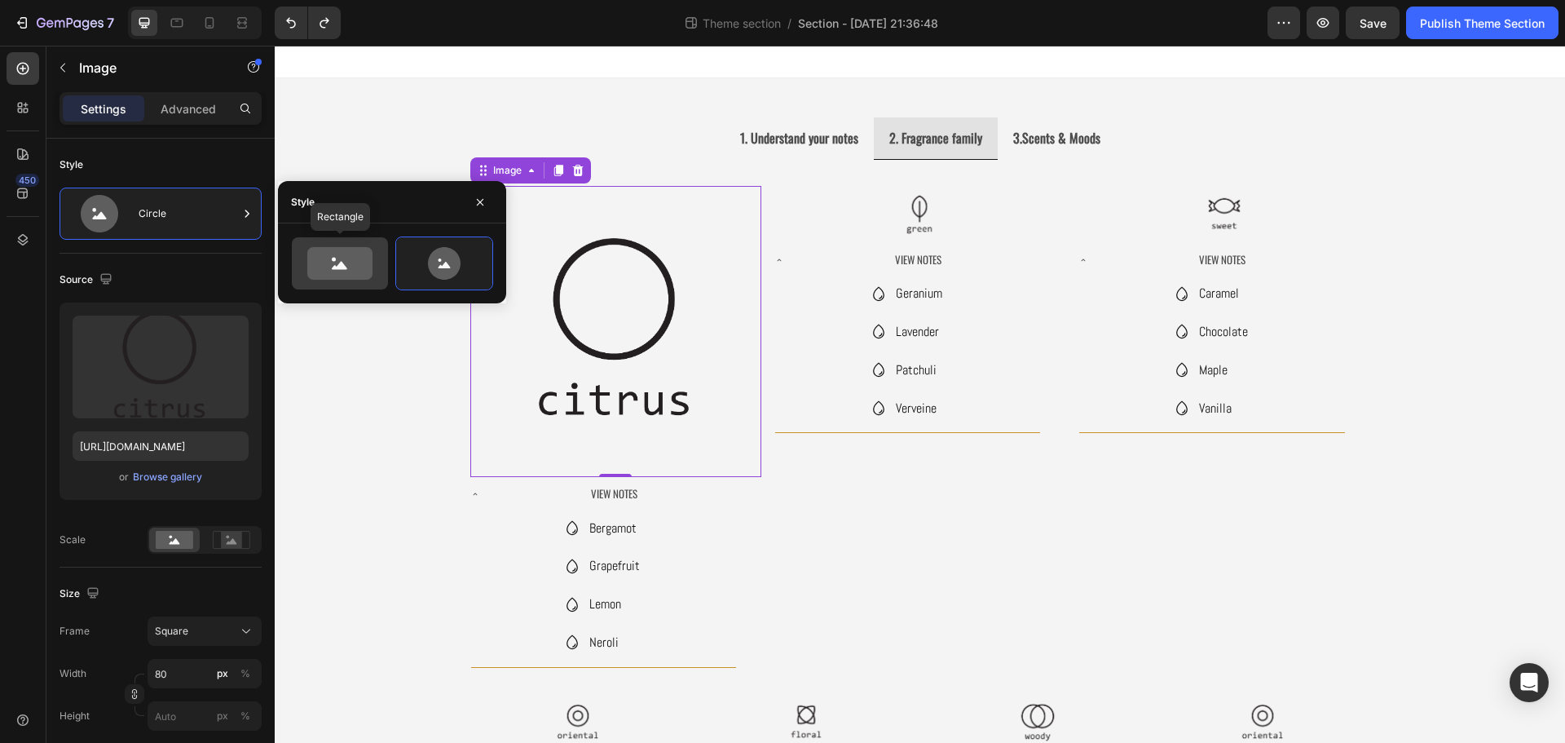
type input "70"
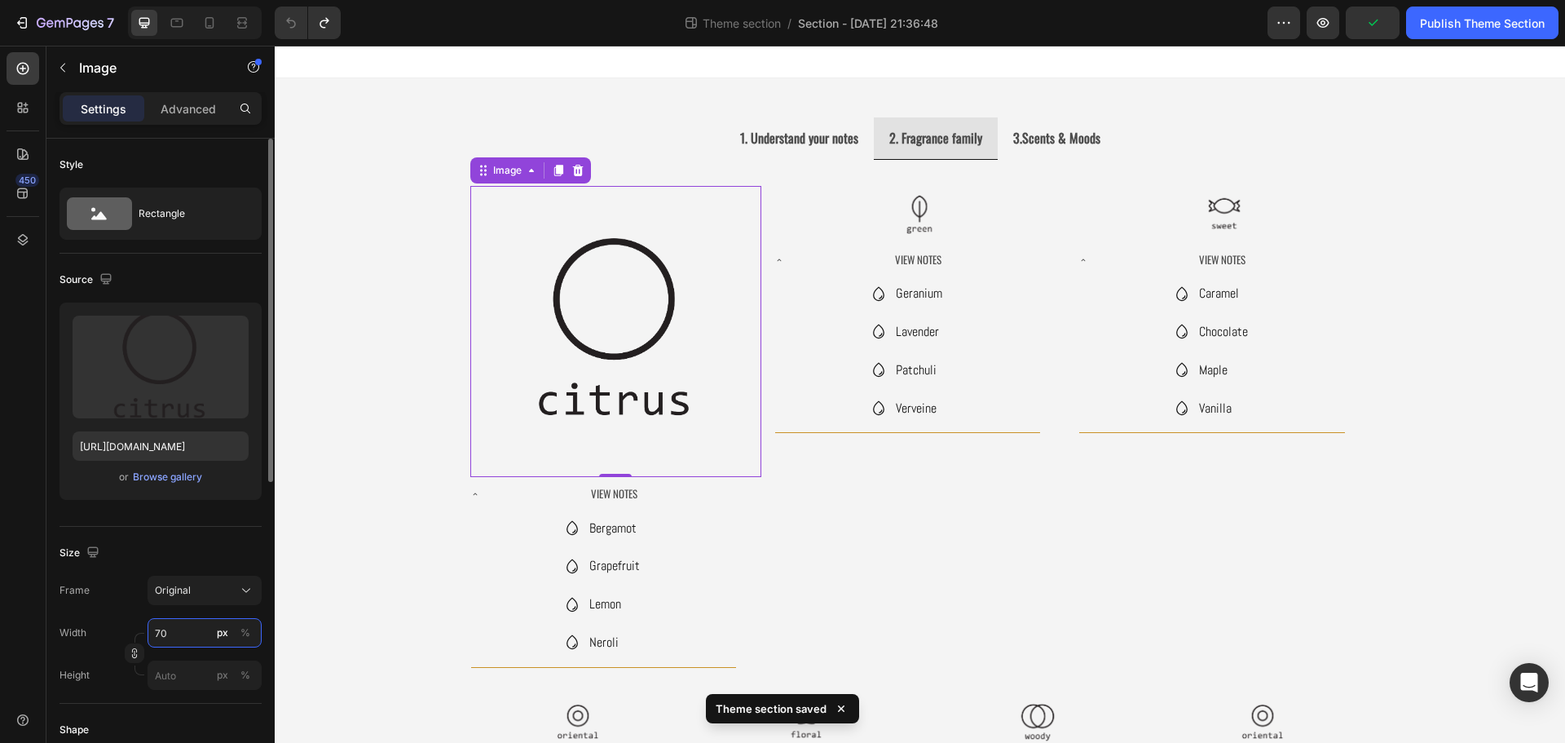
click at [174, 632] on input "70" at bounding box center [205, 632] width 114 height 29
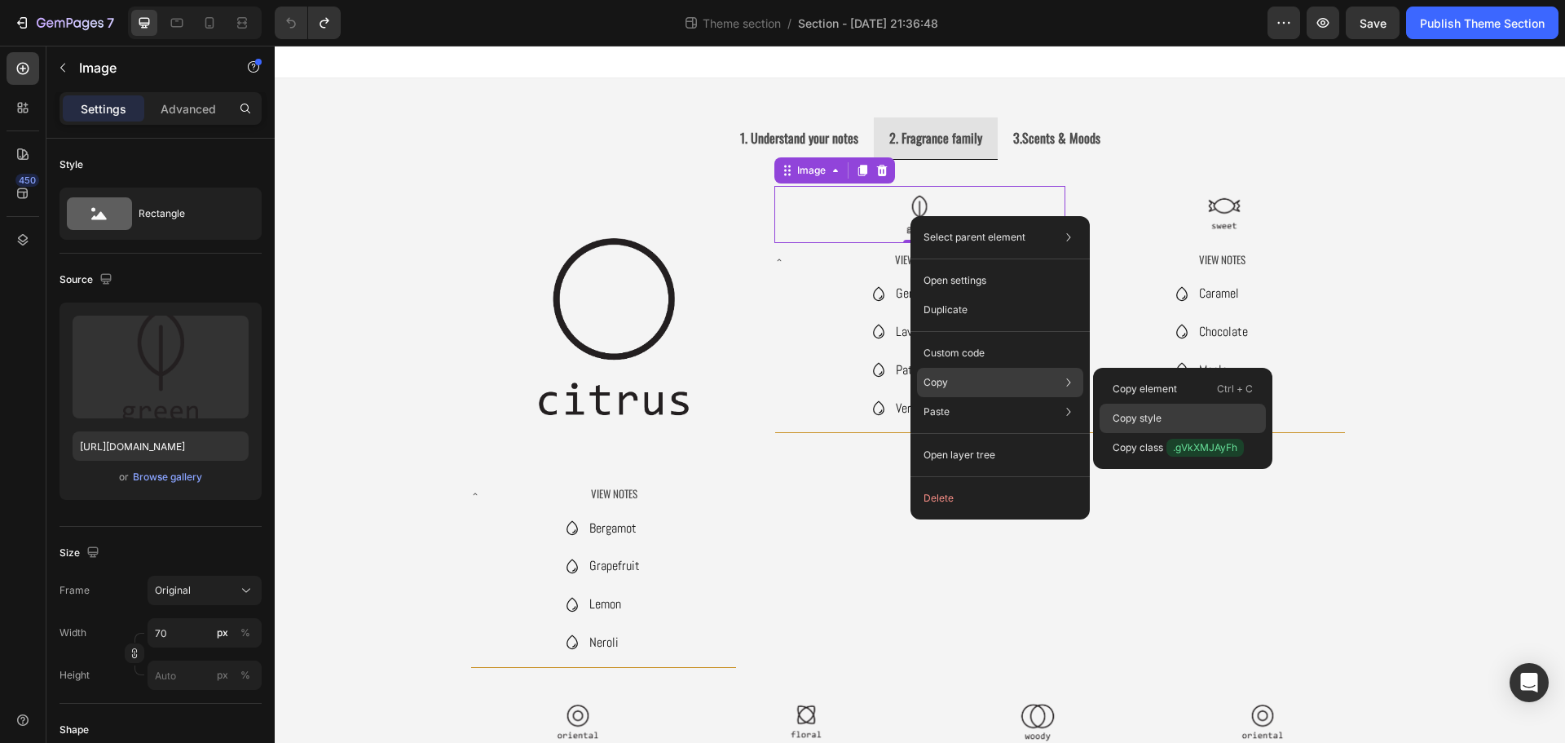
click at [1141, 413] on p "Copy style" at bounding box center [1137, 418] width 49 height 15
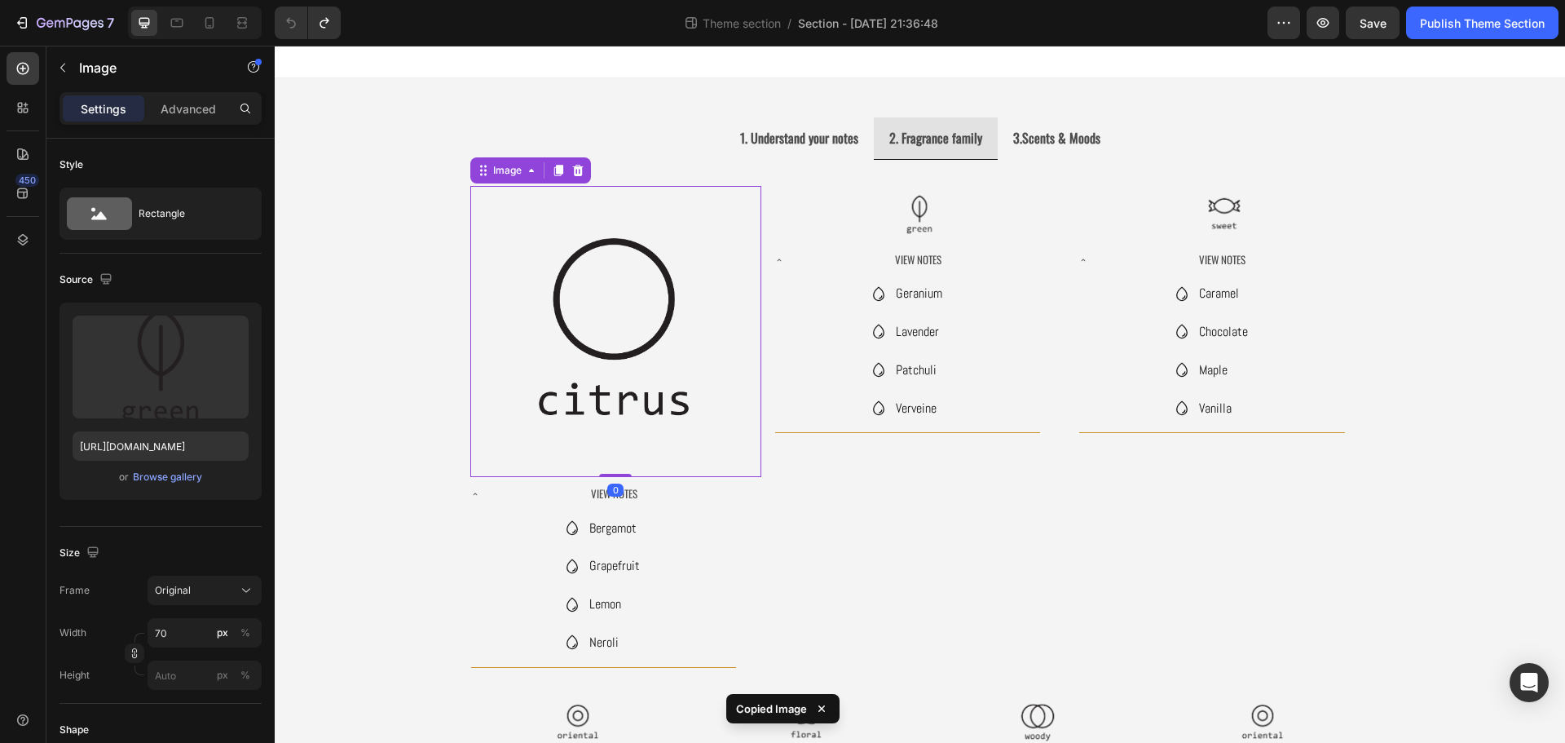
drag, startPoint x: 602, startPoint y: 346, endPoint x: 877, endPoint y: 391, distance: 278.4
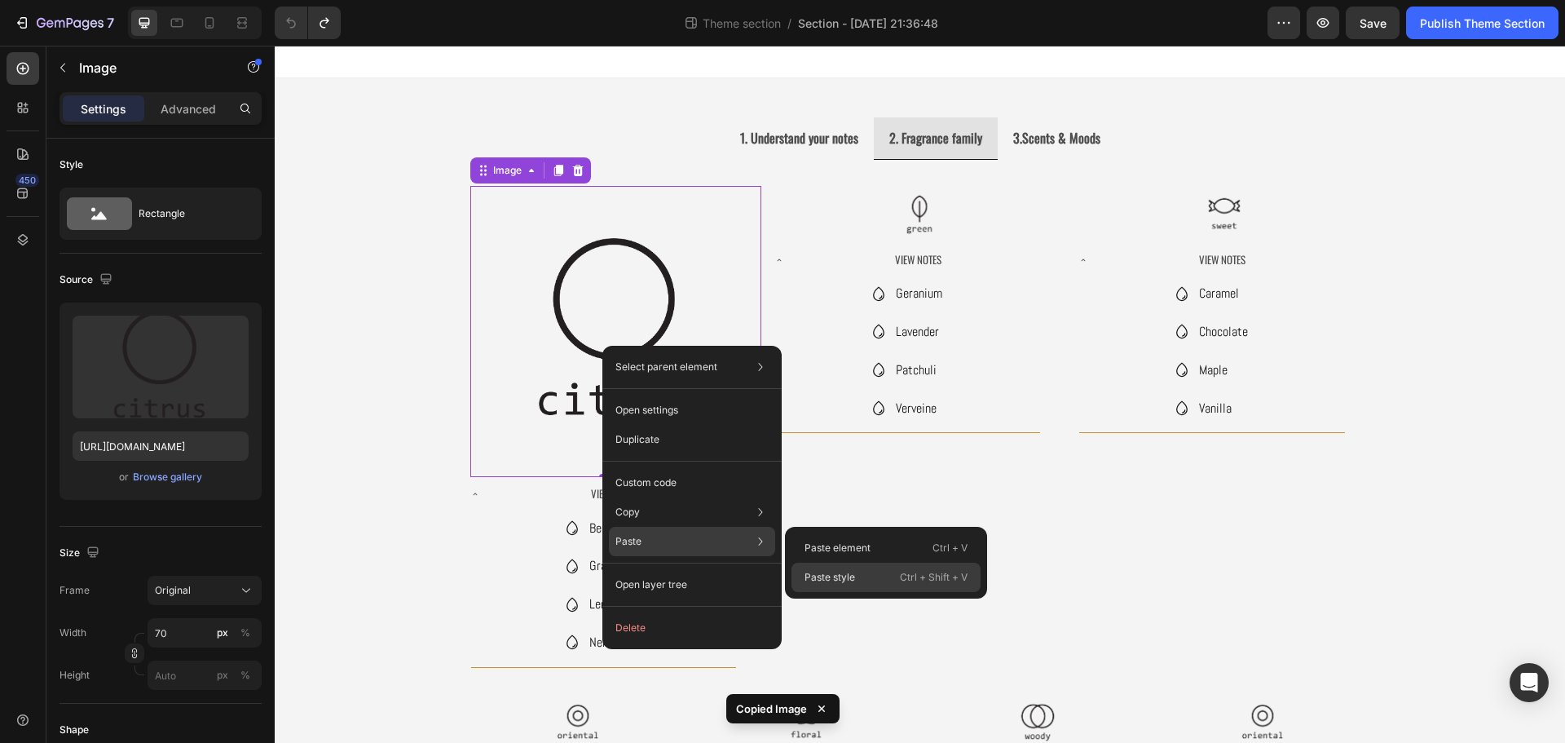
click at [878, 575] on div "Paste style Ctrl + Shift + V" at bounding box center [885, 576] width 189 height 29
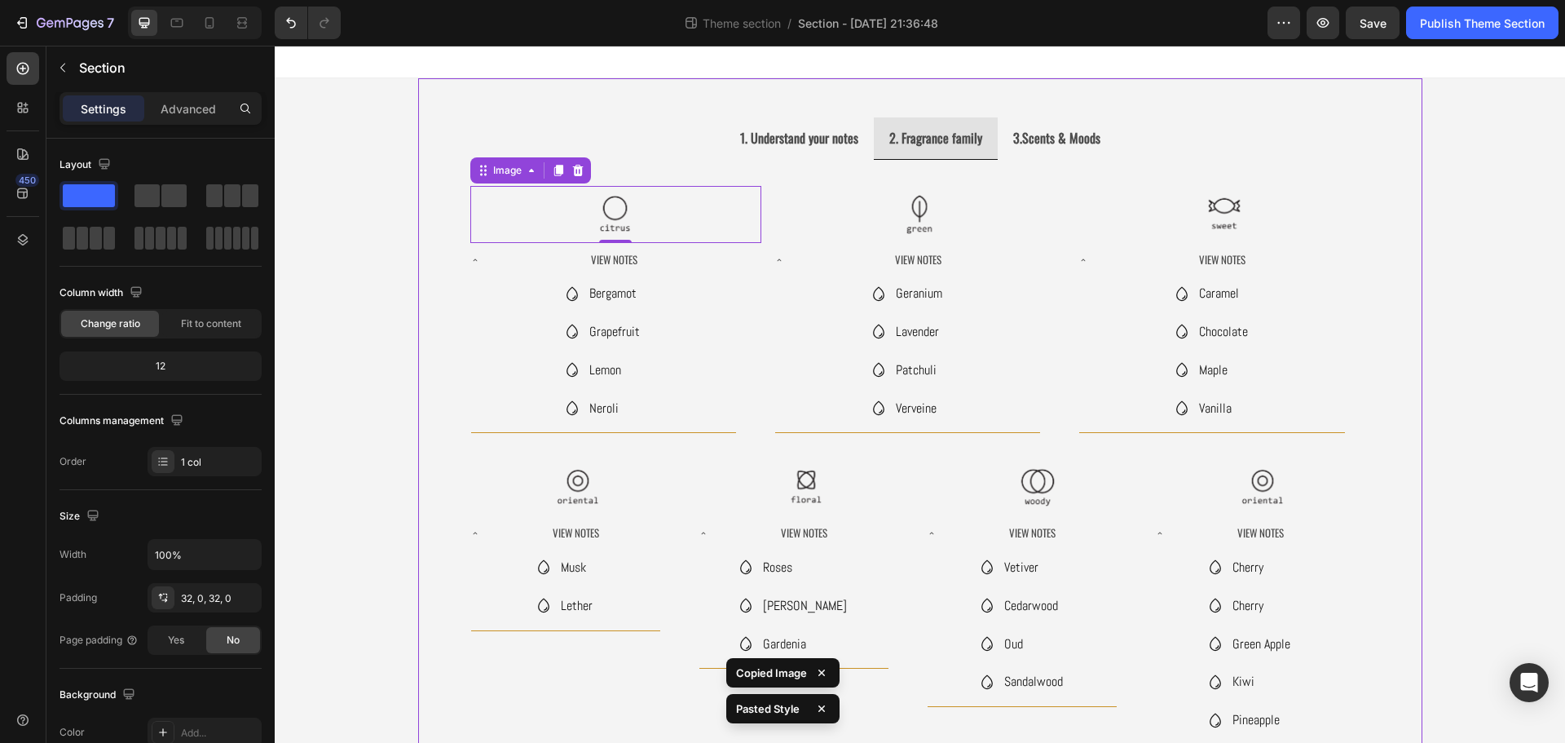
click at [575, 99] on div "1. Understand your notes 2. Fragrance family 3.Scents & Moods Image Image Image…" at bounding box center [920, 501] width 1004 height 846
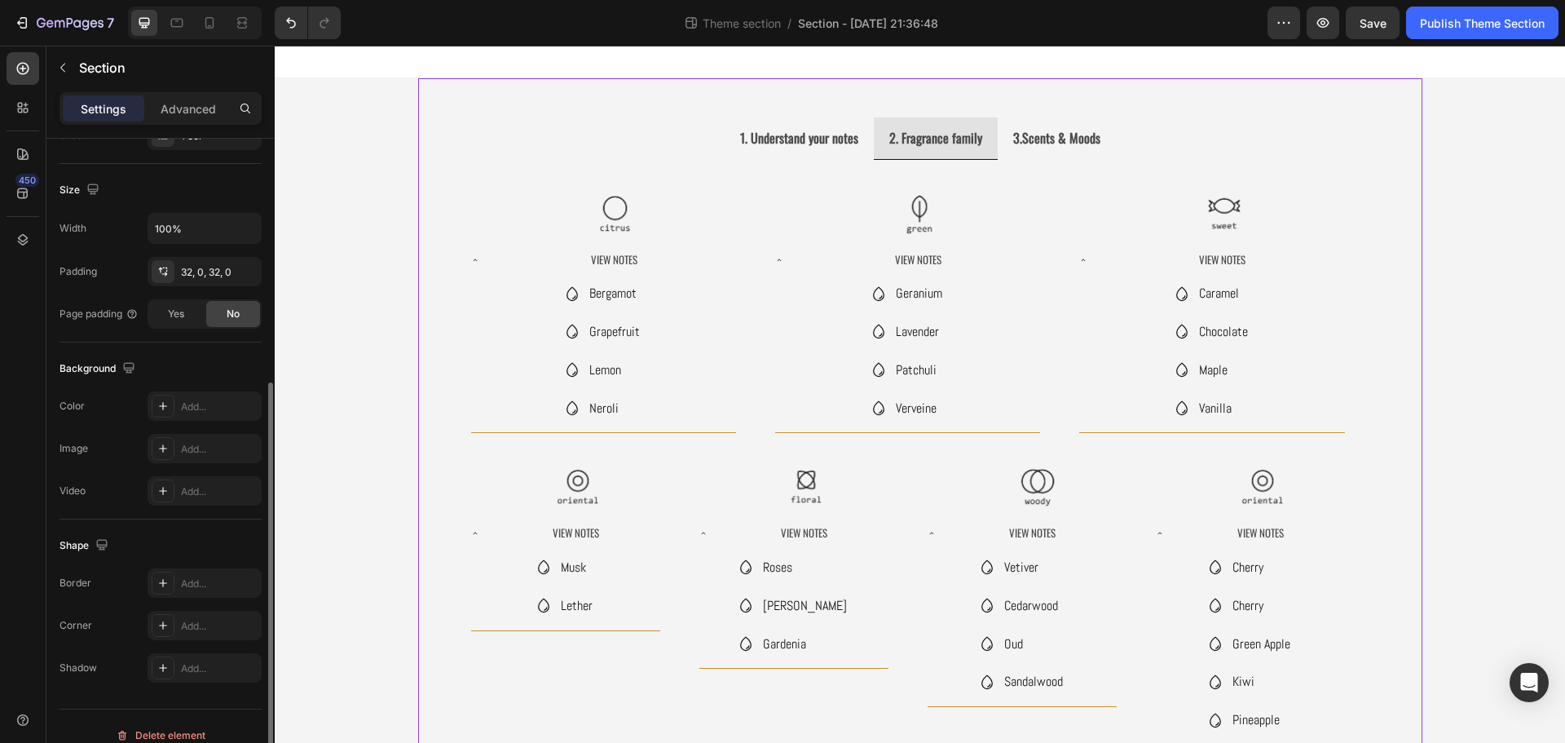
scroll to position [344, 0]
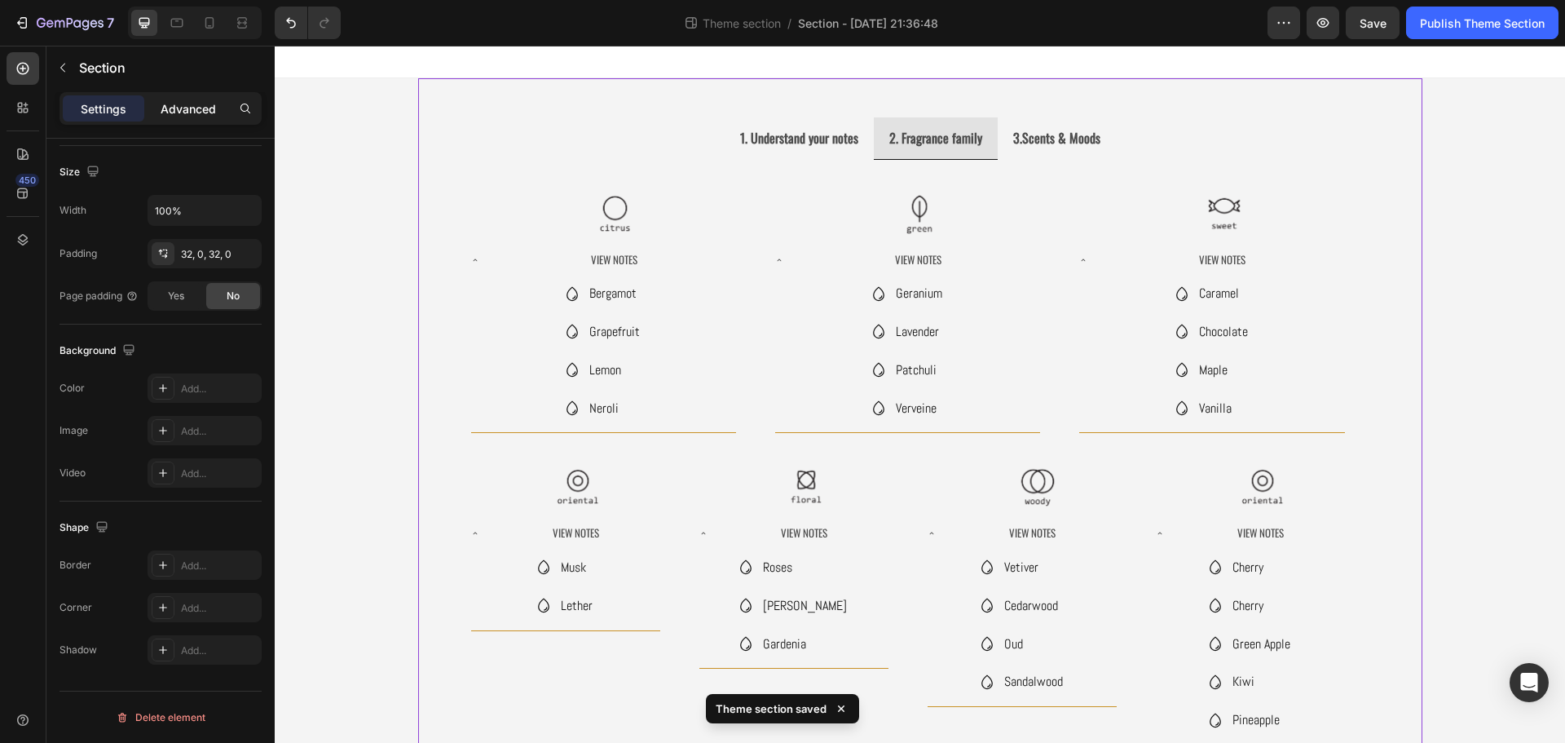
click at [186, 105] on p "Advanced" at bounding box center [188, 108] width 55 height 17
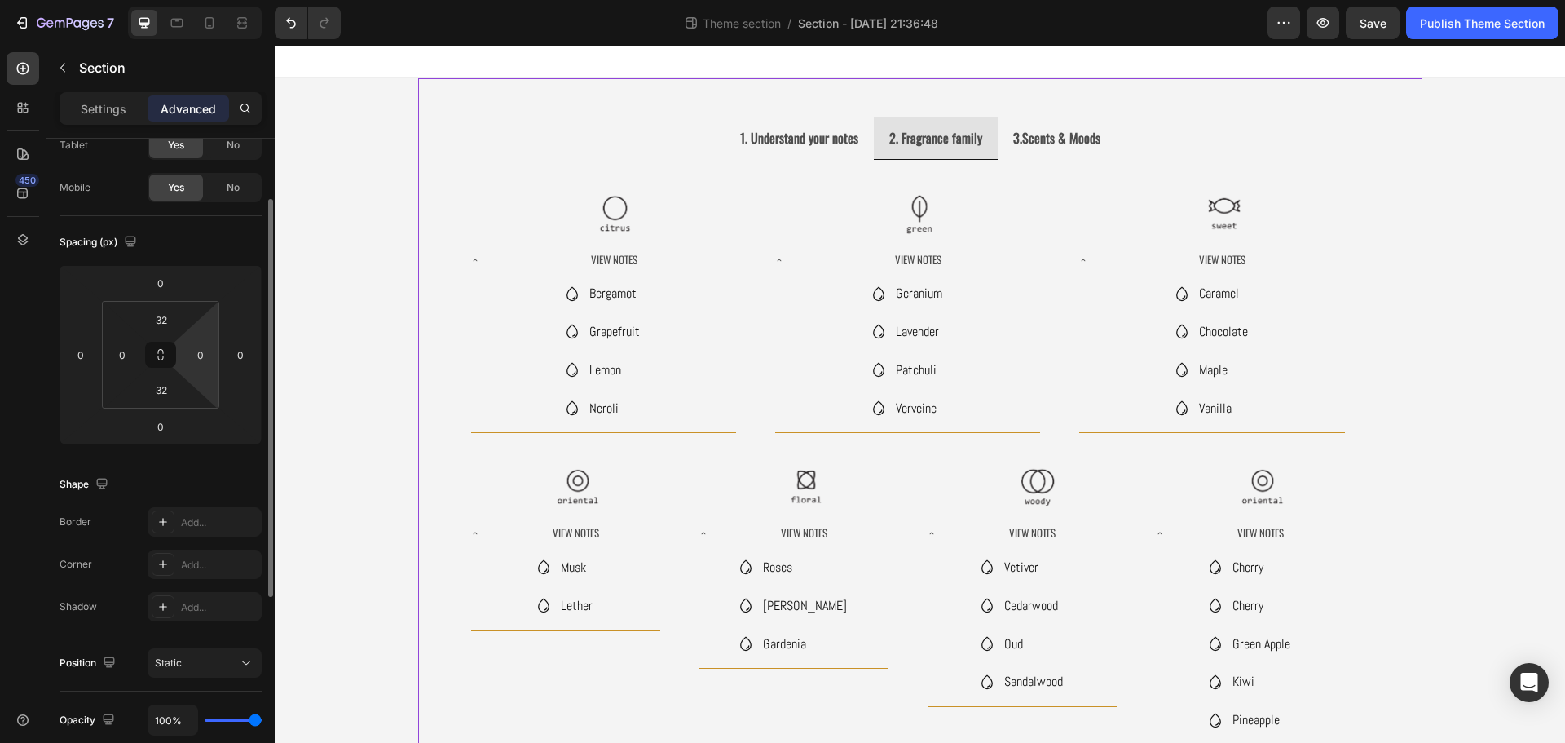
scroll to position [0, 0]
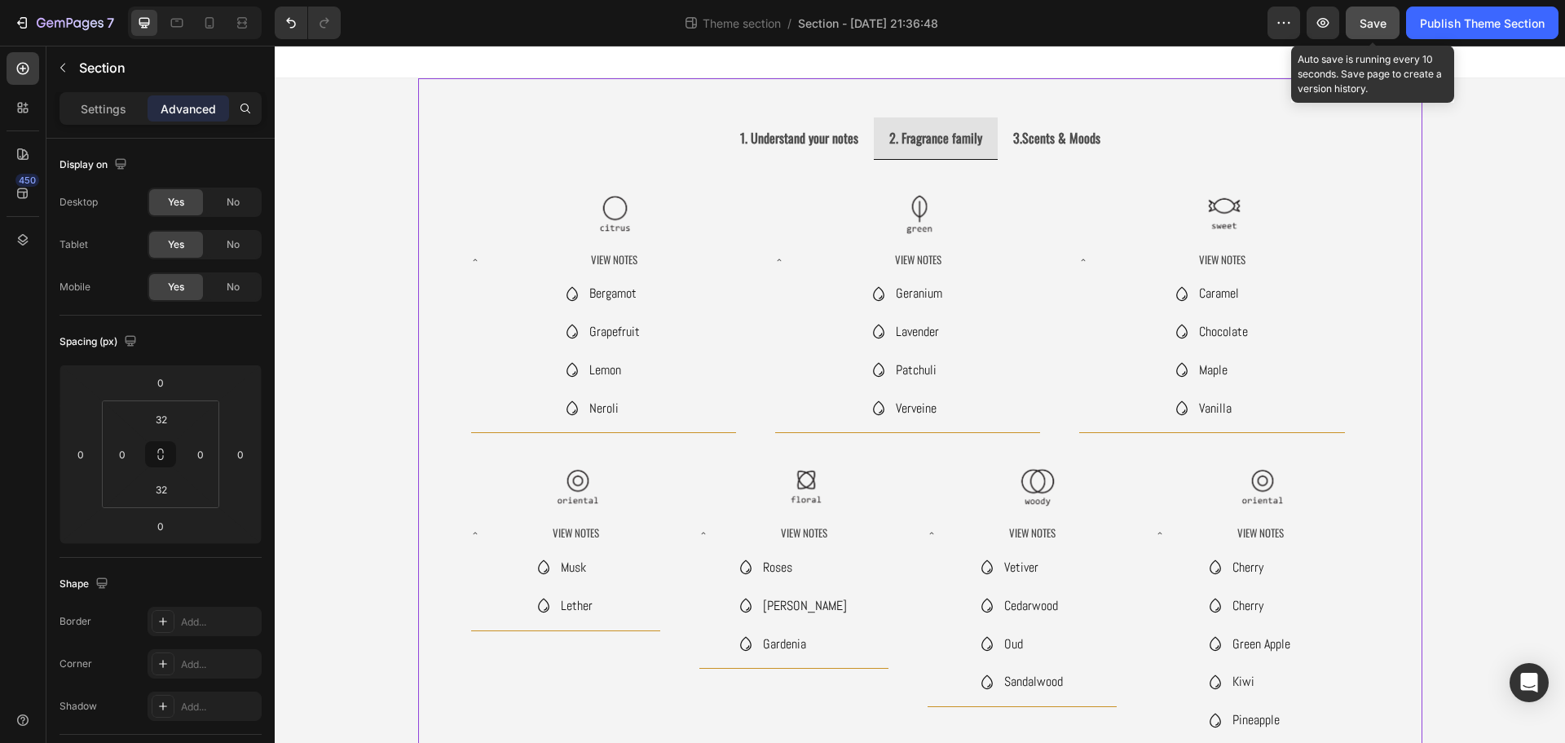
click at [1370, 19] on span "Save" at bounding box center [1373, 23] width 27 height 14
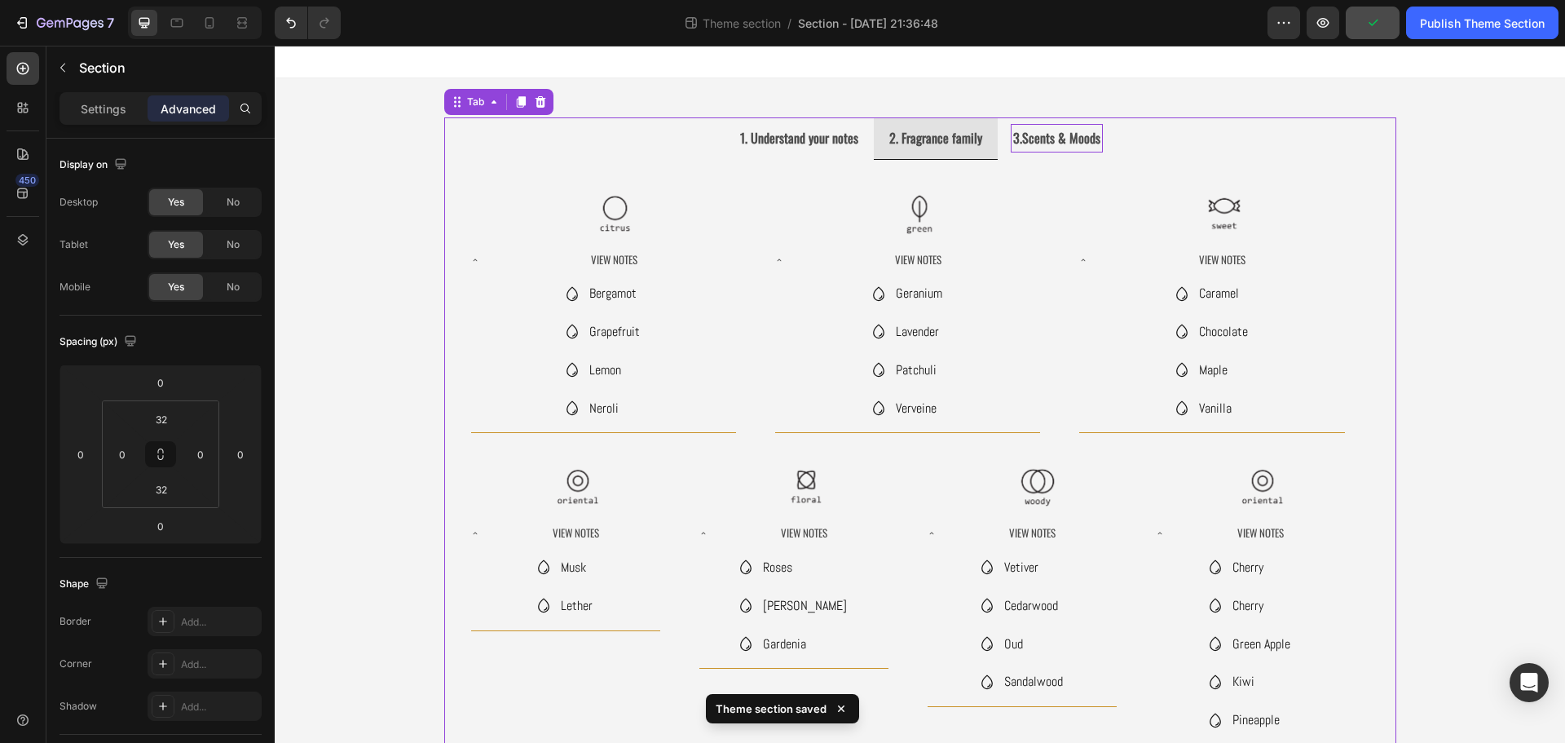
click at [1071, 145] on strong "3.Scents & Moods" at bounding box center [1056, 138] width 87 height 20
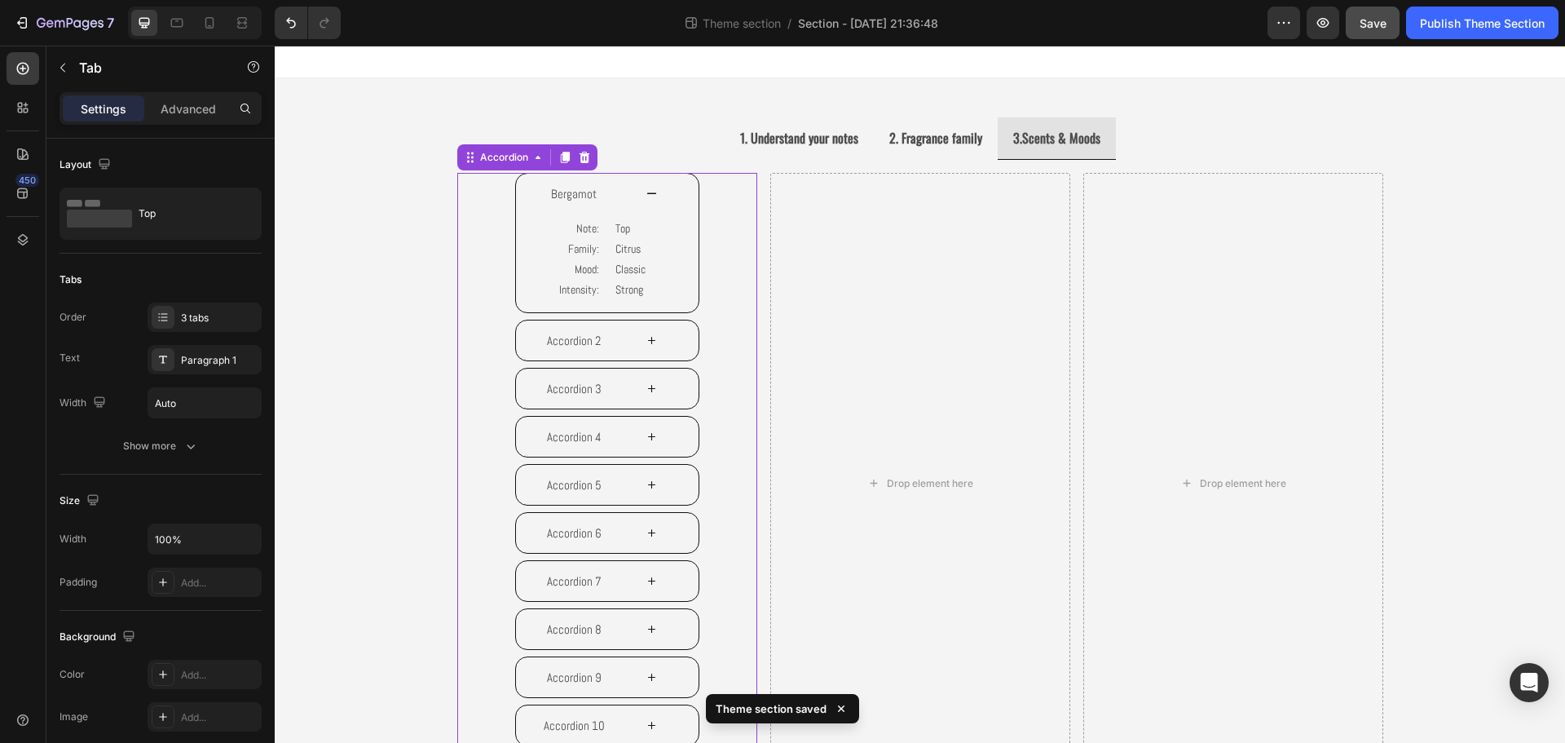
click at [713, 181] on div "Bergamot Note: Family: Mood: Intensity: Text Block Top Citrus Classic Strong Te…" at bounding box center [607, 483] width 300 height 621
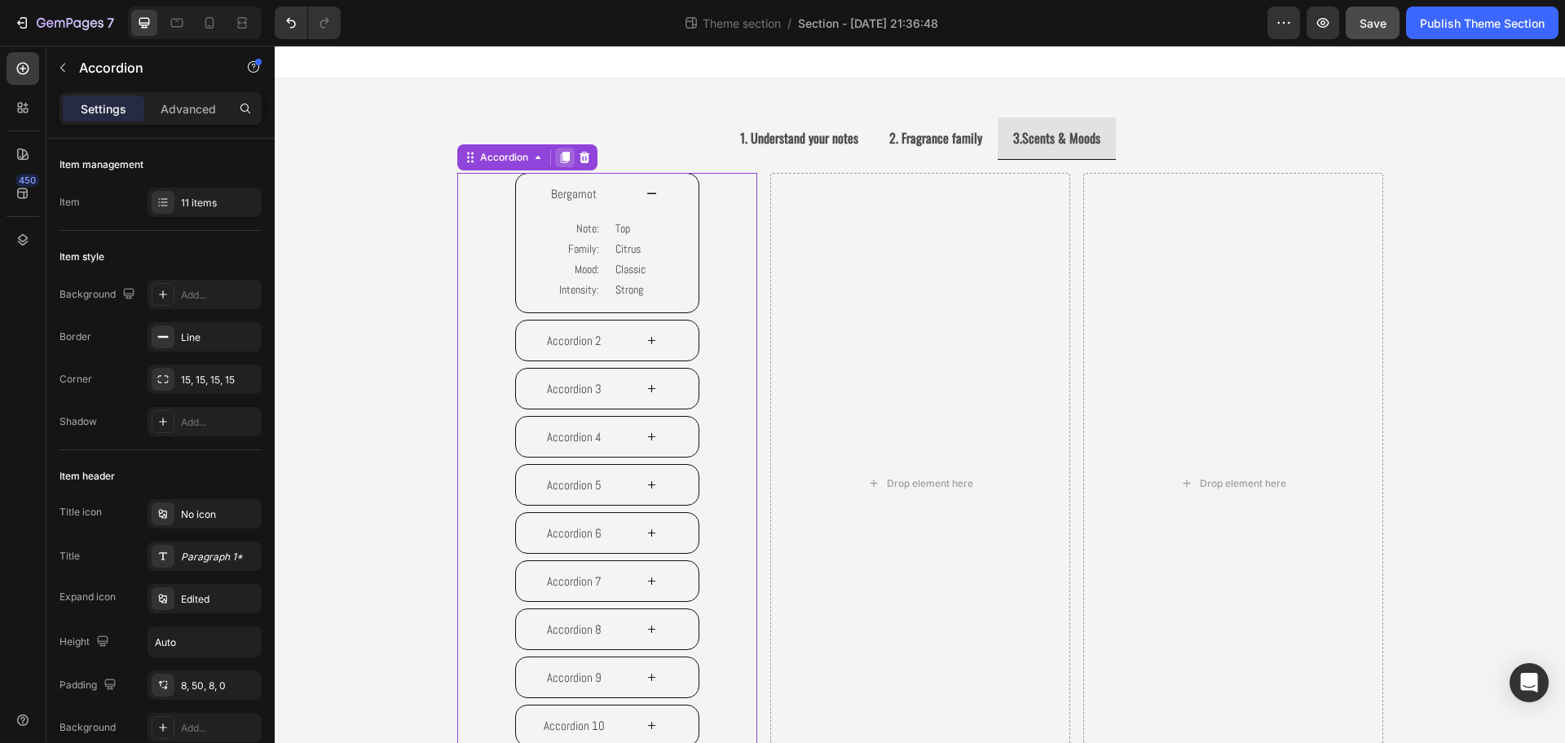
click at [560, 159] on icon at bounding box center [564, 157] width 9 height 11
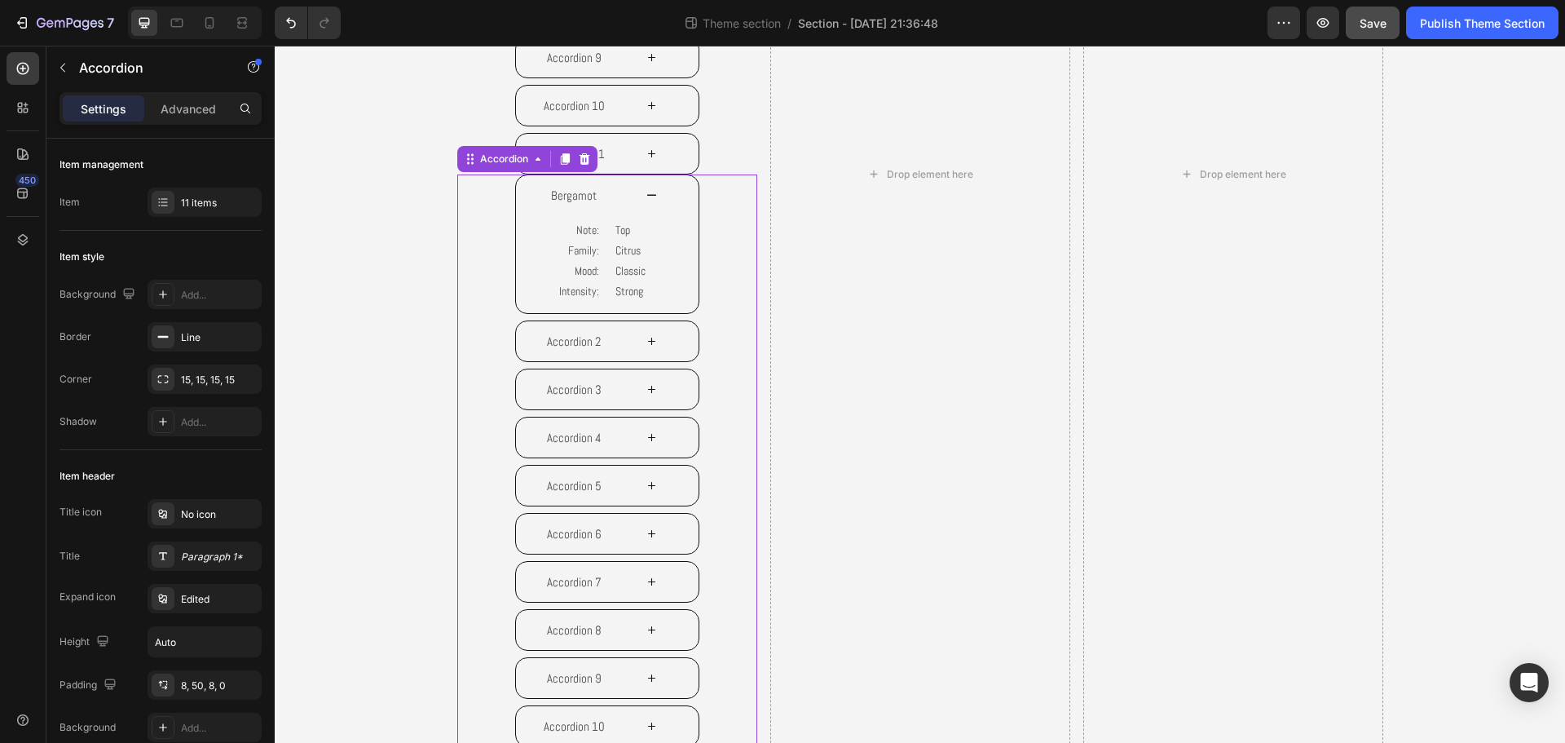
scroll to position [626, 0]
click at [497, 153] on div "Accordion" at bounding box center [504, 152] width 55 height 15
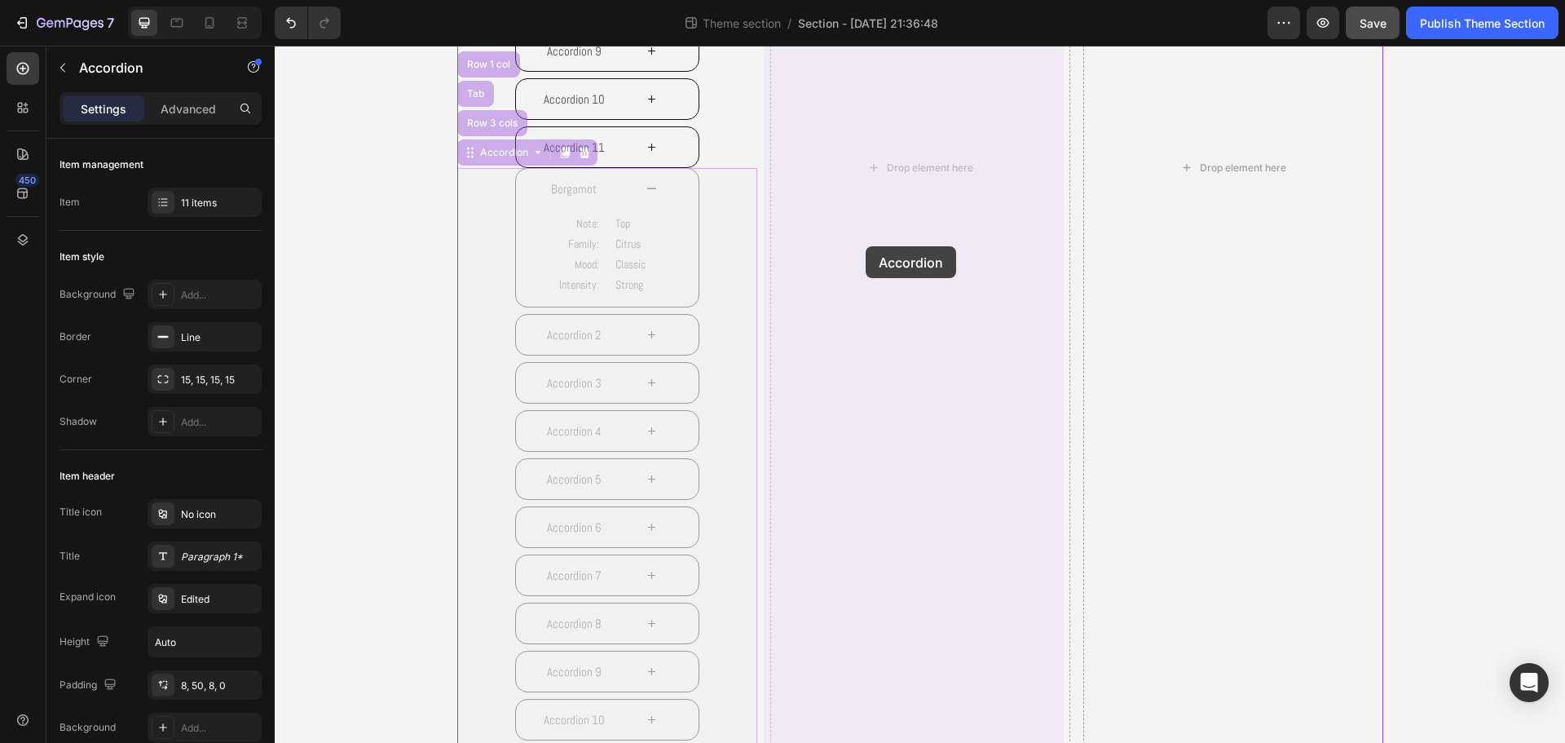
drag, startPoint x: 492, startPoint y: 152, endPoint x: 866, endPoint y: 246, distance: 384.9
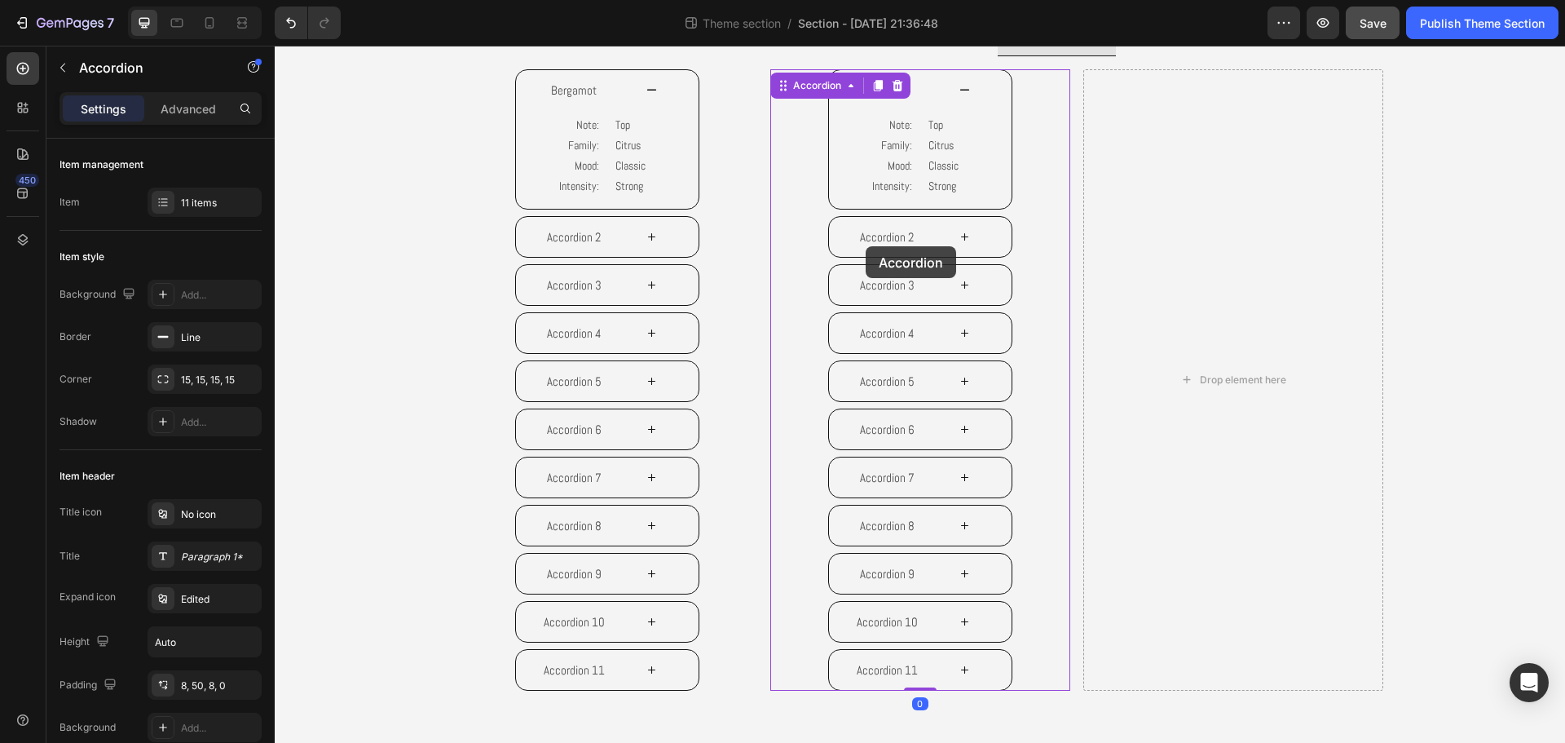
scroll to position [104, 0]
click at [875, 84] on icon at bounding box center [877, 85] width 9 height 11
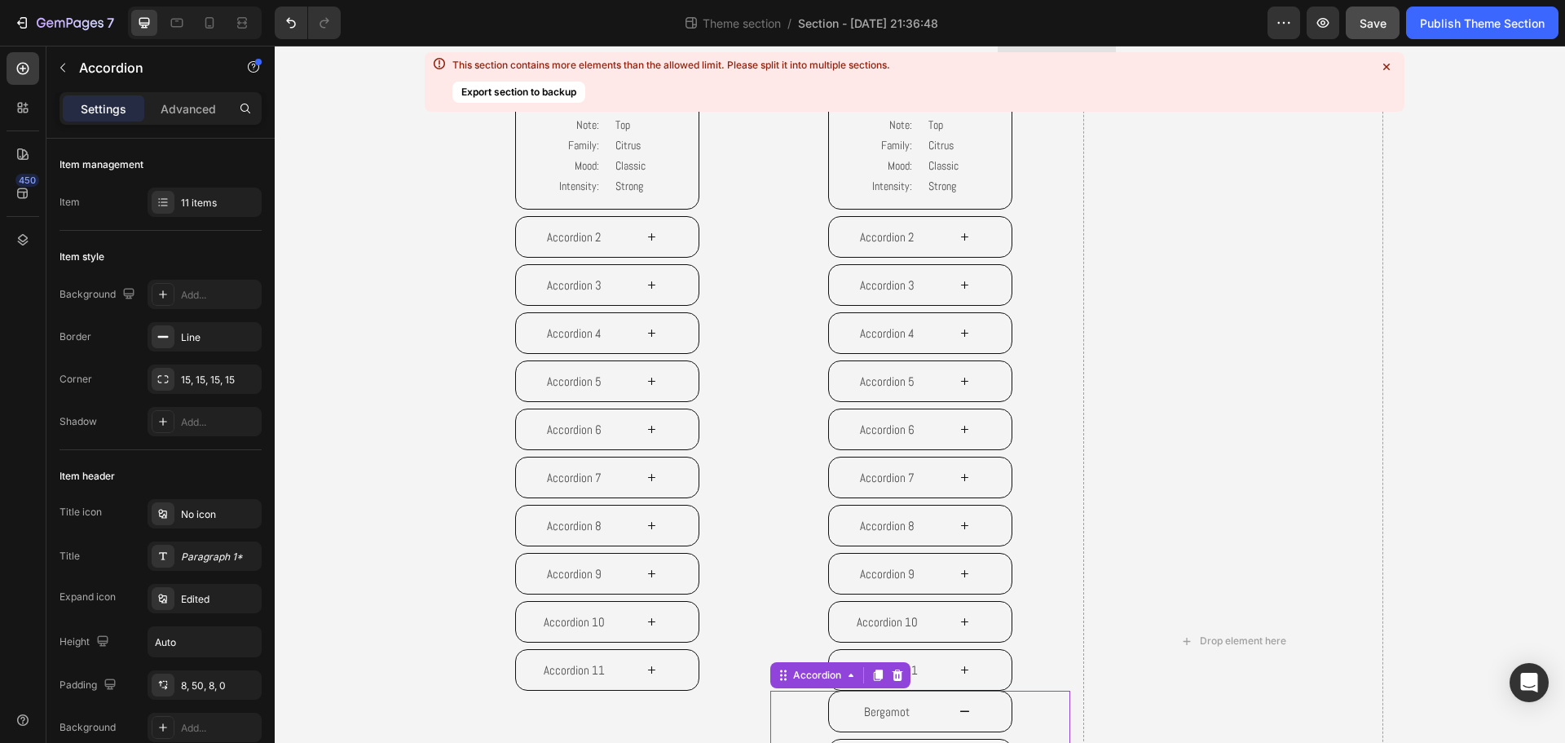
scroll to position [626, 0]
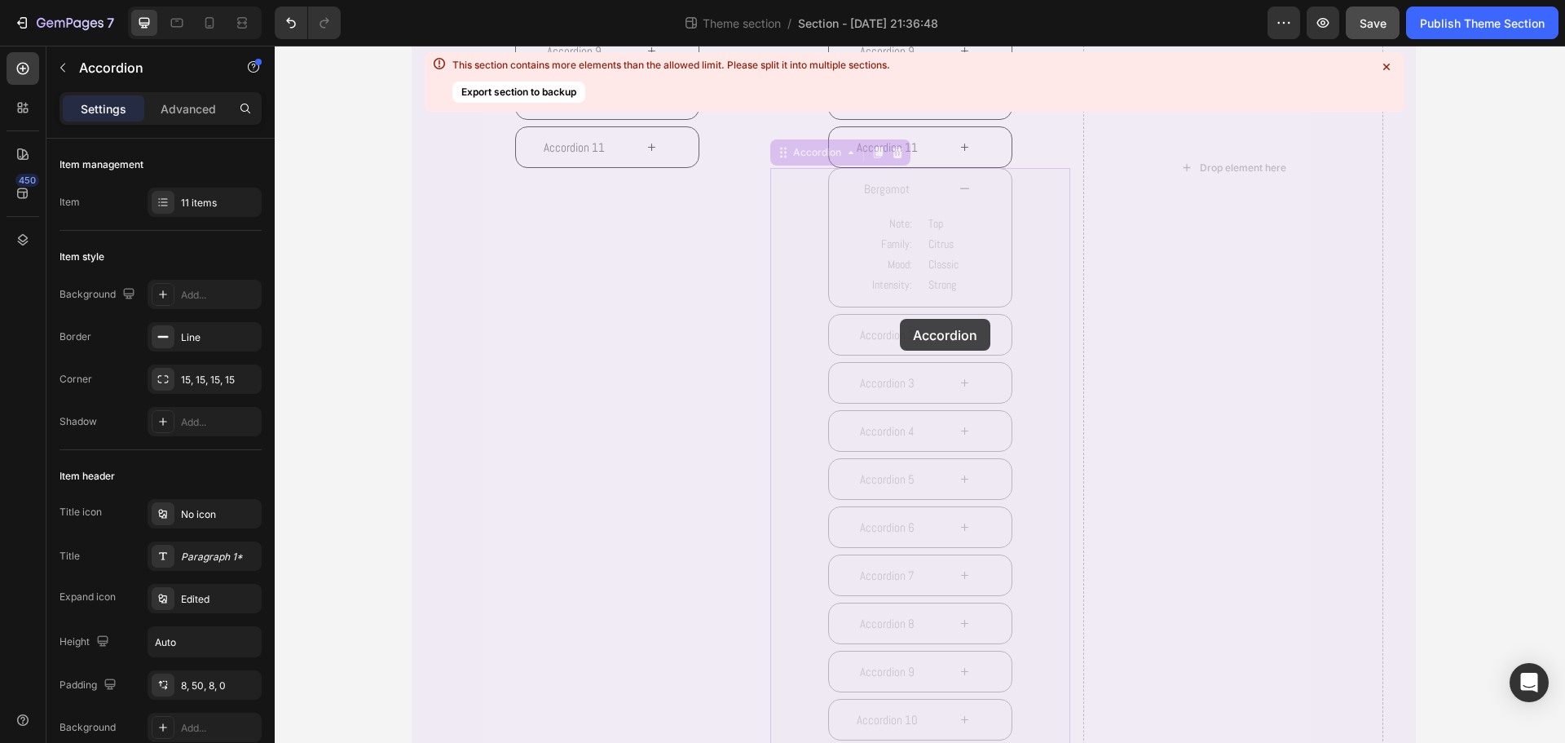
drag, startPoint x: 809, startPoint y: 152, endPoint x: 893, endPoint y: 311, distance: 180.1
